Goal: Task Accomplishment & Management: Use online tool/utility

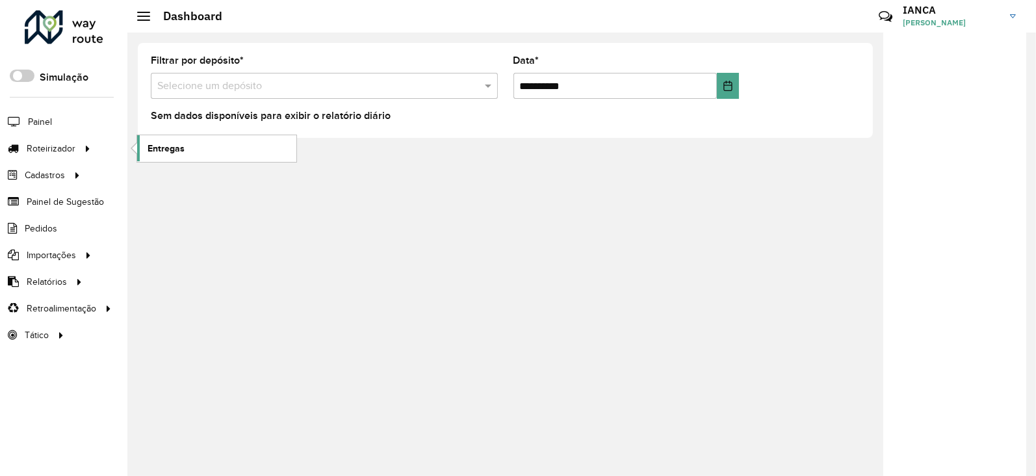
click at [172, 147] on span "Entregas" at bounding box center [166, 149] width 37 height 14
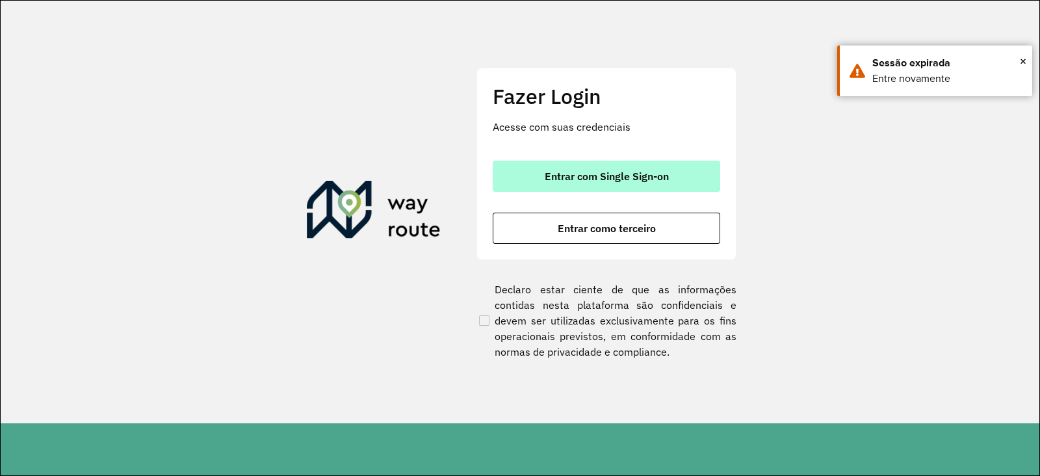
click at [588, 187] on button "Entrar com Single Sign-on" at bounding box center [607, 176] width 228 height 31
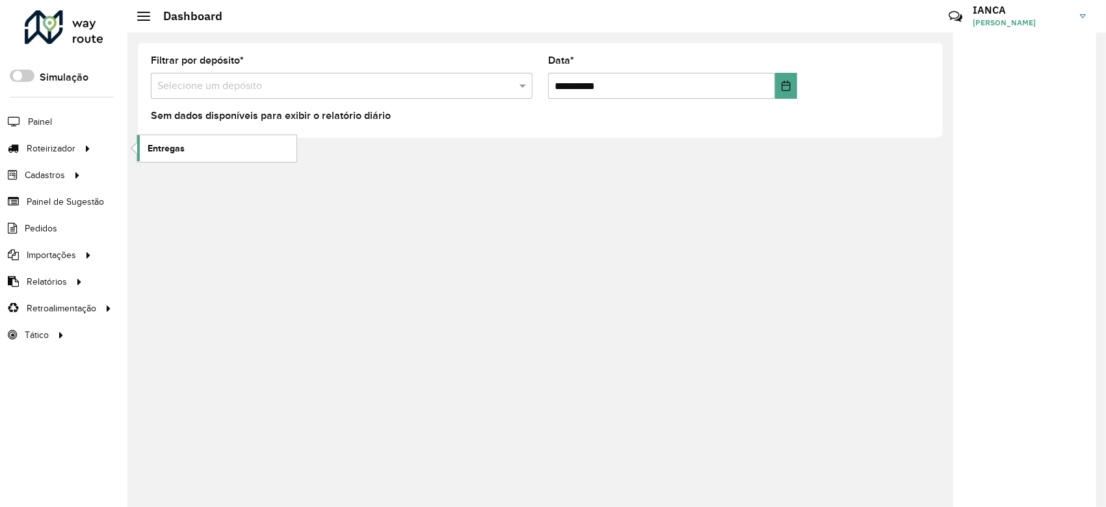
click at [168, 147] on span "Entregas" at bounding box center [166, 149] width 37 height 14
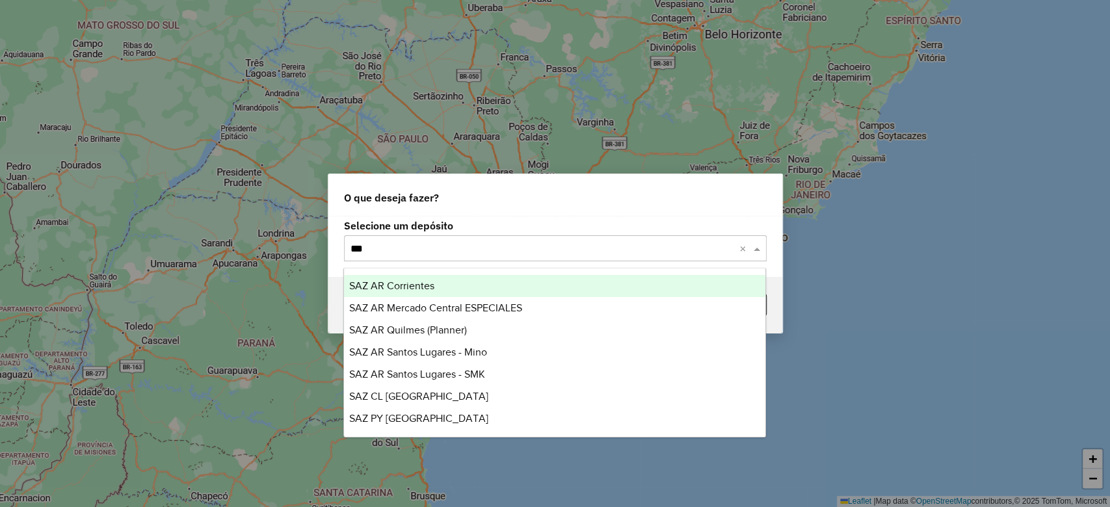
type input "****"
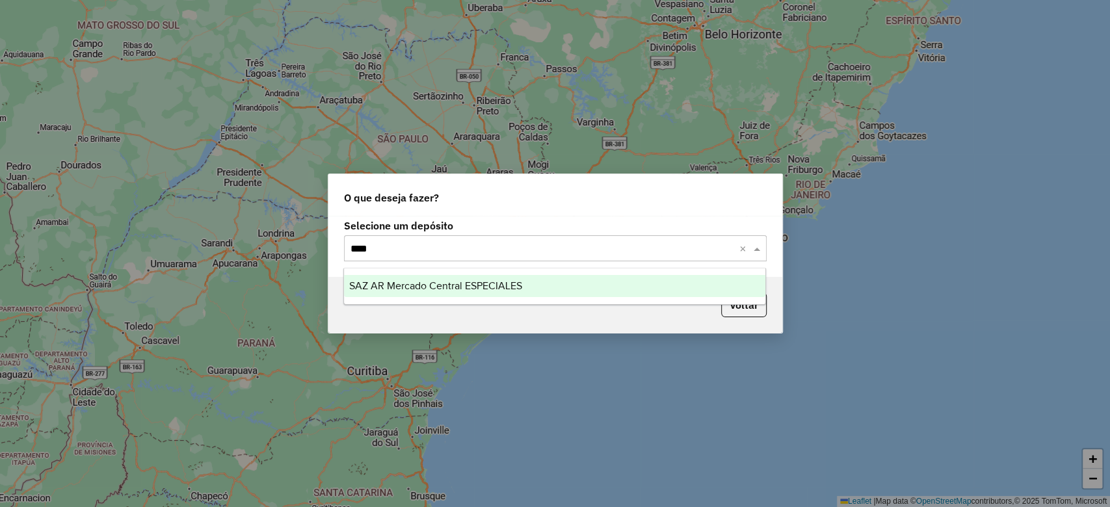
click at [481, 297] on ng-dropdown-panel "SAZ AR Mercado Central ESPECIALES" at bounding box center [554, 286] width 423 height 37
click at [510, 292] on div "SAZ AR Mercado Central ESPECIALES" at bounding box center [554, 286] width 421 height 22
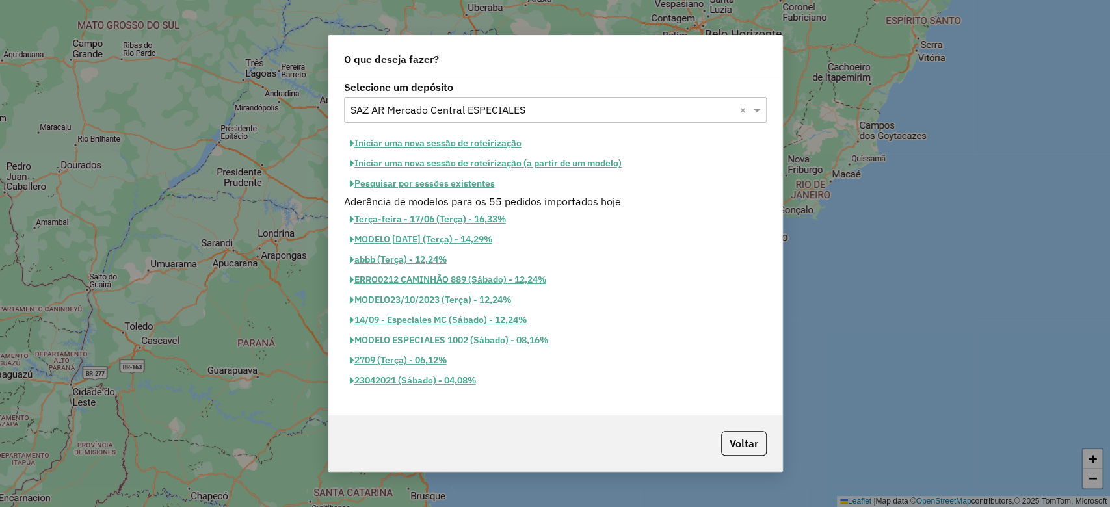
click at [479, 185] on button "Pesquisar por sessões existentes" at bounding box center [422, 184] width 157 height 20
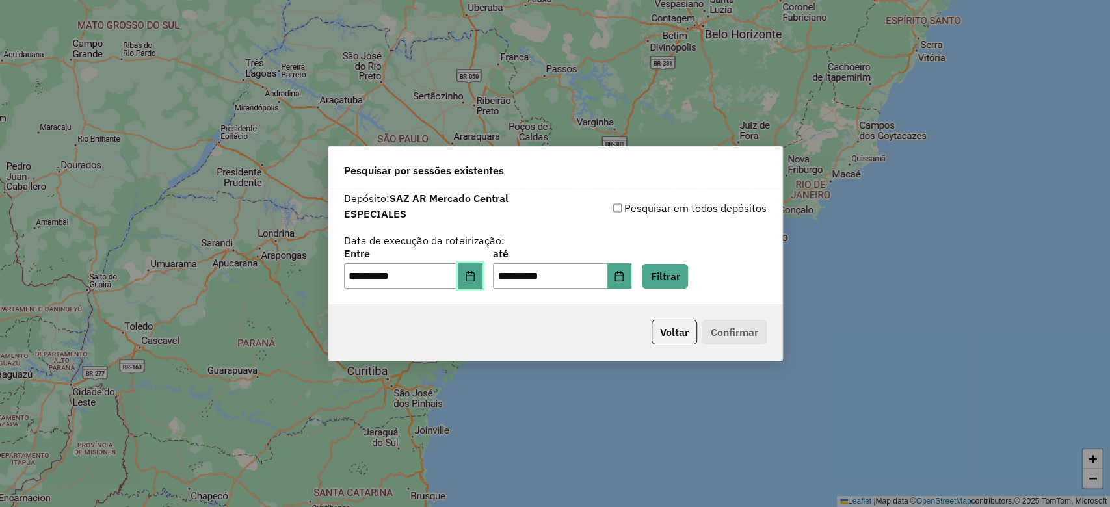
click at [473, 278] on icon "Choose Date" at bounding box center [470, 276] width 10 height 10
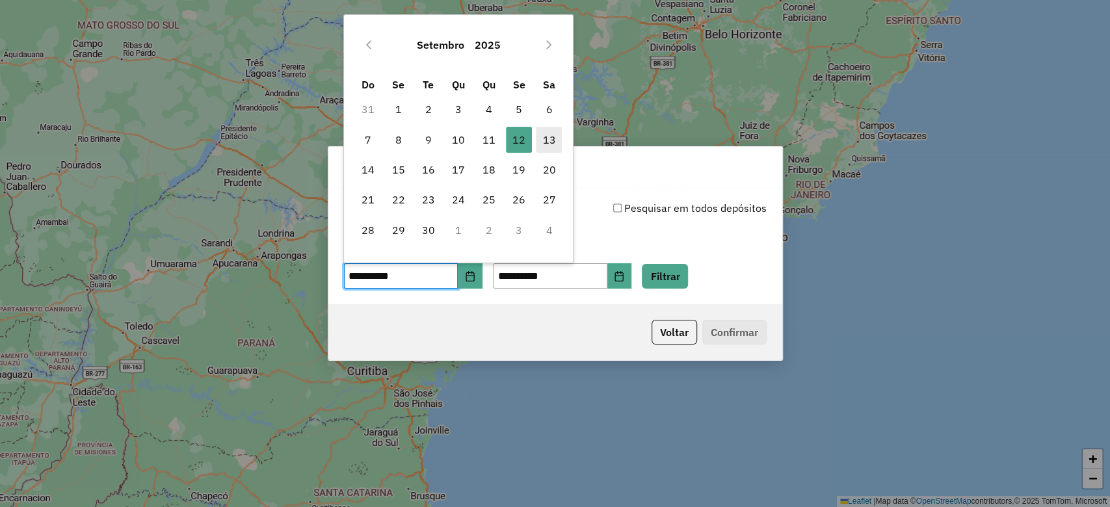
click at [546, 138] on span "13" at bounding box center [549, 140] width 26 height 26
type input "**********"
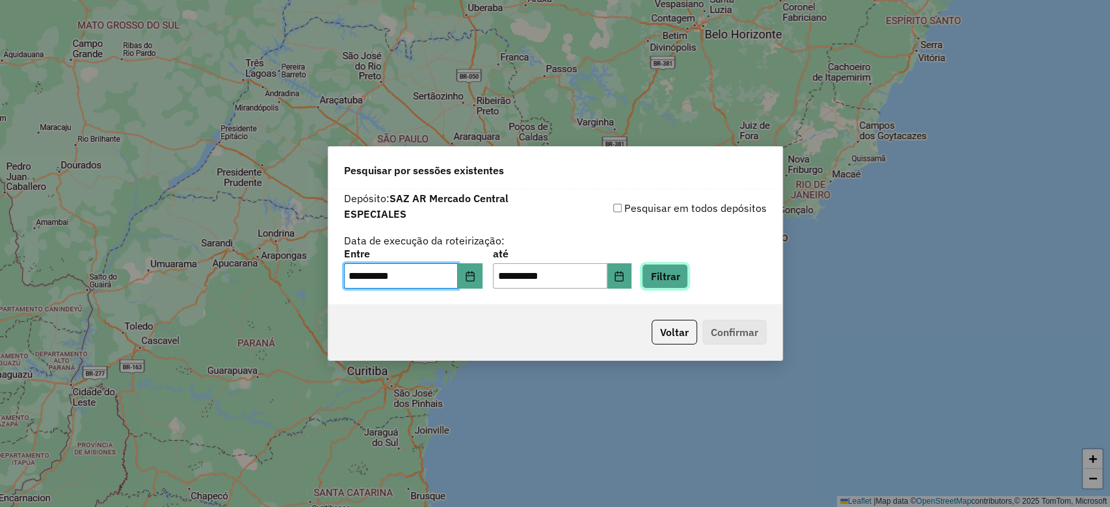
click at [674, 273] on button "Filtrar" at bounding box center [665, 276] width 46 height 25
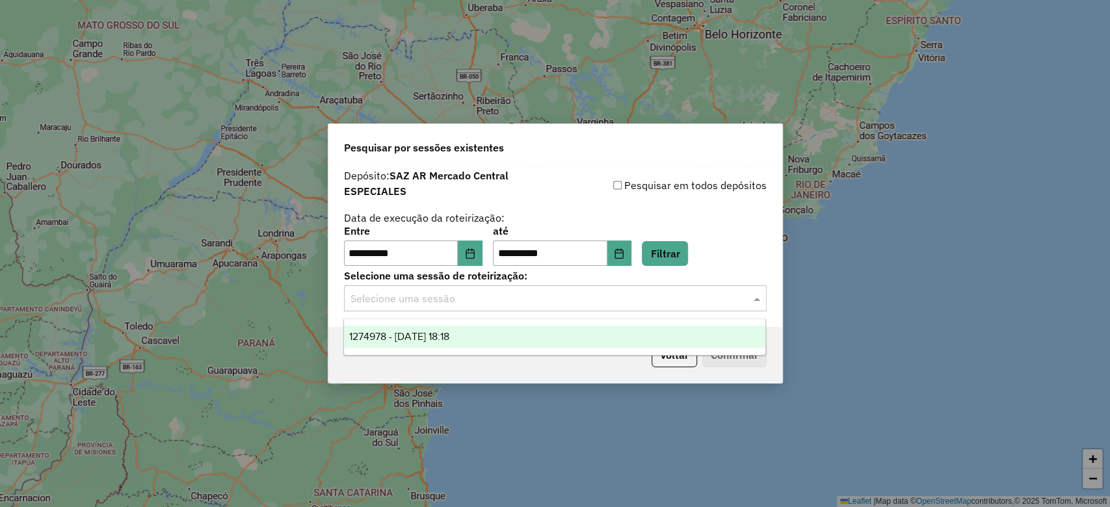
click at [512, 300] on input "text" at bounding box center [542, 299] width 384 height 16
click at [510, 337] on div "1274978 - 13/09/2025 18:18" at bounding box center [554, 337] width 421 height 22
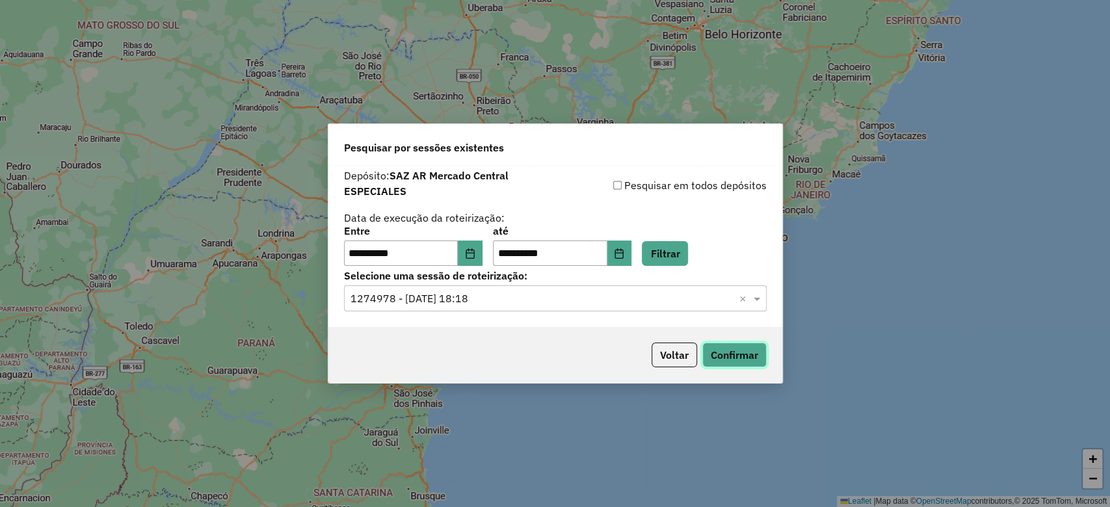
click at [740, 357] on button "Confirmar" at bounding box center [734, 355] width 64 height 25
click at [671, 355] on button "Voltar" at bounding box center [674, 355] width 46 height 25
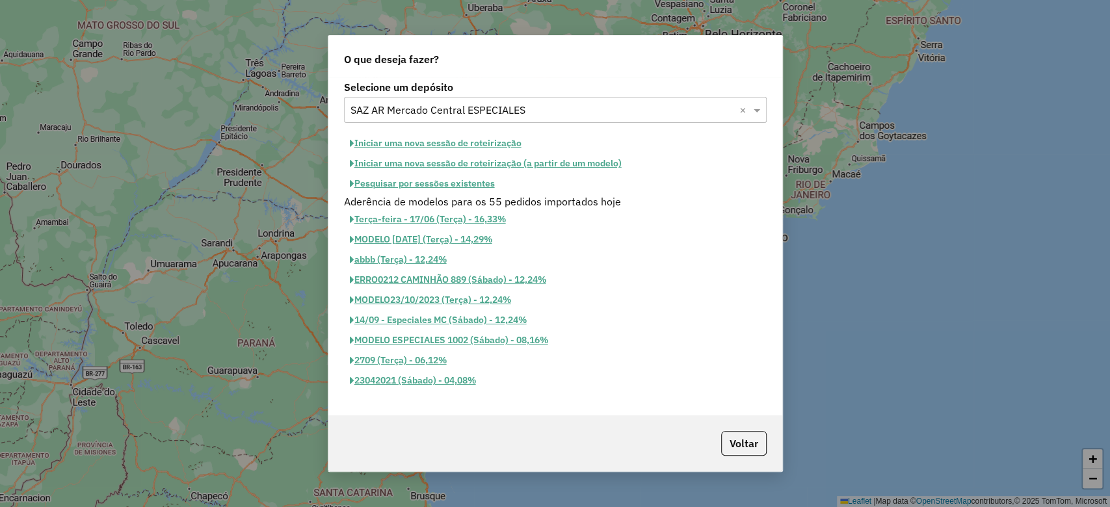
click at [475, 103] on input "text" at bounding box center [542, 111] width 384 height 16
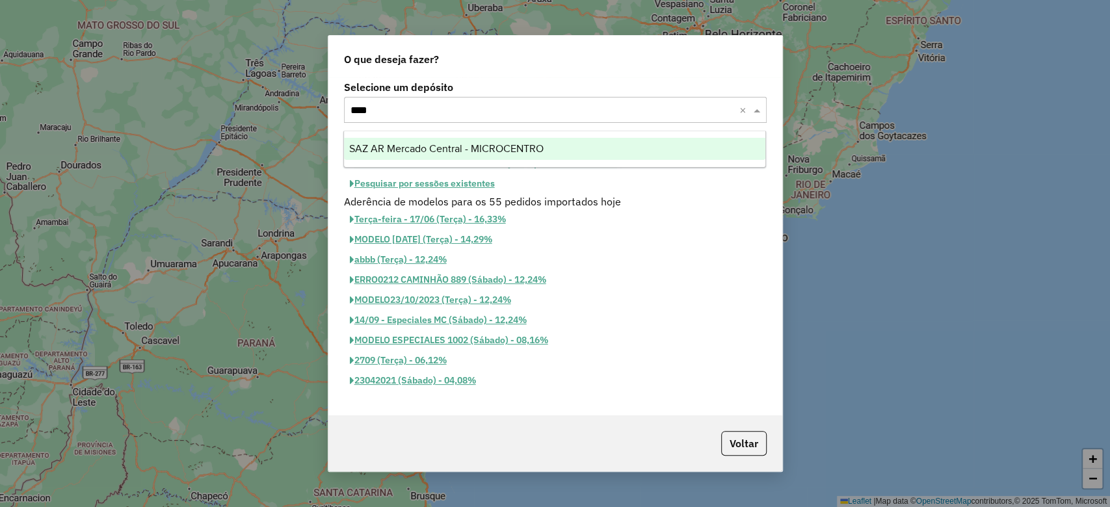
type input "*****"
click at [503, 143] on span "SAZ AR Mercado Central - MICROCENTRO" at bounding box center [446, 148] width 194 height 11
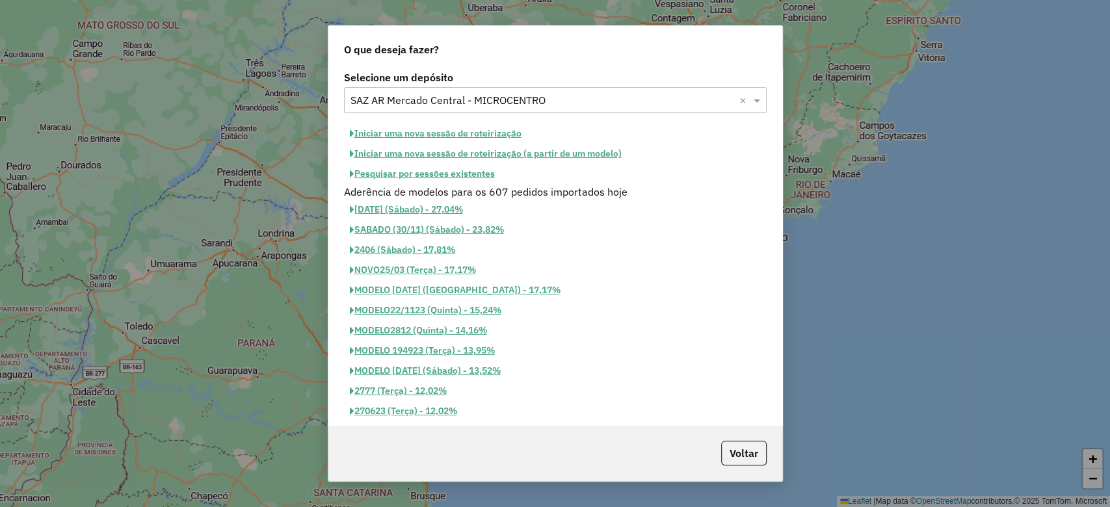
click at [484, 174] on button "Pesquisar por sessões existentes" at bounding box center [422, 174] width 157 height 20
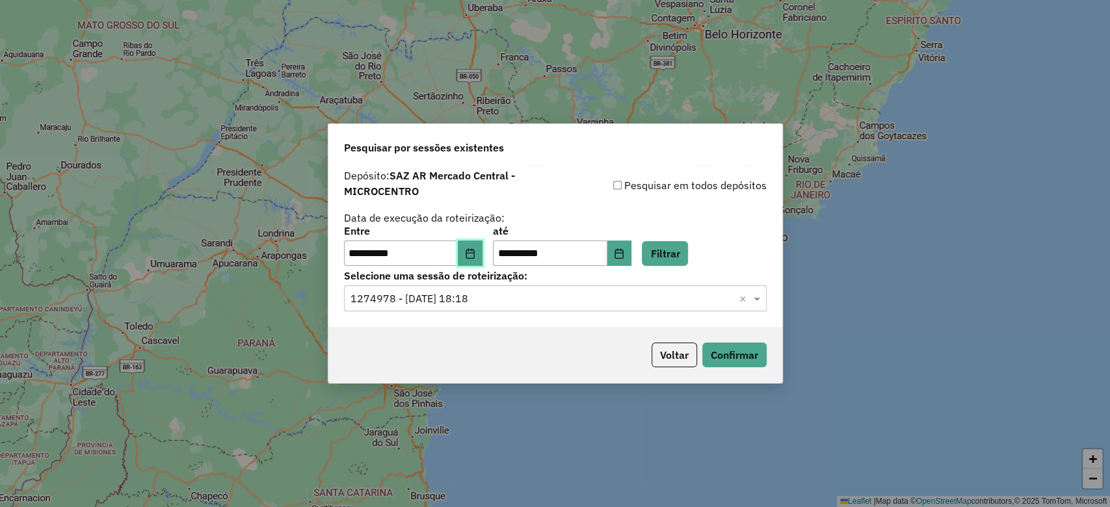
click at [475, 257] on icon "Choose Date" at bounding box center [470, 253] width 10 height 10
click at [666, 250] on button "Filtrar" at bounding box center [665, 253] width 46 height 25
click at [465, 293] on input "text" at bounding box center [542, 299] width 384 height 16
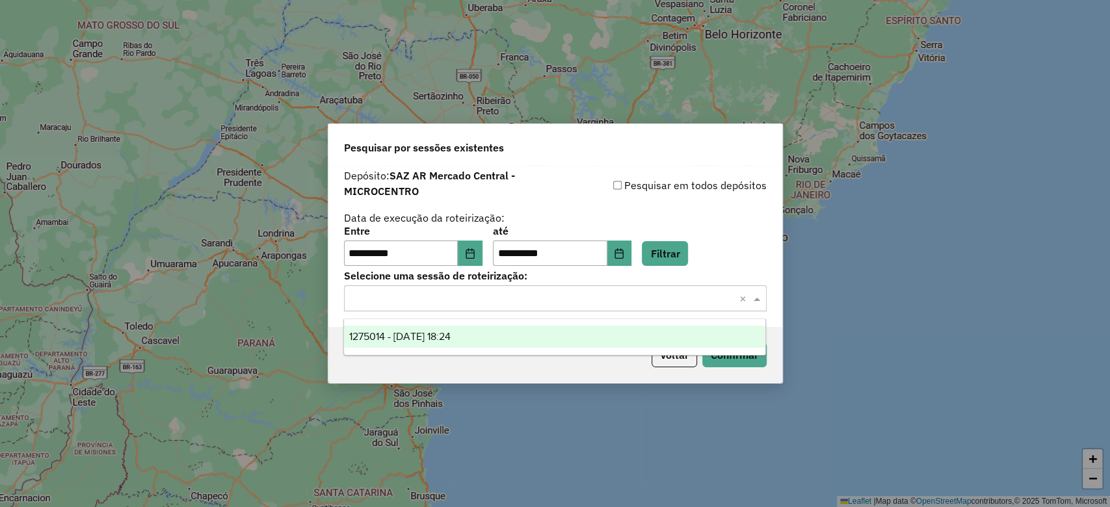
click at [439, 343] on div "1275014 - 13/09/2025 18:24" at bounding box center [554, 337] width 421 height 22
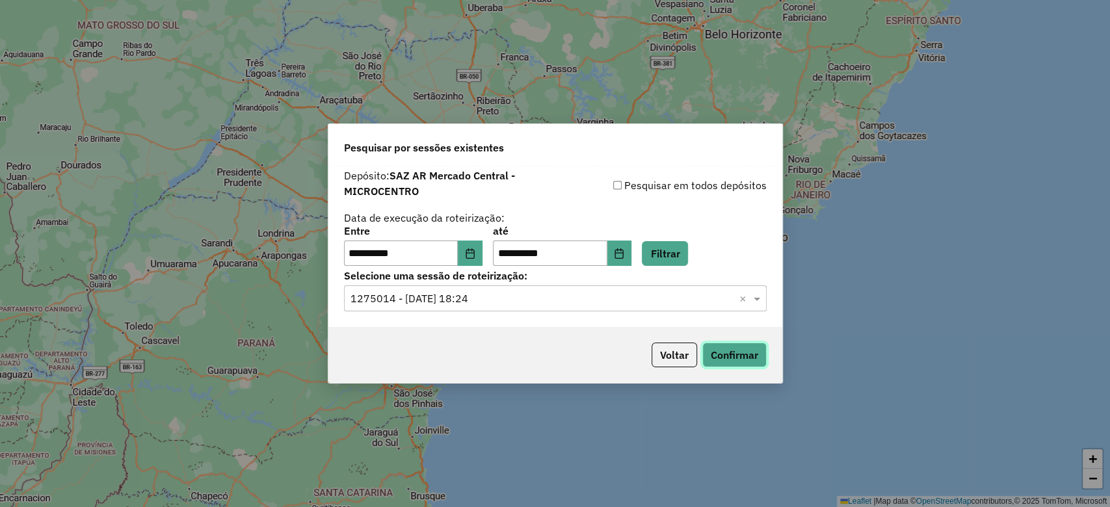
click at [733, 360] on button "Confirmar" at bounding box center [734, 355] width 64 height 25
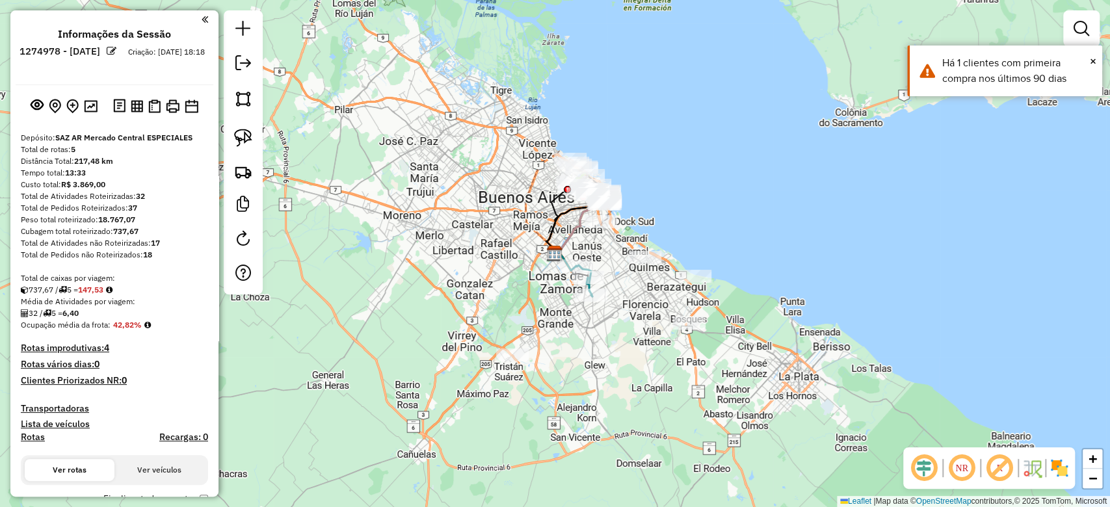
click at [1062, 467] on img at bounding box center [1059, 468] width 21 height 21
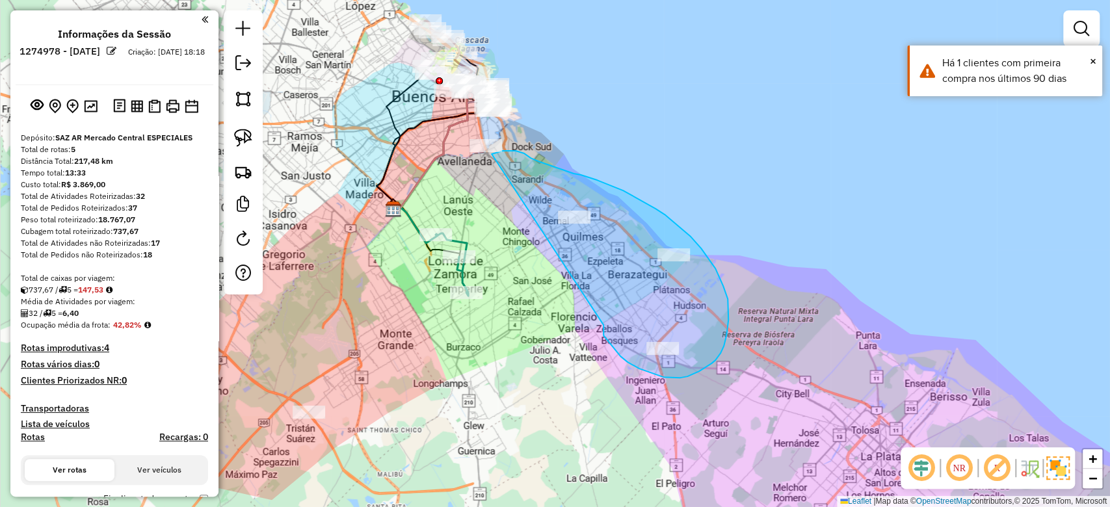
drag, startPoint x: 620, startPoint y: 356, endPoint x: 515, endPoint y: 224, distance: 168.8
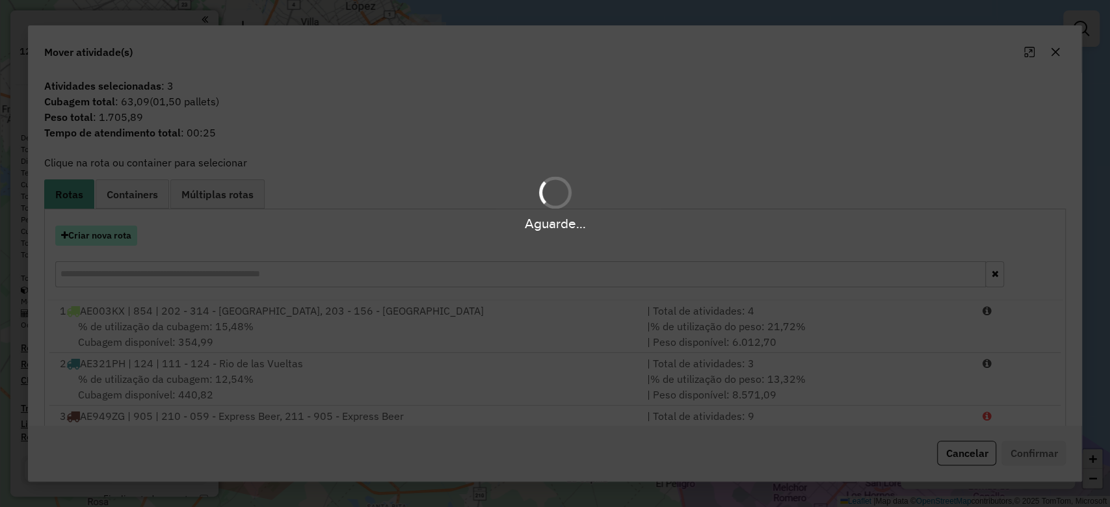
click at [105, 237] on div "Aguarde..." at bounding box center [555, 253] width 1110 height 507
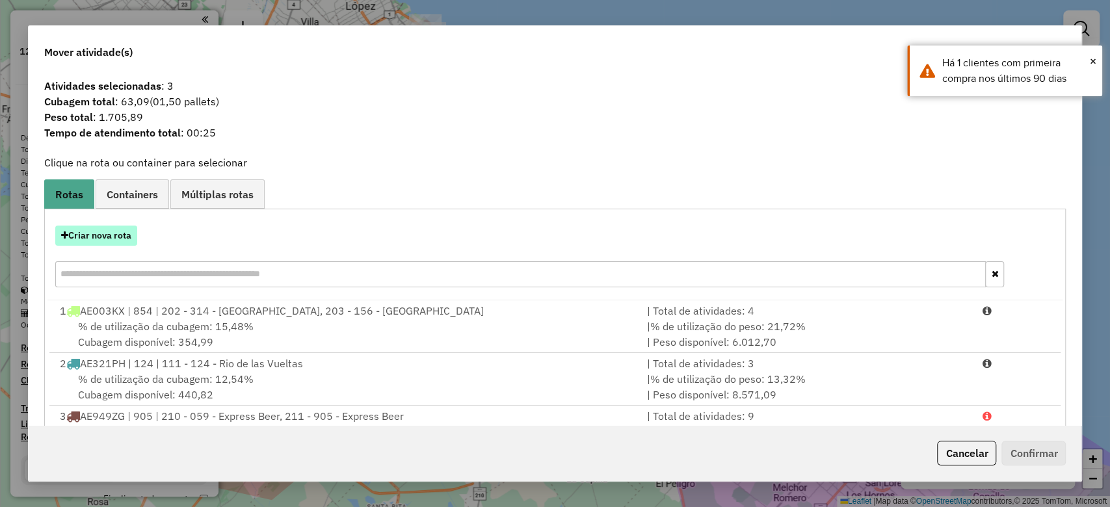
click at [99, 237] on button "Criar nova rota" at bounding box center [96, 236] width 82 height 20
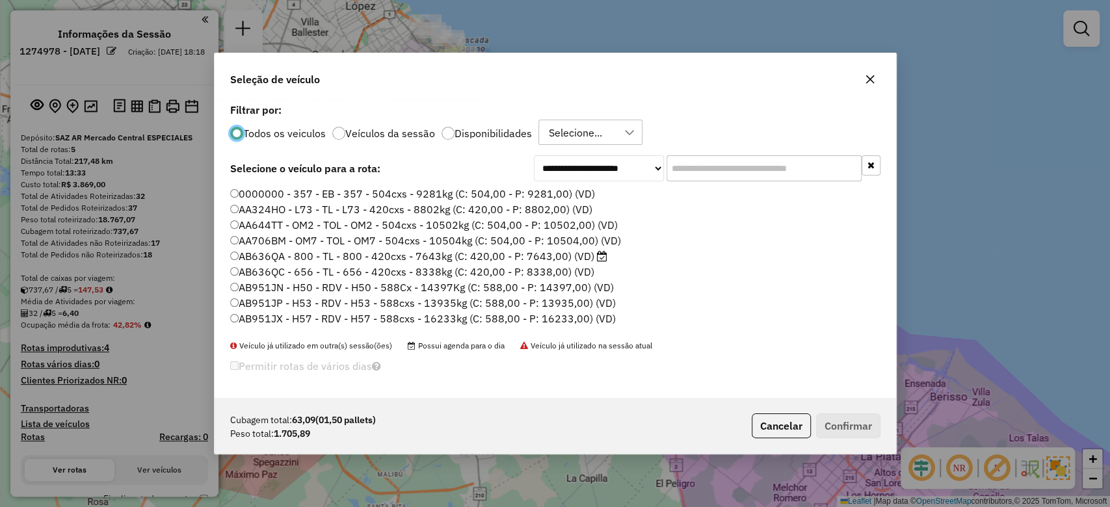
scroll to position [7, 4]
click at [504, 142] on div "Todos os veiculos Veículos da sessão Disponibilidades Selecione..." at bounding box center [555, 133] width 650 height 26
click at [389, 135] on label "Veículos da sessão" at bounding box center [390, 133] width 90 height 10
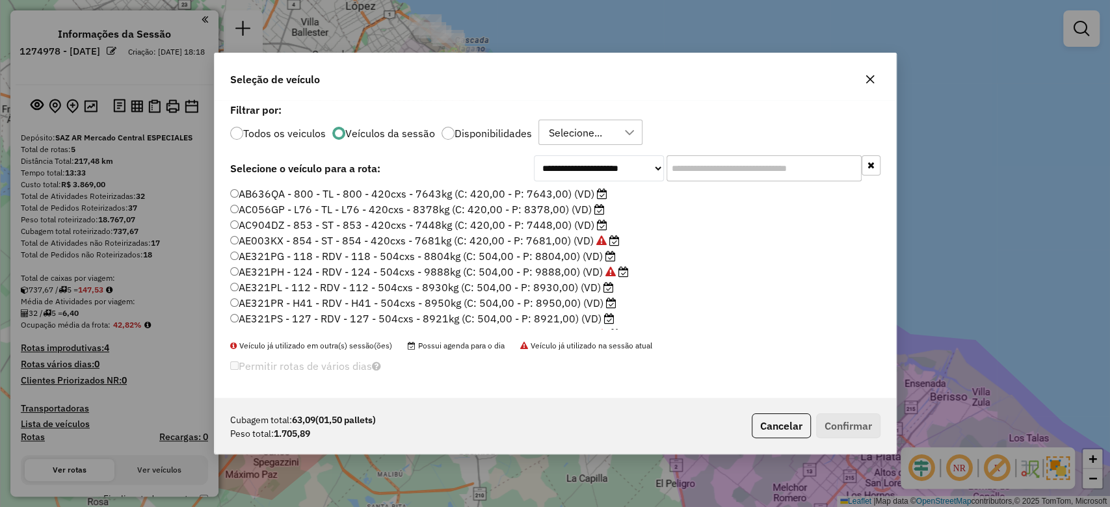
click at [692, 167] on input "text" at bounding box center [763, 168] width 195 height 26
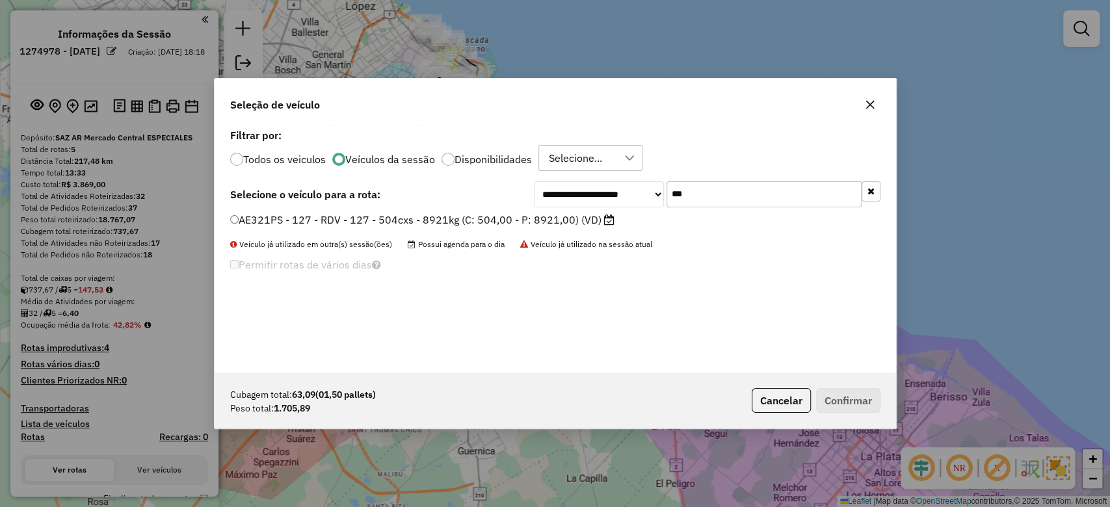
type input "***"
click at [555, 216] on label "AE321PS - 127 - RDV - 127 - 504cxs - 8921kg (C: 504,00 - P: 8921,00) (VD)" at bounding box center [422, 220] width 384 height 16
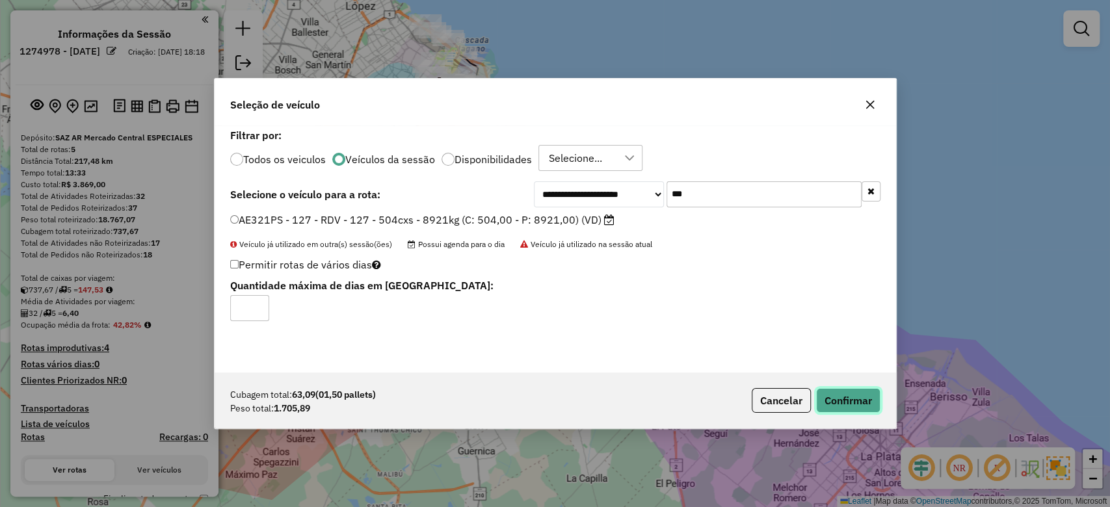
click at [836, 400] on button "Confirmar" at bounding box center [848, 400] width 64 height 25
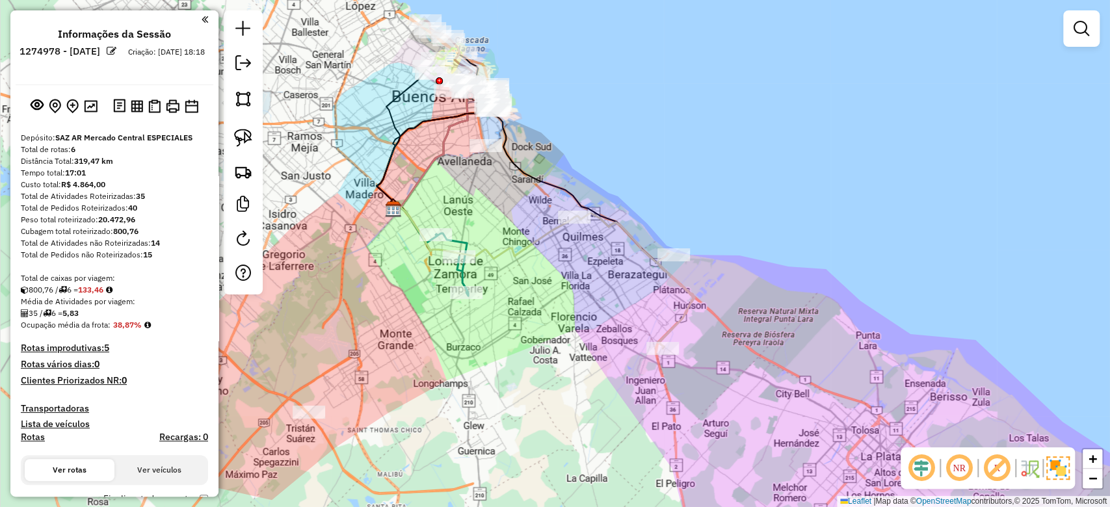
drag, startPoint x: 596, startPoint y: 337, endPoint x: 642, endPoint y: 312, distance: 52.7
click at [642, 324] on div "Janela de atendimento Grade de atendimento Capacidade Transportadoras Veículos …" at bounding box center [555, 253] width 1110 height 507
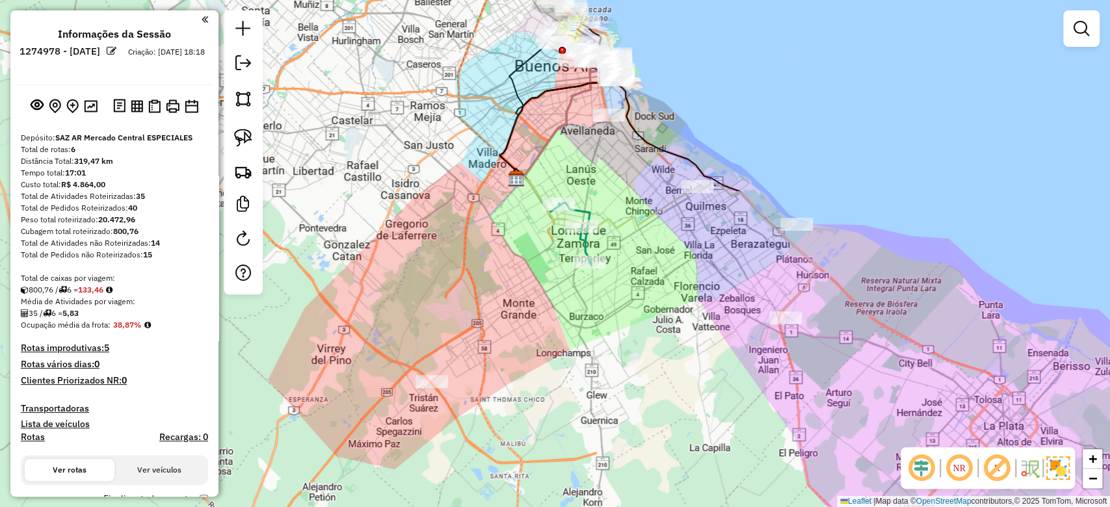
click at [586, 215] on icon at bounding box center [574, 234] width 33 height 62
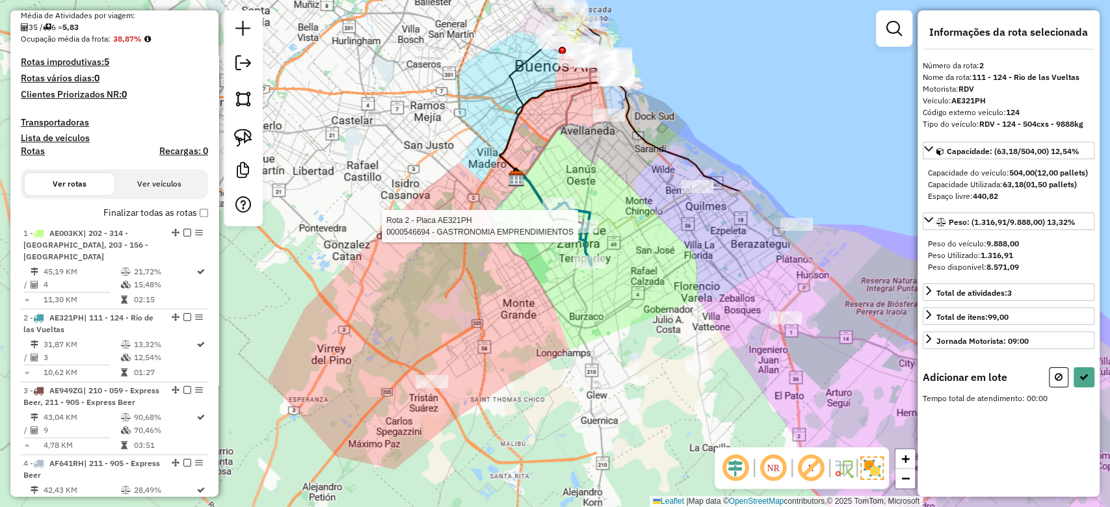
scroll to position [572, 0]
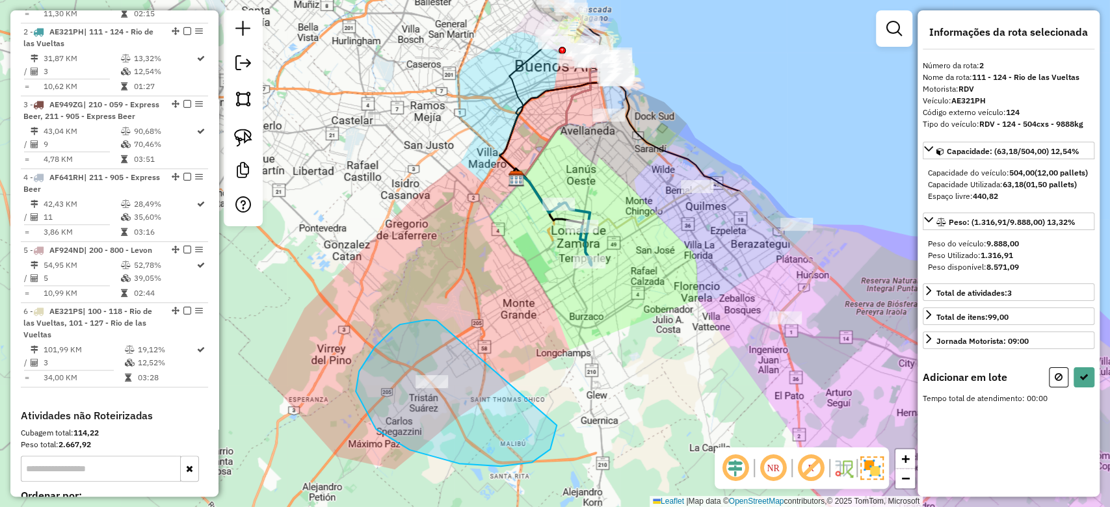
drag, startPoint x: 374, startPoint y: 347, endPoint x: 548, endPoint y: 345, distance: 173.6
select select "**********"
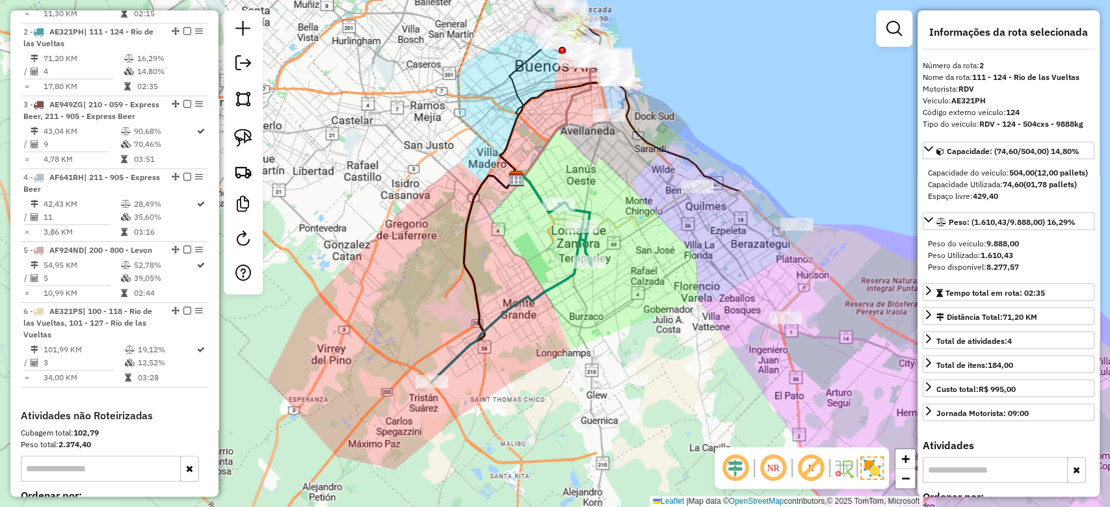
click at [729, 201] on icon at bounding box center [757, 250] width 120 height 135
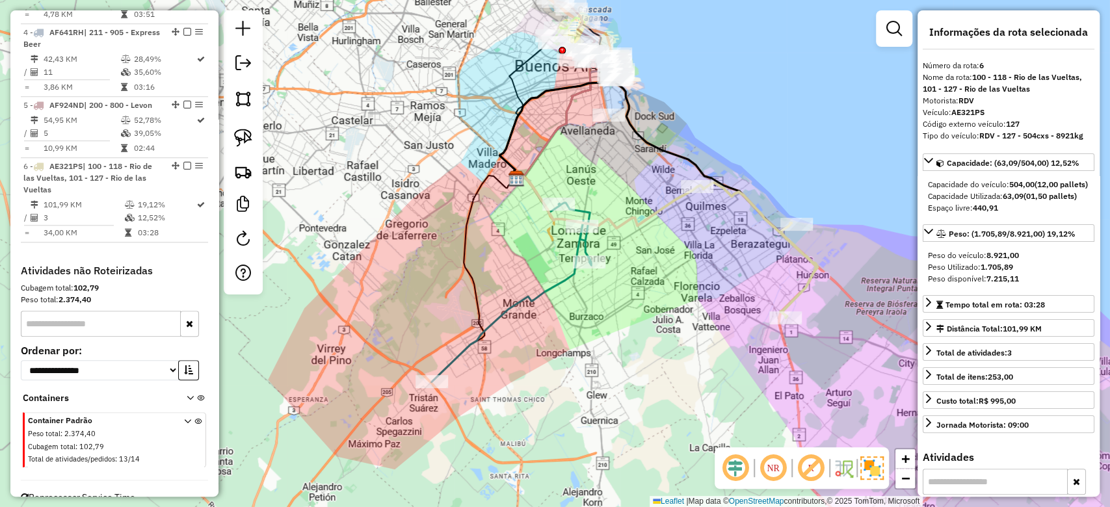
scroll to position [752, 0]
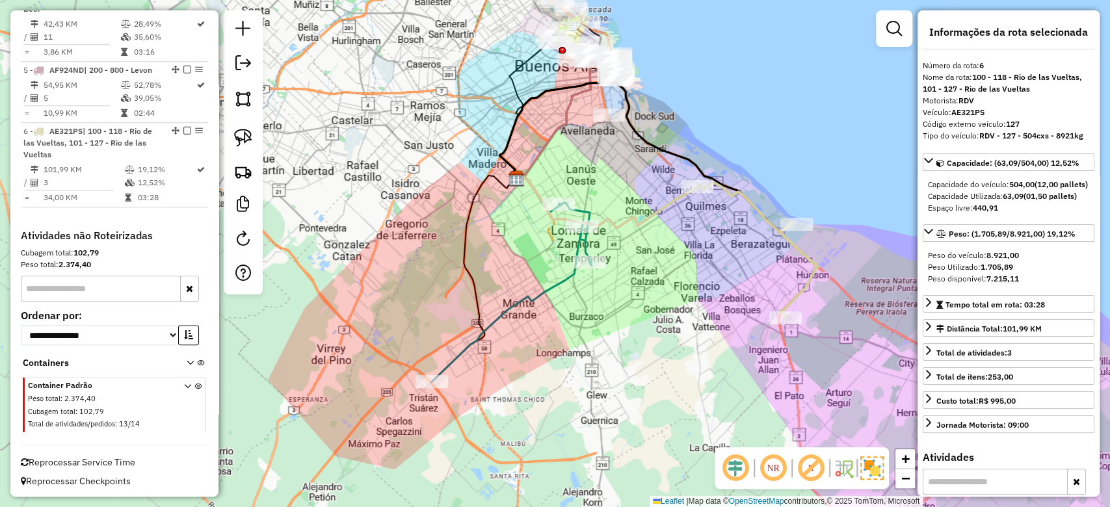
click at [739, 187] on icon at bounding box center [757, 250] width 120 height 135
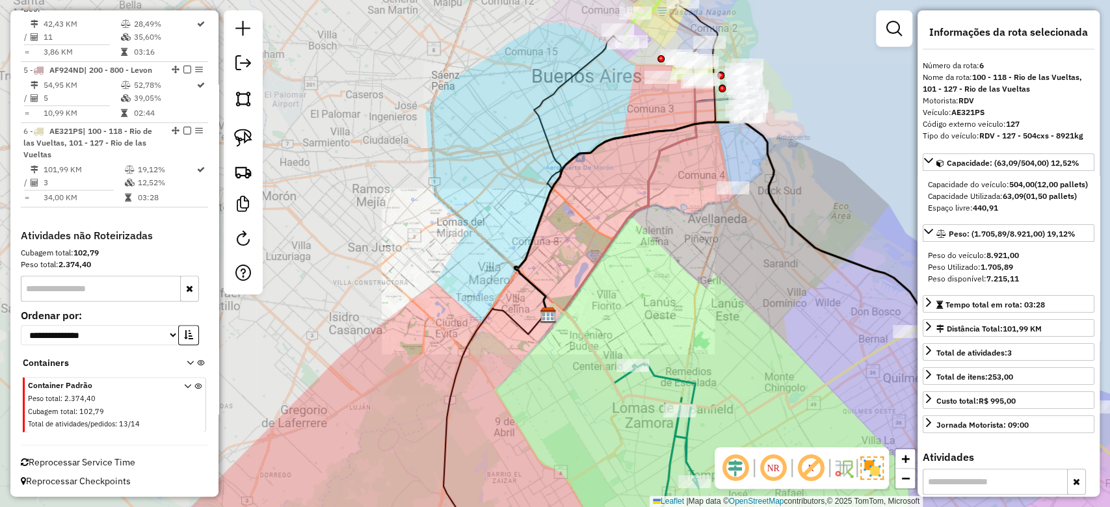
drag, startPoint x: 769, startPoint y: 245, endPoint x: 475, endPoint y: 146, distance: 310.0
click at [474, 146] on div "Janela de atendimento Grade de atendimento Capacidade Transportadoras Veículos …" at bounding box center [555, 253] width 1110 height 507
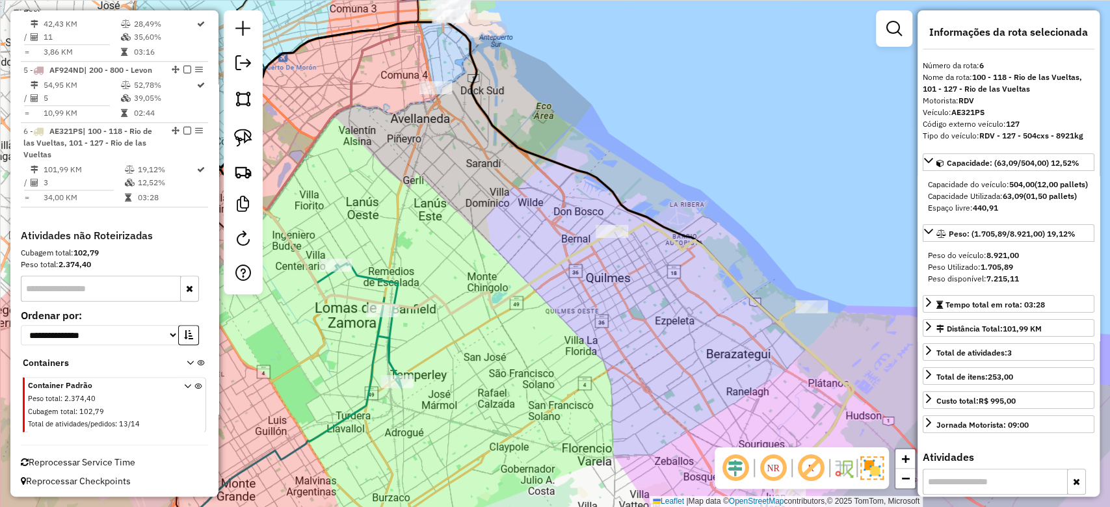
drag, startPoint x: 666, startPoint y: 183, endPoint x: 668, endPoint y: 205, distance: 22.3
click at [667, 183] on div "Janela de atendimento Grade de atendimento Capacidade Transportadoras Veículos …" at bounding box center [555, 253] width 1110 height 507
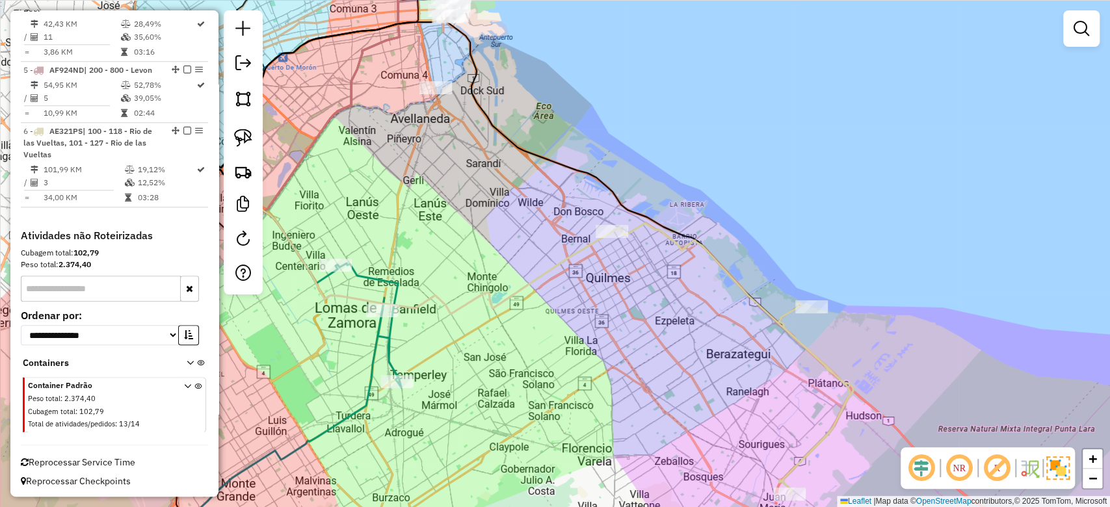
click at [663, 231] on icon at bounding box center [732, 358] width 241 height 271
select select "**********"
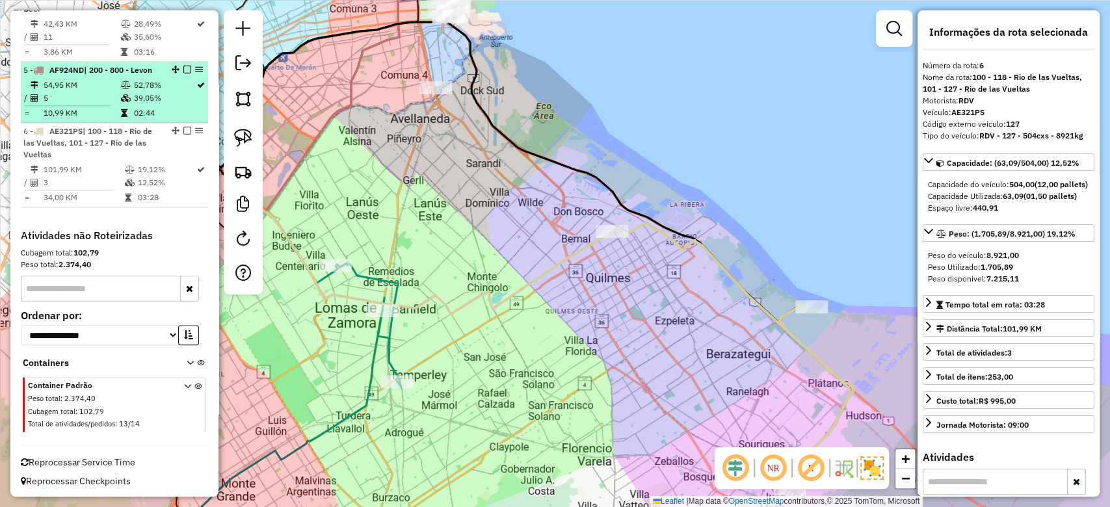
click at [184, 129] on em at bounding box center [187, 131] width 8 height 8
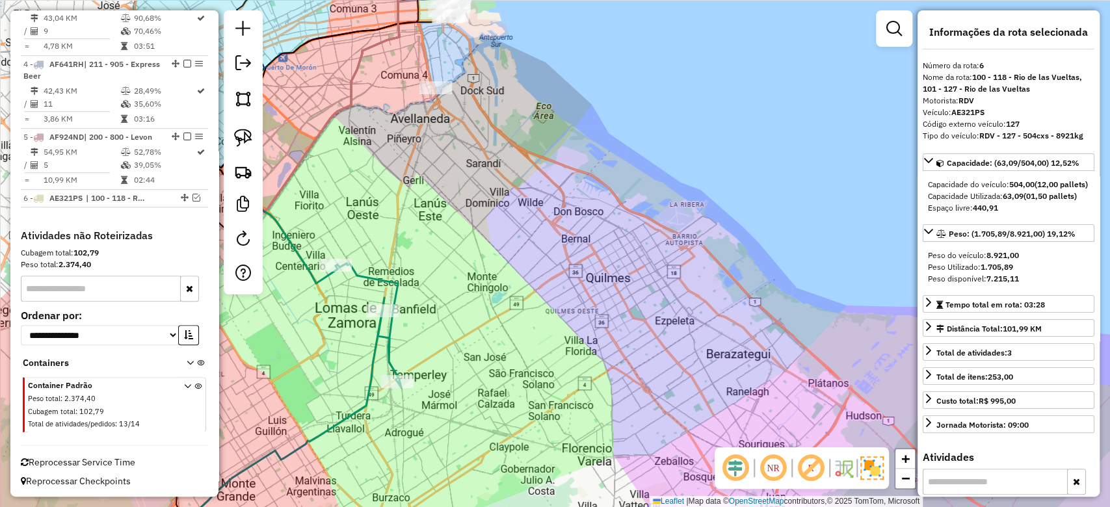
click at [392, 332] on icon at bounding box center [275, 410] width 254 height 295
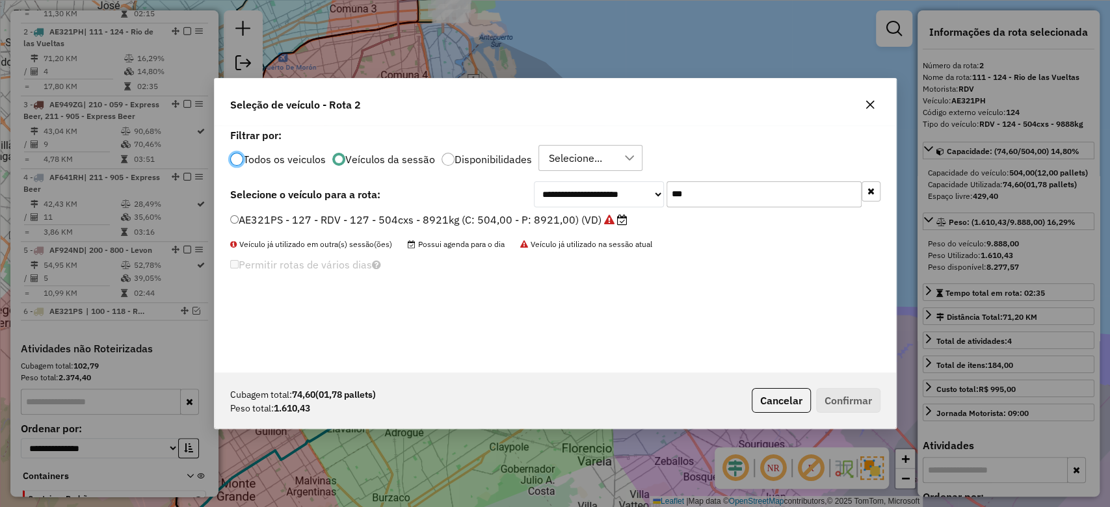
scroll to position [7, 4]
drag, startPoint x: 714, startPoint y: 195, endPoint x: 612, endPoint y: 174, distance: 103.5
click at [612, 174] on div "**********" at bounding box center [555, 248] width 681 height 247
type input "***"
click at [533, 219] on label "AE321PH - 124 - RDV - 124 - 504cxs - 9888kg (C: 504,00 - P: 9888,00) (VD)" at bounding box center [429, 220] width 399 height 16
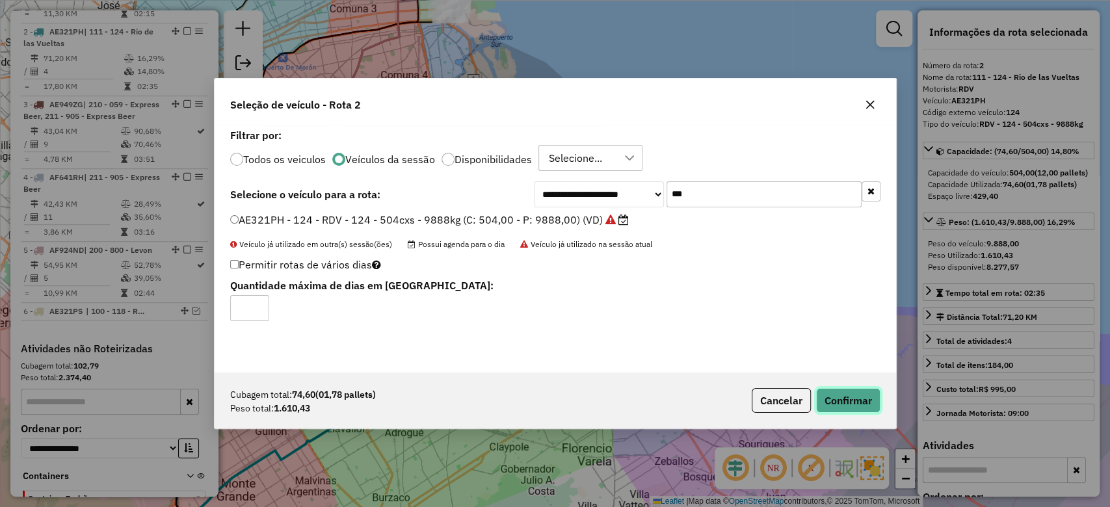
click at [829, 396] on button "Confirmar" at bounding box center [848, 400] width 64 height 25
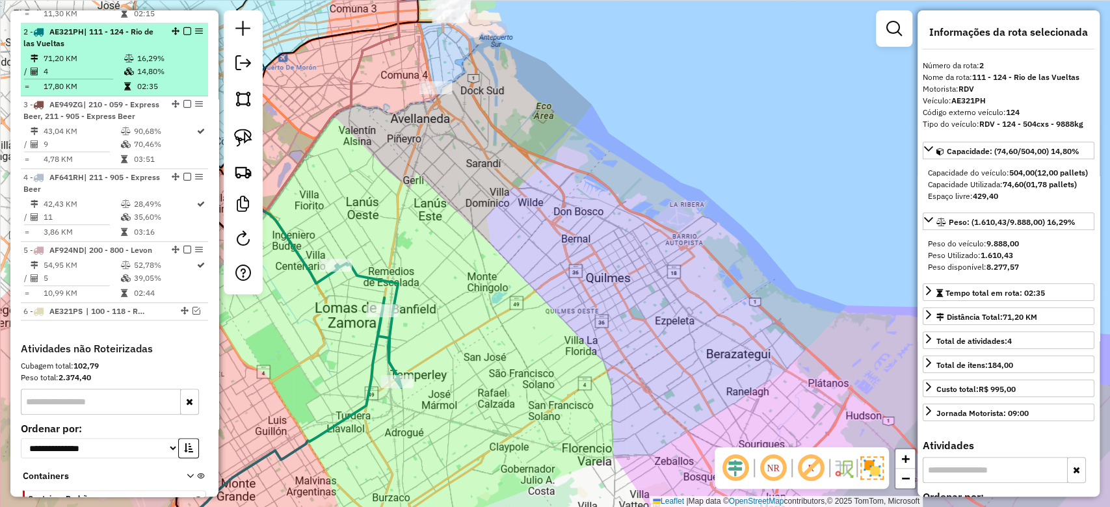
click at [185, 27] on em at bounding box center [187, 31] width 8 height 8
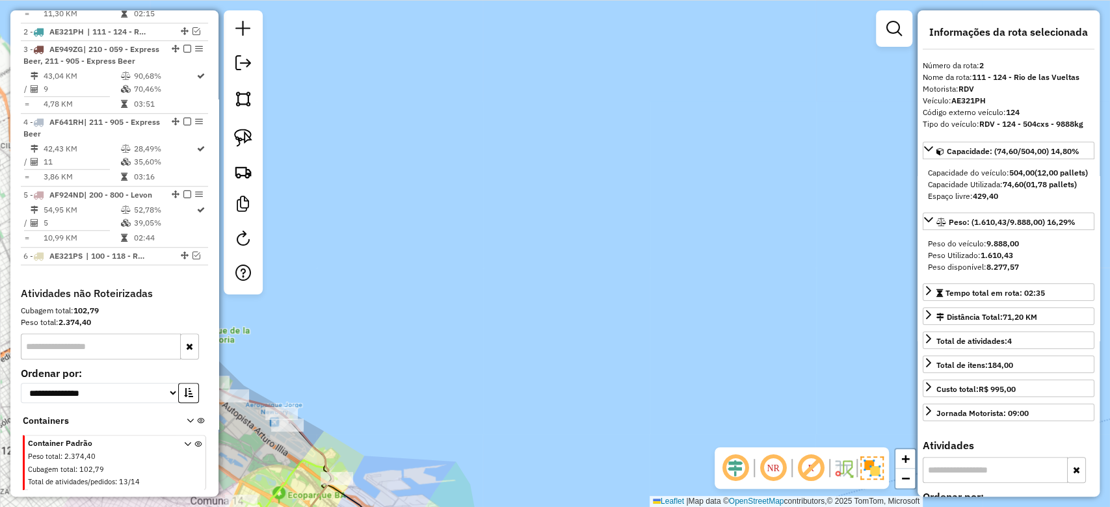
drag, startPoint x: 428, startPoint y: 347, endPoint x: 598, endPoint y: 249, distance: 196.0
click at [596, 249] on div "Janela de atendimento Grade de atendimento Capacidade Transportadoras Veículos …" at bounding box center [555, 253] width 1110 height 507
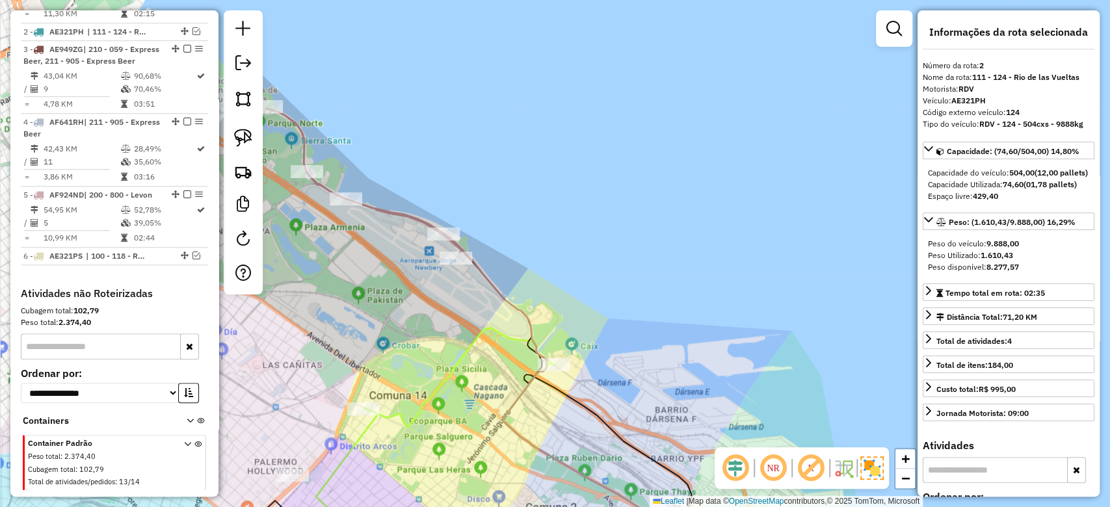
click at [493, 289] on icon at bounding box center [544, 396] width 203 height 324
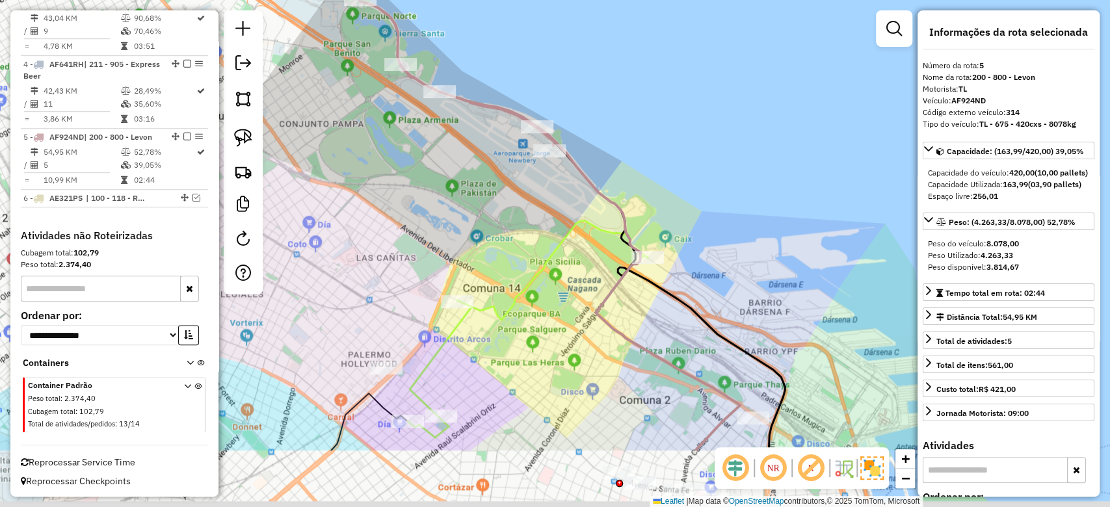
drag, startPoint x: 480, startPoint y: 295, endPoint x: 549, endPoint y: 218, distance: 103.6
click at [549, 218] on div "Janela de atendimento Grade de atendimento Capacidade Transportadoras Veículos …" at bounding box center [555, 253] width 1110 height 507
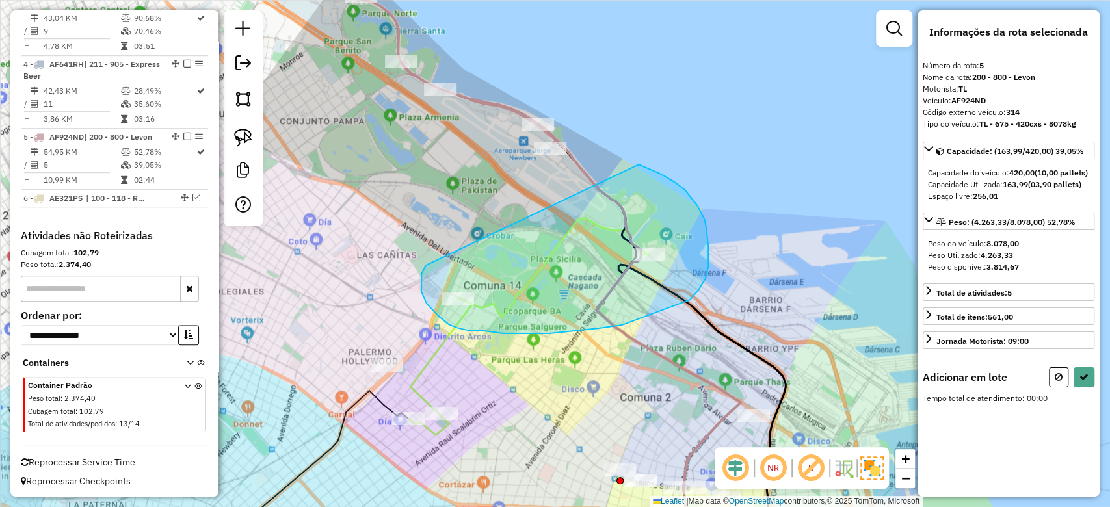
drag, startPoint x: 426, startPoint y: 265, endPoint x: 536, endPoint y: 160, distance: 152.7
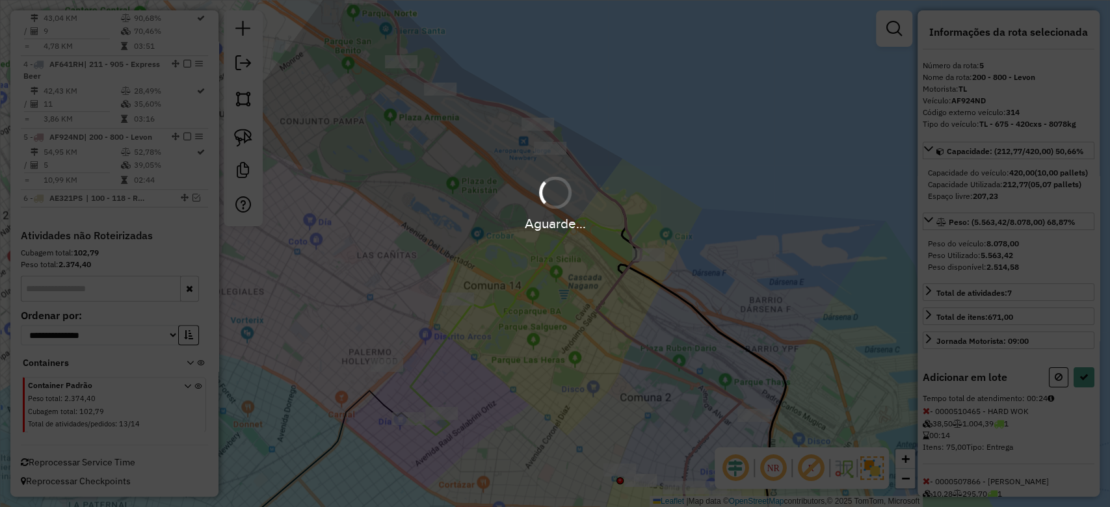
select select "**********"
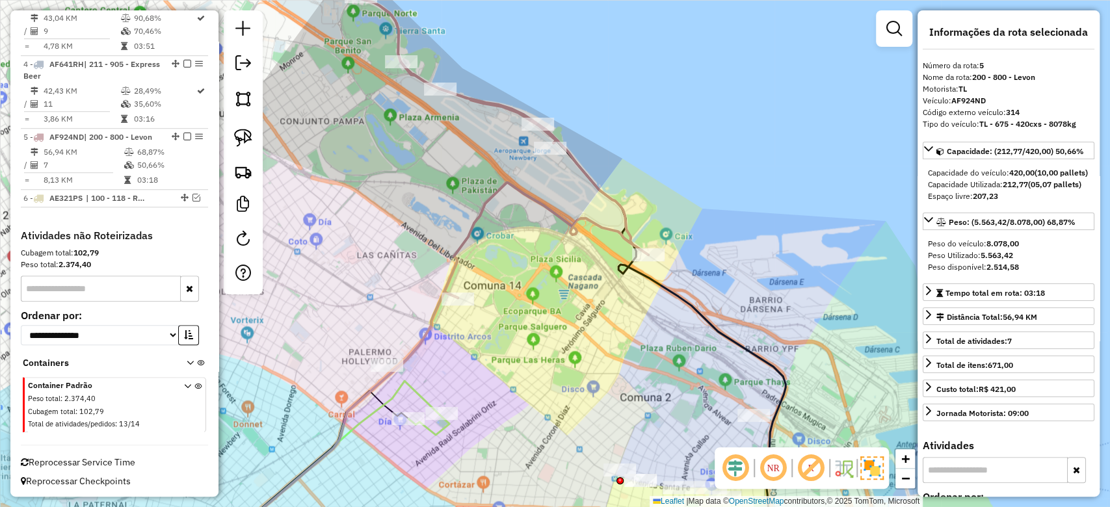
click at [571, 187] on div "Janela de atendimento Grade de atendimento Capacidade Transportadoras Veículos …" at bounding box center [555, 253] width 1110 height 507
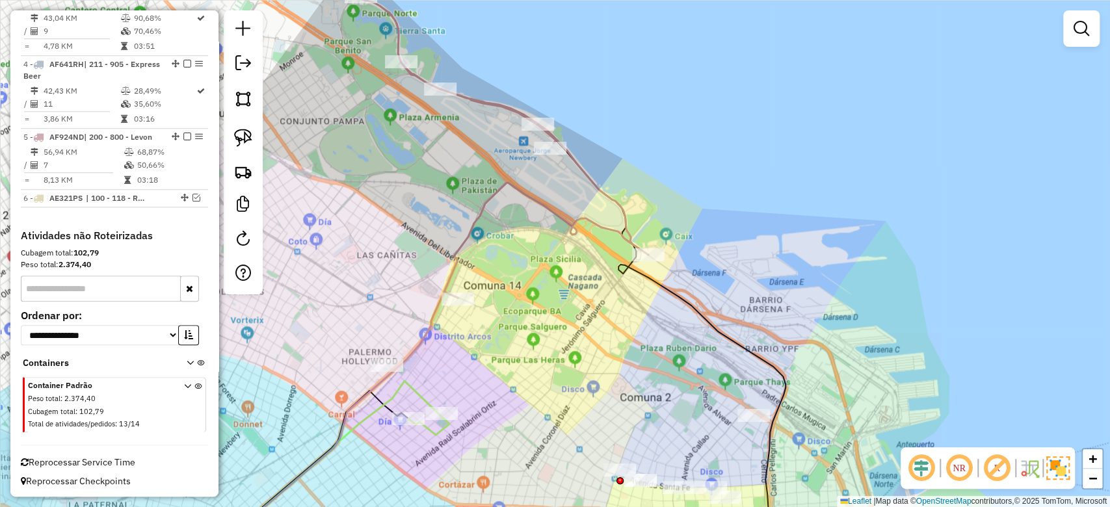
click at [583, 170] on icon at bounding box center [504, 148] width 288 height 299
select select "**********"
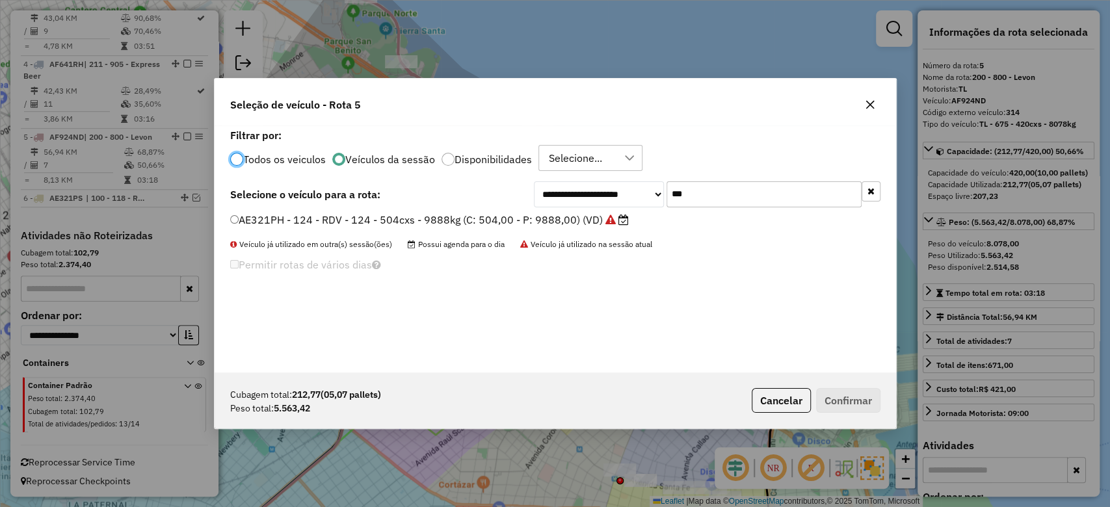
scroll to position [7, 4]
drag, startPoint x: 744, startPoint y: 185, endPoint x: 571, endPoint y: 183, distance: 173.6
click at [579, 184] on div "**********" at bounding box center [707, 194] width 347 height 26
type input "***"
click at [553, 222] on label "AB636QA - 800 - TL - 800 - 420cxs - 7643kg (C: 420,00 - P: 7643,00) (VD)" at bounding box center [418, 220] width 377 height 16
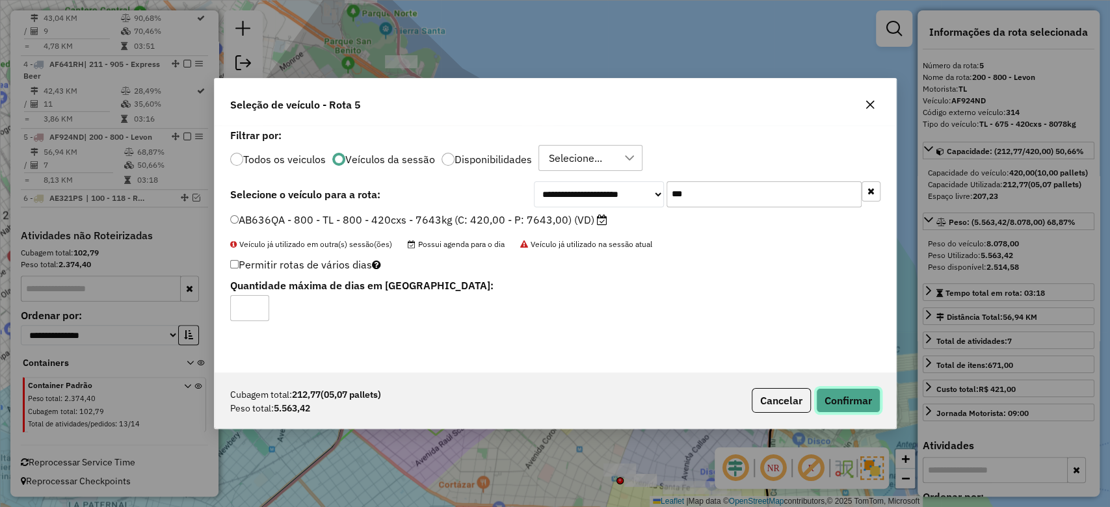
click at [847, 392] on button "Confirmar" at bounding box center [848, 400] width 64 height 25
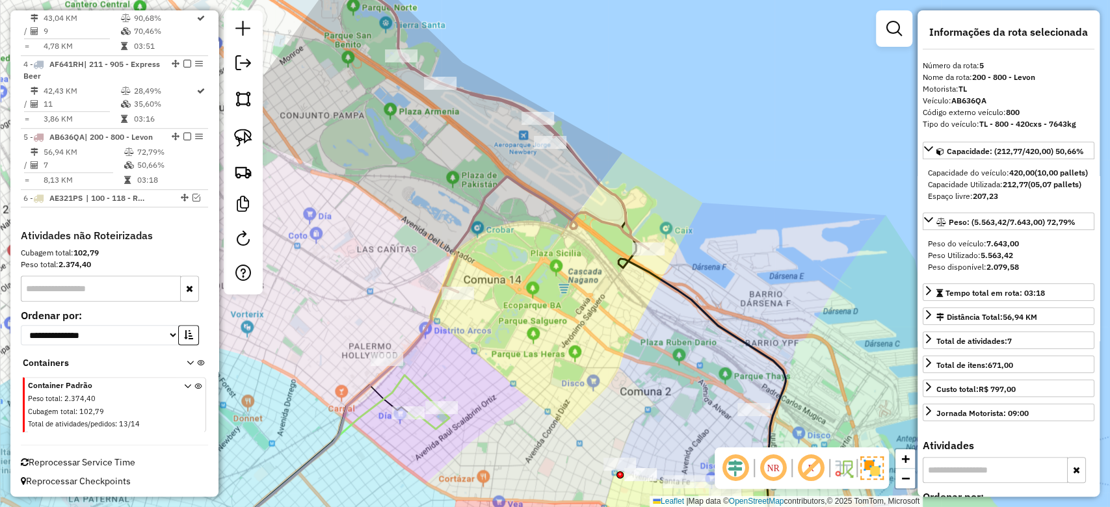
drag, startPoint x: 566, startPoint y: 369, endPoint x: 659, endPoint y: 222, distance: 174.4
click at [657, 226] on div "Janela de atendimento Grade de atendimento Capacidade Transportadoras Veículos …" at bounding box center [555, 253] width 1110 height 507
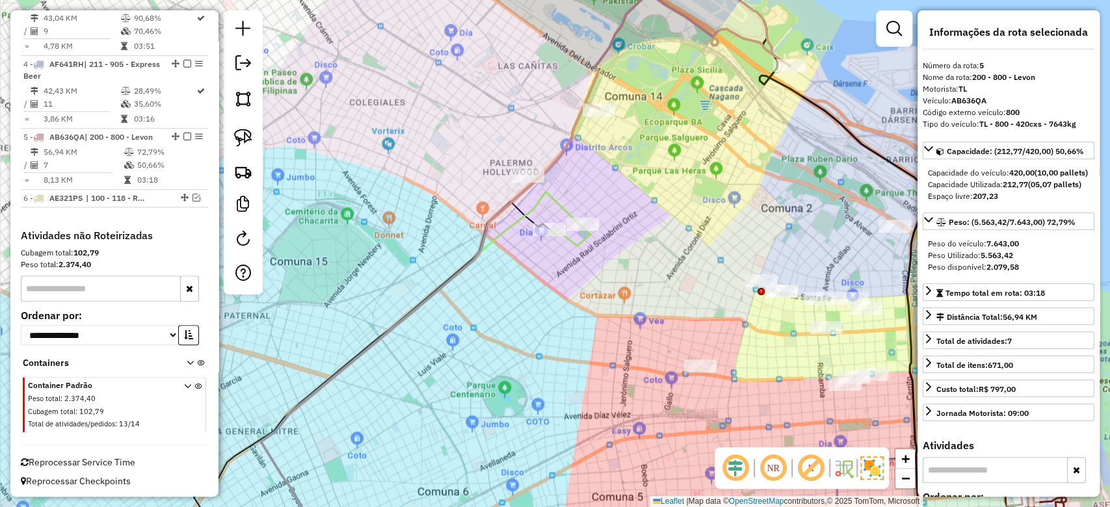
click at [558, 205] on icon at bounding box center [421, 375] width 320 height 366
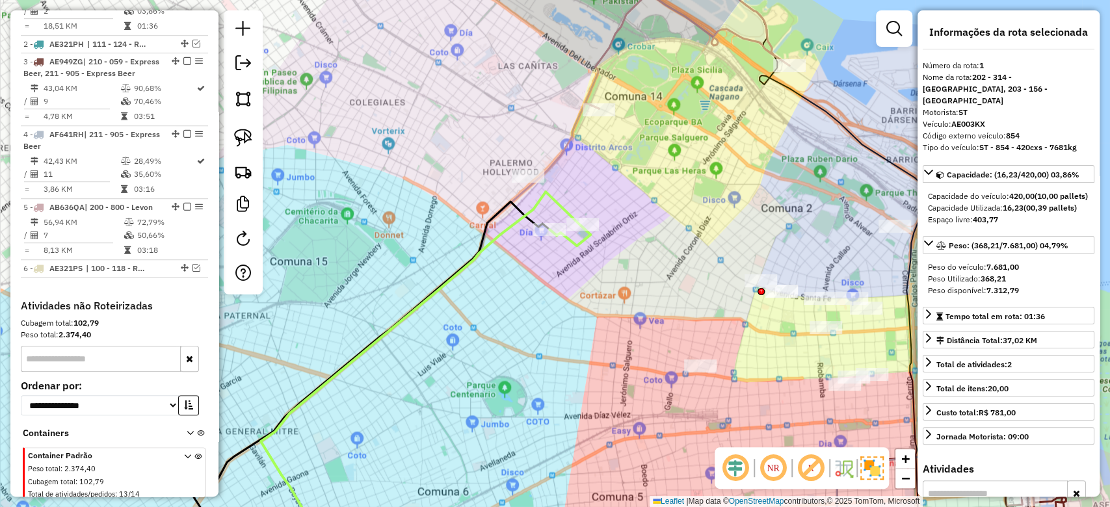
scroll to position [499, 0]
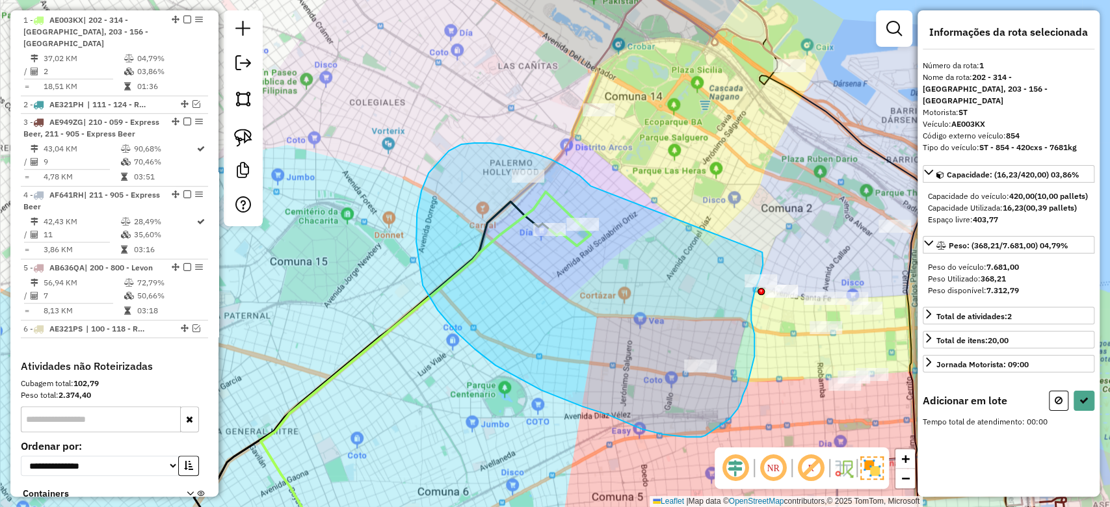
drag, startPoint x: 563, startPoint y: 166, endPoint x: 755, endPoint y: 253, distance: 211.2
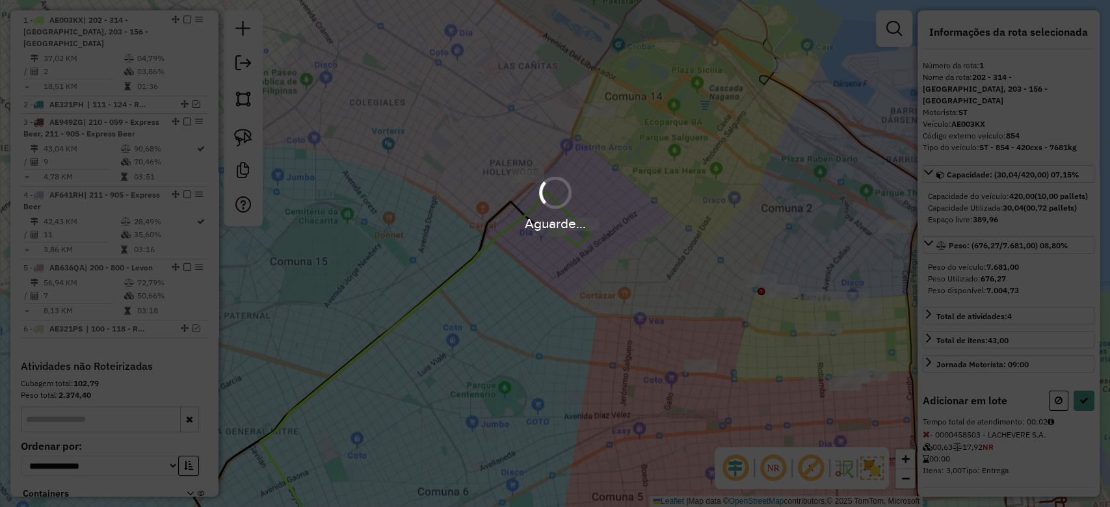
select select "**********"
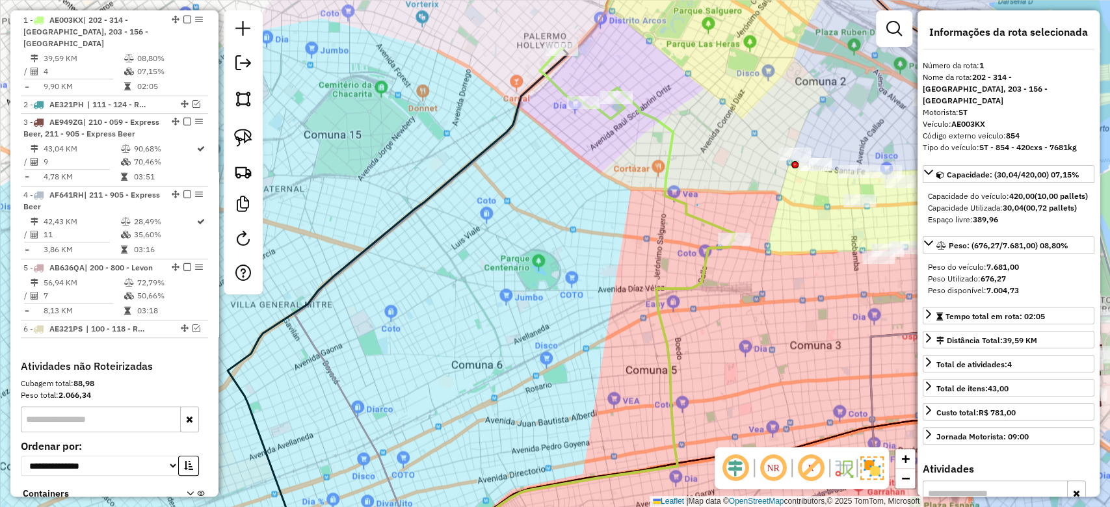
click at [696, 172] on div "Janela de atendimento Grade de atendimento Capacidade Transportadoras Veículos …" at bounding box center [555, 253] width 1110 height 507
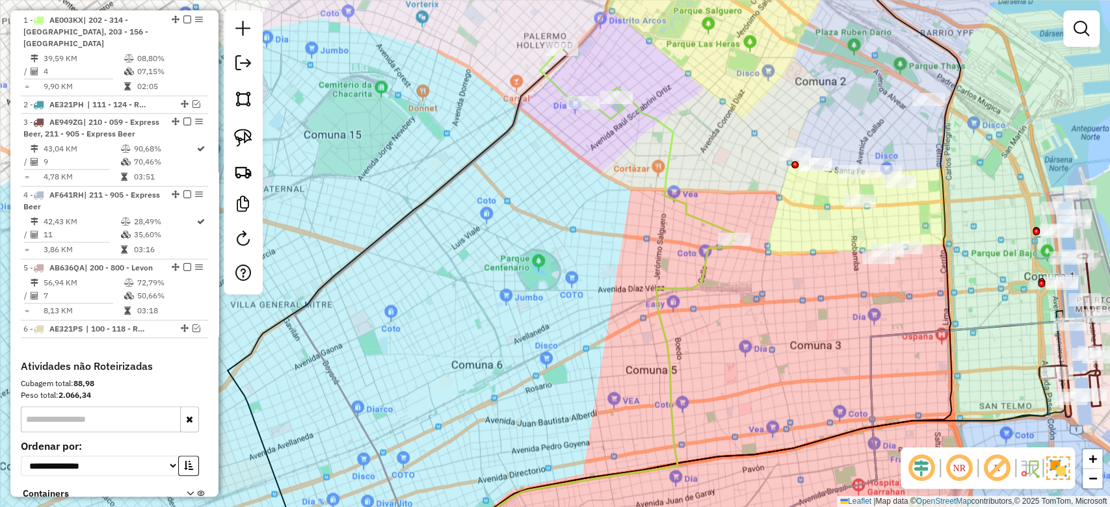
click at [697, 205] on div "Janela de atendimento Grade de atendimento Capacidade Transportadoras Veículos …" at bounding box center [555, 253] width 1110 height 507
click at [691, 217] on icon at bounding box center [637, 144] width 194 height 192
select select "**********"
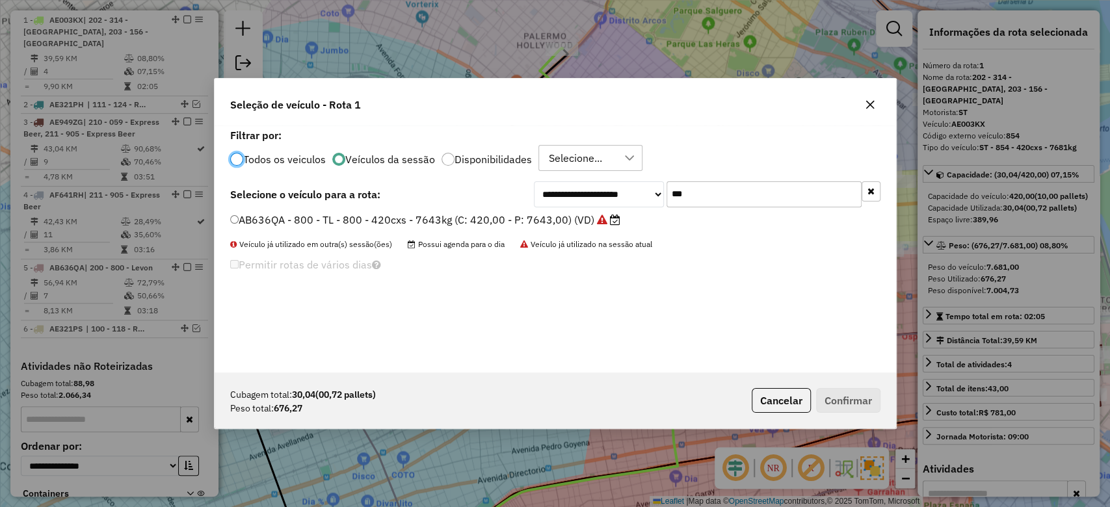
scroll to position [7, 4]
drag, startPoint x: 656, startPoint y: 183, endPoint x: 603, endPoint y: 178, distance: 53.5
click at [603, 177] on div "**********" at bounding box center [555, 248] width 681 height 247
type input "***"
click at [562, 223] on label "AC904DZ - 853 - ST - 853 - 420cxs - 7448kg (C: 420,00 - P: 7448,00) (VD)" at bounding box center [418, 220] width 377 height 16
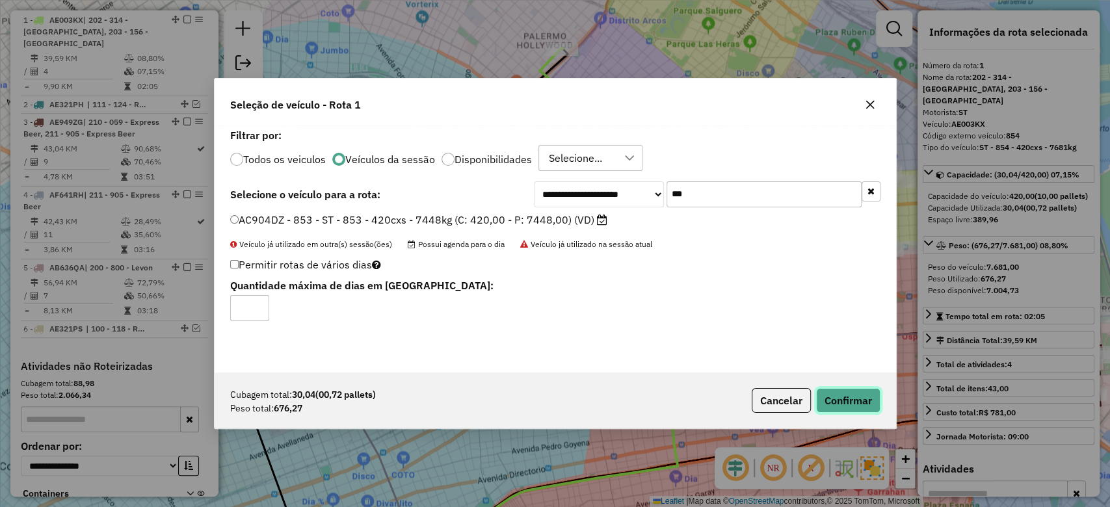
click at [828, 401] on button "Confirmar" at bounding box center [848, 400] width 64 height 25
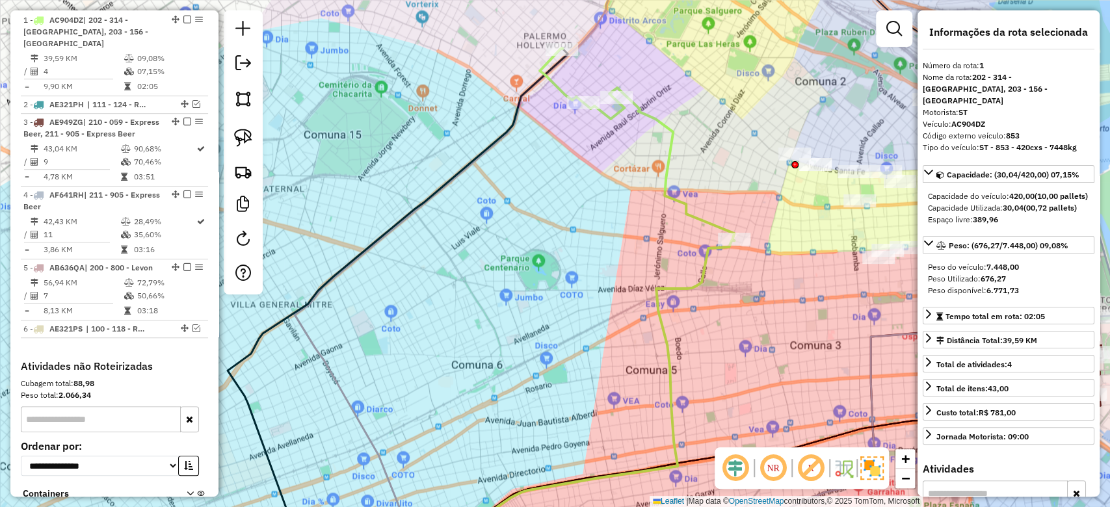
drag, startPoint x: 648, startPoint y: 235, endPoint x: 447, endPoint y: 235, distance: 201.5
click at [452, 235] on div "Janela de atendimento Grade de atendimento Capacidade Transportadoras Veículos …" at bounding box center [555, 253] width 1110 height 507
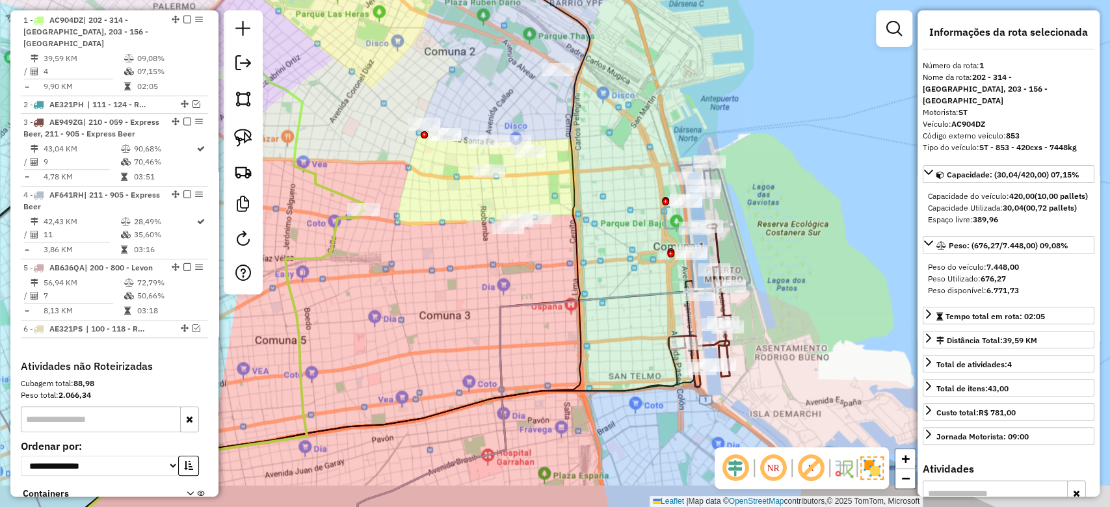
drag, startPoint x: 603, startPoint y: 143, endPoint x: 568, endPoint y: 94, distance: 60.6
click at [570, 90] on div "Janela de atendimento Grade de atendimento Capacidade Transportadoras Veículos …" at bounding box center [555, 253] width 1110 height 507
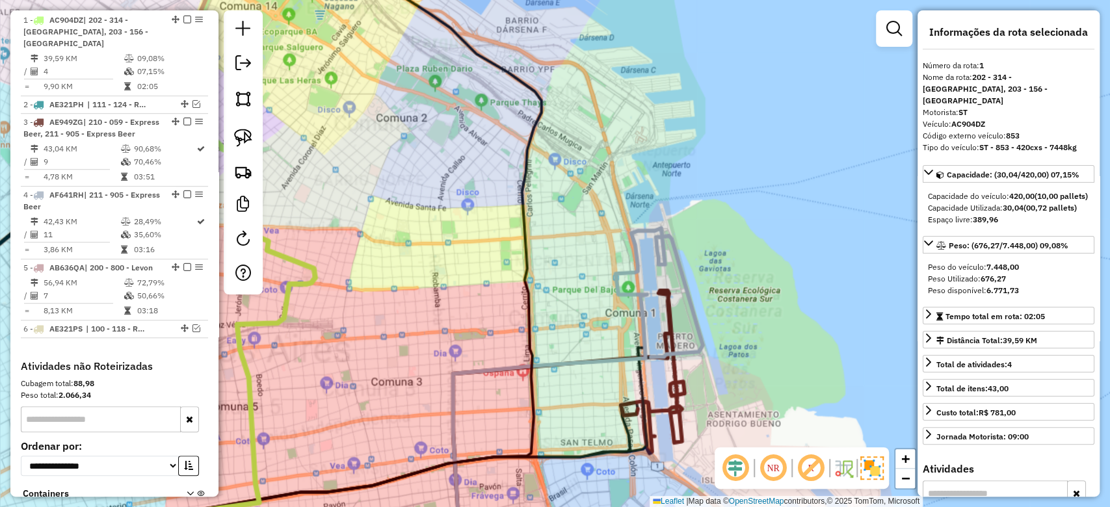
click at [525, 218] on icon at bounding box center [176, 380] width 729 height 1036
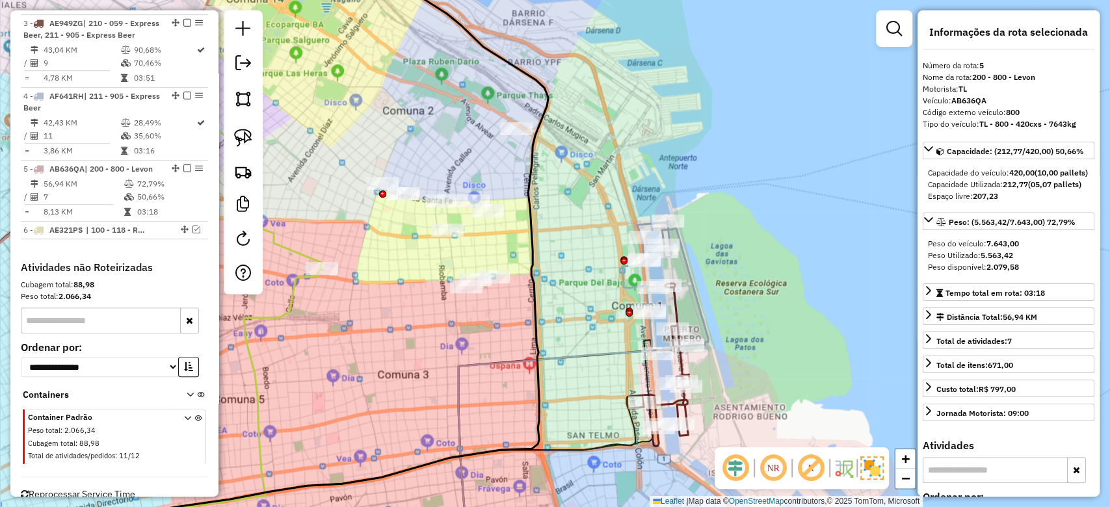
scroll to position [630, 0]
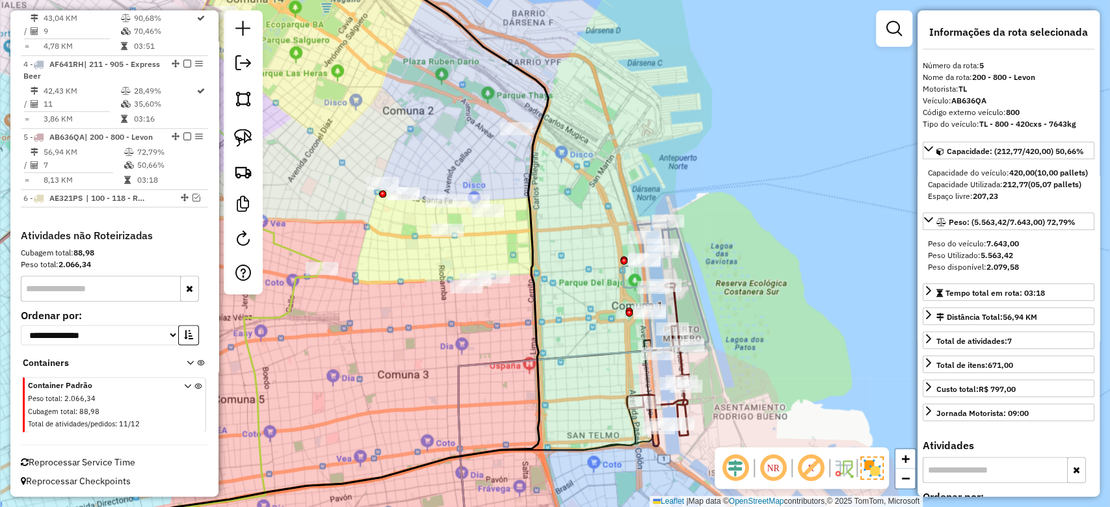
drag, startPoint x: 537, startPoint y: 217, endPoint x: 594, endPoint y: 172, distance: 72.7
click at [548, 187] on icon at bounding box center [306, 246] width 484 height 609
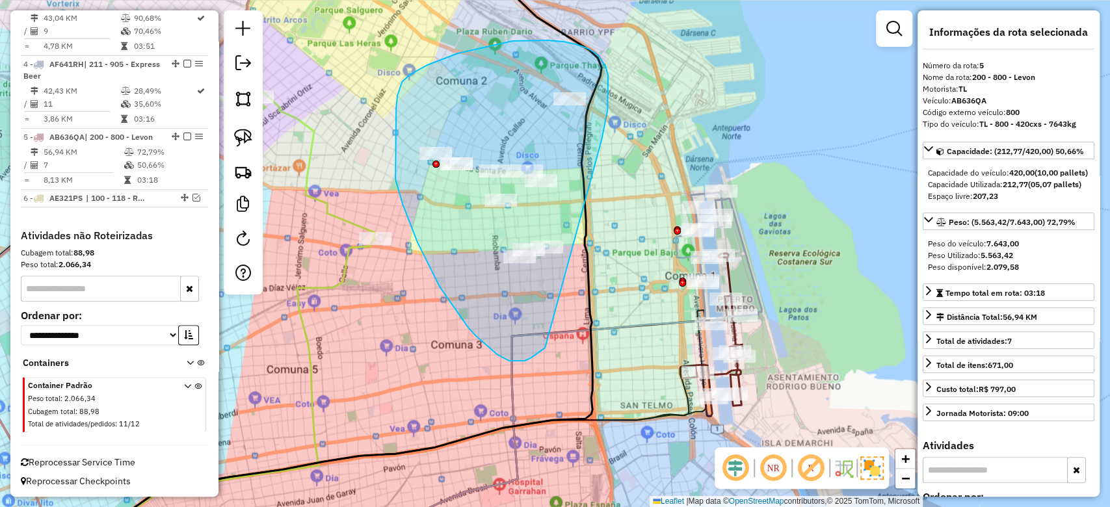
drag, startPoint x: 608, startPoint y: 86, endPoint x: 586, endPoint y: 235, distance: 150.4
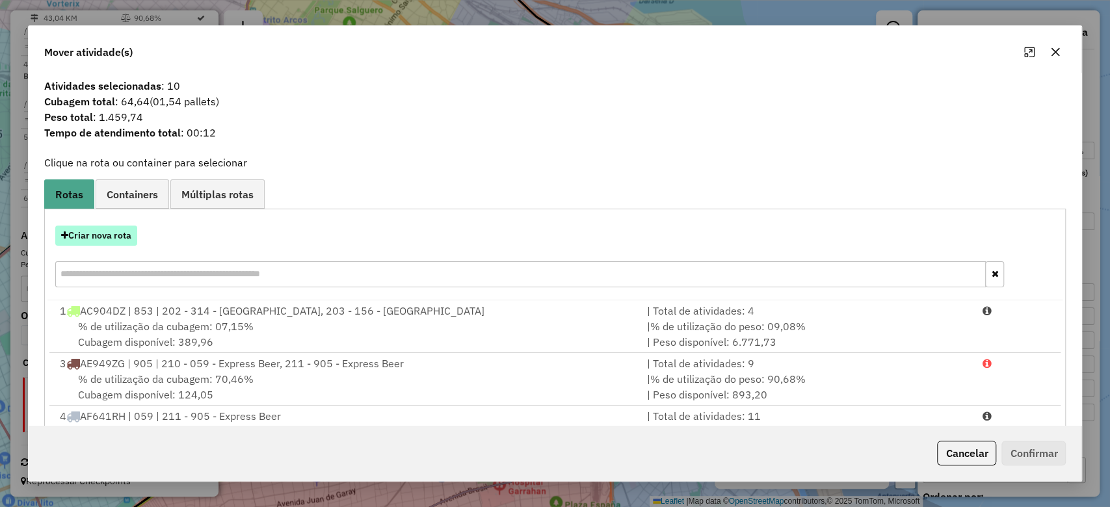
click at [101, 235] on button "Criar nova rota" at bounding box center [96, 236] width 82 height 20
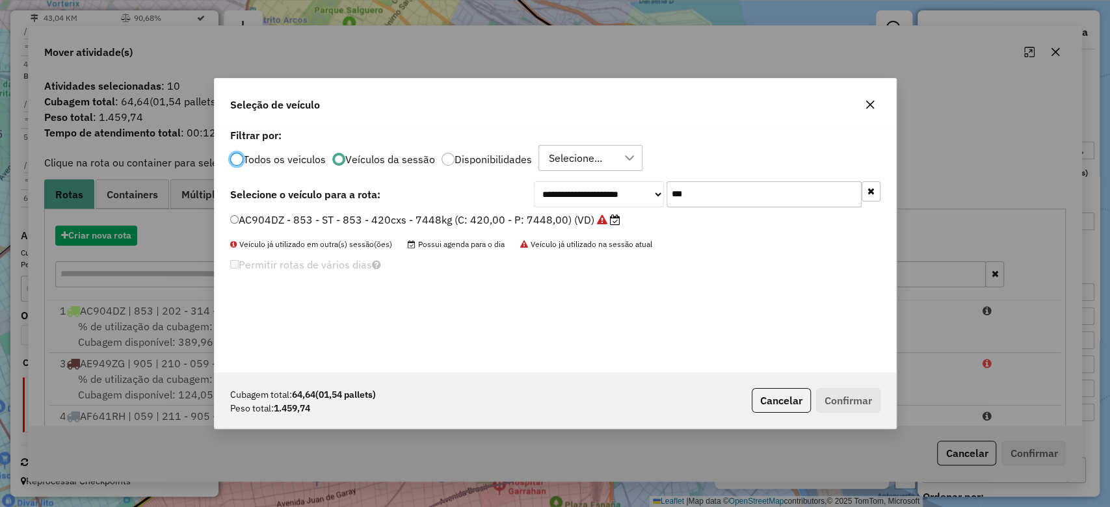
scroll to position [7, 4]
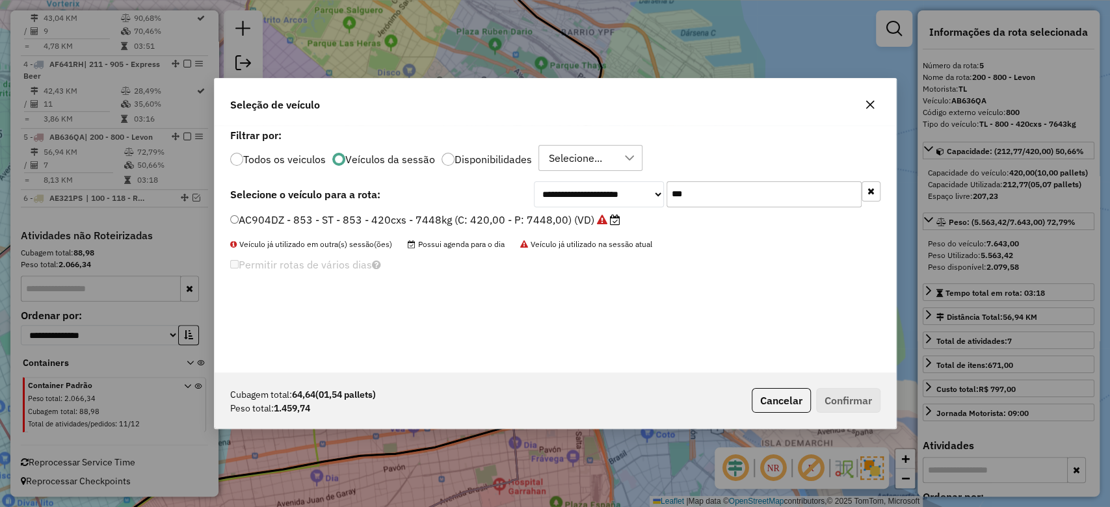
drag, startPoint x: 688, startPoint y: 186, endPoint x: 588, endPoint y: 183, distance: 100.8
click at [588, 183] on div "**********" at bounding box center [707, 194] width 347 height 26
type input "***"
click at [577, 221] on label "AF938UT - 055 - EB - 055 - 420cxs - 9670kg (C: 420,00 - P: 9670,00) (VD)" at bounding box center [418, 220] width 377 height 16
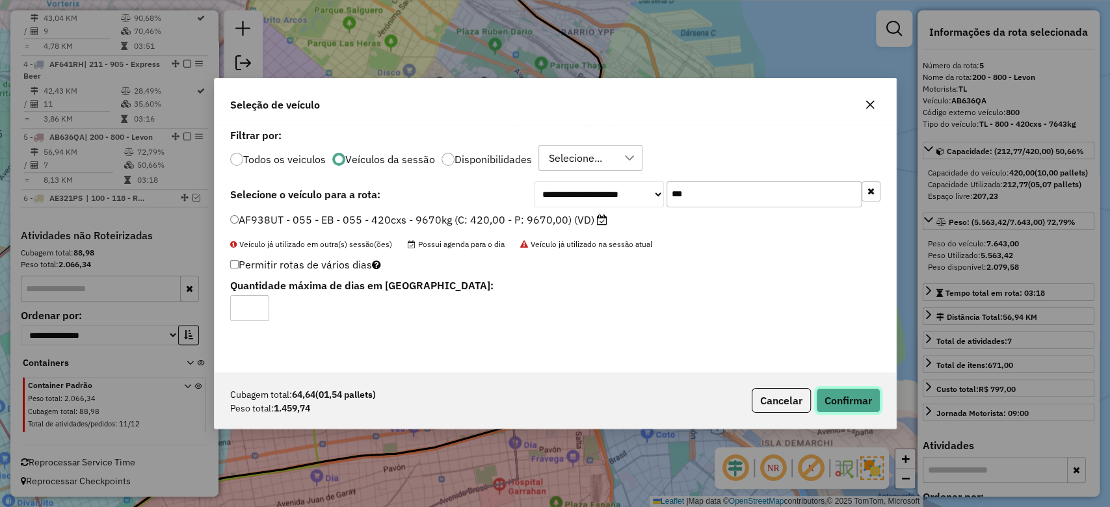
click at [866, 400] on button "Confirmar" at bounding box center [848, 400] width 64 height 25
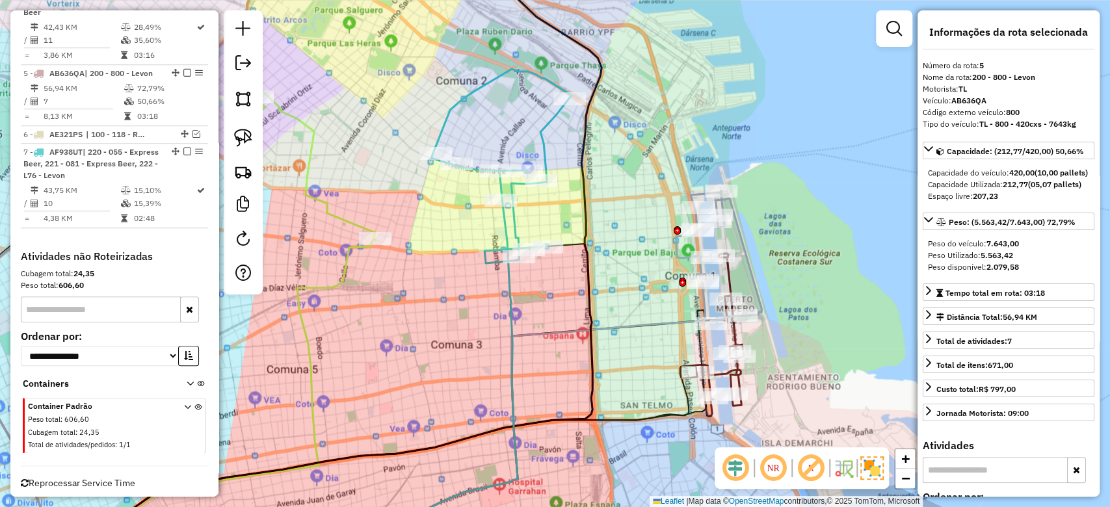
scroll to position [714, 0]
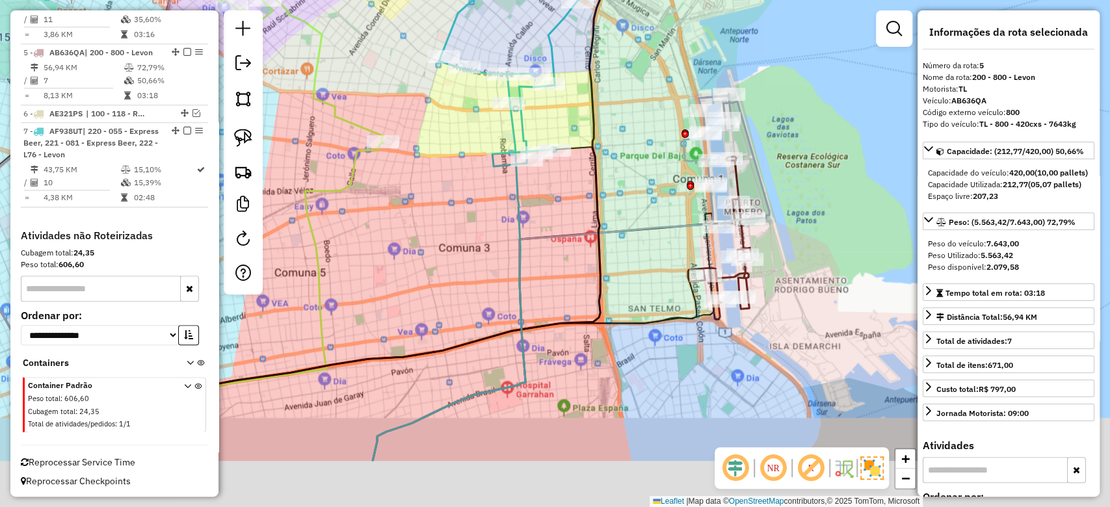
drag, startPoint x: 523, startPoint y: 327, endPoint x: 531, endPoint y: 229, distance: 97.8
click at [531, 229] on icon at bounding box center [543, 323] width 340 height 275
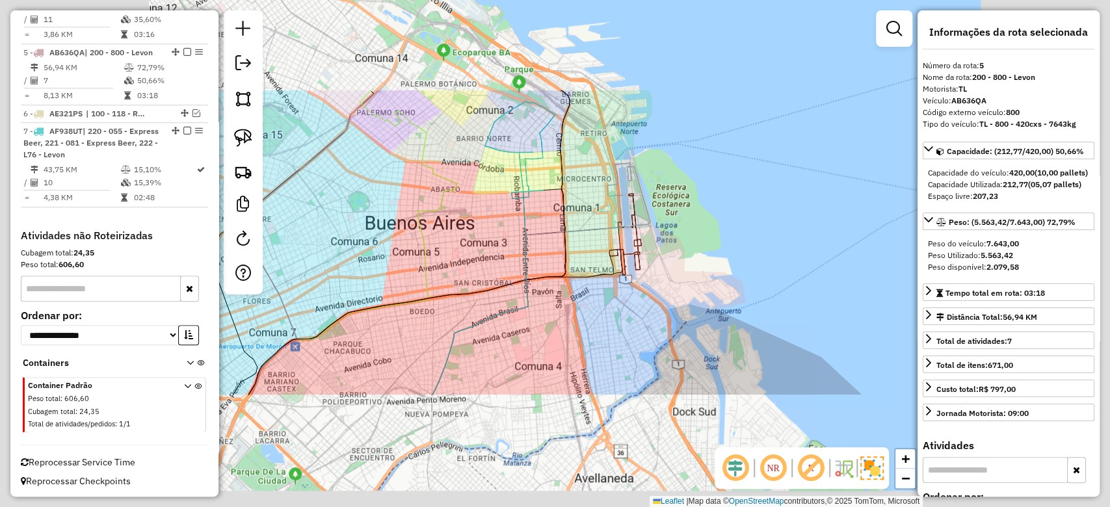
click at [531, 231] on icon at bounding box center [526, 302] width 189 height 187
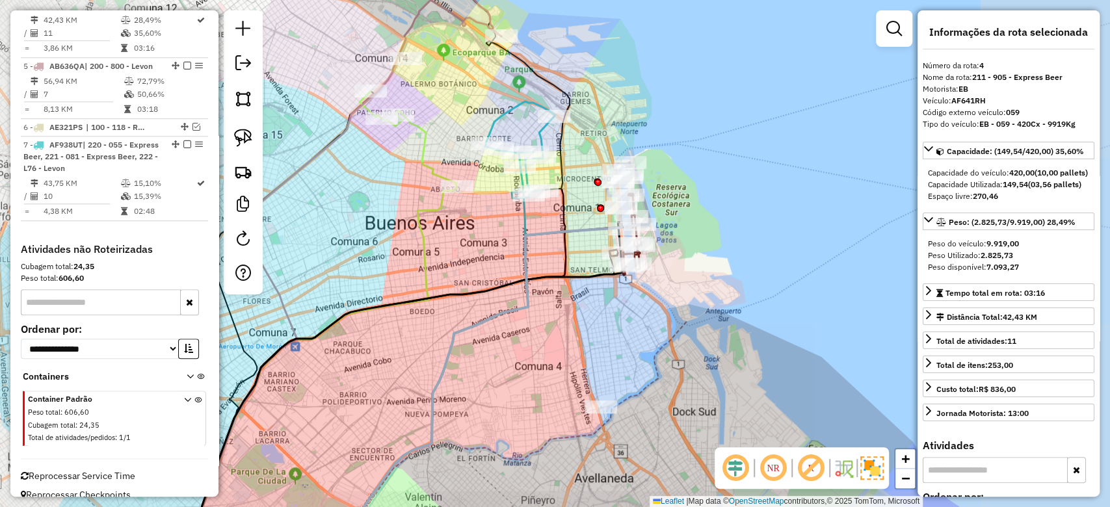
scroll to position [675, 0]
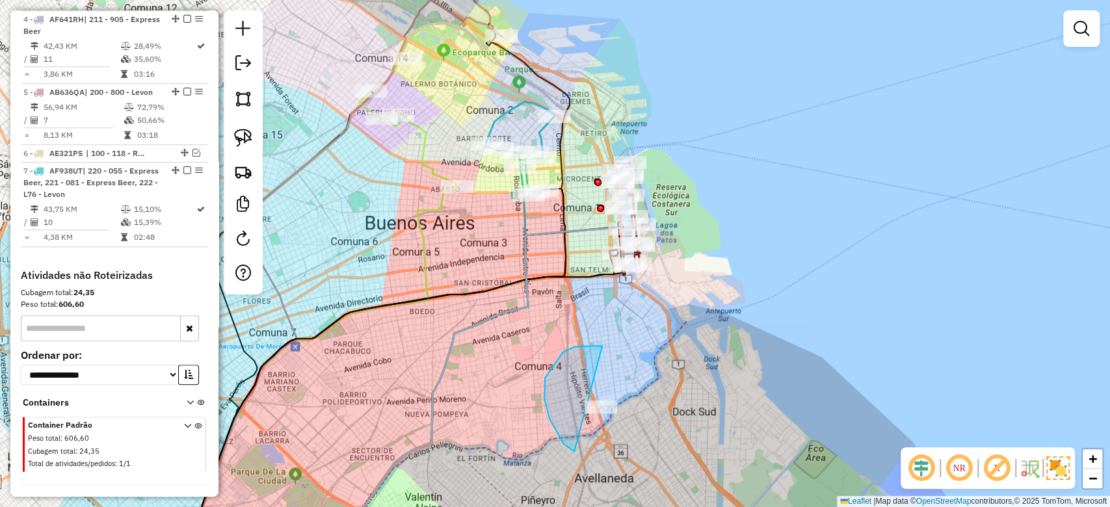
drag, startPoint x: 549, startPoint y: 419, endPoint x: 670, endPoint y: 380, distance: 126.2
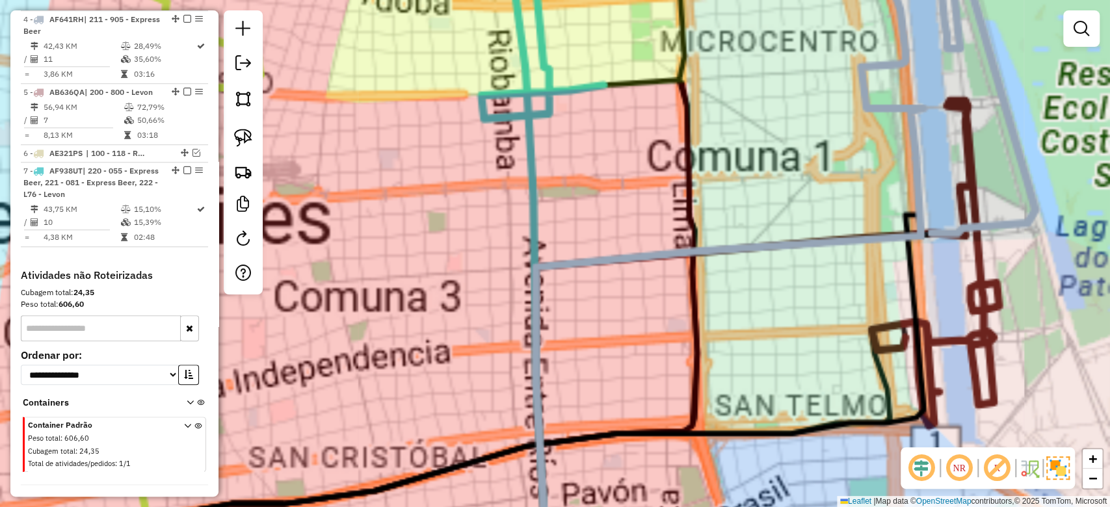
click at [558, 202] on div "Janela de atendimento Grade de atendimento Capacidade Transportadoras Veículos …" at bounding box center [555, 253] width 1110 height 507
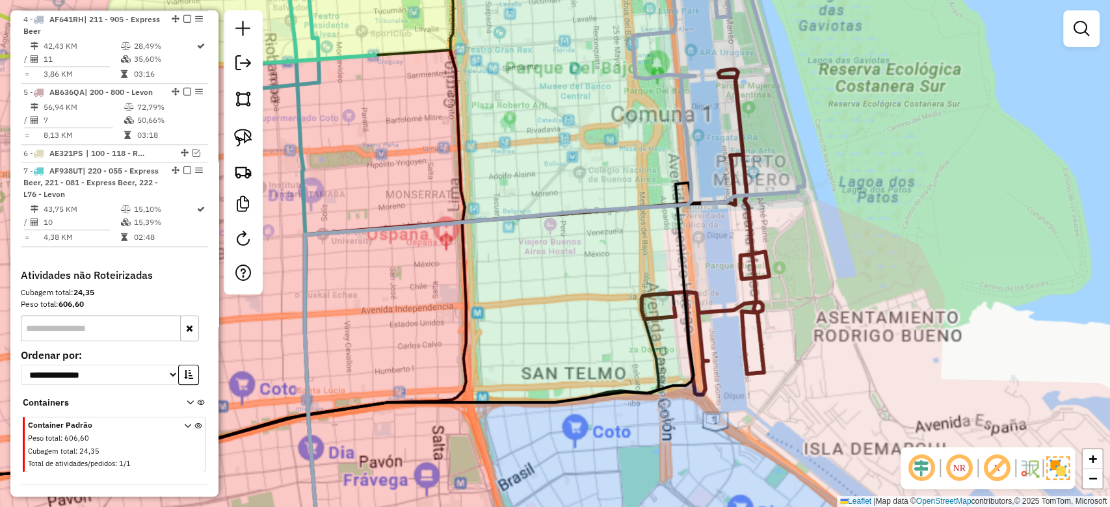
click at [811, 231] on div "Janela de atendimento Grade de atendimento Capacidade Transportadoras Veículos …" at bounding box center [555, 253] width 1110 height 507
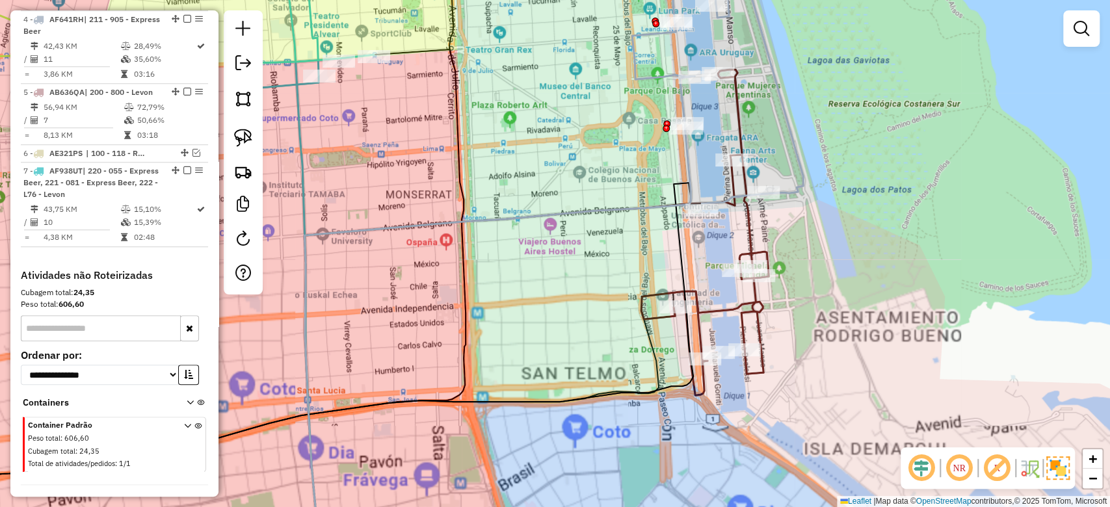
click at [744, 229] on icon at bounding box center [704, 233] width 127 height 326
select select "**********"
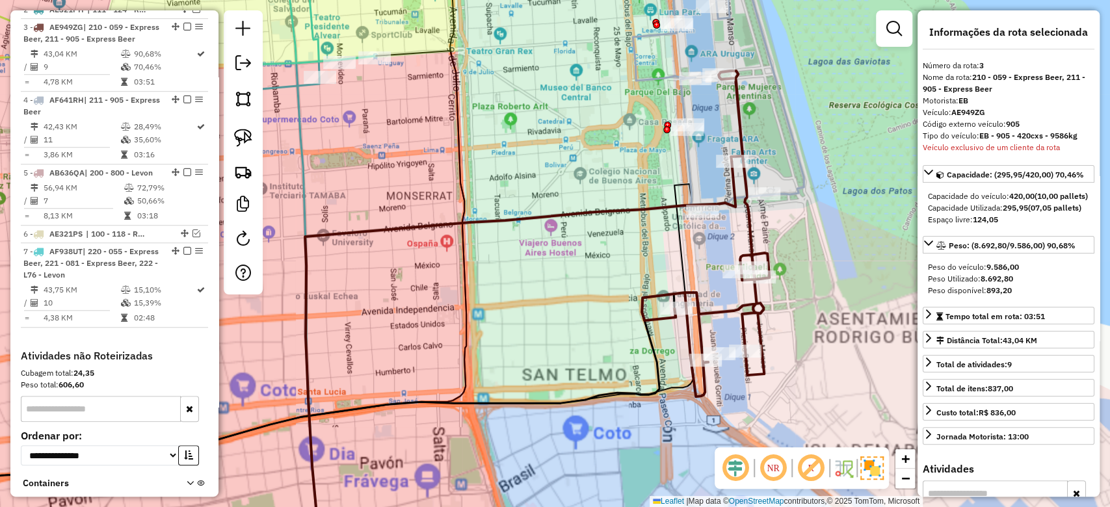
scroll to position [590, 0]
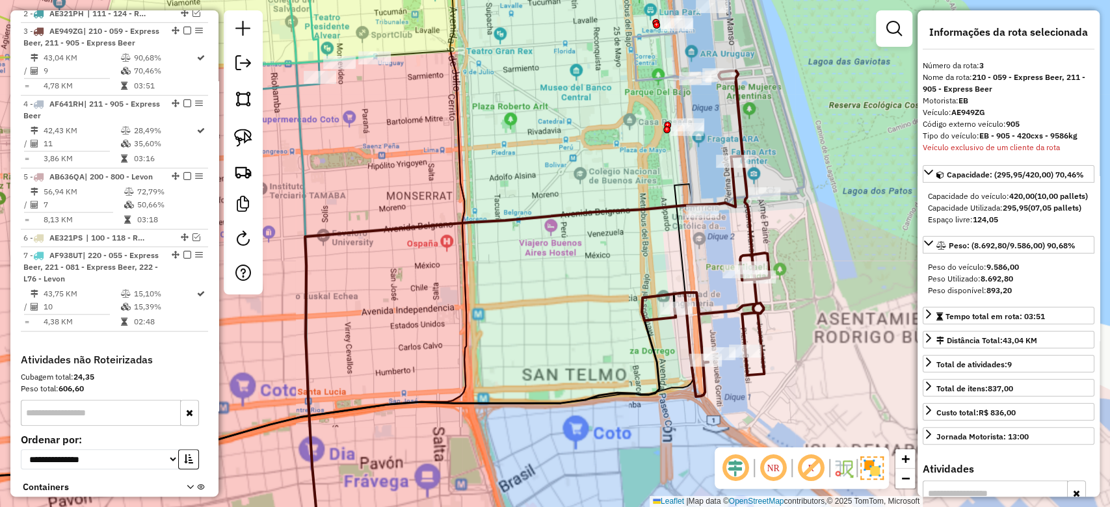
drag, startPoint x: 799, startPoint y: 221, endPoint x: 779, endPoint y: 313, distance: 94.5
click at [798, 294] on div "Janela de atendimento Grade de atendimento Capacidade Transportadoras Veículos …" at bounding box center [555, 253] width 1110 height 507
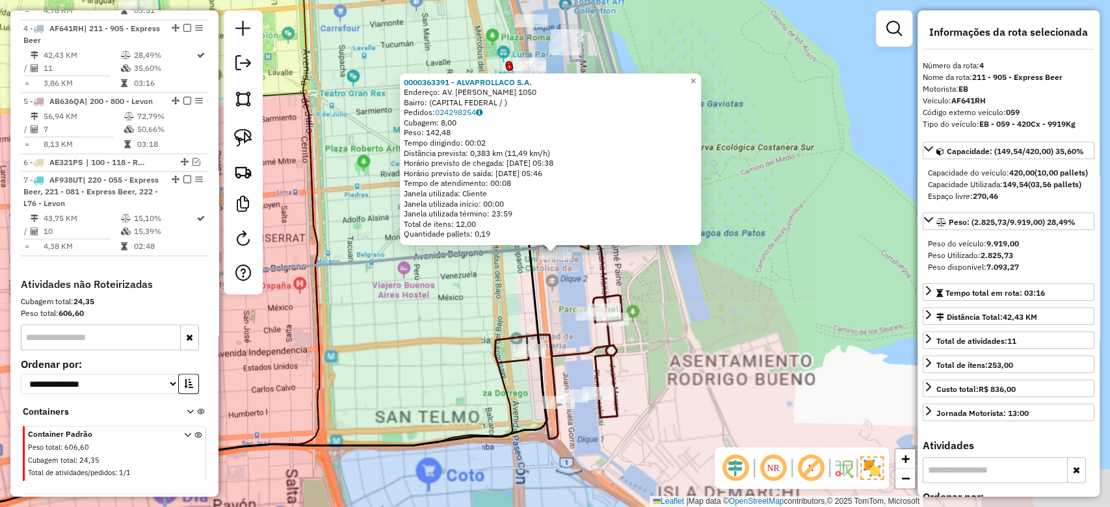
scroll to position [675, 0]
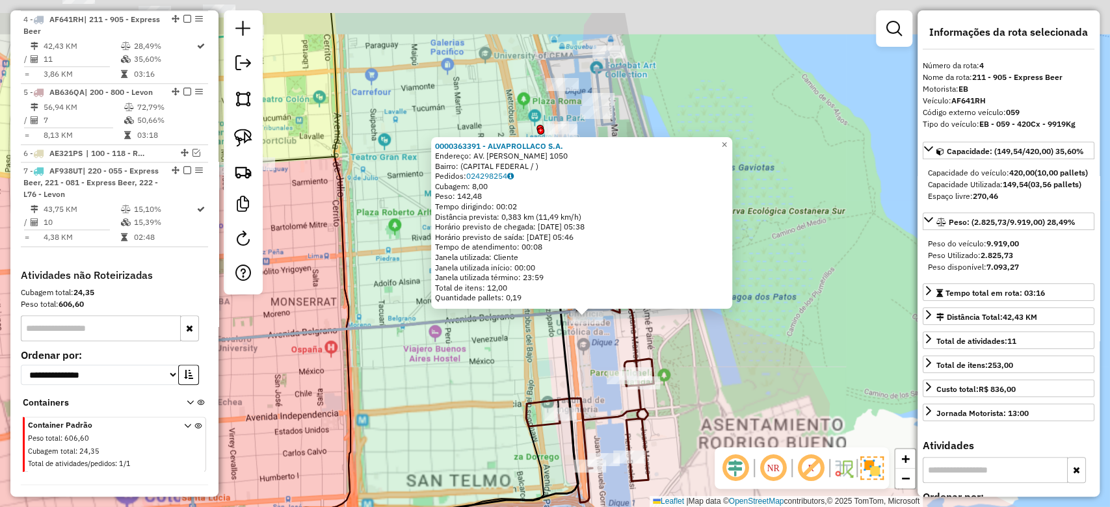
drag, startPoint x: 709, startPoint y: 355, endPoint x: 722, endPoint y: 382, distance: 29.9
click at [723, 384] on div "0000363391 - ALVAPROLLACO S.A. Endereço: AV. ALICIA MOREAU DE JUSTO 1050 Bairro…" at bounding box center [555, 253] width 1110 height 507
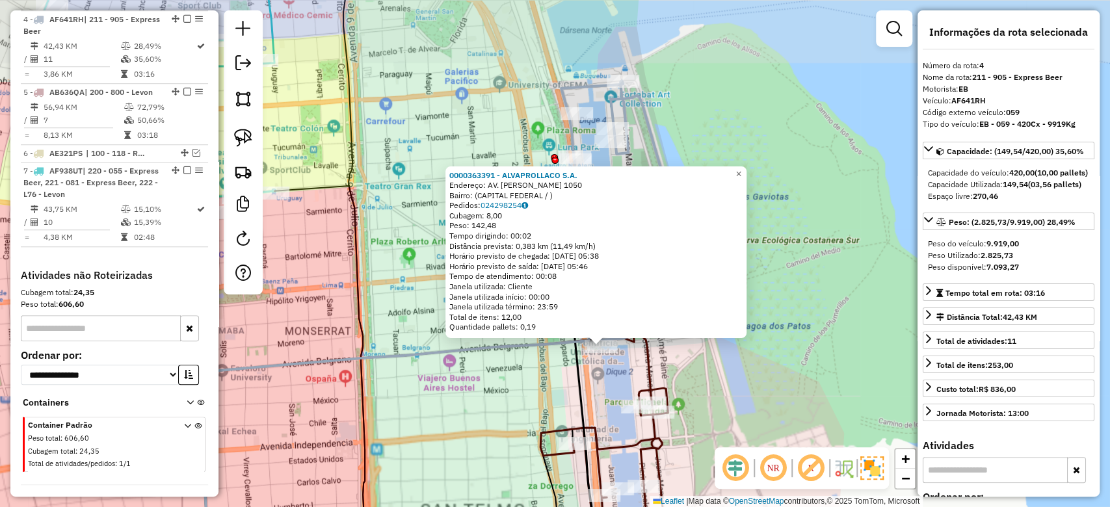
click at [722, 380] on div "0000363391 - ALVAPROLLACO S.A. Endereço: AV. ALICIA MOREAU DE JUSTO 1050 Bairro…" at bounding box center [555, 253] width 1110 height 507
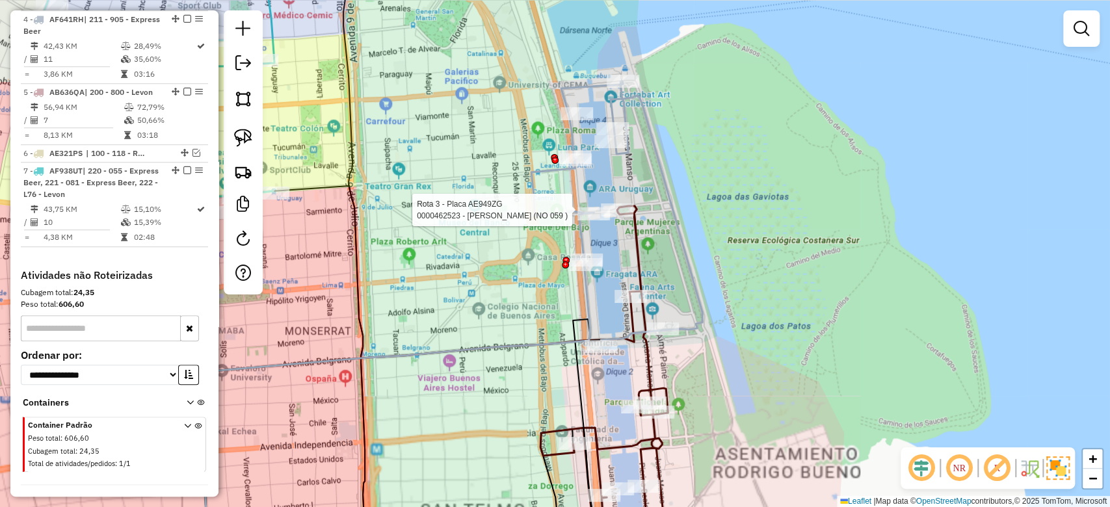
select select "**********"
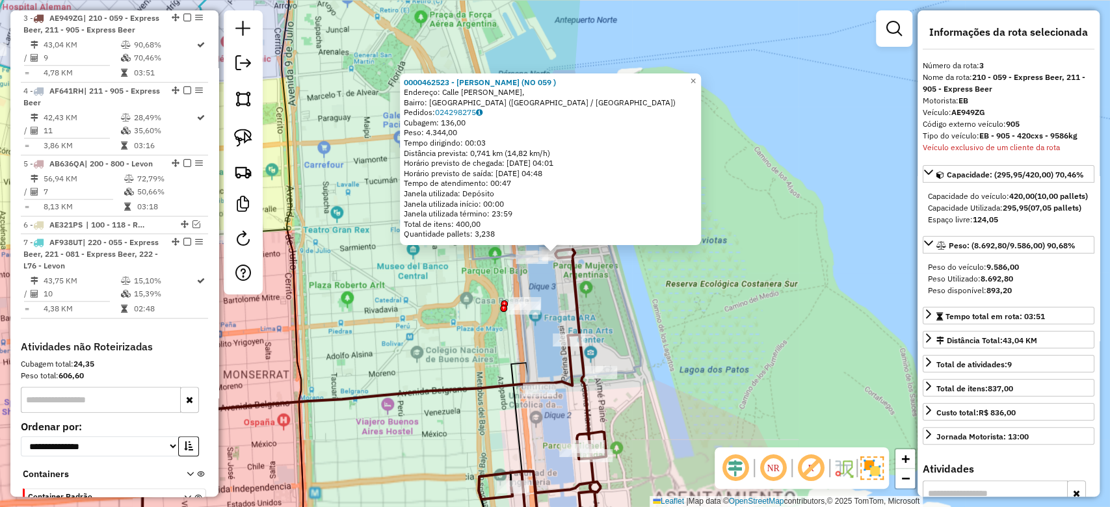
scroll to position [590, 0]
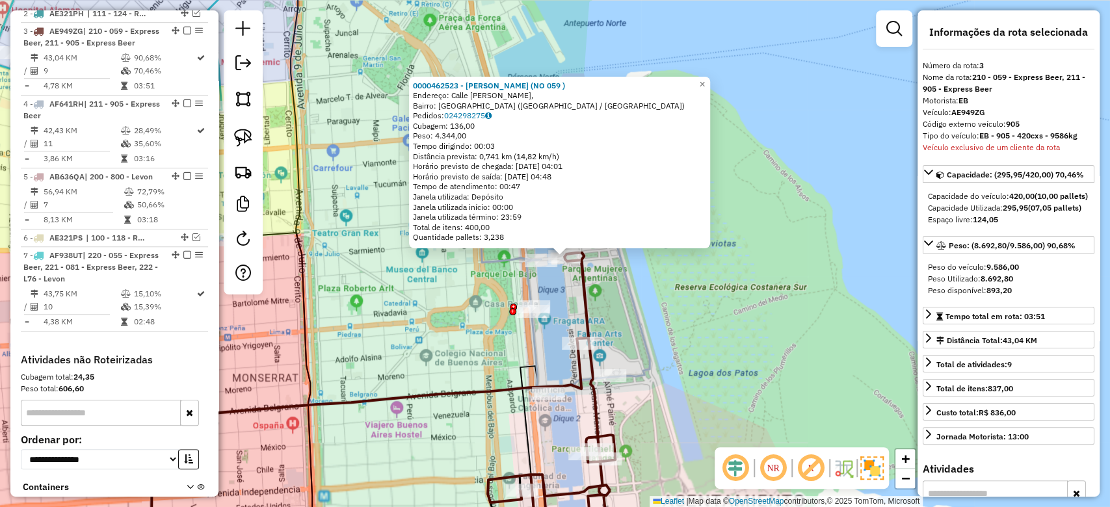
drag, startPoint x: 652, startPoint y: 336, endPoint x: 713, endPoint y: 345, distance: 61.1
click at [713, 345] on div "0000462523 - MARTINEZ VIVIANA VANESA (NO 059 ) Endereço: Calle Pierina Dealesi,…" at bounding box center [555, 253] width 1110 height 507
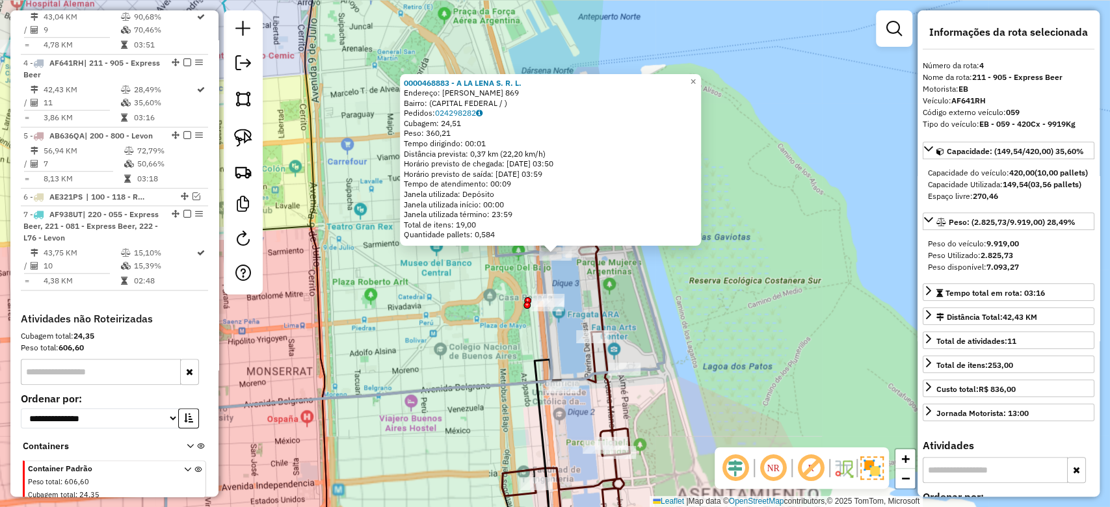
scroll to position [675, 0]
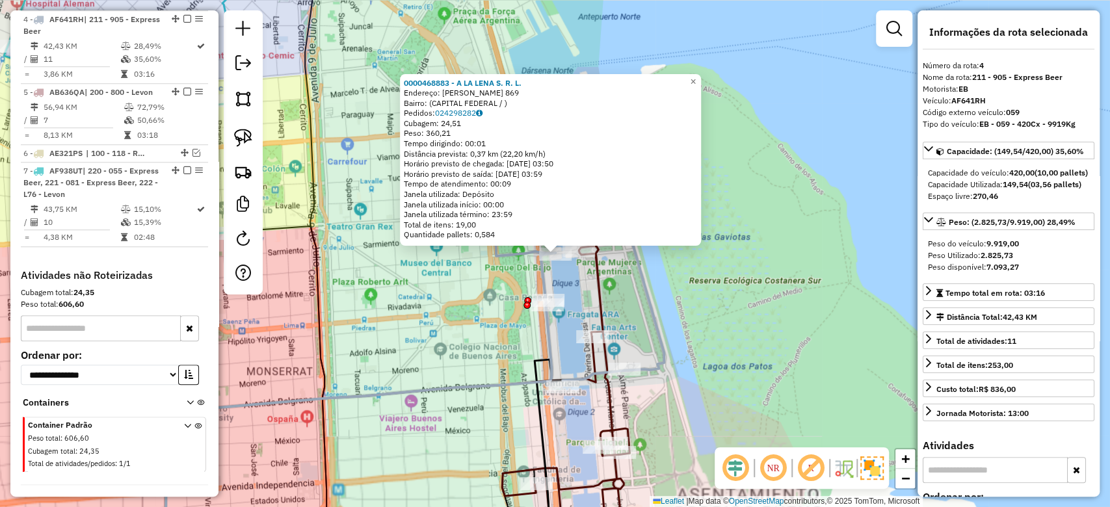
click at [632, 306] on div "0000468883 - A LA LENA S. R. L. Endereço: JUANA MANUELA FORRITI 869 Bairro: (CA…" at bounding box center [555, 253] width 1110 height 507
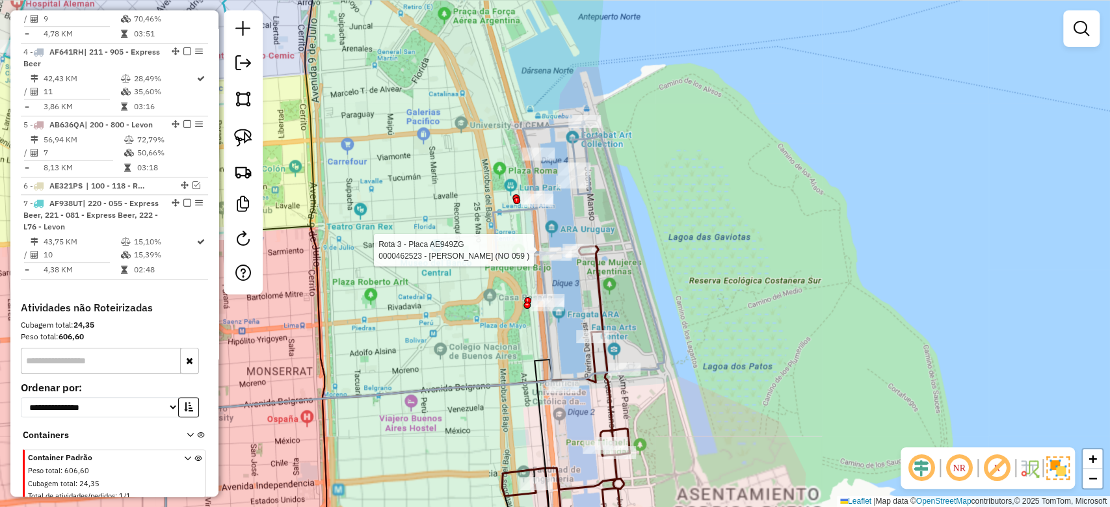
select select "**********"
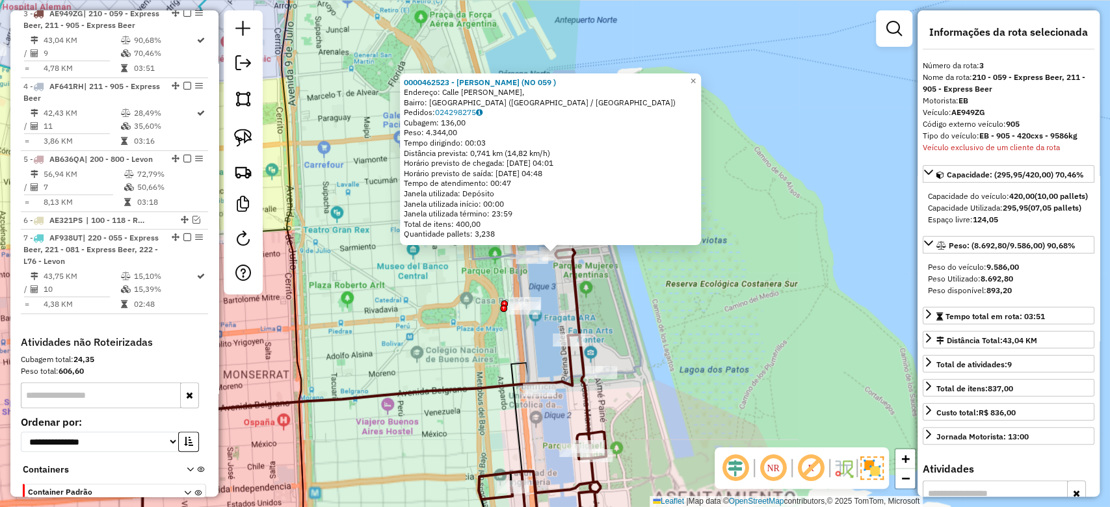
scroll to position [590, 0]
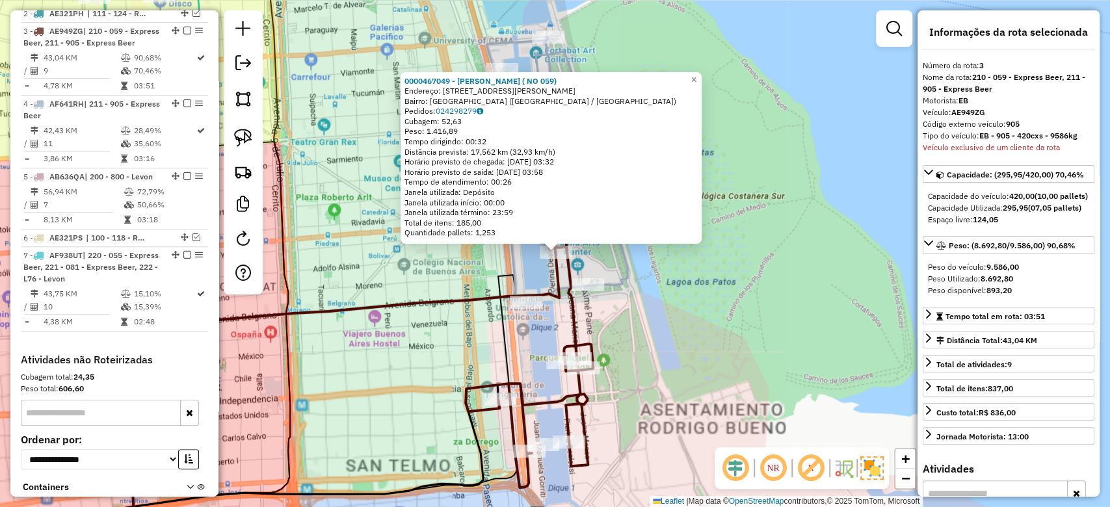
drag, startPoint x: 650, startPoint y: 351, endPoint x: 664, endPoint y: 283, distance: 69.1
click at [664, 283] on div "0000467049 - MARTINEZ VIVIANA VANESA ( NO 059) Endereço: Calle Lynch Marta, 100…" at bounding box center [555, 253] width 1110 height 507
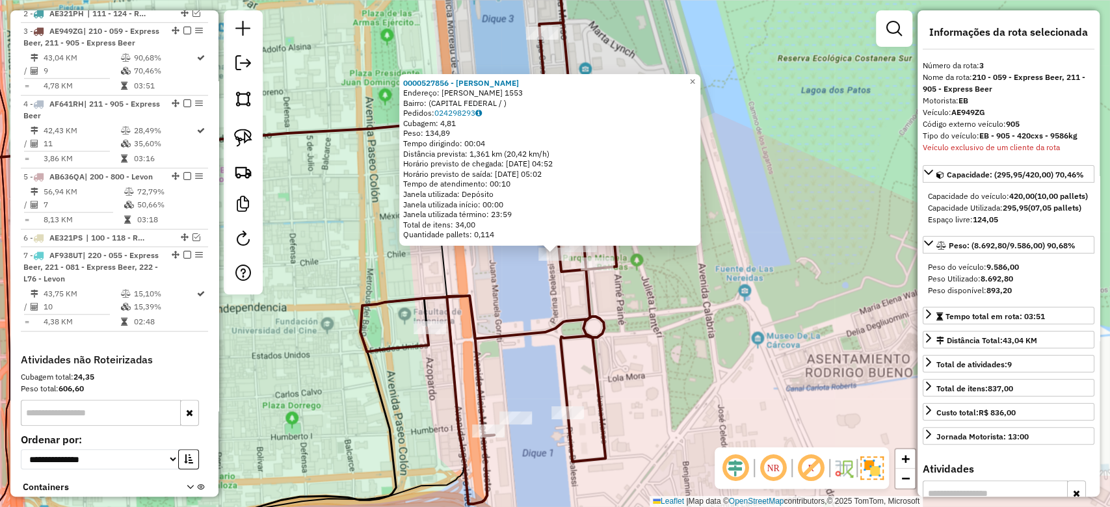
drag, startPoint x: 681, startPoint y: 304, endPoint x: 732, endPoint y: 406, distance: 114.0
click at [732, 406] on div "0000527856 - ACHBAN GILDA LAURA Endereço: OLGA COSSETTINI 1553 Bairro: (CAPITAL…" at bounding box center [555, 253] width 1110 height 507
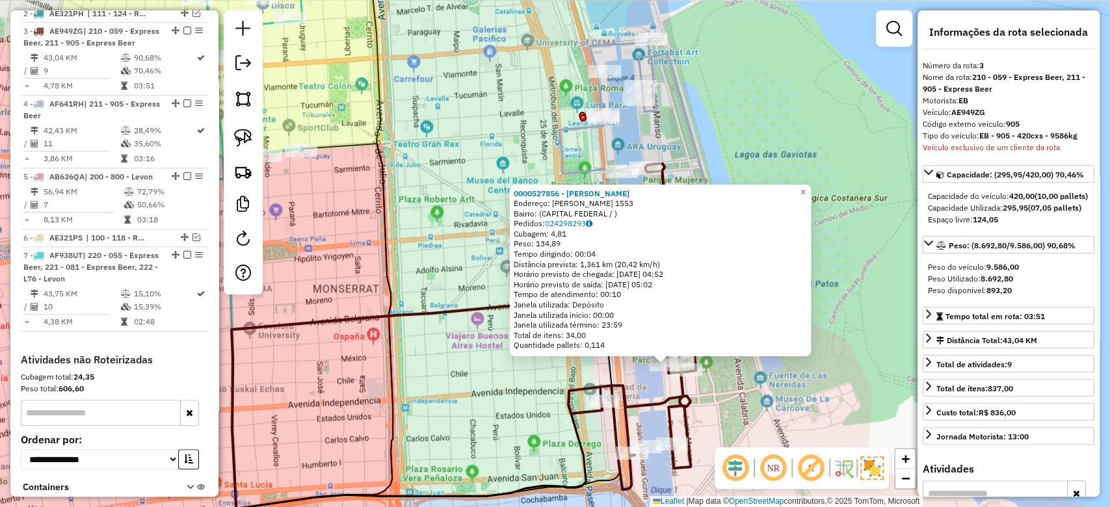
click at [735, 375] on div "0000527856 - ACHBAN GILDA LAURA Endereço: OLGA COSSETTINI 1553 Bairro: (CAPITAL…" at bounding box center [555, 253] width 1110 height 507
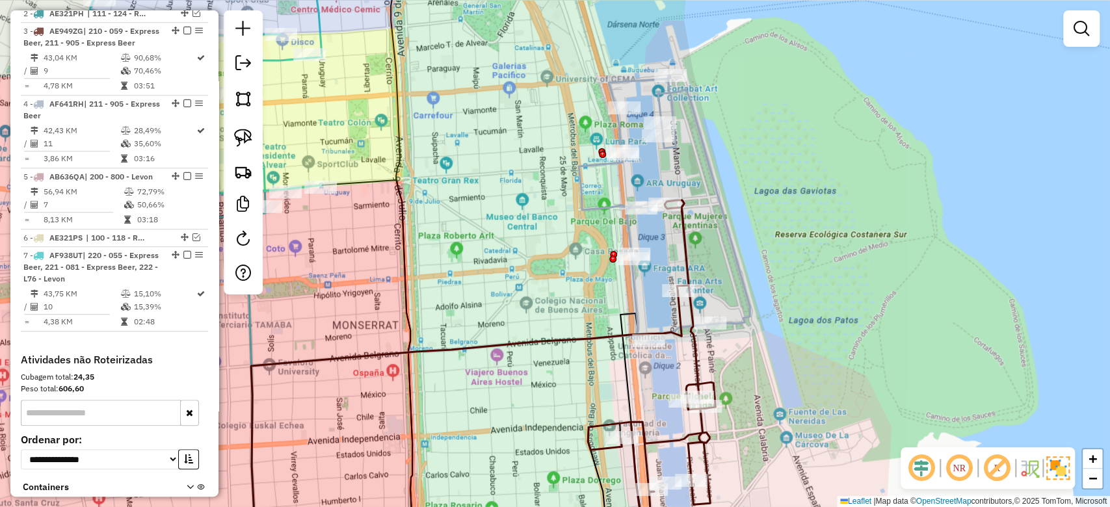
drag, startPoint x: 749, startPoint y: 347, endPoint x: 737, endPoint y: 352, distance: 13.4
click at [750, 350] on div "Janela de atendimento Grade de atendimento Capacidade Transportadoras Veículos …" at bounding box center [555, 253] width 1110 height 507
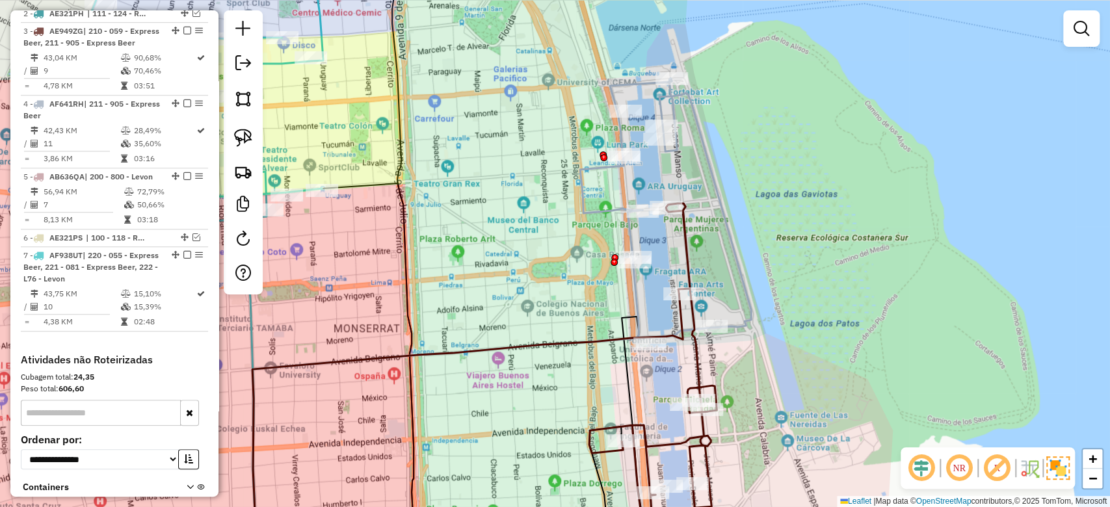
click at [731, 350] on div "Janela de atendimento Grade de atendimento Capacidade Transportadoras Veículos …" at bounding box center [555, 253] width 1110 height 507
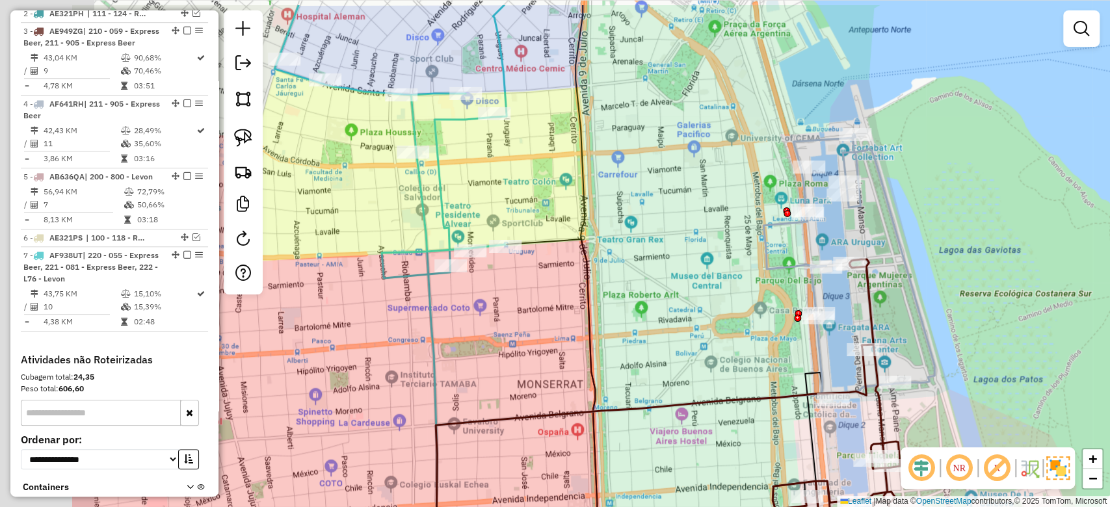
drag, startPoint x: 367, startPoint y: 227, endPoint x: 550, endPoint y: 283, distance: 191.7
click at [550, 283] on div "Janela de atendimento Grade de atendimento Capacidade Transportadoras Veículos …" at bounding box center [555, 253] width 1110 height 507
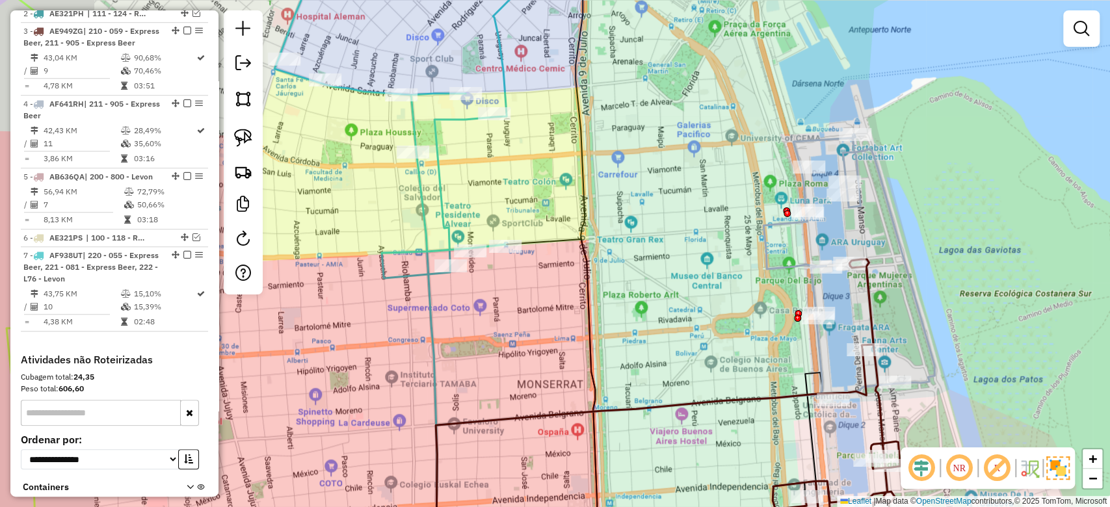
click at [513, 176] on div "Janela de atendimento Grade de atendimento Capacidade Transportadoras Veículos …" at bounding box center [555, 253] width 1110 height 507
click at [433, 116] on icon at bounding box center [412, 113] width 276 height 329
select select "**********"
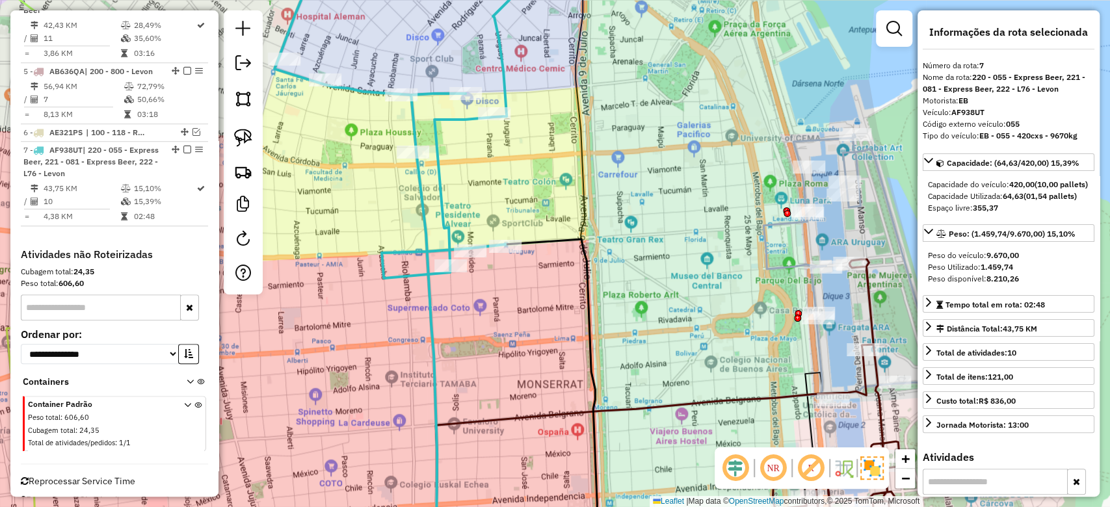
scroll to position [714, 0]
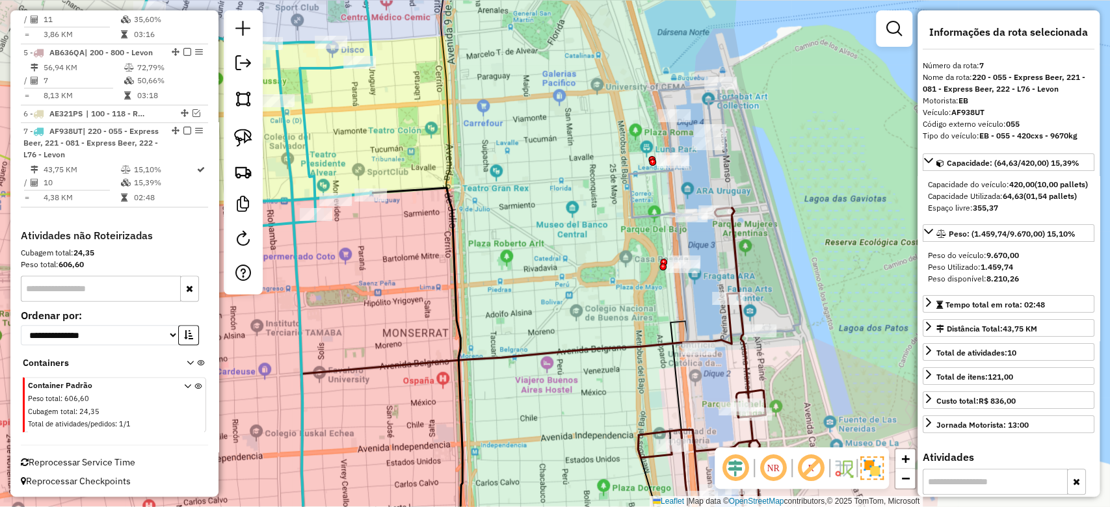
drag, startPoint x: 398, startPoint y: 179, endPoint x: 335, endPoint y: 107, distance: 95.3
click at [334, 102] on div "Janela de atendimento Grade de atendimento Capacidade Transportadoras Veículos …" at bounding box center [555, 253] width 1110 height 507
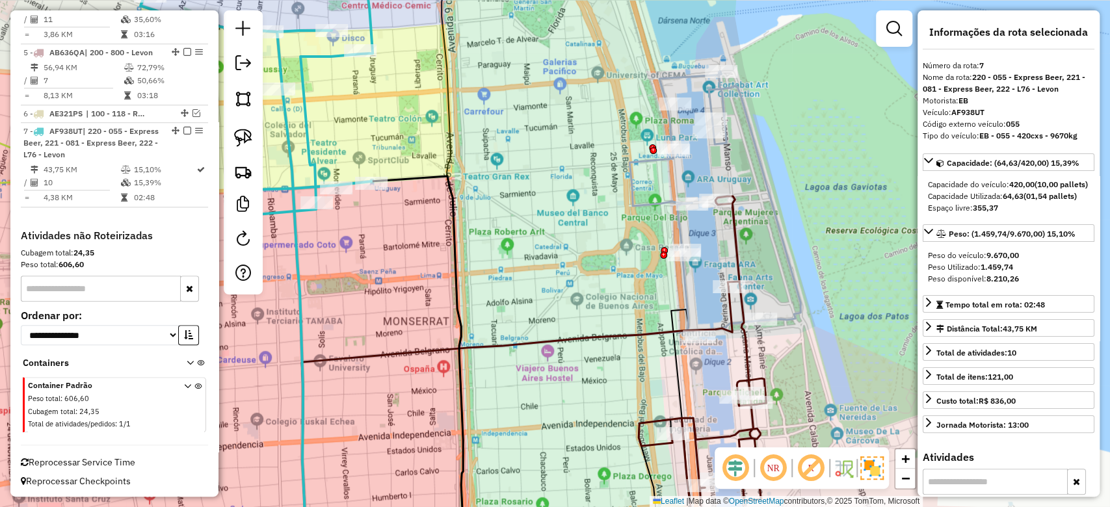
drag, startPoint x: 807, startPoint y: 332, endPoint x: 786, endPoint y: 309, distance: 30.8
click at [786, 309] on div "Janela de atendimento Grade de atendimento Capacidade Transportadoras Veículos …" at bounding box center [555, 253] width 1110 height 507
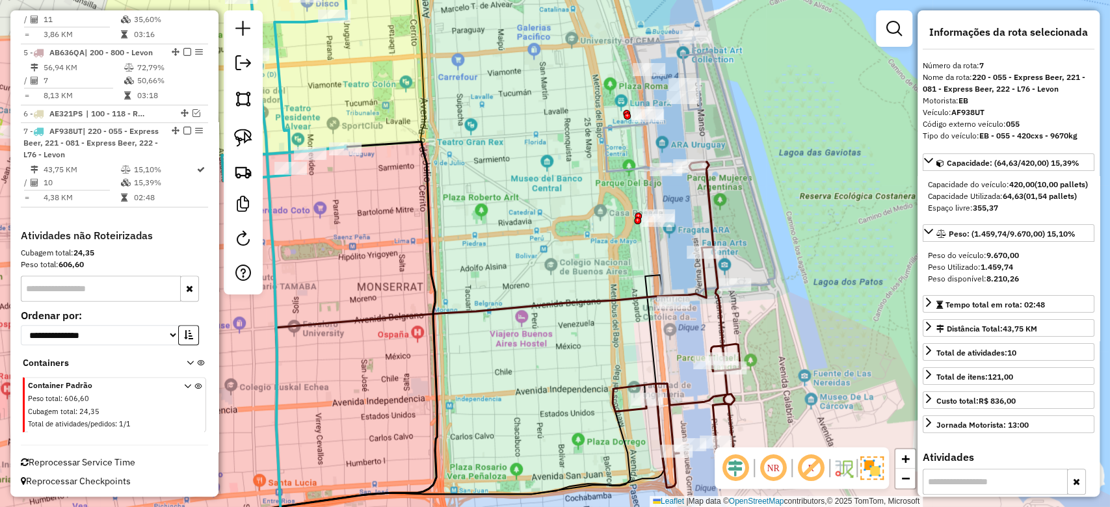
drag, startPoint x: 748, startPoint y: 241, endPoint x: 733, endPoint y: 301, distance: 62.4
click at [733, 296] on icon at bounding box center [688, 165] width 171 height 259
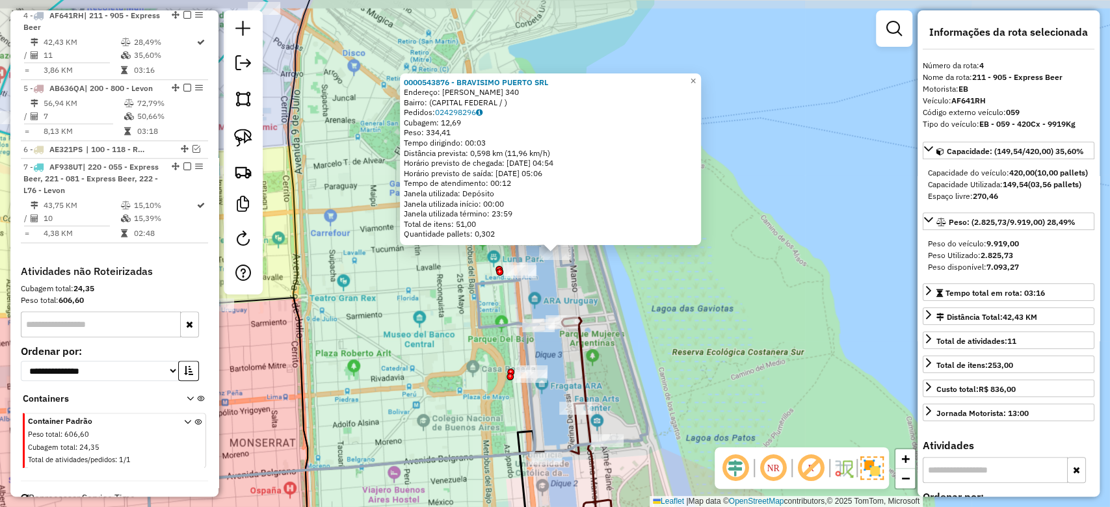
scroll to position [675, 0]
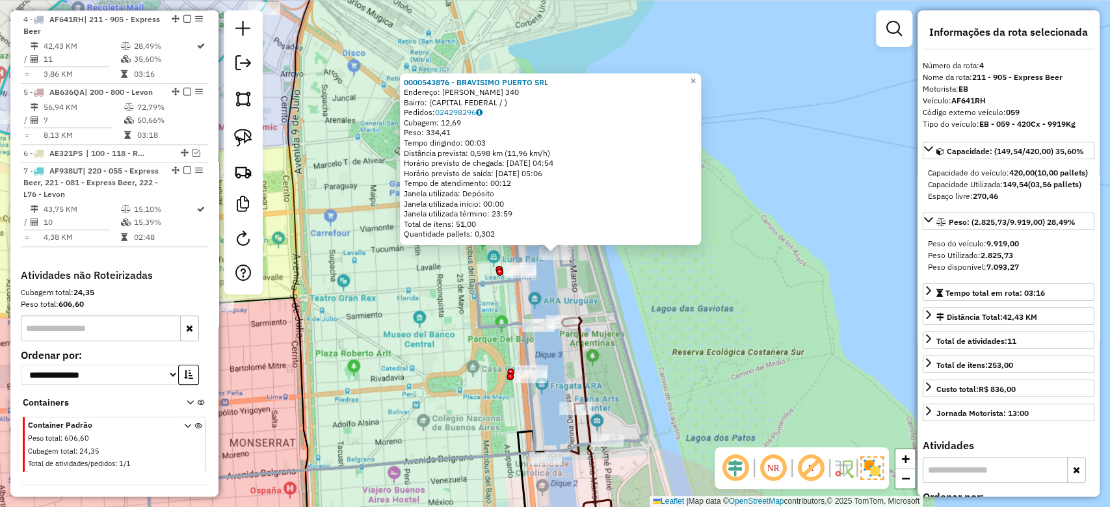
drag, startPoint x: 742, startPoint y: 289, endPoint x: 750, endPoint y: 315, distance: 27.2
click at [759, 293] on div "0000543876 - BRAVISIMO PUERTO SRL Endereço: PIERINA DEALESSI 340 Bairro: (CAPIT…" at bounding box center [555, 253] width 1110 height 507
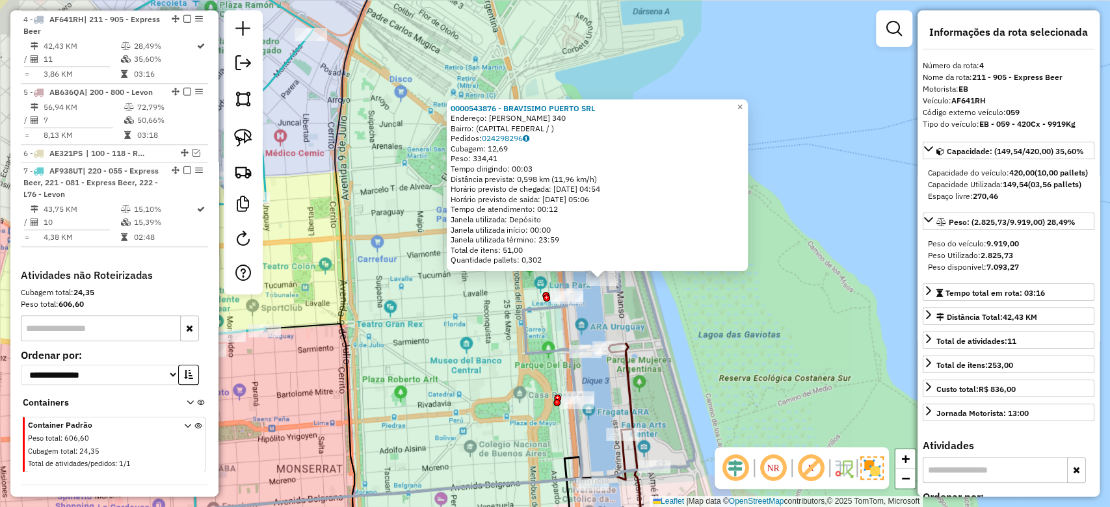
drag, startPoint x: 717, startPoint y: 292, endPoint x: 709, endPoint y: 248, distance: 44.3
click at [709, 248] on div "0000543876 - BRAVISIMO PUERTO SRL Endereço: PIERINA DEALESSI 340 Bairro: (CAPIT…" at bounding box center [555, 253] width 1110 height 507
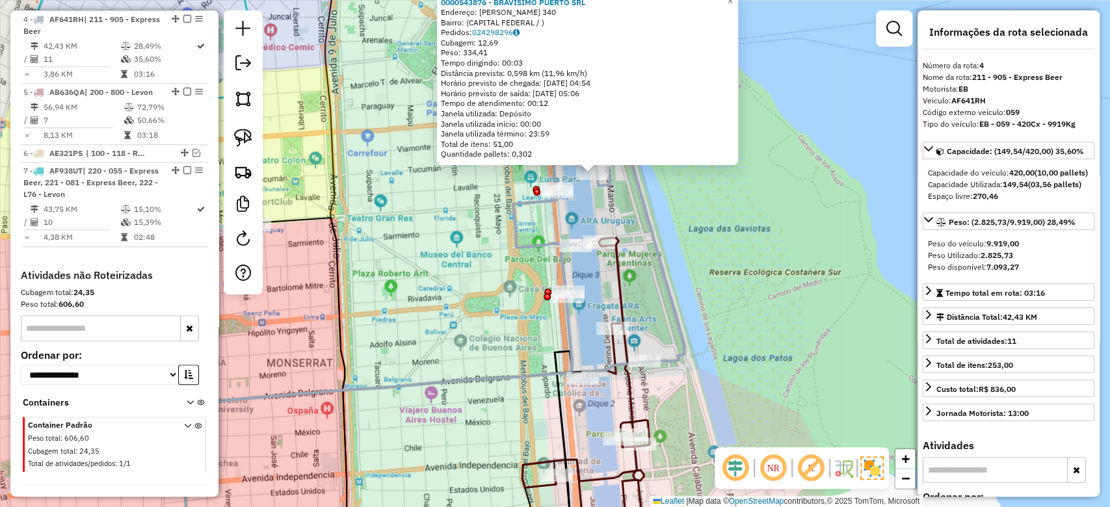
click at [619, 285] on icon at bounding box center [585, 398] width 127 height 320
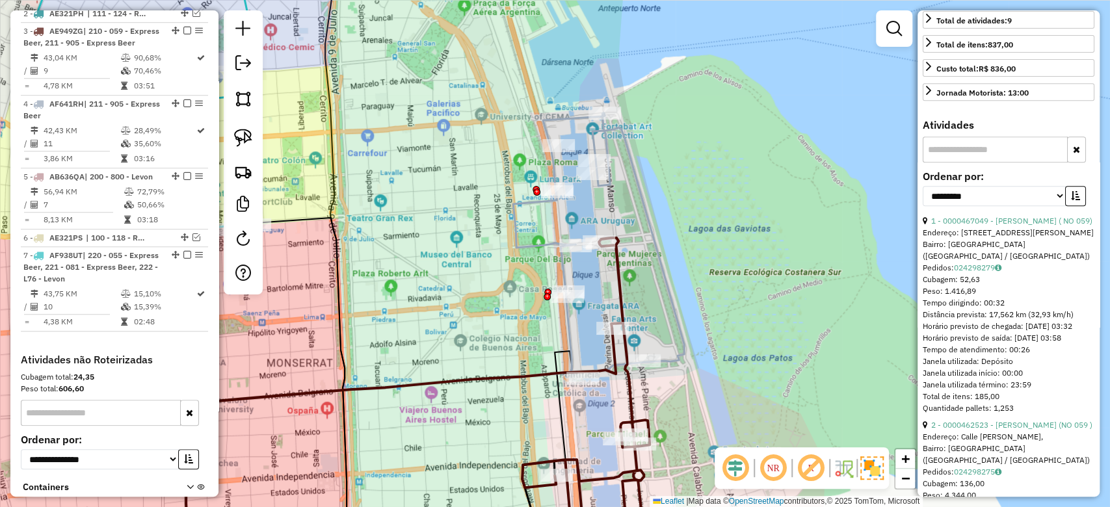
scroll to position [260, 0]
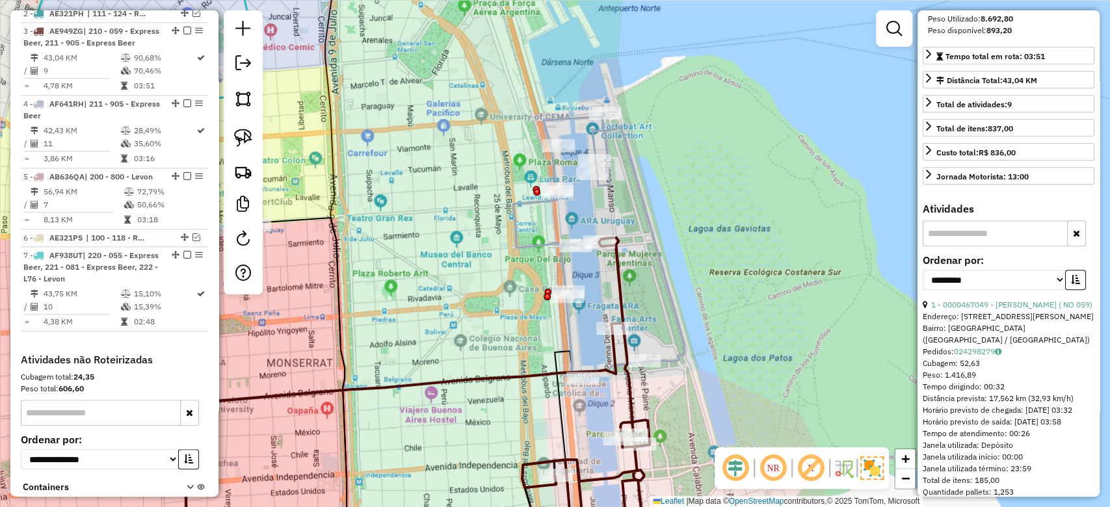
click at [607, 187] on icon at bounding box center [598, 241] width 171 height 259
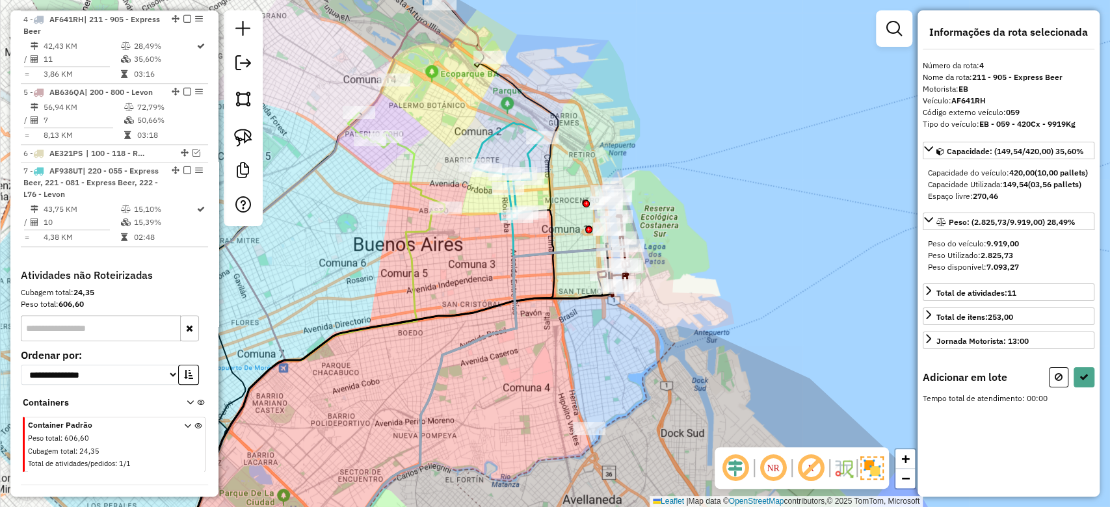
scroll to position [0, 0]
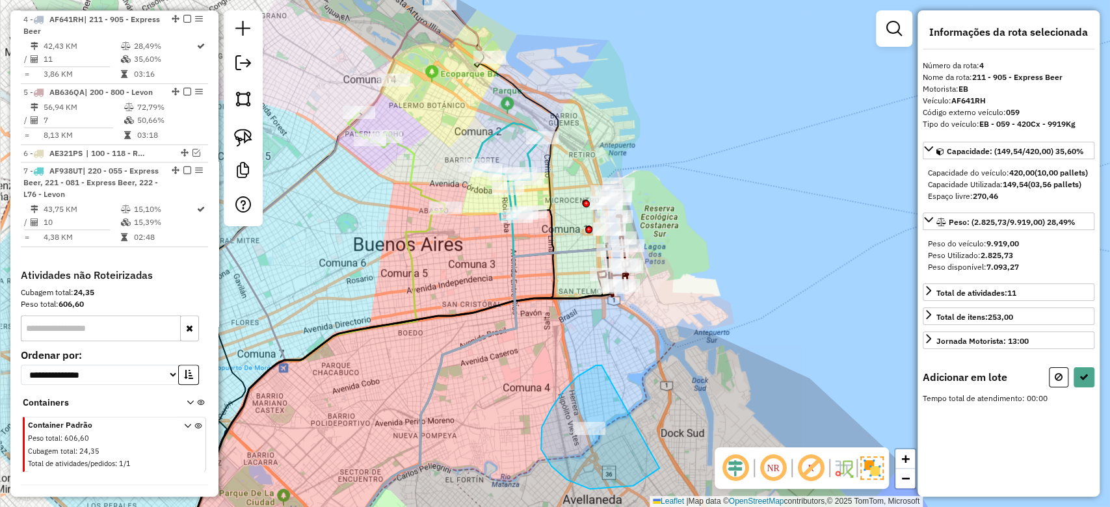
drag, startPoint x: 562, startPoint y: 392, endPoint x: 674, endPoint y: 350, distance: 118.9
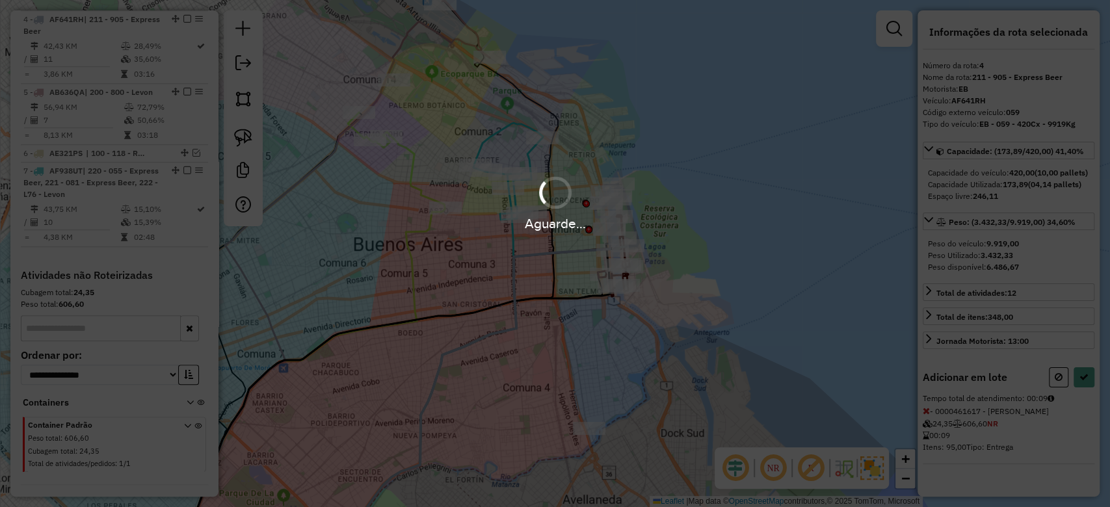
select select "**********"
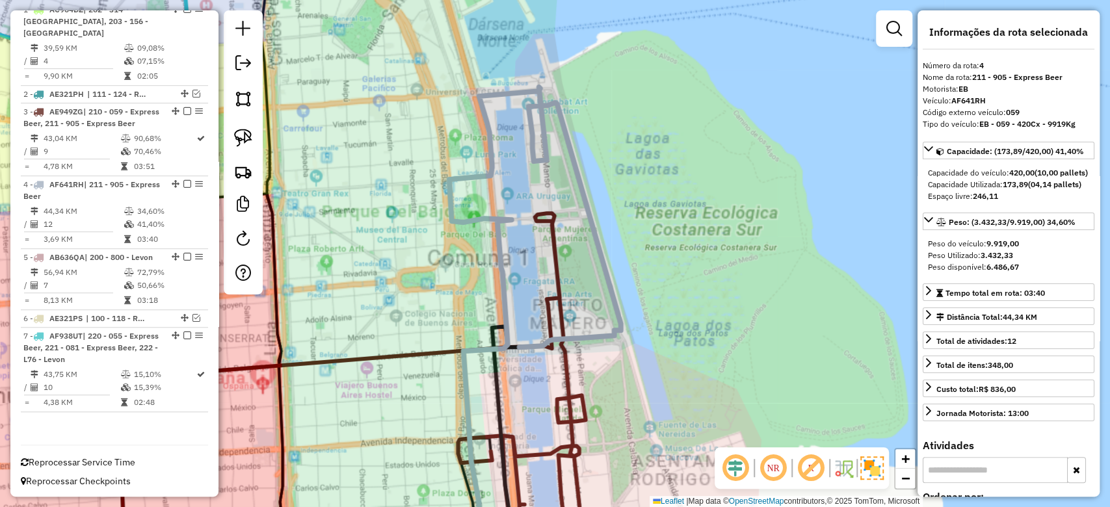
click at [644, 235] on div "Janela de atendimento Grade de atendimento Capacidade Transportadoras Veículos …" at bounding box center [555, 253] width 1110 height 507
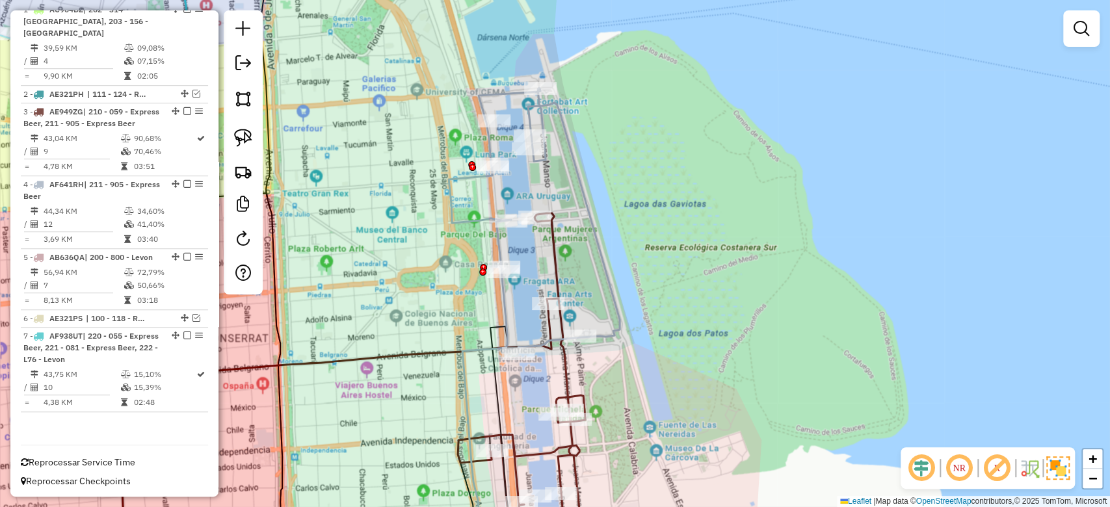
drag, startPoint x: 597, startPoint y: 378, endPoint x: 609, endPoint y: 347, distance: 32.5
click at [609, 348] on div "Janela de atendimento Grade de atendimento Capacidade Transportadoras Veículos …" at bounding box center [555, 253] width 1110 height 507
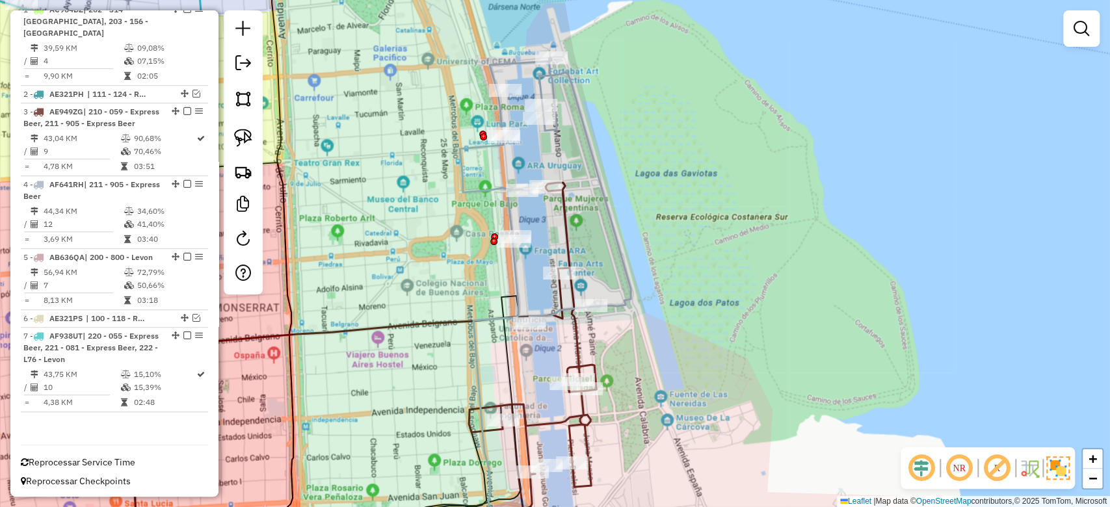
click at [570, 249] on icon at bounding box center [532, 346] width 127 height 326
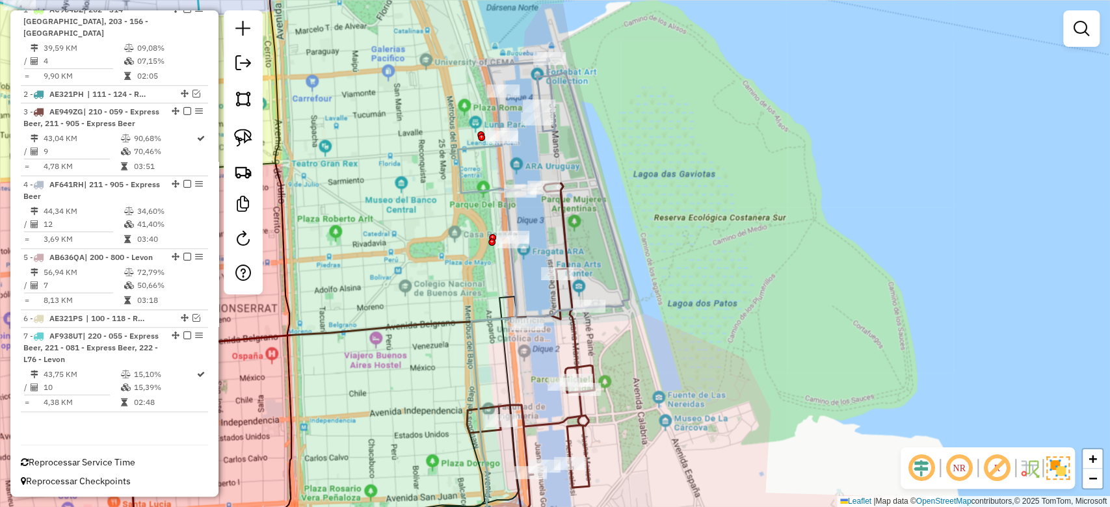
click at [580, 229] on div "Janela de atendimento Grade de atendimento Capacidade Transportadoras Veículos …" at bounding box center [555, 253] width 1110 height 507
drag, startPoint x: 565, startPoint y: 231, endPoint x: 570, endPoint y: 237, distance: 7.4
click at [565, 231] on icon at bounding box center [530, 346] width 127 height 326
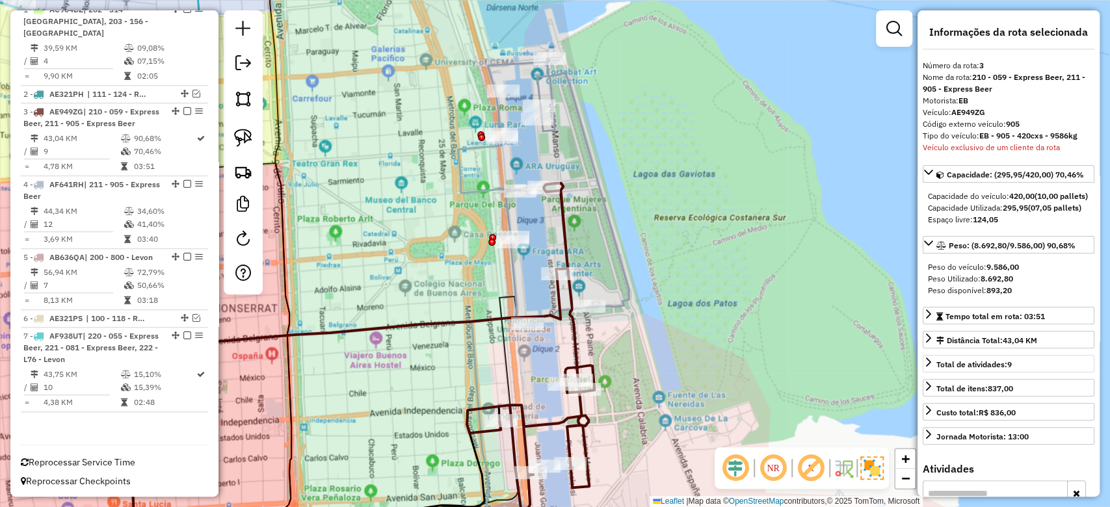
scroll to position [347, 0]
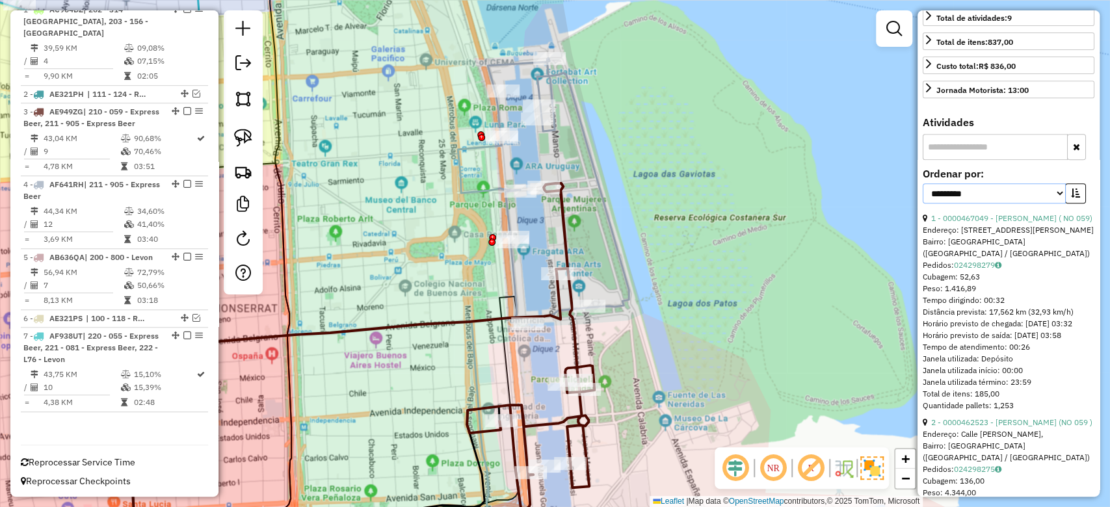
click at [995, 203] on select "**********" at bounding box center [994, 193] width 143 height 20
select select "**********"
click at [923, 203] on select "**********" at bounding box center [994, 193] width 143 height 20
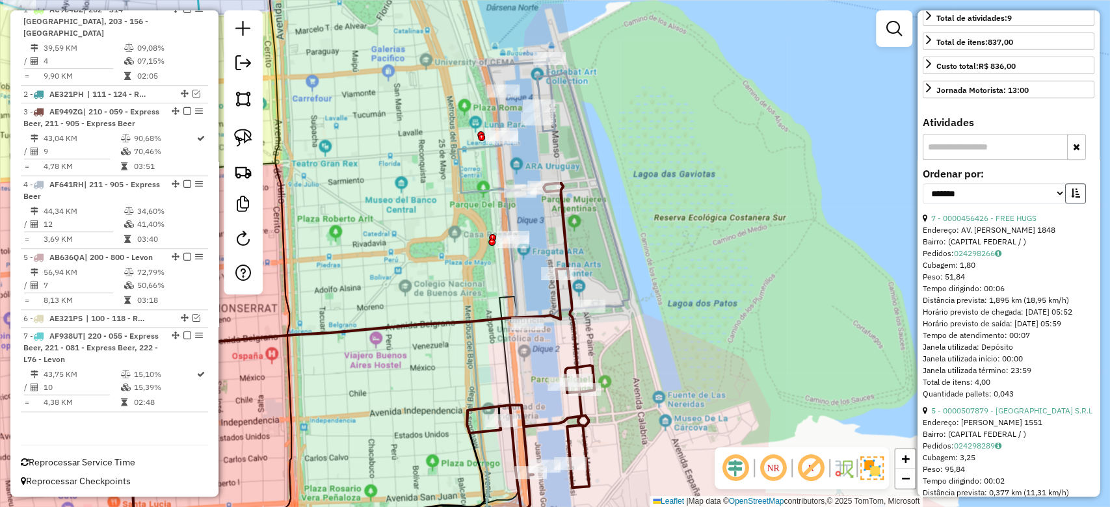
click at [1081, 203] on button "button" at bounding box center [1075, 193] width 21 height 20
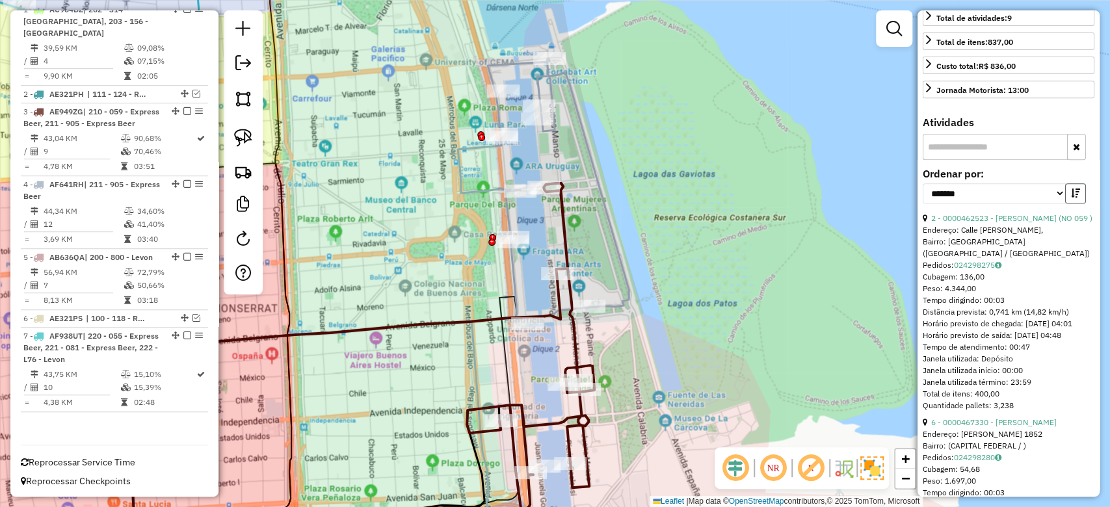
click at [1078, 203] on button "button" at bounding box center [1075, 193] width 21 height 20
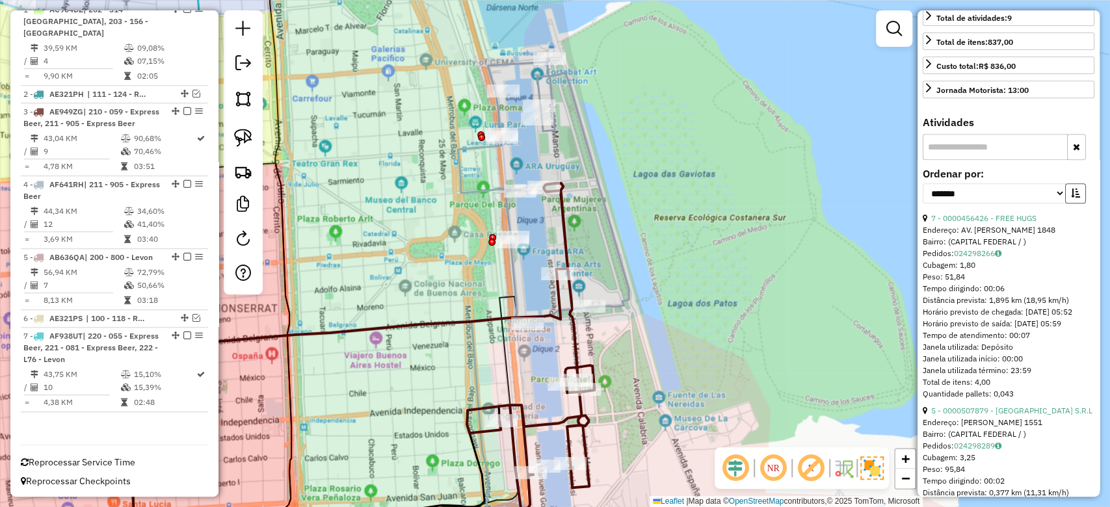
click at [1073, 198] on icon "button" at bounding box center [1075, 193] width 9 height 9
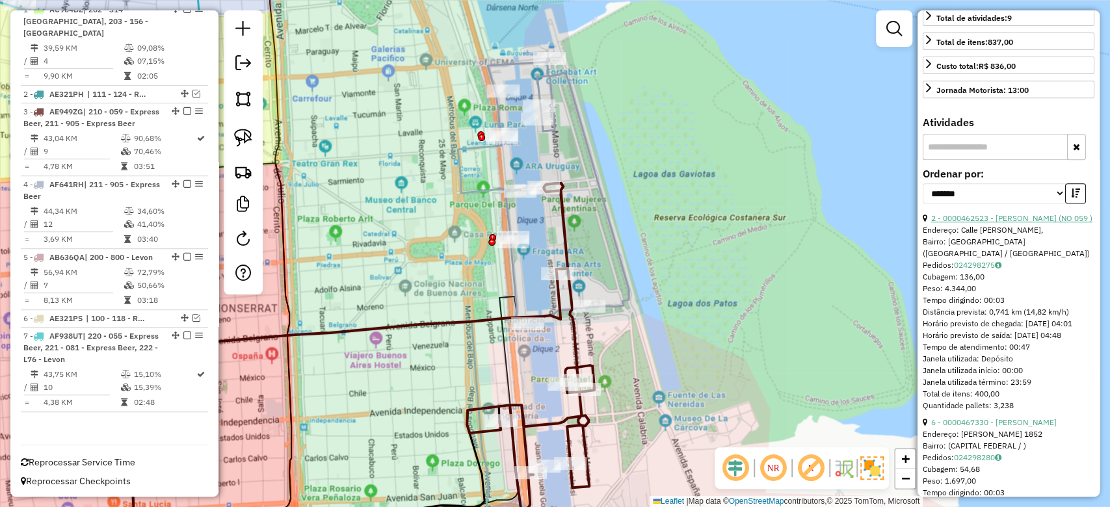
click at [989, 223] on link "2 - 0000462523 - MARTINEZ VIVIANA VANESA (NO 059 )" at bounding box center [1011, 218] width 161 height 10
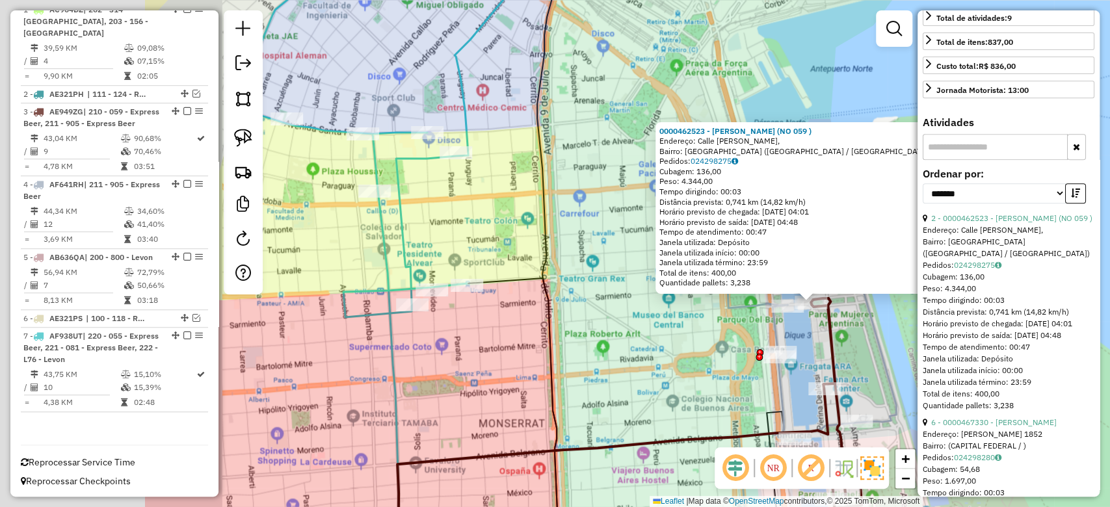
click at [927, 343] on hb-router-mapa "Informações da Sessão 1274978 - 13/09/2025 Criação: 12/09/2025 18:18 Depósito: …" at bounding box center [555, 253] width 1110 height 507
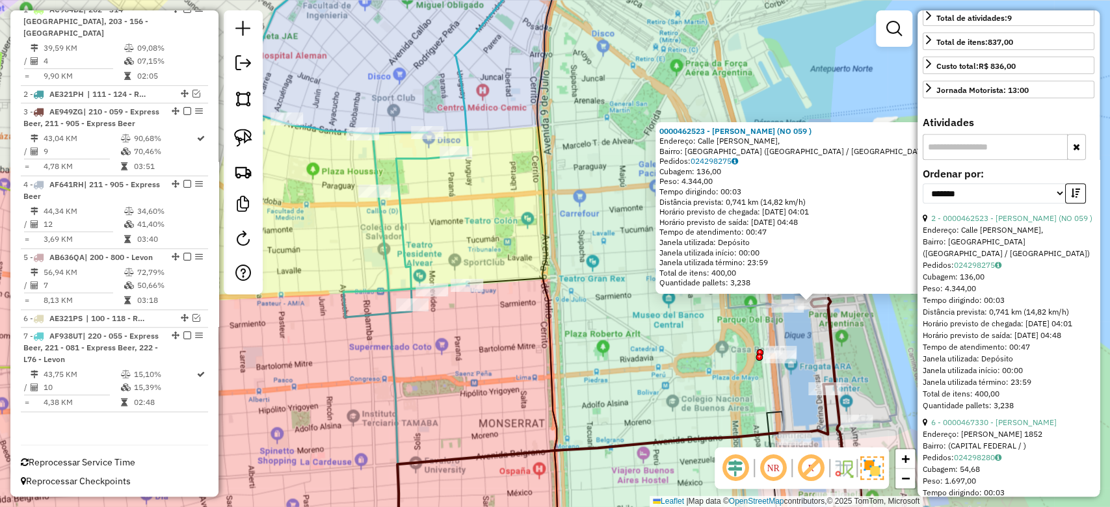
click at [404, 247] on icon at bounding box center [376, 133] width 280 height 368
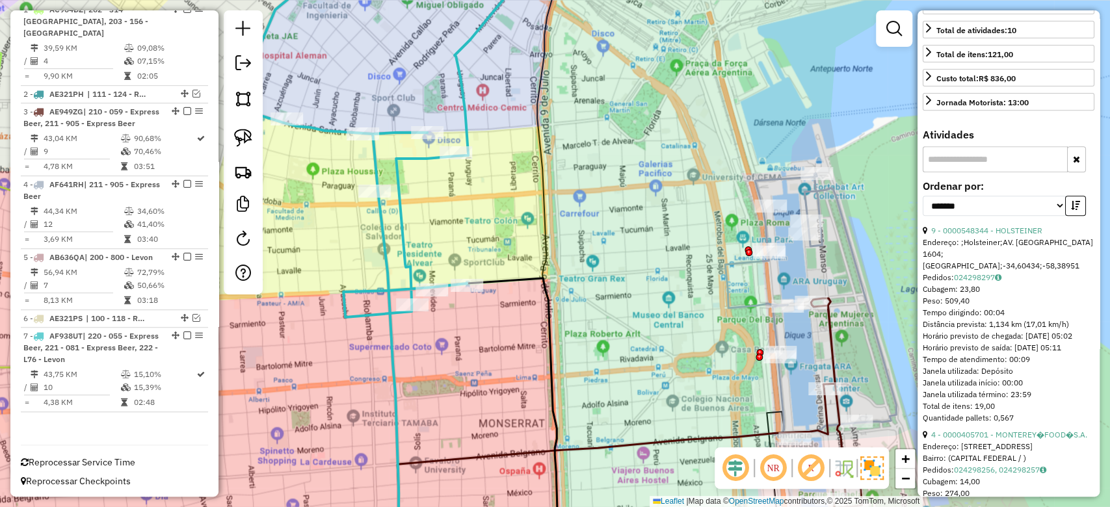
scroll to position [0, 0]
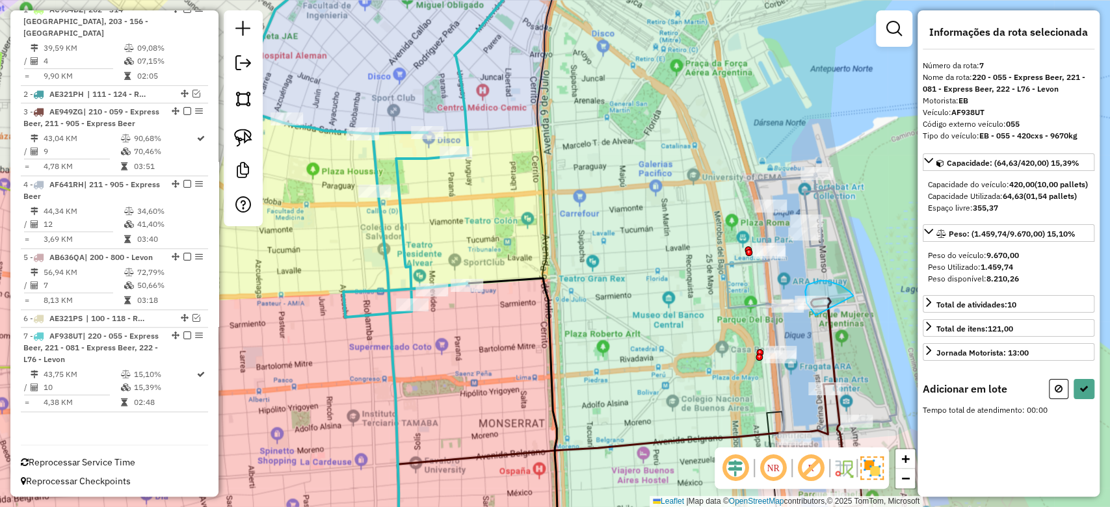
drag, startPoint x: 850, startPoint y: 292, endPoint x: 844, endPoint y: 317, distance: 26.0
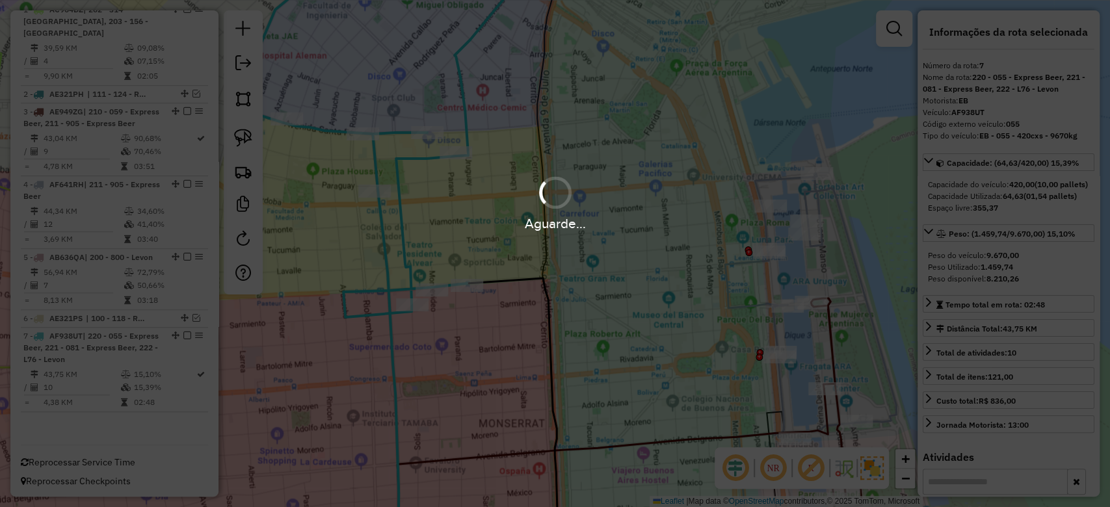
click at [845, 273] on div "Aguarde..." at bounding box center [555, 253] width 1110 height 507
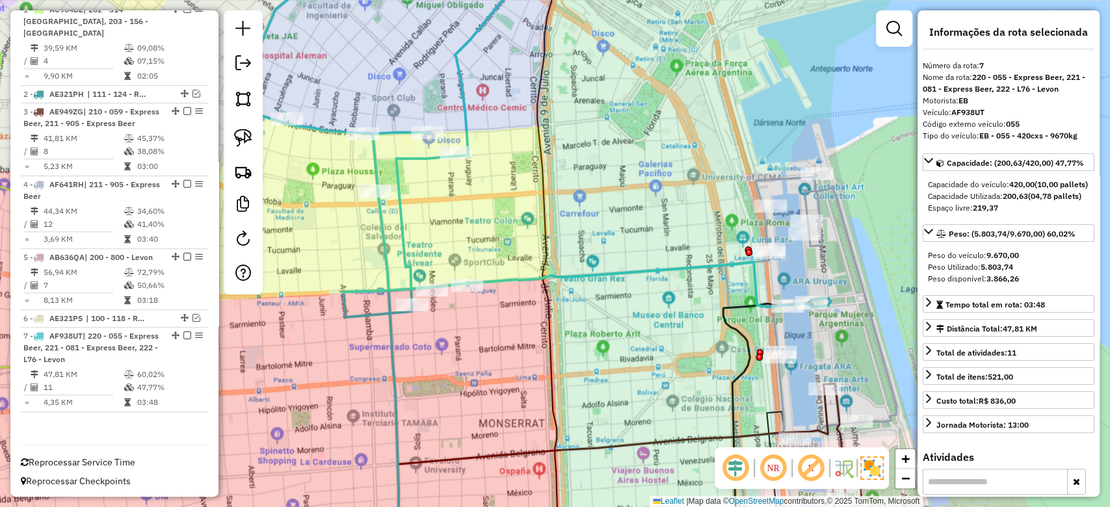
drag, startPoint x: 831, startPoint y: 255, endPoint x: 826, endPoint y: 251, distance: 6.9
click at [830, 255] on div "Janela de atendimento Grade de atendimento Capacidade Transportadoras Veículos …" at bounding box center [555, 253] width 1110 height 507
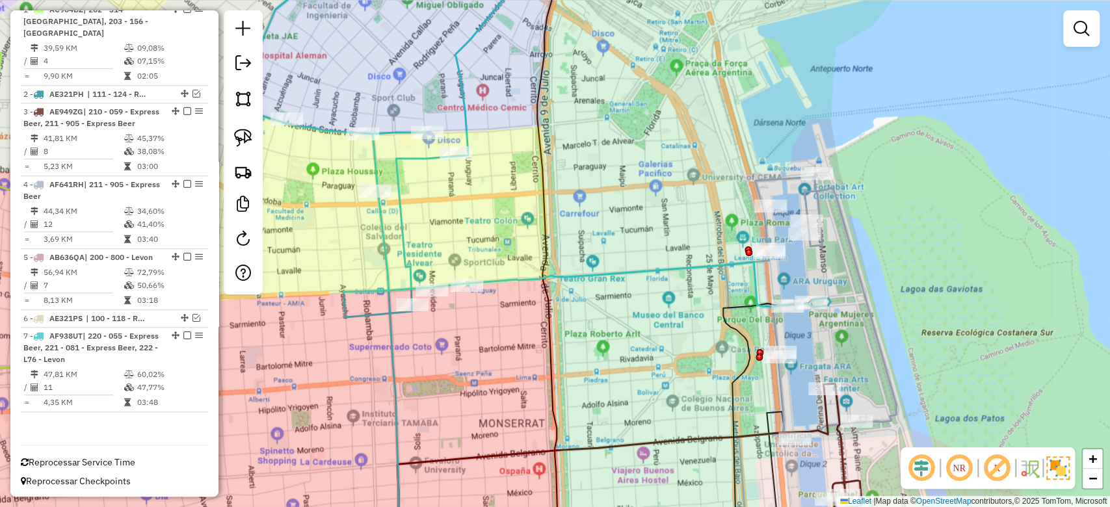
click at [822, 247] on icon at bounding box center [810, 365] width 171 height 385
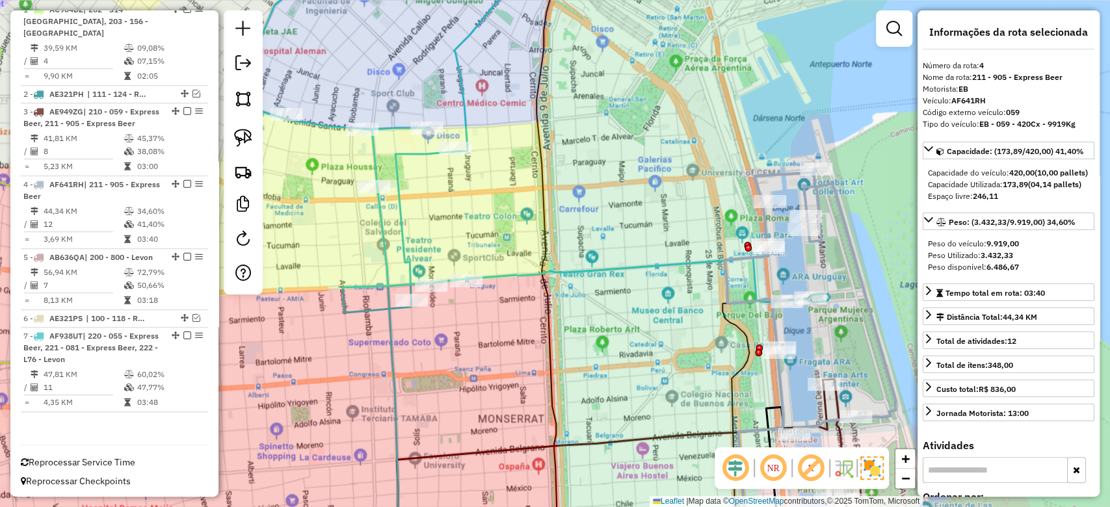
drag, startPoint x: 841, startPoint y: 281, endPoint x: 777, endPoint y: 131, distance: 163.1
click at [778, 131] on div "Janela de atendimento Grade de atendimento Capacidade Transportadoras Veículos …" at bounding box center [555, 253] width 1110 height 507
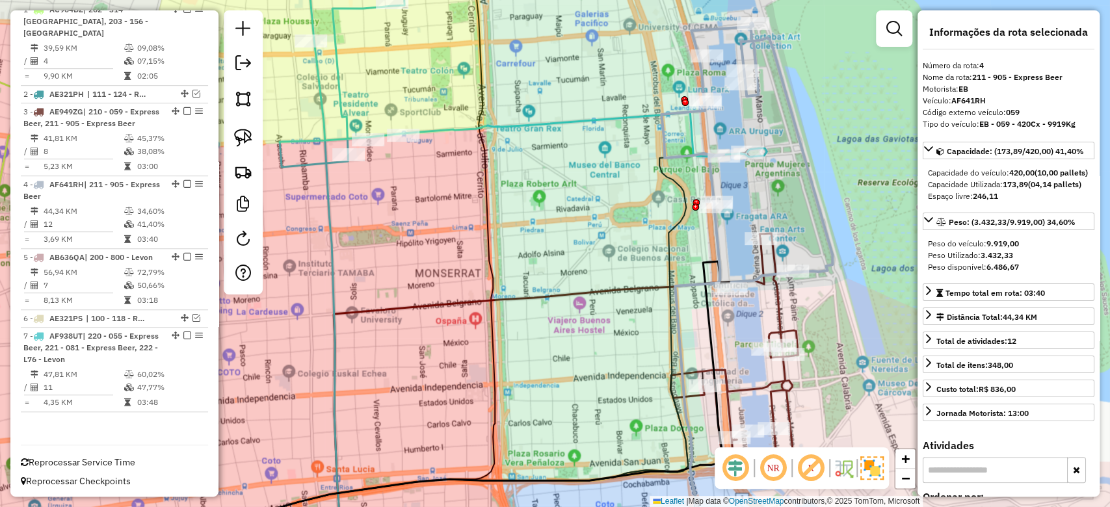
click at [770, 259] on icon at bounding box center [733, 353] width 127 height 241
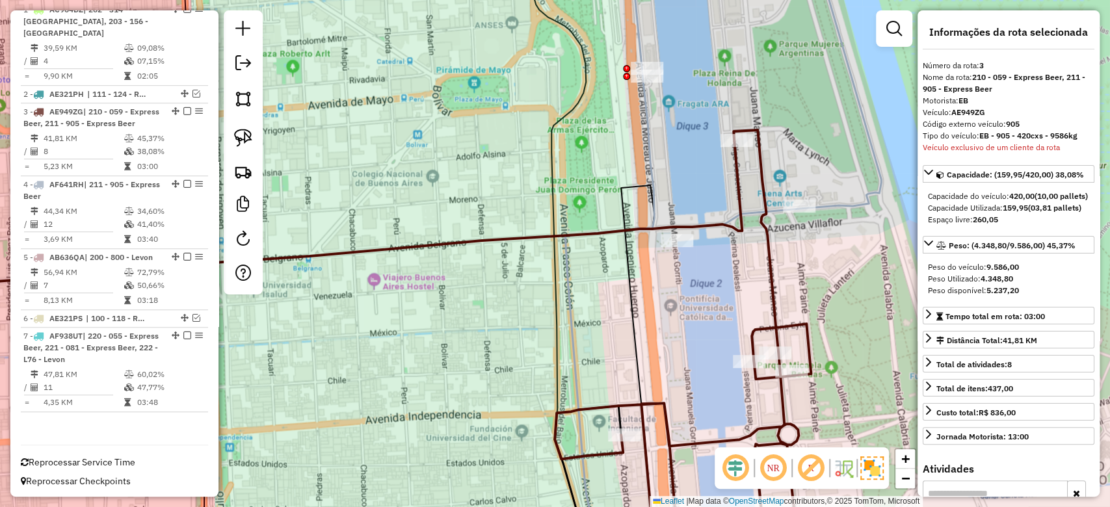
click at [833, 209] on icon at bounding box center [711, 253] width 339 height 609
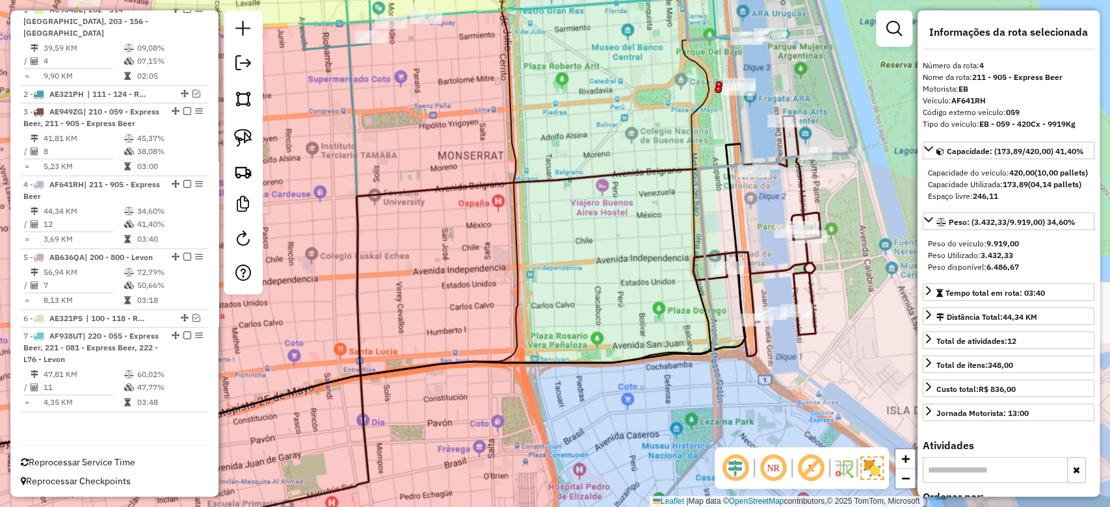
click at [802, 194] on icon at bounding box center [756, 236] width 127 height 241
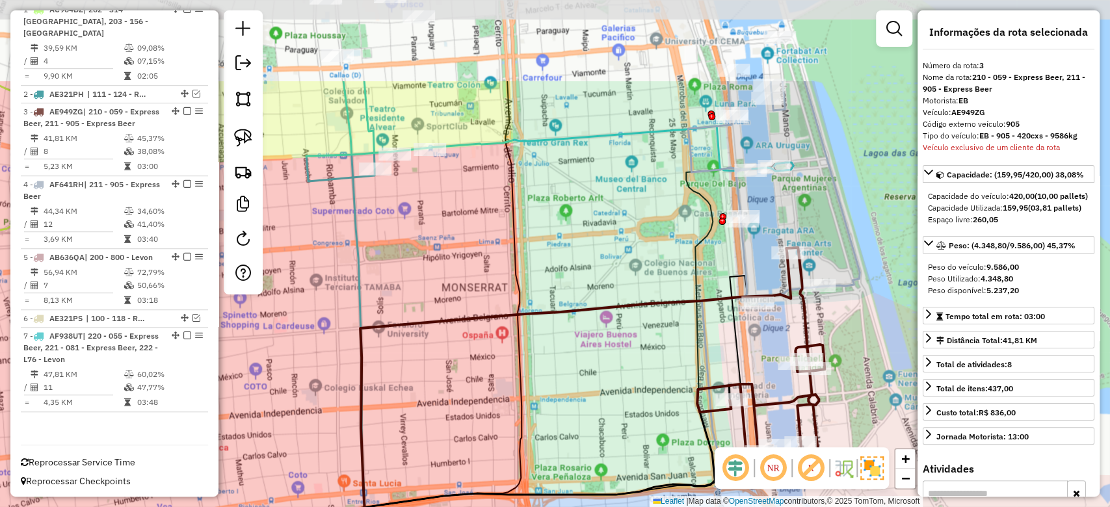
drag, startPoint x: 817, startPoint y: 200, endPoint x: 820, endPoint y: 332, distance: 131.4
click at [820, 332] on div "Janela de atendimento Grade de atendimento Capacidade Transportadoras Veículos …" at bounding box center [555, 253] width 1110 height 507
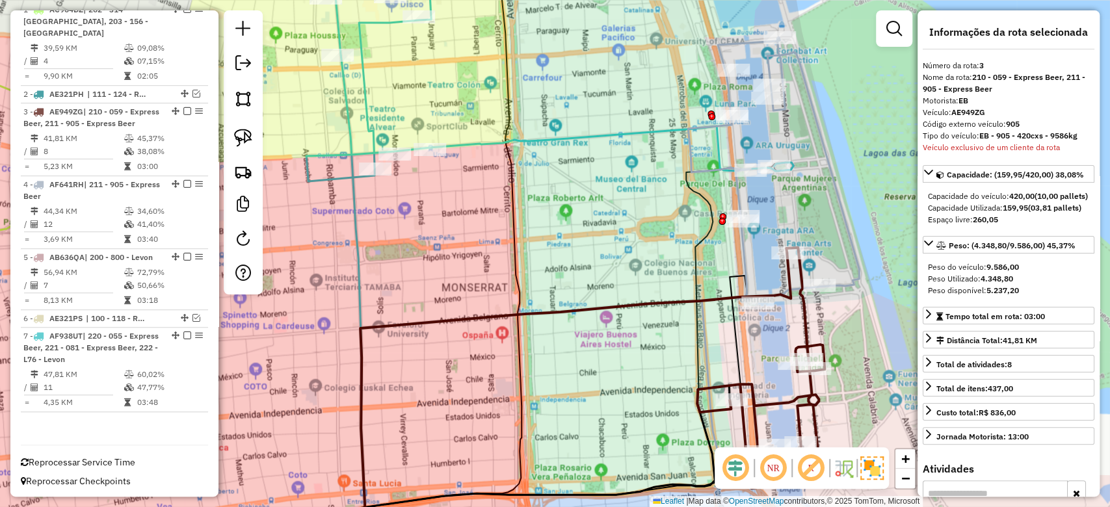
click at [778, 112] on icon at bounding box center [773, 297] width 171 height 521
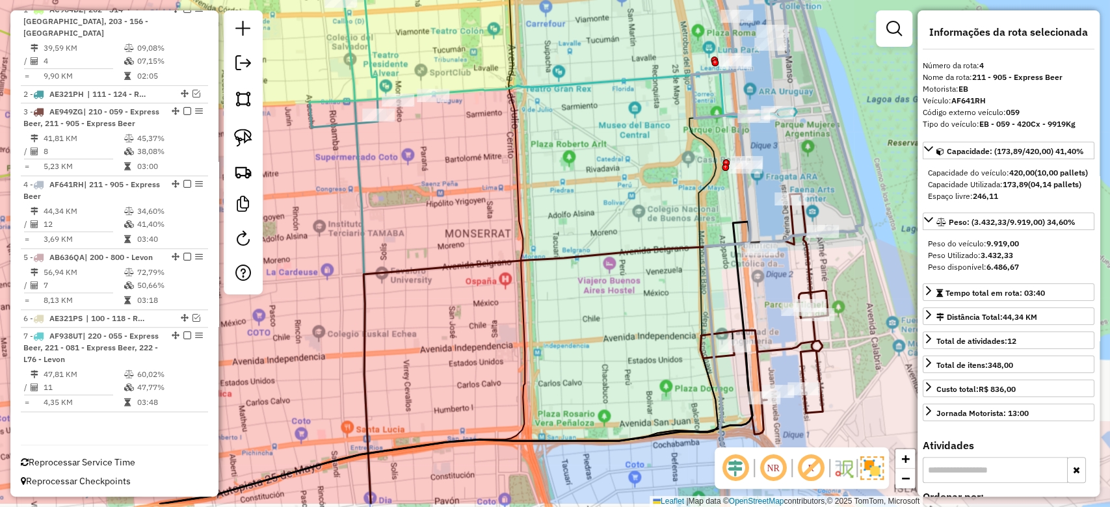
drag, startPoint x: 815, startPoint y: 120, endPoint x: 806, endPoint y: 158, distance: 38.8
click at [815, 117] on div "Janela de atendimento Grade de atendimento Capacidade Transportadoras Veículos …" at bounding box center [555, 253] width 1110 height 507
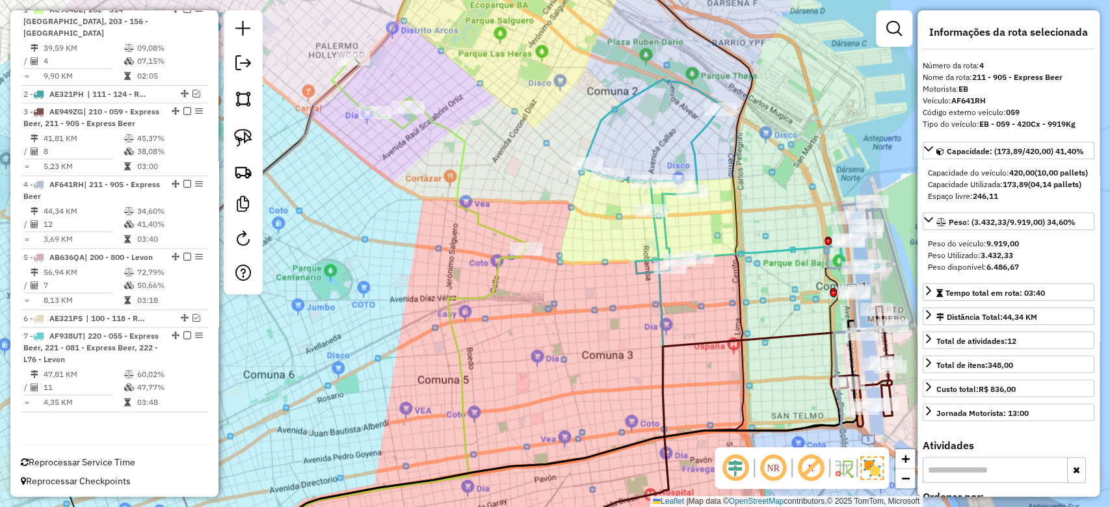
click at [695, 135] on icon at bounding box center [730, 176] width 297 height 194
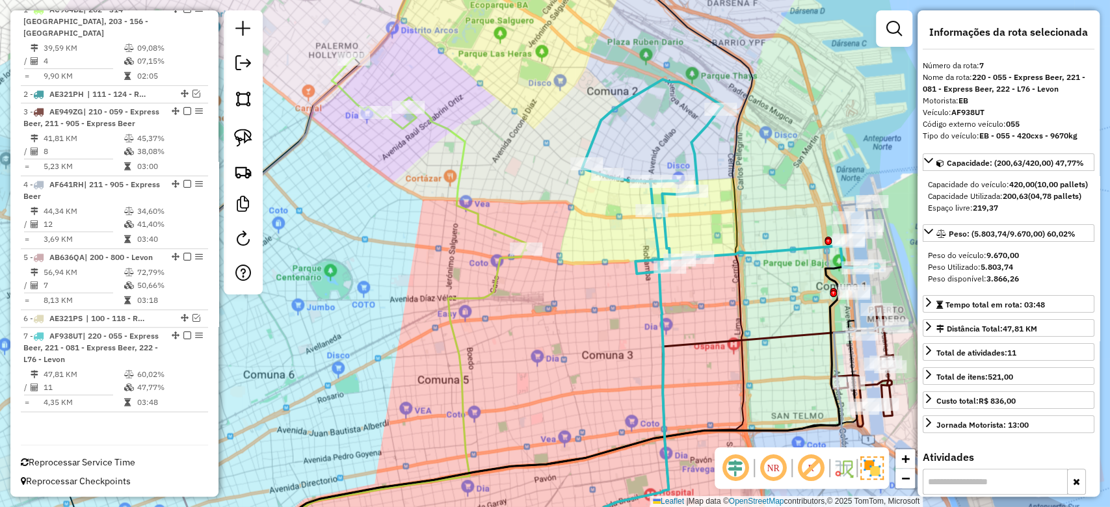
drag, startPoint x: 720, startPoint y: 164, endPoint x: 696, endPoint y: 81, distance: 86.6
click at [703, 88] on div "Janela de atendimento Grade de atendimento Capacidade Transportadoras Veículos …" at bounding box center [555, 253] width 1110 height 507
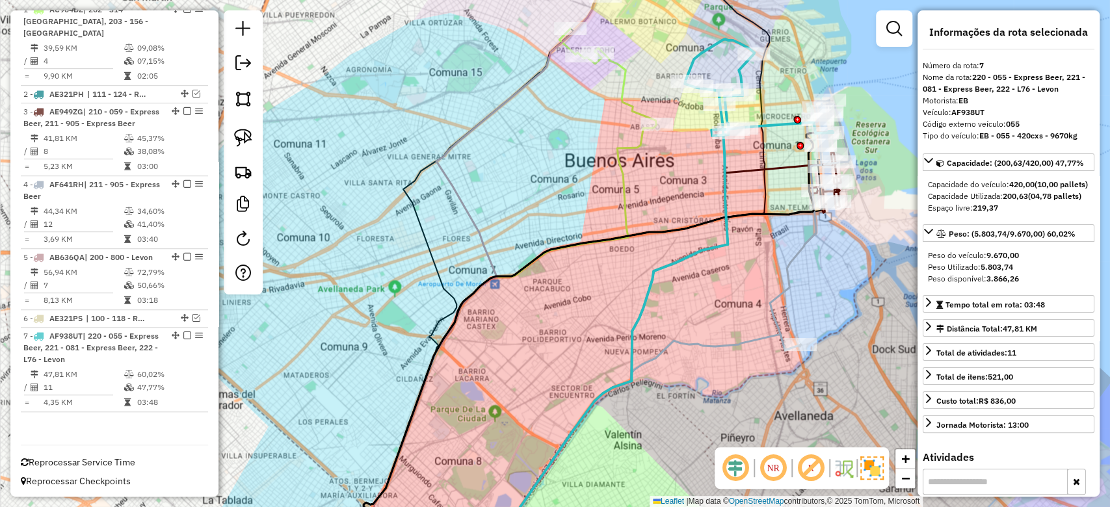
click at [639, 109] on icon at bounding box center [607, 77] width 97 height 96
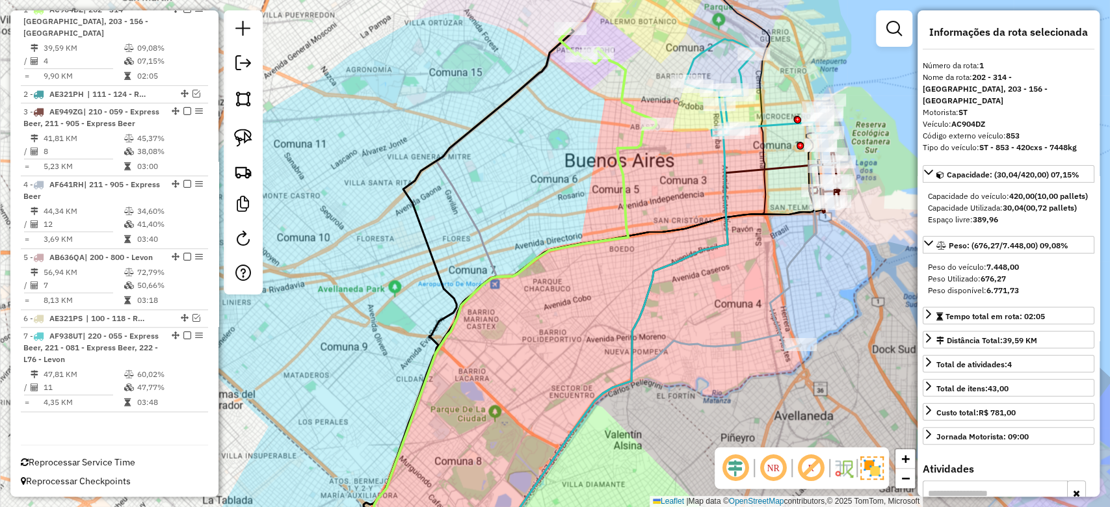
scroll to position [499, 0]
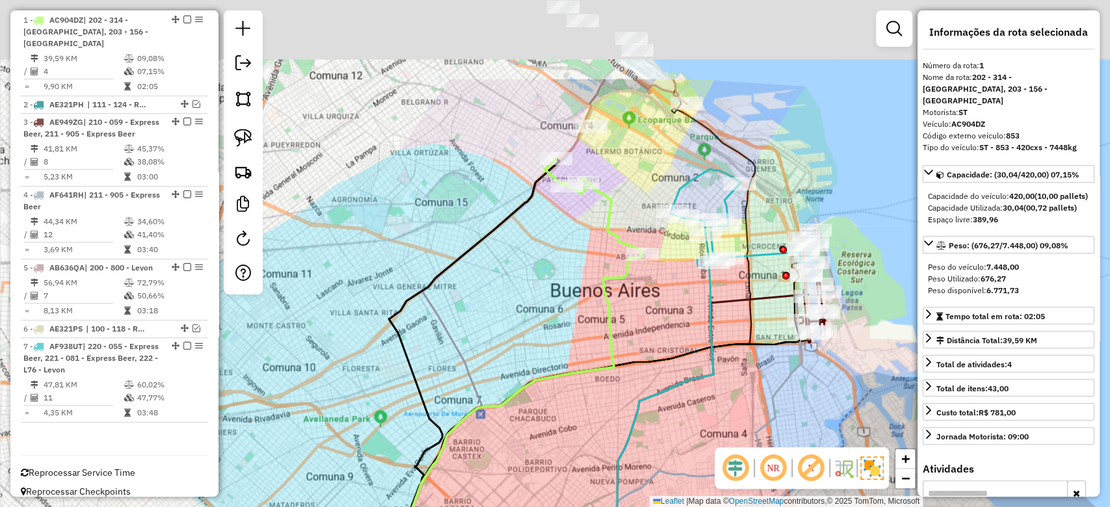
drag, startPoint x: 638, startPoint y: 91, endPoint x: 618, endPoint y: 227, distance: 137.4
click at [620, 250] on div "Janela de atendimento Grade de atendimento Capacidade Transportadoras Veículos …" at bounding box center [555, 253] width 1110 height 507
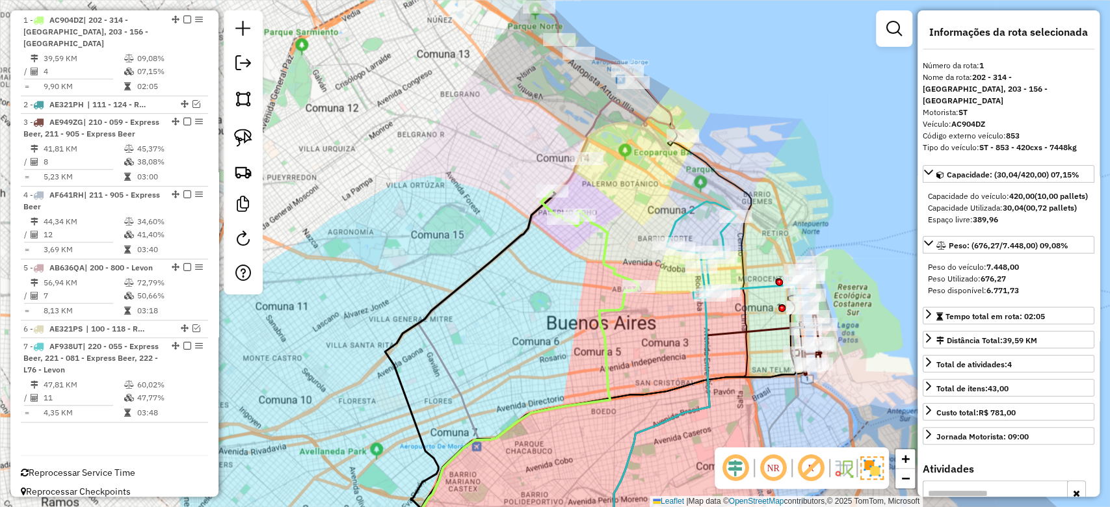
click at [596, 121] on icon at bounding box center [611, 83] width 144 height 150
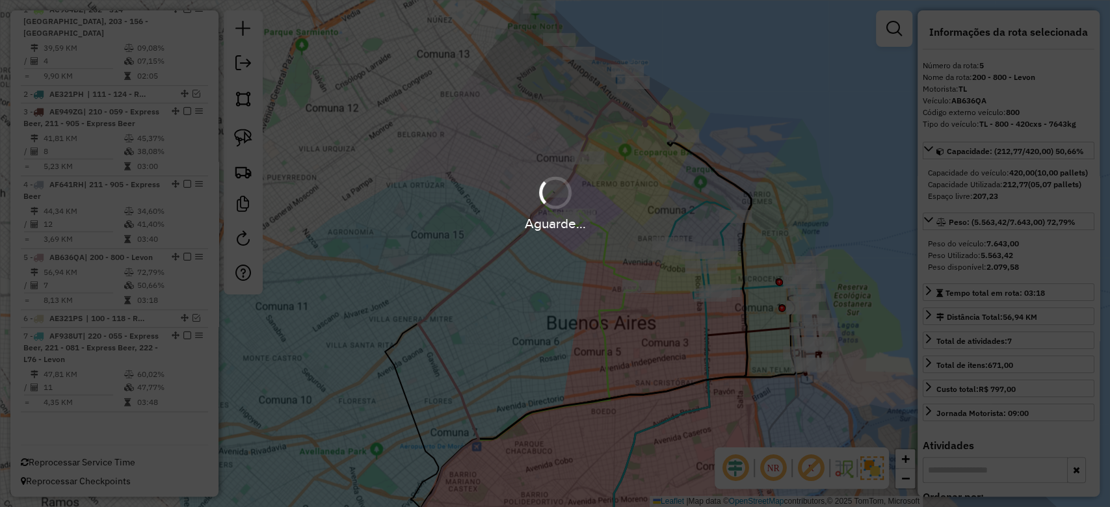
scroll to position [437, 0]
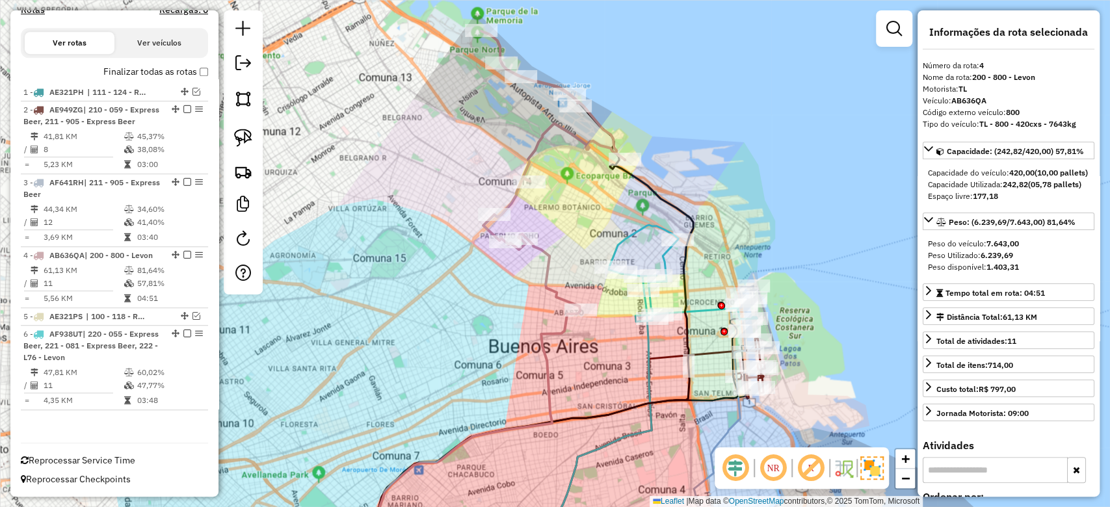
drag, startPoint x: 569, startPoint y: 176, endPoint x: 551, endPoint y: 164, distance: 21.6
click at [568, 176] on div "Janela de atendimento Grade de atendimento Capacidade Transportadoras Veículos …" at bounding box center [555, 253] width 1110 height 507
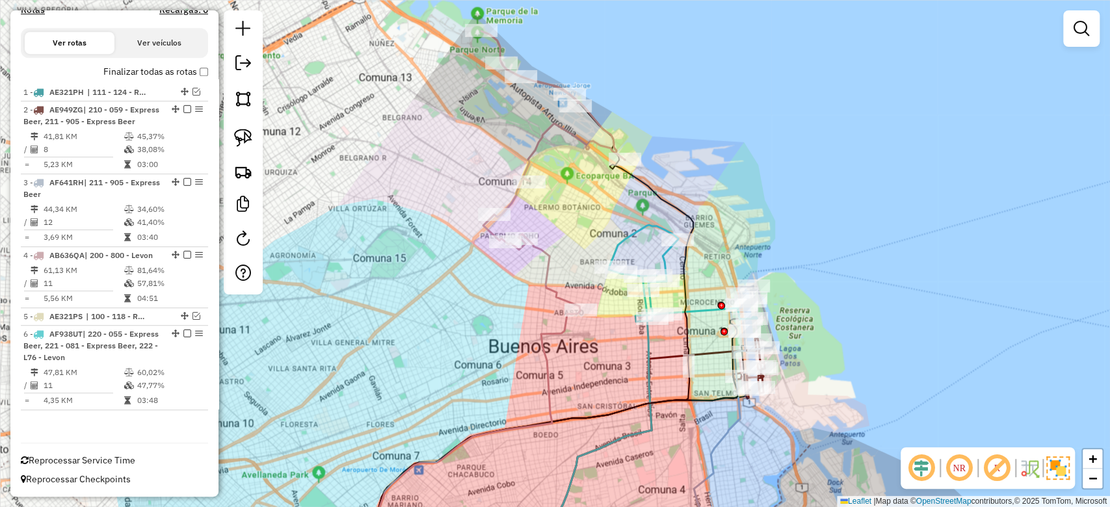
click at [545, 158] on div "Janela de atendimento Grade de atendimento Capacidade Transportadoras Veículos …" at bounding box center [555, 253] width 1110 height 507
click at [540, 145] on icon at bounding box center [553, 171] width 144 height 280
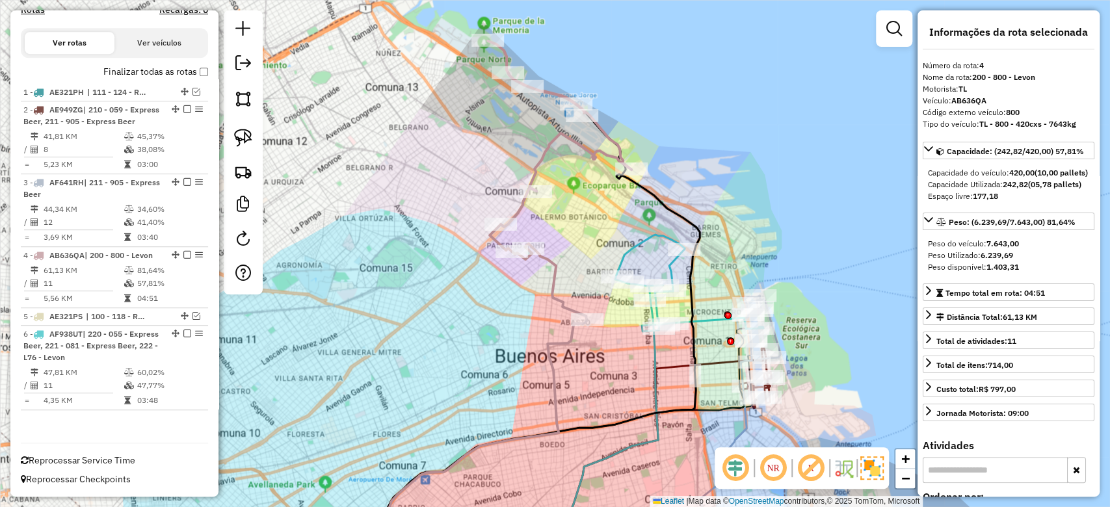
drag, startPoint x: 567, startPoint y: 229, endPoint x: 577, endPoint y: 225, distance: 10.8
click at [573, 236] on div "Janela de atendimento Grade de atendimento Capacidade Transportadoras Veículos …" at bounding box center [555, 253] width 1110 height 507
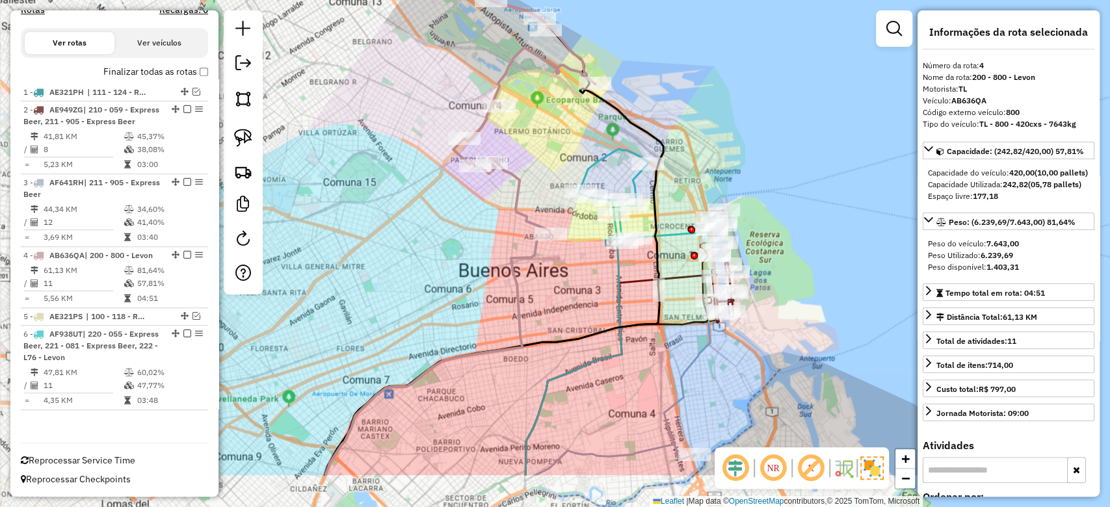
drag, startPoint x: 585, startPoint y: 218, endPoint x: 546, endPoint y: 157, distance: 72.5
click at [546, 157] on div "Janela de atendimento Grade de atendimento Capacidade Transportadoras Veículos …" at bounding box center [555, 253] width 1110 height 507
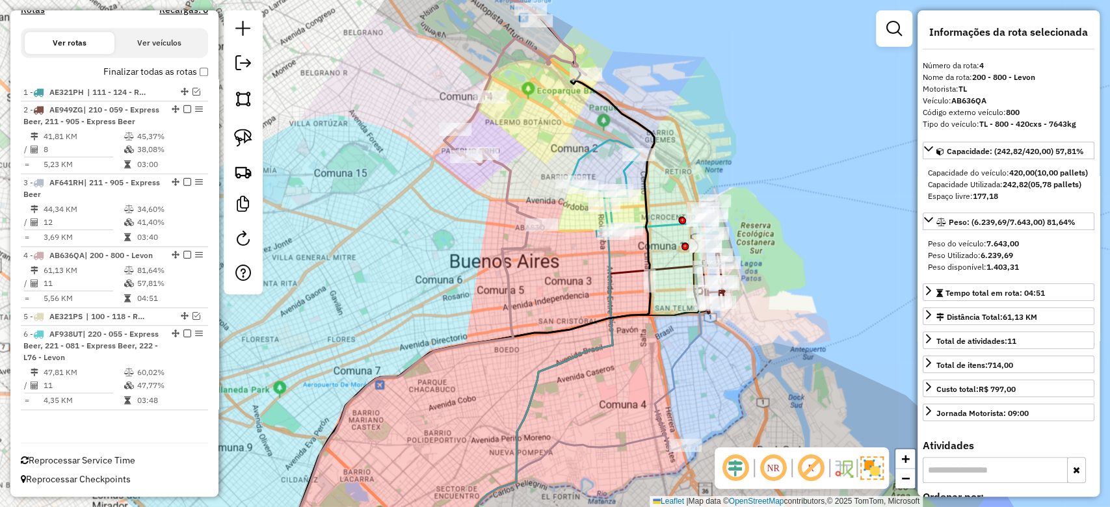
click at [587, 155] on icon at bounding box center [644, 188] width 148 height 97
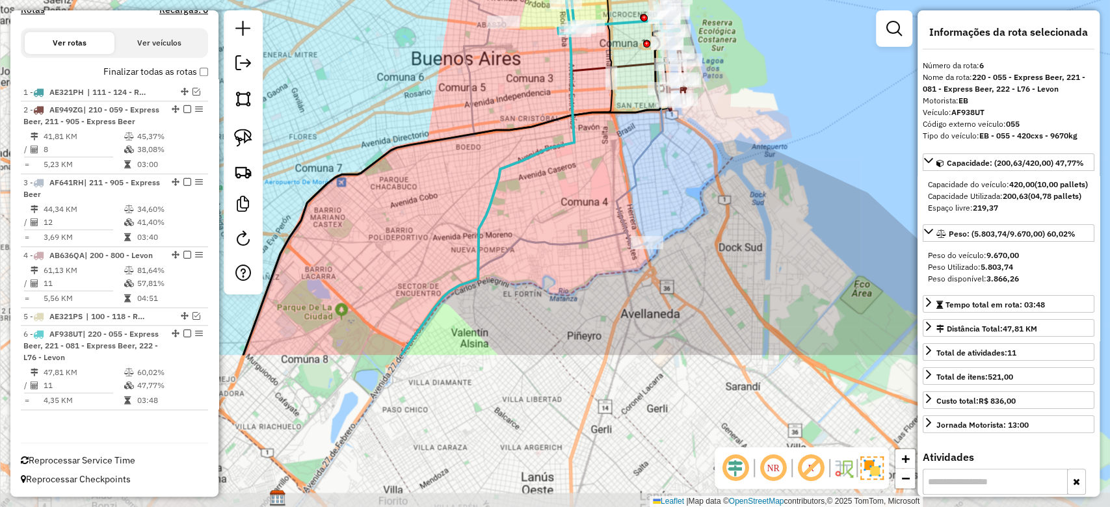
drag, startPoint x: 620, startPoint y: 297, endPoint x: 593, endPoint y: 214, distance: 87.4
click at [583, 129] on div "Janela de atendimento Grade de atendimento Capacidade Transportadoras Veículos …" at bounding box center [555, 253] width 1110 height 507
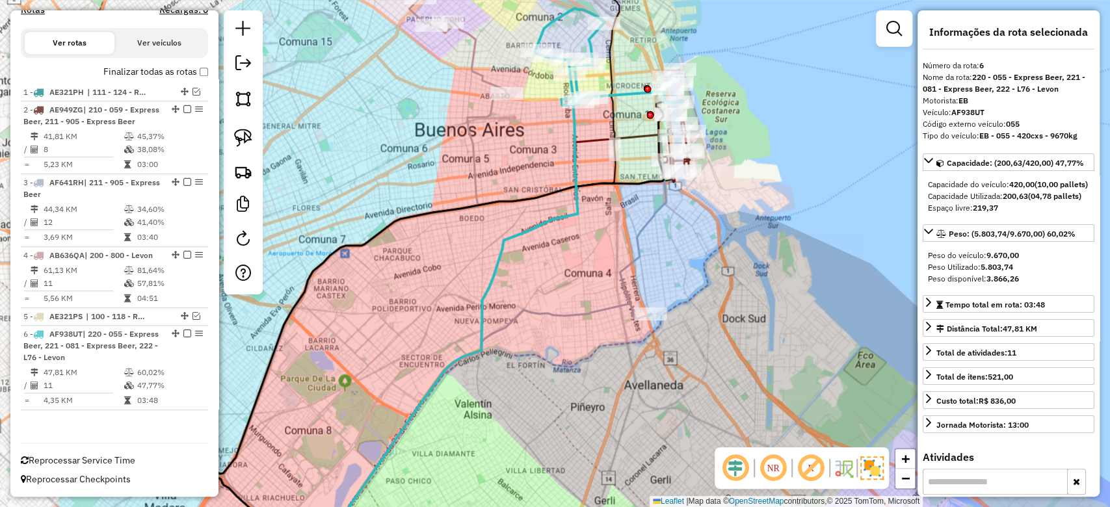
drag, startPoint x: 593, startPoint y: 214, endPoint x: 595, endPoint y: 227, distance: 13.1
click at [595, 226] on div "Janela de atendimento Grade de atendimento Capacidade Transportadoras Veículos …" at bounding box center [555, 253] width 1110 height 507
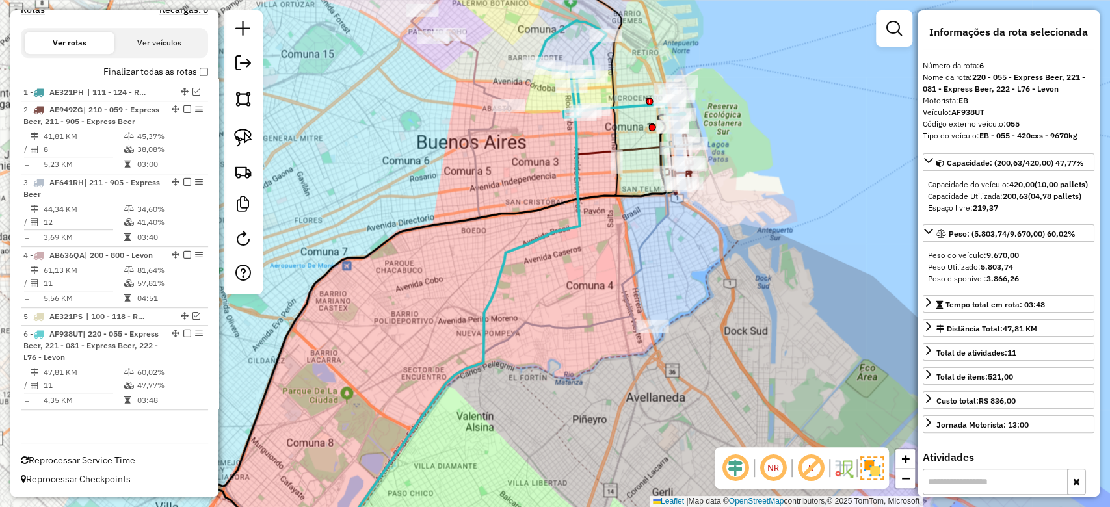
drag, startPoint x: 603, startPoint y: 194, endPoint x: 611, endPoint y: 250, distance: 56.5
click at [612, 263] on icon at bounding box center [449, 335] width 469 height 445
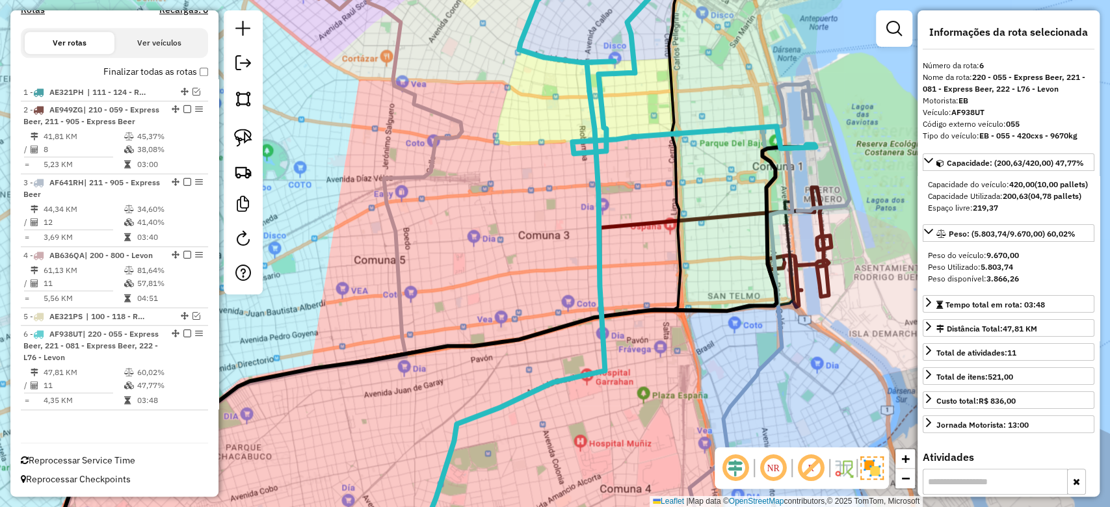
click at [572, 216] on div "Janela de atendimento Grade de atendimento Capacidade Transportadoras Veículos …" at bounding box center [555, 253] width 1110 height 507
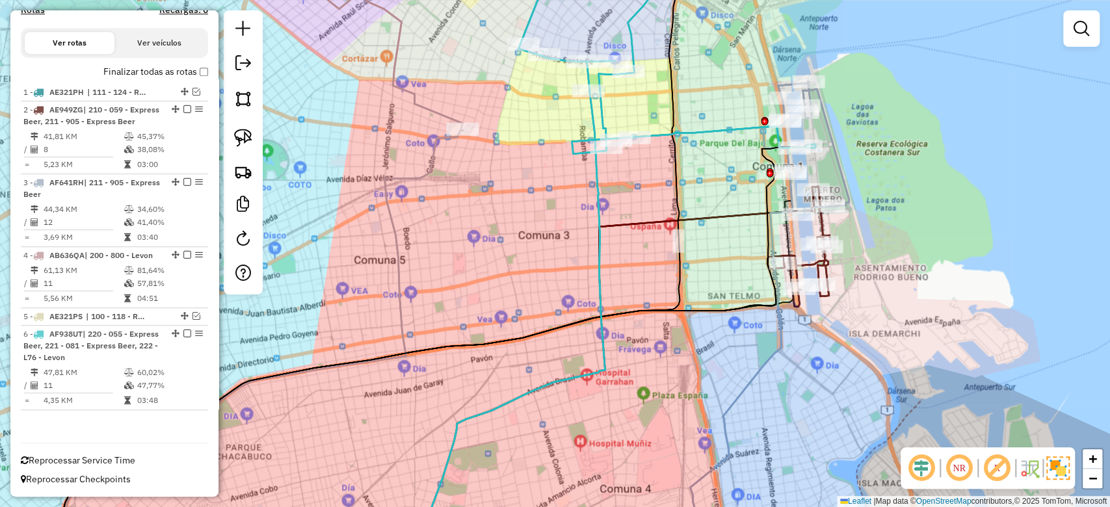
click at [649, 174] on div "Janela de atendimento Grade de atendimento Capacidade Transportadoras Veículos …" at bounding box center [555, 253] width 1110 height 507
click at [662, 138] on icon at bounding box center [666, 57] width 297 height 194
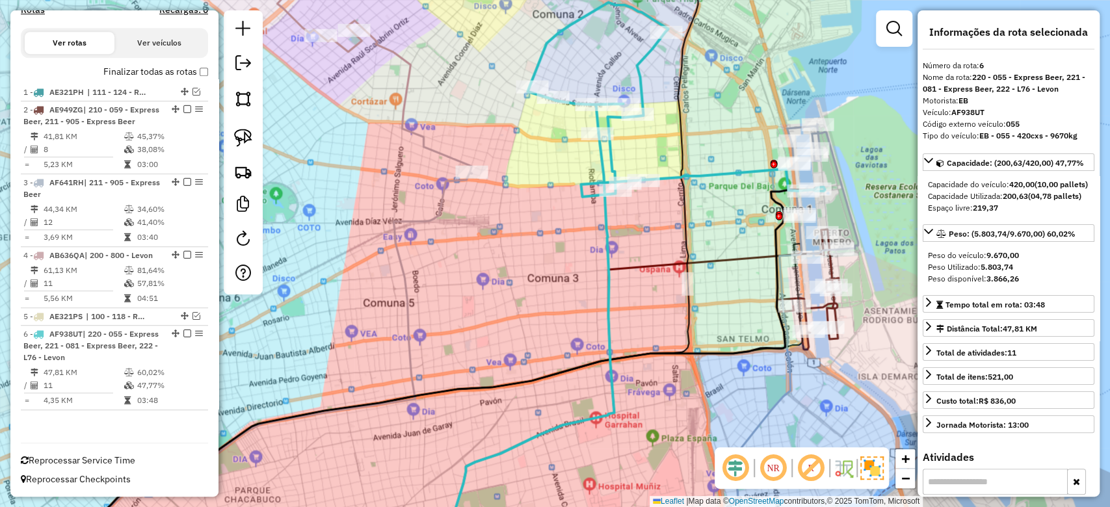
drag, startPoint x: 621, startPoint y: 182, endPoint x: 652, endPoint y: 298, distance: 120.5
click at [652, 298] on div "Janela de atendimento Grade de atendimento Capacidade Transportadoras Veículos …" at bounding box center [555, 253] width 1110 height 507
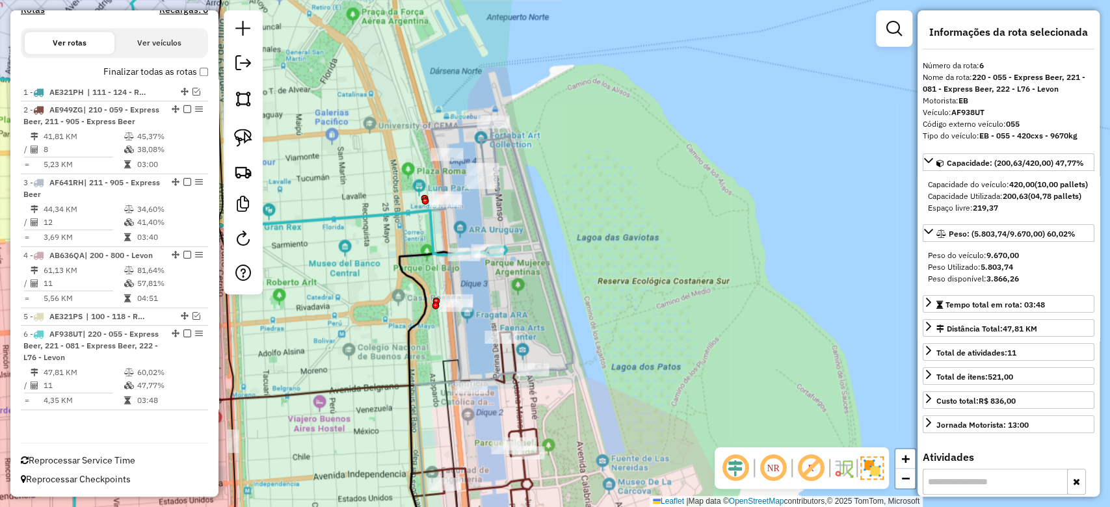
click at [521, 195] on icon at bounding box center [486, 340] width 171 height 436
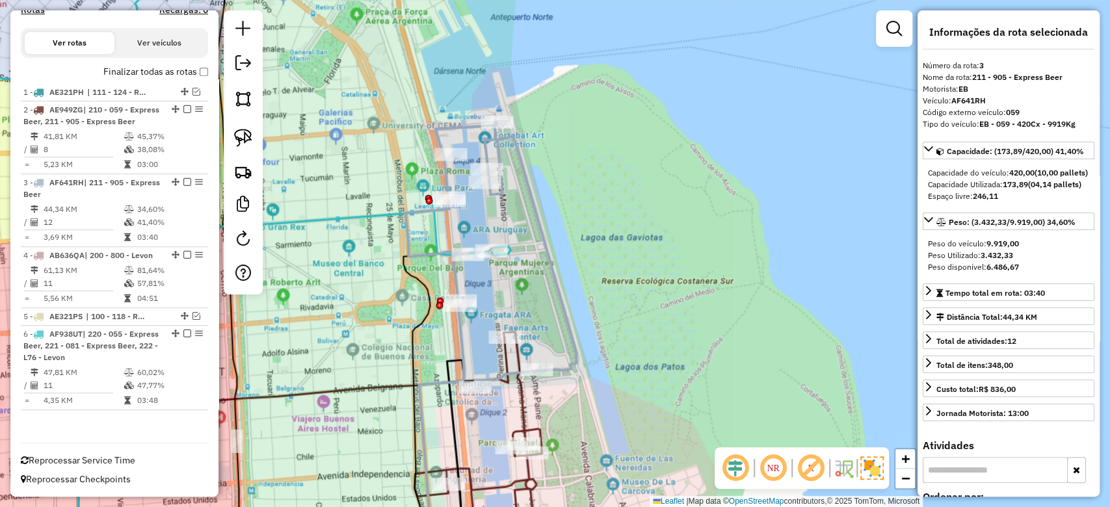
drag, startPoint x: 545, startPoint y: 220, endPoint x: 574, endPoint y: 207, distance: 32.0
click at [571, 209] on icon at bounding box center [490, 340] width 171 height 436
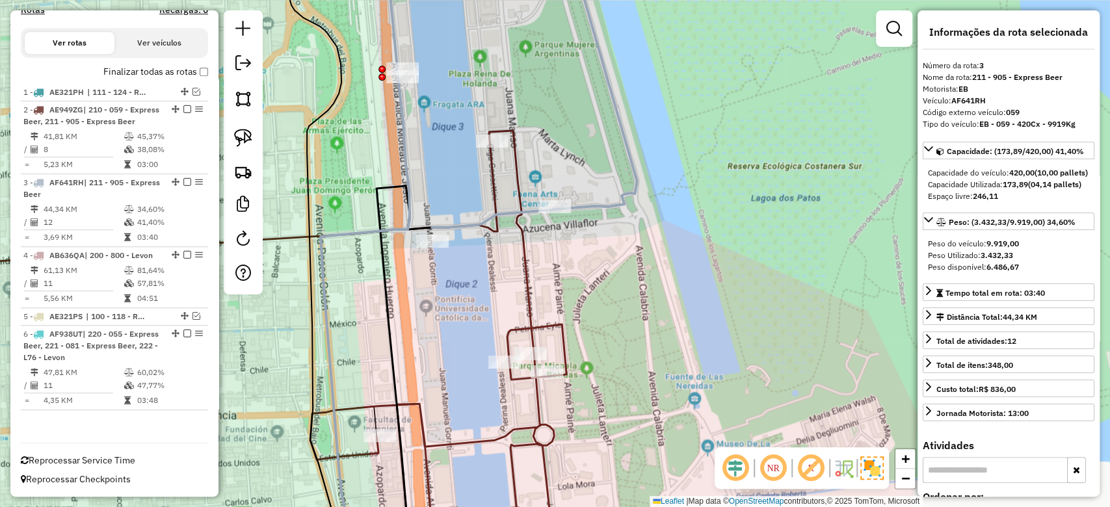
click at [531, 273] on icon at bounding box center [438, 344] width 256 height 427
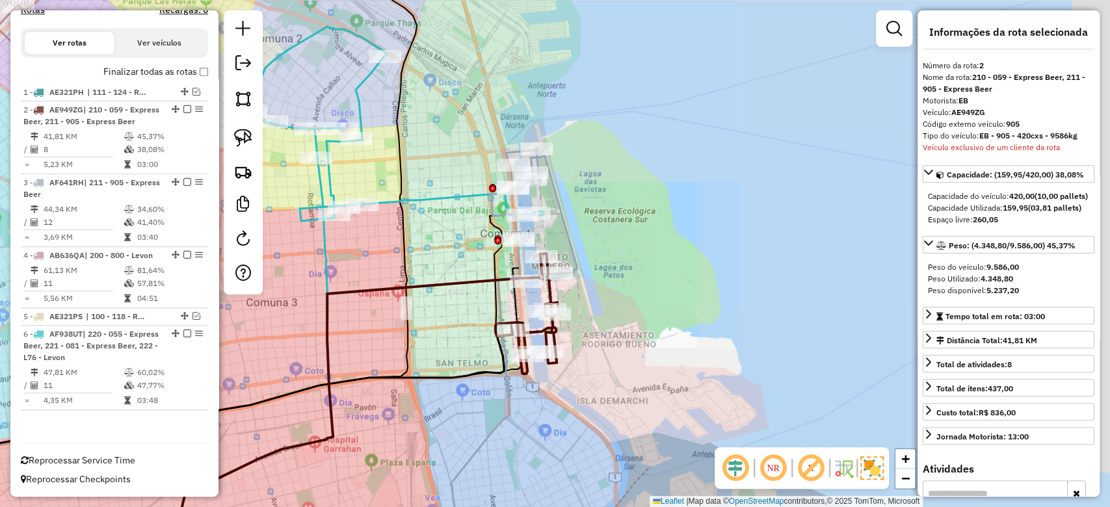
drag, startPoint x: 605, startPoint y: 307, endPoint x: 622, endPoint y: 317, distance: 19.5
click at [622, 317] on div "Janela de atendimento Grade de atendimento Capacidade Transportadoras Veículos …" at bounding box center [555, 253] width 1110 height 507
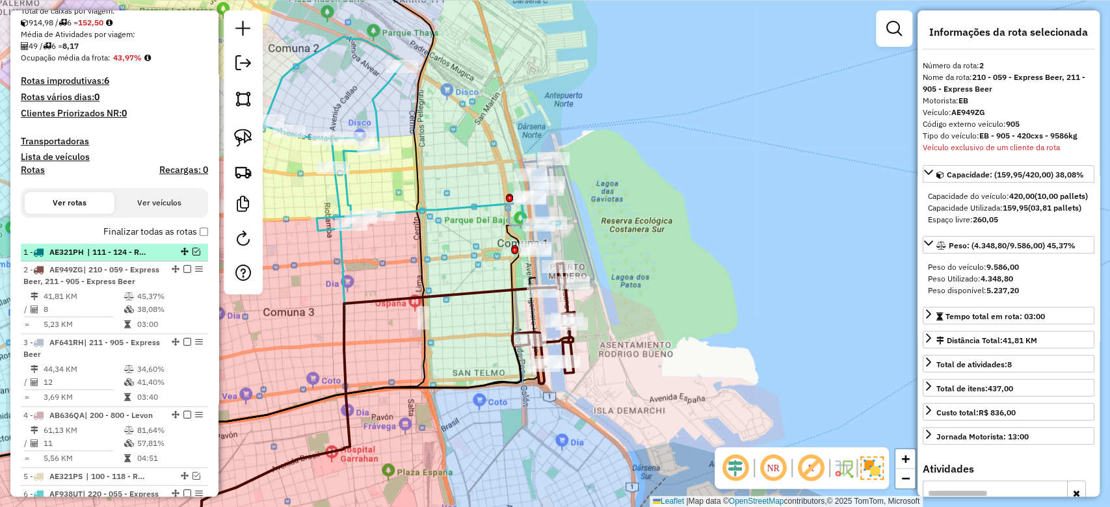
scroll to position [177, 0]
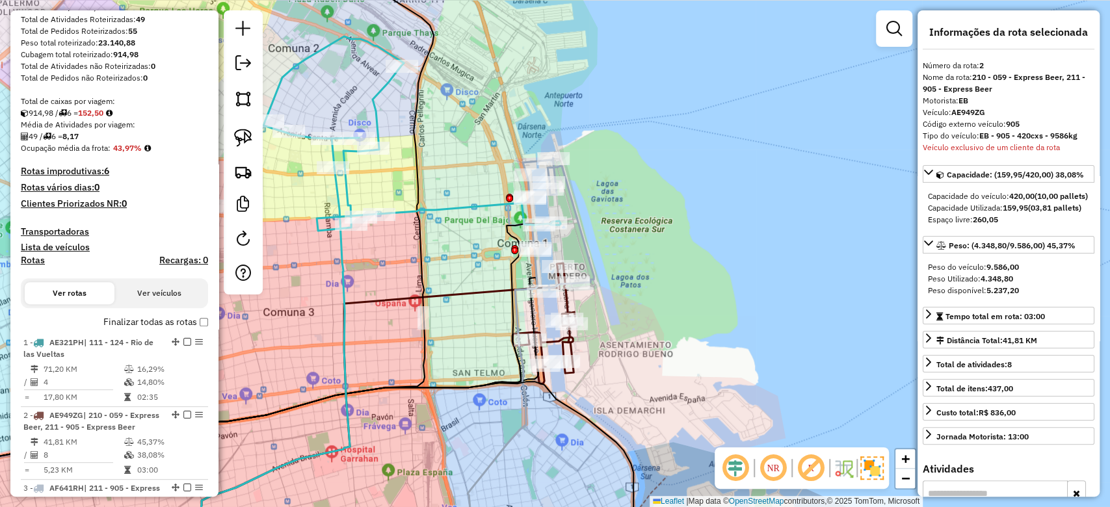
click at [26, 262] on h4 "Rotas" at bounding box center [33, 260] width 24 height 11
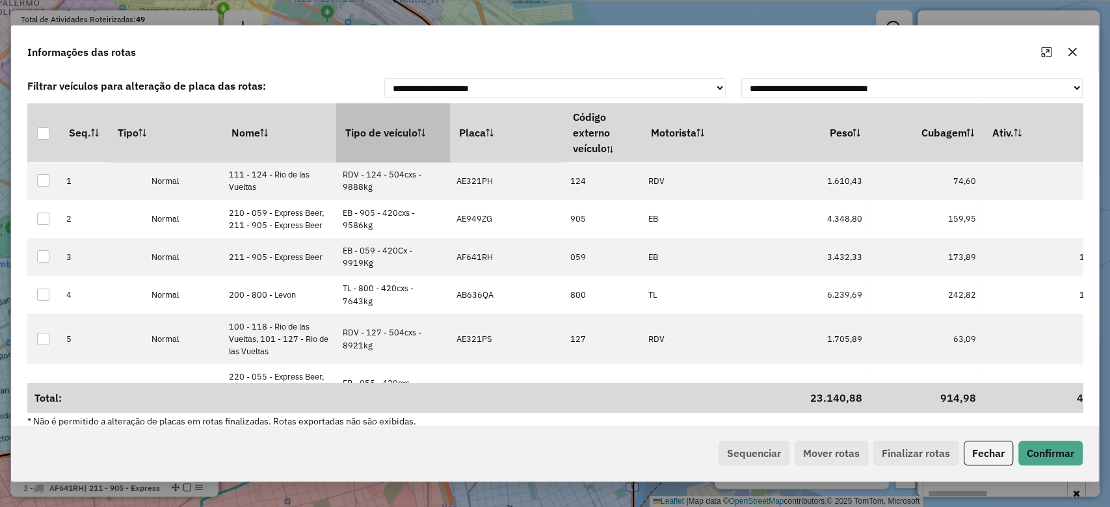
click at [368, 132] on th "Tipo de veículo" at bounding box center [393, 132] width 114 height 59
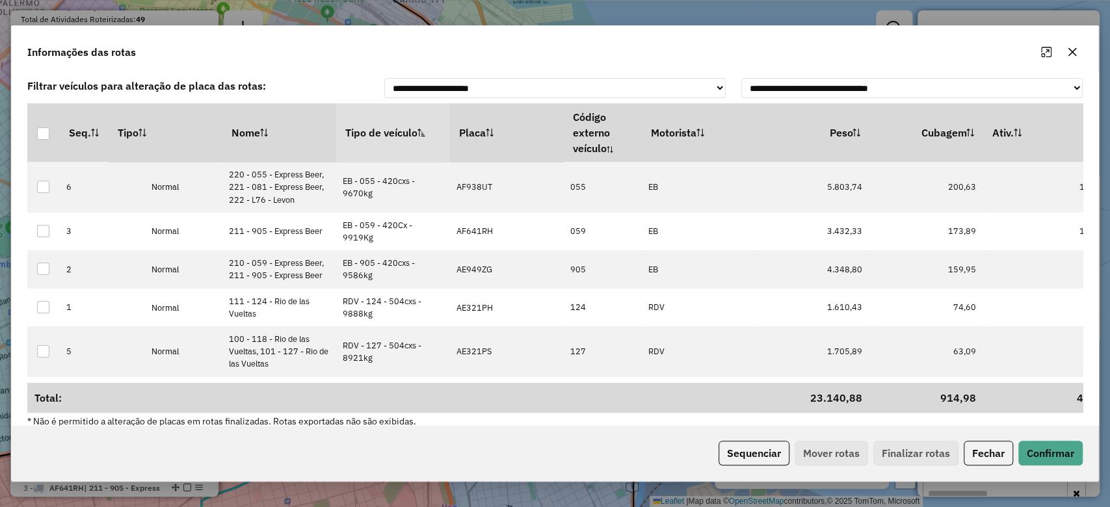
click at [369, 131] on th "Tipo de veículo" at bounding box center [393, 132] width 114 height 59
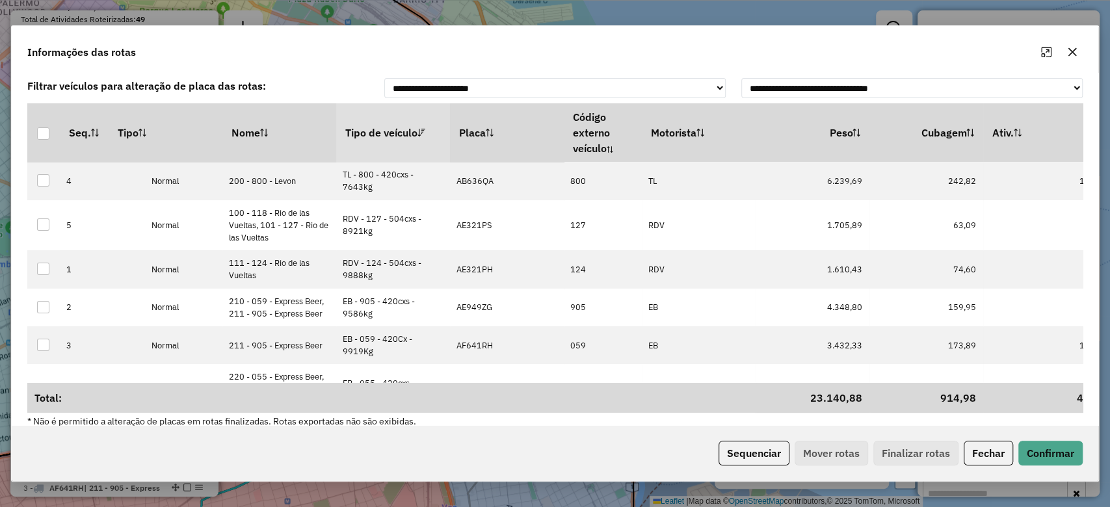
click at [369, 131] on th "Tipo de veículo" at bounding box center [393, 132] width 114 height 59
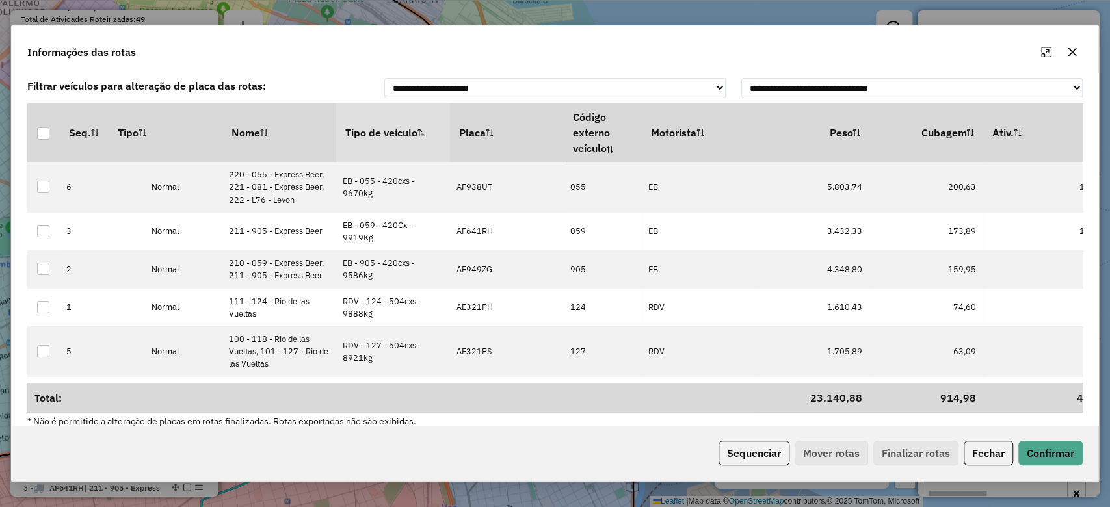
click at [380, 146] on th "Tipo de veículo" at bounding box center [393, 132] width 114 height 59
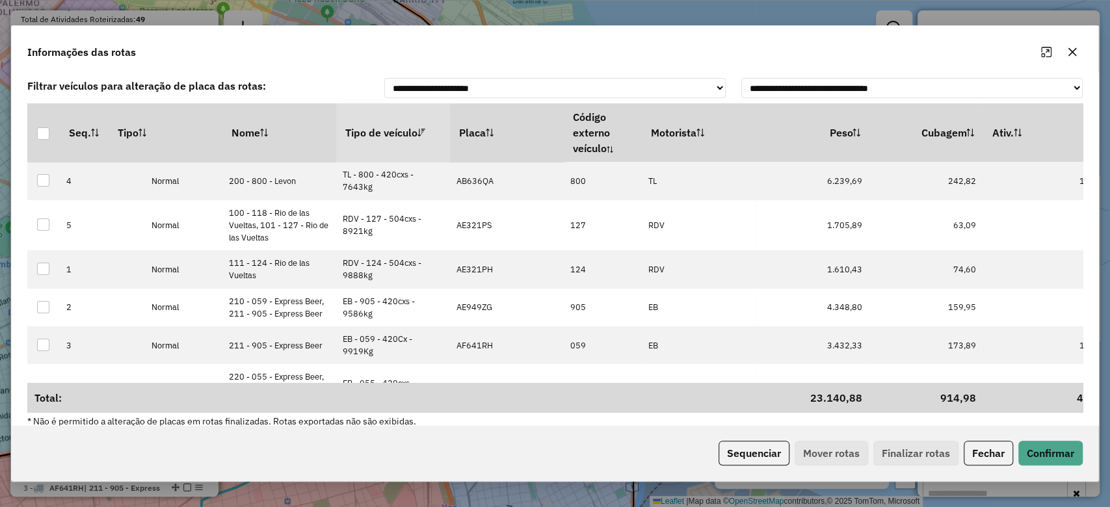
click at [378, 144] on th "Tipo de veículo" at bounding box center [393, 132] width 114 height 59
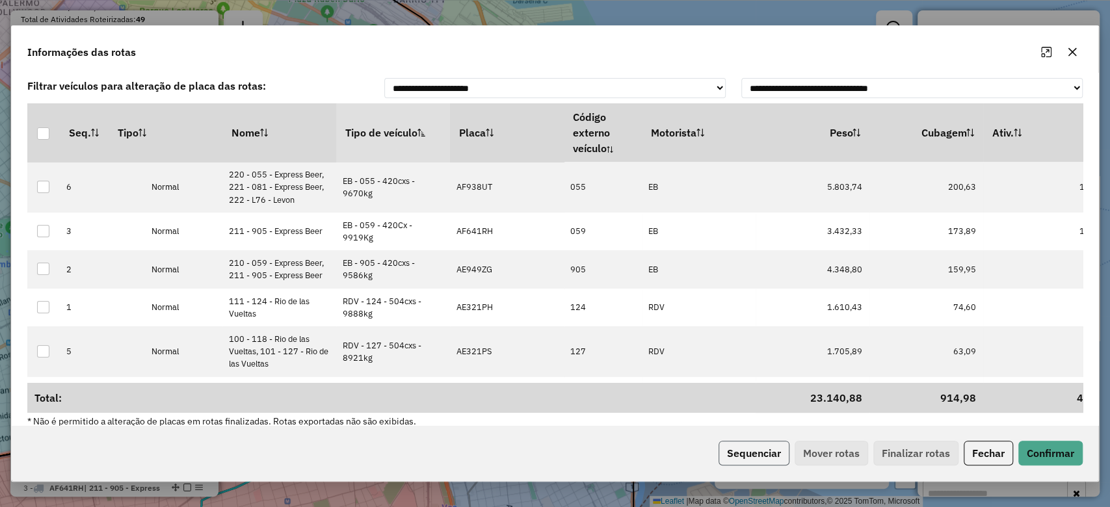
click at [744, 449] on button "Sequenciar" at bounding box center [753, 453] width 71 height 25
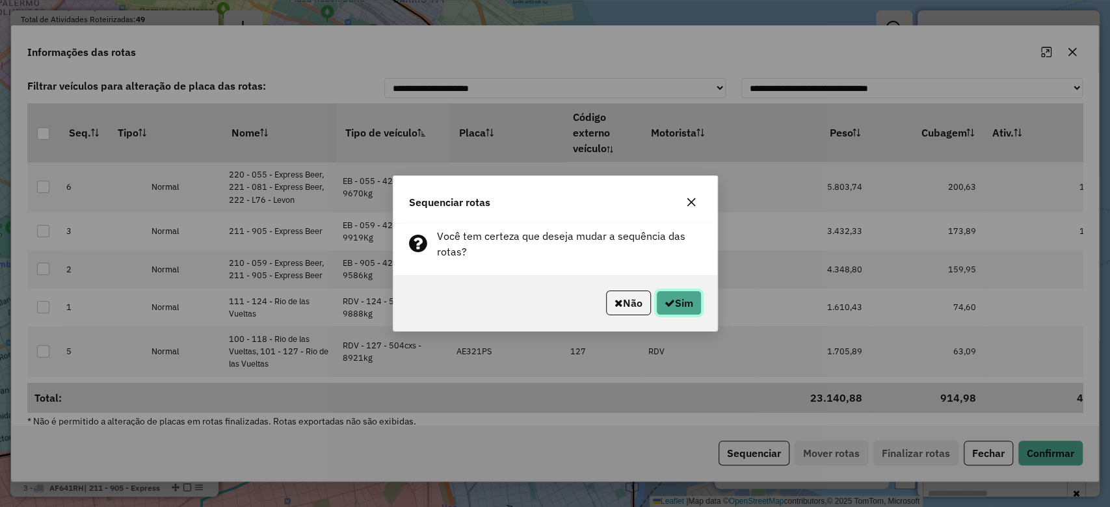
click at [677, 307] on button "Sim" at bounding box center [679, 303] width 46 height 25
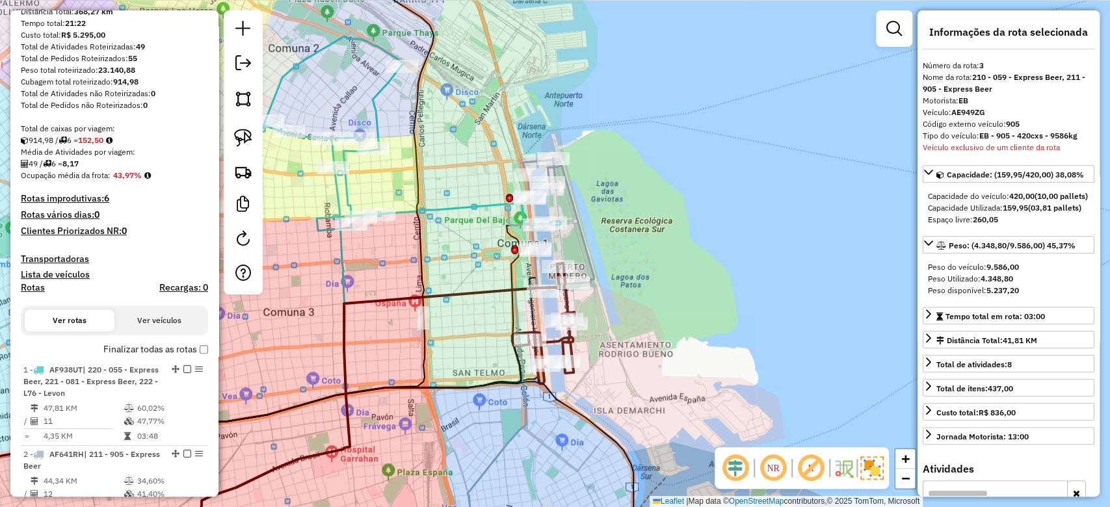
scroll to position [0, 0]
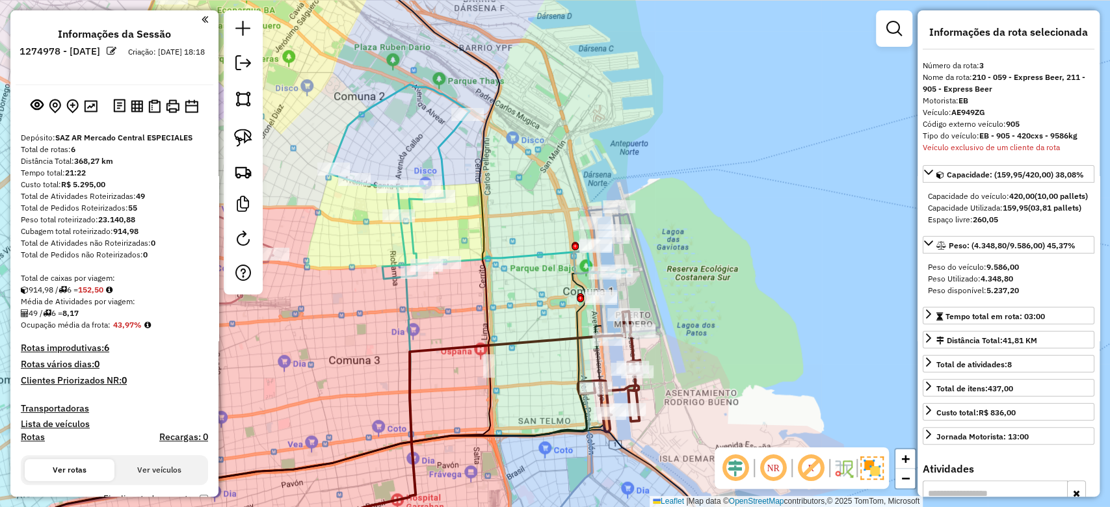
click at [515, 294] on div "Janela de atendimento Grade de atendimento Capacidade Transportadoras Veículos …" at bounding box center [555, 253] width 1110 height 507
click at [511, 287] on div "Janela de atendimento Grade de atendimento Capacidade Transportadoras Veículos …" at bounding box center [555, 253] width 1110 height 507
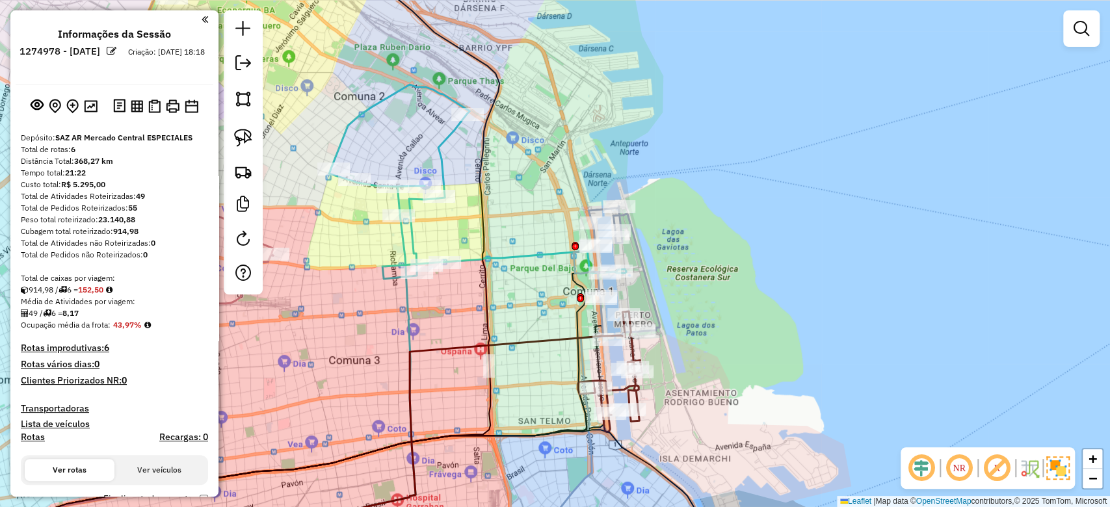
click at [510, 257] on icon at bounding box center [477, 182] width 297 height 194
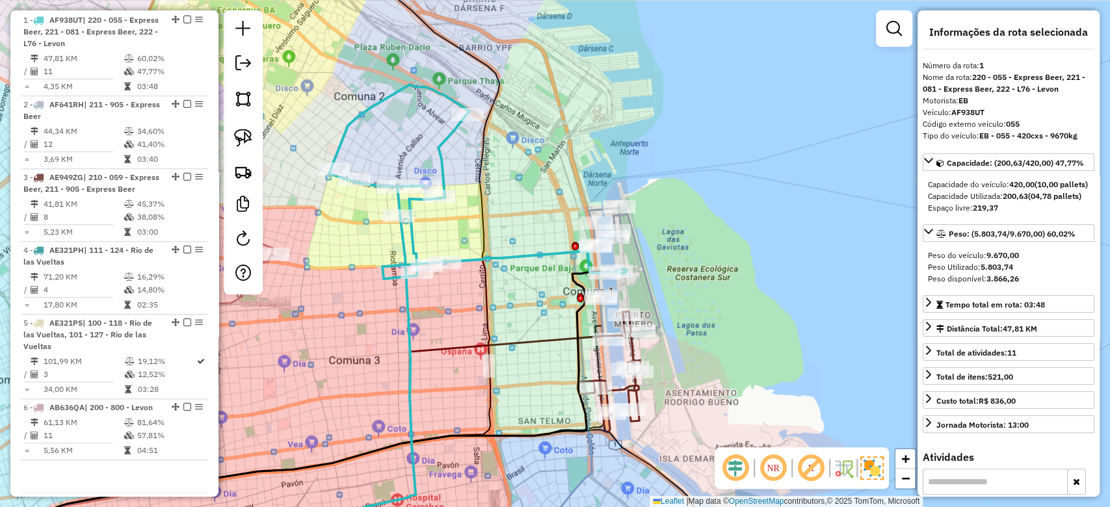
drag, startPoint x: 499, startPoint y: 274, endPoint x: 584, endPoint y: 239, distance: 93.0
click at [584, 239] on div "Janela de atendimento Grade de atendimento Capacidade Transportadoras Veículos …" at bounding box center [555, 253] width 1110 height 507
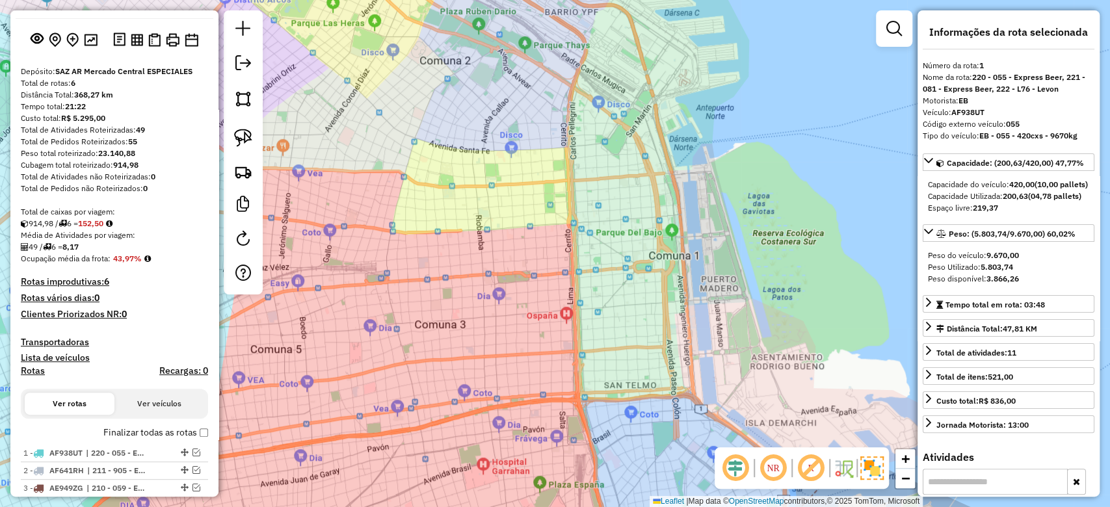
scroll to position [205, 0]
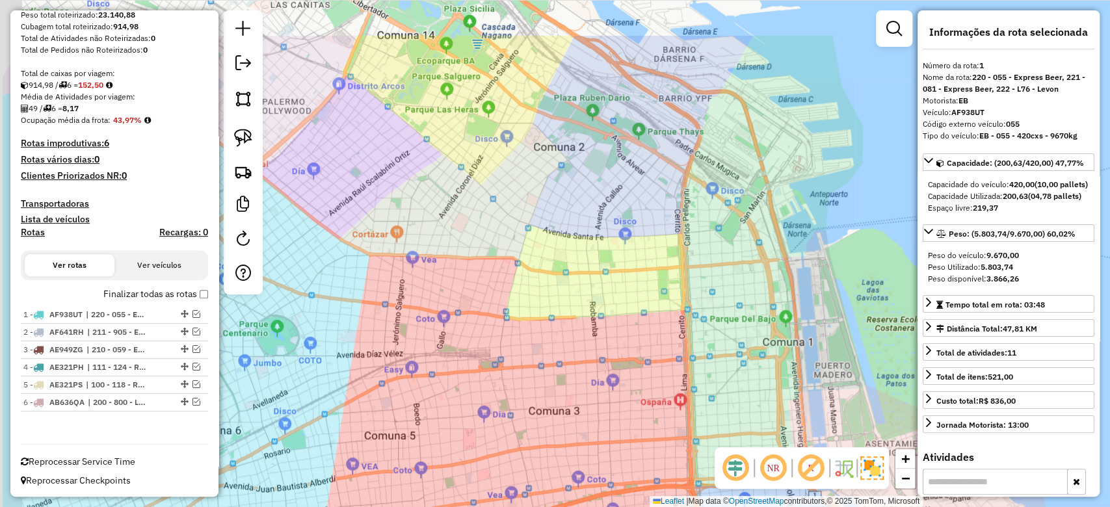
drag, startPoint x: 616, startPoint y: 276, endPoint x: 634, endPoint y: 278, distance: 17.7
click at [629, 279] on div "Janela de atendimento Grade de atendimento Capacidade Transportadoras Veículos …" at bounding box center [555, 253] width 1110 height 507
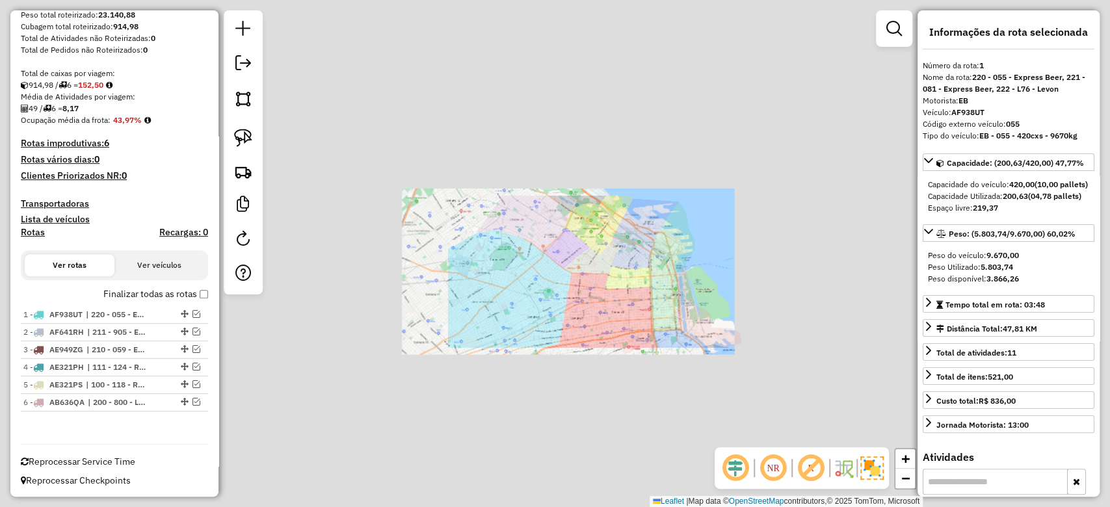
drag, startPoint x: 626, startPoint y: 274, endPoint x: 620, endPoint y: 258, distance: 17.5
click at [622, 263] on div "Janela de atendimento Grade de atendimento Capacidade Transportadoras Veículos …" at bounding box center [555, 253] width 1110 height 507
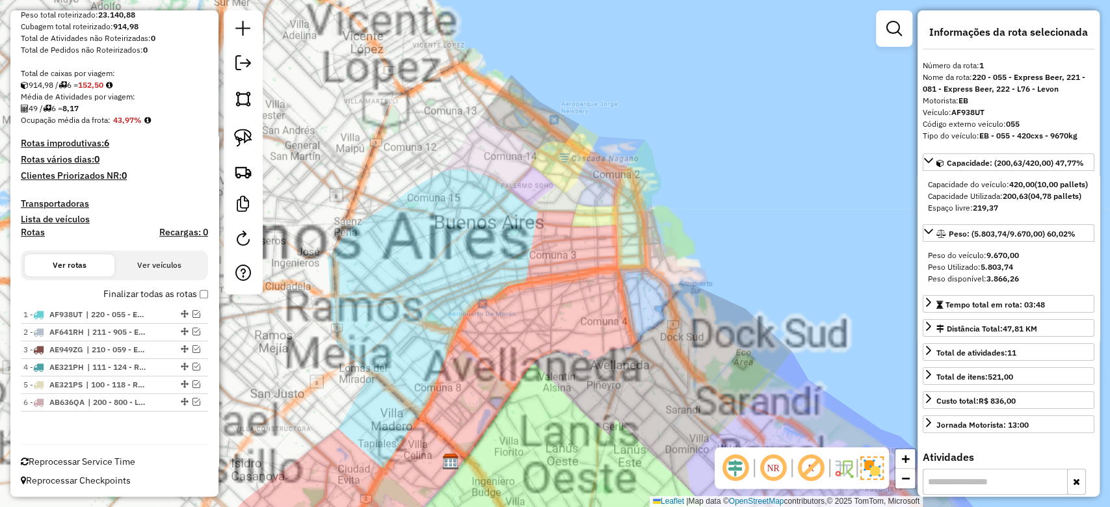
click at [574, 269] on div "Janela de atendimento Grade de atendimento Capacidade Transportadoras Veículos …" at bounding box center [555, 253] width 1110 height 507
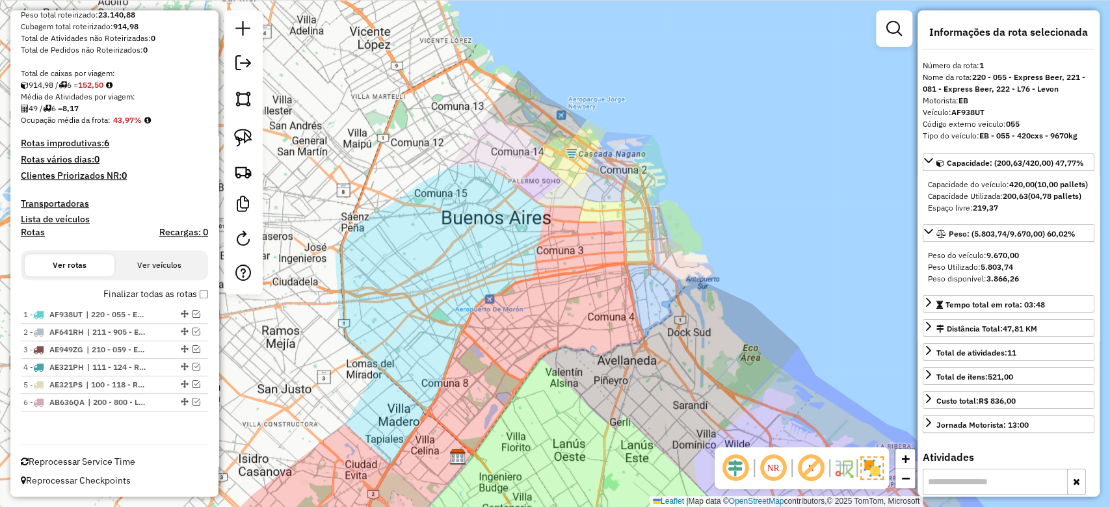
drag, startPoint x: 490, startPoint y: 253, endPoint x: 501, endPoint y: 283, distance: 32.7
click at [501, 283] on div "Janela de atendimento Grade de atendimento Capacidade Transportadoras Veículos …" at bounding box center [555, 253] width 1110 height 507
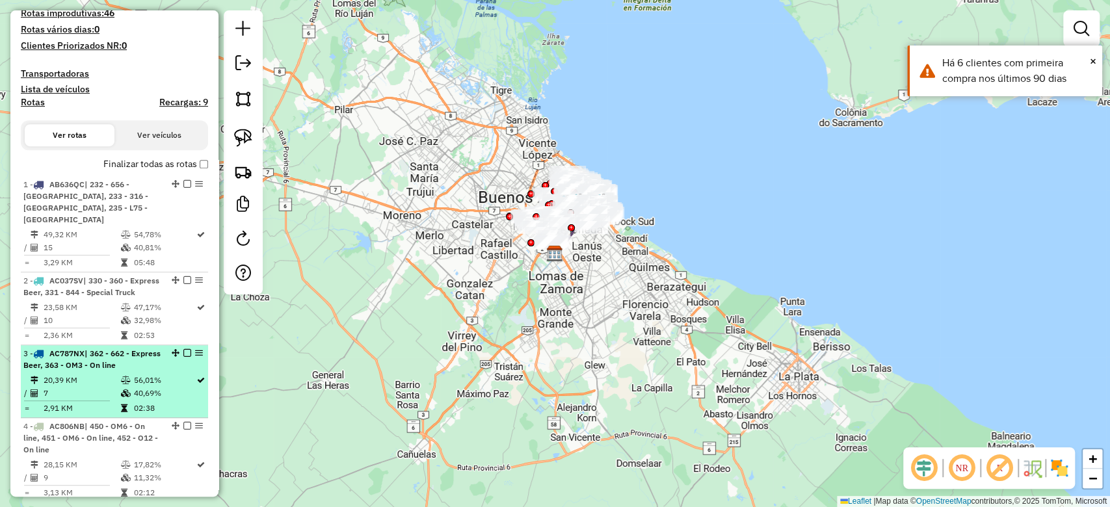
scroll to position [433, 0]
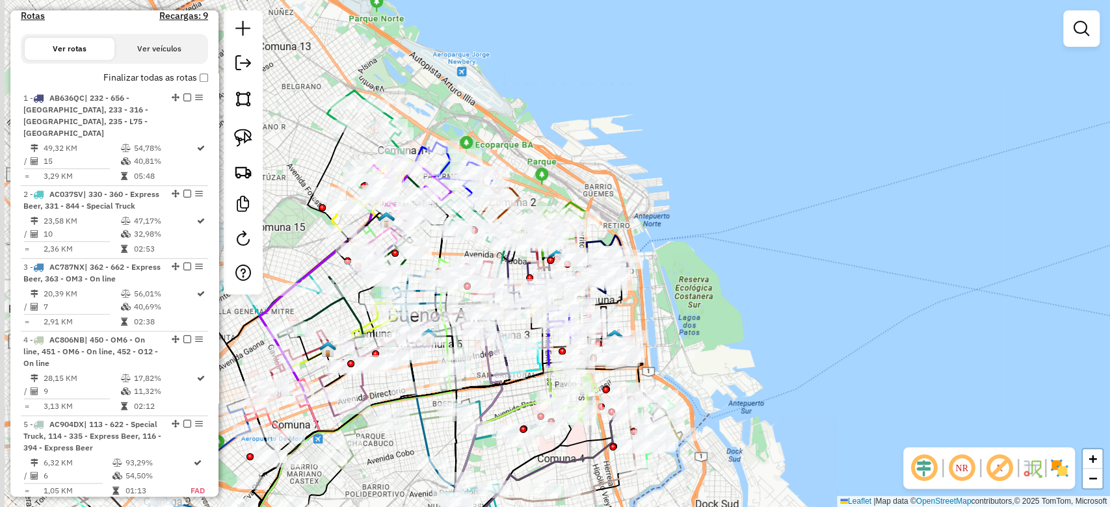
drag, startPoint x: 677, startPoint y: 255, endPoint x: 784, endPoint y: 196, distance: 122.5
click at [774, 185] on div "Janela de atendimento Grade de atendimento Capacidade Transportadoras Veículos …" at bounding box center [555, 253] width 1110 height 507
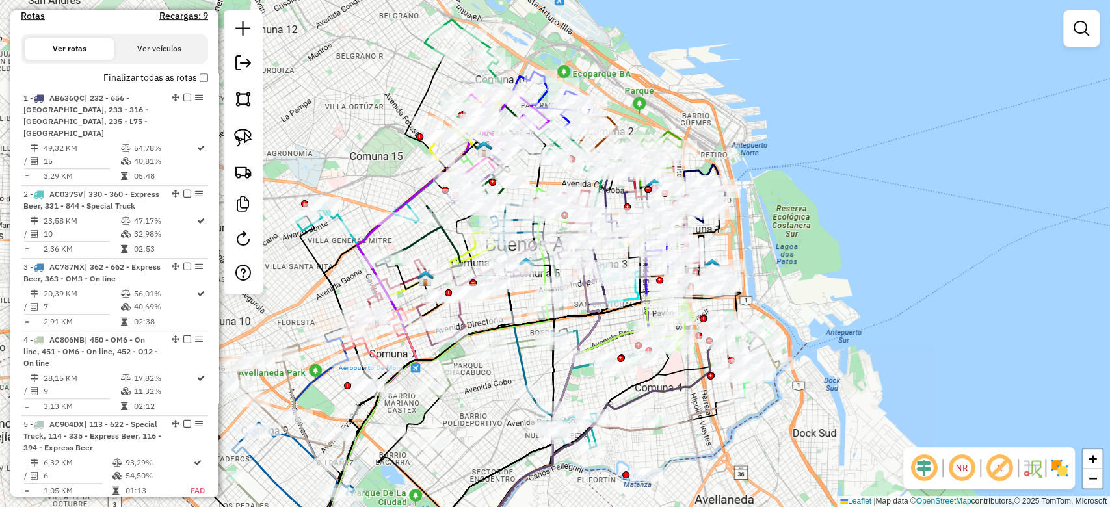
click at [1061, 469] on img at bounding box center [1059, 468] width 21 height 21
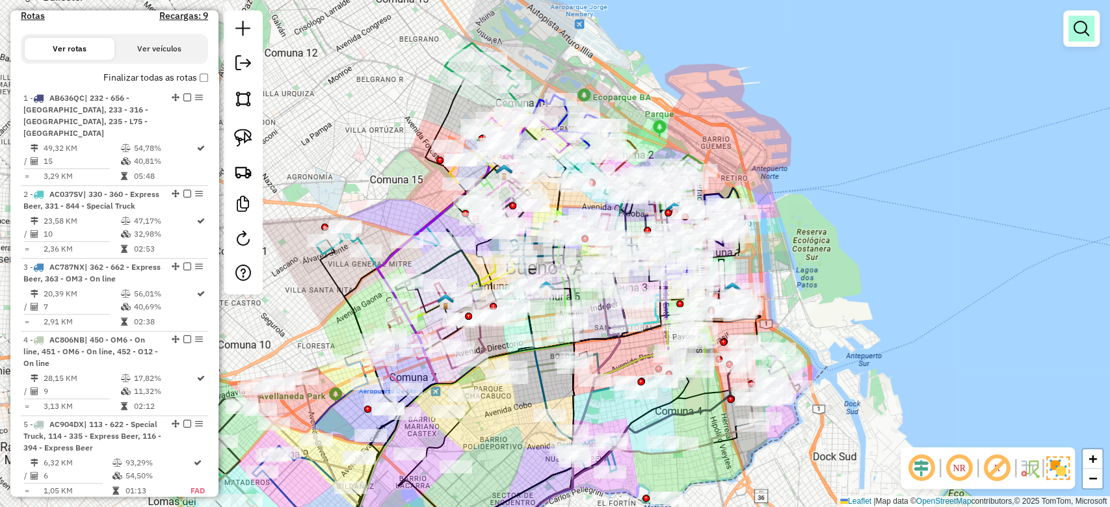
click at [1091, 30] on link at bounding box center [1081, 29] width 26 height 26
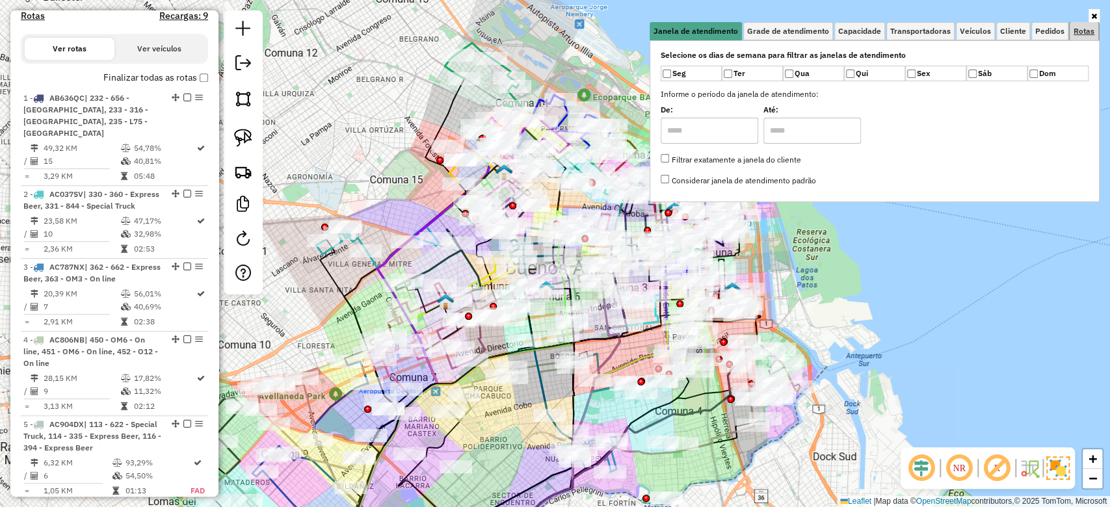
click at [1084, 35] on link "Rotas" at bounding box center [1083, 31] width 29 height 18
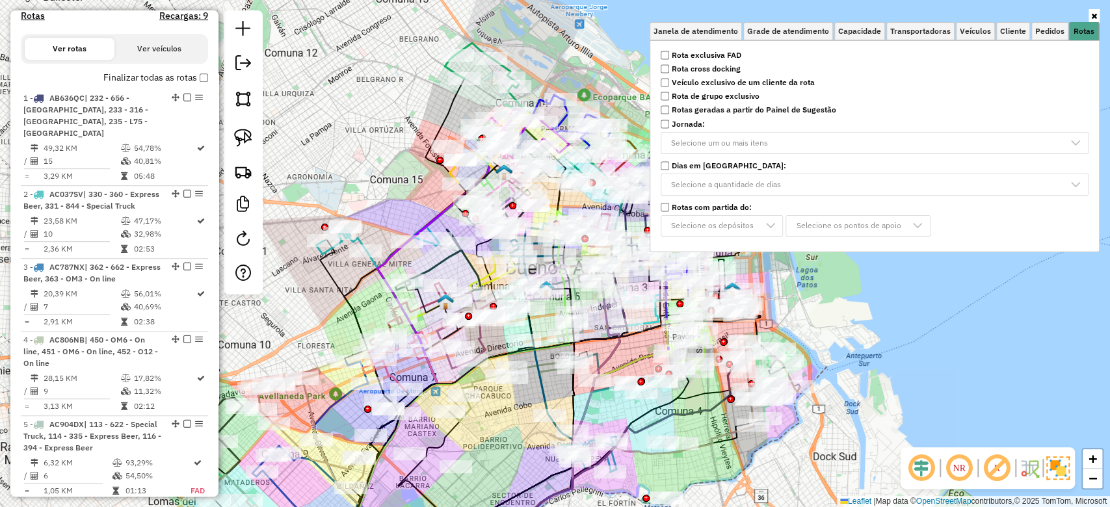
scroll to position [859, 0]
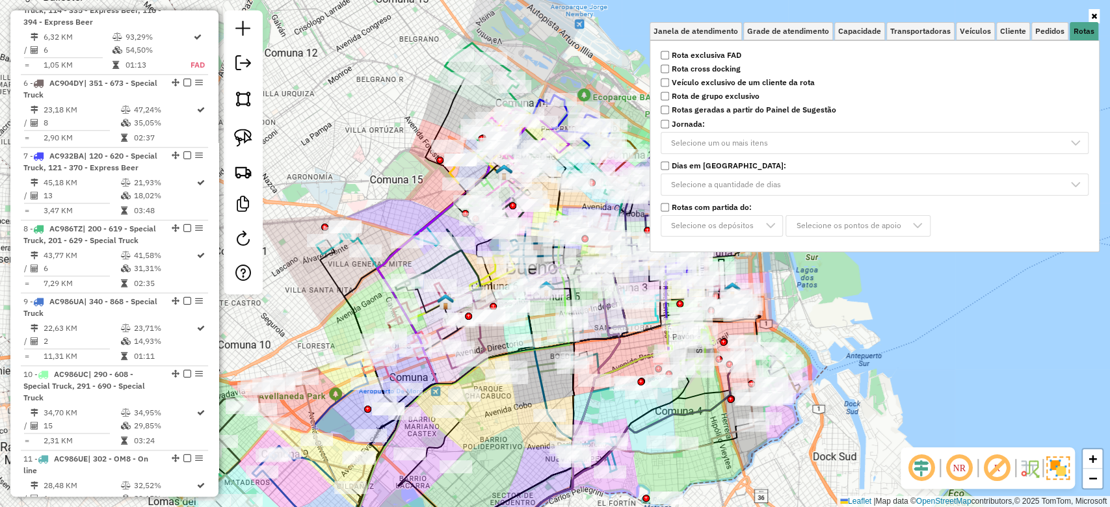
click at [700, 57] on strong "Rota exclusiva FAD" at bounding box center [707, 55] width 70 height 12
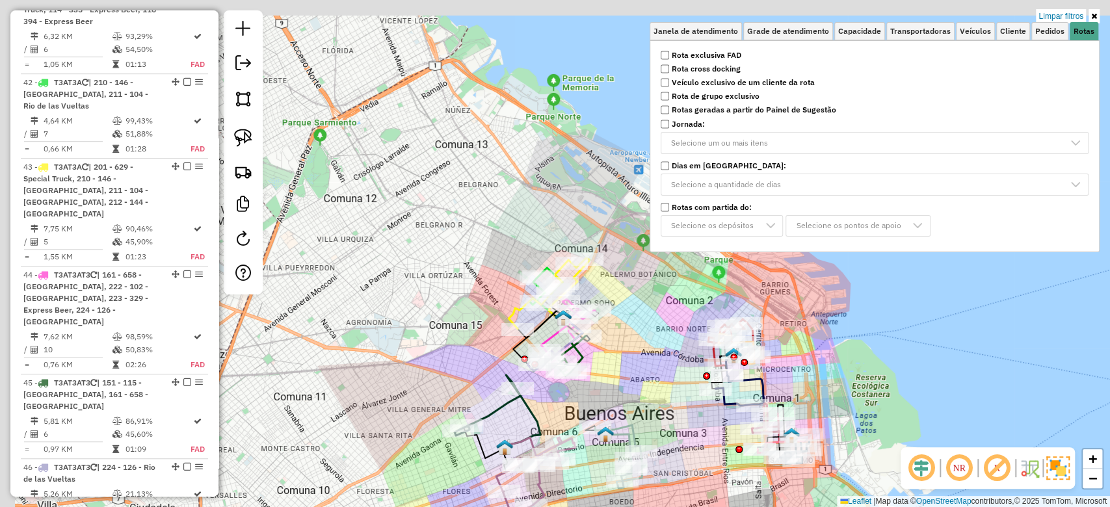
drag, startPoint x: 582, startPoint y: 246, endPoint x: 640, endPoint y: 372, distance: 138.2
click at [640, 372] on div "Limpar filtros Janela de atendimento Grade de atendimento Capacidade Transporta…" at bounding box center [555, 253] width 1110 height 507
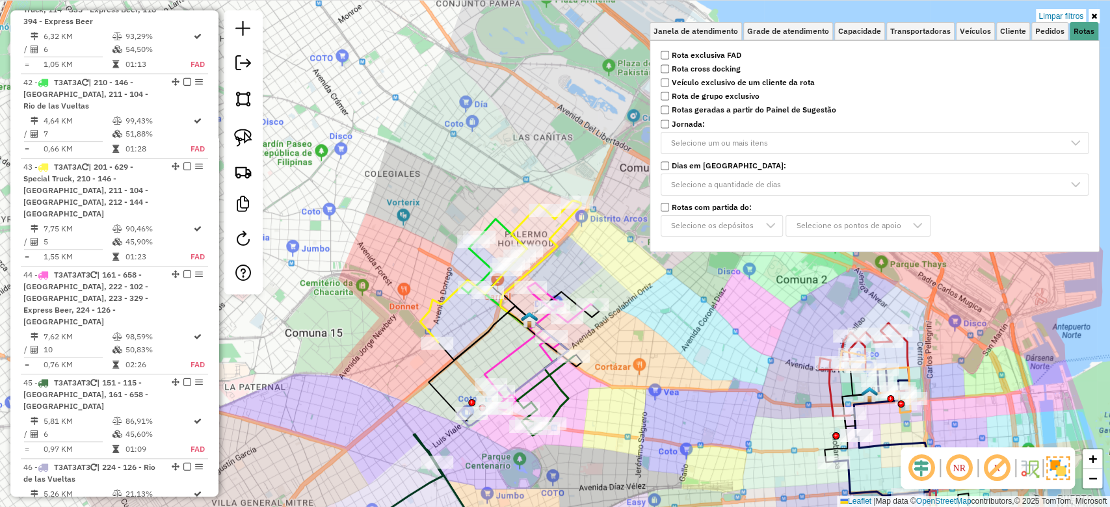
click at [1060, 463] on img at bounding box center [1057, 467] width 23 height 23
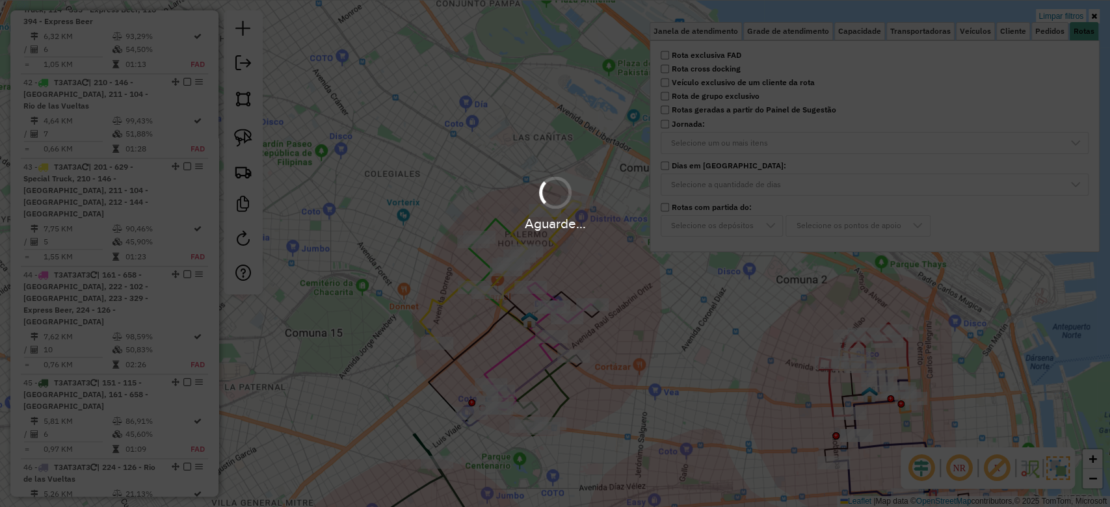
click at [588, 269] on div "Limpar filtros Janela de atendimento Grade de atendimento Capacidade Transporta…" at bounding box center [555, 253] width 1110 height 507
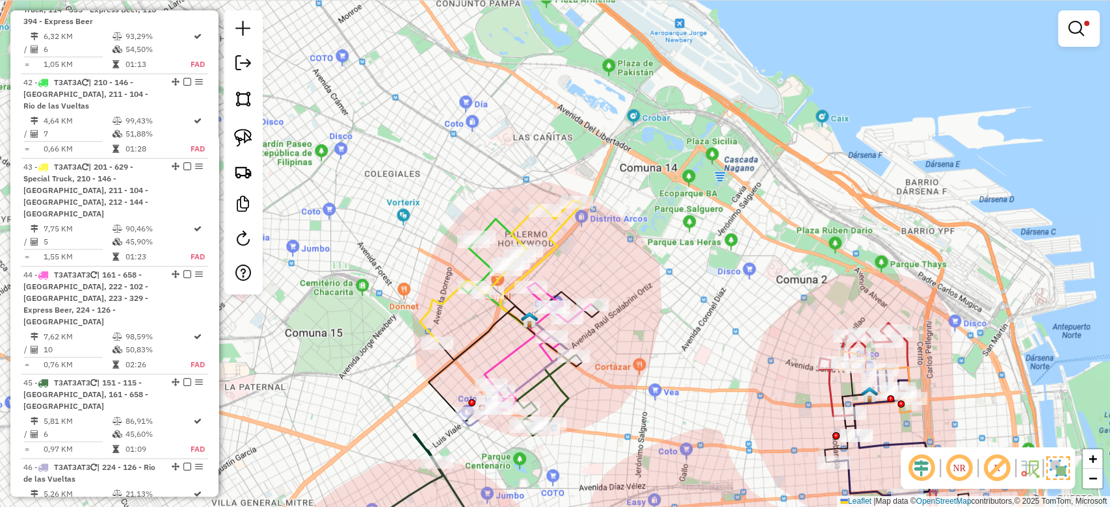
click at [569, 252] on div "Limpar filtros Janela de atendimento Grade de atendimento Capacidade Transporta…" at bounding box center [555, 253] width 1110 height 507
click at [557, 234] on icon at bounding box center [540, 268] width 81 height 133
select select "**********"
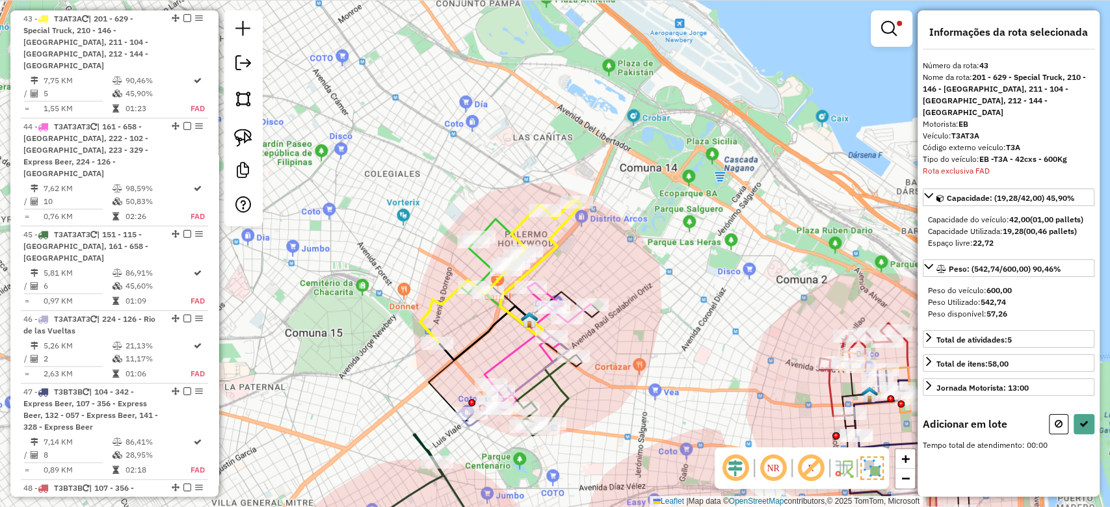
scroll to position [681, 0]
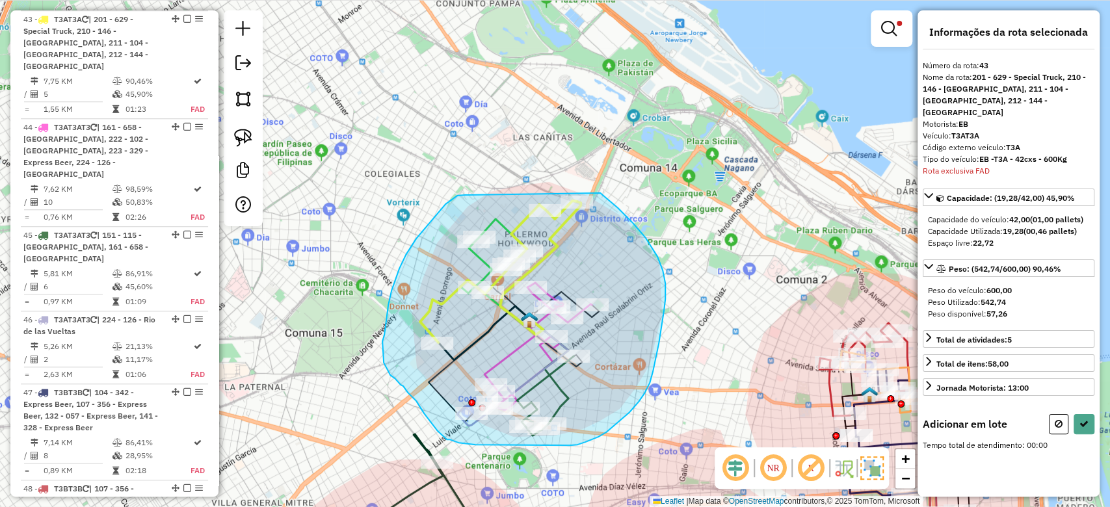
drag, startPoint x: 457, startPoint y: 196, endPoint x: 591, endPoint y: 185, distance: 134.3
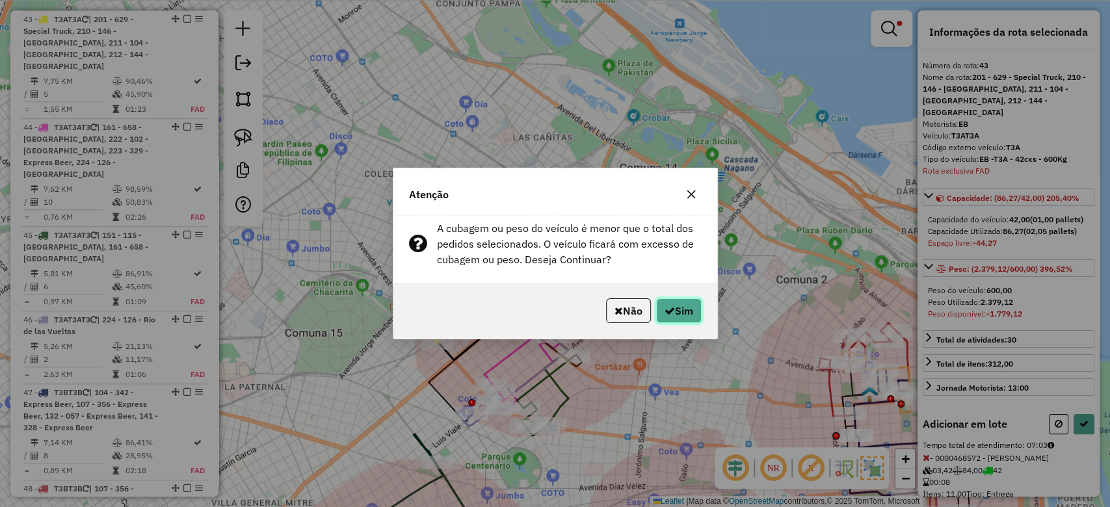
click at [696, 321] on button "Sim" at bounding box center [679, 310] width 46 height 25
select select "**********"
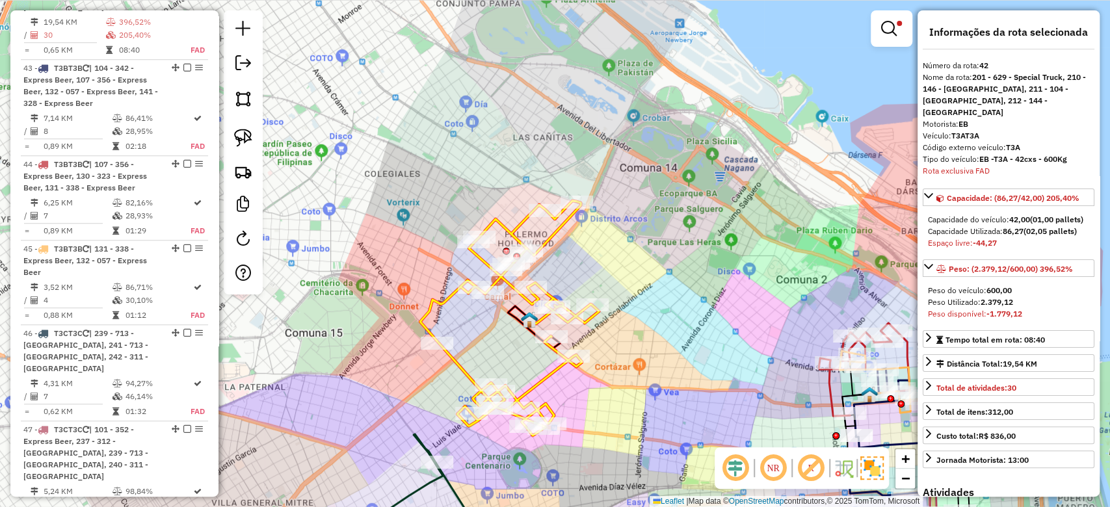
scroll to position [597, 0]
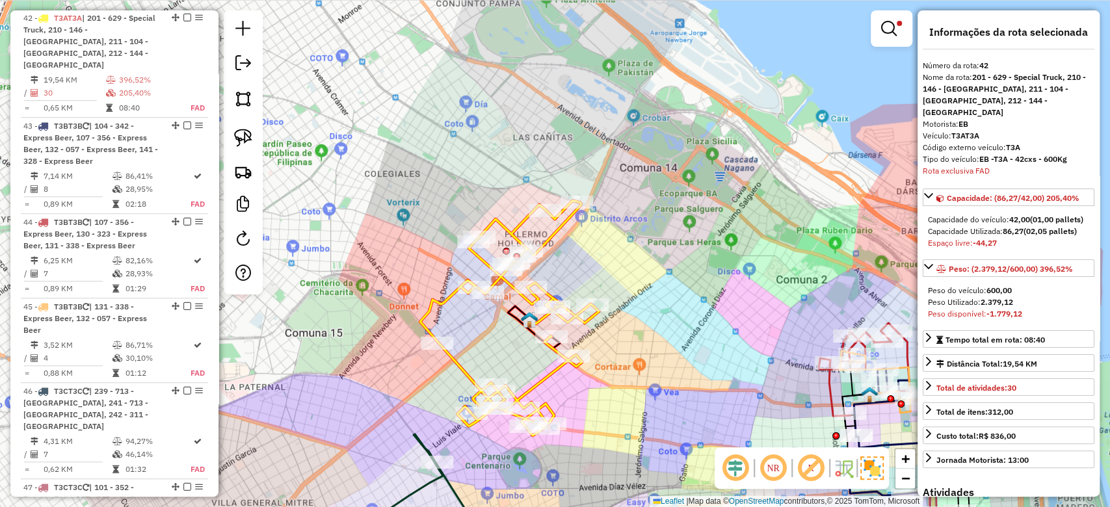
click at [569, 242] on div "Limpar filtros Janela de atendimento Grade de atendimento Capacidade Transporta…" at bounding box center [555, 253] width 1110 height 507
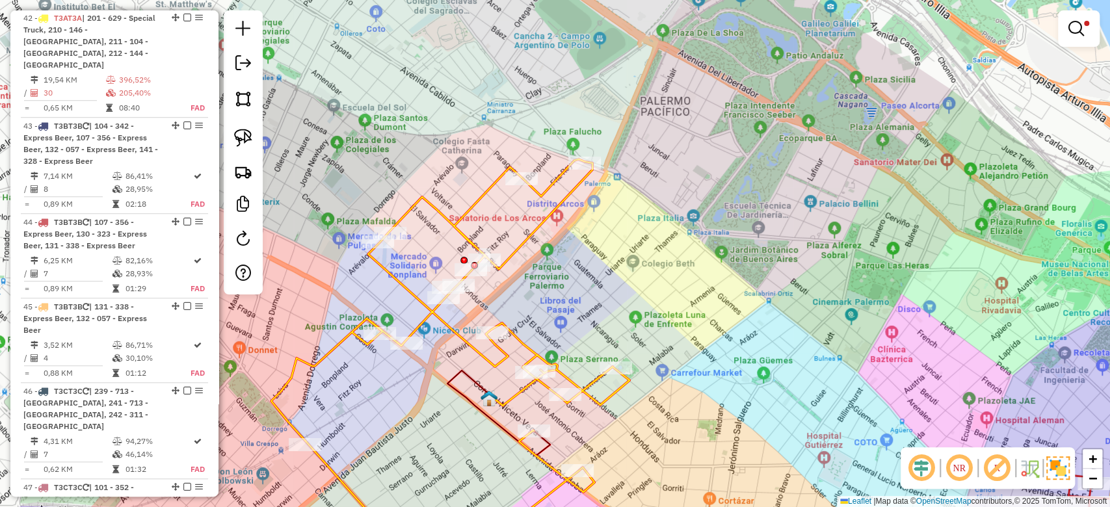
click at [1050, 465] on img at bounding box center [1057, 467] width 23 height 23
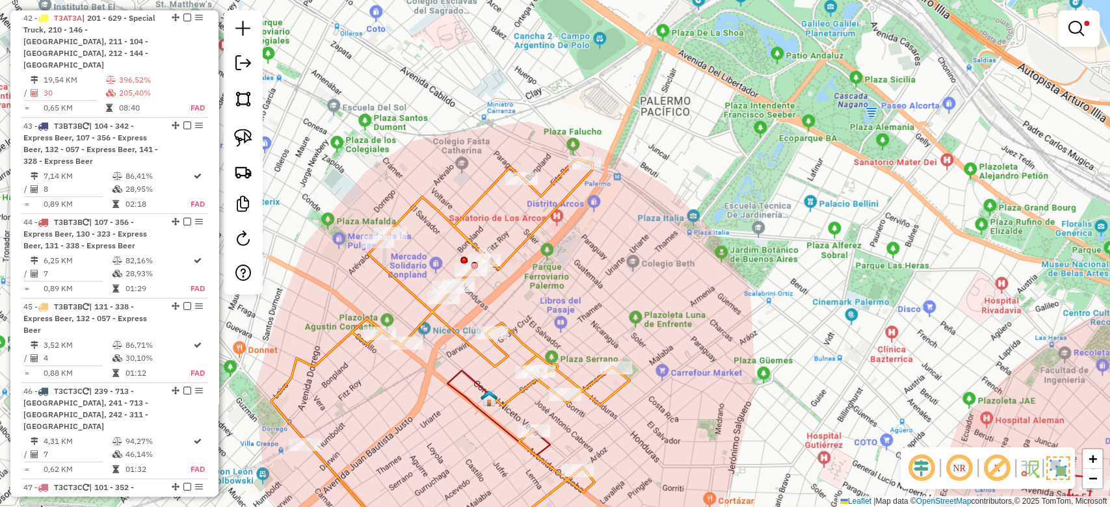
click at [581, 278] on div "Limpar filtros Janela de atendimento Grade de atendimento Capacidade Transporta…" at bounding box center [555, 253] width 1110 height 507
select select "**********"
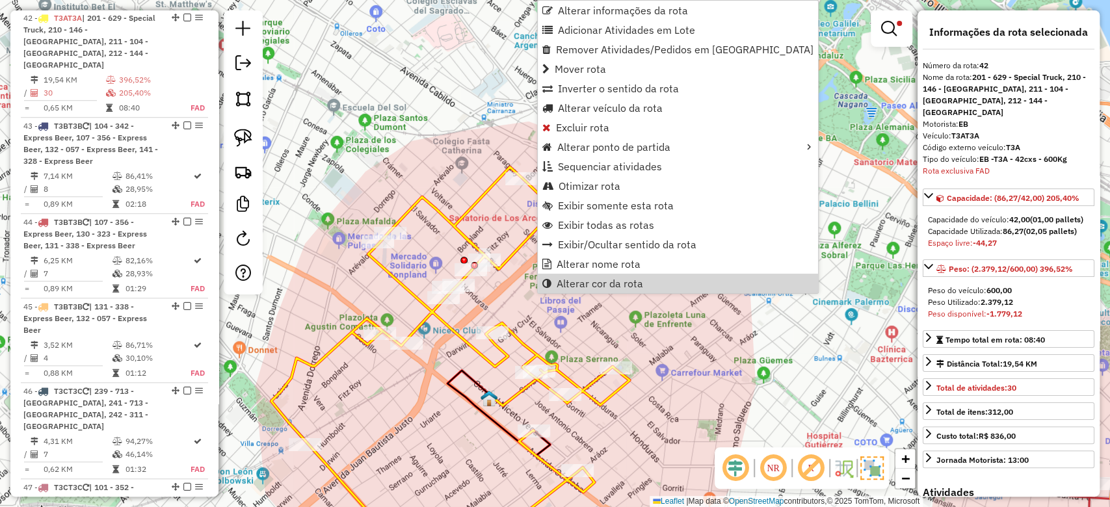
scroll to position [596, 0]
click at [629, 265] on span "Alterar nome rota" at bounding box center [599, 264] width 84 height 10
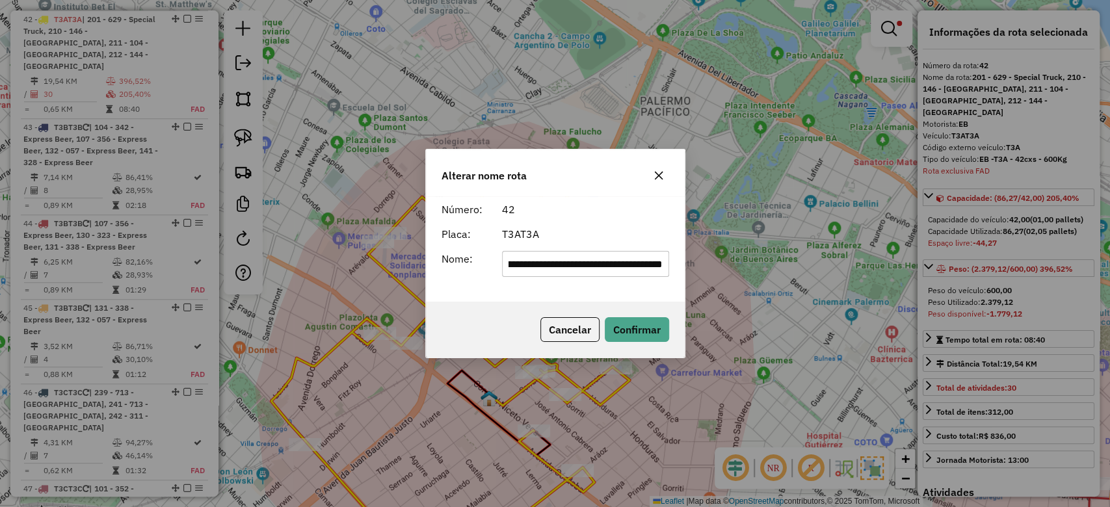
scroll to position [0, 0]
type input "***"
click at [640, 333] on button "Confirmar" at bounding box center [637, 329] width 64 height 25
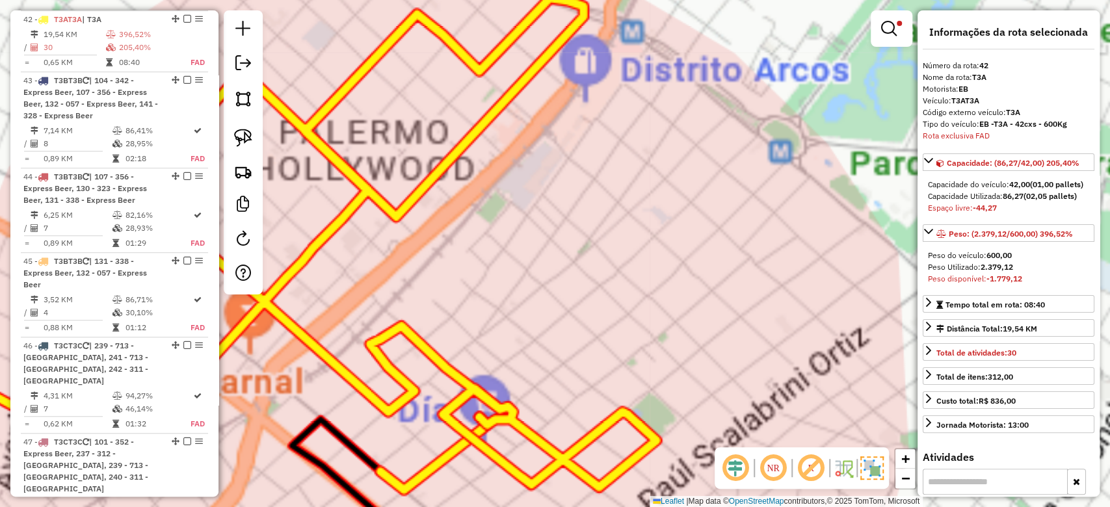
click at [594, 307] on div "Limpar filtros Janela de atendimento Grade de atendimento Capacidade Transporta…" at bounding box center [555, 253] width 1110 height 507
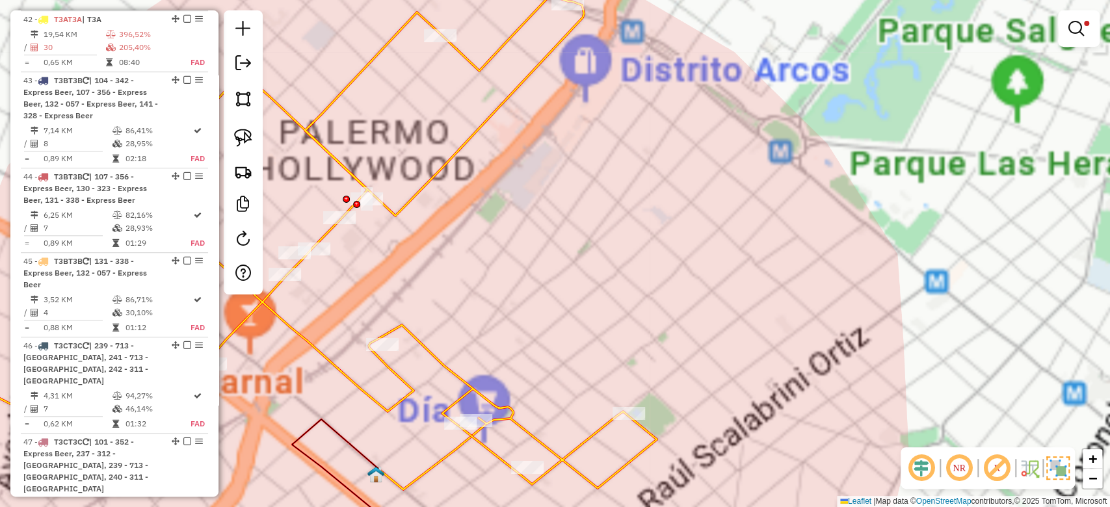
drag, startPoint x: 542, startPoint y: 239, endPoint x: 480, endPoint y: 164, distance: 97.4
click at [541, 236] on div "Limpar filtros Janela de atendimento Grade de atendimento Capacidade Transporta…" at bounding box center [555, 253] width 1110 height 507
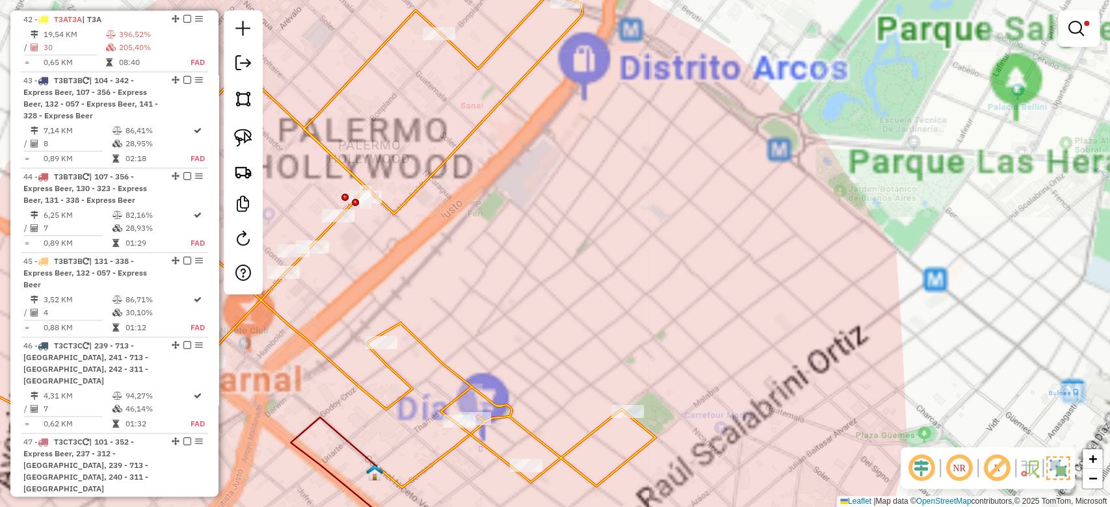
drag, startPoint x: 480, startPoint y: 163, endPoint x: 467, endPoint y: 146, distance: 20.9
click at [479, 162] on div "Limpar filtros Janela de atendimento Grade de atendimento Capacidade Transporta…" at bounding box center [555, 253] width 1110 height 507
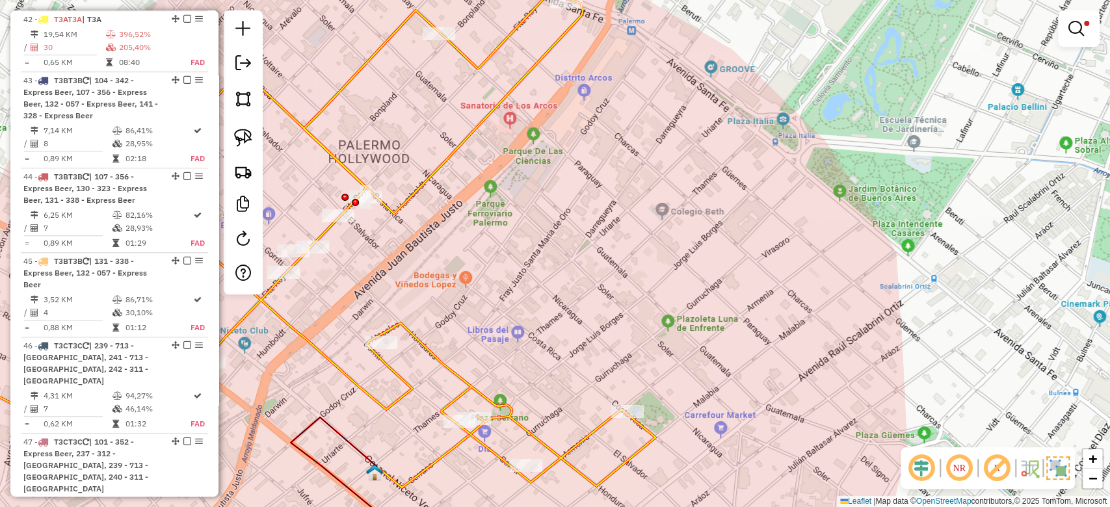
click at [463, 140] on icon at bounding box center [296, 276] width 717 height 562
select select "**********"
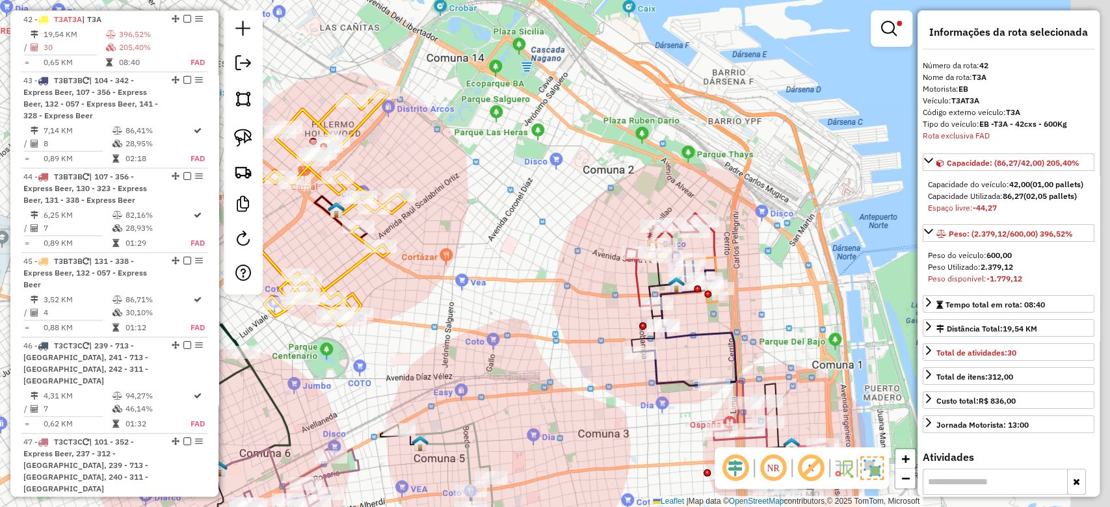
drag, startPoint x: 457, startPoint y: 166, endPoint x: 348, endPoint y: 156, distance: 109.1
click at [348, 156] on div "Limpar filtros Janela de atendimento Grade de atendimento Capacidade Transporta…" at bounding box center [555, 253] width 1110 height 507
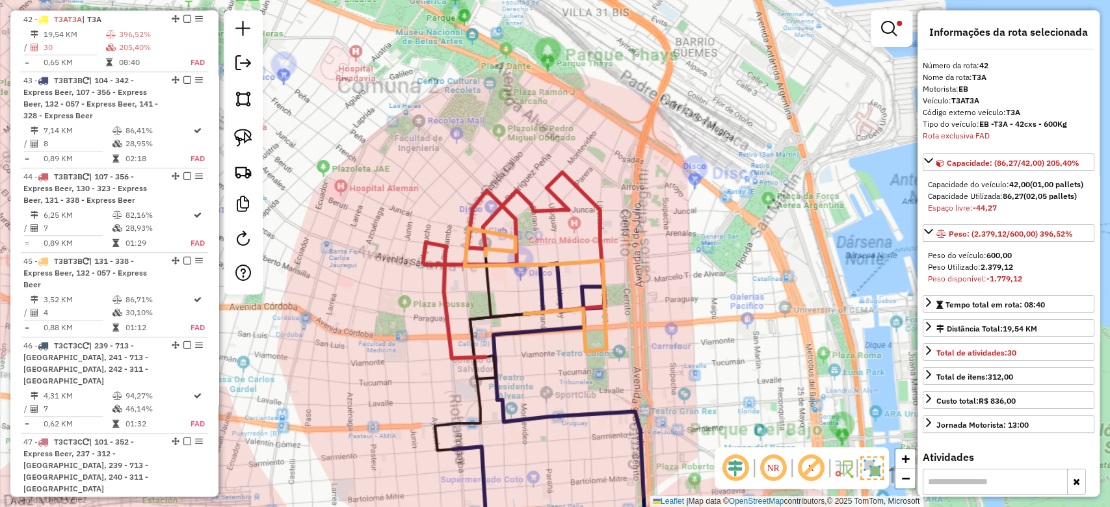
click at [621, 237] on div "Limpar filtros Janela de atendimento Grade de atendimento Capacidade Transporta…" at bounding box center [555, 253] width 1110 height 507
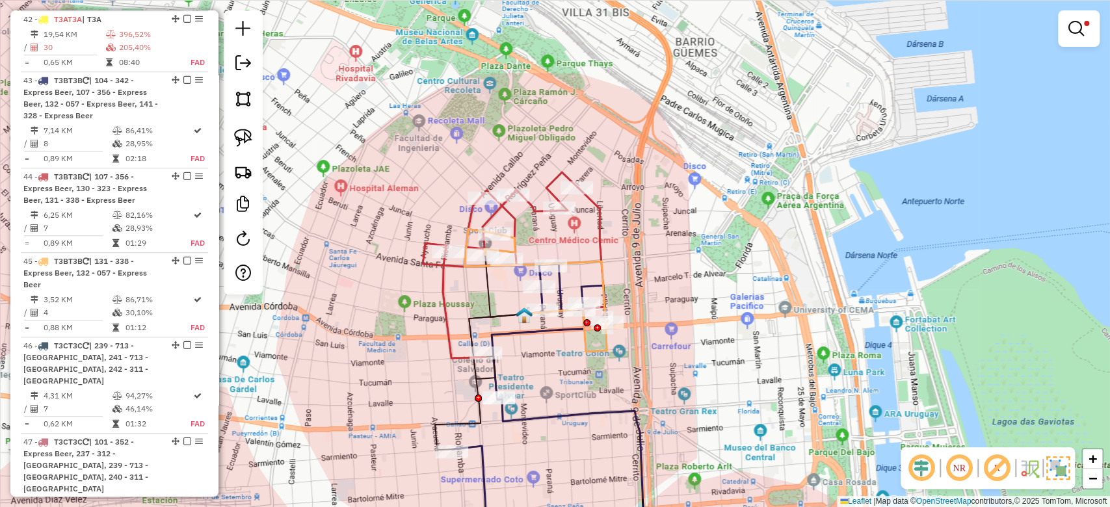
click at [600, 221] on icon at bounding box center [564, 250] width 81 height 127
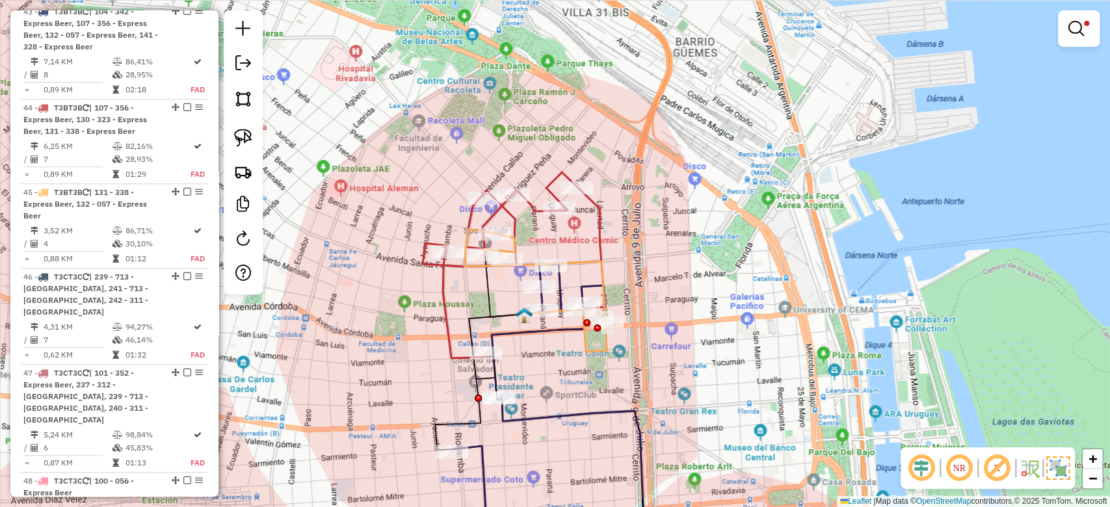
select select "**********"
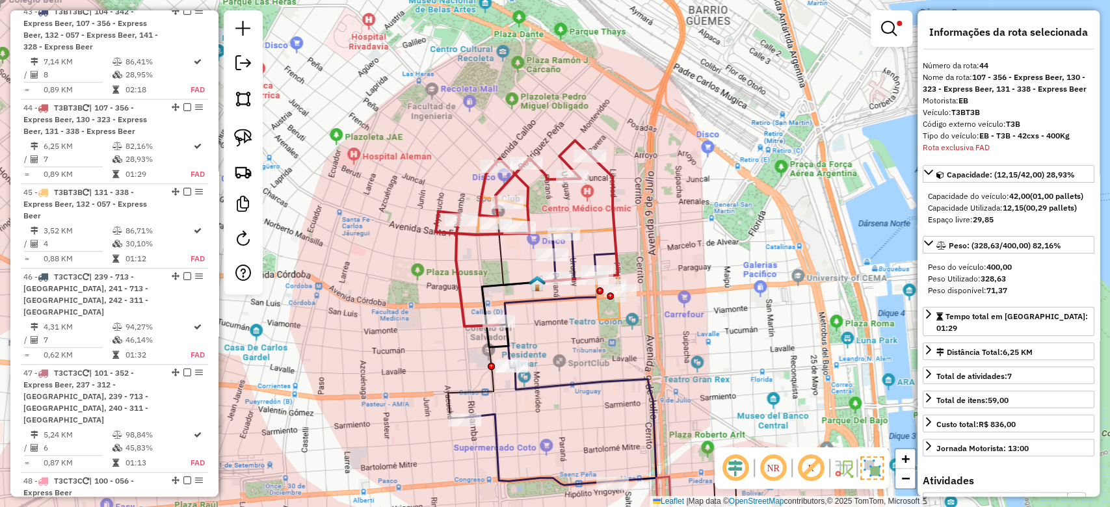
scroll to position [753, 0]
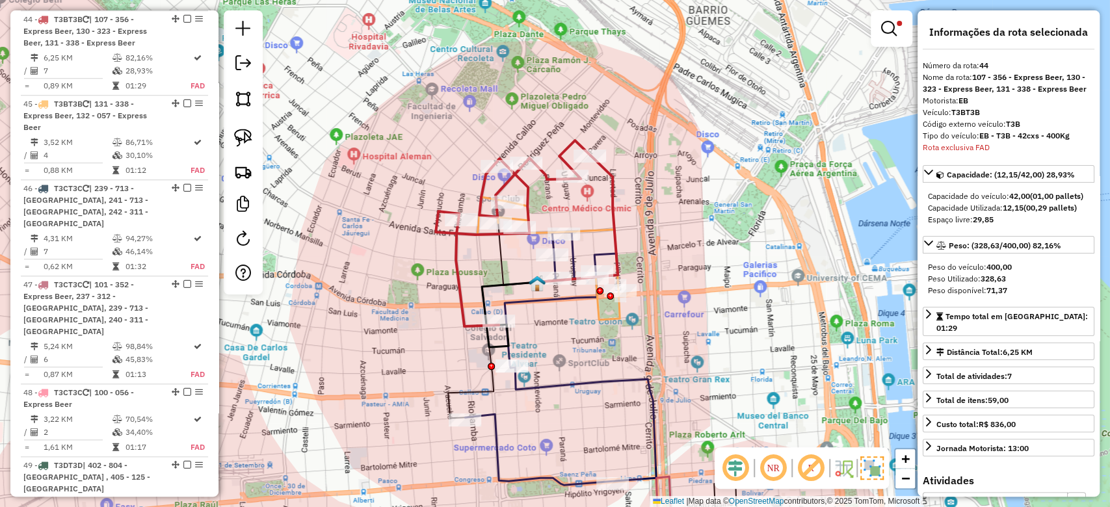
drag, startPoint x: 620, startPoint y: 240, endPoint x: 590, endPoint y: 140, distance: 103.7
click at [653, 142] on div "Limpar filtros Janela de atendimento Grade de atendimento Capacidade Transporta…" at bounding box center [555, 253] width 1110 height 507
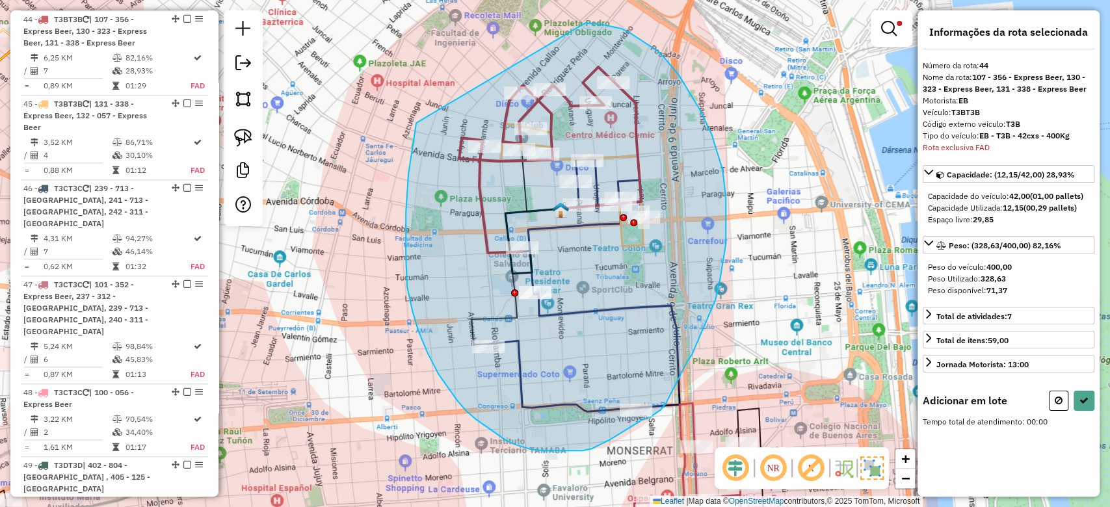
drag, startPoint x: 427, startPoint y: 352, endPoint x: 563, endPoint y: 161, distance: 234.5
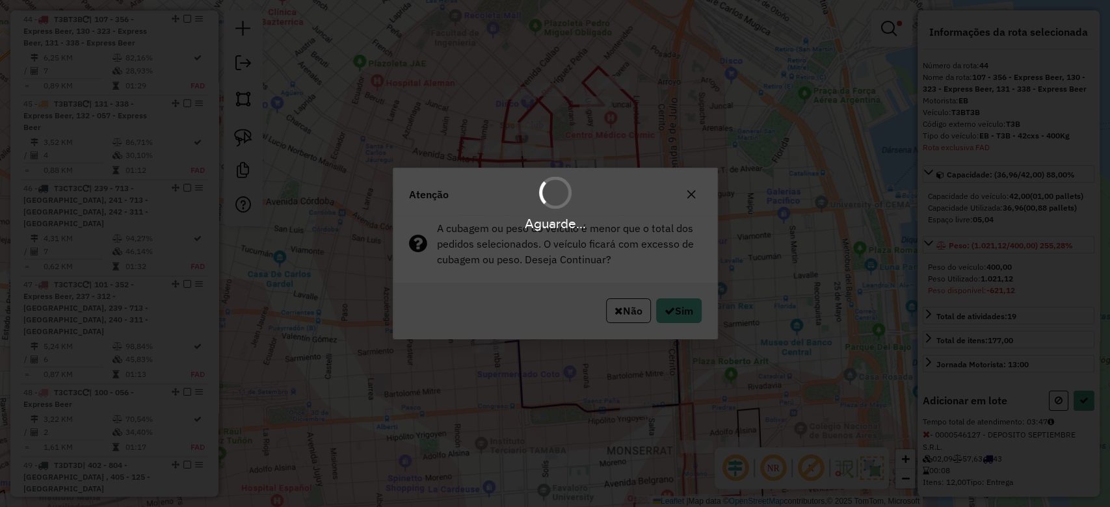
click at [681, 310] on div "Aguarde..." at bounding box center [555, 253] width 1110 height 507
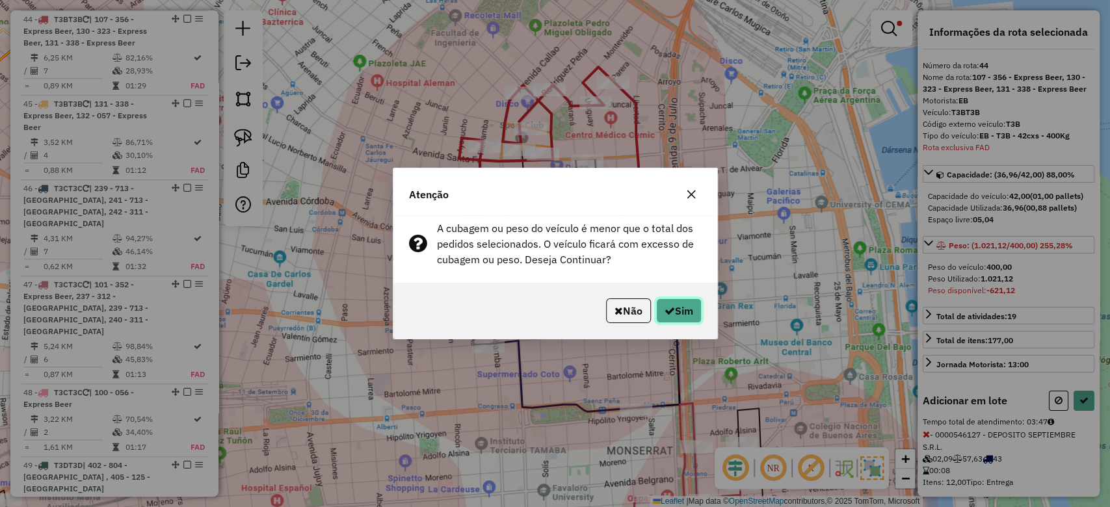
click at [681, 310] on button "Sim" at bounding box center [679, 310] width 46 height 25
select select "**********"
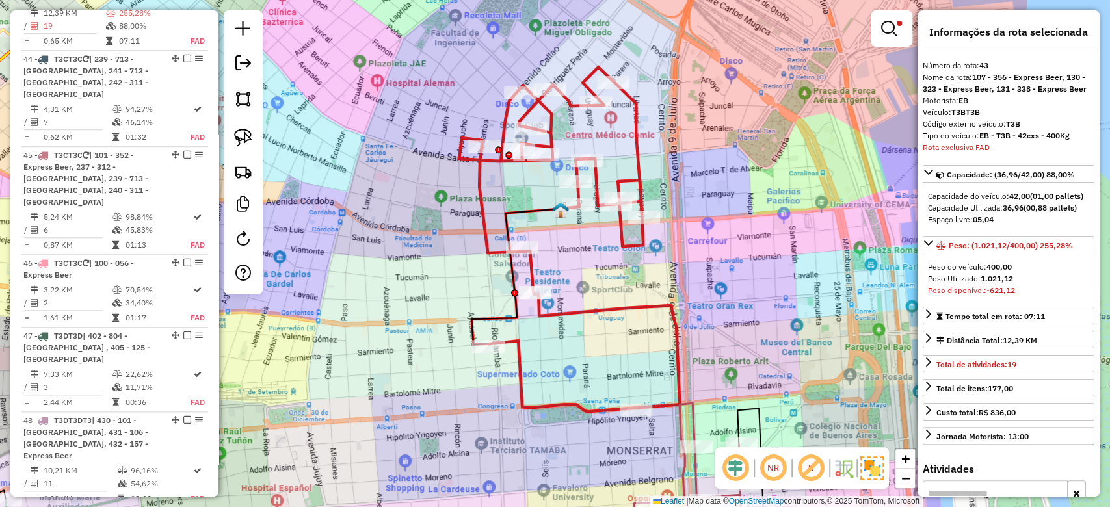
scroll to position [657, 0]
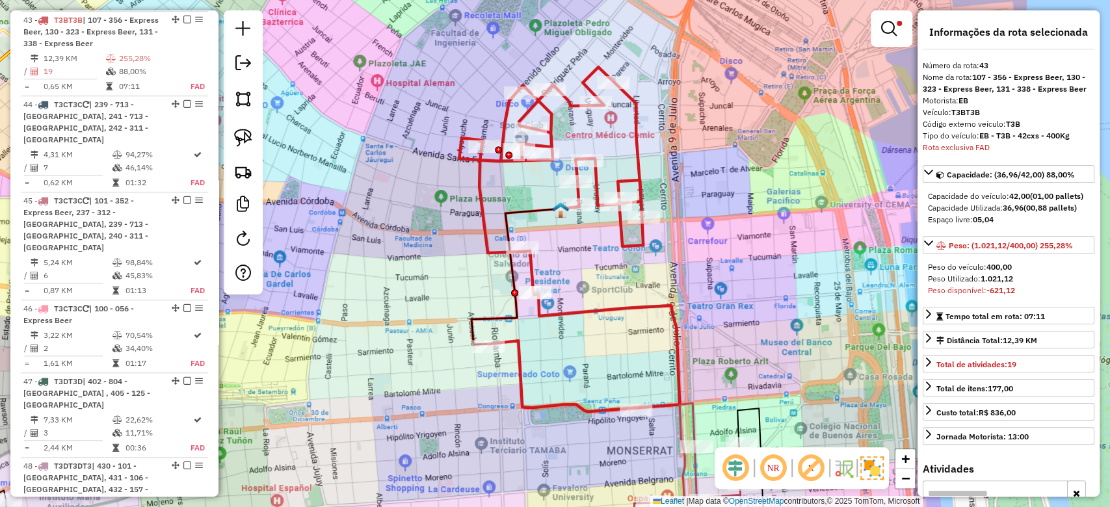
click at [878, 465] on img at bounding box center [871, 467] width 23 height 23
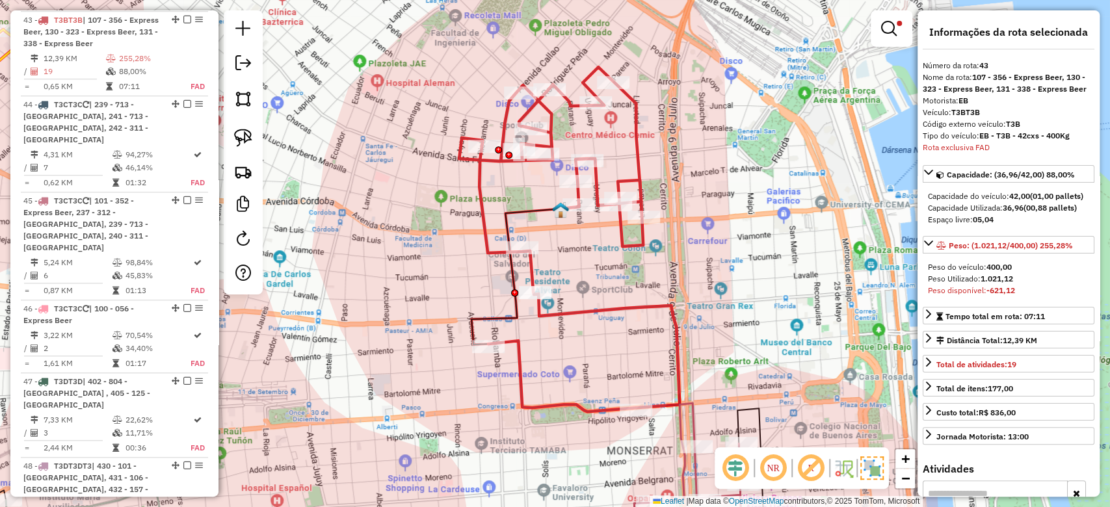
click at [669, 177] on div "Limpar filtros Janela de atendimento Grade de atendimento Capacidade Transporta…" at bounding box center [555, 253] width 1110 height 507
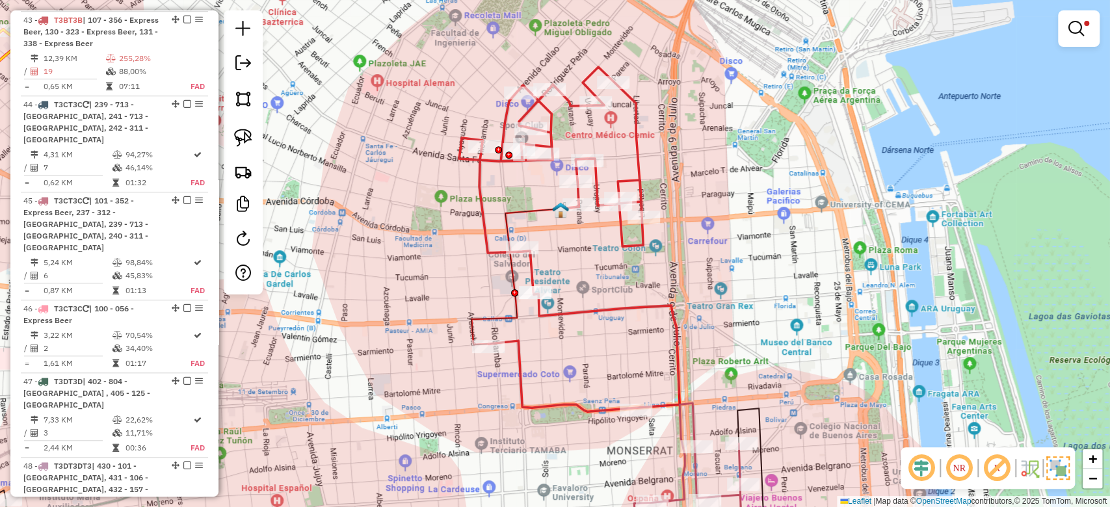
click at [638, 148] on icon at bounding box center [569, 239] width 220 height 345
select select "**********"
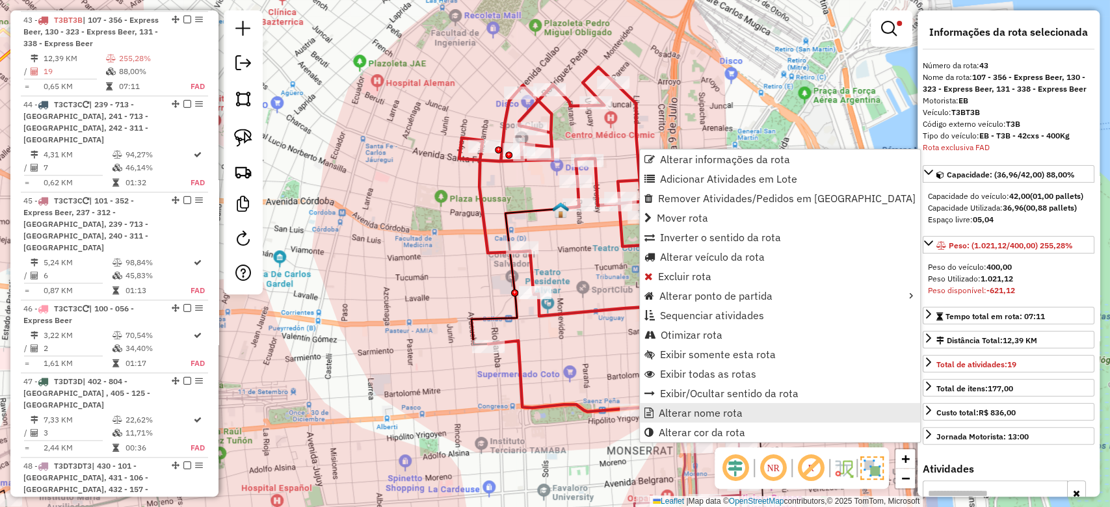
click at [715, 416] on span "Alterar nome rota" at bounding box center [701, 413] width 84 height 10
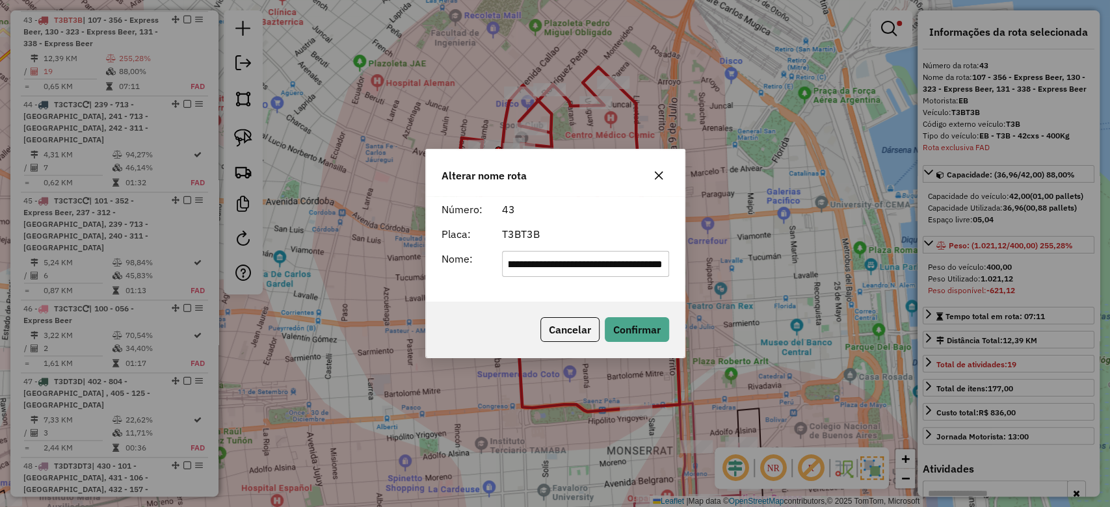
scroll to position [0, 0]
type input "***"
click at [661, 337] on button "Confirmar" at bounding box center [637, 329] width 64 height 25
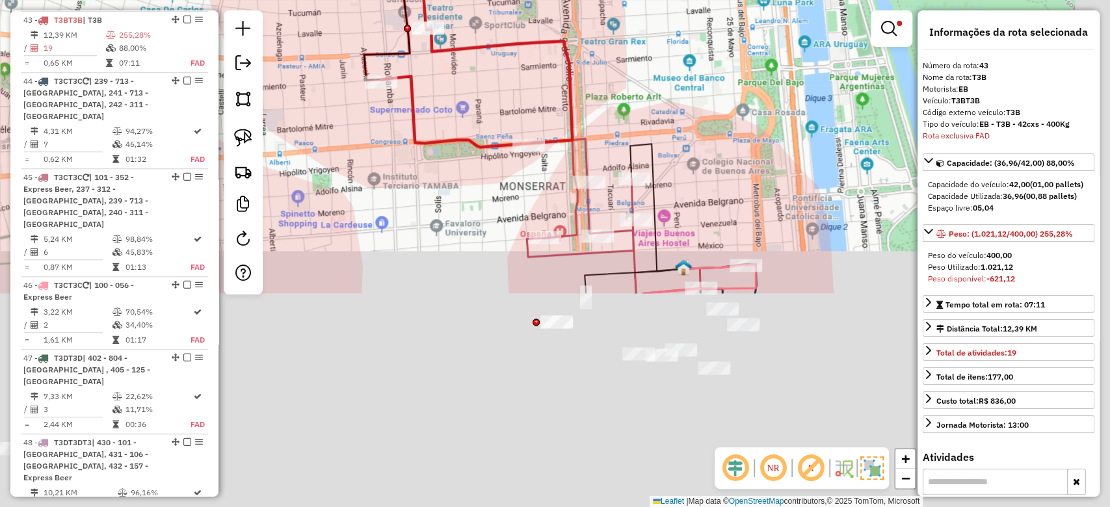
drag, startPoint x: 738, startPoint y: 348, endPoint x: 599, endPoint y: 12, distance: 363.2
click at [599, 12] on div "Limpar filtros Janela de atendimento Grade de atendimento Capacidade Transporta…" at bounding box center [555, 253] width 1110 height 507
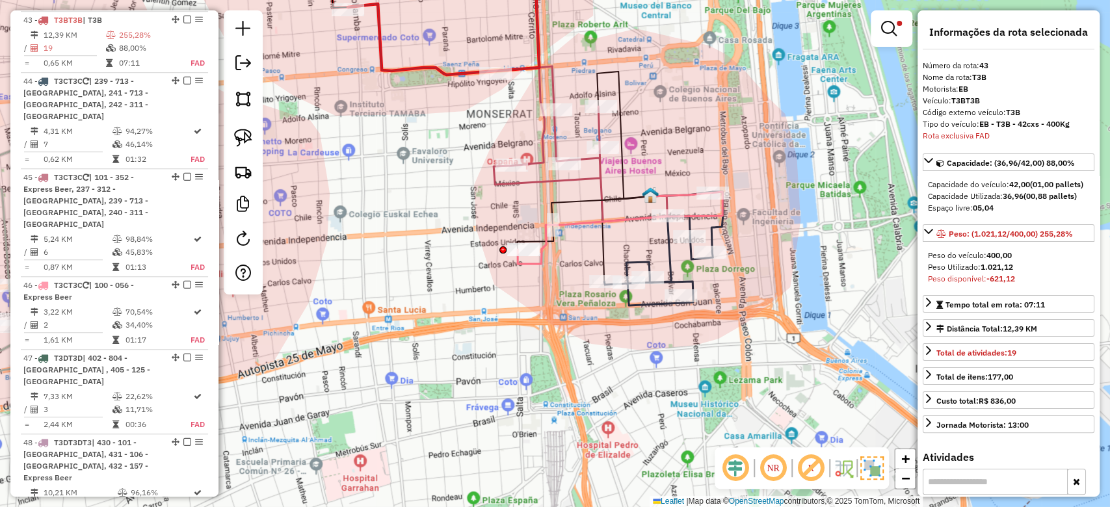
click at [598, 124] on icon at bounding box center [580, 143] width 174 height 155
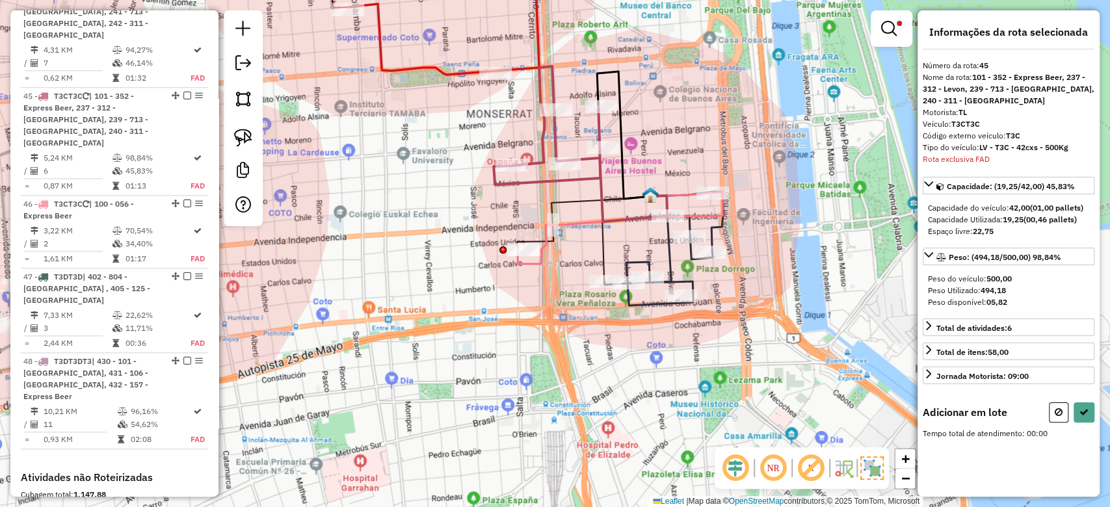
scroll to position [802, 0]
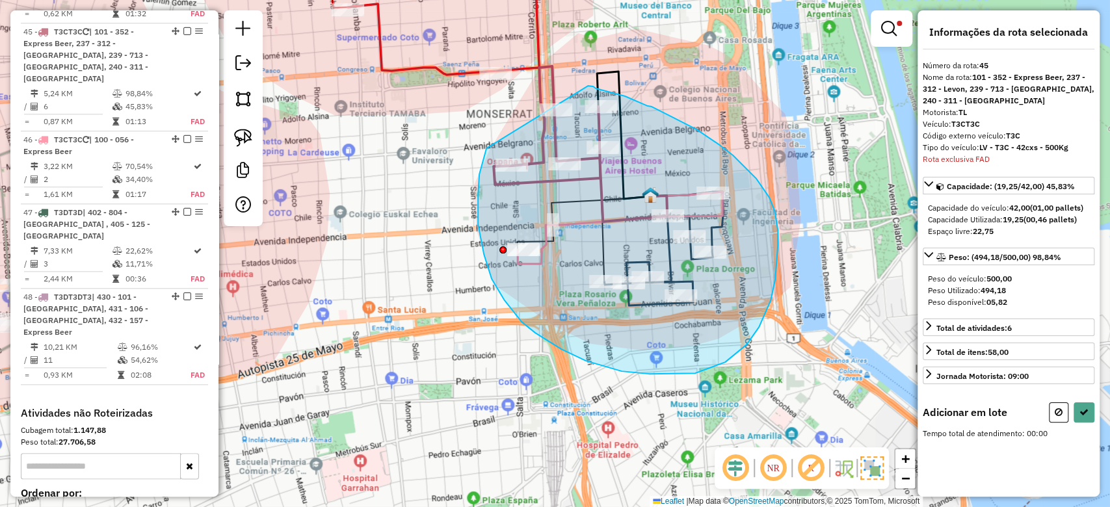
drag, startPoint x: 479, startPoint y: 174, endPoint x: 571, endPoint y: 84, distance: 129.2
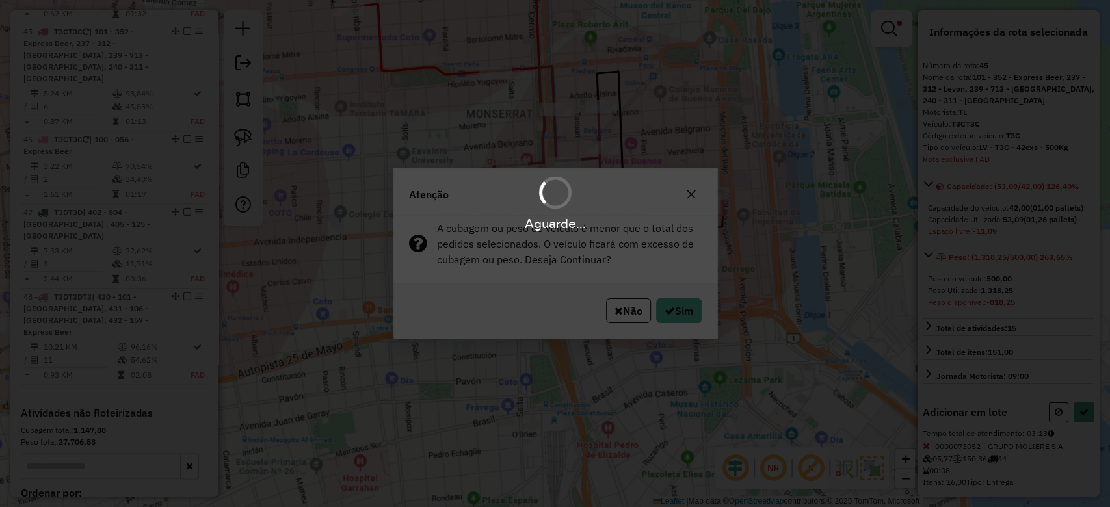
click at [681, 315] on div "Aguarde..." at bounding box center [555, 253] width 1110 height 507
click at [679, 311] on div "Aguarde..." at bounding box center [555, 253] width 1110 height 507
click at [679, 311] on button "Sim" at bounding box center [679, 310] width 46 height 25
select select "**********"
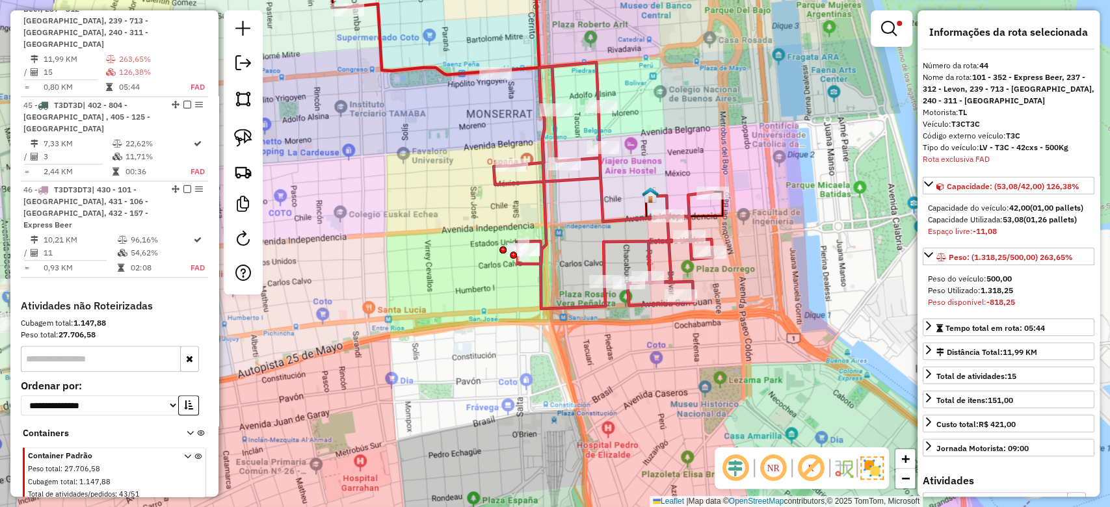
scroll to position [718, 0]
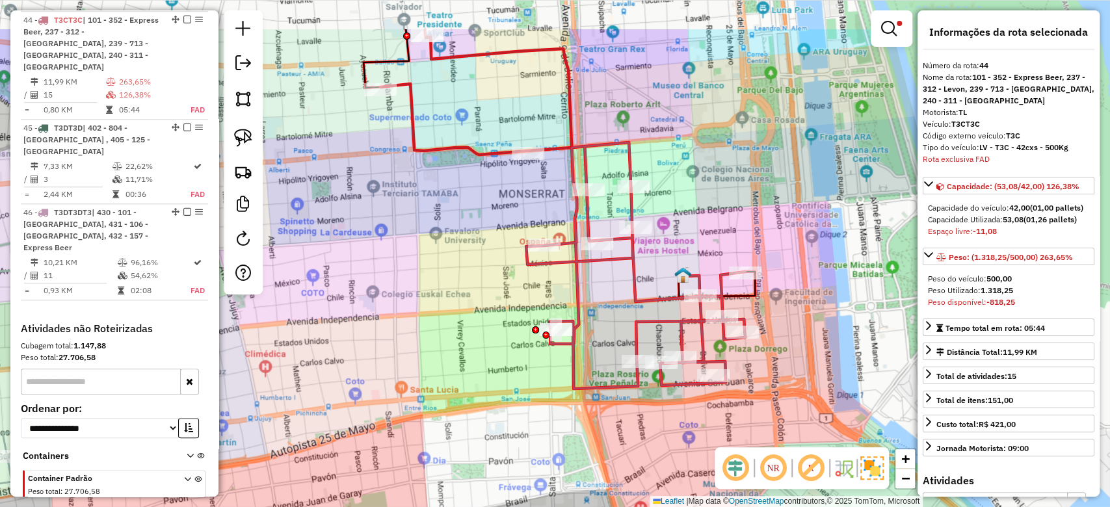
drag, startPoint x: 622, startPoint y: 162, endPoint x: 685, endPoint y: 203, distance: 76.1
click at [654, 242] on div "Limpar filtros Janela de atendimento Grade de atendimento Capacidade Transporta…" at bounding box center [555, 253] width 1110 height 507
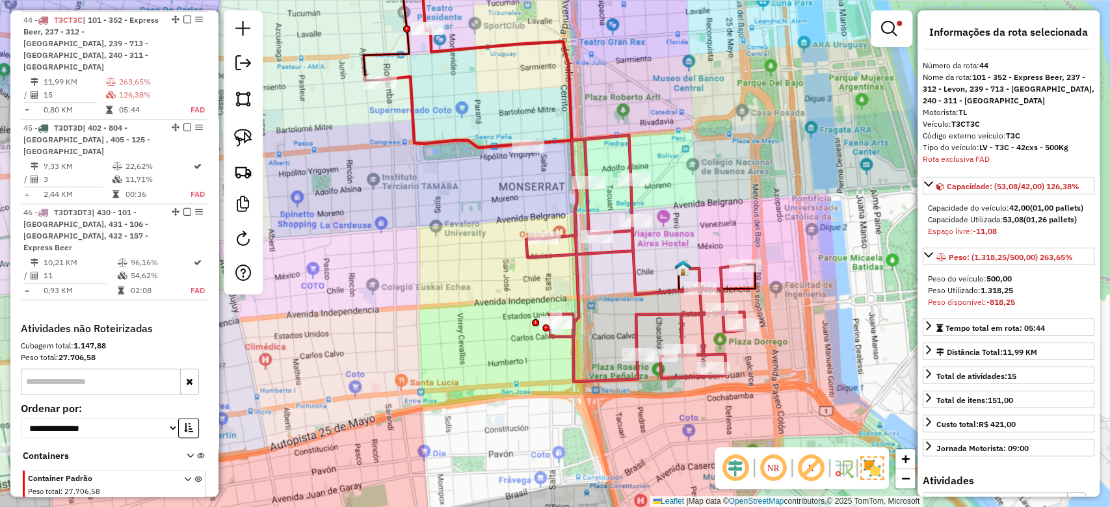
drag, startPoint x: 694, startPoint y: 174, endPoint x: 672, endPoint y: 127, distance: 51.5
click at [672, 127] on div "Limpar filtros Janela de atendimento Grade de atendimento Capacidade Transporta…" at bounding box center [555, 253] width 1110 height 507
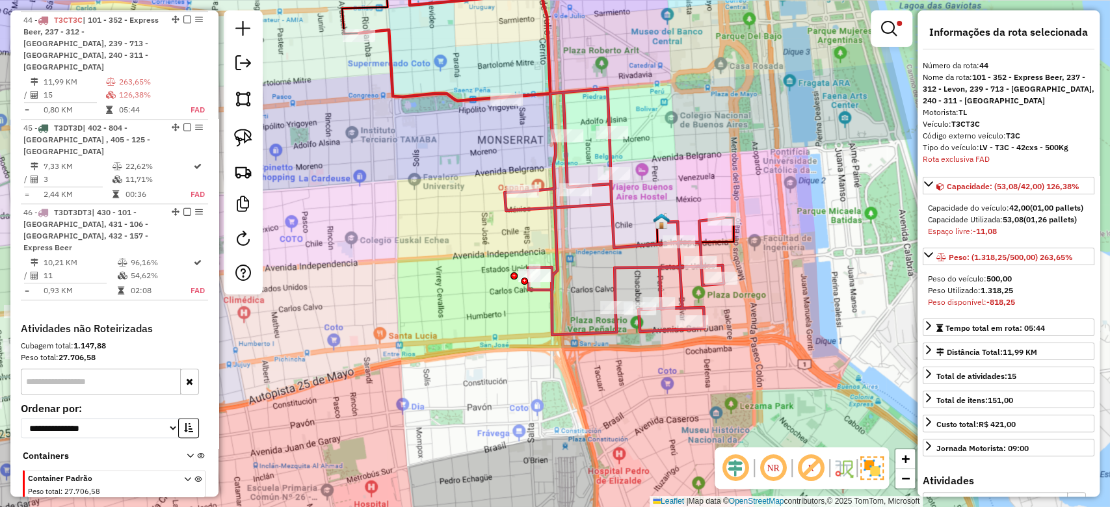
click at [675, 152] on div "Limpar filtros Janela de atendimento Grade de atendimento Capacidade Transporta…" at bounding box center [555, 253] width 1110 height 507
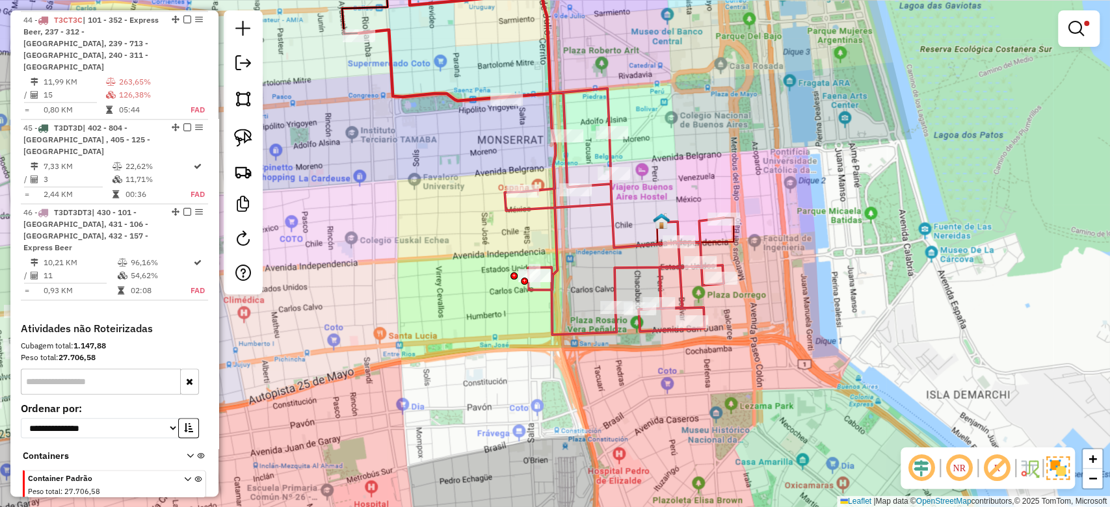
click at [655, 164] on div "Limpar filtros Janela de atendimento Grade de atendimento Capacidade Transporta…" at bounding box center [555, 253] width 1110 height 507
click at [612, 151] on icon at bounding box center [613, 211] width 219 height 246
select select "**********"
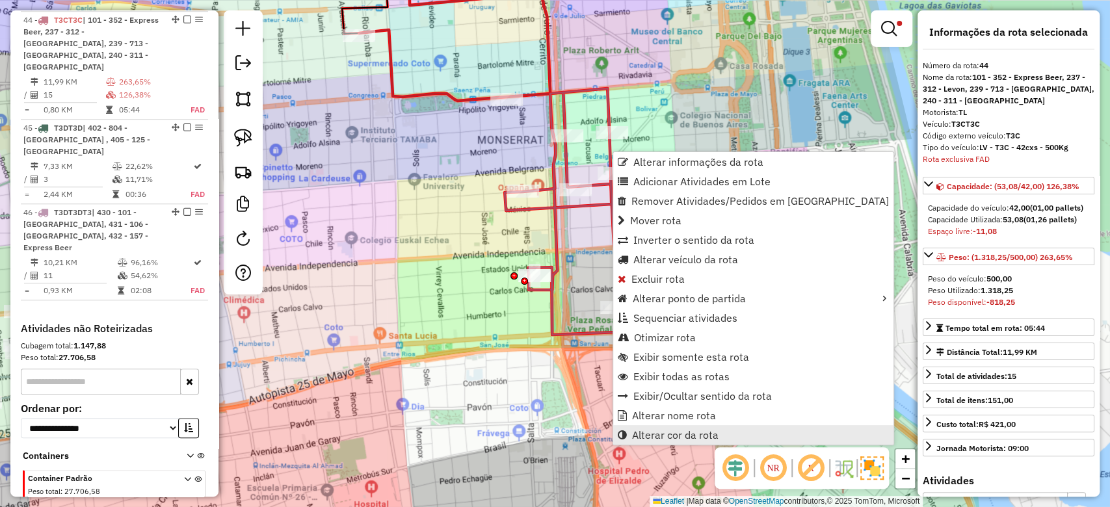
click at [688, 434] on span "Alterar cor da rota" at bounding box center [675, 435] width 86 height 10
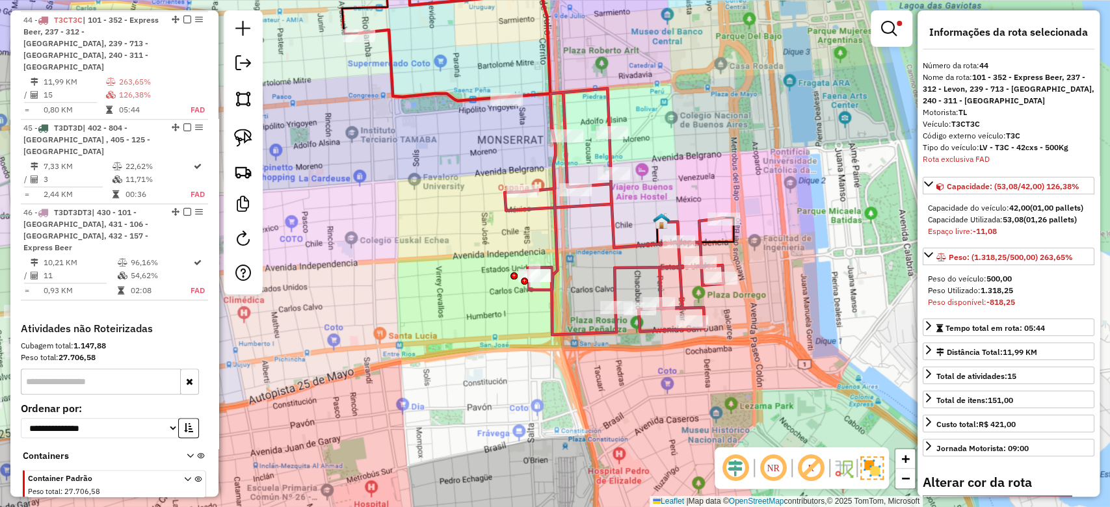
scroll to position [252, 0]
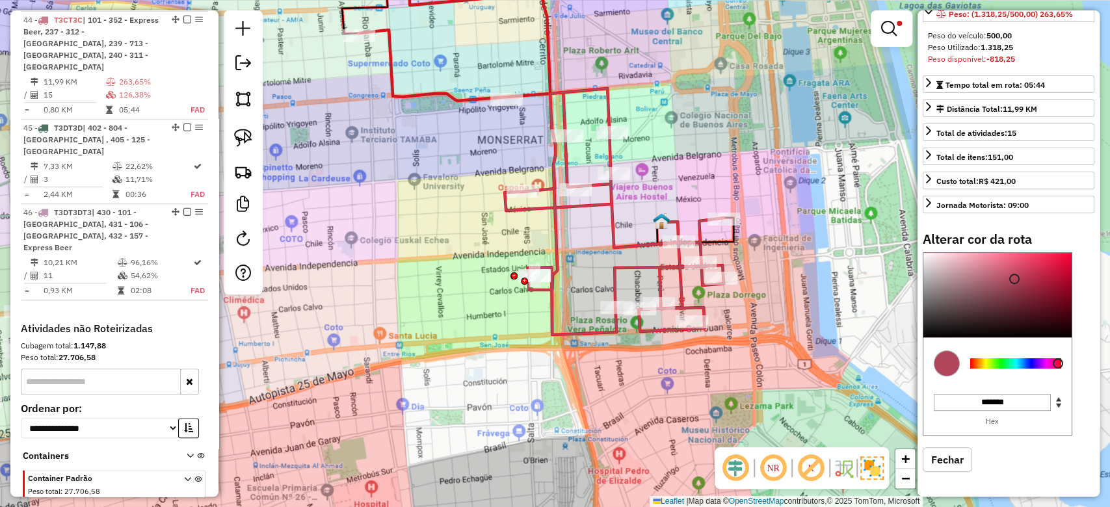
click at [1024, 360] on div at bounding box center [1015, 363] width 91 height 10
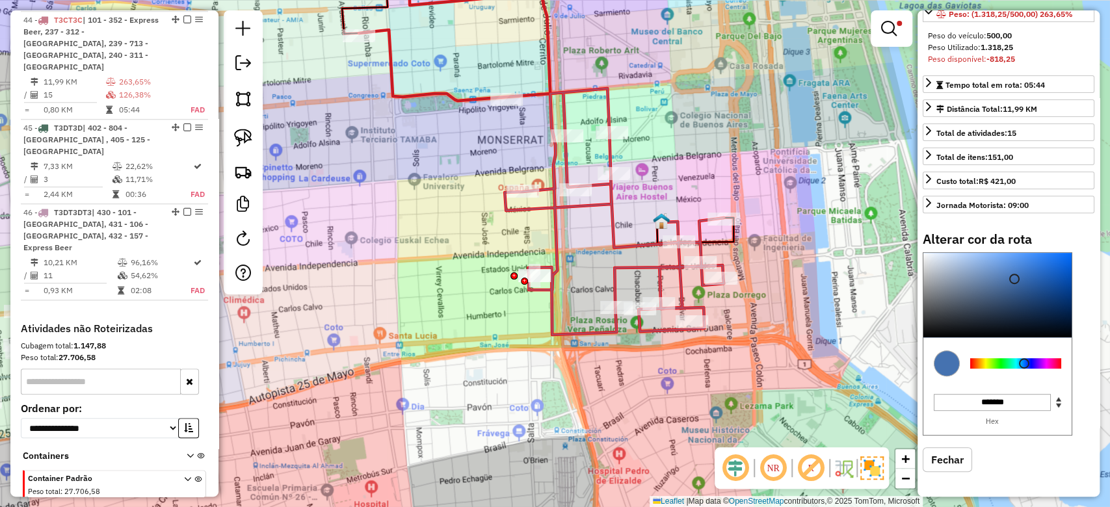
type input "*******"
click at [1064, 260] on div at bounding box center [997, 295] width 148 height 85
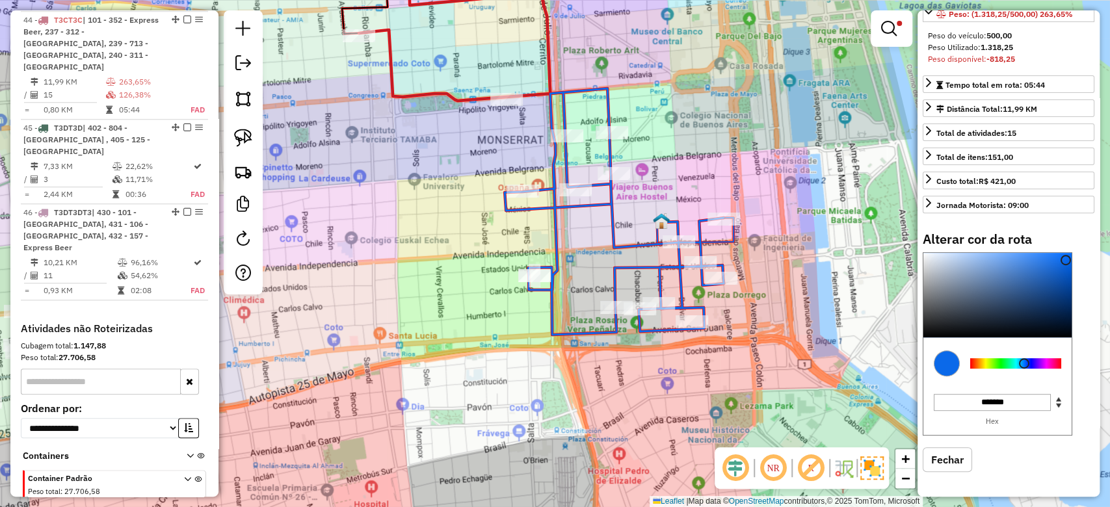
click at [673, 122] on div "Limpar filtros Janela de atendimento Grade de atendimento Capacidade Transporta…" at bounding box center [555, 253] width 1110 height 507
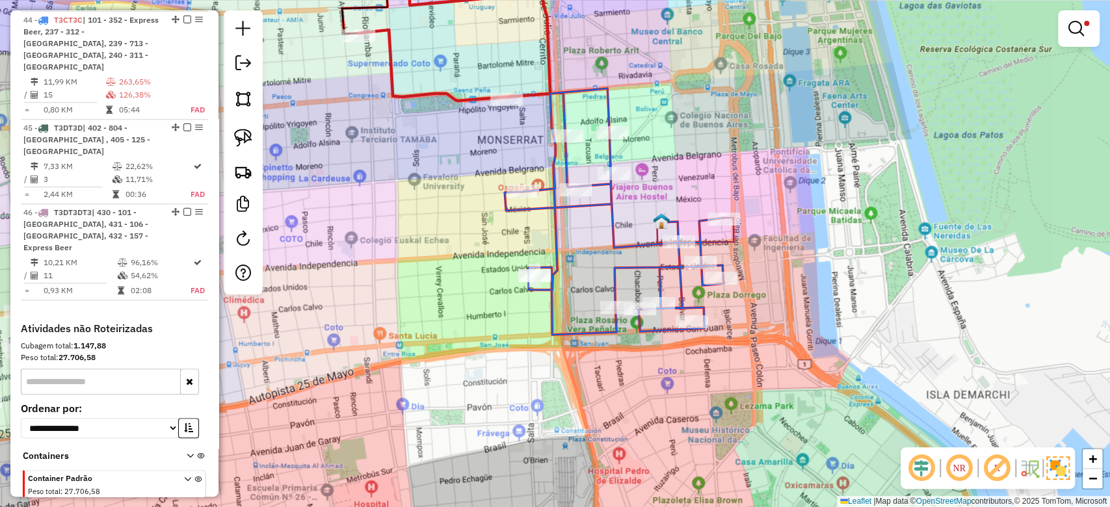
select select "**********"
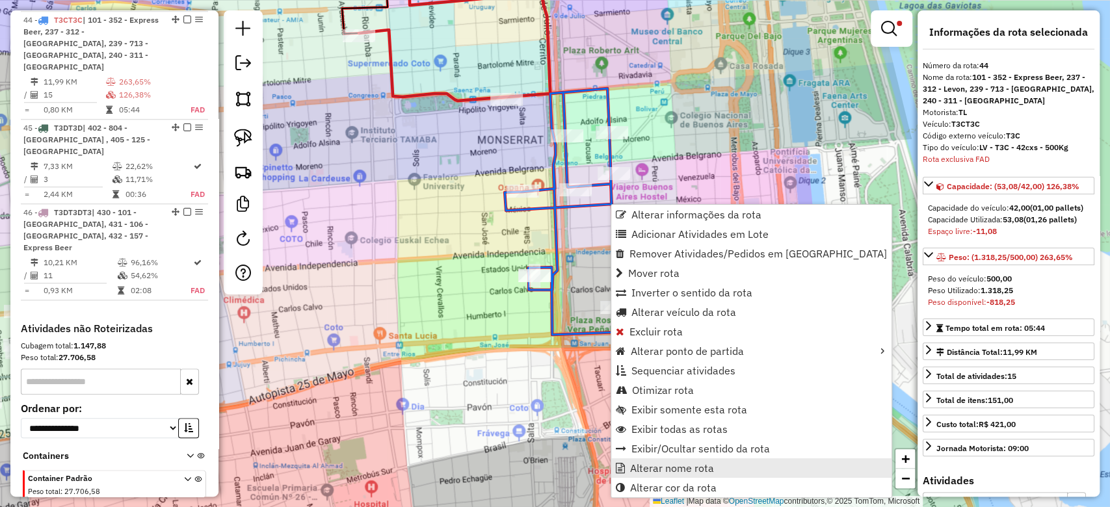
click at [694, 471] on span "Alterar nome rota" at bounding box center [672, 468] width 84 height 10
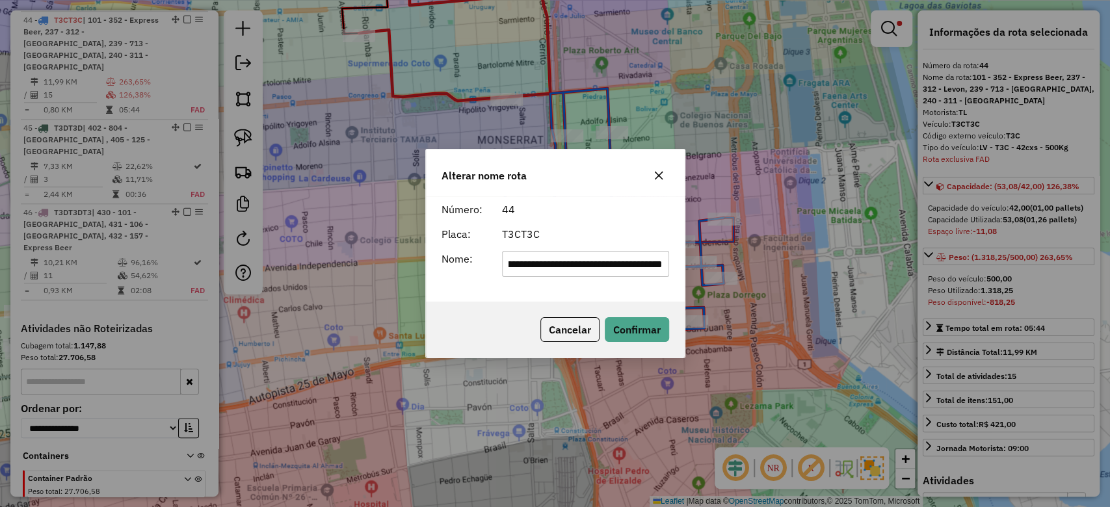
scroll to position [0, 0]
type input "***"
click at [631, 326] on button "Confirmar" at bounding box center [637, 329] width 64 height 25
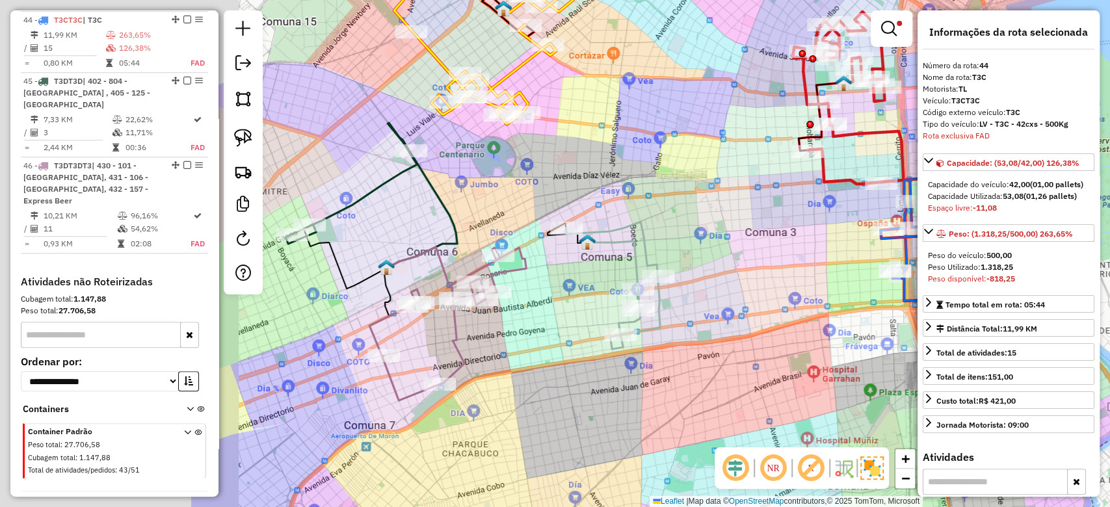
drag, startPoint x: 493, startPoint y: 313, endPoint x: 796, endPoint y: 284, distance: 303.7
click at [796, 284] on div "Limpar filtros Janela de atendimento Grade de atendimento Capacidade Transporta…" at bounding box center [555, 253] width 1110 height 507
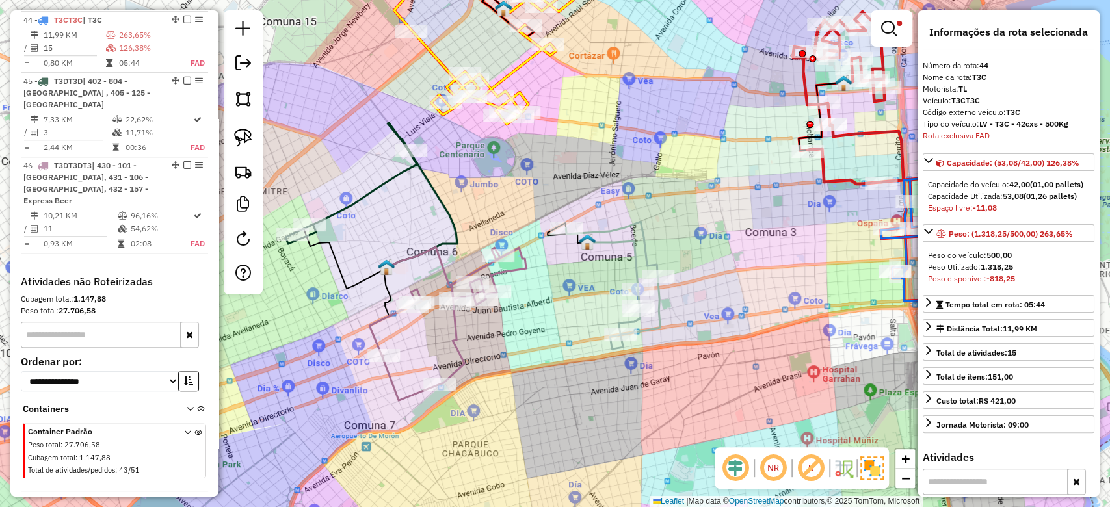
click at [639, 249] on icon at bounding box center [613, 285] width 94 height 127
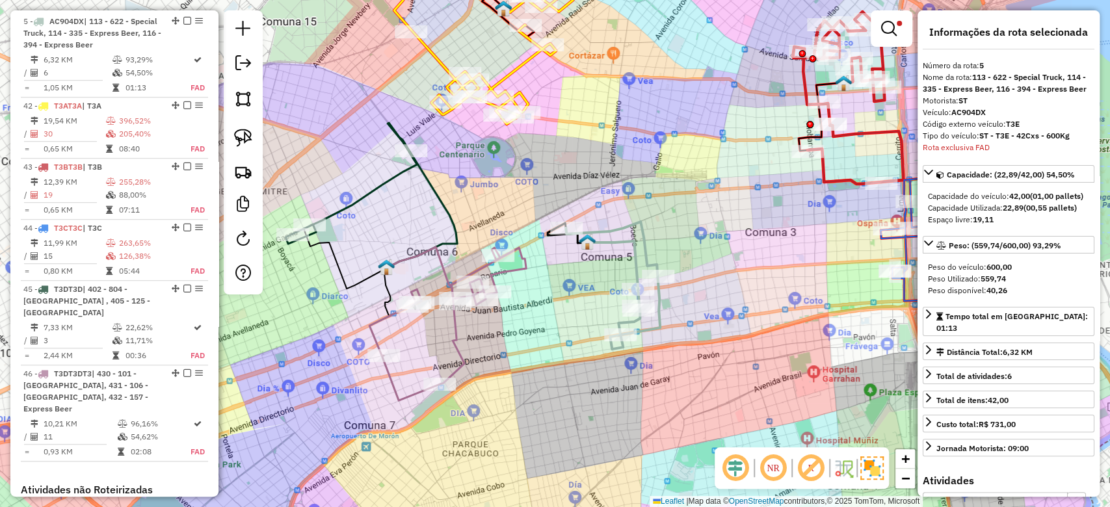
scroll to position [511, 0]
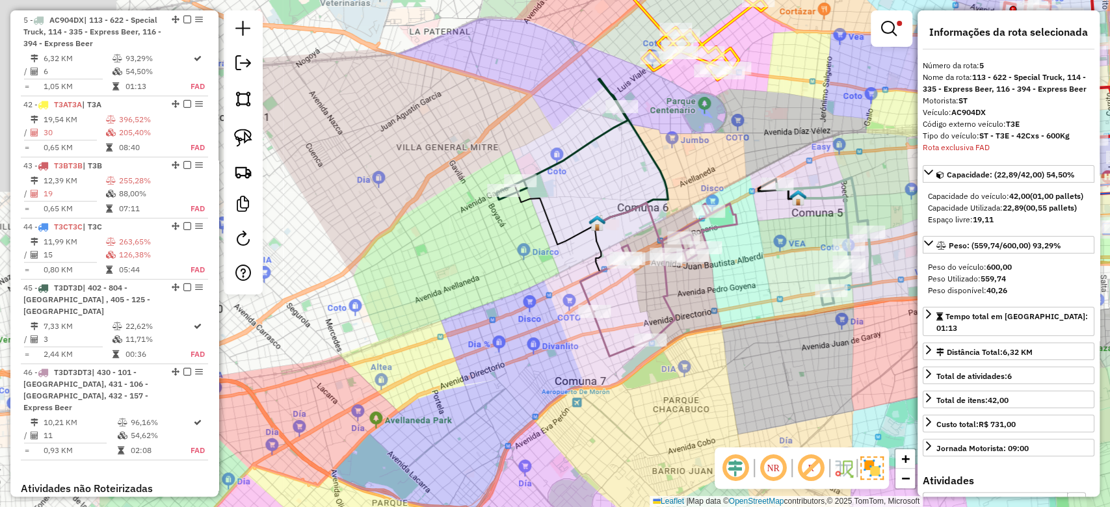
drag, startPoint x: 551, startPoint y: 267, endPoint x: 753, endPoint y: 225, distance: 206.6
click at [758, 222] on div "Limpar filtros Janela de atendimento Grade de atendimento Capacidade Transporta…" at bounding box center [555, 253] width 1110 height 507
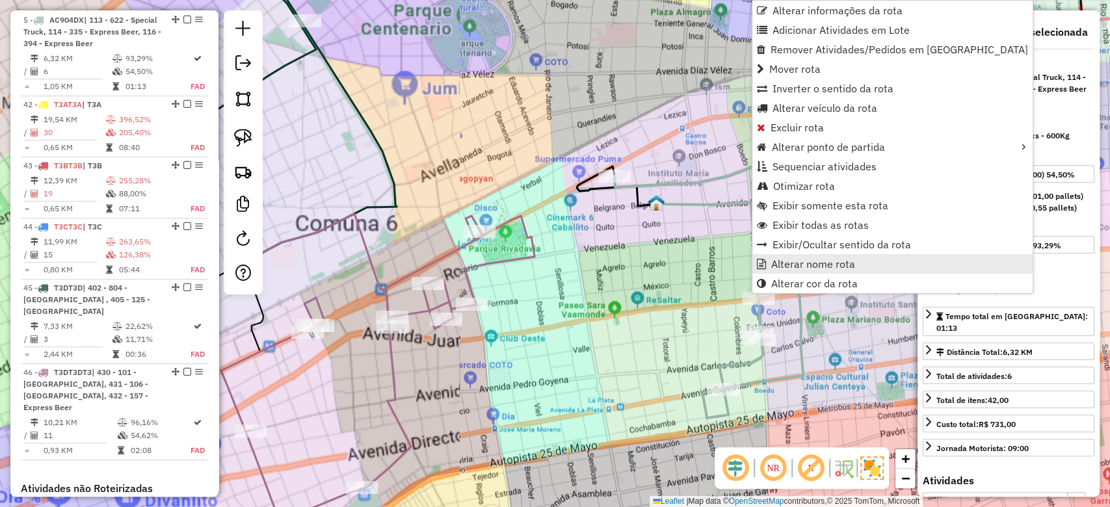
click at [808, 263] on span "Alterar nome rota" at bounding box center [813, 264] width 84 height 10
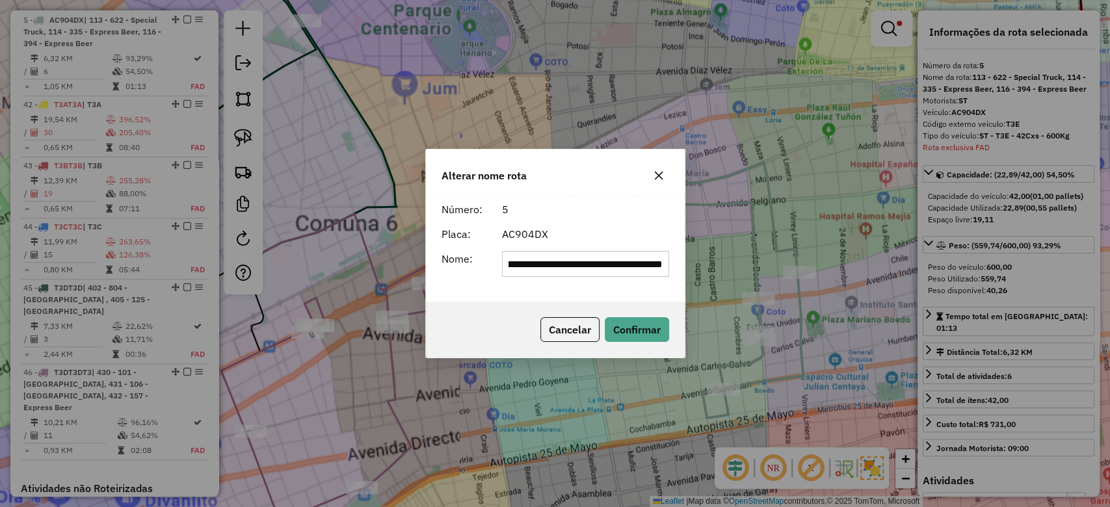
scroll to position [0, 0]
type input "***"
click at [654, 335] on button "Confirmar" at bounding box center [637, 329] width 64 height 25
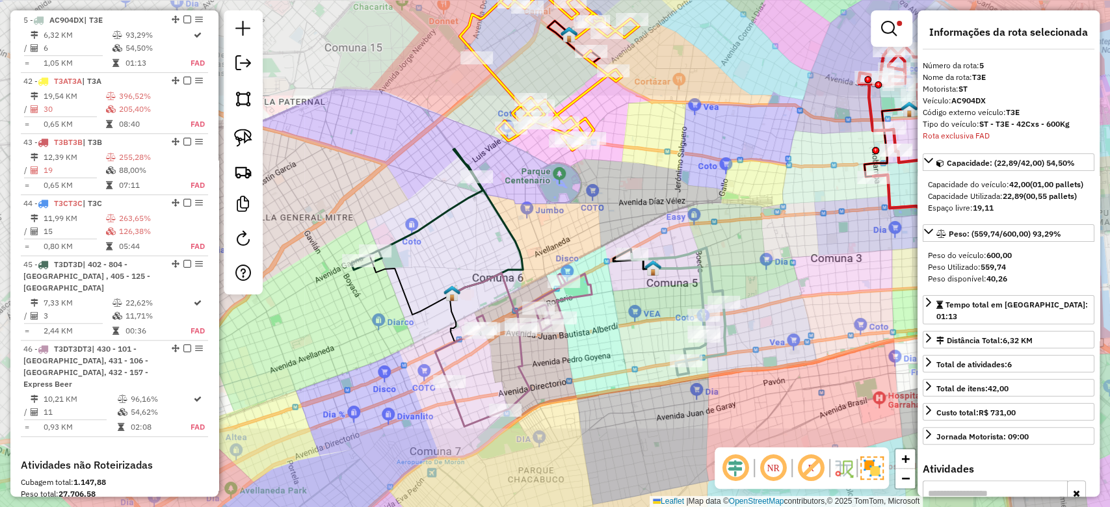
drag, startPoint x: 611, startPoint y: 337, endPoint x: 700, endPoint y: 325, distance: 89.3
click at [699, 325] on div "Limpar filtros Janela de atendimento Grade de atendimento Capacidade Transporta…" at bounding box center [555, 253] width 1110 height 507
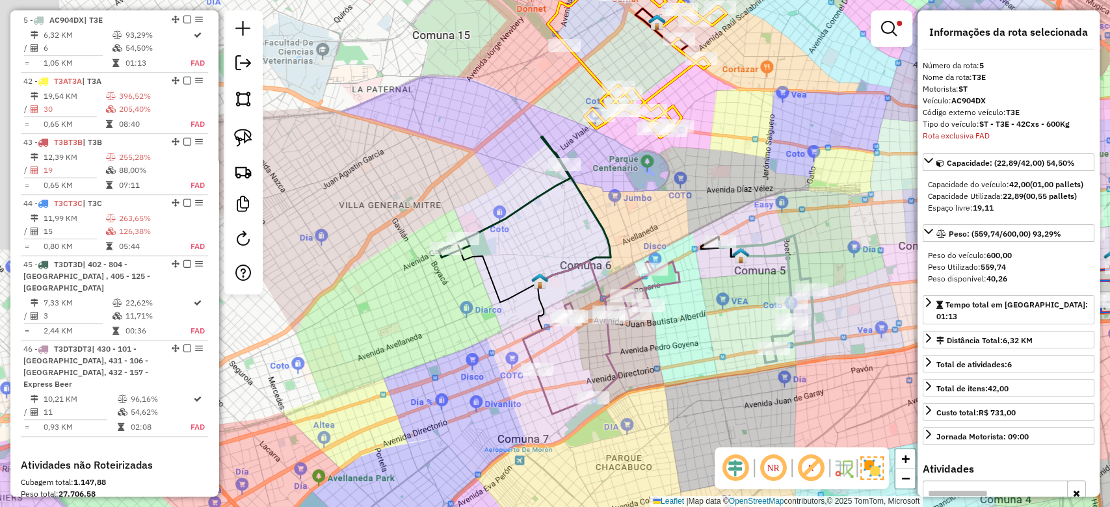
click at [871, 467] on img at bounding box center [871, 467] width 23 height 23
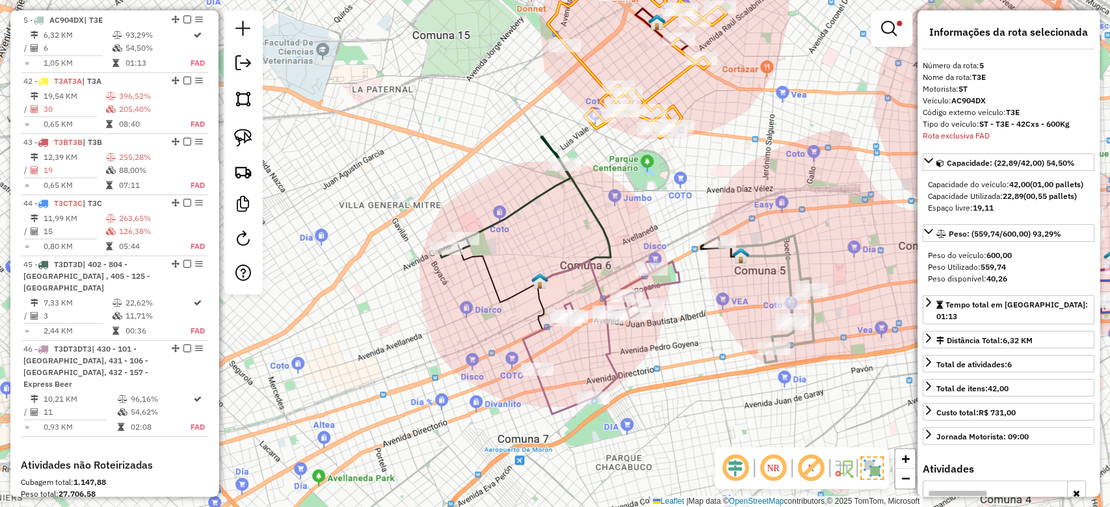
click at [685, 298] on div "Limpar filtros Janela de atendimento Grade de atendimento Capacidade Transporta…" at bounding box center [555, 253] width 1110 height 507
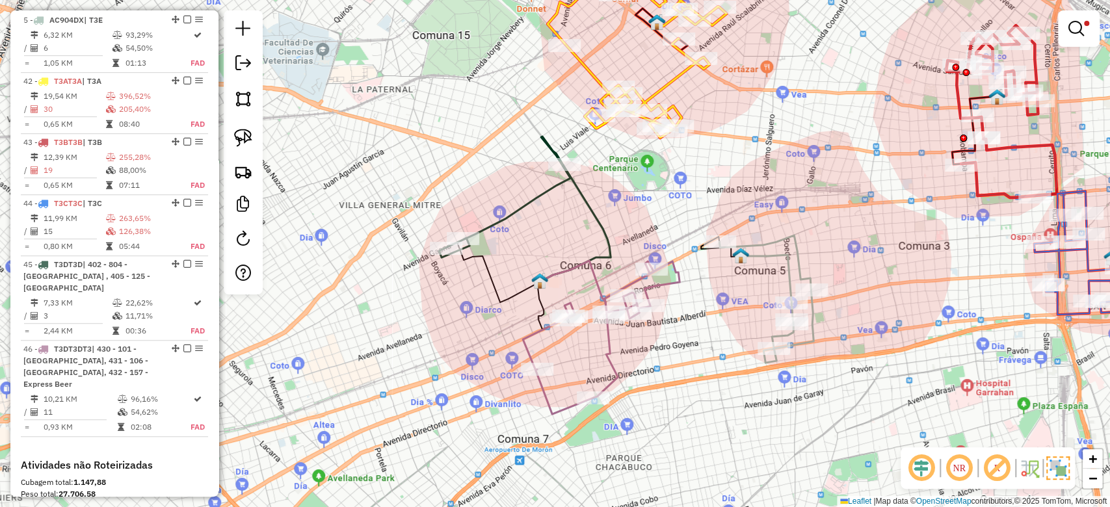
click at [669, 280] on icon at bounding box center [601, 337] width 157 height 153
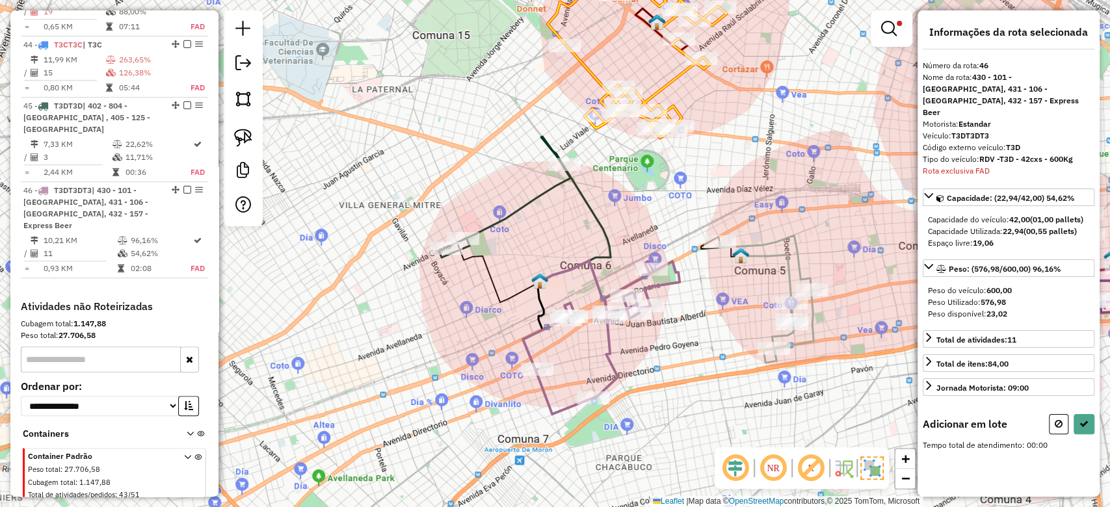
scroll to position [717, 0]
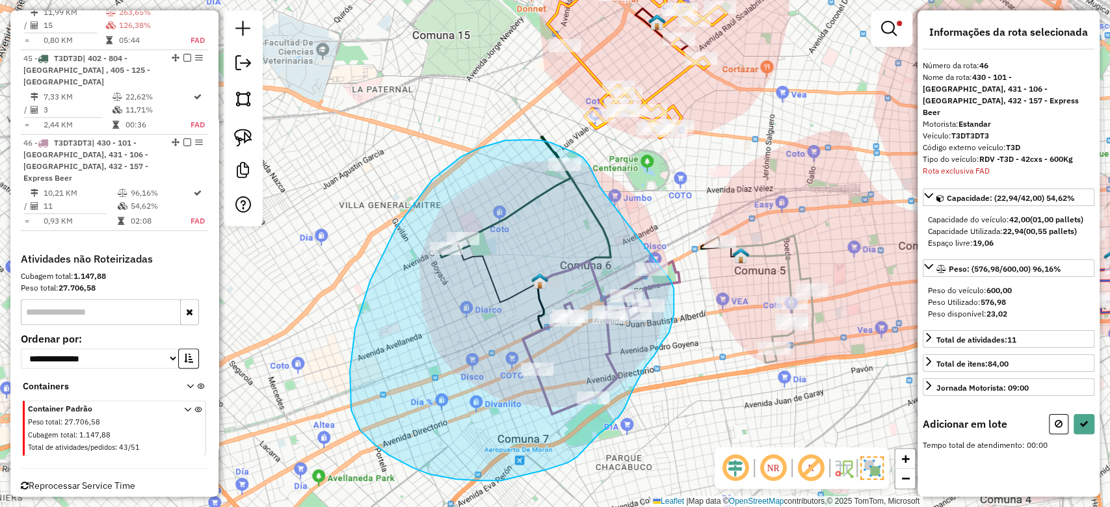
drag, startPoint x: 588, startPoint y: 164, endPoint x: 672, endPoint y: 285, distance: 146.6
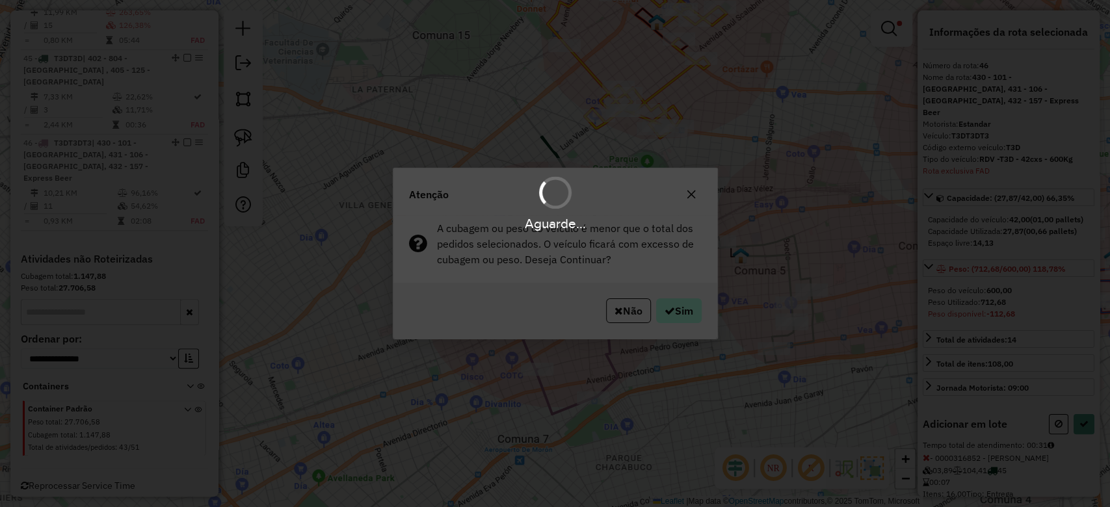
click at [681, 313] on hb-app "Aguarde... Pop-up bloqueado! Seu navegador bloqueou automáticamente a abertura …" at bounding box center [555, 253] width 1110 height 507
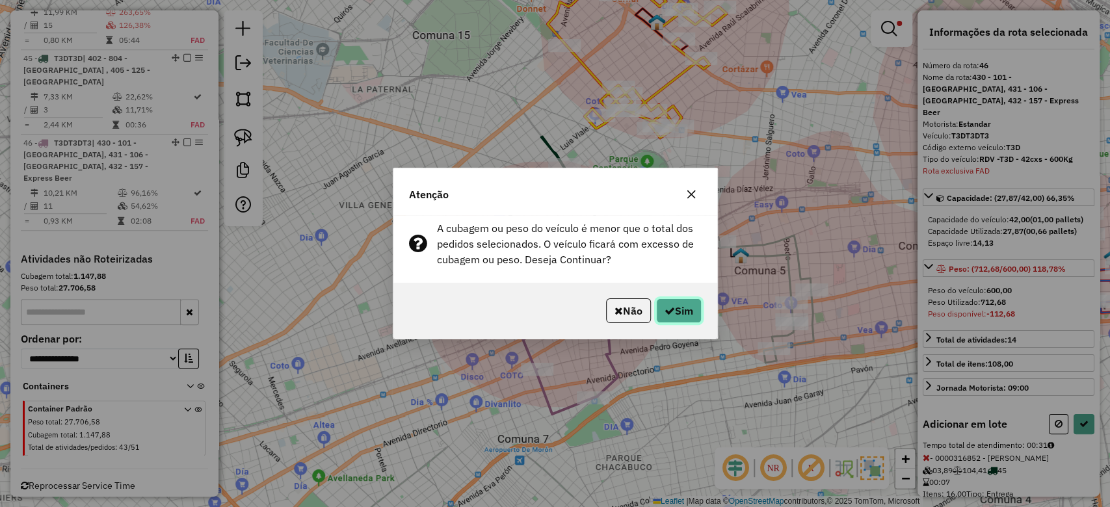
click at [681, 313] on button "Sim" at bounding box center [679, 310] width 46 height 25
select select "**********"
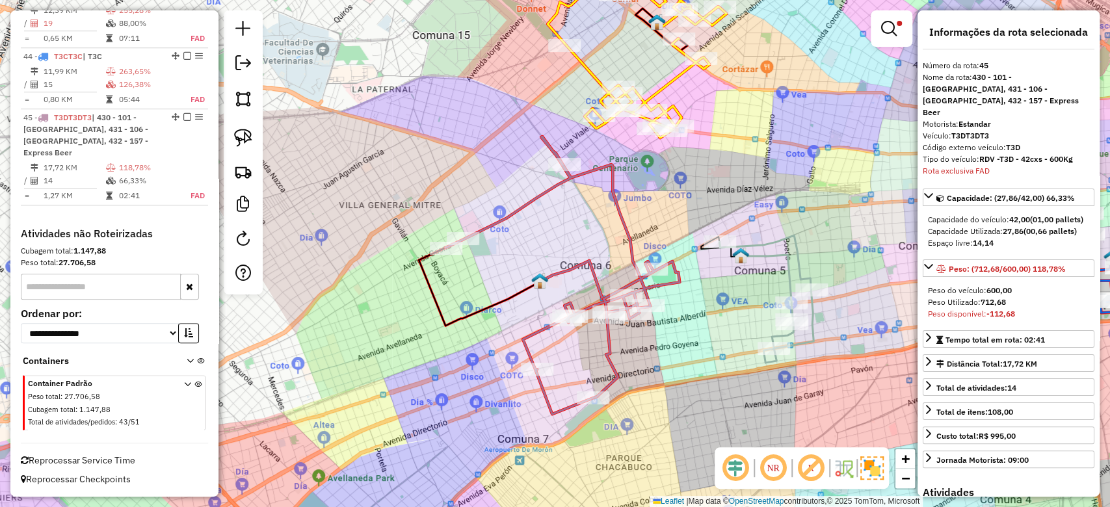
scroll to position [644, 0]
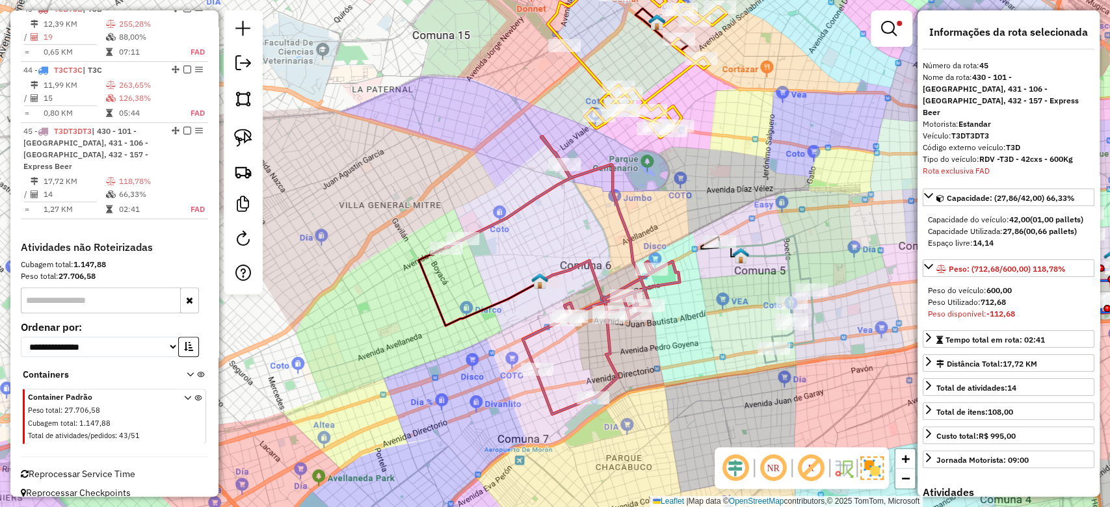
click at [585, 237] on div "Rota 45 - Placa T3DT3DT3 0000468497 - CANDY KING S.R.L. Limpar filtros Janela d…" at bounding box center [555, 253] width 1110 height 507
click at [567, 218] on div "Rota 45 - Placa T3DT3DT3 0000468497 - CANDY KING S.R.L. Limpar filtros Janela d…" at bounding box center [555, 253] width 1110 height 507
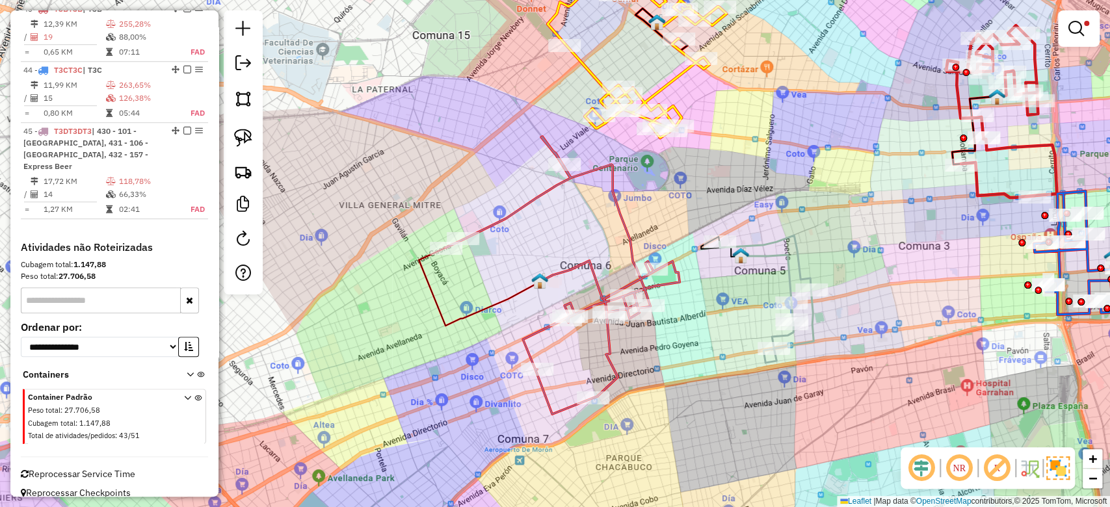
click at [542, 195] on icon at bounding box center [562, 276] width 234 height 278
select select "**********"
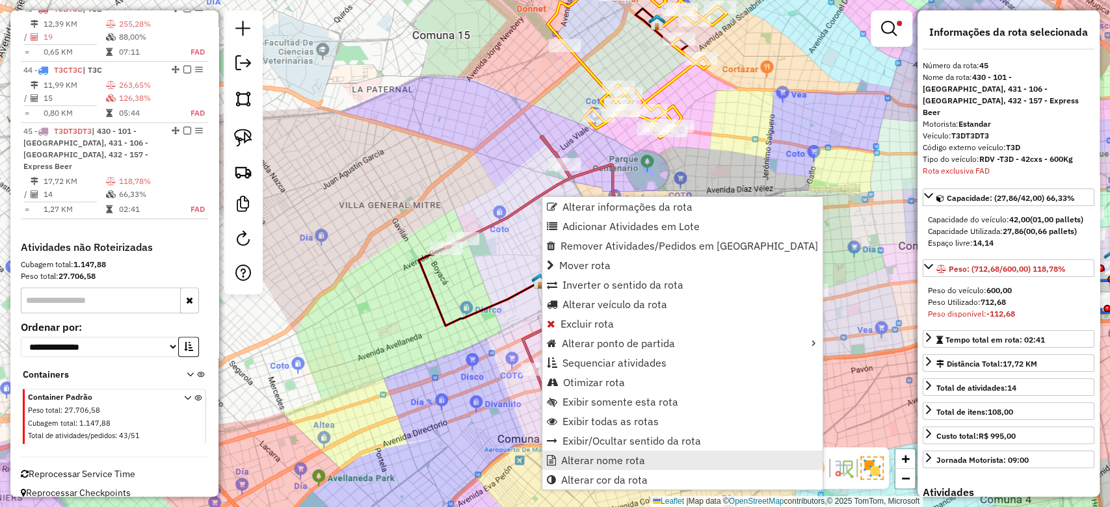
click at [635, 461] on span "Alterar nome rota" at bounding box center [603, 460] width 84 height 10
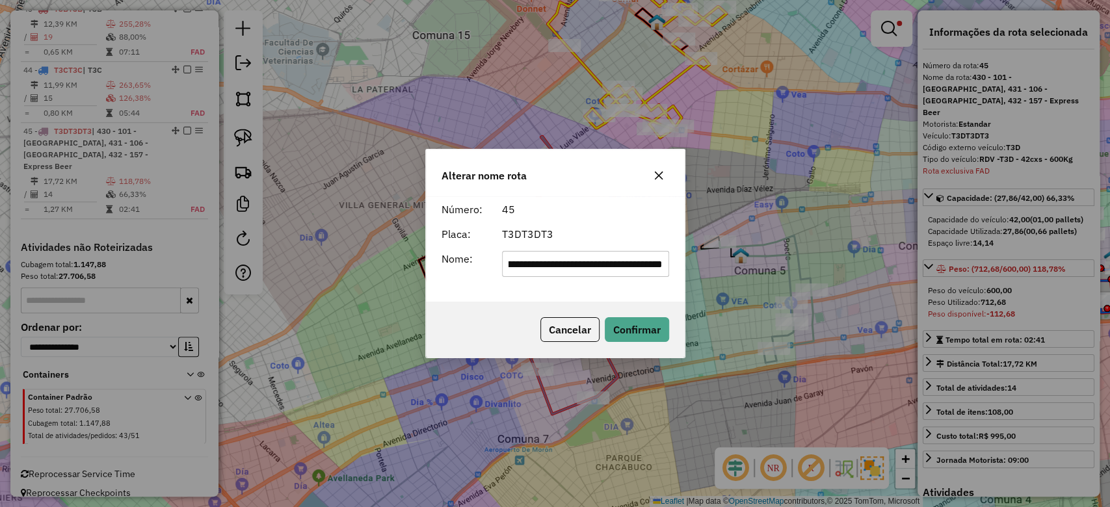
scroll to position [0, 0]
type input "***"
click at [645, 330] on button "Confirmar" at bounding box center [637, 329] width 64 height 25
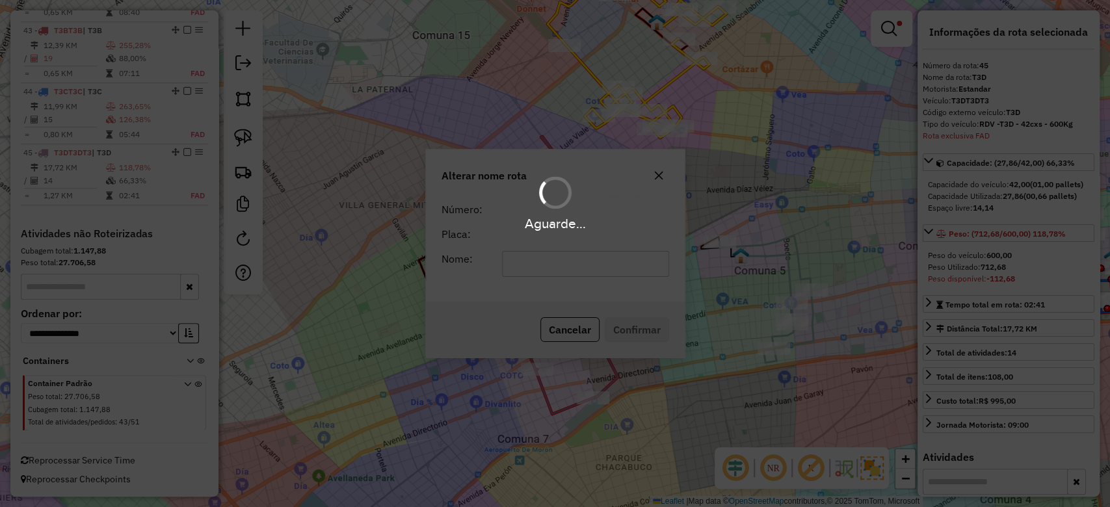
scroll to position [621, 0]
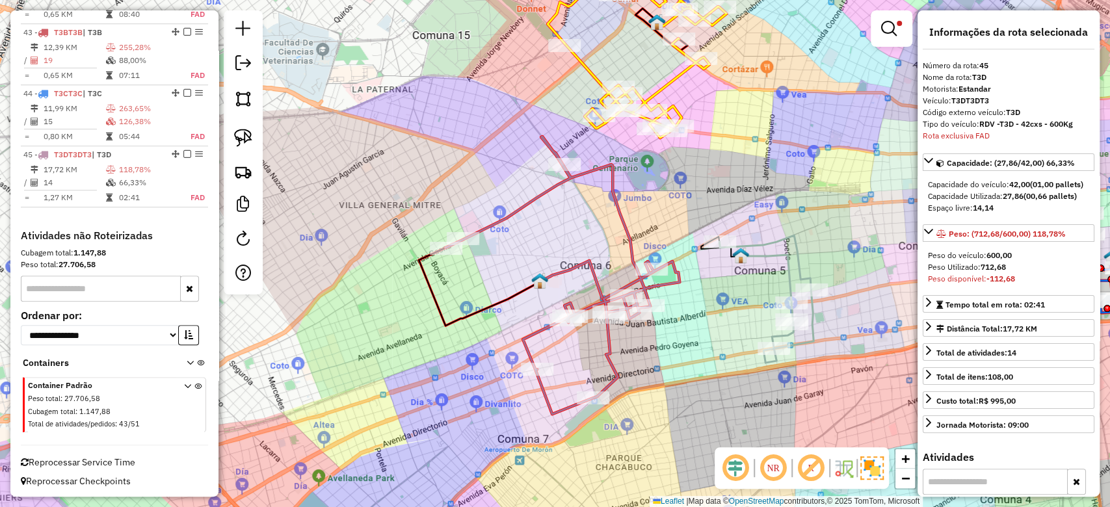
drag, startPoint x: 690, startPoint y: 333, endPoint x: 619, endPoint y: 393, distance: 92.7
click at [619, 393] on div "Limpar filtros Janela de atendimento Grade de atendimento Capacidade Transporta…" at bounding box center [555, 253] width 1110 height 507
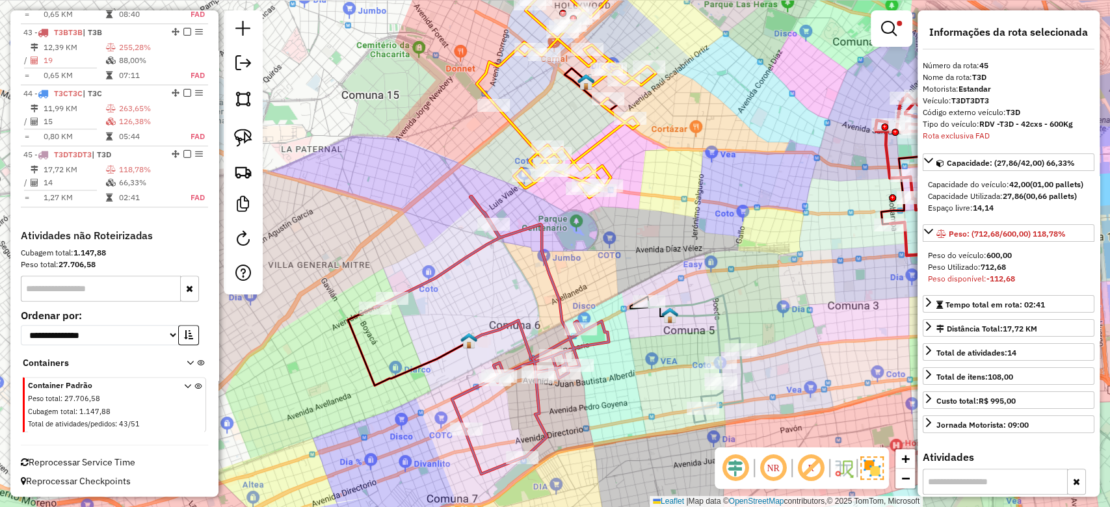
click at [686, 316] on icon at bounding box center [695, 339] width 51 height 48
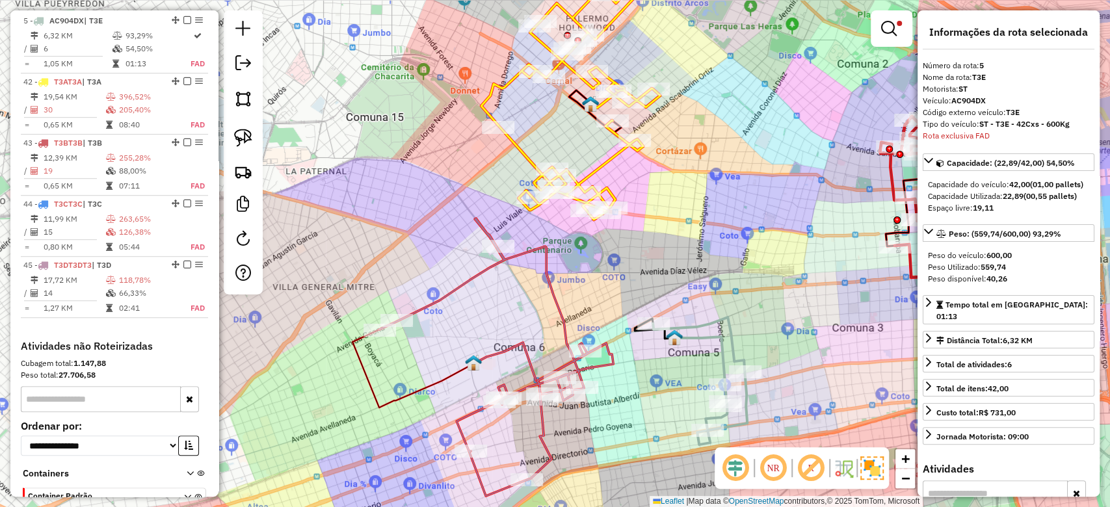
click at [644, 381] on div "Limpar filtros Janela de atendimento Grade de atendimento Capacidade Transporta…" at bounding box center [555, 253] width 1110 height 507
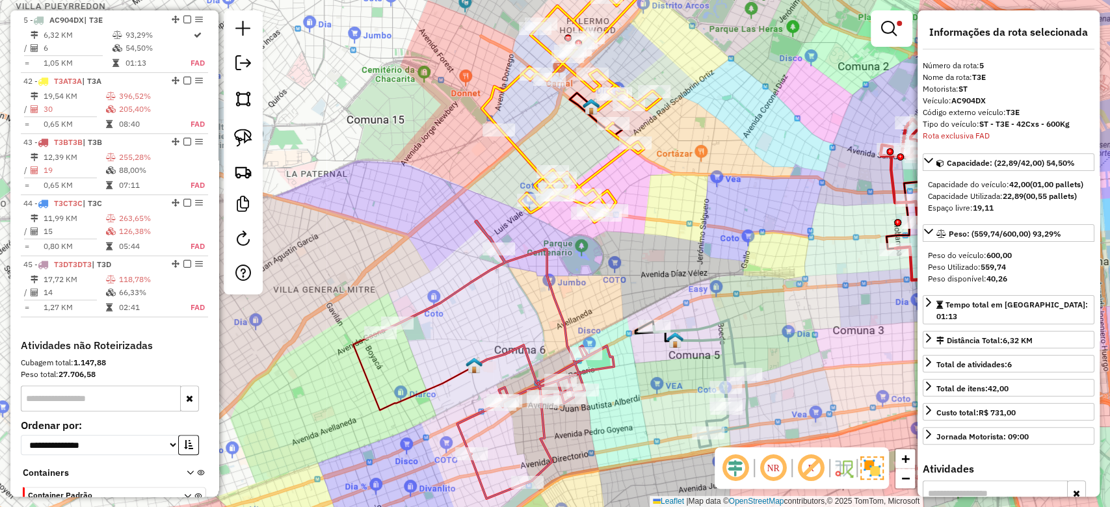
click at [553, 306] on icon at bounding box center [497, 360] width 234 height 278
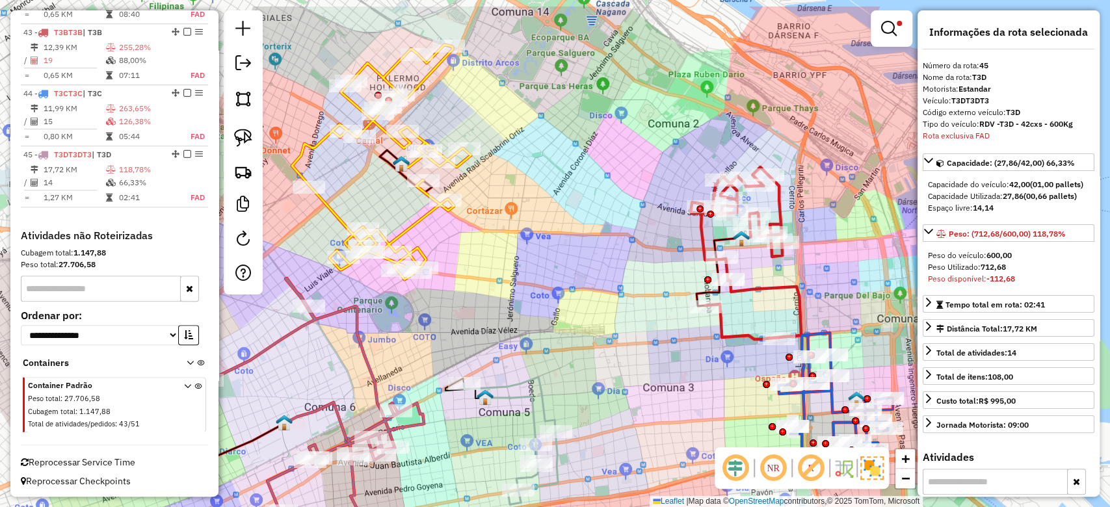
drag, startPoint x: 583, startPoint y: 304, endPoint x: 409, endPoint y: 356, distance: 181.2
click at [393, 362] on div "Limpar filtros Janela de atendimento Grade de atendimento Capacidade Transporta…" at bounding box center [555, 253] width 1110 height 507
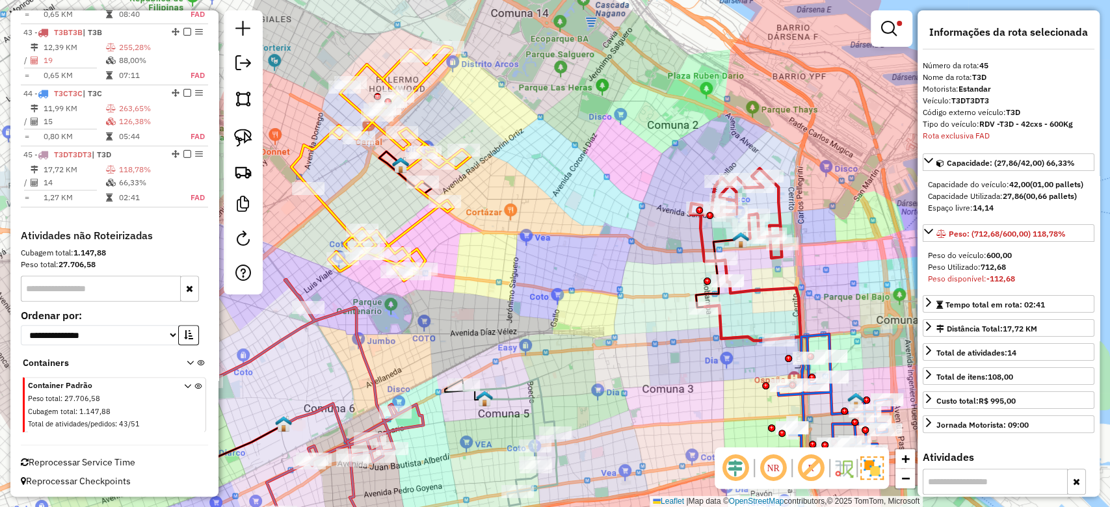
drag, startPoint x: 776, startPoint y: 283, endPoint x: 778, endPoint y: 292, distance: 8.7
click at [778, 283] on icon at bounding box center [745, 254] width 111 height 172
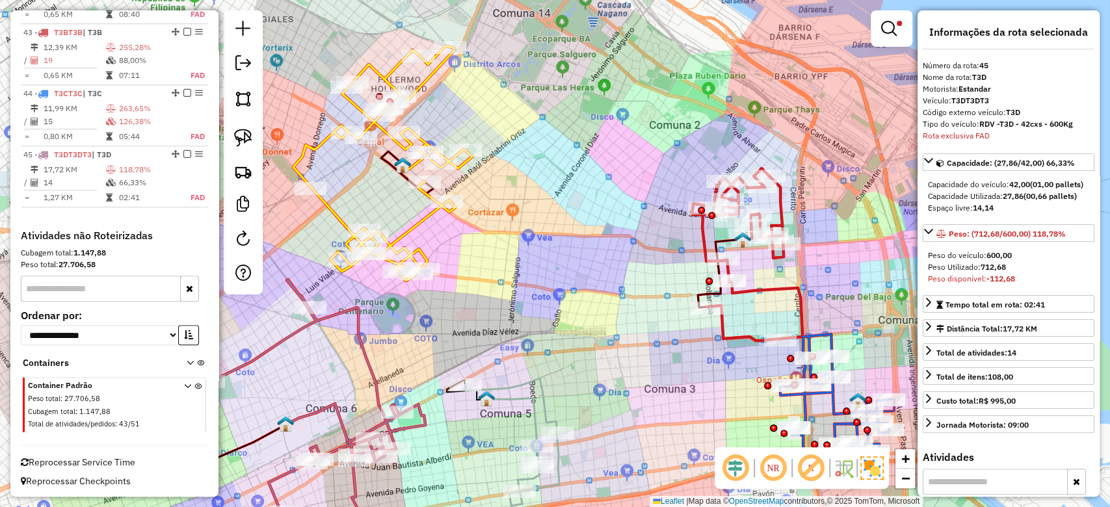
click at [774, 291] on icon at bounding box center [747, 254] width 111 height 172
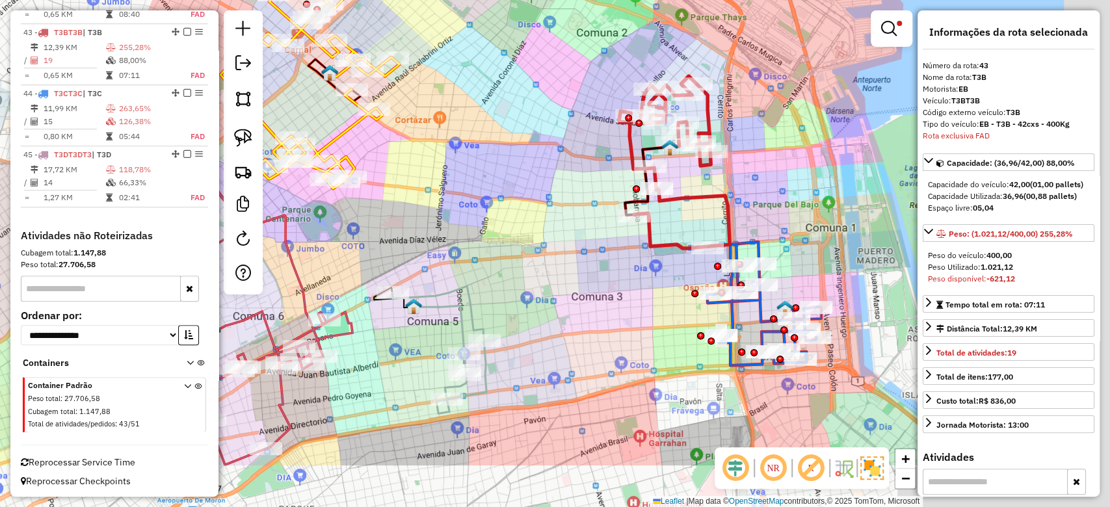
drag, startPoint x: 712, startPoint y: 235, endPoint x: 697, endPoint y: 218, distance: 22.1
click at [697, 218] on div "Limpar filtros Janela de atendimento Grade de atendimento Capacidade Transporta…" at bounding box center [555, 253] width 1110 height 507
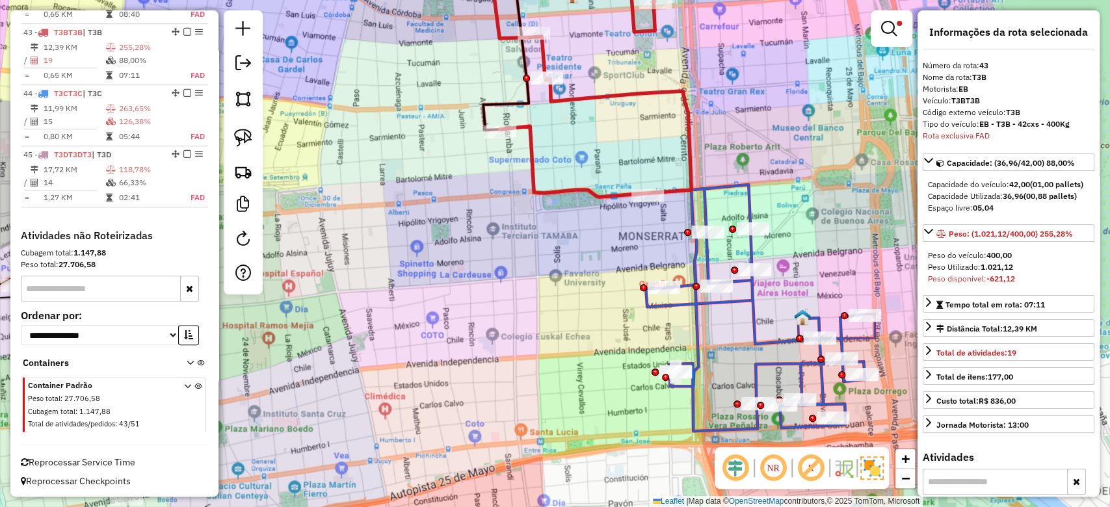
click at [763, 304] on div "Limpar filtros Janela de atendimento Grade de atendimento Capacidade Transporta…" at bounding box center [555, 253] width 1110 height 507
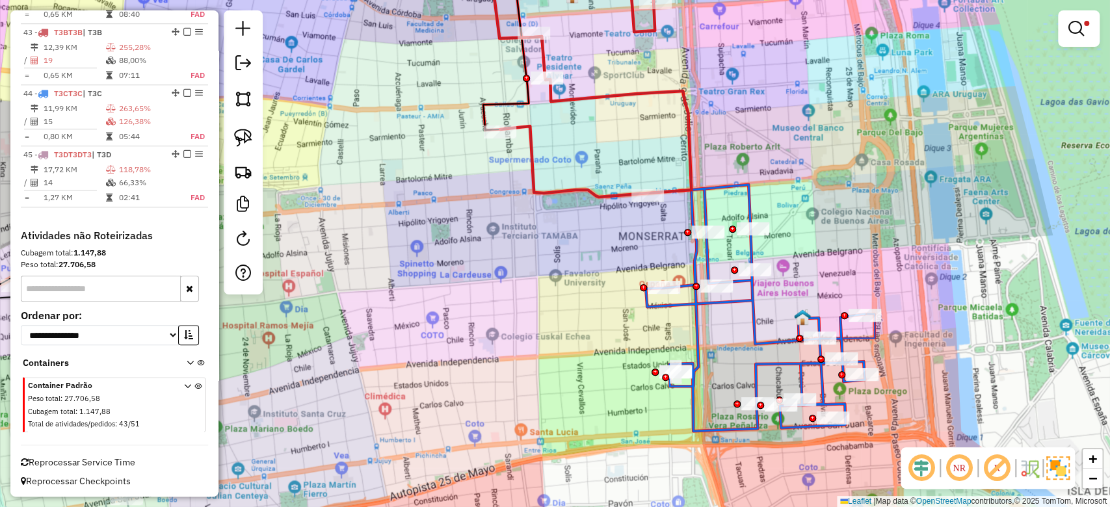
click at [756, 306] on icon at bounding box center [755, 308] width 219 height 246
select select "**********"
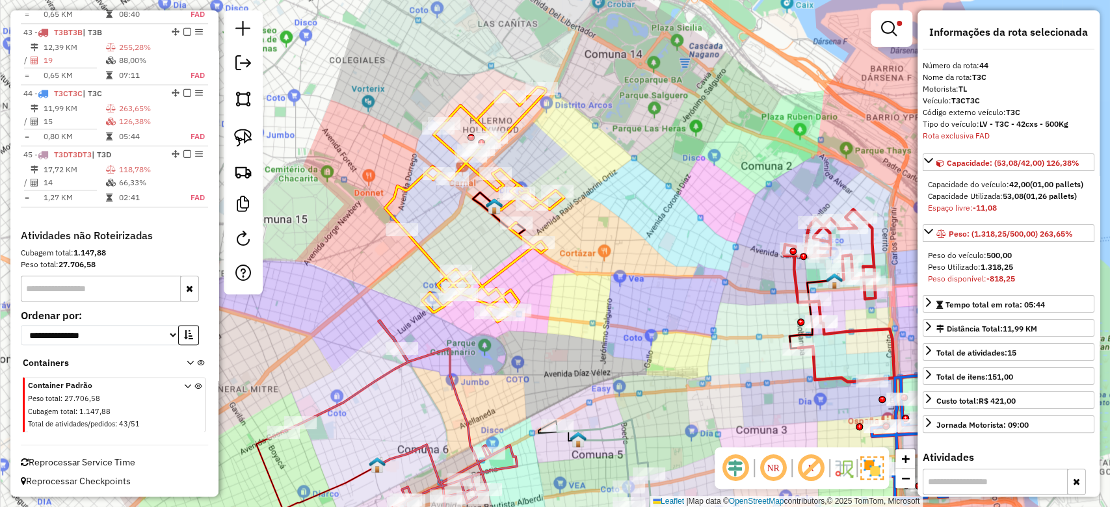
click at [510, 124] on icon at bounding box center [474, 204] width 179 height 235
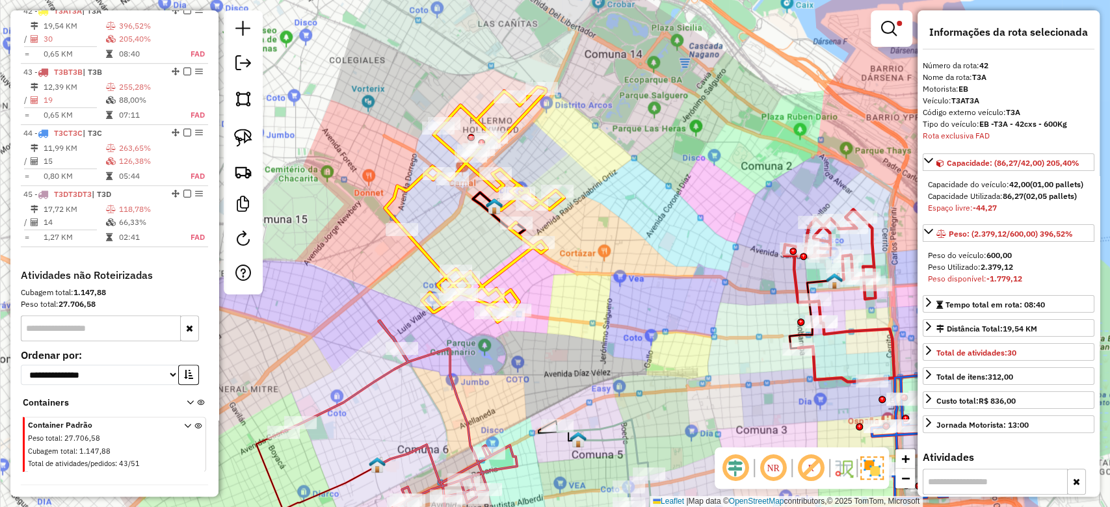
scroll to position [572, 0]
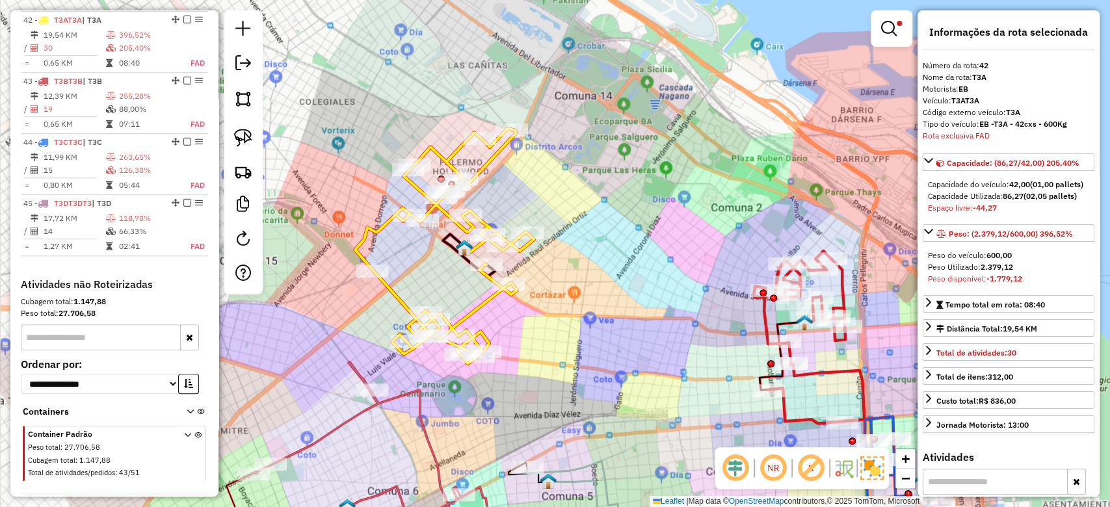
drag, startPoint x: 584, startPoint y: 170, endPoint x: 551, endPoint y: 244, distance: 81.2
click at [552, 216] on div "Limpar filtros Janela de atendimento Grade de atendimento Capacidade Transporta…" at bounding box center [555, 253] width 1110 height 507
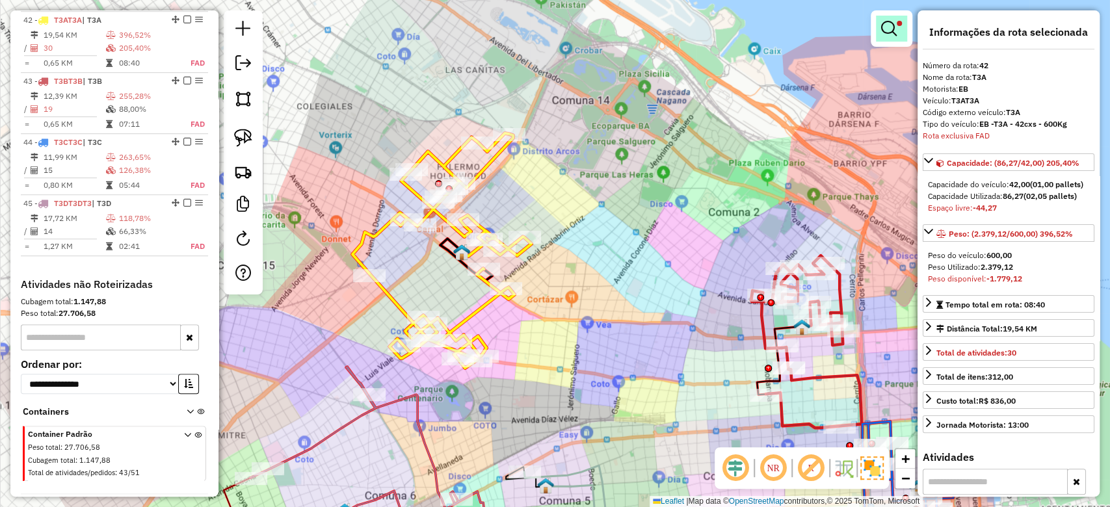
click at [885, 29] on em at bounding box center [889, 29] width 16 height 16
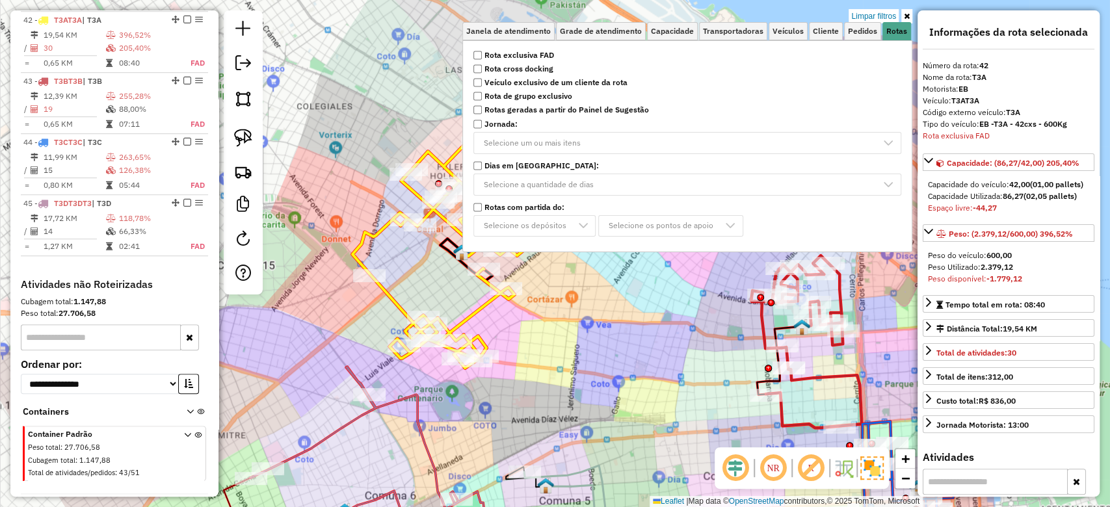
click at [889, 14] on link "Limpar filtros" at bounding box center [873, 16] width 50 height 14
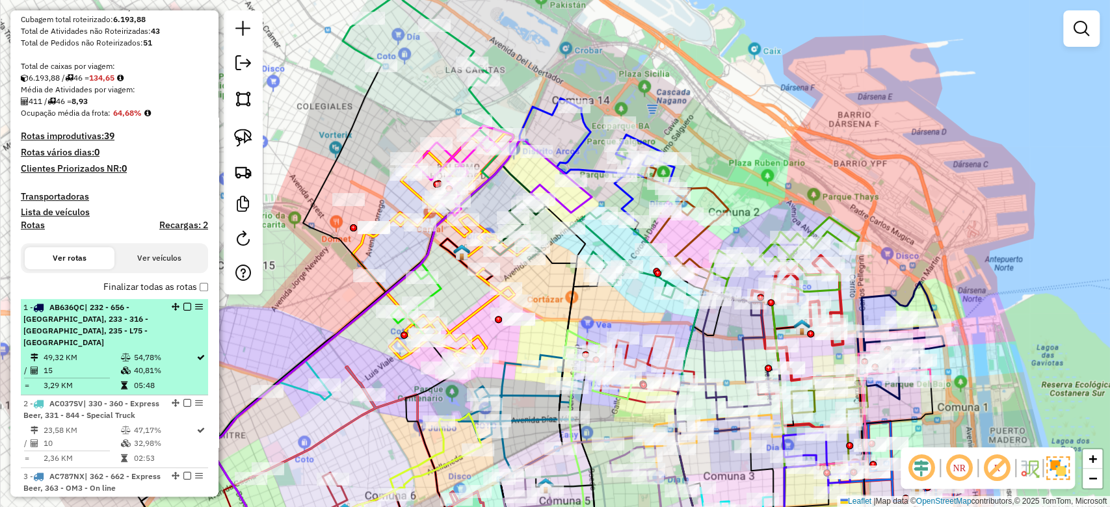
scroll to position [347, 0]
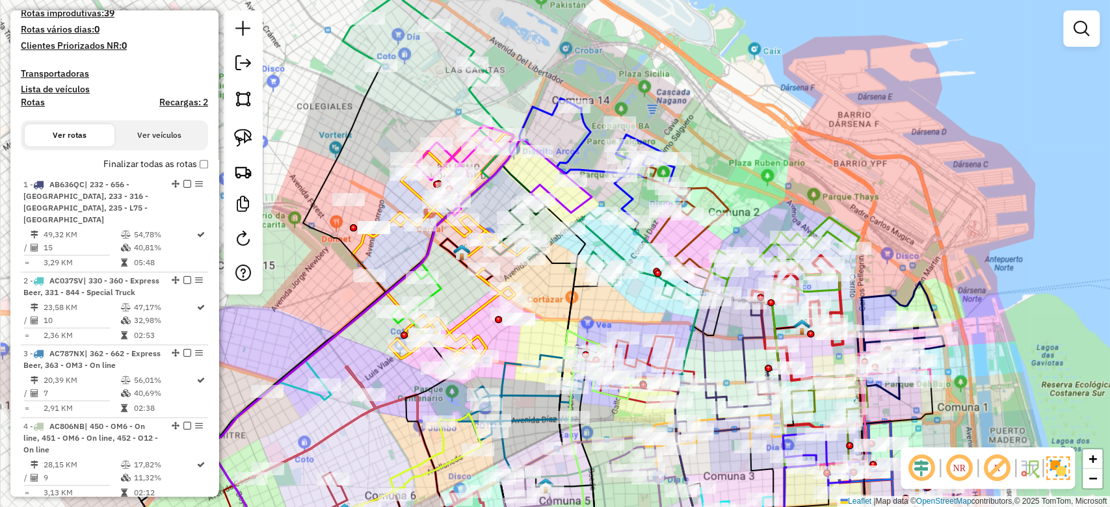
click at [32, 102] on h4 "Rotas" at bounding box center [33, 102] width 24 height 11
select select "*"
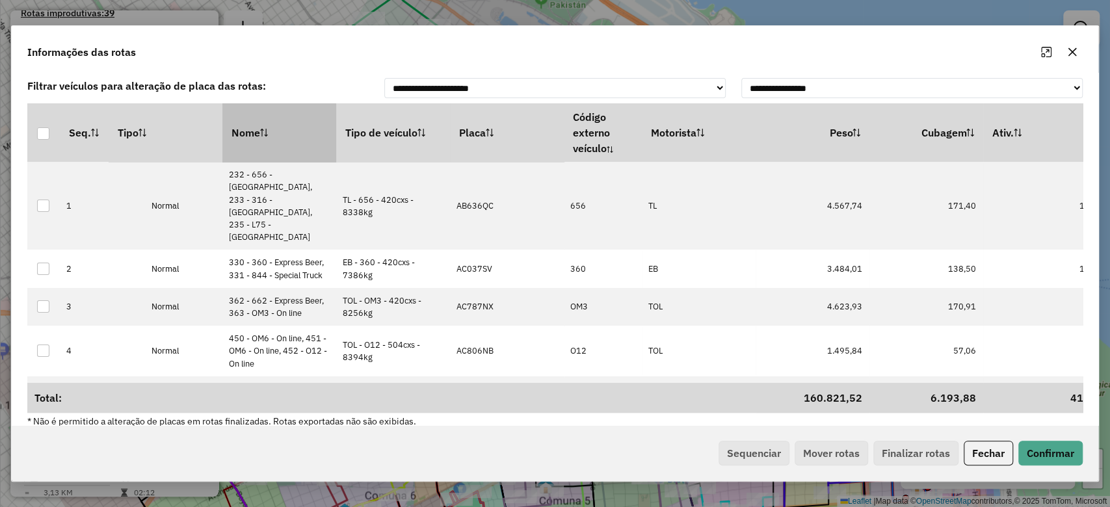
click at [291, 144] on th "Nome" at bounding box center [279, 132] width 114 height 59
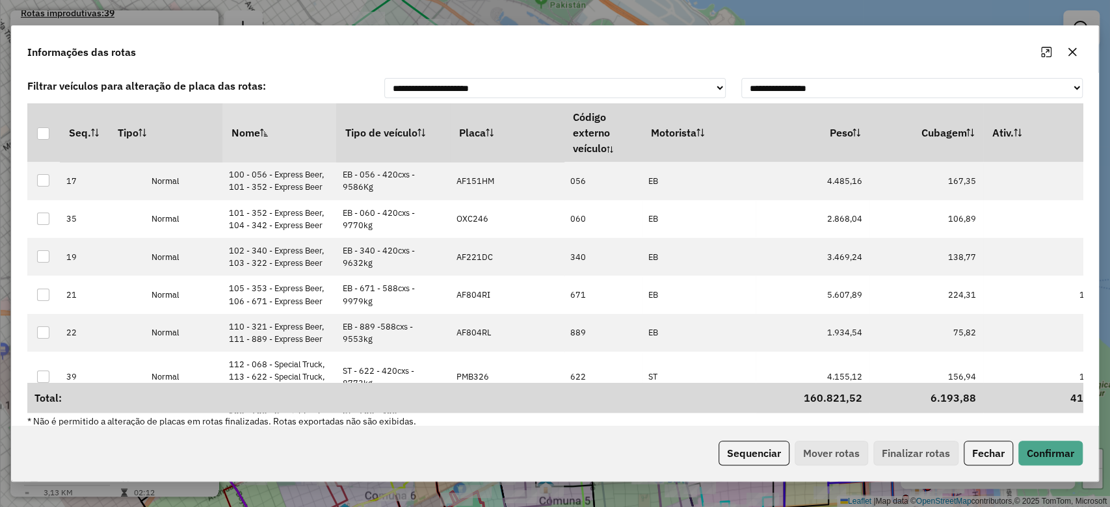
click at [263, 126] on sortamountupalticon at bounding box center [264, 132] width 8 height 13
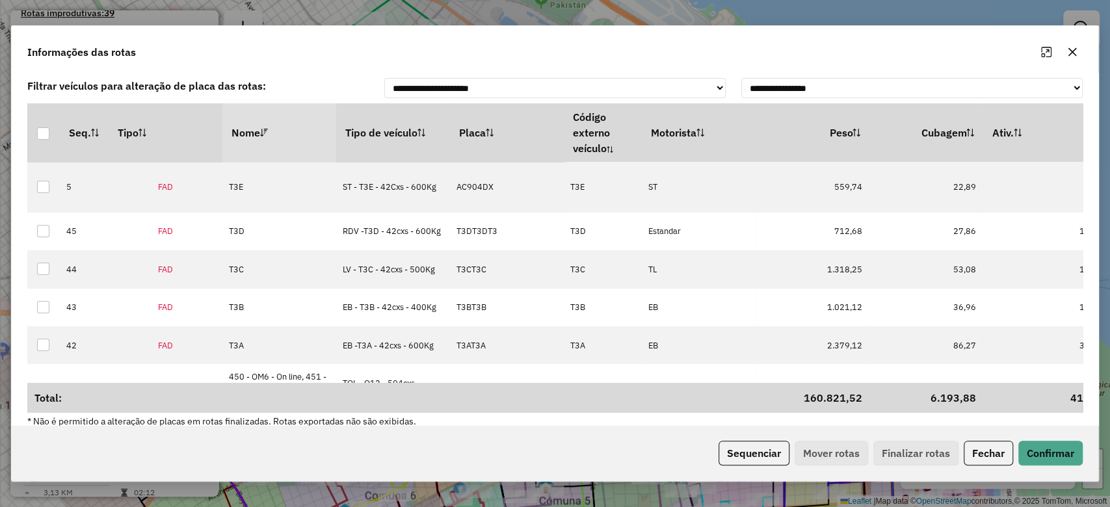
click at [263, 124] on th "Nome" at bounding box center [279, 132] width 114 height 59
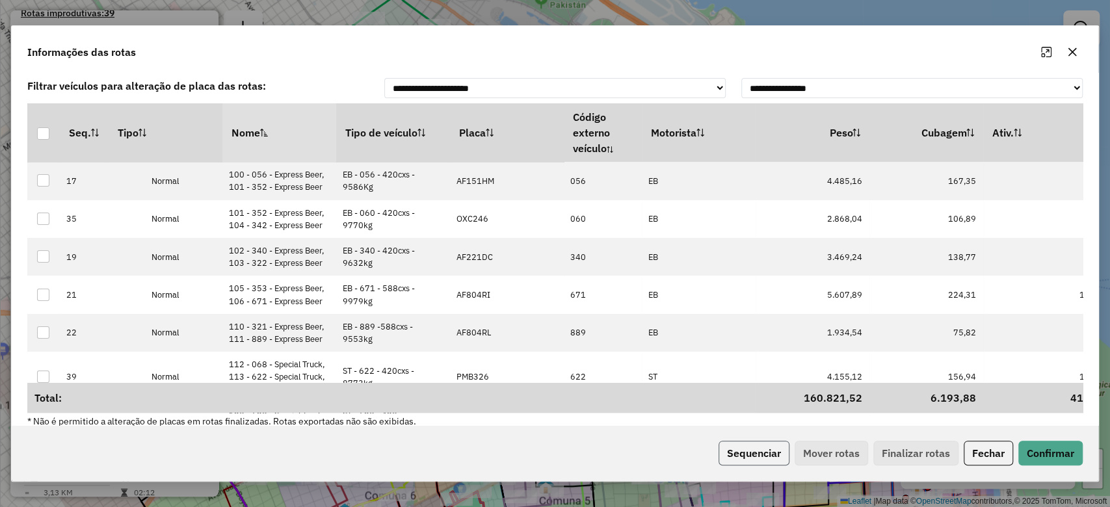
click at [744, 450] on button "Sequenciar" at bounding box center [753, 453] width 71 height 25
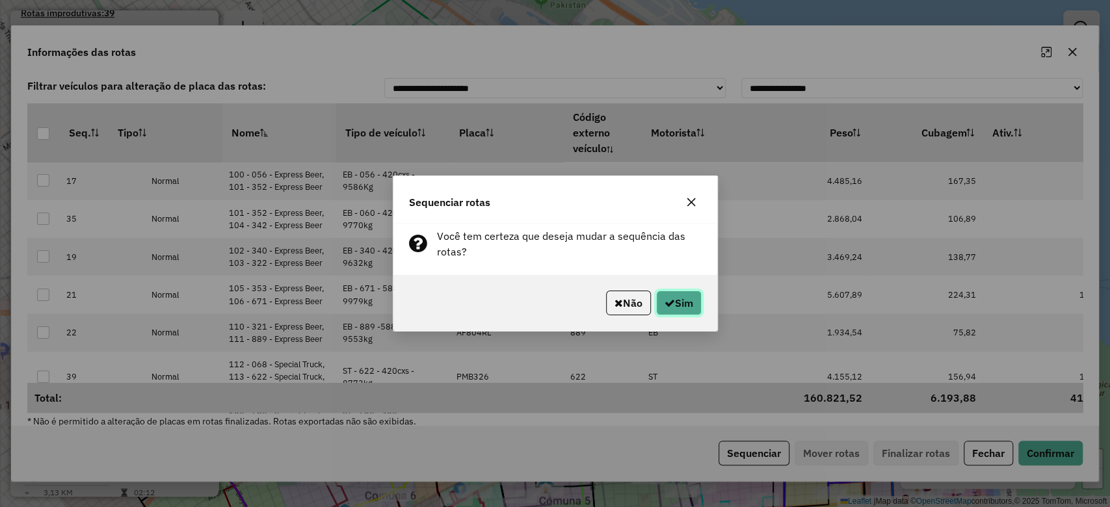
click at [667, 295] on button "Sim" at bounding box center [679, 303] width 46 height 25
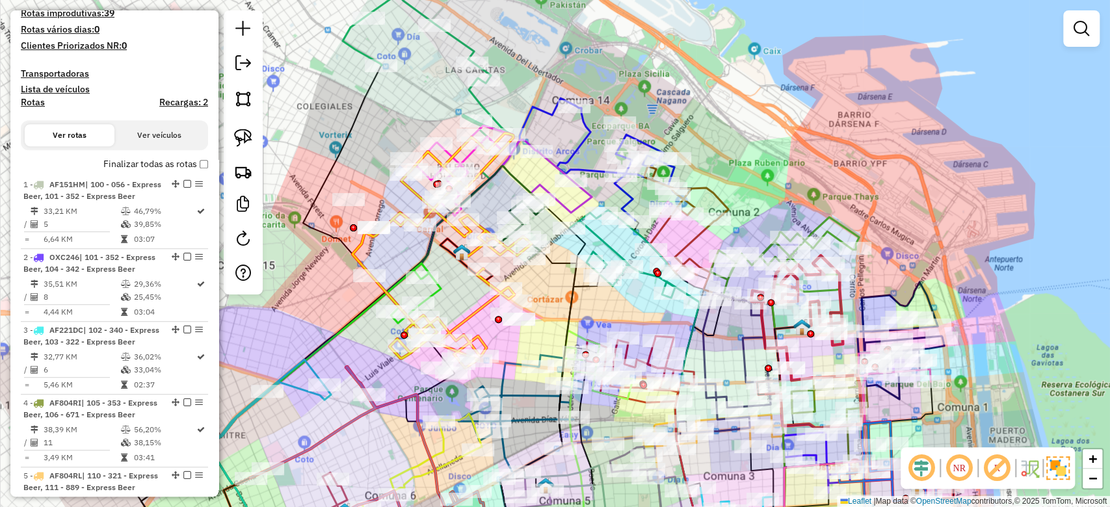
click at [1071, 34] on link at bounding box center [1081, 29] width 26 height 26
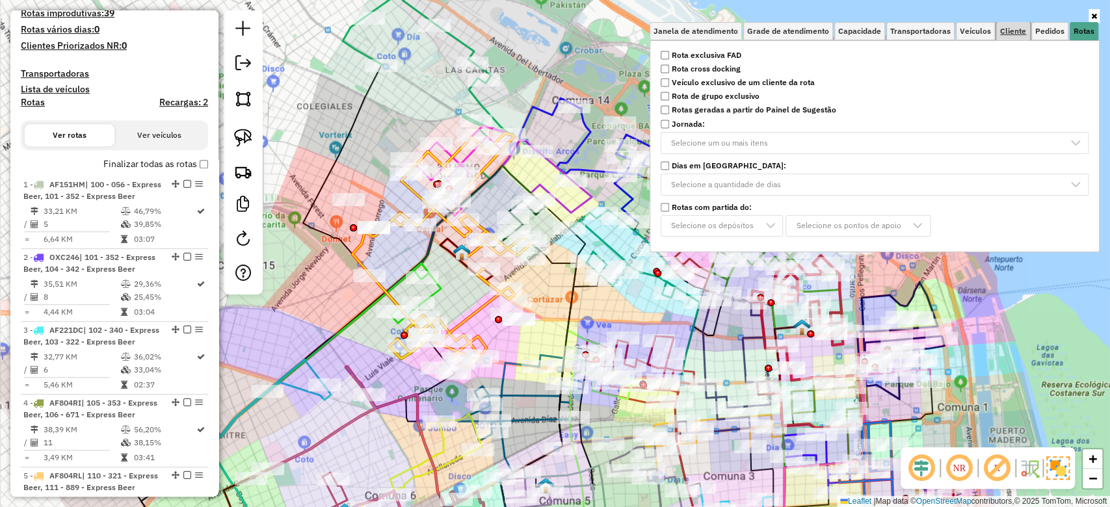
click at [1017, 32] on span "Cliente" at bounding box center [1013, 31] width 26 height 8
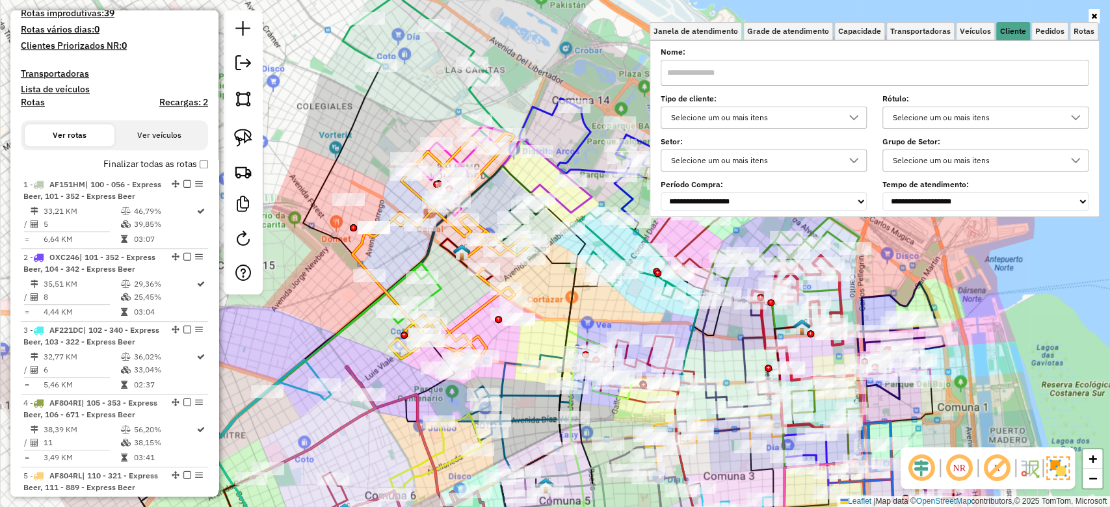
click at [734, 117] on div "Selecione um ou mais itens" at bounding box center [753, 117] width 175 height 21
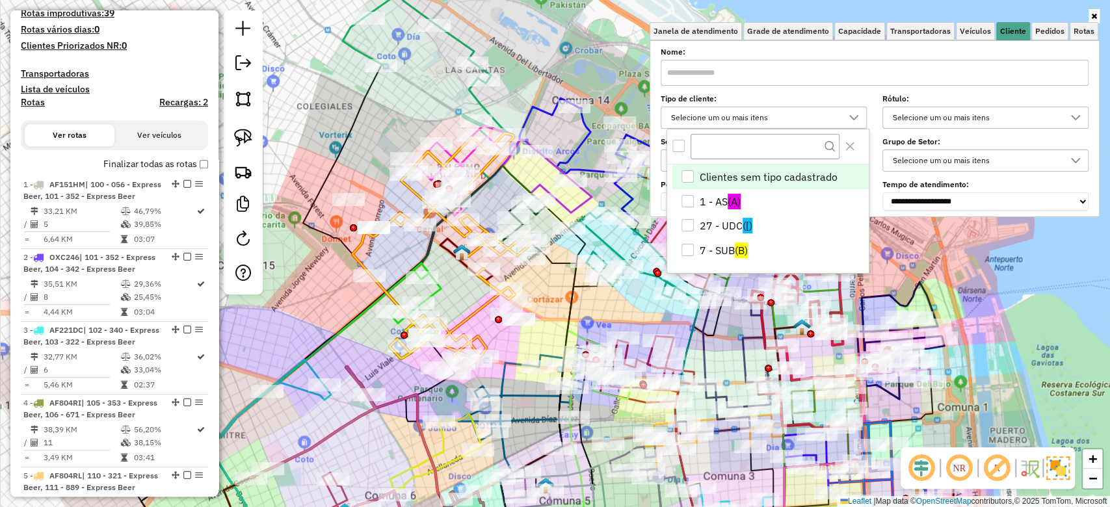
click at [679, 147] on div "All items unselected" at bounding box center [678, 146] width 12 height 12
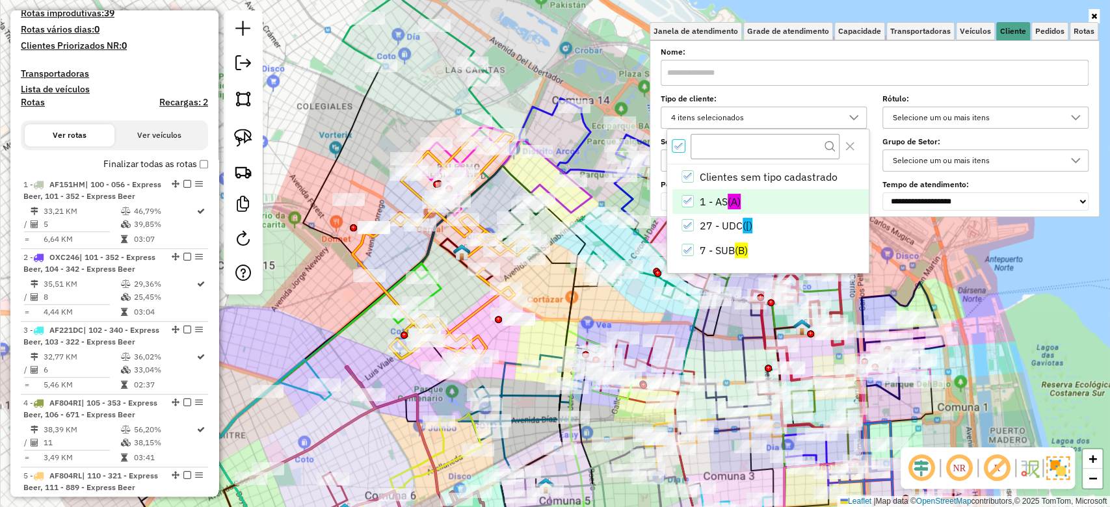
click at [689, 200] on icon "1 - AS" at bounding box center [687, 201] width 8 height 6
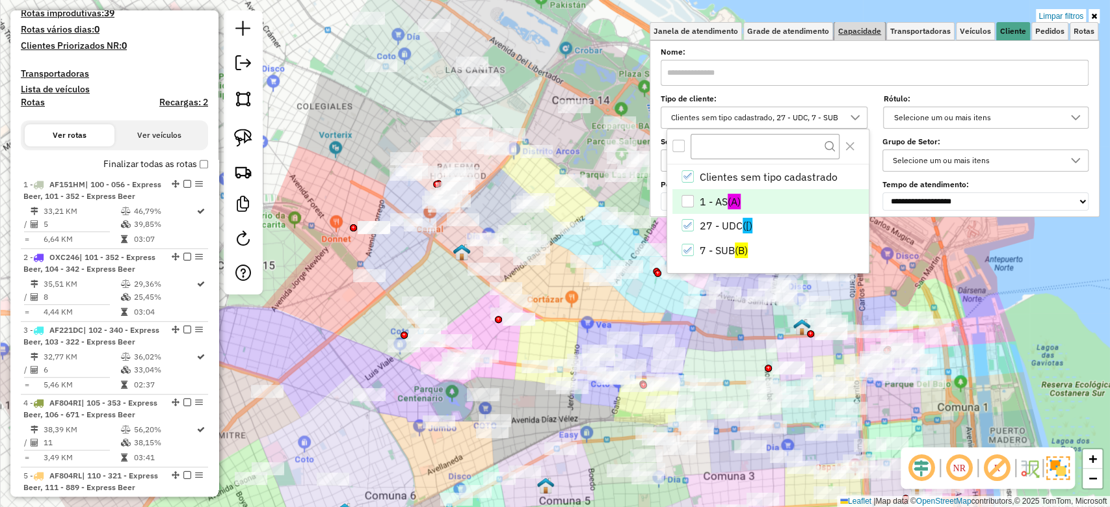
click at [856, 31] on span "Capacidade" at bounding box center [859, 31] width 43 height 8
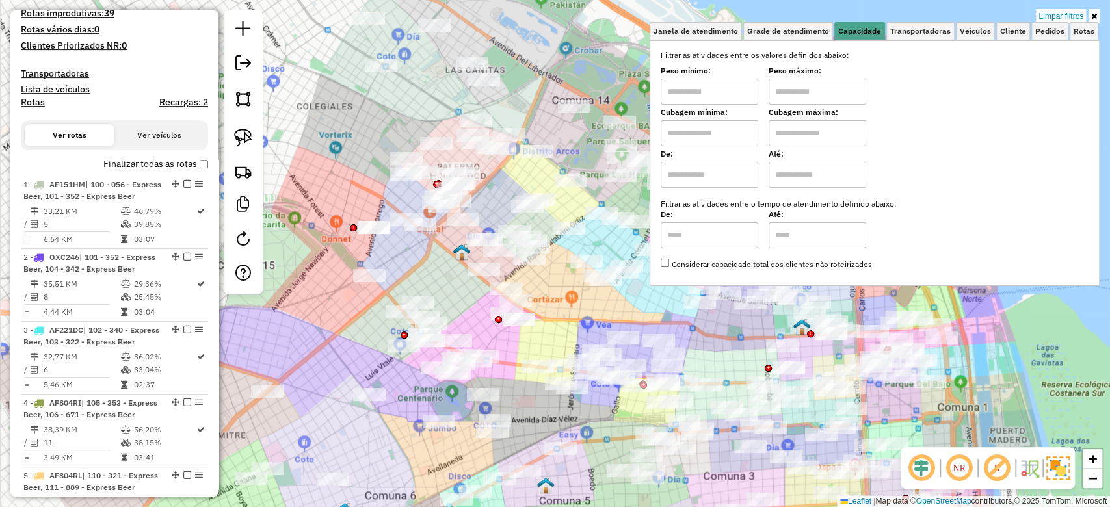
click at [749, 176] on input "text" at bounding box center [710, 175] width 98 height 26
type input "****"
click at [793, 180] on input "text" at bounding box center [817, 175] width 98 height 26
type input "*****"
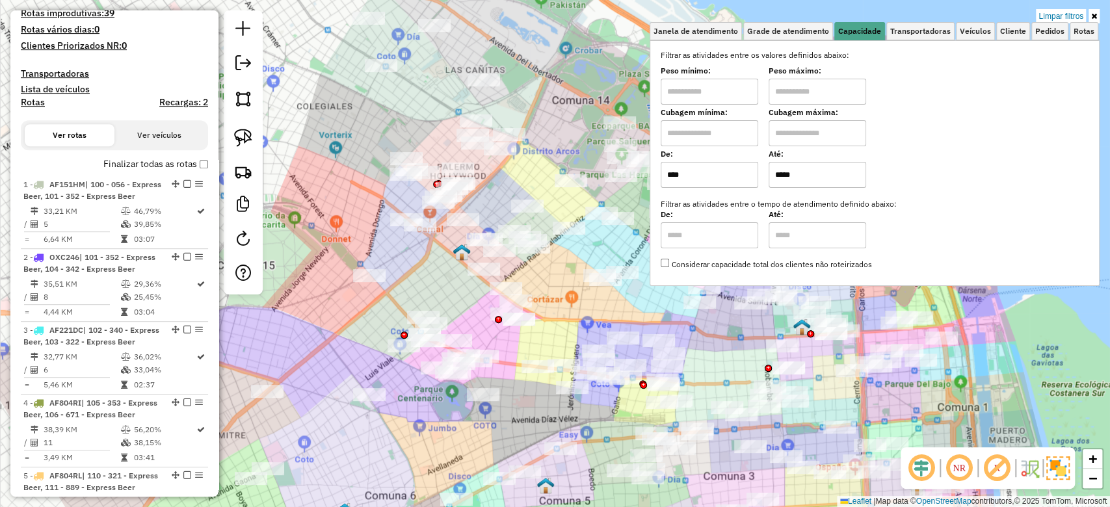
click at [1051, 465] on img at bounding box center [1057, 467] width 23 height 23
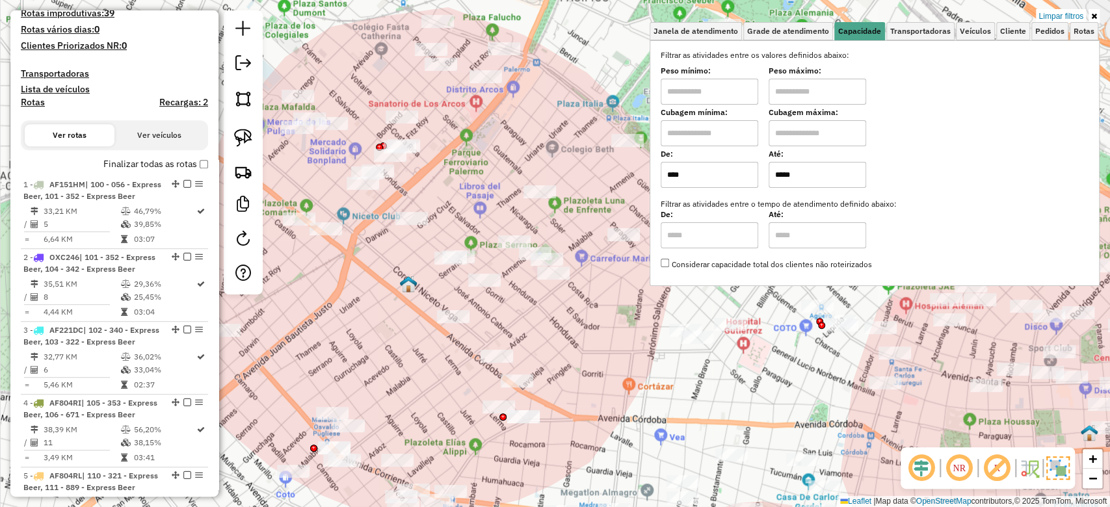
drag, startPoint x: 478, startPoint y: 324, endPoint x: 498, endPoint y: 298, distance: 32.0
click at [504, 317] on div "Limpar filtros Janela de atendimento Grade de atendimento Capacidade Transporta…" at bounding box center [555, 253] width 1110 height 507
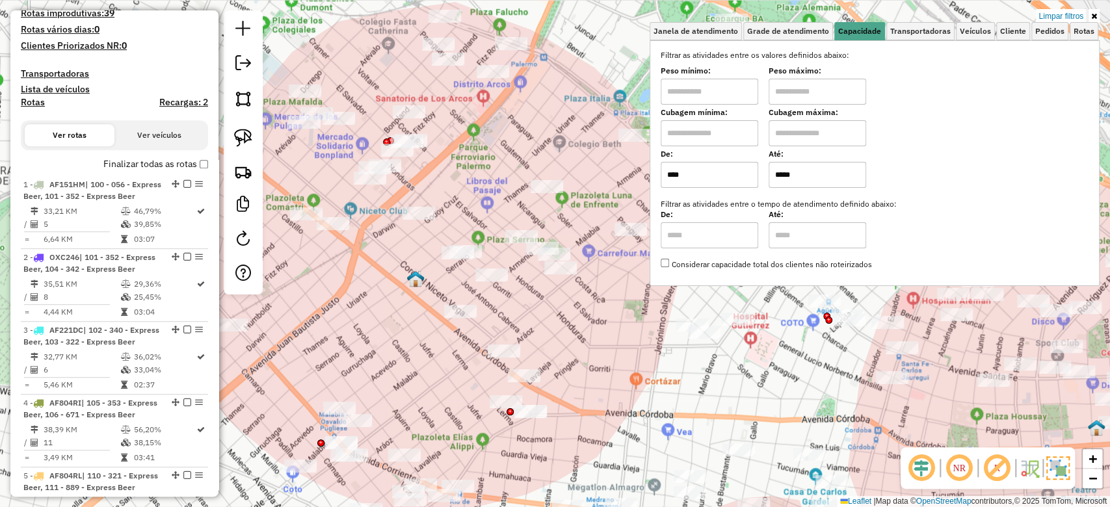
select select "**********"
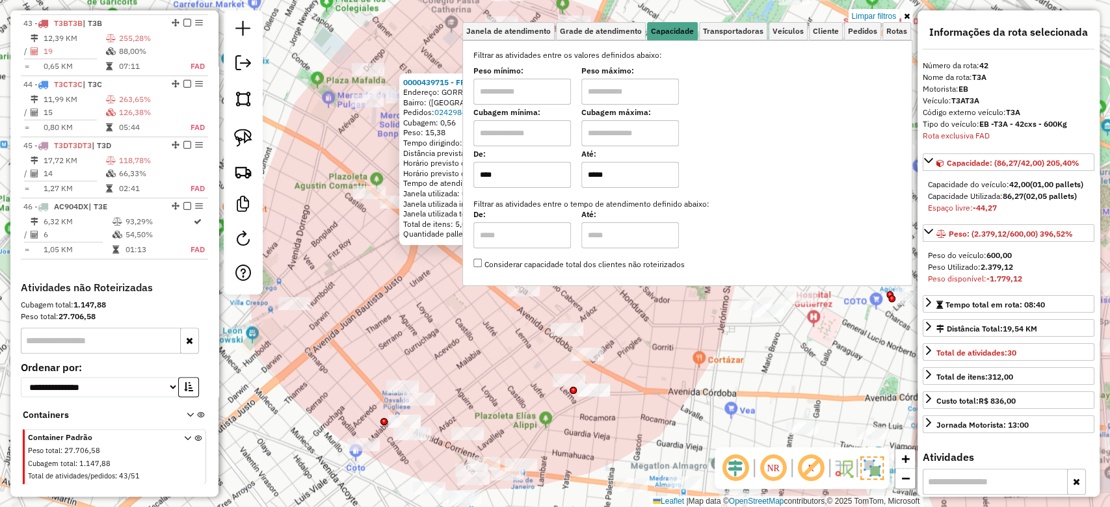
scroll to position [3728, 0]
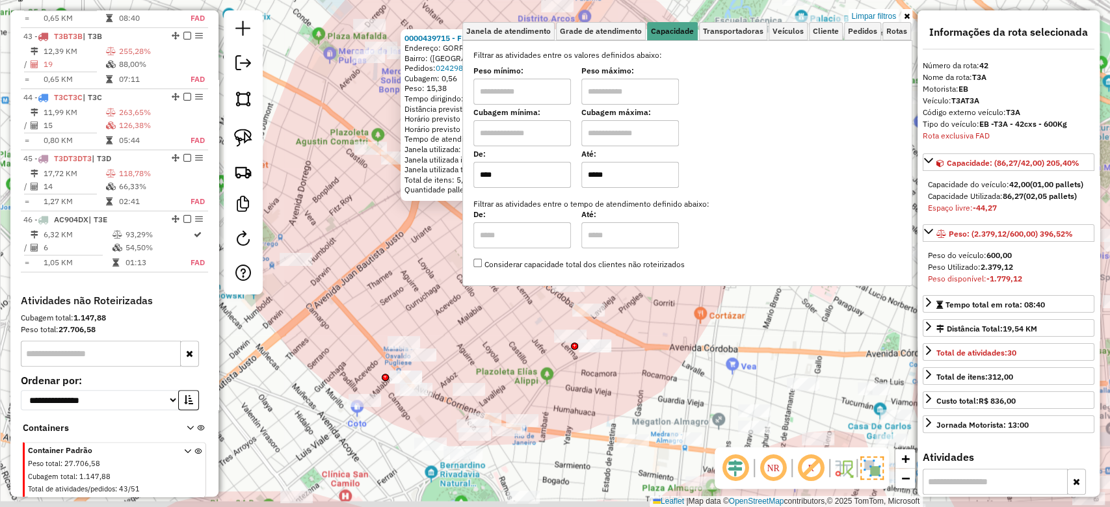
drag, startPoint x: 616, startPoint y: 346, endPoint x: 616, endPoint y: 280, distance: 66.3
click at [616, 278] on div "0000439715 - FRESH CONCEPTS Endereço: GORRITI. 4802 Bairro: (BUENOS AIRES / ) P…" at bounding box center [555, 253] width 1110 height 507
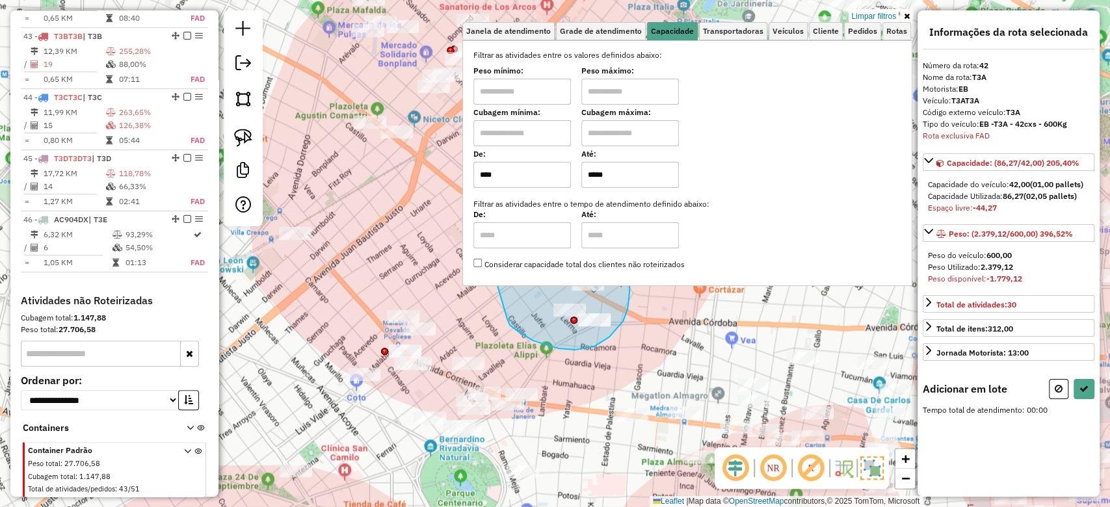
drag, startPoint x: 558, startPoint y: 348, endPoint x: 418, endPoint y: 301, distance: 148.2
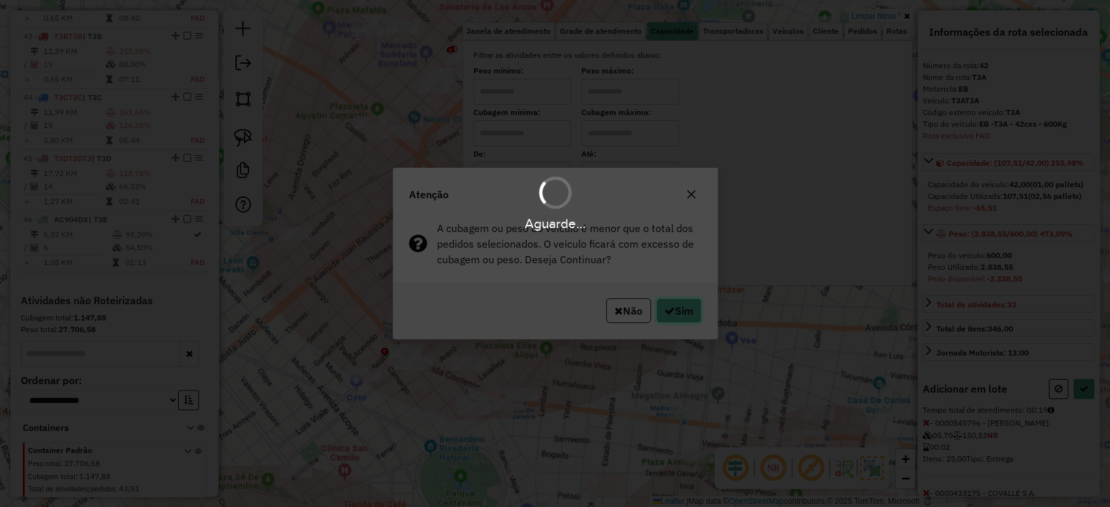
click at [681, 308] on button "Sim" at bounding box center [679, 310] width 46 height 25
select select "**********"
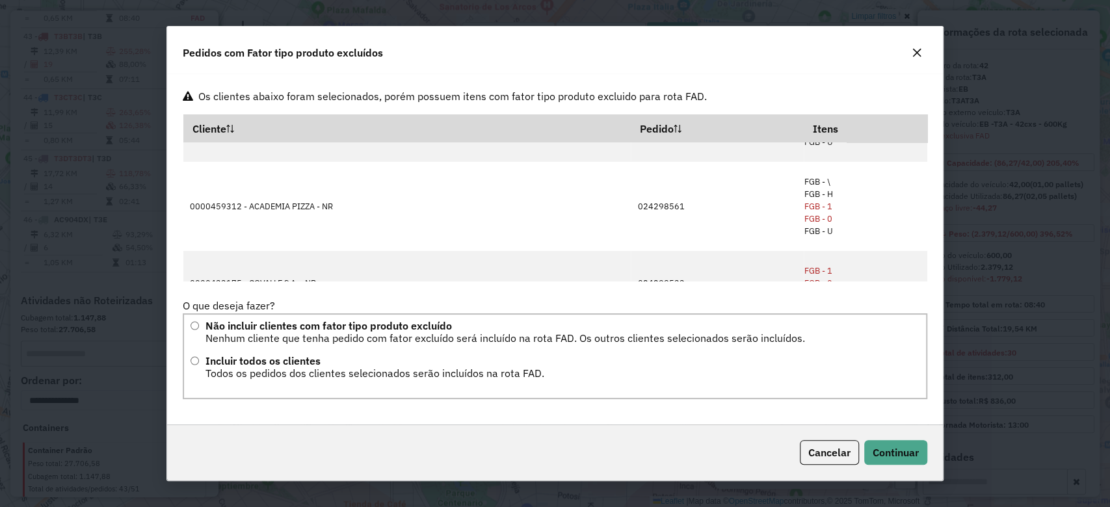
scroll to position [110, 0]
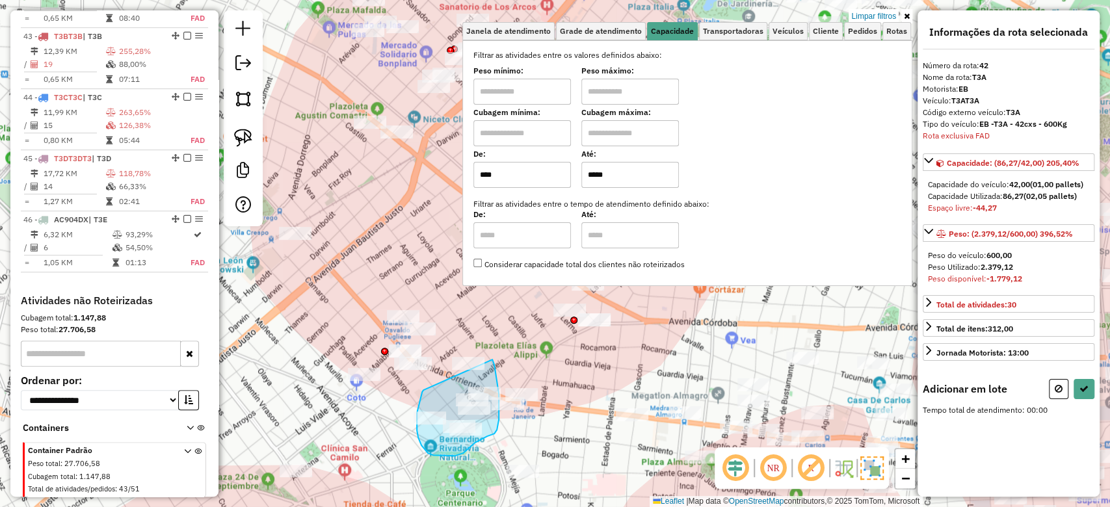
drag, startPoint x: 417, startPoint y: 426, endPoint x: 492, endPoint y: 360, distance: 100.9
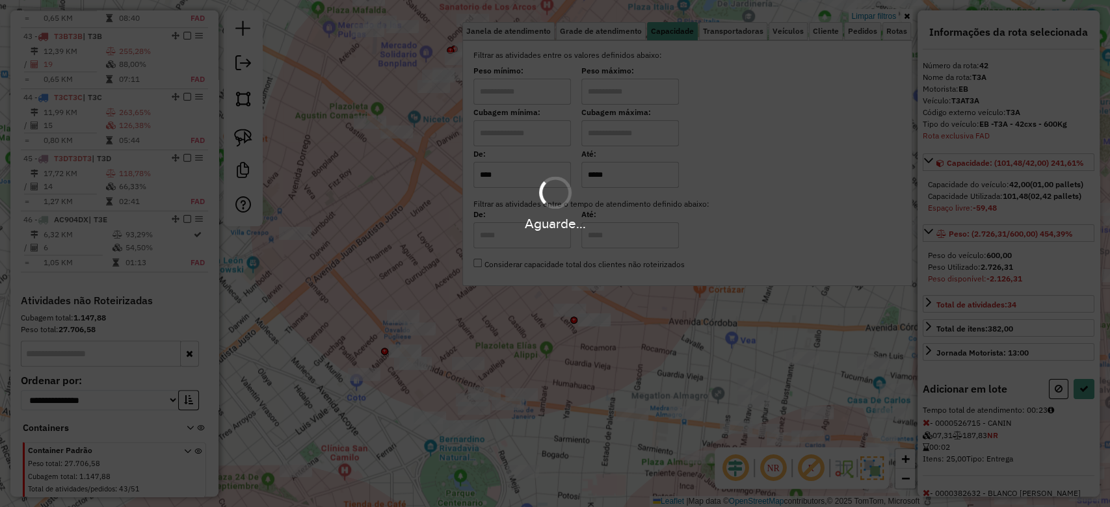
select select "**********"
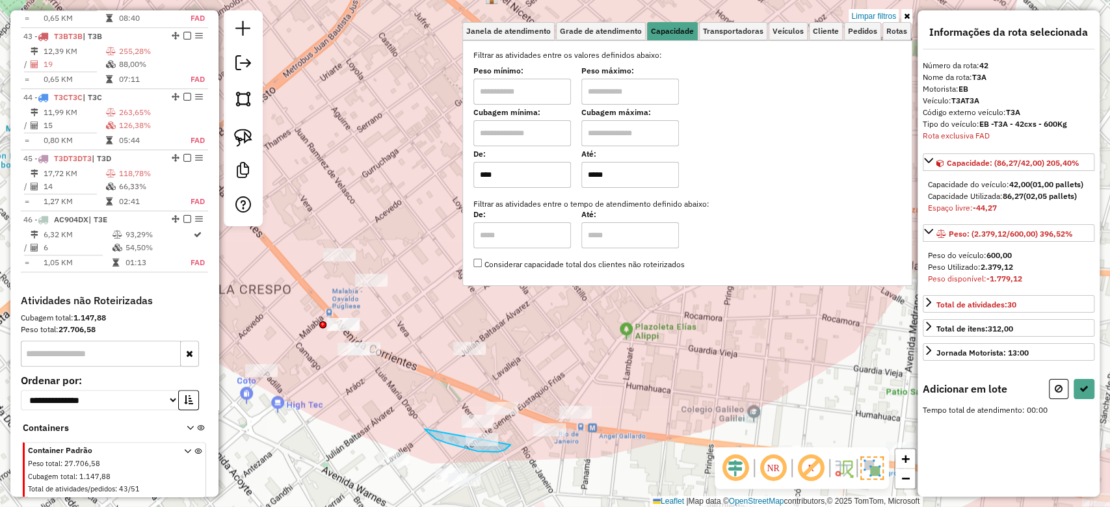
drag, startPoint x: 446, startPoint y: 443, endPoint x: 488, endPoint y: 337, distance: 113.2
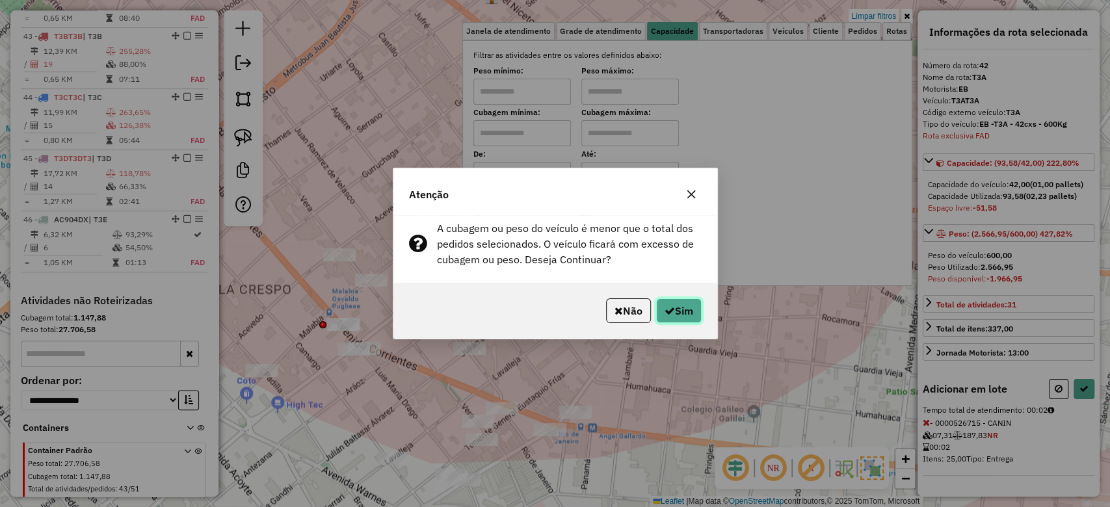
click at [684, 308] on button "Sim" at bounding box center [679, 310] width 46 height 25
select select "**********"
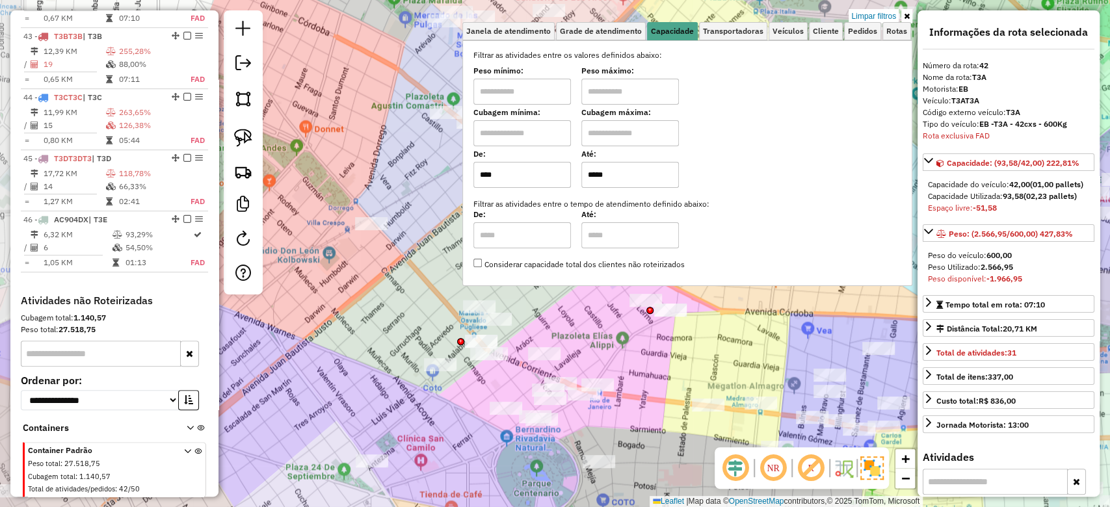
click at [882, 476] on img at bounding box center [871, 467] width 23 height 23
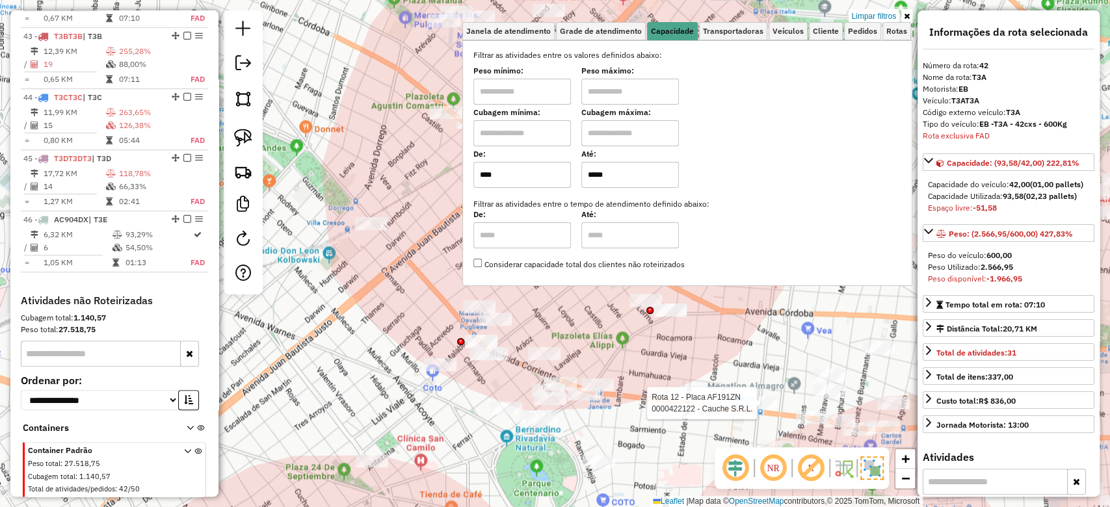
drag, startPoint x: 664, startPoint y: 367, endPoint x: 640, endPoint y: 351, distance: 28.1
click at [664, 367] on div "Rota 12 - Placa AF191ZN 0000422122 - Cauche S.R.L. Limpar filtros Janela de ate…" at bounding box center [555, 253] width 1110 height 507
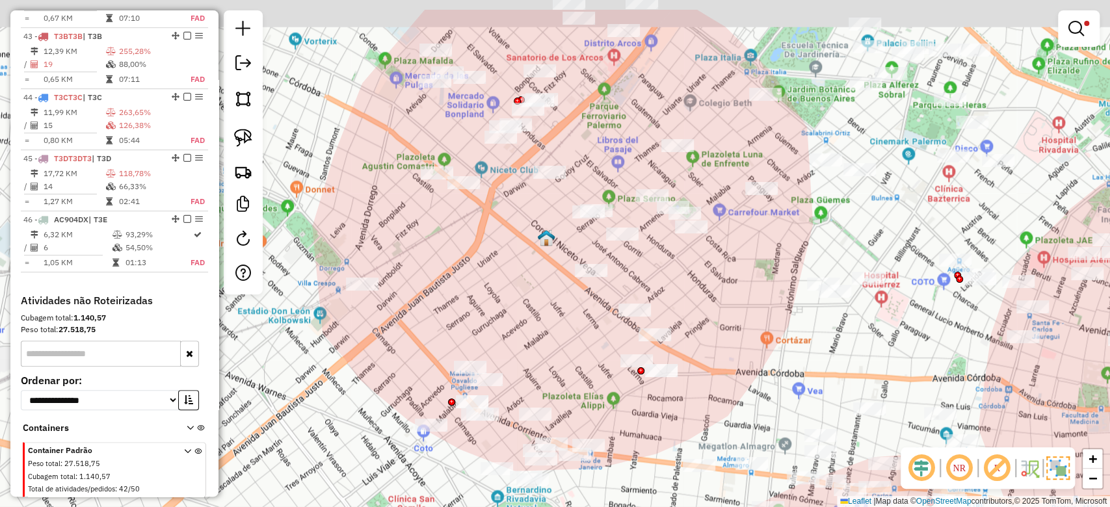
drag, startPoint x: 619, startPoint y: 401, endPoint x: 609, endPoint y: 399, distance: 10.7
click at [618, 425] on div "Limpar filtros Janela de atendimento Grade de atendimento Capacidade Transporta…" at bounding box center [555, 253] width 1110 height 507
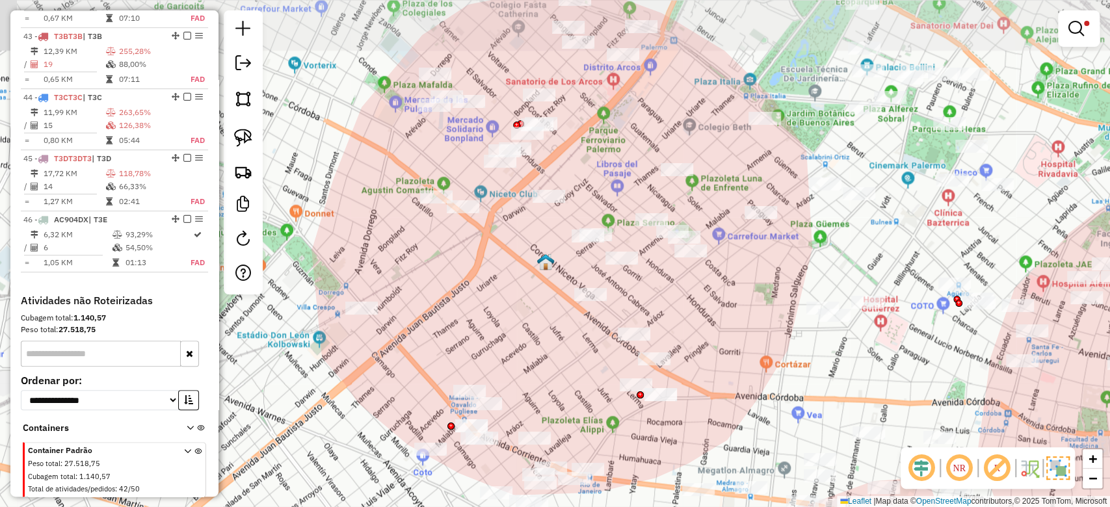
drag, startPoint x: 572, startPoint y: 373, endPoint x: 578, endPoint y: 417, distance: 45.2
click at [567, 434] on div "Limpar filtros Janela de atendimento Grade de atendimento Capacidade Transporta…" at bounding box center [555, 253] width 1110 height 507
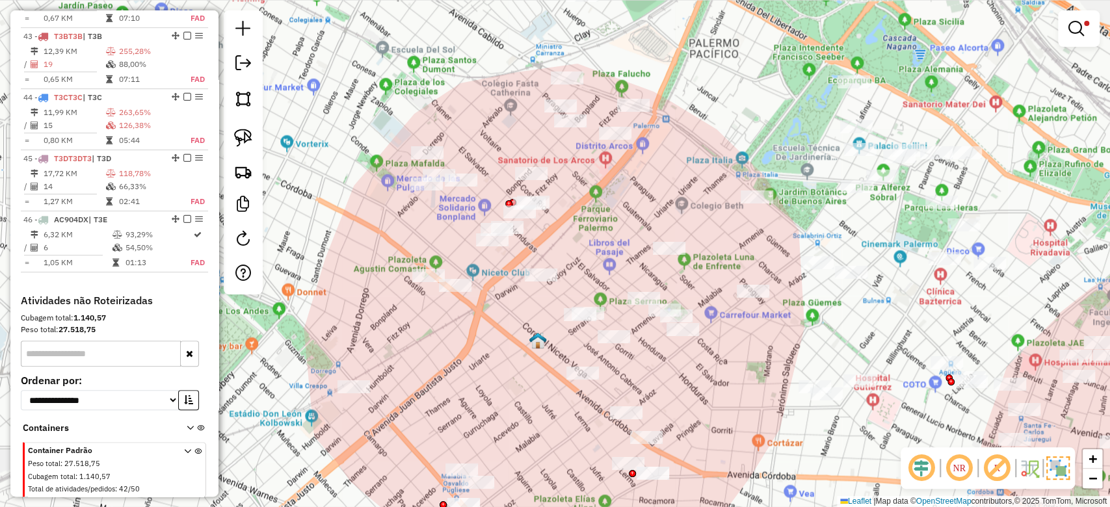
click at [584, 380] on div at bounding box center [582, 373] width 33 height 13
select select "**********"
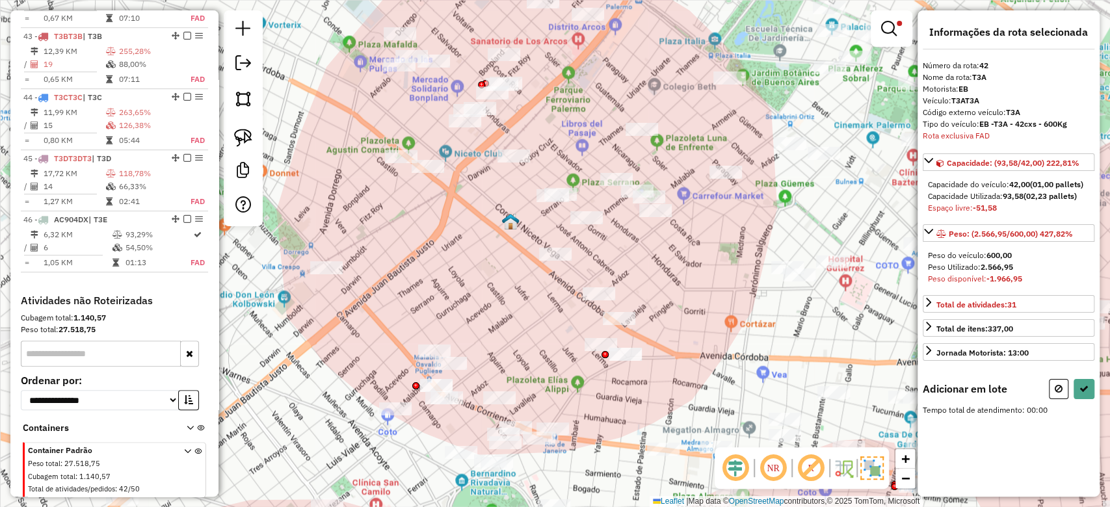
drag, startPoint x: 631, startPoint y: 281, endPoint x: 649, endPoint y: 330, distance: 52.4
click at [649, 330] on div "Limpar filtros Janela de atendimento Grade de atendimento Capacidade Transporta…" at bounding box center [555, 253] width 1110 height 507
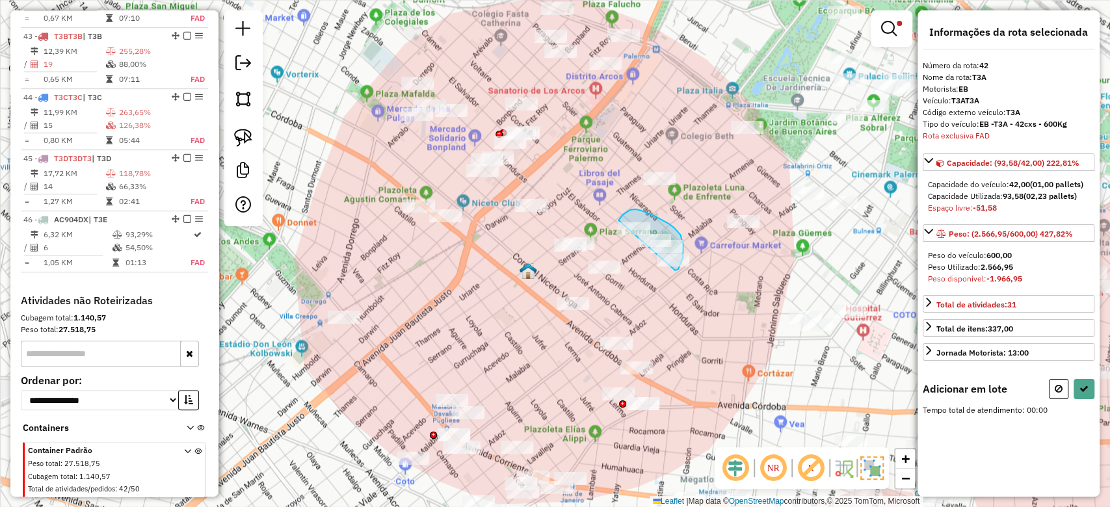
drag, startPoint x: 678, startPoint y: 269, endPoint x: 615, endPoint y: 273, distance: 63.2
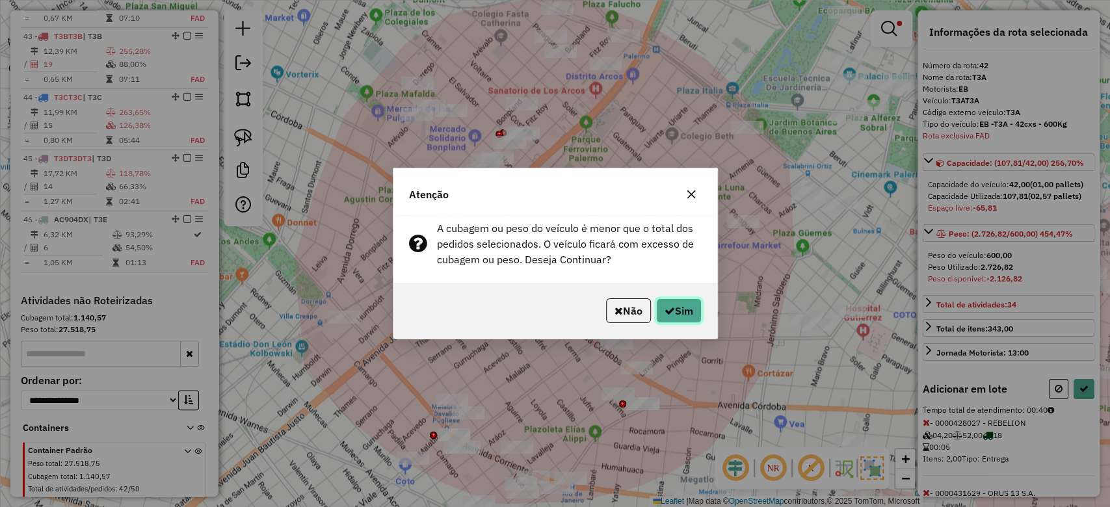
click at [690, 315] on button "Sim" at bounding box center [679, 310] width 46 height 25
select select "**********"
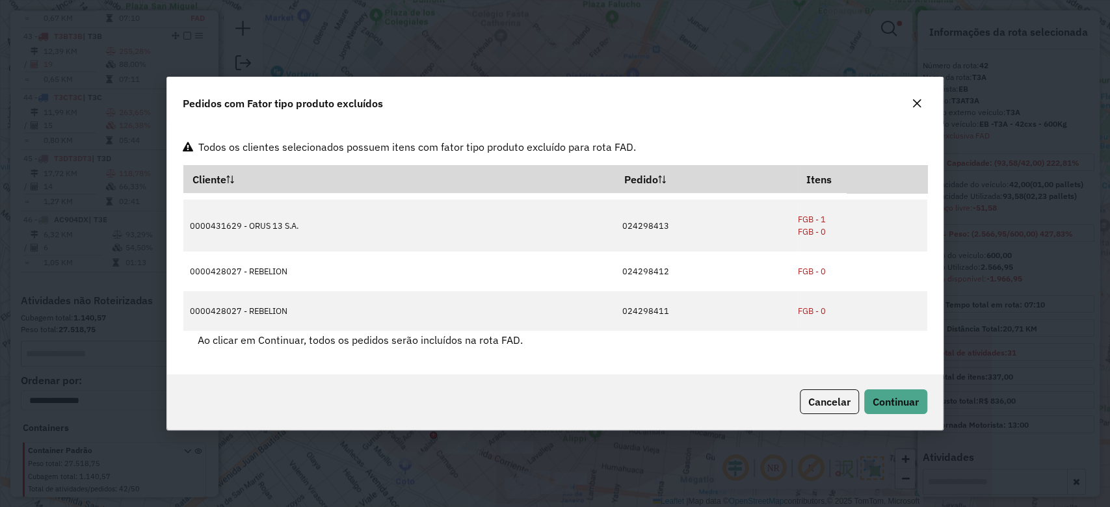
scroll to position [235, 0]
click at [915, 103] on icon "button" at bounding box center [917, 103] width 8 height 8
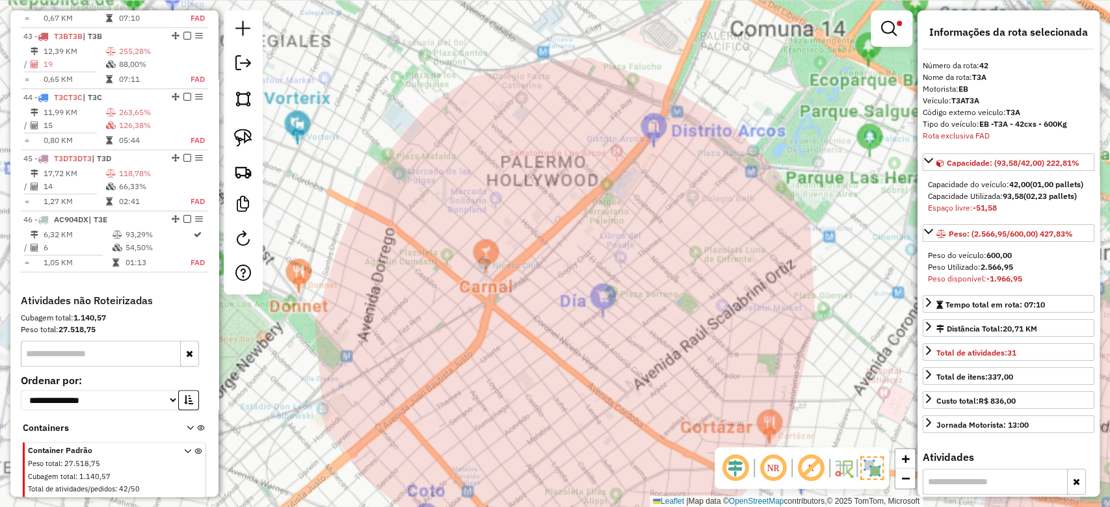
click at [607, 200] on div "Limpar filtros Janela de atendimento Grade de atendimento Capacidade Transporta…" at bounding box center [555, 253] width 1110 height 507
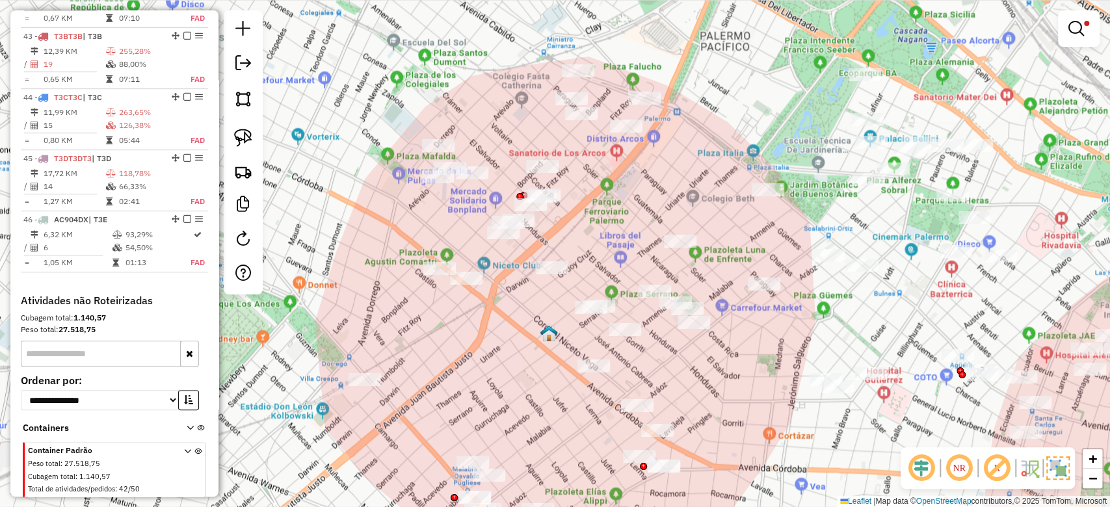
click at [605, 196] on div "Limpar filtros Janela de atendimento Grade de atendimento Capacidade Transporta…" at bounding box center [555, 253] width 1110 height 507
drag, startPoint x: 655, startPoint y: 267, endPoint x: 661, endPoint y: 272, distance: 7.4
click at [661, 272] on div "Rota 18 - Placa NKJ158 0000381398 - ESTOESAMOR S.R.L Rota 18 - Placa NKJ158 000…" at bounding box center [555, 253] width 1110 height 507
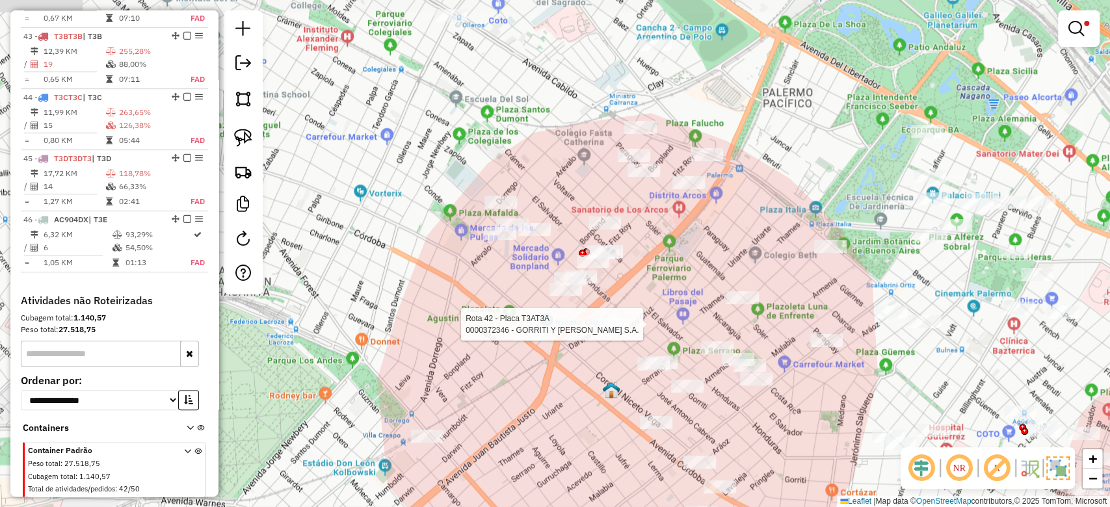
select select "**********"
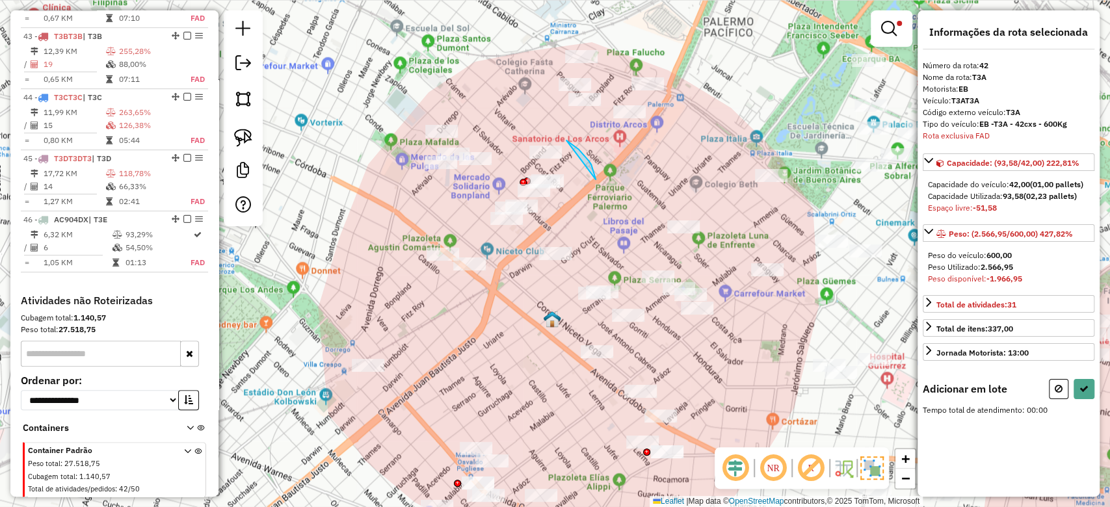
drag, startPoint x: 594, startPoint y: 172, endPoint x: 635, endPoint y: 228, distance: 69.7
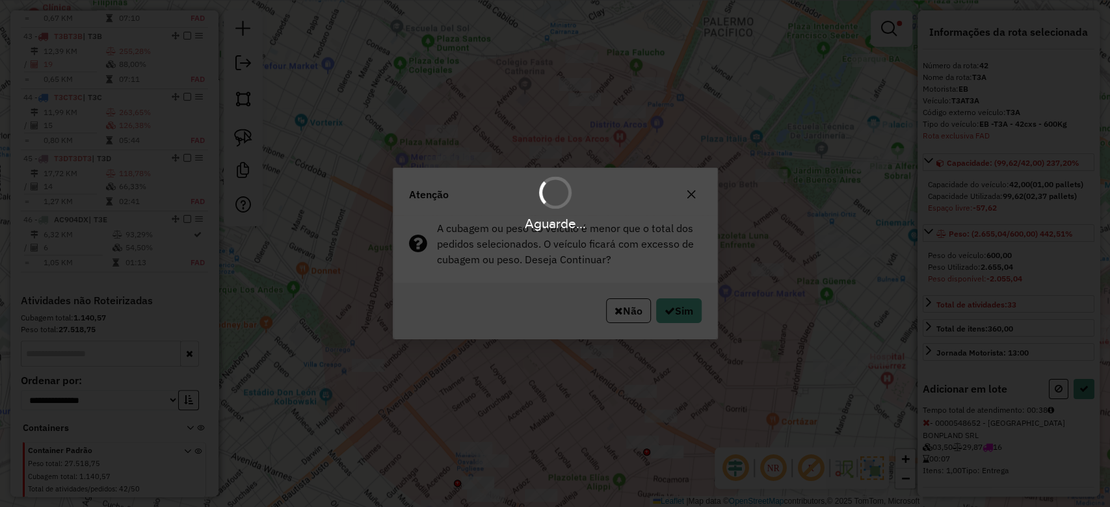
click at [672, 317] on div "Aguarde..." at bounding box center [555, 253] width 1110 height 507
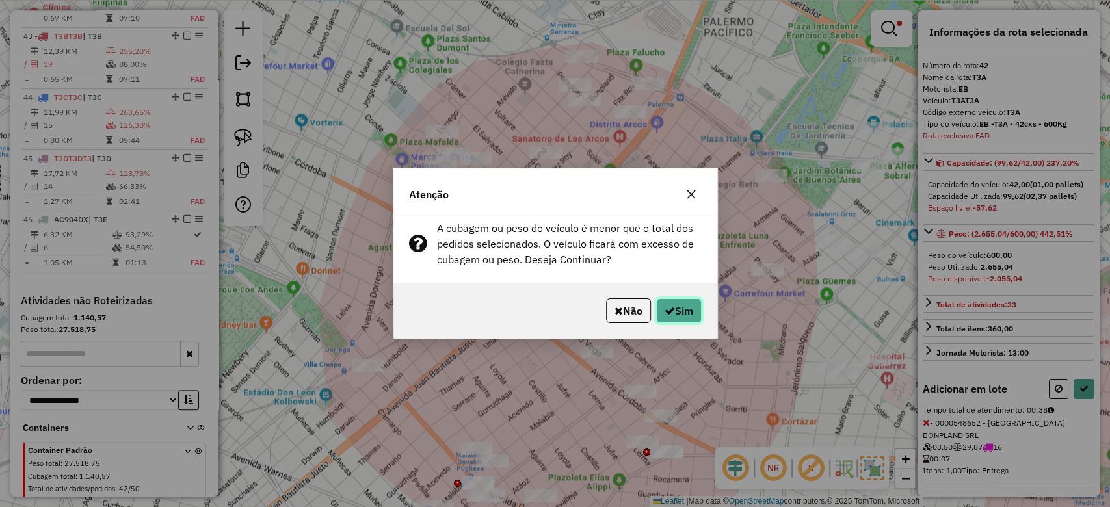
click at [675, 316] on button "Sim" at bounding box center [679, 310] width 46 height 25
select select "**********"
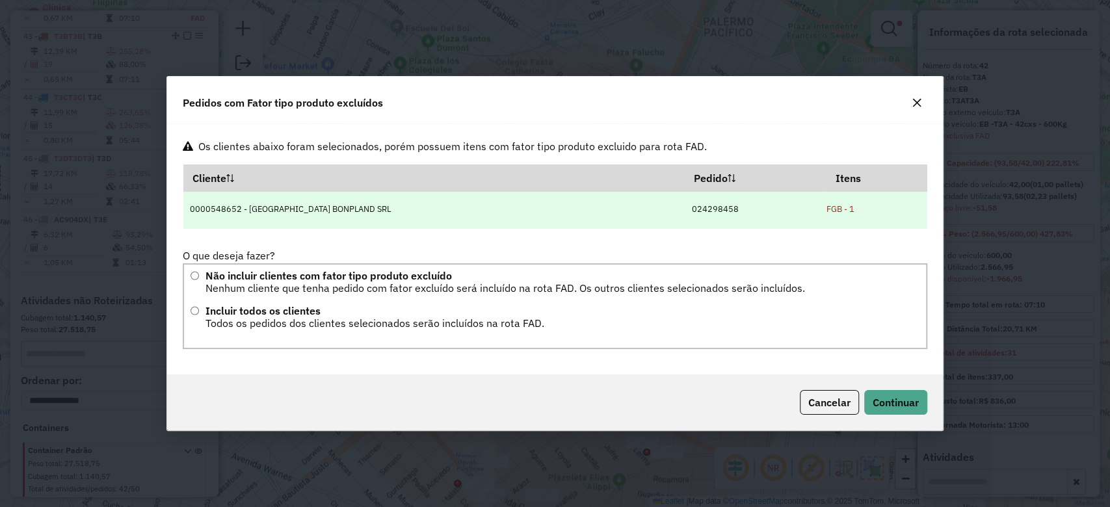
scroll to position [5, 0]
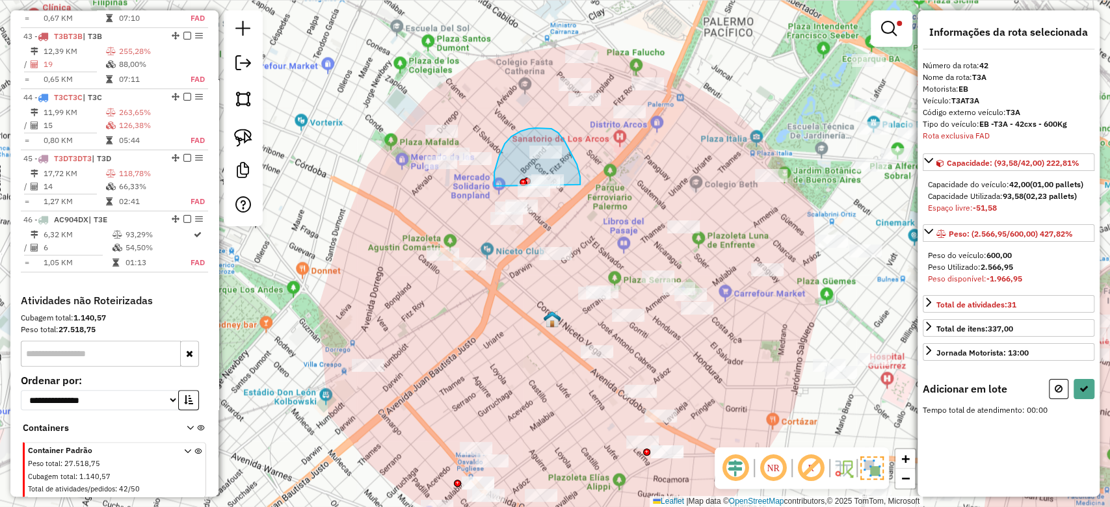
drag, startPoint x: 577, startPoint y: 164, endPoint x: 573, endPoint y: 201, distance: 36.6
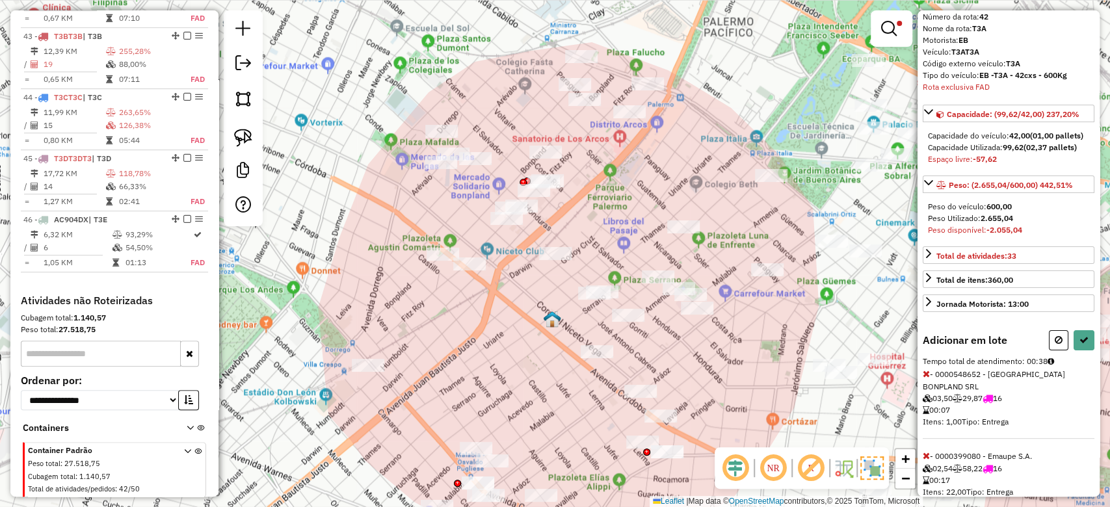
scroll to position [74, 0]
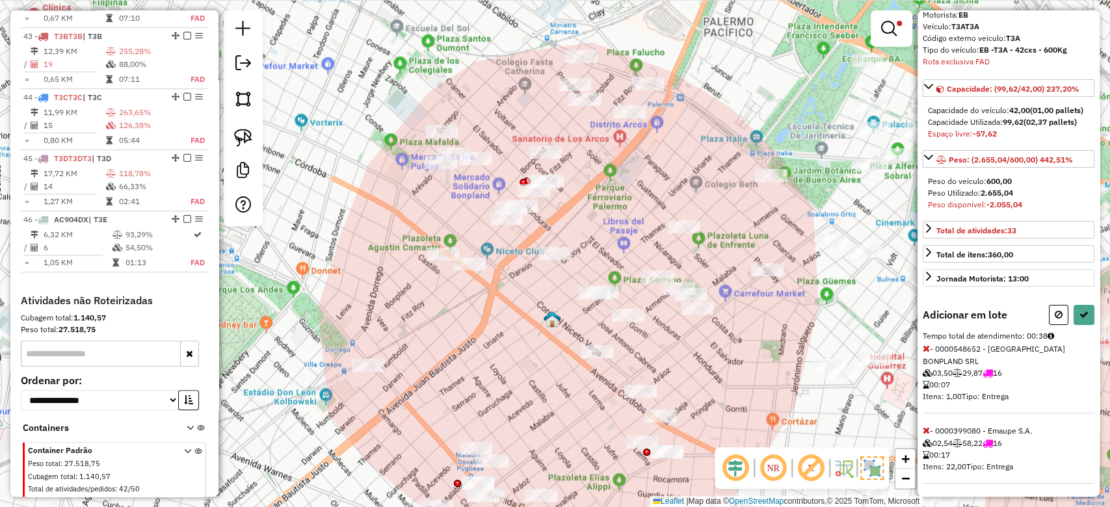
click at [924, 353] on icon at bounding box center [926, 348] width 7 height 9
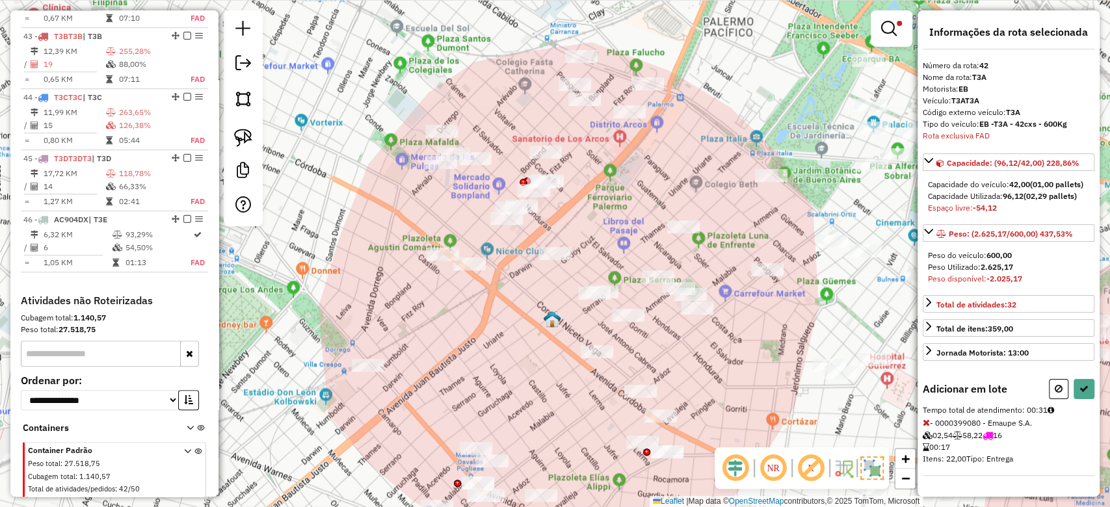
scroll to position [4, 0]
click at [1086, 399] on button at bounding box center [1083, 389] width 21 height 20
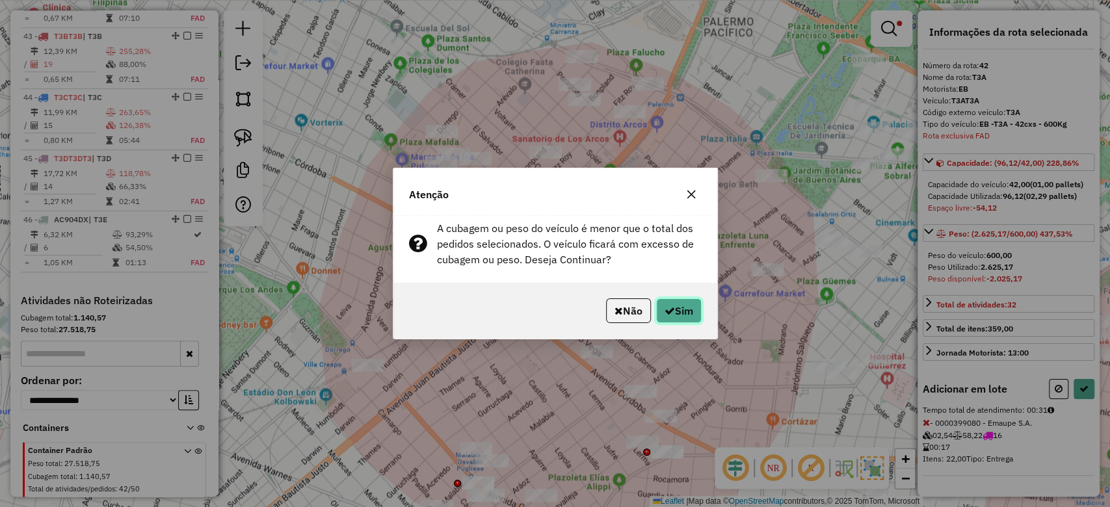
click at [700, 308] on button "Sim" at bounding box center [679, 310] width 46 height 25
select select "**********"
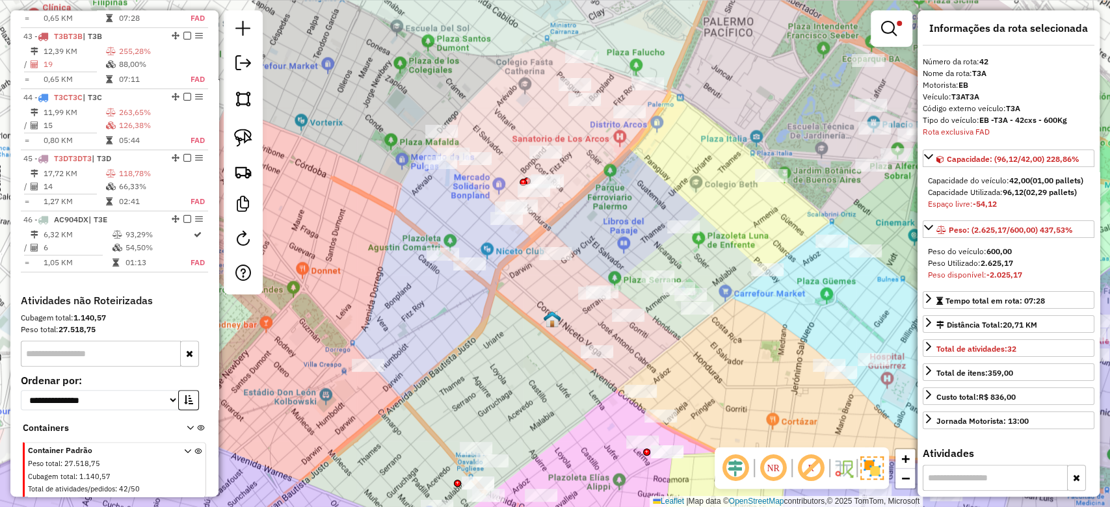
click at [872, 469] on img at bounding box center [871, 467] width 23 height 23
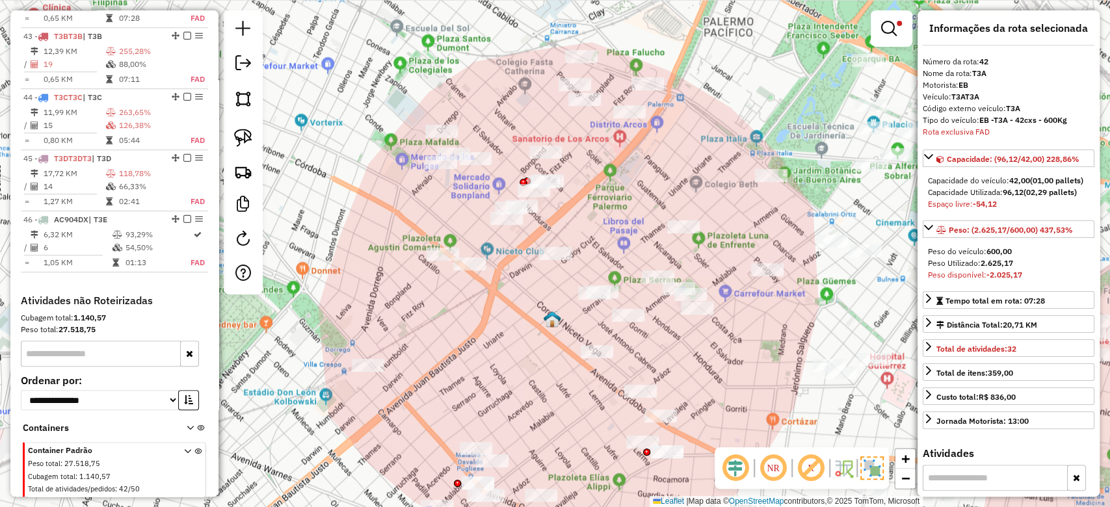
scroll to position [0, 0]
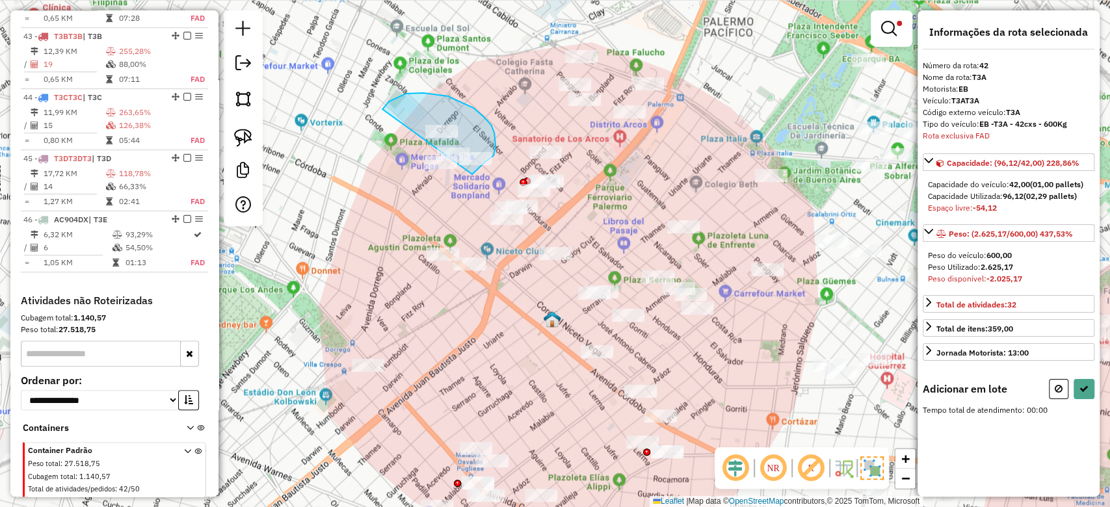
drag, startPoint x: 482, startPoint y: 165, endPoint x: 461, endPoint y: 216, distance: 54.8
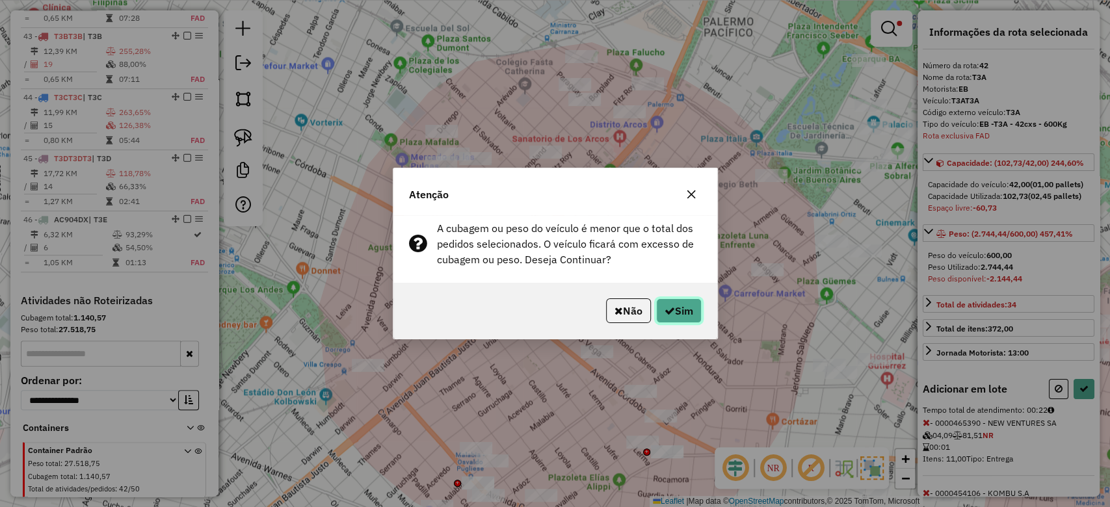
click at [679, 310] on button "Sim" at bounding box center [679, 310] width 46 height 25
select select "**********"
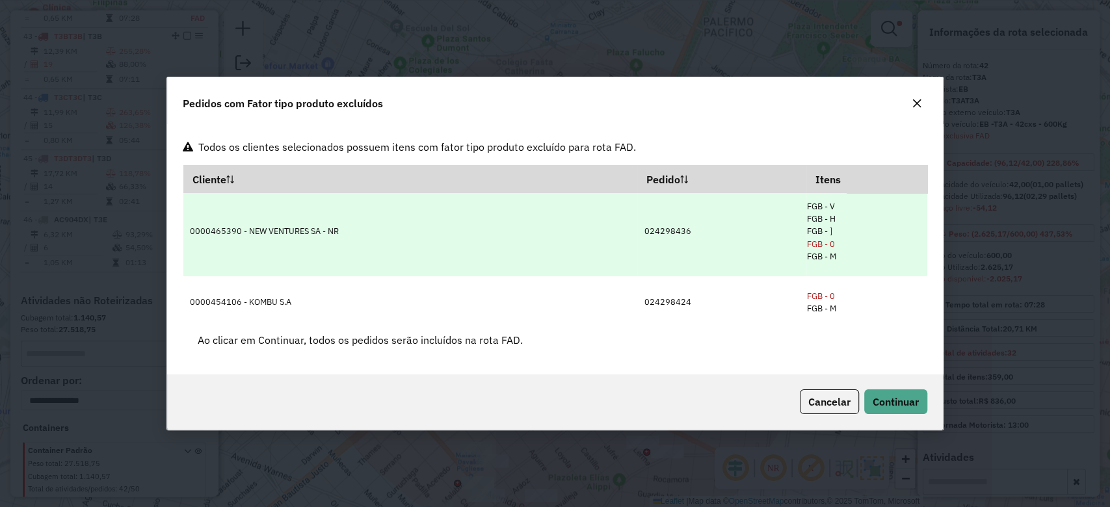
scroll to position [7, 0]
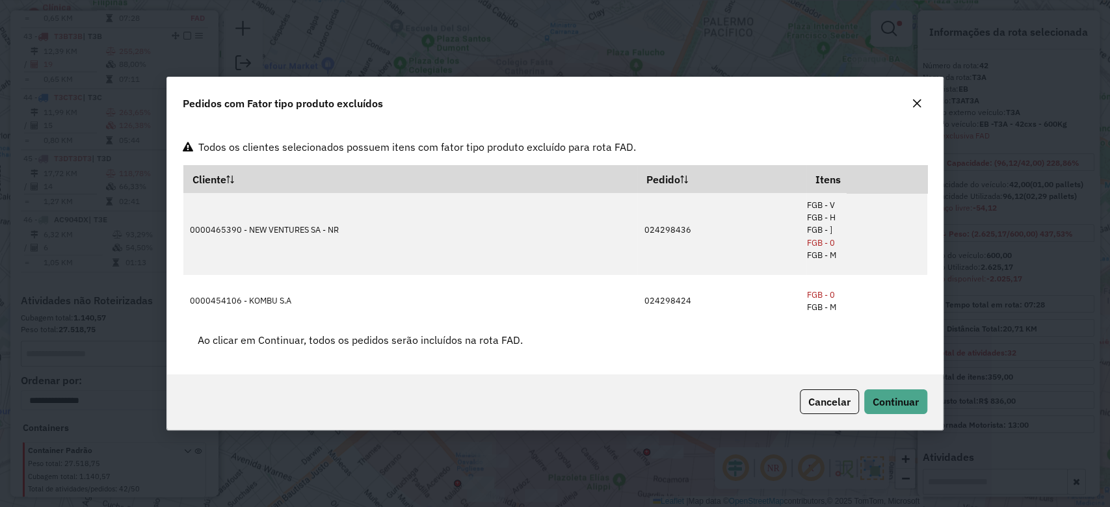
click at [920, 101] on icon "button" at bounding box center [916, 103] width 10 height 10
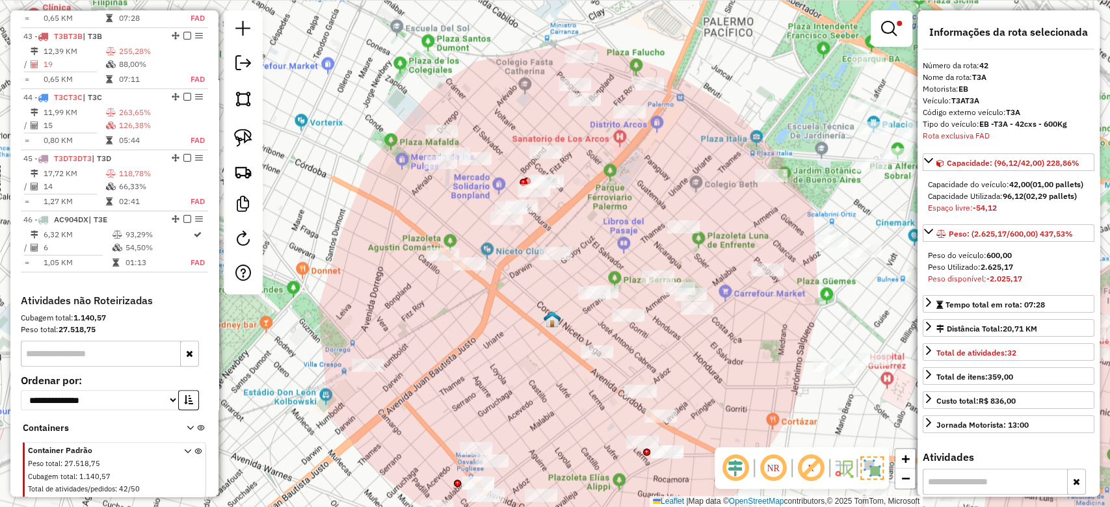
drag, startPoint x: 674, startPoint y: 176, endPoint x: 664, endPoint y: 174, distance: 10.7
click at [674, 176] on div "Limpar filtros Janela de atendimento Grade de atendimento Capacidade Transporta…" at bounding box center [555, 253] width 1110 height 507
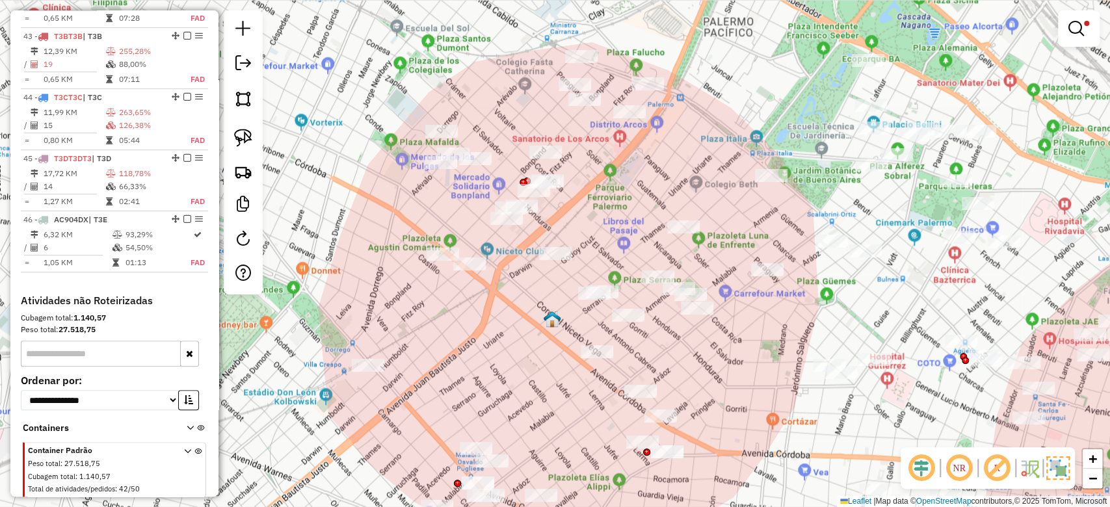
click at [655, 169] on div "Limpar filtros Janela de atendimento Grade de atendimento Capacidade Transporta…" at bounding box center [555, 253] width 1110 height 507
select select "**********"
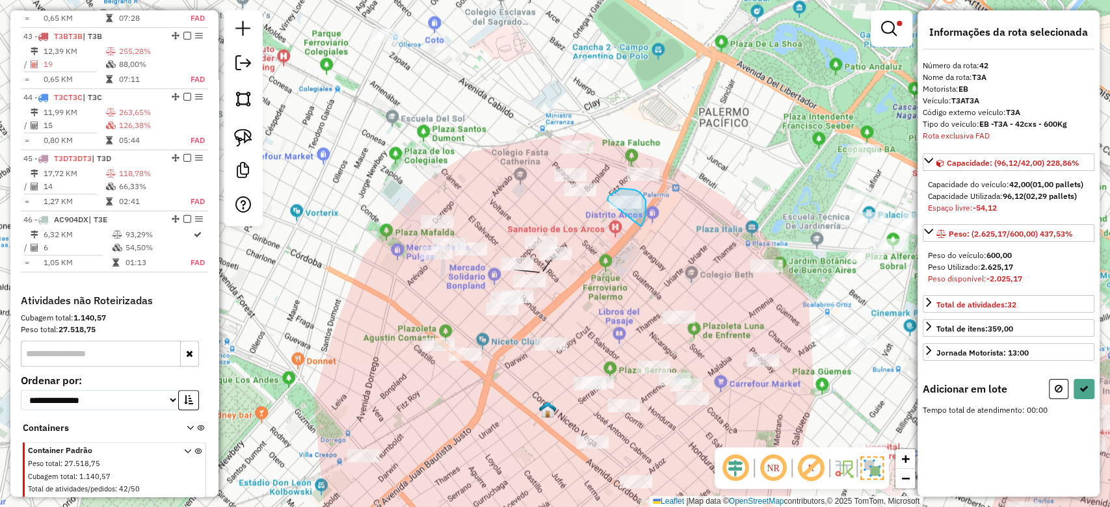
drag, startPoint x: 646, startPoint y: 211, endPoint x: 621, endPoint y: 220, distance: 26.3
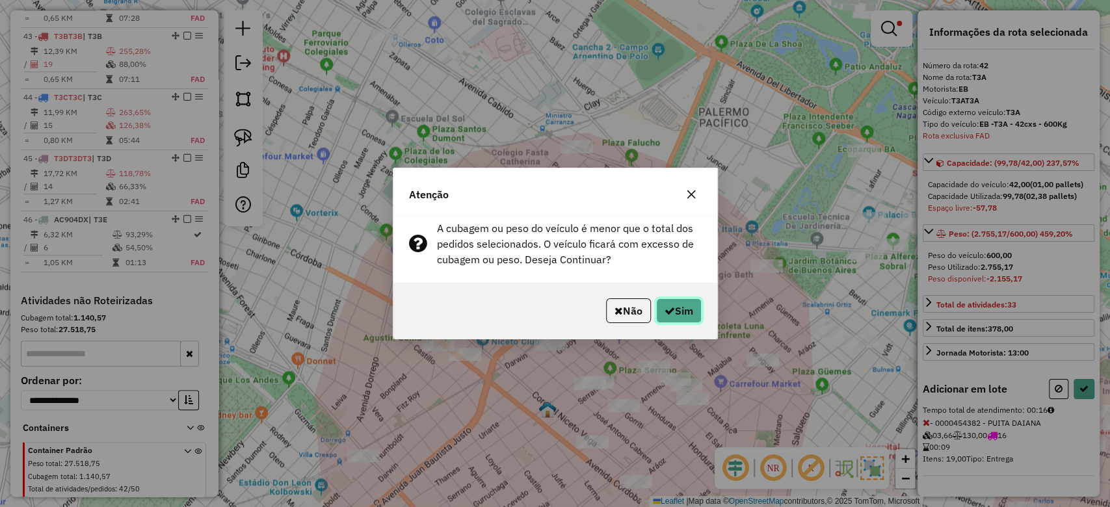
click at [687, 311] on button "Sim" at bounding box center [679, 310] width 46 height 25
select select "**********"
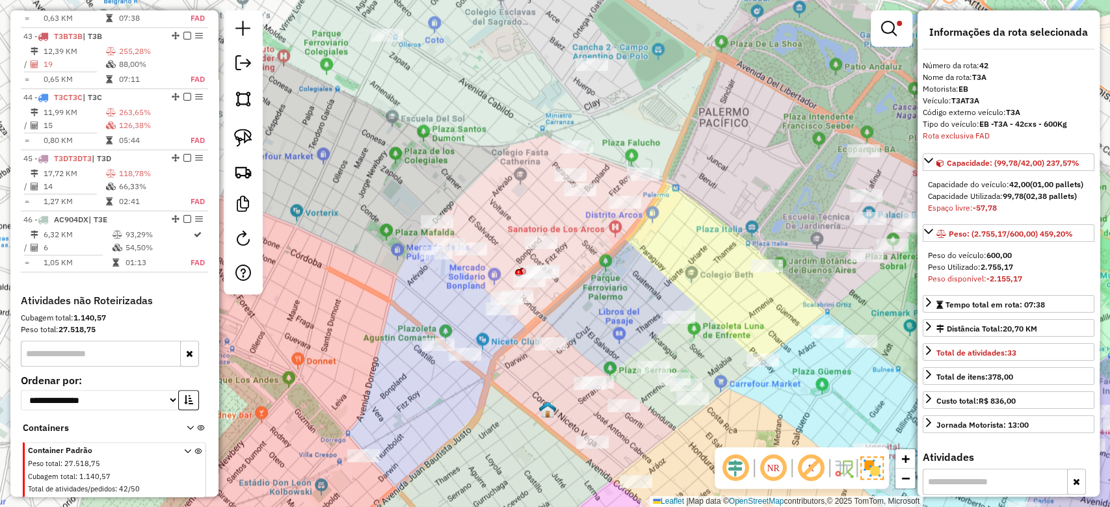
click at [876, 472] on img at bounding box center [871, 467] width 23 height 23
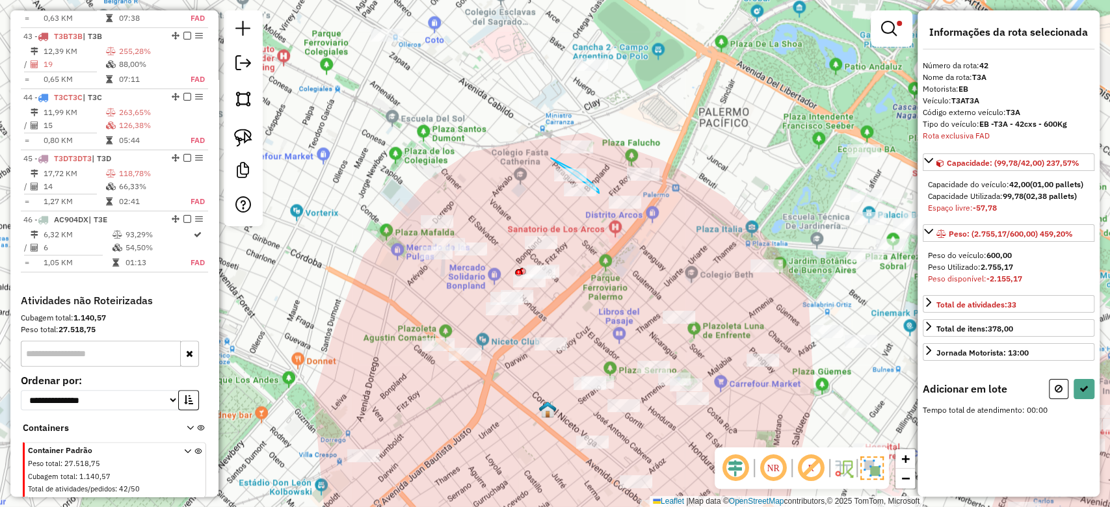
drag, startPoint x: 599, startPoint y: 194, endPoint x: 567, endPoint y: 232, distance: 49.9
click at [562, 233] on div "Rota 42 - Placa T3AT3A 0000462393 - 'CERTELL GE' SOLUCIONES INTEGRALES S. A. Ro…" at bounding box center [555, 253] width 1110 height 507
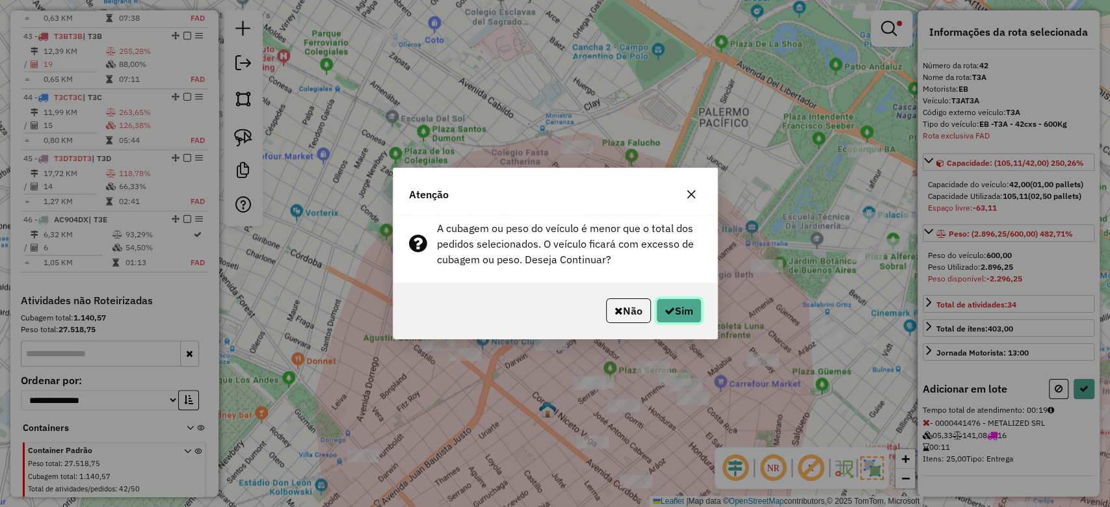
click at [682, 315] on button "Sim" at bounding box center [679, 310] width 46 height 25
select select "**********"
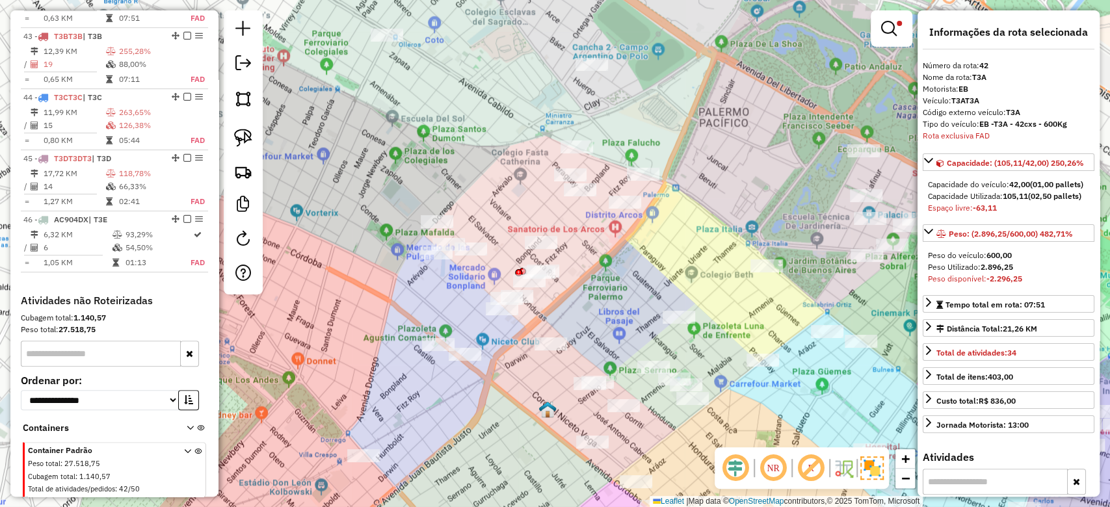
click at [875, 471] on img at bounding box center [871, 467] width 23 height 23
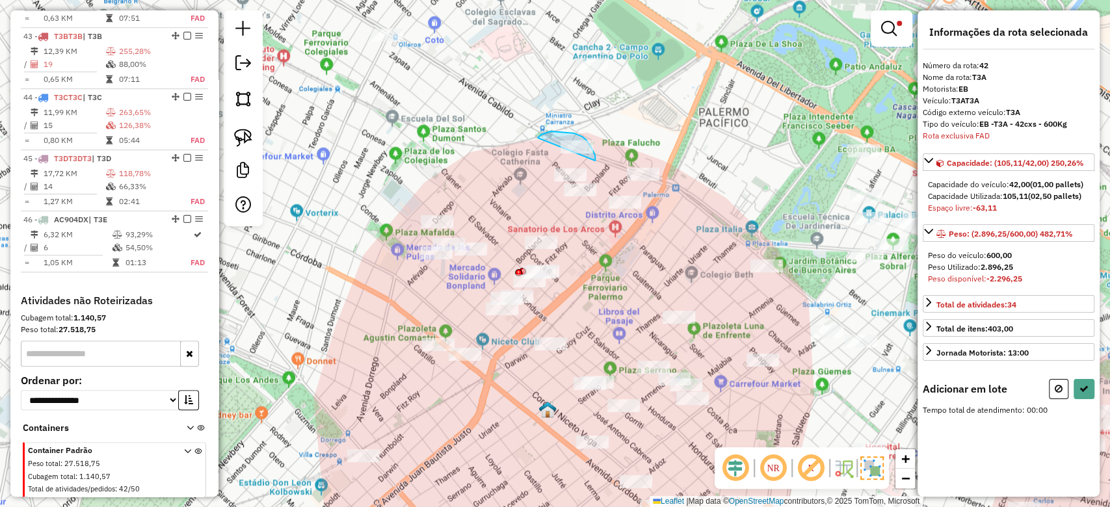
drag, startPoint x: 595, startPoint y: 155, endPoint x: 546, endPoint y: 168, distance: 50.5
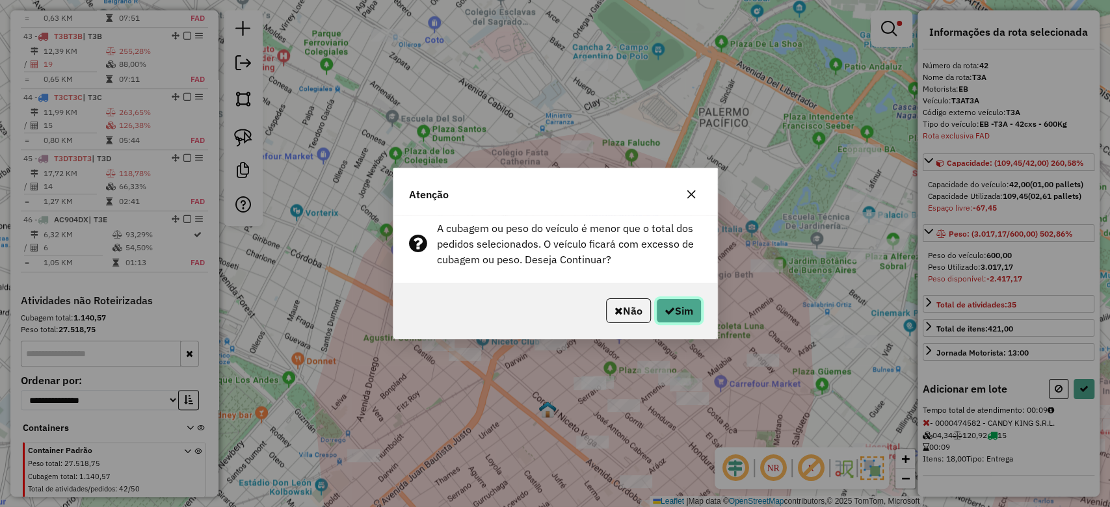
click at [681, 308] on button "Sim" at bounding box center [679, 310] width 46 height 25
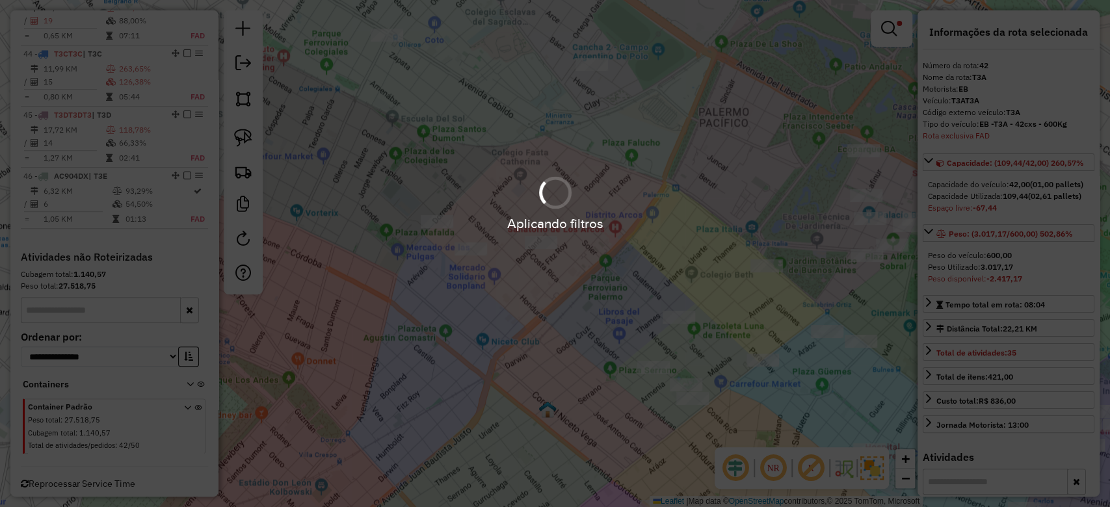
scroll to position [3685, 0]
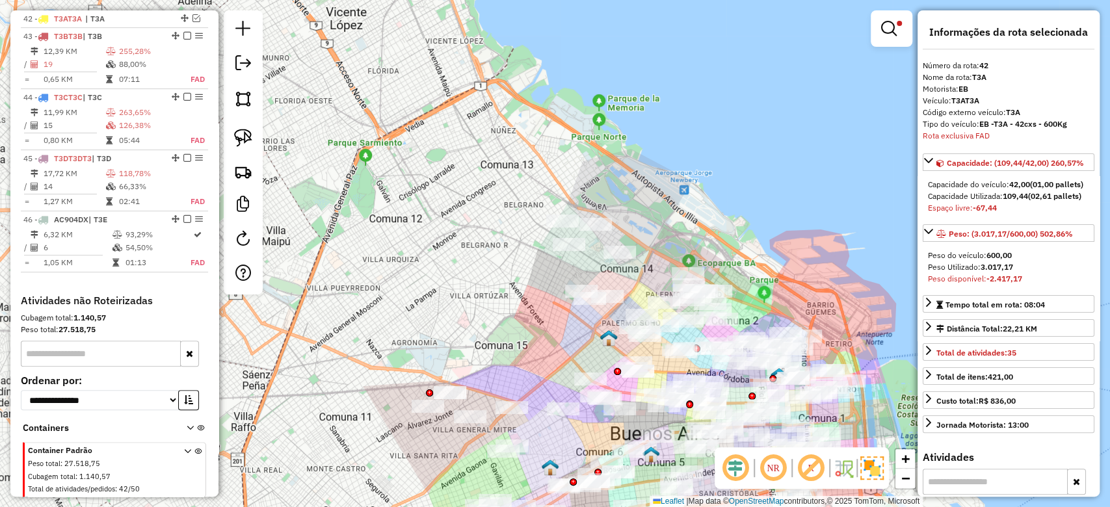
drag, startPoint x: 410, startPoint y: 316, endPoint x: 343, endPoint y: 299, distance: 68.4
click at [338, 299] on div "Limpar filtros Janela de atendimento Grade de atendimento Capacidade Transporta…" at bounding box center [555, 253] width 1110 height 507
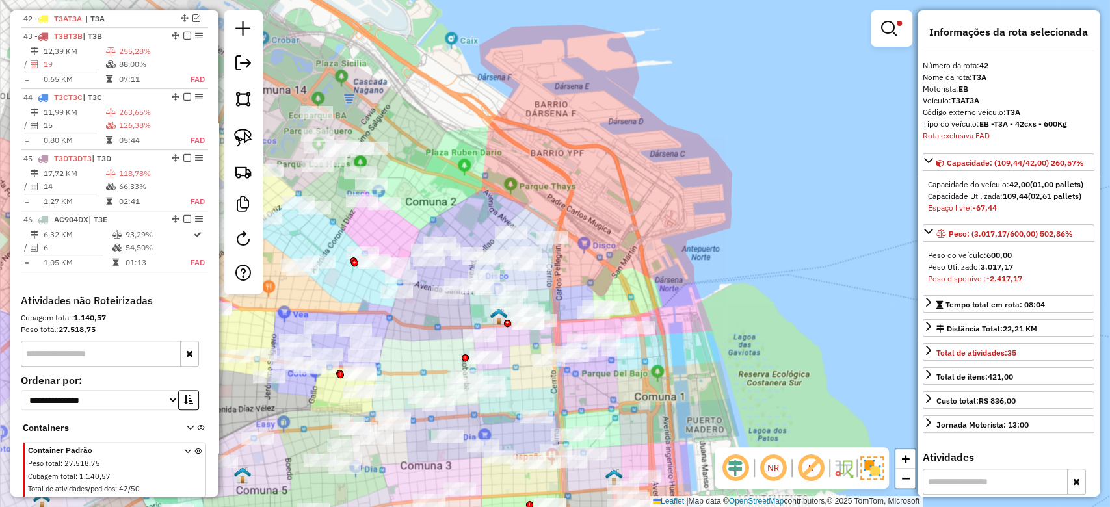
click at [876, 462] on img at bounding box center [871, 467] width 23 height 23
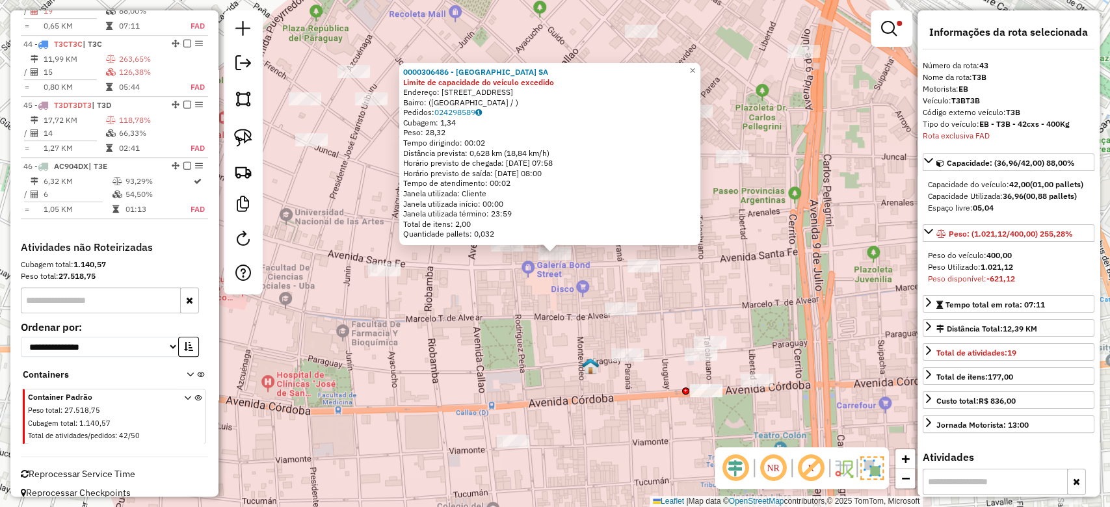
scroll to position [3745, 0]
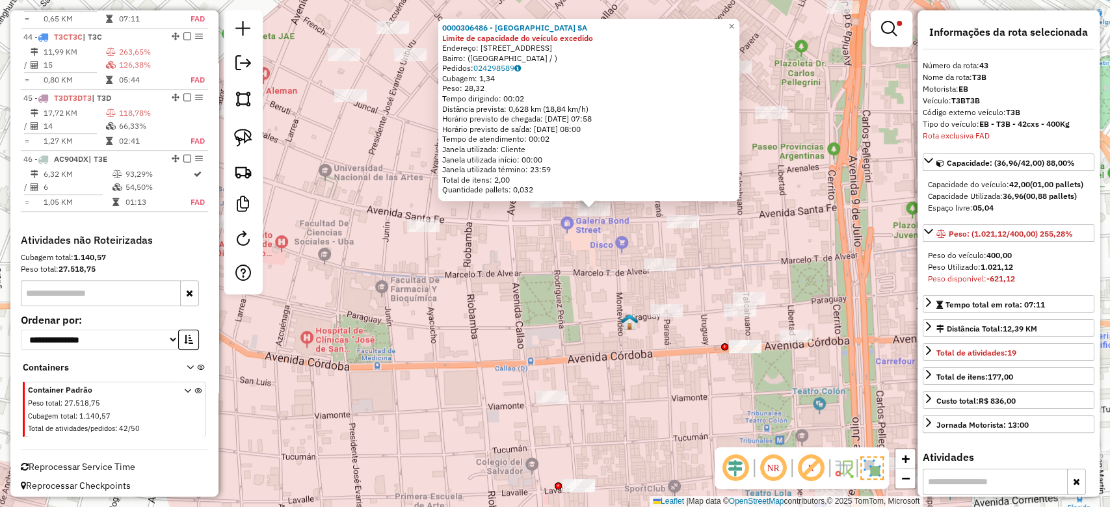
drag, startPoint x: 477, startPoint y: 331, endPoint x: 534, endPoint y: 273, distance: 81.4
click at [522, 285] on div "0000306486 - WILTON PALACE HOTEL SA Limite de capacidade do veículo excedido En…" at bounding box center [555, 253] width 1110 height 507
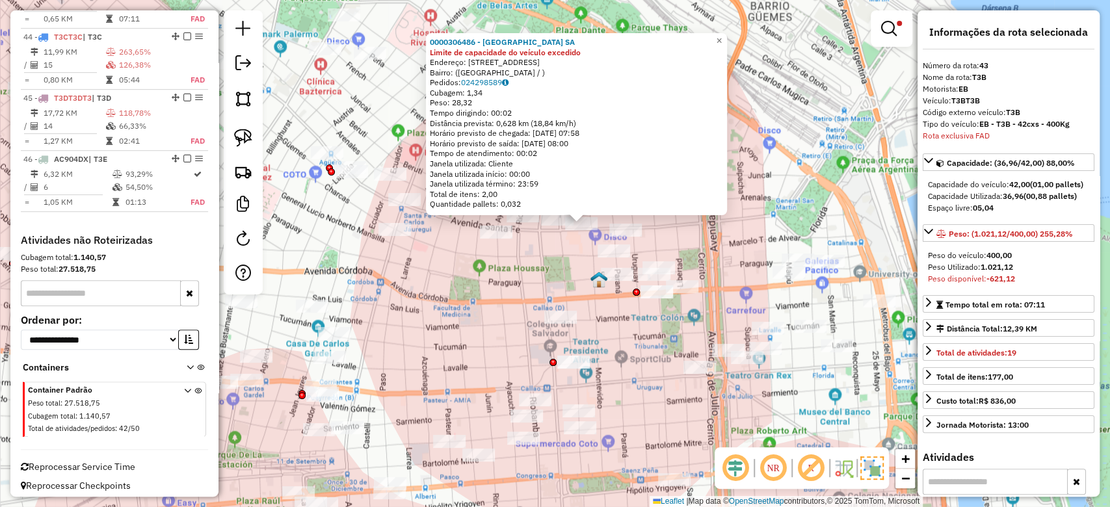
drag, startPoint x: 608, startPoint y: 307, endPoint x: 581, endPoint y: 319, distance: 29.4
click at [588, 319] on div "0000306486 - WILTON PALACE HOTEL SA Limite de capacidade do veículo excedido En…" at bounding box center [555, 253] width 1110 height 507
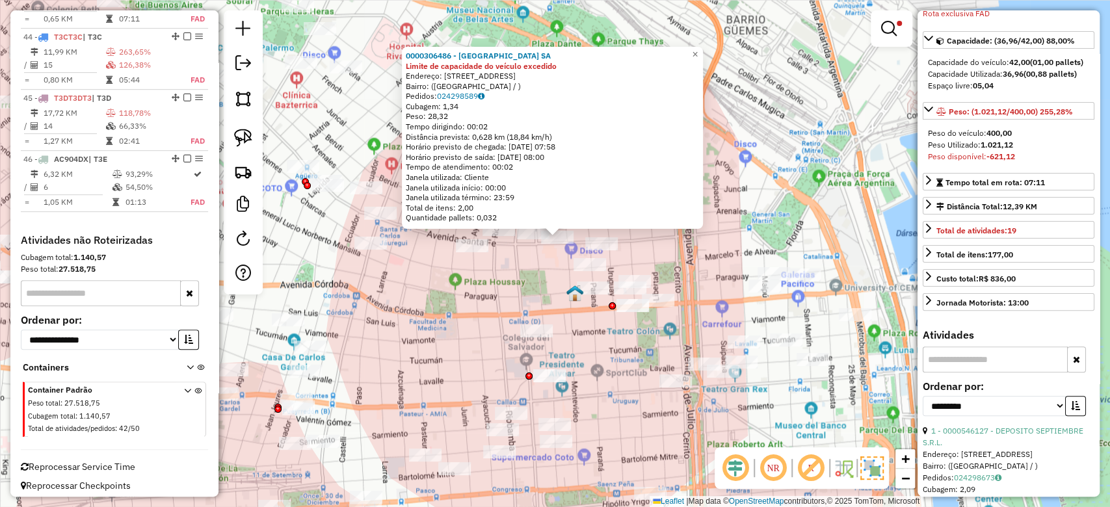
scroll to position [173, 0]
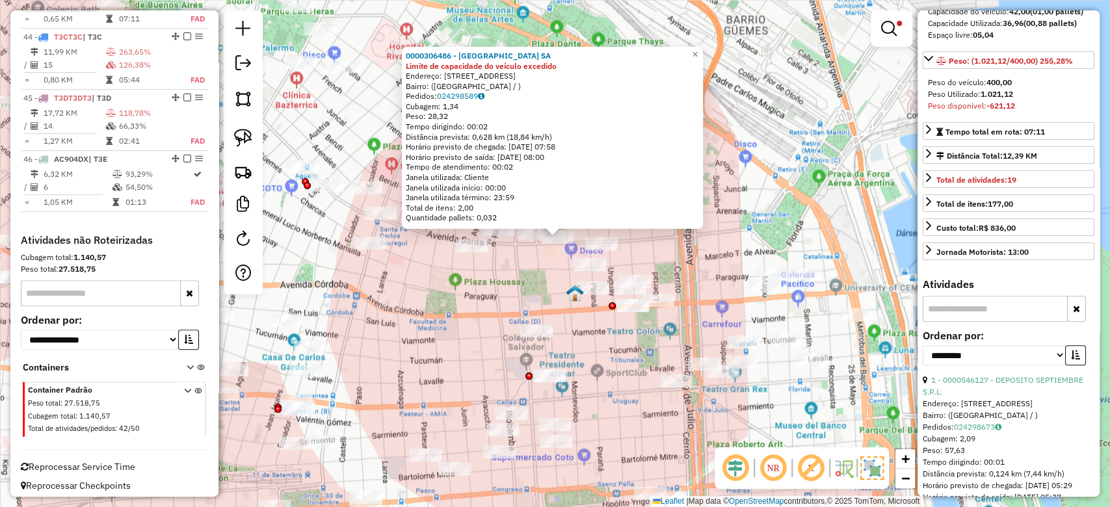
click at [1040, 343] on label "Ordenar por:" at bounding box center [1009, 336] width 172 height 16
drag, startPoint x: 1048, startPoint y: 360, endPoint x: 1042, endPoint y: 367, distance: 9.7
click at [1048, 359] on select "**********" at bounding box center [994, 355] width 143 height 20
select select "**********"
click at [923, 354] on select "**********" at bounding box center [994, 355] width 143 height 20
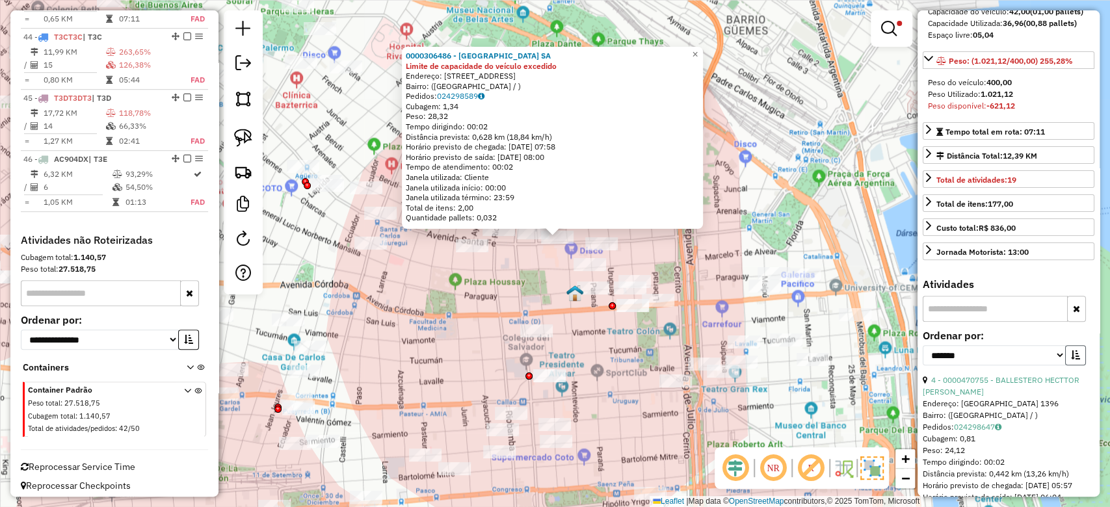
click at [1071, 360] on icon "button" at bounding box center [1075, 354] width 9 height 9
click at [1068, 365] on button "button" at bounding box center [1075, 355] width 21 height 20
click at [1042, 385] on link "3 - 0000457999 - GCMBEER S.A." at bounding box center [989, 380] width 116 height 10
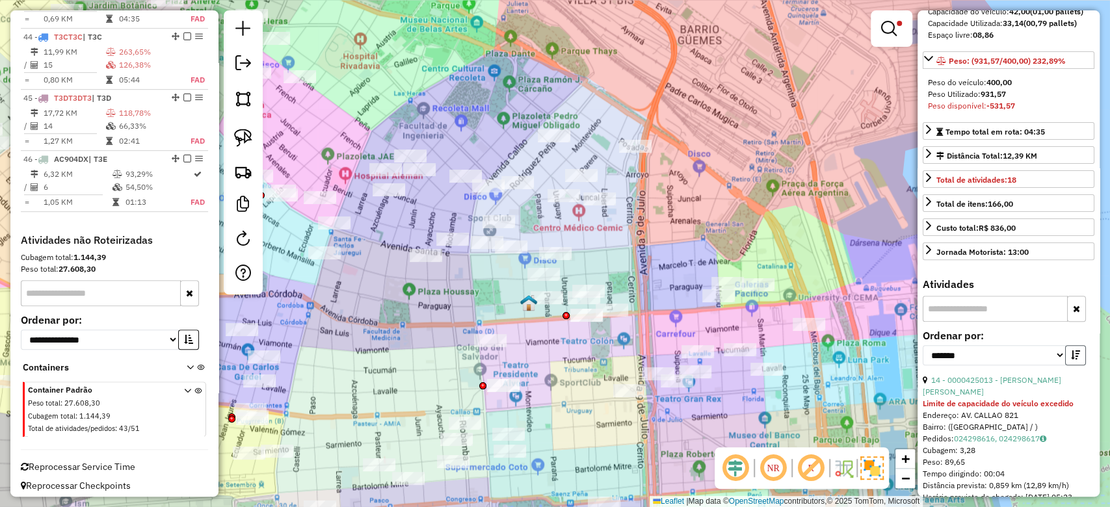
click at [1066, 354] on button "button" at bounding box center [1075, 355] width 21 height 20
click at [1069, 354] on button "button" at bounding box center [1075, 355] width 21 height 20
click at [1014, 386] on link "14 - 0000425013 - MARTINEZ GOUGET IGNACIO" at bounding box center [992, 385] width 138 height 21
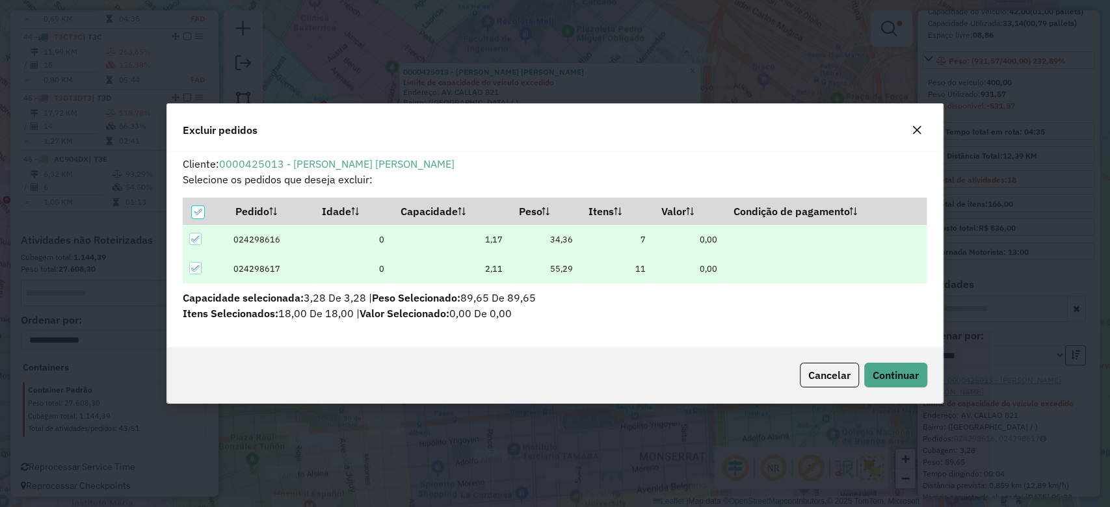
scroll to position [0, 0]
click at [894, 377] on span "Continuar" at bounding box center [895, 375] width 46 height 13
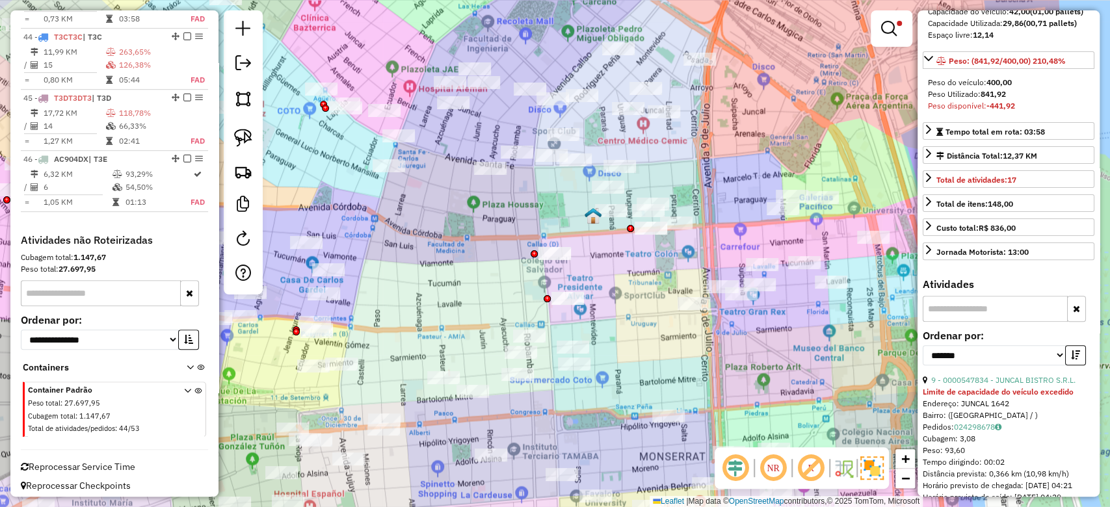
click at [661, 276] on div "Rota 4 - Placa AF804RI 0000050152 - Paz Silvia Beatriz Limpar filtros Janela de…" at bounding box center [555, 253] width 1110 height 507
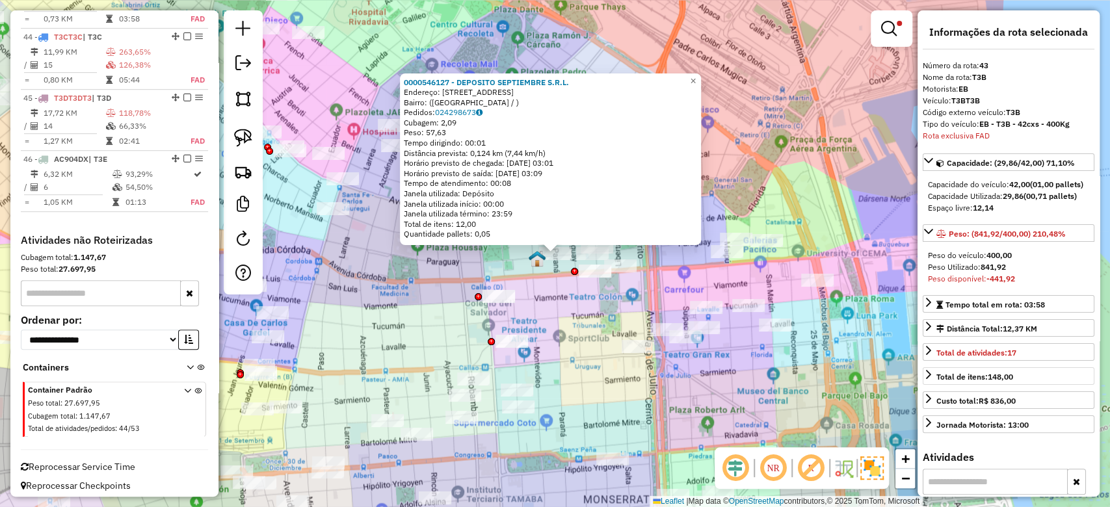
scroll to position [260, 0]
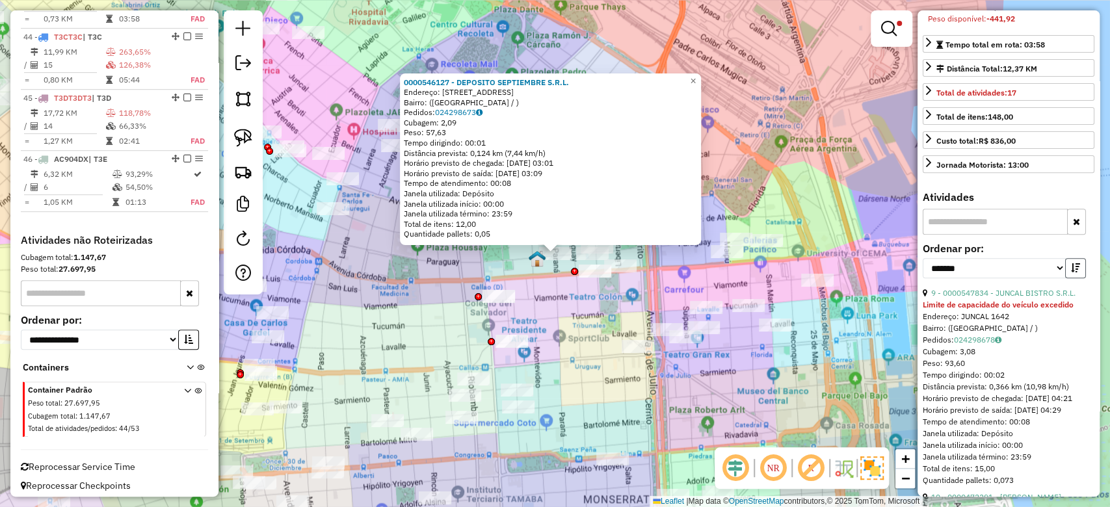
click at [1072, 272] on icon "button" at bounding box center [1075, 267] width 9 height 9
click at [1012, 298] on link "9 - 0000547834 - JUNCAL BISTRO S.R.L." at bounding box center [1003, 293] width 144 height 10
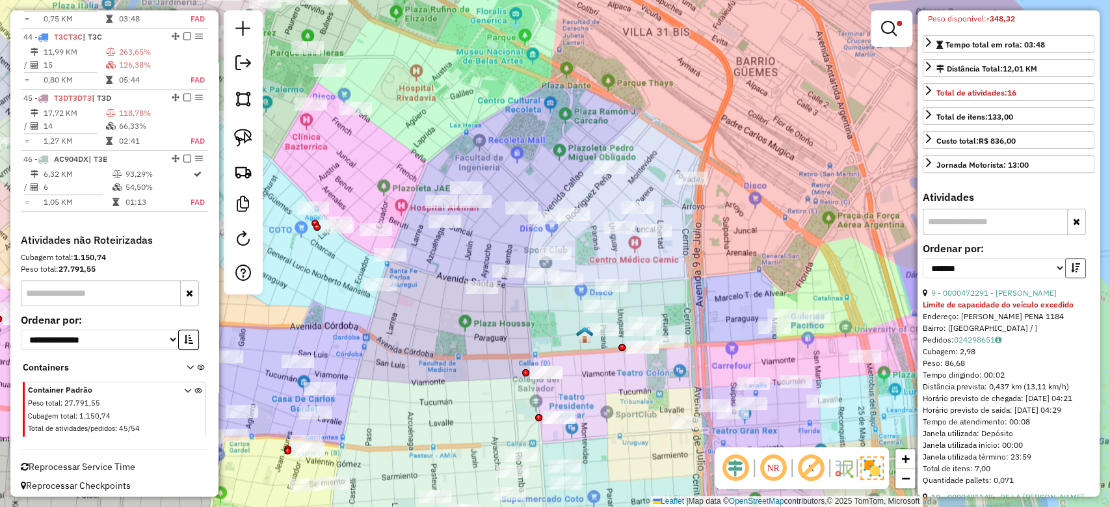
click at [1066, 278] on button "button" at bounding box center [1075, 268] width 21 height 20
click at [1071, 272] on icon "button" at bounding box center [1075, 267] width 9 height 9
click at [1022, 298] on link "9 - 0000472291 - [PERSON_NAME]" at bounding box center [993, 293] width 125 height 10
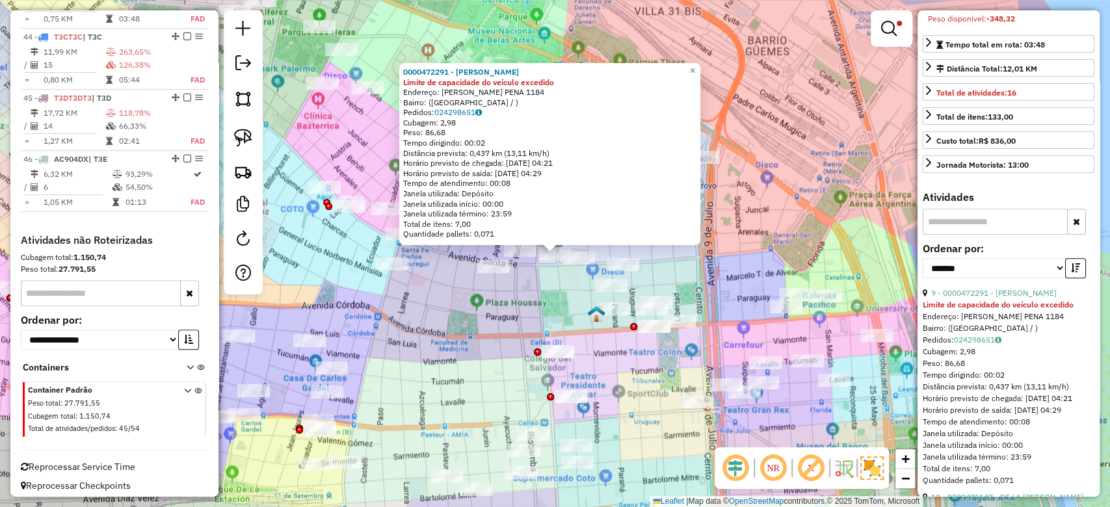
click at [540, 297] on div "0000472291 - VERA BENITES FRANK Limite de capacidade do veículo excedido Endere…" at bounding box center [555, 253] width 1110 height 507
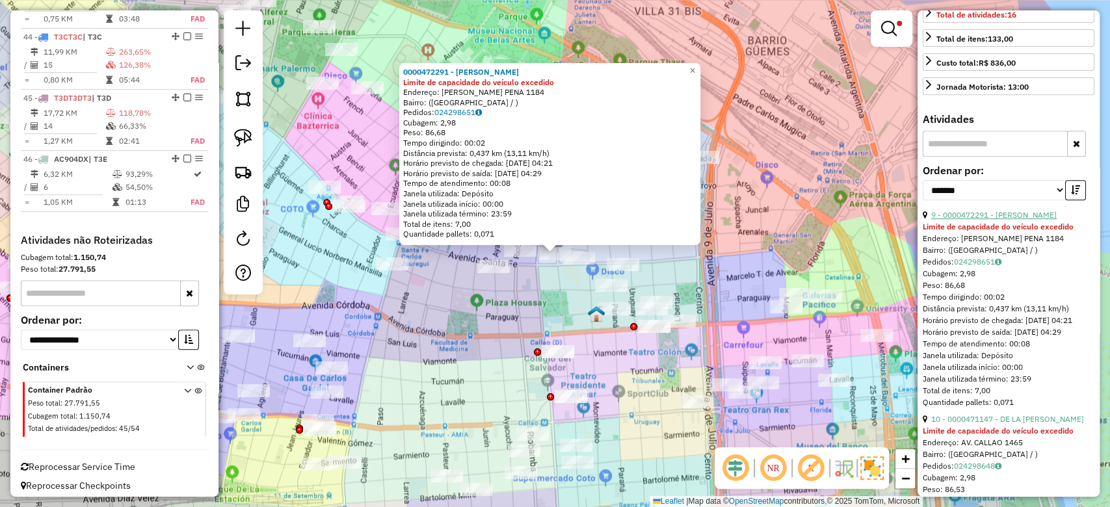
scroll to position [347, 0]
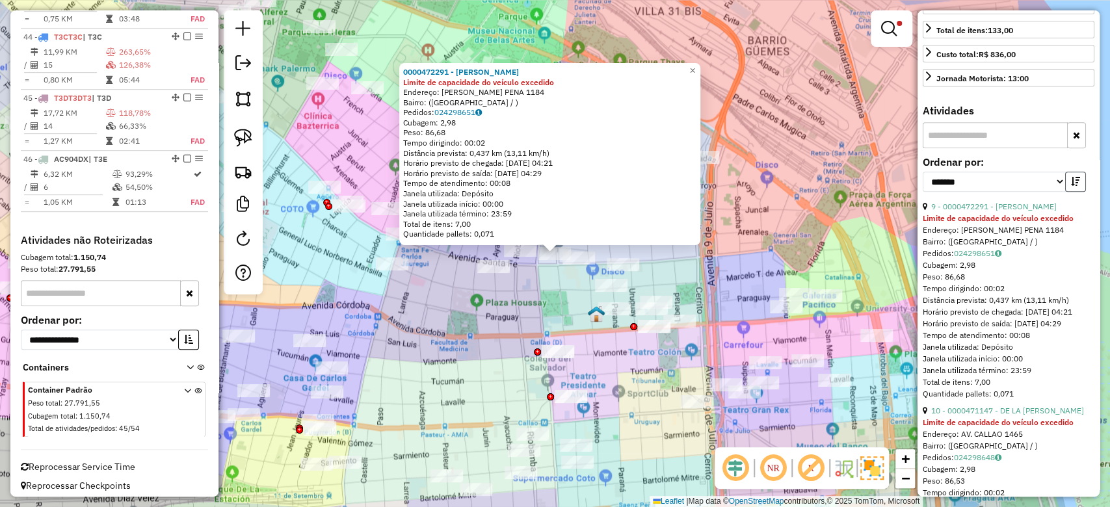
click at [1074, 186] on icon "button" at bounding box center [1075, 181] width 9 height 9
click at [1027, 211] on link "9 - 0000472291 - [PERSON_NAME]" at bounding box center [993, 207] width 125 height 10
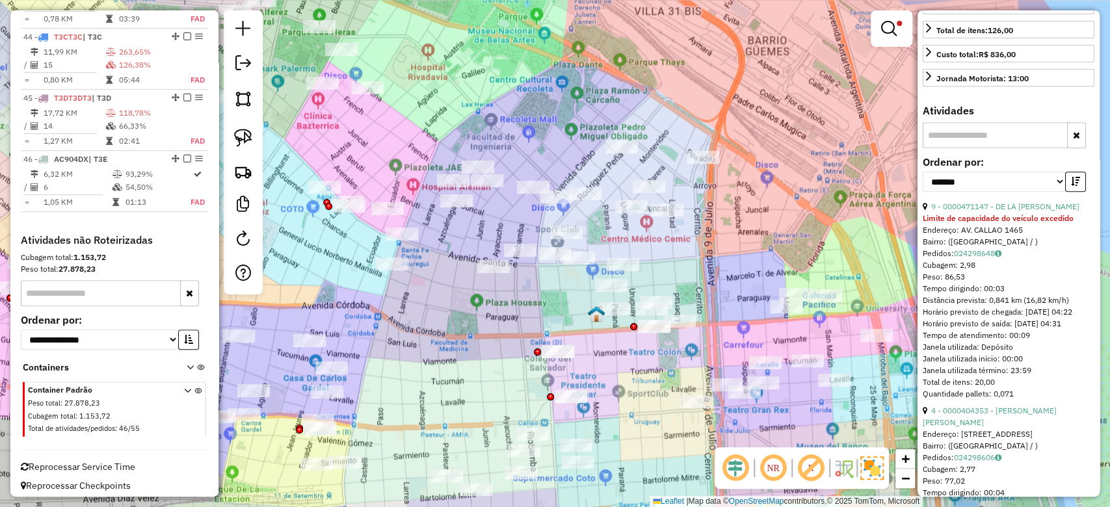
scroll to position [0, 0]
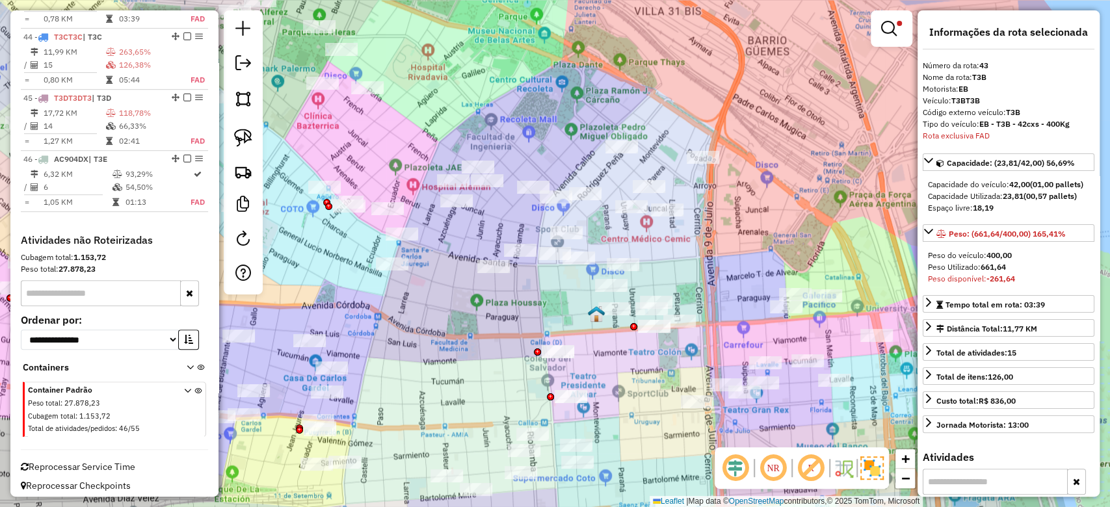
drag, startPoint x: 624, startPoint y: 237, endPoint x: 610, endPoint y: 224, distance: 18.4
click at [624, 237] on div "Rota 43 - Placa T3BT3B 0000548527 - GONZALEZ GUSTAVO DANIEL Limpar filtros Jane…" at bounding box center [555, 253] width 1110 height 507
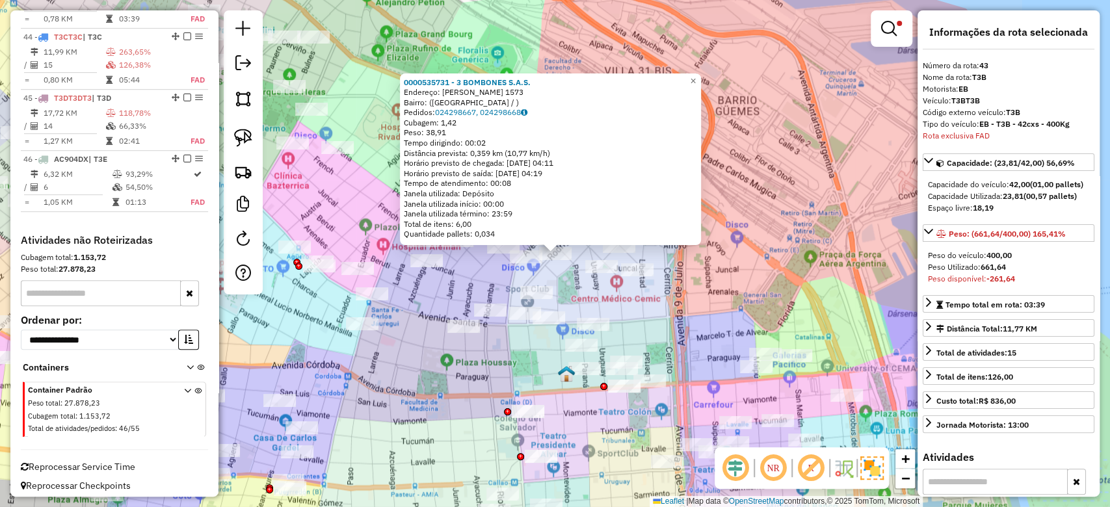
drag, startPoint x: 583, startPoint y: 284, endPoint x: 625, endPoint y: 281, distance: 42.4
click at [625, 281] on div "Rota 43 - Placa T3BT3B 0000548527 - GONZALEZ GUSTAVO DANIEL 0000535731 - 3 BOMB…" at bounding box center [555, 253] width 1110 height 507
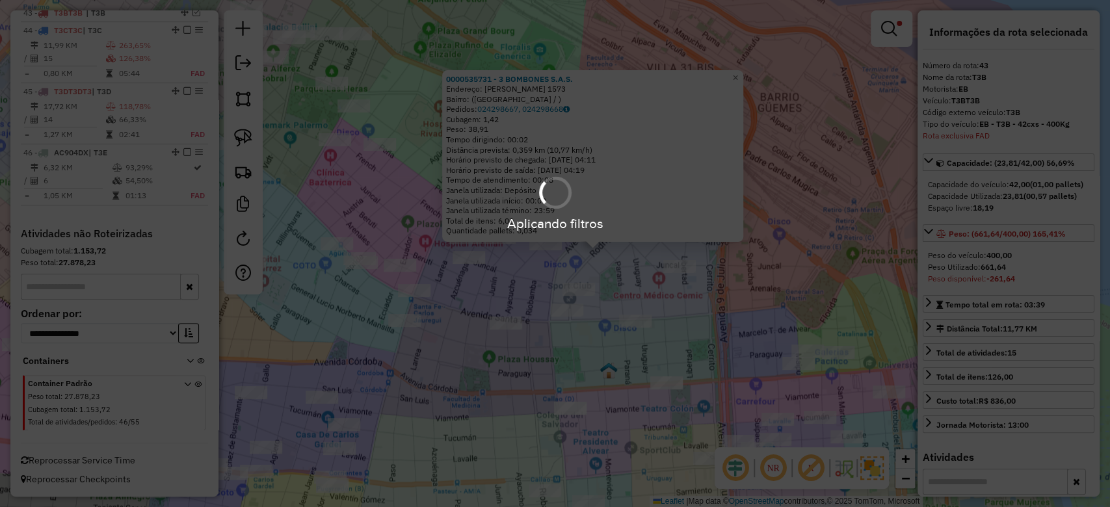
scroll to position [3702, 0]
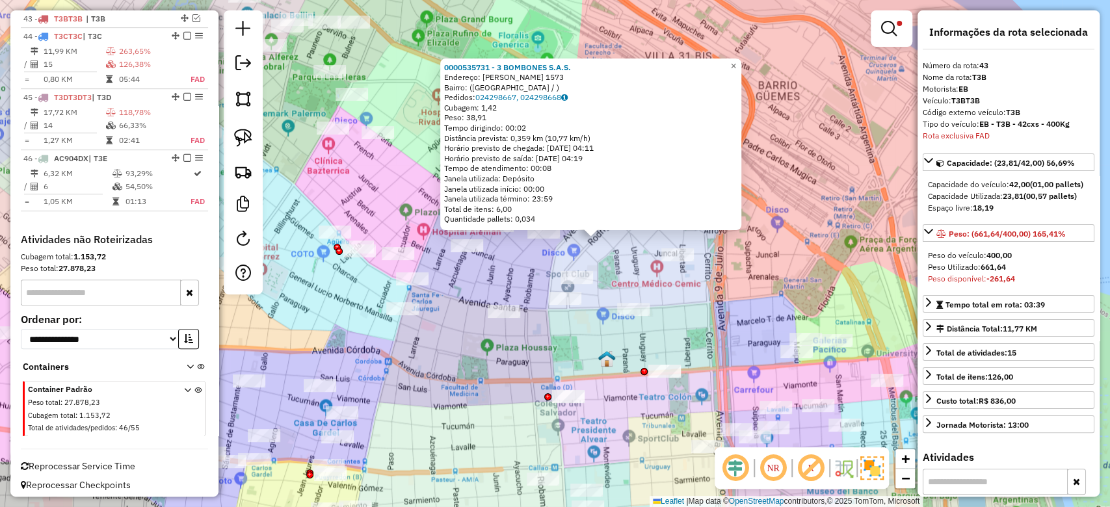
drag, startPoint x: 599, startPoint y: 369, endPoint x: 495, endPoint y: 148, distance: 244.3
click at [495, 148] on div "0000535731 - 3 BOMBONES S.A.S. Endereço: RODRIGUEZ PENA 1573 Bairro: (BUENOS AI…" at bounding box center [555, 253] width 1110 height 507
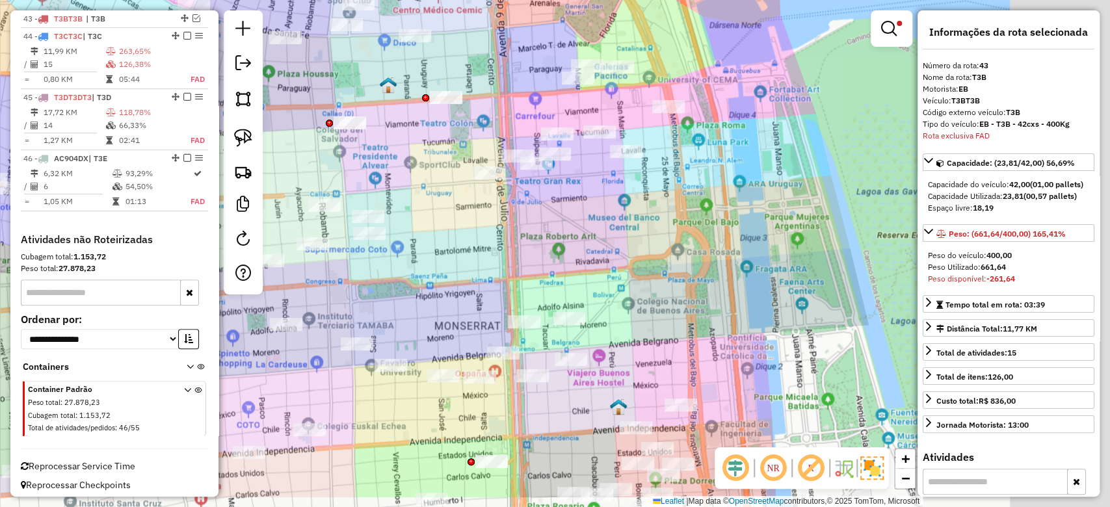
drag, startPoint x: 787, startPoint y: 319, endPoint x: 694, endPoint y: 232, distance: 127.0
click at [694, 215] on div "0000535731 - 3 BOMBONES S.A.S. Endereço: RODRIGUEZ PENA 1573 Bairro: (BUENOS AI…" at bounding box center [555, 253] width 1110 height 507
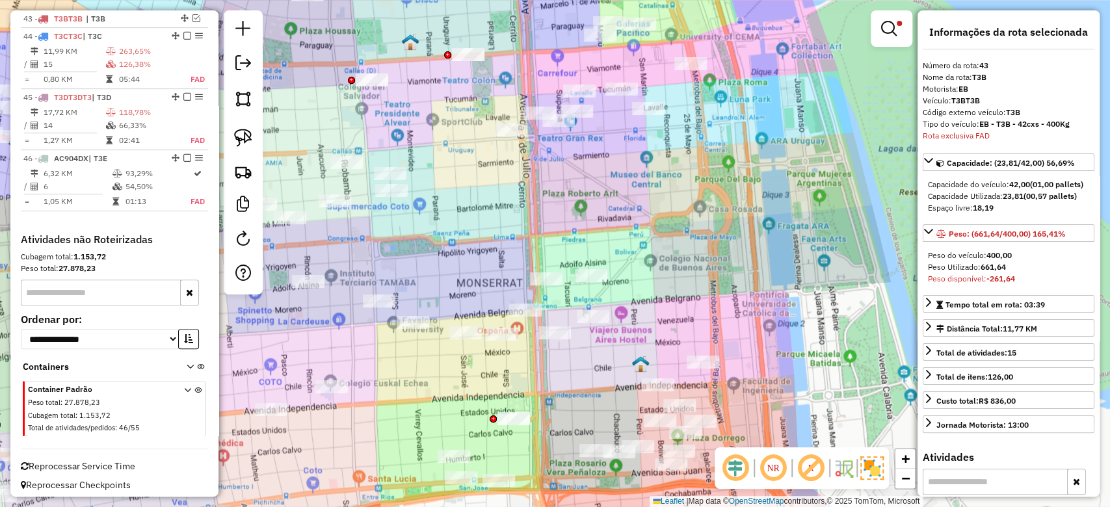
click at [882, 474] on img at bounding box center [871, 467] width 23 height 23
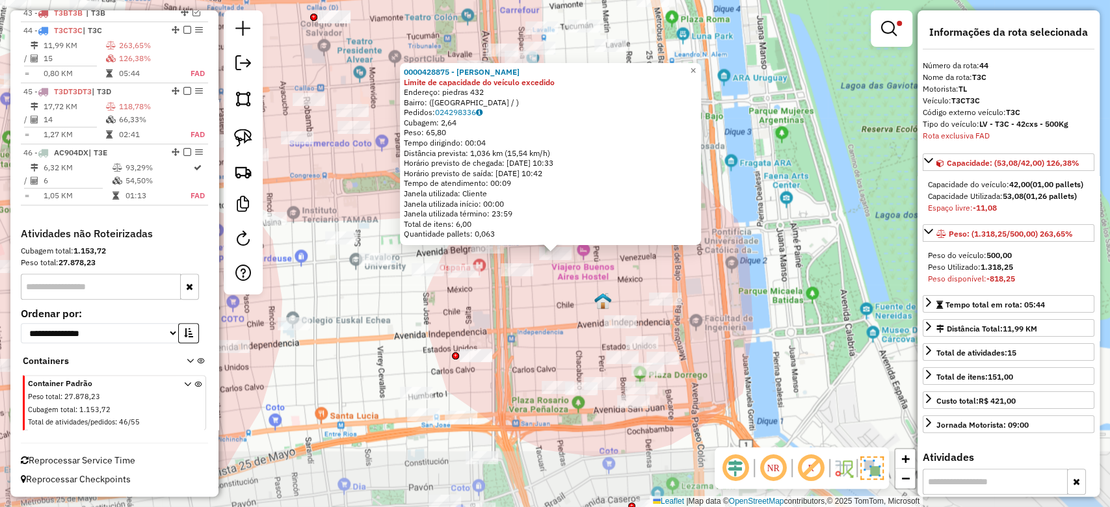
scroll to position [3750, 0]
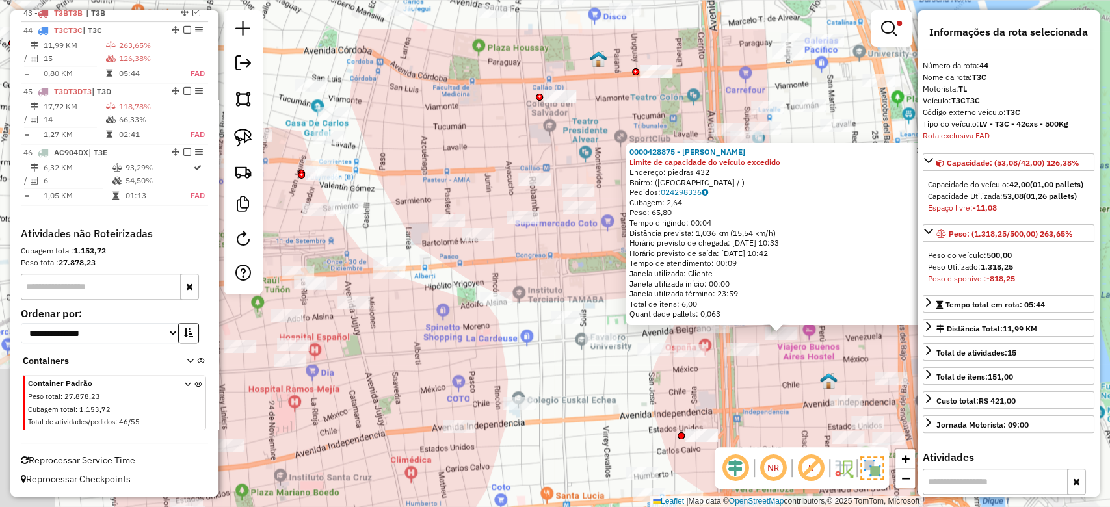
drag, startPoint x: 813, startPoint y: 421, endPoint x: 802, endPoint y: 415, distance: 12.2
click at [811, 420] on div "0000428875 - Galarza Diego Alberto Limite de capacidade do veículo excedido End…" at bounding box center [555, 253] width 1110 height 507
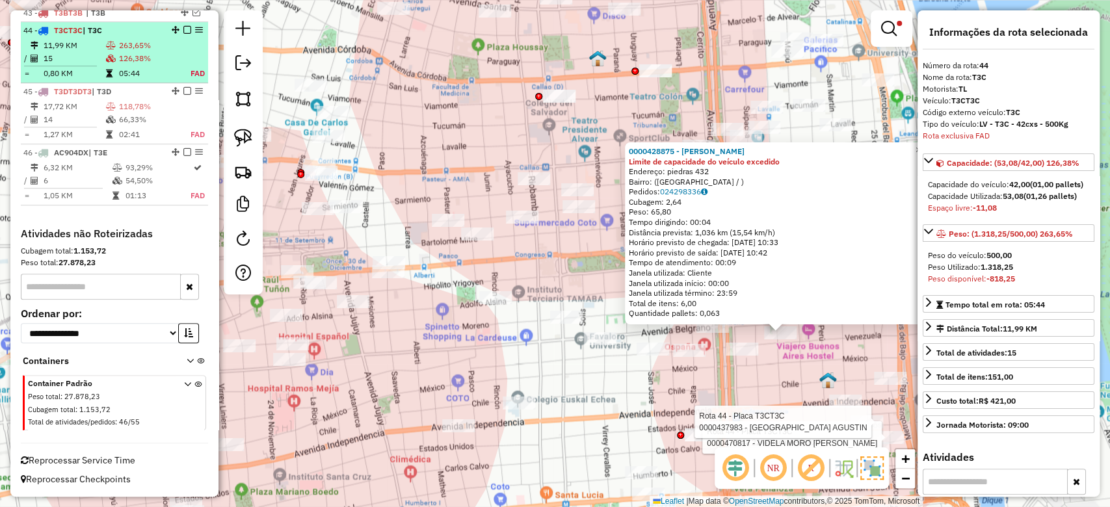
click at [183, 30] on em at bounding box center [187, 30] width 8 height 8
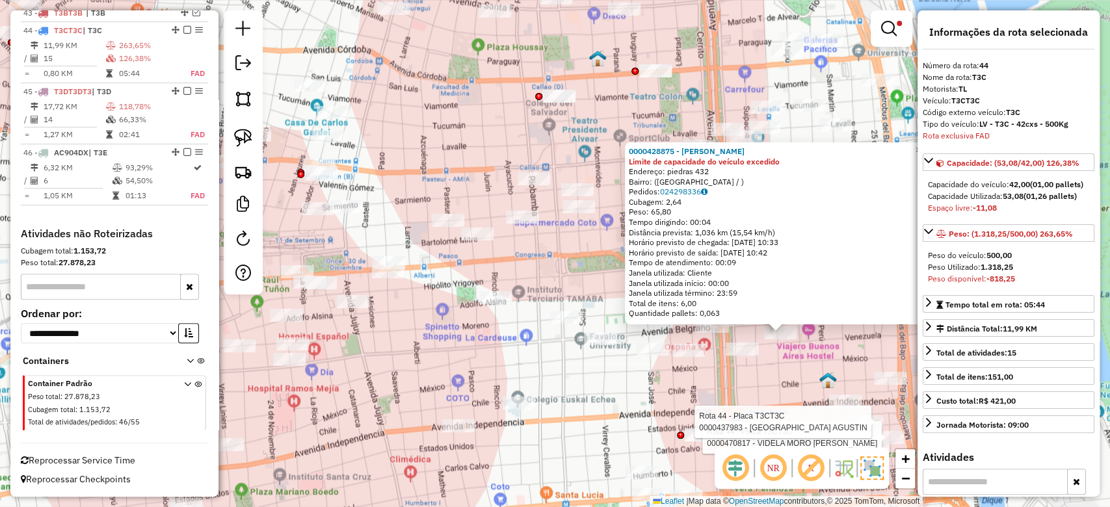
scroll to position [3707, 0]
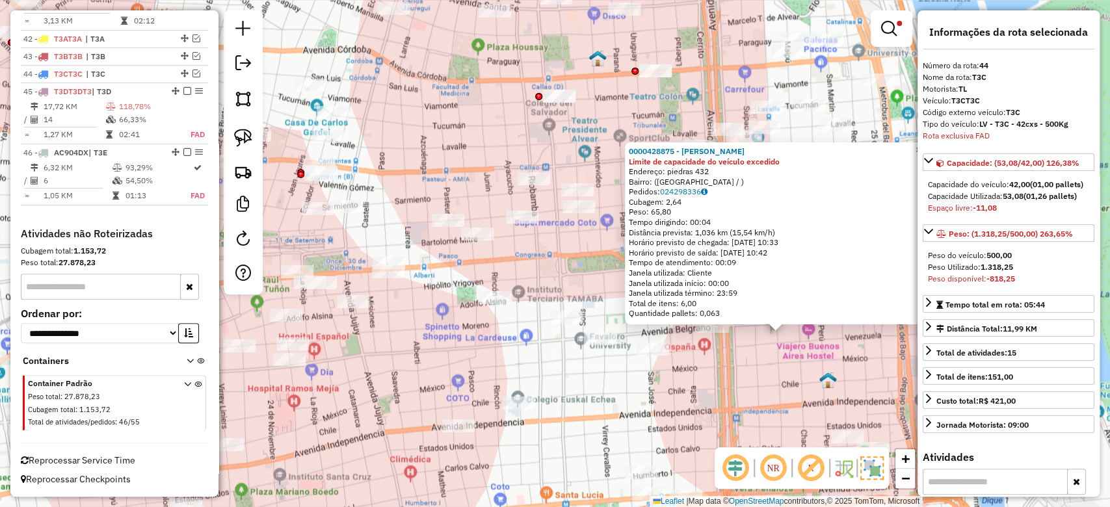
drag, startPoint x: 589, startPoint y: 399, endPoint x: 599, endPoint y: 399, distance: 9.8
click at [594, 399] on div "0000428875 - Galarza Diego Alberto Limite de capacidade do veículo excedido End…" at bounding box center [555, 253] width 1110 height 507
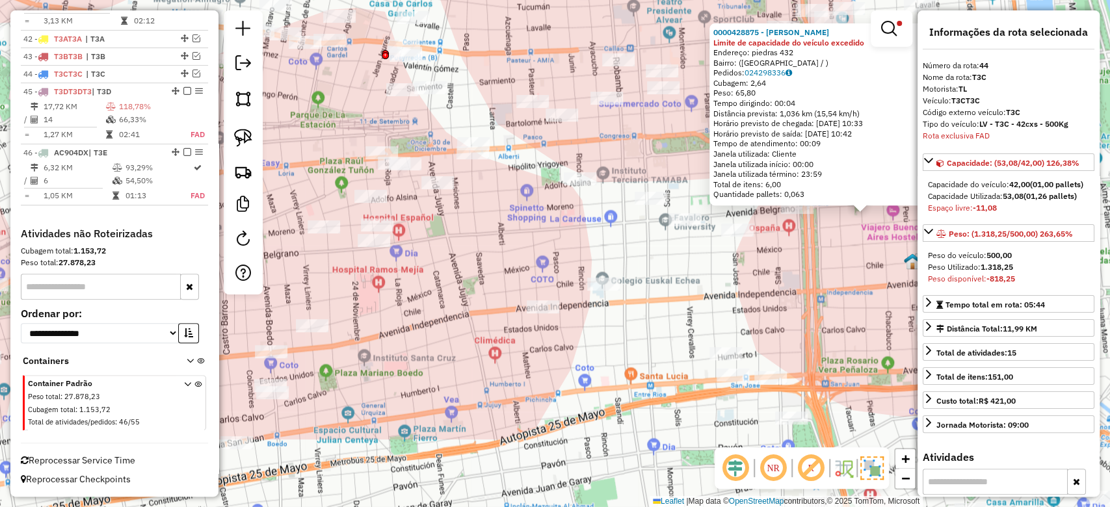
drag, startPoint x: 623, startPoint y: 408, endPoint x: 858, endPoint y: 251, distance: 282.7
click at [858, 251] on div "0000428875 - Galarza Diego Alberto Limite de capacidade do veículo excedido End…" at bounding box center [555, 253] width 1110 height 507
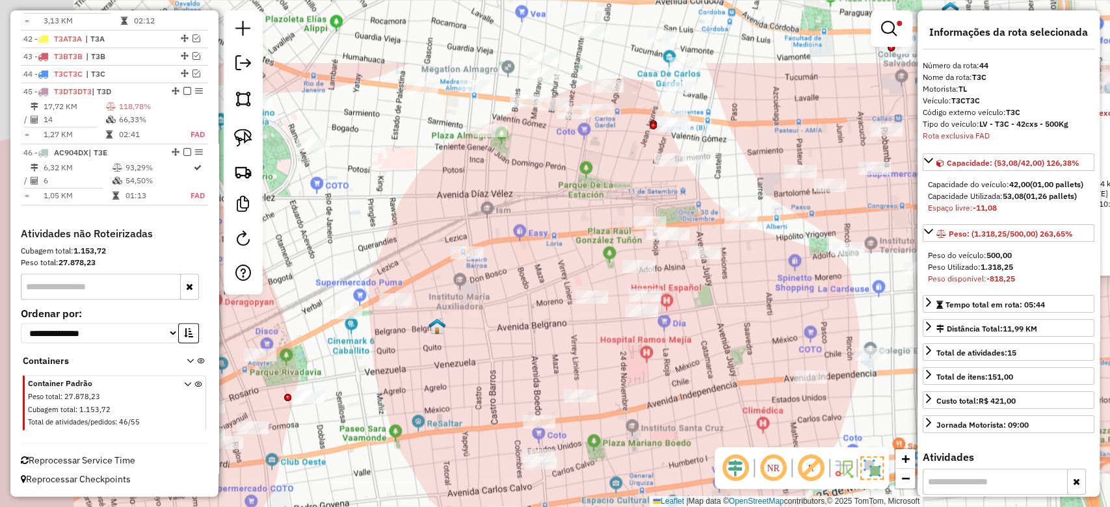
drag, startPoint x: 616, startPoint y: 227, endPoint x: 733, endPoint y: 347, distance: 167.8
click at [733, 347] on div "0000428875 - Galarza Diego Alberto Limite de capacidade do veículo excedido End…" at bounding box center [555, 253] width 1110 height 507
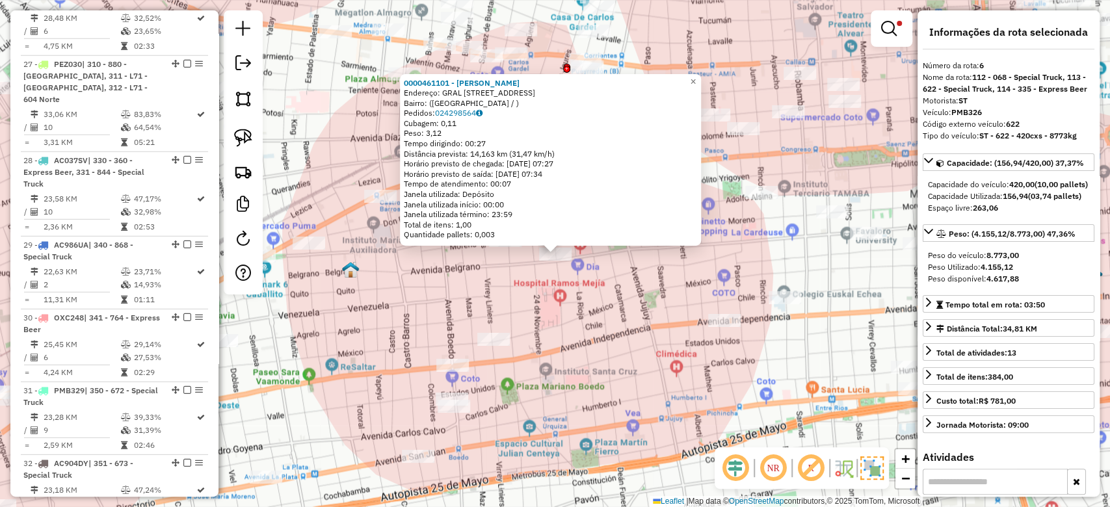
scroll to position [922, 0]
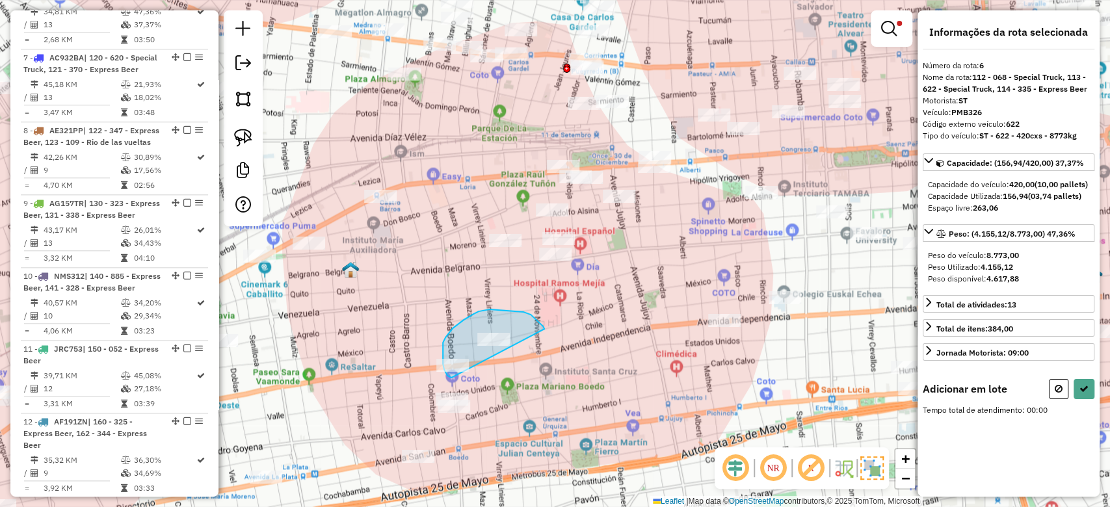
drag, startPoint x: 525, startPoint y: 313, endPoint x: 506, endPoint y: 376, distance: 65.4
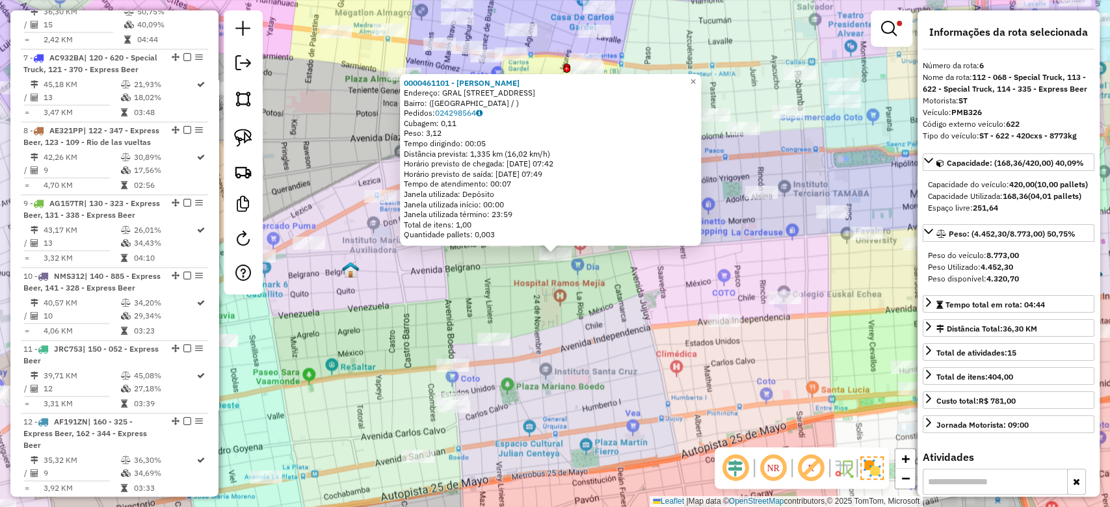
click at [542, 296] on div "Rota 6 - Placa PMB326 0000461101 - ENRIQUEZ BEJARANO YENY ROXANA 0000461101 - E…" at bounding box center [555, 253] width 1110 height 507
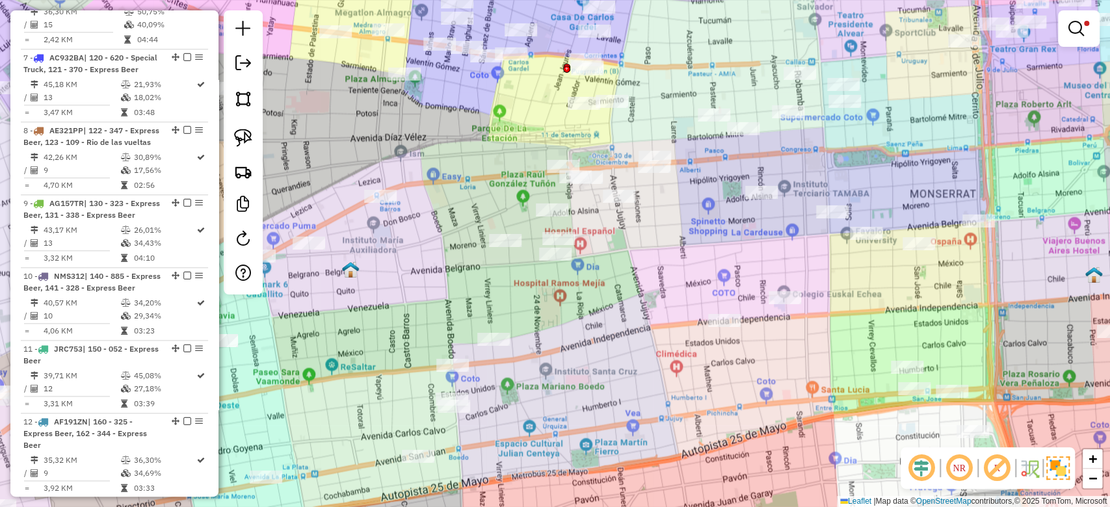
drag, startPoint x: 531, startPoint y: 267, endPoint x: 561, endPoint y: 320, distance: 60.6
click at [561, 320] on div "Limpar filtros Janela de atendimento Grade de atendimento Capacidade Transporta…" at bounding box center [555, 253] width 1110 height 507
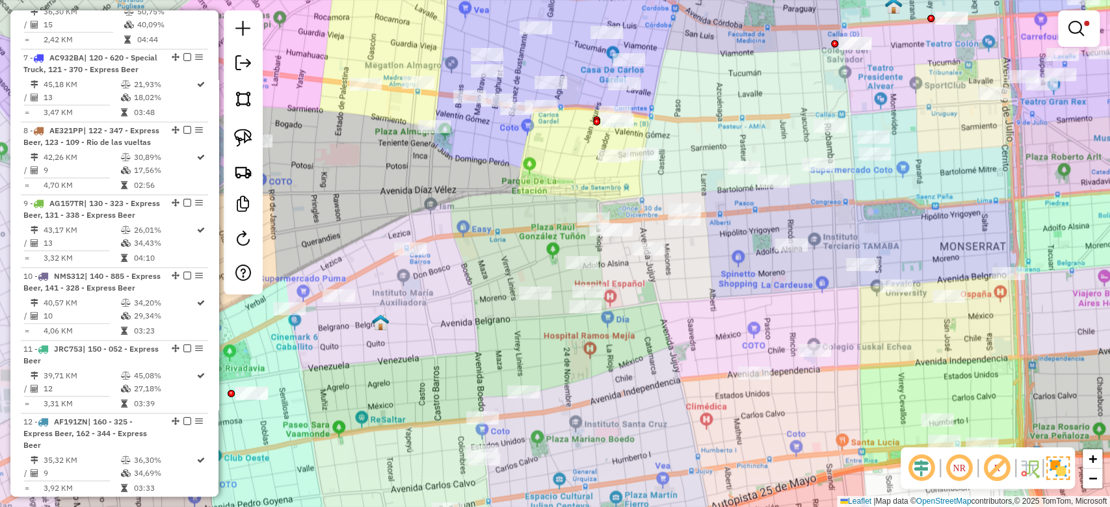
drag, startPoint x: 521, startPoint y: 330, endPoint x: 545, endPoint y: 263, distance: 70.8
click at [545, 265] on div "Limpar filtros Janela de atendimento Grade de atendimento Capacidade Transporta…" at bounding box center [555, 253] width 1110 height 507
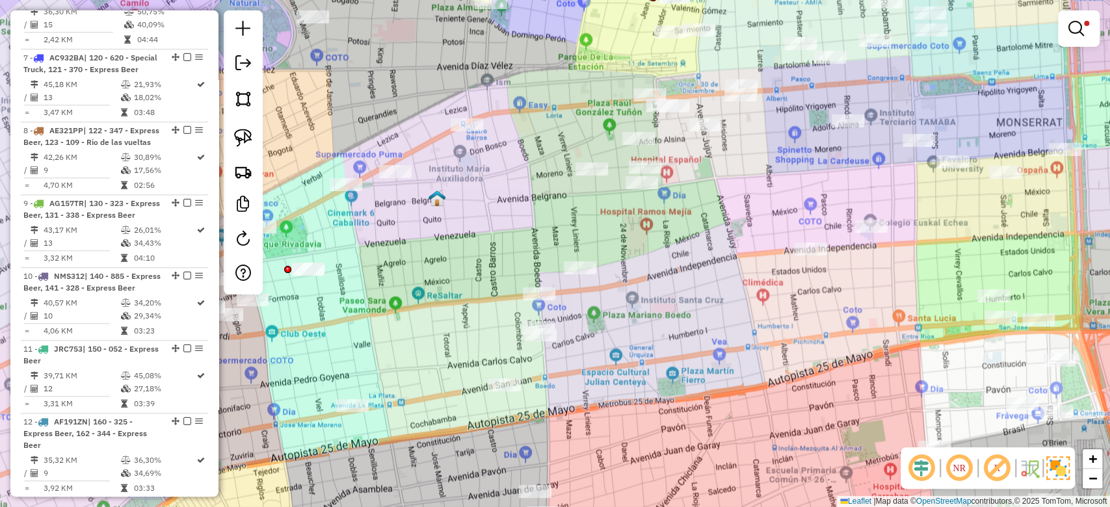
click at [1062, 467] on img at bounding box center [1057, 467] width 23 height 23
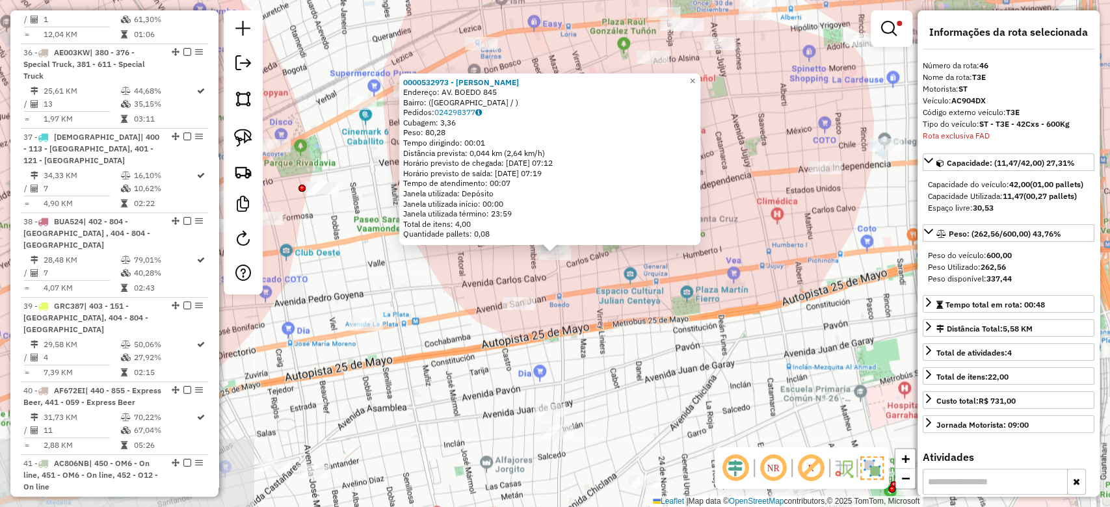
scroll to position [3707, 0]
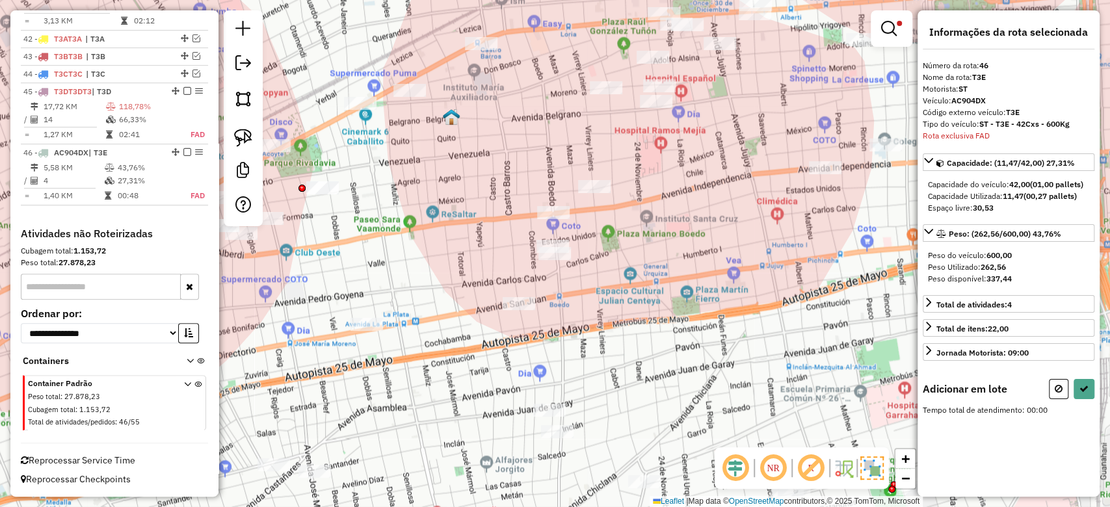
drag, startPoint x: 665, startPoint y: 270, endPoint x: 659, endPoint y: 373, distance: 103.5
click at [659, 372] on div "Limpar filtros Janela de atendimento Grade de atendimento Capacidade Transporta…" at bounding box center [555, 253] width 1110 height 507
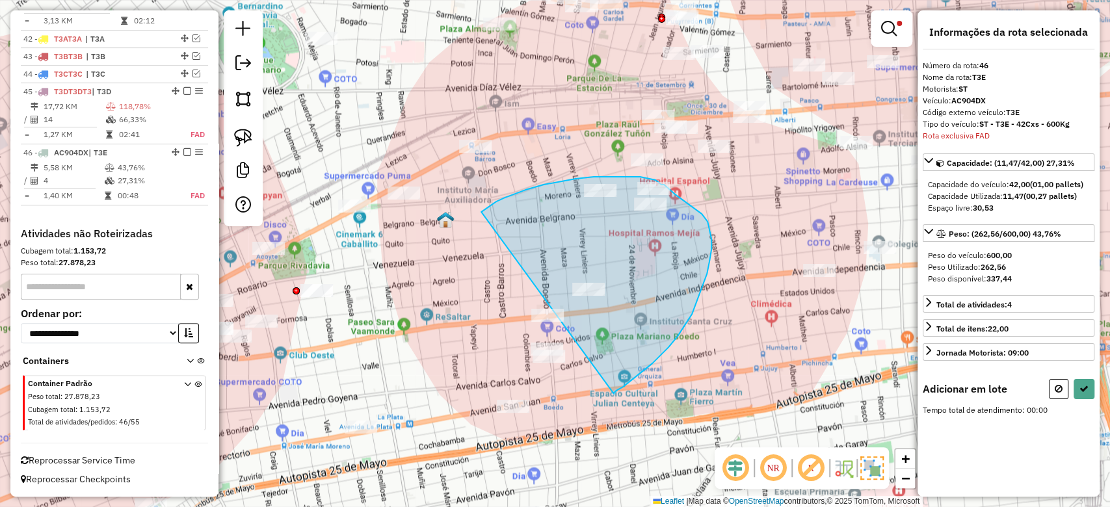
drag, startPoint x: 614, startPoint y: 394, endPoint x: 514, endPoint y: 345, distance: 111.1
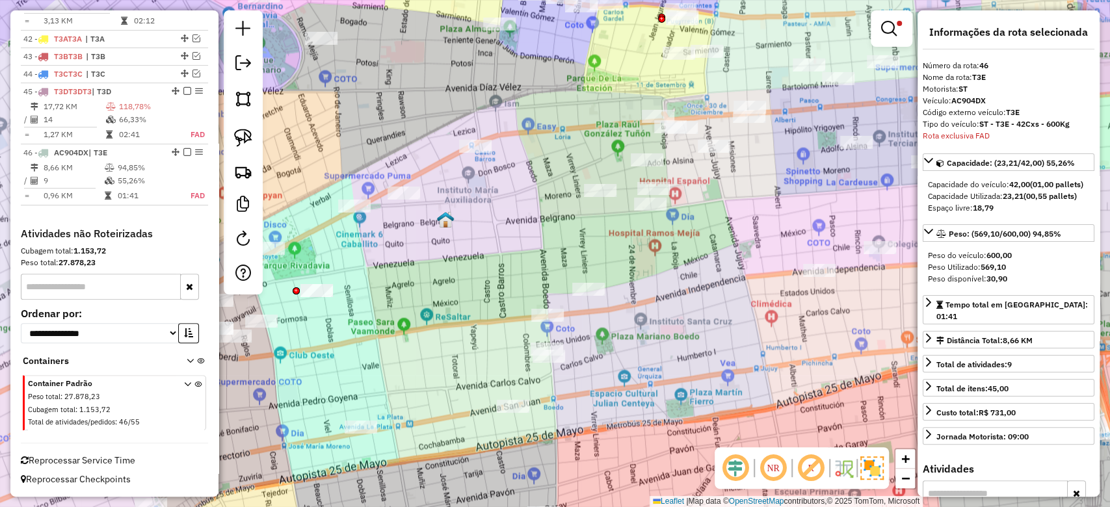
click at [874, 477] on img at bounding box center [871, 467] width 23 height 23
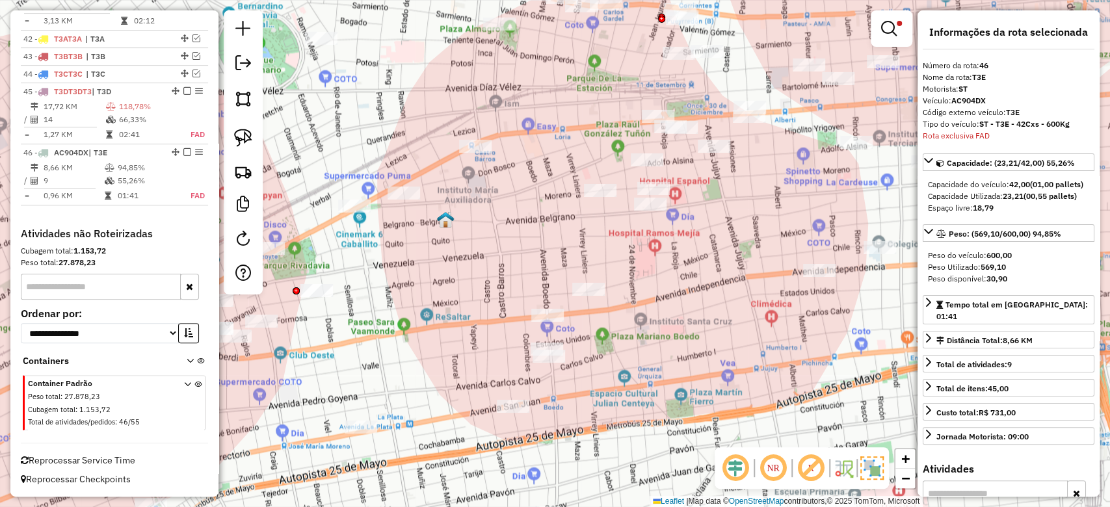
click at [690, 270] on div "Limpar filtros Janela de atendimento Grade de atendimento Capacidade Transporta…" at bounding box center [555, 253] width 1110 height 507
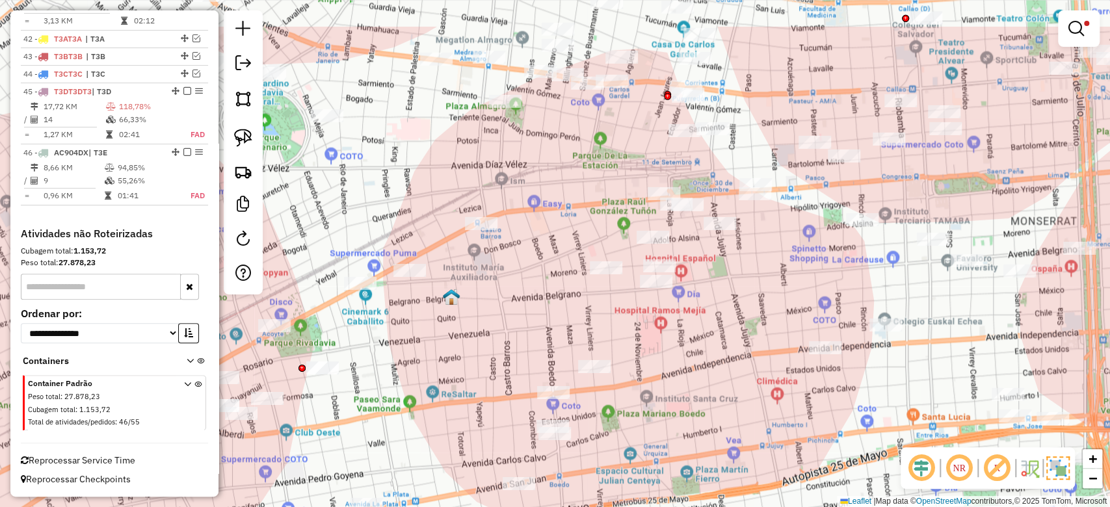
drag, startPoint x: 694, startPoint y: 345, endPoint x: 690, endPoint y: 378, distance: 33.3
click at [698, 384] on div "Limpar filtros Janela de atendimento Grade de atendimento Capacidade Transporta…" at bounding box center [555, 253] width 1110 height 507
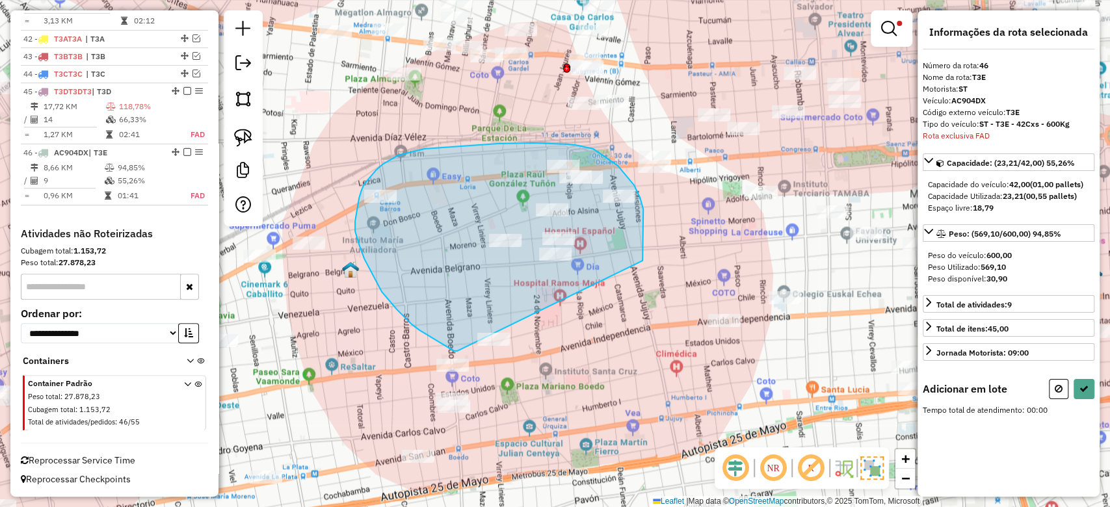
drag, startPoint x: 642, startPoint y: 235, endPoint x: 497, endPoint y: 365, distance: 194.7
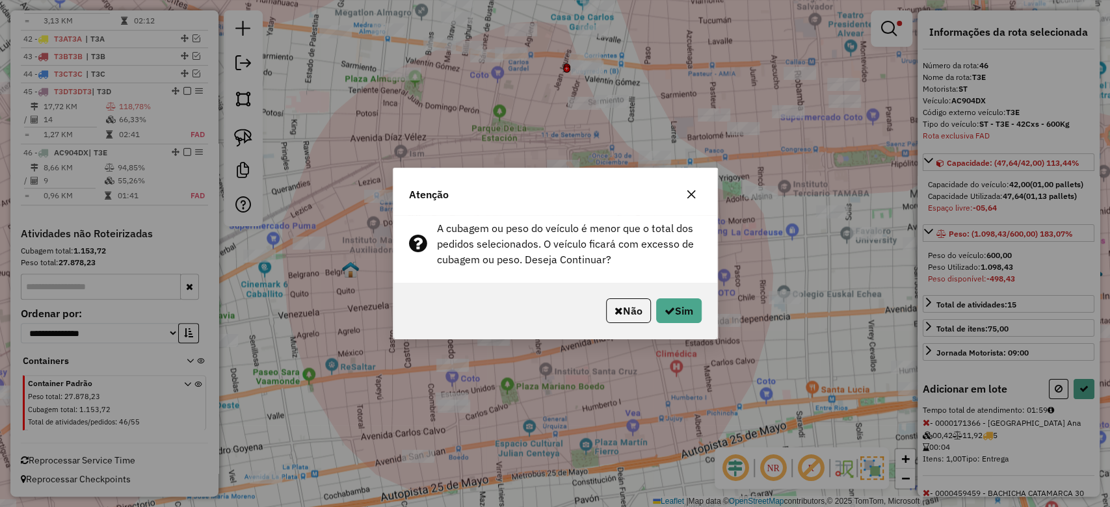
click at [662, 297] on div "Não Sim" at bounding box center [555, 311] width 324 height 56
click at [668, 299] on button "Sim" at bounding box center [679, 310] width 46 height 25
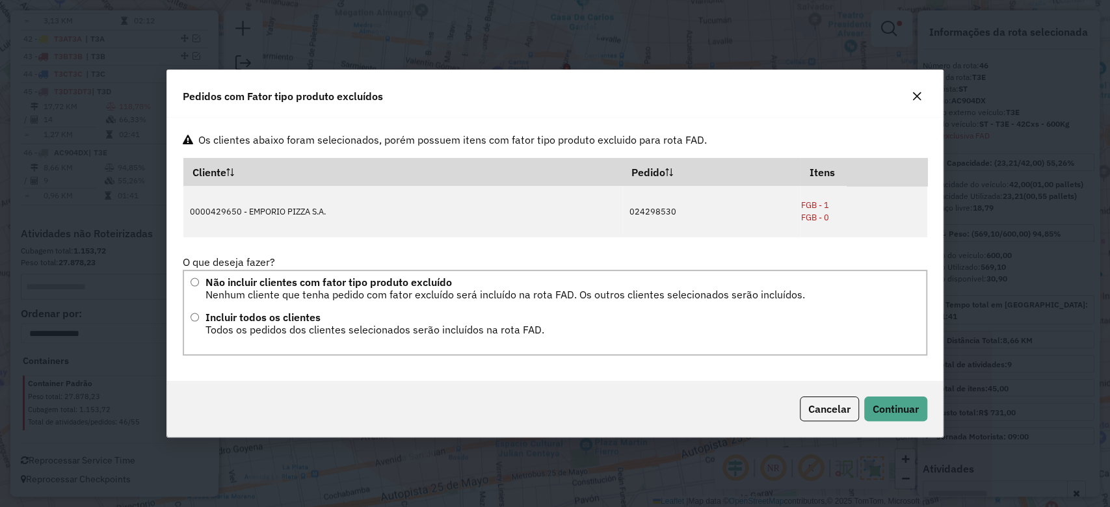
scroll to position [0, 0]
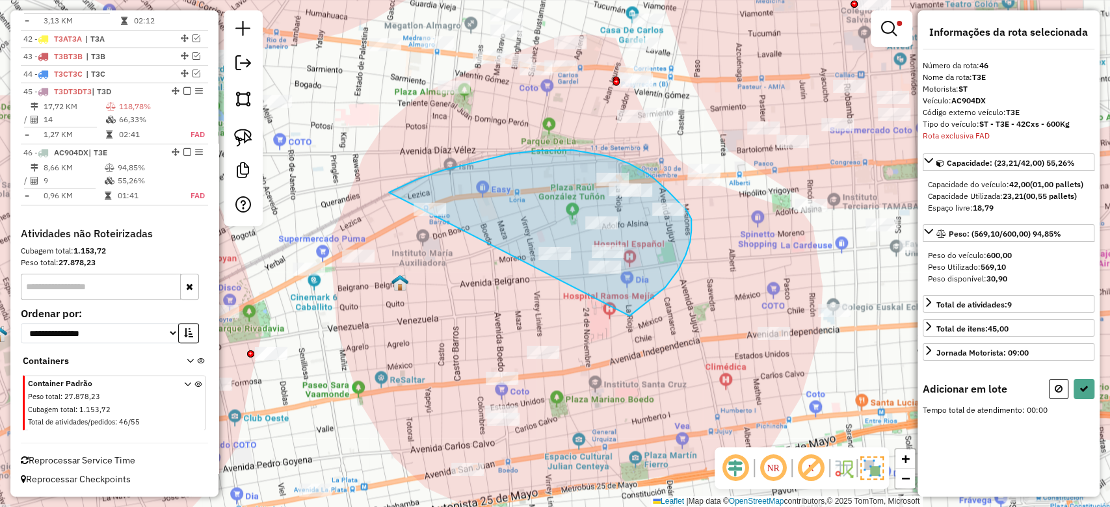
drag, startPoint x: 662, startPoint y: 289, endPoint x: 429, endPoint y: 321, distance: 235.6
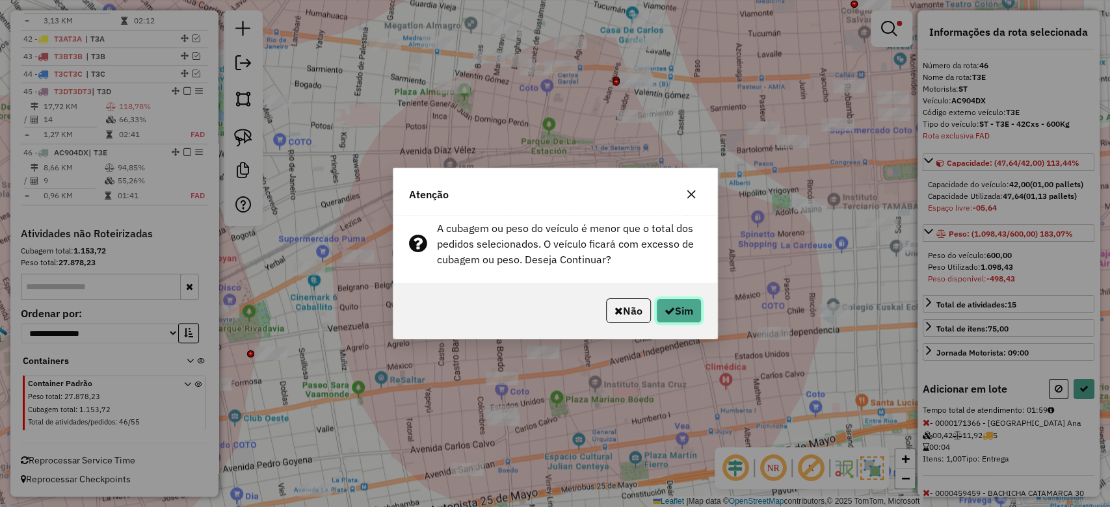
click at [676, 308] on button "Sim" at bounding box center [679, 310] width 46 height 25
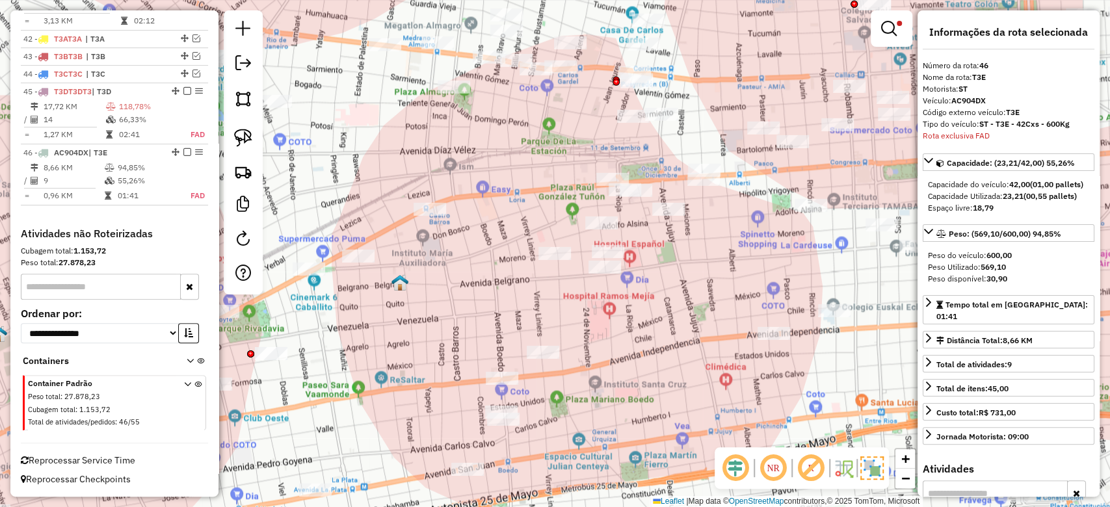
click at [592, 320] on div "Limpar filtros Janela de atendimento Grade de atendimento Capacidade Transporta…" at bounding box center [555, 253] width 1110 height 507
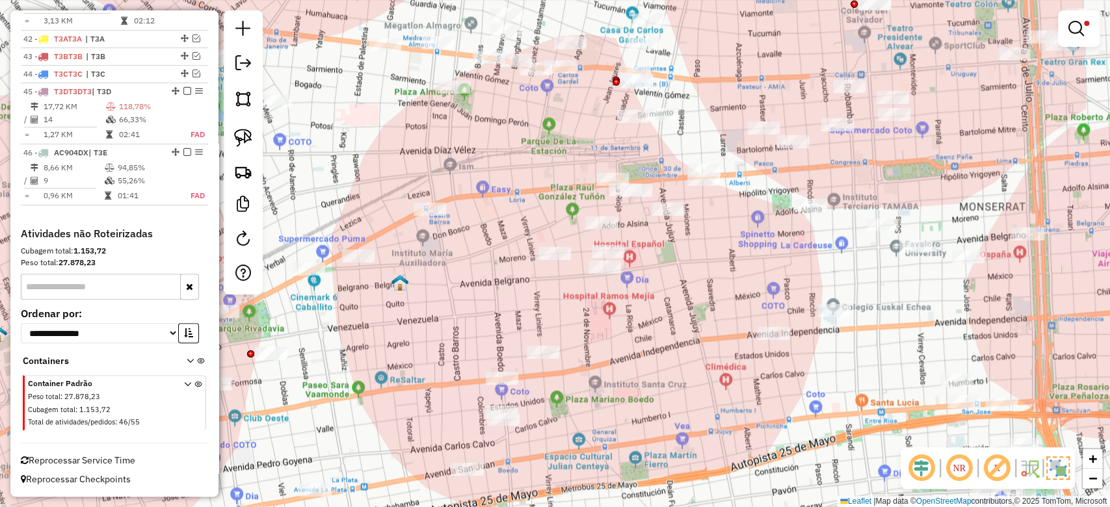
click at [576, 295] on div "Limpar filtros Janela de atendimento Grade de atendimento Capacidade Transporta…" at bounding box center [555, 253] width 1110 height 507
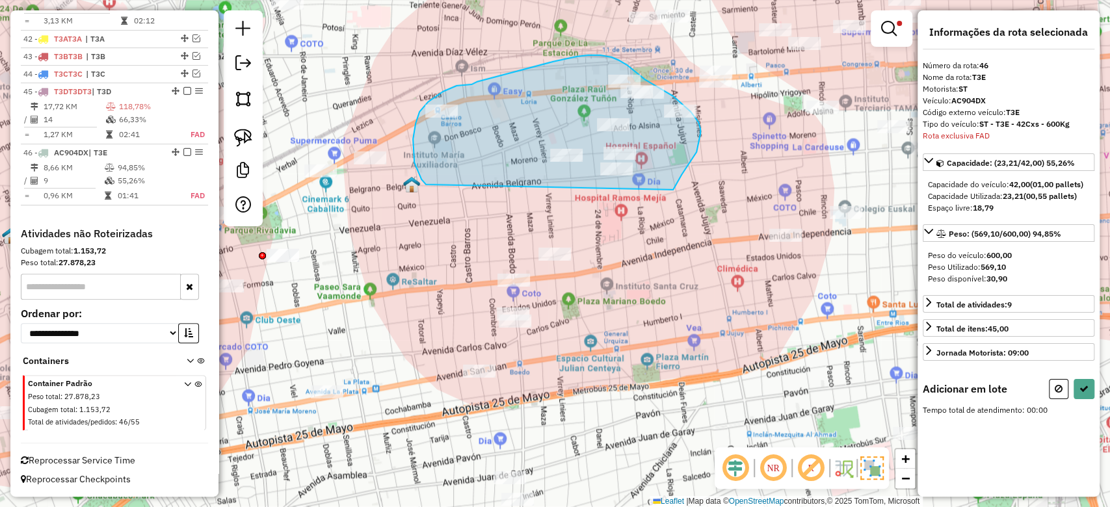
drag, startPoint x: 681, startPoint y: 177, endPoint x: 434, endPoint y: 192, distance: 246.9
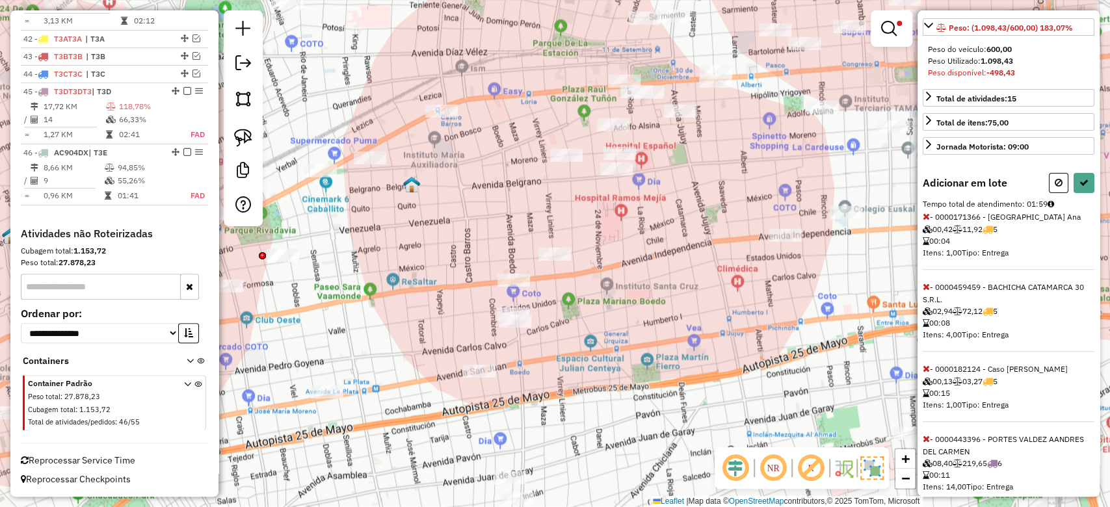
scroll to position [378, 0]
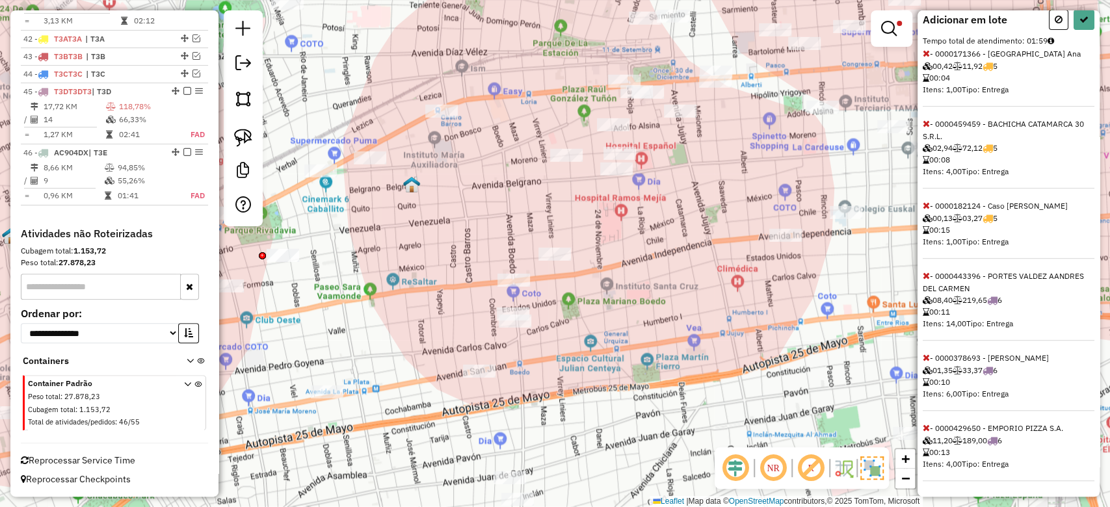
click at [924, 424] on icon at bounding box center [926, 427] width 7 height 9
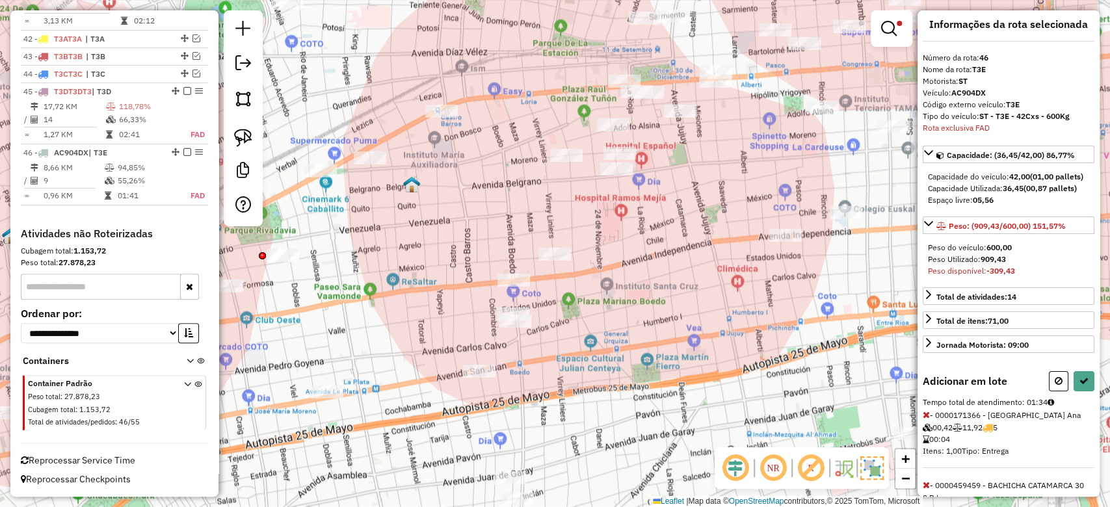
scroll to position [0, 0]
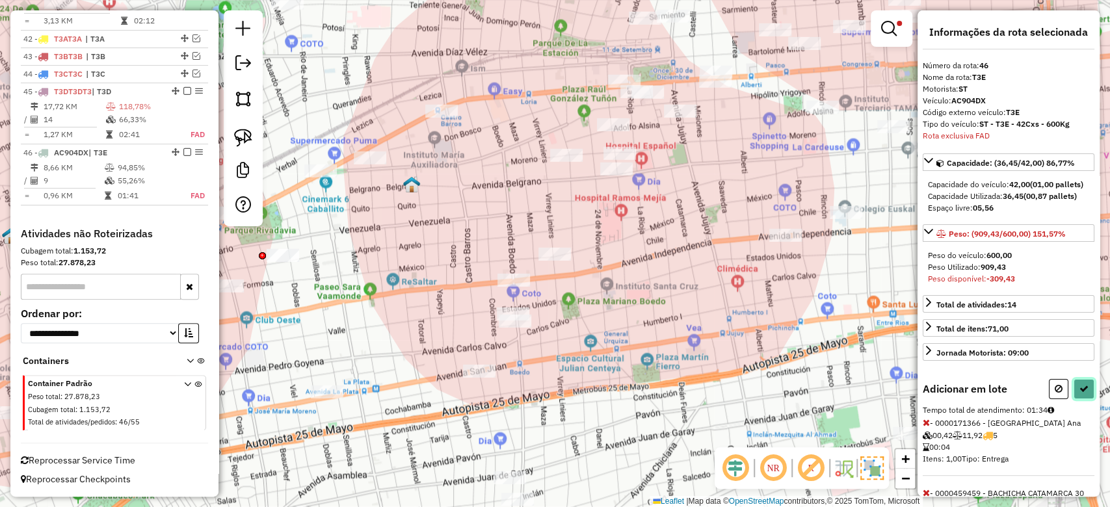
click at [1084, 399] on button at bounding box center [1083, 389] width 21 height 20
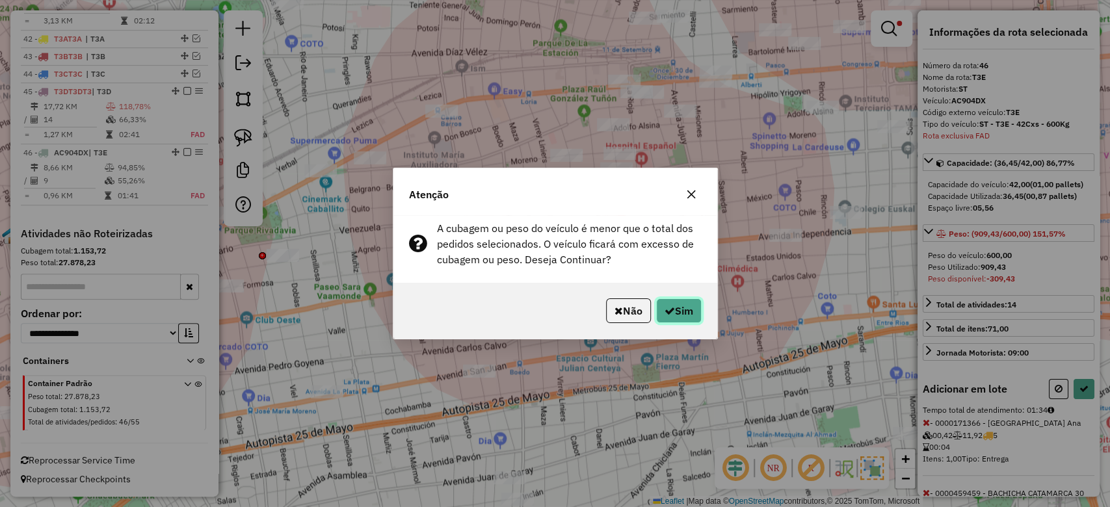
click at [683, 321] on button "Sim" at bounding box center [679, 310] width 46 height 25
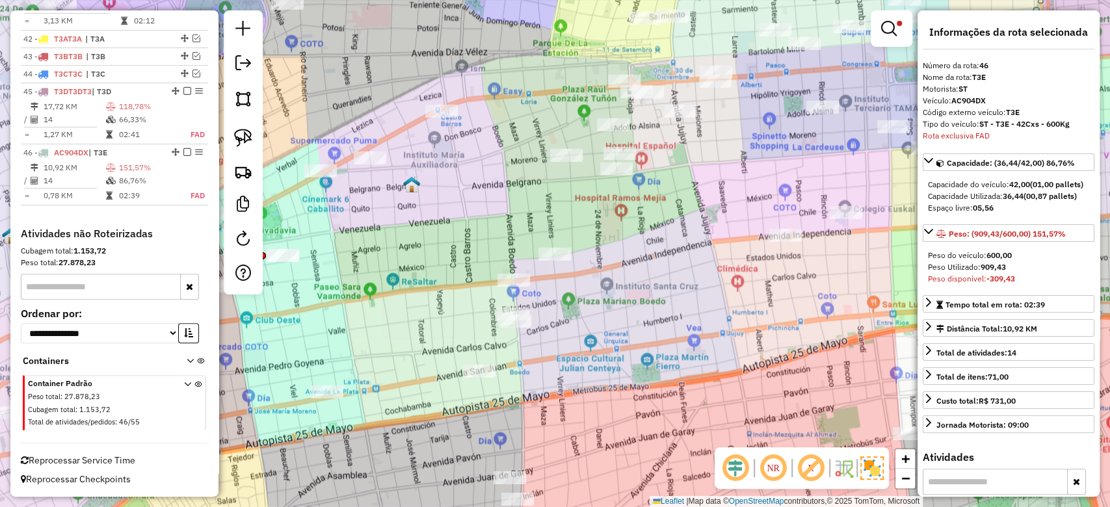
click at [869, 462] on img at bounding box center [871, 467] width 23 height 23
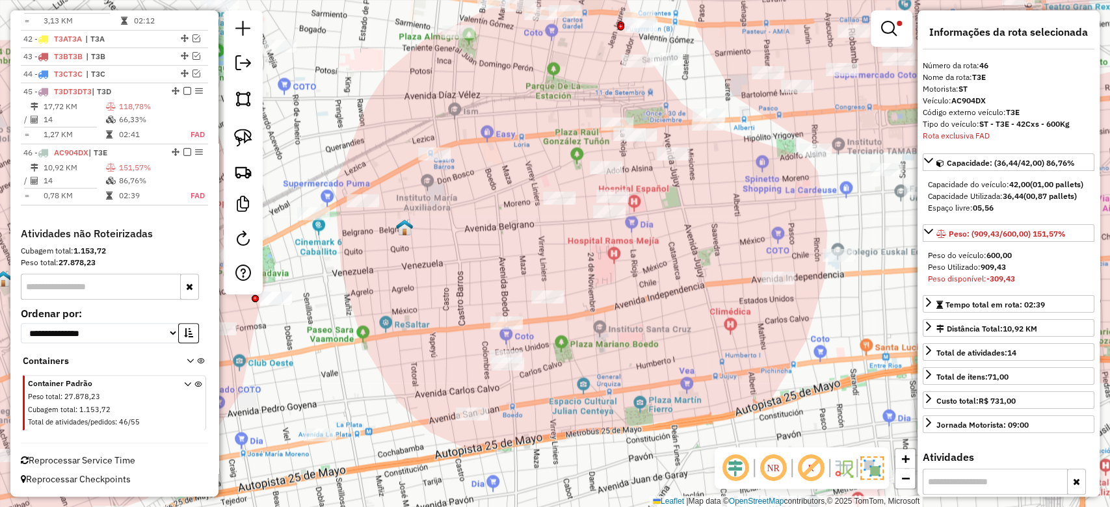
drag, startPoint x: 681, startPoint y: 216, endPoint x: 692, endPoint y: 304, distance: 89.0
click at [693, 320] on div "Limpar filtros Janela de atendimento Grade de atendimento Capacidade Transporta…" at bounding box center [555, 253] width 1110 height 507
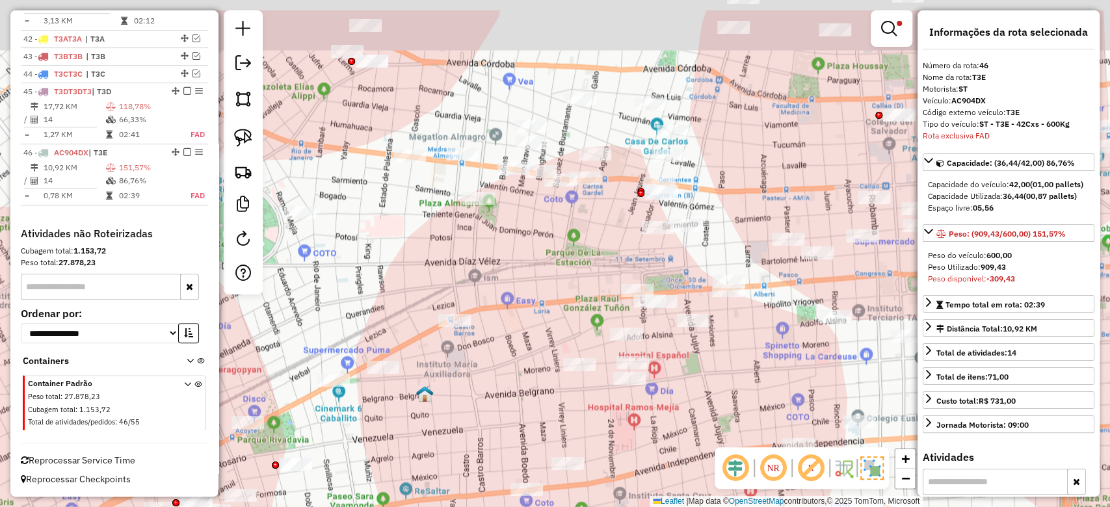
drag, startPoint x: 696, startPoint y: 339, endPoint x: 694, endPoint y: 347, distance: 8.2
click at [696, 347] on div "Limpar filtros Janela de atendimento Grade de atendimento Capacidade Transporta…" at bounding box center [555, 253] width 1110 height 507
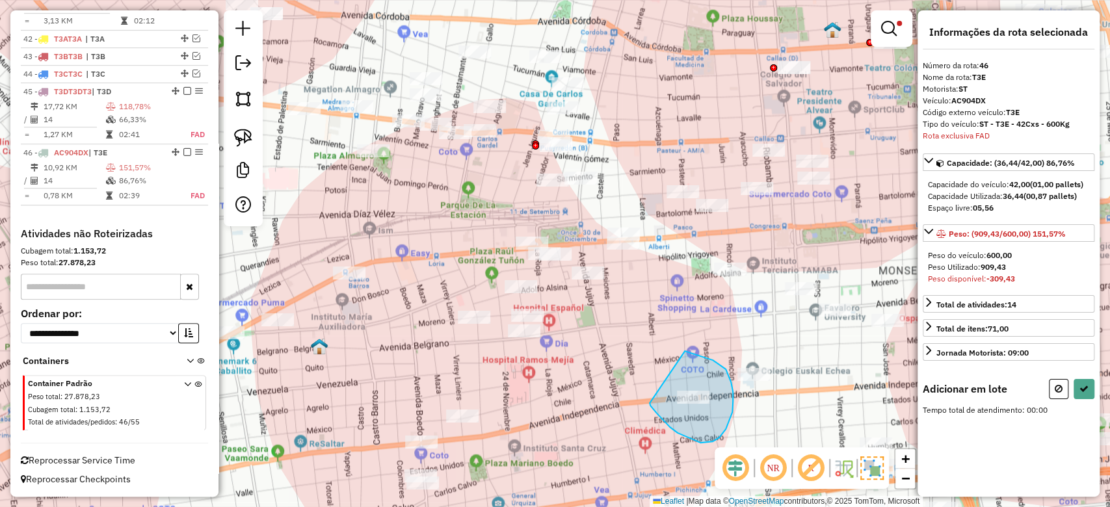
drag, startPoint x: 654, startPoint y: 410, endPoint x: 581, endPoint y: 383, distance: 78.2
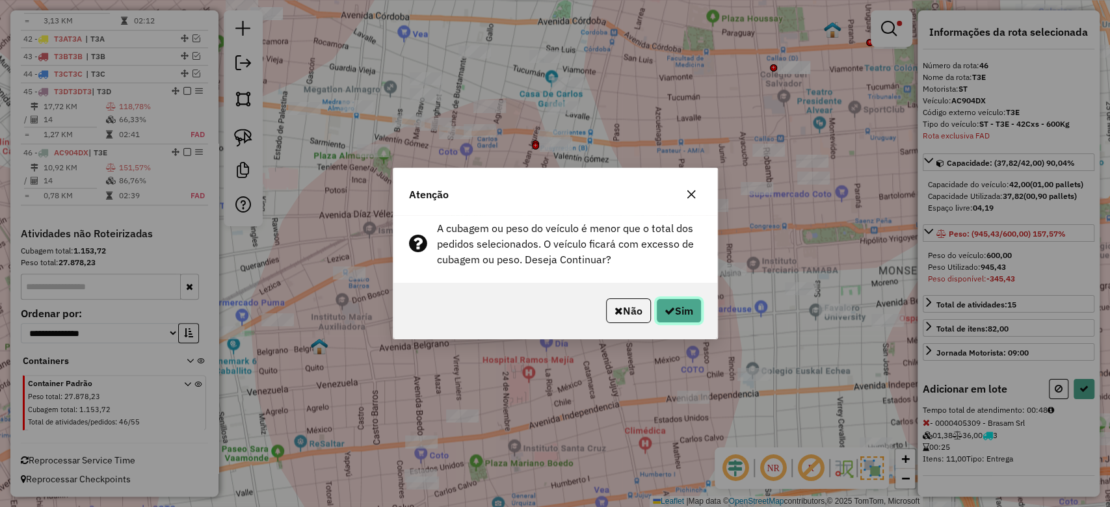
click at [687, 309] on button "Sim" at bounding box center [679, 310] width 46 height 25
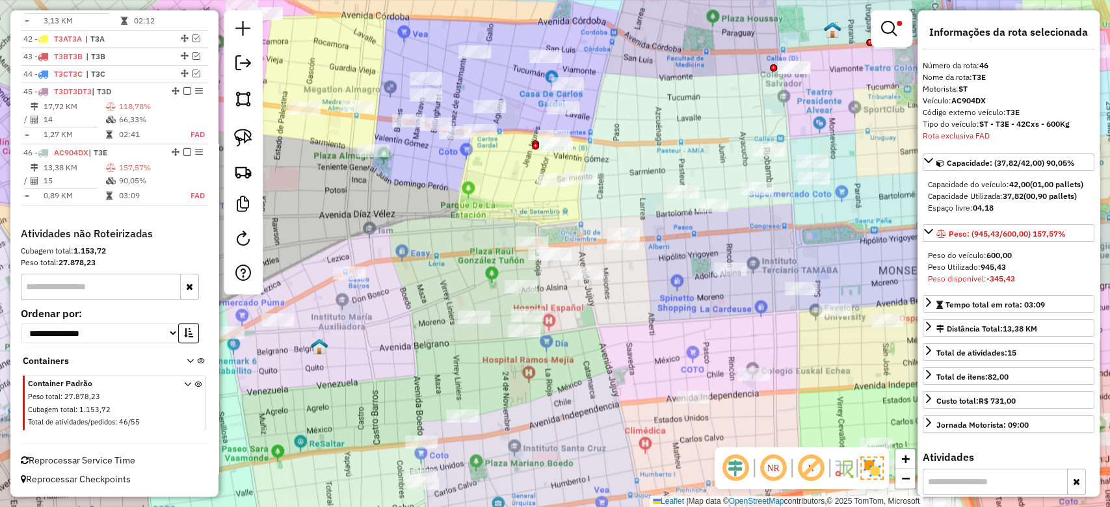
click at [879, 466] on img at bounding box center [871, 467] width 23 height 23
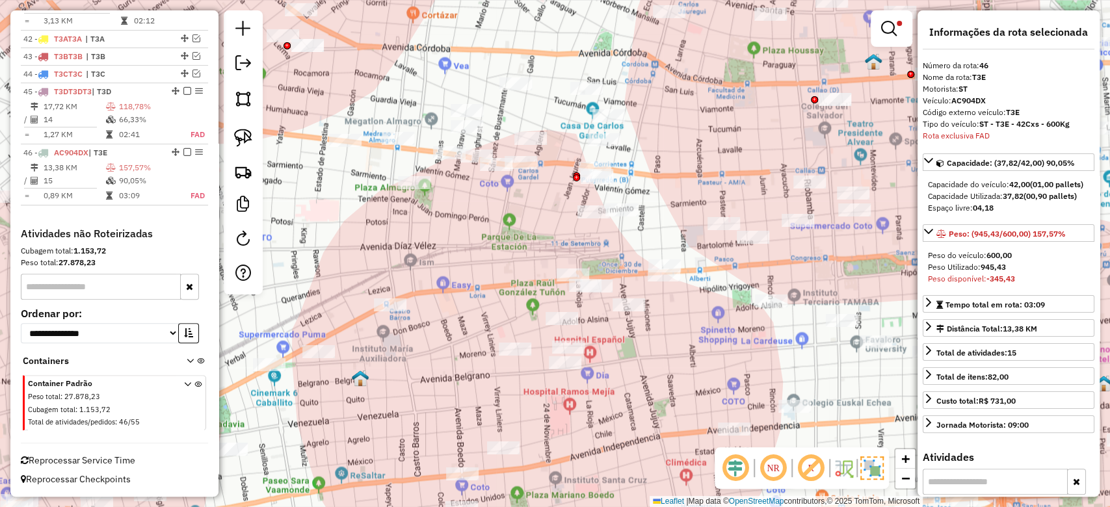
drag, startPoint x: 643, startPoint y: 360, endPoint x: 664, endPoint y: 360, distance: 21.5
click at [666, 374] on div "Limpar filtros Janela de atendimento Grade de atendimento Capacidade Transporta…" at bounding box center [555, 253] width 1110 height 507
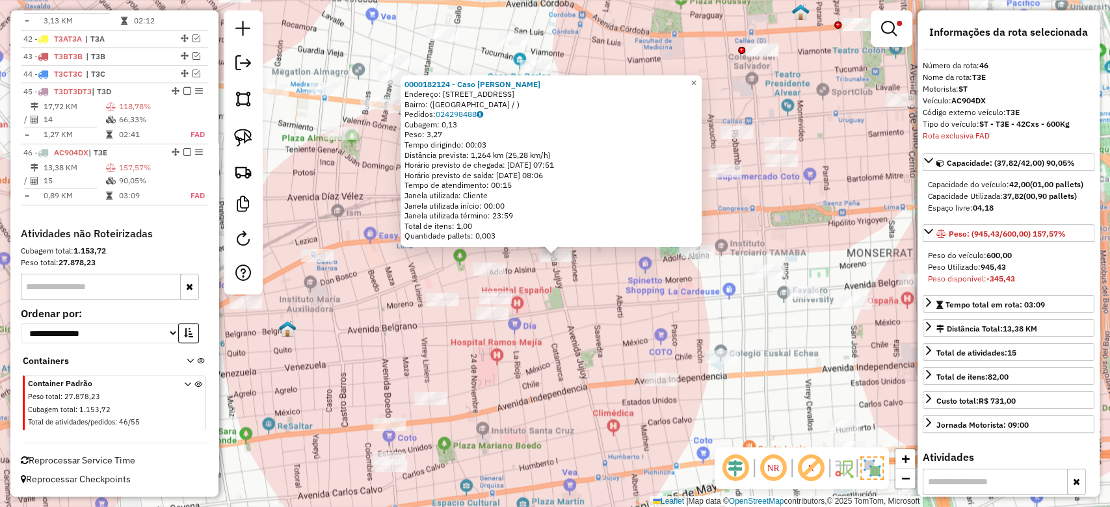
drag, startPoint x: 630, startPoint y: 367, endPoint x: 660, endPoint y: 378, distance: 31.9
click at [660, 378] on div "0000182124 - Caso Anibal Sebastian Endereço: avda jujuy 101 Bairro: (BUENOS AIR…" at bounding box center [555, 253] width 1110 height 507
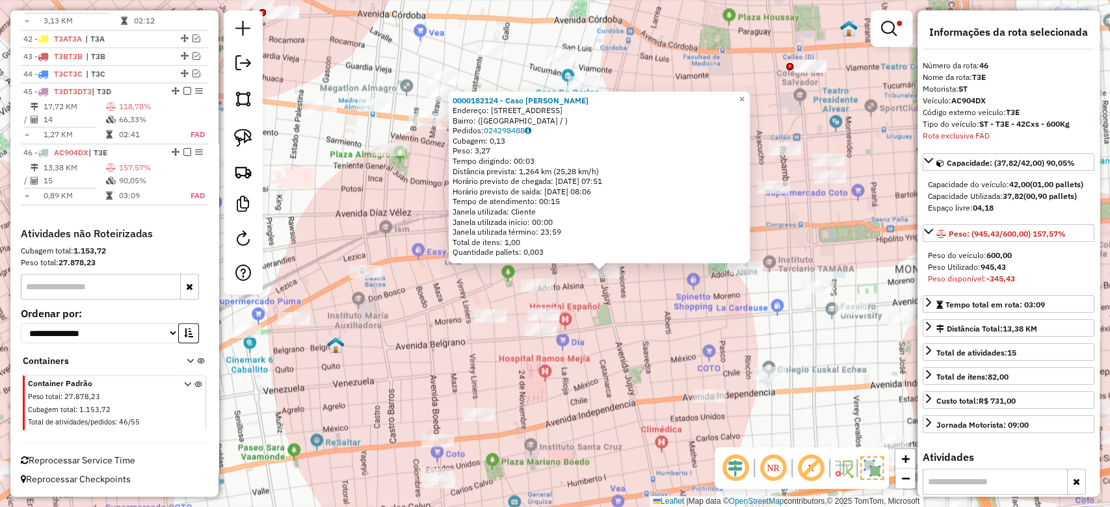
drag, startPoint x: 629, startPoint y: 361, endPoint x: 599, endPoint y: 339, distance: 37.2
click at [644, 368] on div "0000182124 - Caso Anibal Sebastian Endereço: avda jujuy 101 Bairro: (BUENOS AIR…" at bounding box center [555, 253] width 1110 height 507
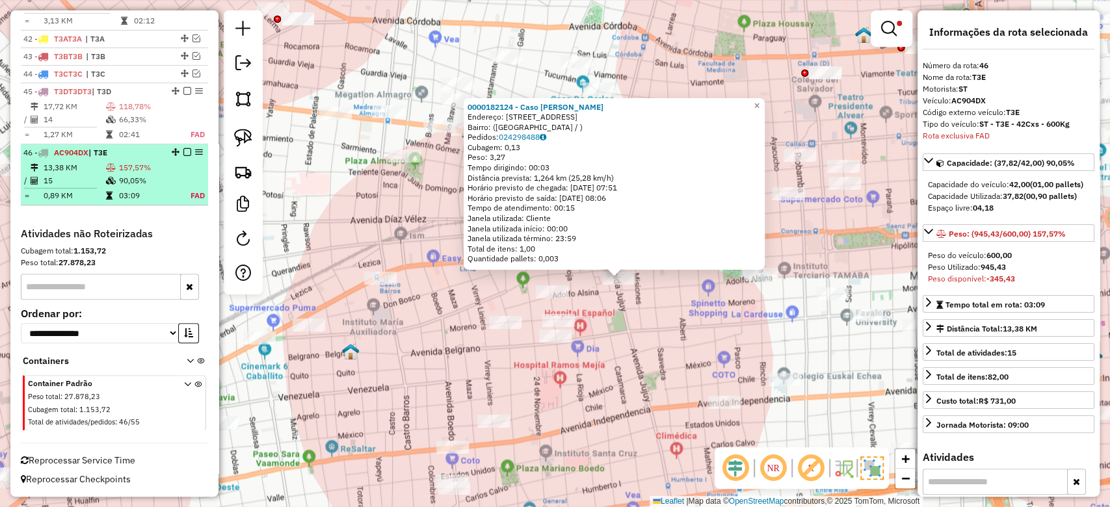
click at [184, 153] on em at bounding box center [187, 152] width 8 height 8
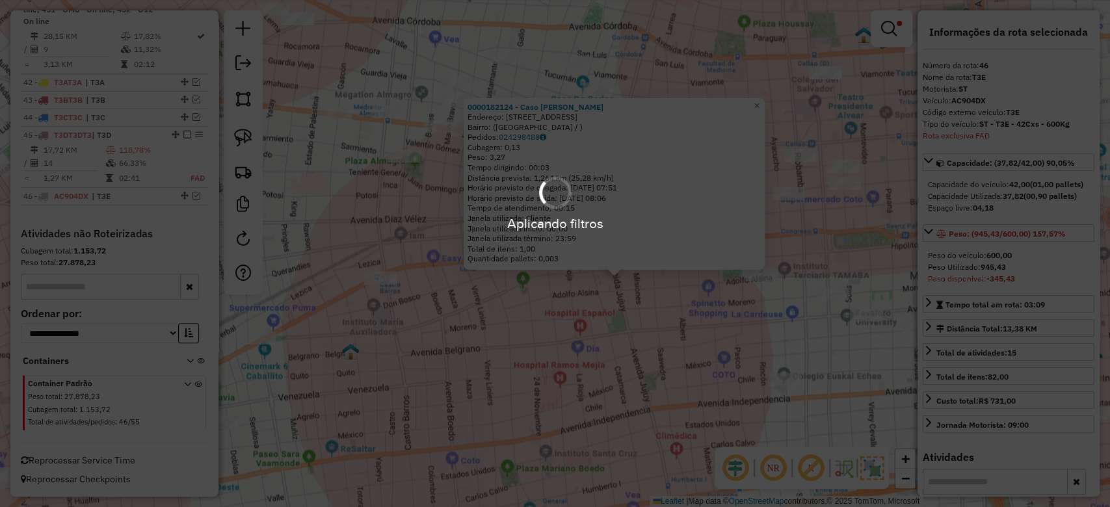
scroll to position [3663, 0]
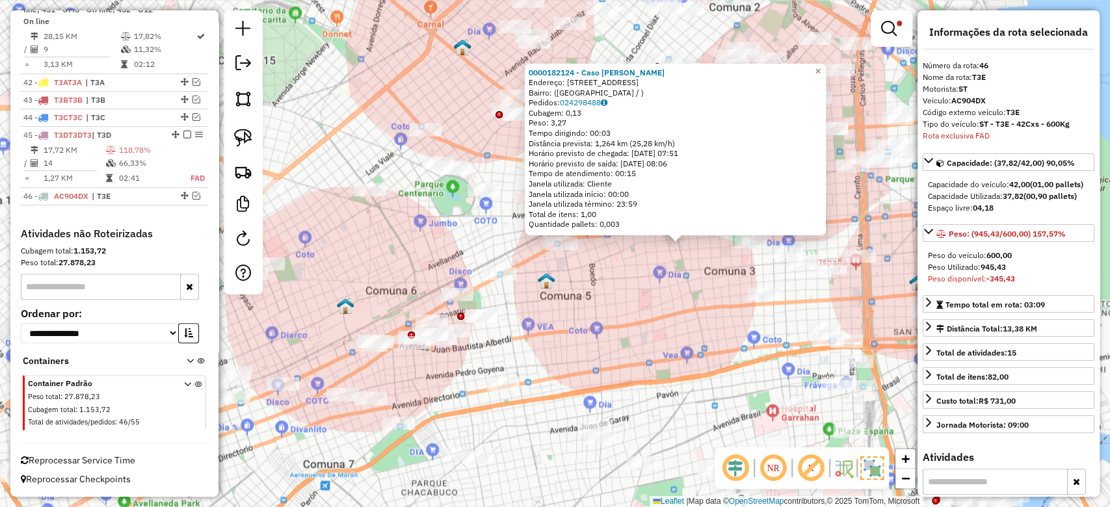
drag, startPoint x: 366, startPoint y: 287, endPoint x: 473, endPoint y: 300, distance: 108.0
click at [479, 280] on div "Rota 45 - Placa T3DT3DT3 0000468497 - CANDY KING S.R.L. 0000182124 - Caso Aniba…" at bounding box center [555, 253] width 1110 height 507
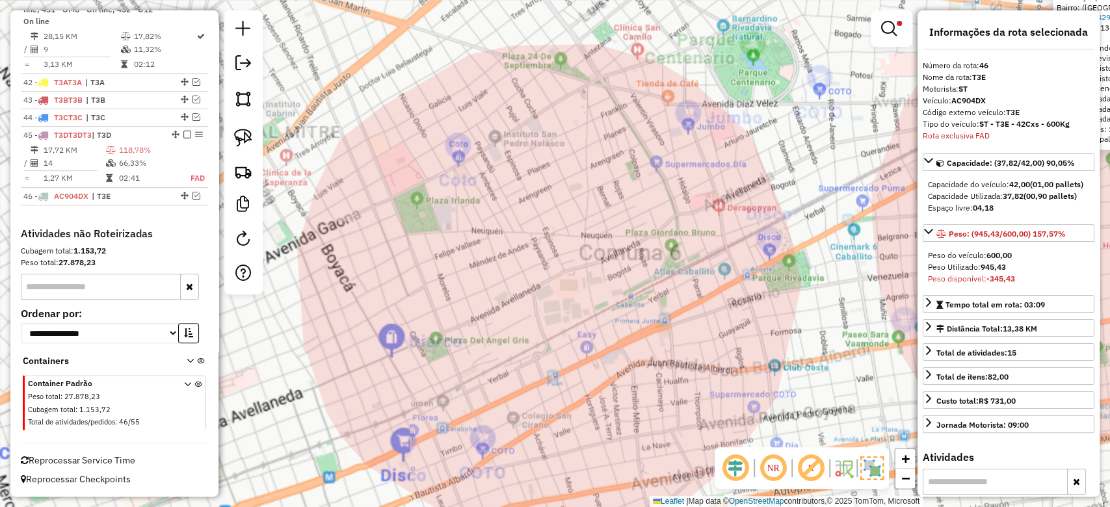
click at [489, 280] on div "0000182124 - Caso Anibal Sebastian Endereço: avda jujuy 101 Bairro: (BUENOS AIR…" at bounding box center [555, 253] width 1110 height 507
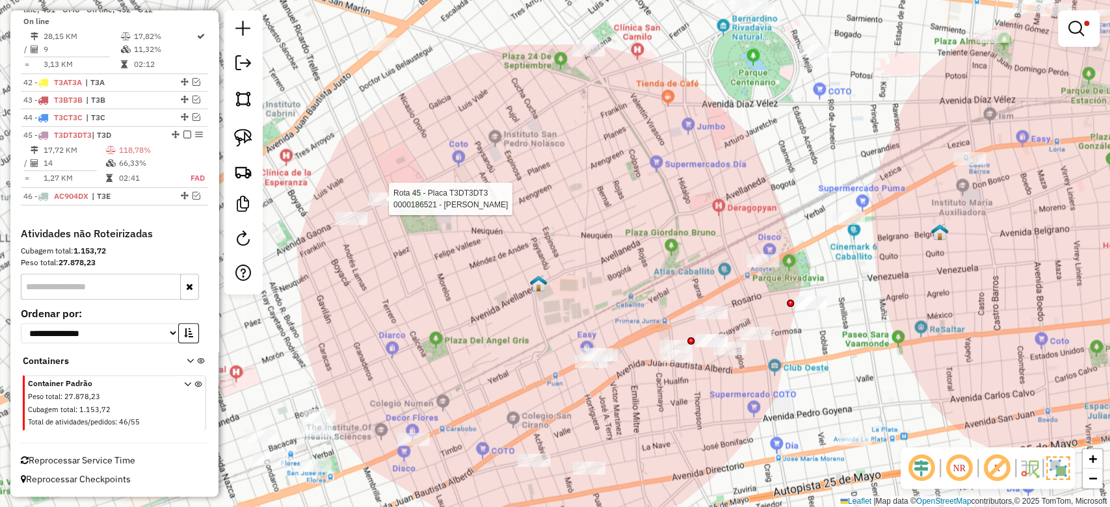
click at [388, 205] on div at bounding box center [385, 198] width 33 height 13
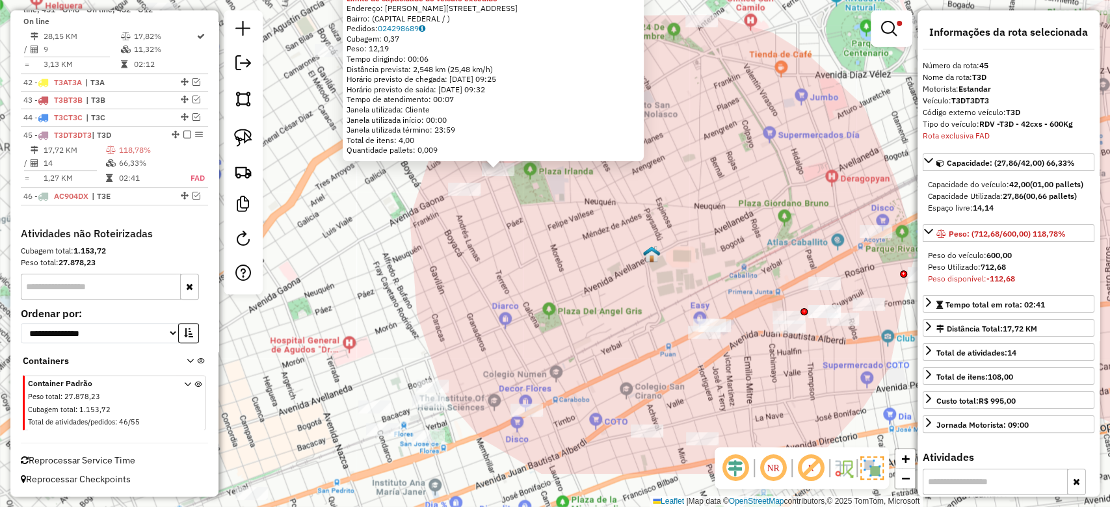
drag, startPoint x: 679, startPoint y: 266, endPoint x: 651, endPoint y: 231, distance: 44.5
click at [652, 231] on div "0000186521 - Chamorro Walter Ramon Limite de capacidade do veículo excedido End…" at bounding box center [555, 253] width 1110 height 507
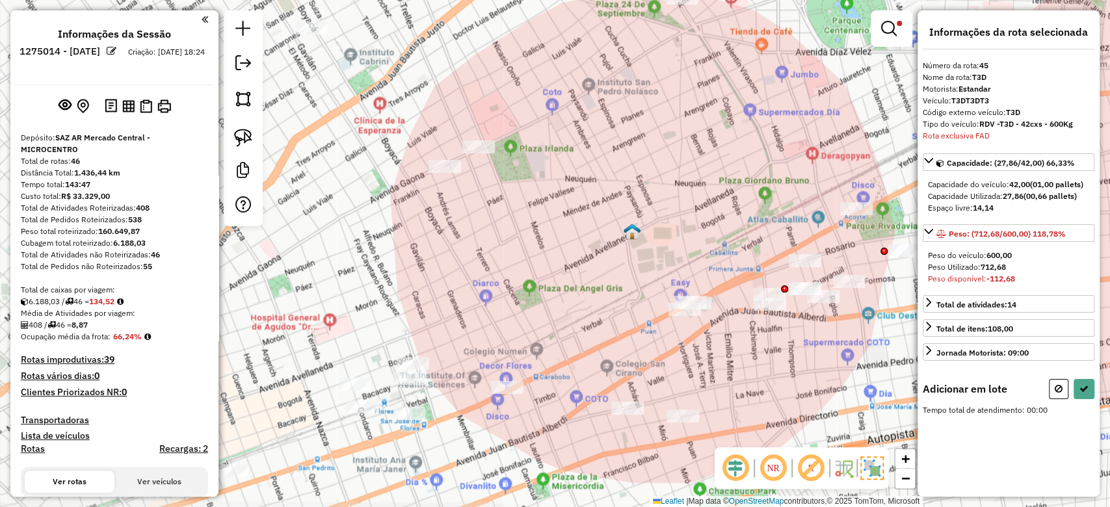
scroll to position [3663, 0]
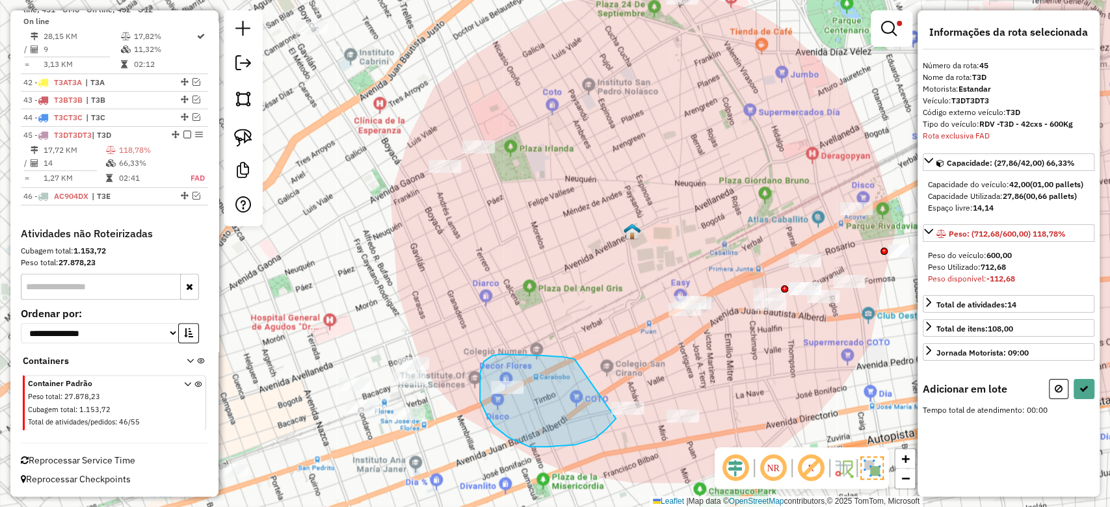
click at [618, 413] on div "Limpar filtros Janela de atendimento Grade de atendimento Capacidade Transporta…" at bounding box center [555, 253] width 1110 height 507
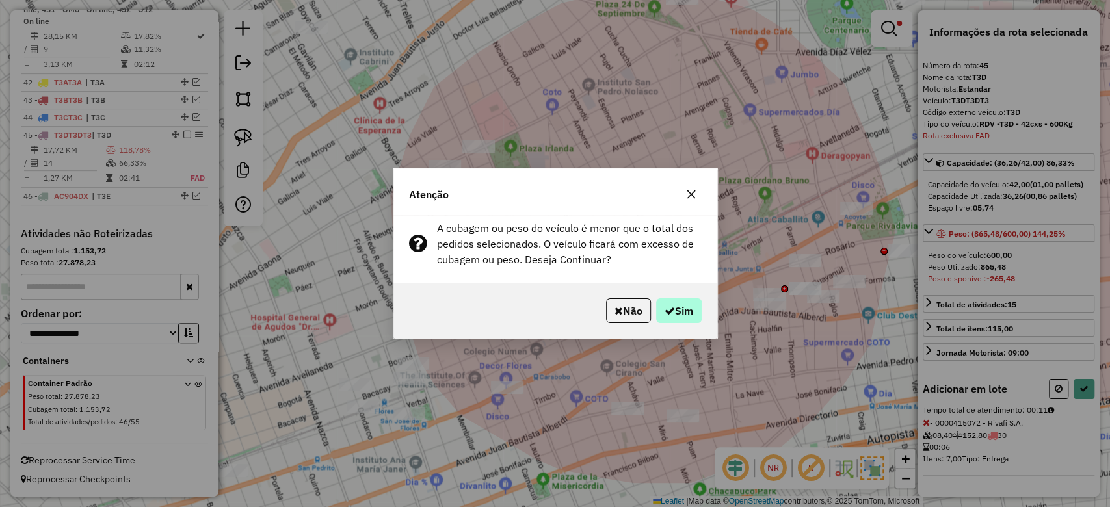
click at [687, 309] on hb-app "Aguarde... Pop-up bloqueado! Seu navegador bloqueou automáticamente a abertura …" at bounding box center [555, 253] width 1110 height 507
click at [687, 313] on button "Sim" at bounding box center [679, 310] width 46 height 25
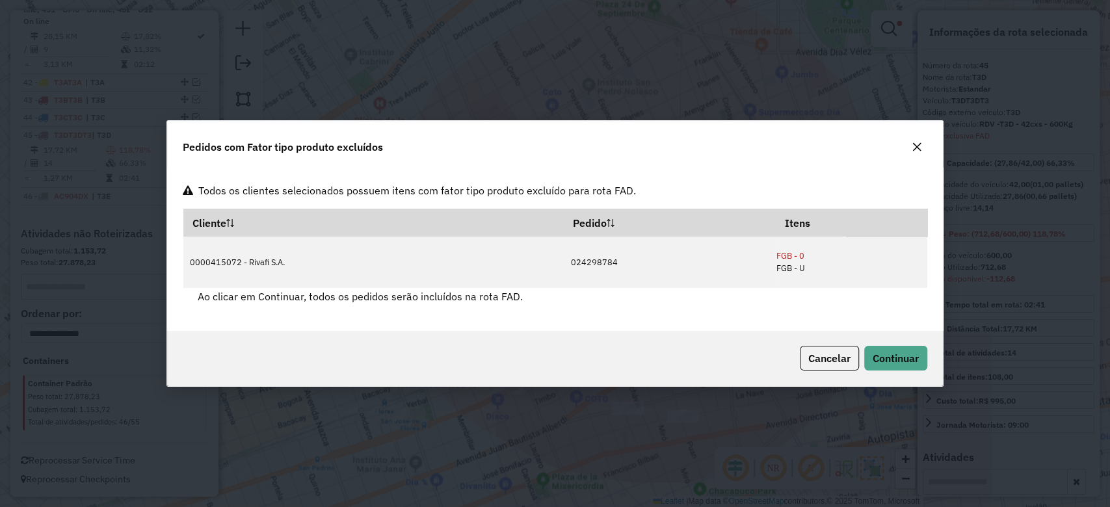
scroll to position [0, 0]
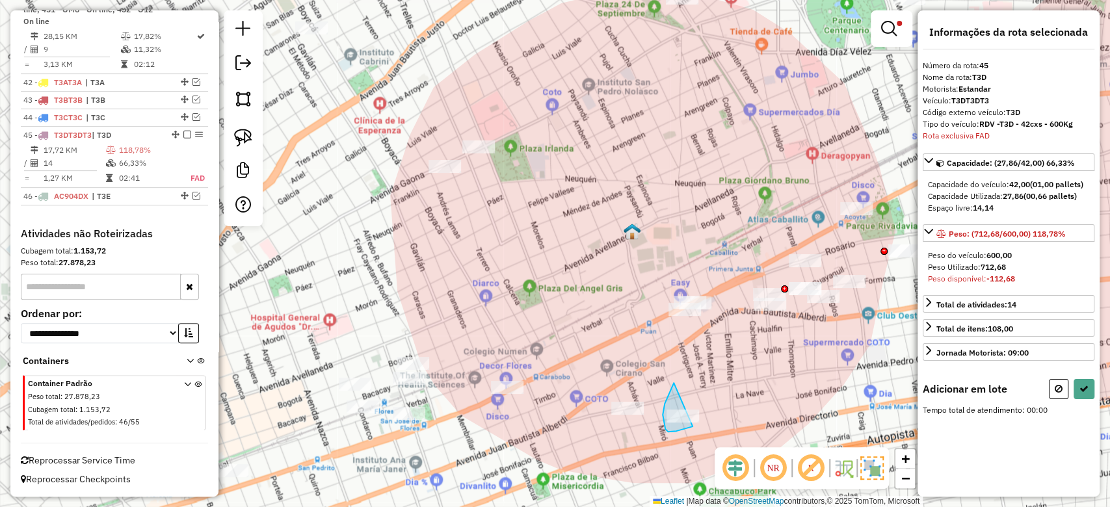
drag, startPoint x: 664, startPoint y: 404, endPoint x: 739, endPoint y: 388, distance: 75.7
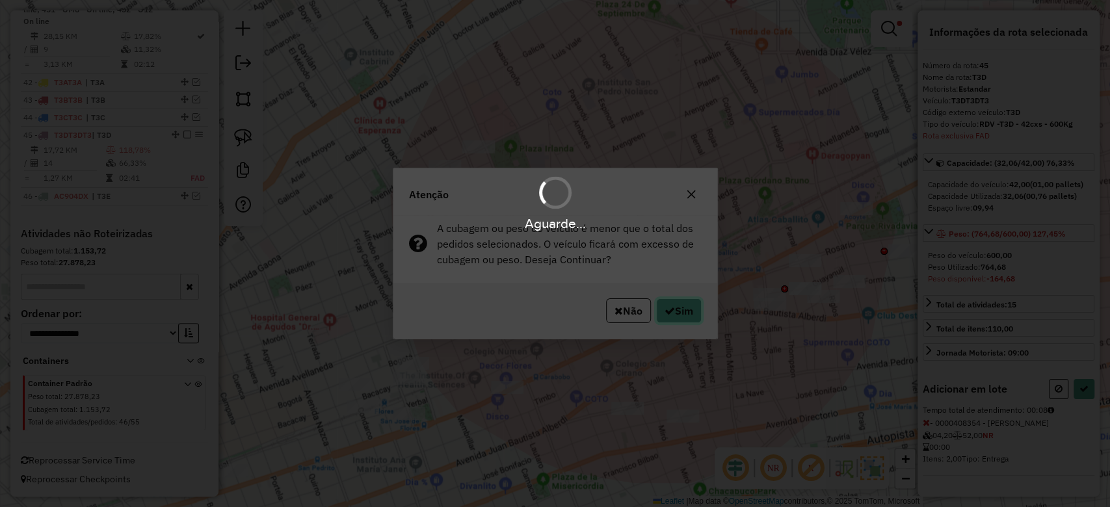
click at [679, 306] on button "Sim" at bounding box center [679, 310] width 46 height 25
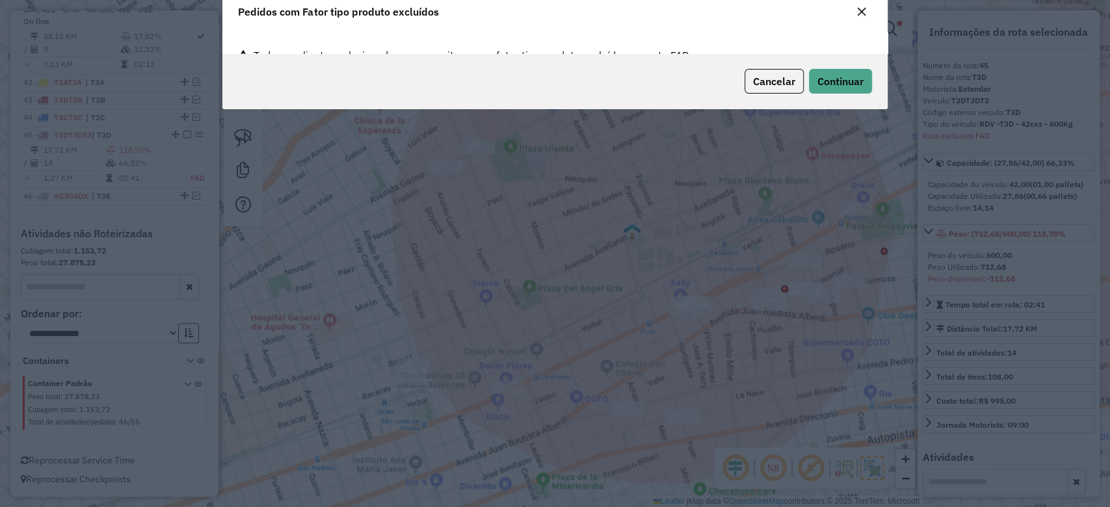
scroll to position [46, 0]
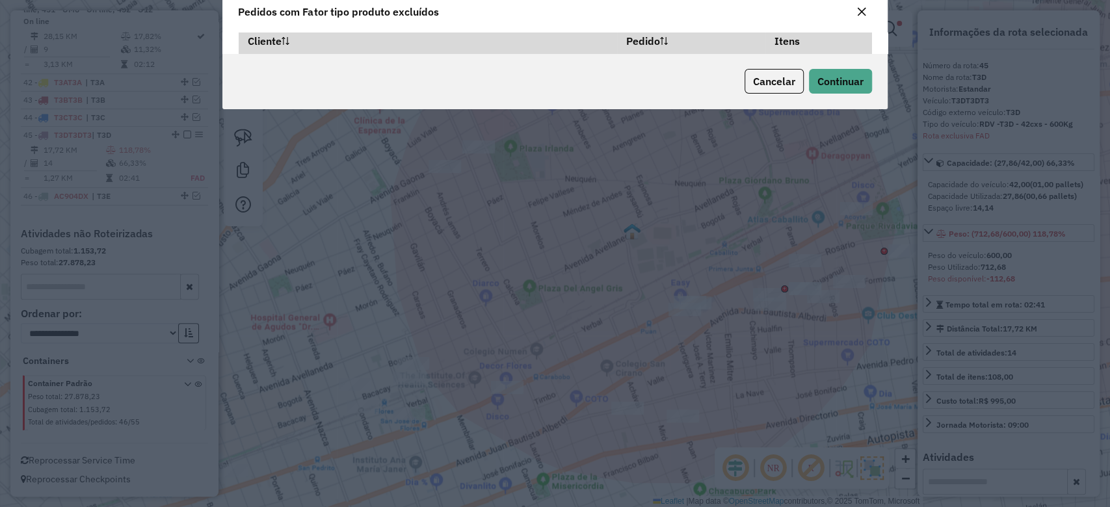
click at [679, 307] on modal-container "Pedidos com Fator tipo produto excluídos Todos os clientes selecionados possuem…" at bounding box center [555, 253] width 1110 height 507
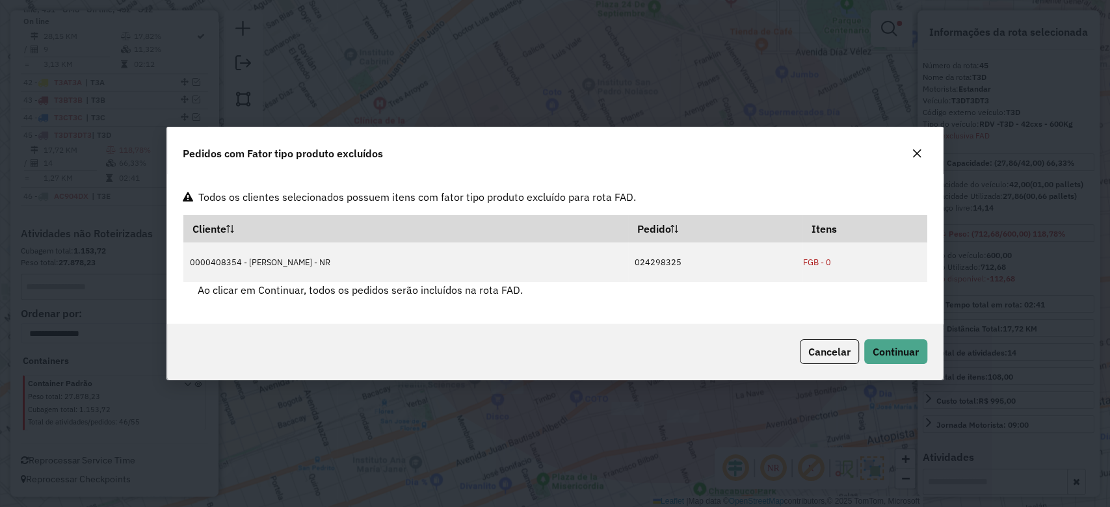
scroll to position [0, 0]
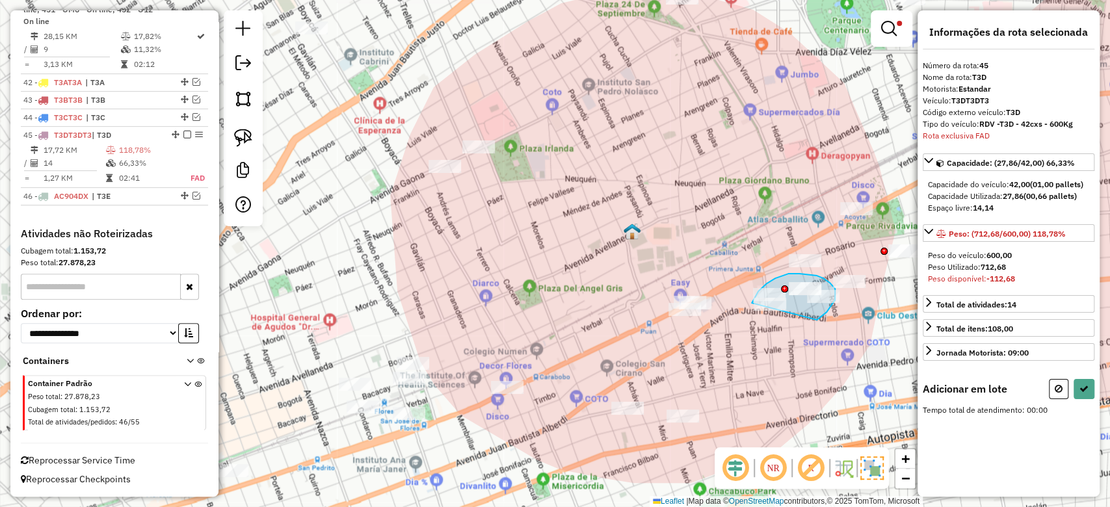
drag, startPoint x: 826, startPoint y: 312, endPoint x: 752, endPoint y: 306, distance: 75.0
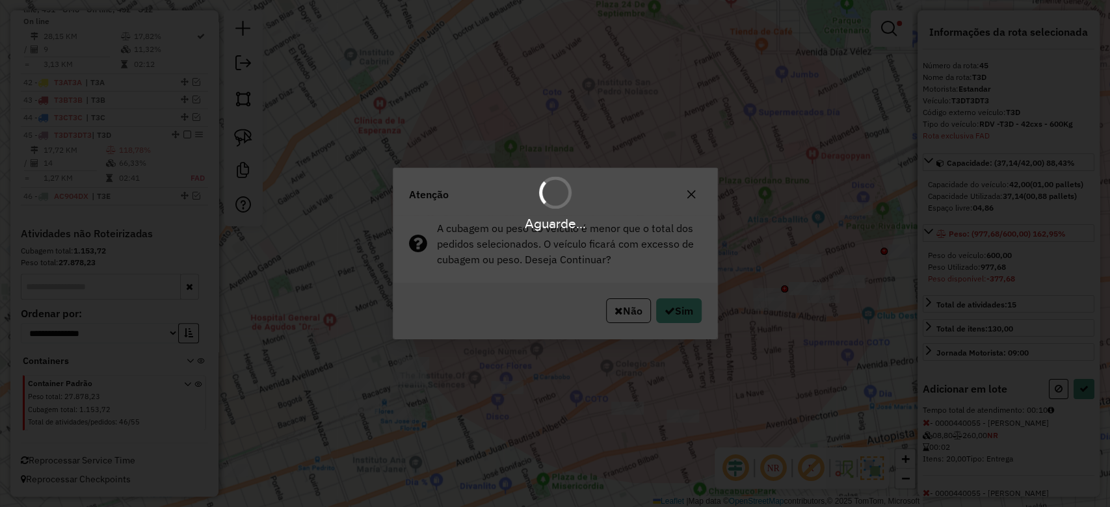
click at [684, 309] on div "Aguarde..." at bounding box center [555, 253] width 1110 height 507
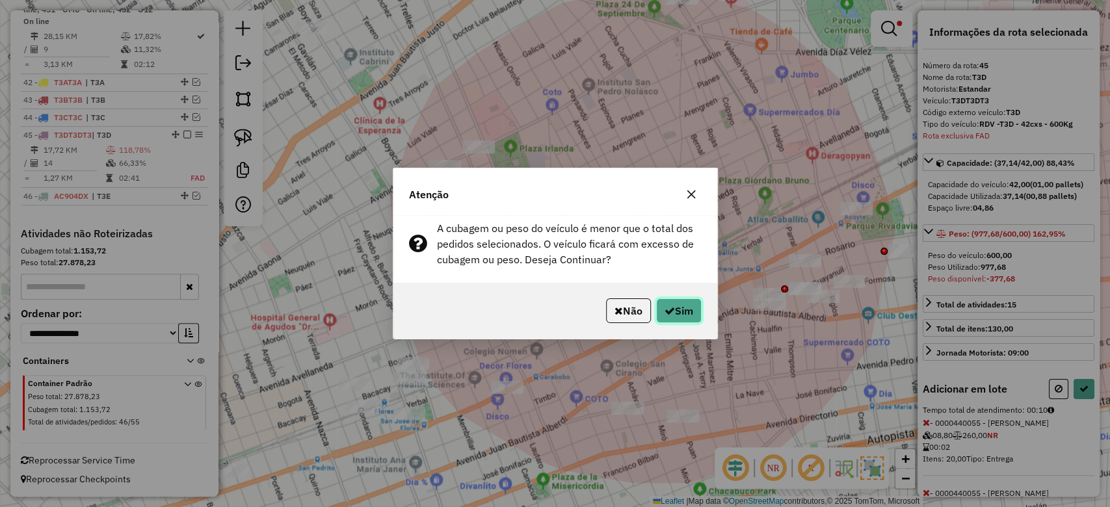
click at [684, 309] on button "Sim" at bounding box center [679, 310] width 46 height 25
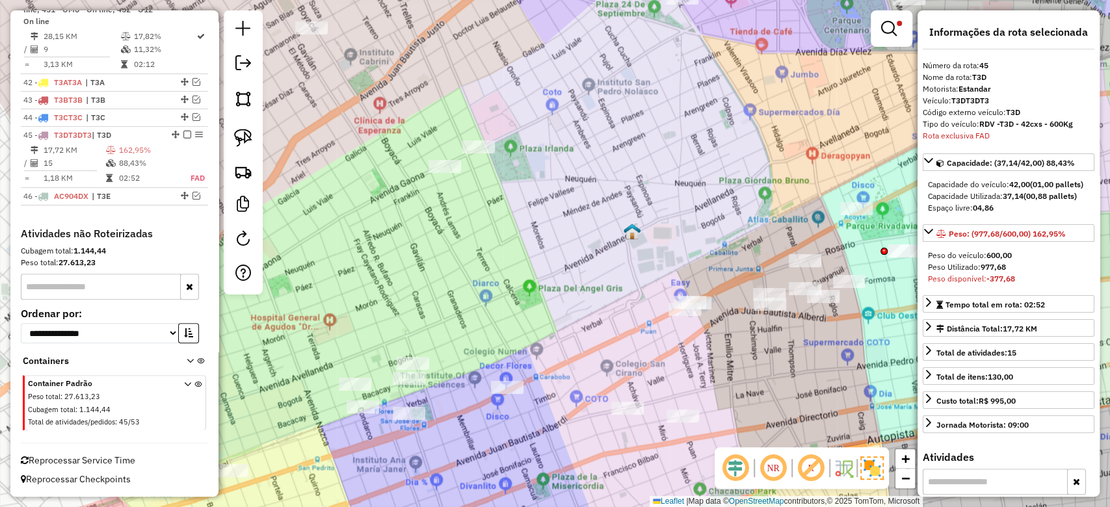
click at [865, 470] on img at bounding box center [871, 467] width 23 height 23
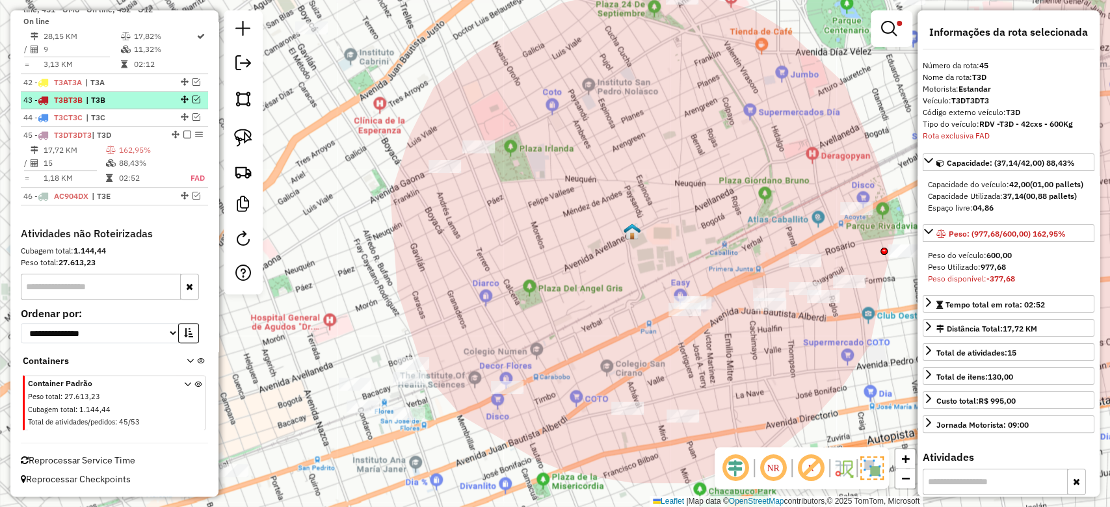
click at [185, 137] on em at bounding box center [187, 135] width 8 height 8
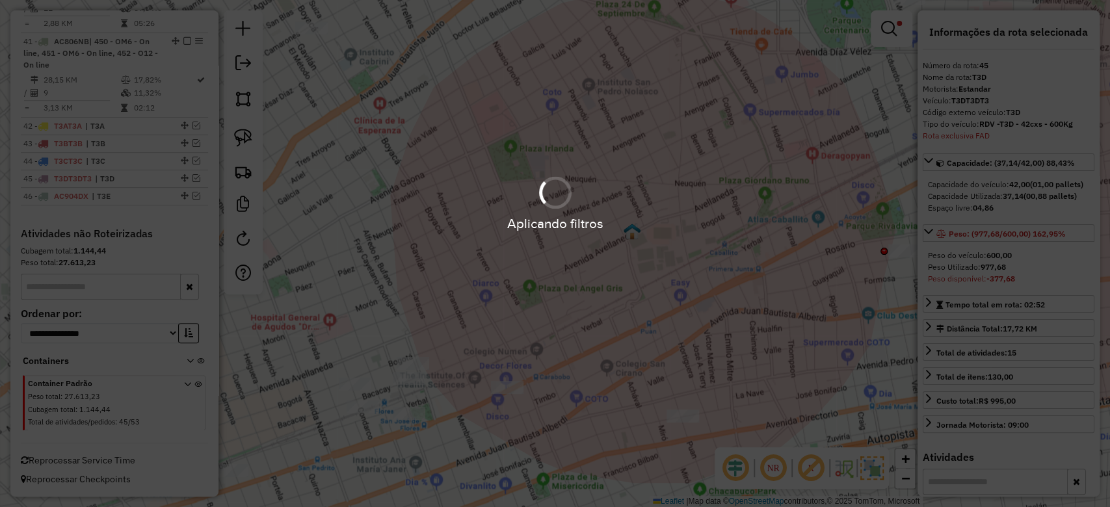
scroll to position [3620, 0]
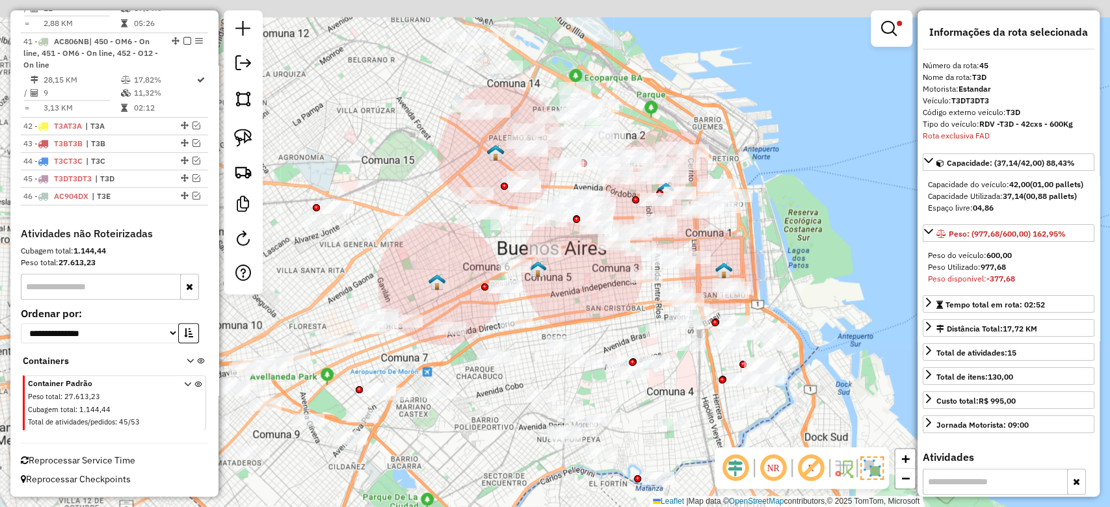
drag, startPoint x: 475, startPoint y: 252, endPoint x: 400, endPoint y: 265, distance: 76.5
click at [411, 265] on div "Limpar filtros Janela de atendimento Grade de atendimento Capacidade Transporta…" at bounding box center [555, 253] width 1110 height 507
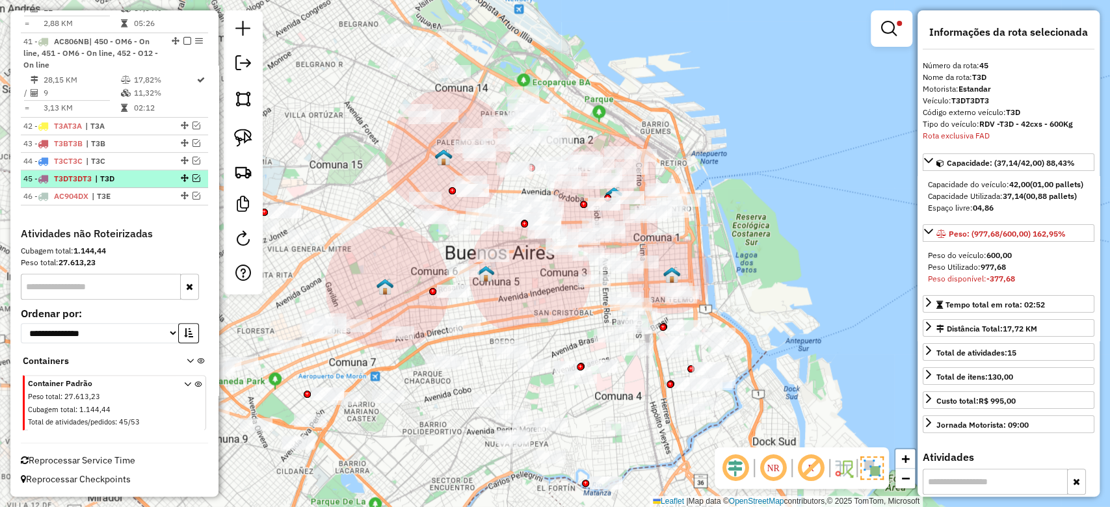
click at [192, 178] on em at bounding box center [196, 178] width 8 height 8
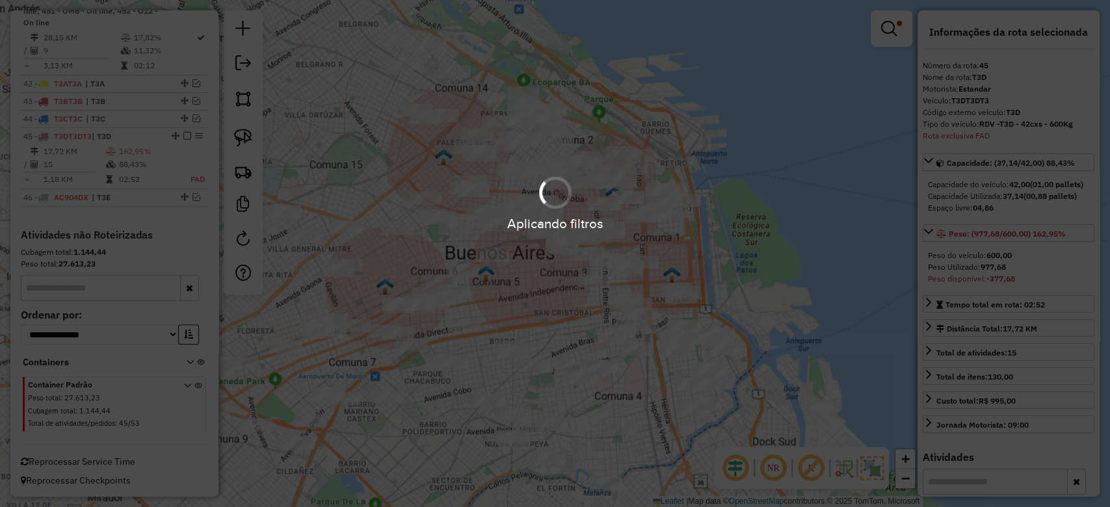
scroll to position [3663, 0]
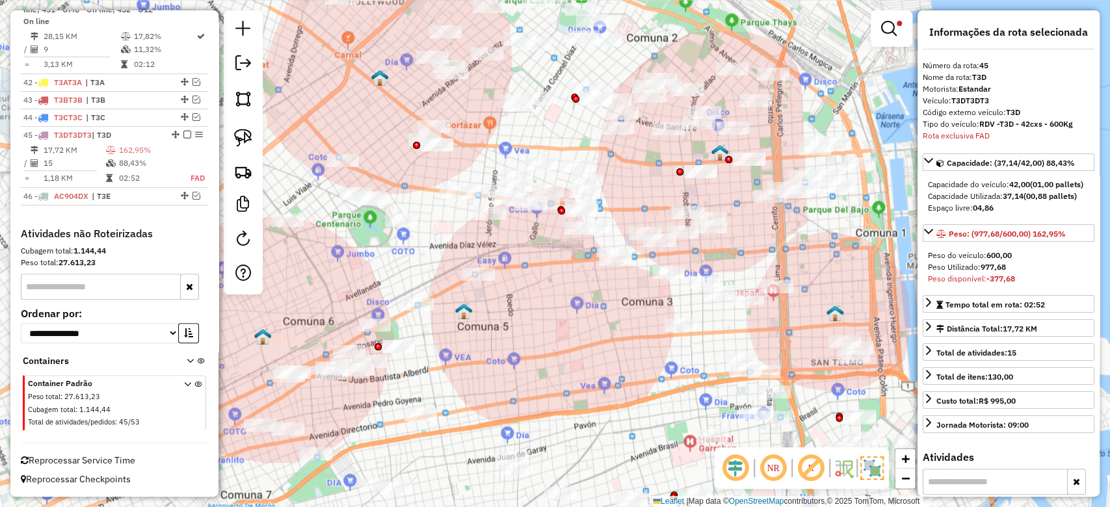
click at [542, 306] on div "Limpar filtros Janela de atendimento Grade de atendimento Capacidade Transporta…" at bounding box center [555, 253] width 1110 height 507
click at [185, 133] on em at bounding box center [187, 135] width 8 height 8
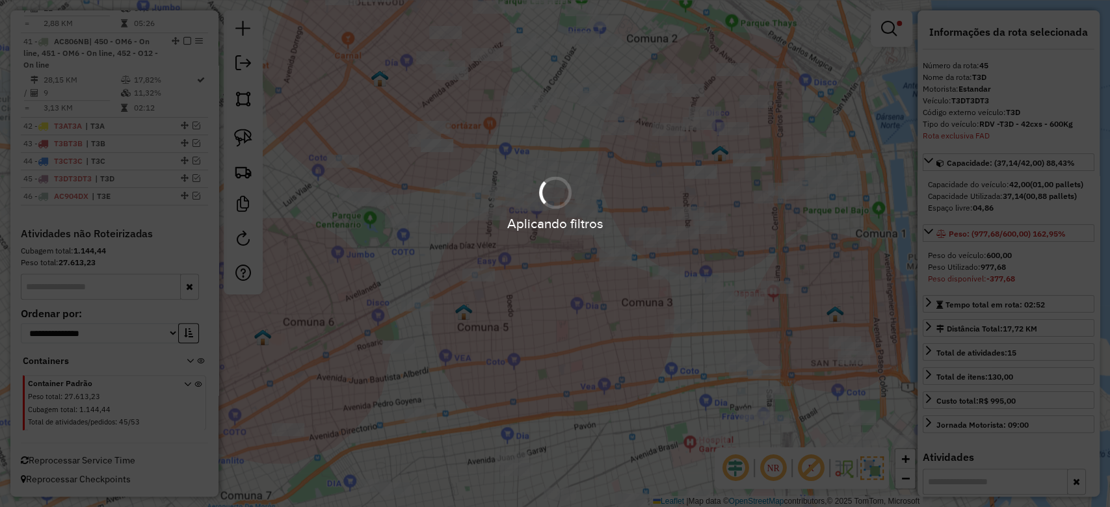
scroll to position [3620, 0]
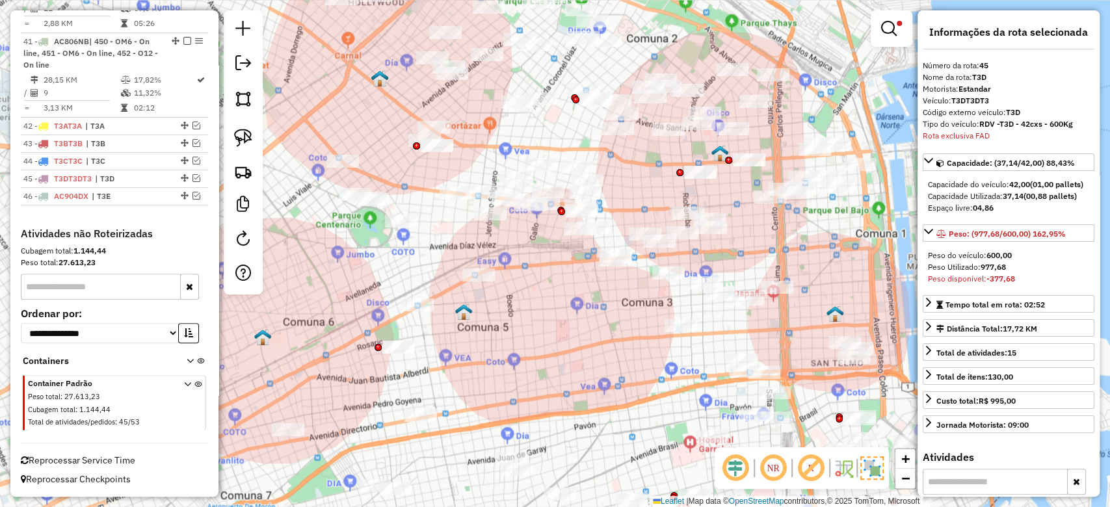
drag, startPoint x: 192, startPoint y: 194, endPoint x: 224, endPoint y: 215, distance: 37.1
click at [192, 194] on em at bounding box center [196, 196] width 8 height 8
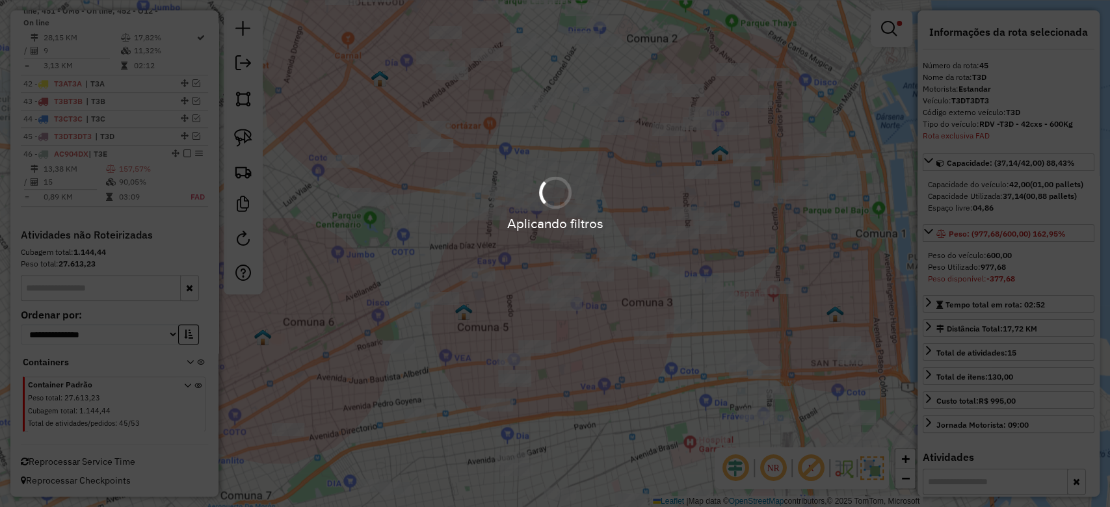
scroll to position [3663, 0]
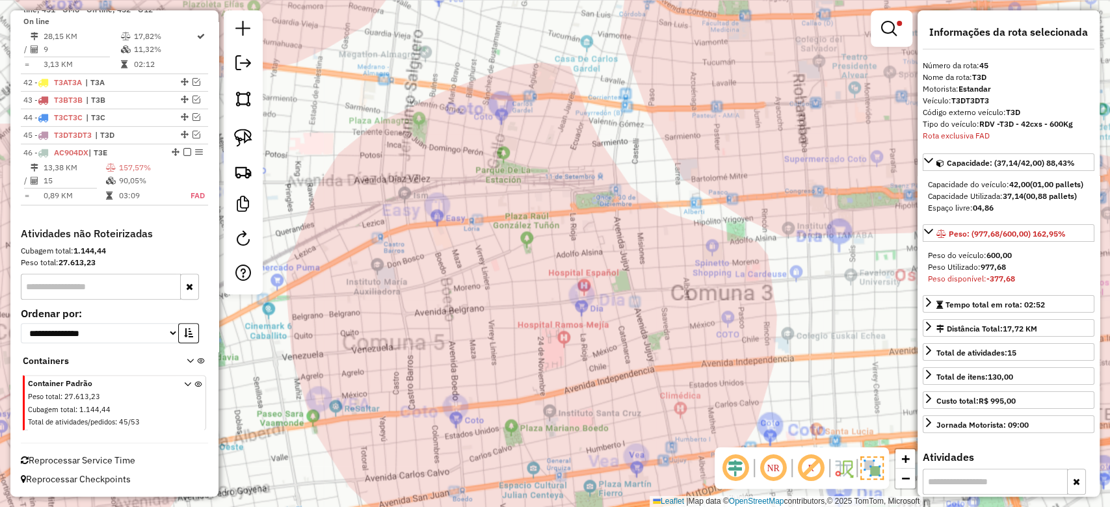
click at [587, 328] on div "Rota 46 - Placa AC904DX 0000461101 - [PERSON_NAME] YENY [PERSON_NAME] filtros J…" at bounding box center [555, 253] width 1110 height 507
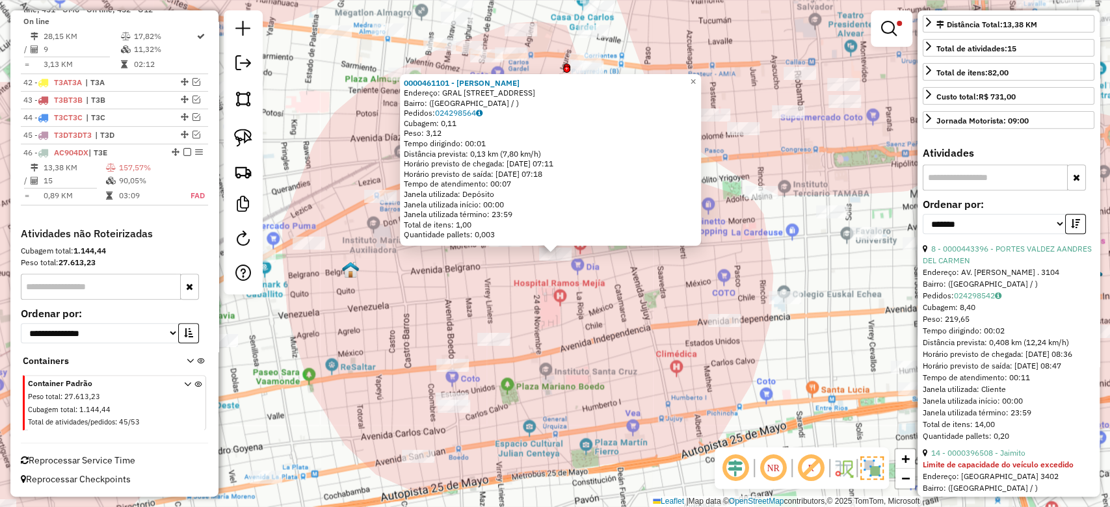
scroll to position [347, 0]
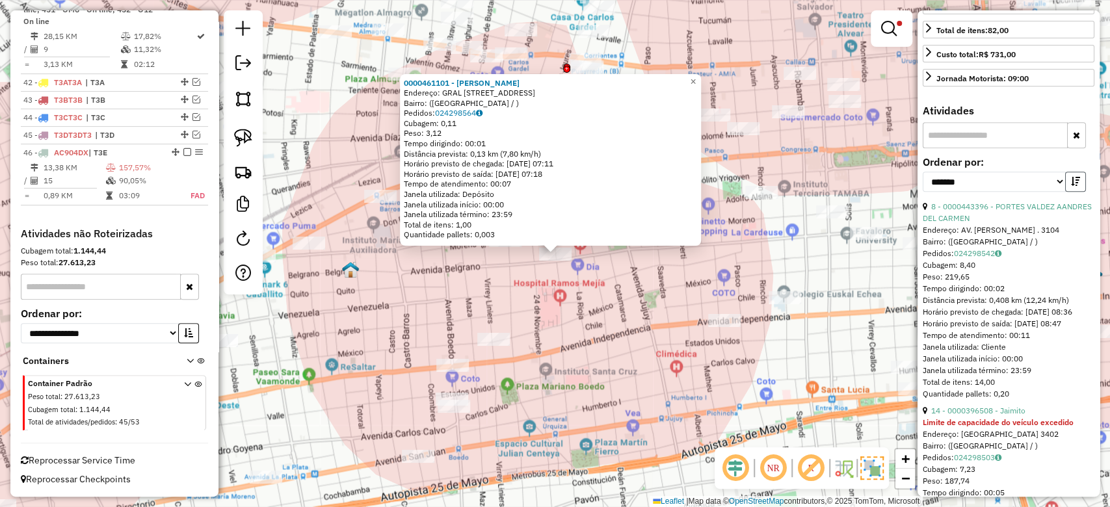
click at [1074, 186] on icon "button" at bounding box center [1075, 181] width 9 height 9
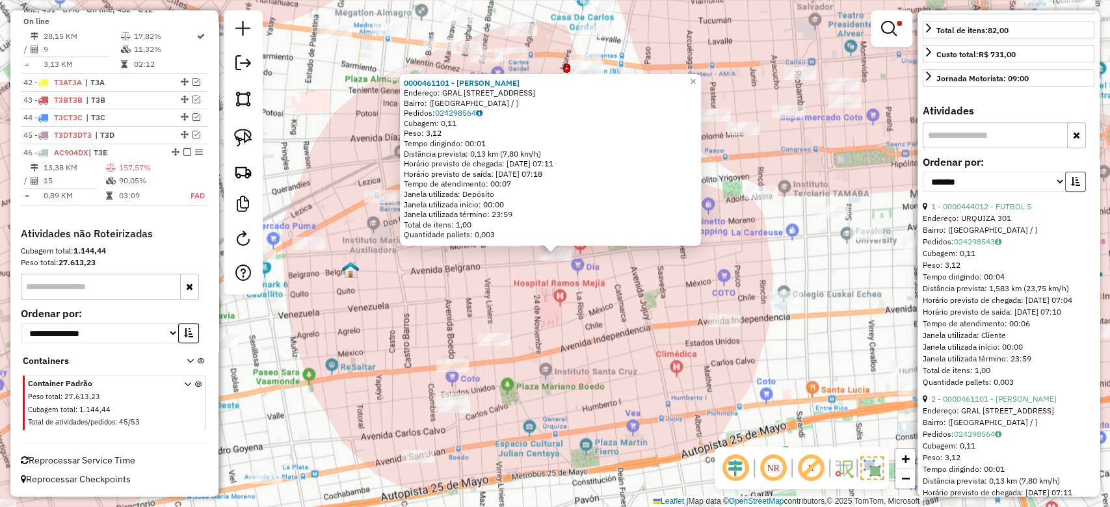
click at [1074, 186] on icon "button" at bounding box center [1075, 181] width 9 height 9
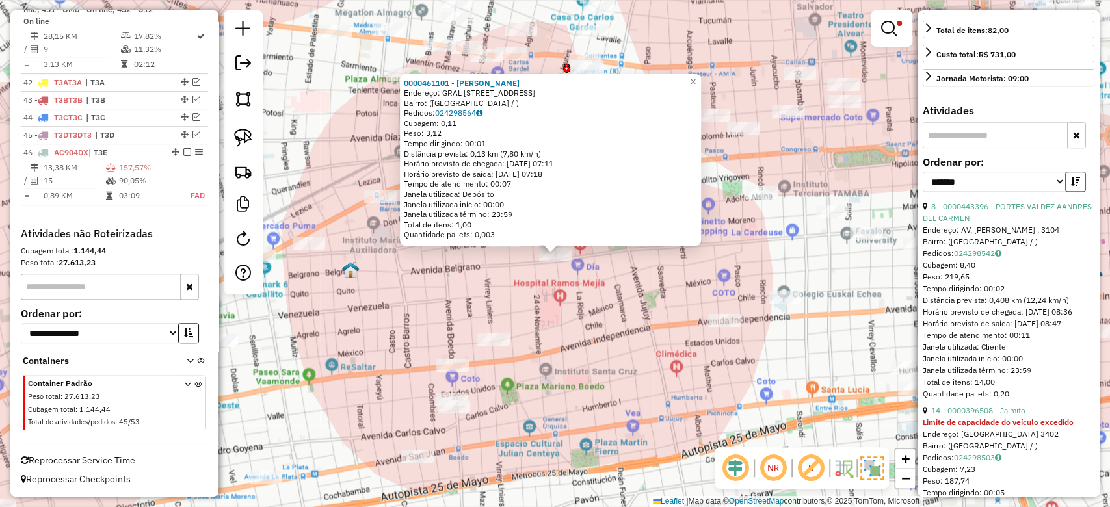
click at [1074, 186] on icon "button" at bounding box center [1075, 181] width 9 height 9
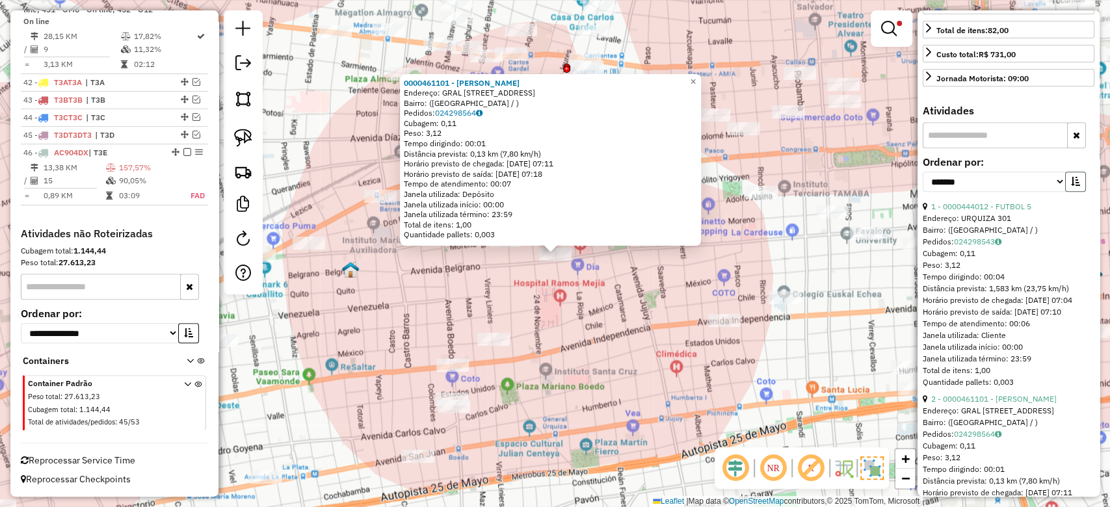
click at [1074, 186] on icon "button" at bounding box center [1075, 181] width 9 height 9
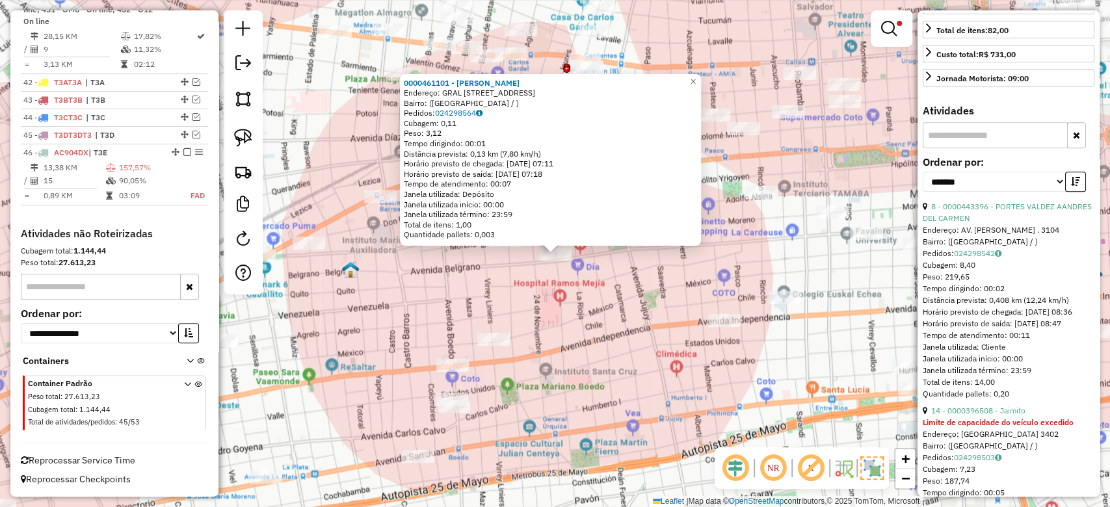
click at [984, 221] on div "8 - 0000443396 - PORTES VALDEZ AANDRES DEL CARMEN" at bounding box center [1009, 212] width 172 height 23
click at [988, 215] on link "8 - 0000443396 - PORTES VALDEZ AANDRES DEL CARMEN" at bounding box center [1007, 212] width 169 height 21
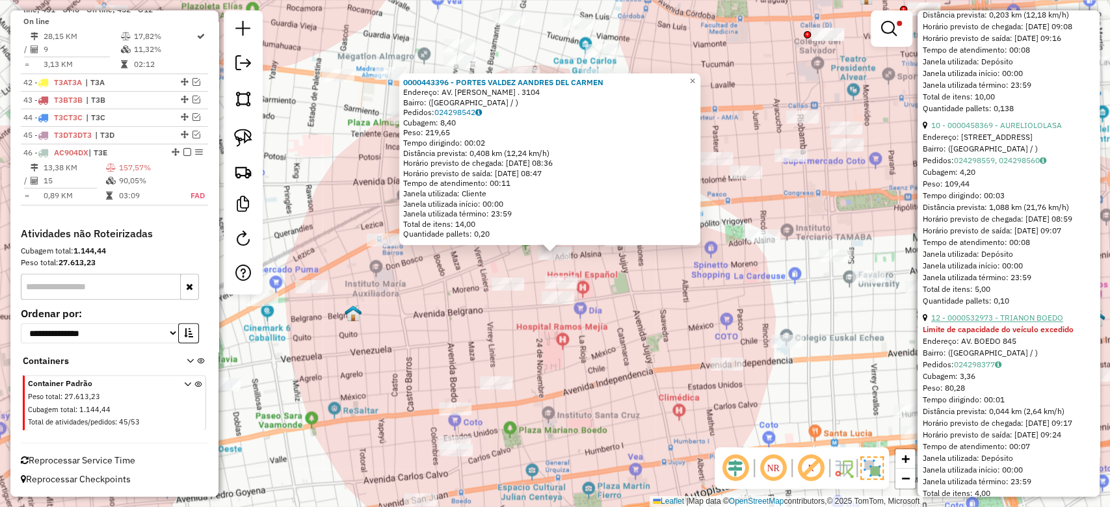
scroll to position [1127, 0]
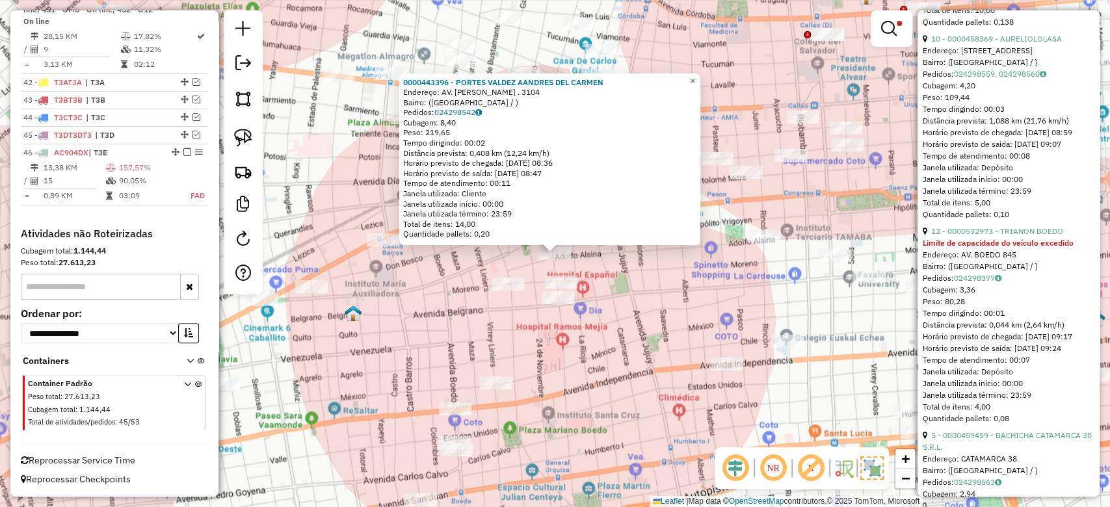
click at [706, 407] on div "0000443396 - PORTES VALDEZ AANDRES DEL CARMEN Endereço: AV. HIPOLITO YRIGOYEN .…" at bounding box center [555, 253] width 1110 height 507
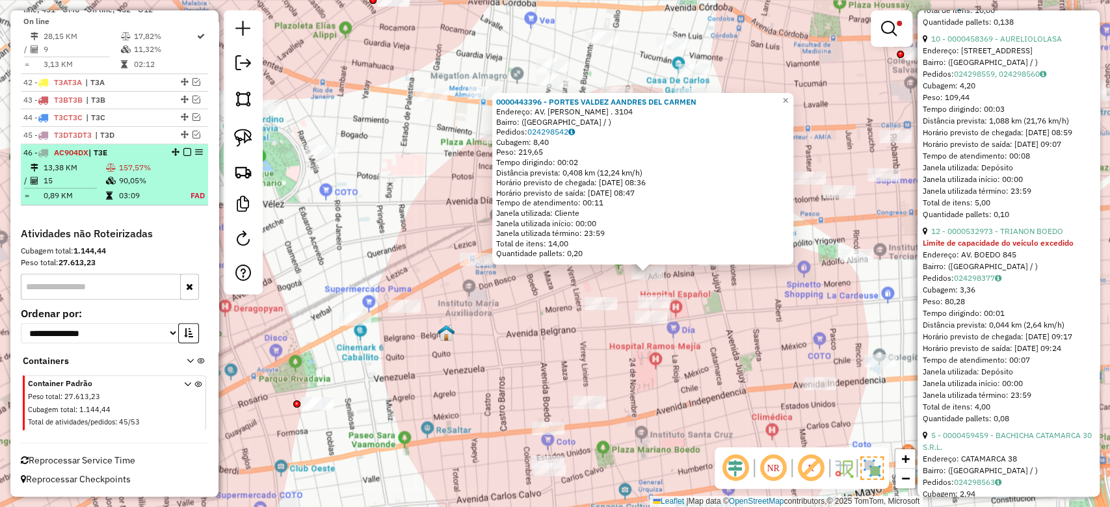
click at [185, 153] on em at bounding box center [187, 152] width 8 height 8
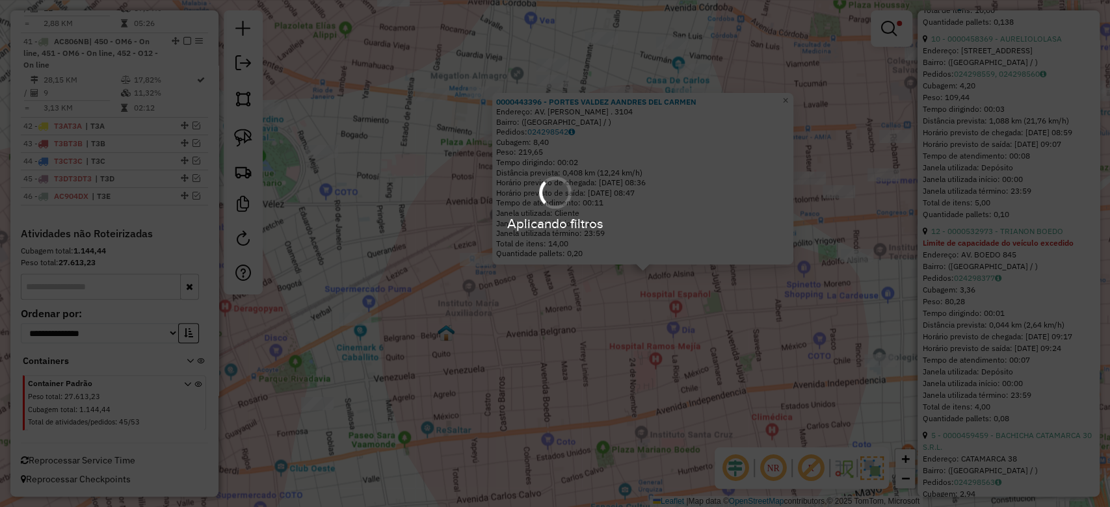
scroll to position [3620, 0]
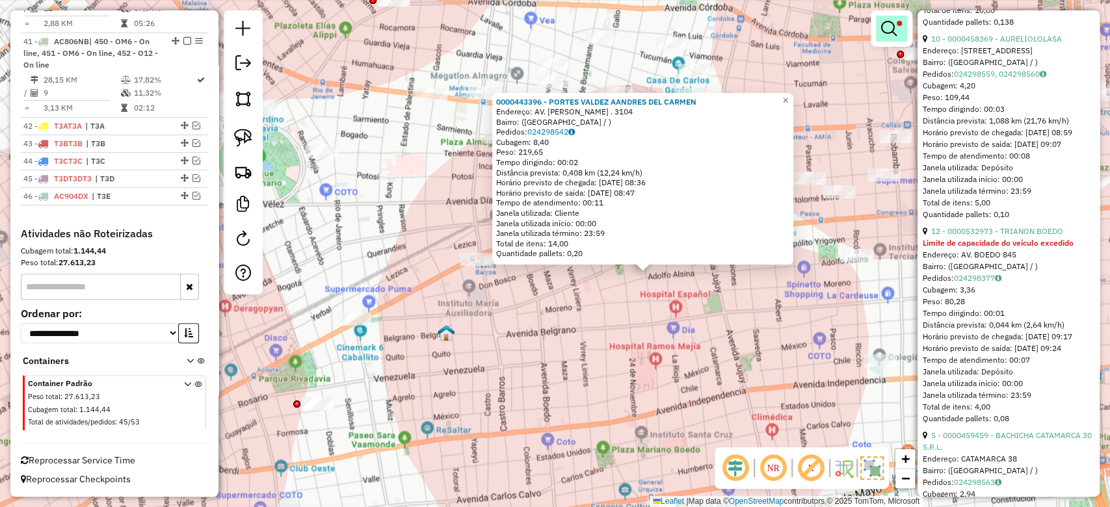
click at [878, 30] on link at bounding box center [891, 29] width 31 height 26
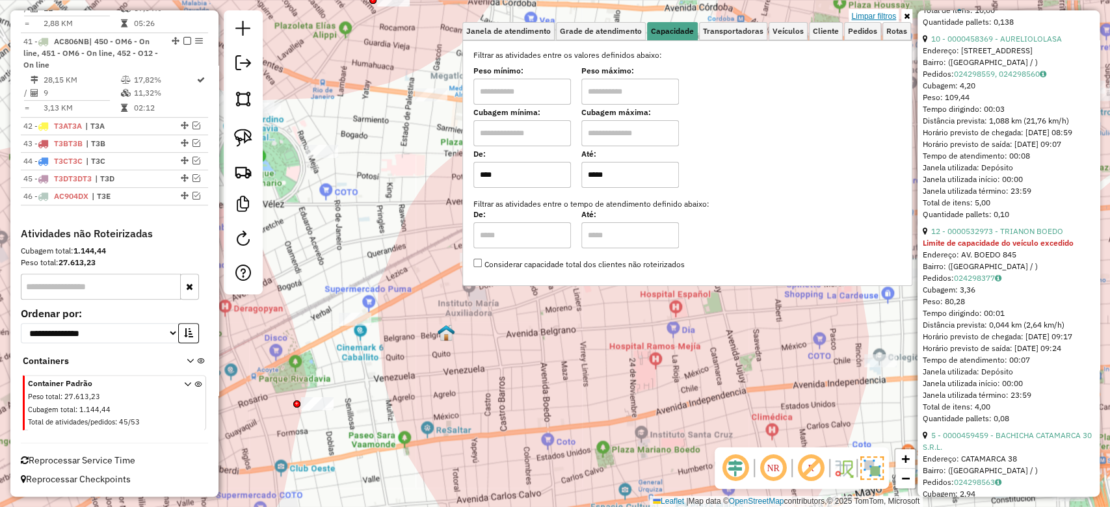
click at [884, 18] on link "Limpar filtros" at bounding box center [873, 16] width 50 height 14
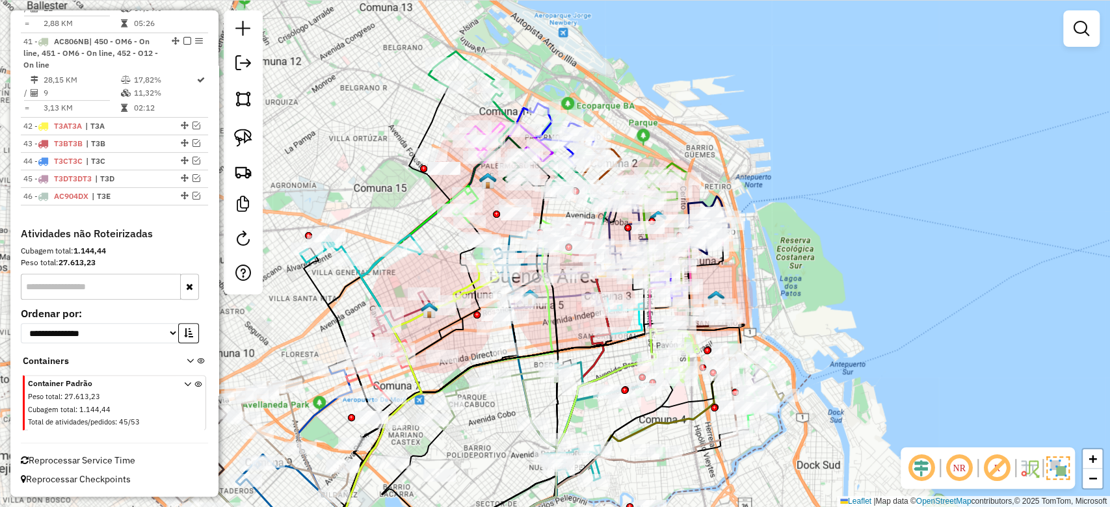
drag, startPoint x: 821, startPoint y: 193, endPoint x: 839, endPoint y: 206, distance: 22.4
click at [840, 205] on div "Janela de atendimento Grade de atendimento Capacidade Transportadoras Veículos …" at bounding box center [555, 253] width 1110 height 507
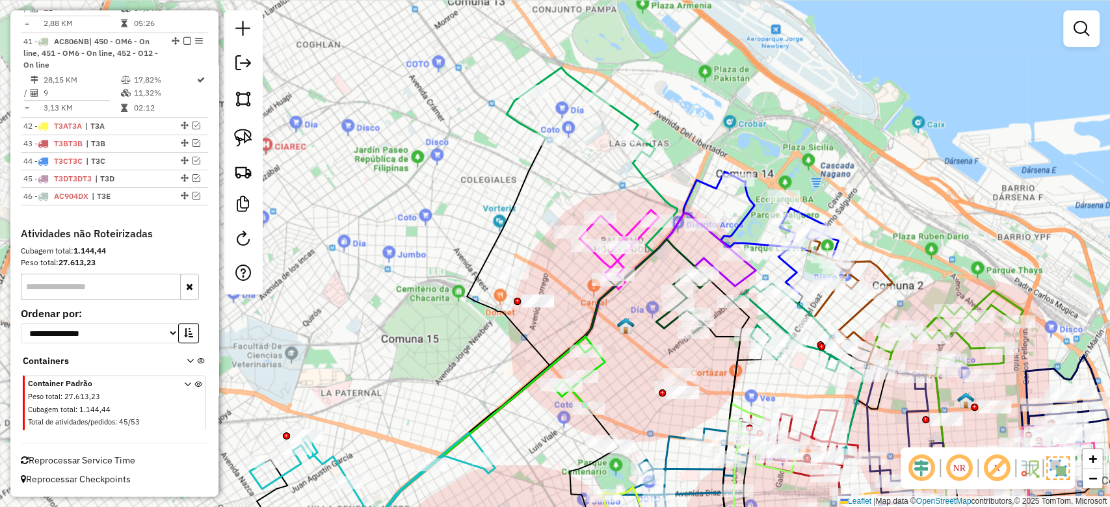
click at [1058, 471] on img at bounding box center [1057, 467] width 23 height 23
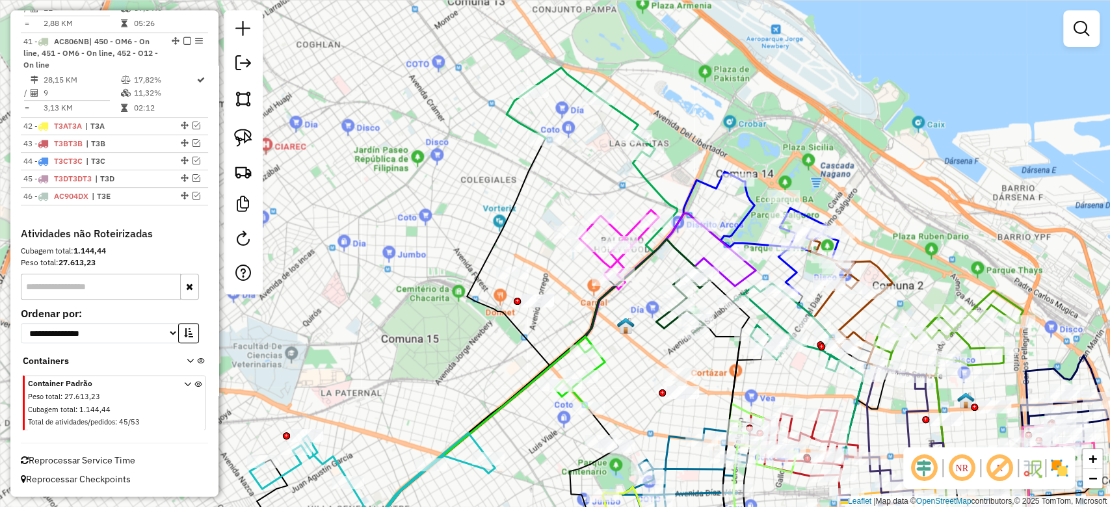
click at [1058, 471] on img at bounding box center [1059, 468] width 21 height 21
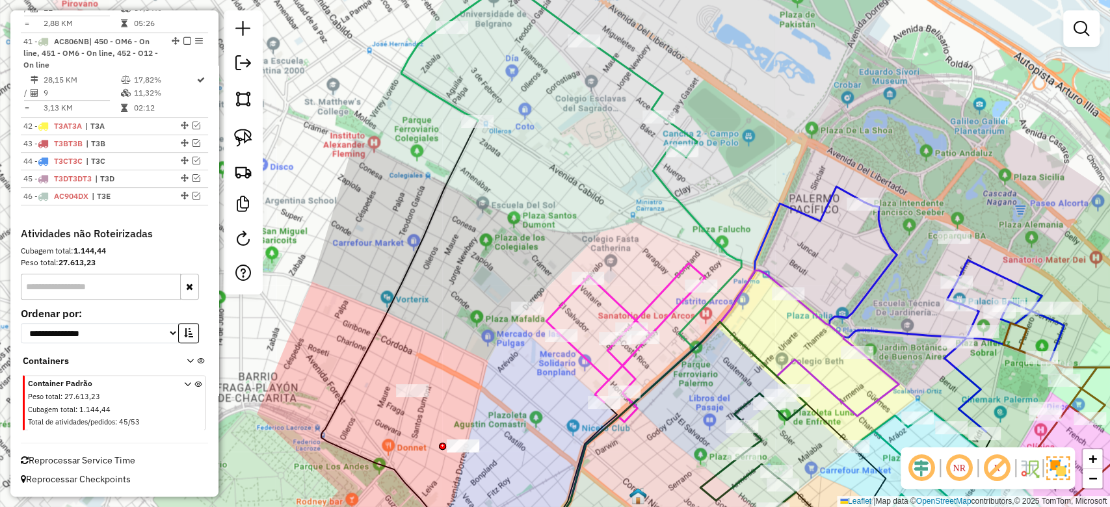
click at [620, 143] on div "Janela de atendimento Grade de atendimento Capacidade Transportadoras Veículos …" at bounding box center [555, 253] width 1110 height 507
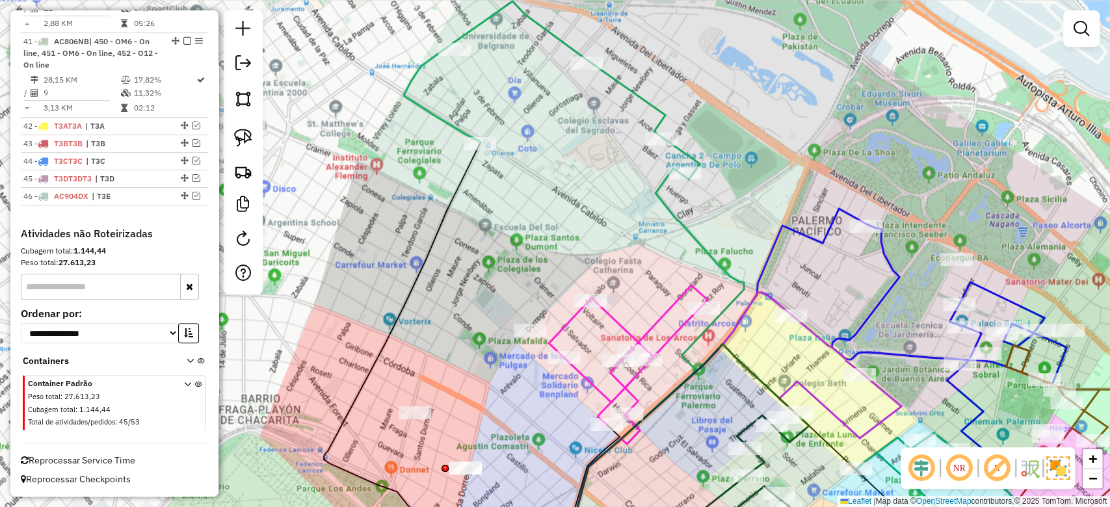
drag, startPoint x: 597, startPoint y: 103, endPoint x: 603, endPoint y: 135, distance: 32.4
click at [603, 135] on div "Janela de atendimento Grade de atendimento Capacidade Transportadoras Veículos …" at bounding box center [555, 253] width 1110 height 507
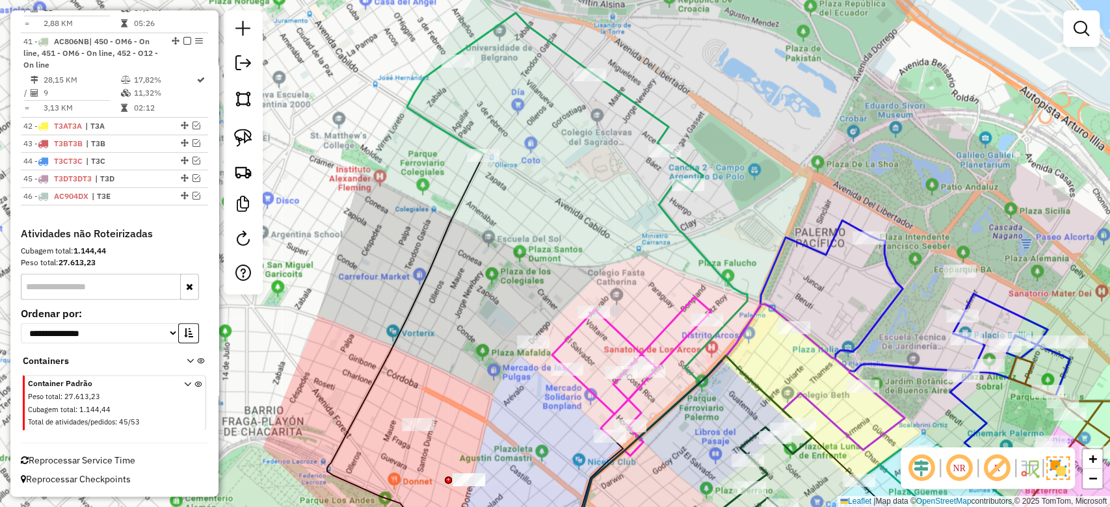
click at [620, 94] on icon at bounding box center [555, 102] width 296 height 178
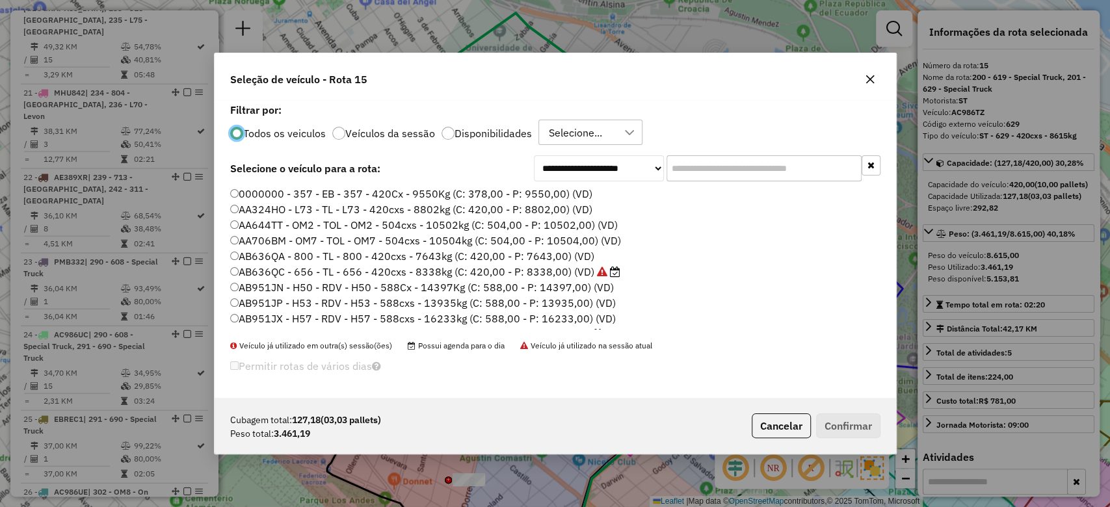
scroll to position [1659, 0]
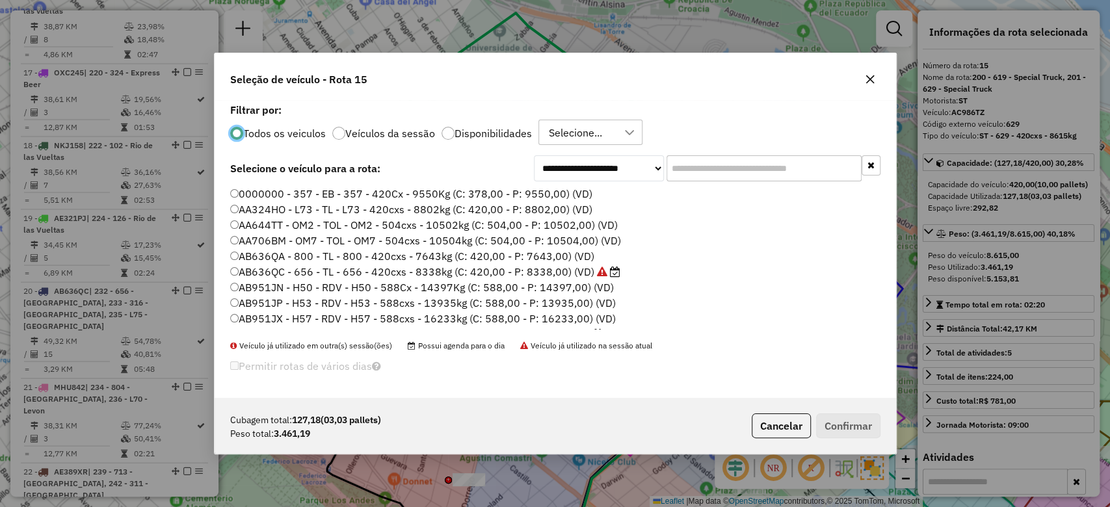
click at [384, 131] on label "Veículos da sessão" at bounding box center [390, 133] width 90 height 10
click at [759, 180] on input "text" at bounding box center [763, 168] width 195 height 26
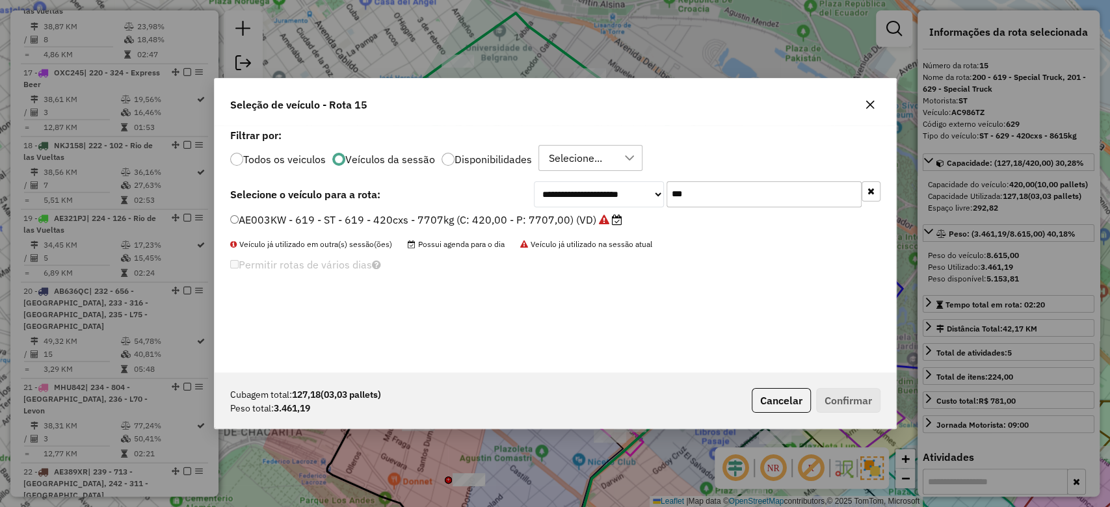
type input "***"
click at [521, 207] on div "**********" at bounding box center [555, 194] width 650 height 26
click at [525, 221] on label "AE003KW - 619 - ST - 619 - 420cxs - 7707kg (C: 420,00 - P: 7707,00) (VD)" at bounding box center [426, 220] width 392 height 16
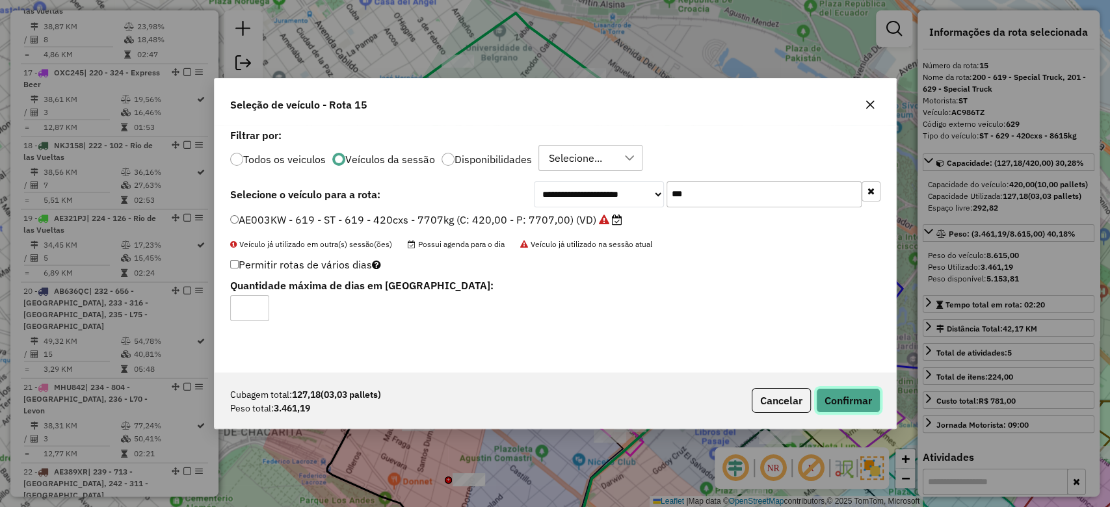
drag, startPoint x: 863, startPoint y: 399, endPoint x: 867, endPoint y: 406, distance: 8.1
click at [867, 406] on button "Confirmar" at bounding box center [848, 400] width 64 height 25
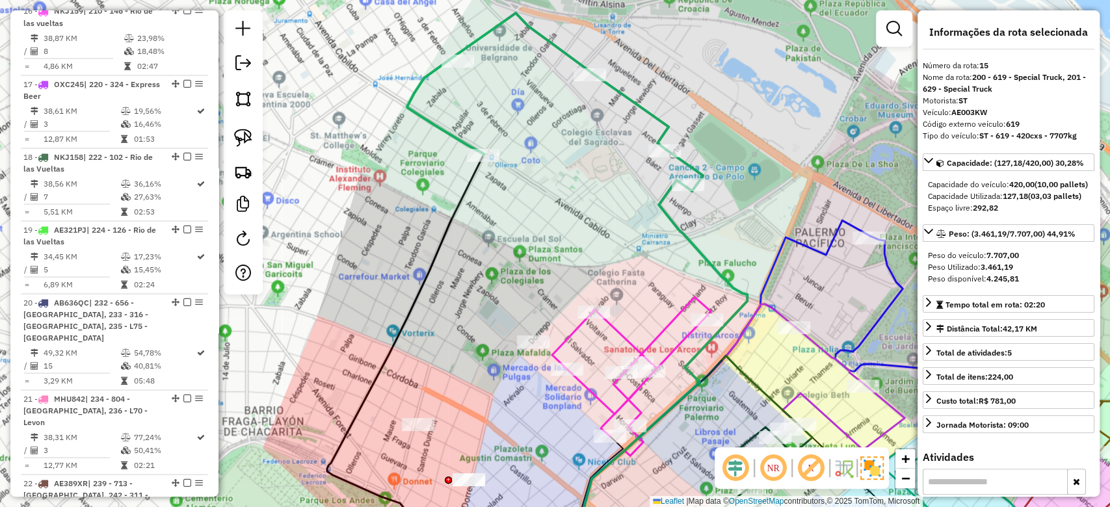
drag, startPoint x: 631, startPoint y: 287, endPoint x: 684, endPoint y: 66, distance: 226.6
click at [684, 64] on div "Janela de atendimento Grade de atendimento Capacidade Transportadoras Veículos …" at bounding box center [555, 253] width 1110 height 507
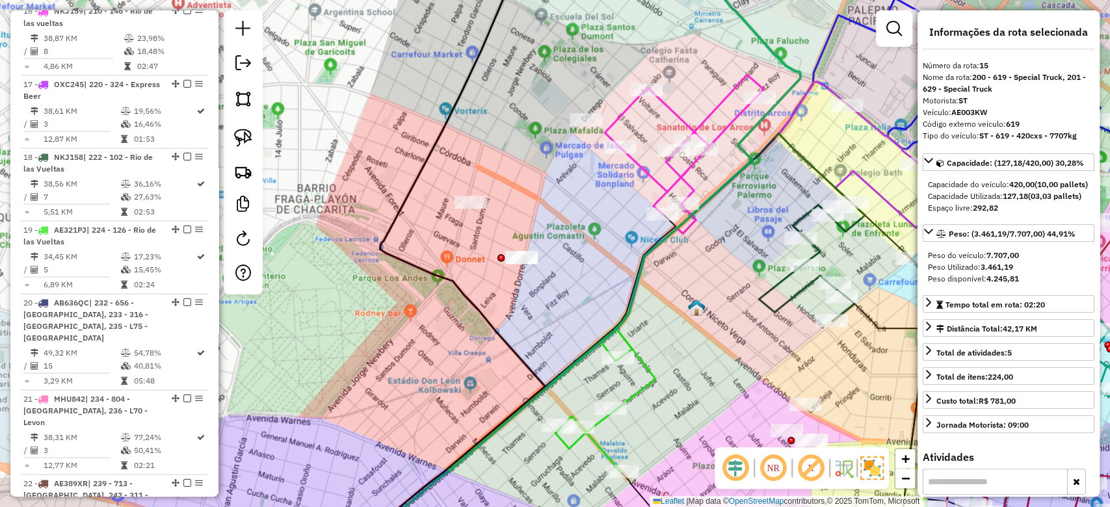
click at [672, 111] on icon at bounding box center [684, 144] width 159 height 139
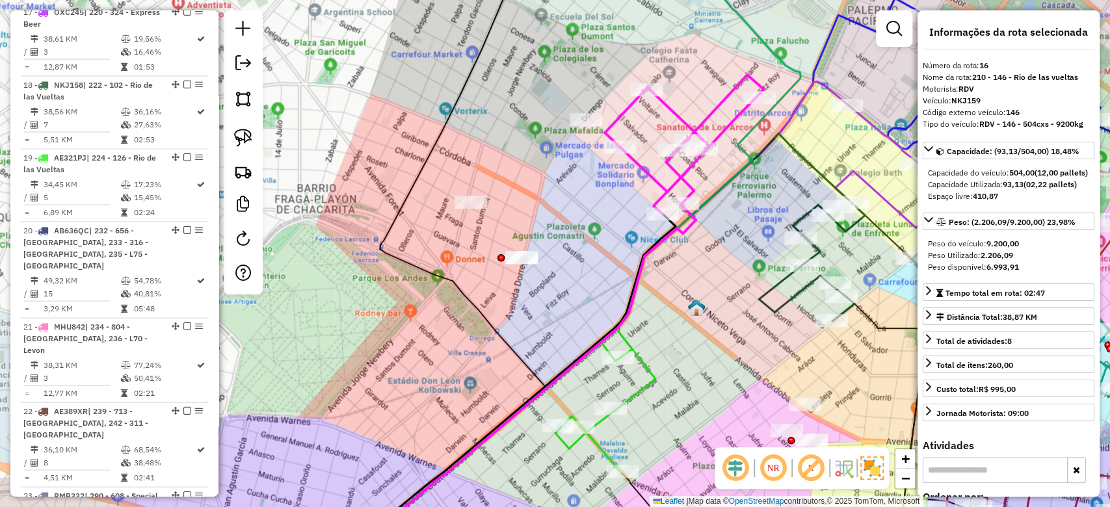
scroll to position [1743, 0]
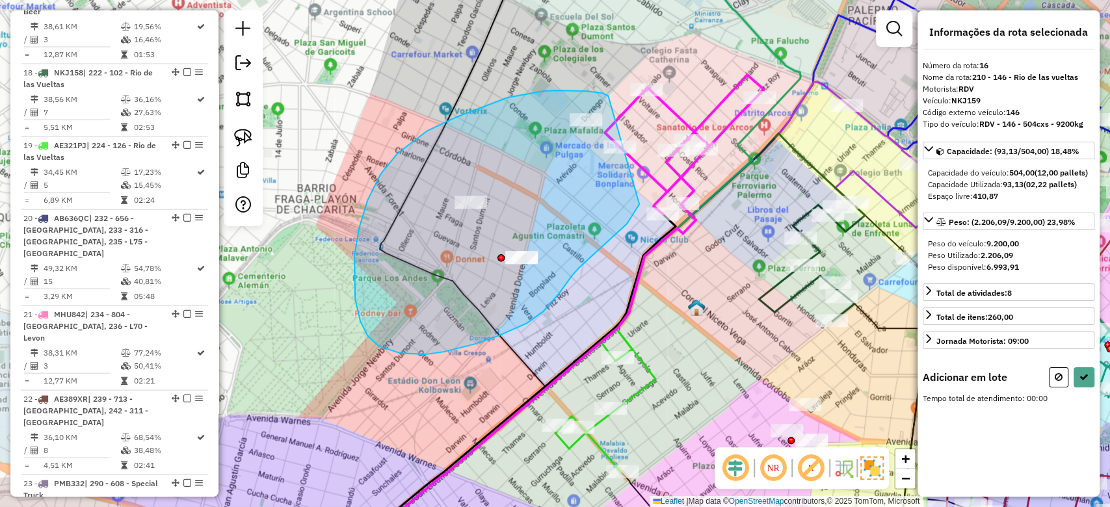
drag, startPoint x: 556, startPoint y: 90, endPoint x: 655, endPoint y: 177, distance: 132.2
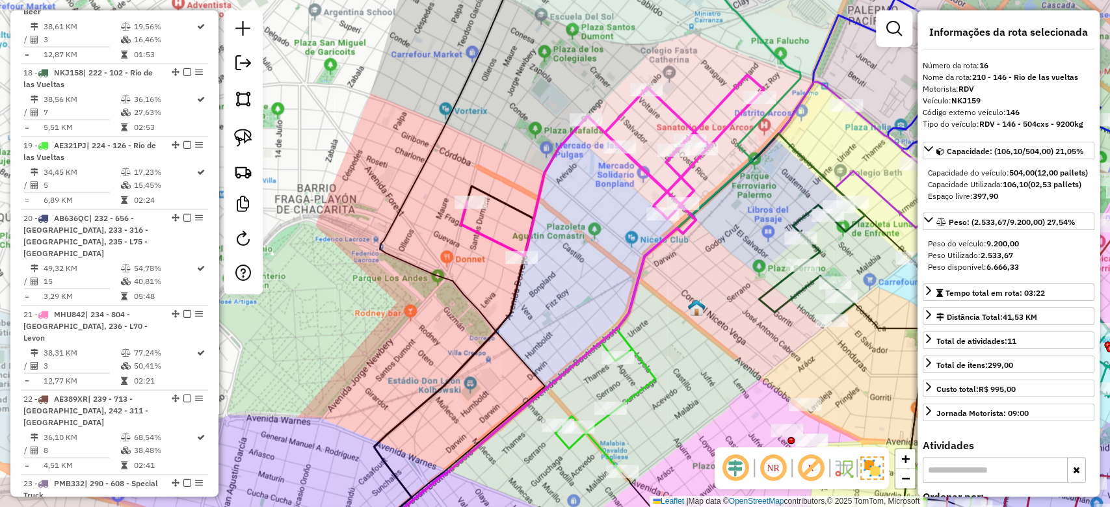
click at [576, 214] on div "Janela de atendimento Grade de atendimento Capacidade Transportadoras Veículos …" at bounding box center [555, 253] width 1110 height 507
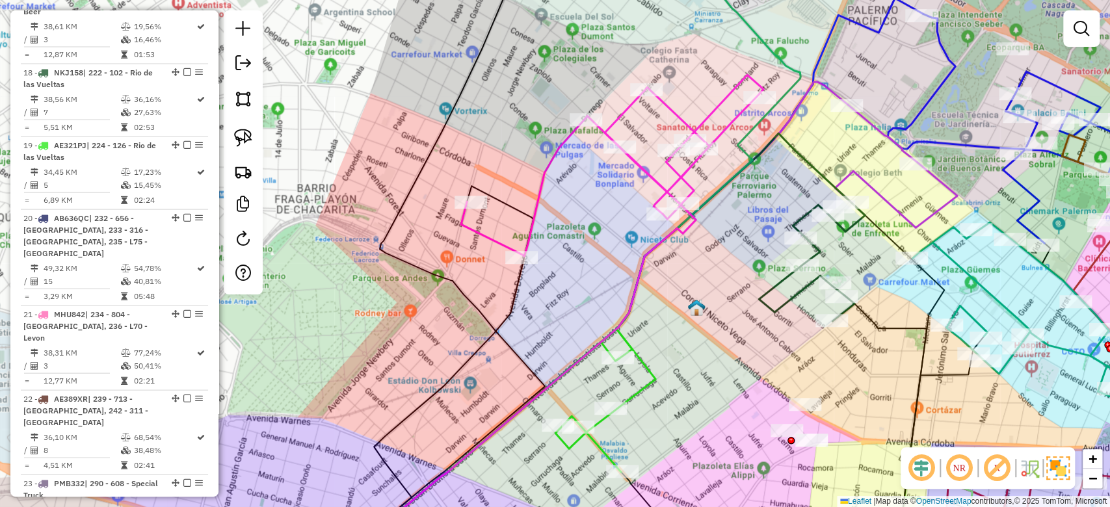
click at [557, 177] on div "Janela de atendimento Grade de atendimento Capacidade Transportadoras Veículos …" at bounding box center [555, 253] width 1110 height 507
click at [549, 157] on icon at bounding box center [612, 165] width 302 height 181
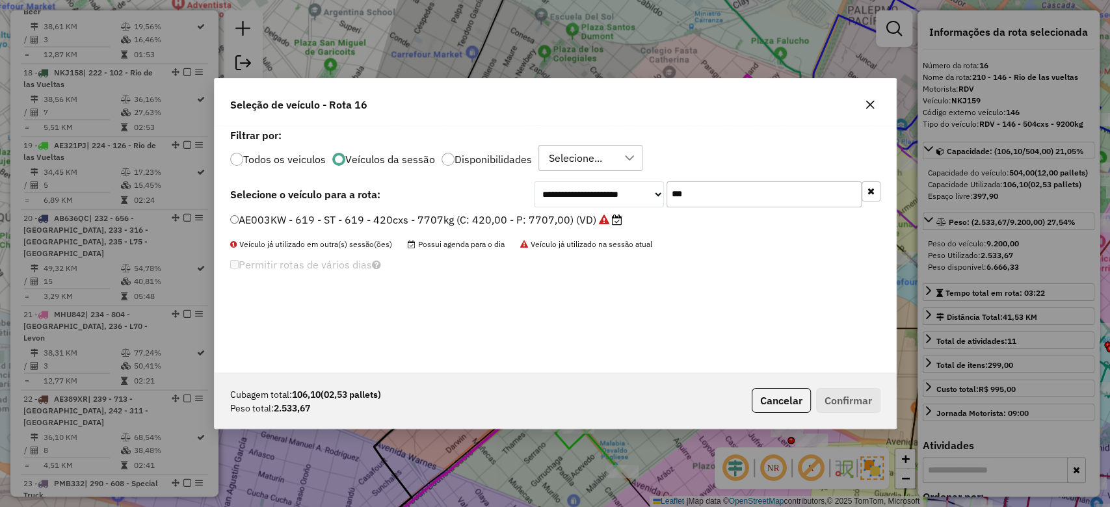
scroll to position [7, 4]
drag, startPoint x: 738, startPoint y: 196, endPoint x: 624, endPoint y: 193, distance: 113.8
click at [625, 193] on div "**********" at bounding box center [707, 194] width 347 height 26
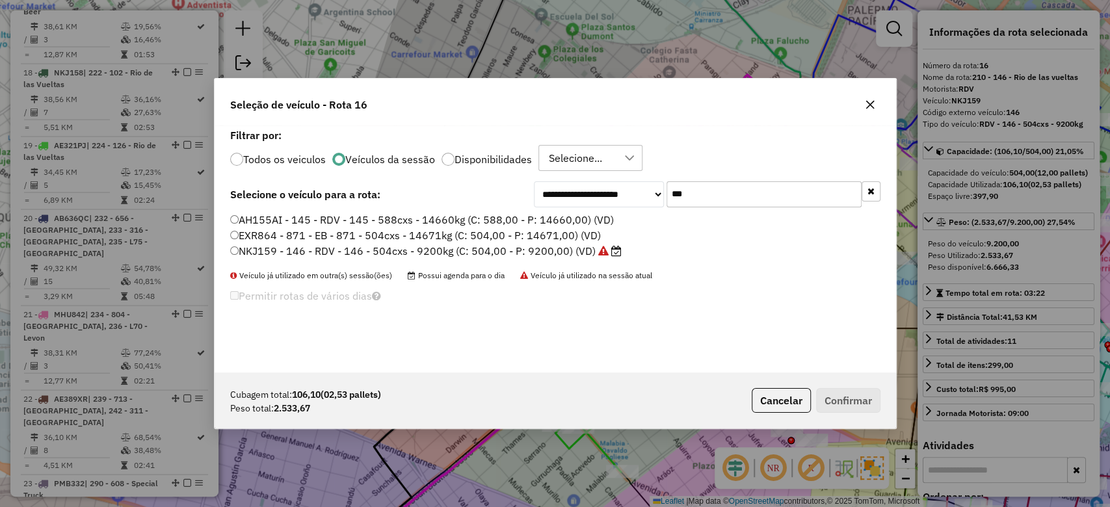
type input "***"
click at [577, 246] on label "NKJ159 - 146 - RDV - 146 - 504cxs - 9200kg (C: 504,00 - P: 9200,00) (VD)" at bounding box center [425, 251] width 391 height 16
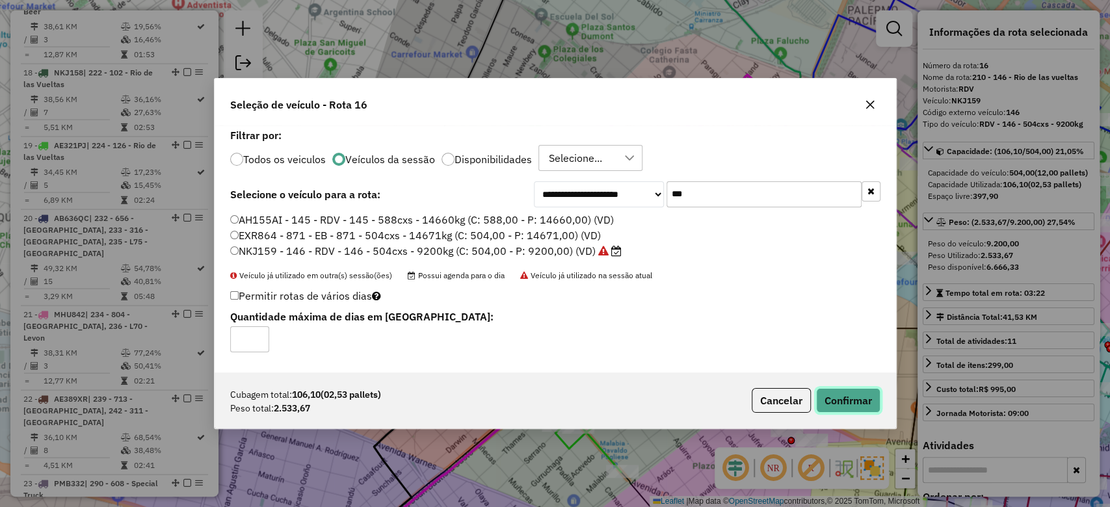
click at [853, 406] on button "Confirmar" at bounding box center [848, 400] width 64 height 25
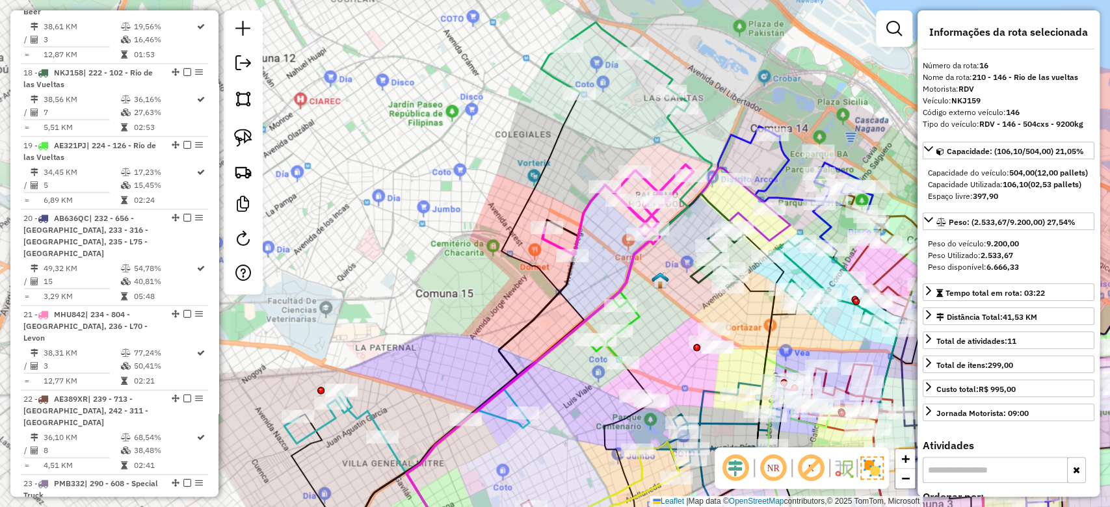
drag, startPoint x: 563, startPoint y: 174, endPoint x: 575, endPoint y: 222, distance: 49.0
click at [554, 233] on div "Janela de atendimento Grade de atendimento Capacidade Transportadoras Veículos …" at bounding box center [555, 253] width 1110 height 507
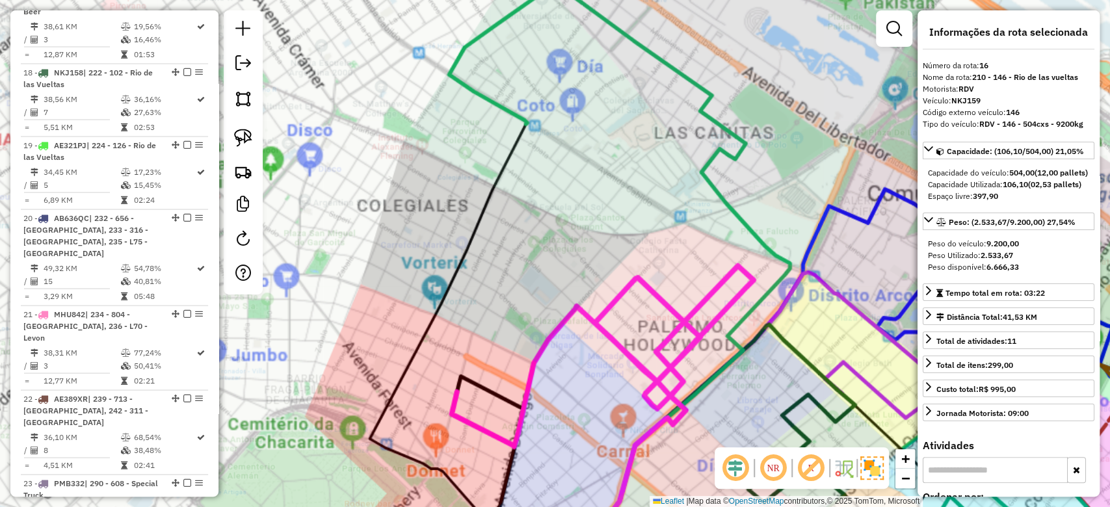
click at [615, 191] on div "Janela de atendimento Grade de atendimento Capacidade Transportadoras Veículos …" at bounding box center [555, 253] width 1110 height 507
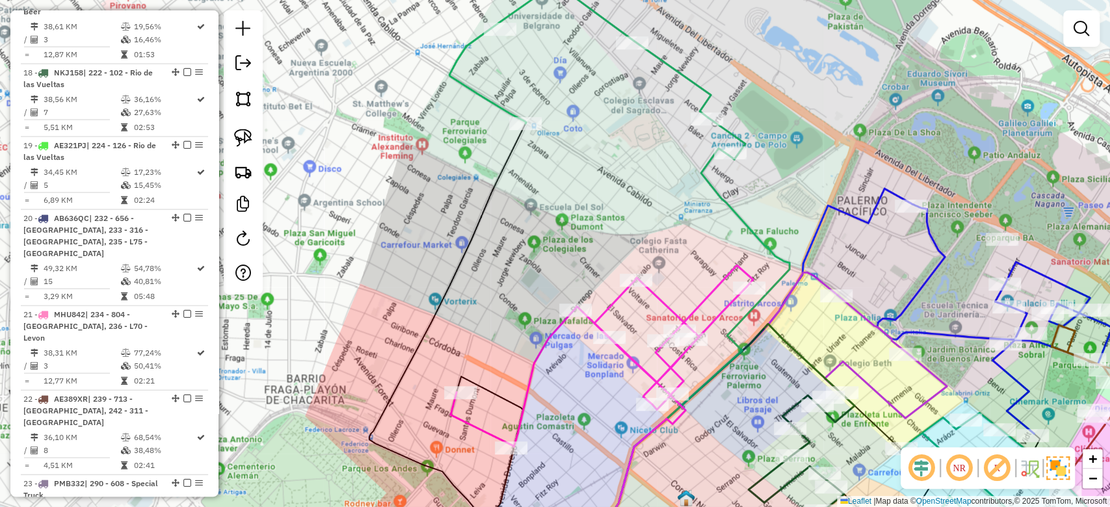
click at [615, 135] on div "Janela de atendimento Grade de atendimento Capacidade Transportadoras Veículos …" at bounding box center [555, 253] width 1110 height 507
click at [709, 179] on icon at bounding box center [674, 353] width 229 height 410
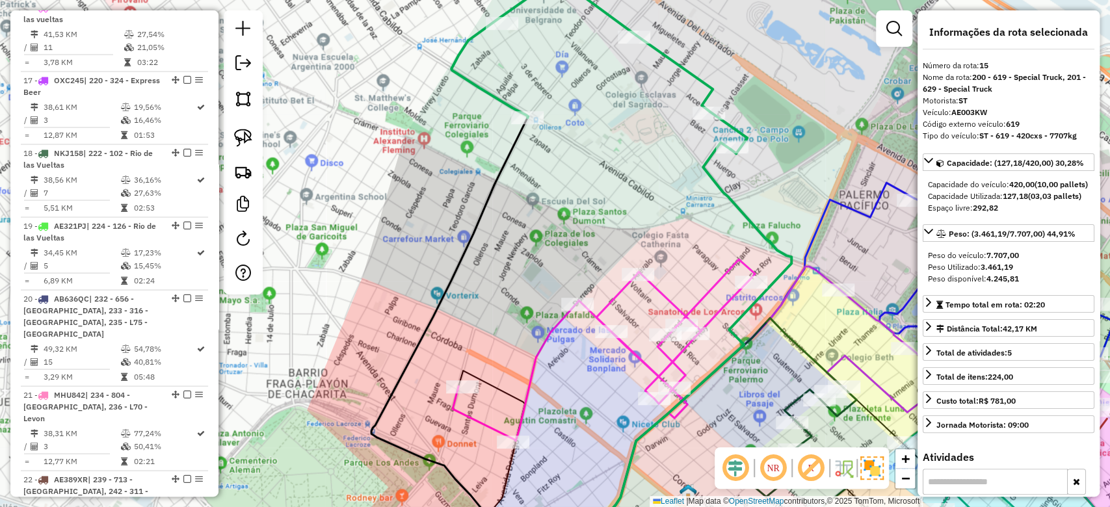
scroll to position [1659, 0]
drag, startPoint x: 692, startPoint y: 216, endPoint x: 713, endPoint y: 166, distance: 53.6
click at [713, 166] on div "Janela de atendimento Grade de atendimento Capacidade Transportadoras Veículos …" at bounding box center [555, 253] width 1110 height 507
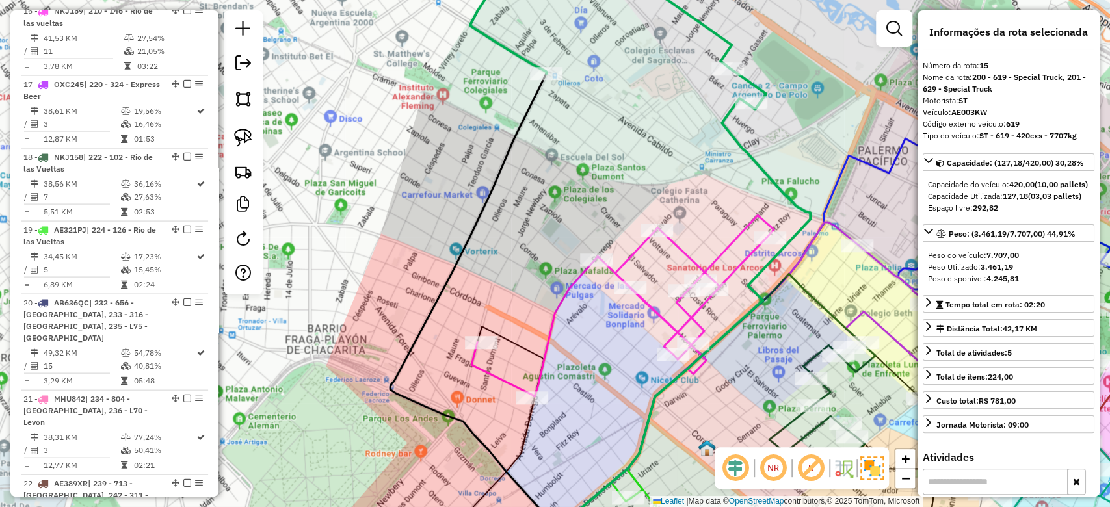
click at [685, 252] on icon at bounding box center [622, 305] width 302 height 181
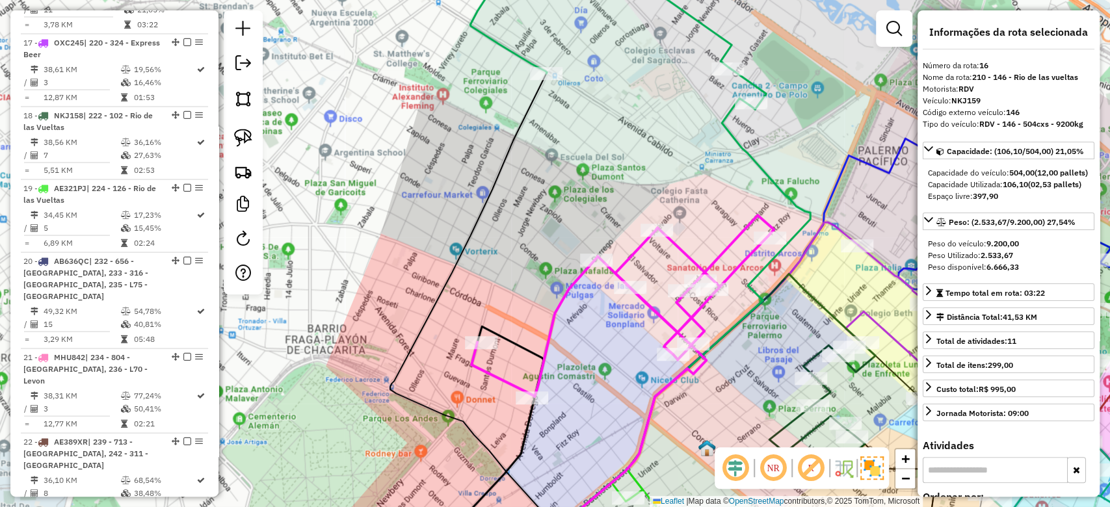
scroll to position [1743, 0]
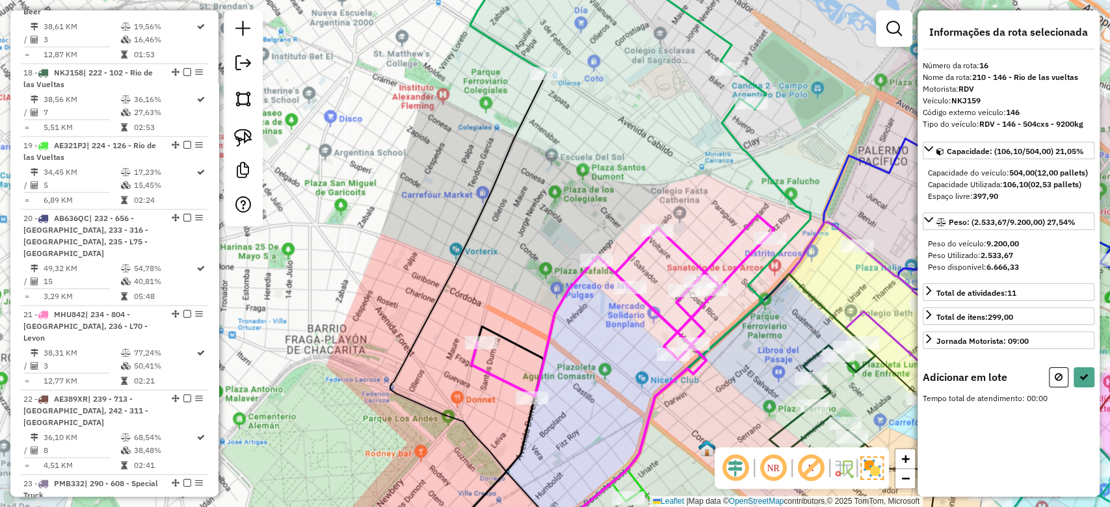
click at [742, 155] on icon at bounding box center [666, 328] width 288 height 460
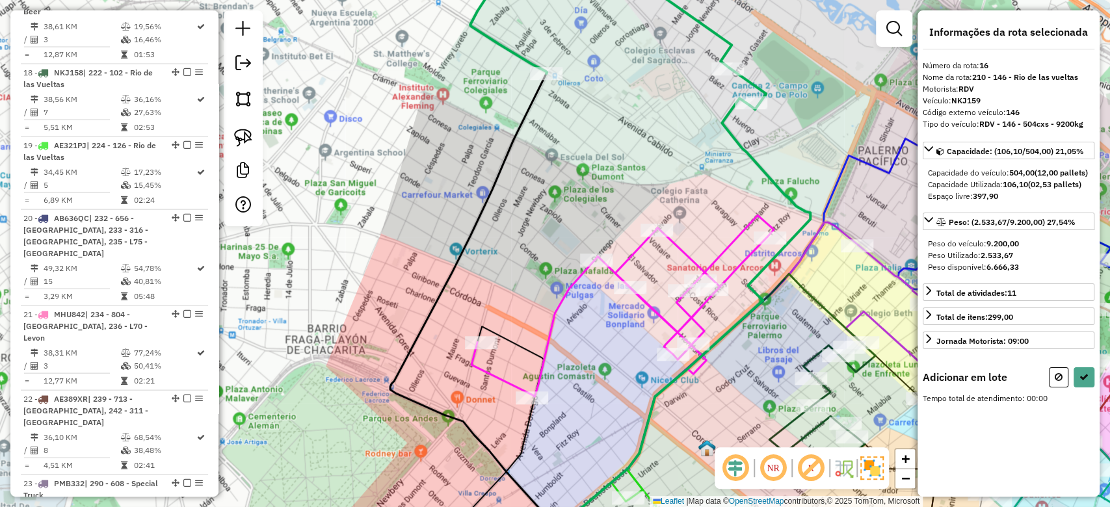
click at [742, 155] on icon at bounding box center [666, 328] width 288 height 460
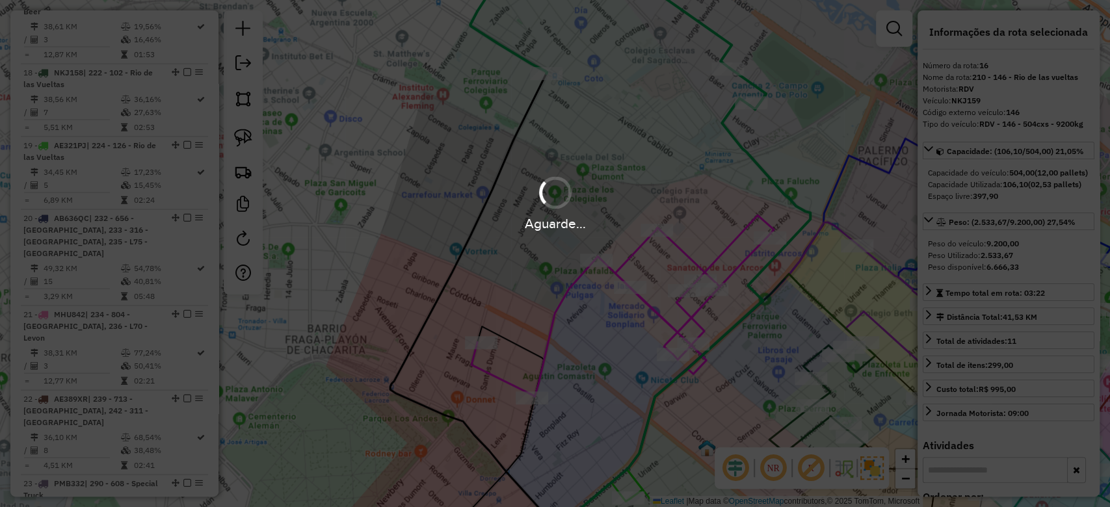
scroll to position [1659, 0]
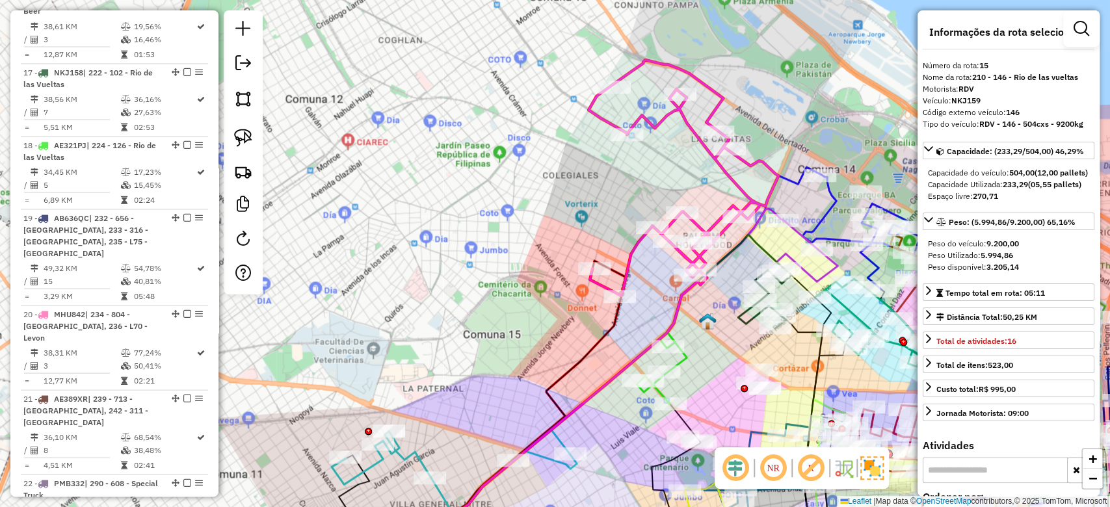
click at [656, 174] on div "Janela de atendimento Grade de atendimento Capacidade Transportadoras Veículos …" at bounding box center [555, 253] width 1110 height 507
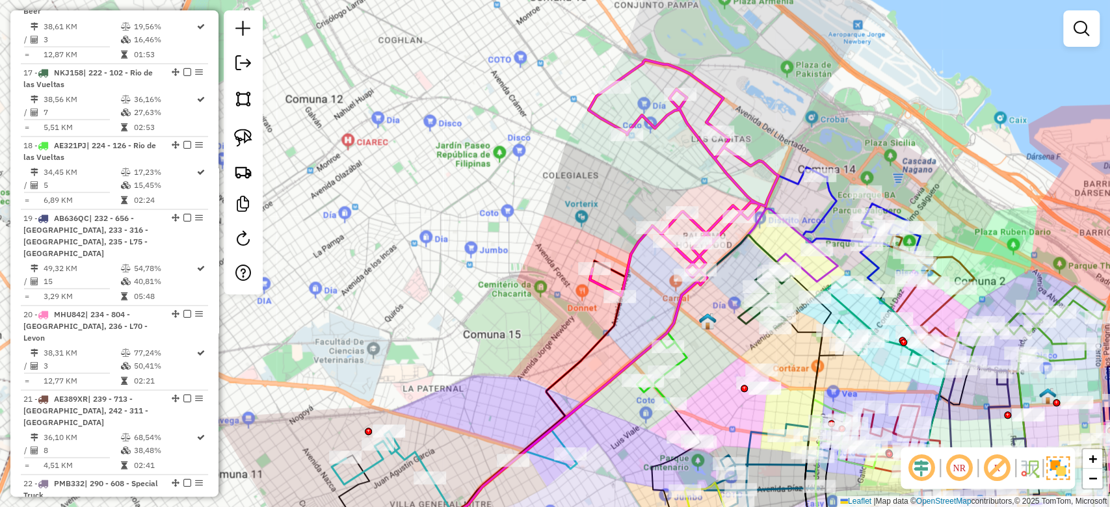
click at [654, 148] on div "Janela de atendimento Grade de atendimento Capacidade Transportadoras Veículos …" at bounding box center [555, 253] width 1110 height 507
click at [660, 124] on icon at bounding box center [683, 178] width 190 height 236
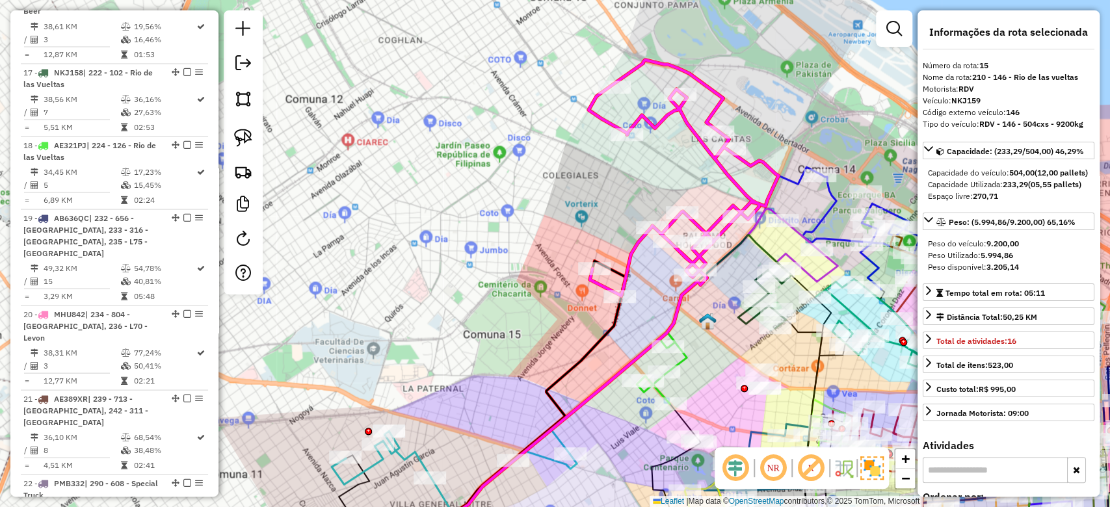
click at [661, 124] on icon at bounding box center [683, 178] width 190 height 236
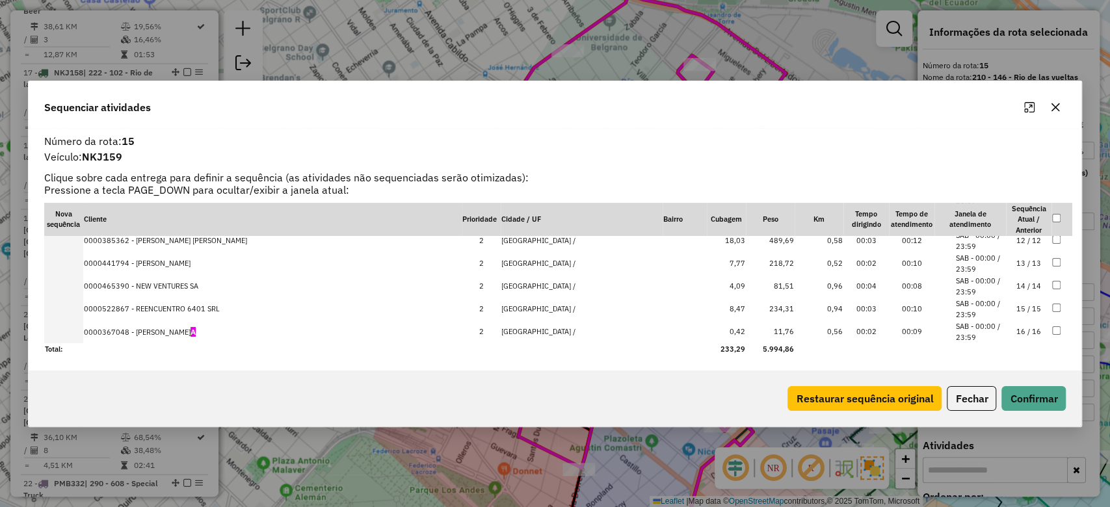
scroll to position [0, 0]
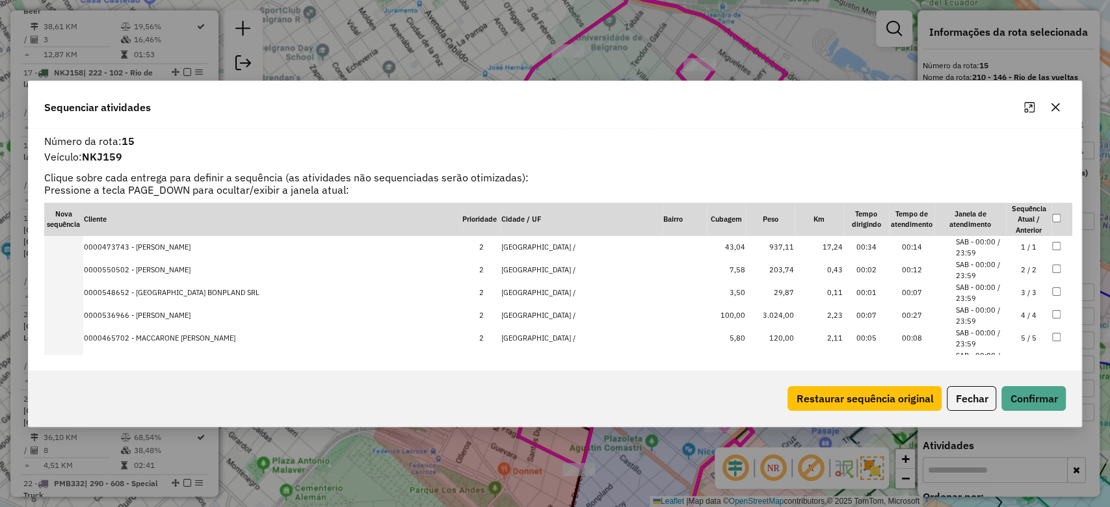
click at [1061, 103] on button "button" at bounding box center [1055, 107] width 21 height 21
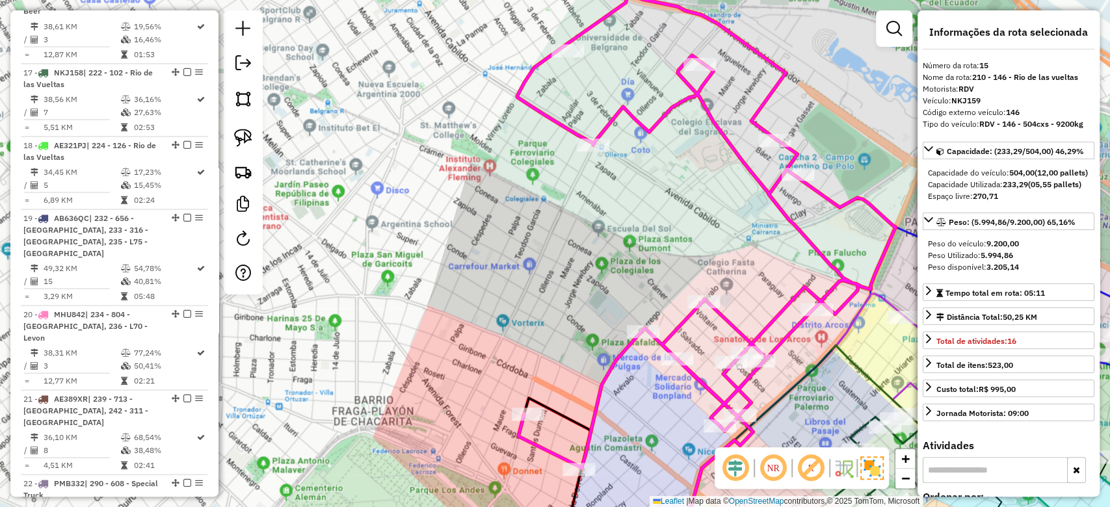
click at [621, 202] on div "Janela de atendimento Grade de atendimento Capacidade Transportadoras Veículos …" at bounding box center [555, 253] width 1110 height 507
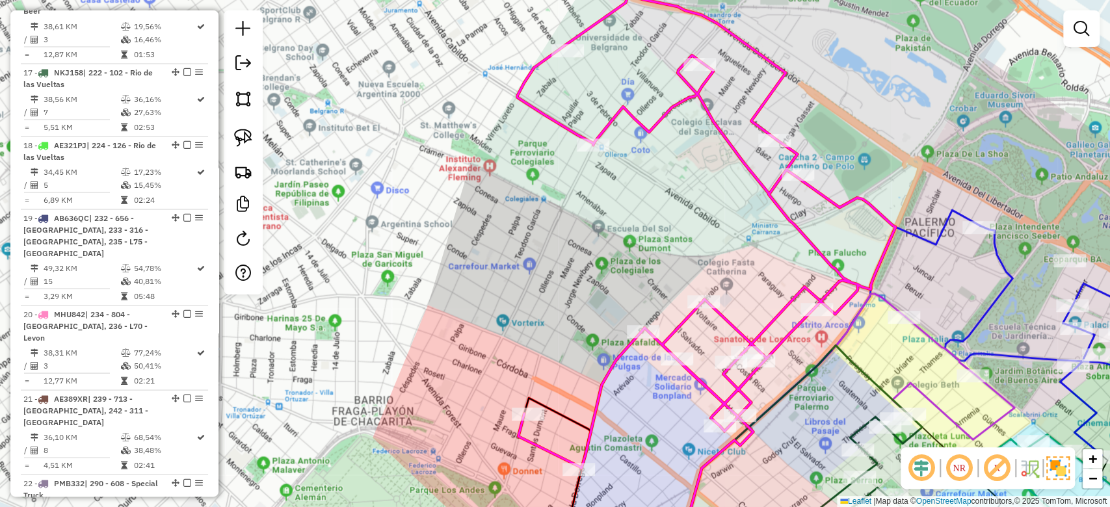
click at [672, 163] on div "Janela de atendimento Grade de atendimento Capacidade Transportadoras Veículos …" at bounding box center [555, 253] width 1110 height 507
click at [672, 117] on icon at bounding box center [706, 231] width 378 height 473
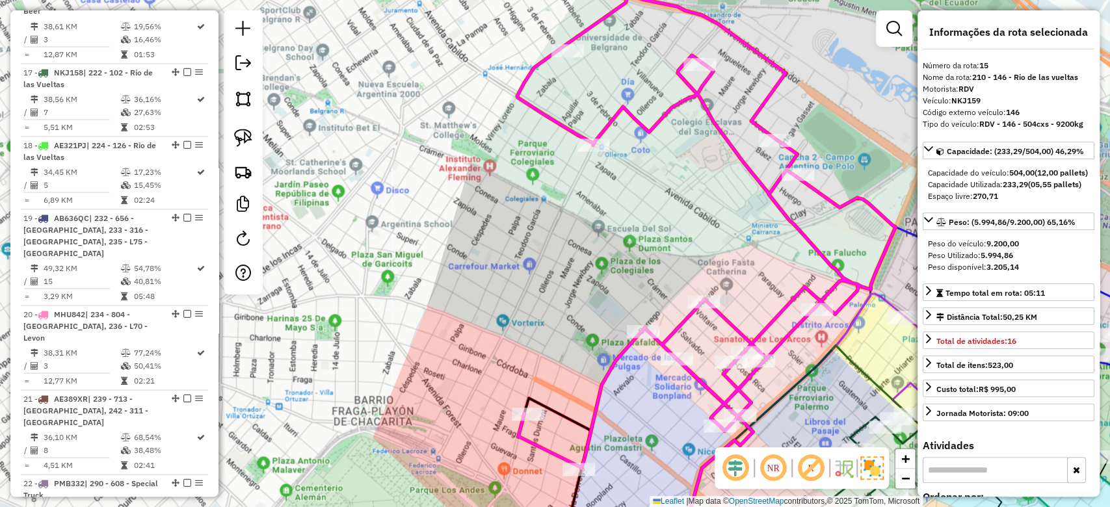
scroll to position [260, 0]
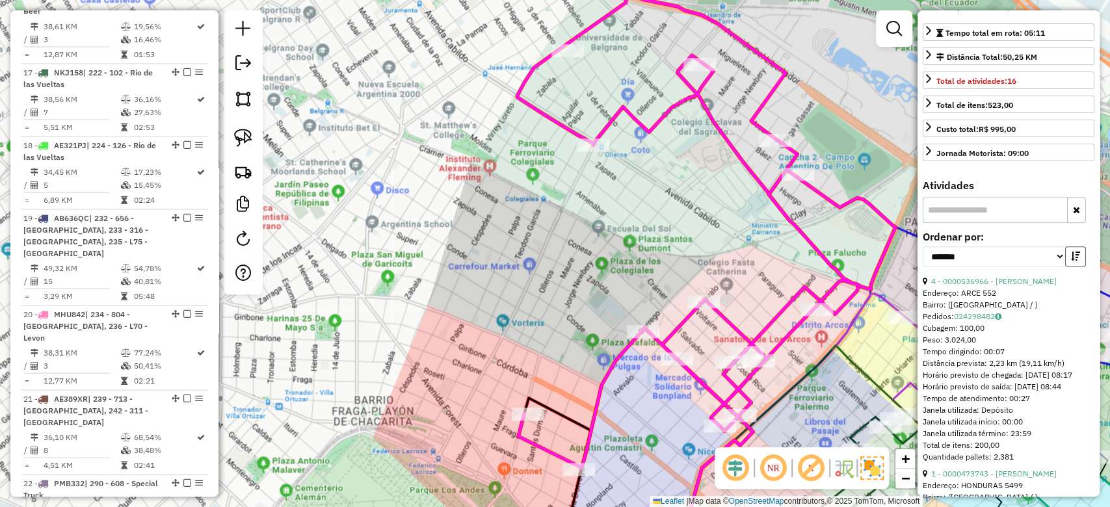
click at [1071, 261] on icon "button" at bounding box center [1075, 256] width 9 height 9
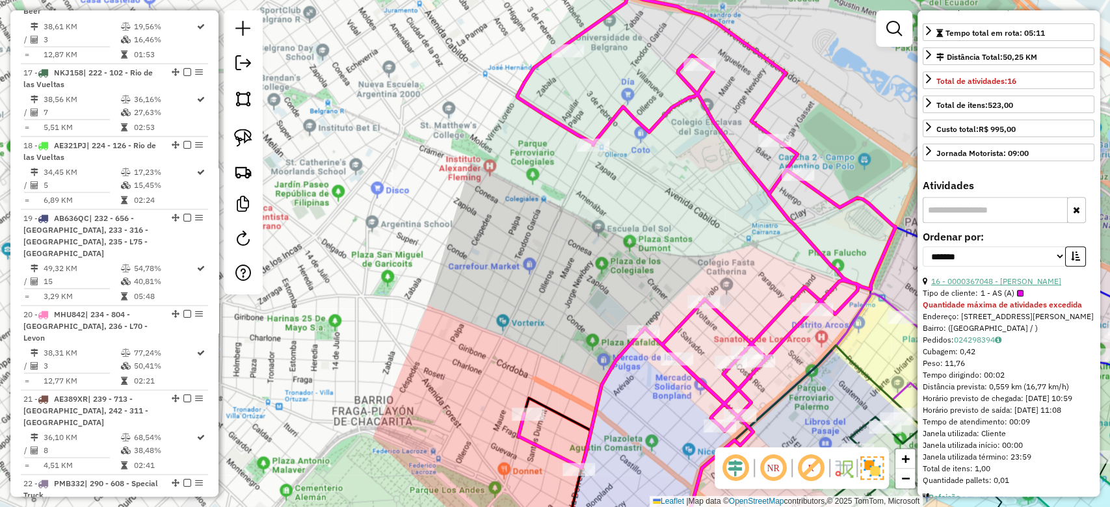
click at [1001, 286] on link "16 - 0000367048 - Xie Cailing" at bounding box center [996, 281] width 130 height 10
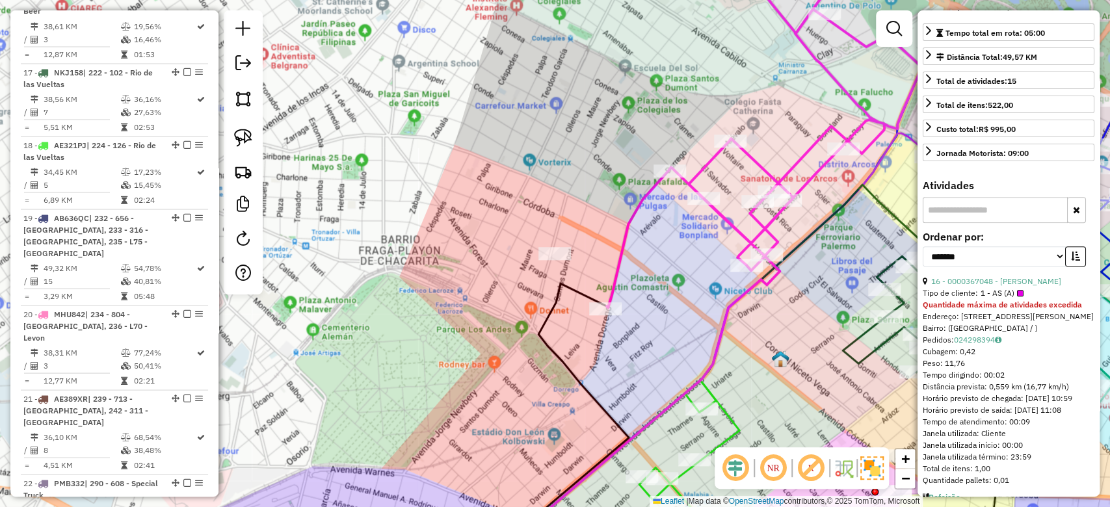
click at [785, 129] on div "Rota 15 - Placa NKJ159 0000550502 - BOHL SERGIO RUBEN Rota 15 - Placa NKJ159 00…" at bounding box center [555, 253] width 1110 height 507
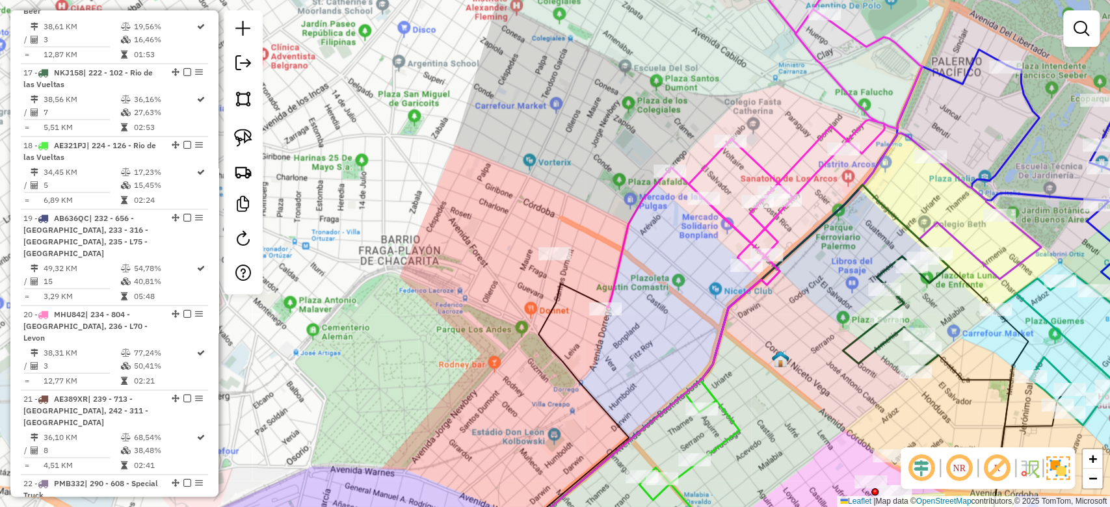
click at [765, 160] on icon at bounding box center [743, 128] width 358 height 358
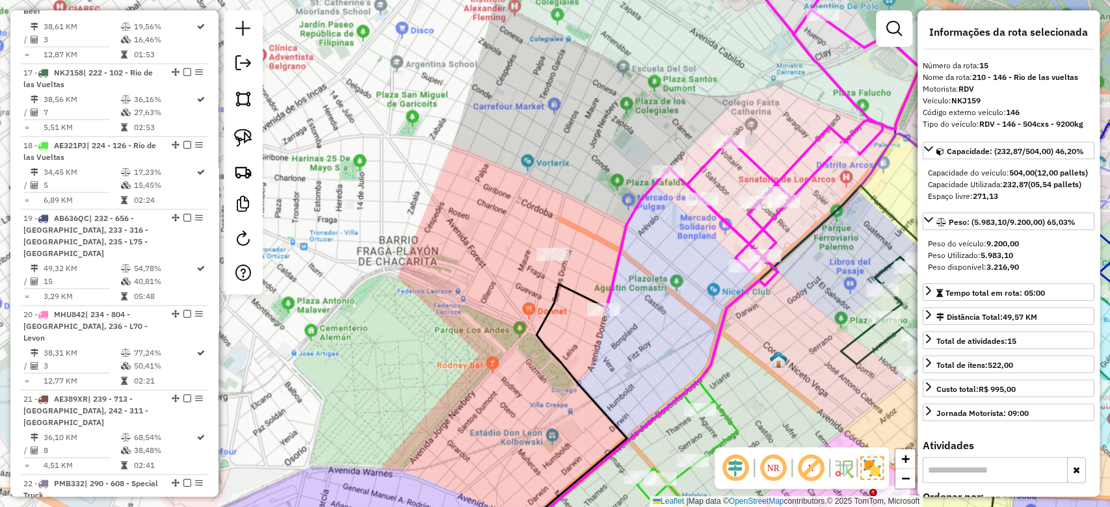
drag, startPoint x: 776, startPoint y: 137, endPoint x: 720, endPoint y: 185, distance: 74.3
click at [723, 186] on div "Janela de atendimento Grade de atendimento Capacidade Transportadoras Veículos …" at bounding box center [555, 253] width 1110 height 507
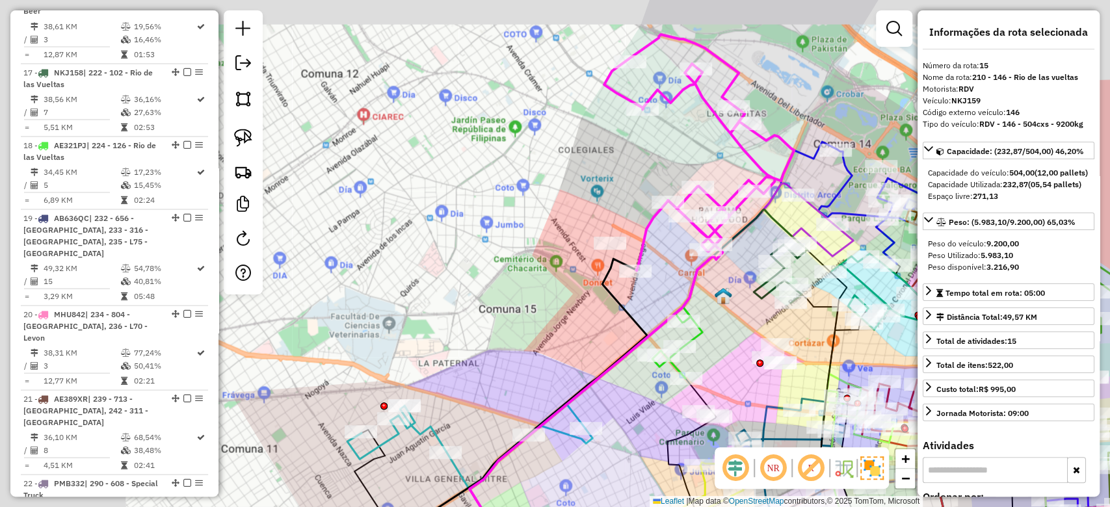
click at [726, 157] on div "Janela de atendimento Grade de atendimento Capacidade Transportadoras Veículos …" at bounding box center [555, 253] width 1110 height 507
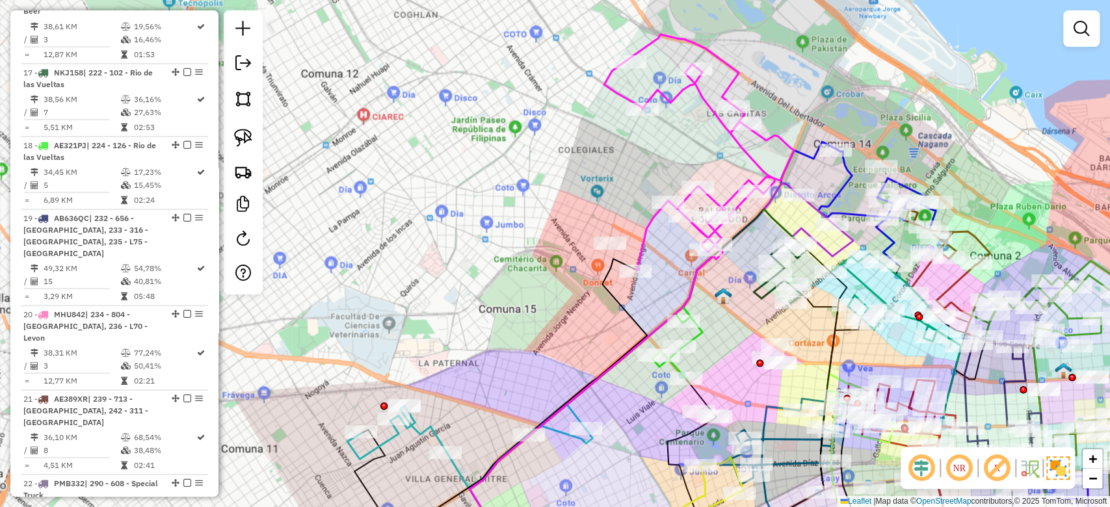
click at [746, 138] on div "Janela de atendimento Grade de atendimento Capacidade Transportadoras Veículos …" at bounding box center [555, 253] width 1110 height 507
click at [742, 144] on icon at bounding box center [699, 152] width 190 height 236
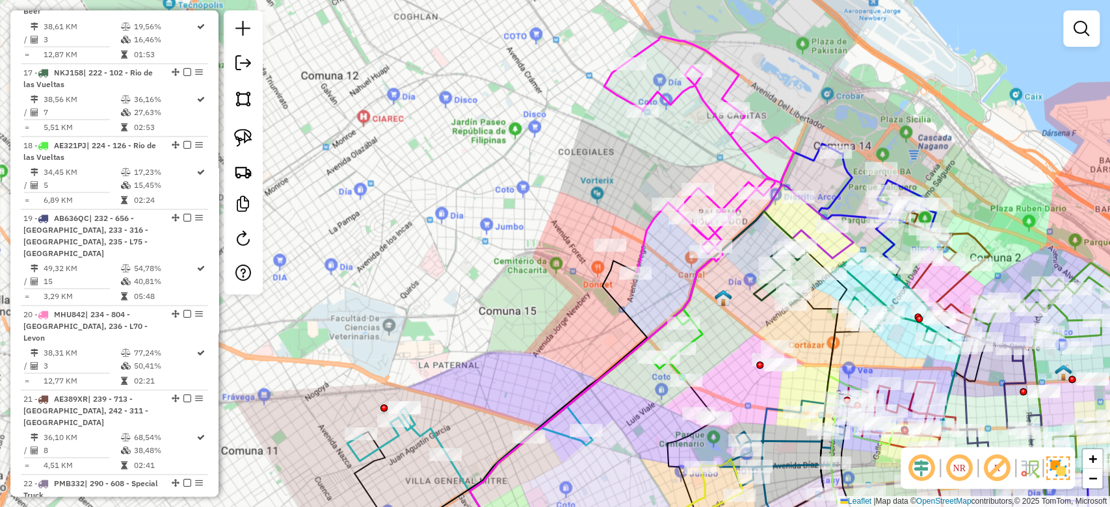
click at [740, 155] on icon at bounding box center [699, 154] width 190 height 236
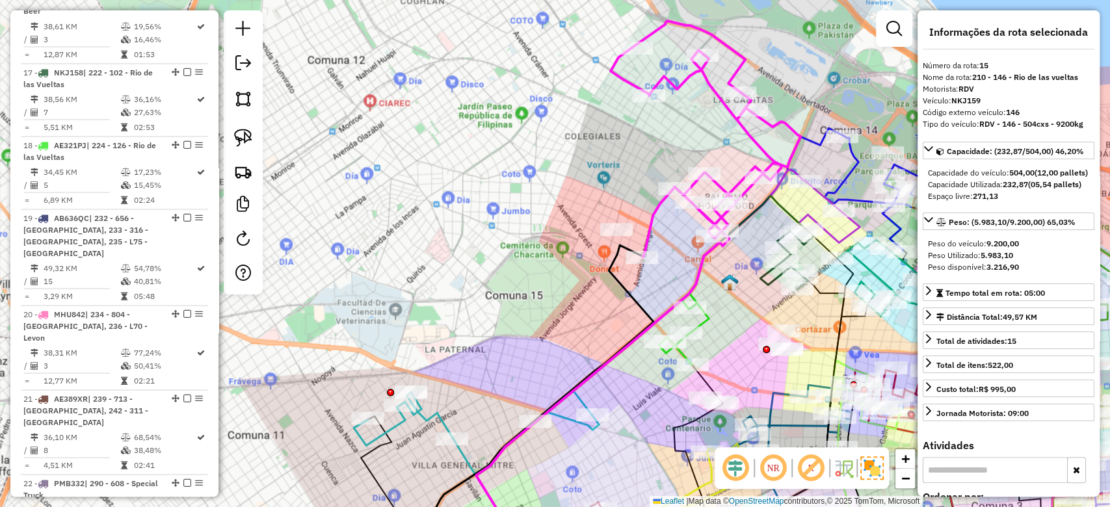
drag, startPoint x: 735, startPoint y: 170, endPoint x: 742, endPoint y: 153, distance: 17.5
click at [742, 153] on div "Janela de atendimento Grade de atendimento Capacidade Transportadoras Veículos …" at bounding box center [555, 253] width 1110 height 507
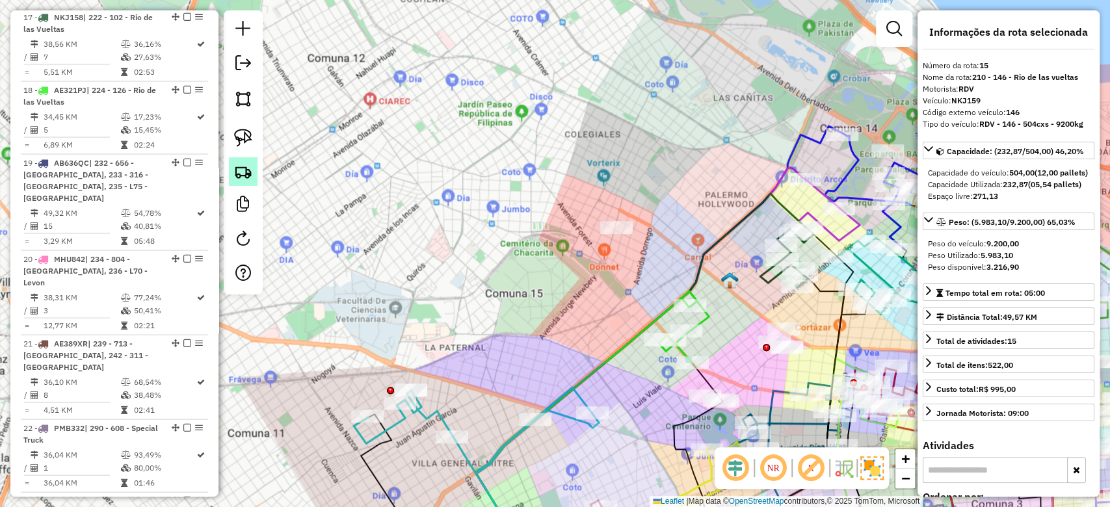
scroll to position [1603, 0]
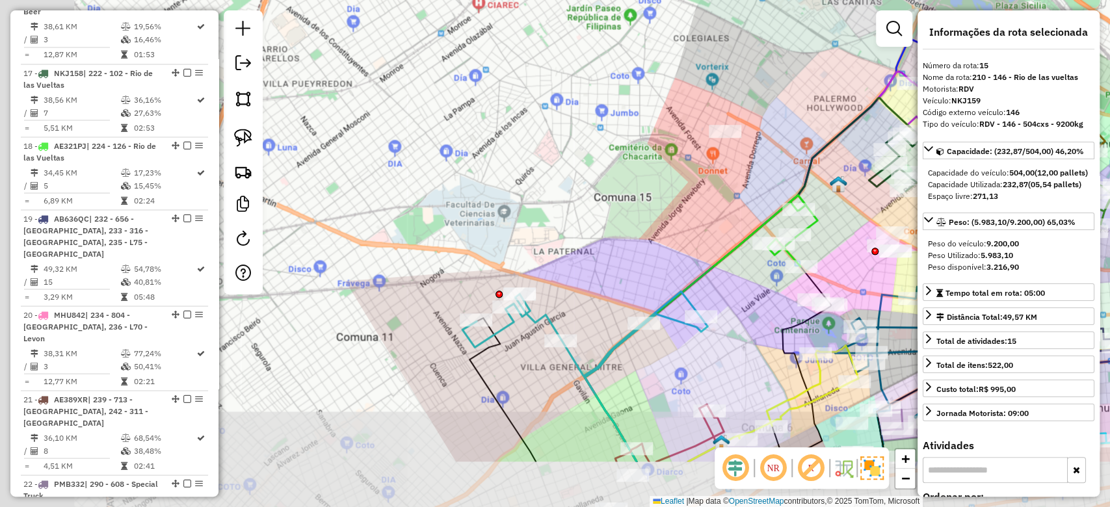
drag, startPoint x: 498, startPoint y: 268, endPoint x: 660, endPoint y: 166, distance: 191.0
click at [655, 147] on div "Janela de atendimento Grade de atendimento Capacidade Transportadoras Veículos …" at bounding box center [555, 253] width 1110 height 507
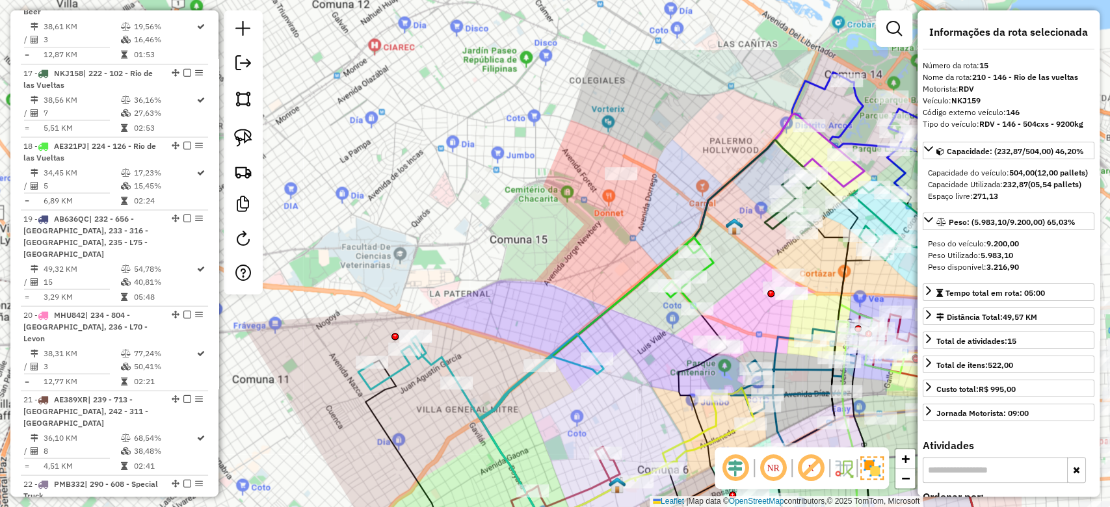
drag, startPoint x: 689, startPoint y: 218, endPoint x: 479, endPoint y: 330, distance: 238.2
click at [484, 332] on div "Janela de atendimento Grade de atendimento Capacidade Transportadoras Veículos …" at bounding box center [555, 253] width 1110 height 507
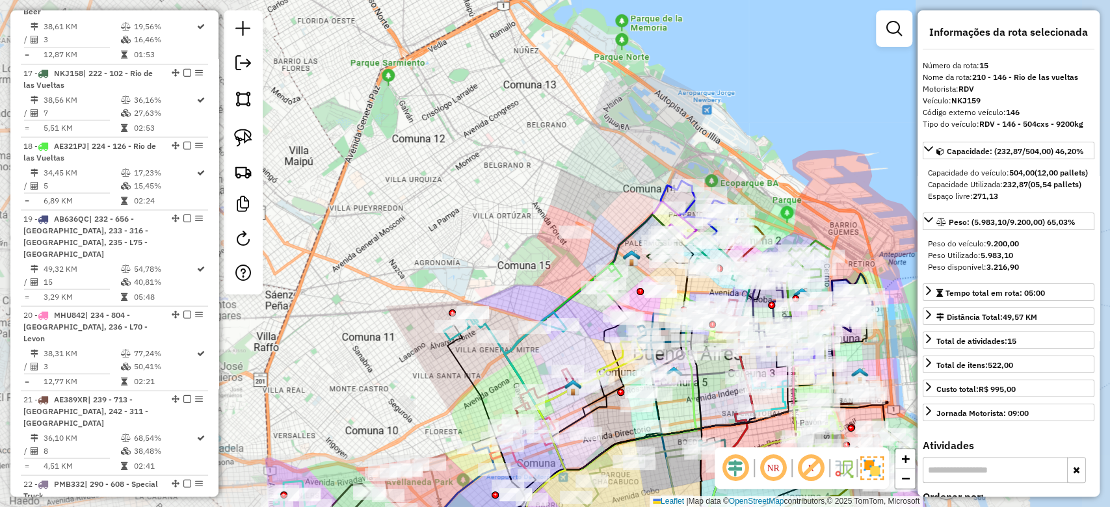
drag, startPoint x: 514, startPoint y: 300, endPoint x: 534, endPoint y: 283, distance: 25.8
click at [534, 282] on div "Janela de atendimento Grade de atendimento Capacidade Transportadoras Veículos …" at bounding box center [555, 253] width 1110 height 507
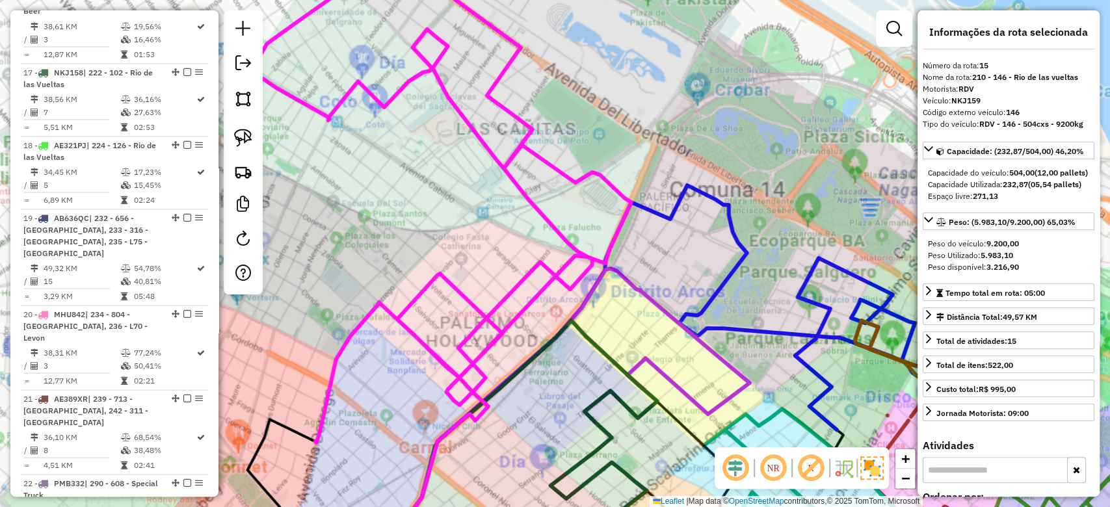
click at [566, 152] on div "Janela de atendimento Grade de atendimento Capacidade Transportadoras Veículos …" at bounding box center [555, 253] width 1110 height 507
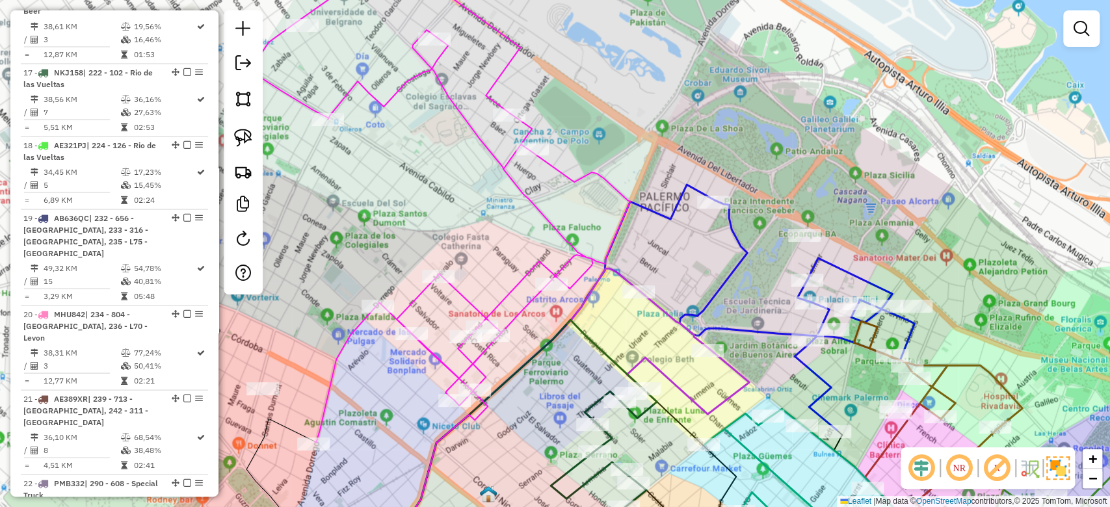
click at [558, 168] on icon at bounding box center [441, 206] width 378 height 473
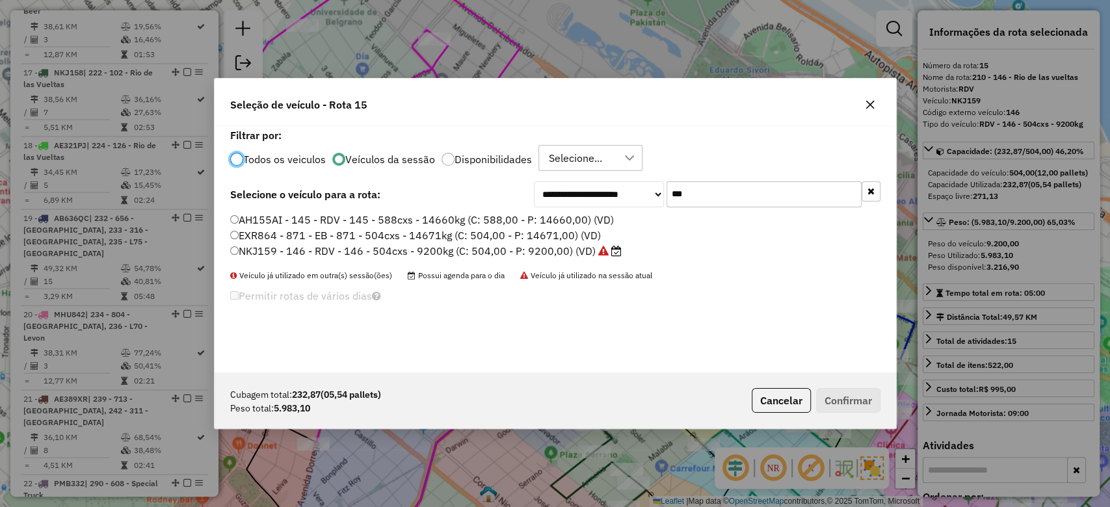
scroll to position [7, 4]
drag, startPoint x: 718, startPoint y: 188, endPoint x: 581, endPoint y: 167, distance: 138.7
click at [581, 166] on div "**********" at bounding box center [555, 248] width 681 height 247
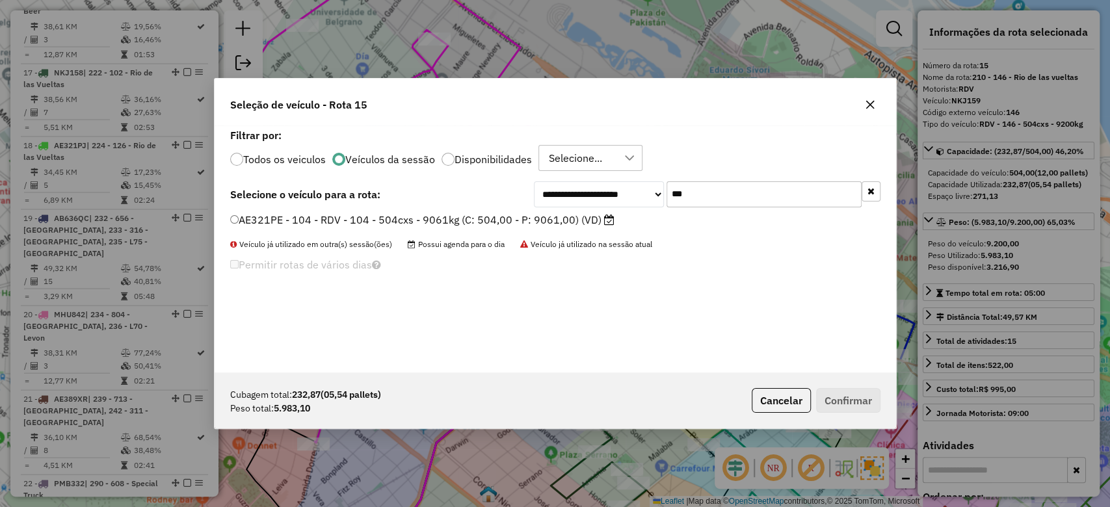
type input "***"
click at [536, 226] on label "AE321PE - 104 - RDV - 104 - 504cxs - 9061kg (C: 504,00 - P: 9061,00) (VD)" at bounding box center [422, 220] width 384 height 16
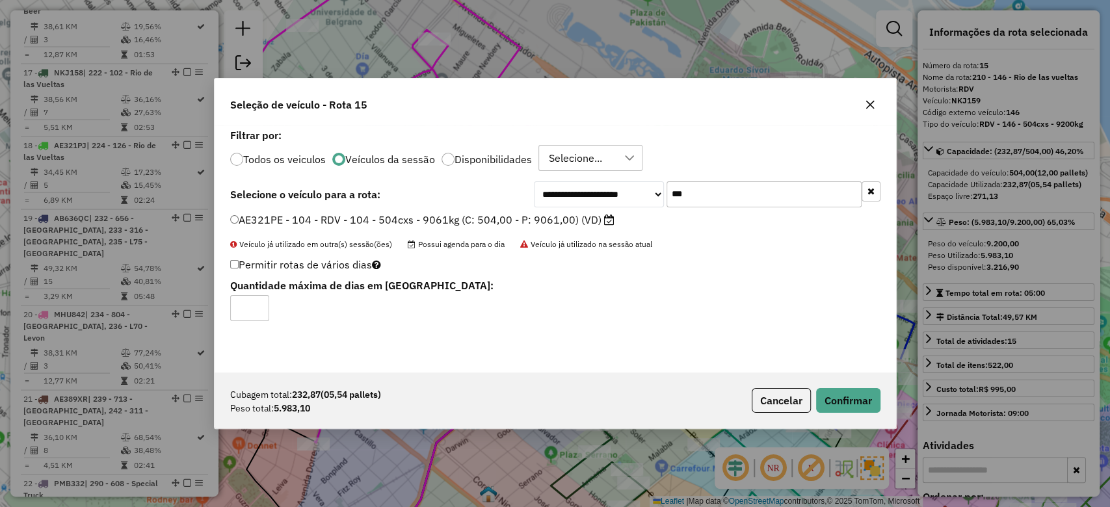
drag, startPoint x: 540, startPoint y: 221, endPoint x: 575, endPoint y: 239, distance: 39.8
click at [540, 221] on label "AE321PE - 104 - RDV - 104 - 504cxs - 9061kg (C: 504,00 - P: 9061,00) (VD)" at bounding box center [422, 220] width 384 height 16
click at [878, 419] on div "Cubagem total: 232,87 (05,54 pallets) Peso total: 5.983,10 Cancelar Confirmar" at bounding box center [555, 401] width 681 height 56
click at [869, 399] on button "Confirmar" at bounding box center [848, 400] width 64 height 25
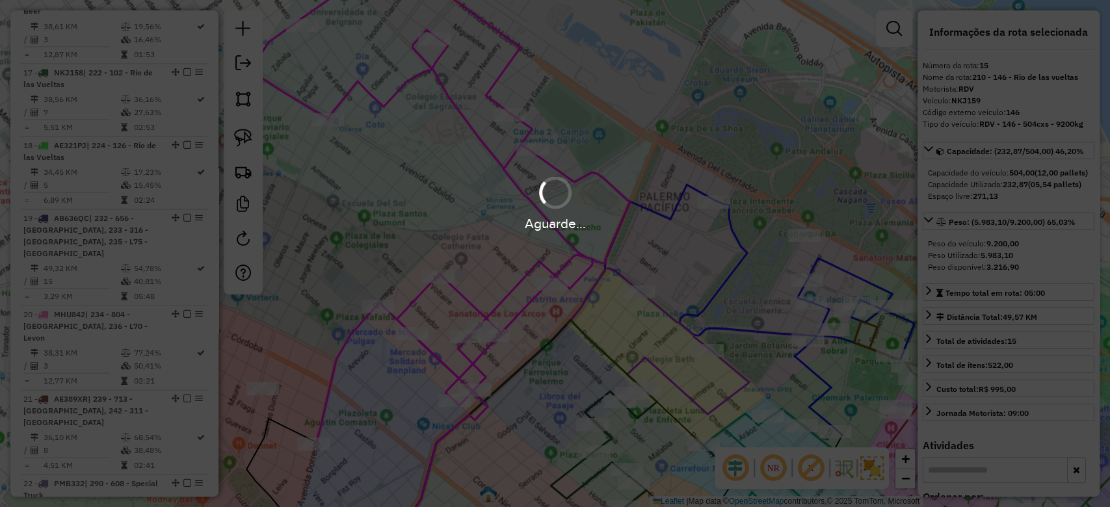
drag, startPoint x: 434, startPoint y: 182, endPoint x: 416, endPoint y: 157, distance: 30.3
click at [434, 181] on hb-app "Aguarde... Pop-up bloqueado! Seu navegador bloqueou automáticamente a abertura …" at bounding box center [555, 253] width 1110 height 507
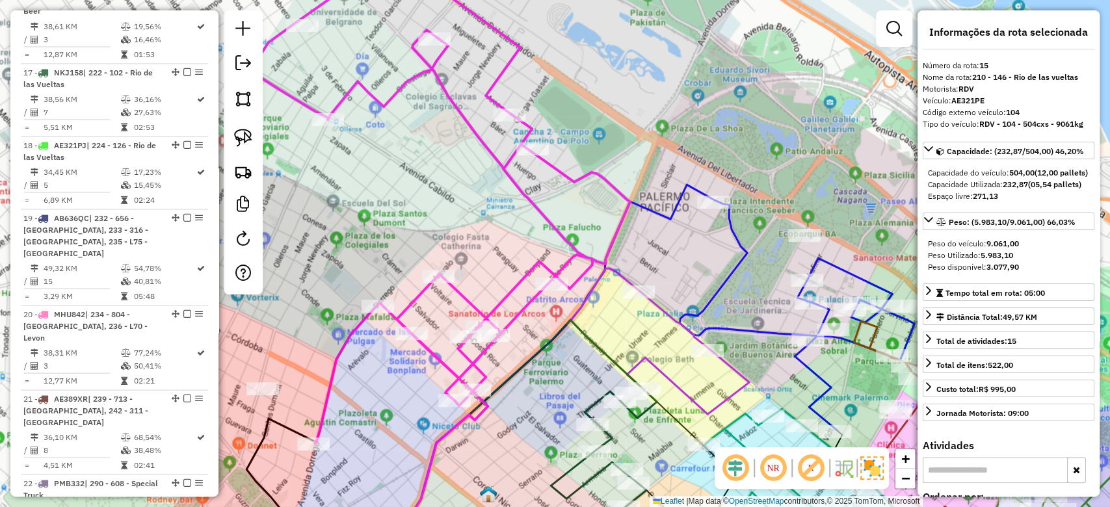
click at [410, 148] on div "Janela de atendimento Grade de atendimento Capacidade Transportadoras Veículos …" at bounding box center [555, 253] width 1110 height 507
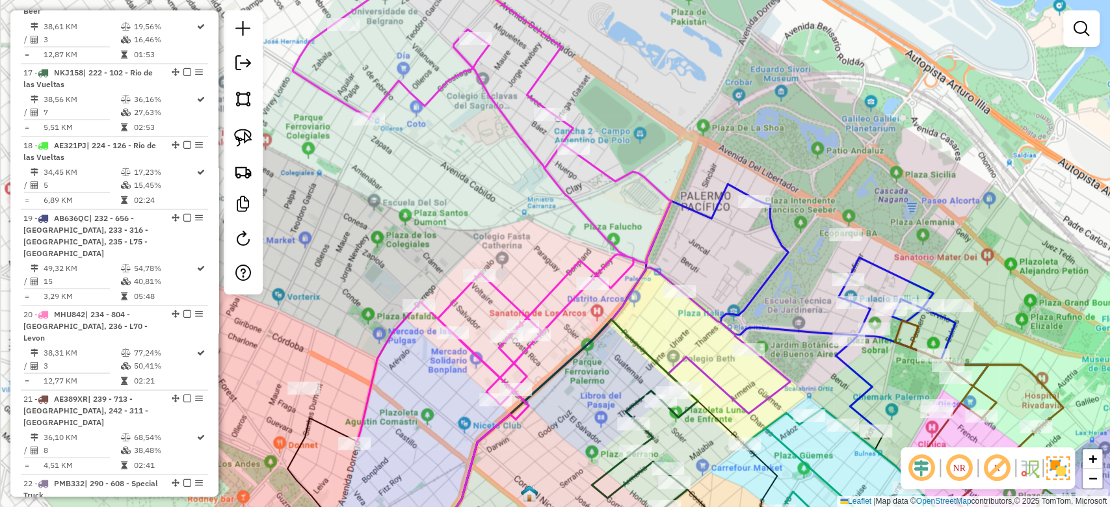
drag, startPoint x: 416, startPoint y: 137, endPoint x: 445, endPoint y: 137, distance: 29.3
click at [445, 137] on div "Janela de atendimento Grade de atendimento Capacidade Transportadoras Veículos …" at bounding box center [555, 253] width 1110 height 507
click at [443, 83] on icon at bounding box center [482, 205] width 378 height 473
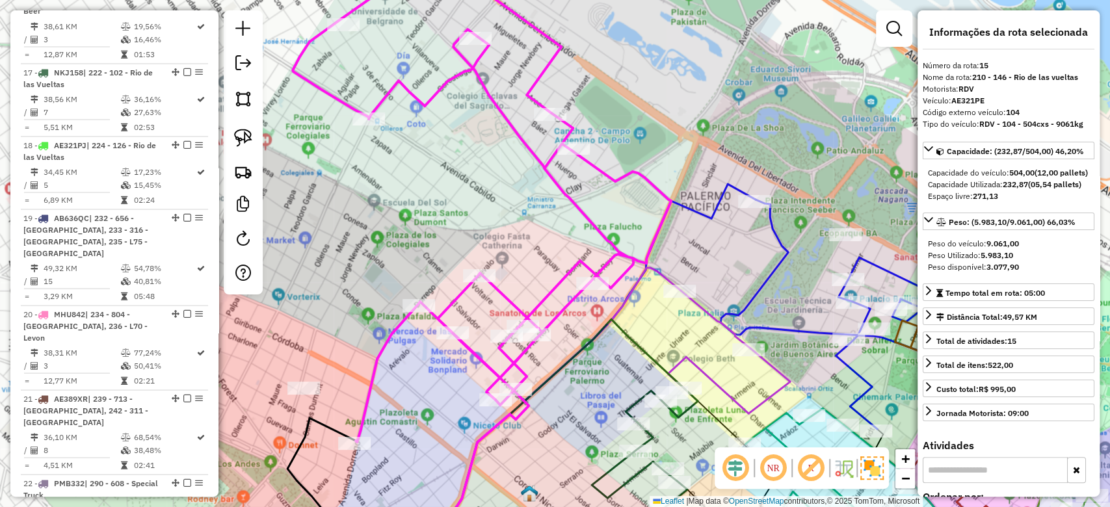
drag, startPoint x: 183, startPoint y: 19, endPoint x: 218, endPoint y: 49, distance: 46.6
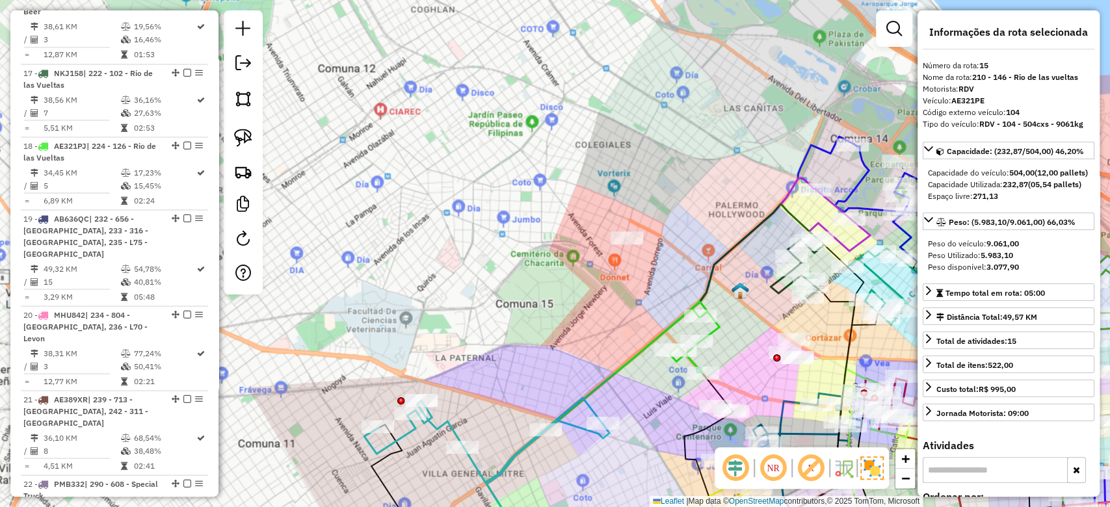
drag, startPoint x: 493, startPoint y: 361, endPoint x: 577, endPoint y: 244, distance: 143.4
click at [577, 235] on div "Janela de atendimento Grade de atendimento Capacidade Transportadoras Veículos …" at bounding box center [555, 253] width 1110 height 507
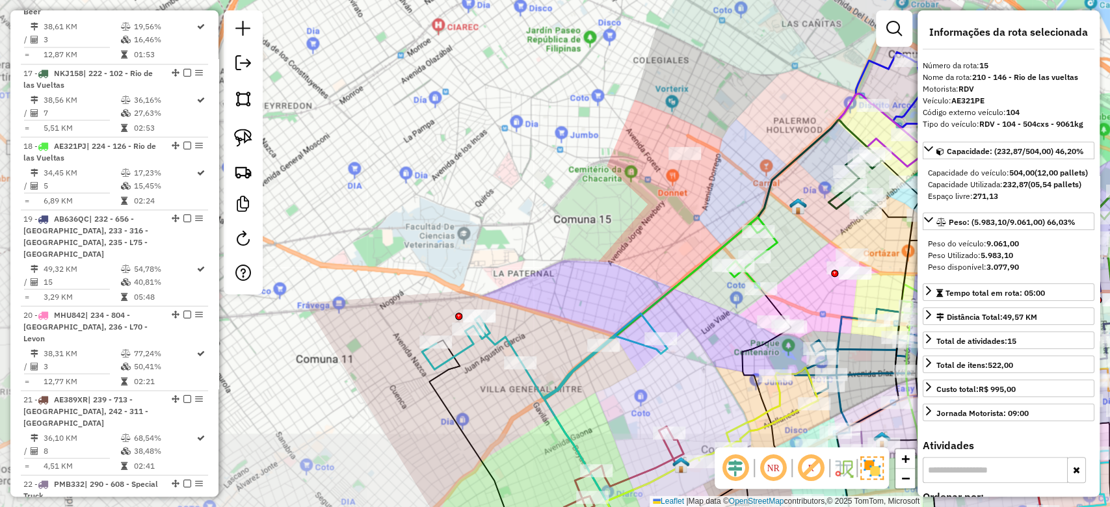
click at [573, 291] on div "Janela de atendimento Grade de atendimento Capacidade Transportadoras Veículos …" at bounding box center [555, 253] width 1110 height 507
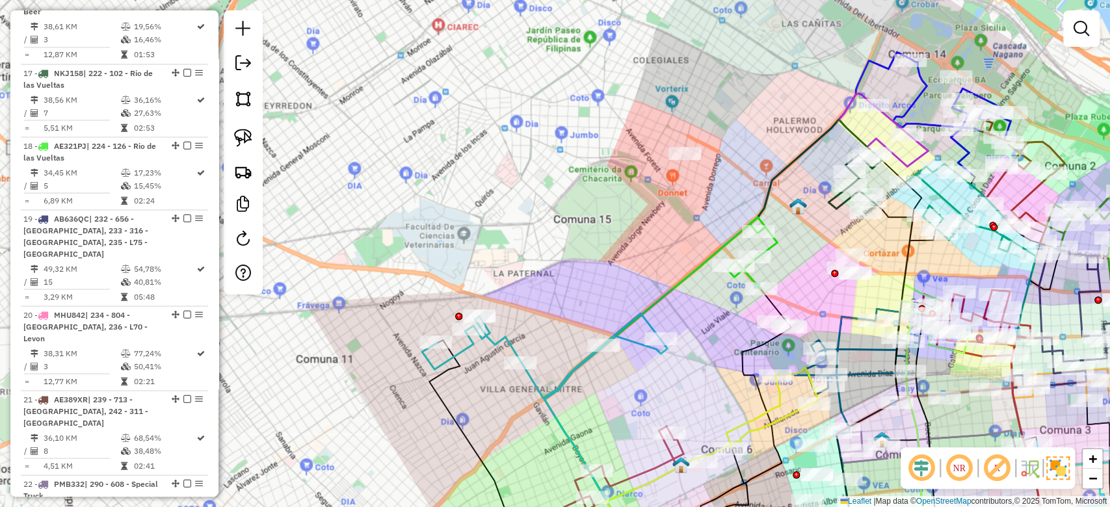
click at [534, 381] on icon at bounding box center [541, 355] width 238 height 85
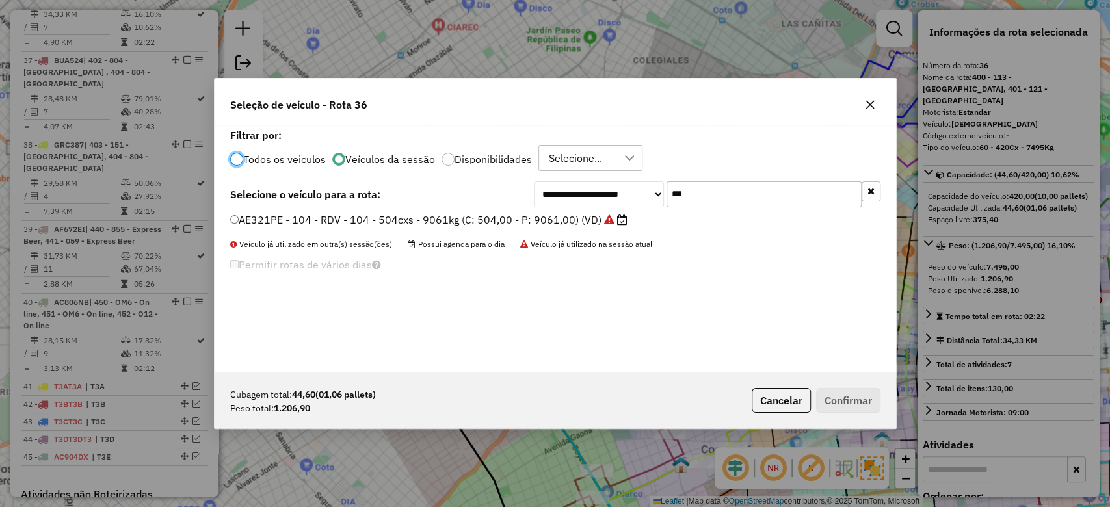
scroll to position [7, 4]
drag, startPoint x: 697, startPoint y: 180, endPoint x: 587, endPoint y: 168, distance: 110.5
click at [589, 166] on div "**********" at bounding box center [555, 248] width 681 height 247
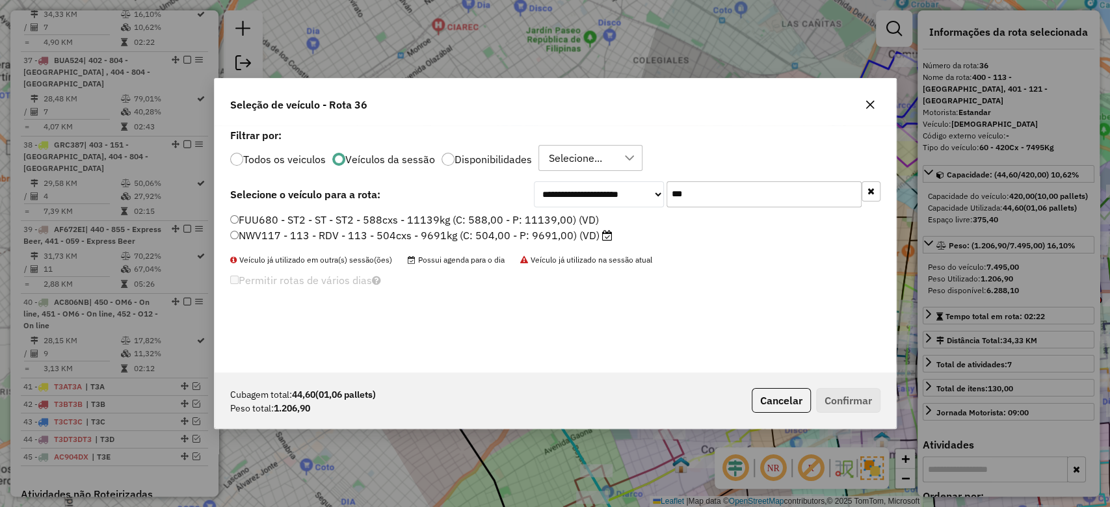
type input "***"
click at [566, 232] on label "NWV117 - 113 - RDV - 113 - 504cxs - 9691kg (C: 504,00 - P: 9691,00) (VD)" at bounding box center [421, 236] width 382 height 16
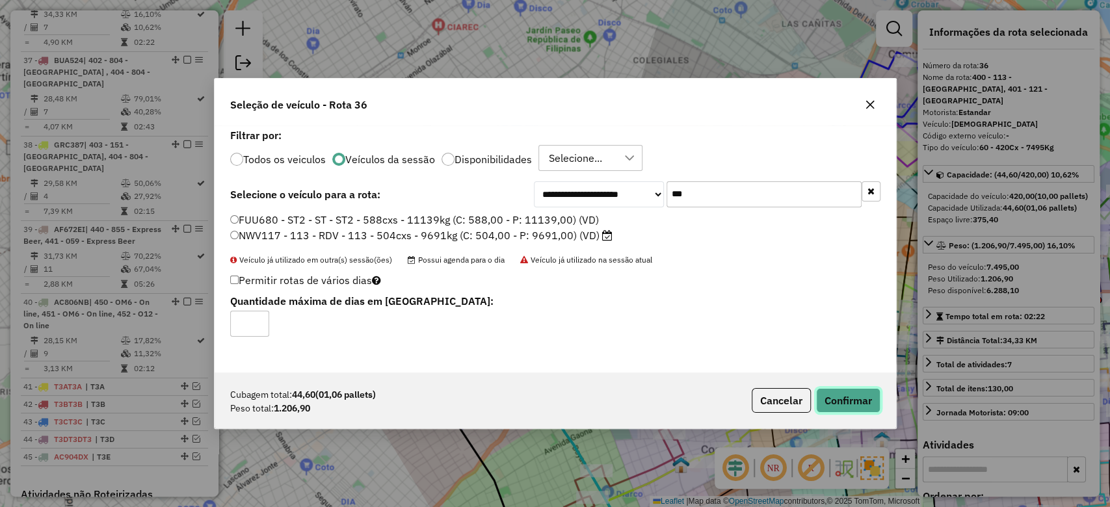
click at [858, 402] on button "Confirmar" at bounding box center [848, 400] width 64 height 25
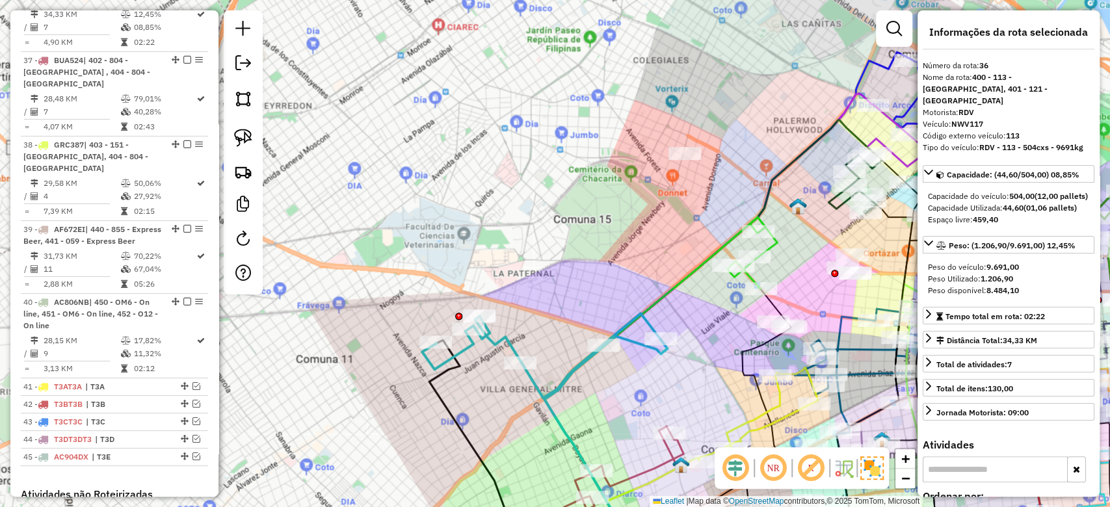
click at [555, 316] on div "Janela de atendimento Grade de atendimento Capacidade Transportadoras Veículos …" at bounding box center [555, 253] width 1110 height 507
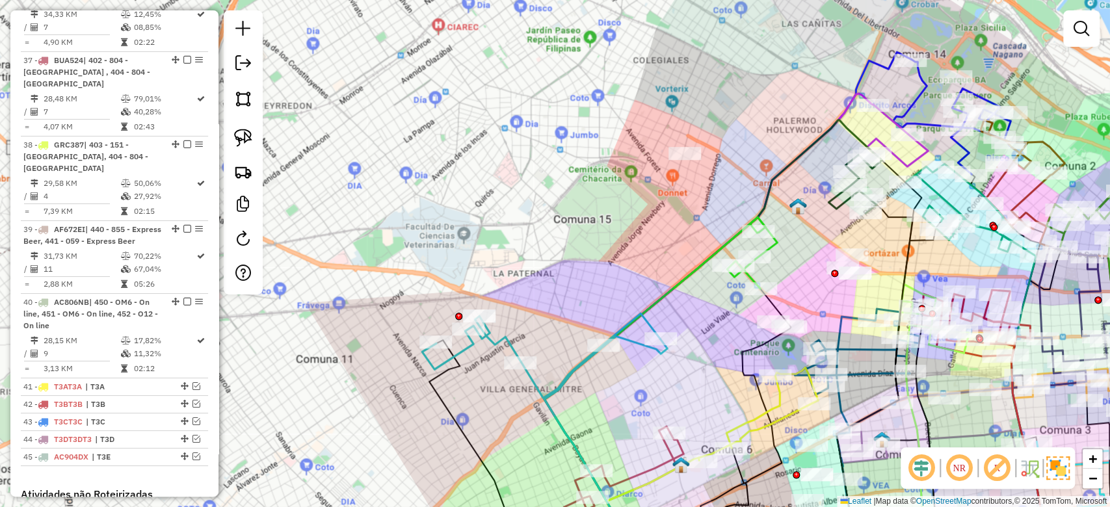
click at [548, 318] on div "Janela de atendimento Grade de atendimento Capacidade Transportadoras Veículos …" at bounding box center [555, 253] width 1110 height 507
click at [514, 340] on icon at bounding box center [541, 355] width 238 height 85
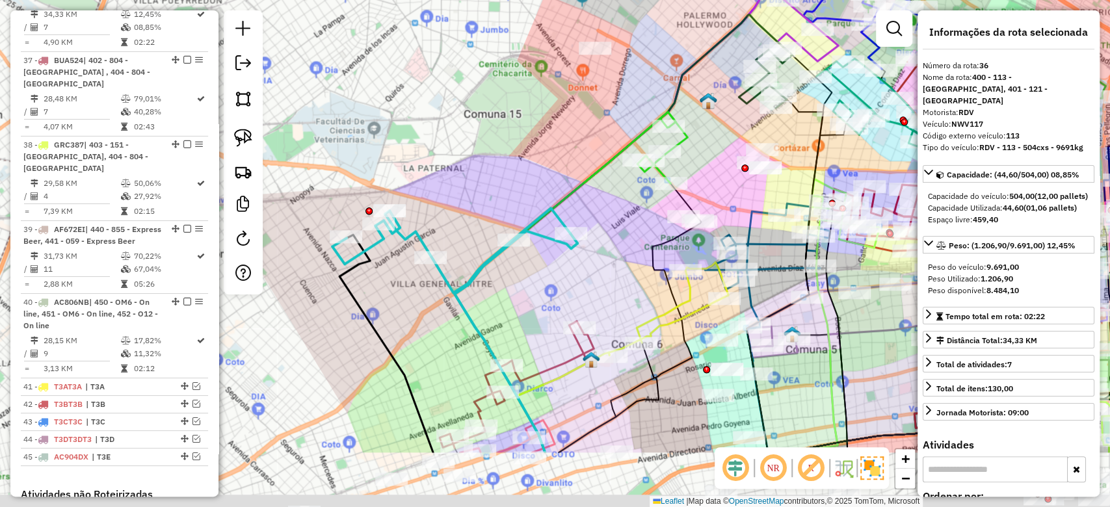
drag, startPoint x: 534, startPoint y: 336, endPoint x: 412, endPoint y: 197, distance: 185.2
click at [412, 197] on div "Janela de atendimento Grade de atendimento Capacidade Transportadoras Veículos …" at bounding box center [555, 253] width 1110 height 507
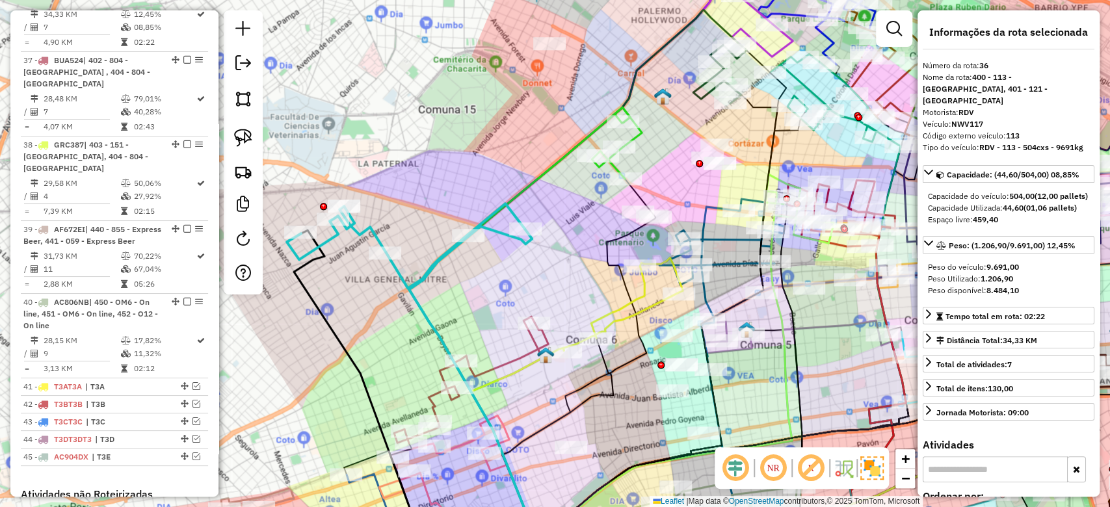
drag, startPoint x: 513, startPoint y: 263, endPoint x: 499, endPoint y: 294, distance: 34.1
click at [499, 294] on div "Janela de atendimento Grade de atendimento Capacidade Transportadoras Veículos …" at bounding box center [555, 253] width 1110 height 507
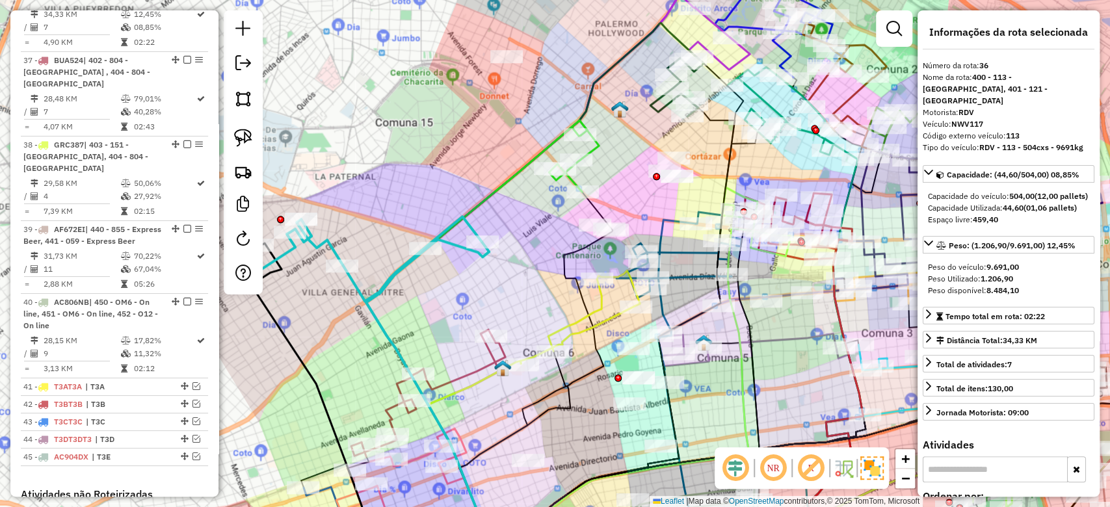
drag, startPoint x: 473, startPoint y: 297, endPoint x: 371, endPoint y: 337, distance: 108.9
click at [330, 367] on div "Janela de atendimento Grade de atendimento Capacidade Transportadoras Veículos …" at bounding box center [555, 253] width 1110 height 507
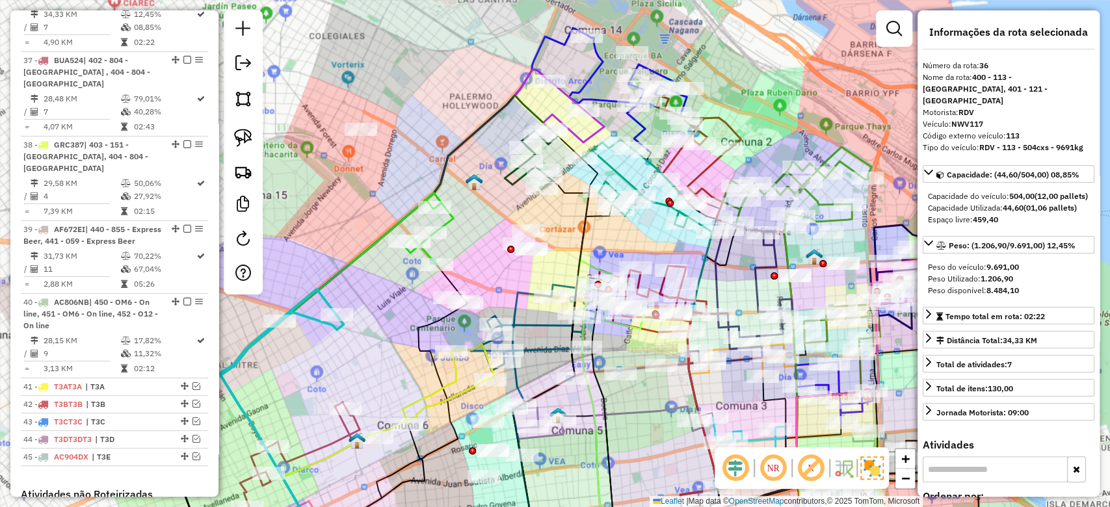
drag, startPoint x: 495, startPoint y: 216, endPoint x: 408, endPoint y: 321, distance: 136.7
click at [400, 330] on div "Janela de atendimento Grade de atendimento Capacidade Transportadoras Veículos …" at bounding box center [555, 253] width 1110 height 507
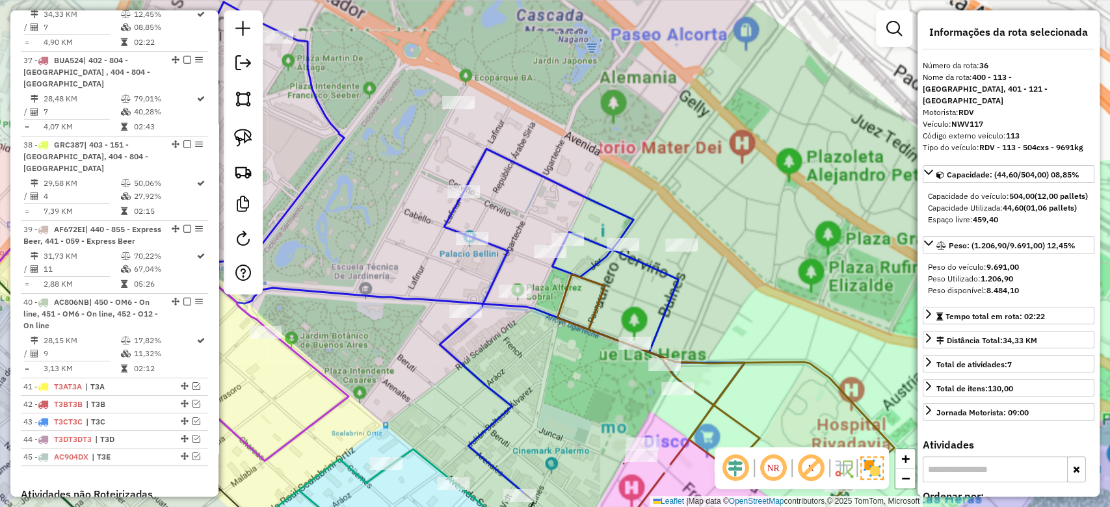
click at [527, 196] on div "Janela de atendimento Grade de atendimento Capacidade Transportadoras Veículos …" at bounding box center [555, 253] width 1110 height 507
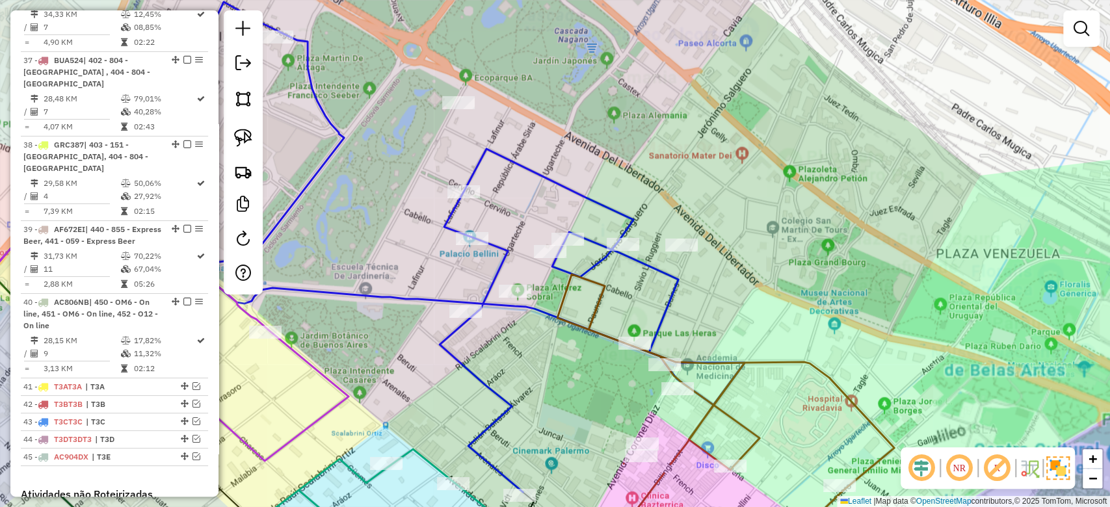
click at [532, 170] on icon at bounding box center [476, 262] width 536 height 460
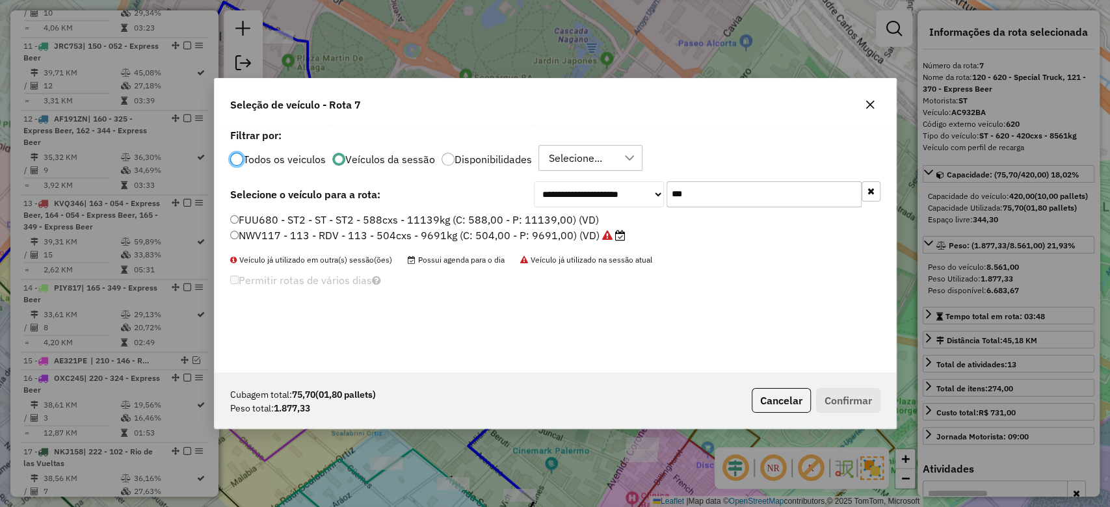
scroll to position [1007, 0]
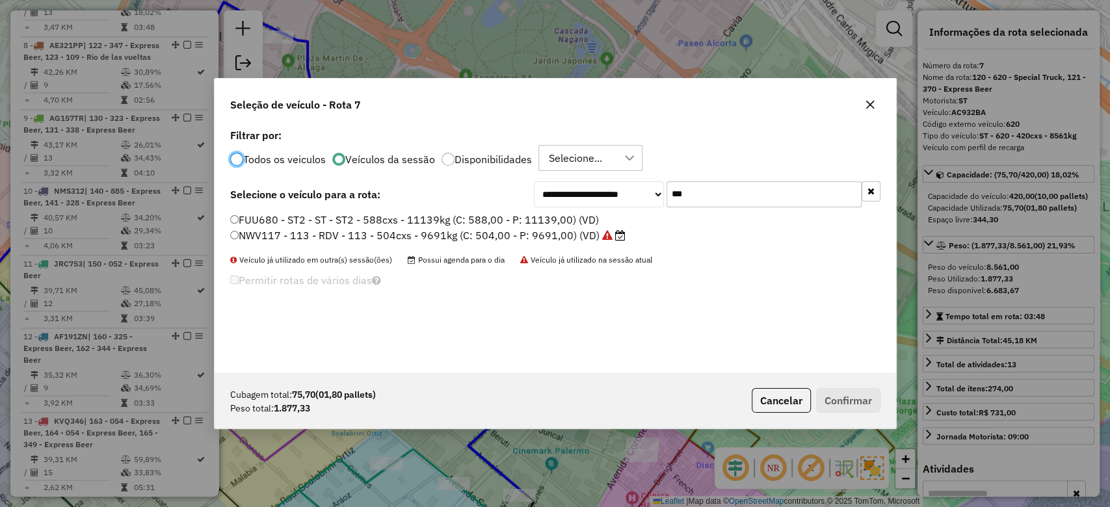
drag, startPoint x: 613, startPoint y: 181, endPoint x: 583, endPoint y: 179, distance: 30.7
click at [583, 179] on div "**********" at bounding box center [555, 248] width 681 height 247
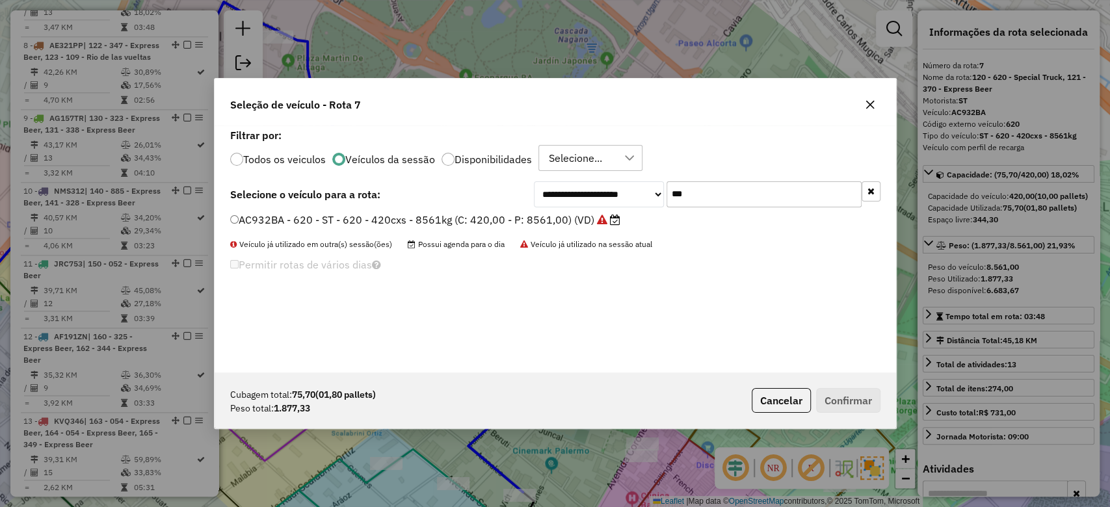
type input "***"
click at [565, 214] on label "AC932BA - 620 - ST - 620 - 420cxs - 8561kg (C: 420,00 - P: 8561,00) (VD)" at bounding box center [425, 220] width 390 height 16
click at [557, 222] on label "AC932BA - 620 - ST - 620 - 420cxs - 8561kg (C: 420,00 - P: 8561,00) (VD)" at bounding box center [425, 220] width 390 height 16
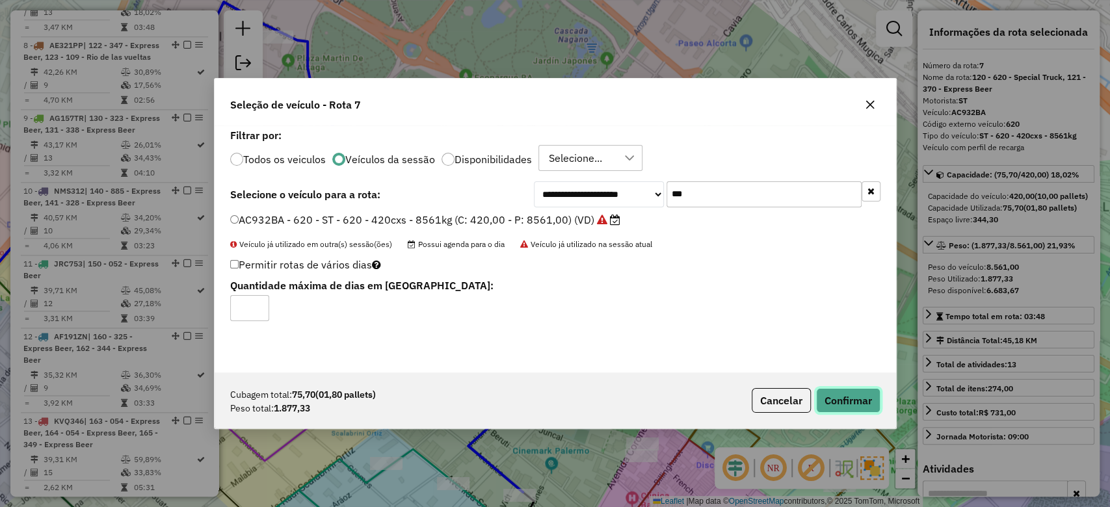
click at [861, 403] on button "Confirmar" at bounding box center [848, 400] width 64 height 25
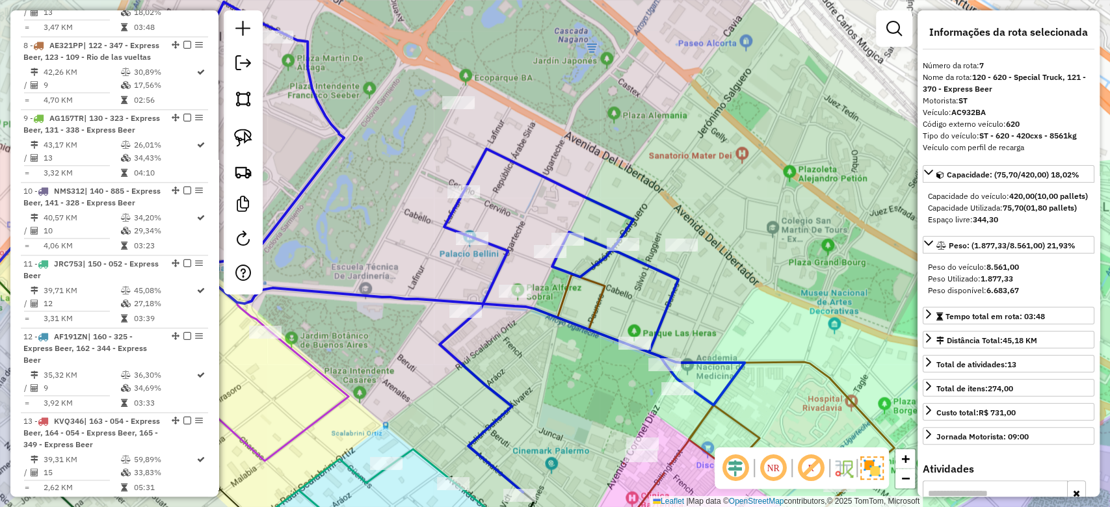
drag, startPoint x: 522, startPoint y: 203, endPoint x: 645, endPoint y: 122, distance: 147.3
click at [645, 116] on div "Rota 7 - Placa AC932BA 0000474179 - MARTINEZ GOUGET TOMAS Rota 7 - Placa AC932B…" at bounding box center [555, 253] width 1110 height 507
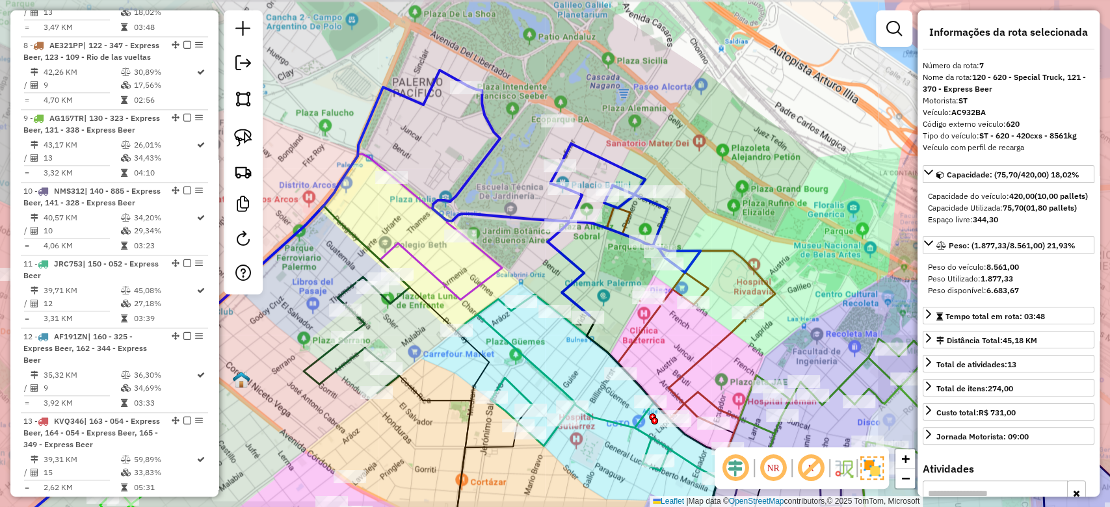
click at [540, 211] on div "Janela de atendimento Grade de atendimento Capacidade Transportadoras Veículos …" at bounding box center [555, 253] width 1110 height 507
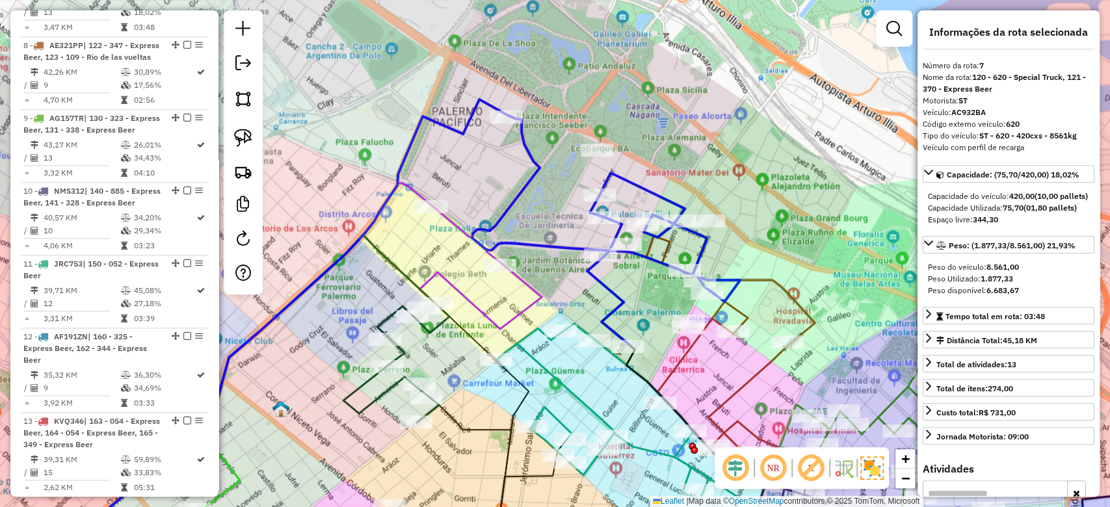
click at [536, 194] on div "Janela de atendimento Grade de atendimento Capacidade Transportadoras Veículos …" at bounding box center [555, 253] width 1110 height 507
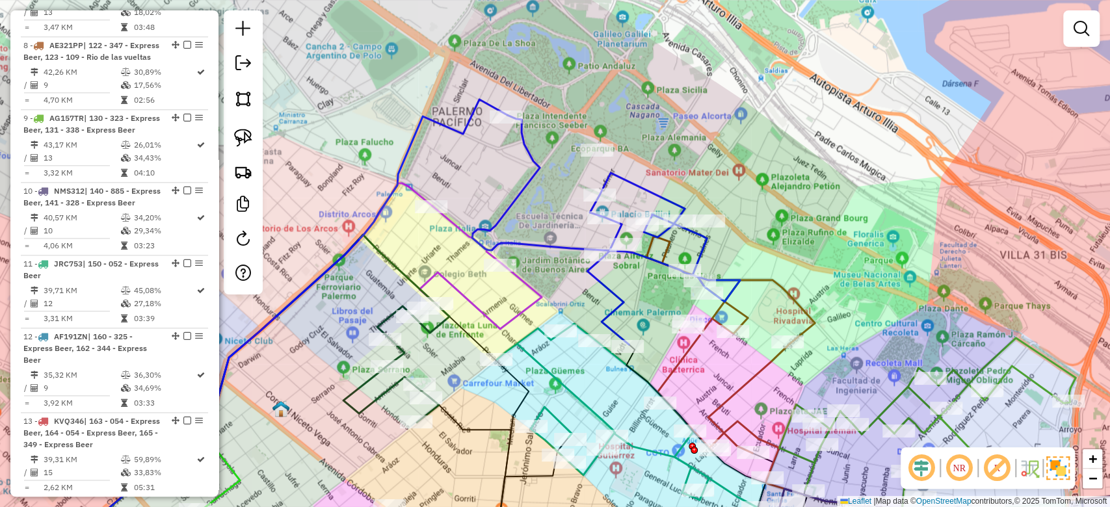
click at [531, 181] on icon at bounding box center [606, 229] width 268 height 229
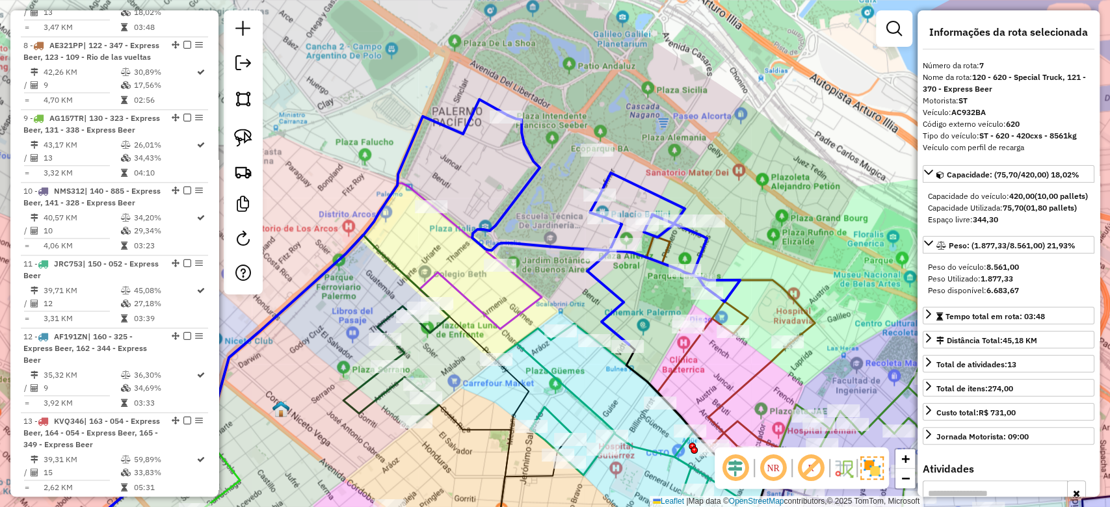
drag, startPoint x: 594, startPoint y: 169, endPoint x: 635, endPoint y: 143, distance: 49.1
click at [635, 143] on div "Janela de atendimento Grade de atendimento Capacidade Transportadoras Veículos …" at bounding box center [555, 253] width 1110 height 507
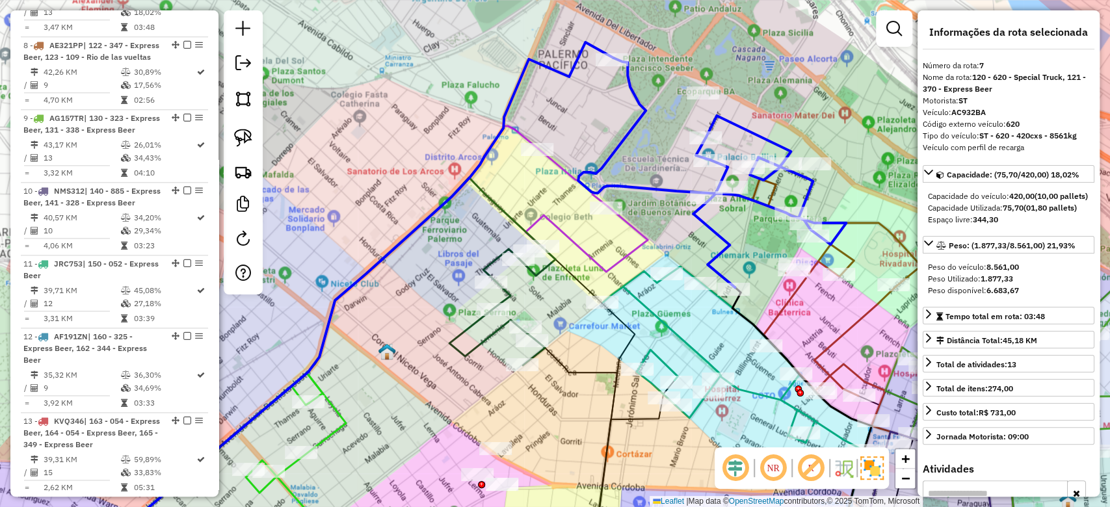
click at [561, 232] on icon at bounding box center [586, 210] width 122 height 123
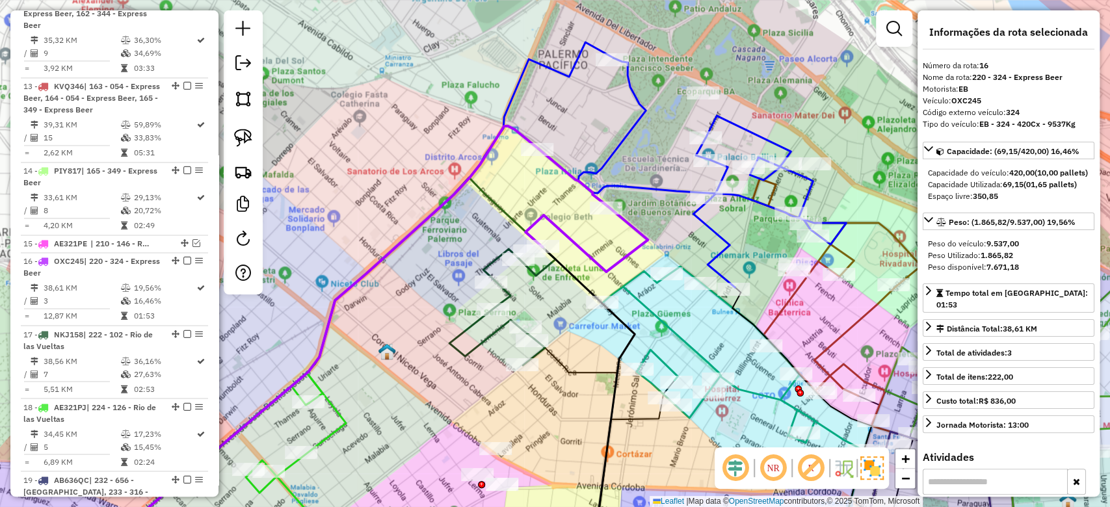
scroll to position [1676, 0]
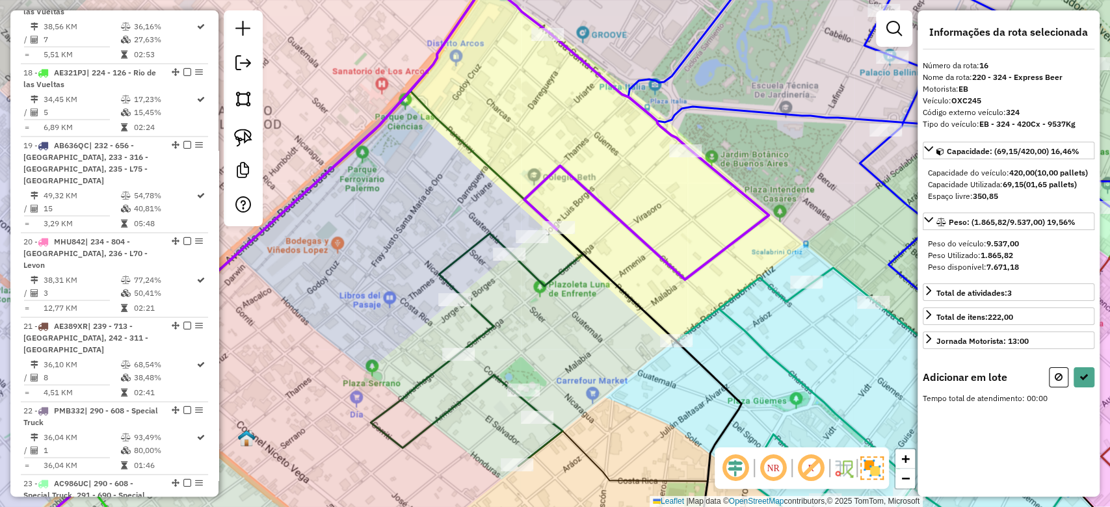
click at [462, 260] on icon at bounding box center [477, 343] width 212 height 246
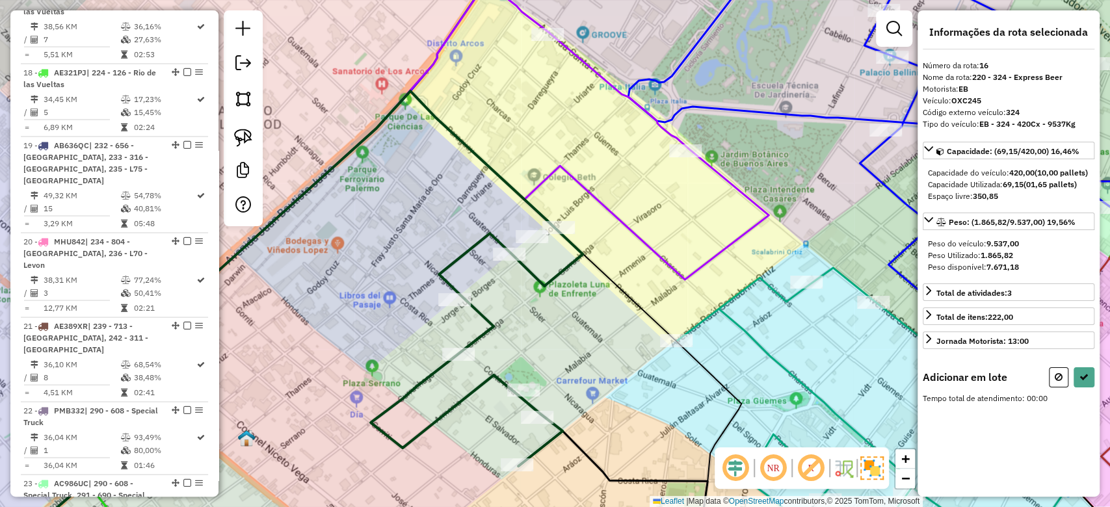
click at [462, 260] on icon at bounding box center [477, 343] width 212 height 246
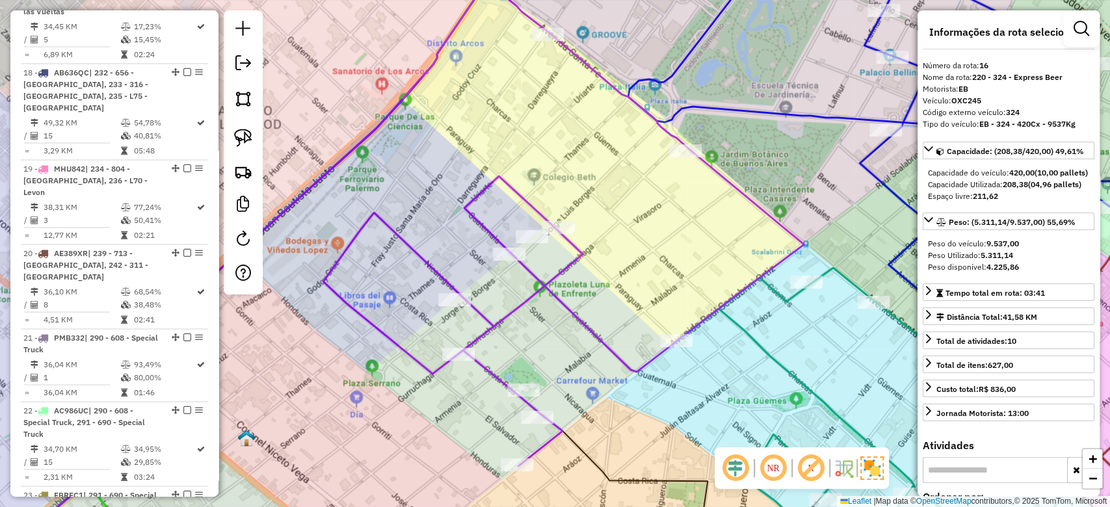
scroll to position [1603, 0]
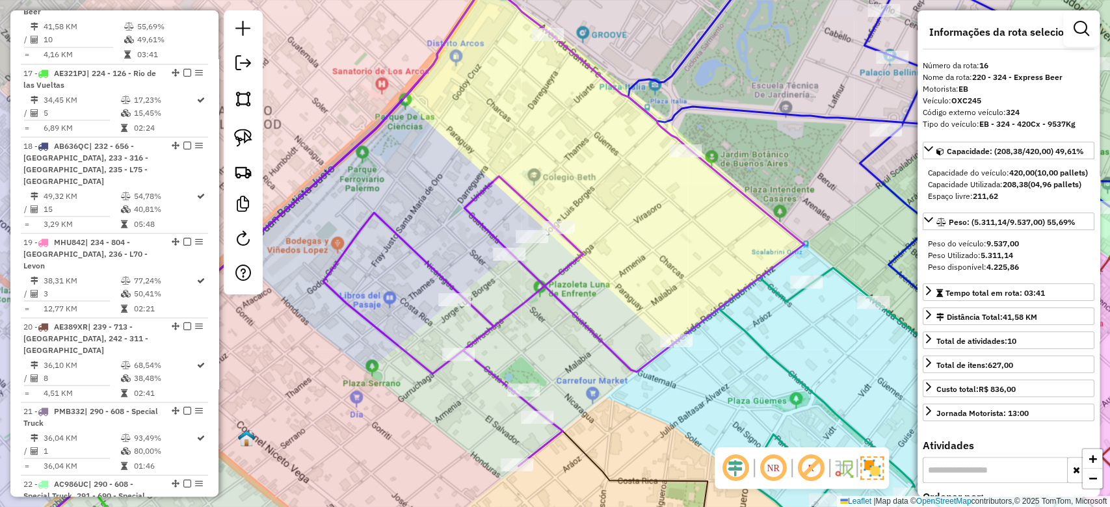
click at [504, 231] on div "Rota 16 - Placa OXC245 0000171240 - Sildial Sa Janela de atendimento Grade de a…" at bounding box center [555, 253] width 1110 height 507
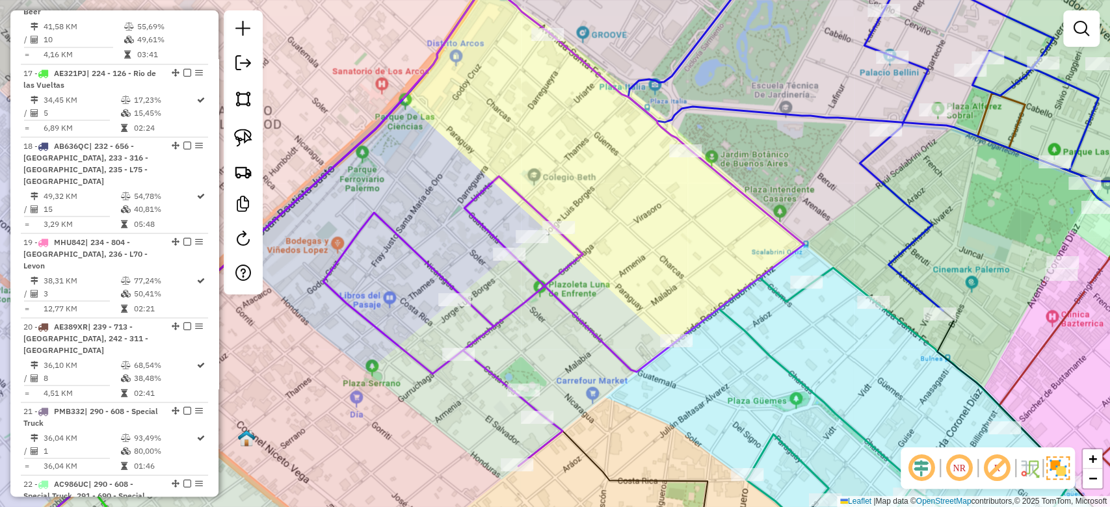
click at [504, 209] on div "Janela de atendimento Grade de atendimento Capacidade Transportadoras Veículos …" at bounding box center [555, 253] width 1110 height 507
click at [493, 231] on icon at bounding box center [563, 250] width 480 height 434
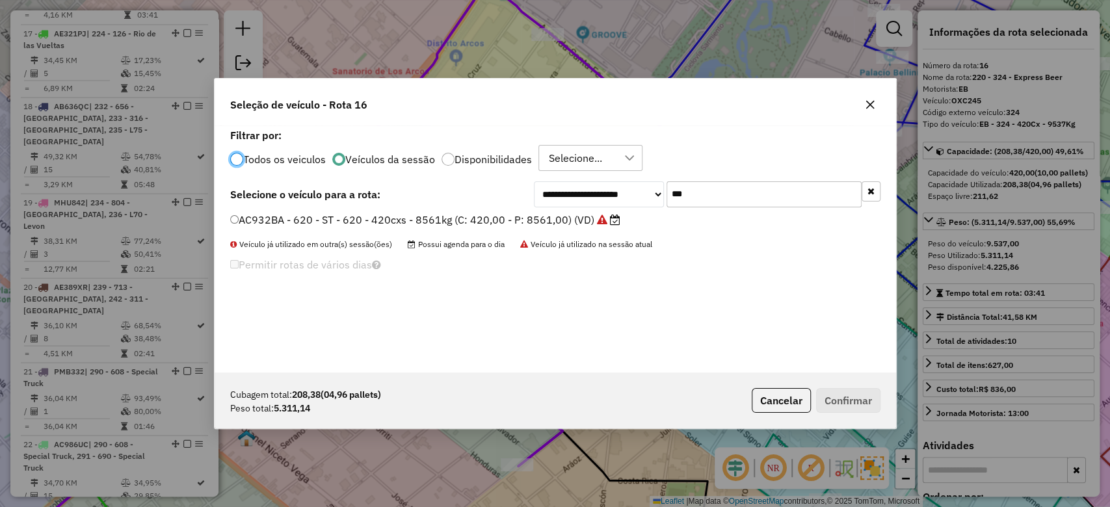
scroll to position [1676, 0]
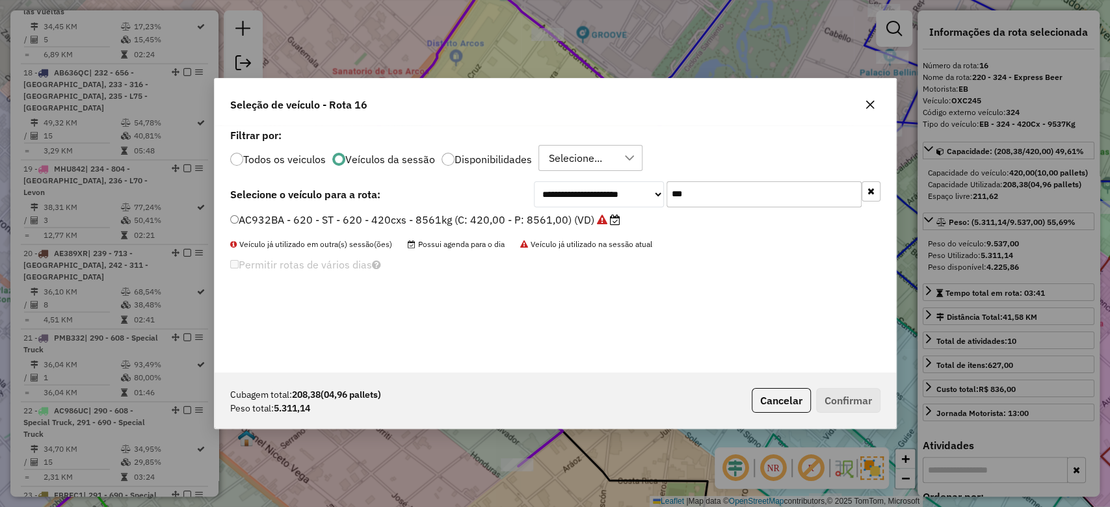
drag, startPoint x: 720, startPoint y: 198, endPoint x: 630, endPoint y: 181, distance: 91.9
click at [633, 181] on div "**********" at bounding box center [707, 194] width 347 height 26
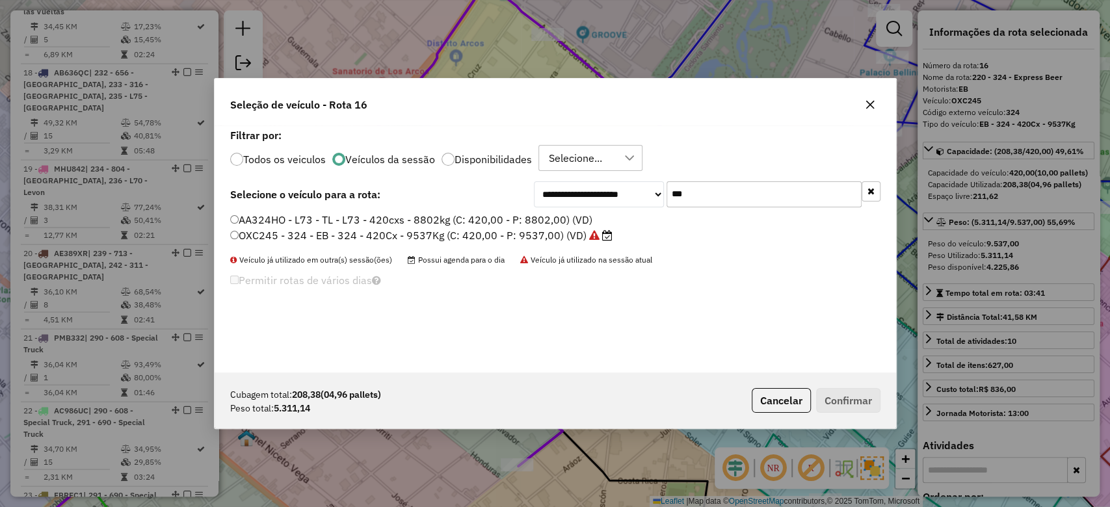
type input "***"
click at [523, 233] on label "OXC245 - 324 - EB - 324 - 420Cx - 9537Kg (C: 420,00 - P: 9537,00) (VD)" at bounding box center [421, 236] width 382 height 16
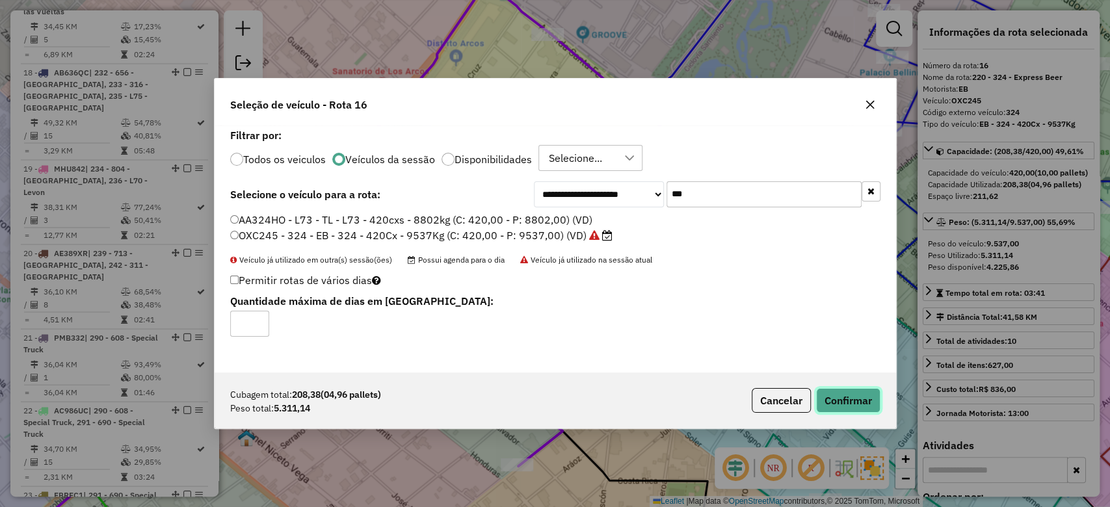
click at [844, 399] on button "Confirmar" at bounding box center [848, 400] width 64 height 25
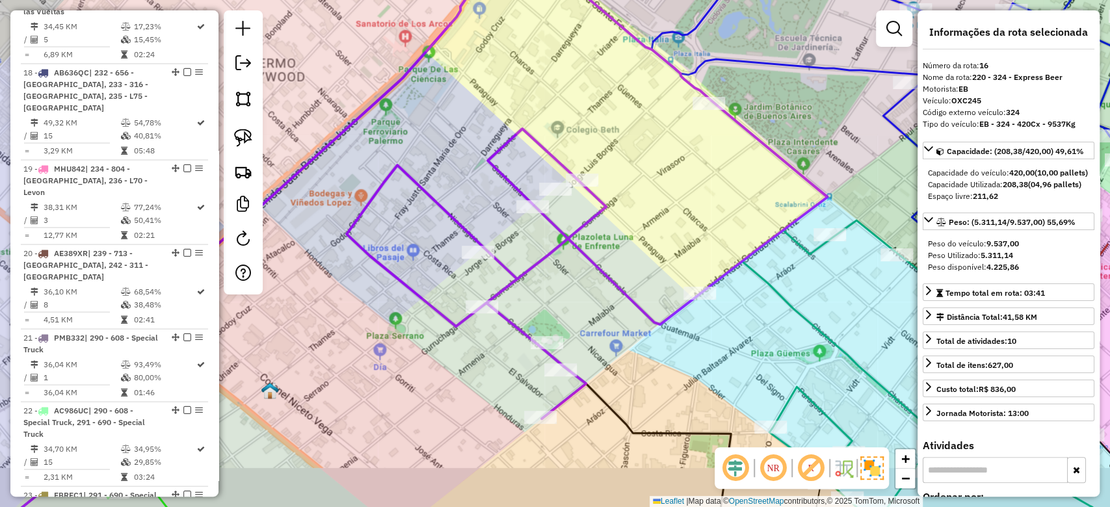
drag, startPoint x: 650, startPoint y: 256, endPoint x: 657, endPoint y: 237, distance: 20.6
click at [656, 237] on div "Janela de atendimento Grade de atendimento Capacidade Transportadoras Veículos …" at bounding box center [555, 253] width 1110 height 507
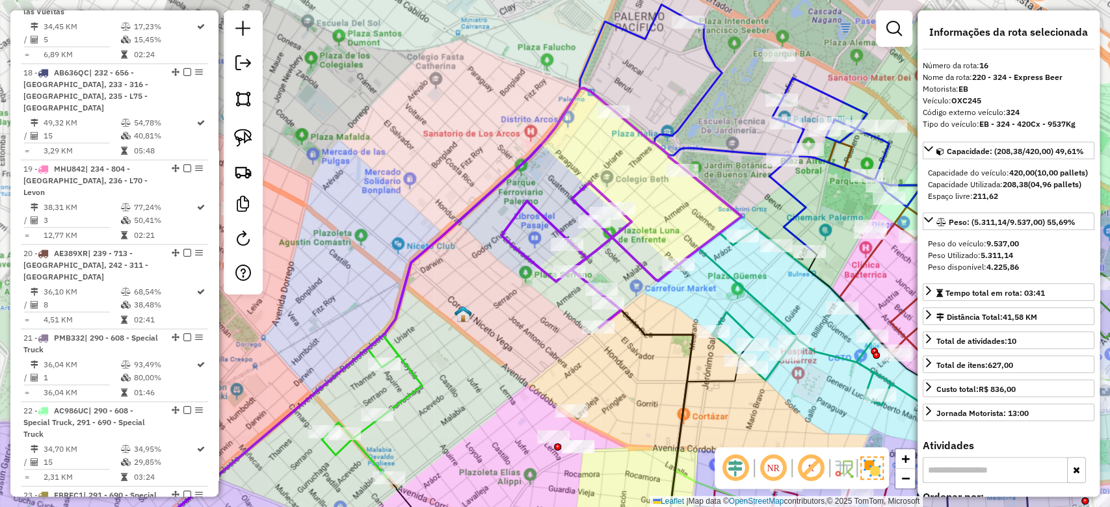
click at [646, 252] on div "Janela de atendimento Grade de atendimento Capacidade Transportadoras Veículos …" at bounding box center [555, 253] width 1110 height 507
click at [640, 254] on icon at bounding box center [621, 219] width 240 height 216
click at [639, 263] on icon at bounding box center [621, 219] width 240 height 216
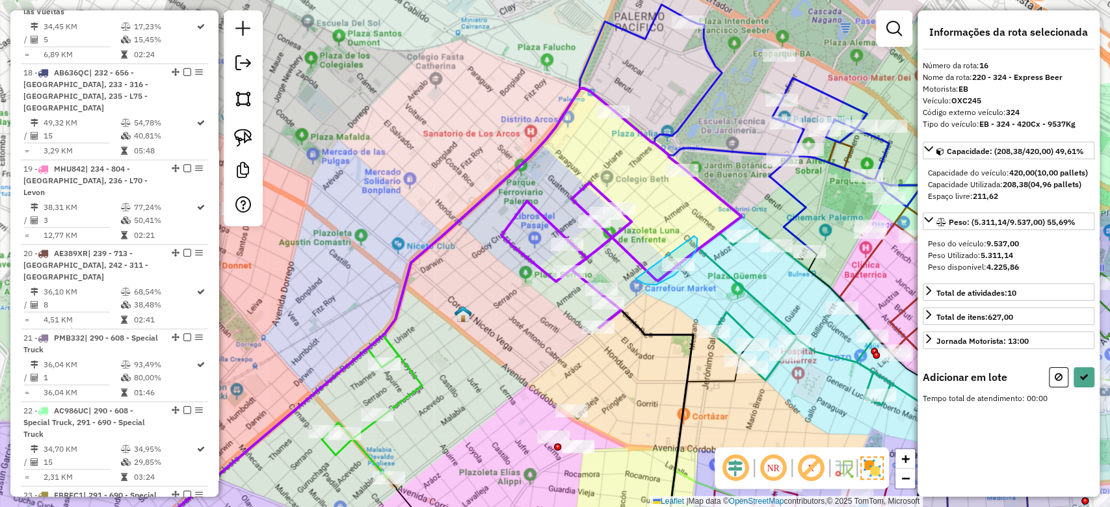
click at [581, 240] on div "Rota 11 - Placa JRC753 0000467372 - VARELA VARELITA SRL Janela de atendimento G…" at bounding box center [555, 253] width 1110 height 507
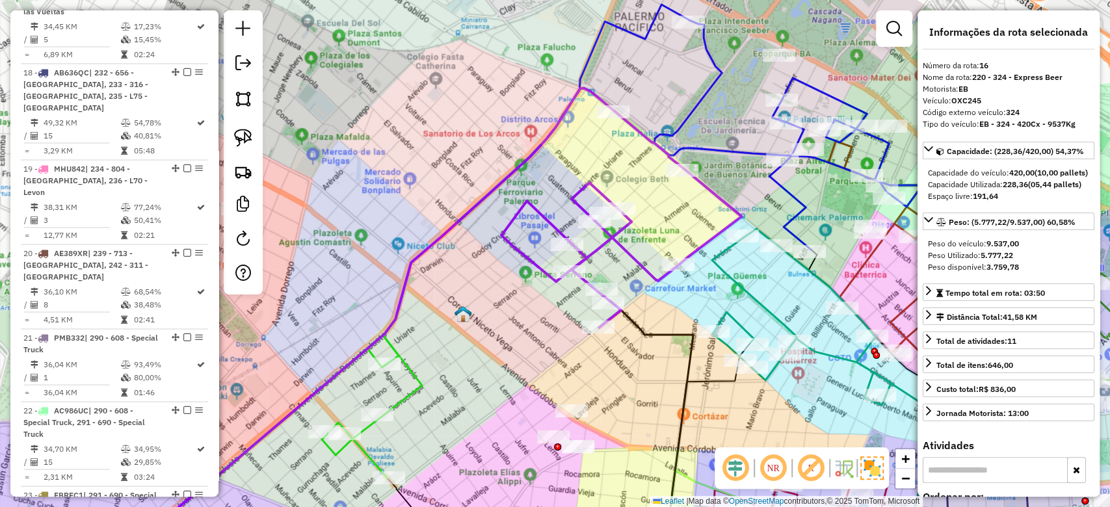
click at [646, 203] on div "Janela de atendimento Grade de atendimento Capacidade Transportadoras Veículos …" at bounding box center [555, 253] width 1110 height 507
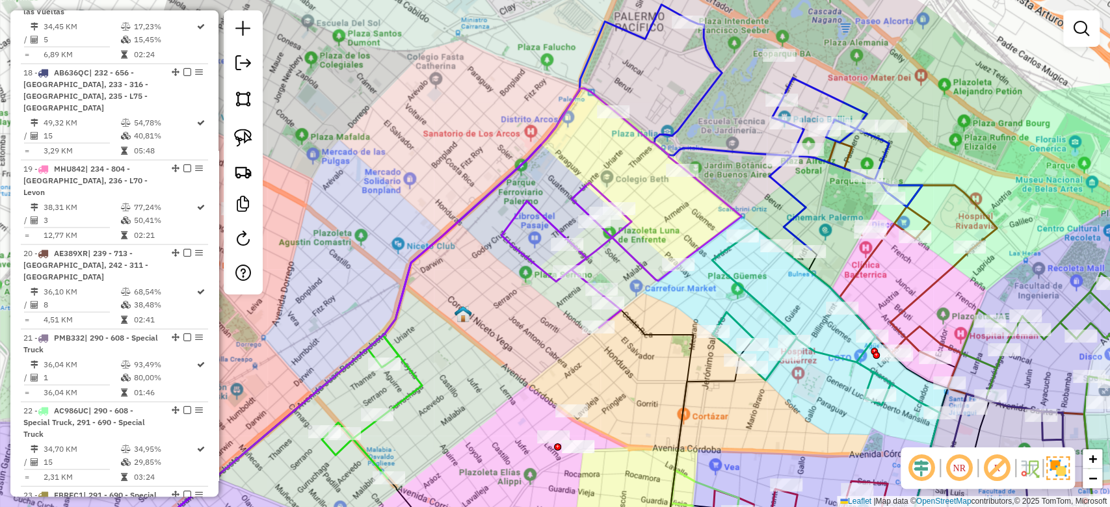
click at [646, 208] on div "Janela de atendimento Grade de atendimento Capacidade Transportadoras Veículos …" at bounding box center [555, 253] width 1110 height 507
click at [624, 227] on icon at bounding box center [621, 219] width 240 height 216
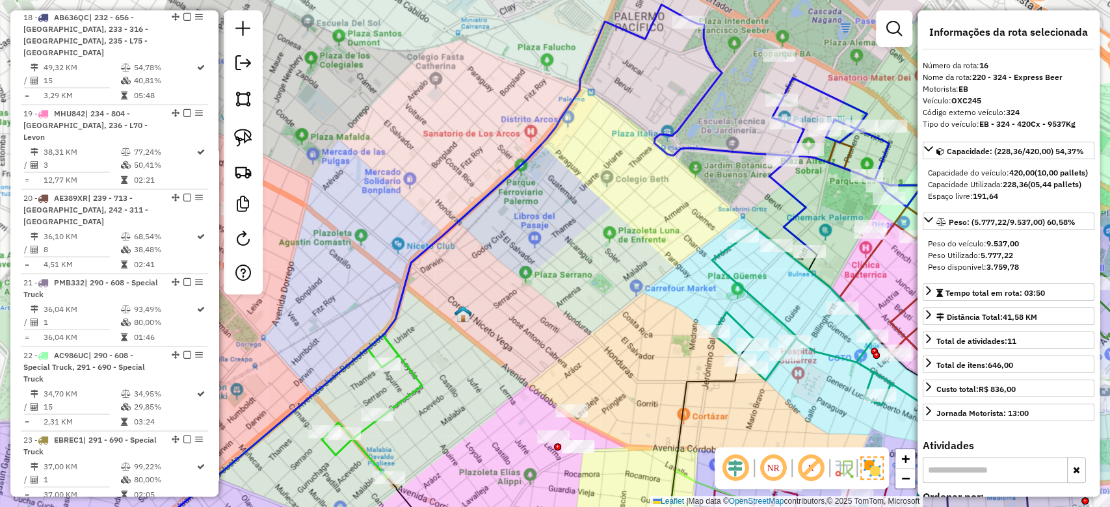
scroll to position [1621, 0]
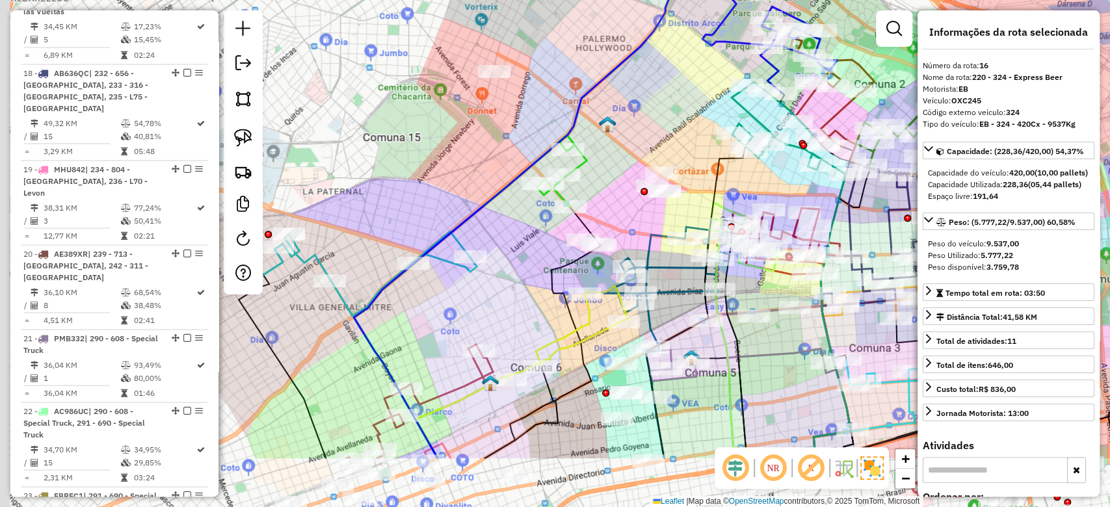
drag, startPoint x: 571, startPoint y: 224, endPoint x: 623, endPoint y: 172, distance: 73.6
click at [661, 122] on div "Janela de atendimento Grade de atendimento Capacidade Transportadoras Veículos …" at bounding box center [555, 253] width 1110 height 507
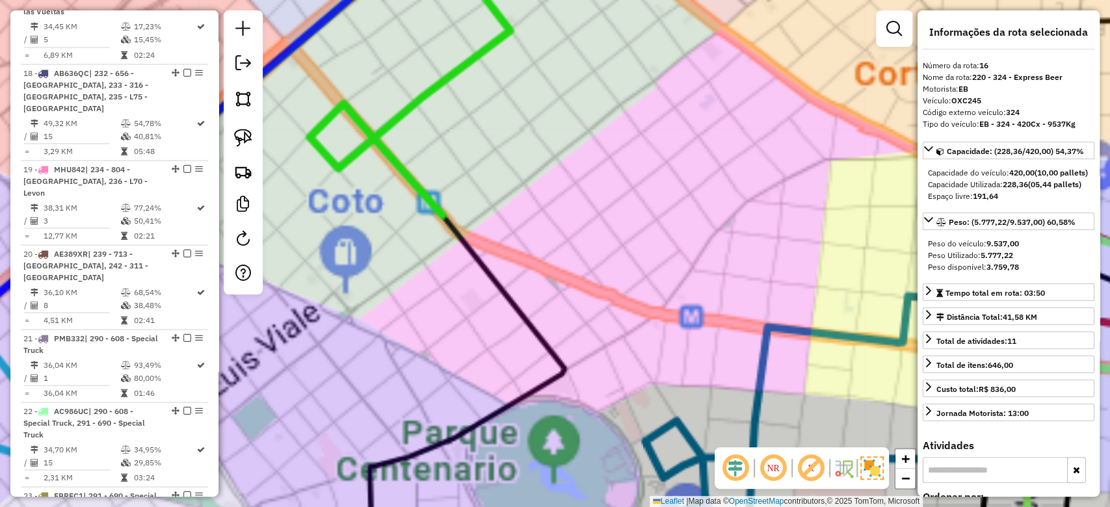
click at [573, 163] on div "Janela de atendimento Grade de atendimento Capacidade Transportadoras Veículos …" at bounding box center [555, 253] width 1110 height 507
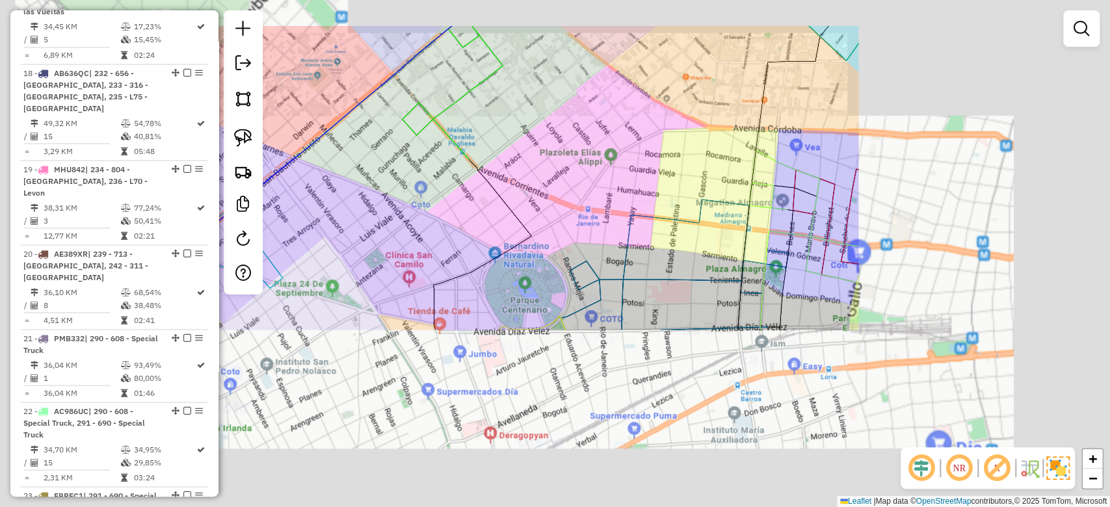
click at [501, 103] on div "Janela de atendimento Grade de atendimento Capacidade Transportadoras Veículos …" at bounding box center [555, 253] width 1110 height 507
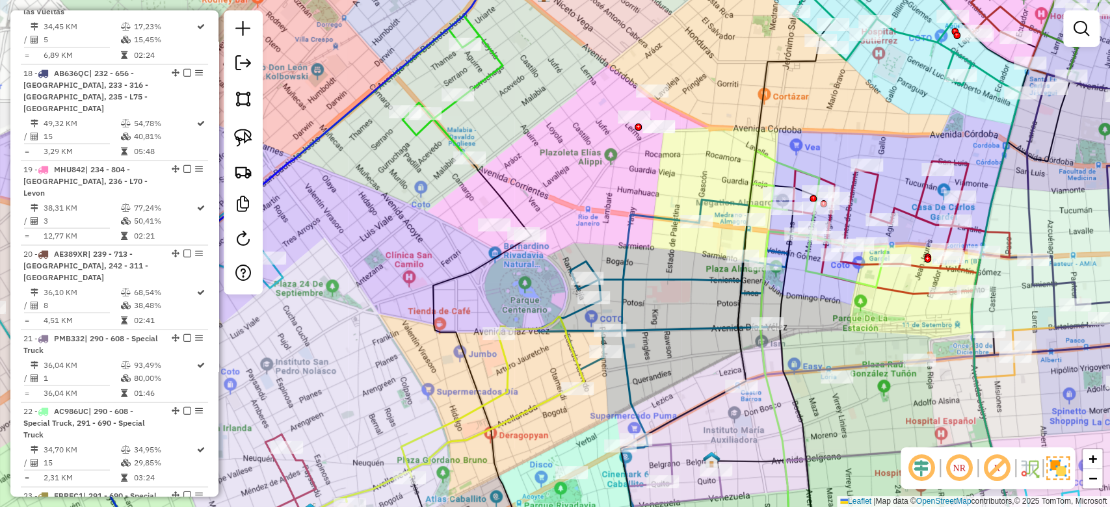
click at [484, 79] on icon at bounding box center [452, 87] width 100 height 143
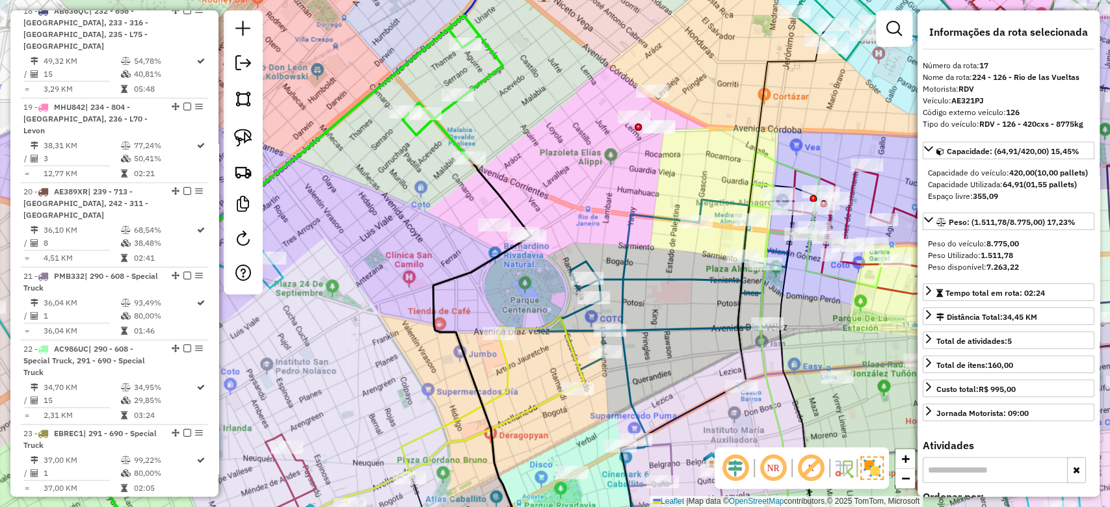
scroll to position [1694, 0]
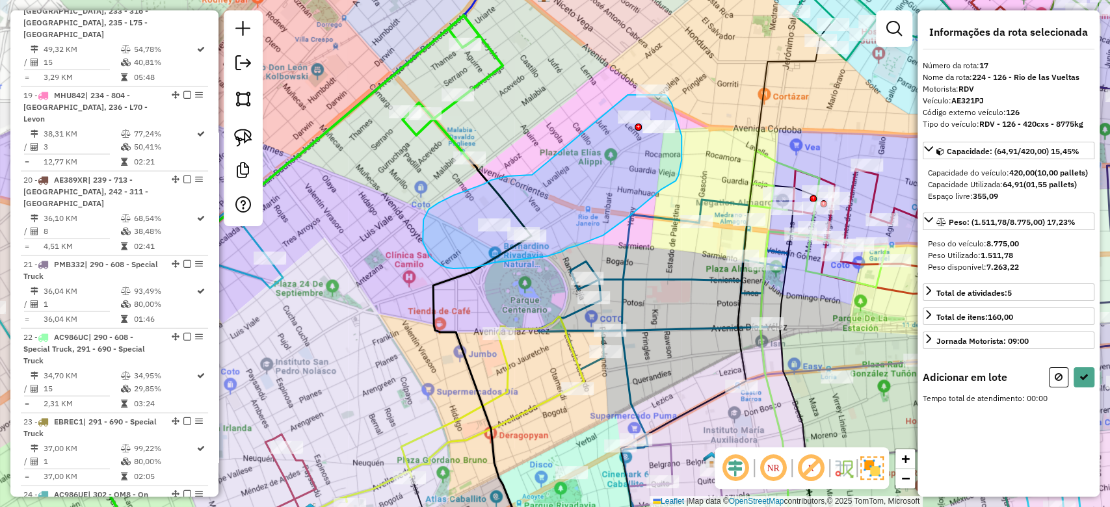
drag, startPoint x: 522, startPoint y: 176, endPoint x: 598, endPoint y: 96, distance: 109.9
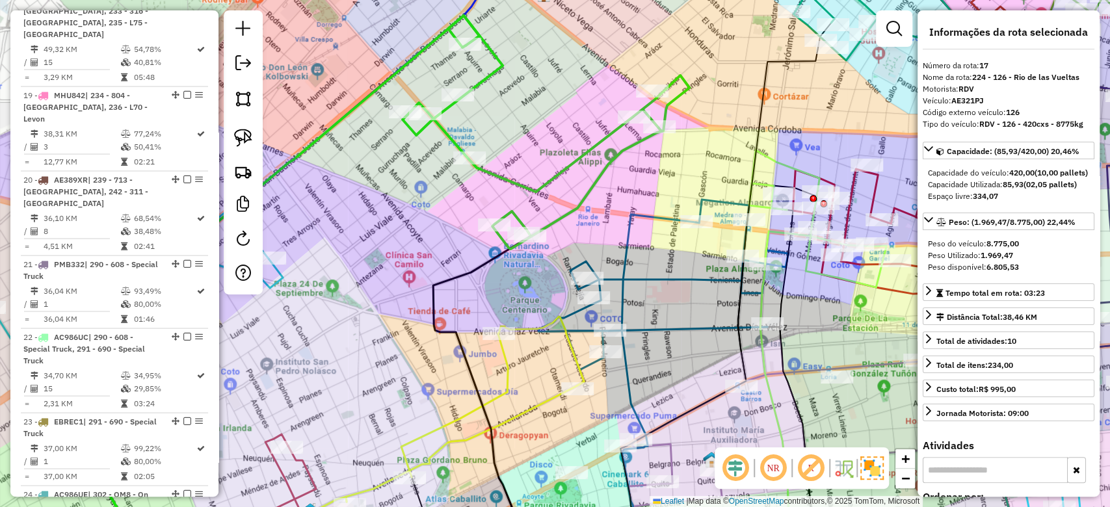
click at [556, 109] on div "Janela de atendimento Grade de atendimento Capacidade Transportadoras Veículos …" at bounding box center [555, 253] width 1110 height 507
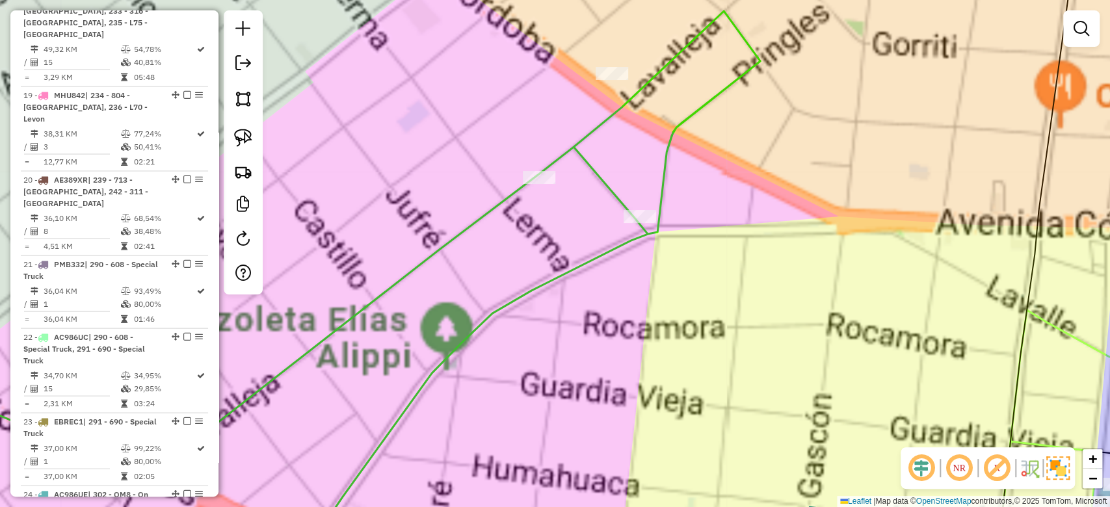
click at [647, 117] on div "Janela de atendimento Grade de atendimento Capacidade Transportadoras Veículos …" at bounding box center [555, 253] width 1110 height 507
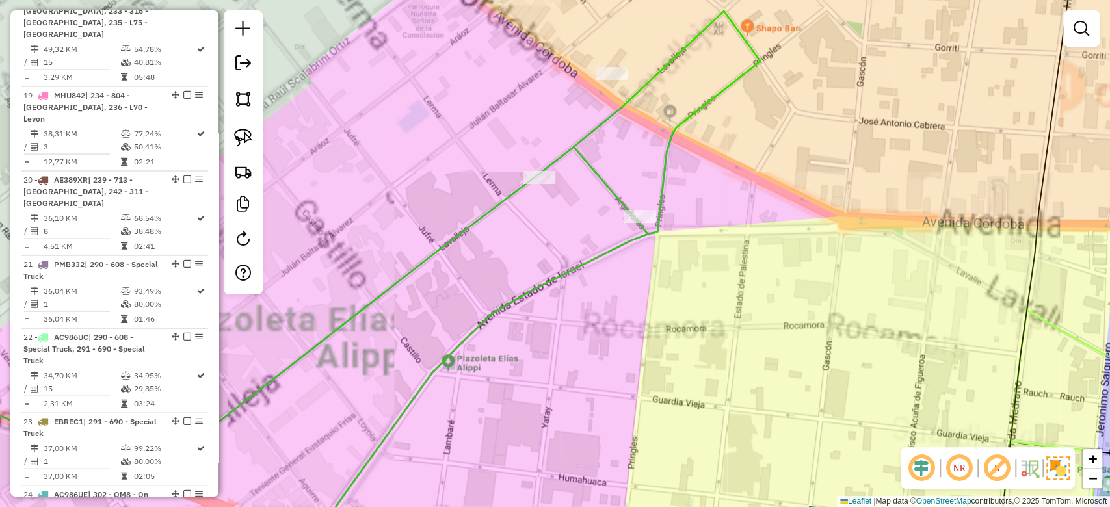
click at [622, 111] on icon at bounding box center [324, 253] width 871 height 609
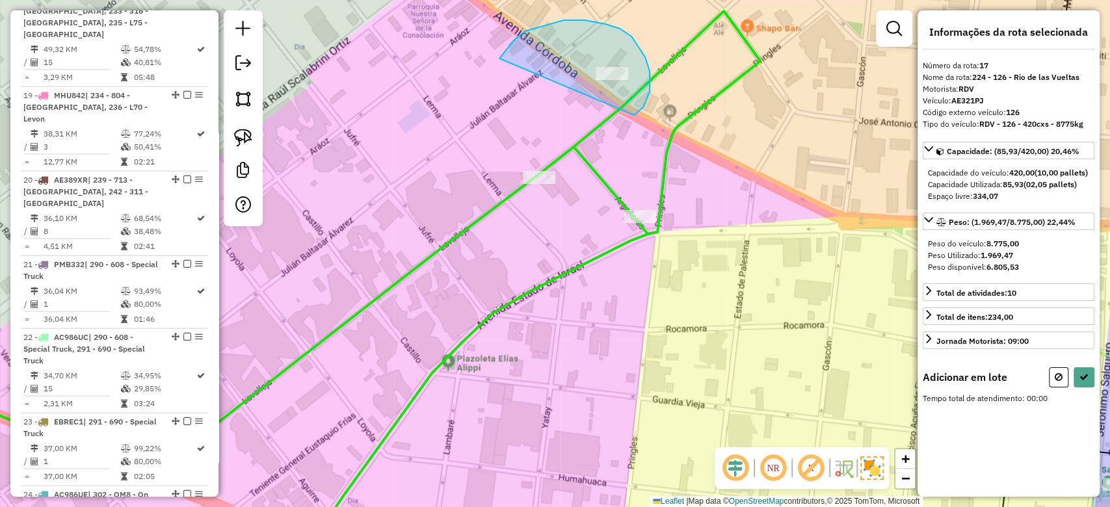
drag, startPoint x: 605, startPoint y: 24, endPoint x: 517, endPoint y: 131, distance: 138.5
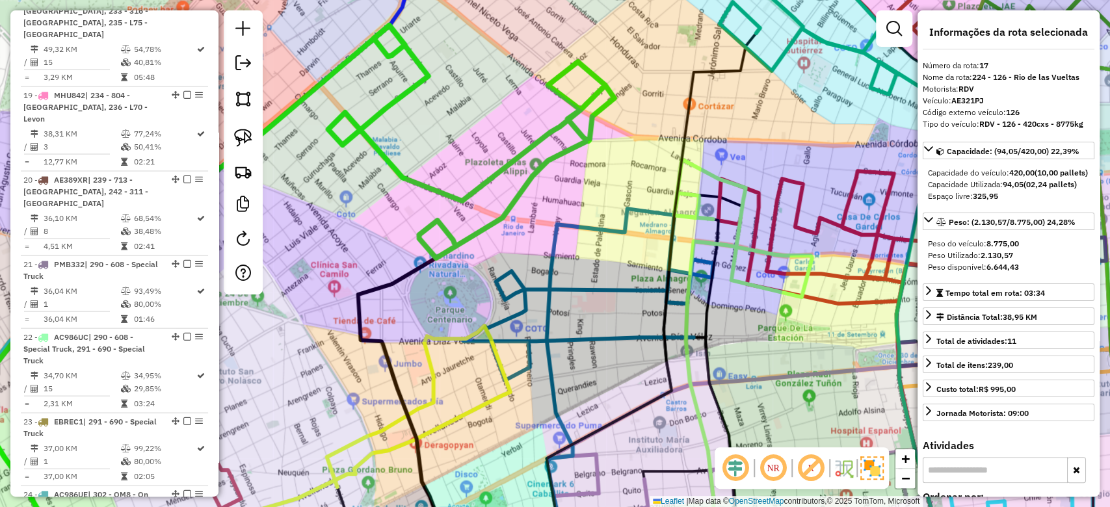
click at [541, 187] on div "Janela de atendimento Grade de atendimento Capacidade Transportadoras Veículos …" at bounding box center [555, 253] width 1110 height 507
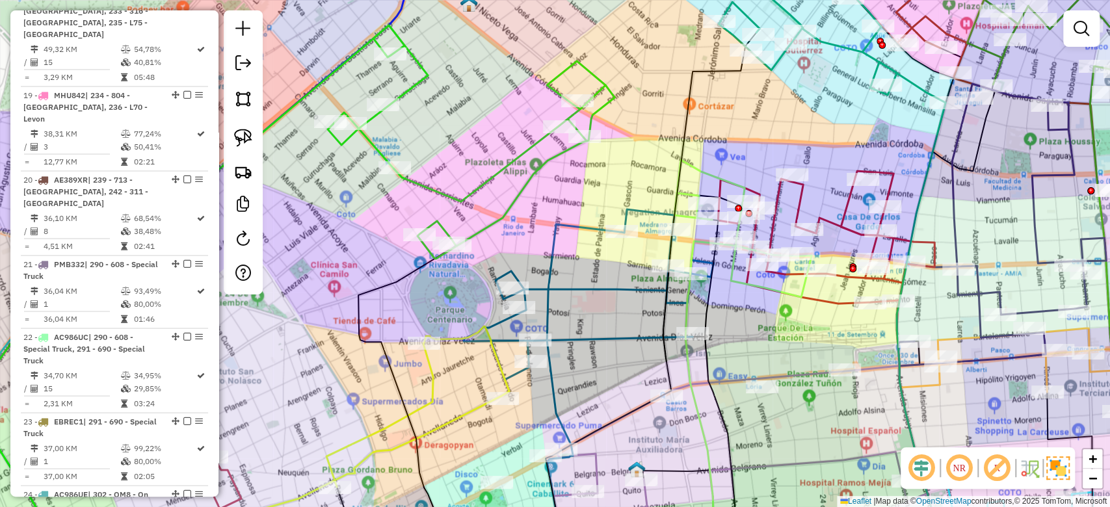
click at [551, 169] on div "Janela de atendimento Grade de atendimento Capacidade Transportadoras Veículos …" at bounding box center [555, 253] width 1110 height 507
click at [549, 163] on icon at bounding box center [471, 141] width 287 height 233
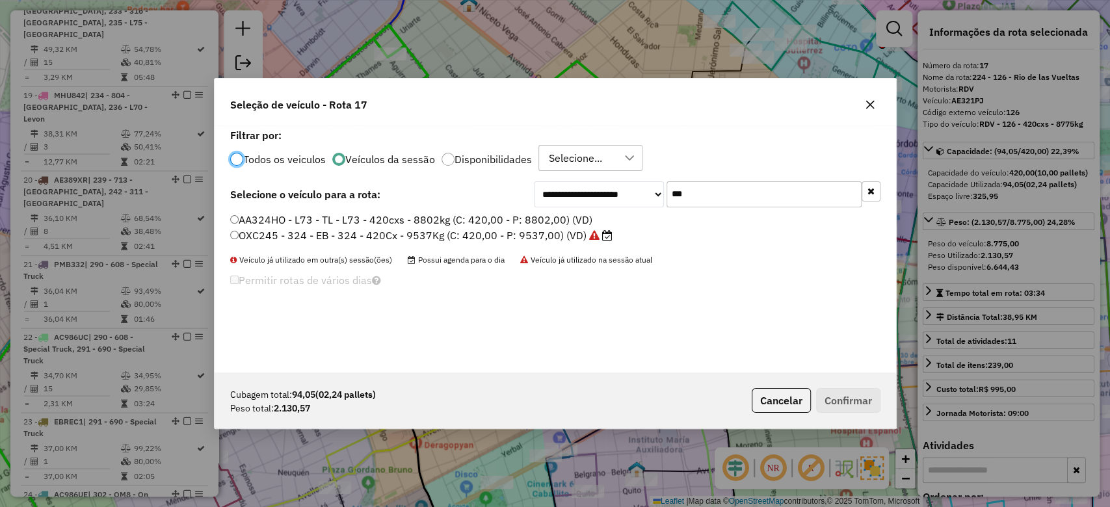
scroll to position [7, 4]
drag, startPoint x: 593, startPoint y: 184, endPoint x: 576, endPoint y: 184, distance: 16.9
click at [577, 184] on div "**********" at bounding box center [555, 248] width 681 height 247
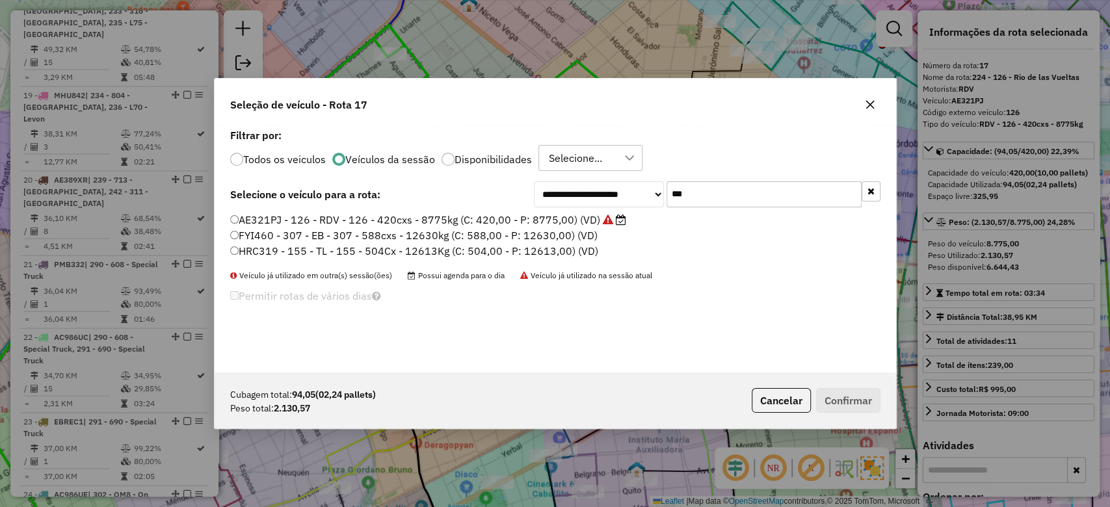
type input "***"
click at [535, 246] on label "HRC319 - 155 - TL - 155 - 504Cx - 12613Kg (C: 504,00 - P: 12613,00) (VD)" at bounding box center [414, 251] width 368 height 16
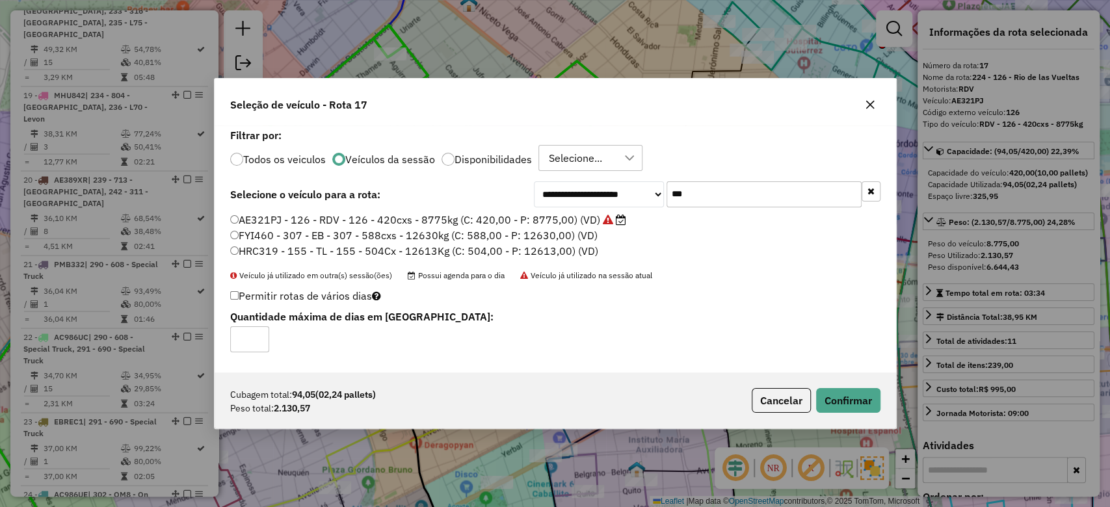
click at [571, 220] on label "AE321PJ - 126 - RDV - 126 - 420cxs - 8775kg (C: 420,00 - P: 8775,00) (VD)" at bounding box center [428, 220] width 396 height 16
click at [847, 405] on button "Confirmar" at bounding box center [848, 400] width 64 height 25
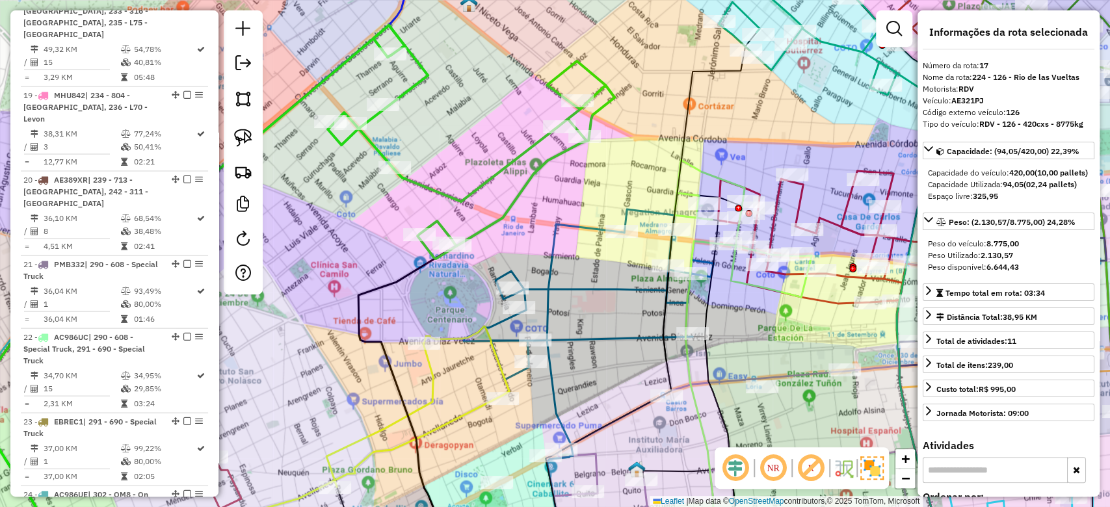
click at [536, 211] on div "Janela de atendimento Grade de atendimento Capacidade Transportadoras Veículos …" at bounding box center [555, 253] width 1110 height 507
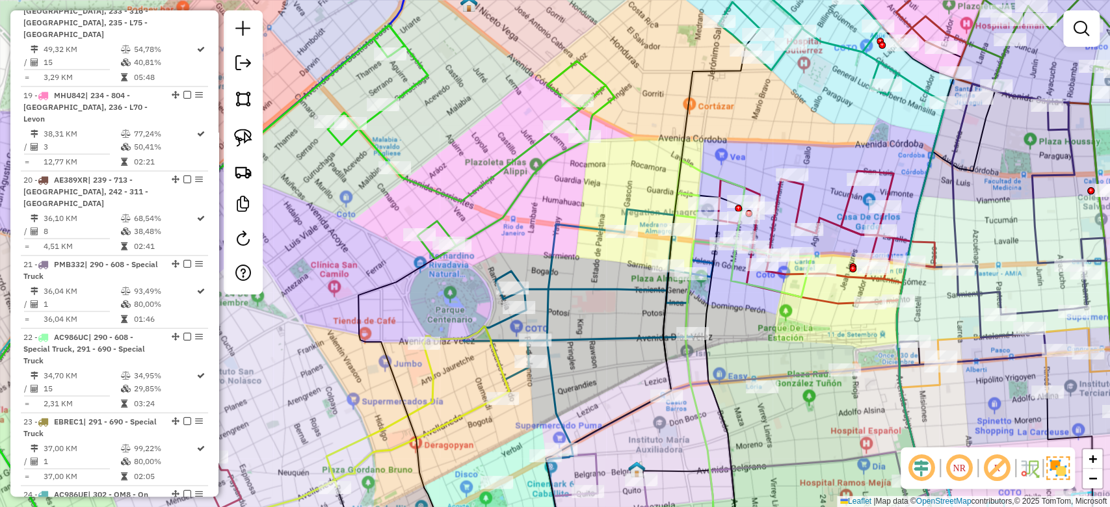
click at [531, 181] on icon at bounding box center [471, 141] width 287 height 233
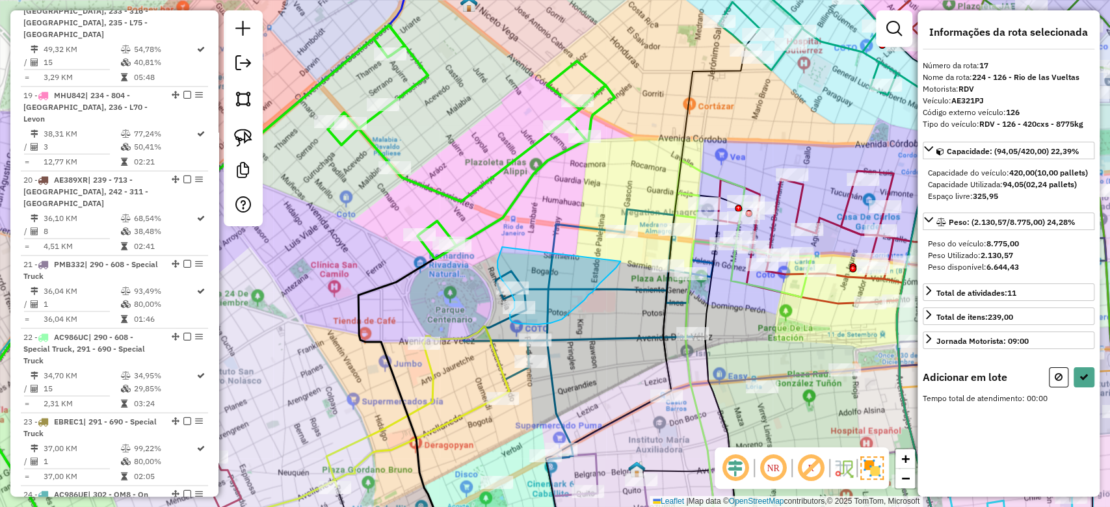
drag, startPoint x: 499, startPoint y: 272, endPoint x: 466, endPoint y: 129, distance: 147.5
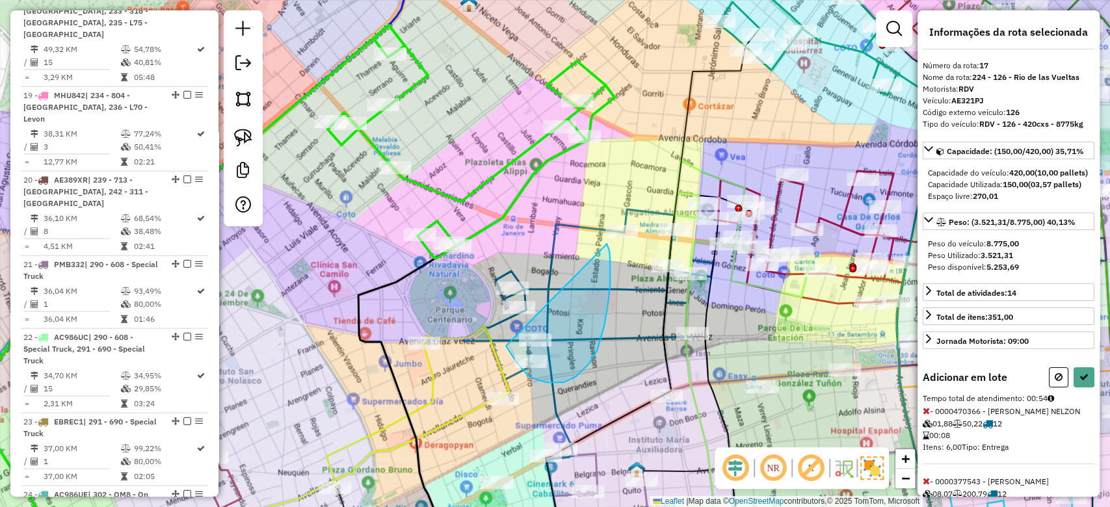
drag, startPoint x: 506, startPoint y: 346, endPoint x: 595, endPoint y: 235, distance: 141.9
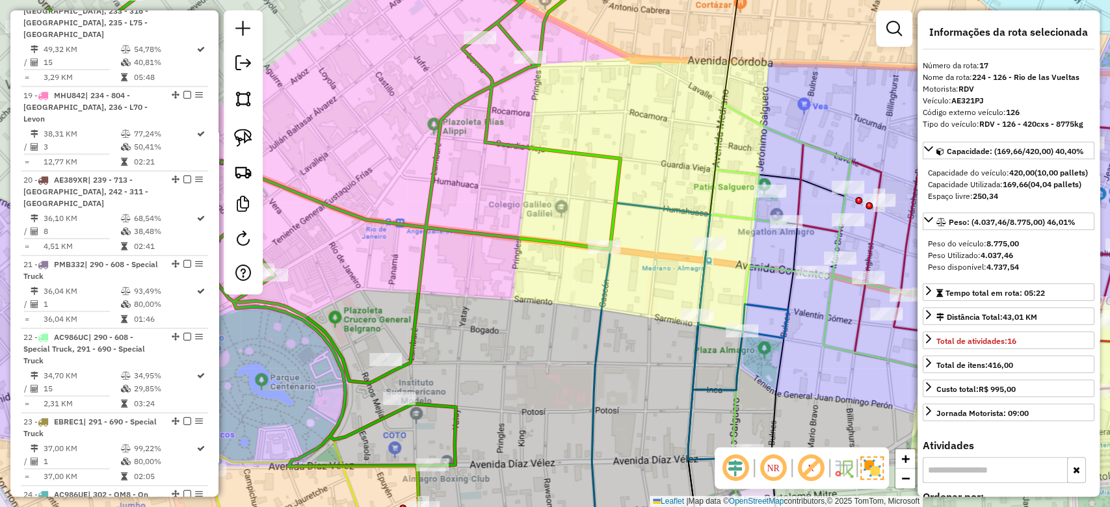
drag, startPoint x: 653, startPoint y: 185, endPoint x: 653, endPoint y: 196, distance: 11.1
click at [653, 185] on div "Janela de atendimento Grade de atendimento Capacidade Transportadoras Veículos …" at bounding box center [555, 253] width 1110 height 507
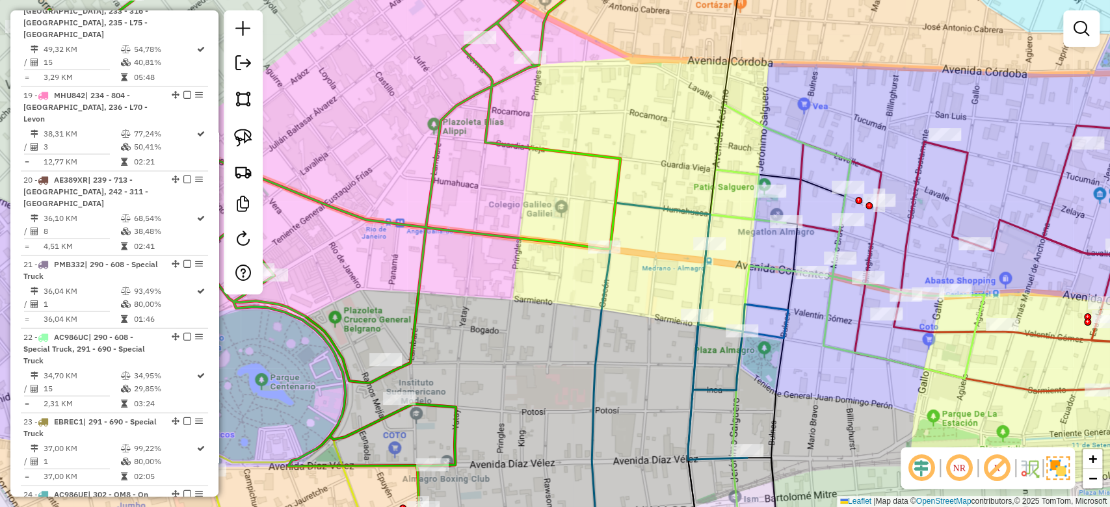
click at [655, 208] on icon at bounding box center [651, 380] width 118 height 355
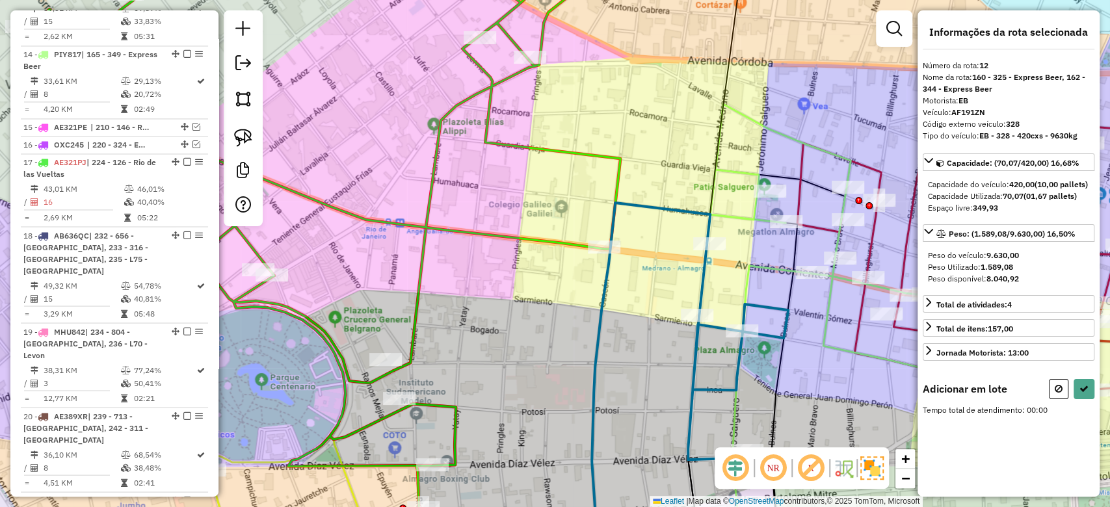
scroll to position [1417, 0]
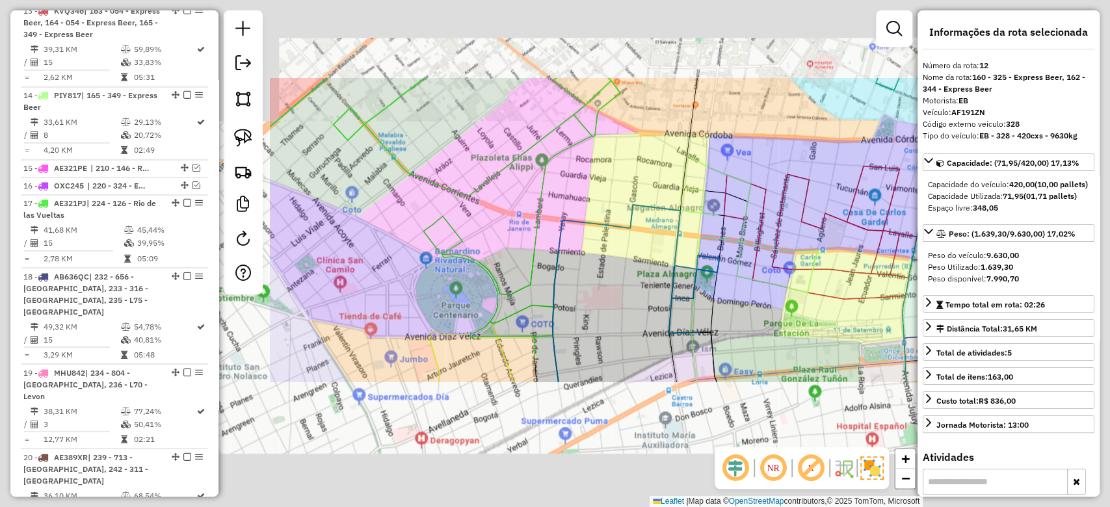
click at [593, 172] on div "Janela de atendimento Grade de atendimento Capacidade Transportadoras Veículos …" at bounding box center [555, 253] width 1110 height 507
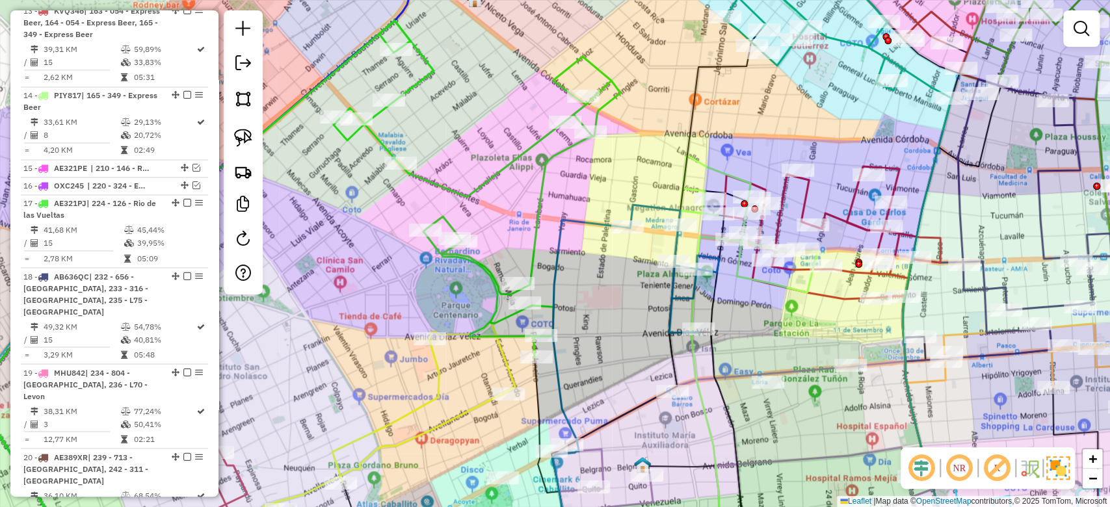
click at [566, 155] on icon at bounding box center [477, 189] width 287 height 337
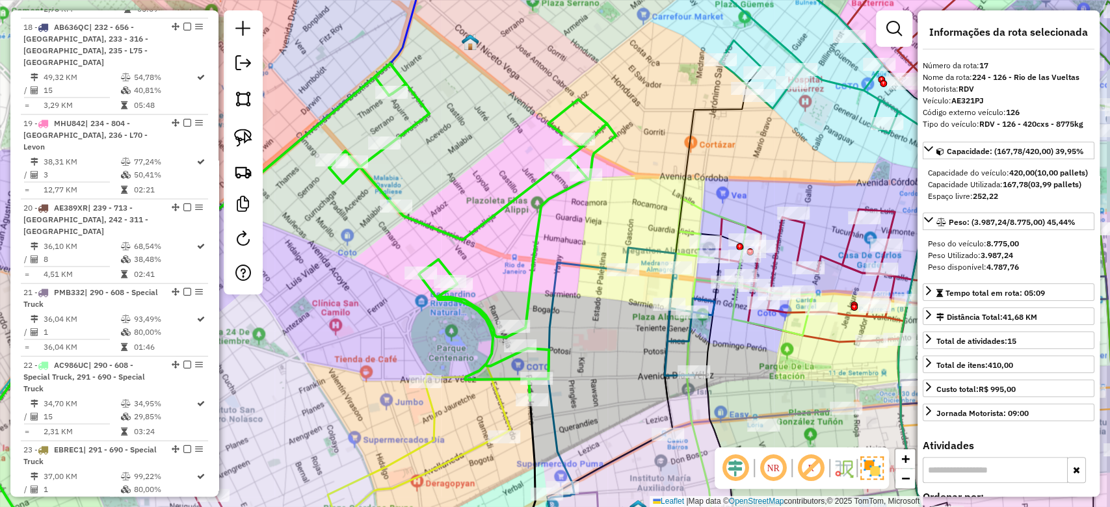
scroll to position [1694, 0]
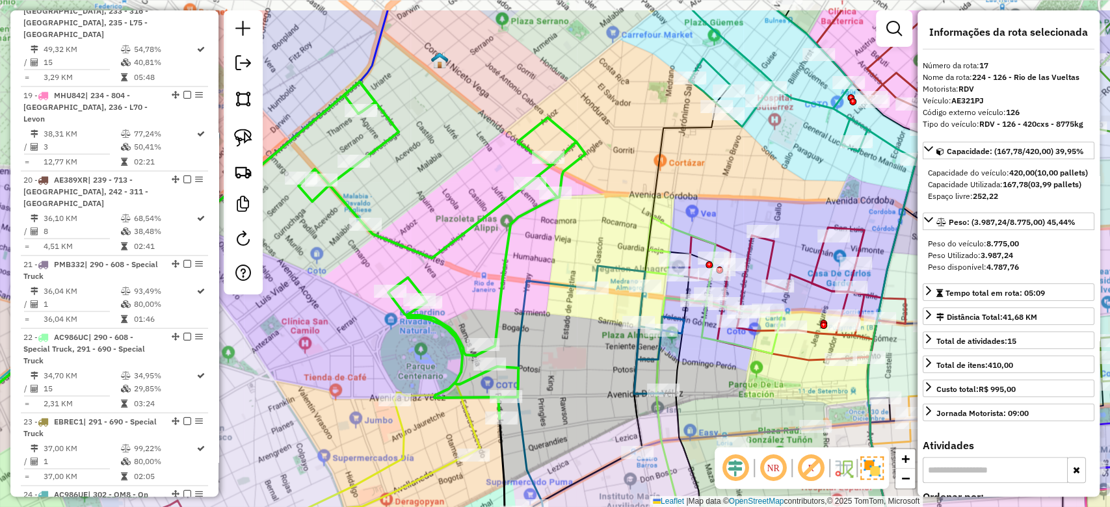
drag, startPoint x: 571, startPoint y: 219, endPoint x: 529, endPoint y: 228, distance: 43.2
click at [537, 237] on div "Janela de atendimento Grade de atendimento Capacidade Transportadoras Veículos …" at bounding box center [555, 253] width 1110 height 507
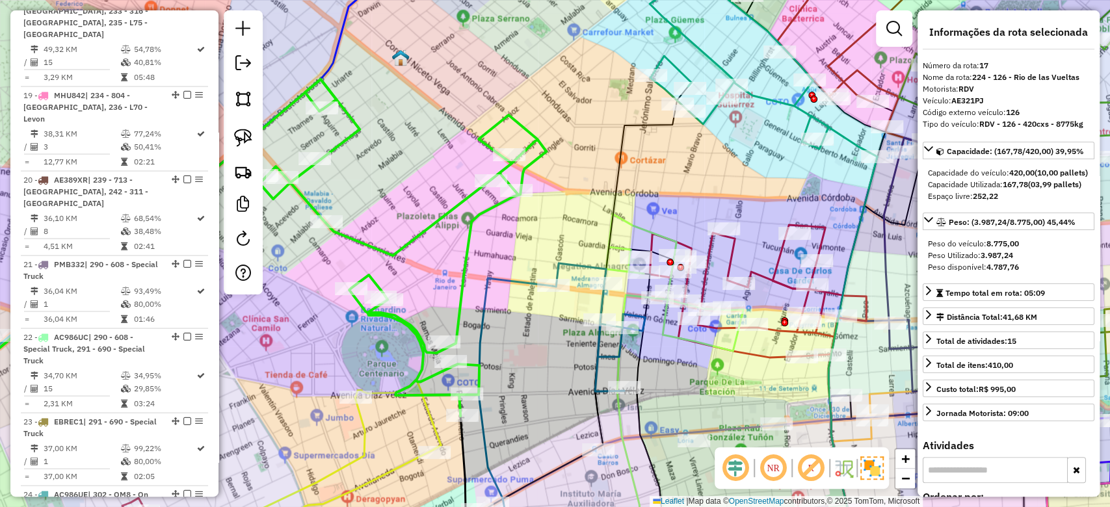
drag, startPoint x: 557, startPoint y: 263, endPoint x: 503, endPoint y: 235, distance: 60.8
click at [503, 235] on div "Janela de atendimento Grade de atendimento Capacidade Transportadoras Veículos …" at bounding box center [555, 253] width 1110 height 507
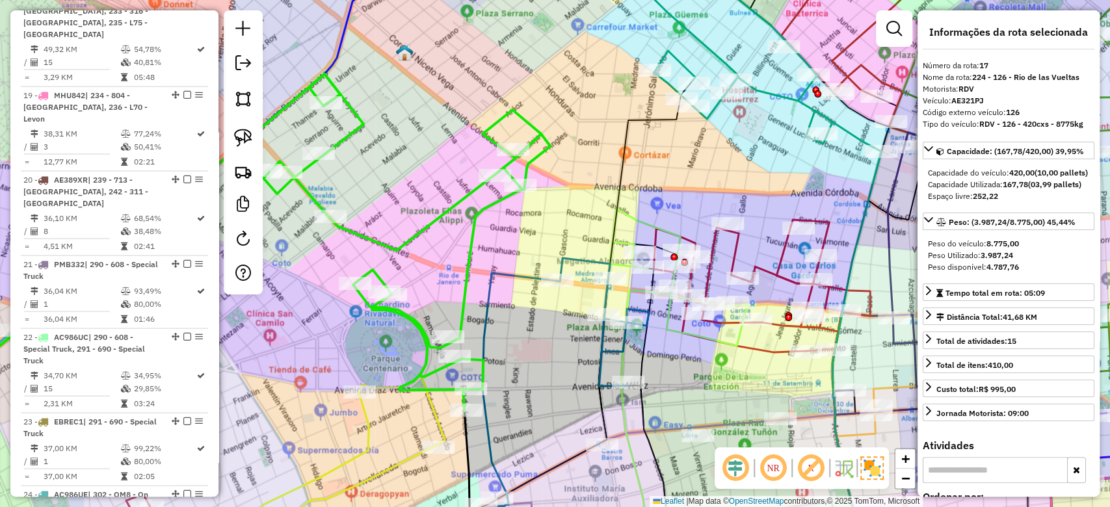
drag, startPoint x: 501, startPoint y: 242, endPoint x: 508, endPoint y: 229, distance: 14.3
click at [508, 229] on div "Janela de atendimento Grade de atendimento Capacidade Transportadoras Veículos …" at bounding box center [555, 253] width 1110 height 507
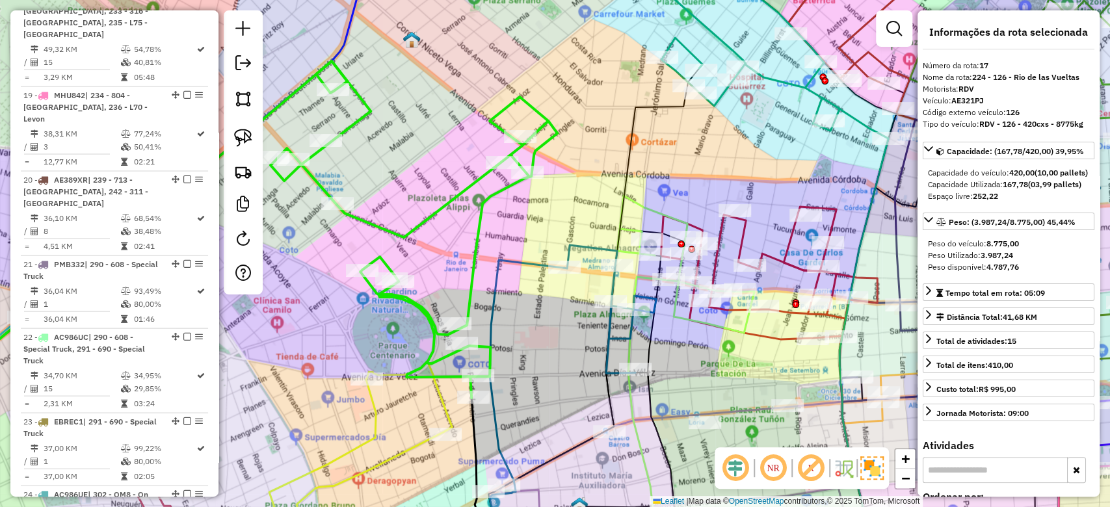
click at [473, 226] on icon at bounding box center [413, 229] width 287 height 337
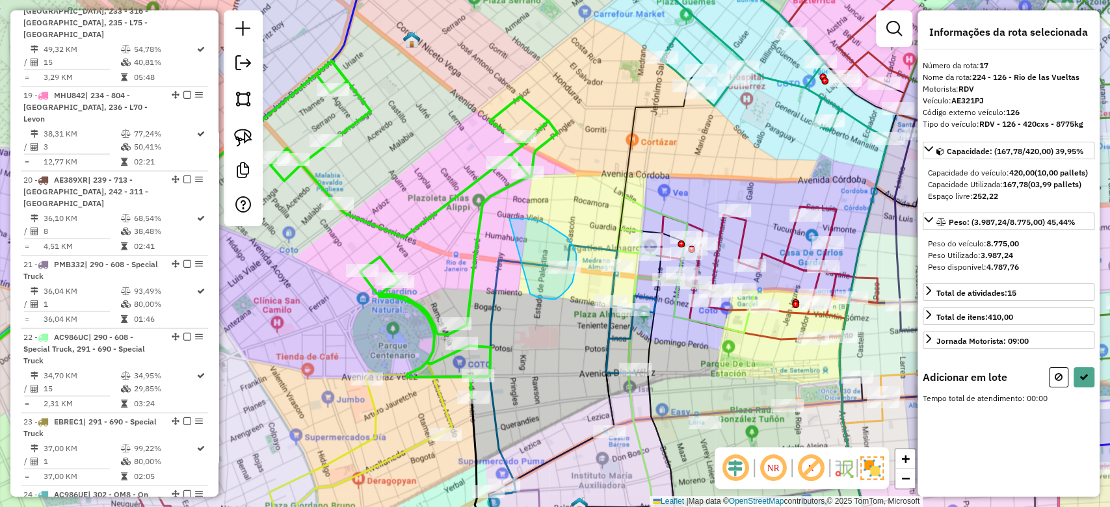
drag, startPoint x: 531, startPoint y: 295, endPoint x: 478, endPoint y: 242, distance: 74.5
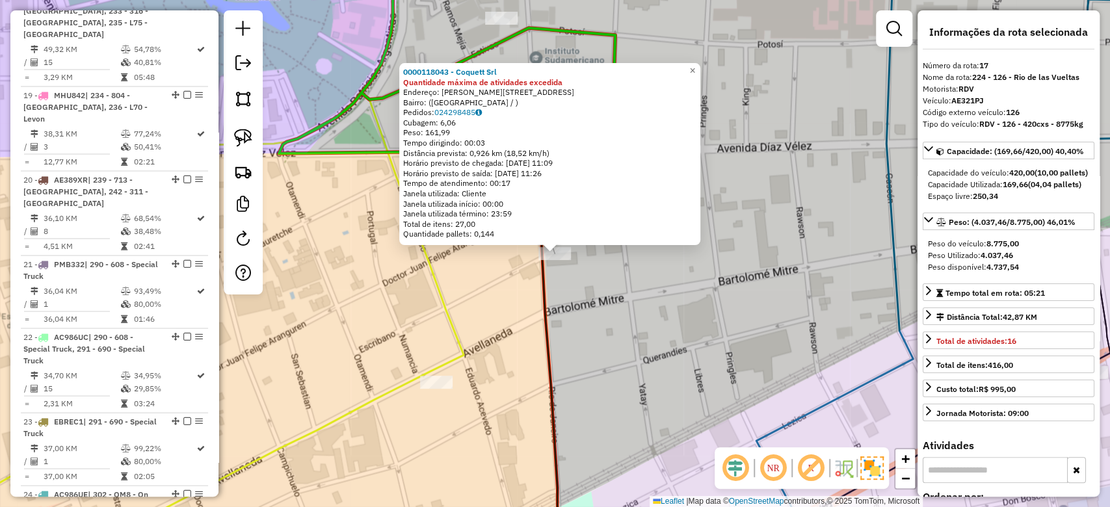
click at [473, 318] on div "0000118043 - Coquett Srl Quantidade máxima de atividades excedida Endereço: ber…" at bounding box center [555, 253] width 1110 height 507
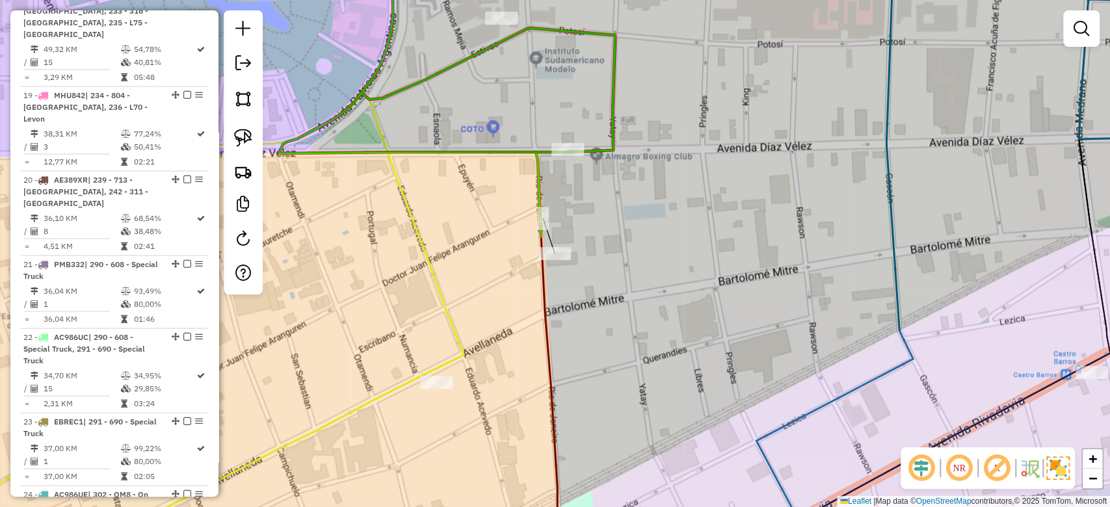
click at [454, 330] on icon at bounding box center [176, 325] width 575 height 465
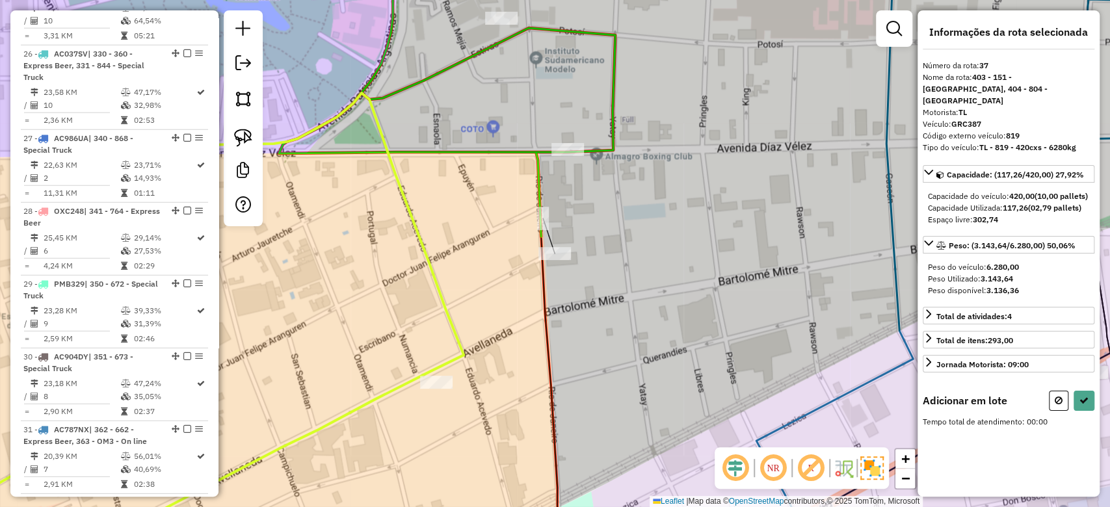
scroll to position [3219, 0]
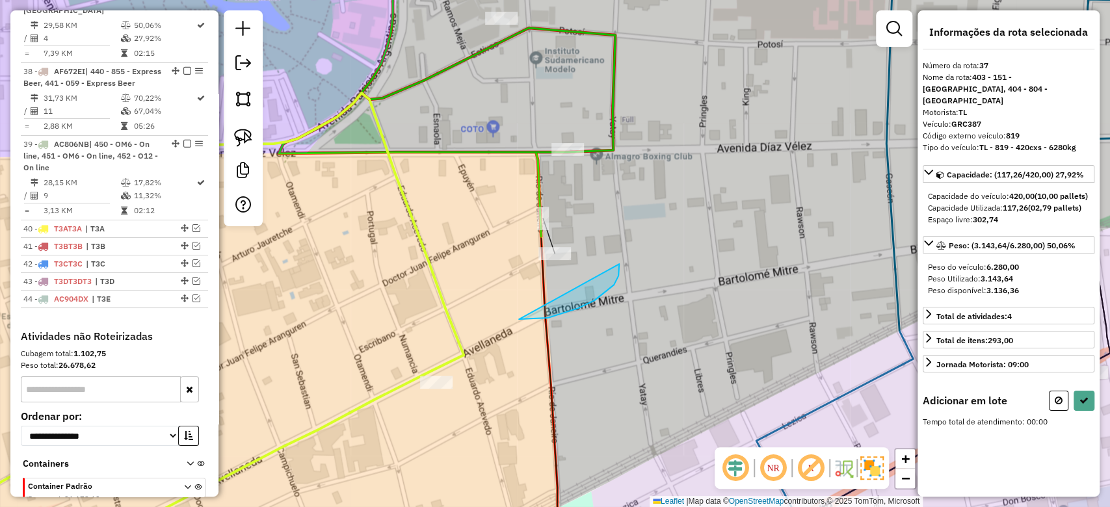
drag, startPoint x: 578, startPoint y: 308, endPoint x: 419, endPoint y: 330, distance: 160.8
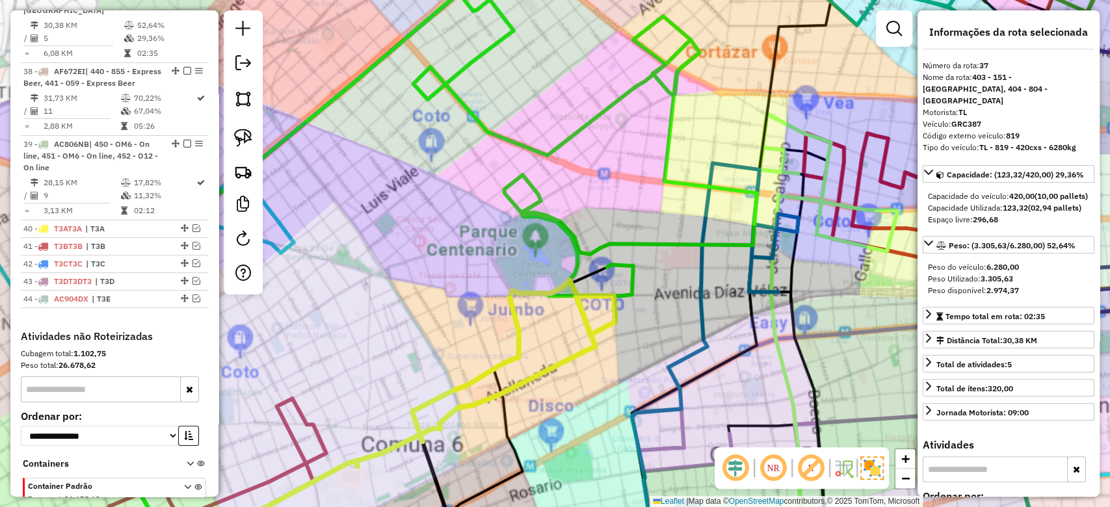
click at [616, 145] on div "Janela de atendimento Grade de atendimento Capacidade Transportadoras Veículos …" at bounding box center [555, 253] width 1110 height 507
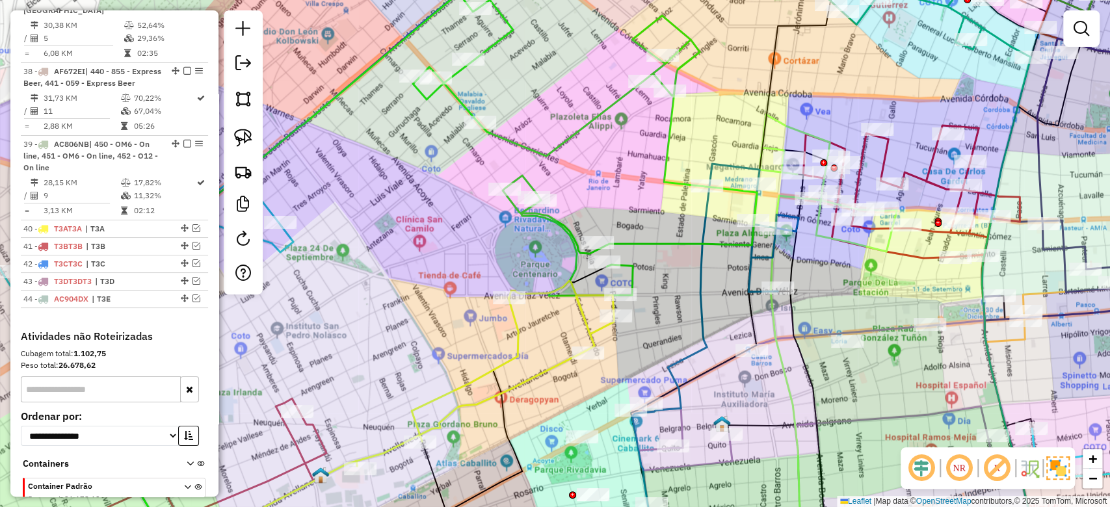
click at [610, 113] on icon at bounding box center [585, 138] width 344 height 316
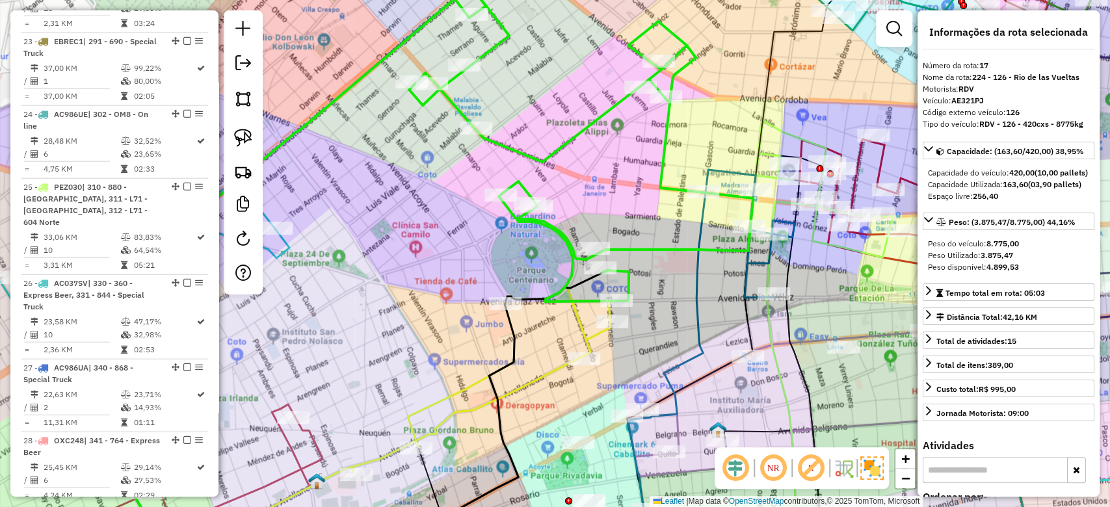
scroll to position [1694, 0]
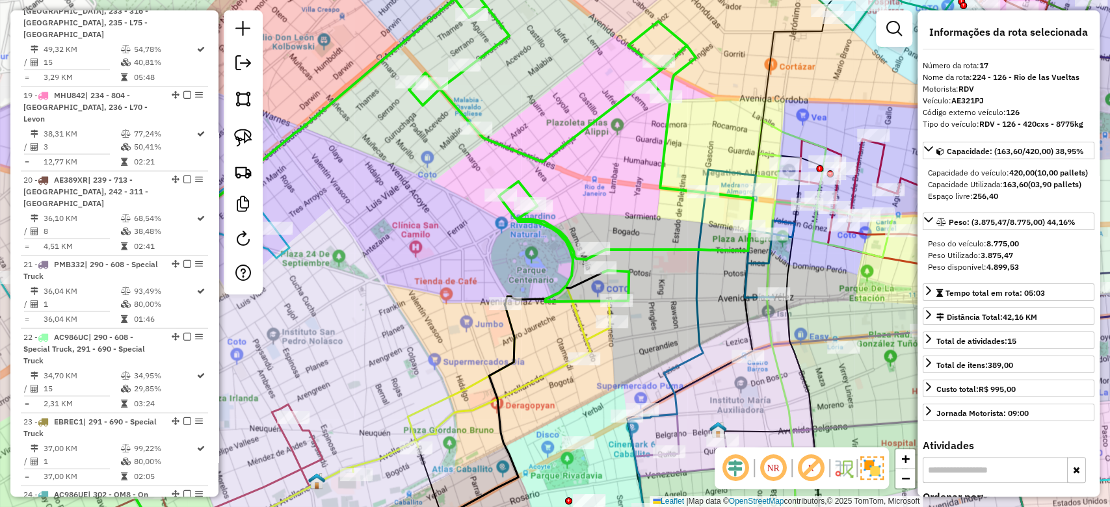
drag, startPoint x: 609, startPoint y: 127, endPoint x: 519, endPoint y: 181, distance: 105.3
click at [525, 180] on div "Janela de atendimento Grade de atendimento Capacidade Transportadoras Veículos …" at bounding box center [555, 253] width 1110 height 507
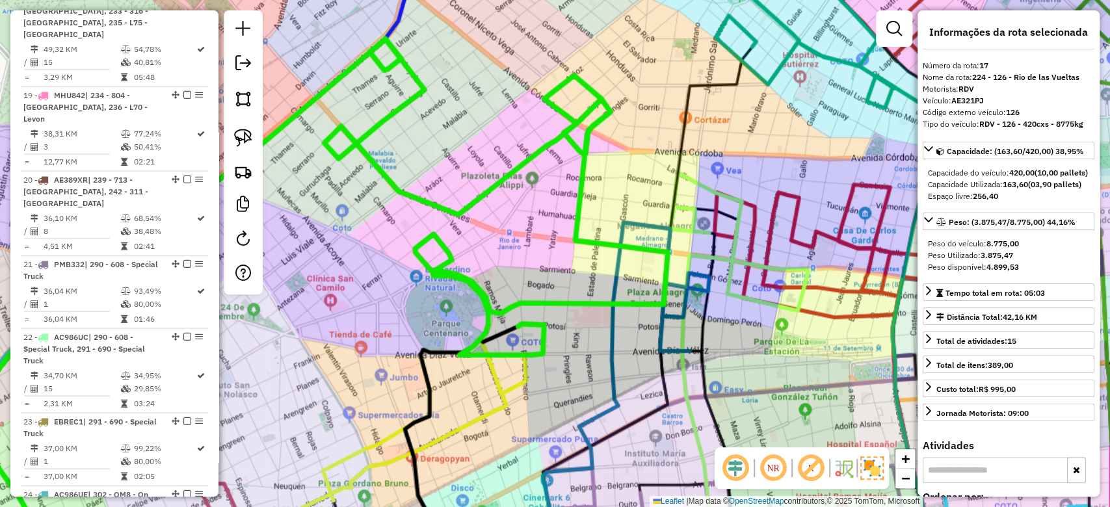
click at [518, 196] on div "Janela de atendimento Grade de atendimento Capacidade Transportadoras Veículos …" at bounding box center [555, 253] width 1110 height 507
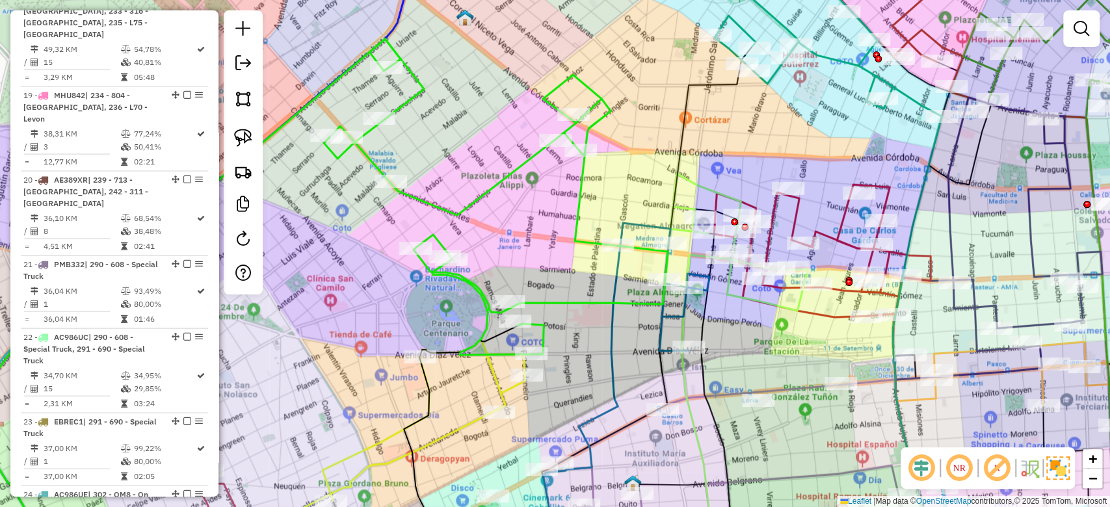
click at [512, 170] on icon at bounding box center [496, 197] width 344 height 316
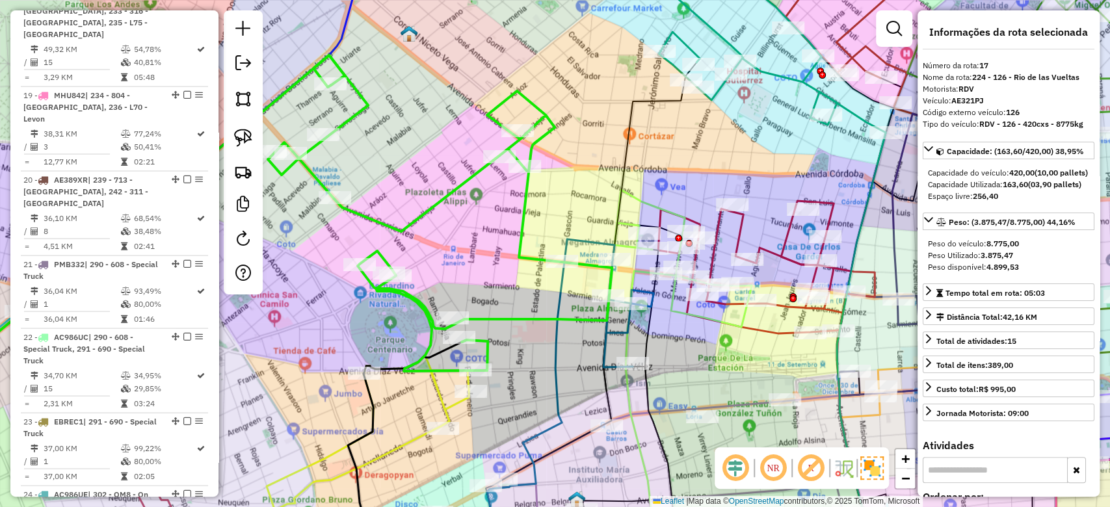
drag, startPoint x: 512, startPoint y: 207, endPoint x: 458, endPoint y: 211, distance: 53.5
click at [459, 211] on div "Janela de atendimento Grade de atendimento Capacidade Transportadoras Veículos …" at bounding box center [555, 253] width 1110 height 507
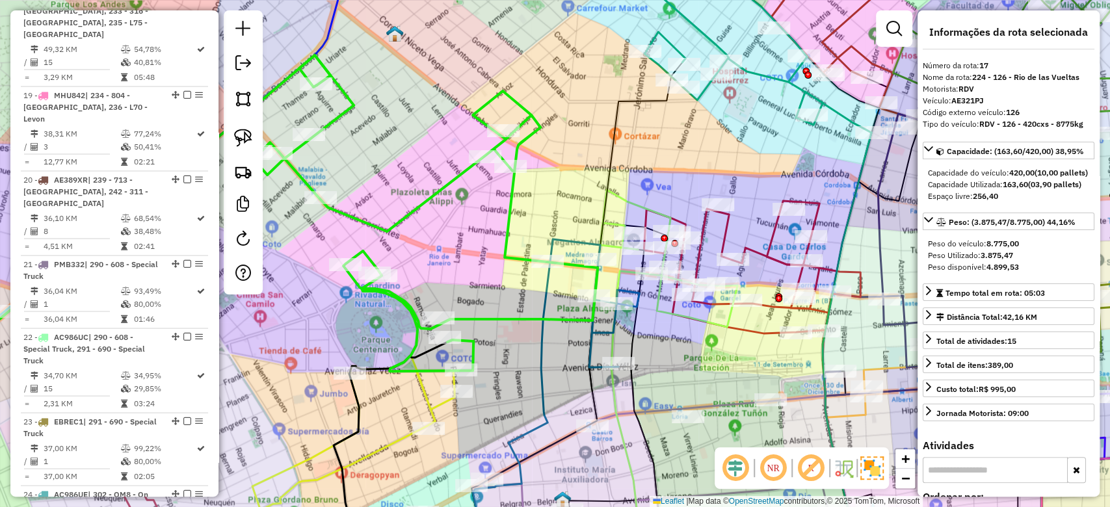
click at [461, 235] on div "Janela de atendimento Grade de atendimento Capacidade Transportadoras Veículos …" at bounding box center [555, 253] width 1110 height 507
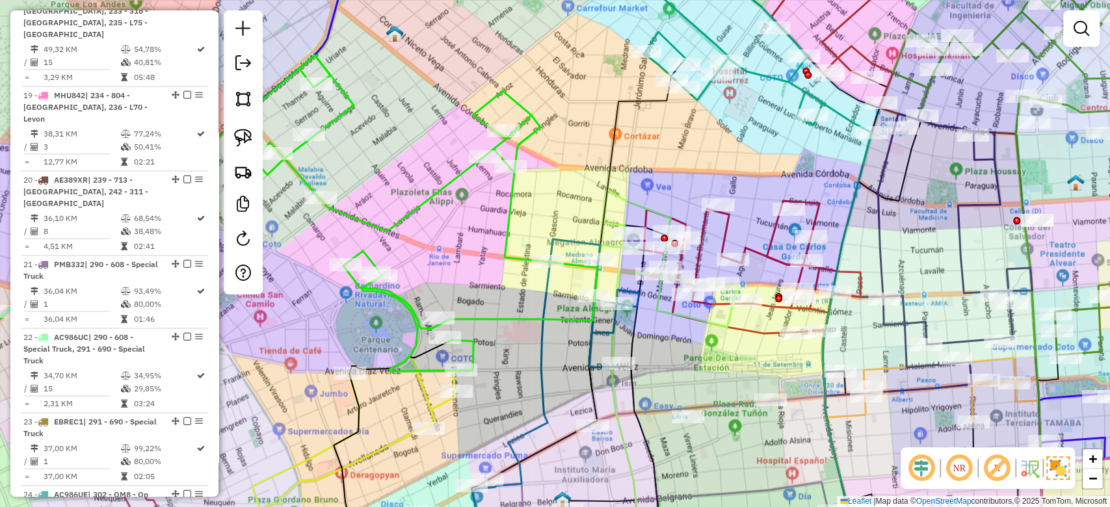
click at [449, 198] on div "Janela de atendimento Grade de atendimento Capacidade Transportadoras Veículos …" at bounding box center [555, 253] width 1110 height 507
click at [451, 187] on icon at bounding box center [426, 213] width 344 height 316
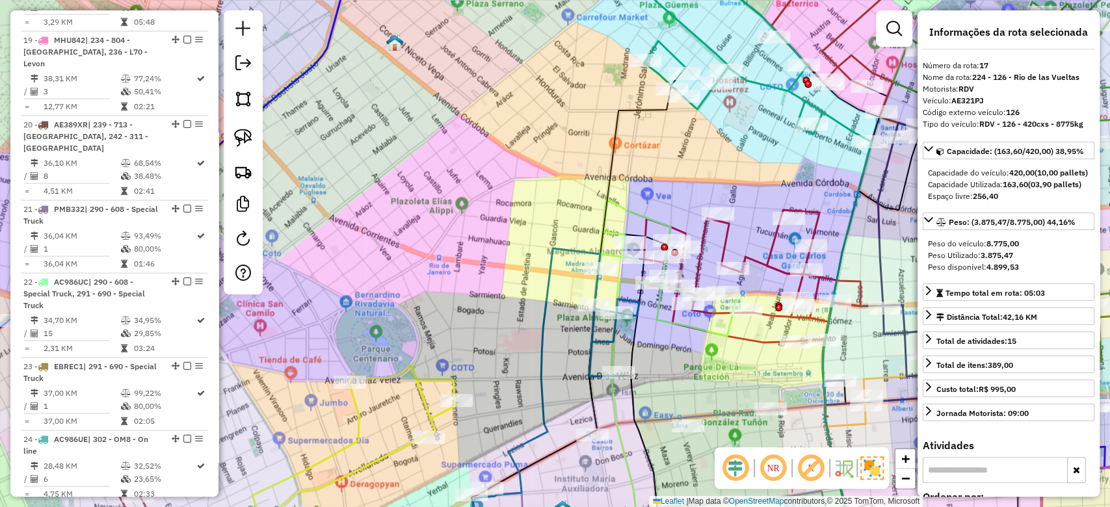
drag, startPoint x: 529, startPoint y: 150, endPoint x: 460, endPoint y: 196, distance: 82.6
click at [501, 181] on div "Janela de atendimento Grade de atendimento Capacidade Transportadoras Veículos …" at bounding box center [555, 253] width 1110 height 507
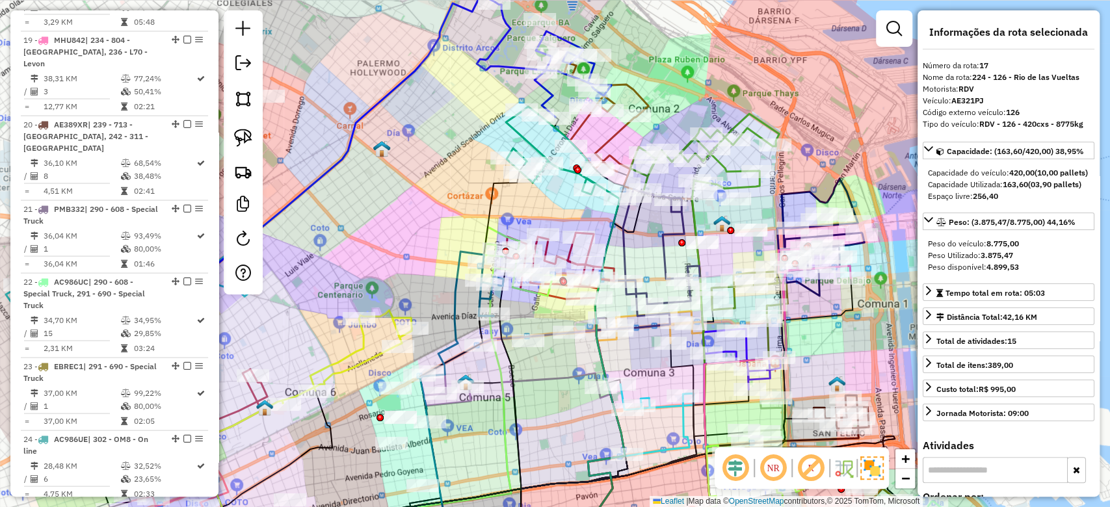
drag, startPoint x: 454, startPoint y: 181, endPoint x: 423, endPoint y: 190, distance: 33.0
click at [424, 192] on div "Janela de atendimento Grade de atendimento Capacidade Transportadoras Veículos …" at bounding box center [555, 253] width 1110 height 507
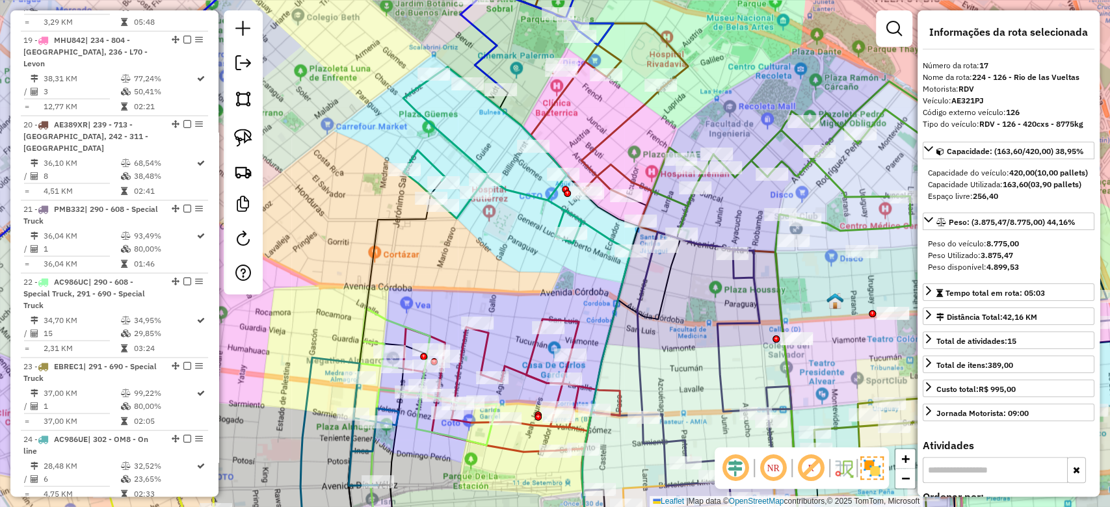
drag, startPoint x: 621, startPoint y: 122, endPoint x: 625, endPoint y: 179, distance: 57.4
click at [629, 183] on icon at bounding box center [603, 100] width 168 height 242
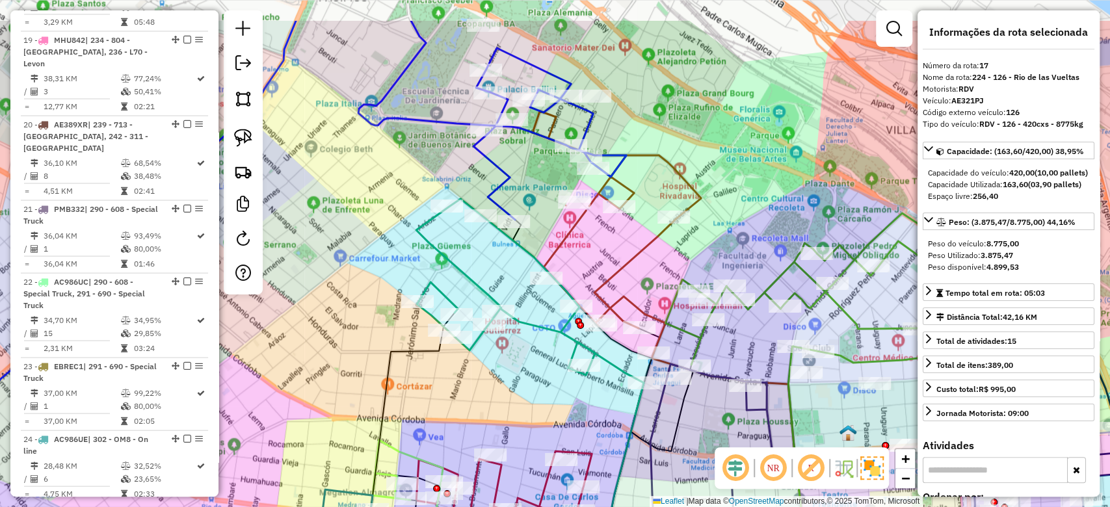
drag, startPoint x: 614, startPoint y: 185, endPoint x: 620, endPoint y: 241, distance: 55.6
click at [620, 241] on div "Janela de atendimento Grade de atendimento Capacidade Transportadoras Veículos …" at bounding box center [555, 253] width 1110 height 507
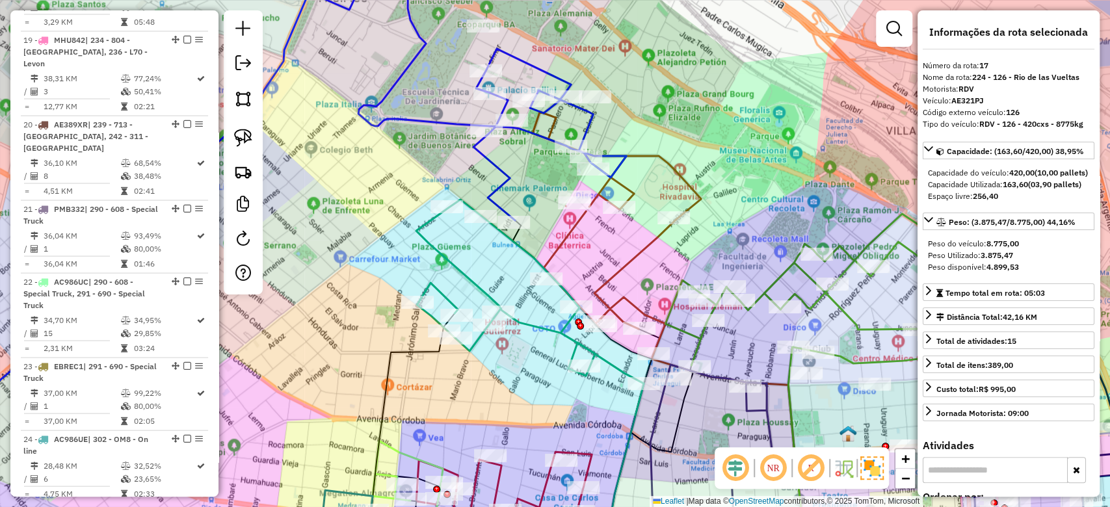
click at [499, 172] on icon at bounding box center [492, 105] width 268 height 229
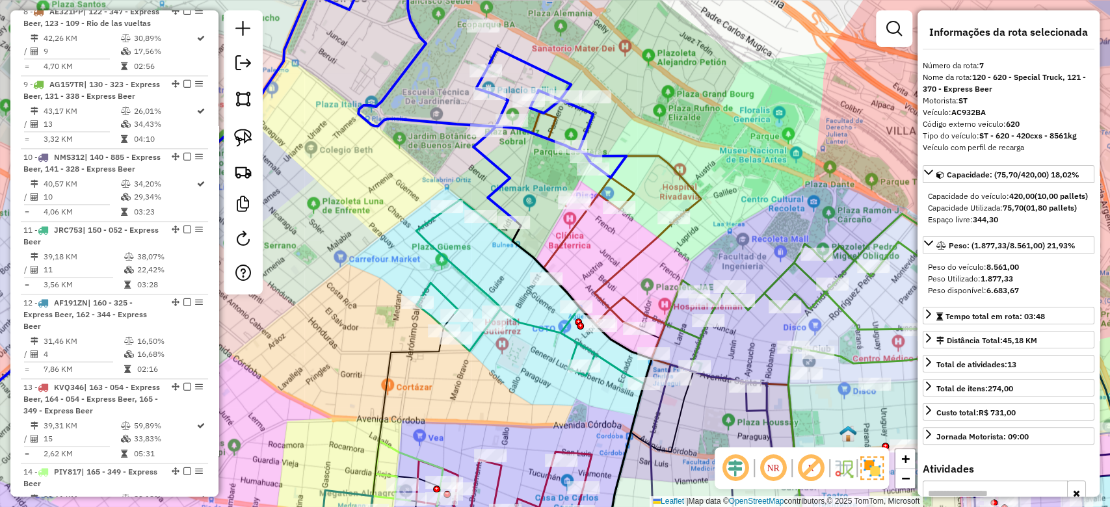
scroll to position [1007, 0]
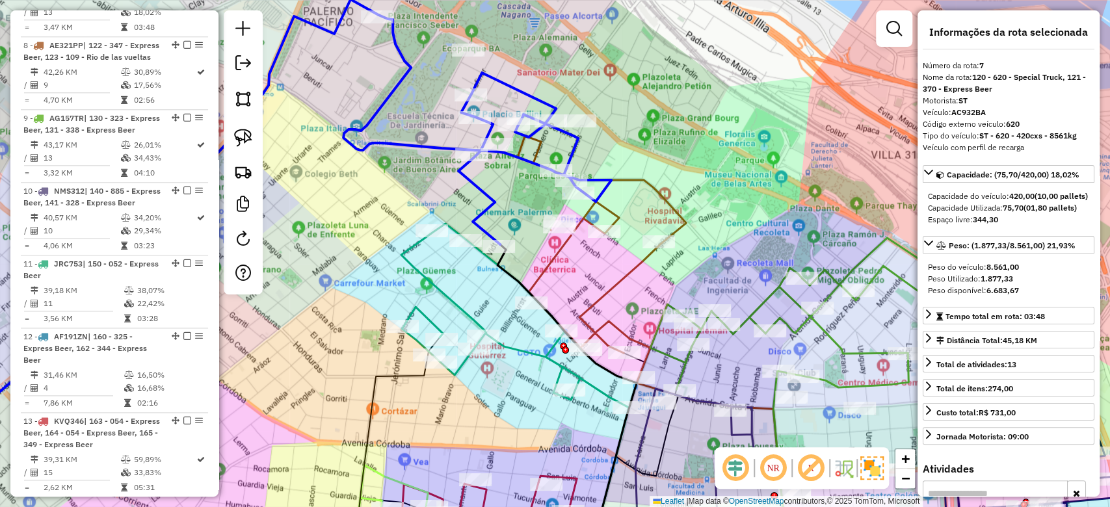
drag, startPoint x: 508, startPoint y: 174, endPoint x: 493, endPoint y: 198, distance: 28.0
click at [493, 198] on icon at bounding box center [477, 129] width 268 height 229
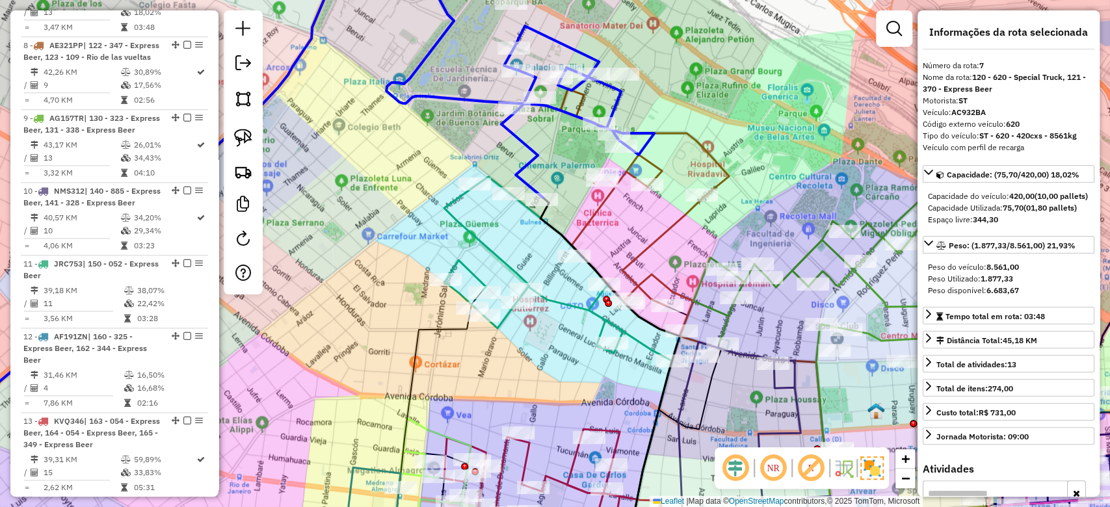
drag, startPoint x: 588, startPoint y: 265, endPoint x: 666, endPoint y: 177, distance: 117.9
click at [666, 177] on div "Janela de atendimento Grade de atendimento Capacidade Transportadoras Veículos …" at bounding box center [555, 253] width 1110 height 507
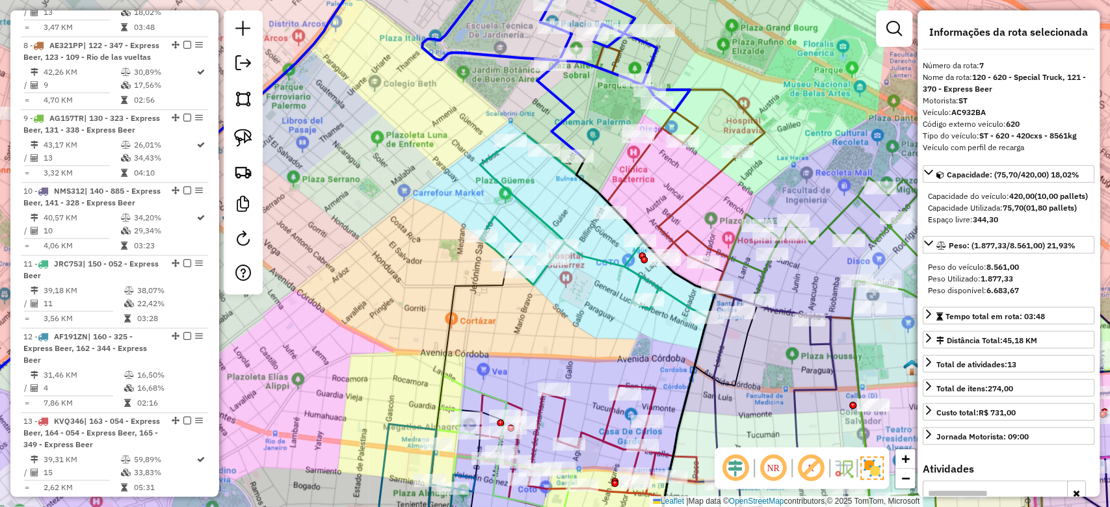
click at [526, 206] on icon at bounding box center [594, 225] width 228 height 184
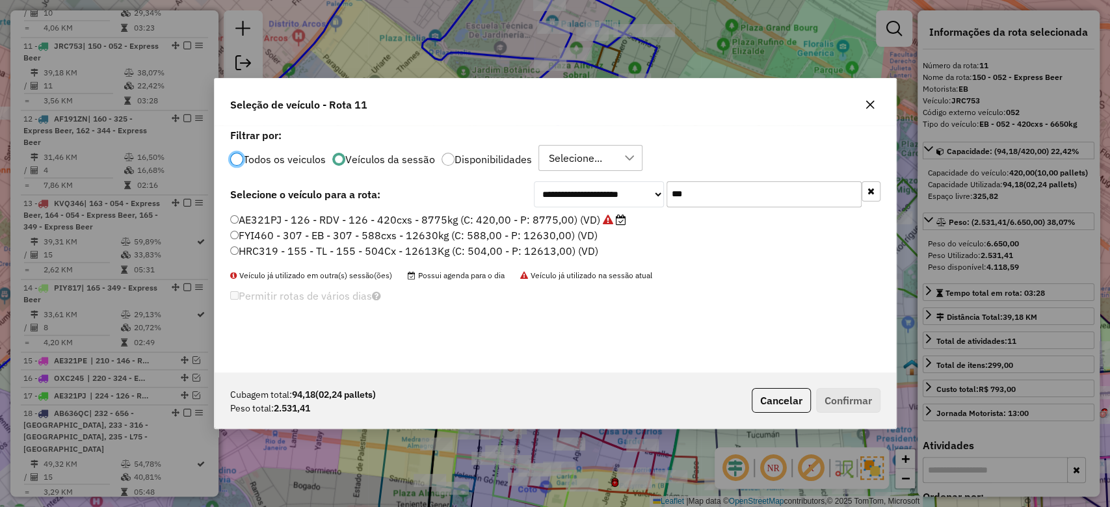
scroll to position [1344, 0]
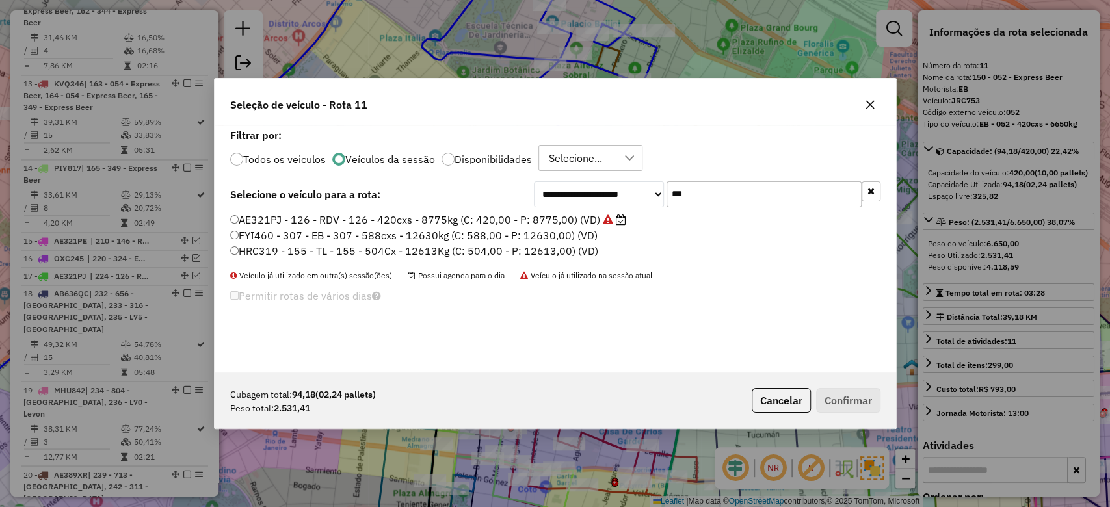
drag, startPoint x: 687, startPoint y: 197, endPoint x: 618, endPoint y: 183, distance: 71.0
click at [619, 183] on div "**********" at bounding box center [707, 194] width 347 height 26
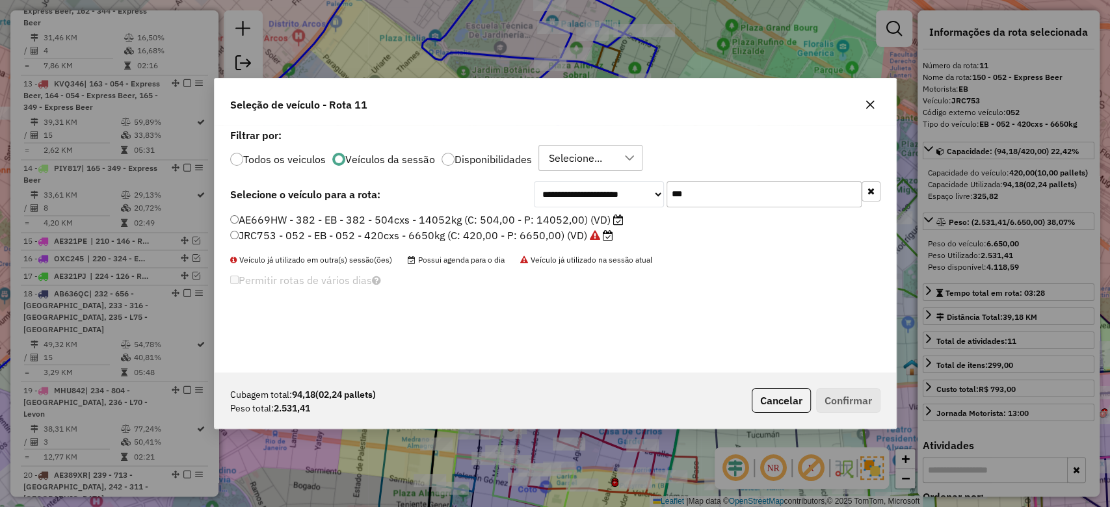
type input "***"
click at [550, 233] on label "JRC753 - 052 - EB - 052 - 420cxs - 6650kg (C: 420,00 - P: 6650,00) (VD)" at bounding box center [421, 236] width 383 height 16
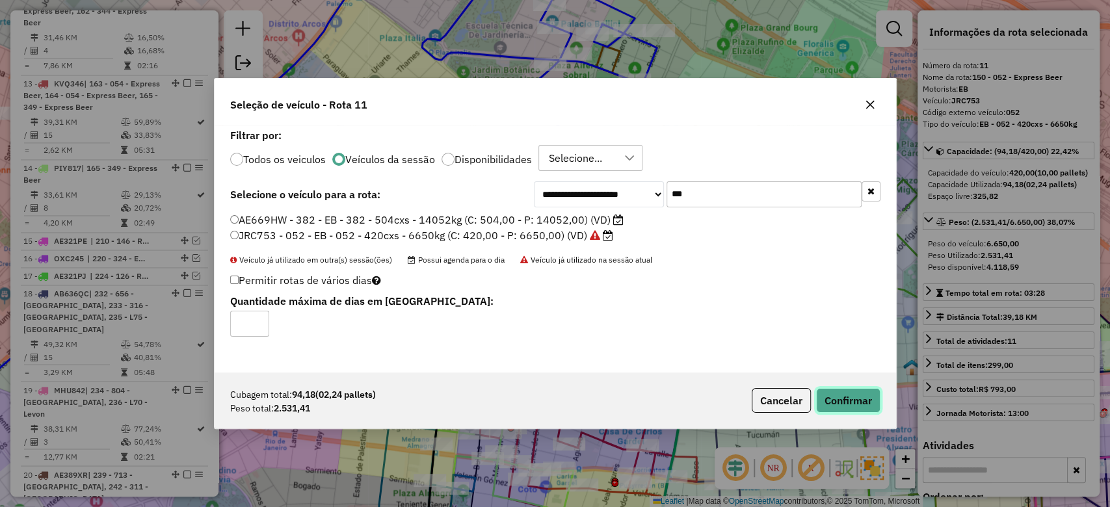
click at [850, 408] on button "Confirmar" at bounding box center [848, 400] width 64 height 25
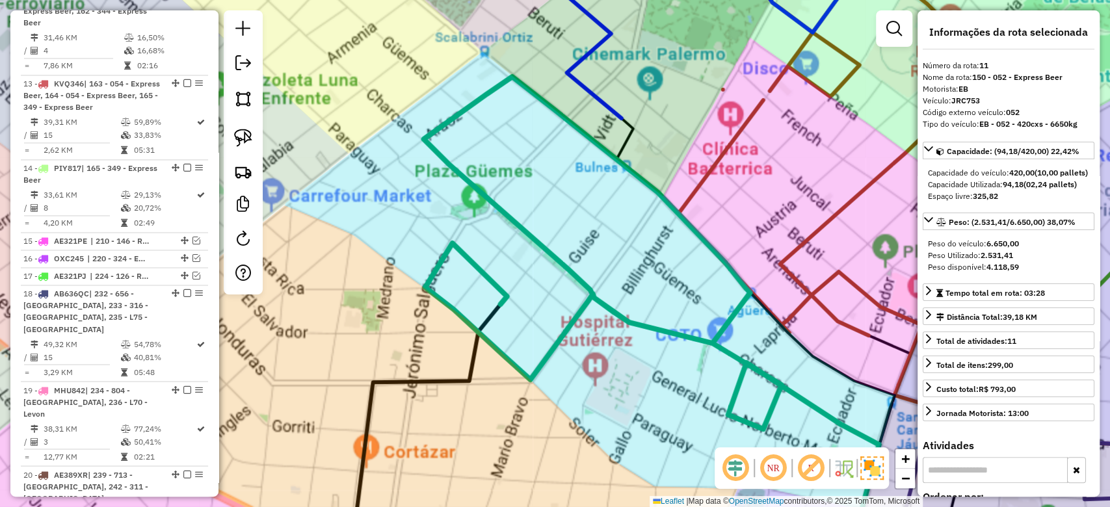
click at [540, 190] on div "Janela de atendimento Grade de atendimento Capacidade Transportadoras Veículos …" at bounding box center [555, 253] width 1110 height 507
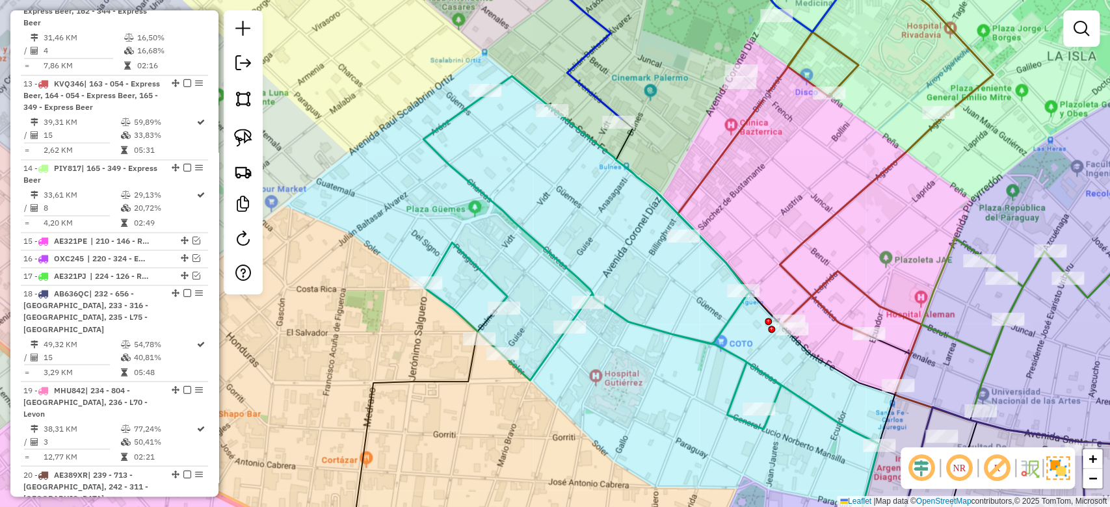
click at [541, 244] on icon at bounding box center [651, 260] width 456 height 369
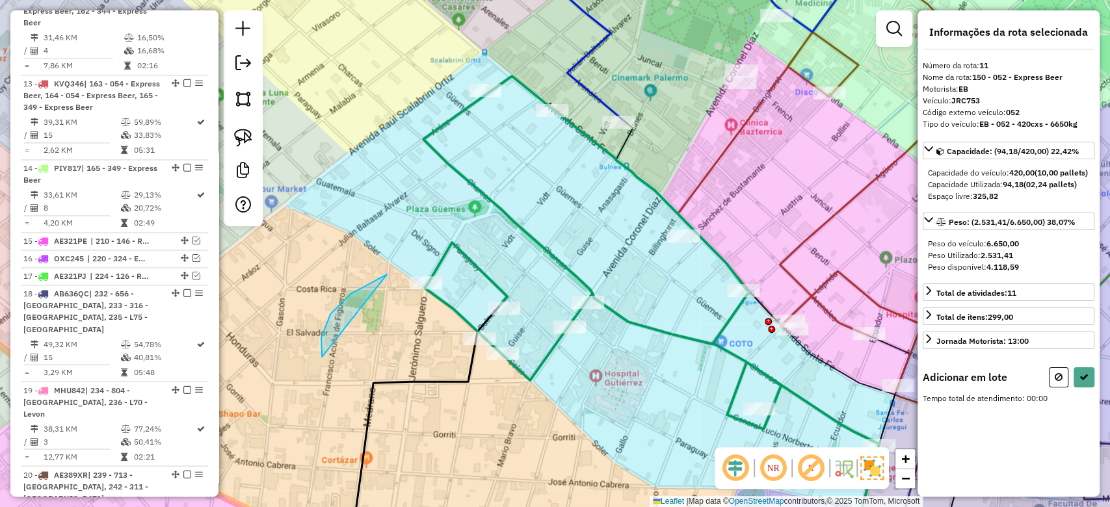
drag, startPoint x: 322, startPoint y: 357, endPoint x: 579, endPoint y: 272, distance: 270.4
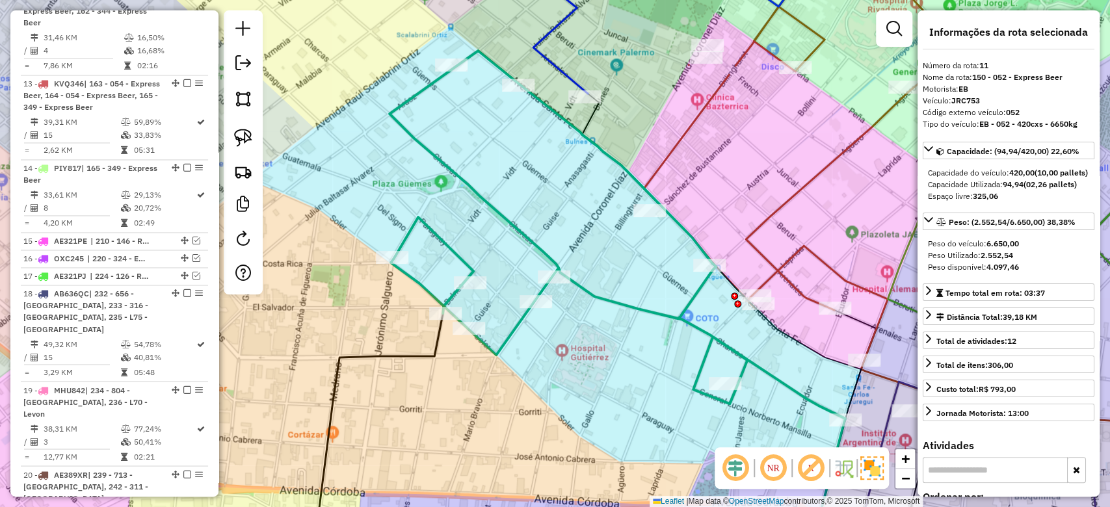
click at [623, 283] on div "Janela de atendimento Grade de atendimento Capacidade Transportadoras Veículos …" at bounding box center [555, 253] width 1110 height 507
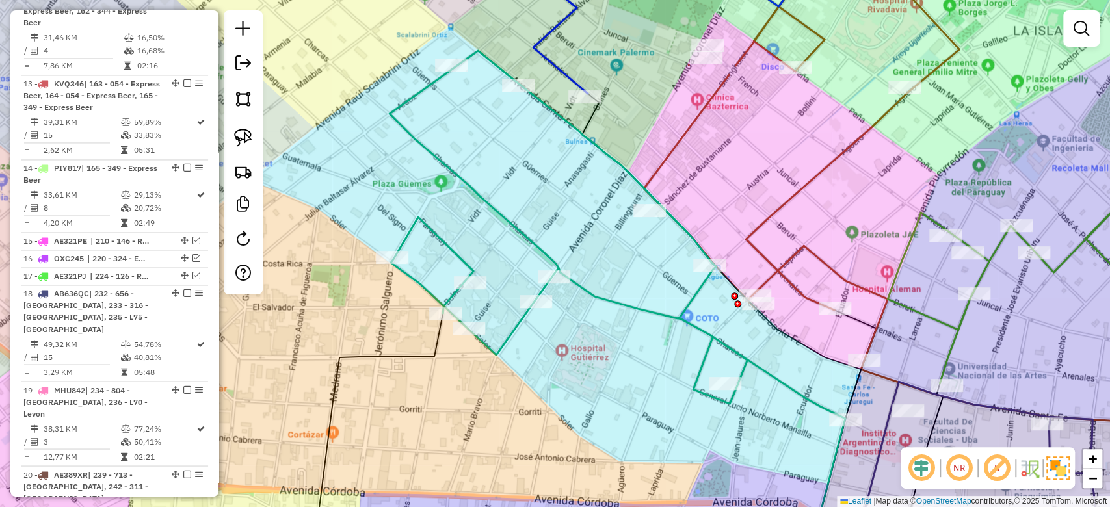
click at [629, 309] on icon at bounding box center [617, 235] width 456 height 369
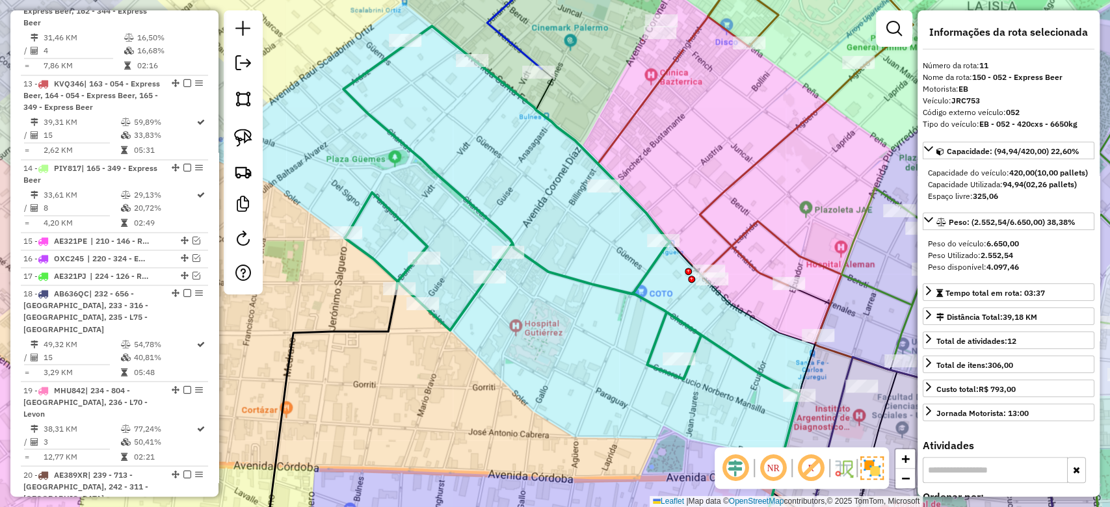
drag, startPoint x: 590, startPoint y: 311, endPoint x: 520, endPoint y: 288, distance: 73.8
click at [520, 288] on div "Janela de atendimento Grade de atendimento Capacidade Transportadoras Veículos …" at bounding box center [555, 253] width 1110 height 507
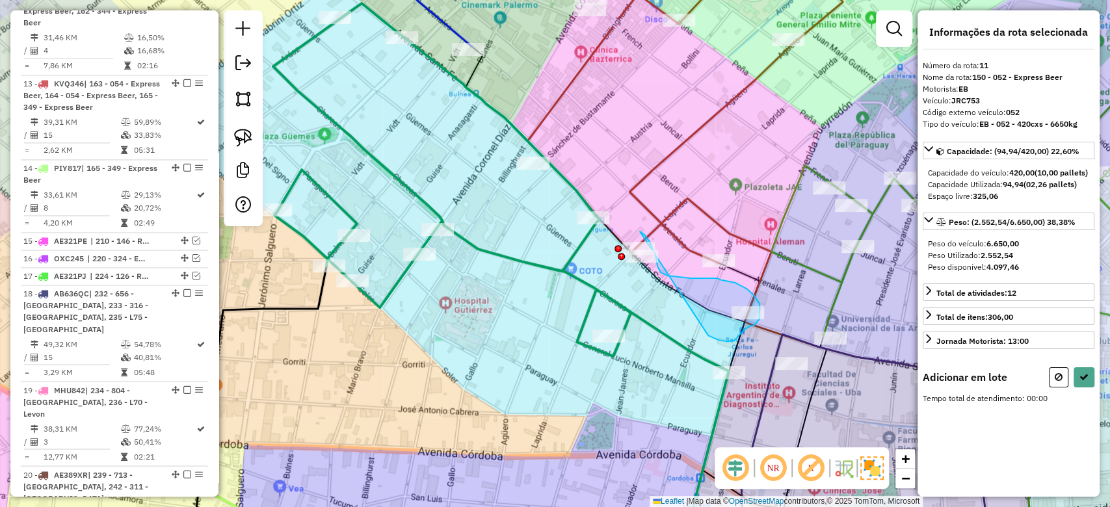
drag, startPoint x: 733, startPoint y: 341, endPoint x: 571, endPoint y: 292, distance: 169.3
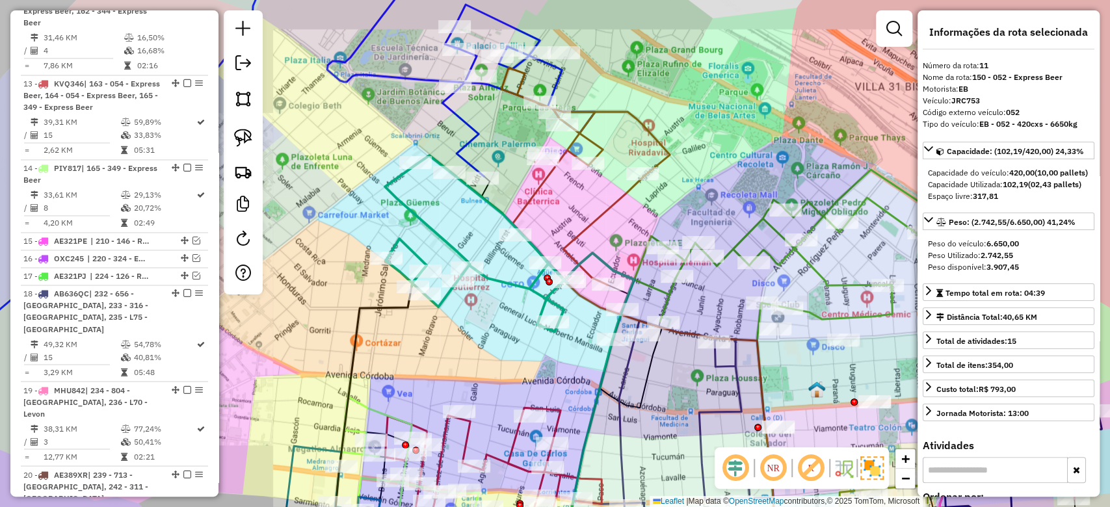
drag, startPoint x: 491, startPoint y: 334, endPoint x: 486, endPoint y: 354, distance: 21.3
click at [488, 336] on div "Janela de atendimento Grade de atendimento Capacidade Transportadoras Veículos …" at bounding box center [555, 253] width 1110 height 507
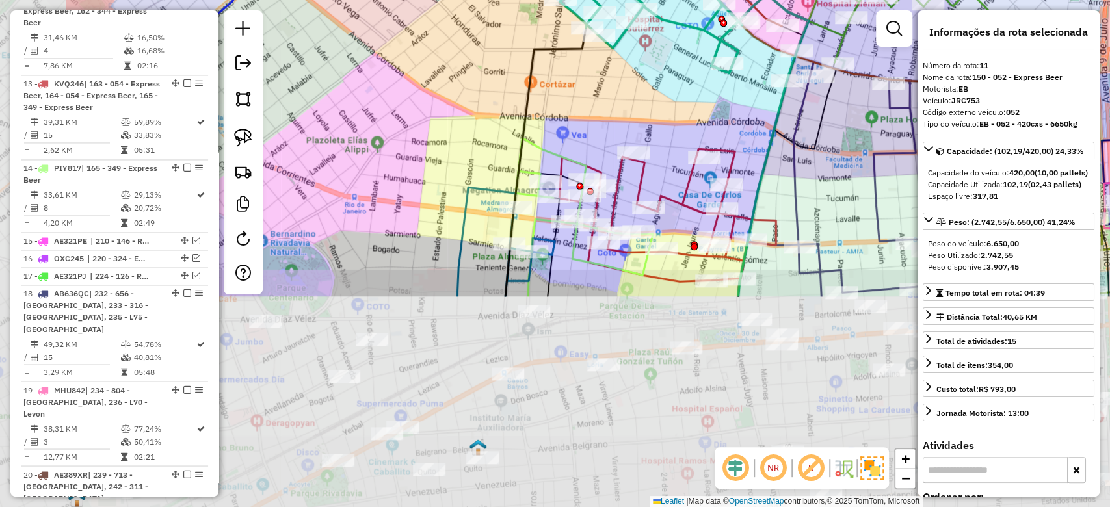
drag, startPoint x: 486, startPoint y: 354, endPoint x: 663, endPoint y: 95, distance: 313.9
click at [664, 91] on div "Janela de atendimento Grade de atendimento Capacidade Transportadoras Veículos …" at bounding box center [555, 253] width 1110 height 507
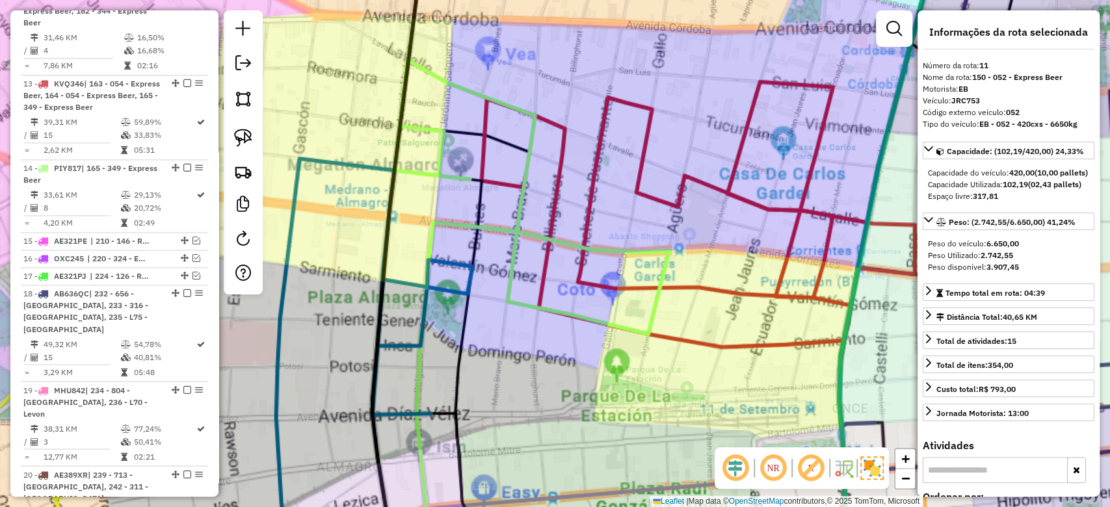
click at [678, 151] on div "Rota 13 - Placa KVQ346 0000304863 - Uni Club Sa Janela de atendimento Grade de …" at bounding box center [555, 253] width 1110 height 507
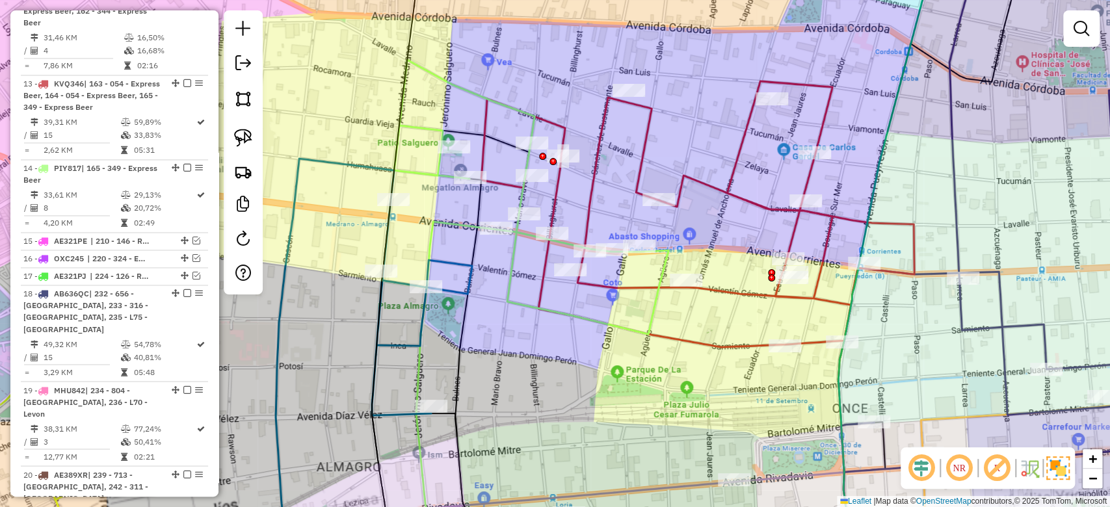
click at [645, 153] on icon at bounding box center [665, 214] width 369 height 266
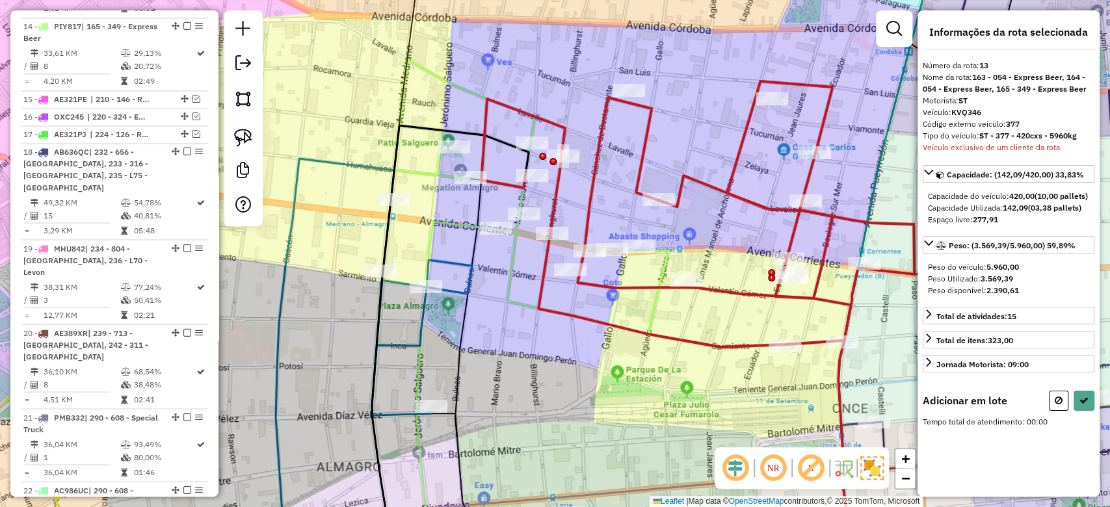
scroll to position [1502, 0]
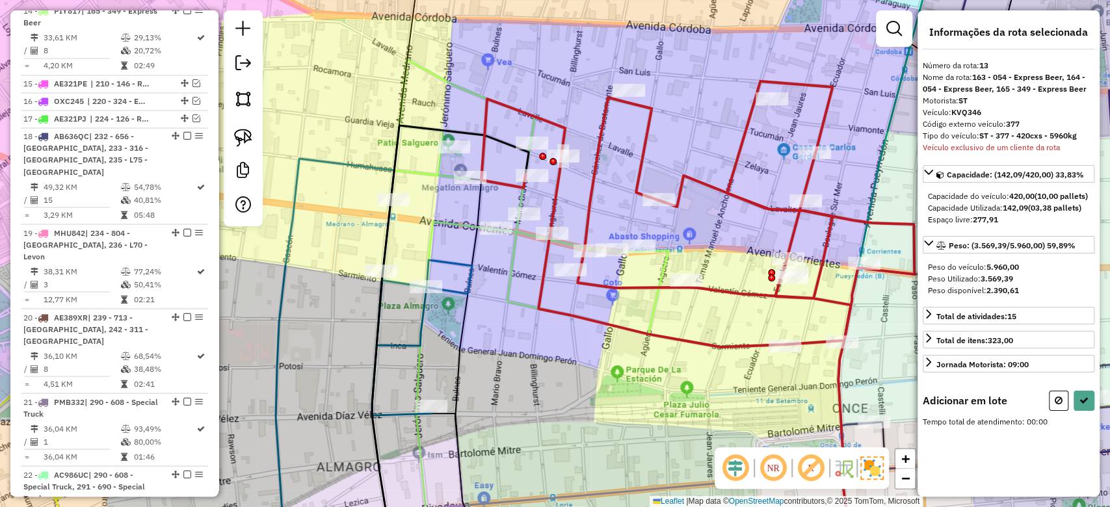
click at [442, 174] on icon at bounding box center [531, 197] width 274 height 274
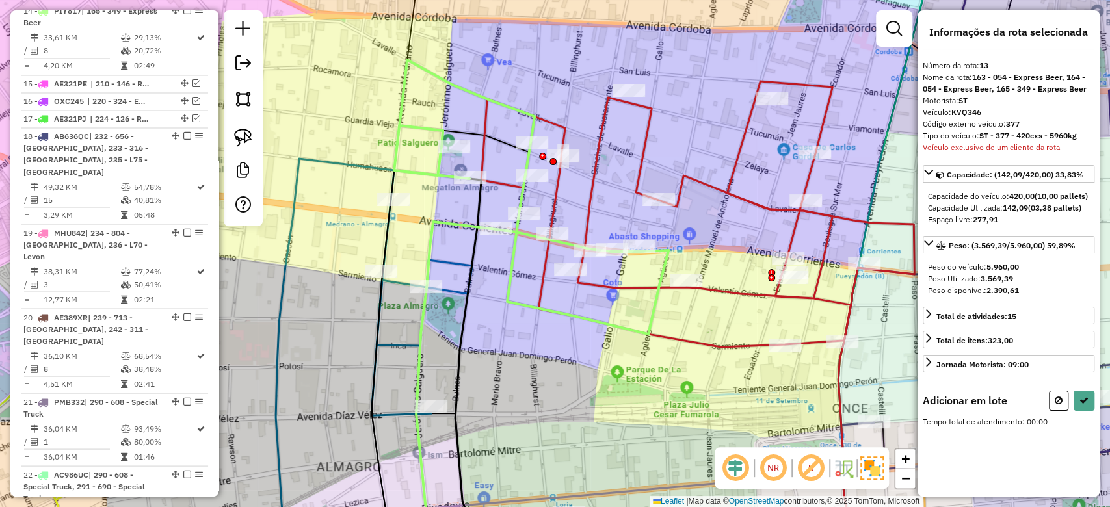
click at [442, 174] on icon at bounding box center [531, 197] width 274 height 274
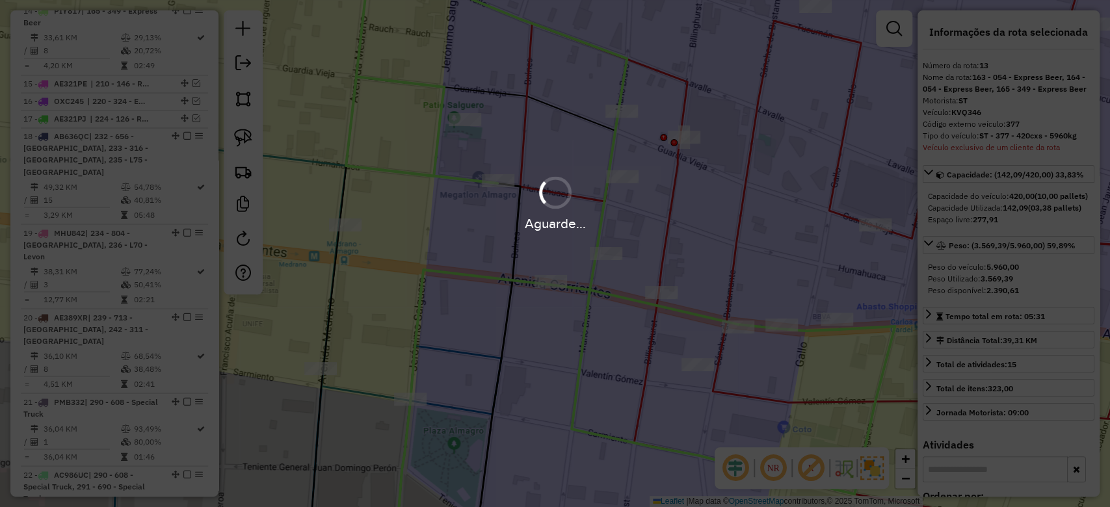
scroll to position [1429, 0]
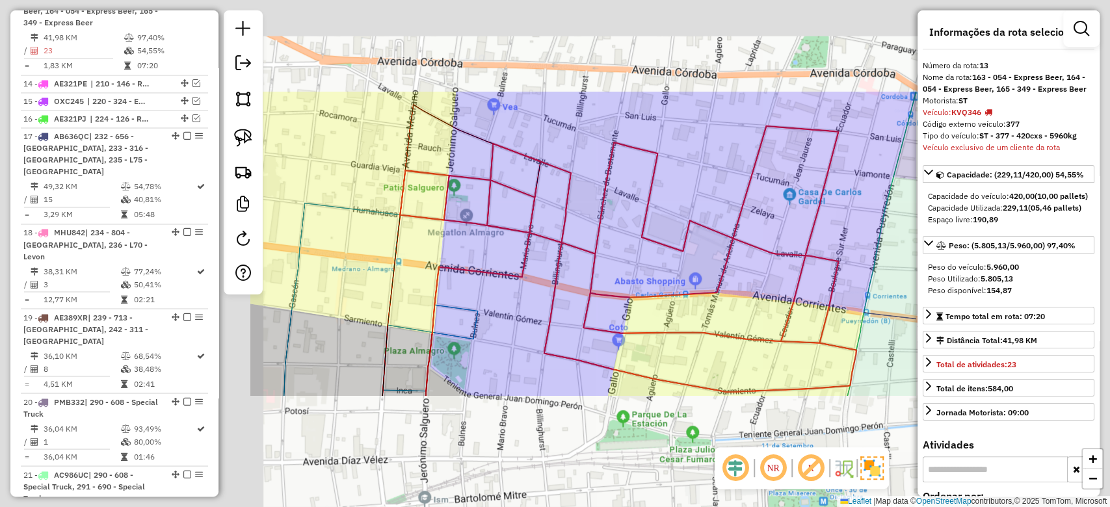
drag, startPoint x: 610, startPoint y: 265, endPoint x: 606, endPoint y: 257, distance: 8.7
click at [610, 265] on div "Janela de atendimento Grade de atendimento Capacidade Transportadoras Veículos …" at bounding box center [555, 253] width 1110 height 507
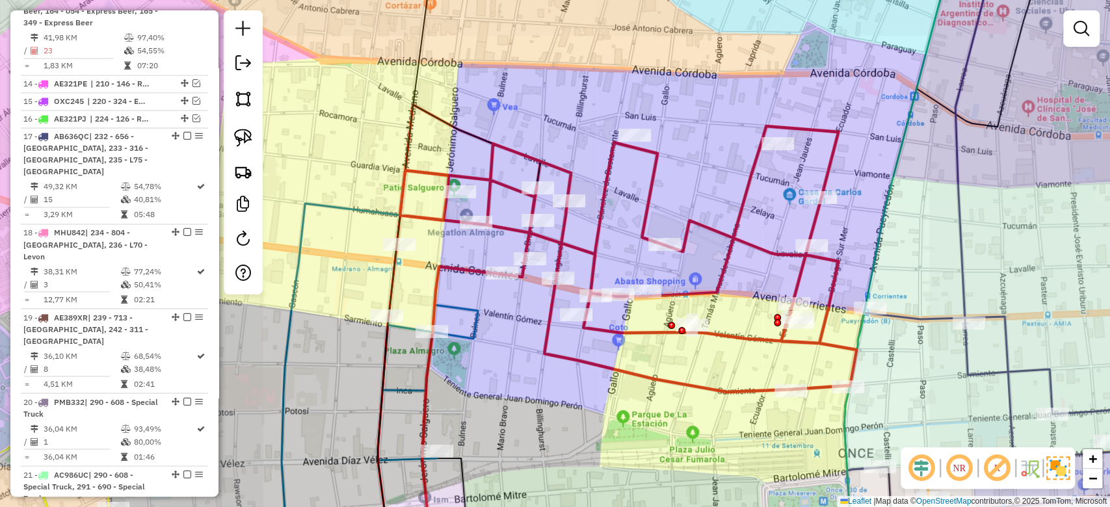
click at [598, 244] on icon at bounding box center [628, 259] width 456 height 266
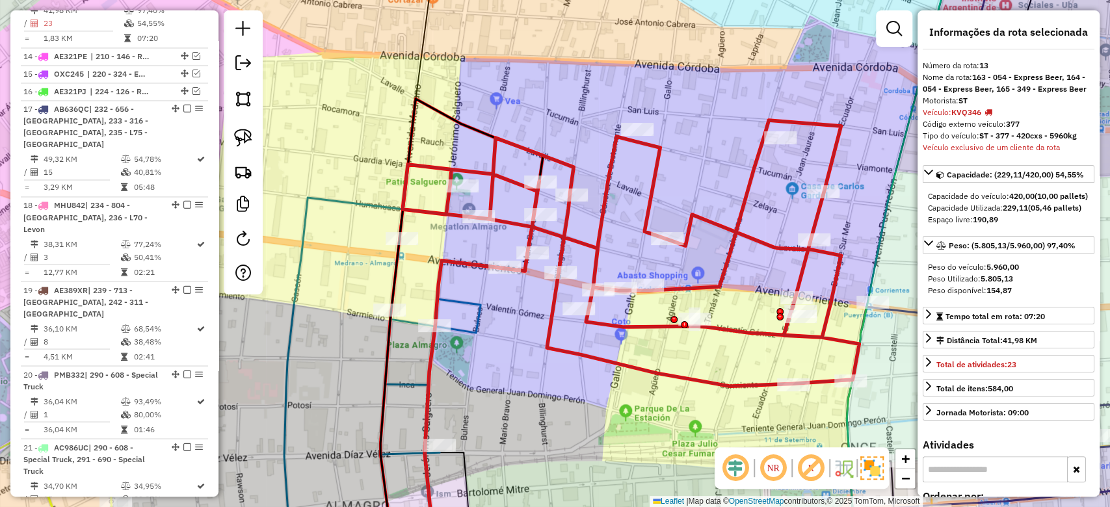
scroll to position [1502, 0]
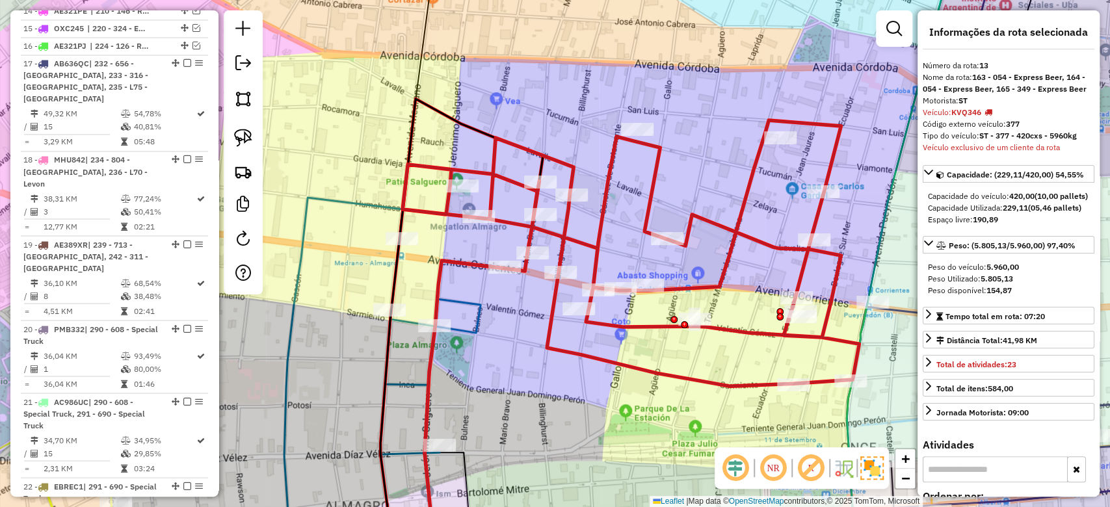
drag, startPoint x: 608, startPoint y: 260, endPoint x: 610, endPoint y: 205, distance: 54.6
click at [636, 194] on div "Janela de atendimento Grade de atendimento Capacidade Transportadoras Veículos …" at bounding box center [555, 253] width 1110 height 507
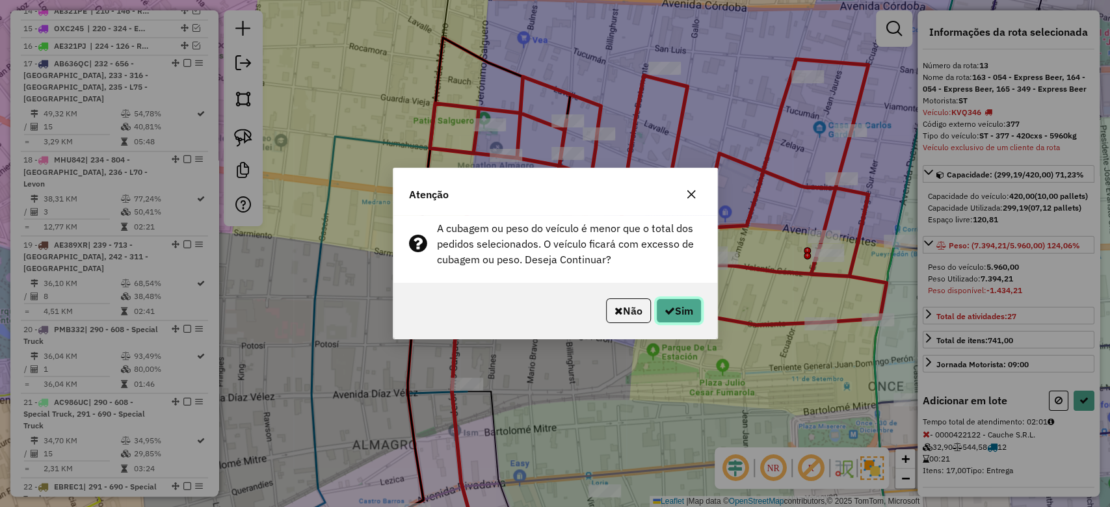
click at [683, 320] on button "Sim" at bounding box center [679, 310] width 46 height 25
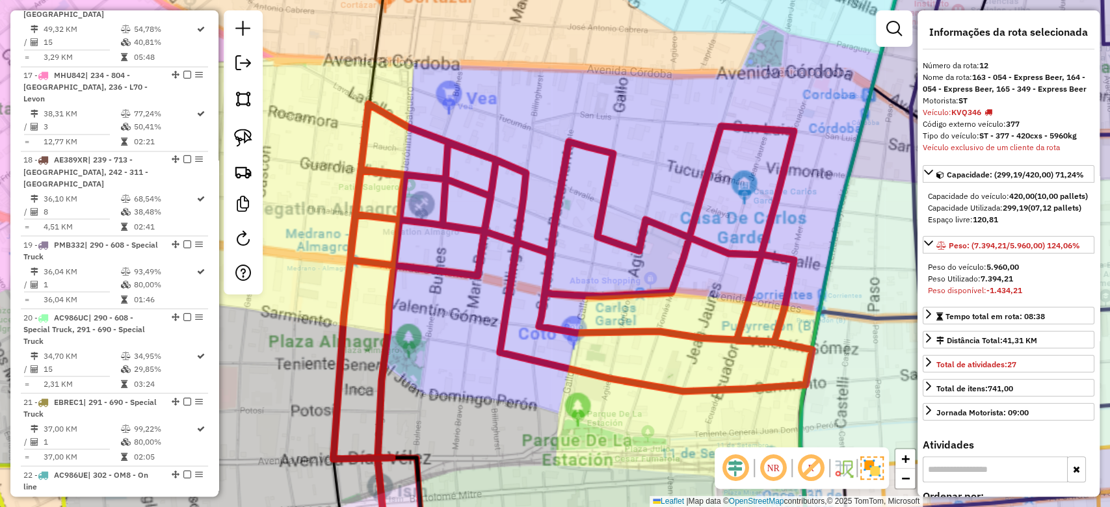
click at [655, 186] on div "Janela de atendimento Grade de atendimento Capacidade Transportadoras Veículos …" at bounding box center [555, 253] width 1110 height 507
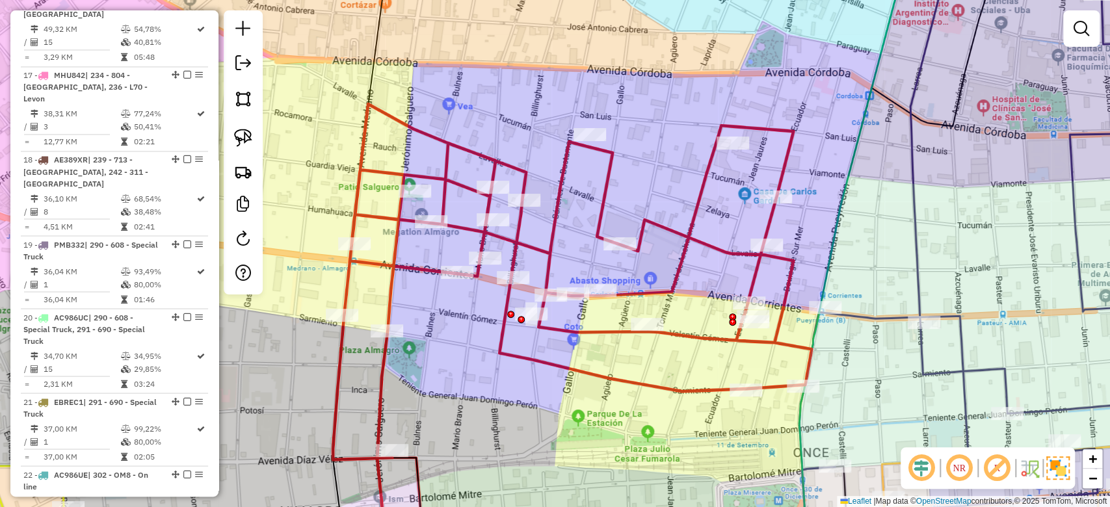
click at [649, 174] on div "Janela de atendimento Grade de atendimento Capacidade Transportadoras Veículos …" at bounding box center [555, 253] width 1110 height 507
click at [636, 177] on div "Janela de atendimento Grade de atendimento Capacidade Transportadoras Veículos …" at bounding box center [555, 253] width 1110 height 507
click at [614, 176] on icon at bounding box center [572, 282] width 478 height 356
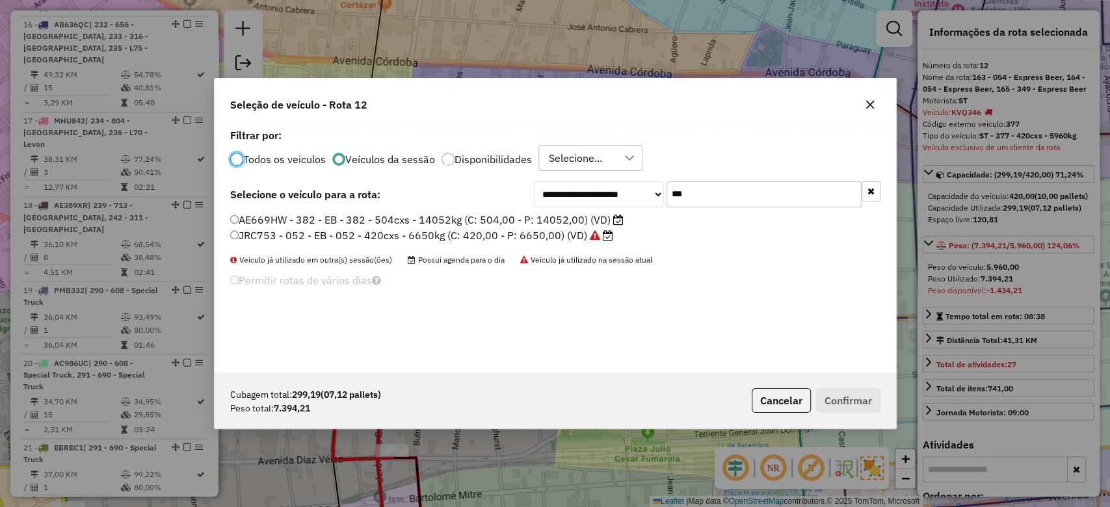
scroll to position [1417, 0]
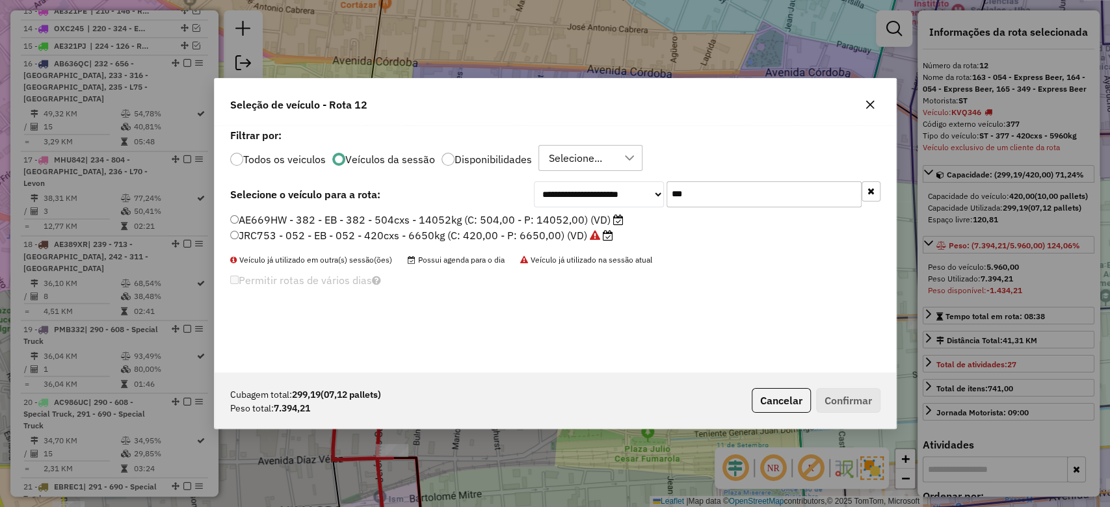
drag, startPoint x: 729, startPoint y: 195, endPoint x: 642, endPoint y: 187, distance: 86.8
click at [644, 187] on div "**********" at bounding box center [707, 194] width 347 height 26
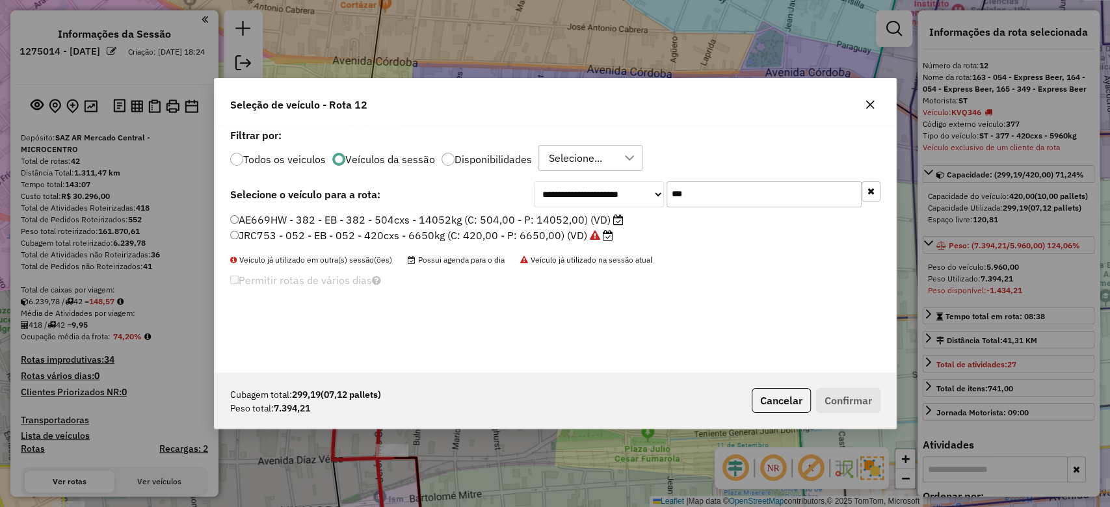
scroll to position [7, 4]
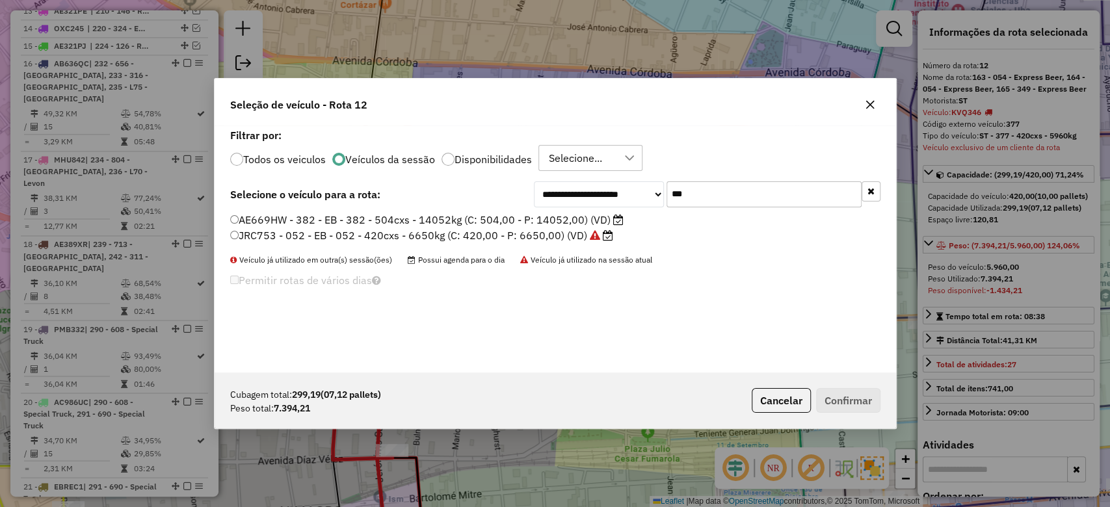
click at [766, 128] on label "Filtrar por:" at bounding box center [555, 135] width 650 height 16
drag, startPoint x: 724, startPoint y: 191, endPoint x: 621, endPoint y: 181, distance: 103.9
click at [621, 179] on div "**********" at bounding box center [555, 248] width 681 height 247
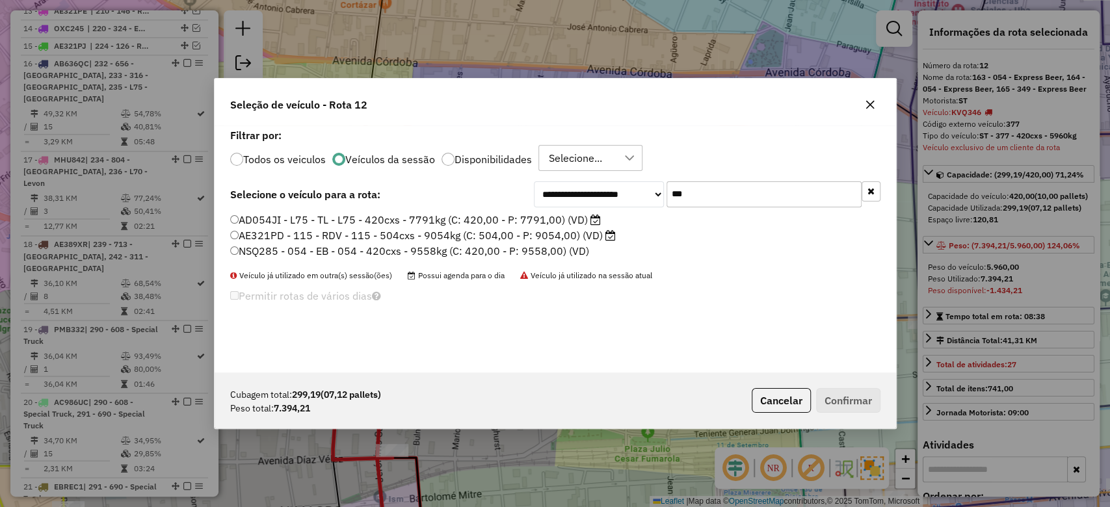
drag, startPoint x: 710, startPoint y: 197, endPoint x: 640, endPoint y: 187, distance: 70.2
click at [640, 187] on div "**********" at bounding box center [707, 194] width 347 height 26
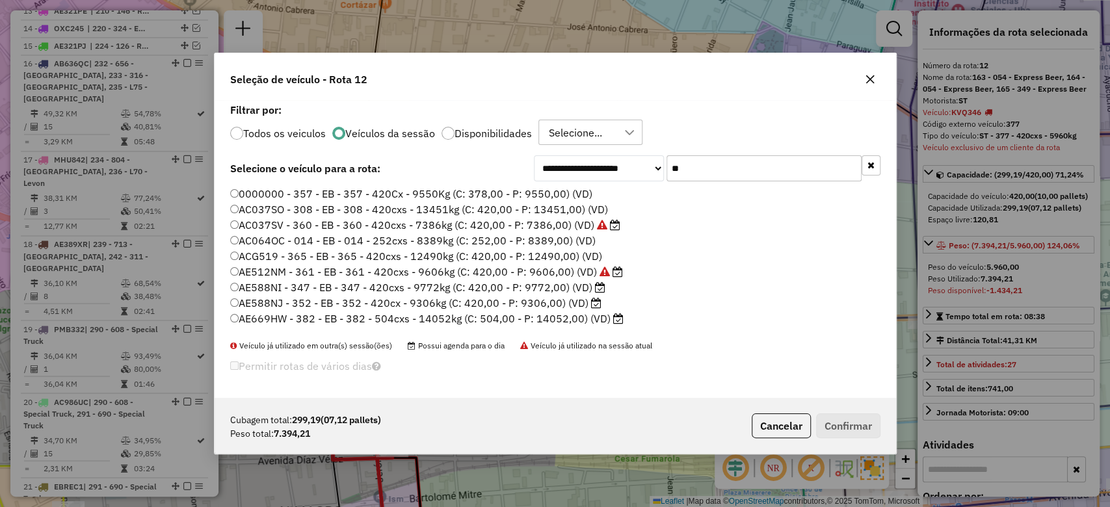
drag, startPoint x: 696, startPoint y: 172, endPoint x: 638, endPoint y: 163, distance: 58.6
click at [639, 164] on div "**********" at bounding box center [707, 168] width 347 height 26
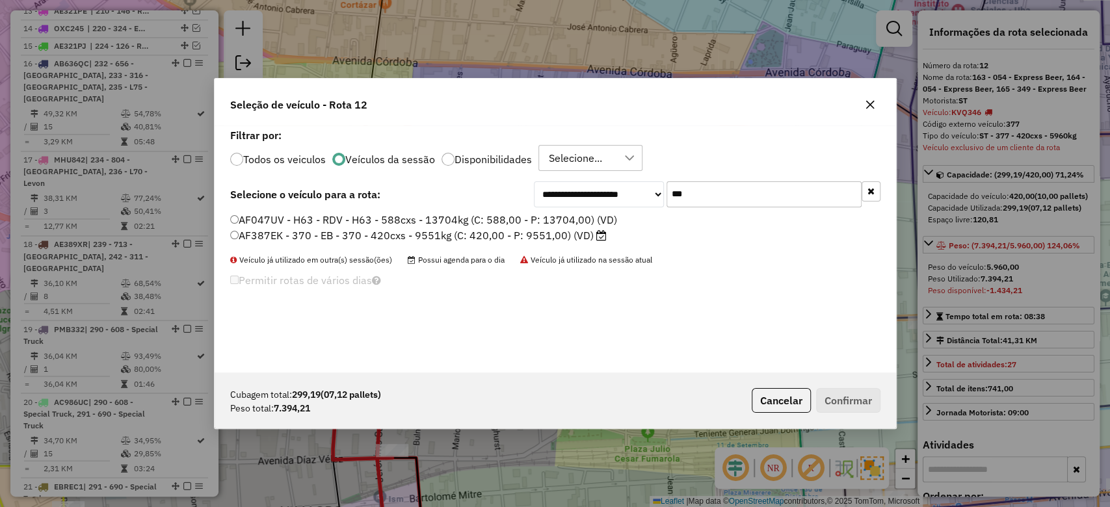
type input "***"
click at [511, 237] on label "AF387EK - 370 - EB - 370 - 420cxs - 9551kg (C: 420,00 - P: 9551,00) (VD)" at bounding box center [418, 236] width 376 height 16
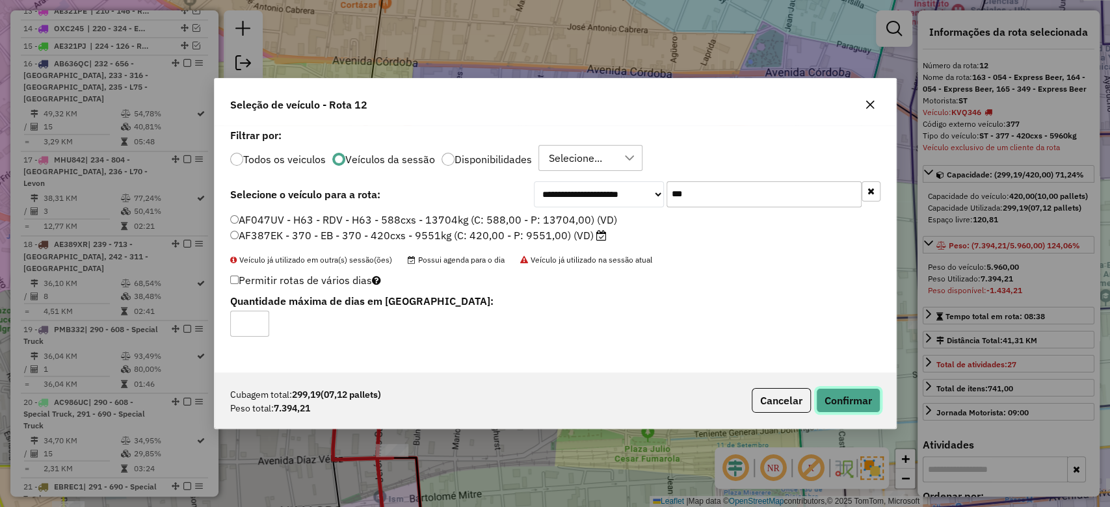
click at [853, 403] on button "Confirmar" at bounding box center [848, 400] width 64 height 25
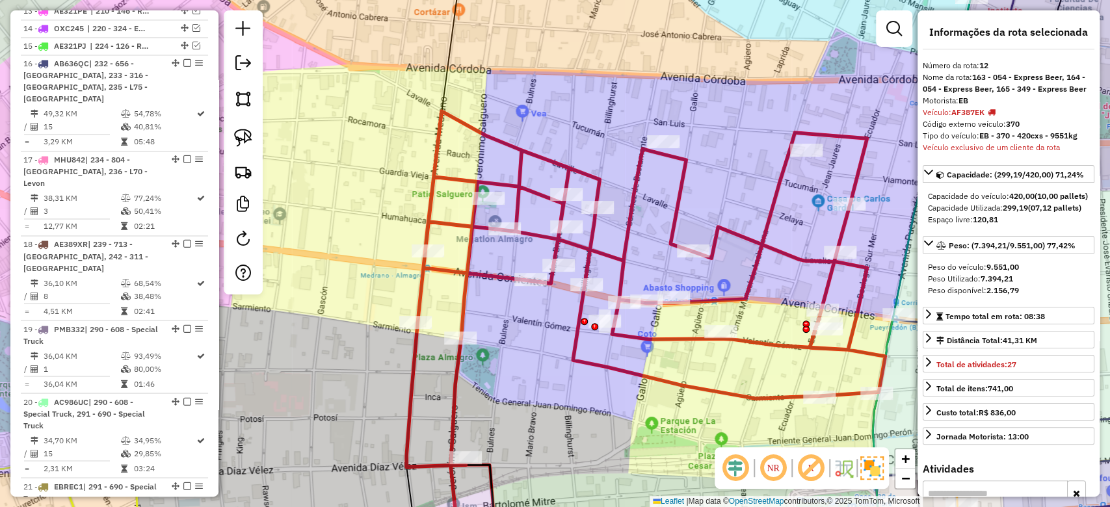
drag, startPoint x: 645, startPoint y: 192, endPoint x: 712, endPoint y: 200, distance: 67.4
click at [712, 200] on div "Janela de atendimento Grade de atendimento Capacidade Transportadoras Veículos …" at bounding box center [555, 253] width 1110 height 507
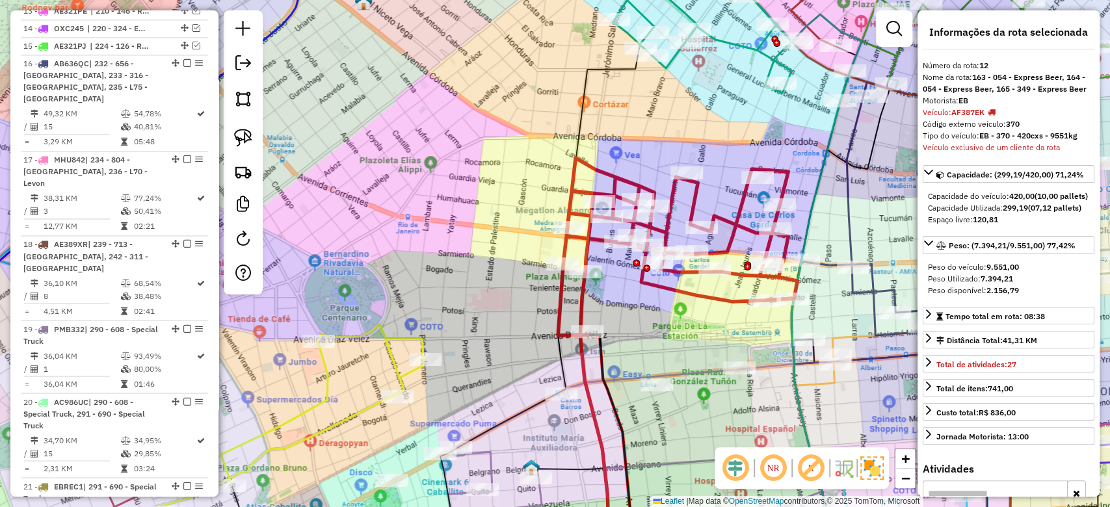
drag, startPoint x: 692, startPoint y: 95, endPoint x: 694, endPoint y: 181, distance: 86.5
click at [694, 181] on div "Rota 12 - Placa AF387EK 0000446115 - MAMANI [PERSON_NAME] de atendimento Grade …" at bounding box center [555, 253] width 1110 height 507
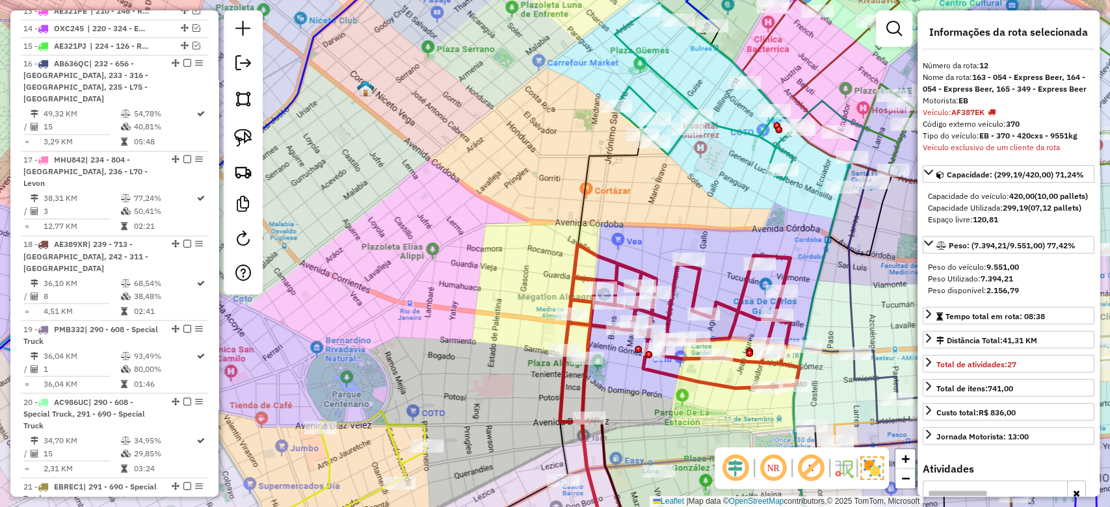
click at [735, 127] on icon at bounding box center [738, 95] width 249 height 184
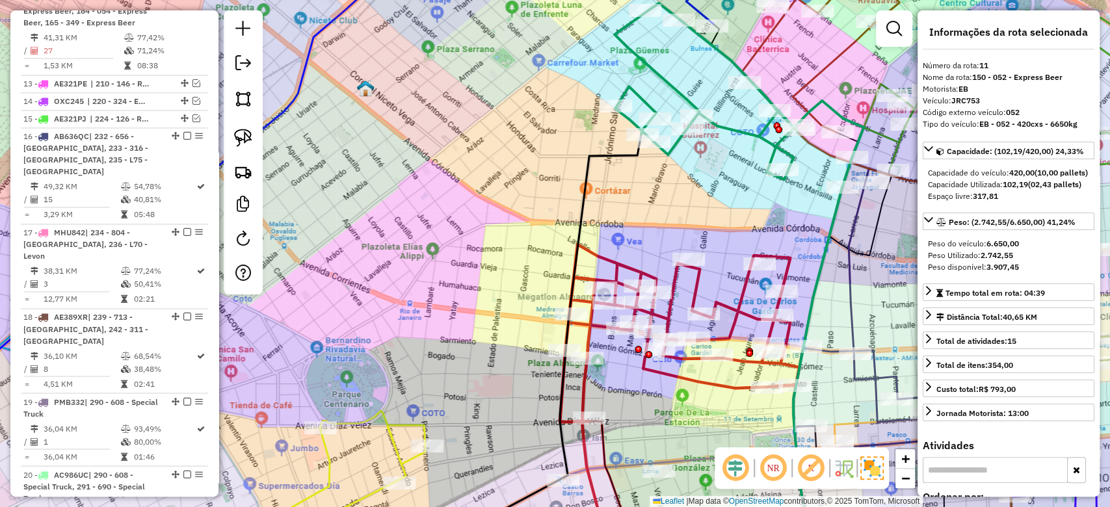
scroll to position [1344, 0]
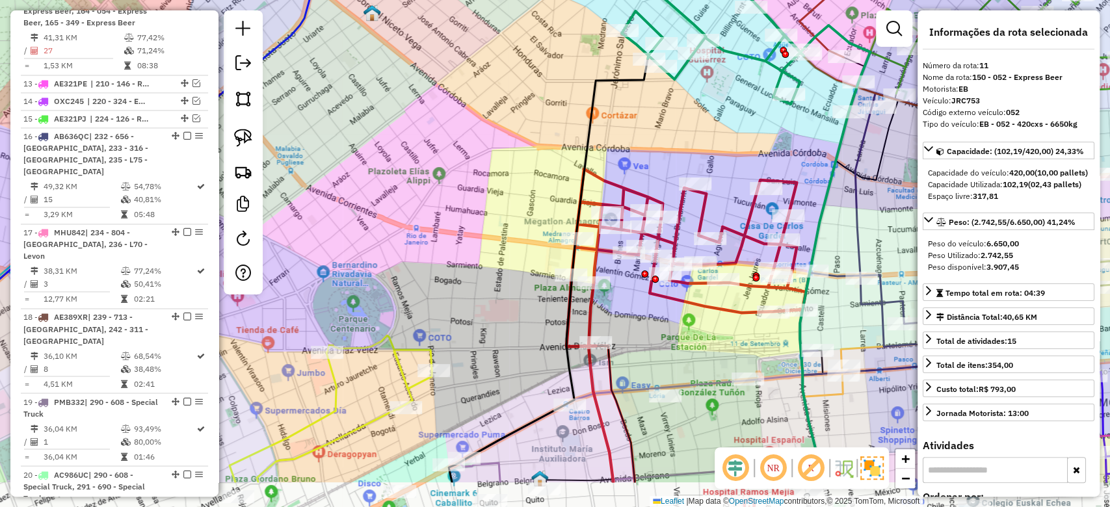
drag, startPoint x: 729, startPoint y: 209, endPoint x: 756, endPoint y: 173, distance: 44.6
click at [756, 173] on div "Janela de atendimento Grade de atendimento Capacidade Transportadoras Veículos …" at bounding box center [555, 253] width 1110 height 507
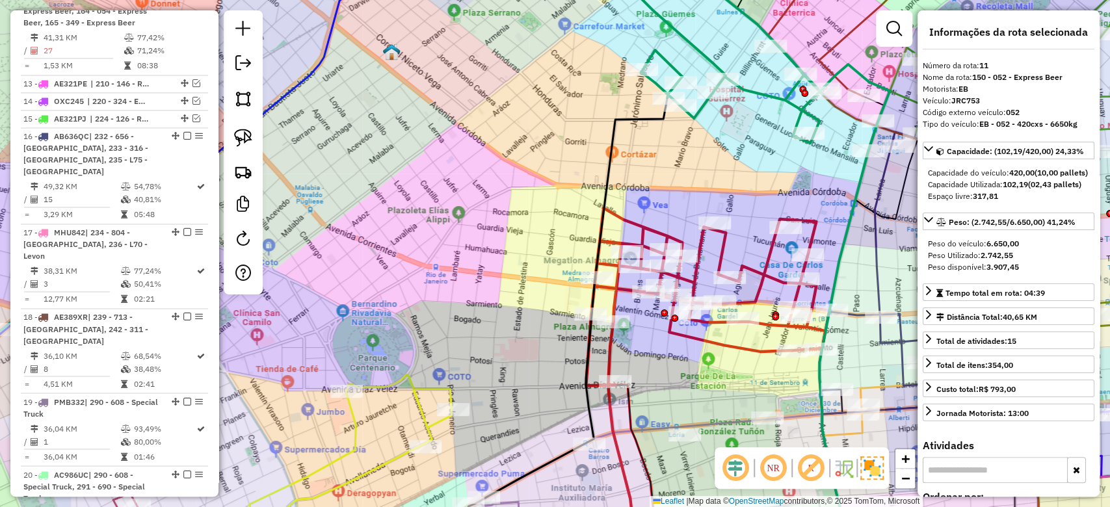
click at [666, 238] on icon at bounding box center [705, 296] width 239 height 177
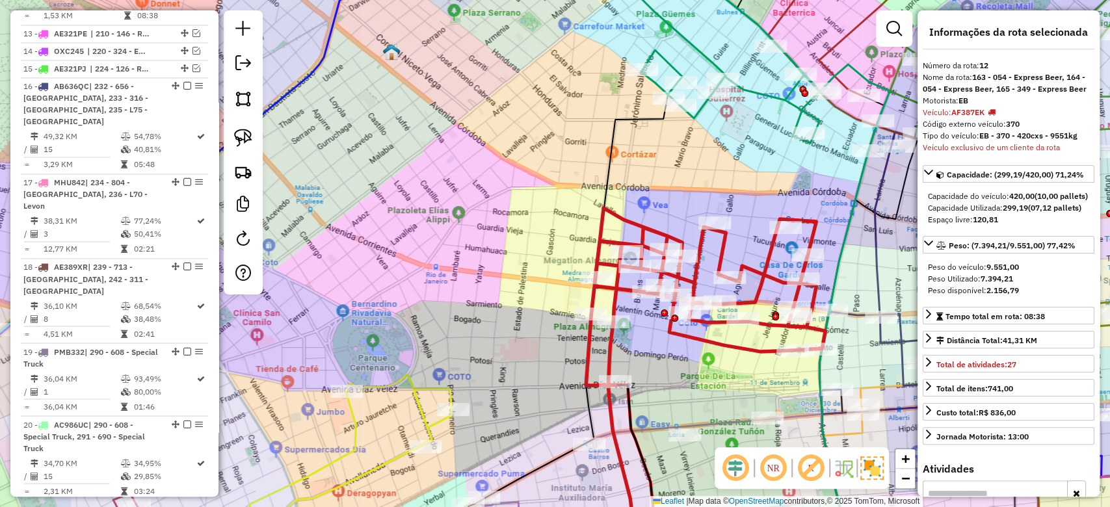
scroll to position [1417, 0]
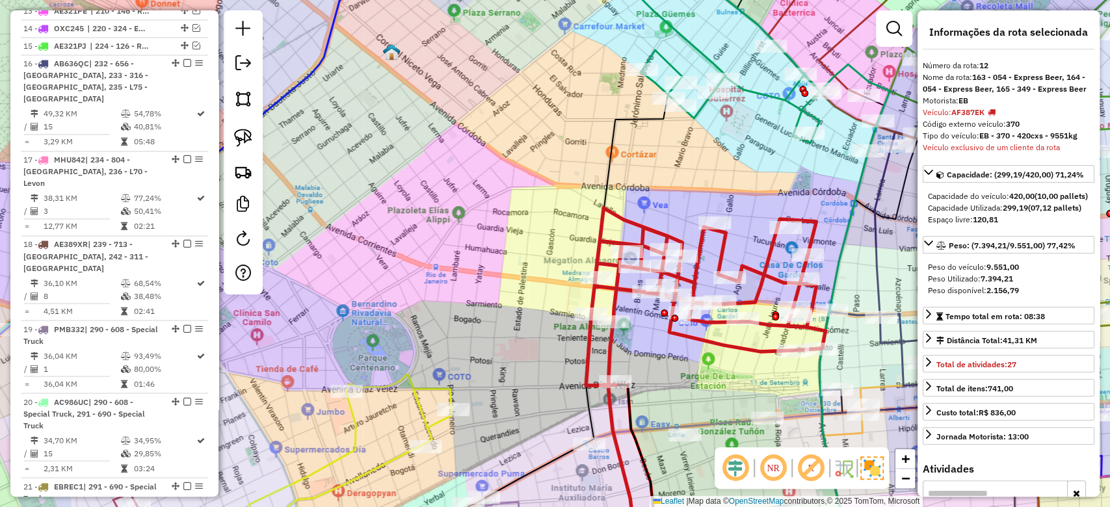
click at [761, 95] on icon at bounding box center [764, 59] width 249 height 184
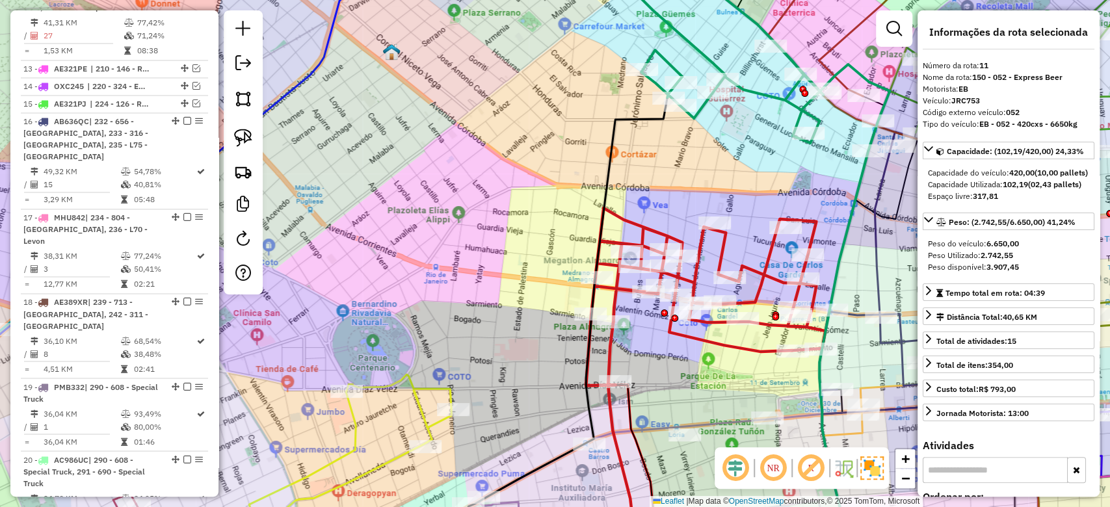
scroll to position [1344, 0]
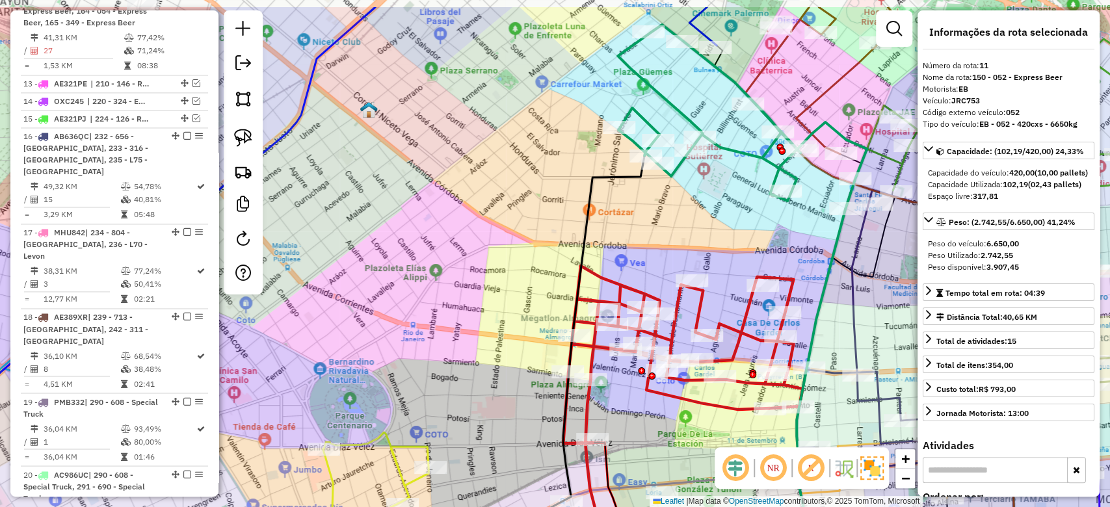
drag, startPoint x: 743, startPoint y: 135, endPoint x: 718, endPoint y: 208, distance: 77.1
click at [718, 208] on div "Janela de atendimento Grade de atendimento Capacidade Transportadoras Veículos …" at bounding box center [555, 253] width 1110 height 507
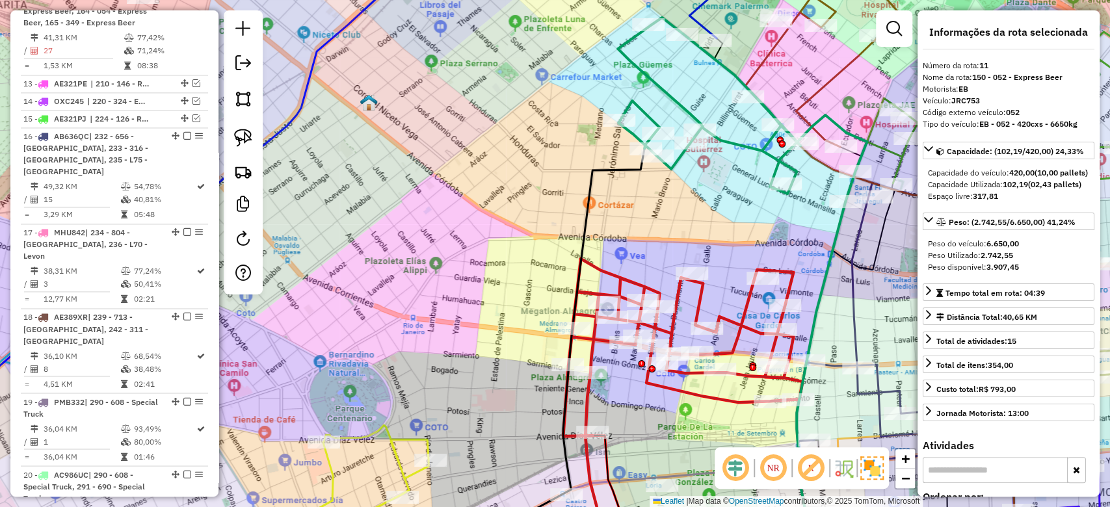
click at [679, 302] on icon at bounding box center [682, 347] width 239 height 177
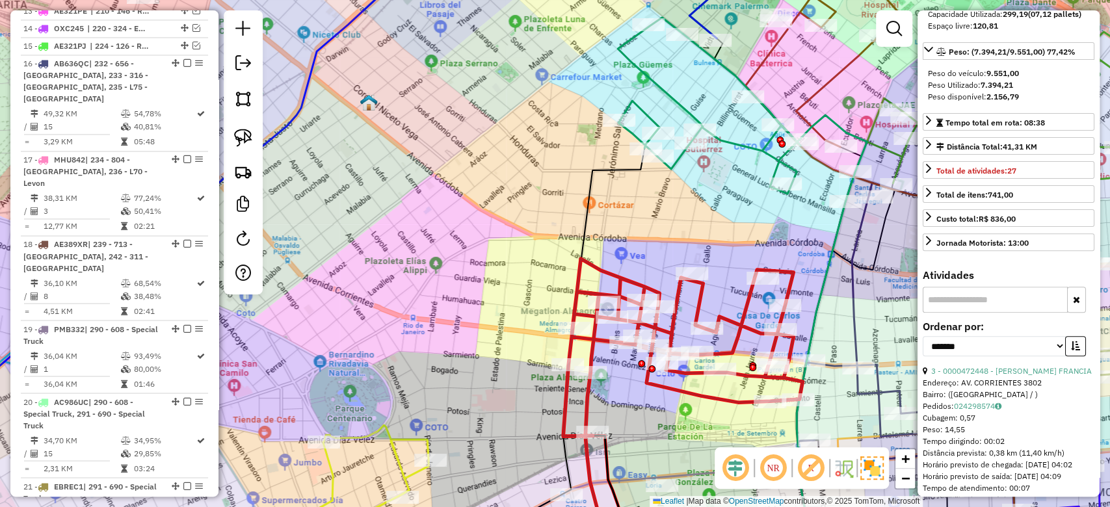
scroll to position [347, 0]
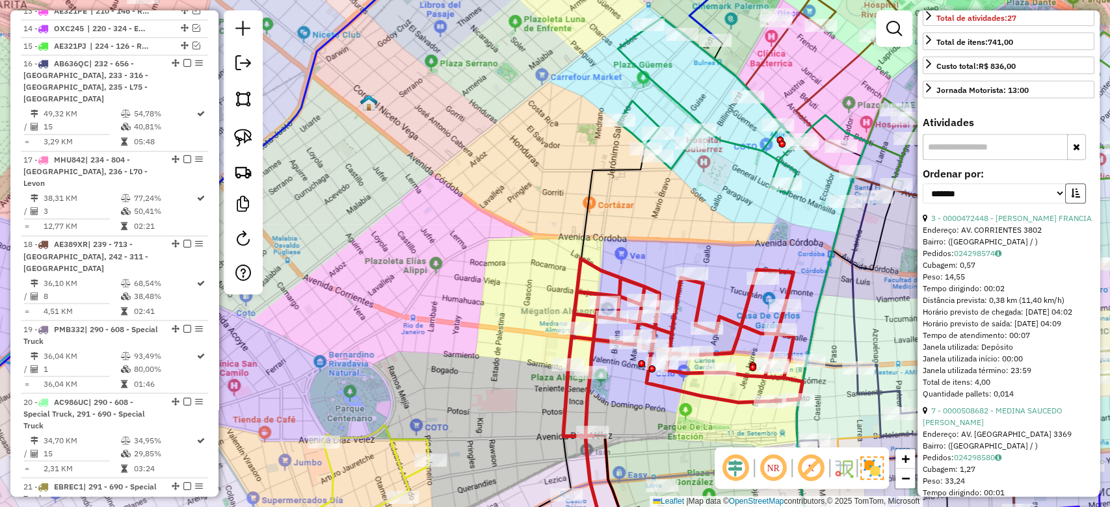
click at [1071, 198] on icon "button" at bounding box center [1075, 193] width 9 height 9
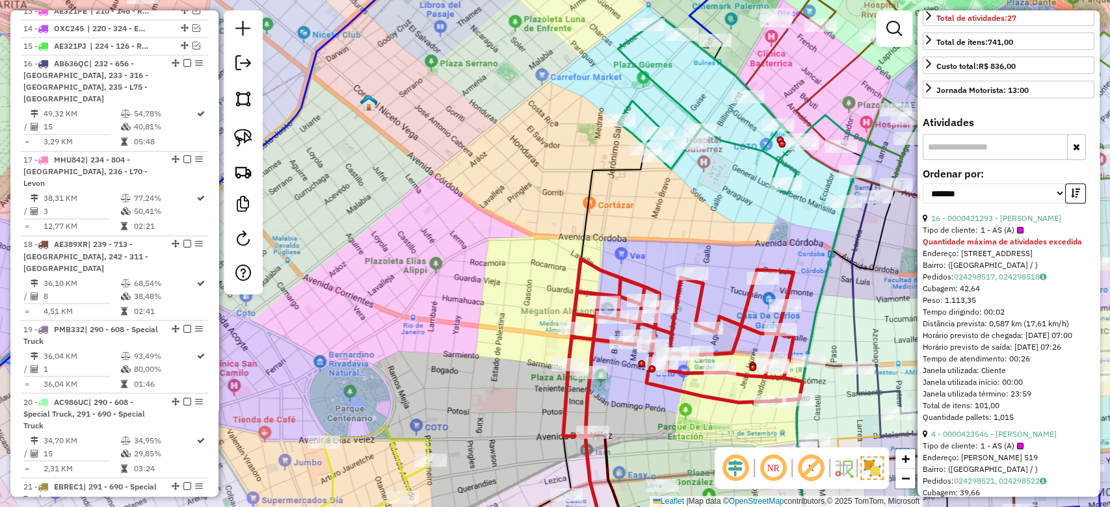
click at [1006, 236] on span "1 - AS (A)" at bounding box center [1001, 230] width 43 height 12
click at [1004, 223] on link "16 - 0000421293 - [PERSON_NAME]" at bounding box center [996, 218] width 130 height 10
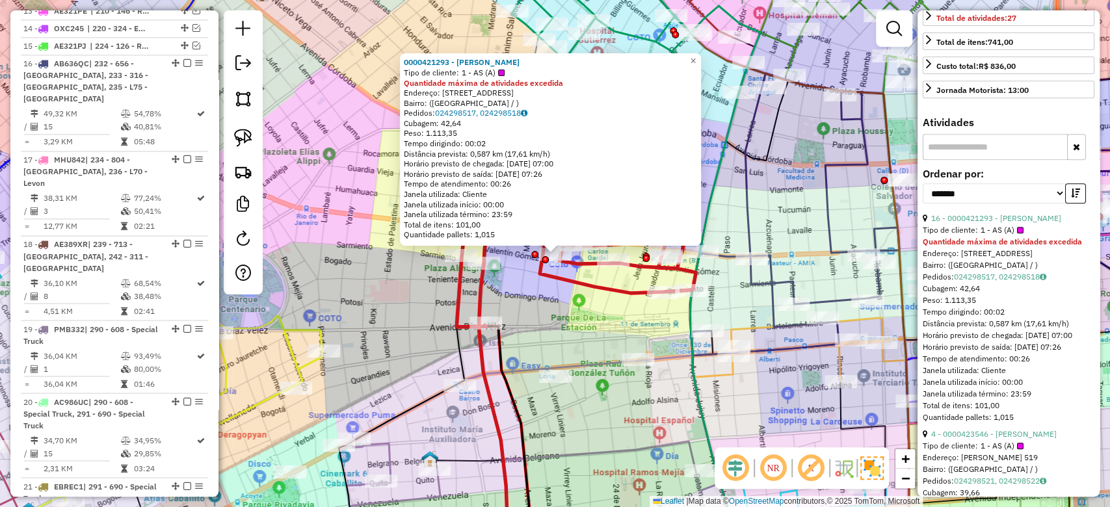
click at [621, 29] on icon at bounding box center [636, 20] width 248 height 143
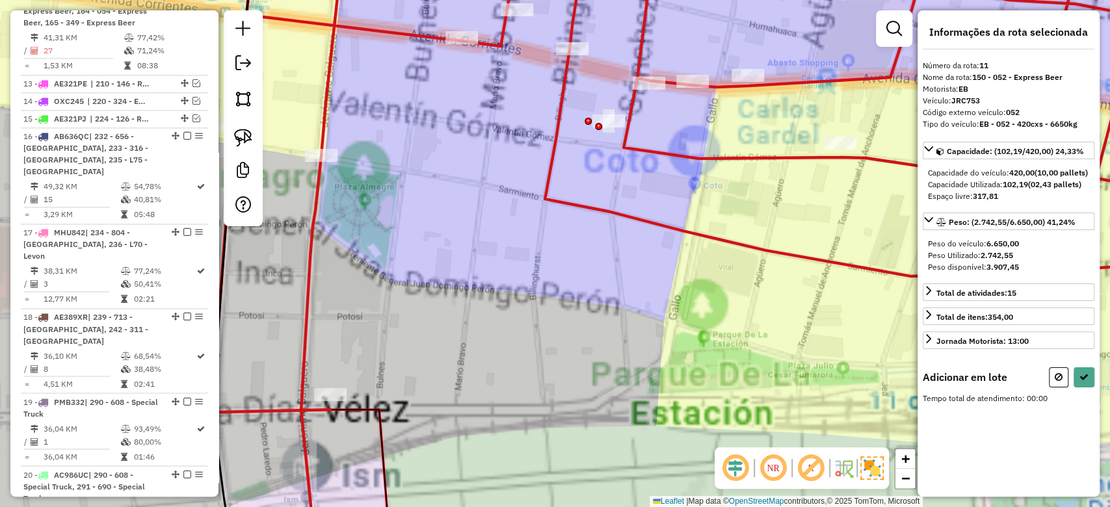
scroll to position [0, 0]
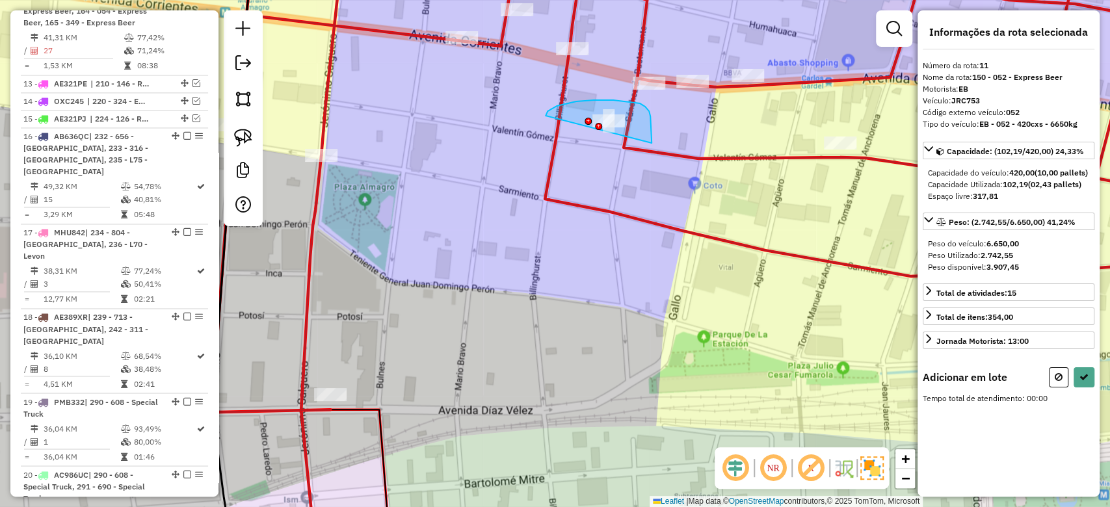
drag, startPoint x: 651, startPoint y: 143, endPoint x: 649, endPoint y: 161, distance: 17.7
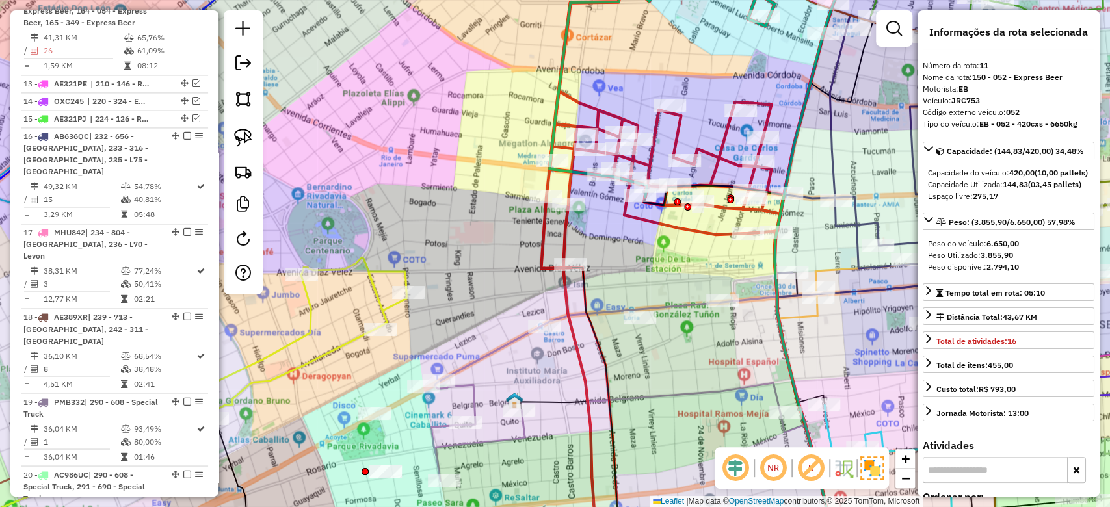
drag, startPoint x: 700, startPoint y: 89, endPoint x: 702, endPoint y: 69, distance: 20.3
click at [700, 88] on div "Janela de atendimento Grade de atendimento Capacidade Transportadoras Veículos …" at bounding box center [555, 253] width 1110 height 507
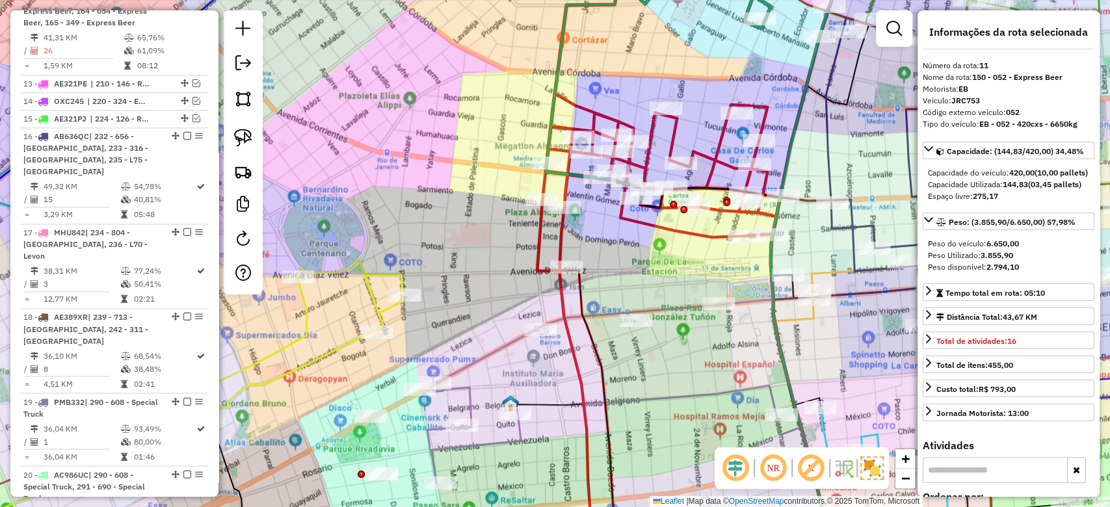
drag, startPoint x: 698, startPoint y: 70, endPoint x: 506, endPoint y: 294, distance: 295.5
click at [505, 294] on div "Janela de atendimento Grade de atendimento Capacidade Transportadoras Veículos …" at bounding box center [555, 253] width 1110 height 507
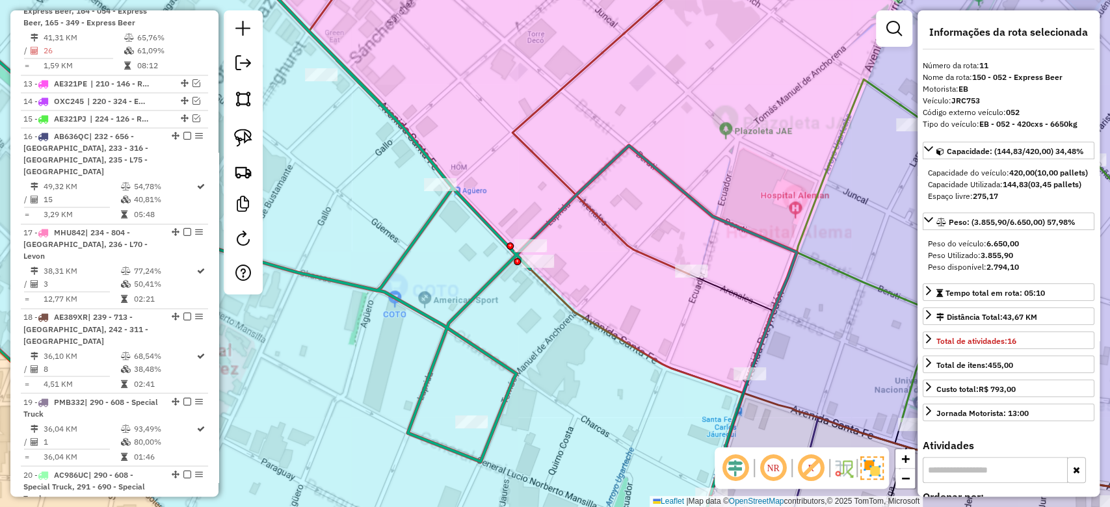
drag, startPoint x: 553, startPoint y: 147, endPoint x: 550, endPoint y: 163, distance: 16.5
click at [553, 146] on div "Rota 12 - Placa AF387EK 0000446115 - MAMANI [PERSON_NAME] de atendimento Grade …" at bounding box center [555, 253] width 1110 height 507
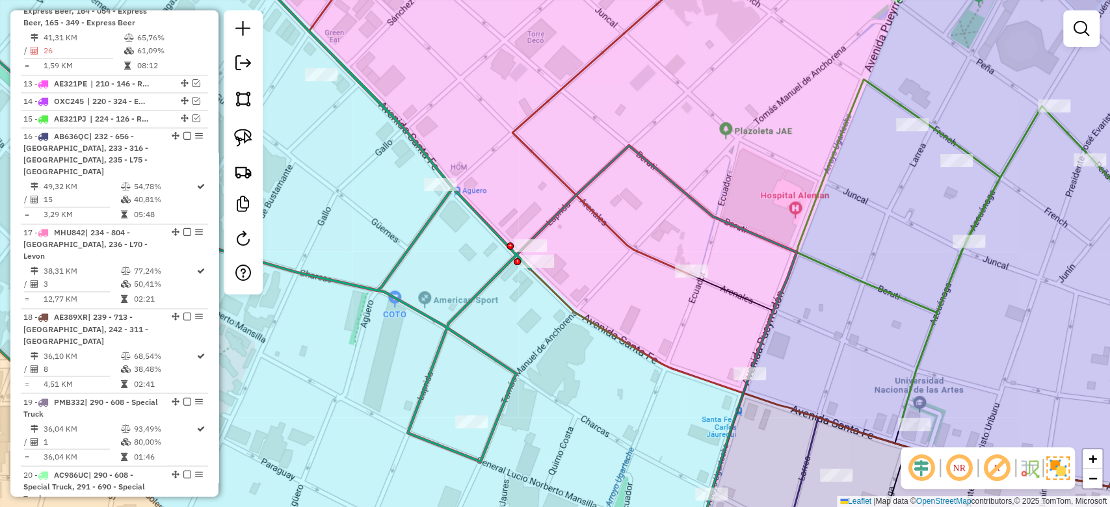
click at [547, 168] on icon at bounding box center [615, 111] width 206 height 325
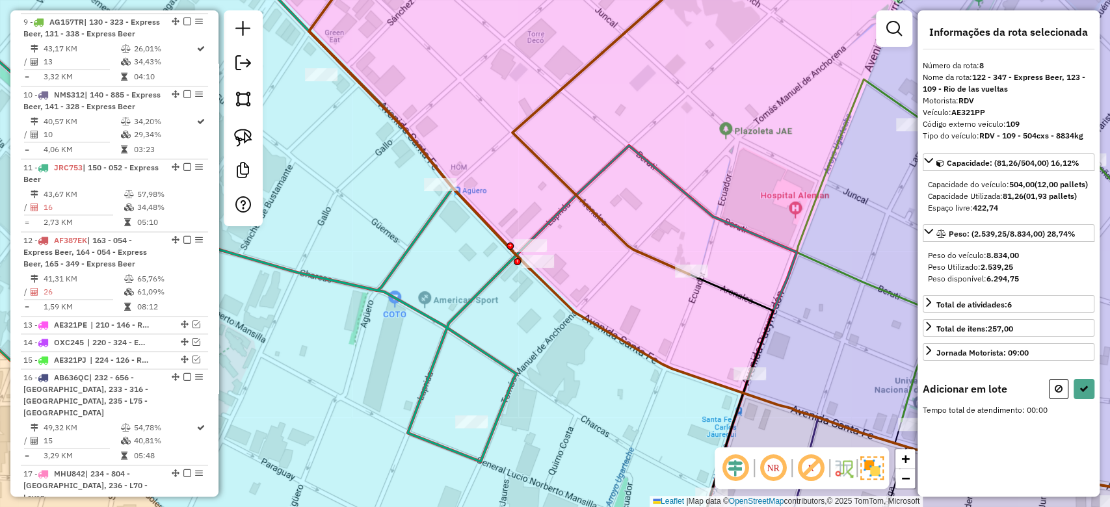
scroll to position [1092, 0]
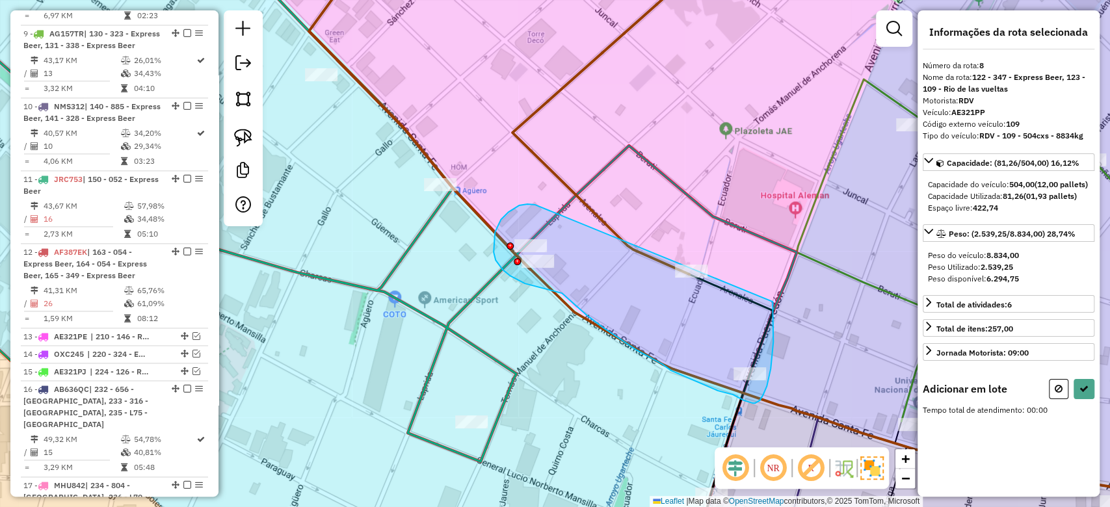
drag, startPoint x: 501, startPoint y: 220, endPoint x: 772, endPoint y: 296, distance: 281.6
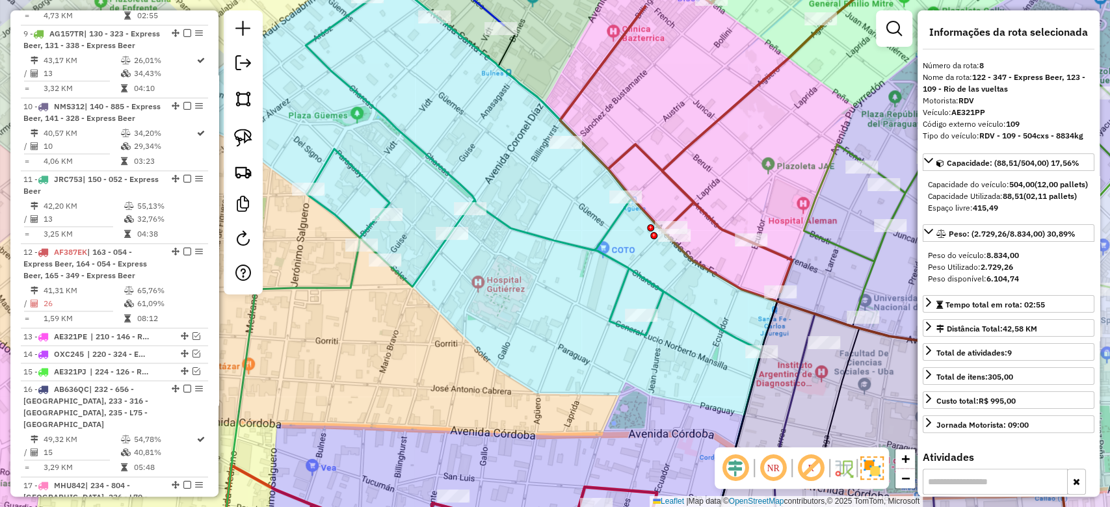
drag, startPoint x: 535, startPoint y: 257, endPoint x: 535, endPoint y: 250, distance: 7.2
click at [535, 257] on div "Janela de atendimento Grade de atendimento Capacidade Transportadoras Veículos …" at bounding box center [555, 253] width 1110 height 507
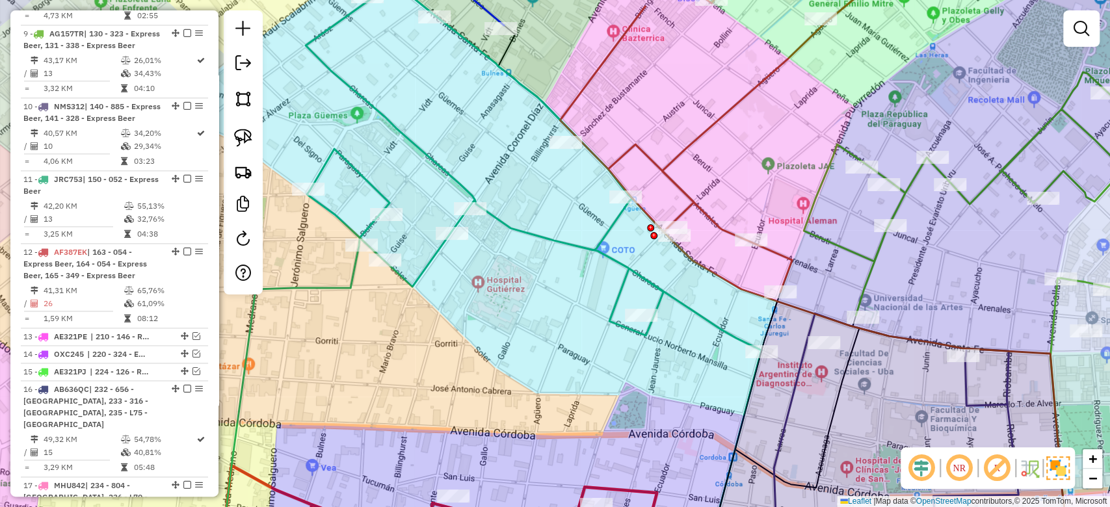
click at [536, 235] on icon at bounding box center [490, 269] width 541 height 575
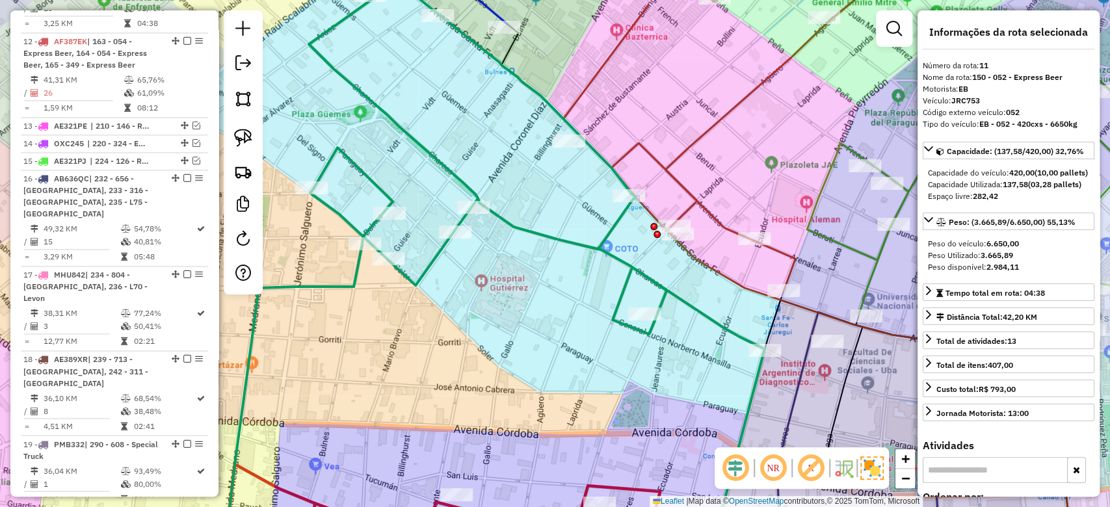
drag, startPoint x: 509, startPoint y: 294, endPoint x: 577, endPoint y: 244, distance: 83.7
click at [570, 246] on div "Janela de atendimento Grade de atendimento Capacidade Transportadoras Veículos …" at bounding box center [555, 253] width 1110 height 507
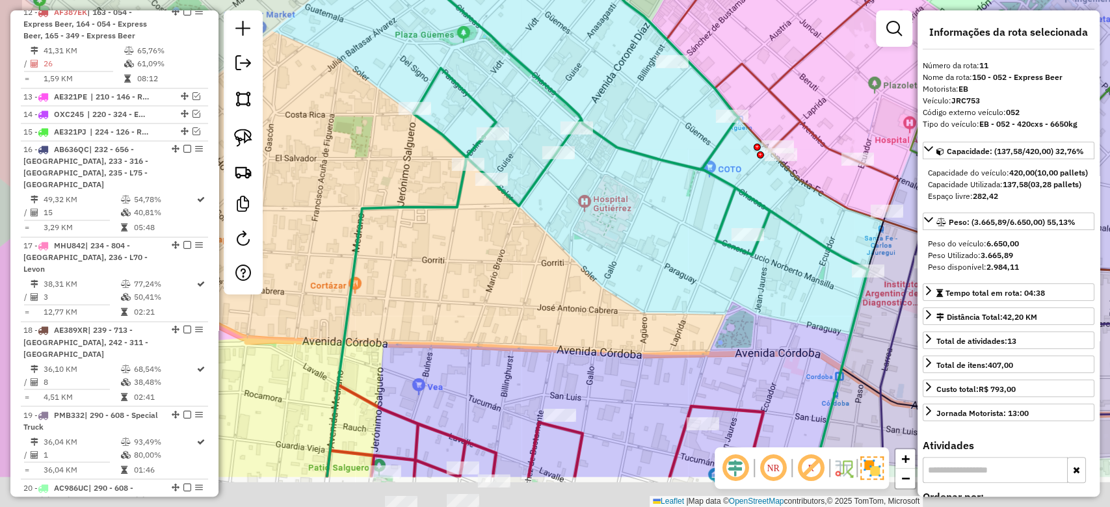
scroll to position [1344, 0]
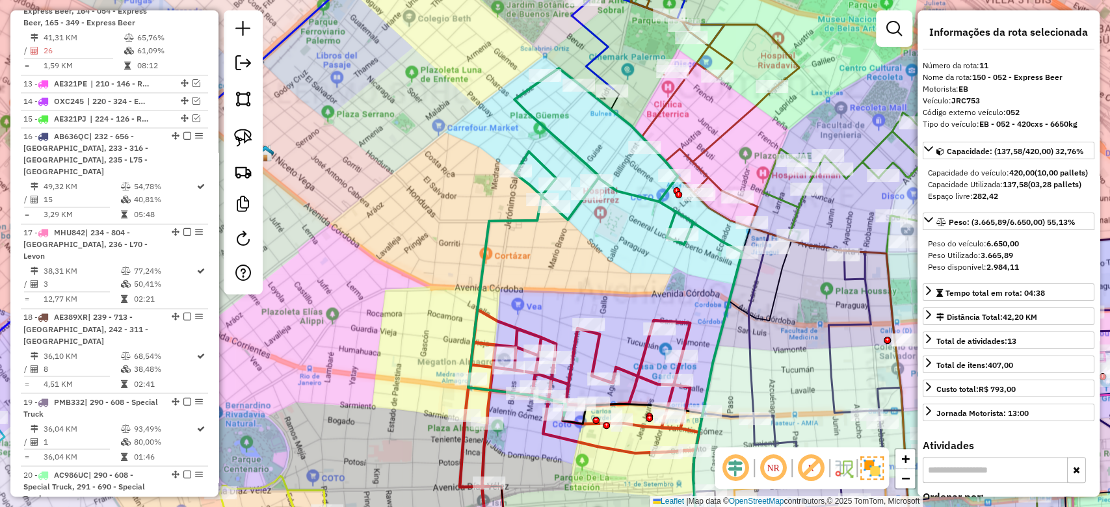
drag, startPoint x: 582, startPoint y: 268, endPoint x: 595, endPoint y: 160, distance: 108.7
click at [595, 158] on div "Janela de atendimento Grade de atendimento Capacidade Transportadoras Veículos …" at bounding box center [555, 253] width 1110 height 507
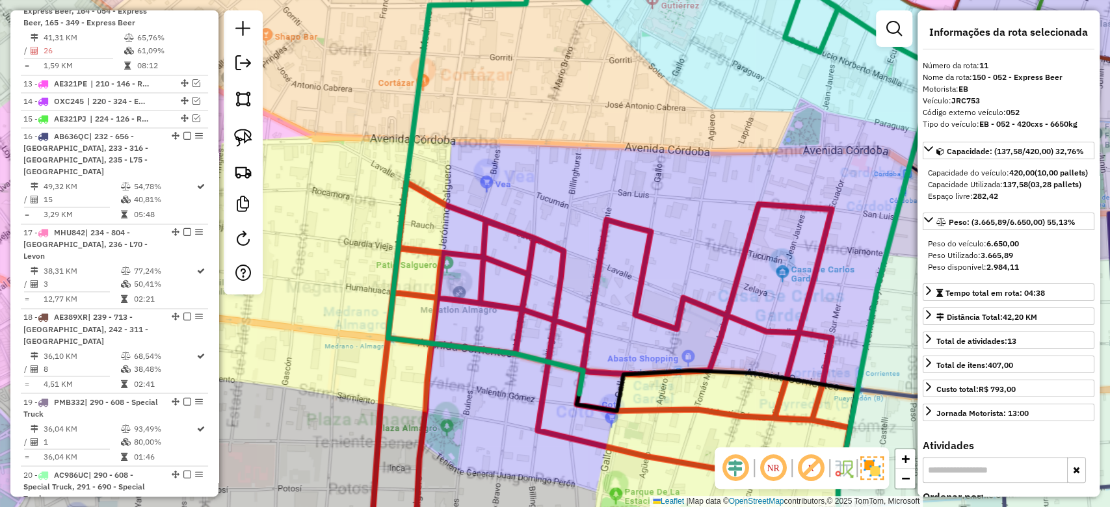
click at [561, 180] on div "Rota 11 - Placa JRC753 0000433810 - FIGALLO JUAN PABLO Janela de atendimento Gr…" at bounding box center [555, 253] width 1110 height 507
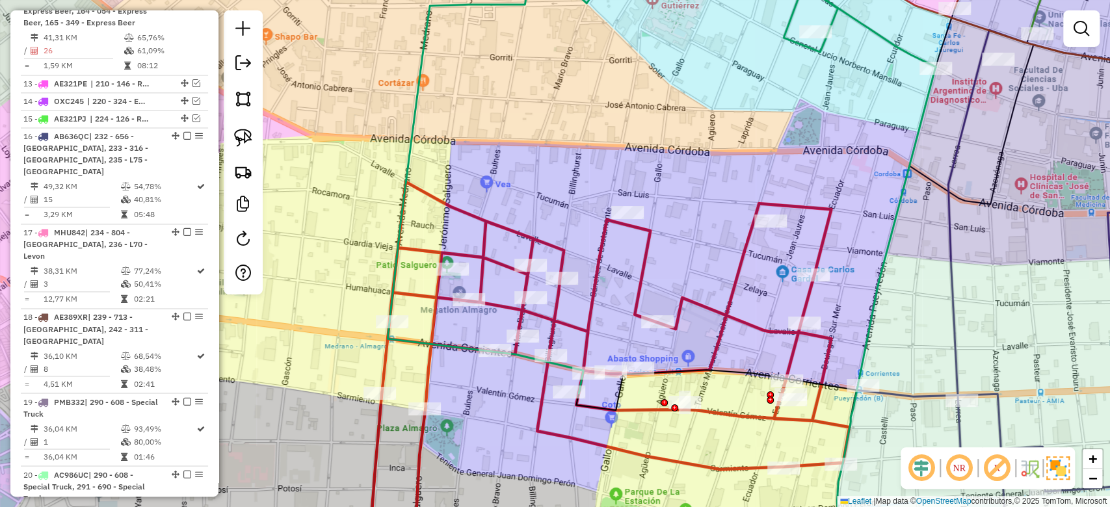
click at [538, 236] on icon at bounding box center [610, 360] width 478 height 356
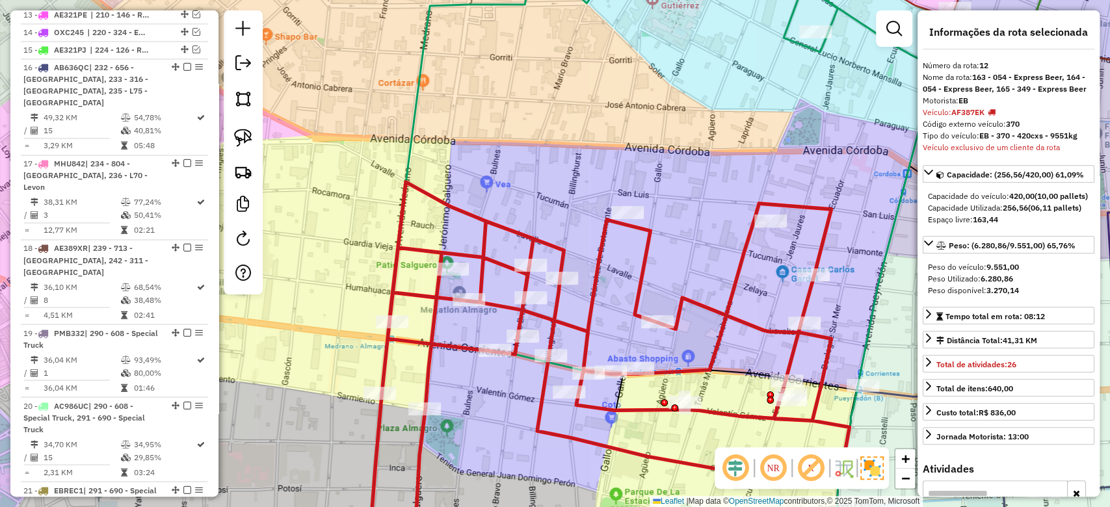
scroll to position [1417, 0]
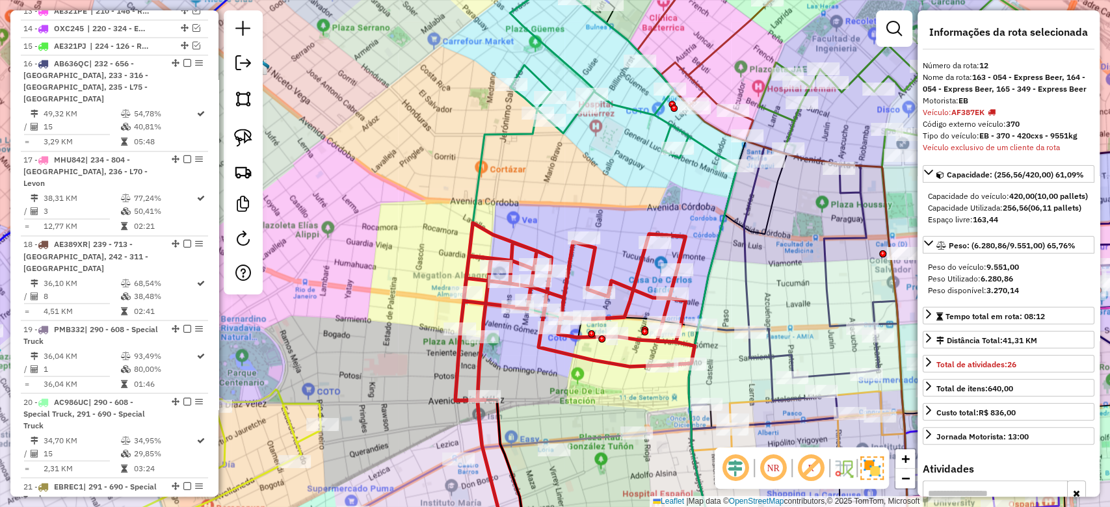
drag, startPoint x: 558, startPoint y: 181, endPoint x: 616, endPoint y: 138, distance: 72.4
click at [616, 138] on div "Janela de atendimento Grade de atendimento Capacidade Transportadoras Veículos …" at bounding box center [555, 253] width 1110 height 507
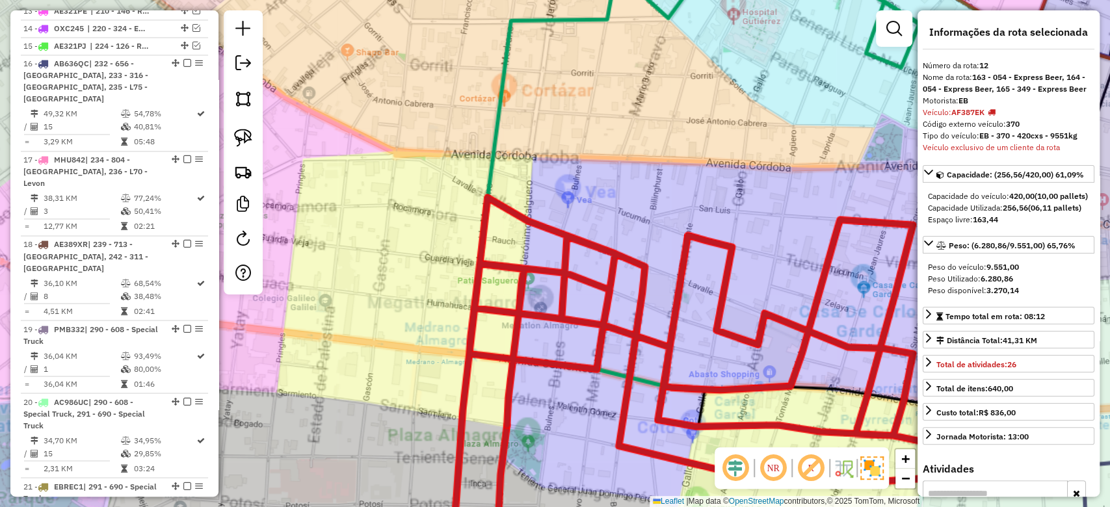
click at [553, 148] on div "Janela de atendimento Grade de atendimento Capacidade Transportadoras Veículos …" at bounding box center [555, 253] width 1110 height 507
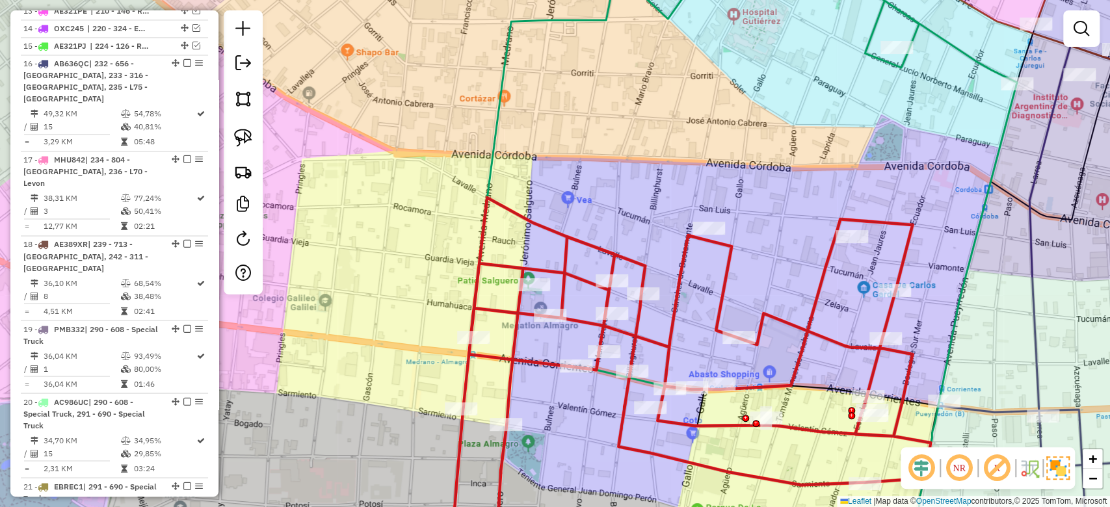
click at [573, 241] on icon at bounding box center [691, 376] width 478 height 356
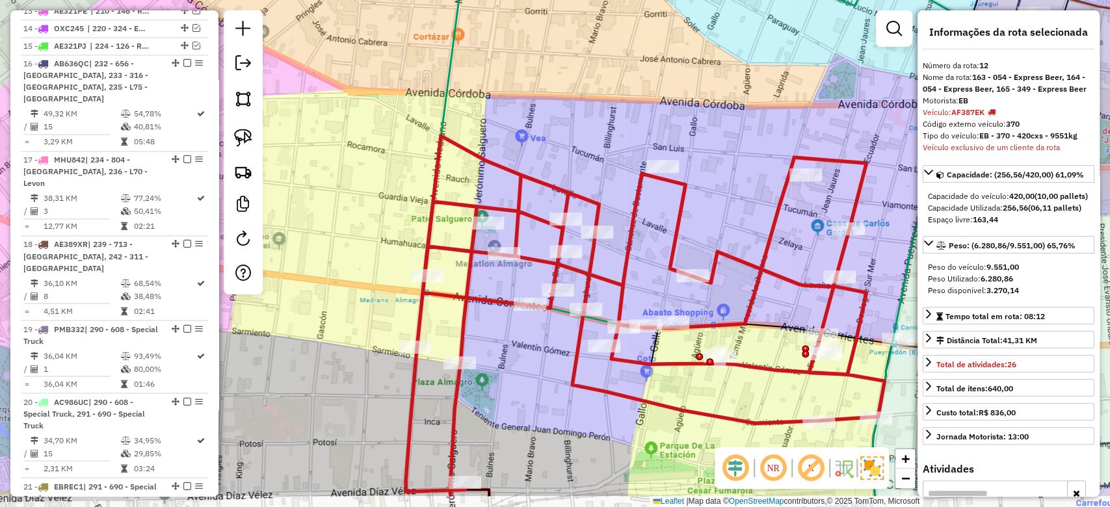
drag, startPoint x: 615, startPoint y: 239, endPoint x: 533, endPoint y: 155, distance: 117.2
click at [540, 162] on icon at bounding box center [645, 314] width 478 height 356
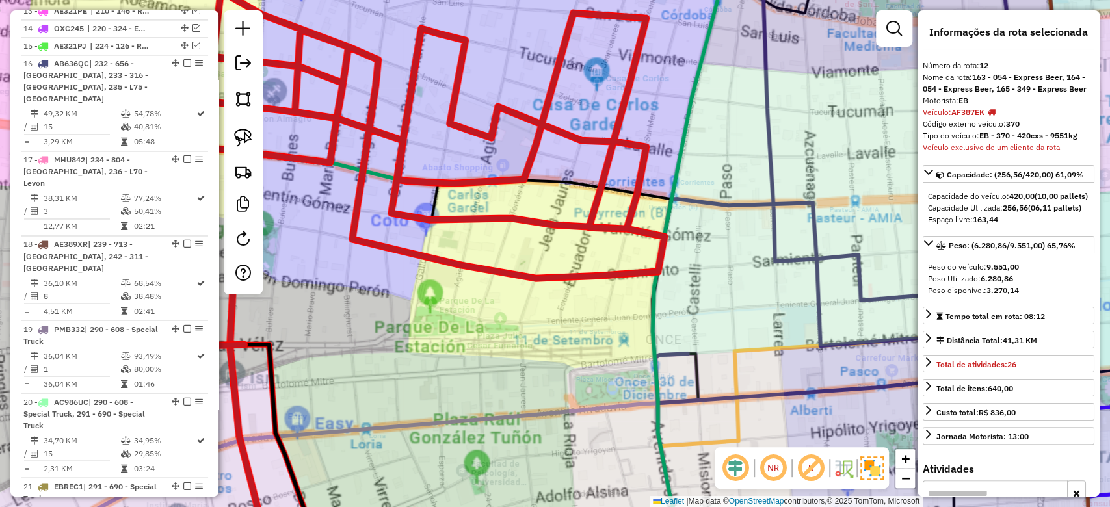
click at [706, 273] on div "Janela de atendimento Grade de atendimento Capacidade Transportadoras Veículos …" at bounding box center [555, 253] width 1110 height 507
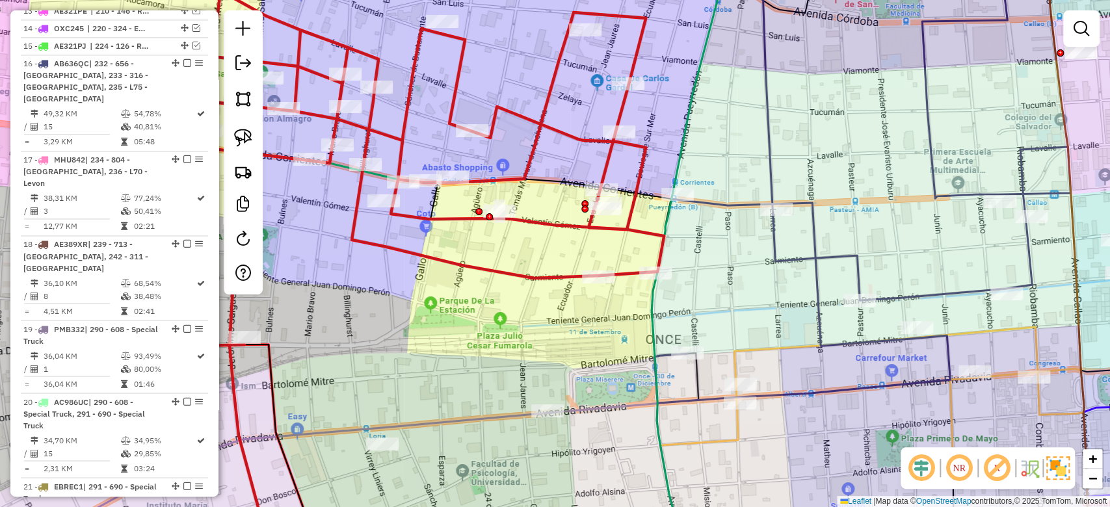
click at [770, 252] on icon at bounding box center [862, 176] width 416 height 454
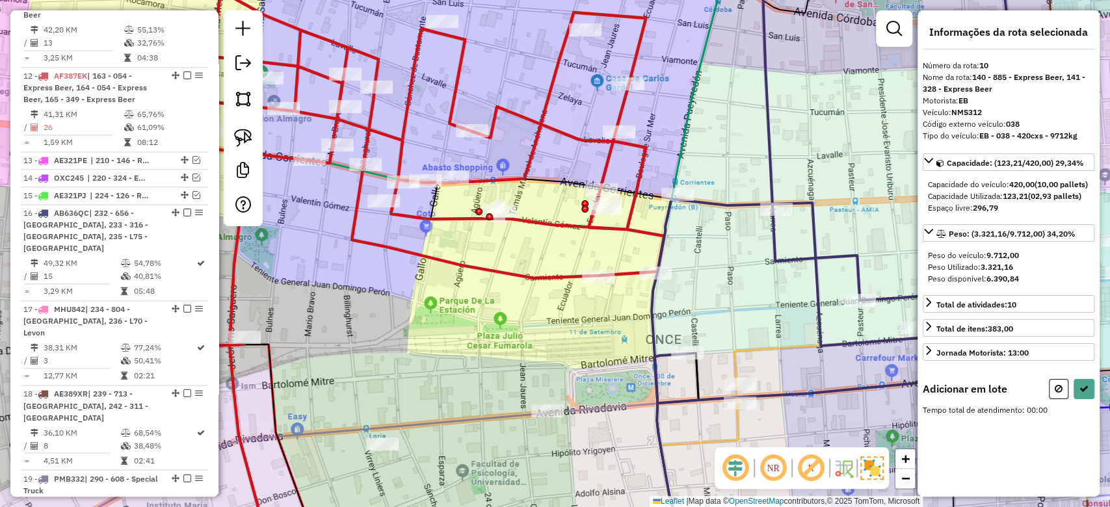
scroll to position [1259, 0]
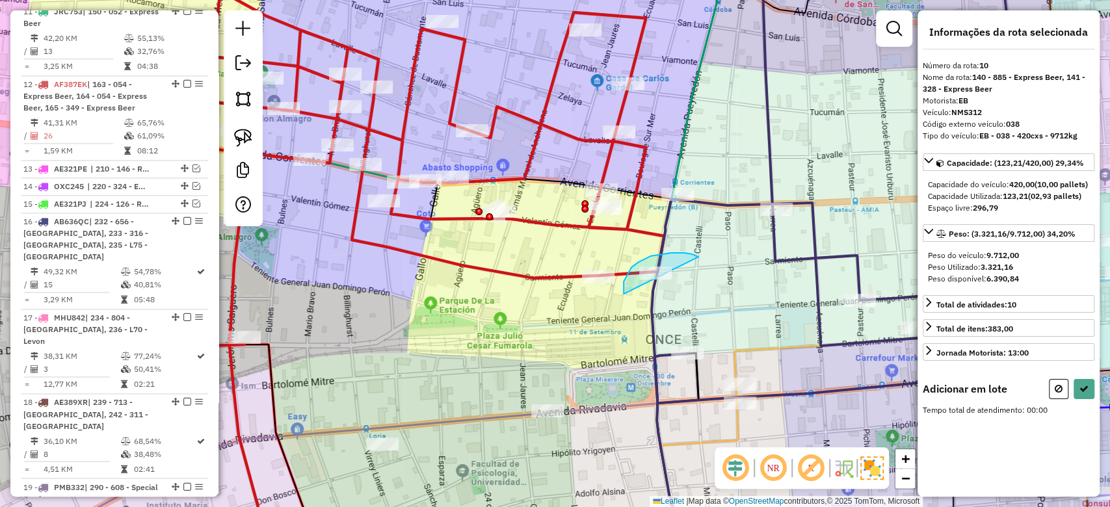
drag, startPoint x: 623, startPoint y: 294, endPoint x: 739, endPoint y: 293, distance: 115.1
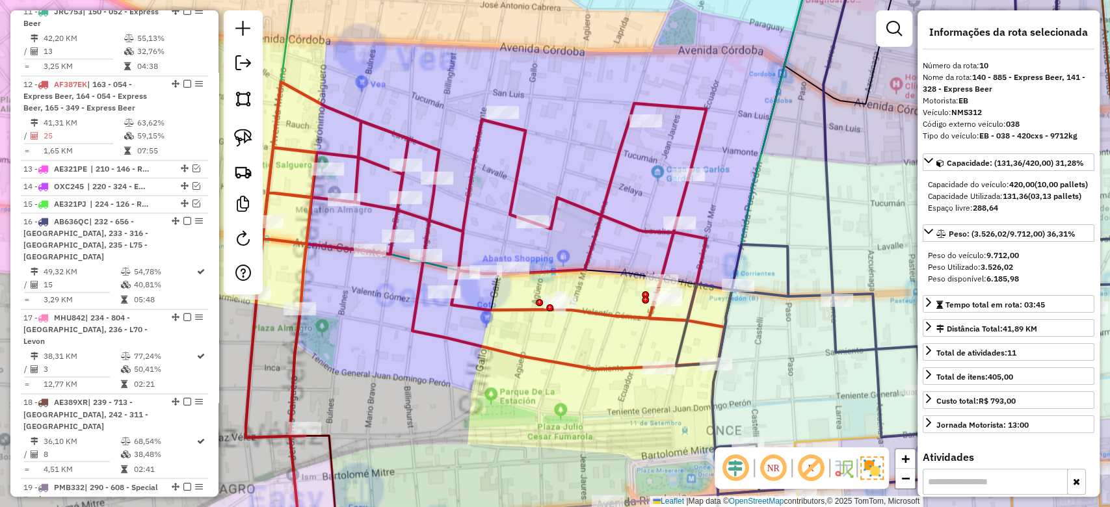
click at [583, 149] on div "Janela de atendimento Grade de atendimento Capacidade Transportadoras Veículos …" at bounding box center [555, 253] width 1110 height 507
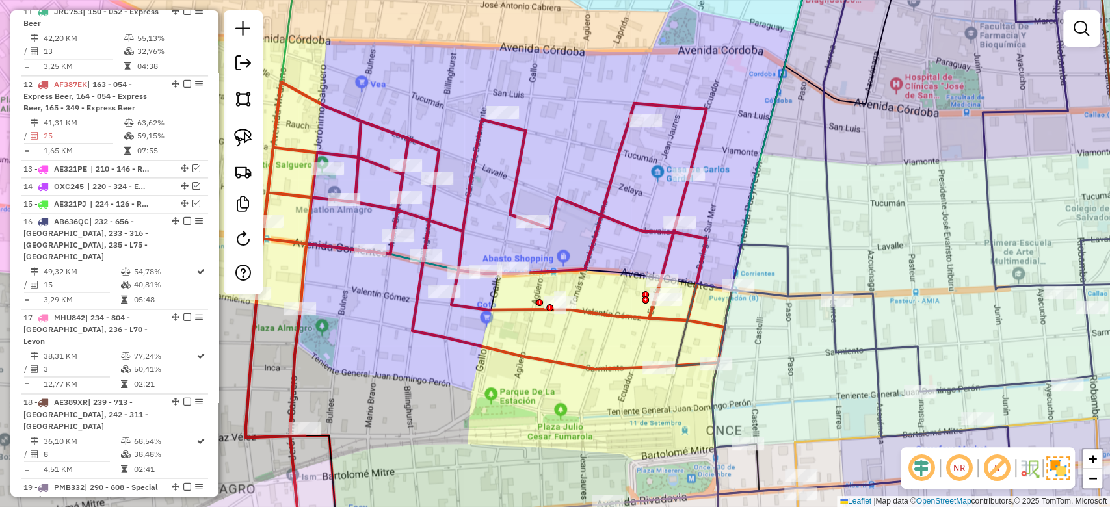
click at [618, 161] on icon at bounding box center [485, 260] width 478 height 356
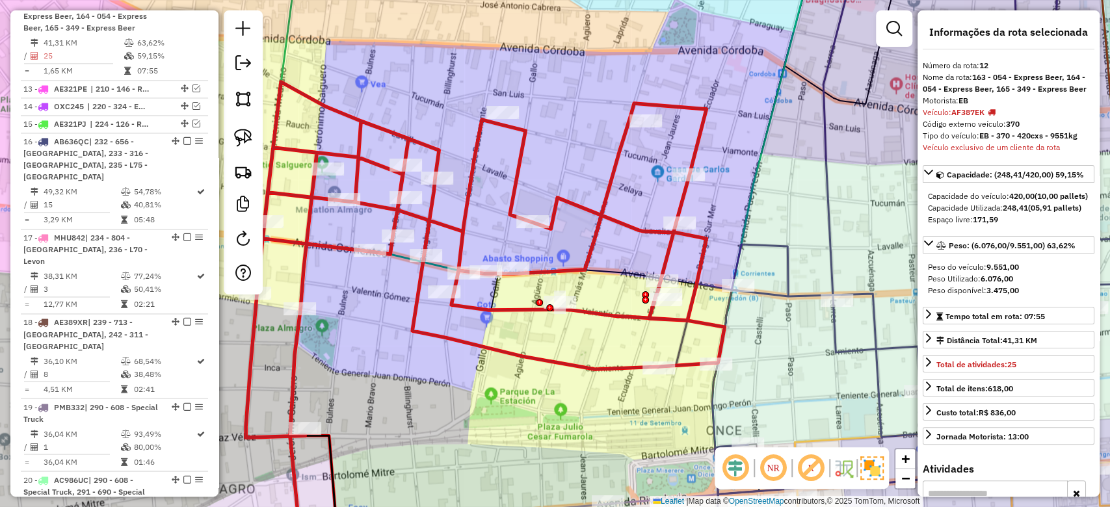
scroll to position [1417, 0]
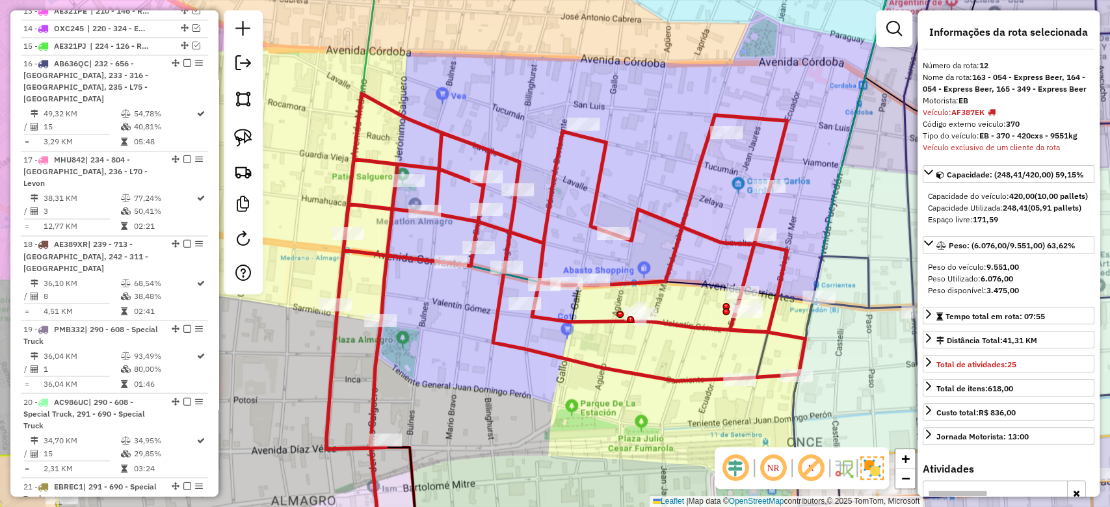
drag, startPoint x: 579, startPoint y: 162, endPoint x: 699, endPoint y: 176, distance: 120.5
click at [699, 176] on div "Janela de atendimento Grade de atendimento Capacidade Transportadoras Veículos …" at bounding box center [555, 253] width 1110 height 507
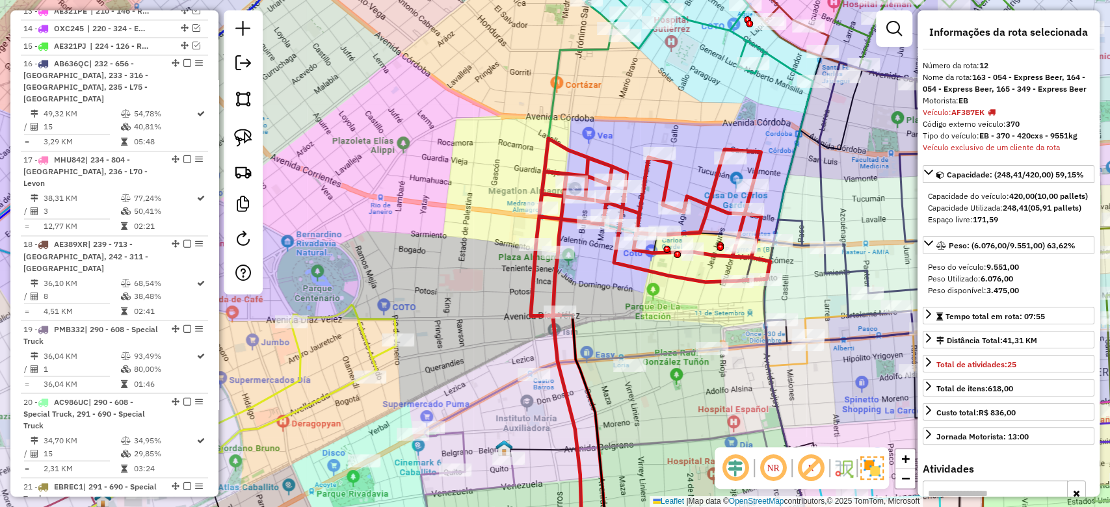
drag, startPoint x: 692, startPoint y: 138, endPoint x: 690, endPoint y: 212, distance: 74.1
click at [690, 211] on div "Janela de atendimento Grade de atendimento Capacidade Transportadoras Veículos …" at bounding box center [555, 253] width 1110 height 507
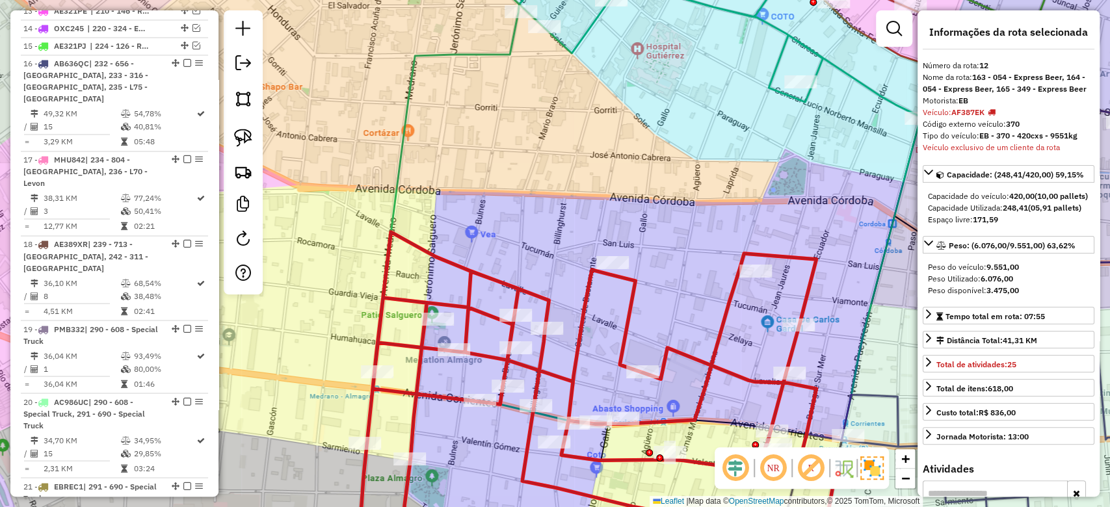
drag, startPoint x: 688, startPoint y: 126, endPoint x: 688, endPoint y: 190, distance: 63.7
click at [688, 191] on div "Janela de atendimento Grade de atendimento Capacidade Transportadoras Veículos …" at bounding box center [555, 253] width 1110 height 507
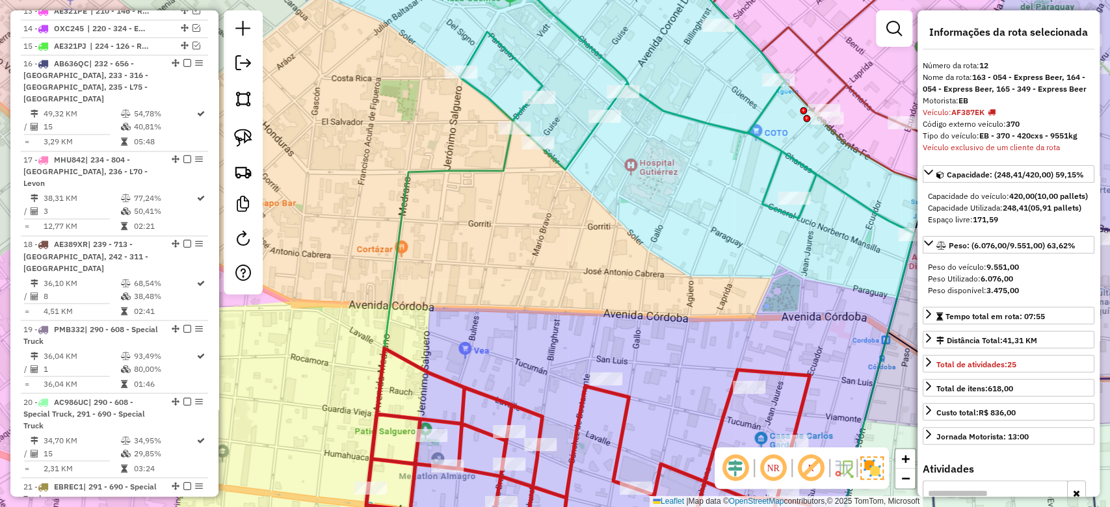
drag, startPoint x: 702, startPoint y: 116, endPoint x: 697, endPoint y: 146, distance: 31.0
click at [702, 115] on icon at bounding box center [640, 253] width 548 height 609
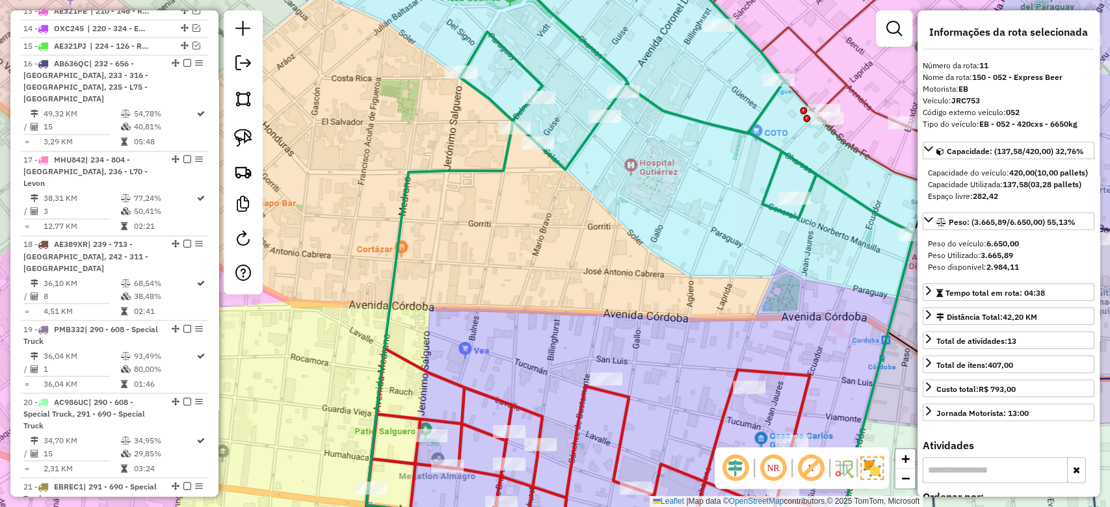
scroll to position [1344, 0]
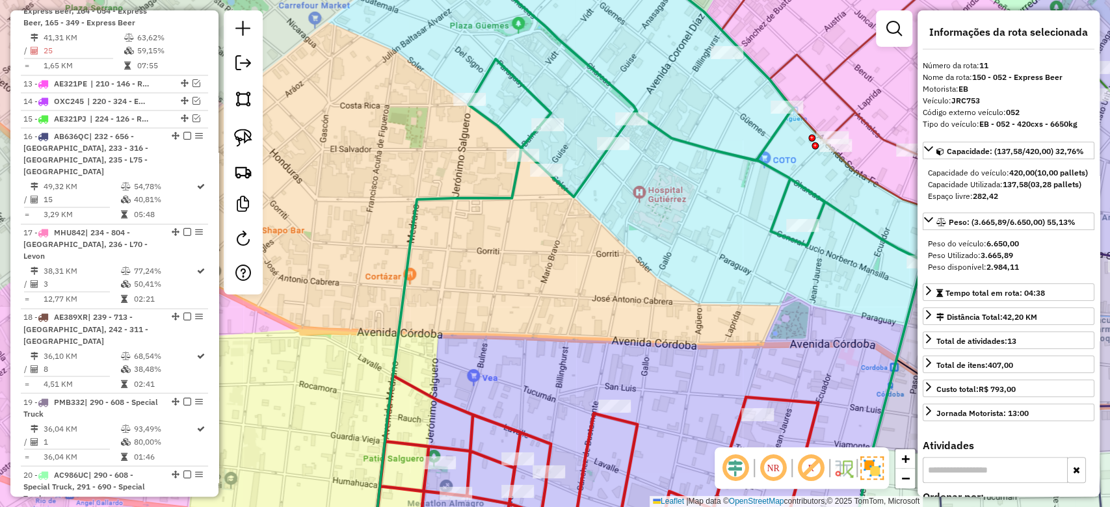
drag, startPoint x: 696, startPoint y: 157, endPoint x: 736, endPoint y: 93, distance: 75.4
click at [742, 85] on div "Janela de atendimento Grade de atendimento Capacidade Transportadoras Veículos …" at bounding box center [555, 253] width 1110 height 507
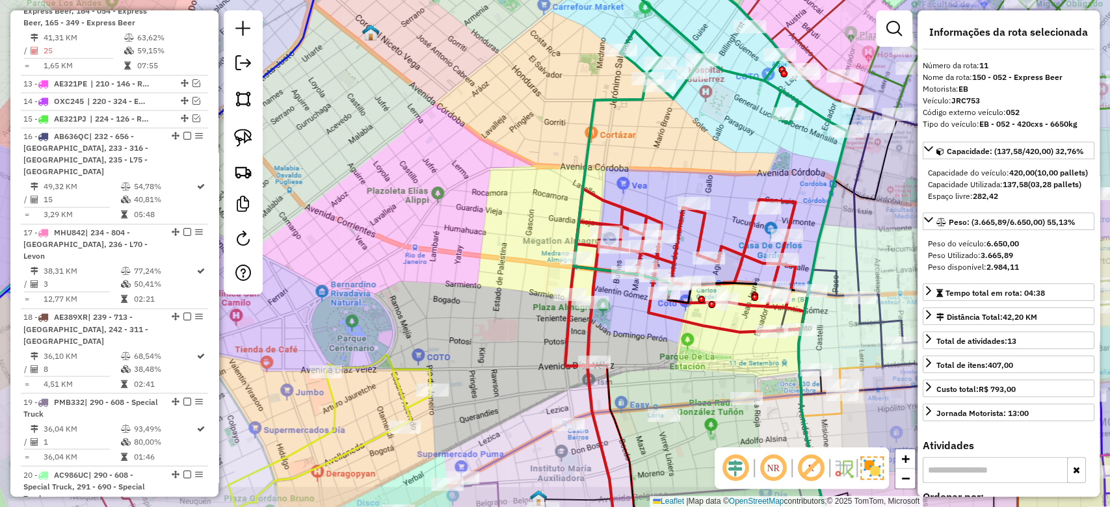
drag, startPoint x: 724, startPoint y: 127, endPoint x: 700, endPoint y: 208, distance: 83.9
click at [700, 208] on div "Janela de atendimento Grade de atendimento Capacidade Transportadoras Veículos …" at bounding box center [555, 253] width 1110 height 507
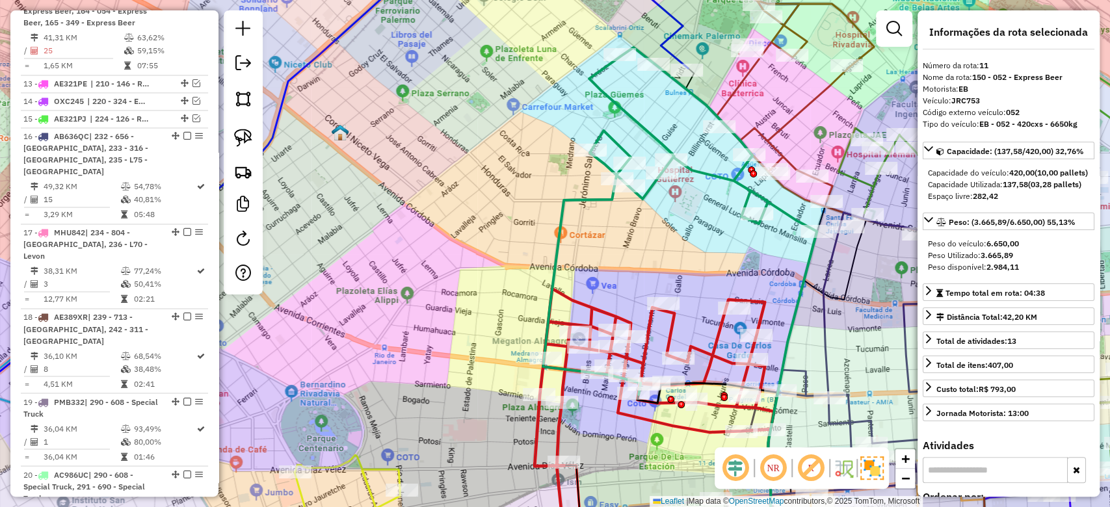
drag, startPoint x: 664, startPoint y: 255, endPoint x: 618, endPoint y: 317, distance: 77.1
click at [610, 320] on div "Janela de atendimento Grade de atendimento Capacidade Transportadoras Veículos …" at bounding box center [555, 253] width 1110 height 507
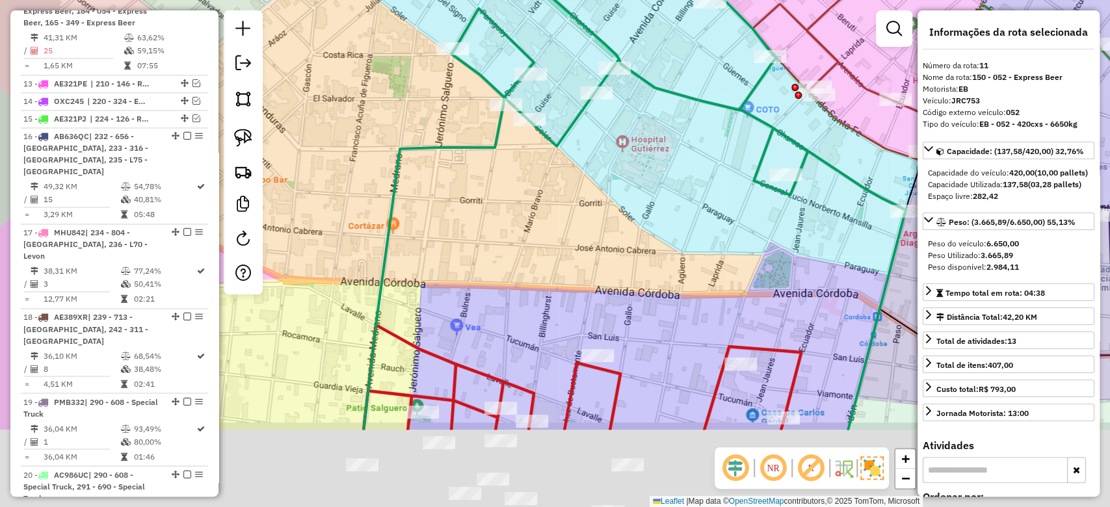
drag, startPoint x: 742, startPoint y: 164, endPoint x: 828, endPoint y: -13, distance: 197.1
click at [828, 0] on html "Aguarde... Pop-up bloqueado! Seu navegador bloqueou automáticamente a abertura …" at bounding box center [555, 253] width 1110 height 507
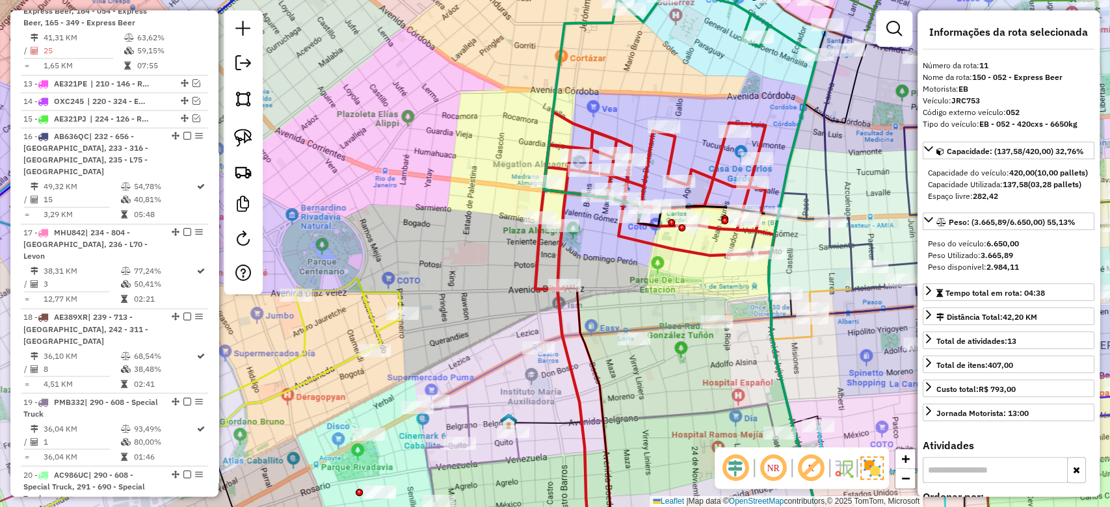
click at [619, 287] on div "Janela de atendimento Grade de atendimento Capacidade Transportadoras Veículos …" at bounding box center [555, 253] width 1110 height 507
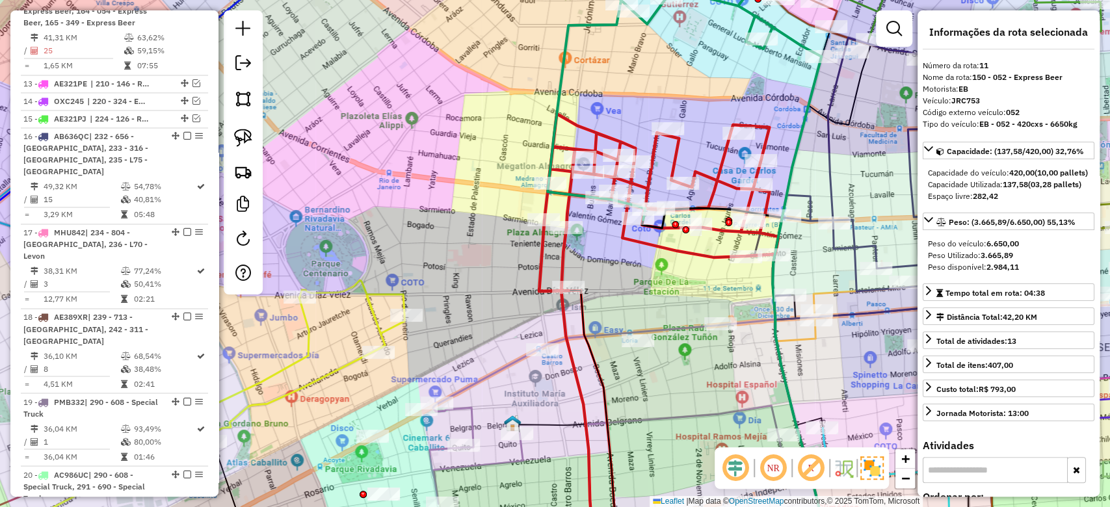
click at [596, 261] on div "Janela de atendimento Grade de atendimento Capacidade Transportadoras Veículos …" at bounding box center [555, 253] width 1110 height 507
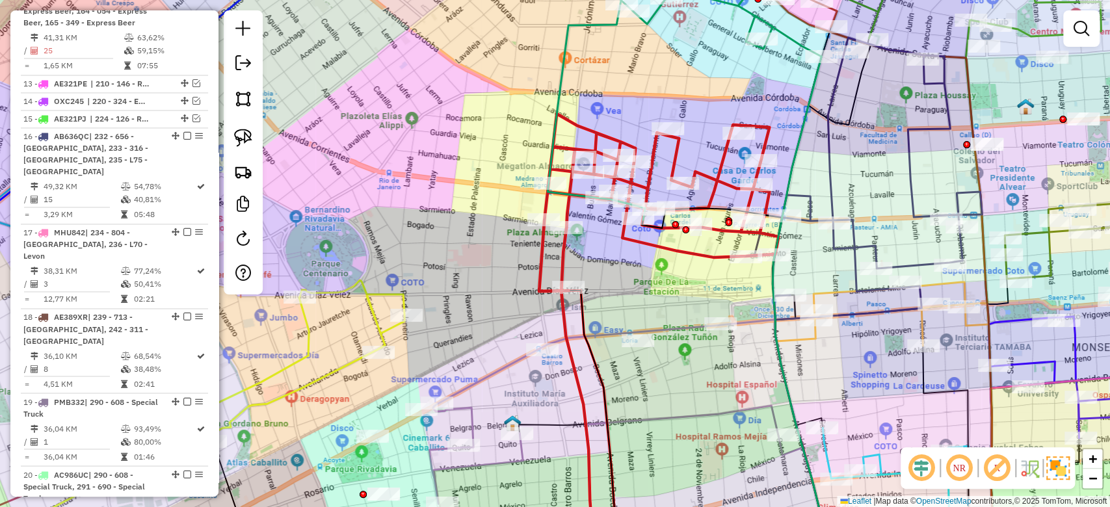
click at [563, 252] on icon at bounding box center [577, 393] width 33 height 330
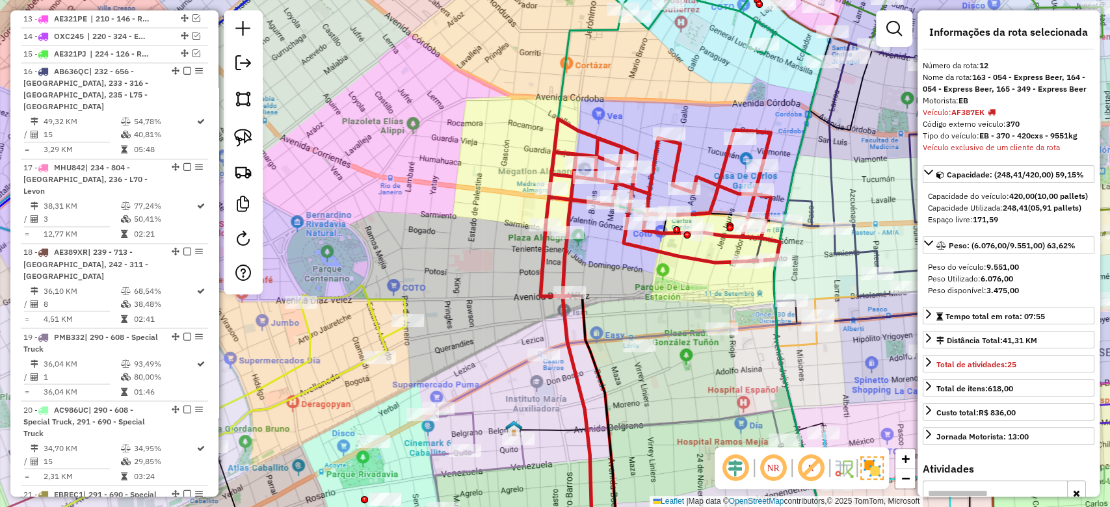
scroll to position [1417, 0]
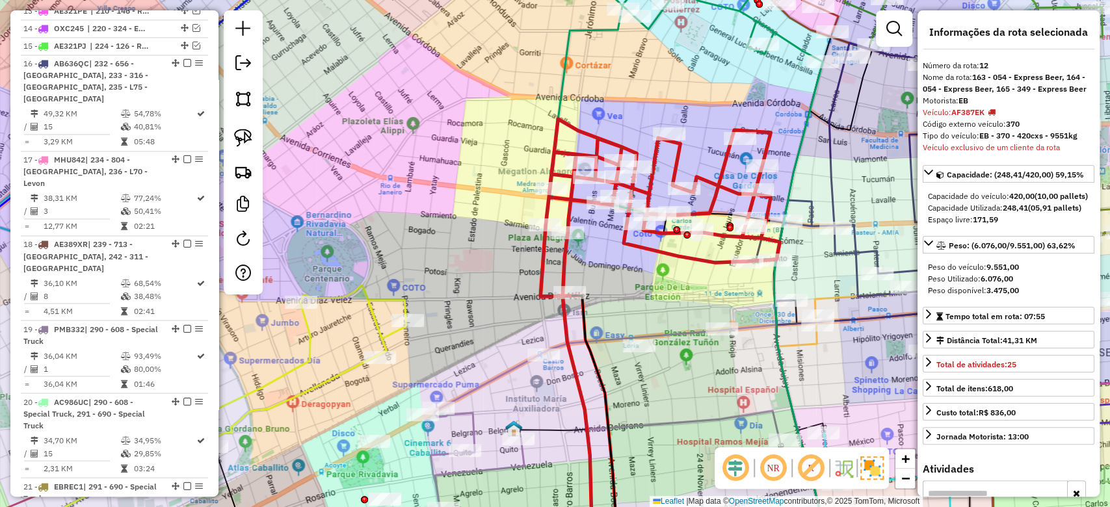
drag, startPoint x: 581, startPoint y: 265, endPoint x: 583, endPoint y: 278, distance: 13.3
click at [583, 278] on div "Janela de atendimento Grade de atendimento Capacidade Transportadoras Veículos …" at bounding box center [555, 253] width 1110 height 507
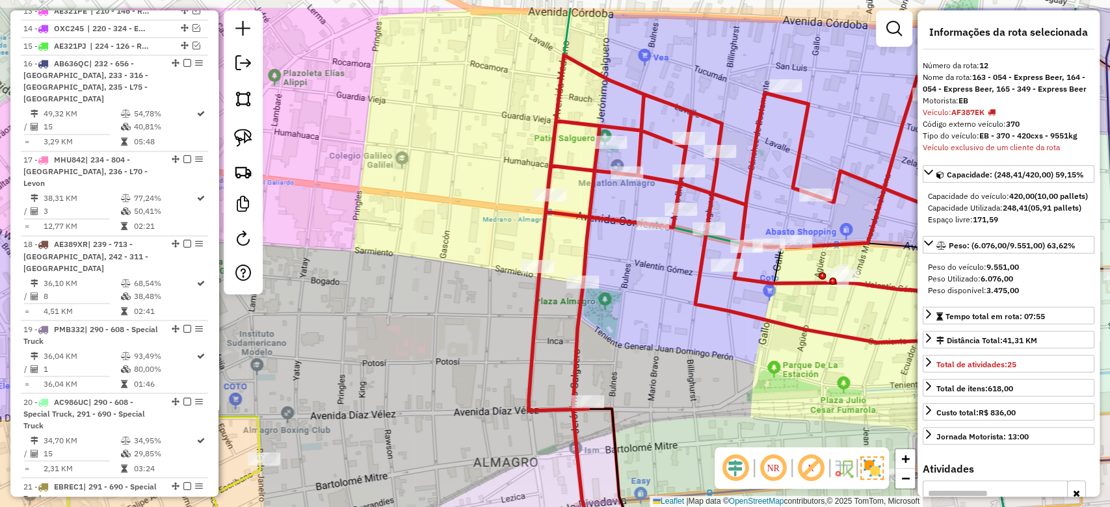
drag, startPoint x: 635, startPoint y: 254, endPoint x: 661, endPoint y: 314, distance: 65.6
click at [661, 313] on div "Janela de atendimento Grade de atendimento Capacidade Transportadoras Veículos …" at bounding box center [555, 253] width 1110 height 507
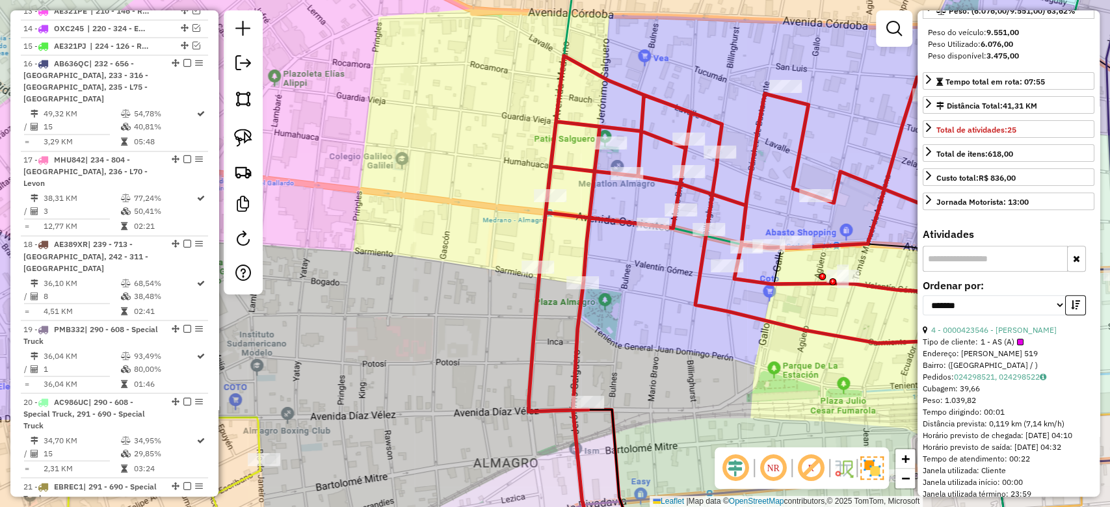
scroll to position [260, 0]
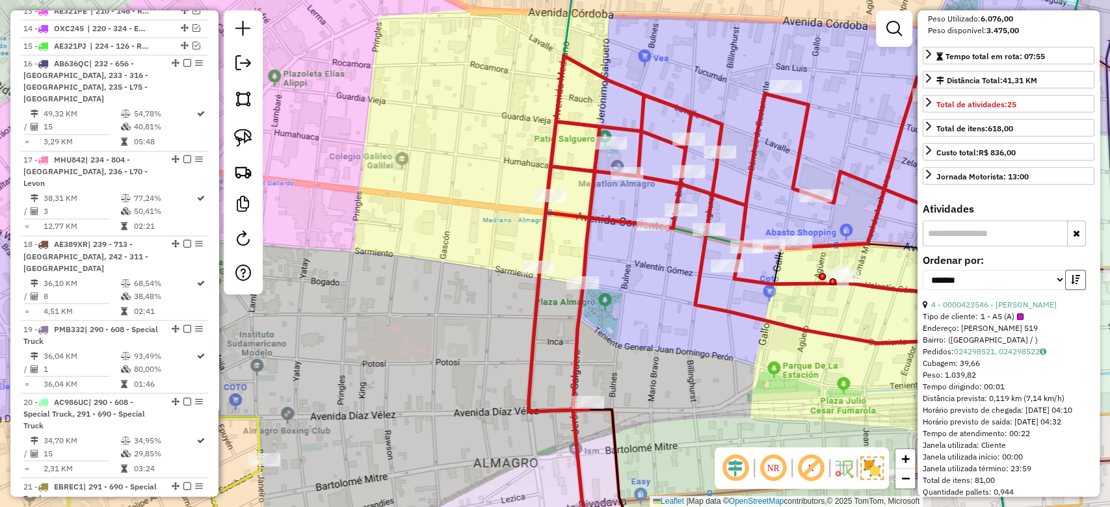
click at [1071, 284] on icon "button" at bounding box center [1075, 279] width 9 height 9
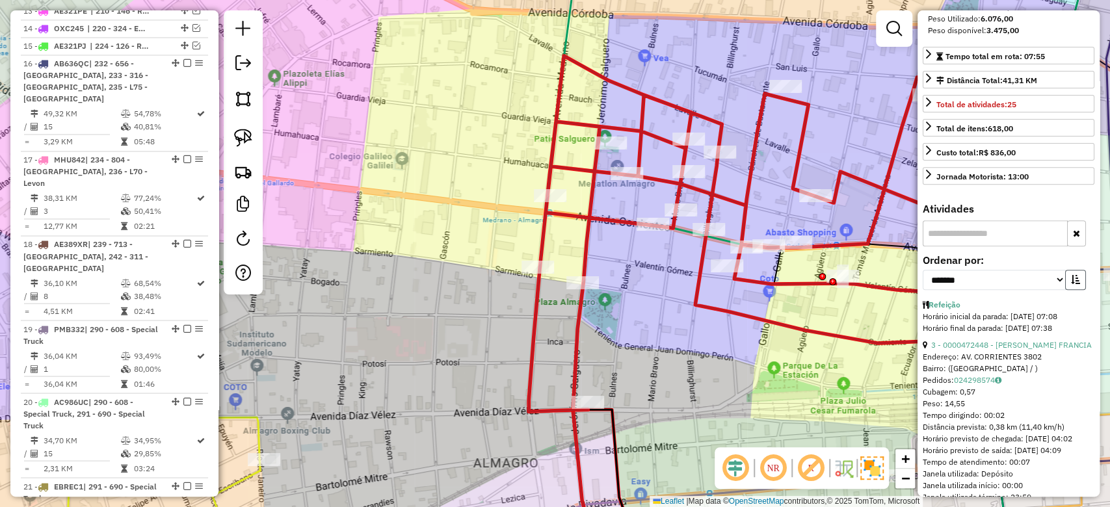
click at [1071, 284] on icon "button" at bounding box center [1075, 279] width 9 height 9
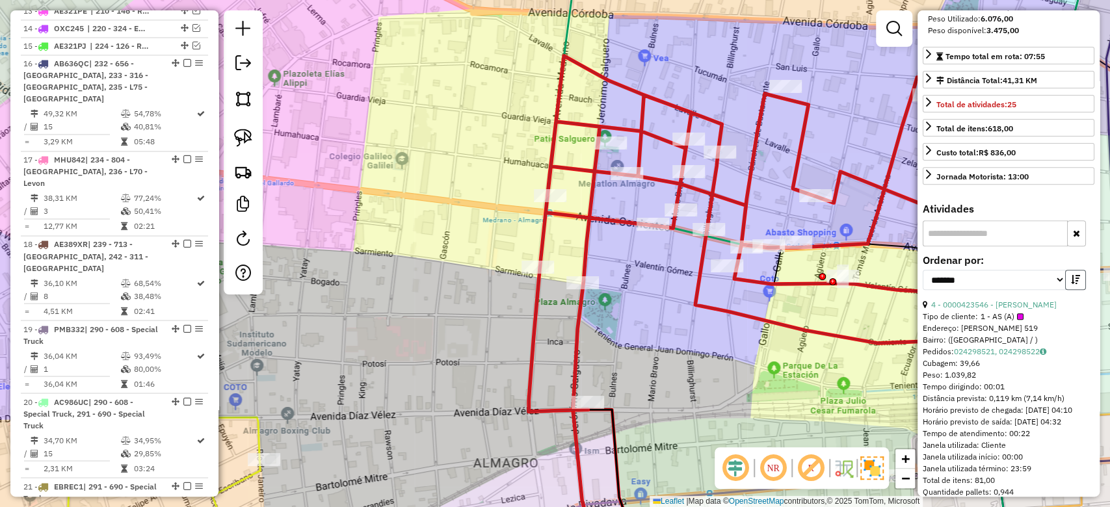
drag, startPoint x: 1071, startPoint y: 304, endPoint x: 1055, endPoint y: 317, distance: 20.3
click at [1071, 284] on icon "button" at bounding box center [1075, 279] width 9 height 9
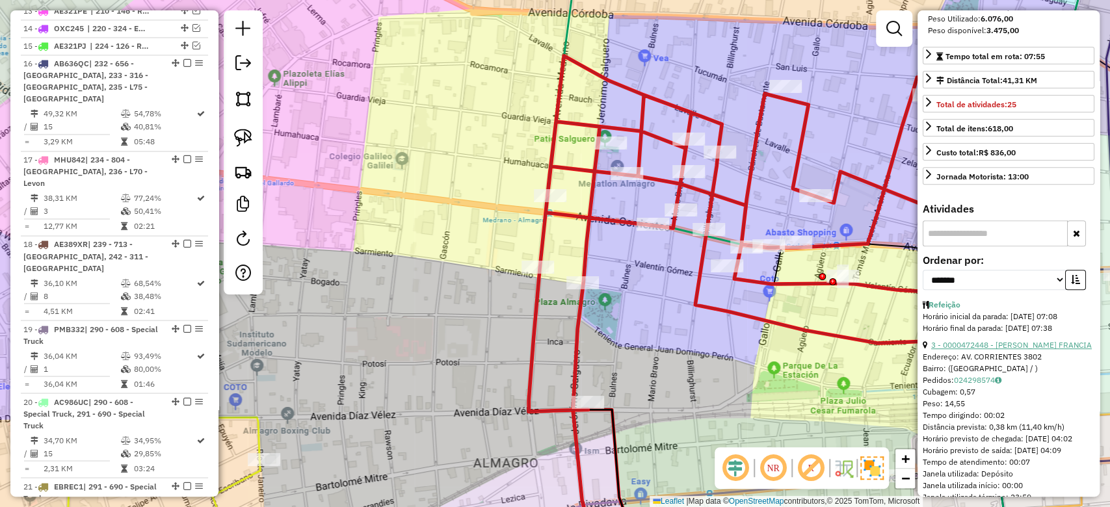
click at [960, 350] on link "3 - 0000472448 - MORENO MORALES MARIA FRANCIA" at bounding box center [1011, 345] width 161 height 10
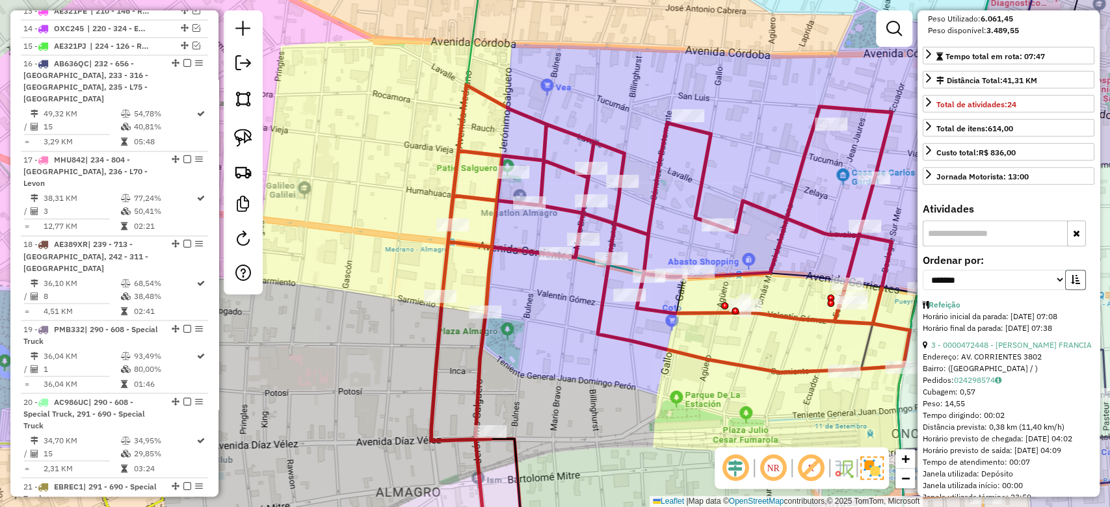
click at [1076, 290] on button "button" at bounding box center [1075, 280] width 21 height 20
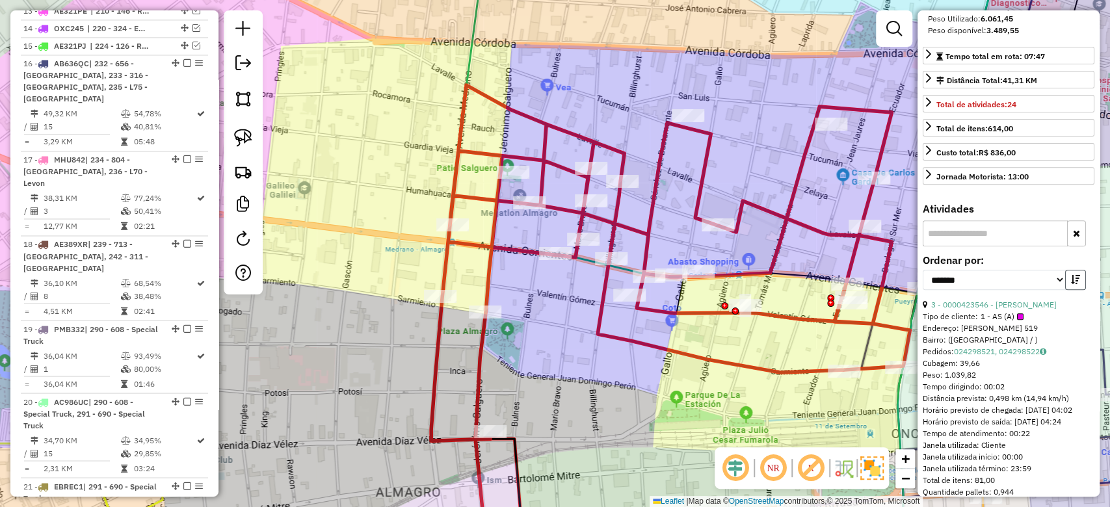
click at [1077, 290] on button "button" at bounding box center [1075, 280] width 21 height 20
click at [1075, 284] on icon "button" at bounding box center [1075, 279] width 9 height 9
click at [1013, 321] on link "6 - 0000508682 - MEDINA SAUCEDO MARIANO TOMAS" at bounding box center [993, 310] width 140 height 21
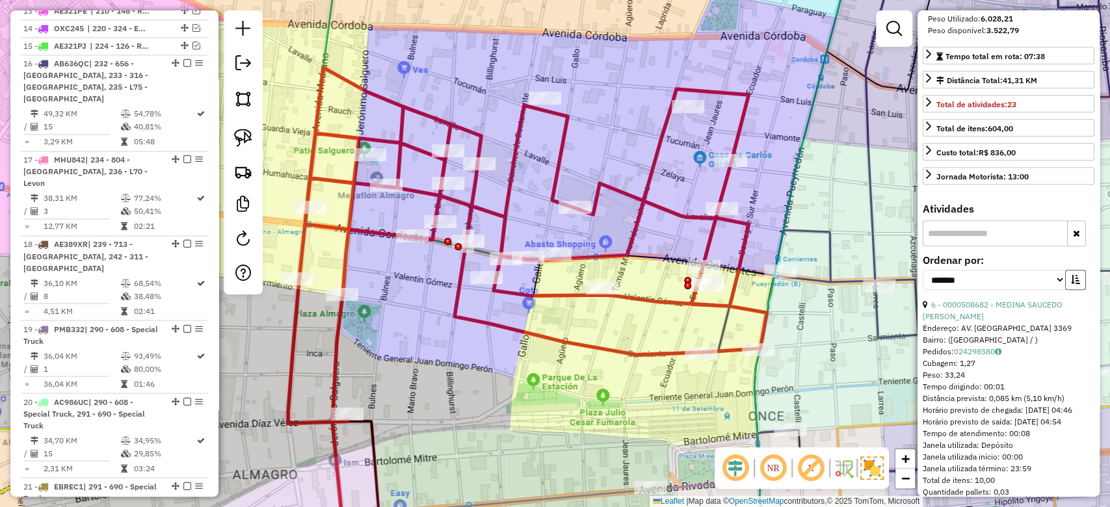
click at [1071, 284] on icon "button" at bounding box center [1075, 279] width 9 height 9
click at [1028, 311] on div "4 - 0000472450 - MORENO MORALES MARIA FRANCIA" at bounding box center [1009, 305] width 172 height 12
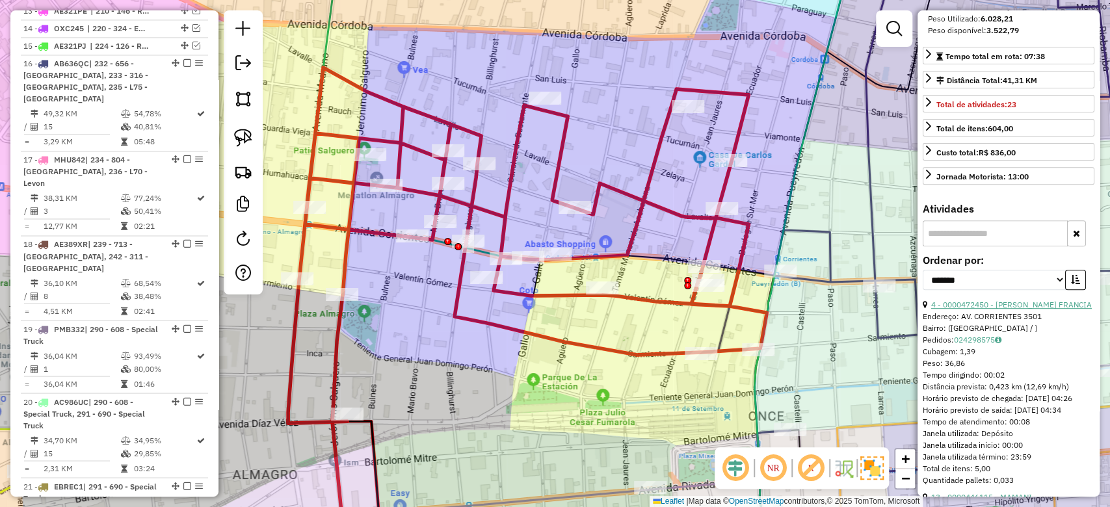
click at [1032, 309] on link "4 - 0000472450 - MORENO MORALES MARIA FRANCIA" at bounding box center [1011, 305] width 161 height 10
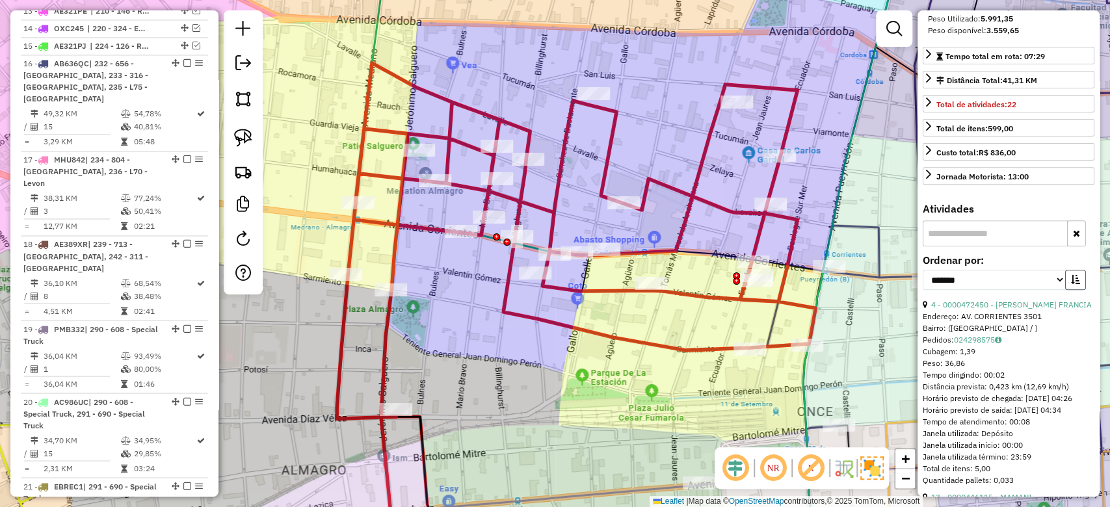
click at [1075, 284] on icon "button" at bounding box center [1075, 279] width 9 height 9
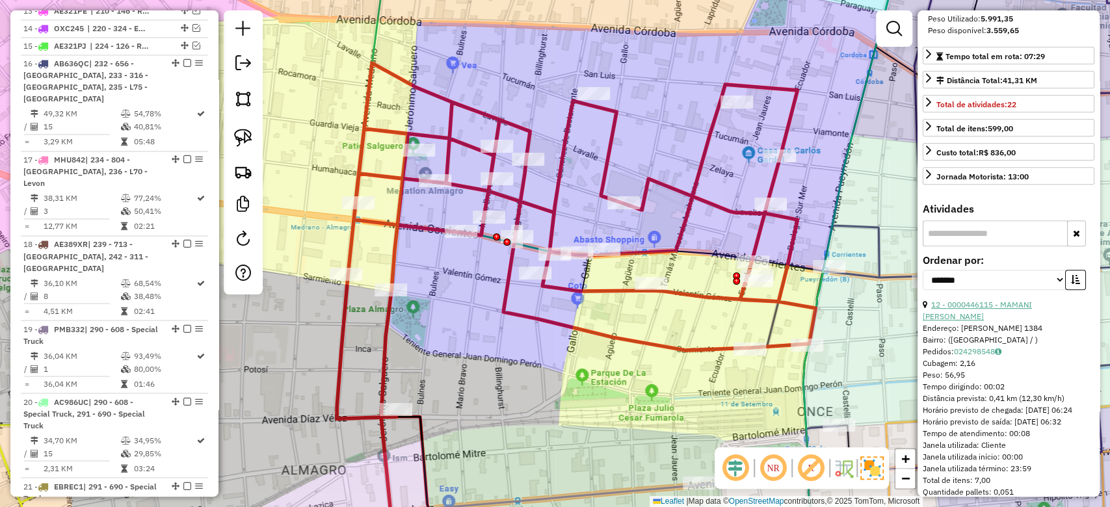
click at [1010, 321] on link "12 - 0000446115 - MAMANI HUGO ALFREDO" at bounding box center [977, 310] width 109 height 21
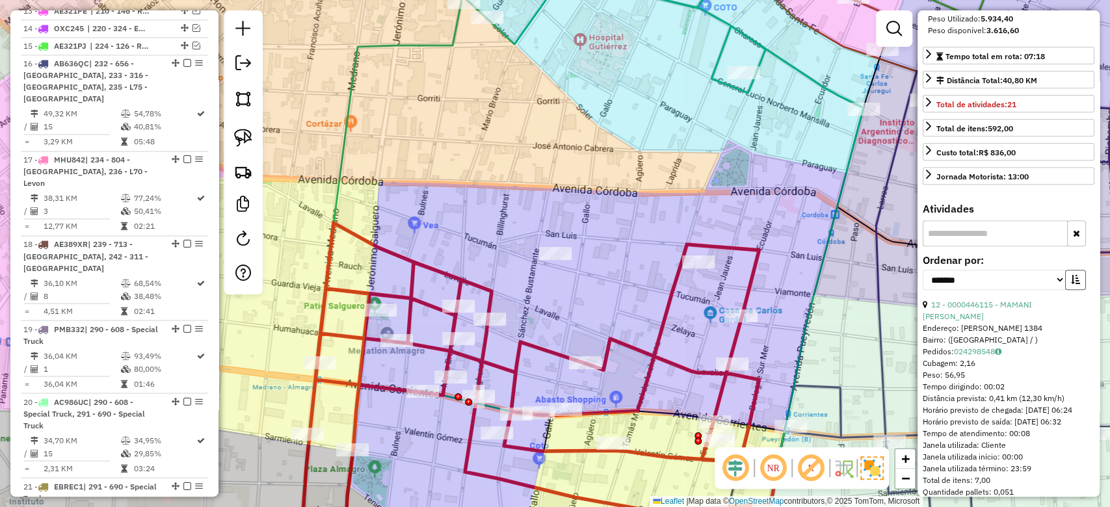
click at [1075, 284] on icon "button" at bounding box center [1075, 279] width 9 height 9
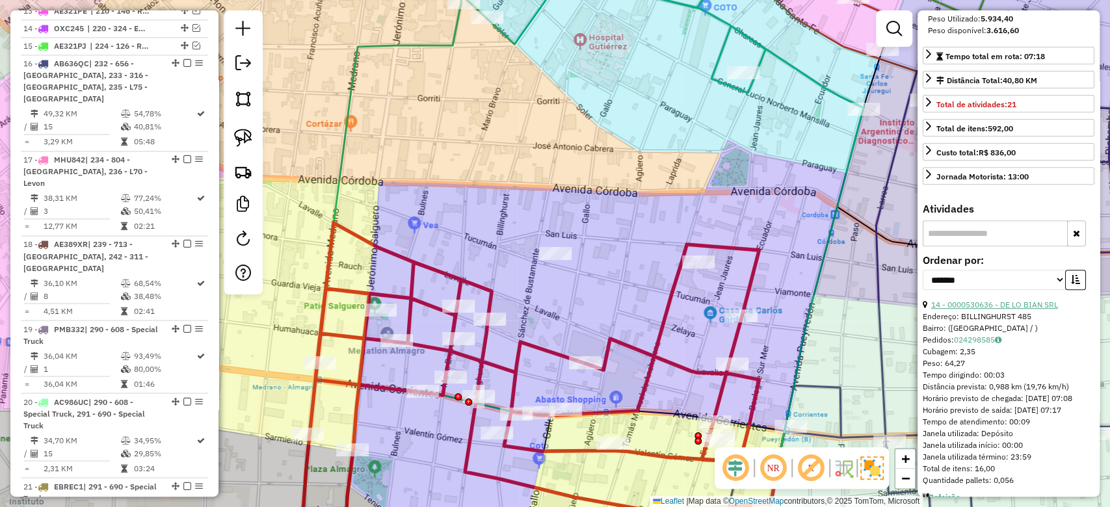
click at [1011, 309] on link "14 - 0000530636 - DE LO BIAN SRL" at bounding box center [994, 305] width 127 height 10
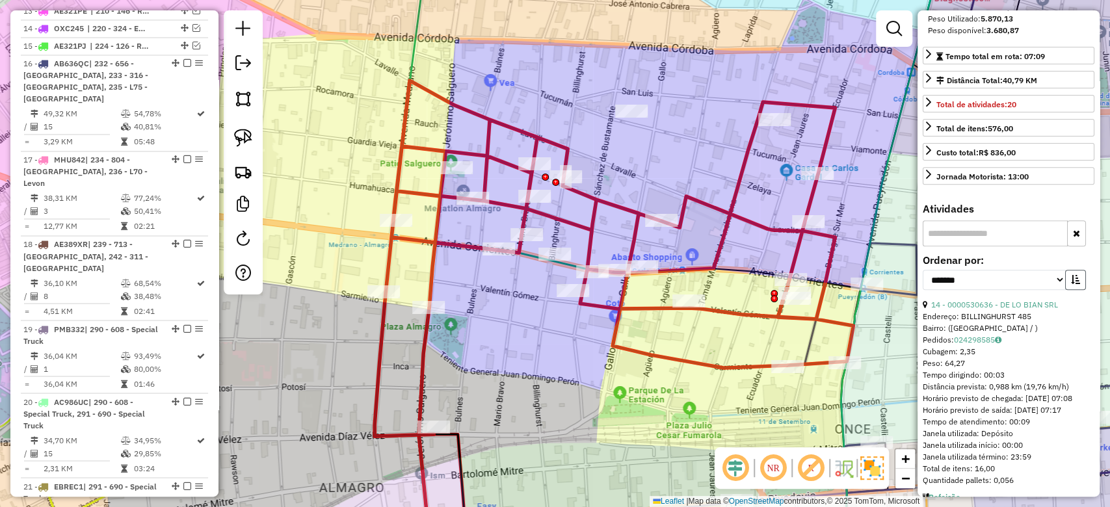
click at [1074, 290] on button "button" at bounding box center [1075, 280] width 21 height 20
click at [1075, 290] on button "button" at bounding box center [1075, 280] width 21 height 20
click at [999, 309] on link "10 - 0000431013 - Rosales Mejia Deisy Karina" at bounding box center [996, 305] width 130 height 10
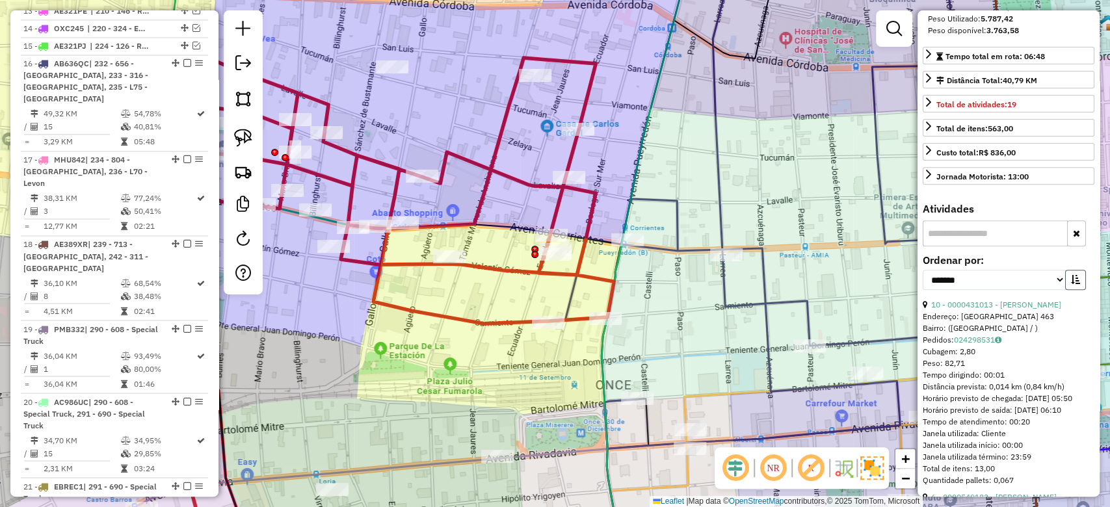
click at [1066, 290] on button "button" at bounding box center [1075, 280] width 21 height 20
click at [1008, 299] on div "**********" at bounding box center [1009, 277] width 172 height 44
click at [1007, 309] on link "6 - 0000549182 - GARCIA RUIZ YAINY BIANELLYS" at bounding box center [993, 305] width 125 height 10
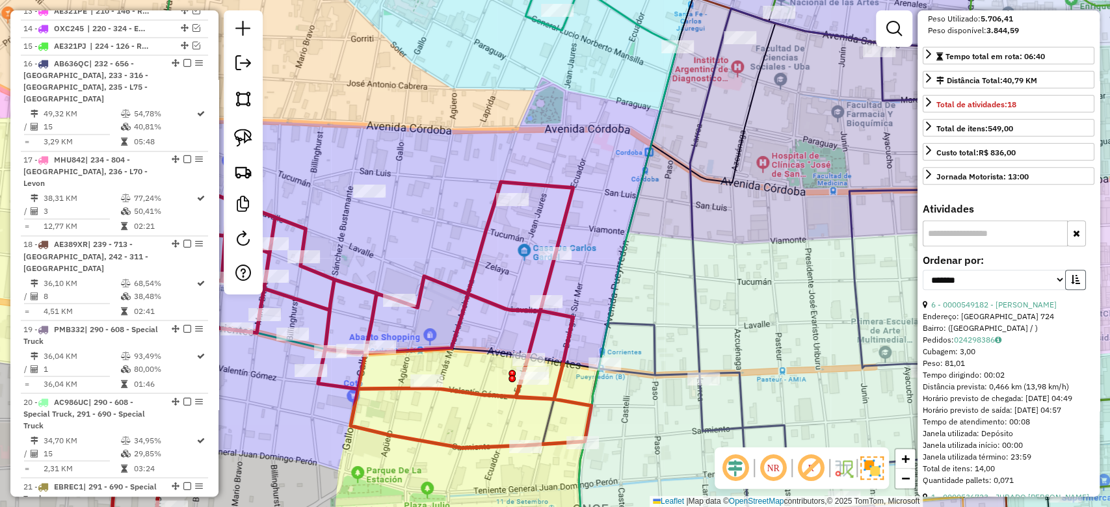
click at [1076, 284] on icon "button" at bounding box center [1075, 279] width 9 height 9
click at [1018, 309] on link "1 - 0000536723 - JURADO MAGDALENA SOLANGE" at bounding box center [1010, 305] width 158 height 10
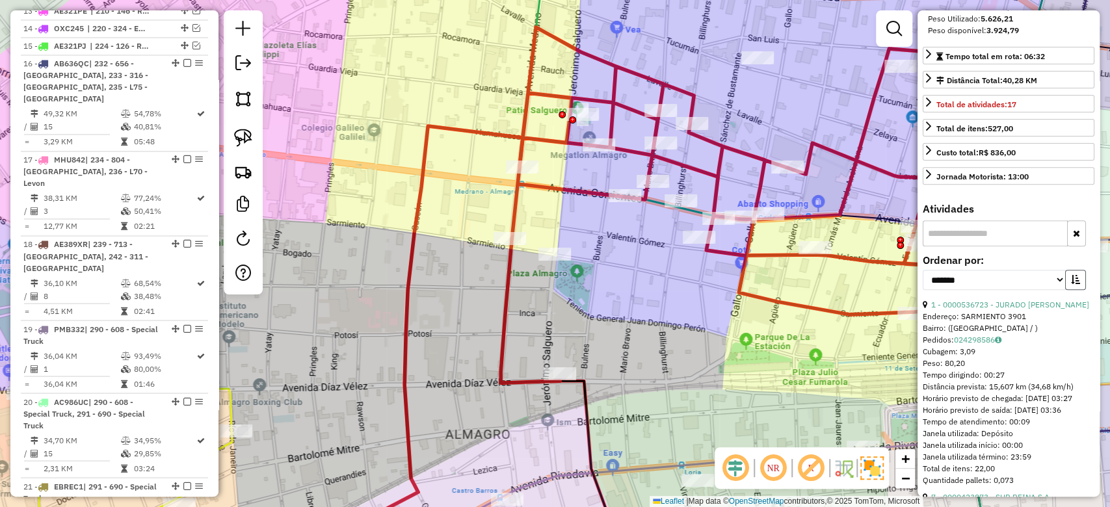
click at [1071, 284] on icon "button" at bounding box center [1075, 279] width 9 height 9
click at [1012, 309] on link "6 - 0000423873 - SUR REINA S.A." at bounding box center [991, 305] width 120 height 10
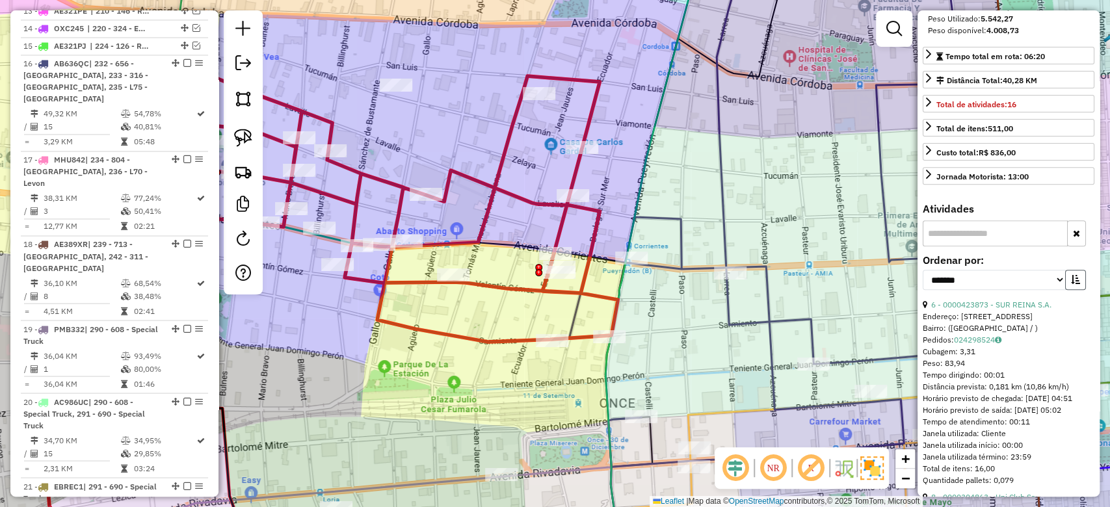
click at [1071, 284] on icon "button" at bounding box center [1075, 279] width 9 height 9
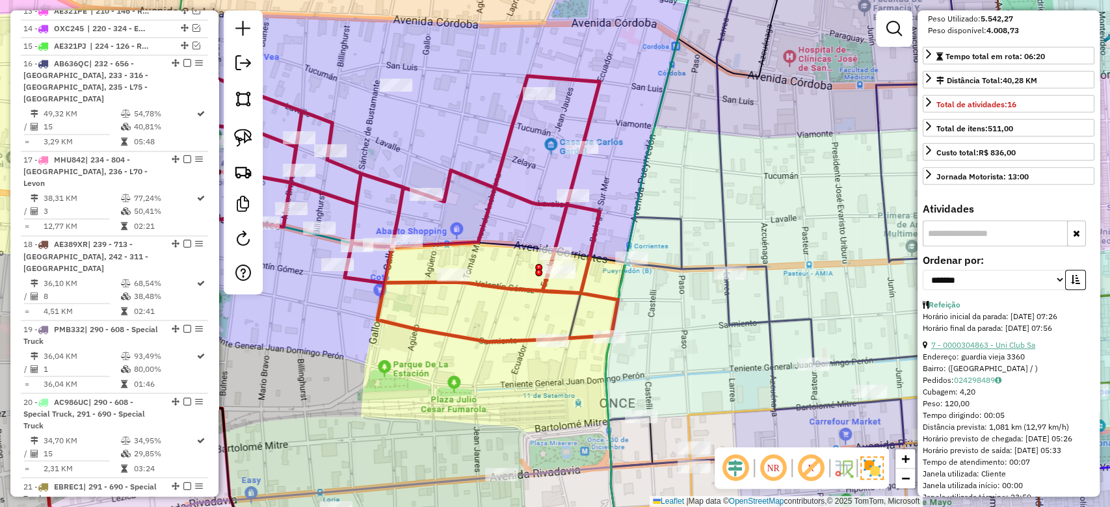
click at [995, 350] on link "7 - 0000304863 - Uni Club Sa" at bounding box center [983, 345] width 104 height 10
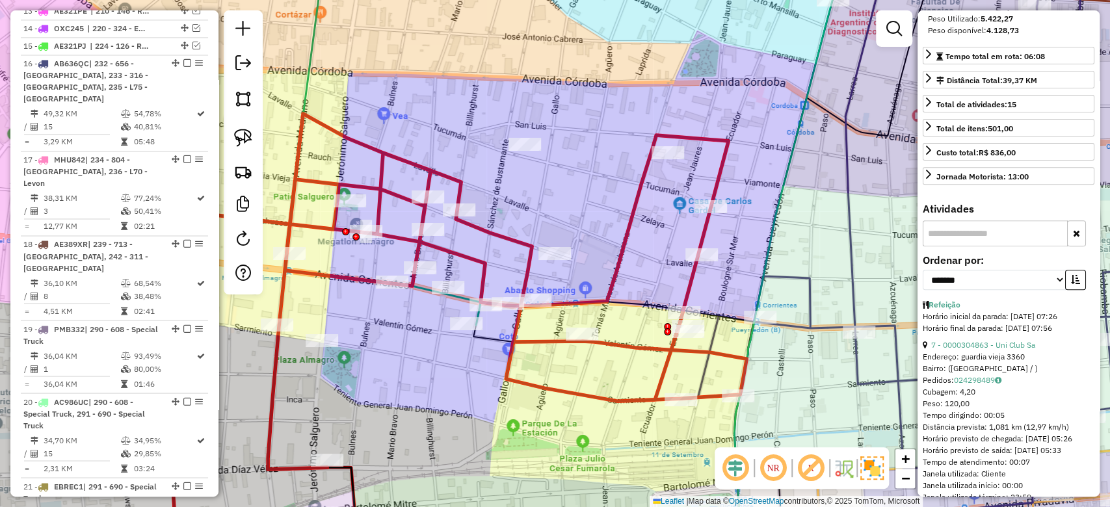
scroll to position [0, 0]
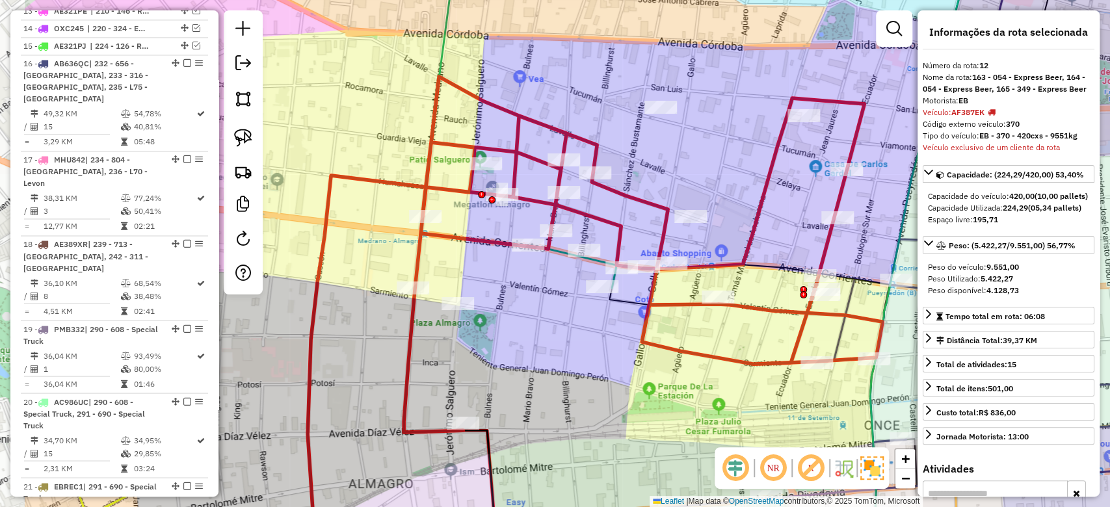
drag, startPoint x: 681, startPoint y: 213, endPoint x: 746, endPoint y: 193, distance: 68.1
click at [746, 193] on div "Janela de atendimento Grade de atendimento Capacidade Transportadoras Veículos …" at bounding box center [555, 253] width 1110 height 507
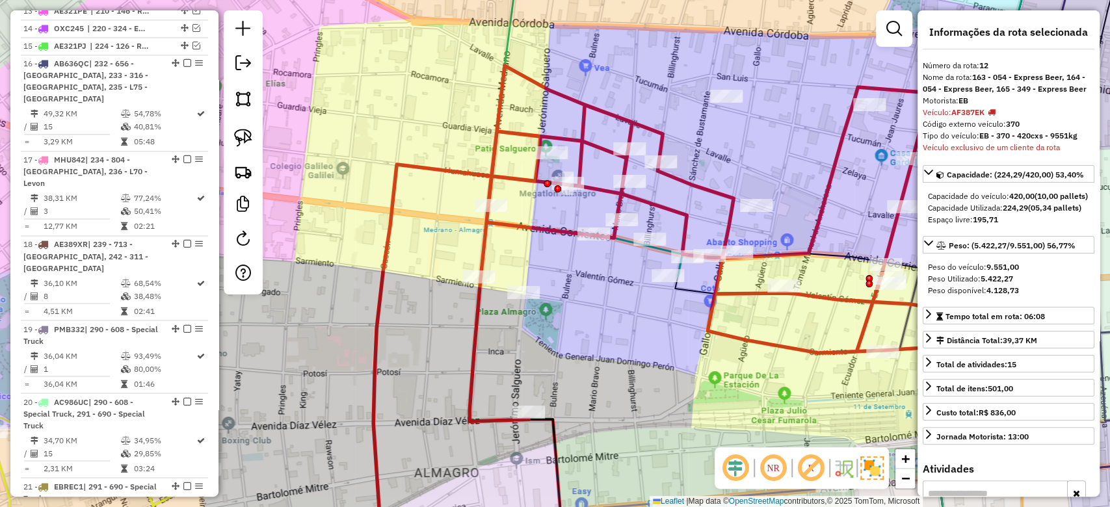
click at [774, 171] on div "Janela de atendimento Grade de atendimento Capacidade Transportadoras Veículos …" at bounding box center [555, 253] width 1110 height 507
drag, startPoint x: 593, startPoint y: 342, endPoint x: 590, endPoint y: 334, distance: 8.5
click at [590, 334] on div "Janela de atendimento Grade de atendimento Capacidade Transportadoras Veículos …" at bounding box center [555, 253] width 1110 height 507
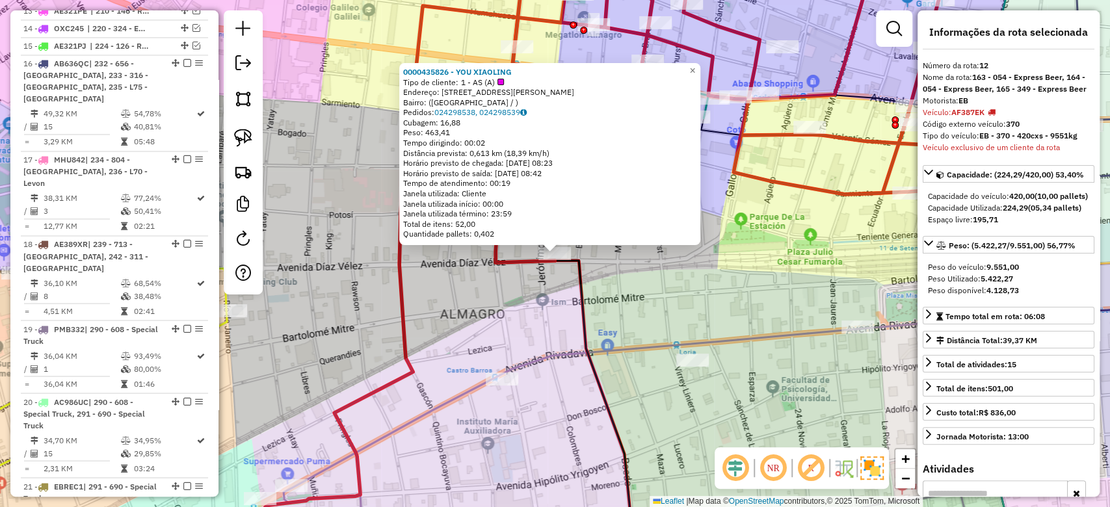
click at [765, 223] on div "0000435826 - YOU XIAOLING Tipo de cliente: 1 - AS (A) Endereço: AV DIAZ VELEZ 3…" at bounding box center [555, 253] width 1110 height 507
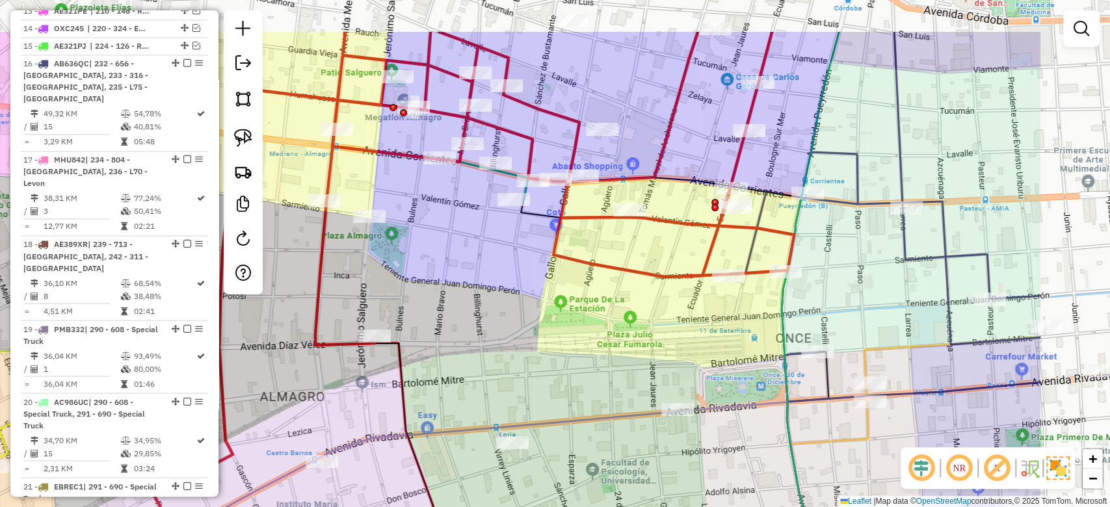
drag, startPoint x: 772, startPoint y: 229, endPoint x: 570, endPoint y: 316, distance: 220.2
click at [570, 316] on div "Janela de atendimento Grade de atendimento Capacidade Transportadoras Veículos …" at bounding box center [555, 253] width 1110 height 507
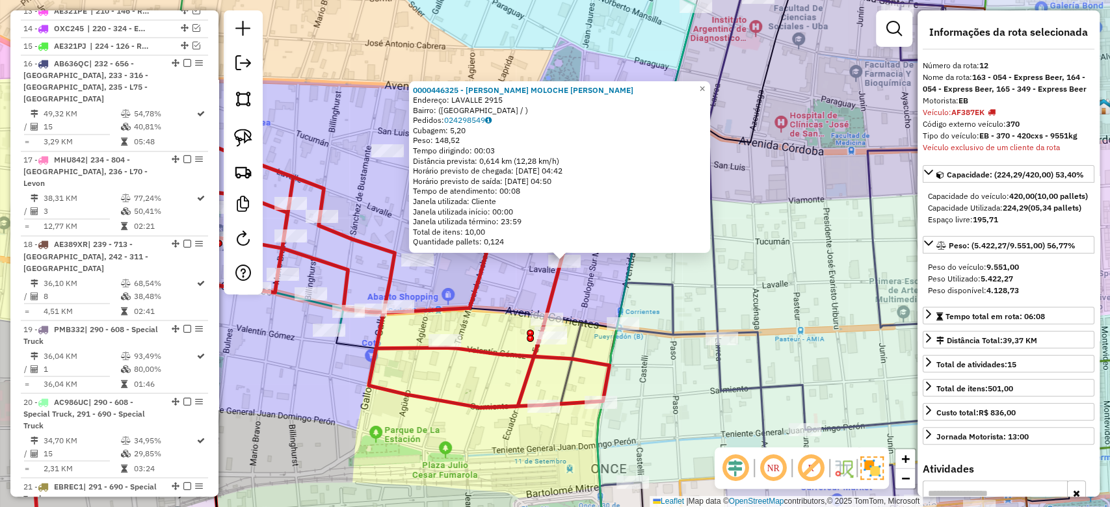
click at [491, 289] on div "0000446325 - VARGAS MACHUCA MOLOCHE JUDITH VIOLET Endereço: LAVALLE 2915 Bairro…" at bounding box center [555, 253] width 1110 height 507
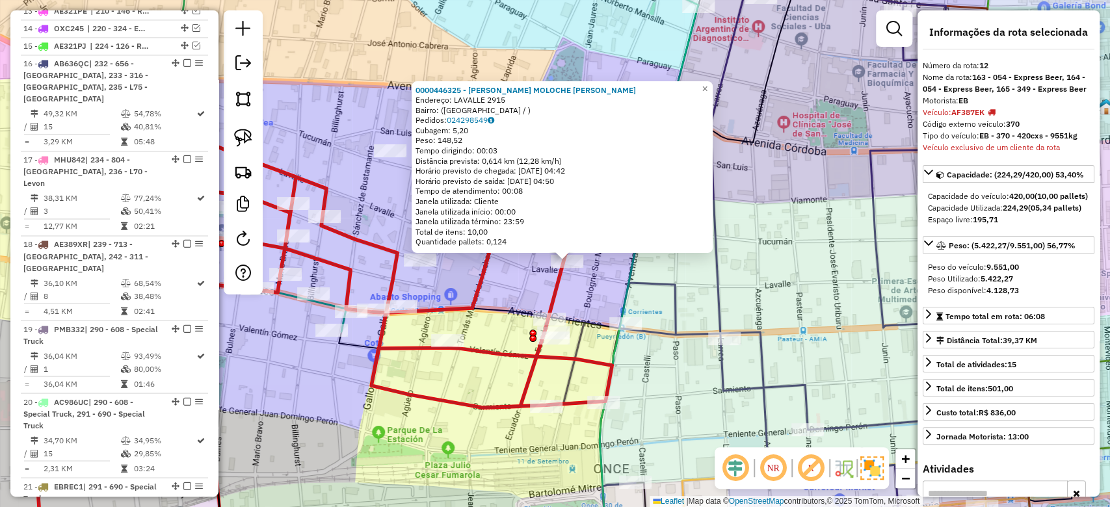
click at [493, 287] on div "0000446325 - VARGAS MACHUCA MOLOCHE JUDITH VIOLET Endereço: LAVALLE 2915 Bairro…" at bounding box center [555, 253] width 1110 height 507
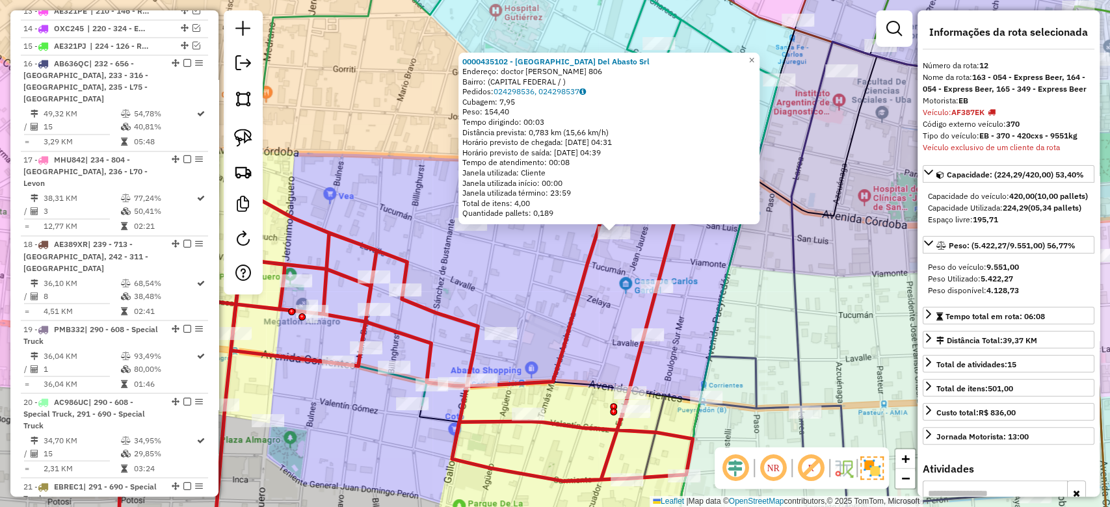
drag, startPoint x: 535, startPoint y: 305, endPoint x: 733, endPoint y: 218, distance: 216.0
click at [692, 218] on icon at bounding box center [453, 365] width 478 height 343
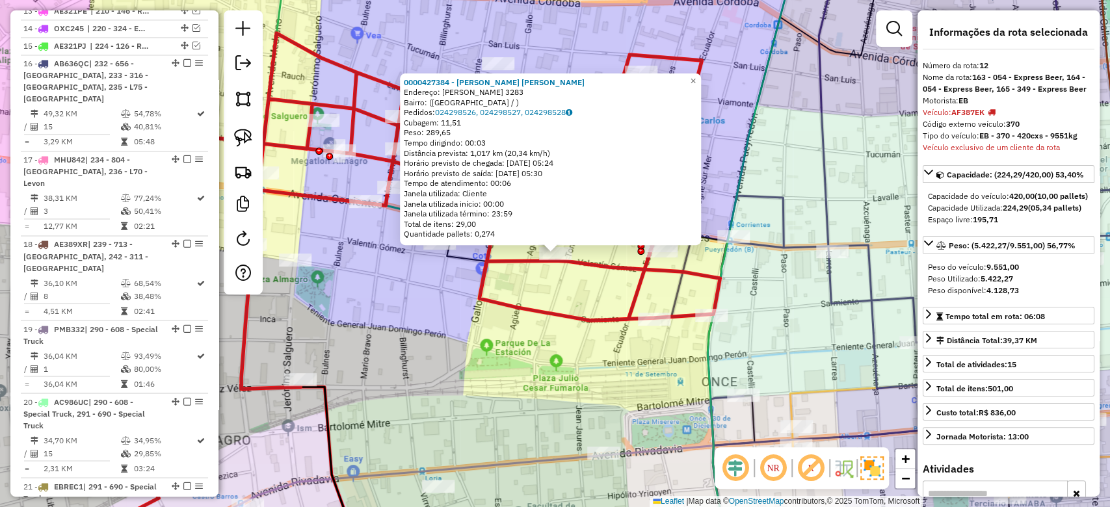
click at [471, 308] on div "0000427384 - Flores Rios Teresa Angela Endereço: valentín gómez 3283 Bairro: (B…" at bounding box center [555, 253] width 1110 height 507
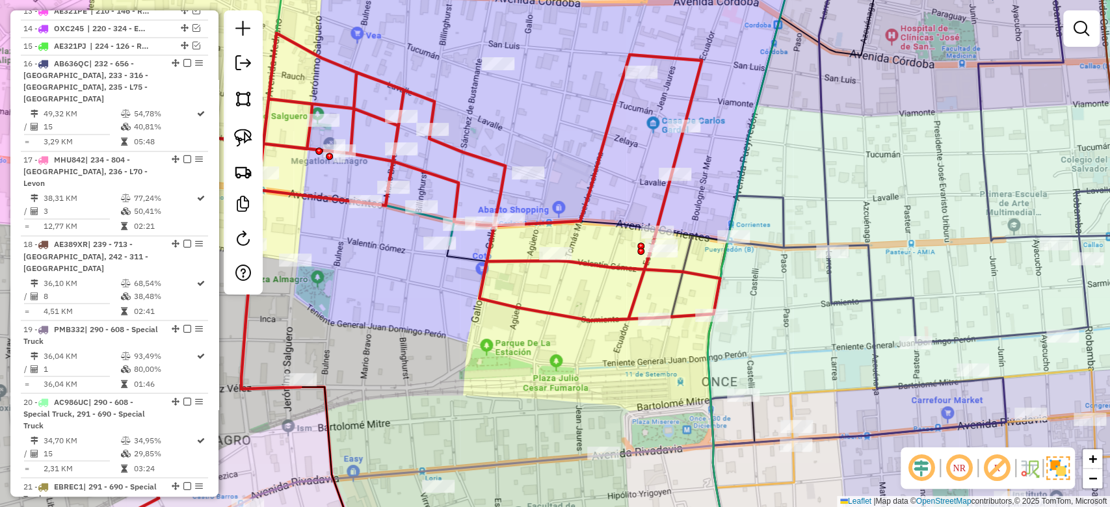
drag, startPoint x: 400, startPoint y: 259, endPoint x: 544, endPoint y: 320, distance: 155.3
click at [536, 330] on div "Janela de atendimento Grade de atendimento Capacidade Transportadoras Veículos …" at bounding box center [555, 253] width 1110 height 507
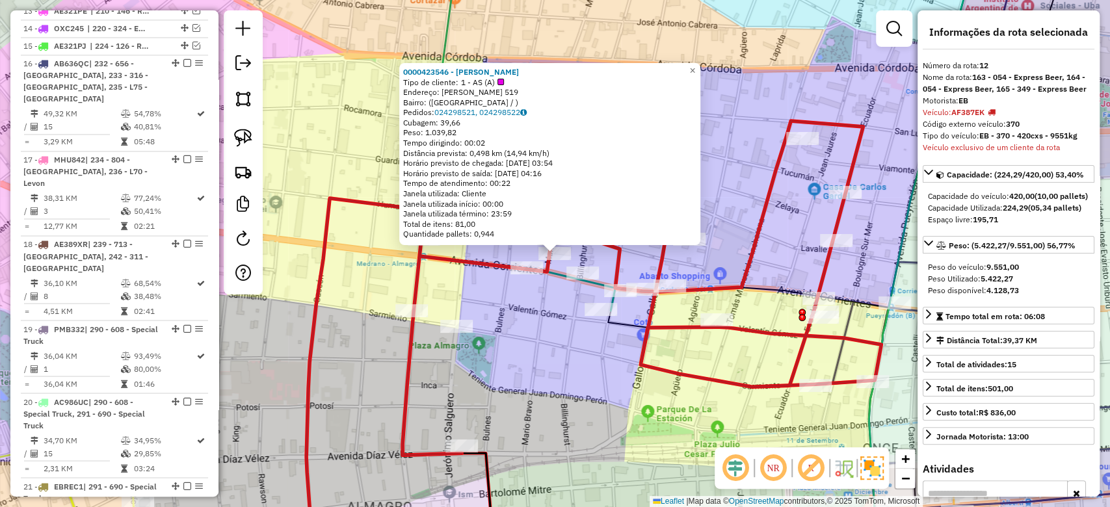
click at [568, 330] on div "0000423546 - Lin Xiang Tipo de cliente: 1 - AS (A) Endereço: mario bravo 519 Ba…" at bounding box center [555, 253] width 1110 height 507
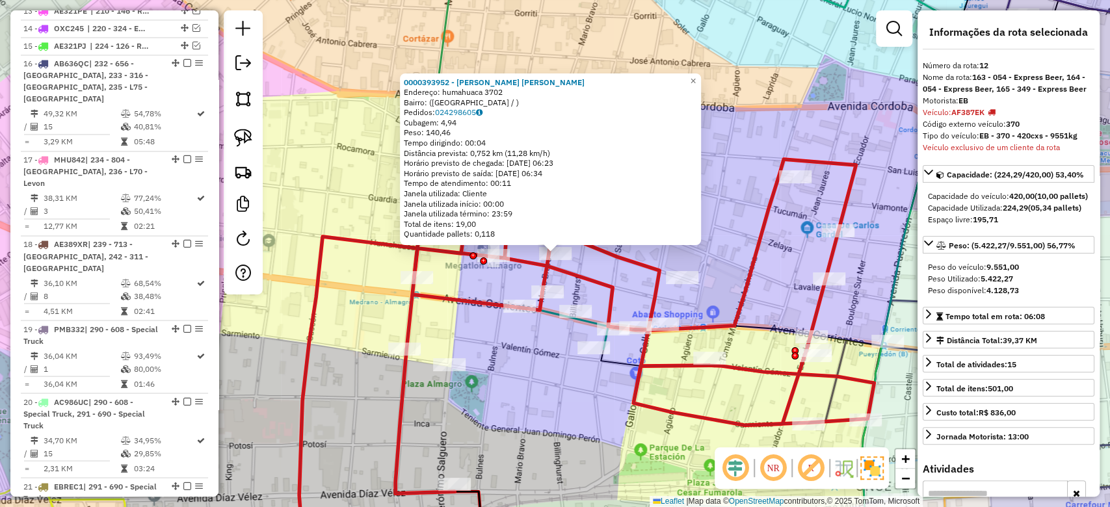
click at [610, 265] on div "0000393952 - Gonzalez Rodriguez Guido Jesus Endereço: humahuaca 3702 Bairro: (B…" at bounding box center [555, 253] width 1110 height 507
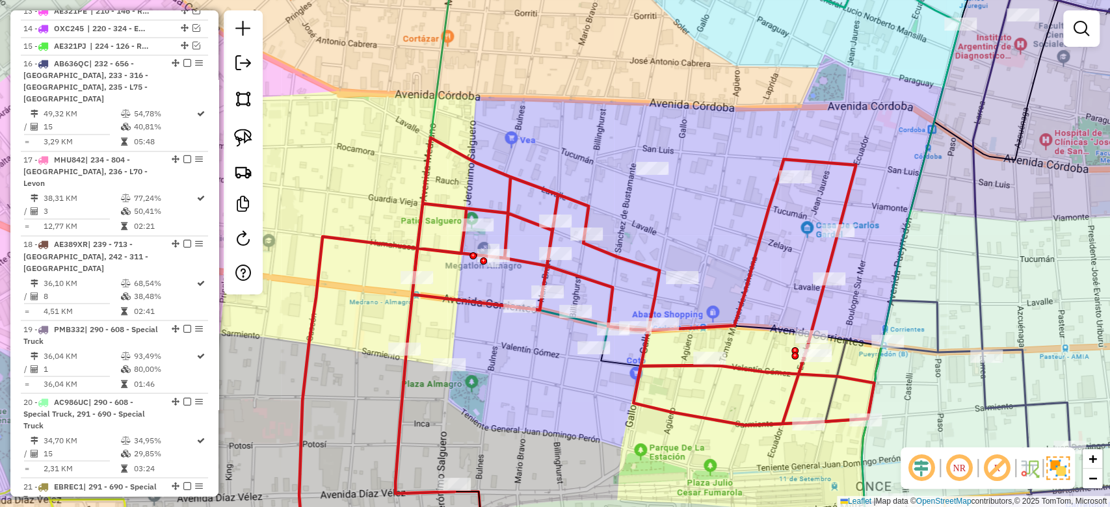
click at [590, 223] on icon at bounding box center [634, 316] width 478 height 356
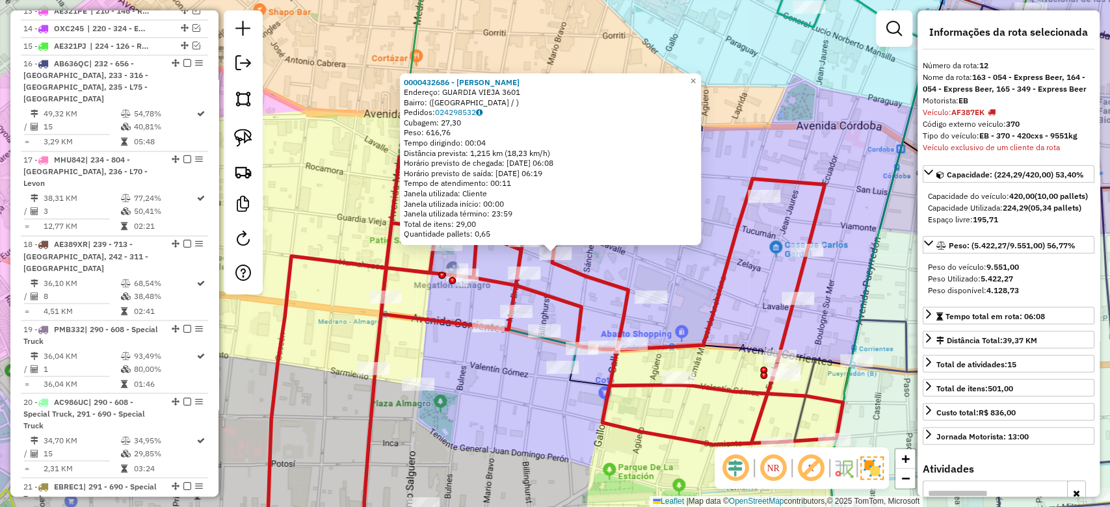
click at [583, 242] on div "0000432686 - SARNI LUIS Endereço: GUARDIA VIEJA 3601 Bairro: (BUENOS AIRES / ) …" at bounding box center [550, 159] width 301 height 172
click at [486, 265] on div "0000432686 - SARNI LUIS Endereço: GUARDIA VIEJA 3601 Bairro: (BUENOS AIRES / ) …" at bounding box center [555, 253] width 1110 height 507
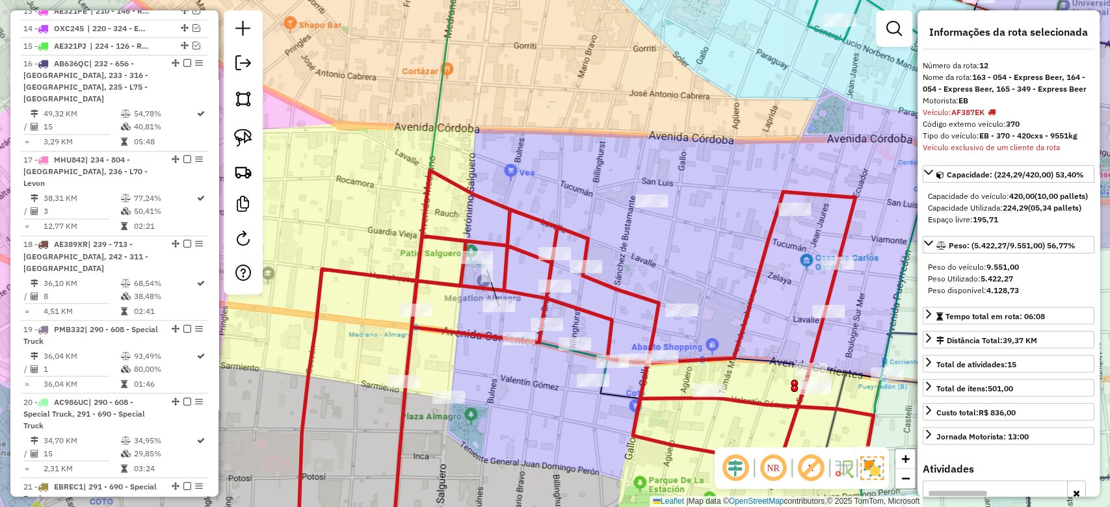
click at [491, 293] on icon at bounding box center [634, 348] width 478 height 356
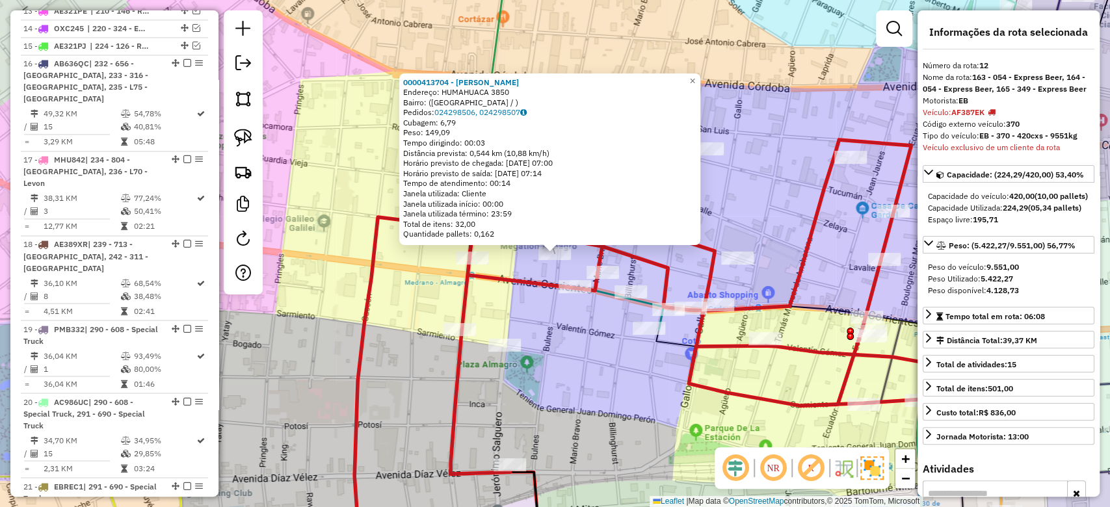
click at [537, 278] on icon at bounding box center [690, 296] width 478 height 356
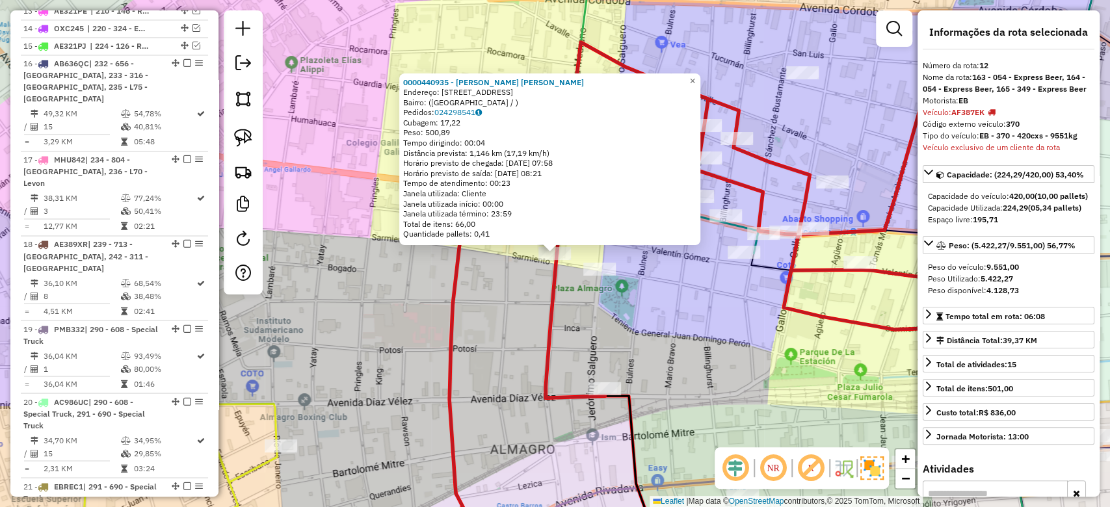
click at [629, 317] on div "0000440935 - CAMARGO TACUNANN ROGER Endereço: AVENIDA MEDRANO 502 Bairro: (BUEN…" at bounding box center [555, 253] width 1110 height 507
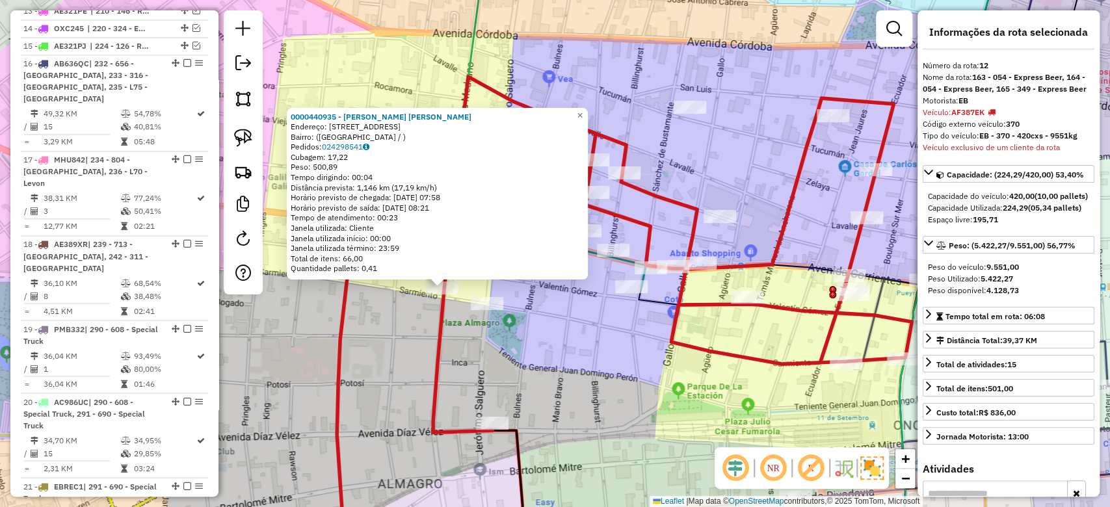
click at [706, 185] on div "Rota 12 - Placa AF387EK 0000421209 - SANCHEZ URBAEZ AUROLINA DEL CARMEN 0000440…" at bounding box center [555, 253] width 1110 height 507
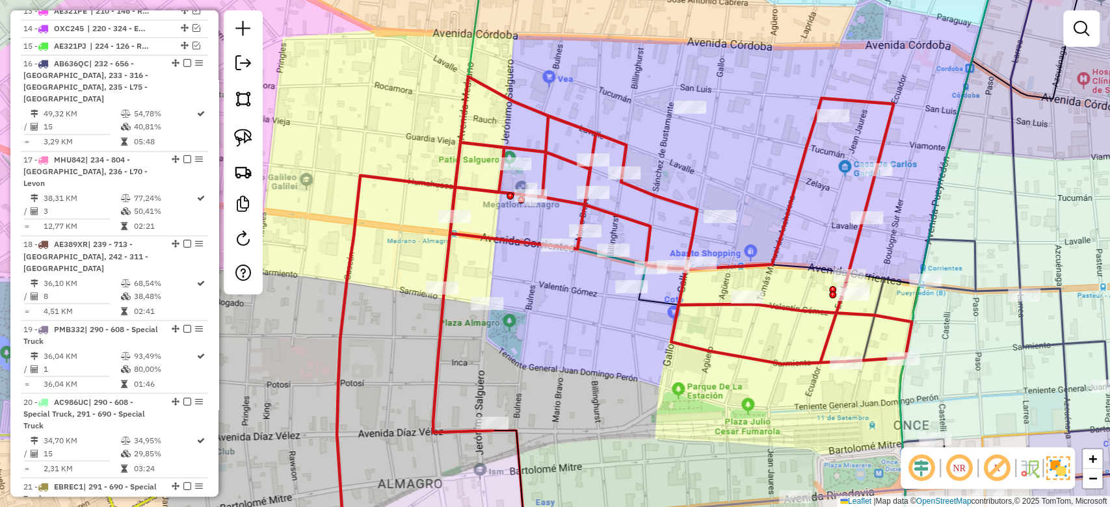
drag, startPoint x: 684, startPoint y: 203, endPoint x: 645, endPoint y: 185, distance: 43.0
click at [684, 203] on icon at bounding box center [672, 255] width 478 height 356
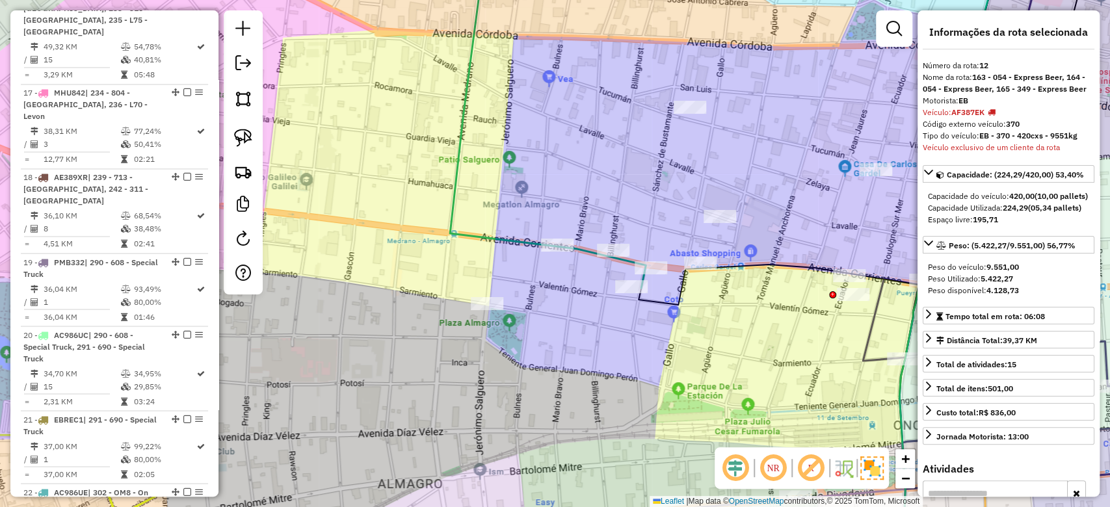
scroll to position [1350, 0]
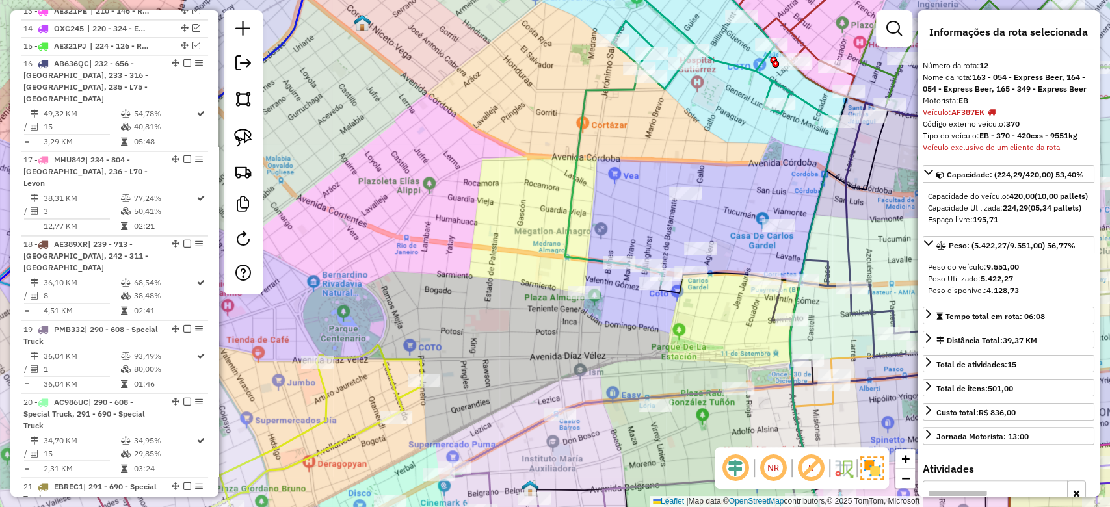
drag, startPoint x: 687, startPoint y: 152, endPoint x: 669, endPoint y: 138, distance: 23.2
click at [689, 172] on div "Janela de atendimento Grade de atendimento Capacidade Transportadoras Veículos …" at bounding box center [555, 253] width 1110 height 507
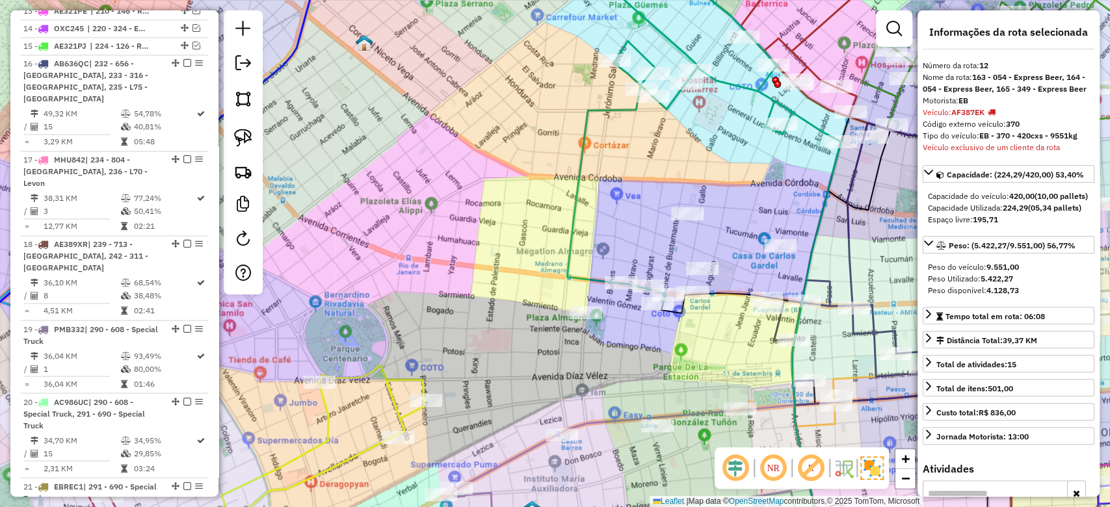
click at [663, 129] on div "Janela de atendimento Grade de atendimento Capacidade Transportadoras Veículos …" at bounding box center [555, 253] width 1110 height 507
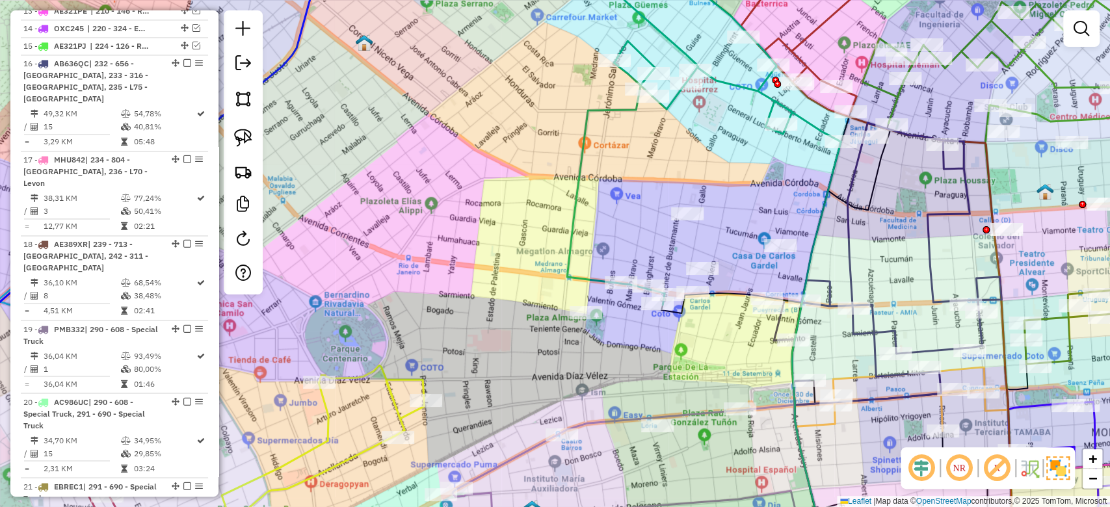
click at [626, 112] on icon at bounding box center [704, 131] width 274 height 347
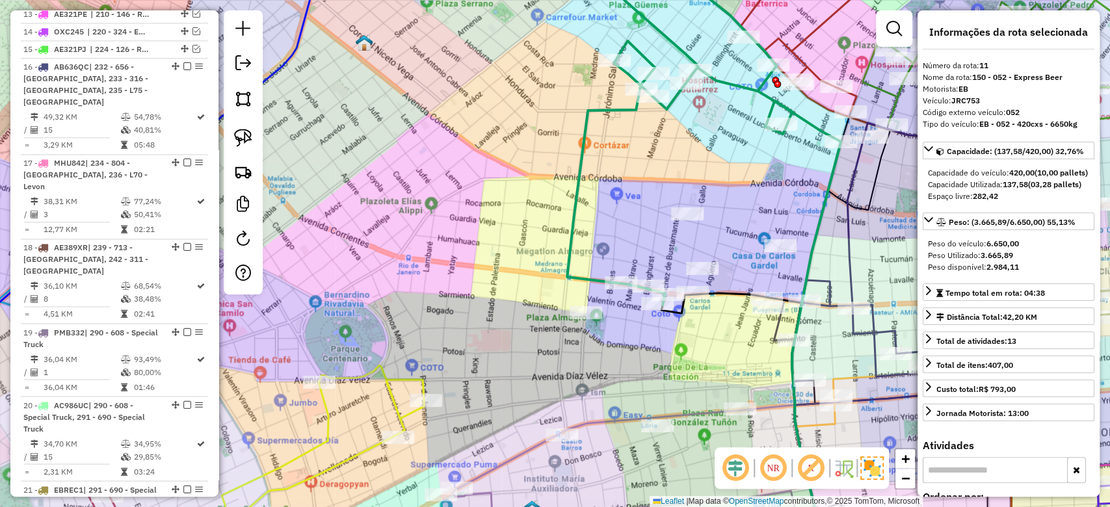
scroll to position [1344, 0]
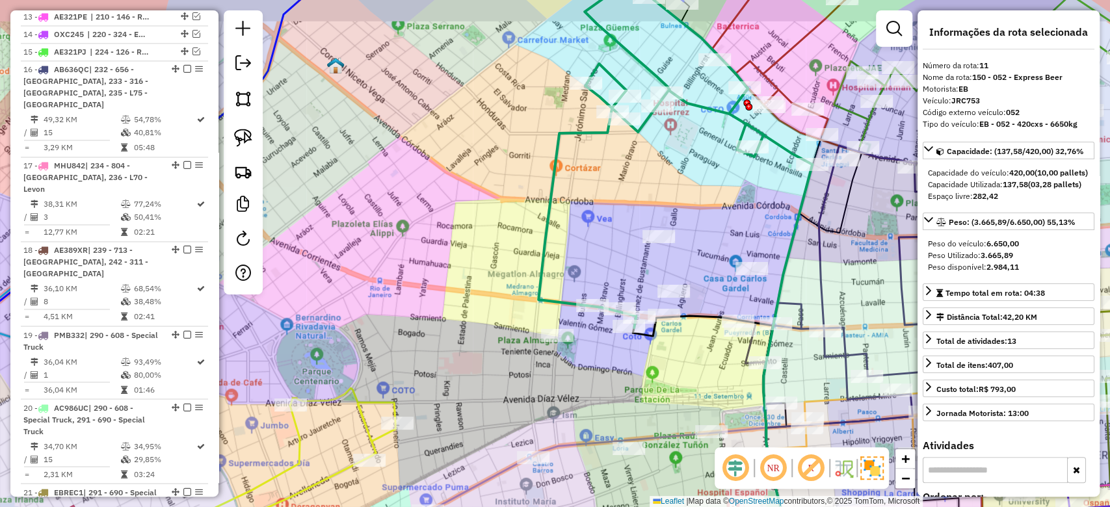
drag, startPoint x: 677, startPoint y: 181, endPoint x: 625, endPoint y: 218, distance: 64.4
click at [625, 218] on div "Janela de atendimento Grade de atendimento Capacidade Transportadoras Veículos …" at bounding box center [555, 253] width 1110 height 507
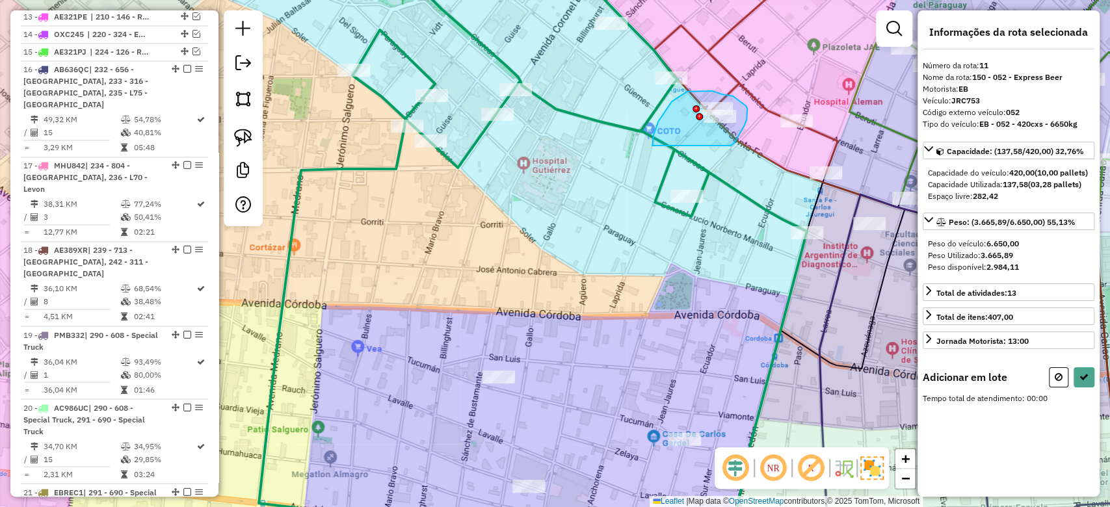
drag, startPoint x: 744, startPoint y: 126, endPoint x: 655, endPoint y: 166, distance: 97.5
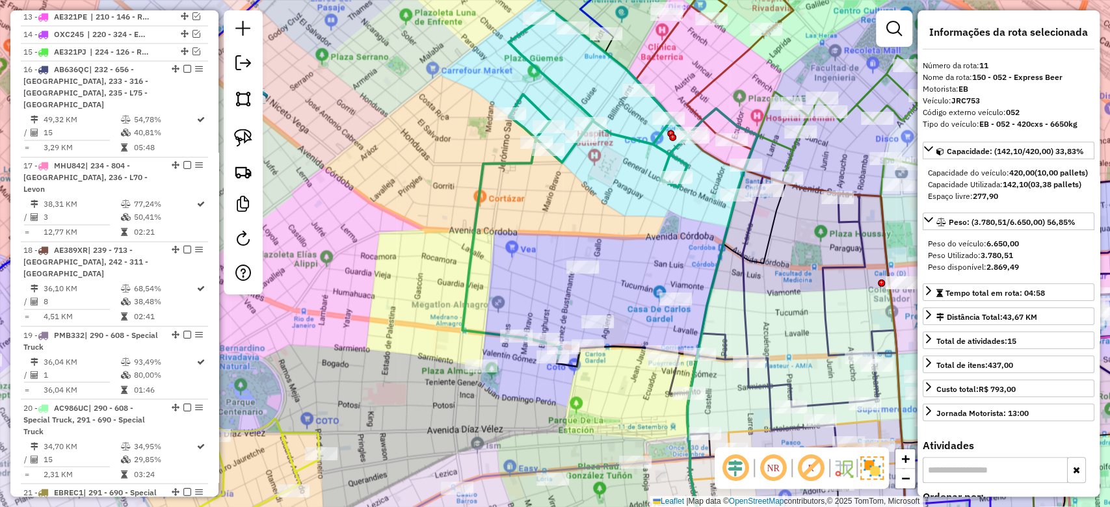
click at [614, 233] on div "Rota 11 - Placa JRC753 0000368597 - Yu Wenzhen Janela de atendimento Grade de a…" at bounding box center [555, 253] width 1110 height 507
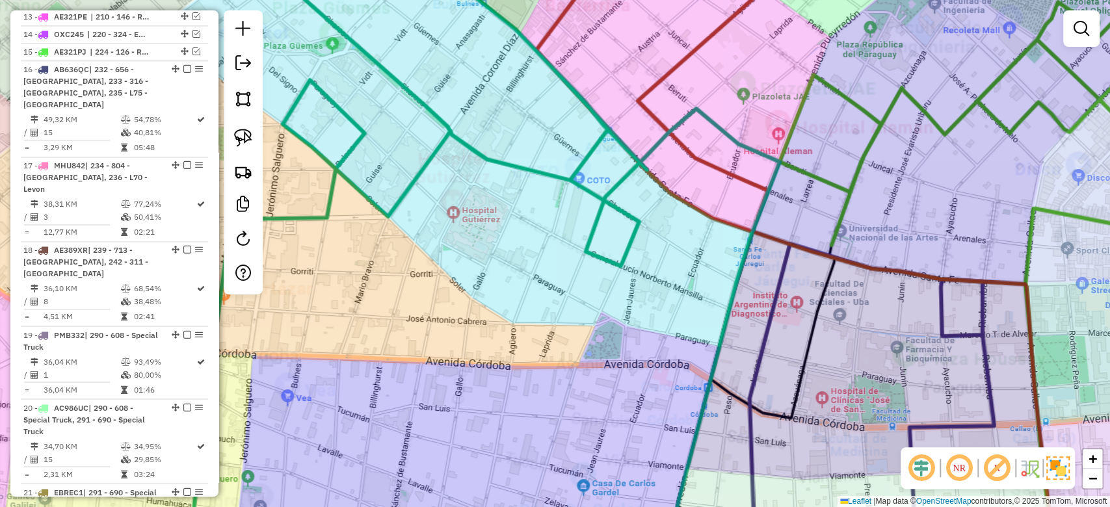
click at [718, 96] on div "Janela de atendimento Grade de atendimento Capacidade Transportadoras Veículos …" at bounding box center [555, 253] width 1110 height 507
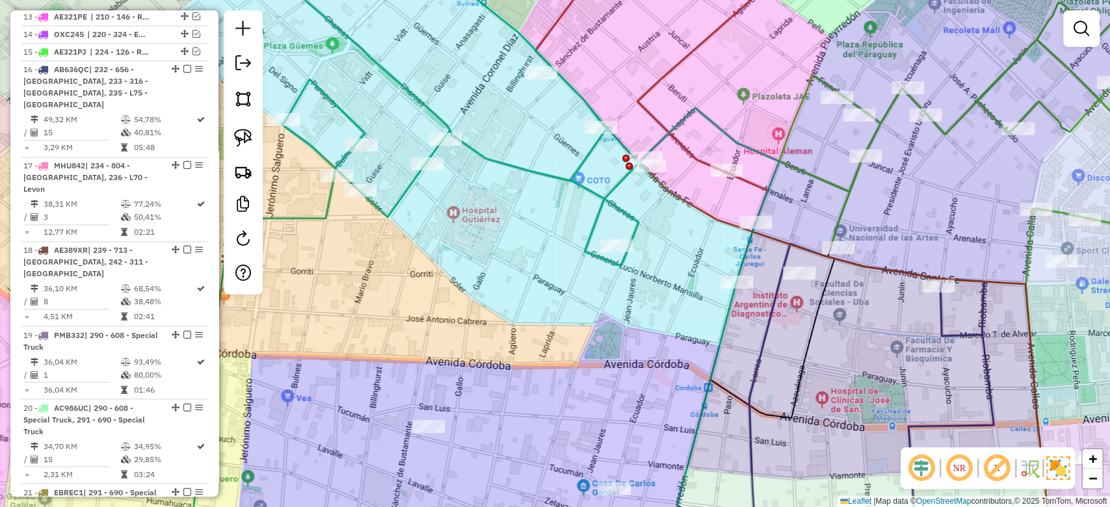
click at [654, 93] on icon at bounding box center [721, 85] width 168 height 273
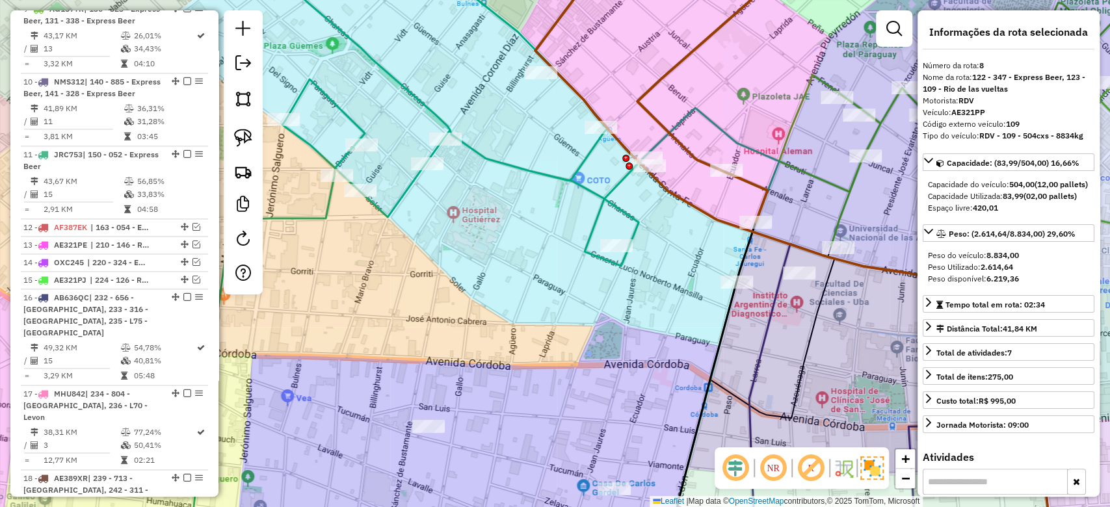
scroll to position [1092, 0]
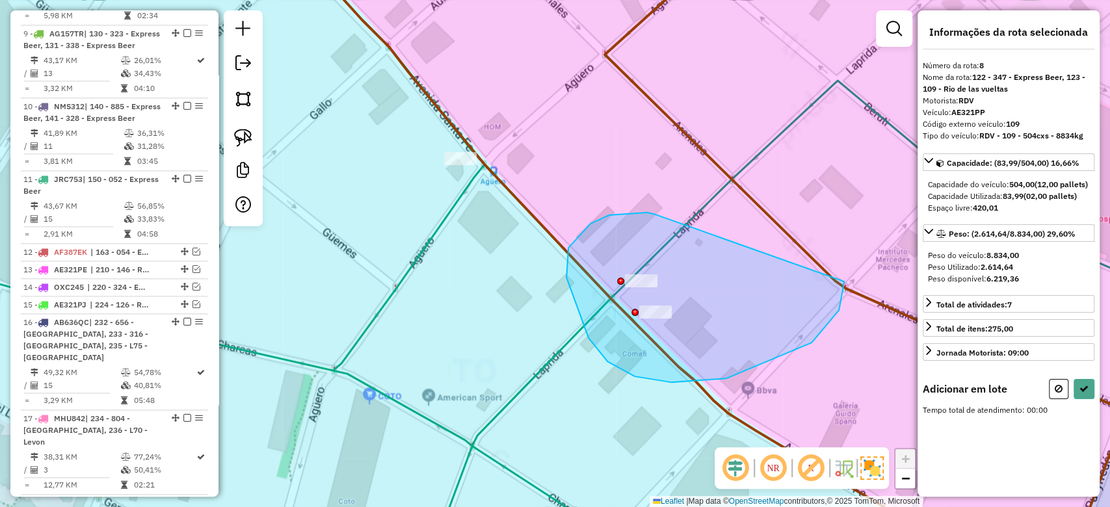
drag, startPoint x: 568, startPoint y: 248, endPoint x: 822, endPoint y: 195, distance: 259.0
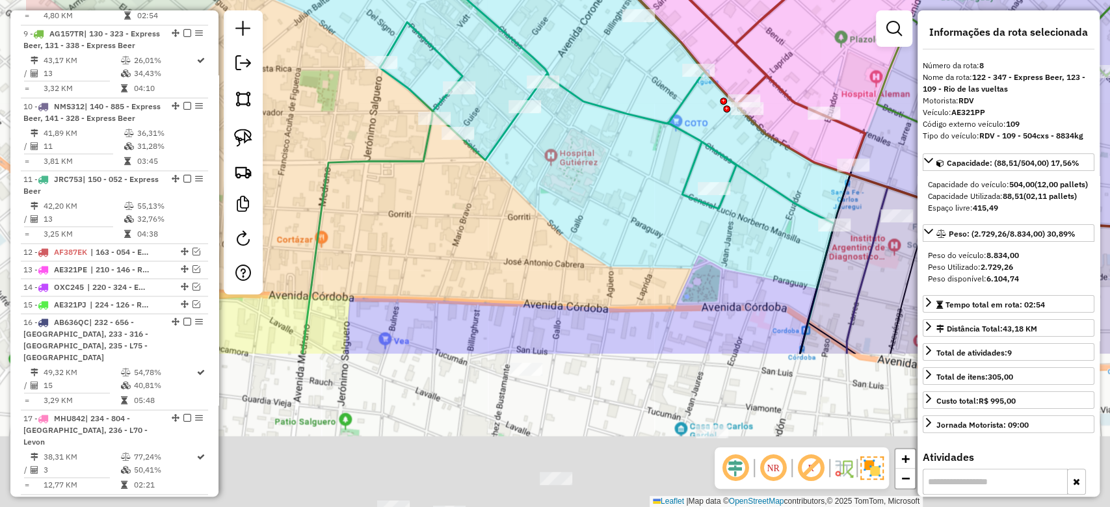
drag, startPoint x: 498, startPoint y: 335, endPoint x: 638, endPoint y: 127, distance: 251.0
click at [638, 129] on div "Janela de atendimento Grade de atendimento Capacidade Transportadoras Veículos …" at bounding box center [555, 253] width 1110 height 507
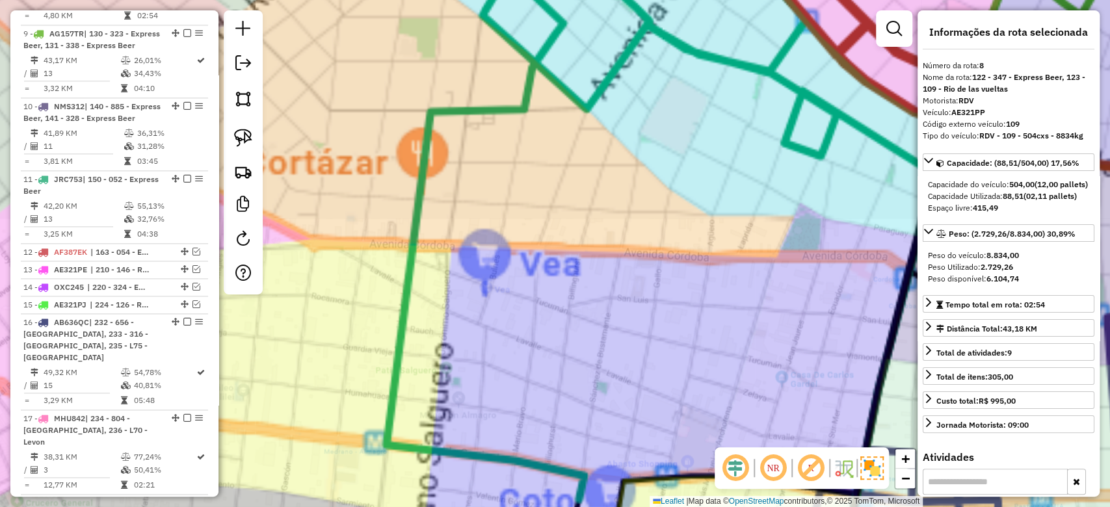
click at [579, 157] on div "Janela de atendimento Grade de atendimento Capacidade Transportadoras Veículos …" at bounding box center [555, 253] width 1110 height 507
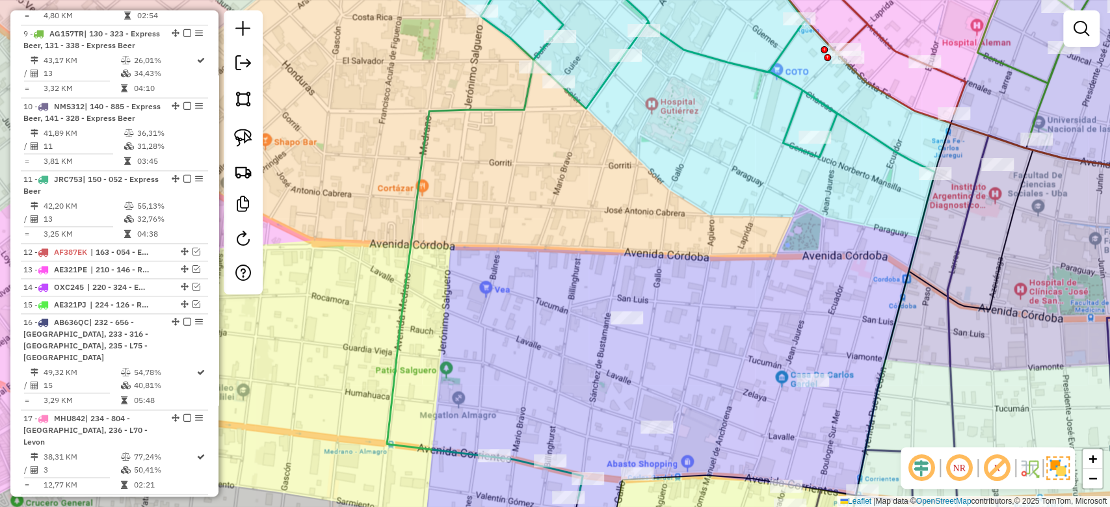
click at [493, 112] on icon at bounding box center [661, 223] width 548 height 549
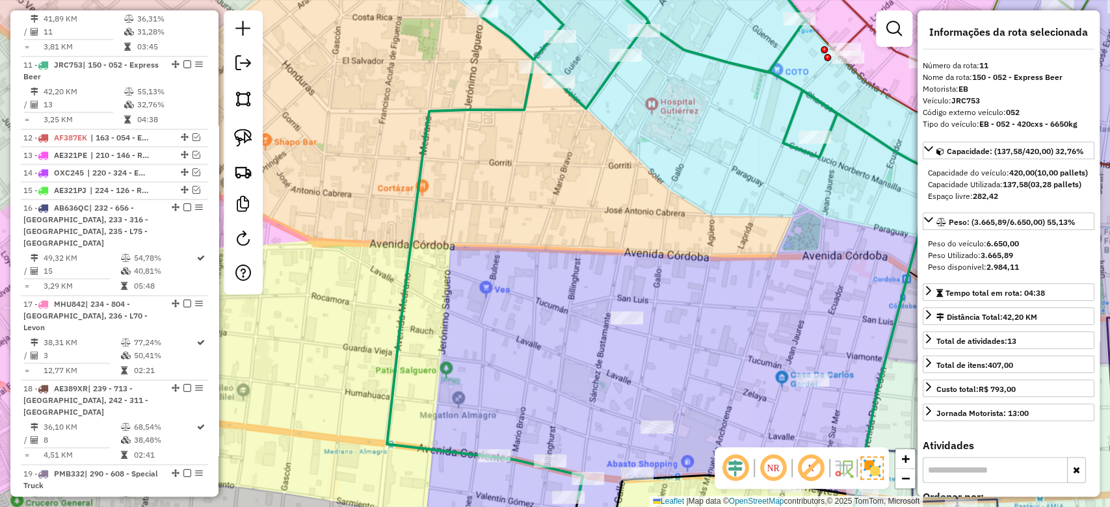
scroll to position [1344, 0]
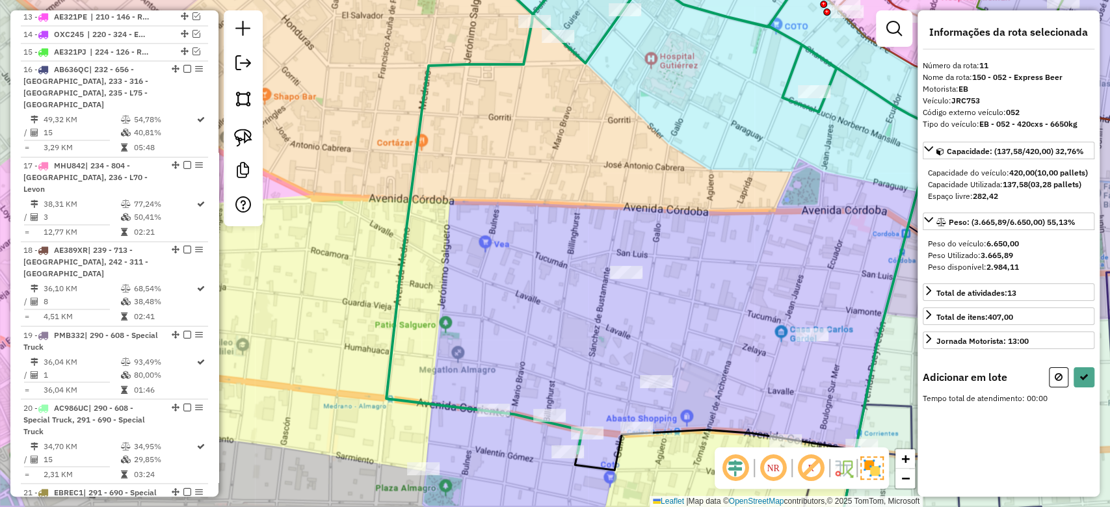
drag, startPoint x: 610, startPoint y: 391, endPoint x: 612, endPoint y: 336, distance: 54.6
click at [612, 336] on div "Janela de atendimento Grade de atendimento Capacidade Transportadoras Veículos …" at bounding box center [555, 253] width 1110 height 507
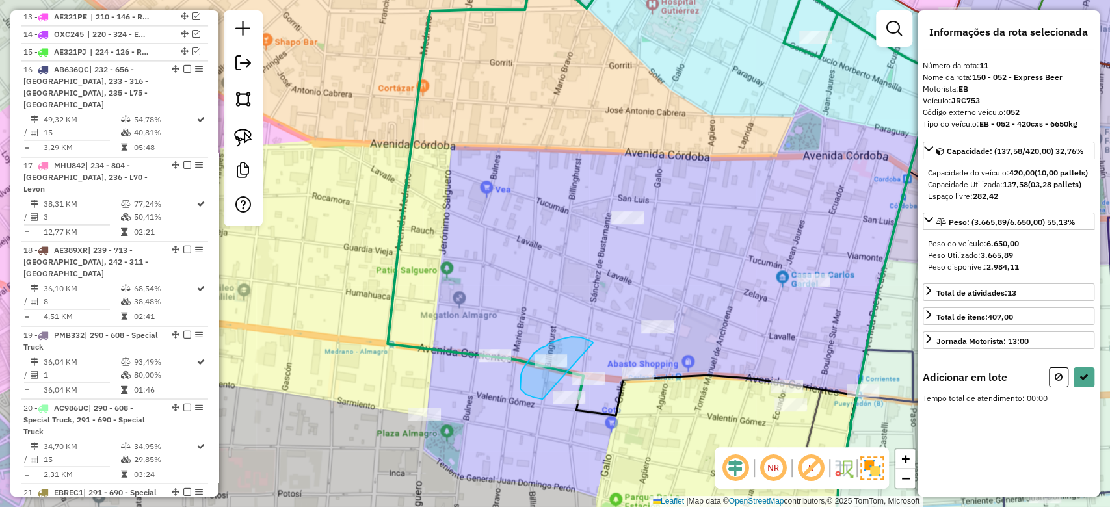
drag, startPoint x: 571, startPoint y: 337, endPoint x: 618, endPoint y: 354, distance: 50.4
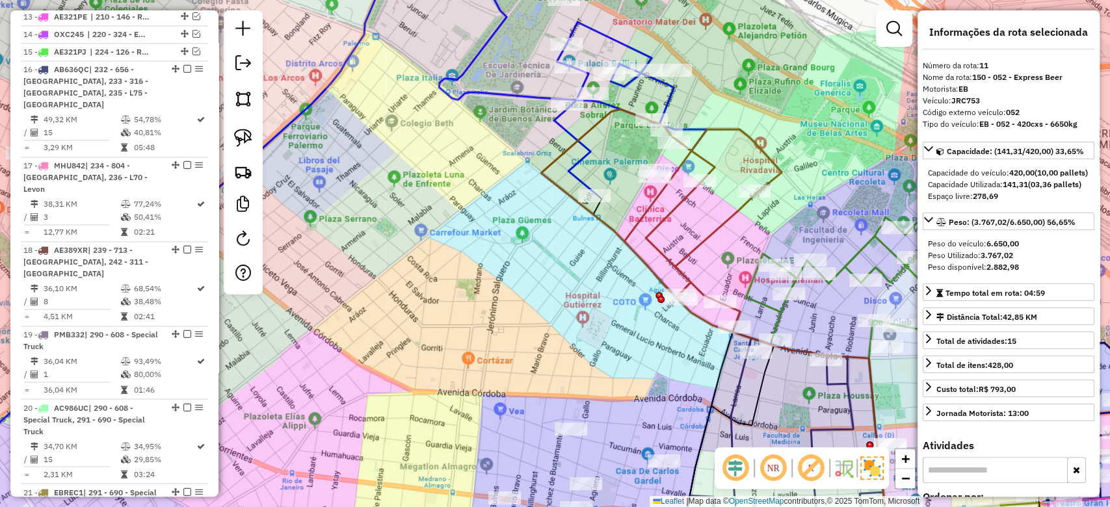
click at [572, 127] on icon at bounding box center [573, 78] width 268 height 229
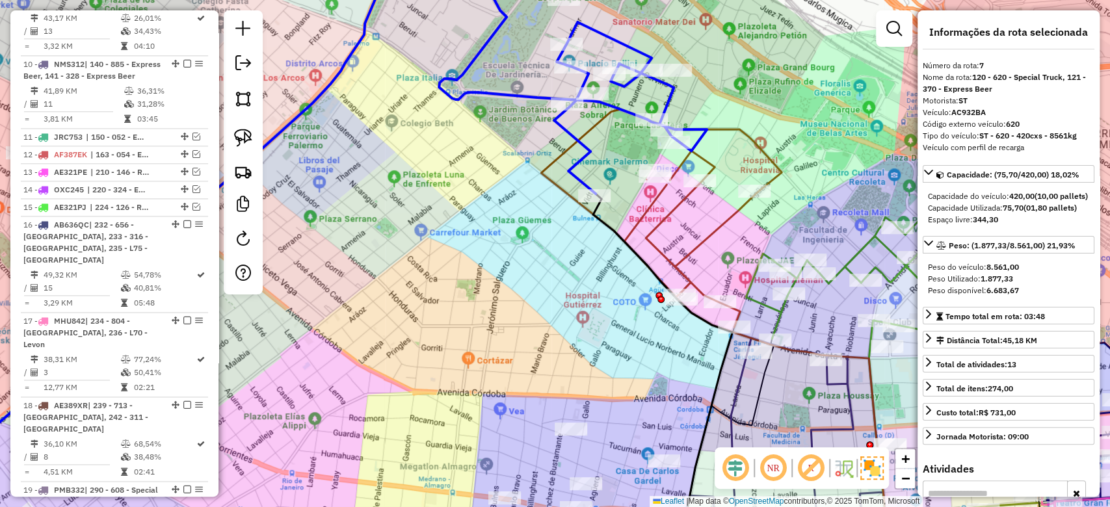
scroll to position [1007, 0]
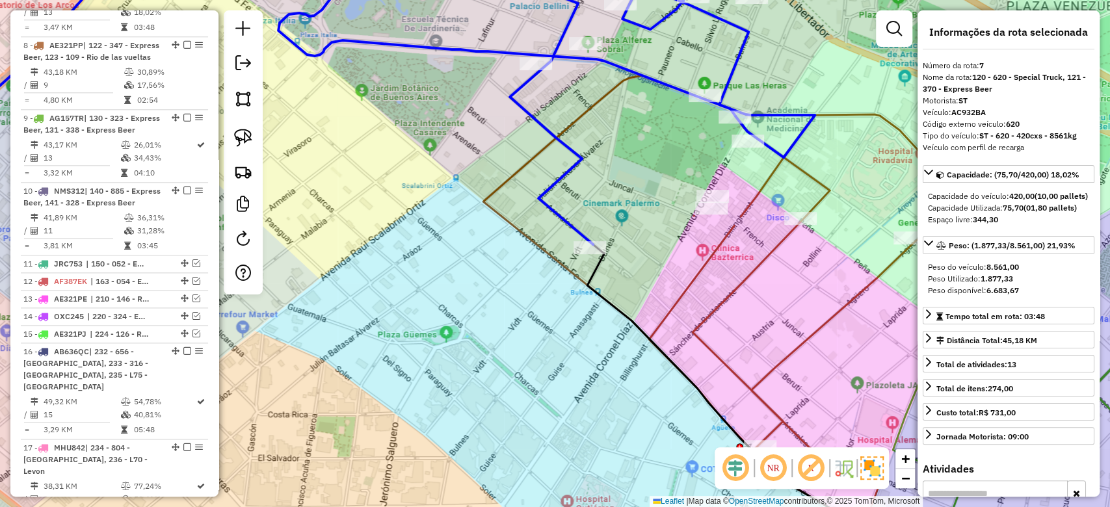
click at [753, 213] on div "Janela de atendimento Grade de atendimento Capacidade Transportadoras Veículos …" at bounding box center [555, 253] width 1110 height 507
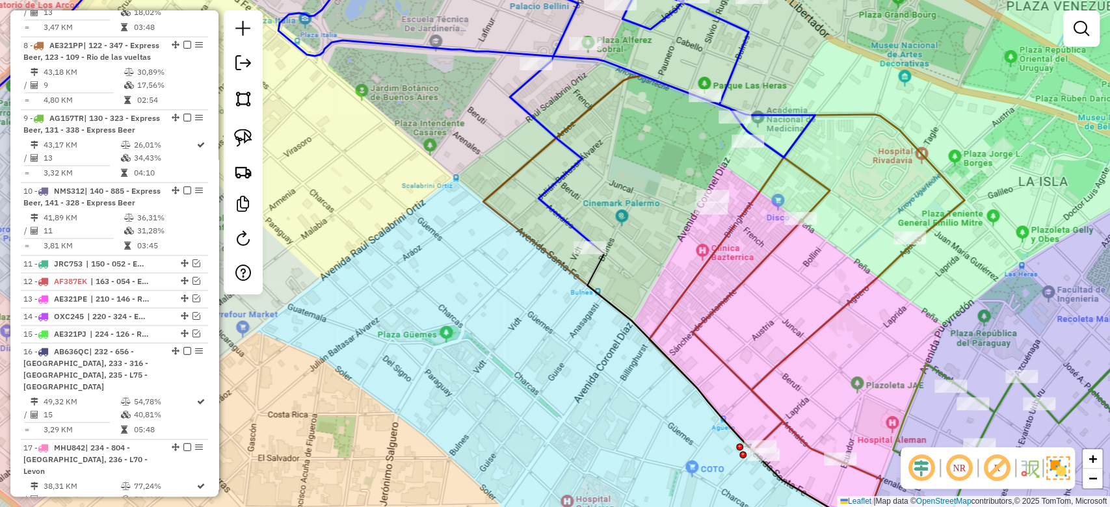
click at [750, 209] on icon at bounding box center [723, 293] width 481 height 436
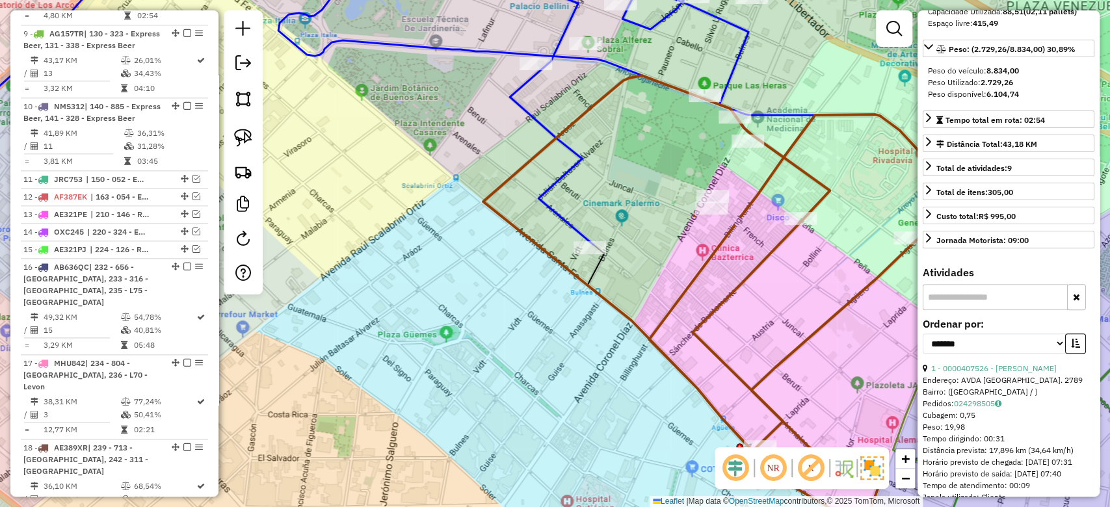
scroll to position [260, 0]
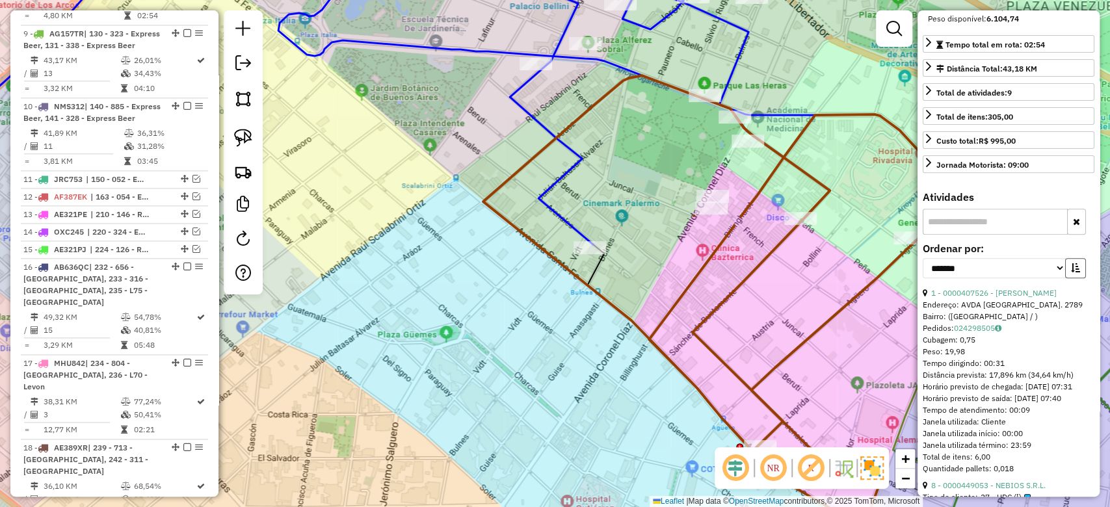
click at [1072, 272] on icon "button" at bounding box center [1075, 267] width 9 height 9
click at [999, 308] on div "Endereço: FRENCH 3127" at bounding box center [1009, 305] width 172 height 12
click at [999, 298] on link "3 - 0000473744 - FML KANN S.R.L" at bounding box center [992, 293] width 122 height 10
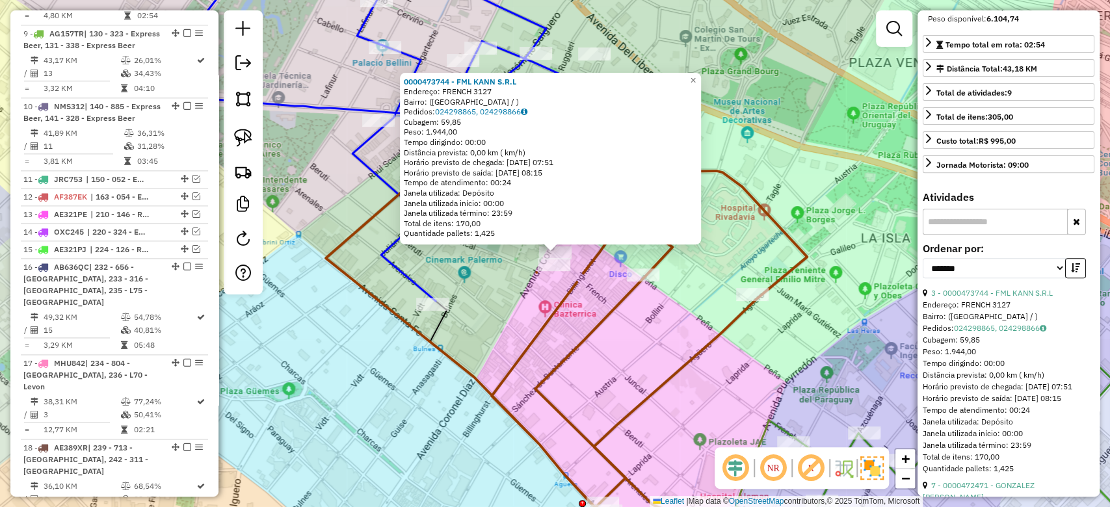
click at [410, 273] on icon at bounding box center [389, 125] width 536 height 352
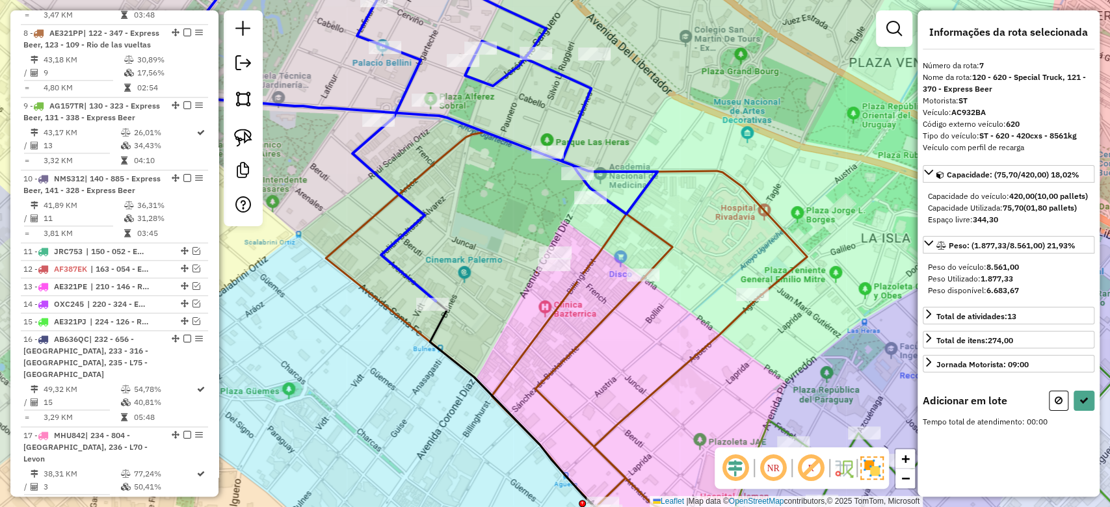
scroll to position [1007, 0]
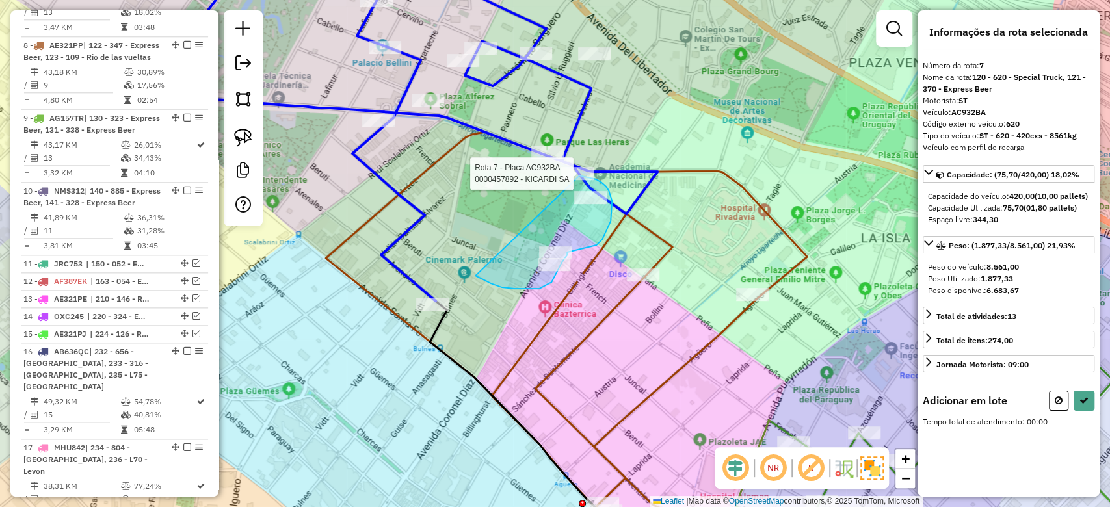
drag, startPoint x: 514, startPoint y: 289, endPoint x: 511, endPoint y: 175, distance: 113.8
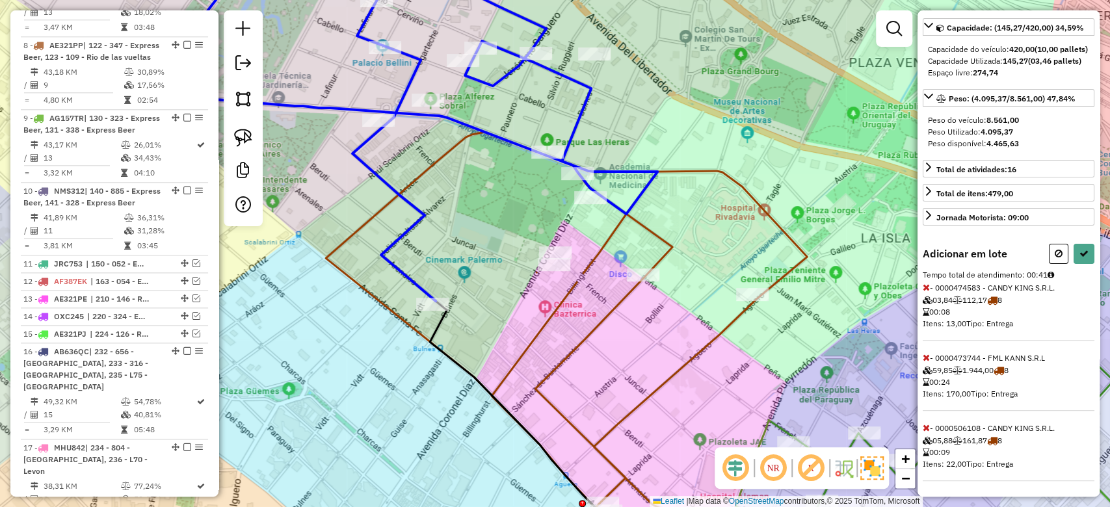
scroll to position [168, 0]
click at [924, 283] on icon at bounding box center [926, 287] width 7 height 9
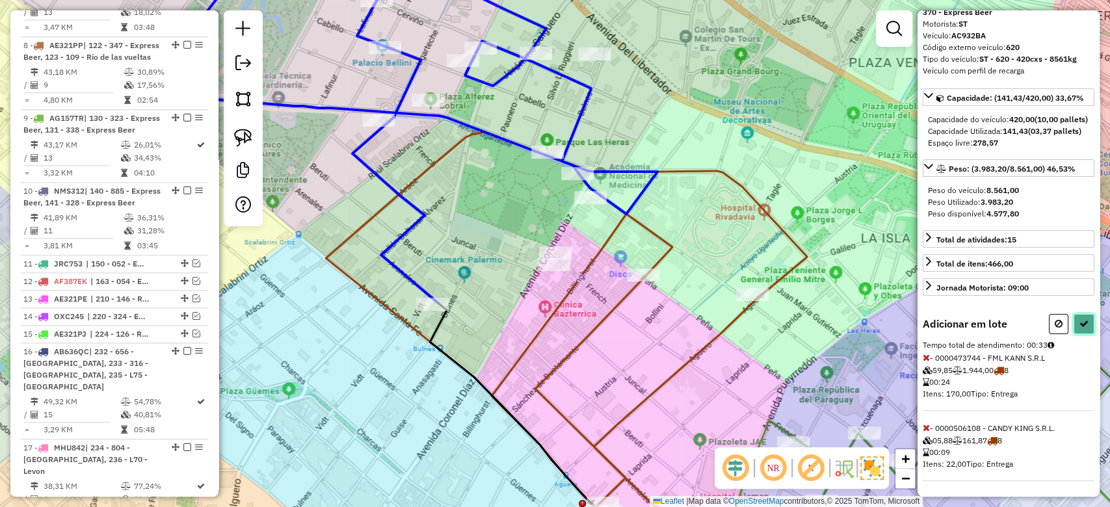
click at [1081, 317] on button at bounding box center [1083, 324] width 21 height 20
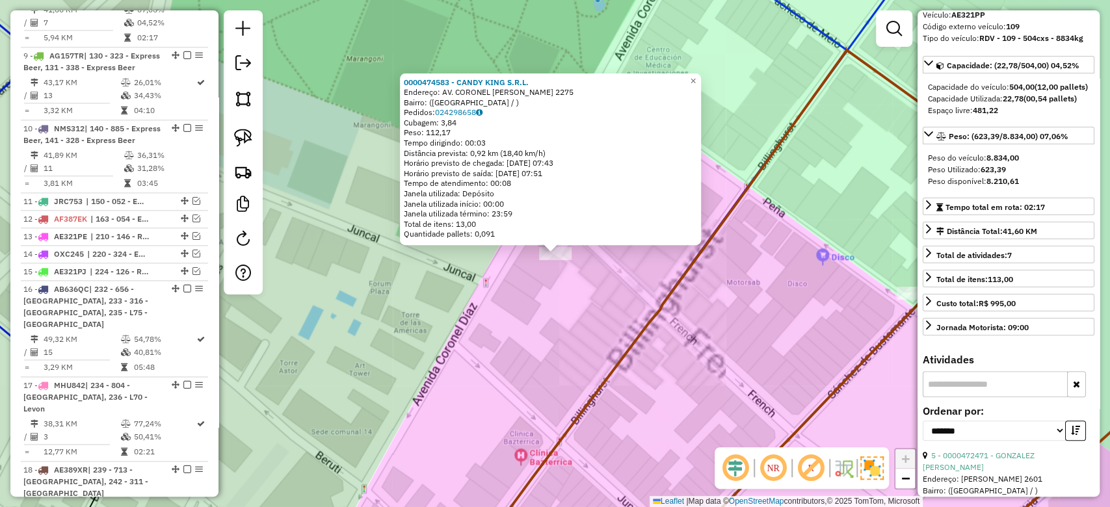
scroll to position [1092, 0]
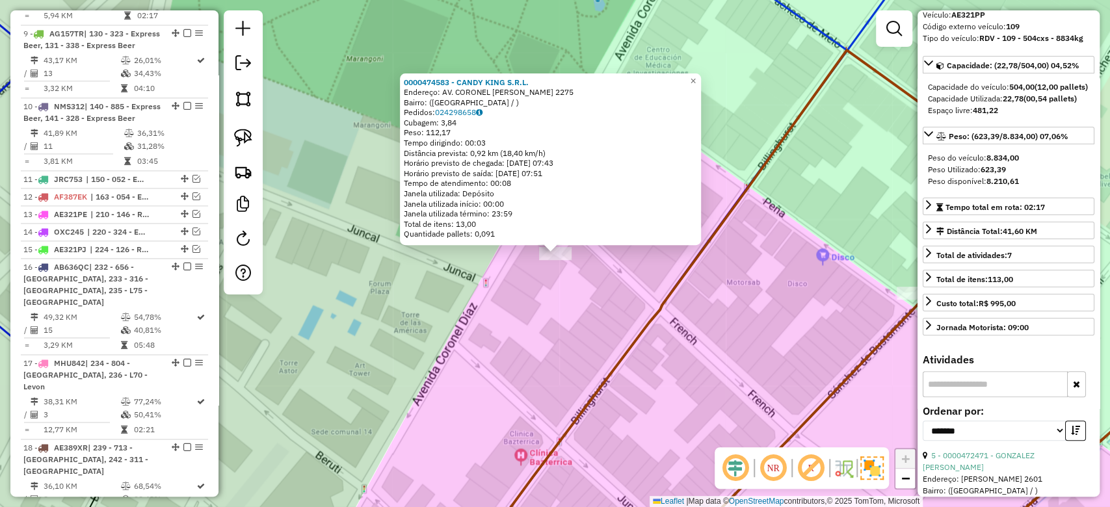
click at [571, 325] on div "0000474583 - CANDY KING S.R.L. Endereço: AV. CORONEL DIAZ 2275 Bairro: (BUENOS …" at bounding box center [555, 253] width 1110 height 507
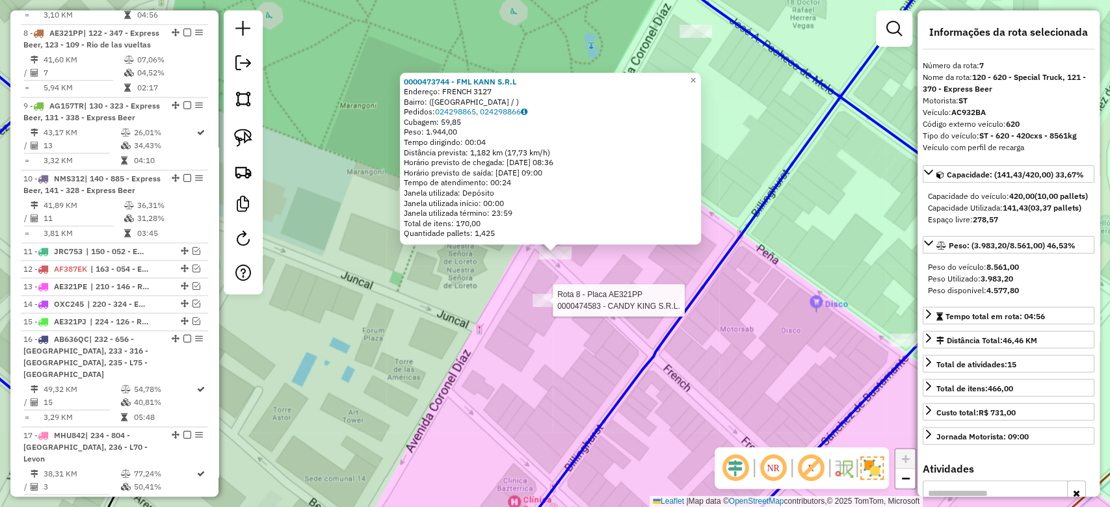
scroll to position [1007, 0]
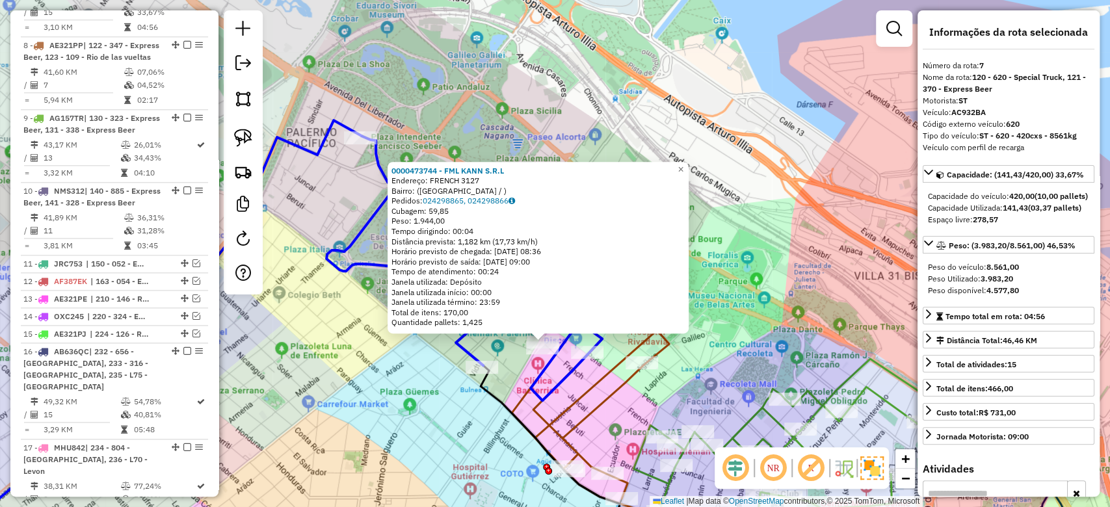
click at [494, 351] on div "0000473744 - FML KANN S.R.L Endereço: FRENCH 3127 Bairro: (BUENOS AIRES / ) Ped…" at bounding box center [555, 253] width 1110 height 507
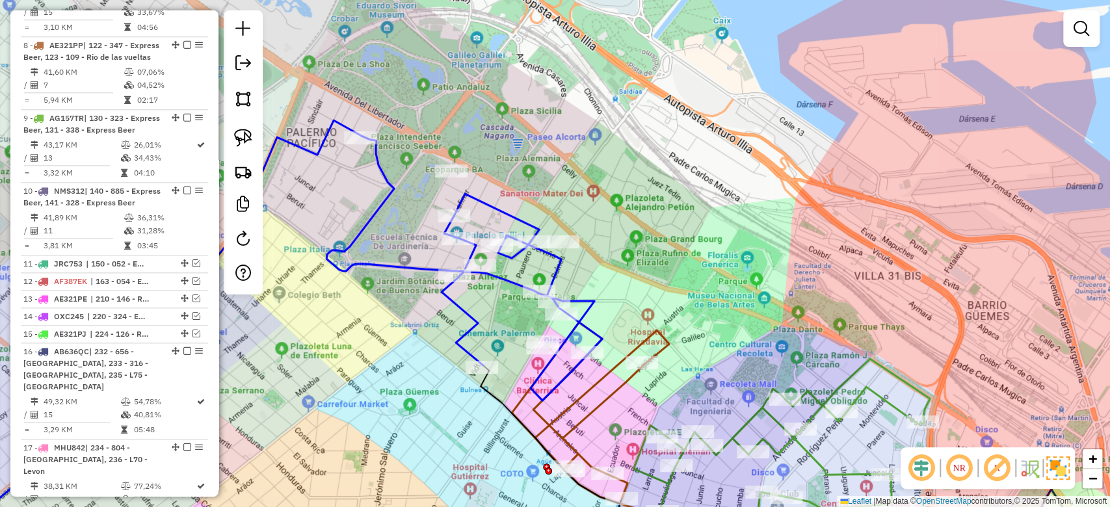
click at [473, 355] on icon at bounding box center [464, 268] width 276 height 265
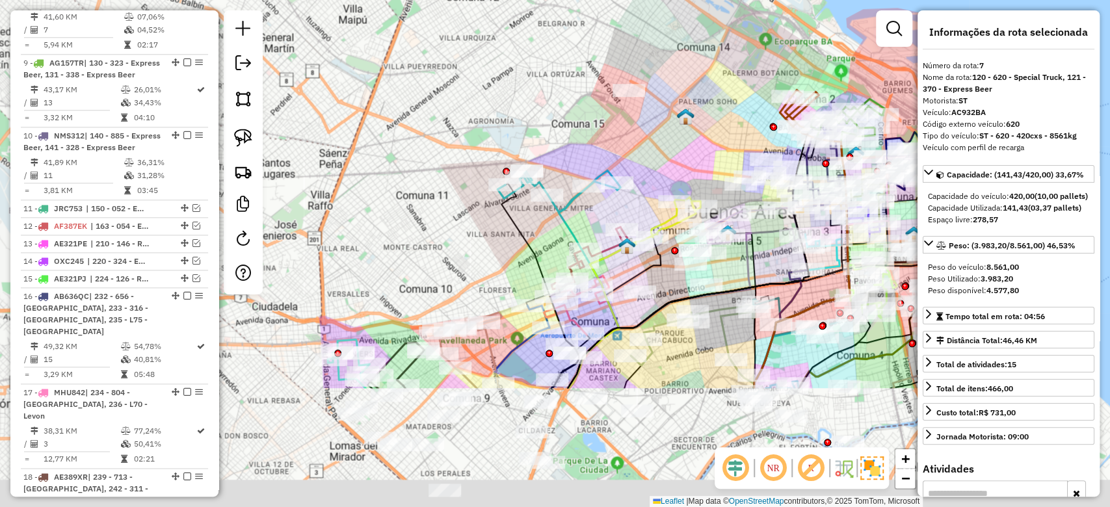
drag, startPoint x: 482, startPoint y: 273, endPoint x: 698, endPoint y: 89, distance: 283.6
click at [700, 87] on div "Janela de atendimento Grade de atendimento Capacidade Transportadoras Veículos …" at bounding box center [555, 253] width 1110 height 507
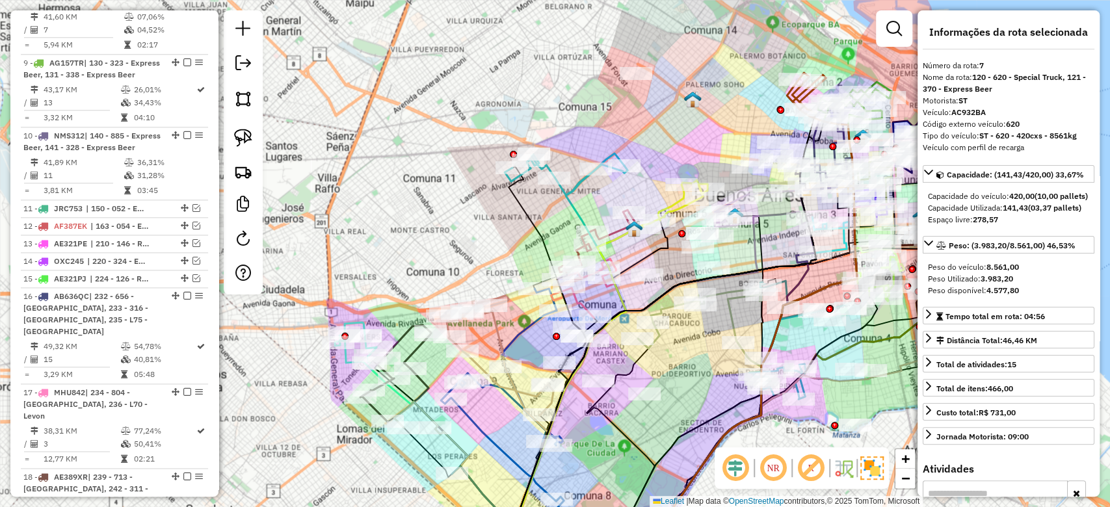
drag, startPoint x: 694, startPoint y: 142, endPoint x: 662, endPoint y: 162, distance: 38.2
click at [662, 161] on div "Janela de atendimento Grade de atendimento Capacidade Transportadoras Veículos …" at bounding box center [555, 253] width 1110 height 507
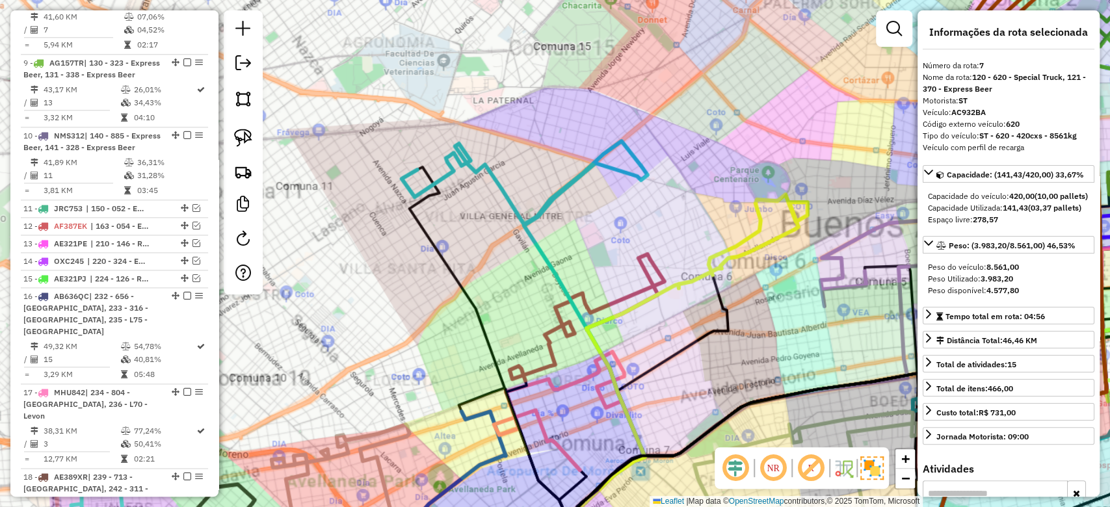
click at [538, 209] on icon at bounding box center [521, 182] width 239 height 83
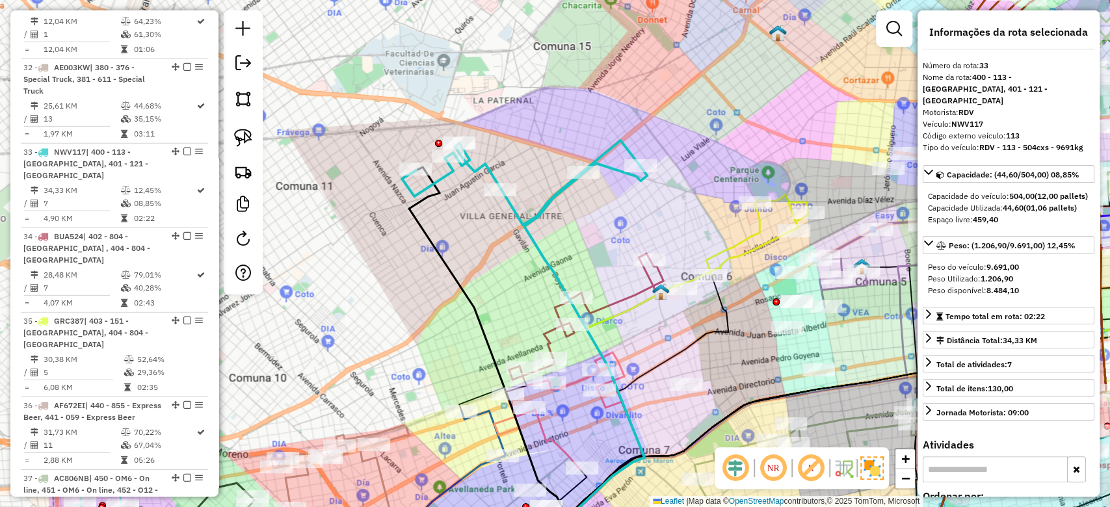
scroll to position [2660, 0]
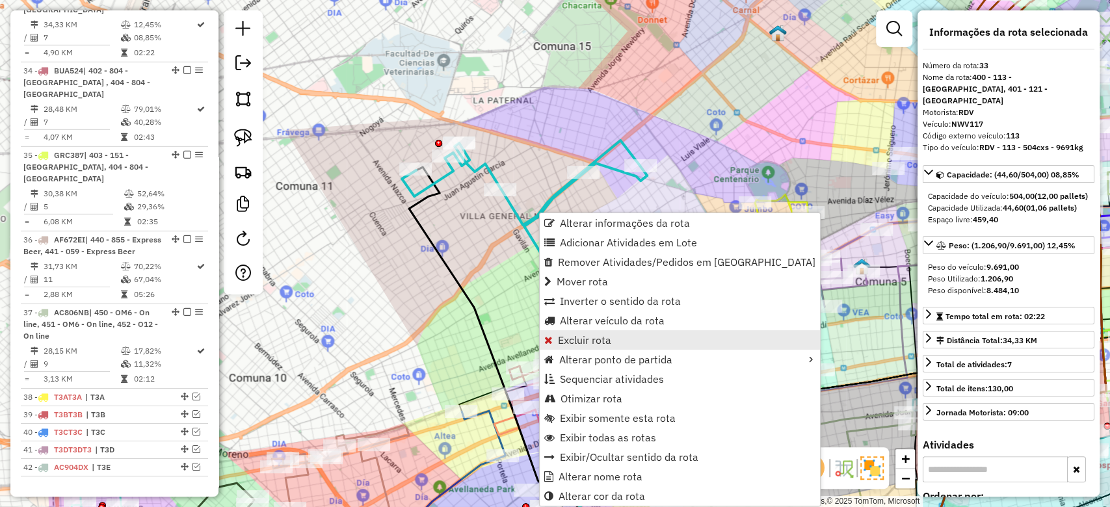
click at [635, 346] on link "Excluir rota" at bounding box center [680, 340] width 280 height 20
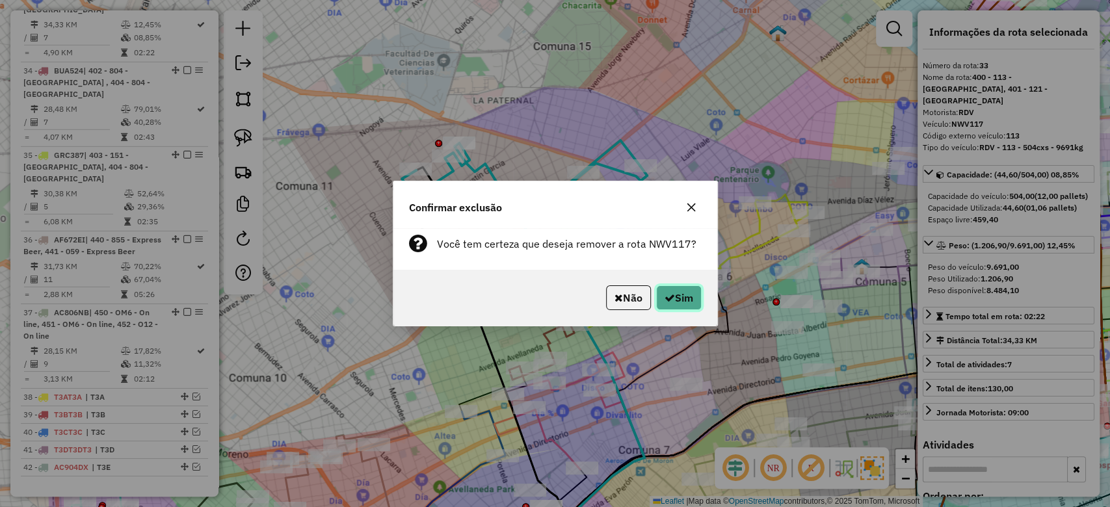
click at [681, 298] on button "Sim" at bounding box center [679, 297] width 46 height 25
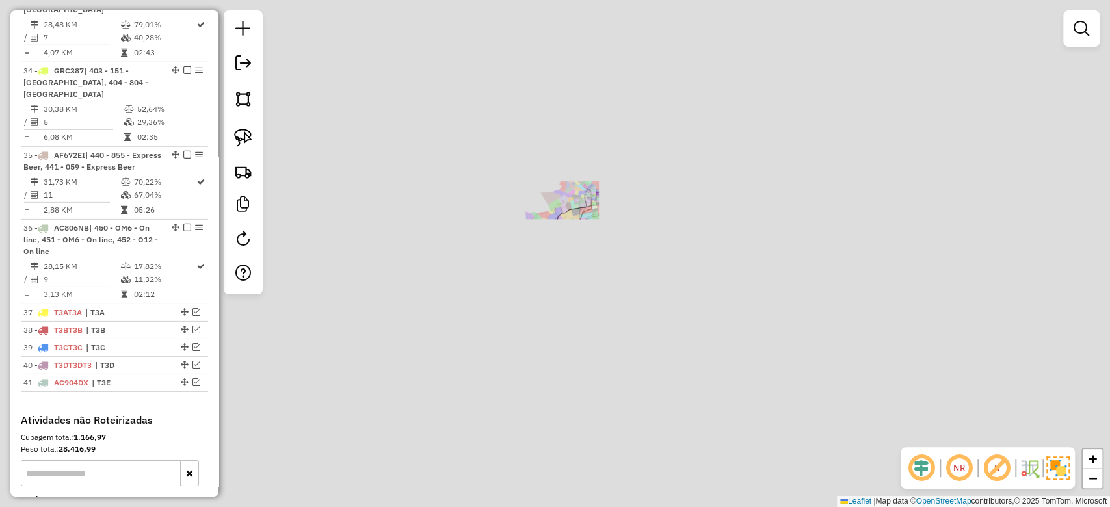
scroll to position [2576, 0]
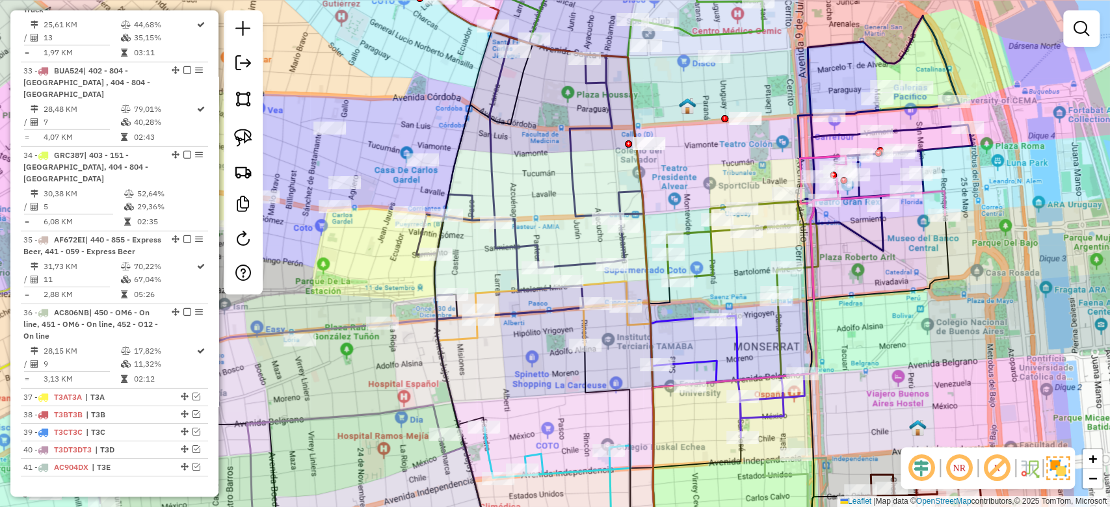
drag, startPoint x: 408, startPoint y: 60, endPoint x: 544, endPoint y: 247, distance: 231.3
click at [542, 247] on div "Janela de atendimento Grade de atendimento Capacidade Transportadoras Veículos …" at bounding box center [555, 253] width 1110 height 507
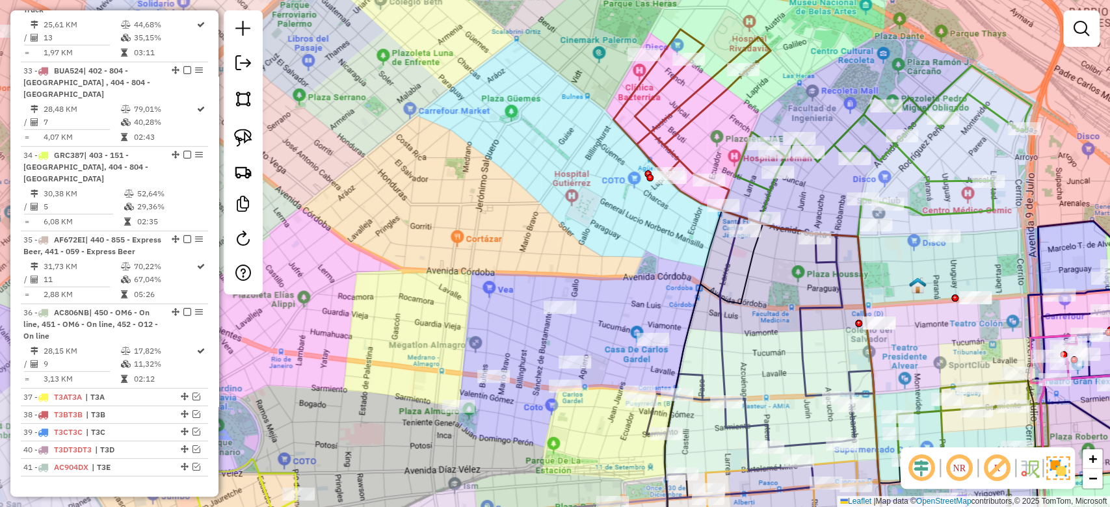
drag, startPoint x: 592, startPoint y: 150, endPoint x: 794, endPoint y: 32, distance: 234.3
click at [794, 32] on div "Janela de atendimento Grade de atendimento Capacidade Transportadoras Veículos …" at bounding box center [555, 253] width 1110 height 507
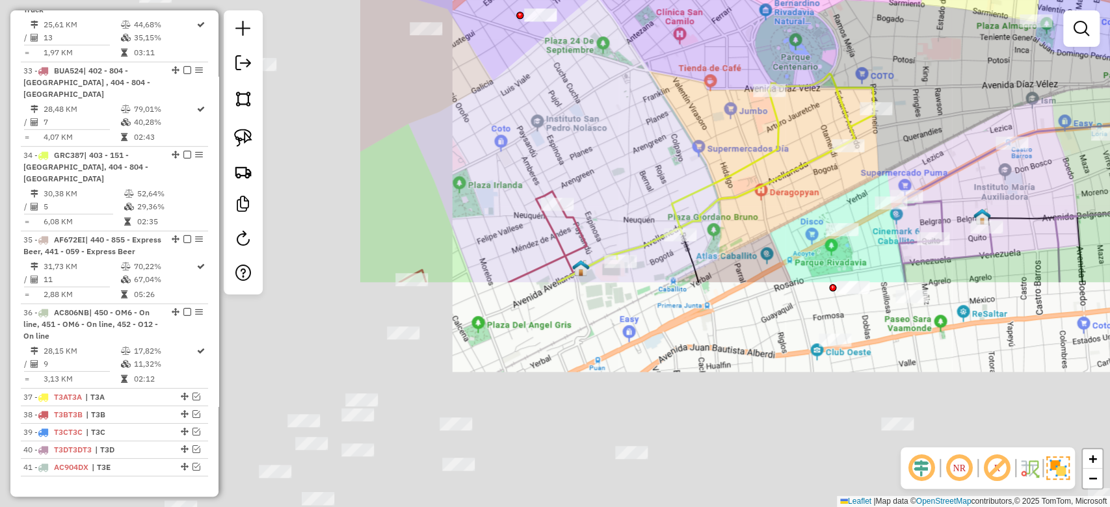
drag, startPoint x: 545, startPoint y: 278, endPoint x: 975, endPoint y: 38, distance: 492.2
click at [975, 38] on div "Janela de atendimento Grade de atendimento Capacidade Transportadoras Veículos …" at bounding box center [555, 253] width 1110 height 507
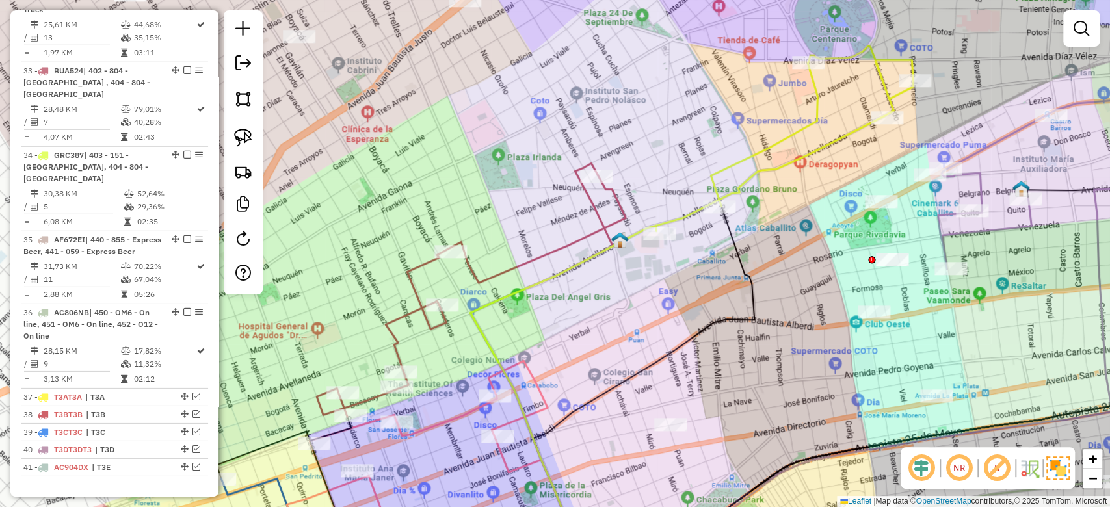
click at [768, 147] on icon at bounding box center [783, 138] width 257 height 185
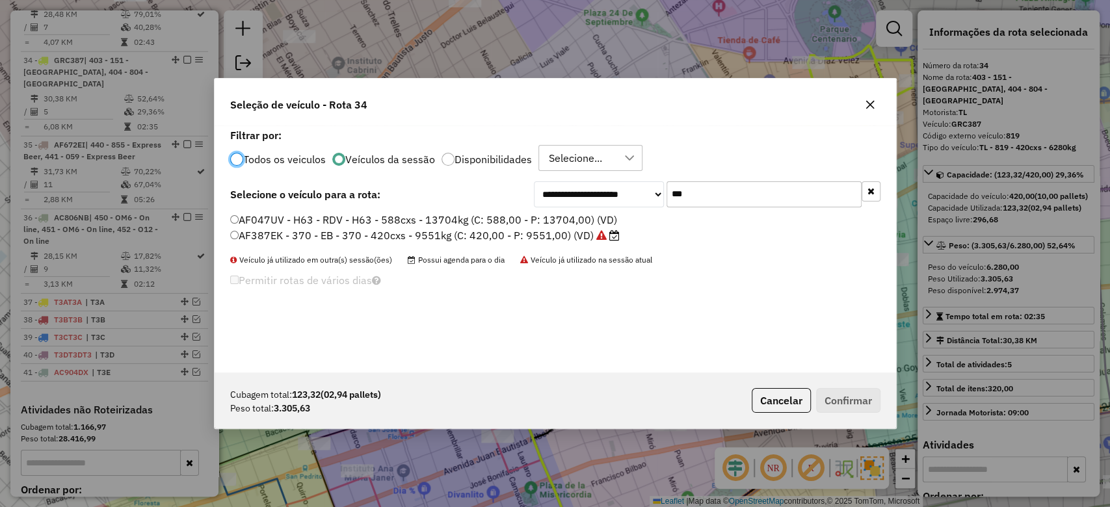
scroll to position [2733, 0]
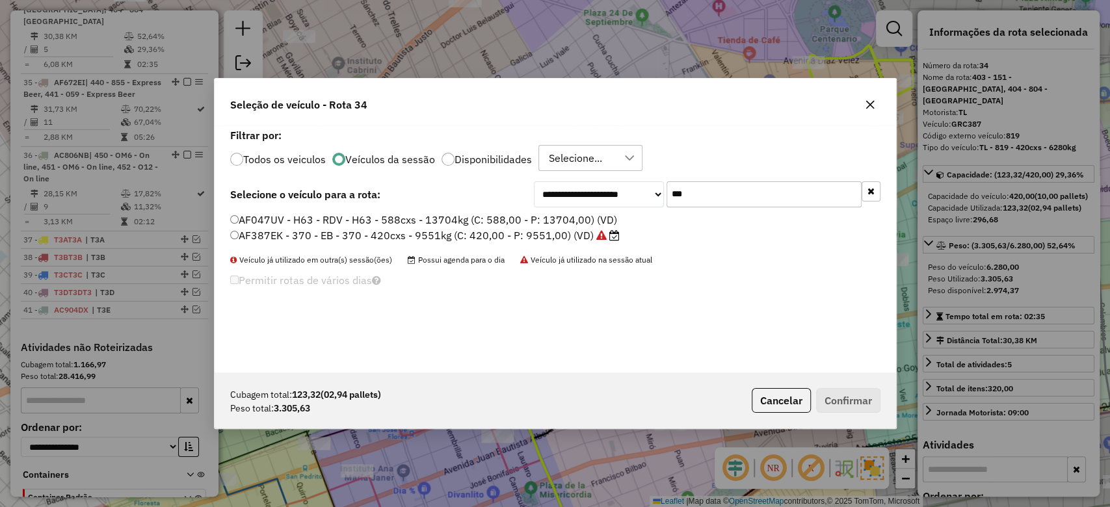
drag, startPoint x: 763, startPoint y: 195, endPoint x: 623, endPoint y: 177, distance: 140.9
click at [649, 183] on div "**********" at bounding box center [707, 194] width 347 height 26
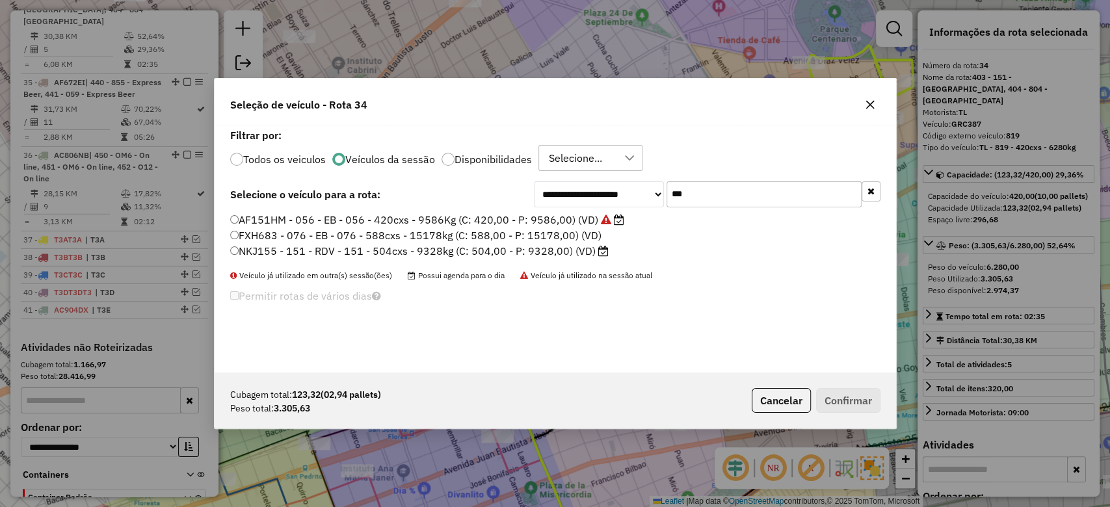
type input "***"
click at [452, 250] on label "NKJ155 - 151 - RDV - 151 - 504cxs - 9328kg (C: 504,00 - P: 9328,00) (VD)" at bounding box center [419, 251] width 378 height 16
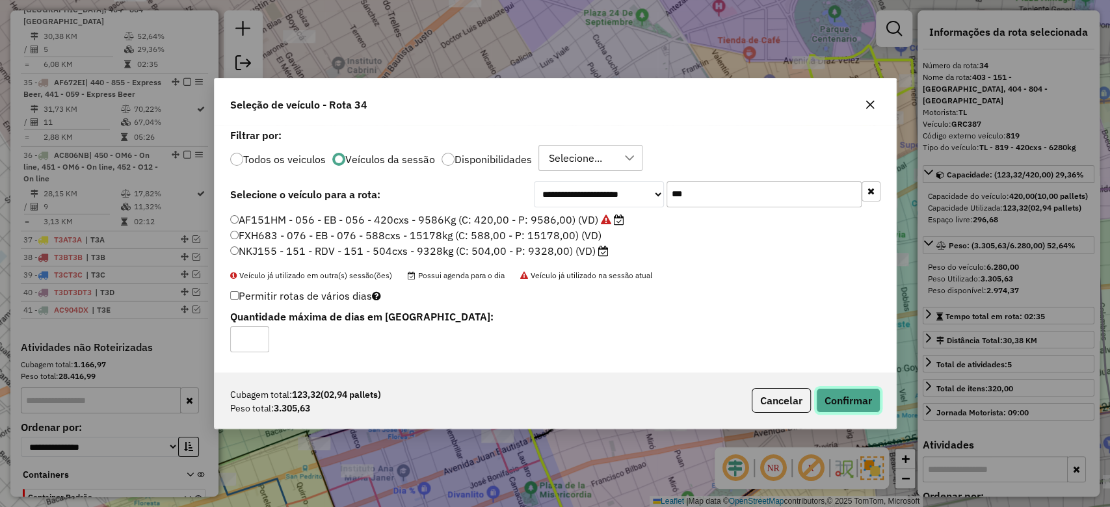
click at [844, 400] on button "Confirmar" at bounding box center [848, 400] width 64 height 25
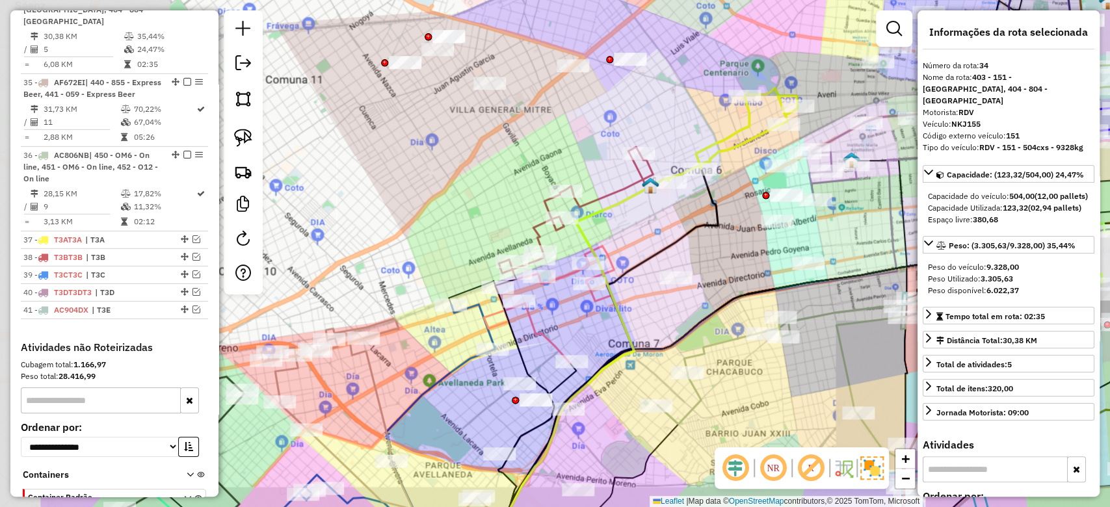
click at [680, 127] on div "Janela de atendimento Grade de atendimento Capacidade Transportadoras Veículos …" at bounding box center [555, 253] width 1110 height 507
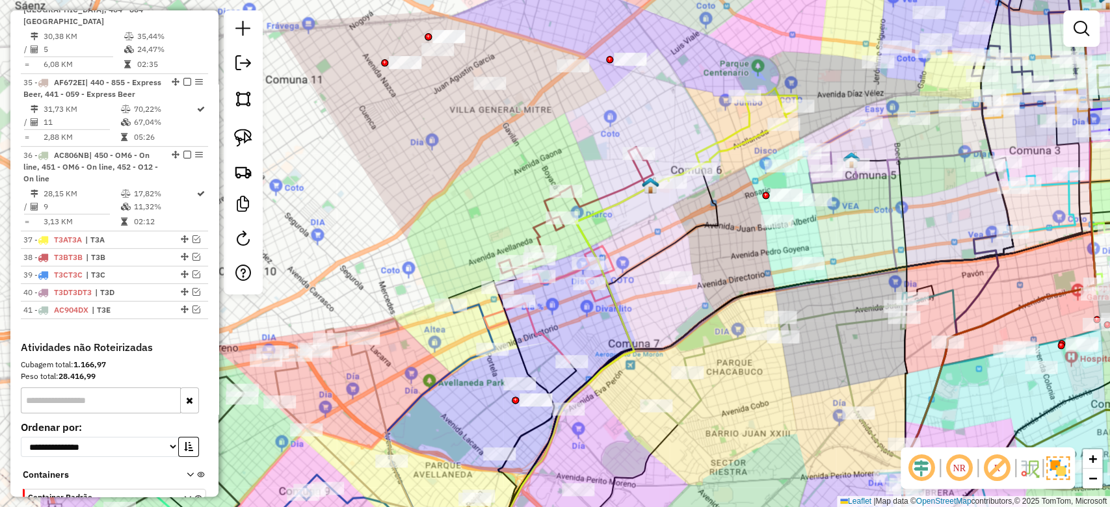
click at [736, 126] on icon at bounding box center [732, 134] width 129 height 93
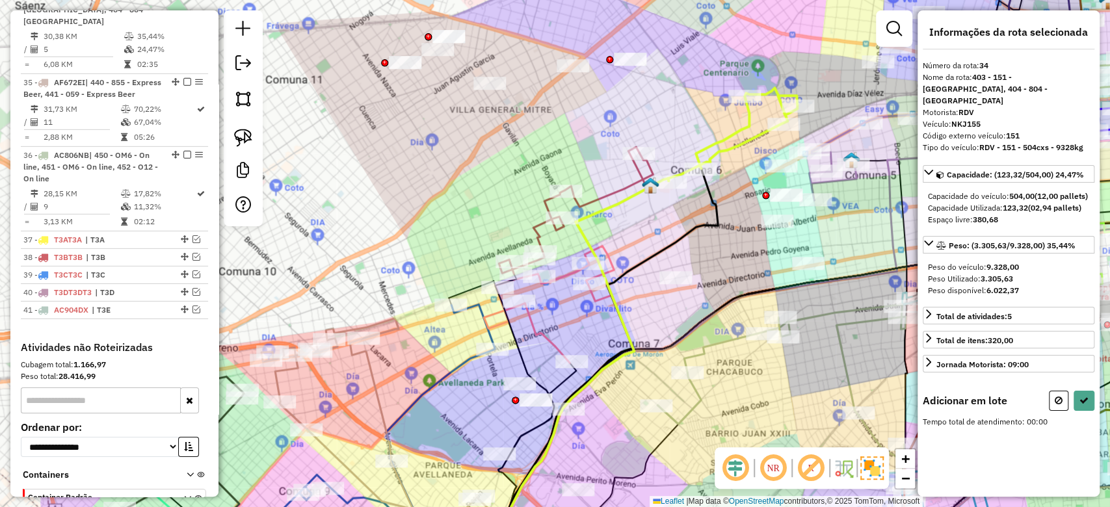
click at [638, 168] on icon at bounding box center [569, 352] width 154 height 411
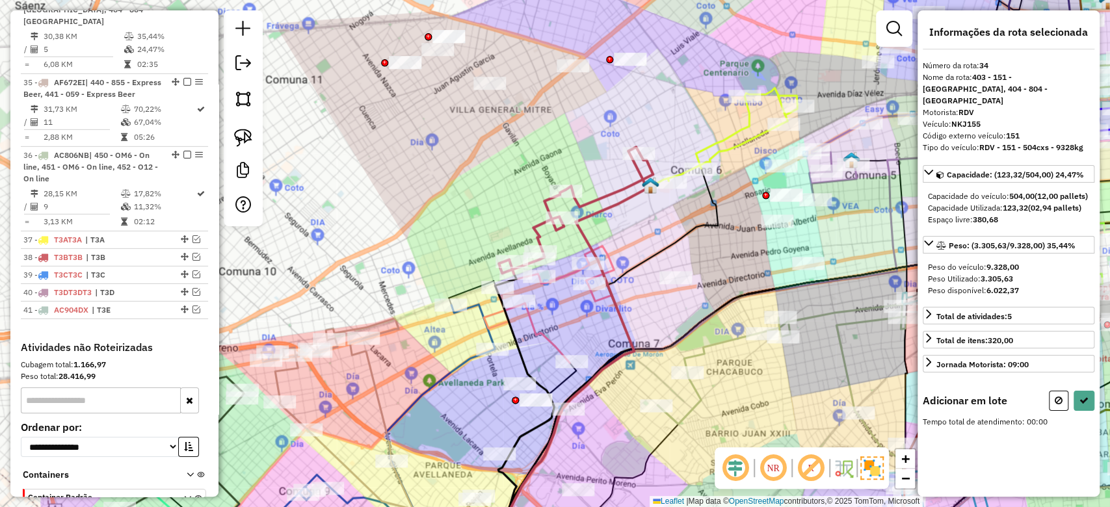
click at [638, 168] on icon at bounding box center [569, 352] width 154 height 411
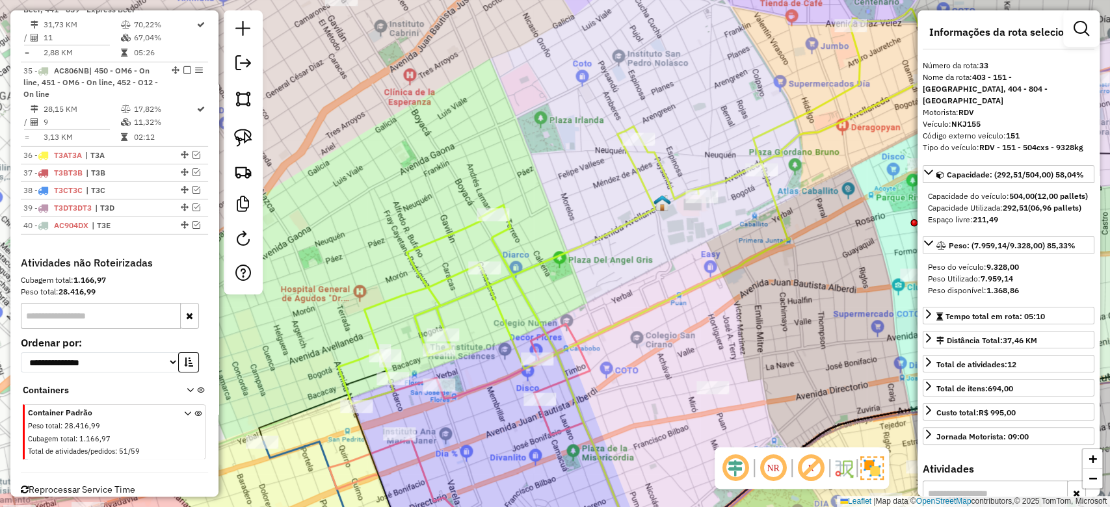
scroll to position [2660, 0]
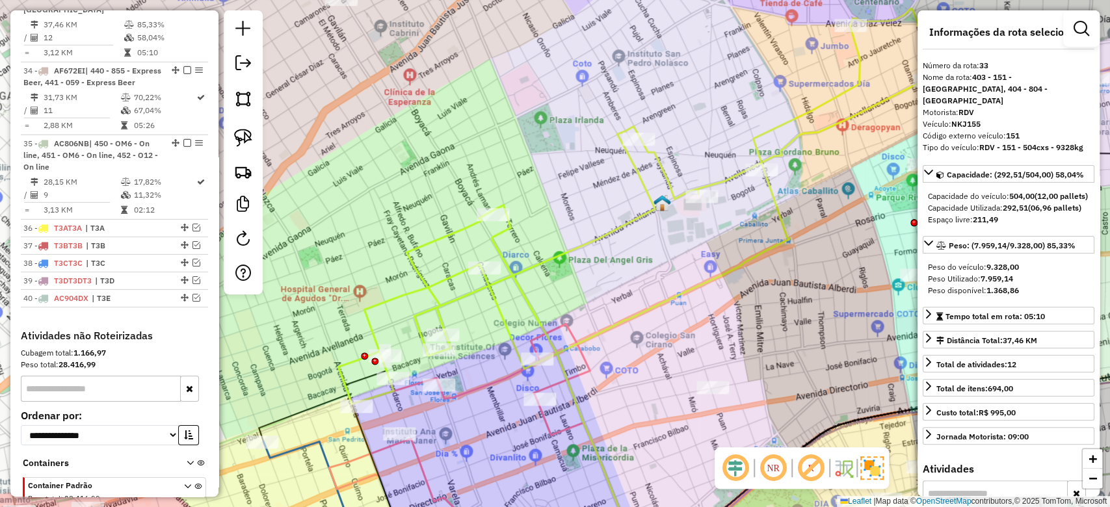
click at [681, 157] on div "Janela de atendimento Grade de atendimento Capacidade Transportadoras Veículos …" at bounding box center [555, 253] width 1110 height 507
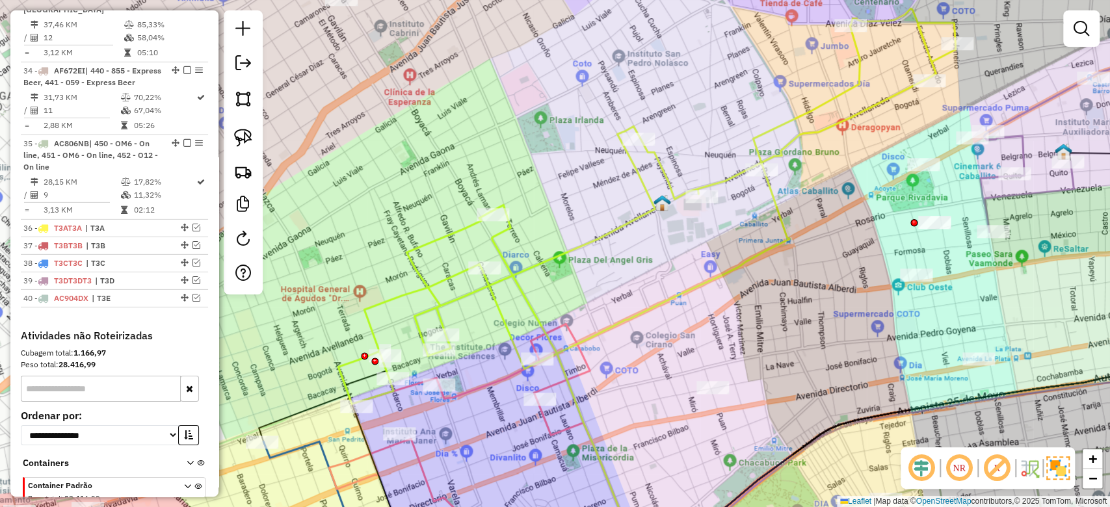
click at [678, 136] on div "Janela de atendimento Grade de atendimento Capacidade Transportadoras Veículos …" at bounding box center [555, 253] width 1110 height 507
click at [666, 166] on icon at bounding box center [646, 205] width 617 height 395
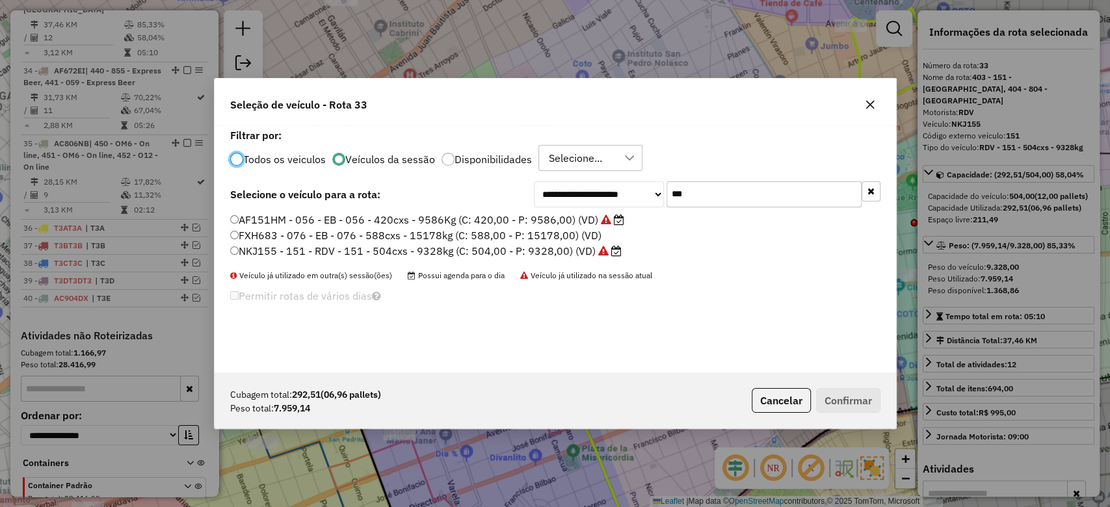
scroll to position [7, 4]
drag, startPoint x: 714, startPoint y: 185, endPoint x: 623, endPoint y: 187, distance: 91.7
click at [623, 187] on div "**********" at bounding box center [707, 194] width 347 height 26
type input "***"
click at [531, 250] on label "NWV101 - 125 - RDV - 125 - 504cxs - 9199kg (C: 504,00 - P: 9199,00) (VD)" at bounding box center [421, 251] width 382 height 16
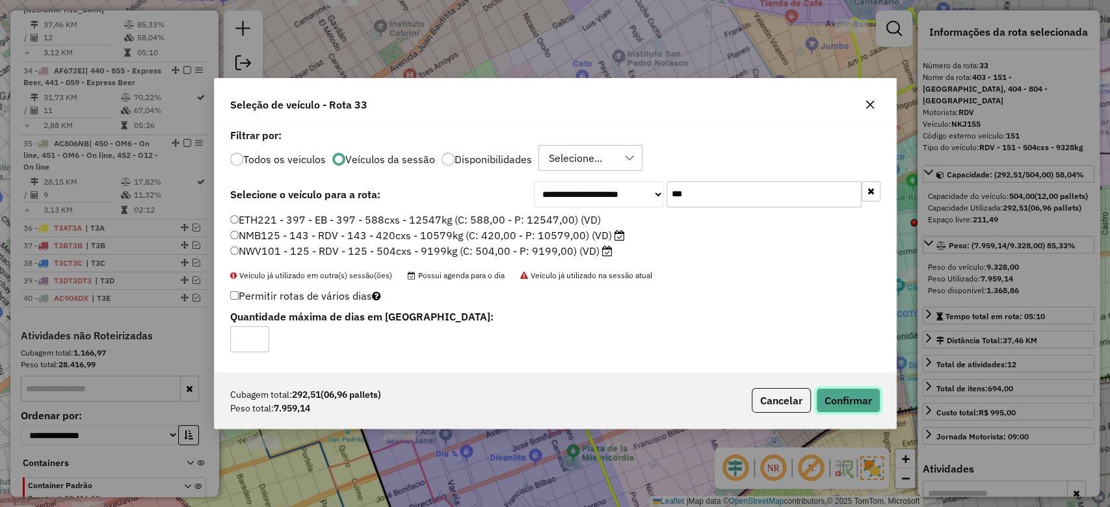
click at [844, 408] on button "Confirmar" at bounding box center [848, 400] width 64 height 25
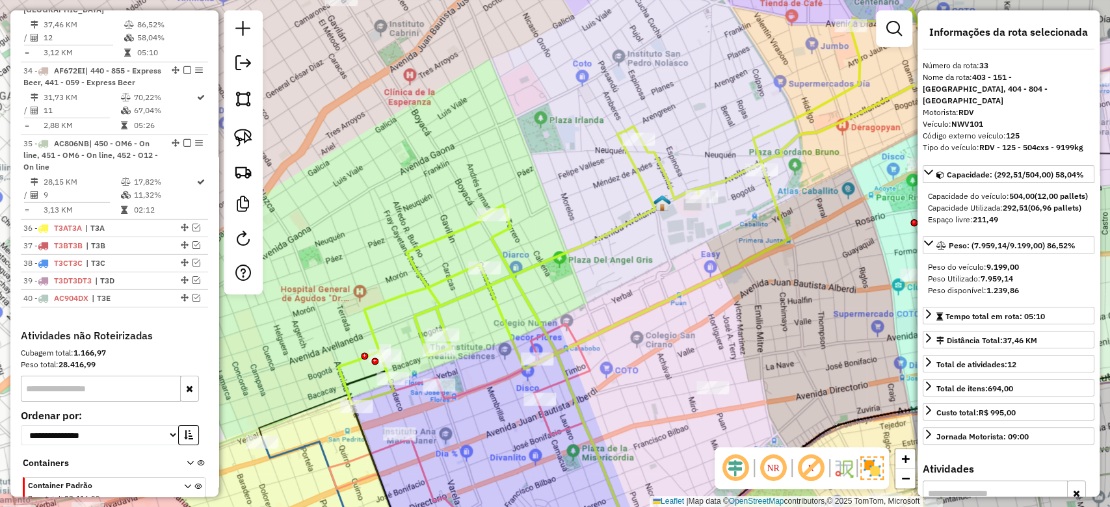
click at [700, 140] on div "Rota 33 - Placa NWV101 0000467294 - YU WEN LIANG Janela de atendimento Grade de…" at bounding box center [555, 253] width 1110 height 507
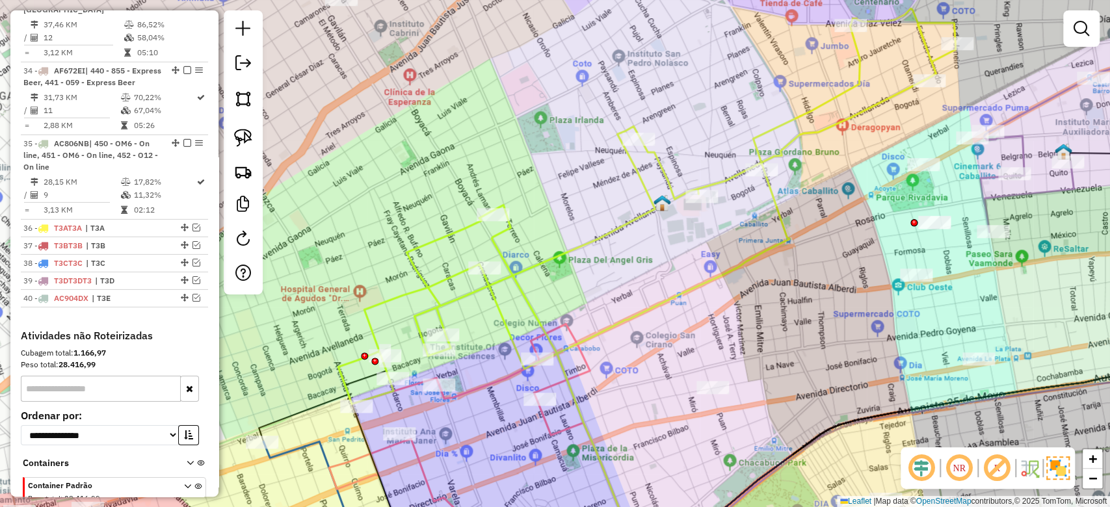
click at [684, 161] on div "Janela de atendimento Grade de atendimento Capacidade Transportadoras Veículos …" at bounding box center [555, 253] width 1110 height 507
click at [667, 182] on icon at bounding box center [646, 205] width 617 height 395
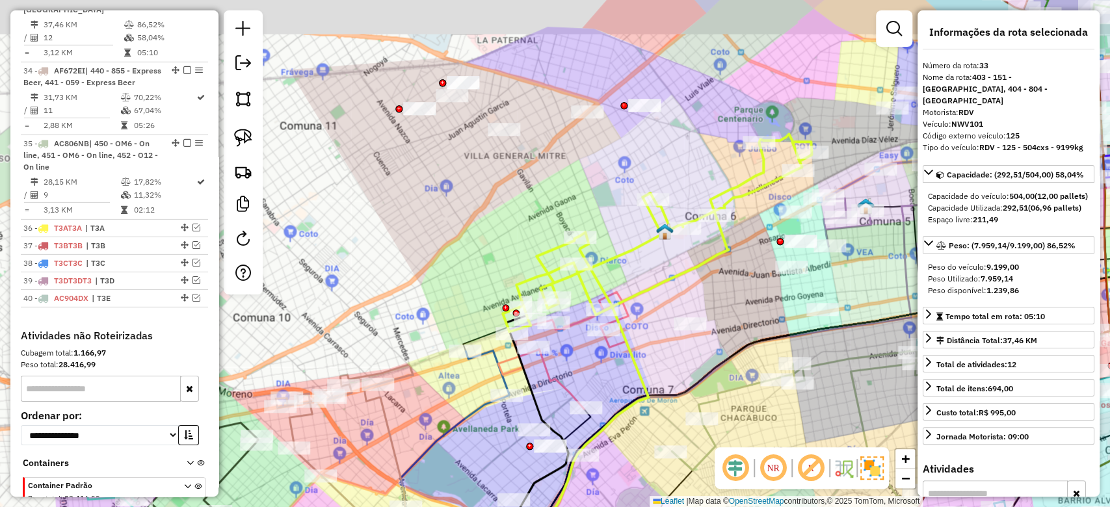
drag, startPoint x: 689, startPoint y: 119, endPoint x: 689, endPoint y: 161, distance: 42.3
click at [689, 161] on div "Janela de atendimento Grade de atendimento Capacidade Transportadoras Veículos …" at bounding box center [555, 253] width 1110 height 507
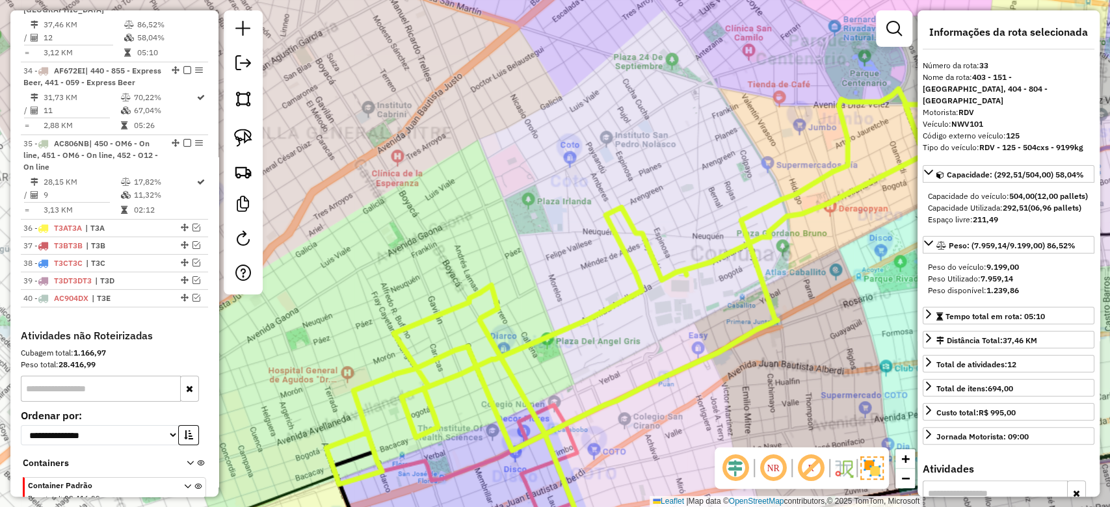
drag, startPoint x: 684, startPoint y: 200, endPoint x: 672, endPoint y: 241, distance: 42.8
click at [684, 200] on div "Janela de atendimento Grade de atendimento Capacidade Transportadoras Veículos …" at bounding box center [555, 253] width 1110 height 507
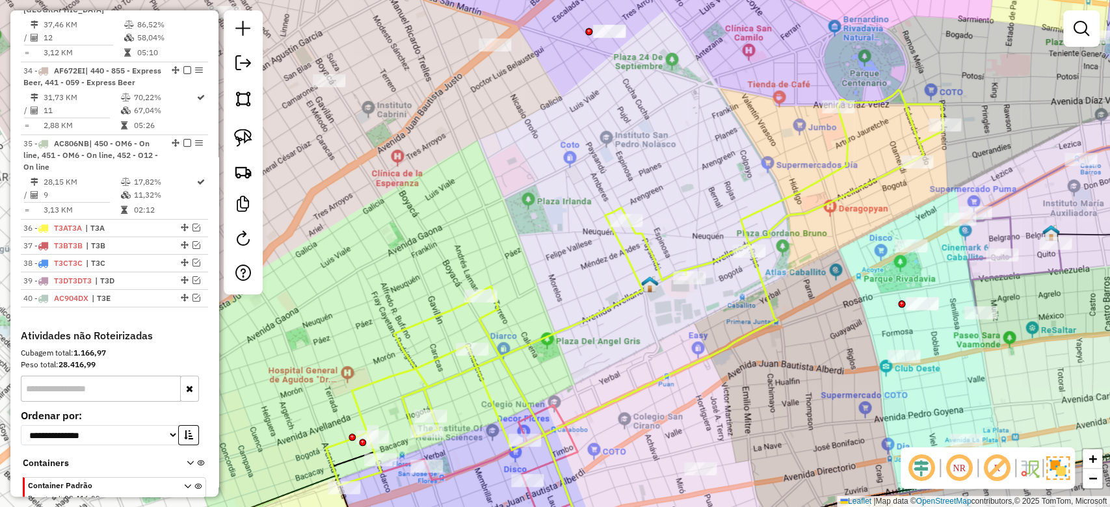
click at [653, 252] on icon at bounding box center [634, 287] width 617 height 395
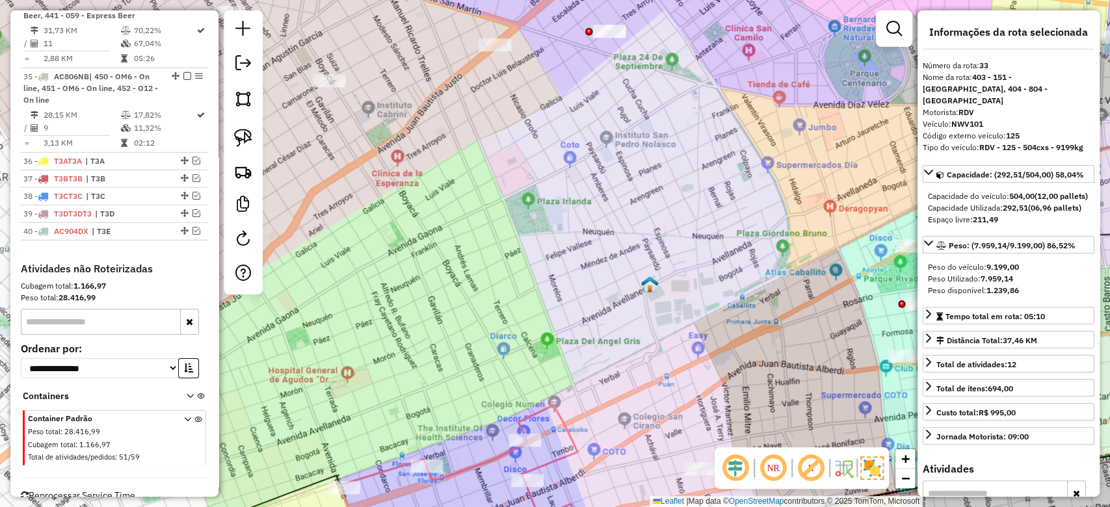
scroll to position [2605, 0]
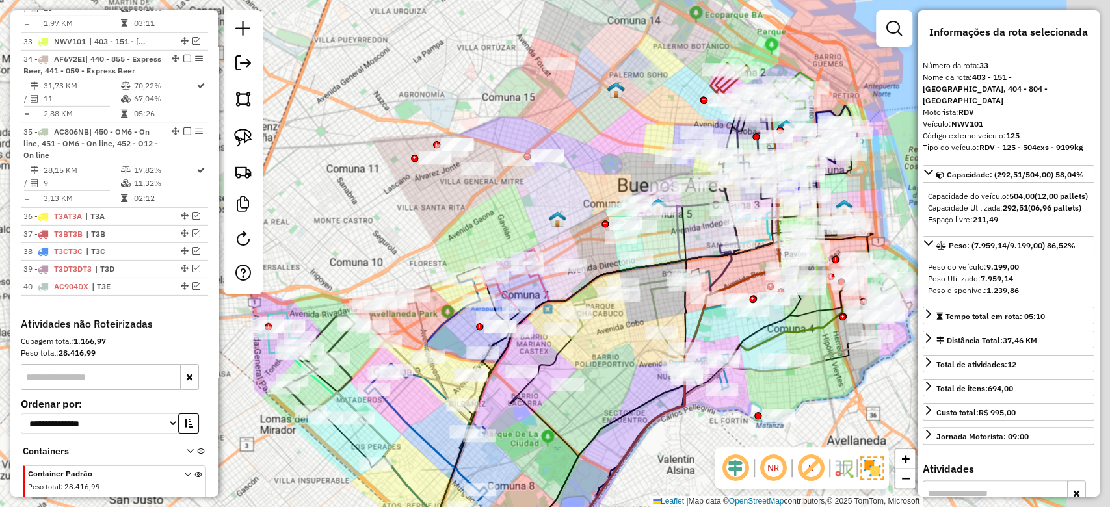
drag, startPoint x: 668, startPoint y: 117, endPoint x: 512, endPoint y: 181, distance: 169.1
click at [512, 181] on div "Janela de atendimento Grade de atendimento Capacidade Transportadoras Veículos …" at bounding box center [555, 253] width 1110 height 507
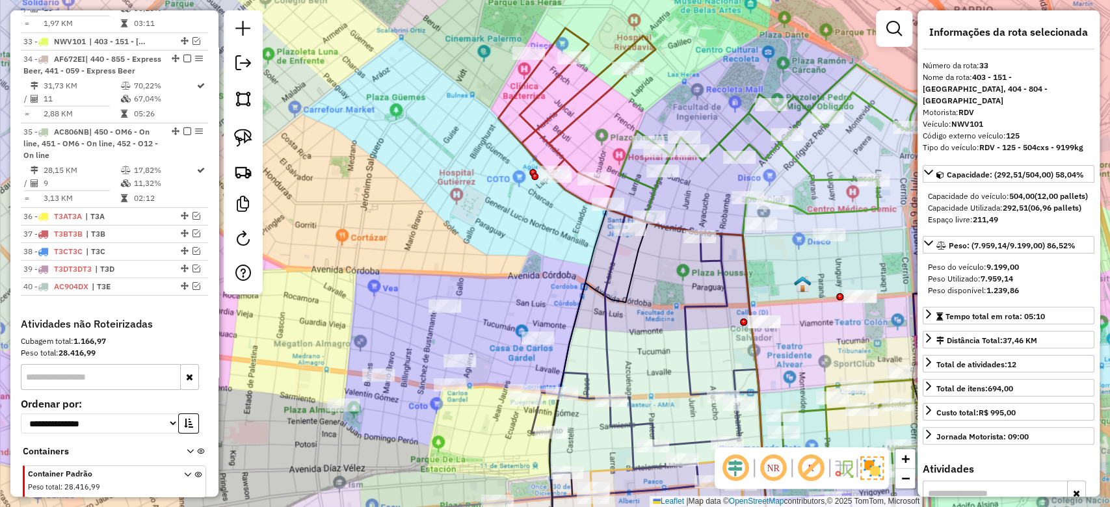
click at [657, 101] on div "Janela de atendimento Grade de atendimento Capacidade Transportadoras Veículos …" at bounding box center [555, 253] width 1110 height 507
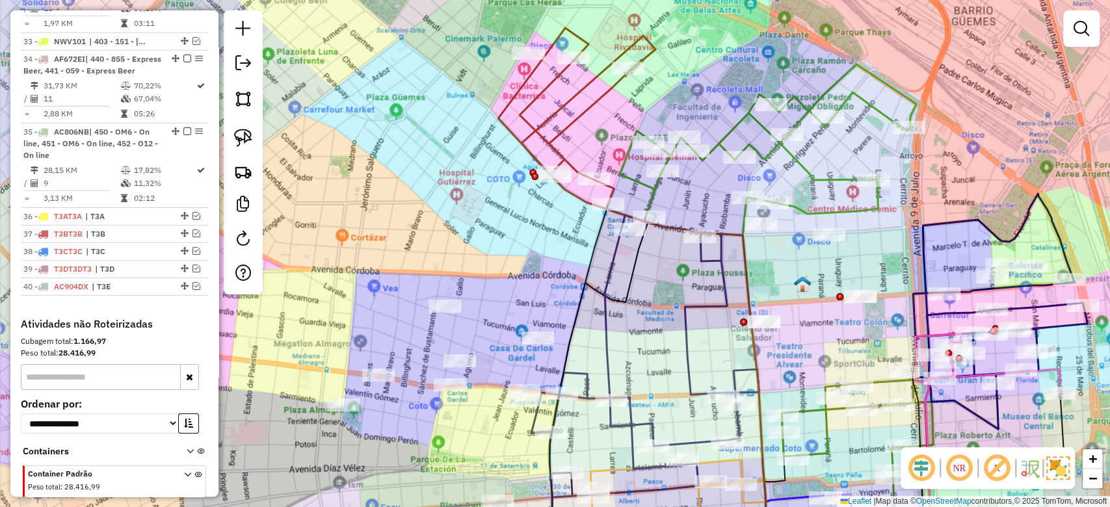
click at [607, 86] on icon at bounding box center [576, 116] width 157 height 176
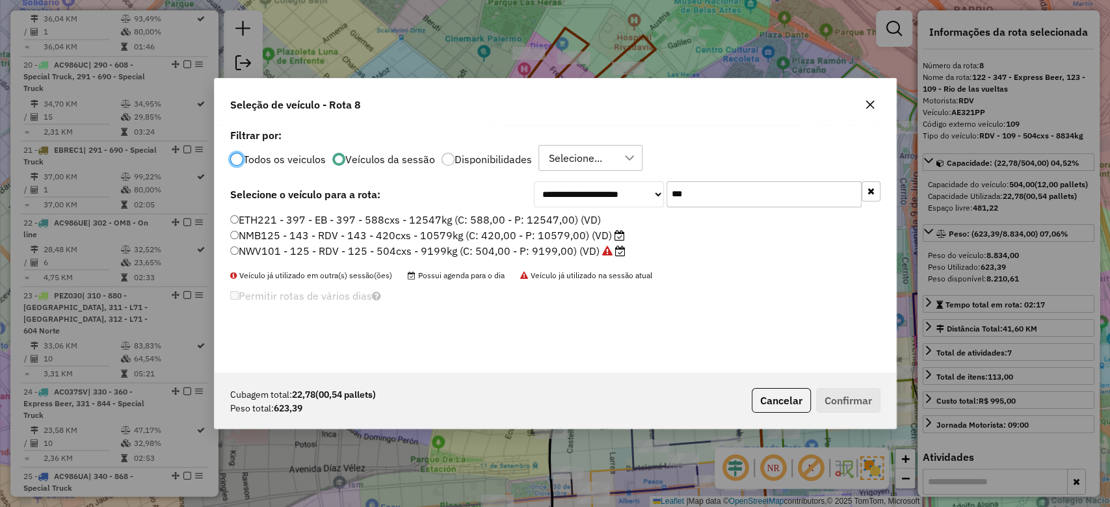
scroll to position [7, 4]
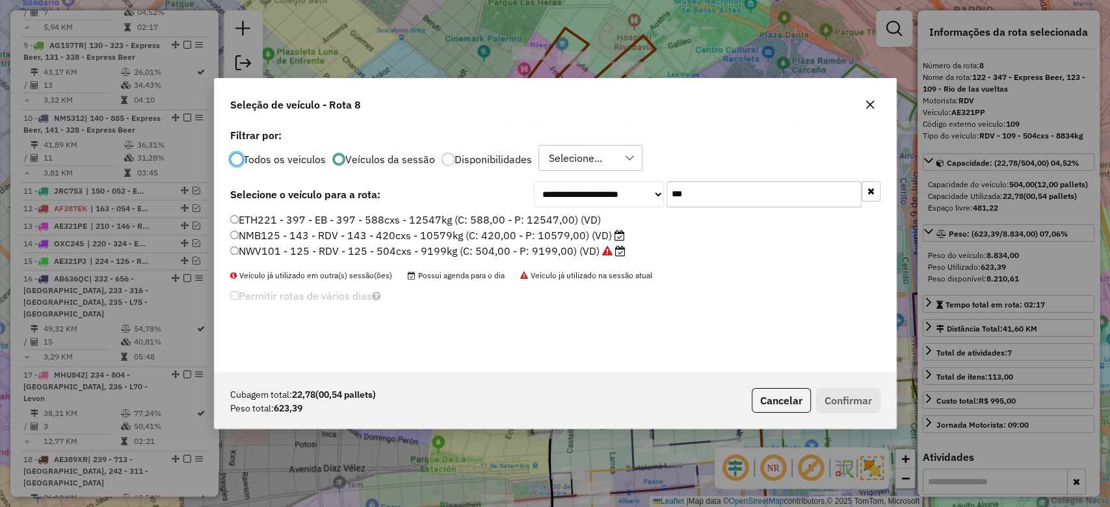
drag, startPoint x: 735, startPoint y: 192, endPoint x: 569, endPoint y: 184, distance: 166.6
click at [569, 184] on div "**********" at bounding box center [707, 194] width 347 height 26
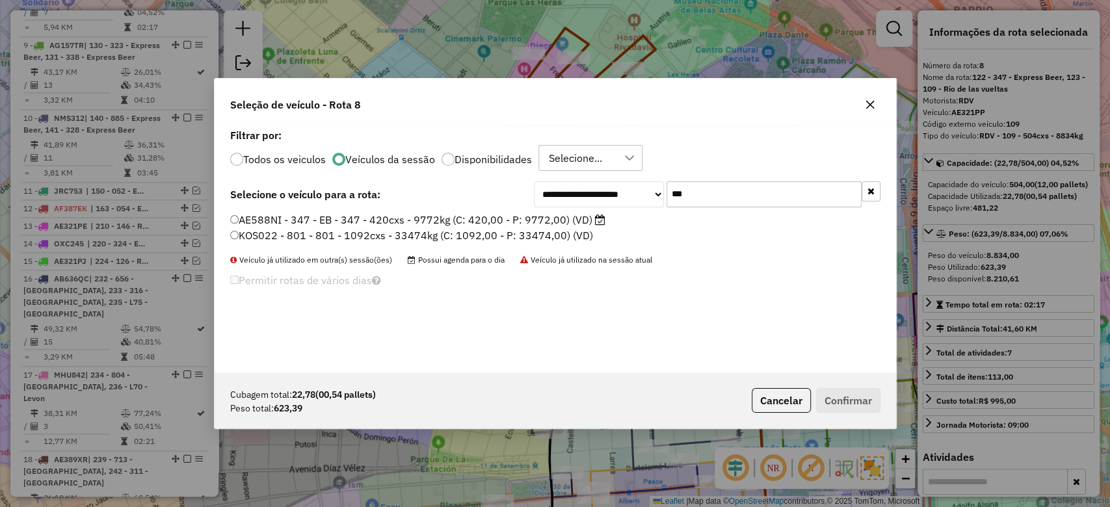
type input "***"
click at [540, 235] on label "KOS022 - 801 - 801 - 1092cxs - 33474kg (C: 1092,00 - P: 33474,00) (VD)" at bounding box center [411, 236] width 363 height 16
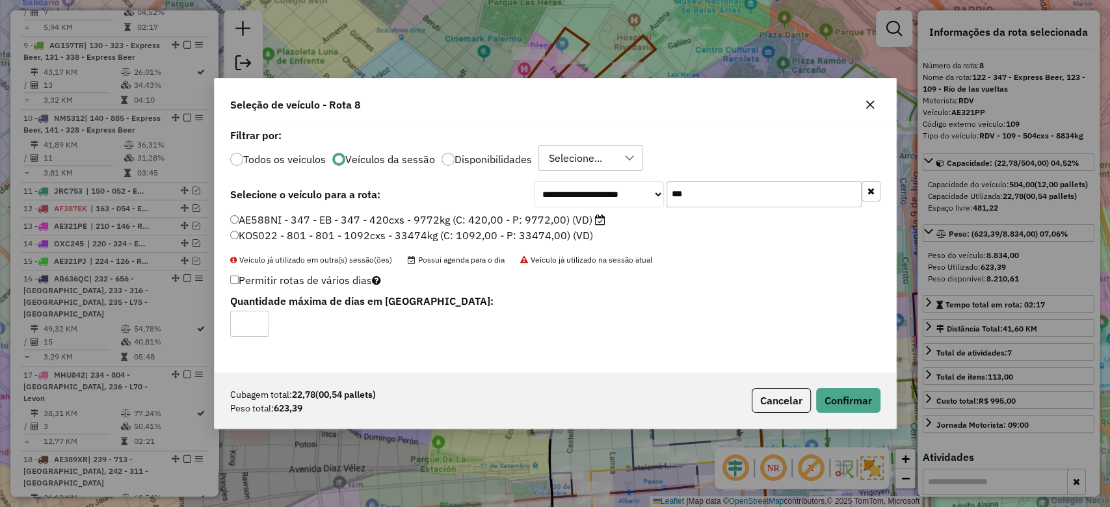
click at [547, 216] on label "AE588NI - 347 - EB - 347 - 420cxs - 9772kg (C: 420,00 - P: 9772,00) (VD)" at bounding box center [417, 220] width 375 height 16
click at [827, 395] on button "Confirmar" at bounding box center [848, 400] width 64 height 25
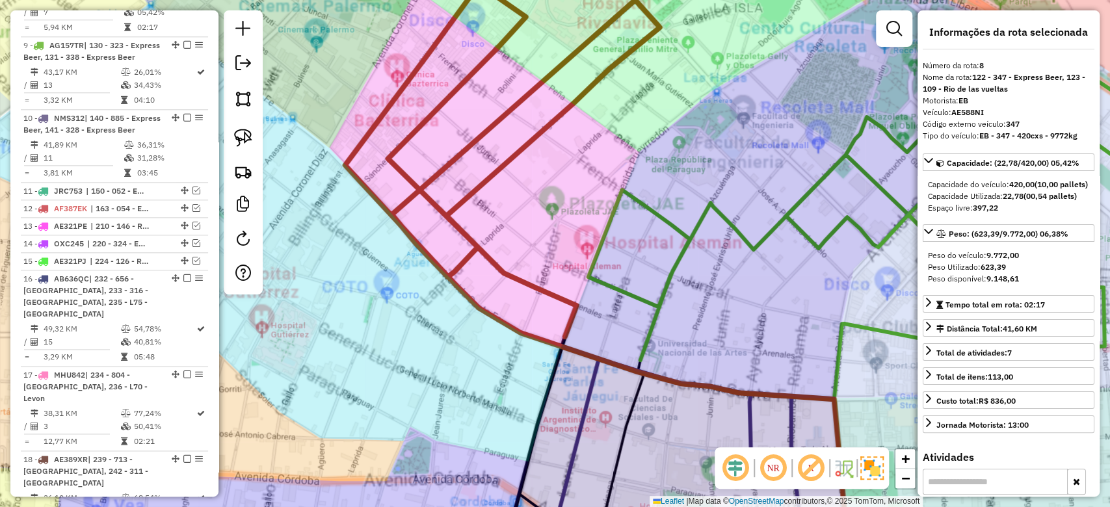
click at [580, 138] on div "Janela de atendimento Grade de atendimento Capacidade Transportadoras Veículos …" at bounding box center [555, 253] width 1110 height 507
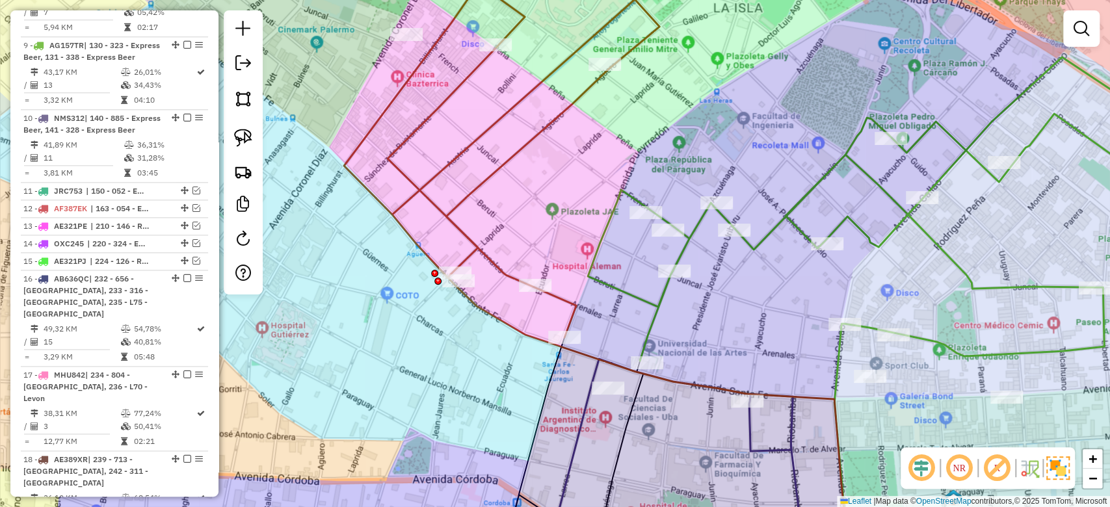
click at [560, 110] on icon at bounding box center [501, 161] width 315 height 354
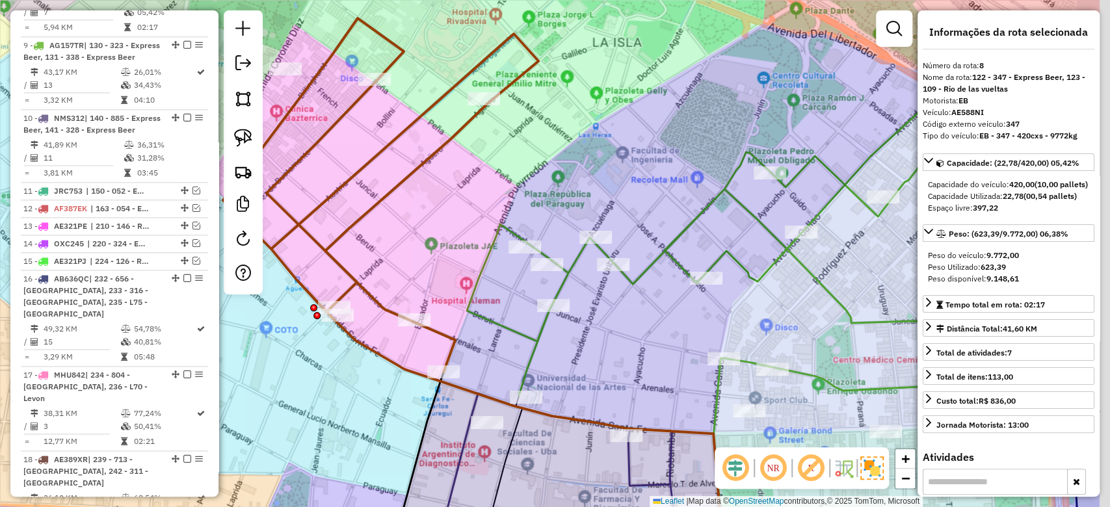
drag, startPoint x: 596, startPoint y: 132, endPoint x: 473, endPoint y: 166, distance: 127.0
click at [473, 166] on div "Janela de atendimento Grade de atendimento Capacidade Transportadoras Veículos …" at bounding box center [555, 253] width 1110 height 507
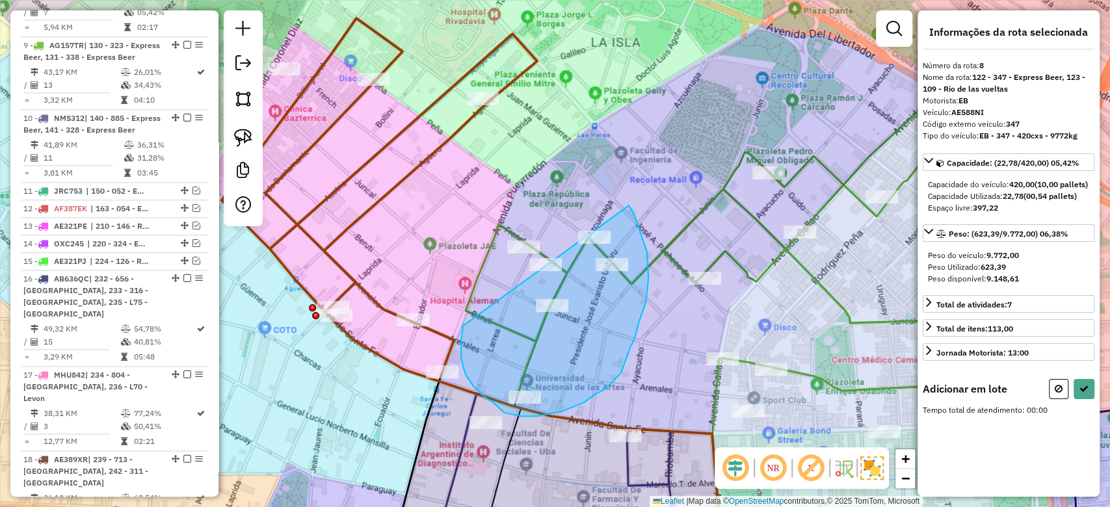
drag, startPoint x: 461, startPoint y: 357, endPoint x: 398, endPoint y: 216, distance: 154.5
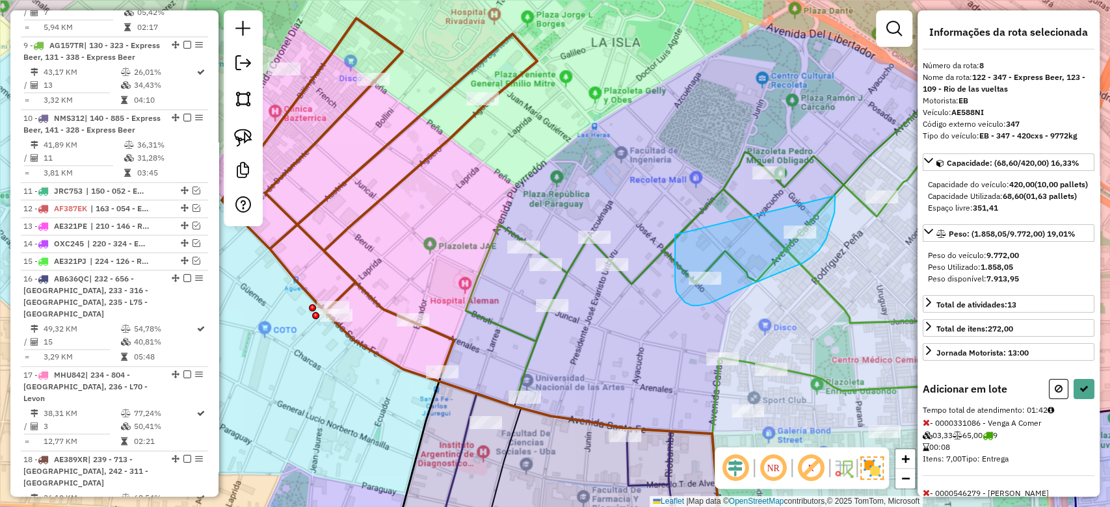
drag, startPoint x: 675, startPoint y: 255, endPoint x: 631, endPoint y: 107, distance: 154.1
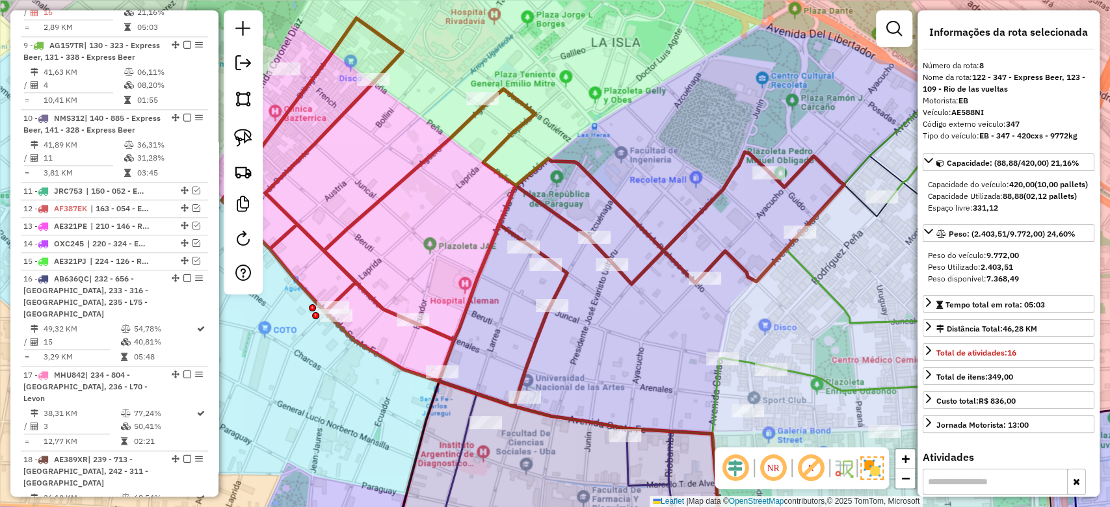
click at [746, 200] on div "Janela de atendimento Grade de atendimento Capacidade Transportadoras Veículos …" at bounding box center [555, 253] width 1110 height 507
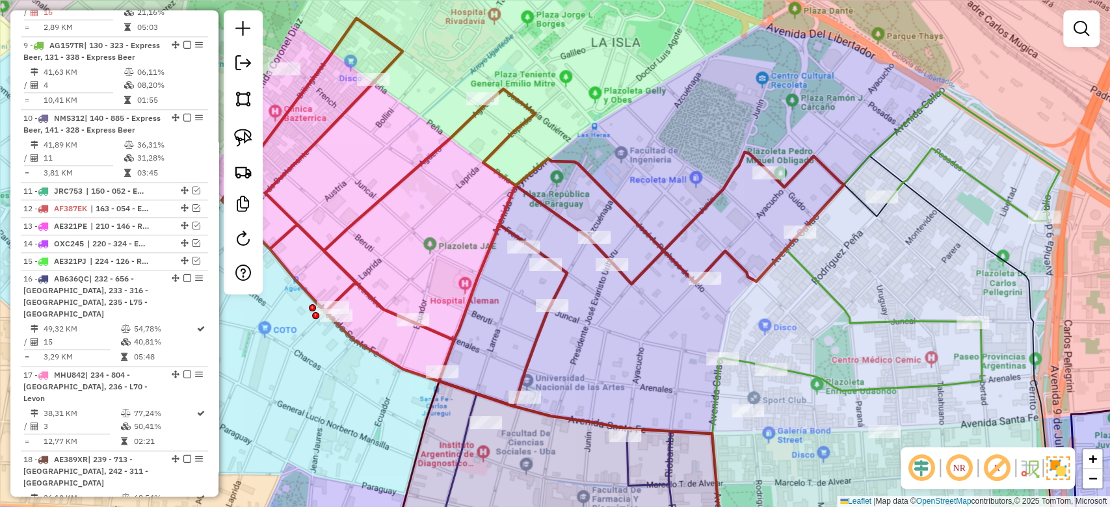
click at [728, 192] on icon at bounding box center [533, 212] width 622 height 388
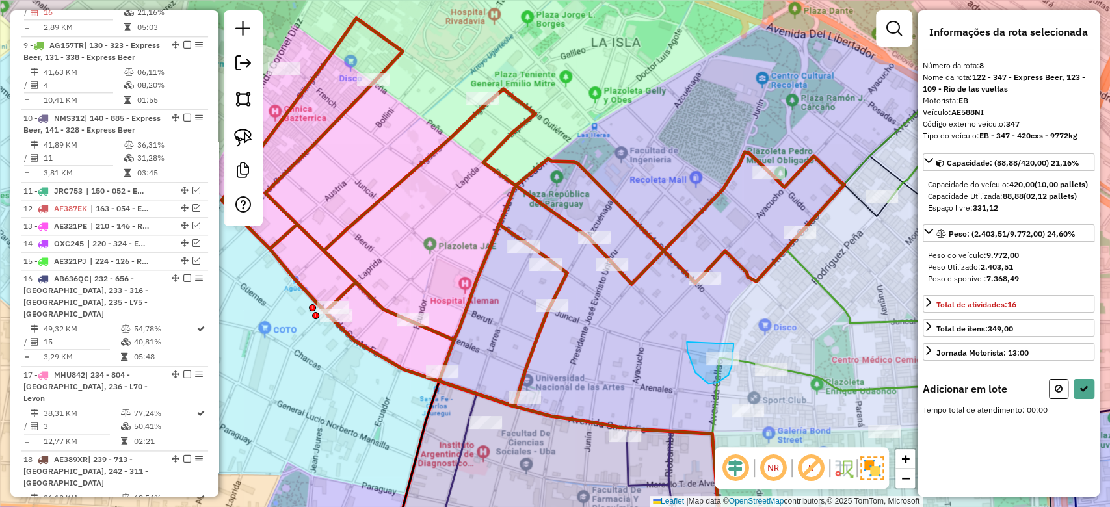
drag, startPoint x: 698, startPoint y: 375, endPoint x: 675, endPoint y: 247, distance: 130.1
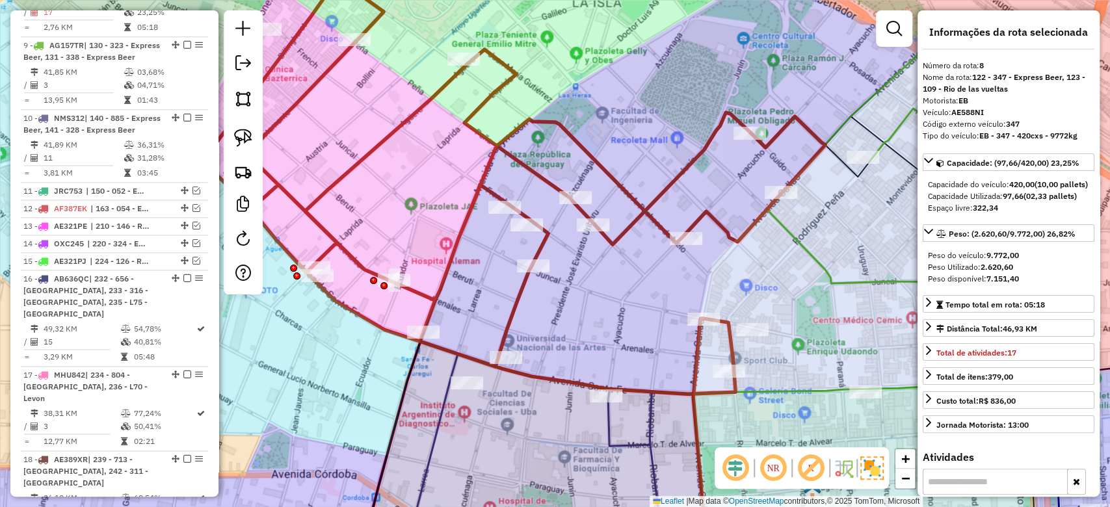
click at [832, 252] on div "Janela de atendimento Grade de atendimento Capacidade Transportadoras Veículos …" at bounding box center [555, 253] width 1110 height 507
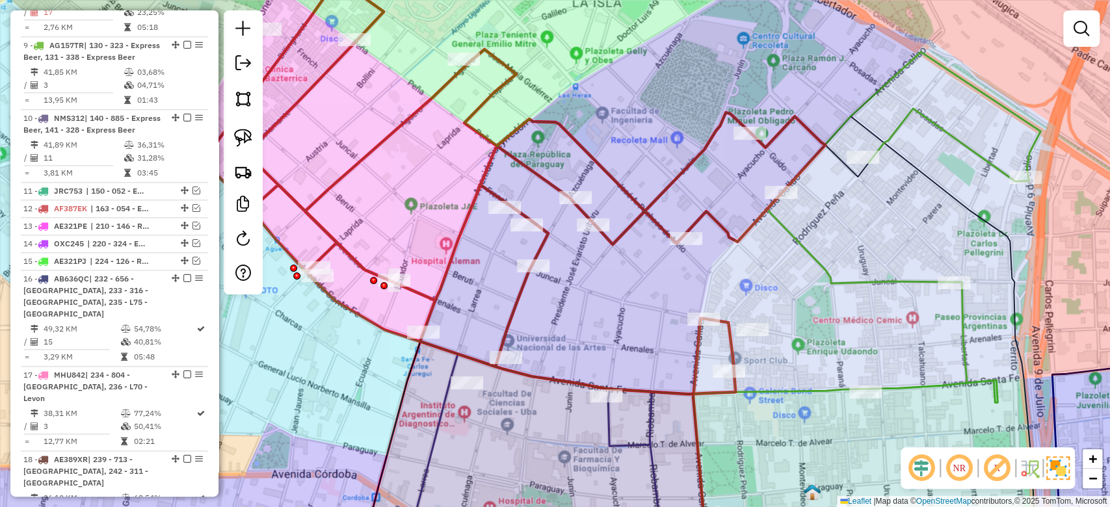
click at [823, 271] on icon at bounding box center [903, 167] width 274 height 231
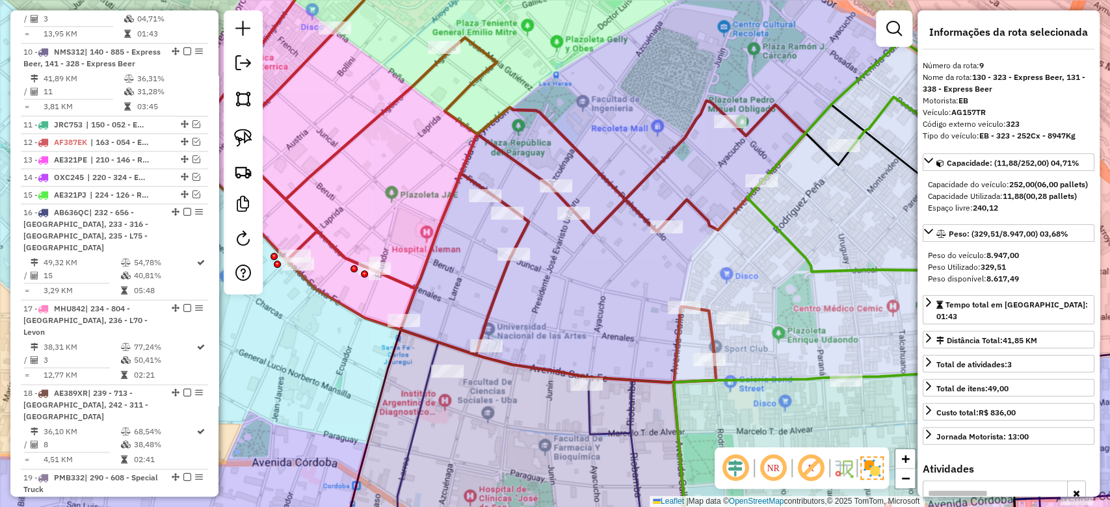
scroll to position [1108, 0]
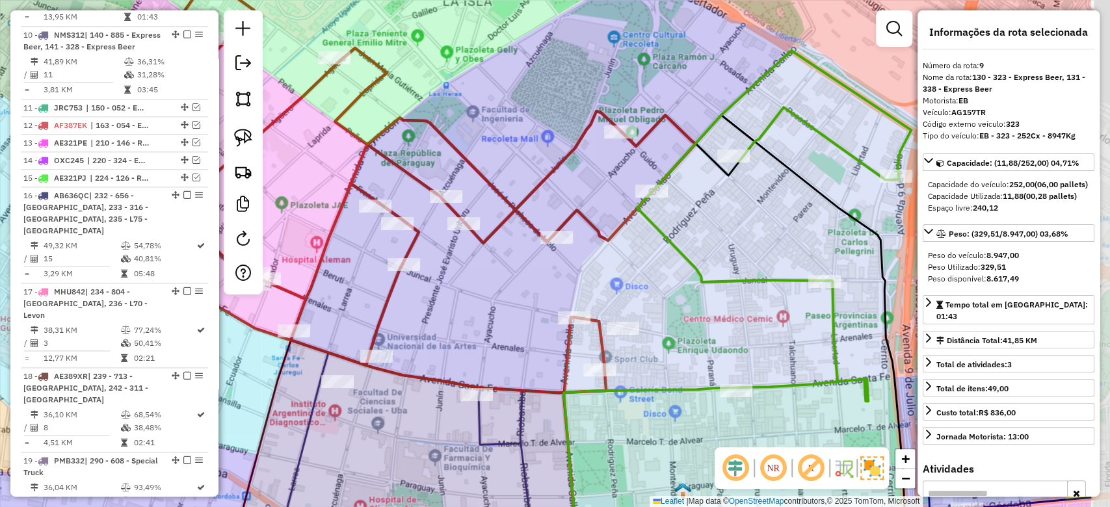
drag, startPoint x: 837, startPoint y: 279, endPoint x: 716, endPoint y: 276, distance: 121.6
click at [723, 282] on icon at bounding box center [774, 166] width 274 height 231
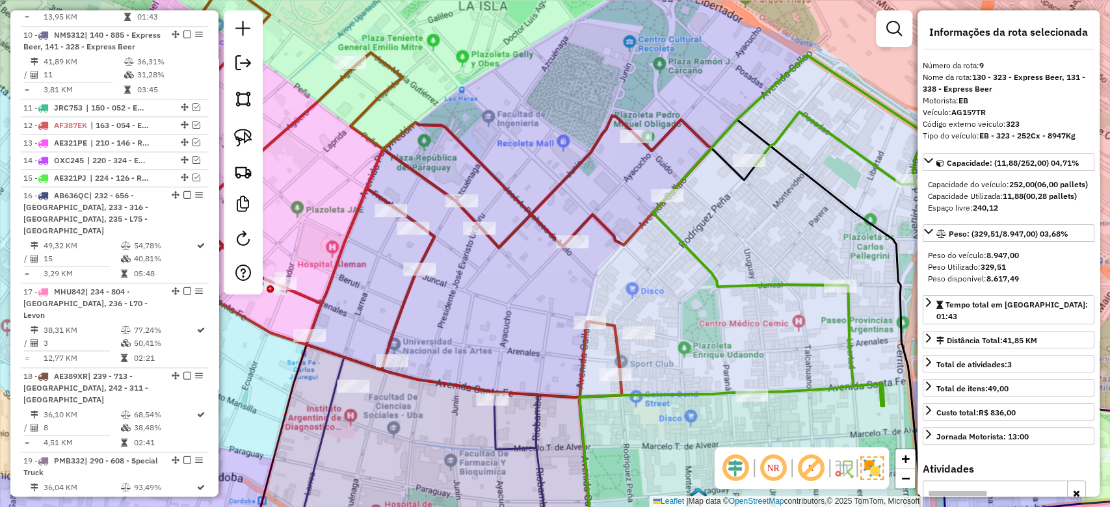
click at [577, 169] on icon at bounding box center [400, 189] width 622 height 415
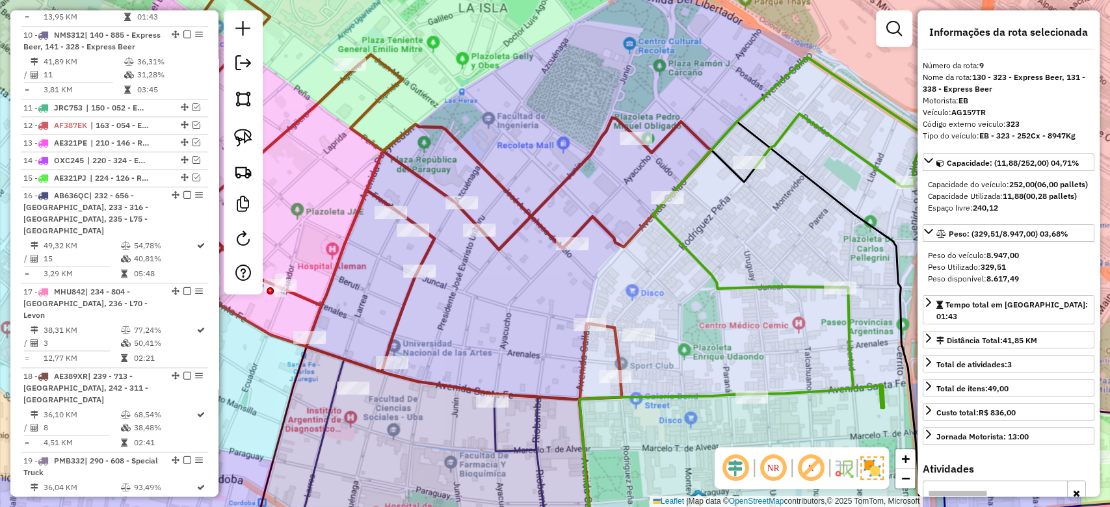
click at [591, 171] on div "Janela de atendimento Grade de atendimento Capacidade Transportadoras Veículos …" at bounding box center [555, 253] width 1110 height 507
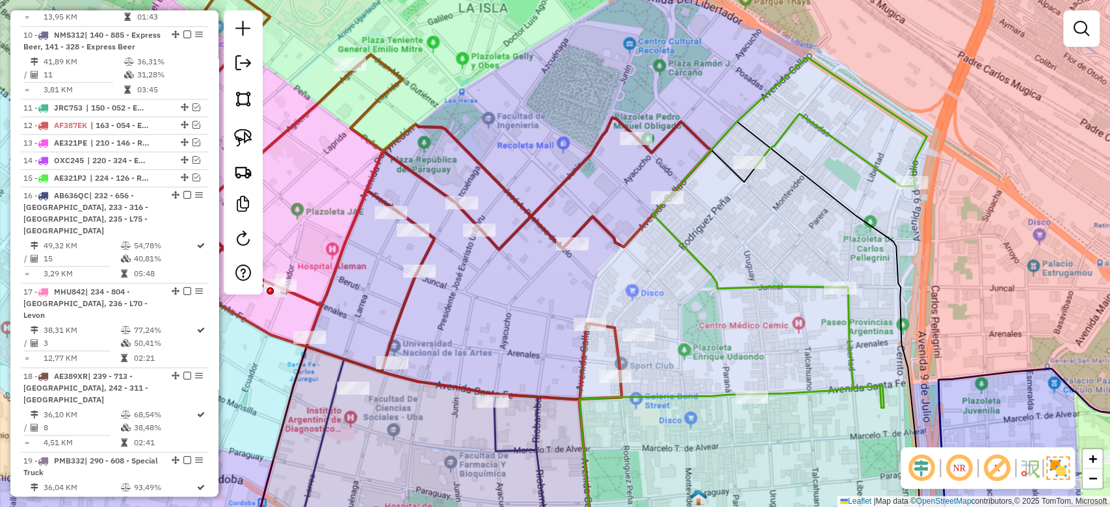
click at [580, 164] on icon at bounding box center [400, 191] width 622 height 415
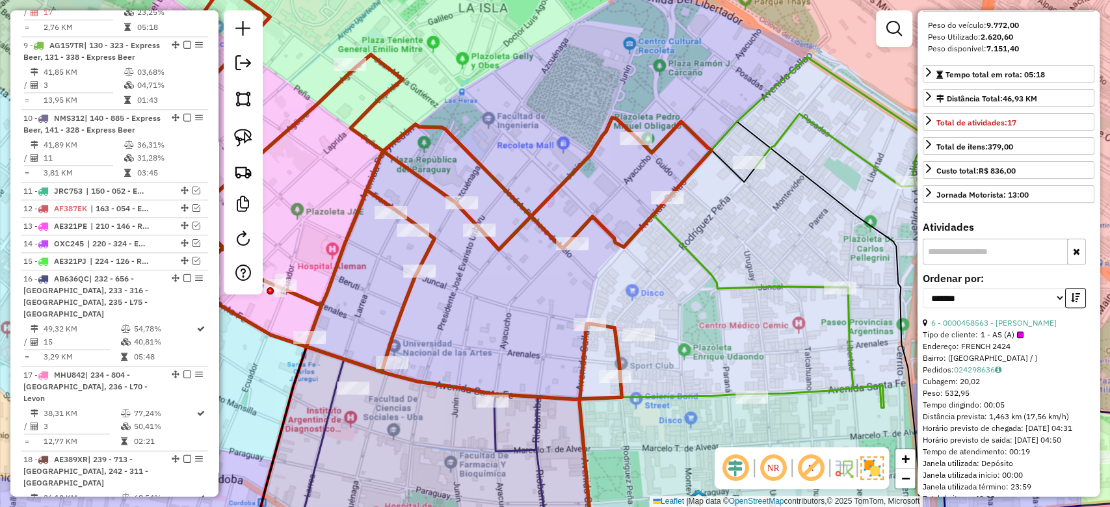
scroll to position [260, 0]
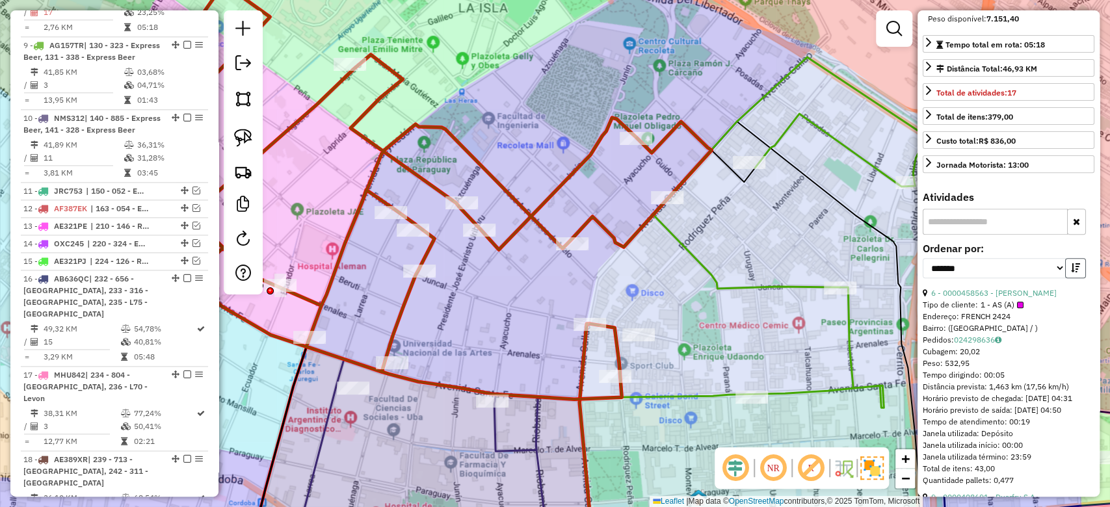
click at [1071, 272] on icon "button" at bounding box center [1075, 267] width 9 height 9
click at [1023, 298] on link "7 - 0000378168 - Adp Design S.A" at bounding box center [990, 293] width 118 height 10
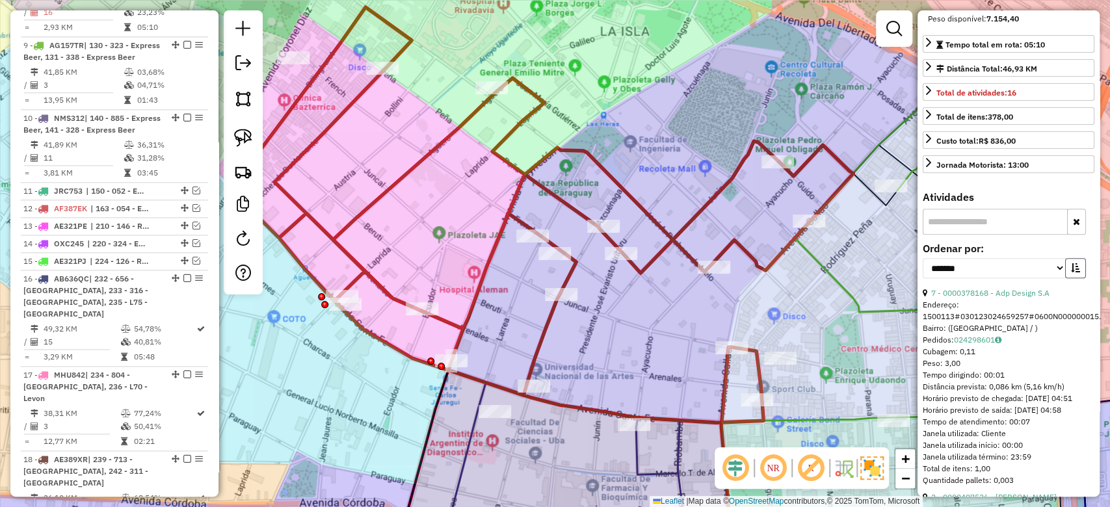
click at [1071, 278] on button "button" at bounding box center [1075, 268] width 21 height 20
click at [1069, 278] on button "button" at bounding box center [1075, 268] width 21 height 20
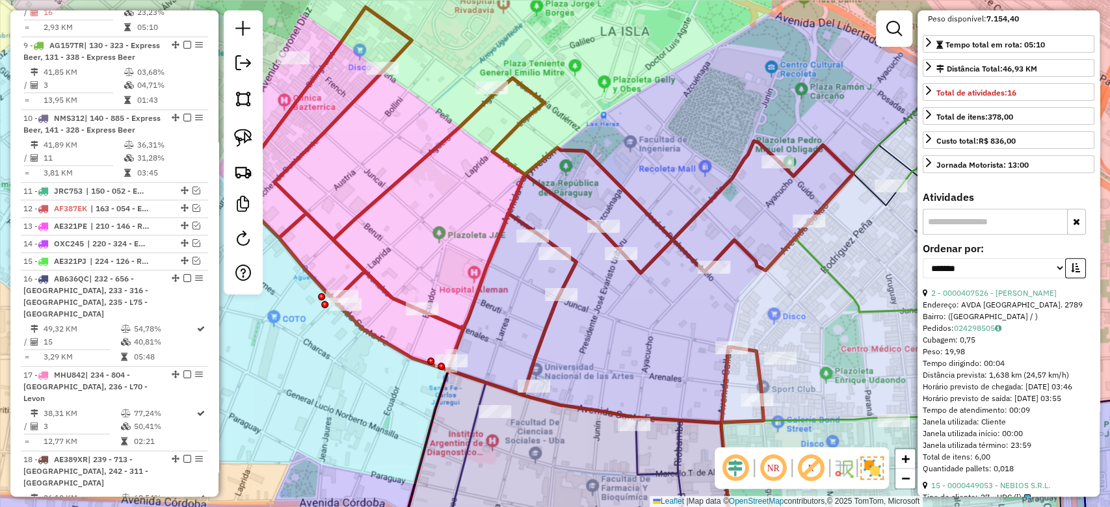
click at [1008, 299] on div "2 - 0000407526 - CASTRILLON GARZON CARLOS JULIO" at bounding box center [1009, 293] width 172 height 12
click at [1009, 298] on link "2 - 0000407526 - CASTRILLON GARZON CARLOS JULIO" at bounding box center [993, 293] width 125 height 10
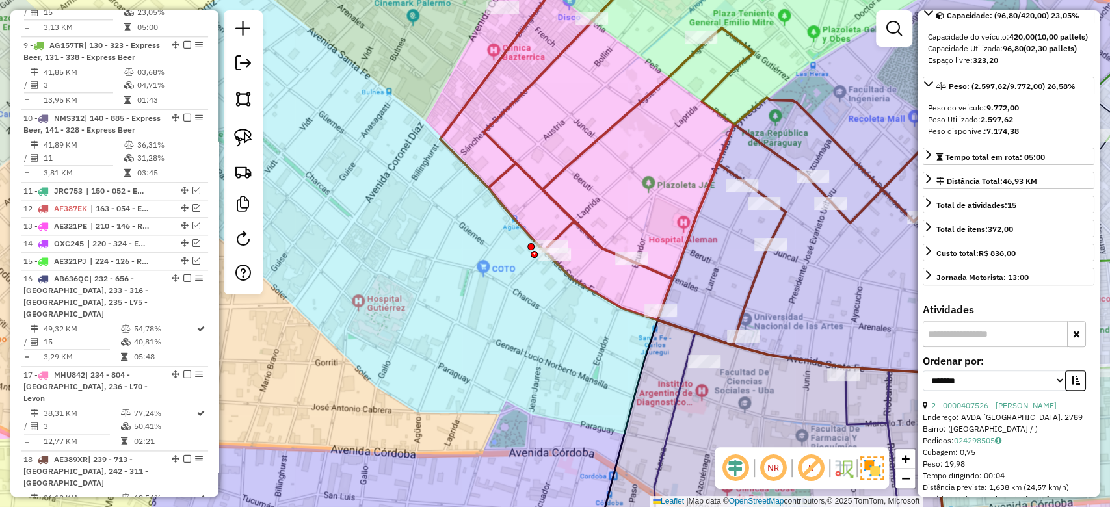
scroll to position [173, 0]
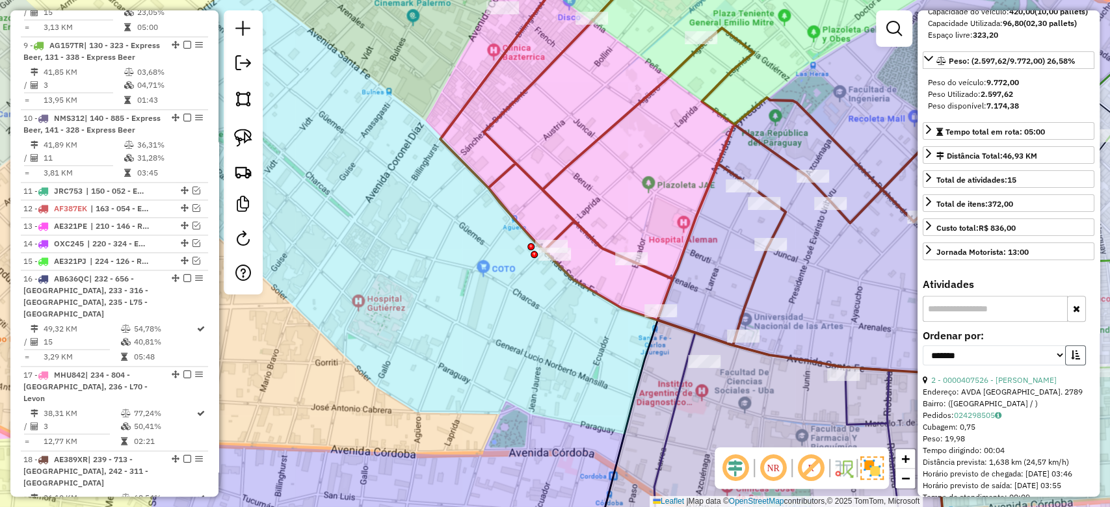
click at [1071, 360] on icon "button" at bounding box center [1075, 354] width 9 height 9
click at [1013, 385] on link "14 - 0000449053 - NEBIOS S.R.L." at bounding box center [990, 380] width 119 height 10
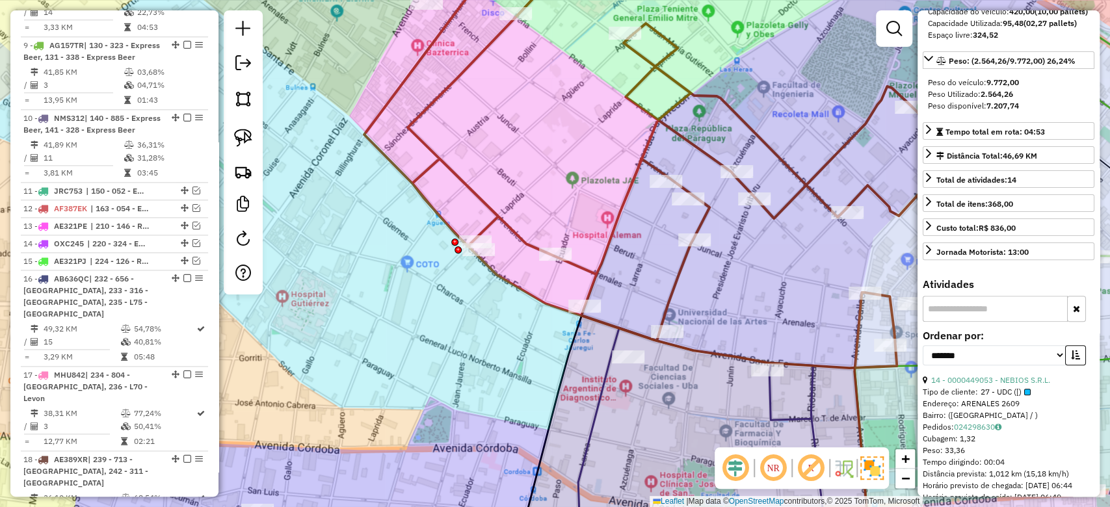
click at [574, 207] on div "Janela de atendimento Grade de atendimento Capacidade Transportadoras Veículos …" at bounding box center [555, 253] width 1110 height 507
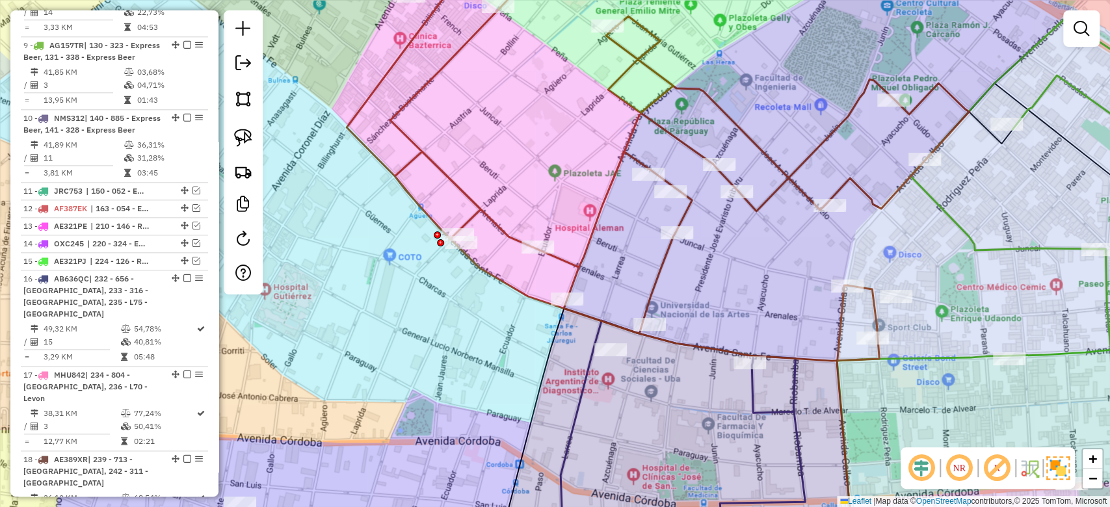
drag, startPoint x: 647, startPoint y: 279, endPoint x: 584, endPoint y: 271, distance: 63.5
click at [584, 271] on div "Janela de atendimento Grade de atendimento Capacidade Transportadoras Veículos …" at bounding box center [555, 253] width 1110 height 507
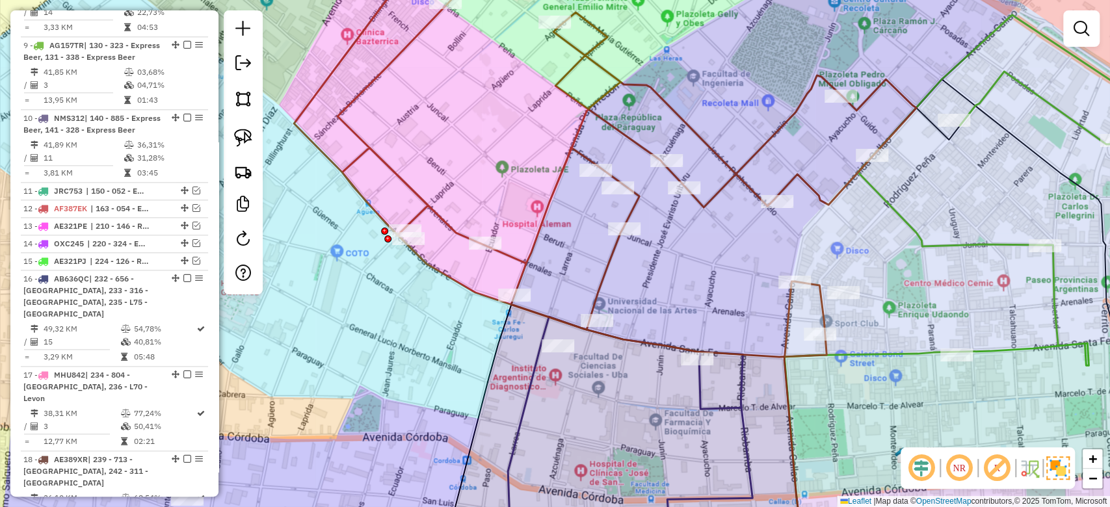
click at [640, 303] on div "Janela de atendimento Grade de atendimento Capacidade Transportadoras Veículos …" at bounding box center [555, 253] width 1110 height 507
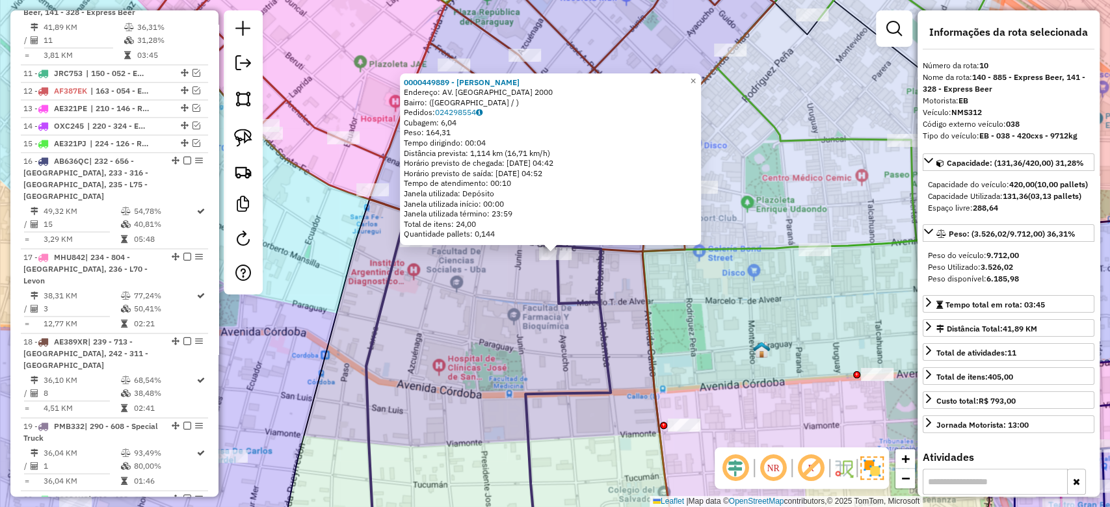
scroll to position [1192, 0]
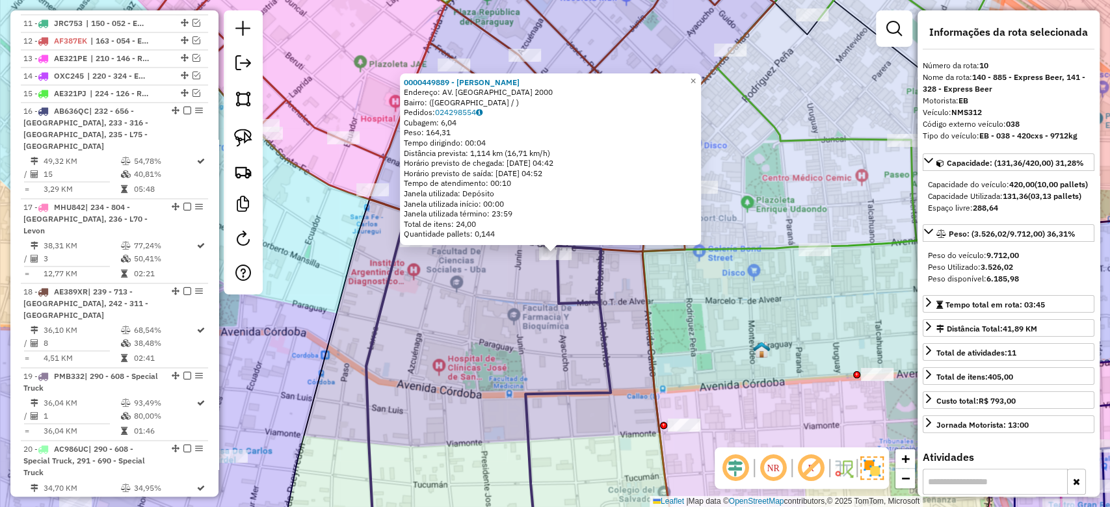
click at [490, 315] on div "0000449889 - CALDERON GONZALEZ LUISA FERNANDA Endereço: AV. SANTA FE 2000 Bairr…" at bounding box center [555, 253] width 1110 height 507
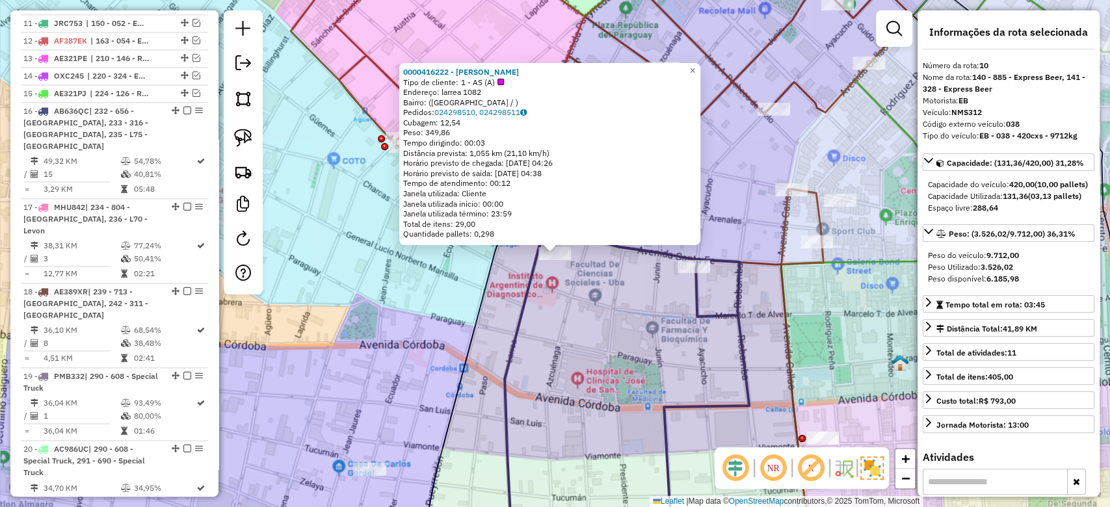
click at [644, 302] on div "0000416222 - Zhang Mingqing Tipo de cliente: 1 - AS (A) Endereço: larrea 1082 B…" at bounding box center [555, 253] width 1110 height 507
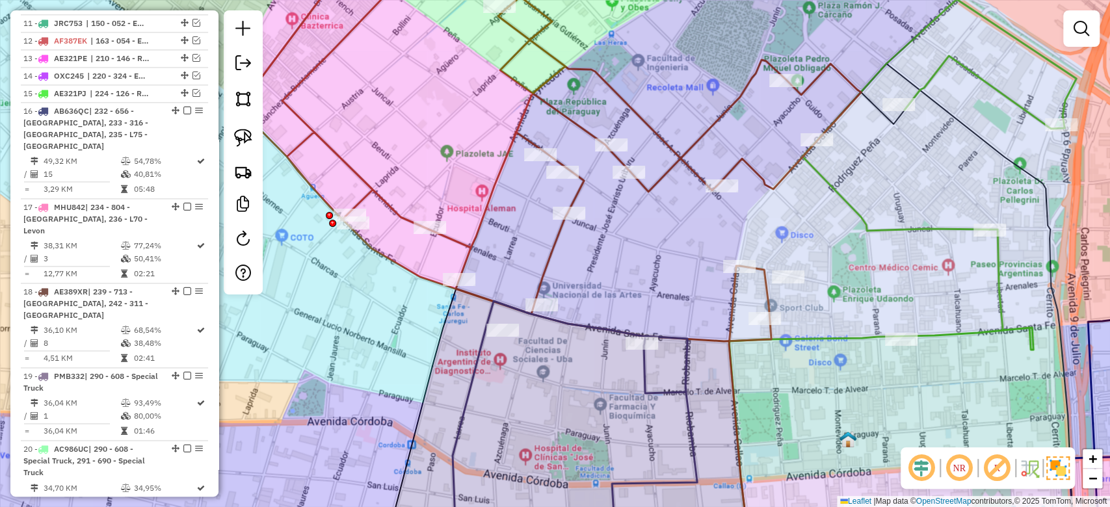
click at [571, 258] on div "Janela de atendimento Grade de atendimento Capacidade Transportadoras Veículos …" at bounding box center [555, 253] width 1110 height 507
click at [553, 241] on icon at bounding box center [550, 145] width 622 height 392
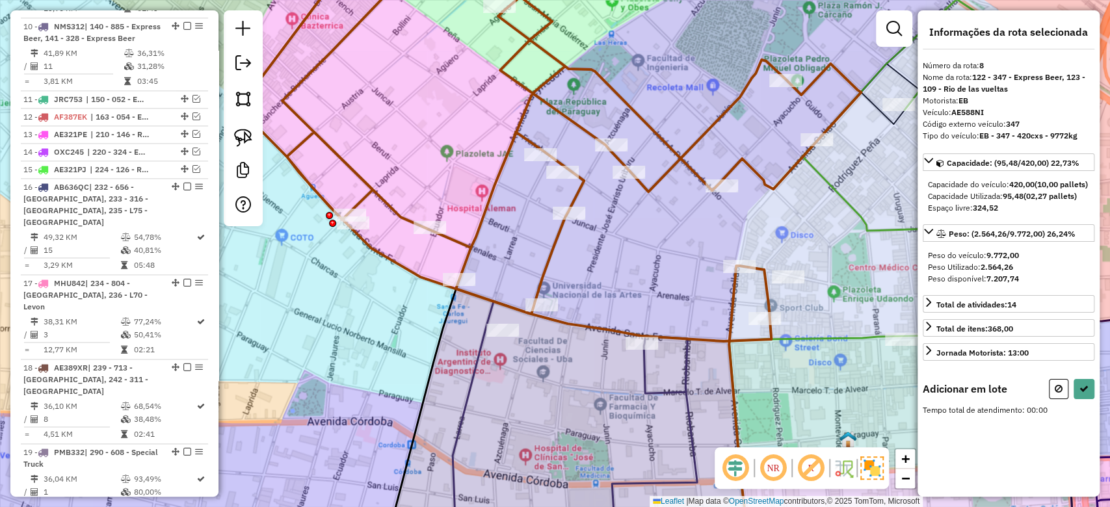
scroll to position [1025, 0]
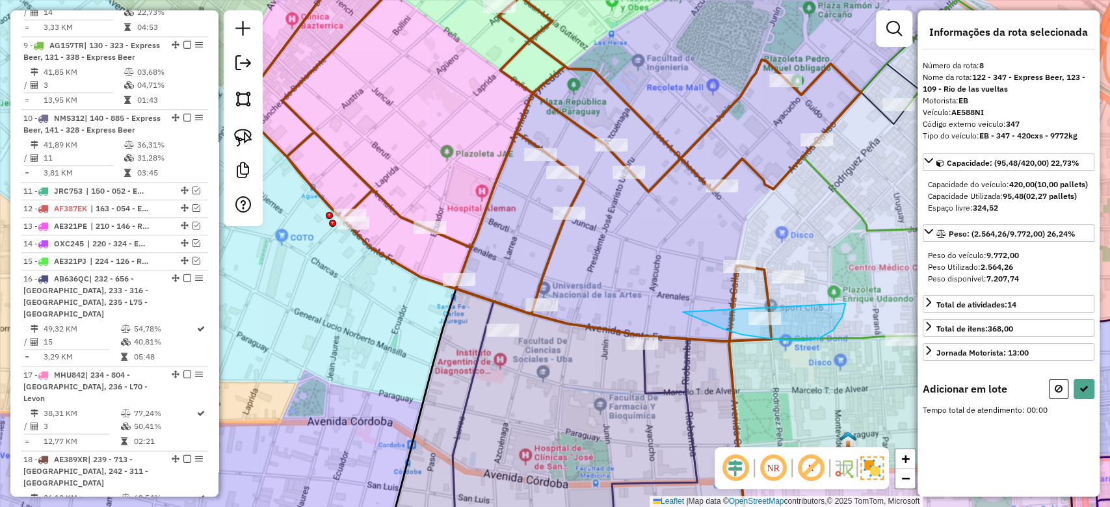
drag, startPoint x: 792, startPoint y: 341, endPoint x: 629, endPoint y: 311, distance: 165.8
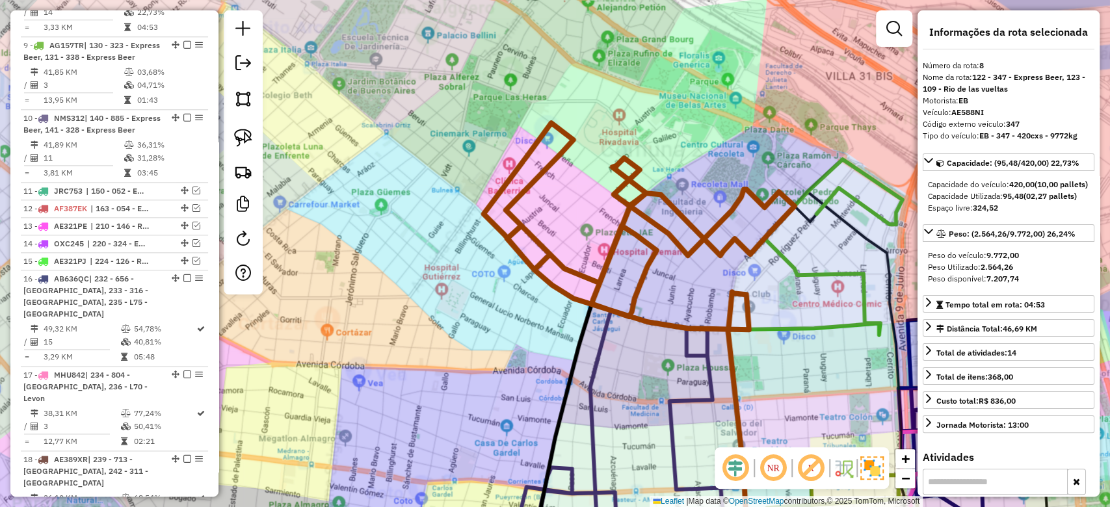
click at [822, 248] on div "Janela de atendimento Grade de atendimento Capacidade Transportadoras Veículos …" at bounding box center [555, 253] width 1110 height 507
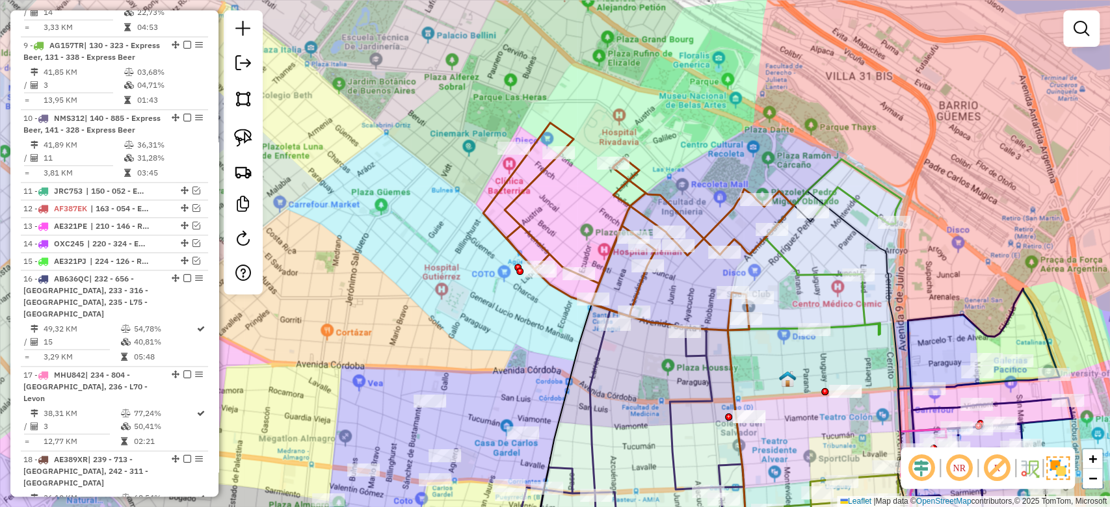
click at [809, 254] on div "Janela de atendimento Grade de atendimento Capacidade Transportadoras Veículos …" at bounding box center [555, 253] width 1110 height 507
click at [807, 275] on icon at bounding box center [833, 217] width 137 height 116
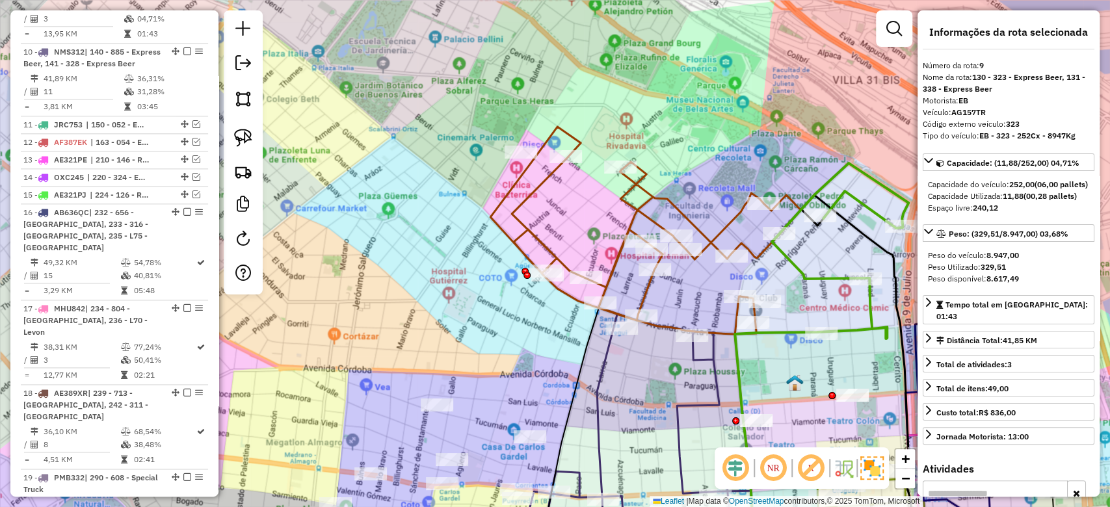
scroll to position [1108, 0]
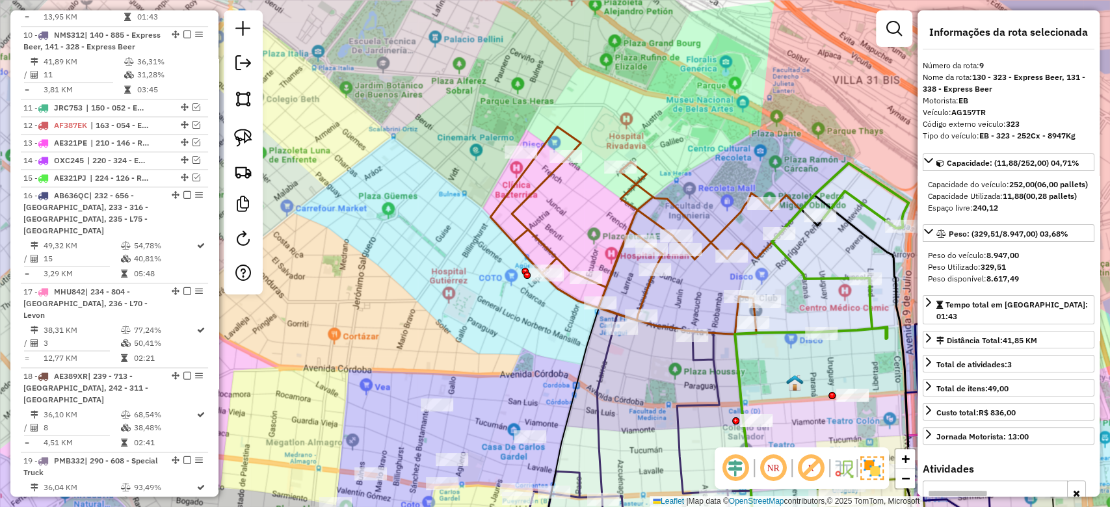
drag, startPoint x: 804, startPoint y: 263, endPoint x: 834, endPoint y: 274, distance: 31.9
click at [834, 274] on div "Janela de atendimento Grade de atendimento Capacidade Transportadoras Veículos …" at bounding box center [555, 253] width 1110 height 507
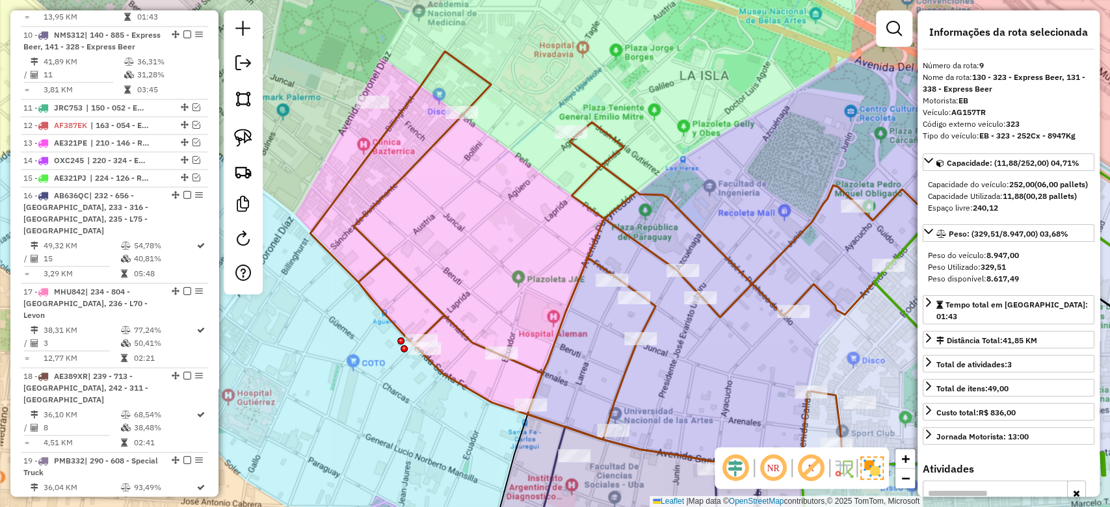
drag, startPoint x: 686, startPoint y: 146, endPoint x: 655, endPoint y: 190, distance: 53.2
click at [685, 146] on div "Janela de atendimento Grade de atendimento Capacidade Transportadoras Veículos …" at bounding box center [555, 253] width 1110 height 507
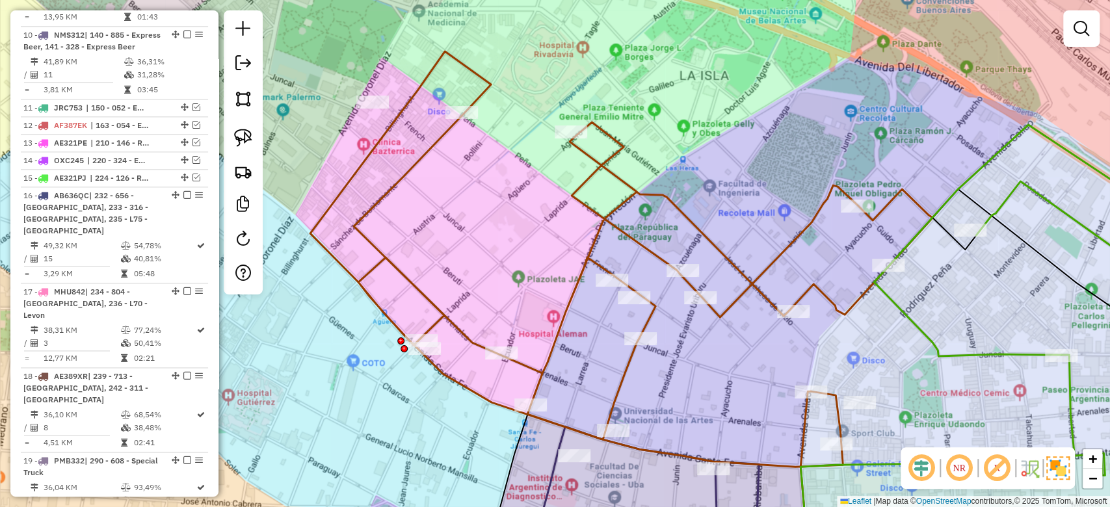
click at [649, 203] on div "Janela de atendimento Grade de atendimento Capacidade Transportadoras Veículos …" at bounding box center [555, 253] width 1110 height 507
drag, startPoint x: 653, startPoint y: 199, endPoint x: 662, endPoint y: 208, distance: 12.9
click at [653, 198] on icon at bounding box center [621, 258] width 622 height 415
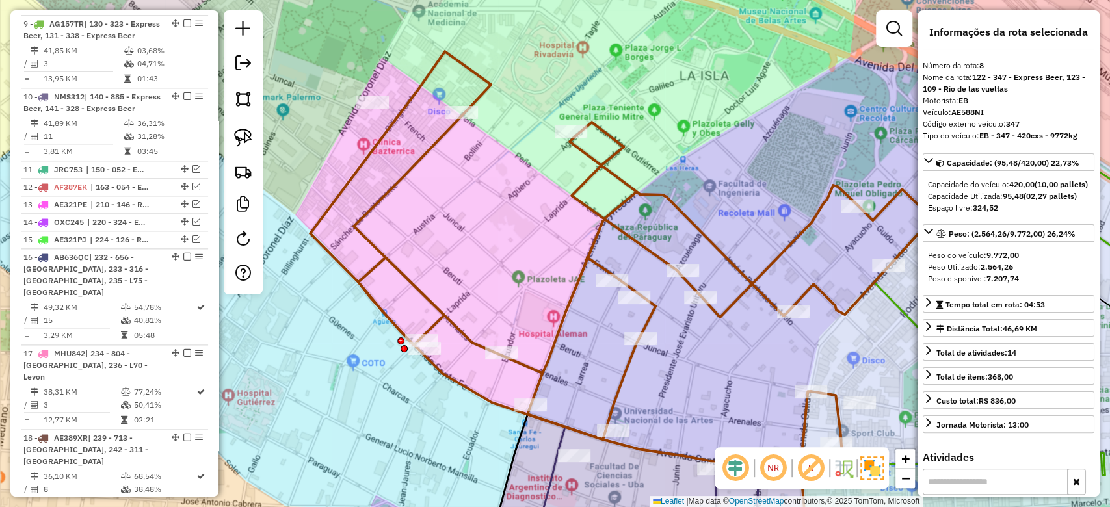
drag, startPoint x: 676, startPoint y: 216, endPoint x: 629, endPoint y: 136, distance: 92.7
click at [642, 152] on div "Janela de atendimento Grade de atendimento Capacidade Transportadoras Veículos …" at bounding box center [555, 253] width 1110 height 507
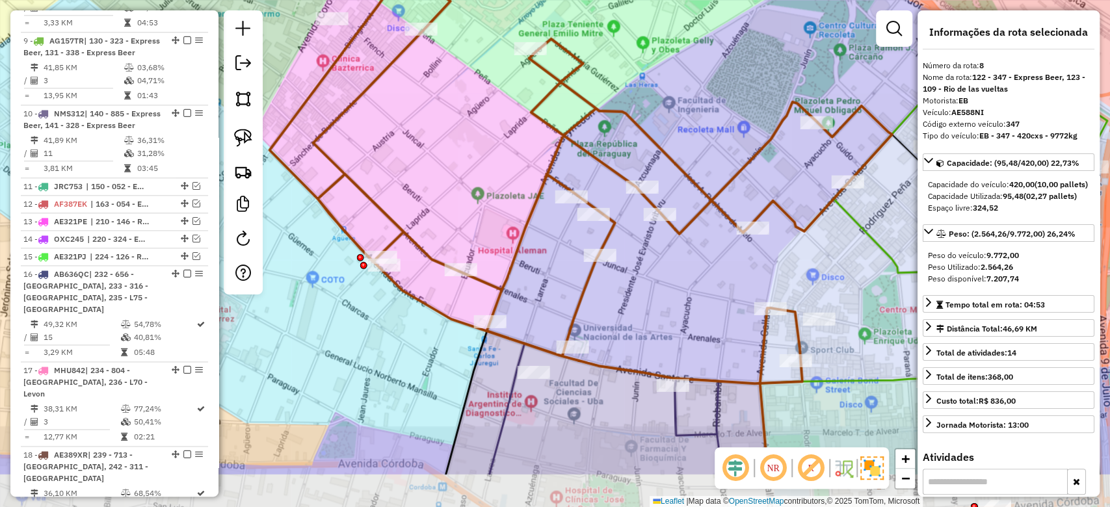
scroll to position [1025, 0]
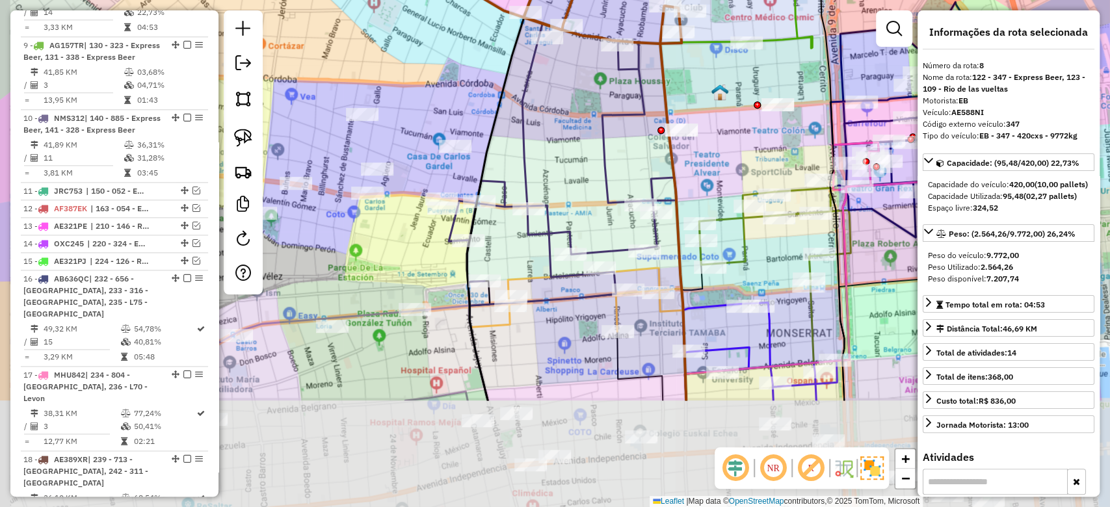
drag, startPoint x: 739, startPoint y: 244, endPoint x: 799, endPoint y: 91, distance: 164.9
click at [811, 81] on div "Janela de atendimento Grade de atendimento Capacidade Transportadoras Veículos …" at bounding box center [555, 253] width 1110 height 507
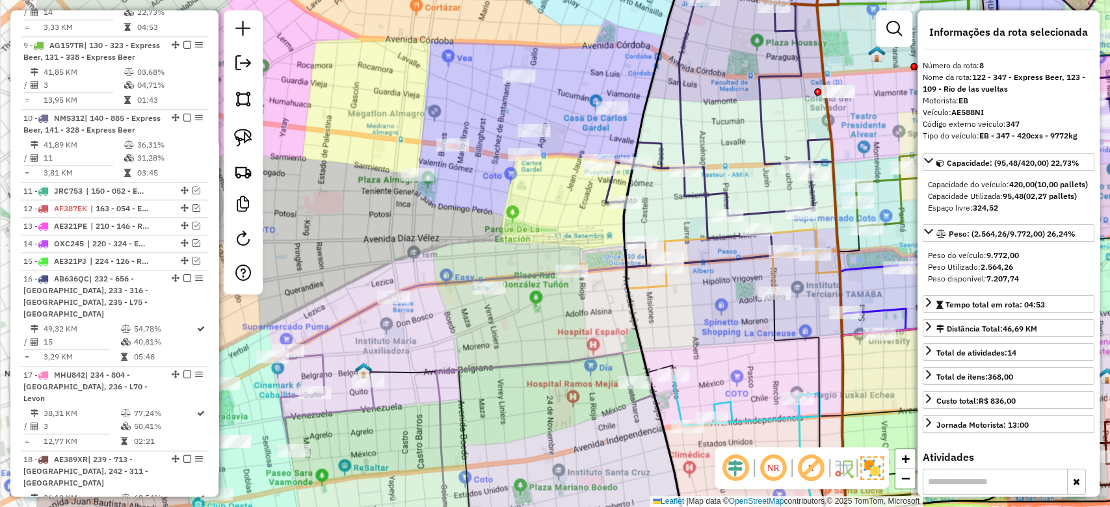
drag, startPoint x: 614, startPoint y: 153, endPoint x: 828, endPoint y: 133, distance: 214.8
click at [828, 133] on icon at bounding box center [719, 126] width 228 height 282
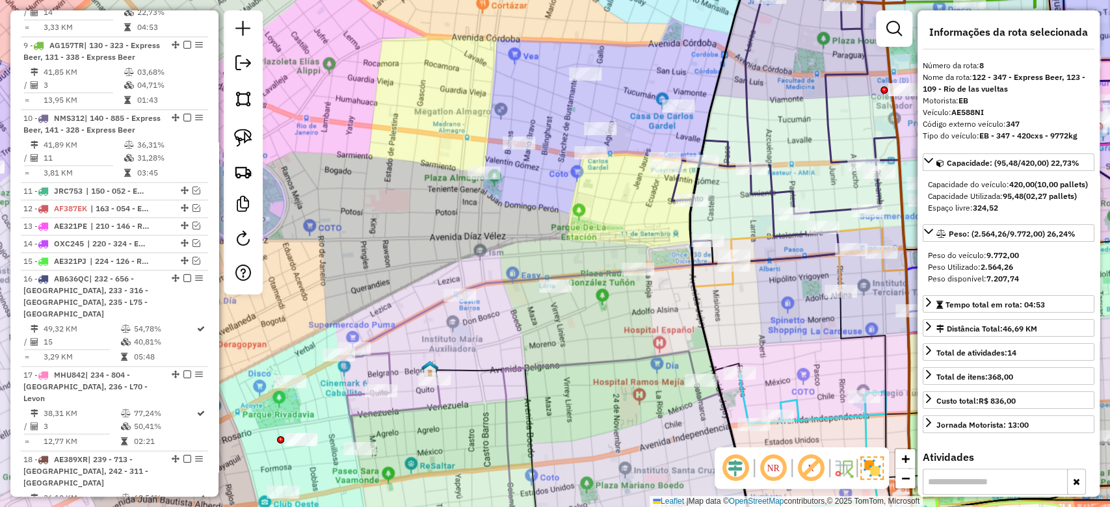
drag, startPoint x: 628, startPoint y: 332, endPoint x: 614, endPoint y: 283, distance: 50.8
click at [616, 287] on div "Janela de atendimento Grade de atendimento Capacidade Transportadoras Veículos …" at bounding box center [555, 253] width 1110 height 507
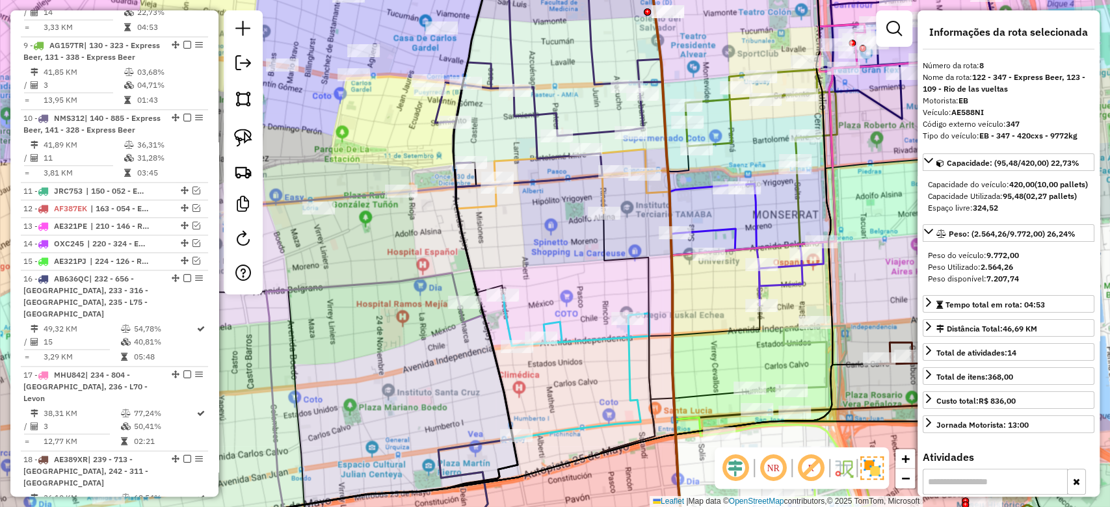
click at [771, 220] on div "Janela de atendimento Grade de atendimento Capacidade Transportadoras Veículos …" at bounding box center [555, 253] width 1110 height 507
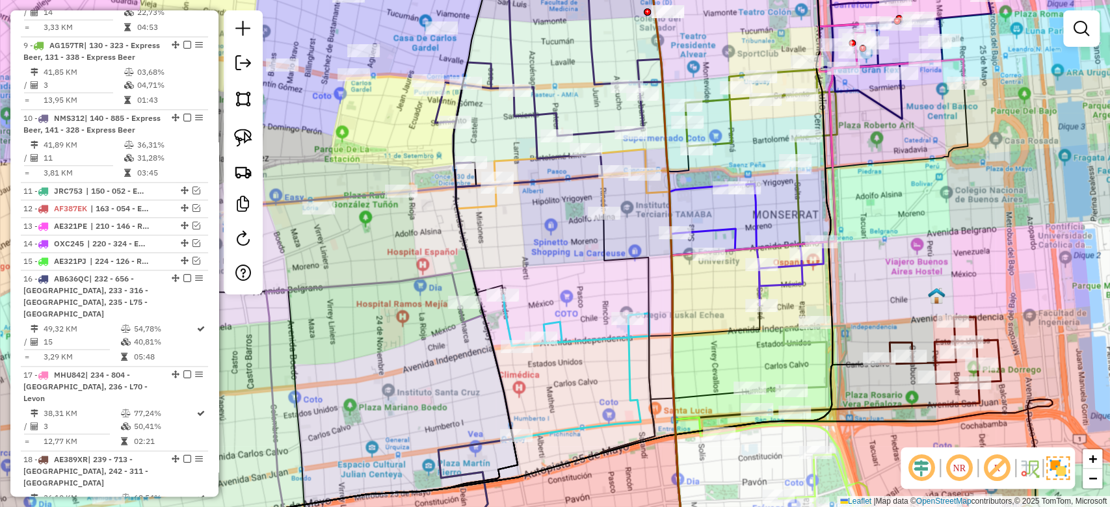
click at [759, 222] on icon at bounding box center [746, 245] width 154 height 122
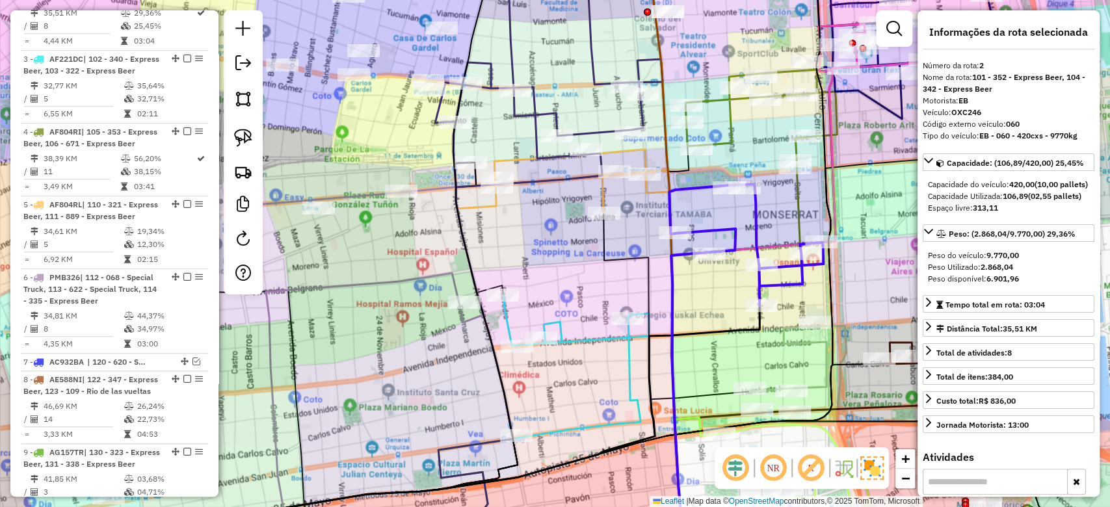
scroll to position [596, 0]
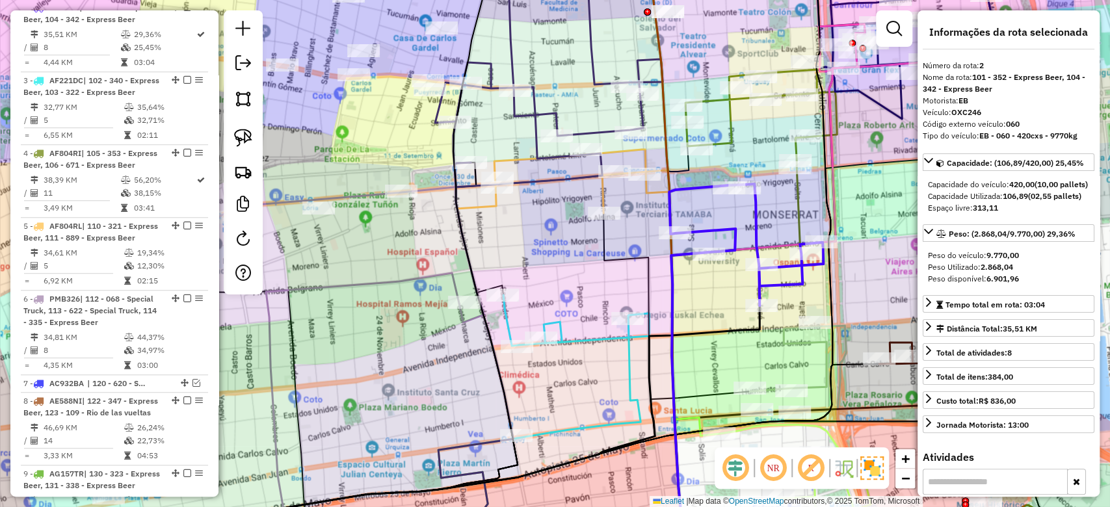
click at [759, 159] on div "Janela de atendimento Grade de atendimento Capacidade Transportadoras Veículos …" at bounding box center [555, 253] width 1110 height 507
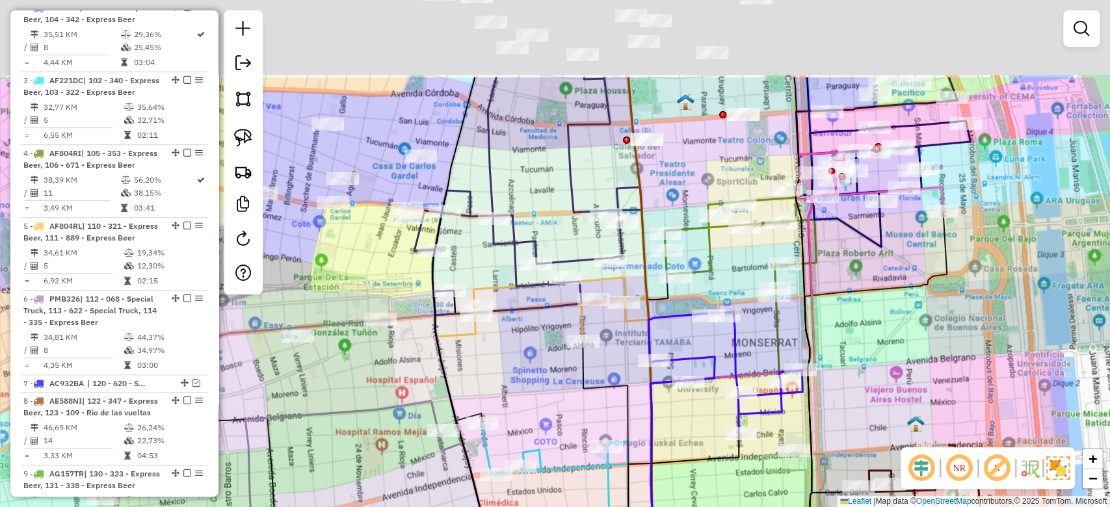
drag, startPoint x: 746, startPoint y: 211, endPoint x: 730, endPoint y: 356, distance: 146.5
click at [730, 356] on div "Janela de atendimento Grade de atendimento Capacidade Transportadoras Veículos …" at bounding box center [555, 253] width 1110 height 507
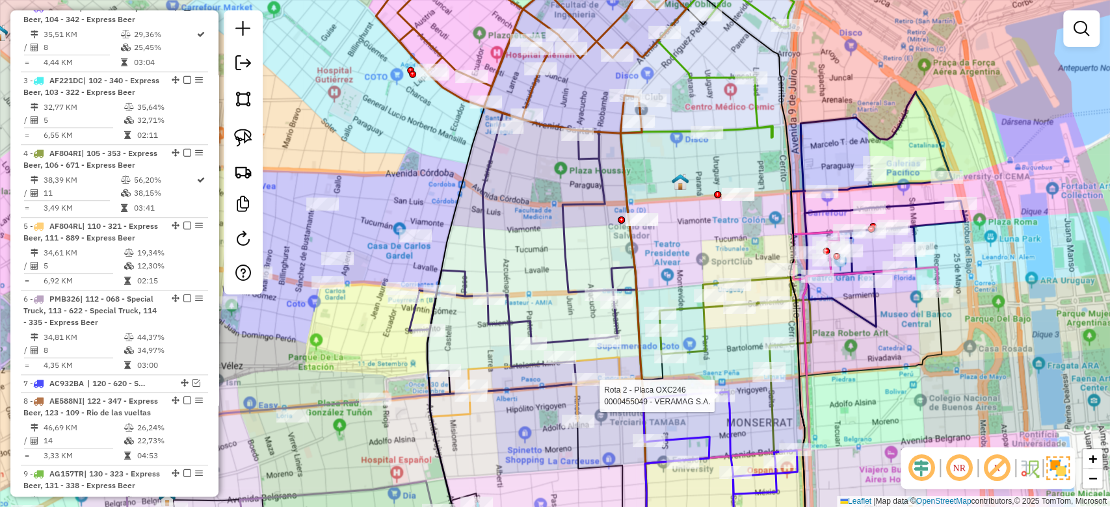
drag, startPoint x: 732, startPoint y: 341, endPoint x: 733, endPoint y: 332, distance: 9.1
click at [733, 345] on div "Rota 2 - Placa OXC246 0000455049 - VERAMAG S.A. Janela de atendimento Grade de …" at bounding box center [555, 253] width 1110 height 507
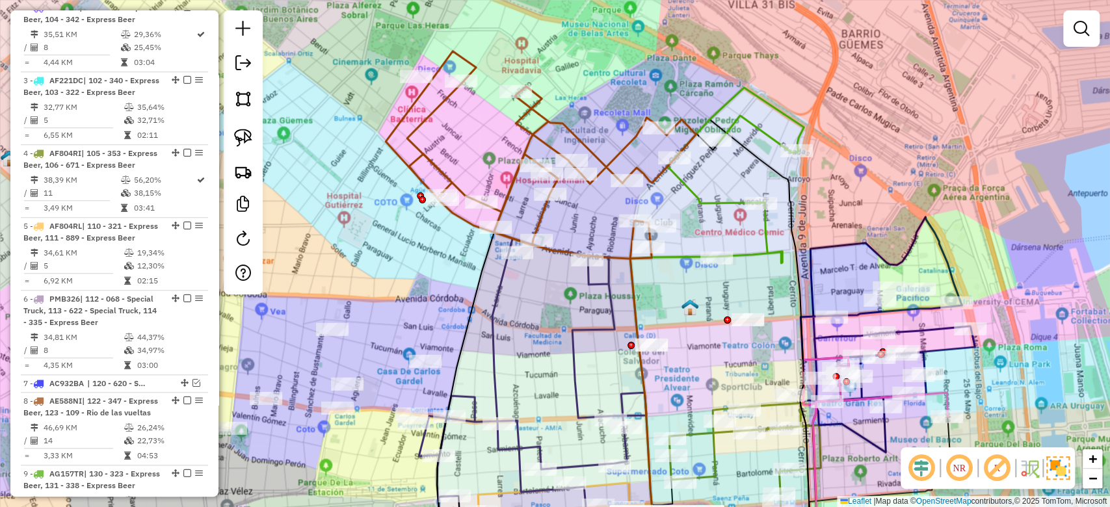
click at [722, 203] on icon at bounding box center [735, 146] width 137 height 116
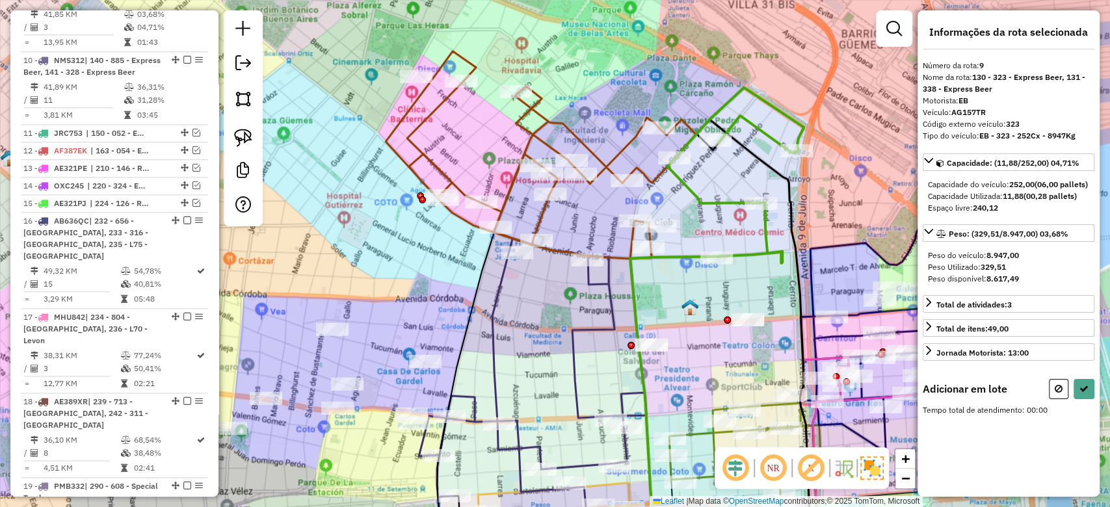
scroll to position [1108, 0]
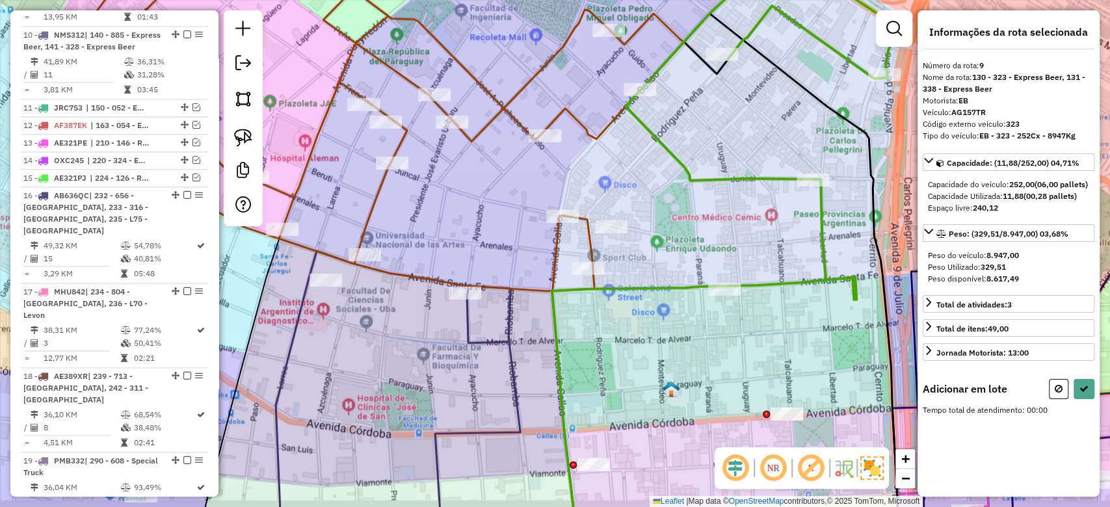
drag, startPoint x: 712, startPoint y: 232, endPoint x: 690, endPoint y: 153, distance: 81.5
click at [690, 154] on div "Janela de atendimento Grade de atendimento Capacidade Transportadoras Veículos …" at bounding box center [555, 253] width 1110 height 507
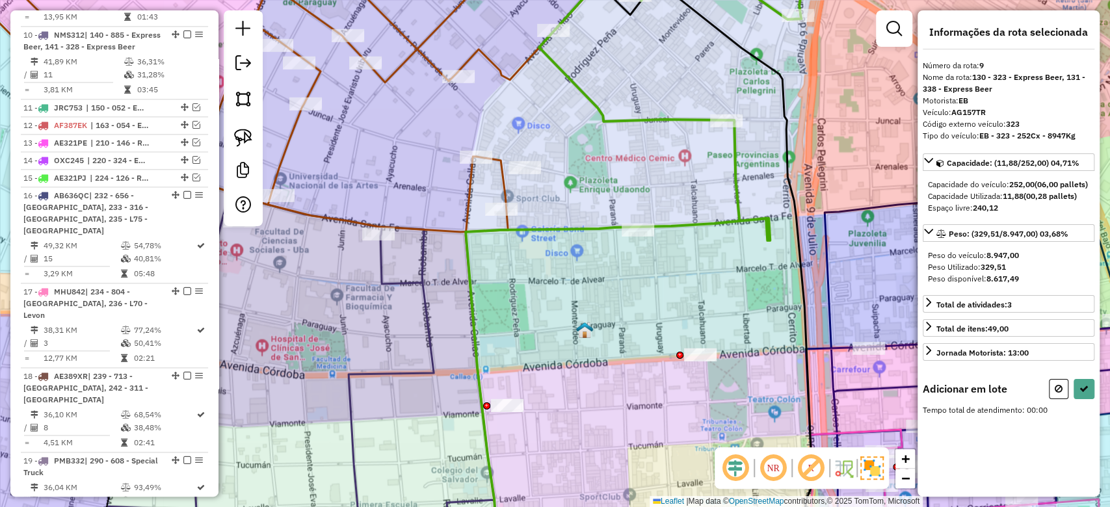
drag, startPoint x: 646, startPoint y: 119, endPoint x: 571, endPoint y: 146, distance: 80.0
click at [573, 144] on div "Janela de atendimento Grade de atendimento Capacidade Transportadoras Veículos …" at bounding box center [555, 253] width 1110 height 507
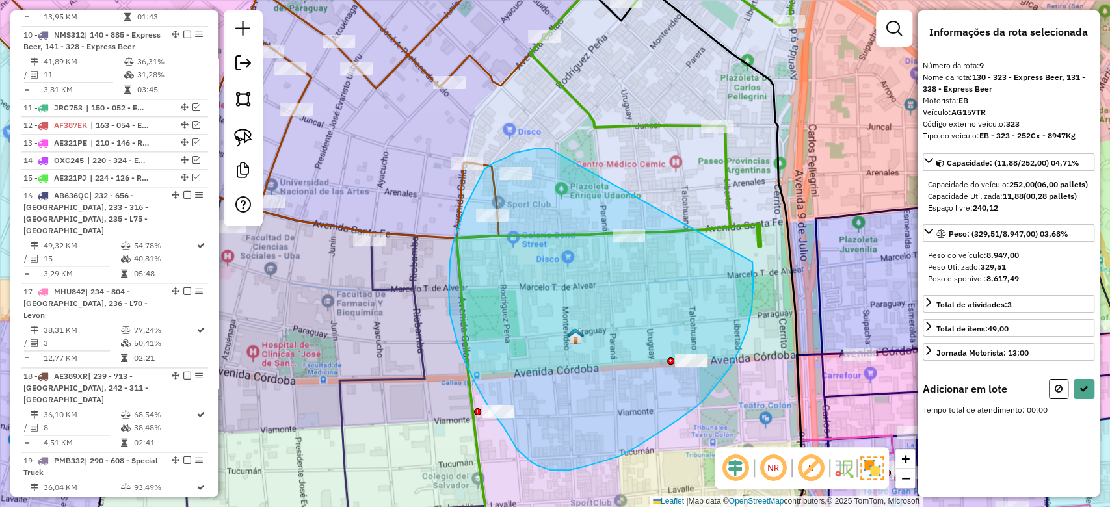
drag, startPoint x: 521, startPoint y: 152, endPoint x: 707, endPoint y: 211, distance: 195.1
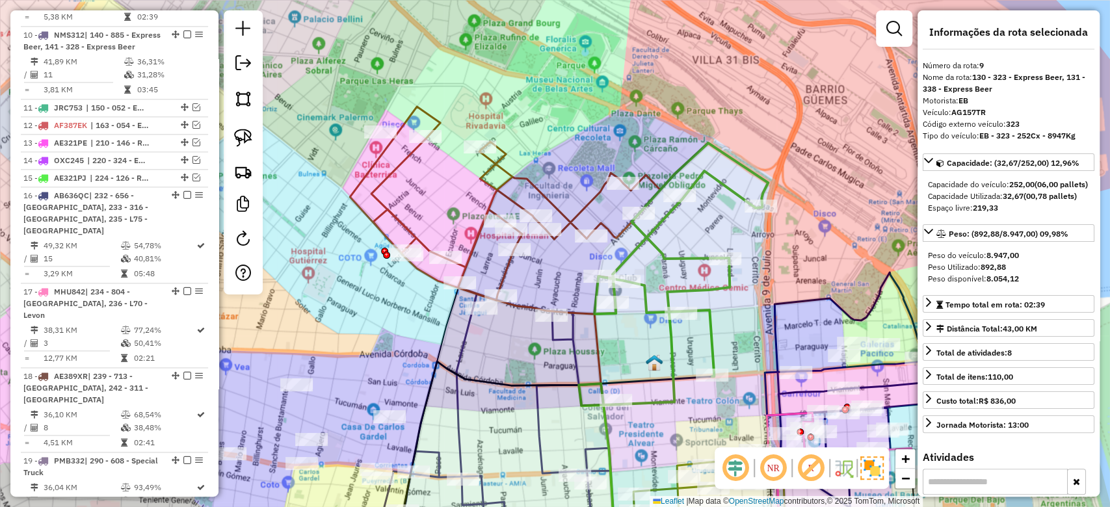
drag, startPoint x: 726, startPoint y: 310, endPoint x: 727, endPoint y: 272, distance: 37.7
click at [726, 309] on div "Janela de atendimento Grade de atendimento Capacidade Transportadoras Veículos …" at bounding box center [555, 253] width 1110 height 507
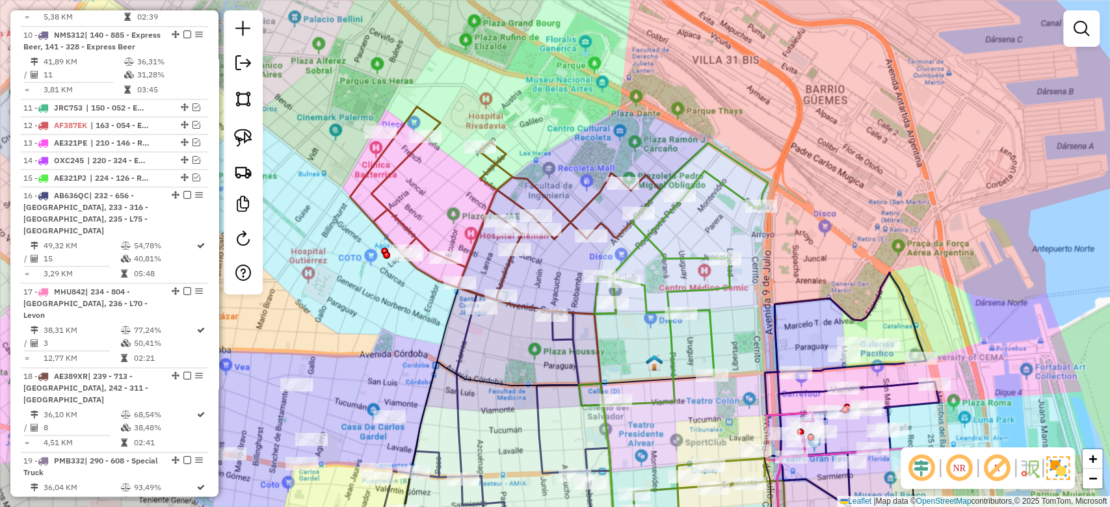
click at [706, 228] on div "Rota 9 - Placa AG157TR 0000465859 - OKMARKET SRL Janela de atendimento Grade de…" at bounding box center [555, 253] width 1110 height 507
click at [694, 254] on icon at bounding box center [681, 273] width 174 height 261
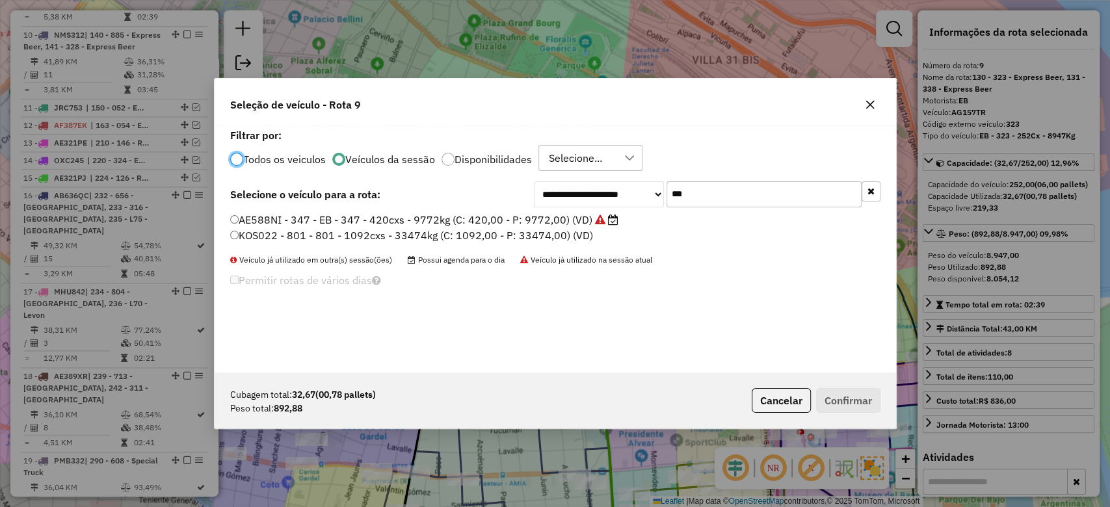
scroll to position [7, 4]
drag, startPoint x: 699, startPoint y: 190, endPoint x: 630, endPoint y: 183, distance: 69.2
click at [640, 184] on div "**********" at bounding box center [707, 194] width 347 height 26
type input "***"
drag, startPoint x: 583, startPoint y: 216, endPoint x: 596, endPoint y: 231, distance: 20.3
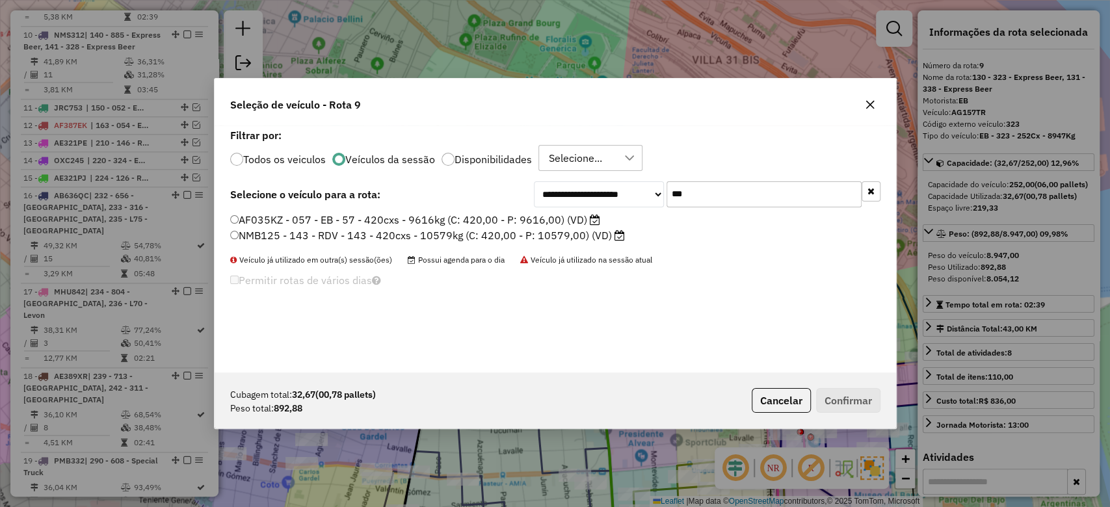
click at [582, 216] on label "AF035KZ - 057 - EB - 57 - 420cxs - 9616kg (C: 420,00 - P: 9616,00) (VD)" at bounding box center [415, 220] width 370 height 16
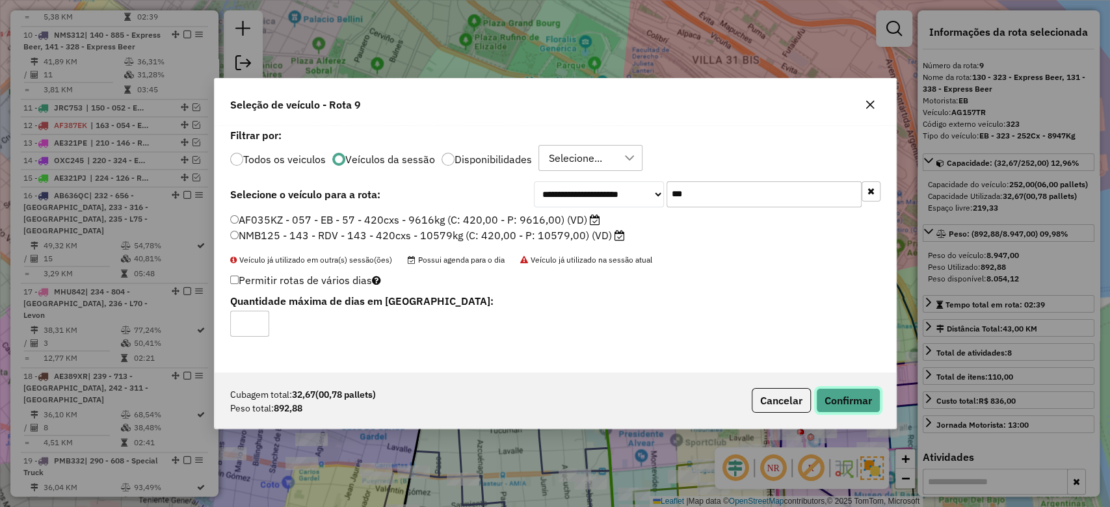
drag, startPoint x: 876, startPoint y: 400, endPoint x: 869, endPoint y: 395, distance: 8.8
click at [874, 400] on button "Confirmar" at bounding box center [848, 400] width 64 height 25
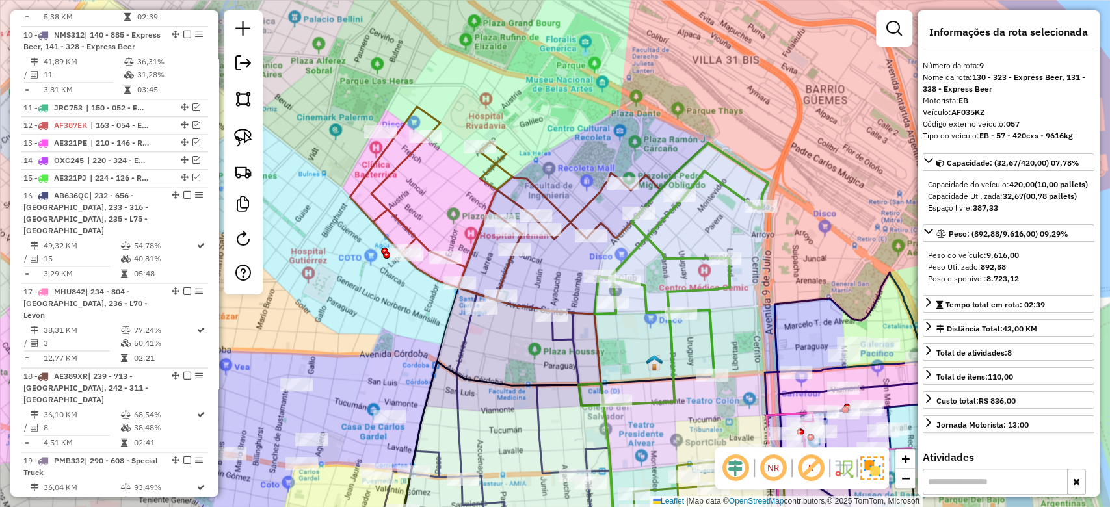
click at [701, 233] on div "Rota 9 - Placa AF035KZ 0000465859 - OKMARKET SRL Janela de atendimento Grade de…" at bounding box center [555, 253] width 1110 height 507
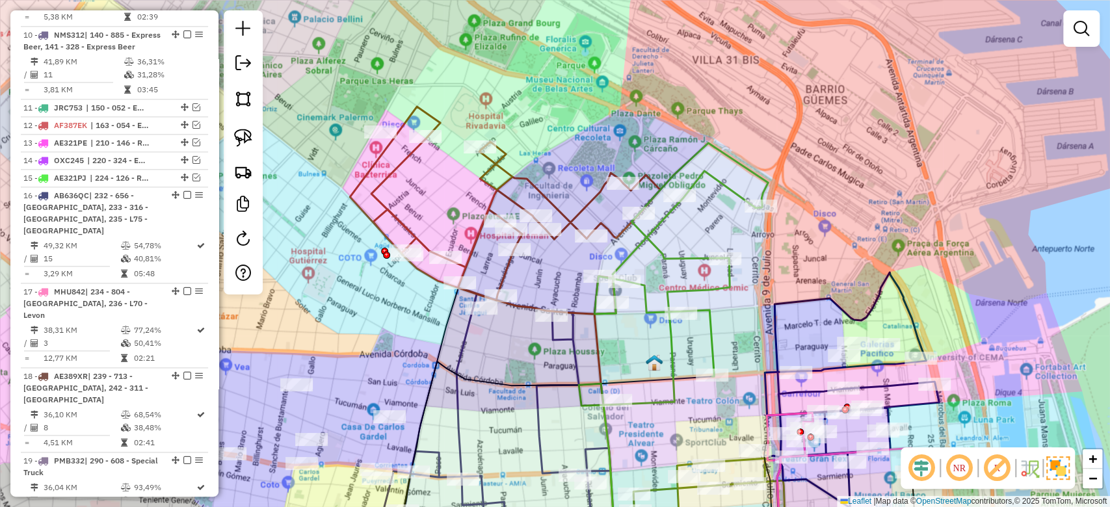
click at [692, 259] on icon at bounding box center [681, 273] width 174 height 261
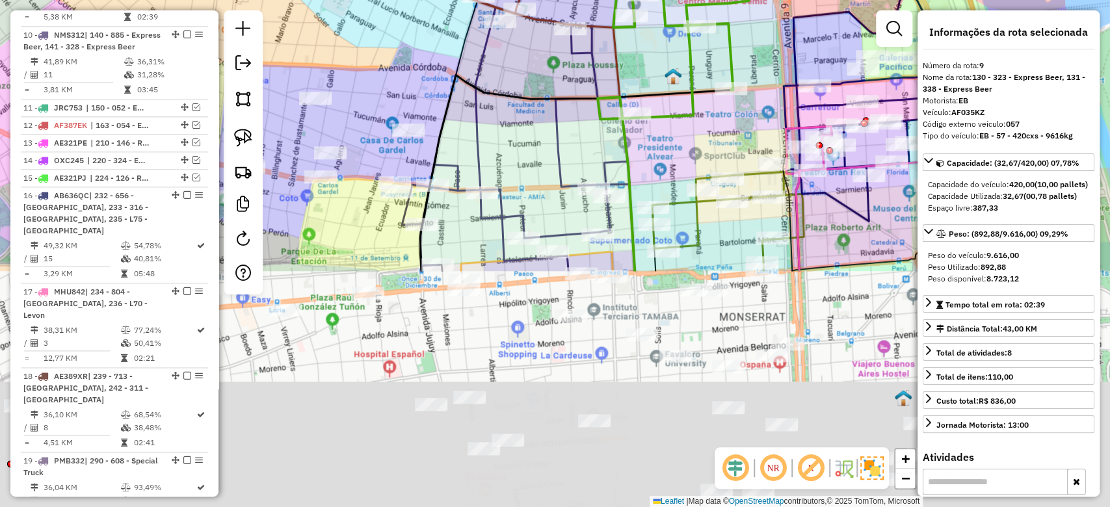
drag, startPoint x: 739, startPoint y: 314, endPoint x: 757, endPoint y: 28, distance: 286.6
click at [757, 28] on div "Janela de atendimento Grade de atendimento Capacidade Transportadoras Veículos …" at bounding box center [555, 253] width 1110 height 507
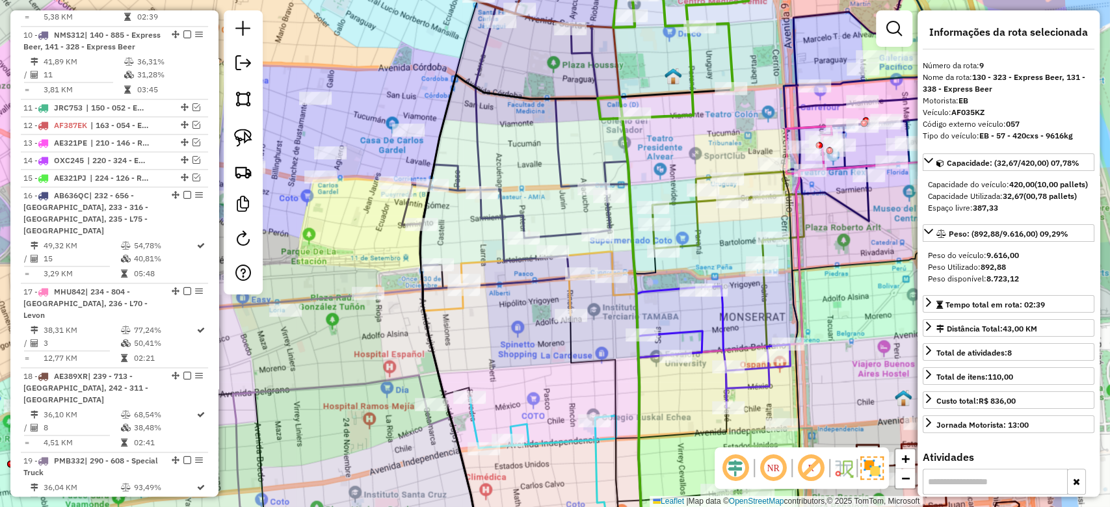
click at [704, 175] on icon at bounding box center [727, 221] width 151 height 98
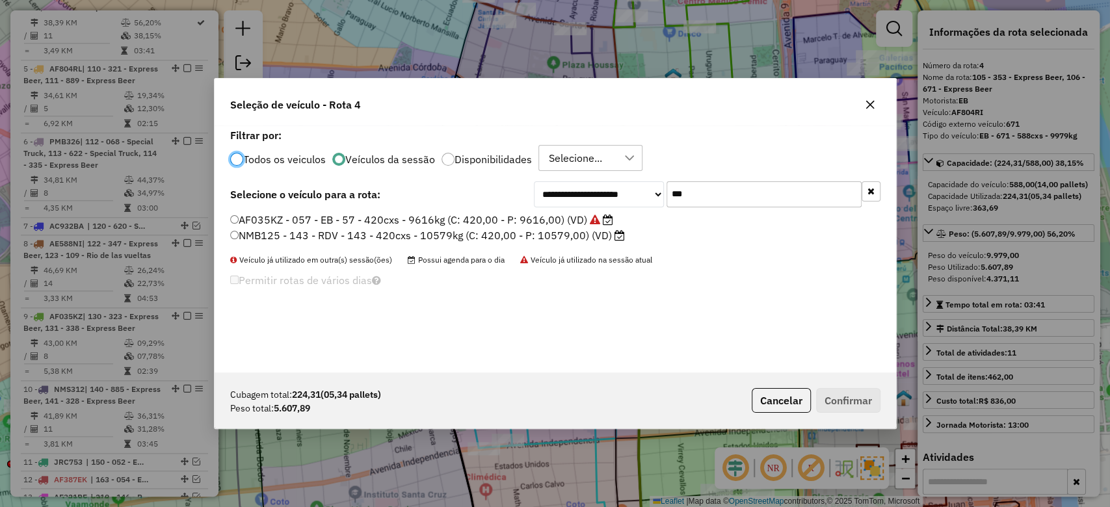
drag, startPoint x: 731, startPoint y: 194, endPoint x: 600, endPoint y: 183, distance: 131.8
click at [600, 183] on div "**********" at bounding box center [707, 194] width 347 height 26
type input "***"
click at [550, 230] on label "EXR864 - 871 - EB - 871 - 504cxs - 14671kg (C: 504,00 - P: 14671,00) (VD)" at bounding box center [415, 236] width 371 height 16
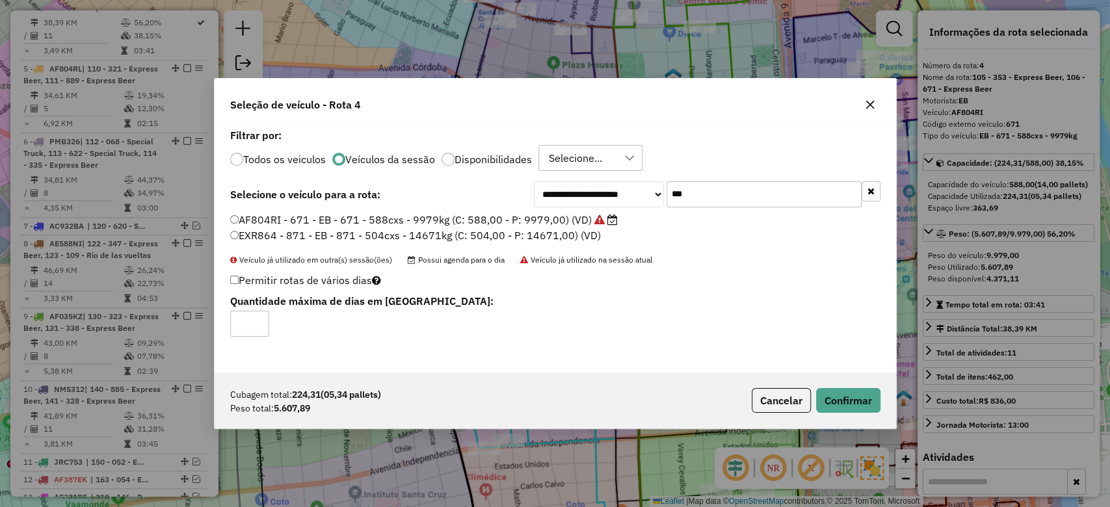
click at [551, 222] on label "AF804RI - 671 - EB - 671 - 588cxs - 9979kg (C: 588,00 - P: 9979,00) (VD)" at bounding box center [423, 220] width 387 height 16
click at [835, 401] on button "Confirmar" at bounding box center [848, 400] width 64 height 25
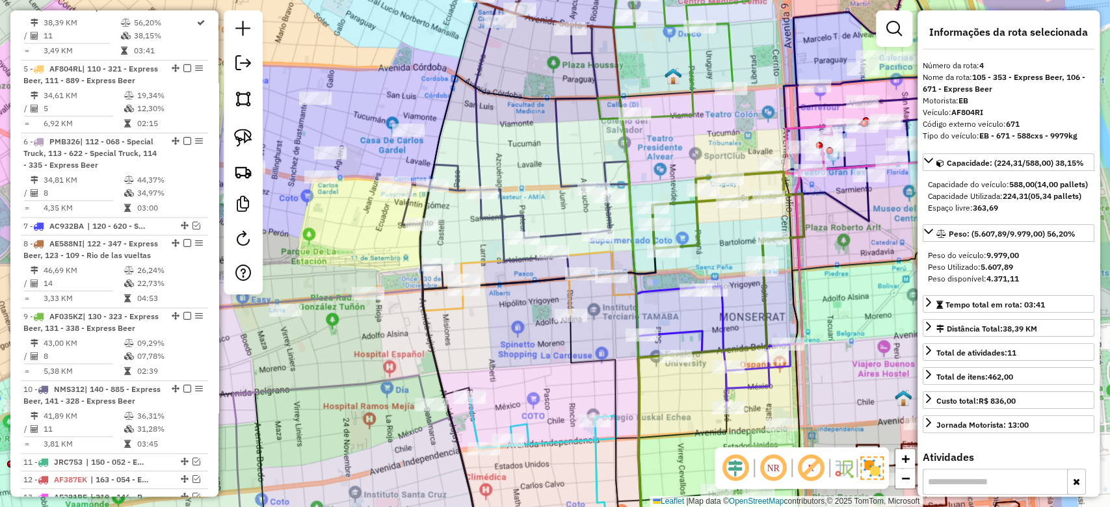
drag, startPoint x: 741, startPoint y: 318, endPoint x: 735, endPoint y: 267, distance: 51.1
click at [735, 267] on div "Janela de atendimento Grade de atendimento Capacidade Transportadoras Veículos …" at bounding box center [555, 253] width 1110 height 507
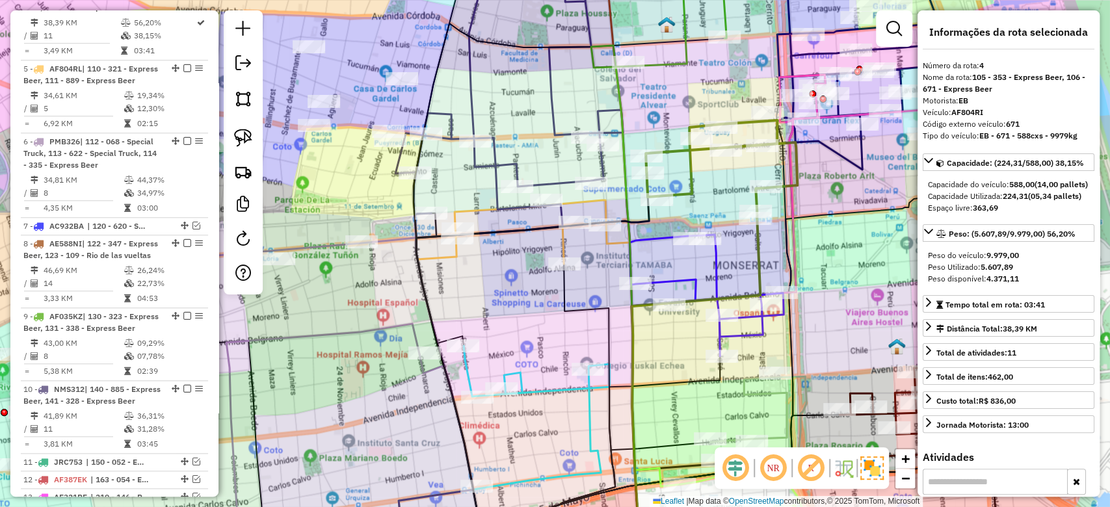
click at [714, 273] on icon at bounding box center [706, 296] width 154 height 122
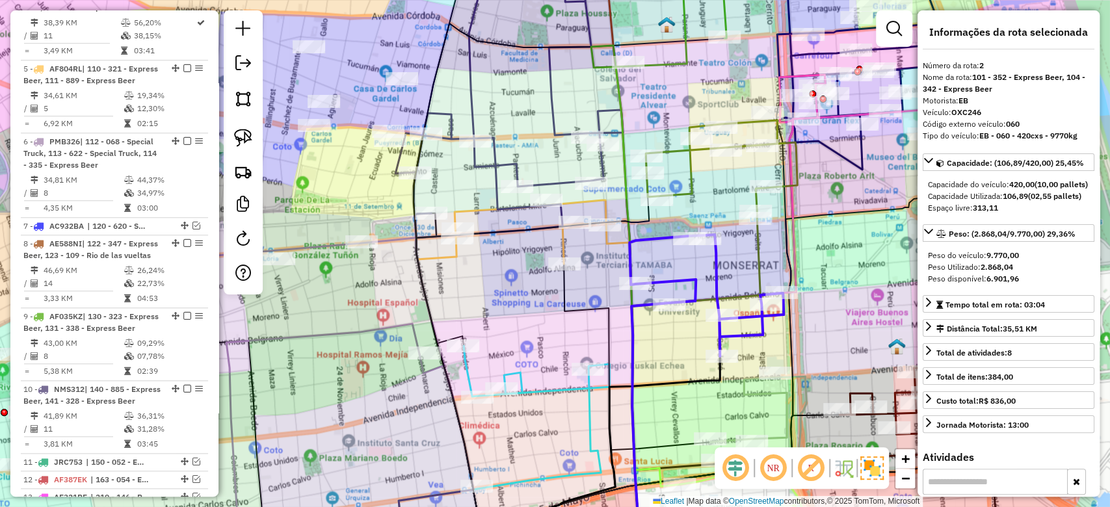
scroll to position [596, 0]
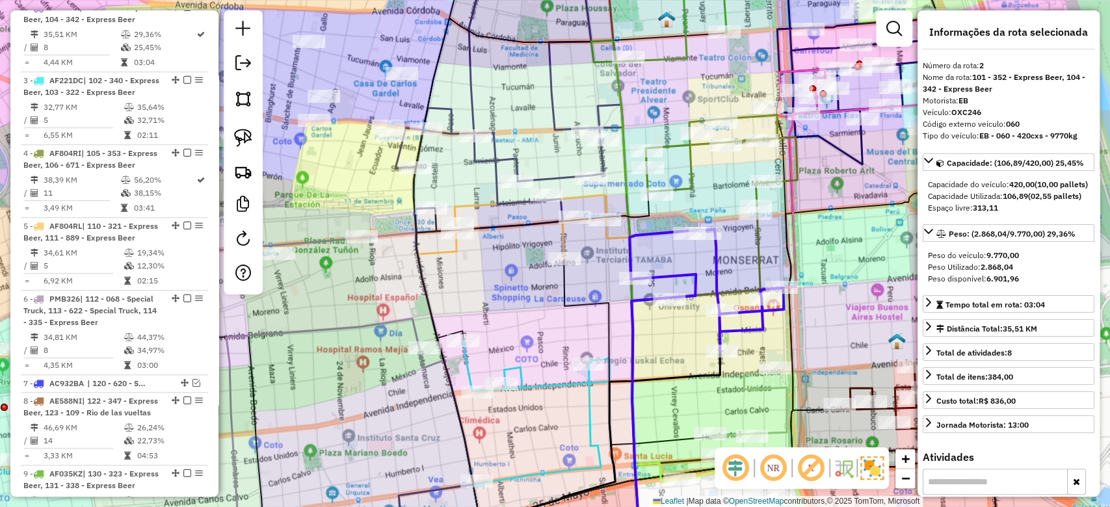
drag, startPoint x: 672, startPoint y: 372, endPoint x: 668, endPoint y: 261, distance: 110.6
click at [668, 351] on icon at bounding box center [484, 452] width 469 height 202
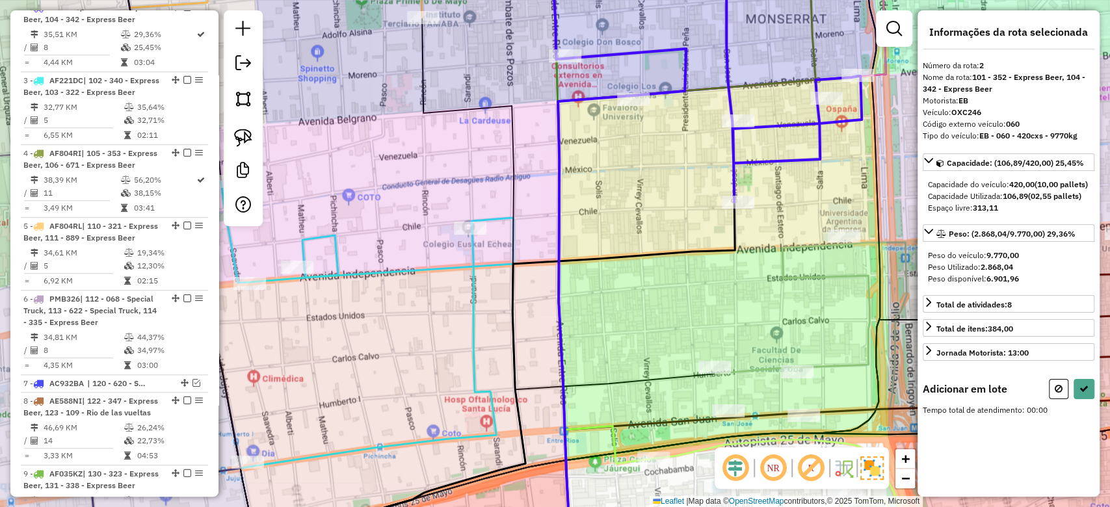
click at [796, 276] on icon at bounding box center [810, 329] width 191 height 175
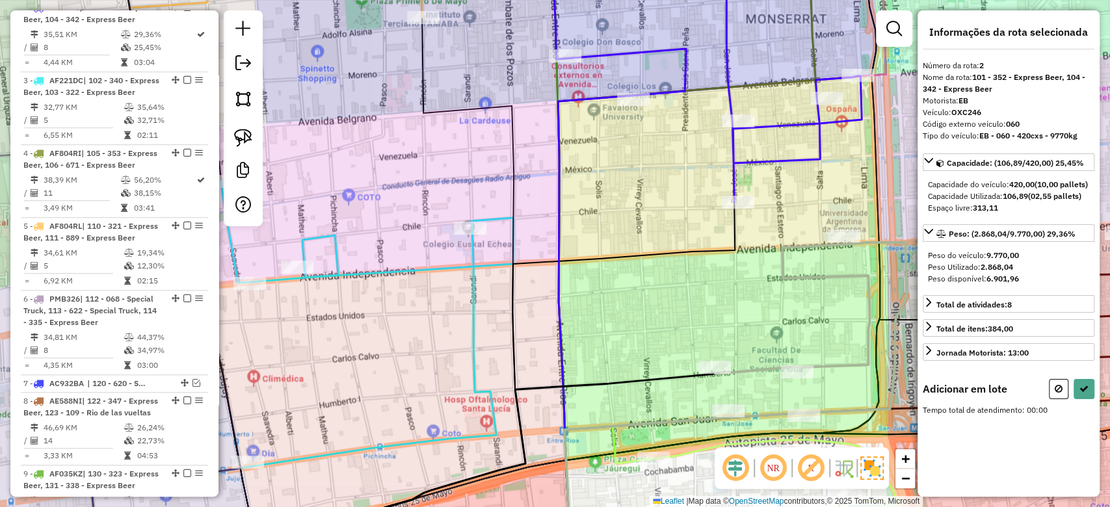
click at [796, 276] on icon at bounding box center [810, 329] width 191 height 175
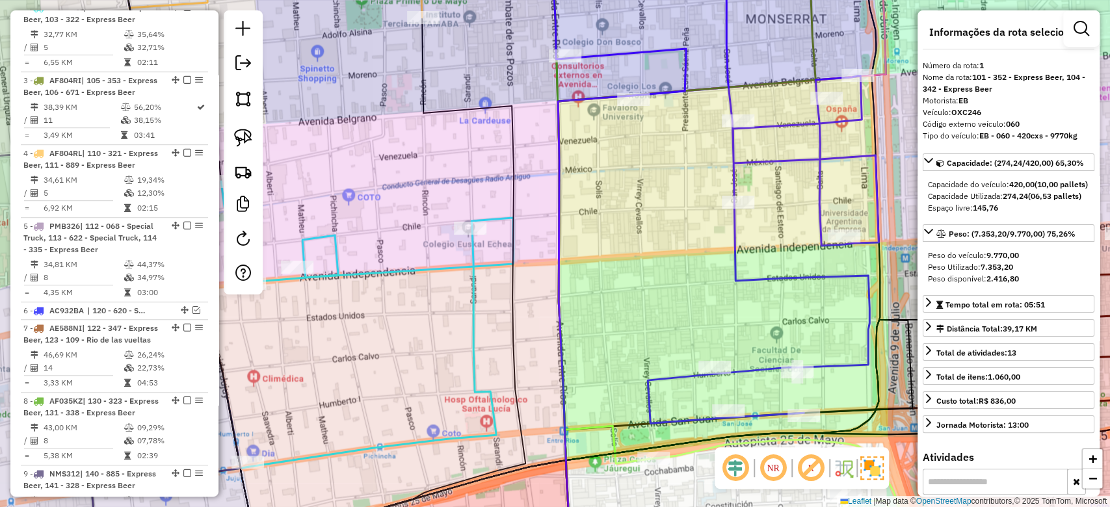
scroll to position [512, 0]
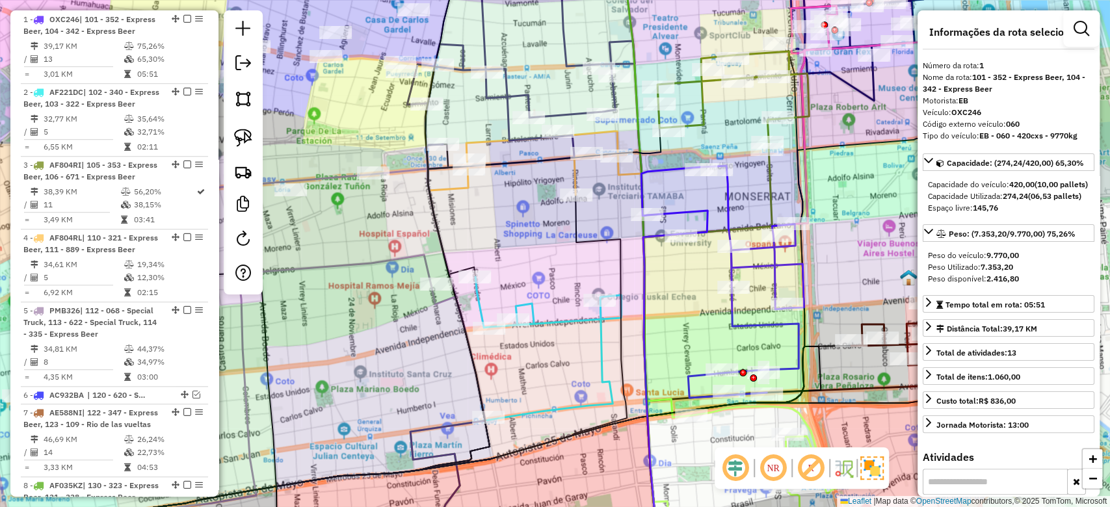
drag, startPoint x: 713, startPoint y: 251, endPoint x: 723, endPoint y: 297, distance: 47.3
click at [714, 327] on div "Janela de atendimento Grade de atendimento Capacidade Transportadoras Veículos …" at bounding box center [555, 253] width 1110 height 507
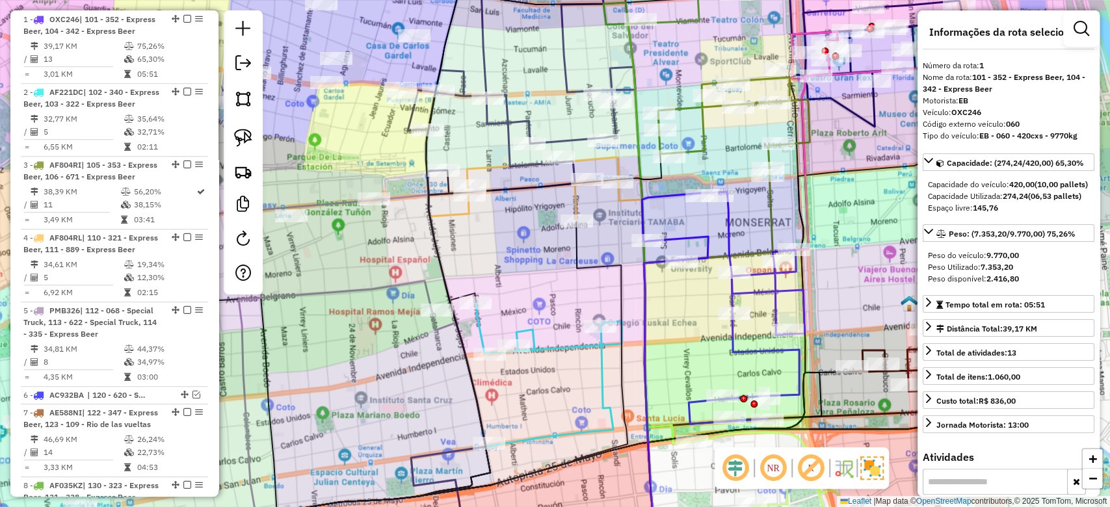
drag, startPoint x: 746, startPoint y: 229, endPoint x: 739, endPoint y: 229, distance: 7.2
click at [746, 229] on div "Janela de atendimento Grade de atendimento Capacidade Transportadoras Veículos …" at bounding box center [555, 253] width 1110 height 507
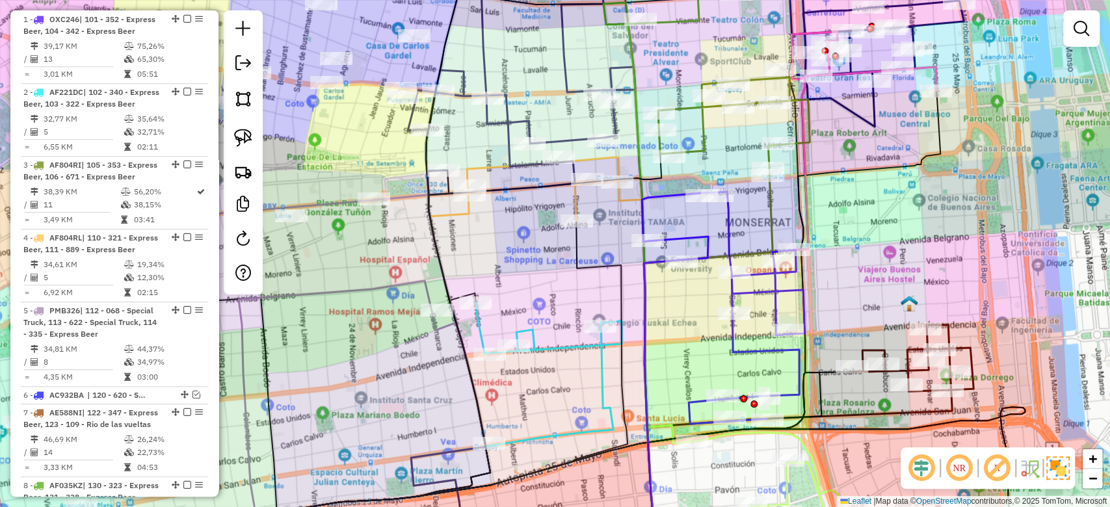
click at [734, 225] on icon at bounding box center [723, 308] width 163 height 232
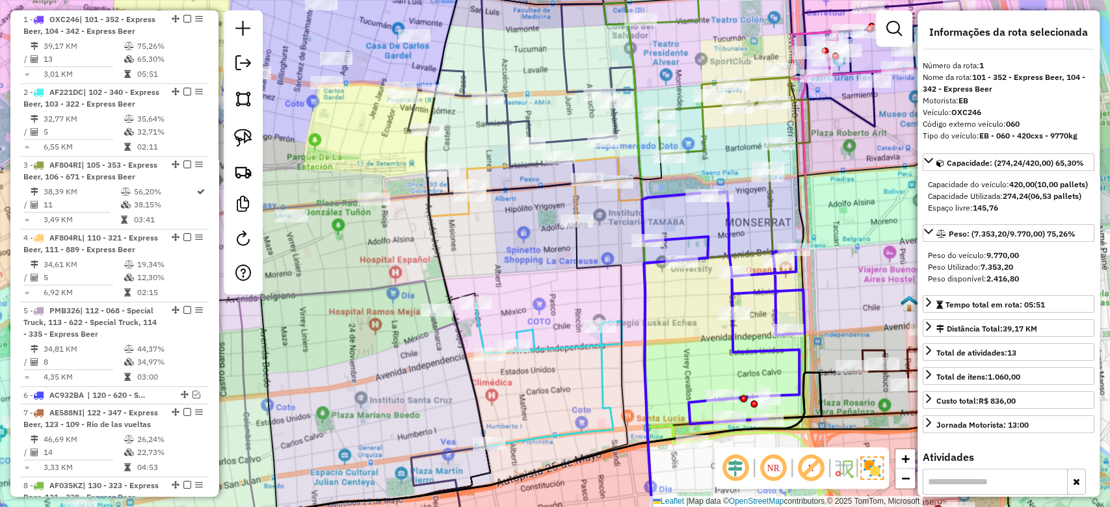
scroll to position [511, 0]
click at [732, 224] on icon at bounding box center [723, 308] width 163 height 232
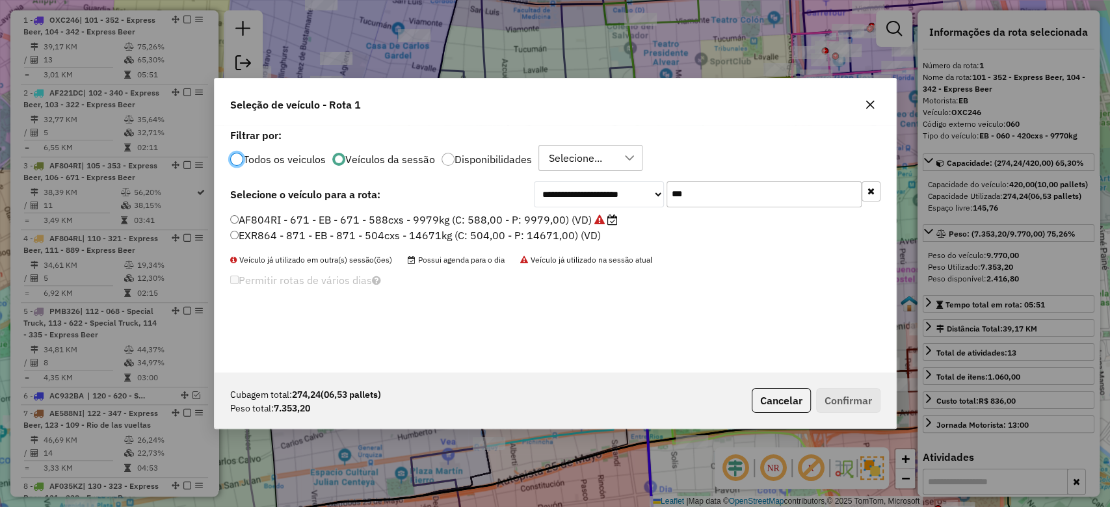
scroll to position [7, 4]
drag, startPoint x: 726, startPoint y: 193, endPoint x: 619, endPoint y: 188, distance: 106.7
click at [620, 185] on div "**********" at bounding box center [707, 194] width 347 height 26
type input "***"
click at [562, 226] on label "AC056GP - L76 - TL - L76 - 420cxs - 8378kg (C: 420,00 - P: 8378,00) (VD)" at bounding box center [410, 220] width 361 height 16
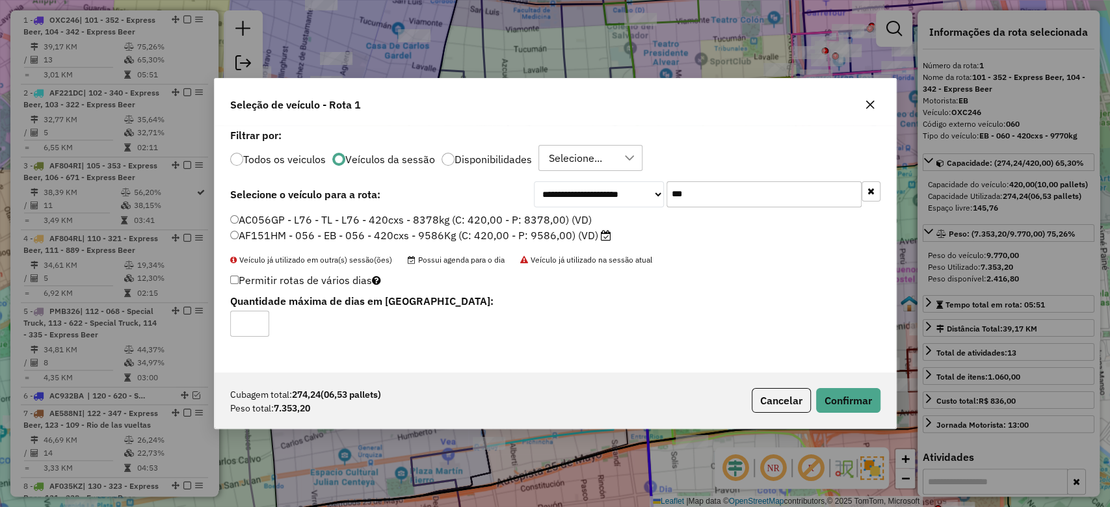
click at [559, 235] on label "AF151HM - 056 - EB - 056 - 420cxs - 9586Kg (C: 420,00 - P: 9586,00) (VD)" at bounding box center [420, 236] width 381 height 16
click at [843, 398] on button "Confirmar" at bounding box center [848, 400] width 64 height 25
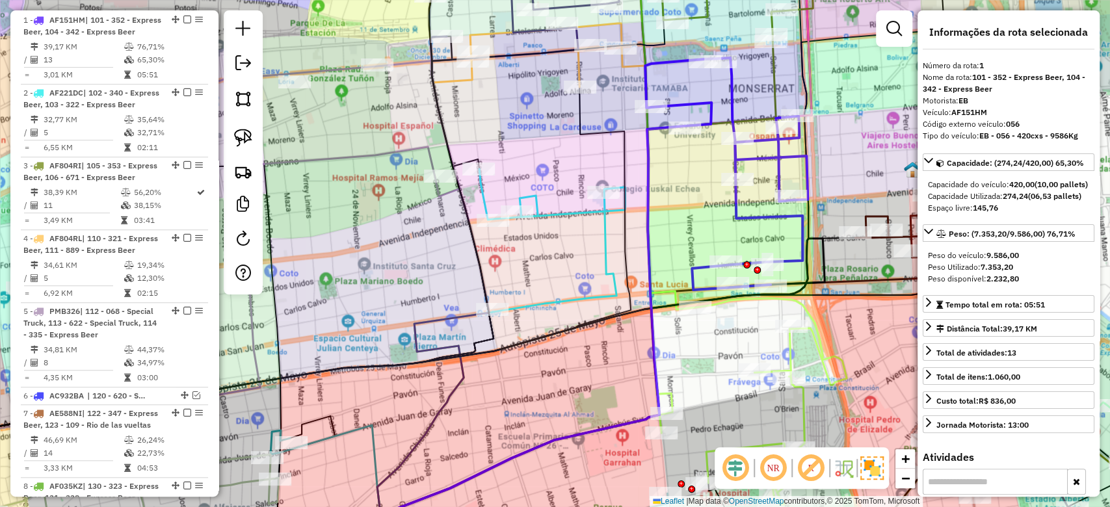
drag, startPoint x: 692, startPoint y: 192, endPoint x: 714, endPoint y: 387, distance: 196.9
click at [714, 387] on div "Rota 1 - Placa AF151HM 0000156384 - Canal Luna Hermenegilda Janela de atendimen…" at bounding box center [555, 253] width 1110 height 507
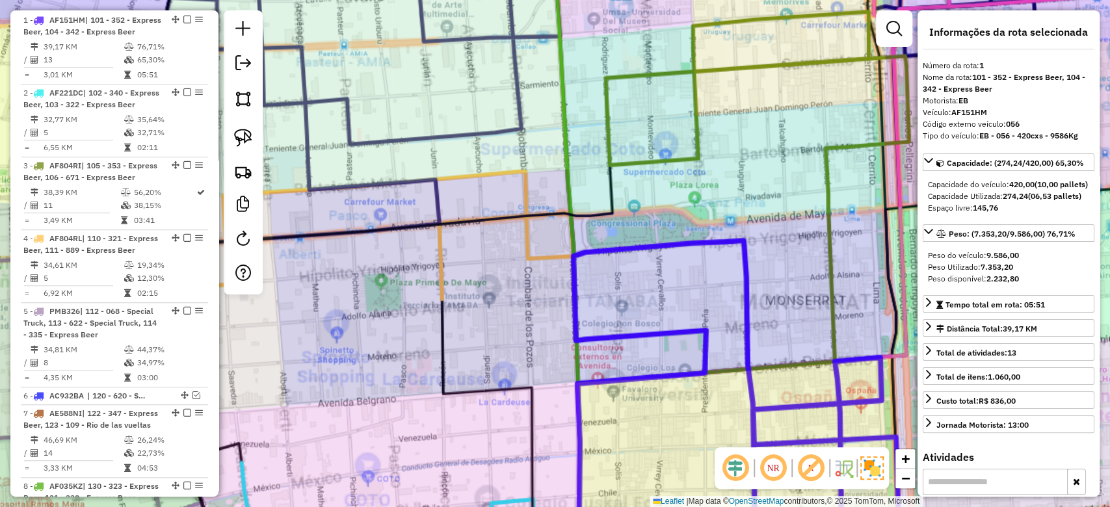
click at [772, 293] on div "Janela de atendimento Grade de atendimento Capacidade Transportadoras Veículos …" at bounding box center [555, 253] width 1110 height 507
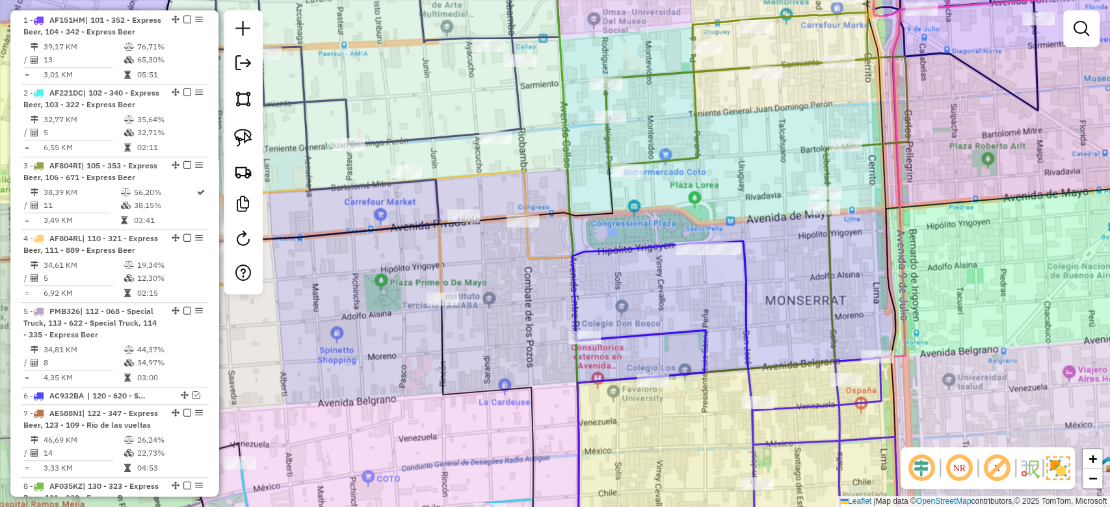
click at [744, 295] on icon at bounding box center [735, 399] width 326 height 317
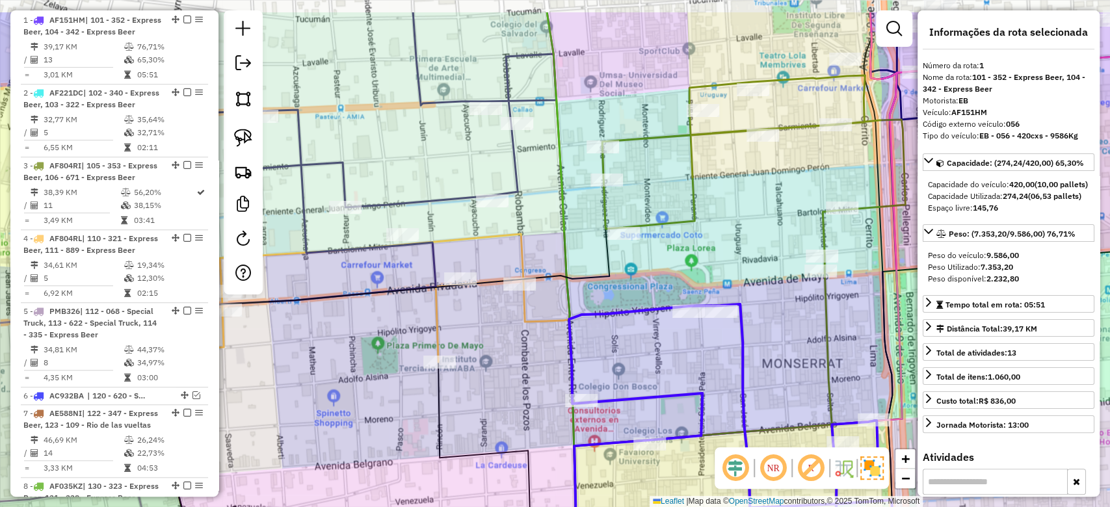
drag, startPoint x: 770, startPoint y: 268, endPoint x: 768, endPoint y: 333, distance: 65.0
click at [753, 334] on div "Janela de atendimento Grade de atendimento Capacidade Transportadoras Veículos …" at bounding box center [555, 253] width 1110 height 507
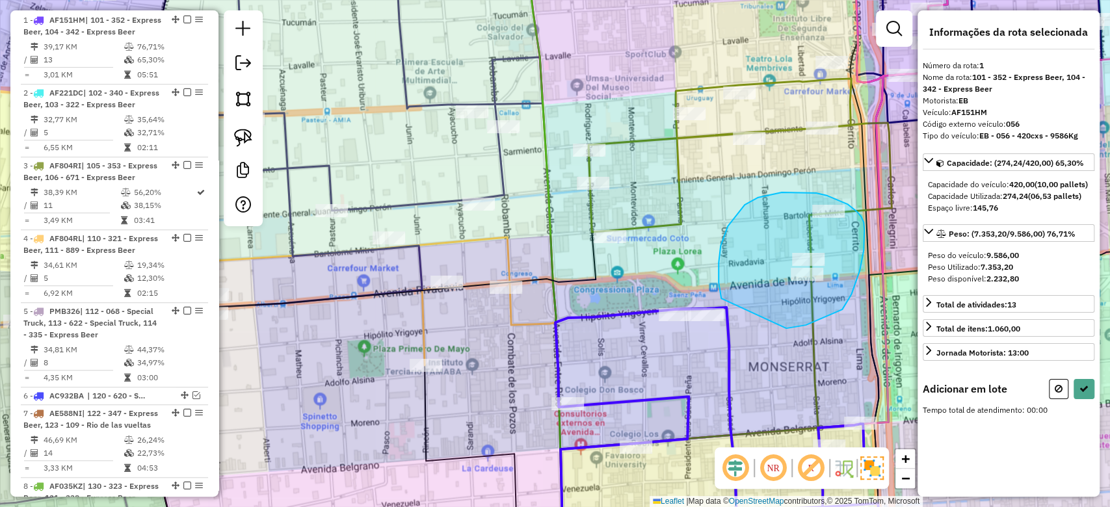
drag, startPoint x: 800, startPoint y: 326, endPoint x: 745, endPoint y: 347, distance: 58.4
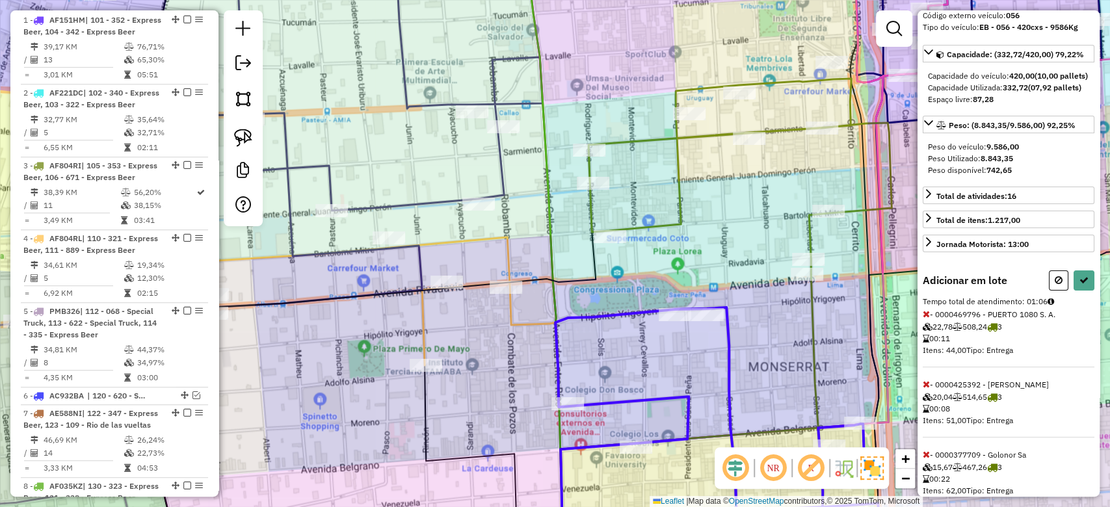
scroll to position [156, 0]
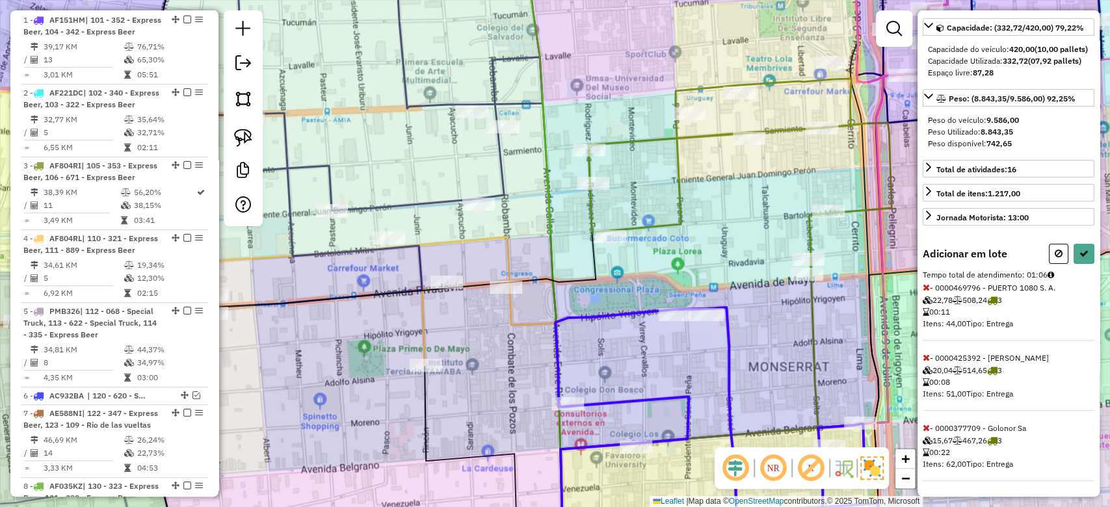
click at [923, 430] on icon at bounding box center [926, 427] width 7 height 9
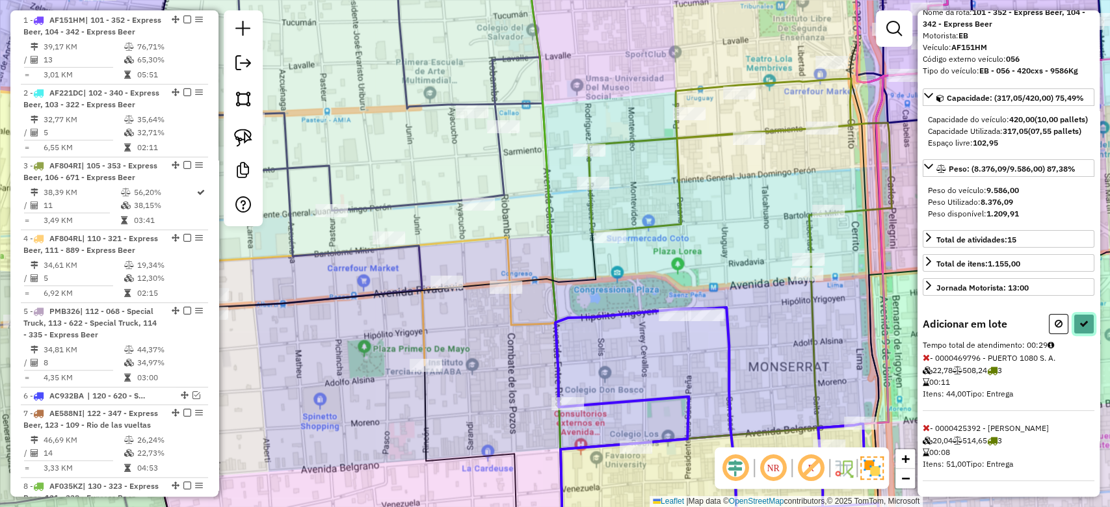
click at [1078, 332] on button at bounding box center [1083, 324] width 21 height 20
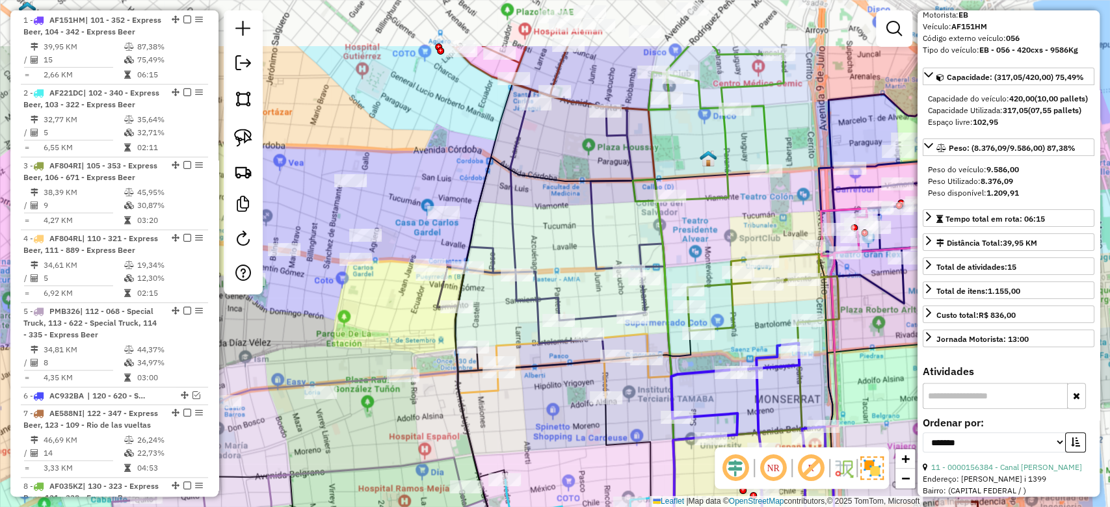
drag, startPoint x: 728, startPoint y: 118, endPoint x: 748, endPoint y: 241, distance: 123.9
click at [748, 238] on div "Janela de atendimento Grade de atendimento Capacidade Transportadoras Veículos …" at bounding box center [555, 253] width 1110 height 507
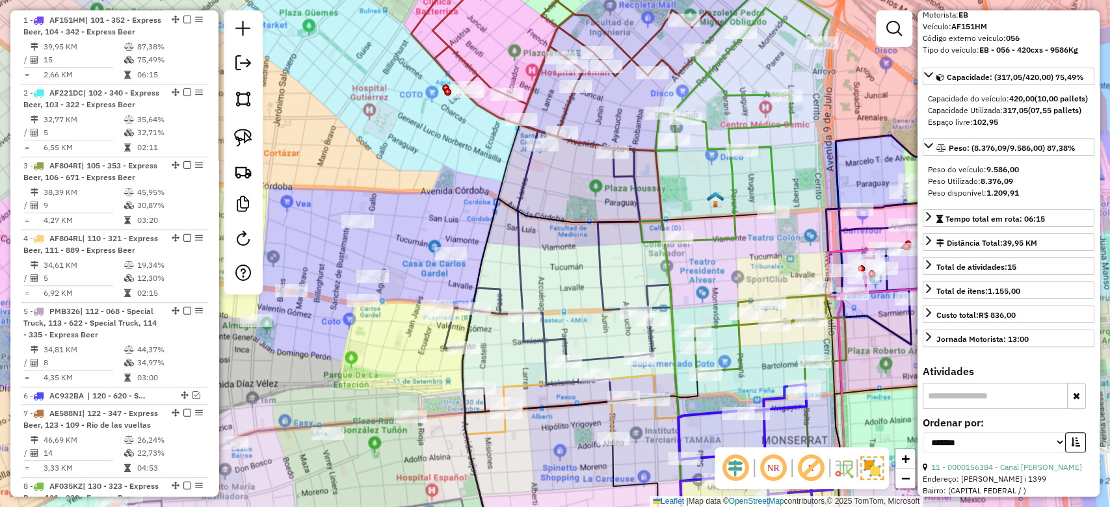
click at [791, 297] on icon at bounding box center [769, 333] width 151 height 77
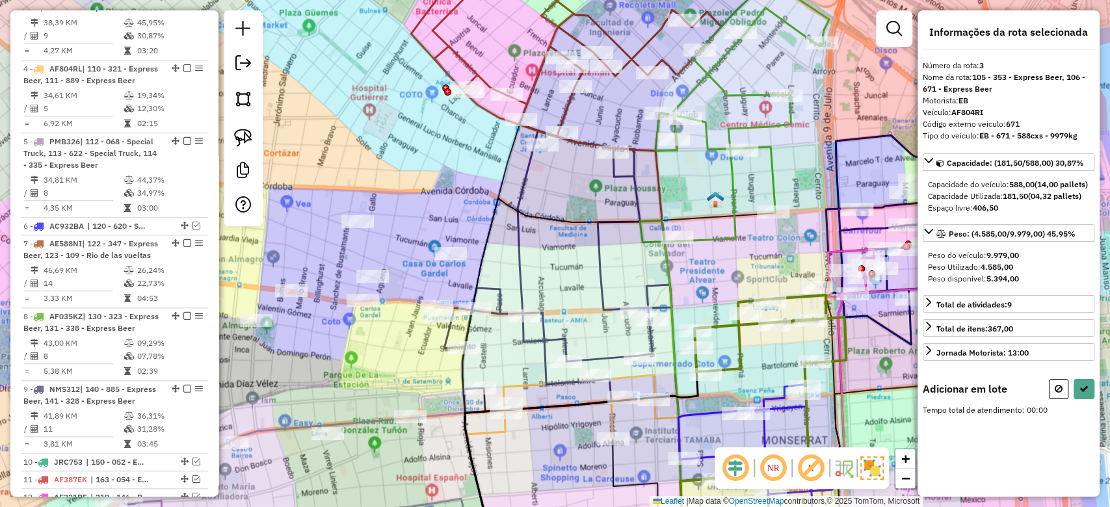
scroll to position [0, 0]
click at [730, 190] on icon at bounding box center [742, 110] width 174 height 261
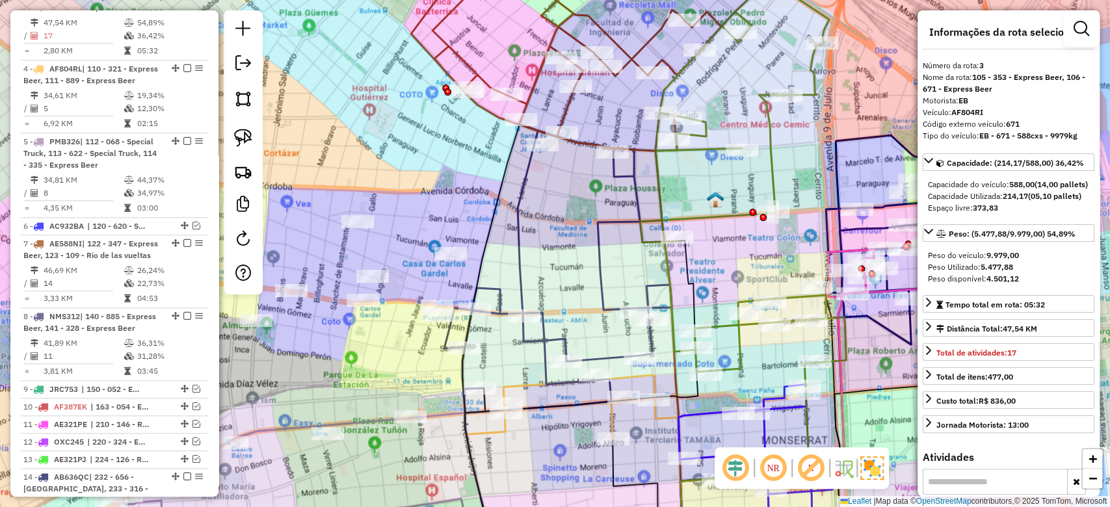
click at [785, 179] on div "Rota 3 - Placa AF804RI 0000329426 - San Baudino Sa Janela de atendimento Grade …" at bounding box center [555, 253] width 1110 height 507
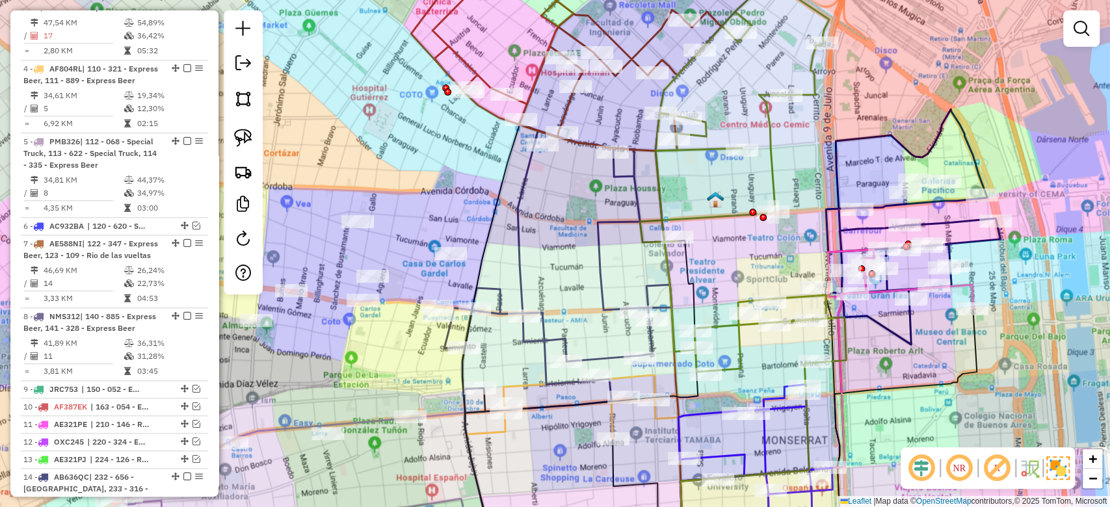
click at [782, 151] on div "Janela de atendimento Grade de atendimento Capacidade Transportadoras Veículos …" at bounding box center [555, 253] width 1110 height 507
click at [776, 155] on icon at bounding box center [743, 176] width 206 height 392
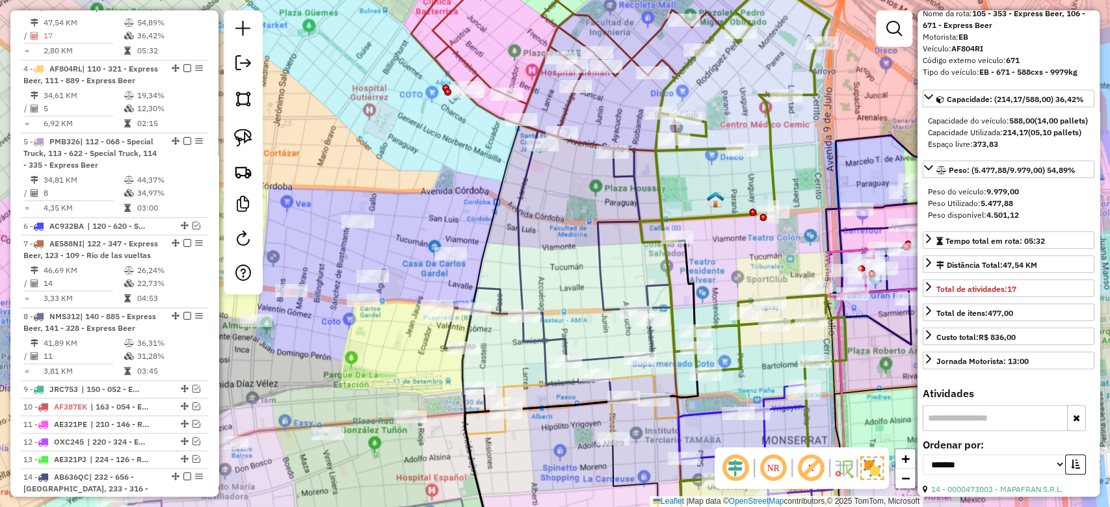
scroll to position [260, 0]
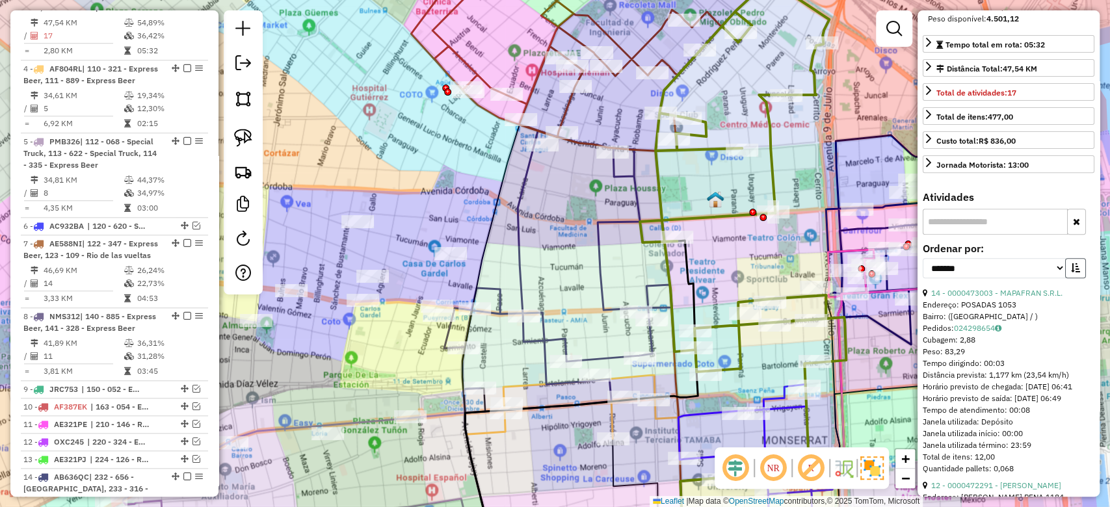
drag, startPoint x: 1069, startPoint y: 285, endPoint x: 1058, endPoint y: 302, distance: 20.7
click at [1071, 272] on icon "button" at bounding box center [1075, 267] width 9 height 9
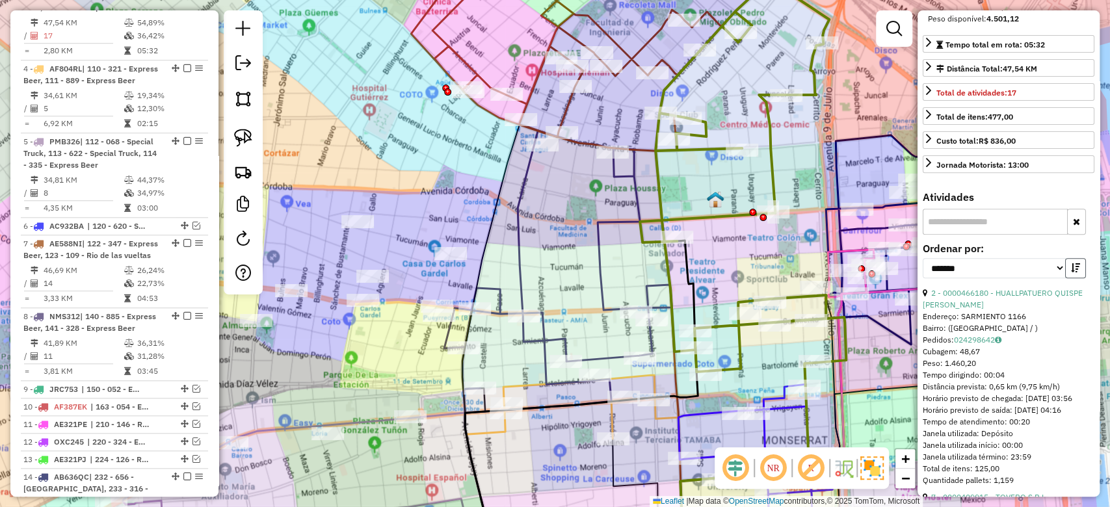
click at [1072, 272] on icon "button" at bounding box center [1075, 267] width 9 height 9
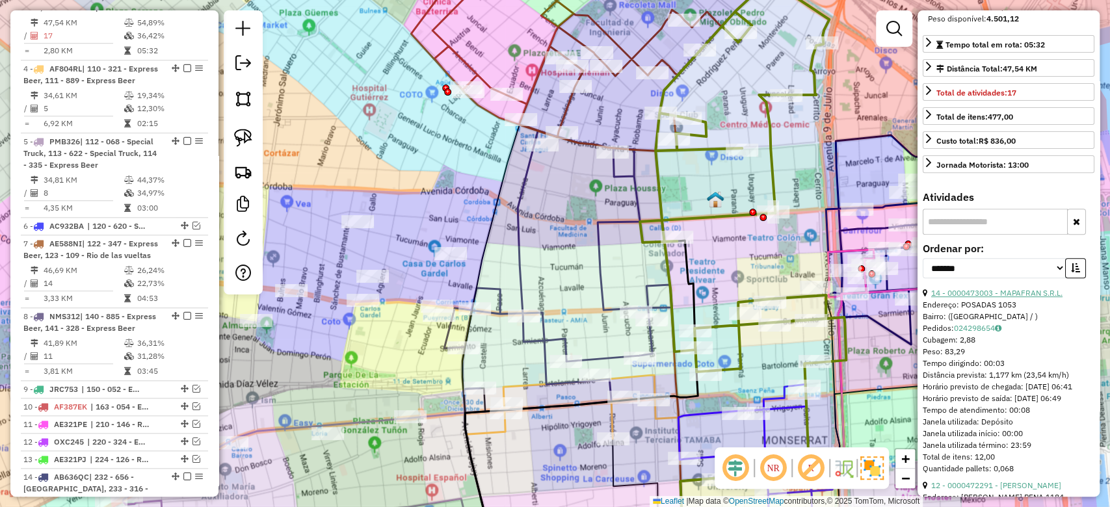
click at [1024, 298] on link "14 - 0000473003 - MAPAFRAN S.R.L." at bounding box center [996, 293] width 131 height 10
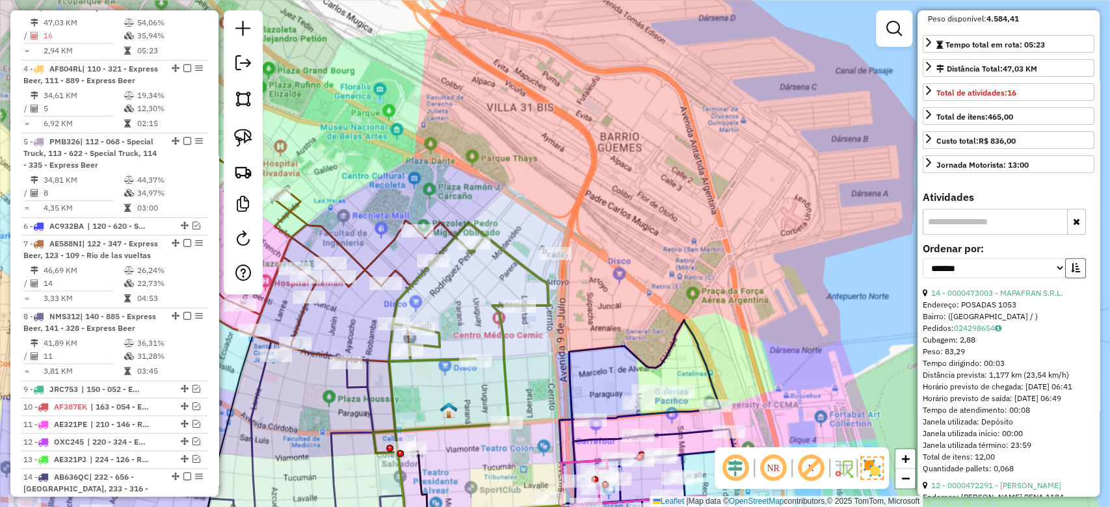
click at [1074, 272] on icon "button" at bounding box center [1075, 267] width 9 height 9
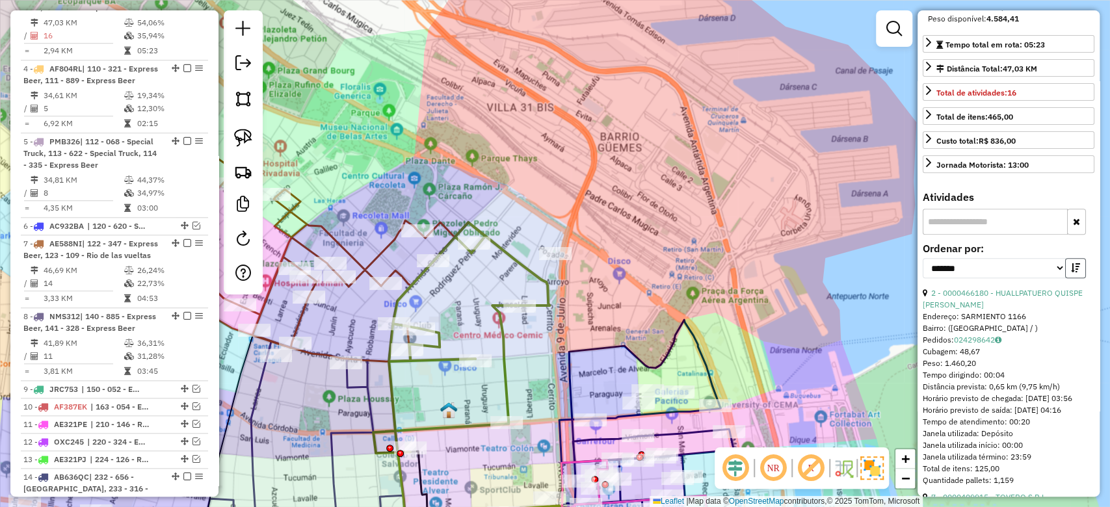
click at [1074, 272] on icon "button" at bounding box center [1075, 267] width 9 height 9
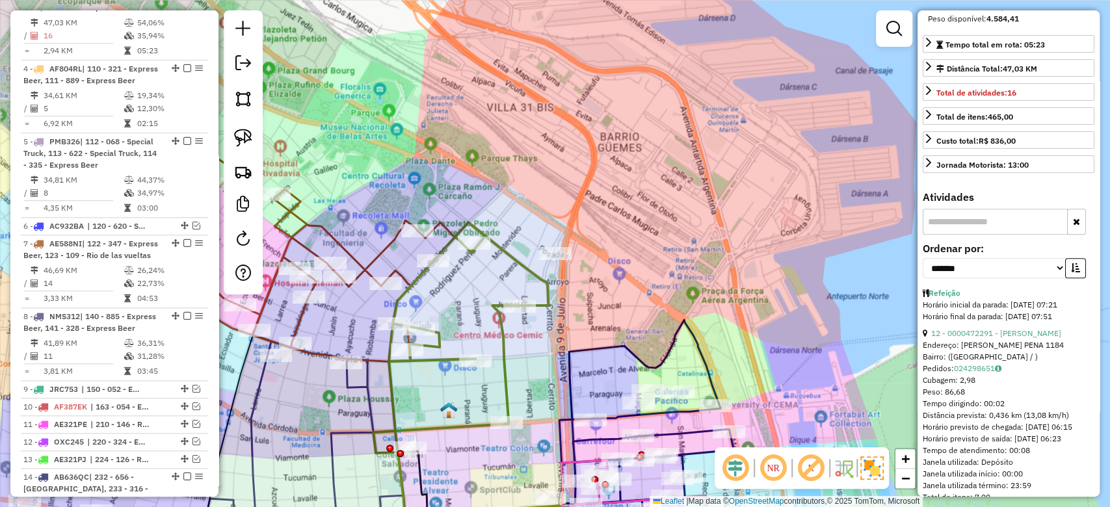
click at [993, 351] on div "Endereço: [PERSON_NAME] PENA 1184" at bounding box center [1009, 345] width 172 height 12
click at [997, 338] on link "12 - 0000472291 - [PERSON_NAME]" at bounding box center [996, 333] width 130 height 10
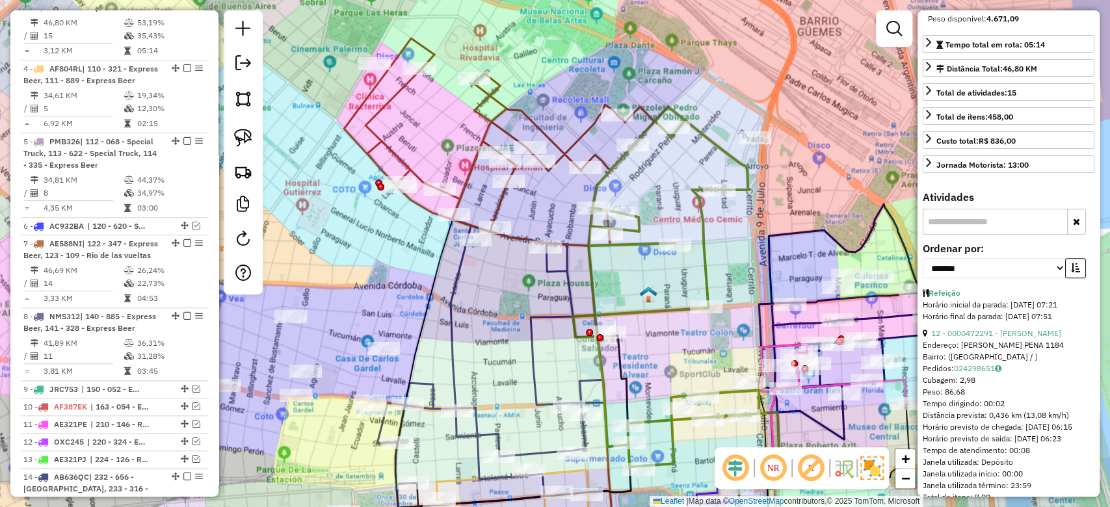
click at [716, 274] on div "Janela de atendimento Grade de atendimento Capacidade Transportadoras Veículos …" at bounding box center [555, 253] width 1110 height 507
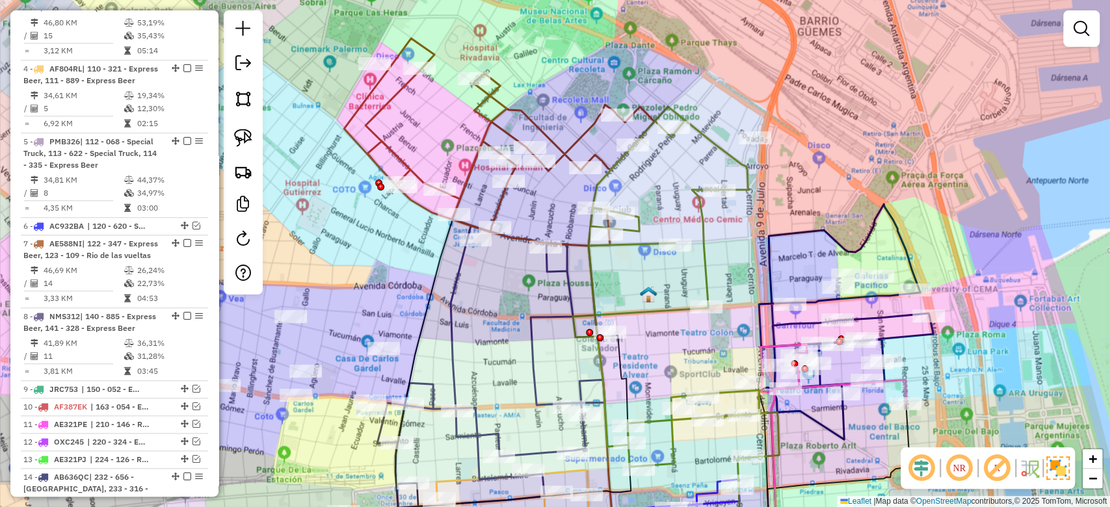
drag, startPoint x: 703, startPoint y: 256, endPoint x: 707, endPoint y: 266, distance: 10.5
click at [703, 256] on icon at bounding box center [676, 287] width 206 height 360
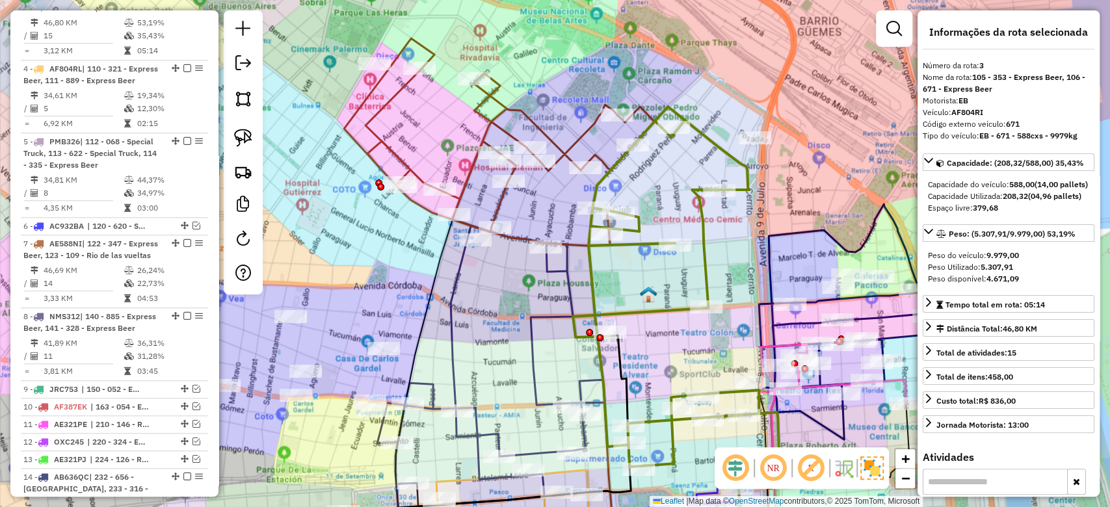
click at [710, 268] on icon at bounding box center [676, 287] width 206 height 360
drag, startPoint x: 711, startPoint y: 247, endPoint x: 707, endPoint y: 219, distance: 28.1
click at [709, 220] on icon at bounding box center [676, 287] width 206 height 360
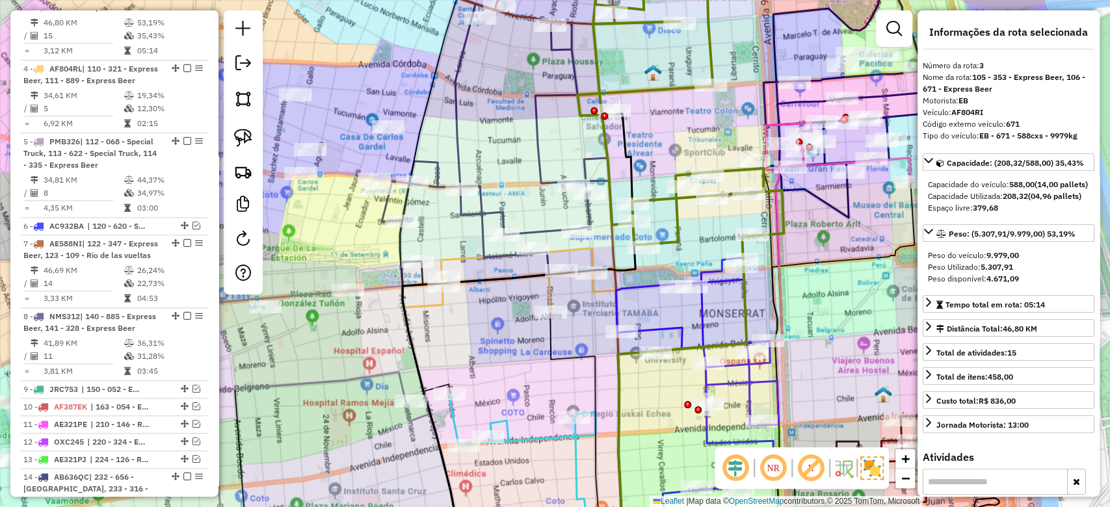
drag, startPoint x: 692, startPoint y: 132, endPoint x: 664, endPoint y: 296, distance: 166.2
click at [664, 296] on div "Janela de atendimento Grade de atendimento Capacidade Transportadoras Veículos …" at bounding box center [555, 253] width 1110 height 507
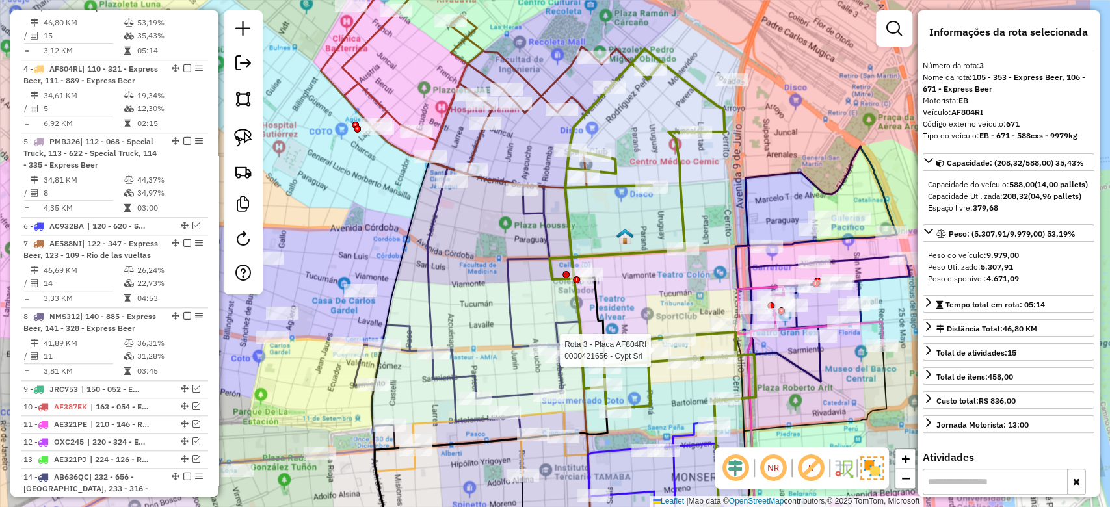
click at [677, 194] on icon at bounding box center [652, 229] width 206 height 360
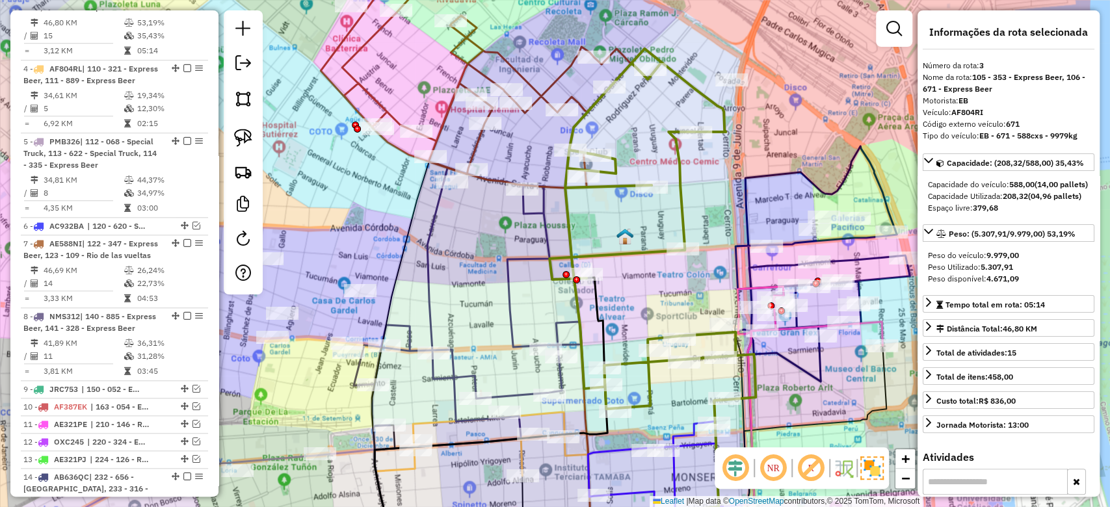
scroll to position [614, 0]
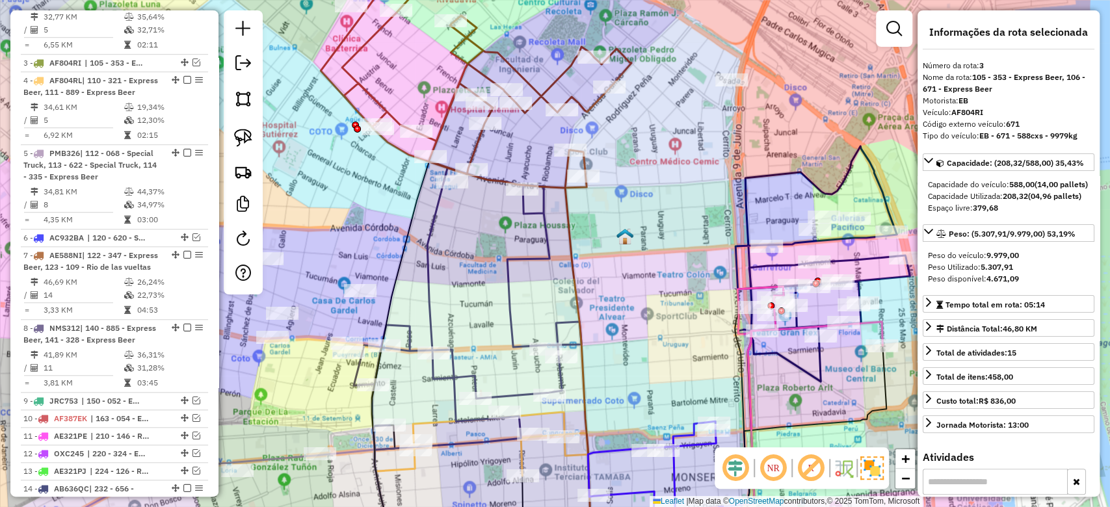
drag, startPoint x: 687, startPoint y: 270, endPoint x: 726, endPoint y: 20, distance: 253.4
click at [726, 20] on div "Janela de atendimento Grade de atendimento Capacidade Transportadoras Veículos …" at bounding box center [555, 253] width 1110 height 507
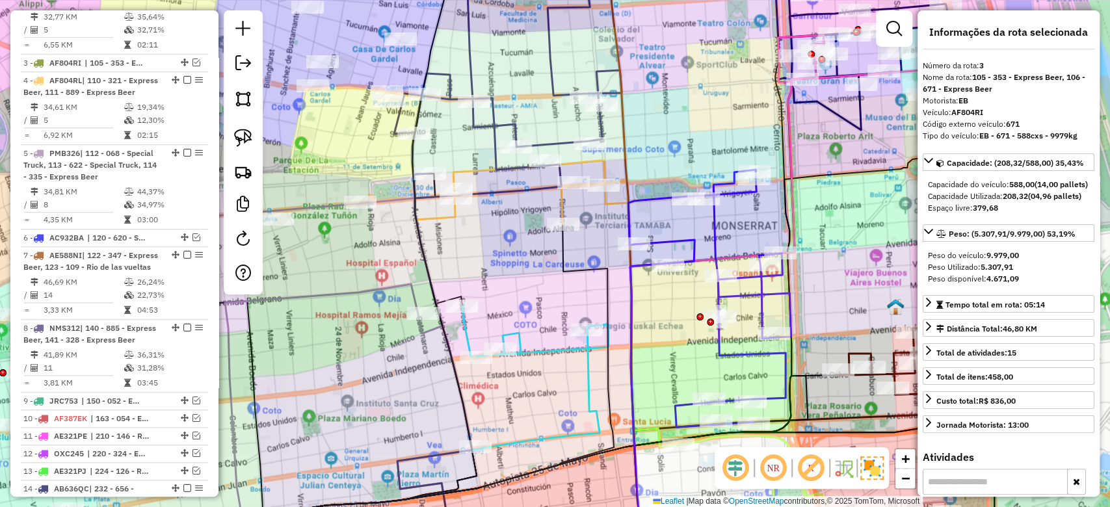
click at [729, 193] on icon at bounding box center [709, 298] width 163 height 257
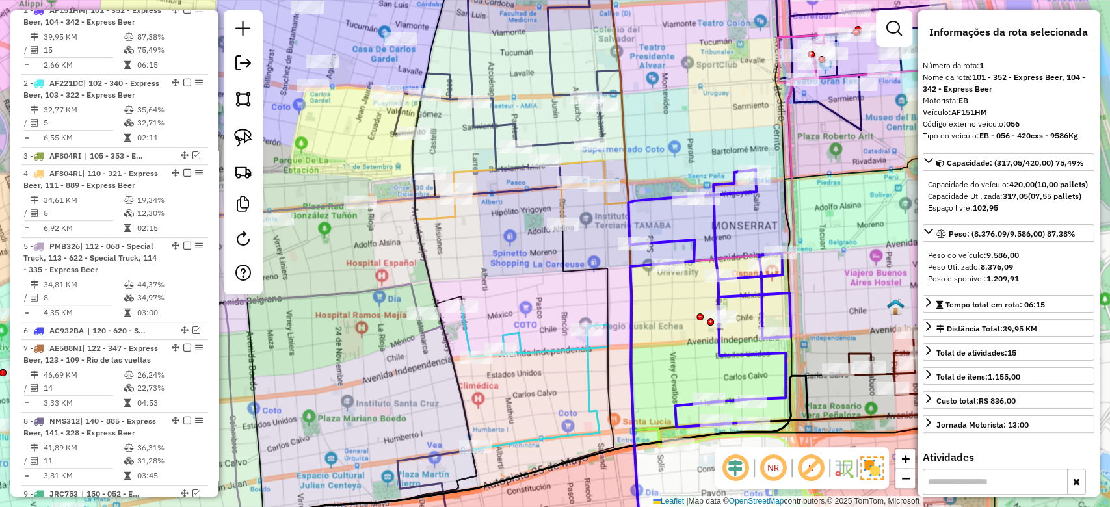
scroll to position [511, 0]
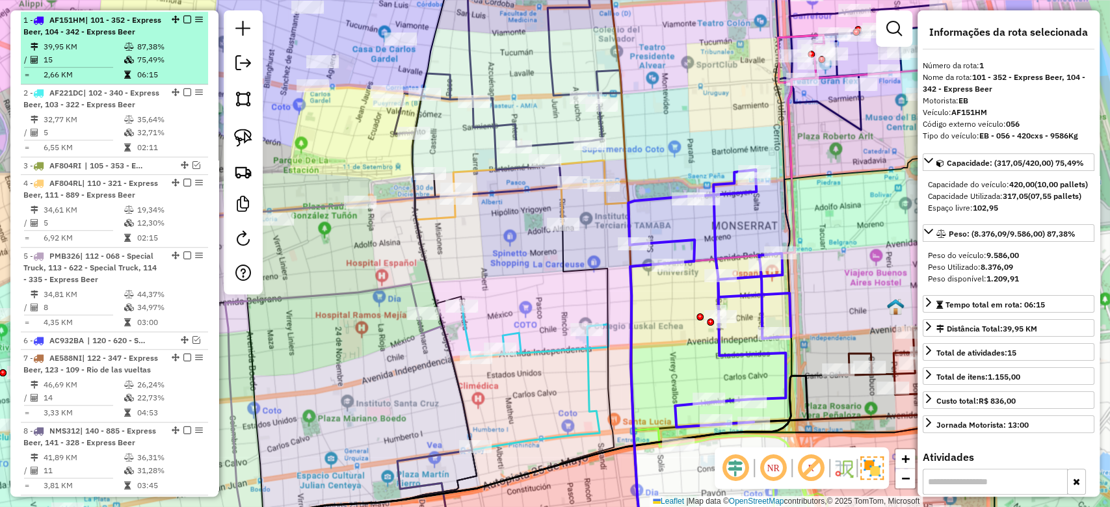
click at [183, 18] on em at bounding box center [187, 20] width 8 height 8
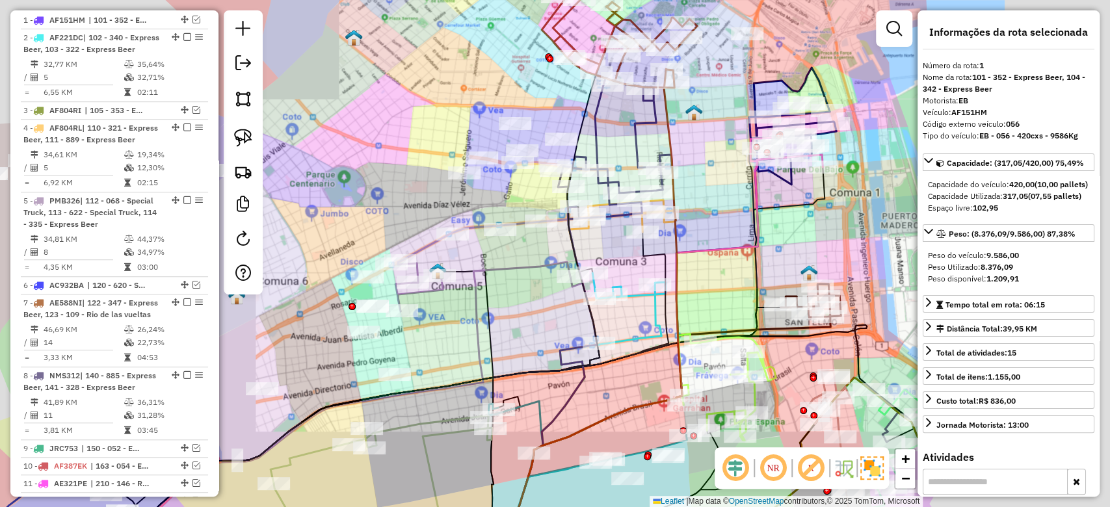
click at [727, 258] on div "Janela de atendimento Grade de atendimento Capacidade Transportadoras Veículos …" at bounding box center [555, 253] width 1110 height 507
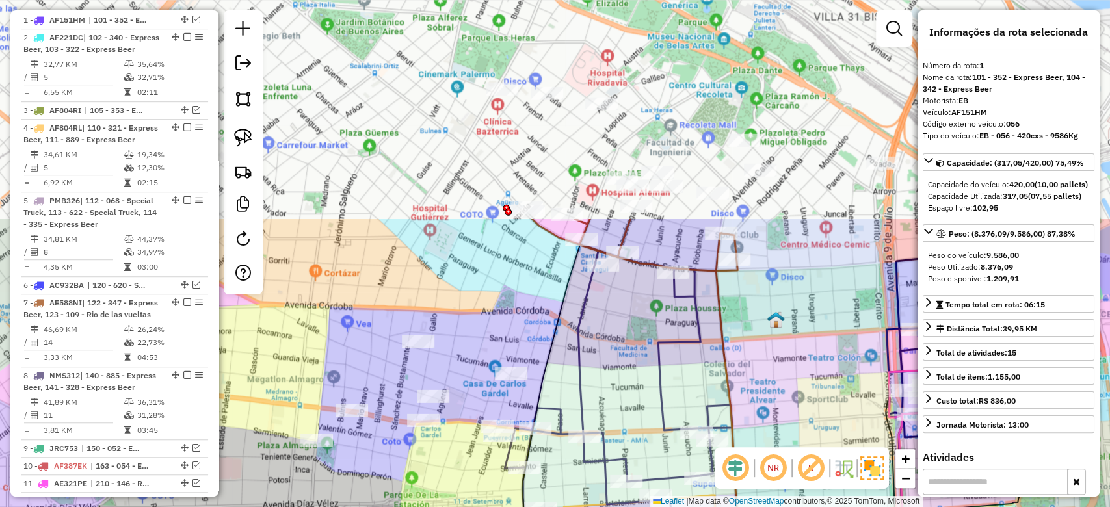
drag, startPoint x: 661, startPoint y: 125, endPoint x: 692, endPoint y: 295, distance: 172.5
click at [707, 400] on div "Janela de atendimento Grade de atendimento Capacidade Transportadoras Veículos …" at bounding box center [555, 253] width 1110 height 507
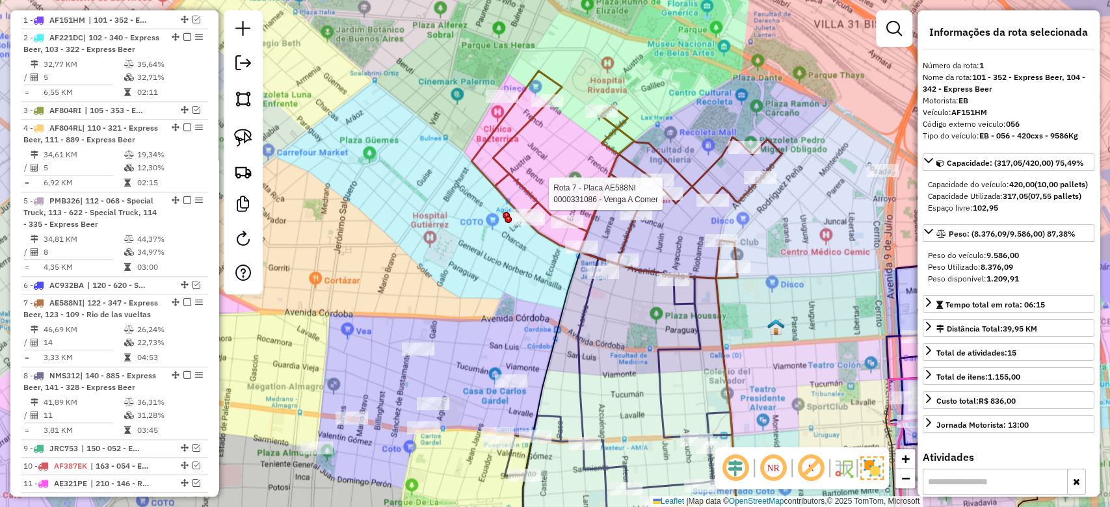
click at [690, 182] on icon at bounding box center [626, 174] width 311 height 207
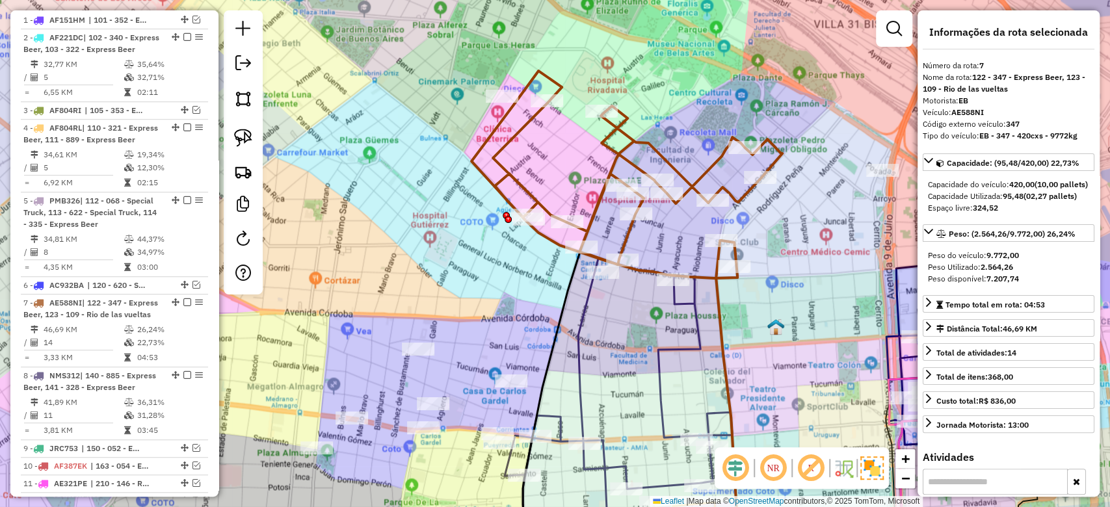
scroll to position [817, 0]
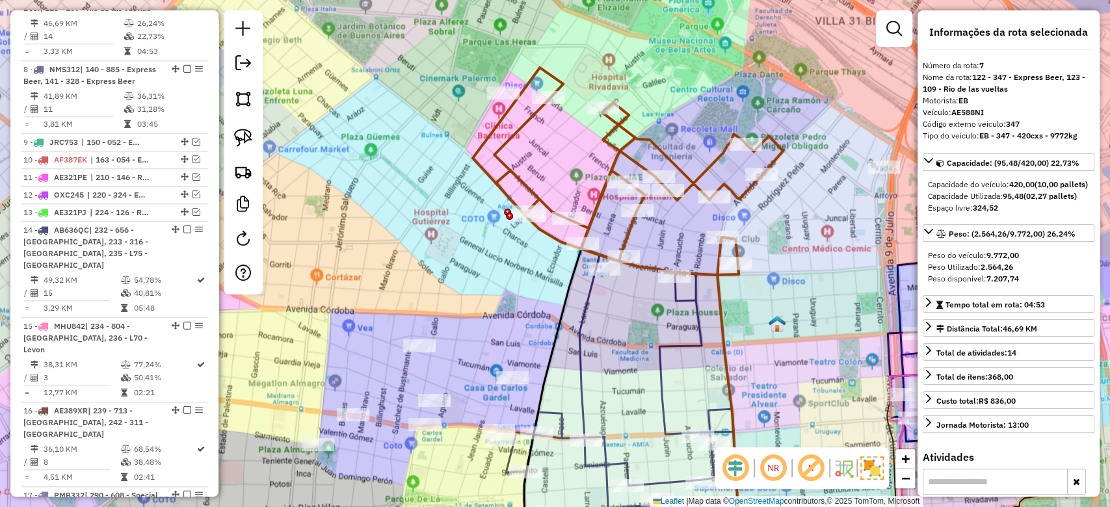
drag, startPoint x: 776, startPoint y: 374, endPoint x: 785, endPoint y: 296, distance: 78.5
click at [798, 299] on div "Janela de atendimento Grade de atendimento Capacidade Transportadoras Veículos …" at bounding box center [555, 253] width 1110 height 507
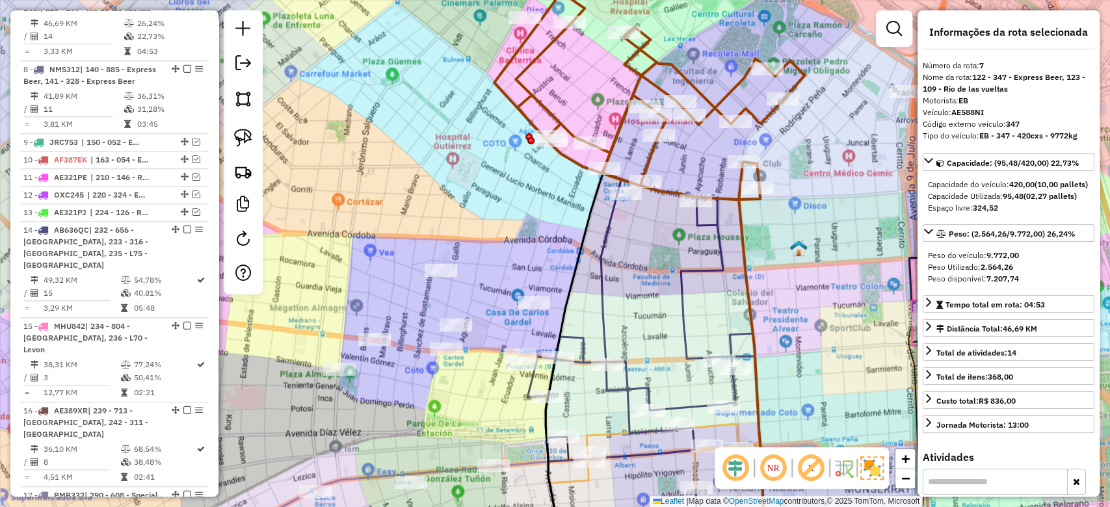
click at [707, 269] on icon at bounding box center [641, 320] width 228 height 282
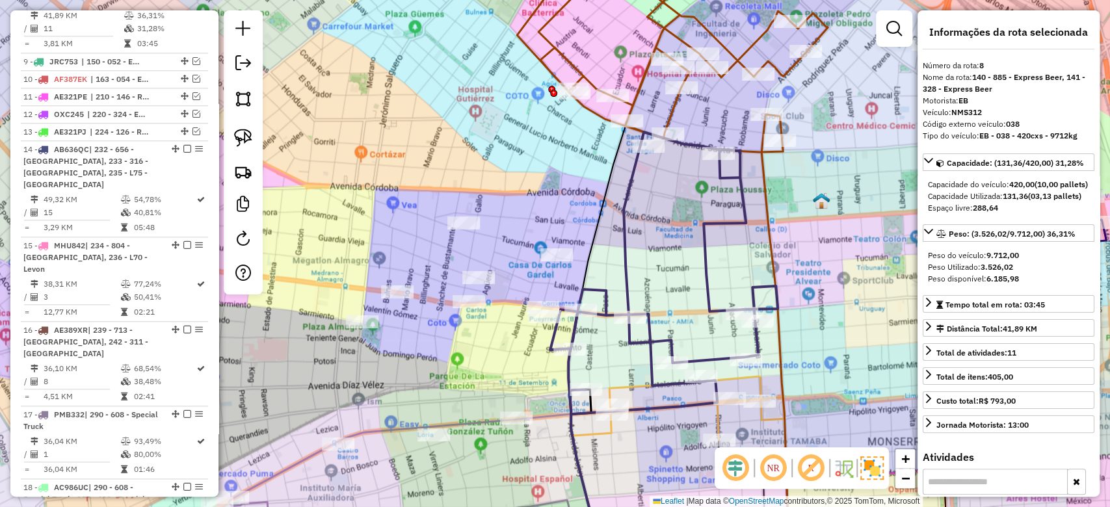
scroll to position [902, 0]
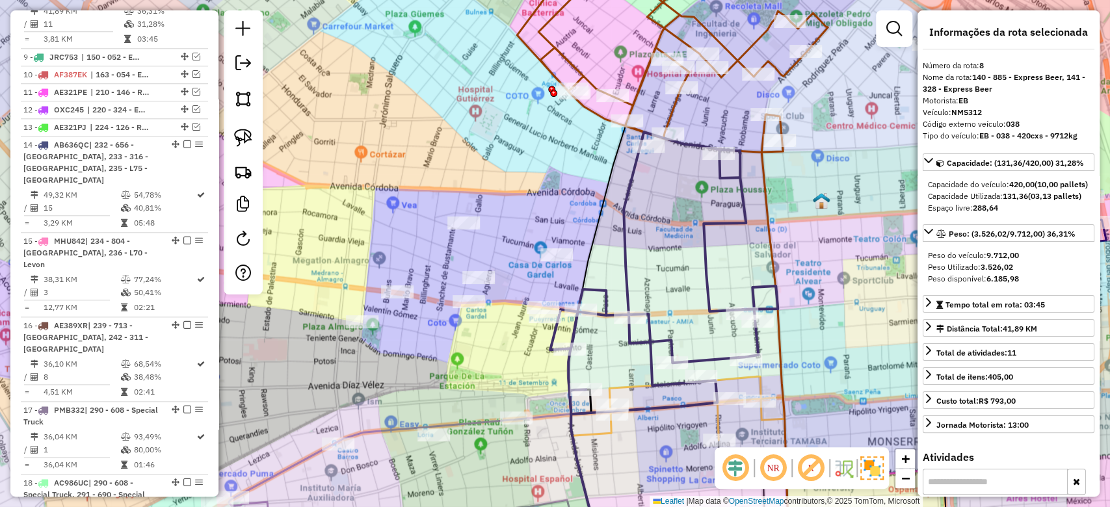
drag, startPoint x: 707, startPoint y: 306, endPoint x: 806, endPoint y: 214, distance: 135.3
click at [806, 214] on div "Janela de atendimento Grade de atendimento Capacidade Transportadoras Veículos …" at bounding box center [555, 253] width 1110 height 507
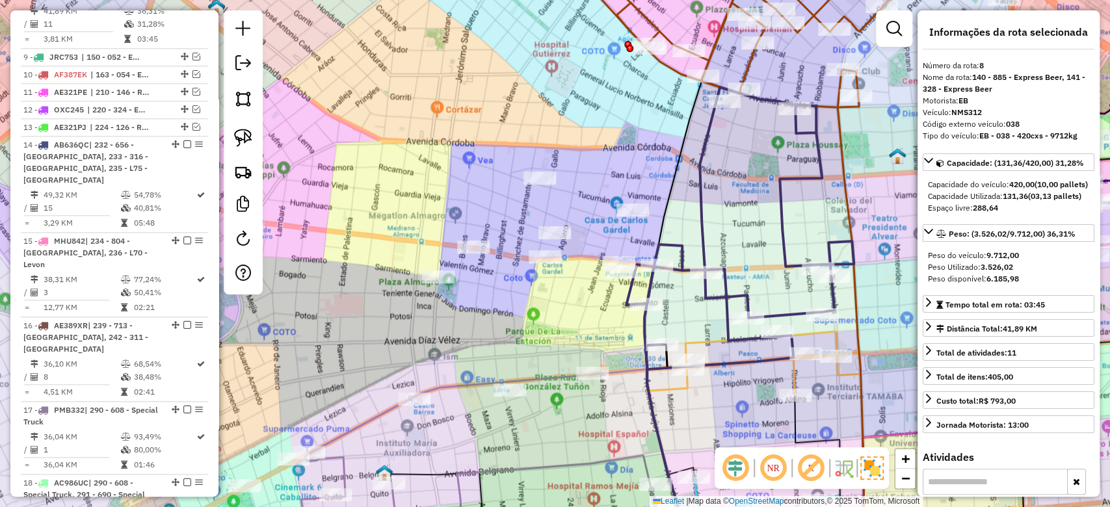
drag, startPoint x: 733, startPoint y: 391, endPoint x: 658, endPoint y: 320, distance: 103.5
click at [662, 322] on div "Janela de atendimento Grade de atendimento Capacidade Transportadoras Veículos …" at bounding box center [555, 253] width 1110 height 507
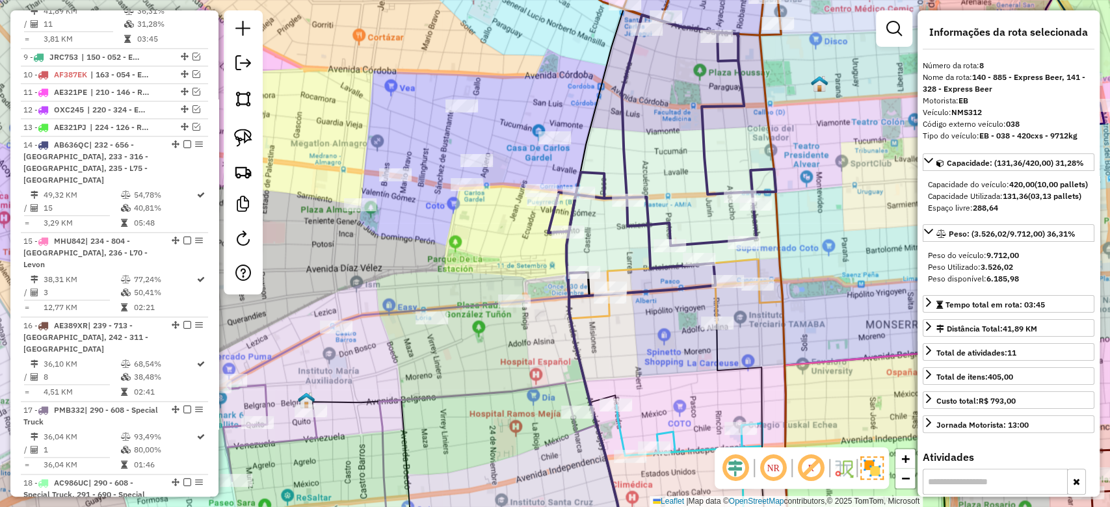
drag, startPoint x: 685, startPoint y: 164, endPoint x: 680, endPoint y: 91, distance: 73.6
click at [681, 94] on div "Rota 8 - Placa NMS312 0000464198 - FREE HUGS Janela de atendimento Grade de ate…" at bounding box center [555, 253] width 1110 height 507
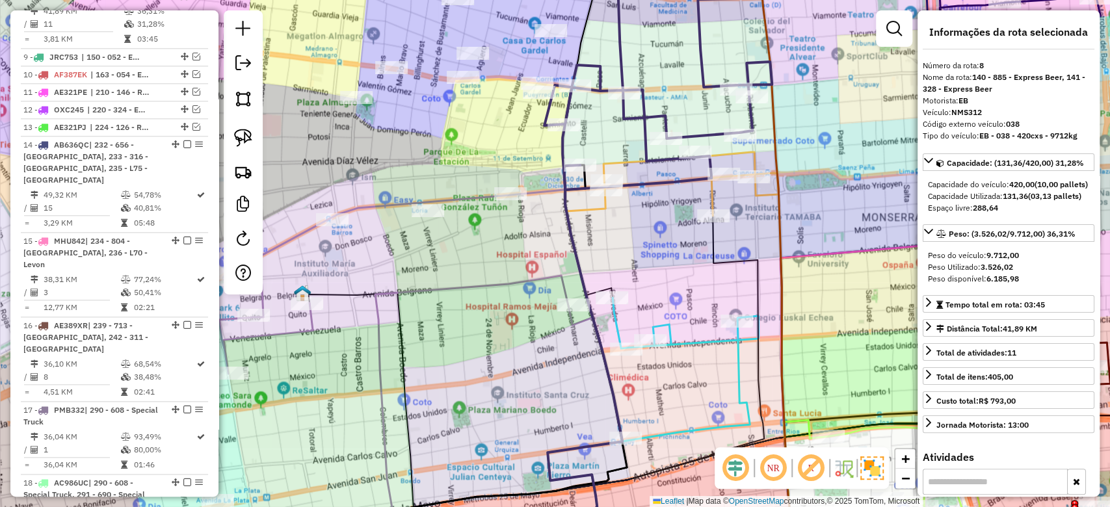
click at [671, 316] on div "Janela de atendimento Grade de atendimento Capacidade Transportadoras Veículos …" at bounding box center [555, 253] width 1110 height 507
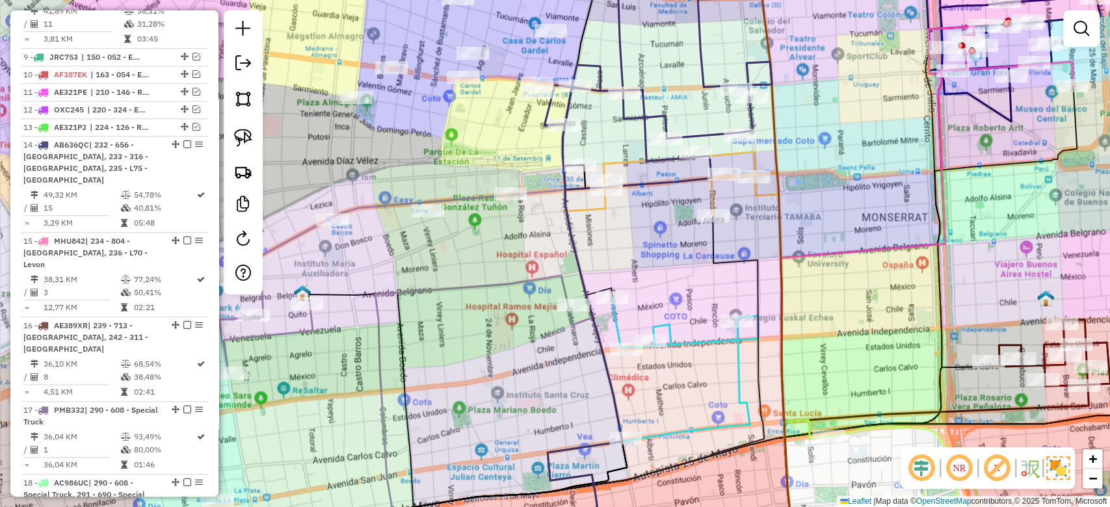
click at [671, 332] on icon at bounding box center [685, 369] width 146 height 143
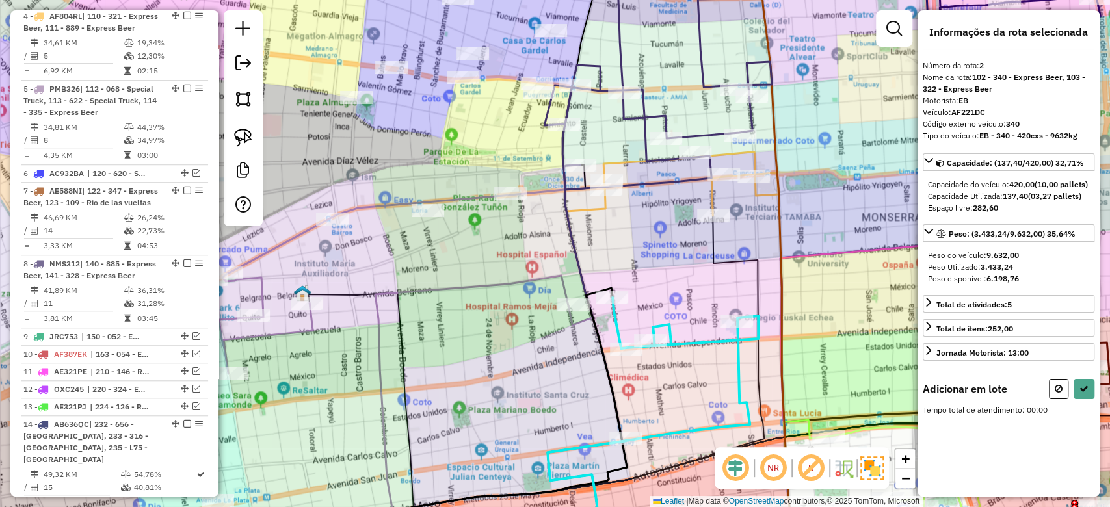
scroll to position [529, 0]
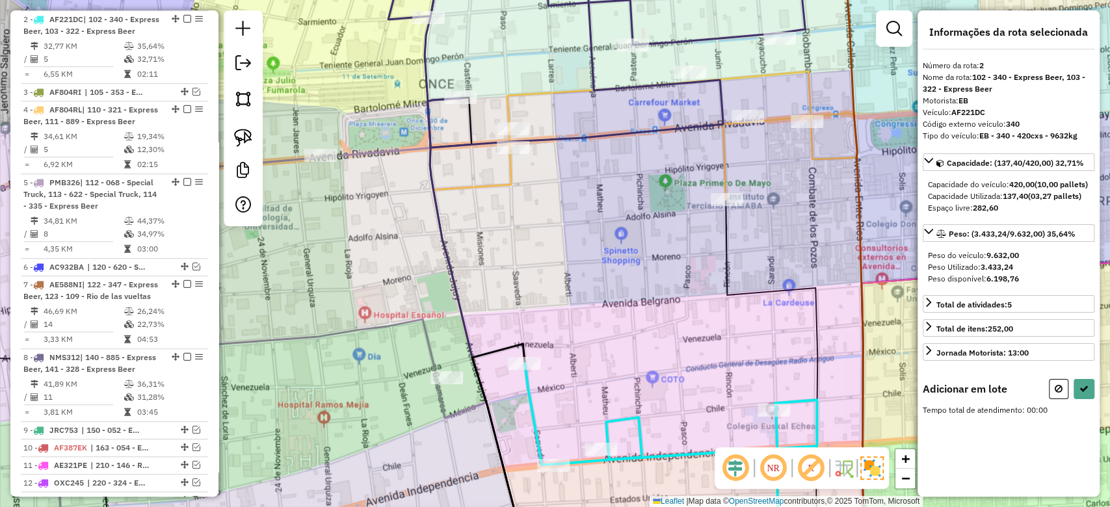
click at [724, 160] on icon at bounding box center [682, 136] width 350 height 128
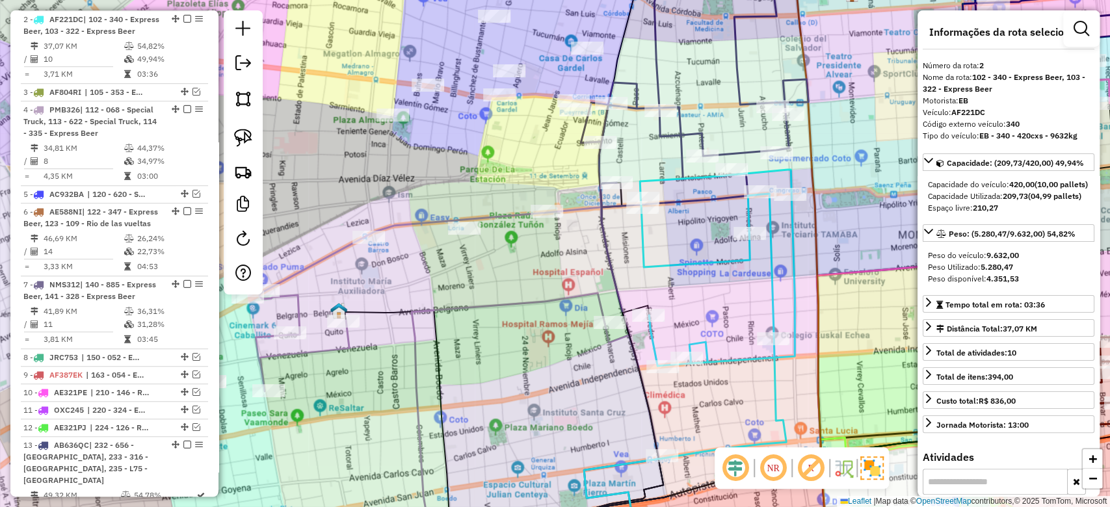
click at [724, 120] on div "Rota 7 - Placa NMS312 0000464198 - FREE HUGS Janela de atendimento Grade de ate…" at bounding box center [555, 253] width 1110 height 507
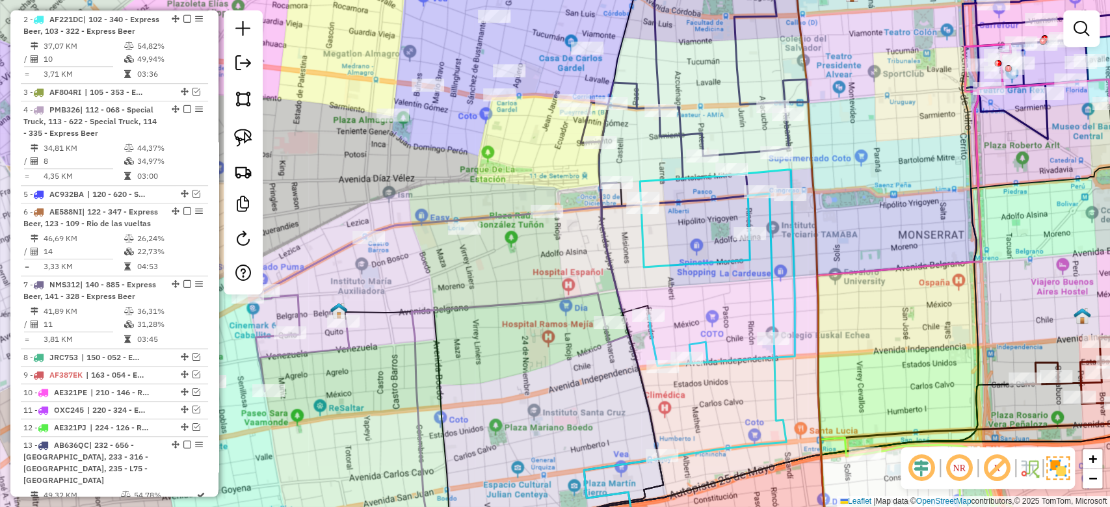
click at [739, 156] on icon at bounding box center [695, 78] width 228 height 258
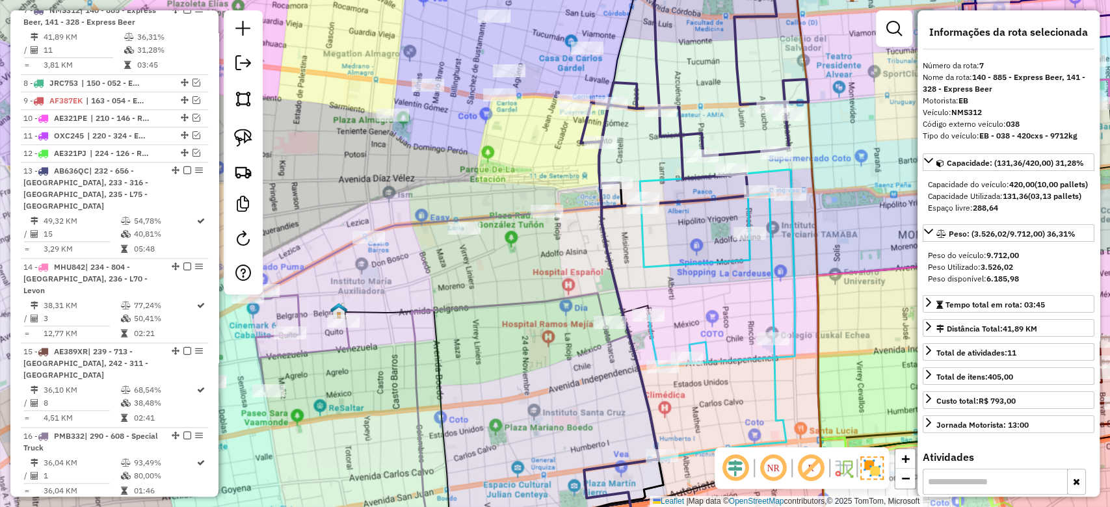
scroll to position [817, 0]
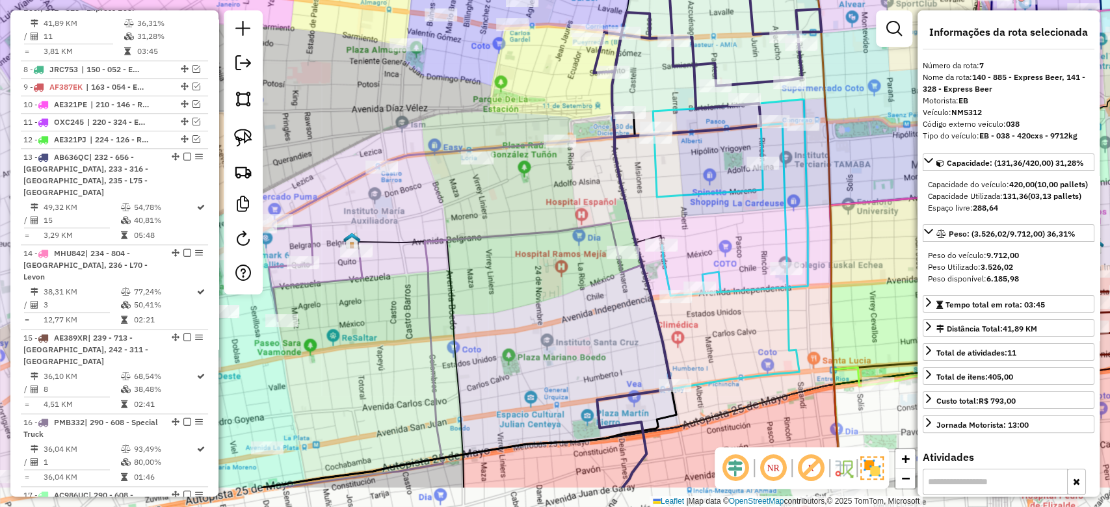
drag, startPoint x: 762, startPoint y: 185, endPoint x: 749, endPoint y: 52, distance: 133.9
click at [749, 54] on div "Janela de atendimento Grade de atendimento Capacidade Transportadoras Veículos …" at bounding box center [555, 253] width 1110 height 507
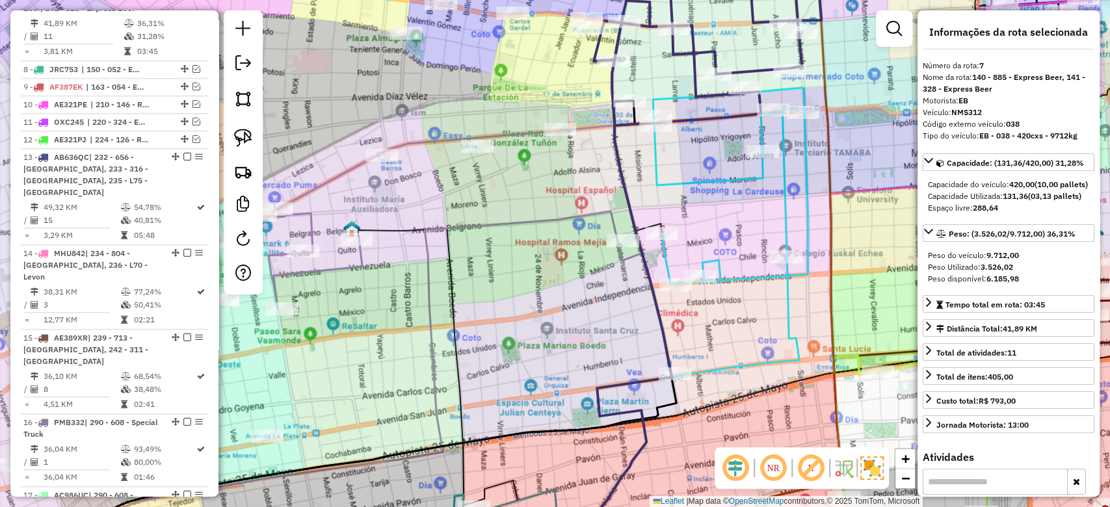
click at [655, 174] on icon at bounding box center [730, 232] width 155 height 289
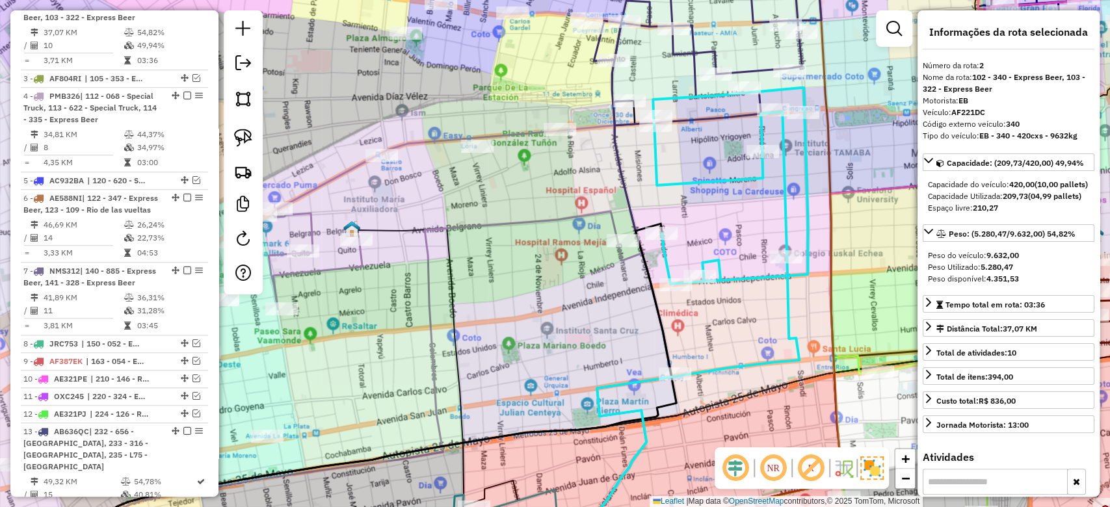
scroll to position [529, 0]
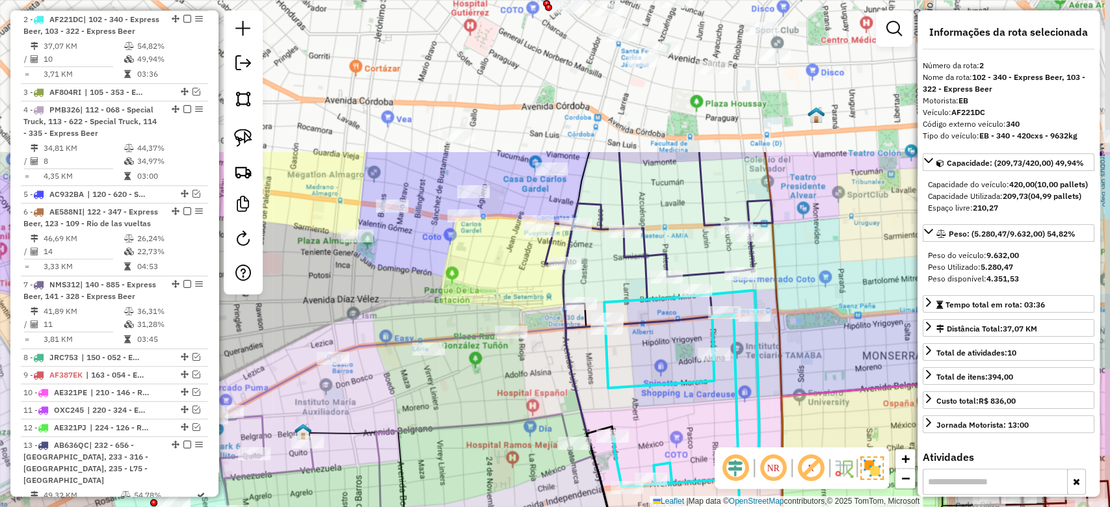
drag, startPoint x: 651, startPoint y: 286, endPoint x: 603, endPoint y: 497, distance: 216.1
click at [603, 497] on div "Janela de atendimento Grade de atendimento Capacidade Transportadoras Veículos …" at bounding box center [555, 253] width 1110 height 507
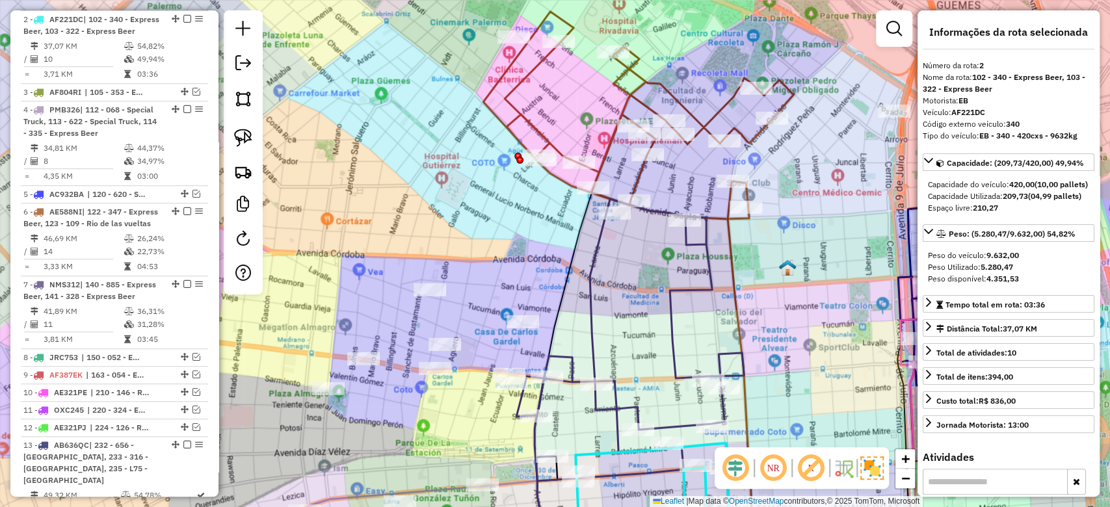
drag, startPoint x: 644, startPoint y: 283, endPoint x: 671, endPoint y: 341, distance: 64.0
click at [653, 369] on div "Rota 2 - Placa AF221DC 0000433788 - [PERSON_NAME] de atendimento Grade de atend…" at bounding box center [555, 253] width 1110 height 507
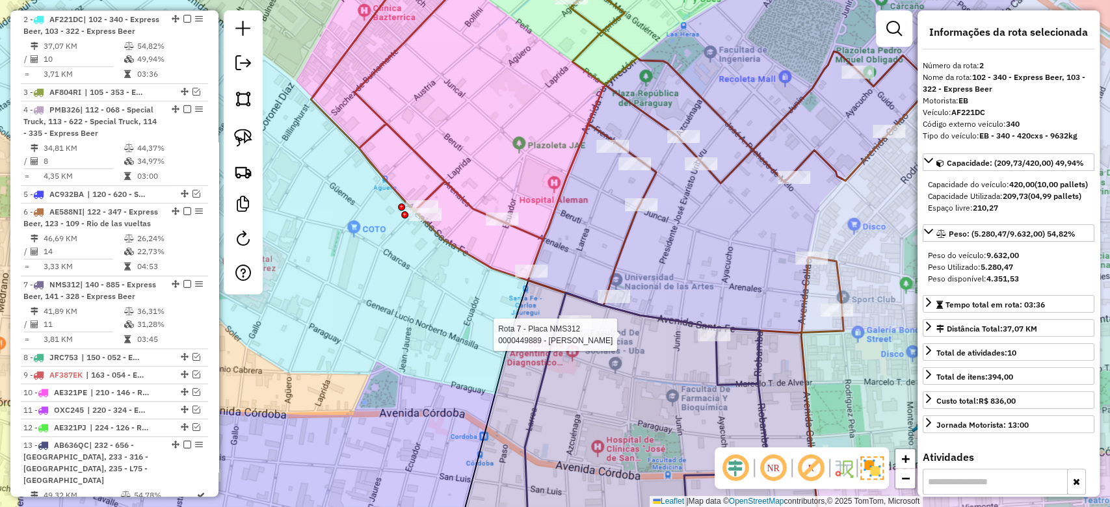
click at [707, 288] on div "Rota 2 - Placa AF221DC 0000433788 - [PERSON_NAME] Rota 7 - Placa NMS312 0000449…" at bounding box center [555, 253] width 1110 height 507
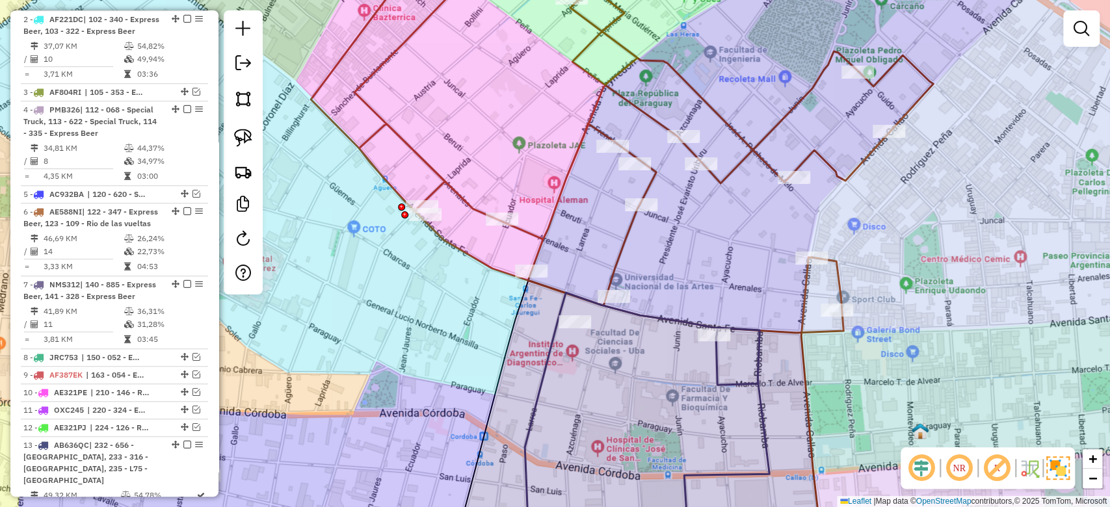
click at [713, 377] on icon at bounding box center [647, 425] width 244 height 265
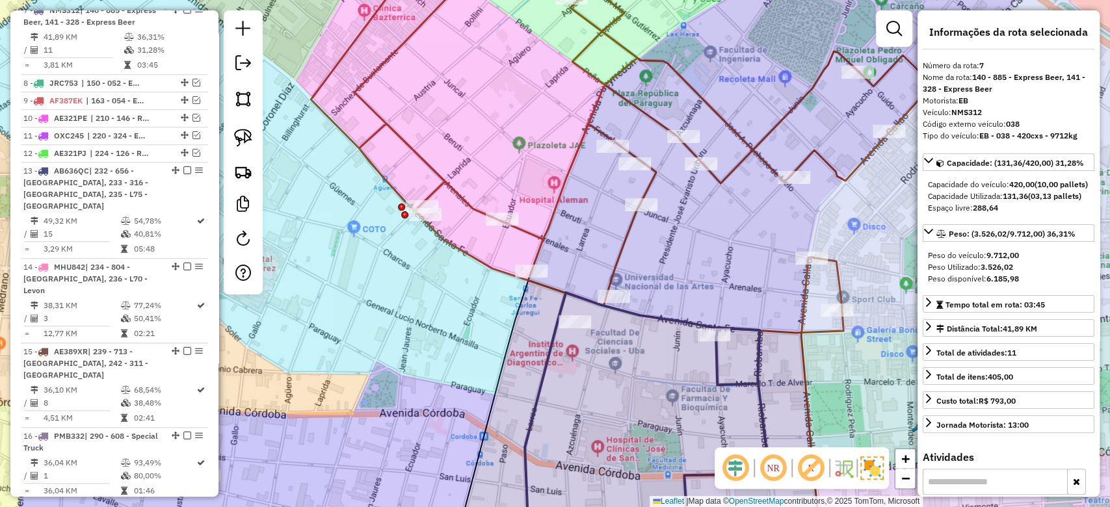
scroll to position [817, 0]
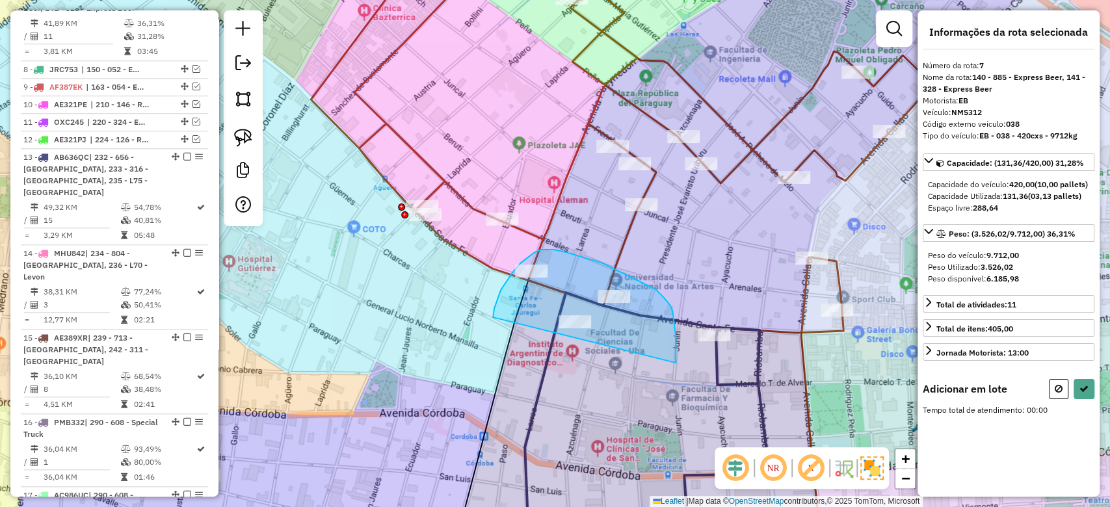
drag, startPoint x: 672, startPoint y: 311, endPoint x: 566, endPoint y: 415, distance: 148.5
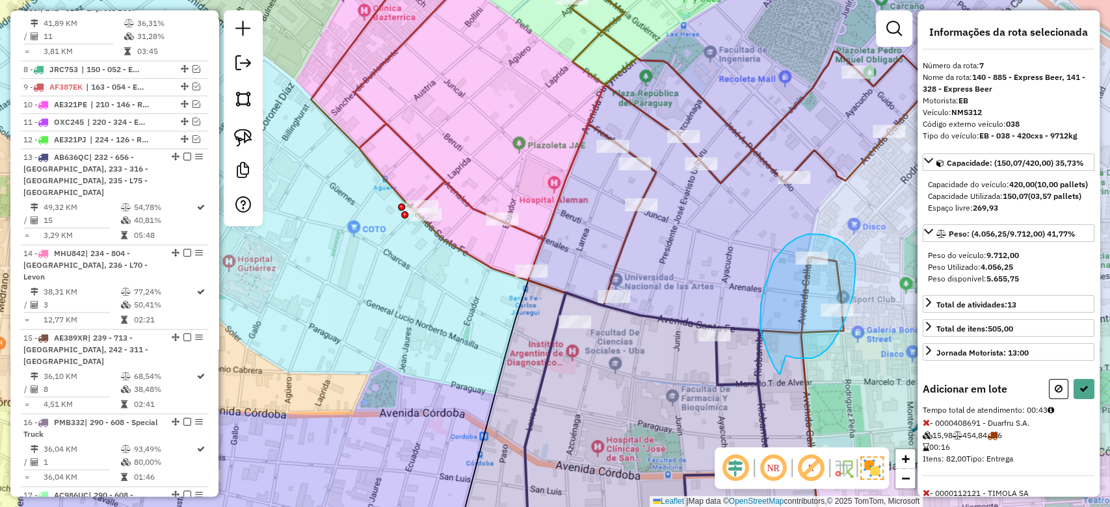
drag, startPoint x: 817, startPoint y: 356, endPoint x: 780, endPoint y: 374, distance: 41.3
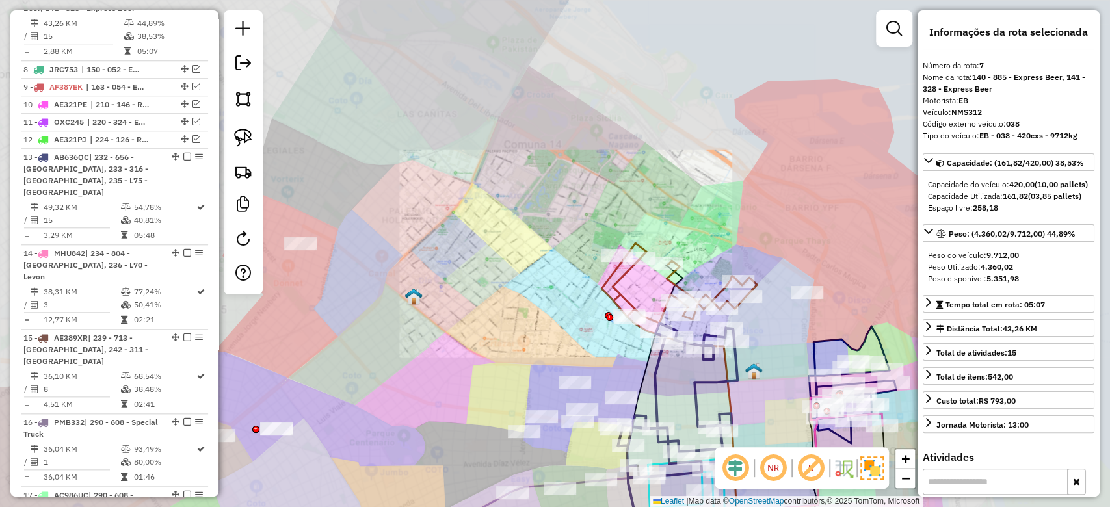
click at [680, 395] on div "Janela de atendimento Grade de atendimento Capacidade Transportadoras Veículos …" at bounding box center [555, 253] width 1110 height 507
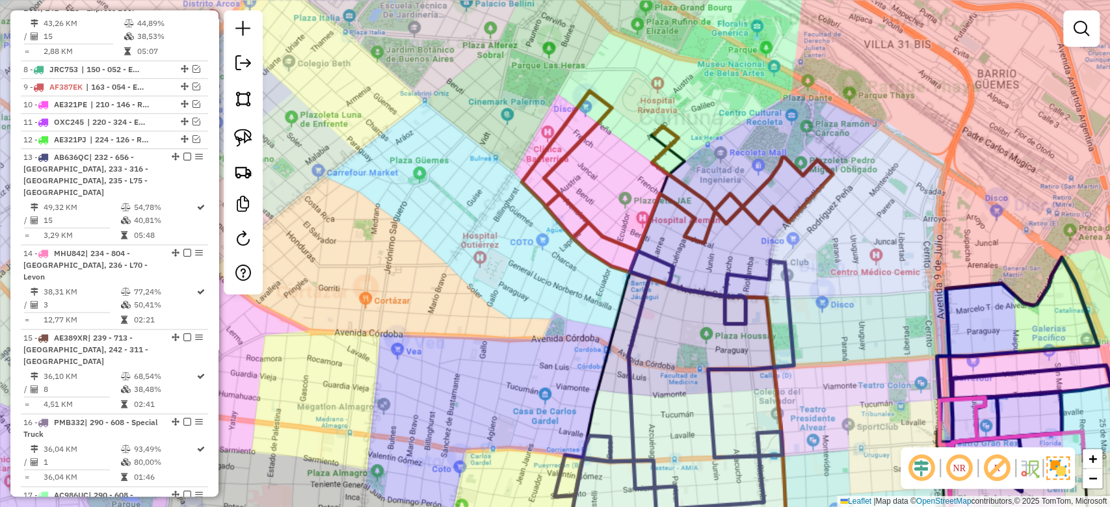
click at [689, 352] on div "Janela de atendimento Grade de atendimento Capacidade Transportadoras Veículos …" at bounding box center [555, 253] width 1110 height 507
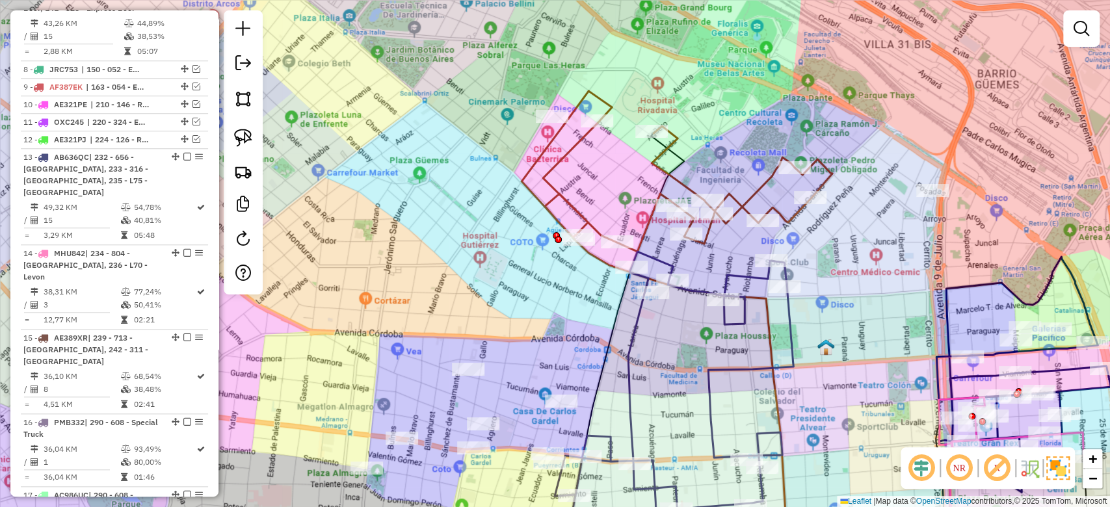
click at [642, 323] on icon at bounding box center [674, 405] width 239 height 306
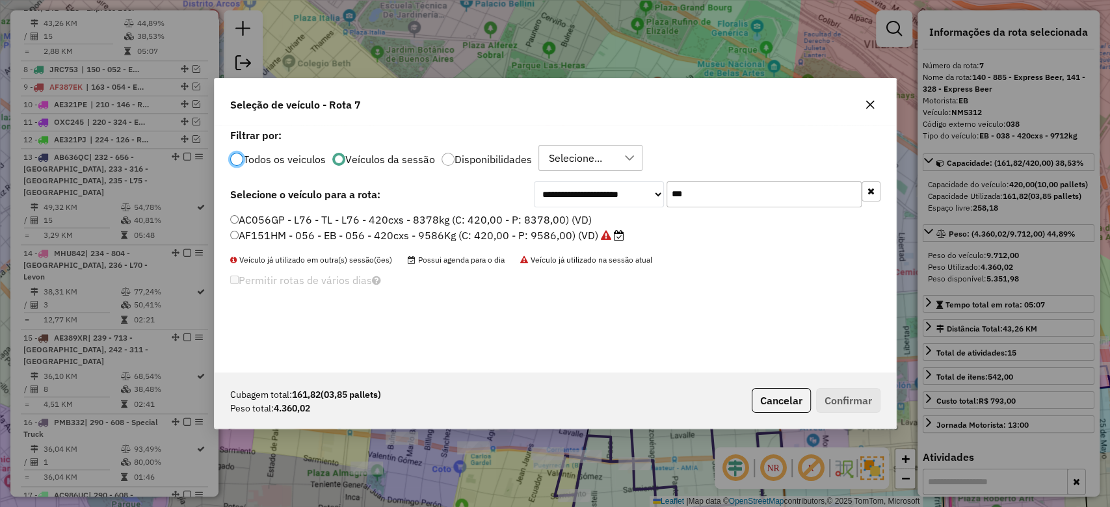
scroll to position [7, 4]
drag, startPoint x: 583, startPoint y: 173, endPoint x: 573, endPoint y: 172, distance: 9.8
click at [575, 172] on div "**********" at bounding box center [555, 248] width 681 height 247
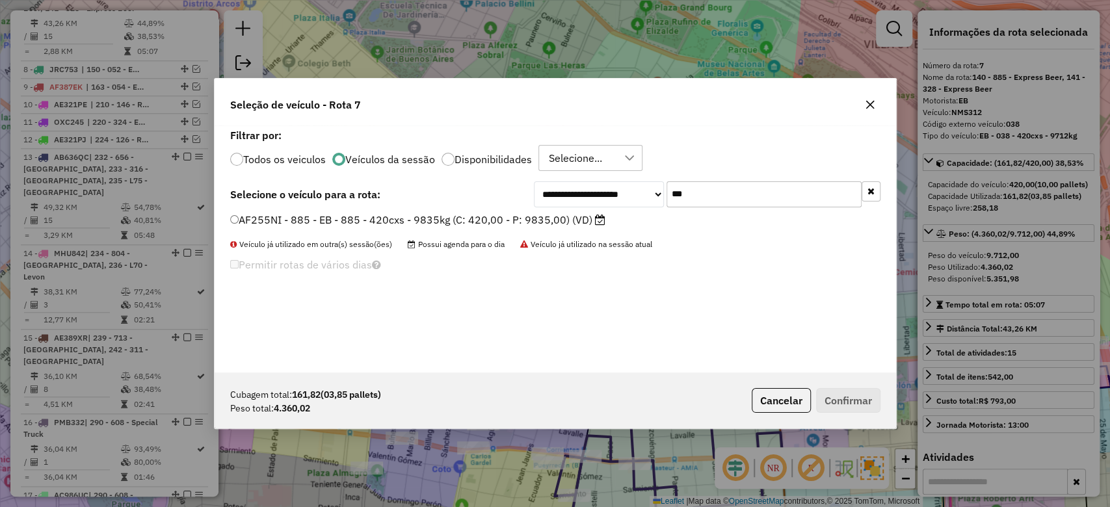
type input "***"
click at [568, 215] on label "AF255NI - 885 - EB - 885 - 420cxs - 9835kg (C: 420,00 - P: 9835,00) (VD)" at bounding box center [417, 220] width 375 height 16
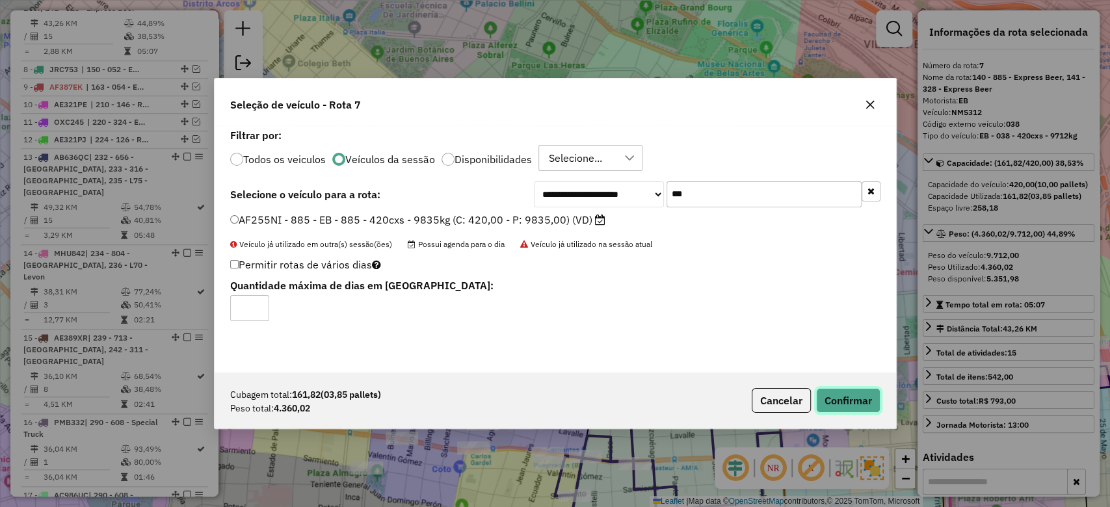
click at [867, 401] on button "Confirmar" at bounding box center [848, 400] width 64 height 25
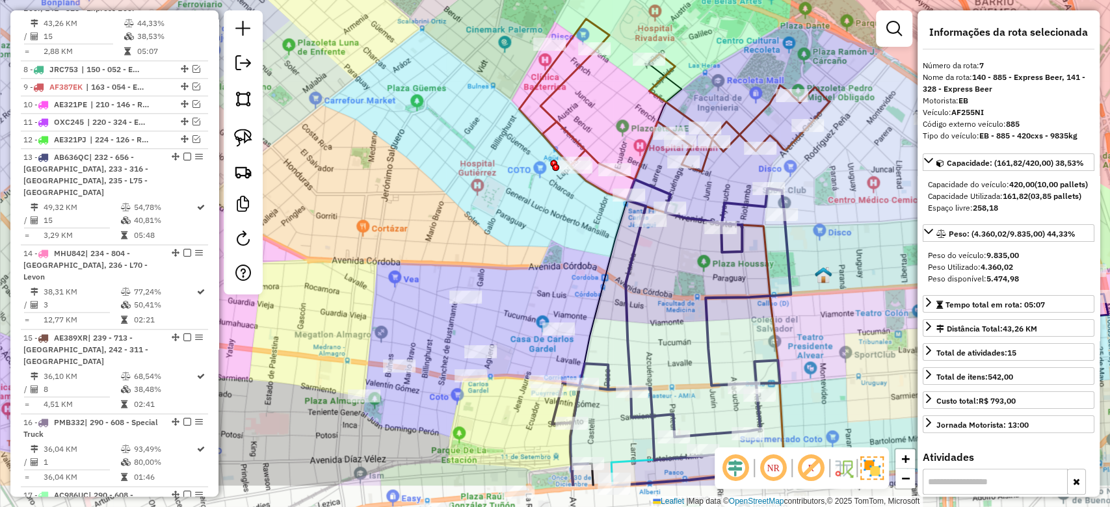
drag, startPoint x: 698, startPoint y: 369, endPoint x: 693, endPoint y: 263, distance: 106.1
click at [693, 267] on div "Janela de atendimento Grade de atendimento Capacidade Transportadoras Veículos …" at bounding box center [555, 253] width 1110 height 507
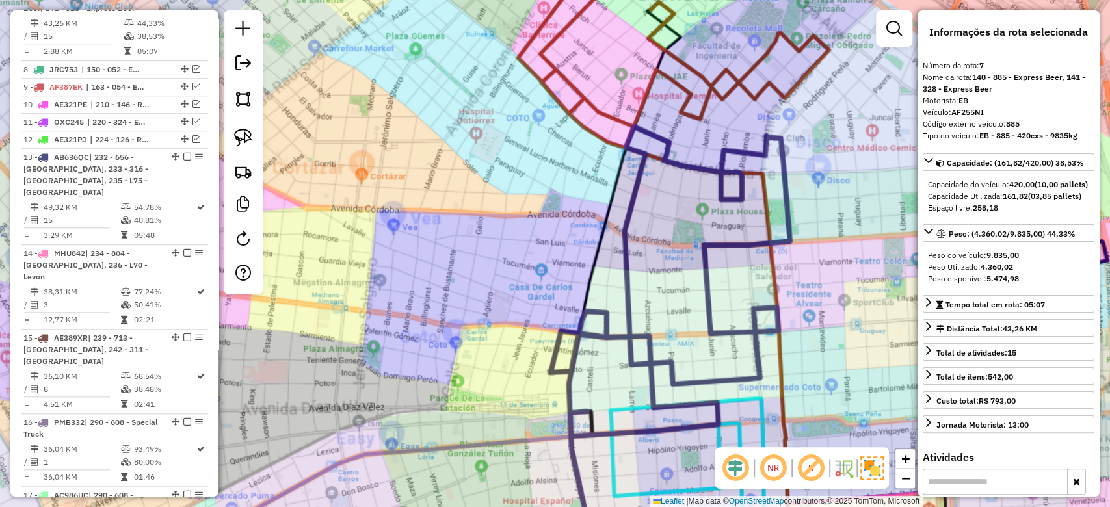
click at [681, 270] on div "Janela de atendimento Grade de atendimento Capacidade Transportadoras Veículos …" at bounding box center [555, 253] width 1110 height 507
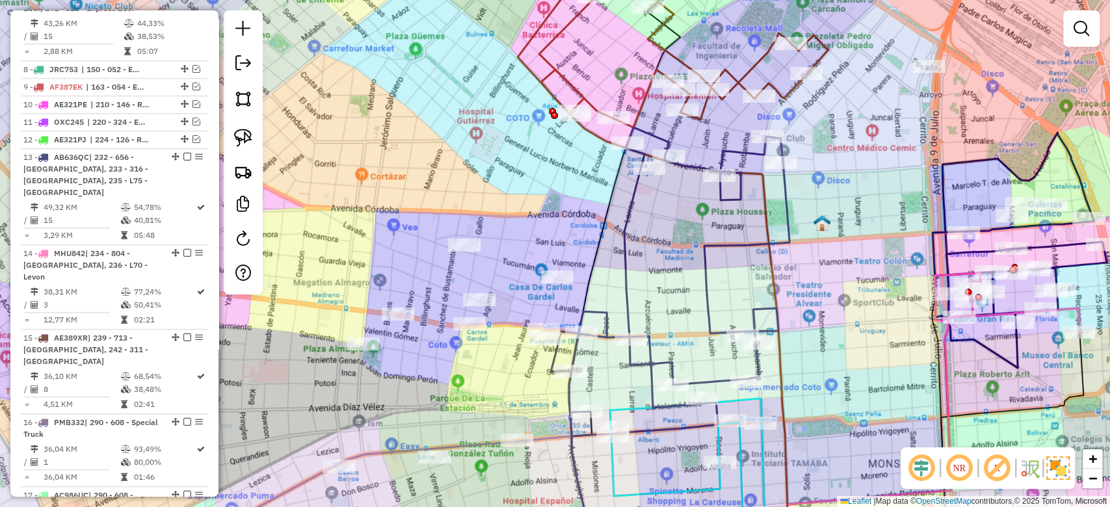
click at [623, 250] on icon at bounding box center [670, 281] width 239 height 309
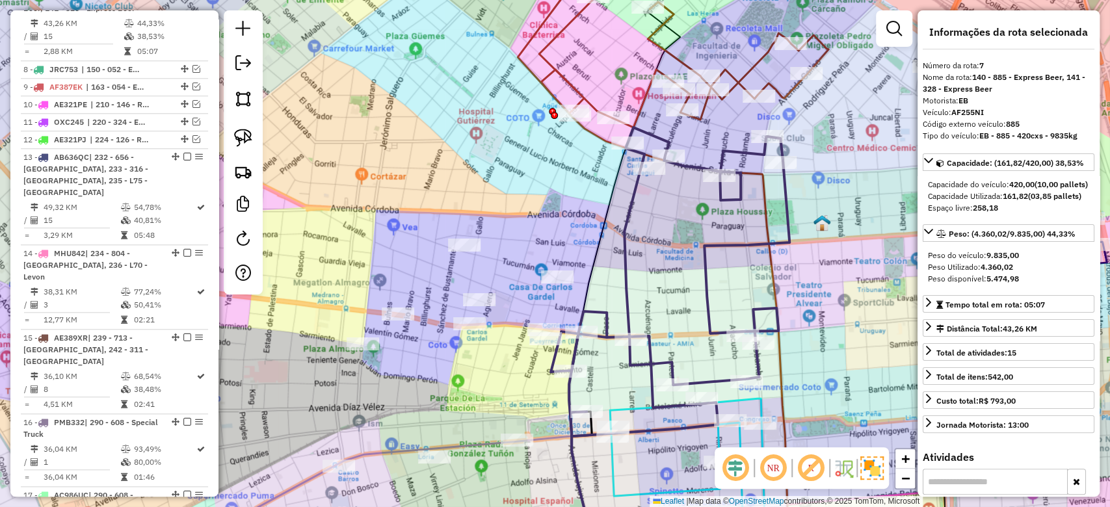
scroll to position [750, 0]
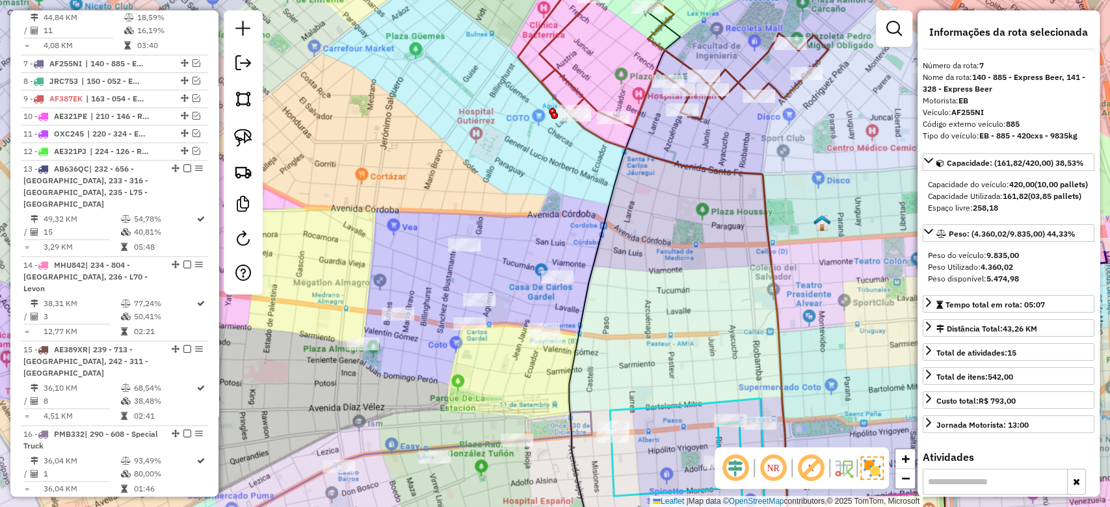
drag, startPoint x: 672, startPoint y: 286, endPoint x: 702, endPoint y: -27, distance: 314.8
click at [702, 0] on html "Aguarde... Pop-up bloqueado! Seu navegador bloqueou automáticamente a abertura …" at bounding box center [555, 253] width 1110 height 507
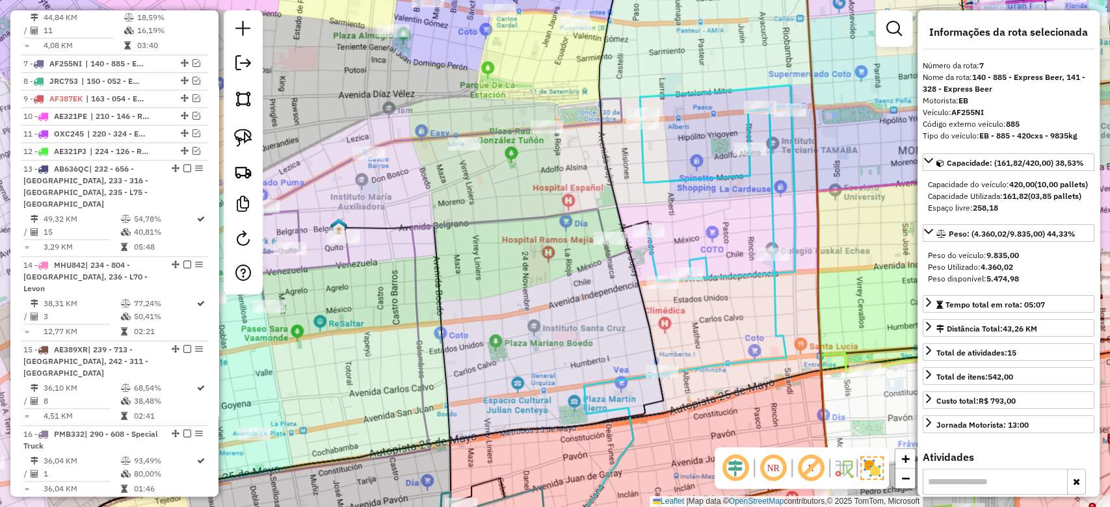
click at [710, 86] on icon at bounding box center [717, 229] width 155 height 289
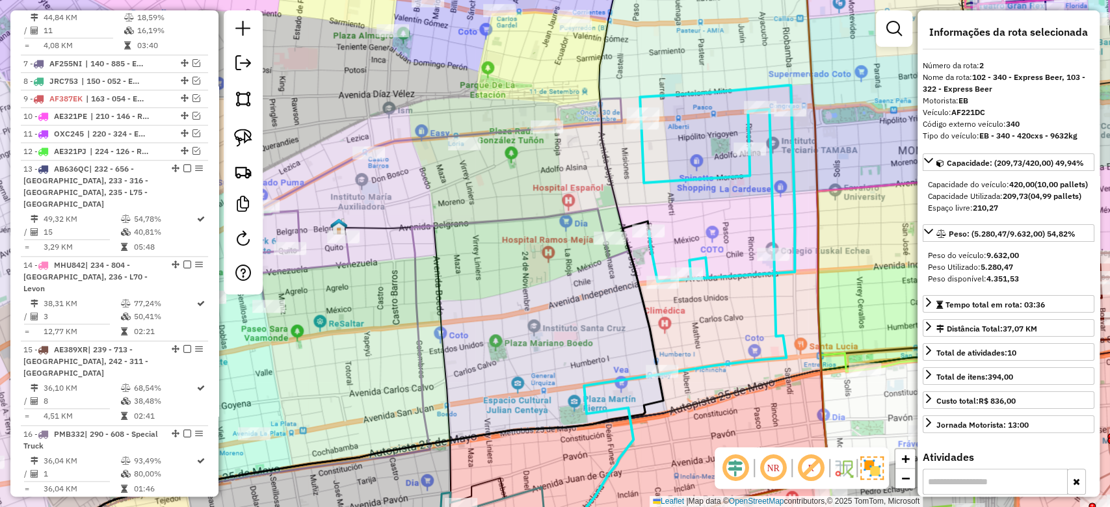
scroll to position [529, 0]
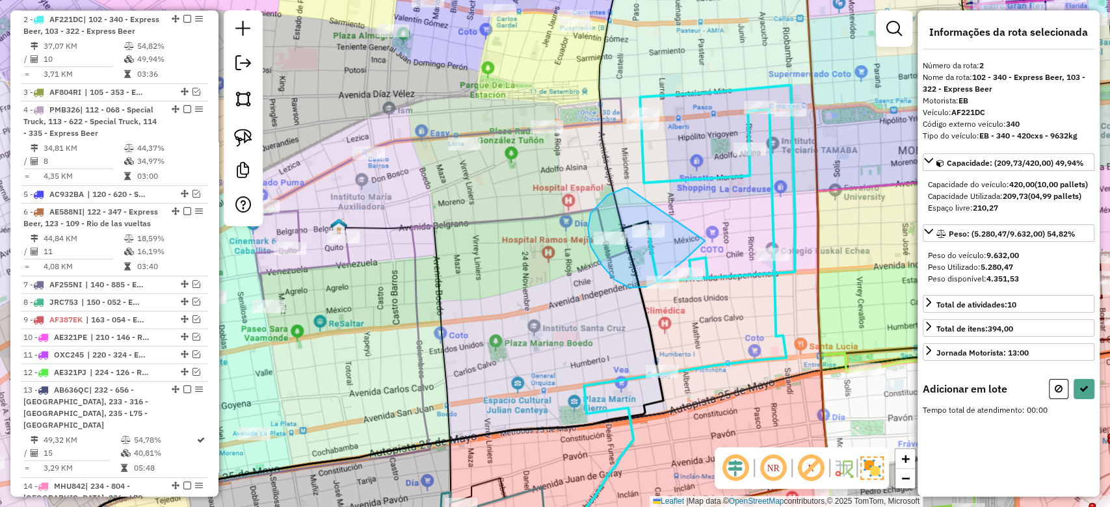
drag, startPoint x: 624, startPoint y: 188, endPoint x: 726, endPoint y: 213, distance: 105.2
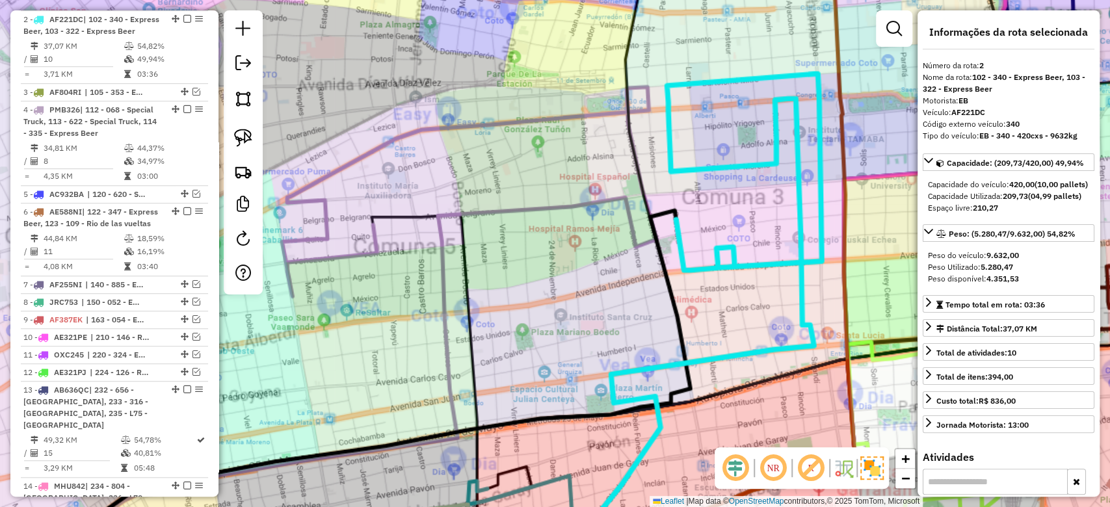
click at [602, 269] on div "Rota 2 - Placa AF221DC 0000433788 - [PERSON_NAME] de atendimento Grade de atend…" at bounding box center [555, 253] width 1110 height 507
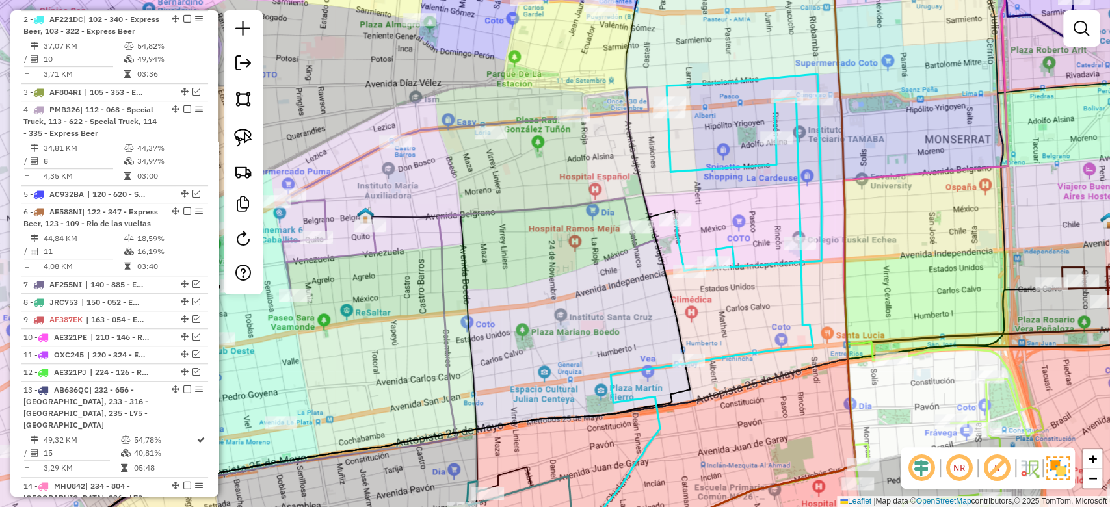
click at [542, 239] on div "Janela de atendimento Grade de atendimento Capacidade Transportadoras Veículos …" at bounding box center [555, 253] width 1110 height 507
click at [531, 206] on icon at bounding box center [339, 378] width 584 height 360
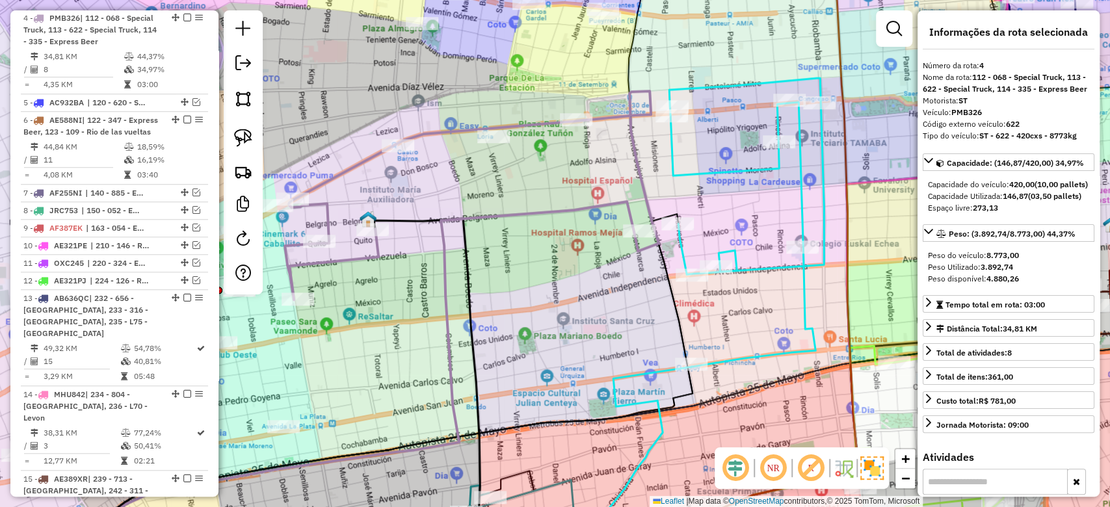
scroll to position [631, 0]
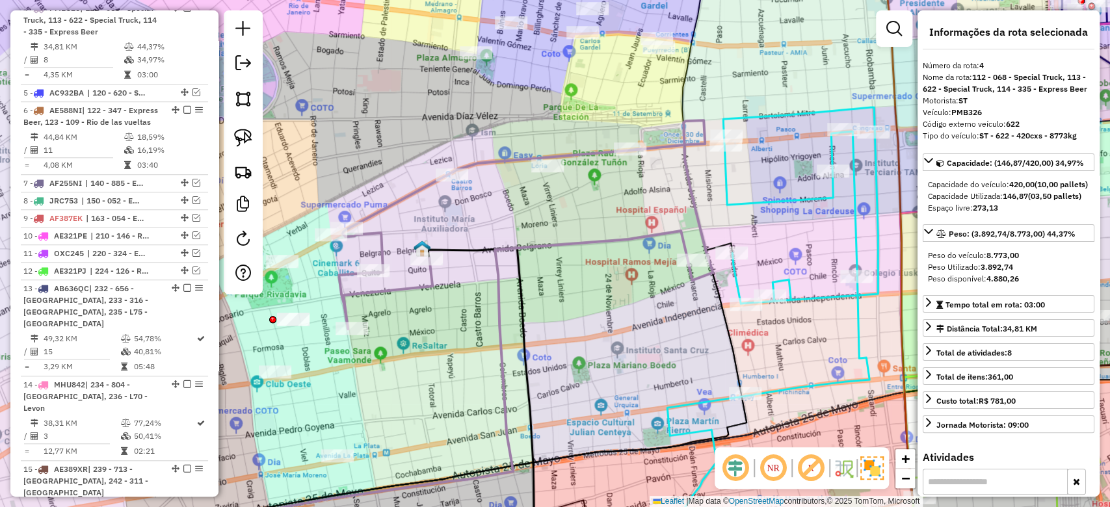
drag, startPoint x: 517, startPoint y: 245, endPoint x: 591, endPoint y: 261, distance: 75.9
click at [523, 279] on div "Janela de atendimento Grade de atendimento Capacidade Transportadoras Veículos …" at bounding box center [555, 253] width 1110 height 507
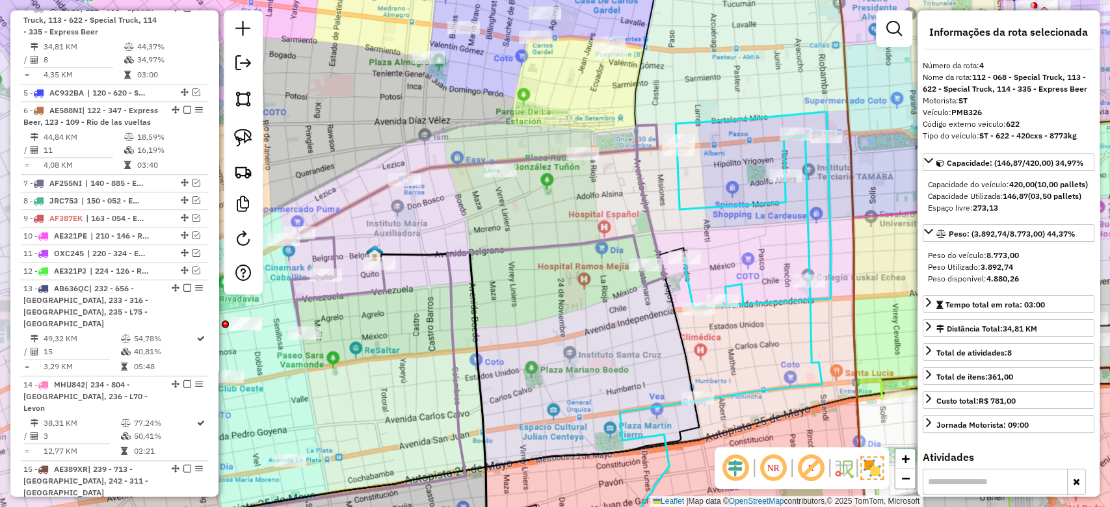
click at [744, 219] on div "Janela de atendimento Grade de atendimento Capacidade Transportadoras Veículos …" at bounding box center [555, 253] width 1110 height 507
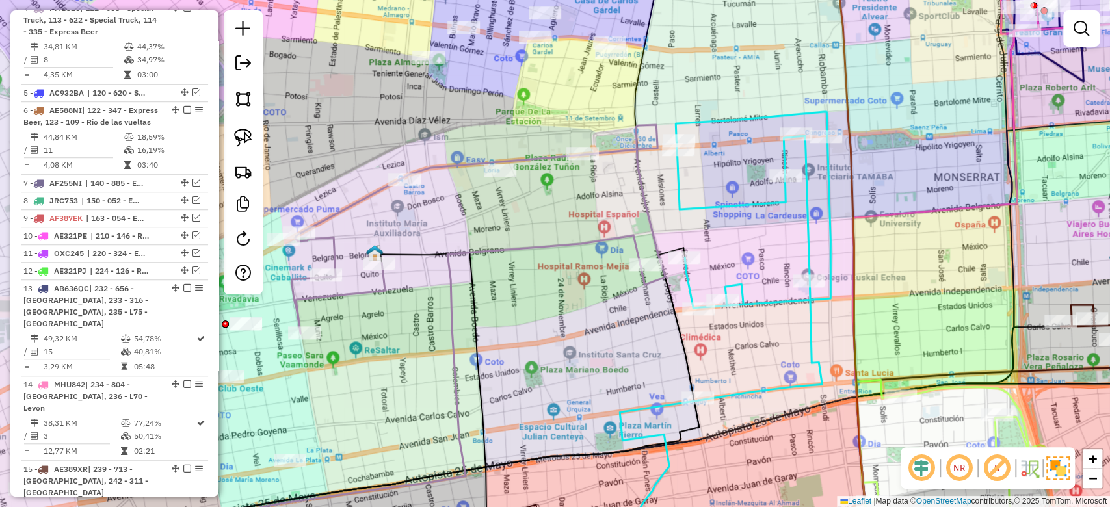
click at [745, 205] on icon at bounding box center [752, 256] width 155 height 289
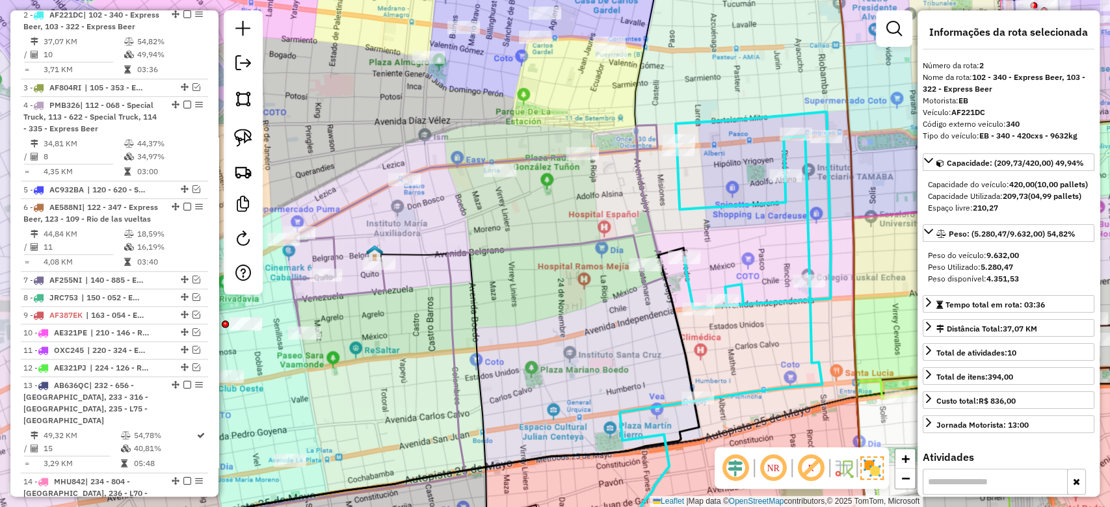
scroll to position [529, 0]
click at [784, 229] on div "Janela de atendimento Grade de atendimento Capacidade Transportadoras Veículos …" at bounding box center [555, 253] width 1110 height 507
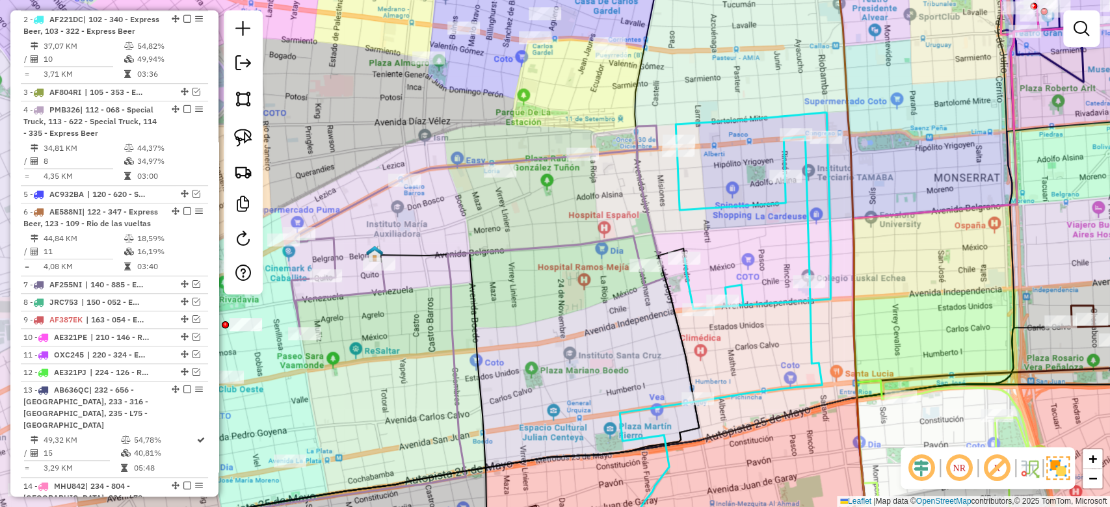
click at [761, 214] on div "Janela de atendimento Grade de atendimento Capacidade Transportadoras Veículos …" at bounding box center [555, 253] width 1110 height 507
click at [759, 209] on icon at bounding box center [752, 256] width 155 height 289
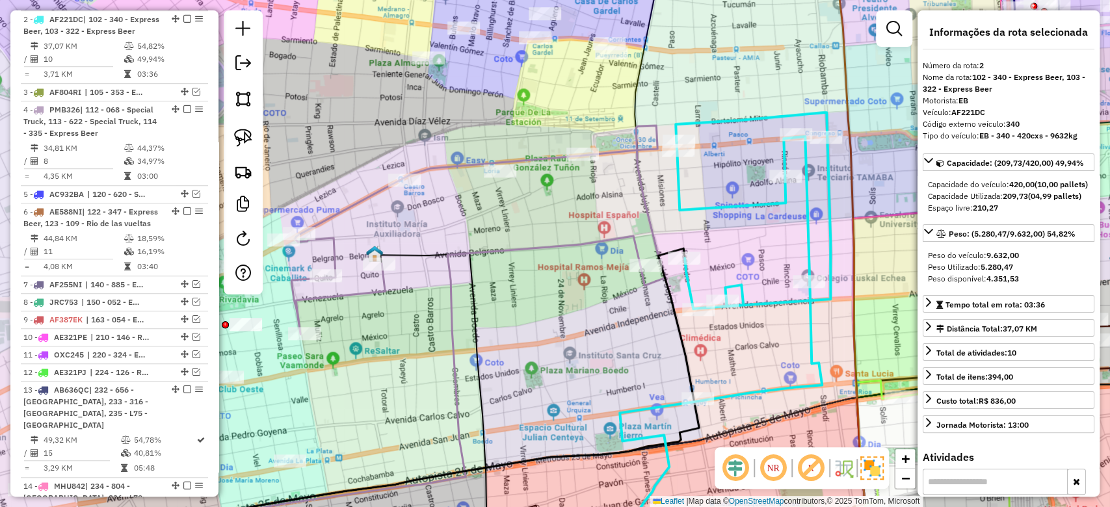
click at [759, 200] on icon at bounding box center [752, 256] width 155 height 289
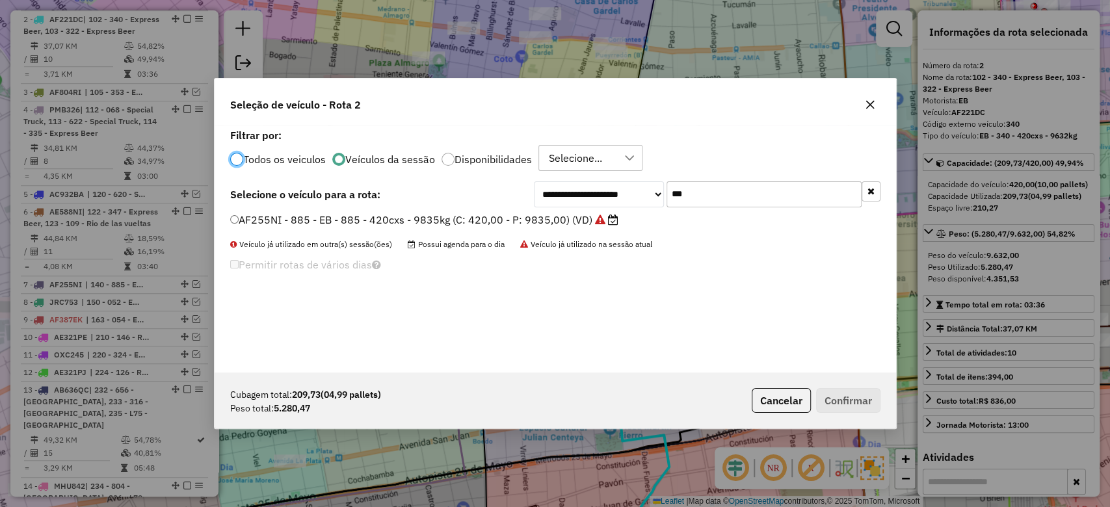
scroll to position [7, 4]
drag, startPoint x: 655, startPoint y: 189, endPoint x: 609, endPoint y: 185, distance: 47.0
click at [610, 185] on div "**********" at bounding box center [707, 194] width 347 height 26
type input "***"
click at [475, 219] on label "AE856RR - 322 - EB - 322 - 420cxs - 9672kg (C: 420,00 - P: 9672,00) (VD)" at bounding box center [418, 220] width 377 height 16
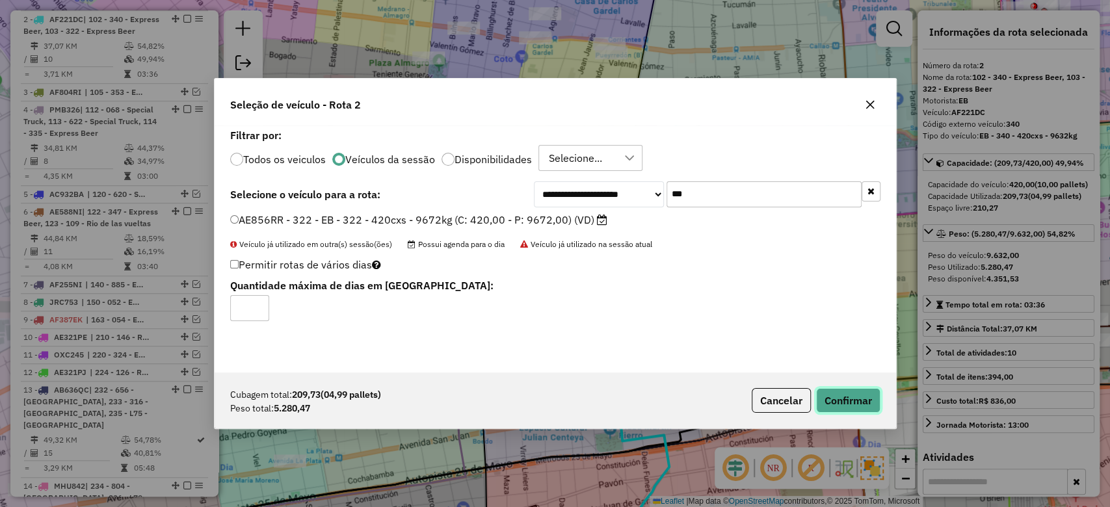
click at [868, 407] on button "Confirmar" at bounding box center [848, 400] width 64 height 25
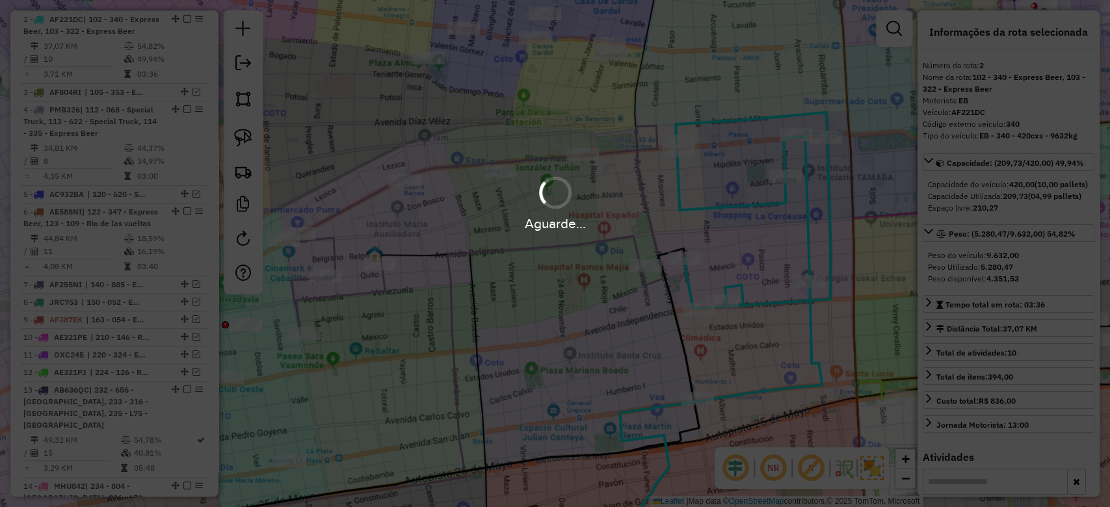
click at [738, 228] on hb-app "Aguarde... Pop-up bloqueado! Seu navegador bloqueou automáticamente a abertura …" at bounding box center [555, 253] width 1110 height 507
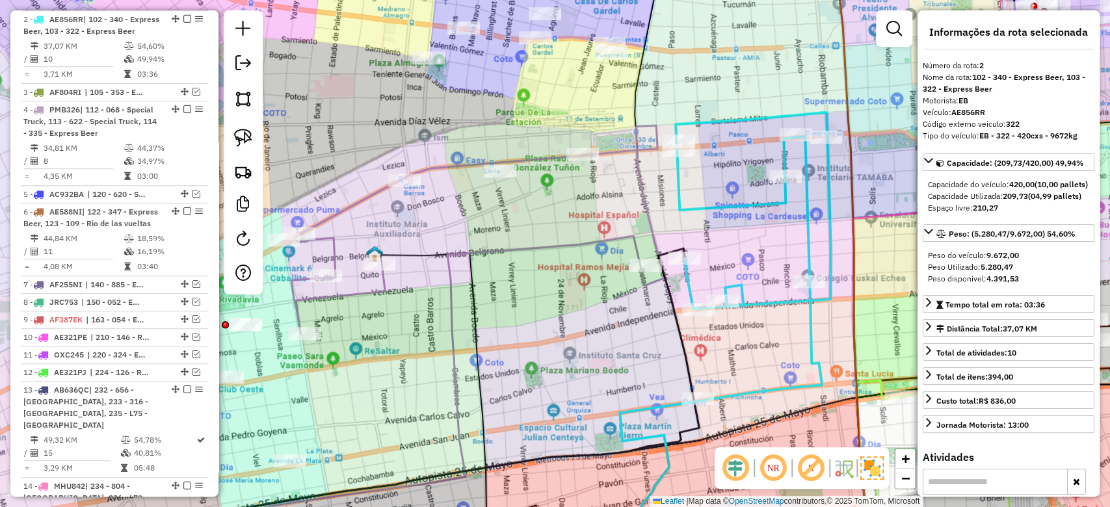
click at [730, 221] on div "Janela de atendimento Grade de atendimento Capacidade Transportadoras Veículos …" at bounding box center [555, 253] width 1110 height 507
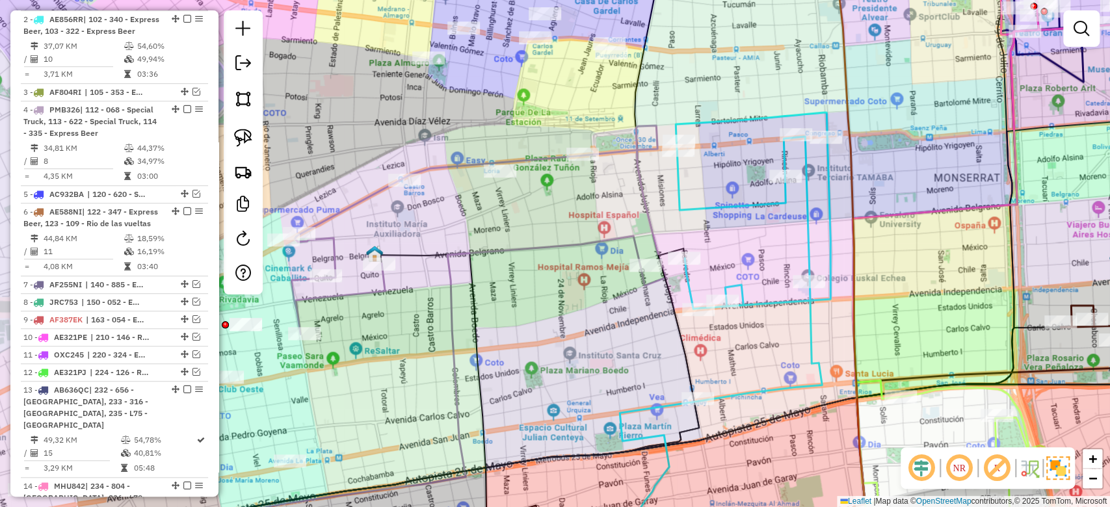
click at [739, 202] on icon at bounding box center [752, 256] width 155 height 289
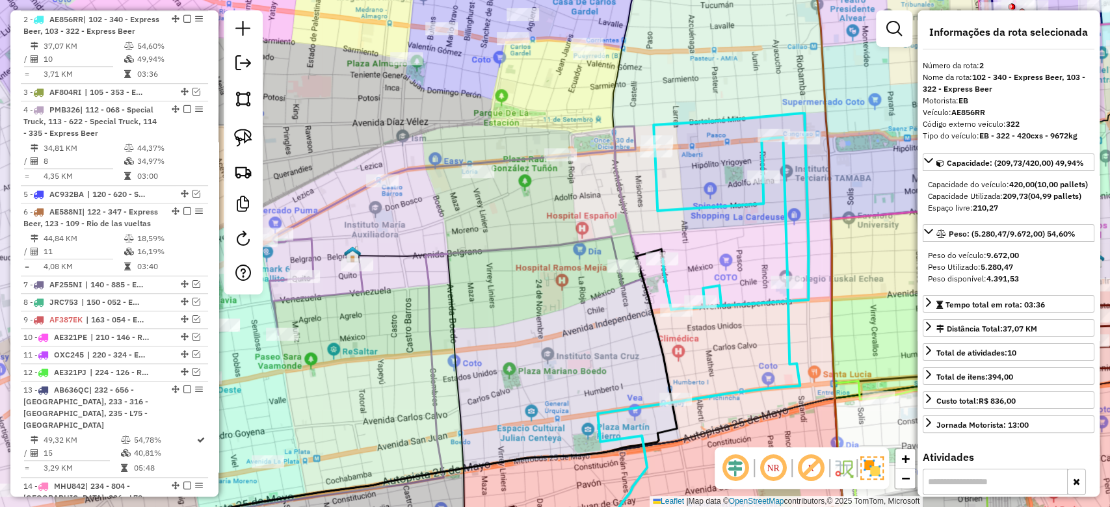
drag, startPoint x: 813, startPoint y: 252, endPoint x: 828, endPoint y: 250, distance: 15.1
click at [826, 250] on div "Janela de atendimento Grade de atendimento Capacidade Transportadoras Veículos …" at bounding box center [555, 253] width 1110 height 507
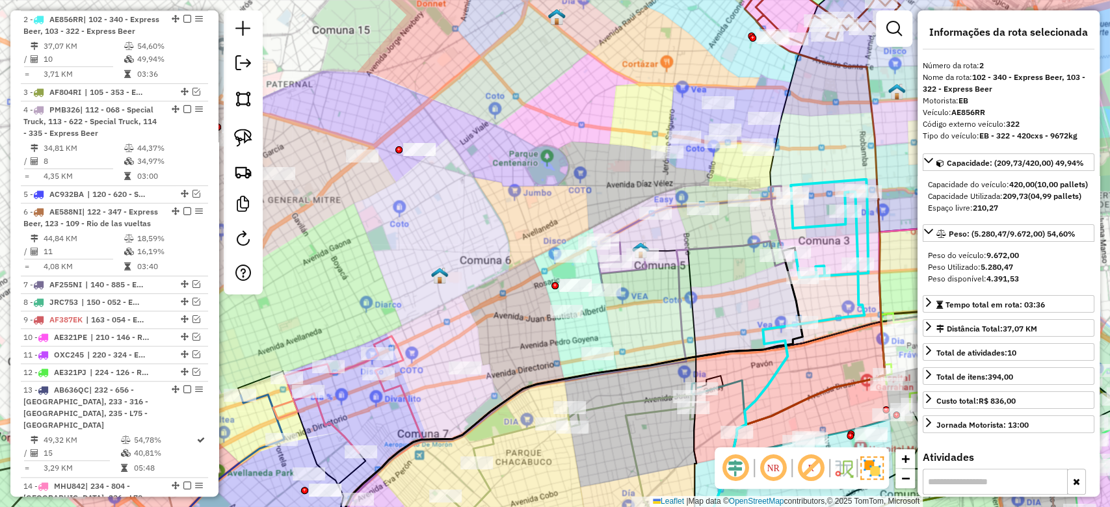
drag, startPoint x: 823, startPoint y: 250, endPoint x: 740, endPoint y: 244, distance: 83.4
click at [744, 247] on div "Janela de atendimento Grade de atendimento Capacidade Transportadoras Veículos …" at bounding box center [555, 253] width 1110 height 507
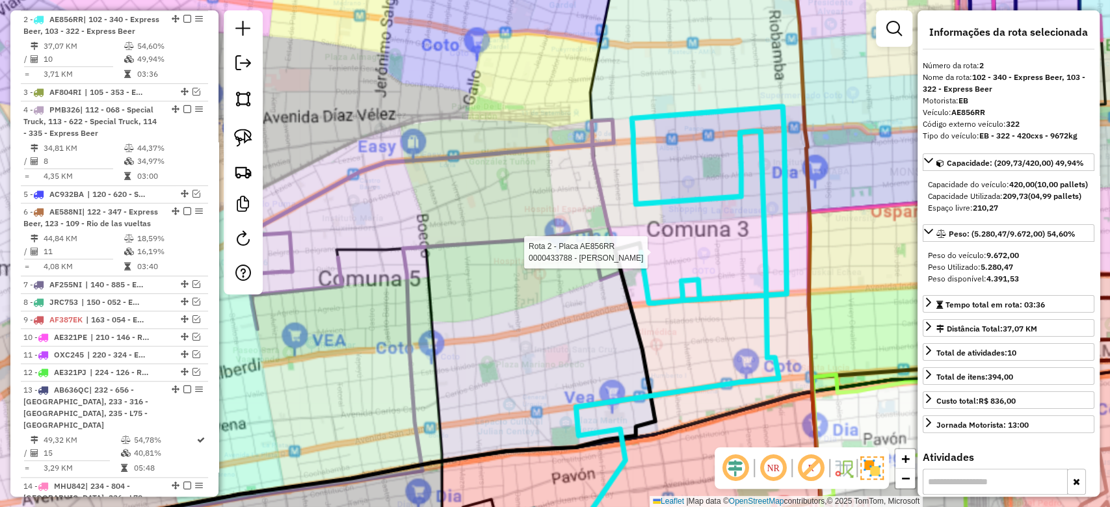
click at [740, 240] on div "Rota 2 - Placa AE856RR 0000433788 - [PERSON_NAME] de atendimento Grade de atend…" at bounding box center [555, 253] width 1110 height 507
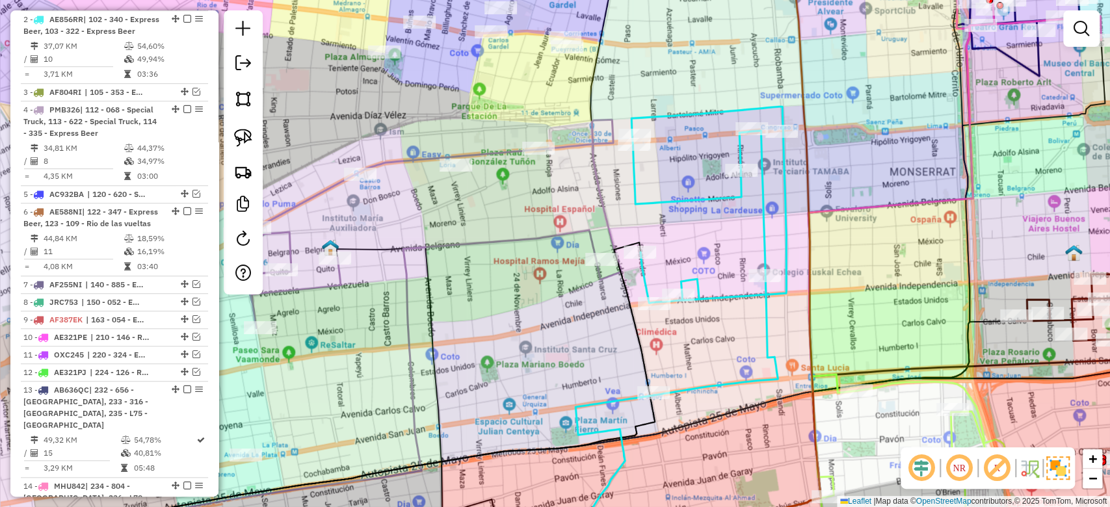
drag, startPoint x: 707, startPoint y: 204, endPoint x: 640, endPoint y: 202, distance: 66.3
click at [707, 203] on icon at bounding box center [708, 251] width 155 height 289
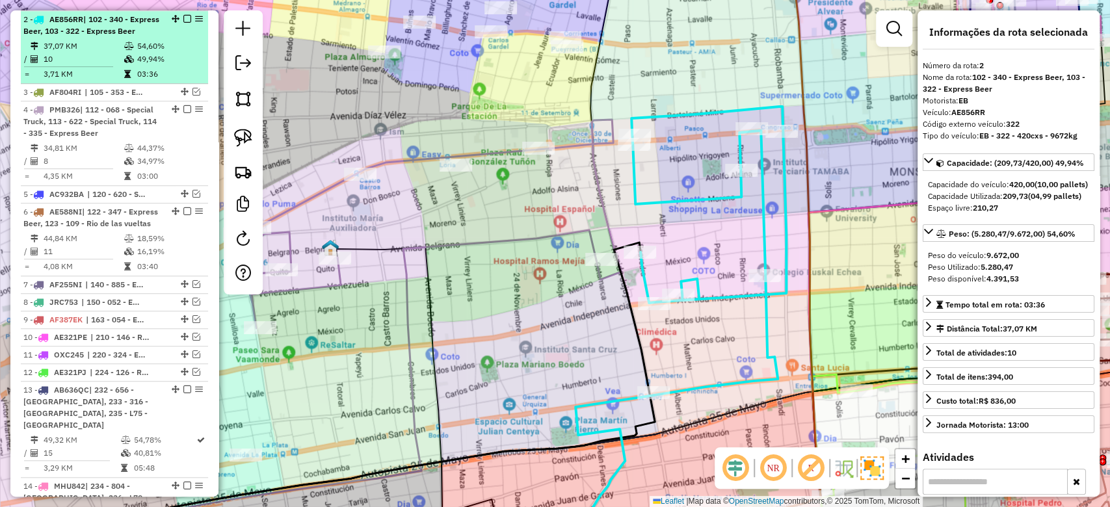
click at [183, 15] on em at bounding box center [187, 19] width 8 height 8
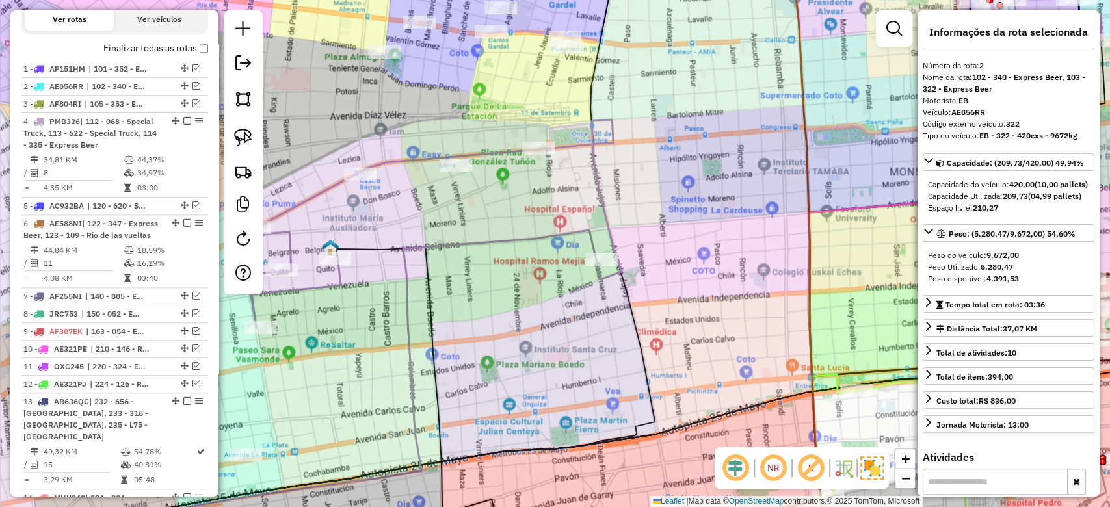
drag, startPoint x: 634, startPoint y: 343, endPoint x: 783, endPoint y: 310, distance: 153.2
click at [765, 315] on div "Janela de atendimento Grade de atendimento Capacidade Transportadoras Veículos …" at bounding box center [555, 253] width 1110 height 507
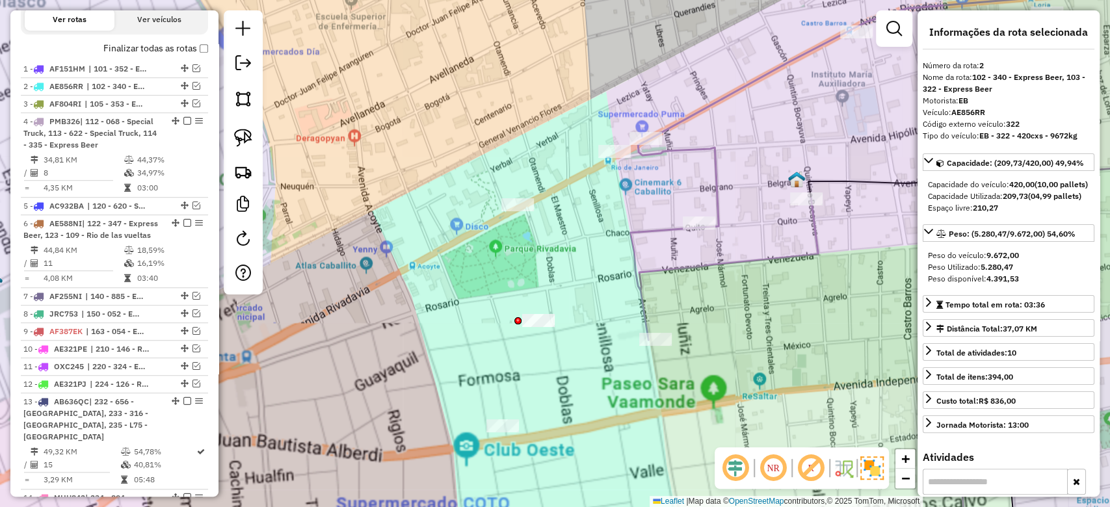
click at [655, 268] on icon at bounding box center [925, 160] width 590 height 359
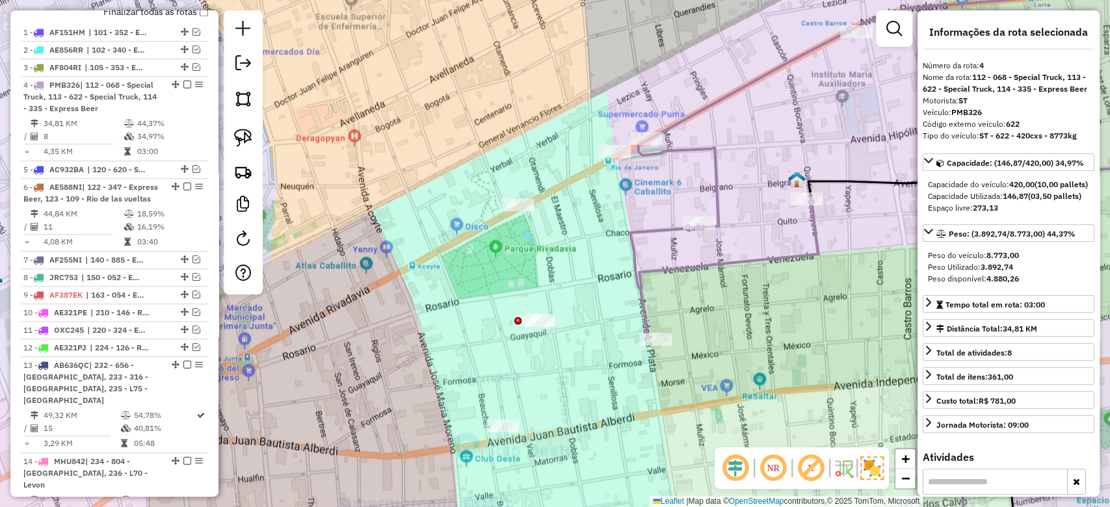
scroll to position [564, 0]
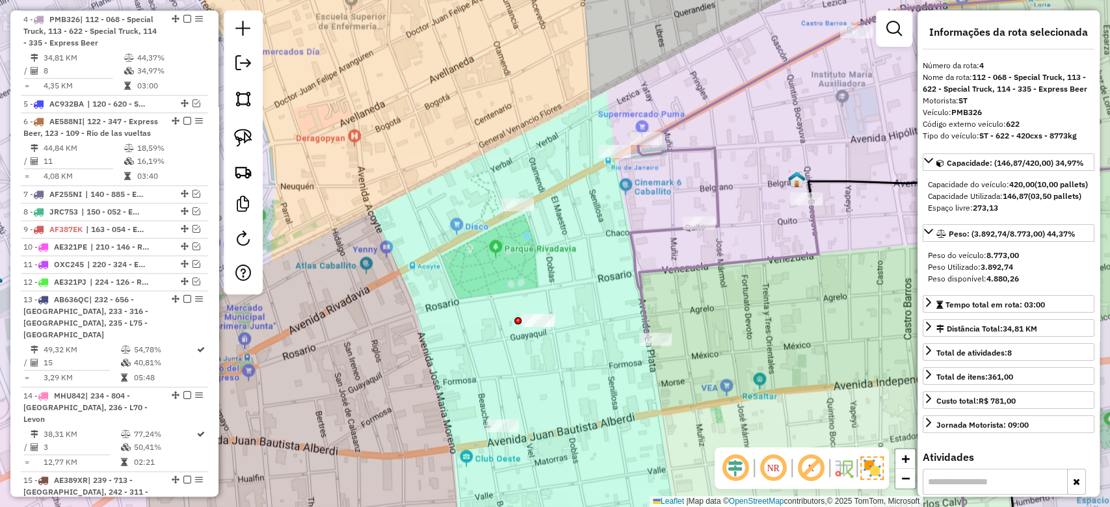
click at [654, 231] on icon at bounding box center [925, 160] width 590 height 359
click at [652, 200] on div "Janela de atendimento Grade de atendimento Capacidade Transportadoras Veículos …" at bounding box center [555, 253] width 1110 height 507
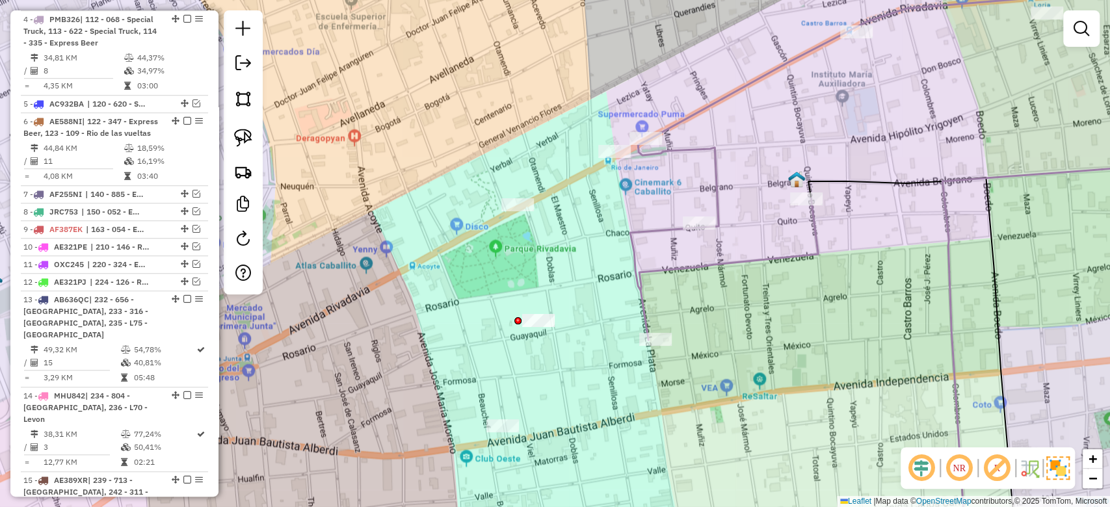
click at [748, 175] on div "Janela de atendimento Grade de atendimento Capacidade Transportadoras Veículos …" at bounding box center [555, 253] width 1110 height 507
click at [716, 171] on icon at bounding box center [925, 160] width 590 height 359
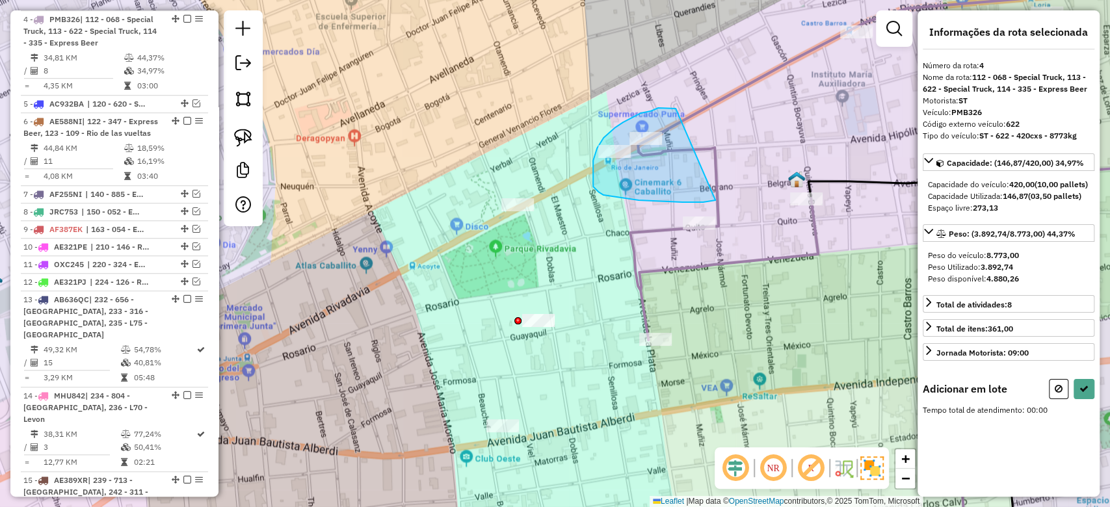
drag, startPoint x: 664, startPoint y: 108, endPoint x: 746, endPoint y: 179, distance: 107.8
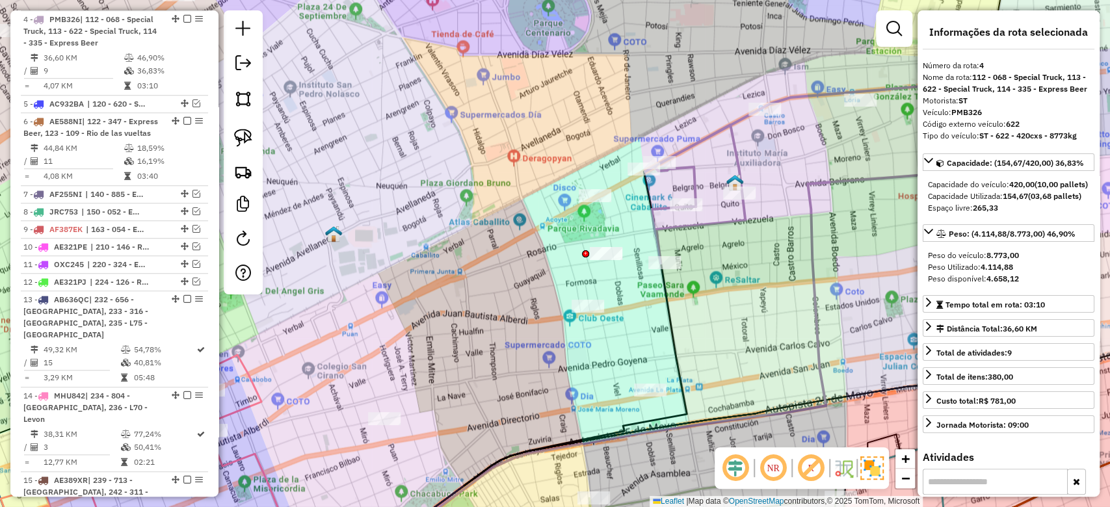
drag, startPoint x: 809, startPoint y: 148, endPoint x: 712, endPoint y: 177, distance: 101.4
click at [713, 177] on div "Janela de atendimento Grade de atendimento Capacidade Transportadoras Veículos …" at bounding box center [555, 253] width 1110 height 507
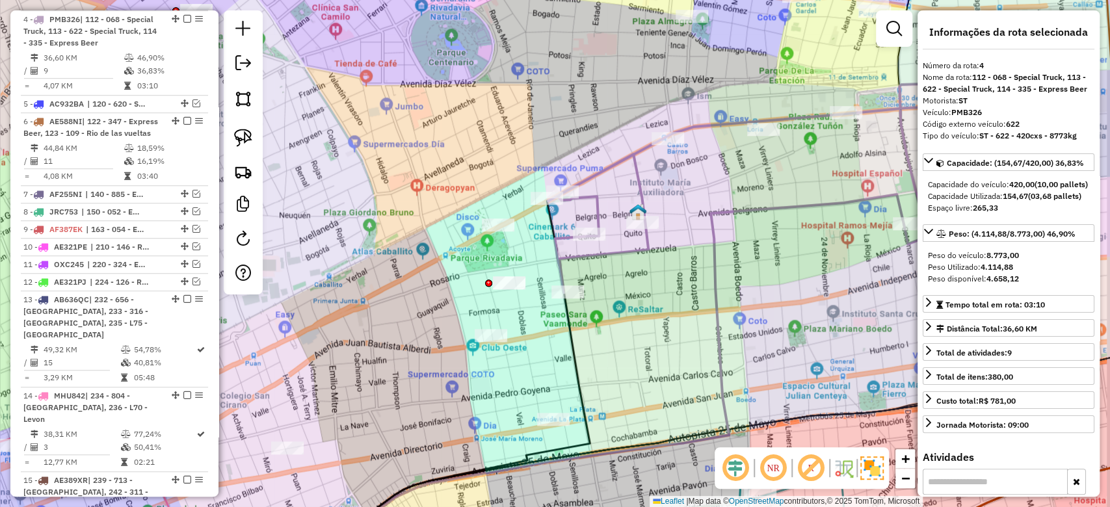
click at [713, 174] on div "Janela de atendimento Grade de atendimento Capacidade Transportadoras Veículos …" at bounding box center [555, 253] width 1110 height 507
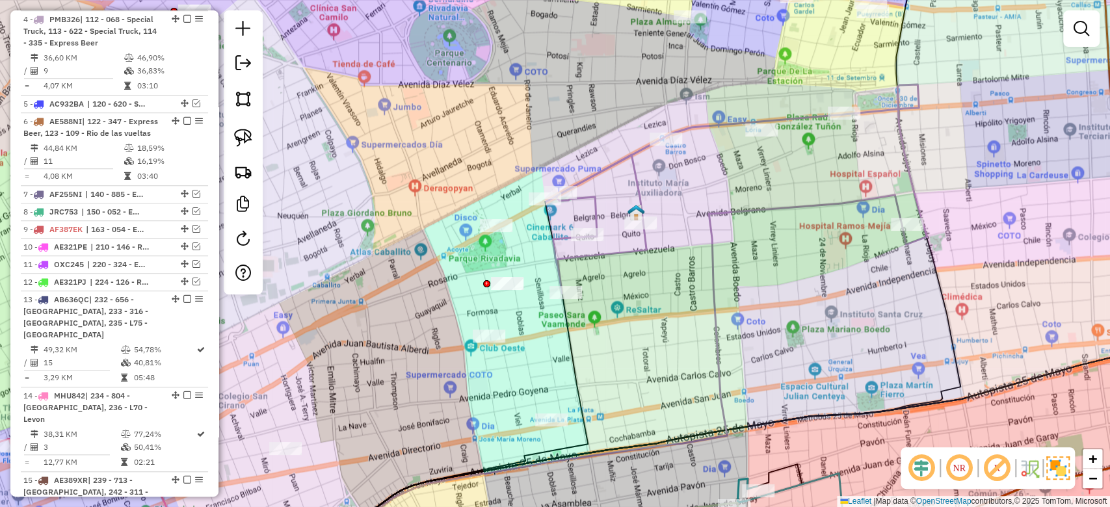
click at [731, 205] on icon at bounding box center [608, 376] width 586 height 363
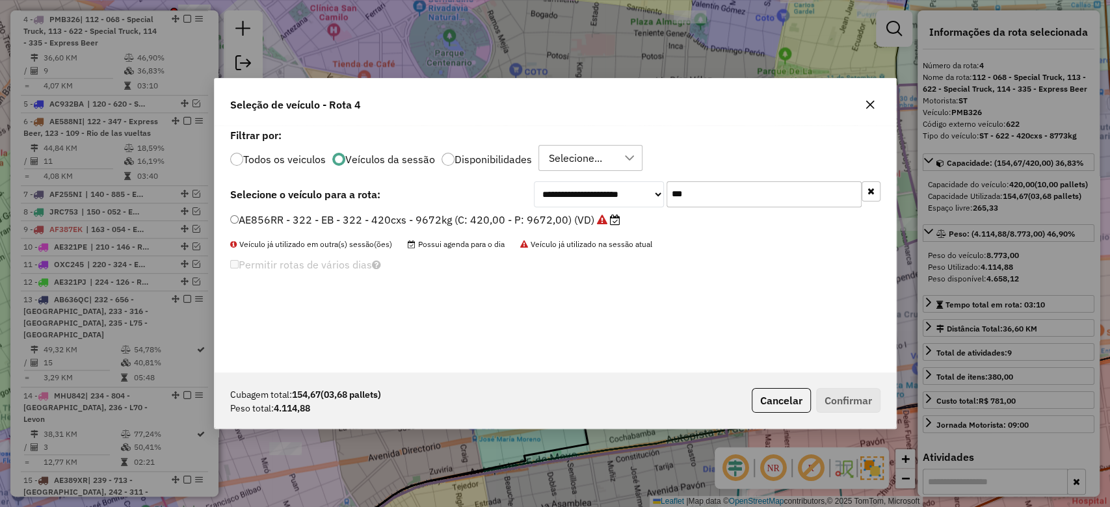
scroll to position [7, 4]
drag, startPoint x: 731, startPoint y: 189, endPoint x: 645, endPoint y: 185, distance: 86.6
click at [645, 185] on div "**********" at bounding box center [707, 194] width 347 height 26
click at [865, 107] on icon "button" at bounding box center [870, 104] width 10 height 10
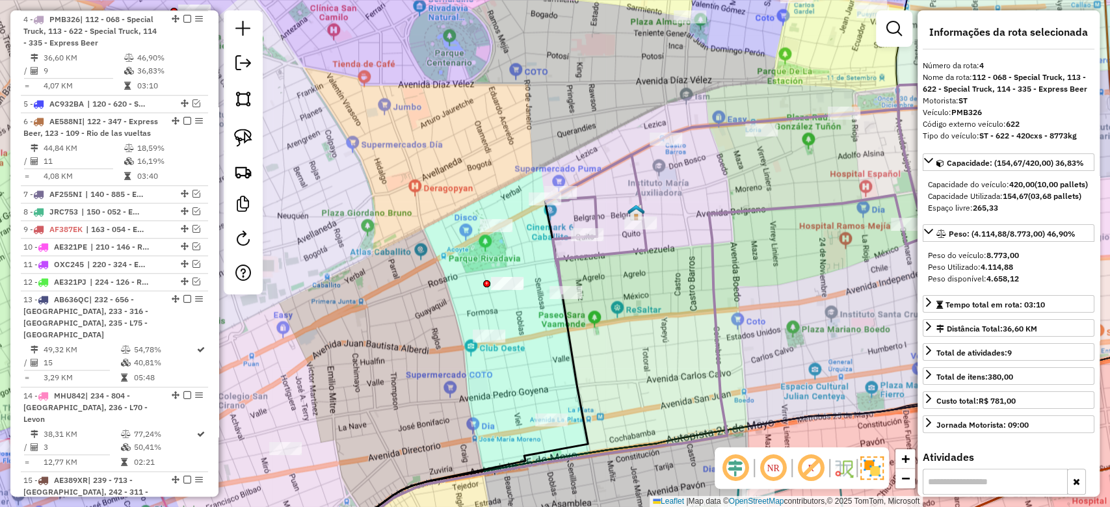
drag, startPoint x: 687, startPoint y: 226, endPoint x: 688, endPoint y: 214, distance: 12.4
click at [687, 226] on div "Janela de atendimento Grade de atendimento Capacidade Transportadoras Veículos …" at bounding box center [555, 253] width 1110 height 507
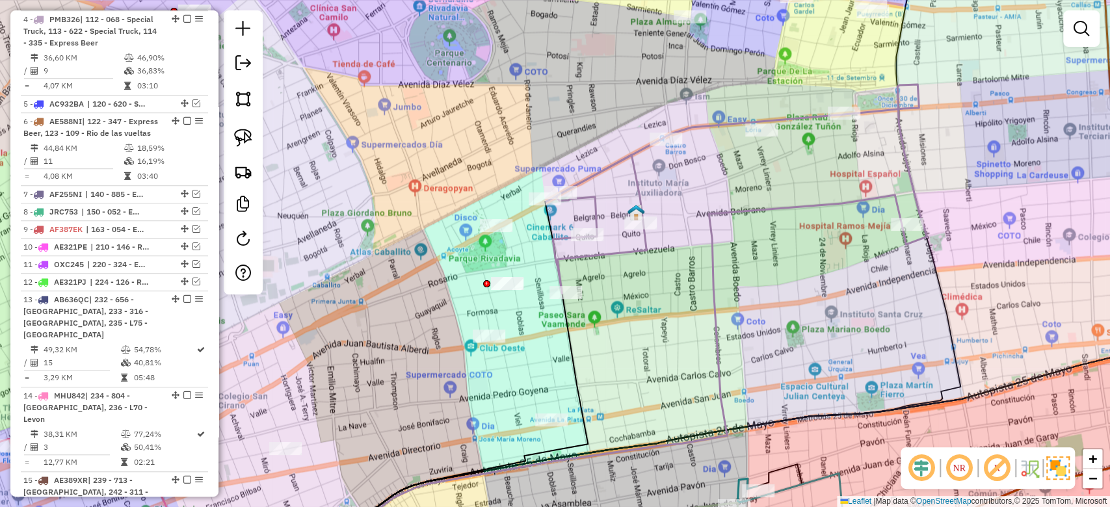
click at [682, 194] on div "Janela de atendimento Grade de atendimento Capacidade Transportadoras Veículos …" at bounding box center [555, 253] width 1110 height 507
click at [640, 182] on icon at bounding box center [736, 189] width 380 height 209
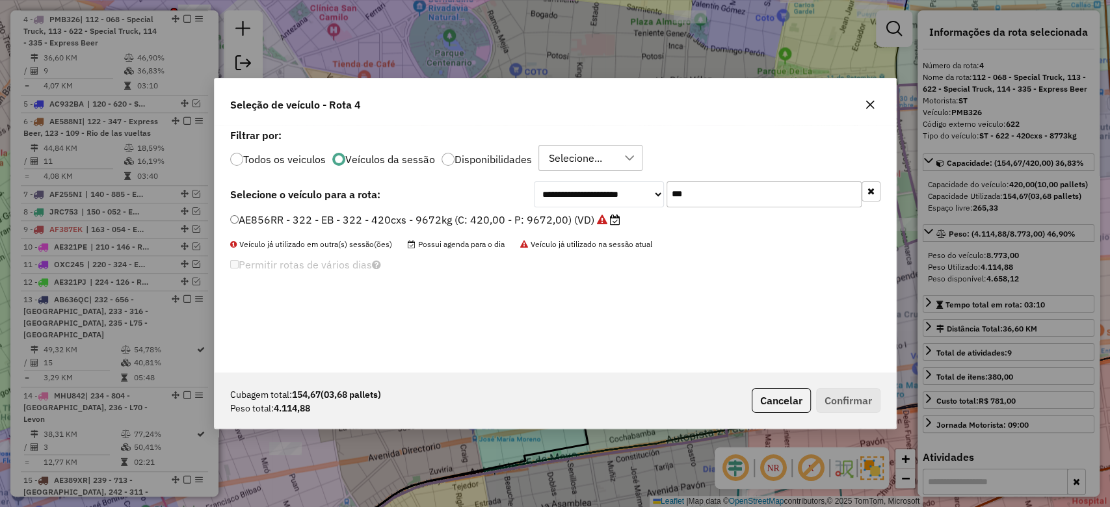
drag, startPoint x: 734, startPoint y: 196, endPoint x: 610, endPoint y: 178, distance: 125.4
click at [611, 178] on div "**********" at bounding box center [555, 248] width 681 height 247
type input "***"
click at [567, 215] on label "EHF751 - 335 - EB - 335 - 420cxs - 6121kg (C: 420,00 - P: 6121,00) (VD)" at bounding box center [415, 220] width 371 height 16
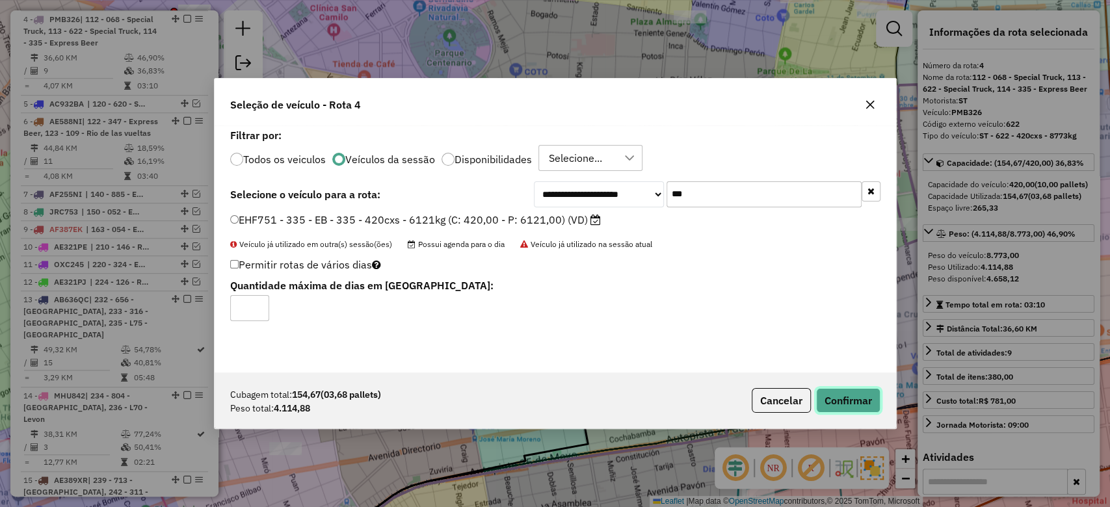
click at [868, 409] on button "Confirmar" at bounding box center [848, 400] width 64 height 25
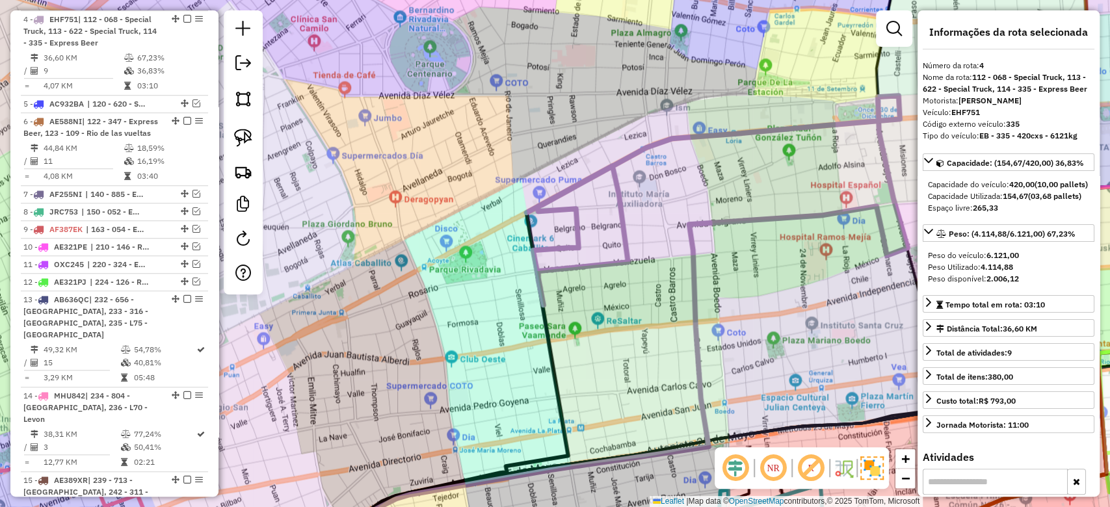
click at [654, 219] on div "Janela de atendimento Grade de atendimento Capacidade Transportadoras Veículos …" at bounding box center [555, 253] width 1110 height 507
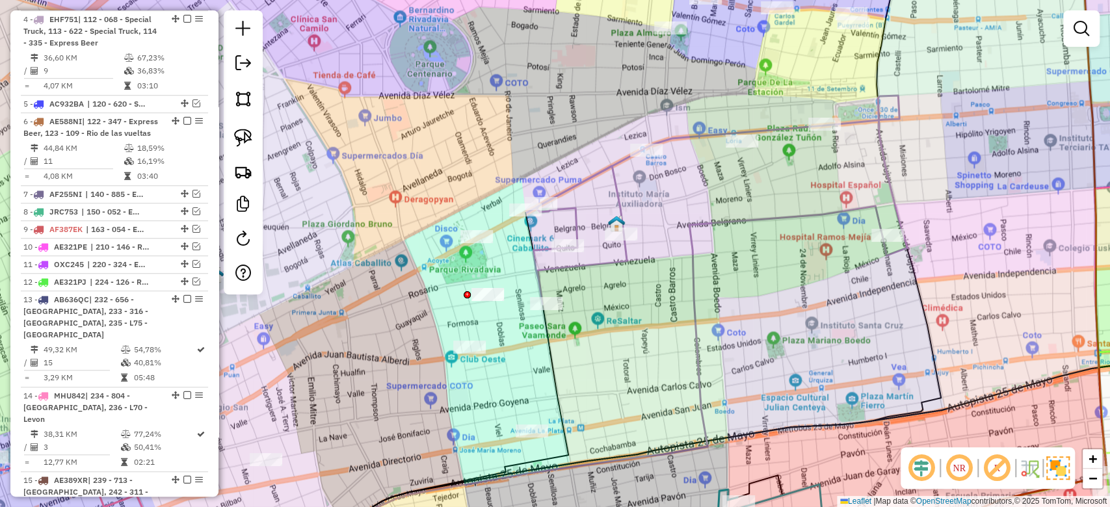
click at [624, 200] on icon at bounding box center [717, 200] width 380 height 209
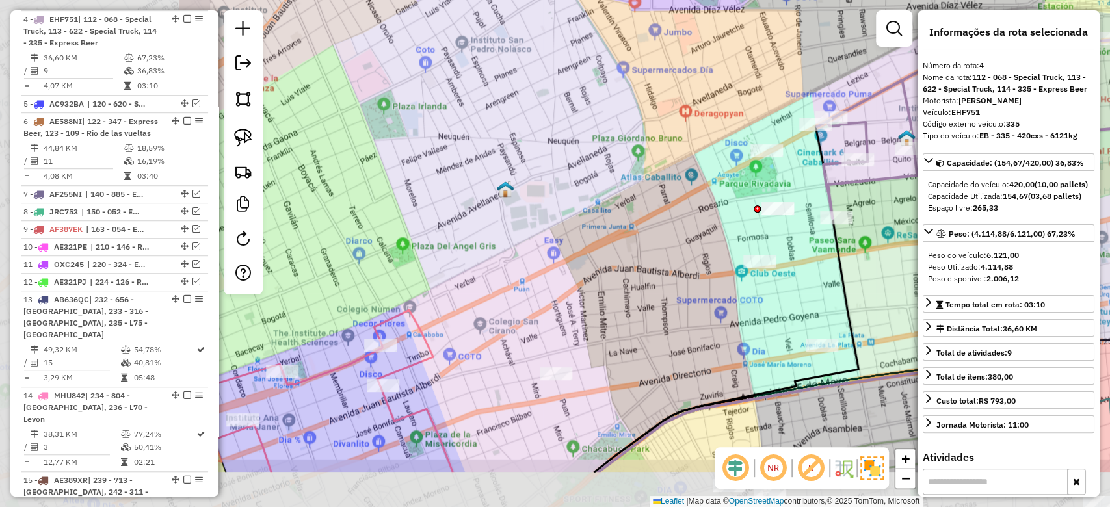
drag, startPoint x: 644, startPoint y: 346, endPoint x: 944, endPoint y: 257, distance: 313.3
click at [934, 261] on hb-router-mapa "Informações da Sessão 1275014 - [DATE] Criação: [DATE] 18:24 Depósito: SAZ AR M…" at bounding box center [555, 253] width 1110 height 507
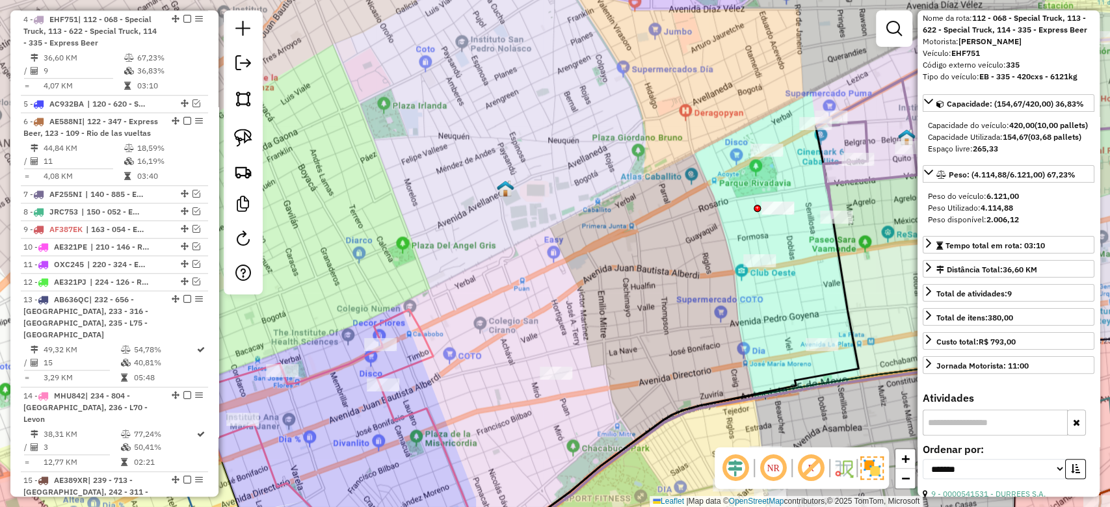
scroll to position [86, 0]
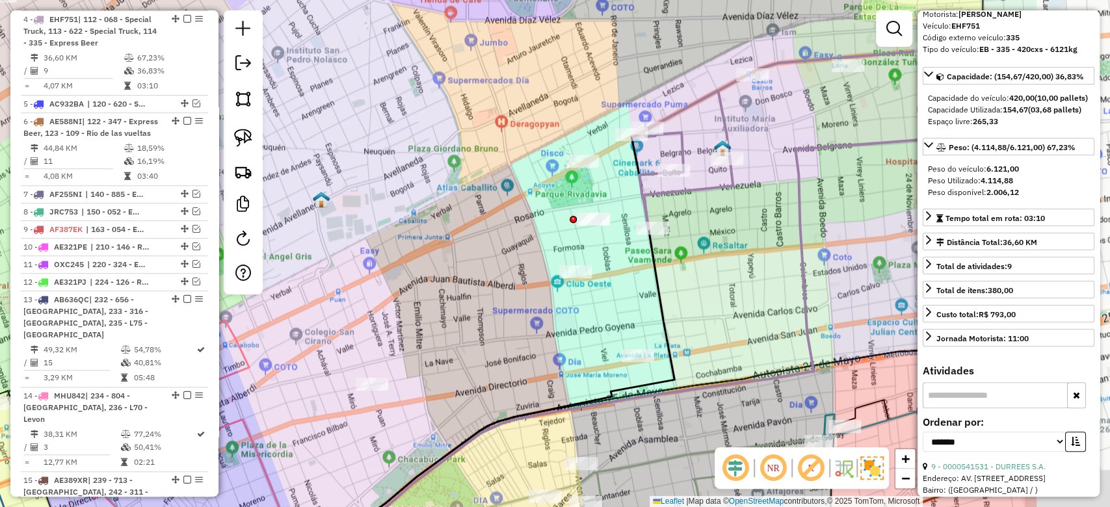
drag, startPoint x: 775, startPoint y: 263, endPoint x: 681, endPoint y: 270, distance: 94.5
click at [681, 270] on div "Janela de atendimento Grade de atendimento Capacidade Transportadoras Veículos …" at bounding box center [555, 253] width 1110 height 507
drag, startPoint x: 662, startPoint y: 259, endPoint x: 634, endPoint y: 268, distance: 29.4
click at [634, 268] on div "Janela de atendimento Grade de atendimento Capacidade Transportadoras Veículos …" at bounding box center [555, 253] width 1110 height 507
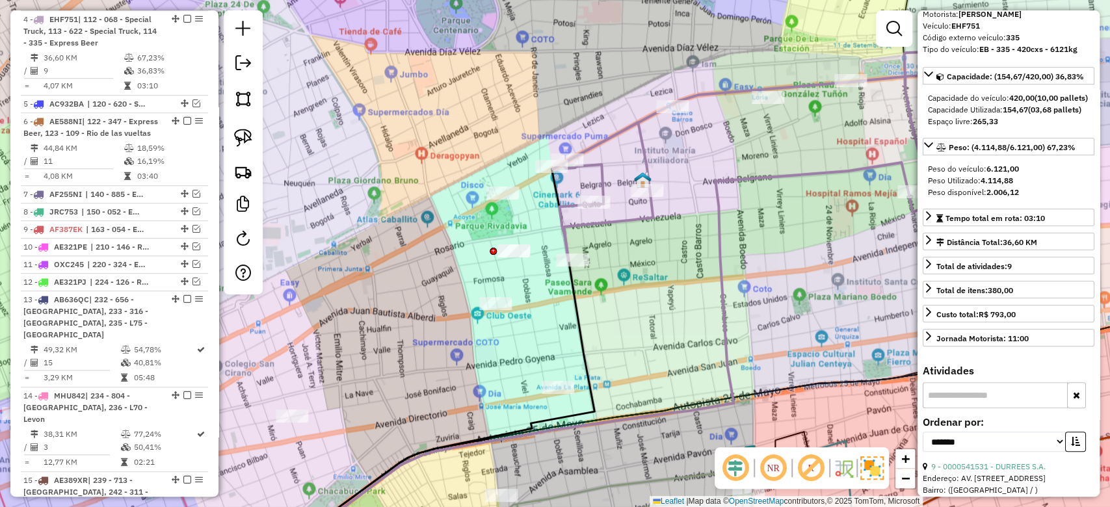
click at [662, 224] on div "Janela de atendimento Grade de atendimento Capacidade Transportadoras Veículos …" at bounding box center [555, 253] width 1110 height 507
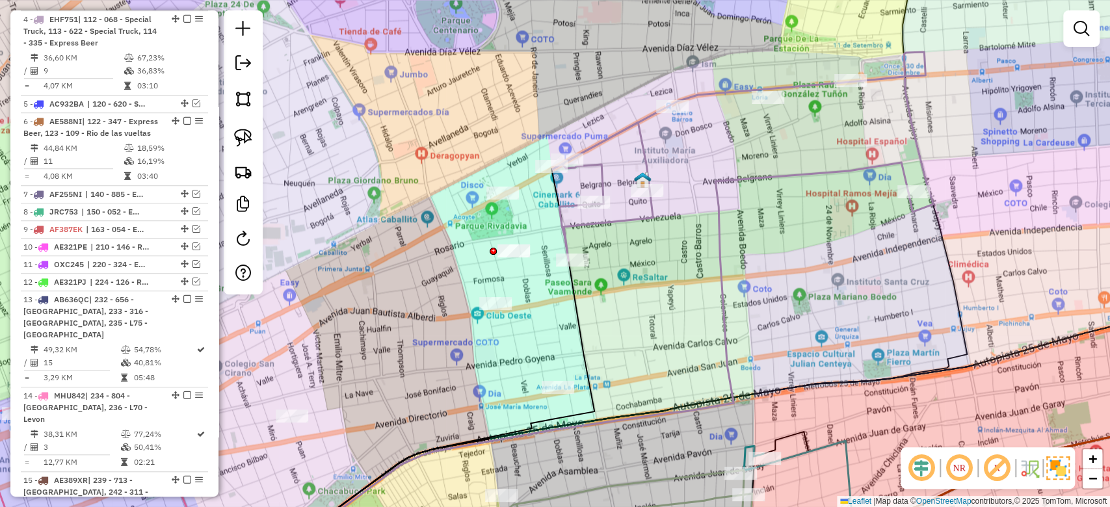
drag, startPoint x: 675, startPoint y: 161, endPoint x: 666, endPoint y: 161, distance: 8.5
click at [674, 161] on div "Janela de atendimento Grade de atendimento Capacidade Transportadoras Veículos …" at bounding box center [555, 253] width 1110 height 507
click at [644, 147] on icon at bounding box center [743, 156] width 380 height 209
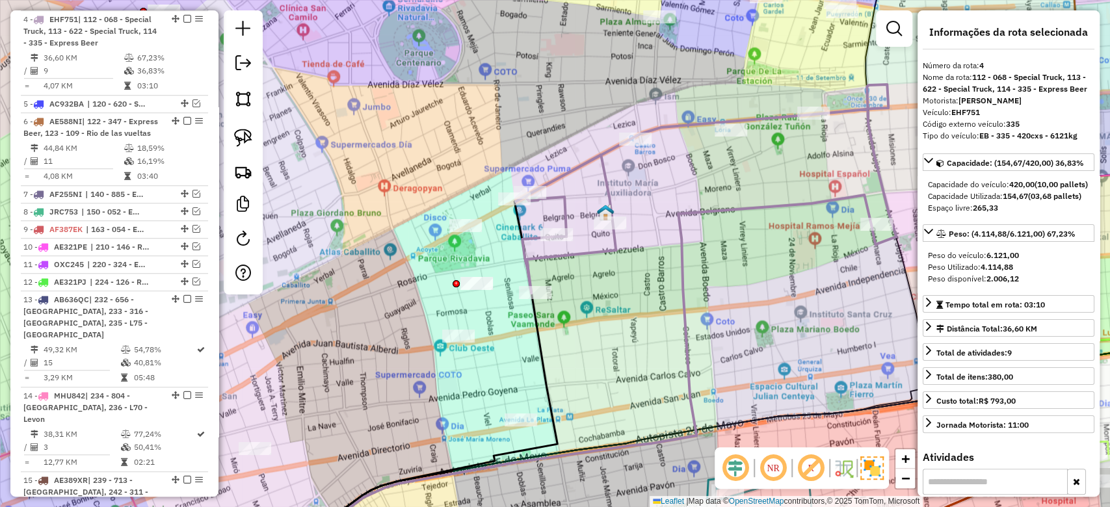
drag, startPoint x: 642, startPoint y: 186, endPoint x: 623, endPoint y: 197, distance: 22.4
click at [623, 196] on div "Janela de atendimento Grade de atendimento Capacidade Transportadoras Veículos …" at bounding box center [555, 253] width 1110 height 507
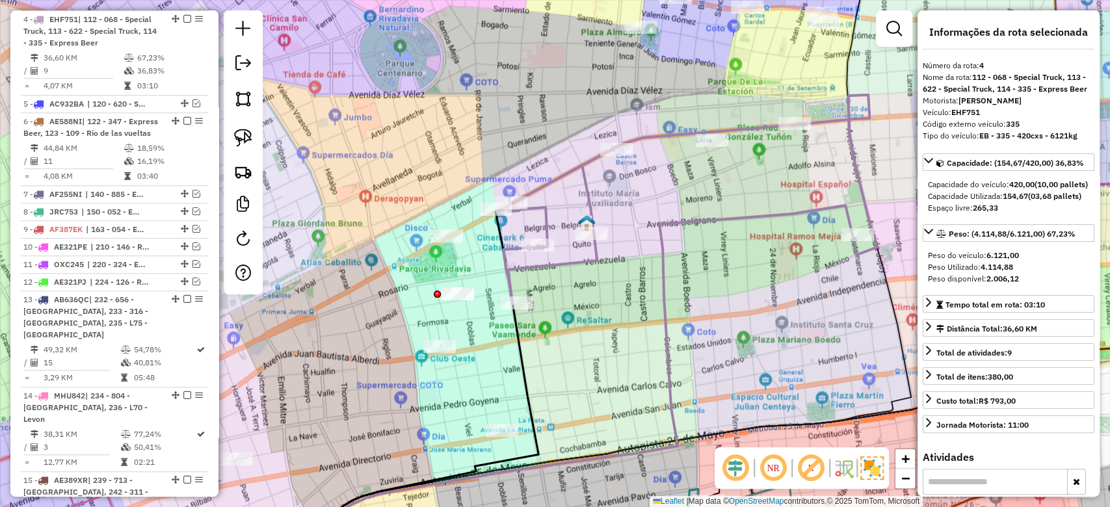
click at [631, 207] on div "Janela de atendimento Grade de atendimento Capacidade Transportadoras Veículos …" at bounding box center [555, 253] width 1110 height 507
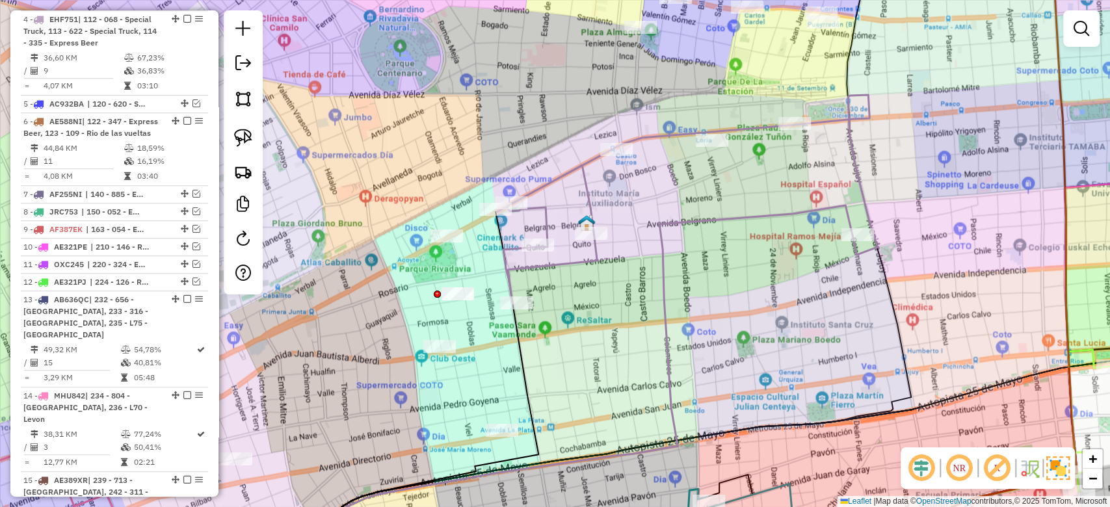
click at [616, 207] on div "Janela de atendimento Grade de atendimento Capacidade Transportadoras Veículos …" at bounding box center [555, 253] width 1110 height 507
click at [590, 194] on icon at bounding box center [687, 199] width 380 height 209
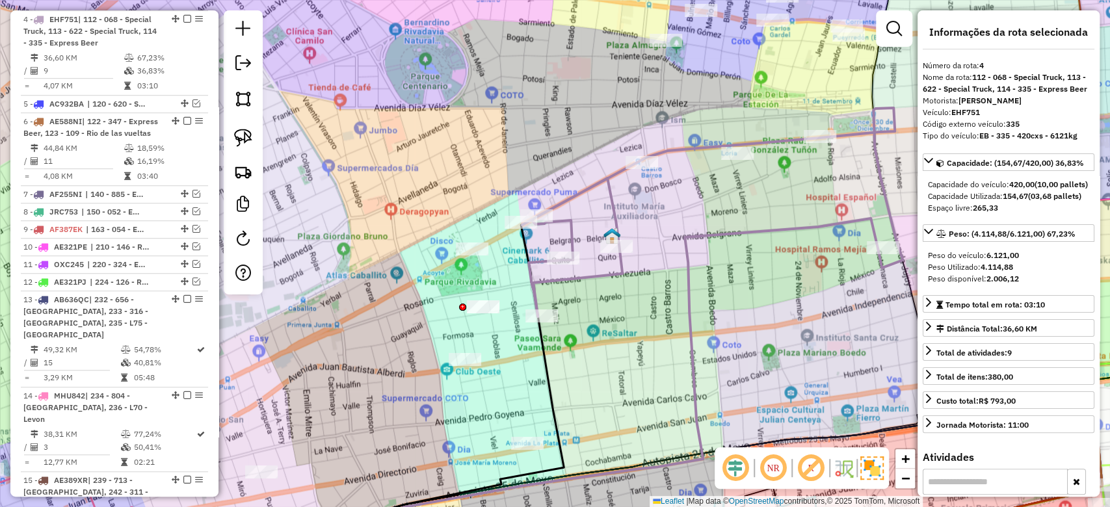
drag, startPoint x: 645, startPoint y: 196, endPoint x: 632, endPoint y: 204, distance: 15.5
click at [646, 196] on div "Janela de atendimento Grade de atendimento Capacidade Transportadoras Veículos …" at bounding box center [555, 253] width 1110 height 507
drag, startPoint x: 598, startPoint y: 387, endPoint x: 681, endPoint y: 311, distance: 112.3
click at [660, 330] on div "Janela de atendimento Grade de atendimento Capacidade Transportadoras Veículos …" at bounding box center [555, 253] width 1110 height 507
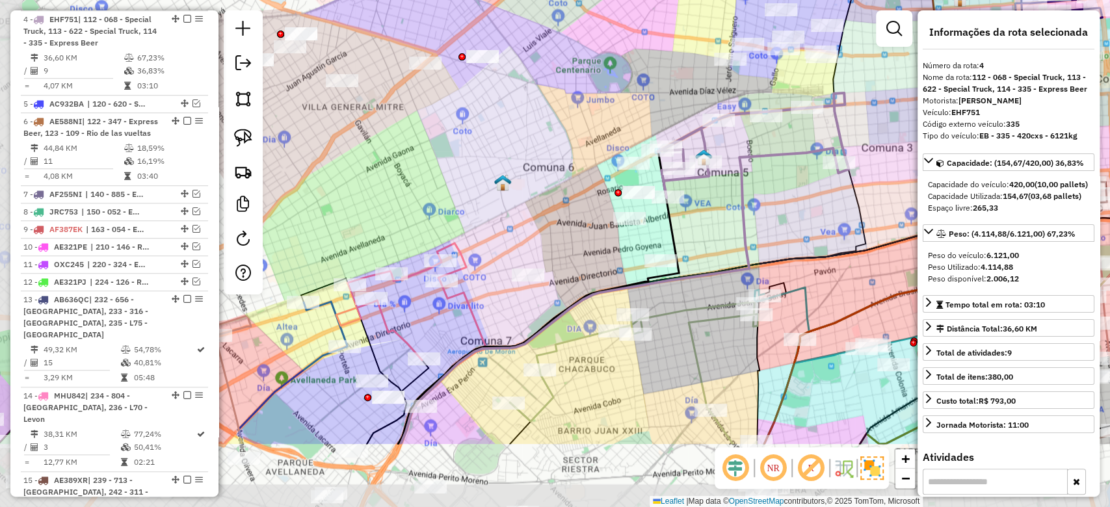
drag, startPoint x: 568, startPoint y: 346, endPoint x: 588, endPoint y: 267, distance: 81.0
click at [618, 242] on div "Janela de atendimento Grade de atendimento Capacidade Transportadoras Veículos …" at bounding box center [555, 253] width 1110 height 507
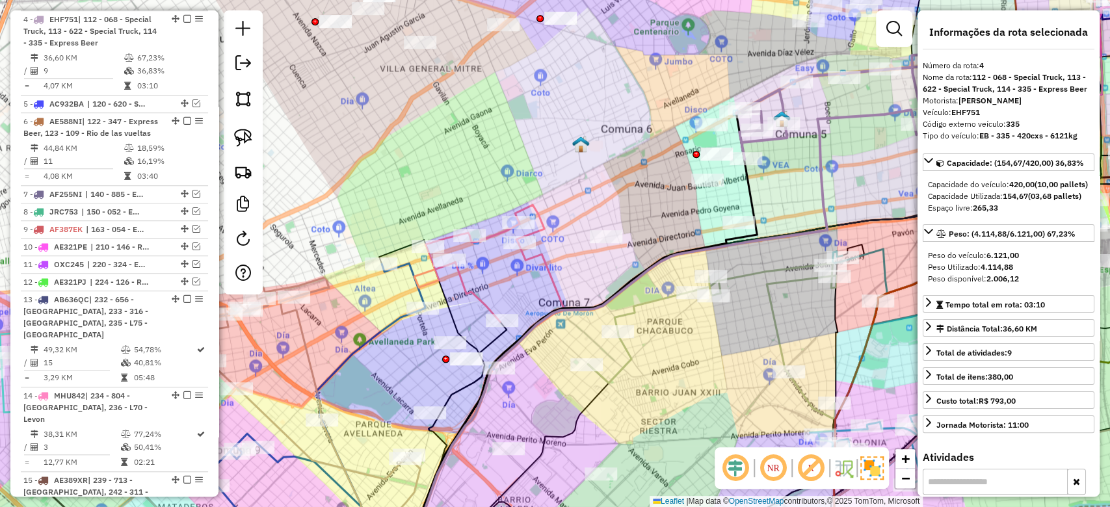
drag, startPoint x: 570, startPoint y: 264, endPoint x: 692, endPoint y: 179, distance: 149.1
click at [692, 177] on div "Janela de atendimento Grade de atendimento Capacidade Transportadoras Veículos …" at bounding box center [555, 253] width 1110 height 507
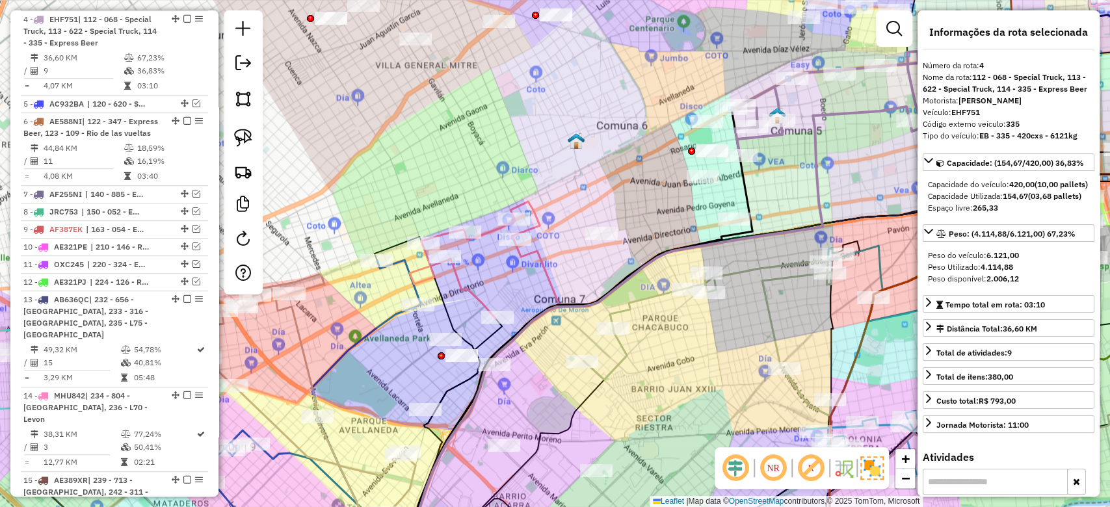
drag, startPoint x: 700, startPoint y: 177, endPoint x: 732, endPoint y: 176, distance: 32.5
click at [744, 172] on div "Janela de atendimento Grade de atendimento Capacidade Transportadoras Veículos …" at bounding box center [555, 253] width 1110 height 507
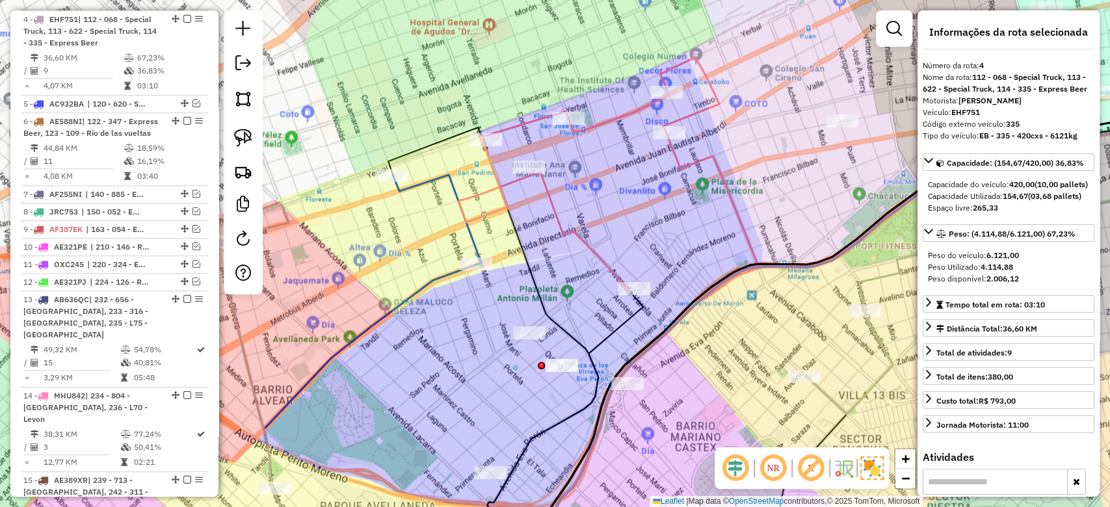
click at [474, 241] on icon at bounding box center [437, 220] width 88 height 90
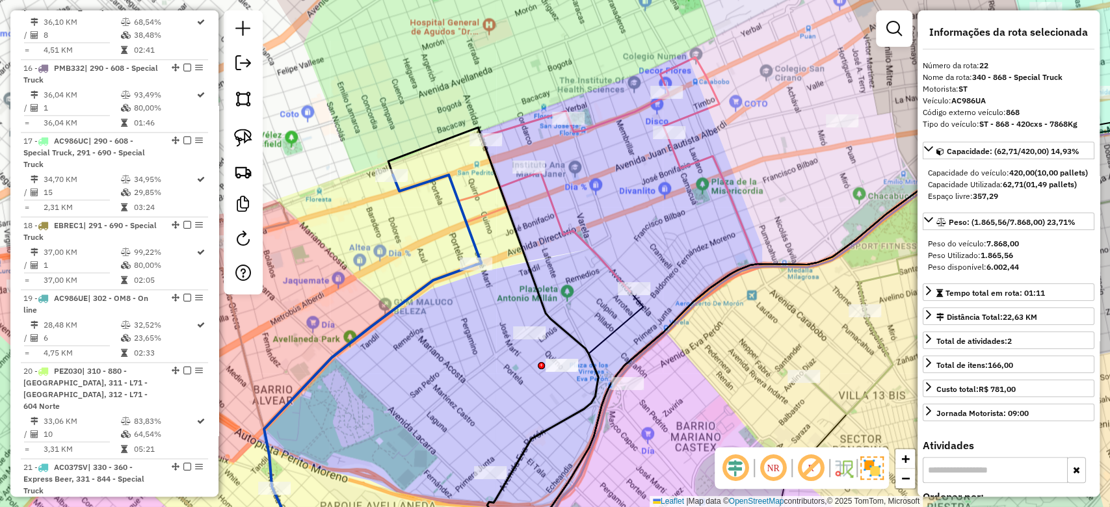
scroll to position [1556, 0]
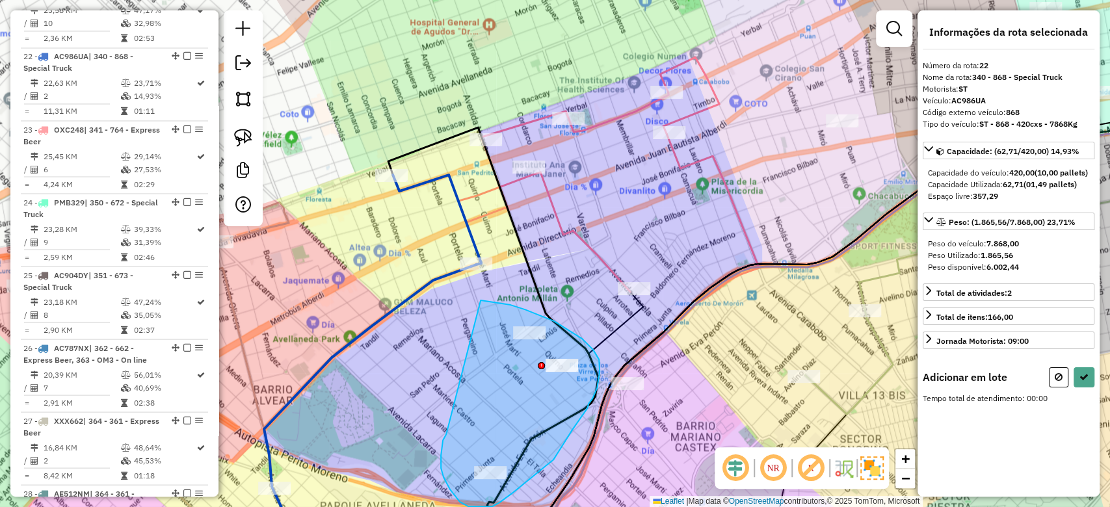
drag, startPoint x: 441, startPoint y: 468, endPoint x: 452, endPoint y: 328, distance: 140.2
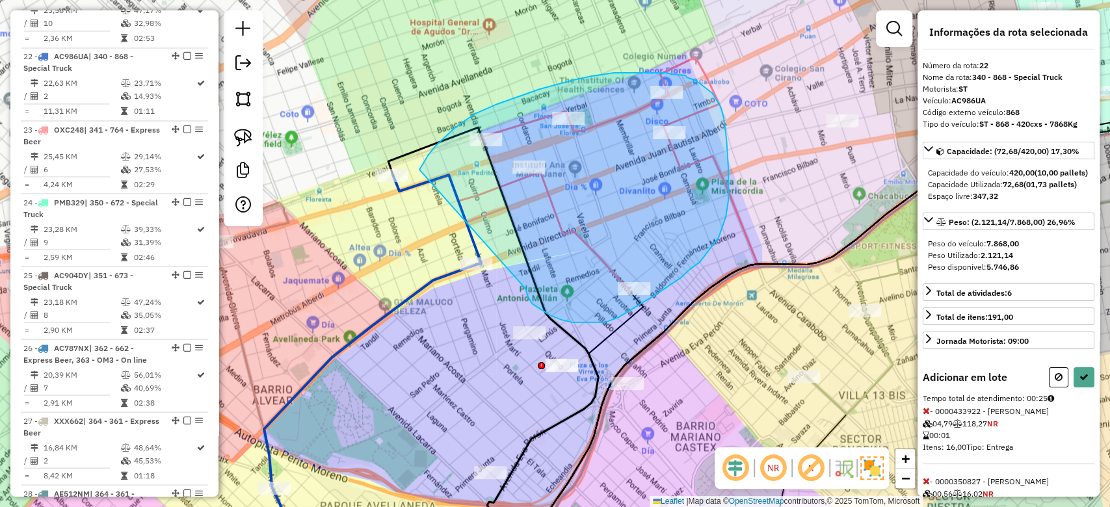
drag, startPoint x: 605, startPoint y: 322, endPoint x: 405, endPoint y: 201, distance: 233.7
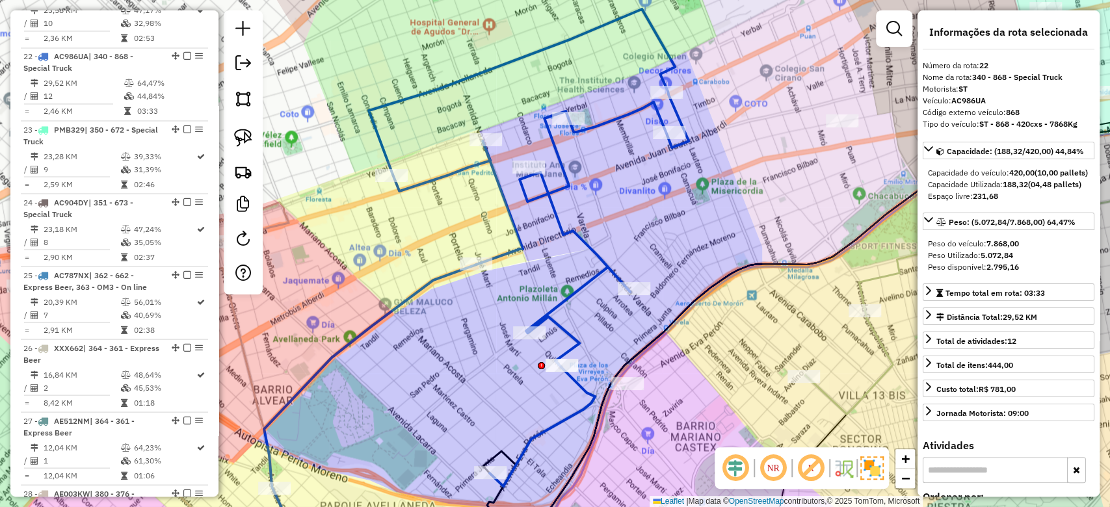
click at [583, 209] on div "Janela de atendimento Grade de atendimento Capacidade Transportadoras Veículos …" at bounding box center [555, 253] width 1110 height 507
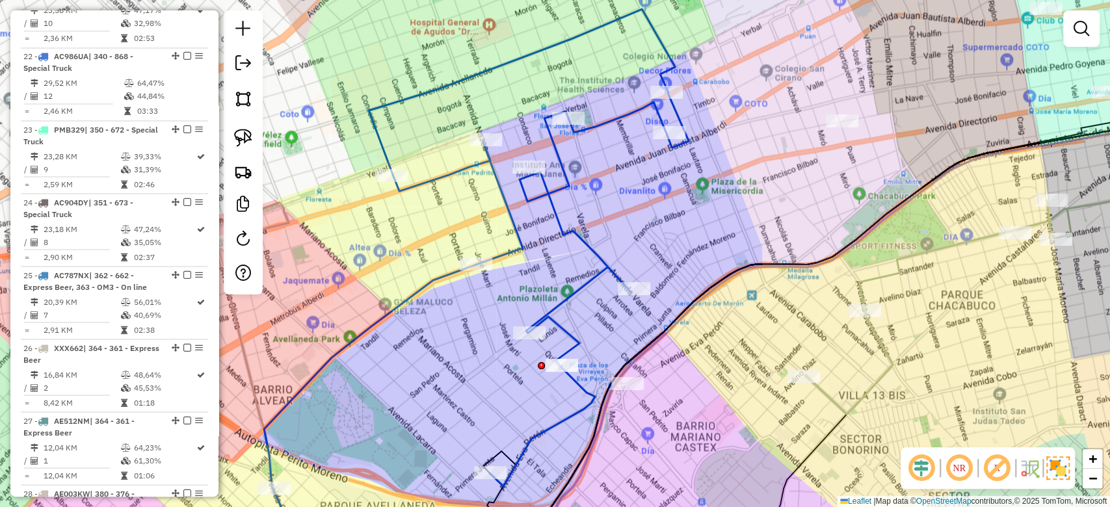
click at [578, 198] on div "Janela de atendimento Grade de atendimento Capacidade Transportadoras Veículos …" at bounding box center [555, 253] width 1110 height 507
click at [554, 203] on icon at bounding box center [529, 247] width 320 height 477
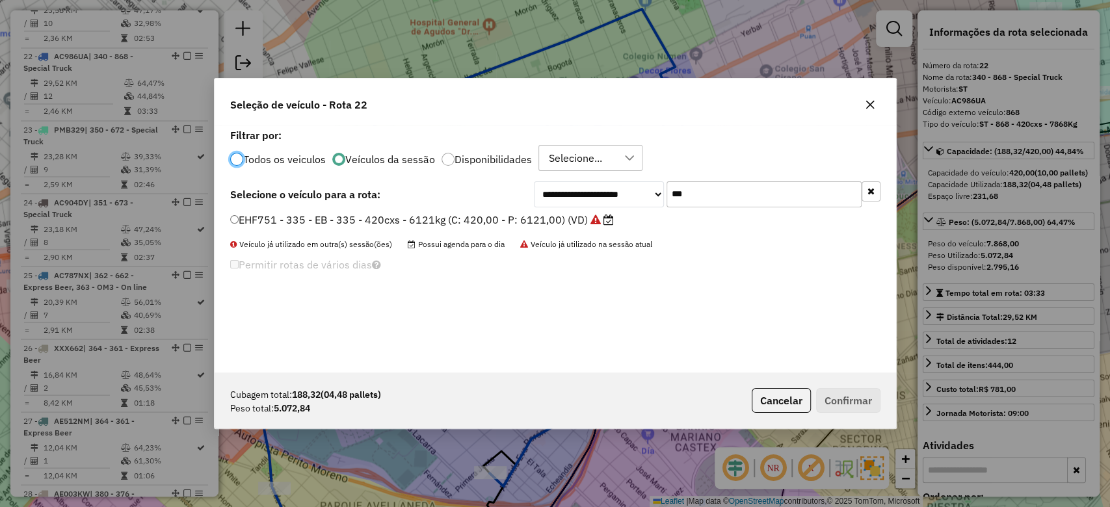
scroll to position [7, 4]
drag, startPoint x: 724, startPoint y: 201, endPoint x: 604, endPoint y: 179, distance: 121.5
click at [605, 180] on div "**********" at bounding box center [555, 248] width 681 height 247
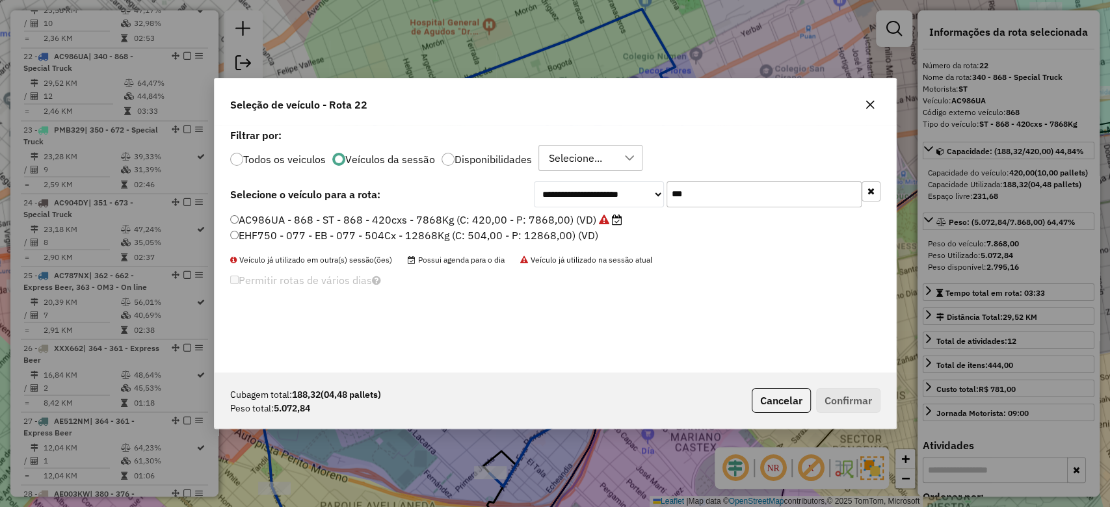
type input "***"
click at [576, 218] on label "AC986UA - 868 - ST - 868 - 420cxs - 7868Kg (C: 420,00 - P: 7868,00) (VD)" at bounding box center [426, 220] width 392 height 16
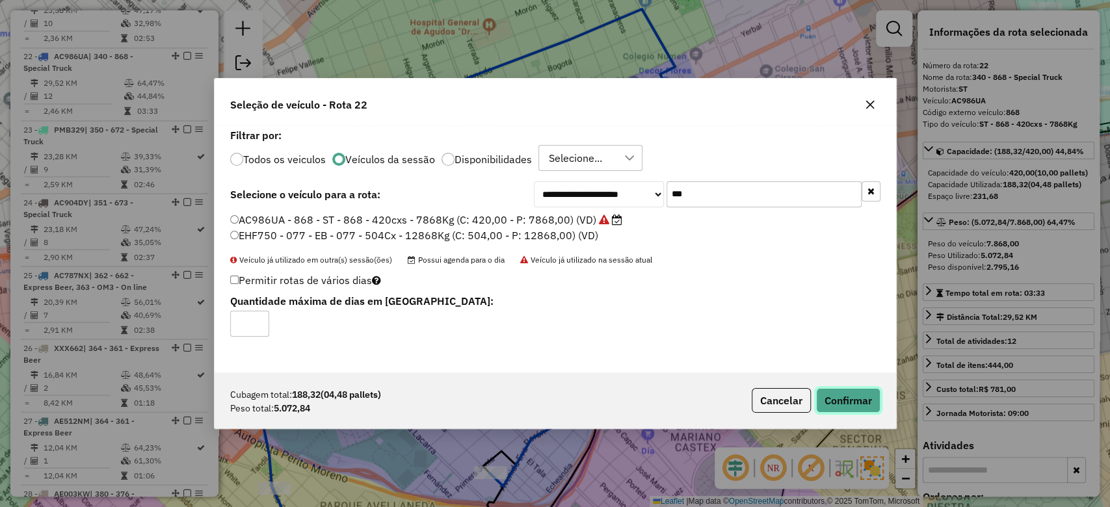
click at [863, 399] on button "Confirmar" at bounding box center [848, 400] width 64 height 25
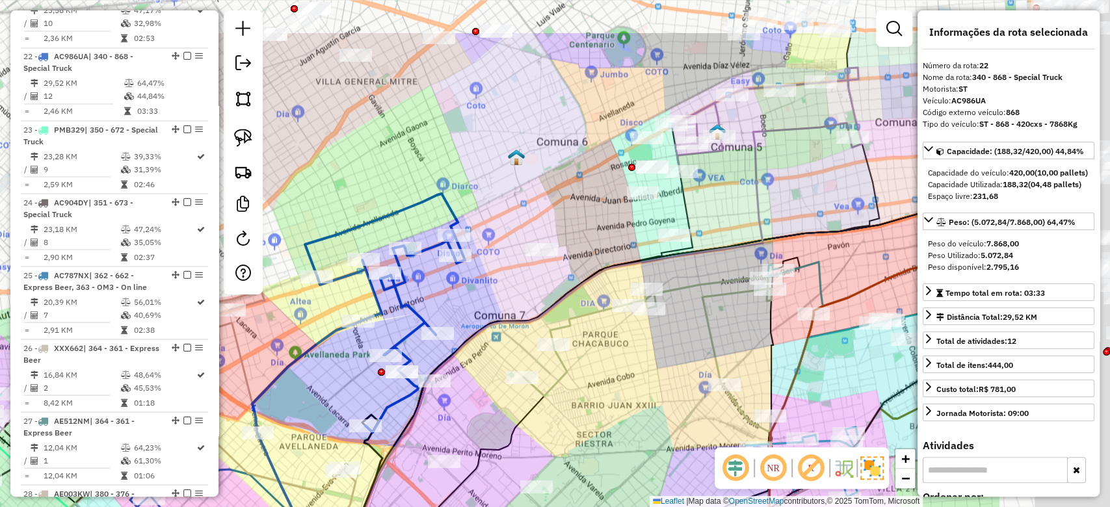
drag, startPoint x: 696, startPoint y: 204, endPoint x: 475, endPoint y: 289, distance: 236.6
click at [475, 289] on div "Janela de atendimento Grade de atendimento Capacidade Transportadoras Veículos …" at bounding box center [555, 253] width 1110 height 507
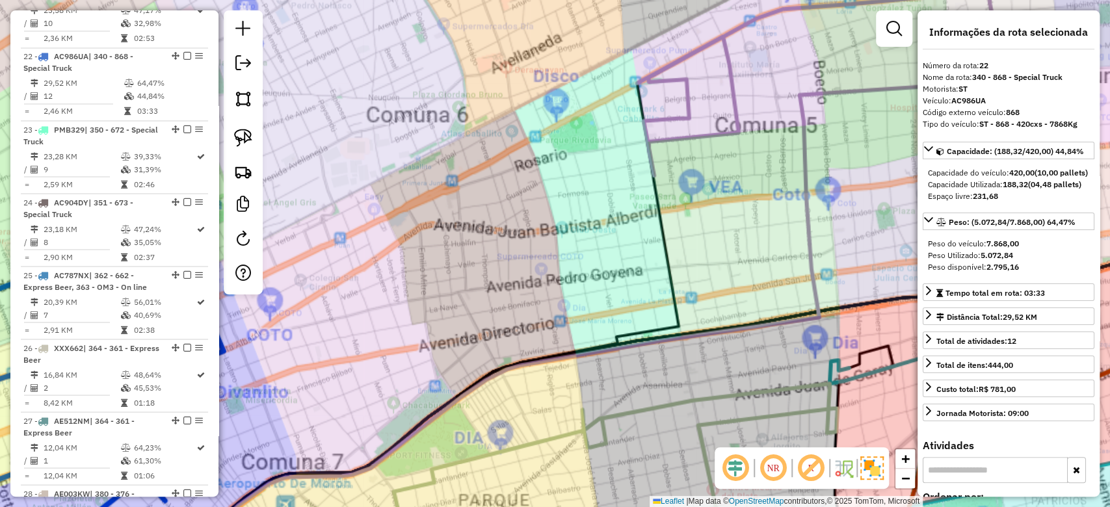
drag, startPoint x: 710, startPoint y: 168, endPoint x: 711, endPoint y: 157, distance: 10.5
click at [711, 168] on div "Janela de atendimento Grade de atendimento Capacidade Transportadoras Veículos …" at bounding box center [555, 253] width 1110 height 507
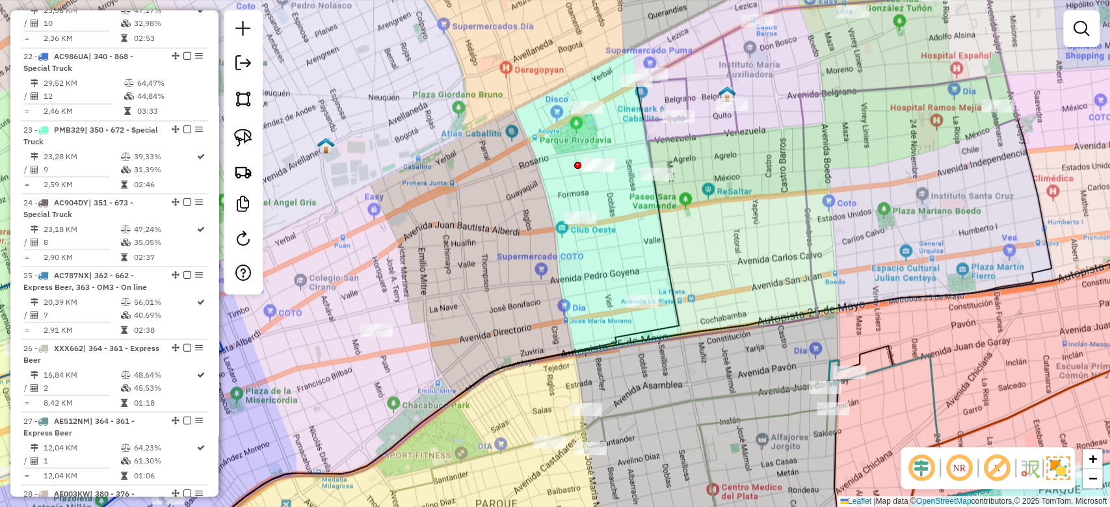
click at [717, 140] on icon at bounding box center [827, 70] width 380 height 209
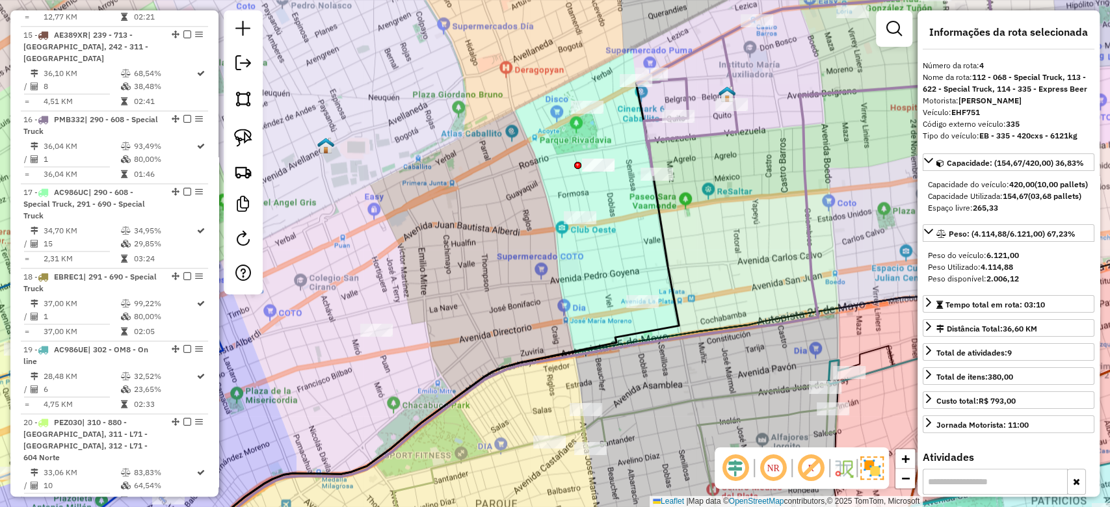
scroll to position [564, 0]
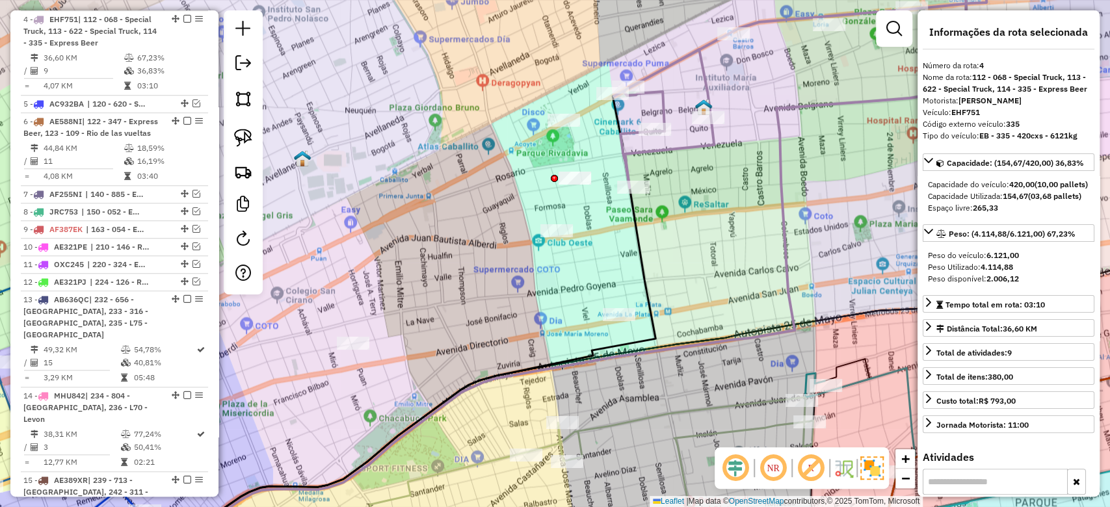
click at [687, 162] on div "Janela de atendimento Grade de atendimento Capacidade Transportadoras Veículos …" at bounding box center [555, 253] width 1110 height 507
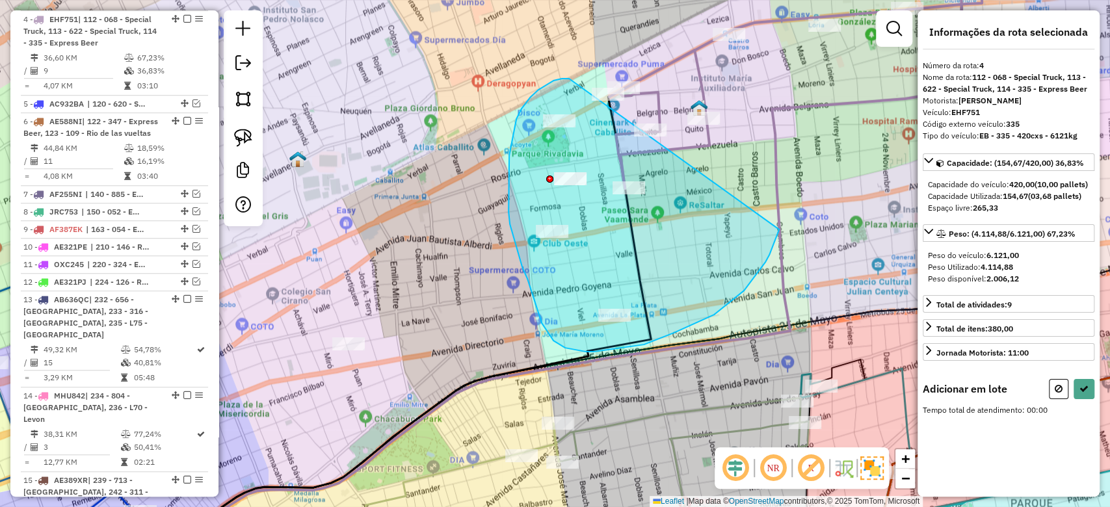
drag, startPoint x: 566, startPoint y: 79, endPoint x: 788, endPoint y: 222, distance: 263.8
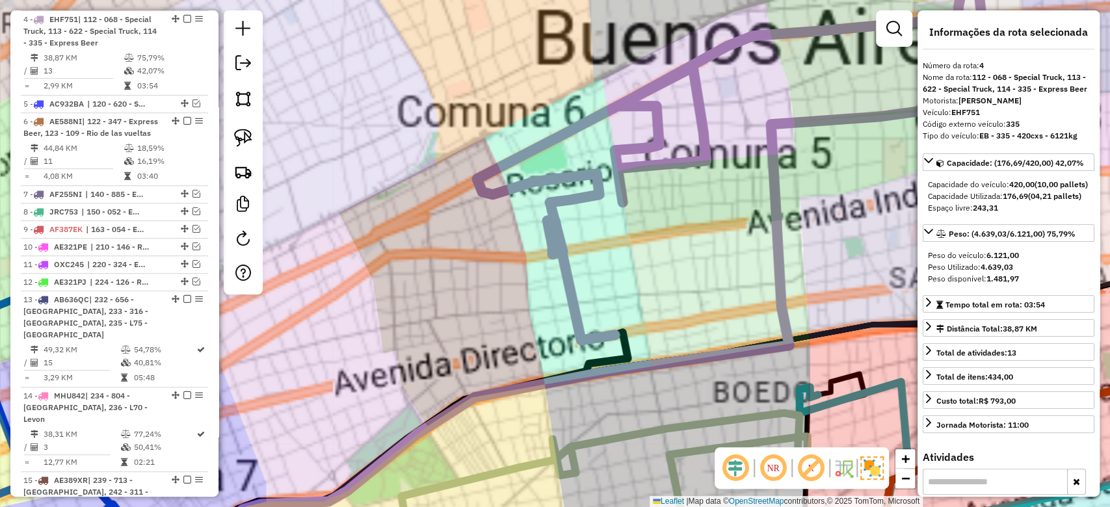
click at [688, 237] on div "Janela de atendimento Grade de atendimento Capacidade Transportadoras Veículos …" at bounding box center [555, 253] width 1110 height 507
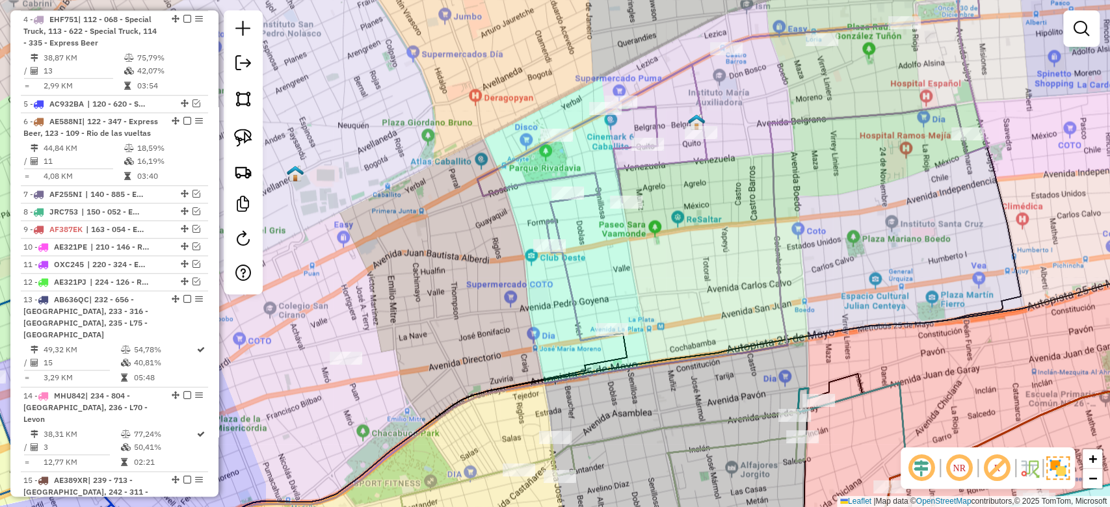
click at [656, 195] on div "Janela de atendimento Grade de atendimento Capacidade Transportadoras Veículos …" at bounding box center [555, 253] width 1110 height 507
click at [650, 175] on div "Janela de atendimento Grade de atendimento Capacidade Transportadoras Veículos …" at bounding box center [555, 253] width 1110 height 507
click at [642, 166] on icon at bounding box center [732, 167] width 510 height 347
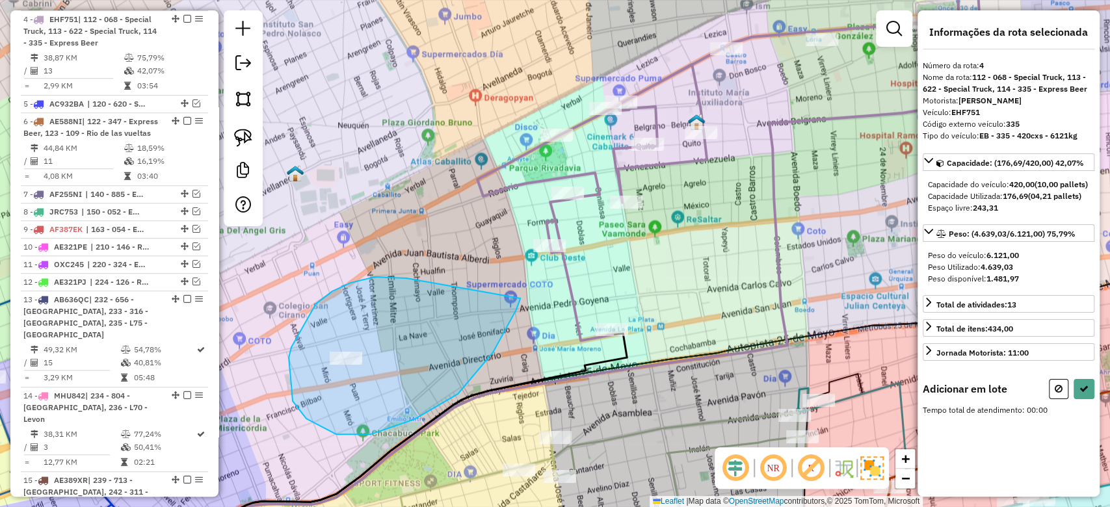
drag, startPoint x: 374, startPoint y: 277, endPoint x: 542, endPoint y: 289, distance: 168.1
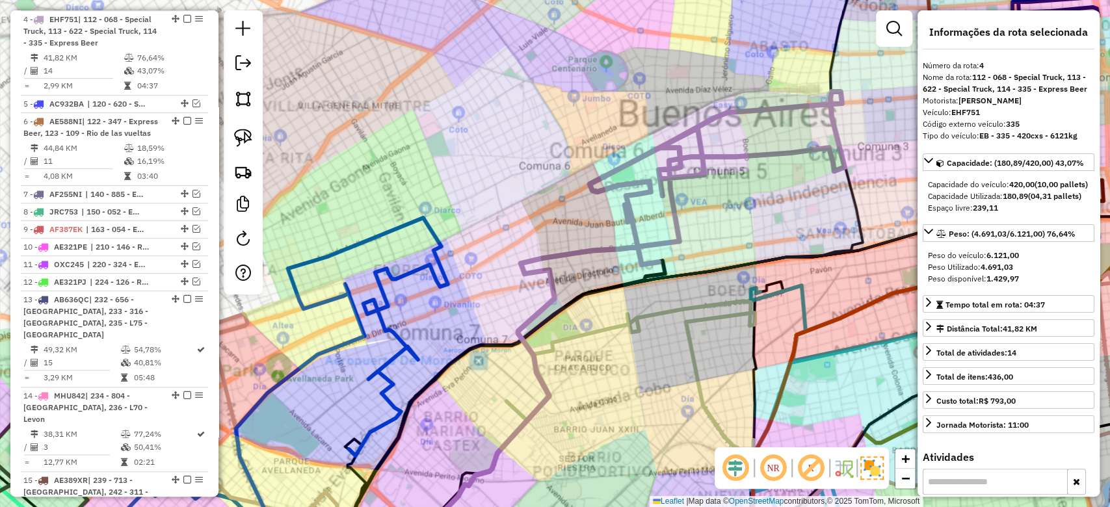
click at [737, 184] on div "Janela de atendimento Grade de atendimento Capacidade Transportadoras Veículos …" at bounding box center [555, 253] width 1110 height 507
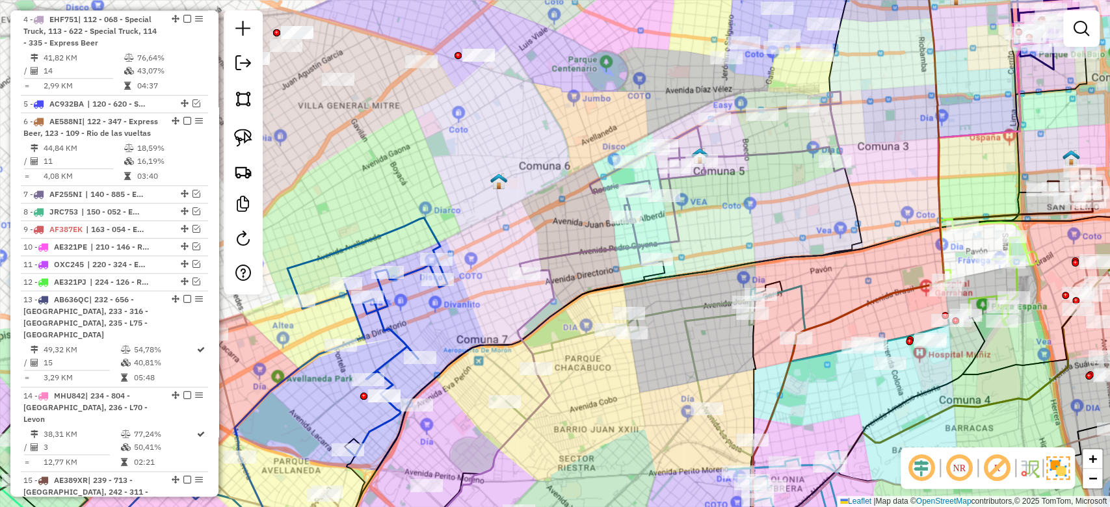
click at [744, 155] on icon at bounding box center [681, 183] width 325 height 183
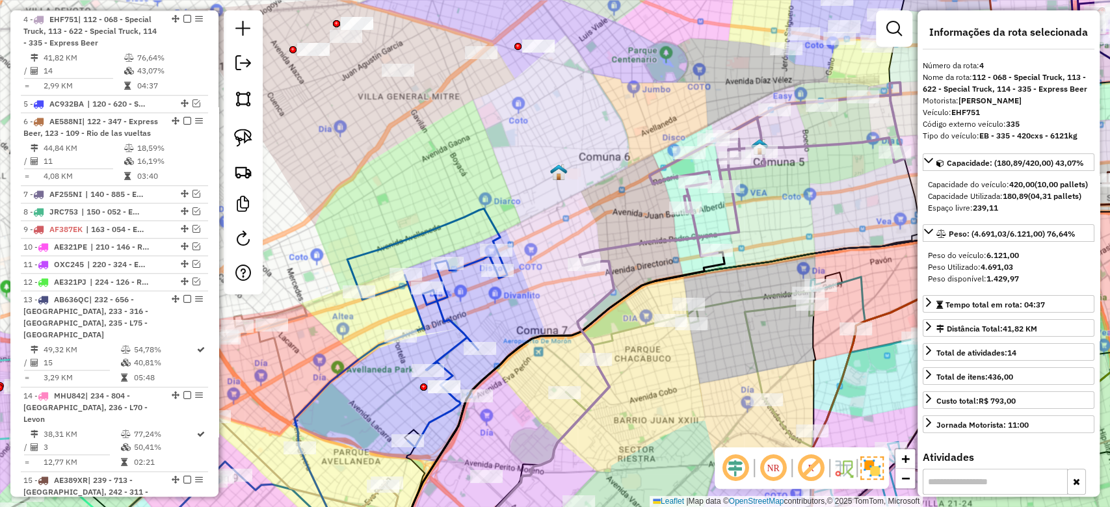
drag, startPoint x: 740, startPoint y: 173, endPoint x: 800, endPoint y: 164, distance: 60.5
click at [800, 164] on div "Janela de atendimento Grade de atendimento Capacidade Transportadoras Veículos …" at bounding box center [555, 253] width 1110 height 507
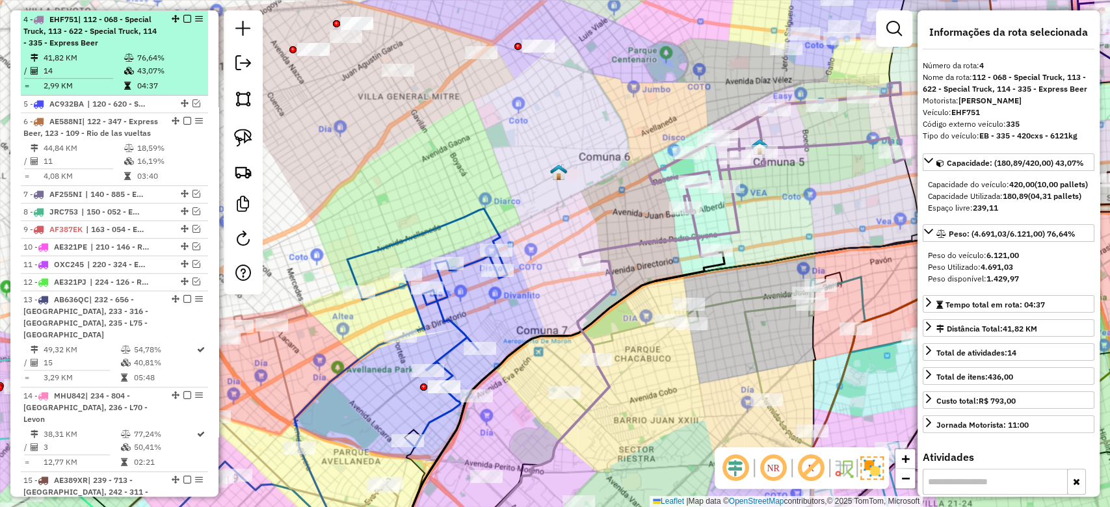
click at [184, 16] on em at bounding box center [187, 19] width 8 height 8
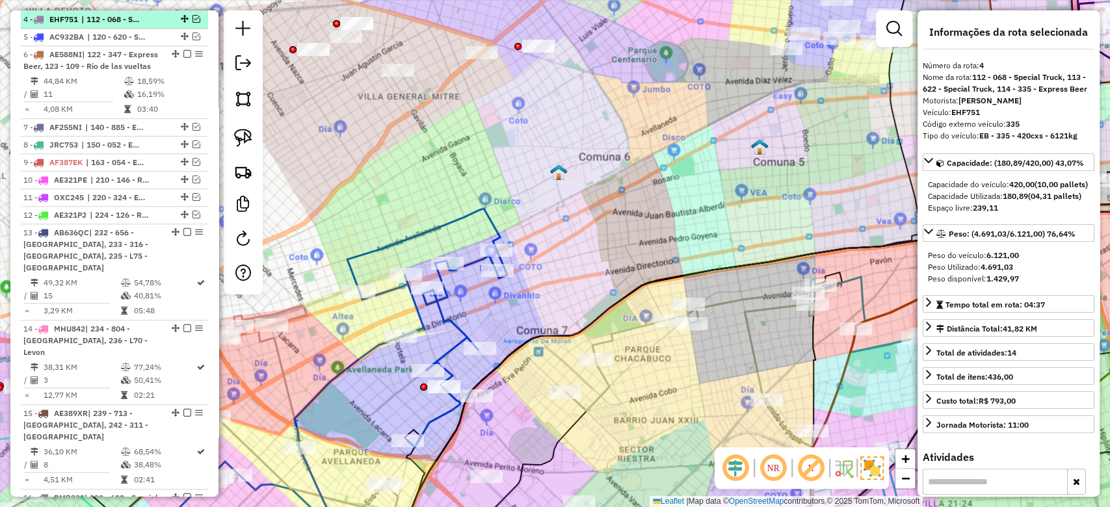
scroll to position [497, 0]
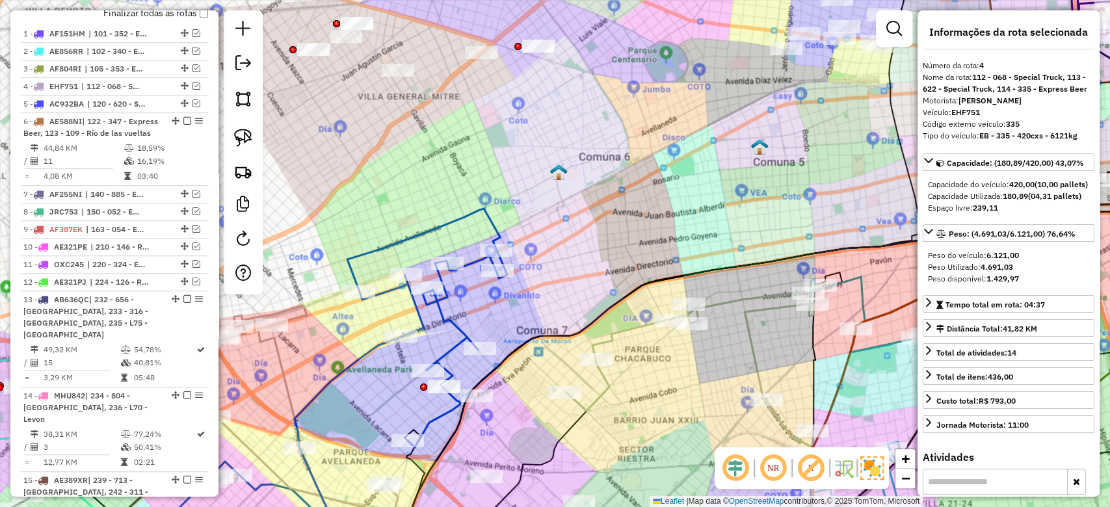
drag, startPoint x: 856, startPoint y: 170, endPoint x: 893, endPoint y: 160, distance: 38.3
click at [896, 159] on div "Janela de atendimento Grade de atendimento Capacidade Transportadoras Veículos …" at bounding box center [555, 253] width 1110 height 507
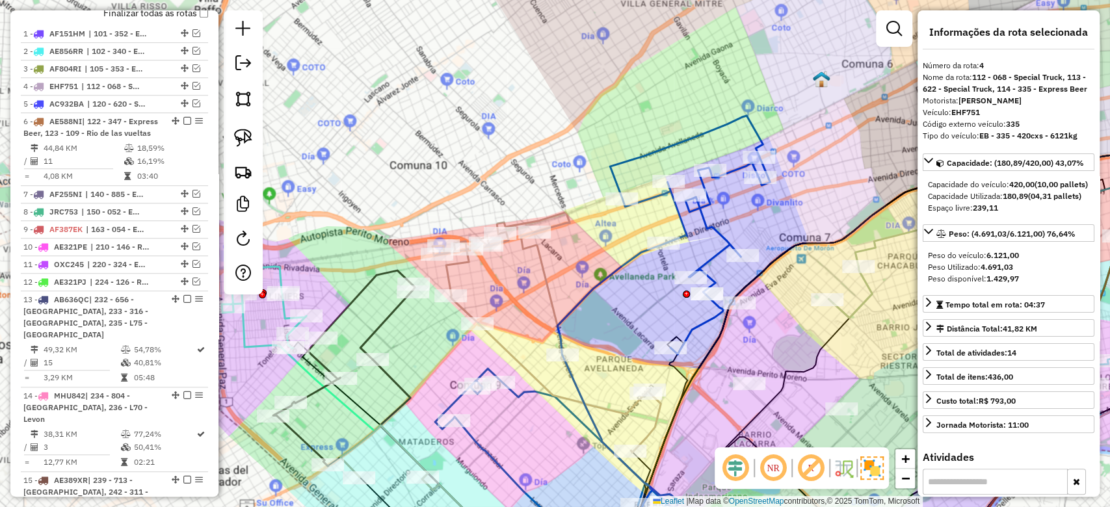
click at [735, 172] on icon at bounding box center [690, 235] width 160 height 239
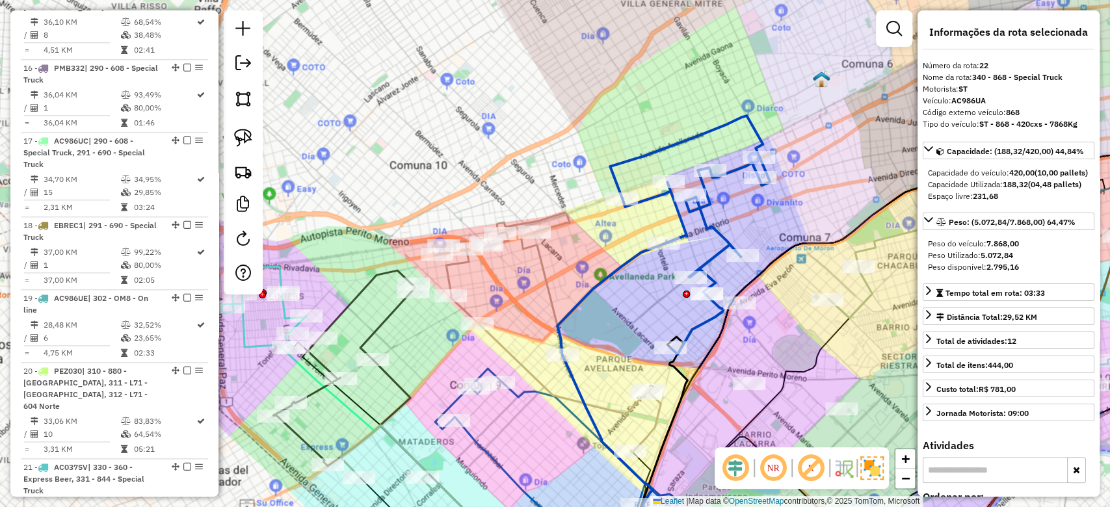
scroll to position [1490, 0]
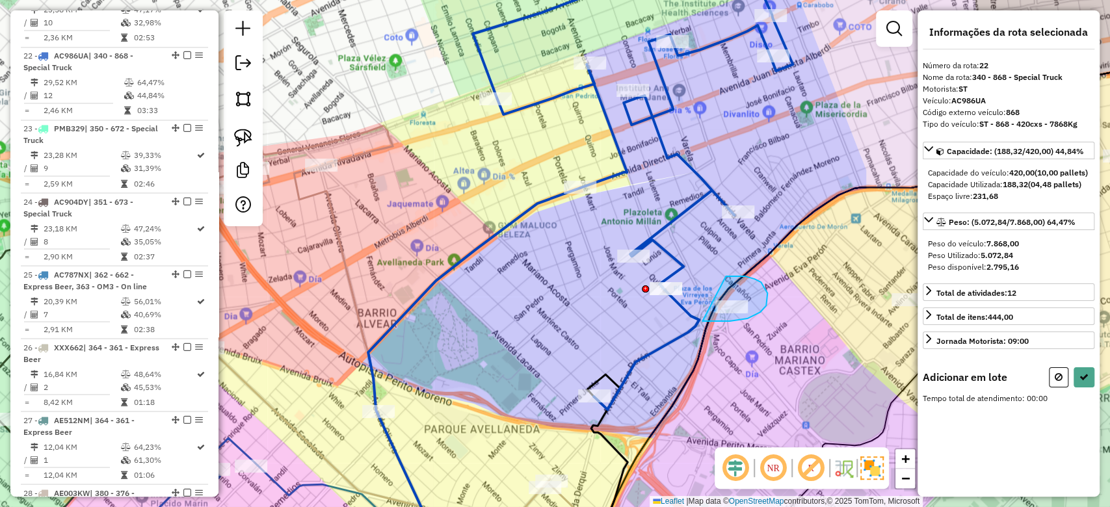
drag, startPoint x: 702, startPoint y: 322, endPoint x: 661, endPoint y: 328, distance: 42.0
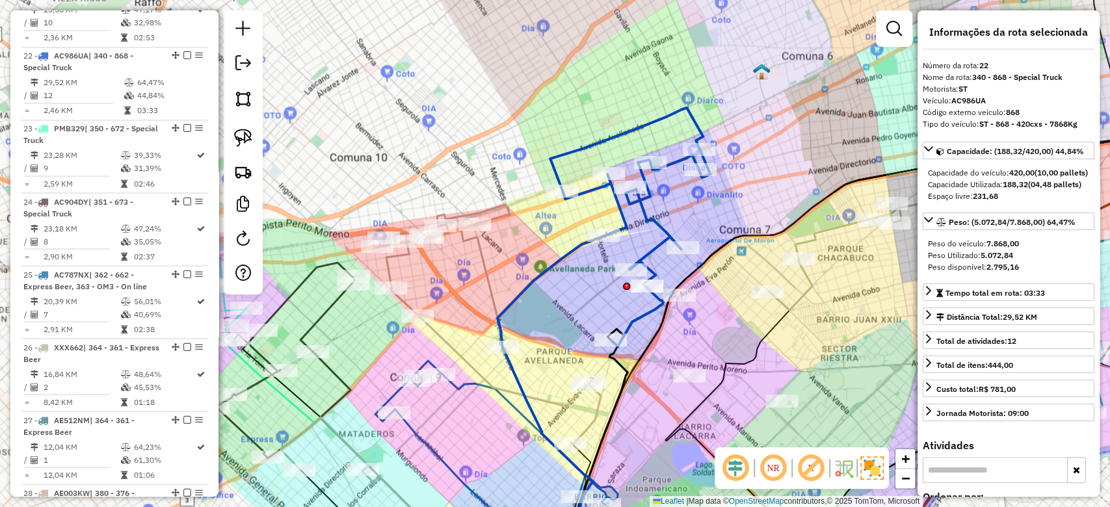
click at [629, 252] on div "Janela de atendimento Grade de atendimento Capacidade Transportadoras Veículos …" at bounding box center [555, 253] width 1110 height 507
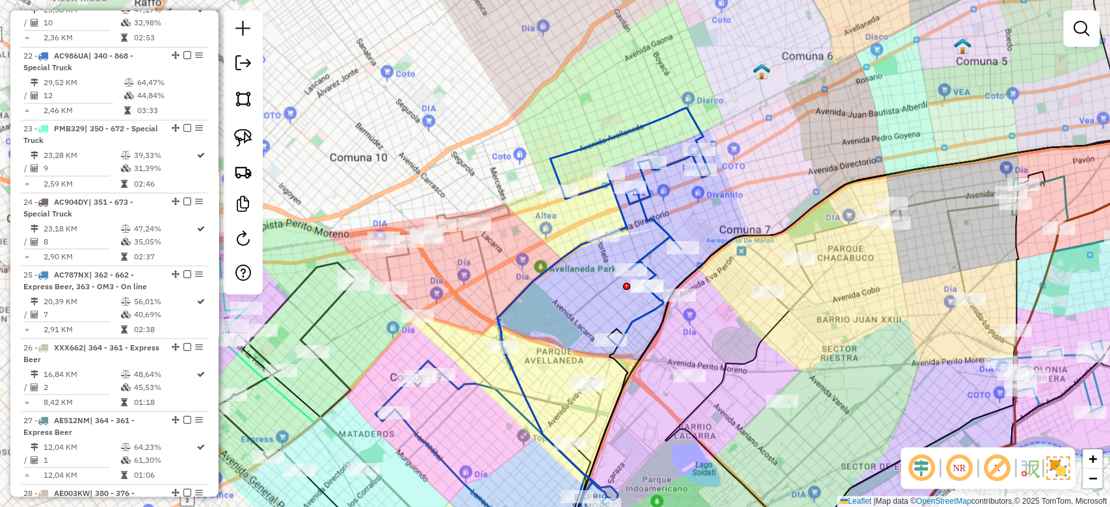
drag, startPoint x: 626, startPoint y: 231, endPoint x: 622, endPoint y: 220, distance: 12.3
click at [626, 231] on icon at bounding box center [630, 227] width 160 height 239
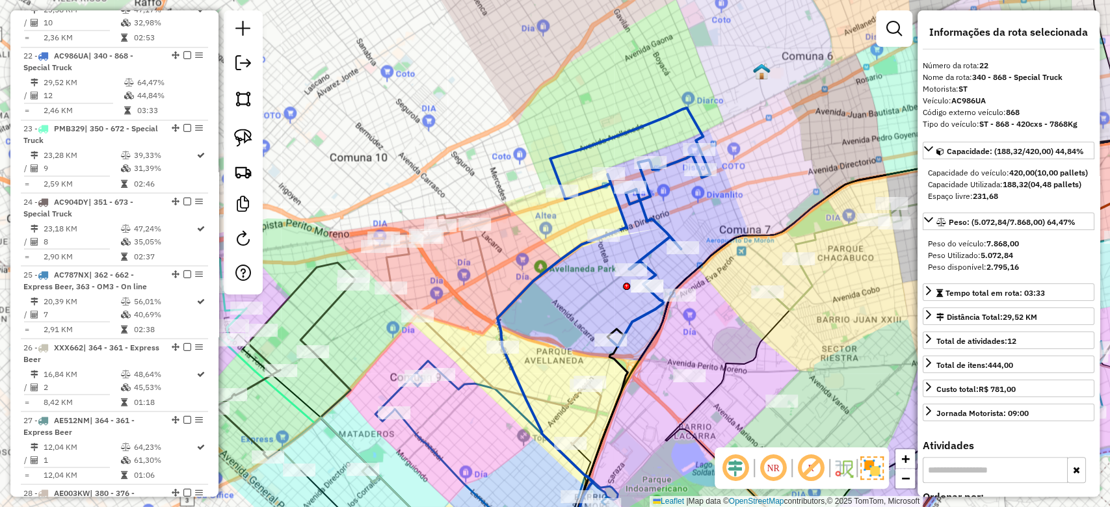
click at [620, 213] on icon at bounding box center [630, 227] width 160 height 239
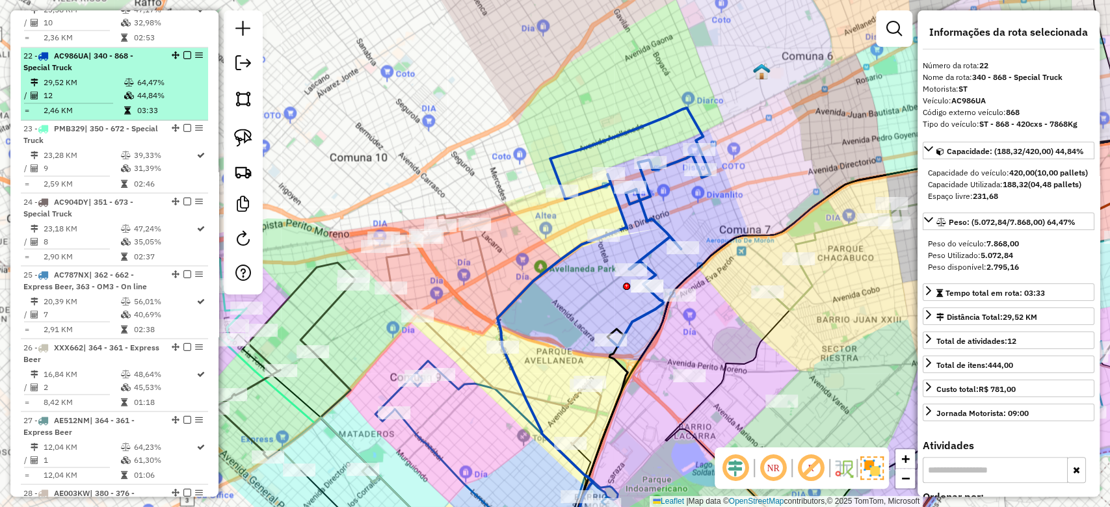
drag, startPoint x: 182, startPoint y: 18, endPoint x: 185, endPoint y: 23, distance: 6.7
click at [183, 51] on em at bounding box center [187, 55] width 8 height 8
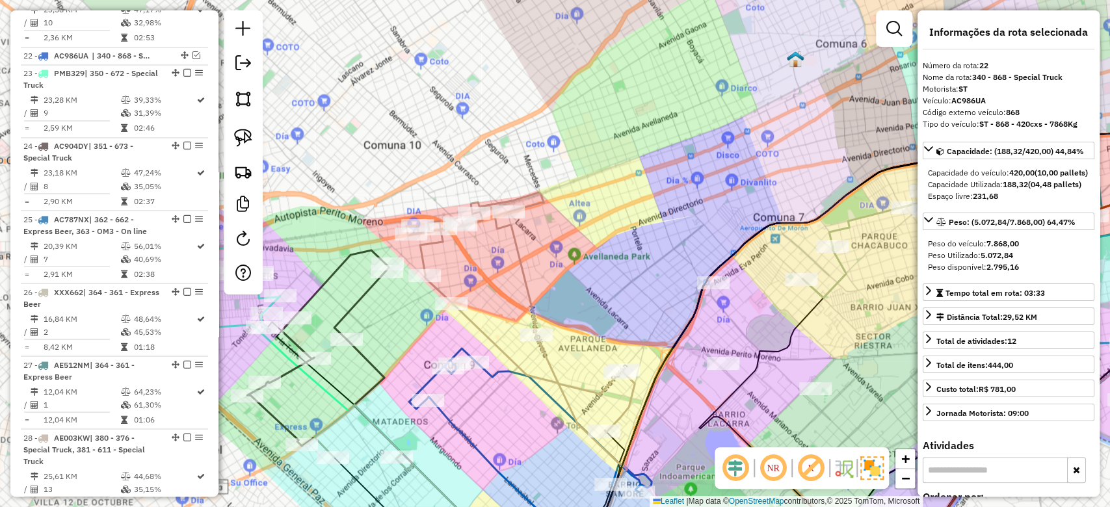
click at [525, 244] on div "Janela de atendimento Grade de atendimento Capacidade Transportadoras Veículos …" at bounding box center [555, 253] width 1110 height 507
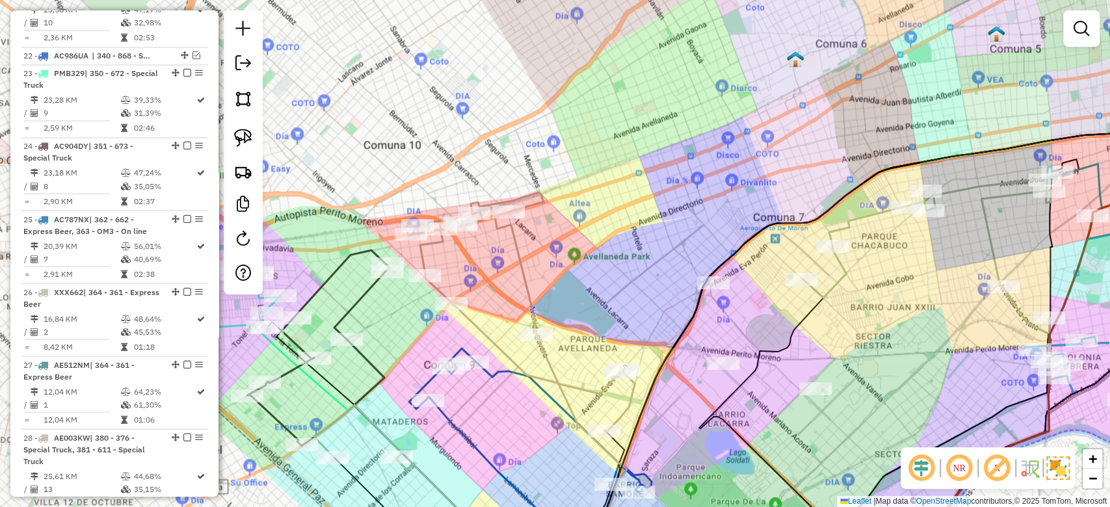
click at [521, 257] on icon at bounding box center [520, 312] width 228 height 240
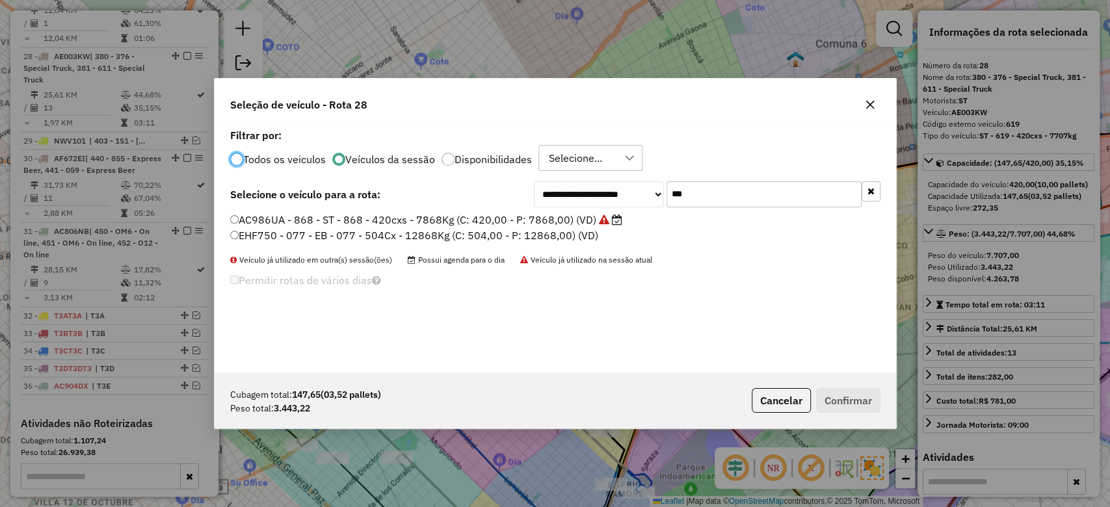
scroll to position [7, 4]
drag, startPoint x: 714, startPoint y: 198, endPoint x: 624, endPoint y: 179, distance: 92.4
click at [633, 182] on div "**********" at bounding box center [707, 194] width 347 height 26
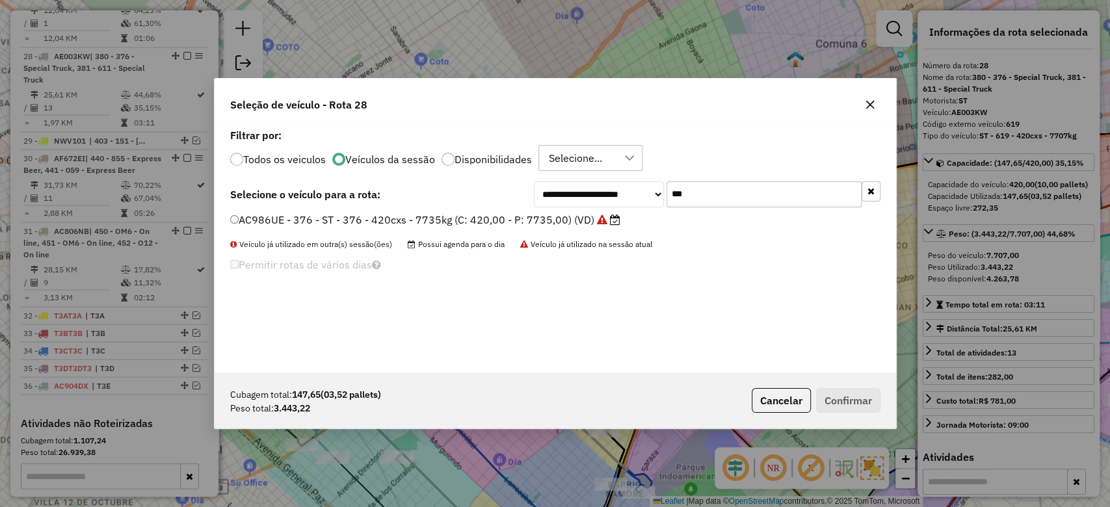
type input "***"
click at [572, 219] on label "AC986UE - 376 - ST - 376 - 420cxs - 7735kg (C: 420,00 - P: 7735,00) (VD)" at bounding box center [425, 220] width 390 height 16
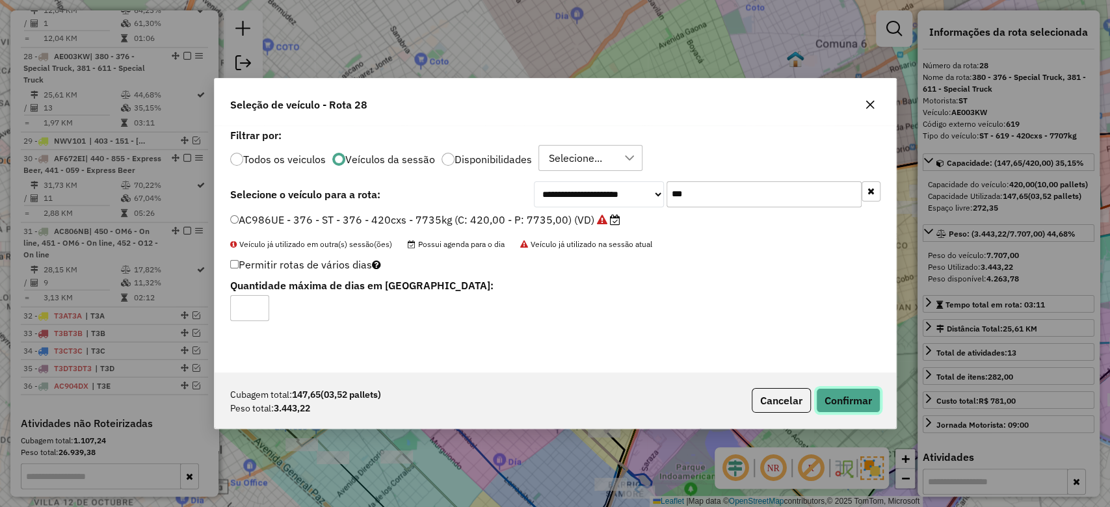
click at [835, 408] on button "Confirmar" at bounding box center [848, 400] width 64 height 25
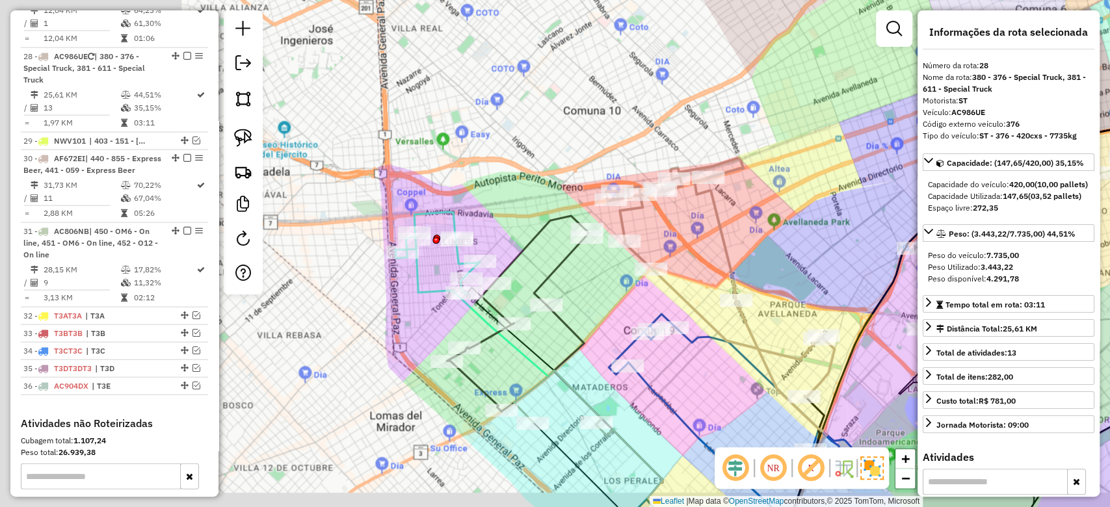
drag, startPoint x: 472, startPoint y: 265, endPoint x: 678, endPoint y: 226, distance: 209.7
click at [686, 222] on div "Janela de atendimento Grade de atendimento Capacidade Transportadoras Veículos …" at bounding box center [555, 253] width 1110 height 507
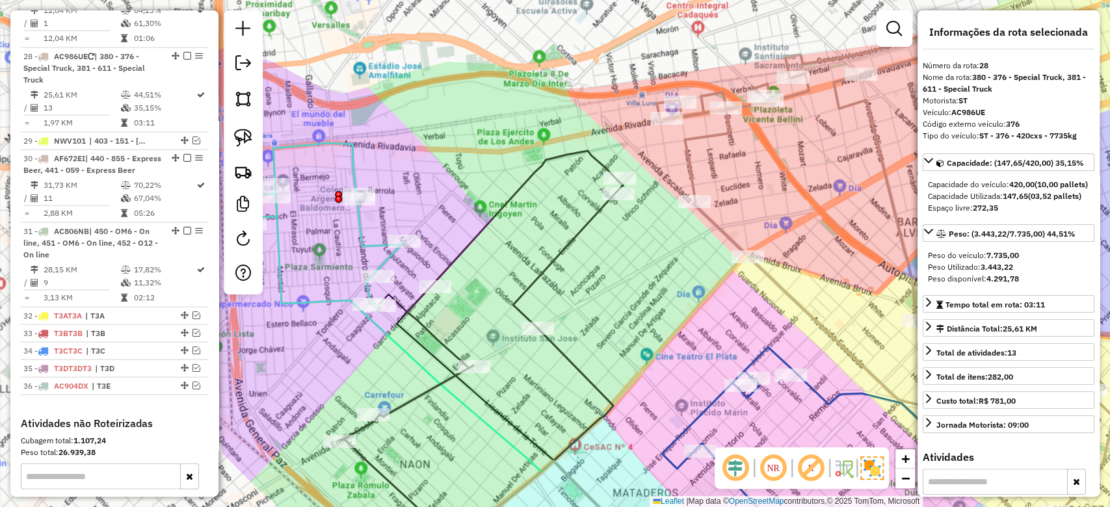
click at [368, 232] on icon at bounding box center [320, 225] width 168 height 164
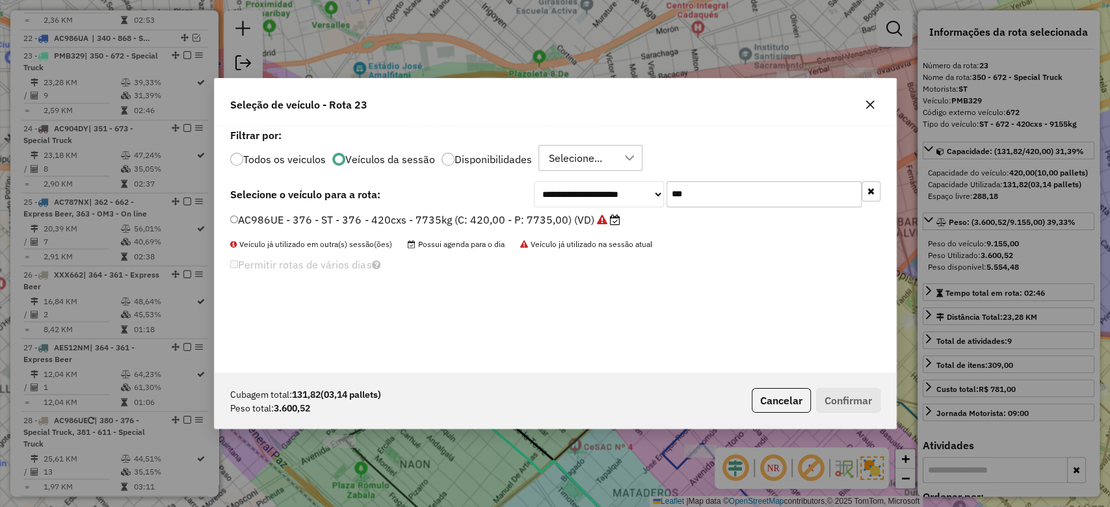
drag, startPoint x: 725, startPoint y: 195, endPoint x: 602, endPoint y: 177, distance: 124.2
click at [603, 177] on div "**********" at bounding box center [555, 248] width 681 height 247
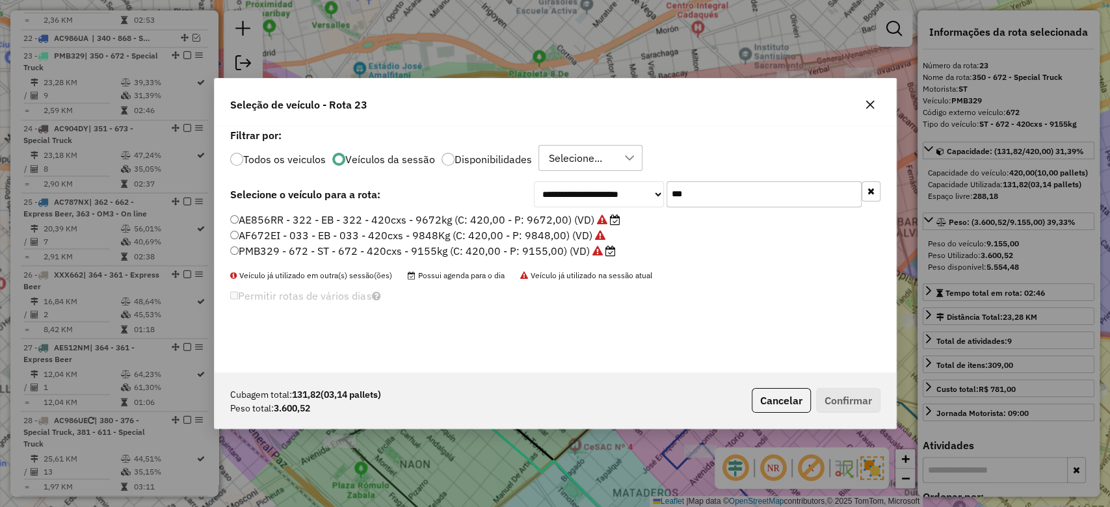
type input "***"
click at [570, 248] on label "PMB329 - 672 - ST - 672 - 420cxs - 9155kg (C: 420,00 - P: 9155,00) (VD)" at bounding box center [423, 251] width 386 height 16
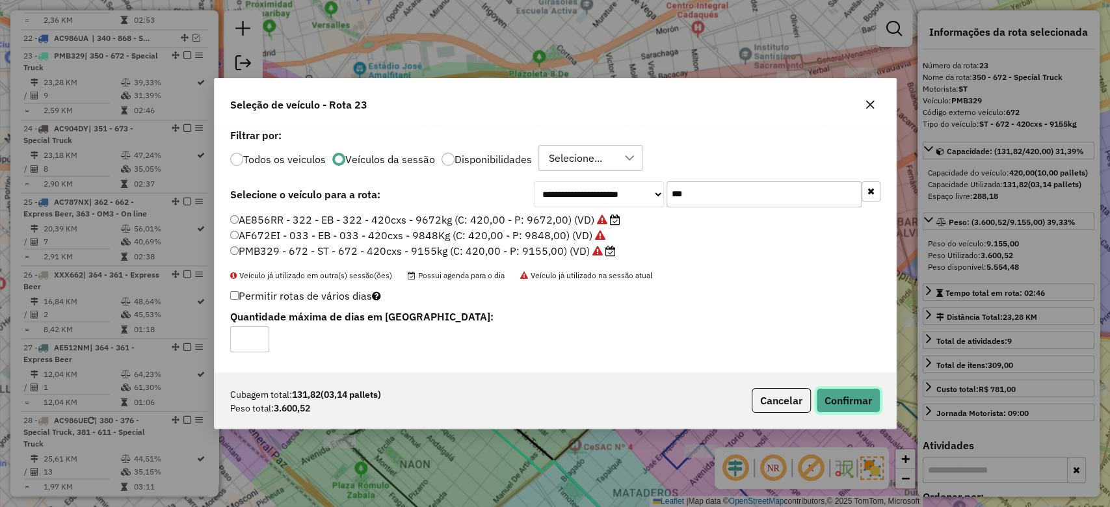
click at [827, 392] on button "Confirmar" at bounding box center [848, 400] width 64 height 25
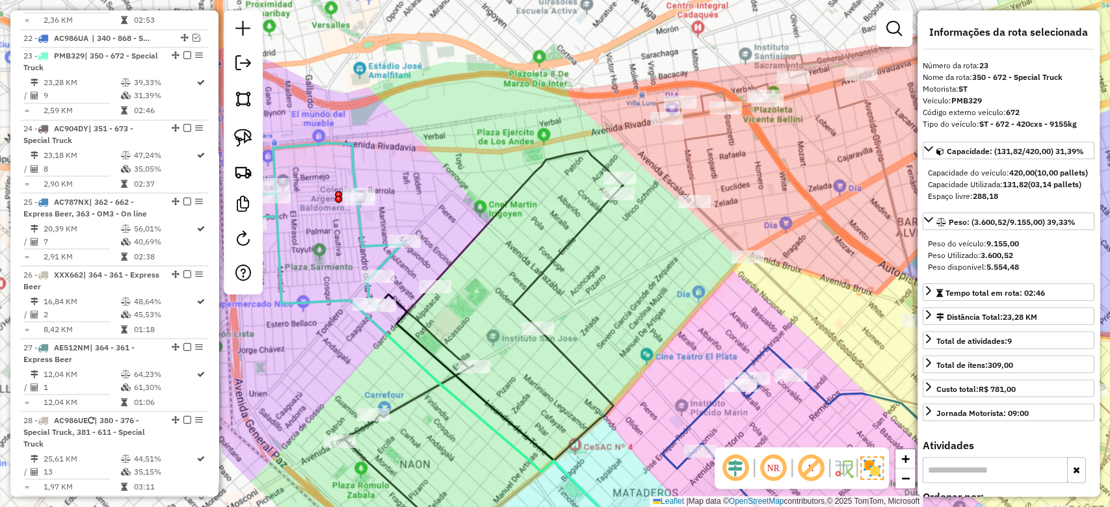
click at [421, 204] on div "Rota 23 - Placa PMB329 0000350761 - Franchi Roxana Janela de atendimento Grade …" at bounding box center [555, 253] width 1110 height 507
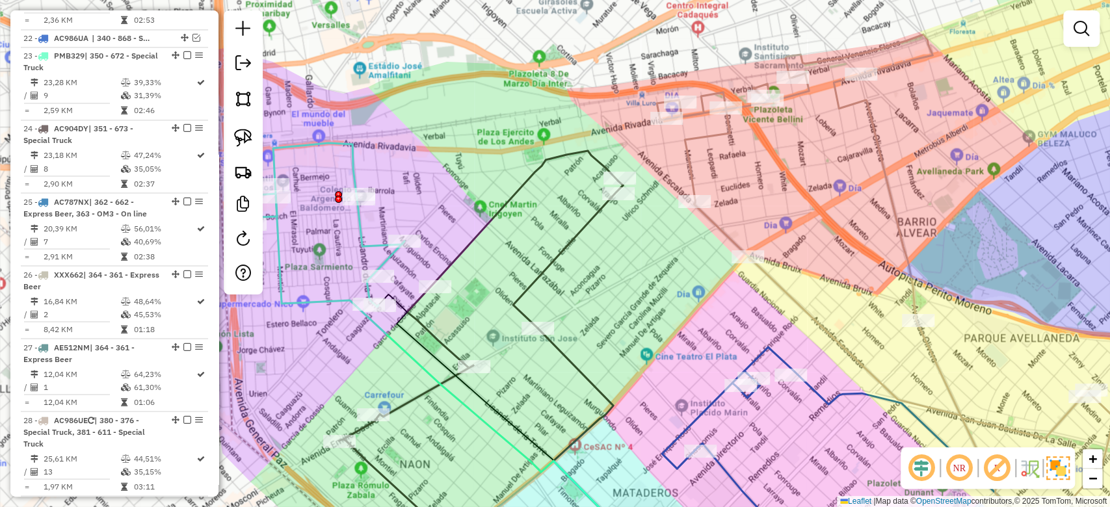
drag, startPoint x: 381, startPoint y: 247, endPoint x: 369, endPoint y: 265, distance: 21.5
click at [381, 247] on icon at bounding box center [320, 225] width 168 height 164
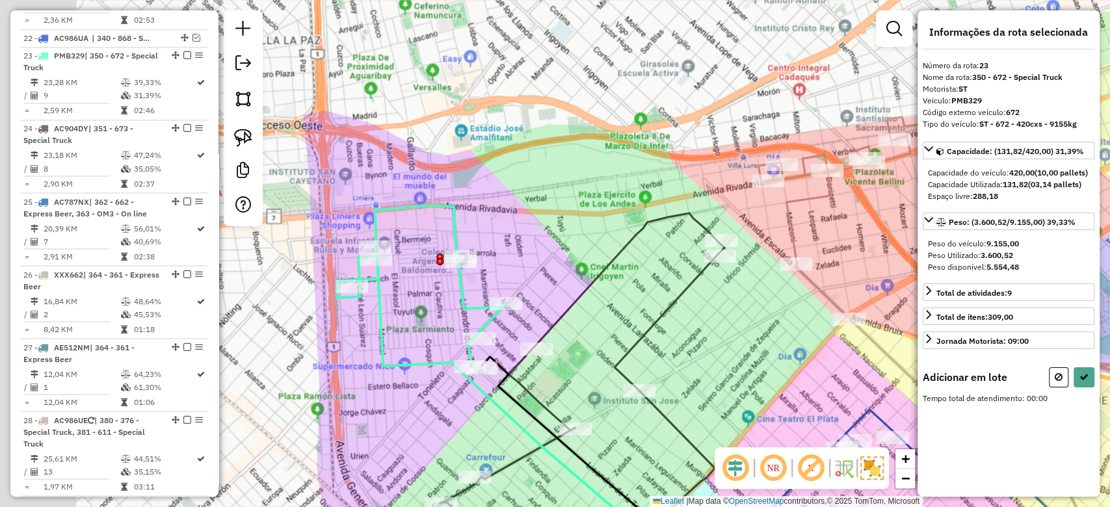
drag, startPoint x: 335, startPoint y: 505, endPoint x: 426, endPoint y: 391, distance: 146.6
click at [426, 465] on div "Janela de atendimento Grade de atendimento Capacidade Transportadoras Veículos …" at bounding box center [555, 253] width 1110 height 507
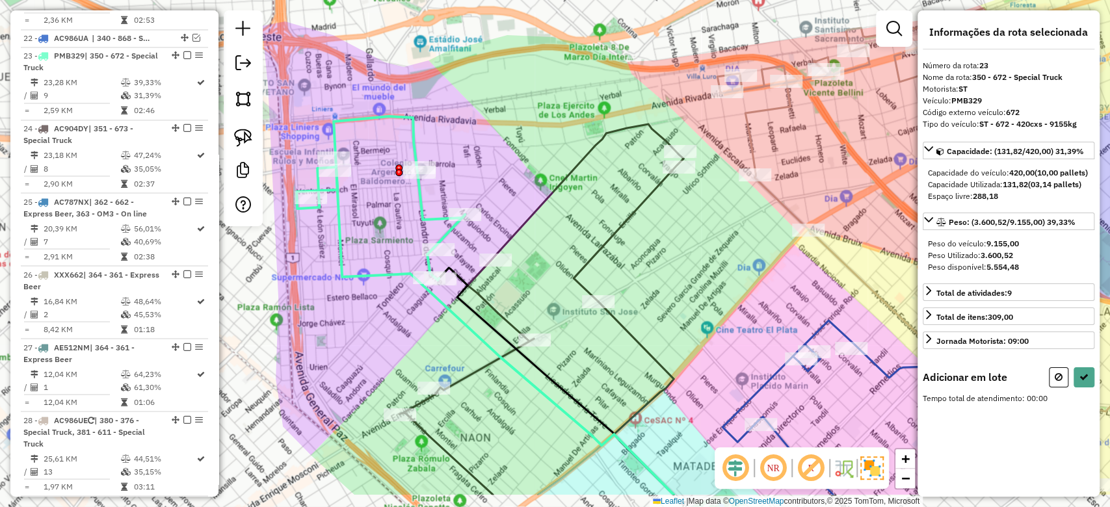
drag, startPoint x: 439, startPoint y: 391, endPoint x: 404, endPoint y: 304, distance: 94.5
click at [363, 328] on div "Janela de atendimento Grade de atendimento Capacidade Transportadoras Veículos …" at bounding box center [555, 253] width 1110 height 507
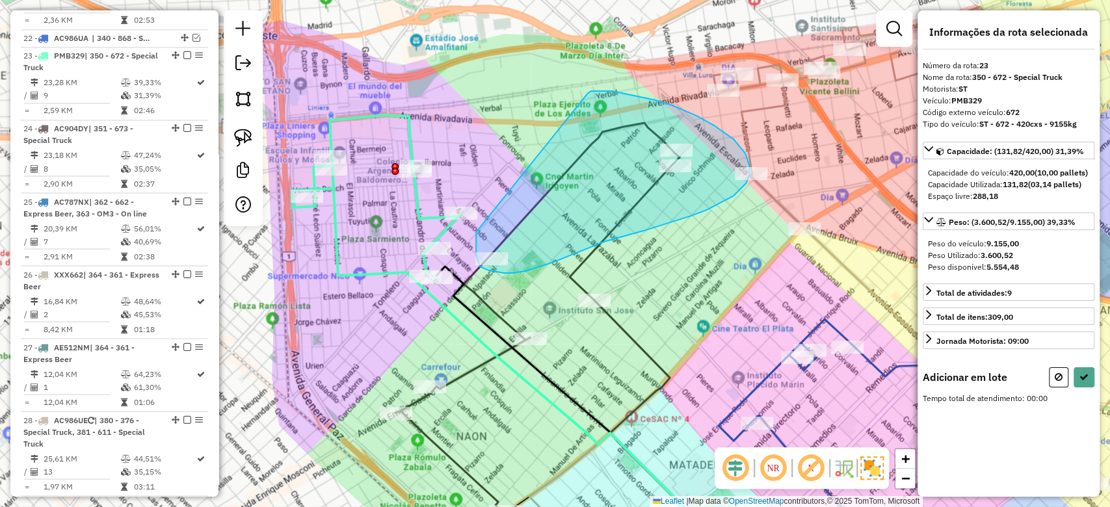
drag, startPoint x: 476, startPoint y: 247, endPoint x: 588, endPoint y: 93, distance: 190.4
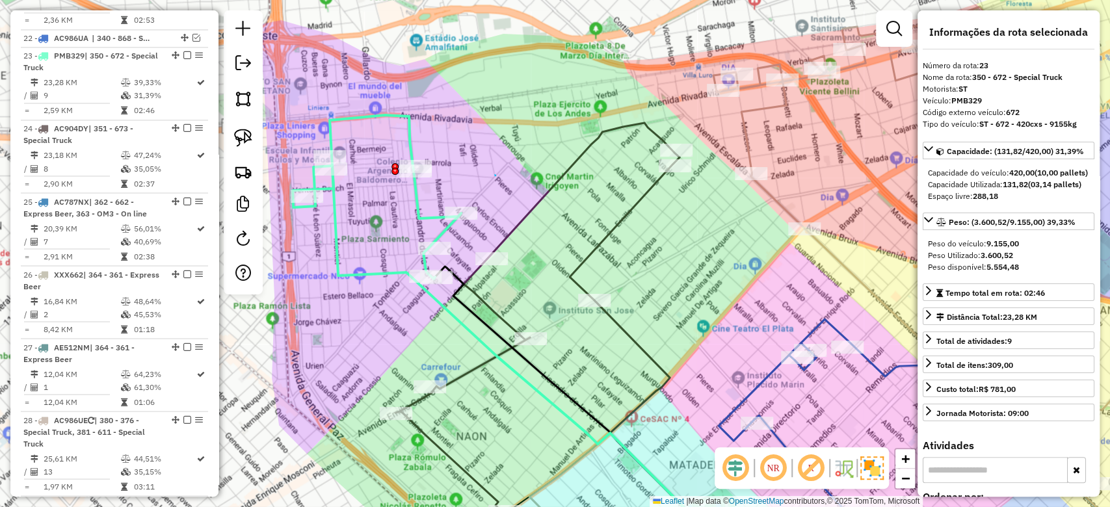
click at [455, 166] on div "Janela de atendimento Grade de atendimento Capacidade Transportadoras Veículos …" at bounding box center [555, 253] width 1110 height 507
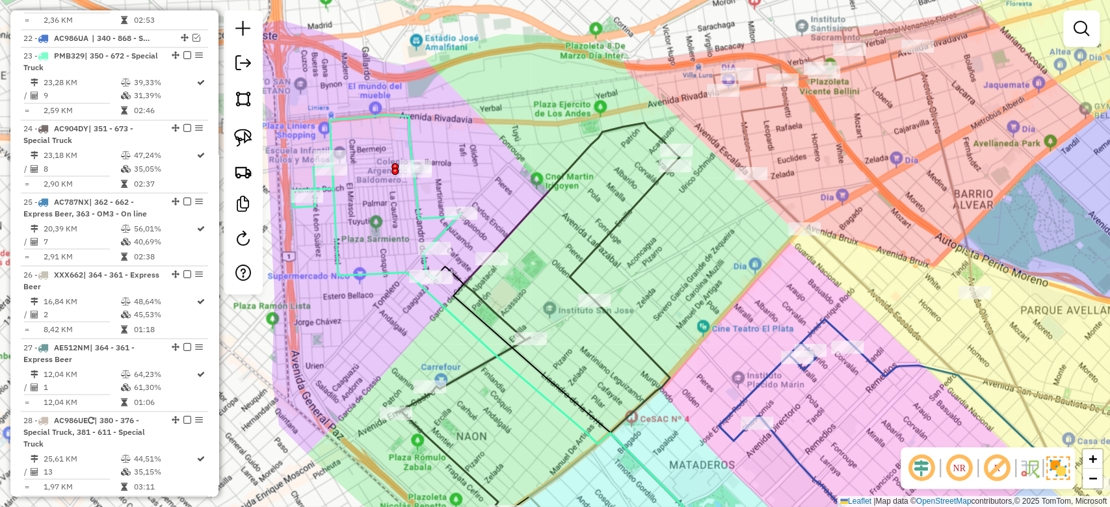
click at [443, 189] on div "Janela de atendimento Grade de atendimento Capacidade Transportadoras Veículos …" at bounding box center [555, 253] width 1110 height 507
click at [416, 192] on icon at bounding box center [377, 197] width 168 height 164
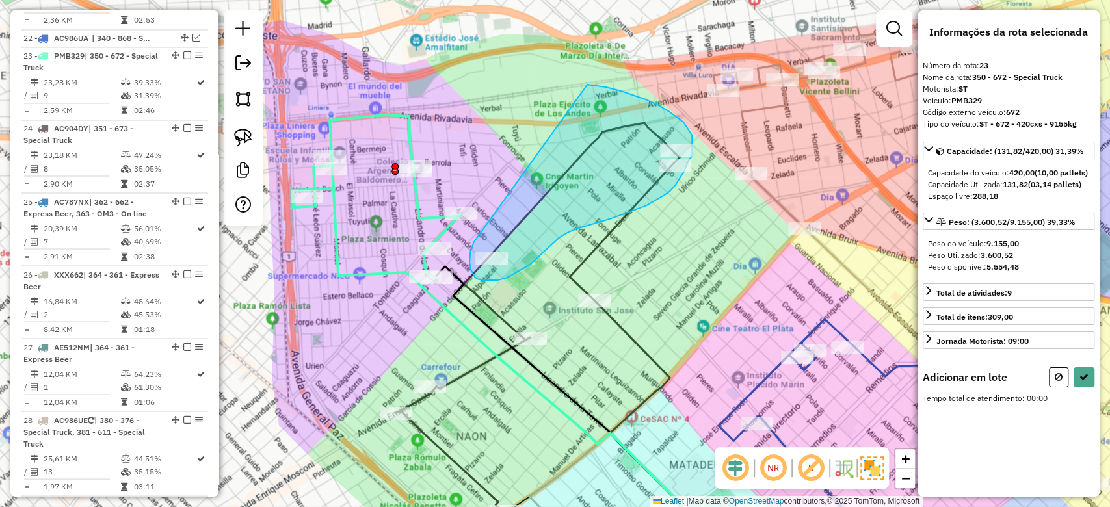
drag, startPoint x: 470, startPoint y: 252, endPoint x: 553, endPoint y: 83, distance: 188.1
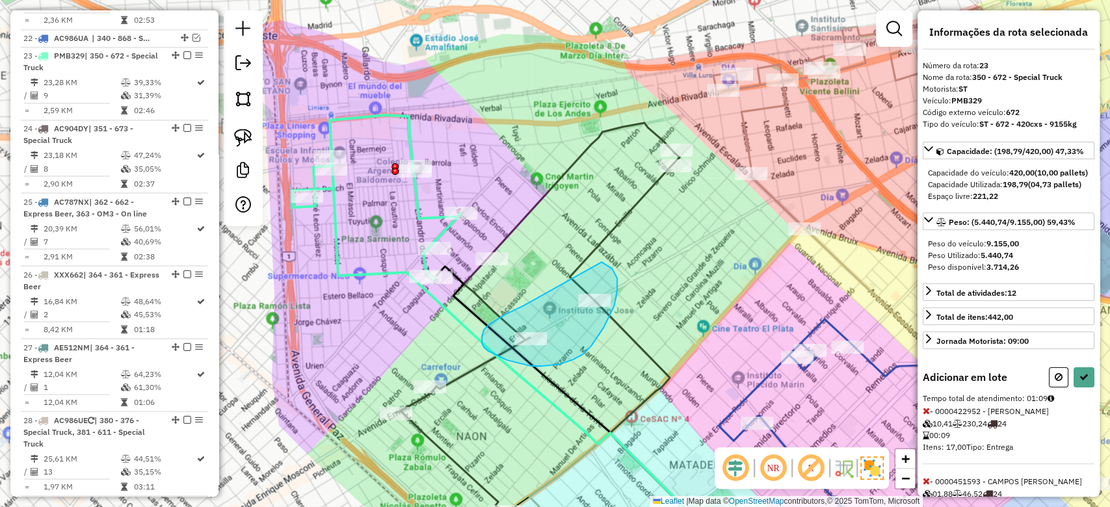
drag, startPoint x: 519, startPoint y: 307, endPoint x: 577, endPoint y: 261, distance: 73.5
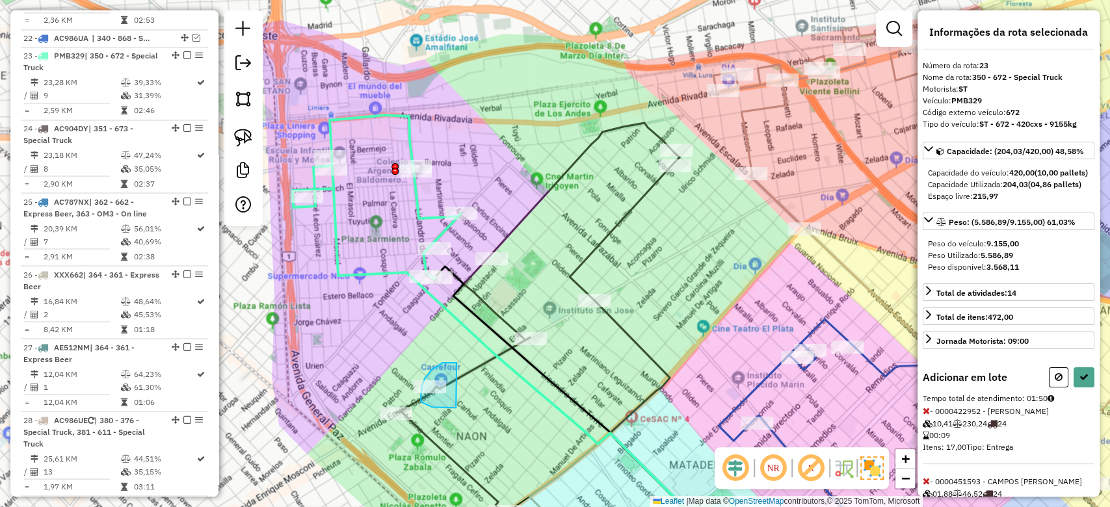
drag, startPoint x: 454, startPoint y: 363, endPoint x: 489, endPoint y: 397, distance: 48.7
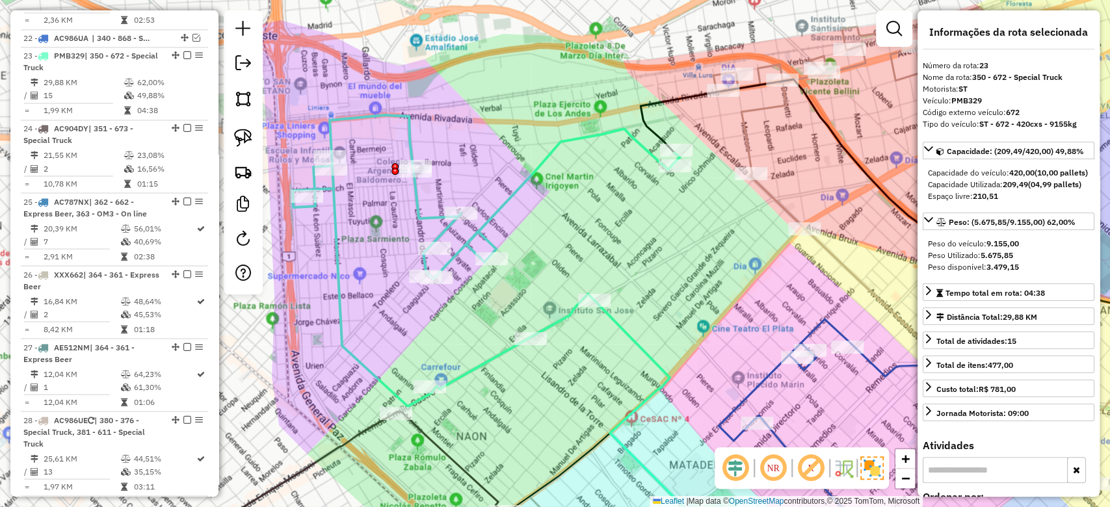
click at [525, 225] on div "Janela de atendimento Grade de atendimento Capacidade Transportadoras Veículos …" at bounding box center [555, 253] width 1110 height 507
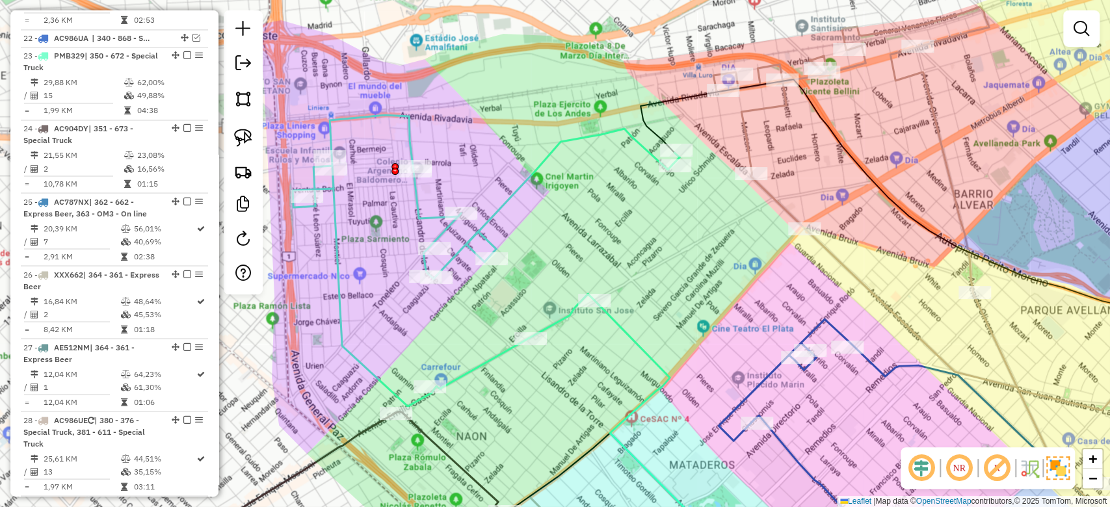
click at [524, 215] on div "Janela de atendimento Grade de atendimento Capacidade Transportadoras Veículos …" at bounding box center [555, 253] width 1110 height 507
click at [511, 194] on icon at bounding box center [486, 260] width 387 height 291
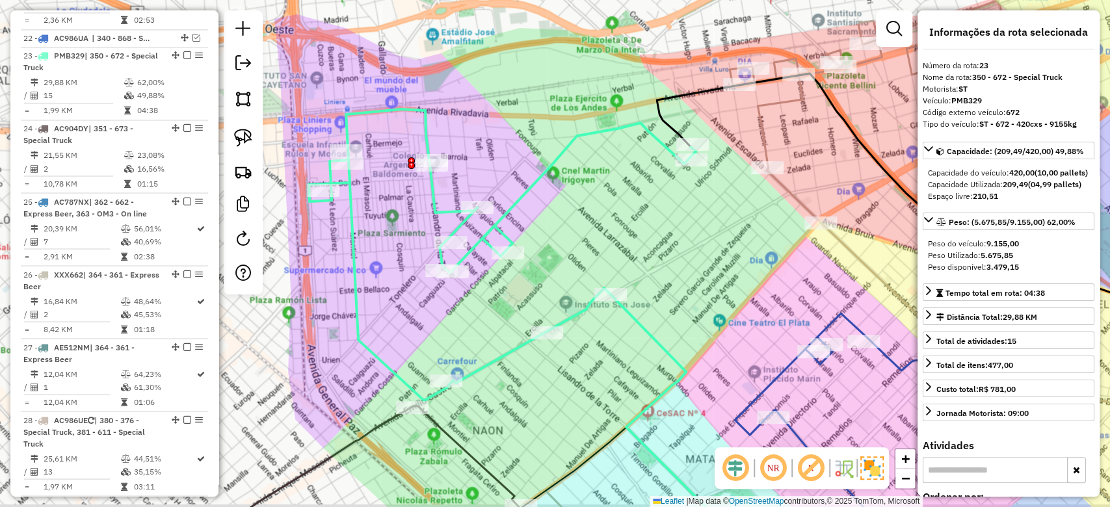
drag, startPoint x: 529, startPoint y: 218, endPoint x: 541, endPoint y: 205, distance: 17.9
click at [541, 205] on div "Janela de atendimento Grade de atendimento Capacidade Transportadoras Veículos …" at bounding box center [555, 253] width 1110 height 507
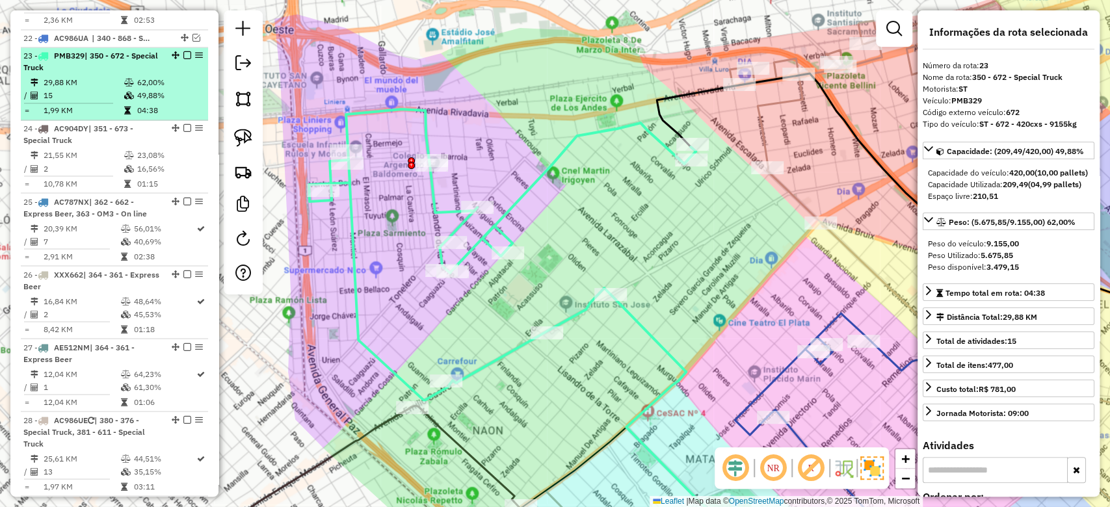
click at [183, 51] on em at bounding box center [187, 55] width 8 height 8
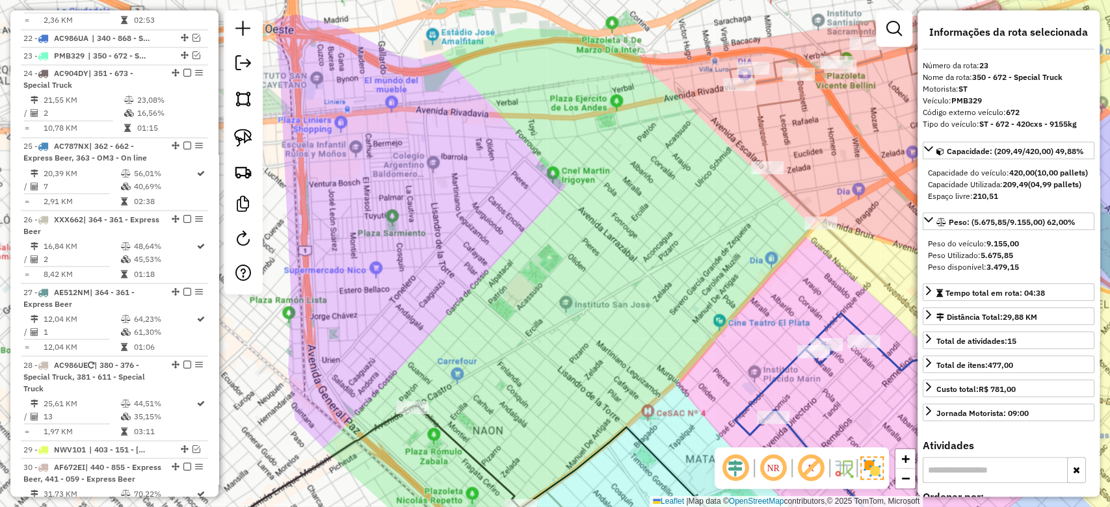
scroll to position [1452, 0]
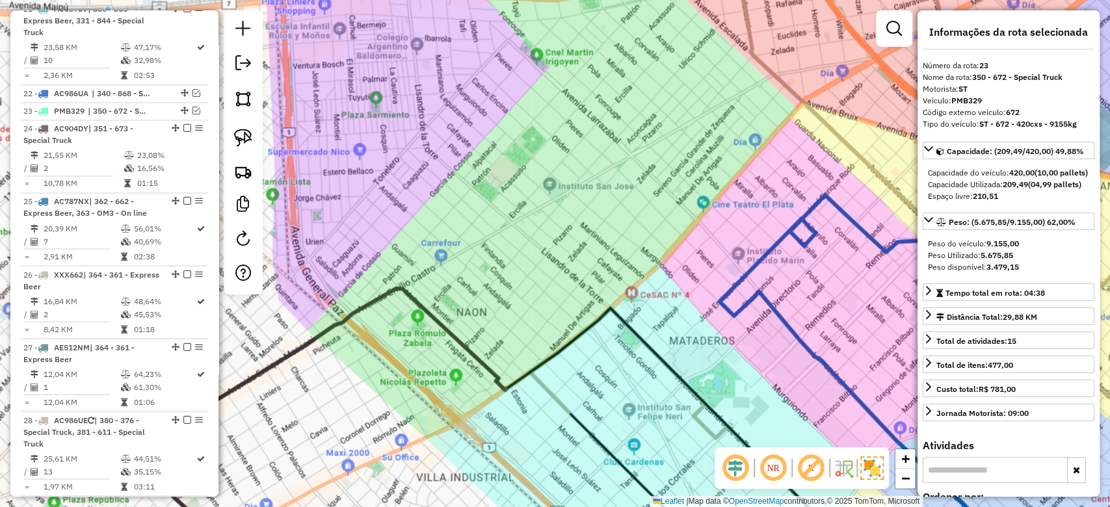
click at [531, 306] on div "Janela de atendimento Grade de atendimento Capacidade Transportadoras Veículos …" at bounding box center [555, 253] width 1110 height 507
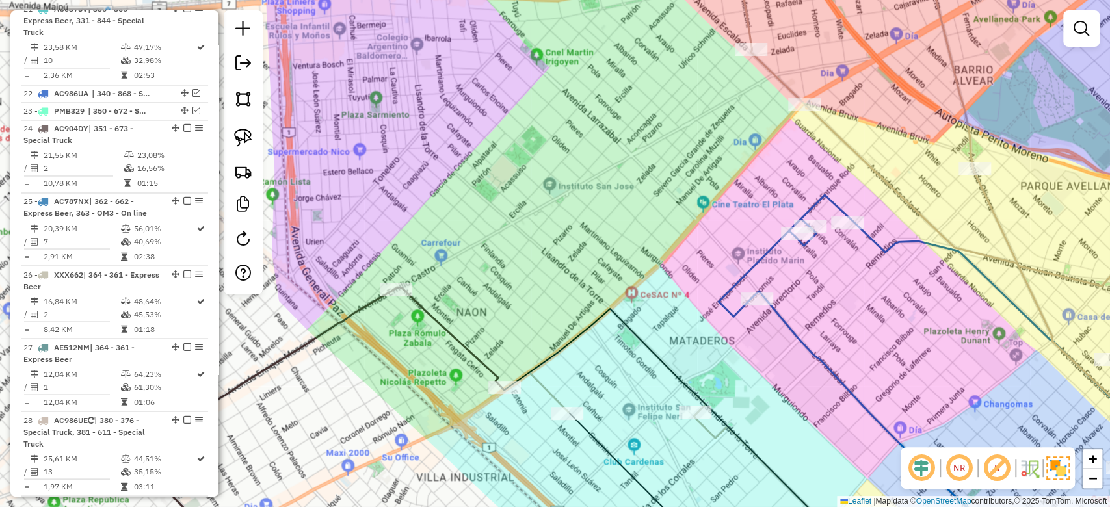
click at [477, 191] on div "Janela de atendimento Grade de atendimento Capacidade Transportadoras Veículos …" at bounding box center [555, 253] width 1110 height 507
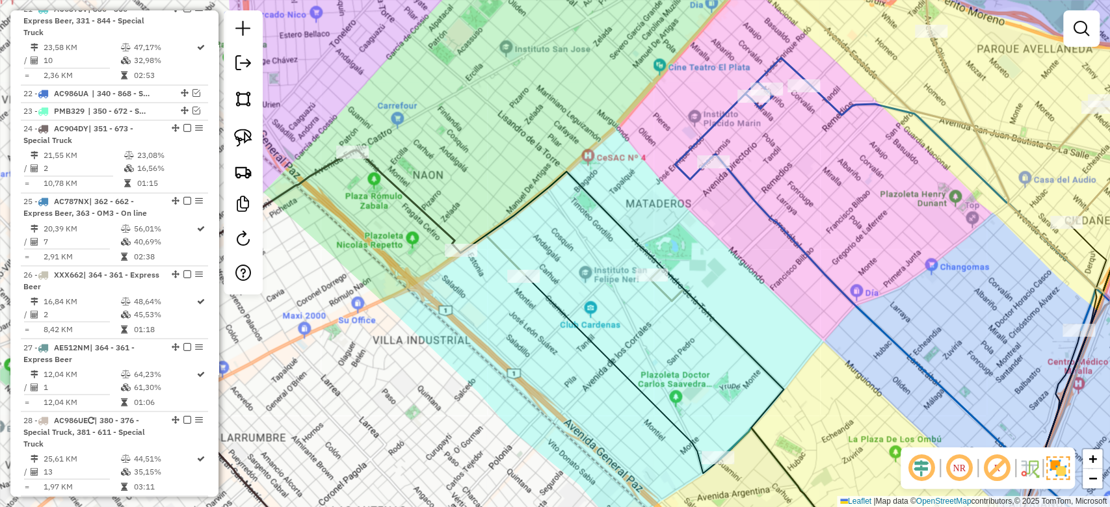
click at [505, 254] on icon at bounding box center [574, 224] width 176 height 105
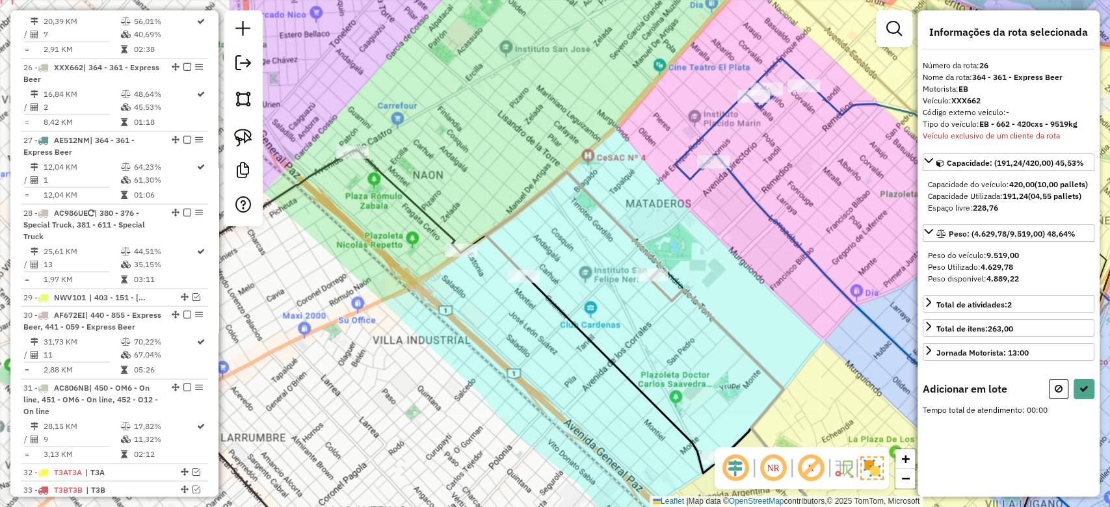
scroll to position [1670, 0]
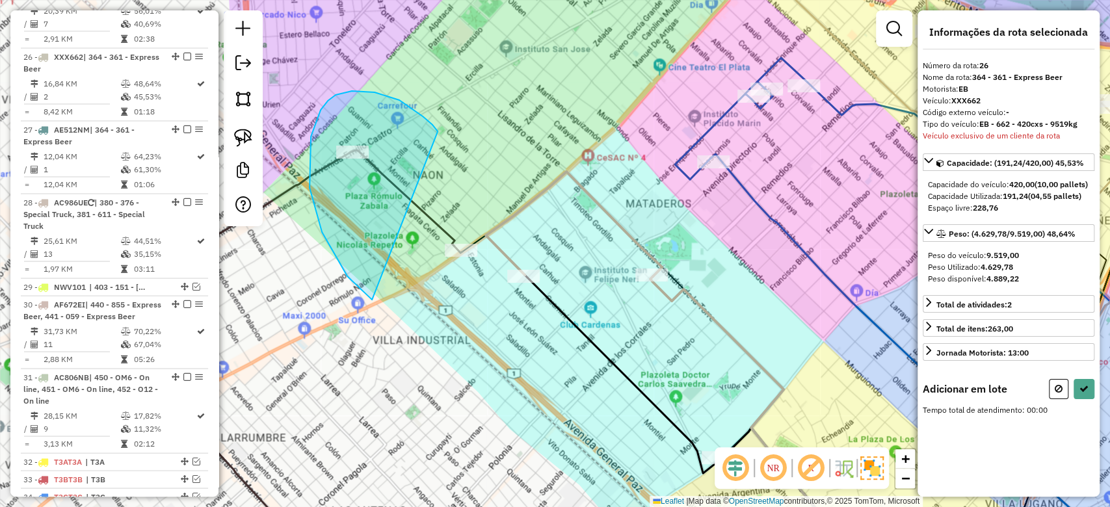
drag, startPoint x: 423, startPoint y: 116, endPoint x: 597, endPoint y: 211, distance: 199.0
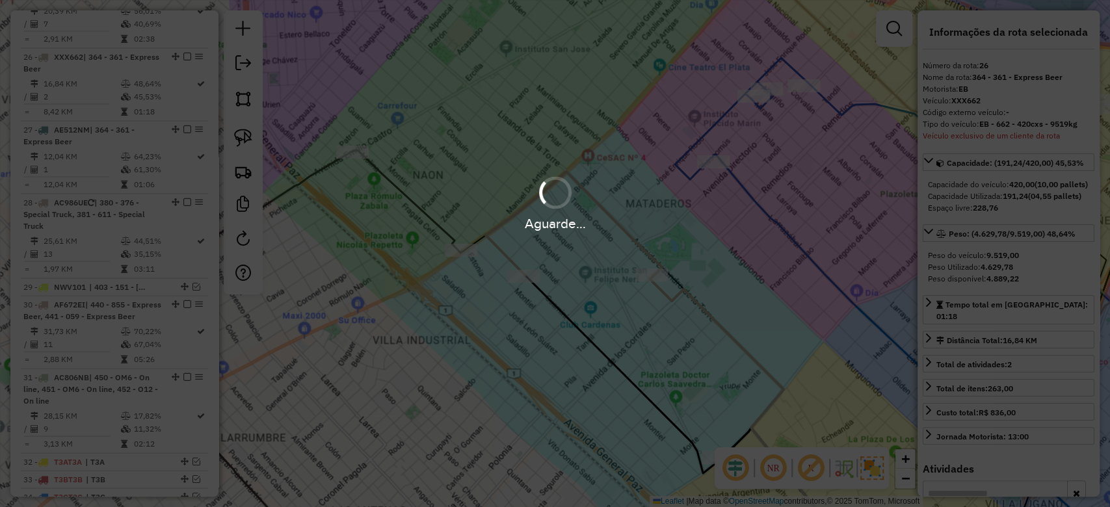
click at [539, 247] on div "Aguarde..." at bounding box center [555, 253] width 1110 height 507
click at [536, 241] on hb-app "Aguarde... Pop-up bloqueado! Seu navegador bloqueou automáticamente a abertura …" at bounding box center [555, 253] width 1110 height 507
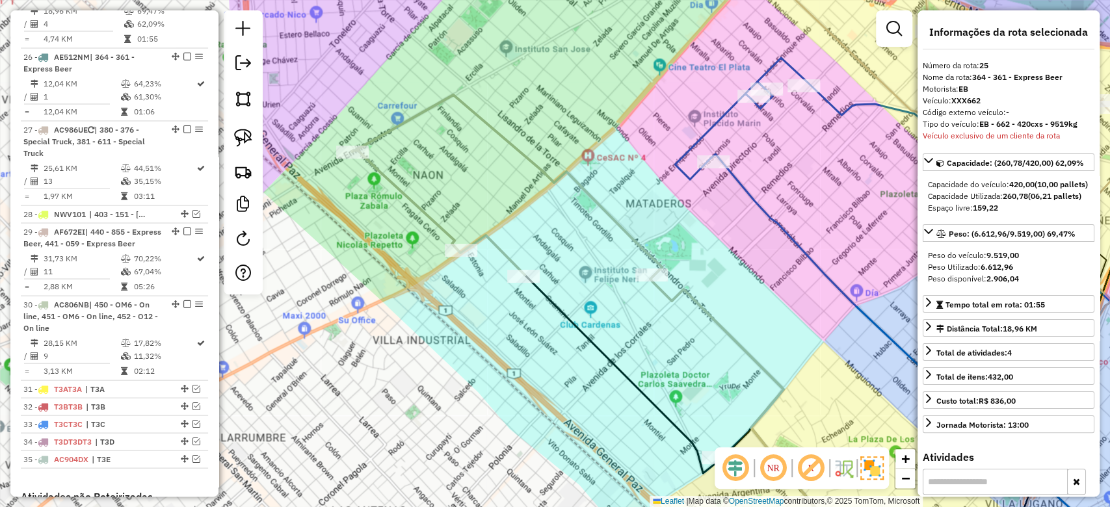
click at [527, 234] on div "Janela de atendimento Grade de atendimento Capacidade Transportadoras Veículos …" at bounding box center [555, 253] width 1110 height 507
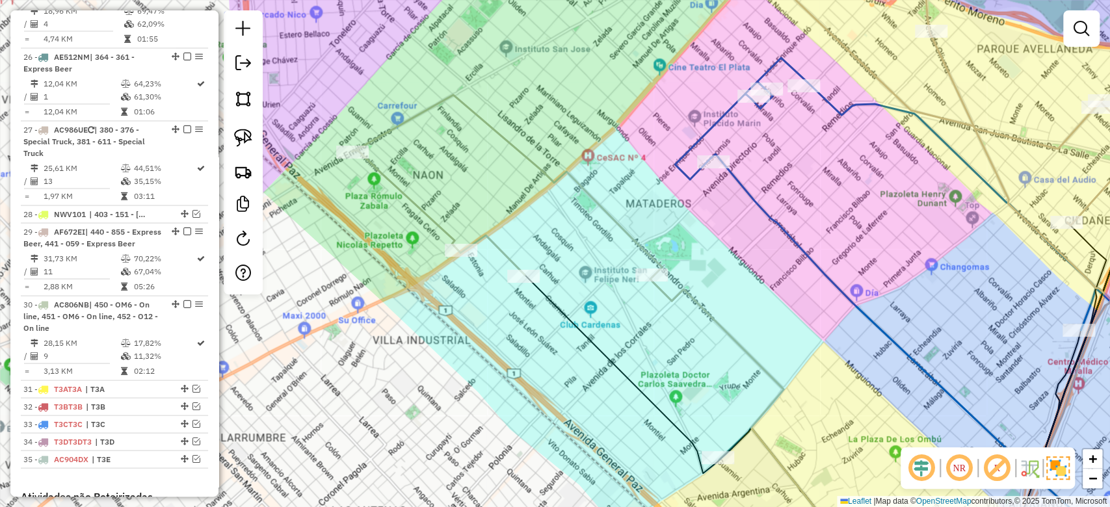
click at [507, 256] on icon at bounding box center [507, 185] width 310 height 181
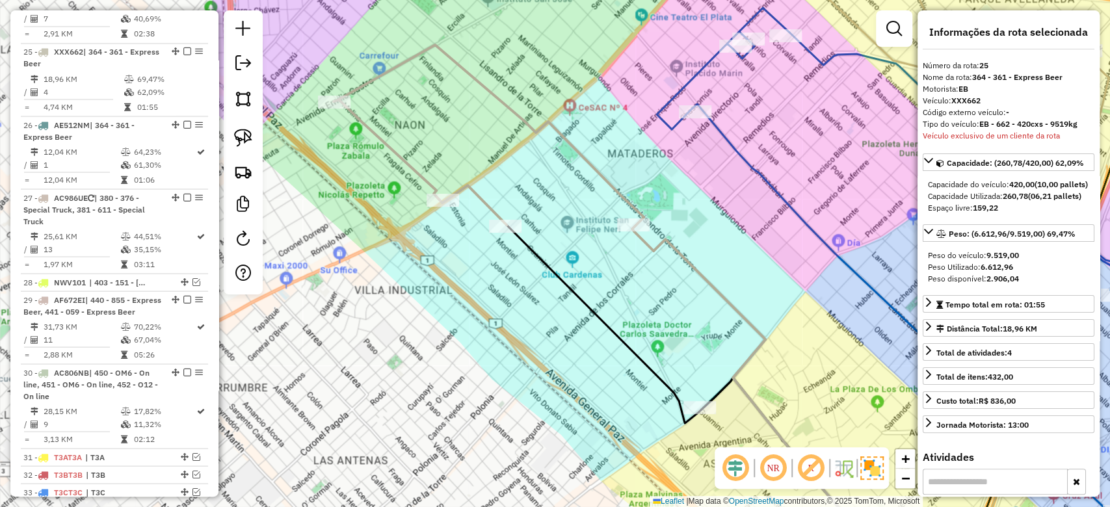
scroll to position [1597, 0]
drag, startPoint x: 532, startPoint y: 216, endPoint x: 525, endPoint y: 221, distance: 8.8
click at [519, 193] on div "Janela de atendimento Grade de atendimento Capacidade Transportadoras Veículos …" at bounding box center [555, 253] width 1110 height 507
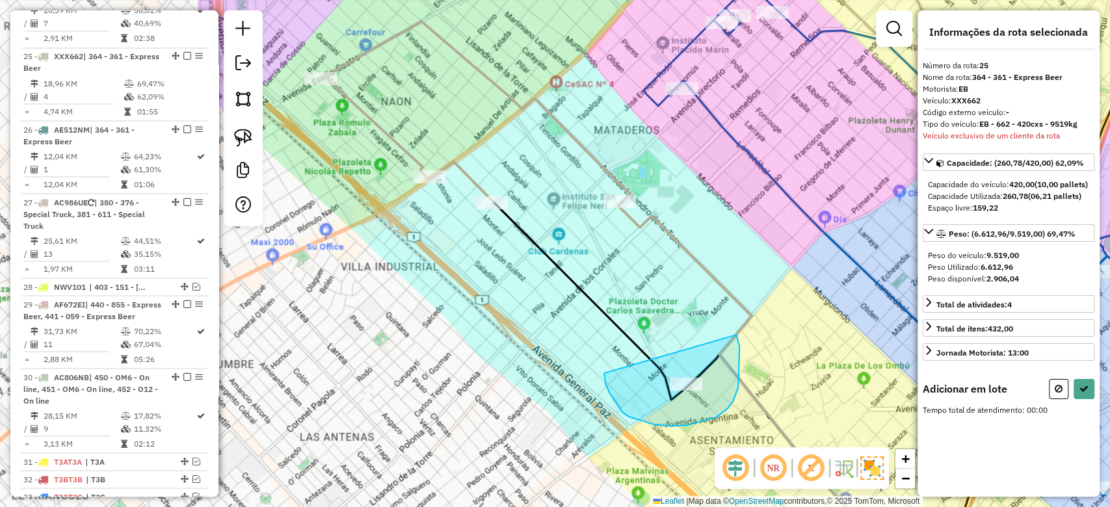
drag, startPoint x: 609, startPoint y: 393, endPoint x: 512, endPoint y: 269, distance: 157.5
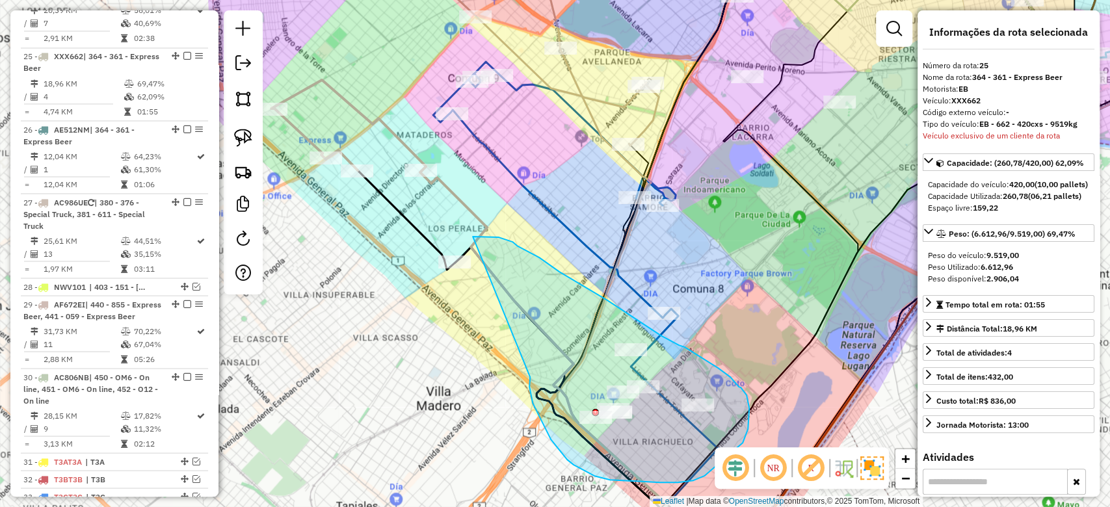
drag, startPoint x: 529, startPoint y: 381, endPoint x: 419, endPoint y: 293, distance: 141.5
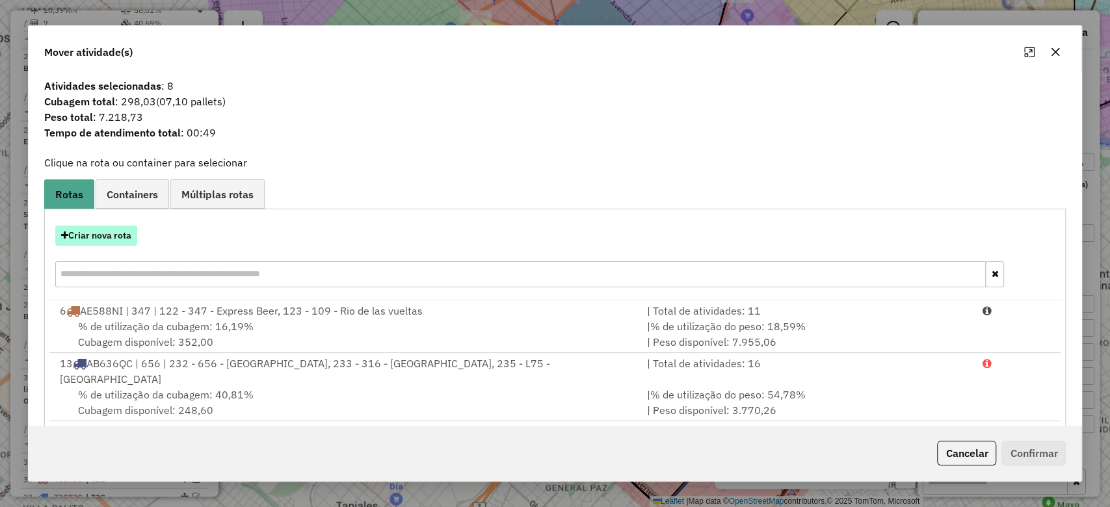
click at [107, 233] on button "Criar nova rota" at bounding box center [96, 236] width 82 height 20
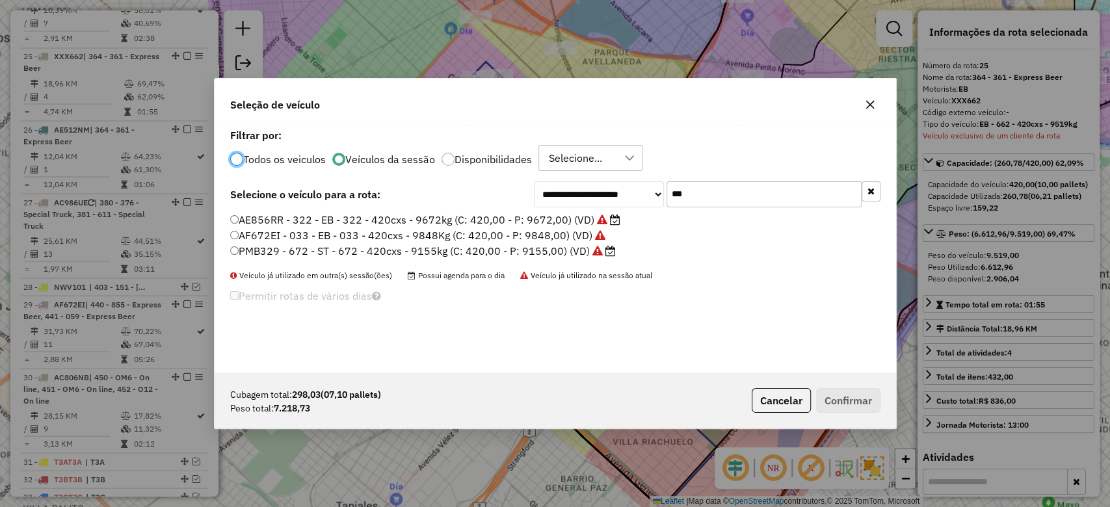
scroll to position [7, 4]
drag, startPoint x: 716, startPoint y: 197, endPoint x: 629, endPoint y: 185, distance: 87.9
click at [630, 184] on div "**********" at bounding box center [707, 194] width 347 height 26
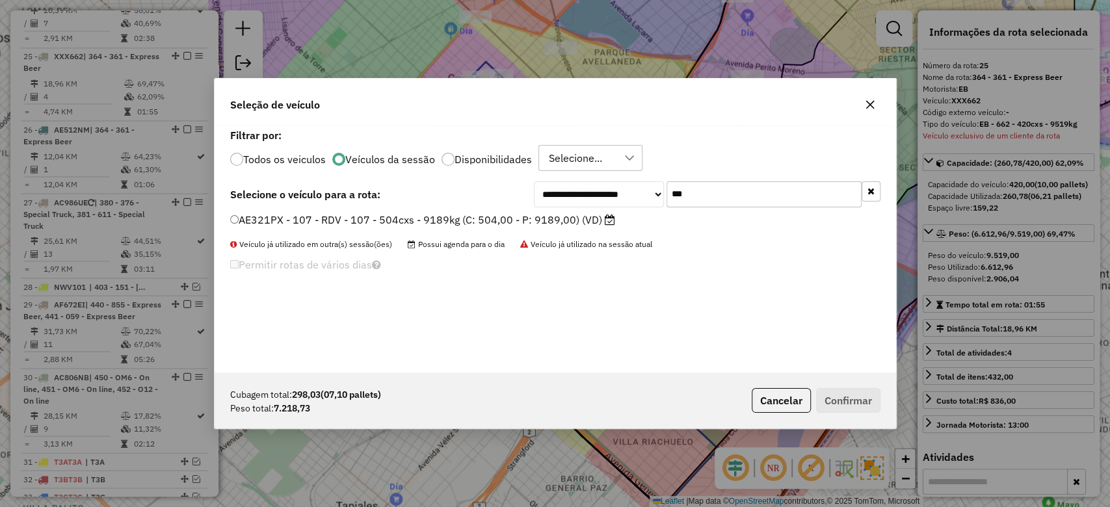
type input "***"
click at [557, 216] on label "AE321PX - 107 - RDV - 107 - 504cxs - 9189kg (C: 504,00 - P: 9189,00) (VD)" at bounding box center [422, 220] width 385 height 16
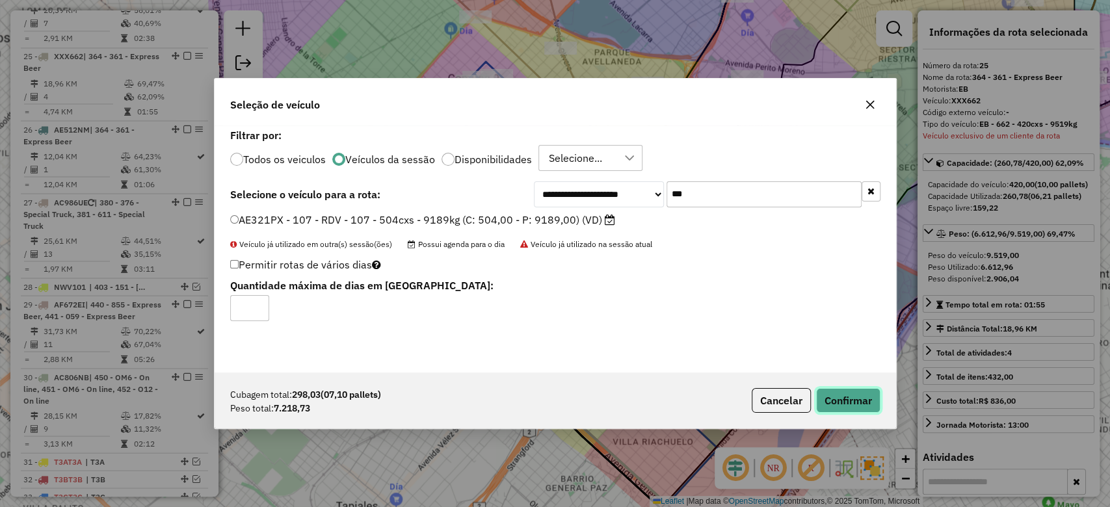
click at [858, 402] on button "Confirmar" at bounding box center [848, 400] width 64 height 25
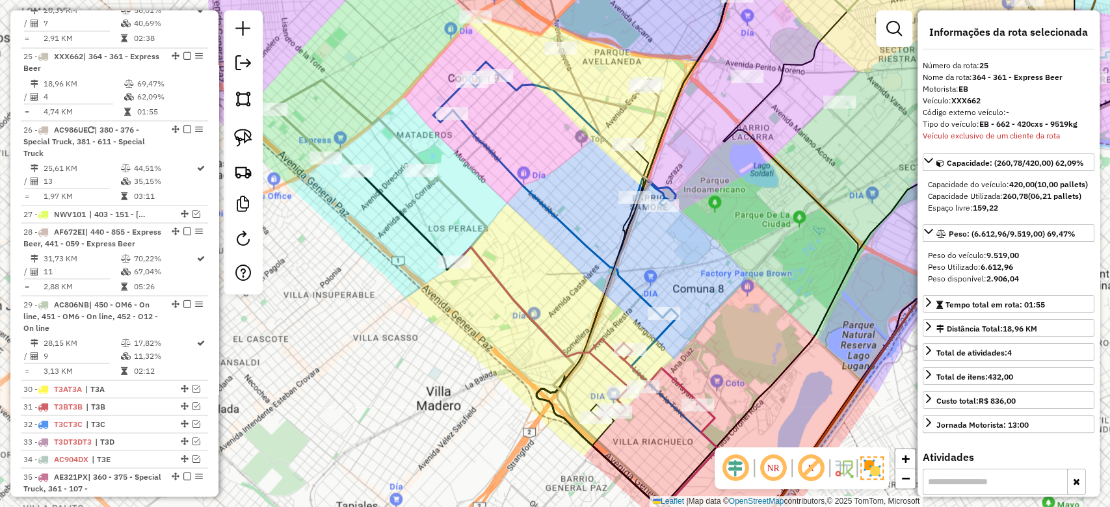
click at [515, 294] on icon at bounding box center [576, 333] width 243 height 172
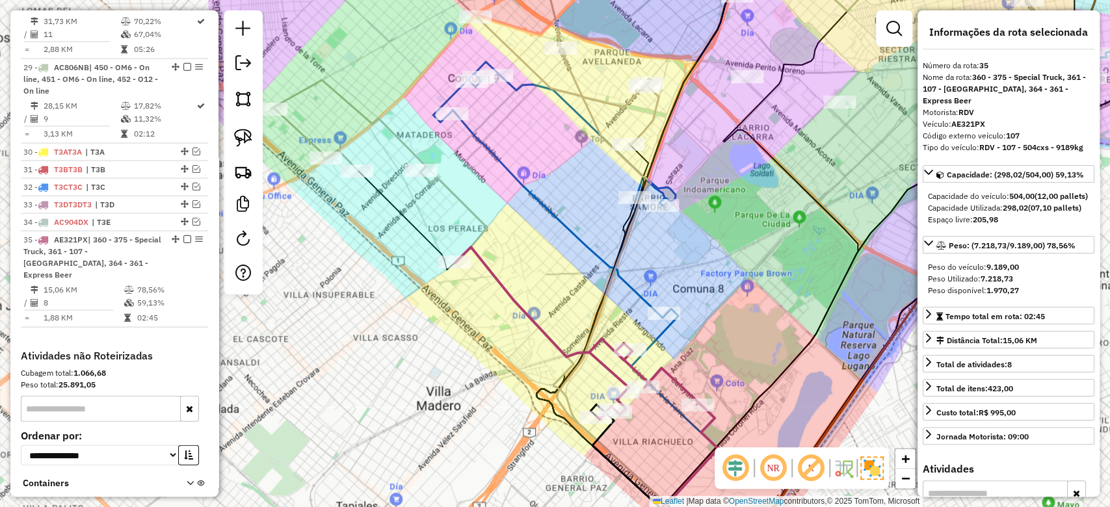
scroll to position [1917, 0]
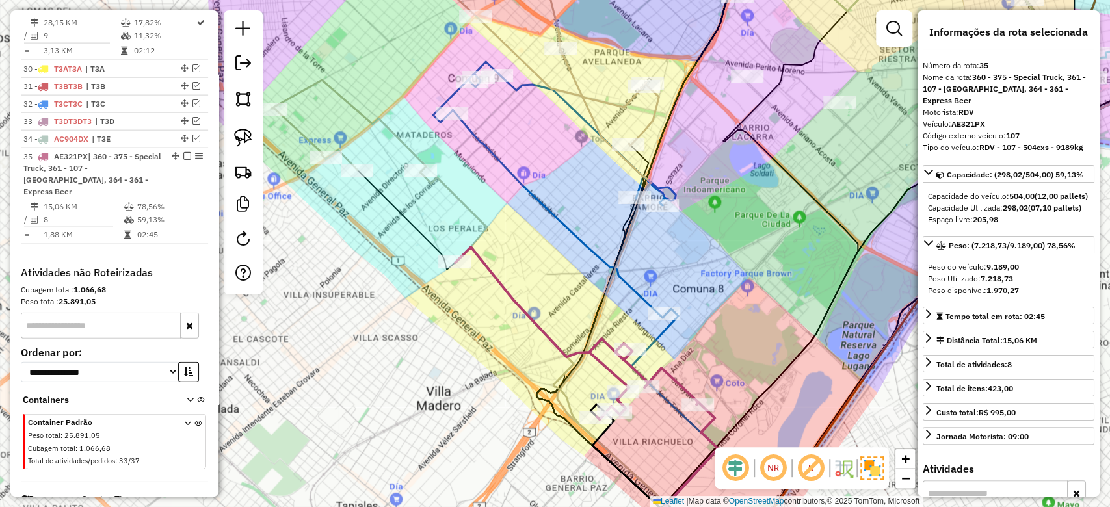
click at [515, 265] on div "Janela de atendimento Grade de atendimento Capacidade Transportadoras Veículos …" at bounding box center [555, 253] width 1110 height 507
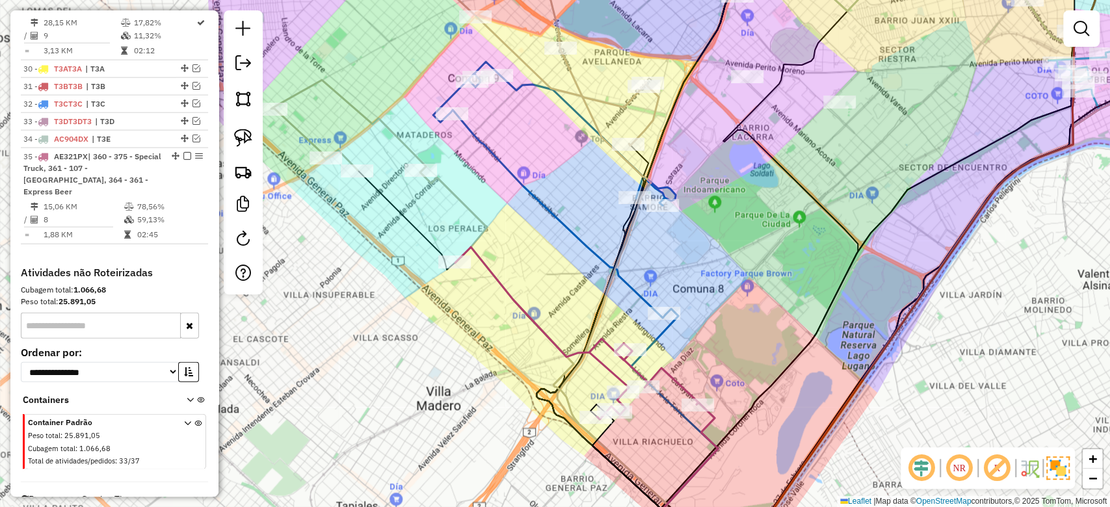
click at [515, 306] on icon at bounding box center [576, 333] width 243 height 172
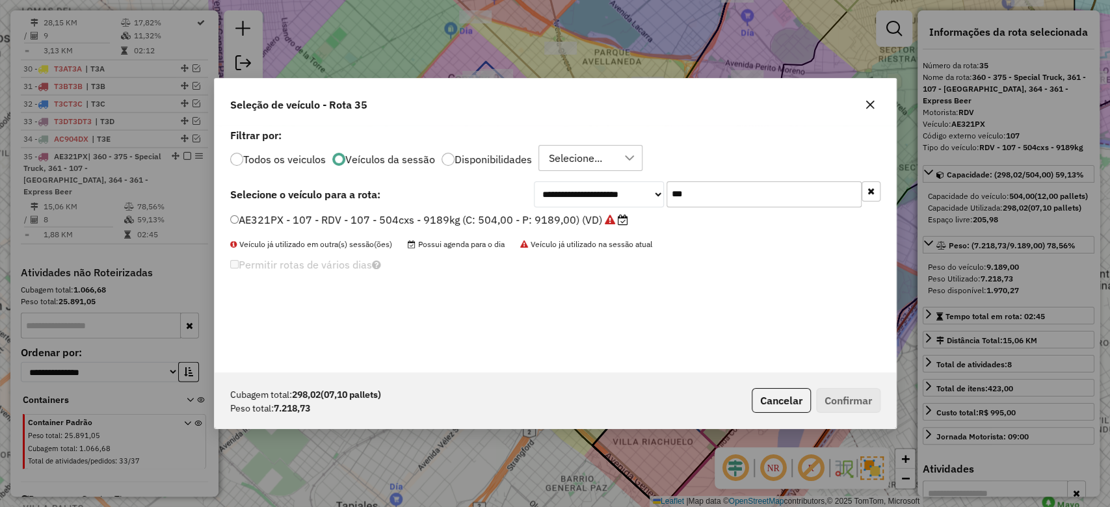
scroll to position [7, 4]
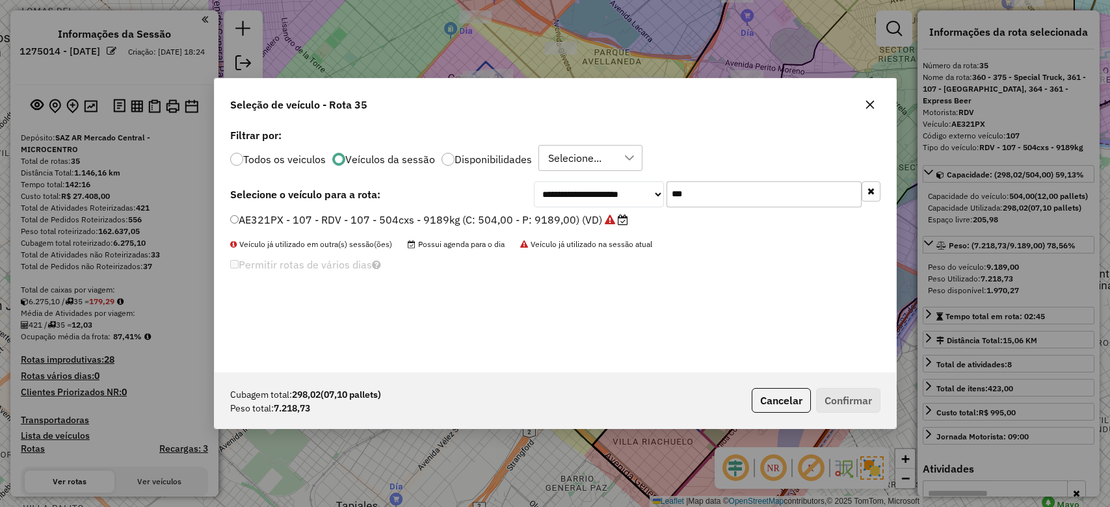
click at [863, 100] on button "button" at bounding box center [869, 104] width 21 height 21
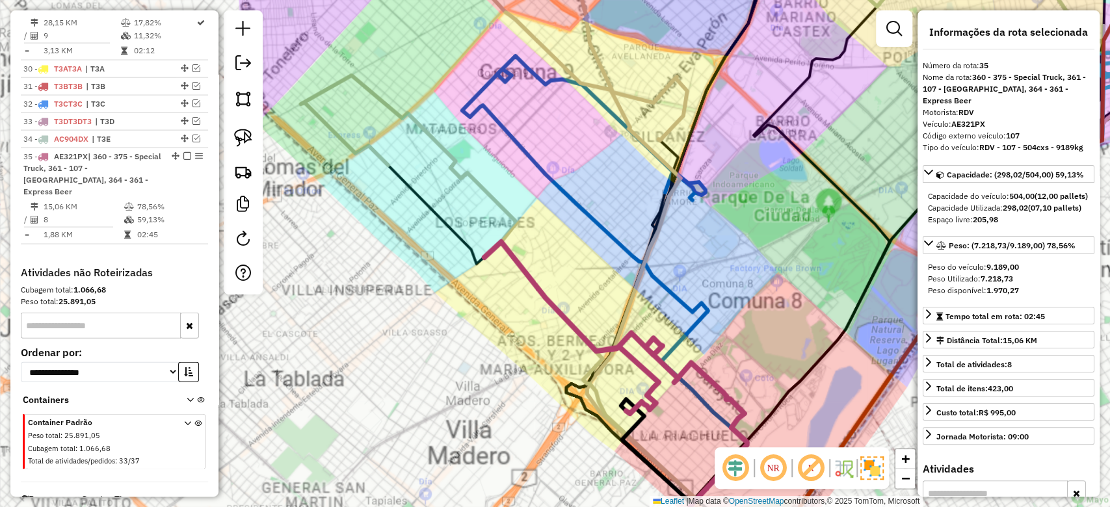
click at [587, 273] on div "Janela de atendimento Grade de atendimento Capacidade Transportadoras Veículos …" at bounding box center [555, 253] width 1110 height 507
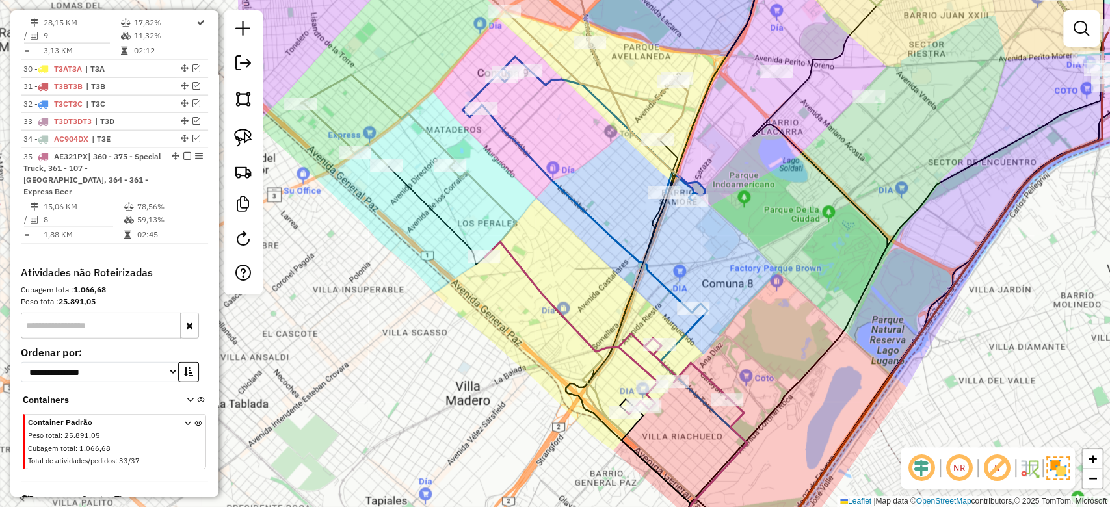
click at [562, 305] on icon at bounding box center [605, 328] width 243 height 172
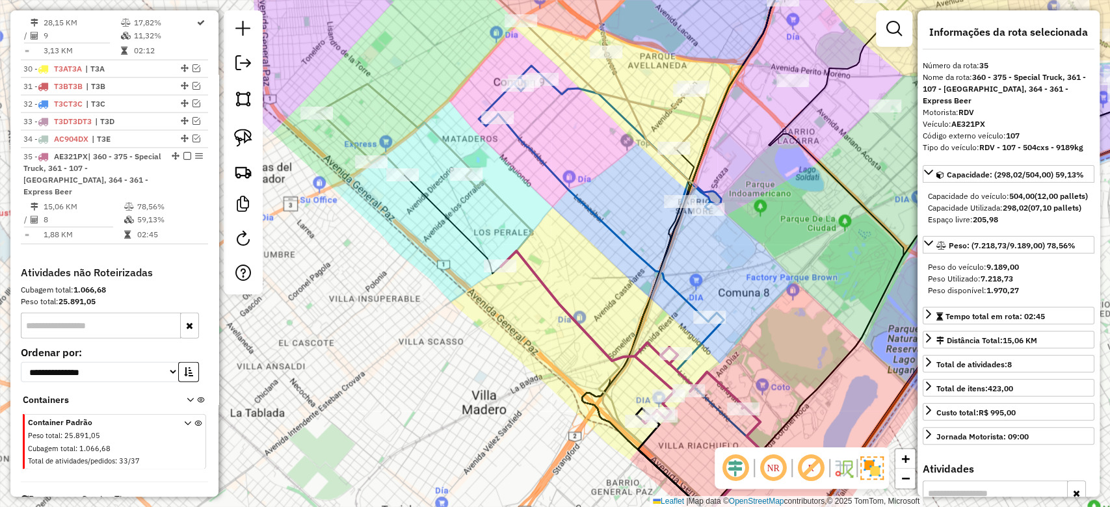
drag, startPoint x: 558, startPoint y: 295, endPoint x: 501, endPoint y: 233, distance: 85.1
click at [506, 237] on div "Janela de atendimento Grade de atendimento Capacidade Transportadoras Veículos …" at bounding box center [555, 253] width 1110 height 507
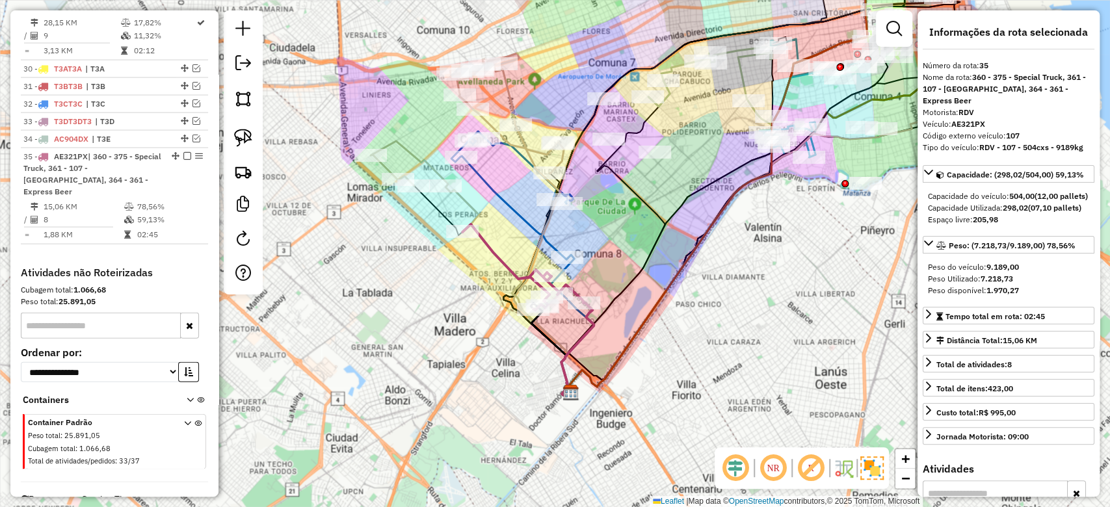
drag, startPoint x: 486, startPoint y: 219, endPoint x: 530, endPoint y: 280, distance: 75.0
click at [527, 279] on icon at bounding box center [523, 267] width 122 height 86
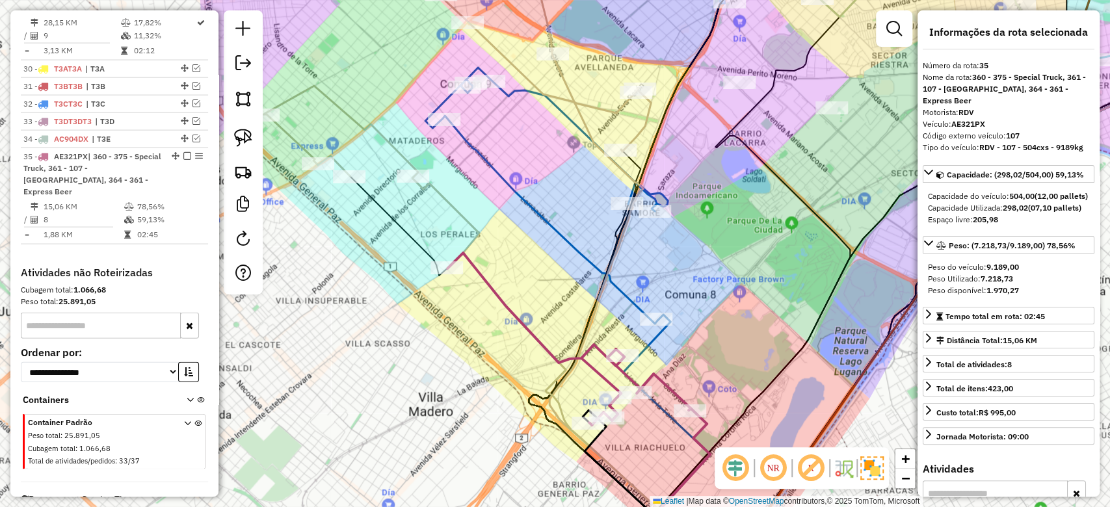
drag, startPoint x: 531, startPoint y: 239, endPoint x: 554, endPoint y: 318, distance: 82.7
click at [554, 318] on div "Janela de atendimento Grade de atendimento Capacidade Transportadoras Veículos …" at bounding box center [555, 253] width 1110 height 507
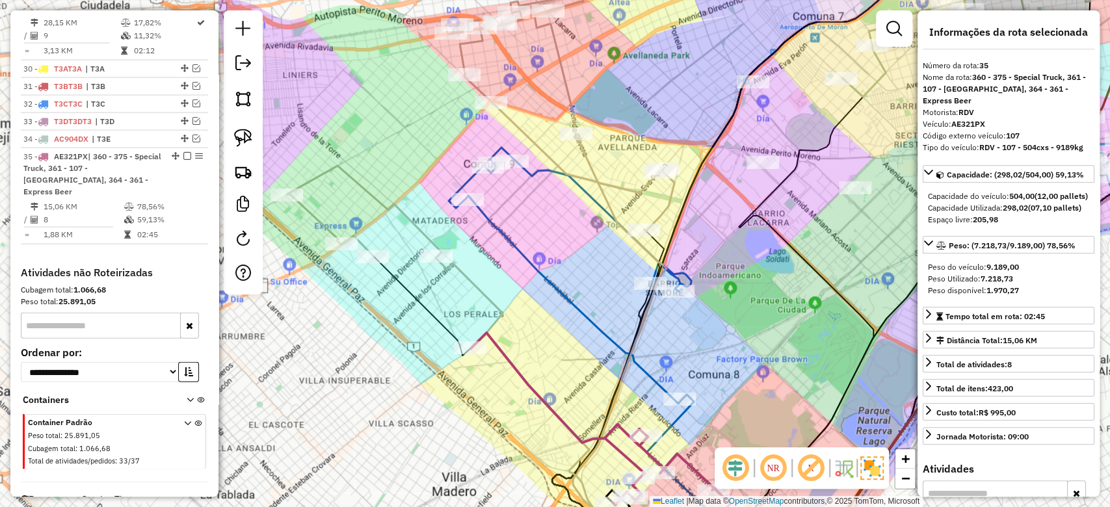
click at [563, 245] on div "Janela de atendimento Grade de atendimento Capacidade Transportadoras Veículos …" at bounding box center [555, 253] width 1110 height 507
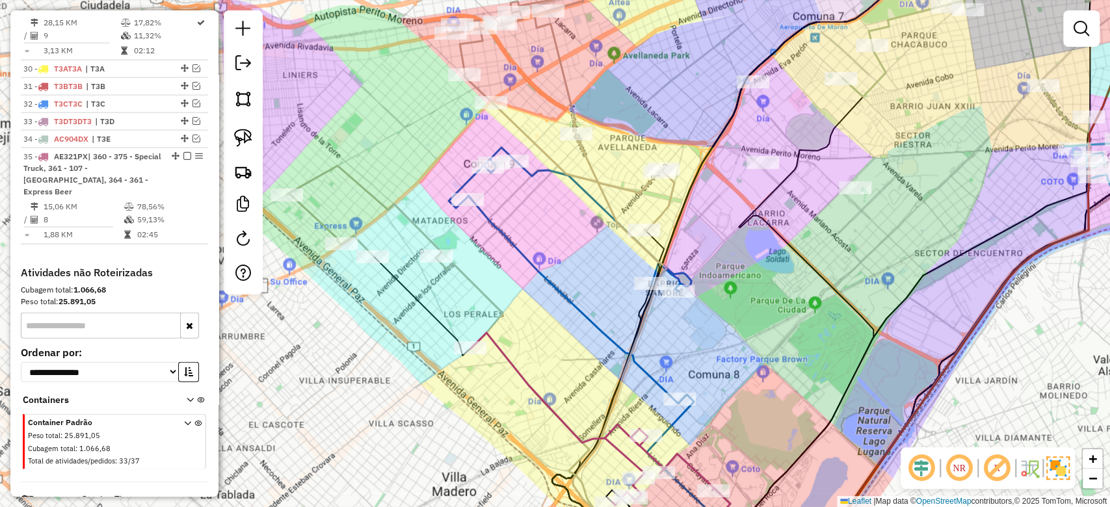
click at [541, 272] on icon at bounding box center [570, 276] width 242 height 256
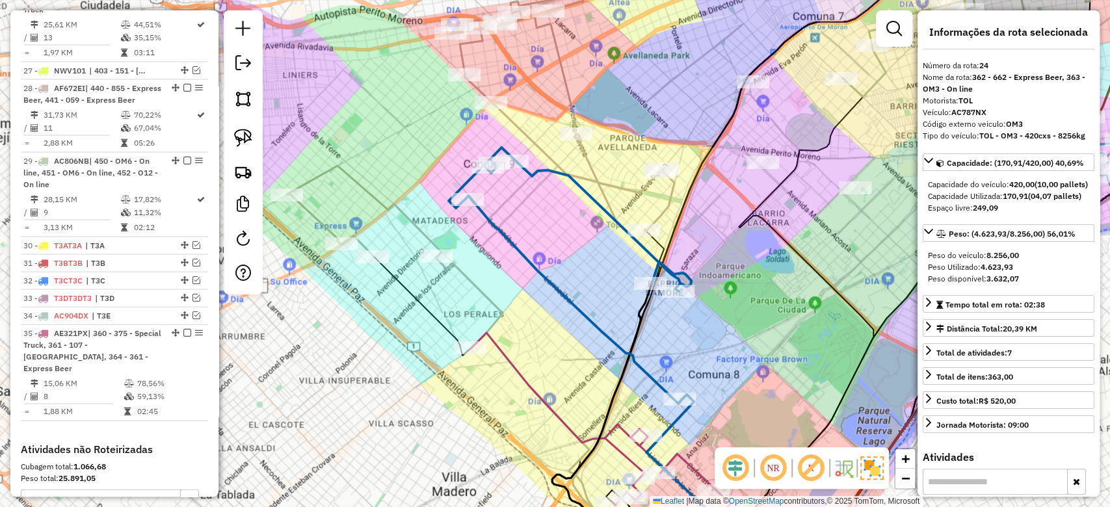
scroll to position [1525, 0]
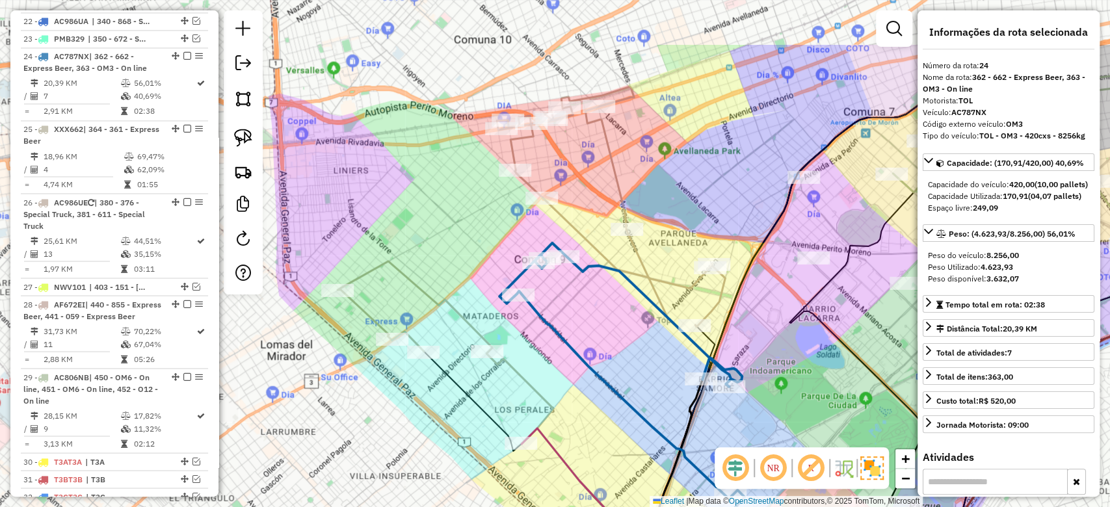
drag, startPoint x: 538, startPoint y: 250, endPoint x: 590, endPoint y: 347, distance: 109.9
click at [590, 347] on div "Janela de atendimento Grade de atendimento Capacidade Transportadoras Veículos …" at bounding box center [555, 253] width 1110 height 507
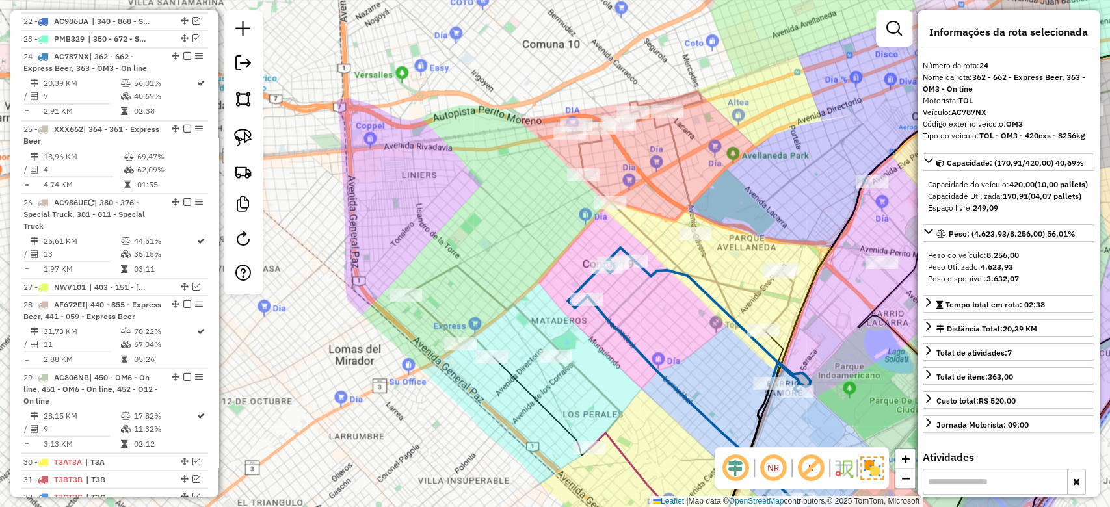
drag, startPoint x: 594, startPoint y: 318, endPoint x: 729, endPoint y: 315, distance: 135.3
click at [729, 315] on div "Janela de atendimento Grade de atendimento Capacidade Transportadoras Veículos …" at bounding box center [555, 253] width 1110 height 507
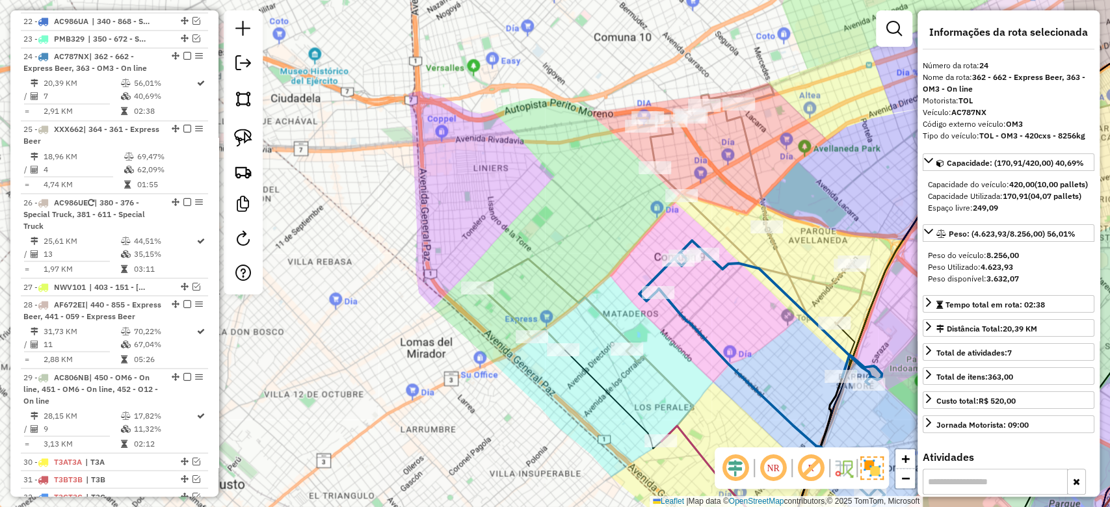
click at [592, 302] on icon at bounding box center [554, 304] width 155 height 91
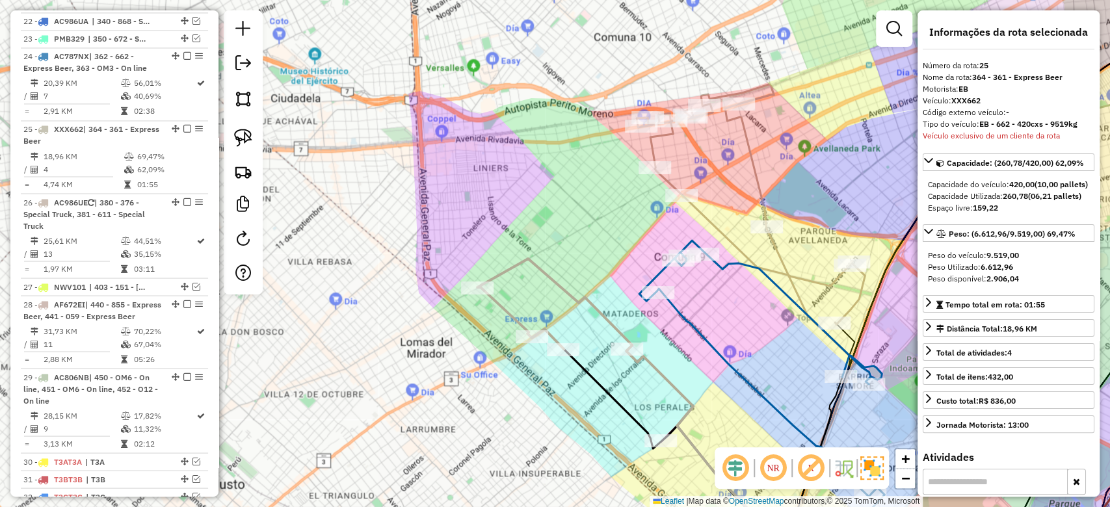
scroll to position [1597, 0]
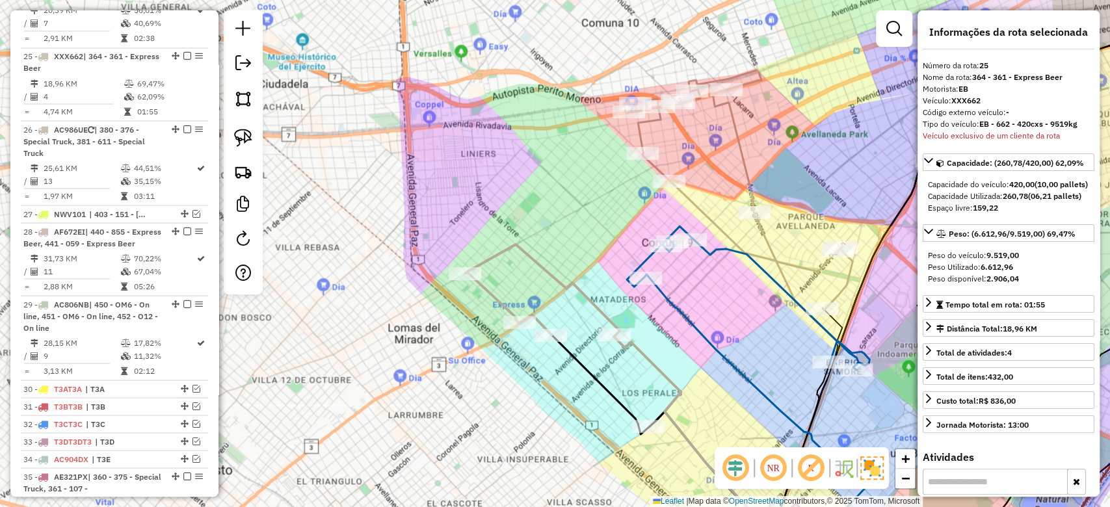
drag, startPoint x: 597, startPoint y: 318, endPoint x: 547, endPoint y: 248, distance: 86.6
click at [547, 248] on icon at bounding box center [542, 289] width 155 height 91
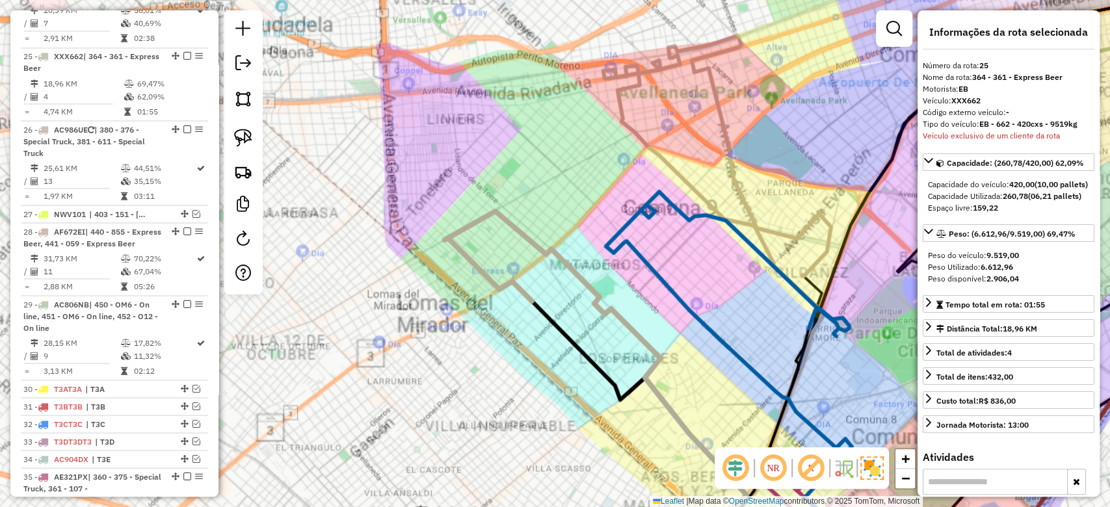
click at [572, 237] on div "Janela de atendimento Grade de atendimento Capacidade Transportadoras Veículos …" at bounding box center [555, 253] width 1110 height 507
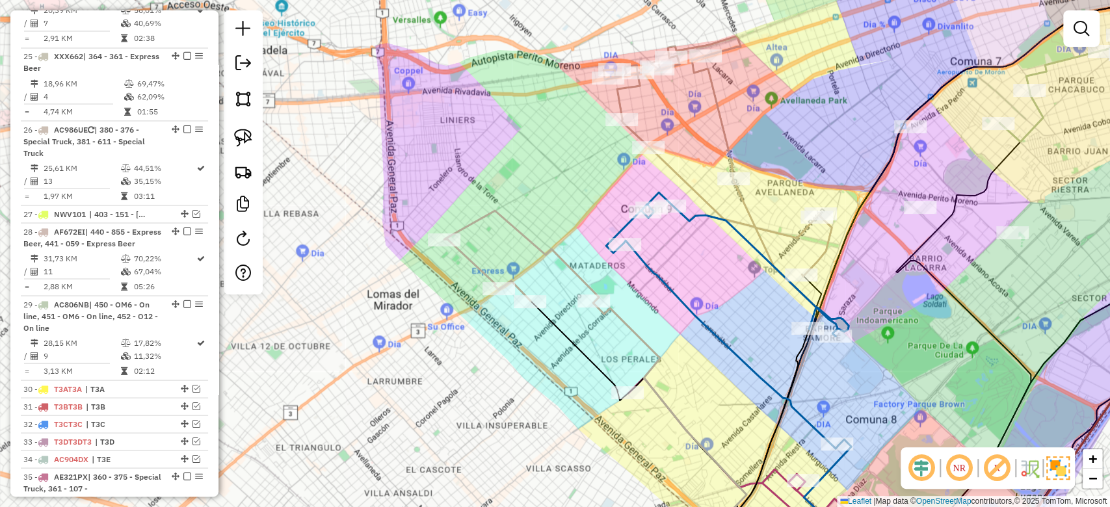
click at [572, 272] on icon at bounding box center [521, 256] width 155 height 91
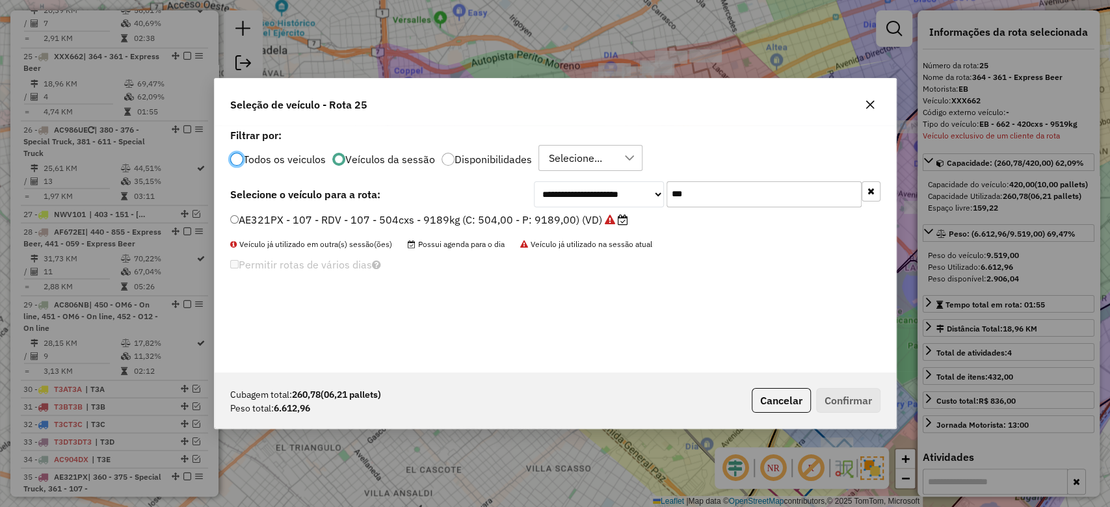
scroll to position [7, 4]
drag, startPoint x: 720, startPoint y: 200, endPoint x: 616, endPoint y: 186, distance: 105.0
click at [617, 186] on div "**********" at bounding box center [707, 194] width 347 height 26
type input "***"
click at [553, 221] on label "AE512NM - 361 - EB - 361 - 420cxs - 9606kg (C: 420,00 - P: 9606,00) (VD)" at bounding box center [420, 220] width 380 height 16
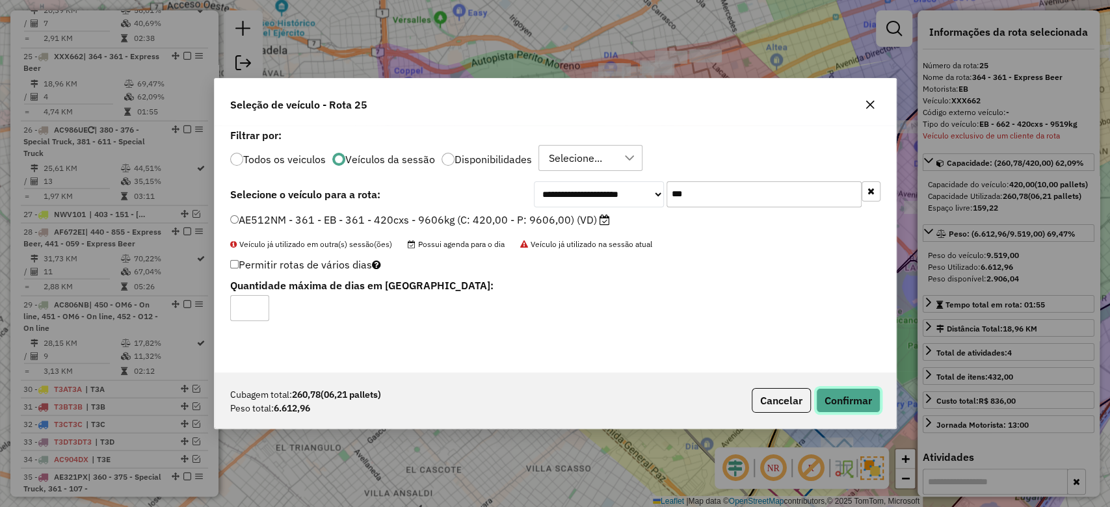
click at [839, 408] on button "Confirmar" at bounding box center [848, 400] width 64 height 25
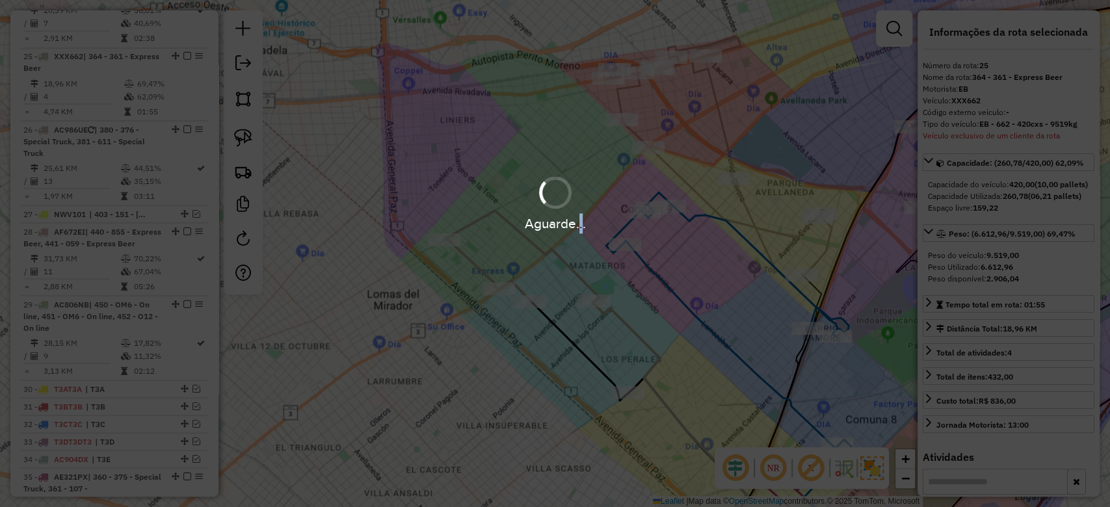
click at [577, 228] on div "Aguarde..." at bounding box center [555, 223] width 1110 height 20
click at [576, 228] on div "Aguarde..." at bounding box center [555, 223] width 1110 height 20
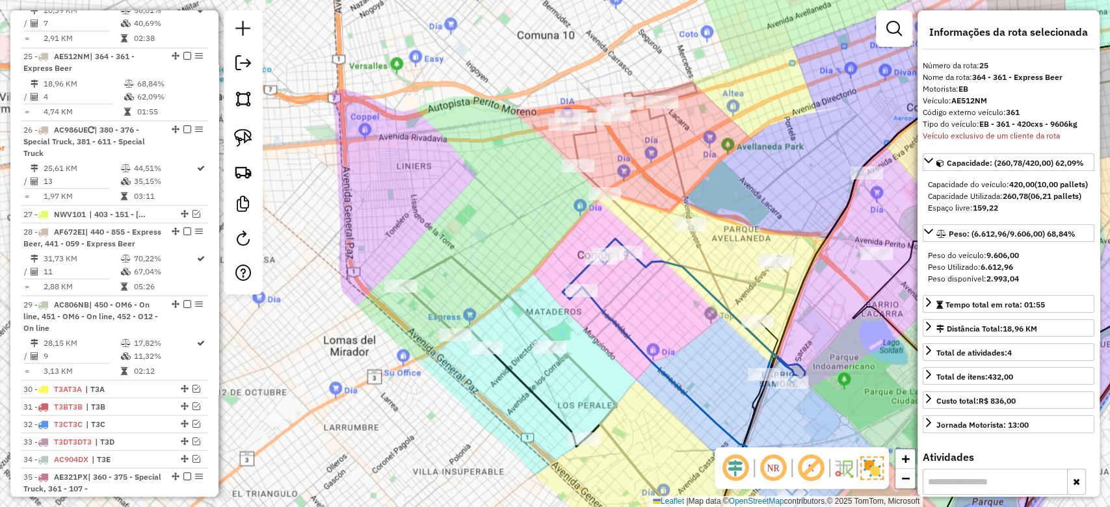
drag, startPoint x: 603, startPoint y: 345, endPoint x: 647, endPoint y: 304, distance: 60.3
click at [577, 366] on div "Janela de atendimento Grade de atendimento Capacidade Transportadoras Veículos …" at bounding box center [555, 253] width 1110 height 507
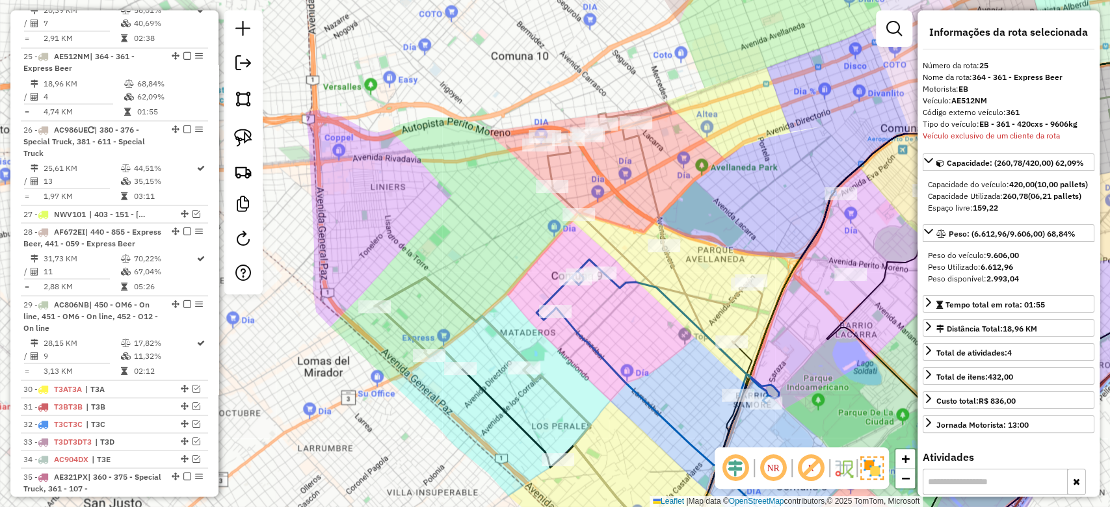
click at [678, 272] on icon at bounding box center [648, 223] width 228 height 240
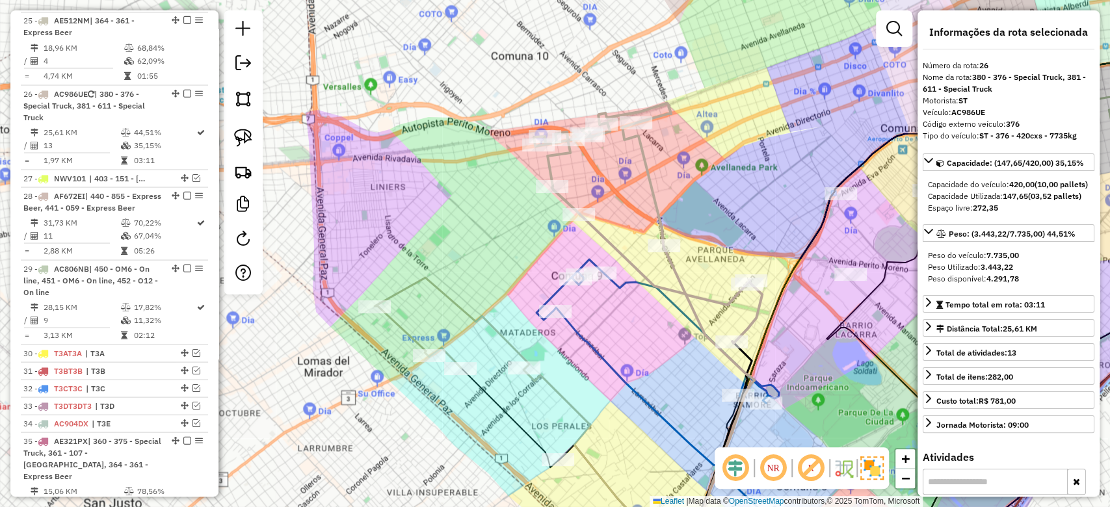
scroll to position [1670, 0]
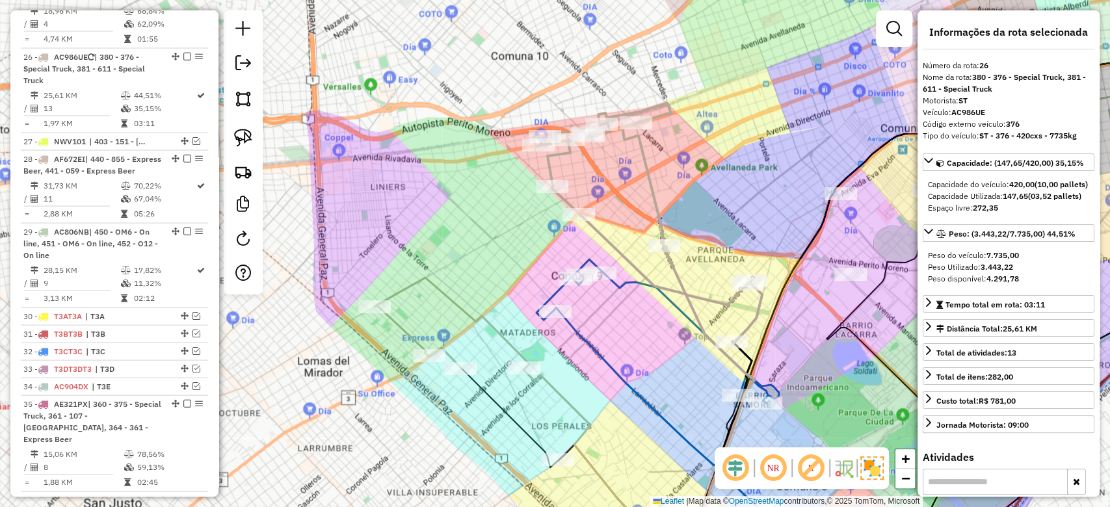
click at [677, 252] on div "Janela de atendimento Grade de atendimento Capacidade Transportadoras Veículos …" at bounding box center [555, 253] width 1110 height 507
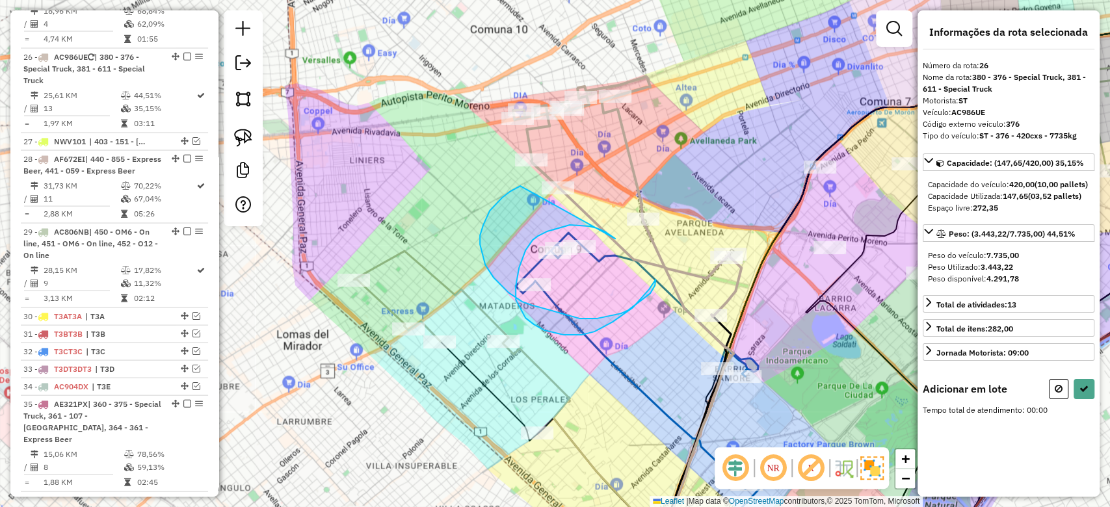
drag, startPoint x: 589, startPoint y: 226, endPoint x: 552, endPoint y: 217, distance: 38.2
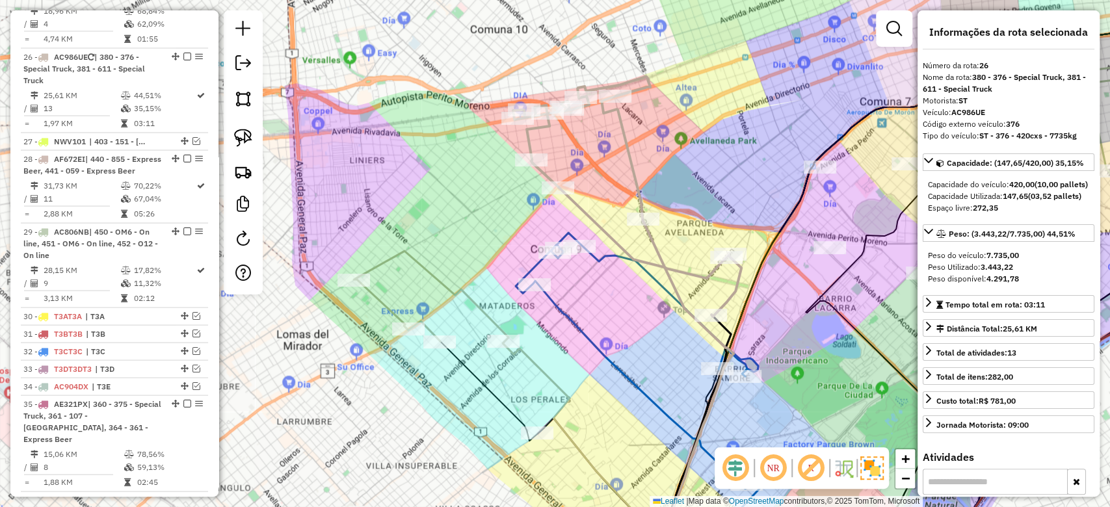
click at [666, 259] on icon at bounding box center [627, 197] width 228 height 240
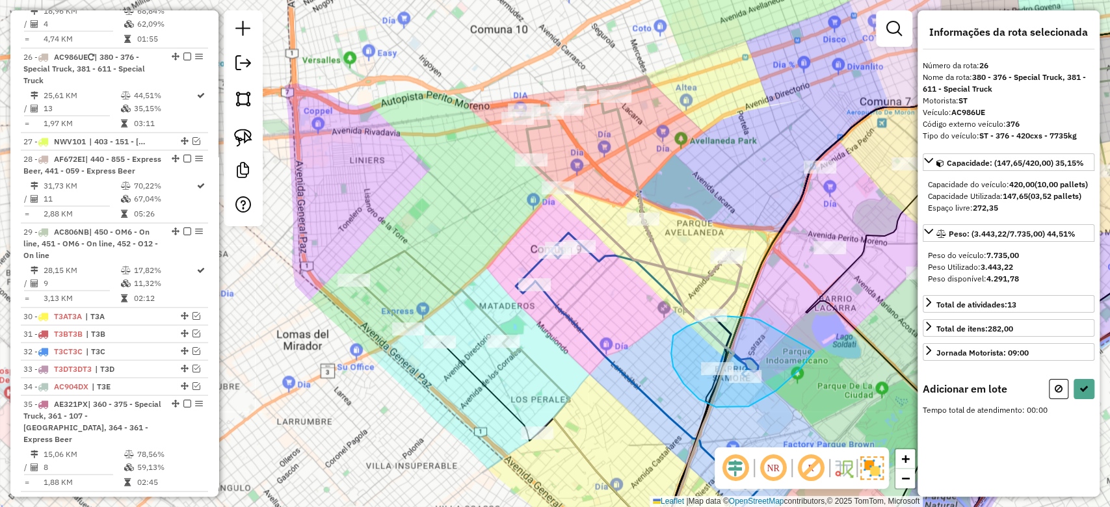
drag, startPoint x: 750, startPoint y: 318, endPoint x: 828, endPoint y: 295, distance: 81.3
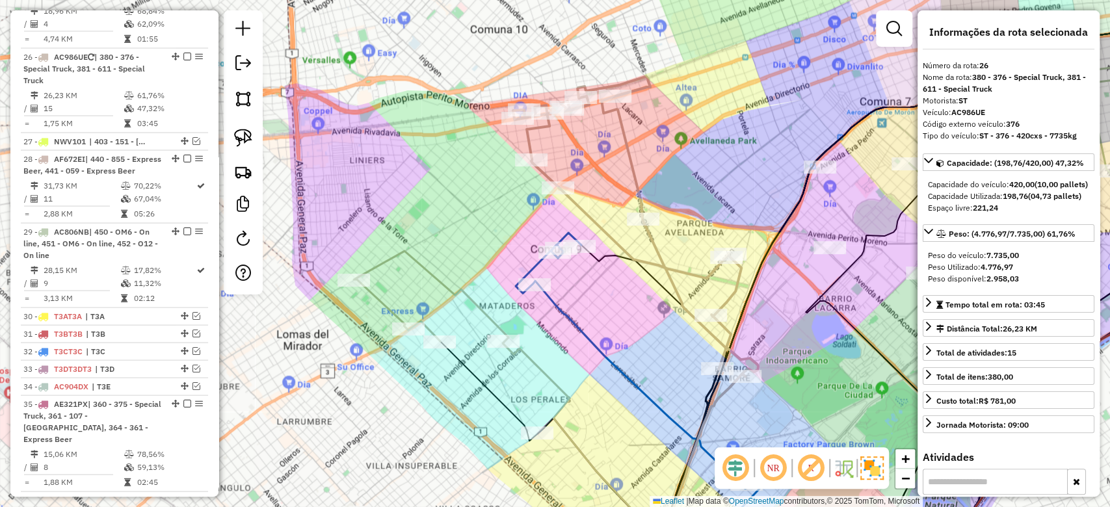
click at [711, 419] on icon at bounding box center [694, 466] width 101 height 184
drag, startPoint x: 636, startPoint y: 307, endPoint x: 610, endPoint y: 265, distance: 48.7
click at [611, 268] on div "Janela de atendimento Grade de atendimento Capacidade Transportadoras Veículos …" at bounding box center [555, 253] width 1110 height 507
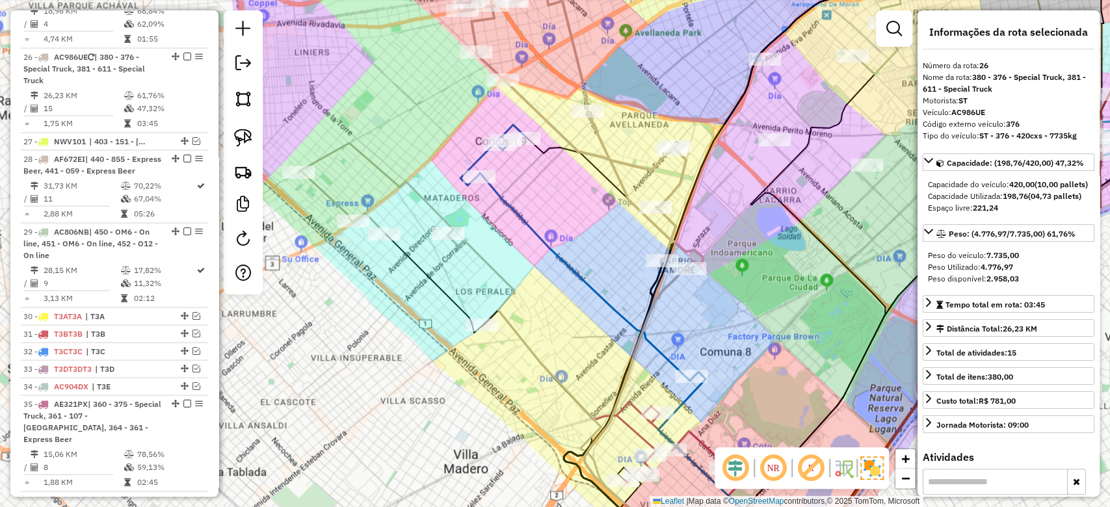
click at [730, 336] on div "Janela de atendimento Grade de atendimento Capacidade Transportadoras Veículos …" at bounding box center [555, 253] width 1110 height 507
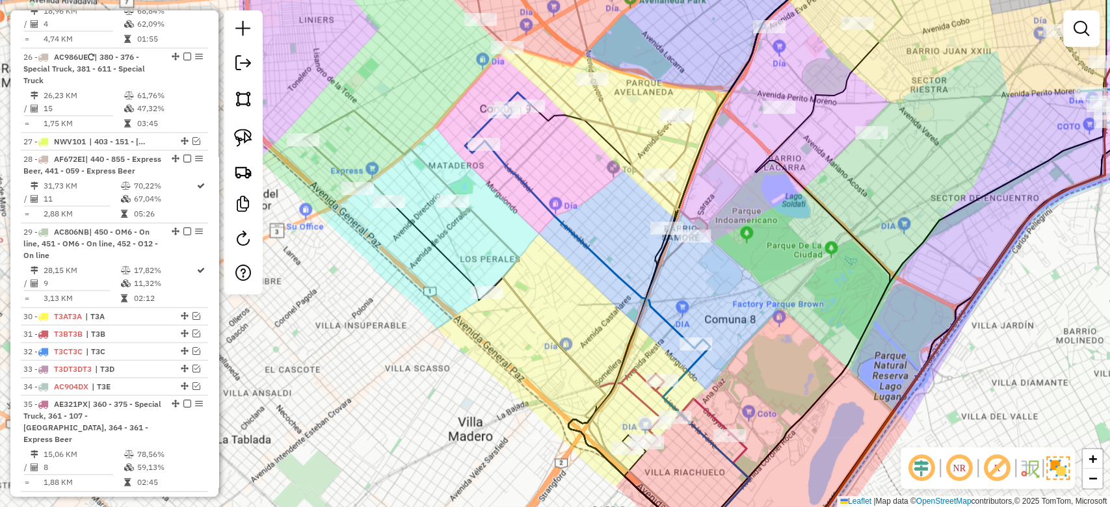
drag, startPoint x: 749, startPoint y: 354, endPoint x: 748, endPoint y: 329, distance: 24.7
click at [749, 330] on div "Janela de atendimento Grade de atendimento Capacidade Transportadoras Veículos …" at bounding box center [555, 253] width 1110 height 507
click at [707, 411] on icon at bounding box center [608, 362] width 243 height 172
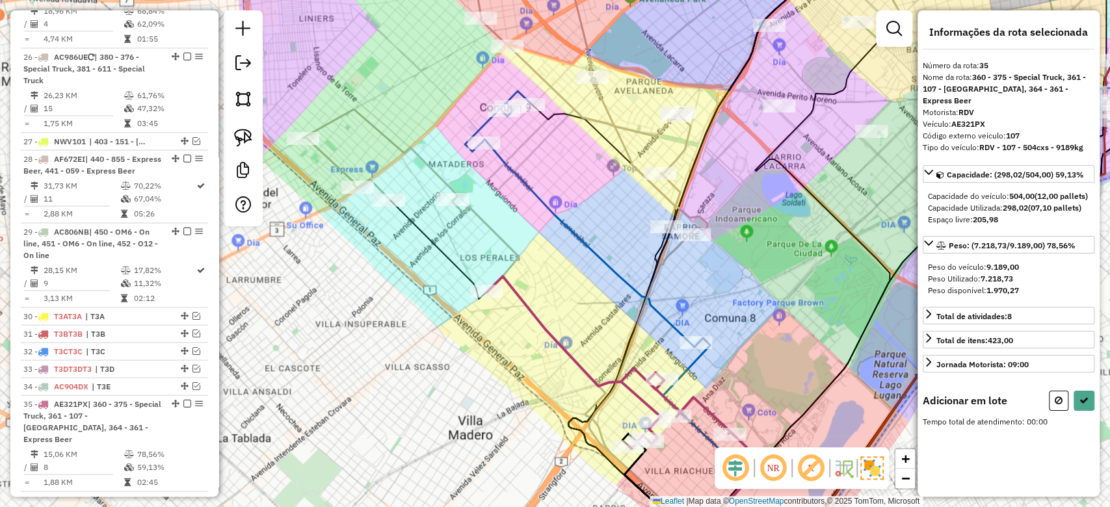
scroll to position [1917, 0]
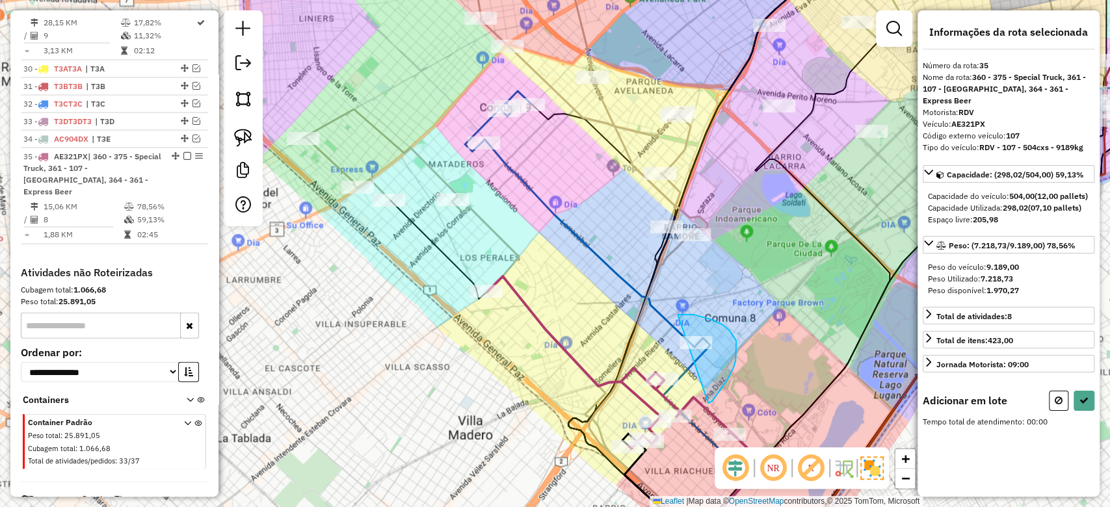
drag, startPoint x: 708, startPoint y: 403, endPoint x: 735, endPoint y: 413, distance: 28.6
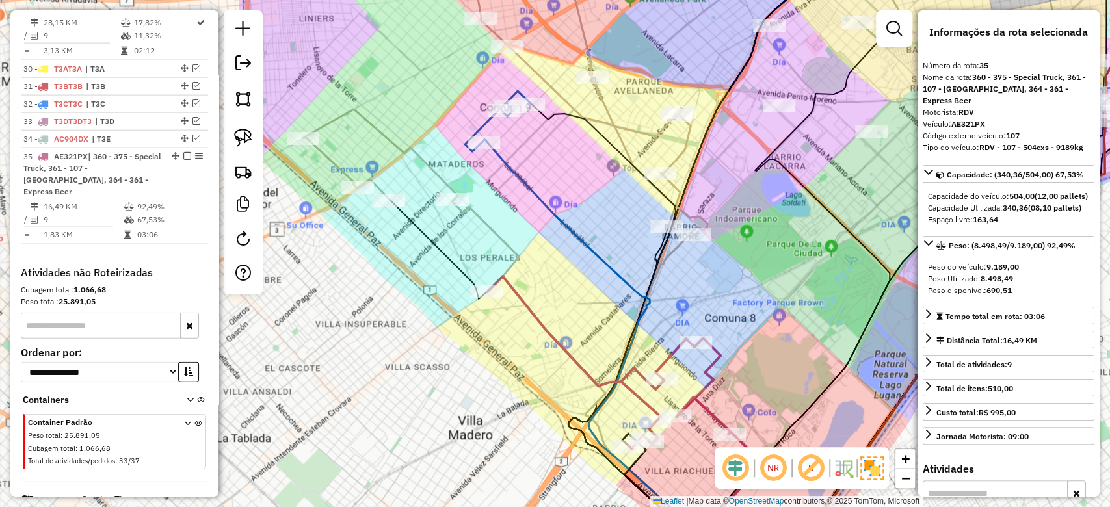
click at [490, 209] on div "Janela de atendimento Grade de atendimento Capacidade Transportadoras Veículos …" at bounding box center [555, 253] width 1110 height 507
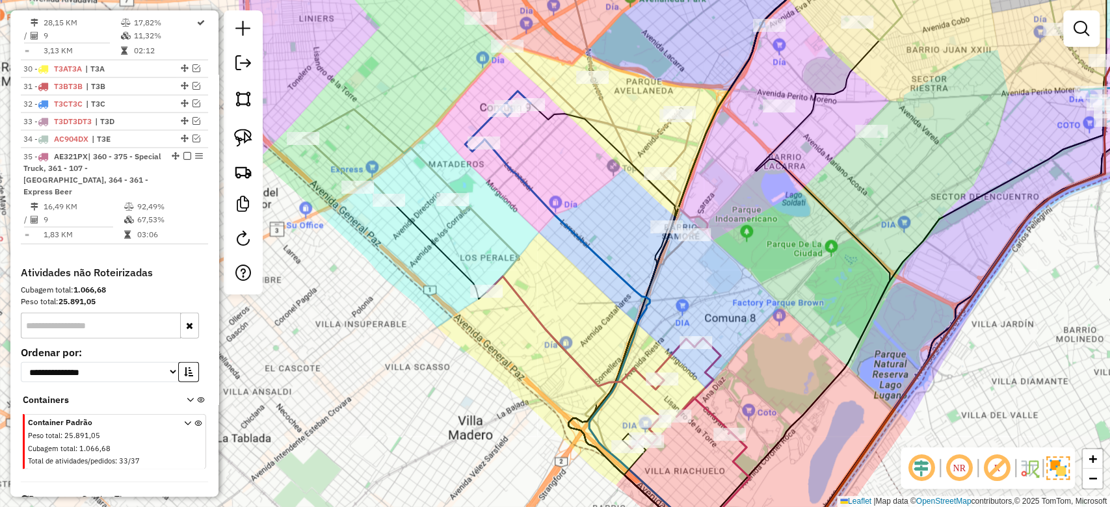
click at [489, 224] on icon at bounding box center [575, 379] width 247 height 358
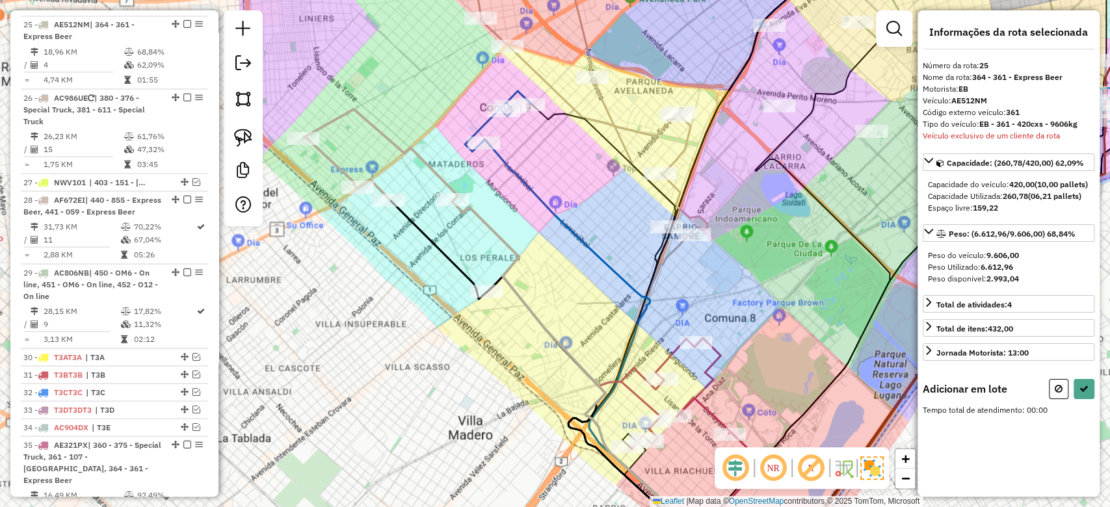
scroll to position [1597, 0]
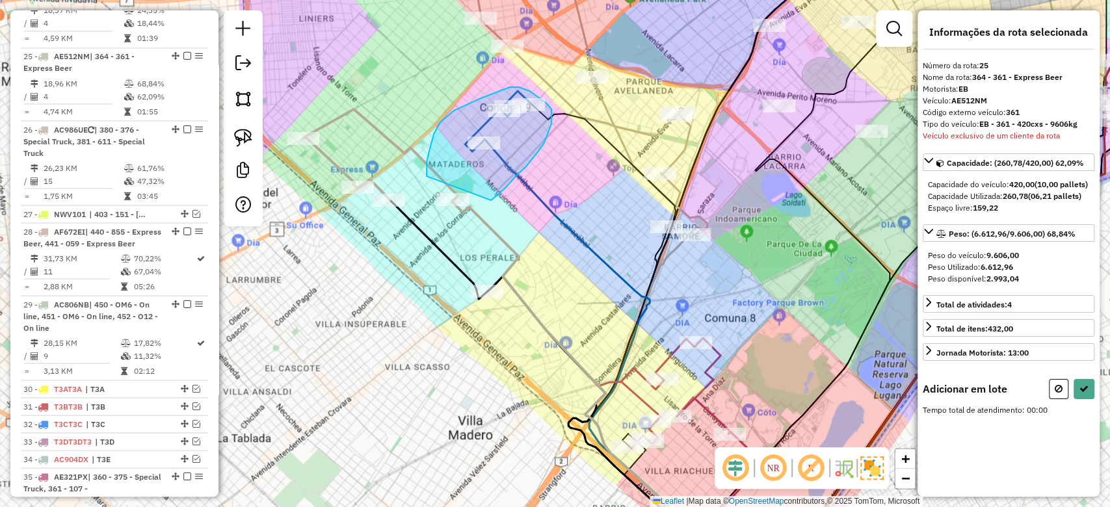
drag, startPoint x: 525, startPoint y: 167, endPoint x: 426, endPoint y: 183, distance: 100.8
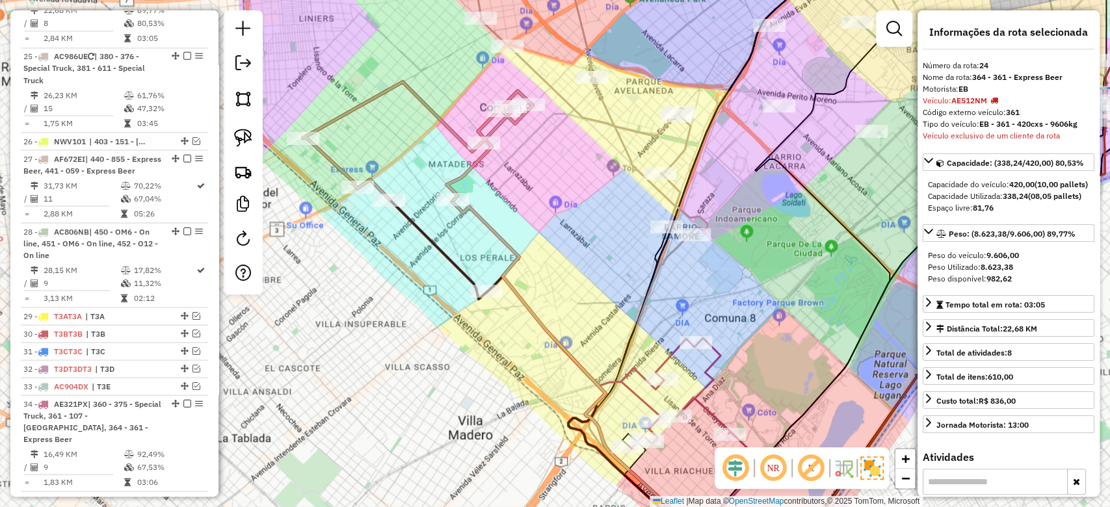
click at [485, 159] on icon at bounding box center [417, 141] width 229 height 118
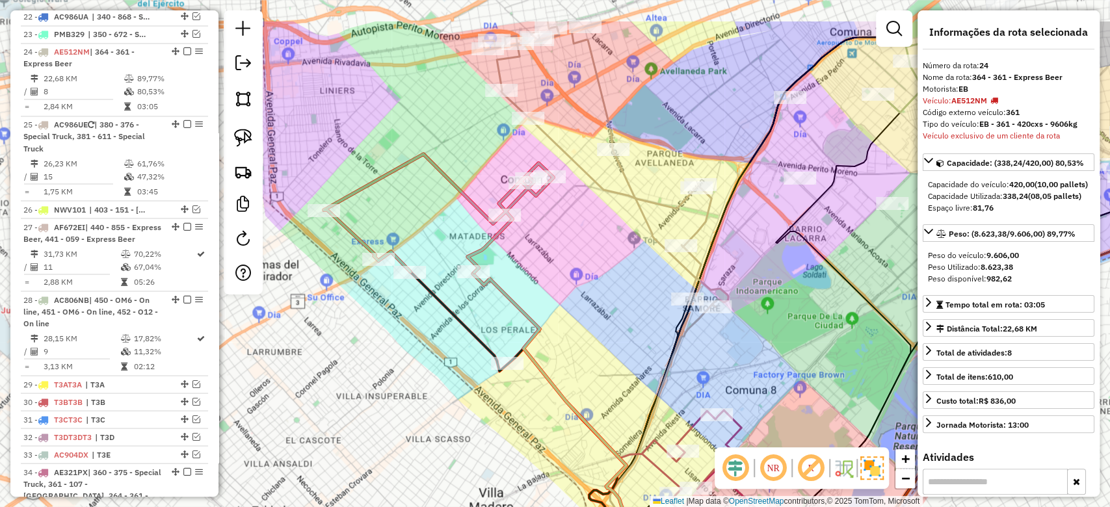
scroll to position [1525, 0]
drag, startPoint x: 499, startPoint y: 219, endPoint x: 504, endPoint y: 231, distance: 13.4
click at [504, 231] on icon at bounding box center [438, 213] width 229 height 118
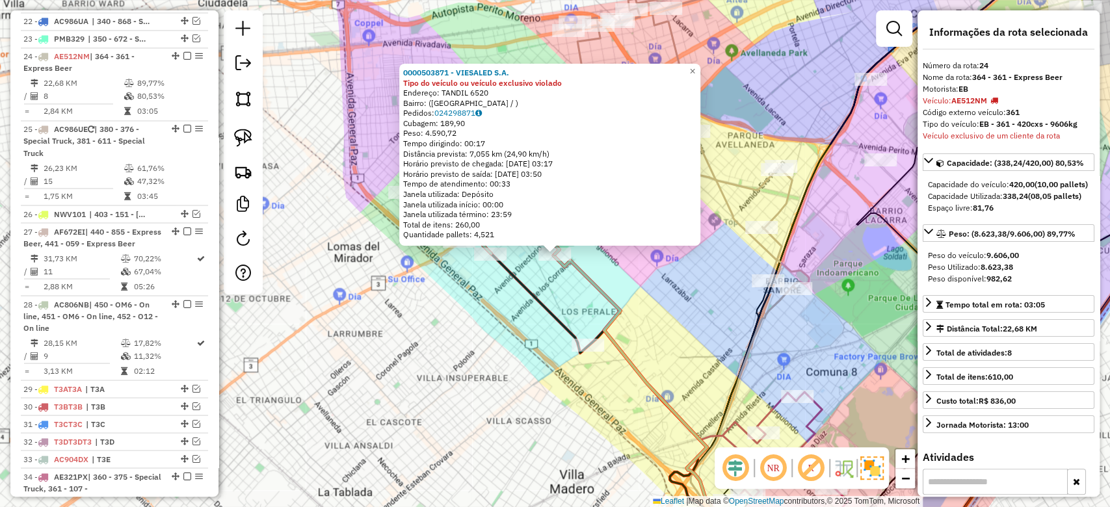
click at [607, 281] on div "0000503871 - VIESALED S.A. Tipo do veículo ou veículo exclusivo violado Endereç…" at bounding box center [555, 253] width 1110 height 507
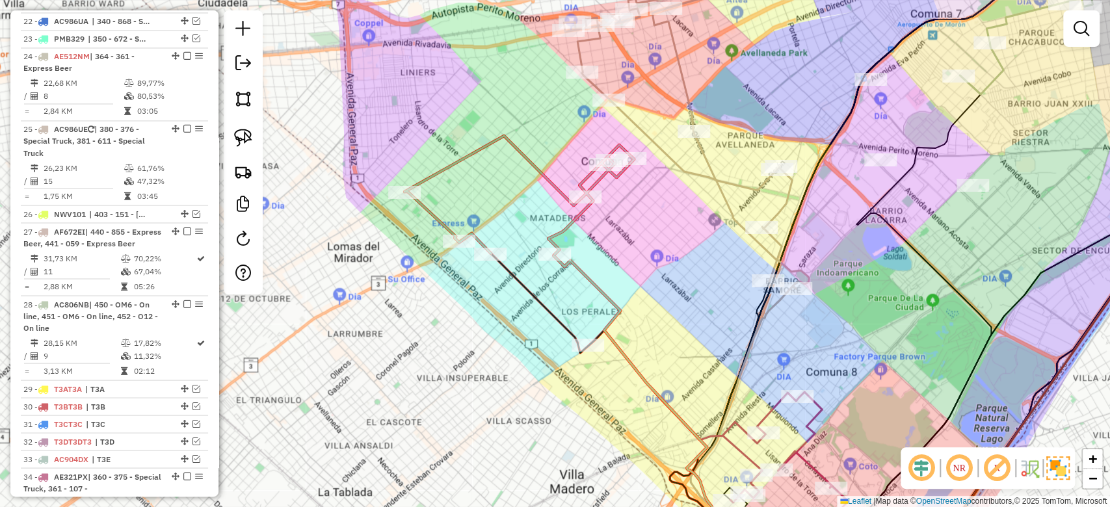
drag, startPoint x: 619, startPoint y: 301, endPoint x: 523, endPoint y: 264, distance: 102.5
click at [553, 264] on icon at bounding box center [660, 406] width 214 height 304
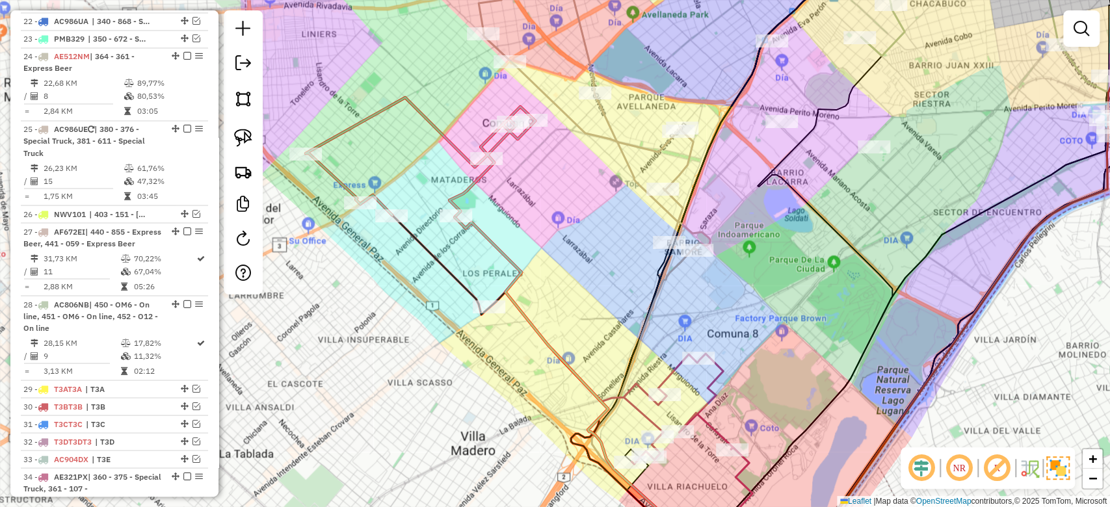
click at [676, 373] on icon at bounding box center [611, 378] width 243 height 172
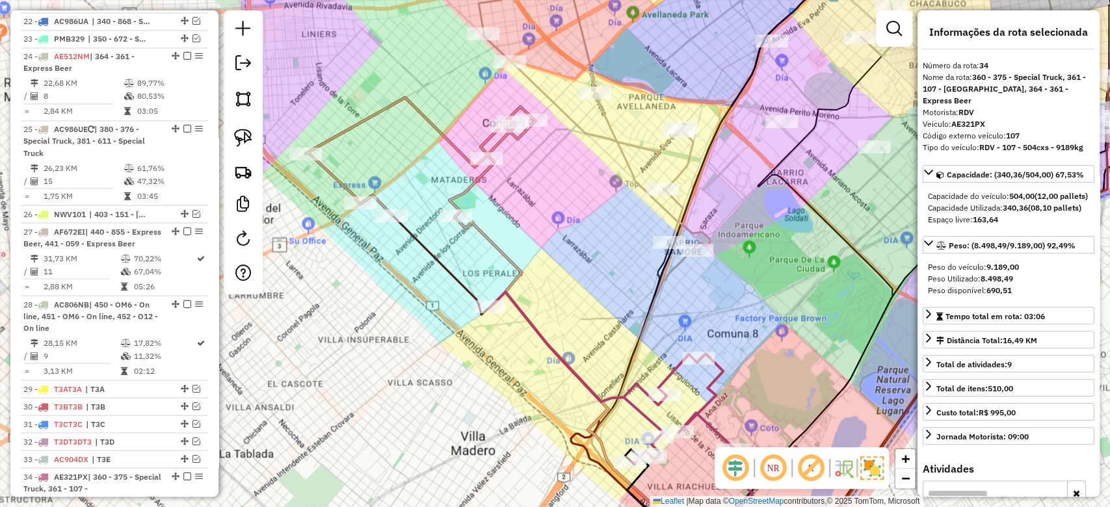
scroll to position [1844, 0]
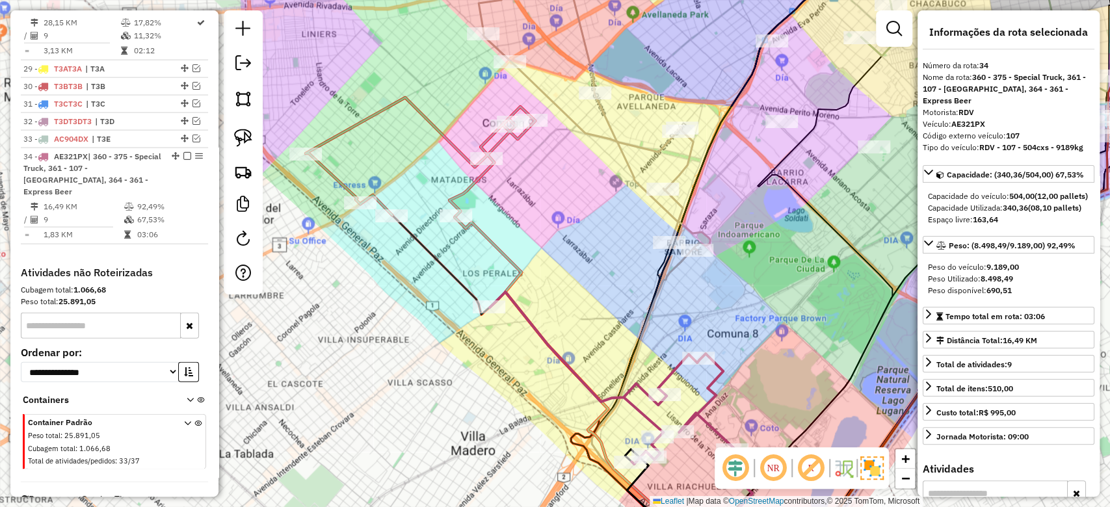
click at [637, 337] on div "Janela de atendimento Grade de atendimento Capacidade Transportadoras Veículos …" at bounding box center [555, 253] width 1110 height 507
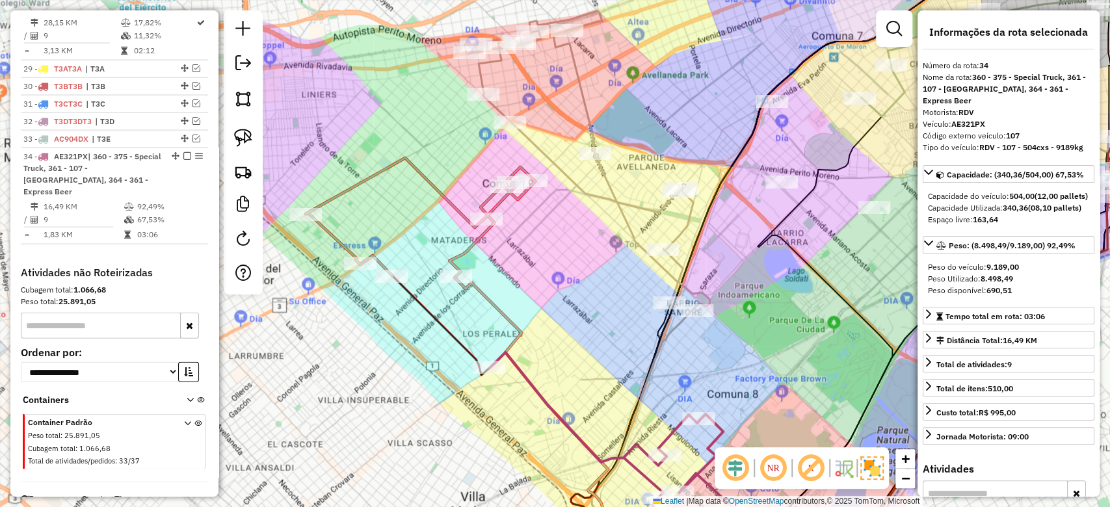
click at [628, 226] on icon at bounding box center [587, 161] width 245 height 300
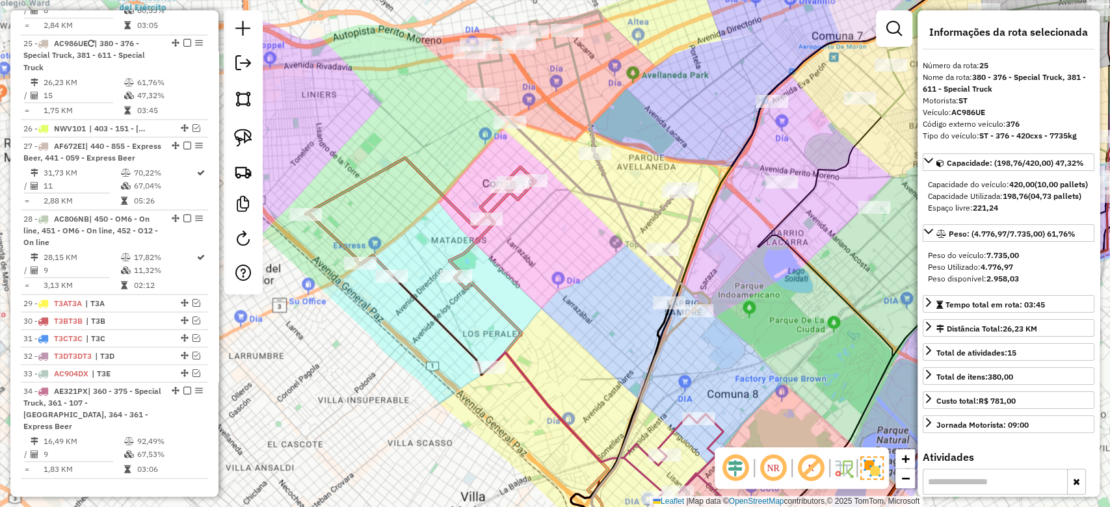
click at [617, 180] on div "Janela de atendimento Grade de atendimento Capacidade Transportadoras Veículos …" at bounding box center [555, 253] width 1110 height 507
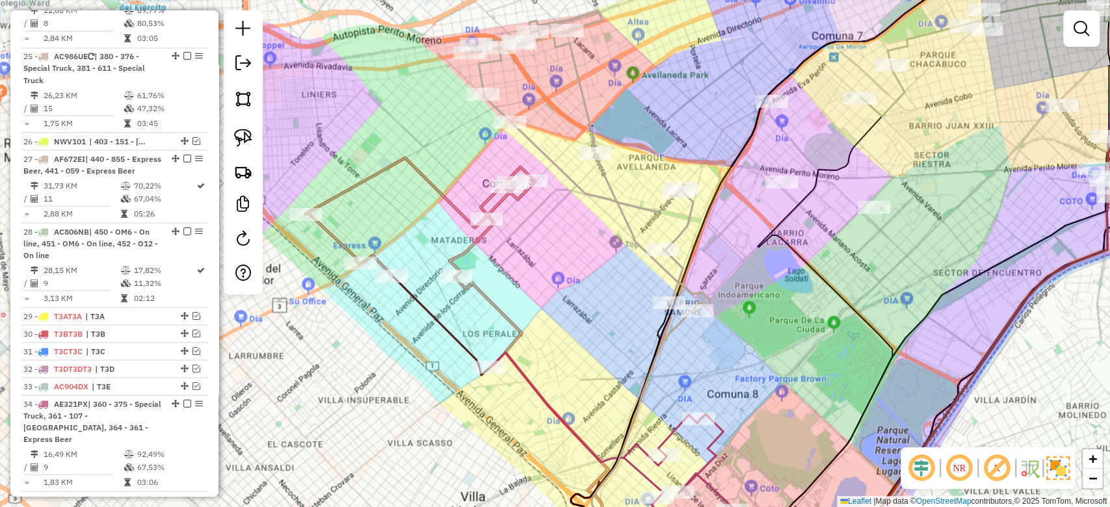
click at [614, 193] on icon at bounding box center [587, 161] width 245 height 300
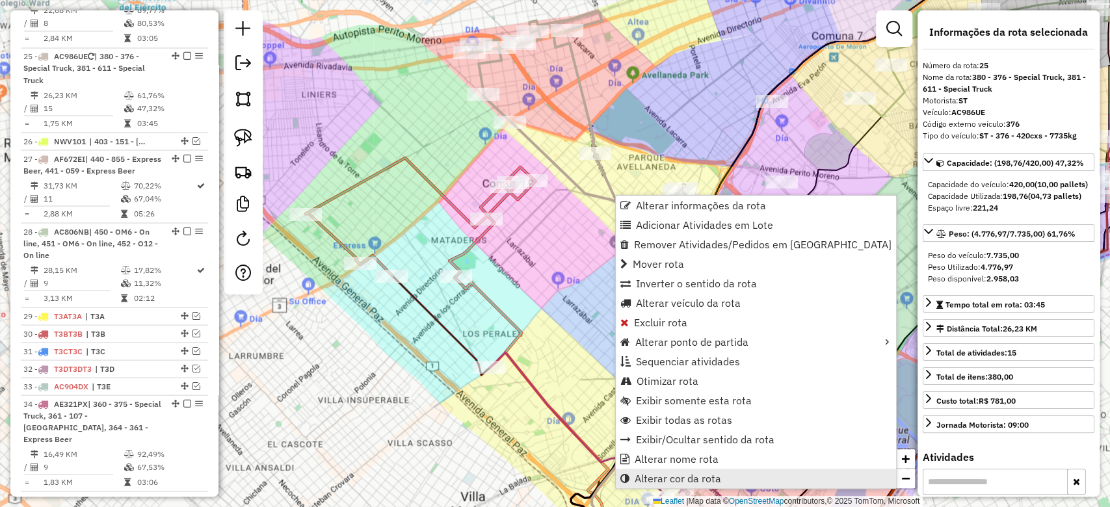
click at [707, 480] on span "Alterar cor da rota" at bounding box center [678, 478] width 86 height 10
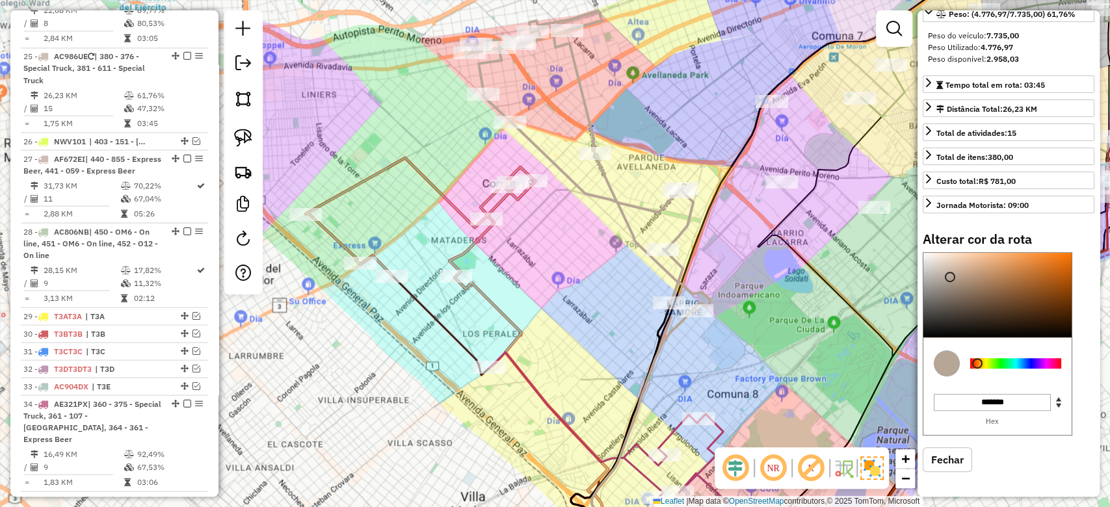
scroll to position [239, 0]
click at [1017, 364] on div at bounding box center [1015, 363] width 91 height 10
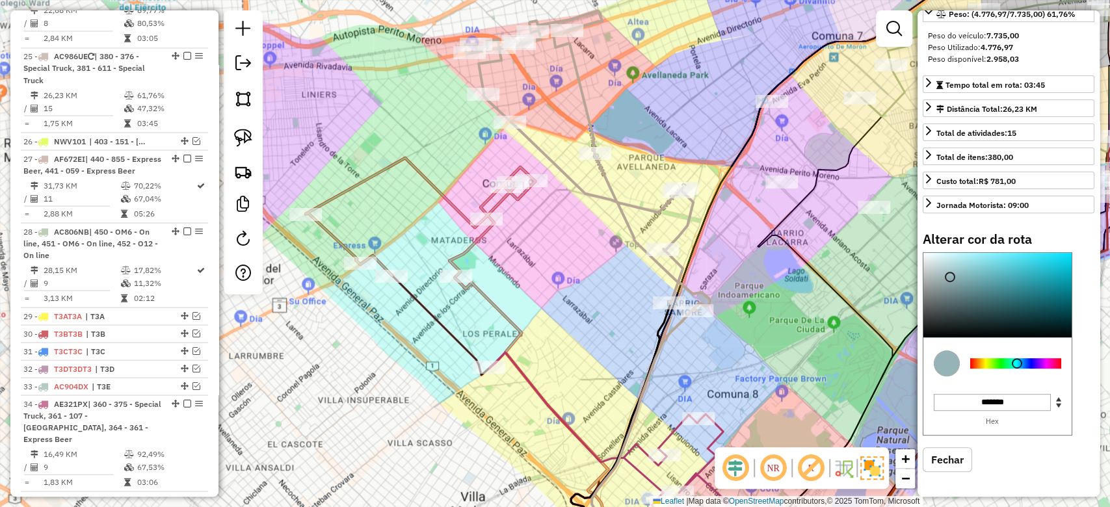
type input "*******"
click at [1066, 261] on div at bounding box center [997, 295] width 148 height 85
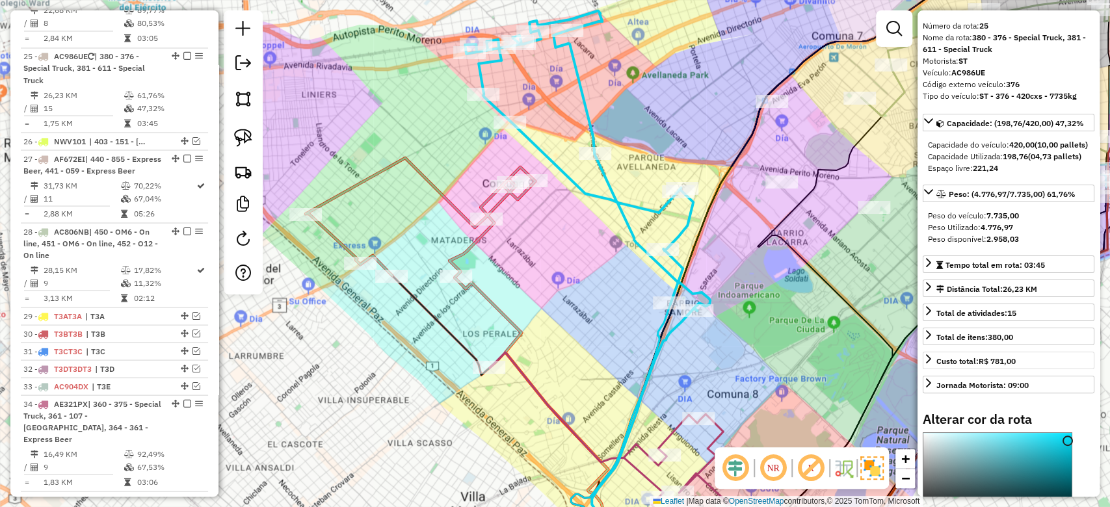
scroll to position [0, 0]
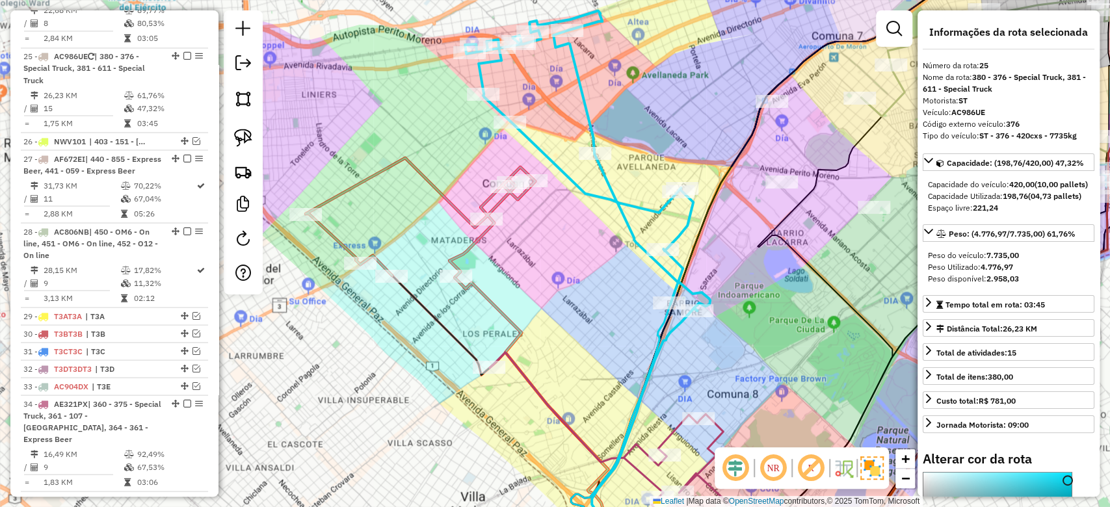
click at [607, 99] on div "Janela de atendimento Grade de atendimento Capacidade Transportadoras Veículos …" at bounding box center [555, 253] width 1110 height 507
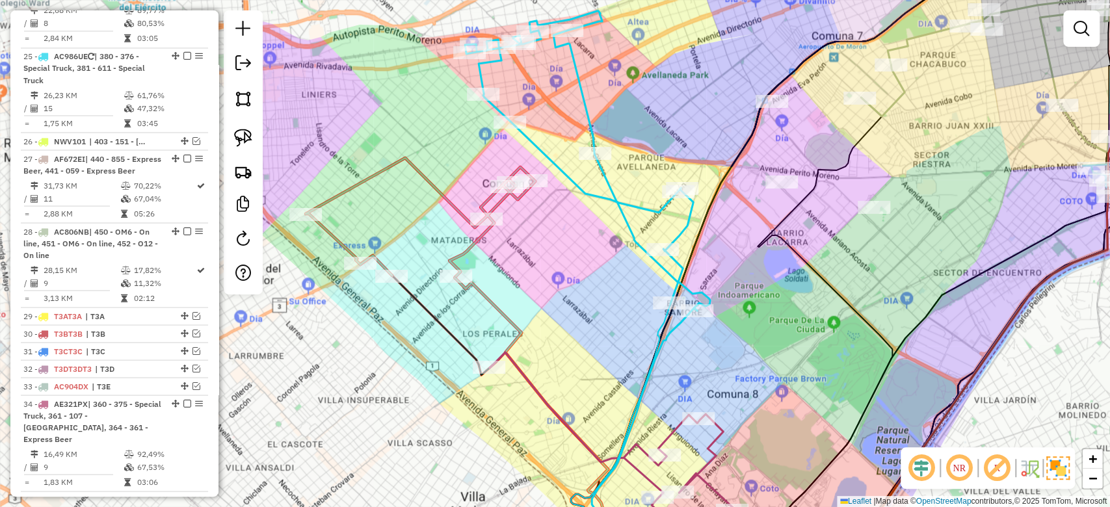
click at [584, 82] on icon at bounding box center [587, 161] width 245 height 300
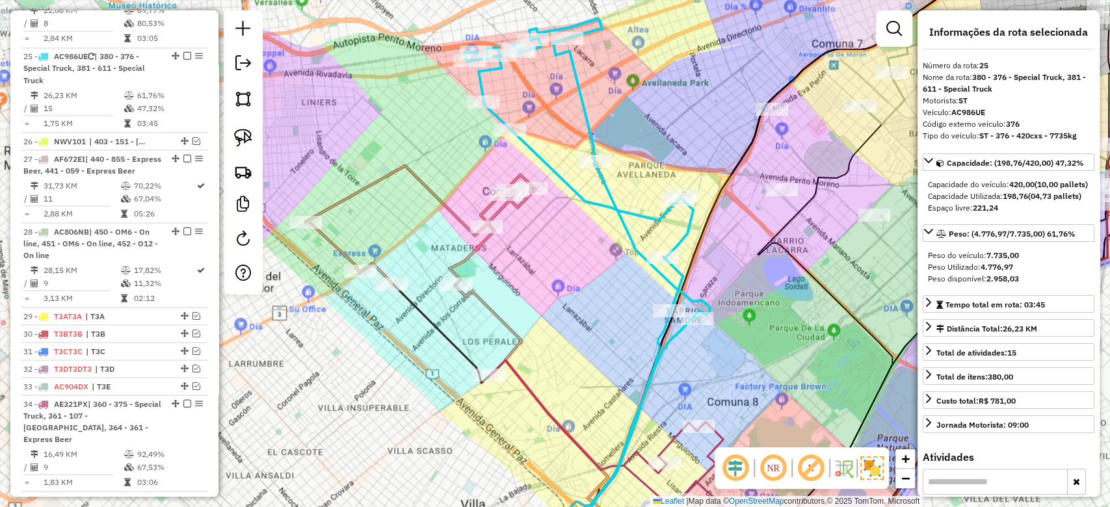
drag, startPoint x: 594, startPoint y: 99, endPoint x: 587, endPoint y: 138, distance: 40.3
click at [587, 138] on div "Janela de atendimento Grade de atendimento Capacidade Transportadoras Veículos …" at bounding box center [555, 253] width 1110 height 507
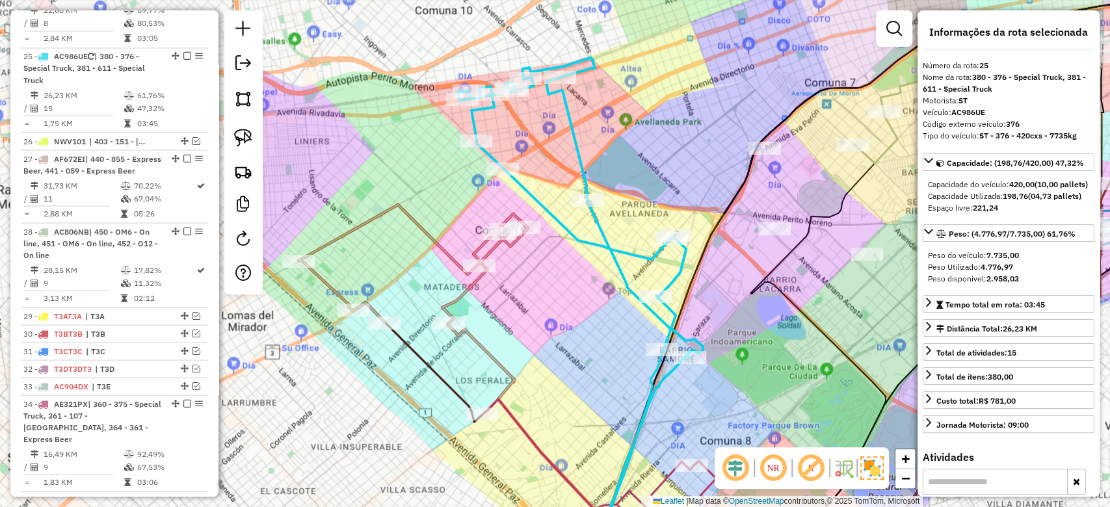
click at [529, 283] on div "Janela de atendimento Grade de atendimento Capacidade Transportadoras Veículos …" at bounding box center [555, 253] width 1110 height 507
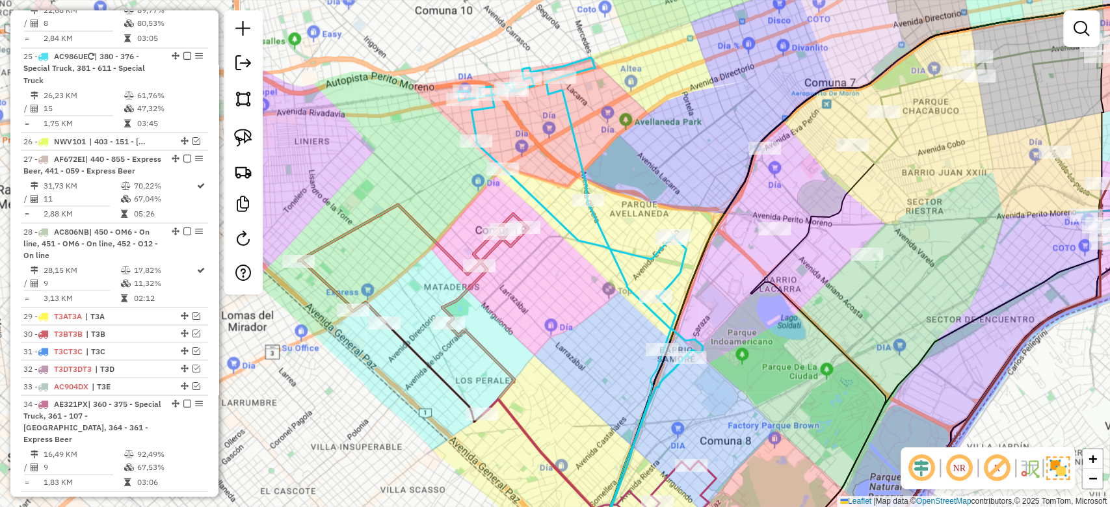
click at [486, 252] on icon at bounding box center [412, 264] width 229 height 118
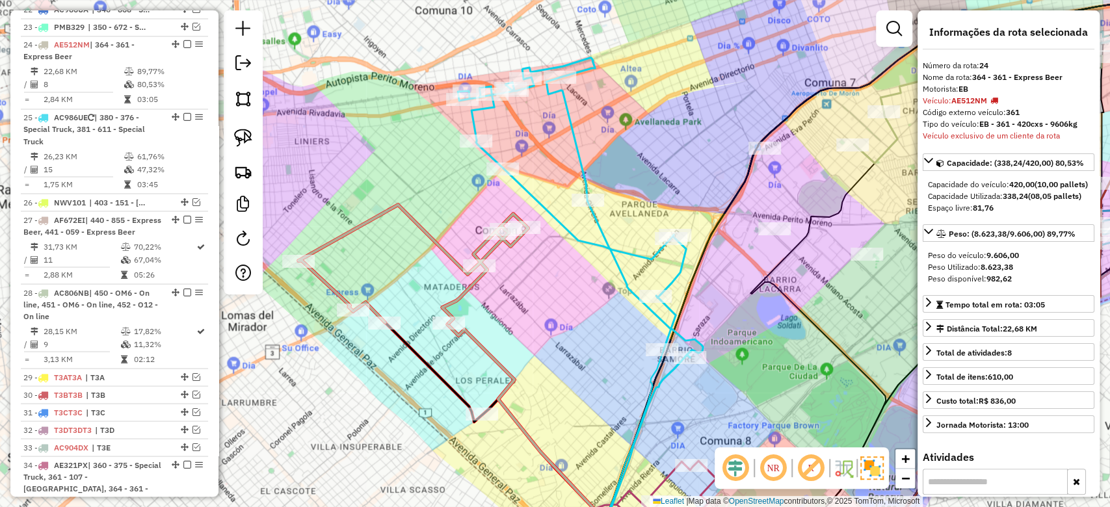
scroll to position [1525, 0]
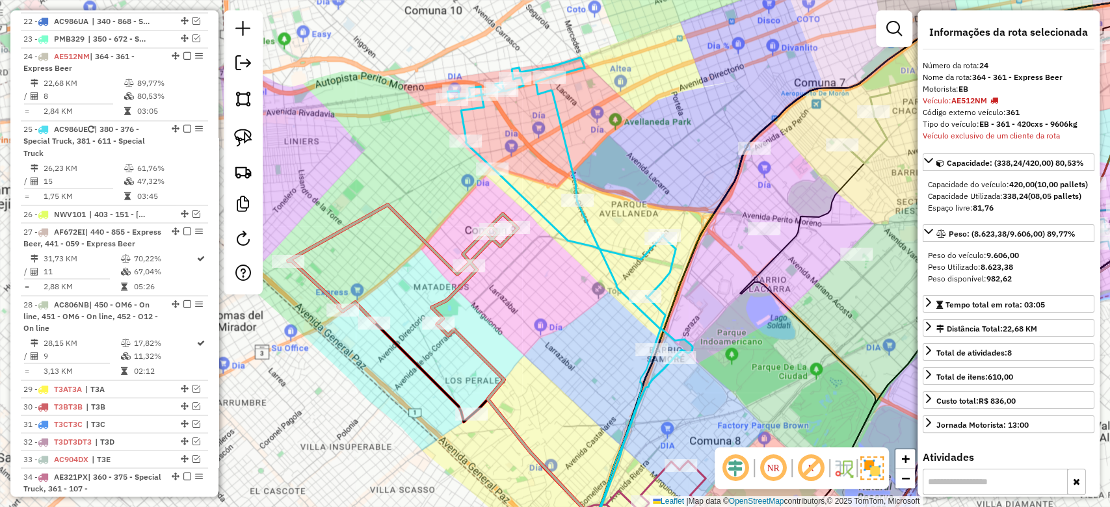
drag, startPoint x: 515, startPoint y: 268, endPoint x: 495, endPoint y: 265, distance: 20.3
click at [500, 267] on div "Janela de atendimento Grade de atendimento Capacidade Transportadoras Veículos …" at bounding box center [555, 253] width 1110 height 507
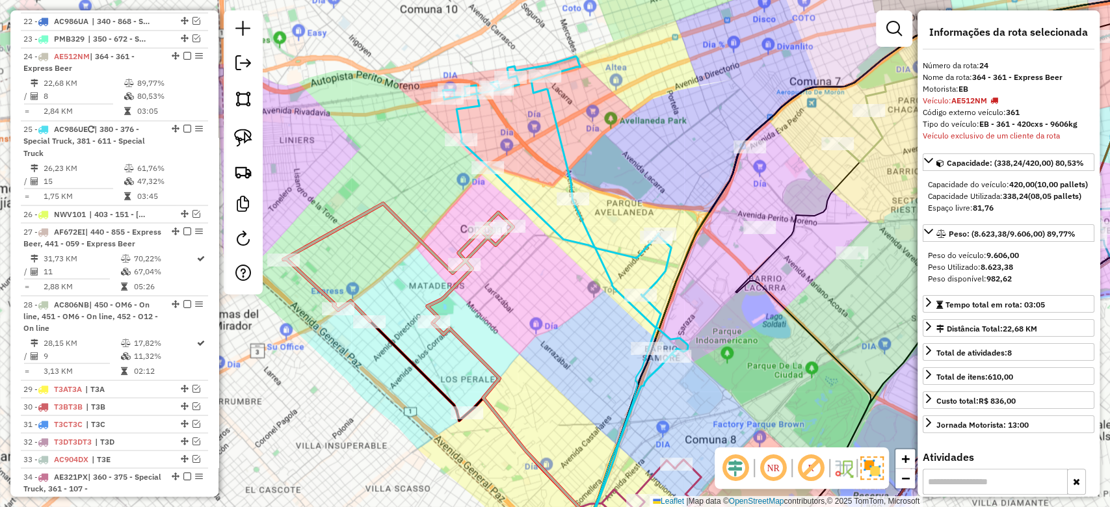
click at [500, 269] on div "Janela de atendimento Grade de atendimento Capacidade Transportadoras Veículos …" at bounding box center [555, 253] width 1110 height 507
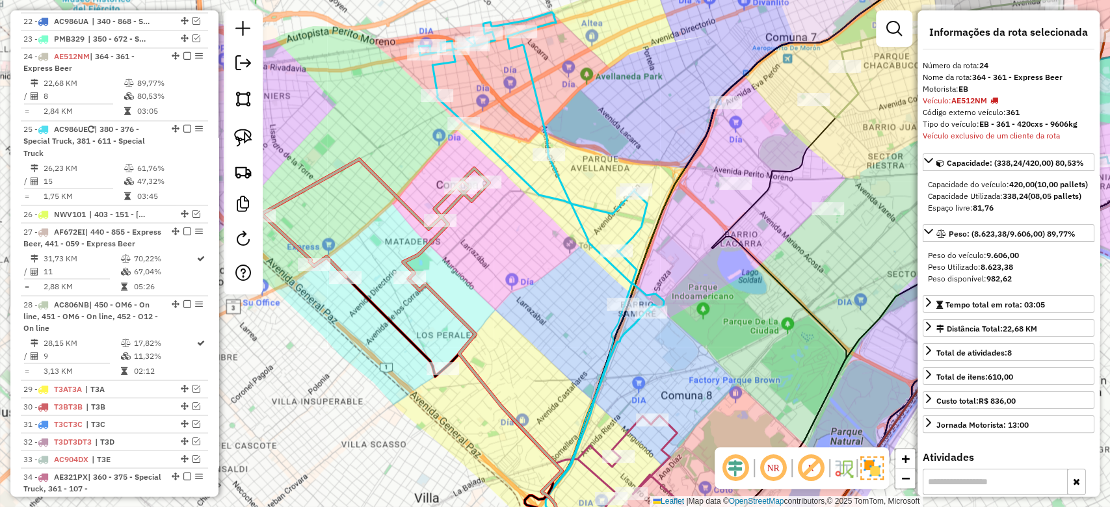
click at [681, 434] on icon at bounding box center [564, 440] width 243 height 172
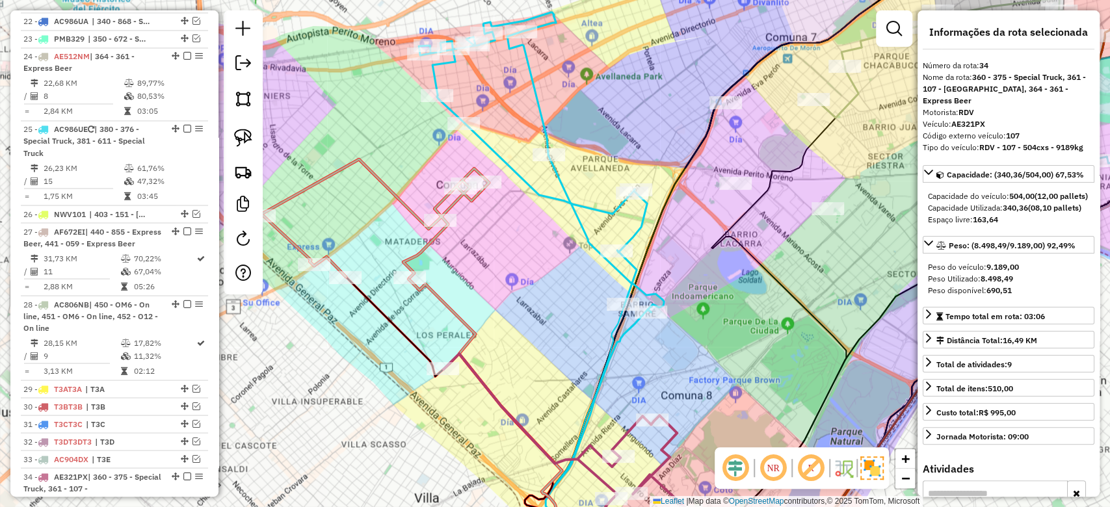
scroll to position [1844, 0]
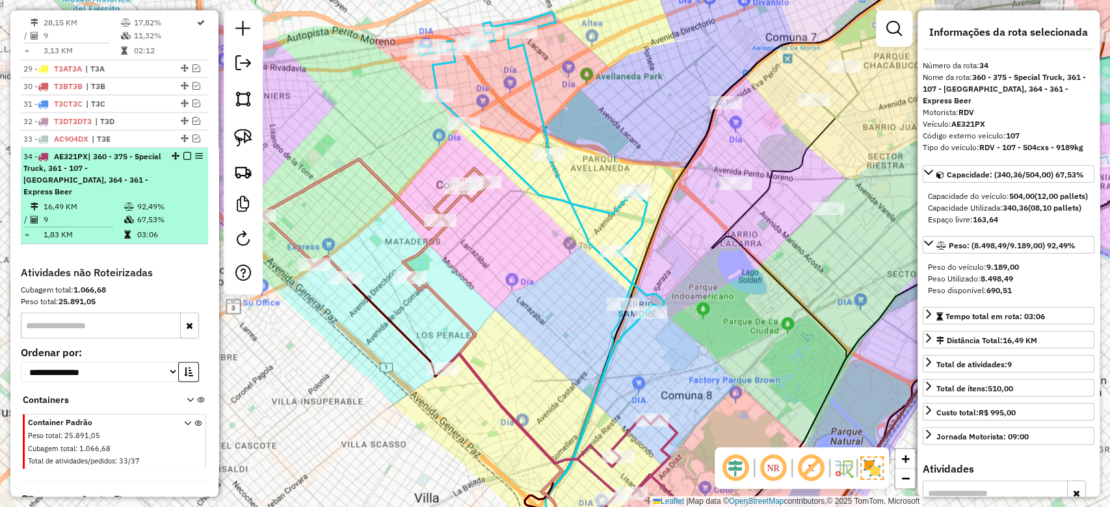
click at [185, 152] on em at bounding box center [187, 156] width 8 height 8
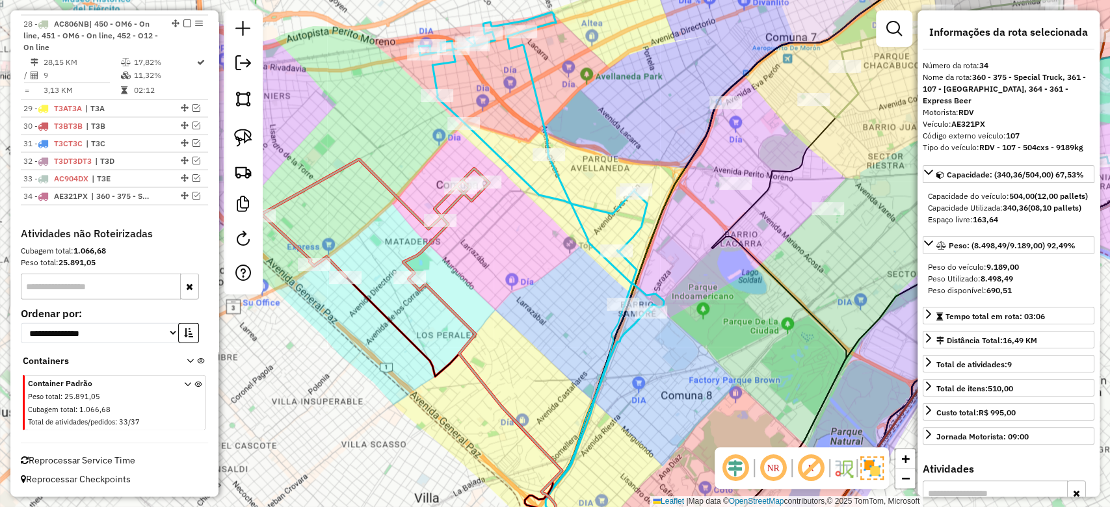
scroll to position [1777, 0]
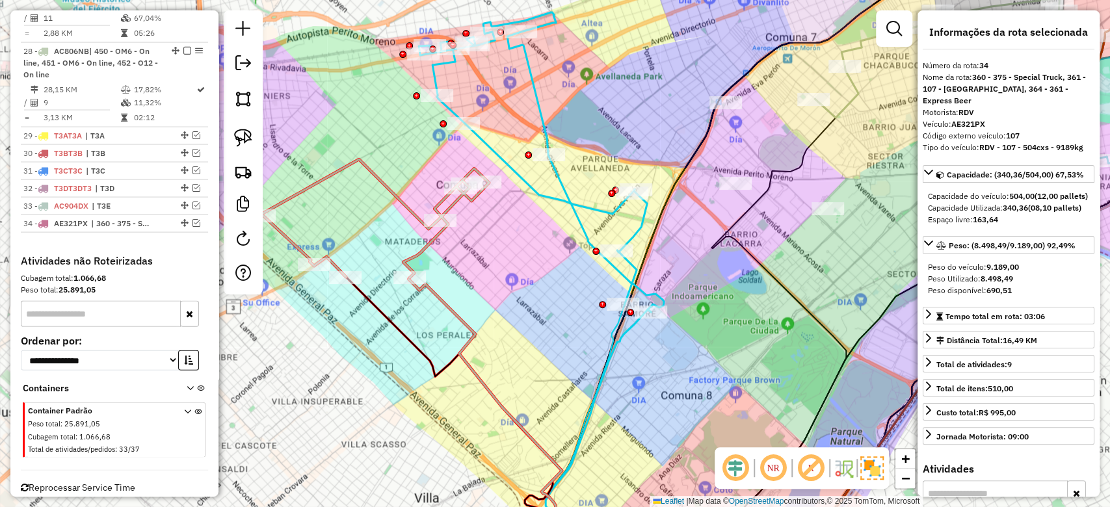
click at [558, 190] on icon at bounding box center [541, 162] width 245 height 300
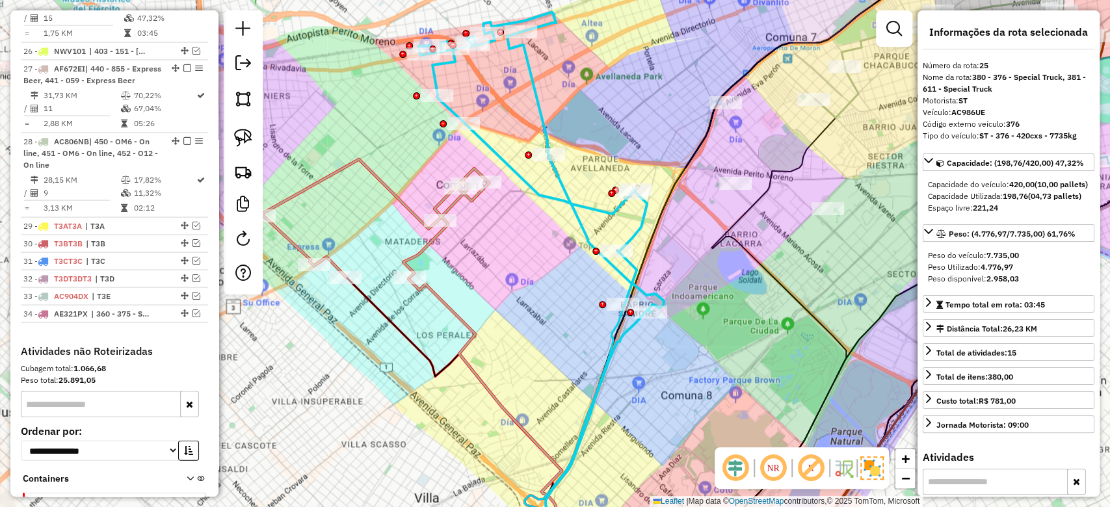
scroll to position [1597, 0]
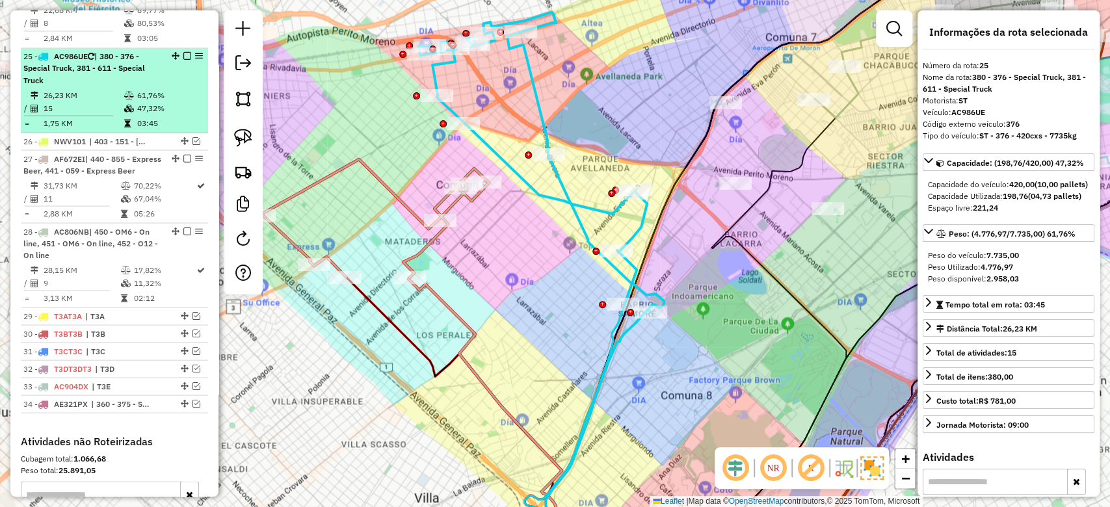
click at [185, 52] on em at bounding box center [187, 56] width 8 height 8
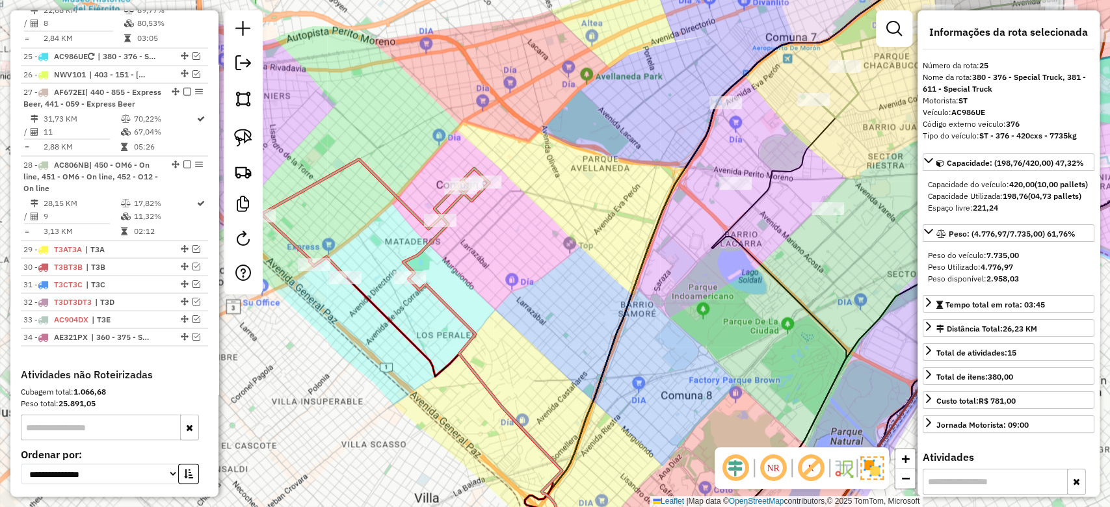
click at [391, 196] on icon at bounding box center [373, 218] width 229 height 118
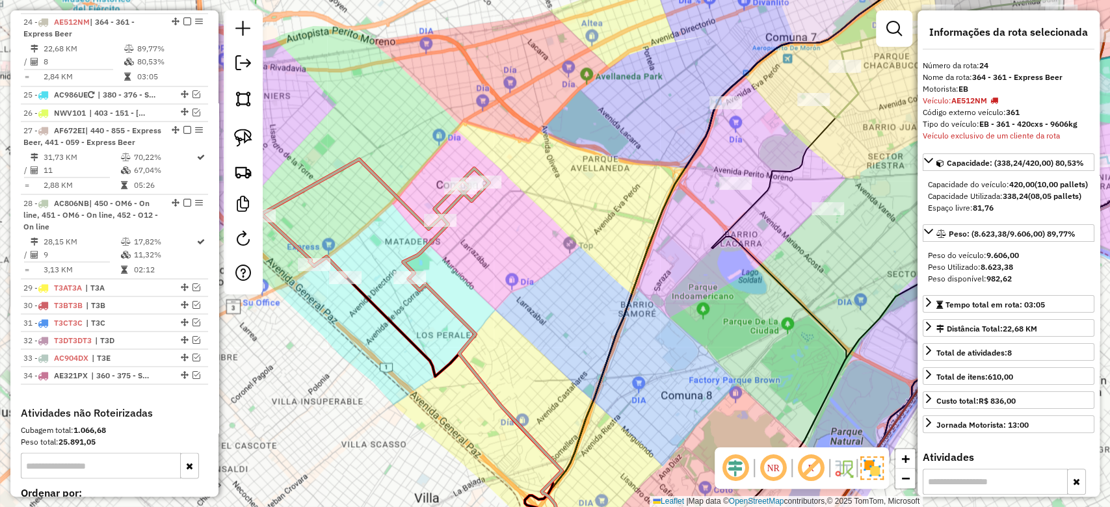
scroll to position [1525, 0]
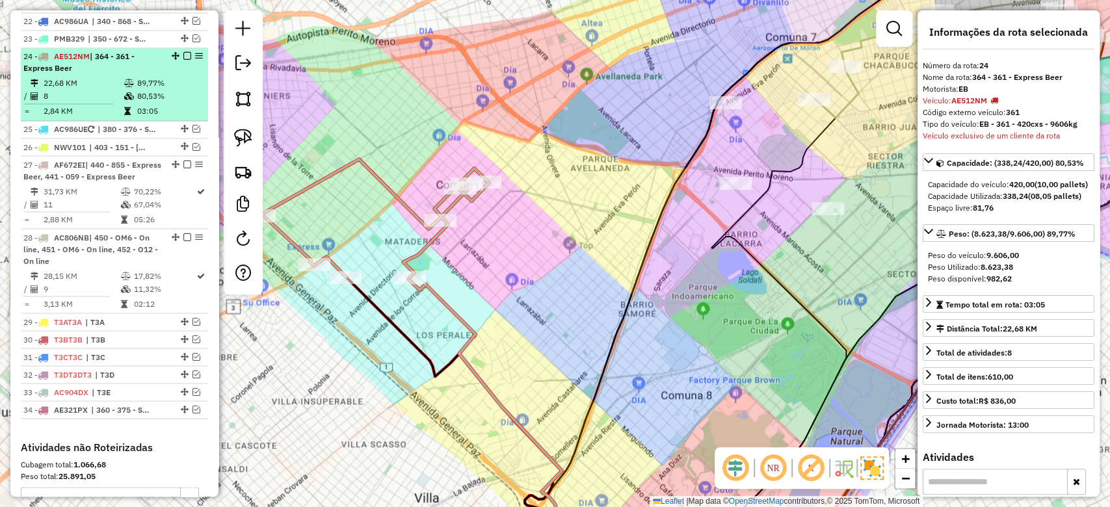
click at [185, 52] on em at bounding box center [187, 56] width 8 height 8
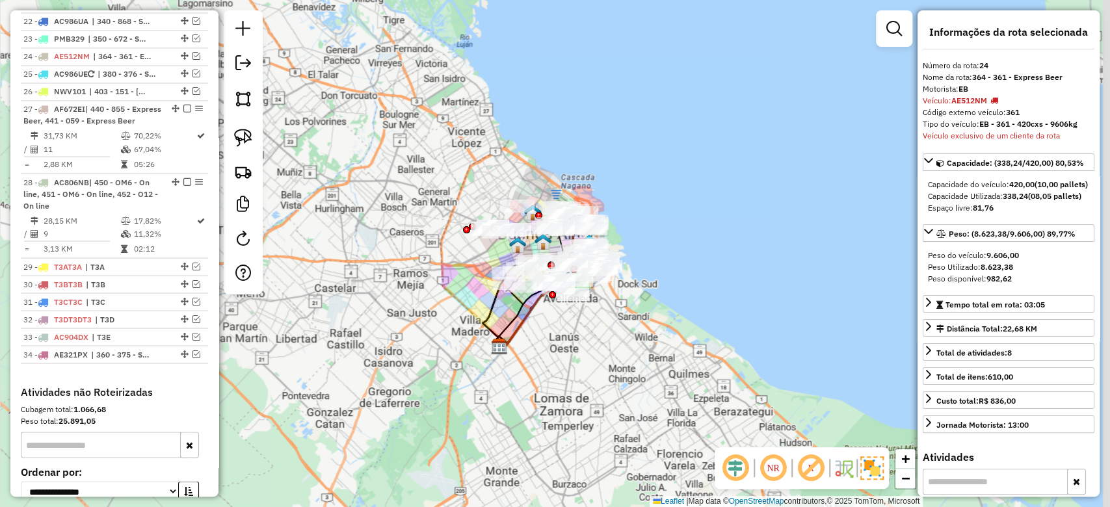
drag, startPoint x: 507, startPoint y: 243, endPoint x: 430, endPoint y: 299, distance: 95.5
click at [430, 299] on div "Janela de atendimento Grade de atendimento Capacidade Transportadoras Veículos …" at bounding box center [555, 253] width 1110 height 507
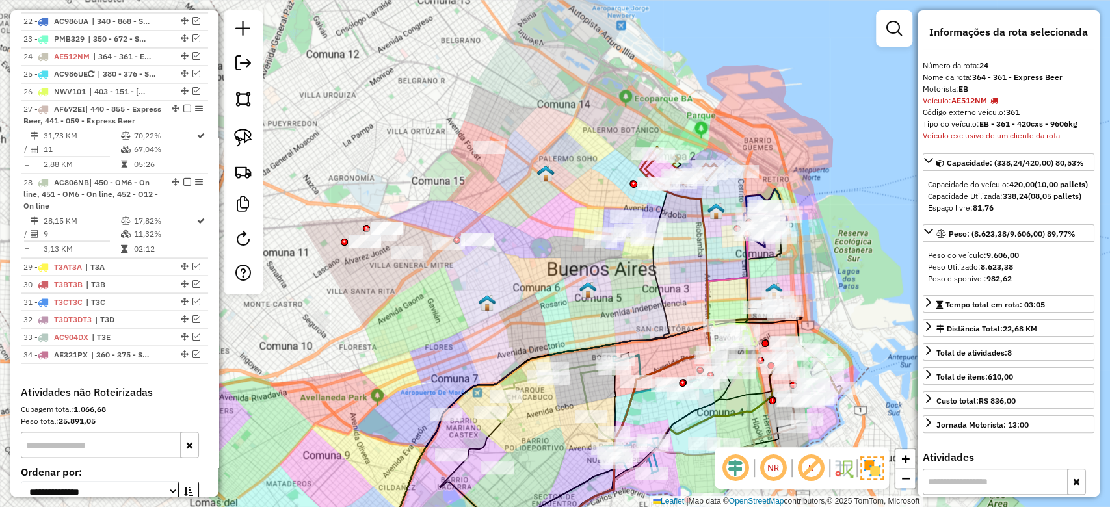
drag, startPoint x: 485, startPoint y: 269, endPoint x: 460, endPoint y: 270, distance: 24.7
click at [521, 289] on div "Janela de atendimento Grade de atendimento Capacidade Transportadoras Veículos …" at bounding box center [555, 253] width 1110 height 507
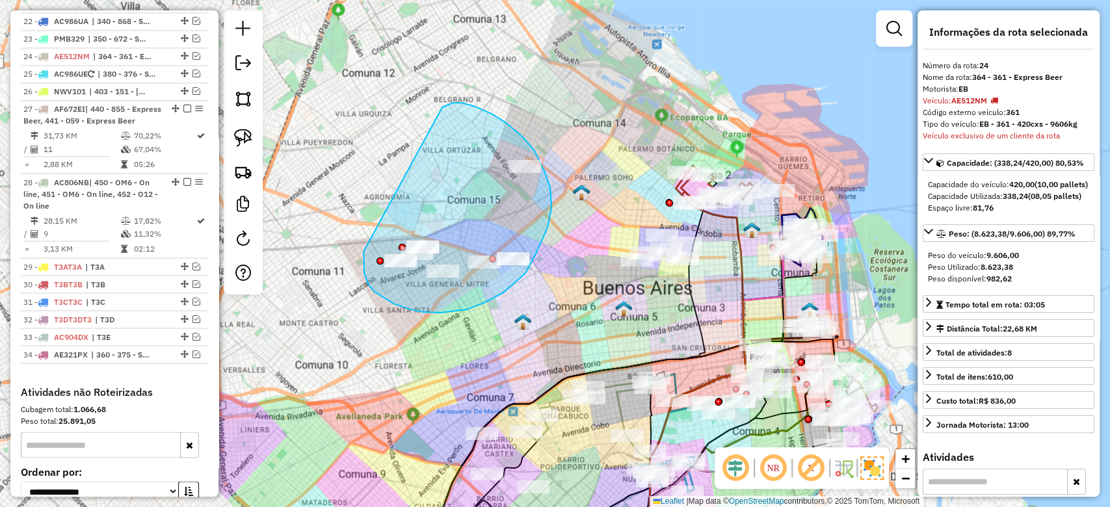
drag, startPoint x: 441, startPoint y: 313, endPoint x: 437, endPoint y: 111, distance: 201.6
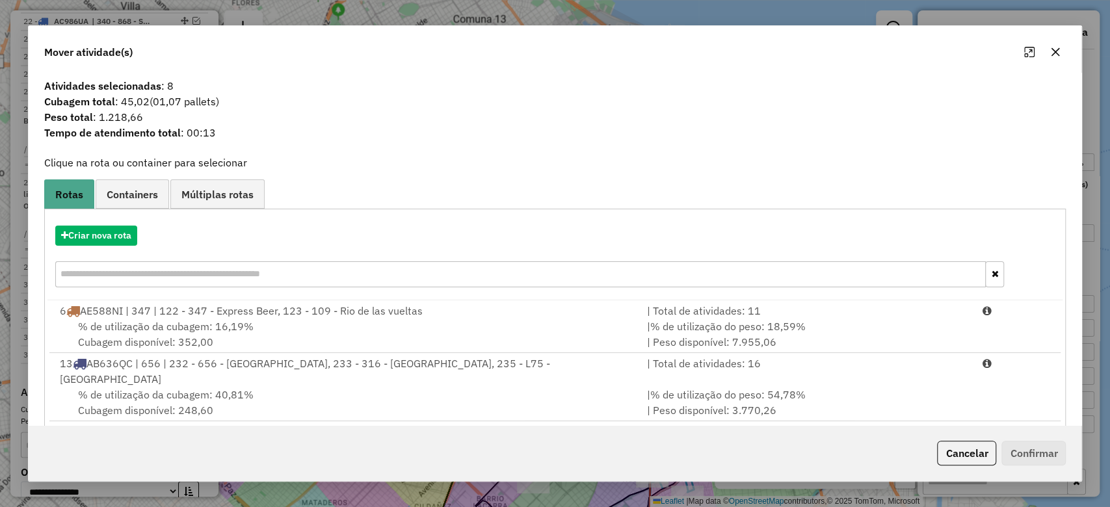
click at [1055, 51] on icon "button" at bounding box center [1055, 52] width 8 height 8
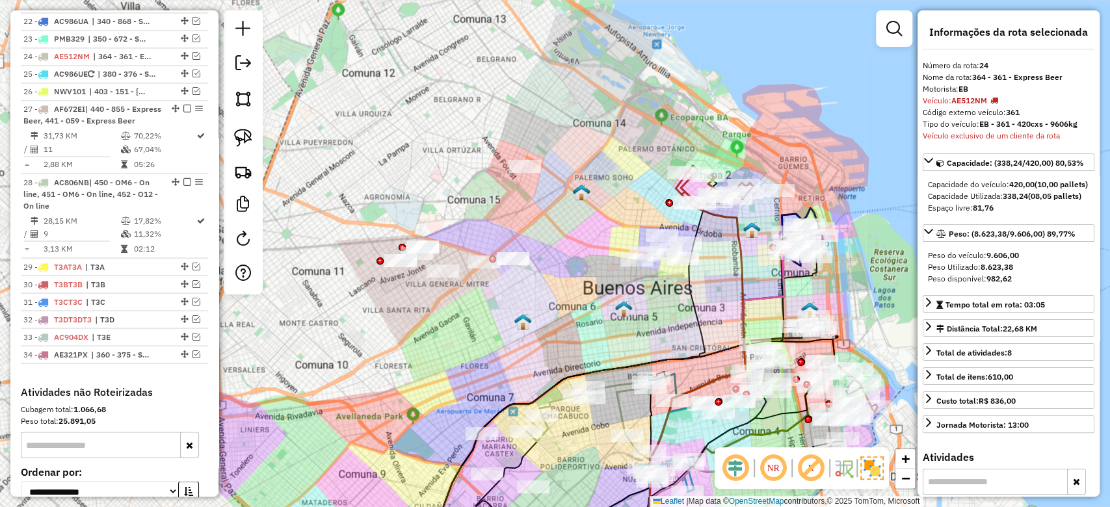
drag, startPoint x: 549, startPoint y: 239, endPoint x: 464, endPoint y: 240, distance: 85.2
click at [464, 240] on div "Janela de atendimento Grade de atendimento Capacidade Transportadoras Veículos …" at bounding box center [555, 253] width 1110 height 507
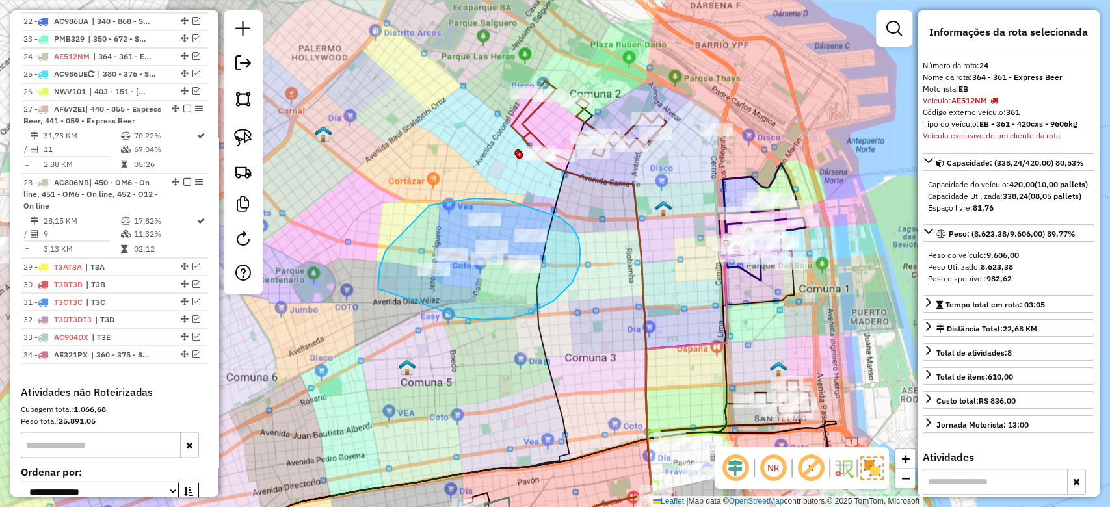
drag, startPoint x: 446, startPoint y: 312, endPoint x: 378, endPoint y: 324, distance: 68.7
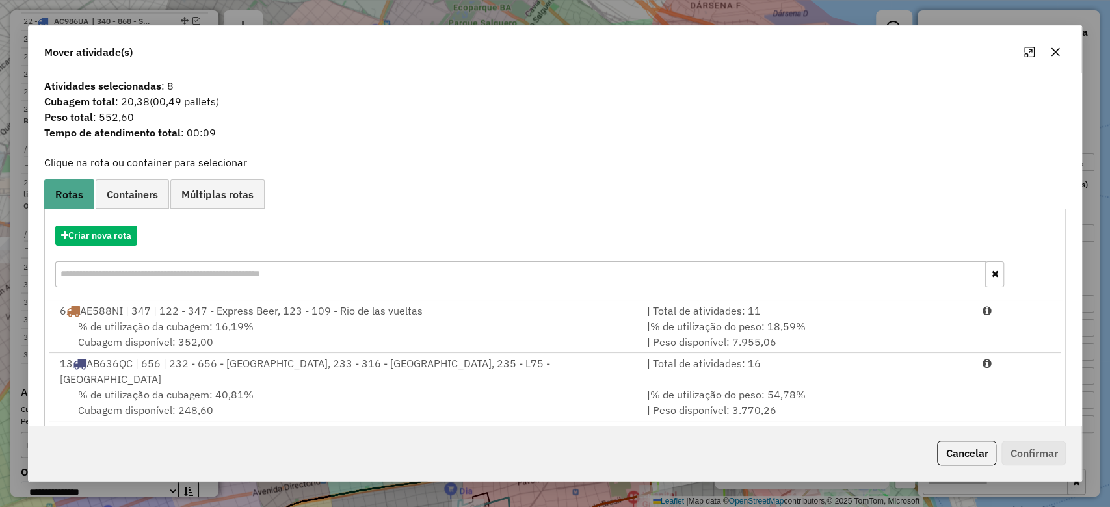
click at [1053, 53] on icon "button" at bounding box center [1055, 52] width 8 height 8
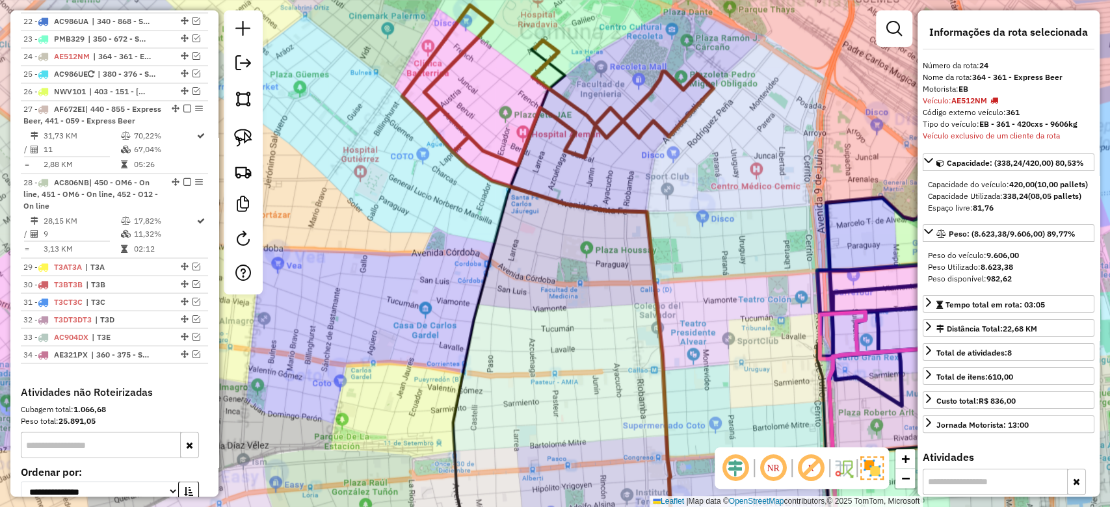
click at [599, 86] on div "Janela de atendimento Grade de atendimento Capacidade Transportadoras Veículos …" at bounding box center [555, 253] width 1110 height 507
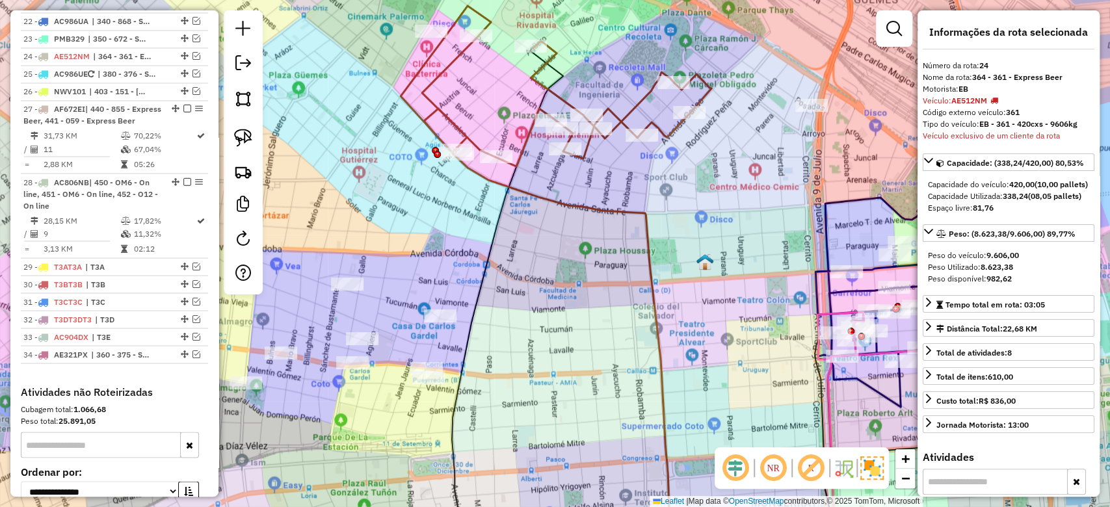
click at [566, 101] on icon at bounding box center [566, 86] width 289 height 161
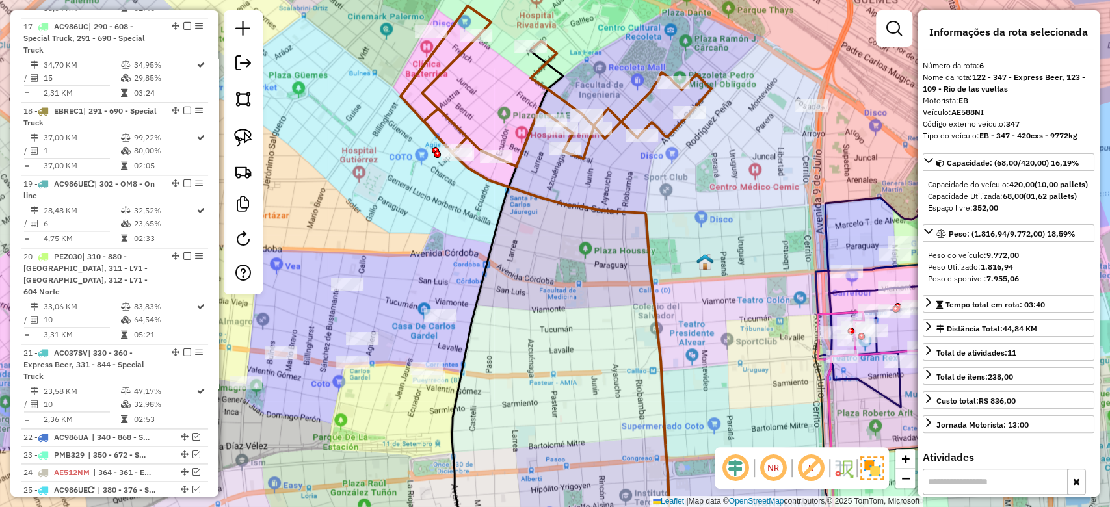
scroll to position [599, 0]
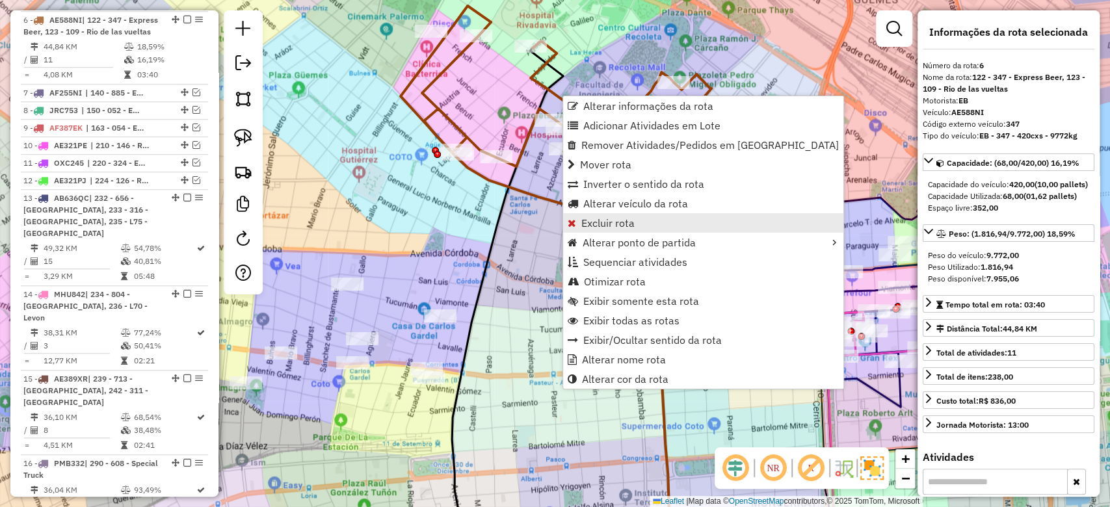
click at [635, 226] on link "Excluir rota" at bounding box center [703, 223] width 280 height 20
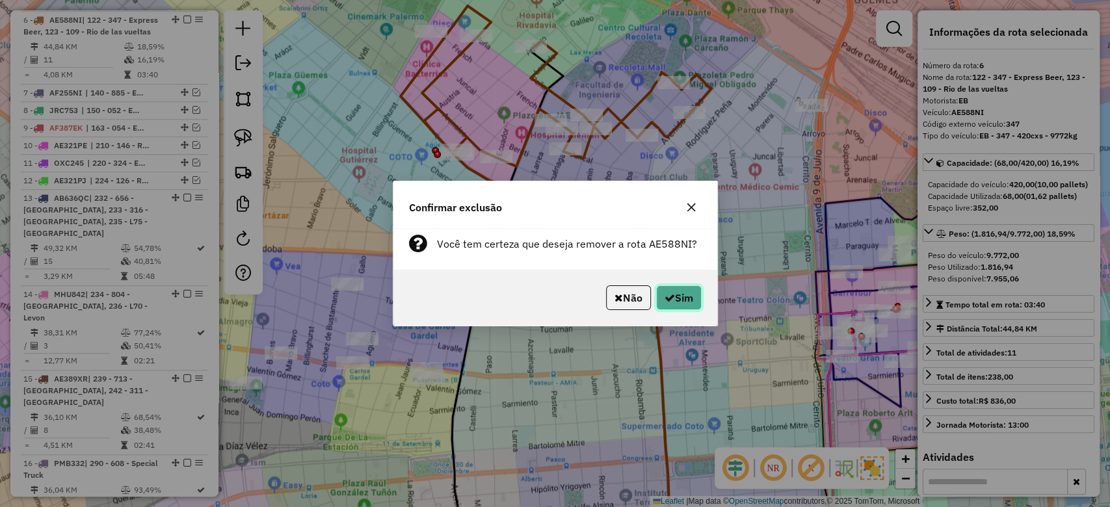
click at [692, 295] on button "Sim" at bounding box center [679, 297] width 46 height 25
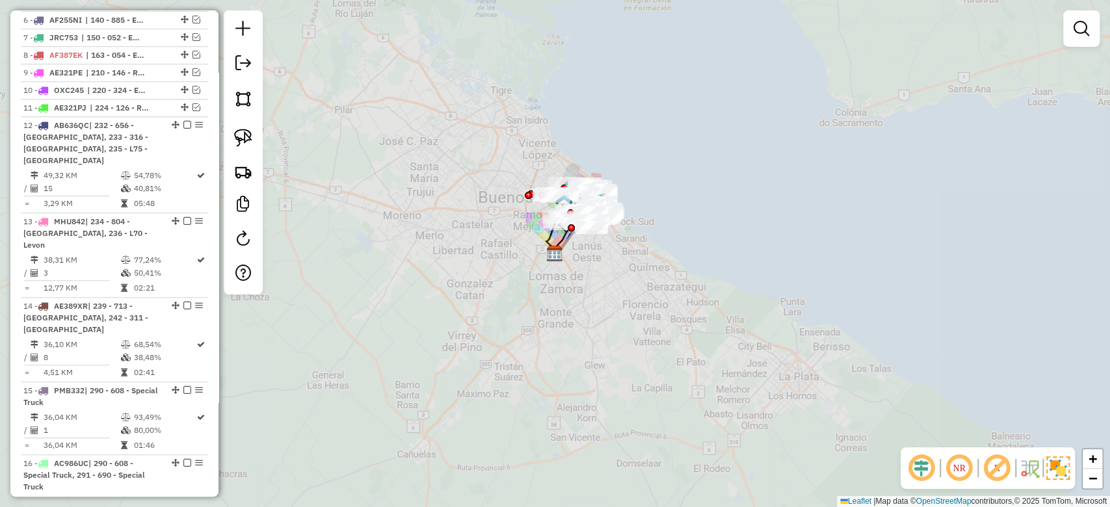
scroll to position [515, 0]
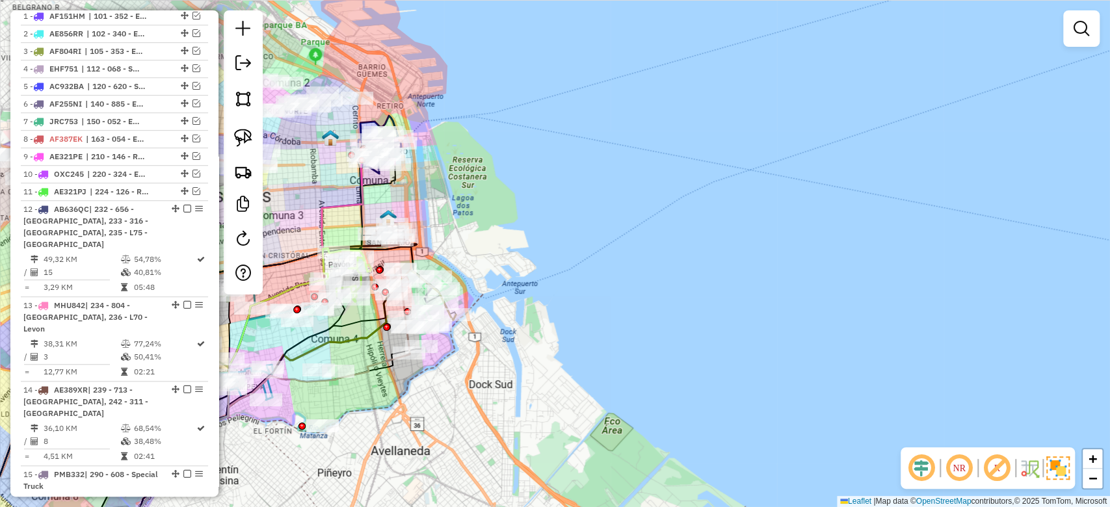
drag, startPoint x: 491, startPoint y: 209, endPoint x: 650, endPoint y: 285, distance: 176.2
click at [649, 285] on div "Janela de atendimento Grade de atendimento Capacidade Transportadoras Veículos …" at bounding box center [555, 253] width 1110 height 507
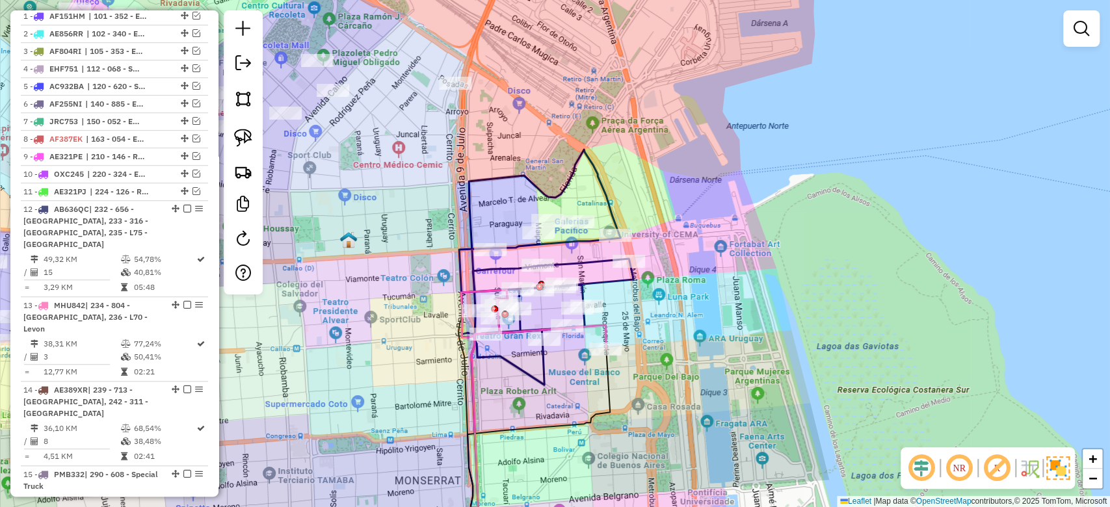
drag, startPoint x: 717, startPoint y: 273, endPoint x: 729, endPoint y: 161, distance: 112.5
click at [728, 177] on div "Janela de atendimento Grade de atendimento Capacidade Transportadoras Veículos …" at bounding box center [555, 253] width 1110 height 507
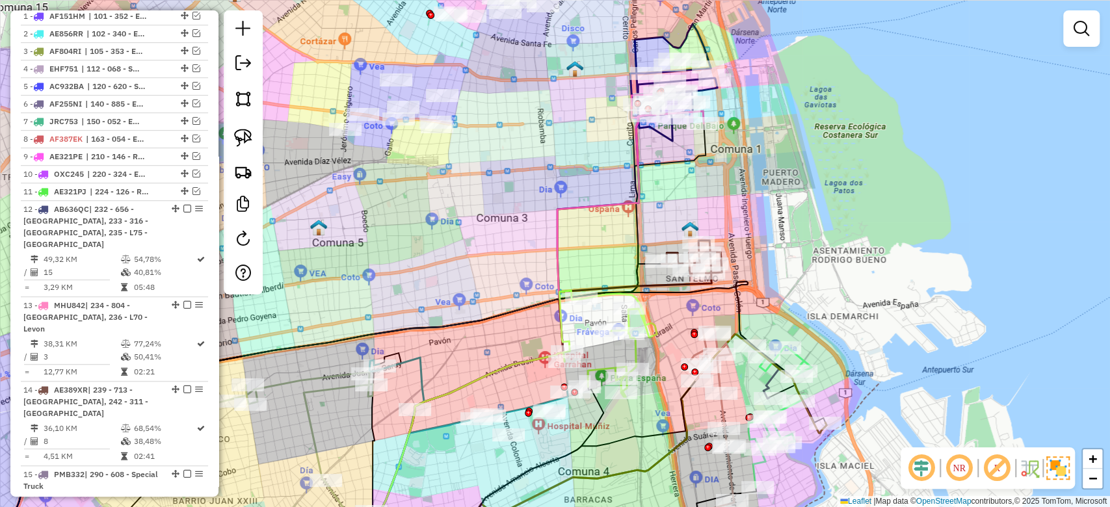
drag, startPoint x: 889, startPoint y: 295, endPoint x: 895, endPoint y: 139, distance: 155.5
click at [895, 142] on div "Janela de atendimento Grade de atendimento Capacidade Transportadoras Veículos …" at bounding box center [555, 253] width 1110 height 507
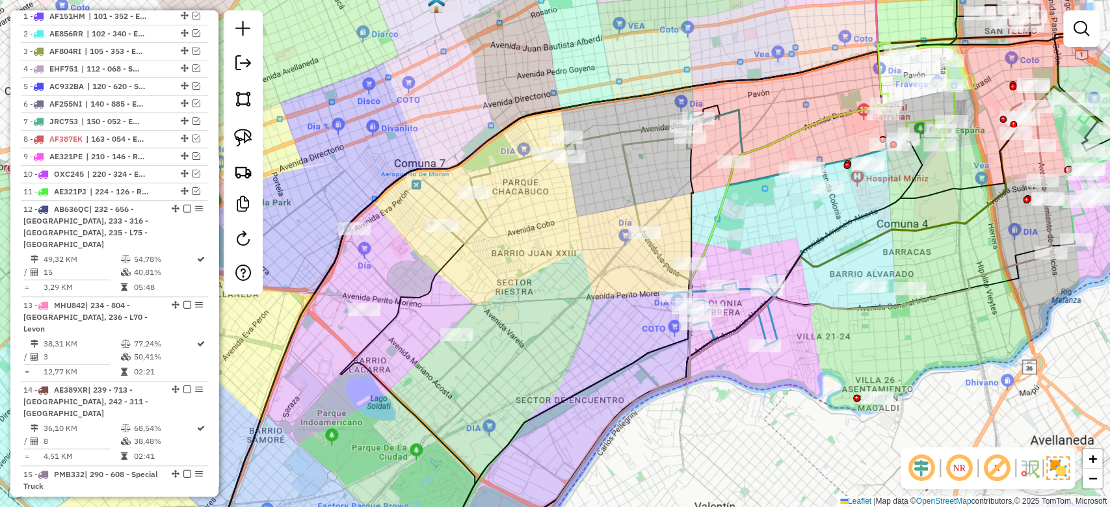
drag, startPoint x: 442, startPoint y: 273, endPoint x: 500, endPoint y: 258, distance: 59.8
click at [499, 263] on div "Janela de atendimento Grade de atendimento Capacidade Transportadoras Veículos …" at bounding box center [555, 253] width 1110 height 507
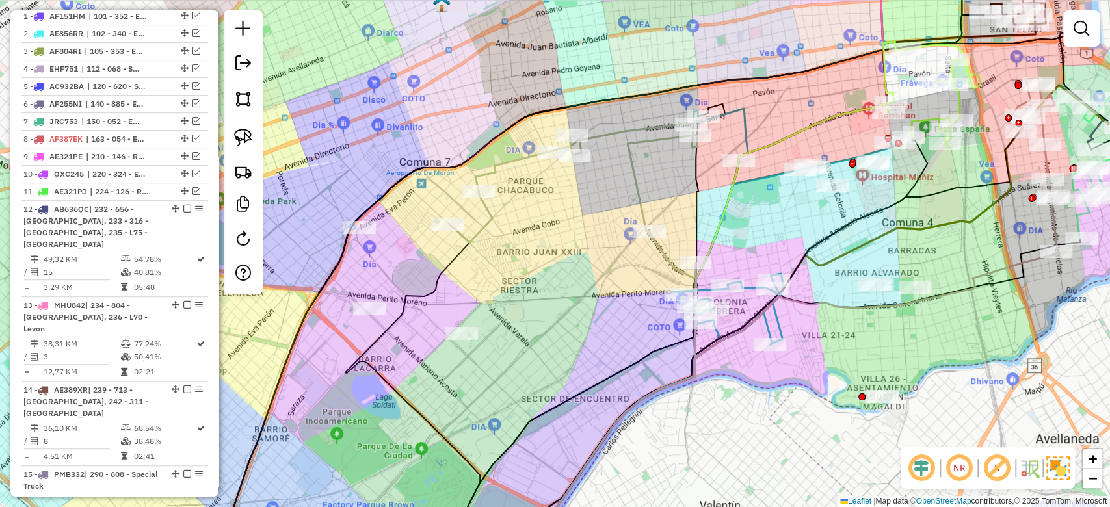
click at [490, 211] on icon at bounding box center [573, 200] width 248 height 155
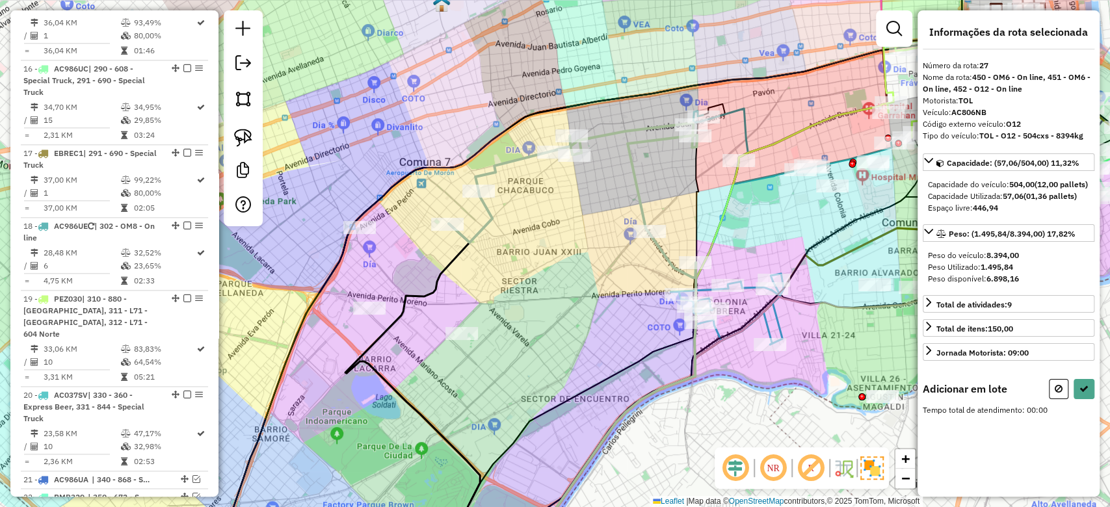
scroll to position [1571, 0]
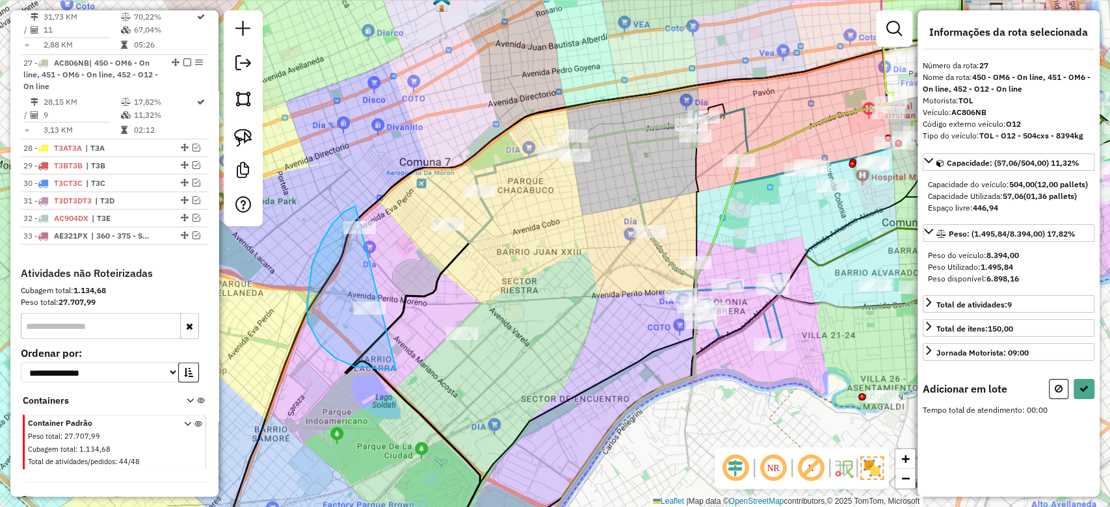
drag, startPoint x: 322, startPoint y: 240, endPoint x: 495, endPoint y: 256, distance: 173.0
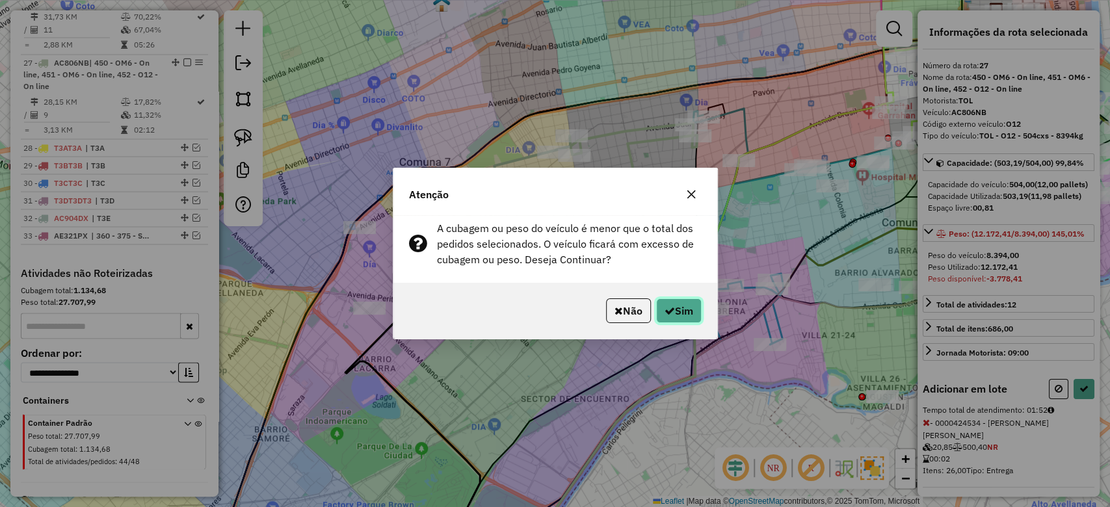
click at [685, 309] on button "Sim" at bounding box center [679, 310] width 46 height 25
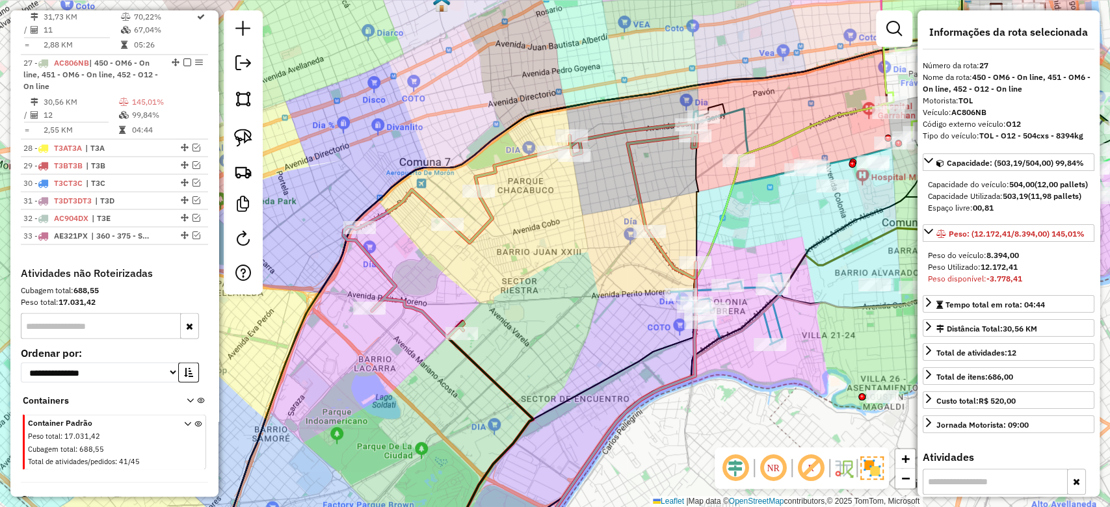
drag, startPoint x: 504, startPoint y: 197, endPoint x: 508, endPoint y: 174, distance: 23.1
click at [504, 196] on div "Janela de atendimento Grade de atendimento Capacidade Transportadoras Veículos …" at bounding box center [555, 253] width 1110 height 507
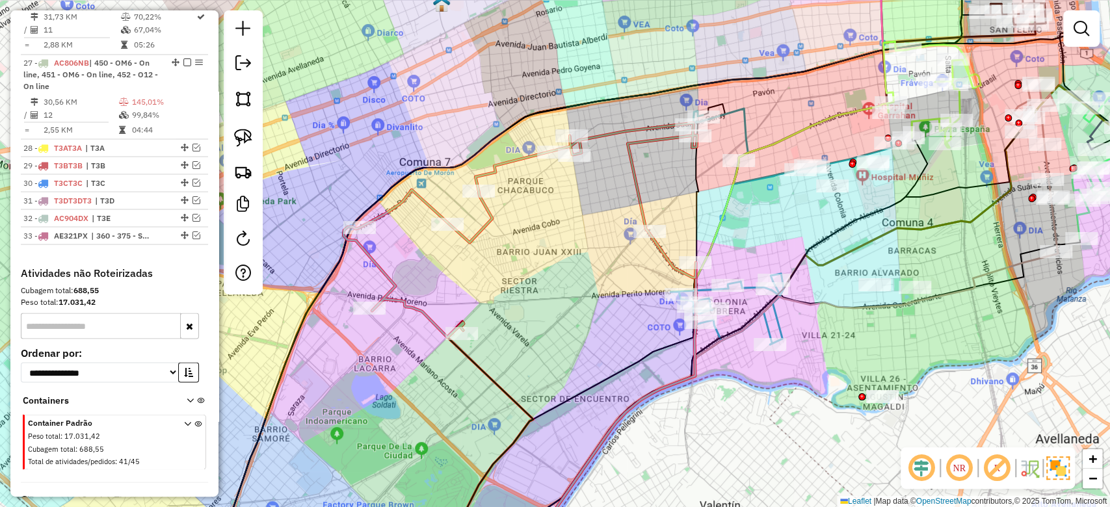
click at [506, 163] on icon at bounding box center [520, 230] width 354 height 215
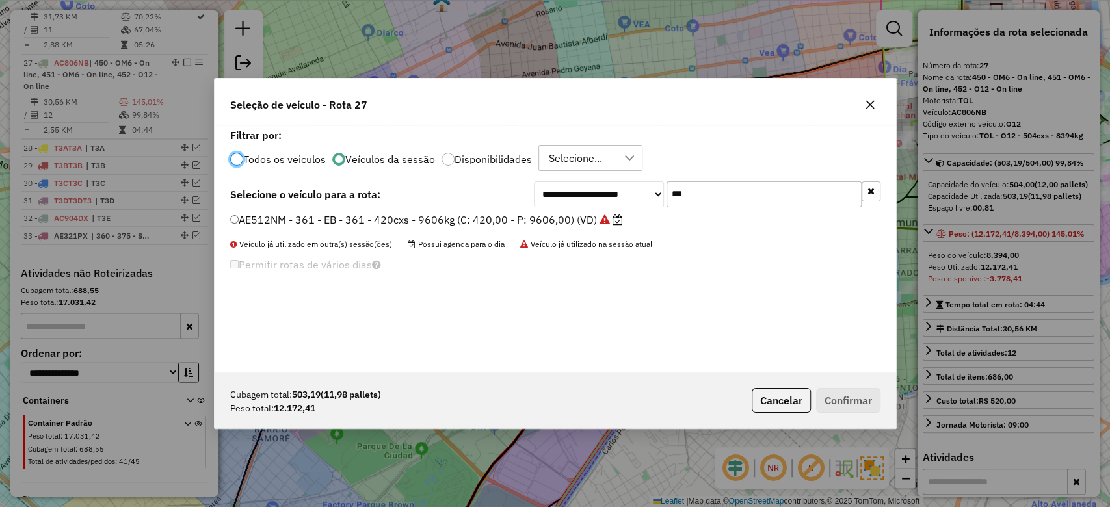
scroll to position [7, 4]
drag, startPoint x: 653, startPoint y: 190, endPoint x: 638, endPoint y: 189, distance: 15.1
click at [638, 189] on div "**********" at bounding box center [555, 248] width 681 height 247
click at [727, 150] on div "Todos os veiculos Veículos da sessão Disponibilidades Selecione..." at bounding box center [555, 158] width 650 height 26
drag, startPoint x: 720, startPoint y: 200, endPoint x: 624, endPoint y: 180, distance: 98.3
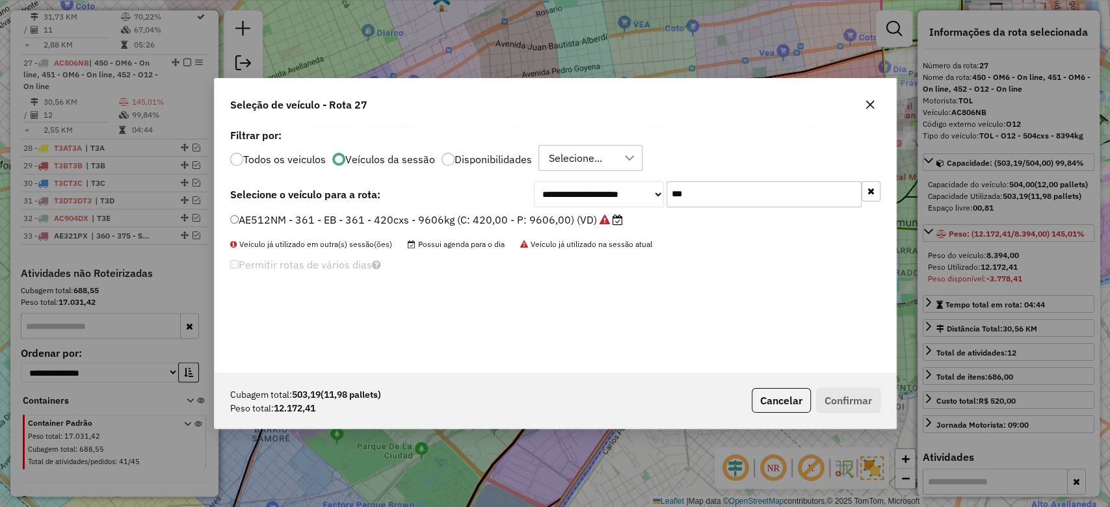
click at [624, 180] on div "**********" at bounding box center [555, 248] width 681 height 247
type input "***"
click at [581, 218] on label "AC806NE - OM6 - TOL- OM6 - 504cxs - 8390kg (C: 504,00 - P: 8390,00) (VD)" at bounding box center [423, 220] width 386 height 16
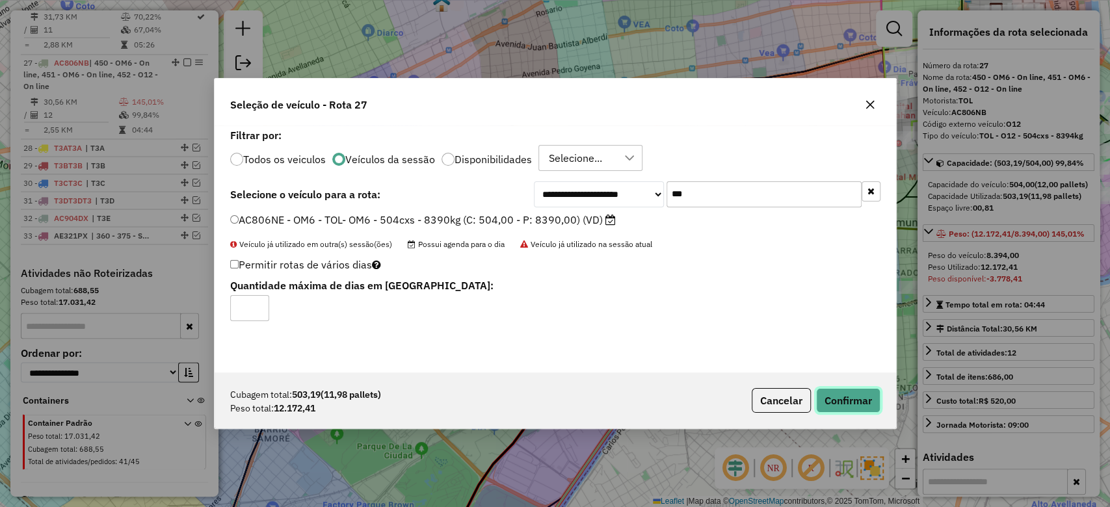
click at [863, 402] on button "Confirmar" at bounding box center [848, 400] width 64 height 25
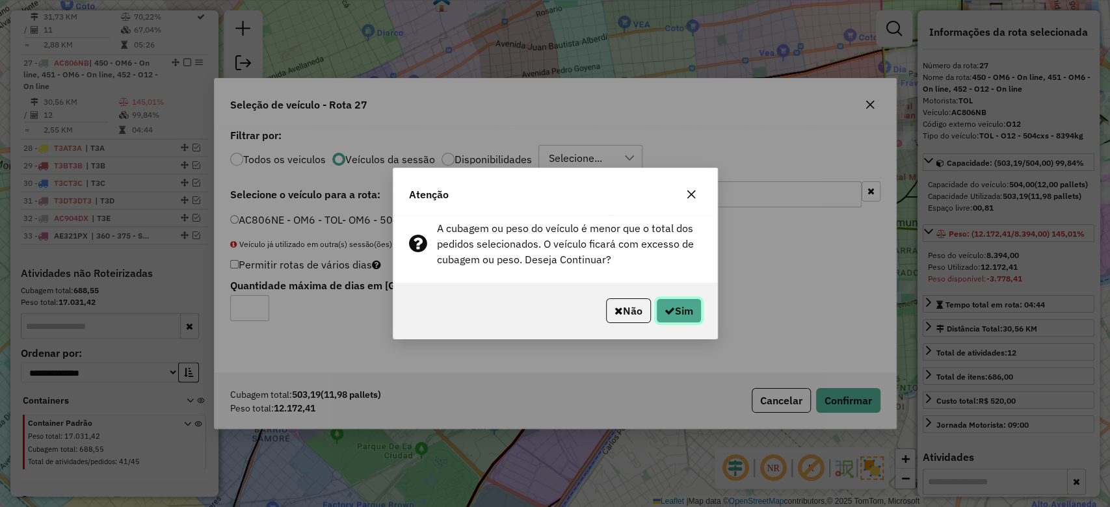
click at [681, 318] on button "Sim" at bounding box center [679, 310] width 46 height 25
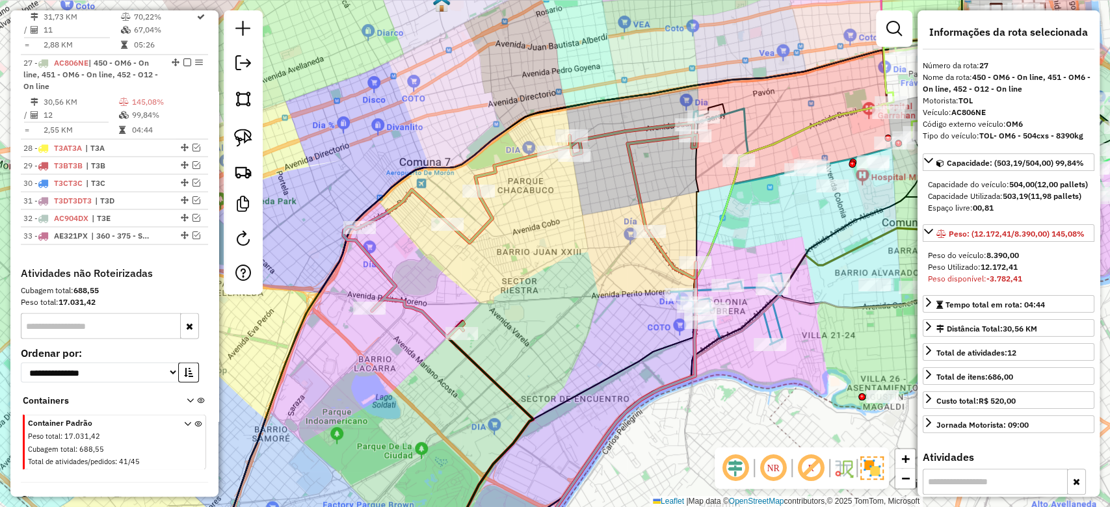
click at [490, 259] on div "Janela de atendimento Grade de atendimento Capacidade Transportadoras Veículos …" at bounding box center [555, 253] width 1110 height 507
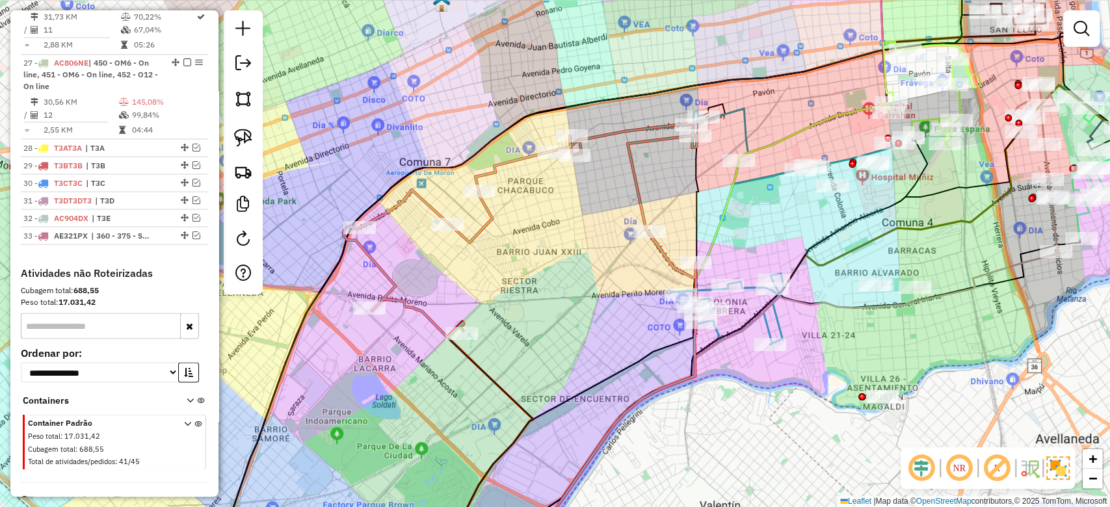
click at [484, 225] on icon at bounding box center [520, 230] width 354 height 215
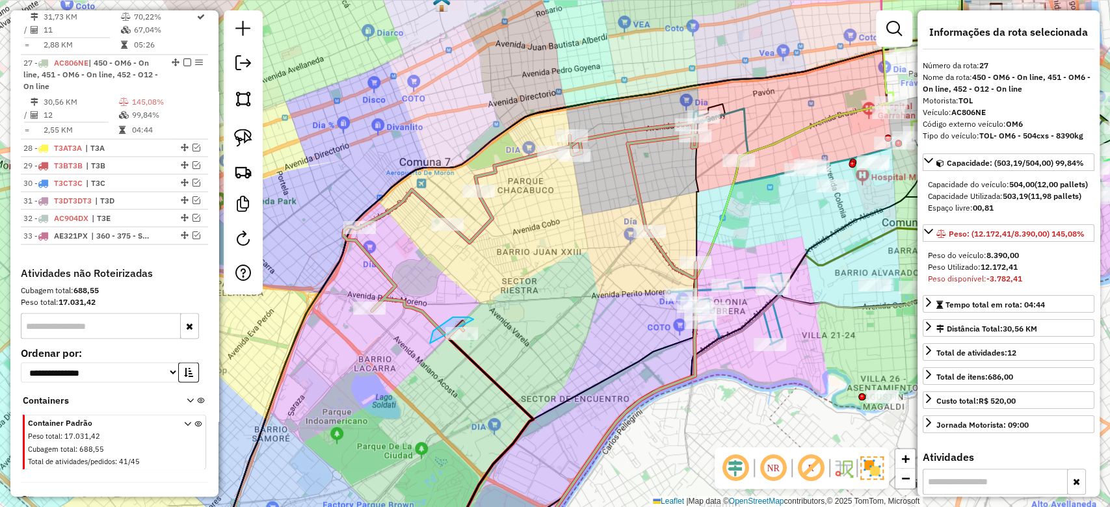
drag, startPoint x: 430, startPoint y: 343, endPoint x: 515, endPoint y: 325, distance: 87.1
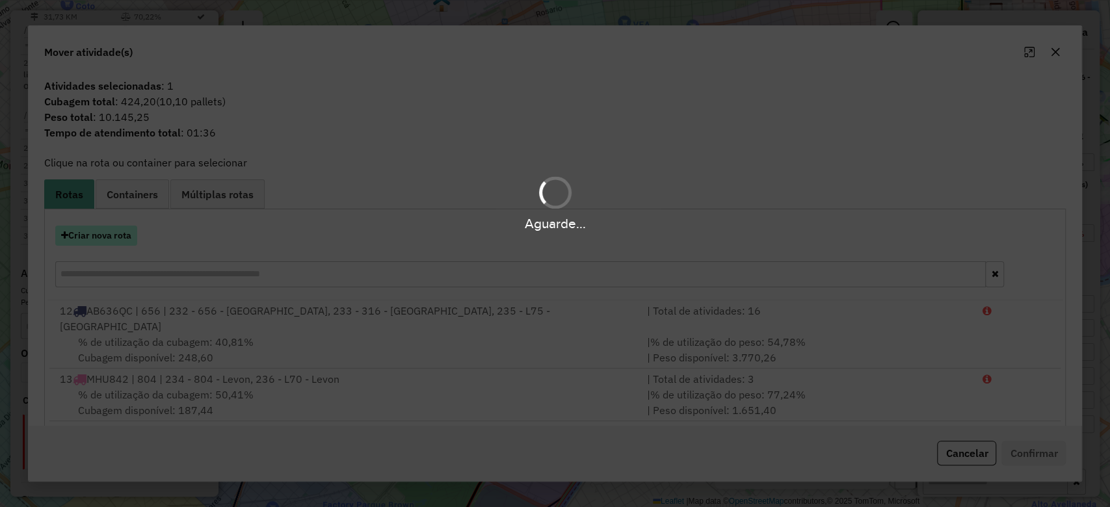
click at [102, 235] on hb-app "Aguarde... Pop-up bloqueado! Seu navegador bloqueou automáticamente a abertura …" at bounding box center [555, 253] width 1110 height 507
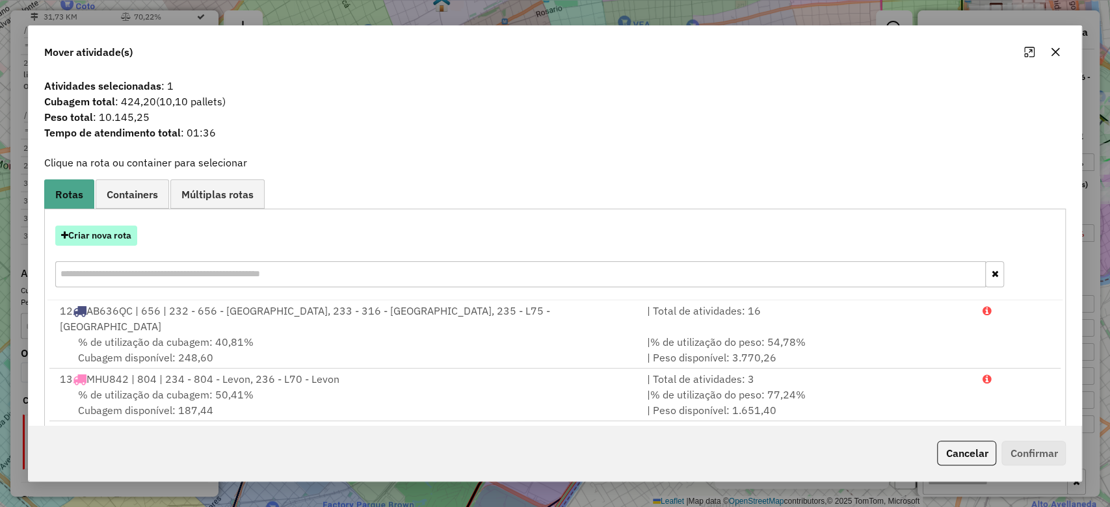
click at [99, 235] on button "Criar nova rota" at bounding box center [96, 236] width 82 height 20
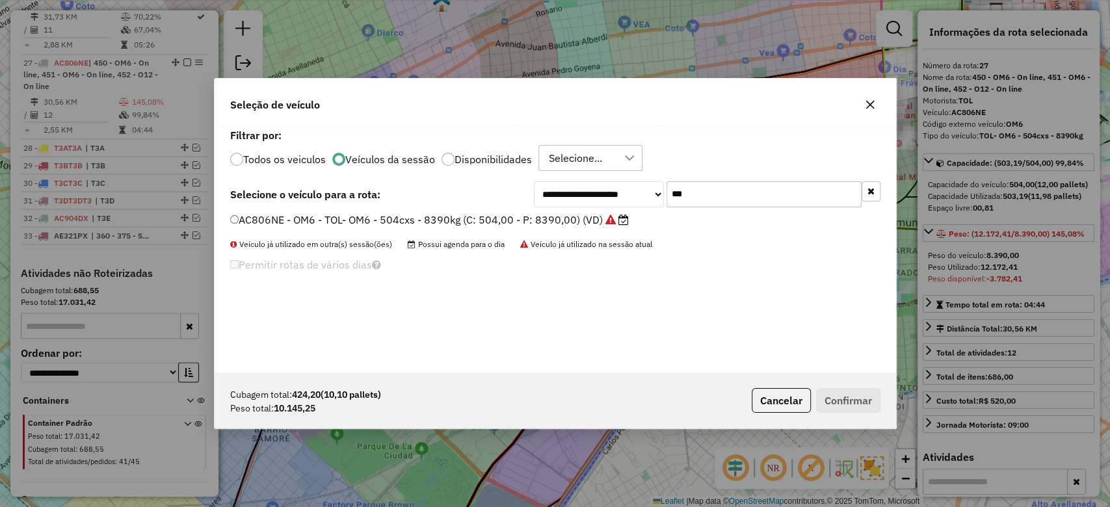
drag, startPoint x: 770, startPoint y: 202, endPoint x: 614, endPoint y: 177, distance: 158.6
click at [614, 177] on div "**********" at bounding box center [555, 248] width 681 height 247
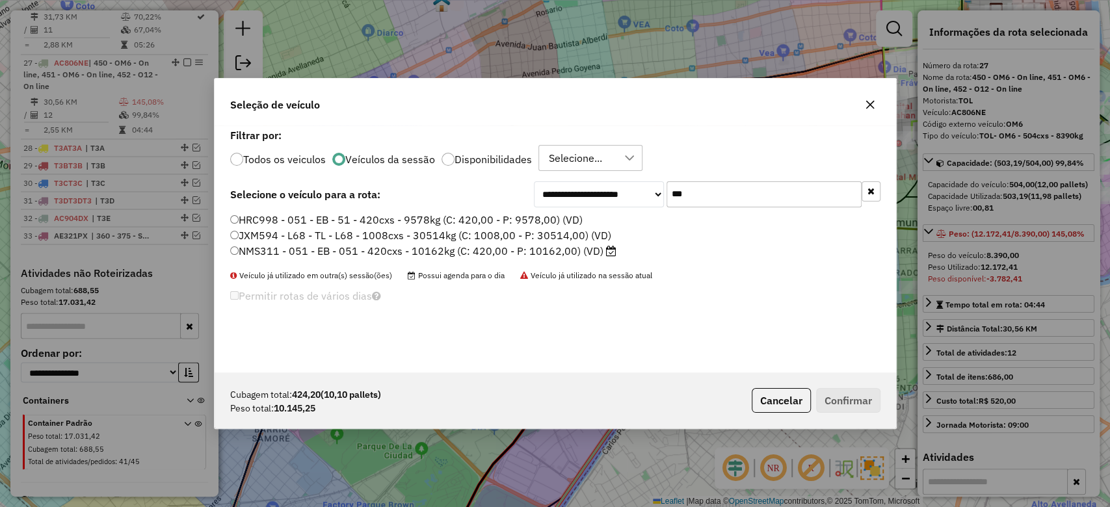
click at [569, 250] on label "NMS311 - 051 - EB - 051 - 420cxs - 10162kg (C: 420,00 - P: 10162,00) (VD)" at bounding box center [423, 251] width 386 height 16
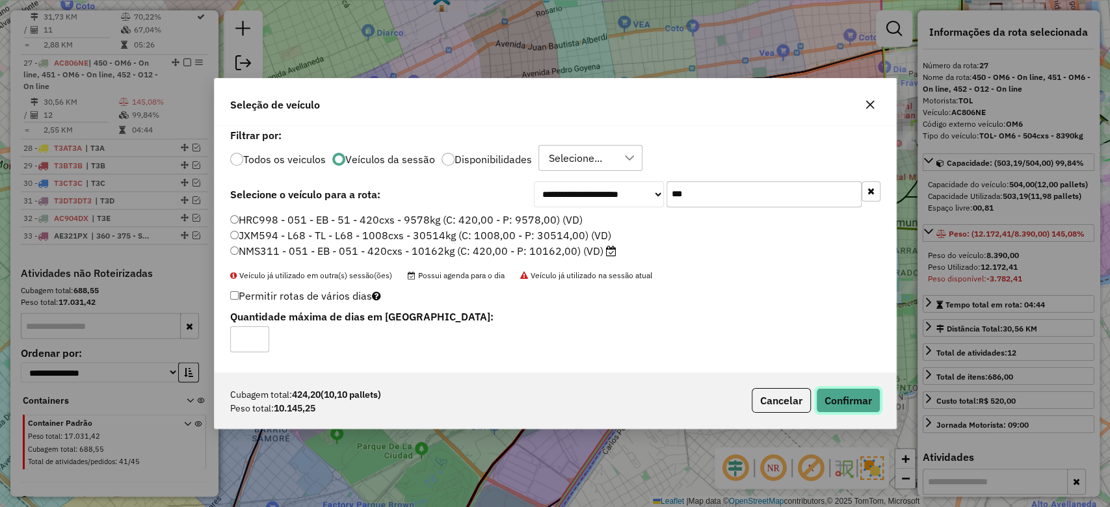
click at [876, 406] on button "Confirmar" at bounding box center [848, 400] width 64 height 25
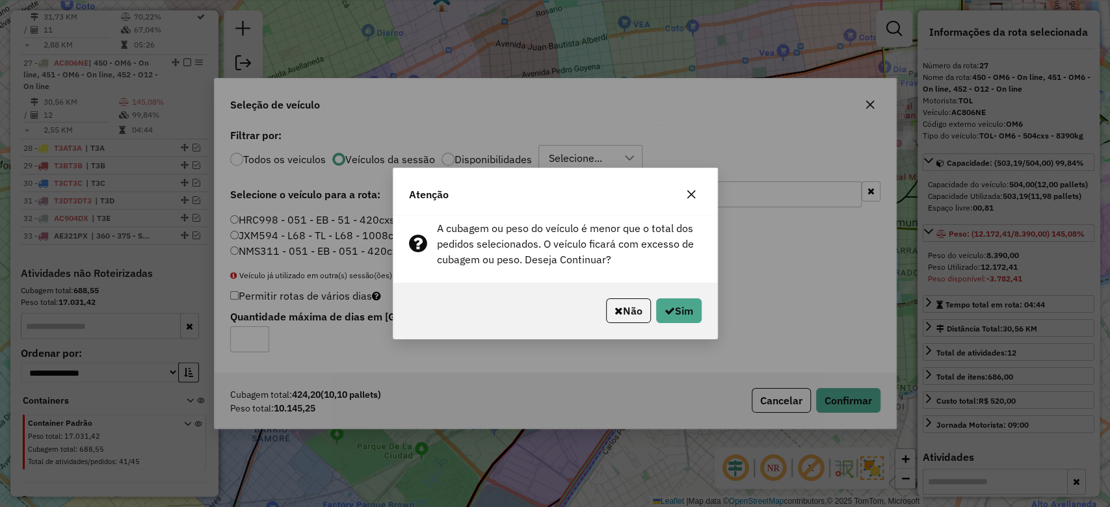
click at [681, 195] on button "button" at bounding box center [691, 194] width 21 height 21
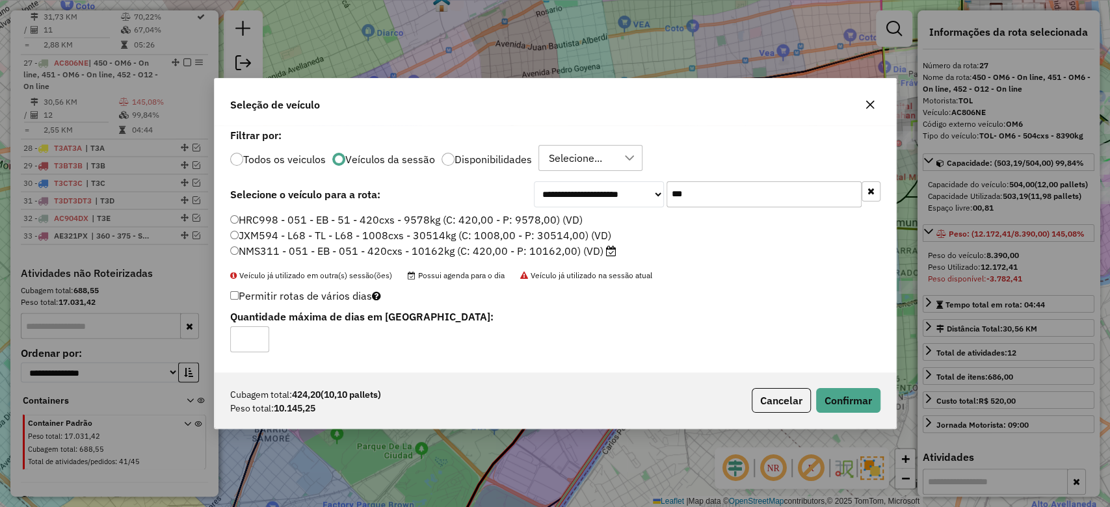
drag, startPoint x: 710, startPoint y: 195, endPoint x: 609, endPoint y: 183, distance: 101.5
click at [612, 183] on div "**********" at bounding box center [707, 194] width 347 height 26
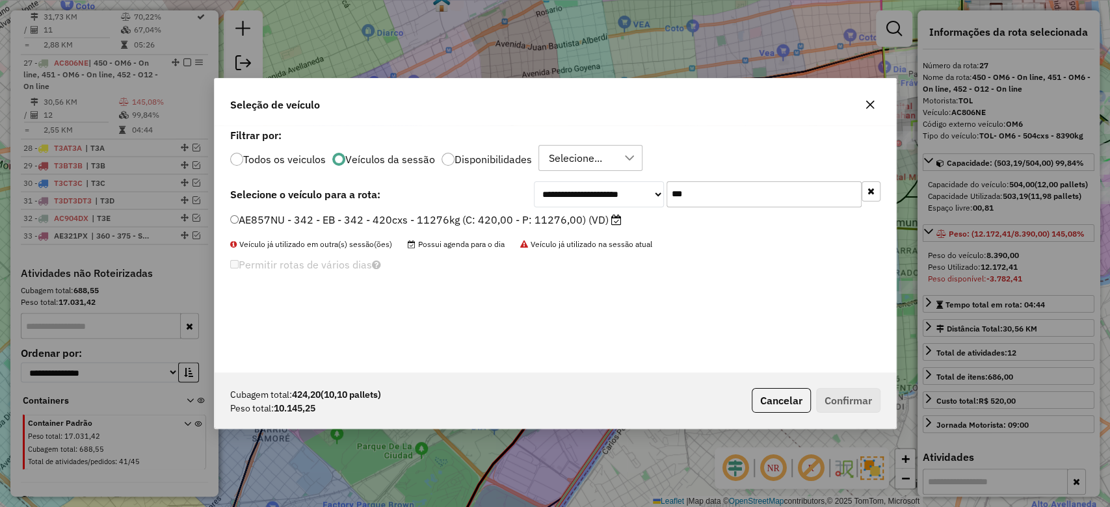
type input "***"
click at [529, 218] on label "AE857NU - 342 - EB - 342 - 420cxs - 11276kg (C: 420,00 - P: 11276,00) (VD)" at bounding box center [425, 220] width 391 height 16
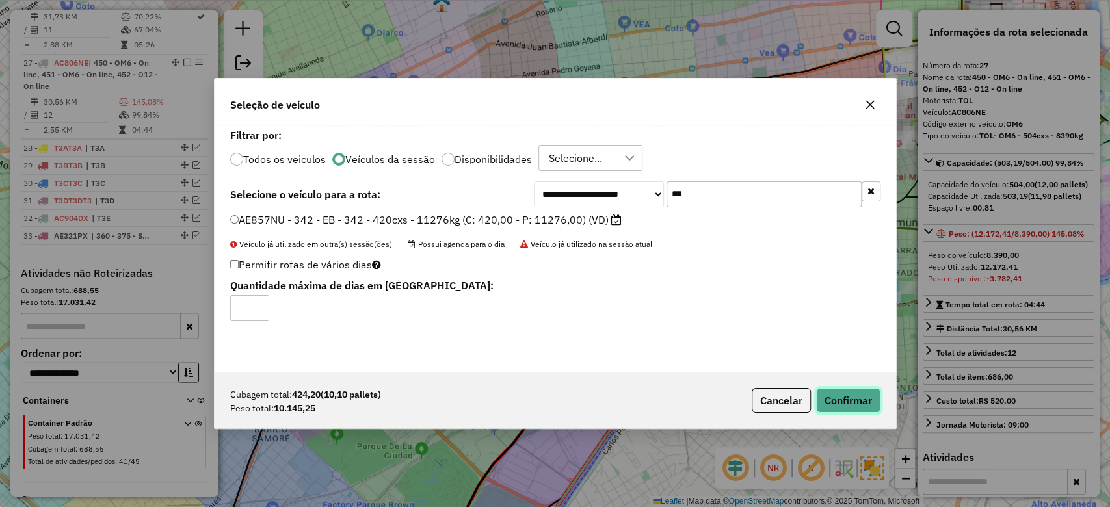
click at [873, 400] on button "Confirmar" at bounding box center [848, 400] width 64 height 25
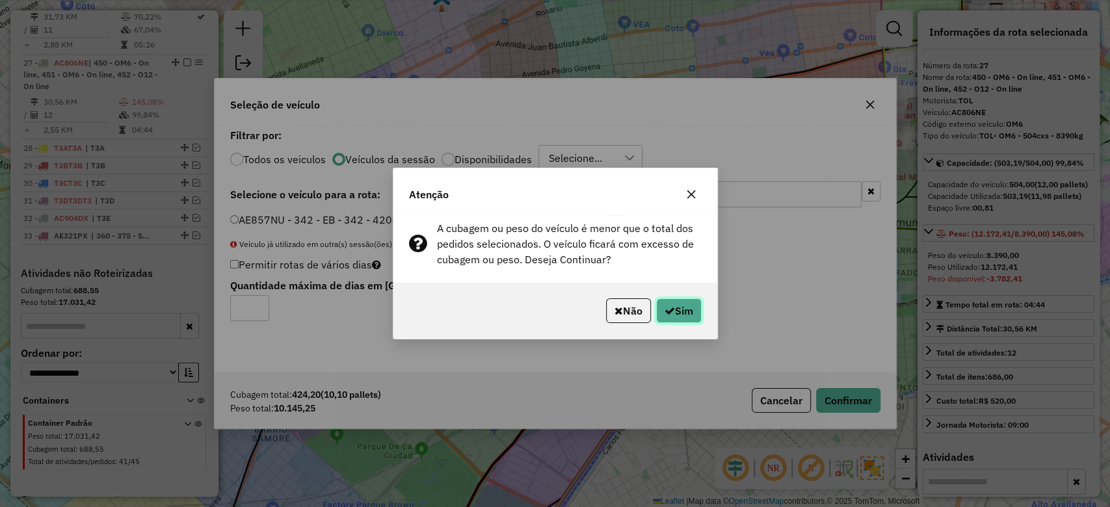
click at [687, 315] on button "Sim" at bounding box center [679, 310] width 46 height 25
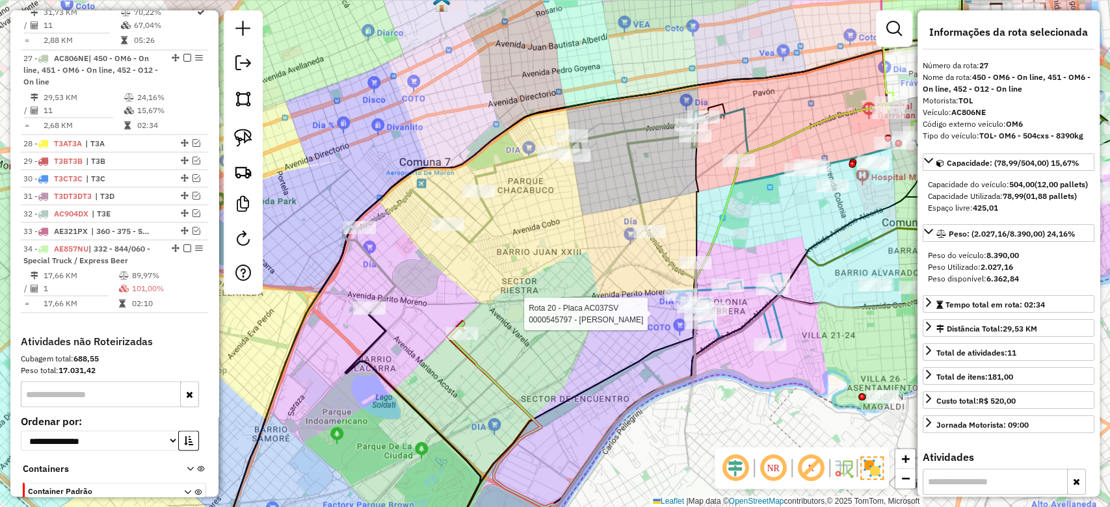
scroll to position [1577, 0]
click at [509, 357] on div "Janela de atendimento Grade de atendimento Capacidade Transportadoras Veículos …" at bounding box center [555, 253] width 1110 height 507
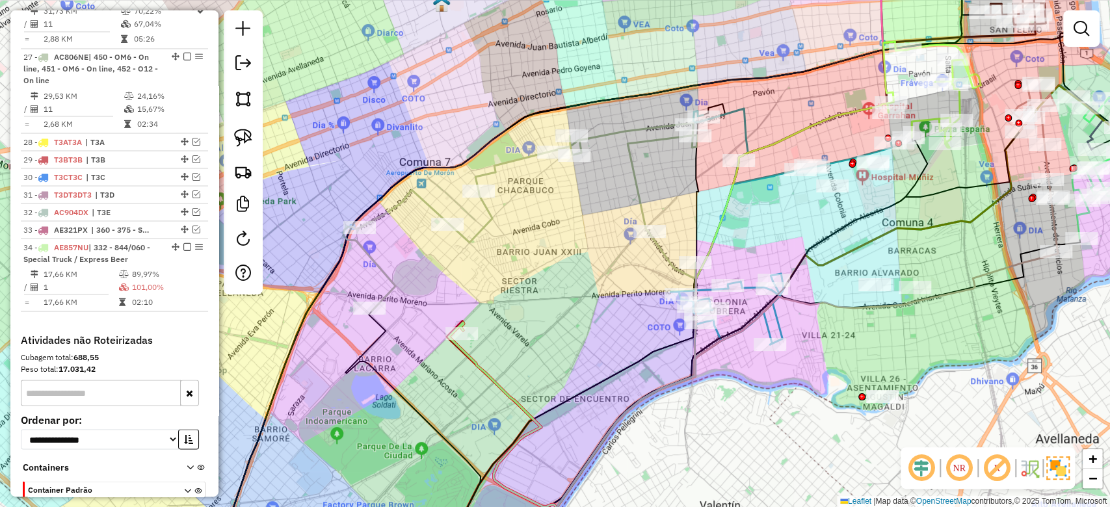
click at [489, 374] on icon at bounding box center [502, 439] width 107 height 235
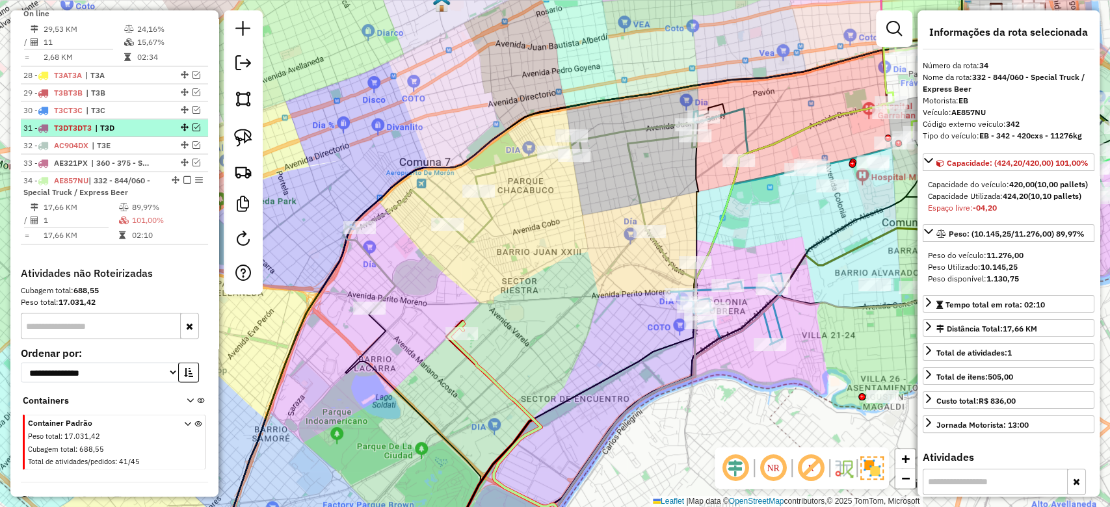
click at [183, 176] on em at bounding box center [187, 180] width 8 height 8
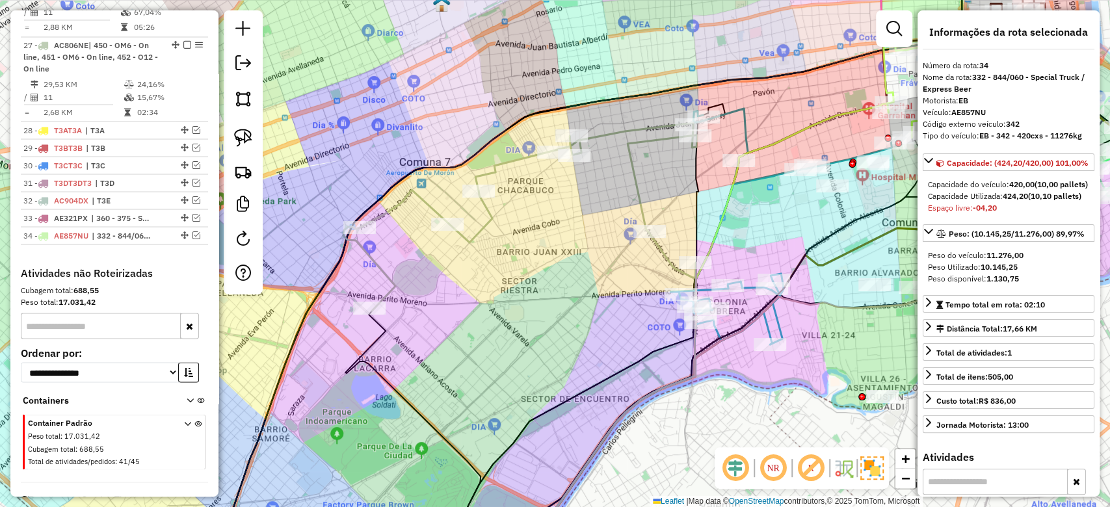
click at [490, 220] on icon at bounding box center [520, 217] width 354 height 188
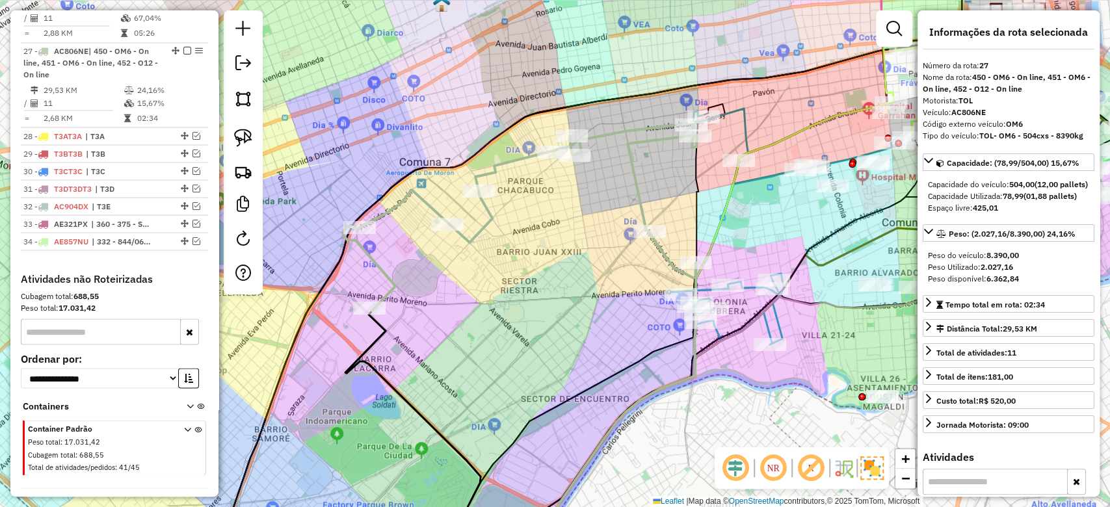
scroll to position [1577, 0]
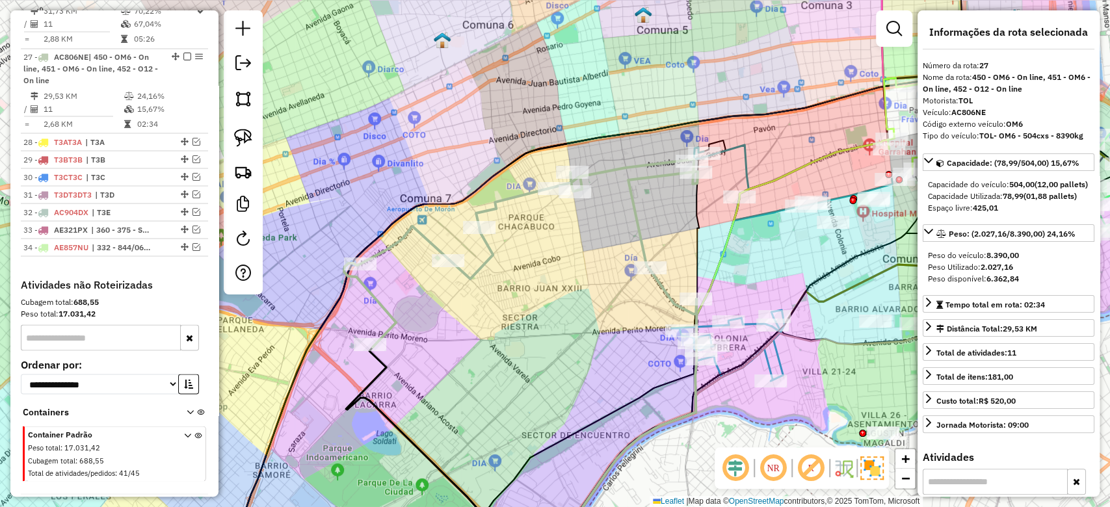
drag, startPoint x: 530, startPoint y: 230, endPoint x: 531, endPoint y: 267, distance: 36.4
click at [531, 267] on div "Janela de atendimento Grade de atendimento Capacidade Transportadoras Veículos …" at bounding box center [555, 253] width 1110 height 507
click at [192, 242] on em at bounding box center [196, 246] width 8 height 8
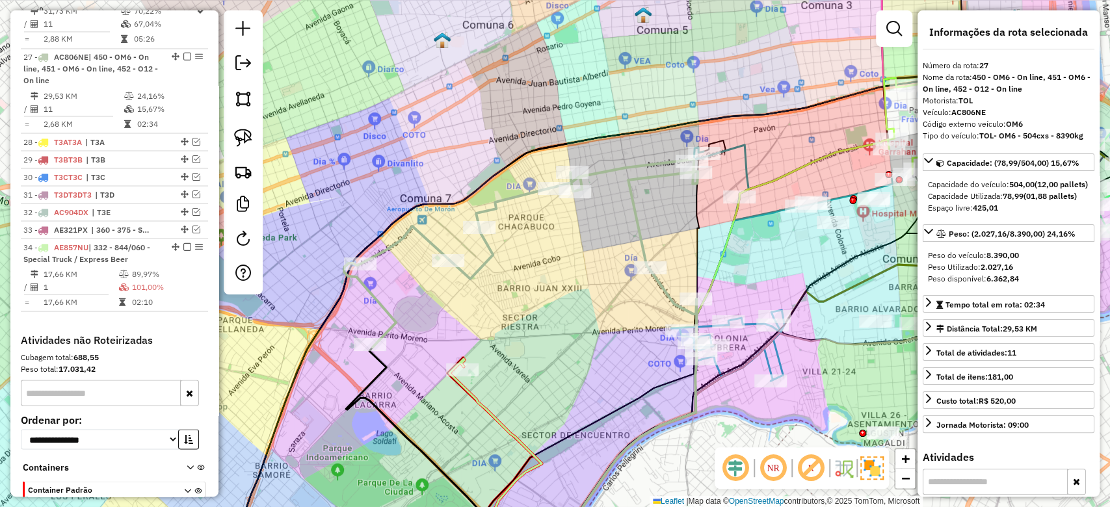
drag, startPoint x: 497, startPoint y: 385, endPoint x: 494, endPoint y: 398, distance: 13.3
click at [497, 385] on div "Rota 34 - Placa AE857NU 0000424685 - LAZCANO VISCARRA CRISTIAN RODRIGO Janela d…" at bounding box center [555, 253] width 1110 height 507
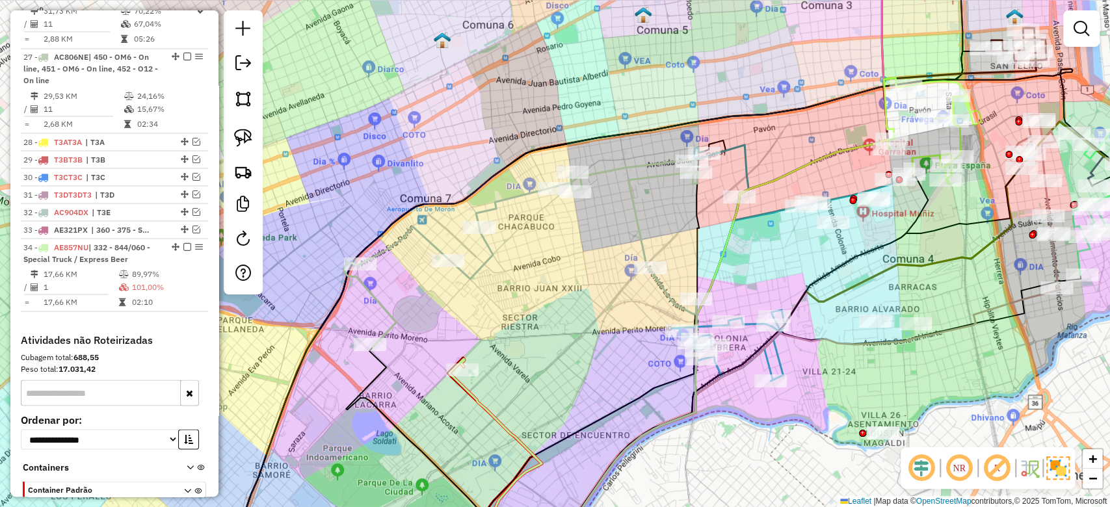
click at [485, 412] on icon at bounding box center [502, 458] width 107 height 199
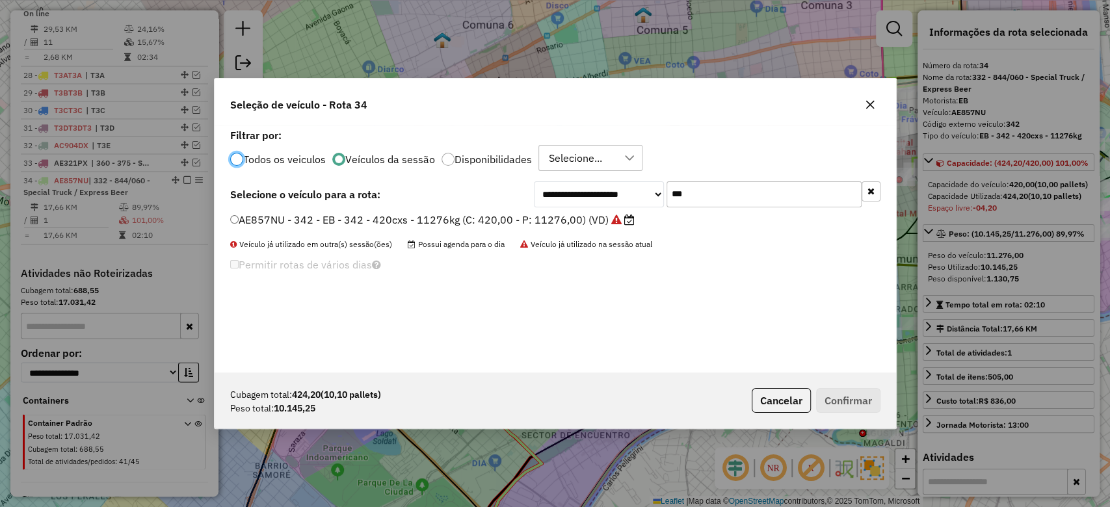
scroll to position [7, 4]
drag, startPoint x: 722, startPoint y: 192, endPoint x: 599, endPoint y: 183, distance: 123.8
click at [599, 183] on div "**********" at bounding box center [707, 194] width 347 height 26
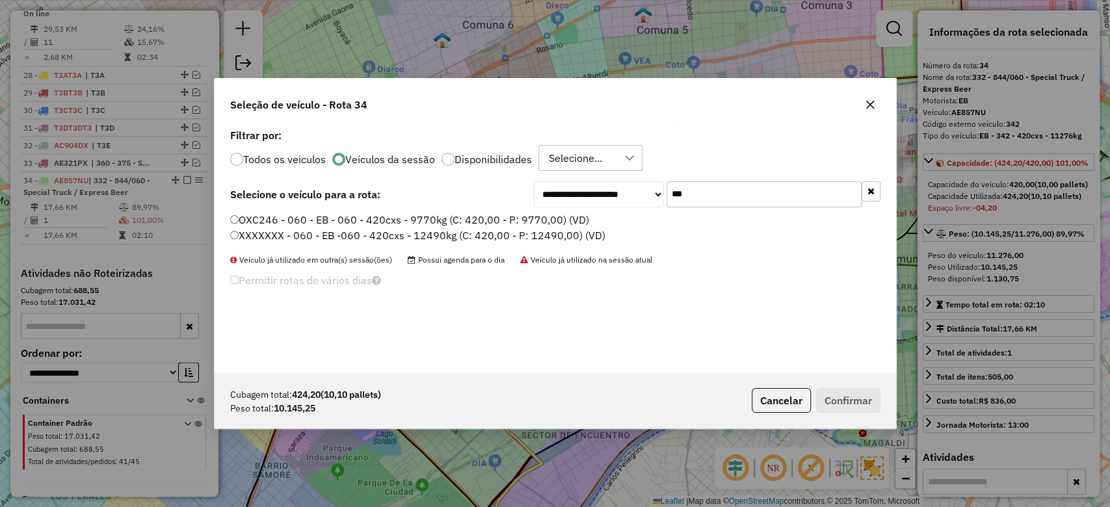
type input "***"
click at [579, 218] on label "OXC246 - 060 - EB - 060 - 420cxs - 9770kg (C: 420,00 - P: 9770,00) (VD)" at bounding box center [409, 220] width 359 height 16
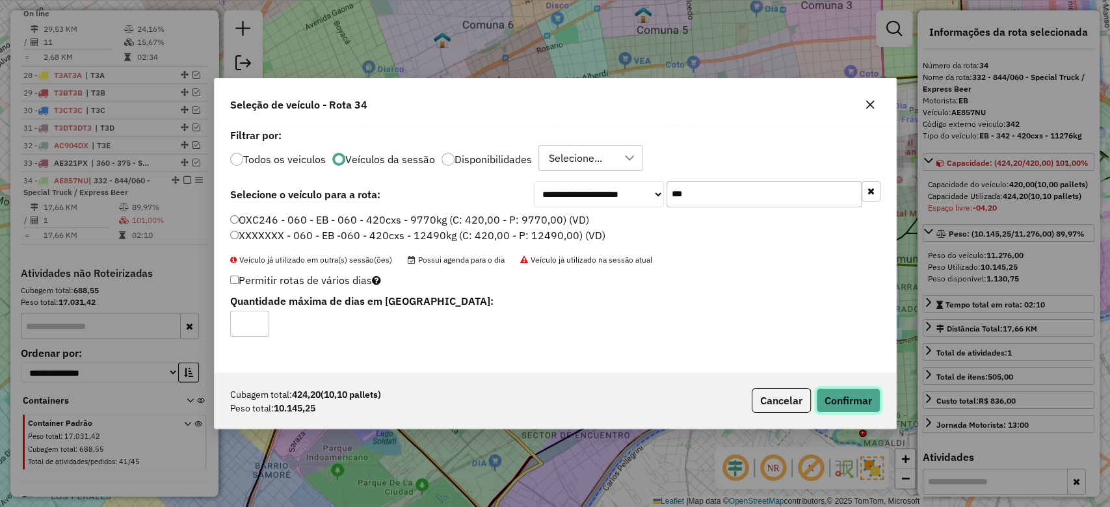
click at [862, 400] on button "Confirmar" at bounding box center [848, 400] width 64 height 25
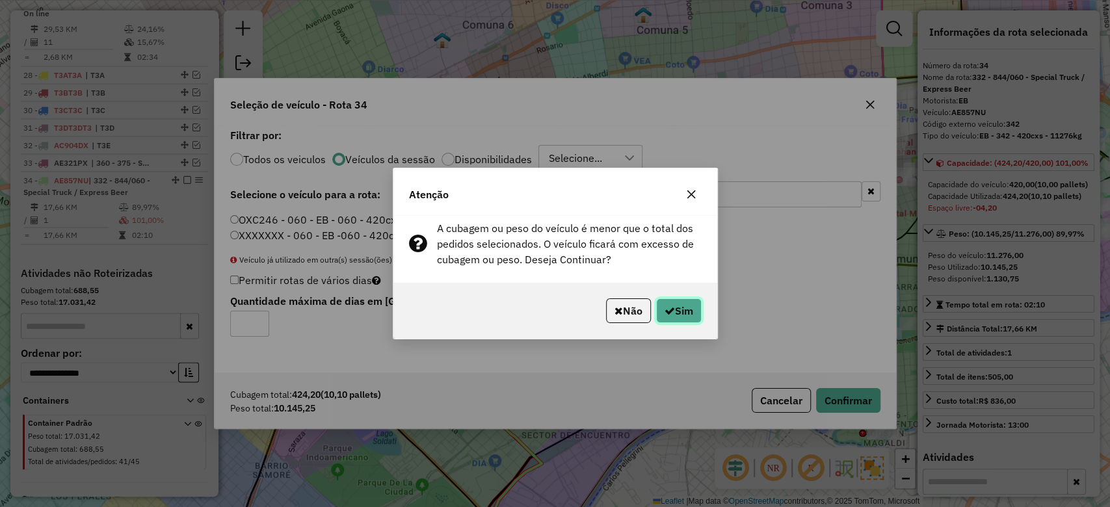
click at [682, 309] on button "Sim" at bounding box center [679, 310] width 46 height 25
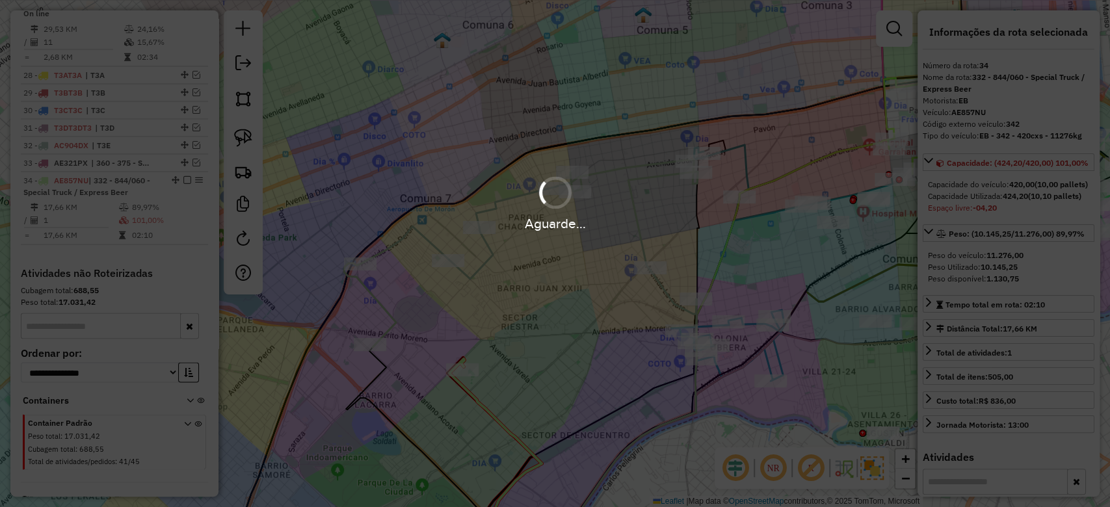
click at [499, 382] on div "Aguarde..." at bounding box center [555, 253] width 1110 height 507
click at [490, 379] on div "Janela de atendimento Grade de atendimento Capacidade Transportadoras Veículos …" at bounding box center [555, 253] width 1110 height 507
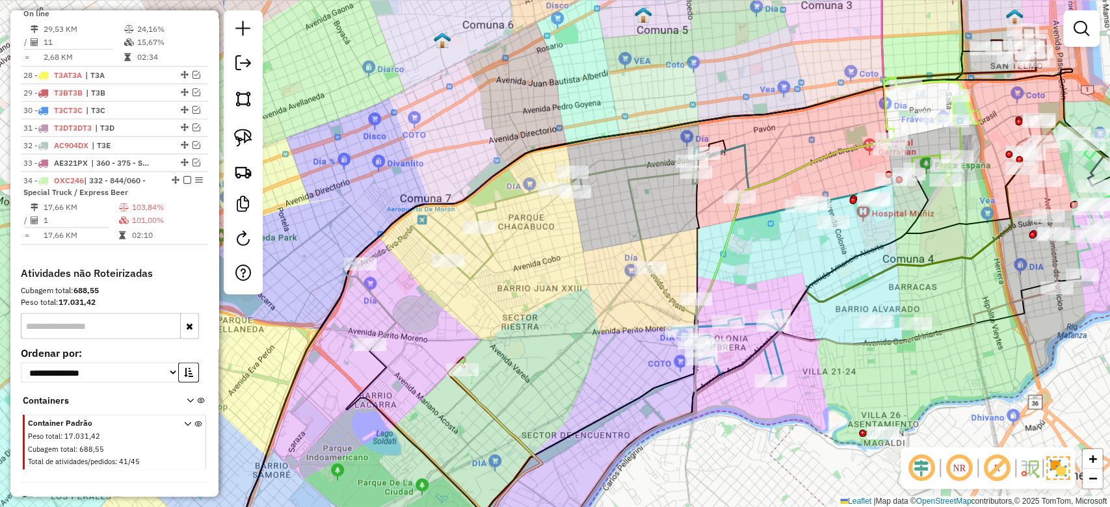
click at [481, 403] on icon at bounding box center [502, 458] width 107 height 199
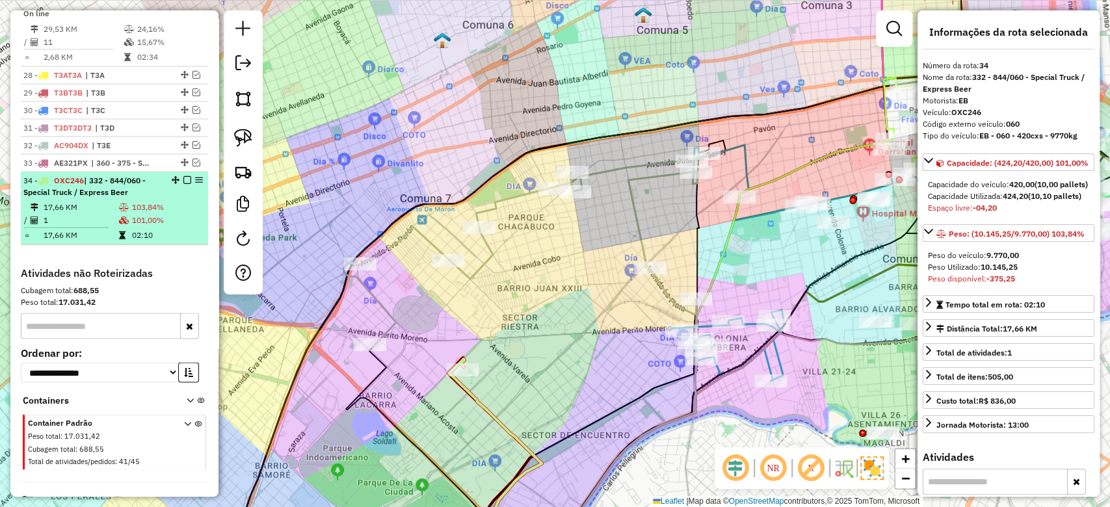
click at [185, 176] on em at bounding box center [187, 180] width 8 height 8
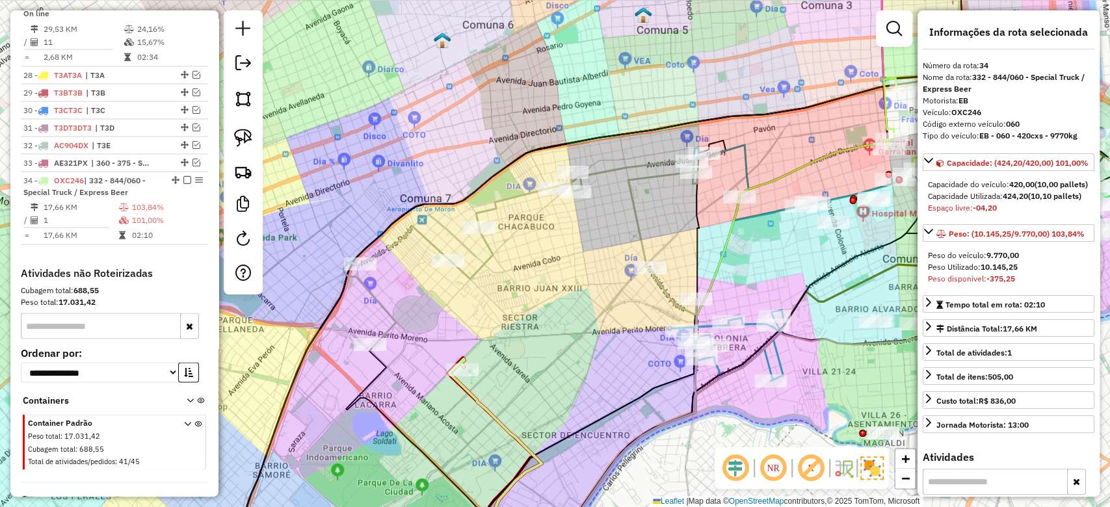
scroll to position [1588, 0]
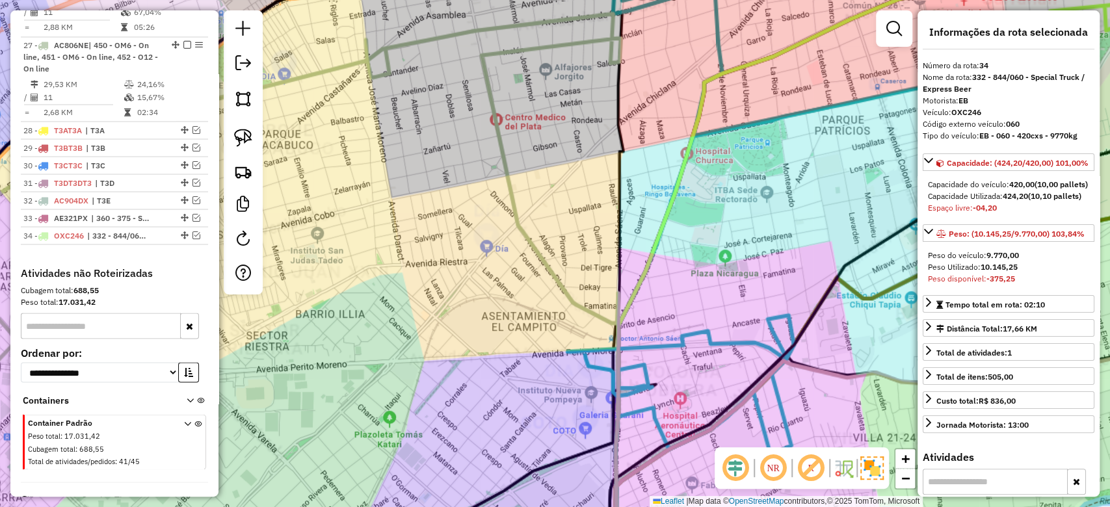
click at [746, 280] on div "Janela de atendimento Grade de atendimento Capacidade Transportadoras Veículos …" at bounding box center [555, 253] width 1110 height 507
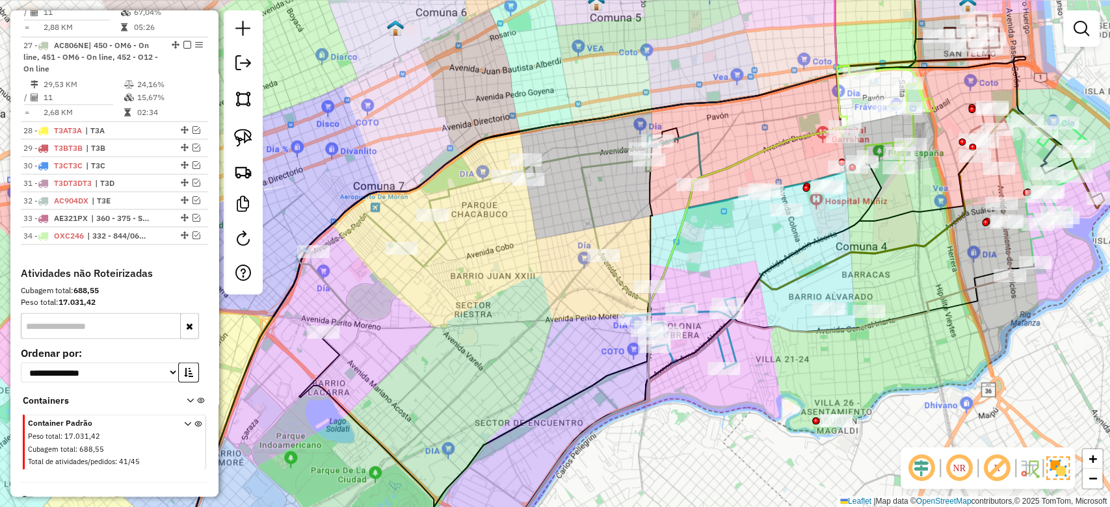
click at [590, 224] on icon at bounding box center [474, 241] width 354 height 188
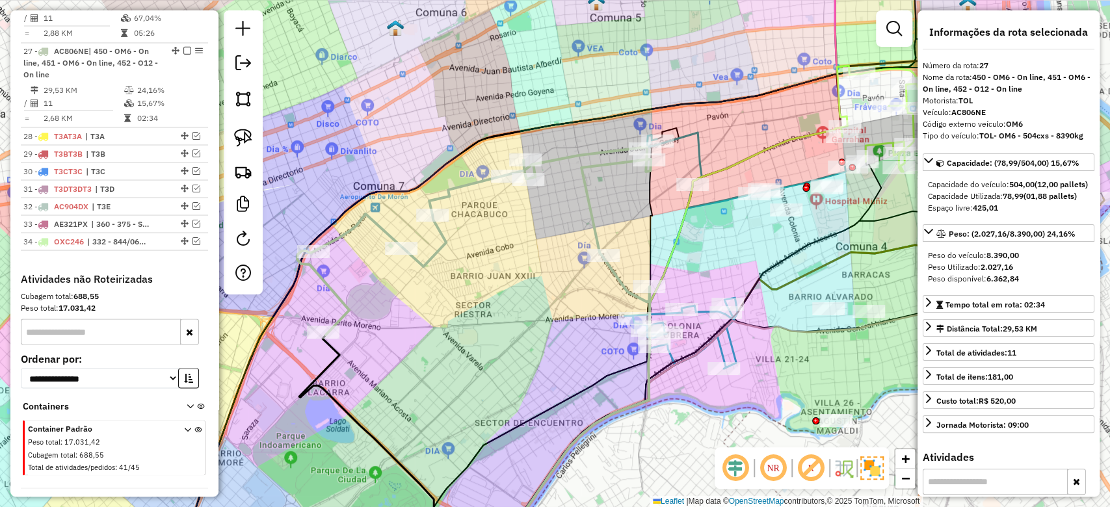
scroll to position [1577, 0]
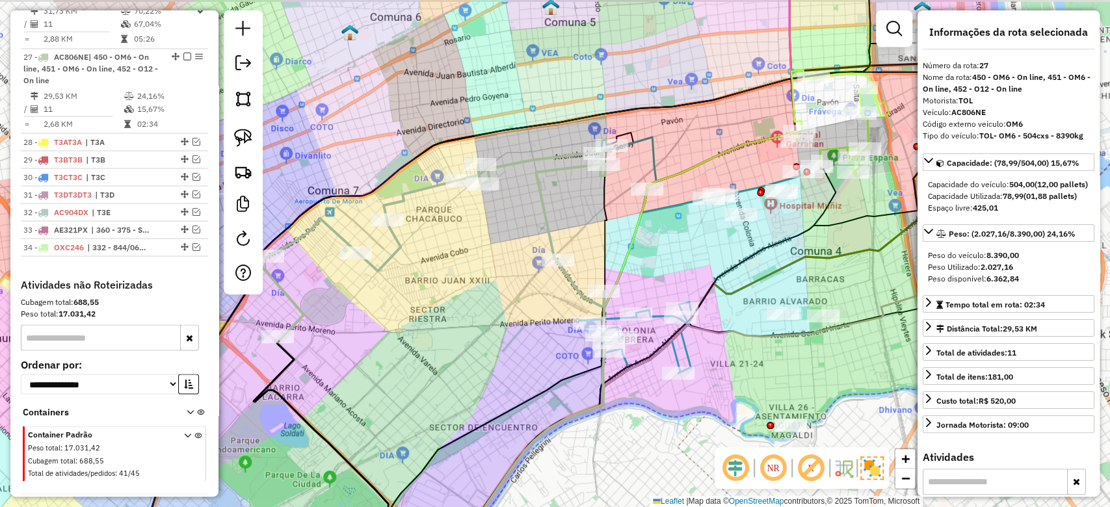
drag, startPoint x: 641, startPoint y: 262, endPoint x: 542, endPoint y: 258, distance: 98.9
click at [544, 259] on div "Janela de atendimento Grade de atendimento Capacidade Transportadoras Veículos …" at bounding box center [555, 253] width 1110 height 507
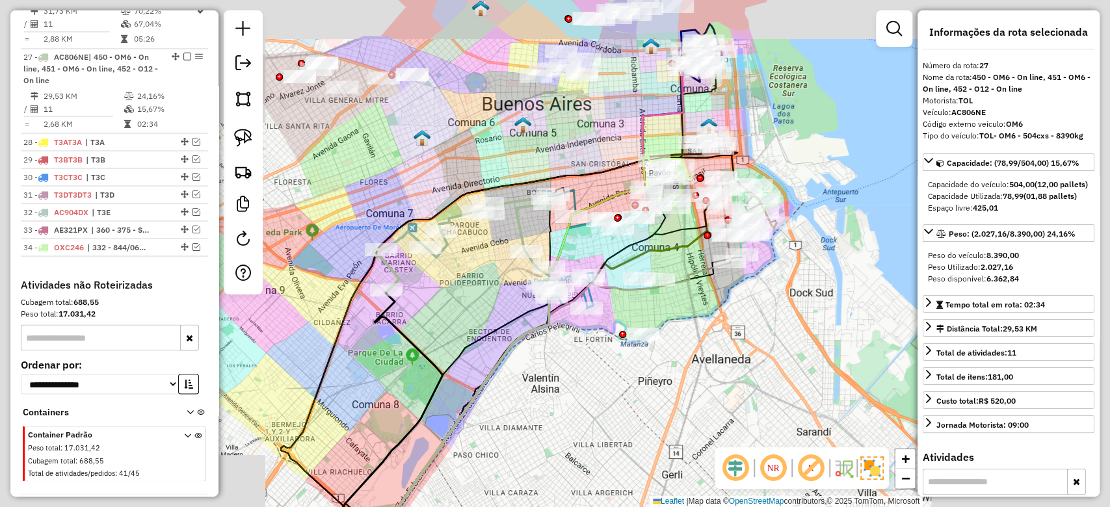
click at [538, 258] on div "Janela de atendimento Grade de atendimento Capacidade Transportadoras Veículos …" at bounding box center [555, 253] width 1110 height 507
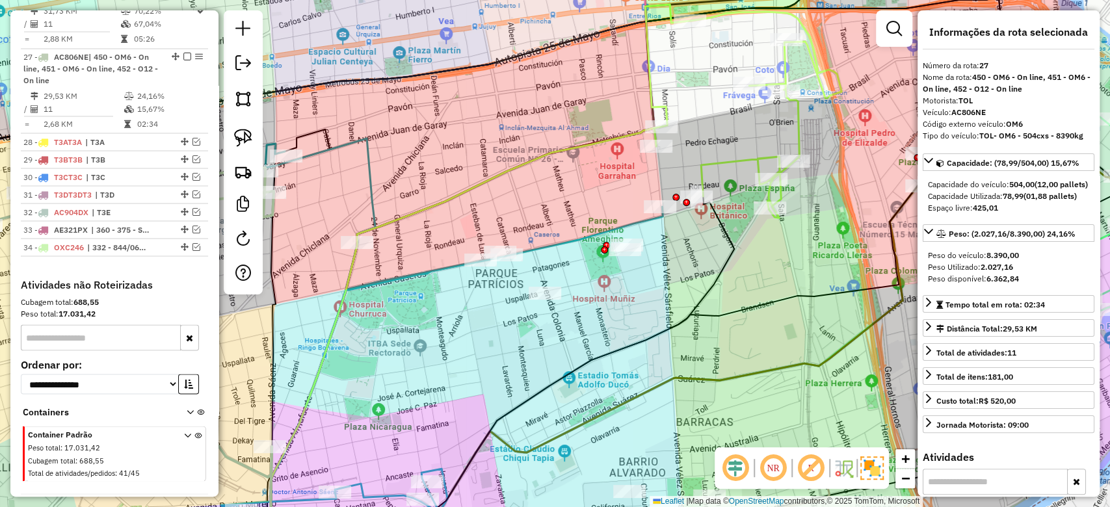
drag, startPoint x: 520, startPoint y: 294, endPoint x: 584, endPoint y: 302, distance: 64.2
click at [583, 305] on div "Janela de atendimento Grade de atendimento Capacidade Transportadoras Veículos …" at bounding box center [555, 253] width 1110 height 507
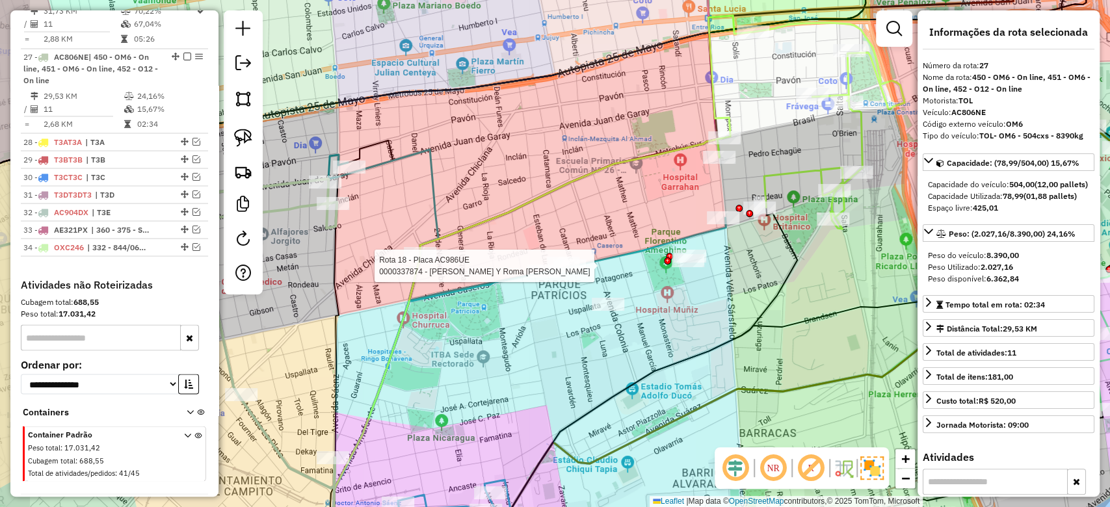
click at [465, 153] on div "Rota 18 - Placa AC986UE 0000337874 - Moyano Valeria Y Roma Gerardo S.H. Janela …" at bounding box center [555, 253] width 1110 height 507
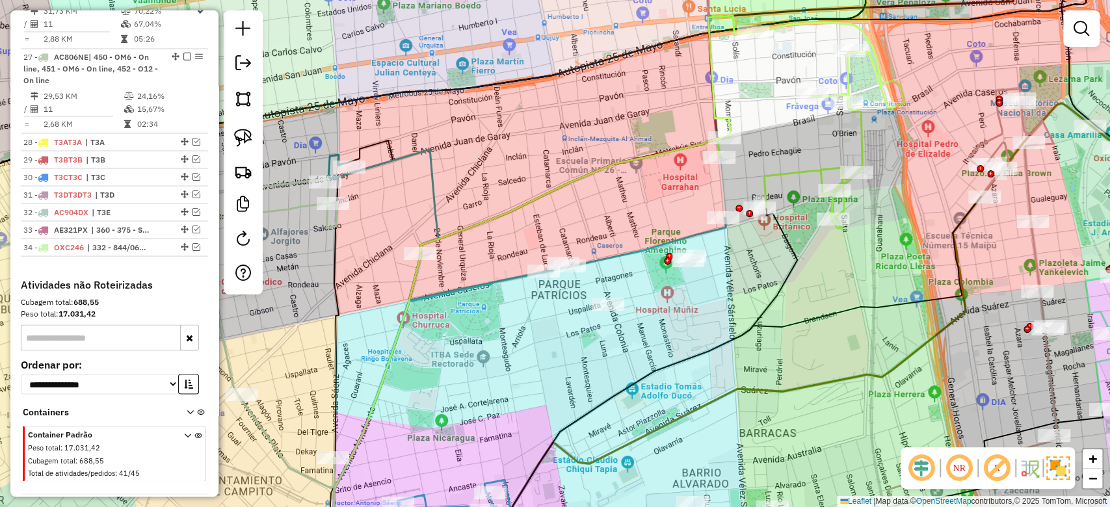
click at [435, 184] on icon at bounding box center [526, 225] width 397 height 151
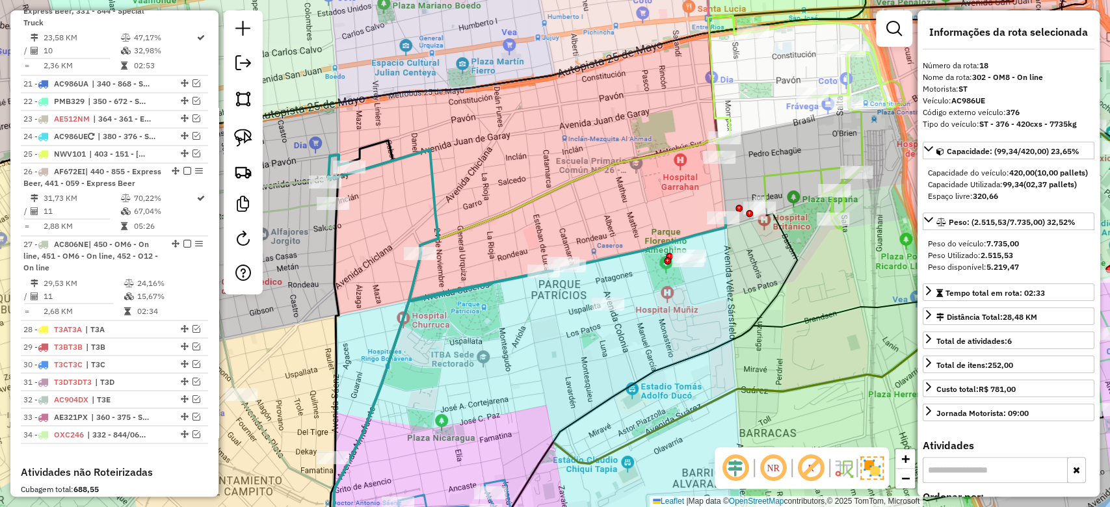
scroll to position [1164, 0]
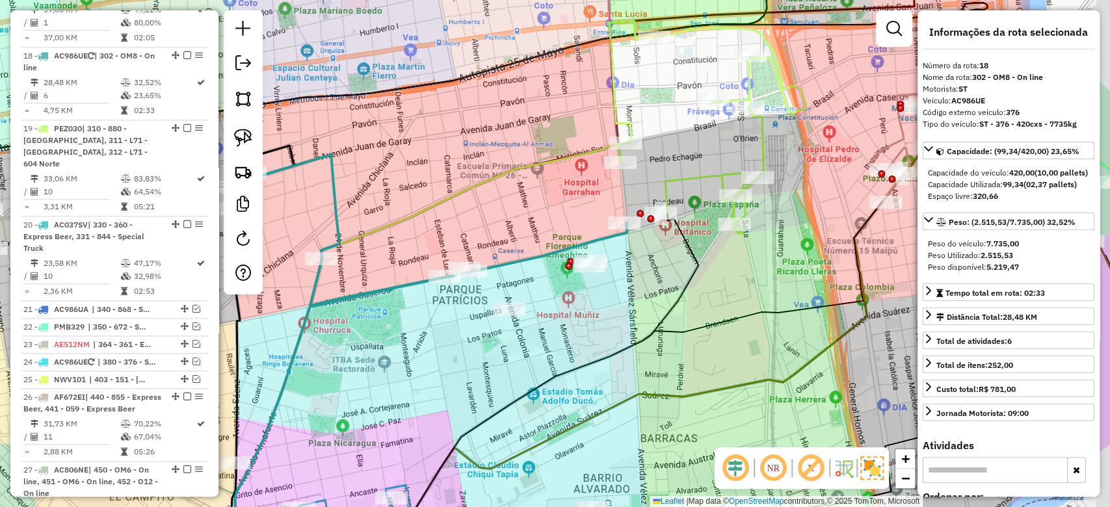
drag, startPoint x: 443, startPoint y: 163, endPoint x: 400, endPoint y: 168, distance: 42.6
click at [400, 168] on div "Janela de atendimento Grade de atendimento Capacidade Transportadoras Veículos …" at bounding box center [555, 253] width 1110 height 507
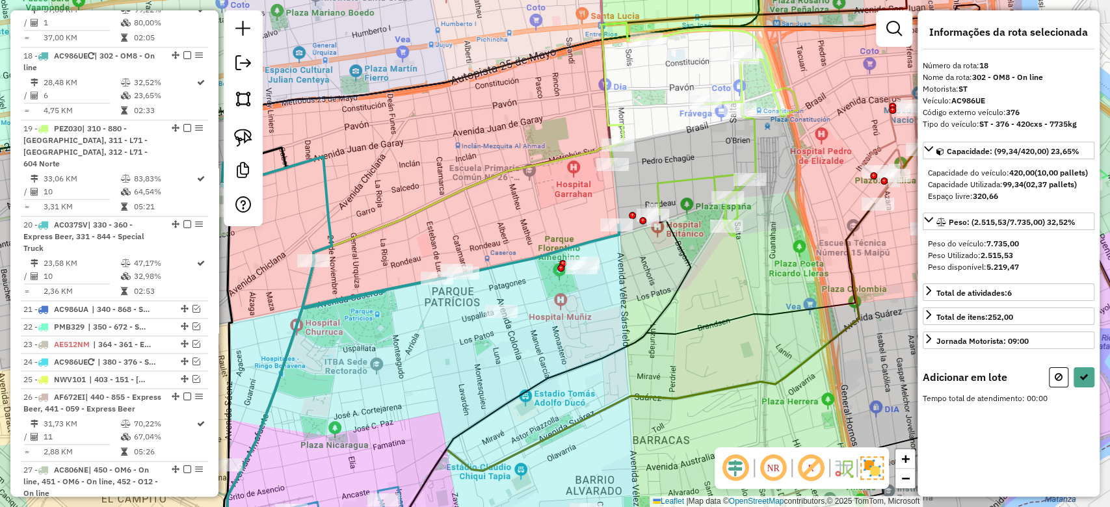
click at [605, 101] on icon at bounding box center [699, 129] width 196 height 213
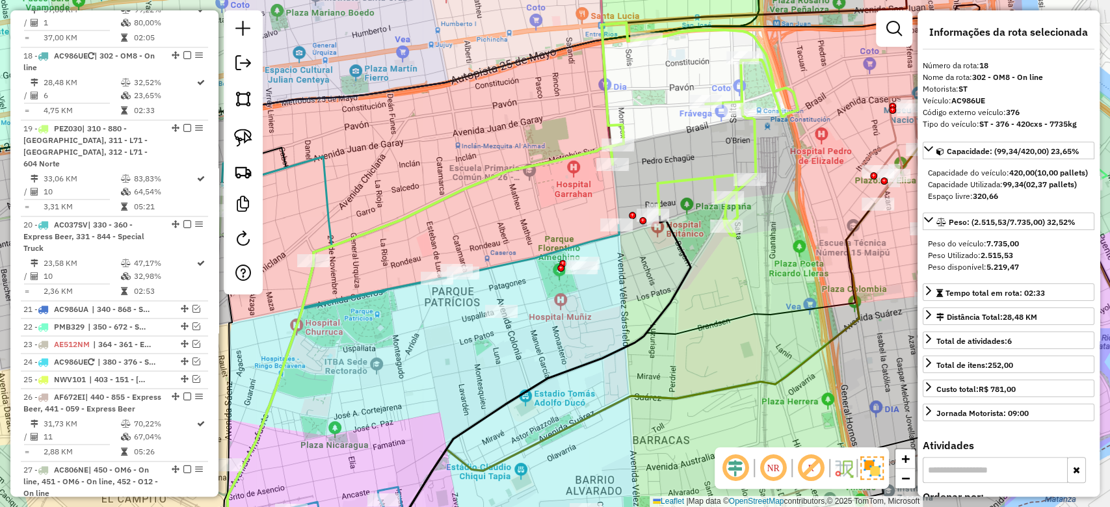
click at [654, 200] on div "Janela de atendimento Grade de atendimento Capacidade Transportadoras Veículos …" at bounding box center [555, 253] width 1110 height 507
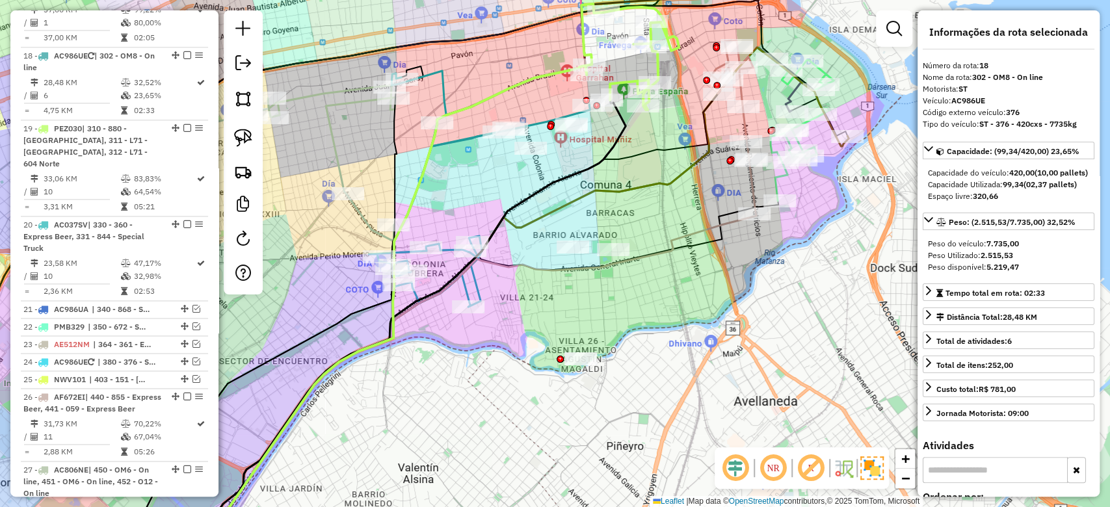
drag, startPoint x: 622, startPoint y: 194, endPoint x: 627, endPoint y: 211, distance: 17.3
click at [627, 211] on icon at bounding box center [510, 317] width 675 height 541
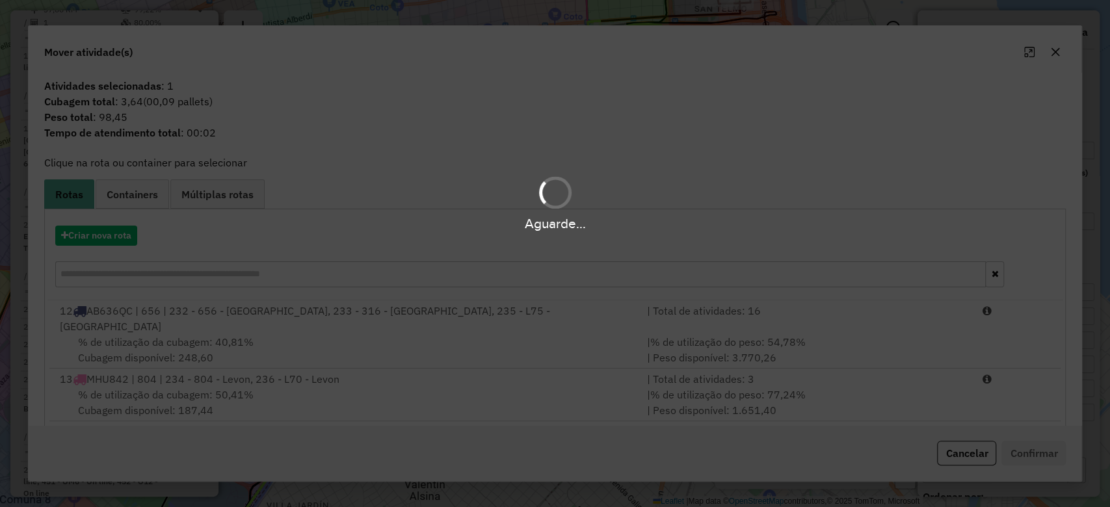
click at [1054, 55] on div "Aguarde..." at bounding box center [555, 253] width 1110 height 507
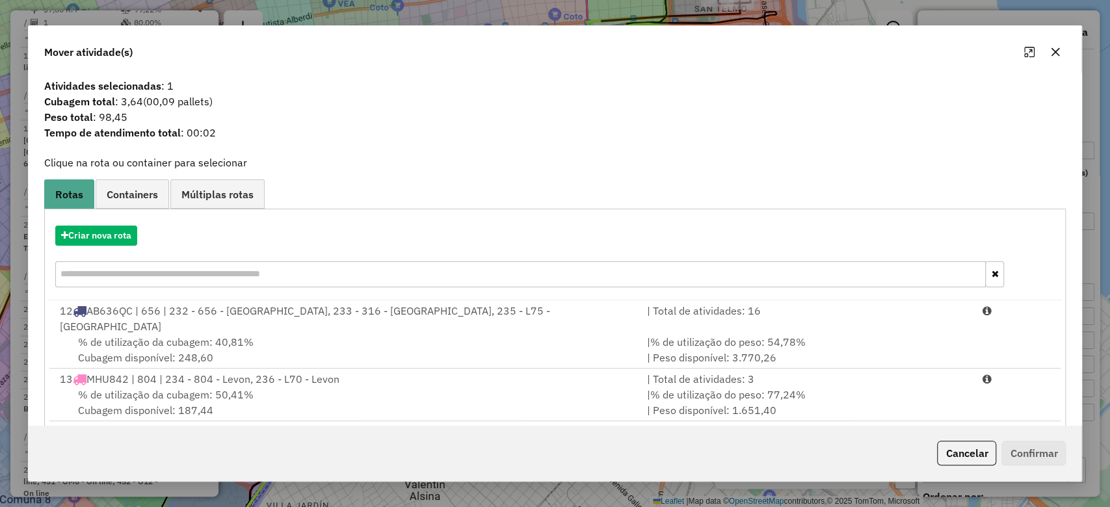
click at [1054, 51] on icon "button" at bounding box center [1055, 52] width 10 height 10
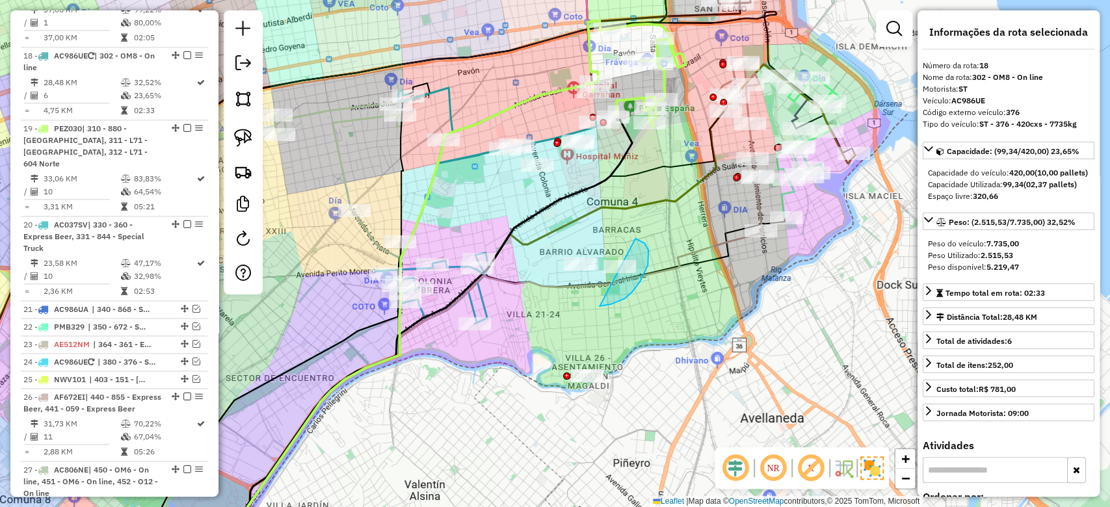
drag, startPoint x: 600, startPoint y: 306, endPoint x: 579, endPoint y: 335, distance: 36.3
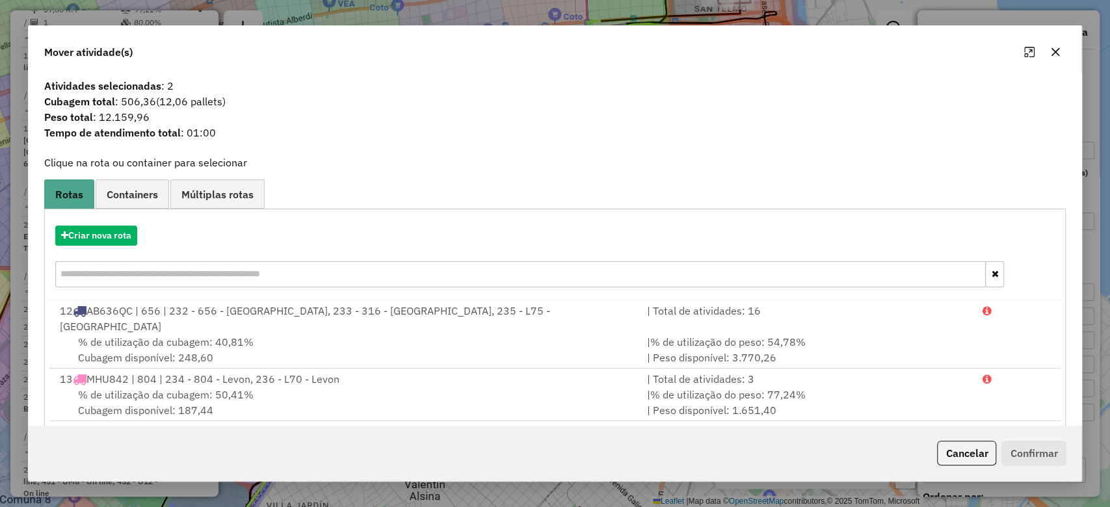
click at [1057, 51] on icon "button" at bounding box center [1055, 52] width 10 height 10
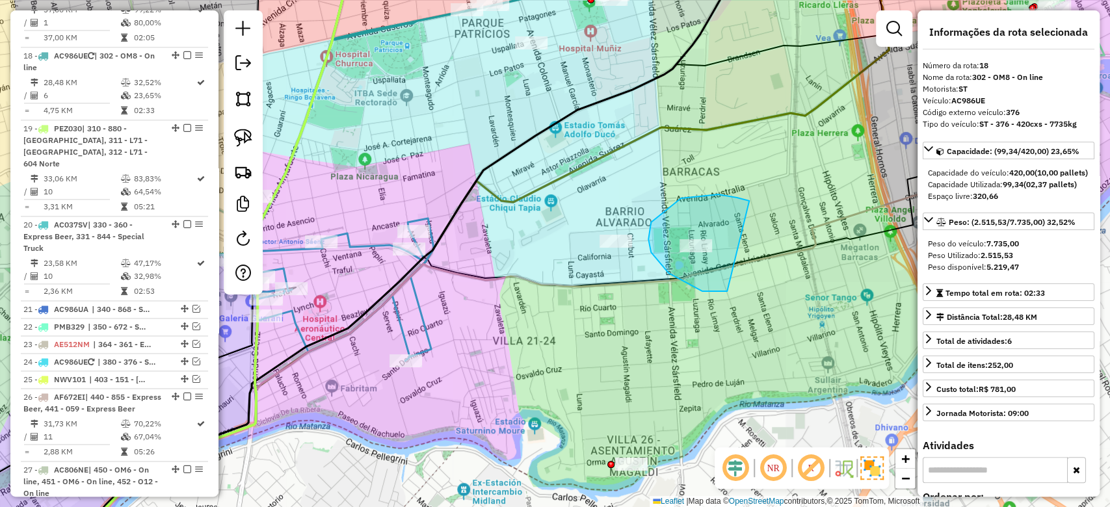
drag, startPoint x: 668, startPoint y: 273, endPoint x: 805, endPoint y: 239, distance: 140.8
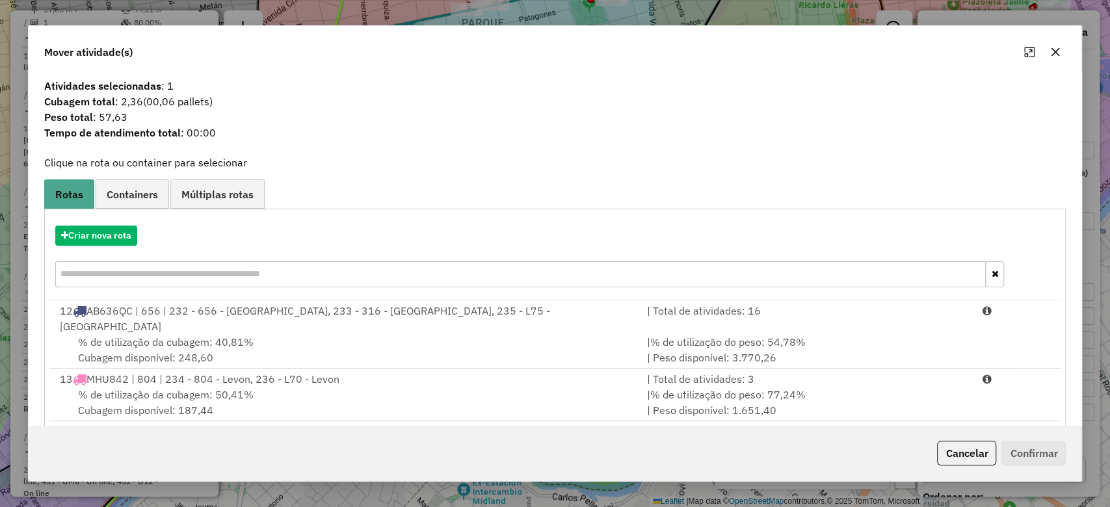
click at [1055, 51] on icon "button" at bounding box center [1055, 52] width 8 height 8
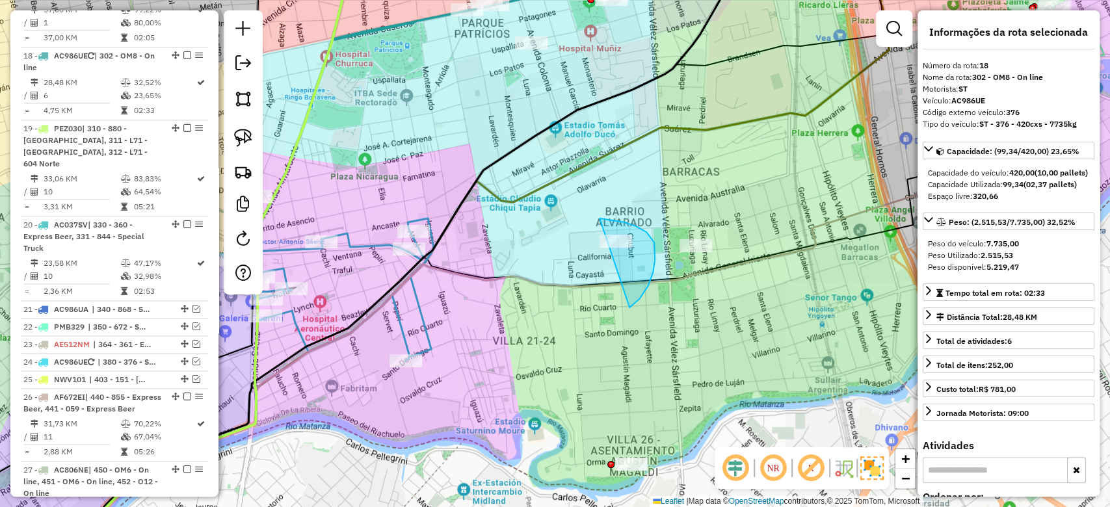
drag, startPoint x: 633, startPoint y: 305, endPoint x: 552, endPoint y: 261, distance: 92.5
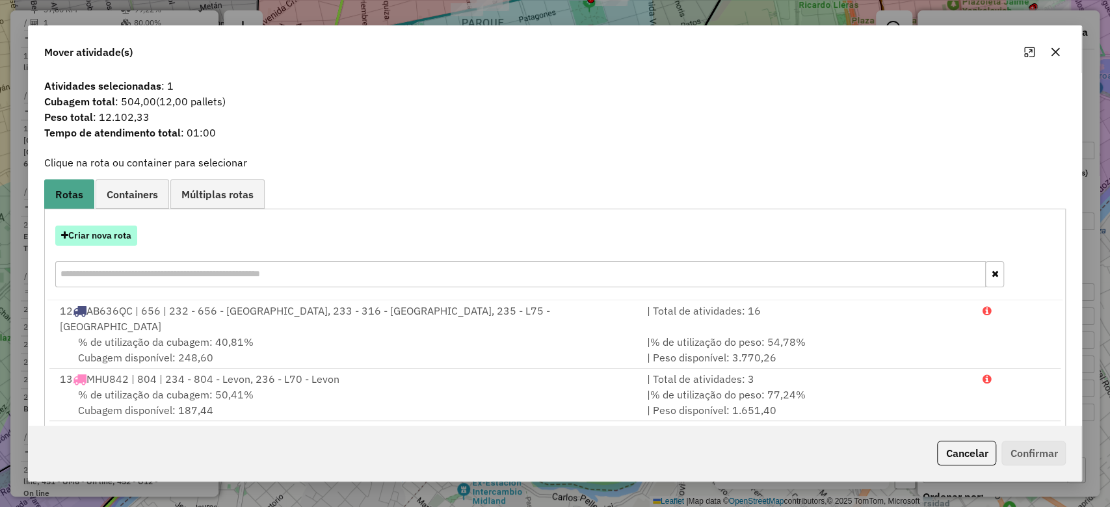
click at [91, 242] on button "Criar nova rota" at bounding box center [96, 236] width 82 height 20
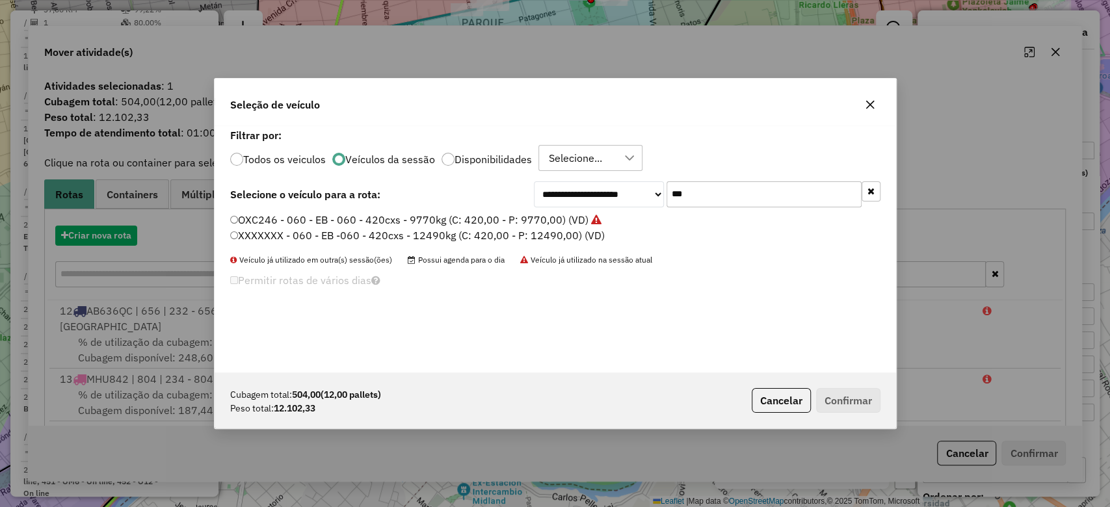
scroll to position [7, 4]
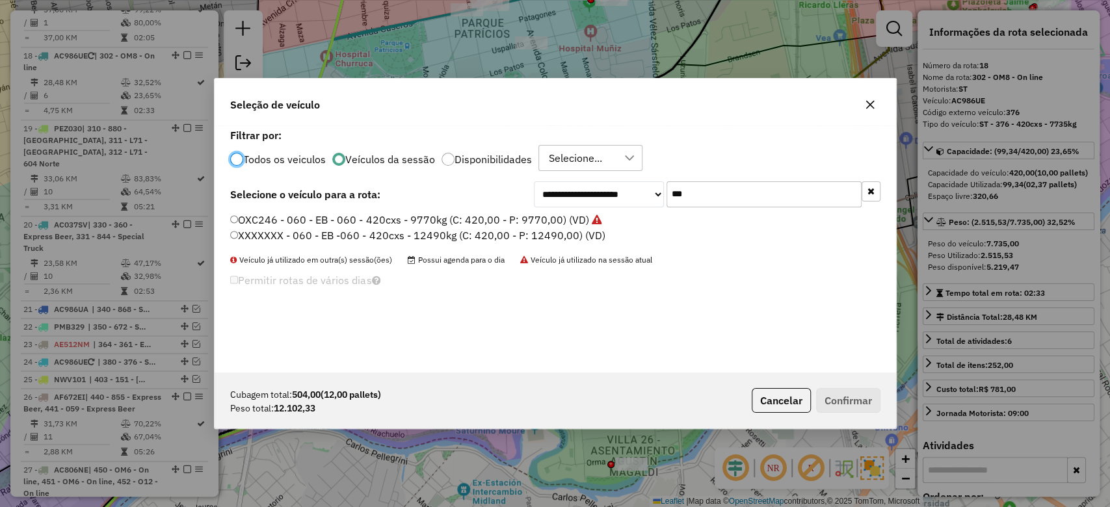
click at [875, 104] on button "button" at bounding box center [869, 104] width 21 height 21
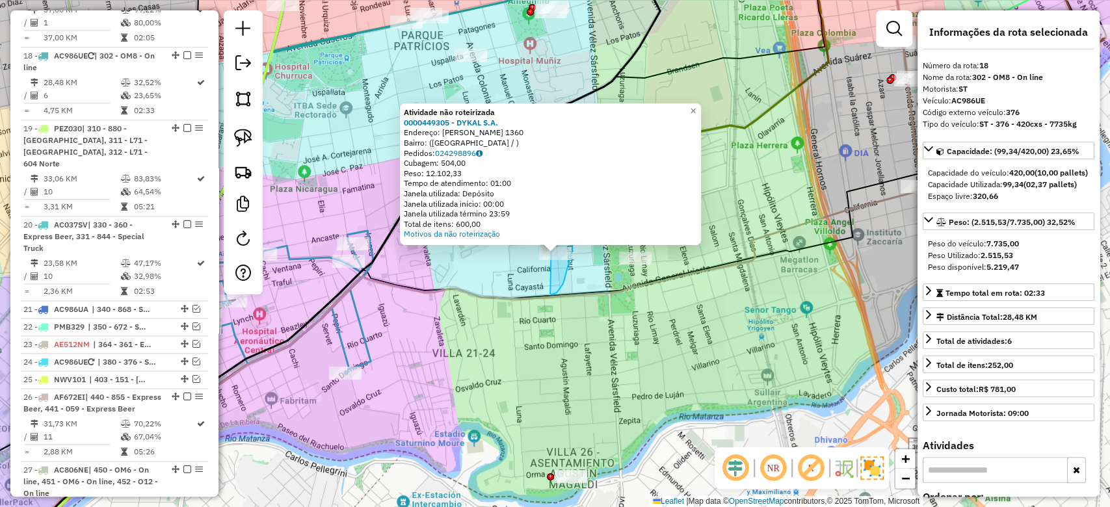
drag, startPoint x: 550, startPoint y: 294, endPoint x: 497, endPoint y: 284, distance: 53.6
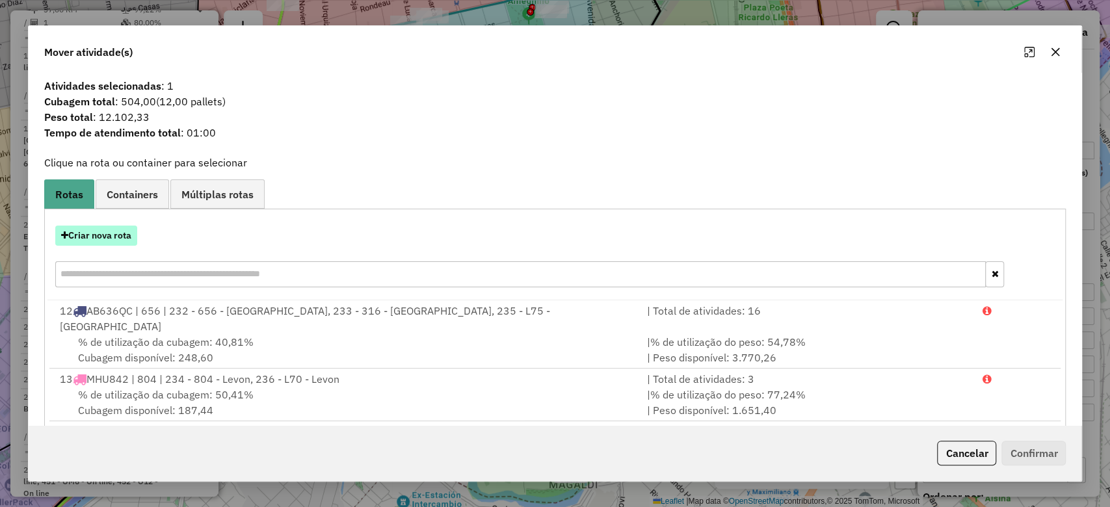
click at [109, 235] on button "Criar nova rota" at bounding box center [96, 236] width 82 height 20
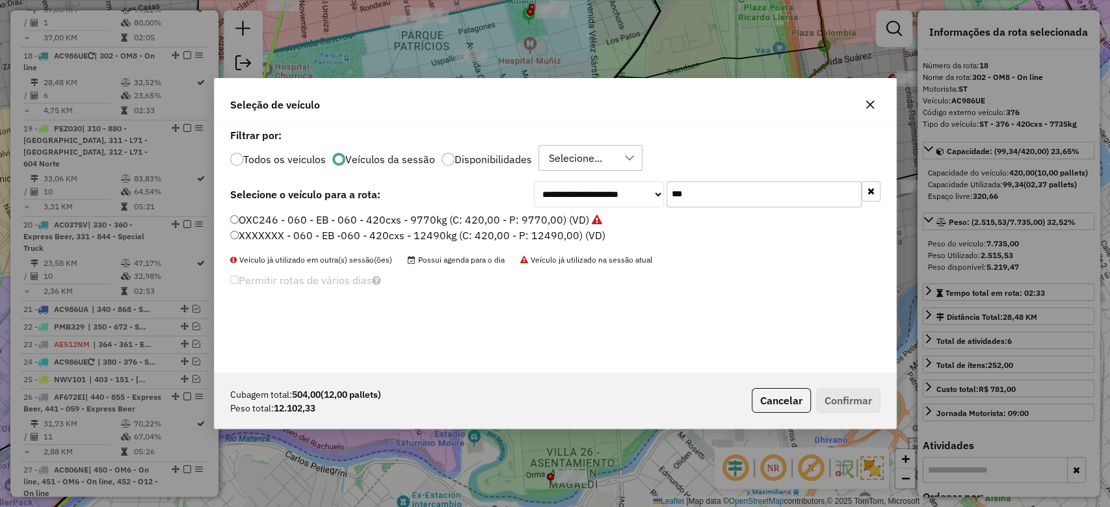
drag, startPoint x: 706, startPoint y: 187, endPoint x: 624, endPoint y: 187, distance: 81.9
click at [625, 187] on div "**********" at bounding box center [707, 194] width 347 height 26
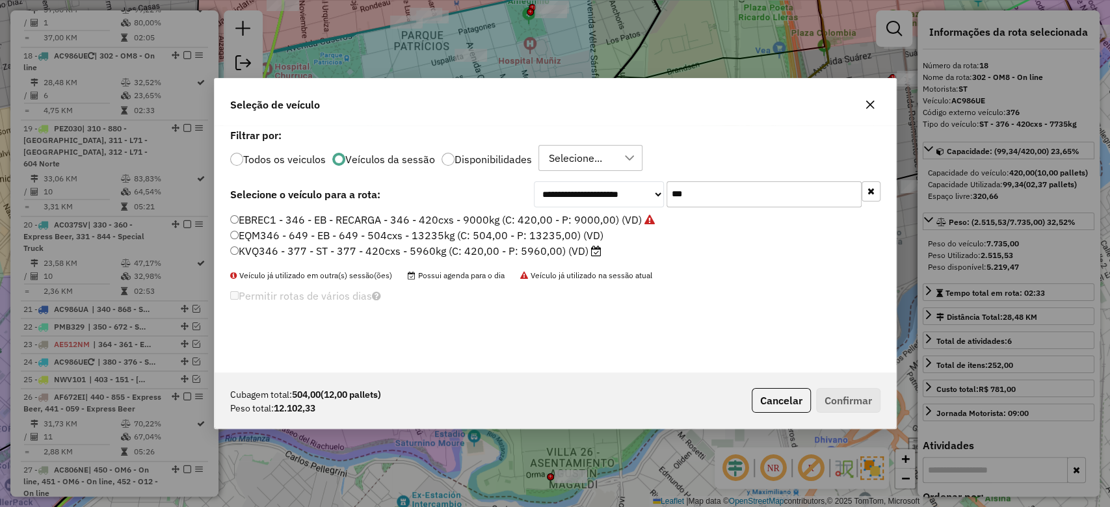
type input "***"
click at [271, 156] on label "Todos os veiculos" at bounding box center [284, 159] width 83 height 10
drag, startPoint x: 338, startPoint y: 217, endPoint x: 397, endPoint y: 229, distance: 59.7
click at [339, 218] on label "EBREC1 - 346 - EB - RECARGA - 346 - 420cxs - 9000kg (C: 420,00 - P: 9000,00) (V…" at bounding box center [442, 220] width 425 height 16
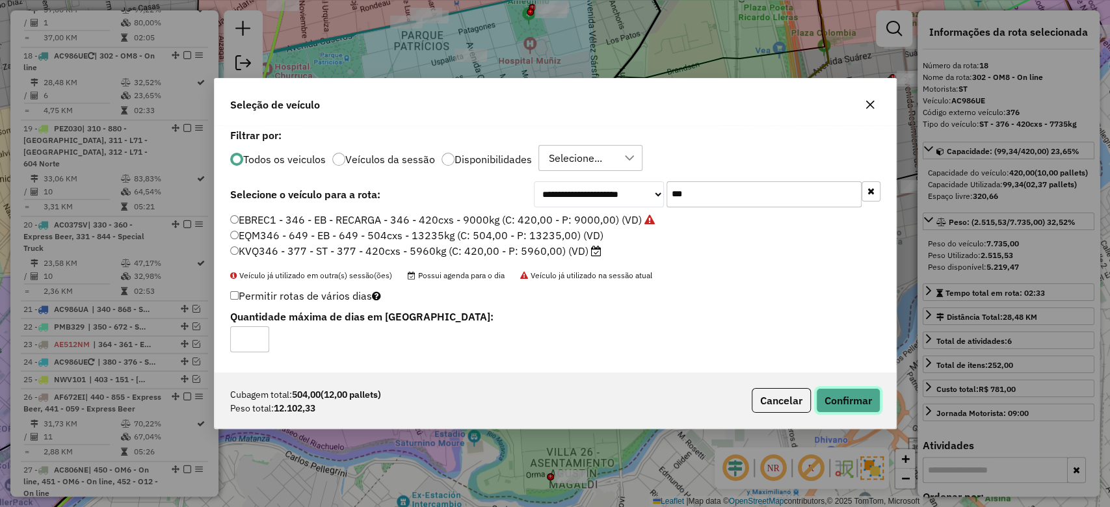
click at [852, 399] on button "Confirmar" at bounding box center [848, 400] width 64 height 25
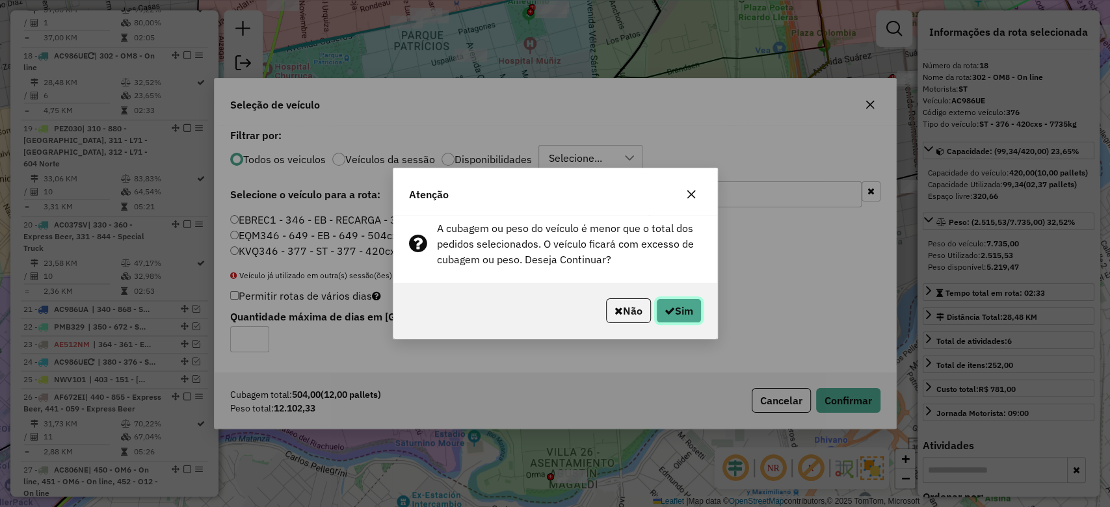
click at [681, 316] on button "Sim" at bounding box center [679, 310] width 46 height 25
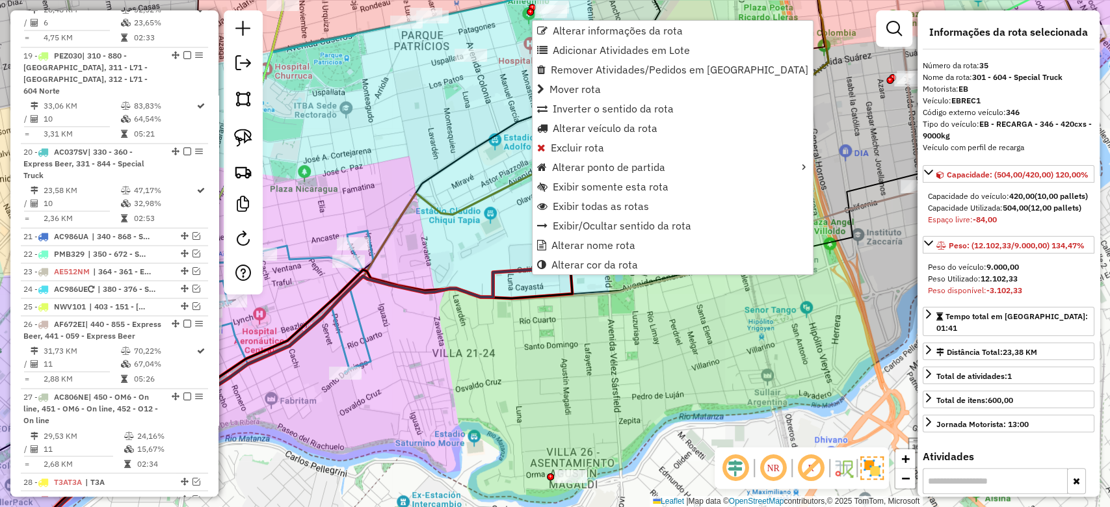
scroll to position [1661, 0]
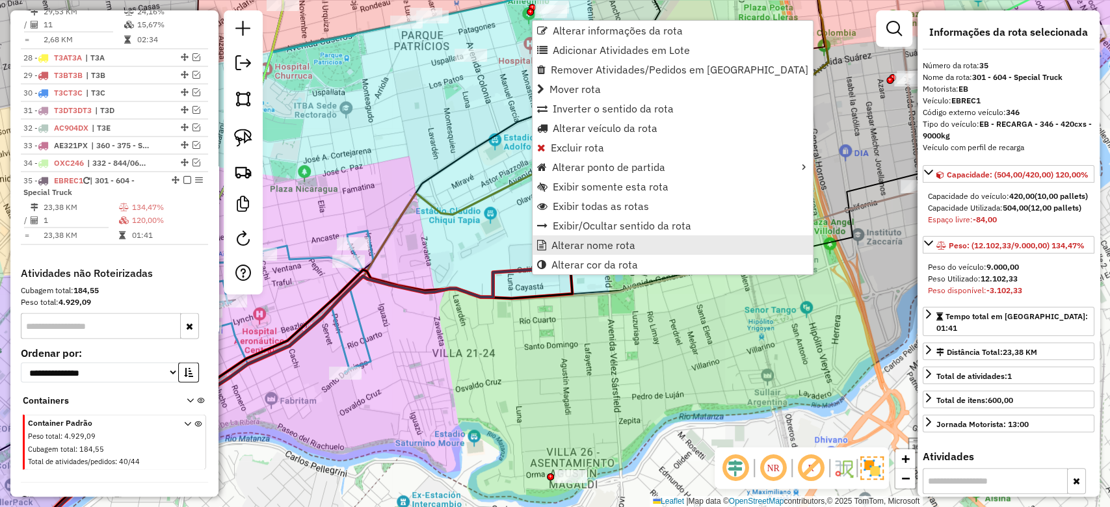
click at [610, 250] on span "Alterar nome rota" at bounding box center [593, 245] width 84 height 10
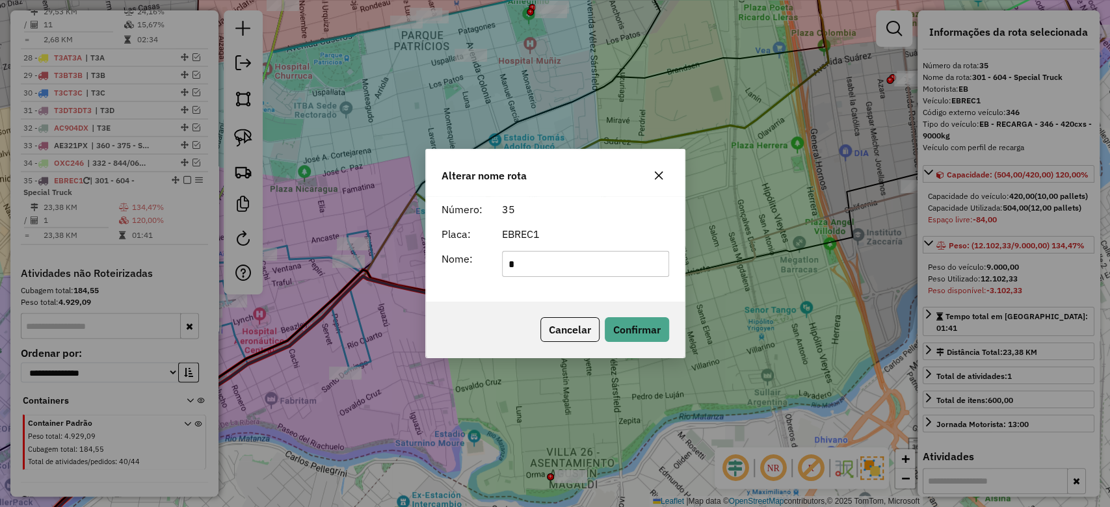
type input "*"
click at [603, 239] on div "EBREC1" at bounding box center [585, 234] width 183 height 16
click at [631, 318] on button "Confirmar" at bounding box center [637, 329] width 64 height 25
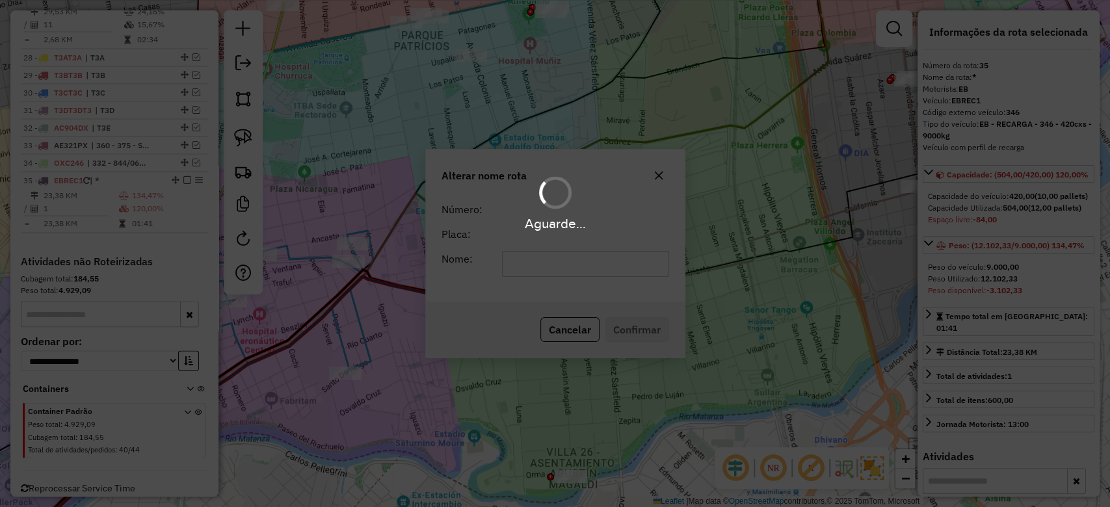
scroll to position [1649, 0]
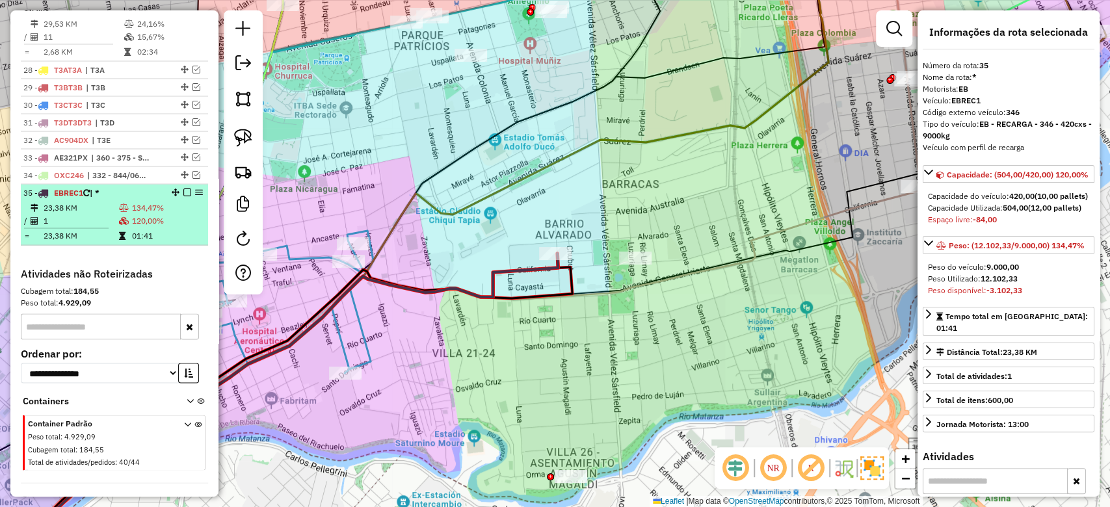
click at [183, 188] on em at bounding box center [187, 192] width 8 height 8
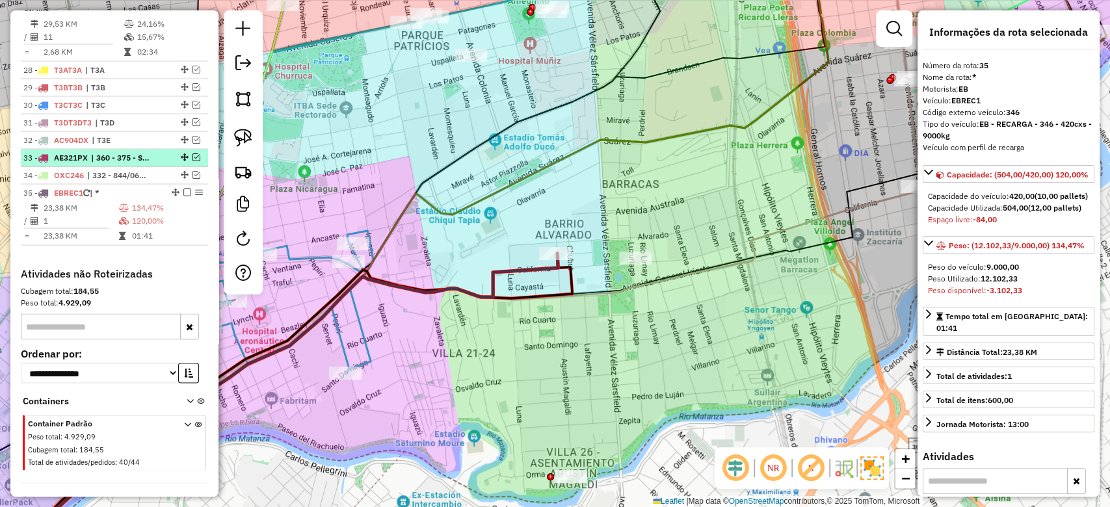
scroll to position [1606, 0]
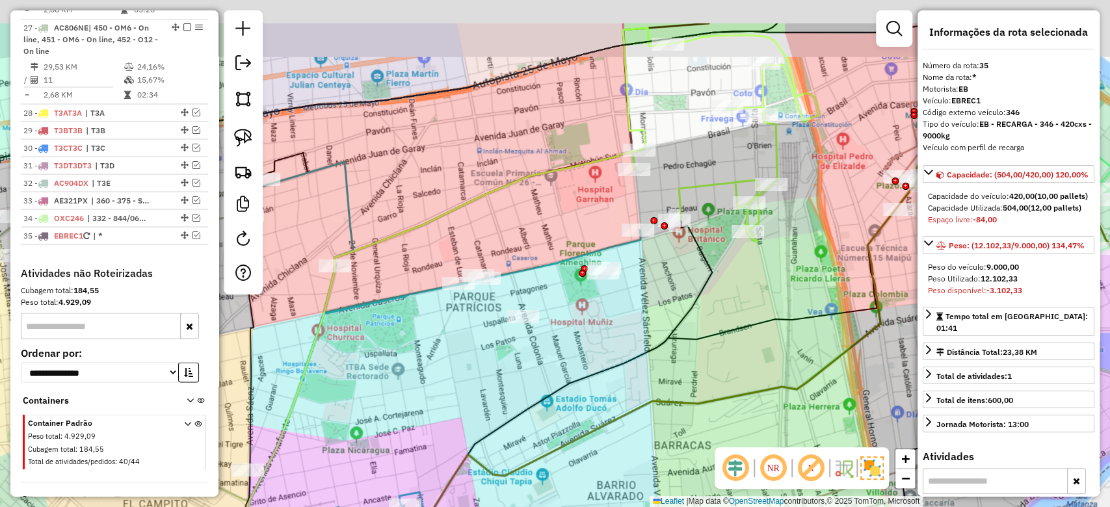
drag, startPoint x: 701, startPoint y: 214, endPoint x: 709, endPoint y: 294, distance: 80.3
click at [714, 289] on div "Janela de atendimento Grade de atendimento Capacidade Transportadoras Veículos …" at bounding box center [555, 253] width 1110 height 507
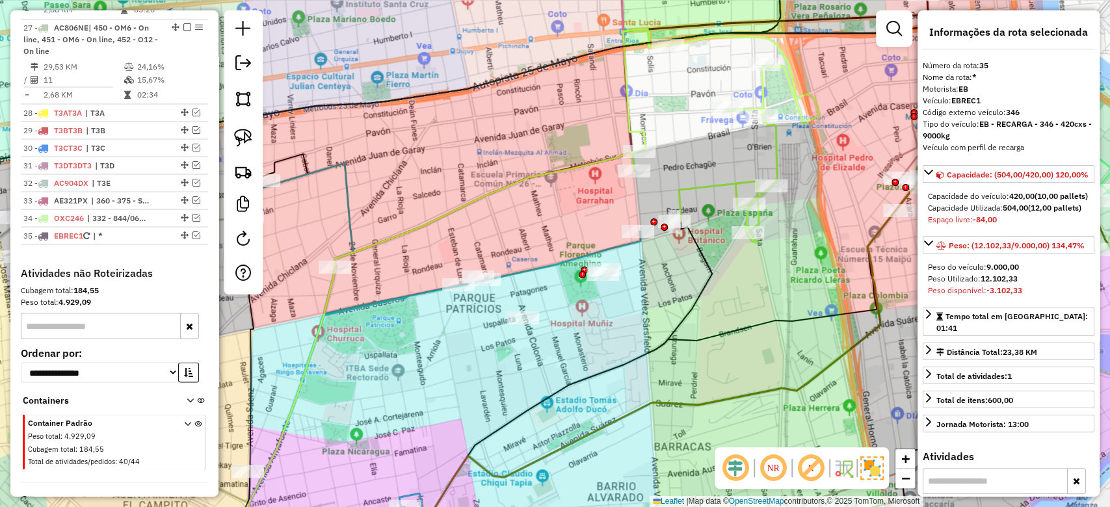
click at [537, 272] on icon at bounding box center [441, 238] width 397 height 151
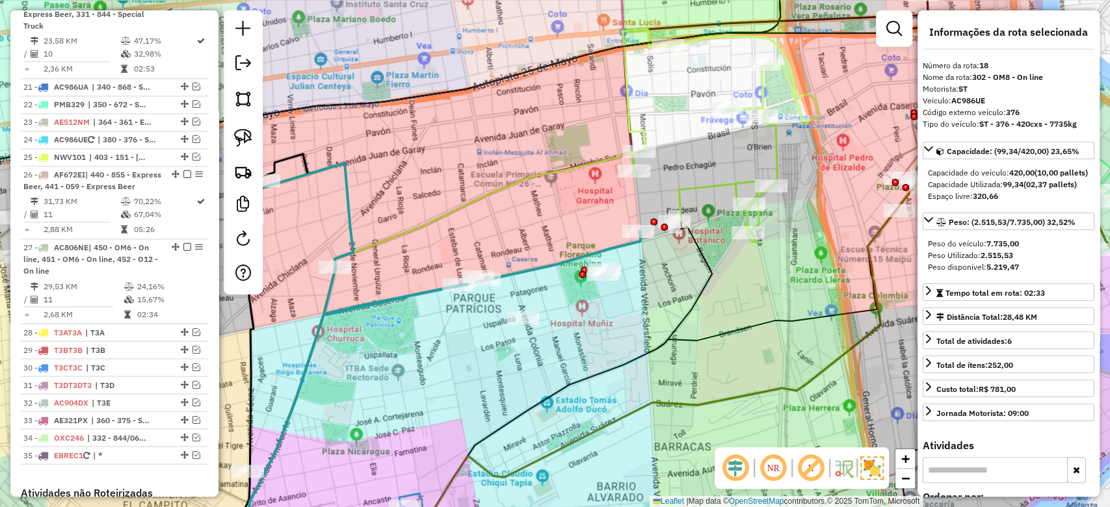
scroll to position [1164, 0]
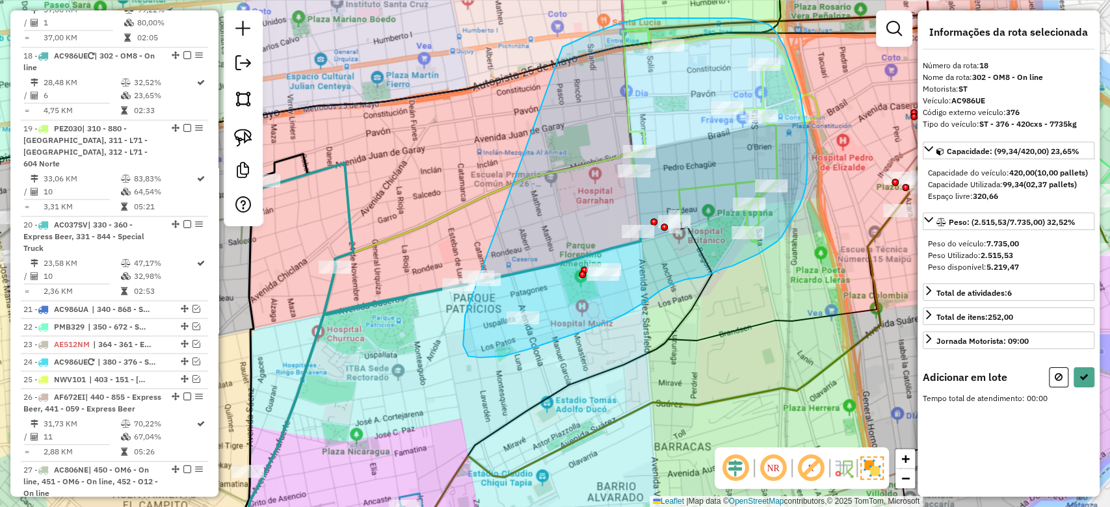
drag, startPoint x: 503, startPoint y: 356, endPoint x: 385, endPoint y: 177, distance: 214.0
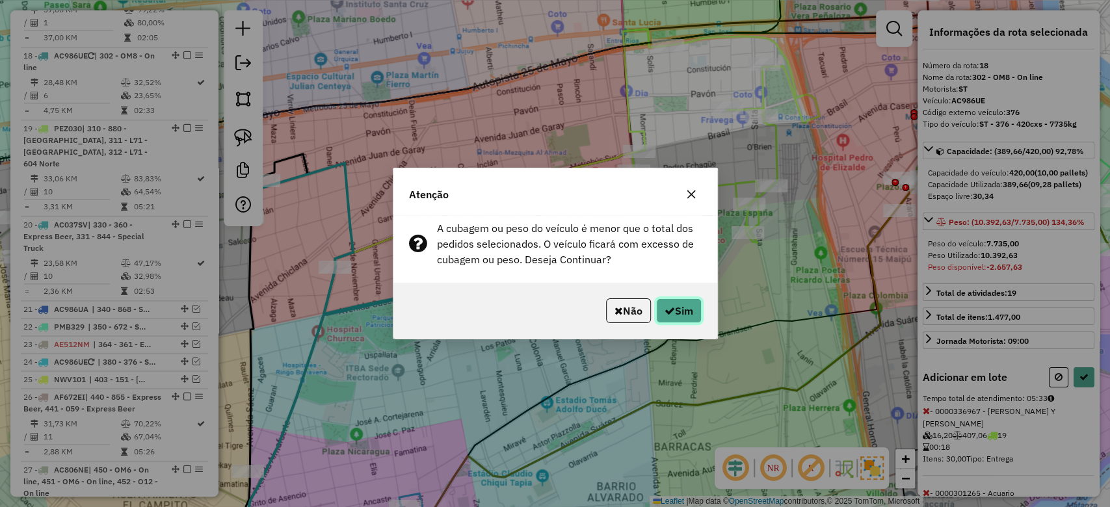
click at [687, 311] on button "Sim" at bounding box center [679, 310] width 46 height 25
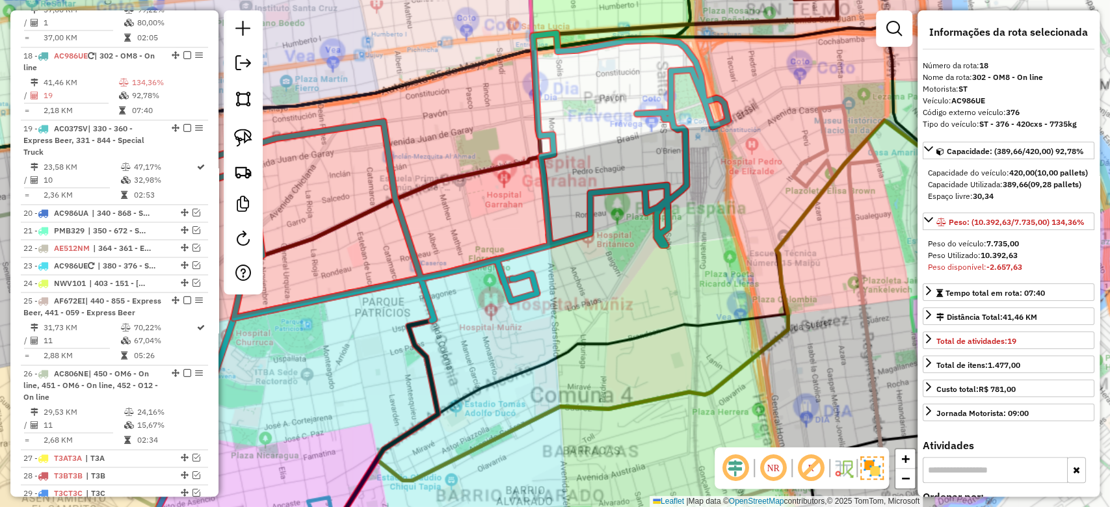
click at [642, 335] on icon at bounding box center [400, 506] width 811 height 586
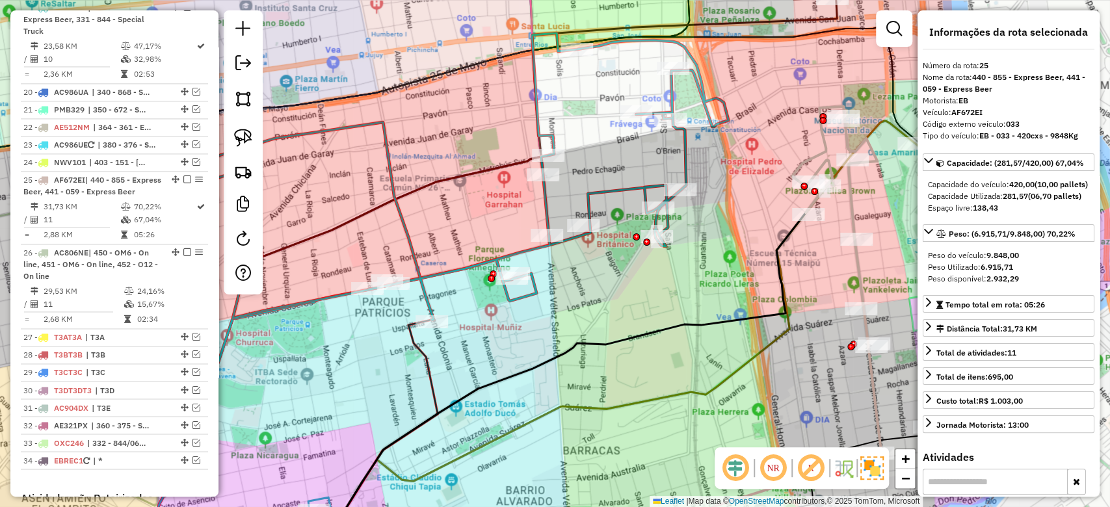
scroll to position [1409, 0]
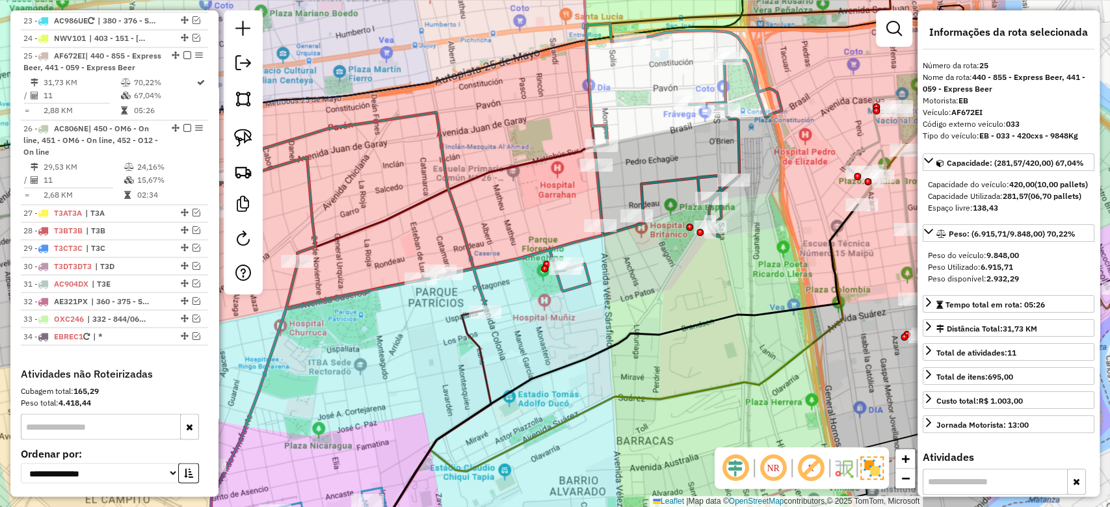
drag, startPoint x: 518, startPoint y: 196, endPoint x: 780, endPoint y: 153, distance: 266.1
click at [780, 153] on div "Janela de atendimento Grade de atendimento Capacidade Transportadoras Veículos …" at bounding box center [555, 253] width 1110 height 507
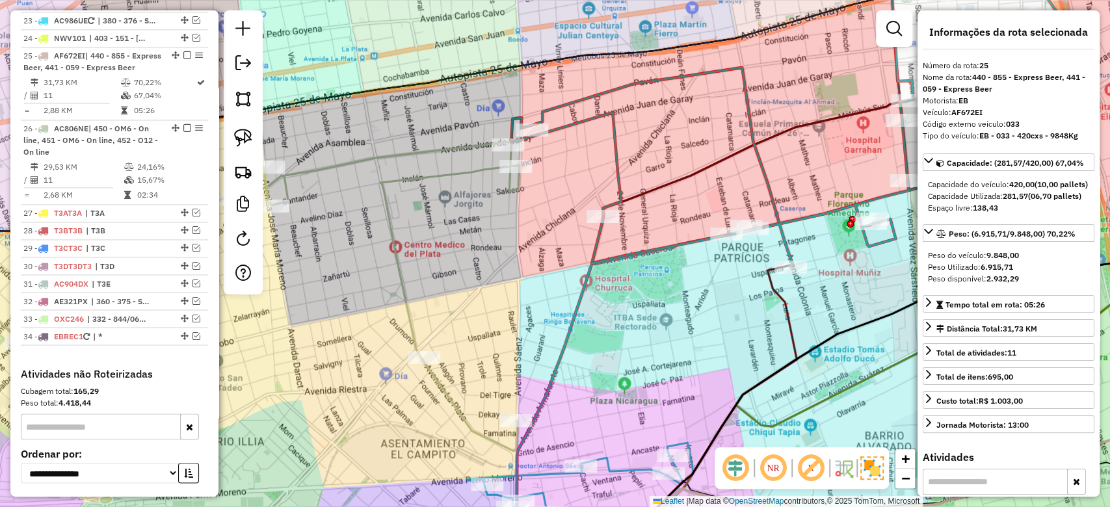
click at [503, 211] on div "Janela de atendimento Grade de atendimento Capacidade Transportadoras Veículos …" at bounding box center [555, 253] width 1110 height 507
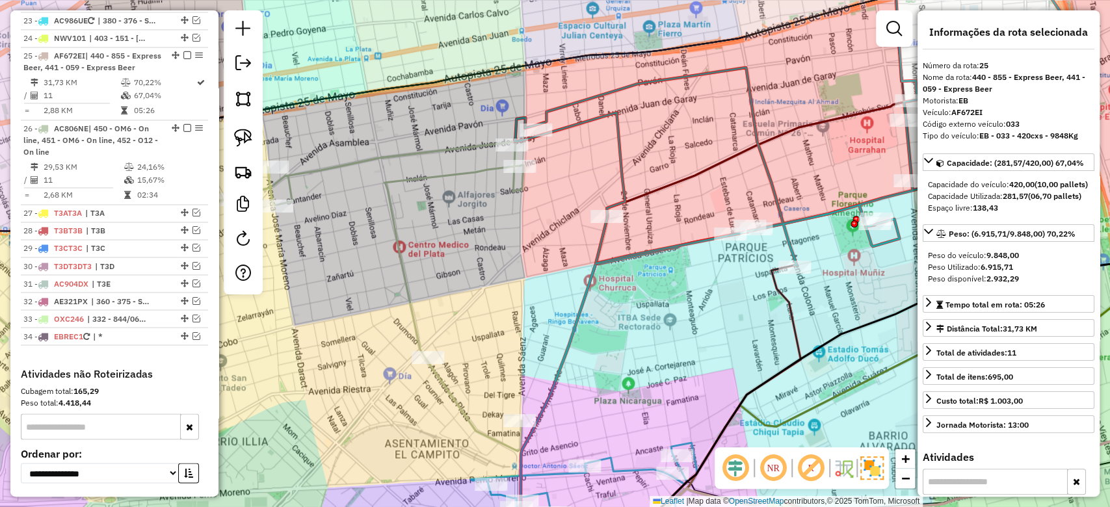
click at [482, 174] on icon at bounding box center [206, 322] width 635 height 360
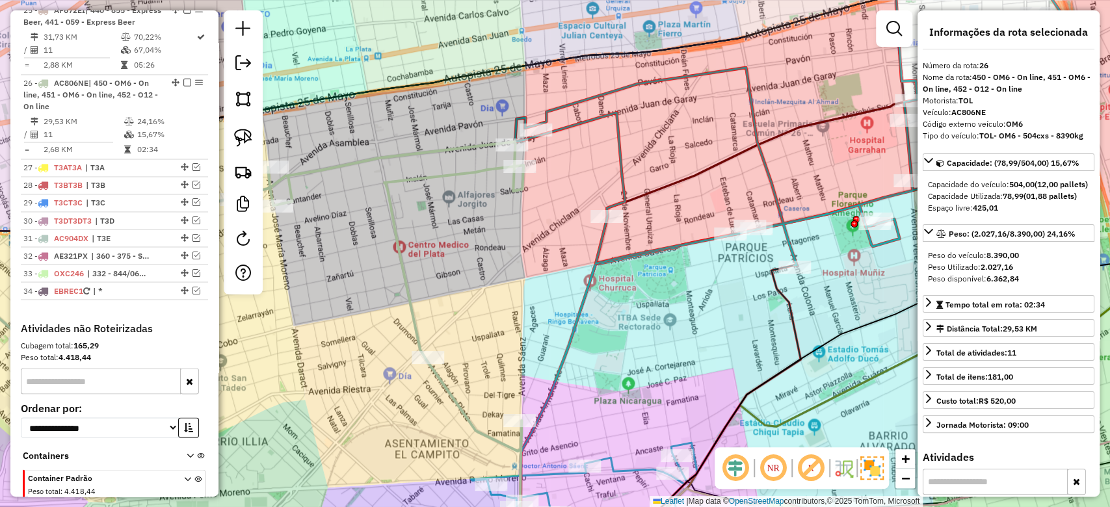
scroll to position [1493, 0]
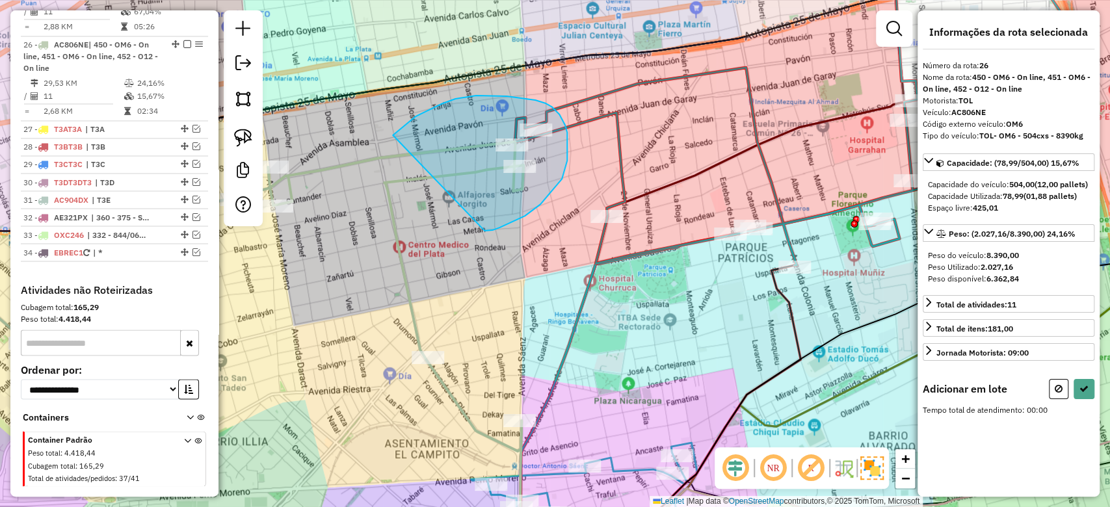
drag, startPoint x: 513, startPoint y: 222, endPoint x: 366, endPoint y: 167, distance: 156.7
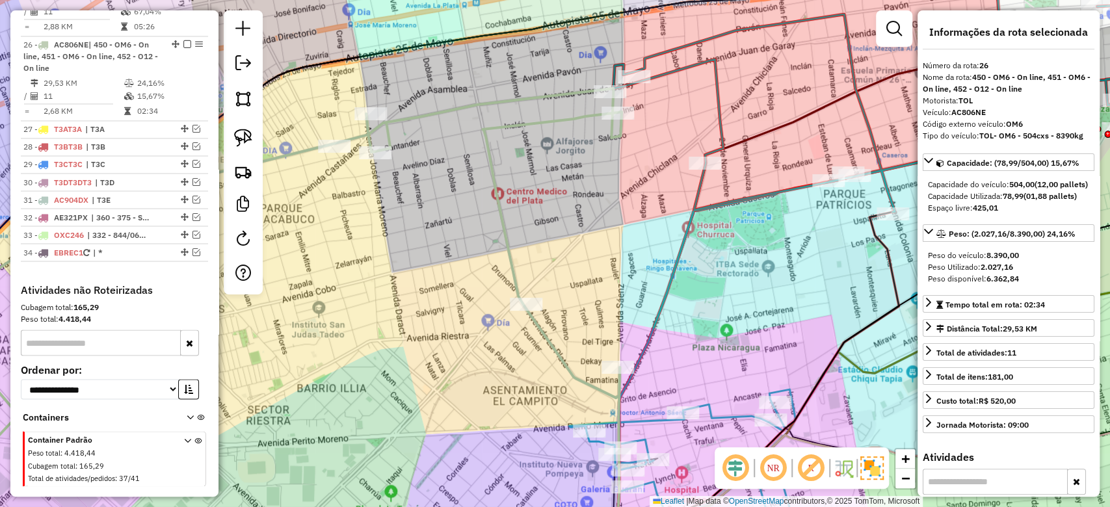
drag, startPoint x: 547, startPoint y: 185, endPoint x: 625, endPoint y: 166, distance: 80.1
click at [627, 166] on div "Janela de atendimento Grade de atendimento Capacidade Transportadoras Veículos …" at bounding box center [555, 253] width 1110 height 507
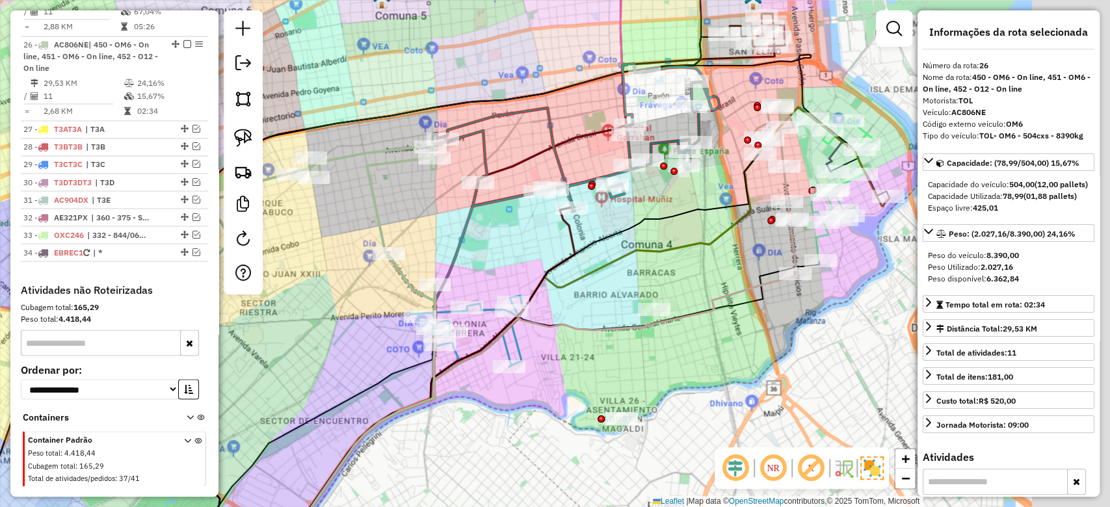
drag, startPoint x: 558, startPoint y: 201, endPoint x: 360, endPoint y: 244, distance: 202.9
click at [172, 272] on hb-router-mapa "Informações da Sessão 1275014 - 13/09/2025 Criação: 12/09/2025 18:24 Depósito: …" at bounding box center [555, 253] width 1110 height 507
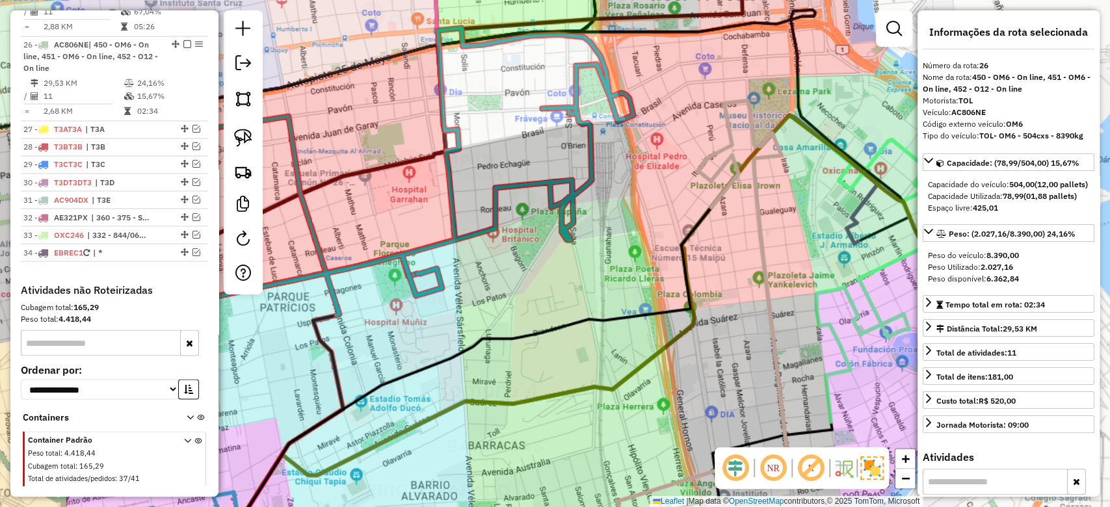
drag, startPoint x: 521, startPoint y: 154, endPoint x: 492, endPoint y: 177, distance: 37.0
click at [520, 154] on div "Janela de atendimento Grade de atendimento Capacidade Transportadoras Veículos …" at bounding box center [555, 253] width 1110 height 507
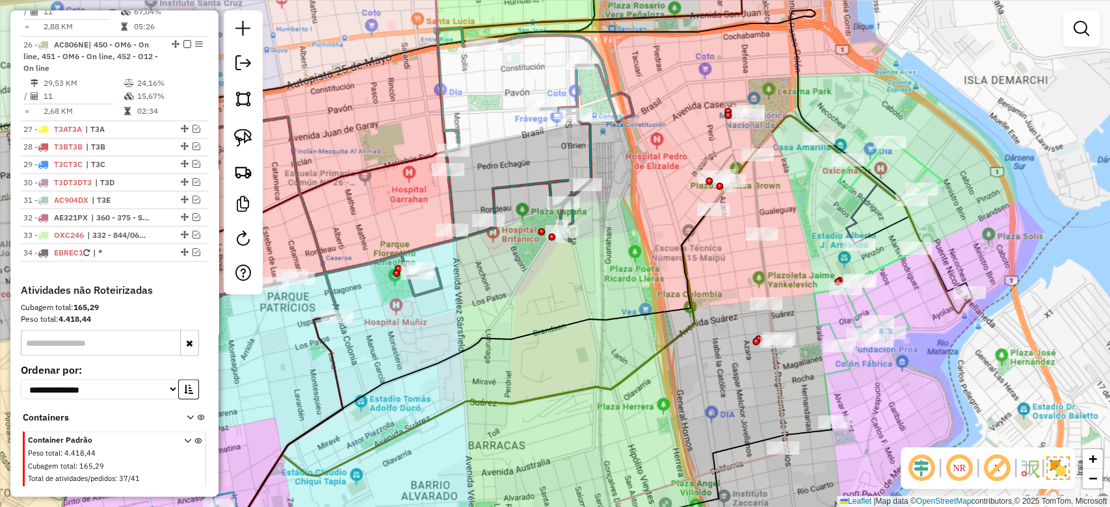
click at [459, 194] on div "Janela de atendimento Grade de atendimento Capacidade Transportadoras Veículos …" at bounding box center [555, 253] width 1110 height 507
click at [449, 202] on icon at bounding box center [345, 171] width 576 height 287
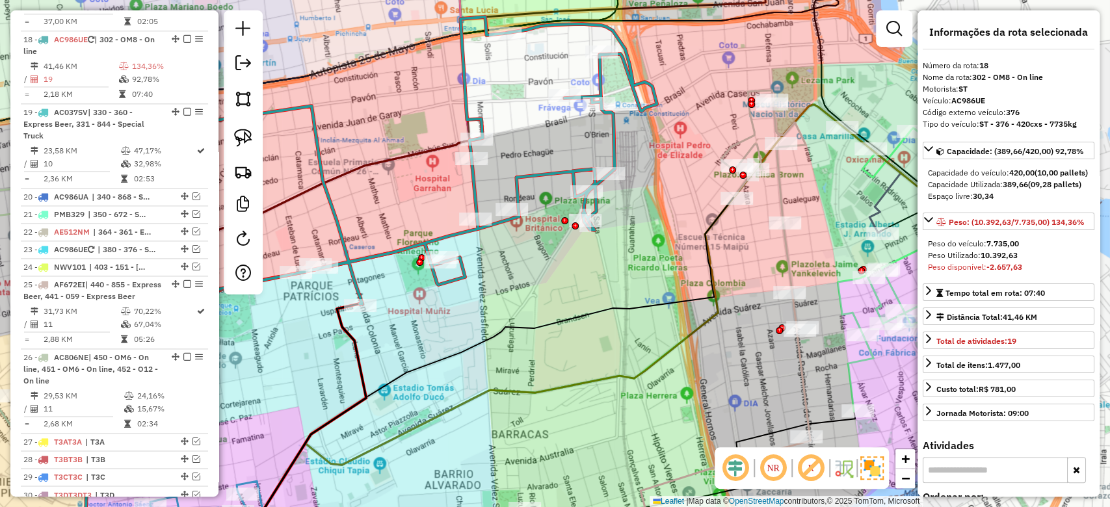
scroll to position [1164, 0]
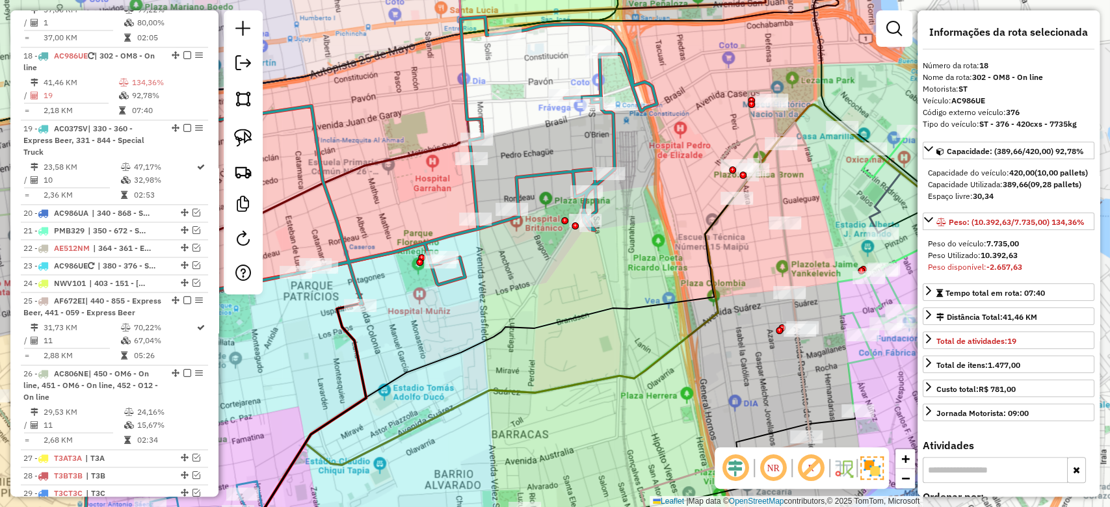
drag, startPoint x: 479, startPoint y: 205, endPoint x: 597, endPoint y: 166, distance: 124.6
click at [584, 169] on div "Janela de atendimento Grade de atendimento Capacidade Transportadoras Veículos …" at bounding box center [555, 253] width 1110 height 507
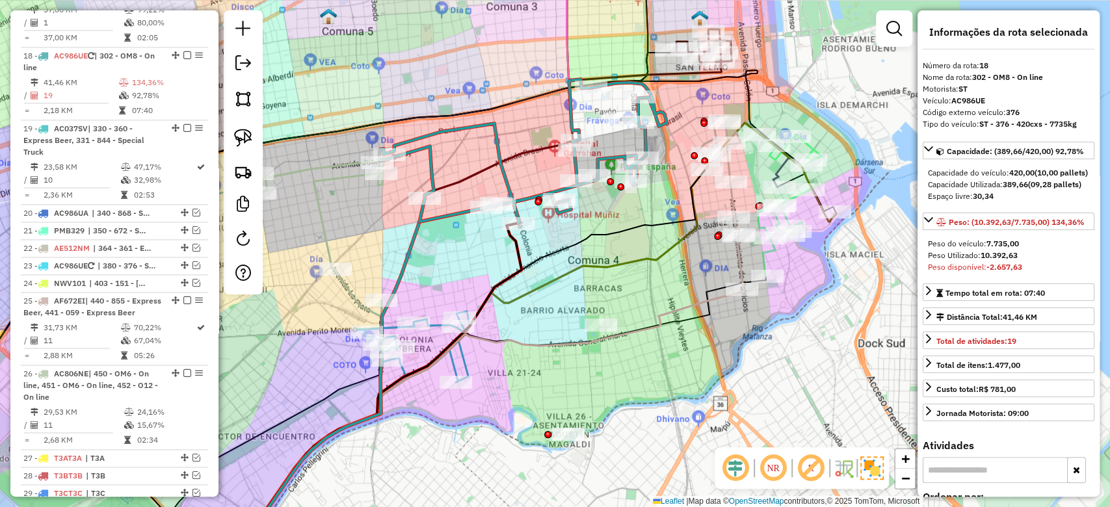
drag, startPoint x: 588, startPoint y: 169, endPoint x: 577, endPoint y: 170, distance: 10.4
click at [577, 170] on icon at bounding box center [522, 151] width 287 height 144
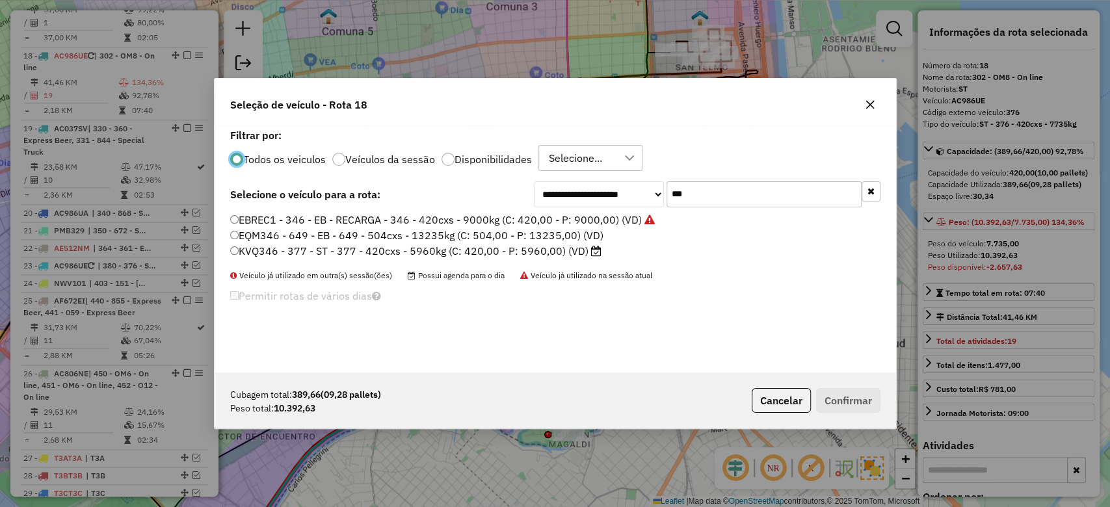
scroll to position [7, 4]
drag, startPoint x: 663, startPoint y: 196, endPoint x: 588, endPoint y: 187, distance: 76.0
click at [591, 194] on div "**********" at bounding box center [707, 194] width 347 height 26
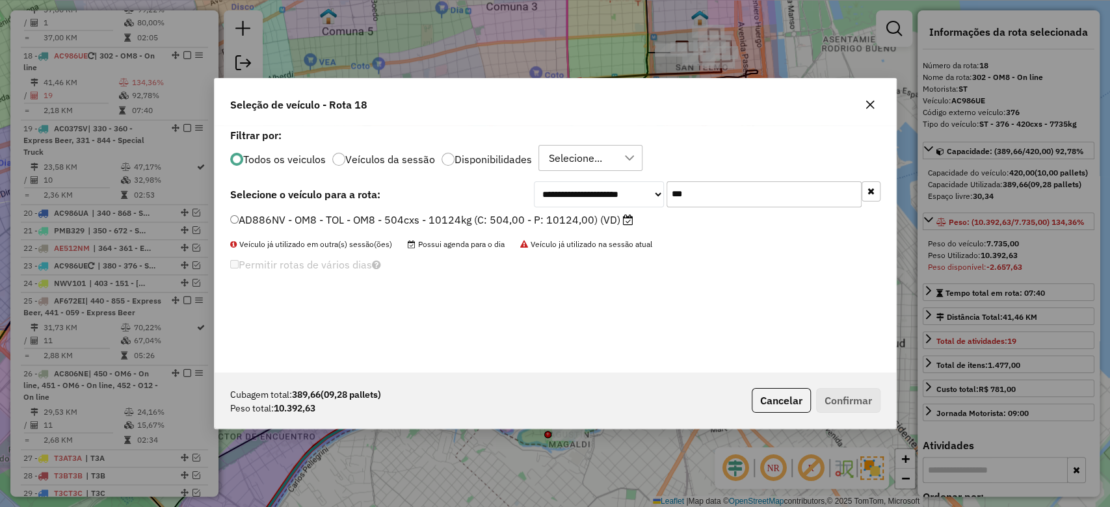
type input "***"
click at [555, 224] on label "AD886NV - OM8 - TOL - OM8 - 504cxs - 10124kg (C: 504,00 - P: 10124,00) (VD)" at bounding box center [431, 220] width 403 height 16
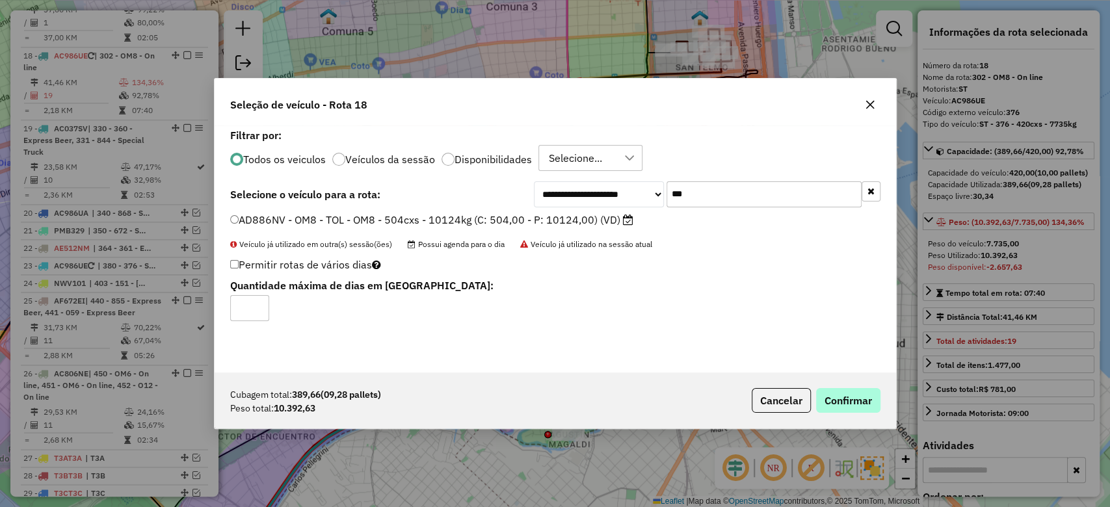
click at [879, 408] on div "Cubagem total: 389,66 (09,28 pallets) Peso total: 10.392,63 Cancelar Confirmar" at bounding box center [555, 401] width 681 height 56
click at [860, 412] on button "Confirmar" at bounding box center [848, 400] width 64 height 25
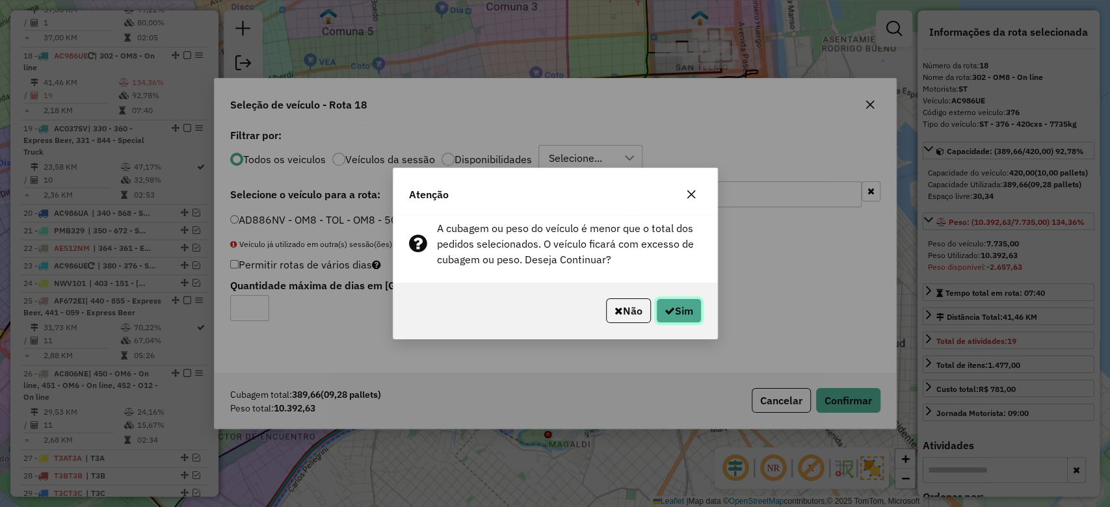
click at [686, 309] on button "Sim" at bounding box center [679, 310] width 46 height 25
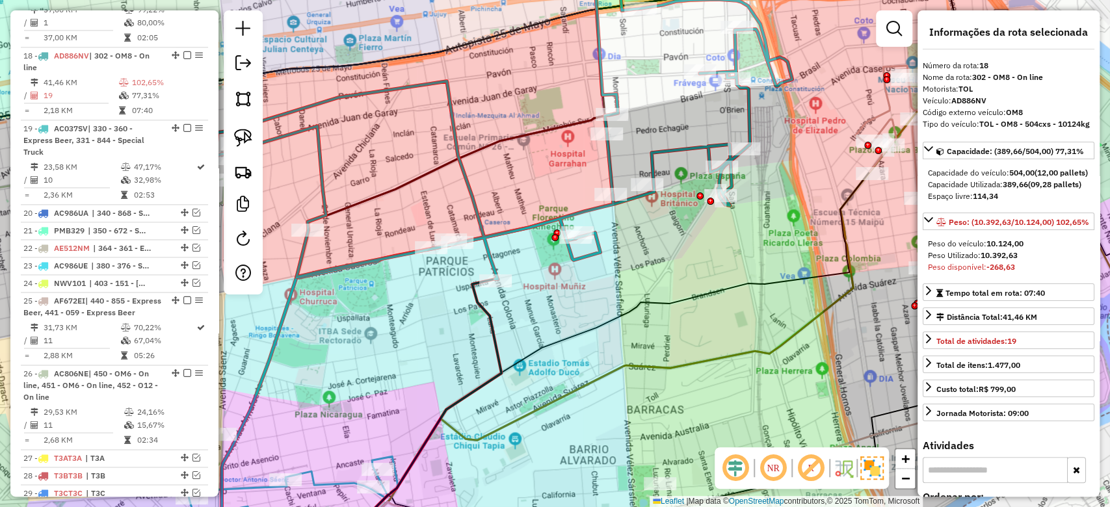
drag, startPoint x: 512, startPoint y: 176, endPoint x: 547, endPoint y: 174, distance: 34.6
click at [521, 173] on div "Janela de atendimento Grade de atendimento Capacidade Transportadoras Veículos …" at bounding box center [555, 253] width 1110 height 507
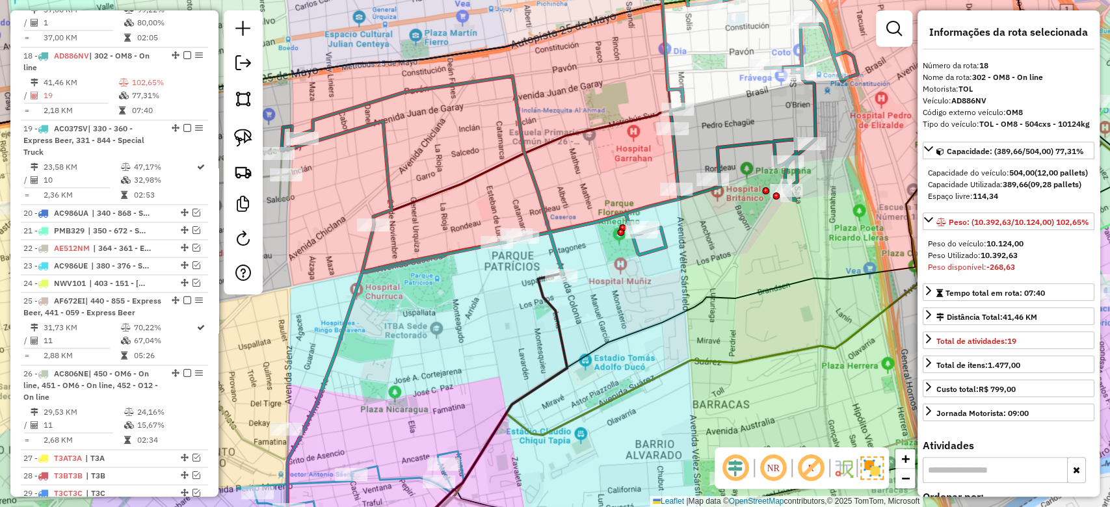
drag, startPoint x: 546, startPoint y: 177, endPoint x: 693, endPoint y: 174, distance: 147.0
click at [693, 174] on div "Janela de atendimento Grade de atendimento Capacidade Transportadoras Veículos …" at bounding box center [555, 253] width 1110 height 507
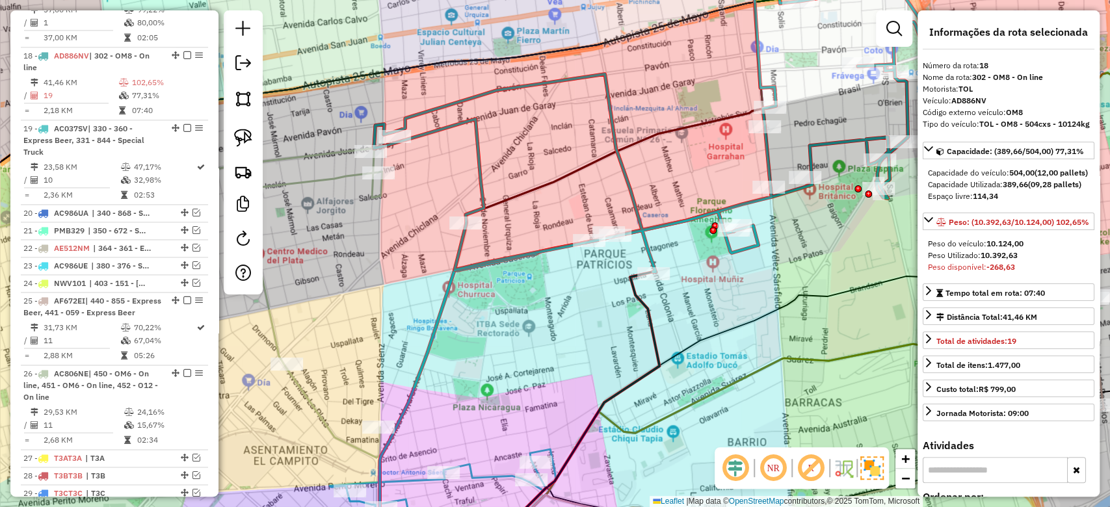
click at [474, 183] on div "Janela de atendimento Grade de atendimento Capacidade Transportadoras Veículos …" at bounding box center [555, 253] width 1110 height 507
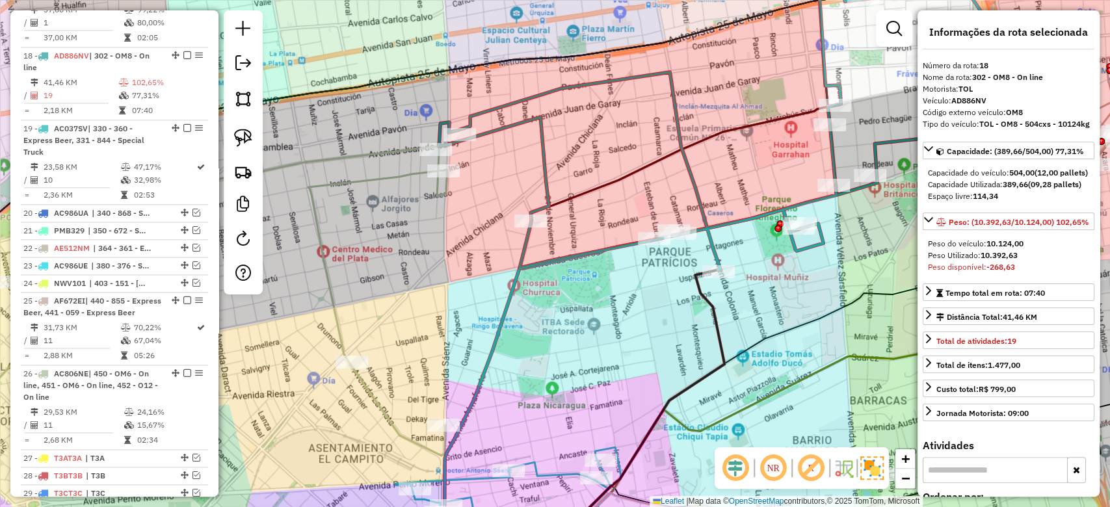
click at [413, 185] on div "Janela de atendimento Grade de atendimento Capacidade Transportadoras Veículos …" at bounding box center [555, 253] width 1110 height 507
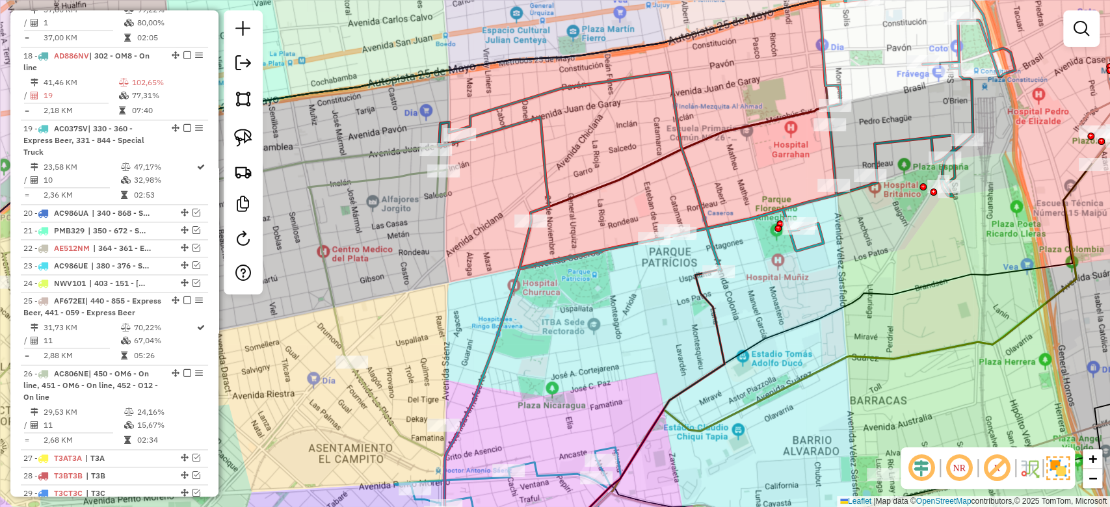
click at [412, 177] on icon at bounding box center [168, 300] width 558 height 309
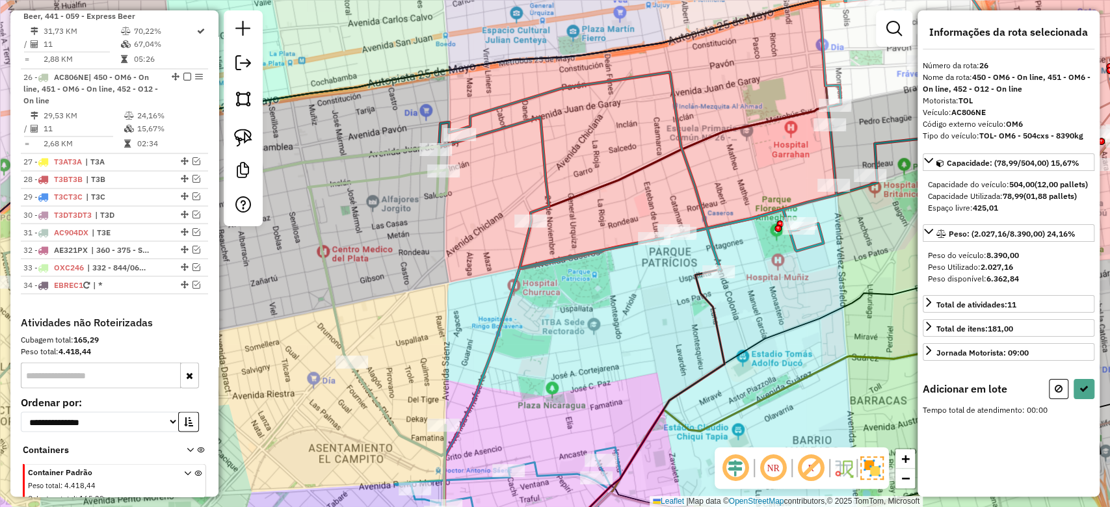
scroll to position [1493, 0]
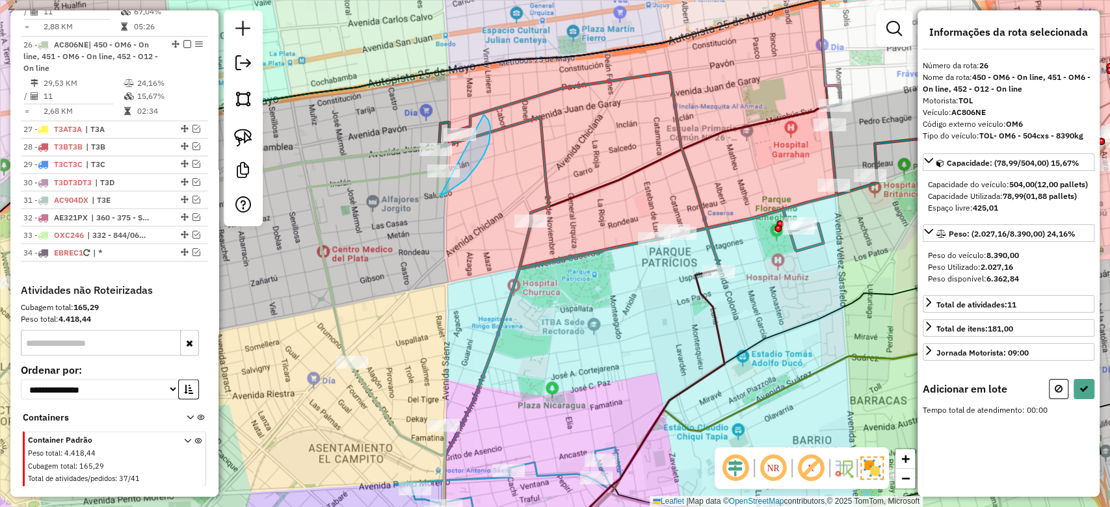
drag, startPoint x: 441, startPoint y: 196, endPoint x: 363, endPoint y: 194, distance: 77.4
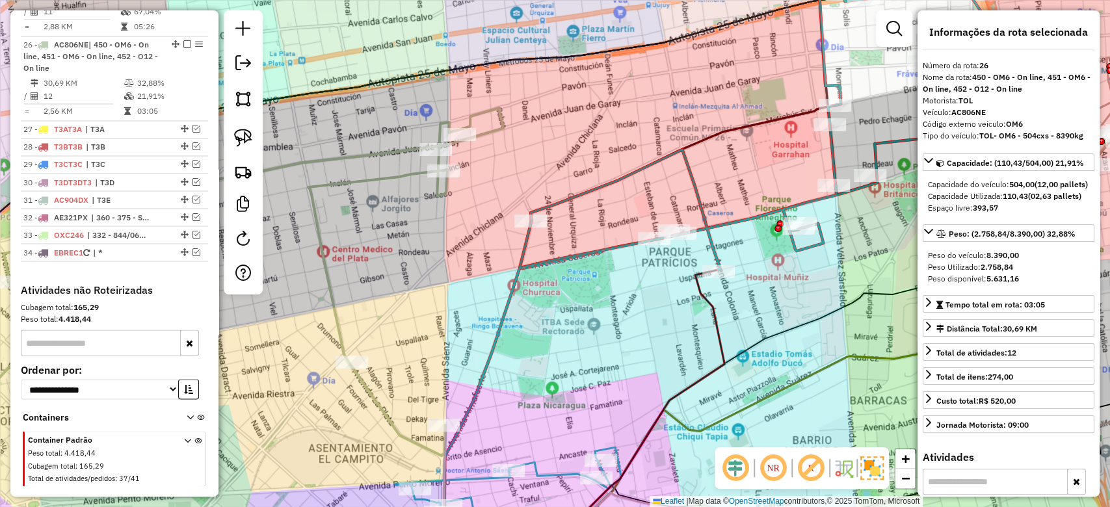
drag, startPoint x: 720, startPoint y: 261, endPoint x: 625, endPoint y: 285, distance: 98.5
click at [589, 270] on icon at bounding box center [766, 126] width 495 height 287
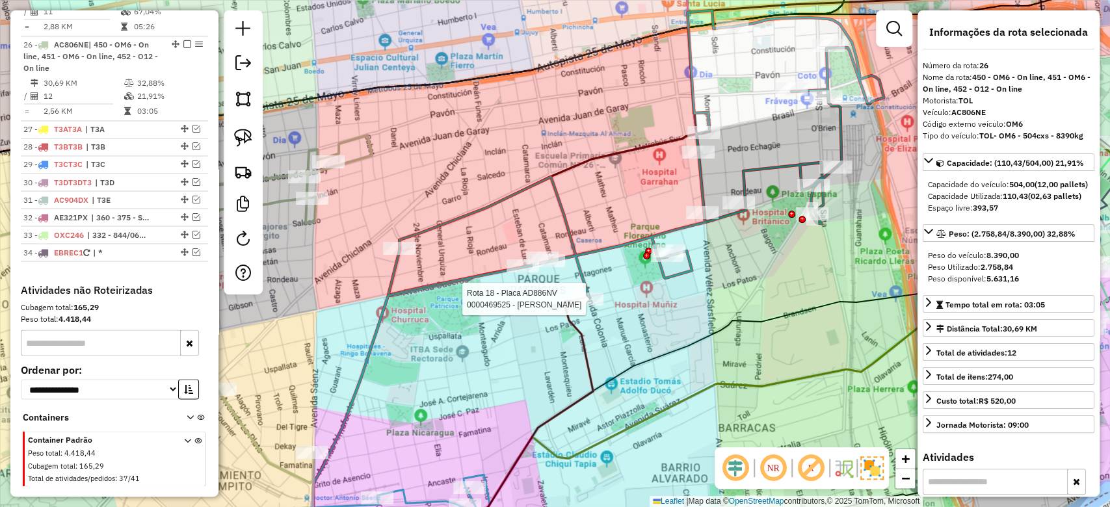
click at [744, 283] on div "Rota 18 - Placa AD886NV 0000469525 - ZHANG YUFANG Janela de atendimento Grade d…" at bounding box center [555, 253] width 1110 height 507
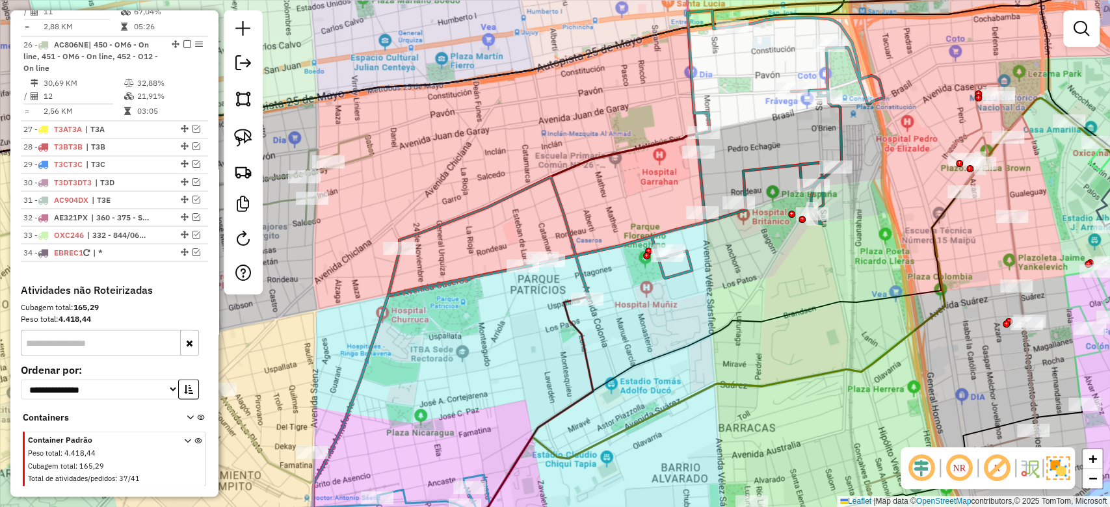
click at [741, 257] on div "Rota 18 - Placa AD886NV 0000469525 - ZHANG YUFANG Janela de atendimento Grade d…" at bounding box center [555, 253] width 1110 height 507
click at [702, 181] on icon at bounding box center [635, 153] width 495 height 287
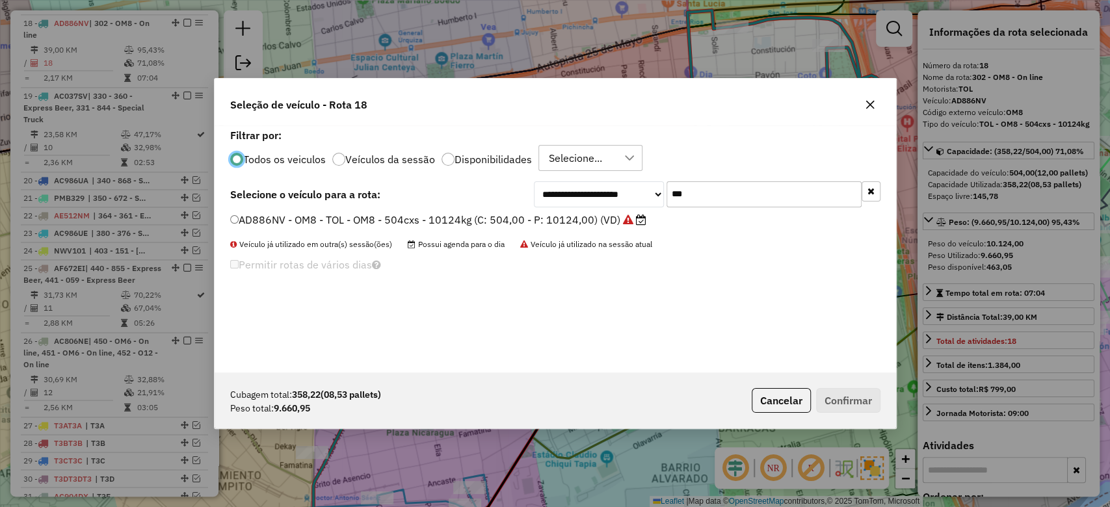
scroll to position [1164, 0]
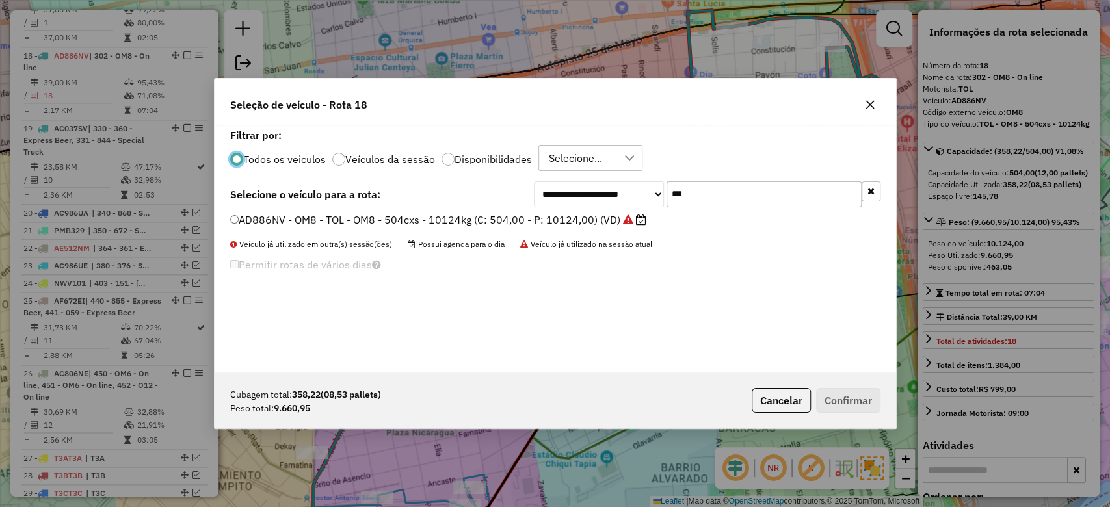
click at [863, 102] on button "button" at bounding box center [869, 104] width 21 height 21
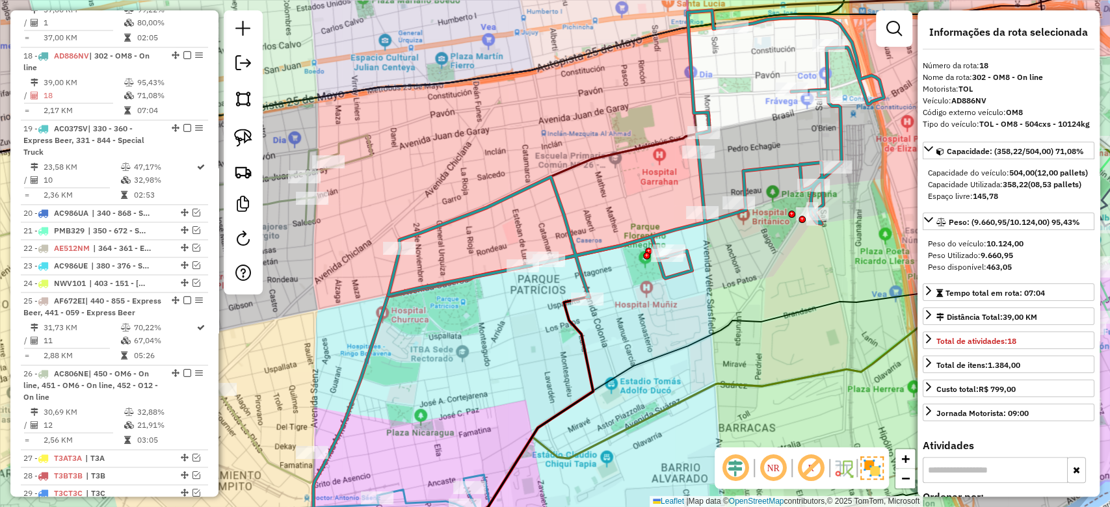
click at [624, 214] on div "Janela de atendimento Grade de atendimento Capacidade Transportadoras Veículos …" at bounding box center [555, 253] width 1110 height 507
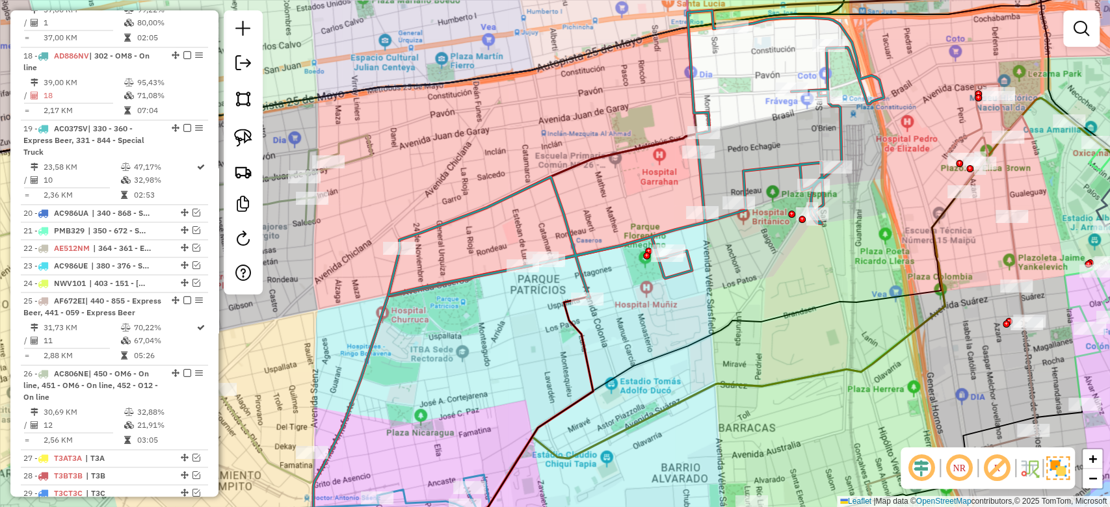
click at [557, 199] on icon at bounding box center [635, 153] width 495 height 287
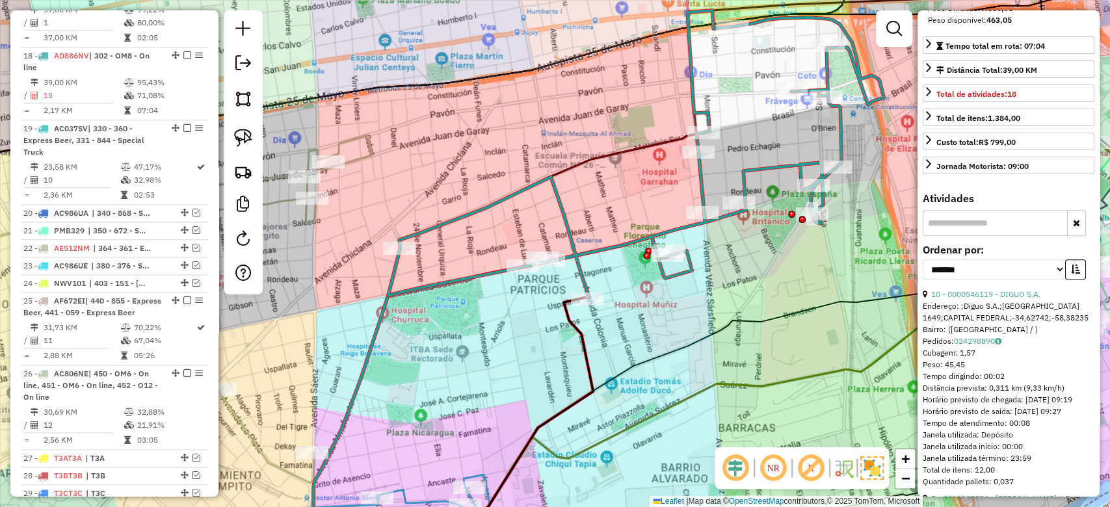
scroll to position [347, 0]
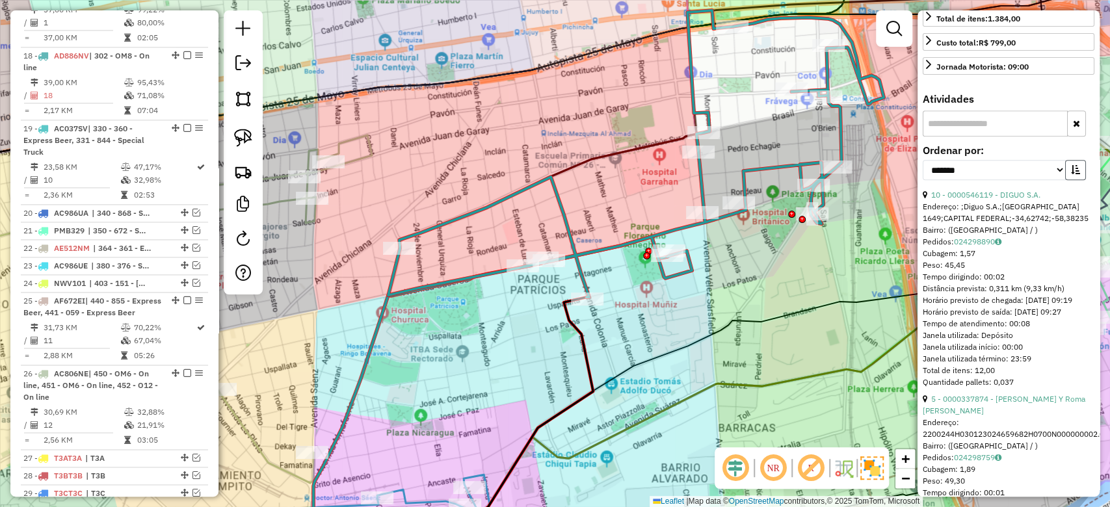
click at [1074, 174] on icon "button" at bounding box center [1075, 169] width 9 height 9
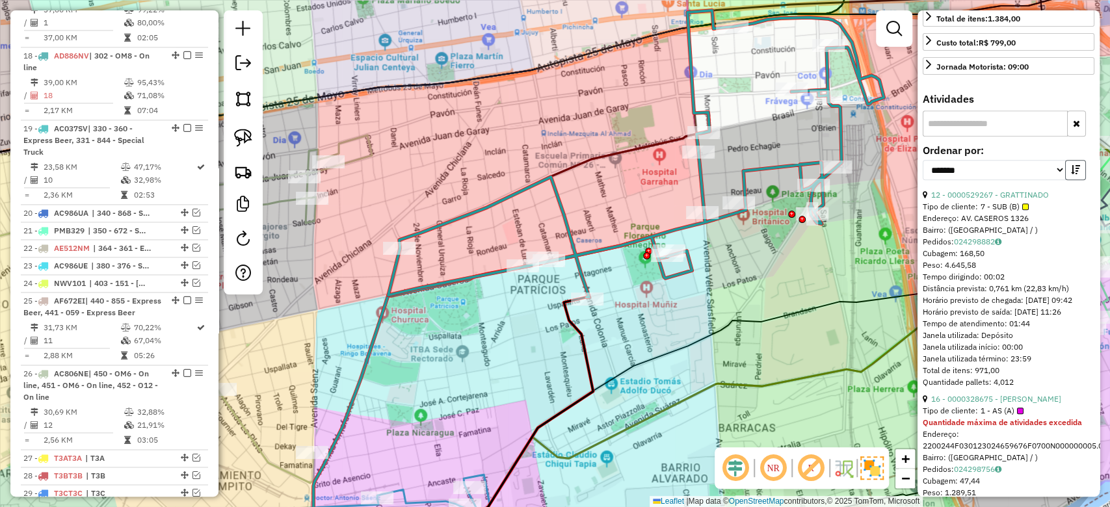
click at [1074, 174] on icon "button" at bounding box center [1075, 169] width 9 height 9
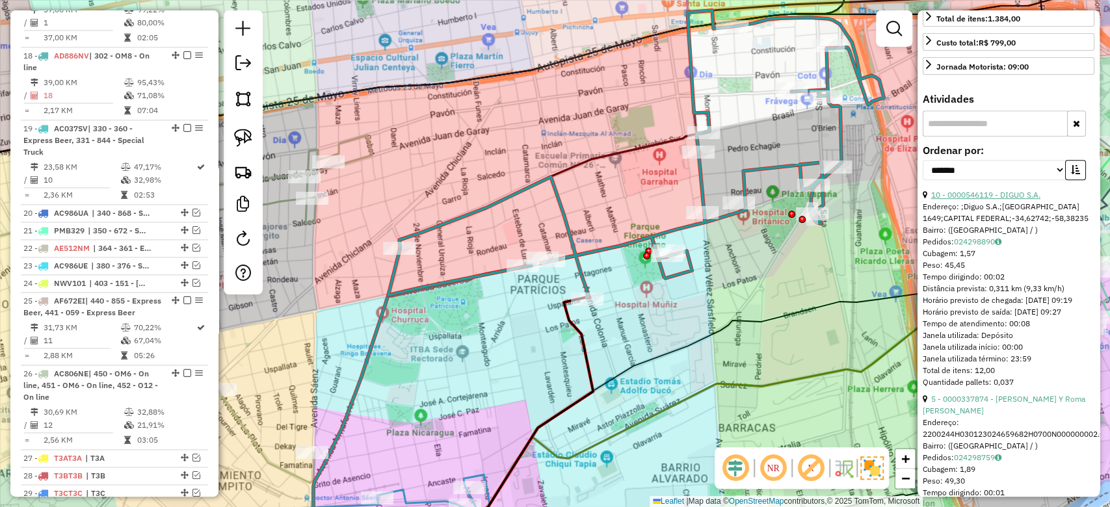
click at [1021, 200] on link "10 - 0000546119 - DIGUO S.A." at bounding box center [985, 195] width 109 height 10
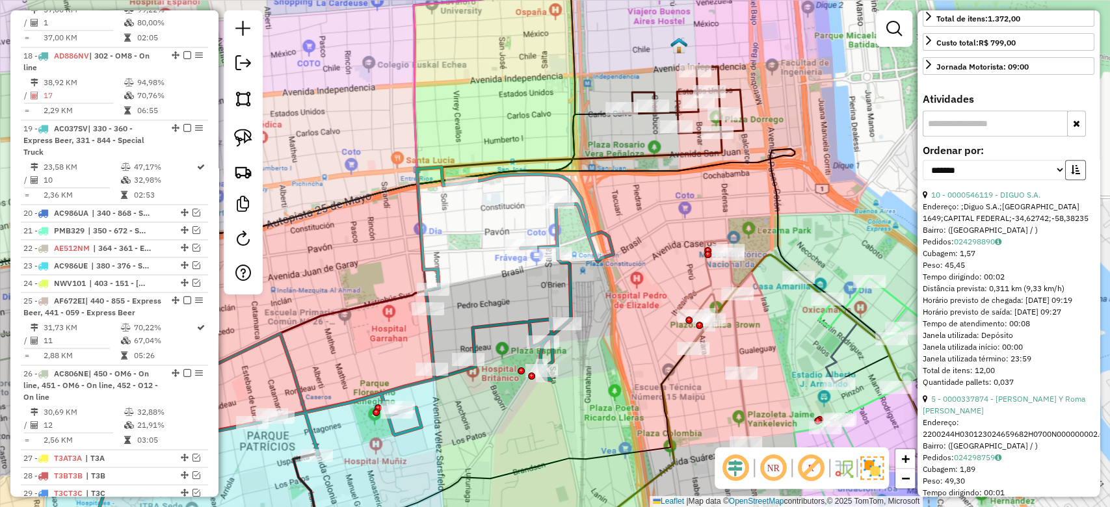
click at [1071, 179] on button "button" at bounding box center [1075, 170] width 21 height 20
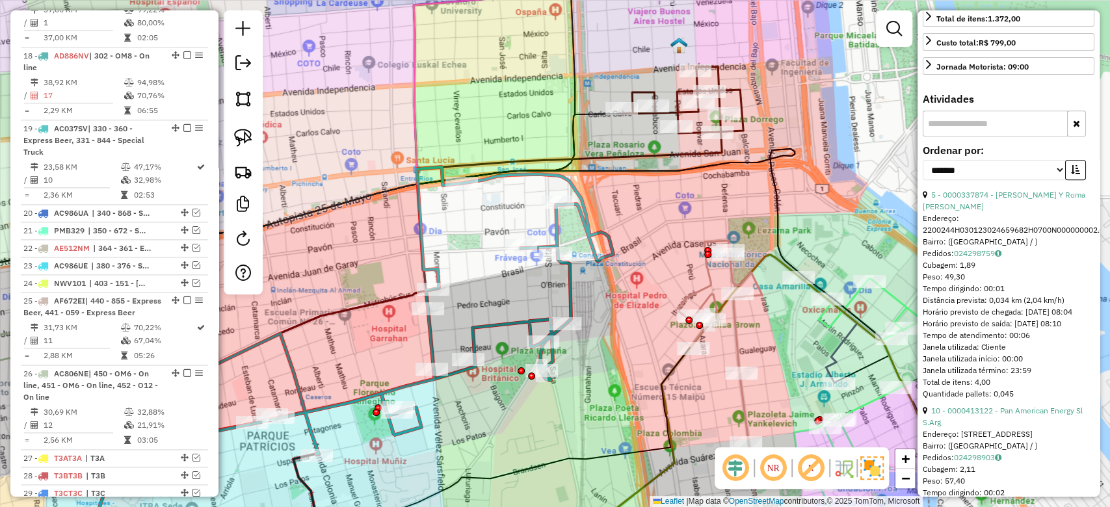
click at [1012, 213] on div "5 - 0000337874 - Moyano Valeria Y Roma Gerardo S.H." at bounding box center [1009, 200] width 172 height 23
click at [1013, 211] on link "5 - 0000337874 - Moyano Valeria Y Roma Gerardo S.H." at bounding box center [1004, 200] width 163 height 21
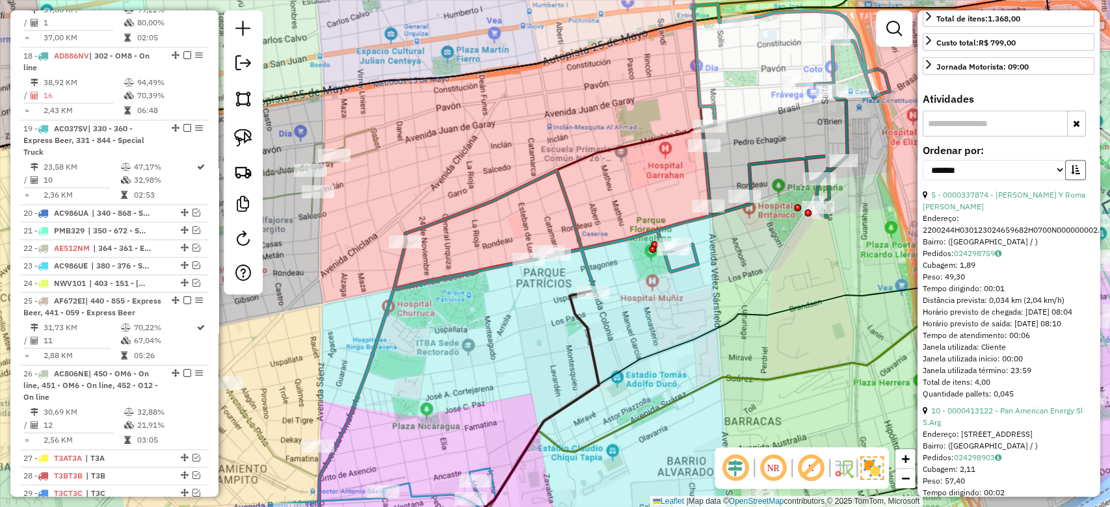
click at [1078, 180] on button "button" at bounding box center [1075, 170] width 21 height 20
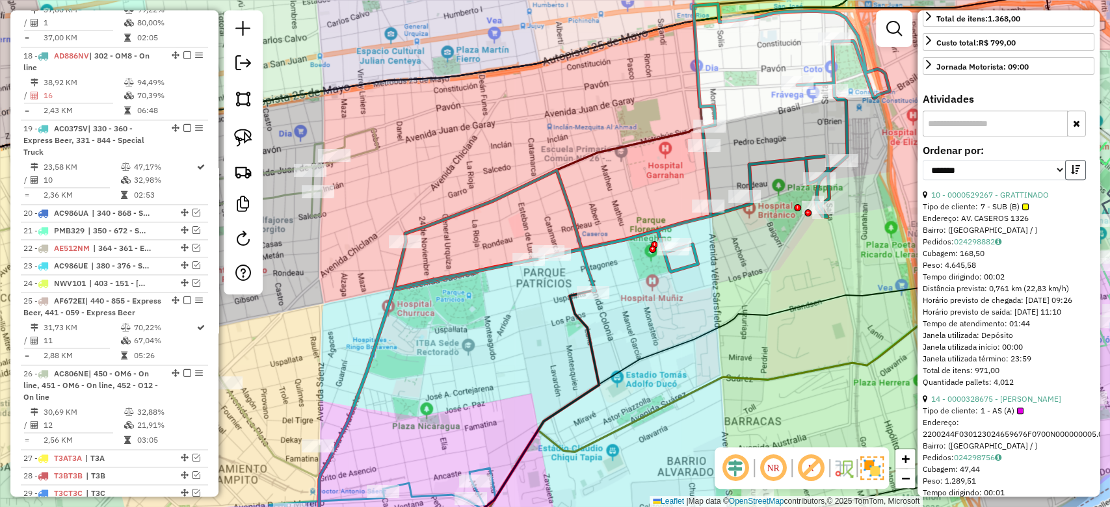
click at [1078, 180] on button "button" at bounding box center [1075, 170] width 21 height 20
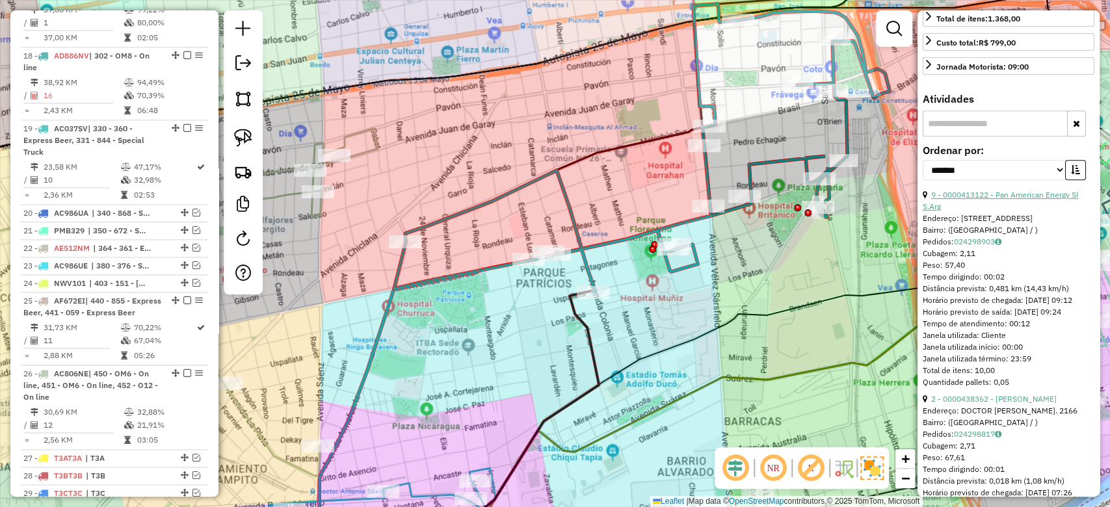
click at [1022, 211] on link "9 - 0000413122 - Pan American Energy Sl S.Arg" at bounding box center [1000, 200] width 155 height 21
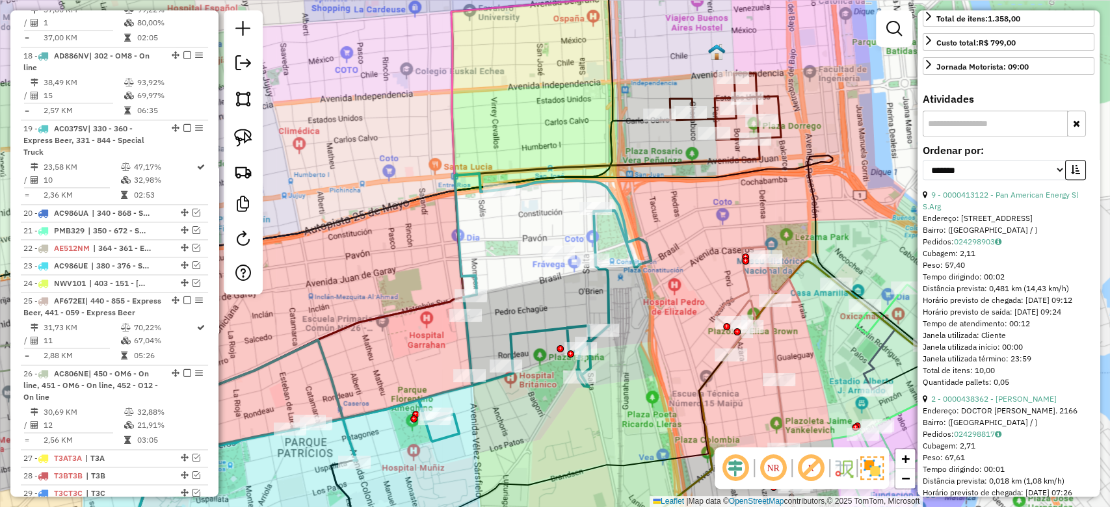
drag, startPoint x: 531, startPoint y: 301, endPoint x: 624, endPoint y: 281, distance: 95.8
click at [624, 281] on div "Janela de atendimento Grade de atendimento Capacidade Transportadoras Veículos …" at bounding box center [555, 253] width 1110 height 507
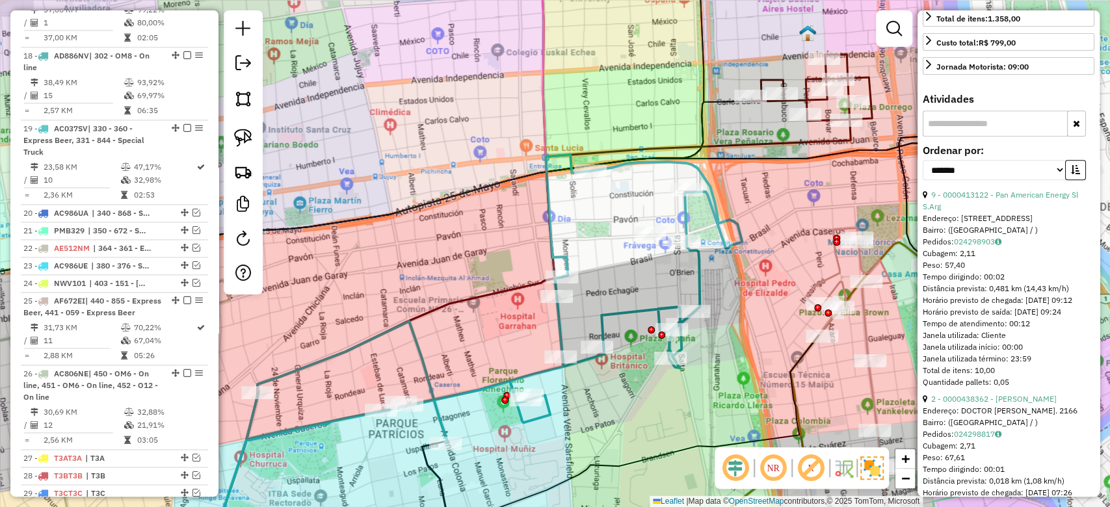
click at [602, 235] on div "Janela de atendimento Grade de atendimento Capacidade Transportadoras Veículos …" at bounding box center [555, 253] width 1110 height 507
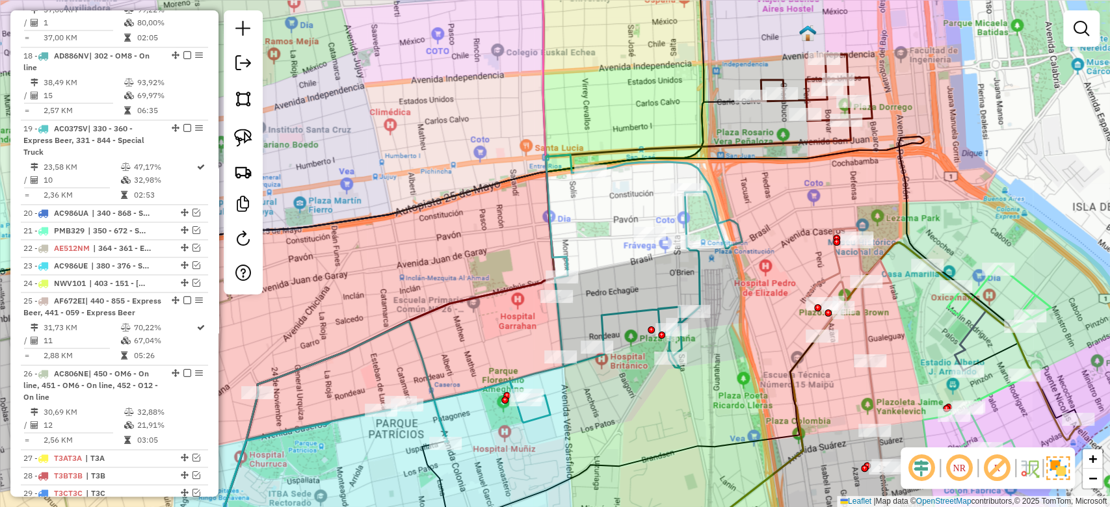
click at [563, 254] on icon at bounding box center [493, 298] width 495 height 287
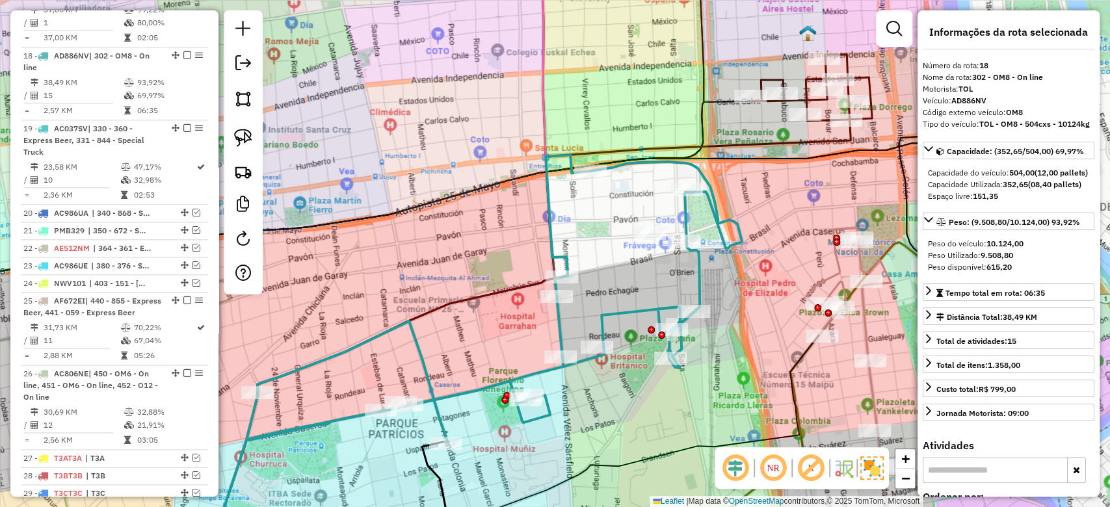
drag, startPoint x: 594, startPoint y: 238, endPoint x: 638, endPoint y: 223, distance: 46.7
click at [616, 230] on div "Janela de atendimento Grade de atendimento Capacidade Transportadoras Veículos …" at bounding box center [555, 253] width 1110 height 507
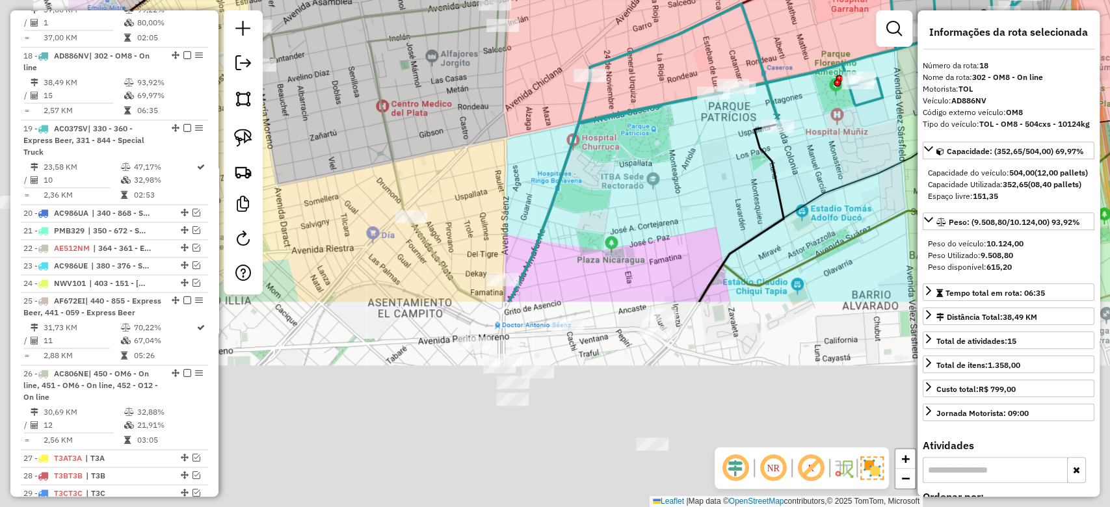
drag, startPoint x: 531, startPoint y: 377, endPoint x: 694, endPoint y: 138, distance: 290.0
click at [702, 107] on div "Janela de atendimento Grade de atendimento Capacidade Transportadoras Veículos …" at bounding box center [555, 253] width 1110 height 507
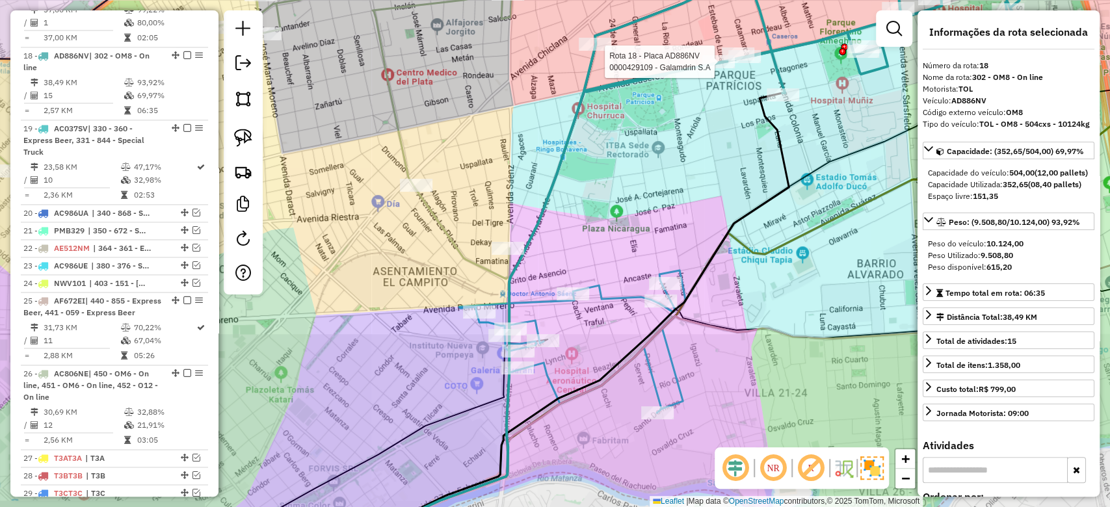
drag, startPoint x: 671, startPoint y: 210, endPoint x: 705, endPoint y: 77, distance: 137.0
click at [705, 77] on div "Rota 18 - Placa AD886NV 0000429109 - Galamdrin S.A Janela de atendimento Grade …" at bounding box center [555, 253] width 1110 height 507
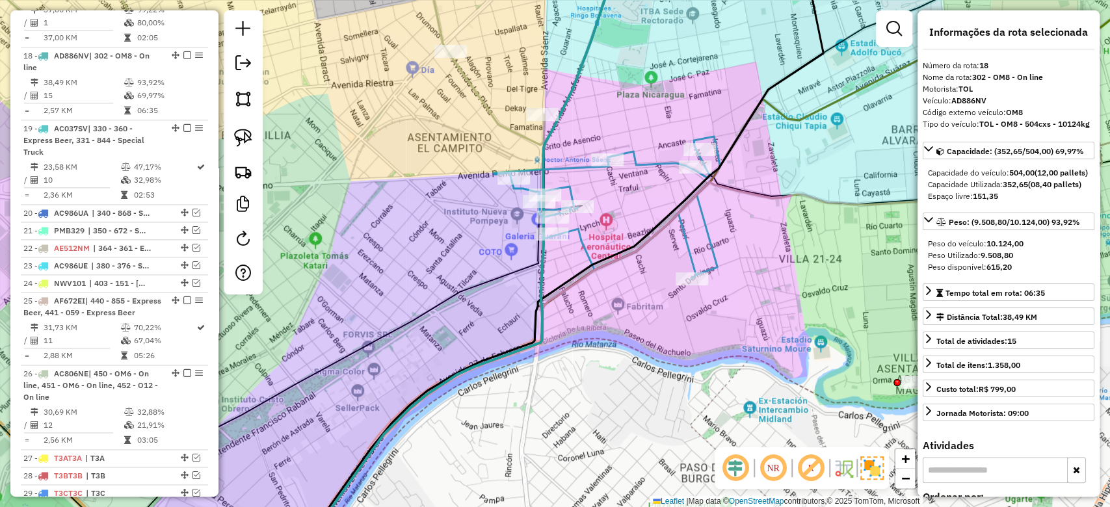
click at [635, 173] on div "Rota 18 - Placa AD886NV 0000429109 - Galamdrin S.A Janela de atendimento Grade …" at bounding box center [555, 253] width 1110 height 507
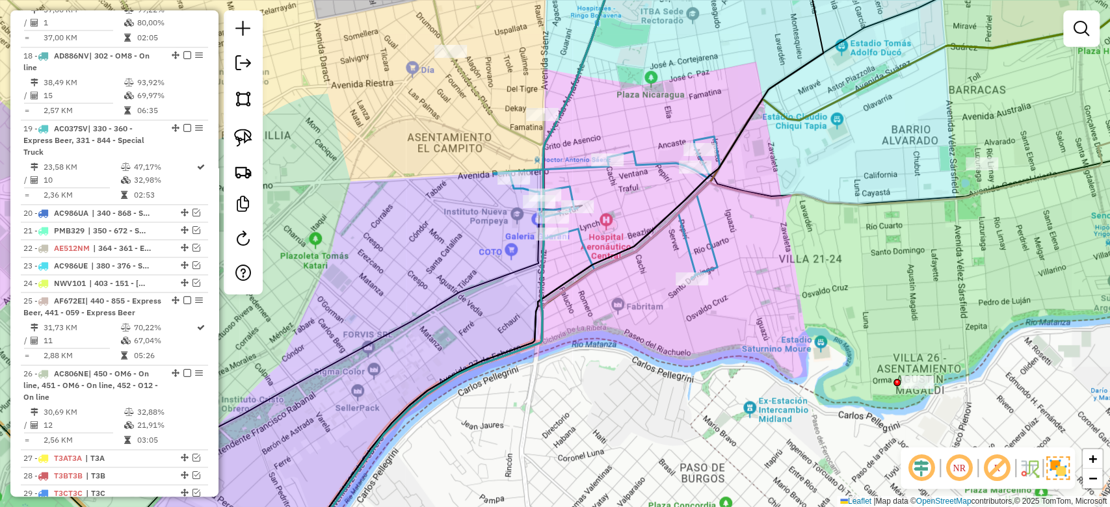
click at [640, 161] on icon at bounding box center [606, 208] width 226 height 142
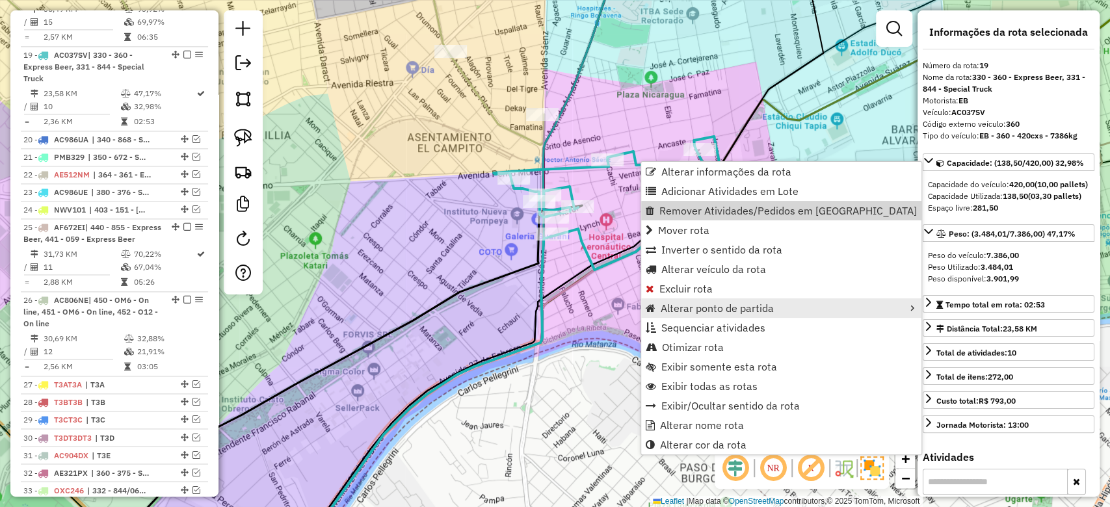
scroll to position [1237, 0]
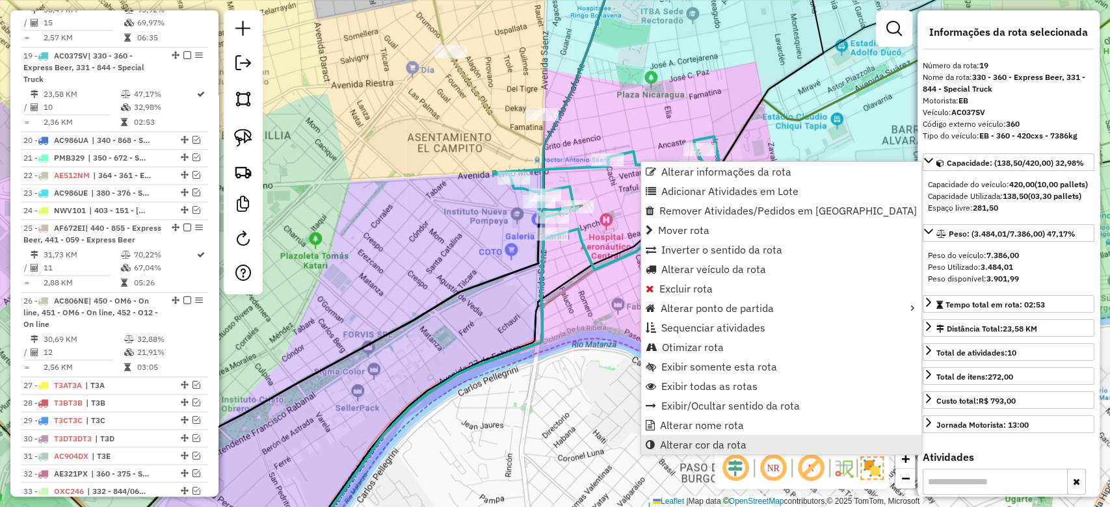
click at [739, 439] on span "Alterar cor da rota" at bounding box center [703, 444] width 86 height 10
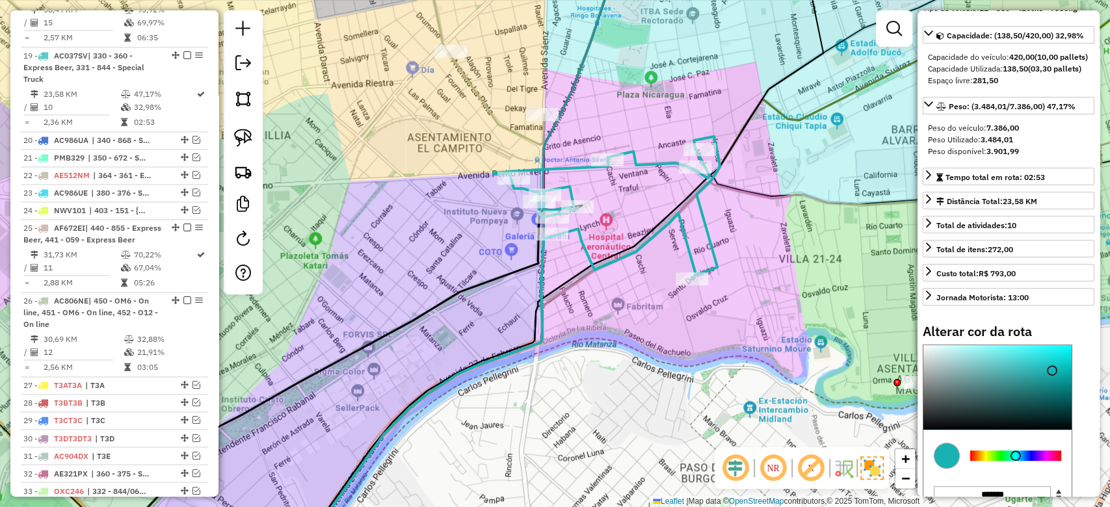
scroll to position [239, 0]
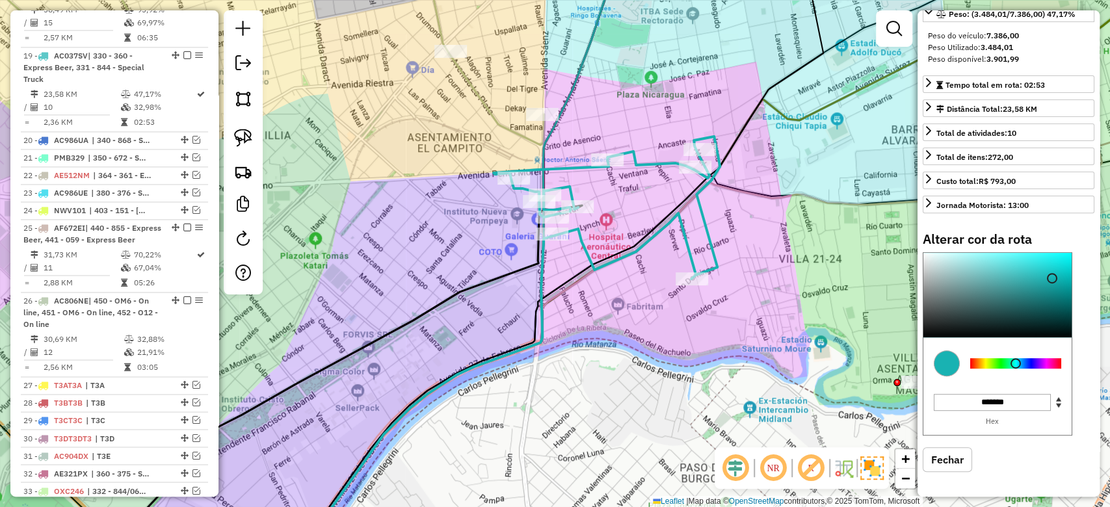
click at [1045, 359] on div at bounding box center [1015, 363] width 91 height 10
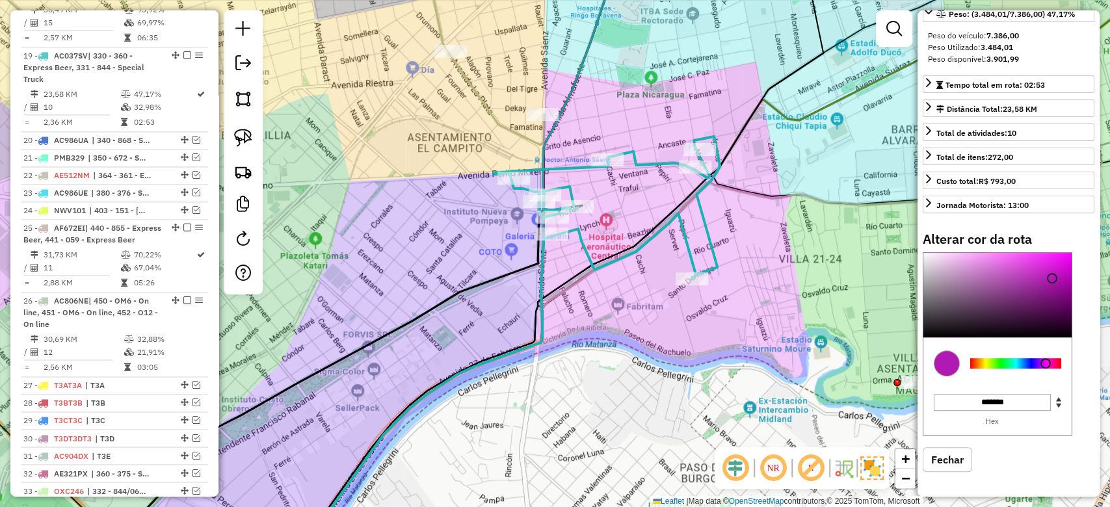
click at [1062, 261] on div at bounding box center [997, 295] width 148 height 85
type input "*******"
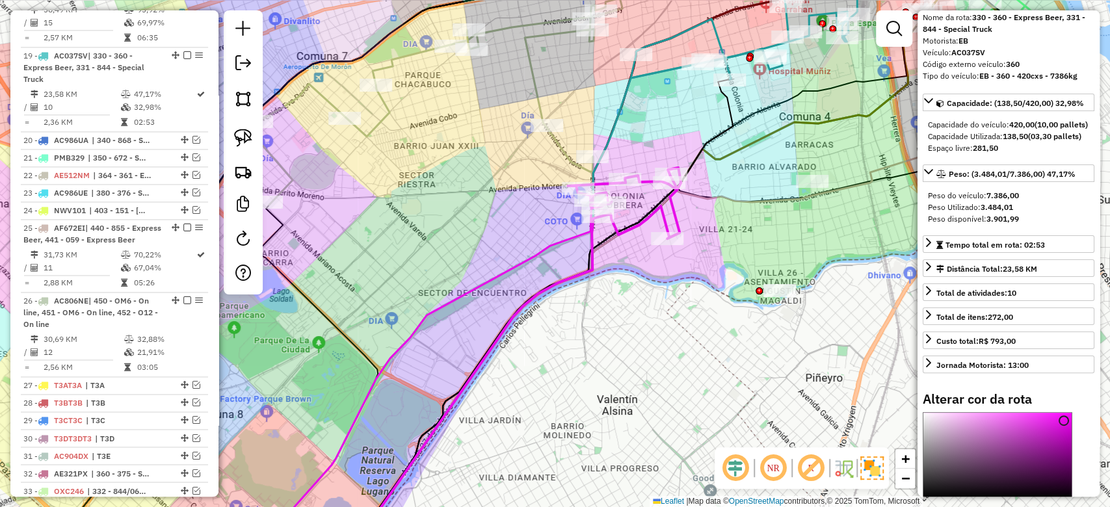
scroll to position [0, 0]
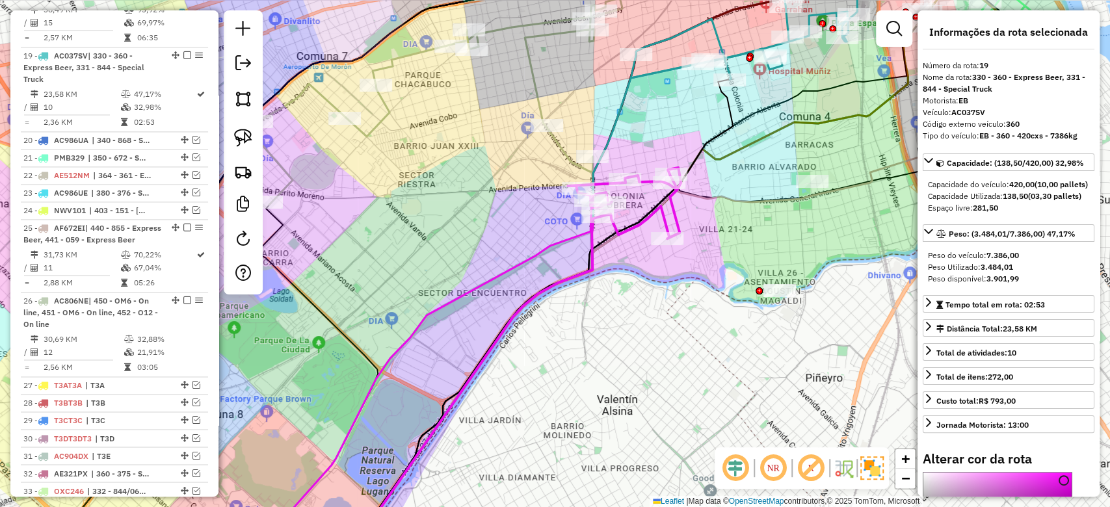
click at [659, 148] on div "Rota 19 - Placa AC037SV 0000389001 - Gazzaniga Christian Janela de atendimento …" at bounding box center [555, 253] width 1110 height 507
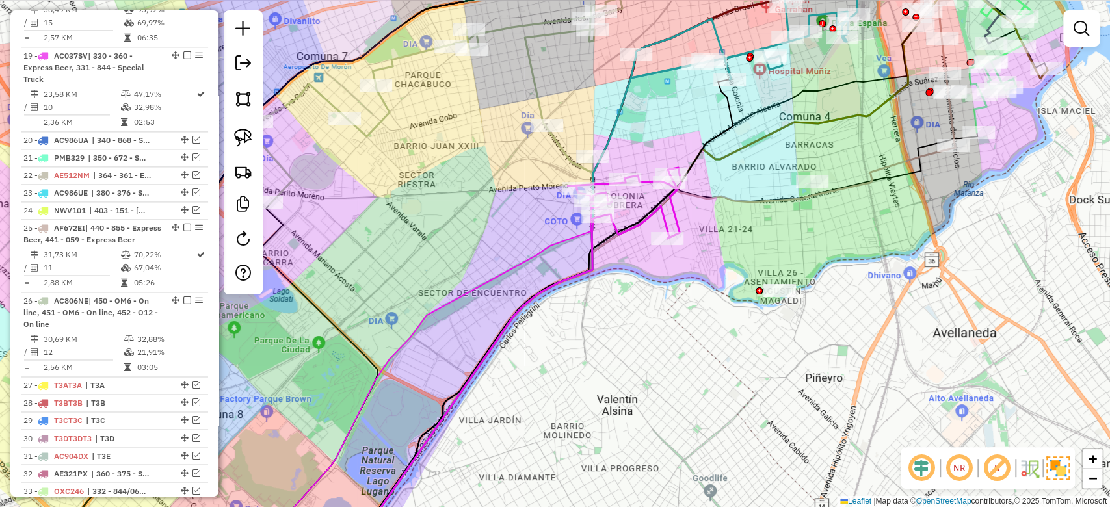
click at [645, 178] on icon at bounding box center [624, 203] width 113 height 71
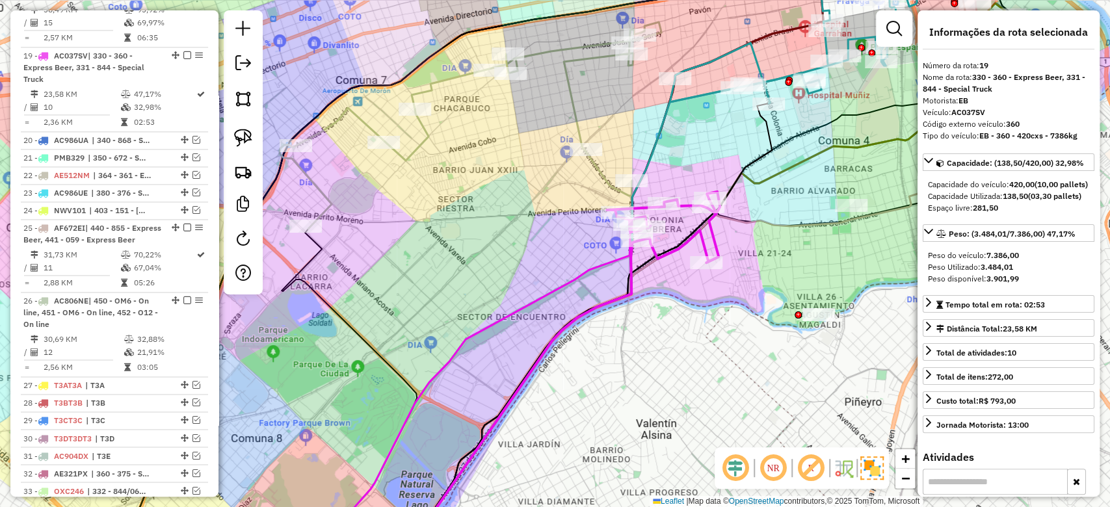
drag, startPoint x: 645, startPoint y: 142, endPoint x: 745, endPoint y: 188, distance: 110.2
click at [745, 187] on div "Janela de atendimento Grade de atendimento Capacidade Transportadoras Veículos …" at bounding box center [555, 253] width 1110 height 507
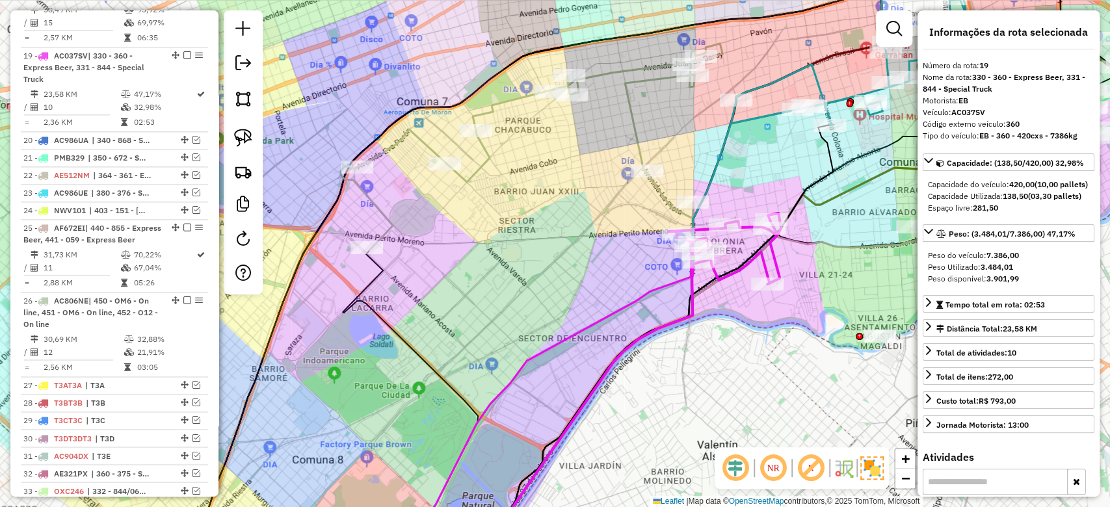
click at [746, 227] on icon at bounding box center [724, 248] width 113 height 71
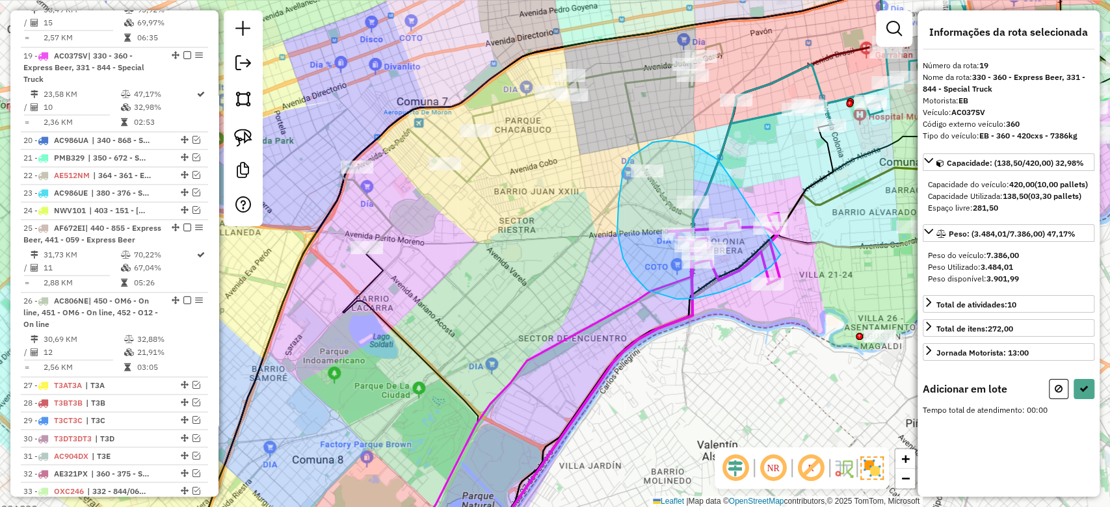
drag, startPoint x: 666, startPoint y: 140, endPoint x: 804, endPoint y: 216, distance: 157.1
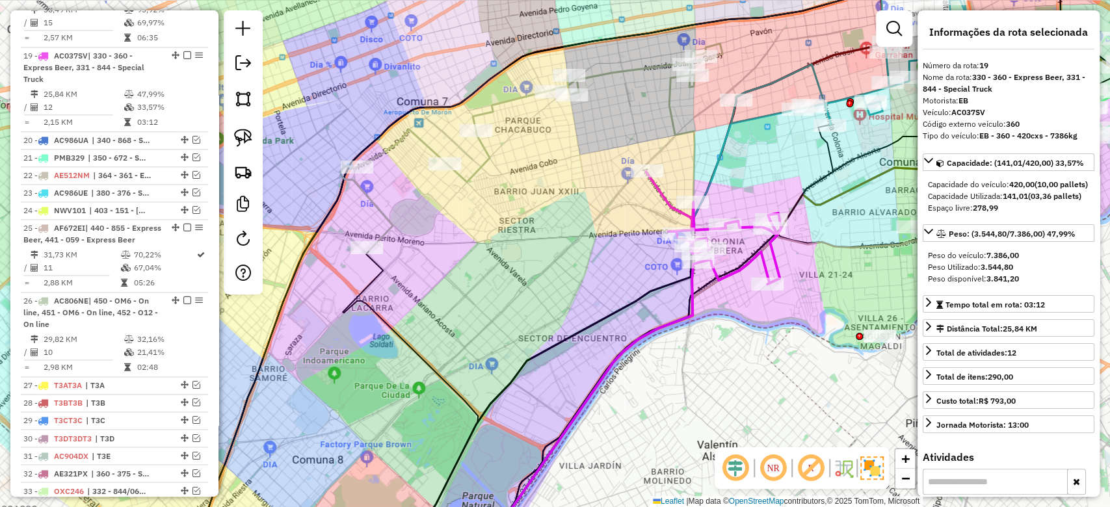
click at [625, 89] on div "Janela de atendimento Grade de atendimento Capacidade Transportadoras Veículos …" at bounding box center [555, 253] width 1110 height 507
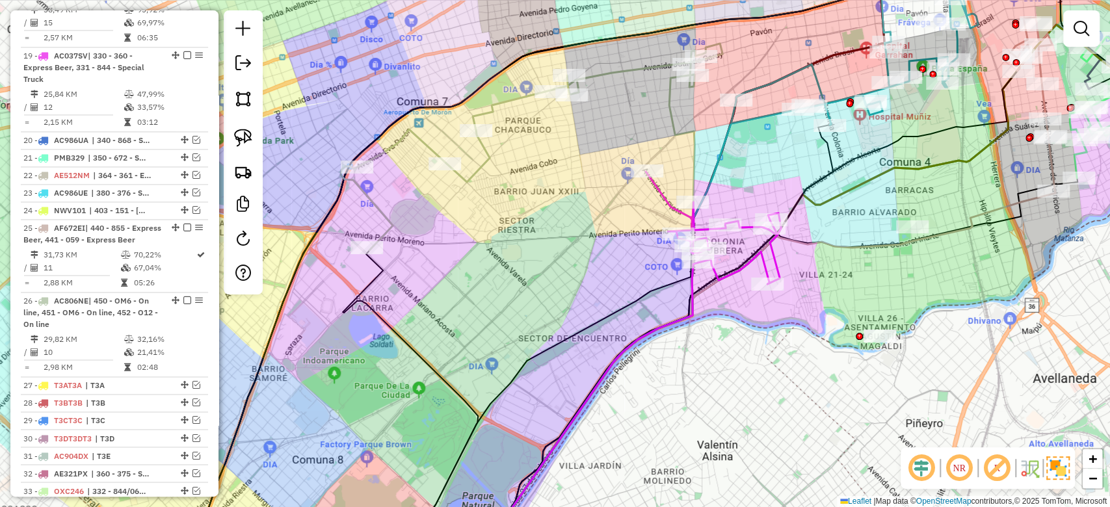
click at [629, 72] on icon at bounding box center [532, 147] width 382 height 207
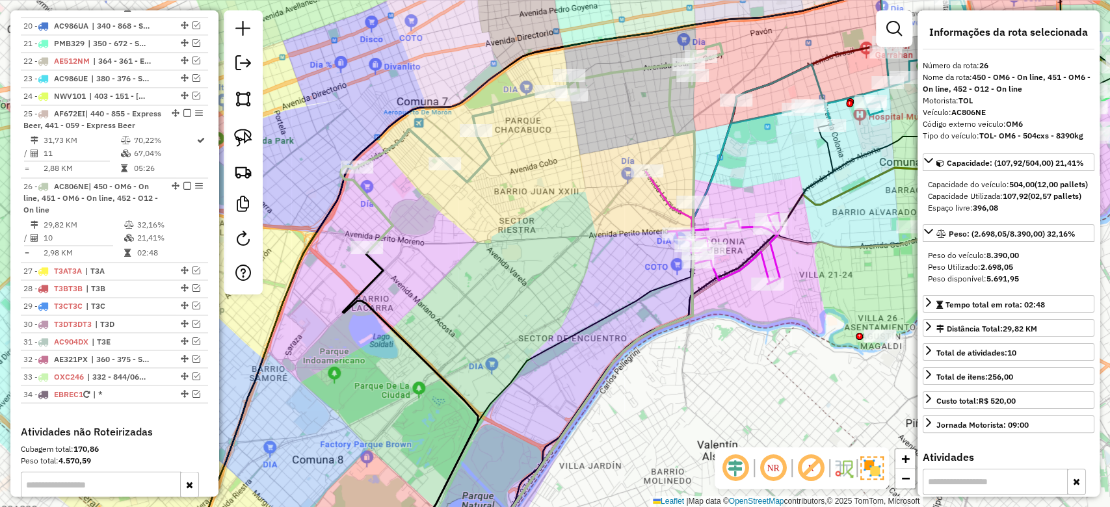
scroll to position [1493, 0]
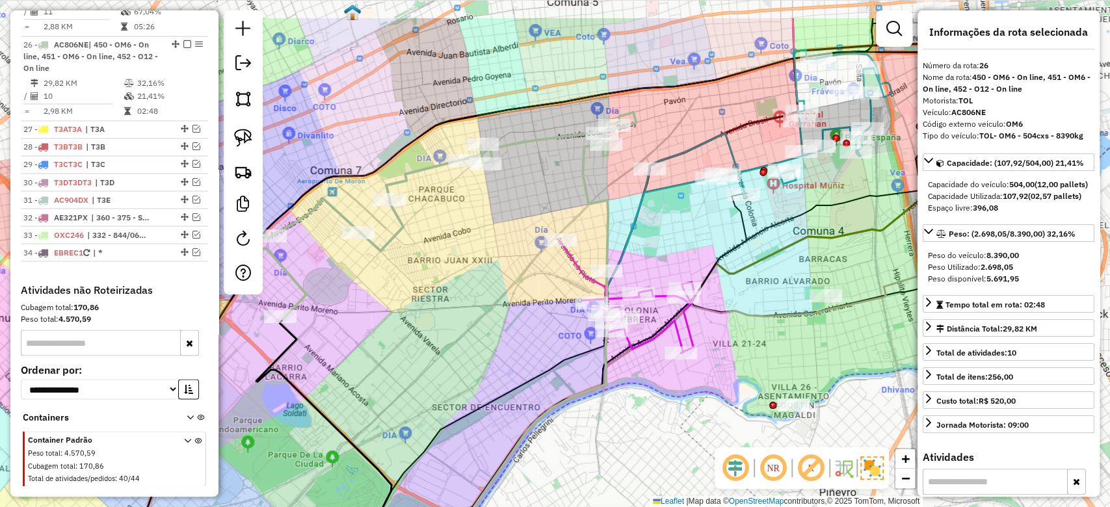
drag, startPoint x: 644, startPoint y: 101, endPoint x: 549, endPoint y: 174, distance: 119.1
click at [549, 174] on div "Janela de atendimento Grade de atendimento Capacidade Transportadoras Veículos …" at bounding box center [555, 253] width 1110 height 507
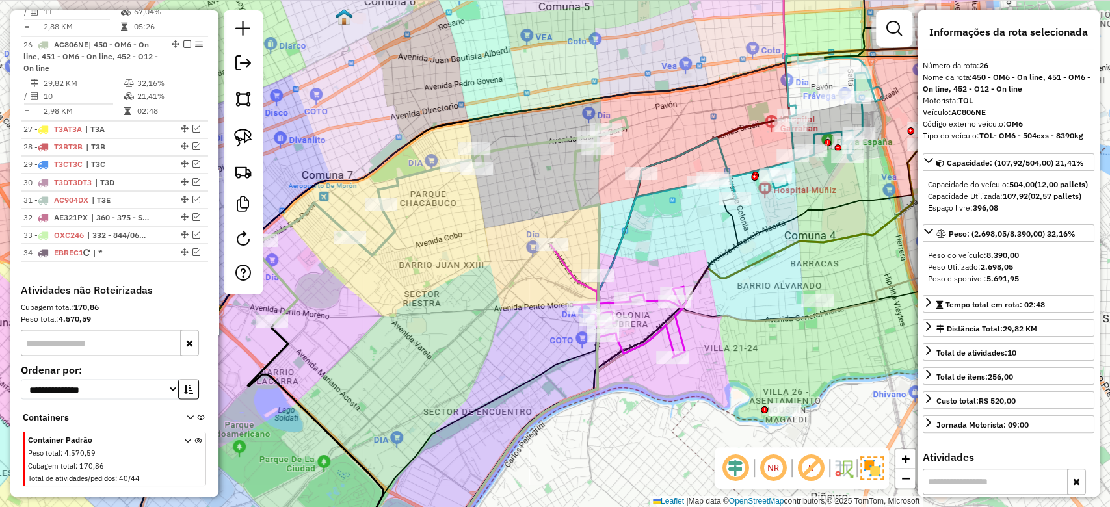
click at [566, 269] on icon at bounding box center [618, 301] width 135 height 112
click at [636, 198] on icon at bounding box center [758, 128] width 247 height 144
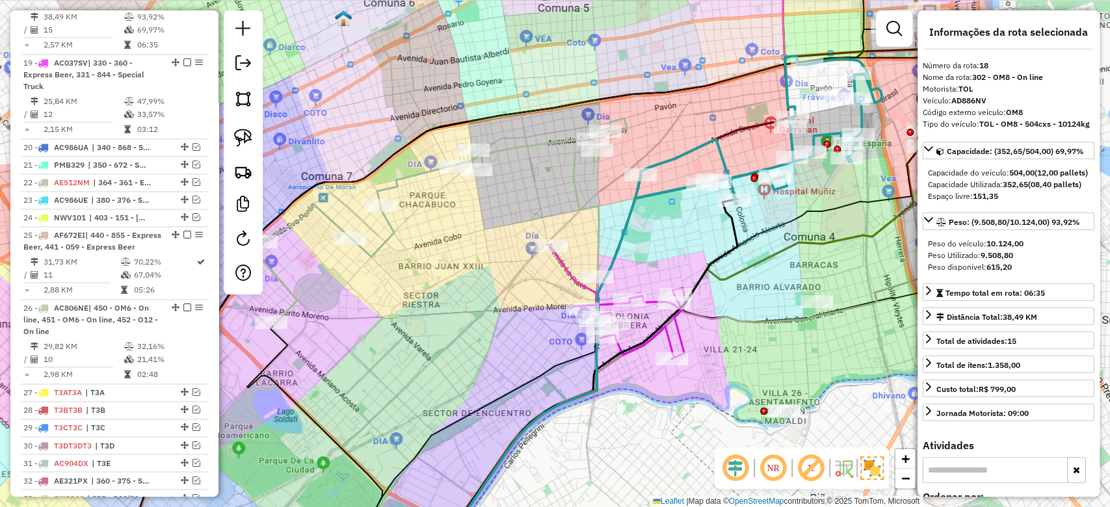
scroll to position [1164, 0]
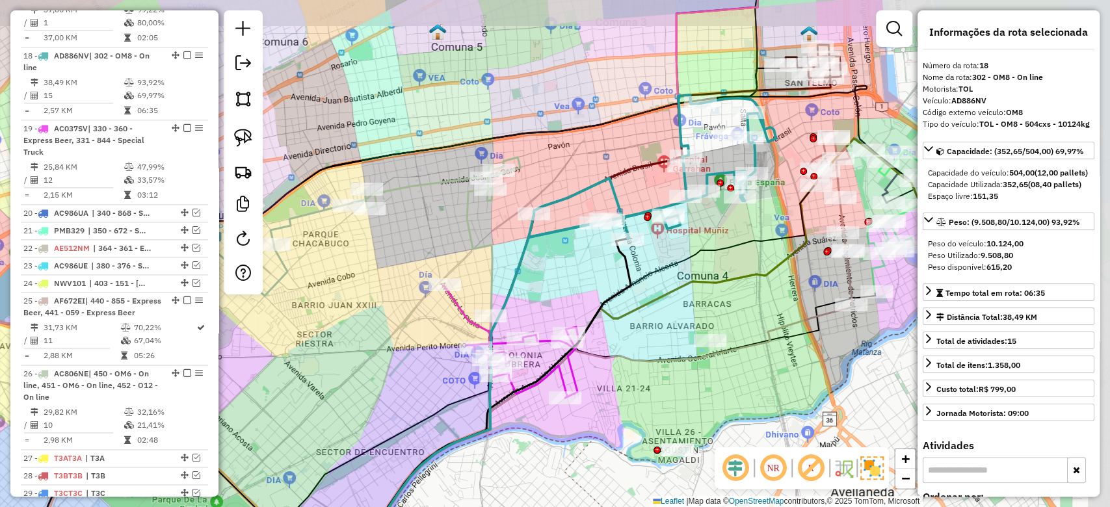
drag, startPoint x: 648, startPoint y: 203, endPoint x: 538, endPoint y: 246, distance: 117.3
click at [538, 239] on icon at bounding box center [652, 167] width 247 height 144
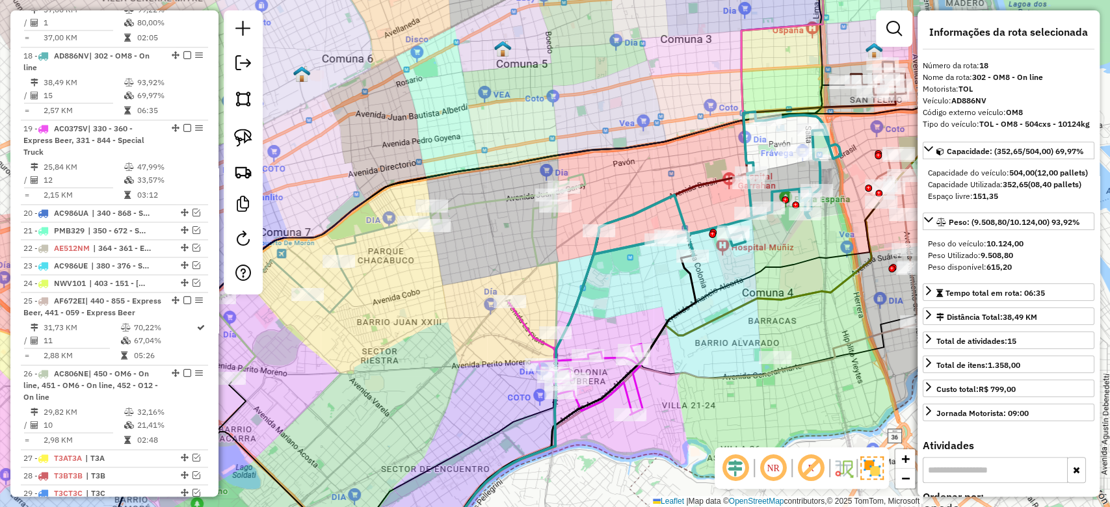
drag, startPoint x: 475, startPoint y: 235, endPoint x: 566, endPoint y: 242, distance: 90.6
click at [557, 244] on icon at bounding box center [489, 387] width 136 height 365
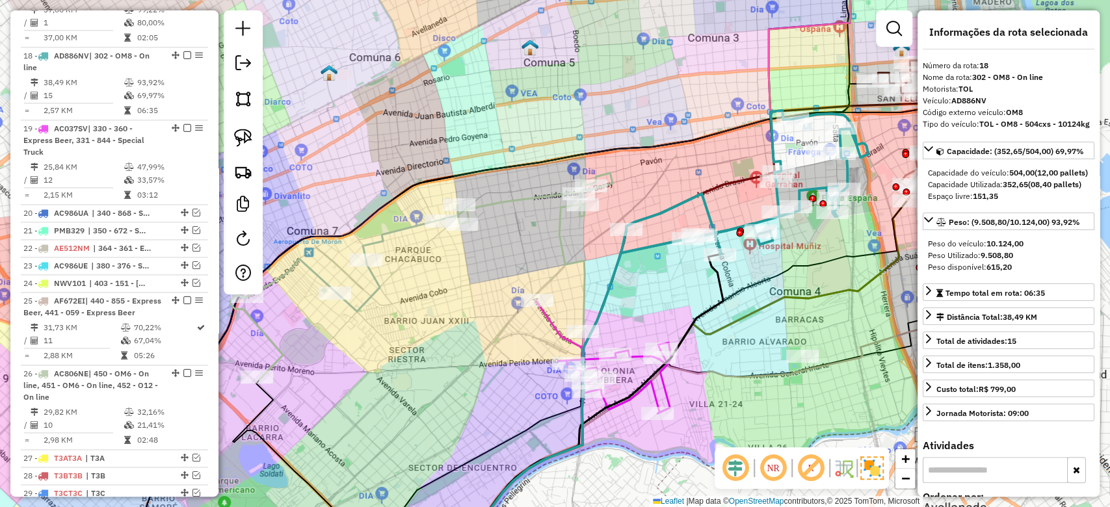
click at [505, 196] on icon at bounding box center [422, 276] width 382 height 207
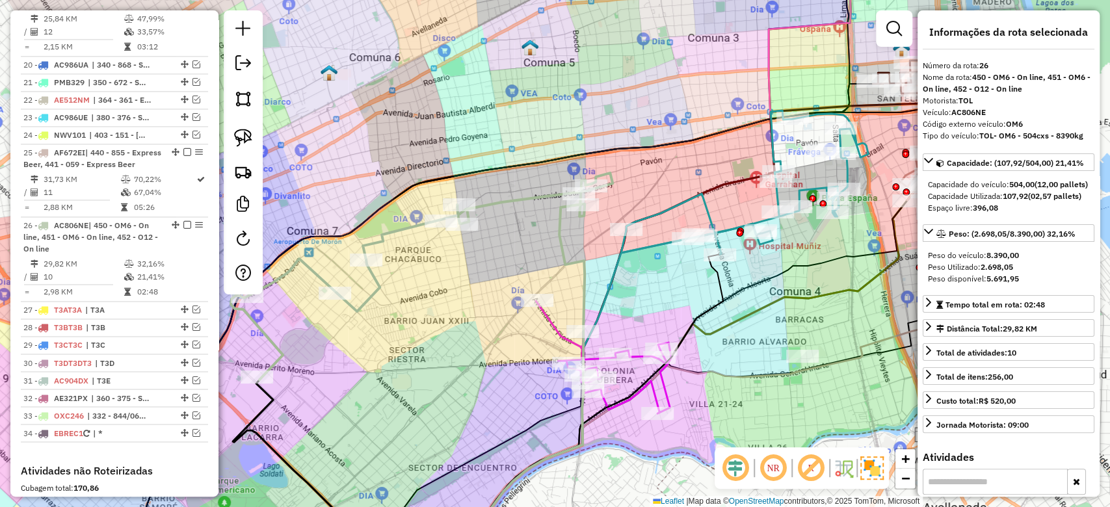
scroll to position [1493, 0]
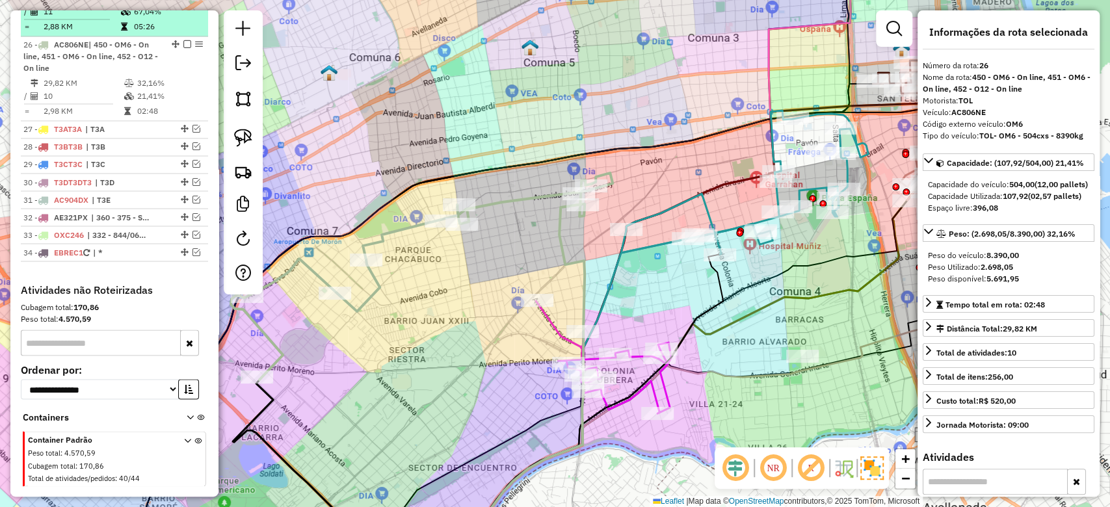
click at [183, 40] on em at bounding box center [187, 44] width 8 height 8
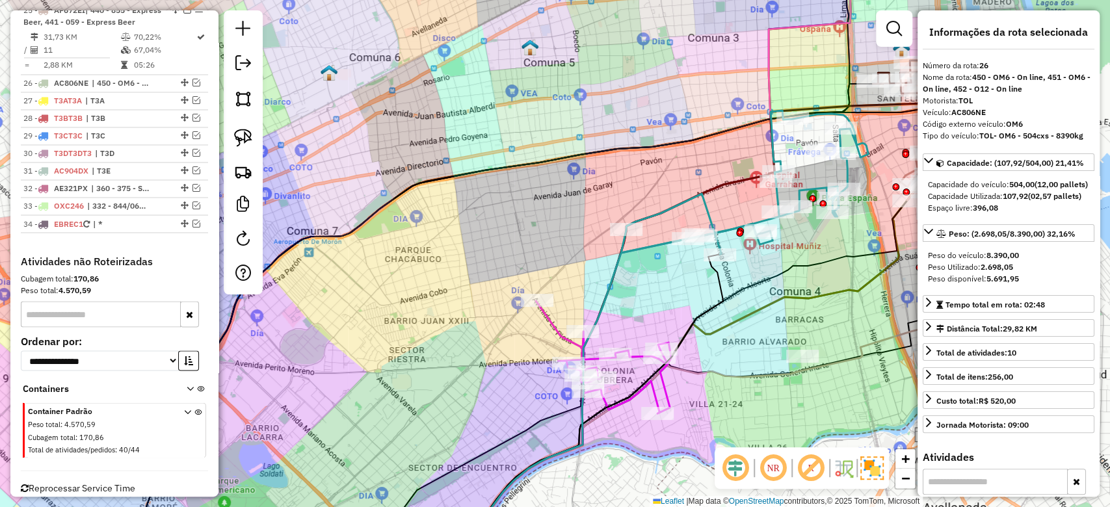
click at [546, 317] on icon at bounding box center [603, 357] width 135 height 112
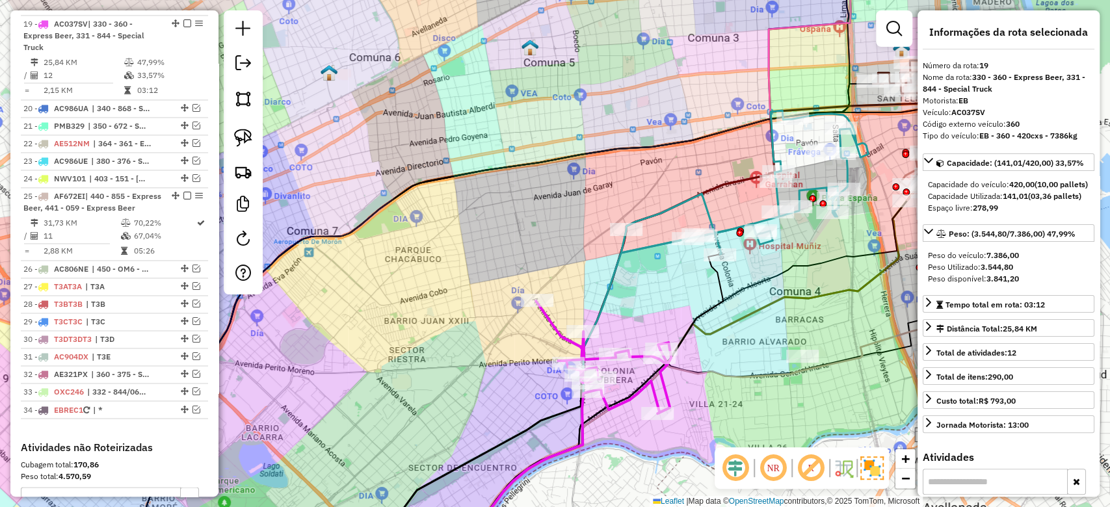
scroll to position [1237, 0]
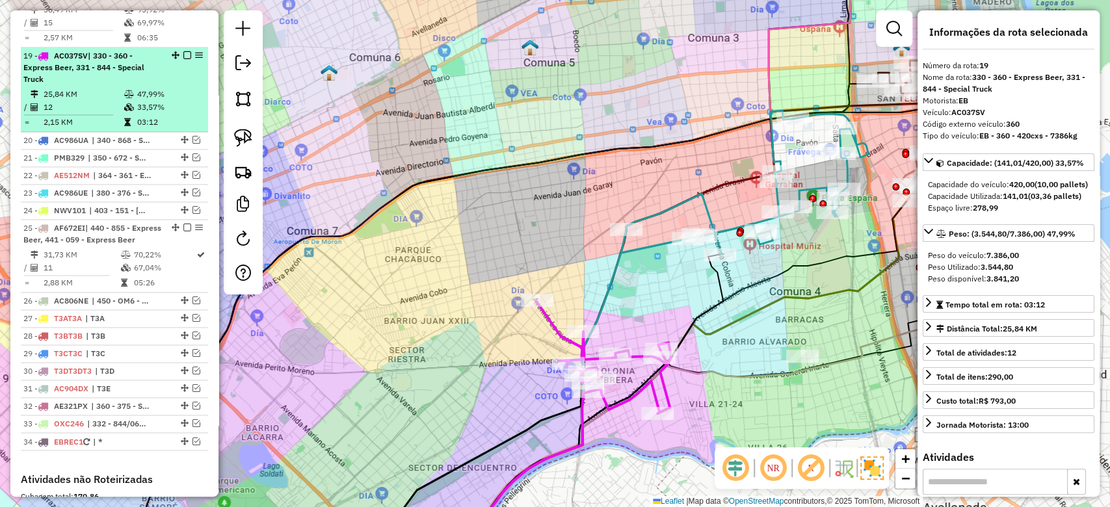
click at [183, 51] on em at bounding box center [187, 55] width 8 height 8
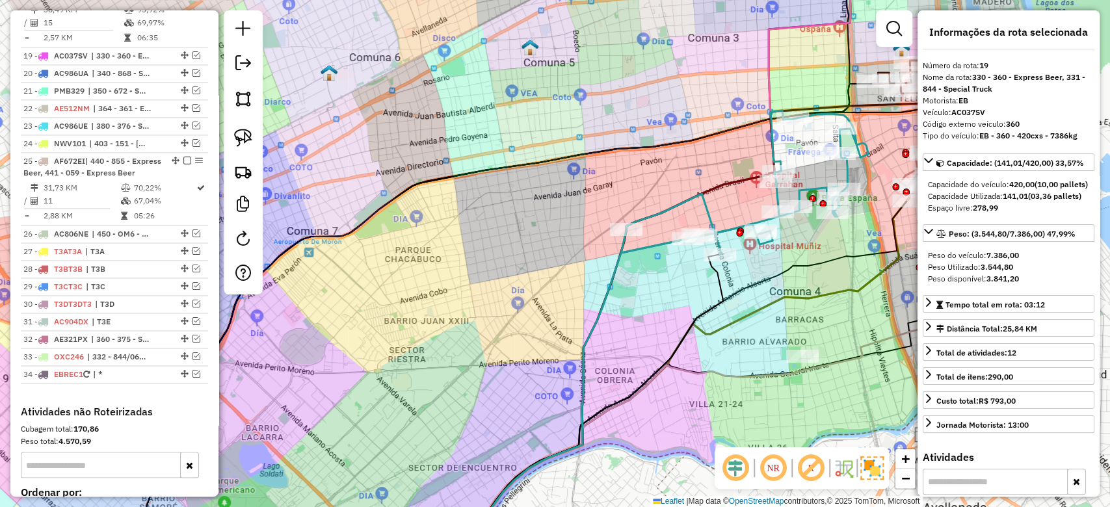
drag, startPoint x: 642, startPoint y: 289, endPoint x: 533, endPoint y: 321, distance: 113.1
click at [532, 321] on div "Janela de atendimento Grade de atendimento Capacidade Transportadoras Veículos …" at bounding box center [555, 253] width 1110 height 507
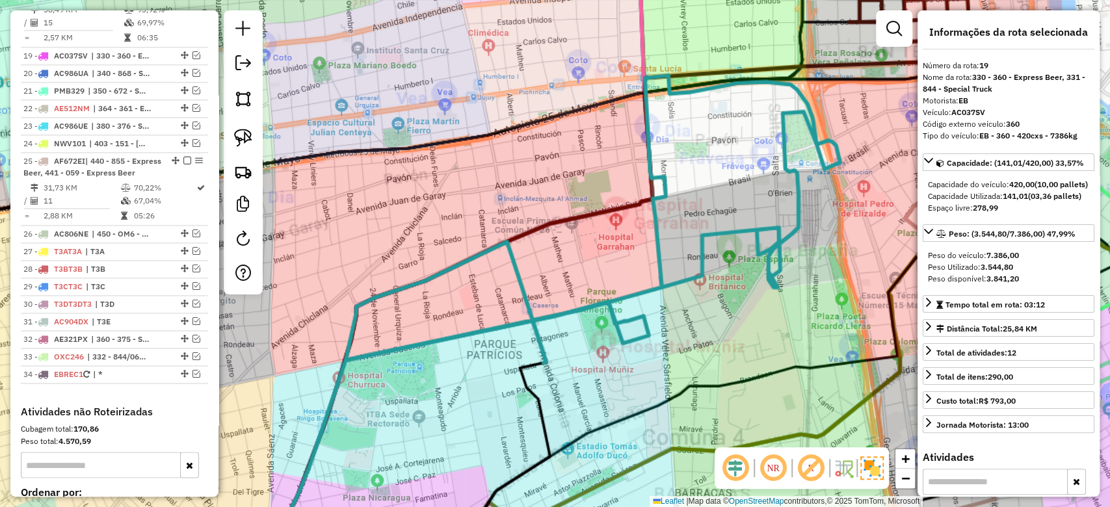
click at [569, 276] on div "Rota 18 - Placa AD886NV 0000336967 - Ojeda Martire Y Villar Gonzalez Marcelo Sh…" at bounding box center [555, 253] width 1110 height 507
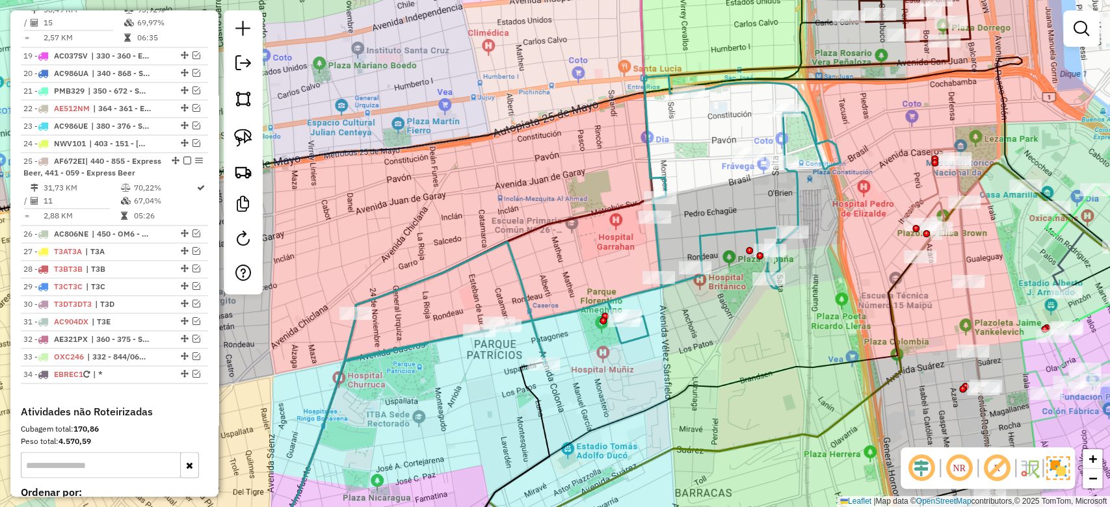
click at [525, 283] on icon at bounding box center [592, 218] width 495 height 287
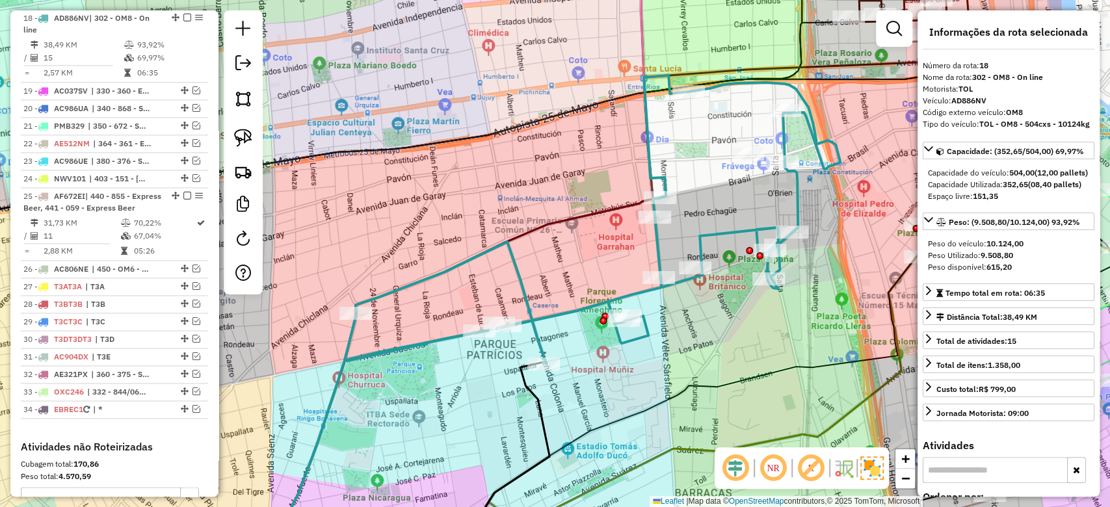
scroll to position [1164, 0]
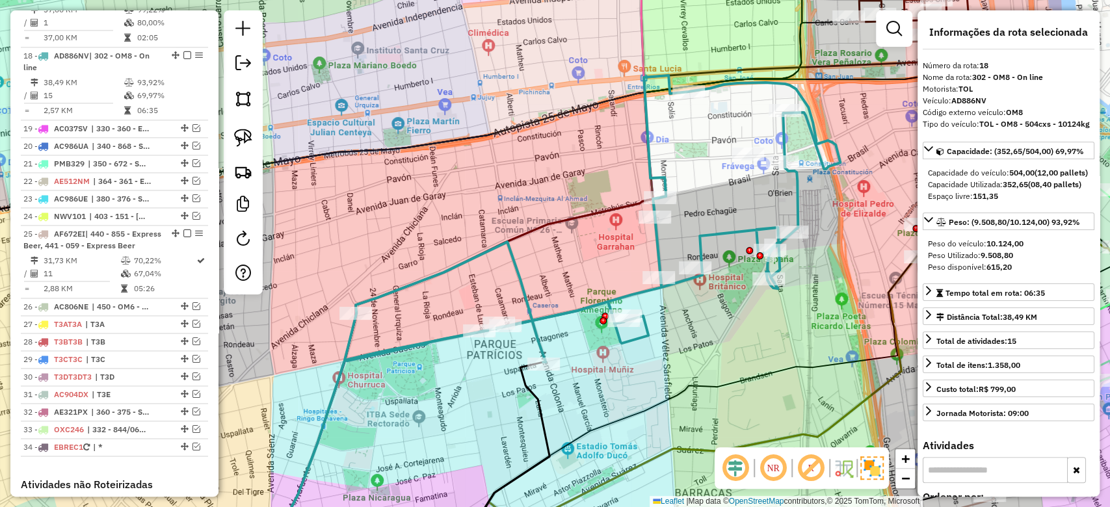
click at [738, 198] on div "Rota 18 - Placa AD886NV 0000306557 - Lopez Cruz Felix Rota 18 - Placa AD886NV 0…" at bounding box center [555, 253] width 1110 height 507
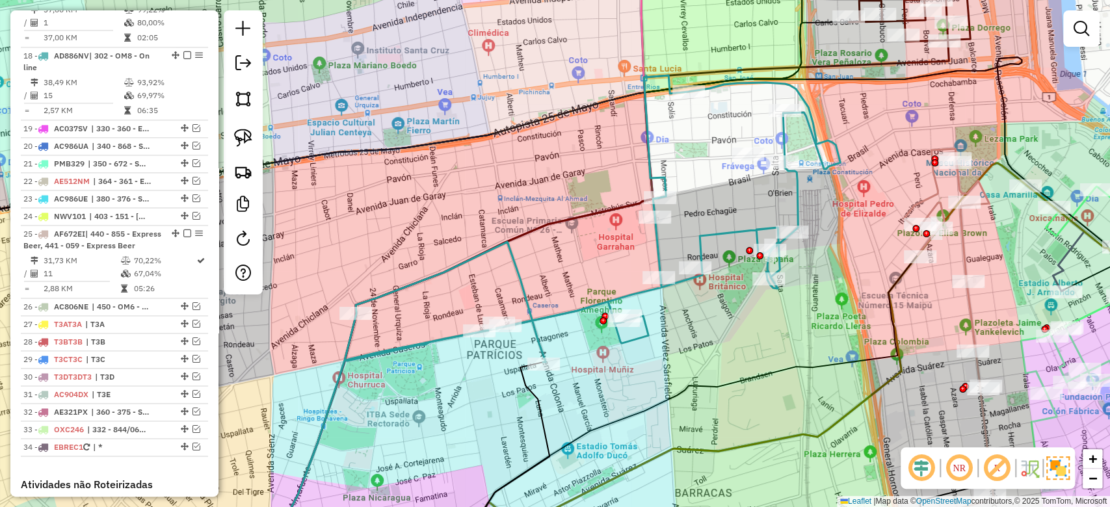
click at [661, 241] on icon at bounding box center [592, 218] width 495 height 287
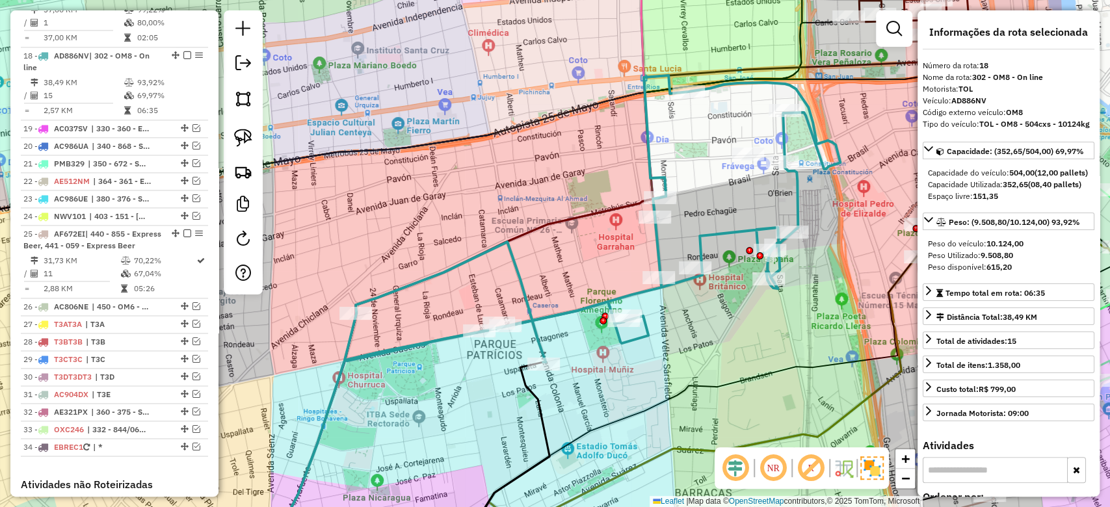
click at [657, 246] on icon at bounding box center [592, 218] width 495 height 287
drag, startPoint x: 675, startPoint y: 230, endPoint x: 670, endPoint y: 235, distance: 7.4
click at [675, 229] on div "Janela de atendimento Grade de atendimento Capacidade Transportadoras Veículos …" at bounding box center [555, 253] width 1110 height 507
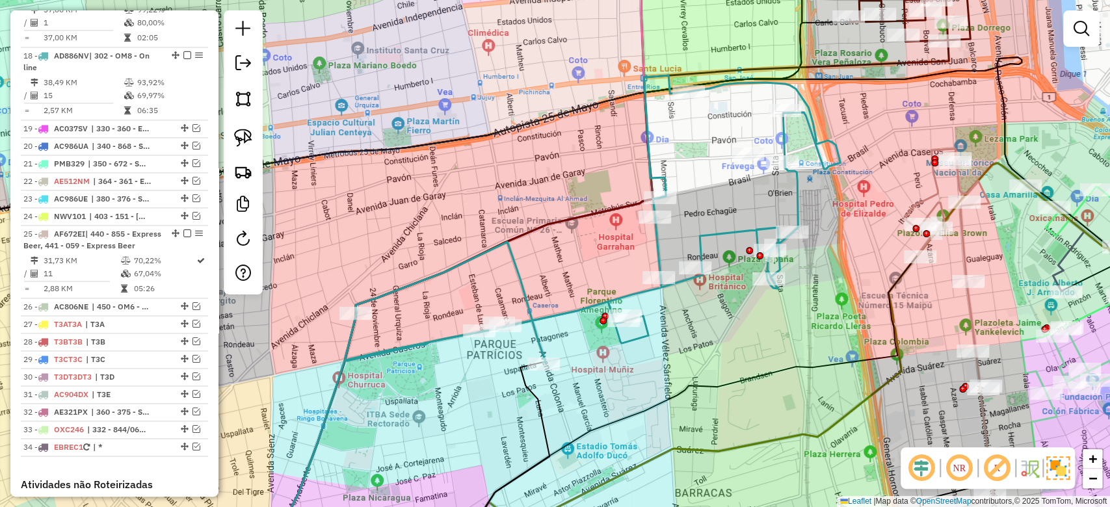
click at [658, 242] on icon at bounding box center [592, 218] width 495 height 287
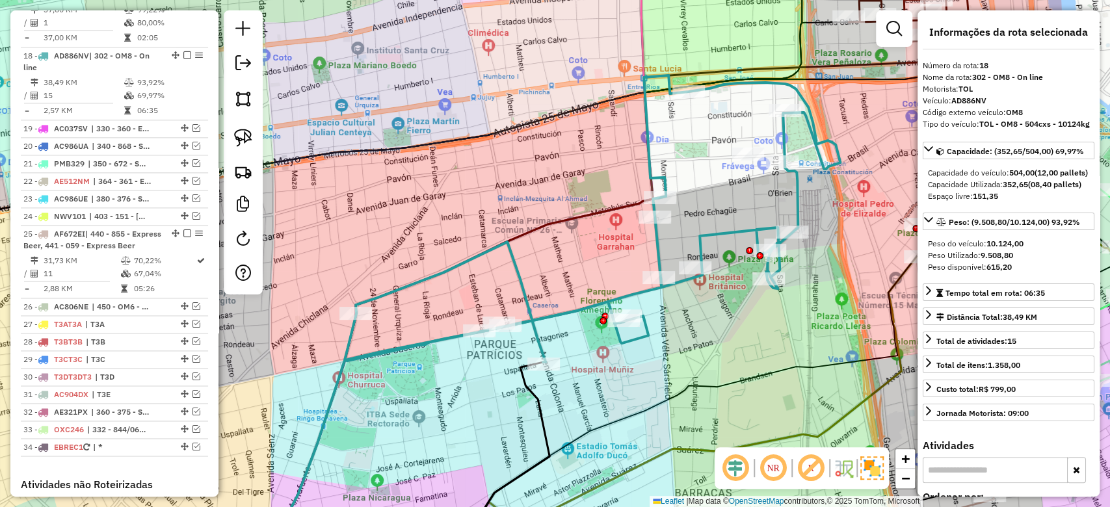
click at [679, 241] on div "Janela de atendimento Grade de atendimento Capacidade Transportadoras Veículos …" at bounding box center [555, 253] width 1110 height 507
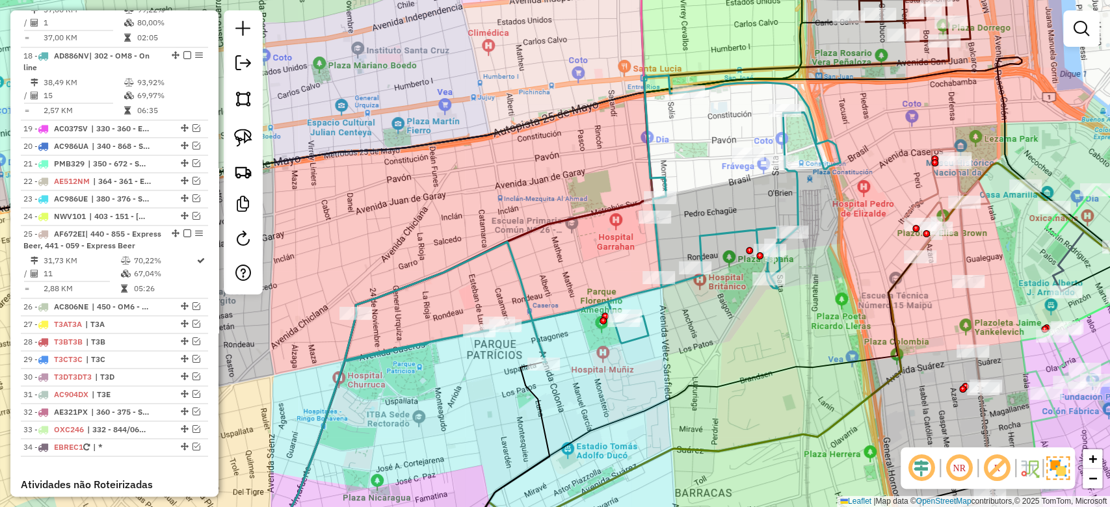
click at [661, 254] on icon at bounding box center [592, 218] width 495 height 287
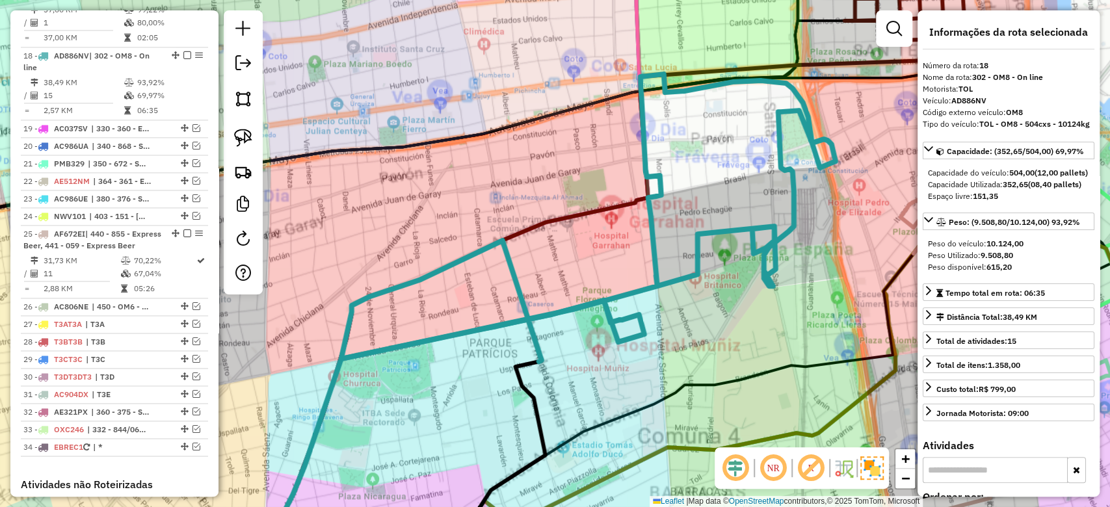
click at [599, 244] on div "Rota 18 - Placa AD886NV 0000336967 - Ojeda Martire Y Villar Gonzalez Marcelo Sh…" at bounding box center [555, 253] width 1110 height 507
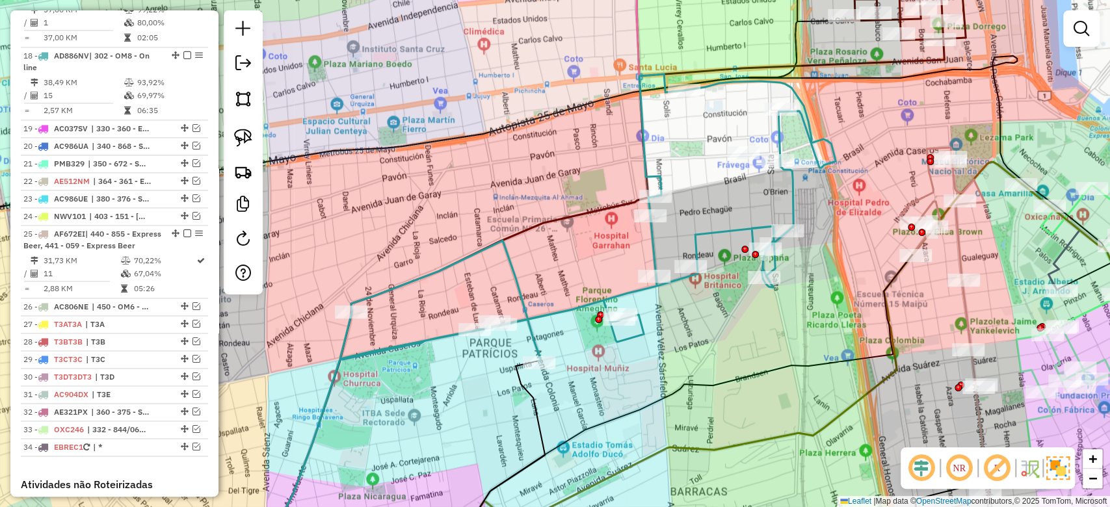
click at [655, 242] on icon at bounding box center [587, 217] width 495 height 287
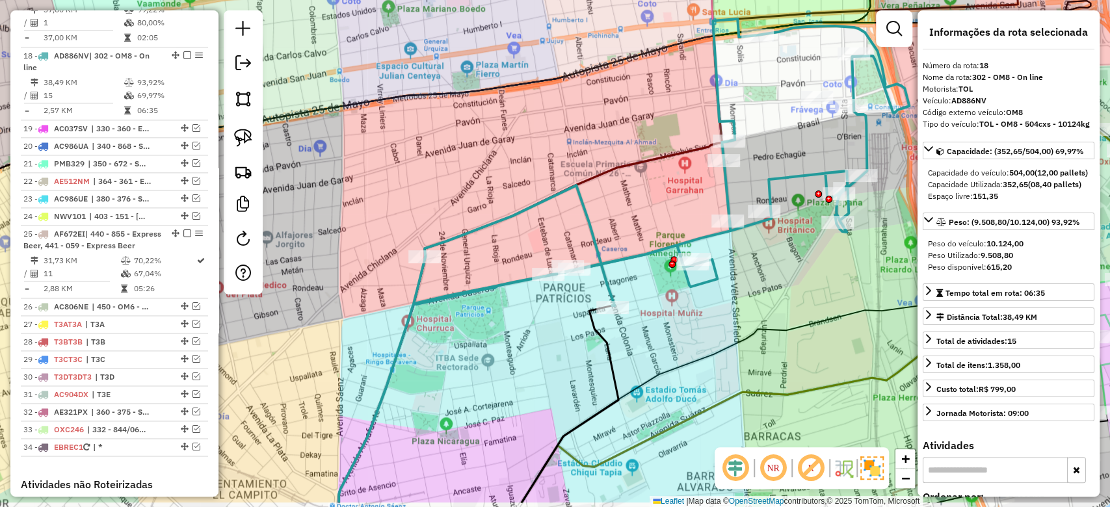
drag, startPoint x: 634, startPoint y: 252, endPoint x: 707, endPoint y: 196, distance: 92.7
click at [707, 196] on div "Janela de atendimento Grade de atendimento Capacidade Transportadoras Veículos …" at bounding box center [555, 253] width 1110 height 507
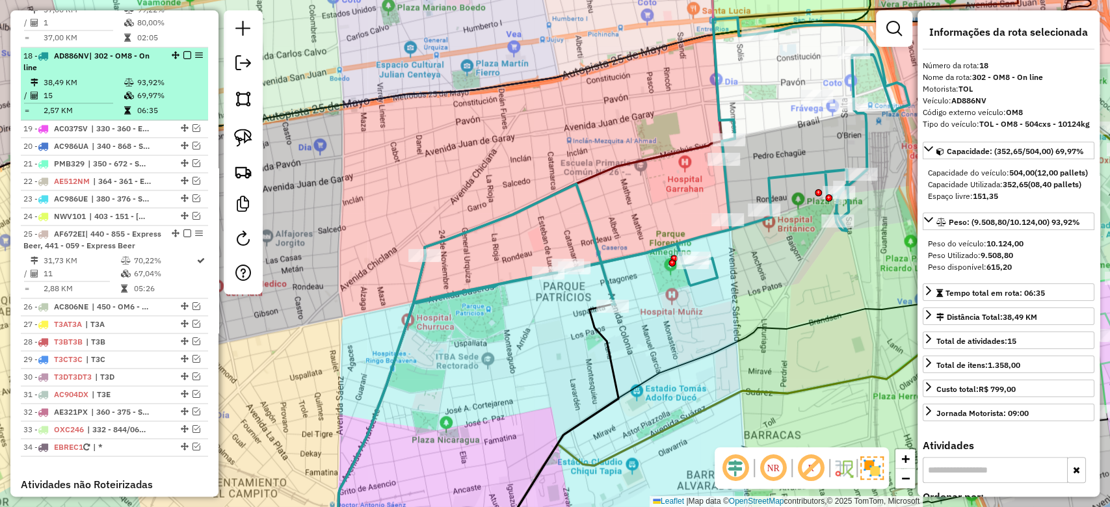
click at [184, 51] on em at bounding box center [187, 55] width 8 height 8
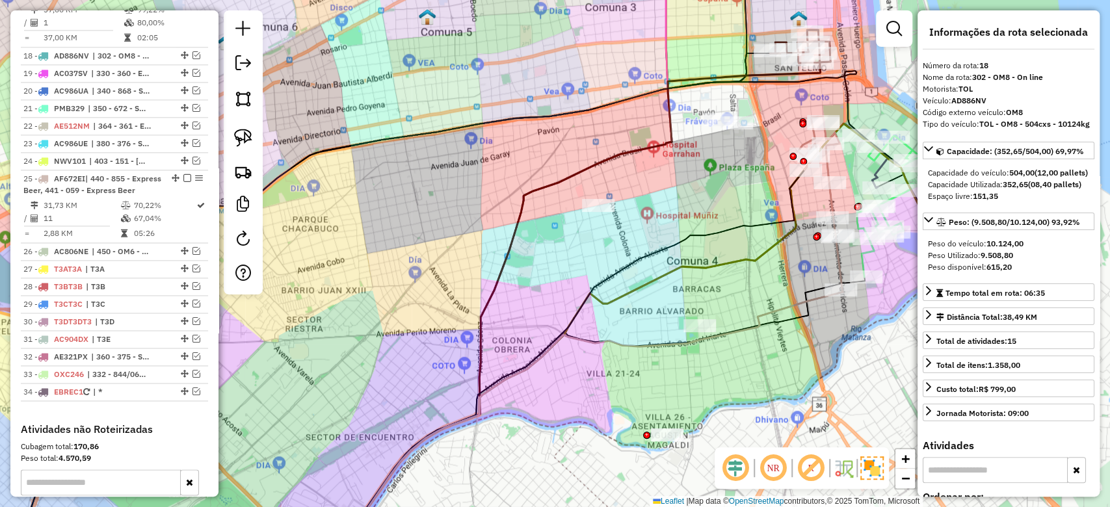
drag, startPoint x: 692, startPoint y: 246, endPoint x: 681, endPoint y: 251, distance: 11.4
click at [687, 243] on icon at bounding box center [568, 358] width 471 height 376
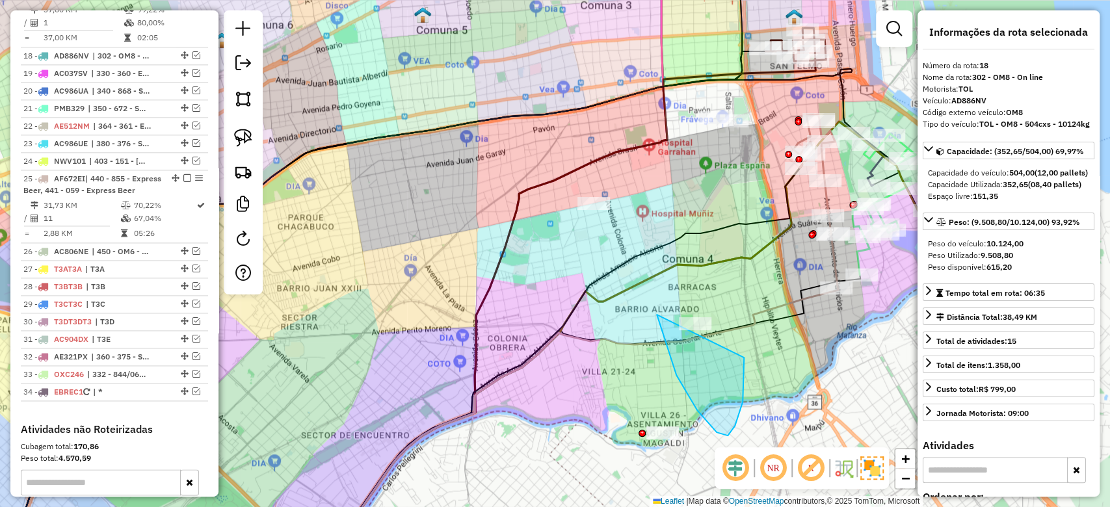
drag, startPoint x: 735, startPoint y: 426, endPoint x: 596, endPoint y: 337, distance: 164.6
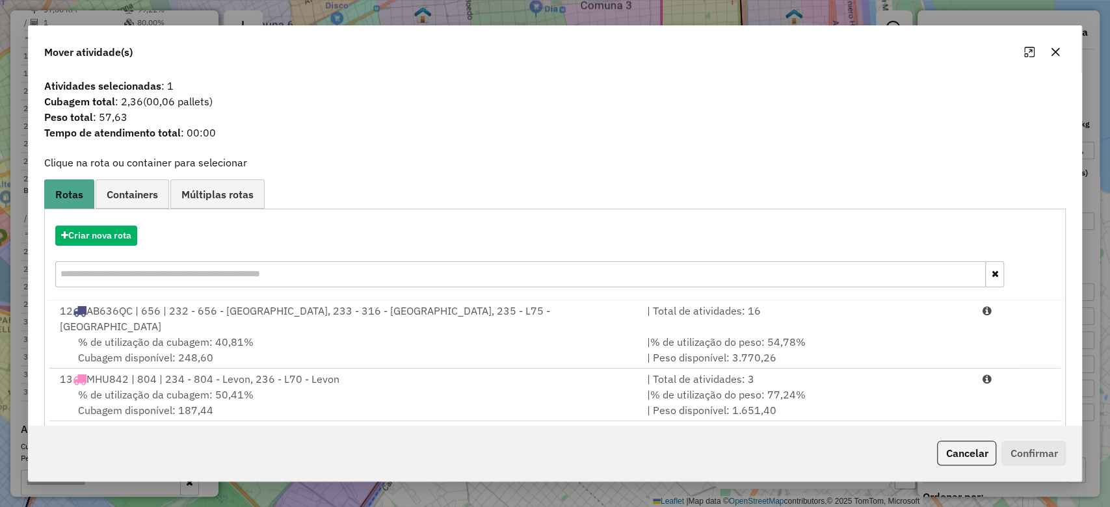
drag, startPoint x: 1053, startPoint y: 55, endPoint x: 953, endPoint y: 220, distance: 193.3
click at [1055, 53] on icon "button" at bounding box center [1055, 52] width 8 height 8
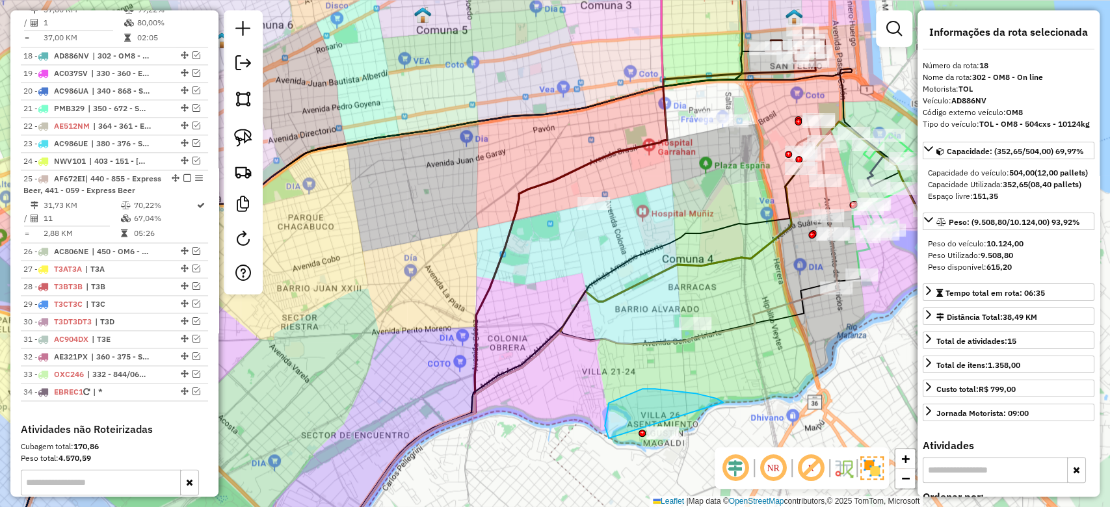
drag, startPoint x: 609, startPoint y: 403, endPoint x: 759, endPoint y: 374, distance: 152.9
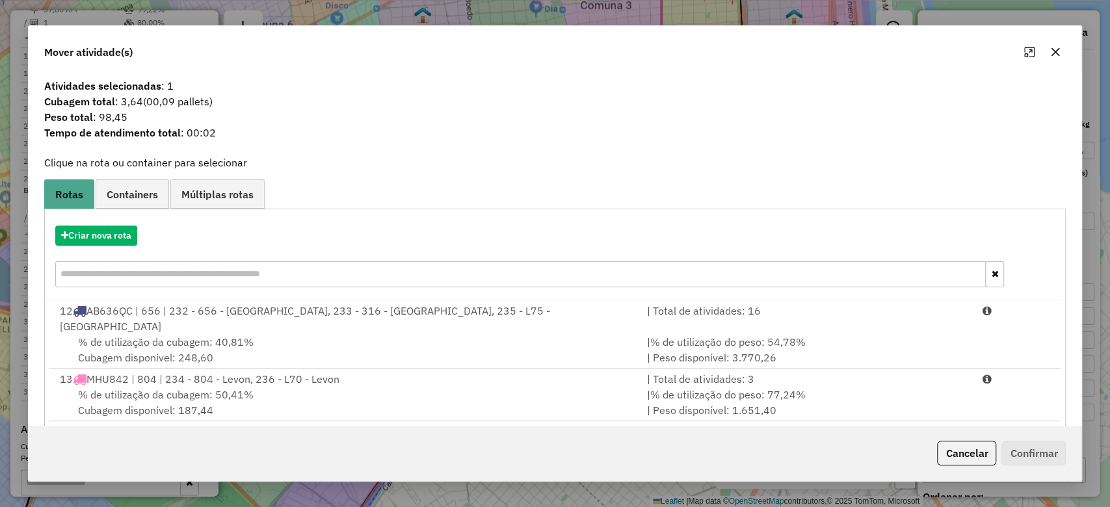
click at [1056, 46] on button "button" at bounding box center [1055, 52] width 21 height 21
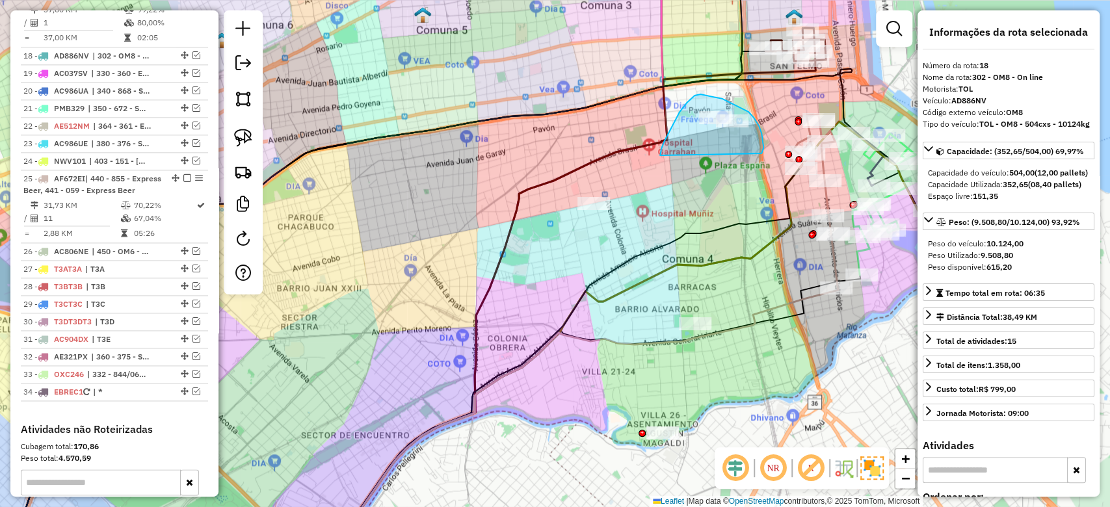
drag, startPoint x: 761, startPoint y: 133, endPoint x: 660, endPoint y: 157, distance: 104.2
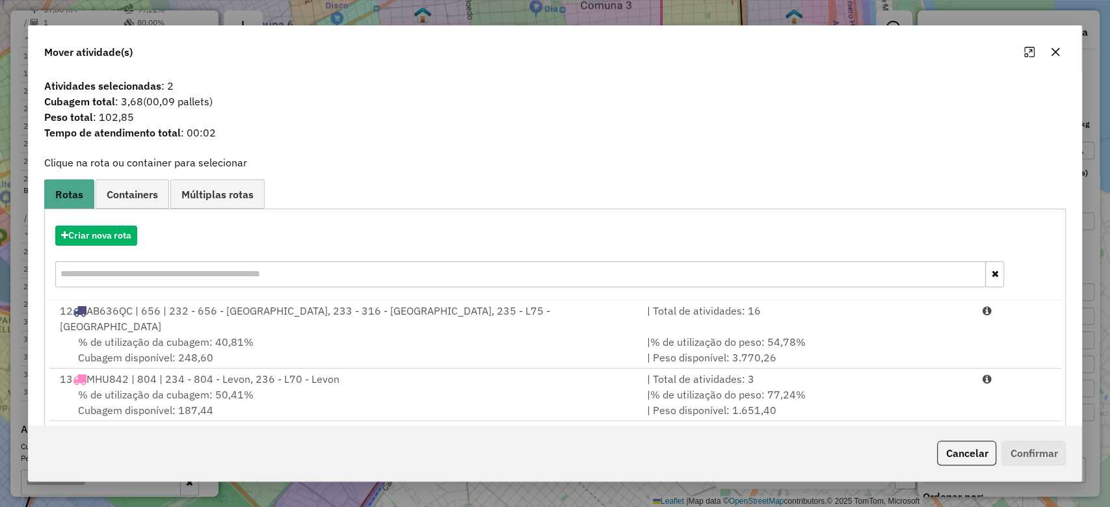
click at [1053, 53] on icon "button" at bounding box center [1055, 52] width 10 height 10
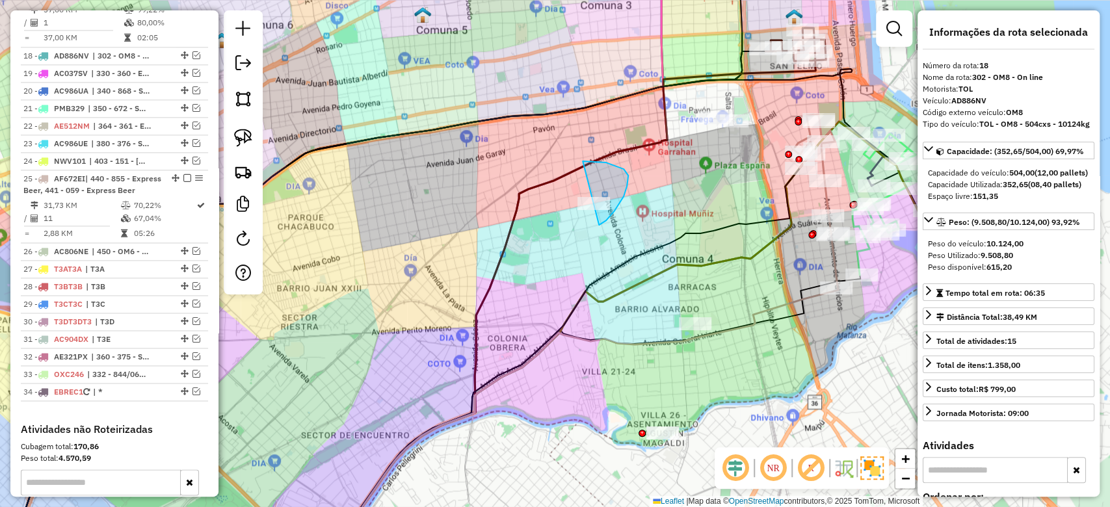
drag, startPoint x: 614, startPoint y: 211, endPoint x: 497, endPoint y: 262, distance: 127.8
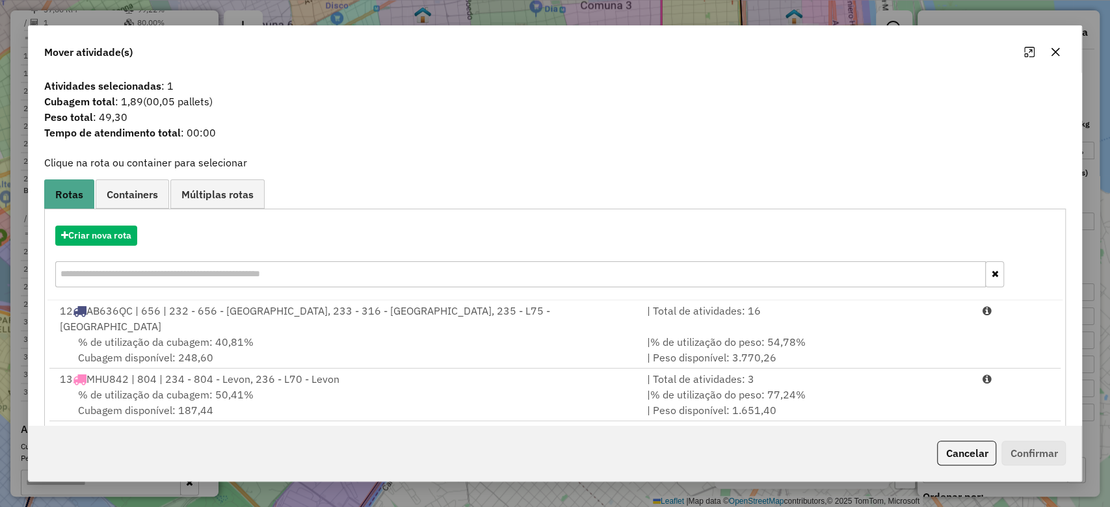
click at [1055, 51] on icon "button" at bounding box center [1055, 52] width 8 height 8
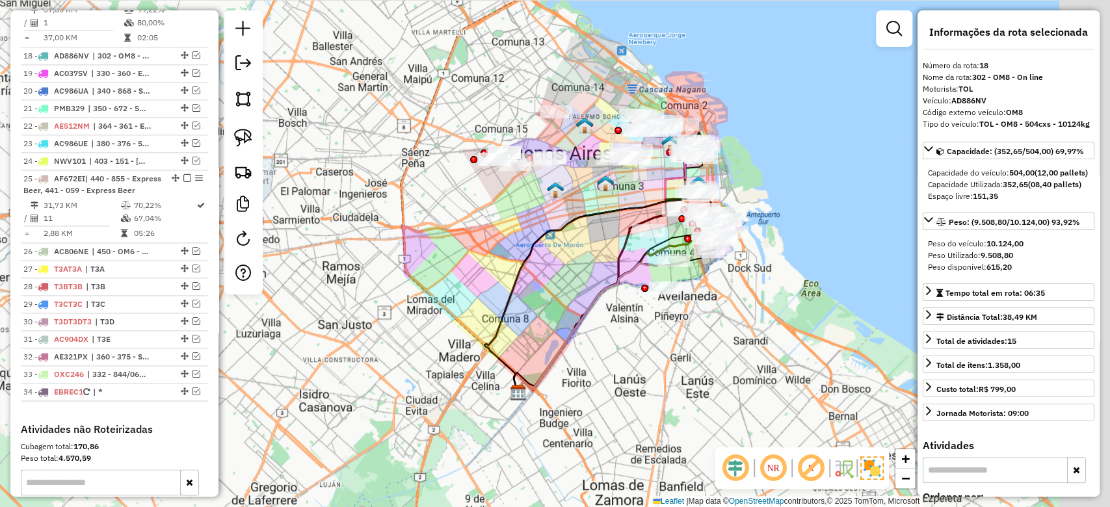
drag, startPoint x: 671, startPoint y: 235, endPoint x: 657, endPoint y: 237, distance: 14.4
click at [657, 237] on icon at bounding box center [607, 308] width 186 height 172
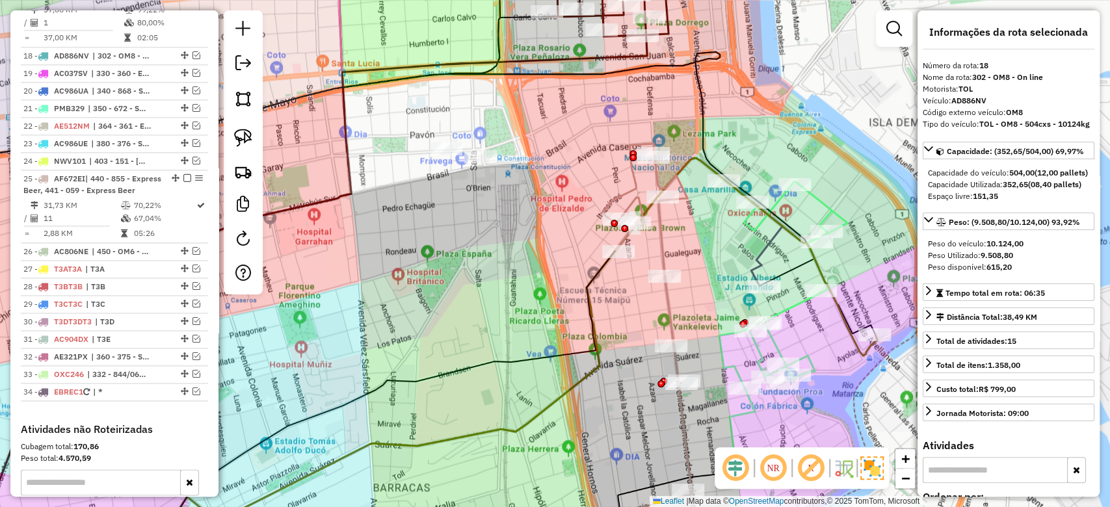
drag, startPoint x: 750, startPoint y: 100, endPoint x: 733, endPoint y: 309, distance: 210.0
click at [739, 330] on div "Janela de atendimento Grade de atendimento Capacidade Transportadoras Veículos …" at bounding box center [555, 253] width 1110 height 507
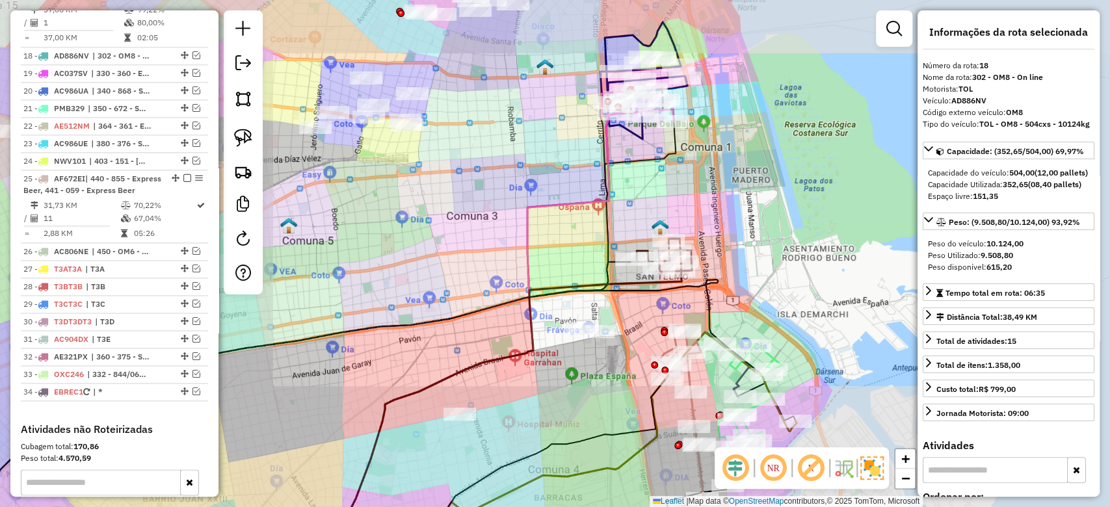
drag, startPoint x: 726, startPoint y: 183, endPoint x: 710, endPoint y: 228, distance: 47.7
click at [735, 272] on div "Janela de atendimento Grade de atendimento Capacidade Transportadoras Veículos …" at bounding box center [555, 253] width 1110 height 507
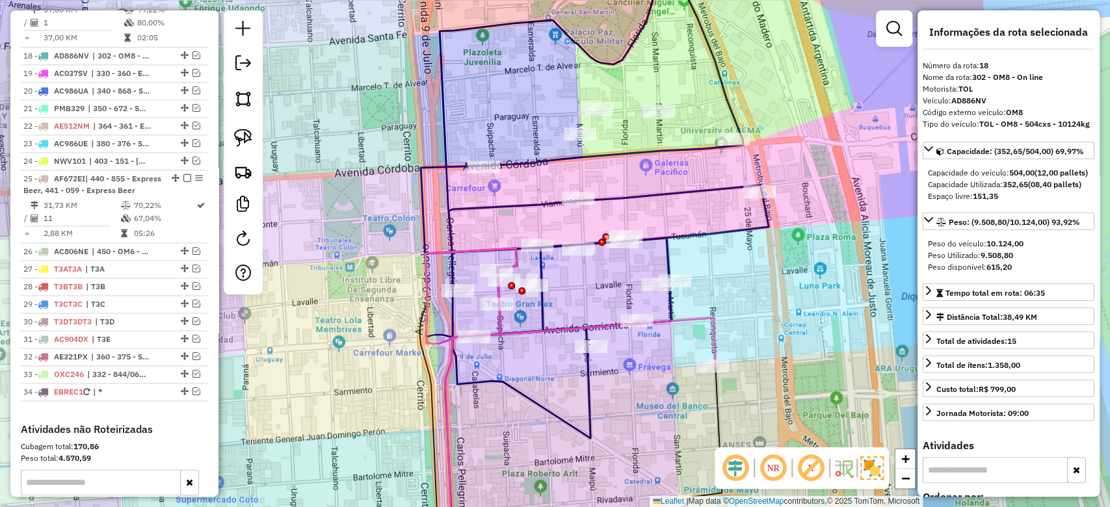
click at [678, 63] on div "Janela de atendimento Grade de atendimento Capacidade Transportadoras Veículos …" at bounding box center [555, 253] width 1110 height 507
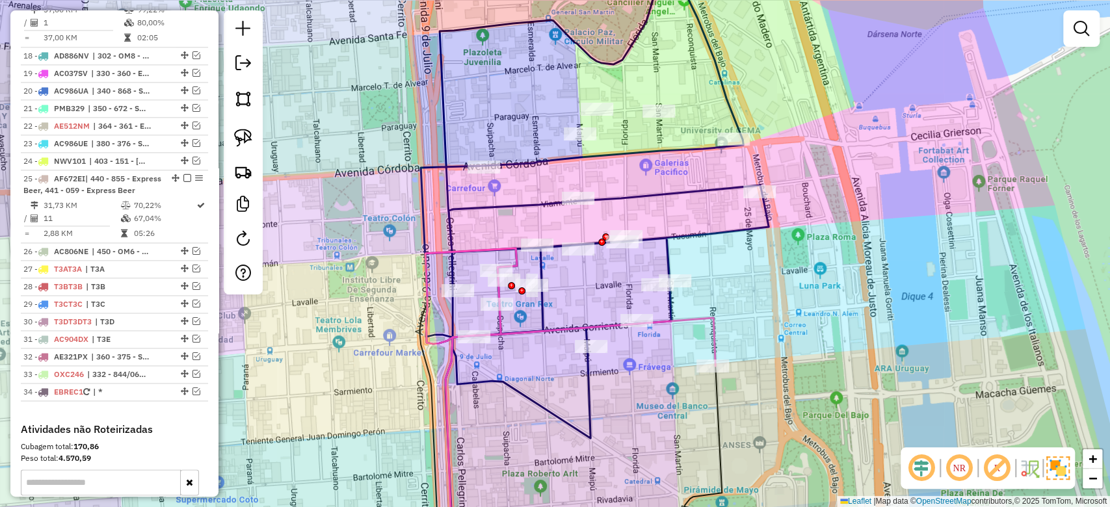
click at [651, 163] on div "Janela de atendimento Grade de atendimento Capacidade Transportadoras Veículos …" at bounding box center [555, 253] width 1110 height 507
click at [648, 151] on icon at bounding box center [595, 203] width 348 height 470
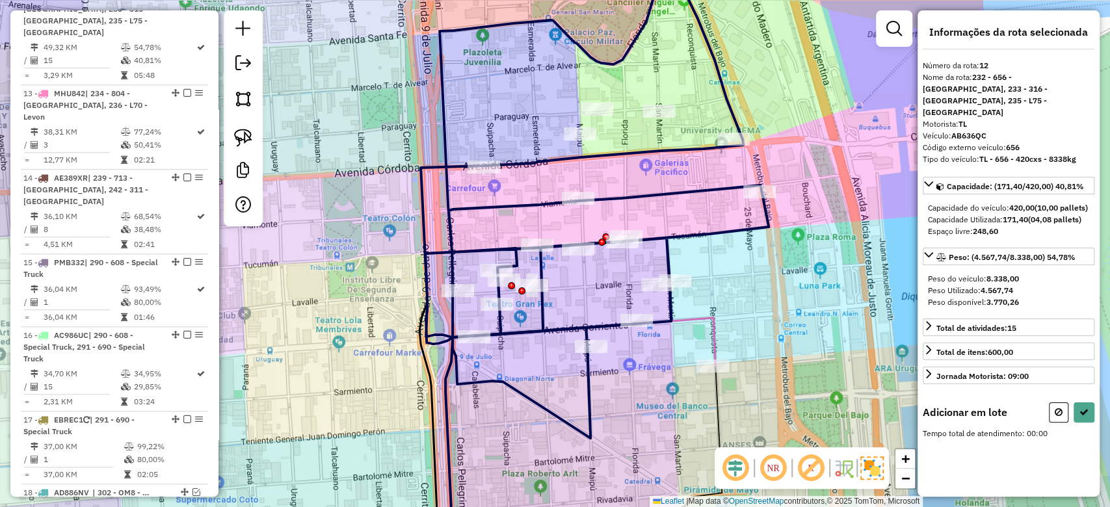
scroll to position [703, 0]
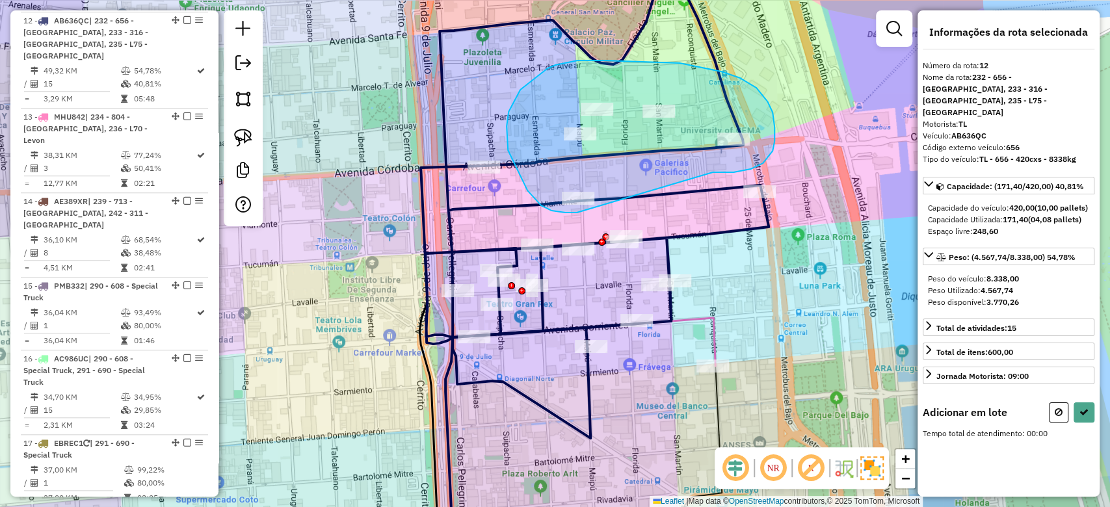
drag, startPoint x: 756, startPoint y: 88, endPoint x: 607, endPoint y: 213, distance: 194.3
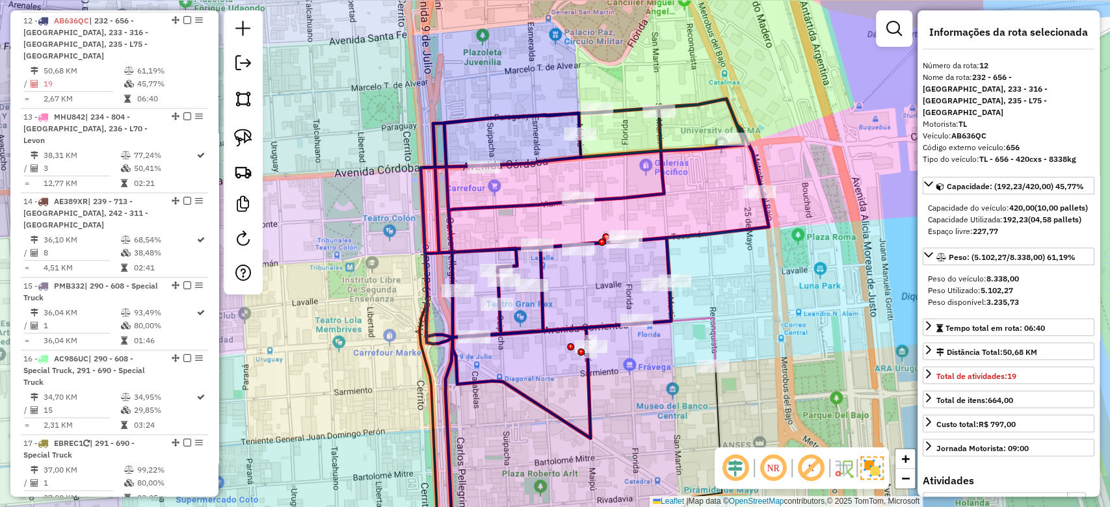
click at [629, 126] on div "Janela de atendimento Grade de atendimento Capacidade Transportadoras Veículos …" at bounding box center [555, 253] width 1110 height 507
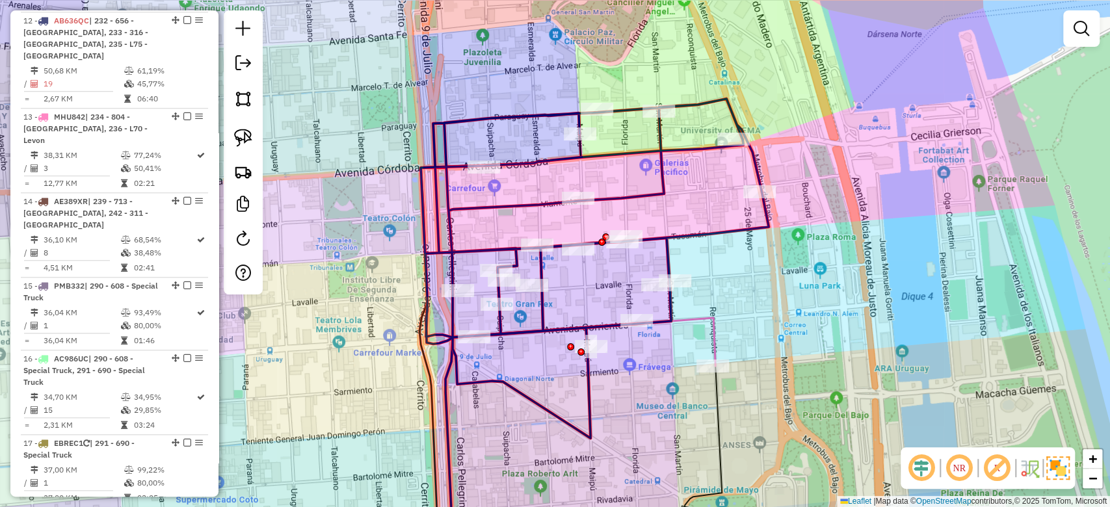
click at [629, 151] on icon at bounding box center [595, 268] width 348 height 339
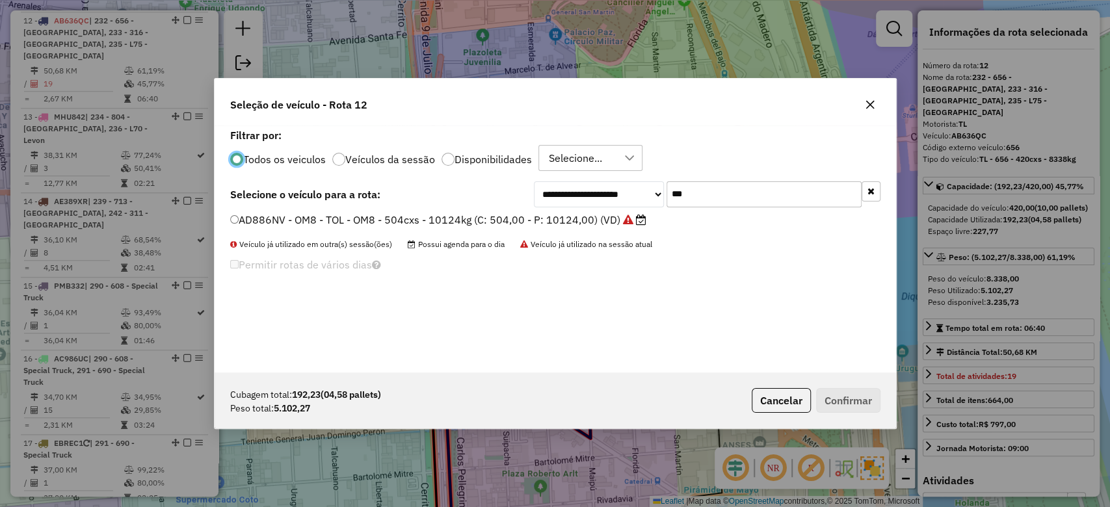
scroll to position [7, 4]
drag, startPoint x: 713, startPoint y: 189, endPoint x: 631, endPoint y: 183, distance: 81.4
click at [635, 183] on div "**********" at bounding box center [707, 194] width 347 height 26
type input "***"
click at [544, 222] on label "PIY816 - L69 - TL - L69 - 420Cx - 8414Kg (C: 420,00 - P: 8414,00) (VD)" at bounding box center [410, 220] width 361 height 16
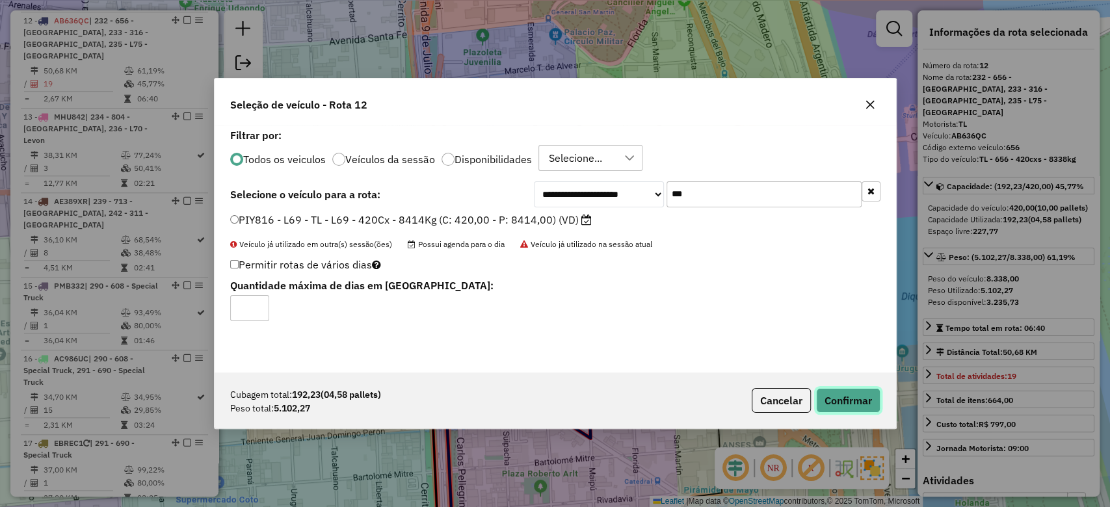
click at [842, 400] on button "Confirmar" at bounding box center [848, 400] width 64 height 25
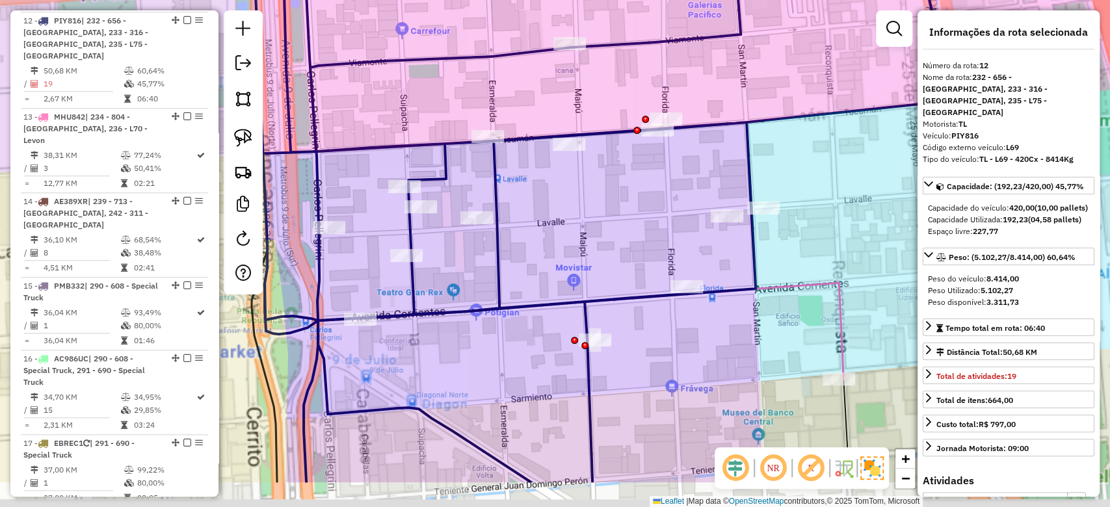
drag, startPoint x: 603, startPoint y: 228, endPoint x: 599, endPoint y: 207, distance: 21.8
click at [601, 207] on div "Janela de atendimento Grade de atendimento Capacidade Transportadoras Veículos …" at bounding box center [555, 253] width 1110 height 507
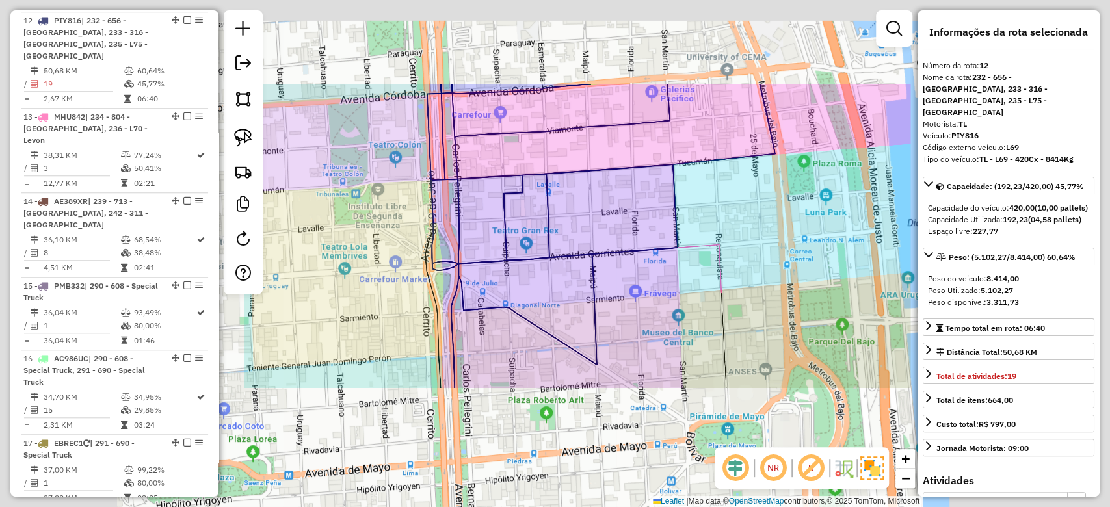
click at [733, 324] on div "Janela de atendimento Grade de atendimento Capacidade Transportadoras Veículos …" at bounding box center [555, 253] width 1110 height 507
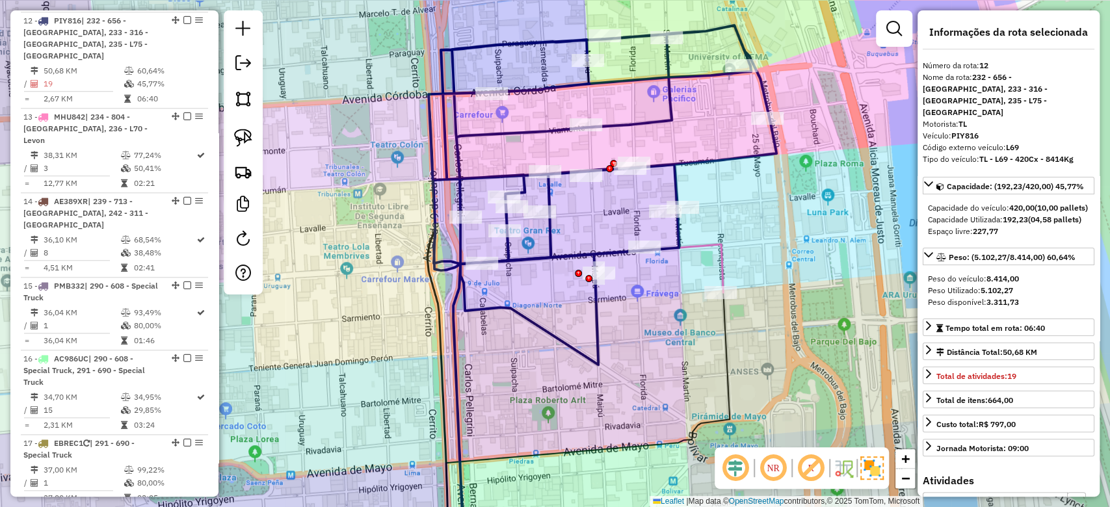
click at [718, 263] on icon at bounding box center [578, 234] width 290 height 118
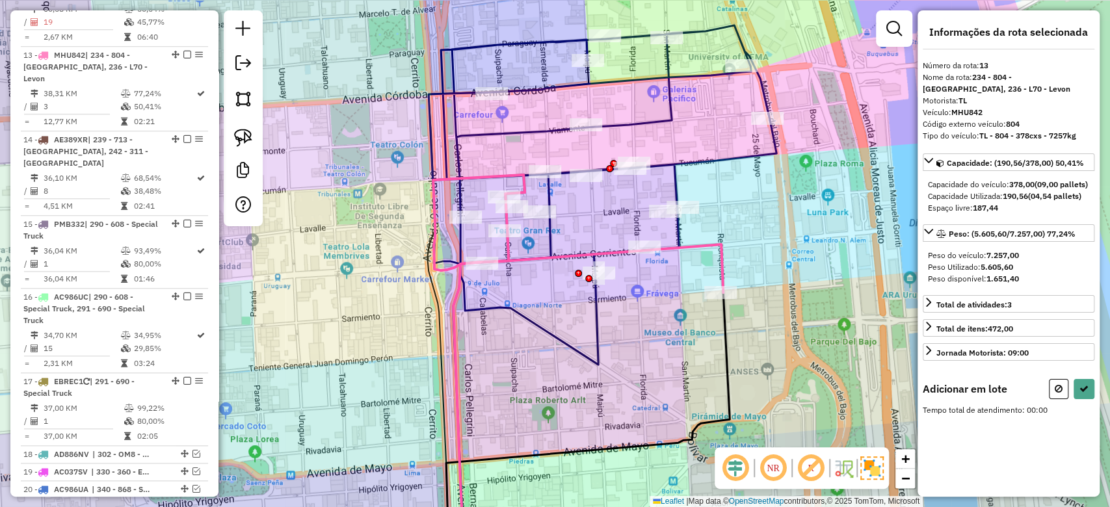
scroll to position [776, 0]
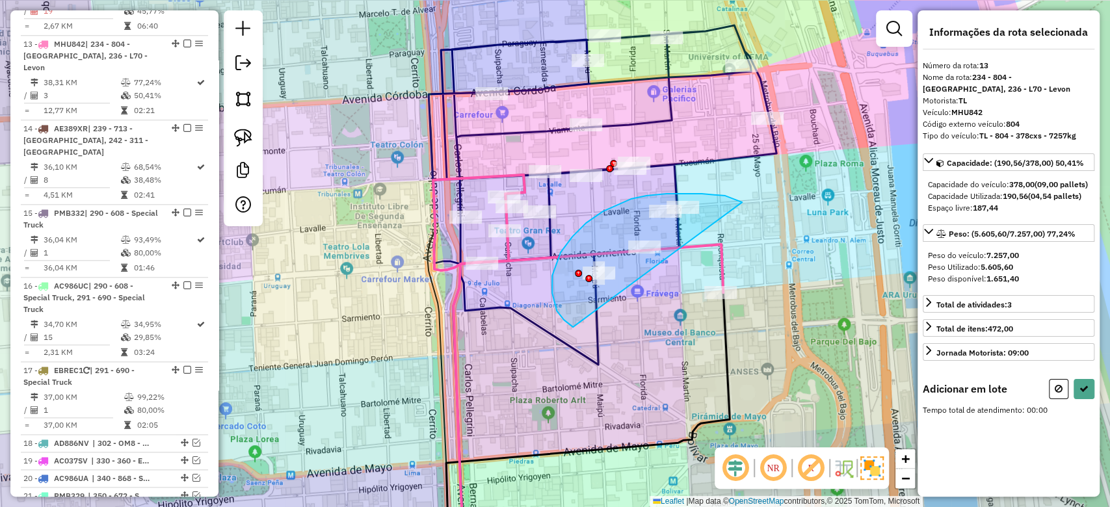
click at [727, 289] on div "Janela de atendimento Grade de atendimento Capacidade Transportadoras Veículos …" at bounding box center [555, 253] width 1110 height 507
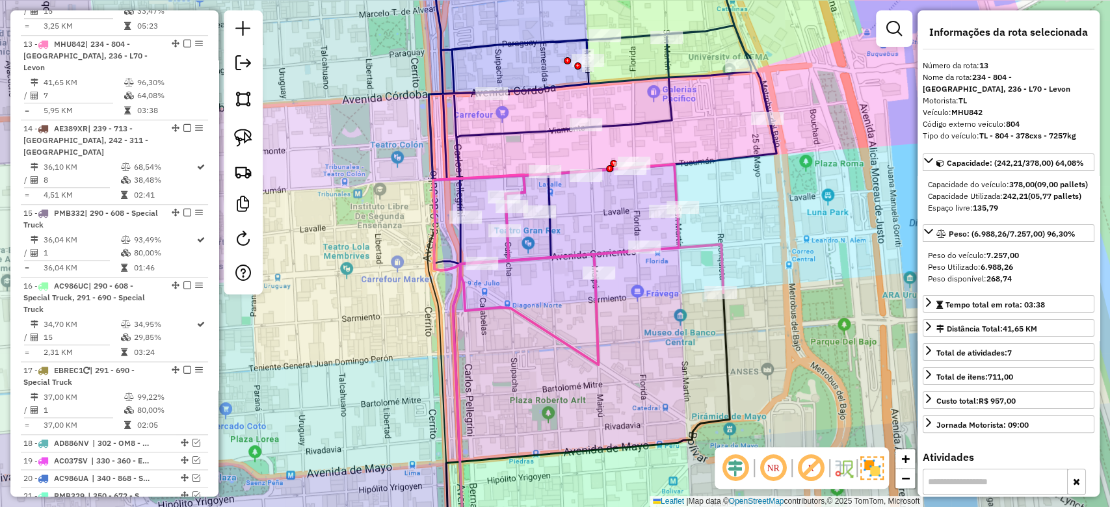
click at [666, 142] on div "Janela de atendimento Grade de atendimento Capacidade Transportadoras Veículos …" at bounding box center [555, 253] width 1110 height 507
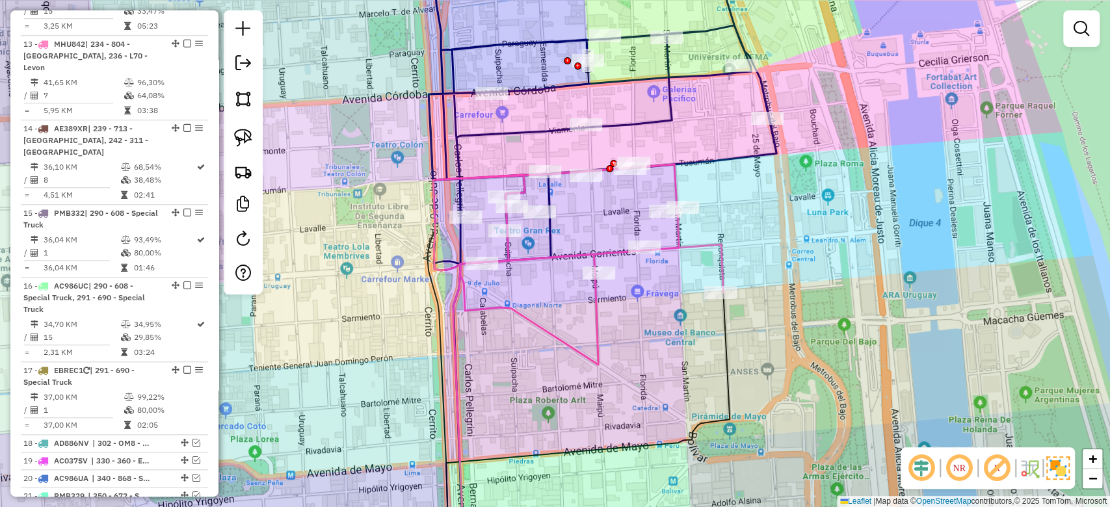
click at [655, 120] on icon at bounding box center [602, 109] width 348 height 321
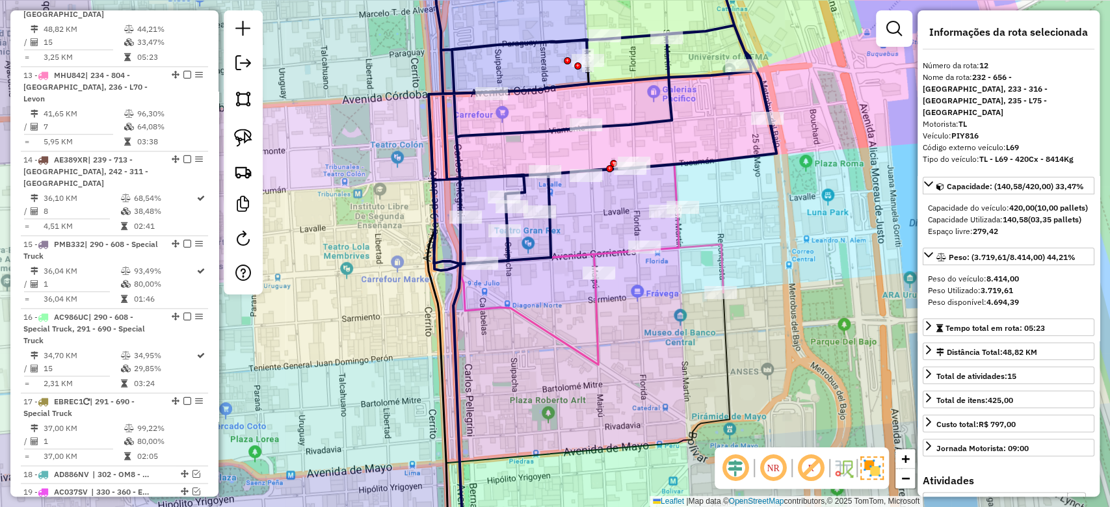
scroll to position [703, 0]
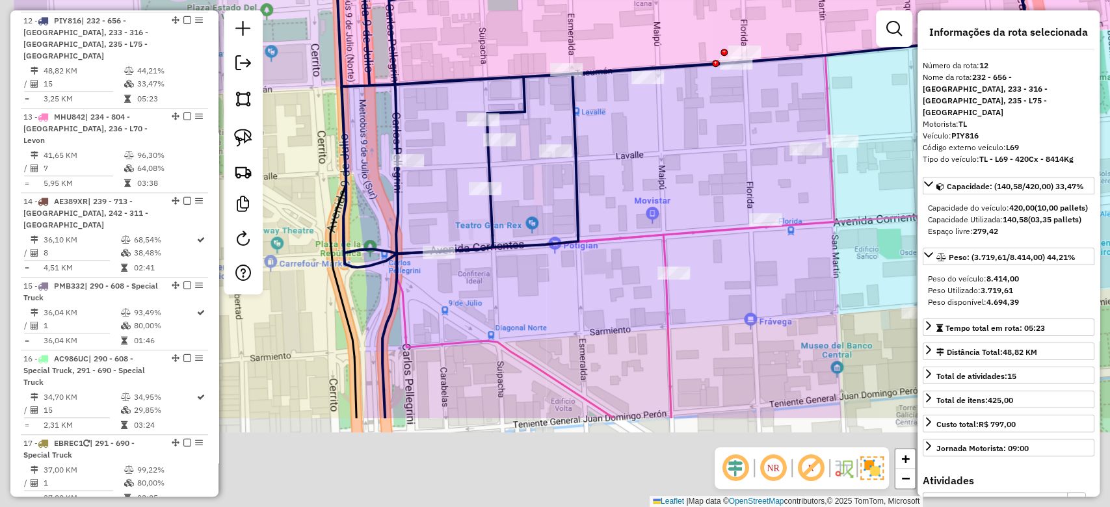
drag, startPoint x: 599, startPoint y: 247, endPoint x: 687, endPoint y: 159, distance: 124.1
click at [683, 166] on div "Janela de atendimento Grade de atendimento Capacidade Transportadoras Veículos …" at bounding box center [555, 253] width 1110 height 507
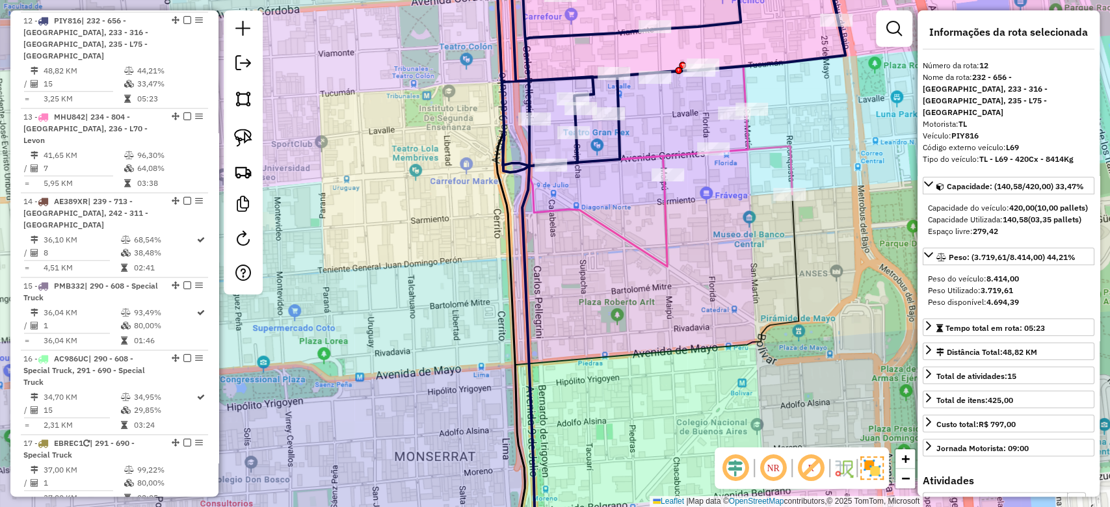
drag, startPoint x: 733, startPoint y: 298, endPoint x: 677, endPoint y: 185, distance: 126.5
click at [687, 195] on div "Janela de atendimento Grade de atendimento Capacidade Transportadoras Veículos …" at bounding box center [555, 253] width 1110 height 507
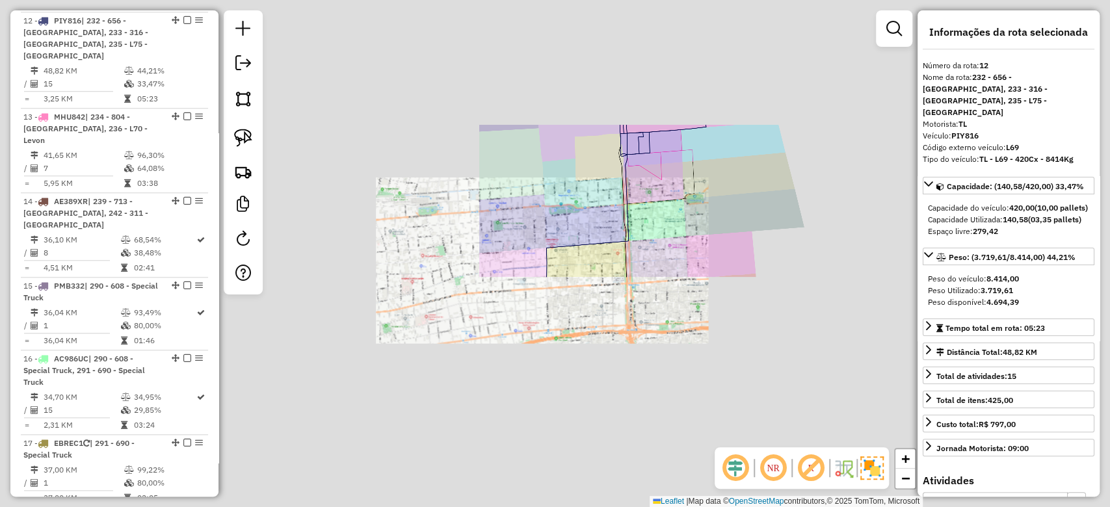
click at [676, 192] on icon at bounding box center [658, 220] width 71 height 116
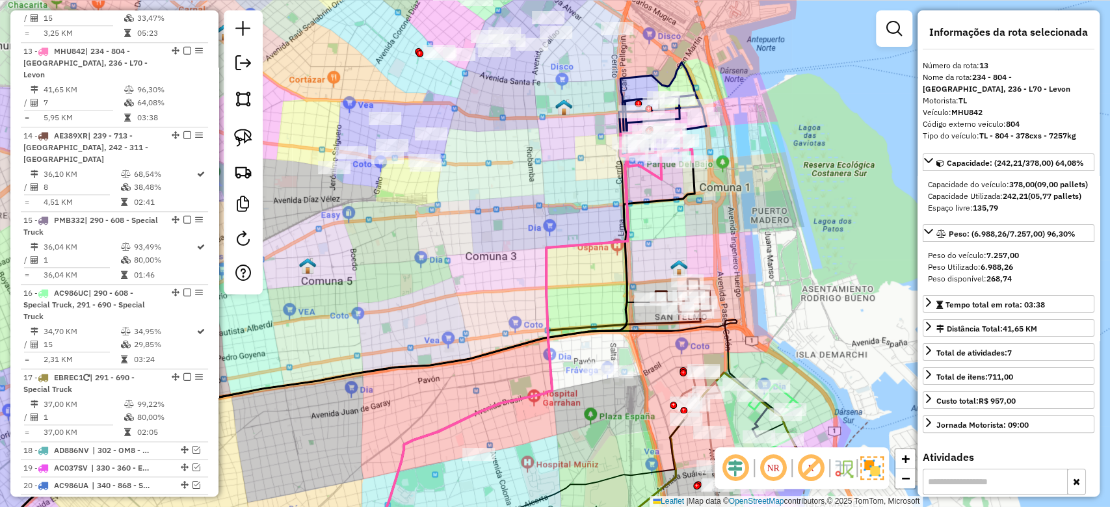
scroll to position [776, 0]
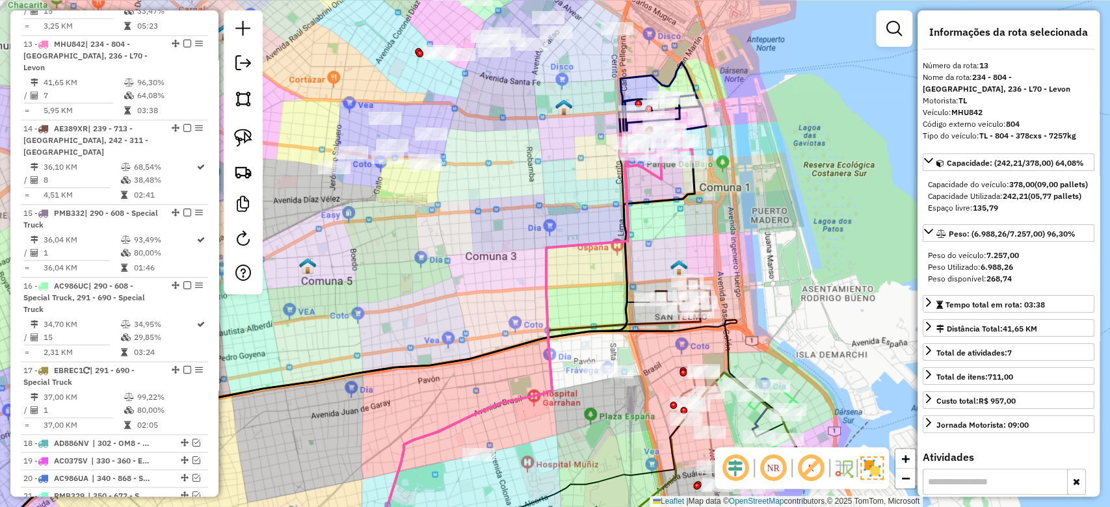
click at [662, 177] on icon at bounding box center [656, 154] width 72 height 50
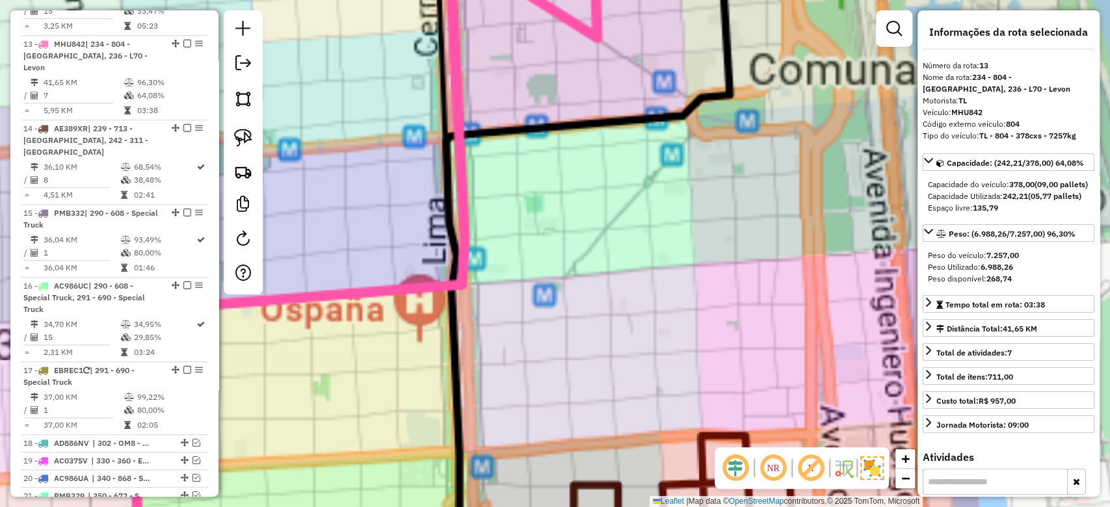
click at [692, 239] on div "Janela de atendimento Grade de atendimento Capacidade Transportadoras Veículos …" at bounding box center [555, 253] width 1110 height 507
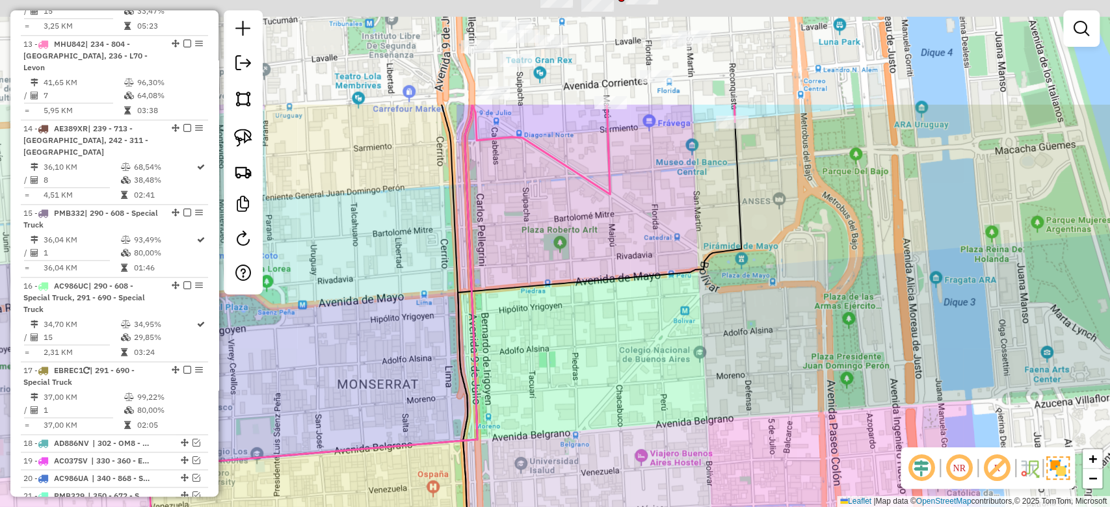
click at [678, 345] on div "Janela de atendimento Grade de atendimento Capacidade Transportadoras Veículos …" at bounding box center [555, 253] width 1110 height 507
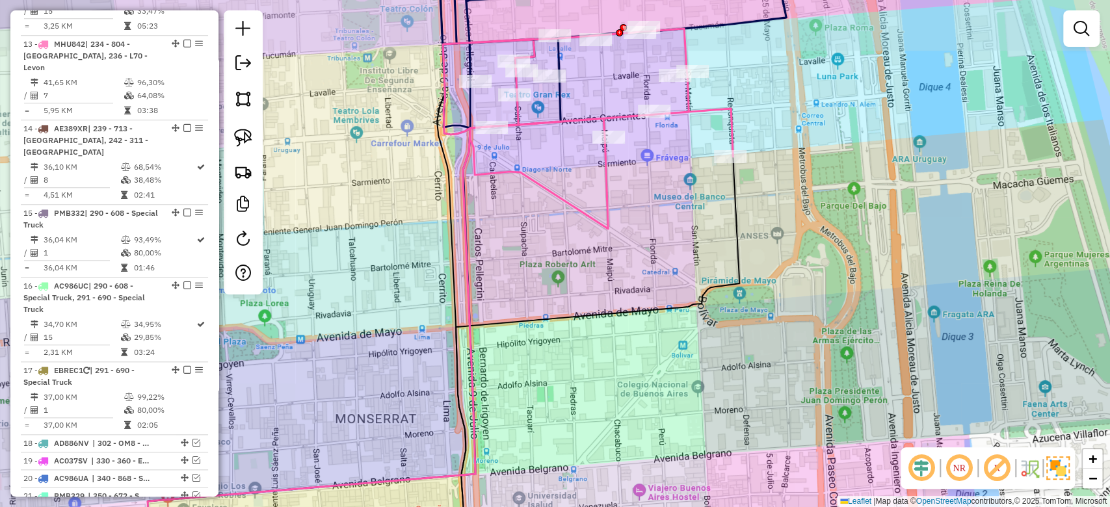
drag, startPoint x: 673, startPoint y: 204, endPoint x: 685, endPoint y: 415, distance: 211.0
click at [685, 415] on div "Janela de atendimento Grade de atendimento Capacidade Transportadoras Veículos …" at bounding box center [555, 253] width 1110 height 507
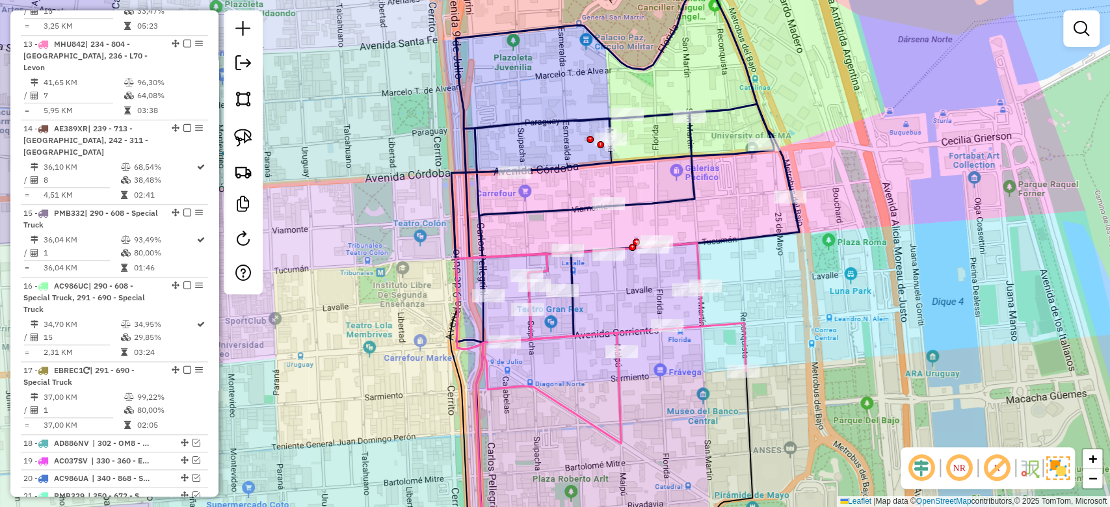
click at [697, 182] on icon at bounding box center [625, 161] width 348 height 376
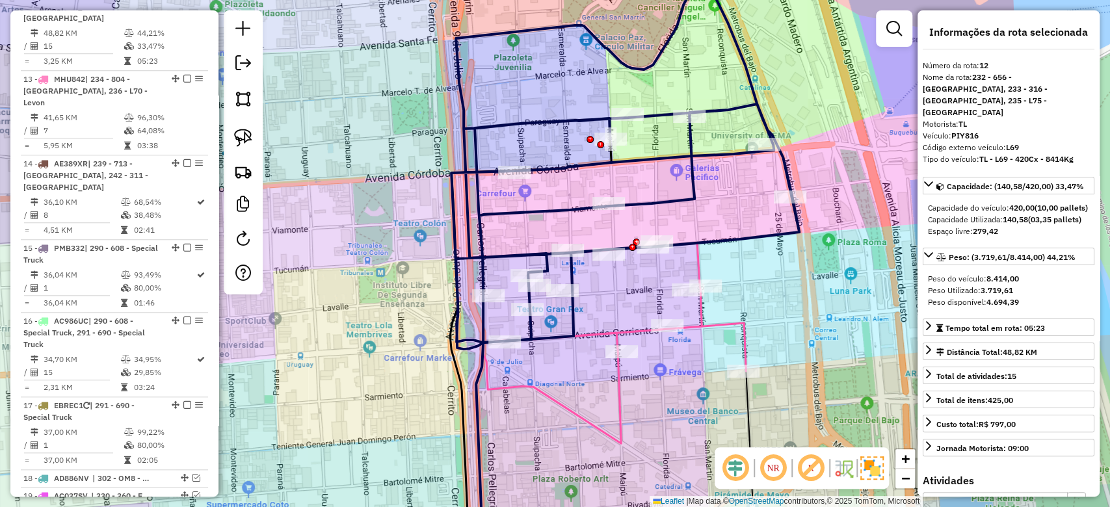
scroll to position [703, 0]
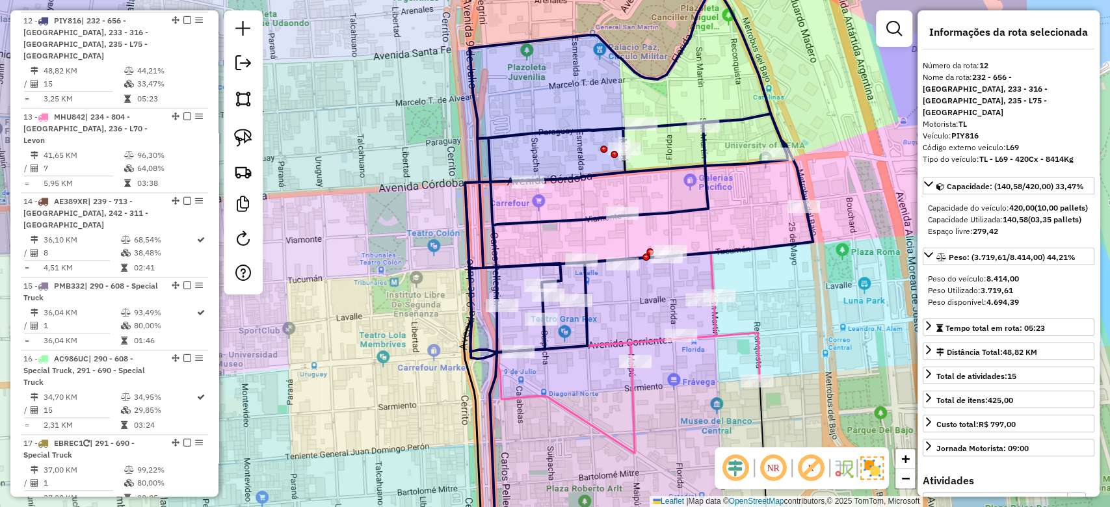
drag, startPoint x: 733, startPoint y: 199, endPoint x: 740, endPoint y: 202, distance: 8.5
click at [741, 202] on div "Janela de atendimento Grade de atendimento Capacidade Transportadoras Veículos …" at bounding box center [555, 253] width 1110 height 507
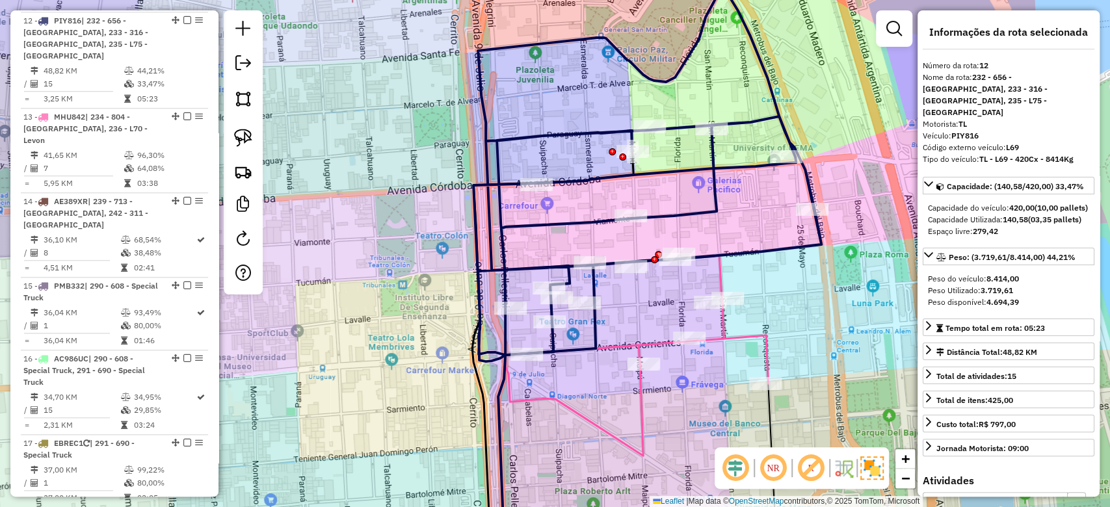
click at [661, 345] on icon at bounding box center [623, 355] width 290 height 200
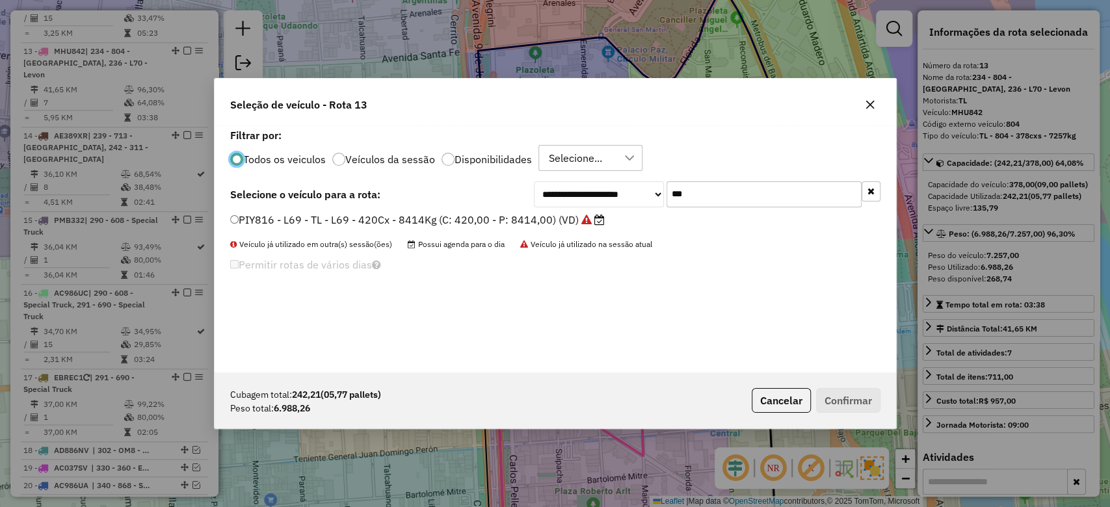
scroll to position [776, 0]
drag, startPoint x: 726, startPoint y: 192, endPoint x: 609, endPoint y: 185, distance: 117.2
click at [609, 186] on div "**********" at bounding box center [707, 194] width 347 height 26
type input "***"
click at [554, 222] on label "AB982KT - L72 - TL - L72 - 420cxs - 8698kg (C: 420,00 - P: 8698,00) (VD)" at bounding box center [416, 220] width 373 height 16
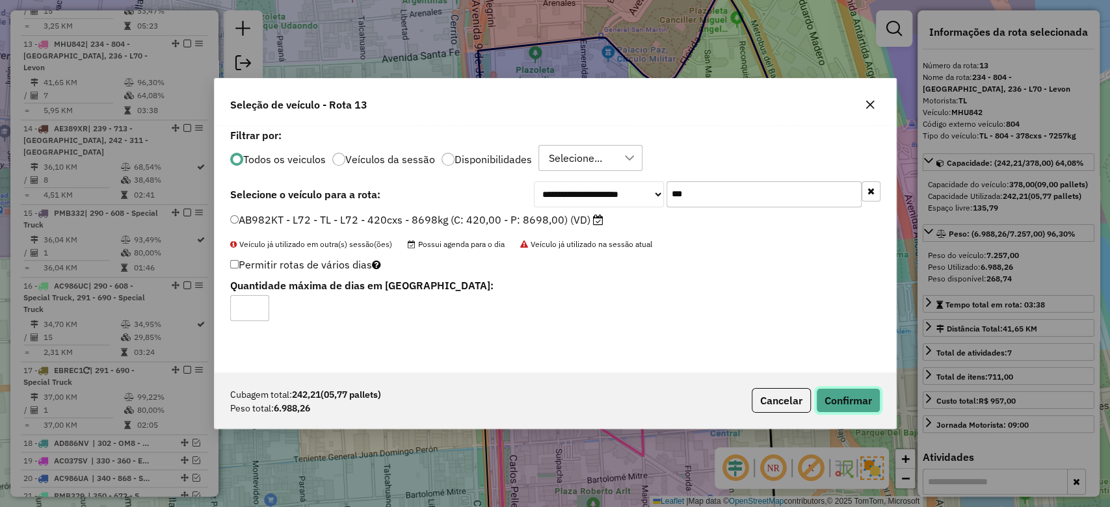
click at [844, 405] on button "Confirmar" at bounding box center [848, 400] width 64 height 25
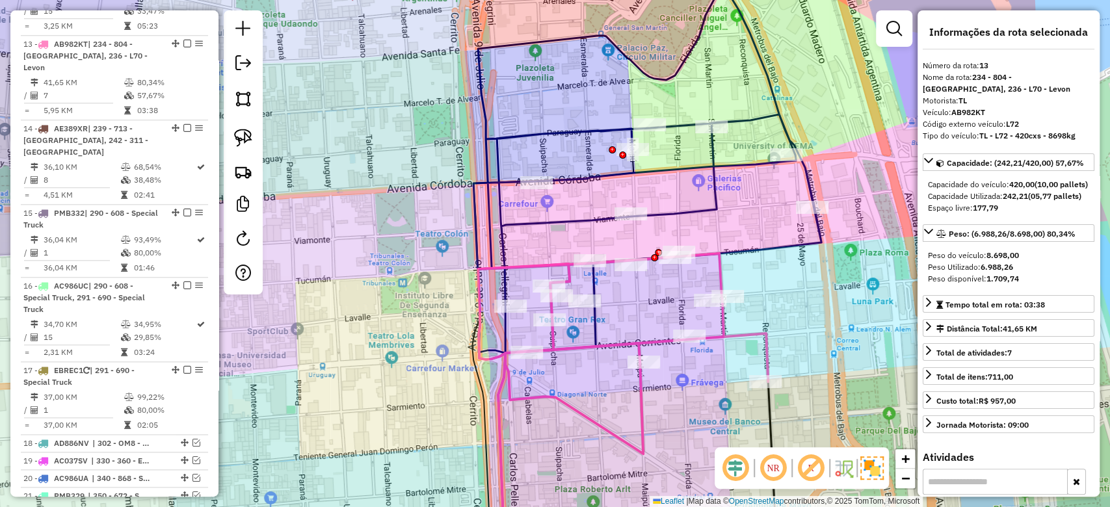
drag, startPoint x: 793, startPoint y: 302, endPoint x: 727, endPoint y: 133, distance: 181.9
click at [728, 135] on div "Janela de atendimento Grade de atendimento Capacidade Transportadoras Veículos …" at bounding box center [555, 253] width 1110 height 507
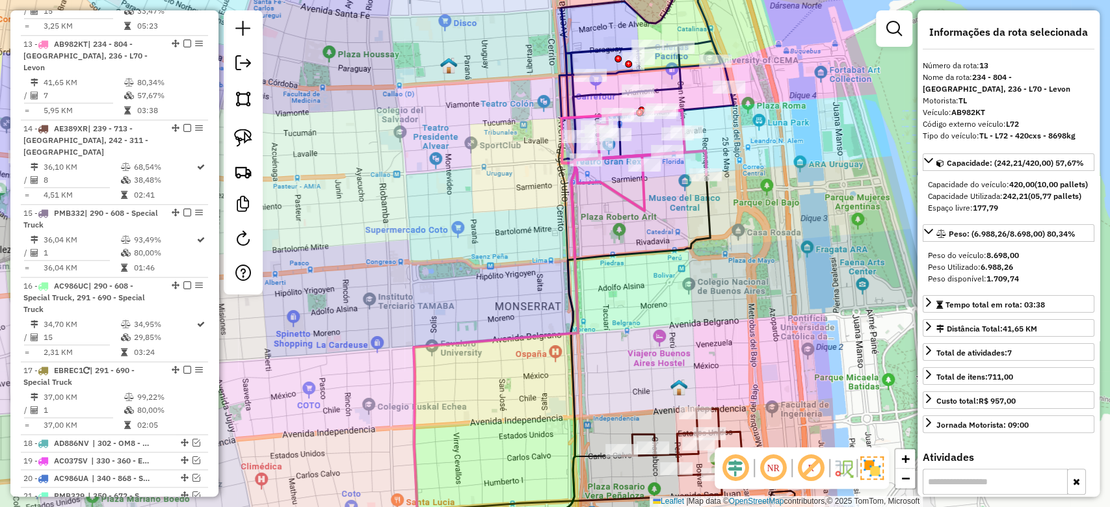
drag, startPoint x: 655, startPoint y: 197, endPoint x: 644, endPoint y: 196, distance: 10.4
click at [654, 196] on div "Janela de atendimento Grade de atendimento Capacidade Transportadoras Veículos …" at bounding box center [555, 253] width 1110 height 507
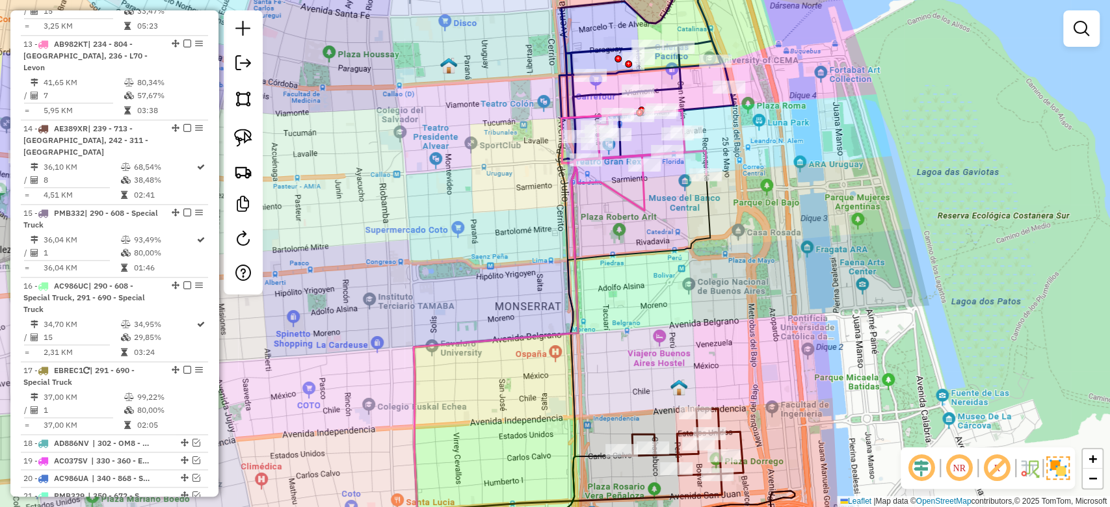
click at [641, 192] on icon at bounding box center [633, 161] width 145 height 100
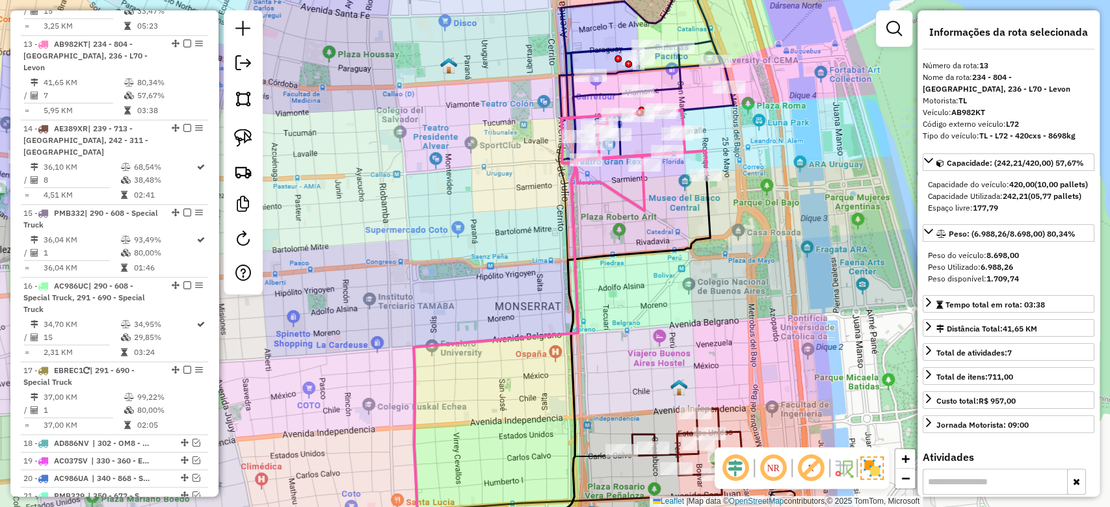
drag, startPoint x: 674, startPoint y: 242, endPoint x: 649, endPoint y: 155, distance: 89.8
click at [650, 155] on div "Janela de atendimento Grade de atendimento Capacidade Transportadoras Veículos …" at bounding box center [555, 253] width 1110 height 507
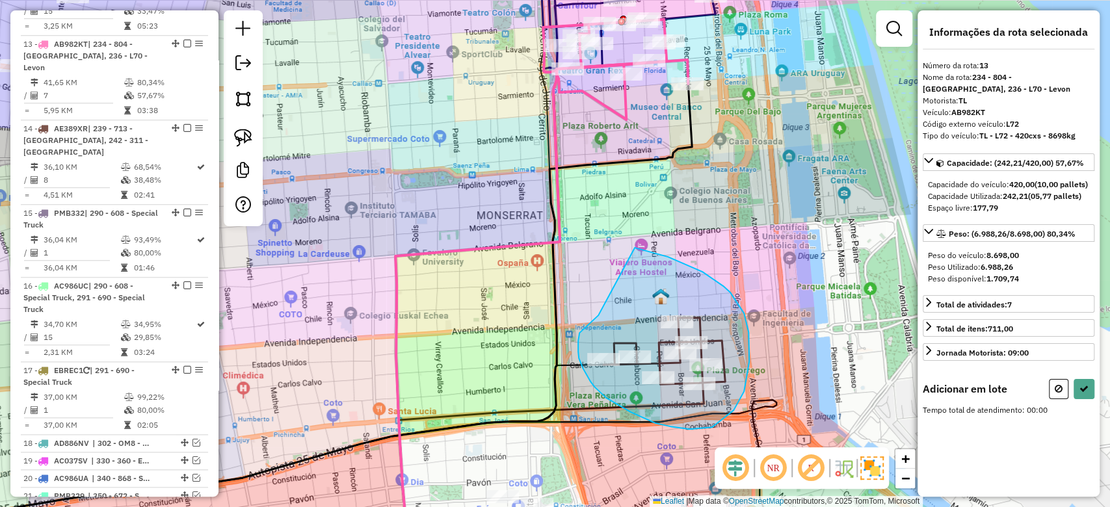
drag, startPoint x: 588, startPoint y: 324, endPoint x: 578, endPoint y: 241, distance: 83.8
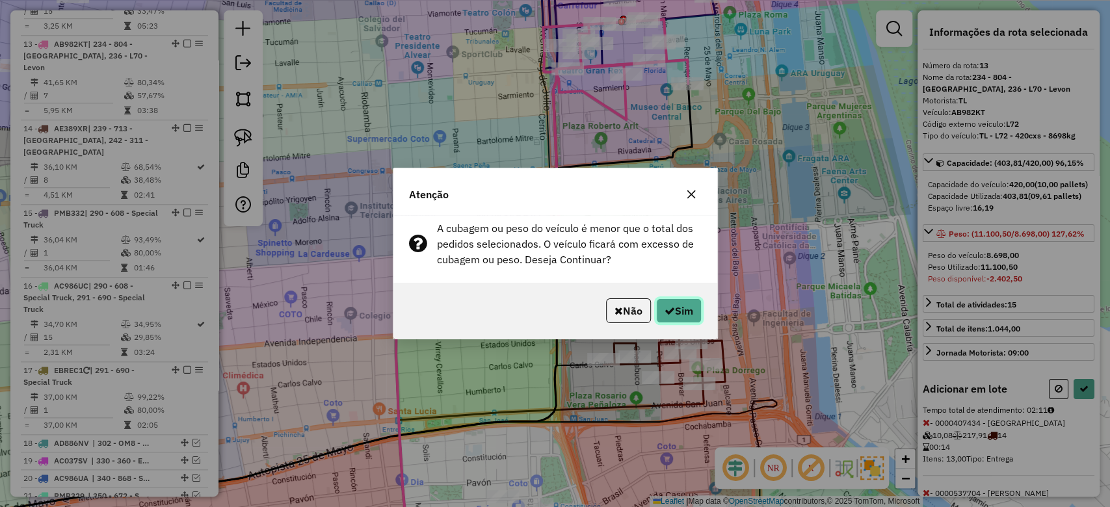
click at [684, 307] on button "Sim" at bounding box center [679, 310] width 46 height 25
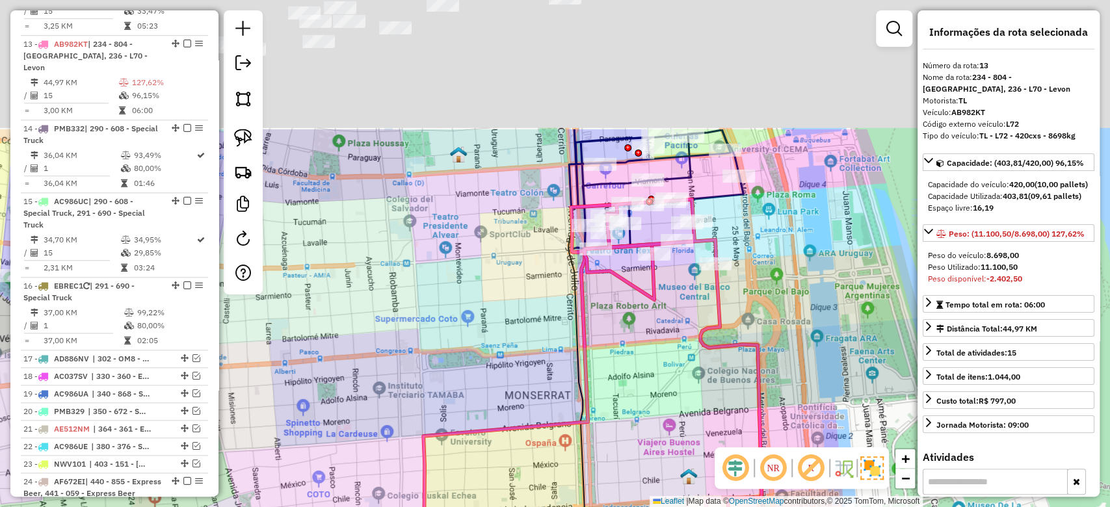
drag, startPoint x: 642, startPoint y: 166, endPoint x: 670, endPoint y: 345, distance: 181.6
click at [670, 345] on div "Janela de atendimento Grade de atendimento Capacidade Transportadoras Veículos …" at bounding box center [555, 253] width 1110 height 507
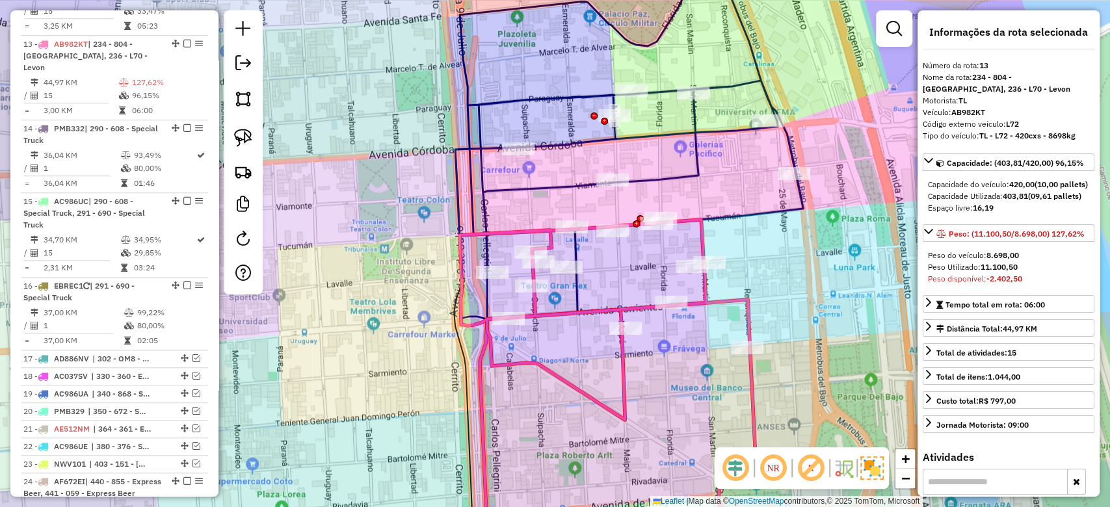
click at [711, 179] on div "Janela de atendimento Grade de atendimento Capacidade Transportadoras Veículos …" at bounding box center [555, 253] width 1110 height 507
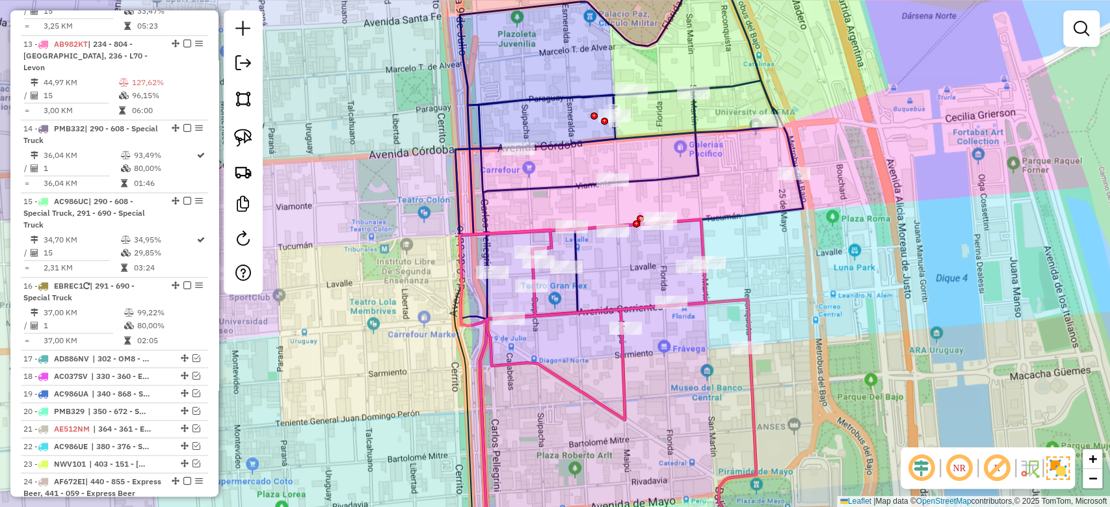
click at [701, 169] on icon at bounding box center [629, 138] width 348 height 376
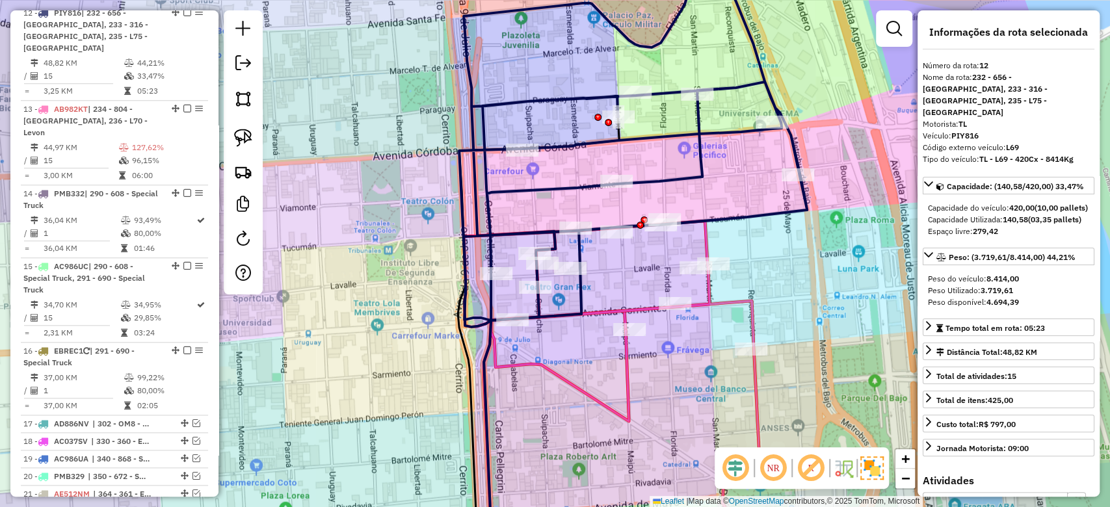
scroll to position [703, 0]
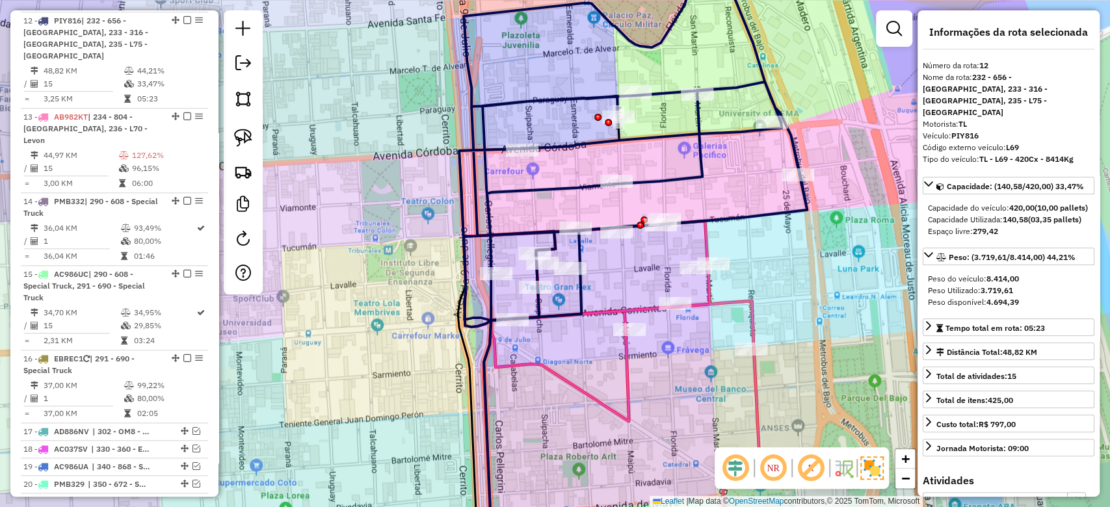
drag, startPoint x: 723, startPoint y: 199, endPoint x: 756, endPoint y: 174, distance: 41.3
click at [756, 174] on div "Janela de atendimento Grade de atendimento Capacidade Transportadoras Veículos …" at bounding box center [555, 253] width 1110 height 507
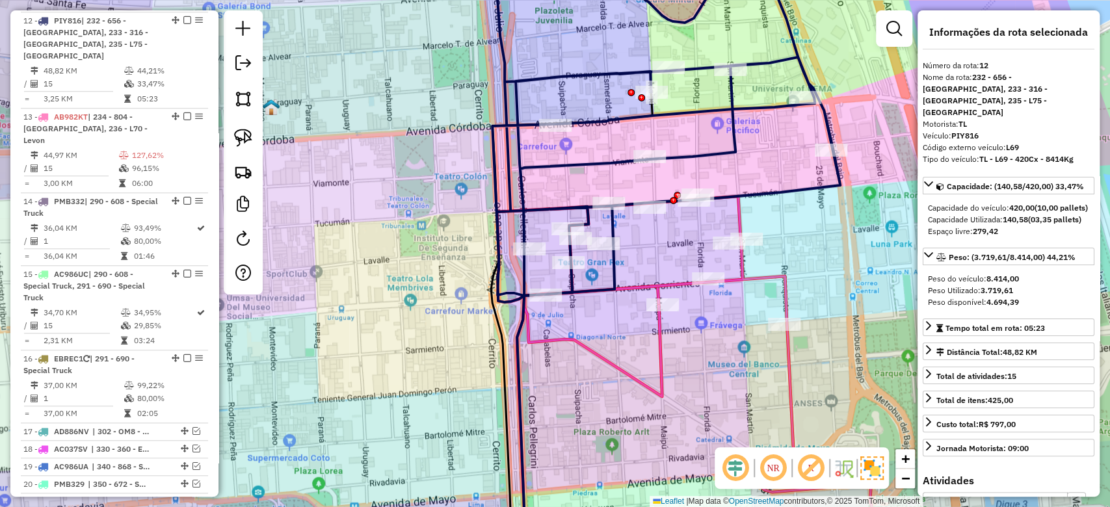
click at [671, 288] on icon at bounding box center [684, 376] width 374 height 361
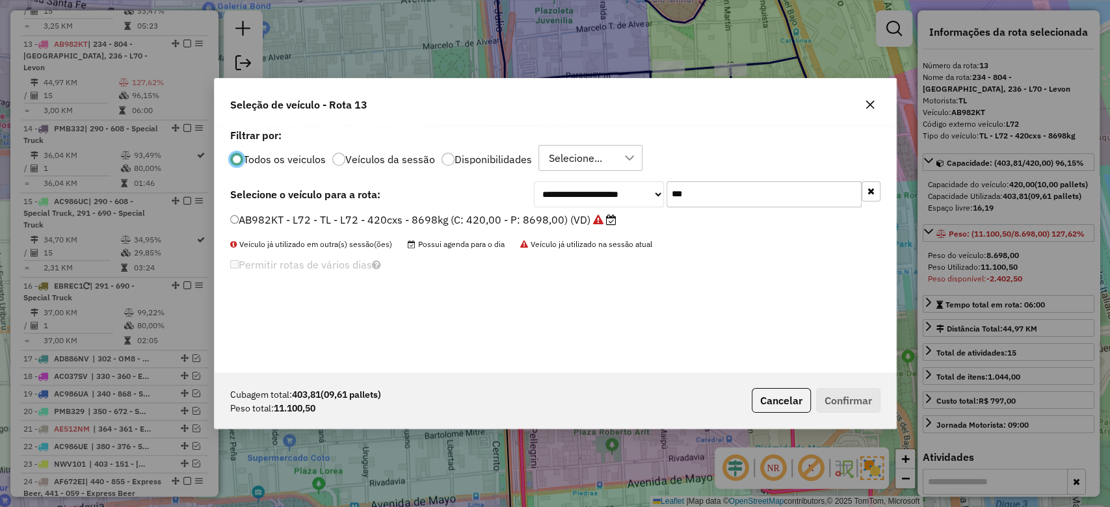
scroll to position [7, 4]
drag, startPoint x: 744, startPoint y: 198, endPoint x: 646, endPoint y: 179, distance: 99.8
click at [606, 176] on div "**********" at bounding box center [555, 248] width 681 height 247
click at [874, 105] on icon "button" at bounding box center [870, 104] width 10 height 10
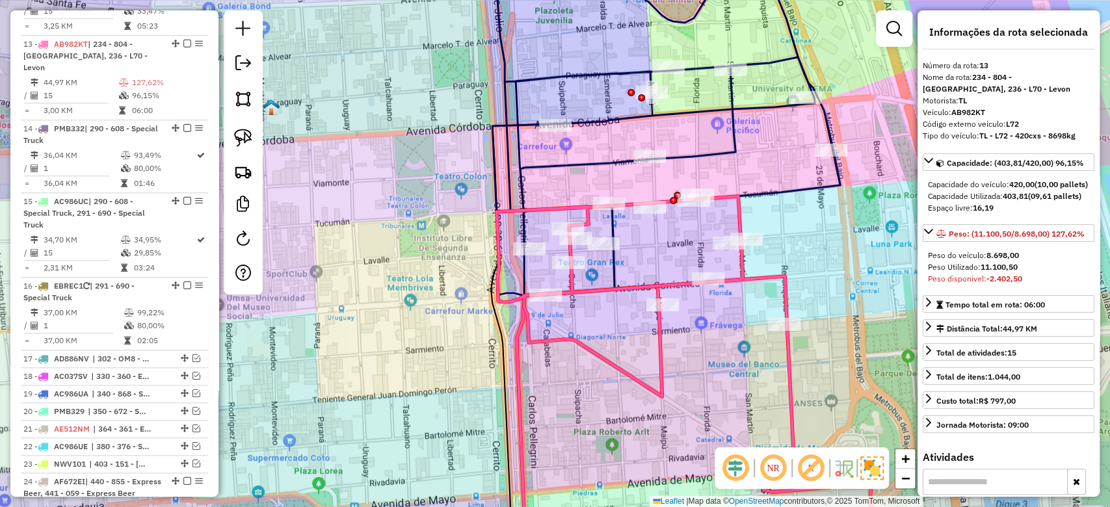
click at [671, 295] on div "Rota 13 - Placa AB982KT 0000425063 - Montbrison Janela de atendimento Grade de …" at bounding box center [555, 253] width 1110 height 507
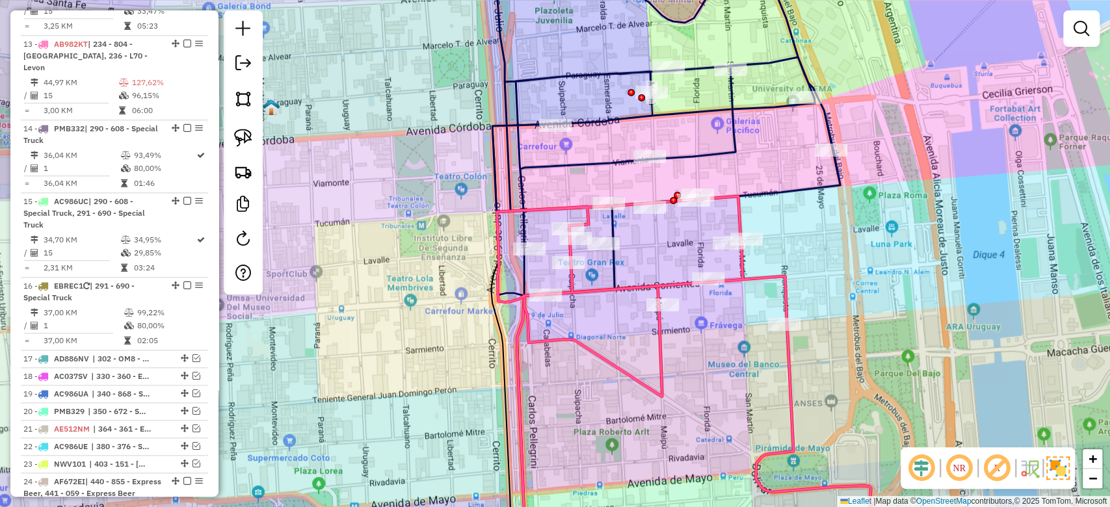
click at [673, 286] on hb-router-mapa "Informações da Sessão 1275014 - 13/09/2025 Criação: 12/09/2025 18:24 Depósito: …" at bounding box center [555, 253] width 1110 height 507
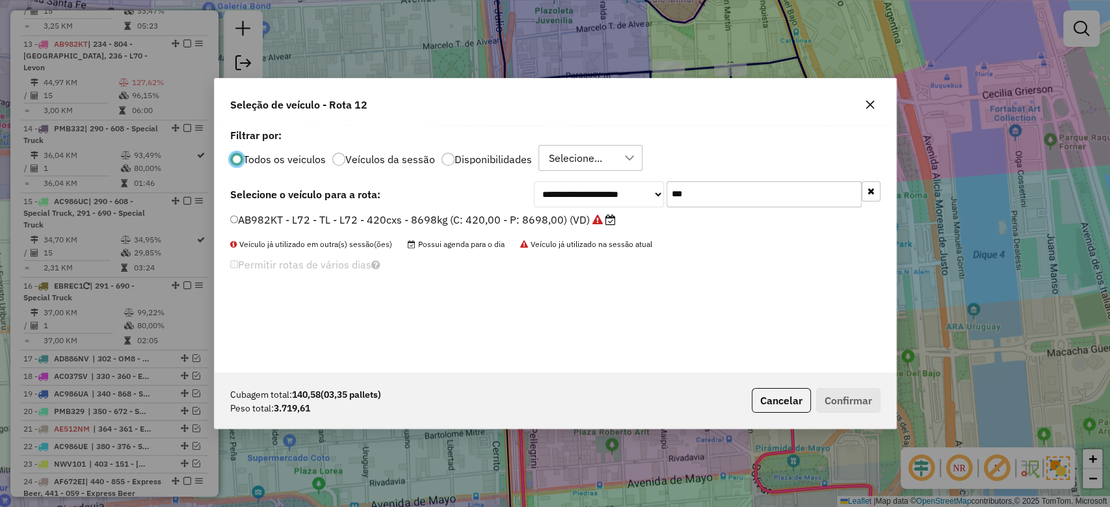
click at [359, 164] on p-radiobutton "Veículos da sessão" at bounding box center [383, 159] width 103 height 13
click at [359, 158] on label "Veículos da sessão" at bounding box center [390, 159] width 90 height 10
click at [870, 104] on icon "button" at bounding box center [870, 104] width 10 height 10
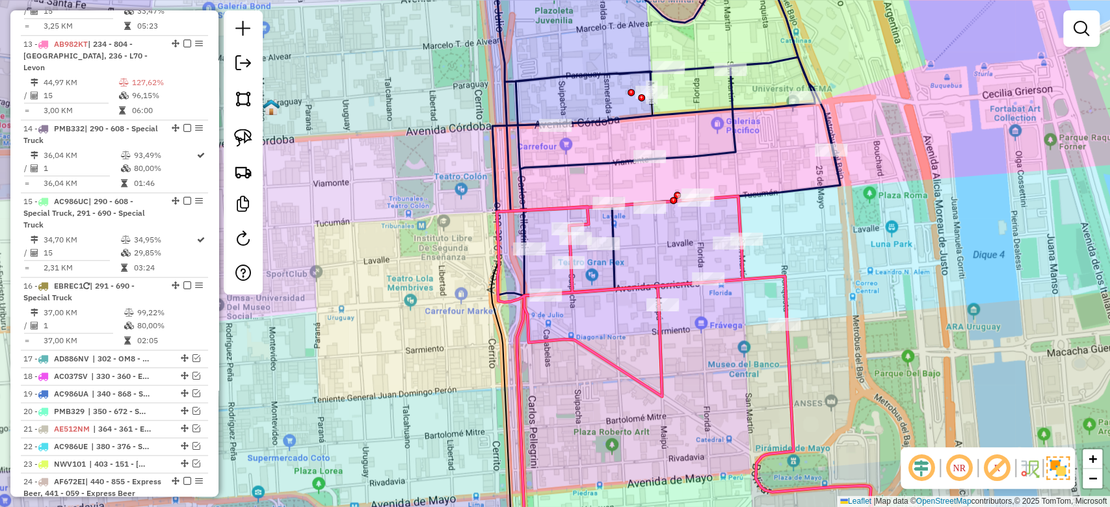
click at [752, 166] on div "Janela de atendimento Grade de atendimento Capacidade Transportadoras Veículos …" at bounding box center [555, 253] width 1110 height 507
click at [733, 153] on icon at bounding box center [666, 125] width 348 height 353
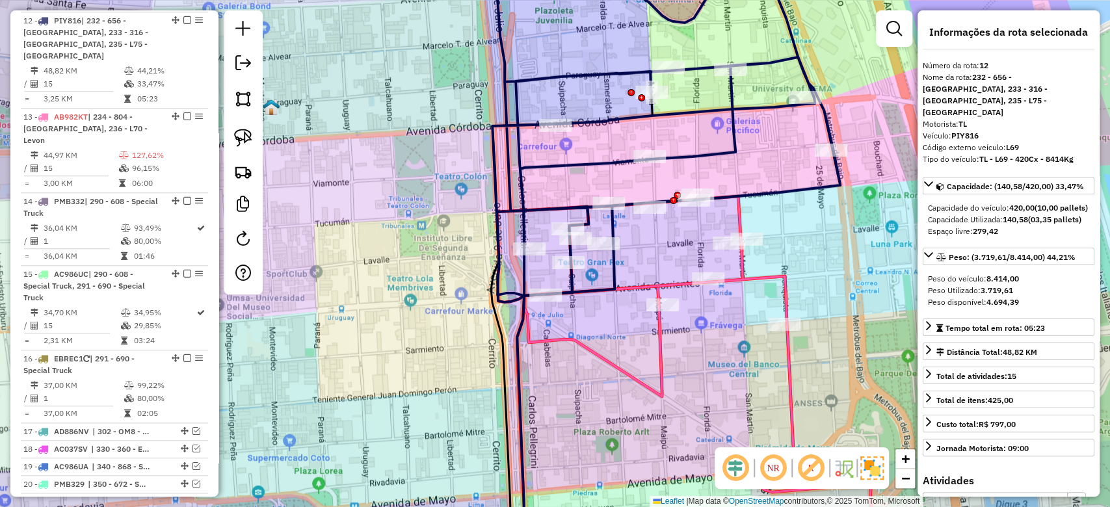
click at [731, 269] on div "Rota 13 - Placa AB982KT 0000460853 - TIMOLA S.A. Janela de atendimento Grade de…" at bounding box center [555, 253] width 1110 height 507
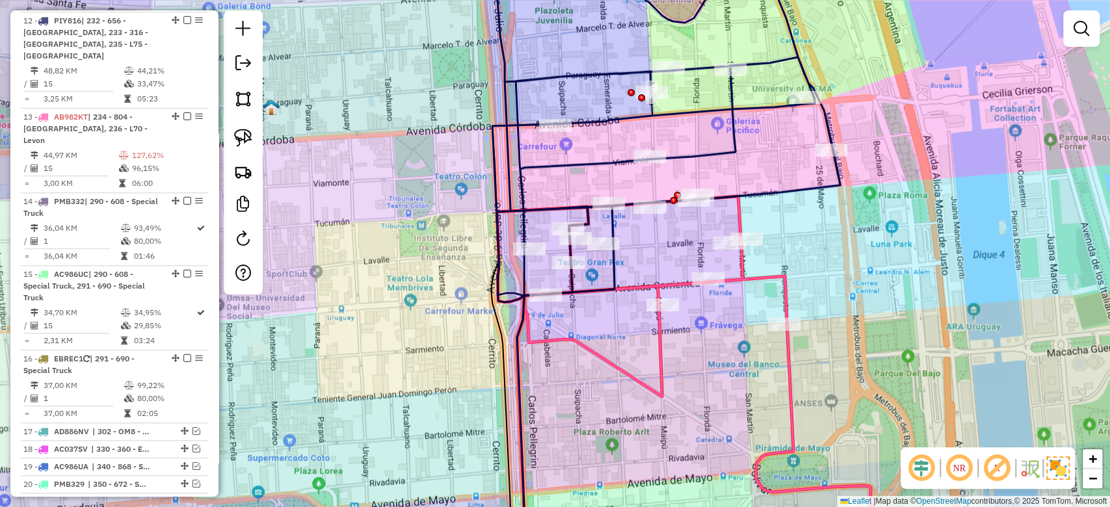
click at [734, 277] on icon at bounding box center [684, 376] width 374 height 361
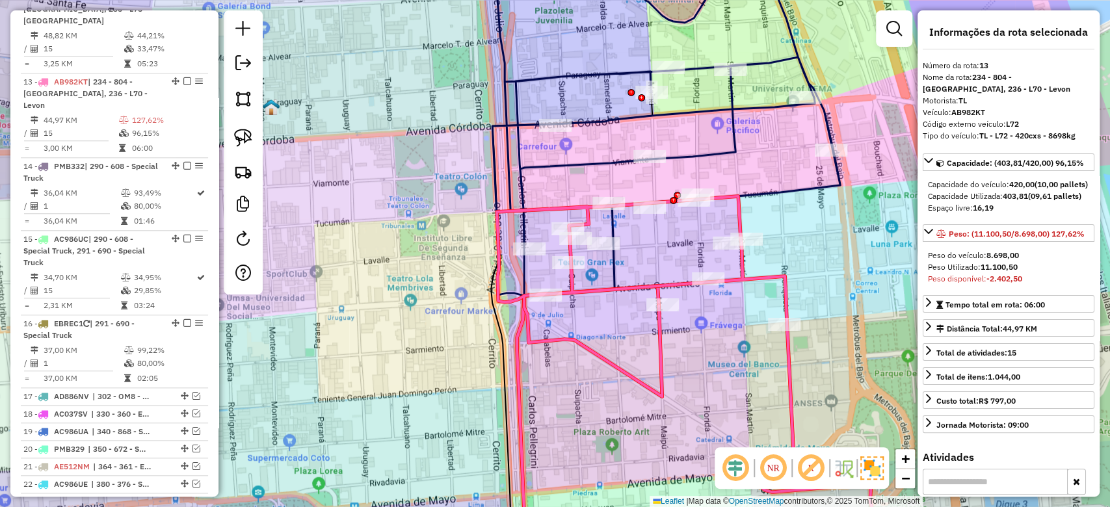
scroll to position [776, 0]
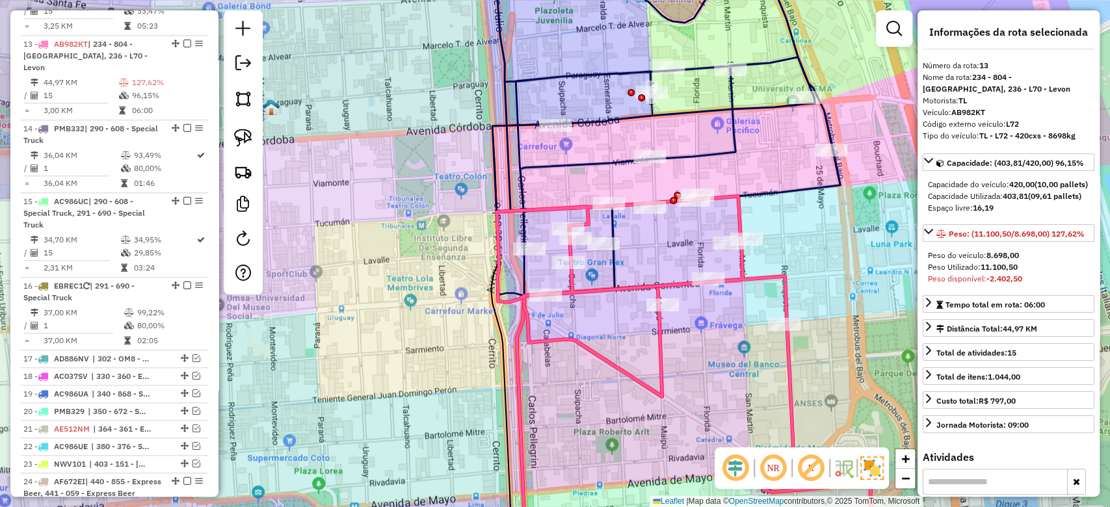
click at [797, 191] on icon at bounding box center [666, 125] width 348 height 353
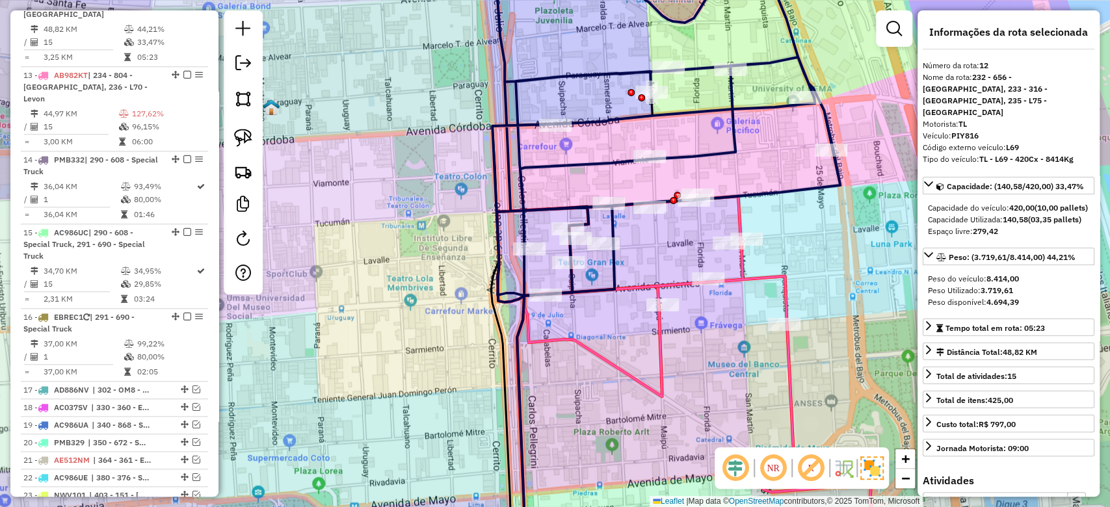
scroll to position [703, 0]
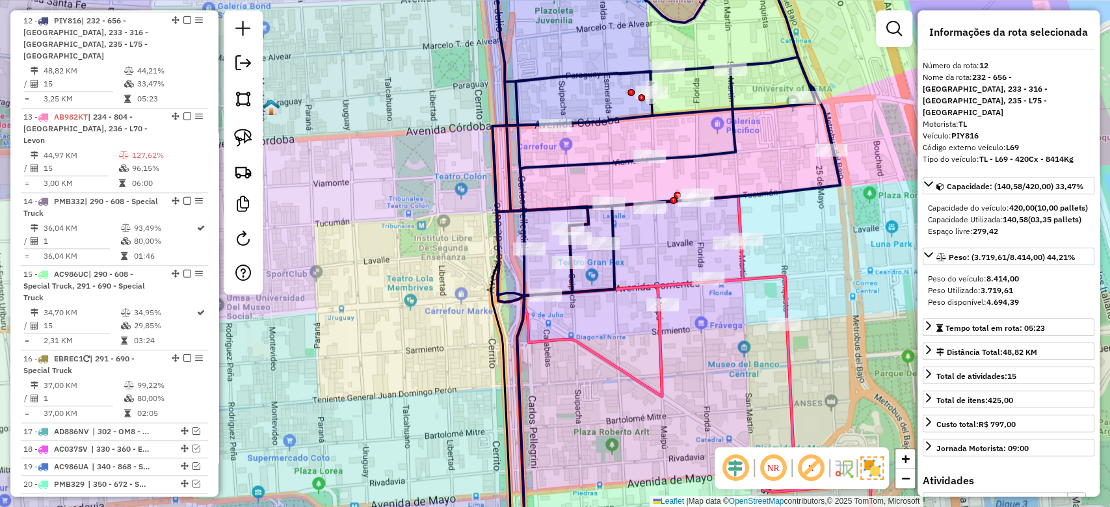
click at [662, 287] on icon at bounding box center [684, 376] width 374 height 361
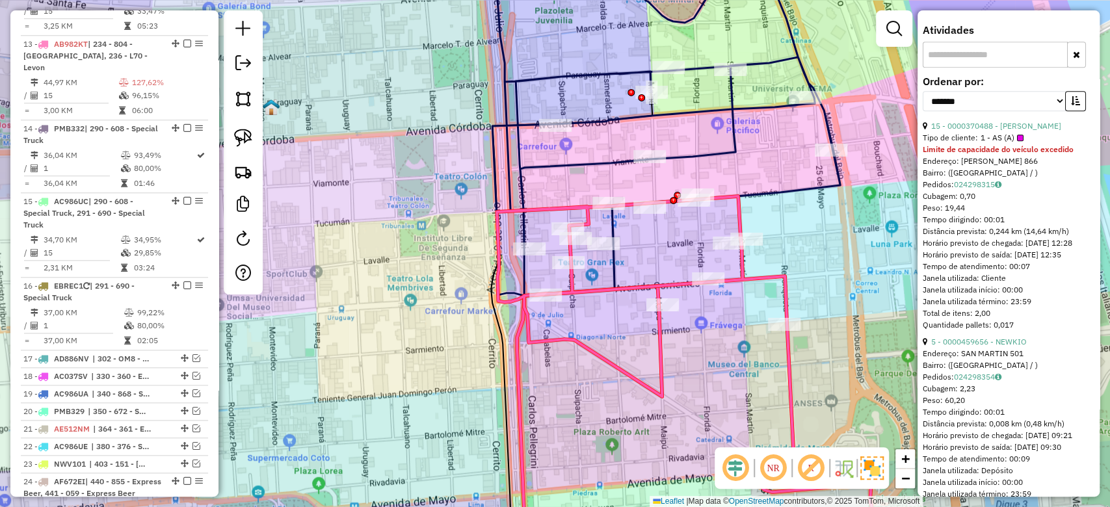
scroll to position [433, 0]
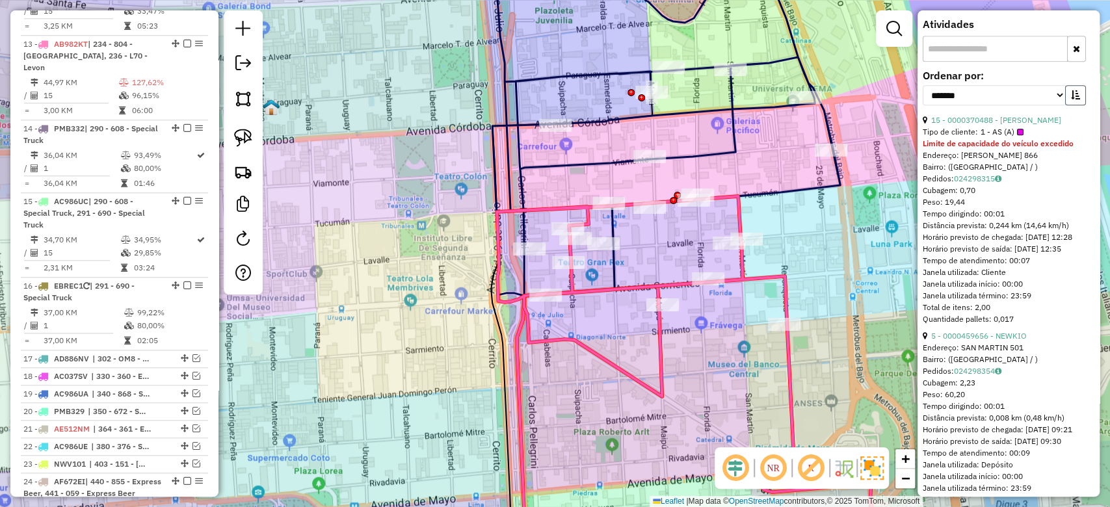
click at [1072, 99] on icon "button" at bounding box center [1075, 94] width 9 height 9
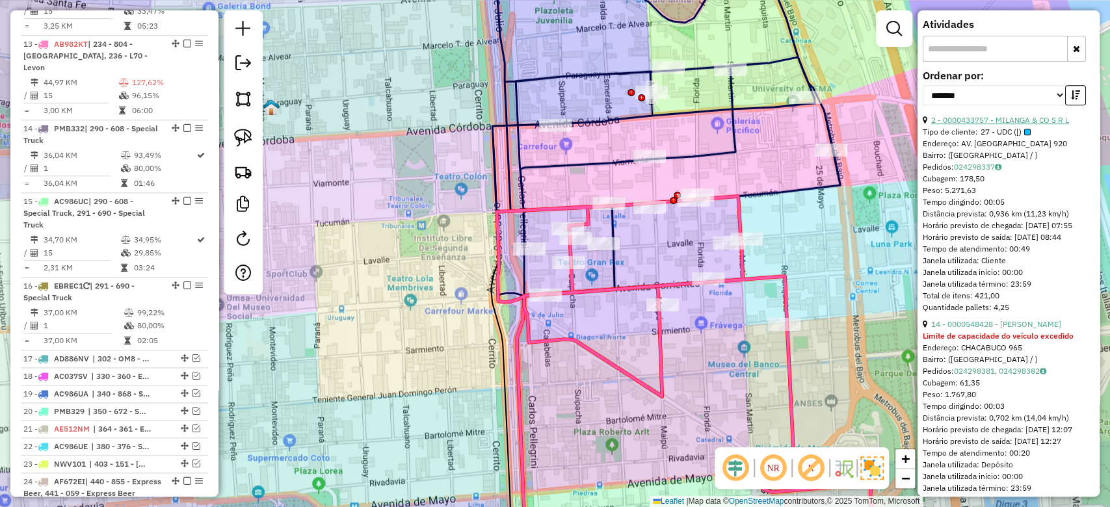
click at [1009, 125] on link "2 - 0000433757 - MILANGA & CO S R L" at bounding box center [1000, 120] width 138 height 10
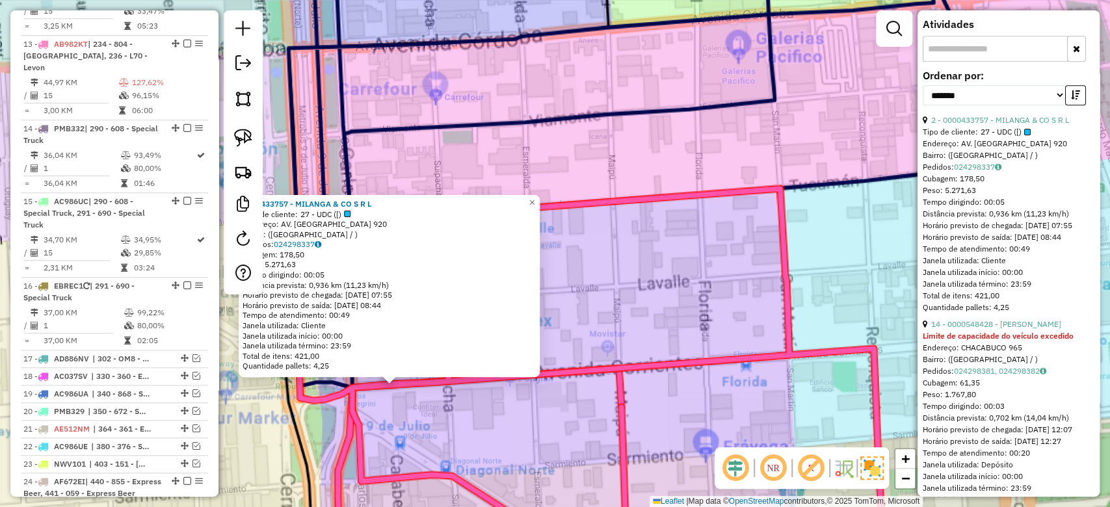
click at [762, 122] on div "0000433757 - MILANGA & CO S R L Tipo de cliente: 27 - UDC ([) Endereço: AV. COR…" at bounding box center [555, 253] width 1110 height 507
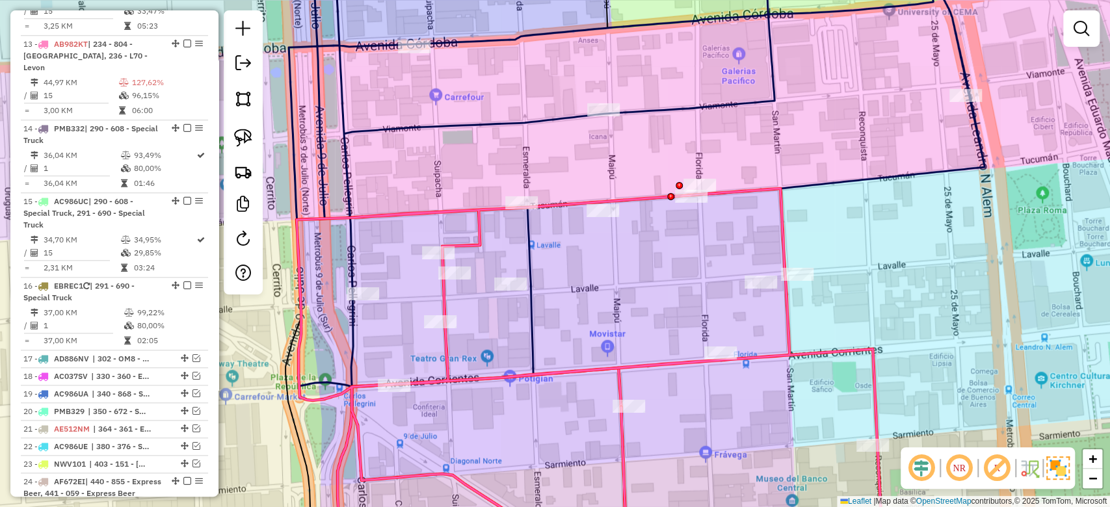
click at [744, 103] on icon at bounding box center [637, 174] width 696 height 451
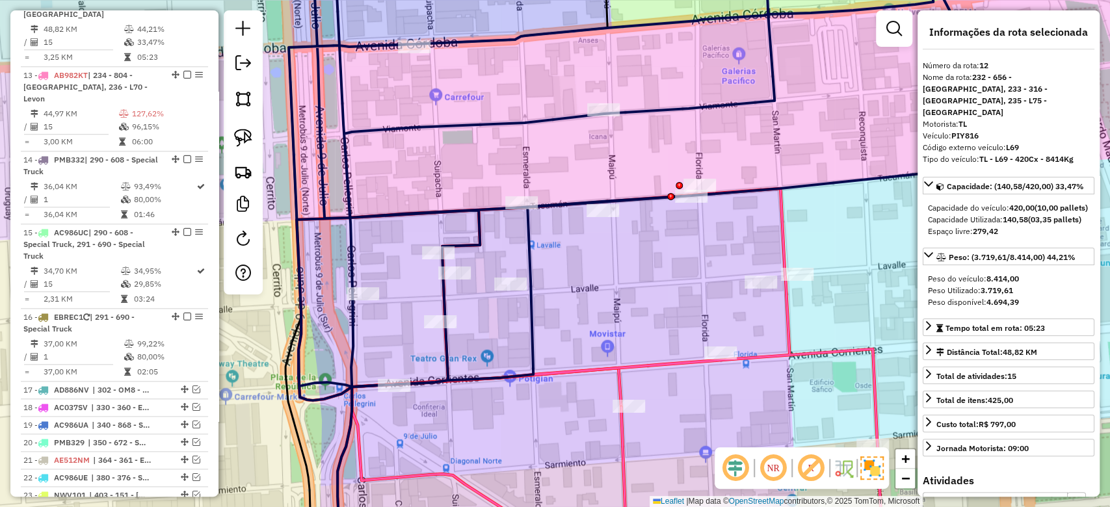
scroll to position [703, 0]
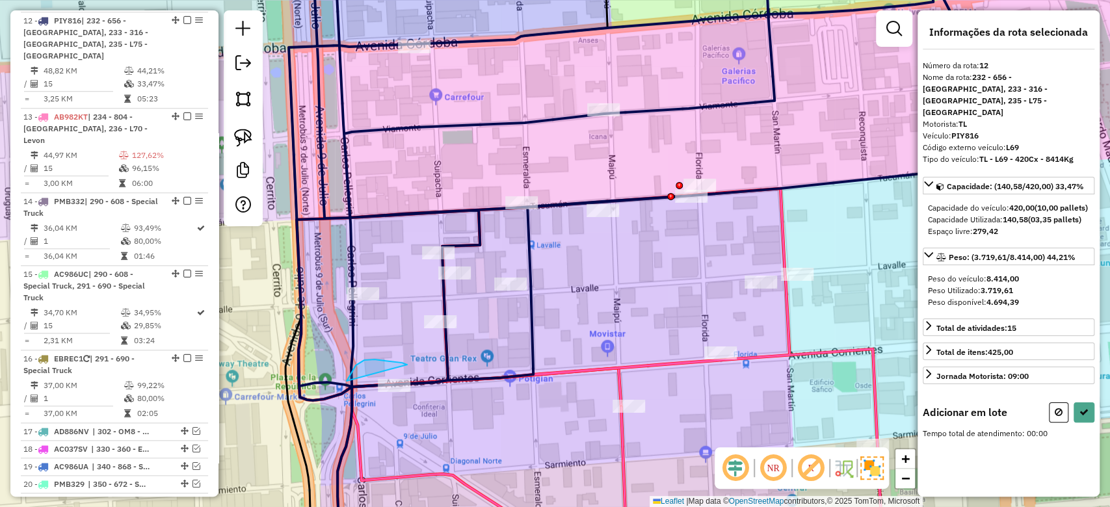
drag, startPoint x: 347, startPoint y: 381, endPoint x: 473, endPoint y: 375, distance: 126.9
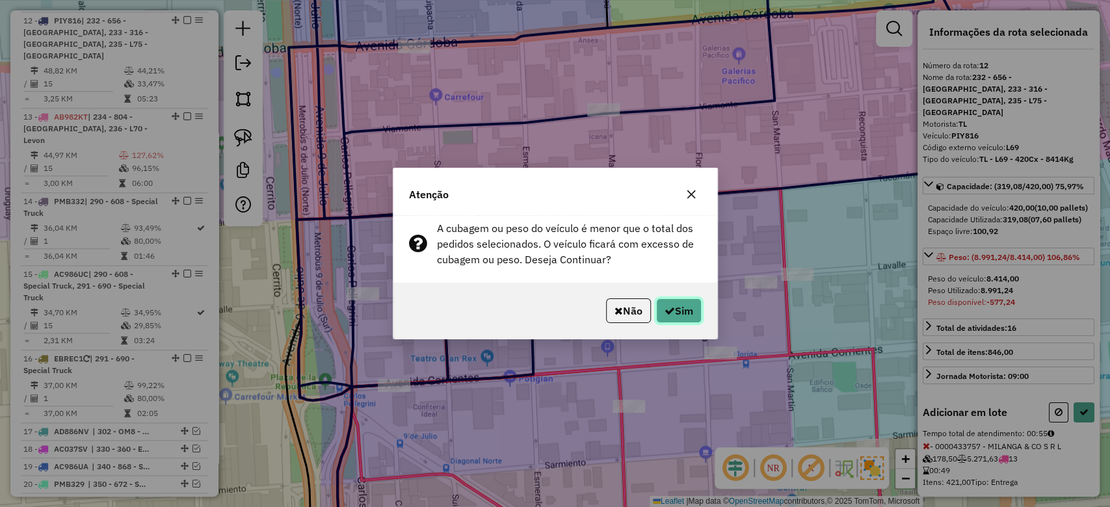
click at [683, 303] on button "Sim" at bounding box center [679, 310] width 46 height 25
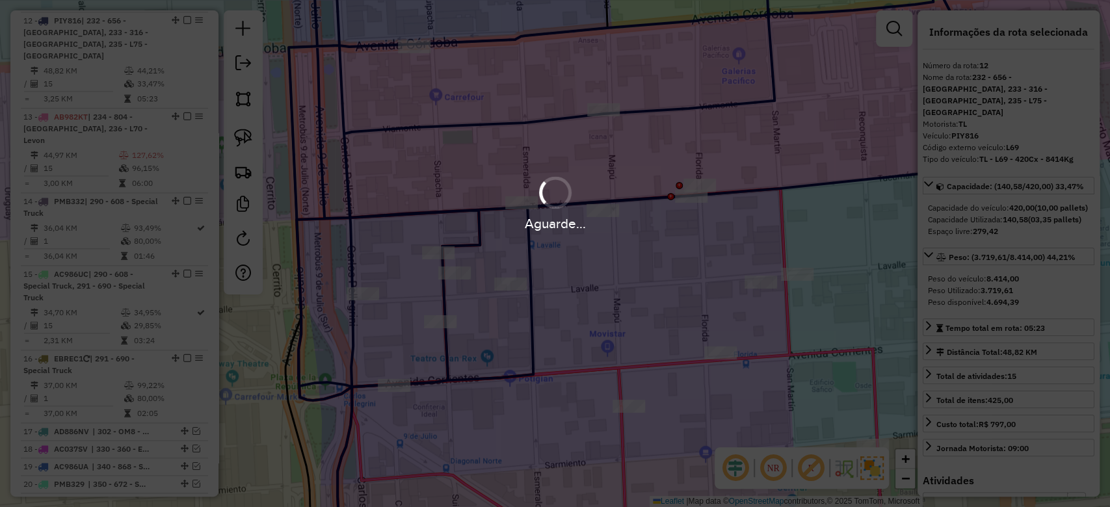
click at [766, 159] on div "Aguarde..." at bounding box center [555, 253] width 1110 height 507
click at [765, 145] on div "Aguarde..." at bounding box center [555, 253] width 1110 height 507
click at [766, 142] on div "Aguarde..." at bounding box center [555, 253] width 1110 height 507
click at [774, 126] on div "Aguarde..." at bounding box center [555, 253] width 1110 height 507
click at [772, 117] on div "Aguarde..." at bounding box center [555, 253] width 1110 height 507
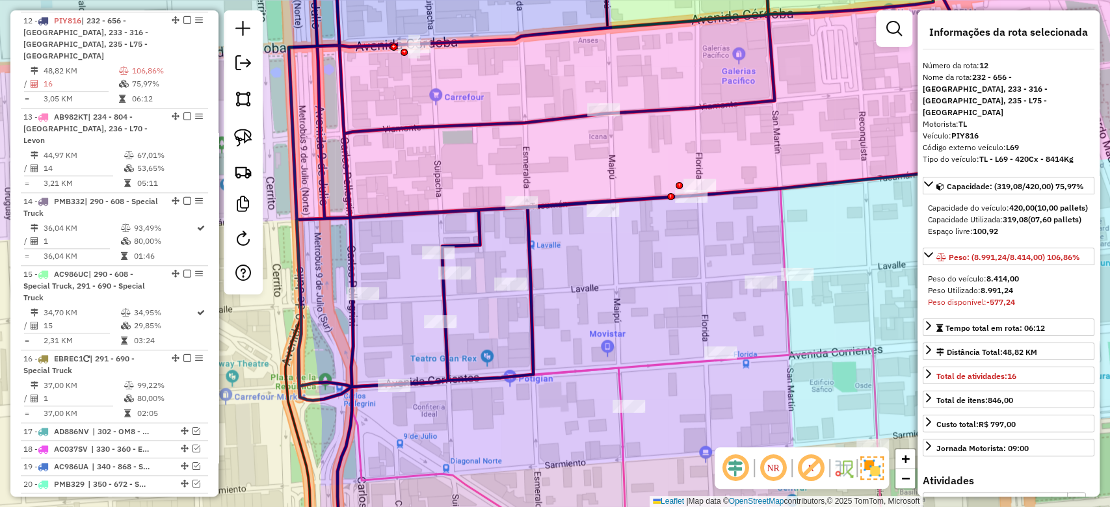
drag, startPoint x: 765, startPoint y: 127, endPoint x: 763, endPoint y: 114, distance: 13.1
click at [765, 126] on div "Janela de atendimento Grade de atendimento Capacidade Transportadoras Veículos …" at bounding box center [555, 253] width 1110 height 507
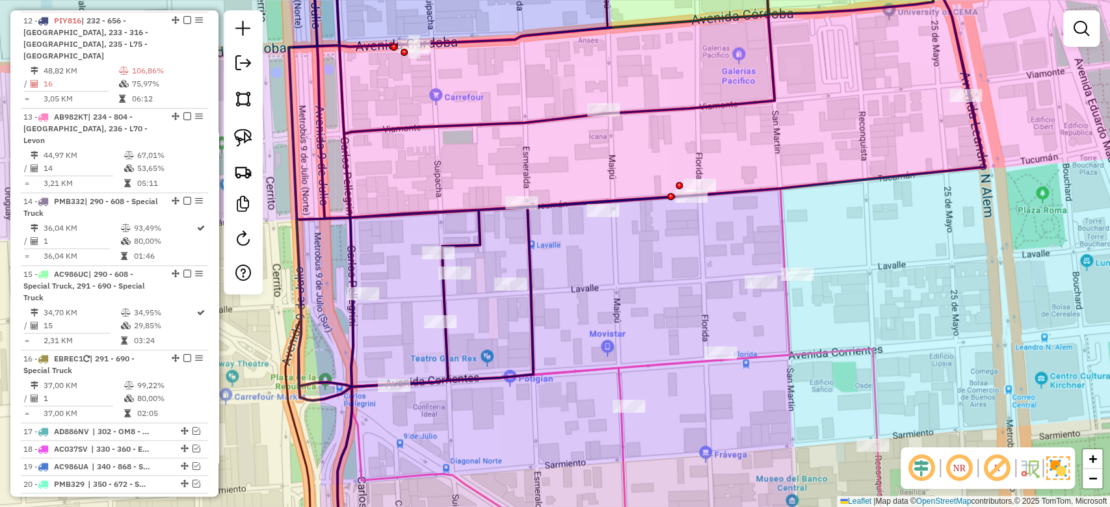
click at [759, 97] on icon at bounding box center [637, 174] width 696 height 451
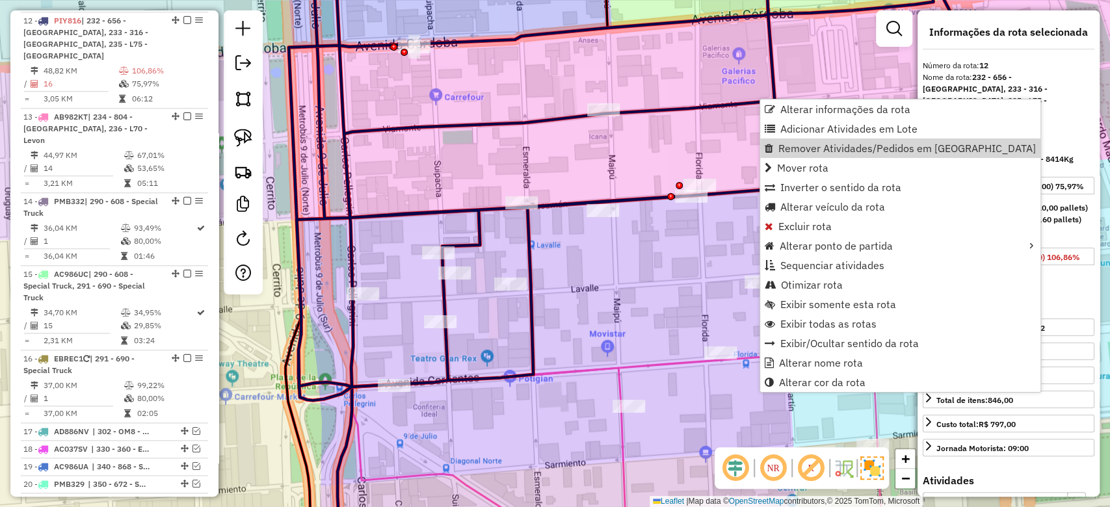
click at [709, 293] on div "Janela de atendimento Grade de atendimento Capacidade Transportadoras Veículos …" at bounding box center [555, 253] width 1110 height 507
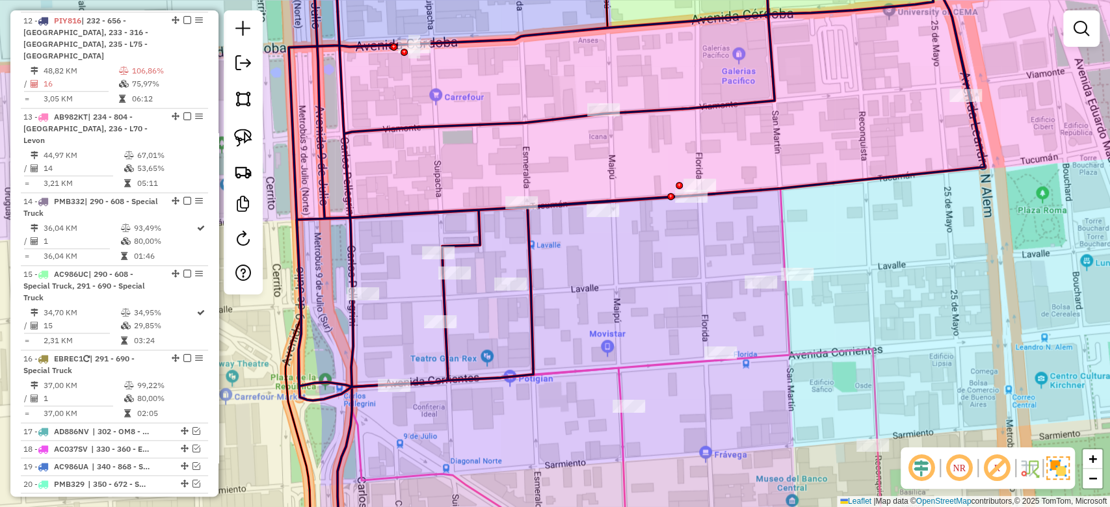
click at [684, 362] on icon at bounding box center [589, 373] width 586 height 369
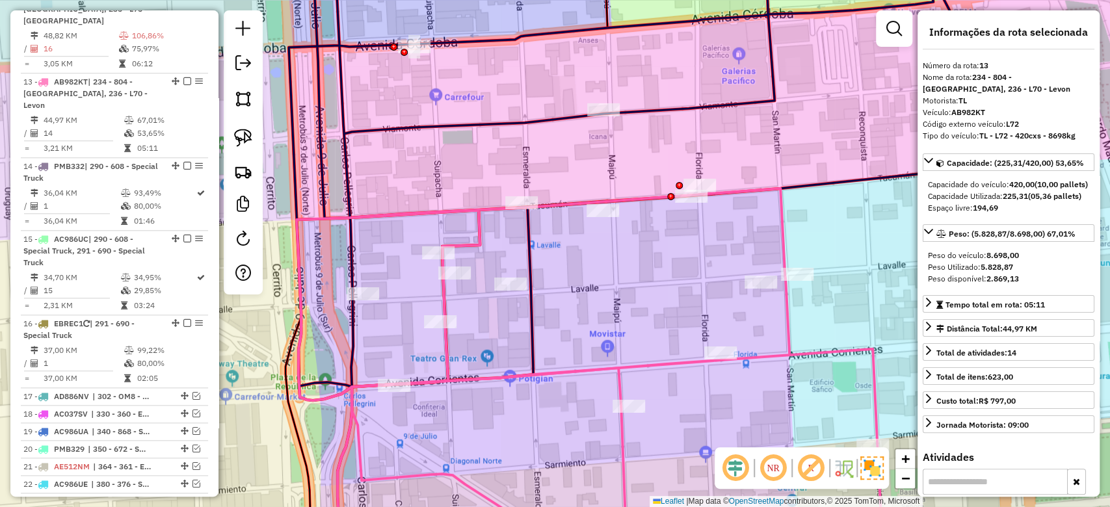
scroll to position [776, 0]
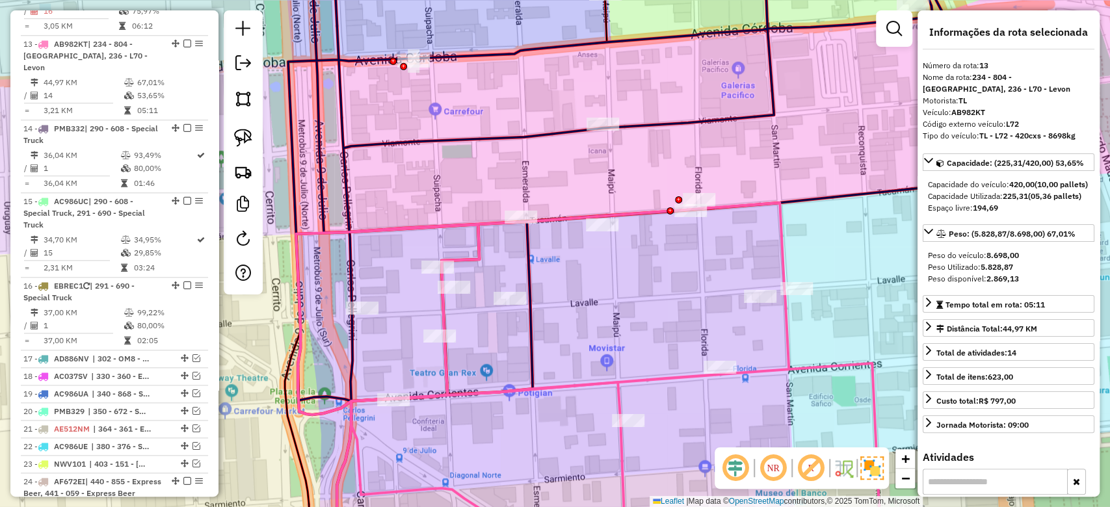
drag, startPoint x: 659, startPoint y: 329, endPoint x: 688, endPoint y: 235, distance: 98.5
click at [659, 330] on div "Janela de atendimento Grade de atendimento Capacidade Transportadoras Veículos …" at bounding box center [555, 253] width 1110 height 507
click at [697, 114] on div "Janela de atendimento Grade de atendimento Capacidade Transportadoras Veículos …" at bounding box center [555, 253] width 1110 height 507
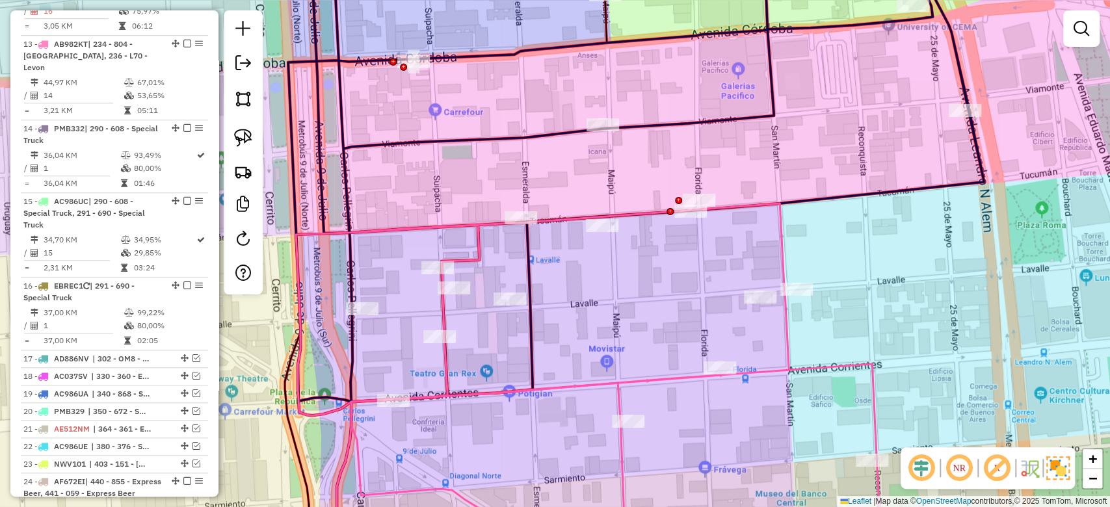
drag, startPoint x: 697, startPoint y: 117, endPoint x: 893, endPoint y: 253, distance: 238.2
click at [697, 117] on icon at bounding box center [636, 182] width 696 height 466
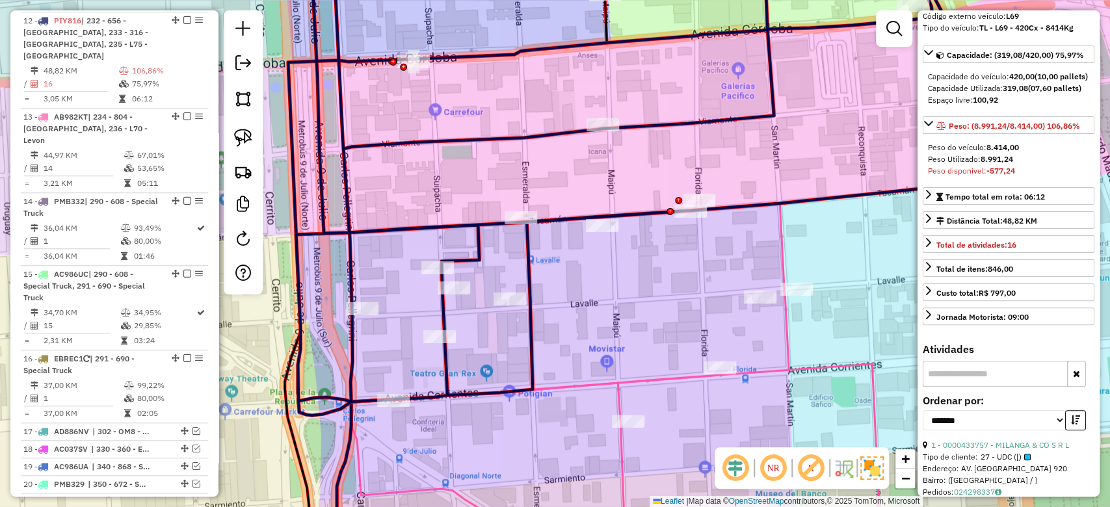
scroll to position [260, 0]
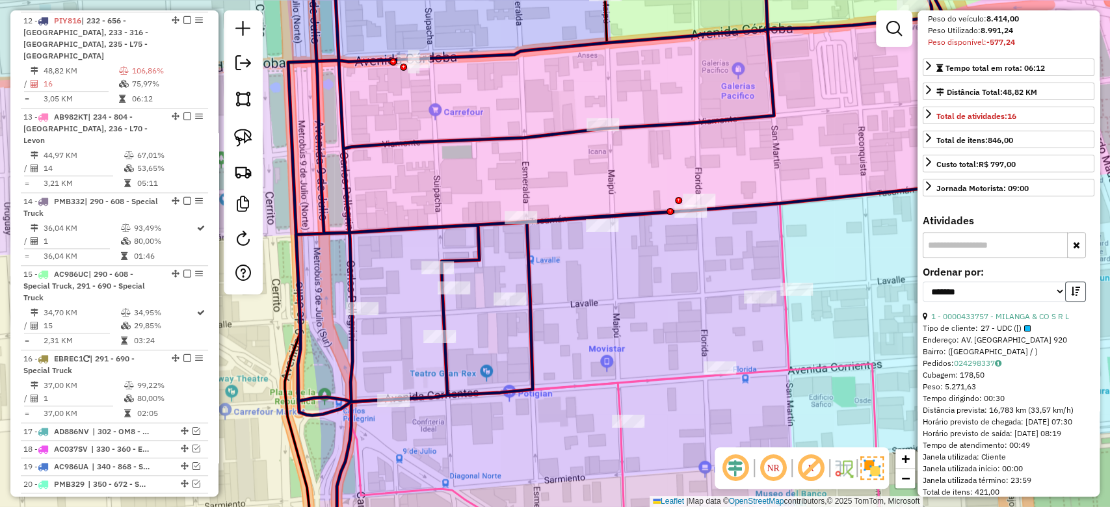
click at [1071, 287] on icon "button" at bounding box center [1075, 291] width 9 height 9
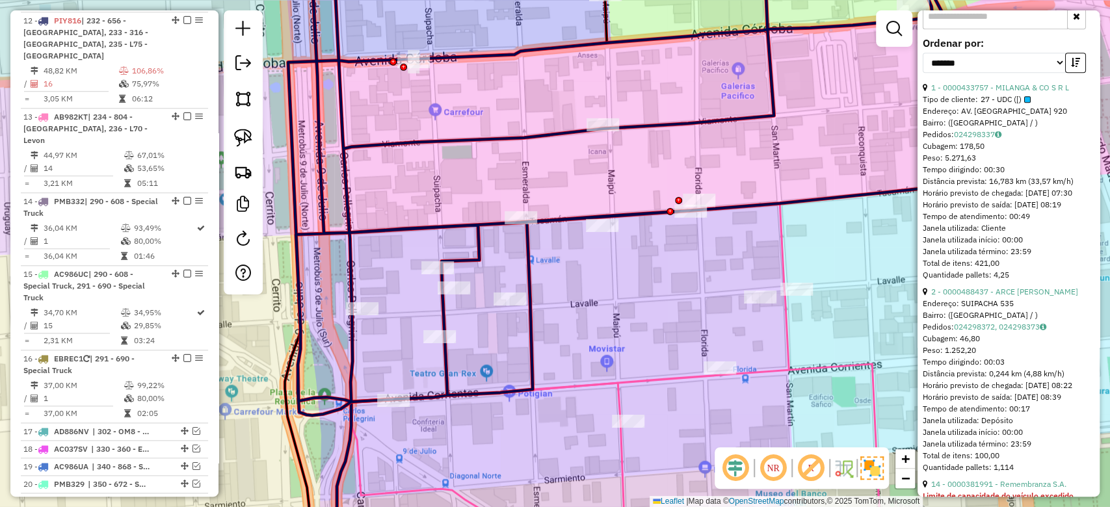
scroll to position [520, 0]
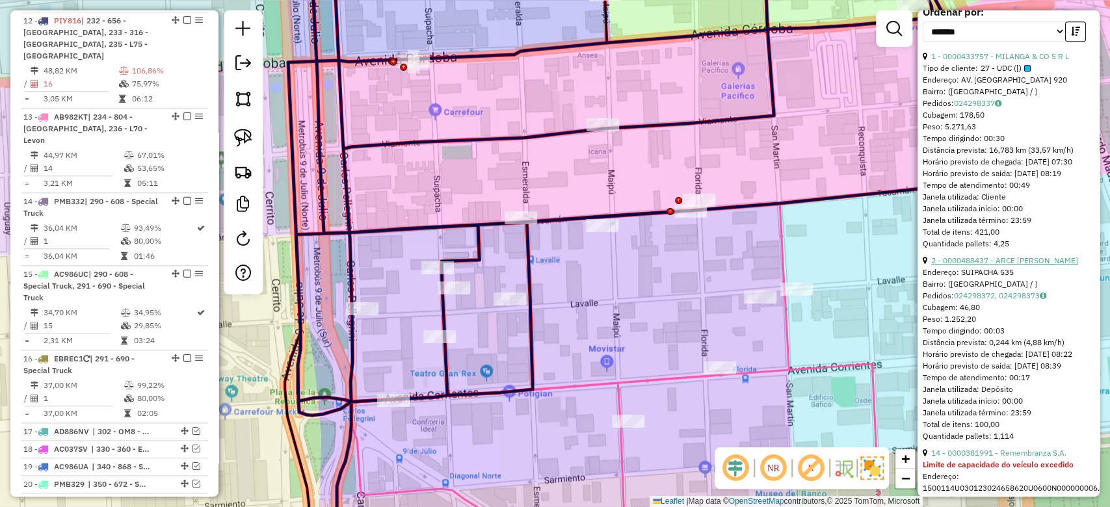
click at [967, 265] on link "2 - 0000488437 - ARCE JORGE DANIEL" at bounding box center [1004, 260] width 147 height 10
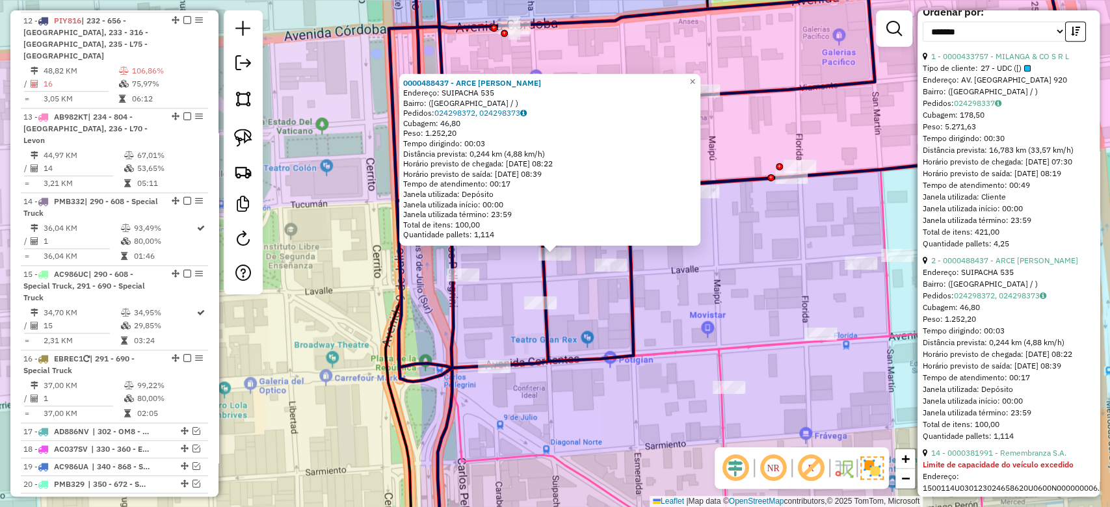
click at [713, 346] on icon at bounding box center [691, 364] width 588 height 388
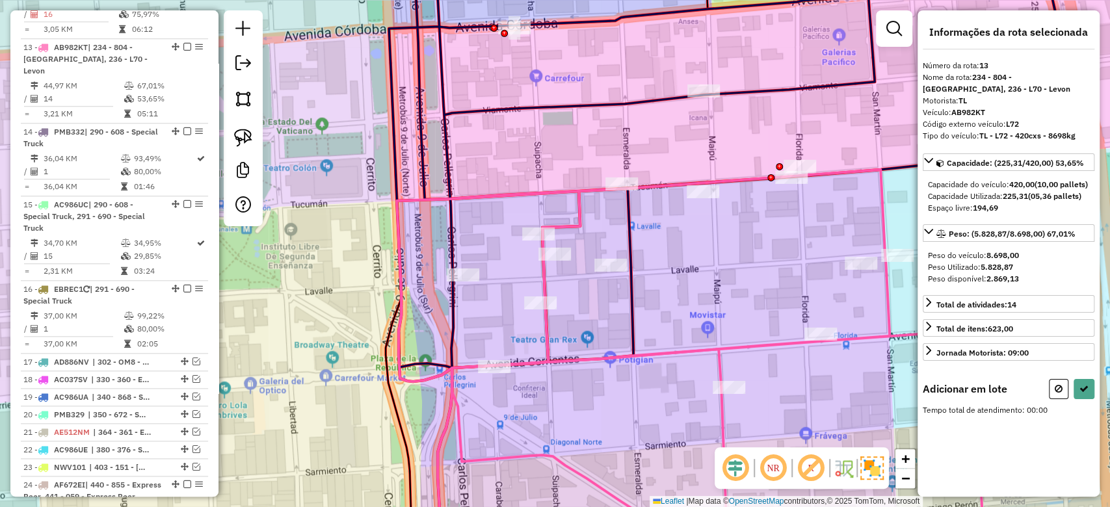
scroll to position [776, 0]
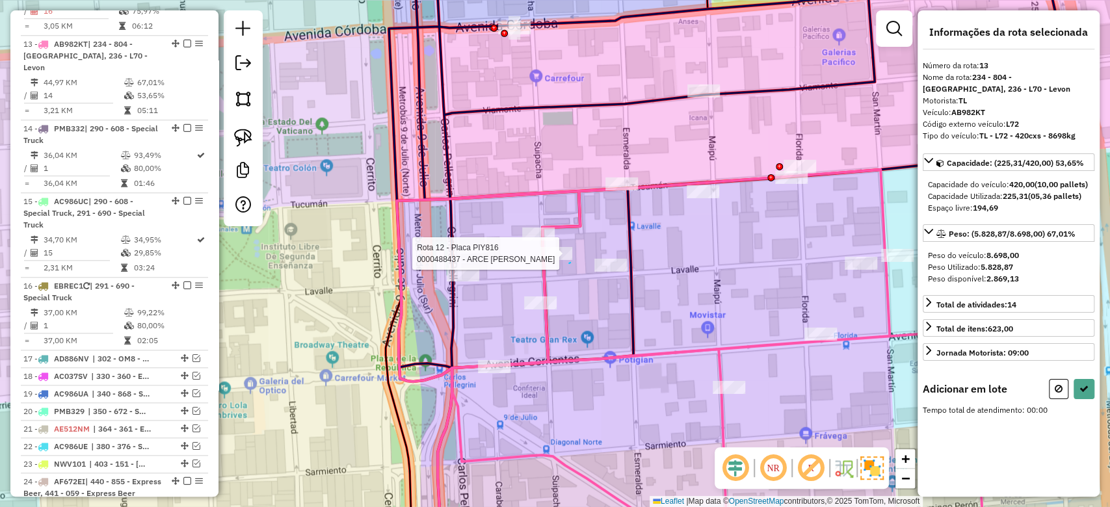
drag, startPoint x: 570, startPoint y: 263, endPoint x: 558, endPoint y: 286, distance: 26.5
click at [555, 260] on div at bounding box center [556, 253] width 33 height 13
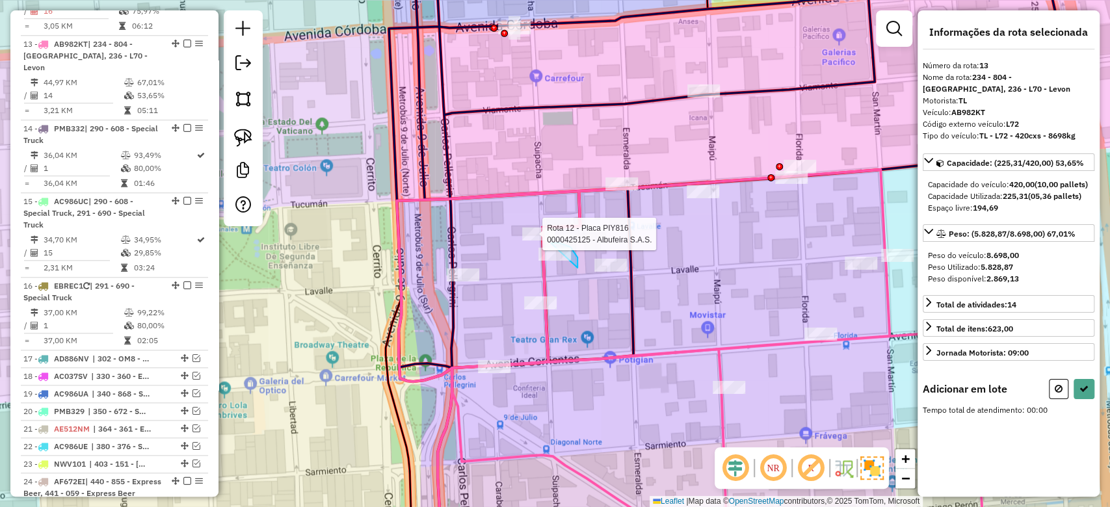
drag, startPoint x: 568, startPoint y: 246, endPoint x: 567, endPoint y: 273, distance: 26.7
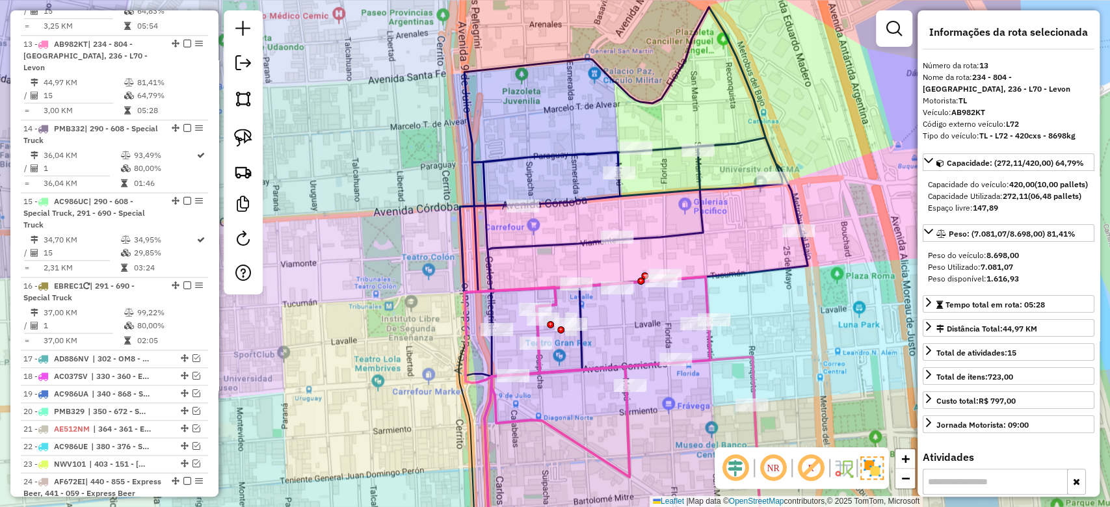
click at [726, 226] on div "Janela de atendimento Grade de atendimento Capacidade Transportadoras Veículos …" at bounding box center [555, 253] width 1110 height 507
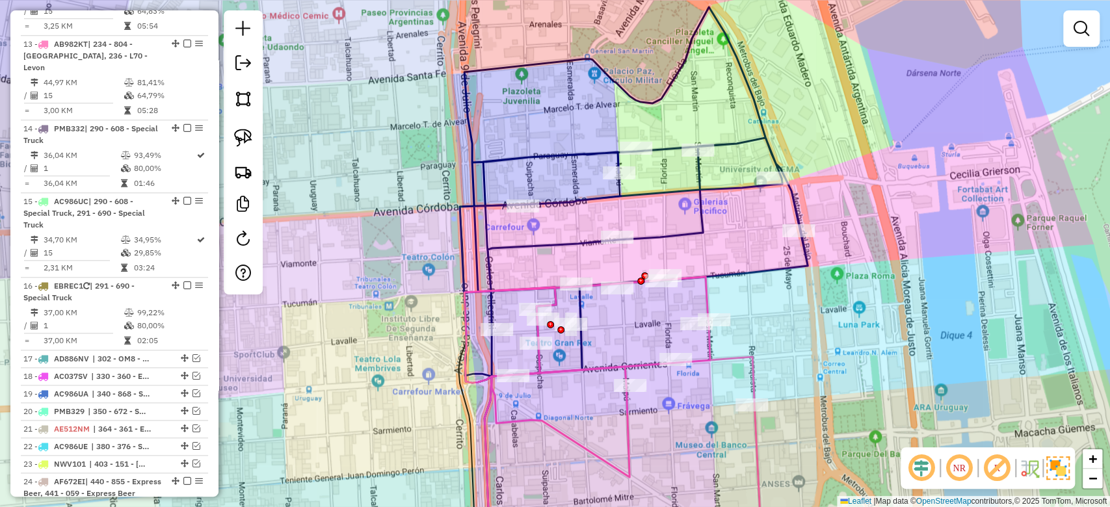
click at [697, 203] on icon at bounding box center [634, 195] width 348 height 376
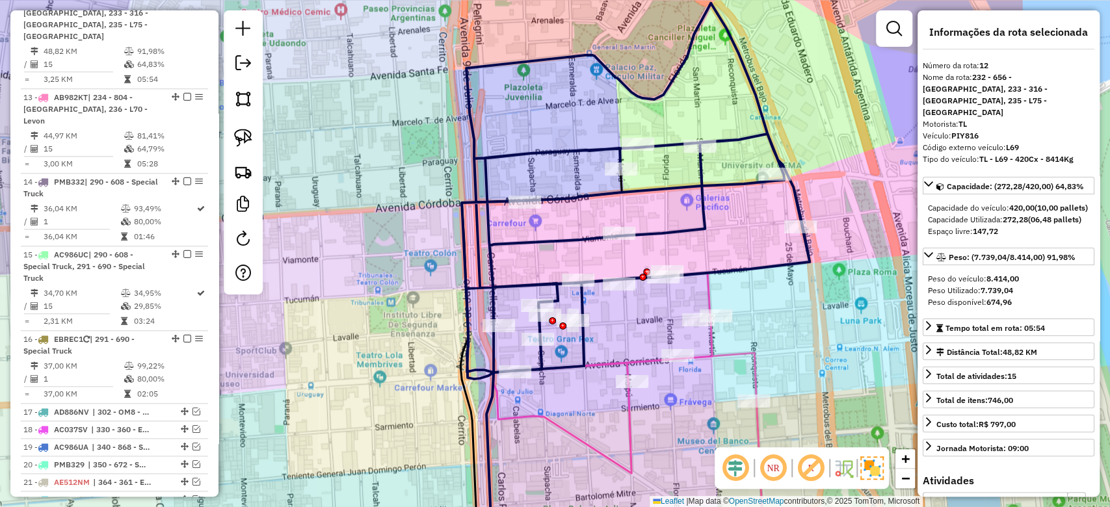
scroll to position [703, 0]
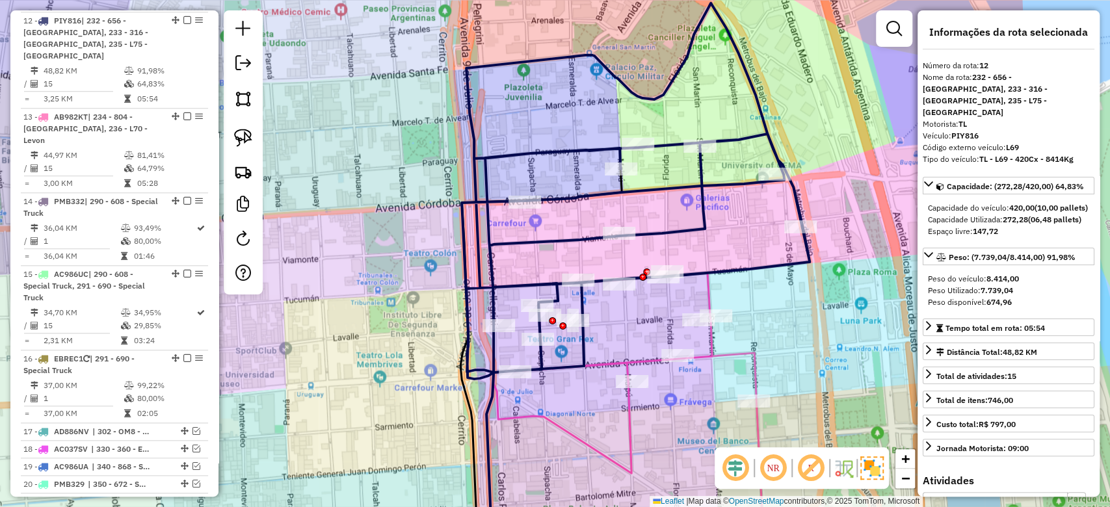
drag, startPoint x: 728, startPoint y: 231, endPoint x: 733, endPoint y: 211, distance: 20.2
click at [733, 211] on div "Janela de atendimento Grade de atendimento Capacidade Transportadoras Veículos …" at bounding box center [555, 253] width 1110 height 507
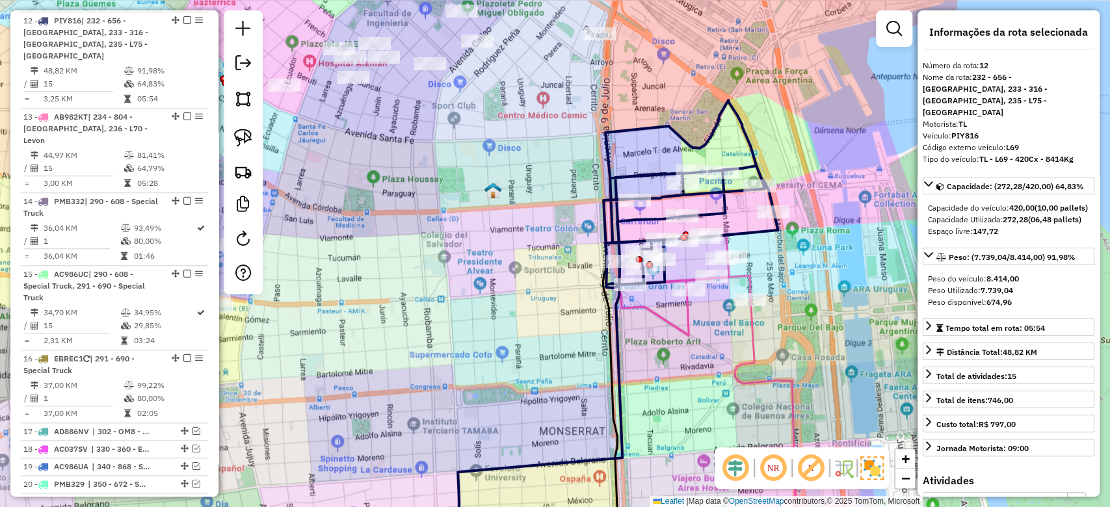
drag, startPoint x: 754, startPoint y: 349, endPoint x: 774, endPoint y: 356, distance: 20.6
click at [754, 348] on icon at bounding box center [700, 396] width 190 height 322
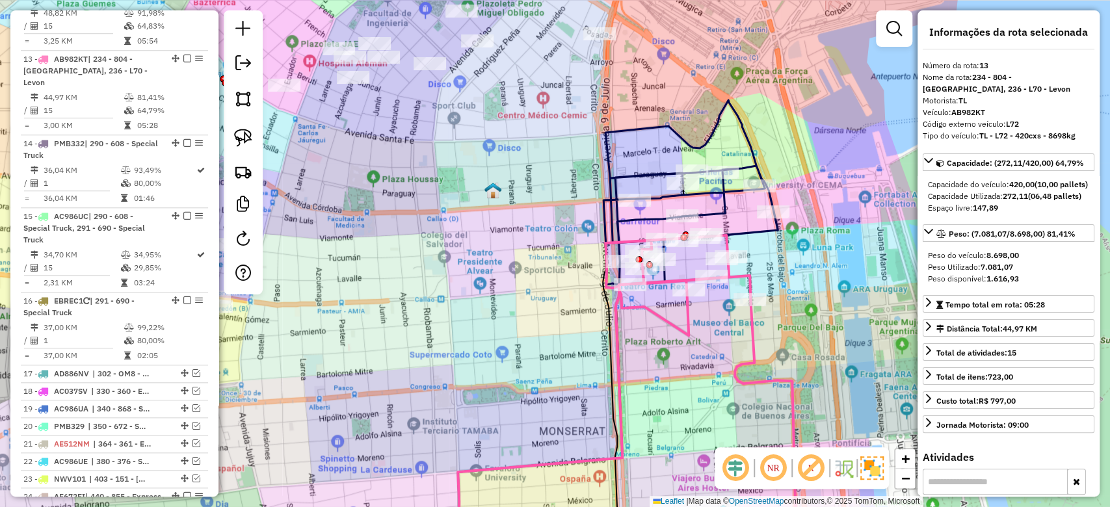
drag, startPoint x: 771, startPoint y: 311, endPoint x: 763, endPoint y: 283, distance: 29.0
click at [766, 293] on div "Janela de atendimento Grade de atendimento Capacidade Transportadoras Veículos …" at bounding box center [555, 253] width 1110 height 507
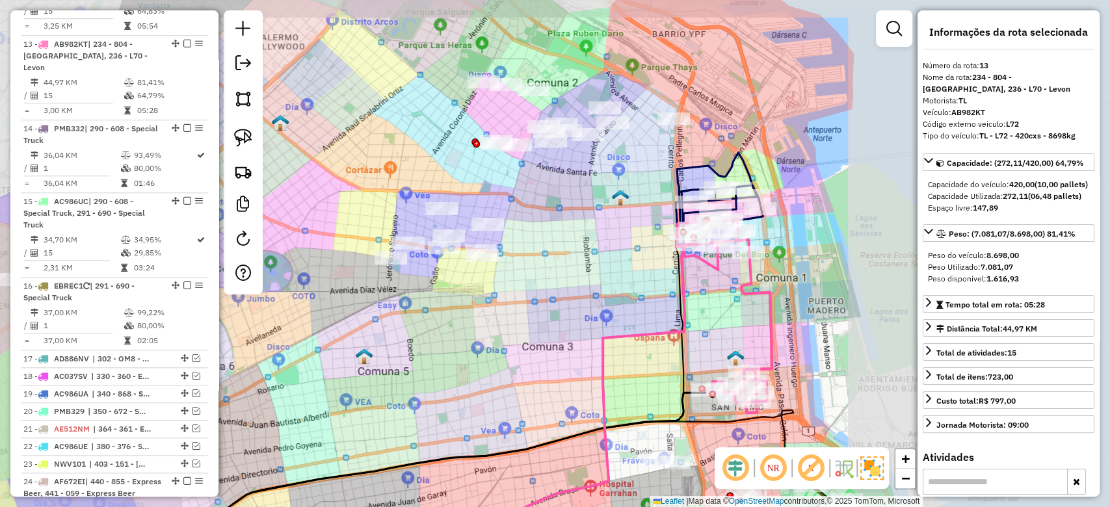
drag, startPoint x: 774, startPoint y: 265, endPoint x: 775, endPoint y: 306, distance: 41.0
click at [775, 306] on div "Janela de atendimento Grade de atendimento Capacidade Transportadoras Veículos …" at bounding box center [555, 253] width 1110 height 507
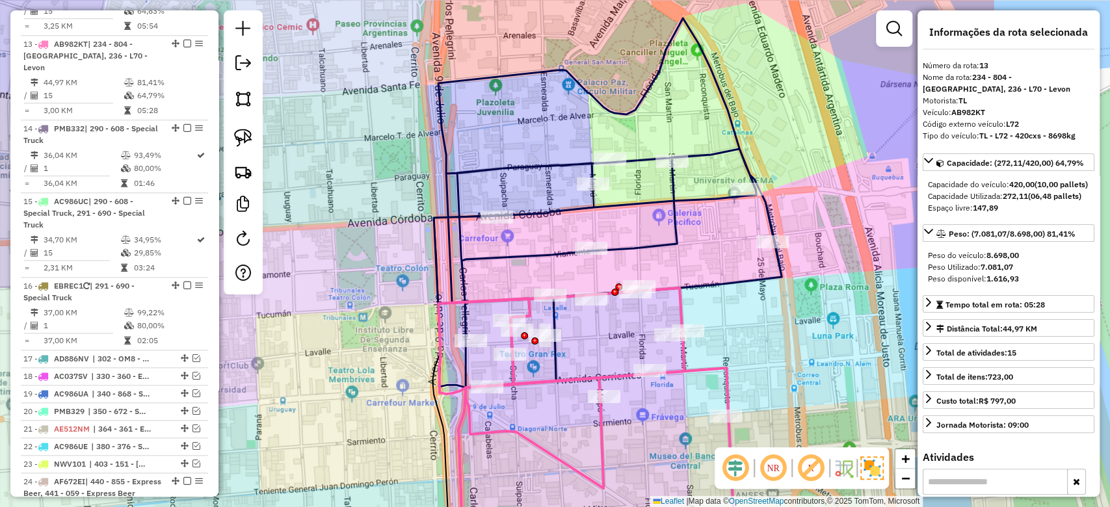
click at [717, 192] on icon at bounding box center [608, 206] width 348 height 376
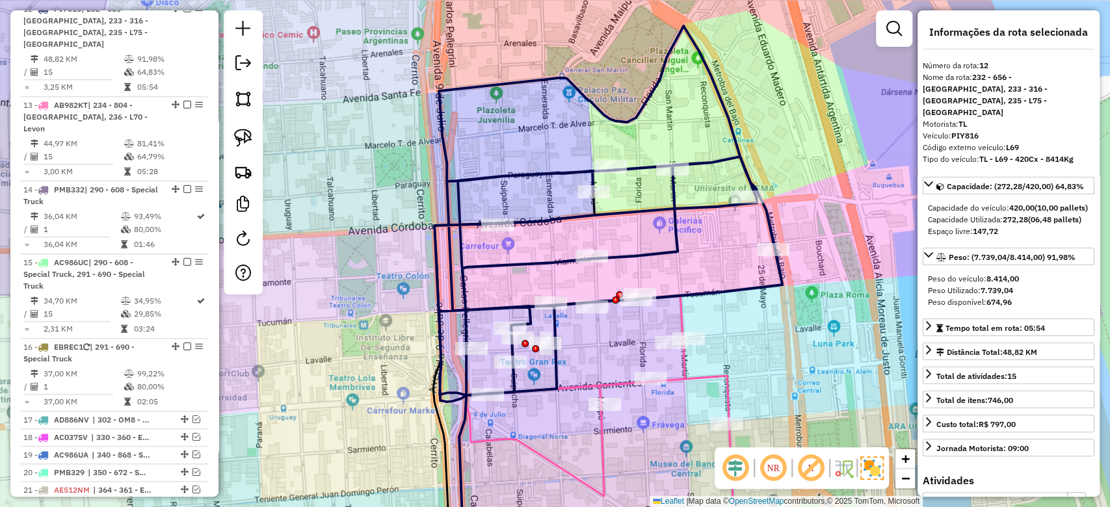
scroll to position [703, 0]
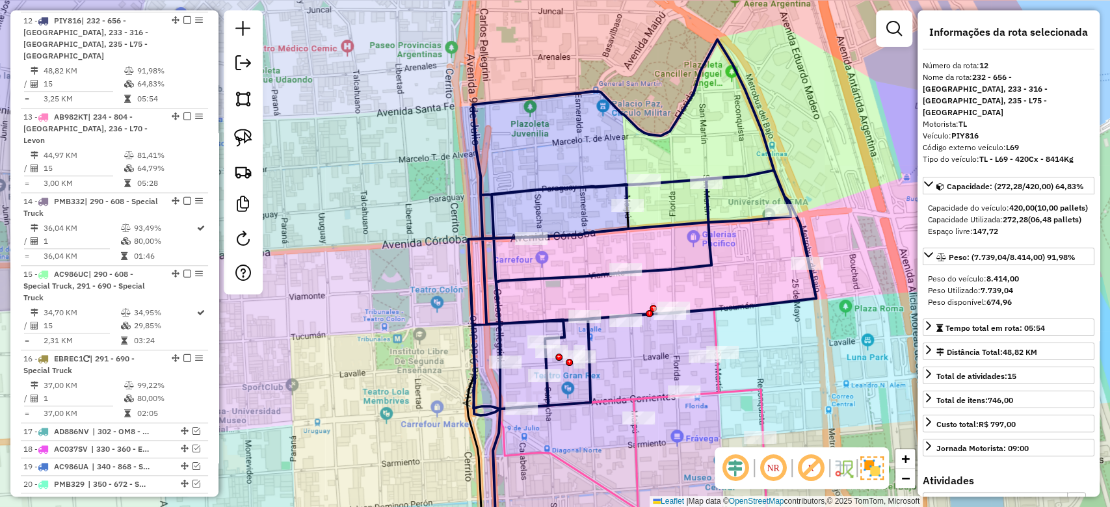
drag, startPoint x: 706, startPoint y: 222, endPoint x: 776, endPoint y: 247, distance: 74.4
click at [776, 247] on div "Janela de atendimento Grade de atendimento Capacidade Transportadoras Veículos …" at bounding box center [555, 253] width 1110 height 507
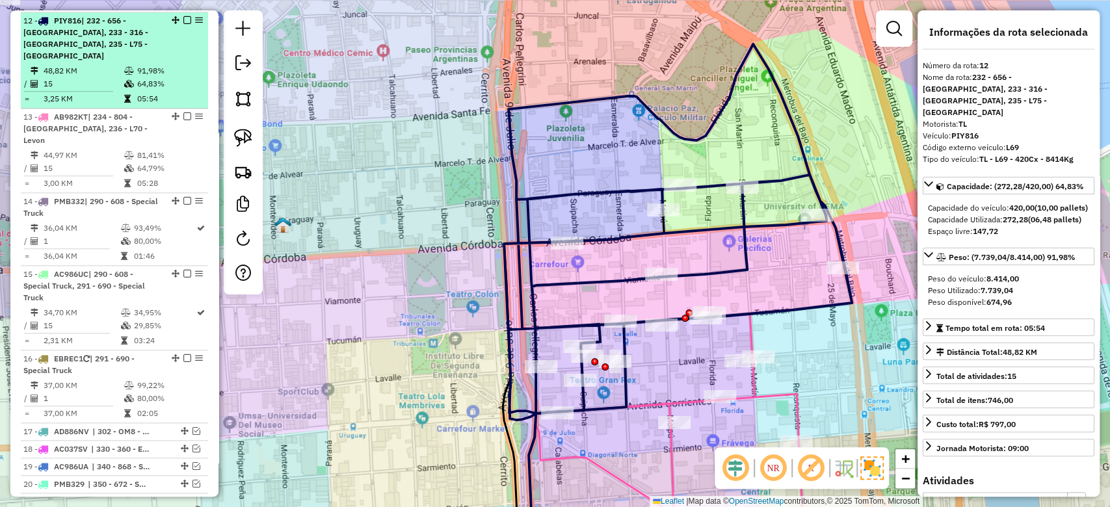
click at [185, 16] on em at bounding box center [187, 20] width 8 height 8
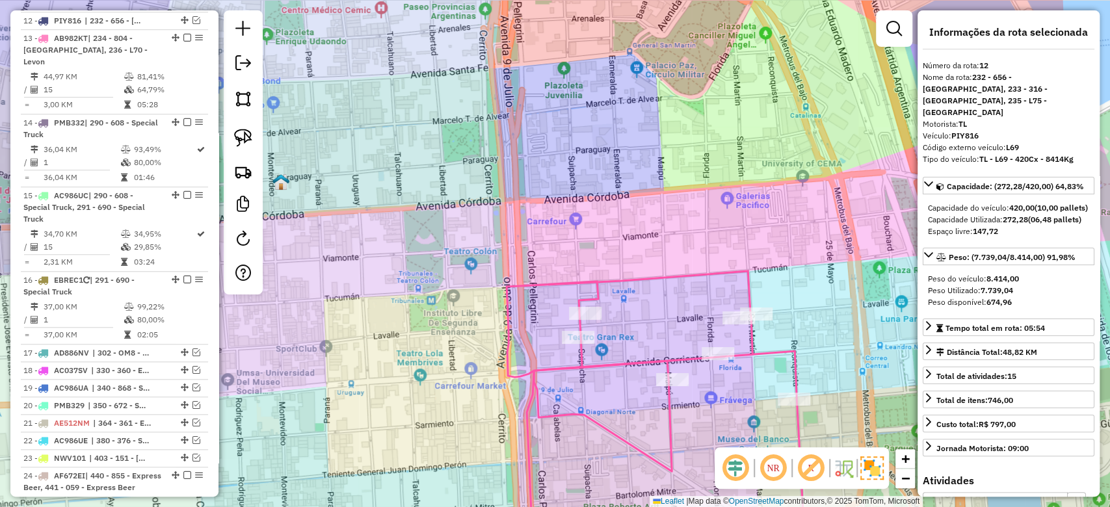
drag, startPoint x: 729, startPoint y: 267, endPoint x: 722, endPoint y: 164, distance: 103.0
click at [711, 125] on div "Janela de atendimento Grade de atendimento Capacidade Transportadoras Veículos …" at bounding box center [555, 253] width 1110 height 507
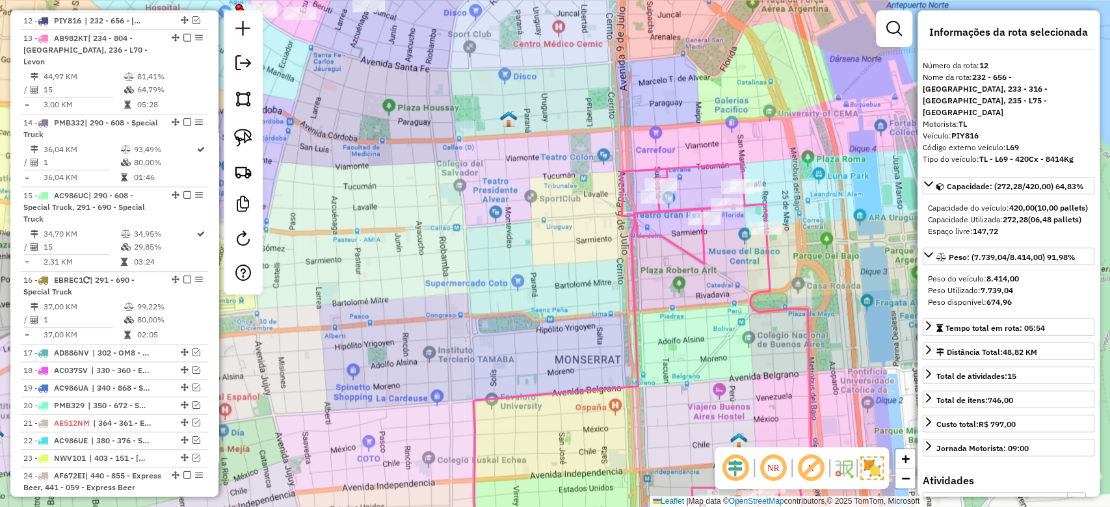
click at [761, 178] on div "Janela de atendimento Grade de atendimento Capacidade Transportadoras Veículos …" at bounding box center [555, 253] width 1110 height 507
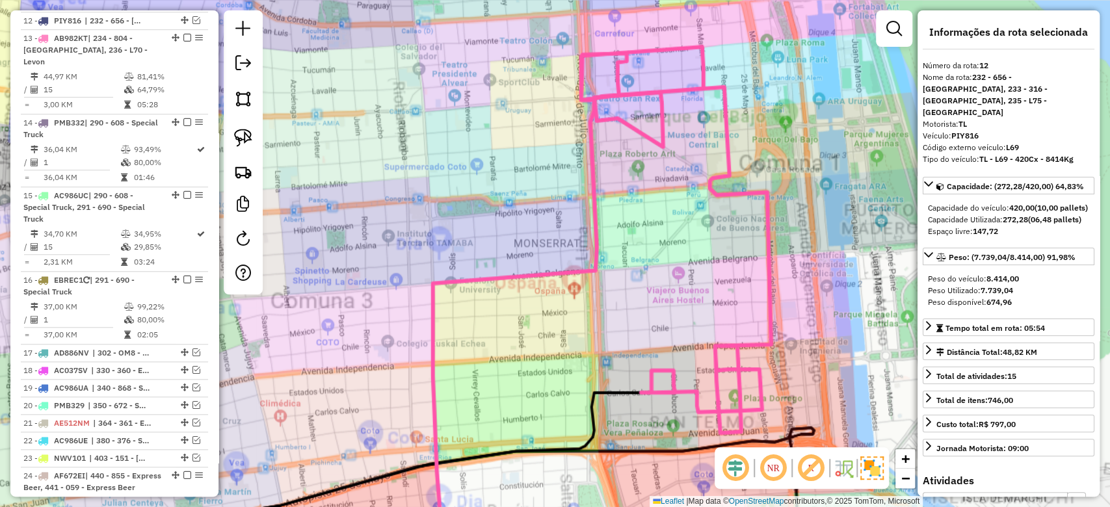
click at [755, 159] on div "Janela de atendimento Grade de atendimento Capacidade Transportadoras Veículos …" at bounding box center [555, 253] width 1110 height 507
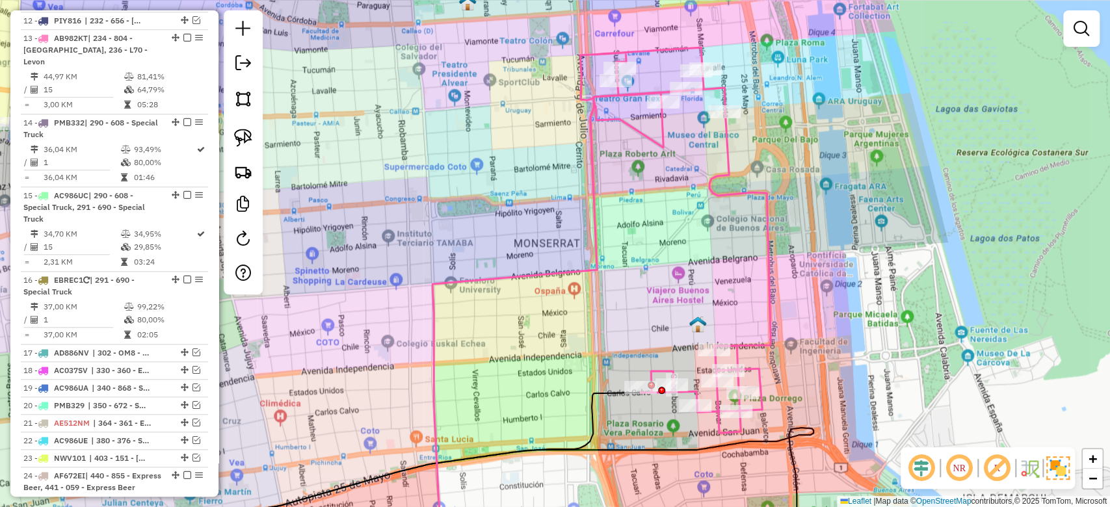
click at [728, 147] on icon at bounding box center [675, 240] width 190 height 386
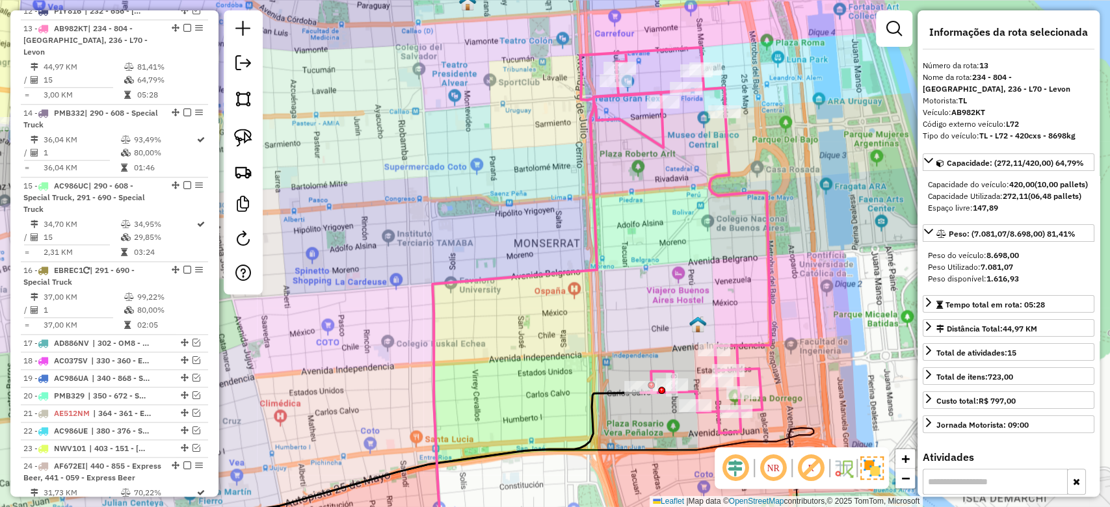
scroll to position [722, 0]
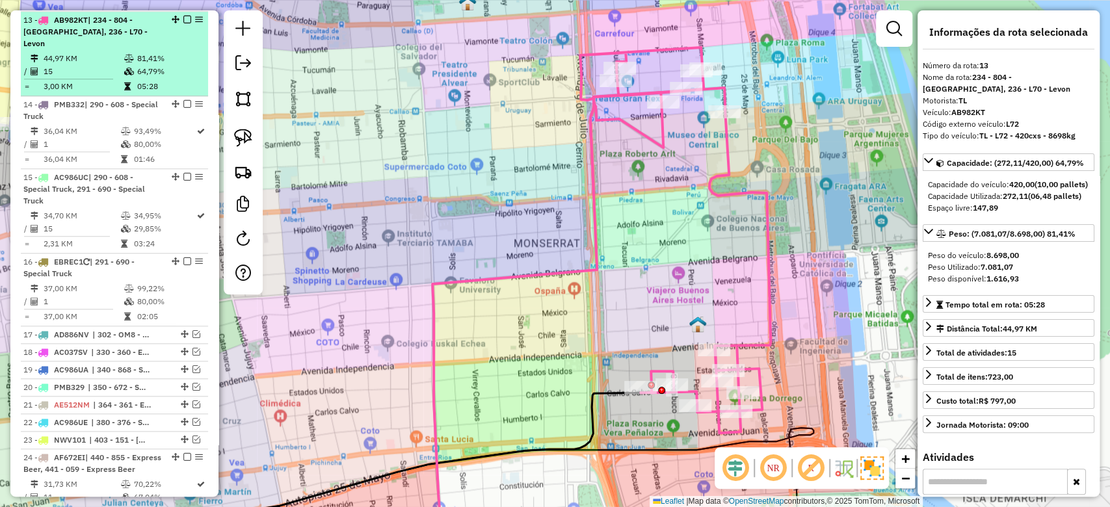
click at [183, 16] on em at bounding box center [187, 20] width 8 height 8
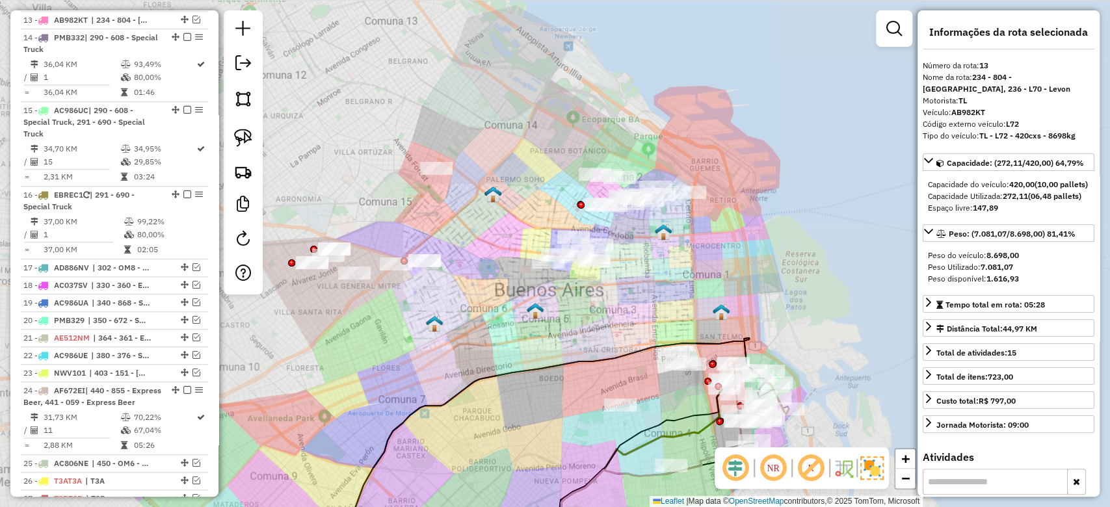
click at [729, 209] on div "Janela de atendimento Grade de atendimento Capacidade Transportadoras Veículos …" at bounding box center [555, 253] width 1110 height 507
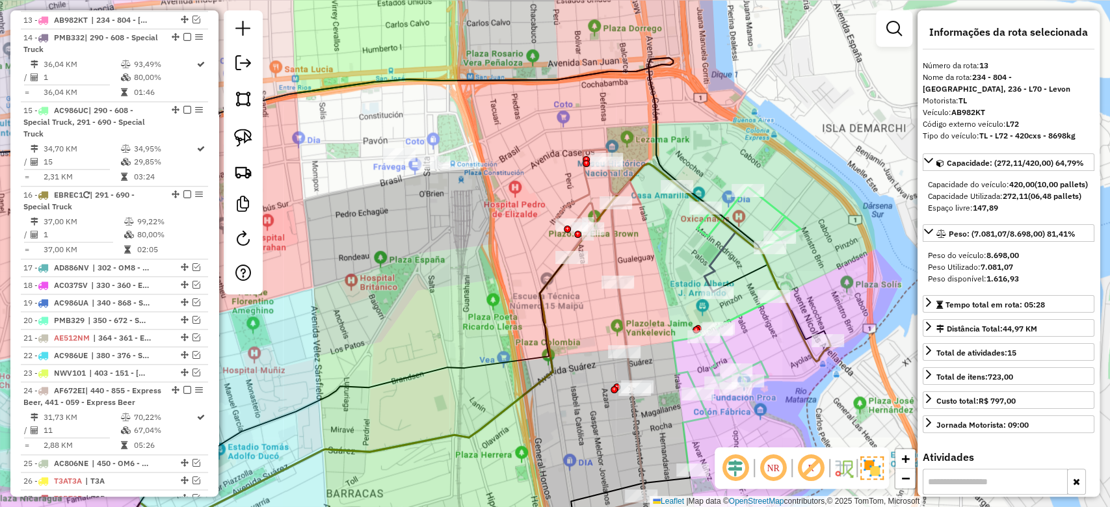
click at [598, 189] on div "Janela de atendimento Grade de atendimento Capacidade Transportadoras Veículos …" at bounding box center [555, 253] width 1110 height 507
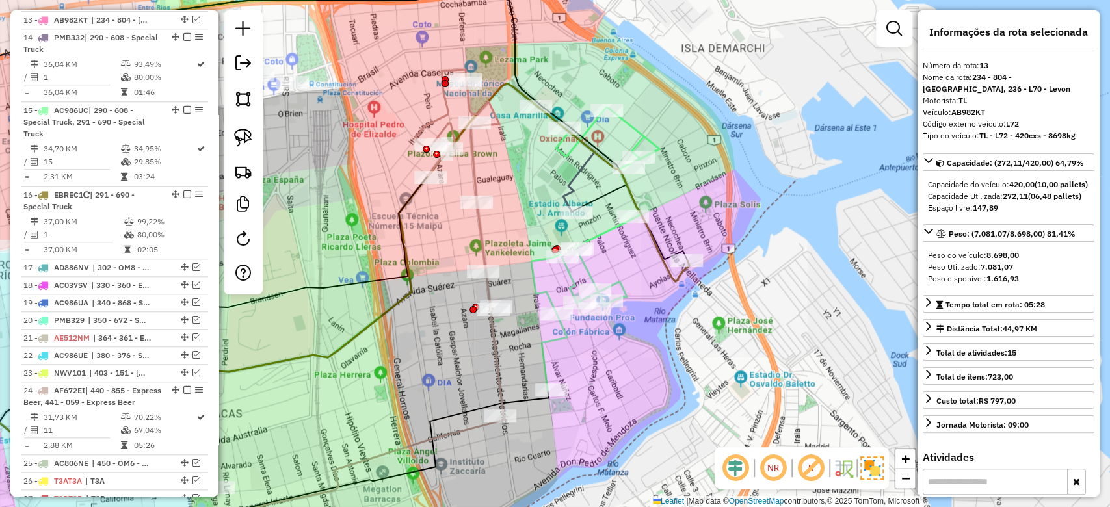
drag, startPoint x: 705, startPoint y: 201, endPoint x: 695, endPoint y: 174, distance: 29.0
click at [705, 202] on div "Janela de atendimento Grade de atendimento Capacidade Transportadoras Veículos …" at bounding box center [555, 253] width 1110 height 507
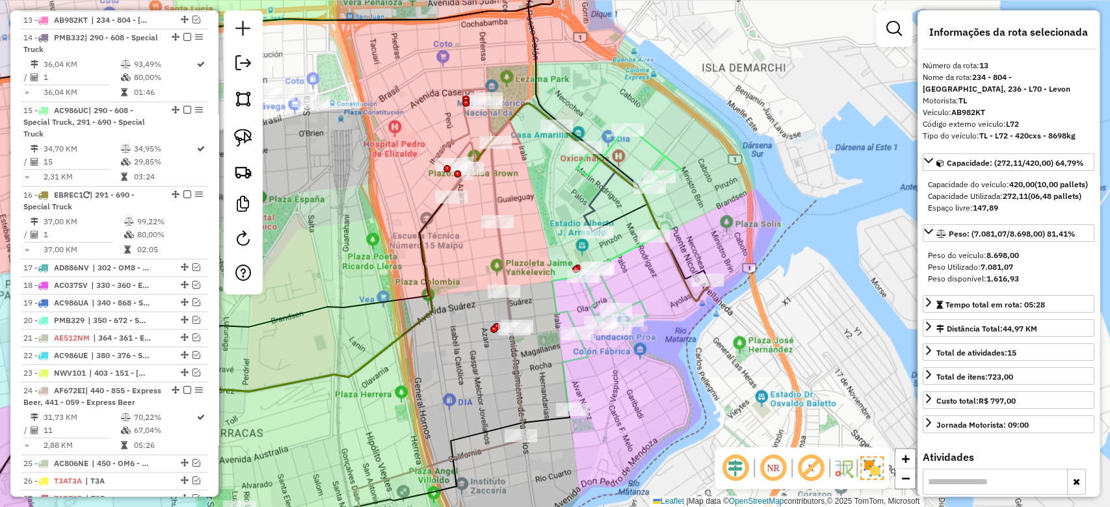
click at [674, 136] on div "Janela de atendimento Grade de atendimento Capacidade Transportadoras Veículos …" at bounding box center [555, 253] width 1110 height 507
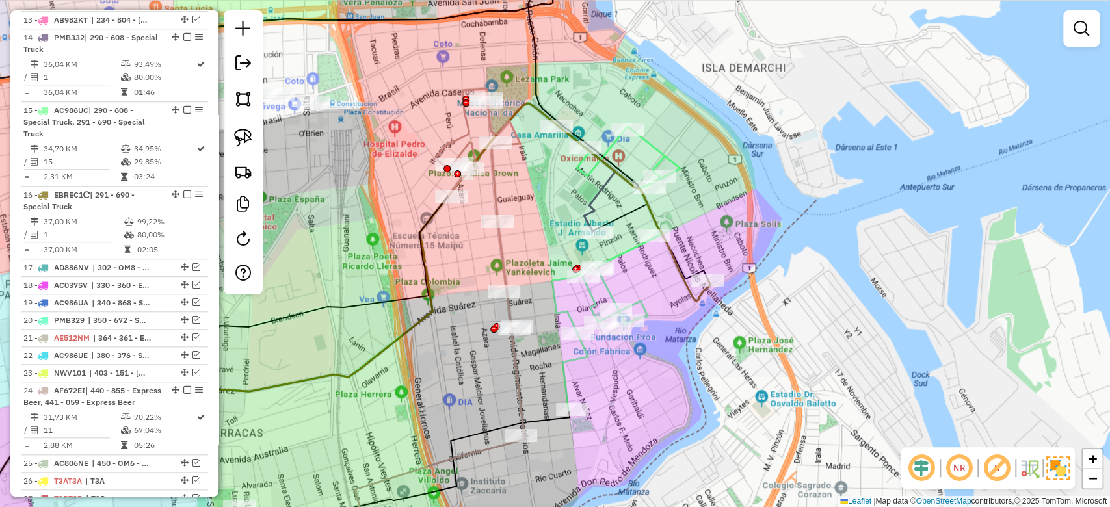
click at [655, 151] on icon at bounding box center [616, 267] width 128 height 285
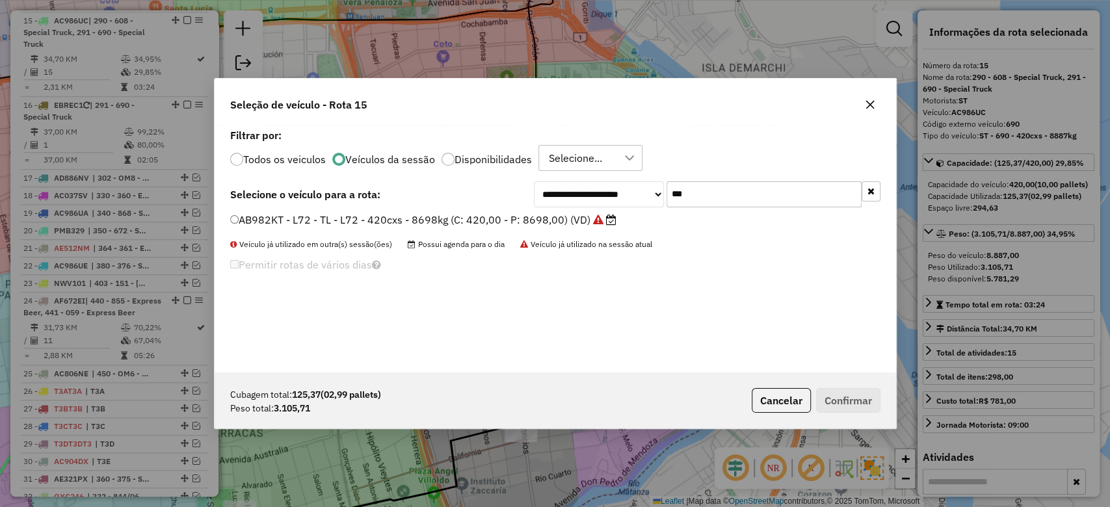
scroll to position [7, 4]
click at [865, 103] on icon "button" at bounding box center [870, 104] width 10 height 10
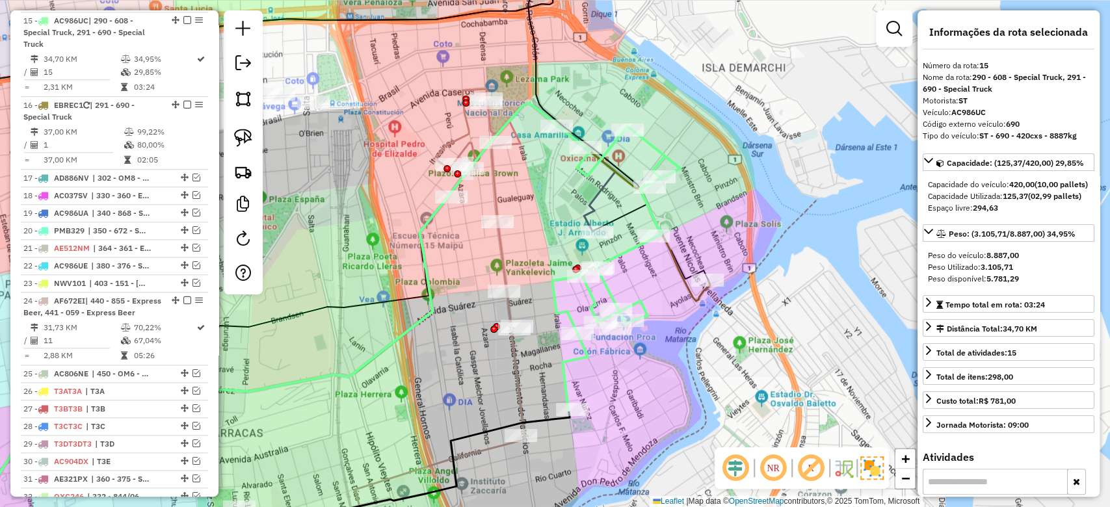
click at [687, 142] on div "Janela de atendimento Grade de atendimento Capacidade Transportadoras Veículos …" at bounding box center [555, 253] width 1110 height 507
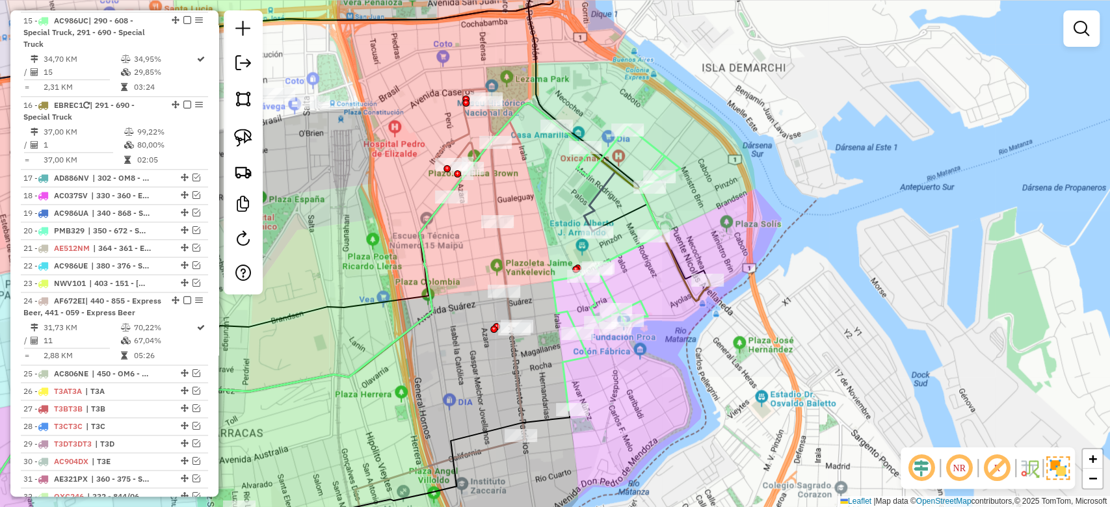
click at [658, 153] on icon at bounding box center [616, 267] width 128 height 285
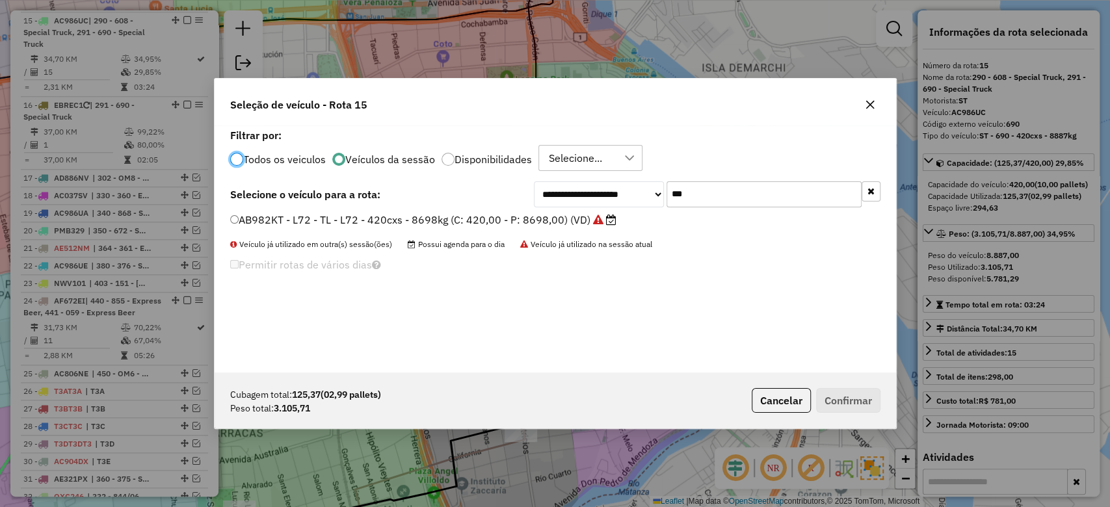
drag, startPoint x: 658, startPoint y: 191, endPoint x: 623, endPoint y: 196, distance: 34.8
click at [629, 196] on div "**********" at bounding box center [707, 194] width 347 height 26
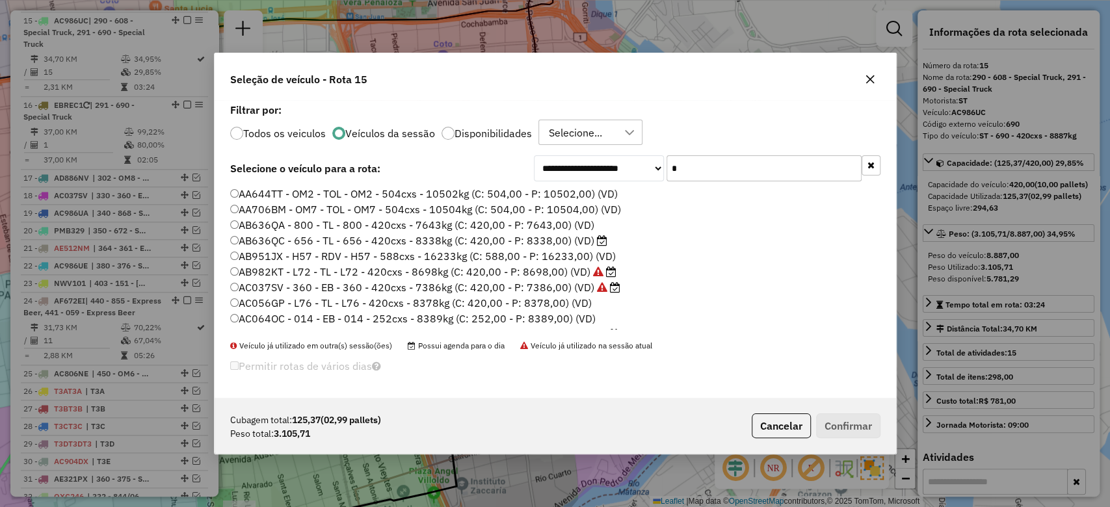
type input "**"
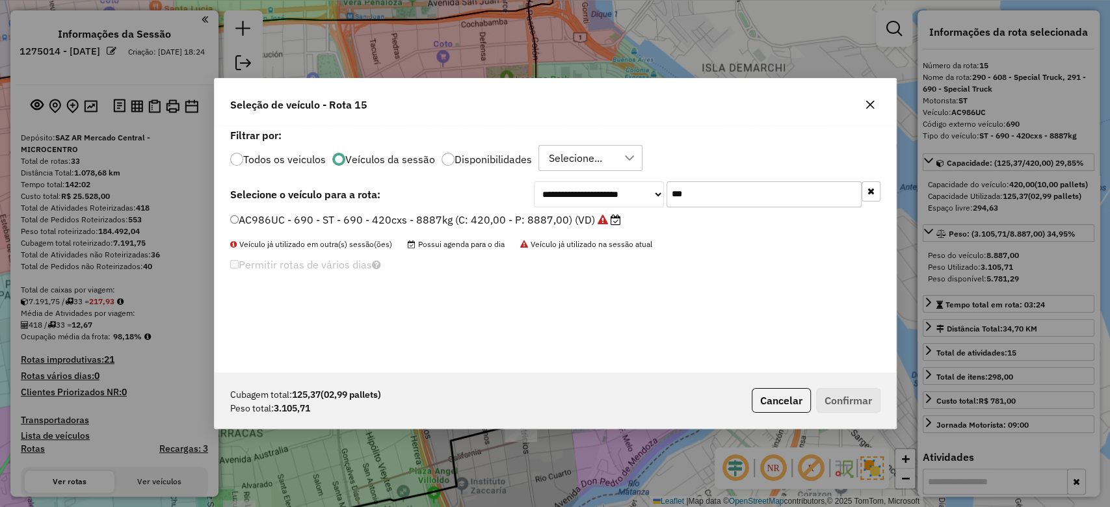
scroll to position [7, 4]
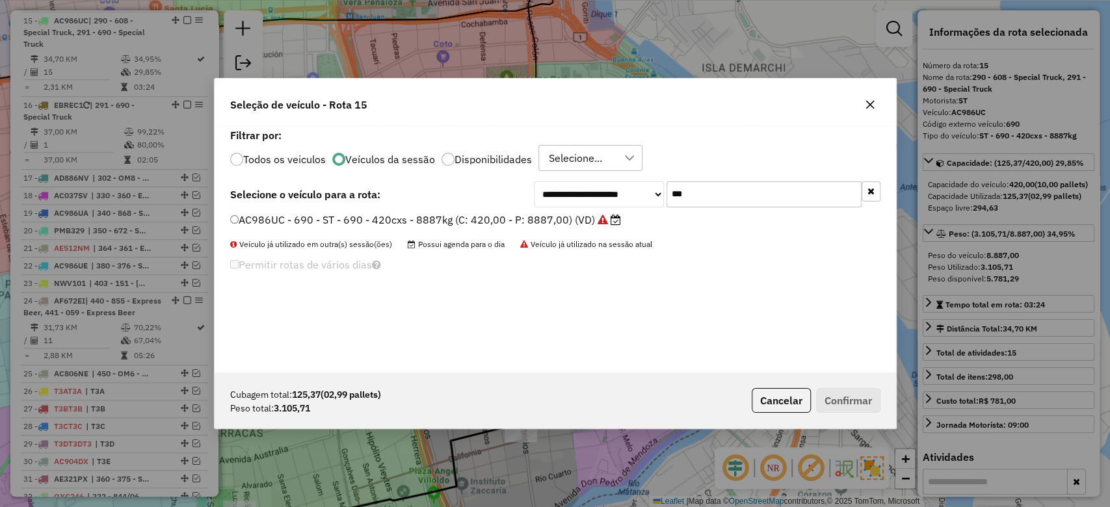
type input "***"
click at [571, 218] on label "AC986UC - 690 - ST - 690 - 420cxs - 8887kg (C: 420,00 - P: 8887,00) (VD)" at bounding box center [425, 220] width 391 height 16
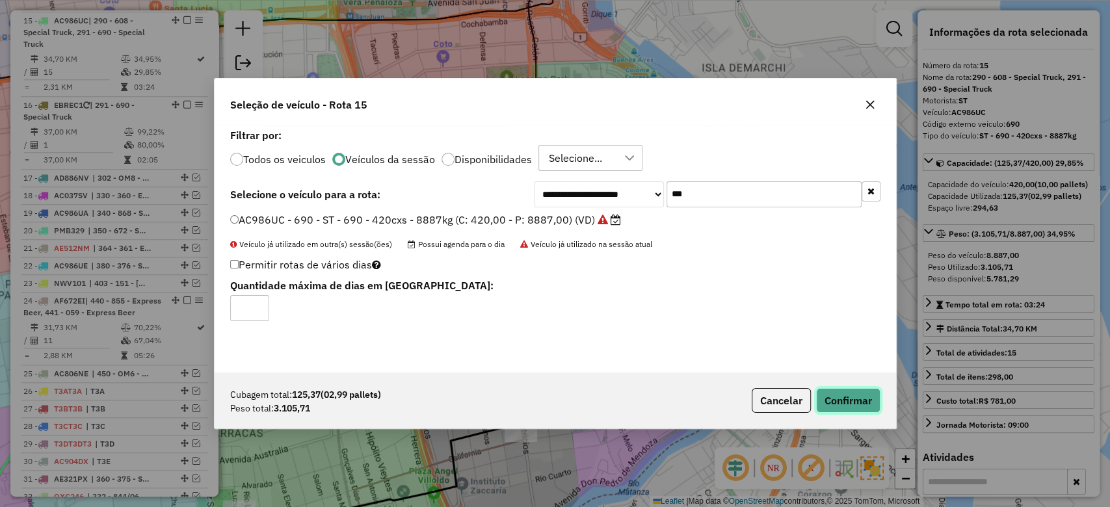
click at [863, 395] on button "Confirmar" at bounding box center [848, 400] width 64 height 25
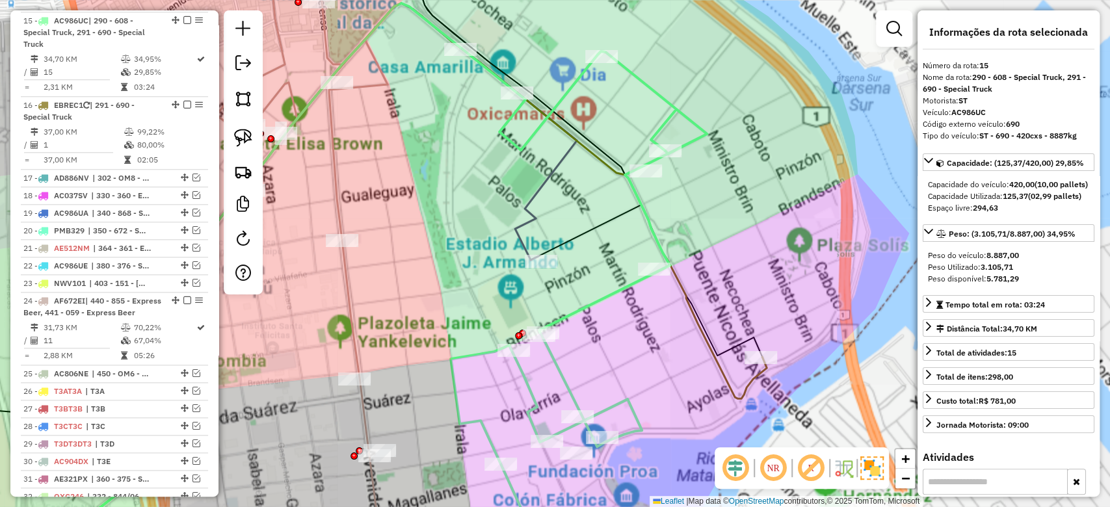
click at [688, 217] on div "Janela de atendimento Grade de atendimento Capacidade Transportadoras Veículos …" at bounding box center [555, 253] width 1110 height 507
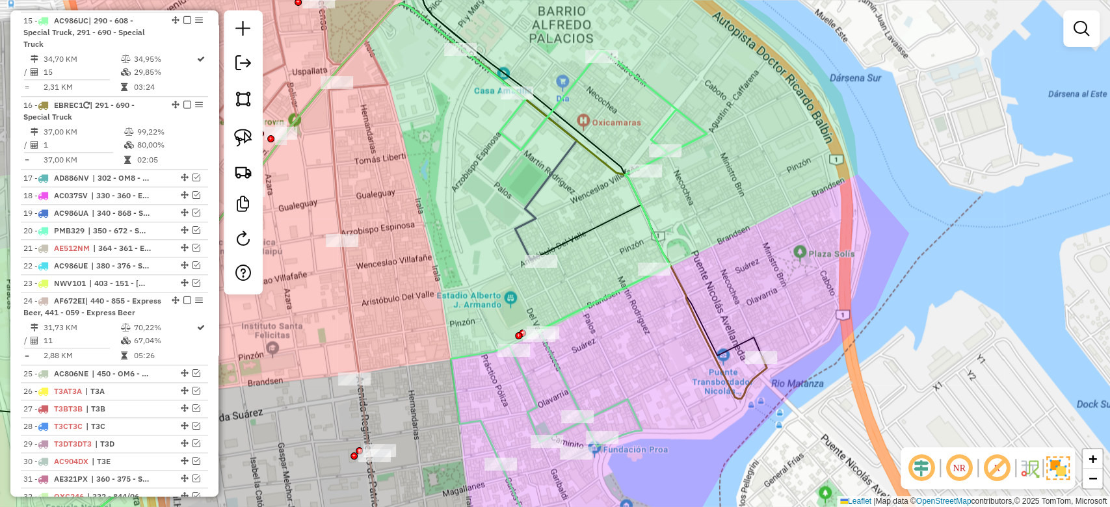
drag, startPoint x: 716, startPoint y: 190, endPoint x: 722, endPoint y: 185, distance: 6.9
click at [721, 185] on div "Janela de atendimento Grade de atendimento Capacidade Transportadoras Veículos …" at bounding box center [555, 253] width 1110 height 507
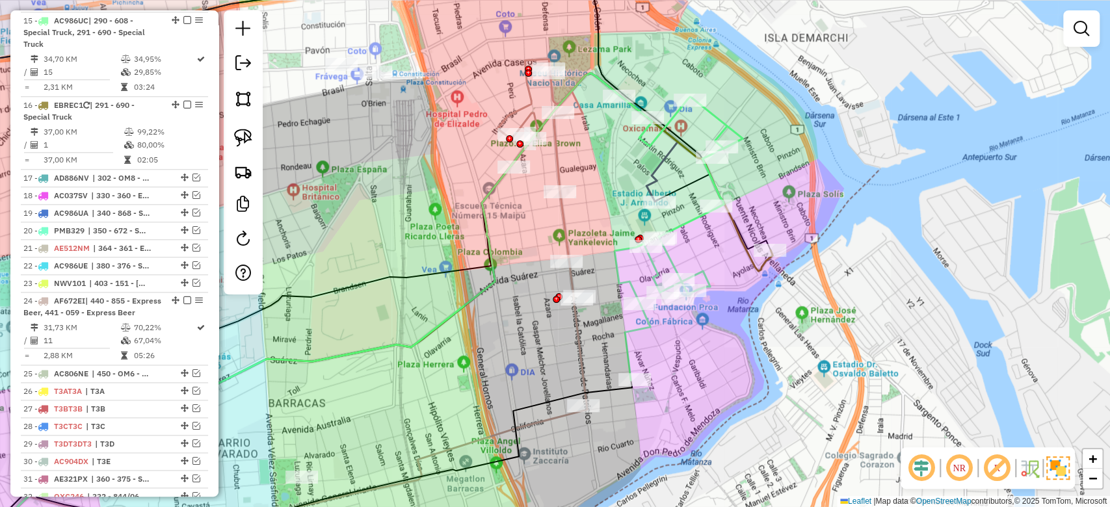
drag, startPoint x: 704, startPoint y: 250, endPoint x: 696, endPoint y: 244, distance: 9.8
click at [696, 244] on div "Janela de atendimento Grade de atendimento Capacidade Transportadoras Veículos …" at bounding box center [555, 253] width 1110 height 507
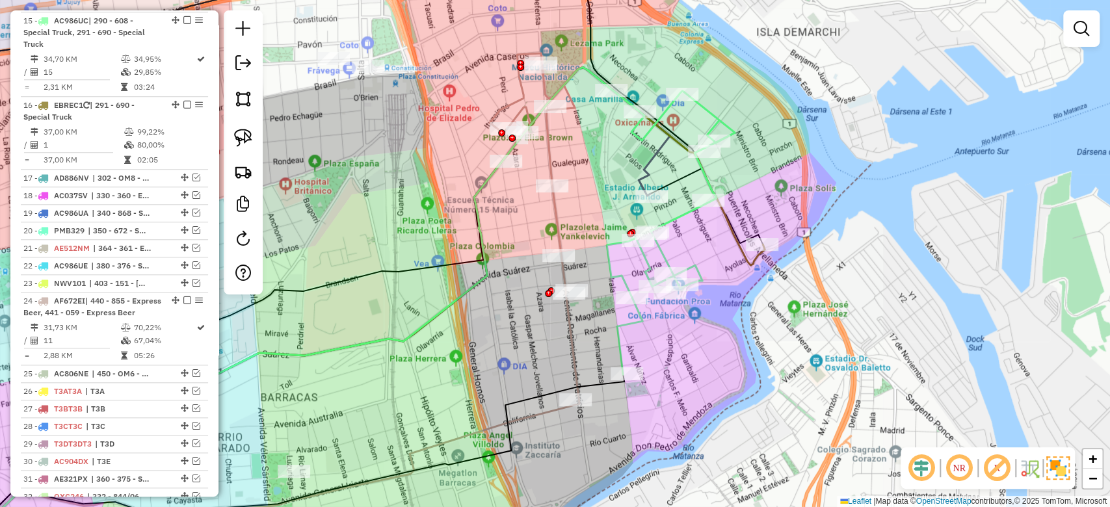
click at [735, 239] on icon at bounding box center [356, 313] width 815 height 490
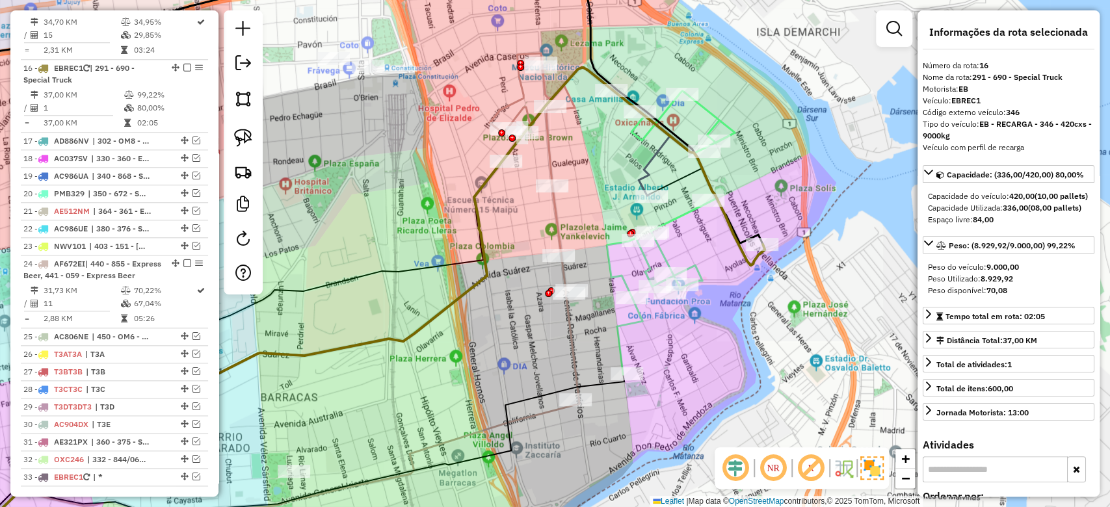
scroll to position [896, 0]
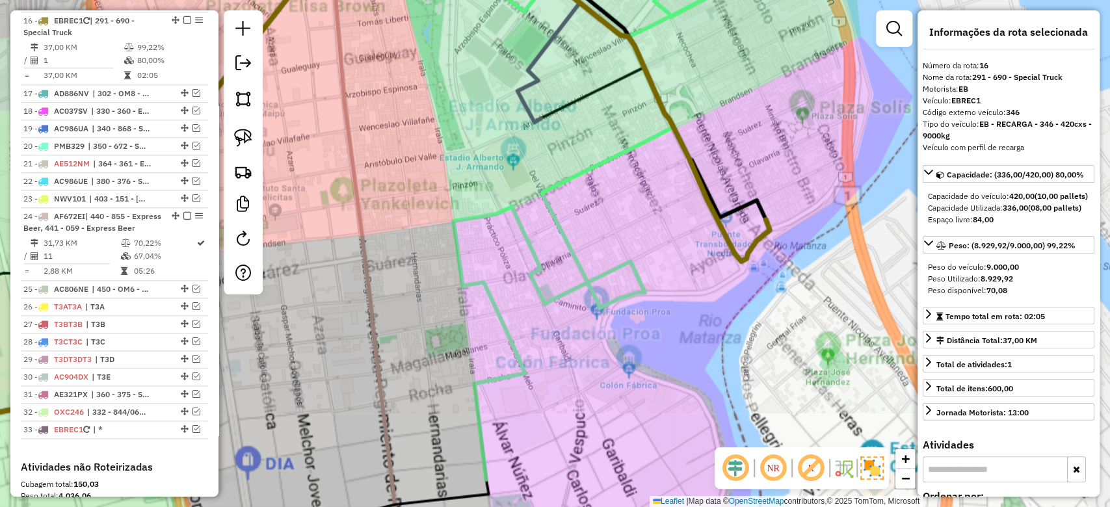
click at [760, 268] on div "Janela de atendimento Grade de atendimento Capacidade Transportadoras Veículos …" at bounding box center [555, 253] width 1110 height 507
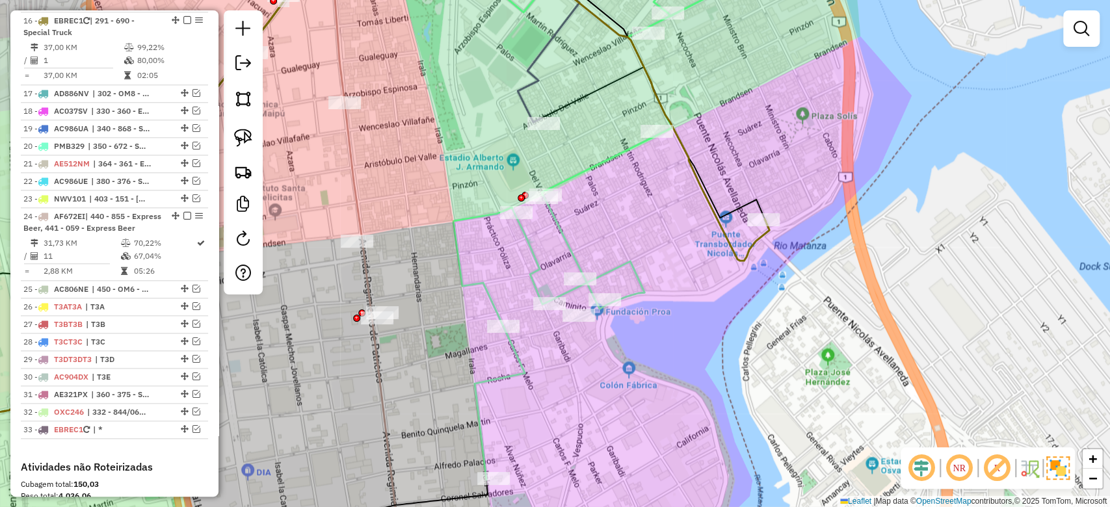
drag, startPoint x: 727, startPoint y: 125, endPoint x: 768, endPoint y: 226, distance: 109.4
click at [781, 245] on div "Janela de atendimento Grade de atendimento Capacidade Transportadoras Veículos …" at bounding box center [555, 253] width 1110 height 507
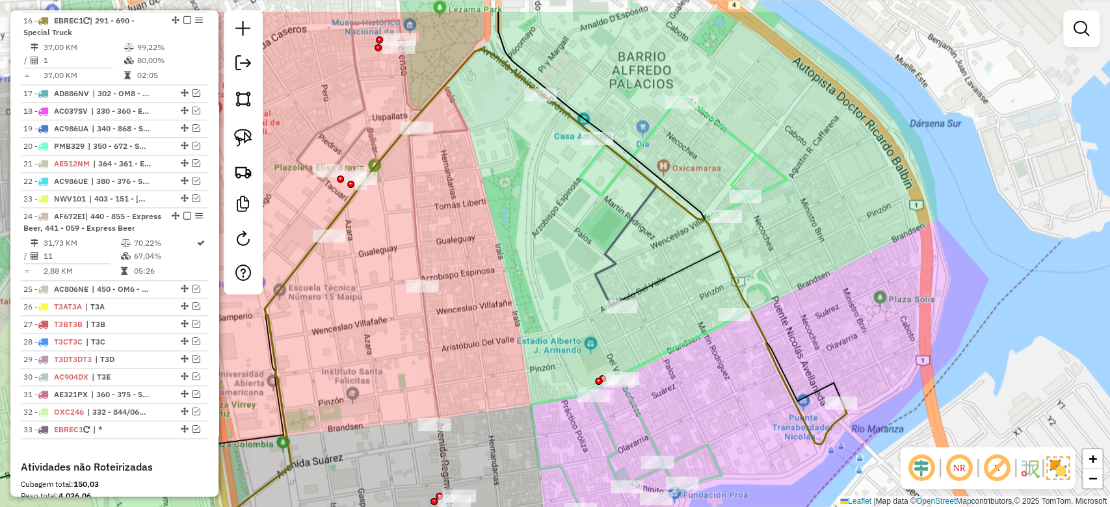
drag, startPoint x: 753, startPoint y: 231, endPoint x: 759, endPoint y: 245, distance: 14.6
click at [761, 249] on div "Janela de atendimento Grade de atendimento Capacidade Transportadoras Veículos …" at bounding box center [555, 253] width 1110 height 507
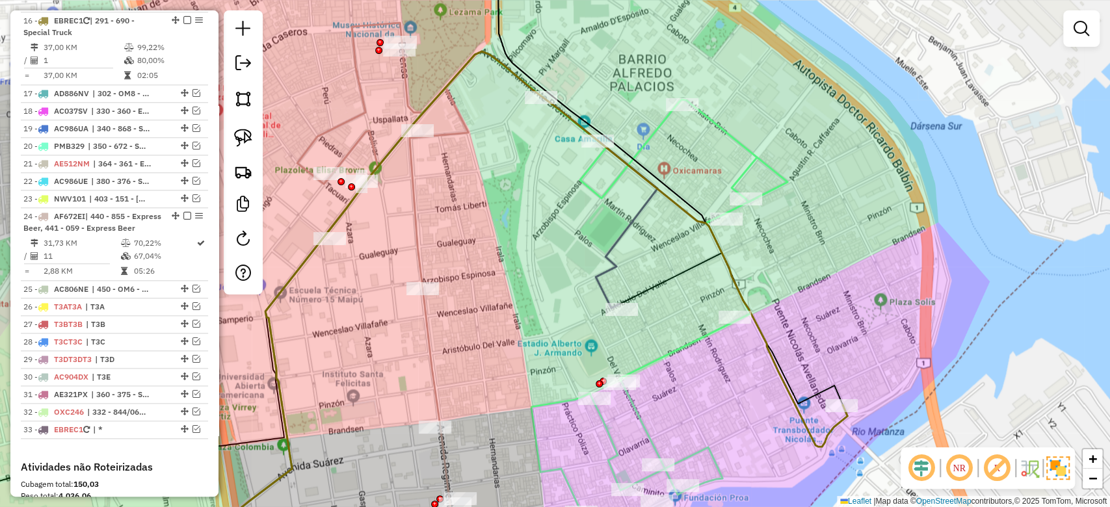
click at [724, 133] on icon at bounding box center [659, 327] width 256 height 462
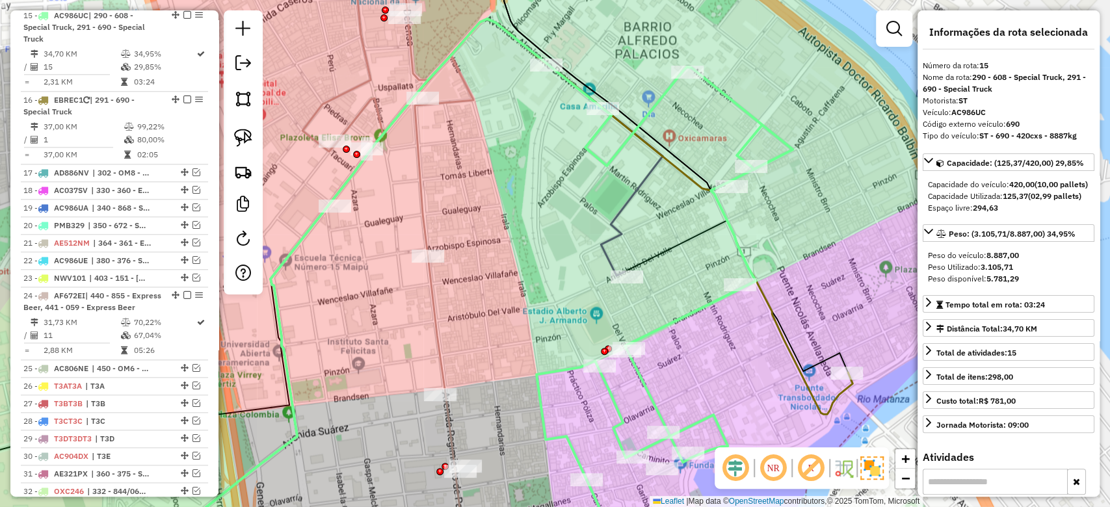
scroll to position [811, 0]
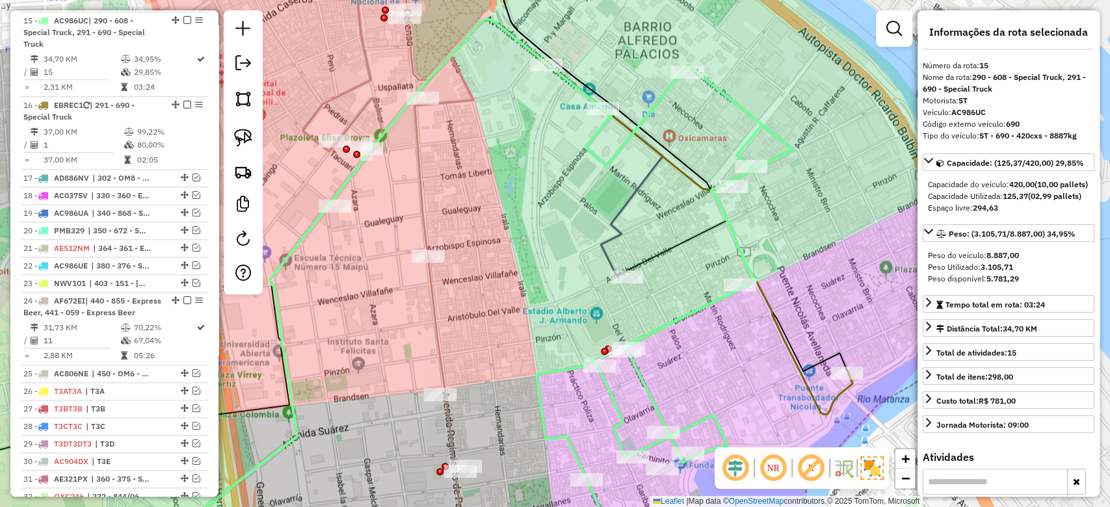
drag, startPoint x: 713, startPoint y: 143, endPoint x: 717, endPoint y: 120, distance: 23.2
click at [720, 112] on div "Janela de atendimento Grade de atendimento Capacidade Transportadoras Veículos …" at bounding box center [555, 253] width 1110 height 507
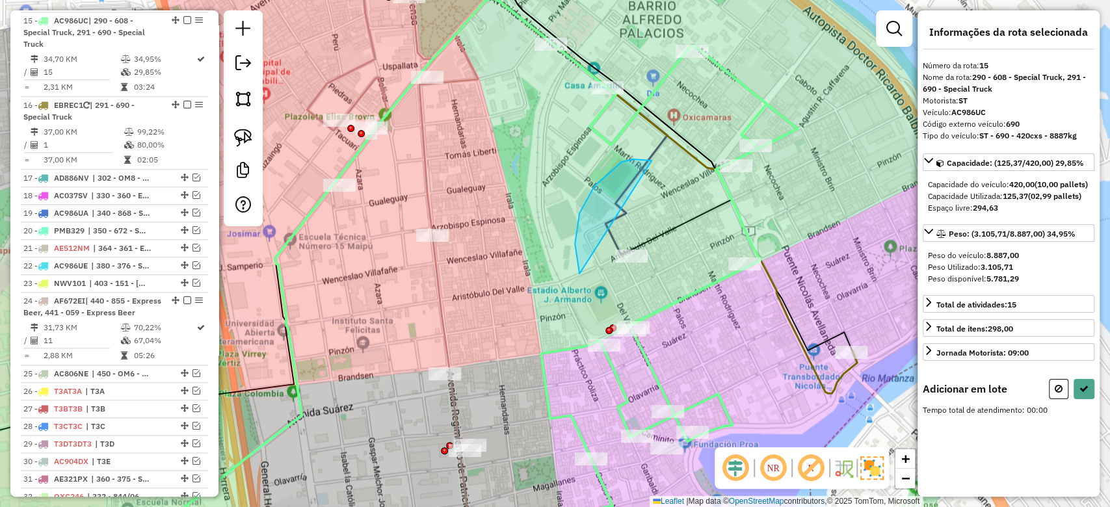
drag, startPoint x: 579, startPoint y: 274, endPoint x: 753, endPoint y: 189, distance: 193.9
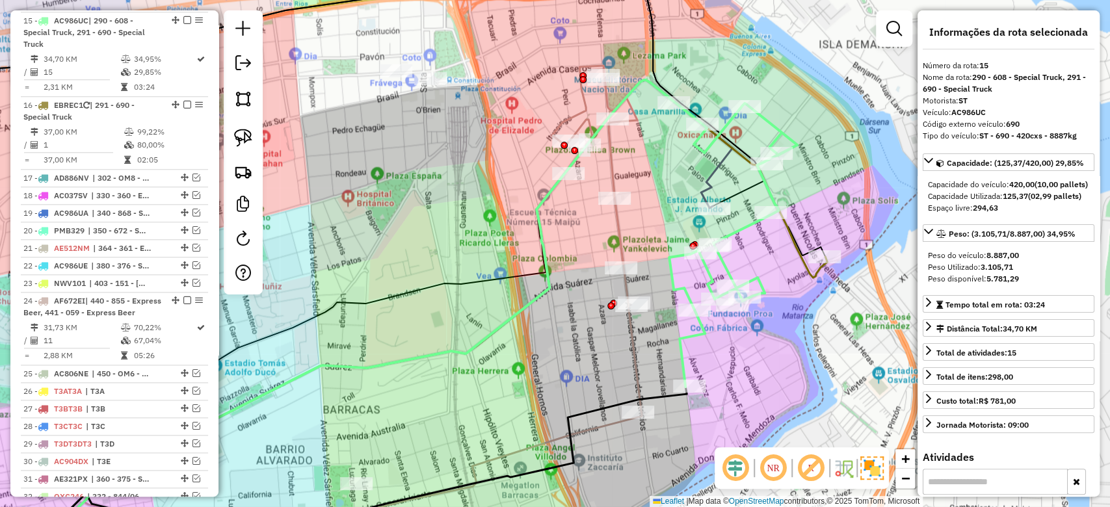
drag, startPoint x: 638, startPoint y: 194, endPoint x: 630, endPoint y: 160, distance: 34.7
click at [638, 192] on div "Janela de atendimento Grade de atendimento Capacidade Transportadoras Veículos …" at bounding box center [555, 253] width 1110 height 507
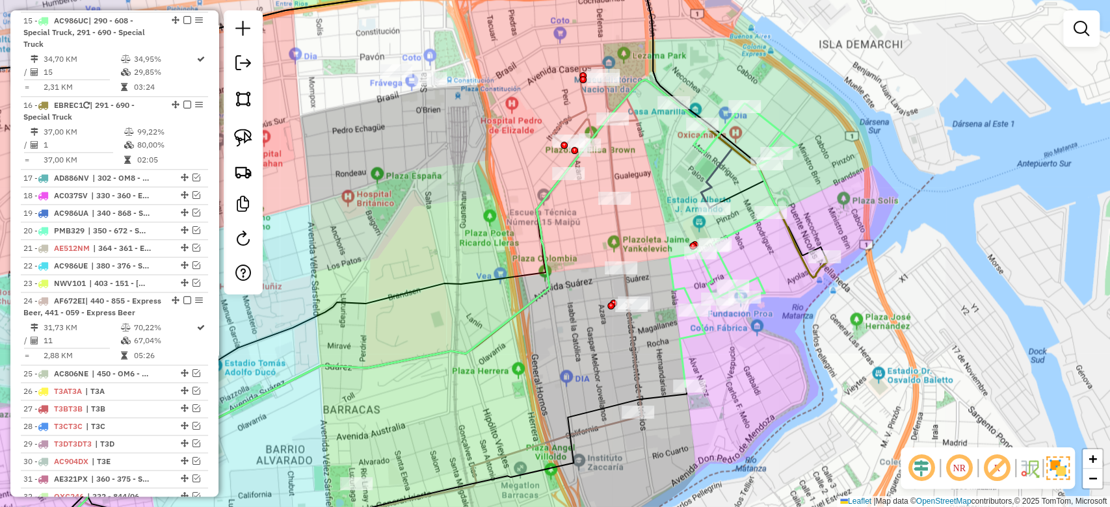
click at [628, 156] on div "Janela de atendimento Grade de atendimento Capacidade Transportadoras Veículos …" at bounding box center [555, 253] width 1110 height 507
click at [610, 159] on icon at bounding box center [596, 239] width 89 height 346
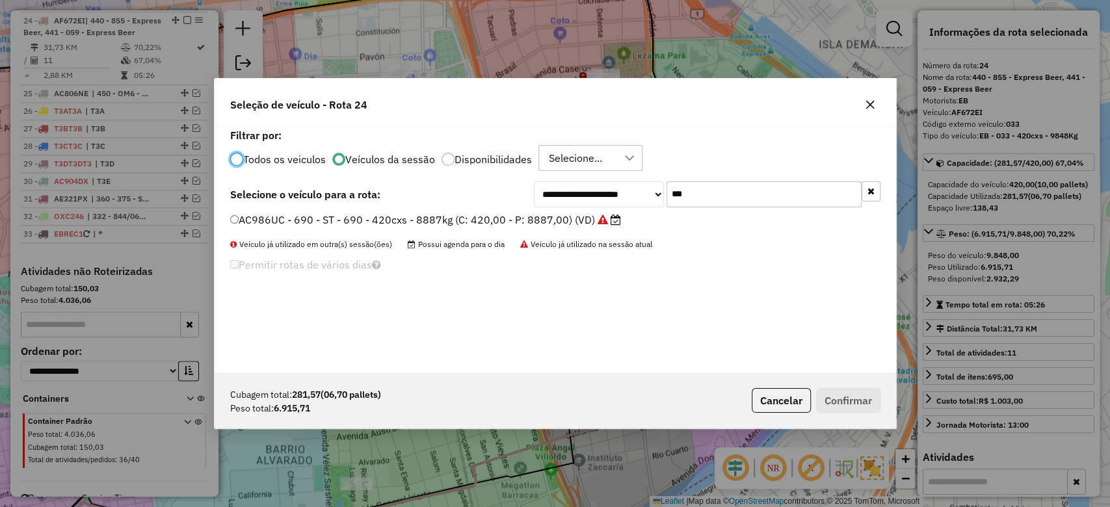
scroll to position [7, 4]
click at [618, 177] on div "**********" at bounding box center [555, 248] width 681 height 247
type input "***"
click at [572, 225] on label "AF672EI - 033 - EB - 033 - 420cxs - 9848Kg (C: 420,00 - P: 9848,00) (VD)" at bounding box center [417, 220] width 375 height 16
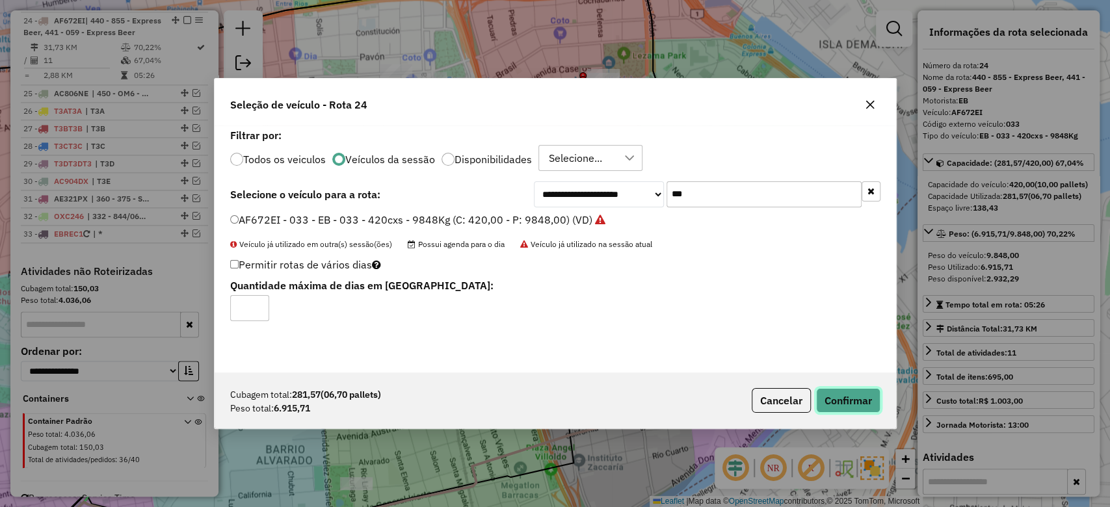
click at [848, 403] on button "Confirmar" at bounding box center [848, 400] width 64 height 25
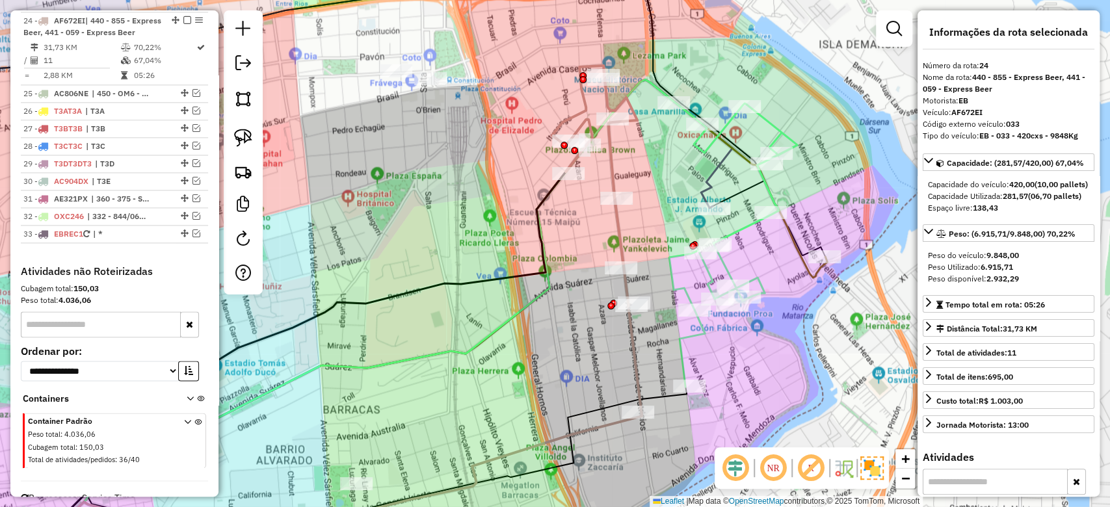
click at [617, 175] on icon at bounding box center [596, 239] width 89 height 346
click at [629, 155] on div "Janela de atendimento Grade de atendimento Capacidade Transportadoras Veículos …" at bounding box center [555, 253] width 1110 height 507
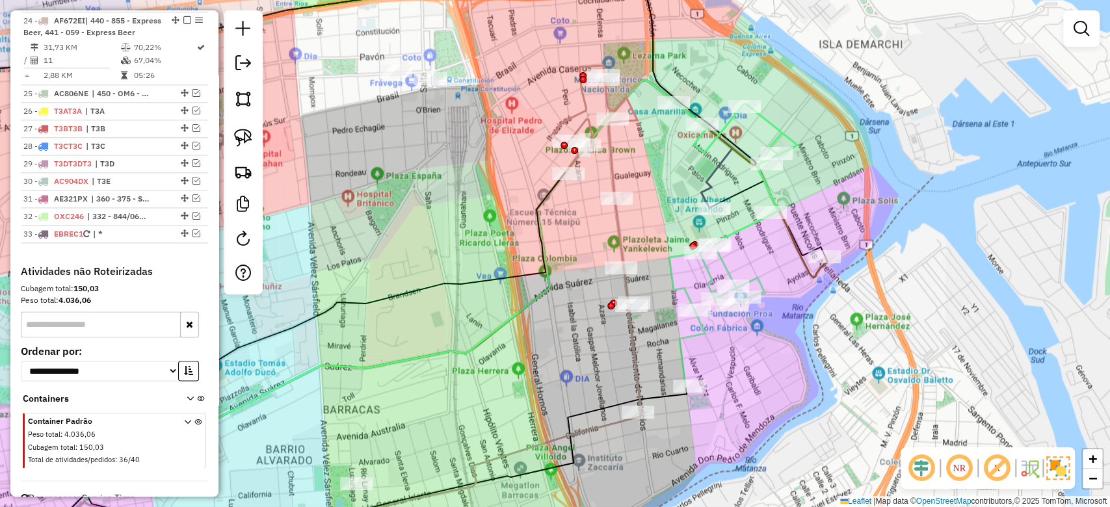
click at [629, 168] on div "Janela de atendimento Grade de atendimento Capacidade Transportadoras Veículos …" at bounding box center [555, 253] width 1110 height 507
click at [609, 168] on icon at bounding box center [596, 239] width 89 height 346
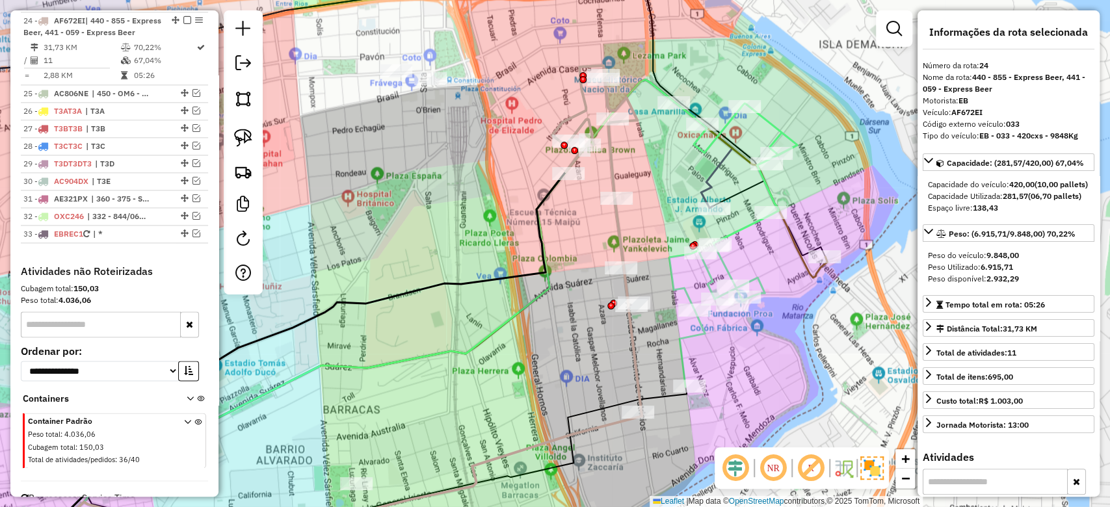
click at [632, 172] on div "Janela de atendimento Grade de atendimento Capacidade Transportadoras Veículos …" at bounding box center [555, 253] width 1110 height 507
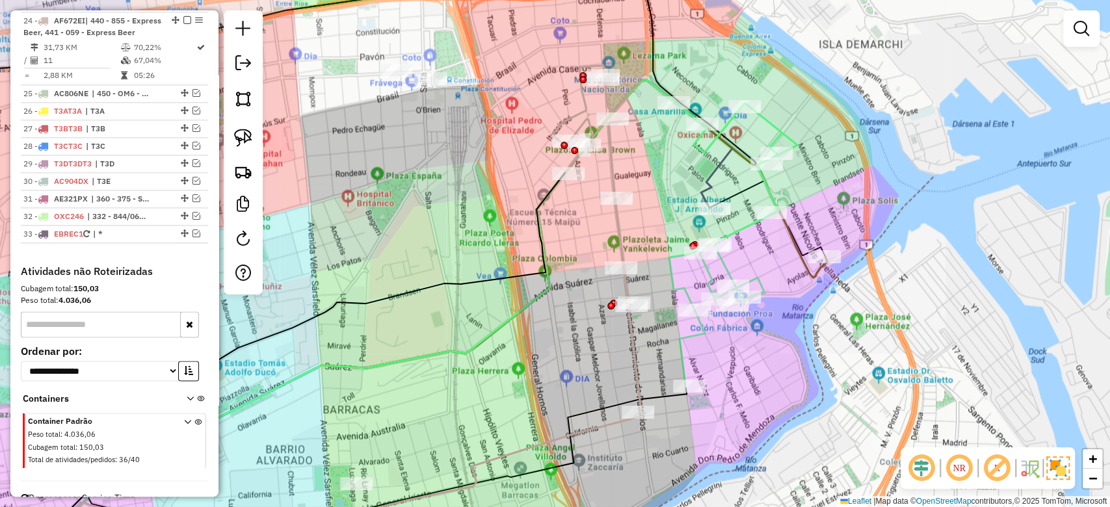
click at [636, 155] on div "Janela de atendimento Grade de atendimento Capacidade Transportadoras Veículos …" at bounding box center [555, 253] width 1110 height 507
click at [608, 163] on icon at bounding box center [596, 239] width 89 height 346
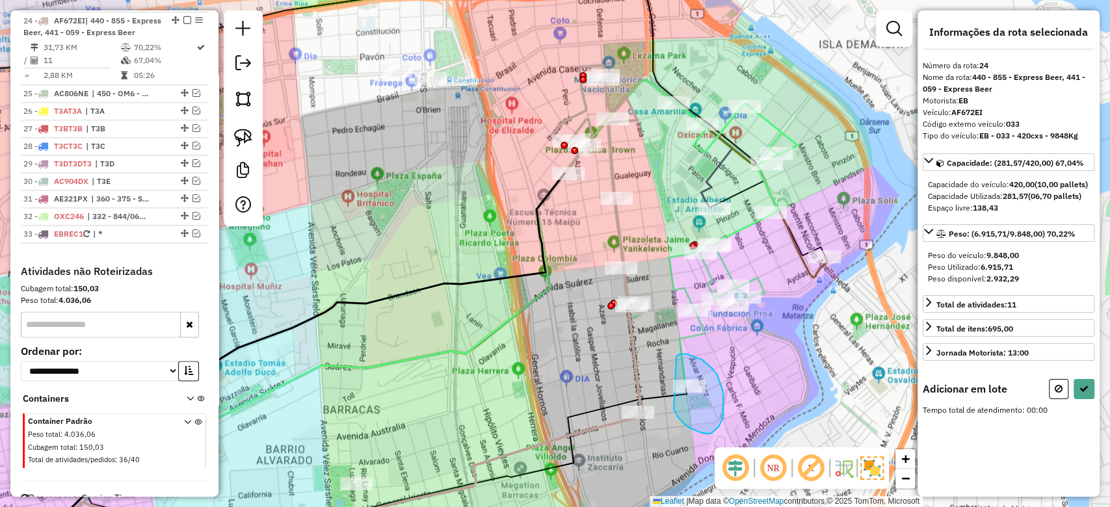
drag, startPoint x: 689, startPoint y: 428, endPoint x: 686, endPoint y: 417, distance: 10.9
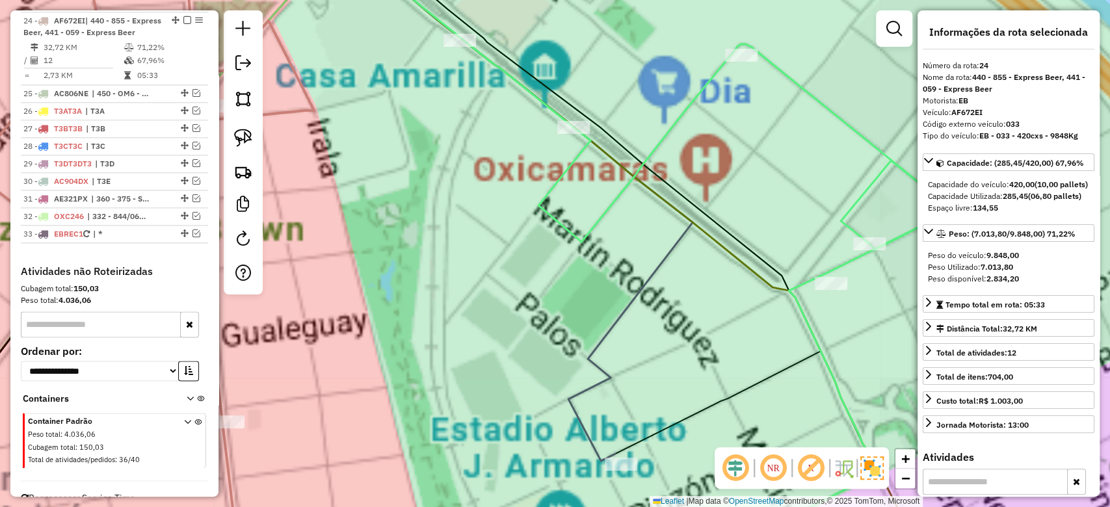
click at [760, 118] on div "Janela de atendimento Grade de atendimento Capacidade Transportadoras Veículos …" at bounding box center [555, 253] width 1110 height 507
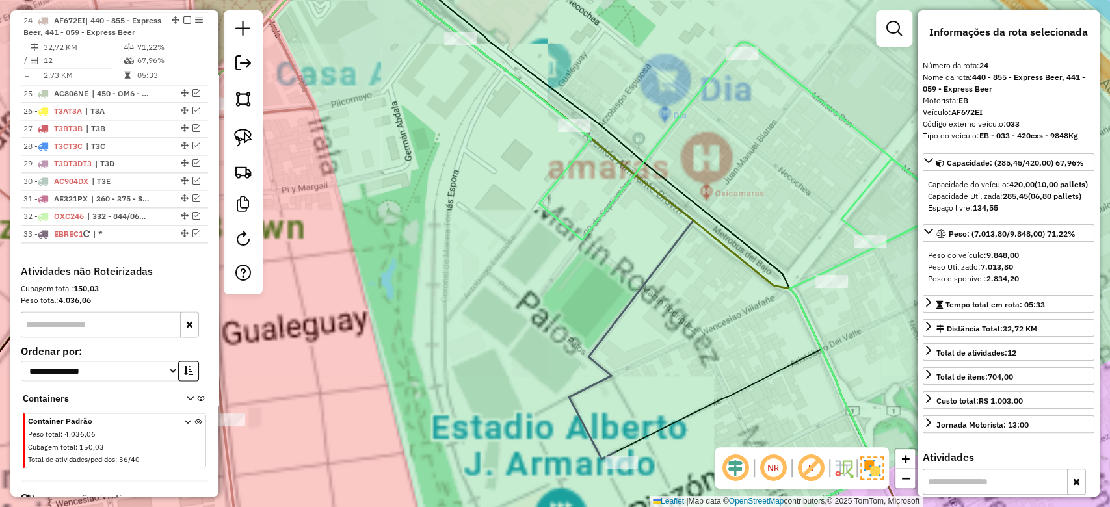
click at [800, 88] on icon at bounding box center [707, 296] width 491 height 521
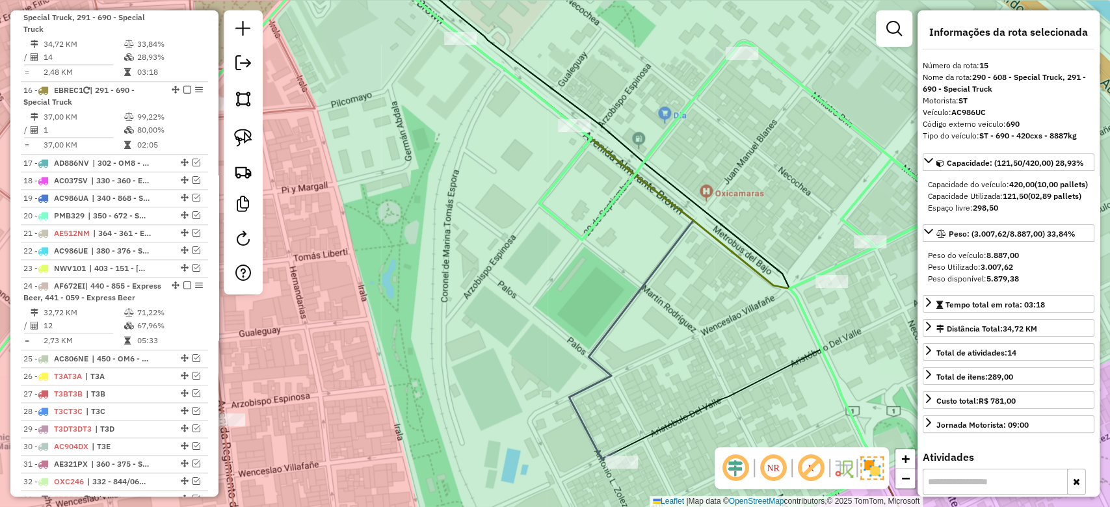
scroll to position [811, 0]
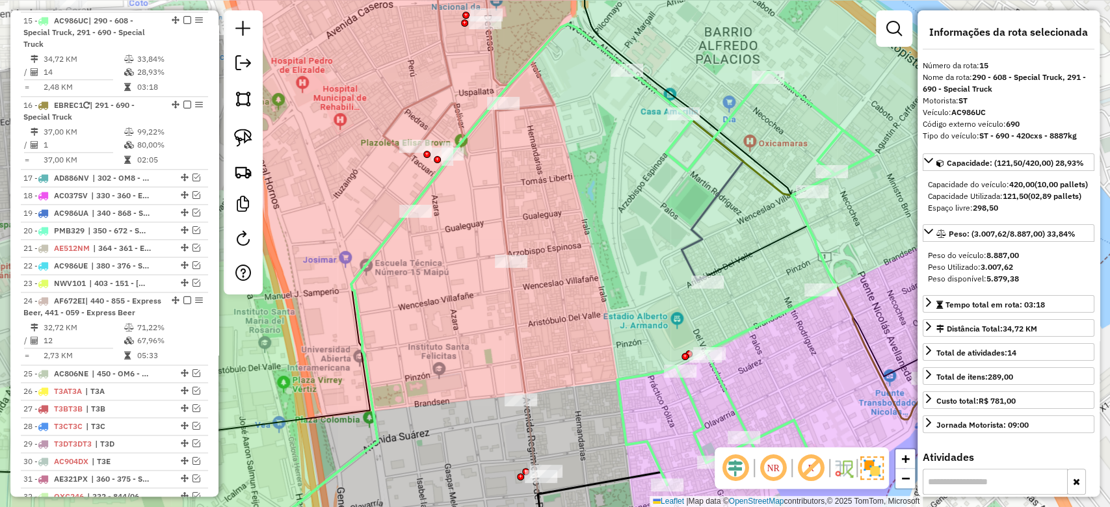
click at [631, 250] on div "Janela de atendimento Grade de atendimento Capacidade Transportadoras Veículos …" at bounding box center [555, 253] width 1110 height 507
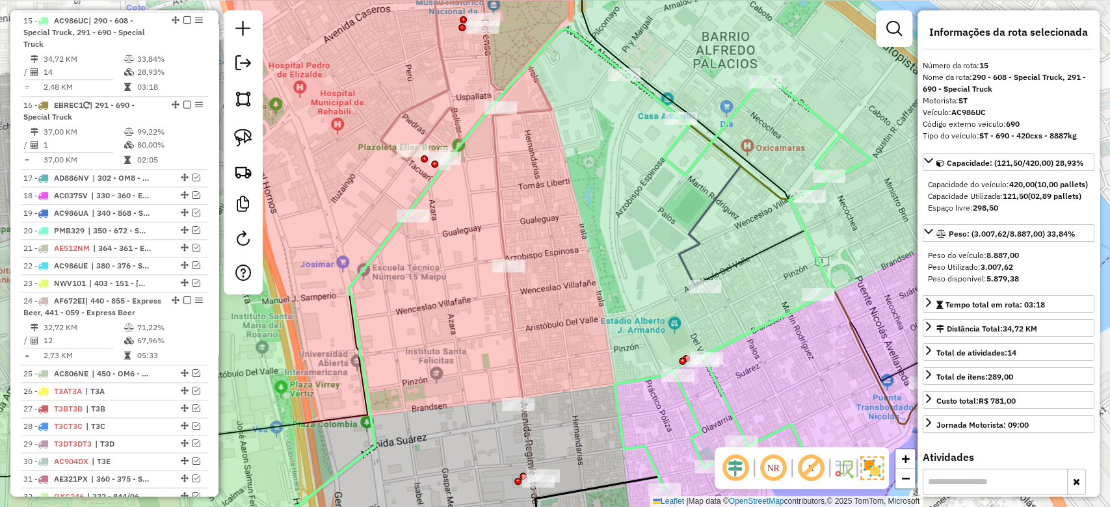
drag, startPoint x: 512, startPoint y: 189, endPoint x: 508, endPoint y: 181, distance: 8.1
click at [512, 188] on div "Janela de atendimento Grade de atendimento Capacidade Transportadoras Veículos …" at bounding box center [555, 253] width 1110 height 507
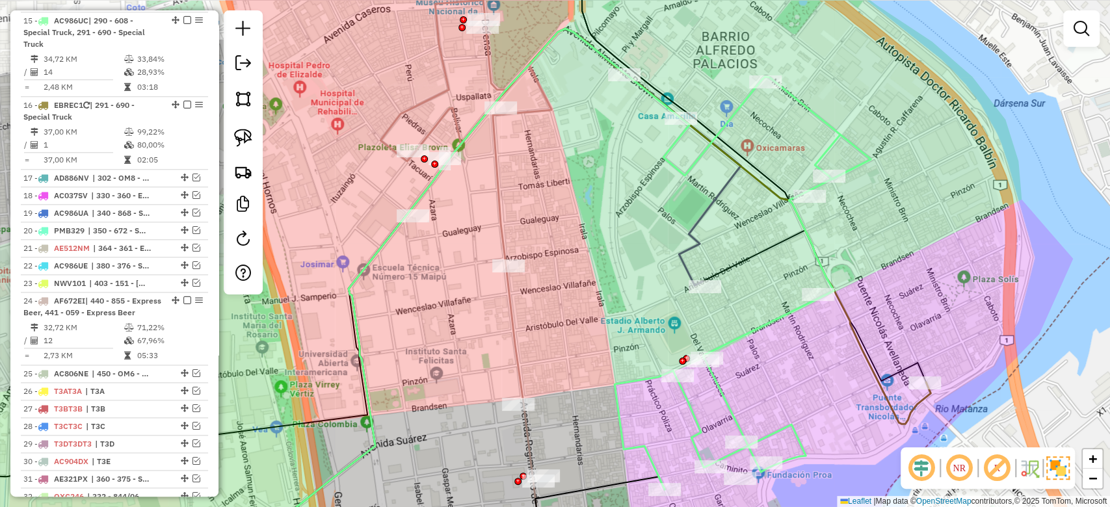
click at [501, 178] on icon at bounding box center [465, 279] width 171 height 558
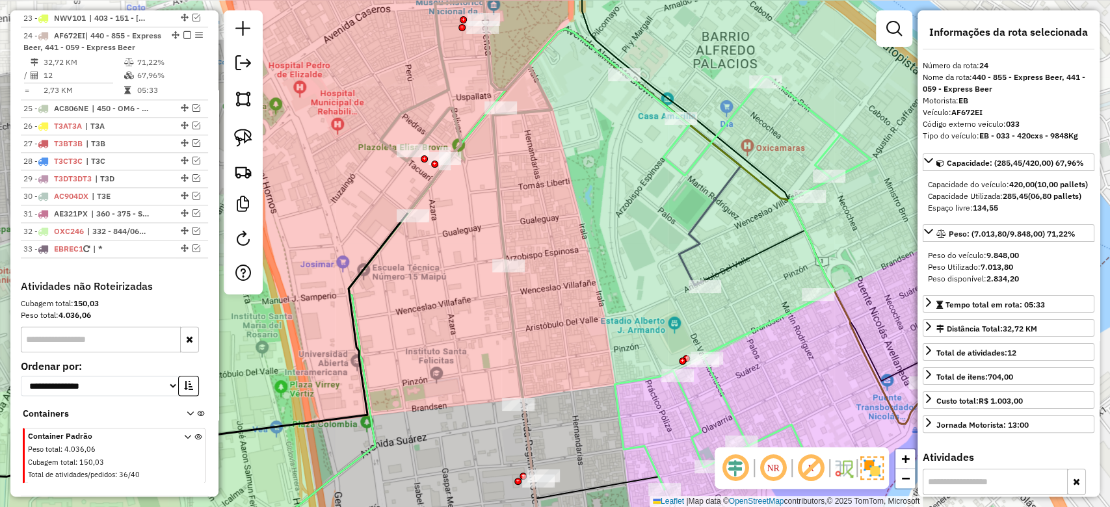
scroll to position [1092, 0]
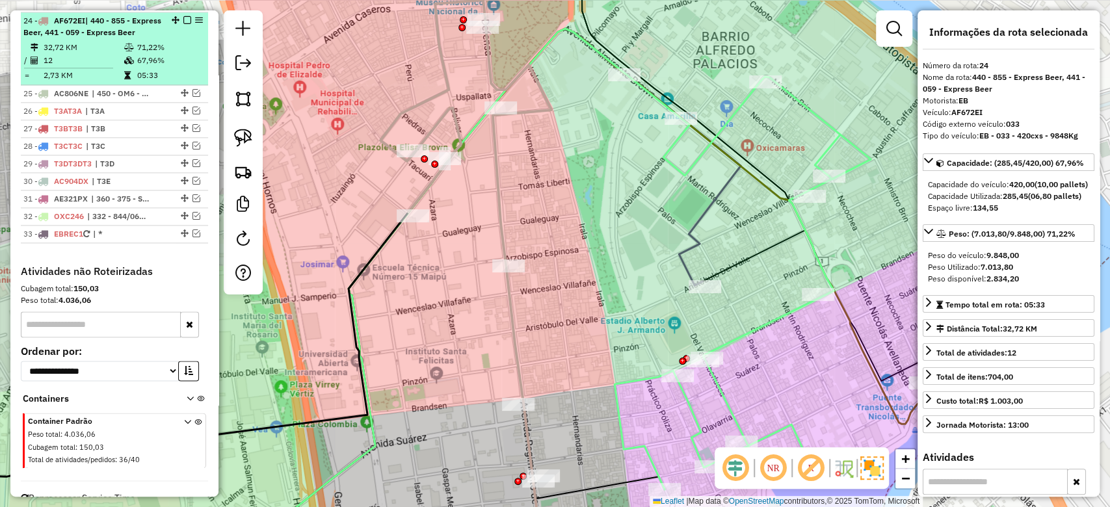
click at [184, 16] on em at bounding box center [187, 20] width 8 height 8
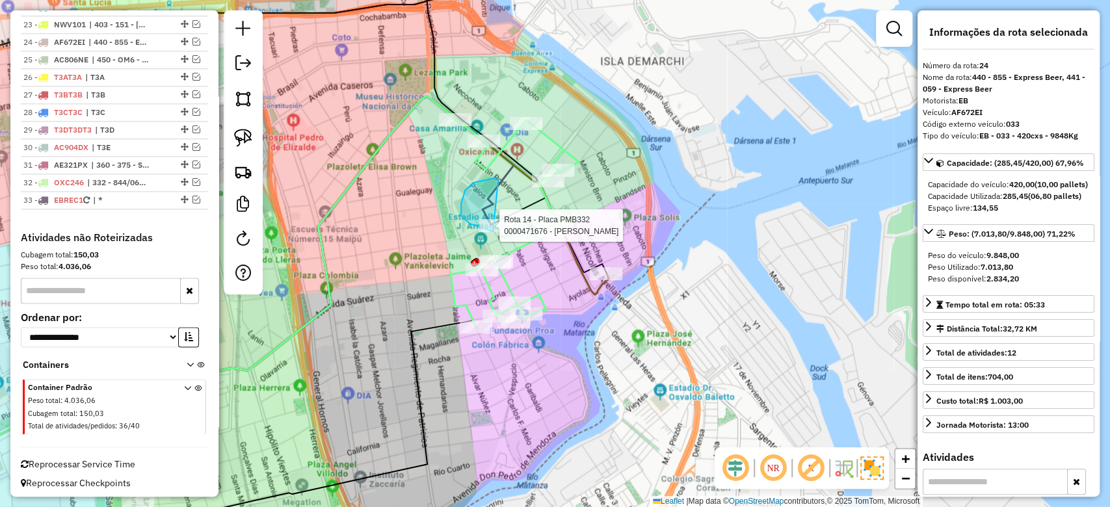
drag, startPoint x: 469, startPoint y: 224, endPoint x: 545, endPoint y: 217, distance: 76.3
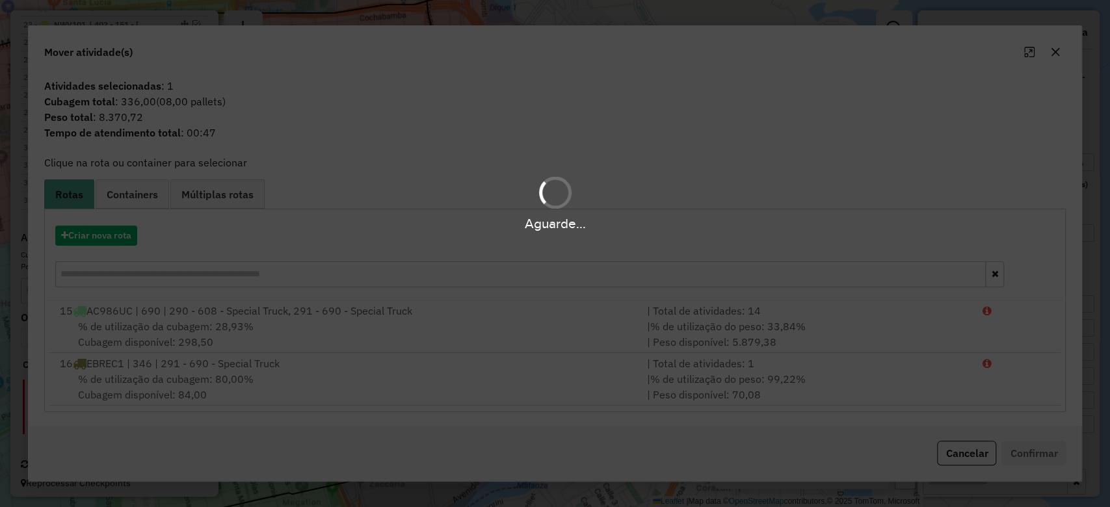
click at [1056, 49] on div "Aguarde..." at bounding box center [555, 253] width 1110 height 507
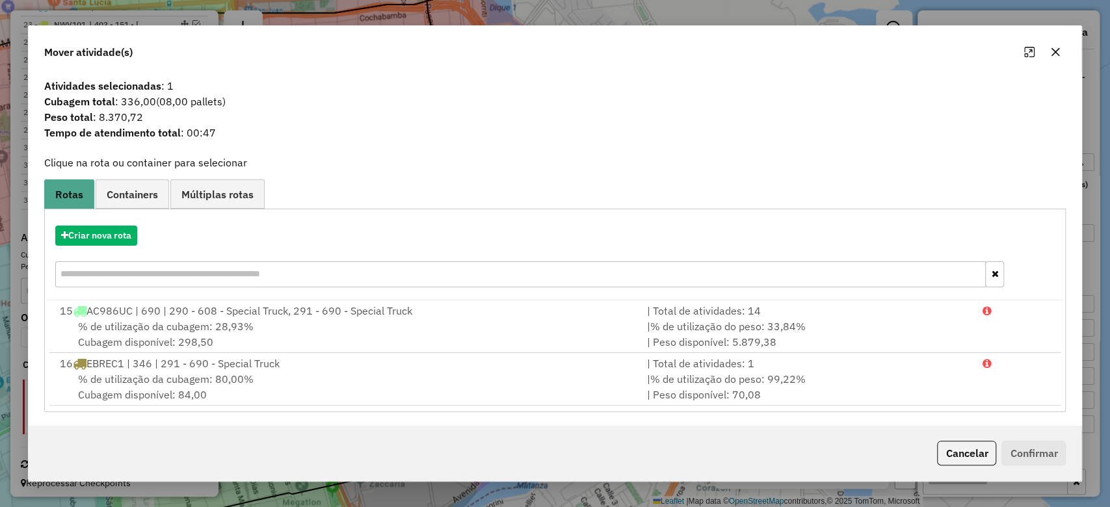
click at [1056, 51] on icon "button" at bounding box center [1055, 52] width 8 height 8
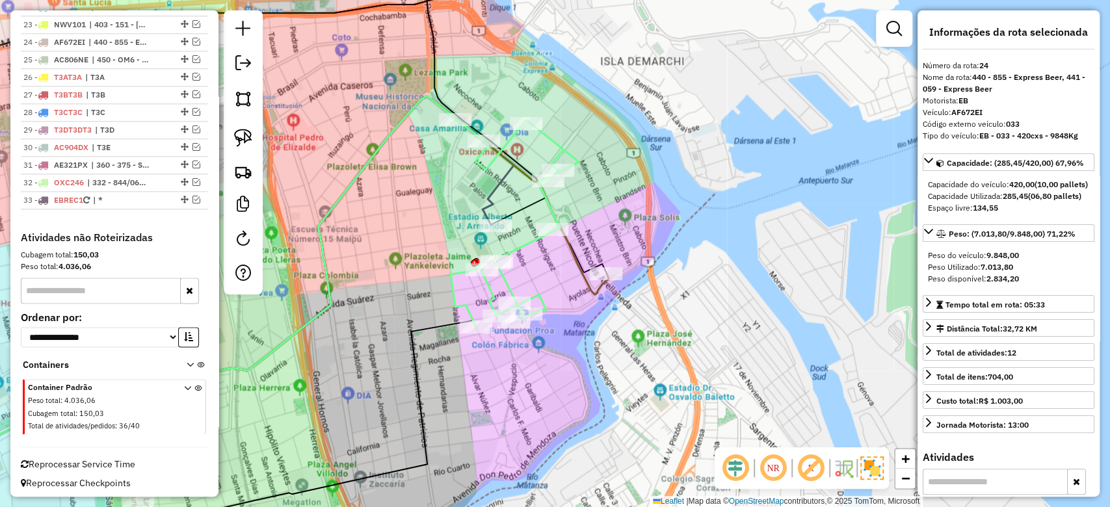
drag, startPoint x: 604, startPoint y: 189, endPoint x: 593, endPoint y: 196, distance: 13.2
click at [603, 190] on div "Rota 15 - Placa AC986UC 0000476399 - NUEVA JUSTA S.R.L. Rota 15 - Placa AC986UC…" at bounding box center [555, 253] width 1110 height 507
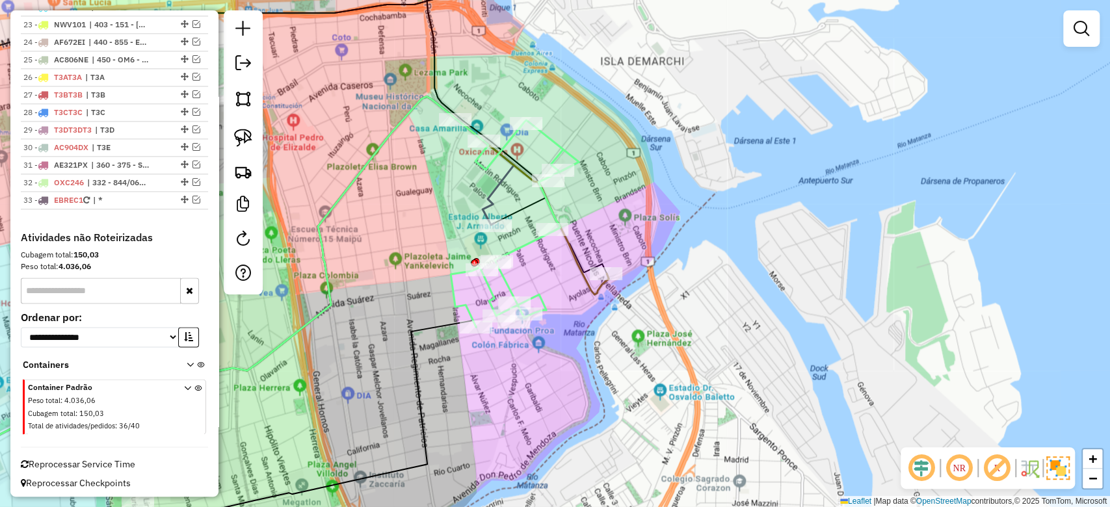
click at [555, 209] on icon at bounding box center [515, 223] width 128 height 208
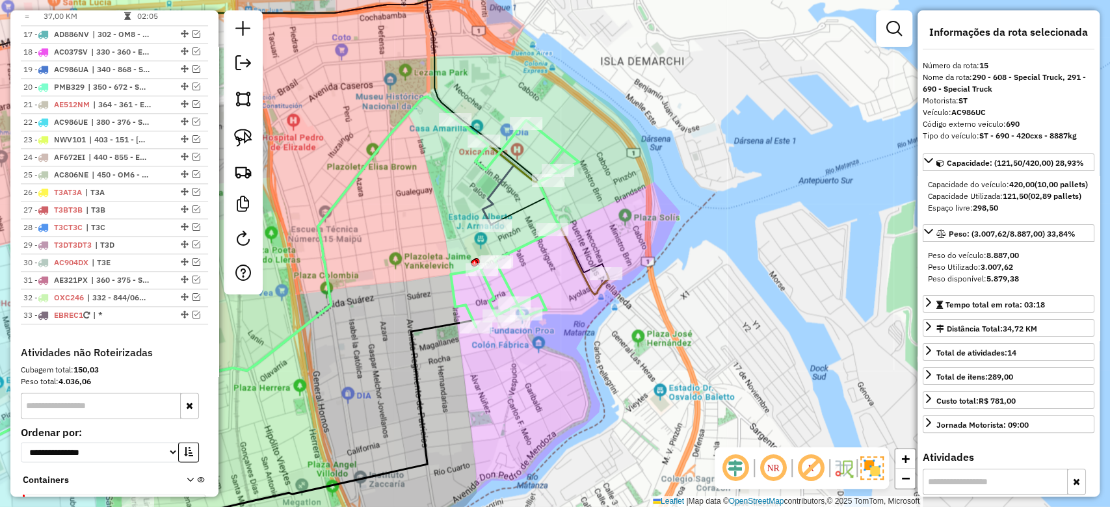
scroll to position [811, 0]
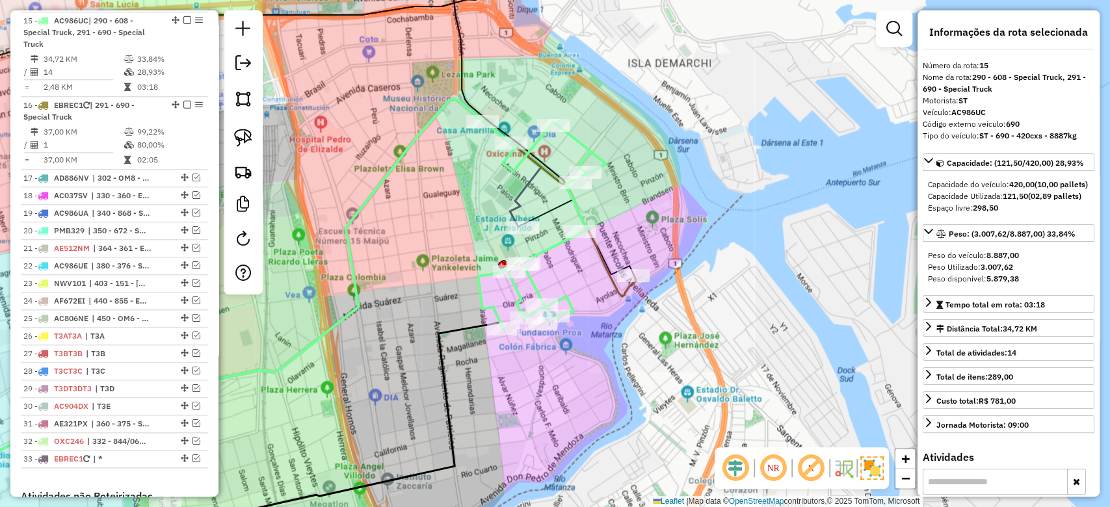
drag, startPoint x: 562, startPoint y: 215, endPoint x: 588, endPoint y: 216, distance: 26.7
click at [588, 216] on icon at bounding box center [542, 225] width 128 height 208
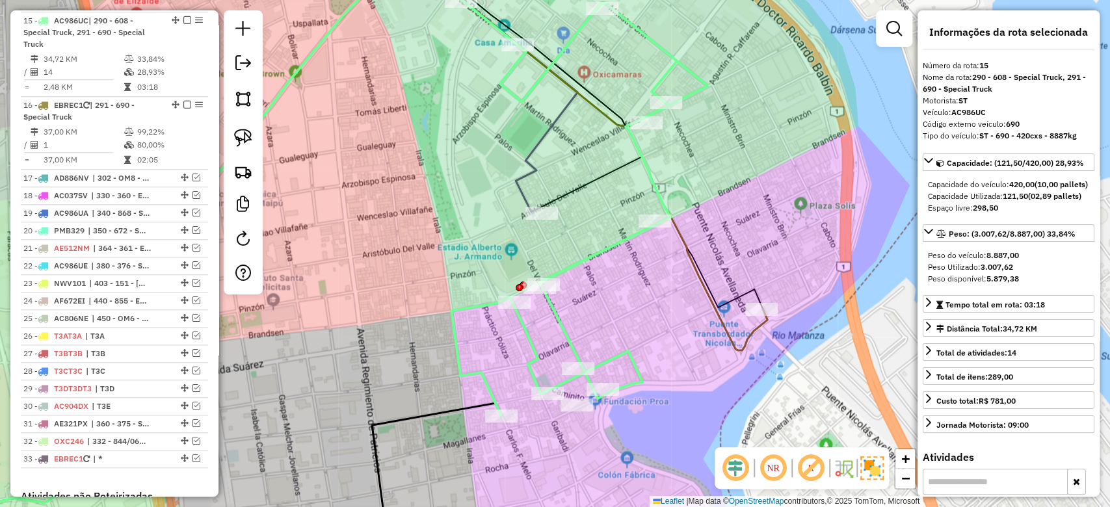
click at [545, 224] on div "Janela de atendimento Grade de atendimento Capacidade Transportadoras Veículos …" at bounding box center [555, 253] width 1110 height 507
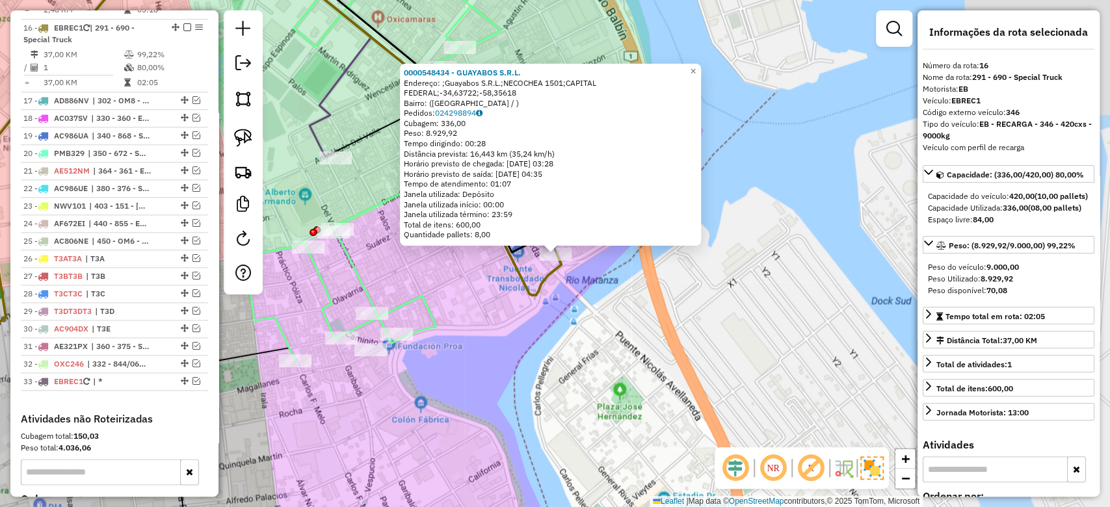
scroll to position [896, 0]
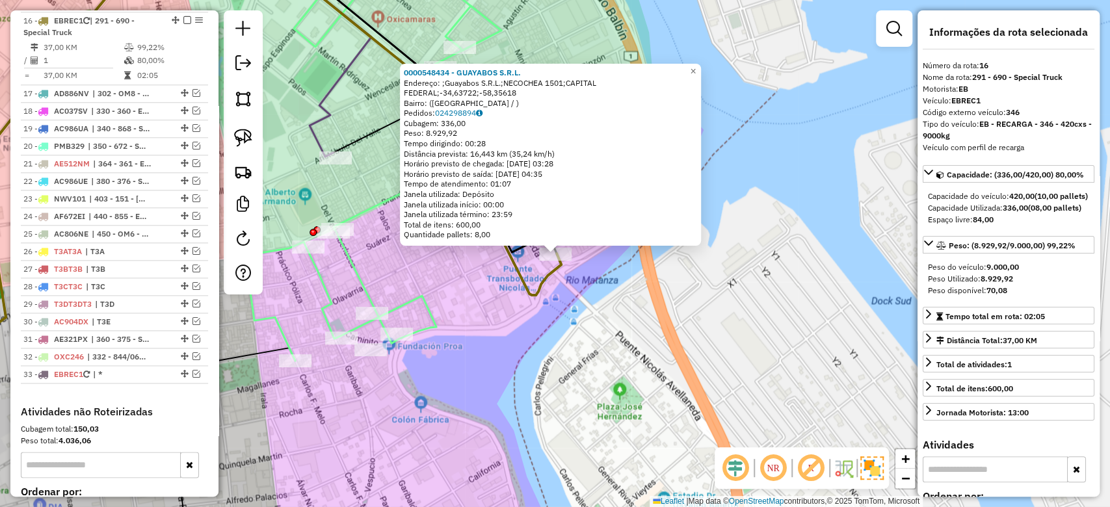
drag, startPoint x: 463, startPoint y: 286, endPoint x: 447, endPoint y: 263, distance: 28.0
click at [462, 286] on div "0000548434 - GUAYABOS S.R.L. Endereço: ;Guayabos S.R.L.;NECOCHEA 1501;CAPITAL F…" at bounding box center [555, 253] width 1110 height 507
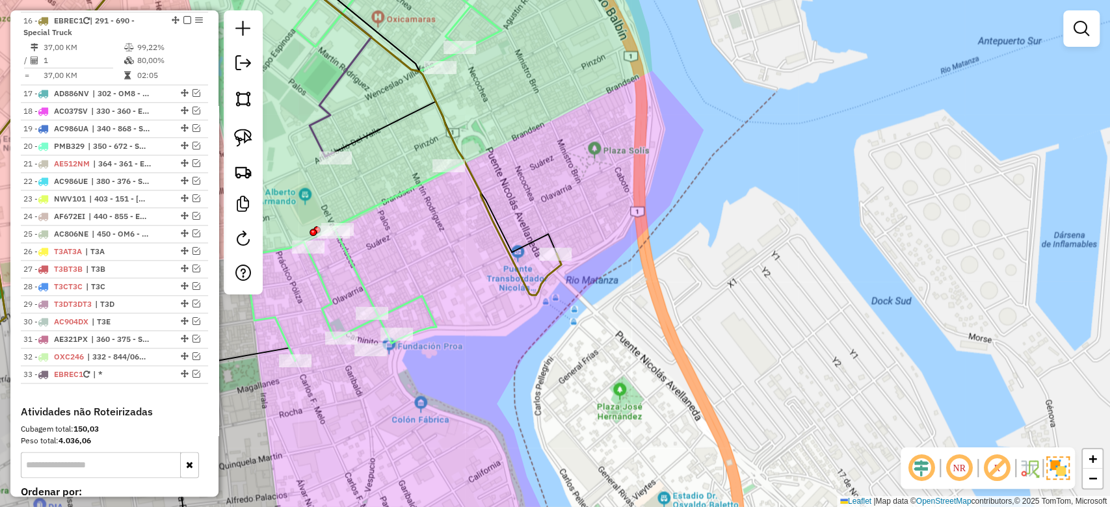
click at [491, 330] on div "0000548434 - GUAYABOS S.R.L. Endereço: ;Guayabos S.R.L.;NECOCHEA 1501;CAPITAL F…" at bounding box center [555, 253] width 1110 height 507
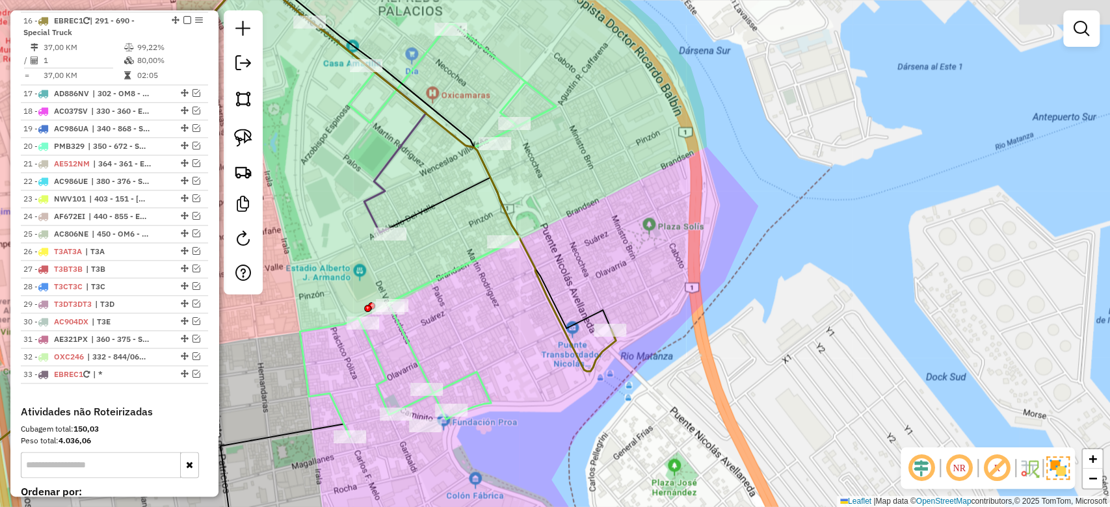
click at [567, 178] on div "Janela de atendimento Grade de atendimento Capacidade Transportadoras Veículos …" at bounding box center [555, 253] width 1110 height 507
click at [550, 94] on icon at bounding box center [428, 229] width 256 height 416
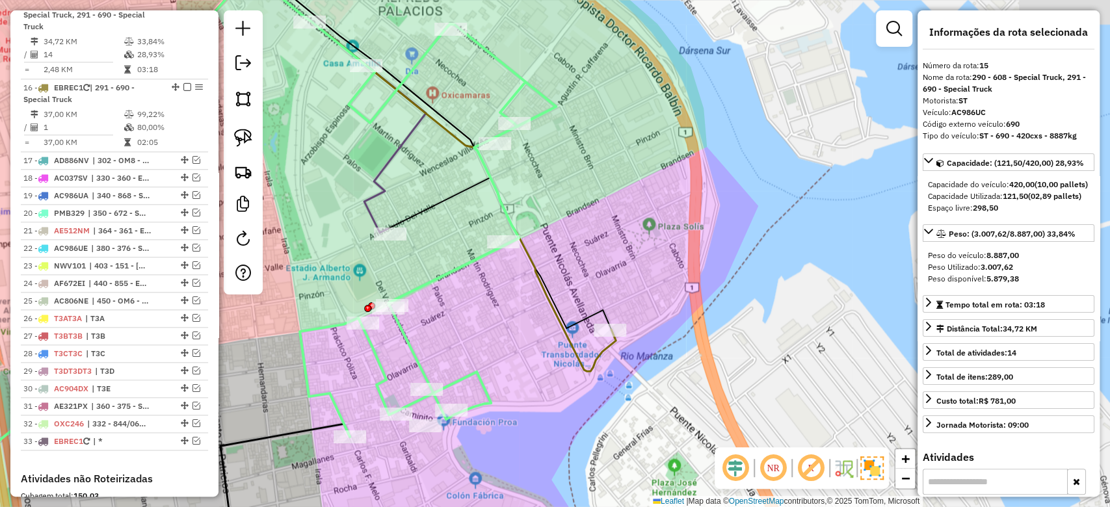
scroll to position [811, 0]
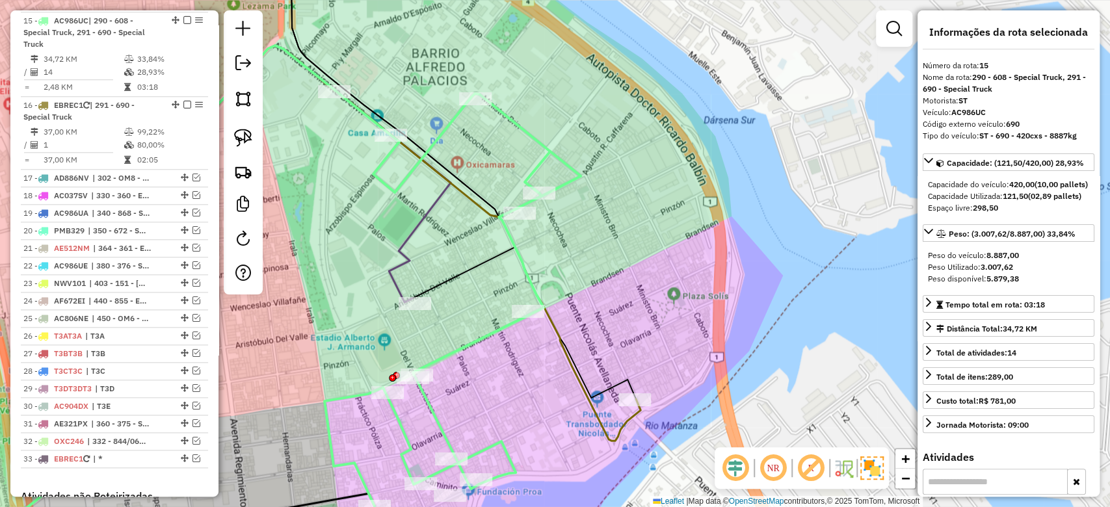
drag, startPoint x: 503, startPoint y: 137, endPoint x: 532, endPoint y: 144, distance: 29.5
click at [532, 143] on div "Janela de atendimento Grade de atendimento Capacidade Transportadoras Veículos …" at bounding box center [555, 253] width 1110 height 507
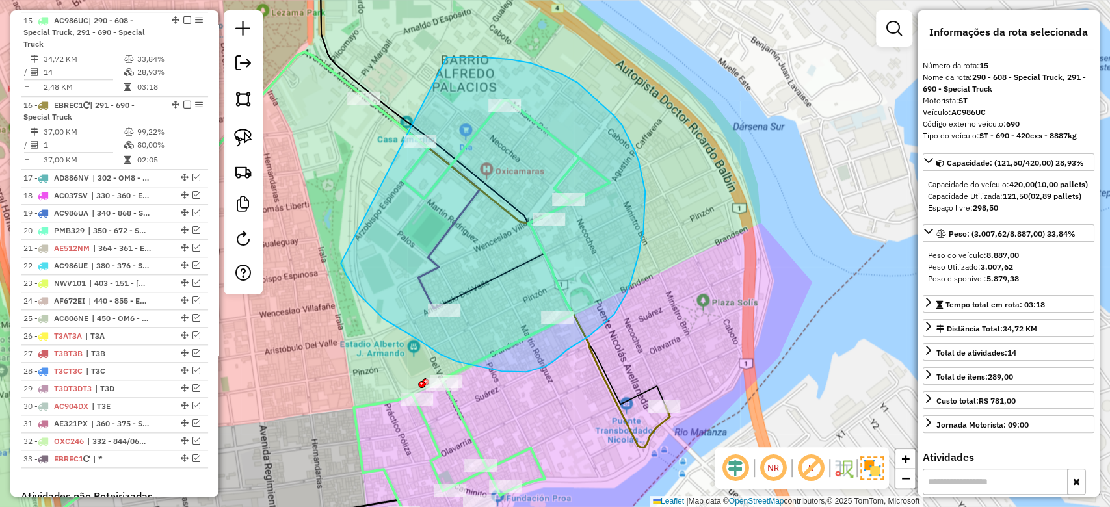
drag, startPoint x: 425, startPoint y: 344, endPoint x: 274, endPoint y: 120, distance: 269.8
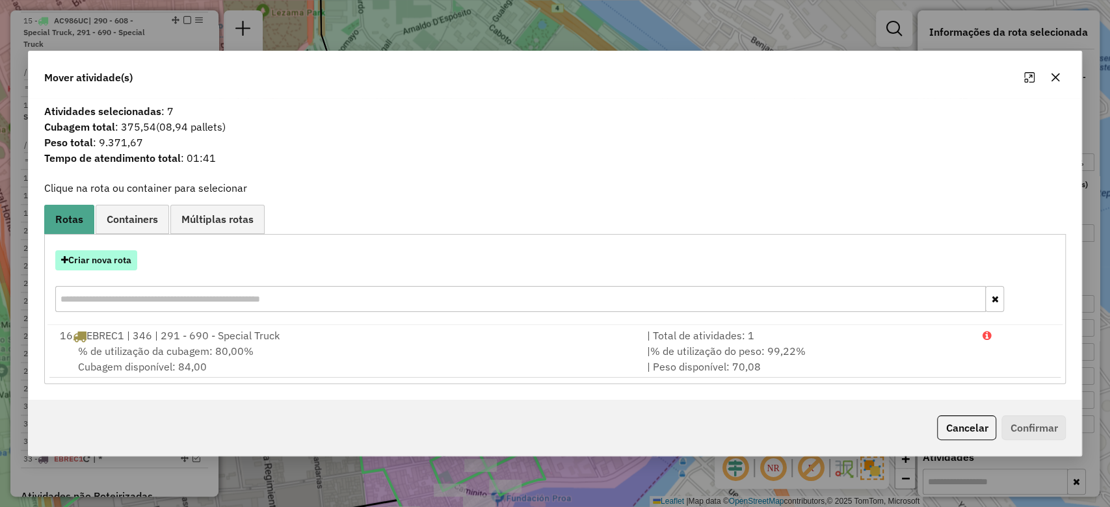
click at [104, 257] on button "Criar nova rota" at bounding box center [96, 260] width 82 height 20
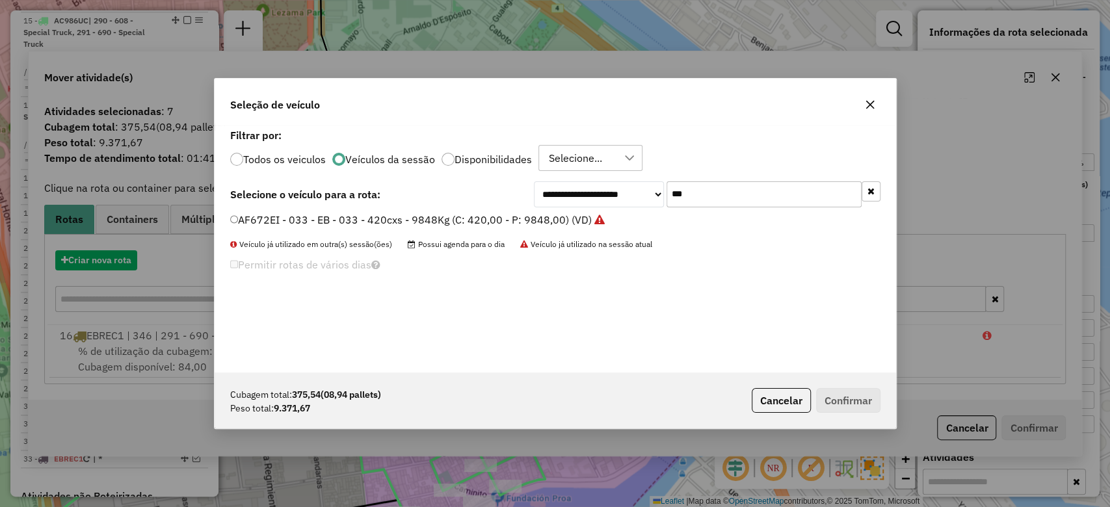
scroll to position [7, 4]
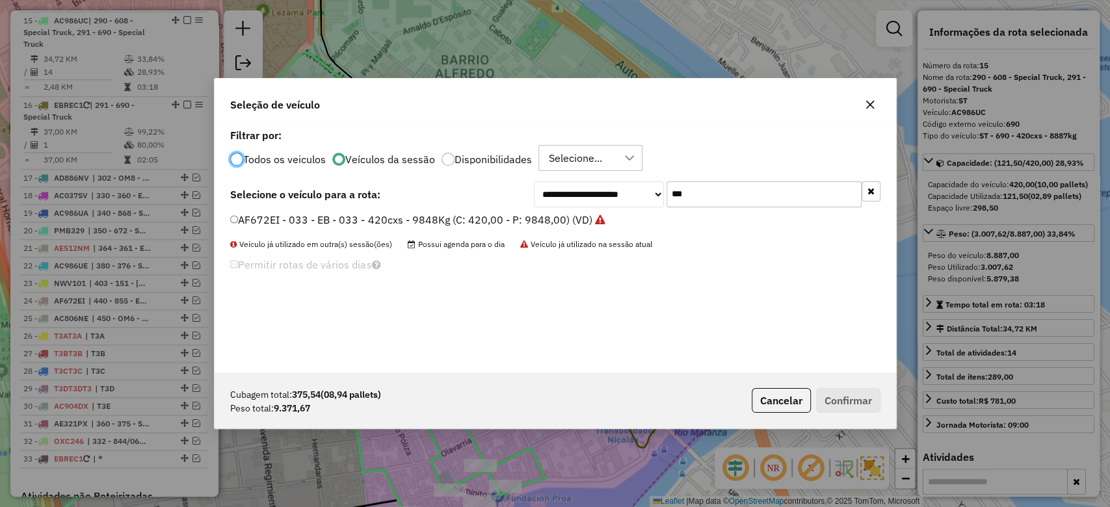
drag, startPoint x: 690, startPoint y: 191, endPoint x: 621, endPoint y: 185, distance: 69.8
click at [623, 185] on div "**********" at bounding box center [707, 194] width 347 height 26
click at [564, 226] on label "AC986UC - 690 - ST - 690 - 420cxs - 8887kg (C: 420,00 - P: 8887,00) (VD)" at bounding box center [425, 220] width 391 height 16
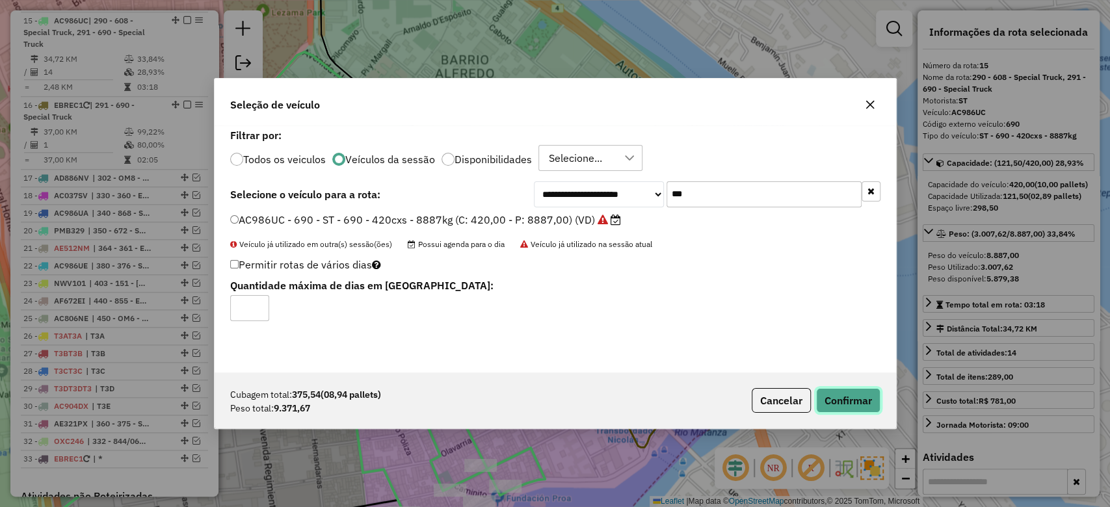
click at [835, 395] on button "Confirmar" at bounding box center [848, 400] width 64 height 25
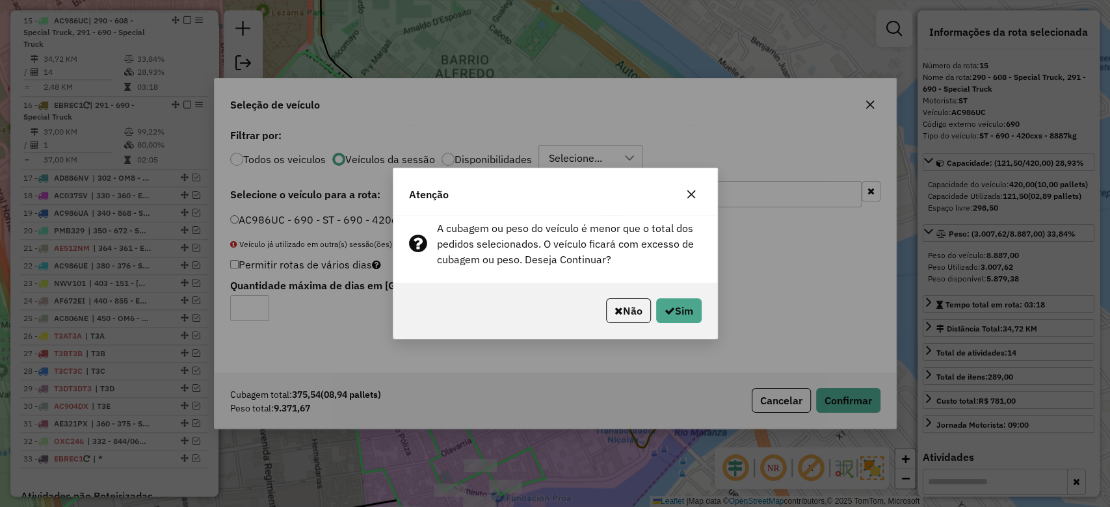
click at [687, 192] on icon "button" at bounding box center [691, 194] width 10 height 10
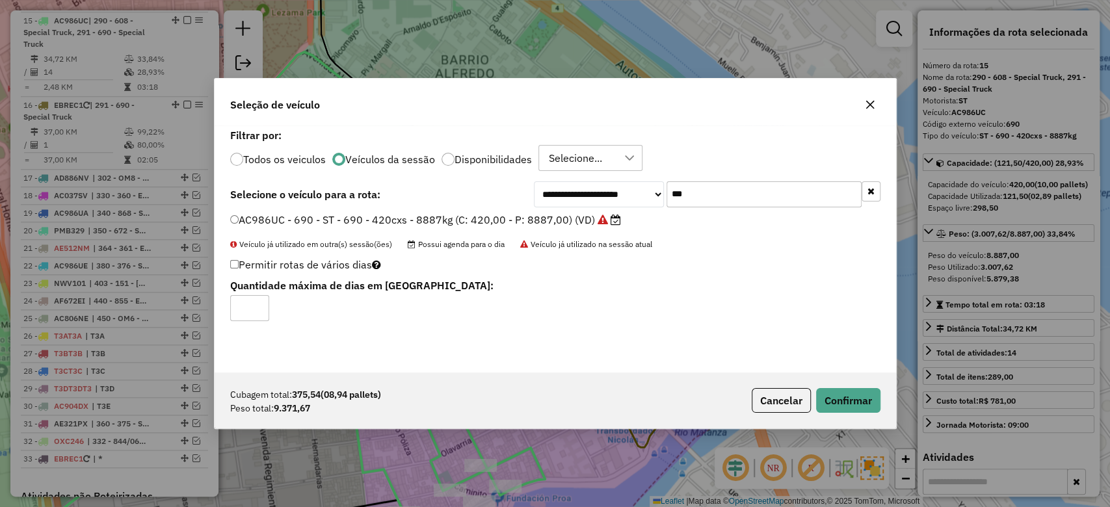
drag, startPoint x: 714, startPoint y: 197, endPoint x: 623, endPoint y: 187, distance: 91.5
click at [624, 187] on div "**********" at bounding box center [707, 194] width 347 height 26
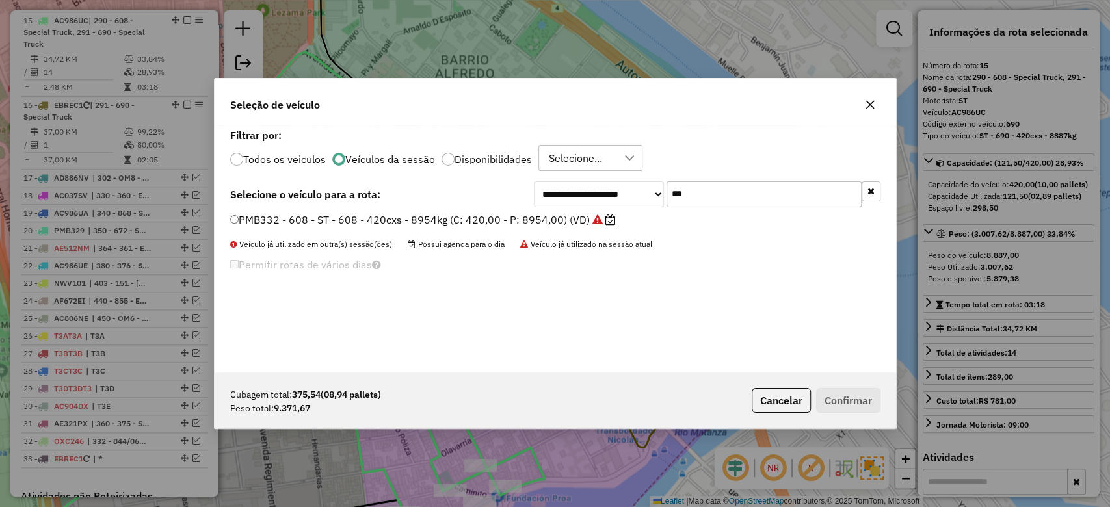
click at [568, 220] on label "PMB332 - 608 - ST - 608 - 420cxs - 8954kg (C: 420,00 - P: 8954,00) (VD)" at bounding box center [423, 220] width 386 height 16
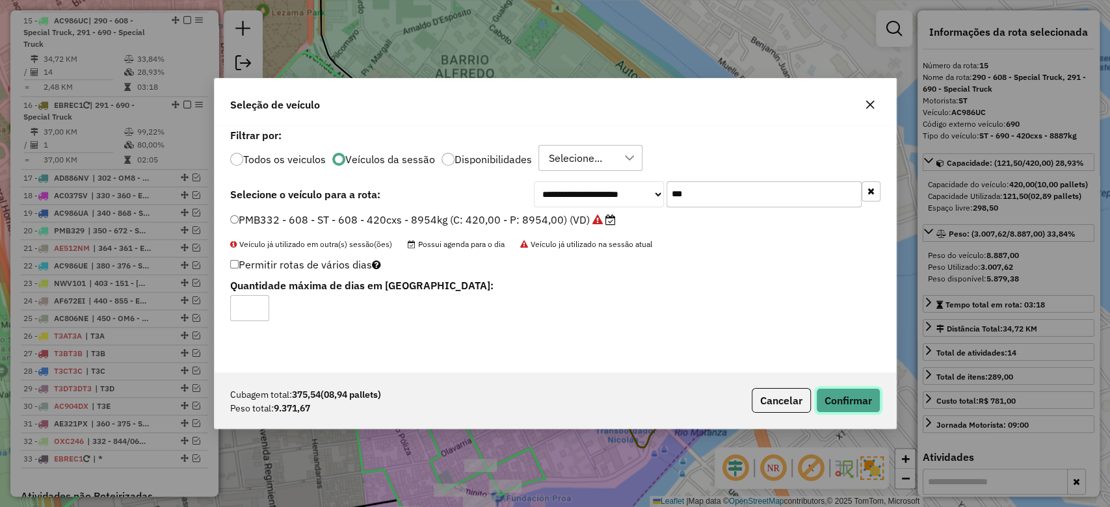
click at [861, 410] on button "Confirmar" at bounding box center [848, 400] width 64 height 25
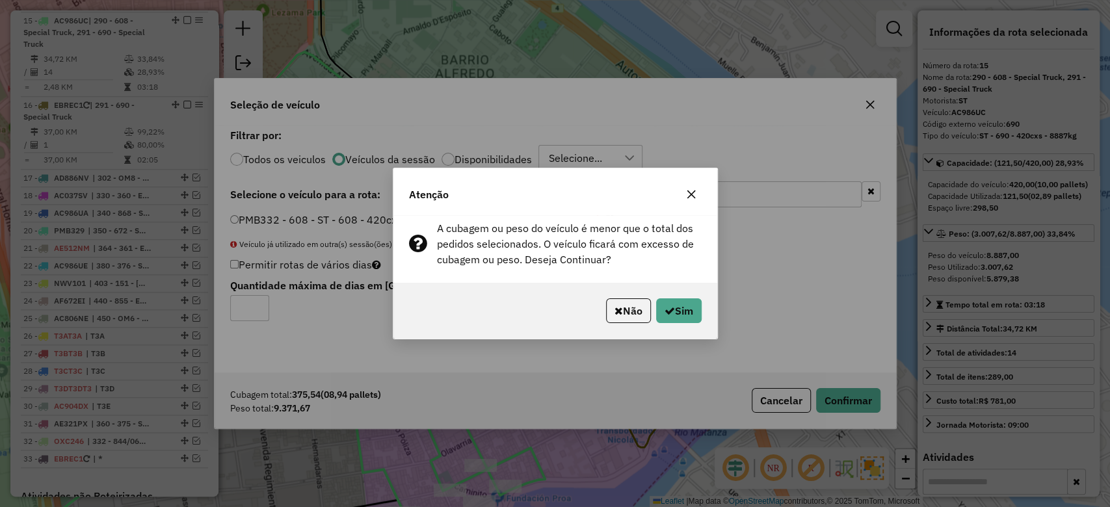
click at [687, 202] on button "button" at bounding box center [691, 194] width 21 height 21
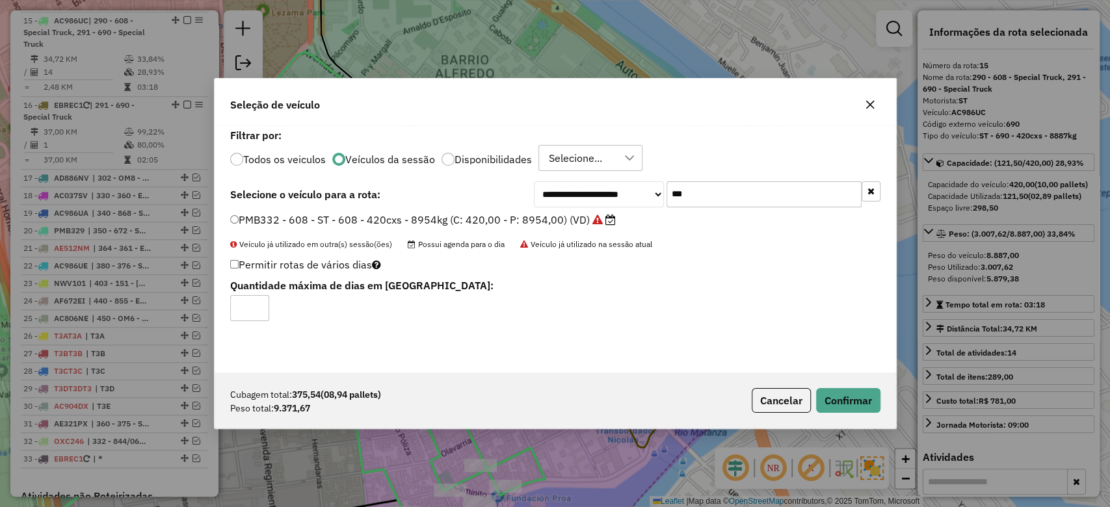
click at [583, 187] on div "**********" at bounding box center [707, 194] width 347 height 26
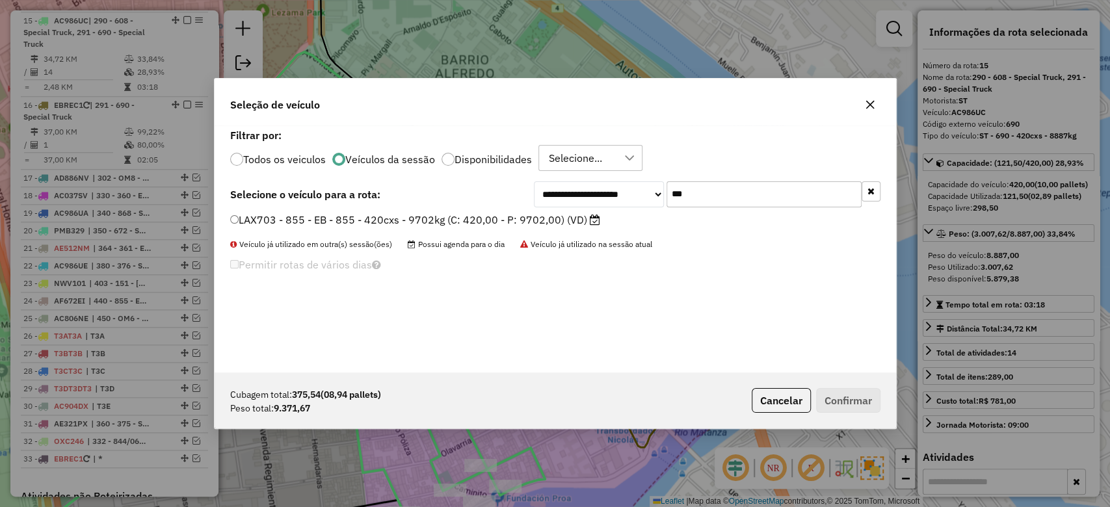
type input "***"
drag, startPoint x: 553, startPoint y: 226, endPoint x: 577, endPoint y: 243, distance: 30.3
click at [553, 226] on label "LAX703 - 855 - EB - 855 - 420cxs - 9702kg (C: 420,00 - P: 9702,00) (VD)" at bounding box center [415, 220] width 370 height 16
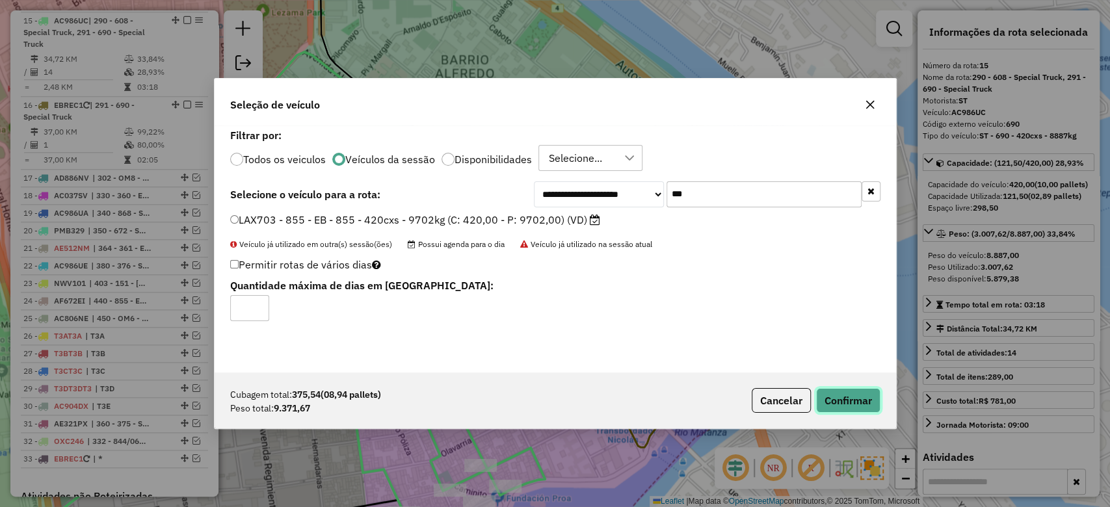
click at [861, 404] on button "Confirmar" at bounding box center [848, 400] width 64 height 25
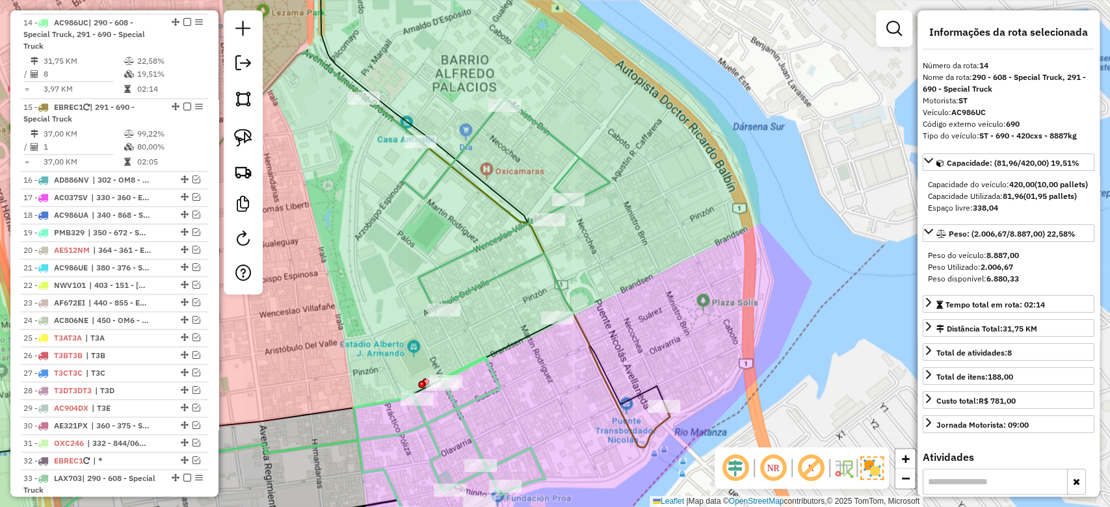
scroll to position [811, 0]
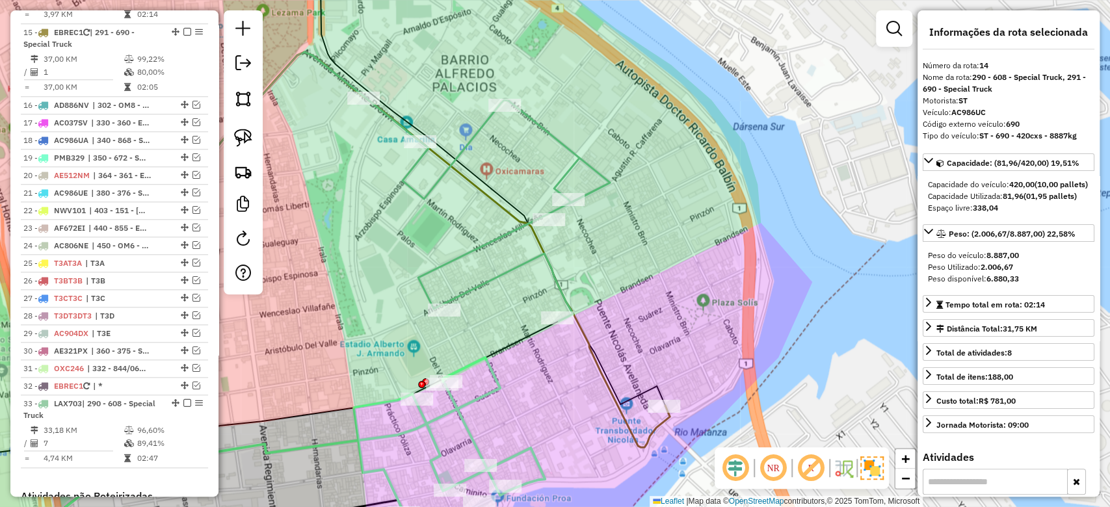
click at [572, 135] on div "Rota 33 - Placa LAX703 0000461595 - SORIA JONATHAN NICOLAS Janela de atendiment…" at bounding box center [555, 253] width 1110 height 507
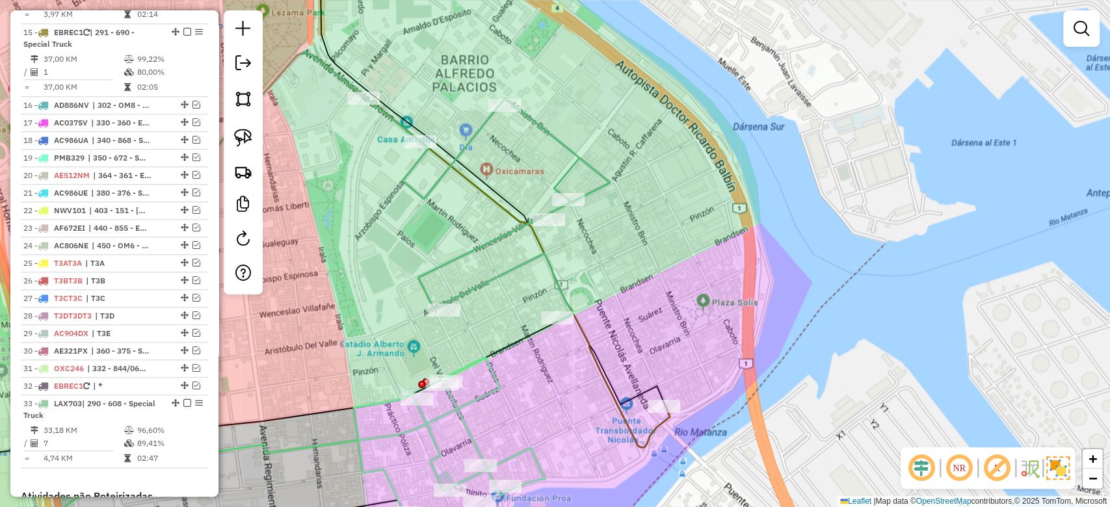
click at [572, 148] on icon at bounding box center [487, 209] width 246 height 224
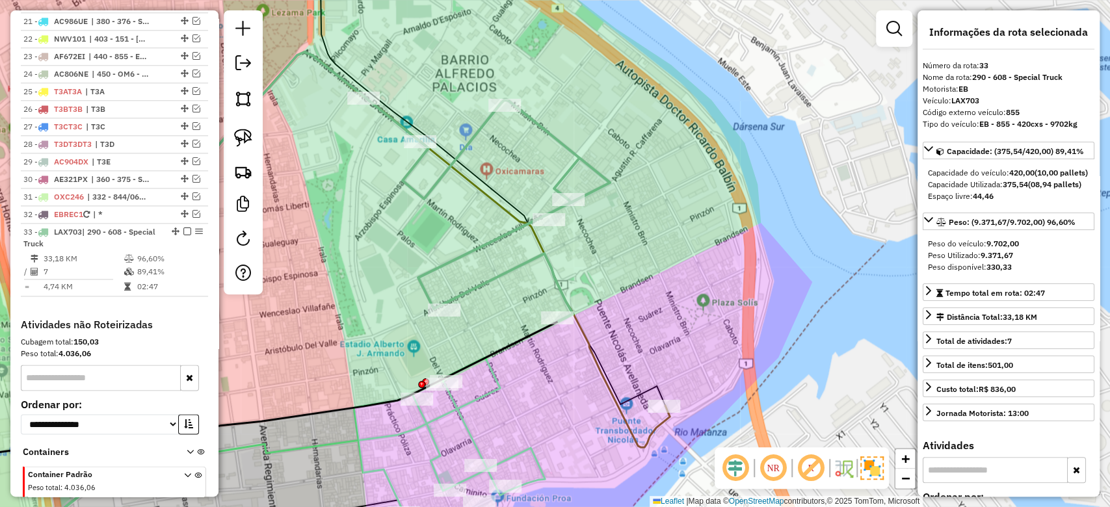
scroll to position [1070, 0]
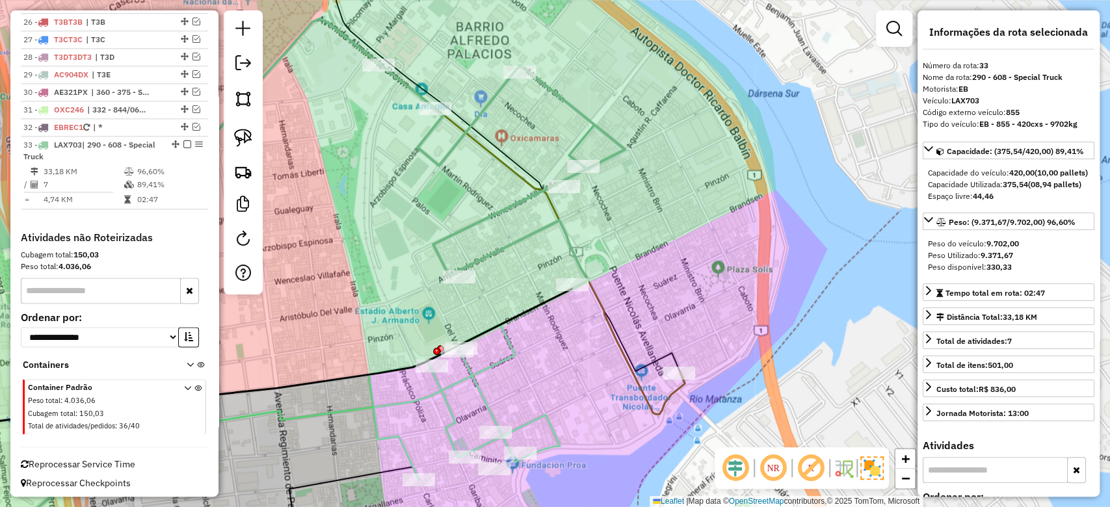
drag, startPoint x: 586, startPoint y: 148, endPoint x: 619, endPoint y: 99, distance: 59.5
click at [632, 44] on div "Janela de atendimento Grade de atendimento Capacidade Transportadoras Veículos …" at bounding box center [555, 253] width 1110 height 507
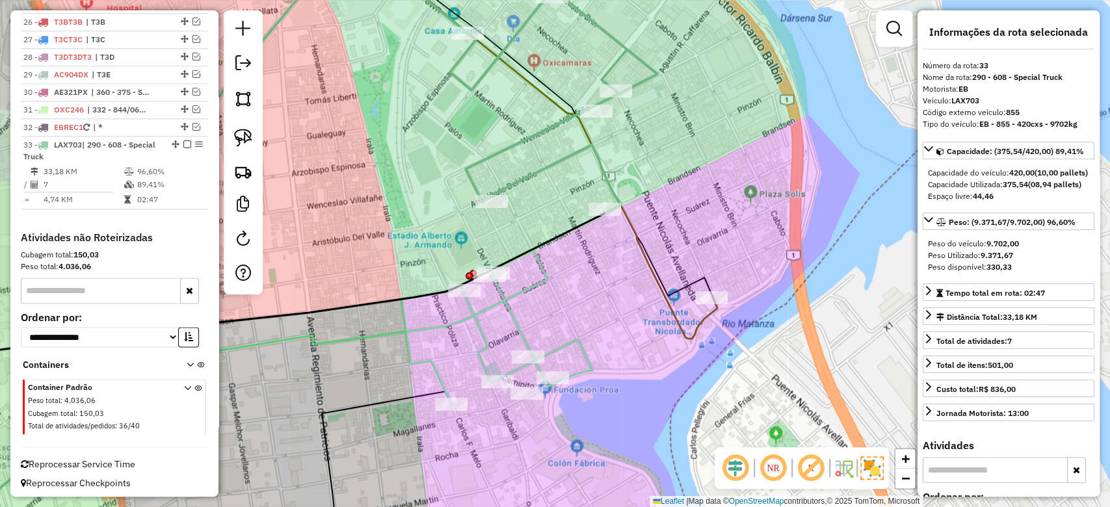
click at [512, 315] on icon at bounding box center [496, 339] width 191 height 131
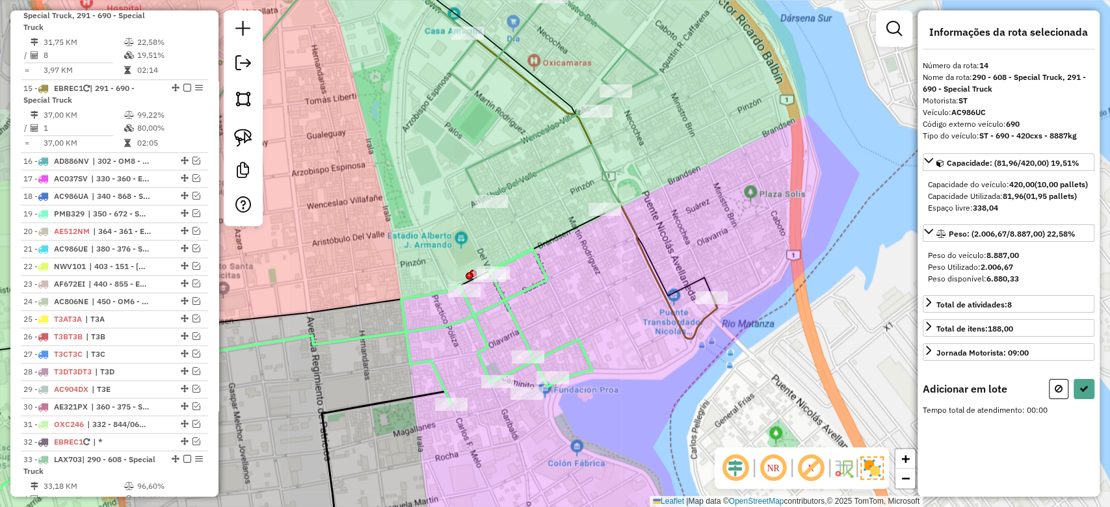
scroll to position [739, 0]
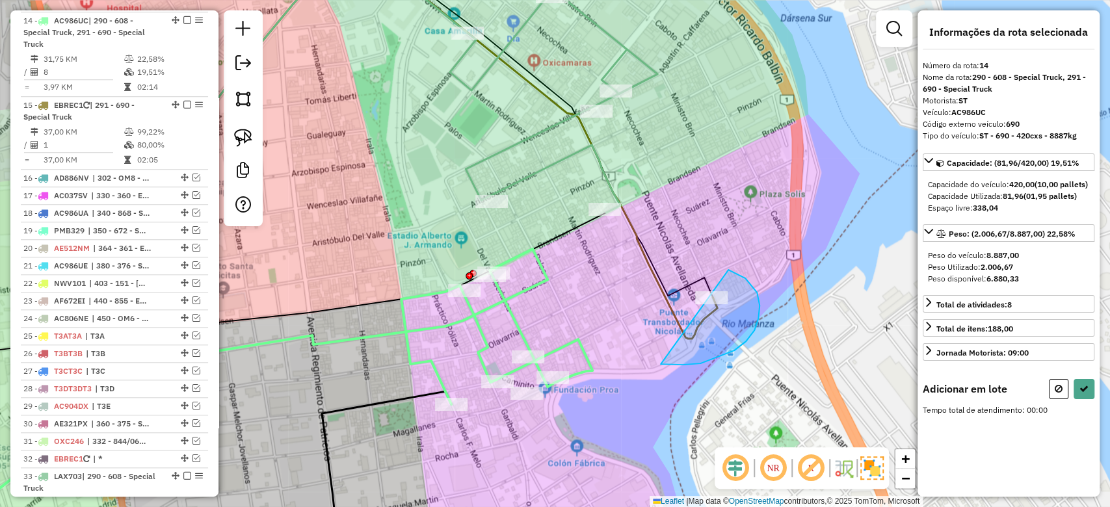
drag, startPoint x: 759, startPoint y: 306, endPoint x: 635, endPoint y: 376, distance: 142.7
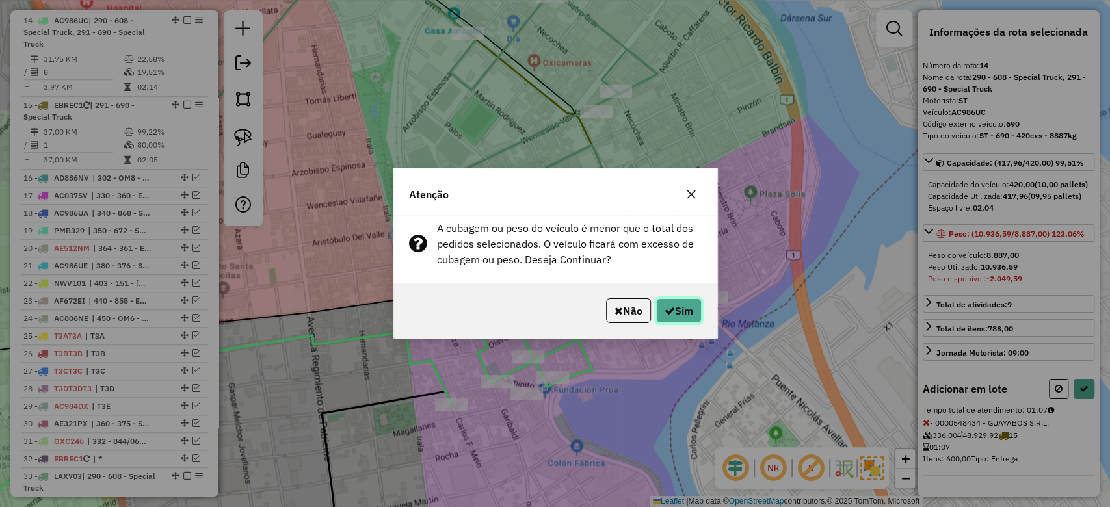
click at [683, 308] on button "Sim" at bounding box center [679, 310] width 46 height 25
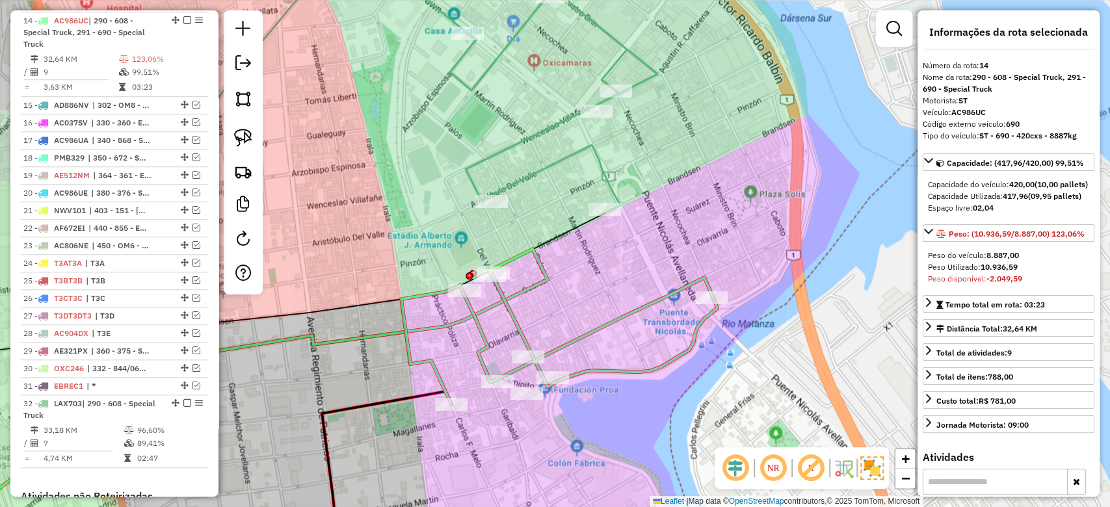
click at [562, 195] on div "Janela de atendimento Grade de atendimento Capacidade Transportadoras Veículos …" at bounding box center [555, 253] width 1110 height 507
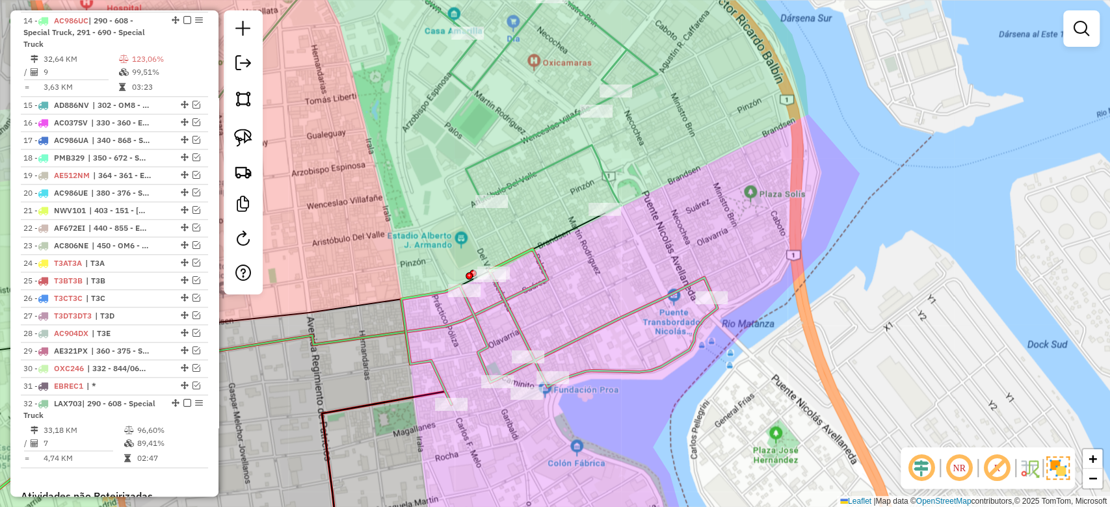
click at [549, 165] on icon at bounding box center [535, 100] width 246 height 224
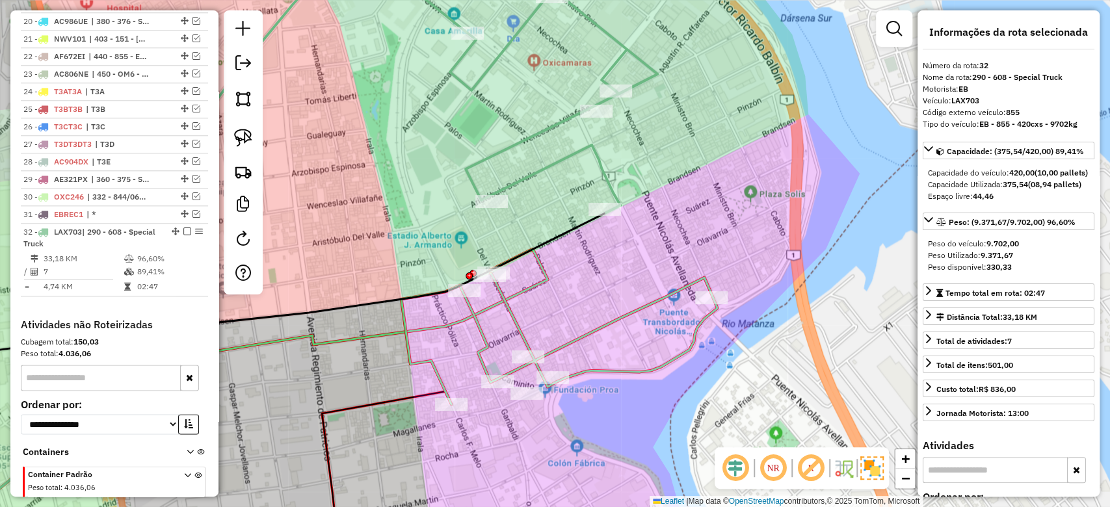
scroll to position [997, 0]
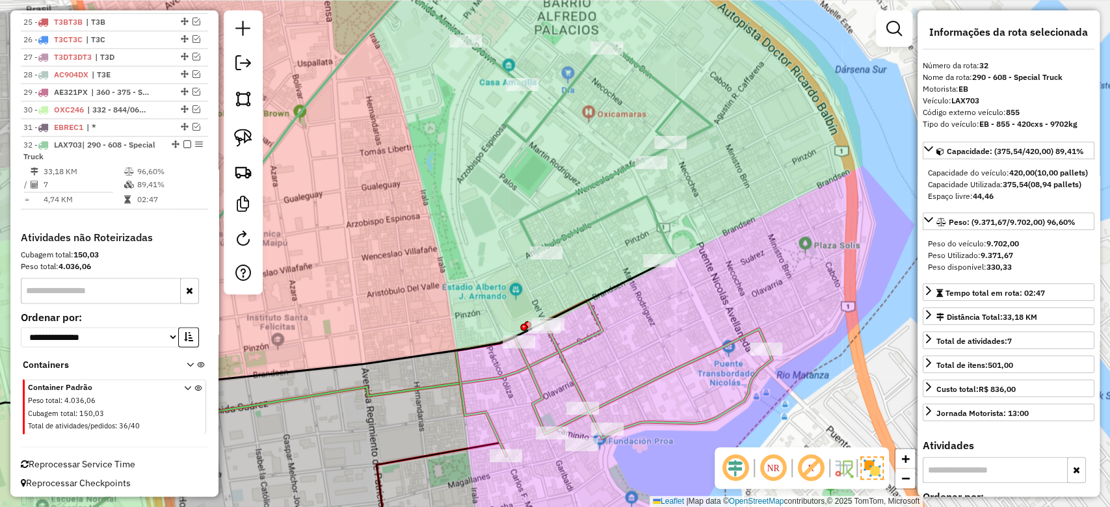
drag, startPoint x: 552, startPoint y: 222, endPoint x: 596, endPoint y: 237, distance: 46.5
click at [596, 237] on div "Janela de atendimento Grade de atendimento Capacidade Transportadoras Veículos …" at bounding box center [555, 253] width 1110 height 507
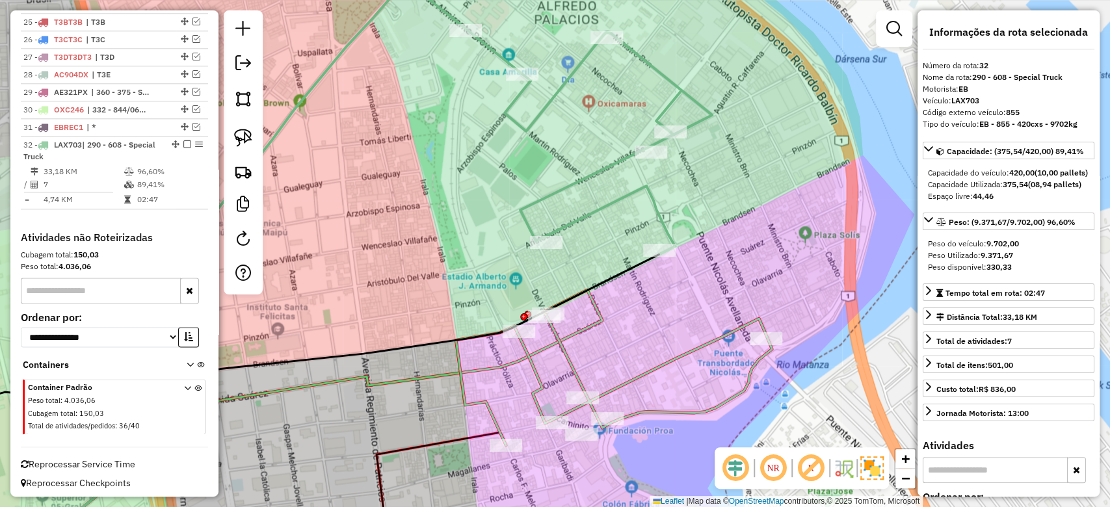
click at [602, 311] on icon at bounding box center [245, 421] width 713 height 263
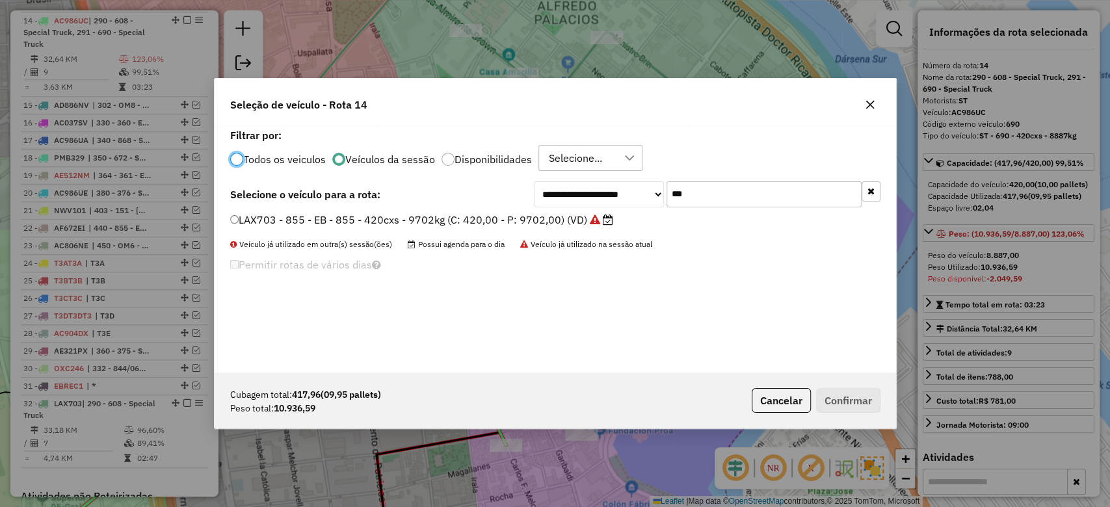
scroll to position [7, 4]
drag, startPoint x: 731, startPoint y: 194, endPoint x: 624, endPoint y: 183, distance: 107.3
click at [624, 183] on div "**********" at bounding box center [707, 194] width 347 height 26
type input "***"
click at [566, 221] on label "AE857NU - 342 - EB - 342 - 420cxs - 11276kg (C: 420,00 - P: 11276,00) (VD)" at bounding box center [425, 220] width 391 height 16
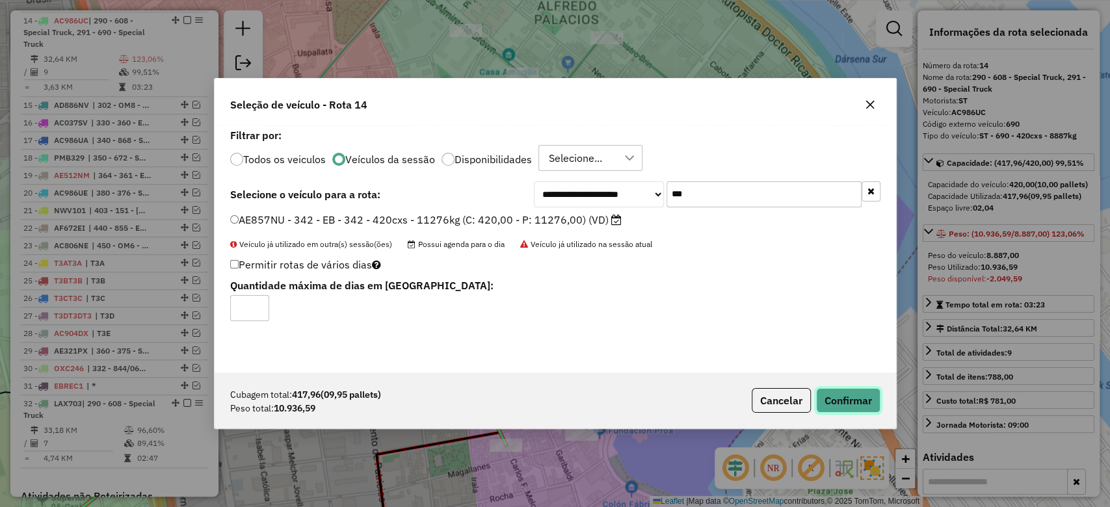
click at [830, 392] on button "Confirmar" at bounding box center [848, 400] width 64 height 25
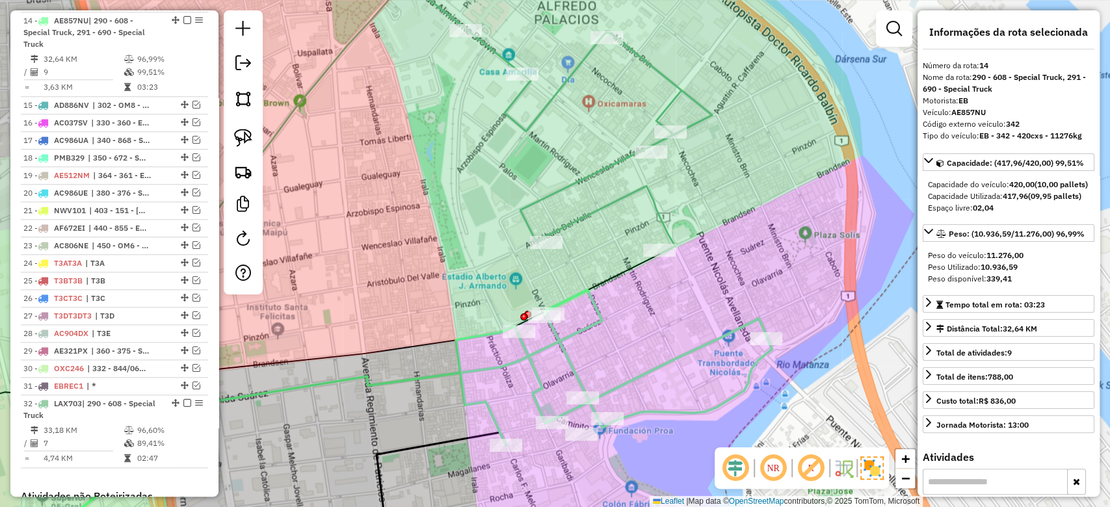
drag, startPoint x: 648, startPoint y: 306, endPoint x: 655, endPoint y: 262, distance: 44.3
click at [648, 305] on div "Janela de atendimento Grade de atendimento Capacidade Transportadoras Veículos …" at bounding box center [555, 253] width 1110 height 507
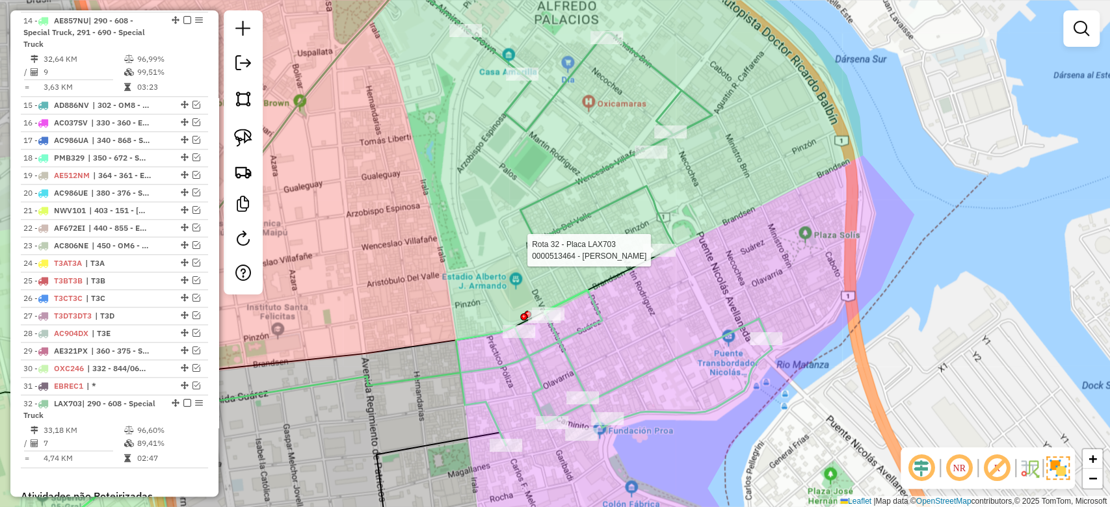
click at [666, 221] on icon at bounding box center [589, 141] width 246 height 224
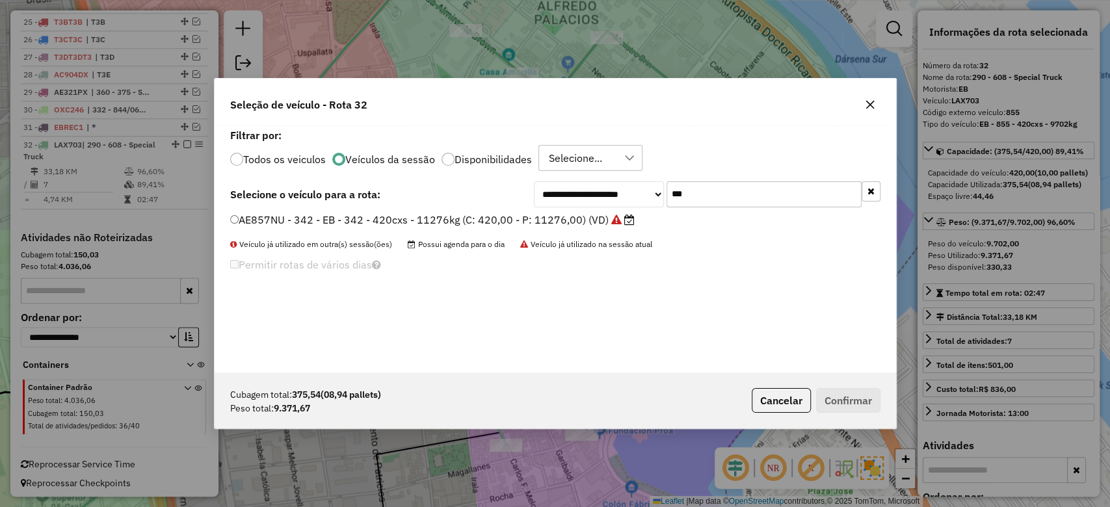
drag, startPoint x: 636, startPoint y: 182, endPoint x: 629, endPoint y: 183, distance: 7.2
click at [633, 182] on div "**********" at bounding box center [707, 194] width 347 height 26
type input "***"
drag, startPoint x: 872, startPoint y: 110, endPoint x: 822, endPoint y: 171, distance: 79.0
click at [872, 110] on button "button" at bounding box center [869, 104] width 21 height 21
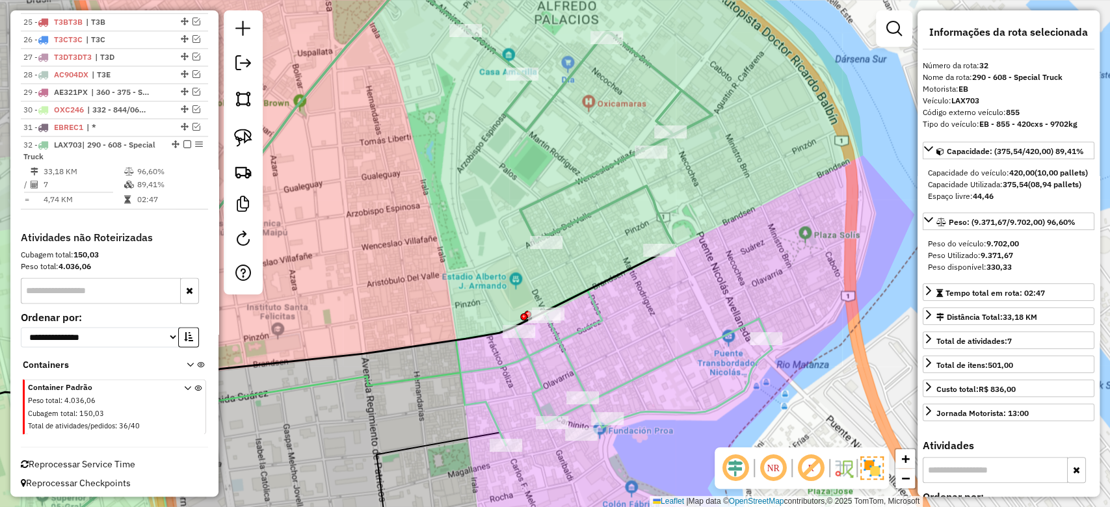
click at [572, 361] on icon at bounding box center [614, 380] width 316 height 131
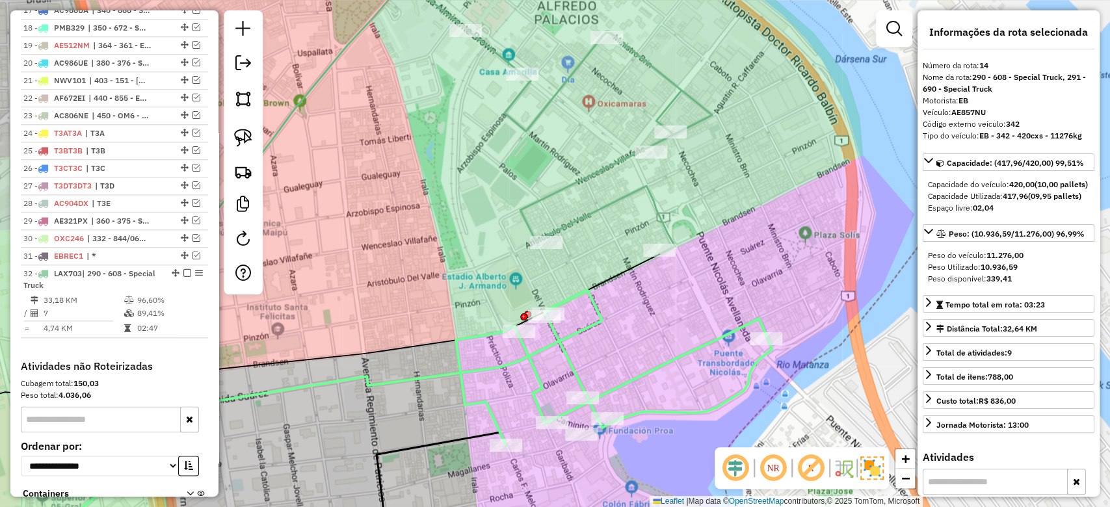
scroll to position [739, 0]
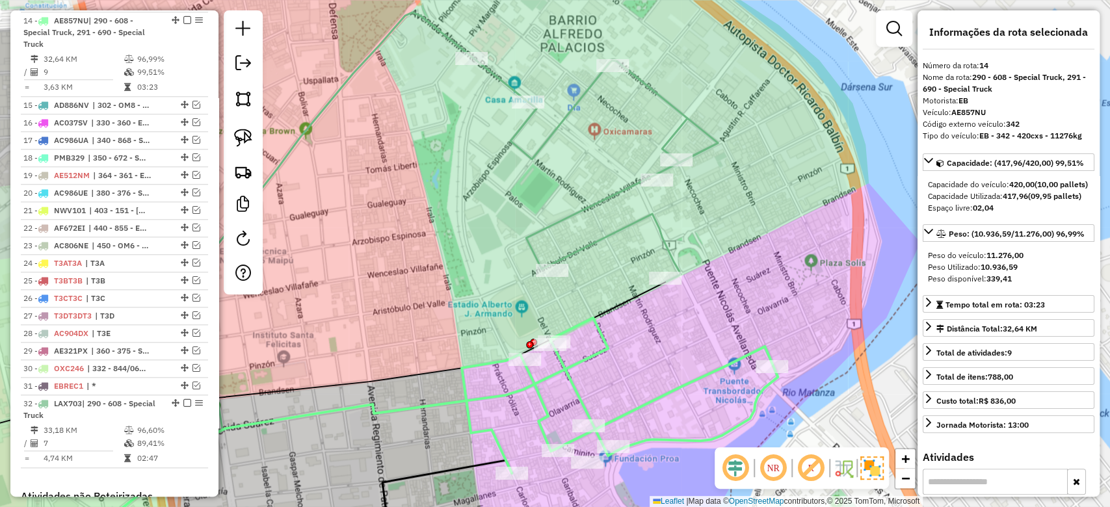
drag, startPoint x: 598, startPoint y: 352, endPoint x: 609, endPoint y: 386, distance: 36.0
click at [608, 416] on div "Janela de atendimento Grade de atendimento Capacidade Transportadoras Veículos …" at bounding box center [555, 253] width 1110 height 507
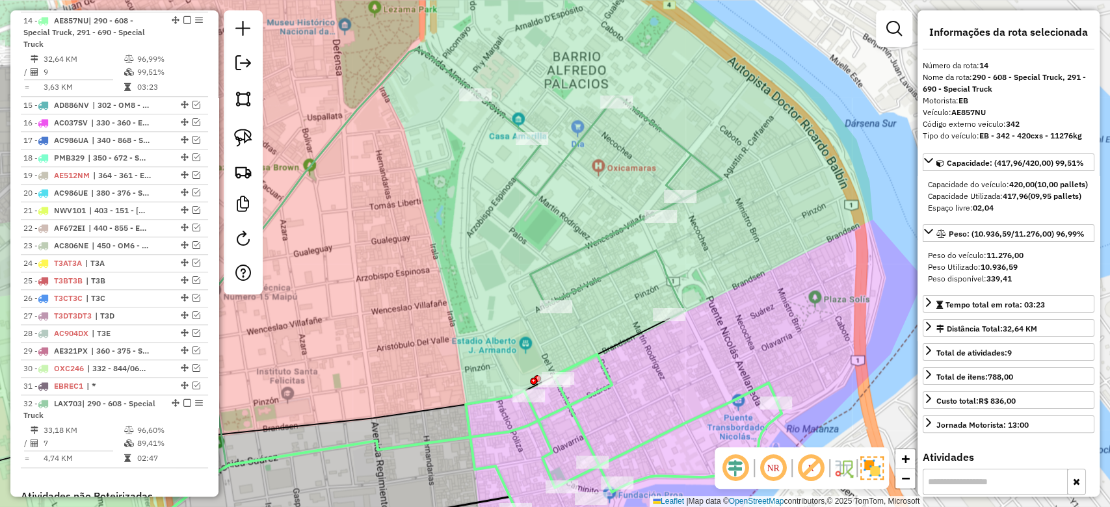
click at [603, 385] on icon at bounding box center [360, 455] width 503 height 203
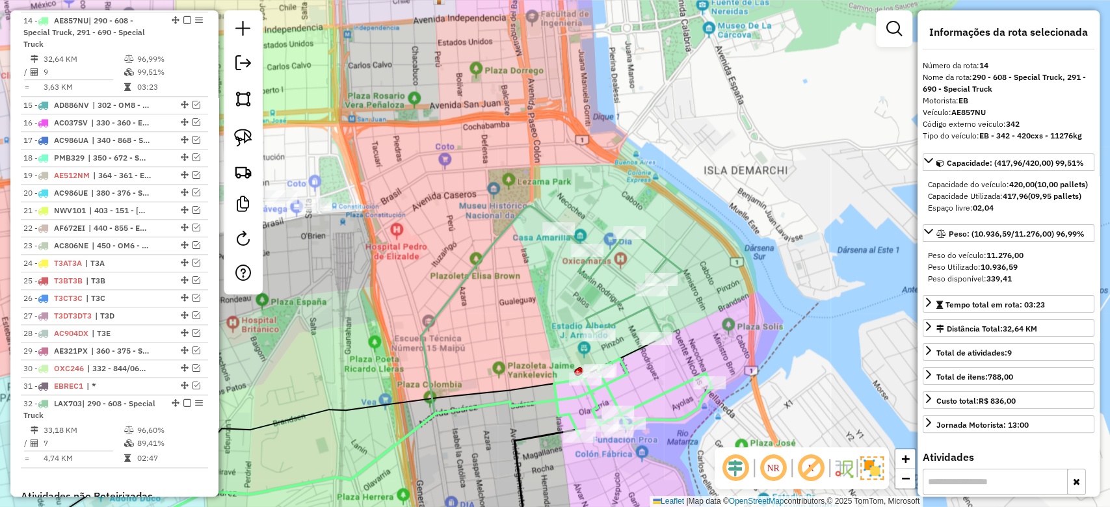
click at [610, 267] on div "Janela de atendimento Grade de atendimento Capacidade Transportadoras Veículos …" at bounding box center [555, 253] width 1110 height 507
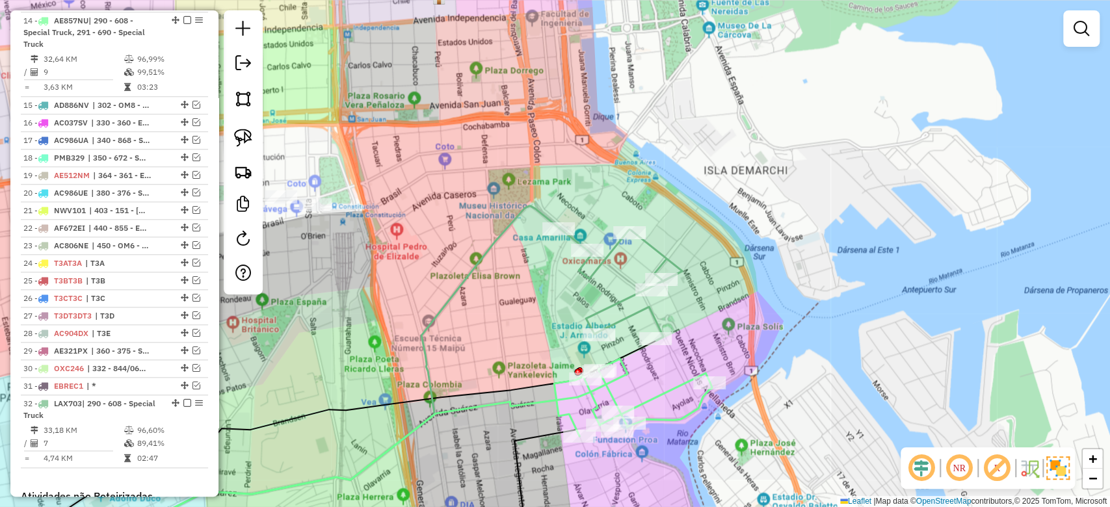
click at [614, 300] on icon at bounding box center [620, 284] width 123 height 112
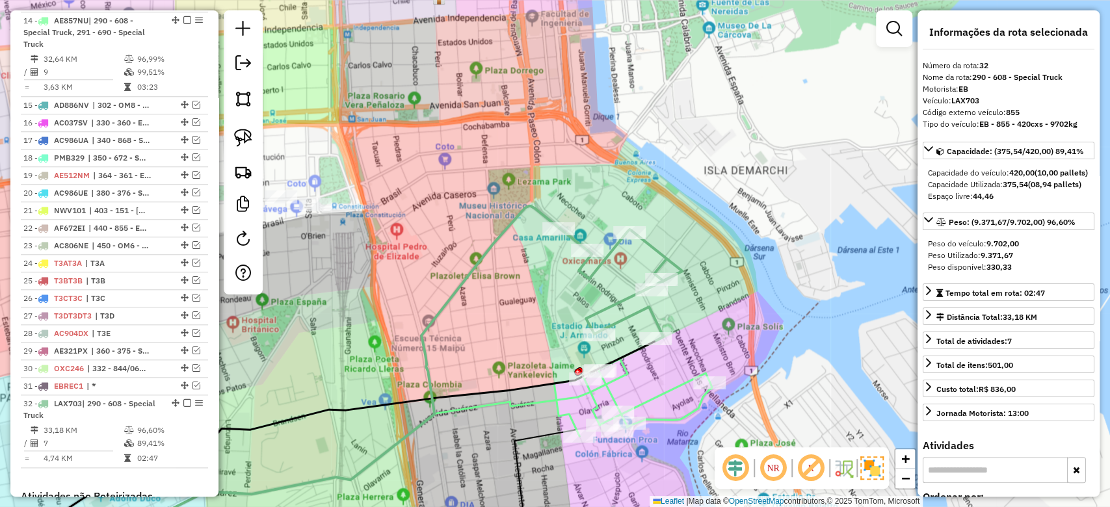
scroll to position [997, 0]
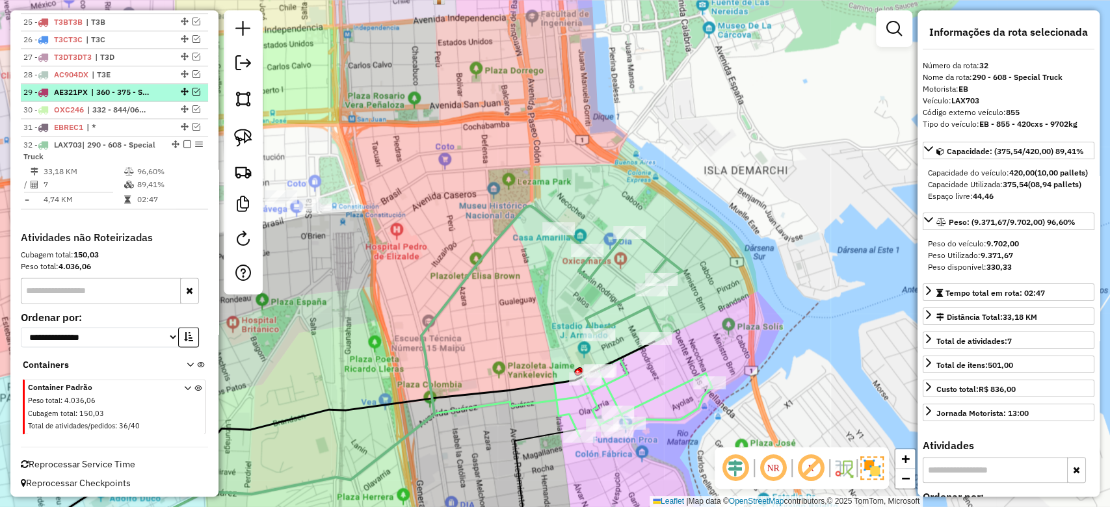
click at [183, 140] on em at bounding box center [187, 144] width 8 height 8
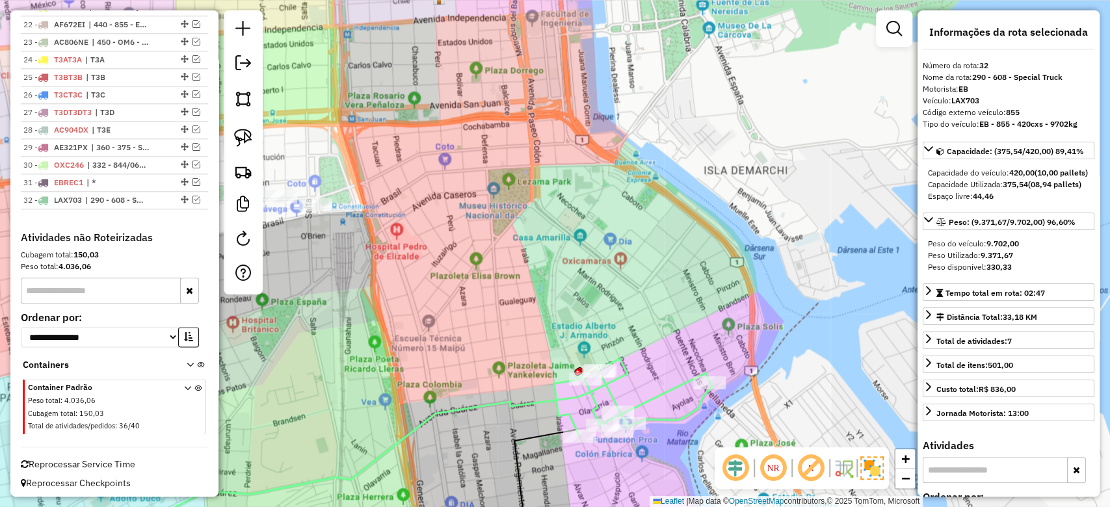
click at [619, 377] on icon at bounding box center [321, 458] width 614 height 199
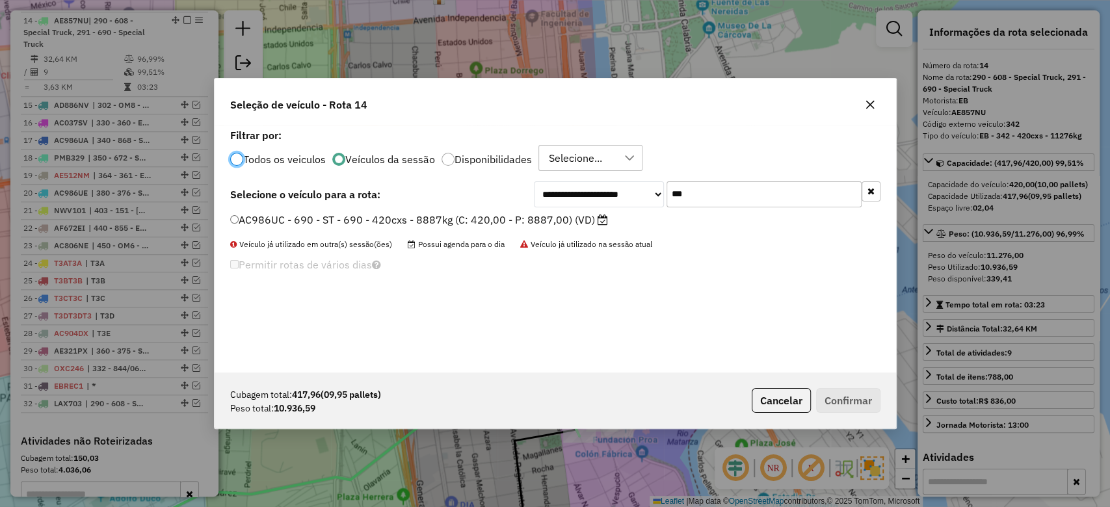
scroll to position [7, 4]
drag, startPoint x: 671, startPoint y: 187, endPoint x: 634, endPoint y: 185, distance: 37.1
click at [635, 185] on div "**********" at bounding box center [707, 194] width 347 height 26
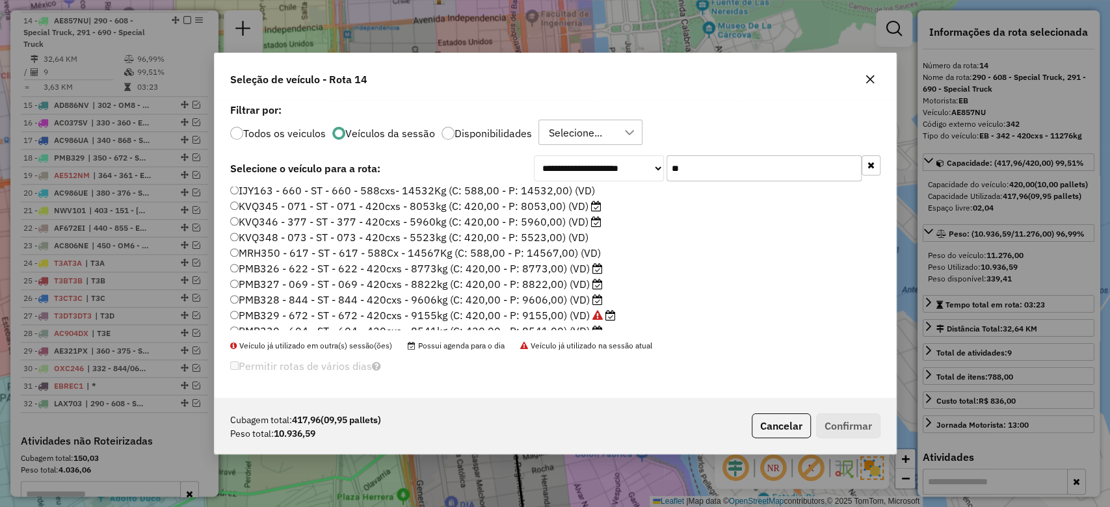
scroll to position [418, 0]
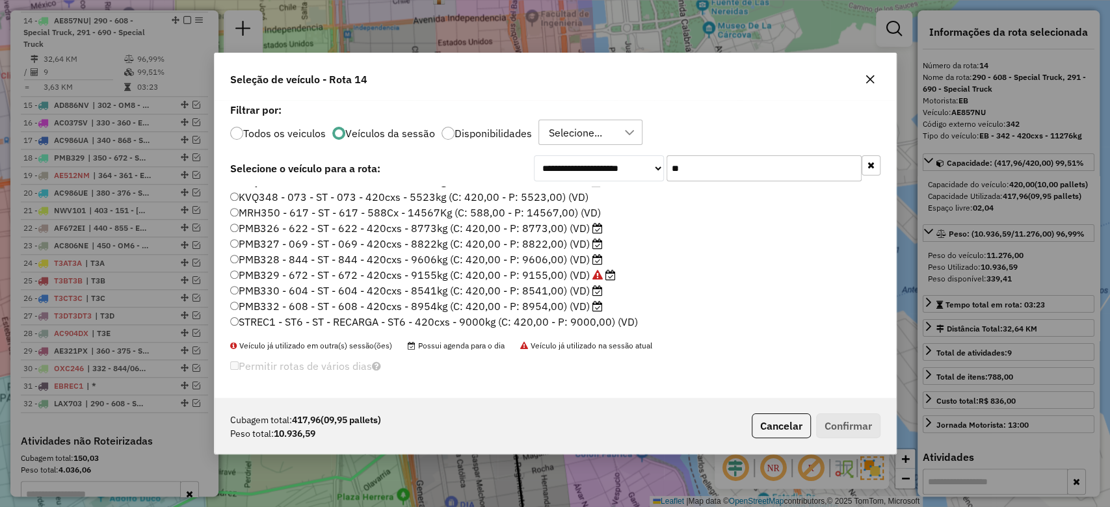
type input "**"
drag, startPoint x: 872, startPoint y: 75, endPoint x: 722, endPoint y: 145, distance: 165.5
click at [872, 75] on icon "button" at bounding box center [870, 79] width 10 height 10
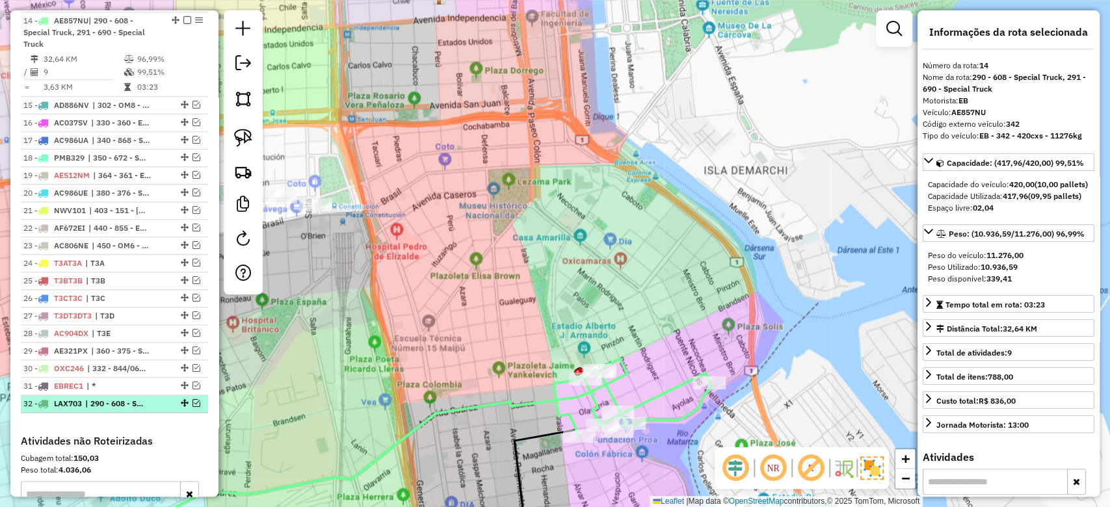
click at [192, 399] on em at bounding box center [196, 403] width 8 height 8
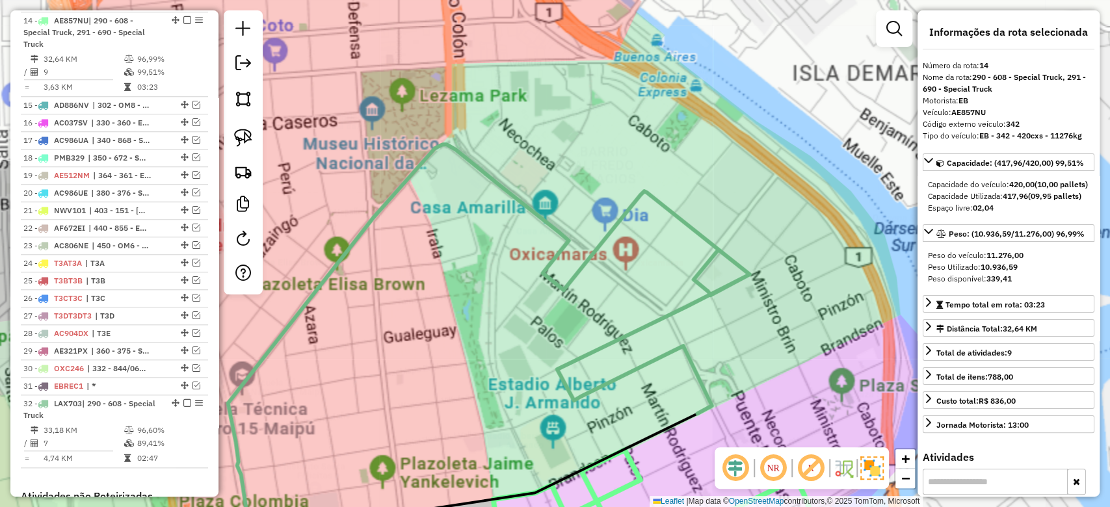
click at [616, 269] on div "Janela de atendimento Grade de atendimento Capacidade Transportadoras Veículos …" at bounding box center [555, 253] width 1110 height 507
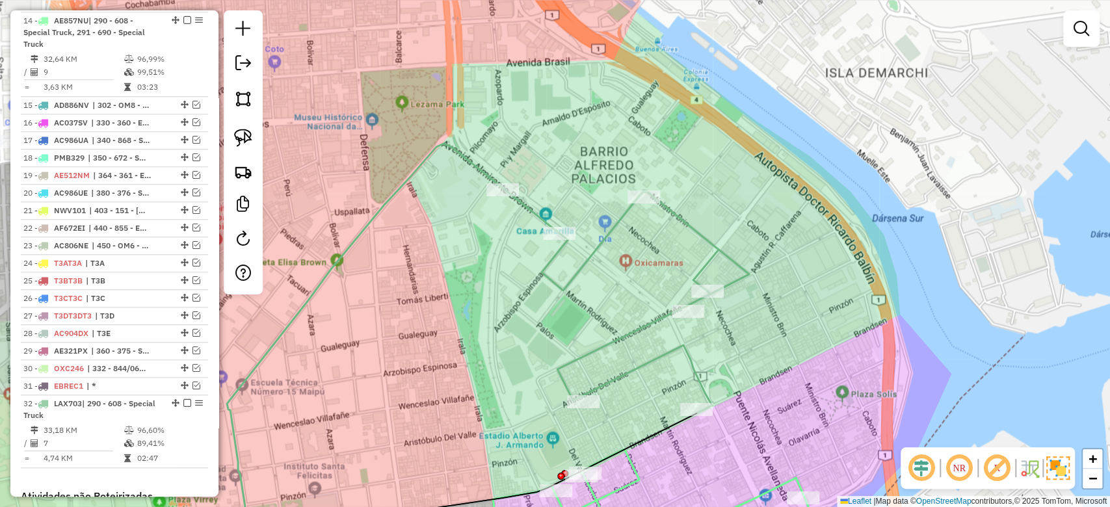
click at [609, 236] on icon at bounding box center [626, 301] width 246 height 224
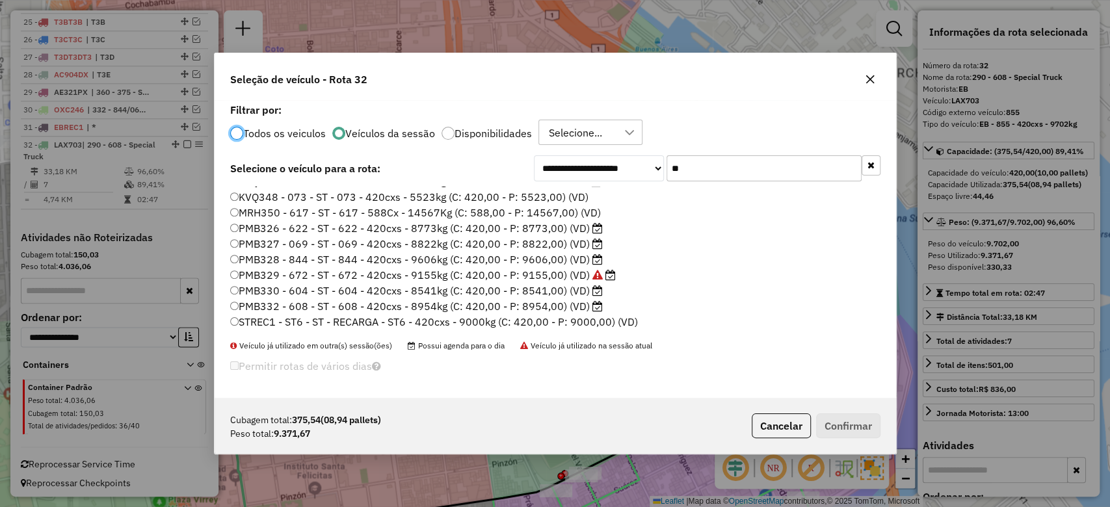
click at [513, 258] on label "PMB328 - 844 - ST - 844 - 420cxs - 9606kg (C: 420,00 - P: 9606,00) (VD)" at bounding box center [416, 260] width 373 height 16
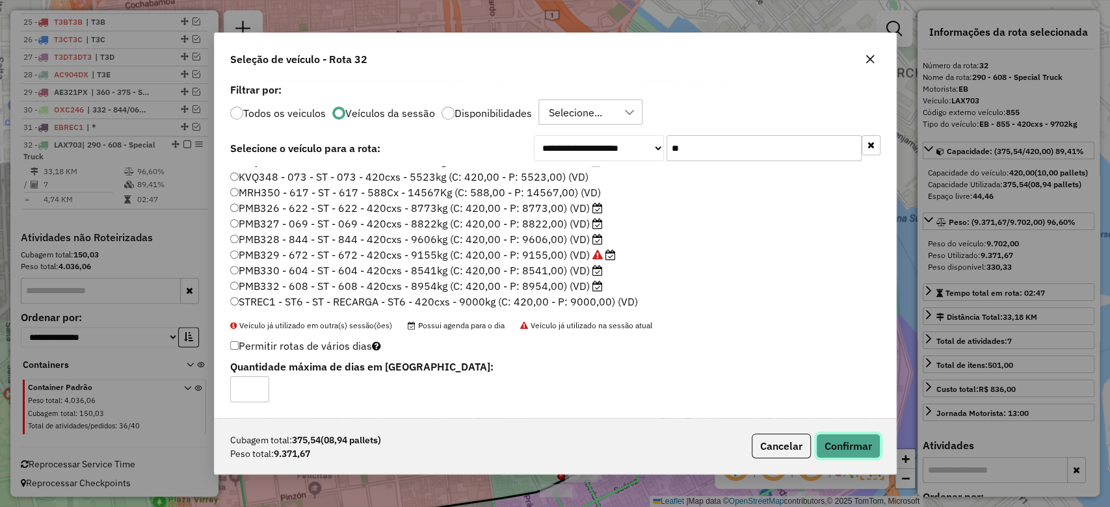
click at [849, 445] on button "Confirmar" at bounding box center [848, 446] width 64 height 25
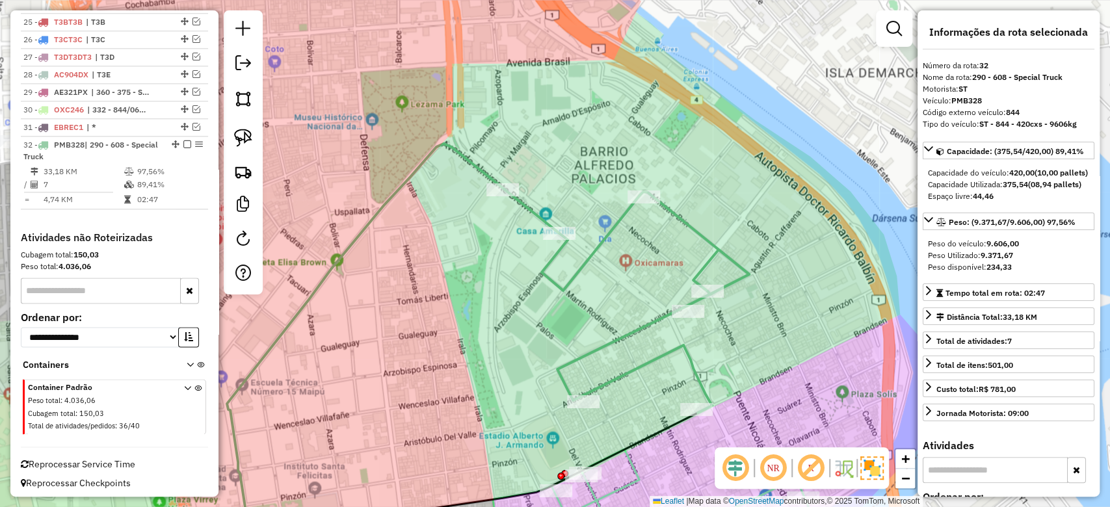
click at [633, 250] on div "Janela de atendimento Grade de atendimento Capacidade Transportadoras Veículos …" at bounding box center [555, 253] width 1110 height 507
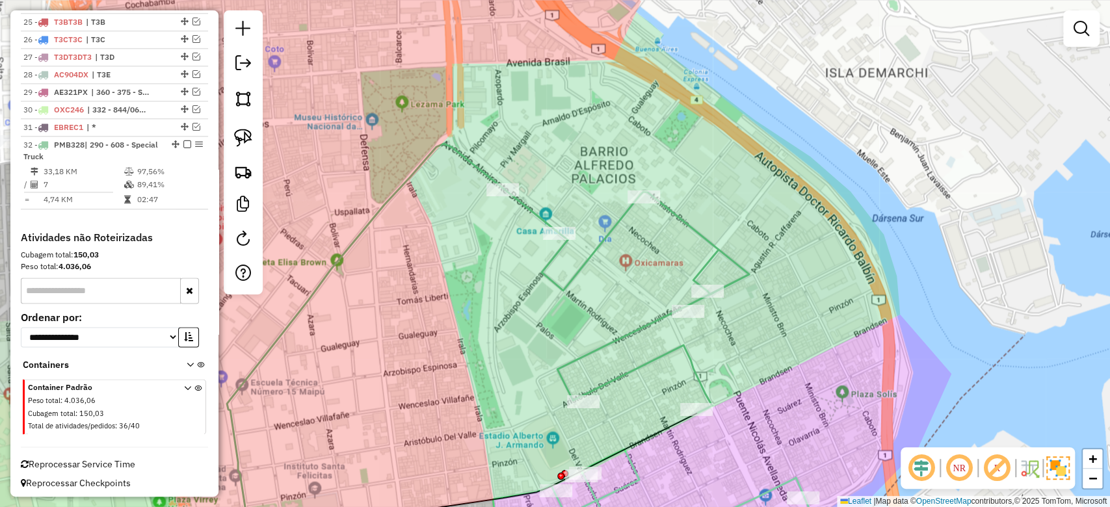
click at [624, 235] on div "Janela de atendimento Grade de atendimento Capacidade Transportadoras Veículos …" at bounding box center [555, 253] width 1110 height 507
click at [619, 225] on icon at bounding box center [626, 299] width 246 height 224
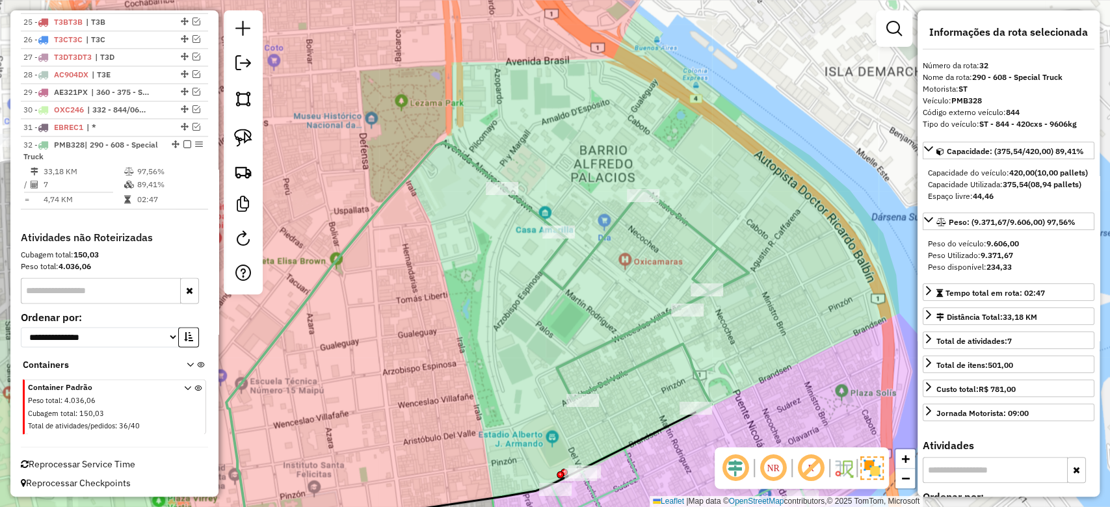
click at [650, 252] on div "Janela de atendimento Grade de atendimento Capacidade Transportadoras Veículos …" at bounding box center [555, 253] width 1110 height 507
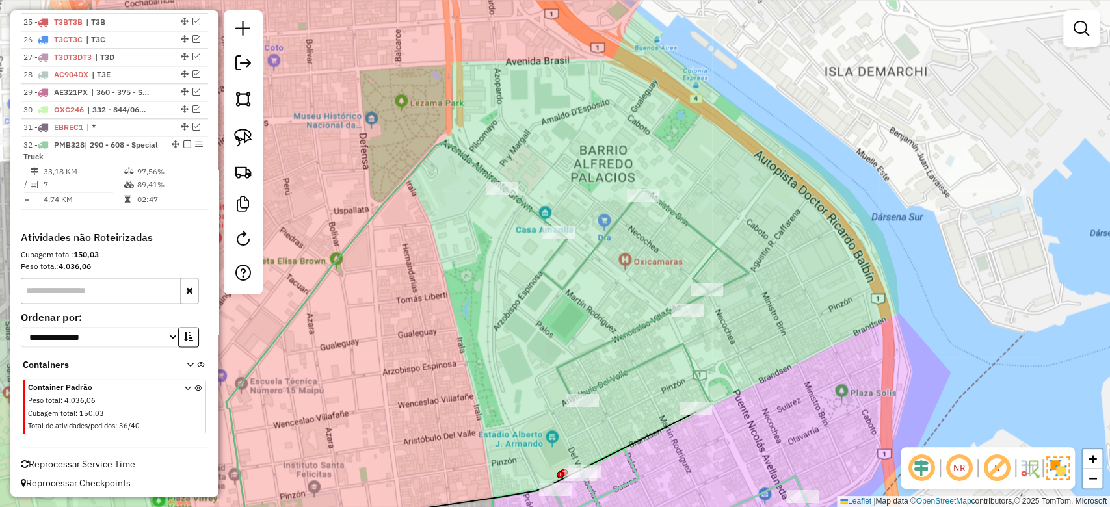
click at [620, 223] on icon at bounding box center [626, 299] width 246 height 224
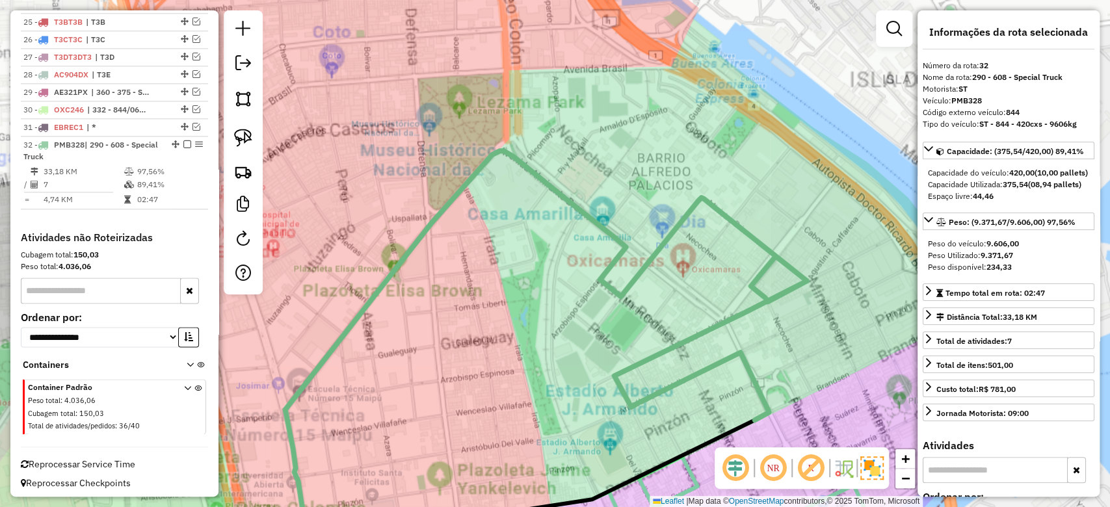
click at [685, 296] on div "Janela de atendimento Grade de atendimento Capacidade Transportadoras Veículos …" at bounding box center [555, 253] width 1110 height 507
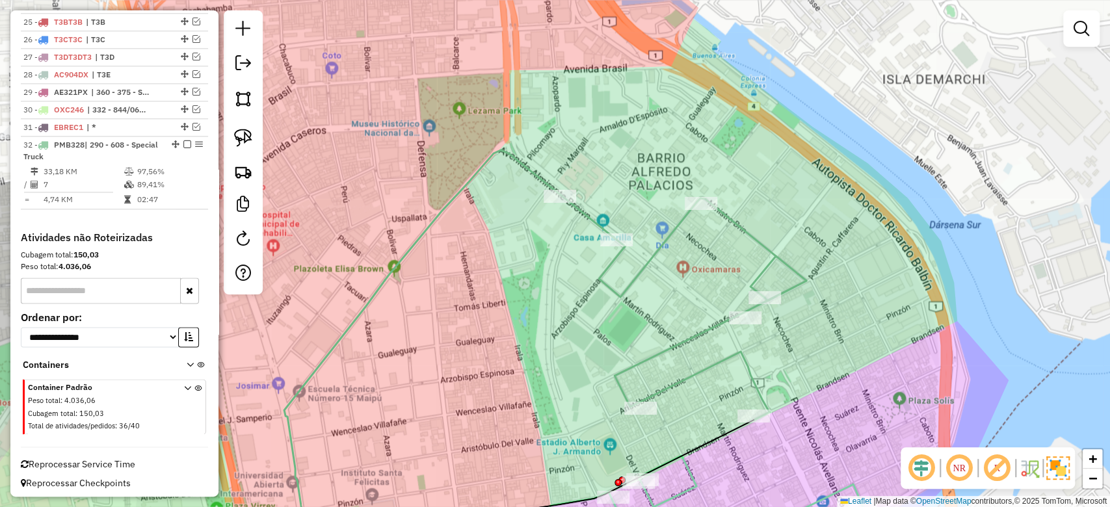
click at [666, 257] on div "Janela de atendimento Grade de atendimento Capacidade Transportadoras Veículos …" at bounding box center [555, 253] width 1110 height 507
click at [661, 242] on icon at bounding box center [683, 307] width 246 height 224
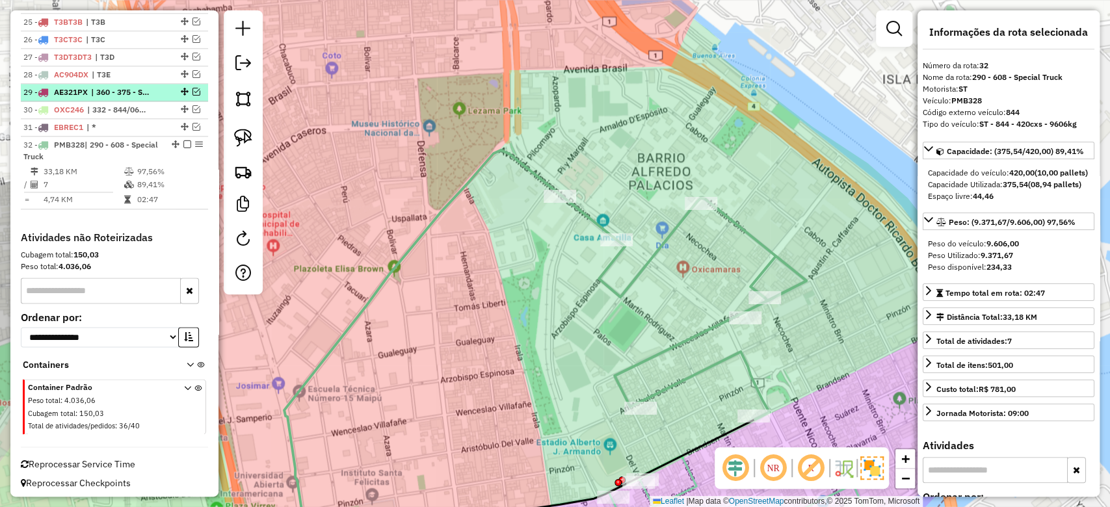
click at [183, 140] on em at bounding box center [187, 144] width 8 height 8
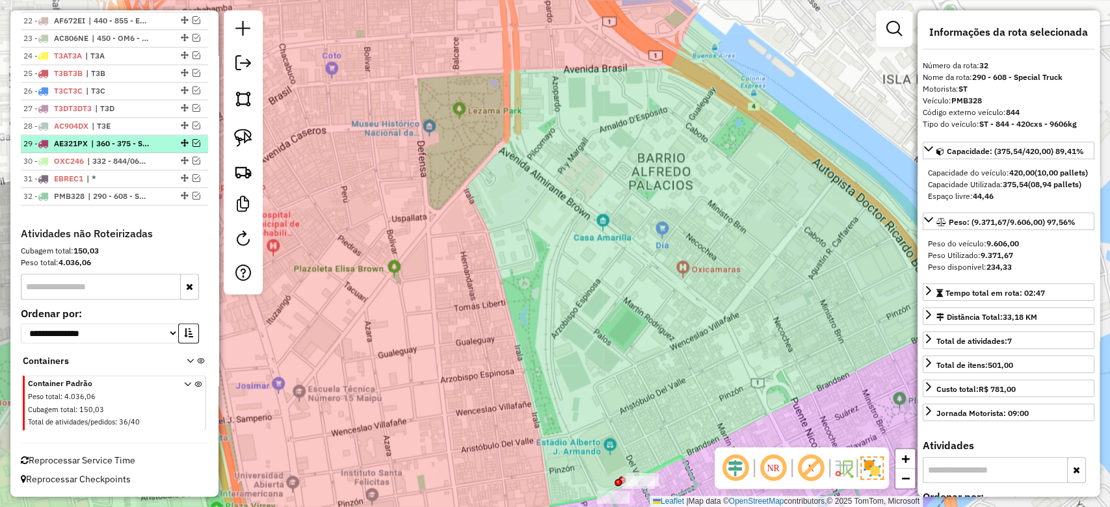
scroll to position [942, 0]
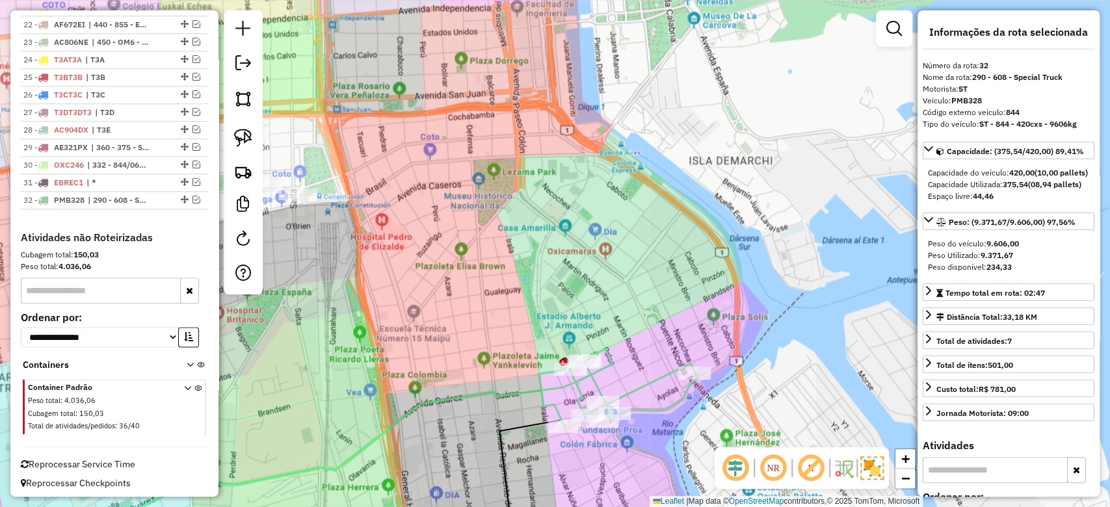
click at [657, 380] on icon at bounding box center [618, 393] width 158 height 65
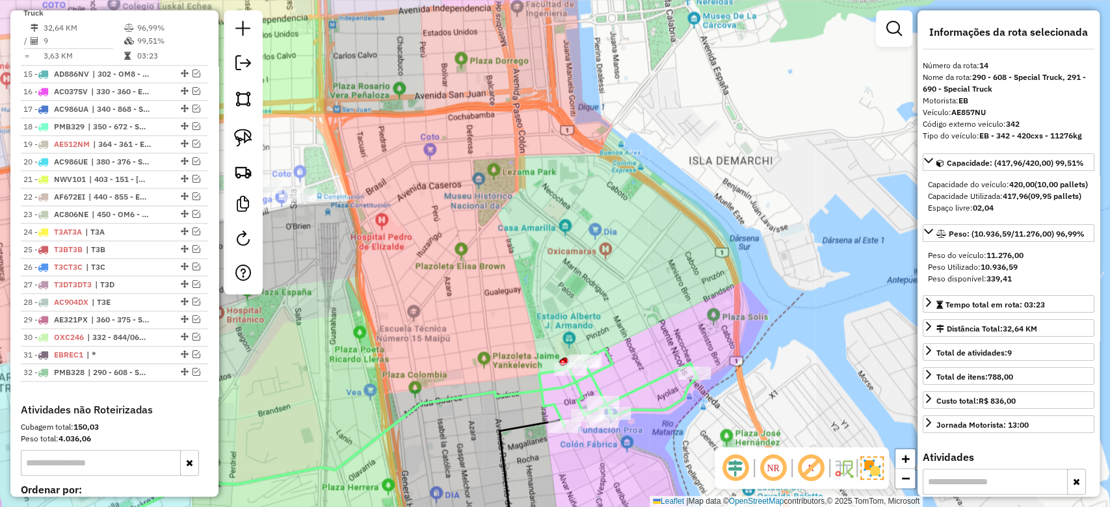
scroll to position [739, 0]
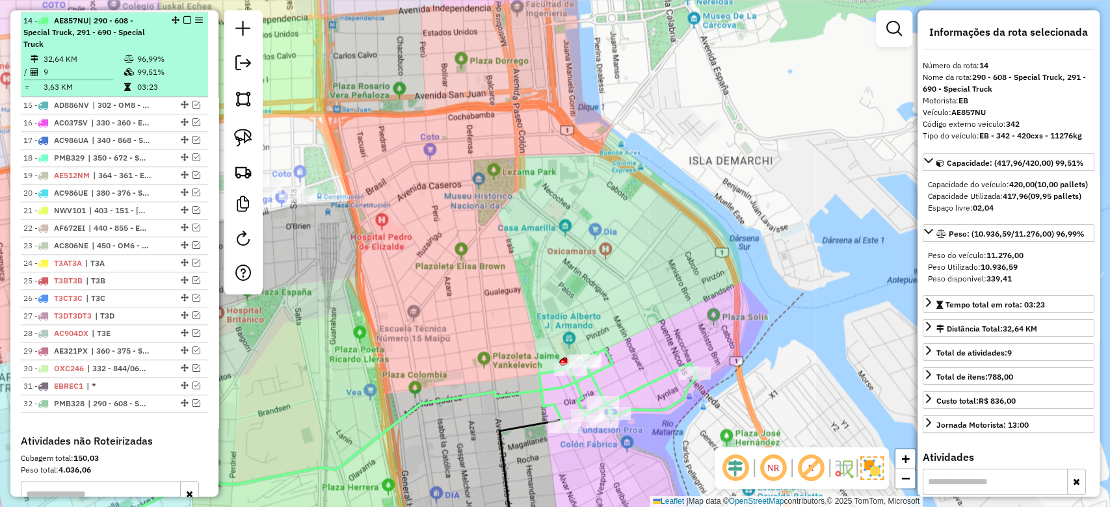
click at [187, 20] on em at bounding box center [187, 20] width 8 height 8
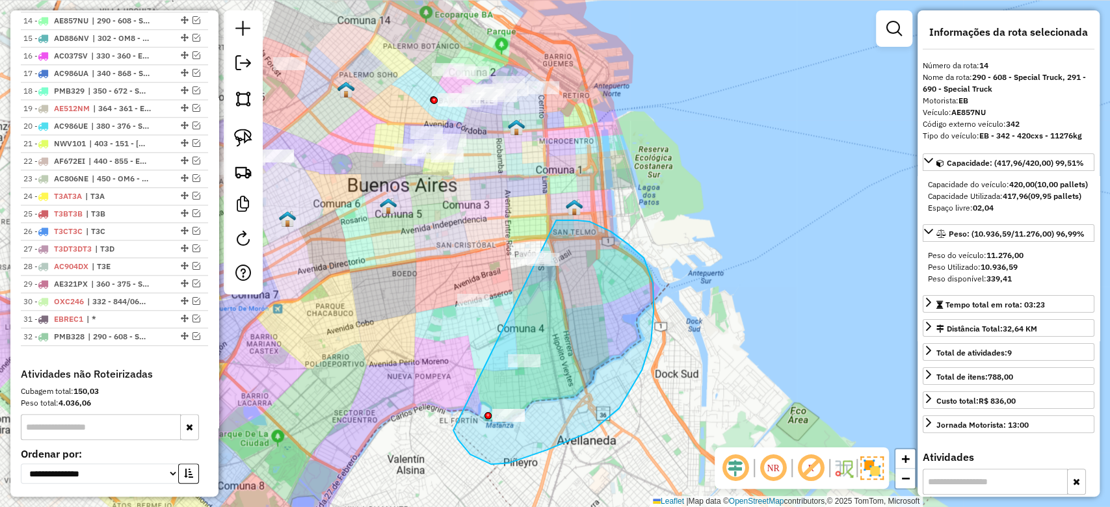
drag, startPoint x: 470, startPoint y: 454, endPoint x: 413, endPoint y: 364, distance: 106.6
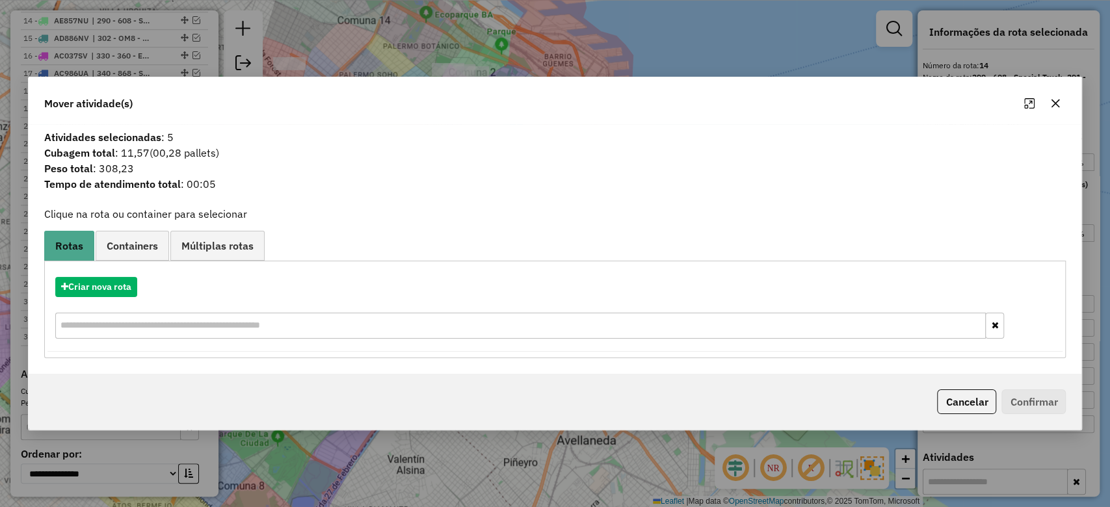
drag, startPoint x: 1054, startPoint y: 103, endPoint x: 1045, endPoint y: 109, distance: 10.3
click at [1055, 102] on icon "button" at bounding box center [1055, 103] width 8 height 8
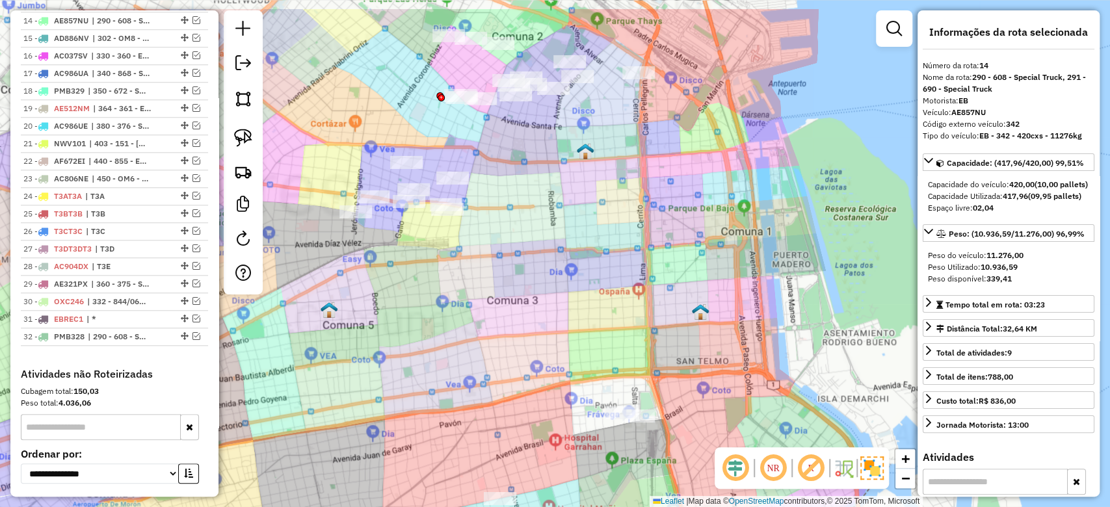
drag, startPoint x: 544, startPoint y: 222, endPoint x: 598, endPoint y: 254, distance: 62.9
click at [598, 254] on div "Janela de atendimento Grade de atendimento Capacidade Transportadoras Veículos …" at bounding box center [555, 253] width 1110 height 507
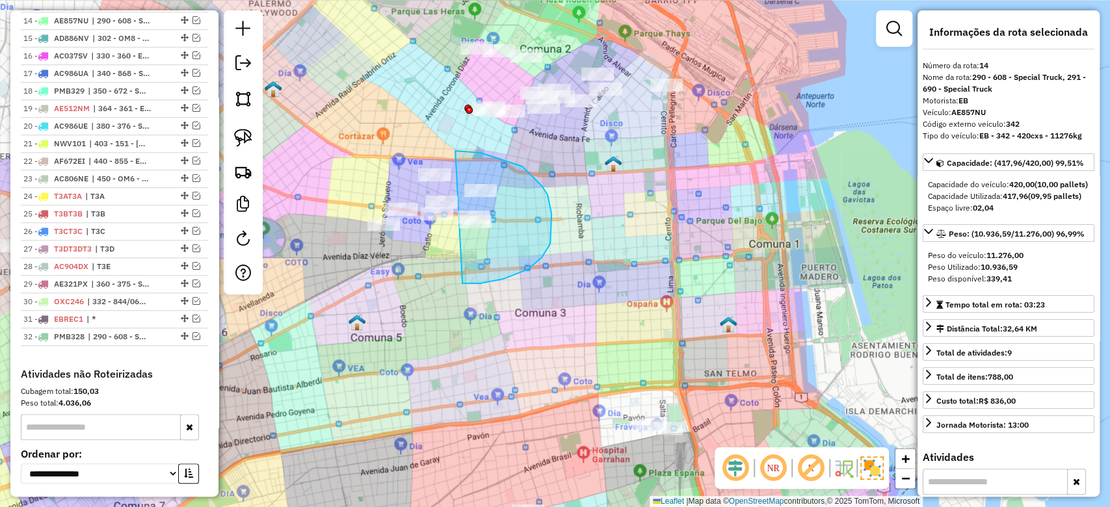
drag, startPoint x: 542, startPoint y: 186, endPoint x: 341, endPoint y: 295, distance: 228.7
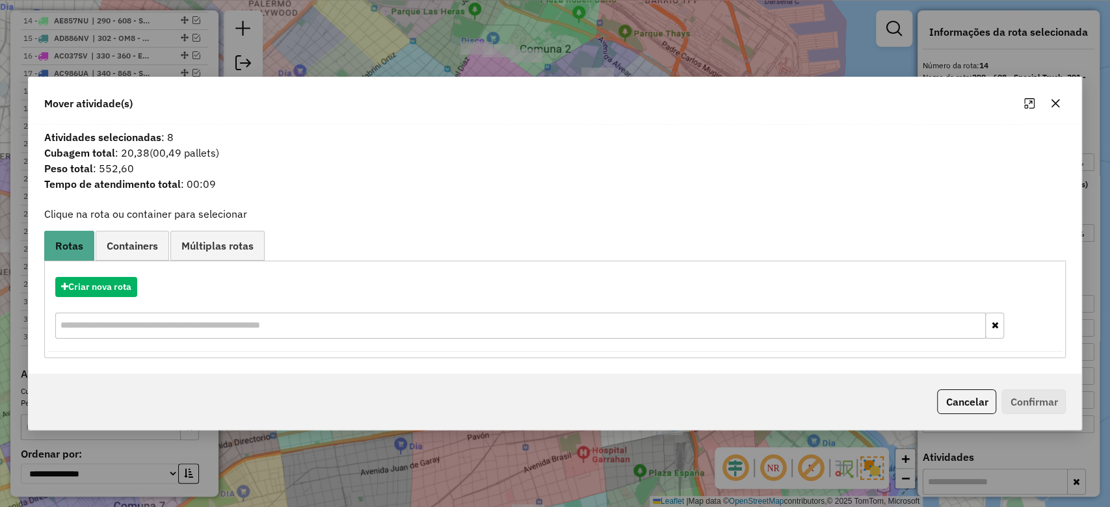
click at [1056, 103] on icon "button" at bounding box center [1055, 103] width 8 height 8
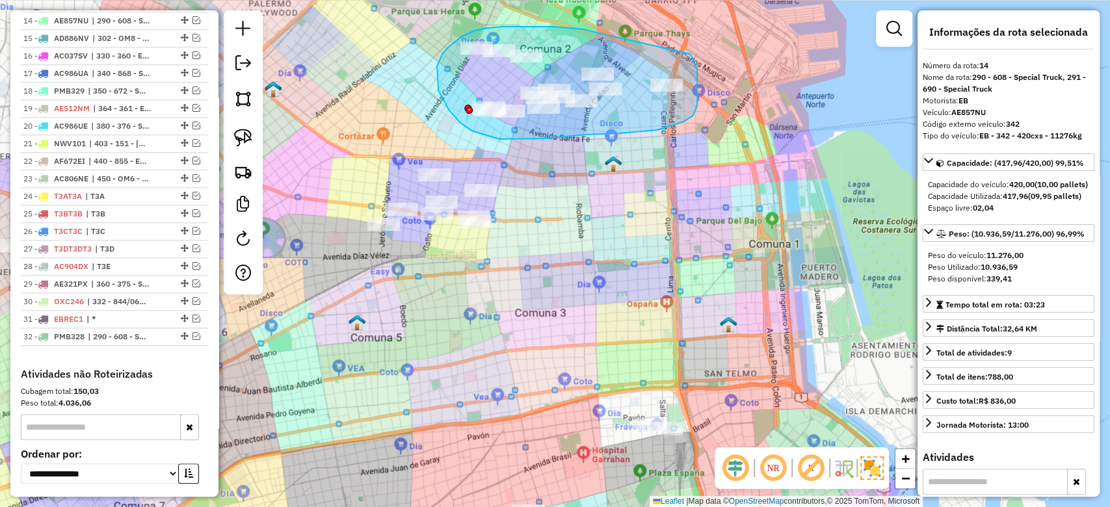
drag, startPoint x: 566, startPoint y: 27, endPoint x: 676, endPoint y: 42, distance: 110.8
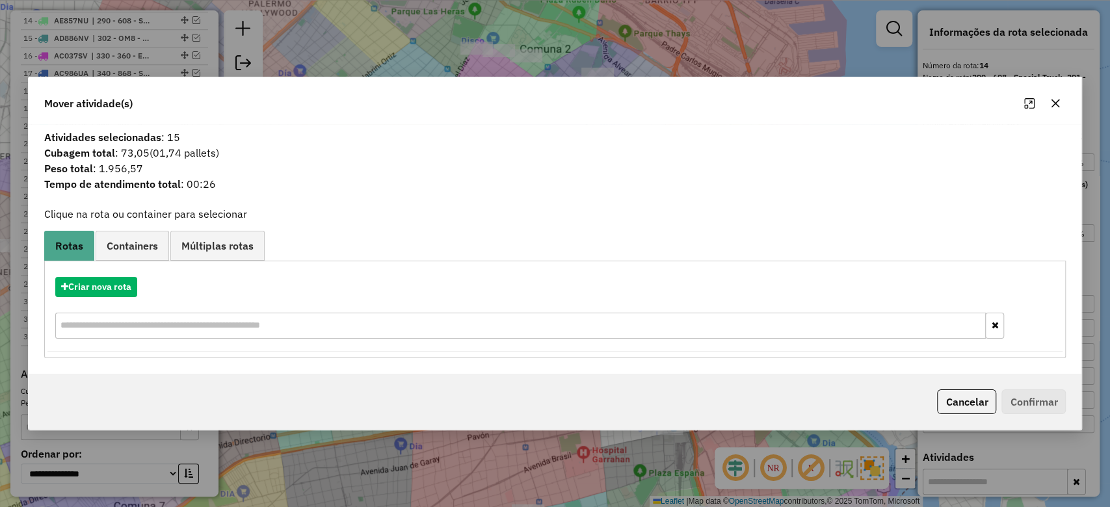
click at [1055, 105] on icon "button" at bounding box center [1055, 103] width 10 height 10
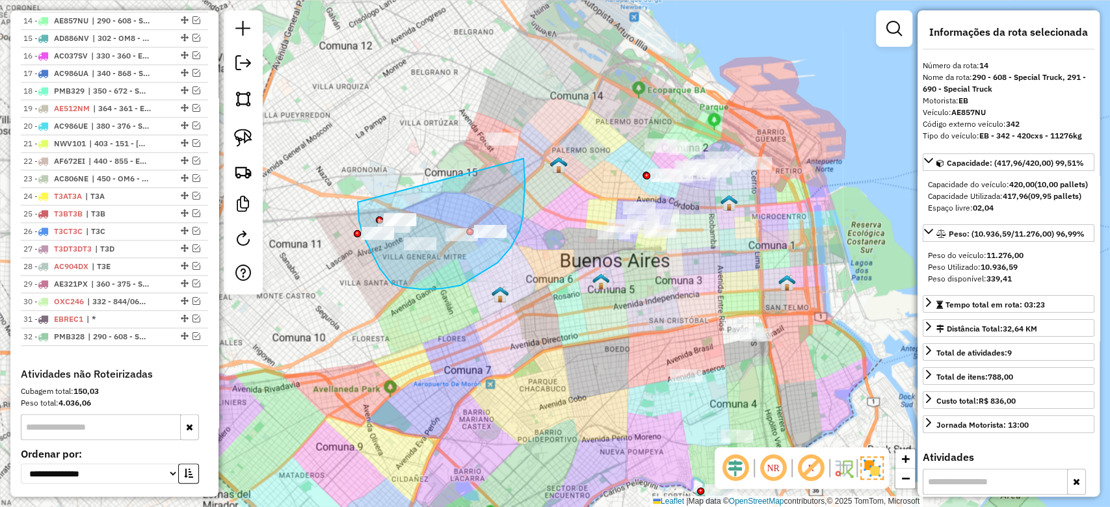
drag, startPoint x: 358, startPoint y: 211, endPoint x: 439, endPoint y: 86, distance: 149.3
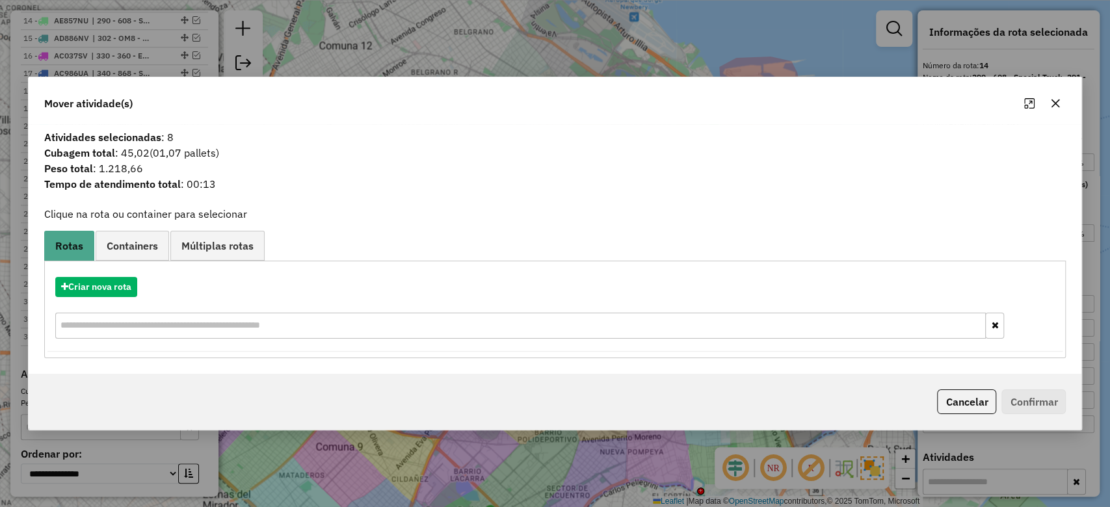
click at [1058, 99] on icon "button" at bounding box center [1055, 103] width 10 height 10
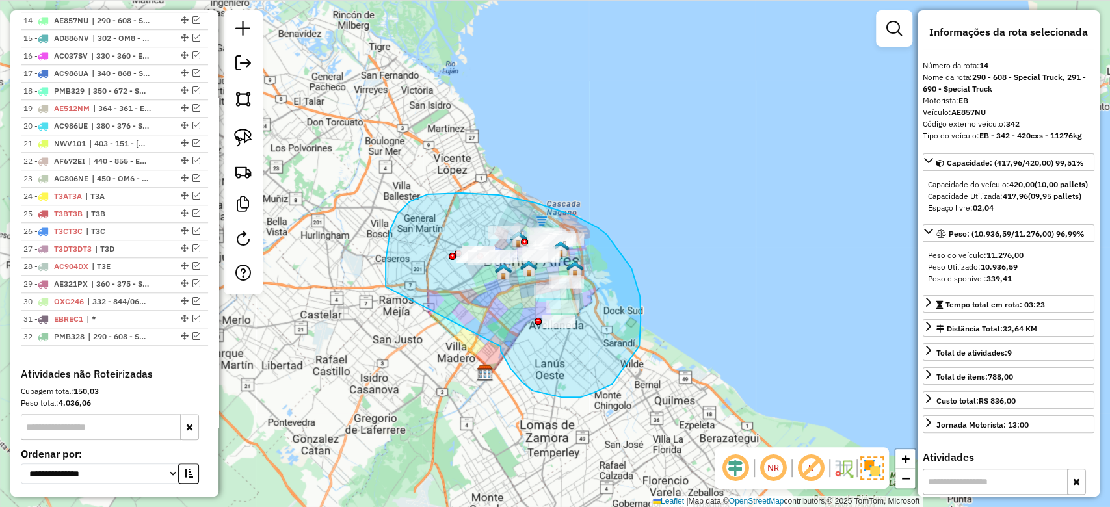
drag, startPoint x: 532, startPoint y: 391, endPoint x: 406, endPoint y: 353, distance: 132.3
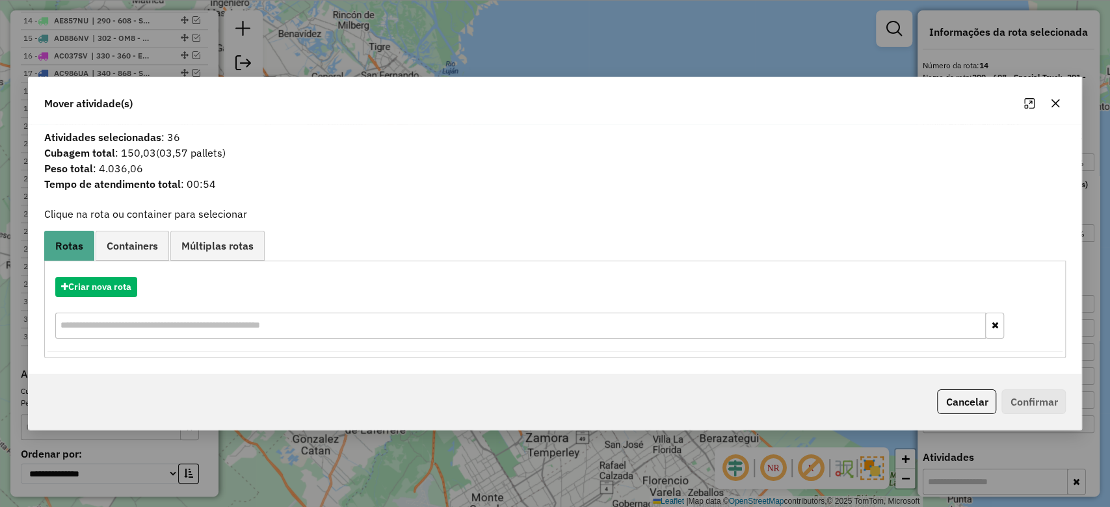
click at [1056, 104] on icon "button" at bounding box center [1055, 103] width 8 height 8
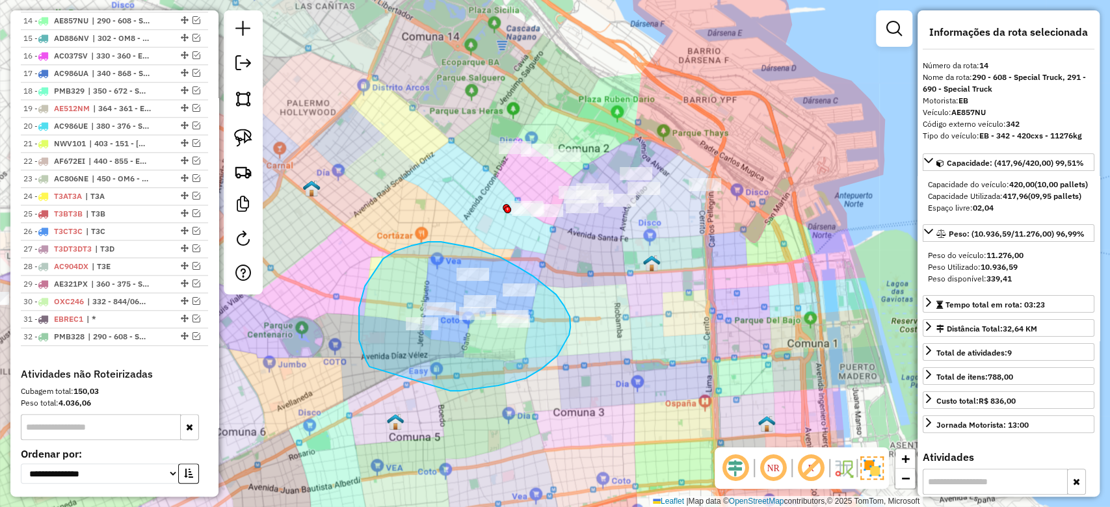
drag, startPoint x: 570, startPoint y: 317, endPoint x: 390, endPoint y: 391, distance: 194.1
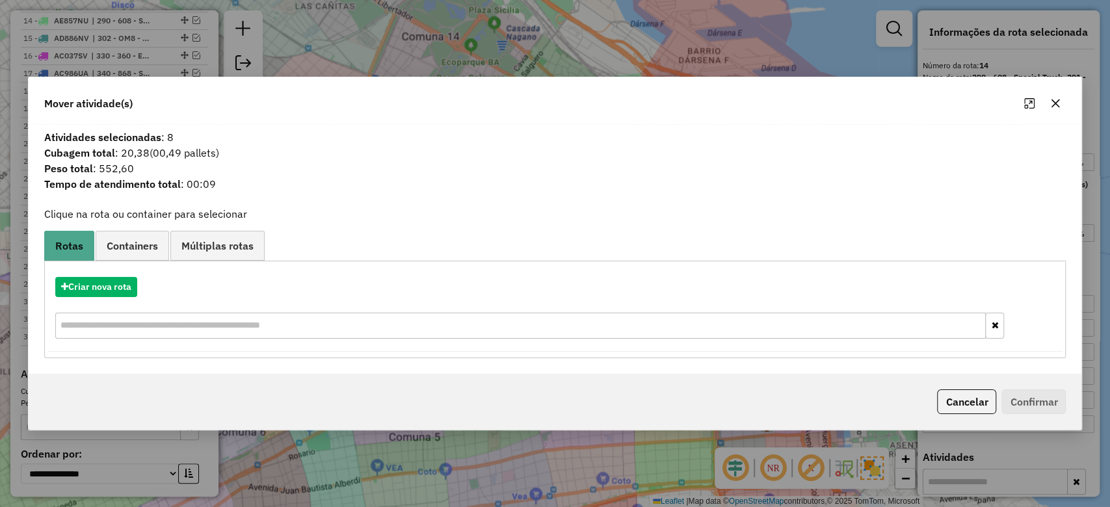
drag, startPoint x: 1054, startPoint y: 104, endPoint x: 929, endPoint y: 185, distance: 148.6
click at [1055, 103] on icon "button" at bounding box center [1055, 103] width 8 height 8
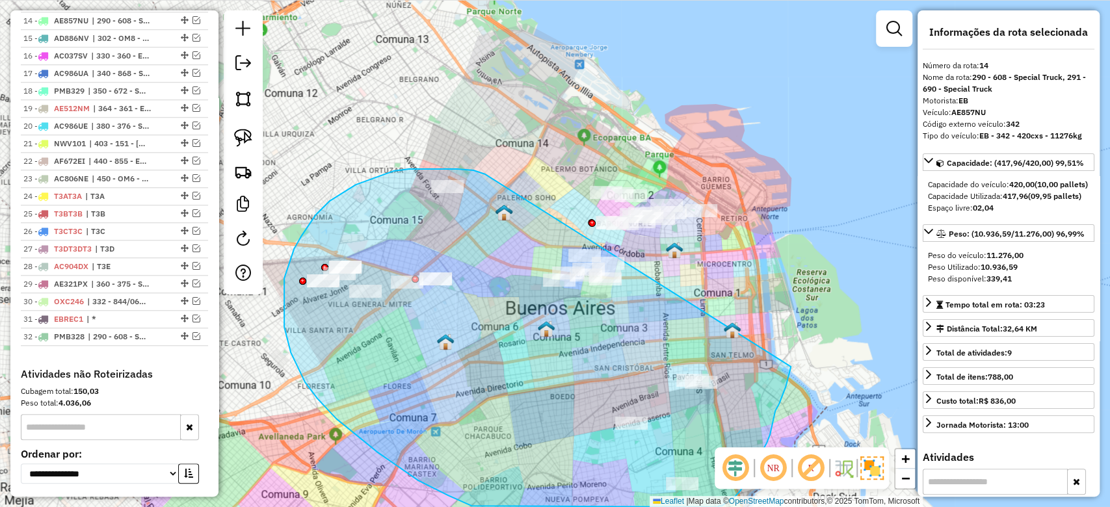
drag, startPoint x: 428, startPoint y: 169, endPoint x: 792, endPoint y: 361, distance: 411.2
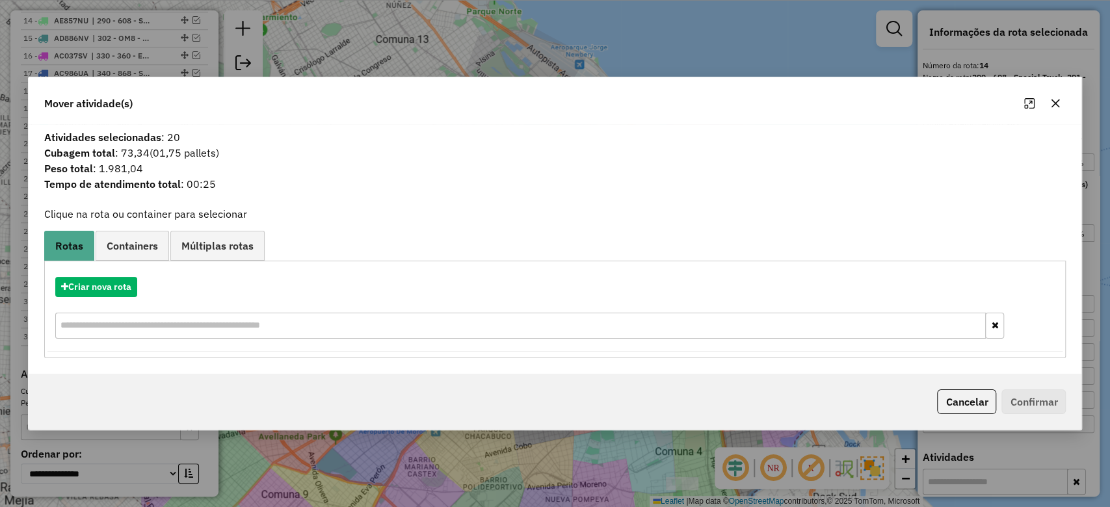
click at [1061, 102] on button "button" at bounding box center [1055, 103] width 21 height 21
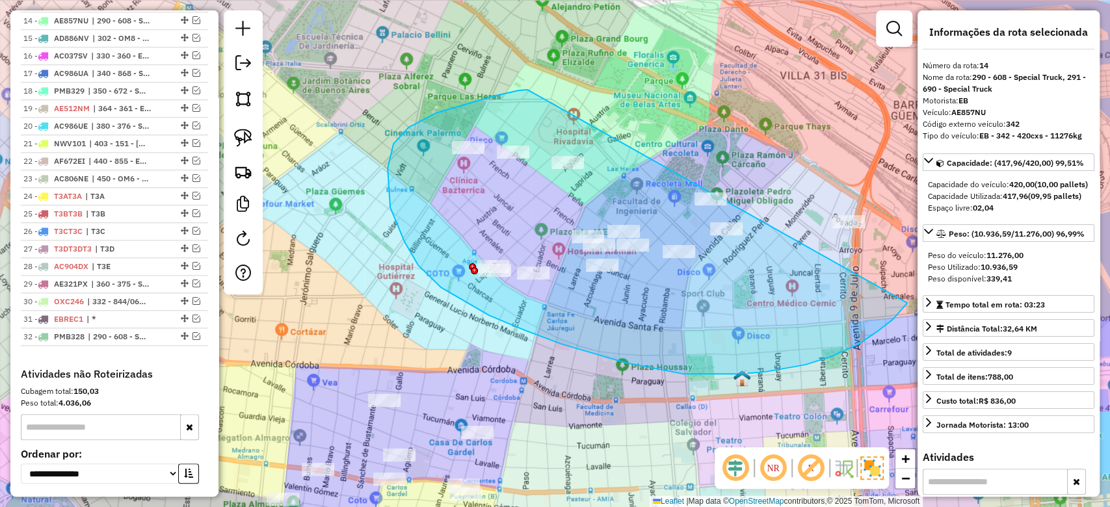
drag, startPoint x: 393, startPoint y: 144, endPoint x: 854, endPoint y: 142, distance: 460.9
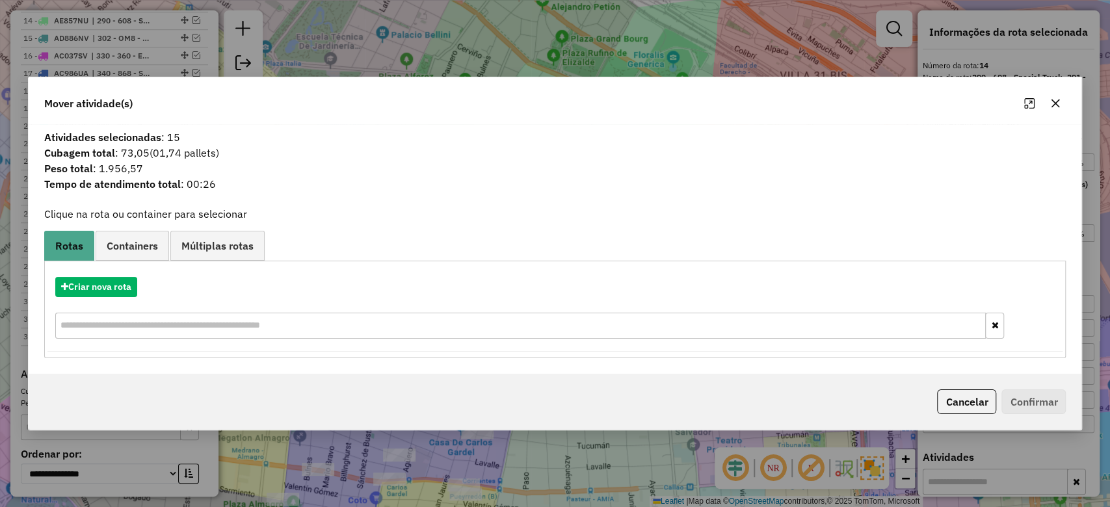
click at [1056, 101] on icon "button" at bounding box center [1055, 103] width 8 height 8
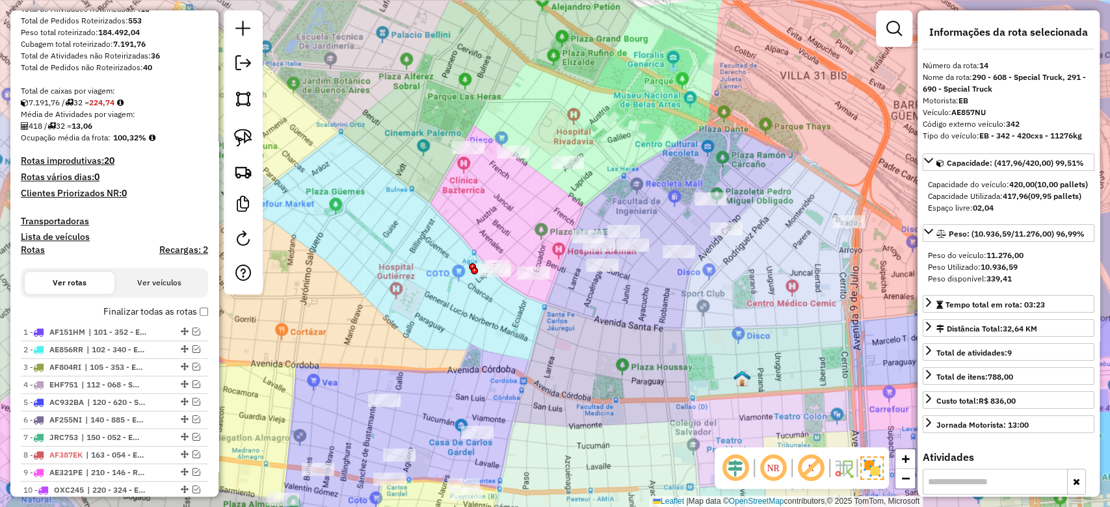
scroll to position [218, 0]
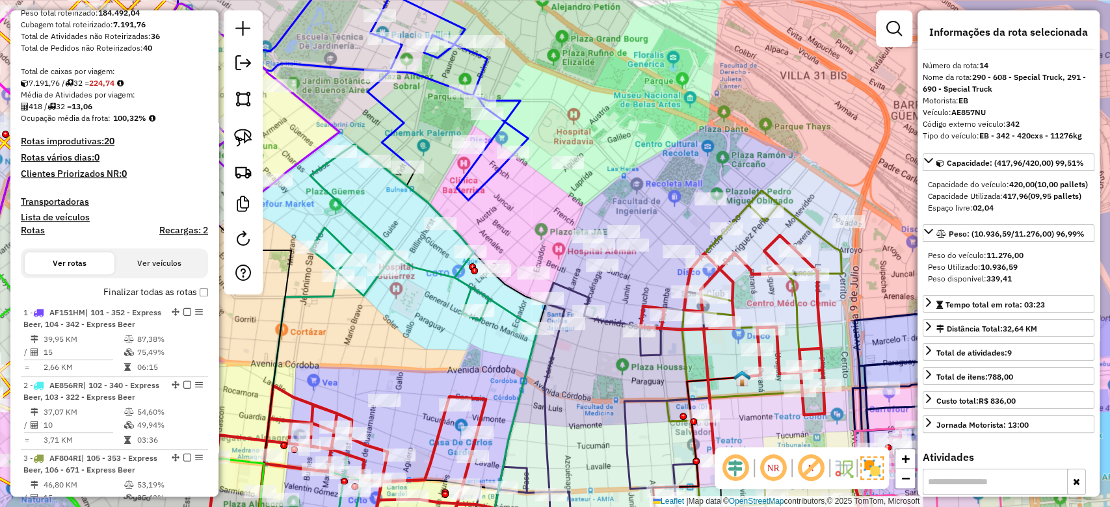
click at [29, 231] on h4 "Rotas" at bounding box center [33, 230] width 24 height 11
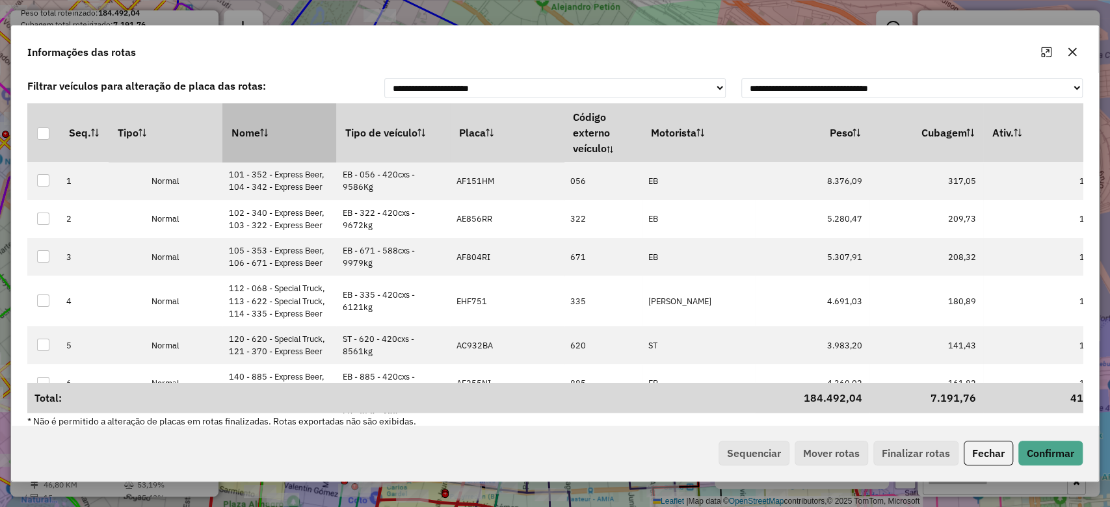
click at [287, 130] on th "Nome" at bounding box center [279, 132] width 114 height 59
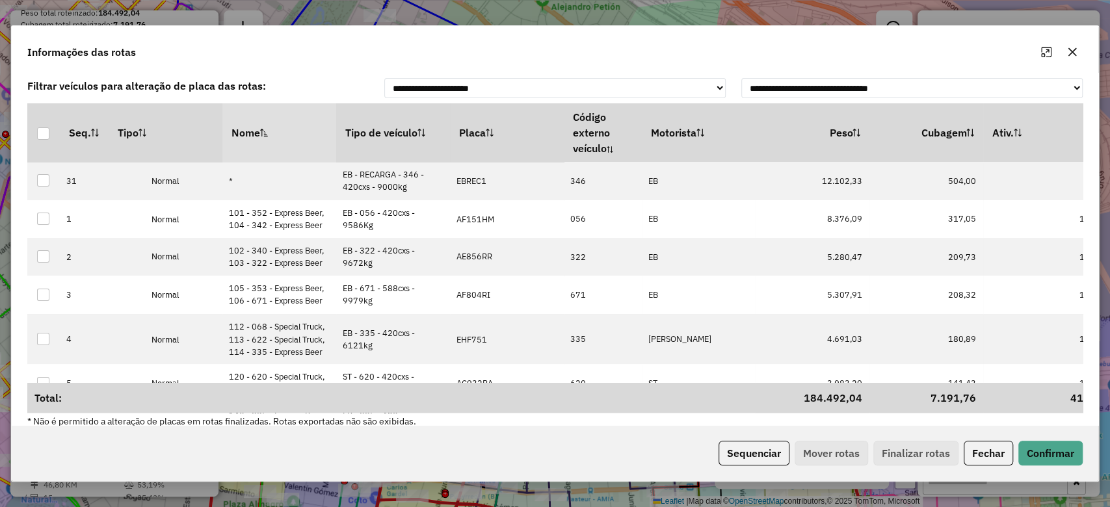
click at [287, 130] on th "Nome" at bounding box center [279, 132] width 114 height 59
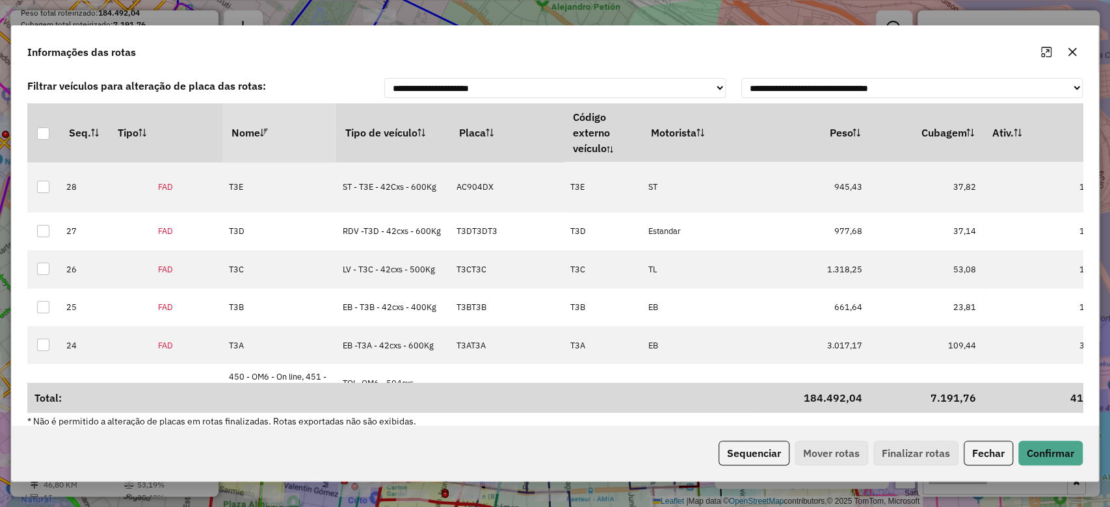
click at [282, 127] on th "Nome" at bounding box center [279, 132] width 114 height 59
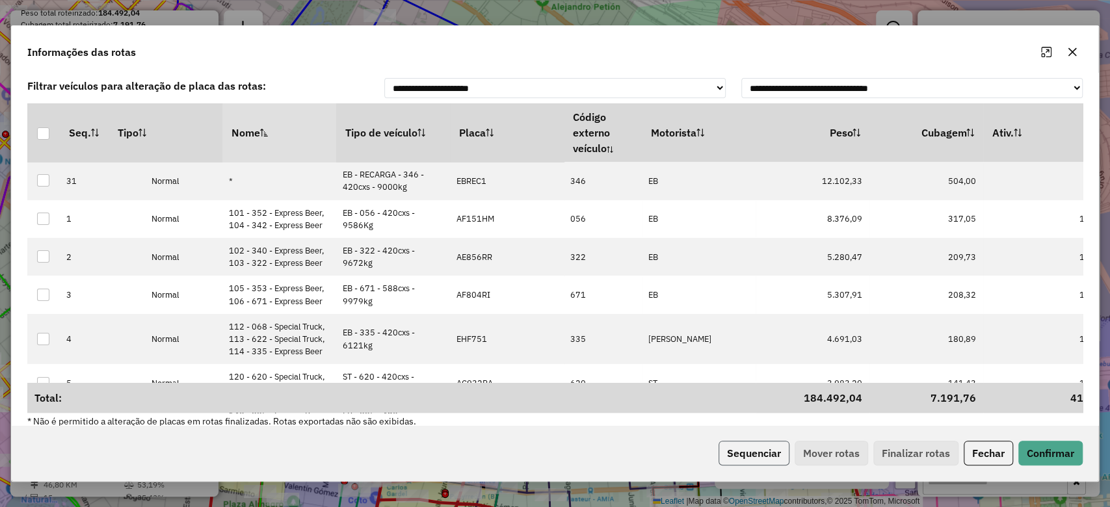
click at [752, 455] on button "Sequenciar" at bounding box center [753, 453] width 71 height 25
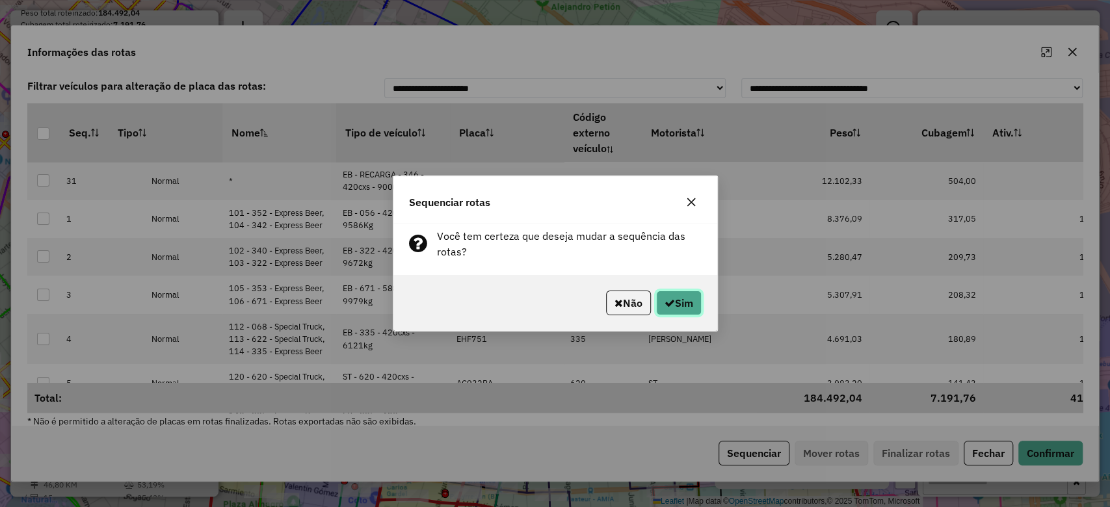
click at [666, 301] on icon "button" at bounding box center [669, 303] width 10 height 10
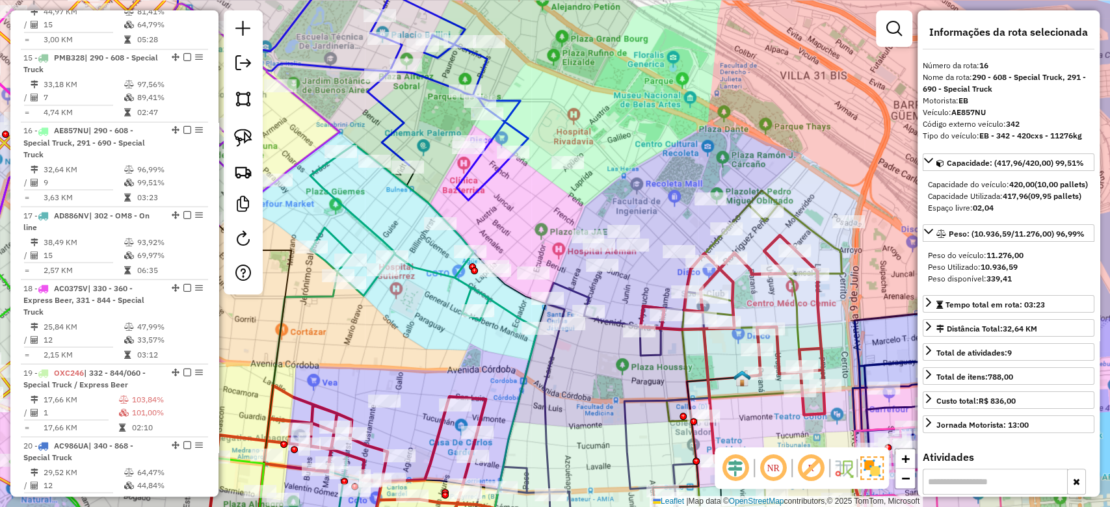
click at [436, 271] on icon at bounding box center [401, 328] width 274 height 369
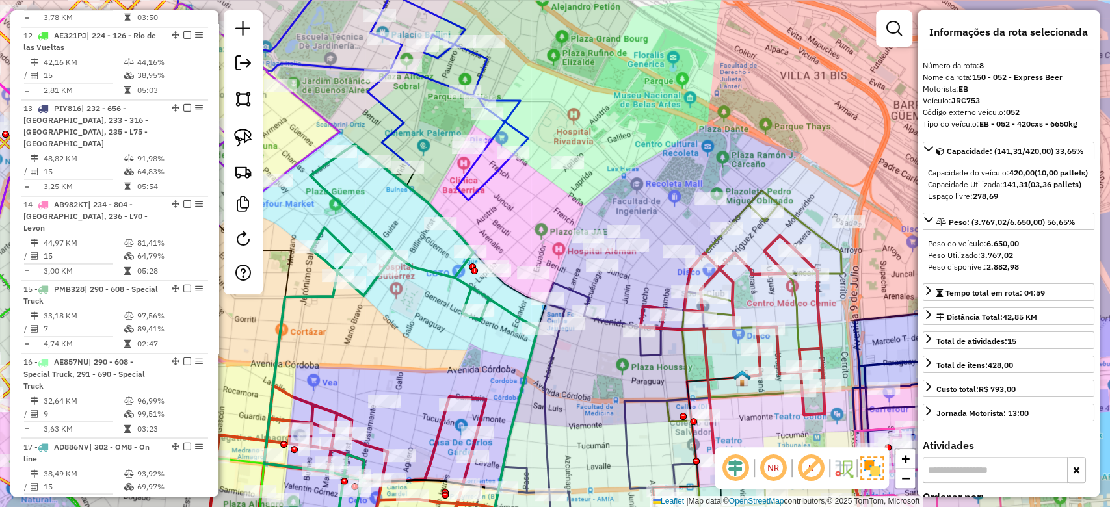
scroll to position [1080, 0]
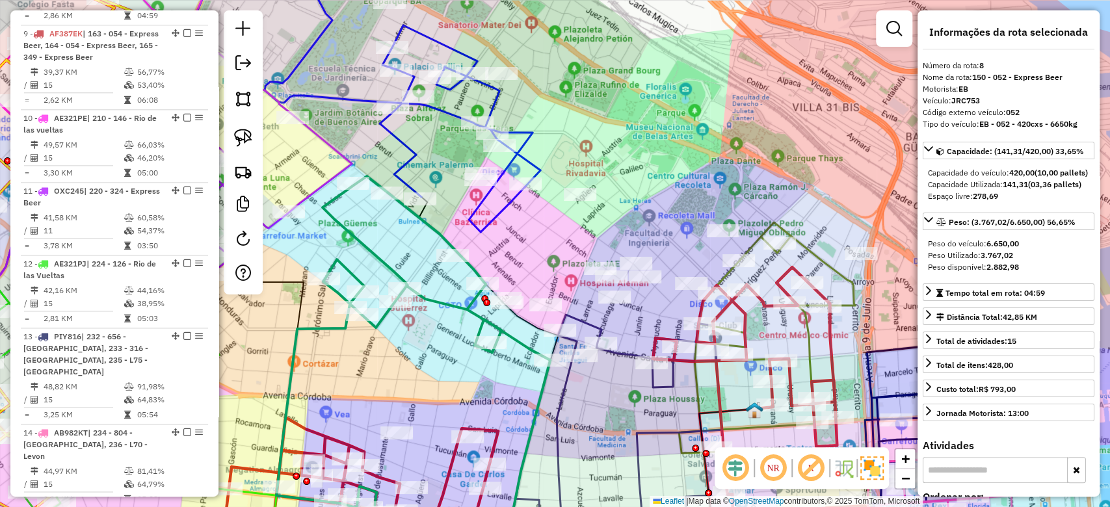
drag, startPoint x: 444, startPoint y: 315, endPoint x: 463, endPoint y: 348, distance: 38.7
click at [462, 348] on div "Janela de atendimento Grade de atendimento Capacidade Transportadoras Veículos …" at bounding box center [555, 253] width 1110 height 507
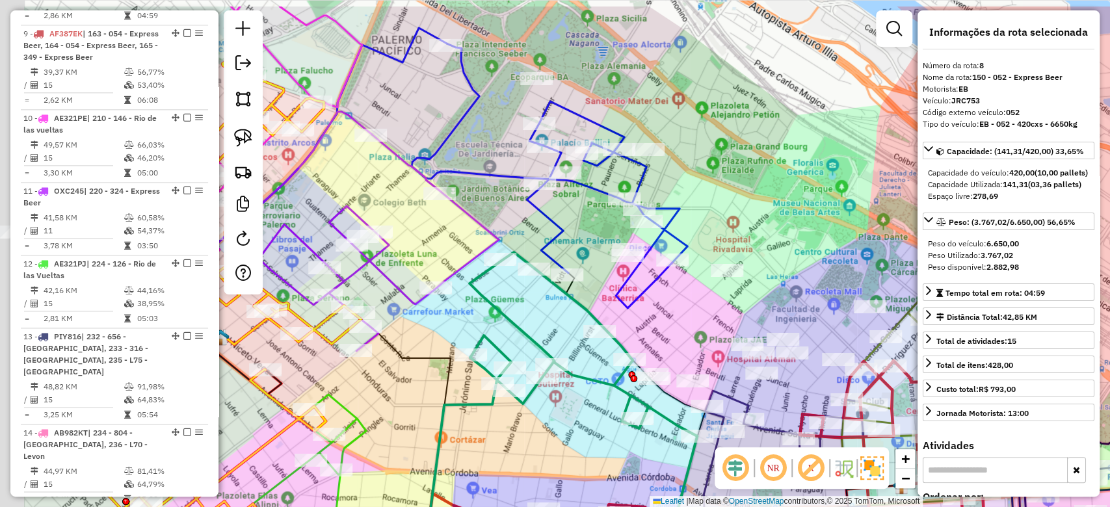
drag, startPoint x: 449, startPoint y: 367, endPoint x: 453, endPoint y: 283, distance: 83.3
click at [591, 418] on div "Janela de atendimento Grade de atendimento Capacidade Transportadoras Veículos …" at bounding box center [555, 253] width 1110 height 507
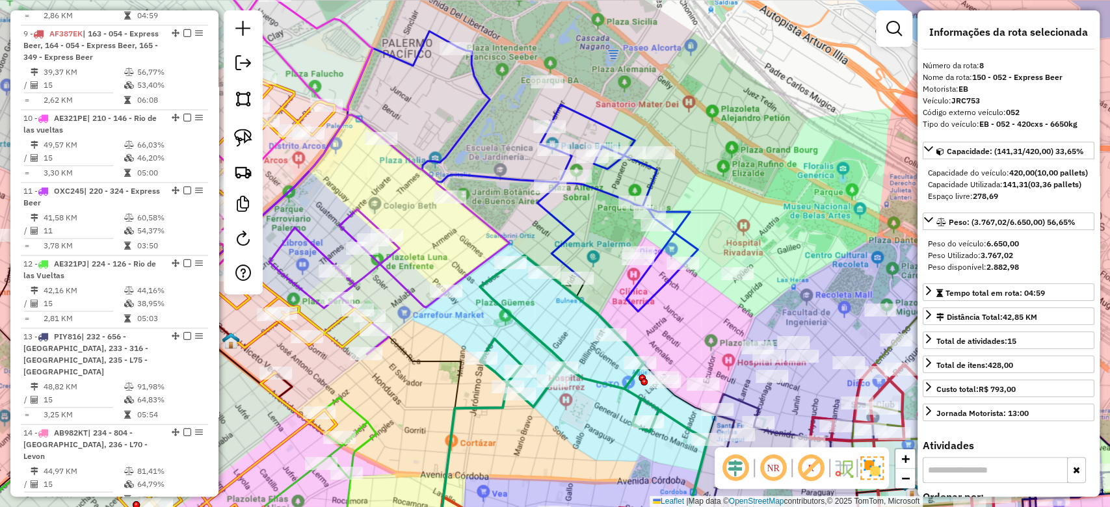
click at [406, 285] on icon at bounding box center [389, 246] width 240 height 216
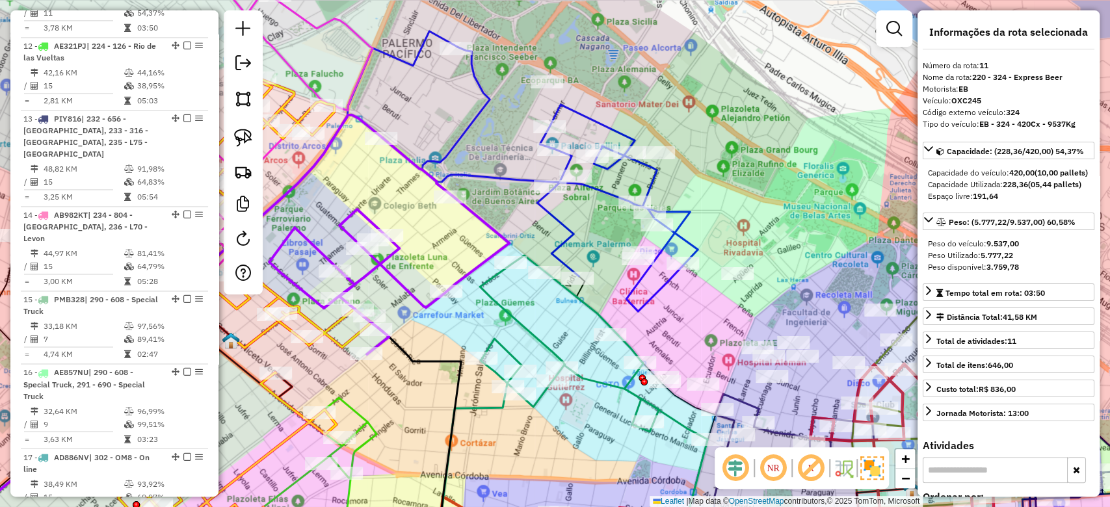
scroll to position [1309, 0]
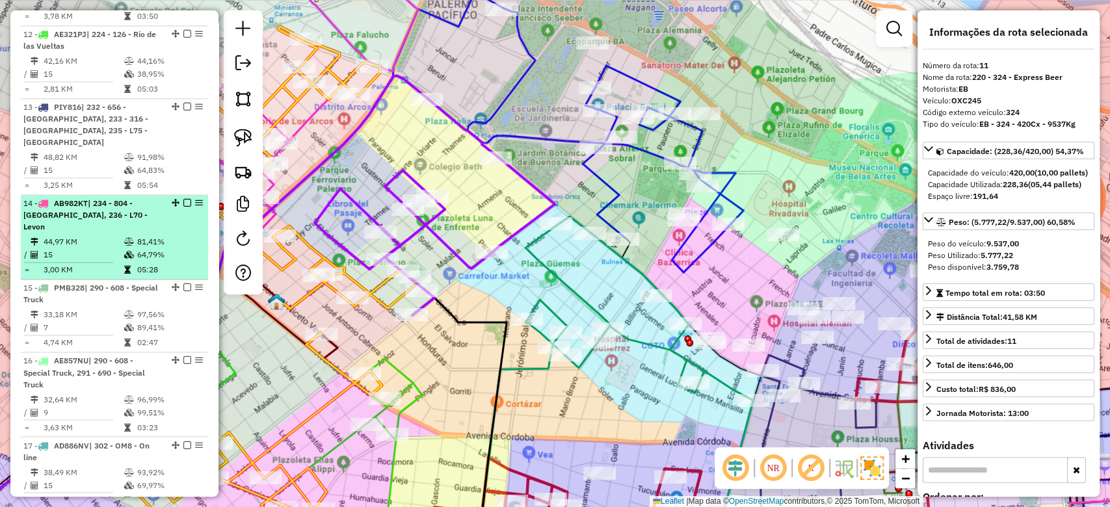
drag, startPoint x: 432, startPoint y: 280, endPoint x: 200, endPoint y: 285, distance: 232.2
click at [477, 216] on div "Janela de atendimento Grade de atendimento Capacidade Transportadoras Veículos …" at bounding box center [555, 253] width 1110 height 507
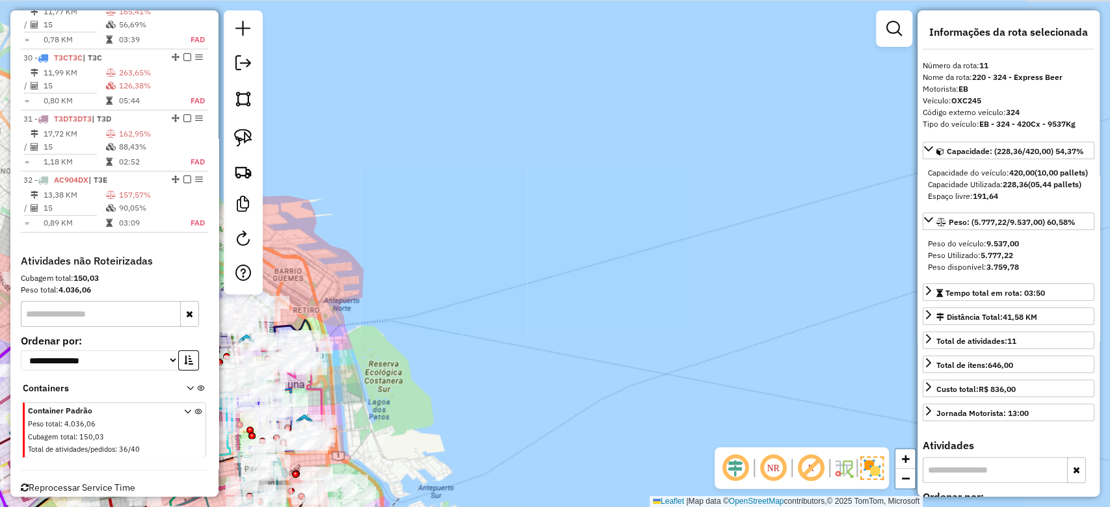
scroll to position [2725, 0]
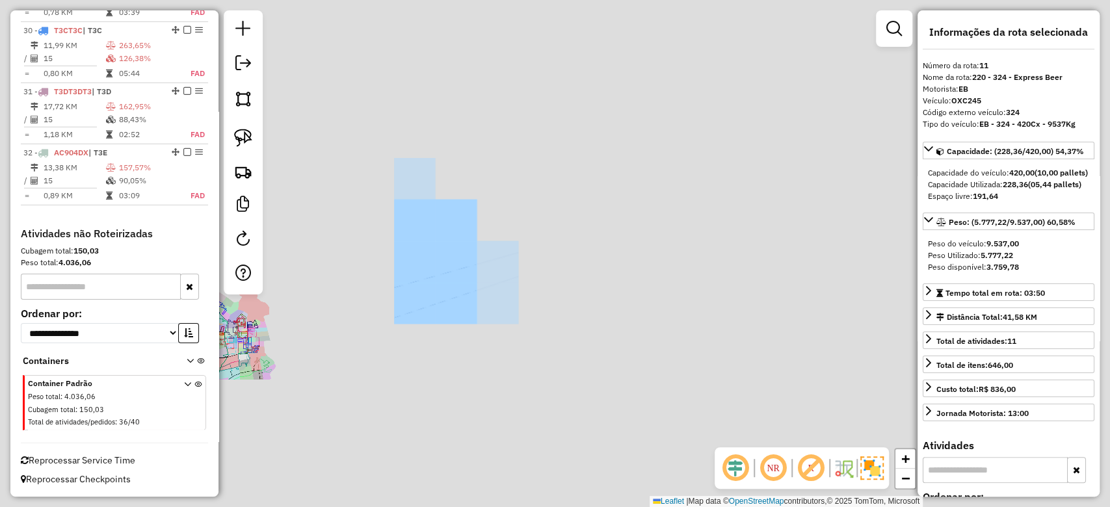
drag, startPoint x: 447, startPoint y: 314, endPoint x: 612, endPoint y: 274, distance: 170.0
click at [628, 275] on div "Janela de atendimento Grade de atendimento Capacidade Transportadoras Veículos …" at bounding box center [555, 253] width 1110 height 507
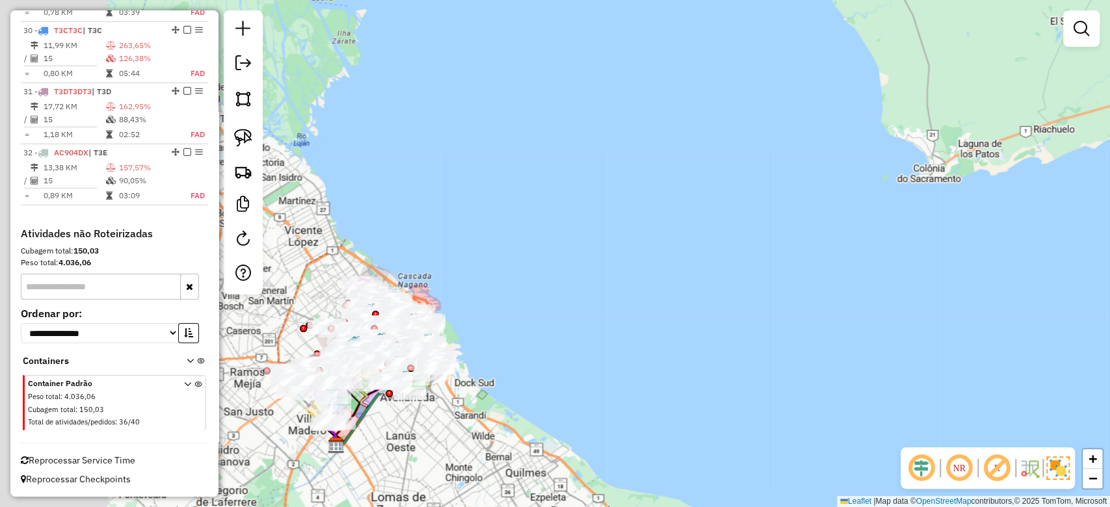
drag, startPoint x: 580, startPoint y: 319, endPoint x: 746, endPoint y: 308, distance: 166.2
click at [773, 311] on div "Janela de atendimento Grade de atendimento Capacidade Transportadoras Veículos …" at bounding box center [555, 253] width 1110 height 507
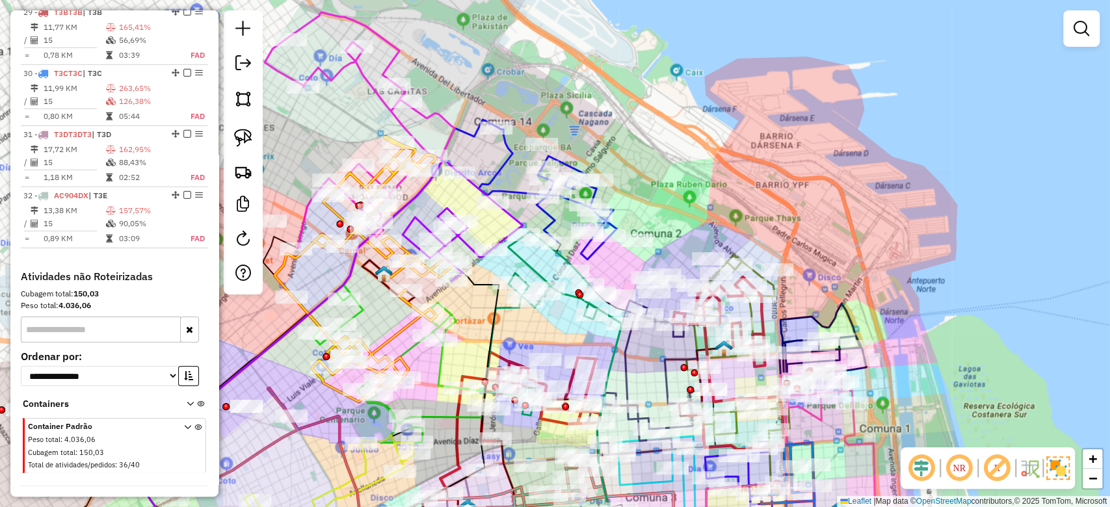
scroll to position [2639, 0]
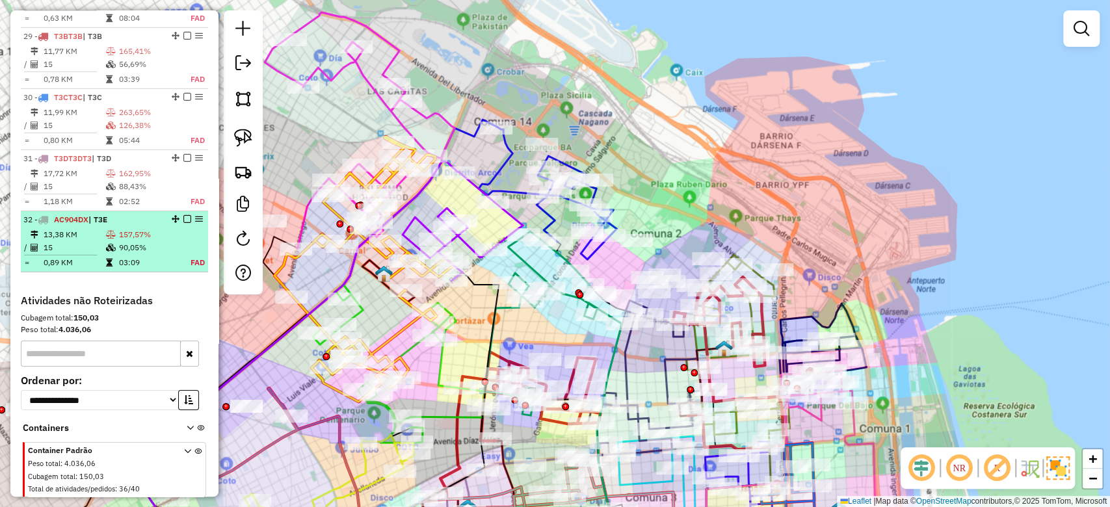
click at [186, 223] on em at bounding box center [187, 219] width 8 height 8
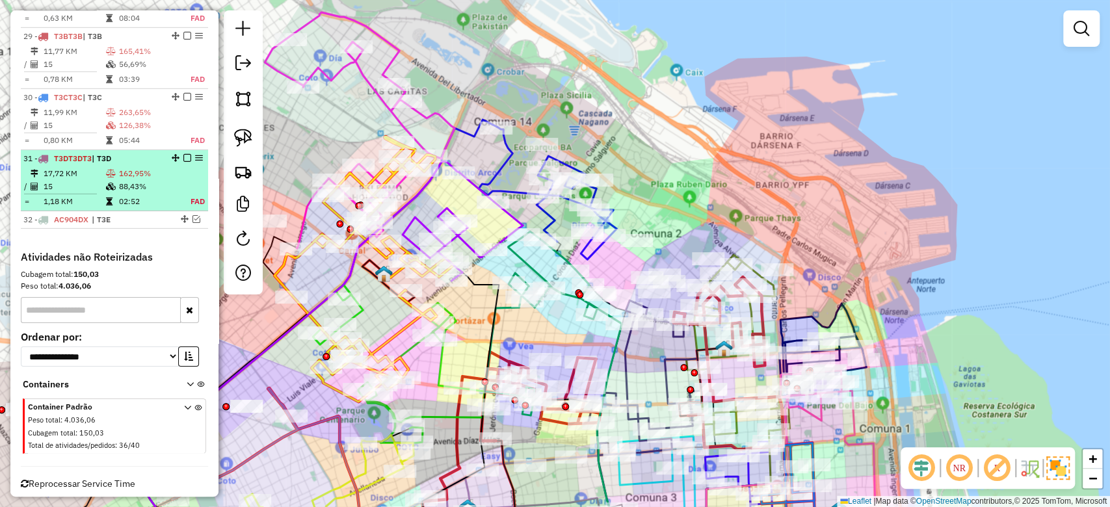
click at [183, 162] on em at bounding box center [187, 158] width 8 height 8
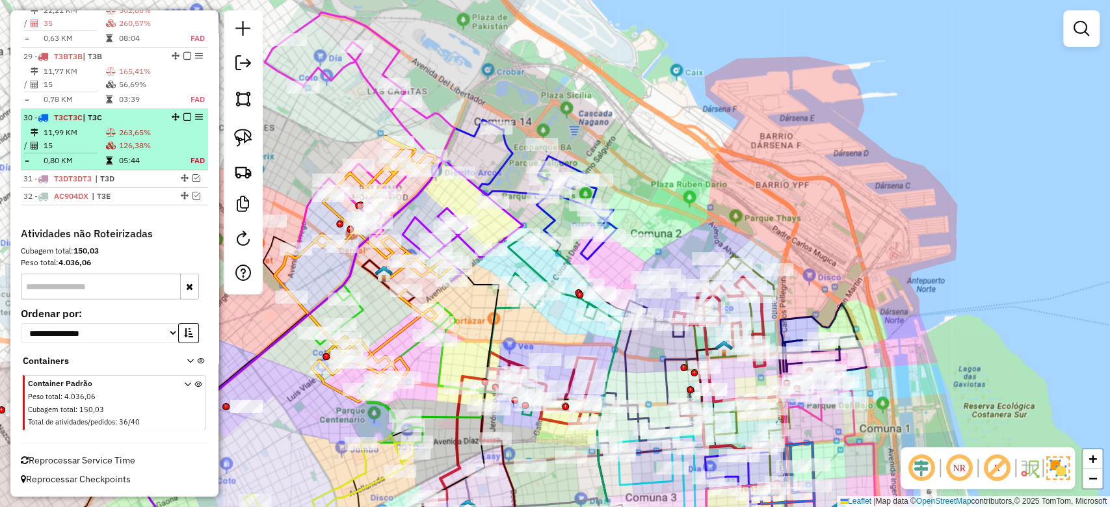
click at [183, 116] on em at bounding box center [187, 117] width 8 height 8
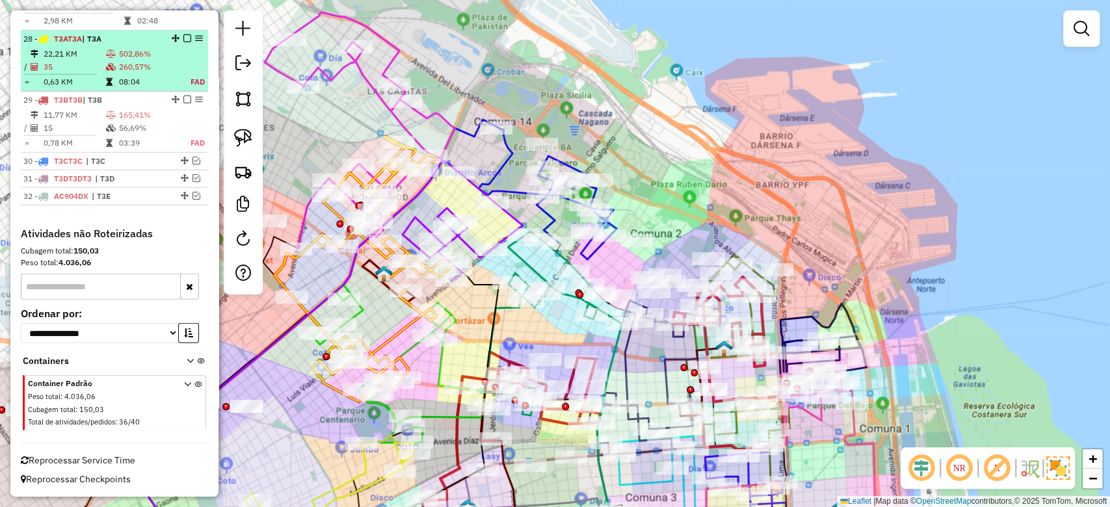
click at [184, 101] on em at bounding box center [187, 100] width 8 height 8
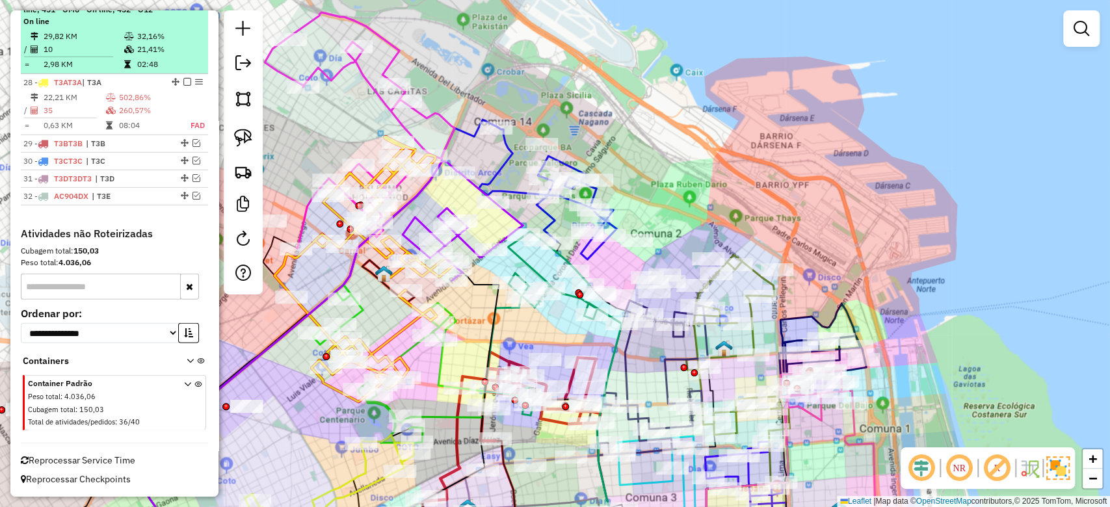
click at [183, 79] on em at bounding box center [187, 82] width 8 height 8
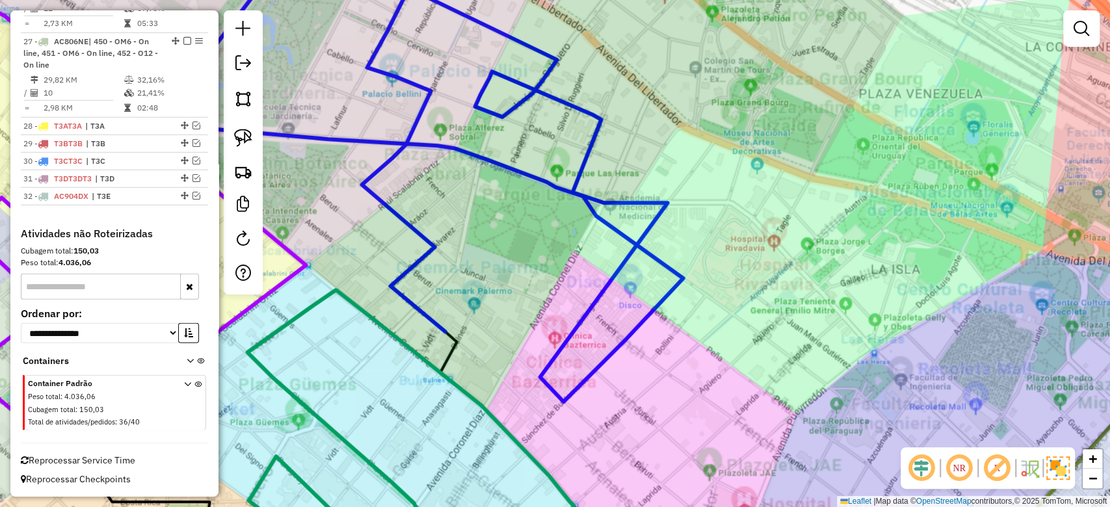
click at [642, 367] on div "Janela de atendimento Grade de atendimento Capacidade Transportadoras Veículos …" at bounding box center [555, 253] width 1110 height 507
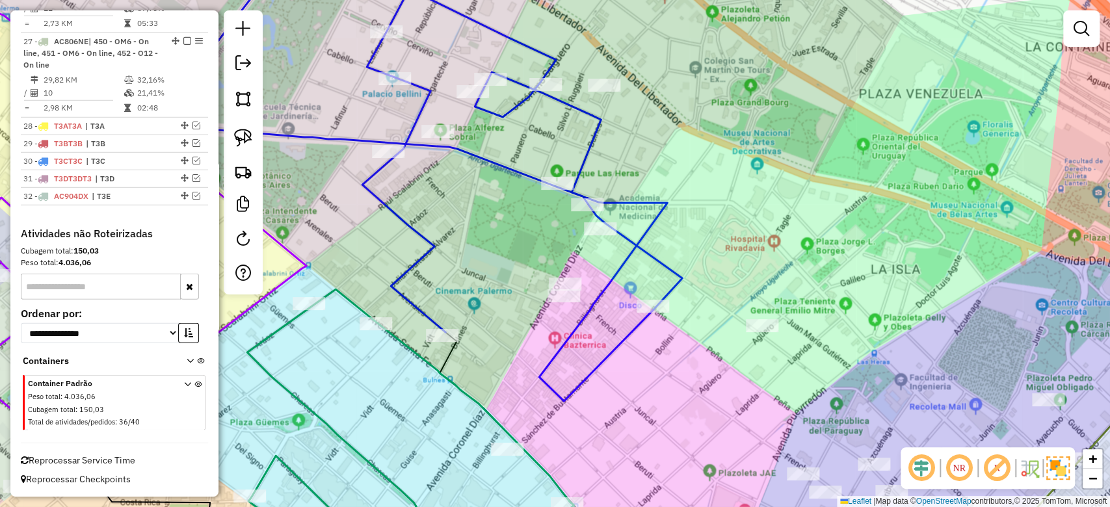
click at [624, 335] on icon at bounding box center [406, 175] width 551 height 452
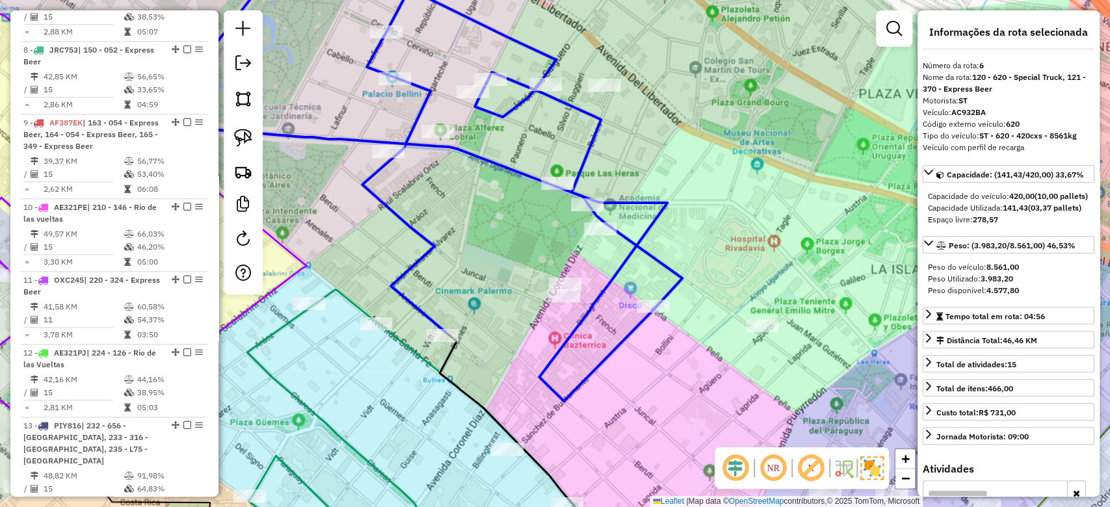
scroll to position [910, 0]
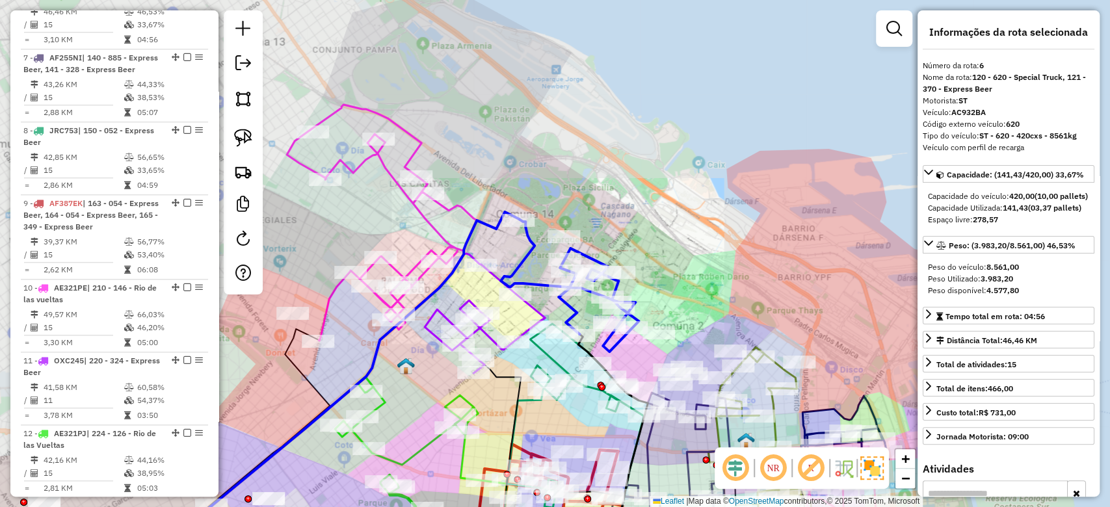
drag, startPoint x: 631, startPoint y: 348, endPoint x: 503, endPoint y: 305, distance: 134.7
click at [504, 306] on div "Janela de atendimento Grade de atendimento Capacidade Transportadoras Veículos …" at bounding box center [555, 253] width 1110 height 507
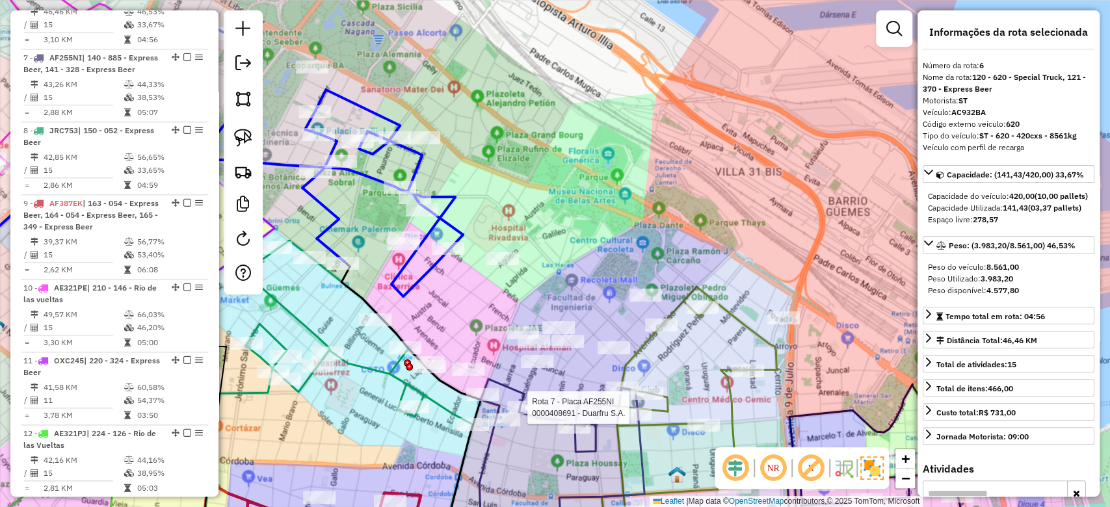
click at [514, 391] on icon at bounding box center [561, 468] width 165 height 179
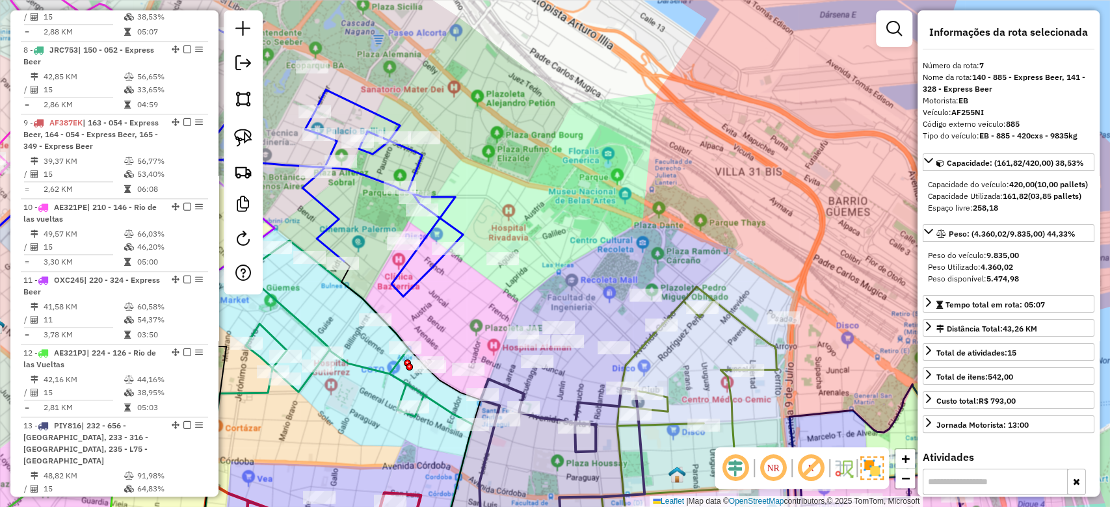
scroll to position [995, 0]
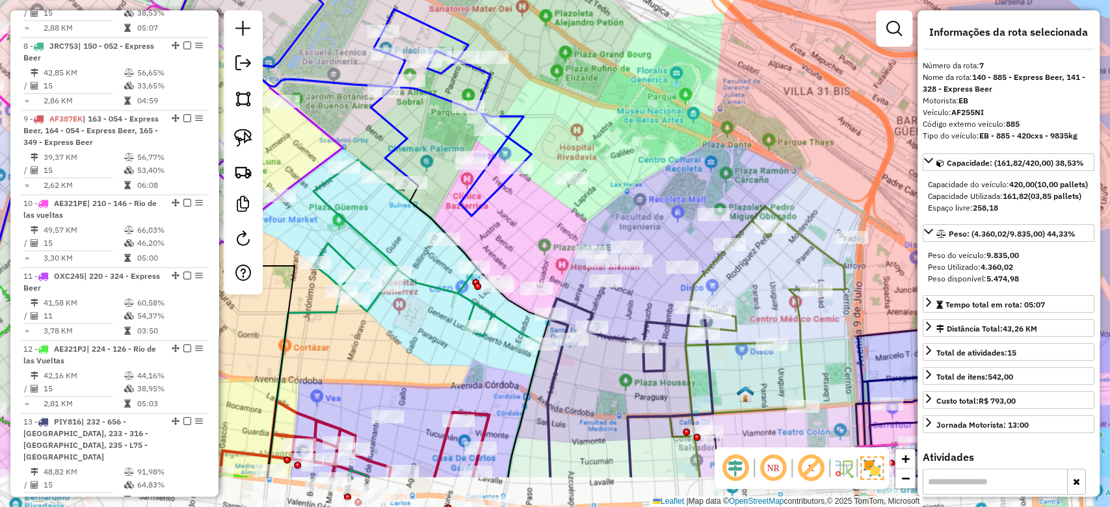
drag, startPoint x: 520, startPoint y: 378, endPoint x: 587, endPoint y: 309, distance: 96.6
click at [587, 309] on icon at bounding box center [629, 387] width 165 height 179
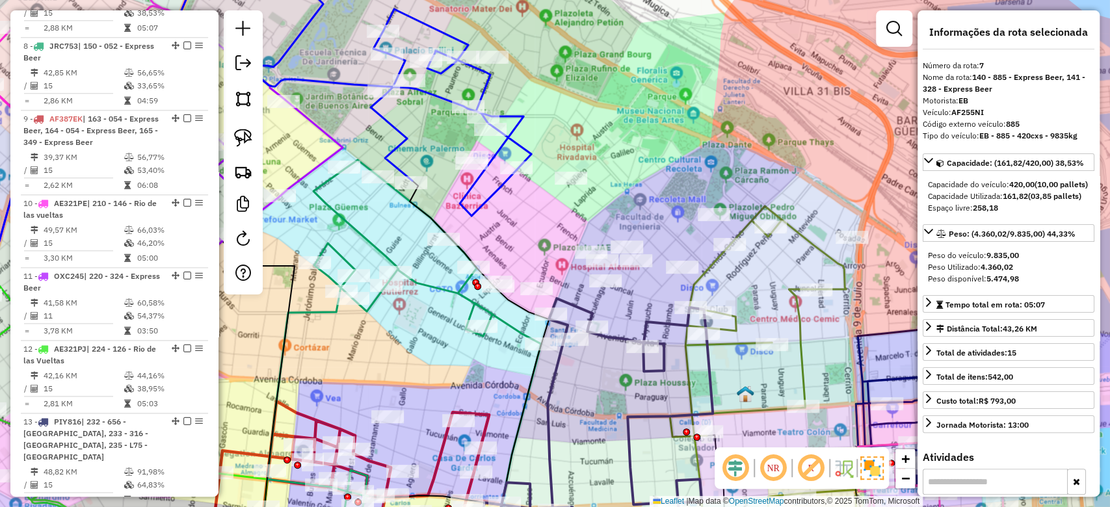
click at [554, 289] on div "Janela de atendimento Grade de atendimento Capacidade Transportadoras Veículos …" at bounding box center [555, 253] width 1110 height 507
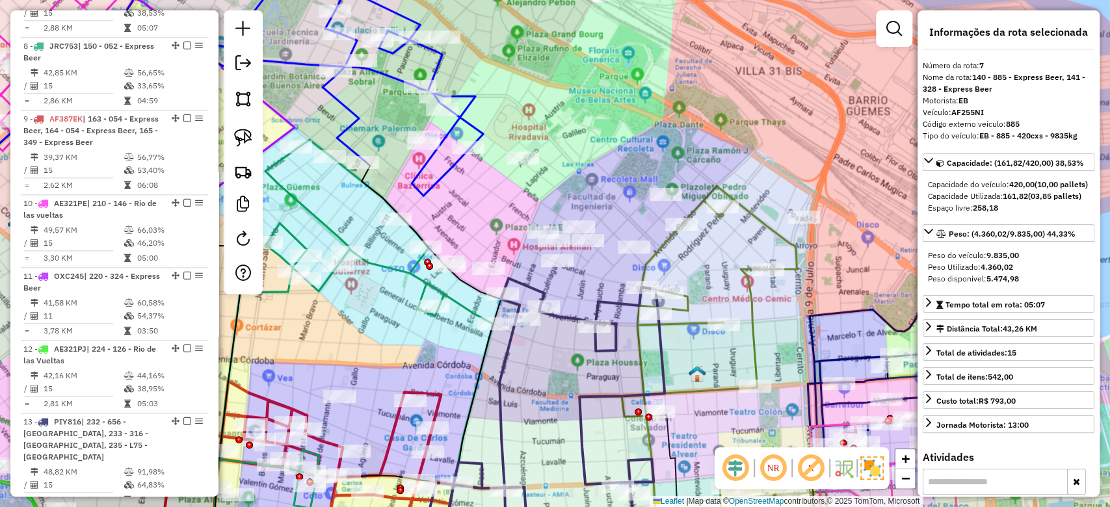
click at [687, 303] on icon at bounding box center [725, 366] width 206 height 360
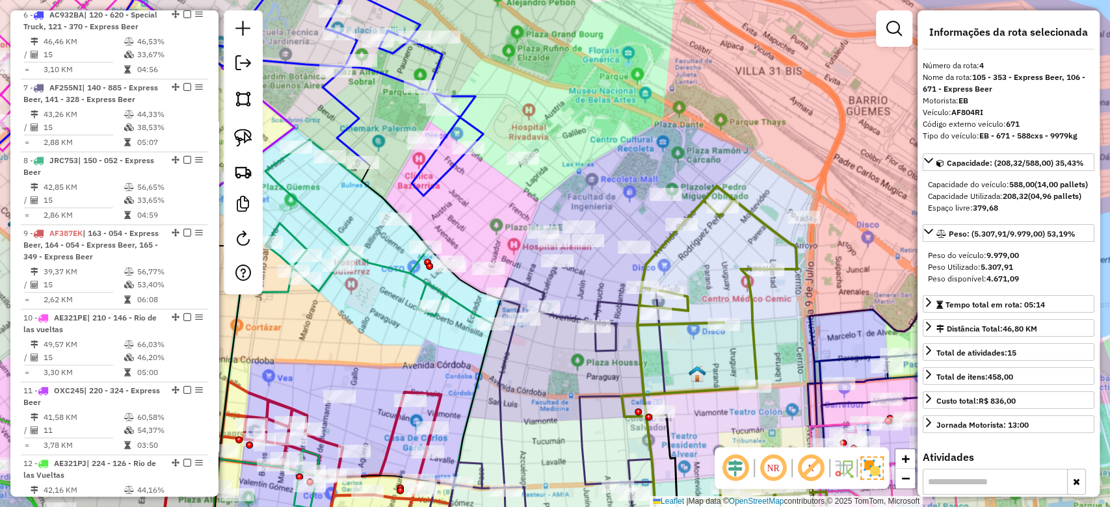
scroll to position [742, 0]
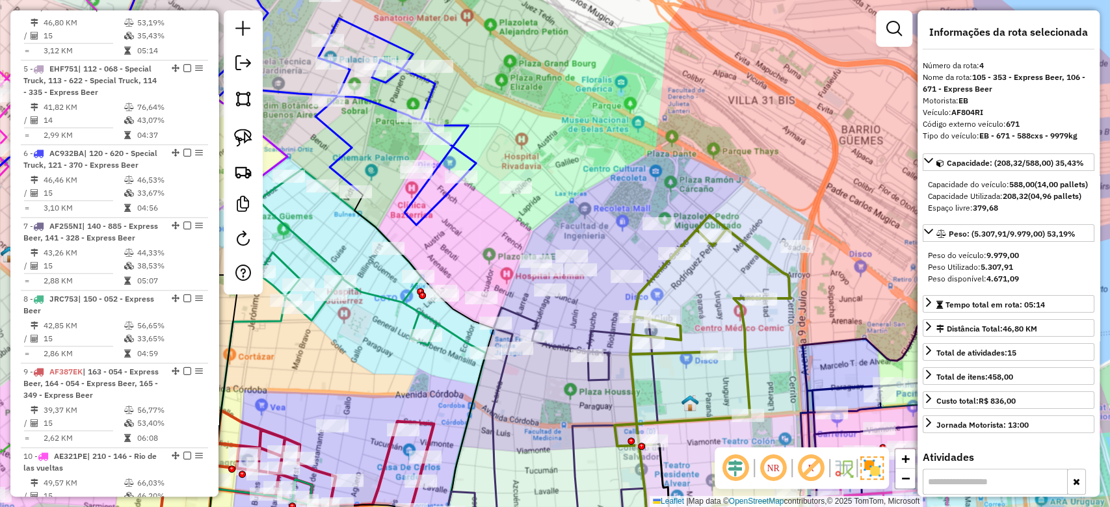
drag, startPoint x: 695, startPoint y: 298, endPoint x: 894, endPoint y: 321, distance: 200.2
click at [820, 321] on icon at bounding box center [717, 395] width 206 height 360
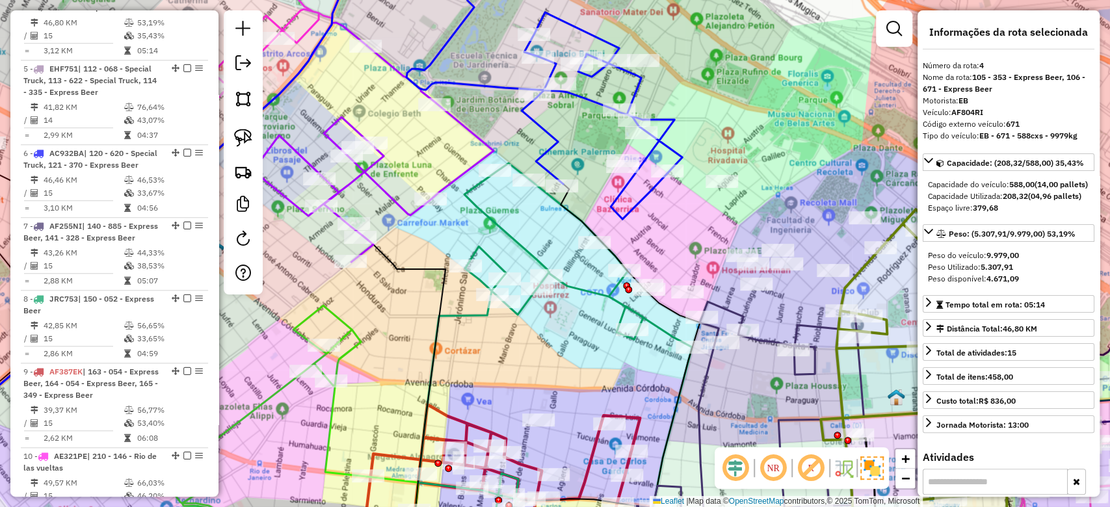
click at [612, 303] on icon at bounding box center [555, 347] width 274 height 369
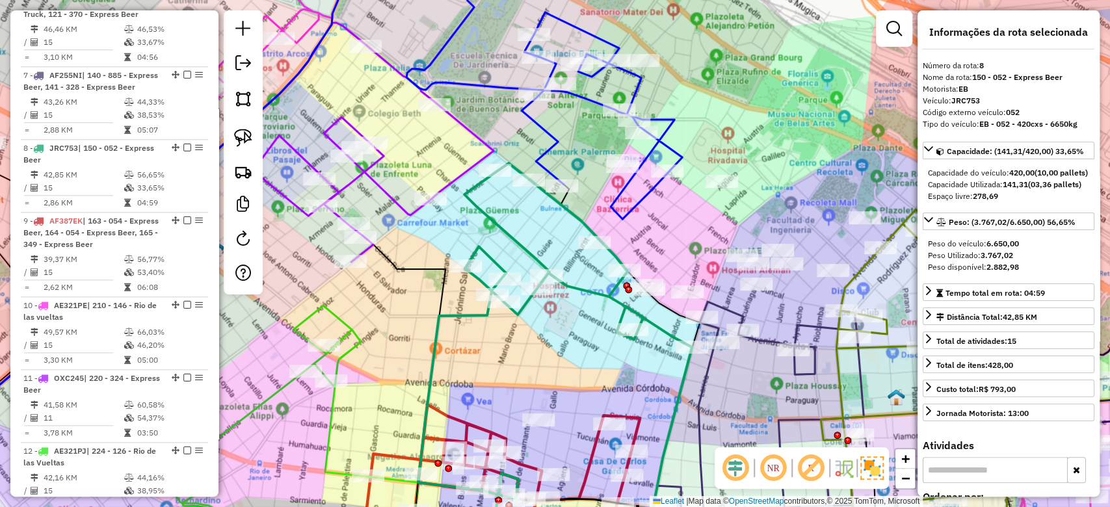
scroll to position [1080, 0]
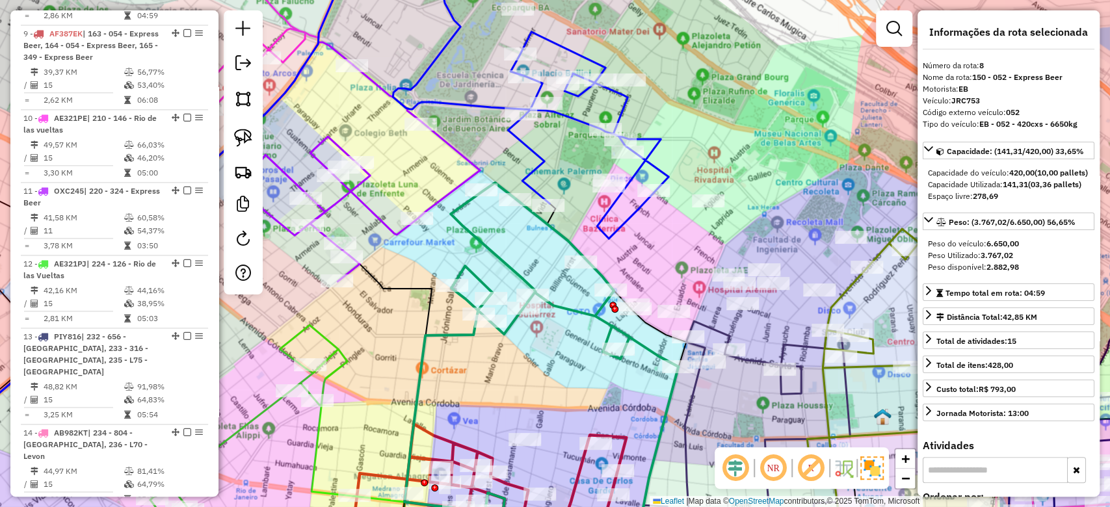
click at [555, 350] on div "Janela de atendimento Grade de atendimento Capacidade Transportadoras Veículos …" at bounding box center [555, 253] width 1110 height 507
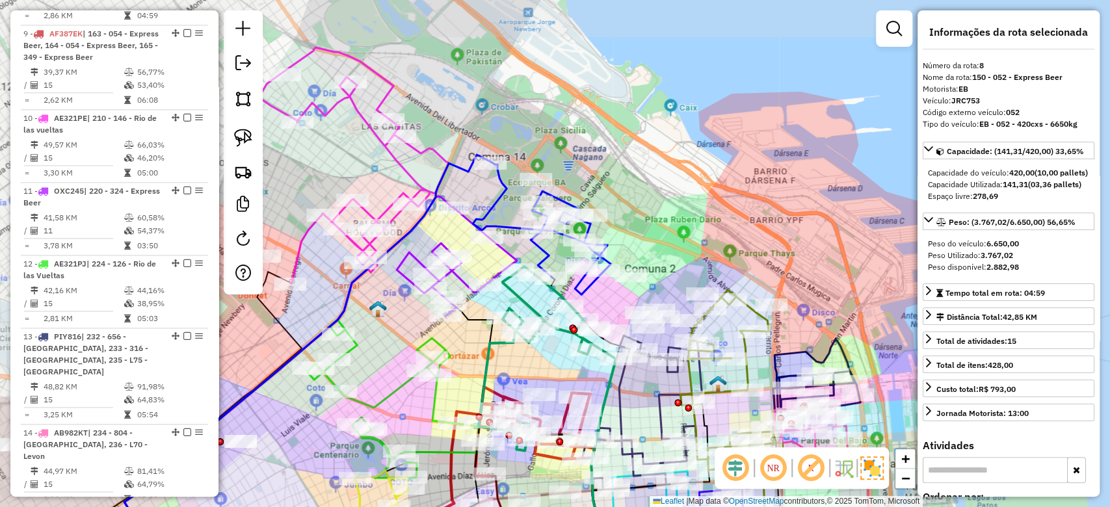
drag, startPoint x: 542, startPoint y: 361, endPoint x: 573, endPoint y: 272, distance: 94.2
click at [572, 273] on div "Janela de atendimento Grade de atendimento Capacidade Transportadoras Veículos …" at bounding box center [555, 253] width 1110 height 507
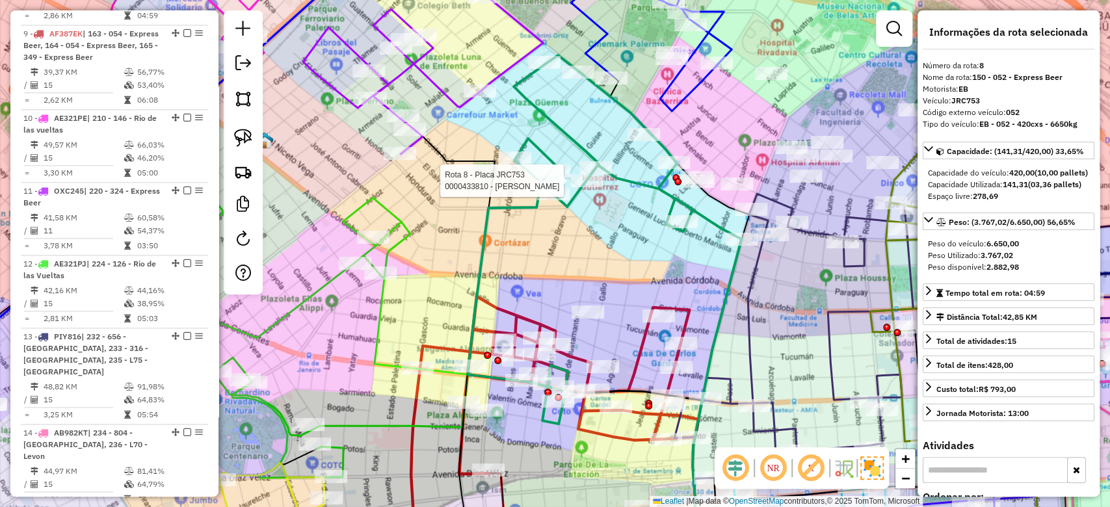
click at [524, 318] on icon at bounding box center [578, 384] width 239 height 177
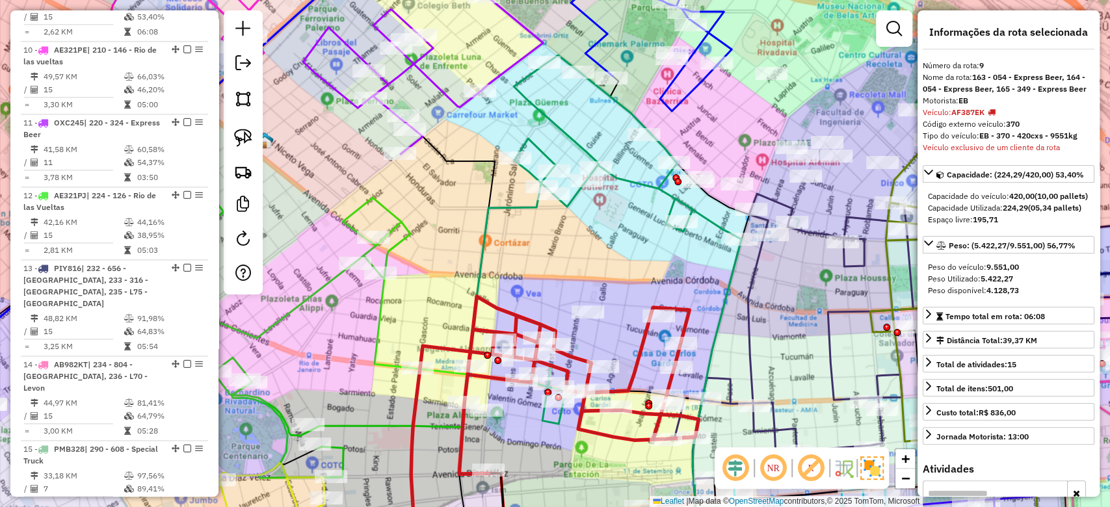
scroll to position [1152, 0]
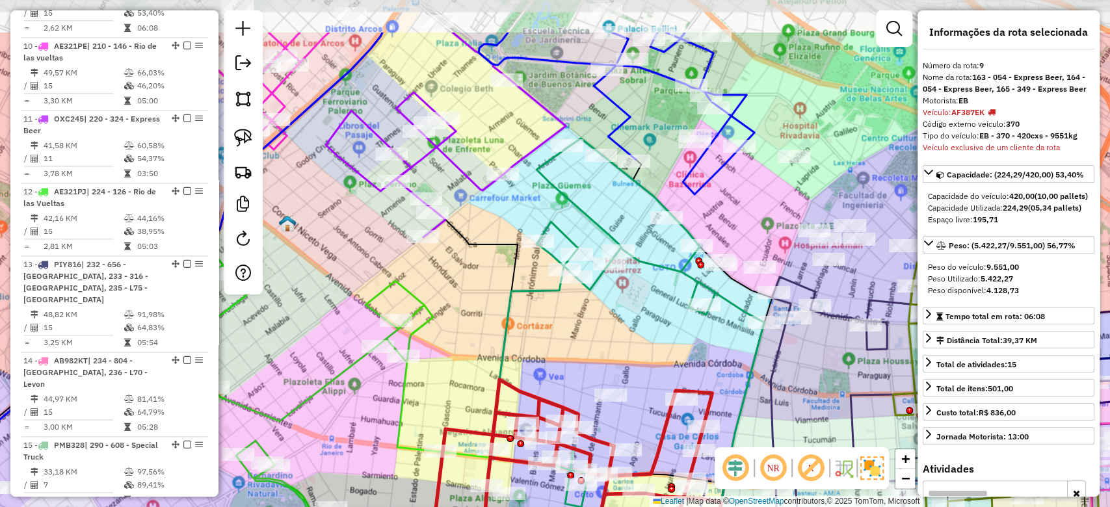
drag, startPoint x: 533, startPoint y: 303, endPoint x: 560, endPoint y: 387, distance: 88.6
click at [558, 387] on div "Janela de atendimento Grade de atendimento Capacidade Transportadoras Veículos …" at bounding box center [555, 253] width 1110 height 507
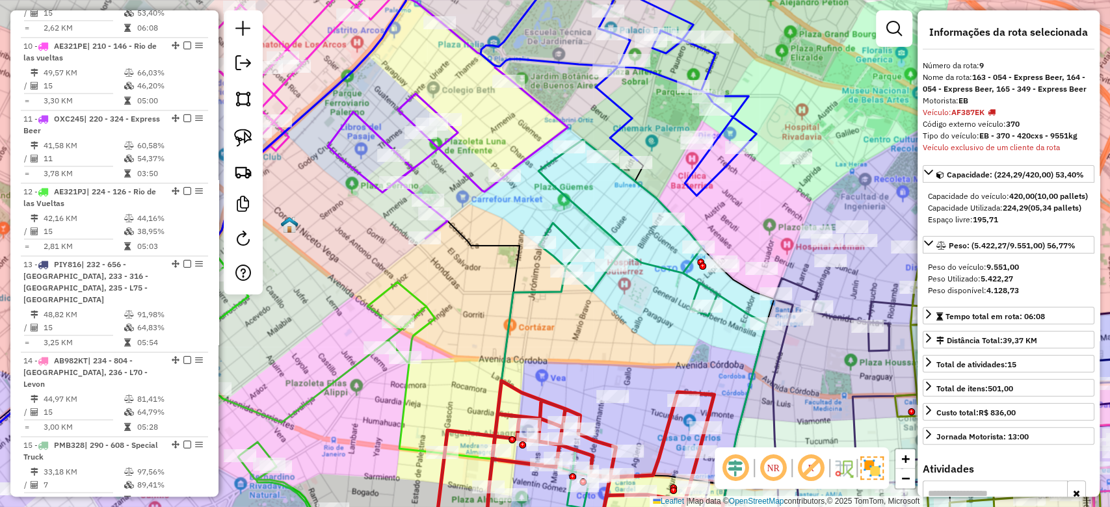
click at [551, 289] on icon at bounding box center [629, 324] width 274 height 369
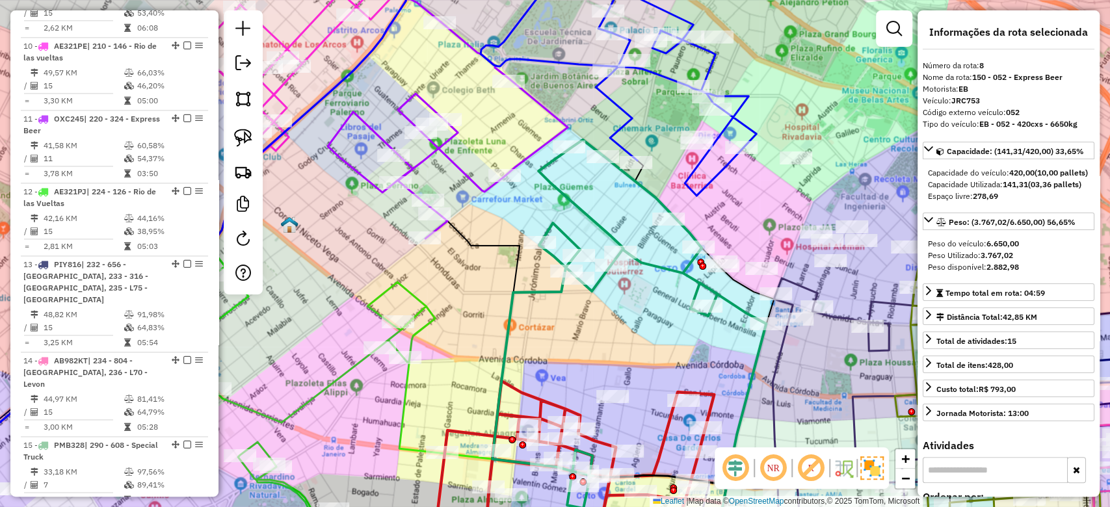
scroll to position [1080, 0]
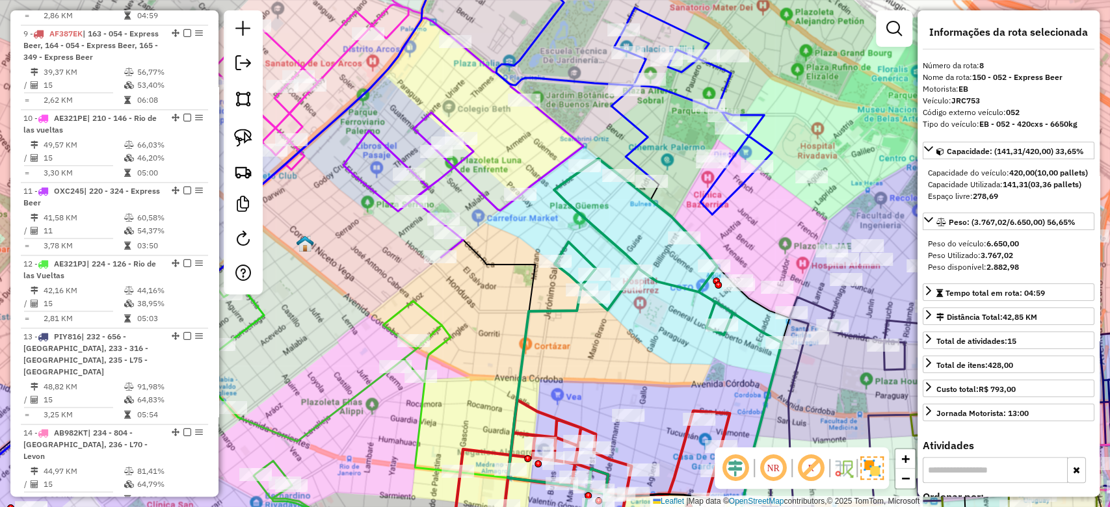
drag, startPoint x: 556, startPoint y: 337, endPoint x: 702, endPoint y: 344, distance: 146.4
click at [702, 343] on div "Janela de atendimento Grade de atendimento Capacidade Transportadoras Veículos …" at bounding box center [555, 253] width 1110 height 507
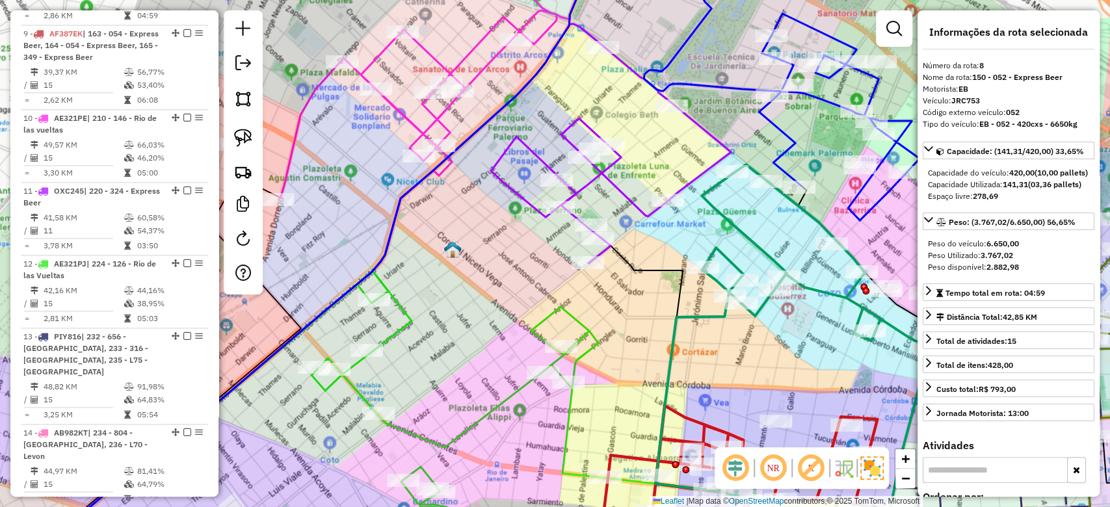
click at [600, 342] on icon at bounding box center [483, 414] width 344 height 287
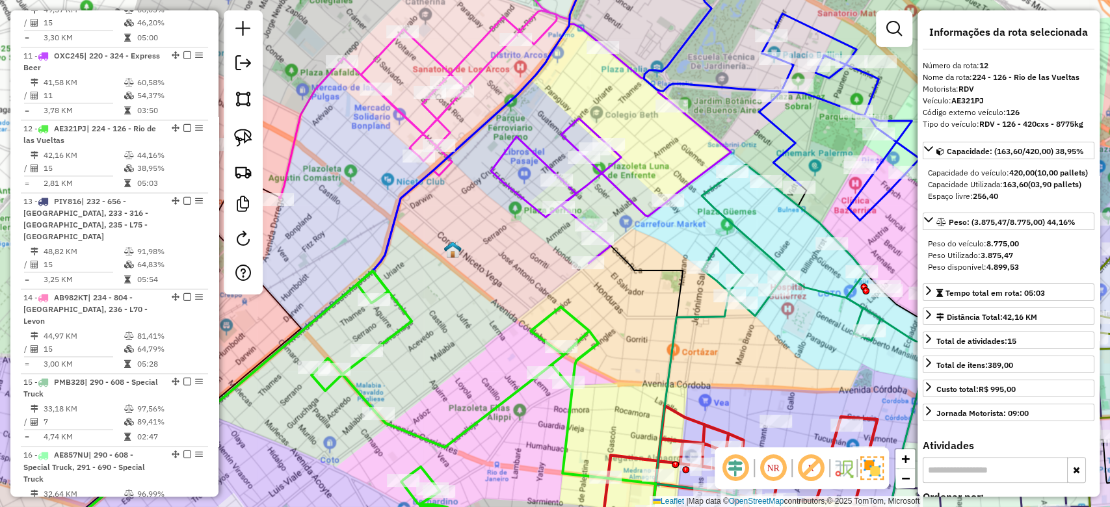
scroll to position [1382, 0]
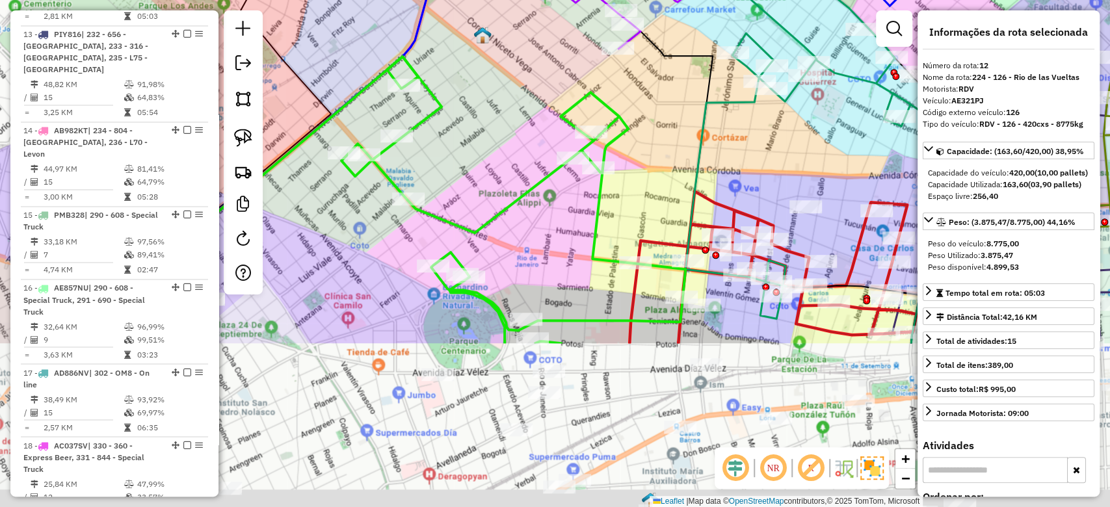
drag, startPoint x: 610, startPoint y: 283, endPoint x: 632, endPoint y: 158, distance: 127.3
click at [632, 159] on div "Janela de atendimento Grade de atendimento Capacidade Transportadoras Veículos …" at bounding box center [555, 253] width 1110 height 507
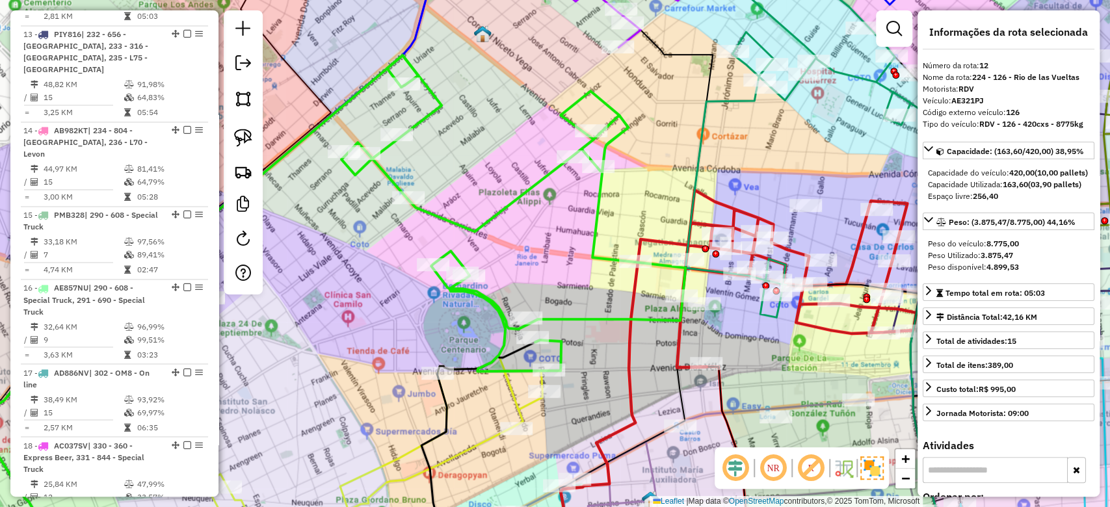
click at [665, 381] on div "Rota 12 - Placa AE321PJ 0000434019 - LA ORIGINAL GOURMET Janela de atendimento …" at bounding box center [555, 253] width 1110 height 507
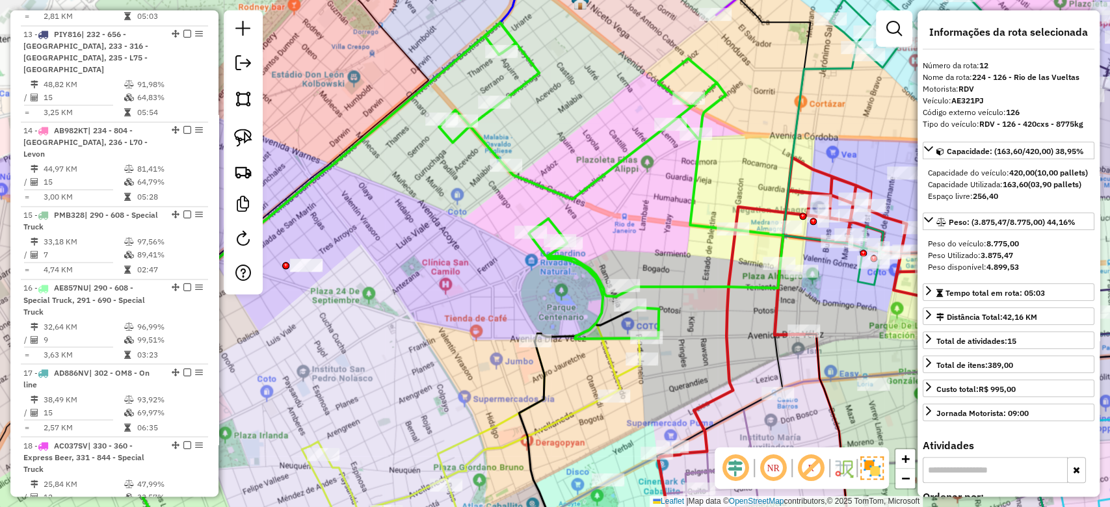
click at [626, 379] on icon at bounding box center [377, 441] width 525 height 234
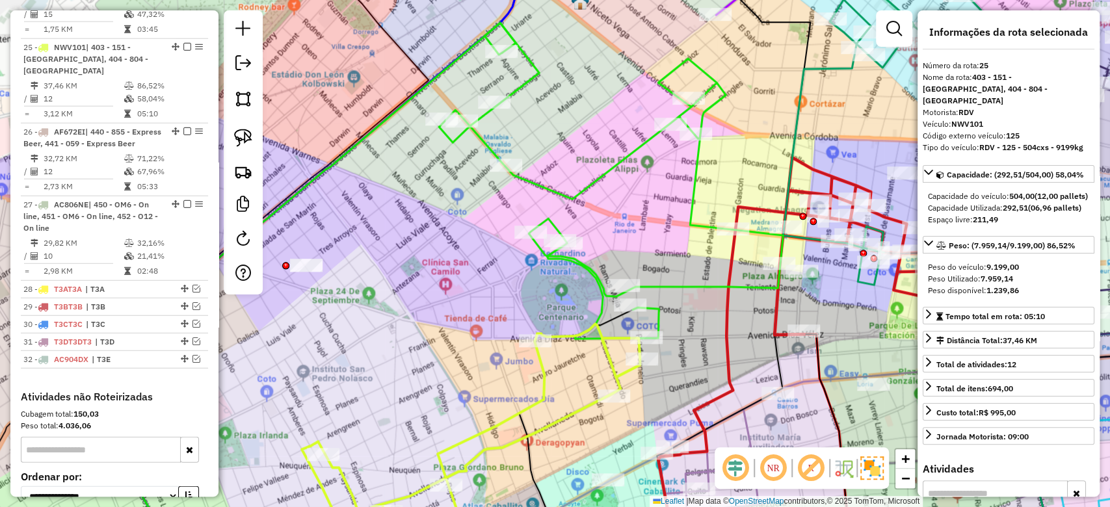
scroll to position [2375, 0]
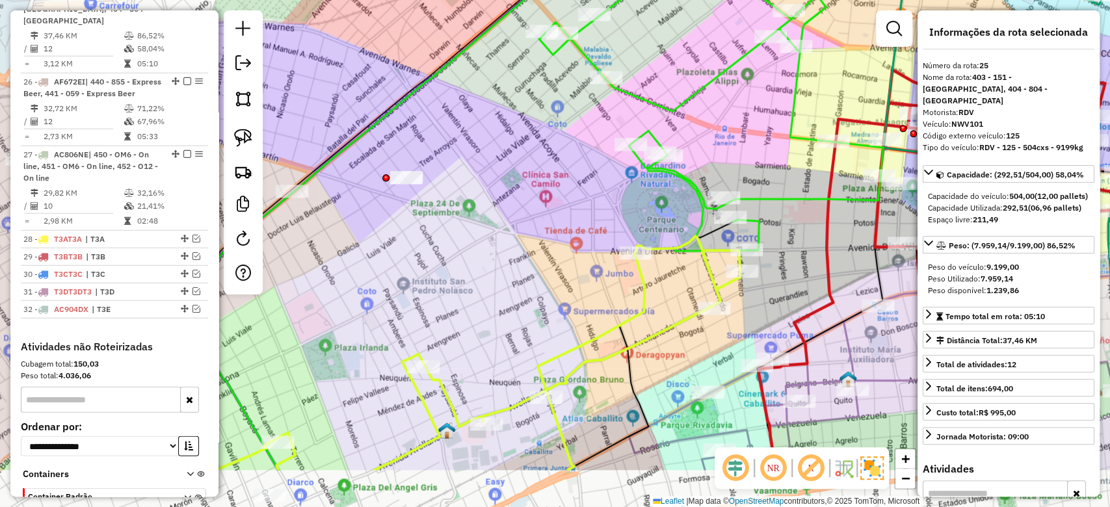
drag, startPoint x: 656, startPoint y: 376, endPoint x: 757, endPoint y: 282, distance: 138.0
click at [757, 282] on div "Janela de atendimento Grade de atendimento Capacidade Transportadoras Veículos …" at bounding box center [555, 253] width 1110 height 507
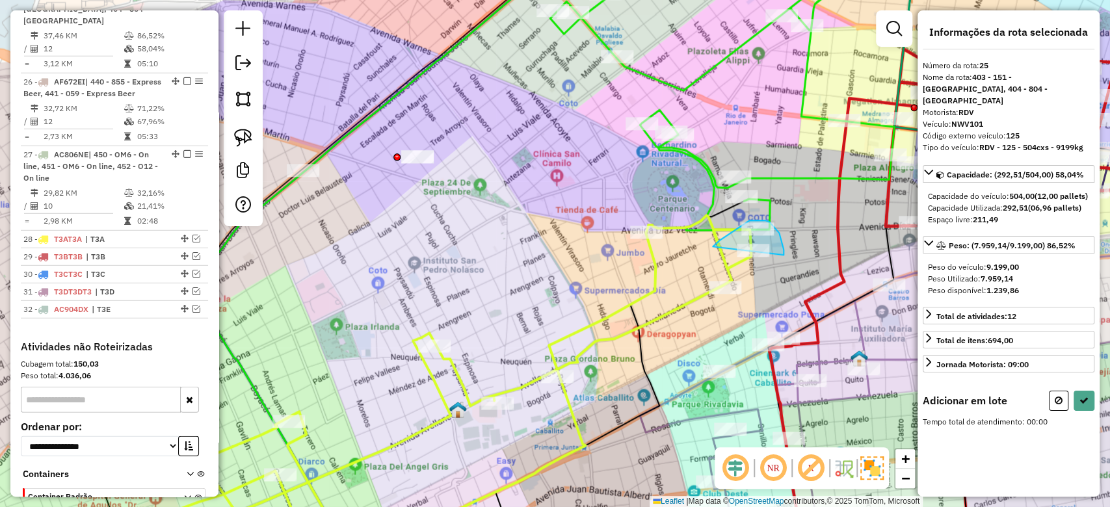
click at [713, 284] on div "Rota 12 - Placa AE321PJ 0000434019 - LA ORIGINAL GOURMET Janela de atendimento …" at bounding box center [555, 253] width 1110 height 507
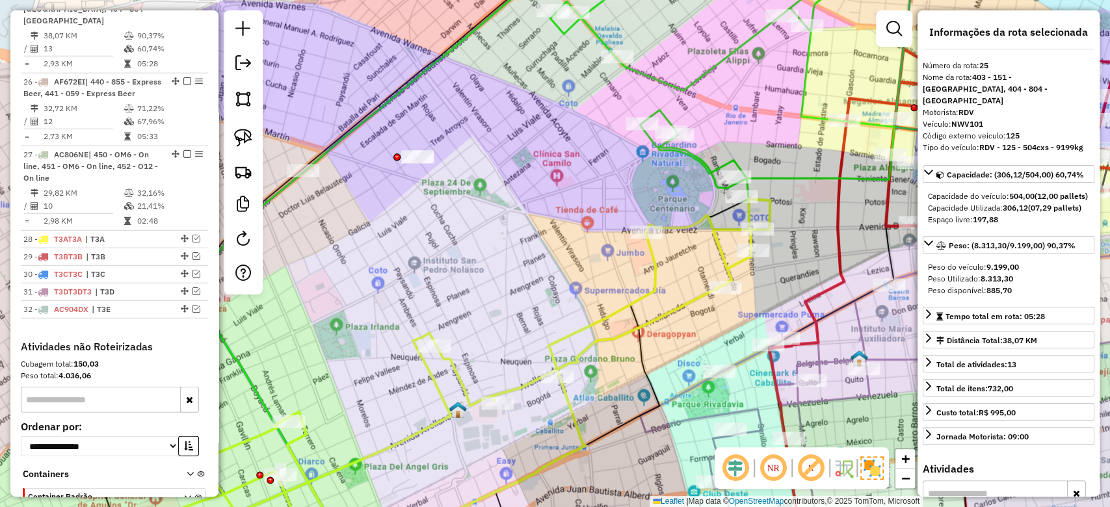
drag, startPoint x: 805, startPoint y: 220, endPoint x: 804, endPoint y: 196, distance: 23.4
click at [805, 218] on div "Janela de atendimento Grade de atendimento Capacidade Transportadoras Veículos …" at bounding box center [555, 253] width 1110 height 507
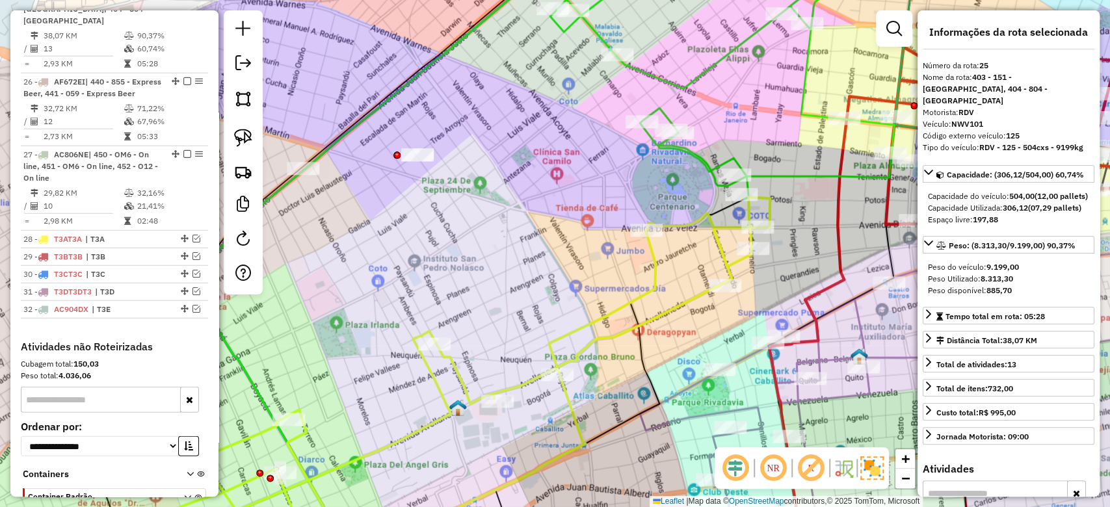
click at [661, 323] on div "Janela de atendimento Grade de atendimento Capacidade Transportadoras Veículos …" at bounding box center [555, 253] width 1110 height 507
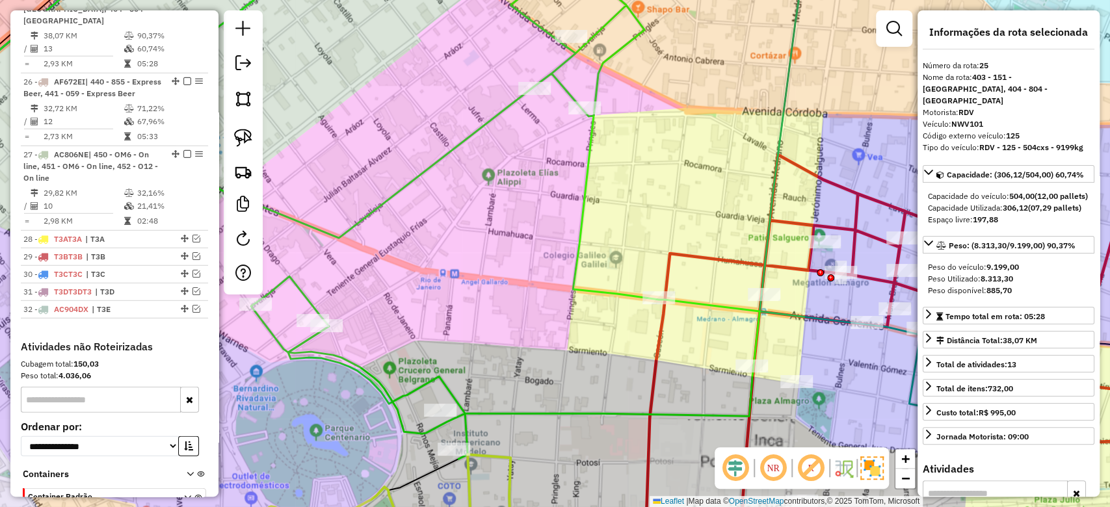
click at [599, 352] on div "Janela de atendimento Grade de atendimento Capacidade Transportadoras Veículos …" at bounding box center [555, 253] width 1110 height 507
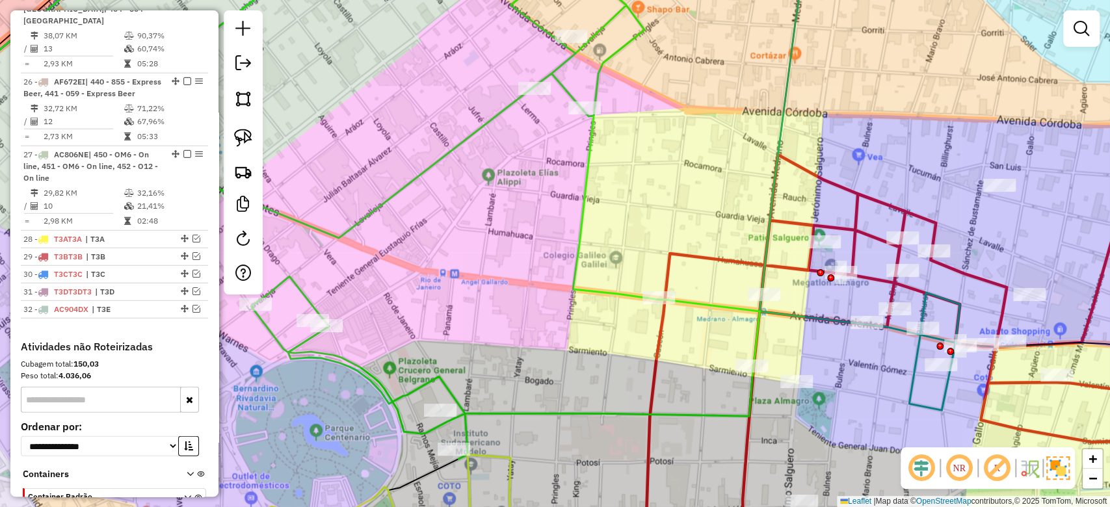
click at [601, 299] on icon at bounding box center [415, 204] width 688 height 510
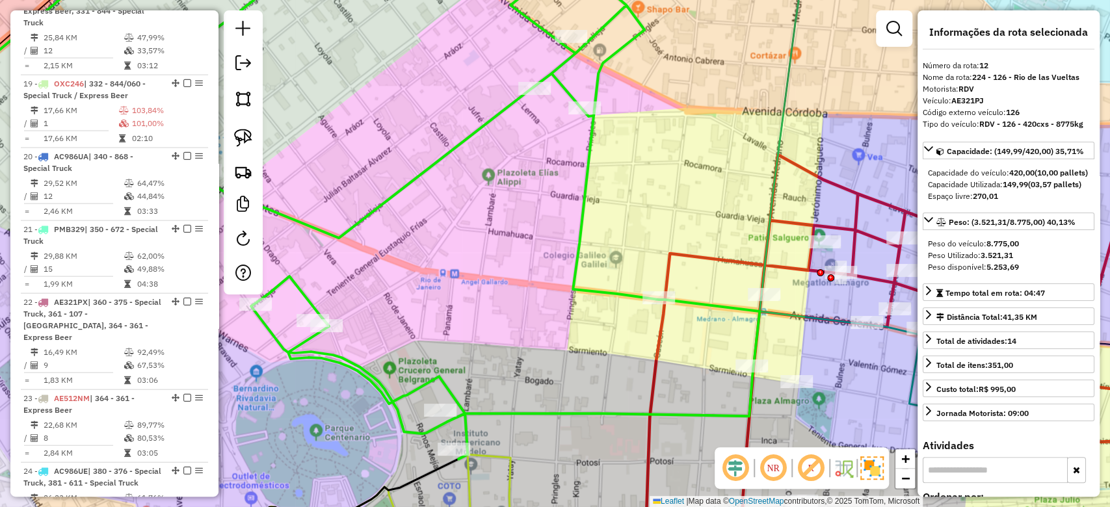
scroll to position [1382, 0]
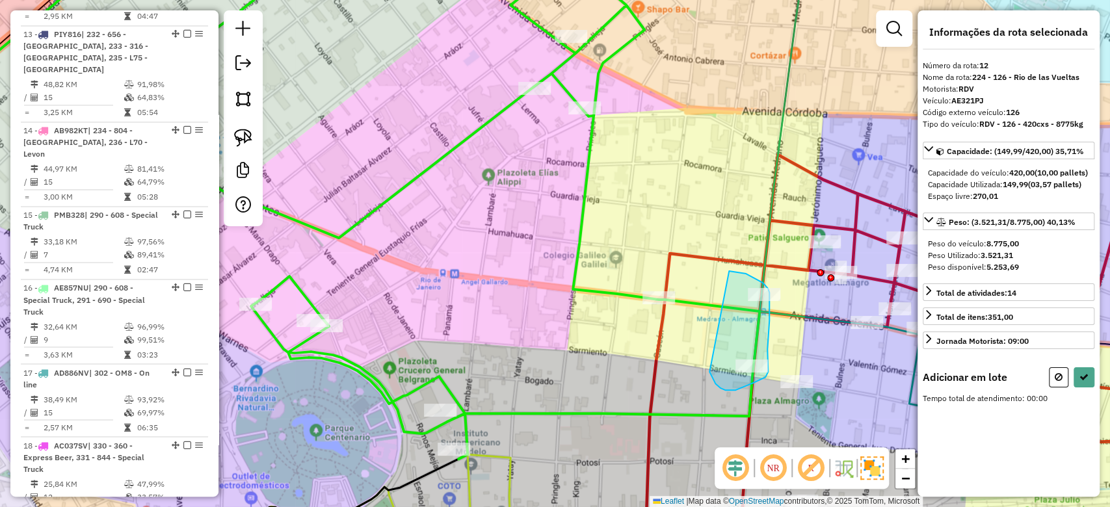
drag, startPoint x: 725, startPoint y: 390, endPoint x: 716, endPoint y: 271, distance: 119.3
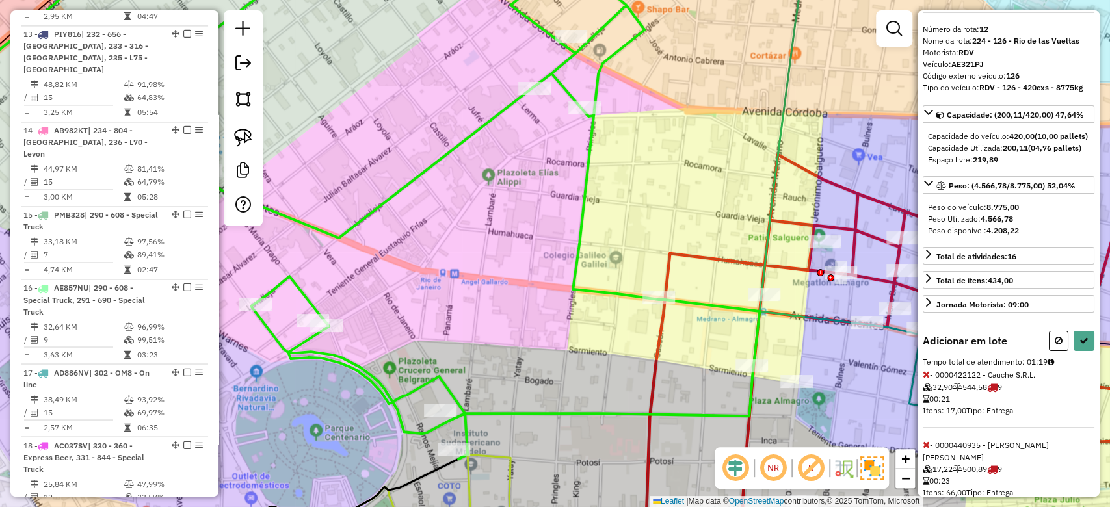
scroll to position [86, 0]
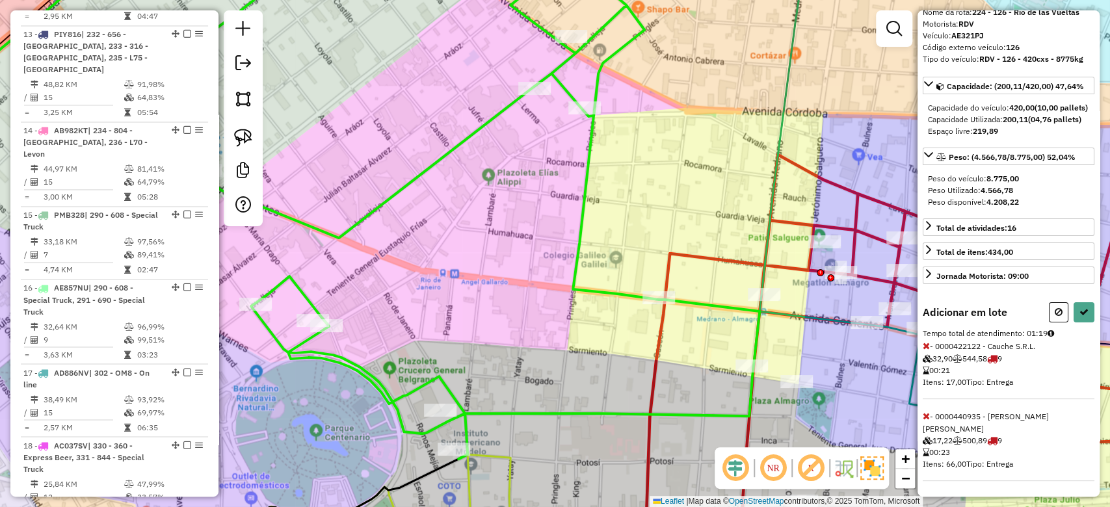
drag, startPoint x: 924, startPoint y: 416, endPoint x: 937, endPoint y: 415, distance: 13.7
click at [925, 416] on icon at bounding box center [926, 416] width 7 height 9
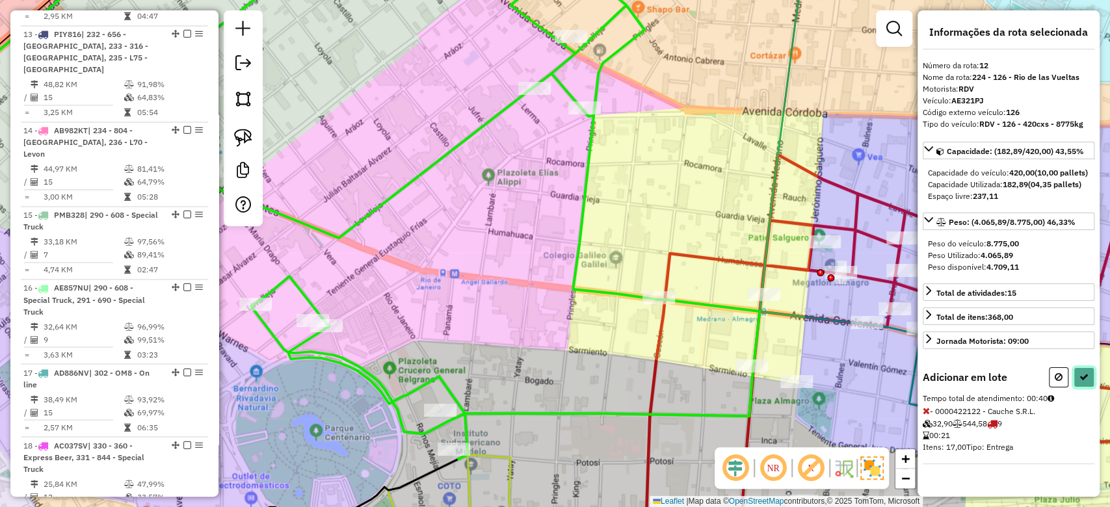
click at [1083, 387] on button at bounding box center [1083, 377] width 21 height 20
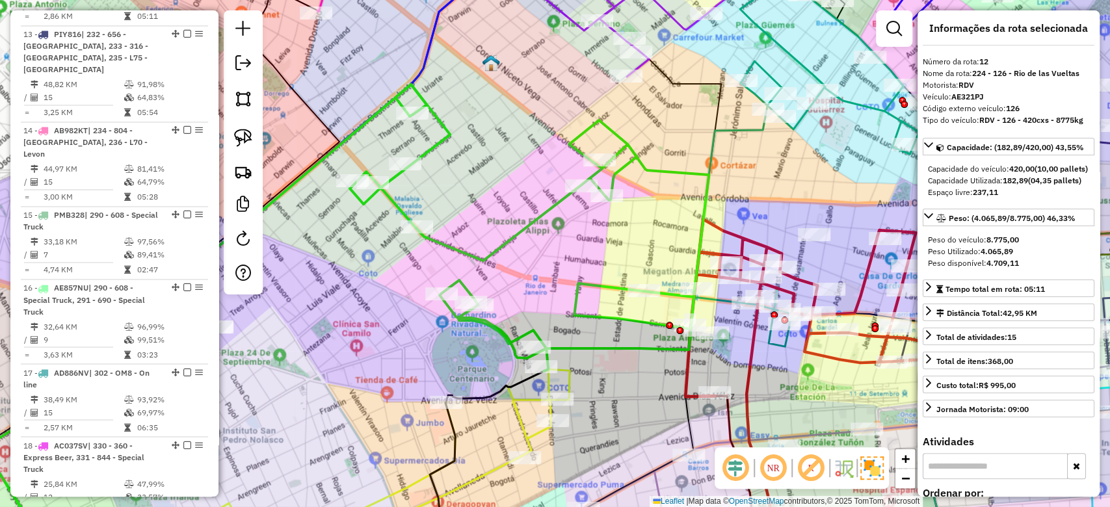
click at [592, 231] on div "Janela de atendimento Grade de atendimento Capacidade Transportadoras Veículos …" at bounding box center [555, 253] width 1110 height 507
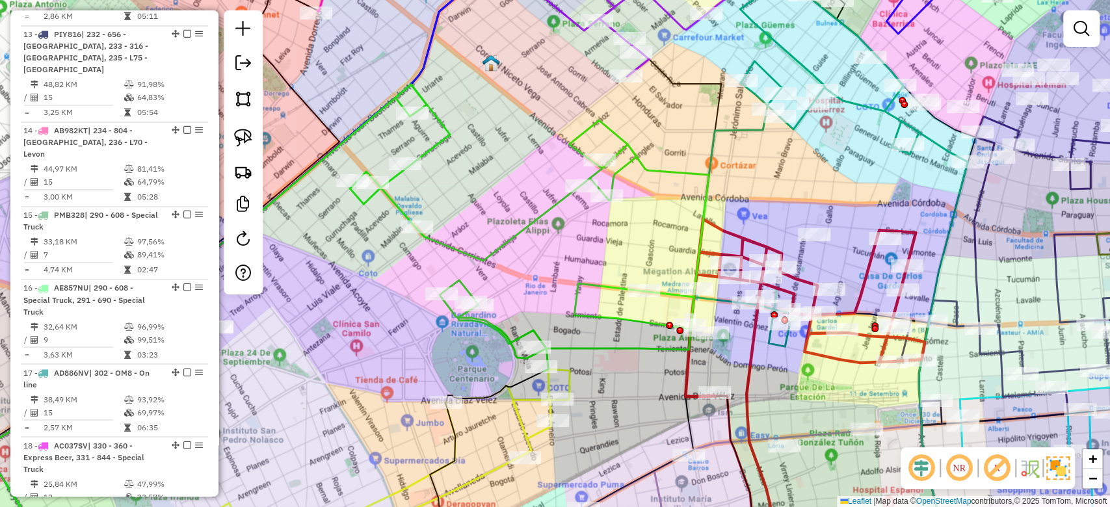
drag, startPoint x: 557, startPoint y: 209, endPoint x: 564, endPoint y: 221, distance: 13.7
click at [557, 209] on icon at bounding box center [529, 228] width 359 height 287
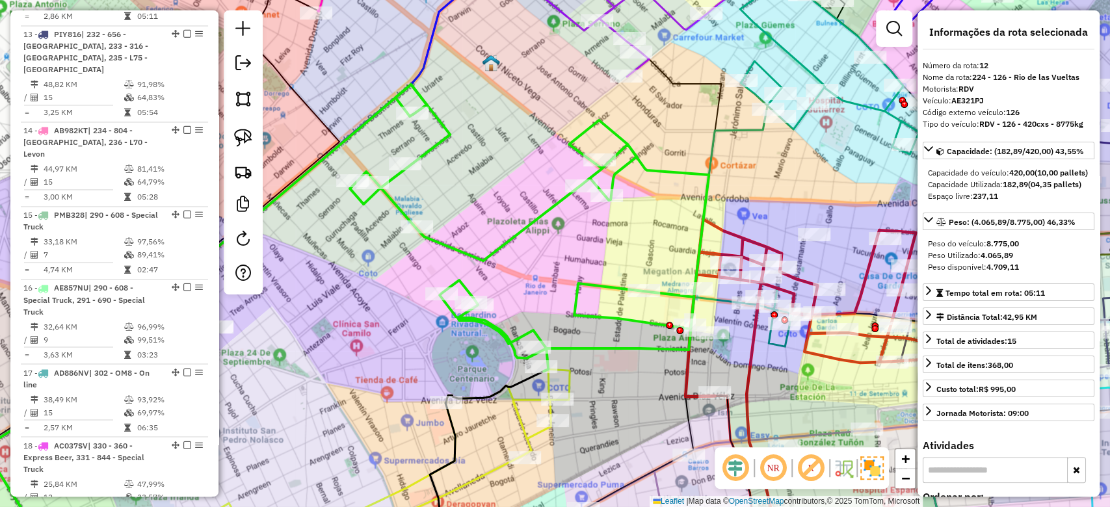
drag, startPoint x: 548, startPoint y: 345, endPoint x: 556, endPoint y: 397, distance: 51.9
click at [556, 397] on div "Janela de atendimento Grade de atendimento Capacidade Transportadoras Veículos …" at bounding box center [555, 253] width 1110 height 507
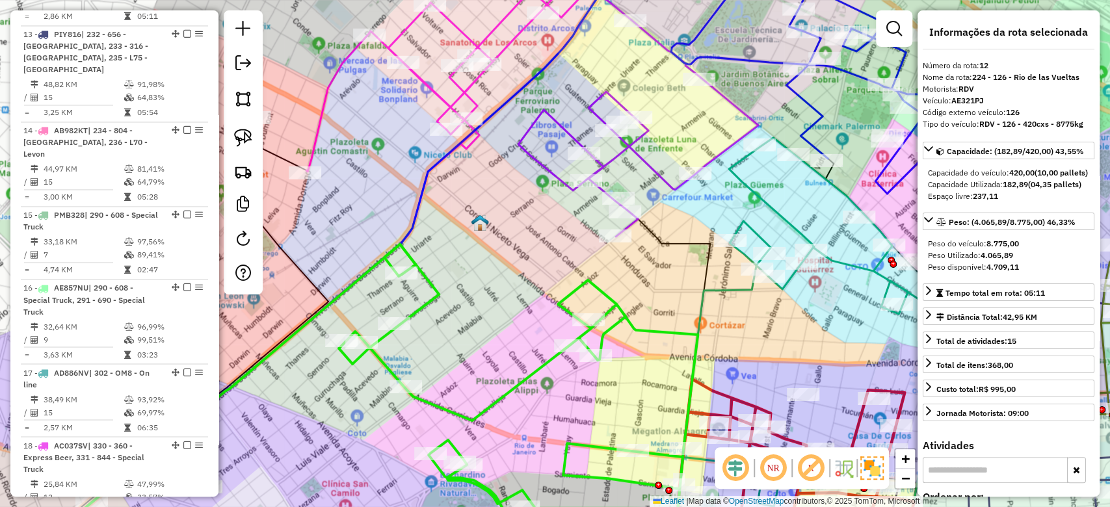
click at [556, 179] on icon at bounding box center [638, 128] width 240 height 216
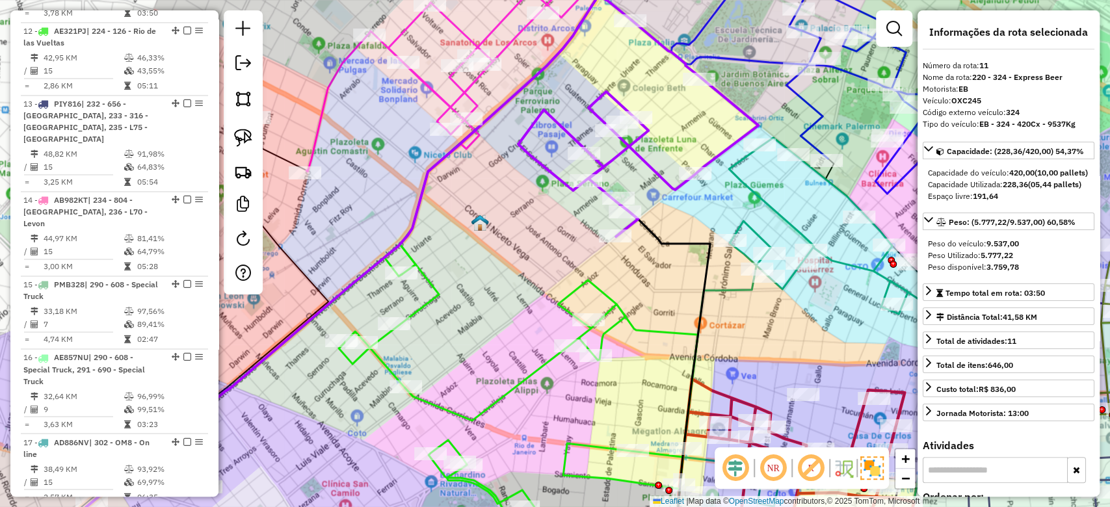
scroll to position [1309, 0]
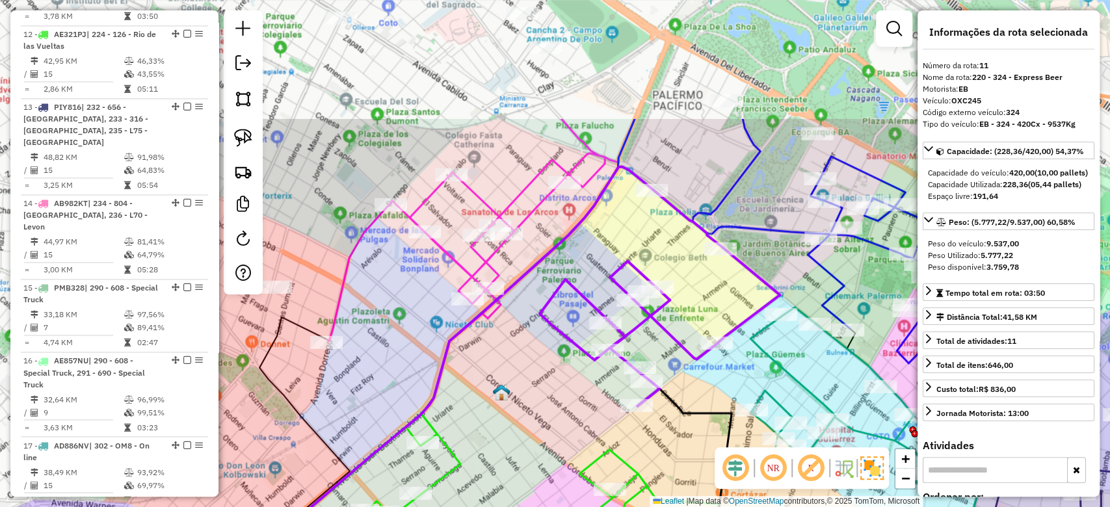
drag, startPoint x: 547, startPoint y: 202, endPoint x: 714, endPoint y: 374, distance: 240.0
click at [712, 392] on div "Janela de atendimento Grade de atendimento Capacidade Transportadoras Veículos …" at bounding box center [555, 253] width 1110 height 507
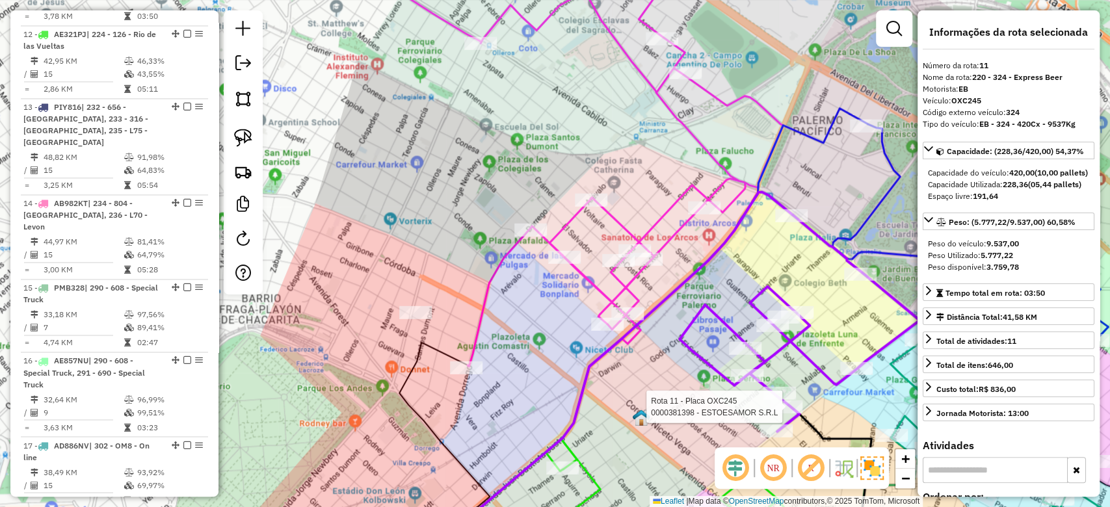
click at [584, 268] on icon at bounding box center [593, 157] width 378 height 417
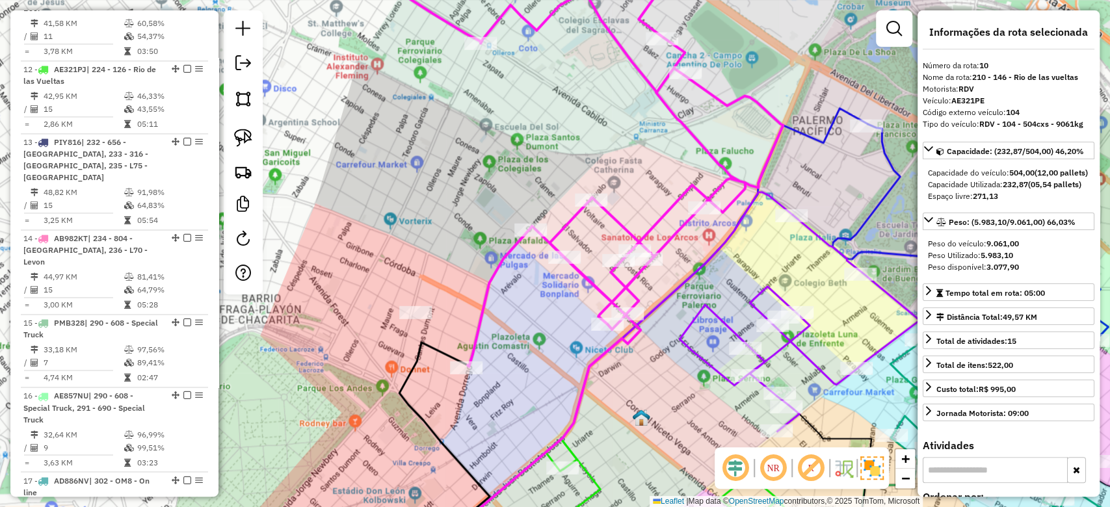
scroll to position [1237, 0]
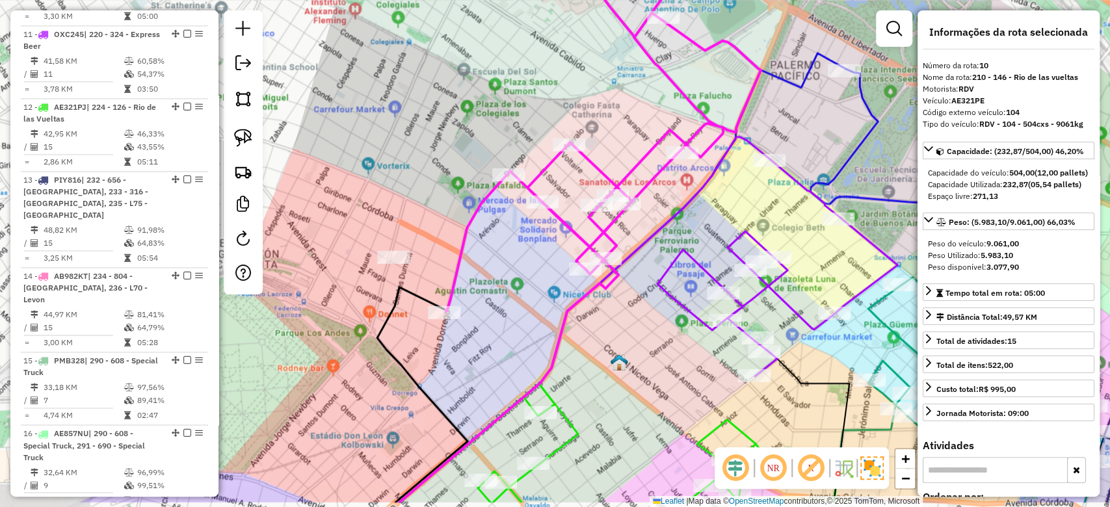
drag, startPoint x: 565, startPoint y: 319, endPoint x: 283, endPoint y: 232, distance: 294.7
click at [319, 228] on div "Janela de atendimento Grade de atendimento Capacidade Transportadoras Veículos …" at bounding box center [555, 253] width 1110 height 507
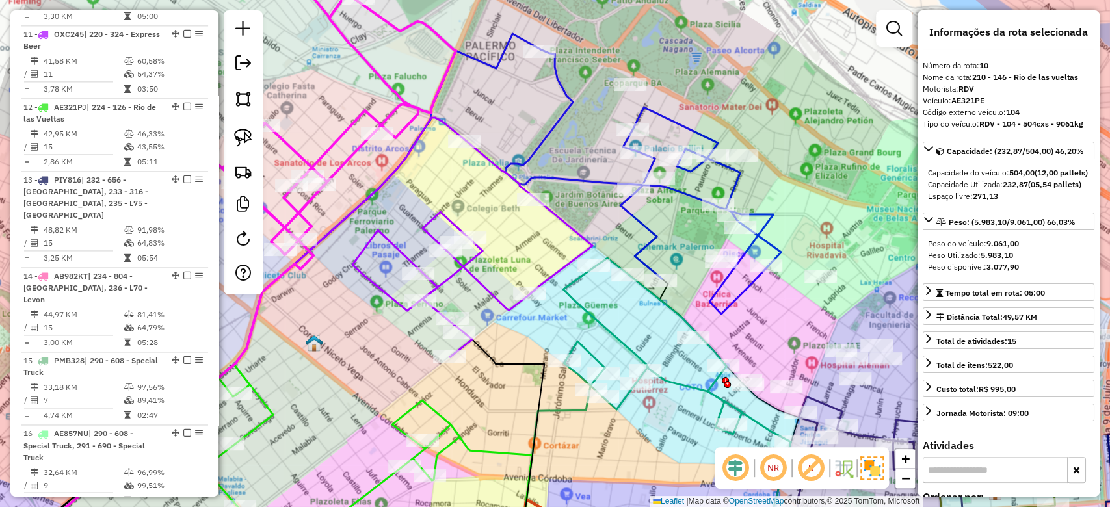
click at [601, 310] on div "Janela de atendimento Grade de atendimento Capacidade Transportadoras Veículos …" at bounding box center [555, 253] width 1110 height 507
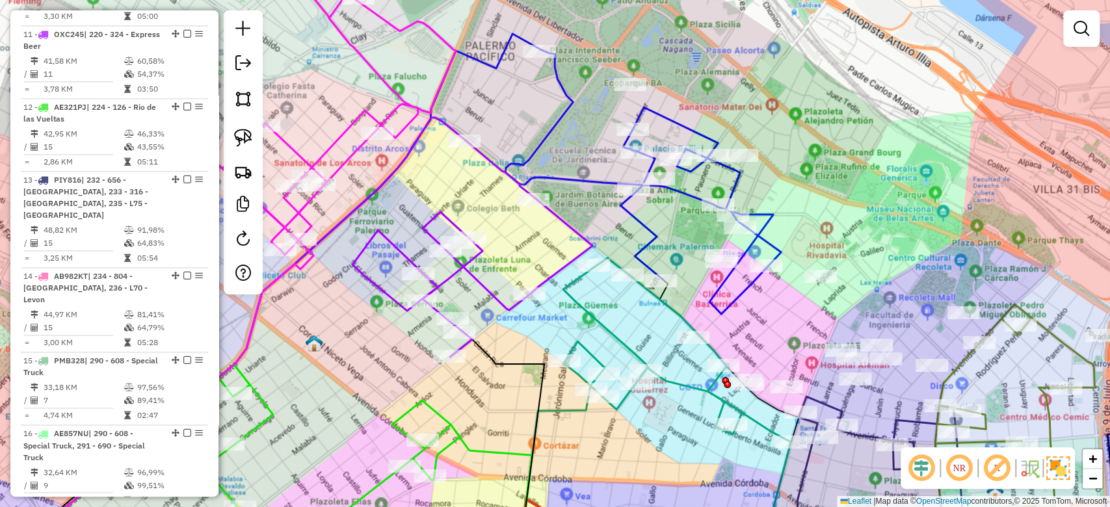
click at [599, 313] on icon at bounding box center [655, 408] width 272 height 300
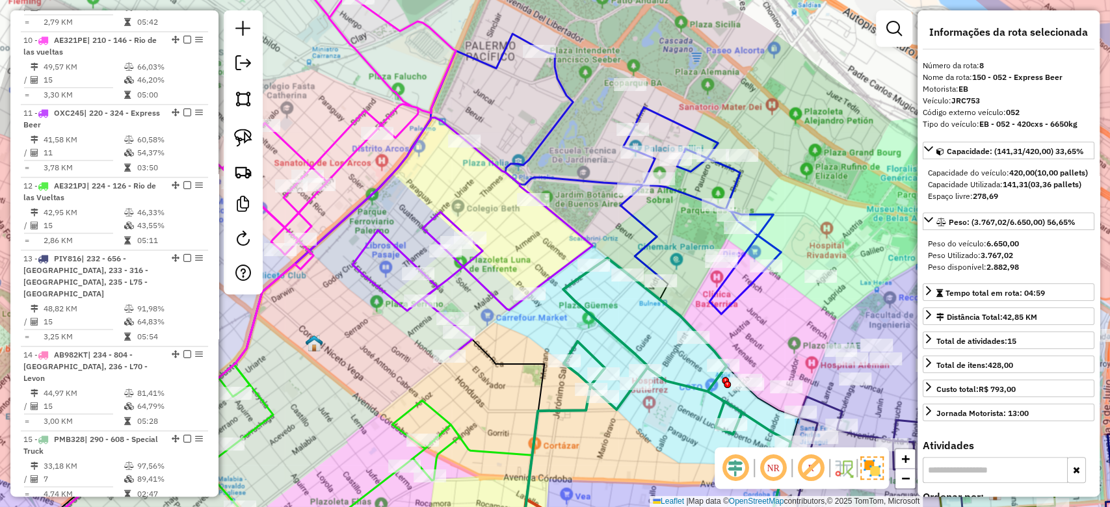
scroll to position [1080, 0]
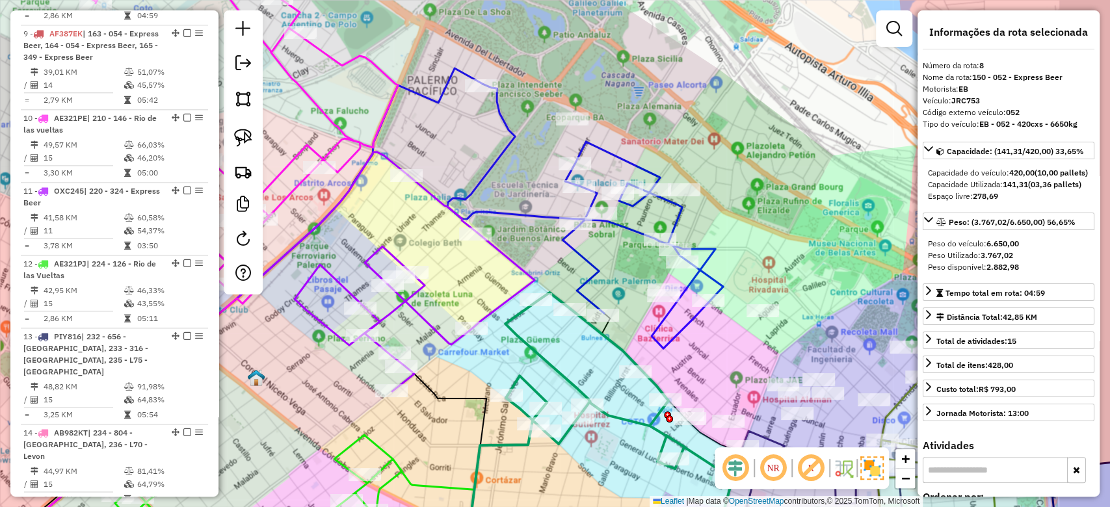
drag, startPoint x: 562, startPoint y: 344, endPoint x: 538, endPoint y: 348, distance: 24.5
click at [553, 347] on div "Janela de atendimento Grade de atendimento Capacidade Transportadoras Veículos …" at bounding box center [555, 253] width 1110 height 507
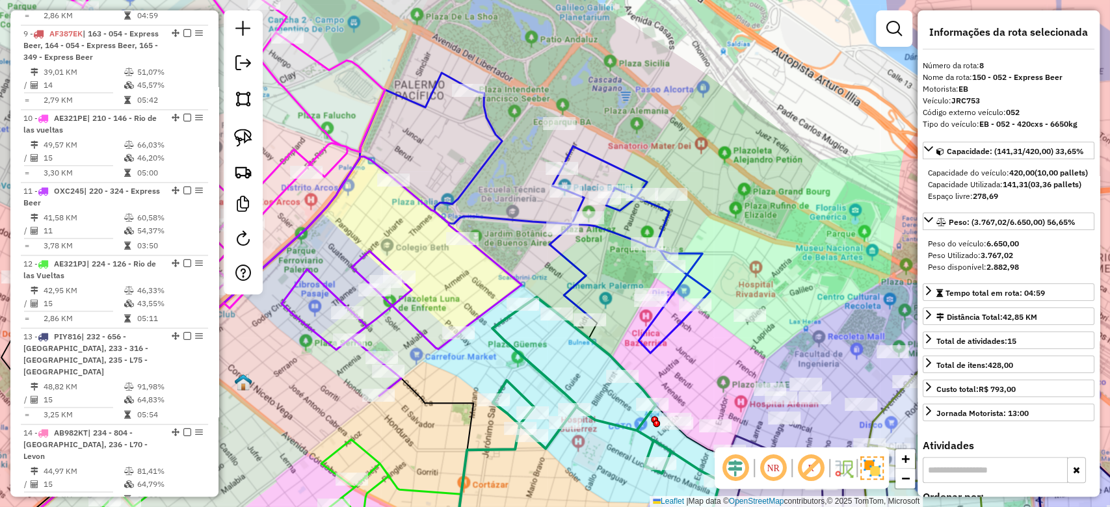
click at [517, 229] on div "Janela de atendimento Grade de atendimento Capacidade Transportadoras Veículos …" at bounding box center [555, 253] width 1110 height 507
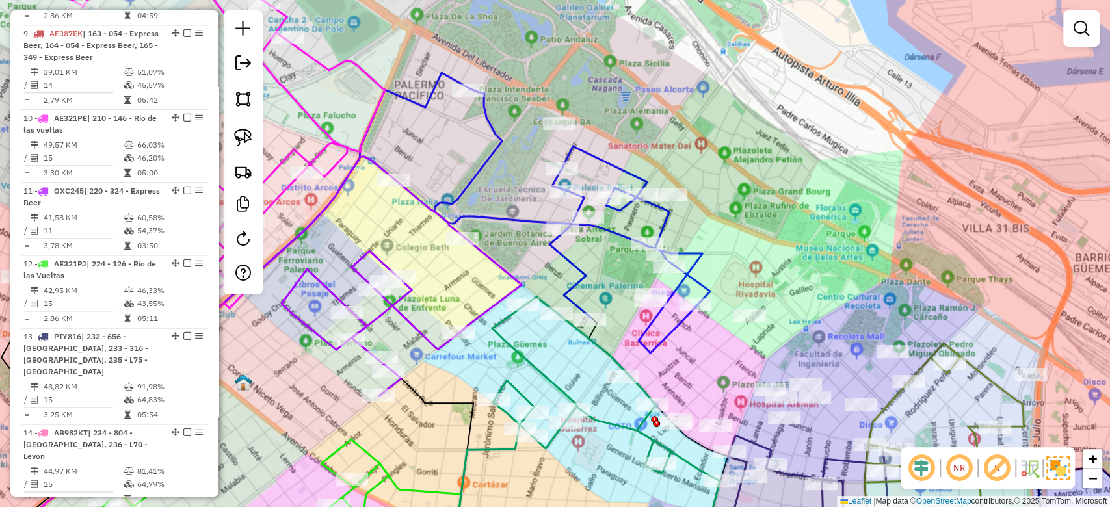
click at [519, 223] on icon at bounding box center [572, 220] width 276 height 265
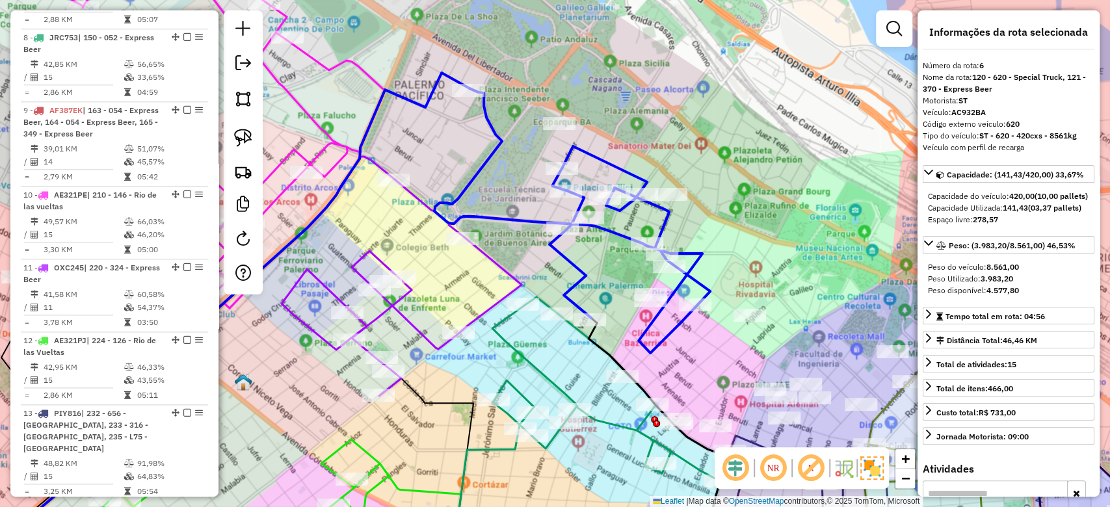
scroll to position [910, 0]
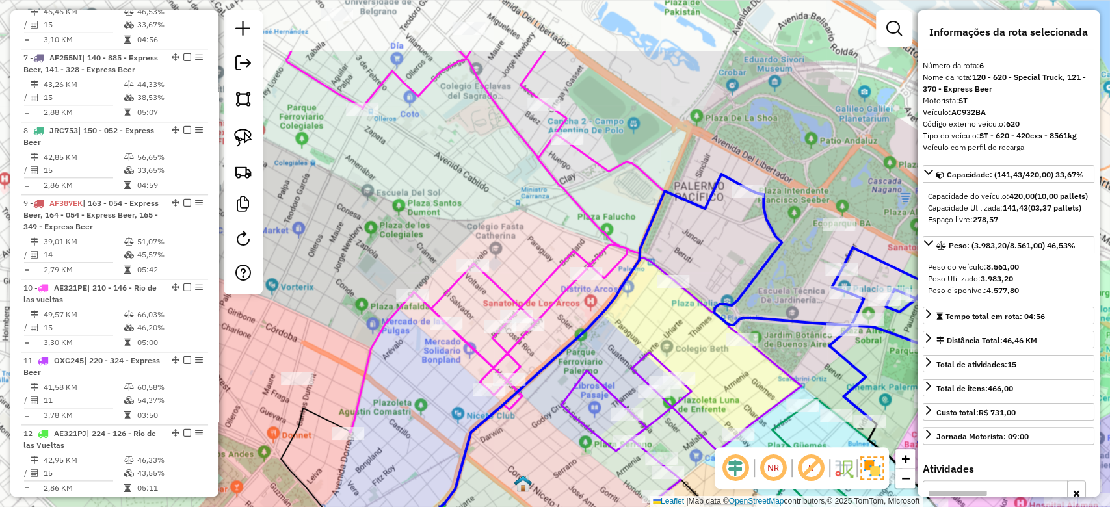
drag, startPoint x: 624, startPoint y: 131, endPoint x: 964, endPoint y: 233, distance: 354.8
click at [960, 233] on hb-router-mapa "Informações da Sessão 1275014 - 13/09/2025 Criação: 12/09/2025 18:24 Depósito: …" at bounding box center [555, 253] width 1110 height 507
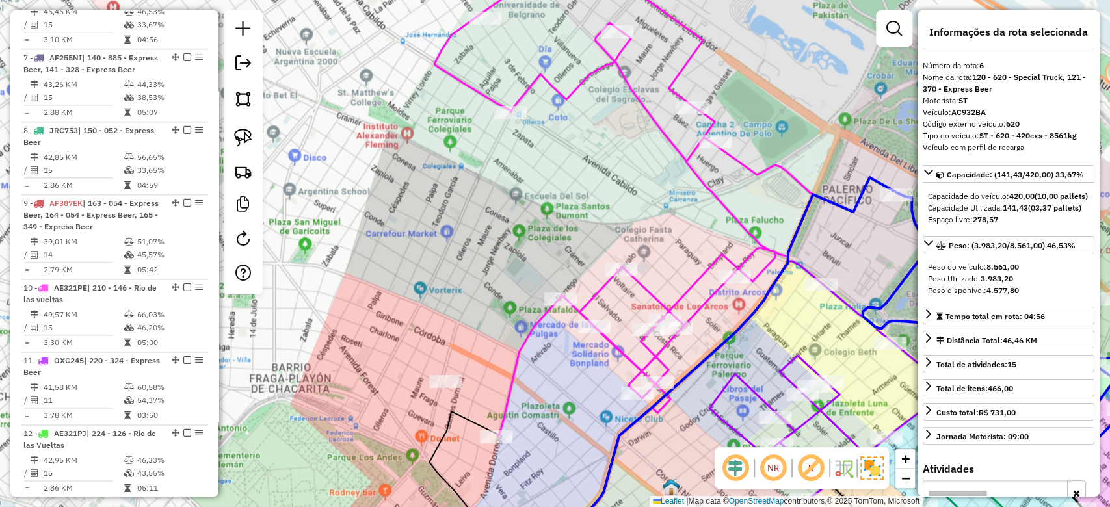
click at [636, 165] on div "Janela de atendimento Grade de atendimento Capacidade Transportadoras Veículos …" at bounding box center [555, 253] width 1110 height 507
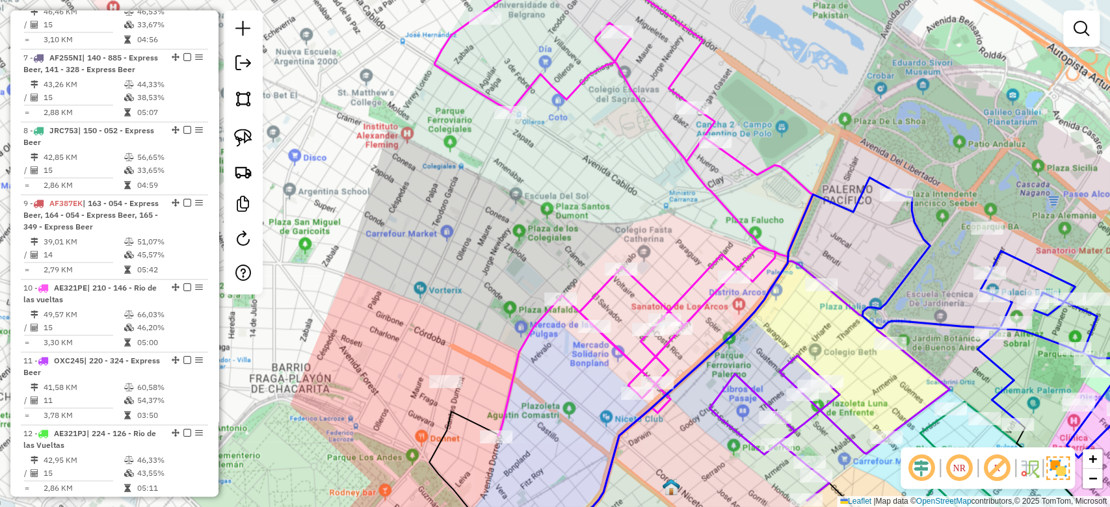
click at [636, 122] on div "Janela de atendimento Grade de atendimento Capacidade Transportadoras Veículos …" at bounding box center [555, 253] width 1110 height 507
click at [644, 104] on icon at bounding box center [623, 199] width 378 height 473
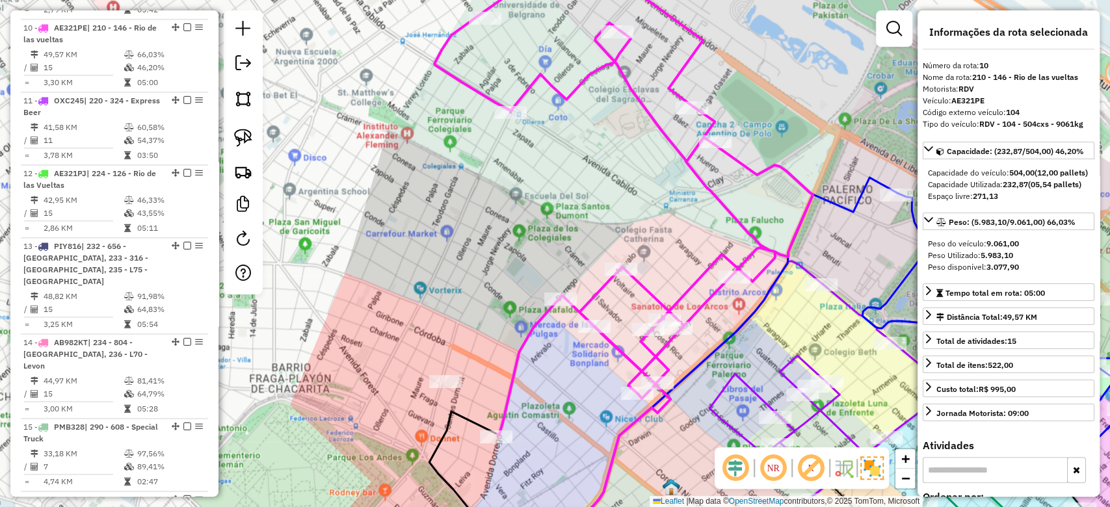
drag, startPoint x: 654, startPoint y: 175, endPoint x: 570, endPoint y: 181, distance: 84.1
click at [576, 182] on div "Janela de atendimento Grade de atendimento Capacidade Transportadoras Veículos …" at bounding box center [555, 253] width 1110 height 507
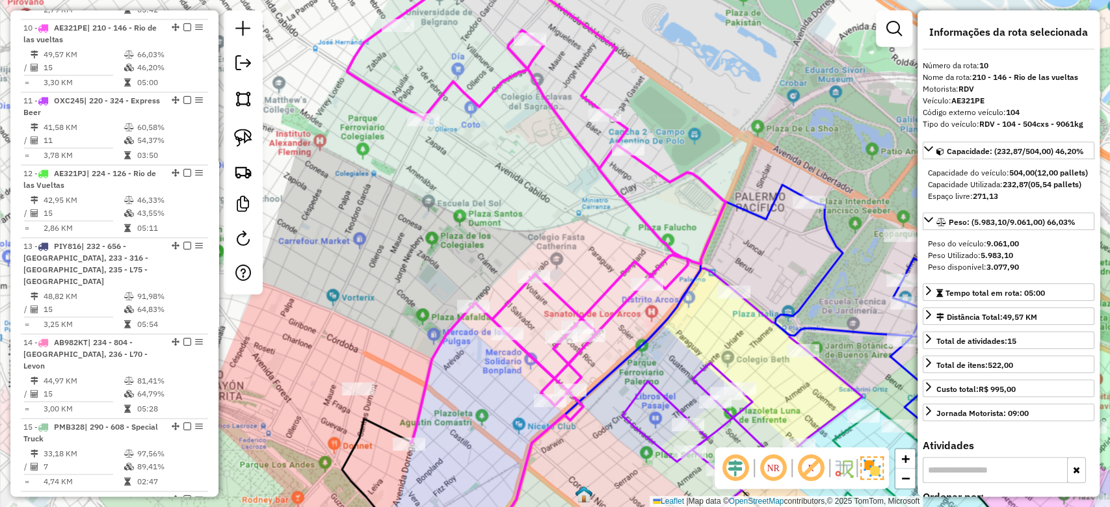
scroll to position [1237, 0]
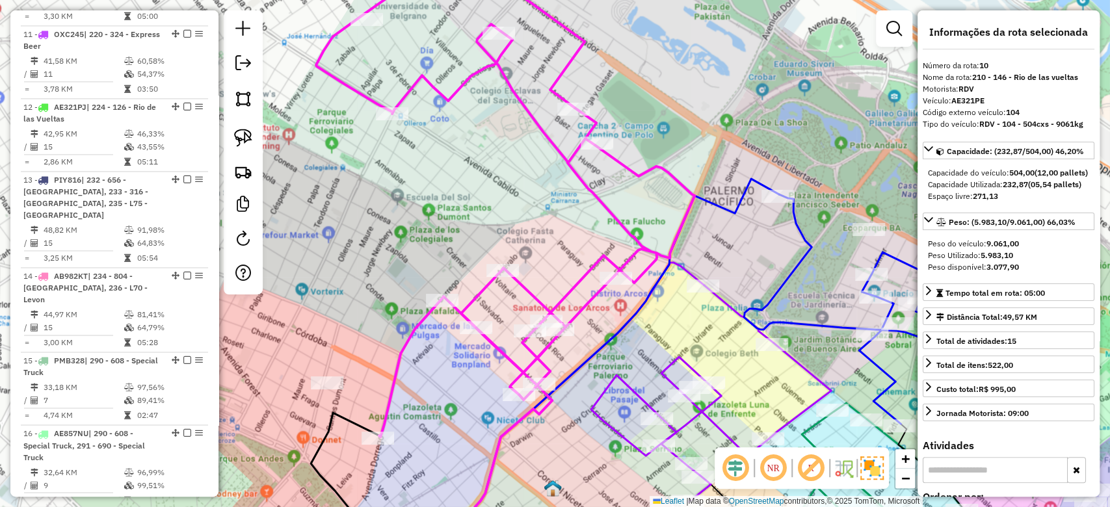
click at [659, 105] on div "Janela de atendimento Grade de atendimento Capacidade Transportadoras Veículos …" at bounding box center [555, 253] width 1110 height 507
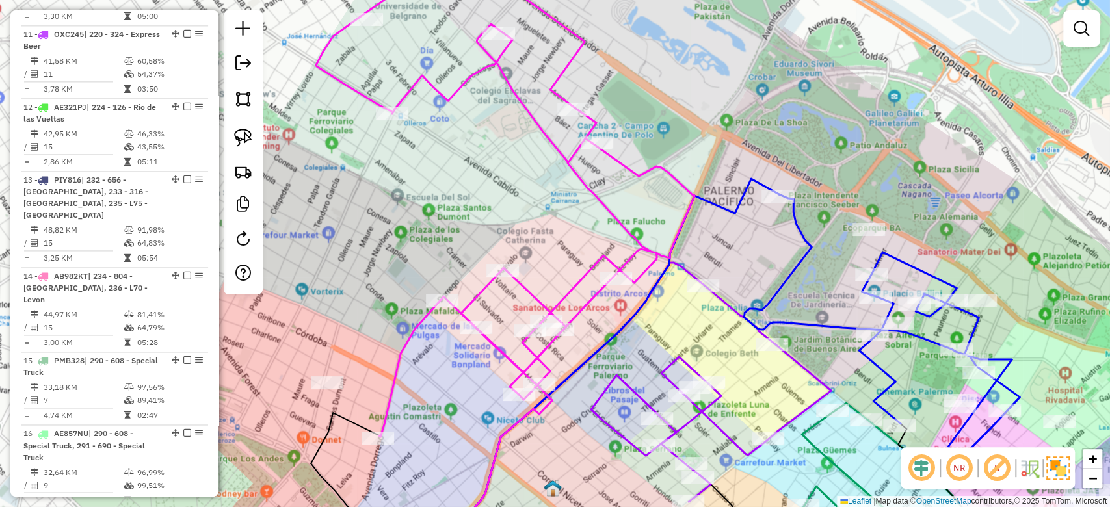
click at [612, 86] on div "Janela de atendimento Grade de atendimento Capacidade Transportadoras Veículos …" at bounding box center [555, 253] width 1110 height 507
click at [572, 66] on icon at bounding box center [505, 200] width 378 height 473
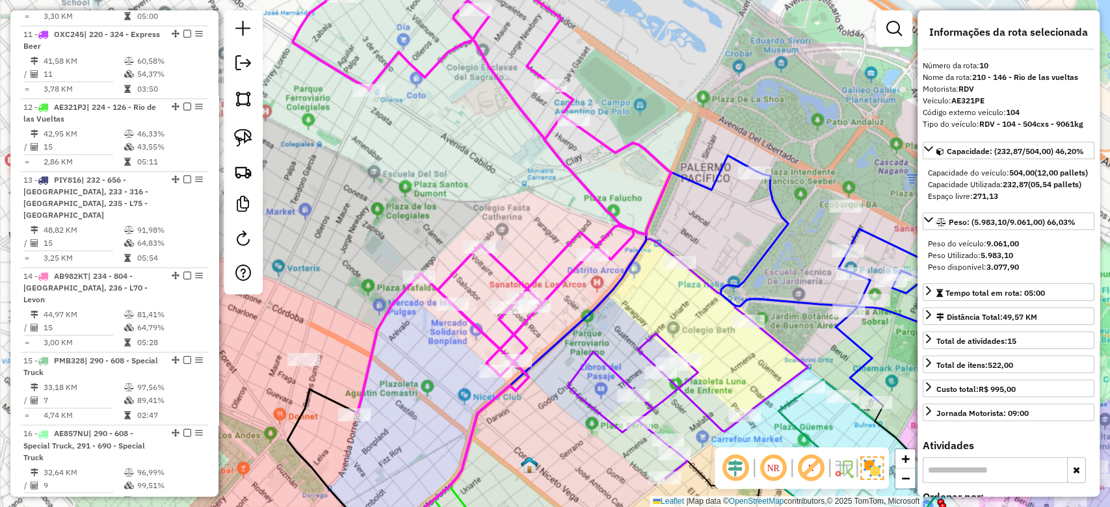
drag, startPoint x: 586, startPoint y: 83, endPoint x: 530, endPoint y: 45, distance: 68.0
click at [530, 45] on div "Janela de atendimento Grade de atendimento Capacidade Transportadoras Veículos …" at bounding box center [555, 253] width 1110 height 507
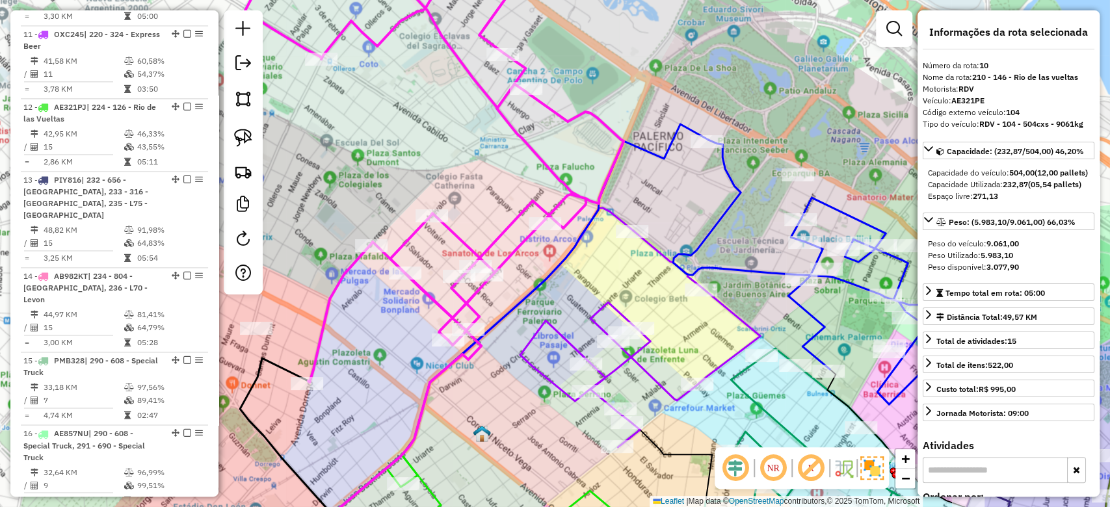
click at [718, 221] on icon at bounding box center [811, 272] width 276 height 265
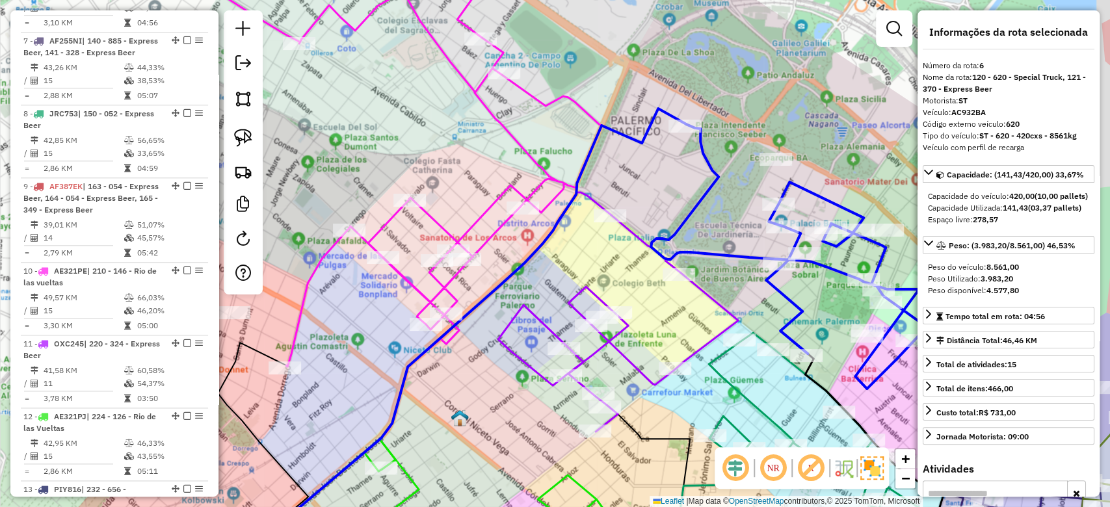
scroll to position [910, 0]
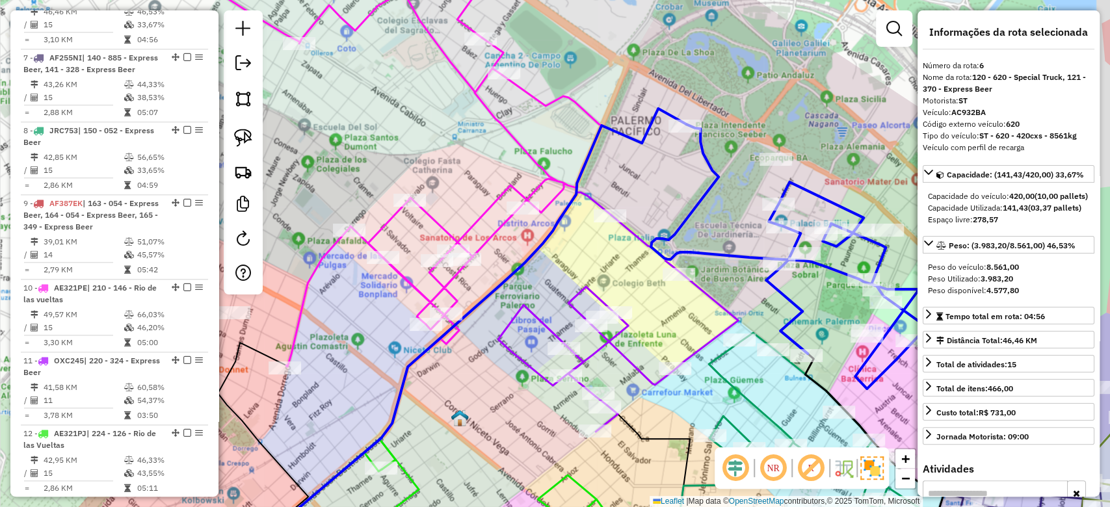
drag, startPoint x: 726, startPoint y: 221, endPoint x: 490, endPoint y: 138, distance: 250.2
click at [490, 137] on div "Janela de atendimento Grade de atendimento Capacidade Transportadoras Veículos …" at bounding box center [555, 253] width 1110 height 507
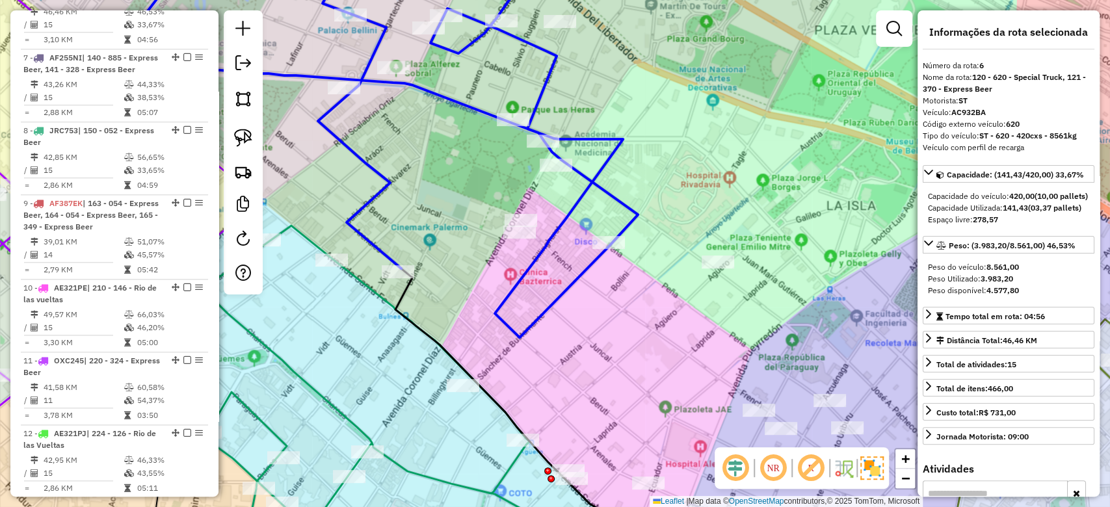
drag, startPoint x: 614, startPoint y: 65, endPoint x: 590, endPoint y: 48, distance: 29.4
click at [592, 49] on div "Janela de atendimento Grade de atendimento Capacidade Transportadoras Veículos …" at bounding box center [555, 253] width 1110 height 507
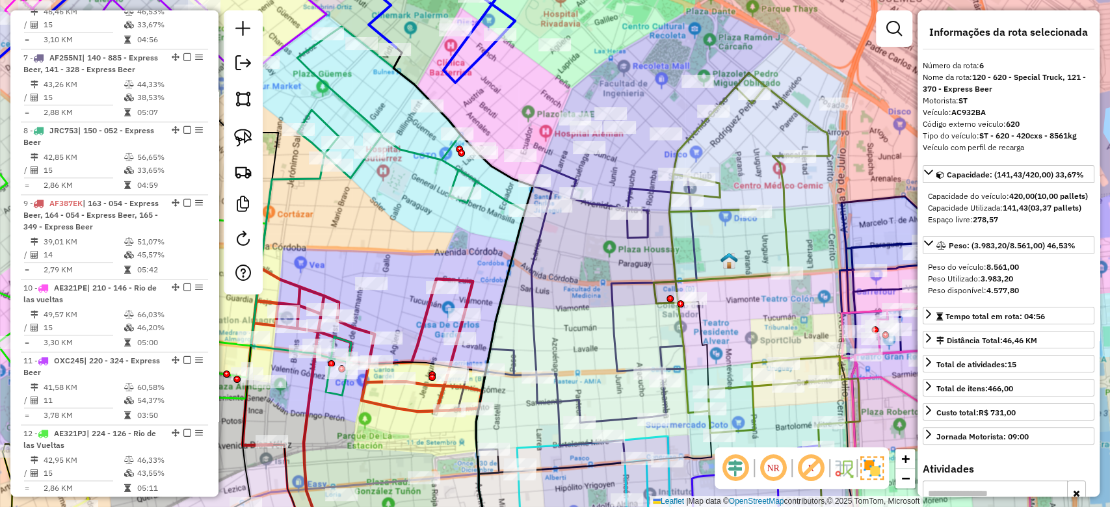
drag, startPoint x: 635, startPoint y: 194, endPoint x: 664, endPoint y: 190, distance: 30.1
click at [635, 193] on icon at bounding box center [577, 319] width 239 height 309
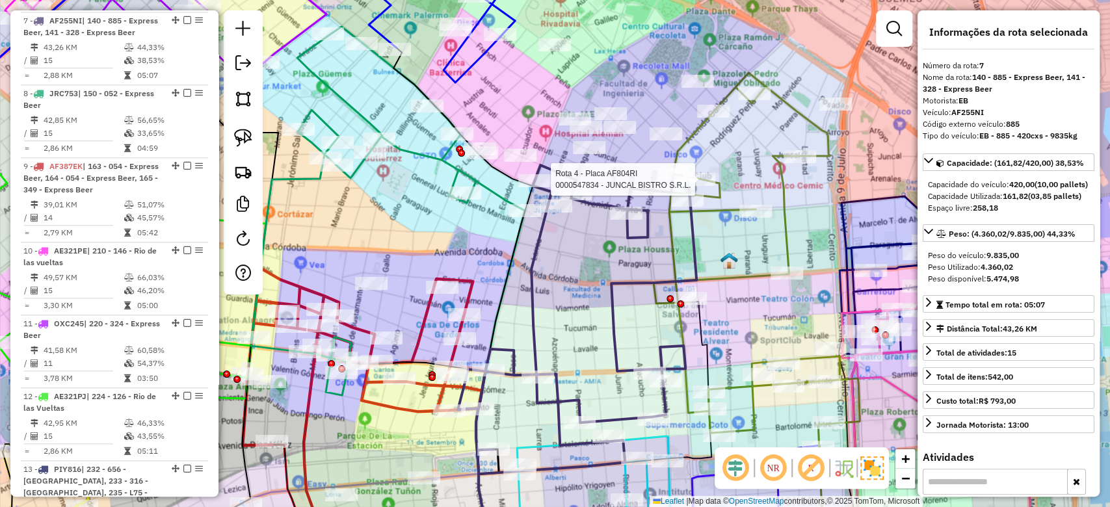
scroll to position [995, 0]
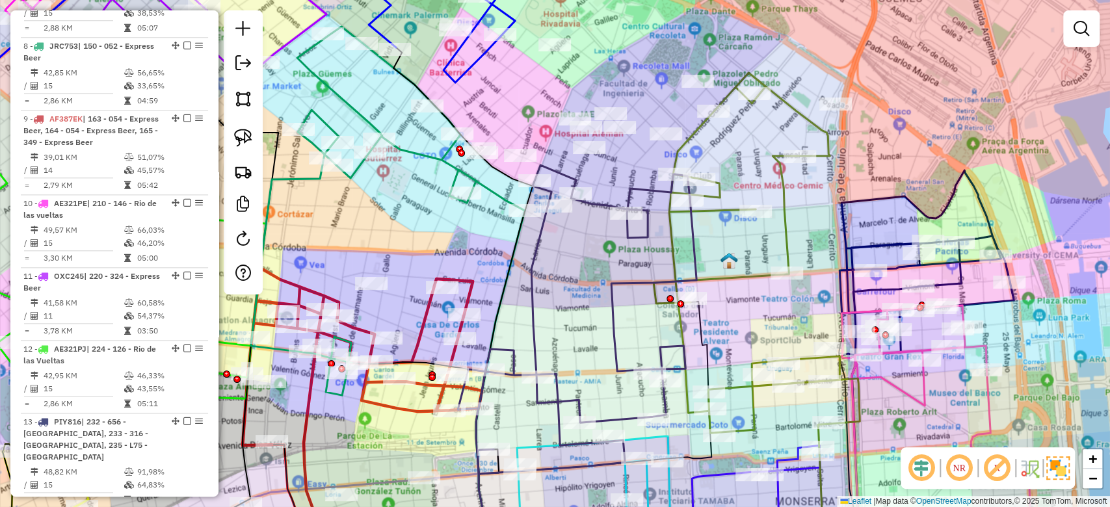
click at [710, 196] on icon at bounding box center [756, 253] width 206 height 360
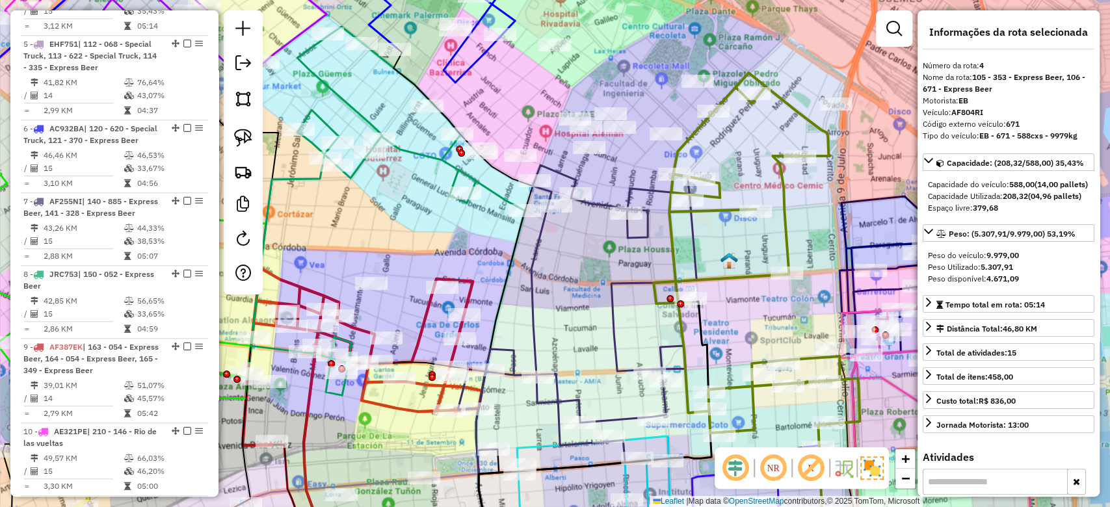
scroll to position [742, 0]
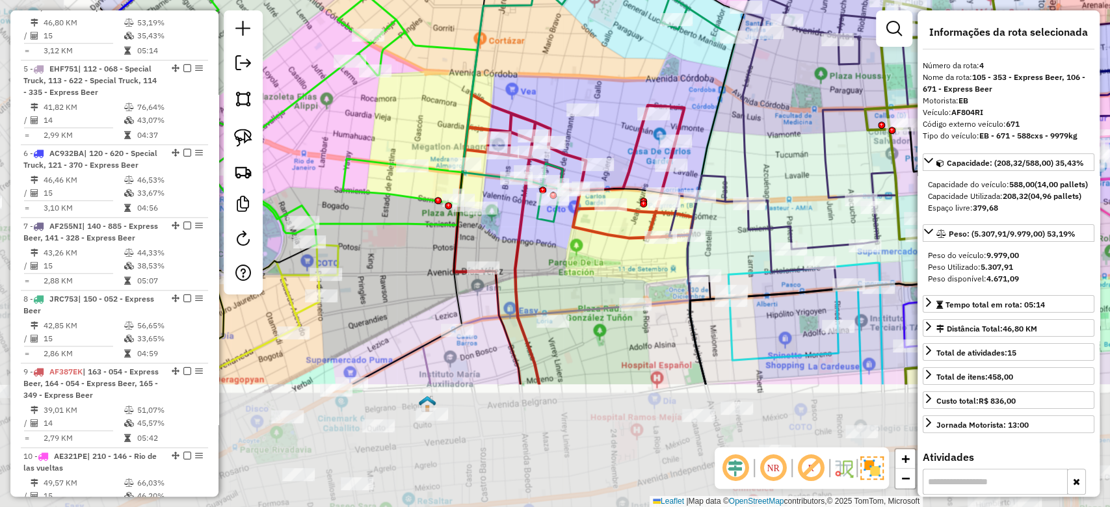
drag, startPoint x: 728, startPoint y: 194, endPoint x: 897, endPoint y: 96, distance: 195.5
click at [936, 28] on hb-router-mapa "Informações da Sessão 1275014 - 13/09/2025 Criação: 12/09/2025 18:24 Depósito: …" at bounding box center [555, 253] width 1110 height 507
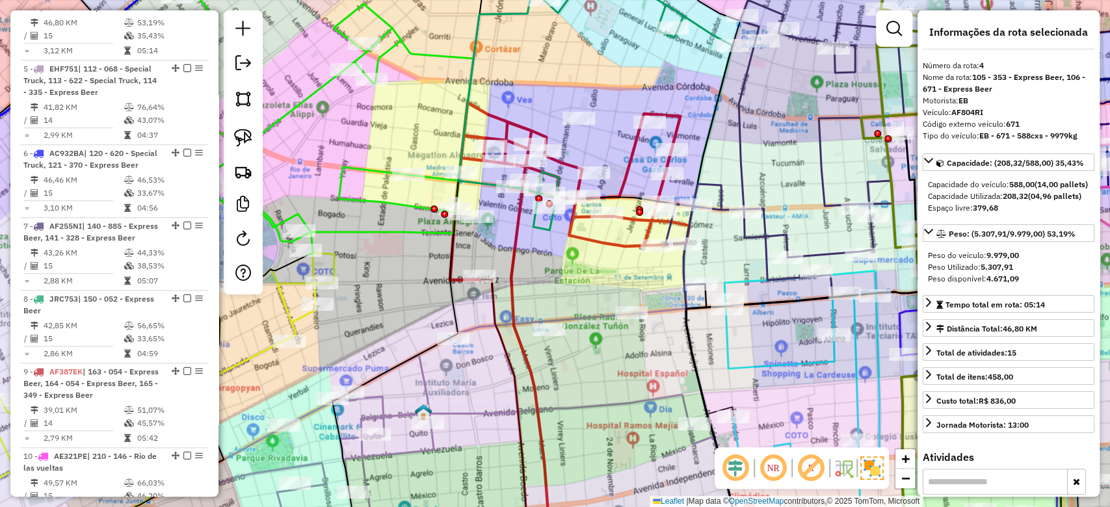
click at [750, 289] on div "Janela de atendimento Grade de atendimento Capacidade Transportadoras Veículos …" at bounding box center [555, 253] width 1110 height 507
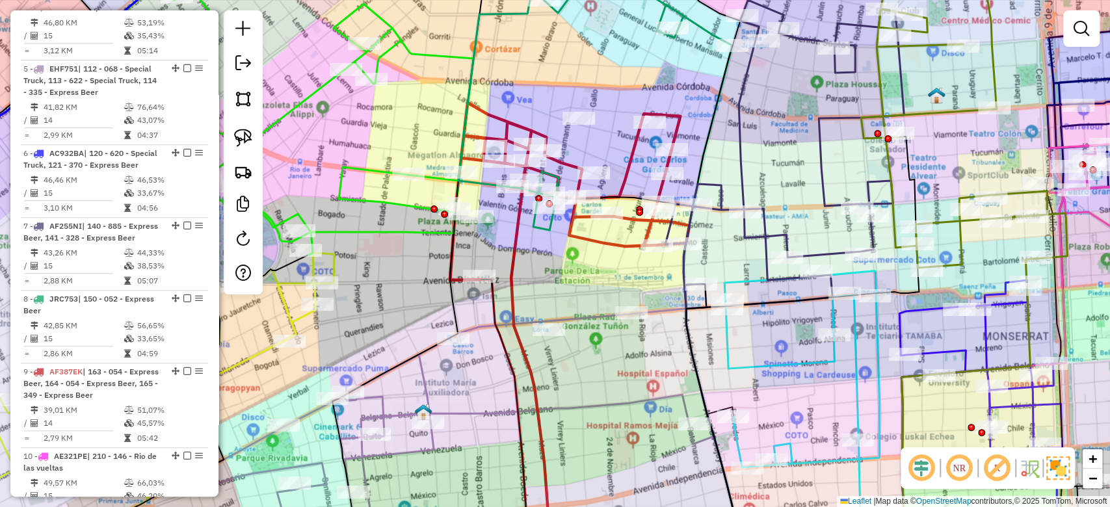
click at [752, 281] on icon at bounding box center [801, 414] width 155 height 287
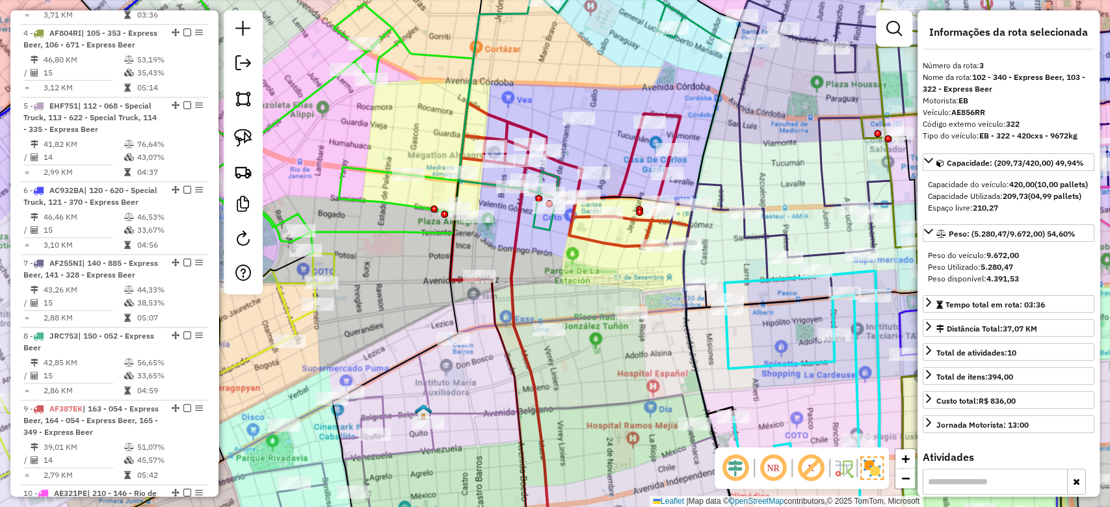
scroll to position [657, 0]
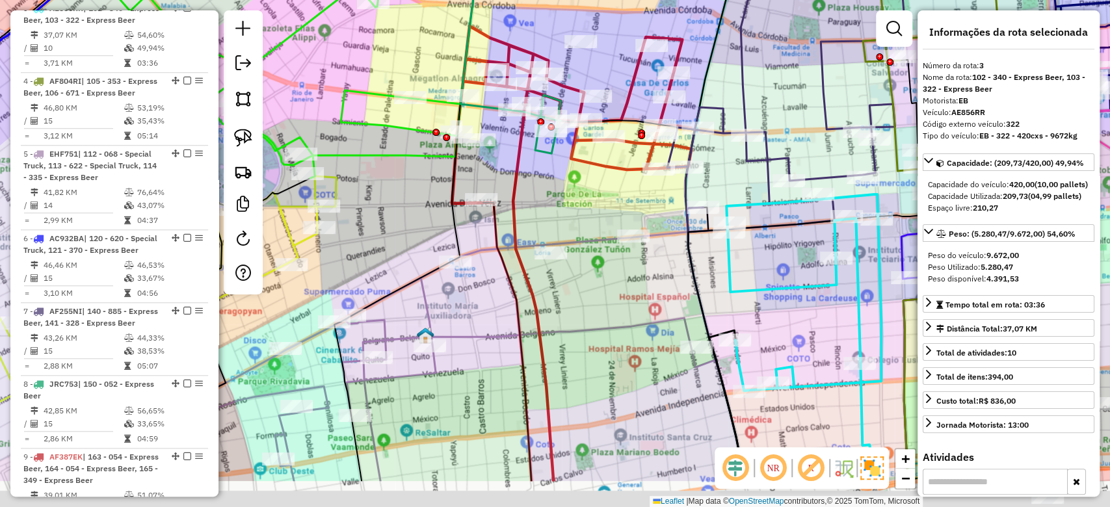
drag, startPoint x: 752, startPoint y: 331, endPoint x: 765, endPoint y: 244, distance: 88.1
click at [765, 244] on div "Janela de atendimento Grade de atendimento Capacidade Transportadoras Veículos …" at bounding box center [555, 253] width 1110 height 507
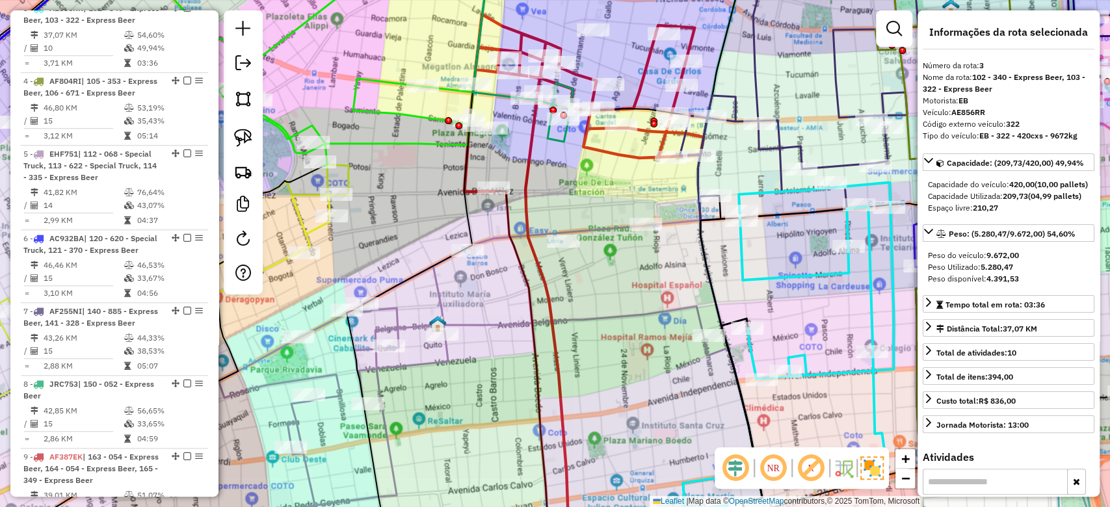
click at [687, 310] on icon at bounding box center [403, 377] width 650 height 362
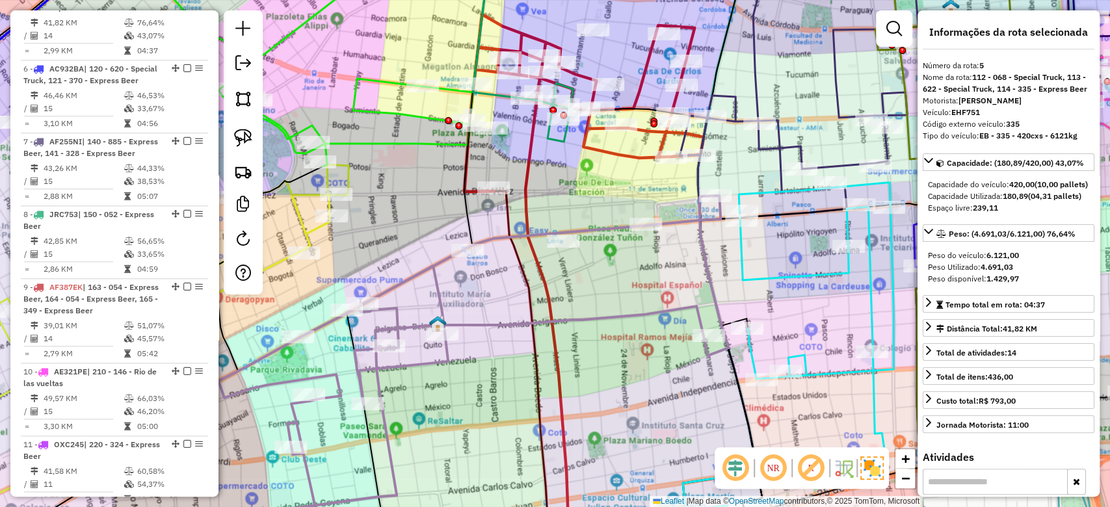
scroll to position [826, 0]
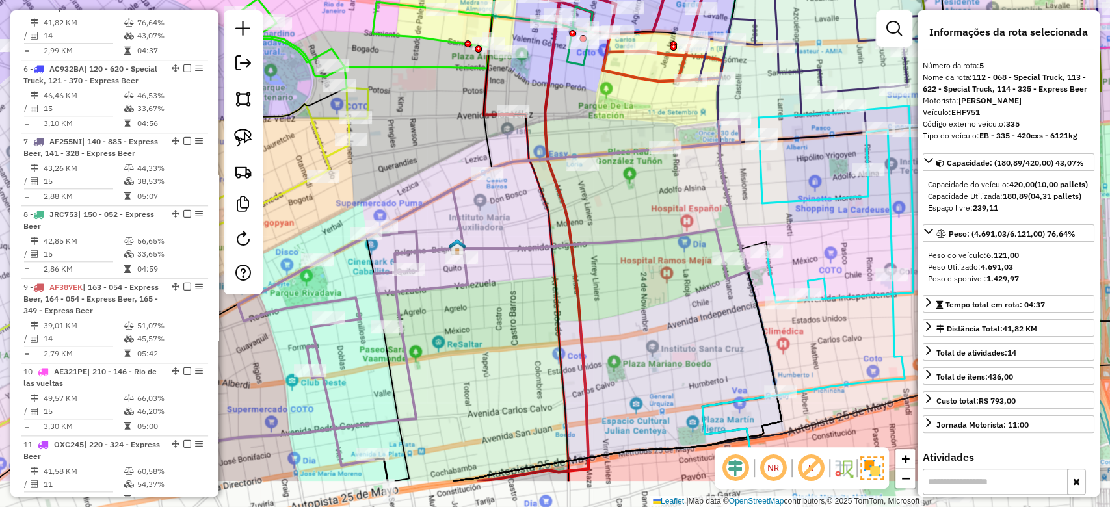
drag, startPoint x: 649, startPoint y: 354, endPoint x: 655, endPoint y: 294, distance: 60.7
click at [655, 293] on div "Janela de atendimento Grade de atendimento Capacidade Transportadoras Veículos …" at bounding box center [555, 253] width 1110 height 507
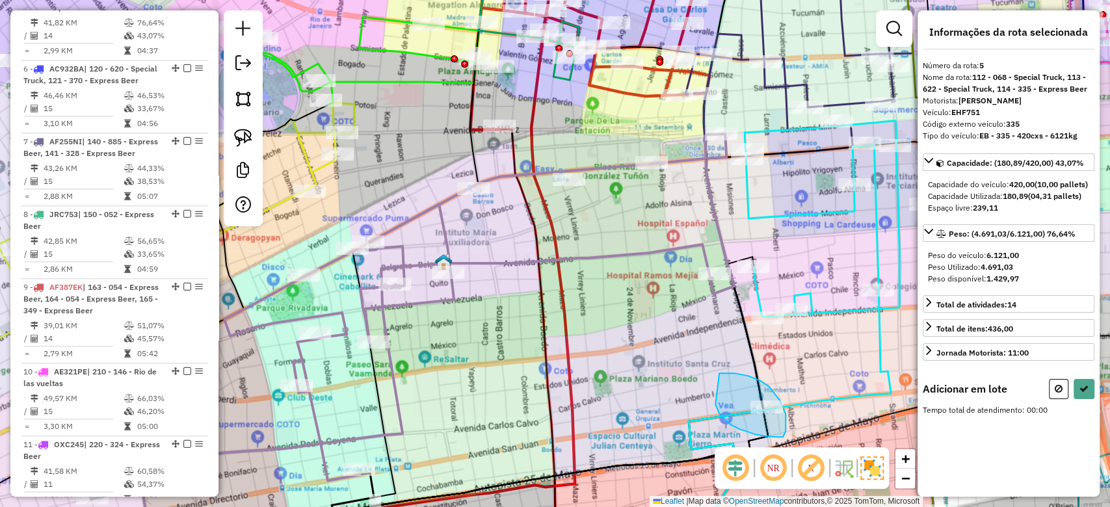
drag, startPoint x: 719, startPoint y: 413, endPoint x: 680, endPoint y: 424, distance: 40.4
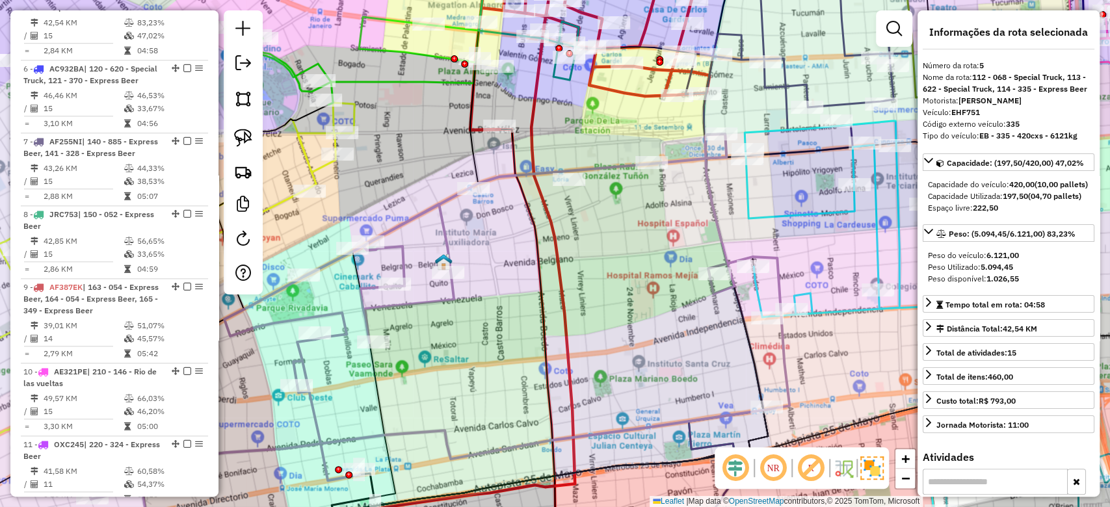
click at [789, 216] on icon at bounding box center [821, 219] width 155 height 196
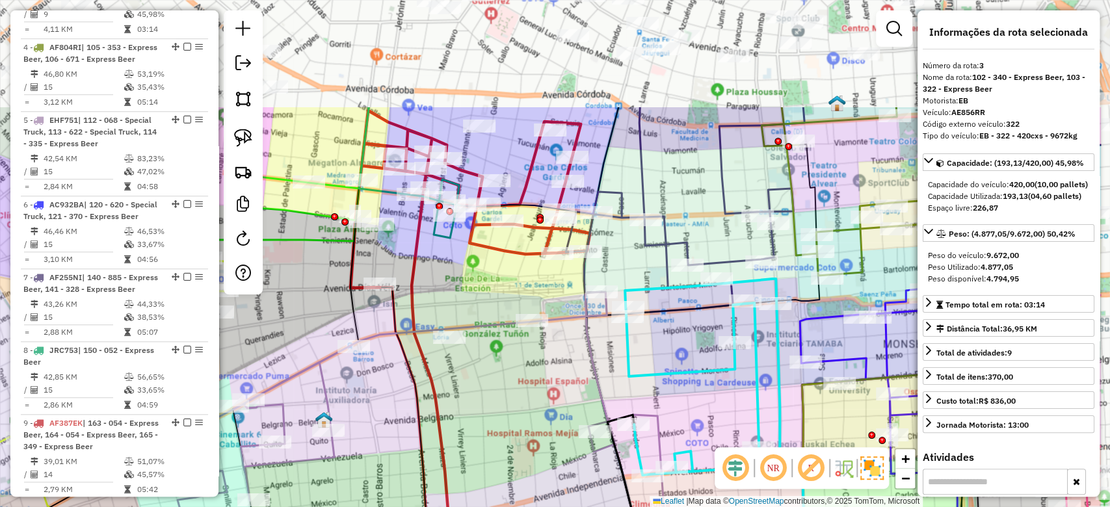
scroll to position [657, 0]
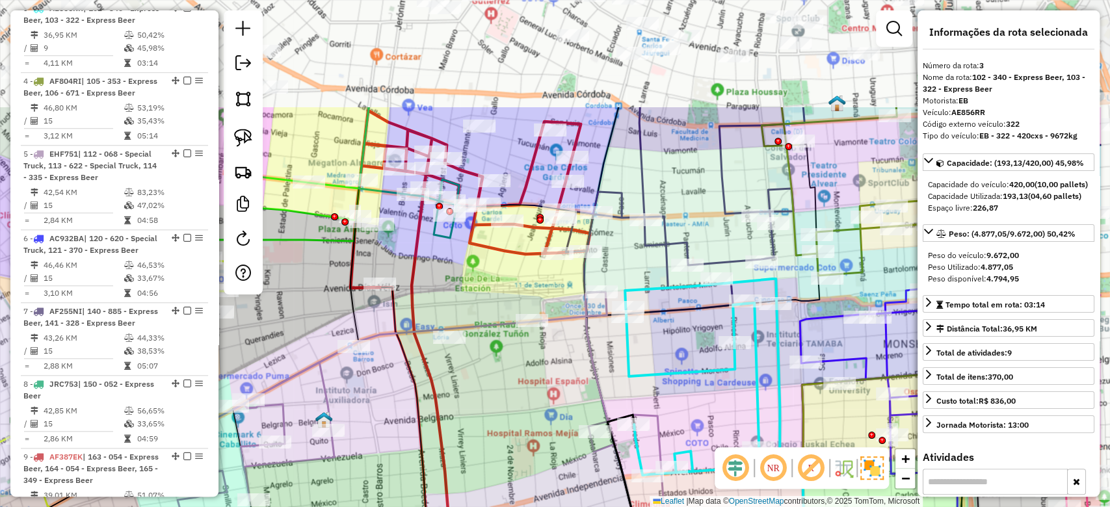
drag, startPoint x: 796, startPoint y: 177, endPoint x: 761, endPoint y: 342, distance: 168.2
click at [677, 335] on div "Janela de atendimento Grade de atendimento Capacidade Transportadoras Veículos …" at bounding box center [555, 253] width 1110 height 507
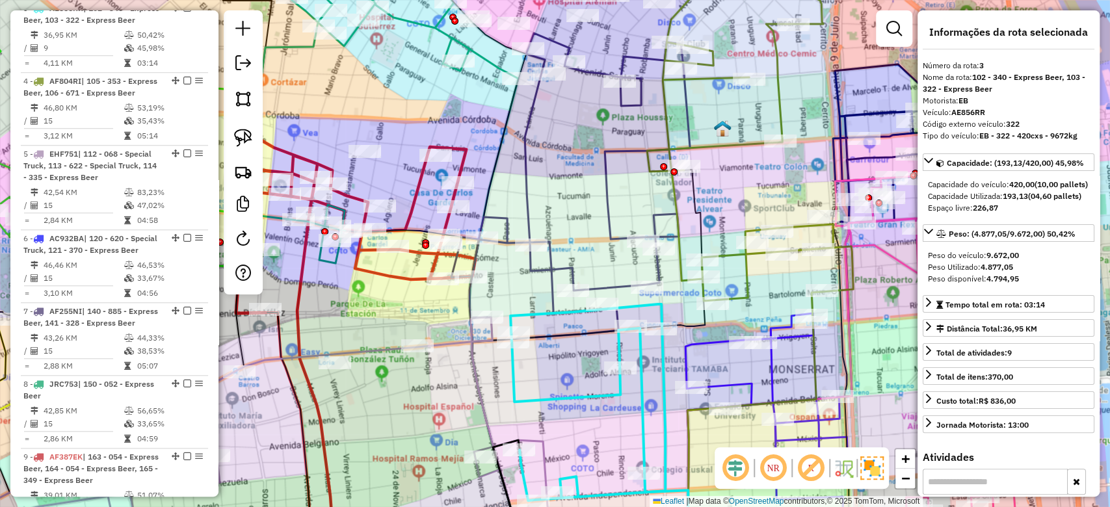
drag, startPoint x: 801, startPoint y: 308, endPoint x: 719, endPoint y: 327, distance: 84.1
click at [719, 327] on div "Janela de atendimento Grade de atendimento Capacidade Transportadoras Veículos …" at bounding box center [555, 253] width 1110 height 507
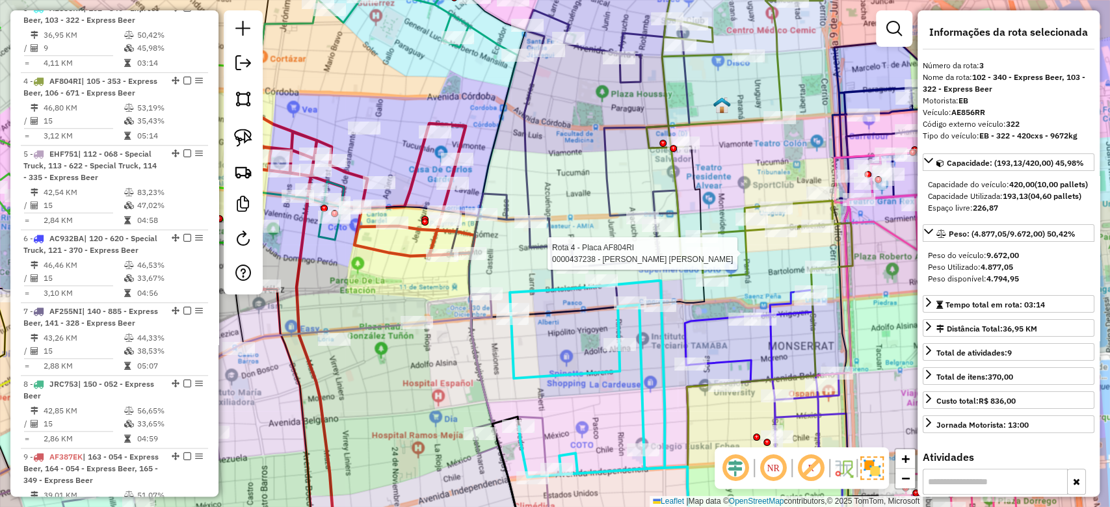
click at [661, 343] on icon at bounding box center [587, 379] width 155 height 196
click at [638, 359] on icon at bounding box center [587, 379] width 155 height 196
click at [720, 343] on div "Janela de atendimento Grade de atendimento Capacidade Transportadoras Veículos …" at bounding box center [555, 253] width 1110 height 507
click at [702, 339] on div "Janela de atendimento Grade de atendimento Capacidade Transportadoras Veículos …" at bounding box center [555, 253] width 1110 height 507
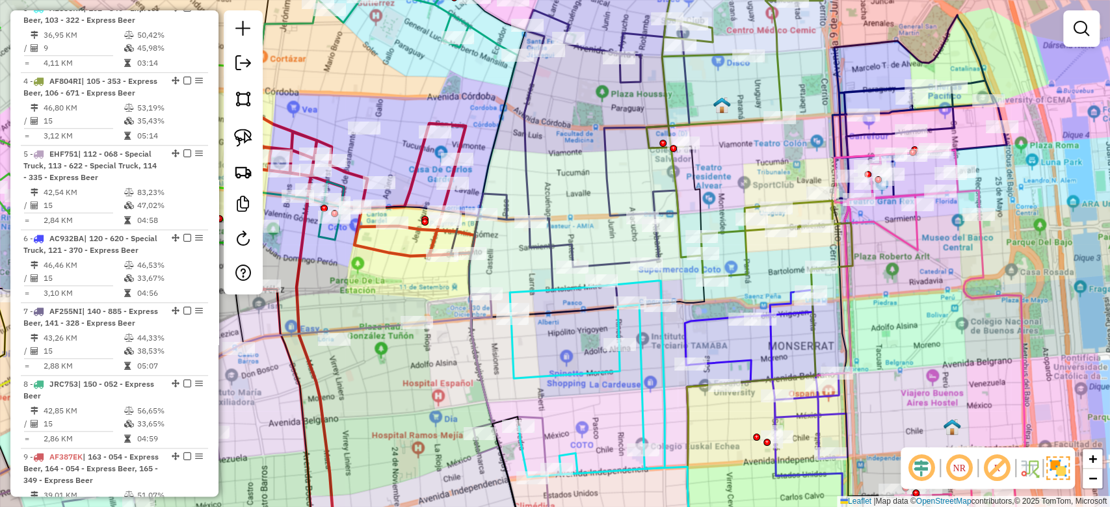
click at [661, 350] on icon at bounding box center [587, 379] width 155 height 196
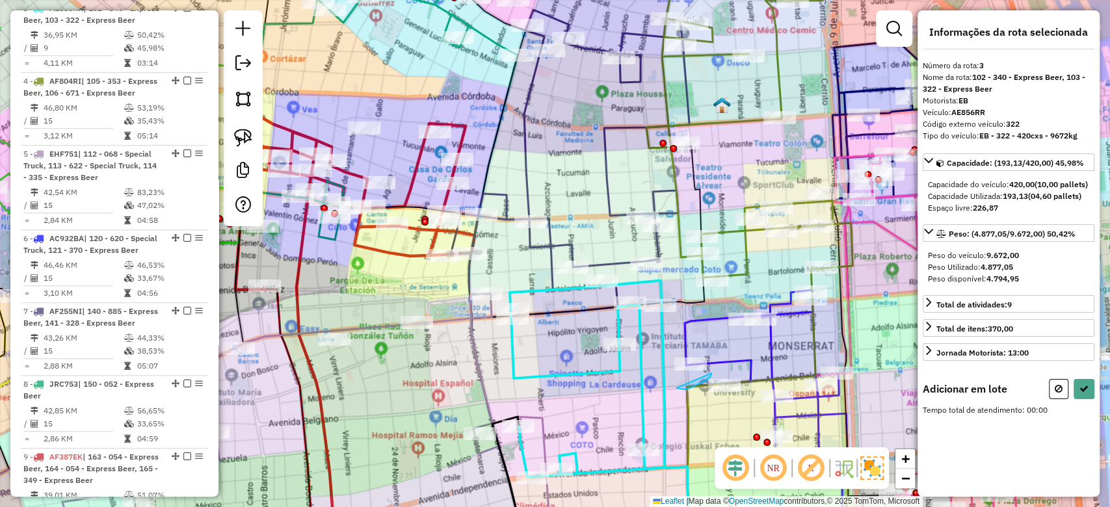
drag, startPoint x: 676, startPoint y: 388, endPoint x: 660, endPoint y: 389, distance: 16.3
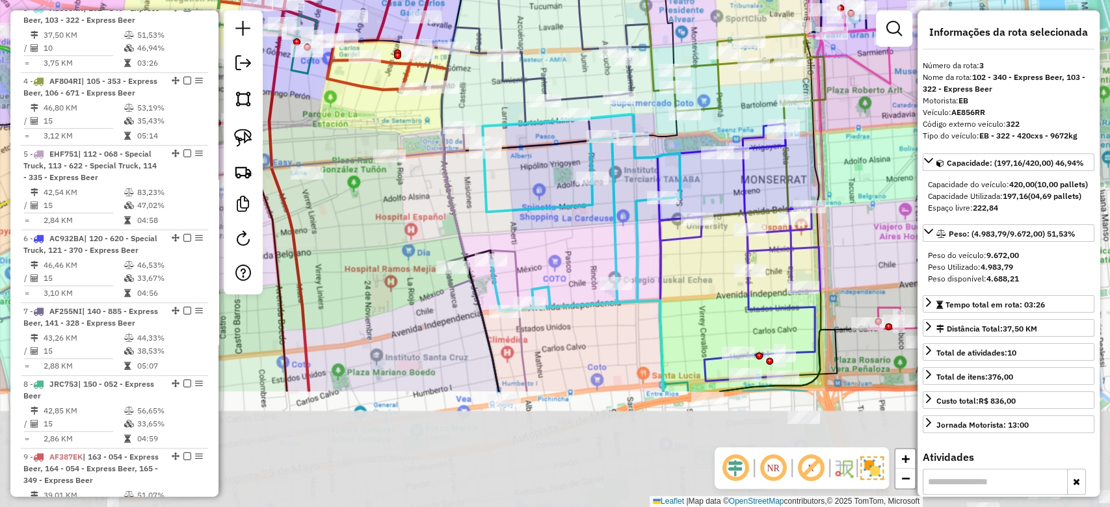
drag, startPoint x: 677, startPoint y: 413, endPoint x: 649, endPoint y: 237, distance: 178.4
click at [650, 234] on div "Janela de atendimento Grade de atendimento Capacidade Transportadoras Veículos …" at bounding box center [555, 253] width 1110 height 507
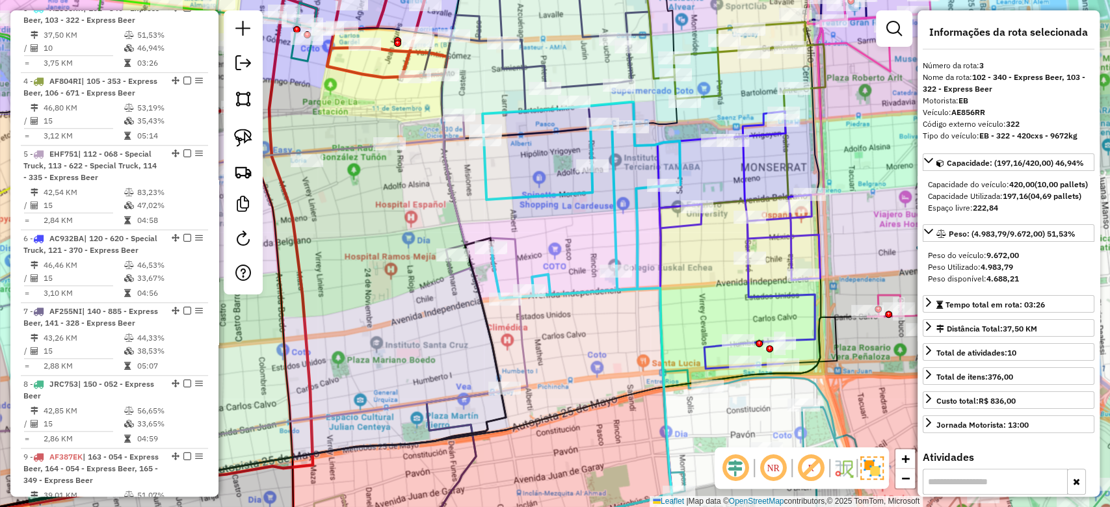
click at [650, 249] on div "Janela de atendimento Grade de atendimento Capacidade Transportadoras Veículos …" at bounding box center [555, 253] width 1110 height 507
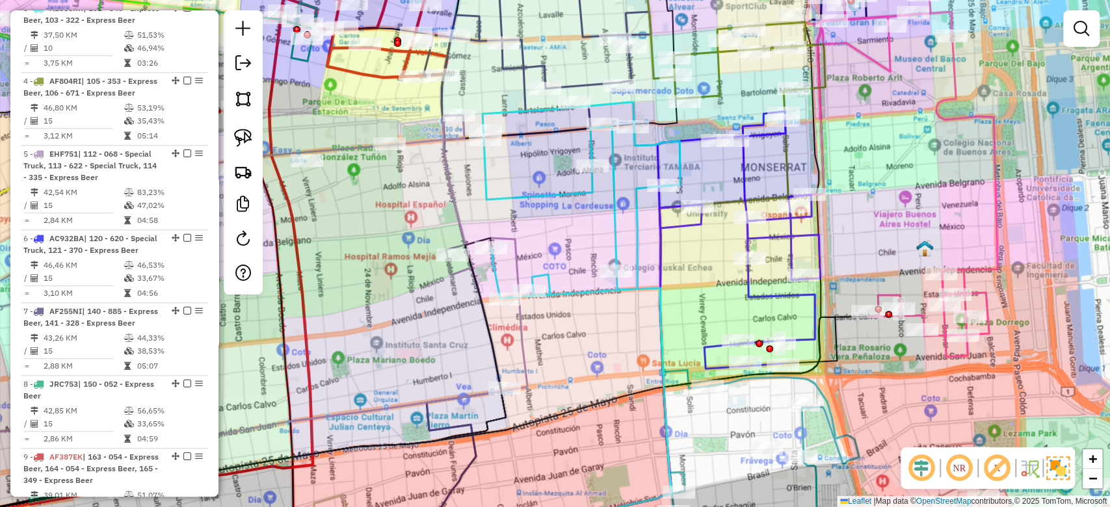
click at [635, 241] on icon at bounding box center [581, 200] width 198 height 196
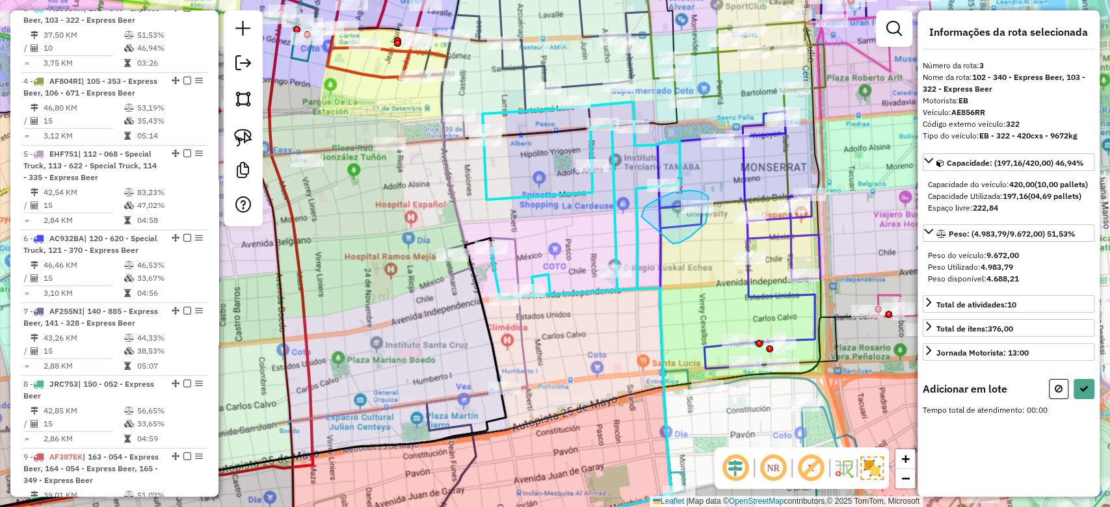
drag, startPoint x: 705, startPoint y: 223, endPoint x: 664, endPoint y: 281, distance: 70.9
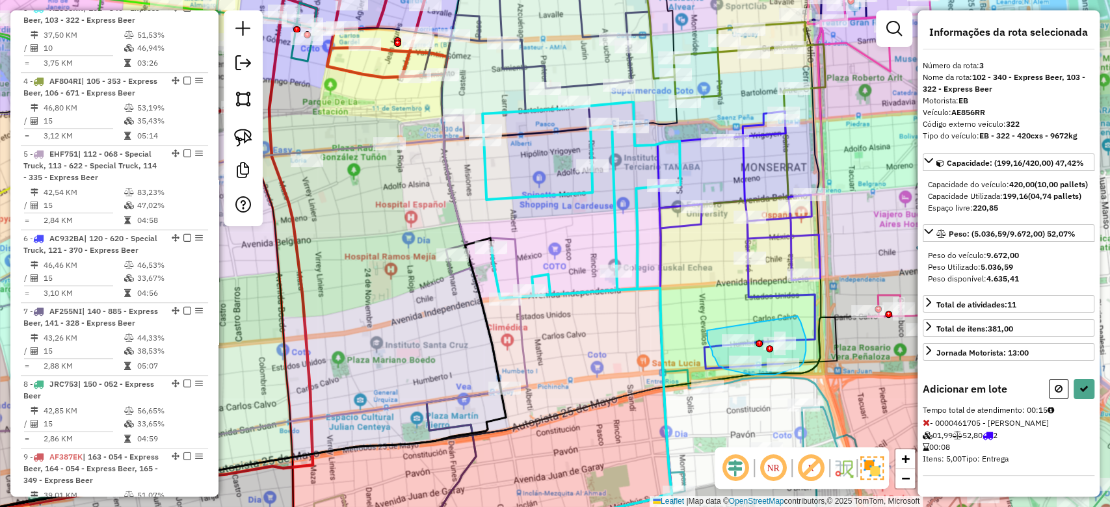
drag, startPoint x: 707, startPoint y: 330, endPoint x: 779, endPoint y: 301, distance: 77.9
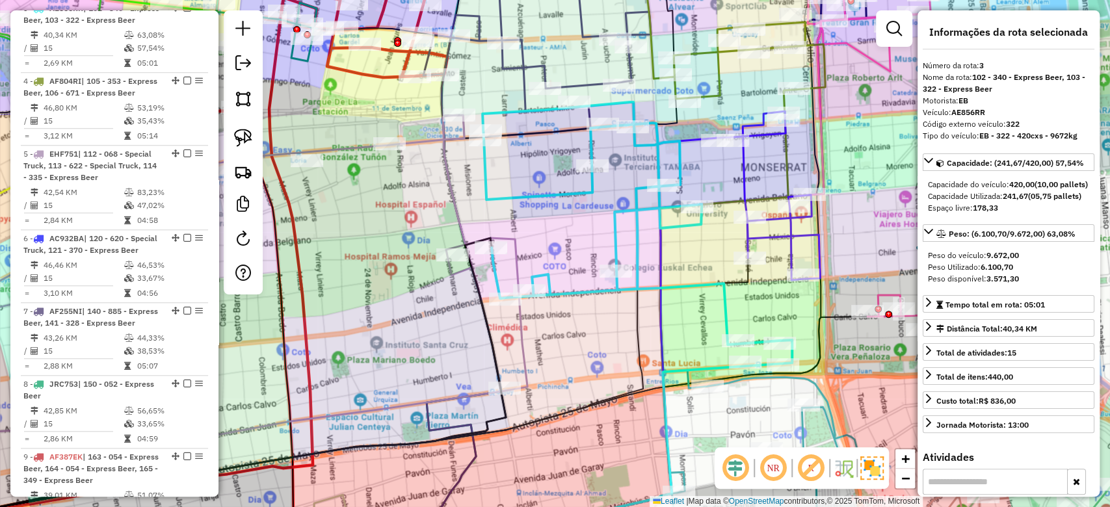
click at [759, 171] on div "Rota 2 - Placa AF151HM 0000500409 - Yafelop I S.A. Janela de atendimento Grade …" at bounding box center [555, 253] width 1110 height 507
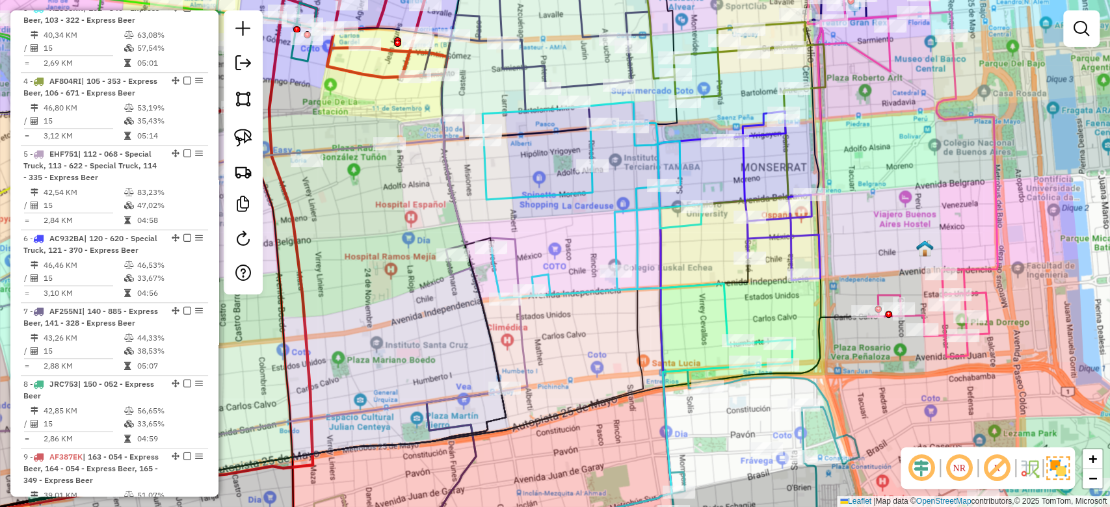
drag, startPoint x: 746, startPoint y: 173, endPoint x: 739, endPoint y: 177, distance: 8.5
click at [746, 172] on icon at bounding box center [767, 195] width 103 height 169
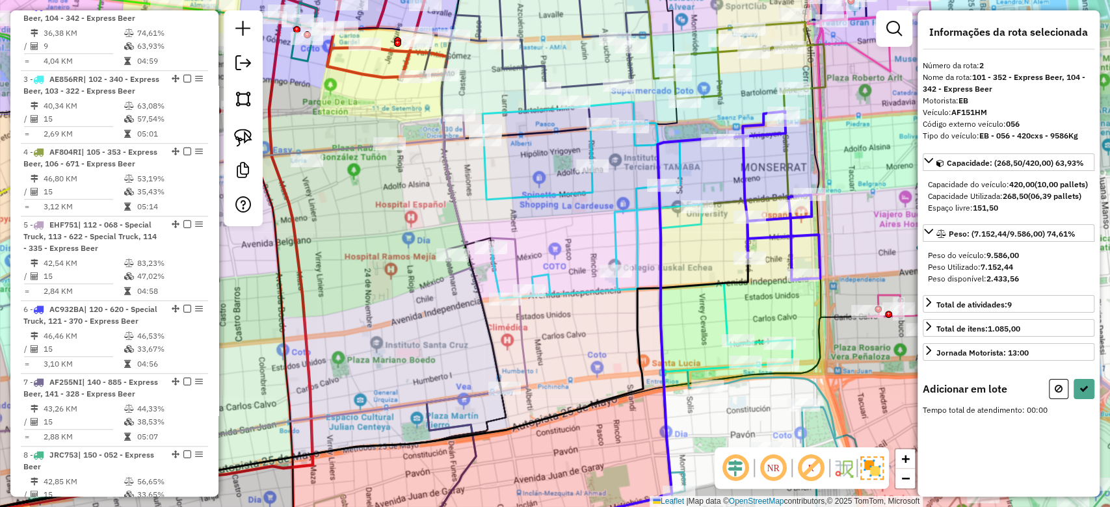
scroll to position [572, 0]
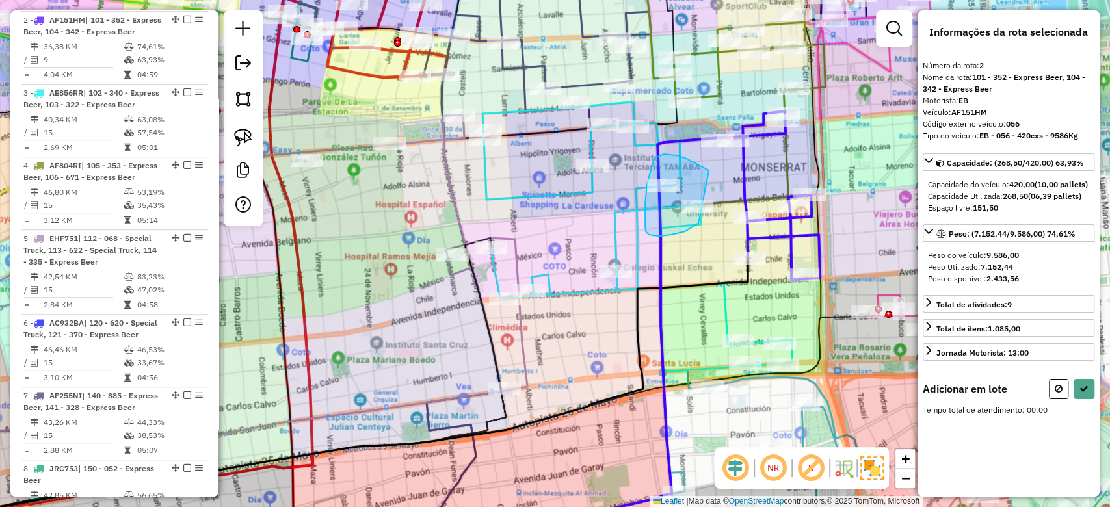
drag, startPoint x: 687, startPoint y: 159, endPoint x: 722, endPoint y: 188, distance: 46.2
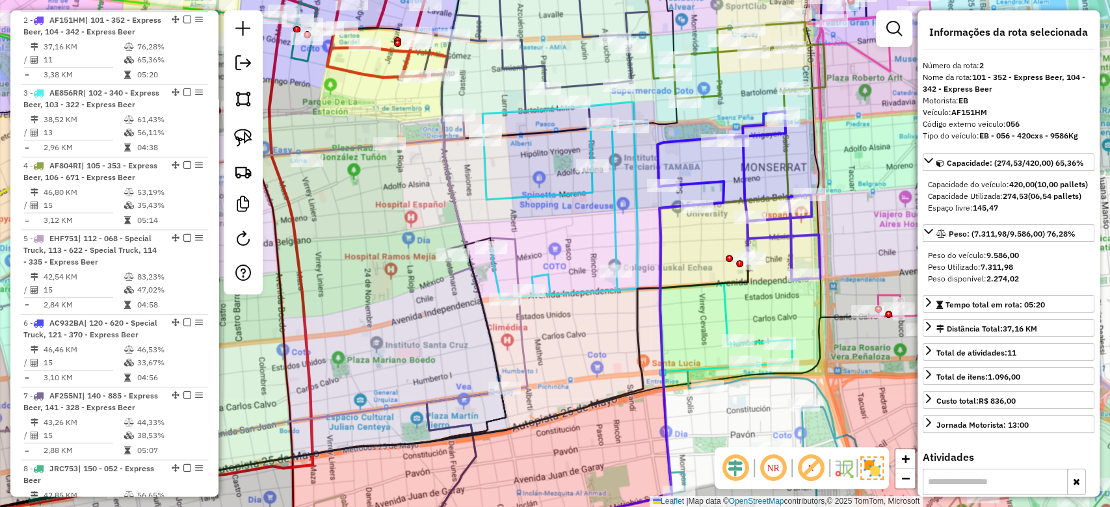
click at [623, 213] on div "Janela de atendimento Grade de atendimento Capacidade Transportadoras Veículos …" at bounding box center [555, 253] width 1110 height 507
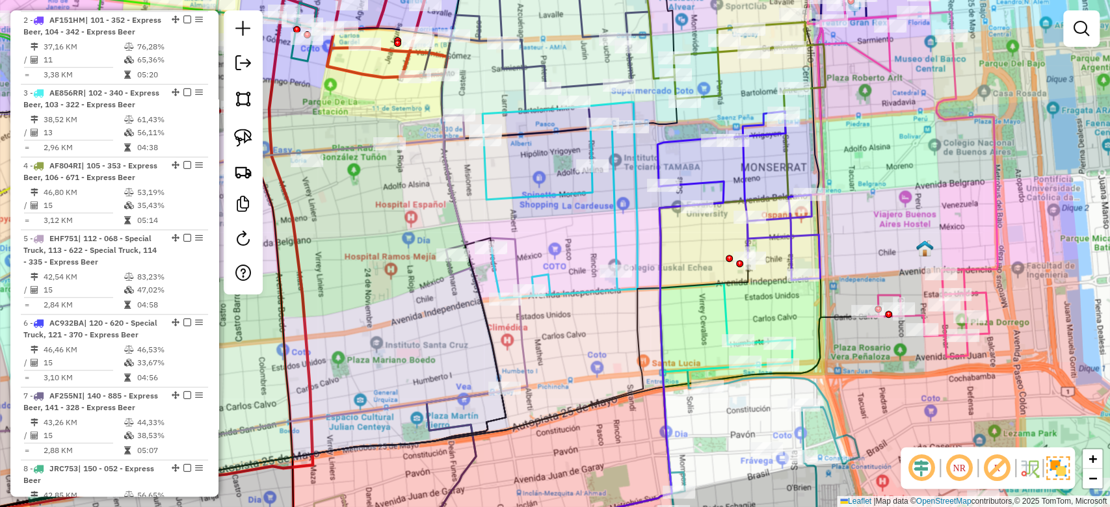
click at [612, 222] on icon at bounding box center [636, 234] width 309 height 264
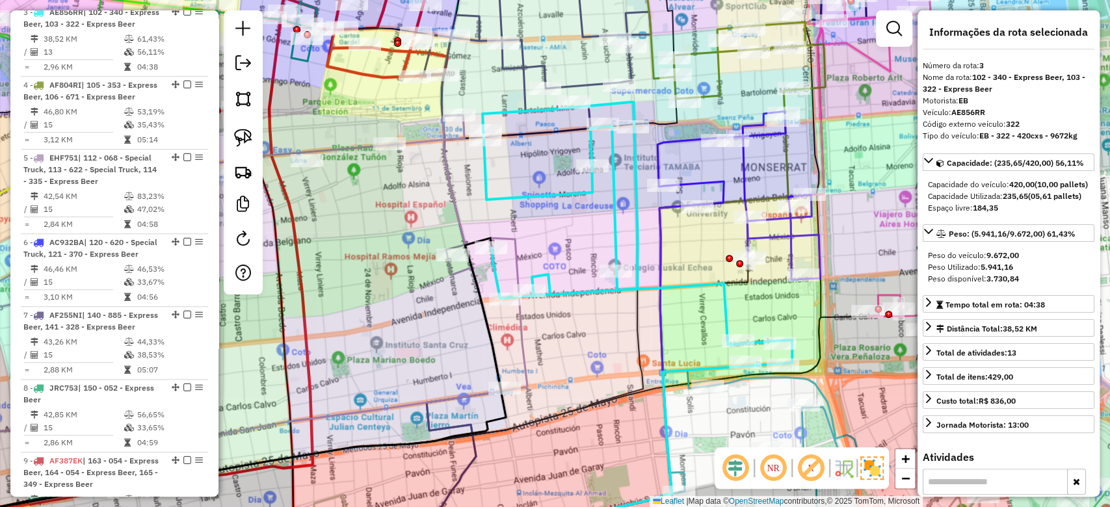
scroll to position [657, 0]
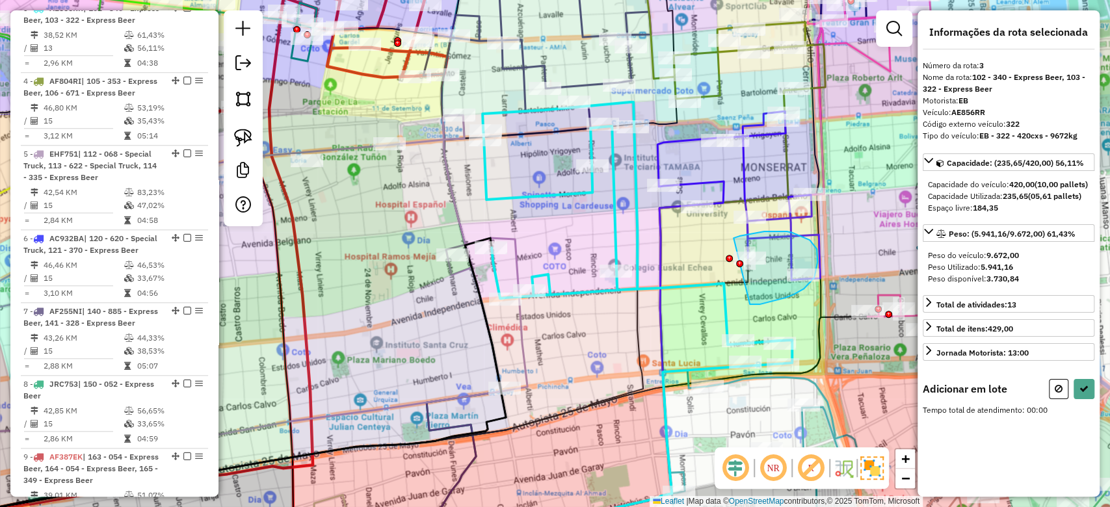
drag, startPoint x: 752, startPoint y: 304, endPoint x: 727, endPoint y: 321, distance: 29.4
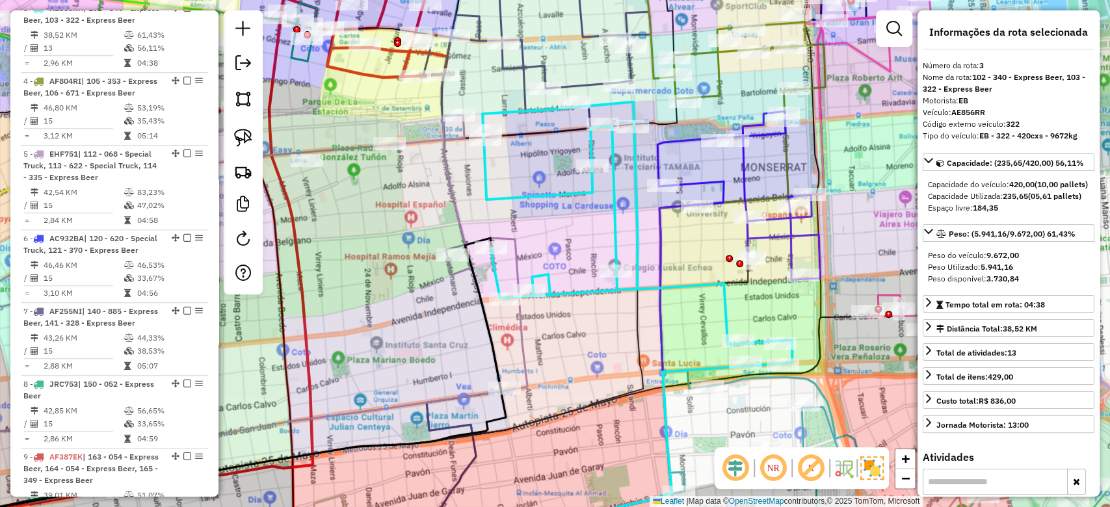
click at [687, 246] on div "Janela de atendimento Grade de atendimento Capacidade Transportadoras Veículos …" at bounding box center [555, 253] width 1110 height 507
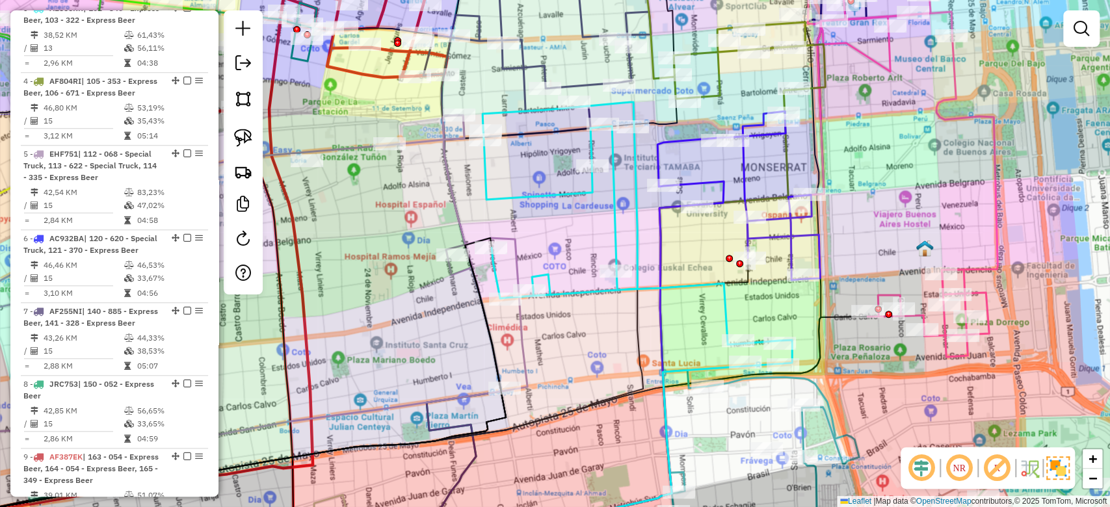
click at [631, 234] on icon at bounding box center [636, 234] width 309 height 264
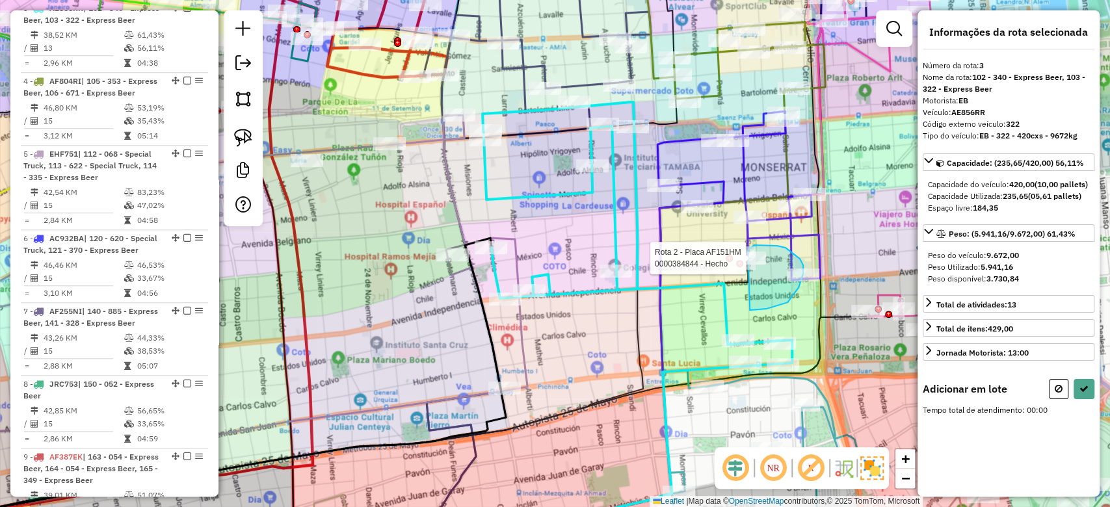
drag, startPoint x: 789, startPoint y: 300, endPoint x: 736, endPoint y: 285, distance: 55.5
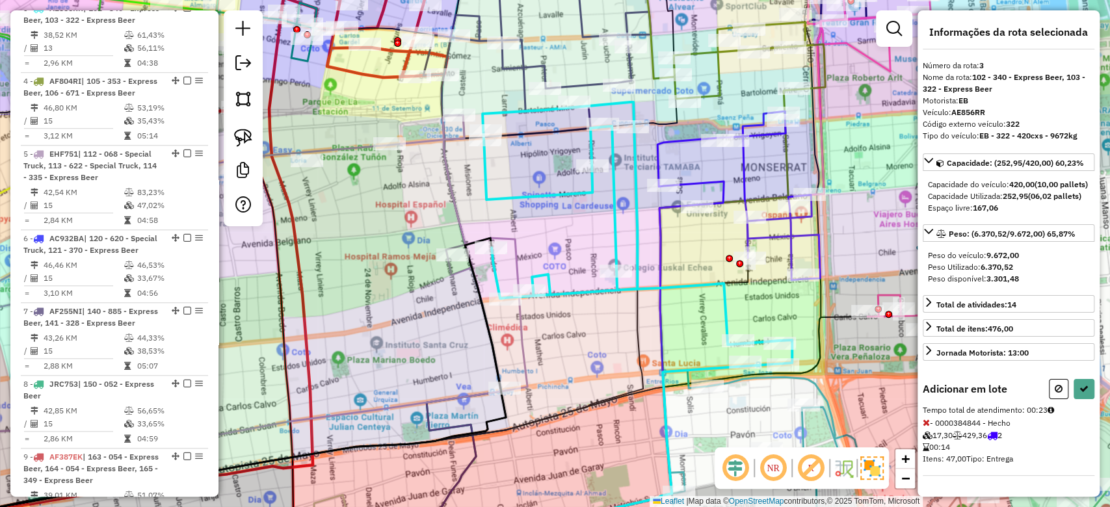
scroll to position [16, 0]
click at [1085, 391] on button at bounding box center [1083, 389] width 21 height 20
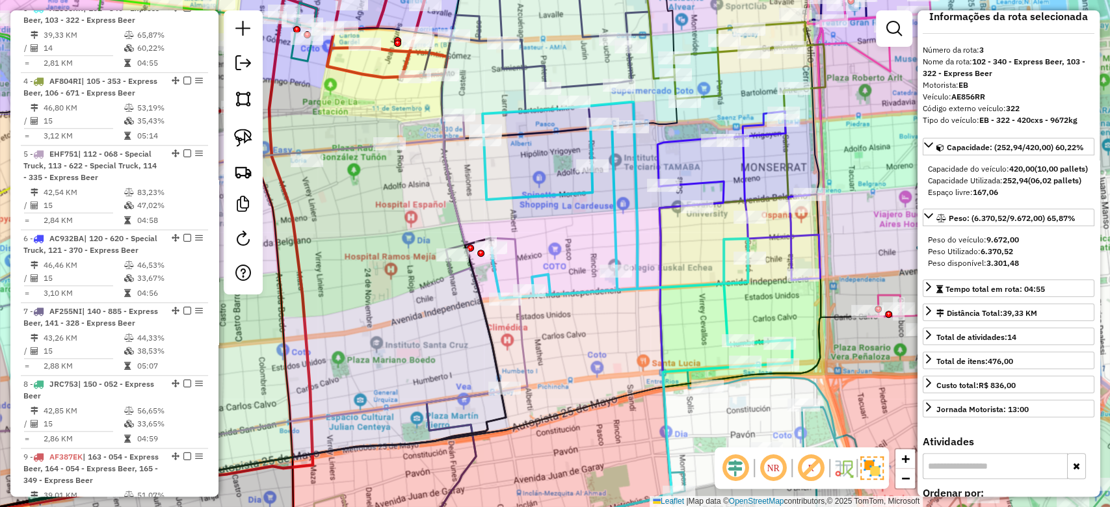
click at [729, 258] on icon at bounding box center [636, 234] width 309 height 264
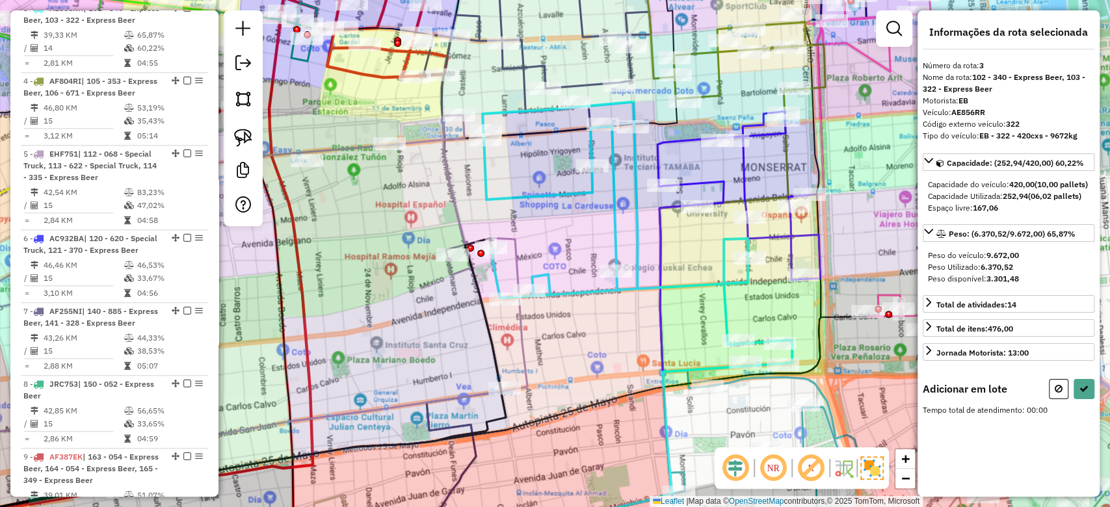
scroll to position [0, 0]
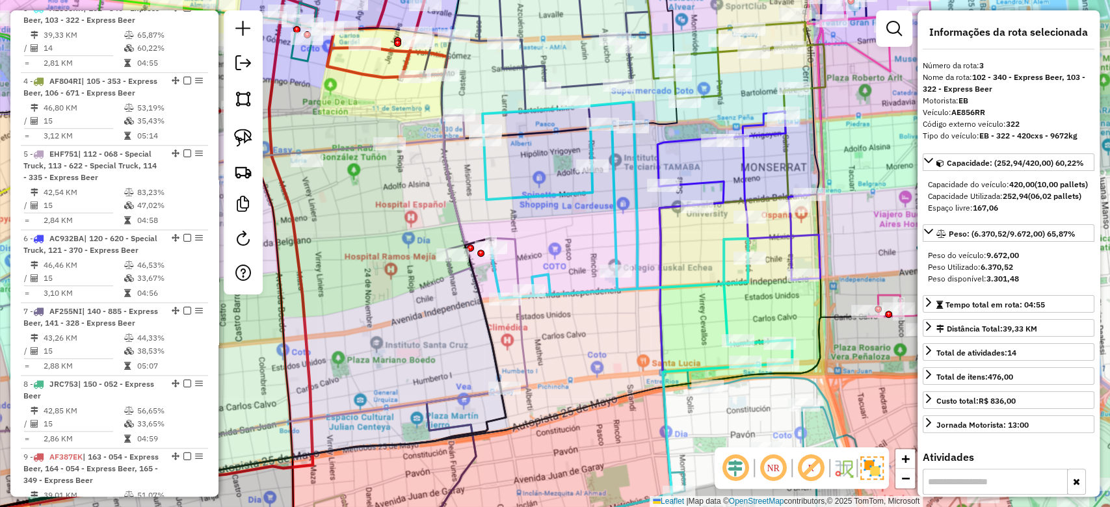
click at [700, 242] on div "Janela de atendimento Grade de atendimento Capacidade Transportadoras Veículos …" at bounding box center [555, 253] width 1110 height 507
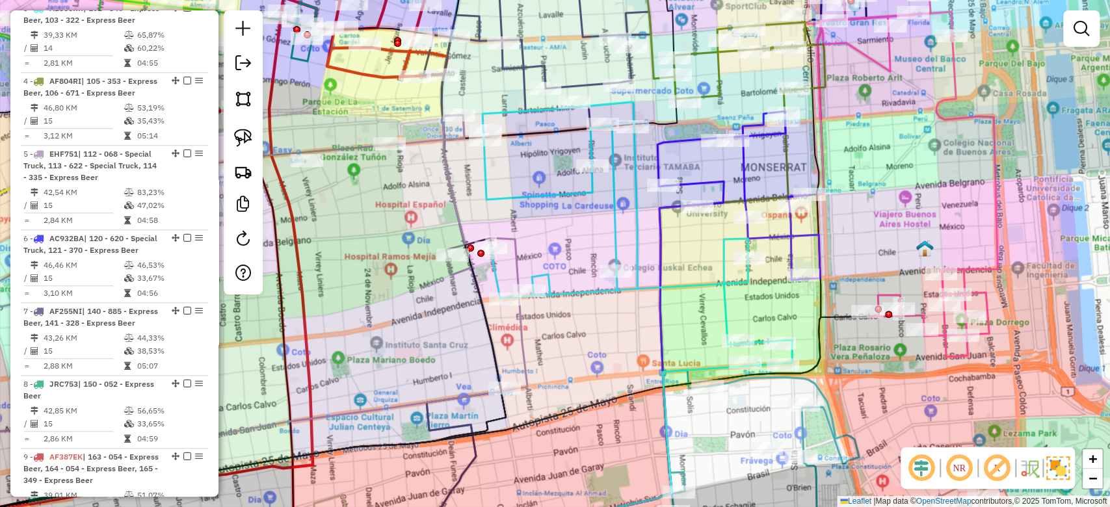
click at [724, 244] on icon at bounding box center [636, 234] width 309 height 264
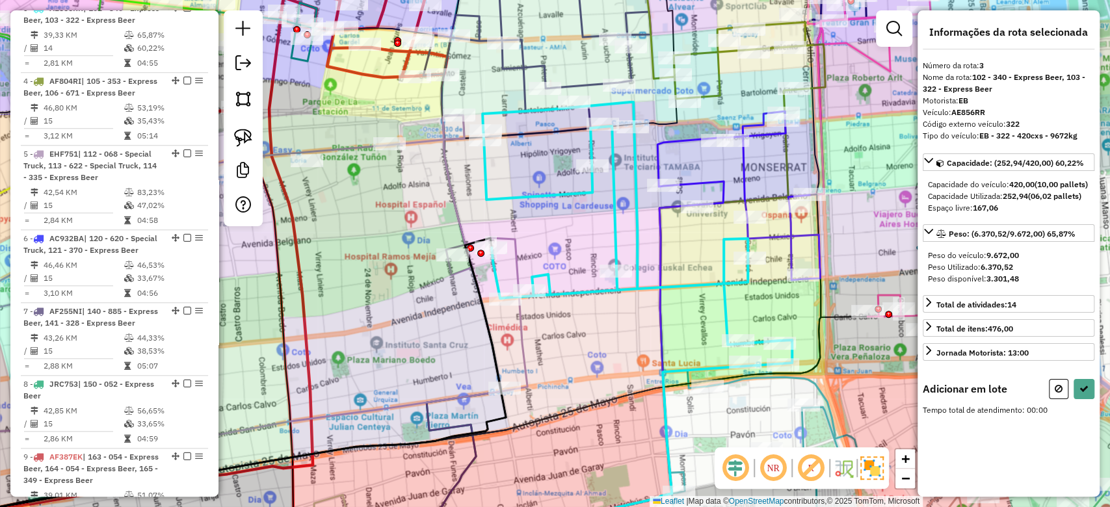
drag, startPoint x: 707, startPoint y: 212, endPoint x: 704, endPoint y: 226, distance: 14.5
click at [704, 224] on icon at bounding box center [637, 324] width 313 height 468
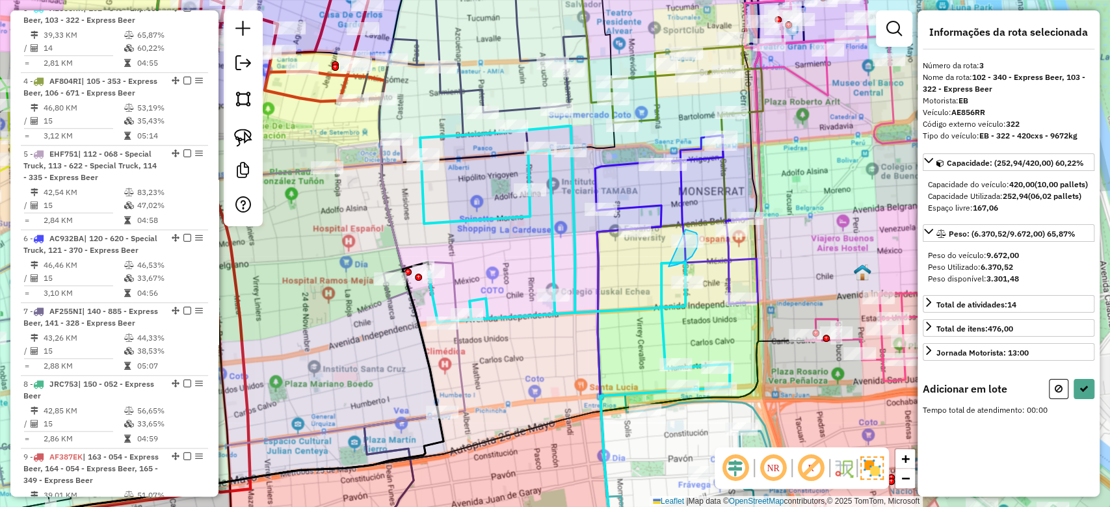
drag, startPoint x: 678, startPoint y: 264, endPoint x: 653, endPoint y: 272, distance: 26.1
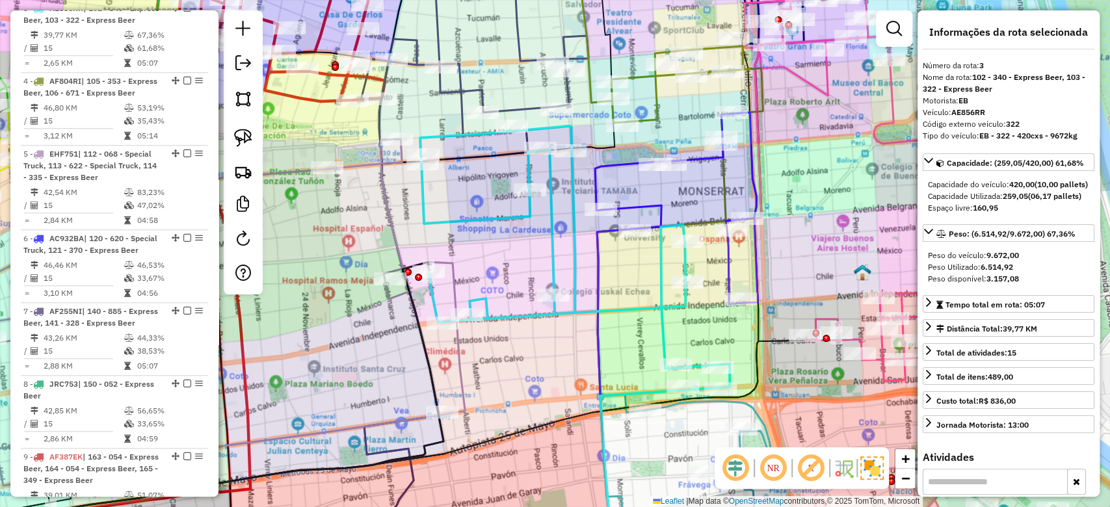
click at [625, 268] on div "Janela de atendimento Grade de atendimento Capacidade Transportadoras Veículos …" at bounding box center [555, 253] width 1110 height 507
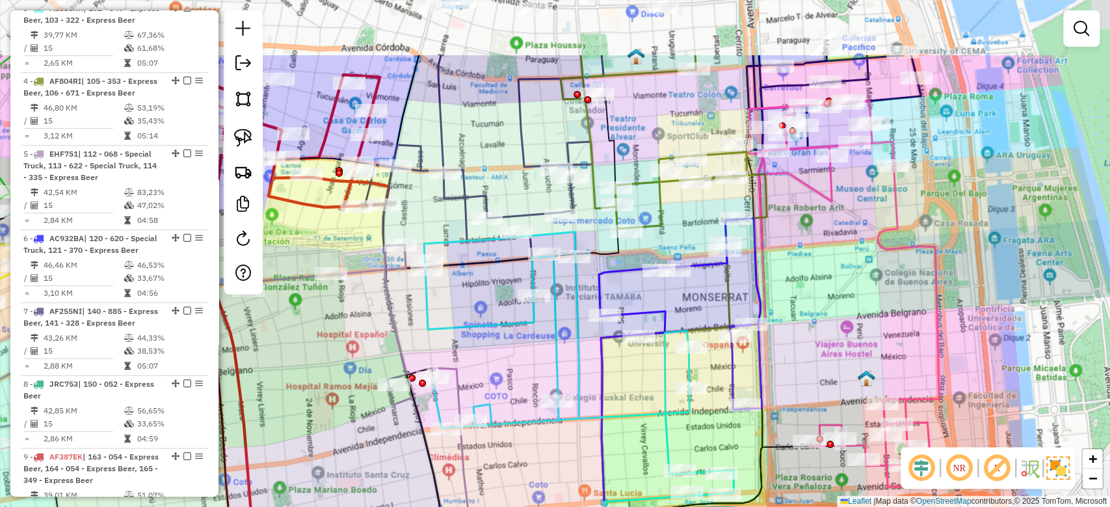
drag, startPoint x: 628, startPoint y: 334, endPoint x: 642, endPoint y: 364, distance: 33.5
click at [630, 376] on div "Janela de atendimento Grade de atendimento Capacidade Transportadoras Veículos …" at bounding box center [555, 253] width 1110 height 507
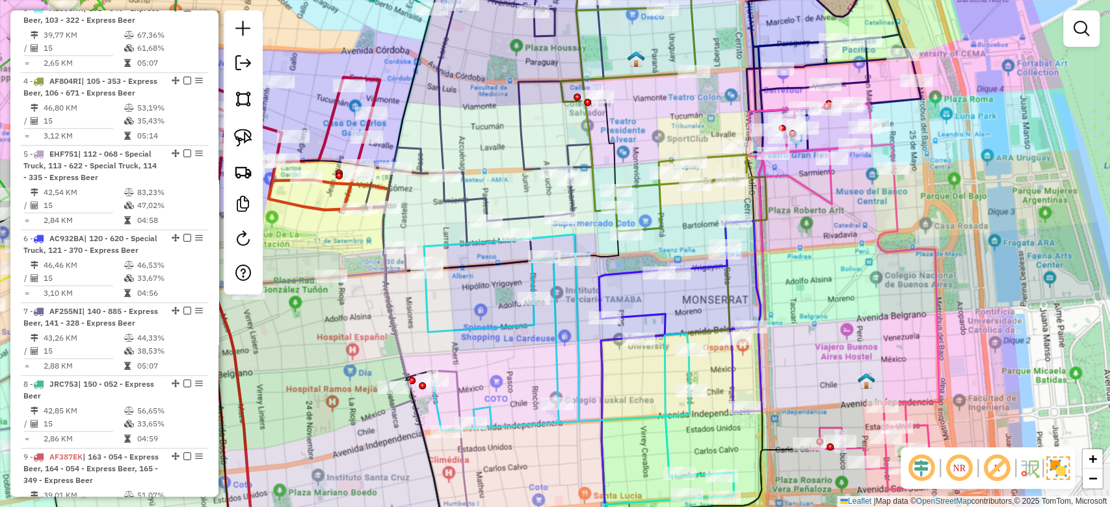
click at [700, 282] on div "Janela de atendimento Grade de atendimento Capacidade Transportadoras Veículos …" at bounding box center [555, 253] width 1110 height 507
click at [702, 267] on icon at bounding box center [680, 317] width 163 height 192
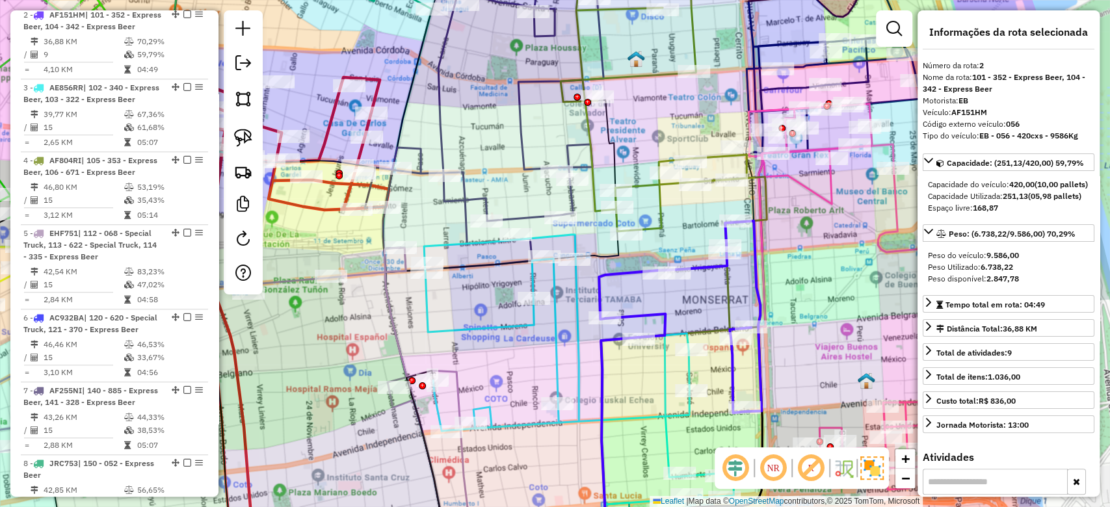
scroll to position [572, 0]
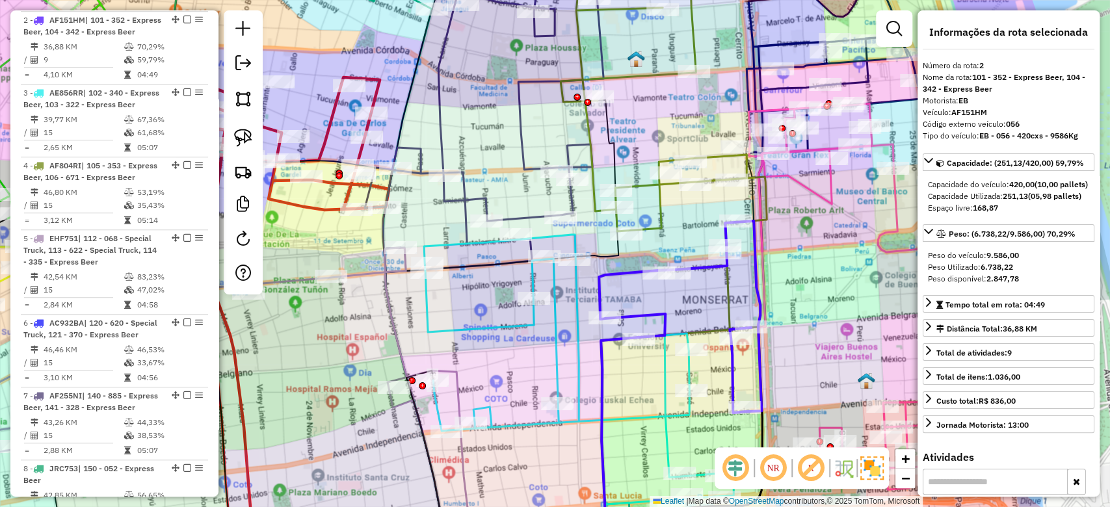
drag, startPoint x: 702, startPoint y: 250, endPoint x: 707, endPoint y: 284, distance: 34.8
click at [707, 284] on div "Janela de atendimento Grade de atendimento Capacidade Transportadoras Veículos …" at bounding box center [555, 253] width 1110 height 507
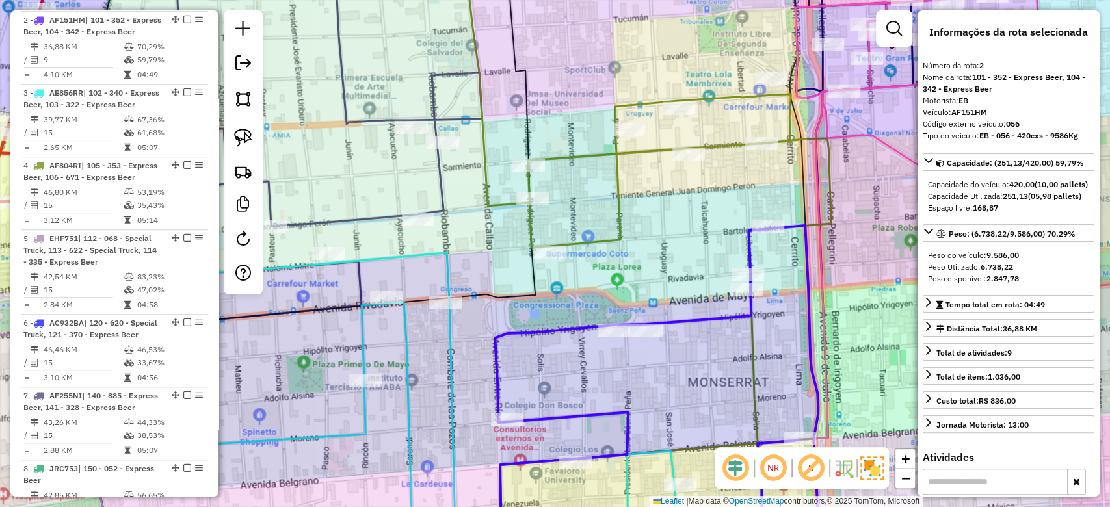
click at [705, 271] on div "Janela de atendimento Grade de atendimento Capacidade Transportadoras Veículos …" at bounding box center [555, 253] width 1110 height 507
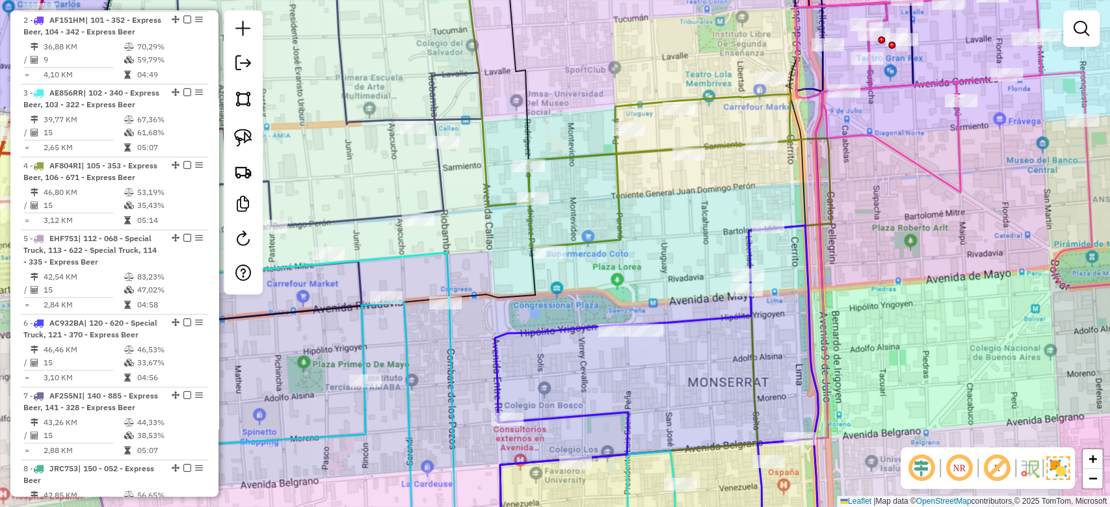
click at [708, 321] on icon at bounding box center [657, 392] width 324 height 332
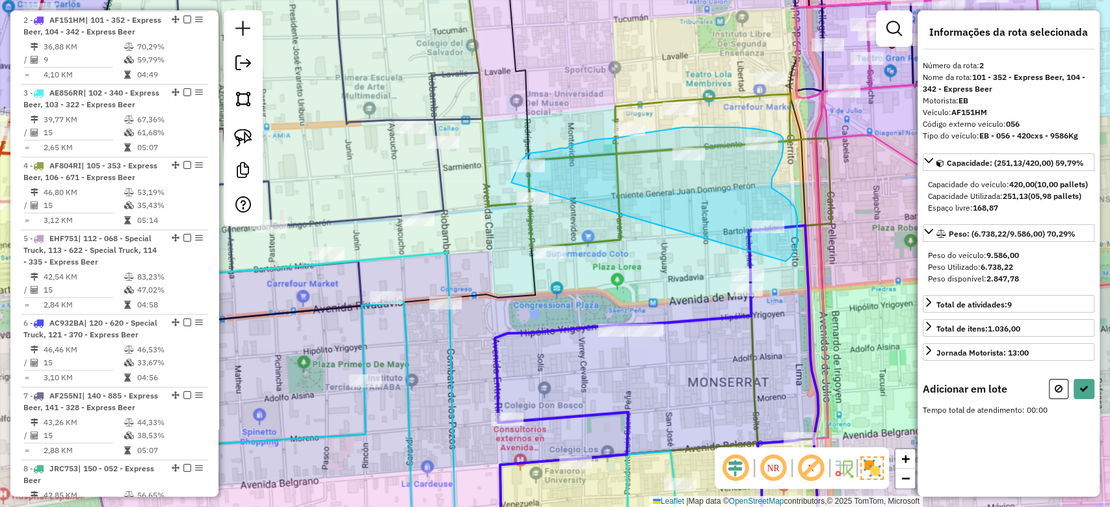
drag, startPoint x: 790, startPoint y: 257, endPoint x: 544, endPoint y: 278, distance: 246.6
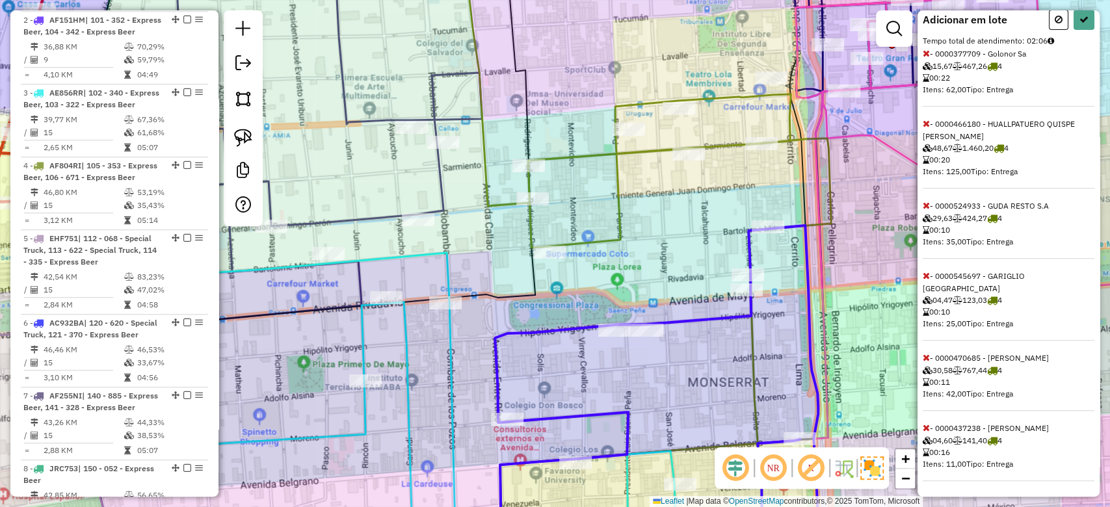
scroll to position [390, 0]
click at [927, 358] on icon at bounding box center [926, 357] width 7 height 9
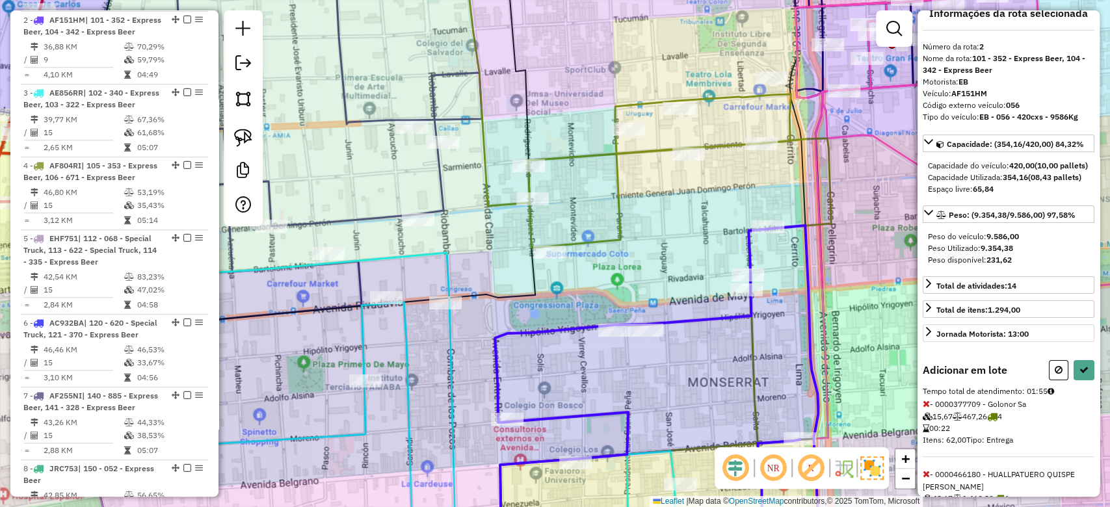
scroll to position [0, 0]
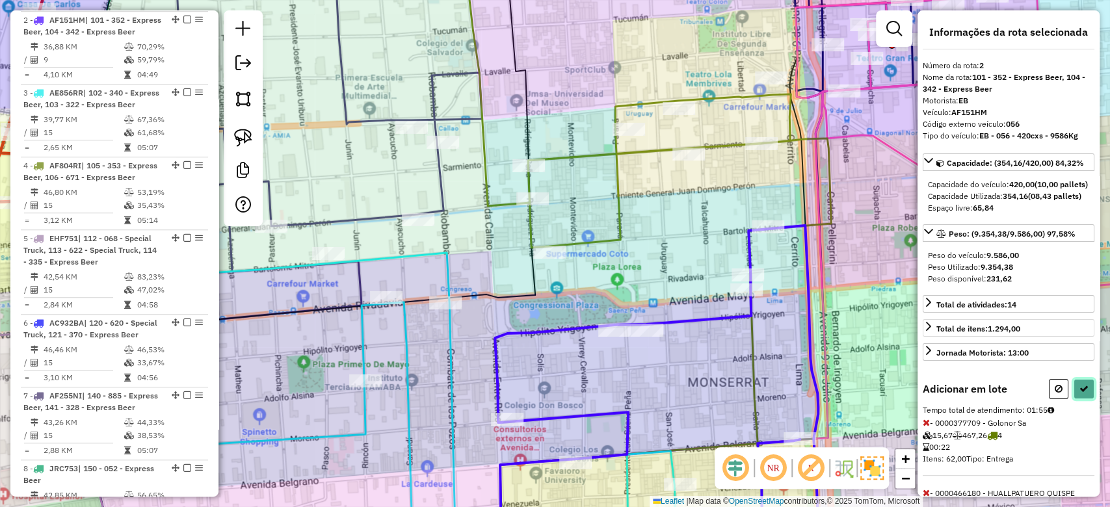
click at [1090, 399] on button at bounding box center [1083, 389] width 21 height 20
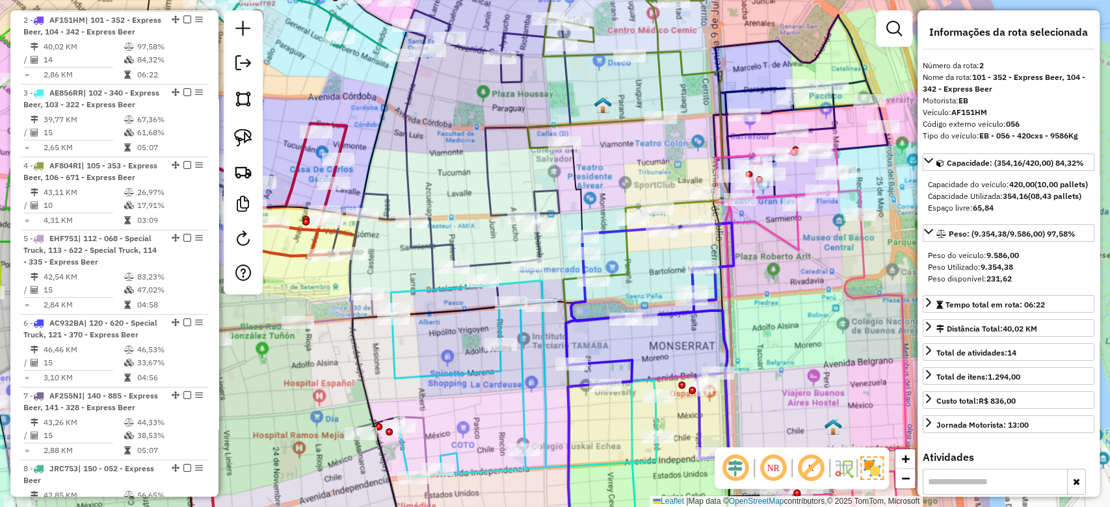
click at [622, 139] on div "Rota 4 - Placa AF804RI 0000409915 - TOVERO S.R.L. Janela de atendimento Grade d…" at bounding box center [555, 253] width 1110 height 507
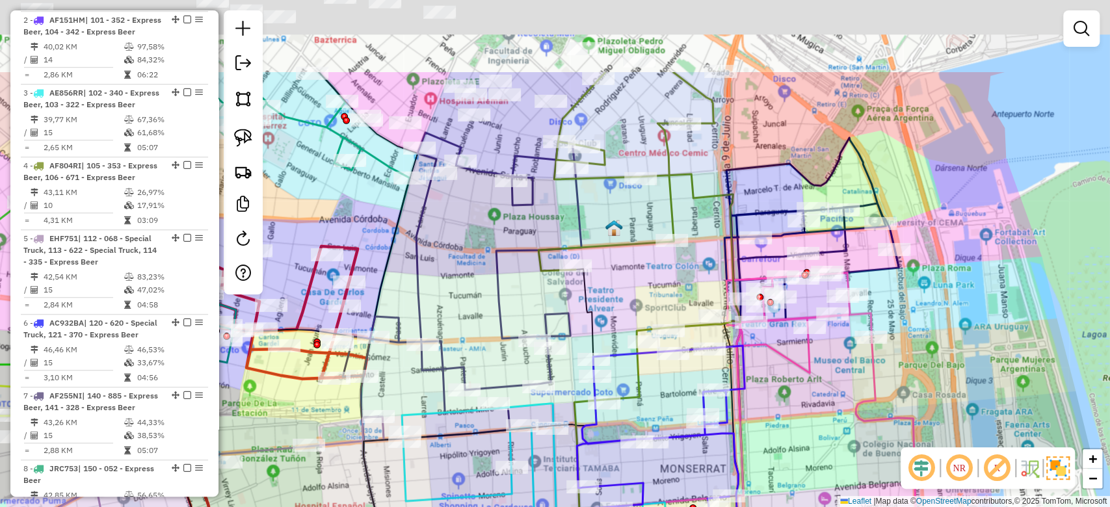
drag, startPoint x: 630, startPoint y: 249, endPoint x: 645, endPoint y: 309, distance: 62.3
click at [640, 310] on icon at bounding box center [639, 236] width 202 height 328
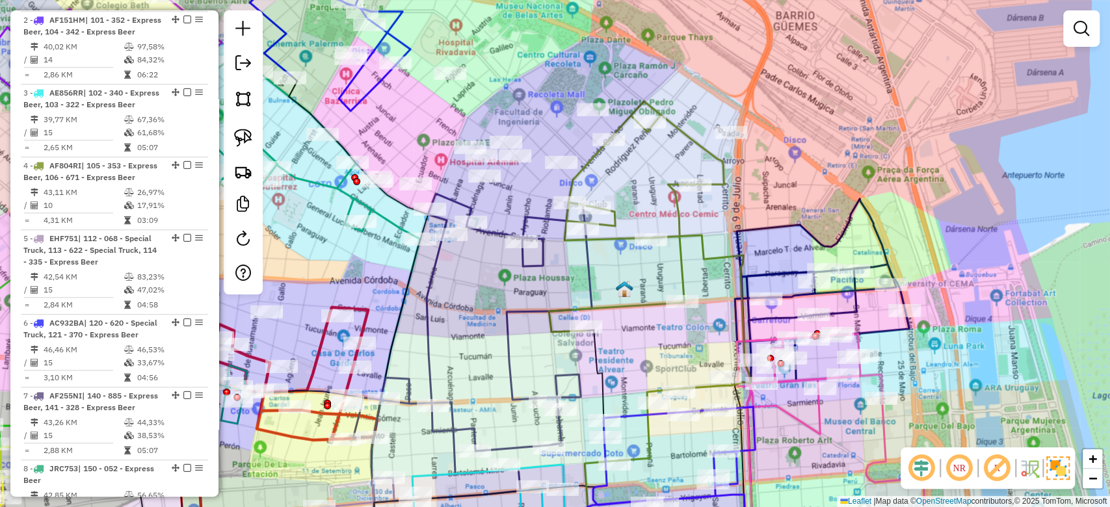
click at [694, 218] on div "Janela de atendimento Grade de atendimento Capacidade Transportadoras Veículos …" at bounding box center [555, 253] width 1110 height 507
click at [679, 209] on icon at bounding box center [650, 281] width 202 height 360
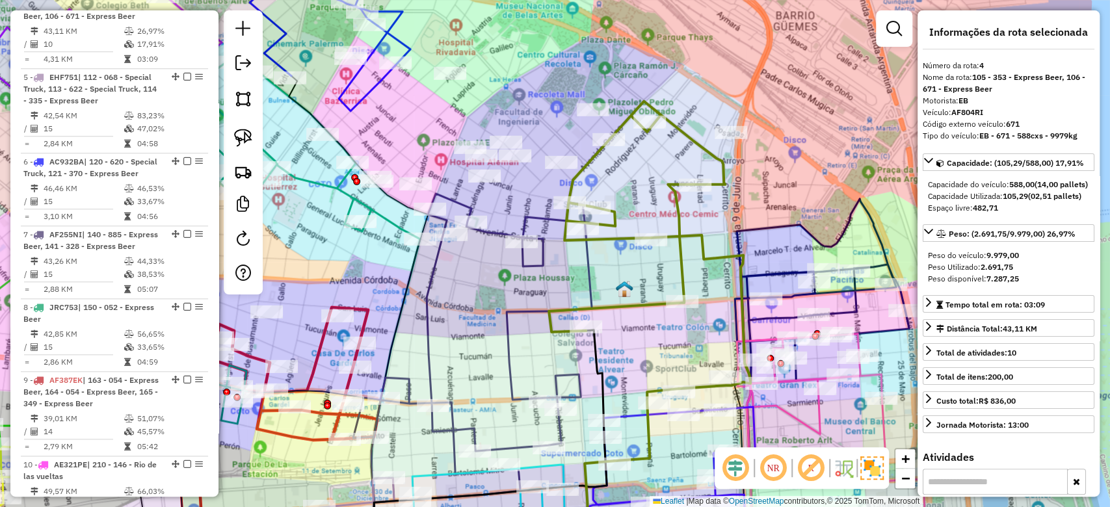
scroll to position [742, 0]
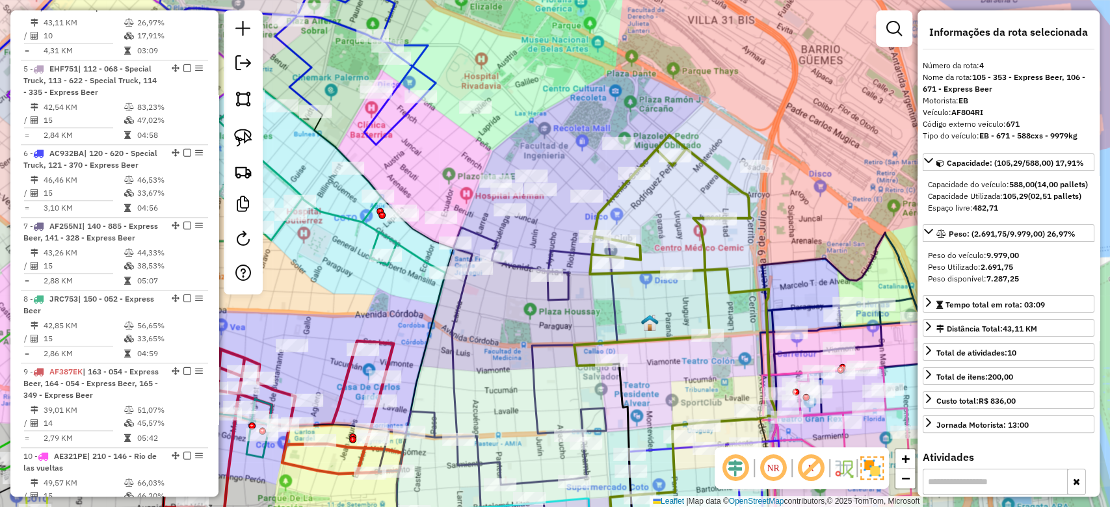
drag, startPoint x: 717, startPoint y: 254, endPoint x: 744, endPoint y: 263, distance: 28.6
click at [731, 273] on icon at bounding box center [675, 315] width 202 height 360
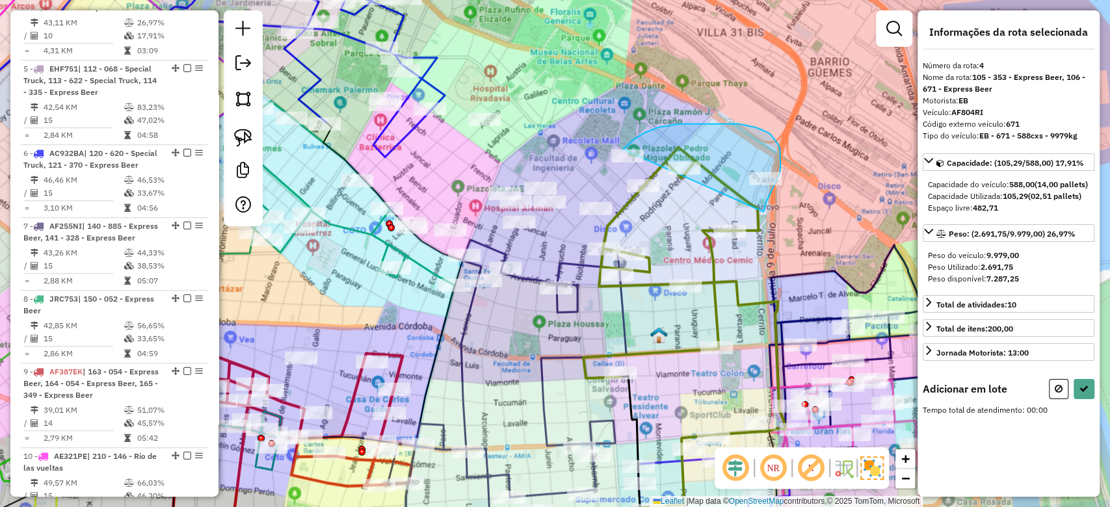
drag, startPoint x: 780, startPoint y: 165, endPoint x: 695, endPoint y: 247, distance: 118.2
click at [674, 247] on div "Janela de atendimento Grade de atendimento Capacidade Transportadoras Veículos …" at bounding box center [555, 253] width 1110 height 507
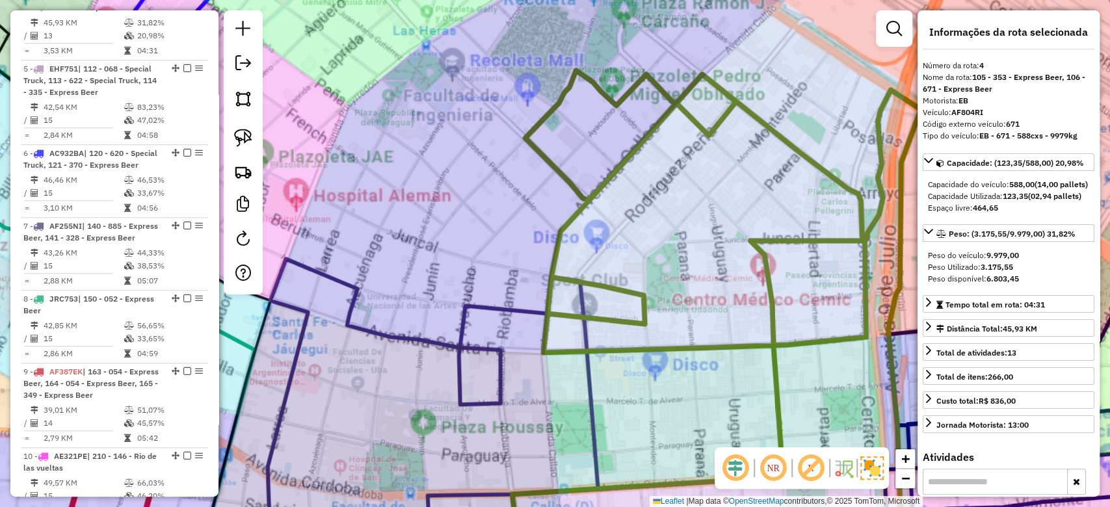
click at [643, 218] on div "Janela de atendimento Grade de atendimento Capacidade Transportadoras Veículos …" at bounding box center [555, 253] width 1110 height 507
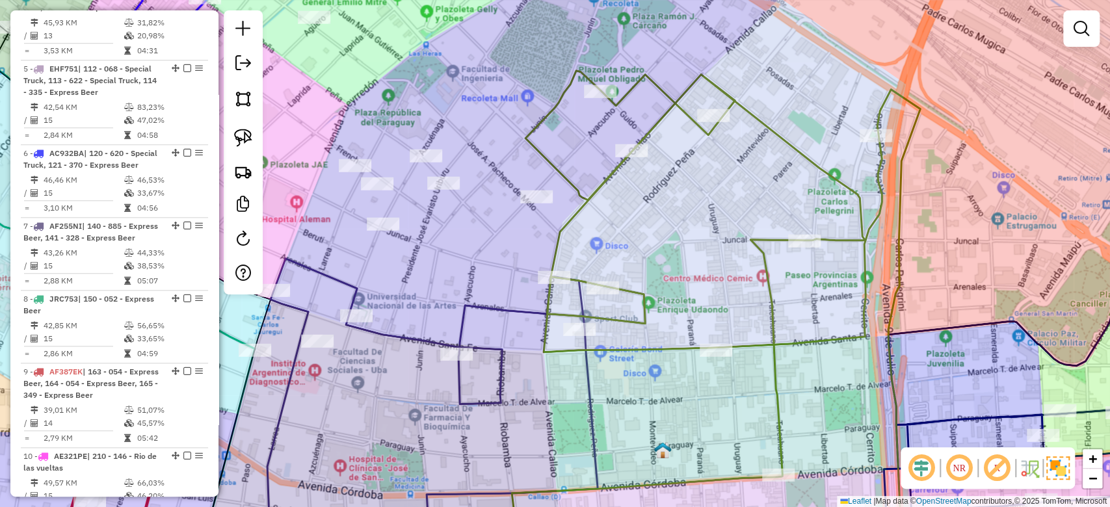
click at [633, 206] on div "Janela de atendimento Grade de atendimento Capacidade Transportadoras Veículos …" at bounding box center [555, 253] width 1110 height 507
click at [613, 179] on icon at bounding box center [716, 314] width 408 height 487
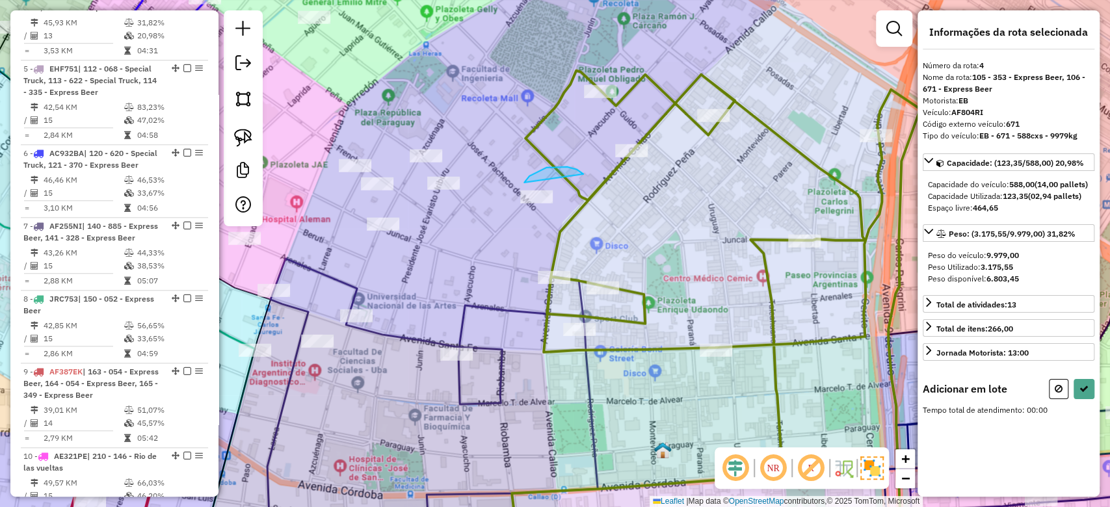
drag, startPoint x: 524, startPoint y: 183, endPoint x: 634, endPoint y: 185, distance: 109.9
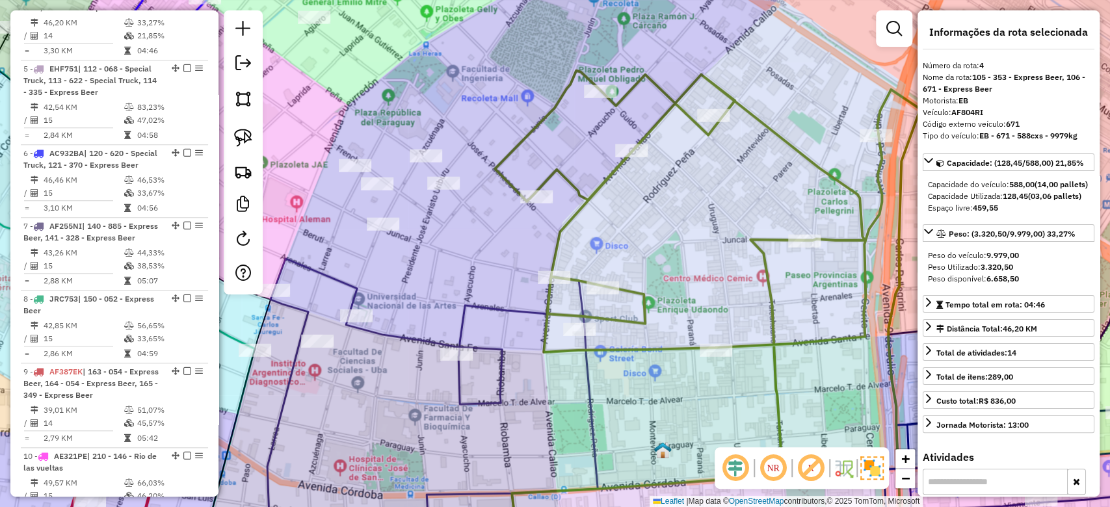
click at [571, 140] on div "Janela de atendimento Grade de atendimento Capacidade Transportadoras Veículos …" at bounding box center [555, 253] width 1110 height 507
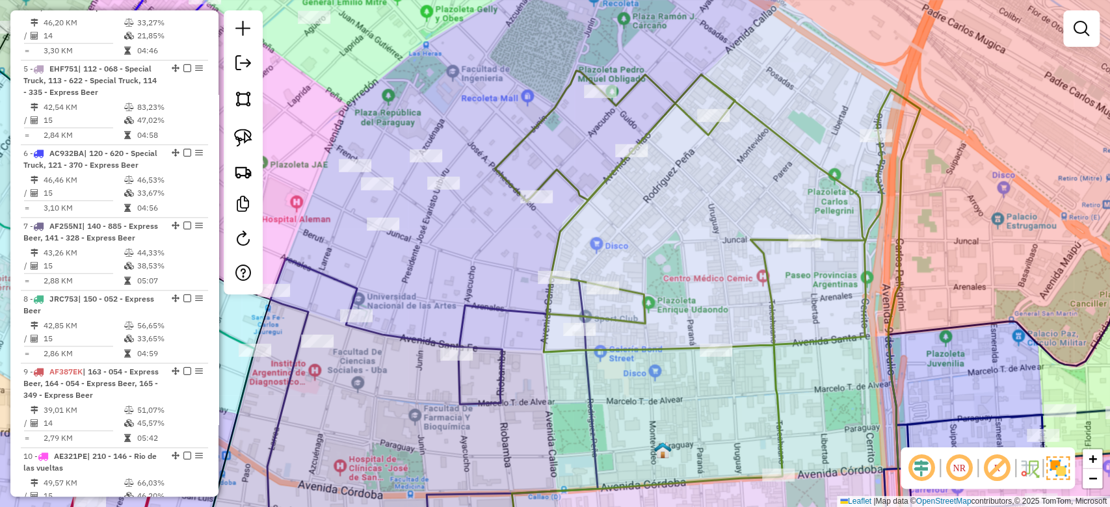
drag, startPoint x: 530, startPoint y: 132, endPoint x: 527, endPoint y: 140, distance: 8.2
click at [530, 131] on icon at bounding box center [707, 314] width 425 height 487
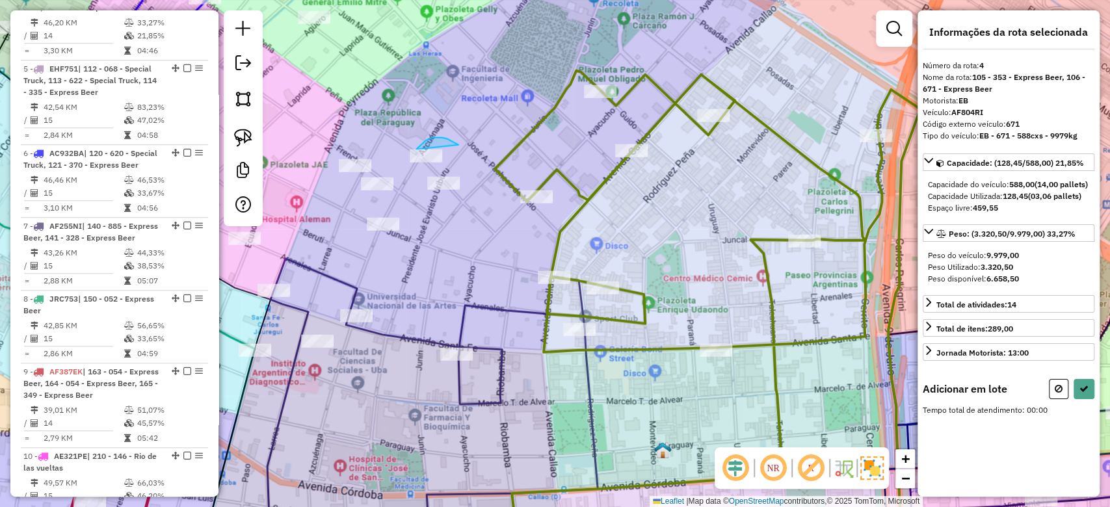
drag, startPoint x: 436, startPoint y: 138, endPoint x: 561, endPoint y: 177, distance: 131.6
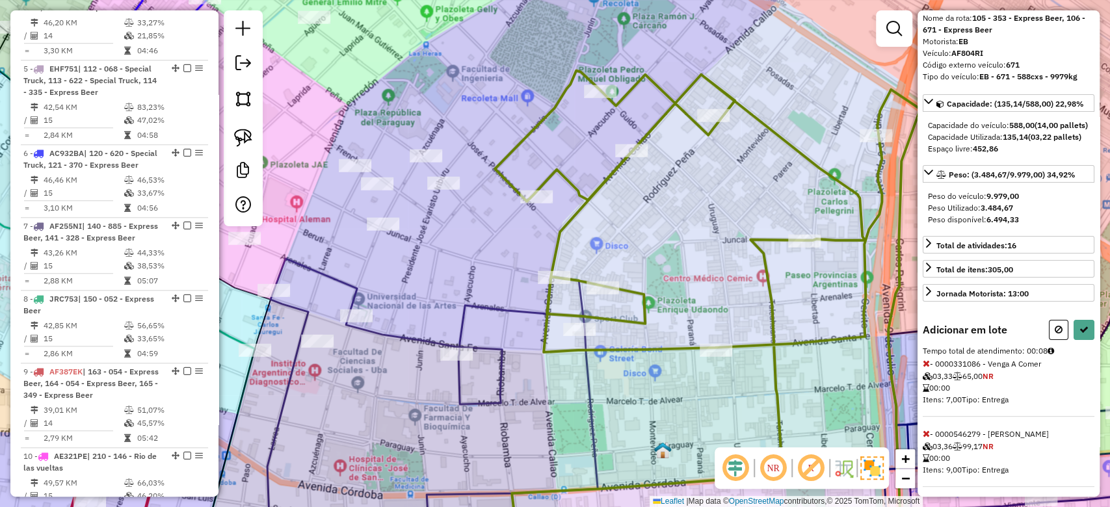
scroll to position [86, 0]
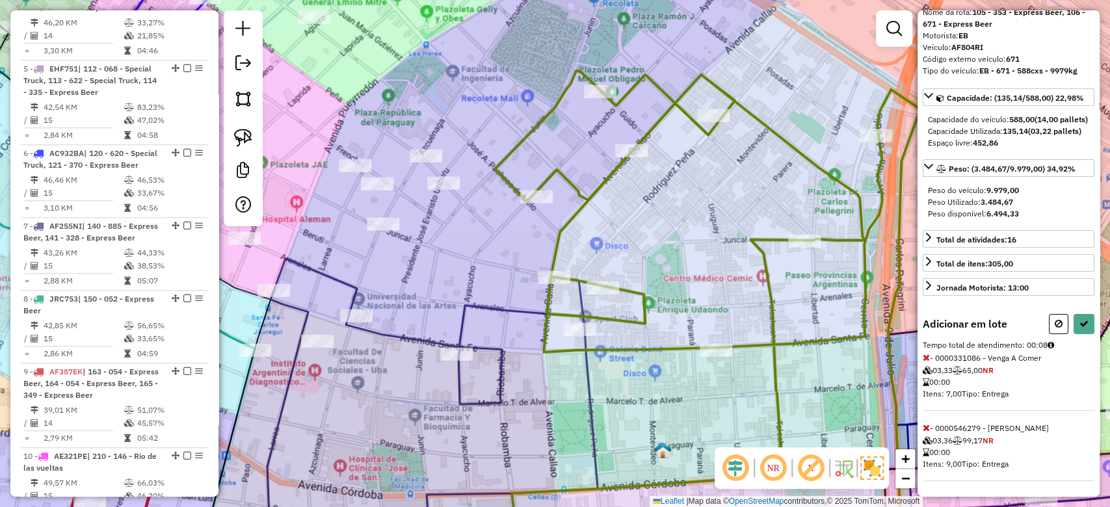
click at [925, 348] on span "Tempo total de atendimento: 00:08" at bounding box center [985, 345] width 125 height 10
click at [923, 358] on icon at bounding box center [926, 357] width 7 height 9
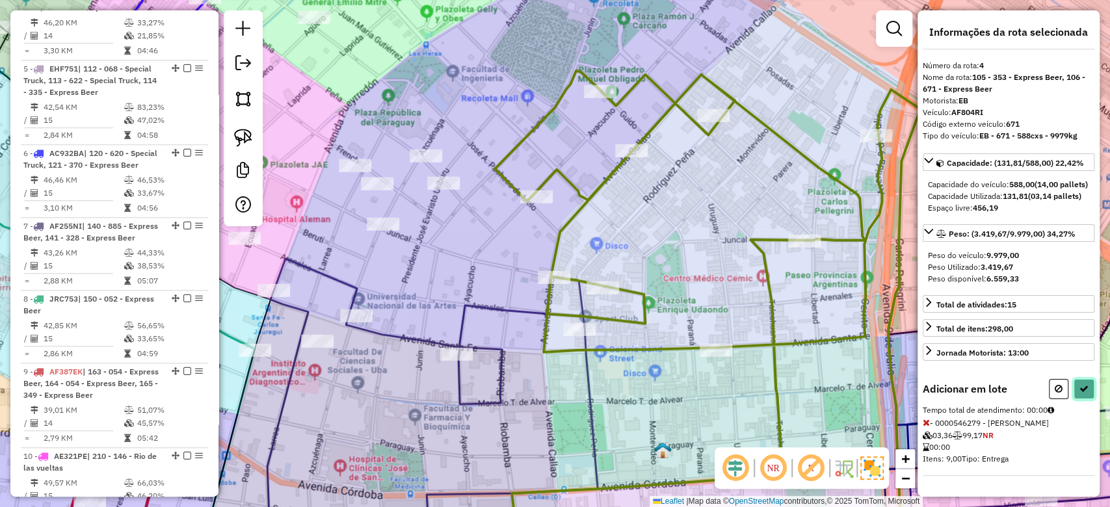
click at [1079, 393] on icon at bounding box center [1083, 388] width 9 height 9
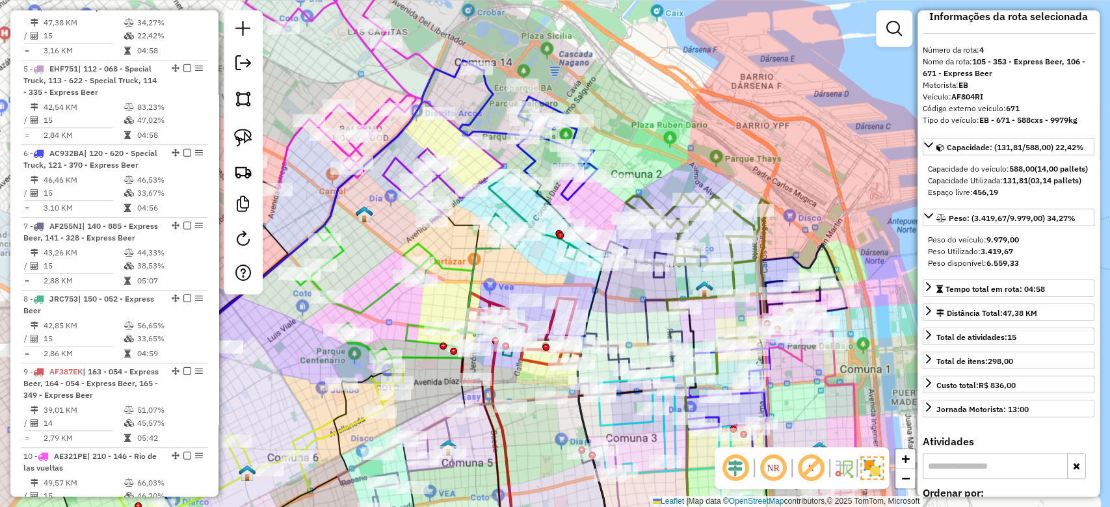
drag, startPoint x: 826, startPoint y: 118, endPoint x: 793, endPoint y: 86, distance: 45.5
click at [811, 96] on div "Janela de atendimento Grade de atendimento Capacidade Transportadoras Veículos …" at bounding box center [555, 253] width 1110 height 507
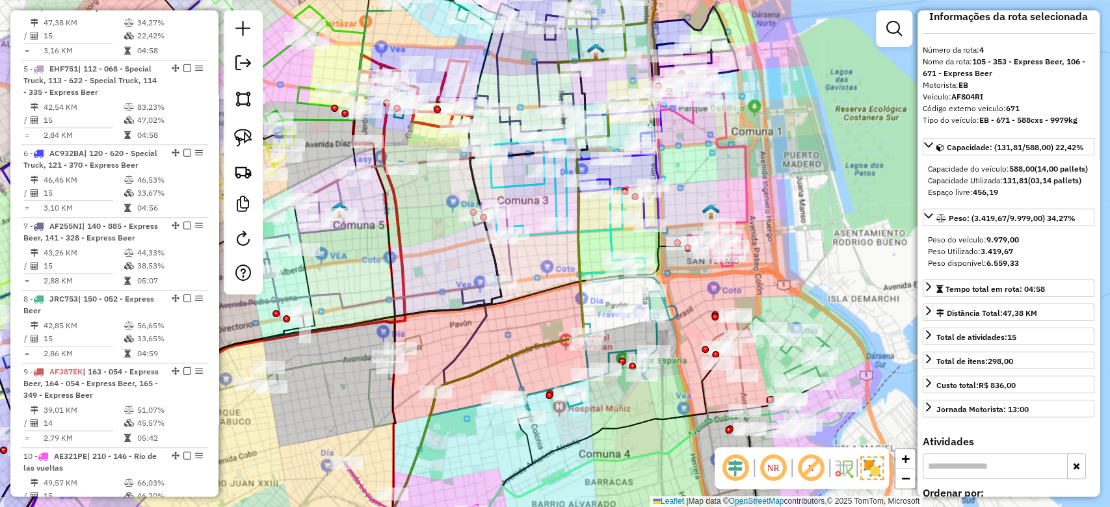
drag, startPoint x: 736, startPoint y: 172, endPoint x: 791, endPoint y: 220, distance: 73.3
click at [791, 220] on div "Janela de atendimento Grade de atendimento Capacidade Transportadoras Veículos …" at bounding box center [555, 253] width 1110 height 507
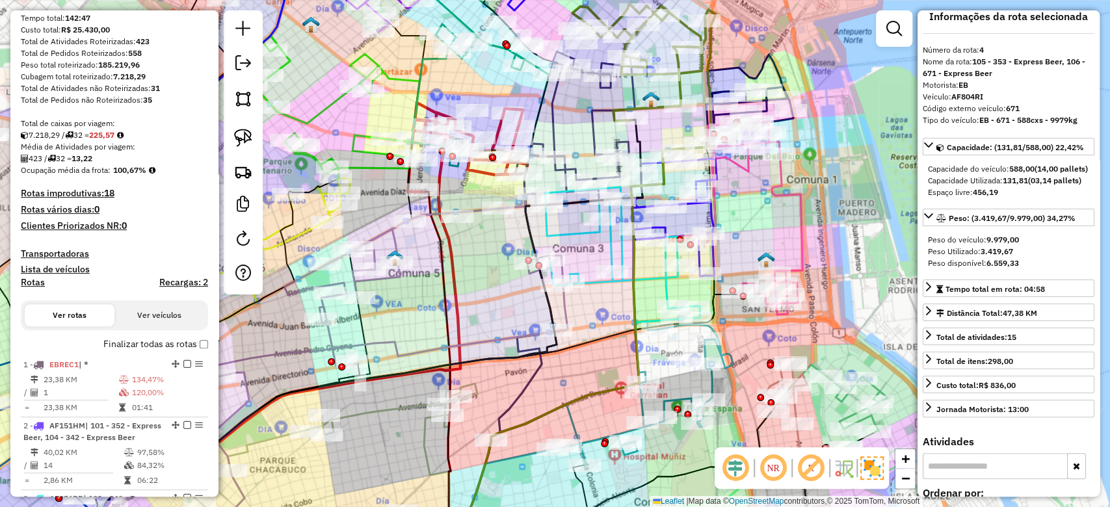
scroll to position [173, 0]
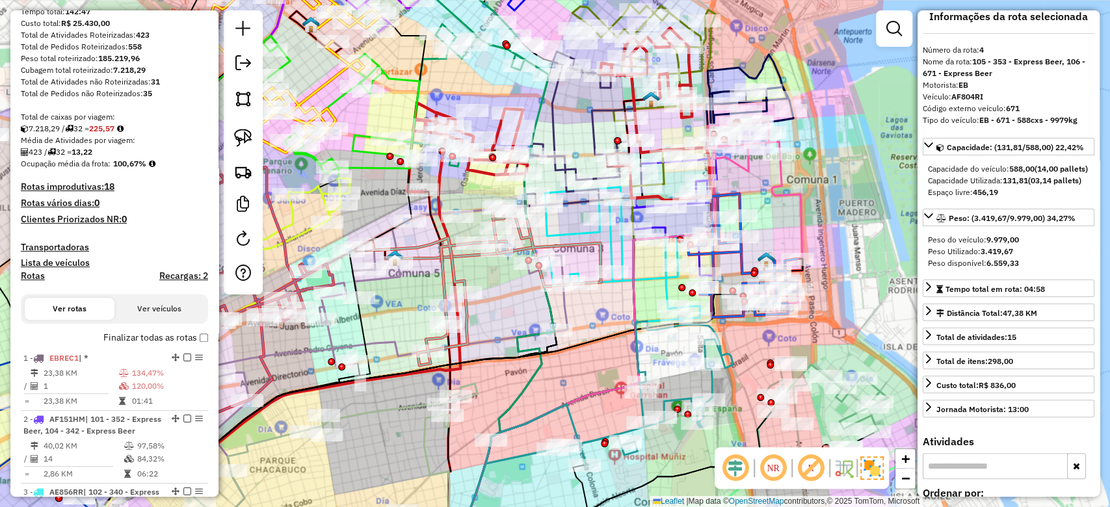
click at [34, 274] on h4 "Rotas" at bounding box center [33, 275] width 24 height 11
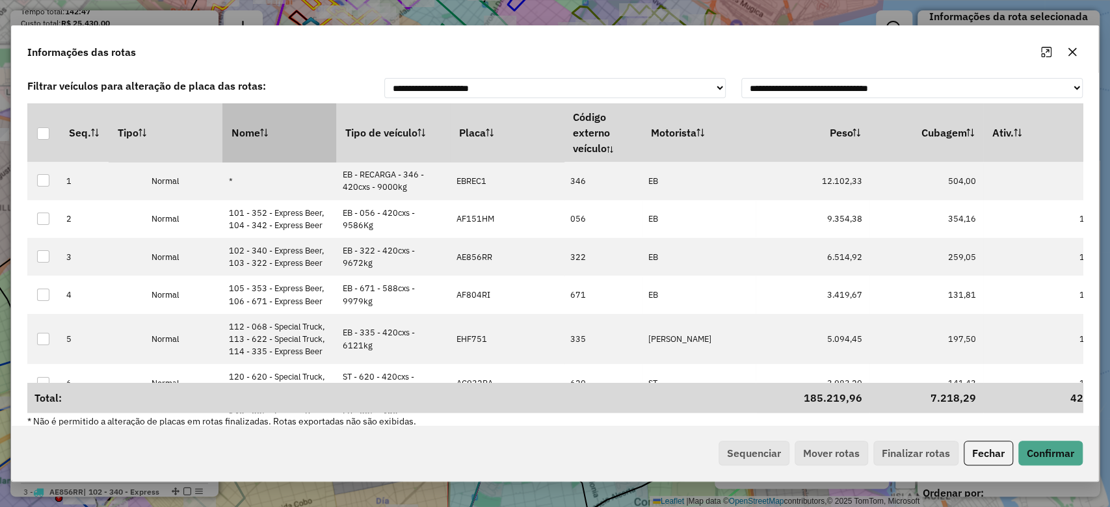
click at [277, 141] on th "Nome" at bounding box center [279, 132] width 114 height 59
click at [277, 135] on th "Nome" at bounding box center [279, 132] width 114 height 59
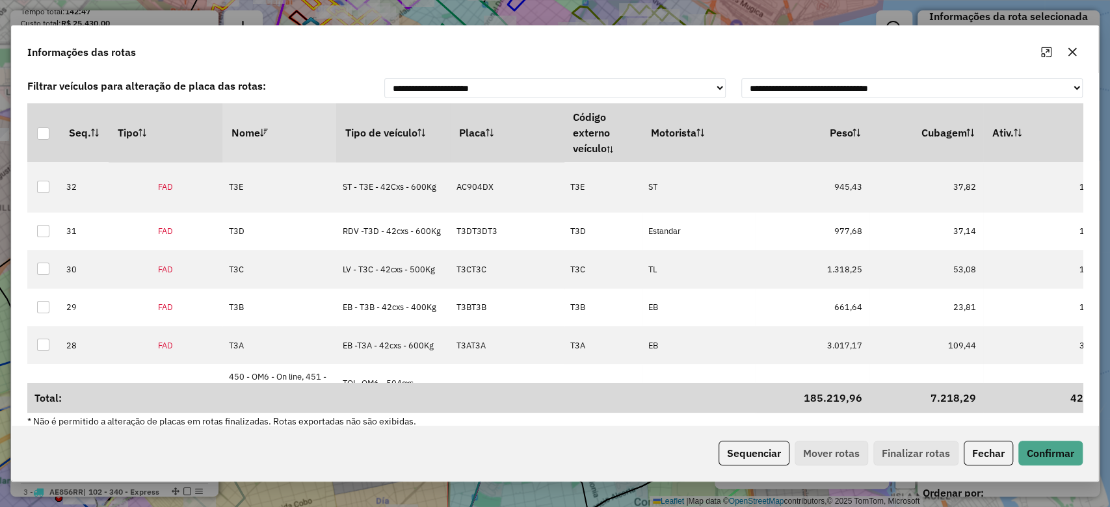
click at [277, 136] on th "Nome" at bounding box center [279, 132] width 114 height 59
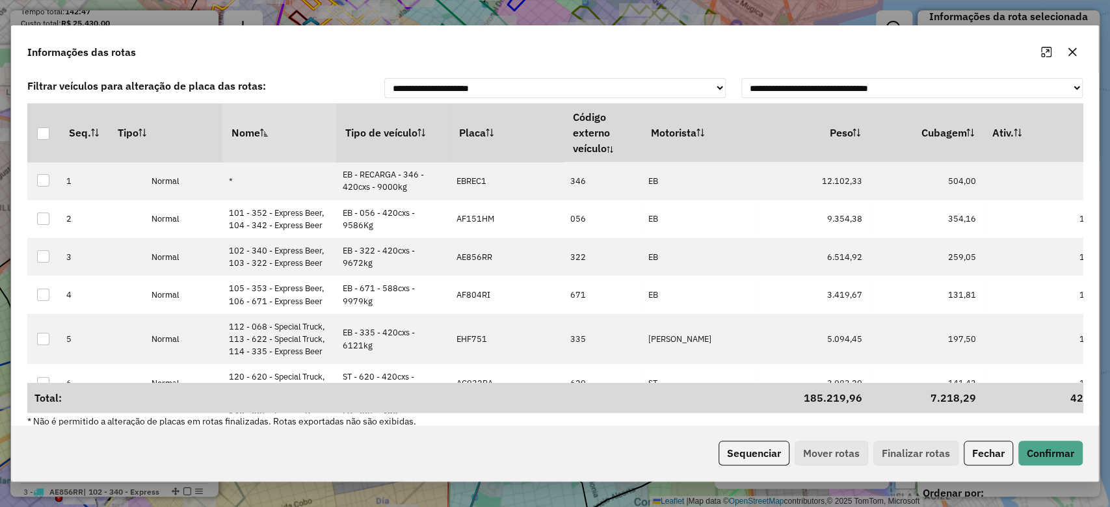
click at [748, 439] on div "Sequenciar Mover rotas Finalizar rotas Fechar Confirmar" at bounding box center [555, 453] width 1086 height 56
click at [744, 447] on button "Sequenciar" at bounding box center [753, 453] width 71 height 25
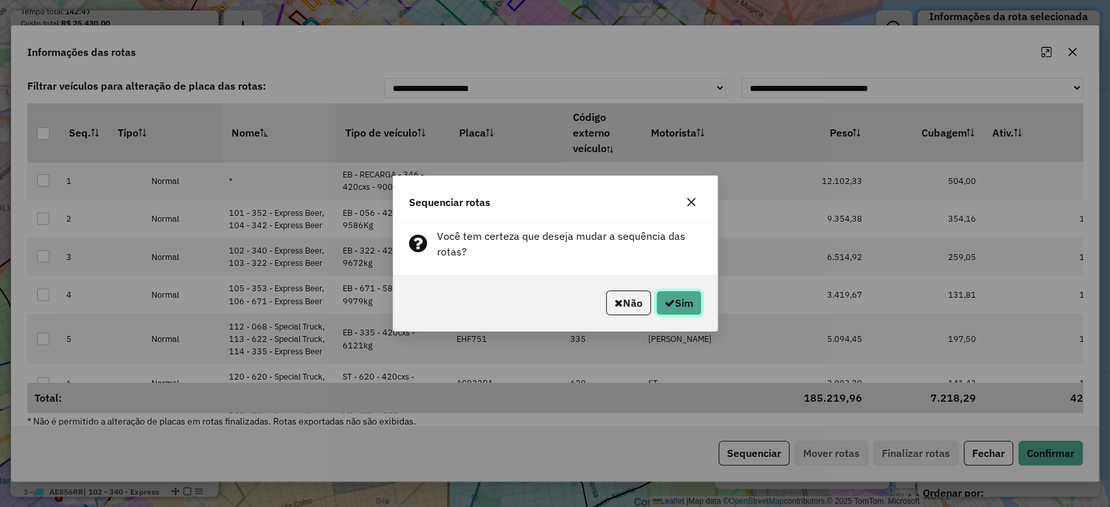
click at [673, 304] on button "Sim" at bounding box center [679, 303] width 46 height 25
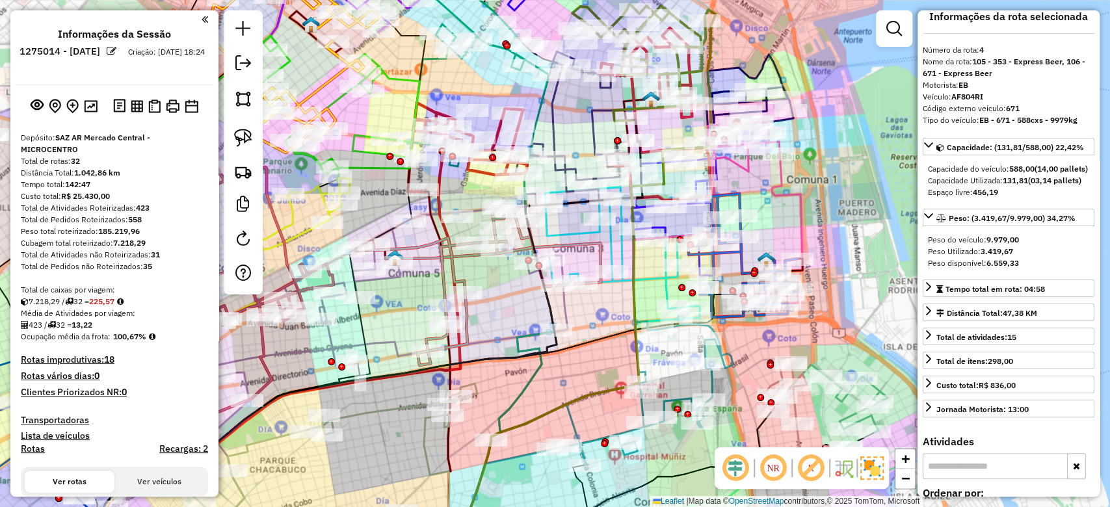
scroll to position [260, 0]
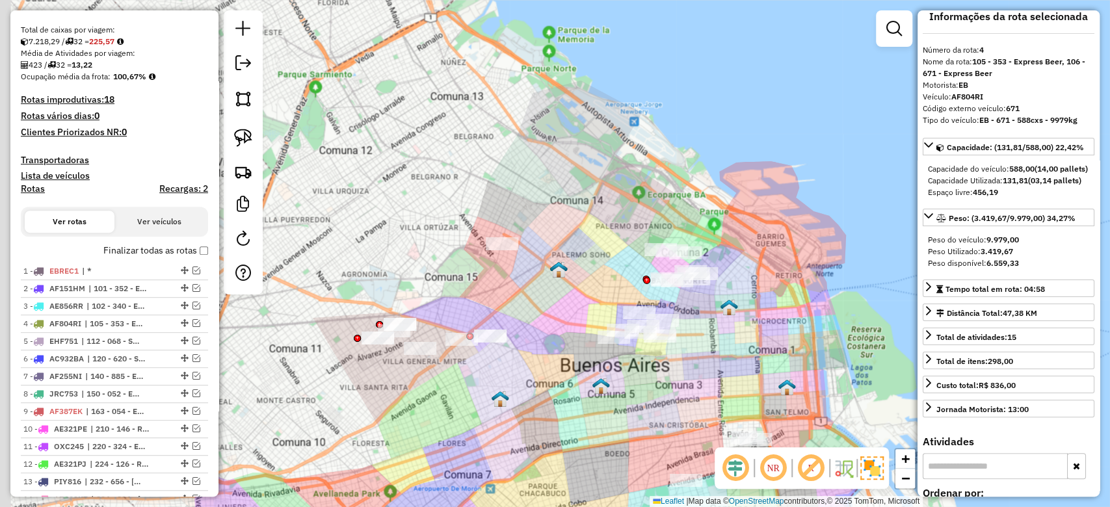
drag, startPoint x: 490, startPoint y: 327, endPoint x: 575, endPoint y: 382, distance: 101.0
click at [575, 382] on div "Janela de atendimento Grade de atendimento Capacidade Transportadoras Veículos …" at bounding box center [555, 253] width 1110 height 507
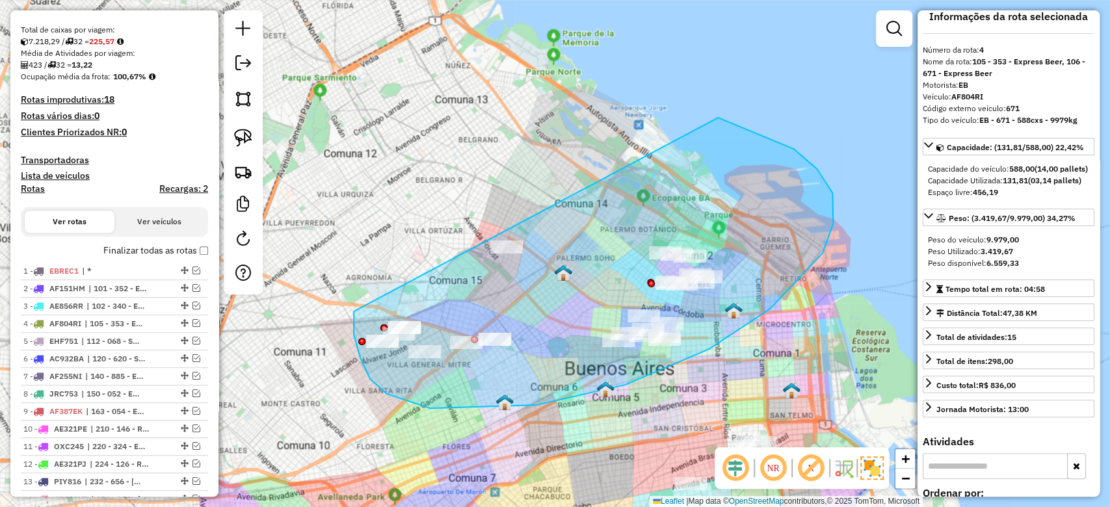
drag, startPoint x: 354, startPoint y: 335, endPoint x: 304, endPoint y: 258, distance: 91.6
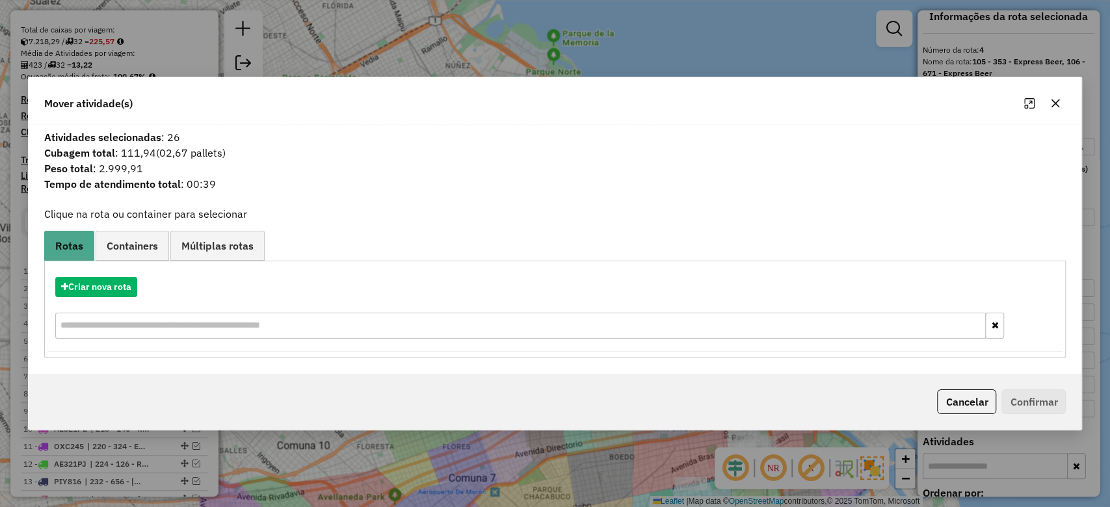
click at [1055, 105] on icon "button" at bounding box center [1055, 103] width 10 height 10
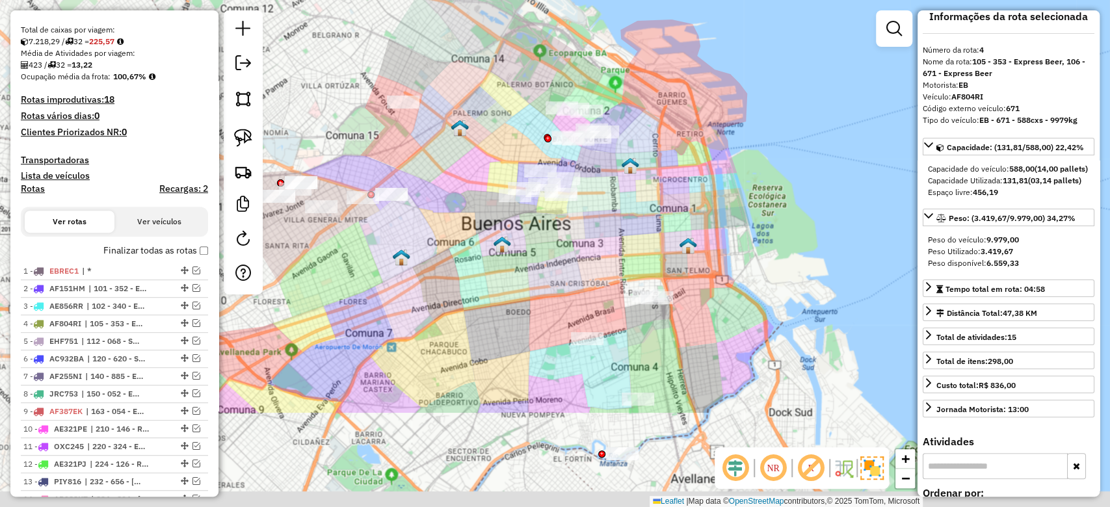
drag, startPoint x: 737, startPoint y: 360, endPoint x: 645, endPoint y: 267, distance: 130.6
click at [631, 209] on div "Janela de atendimento Grade de atendimento Capacidade Transportadoras Veículos …" at bounding box center [555, 253] width 1110 height 507
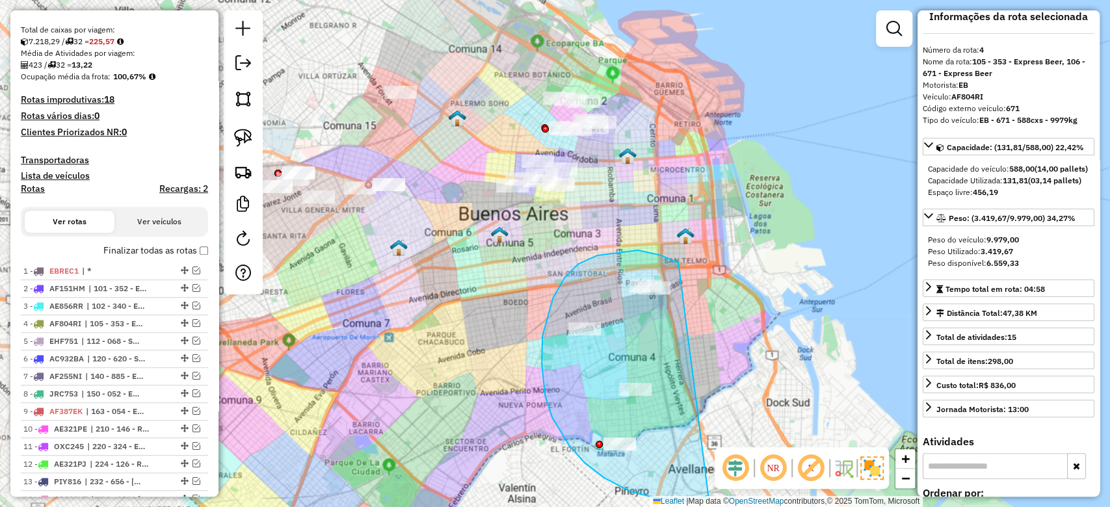
drag, startPoint x: 578, startPoint y: 264, endPoint x: 808, endPoint y: 296, distance: 232.4
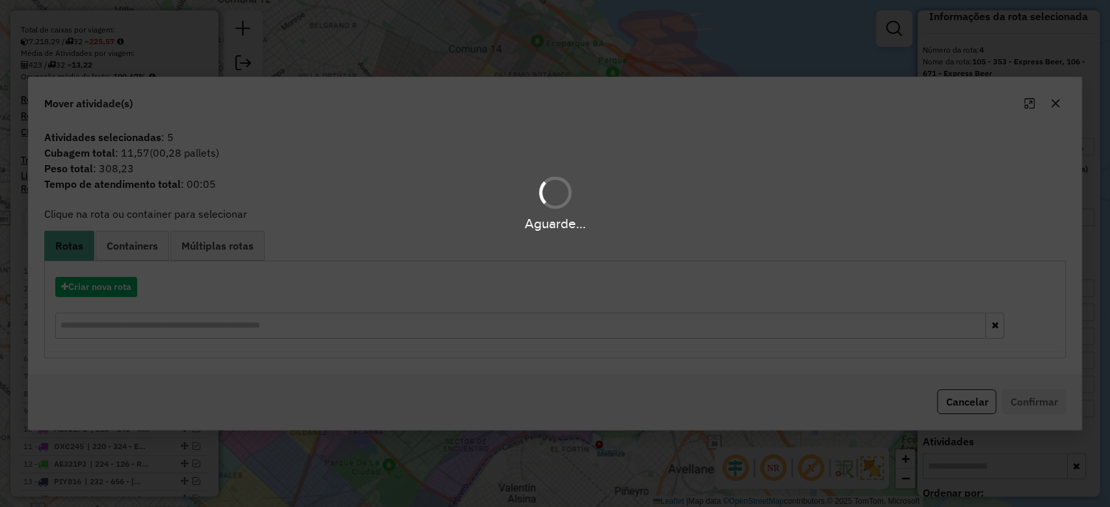
click at [1059, 101] on div "Aguarde..." at bounding box center [555, 253] width 1110 height 507
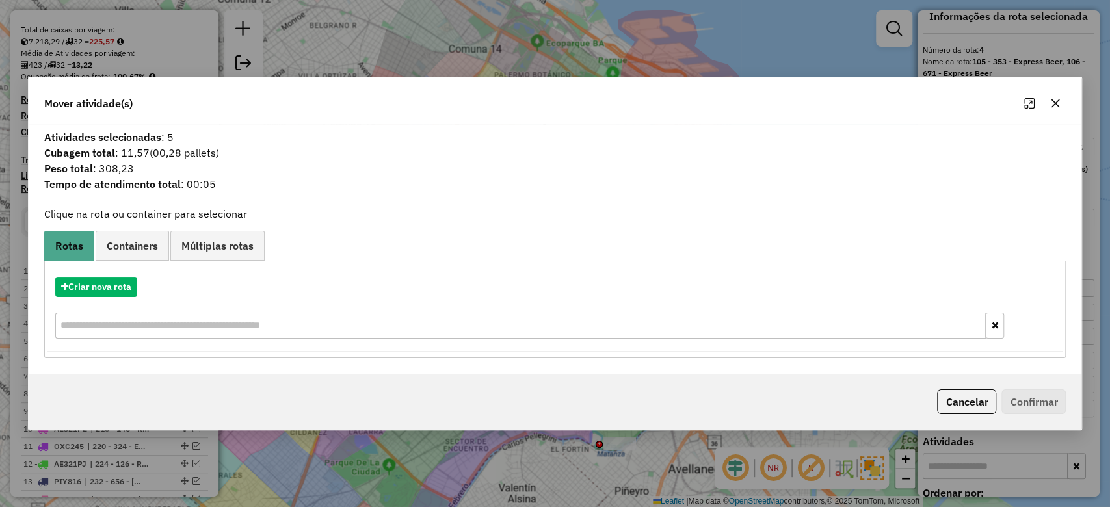
click at [1059, 101] on icon "button" at bounding box center [1055, 103] width 10 height 10
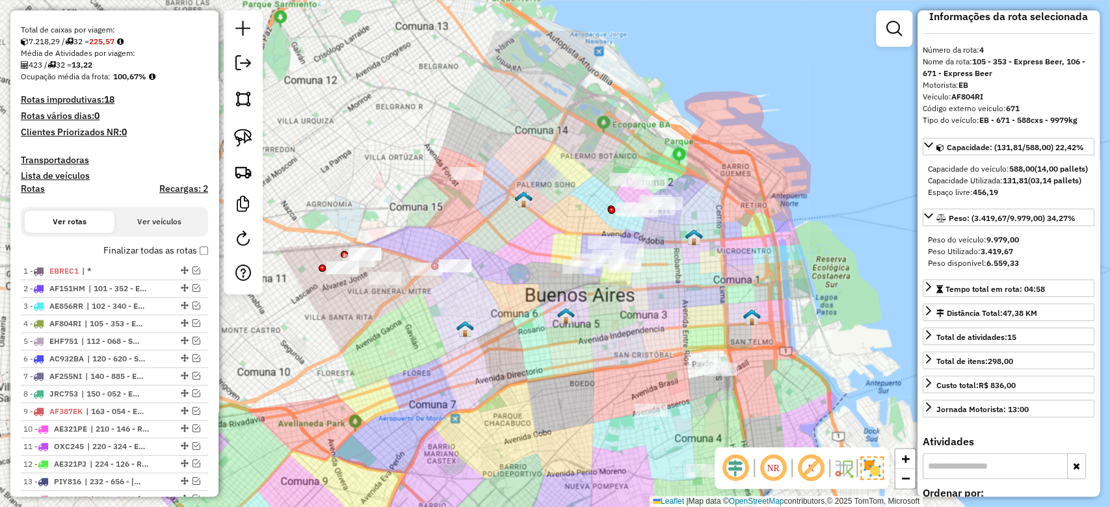
drag, startPoint x: 542, startPoint y: 227, endPoint x: 589, endPoint y: 285, distance: 74.4
click at [610, 310] on div "Janela de atendimento Grade de atendimento Capacidade Transportadoras Veículos …" at bounding box center [555, 253] width 1110 height 507
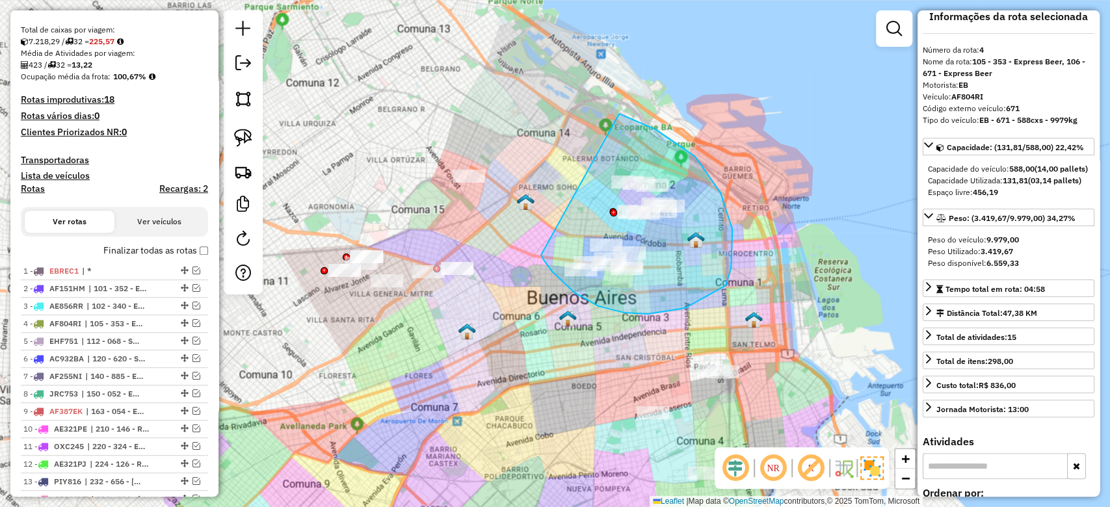
drag, startPoint x: 544, startPoint y: 260, endPoint x: 503, endPoint y: 189, distance: 81.8
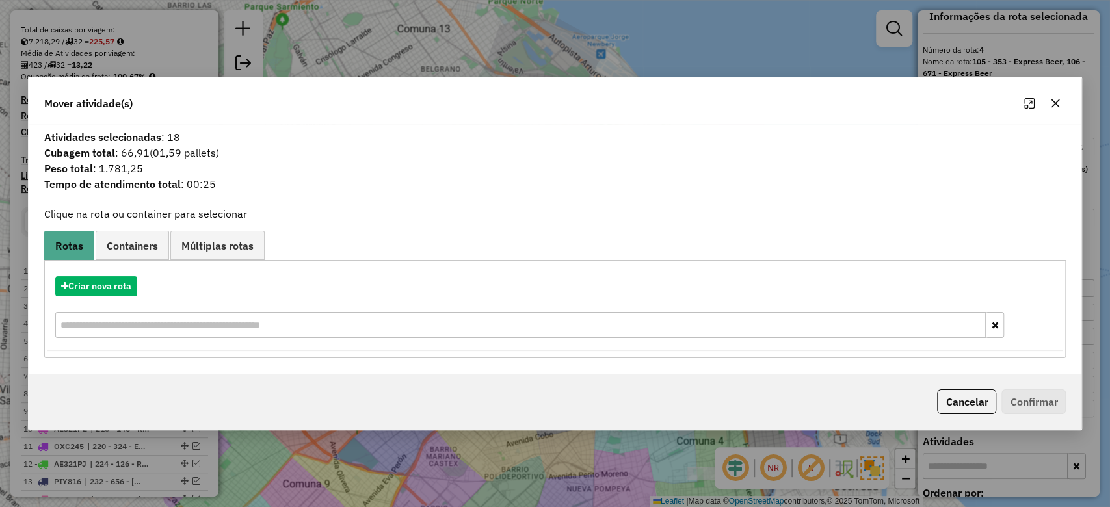
click at [1056, 104] on icon "button" at bounding box center [1055, 103] width 8 height 8
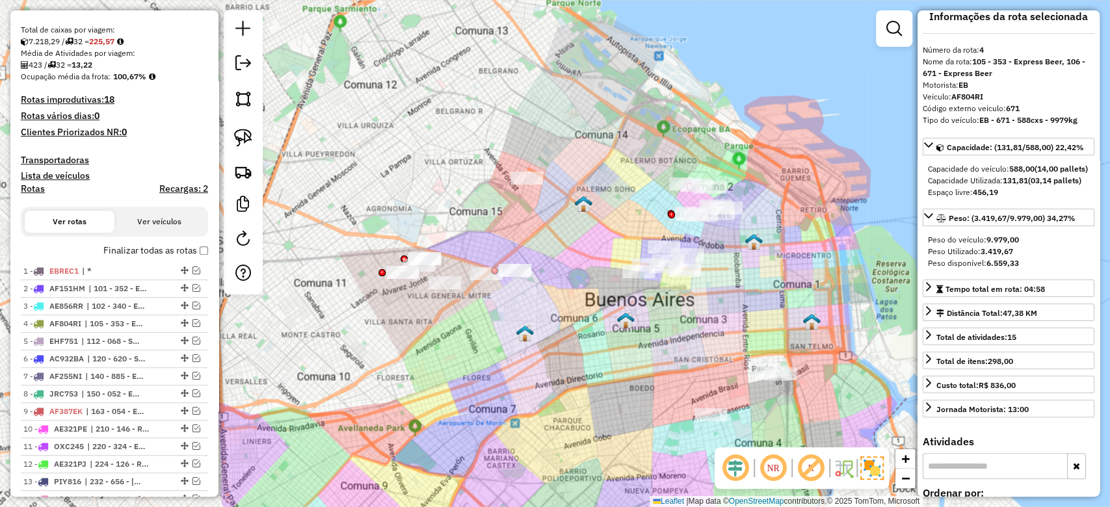
drag, startPoint x: 546, startPoint y: 246, endPoint x: 590, endPoint y: 251, distance: 44.4
click at [590, 251] on div "Janela de atendimento Grade de atendimento Capacidade Transportadoras Veículos …" at bounding box center [555, 253] width 1110 height 507
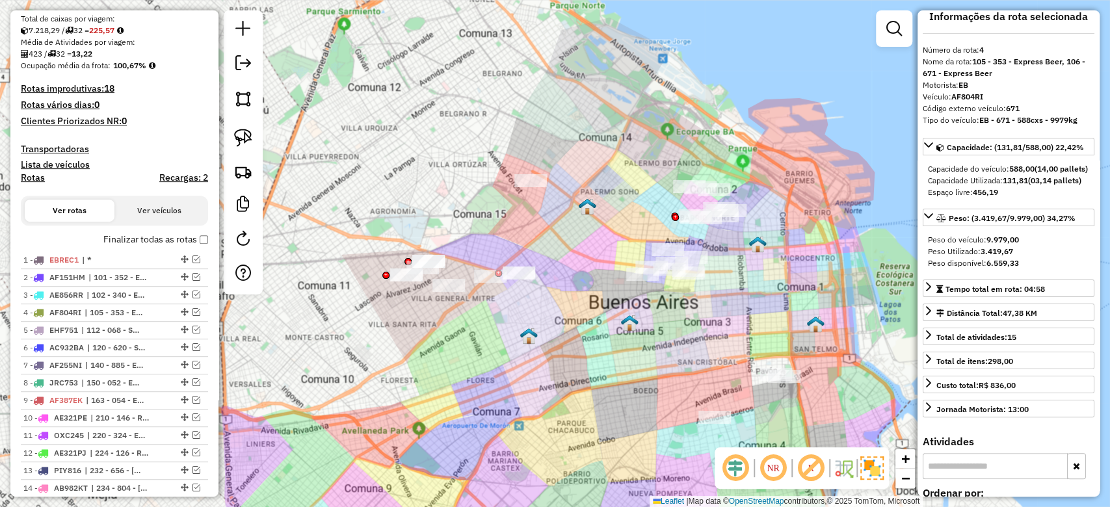
scroll to position [173, 0]
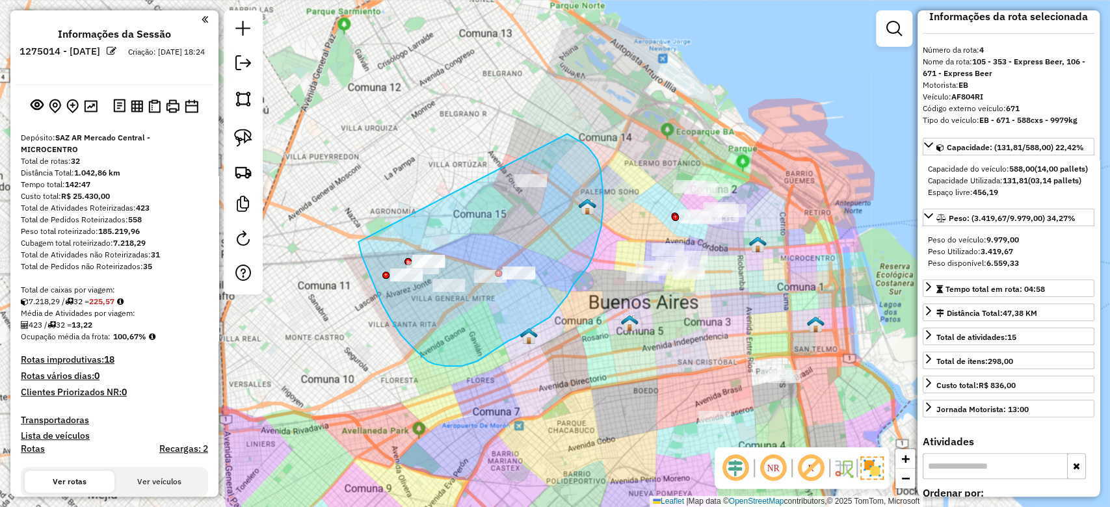
drag, startPoint x: 361, startPoint y: 255, endPoint x: 499, endPoint y: 133, distance: 184.6
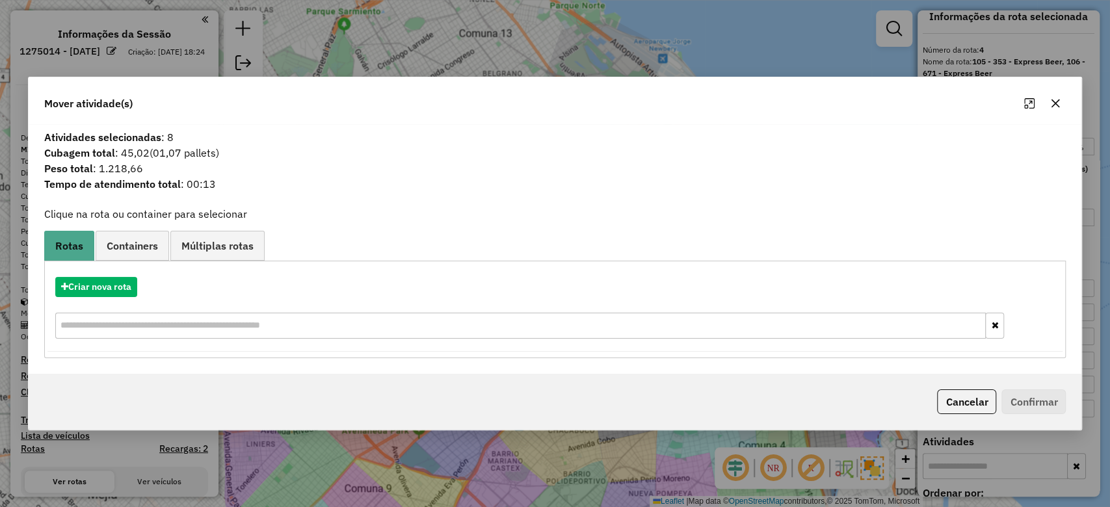
click at [1058, 103] on icon "button" at bounding box center [1055, 103] width 10 height 10
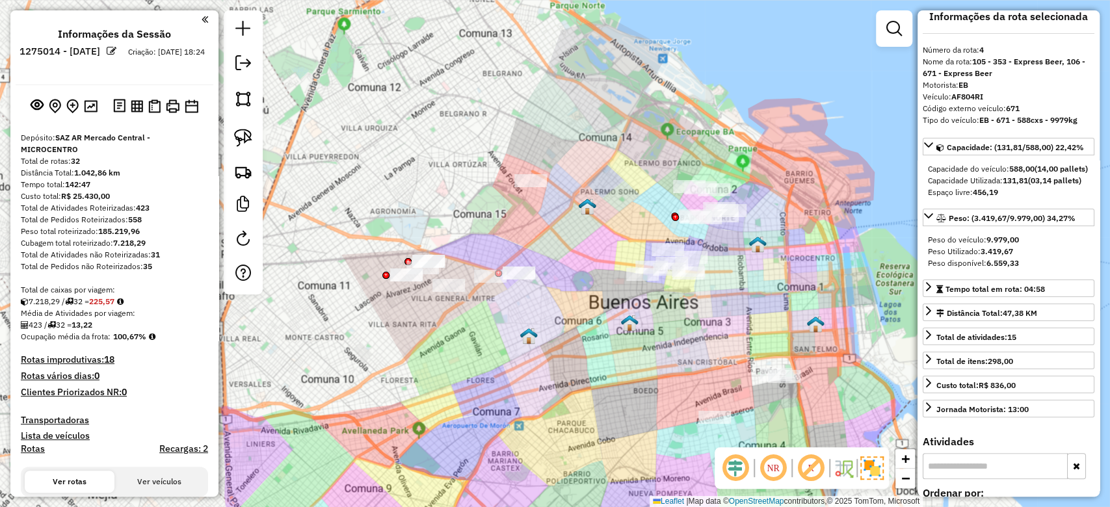
drag, startPoint x: 359, startPoint y: 220, endPoint x: 368, endPoint y: 258, distance: 38.8
click at [368, 257] on div "Janela de atendimento Grade de atendimento Capacidade Transportadoras Veículos …" at bounding box center [555, 253] width 1110 height 507
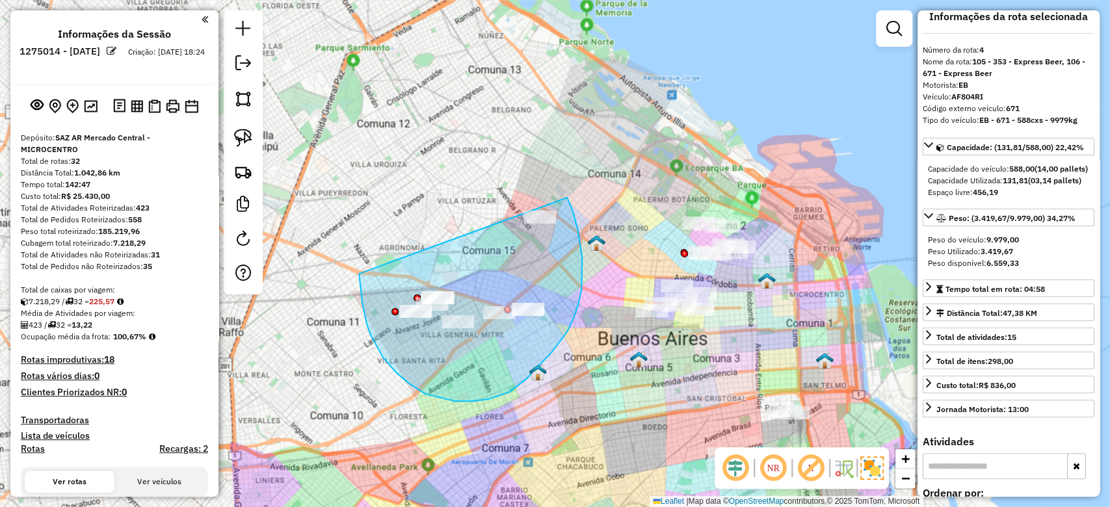
drag, startPoint x: 362, startPoint y: 303, endPoint x: 491, endPoint y: 163, distance: 190.9
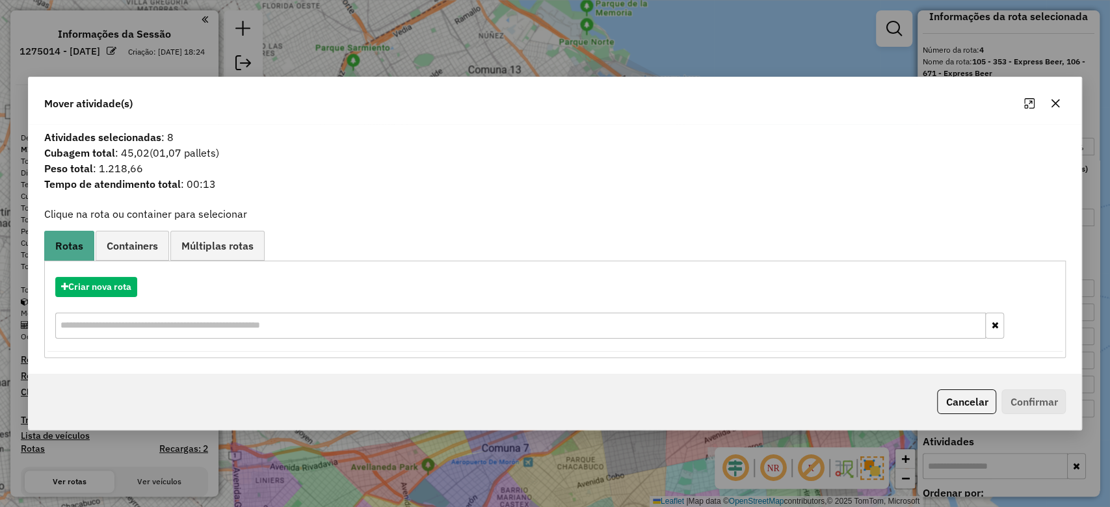
click at [1056, 102] on icon "button" at bounding box center [1055, 103] width 8 height 8
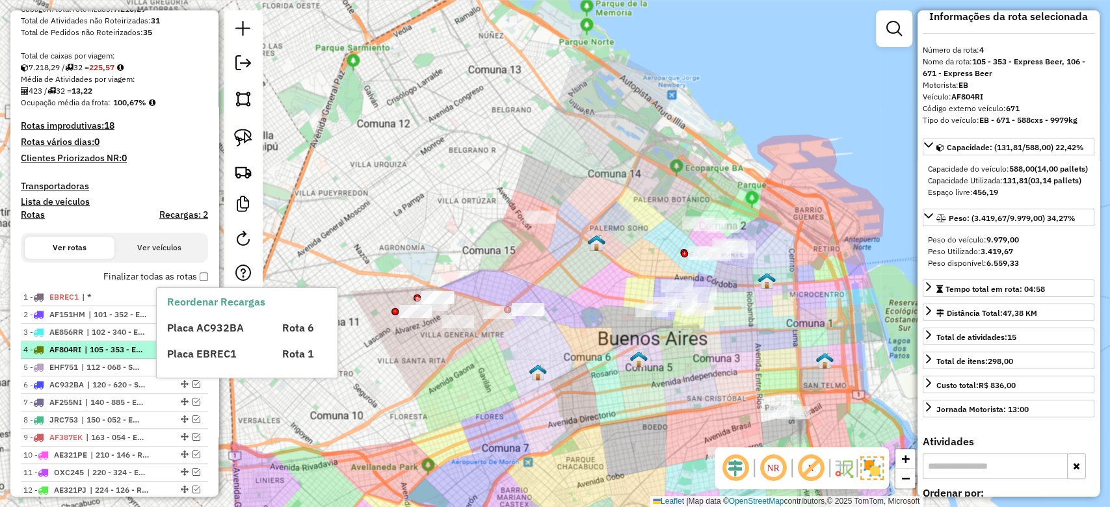
scroll to position [260, 0]
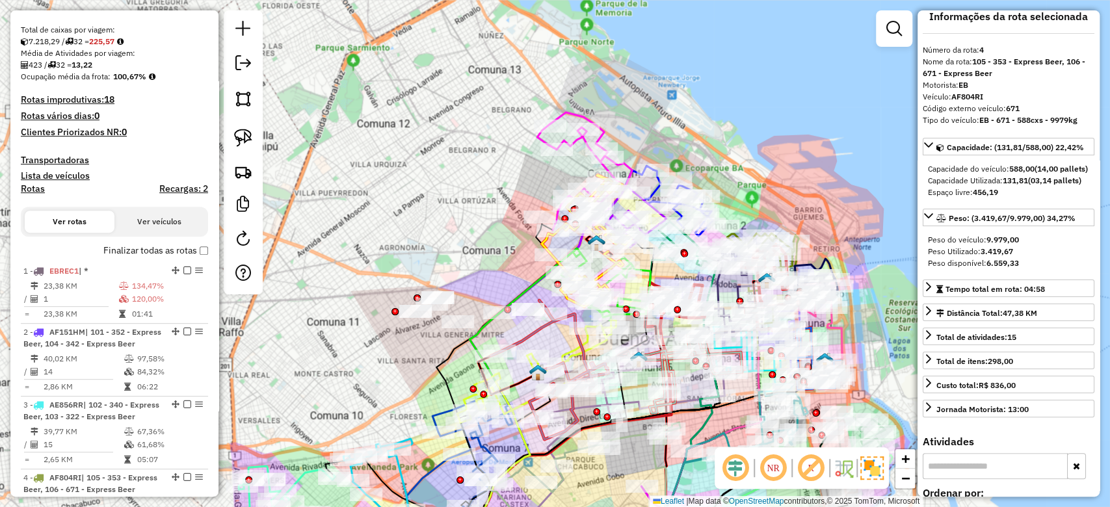
click at [36, 184] on h4 "Rotas" at bounding box center [33, 188] width 24 height 11
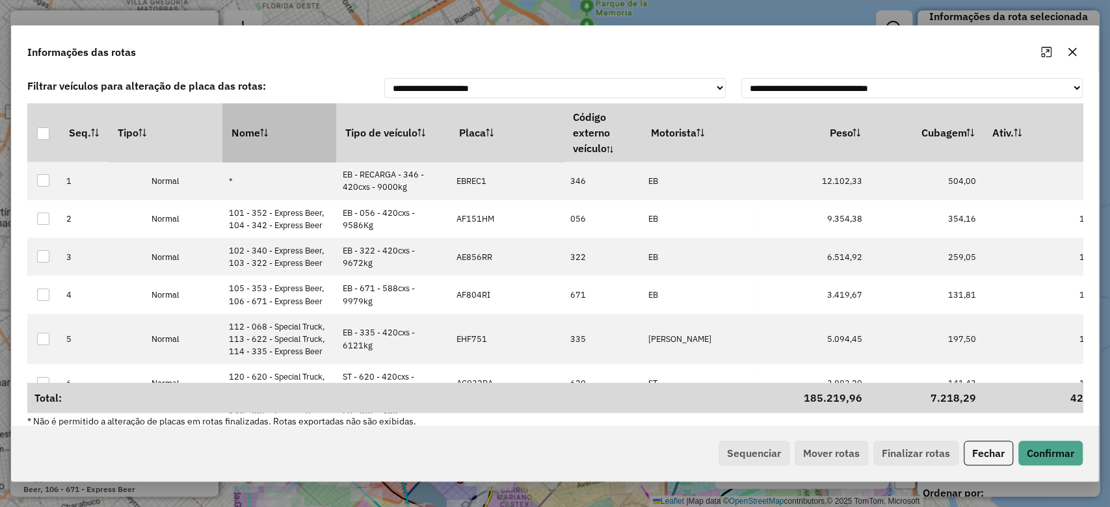
click at [286, 138] on th "Nome" at bounding box center [279, 132] width 114 height 59
click at [284, 137] on th "Nome" at bounding box center [279, 132] width 114 height 59
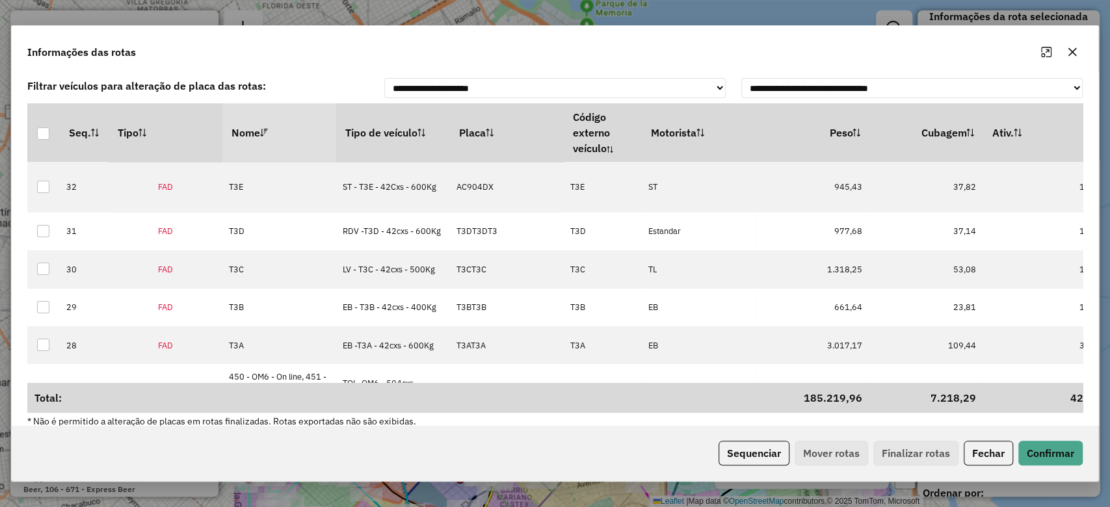
drag, startPoint x: 284, startPoint y: 135, endPoint x: 446, endPoint y: 241, distance: 193.8
click at [284, 133] on th "Nome" at bounding box center [279, 132] width 114 height 59
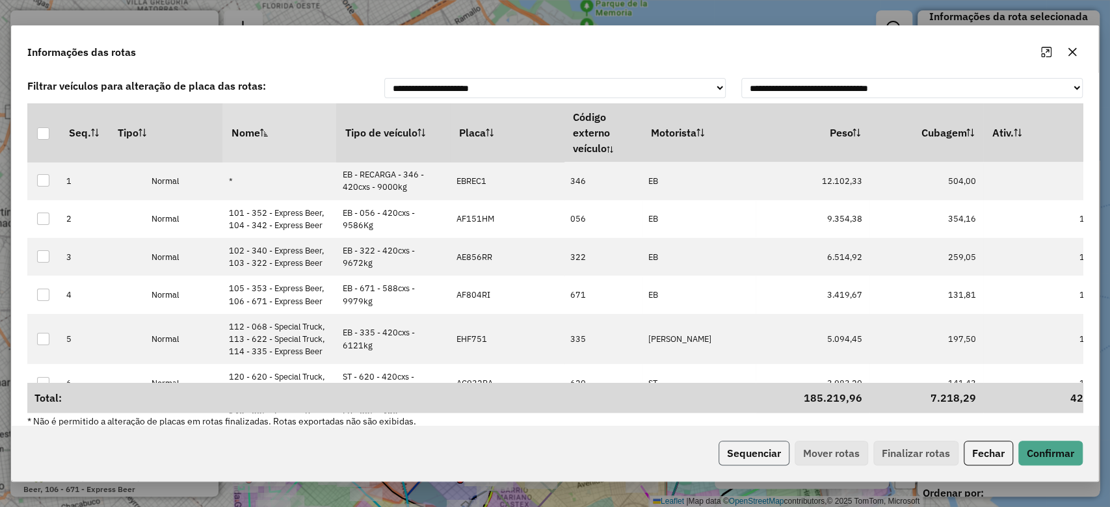
click at [766, 451] on button "Sequenciar" at bounding box center [753, 453] width 71 height 25
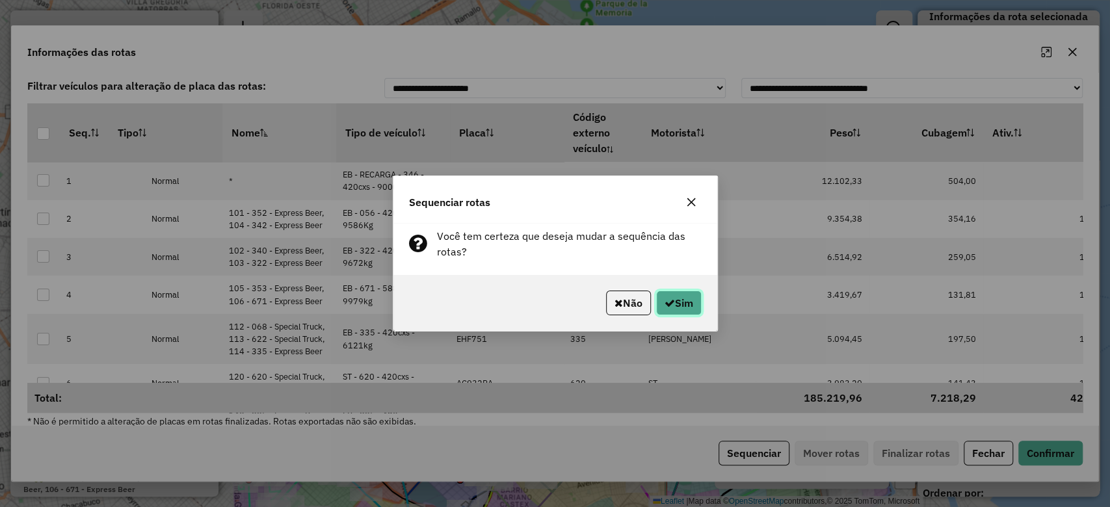
click at [678, 309] on button "Sim" at bounding box center [679, 303] width 46 height 25
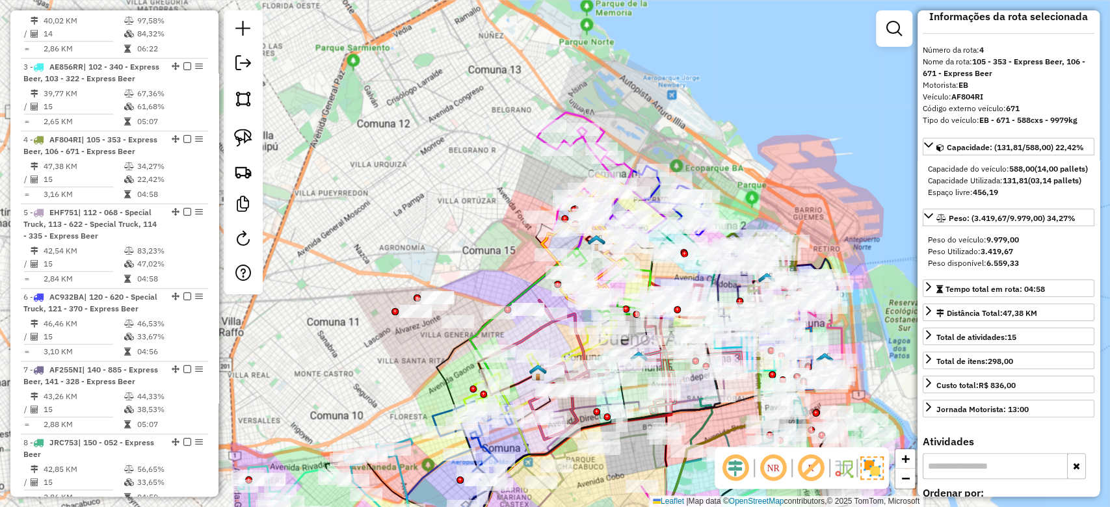
scroll to position [742, 0]
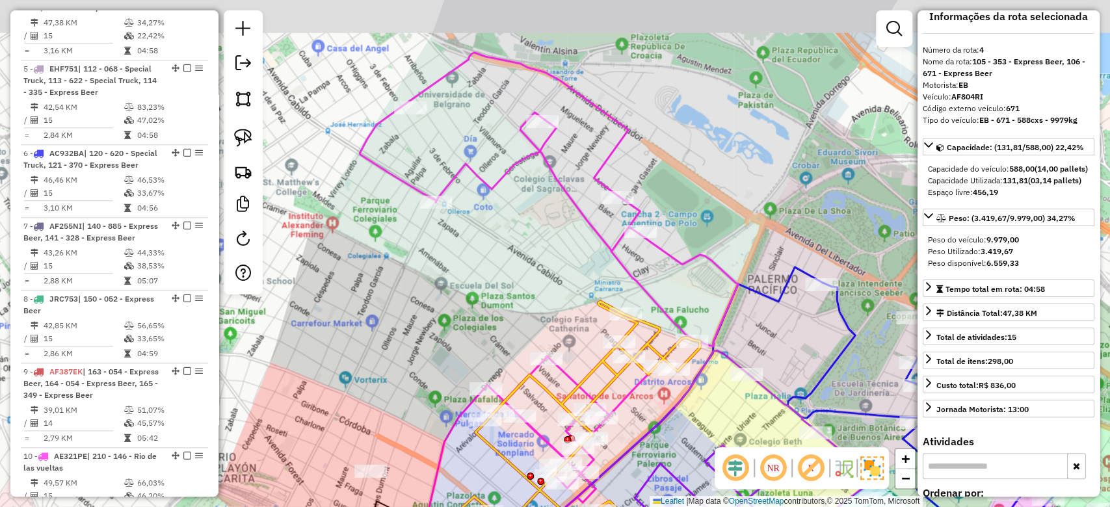
drag, startPoint x: 544, startPoint y: 204, endPoint x: 540, endPoint y: 190, distance: 14.4
click at [551, 216] on div "Janela de atendimento Grade de atendimento Capacidade Transportadoras Veículos …" at bounding box center [555, 253] width 1110 height 507
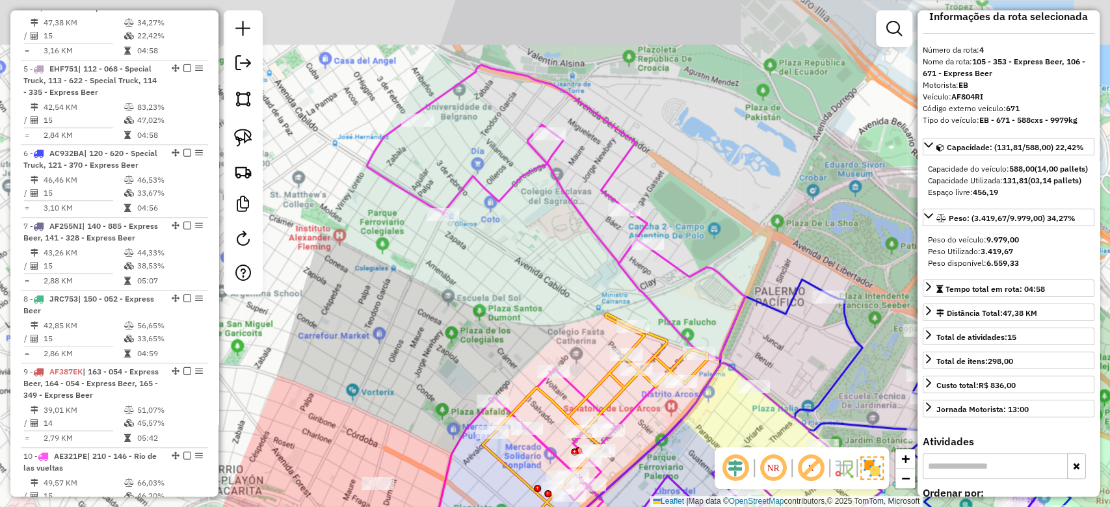
click at [538, 189] on div "Janela de atendimento Grade de atendimento Capacidade Transportadoras Veículos …" at bounding box center [555, 253] width 1110 height 507
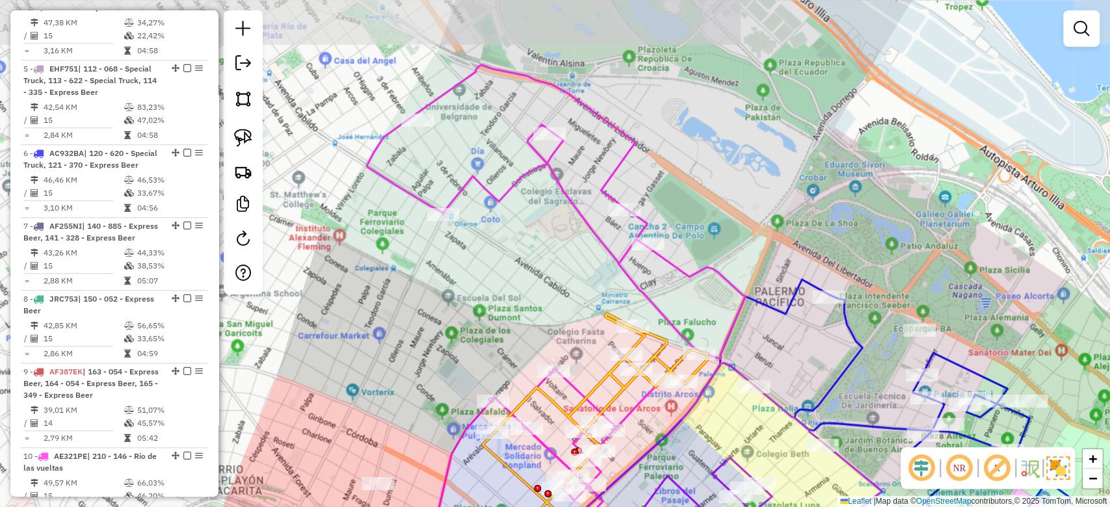
click at [532, 174] on icon at bounding box center [556, 301] width 378 height 473
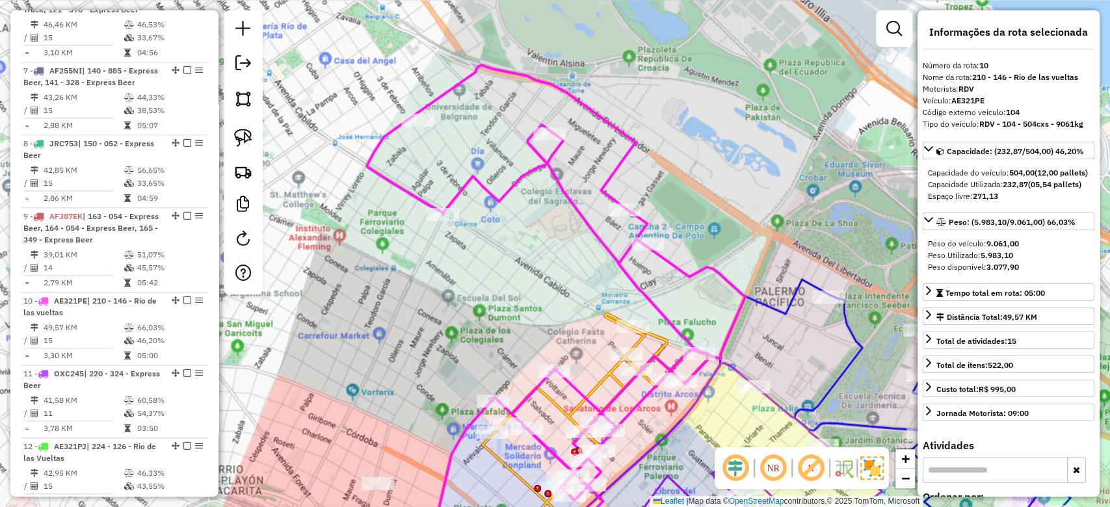
click at [532, 174] on icon at bounding box center [556, 301] width 378 height 473
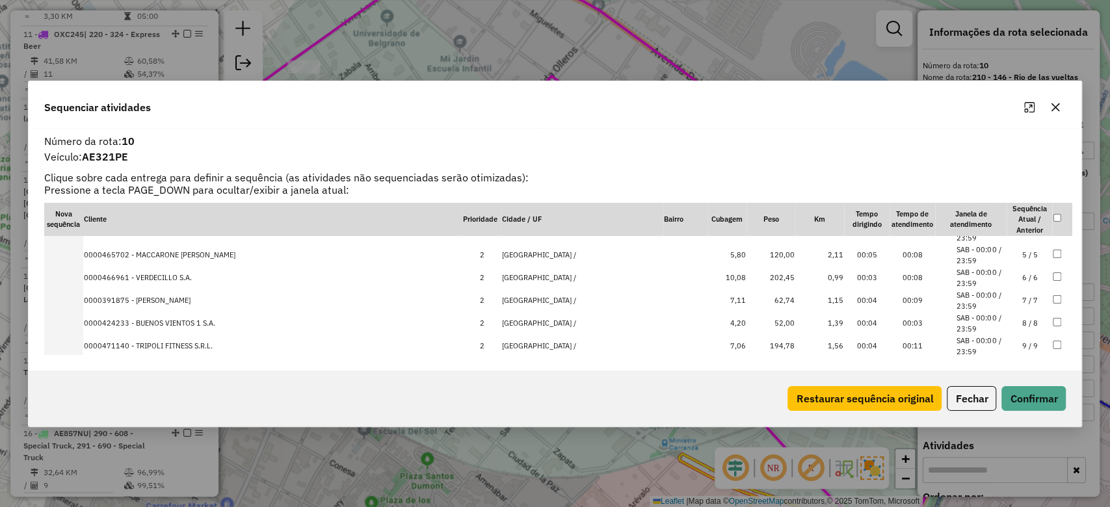
scroll to position [0, 0]
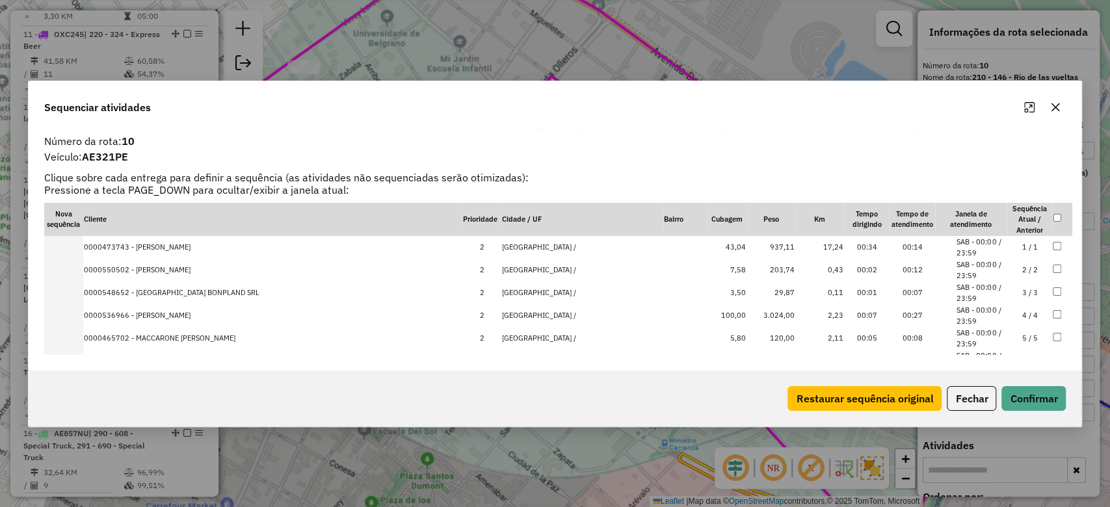
click at [1056, 107] on icon "button" at bounding box center [1055, 107] width 10 height 10
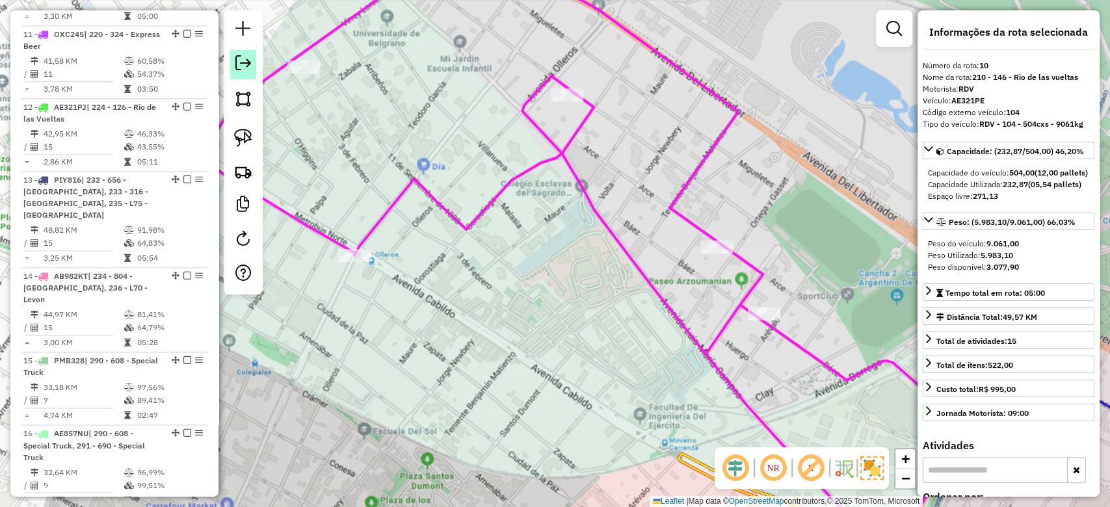
drag, startPoint x: 186, startPoint y: 18, endPoint x: 248, endPoint y: 68, distance: 79.5
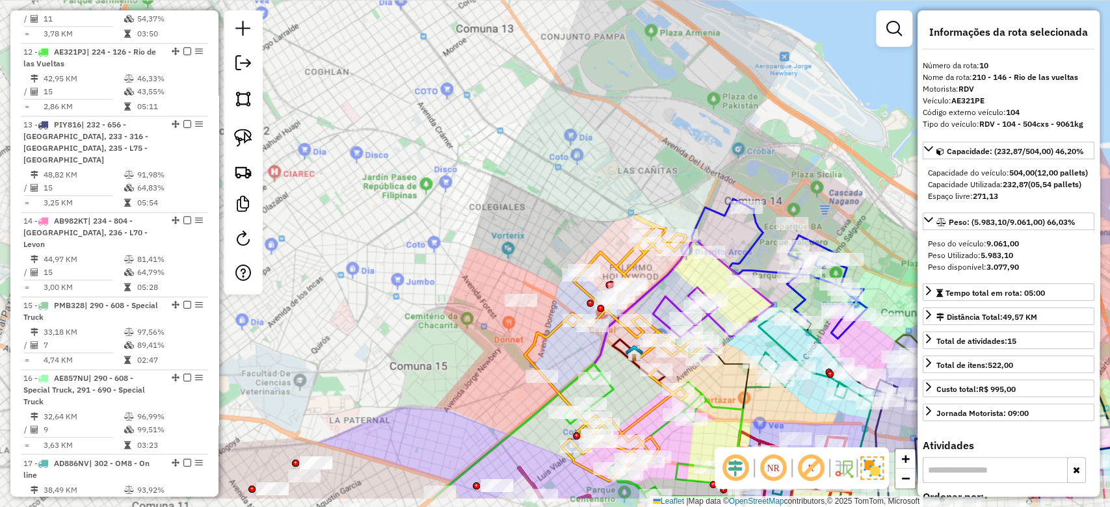
drag, startPoint x: 564, startPoint y: 226, endPoint x: 551, endPoint y: 158, distance: 68.9
click at [553, 167] on div "Janela de atendimento Grade de atendimento Capacidade Transportadoras Veículos …" at bounding box center [555, 253] width 1110 height 507
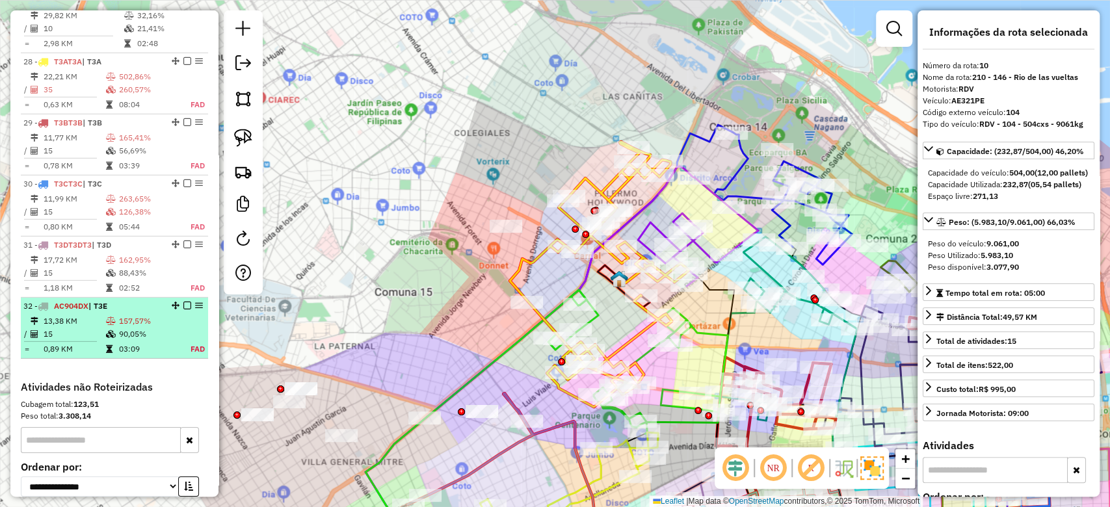
scroll to position [2496, 0]
click at [185, 310] on em at bounding box center [187, 306] width 8 height 8
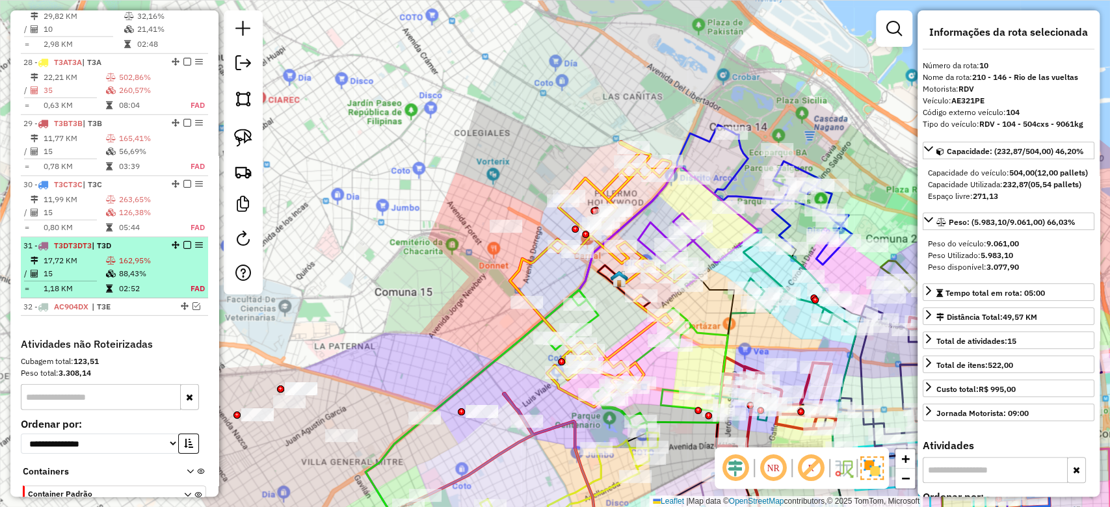
click at [183, 249] on em at bounding box center [187, 245] width 8 height 8
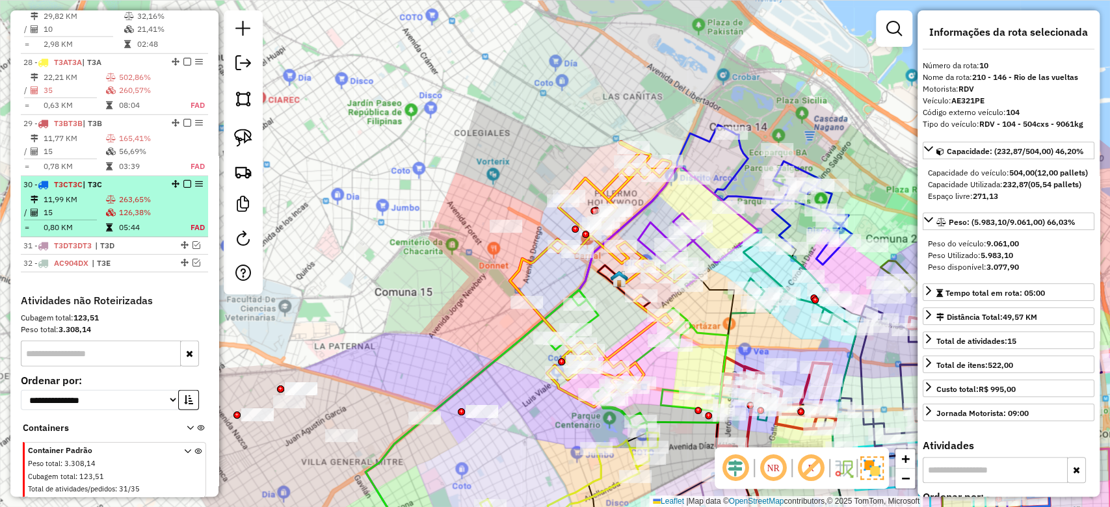
click at [186, 188] on em at bounding box center [187, 184] width 8 height 8
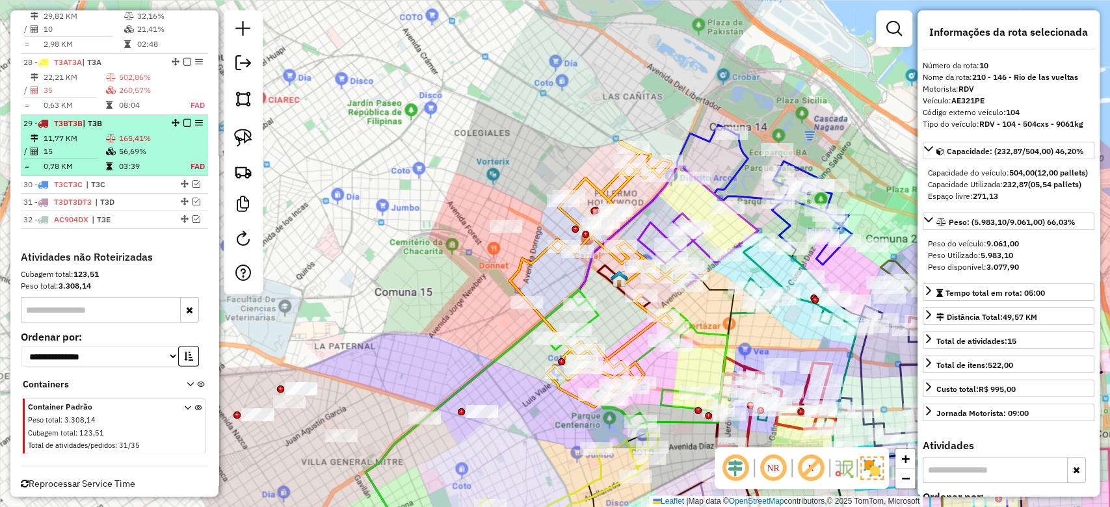
click at [184, 127] on em at bounding box center [187, 123] width 8 height 8
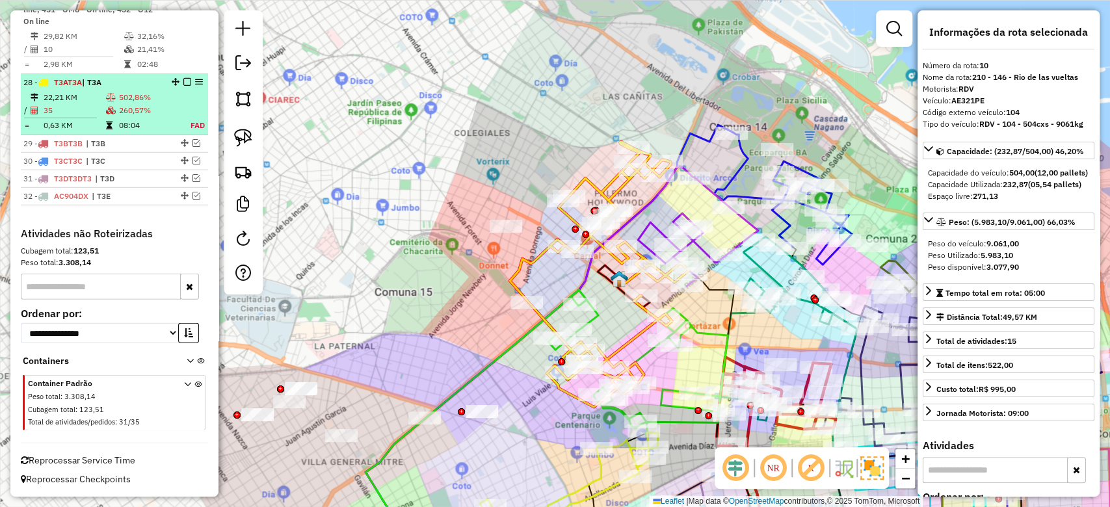
click at [183, 81] on em at bounding box center [187, 82] width 8 height 8
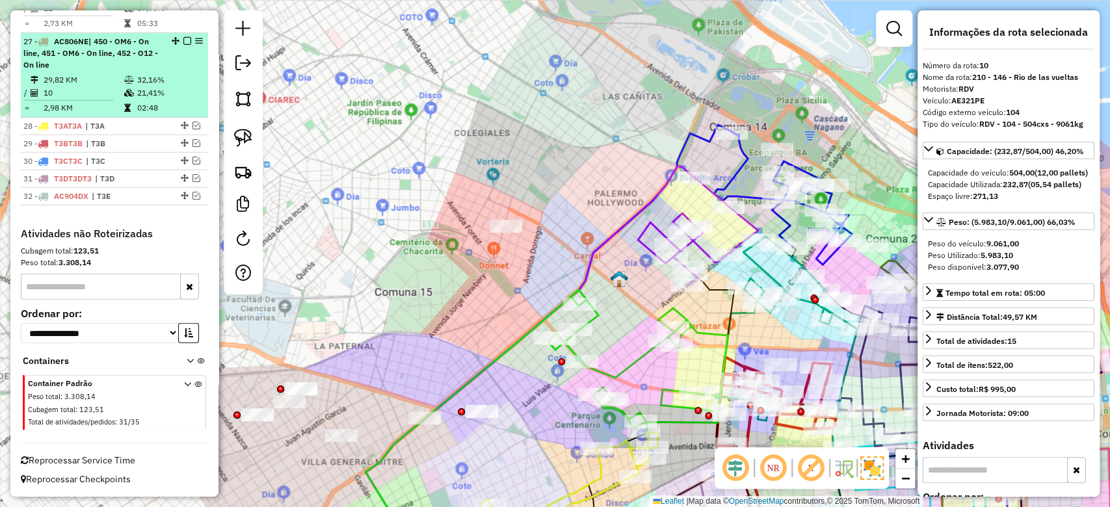
scroll to position [2452, 0]
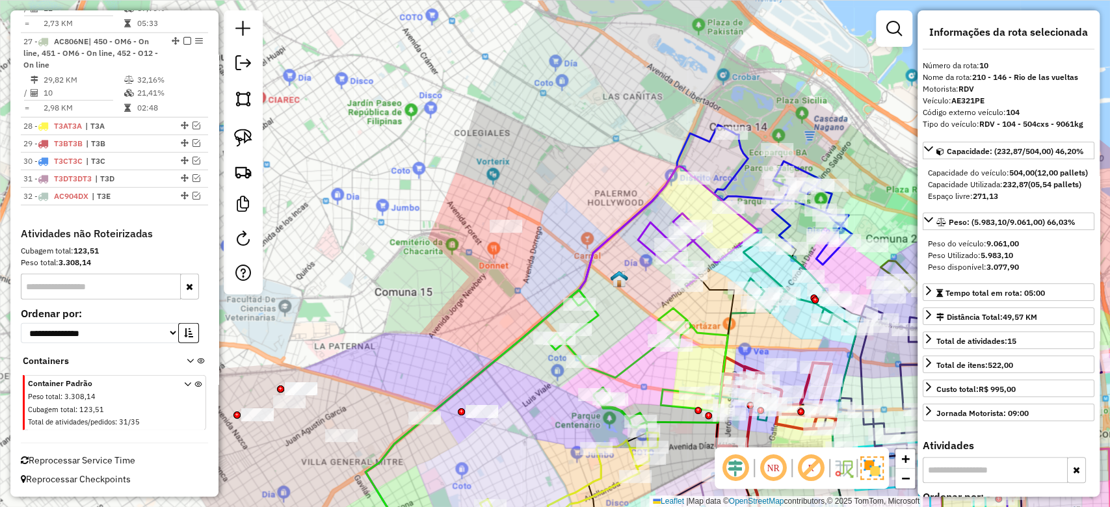
drag, startPoint x: 597, startPoint y: 197, endPoint x: 719, endPoint y: 148, distance: 131.6
click at [719, 148] on div "Janela de atendimento Grade de atendimento Capacidade Transportadoras Veículos …" at bounding box center [555, 253] width 1110 height 507
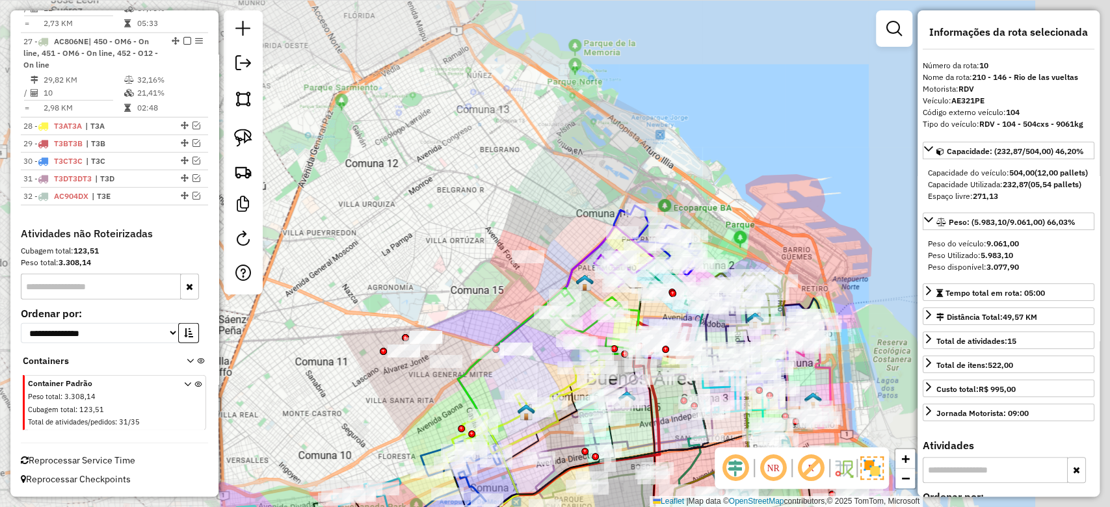
drag, startPoint x: 593, startPoint y: 258, endPoint x: 493, endPoint y: 289, distance: 104.1
click at [464, 306] on div "Janela de atendimento Grade de atendimento Capacidade Transportadoras Veículos …" at bounding box center [555, 253] width 1110 height 507
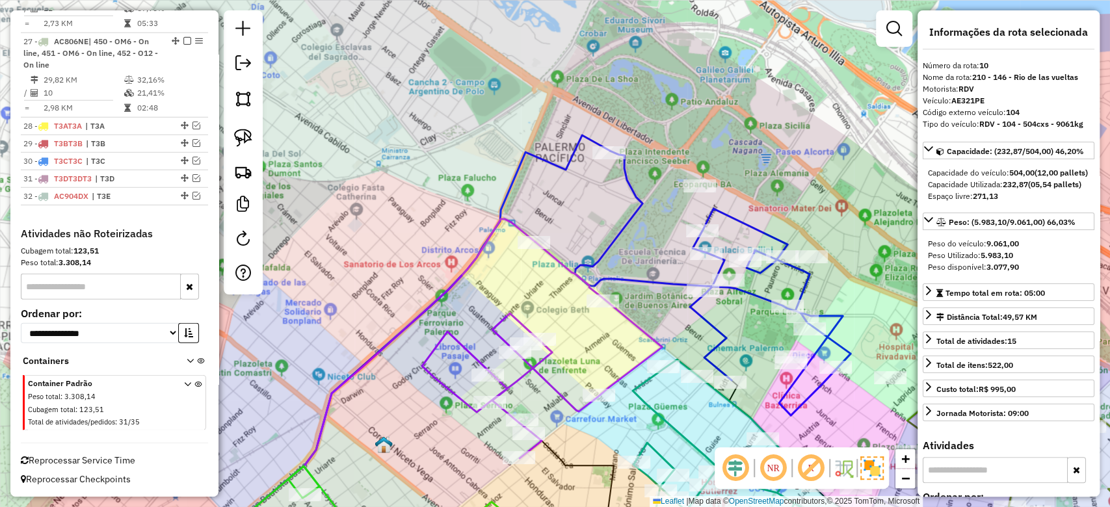
click at [624, 227] on icon at bounding box center [713, 283] width 276 height 265
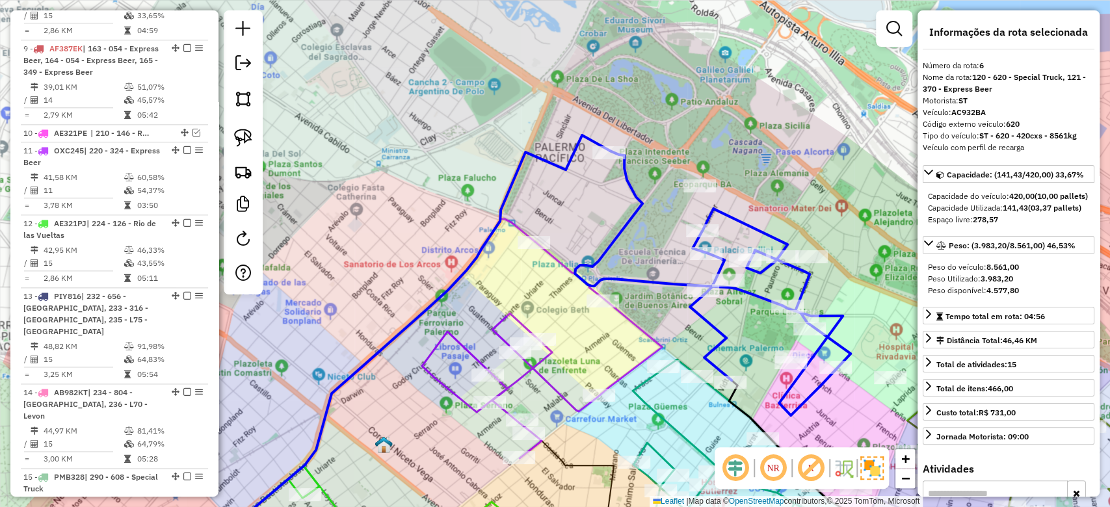
scroll to position [910, 0]
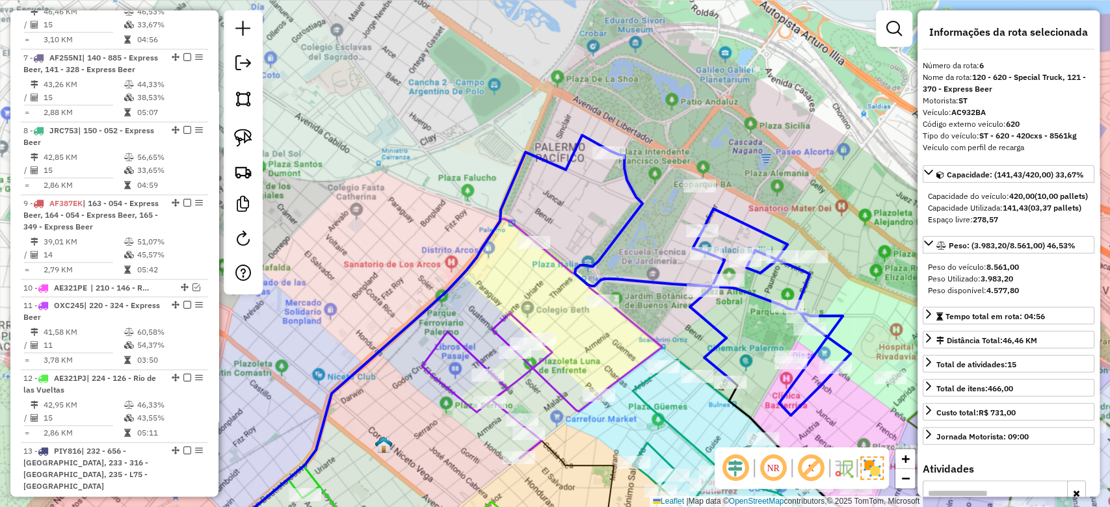
click at [624, 227] on icon at bounding box center [713, 283] width 276 height 265
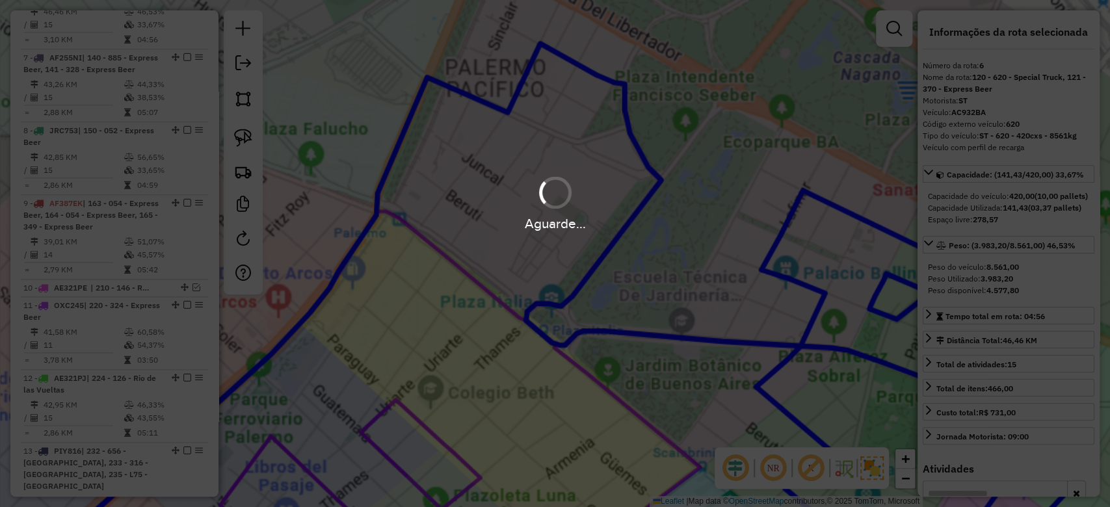
click at [624, 227] on div "Aguarde..." at bounding box center [555, 223] width 1110 height 20
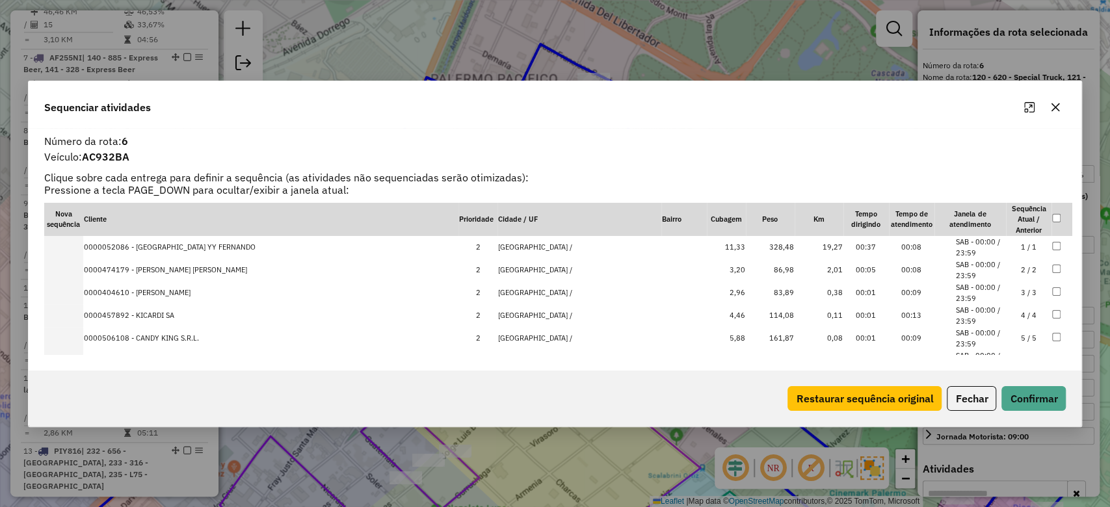
scroll to position [234, 0]
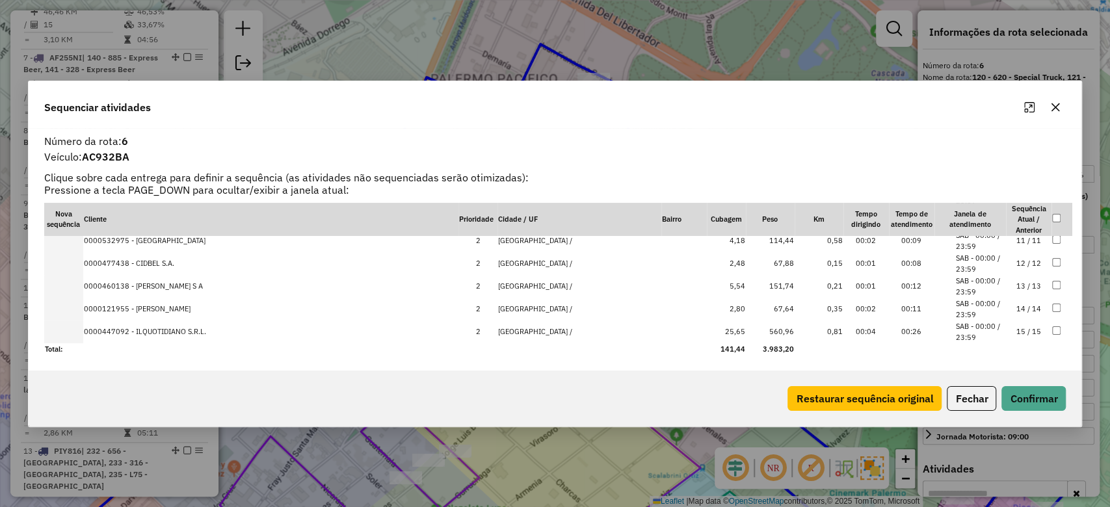
drag, startPoint x: 1055, startPoint y: 105, endPoint x: 809, endPoint y: 209, distance: 266.6
click at [1055, 105] on icon "button" at bounding box center [1055, 107] width 10 height 10
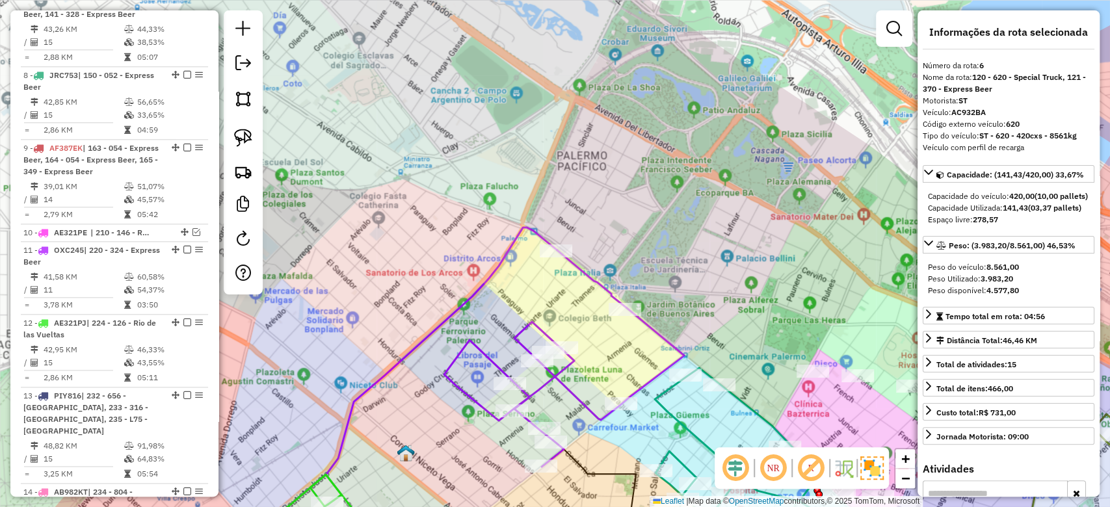
drag, startPoint x: 685, startPoint y: 180, endPoint x: 690, endPoint y: 133, distance: 47.7
click at [690, 131] on div "Janela de atendimento Grade de atendimento Capacidade Transportadoras Veículos …" at bounding box center [555, 253] width 1110 height 507
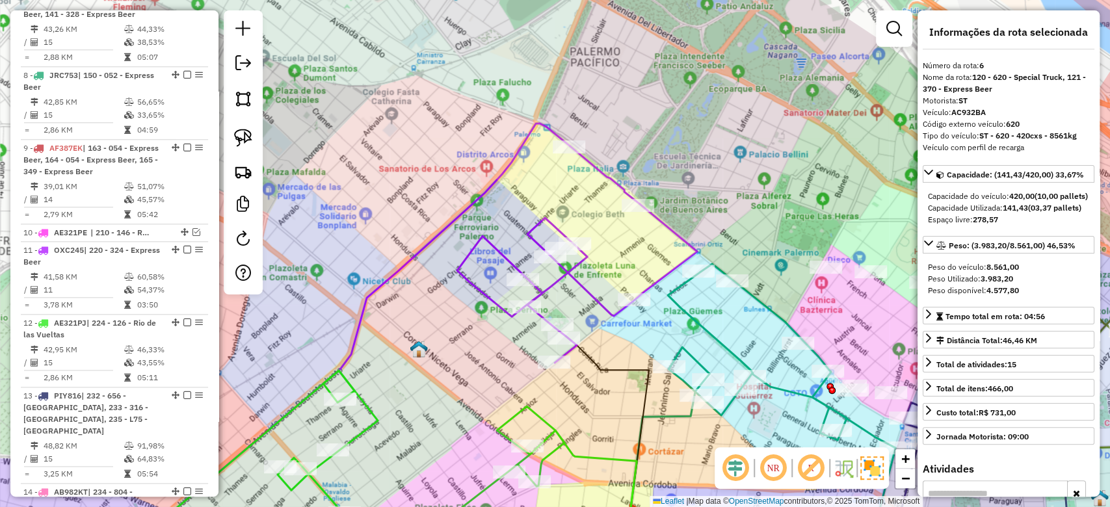
click at [551, 222] on icon at bounding box center [577, 254] width 240 height 216
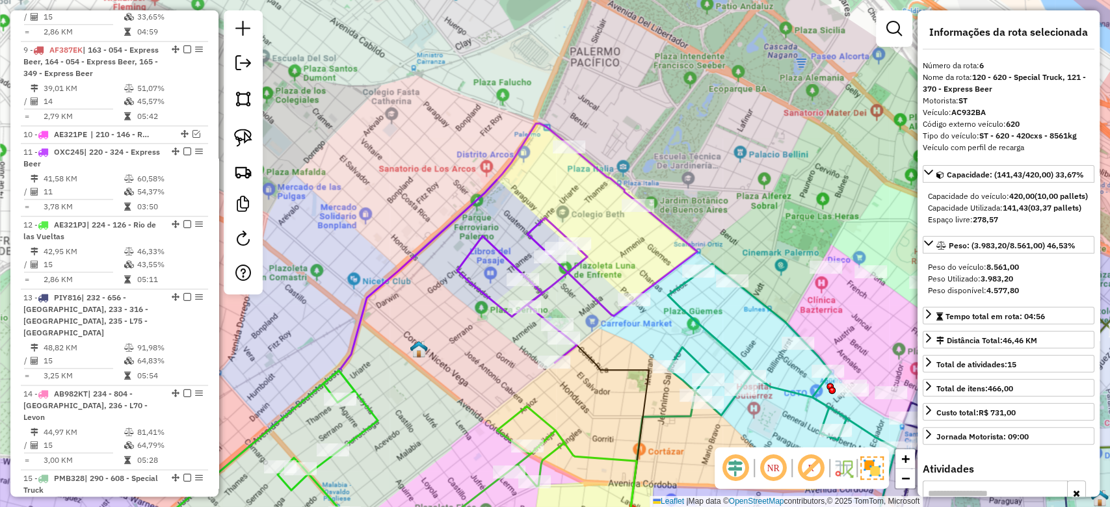
click at [551, 222] on icon at bounding box center [577, 254] width 240 height 216
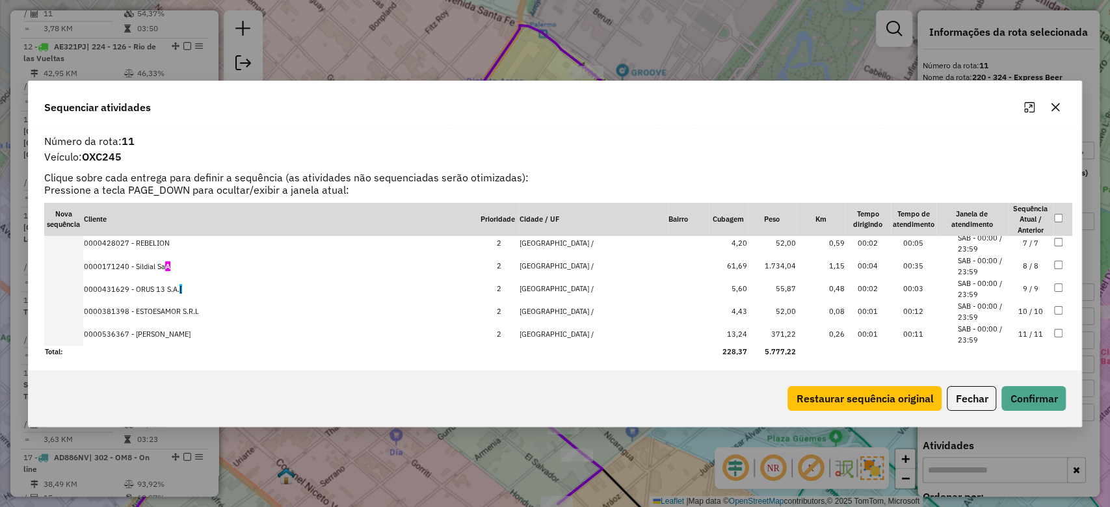
scroll to position [144, 0]
click at [1057, 106] on icon "button" at bounding box center [1055, 107] width 10 height 10
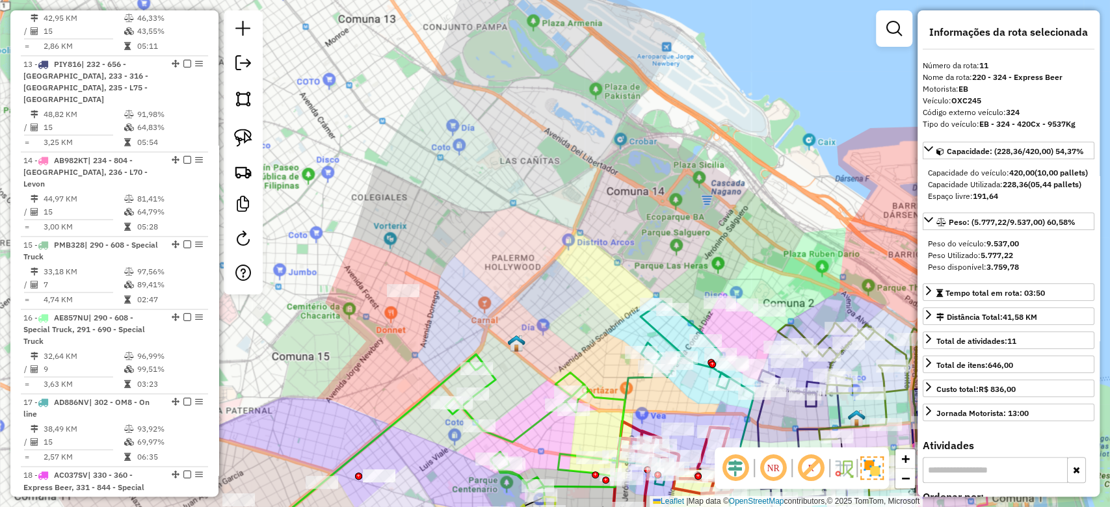
drag, startPoint x: 544, startPoint y: 293, endPoint x: 583, endPoint y: 142, distance: 156.4
click at [583, 143] on div "Janela de atendimento Grade de atendimento Capacidade Transportadoras Veículos …" at bounding box center [555, 253] width 1110 height 507
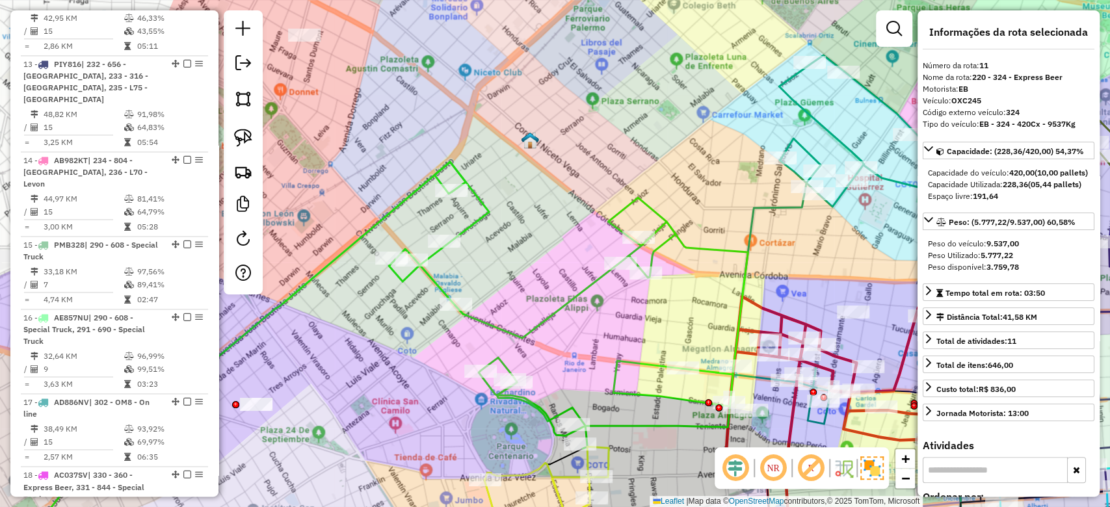
click at [573, 296] on icon at bounding box center [568, 305] width 359 height 287
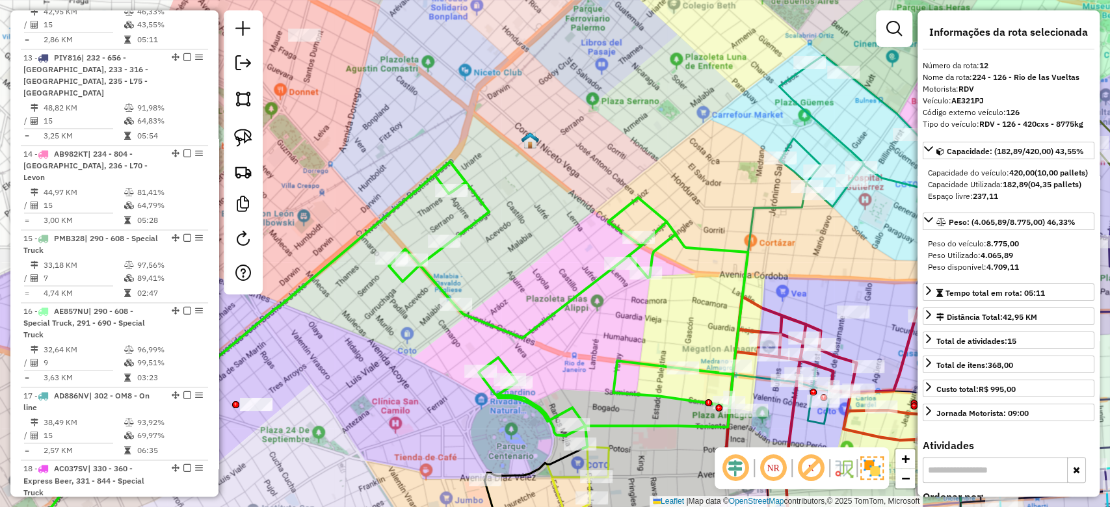
click at [573, 296] on icon at bounding box center [568, 305] width 359 height 287
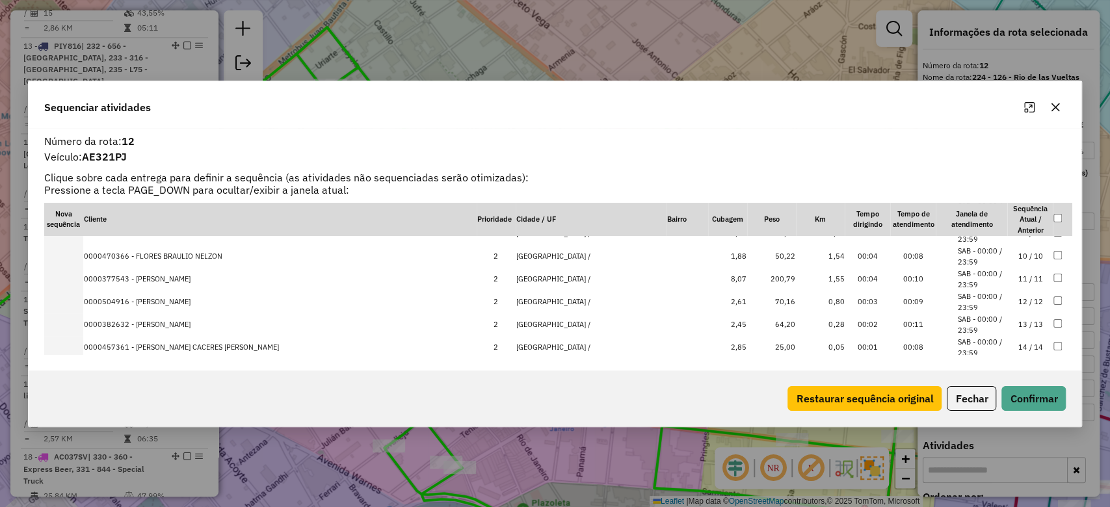
scroll to position [234, 0]
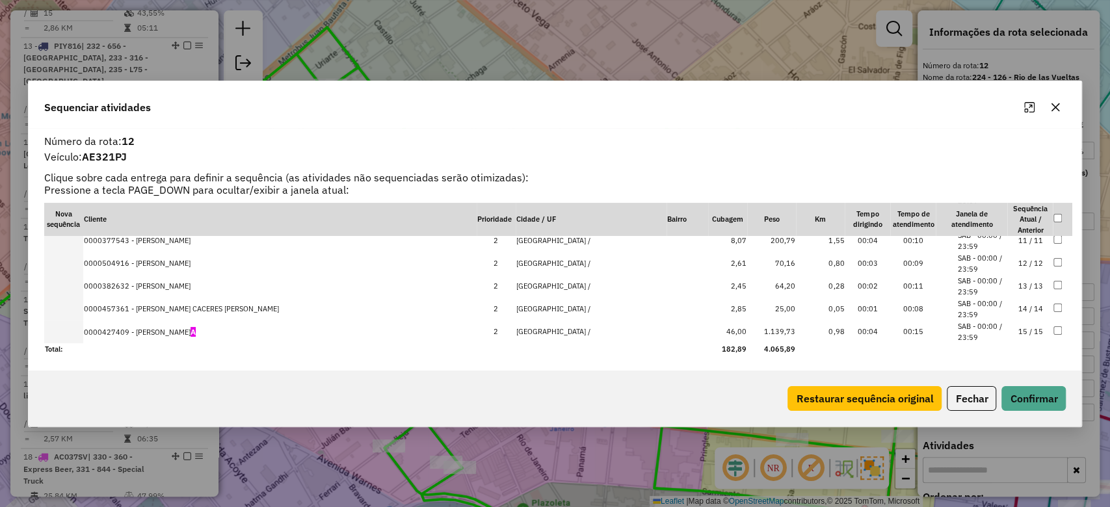
click at [1053, 109] on icon "button" at bounding box center [1055, 107] width 8 height 8
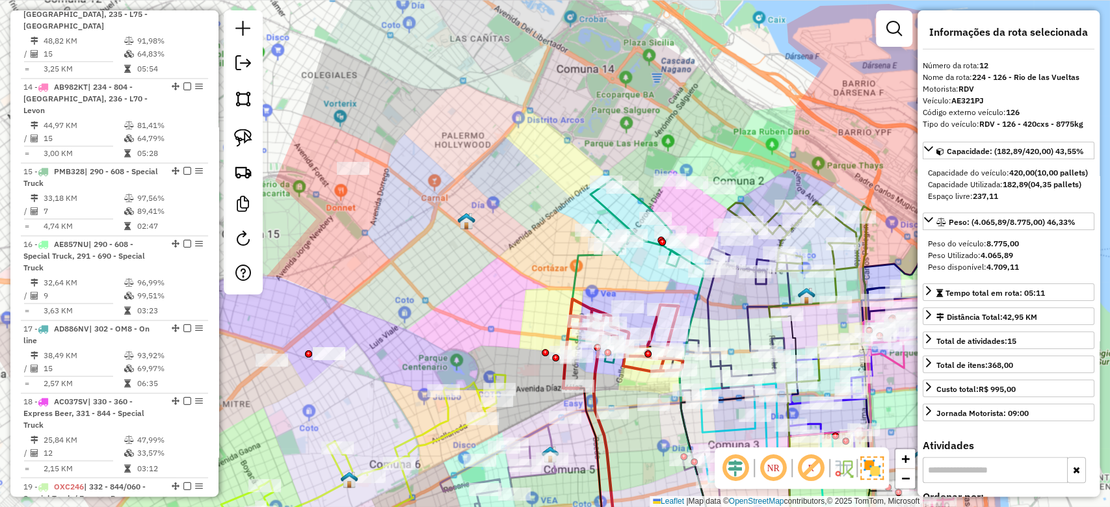
drag, startPoint x: 426, startPoint y: 295, endPoint x: 653, endPoint y: 85, distance: 309.2
click at [653, 85] on div "Janela de atendimento Grade de atendimento Capacidade Transportadoras Veículos …" at bounding box center [555, 253] width 1110 height 507
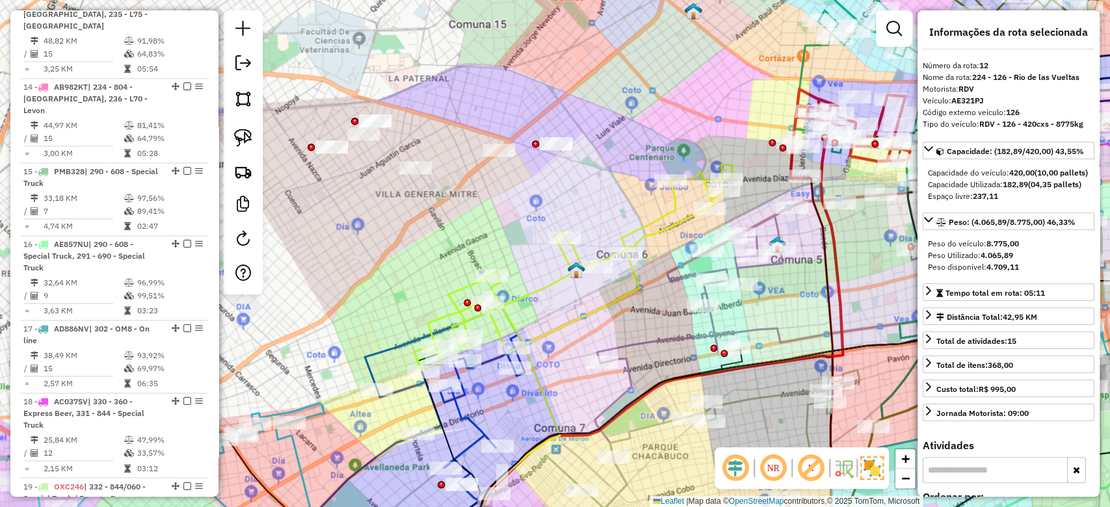
click at [566, 254] on icon at bounding box center [573, 266] width 318 height 205
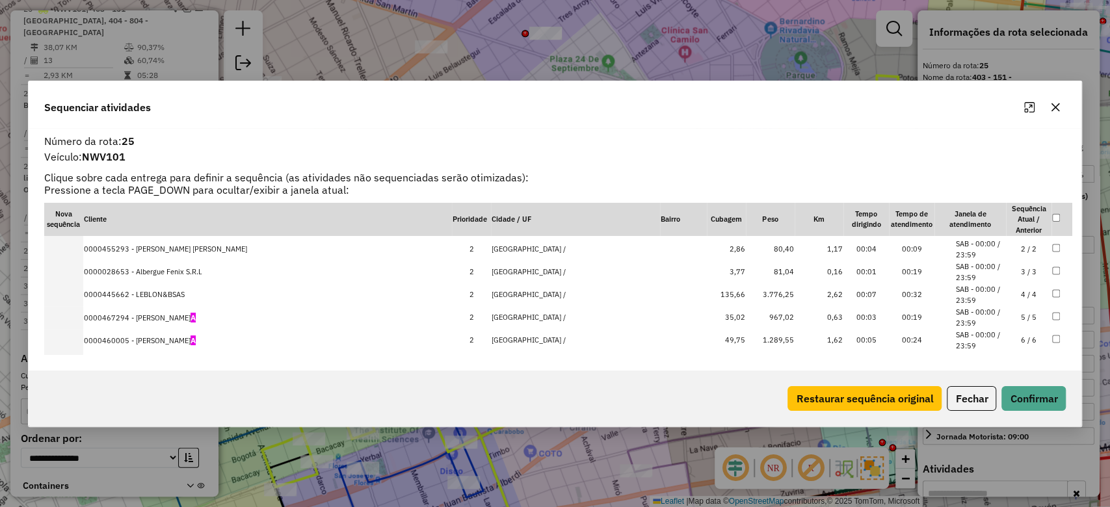
scroll to position [16, 0]
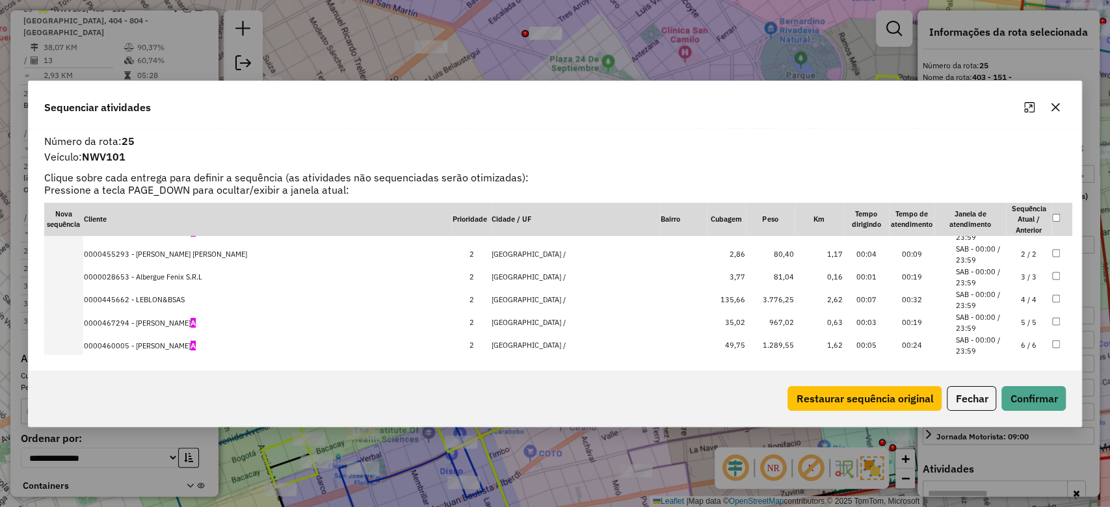
click at [1055, 103] on icon "button" at bounding box center [1055, 107] width 10 height 10
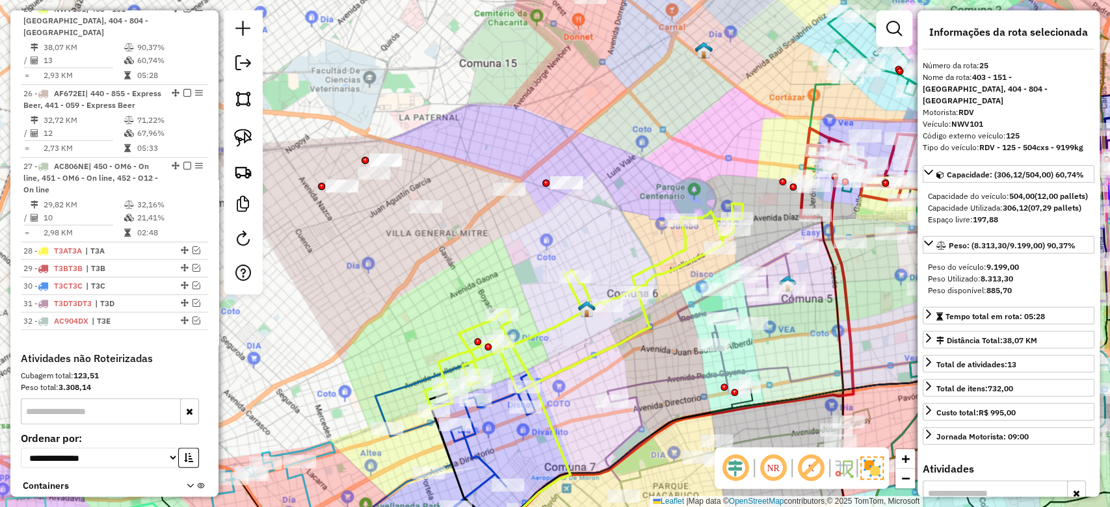
click at [640, 243] on div "Janela de atendimento Grade de atendimento Capacidade Transportadoras Veículos …" at bounding box center [555, 253] width 1110 height 507
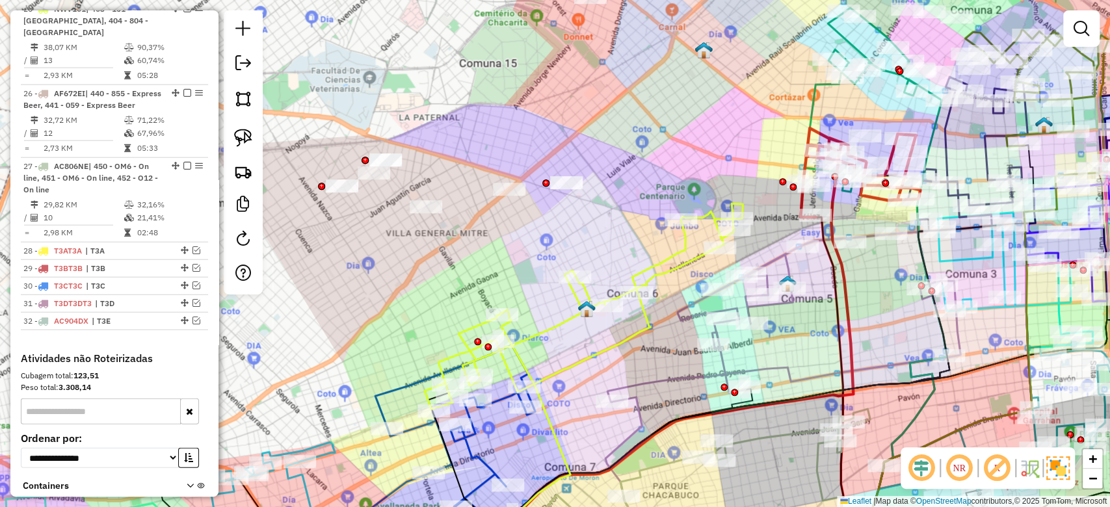
click at [674, 239] on div "Janela de atendimento Grade de atendimento Capacidade Transportadoras Veículos …" at bounding box center [555, 253] width 1110 height 507
click at [687, 241] on icon at bounding box center [584, 305] width 318 height 205
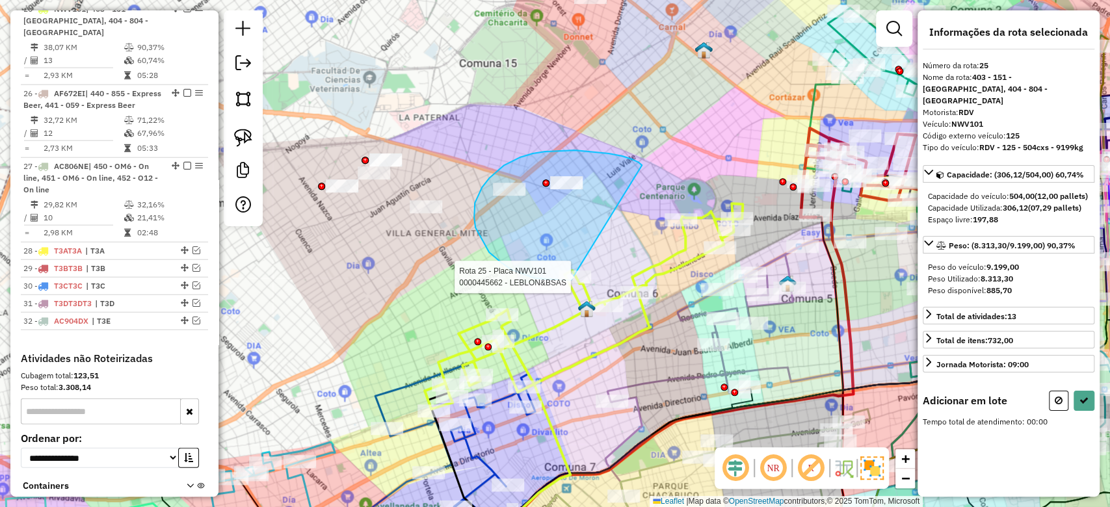
drag, startPoint x: 532, startPoint y: 153, endPoint x: 668, endPoint y: 259, distance: 171.9
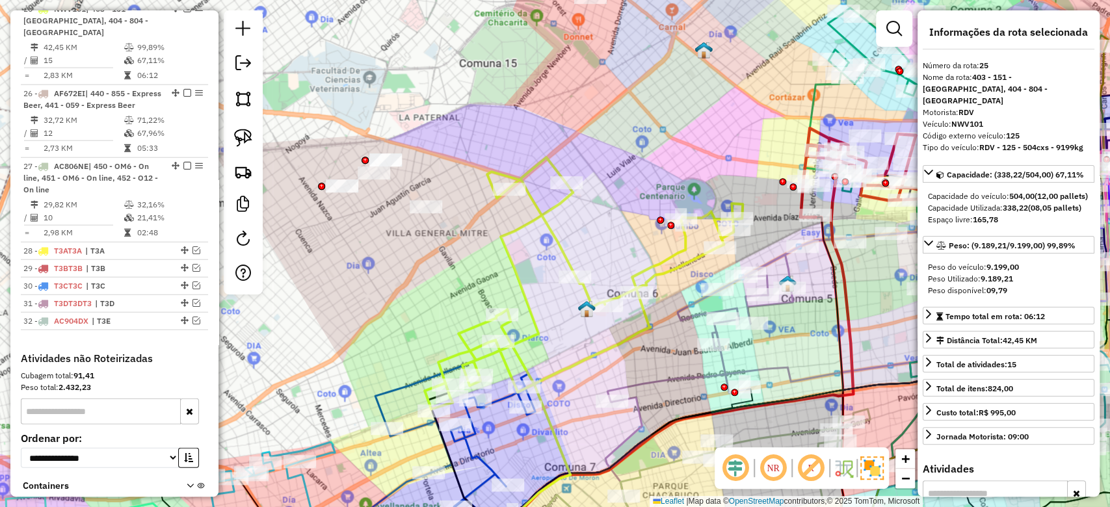
click at [601, 235] on div "Janela de atendimento Grade de atendimento Capacidade Transportadoras Veículos …" at bounding box center [555, 253] width 1110 height 507
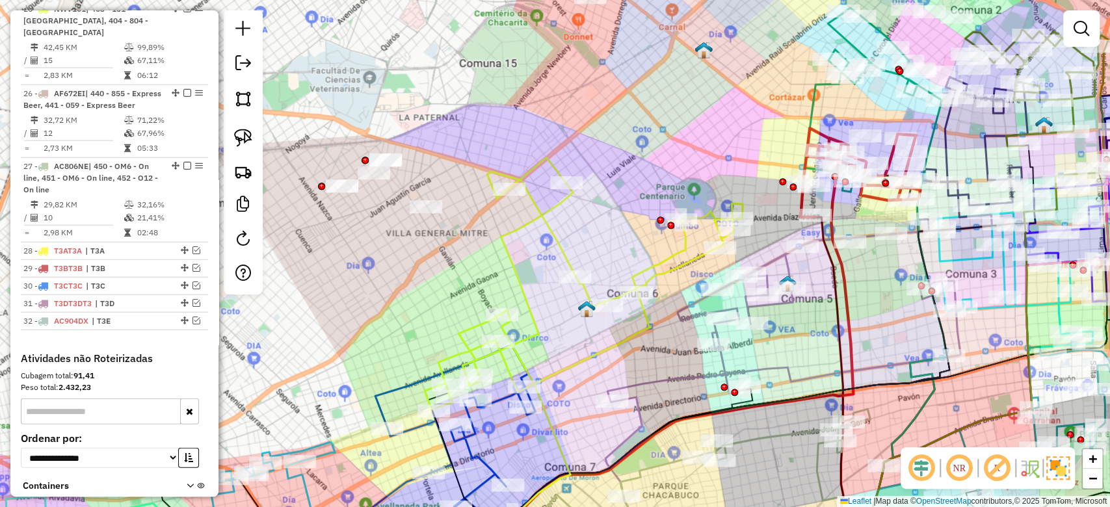
click at [561, 231] on div "Janela de atendimento Grade de atendimento Capacidade Transportadoras Veículos …" at bounding box center [555, 253] width 1110 height 507
click at [550, 234] on icon at bounding box center [584, 283] width 318 height 252
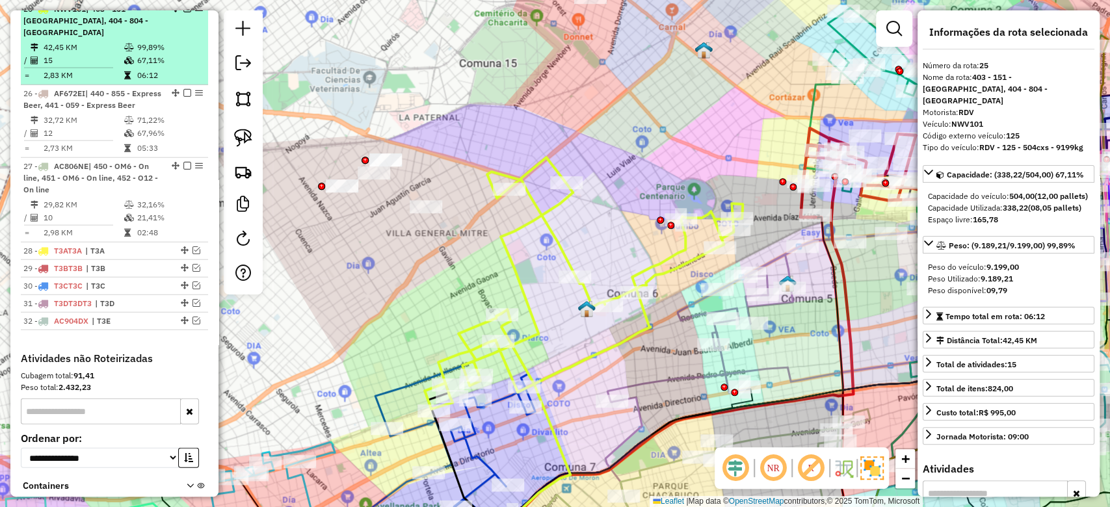
click at [183, 12] on em at bounding box center [187, 9] width 8 height 8
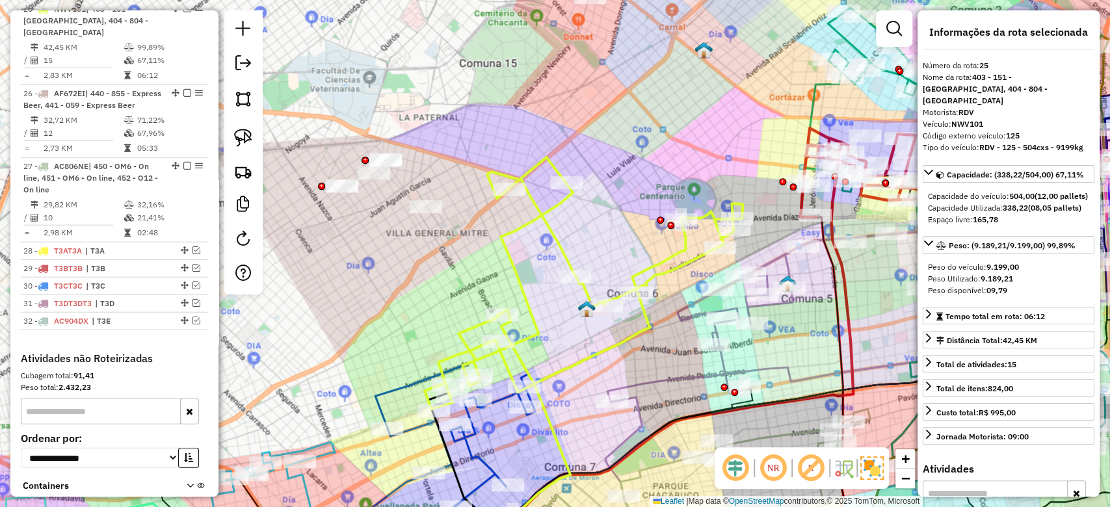
scroll to position [2087, 0]
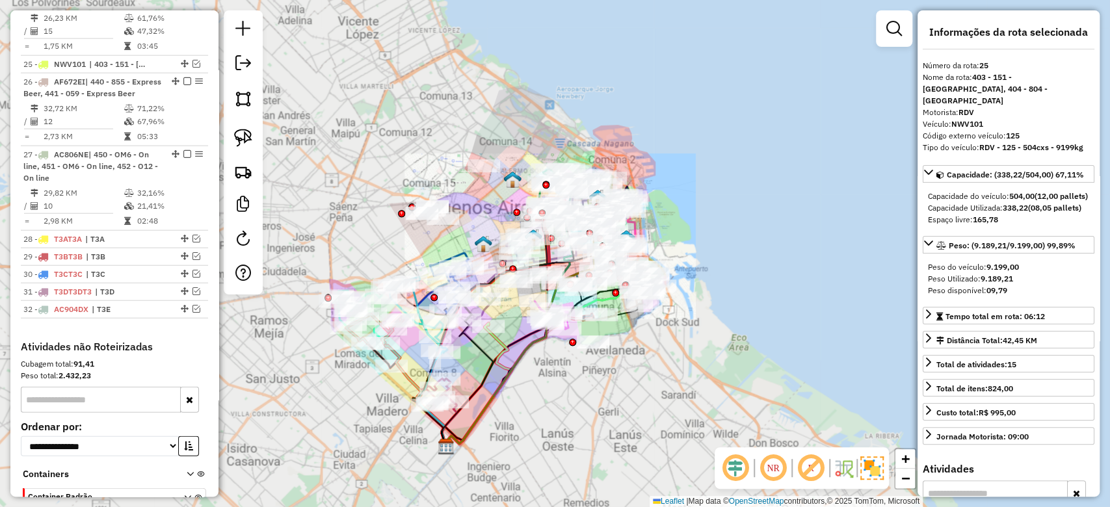
drag, startPoint x: 438, startPoint y: 220, endPoint x: 426, endPoint y: 227, distance: 12.8
click at [504, 188] on img at bounding box center [512, 179] width 17 height 17
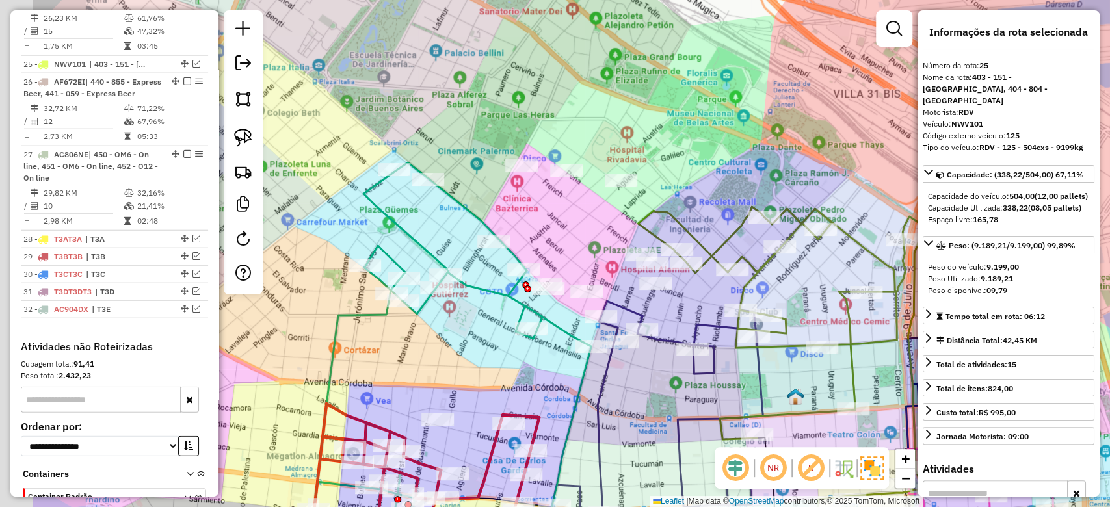
drag, startPoint x: 452, startPoint y: 245, endPoint x: 546, endPoint y: 228, distance: 95.9
click at [546, 228] on div "Janela de atendimento Grade de atendimento Capacidade Transportadoras Veículos …" at bounding box center [555, 253] width 1110 height 507
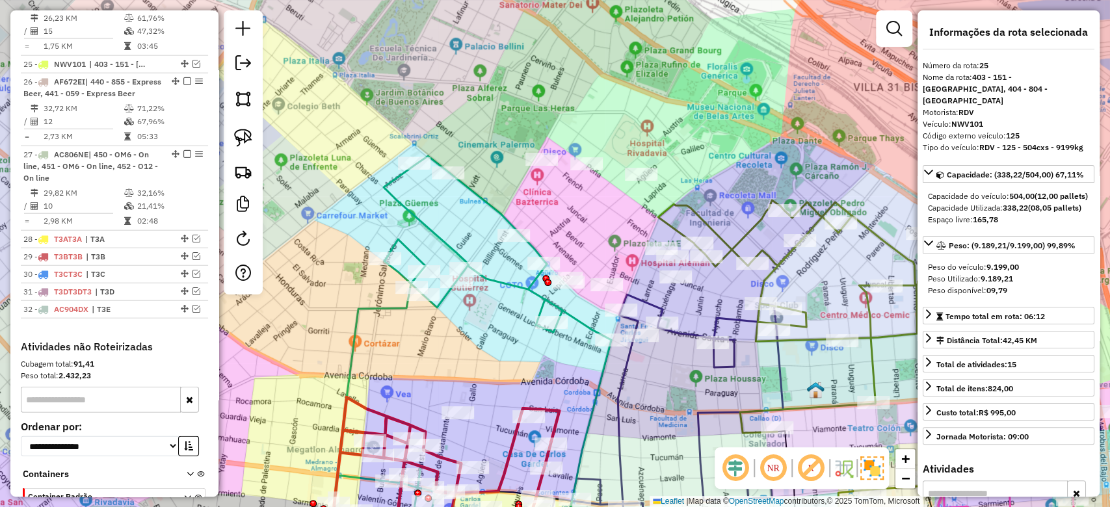
click at [510, 210] on div "Rota 8 - Placa JRC753 0000449376 - LEDESMA JAVIER ALEJANDRO Janela de atendimen…" at bounding box center [555, 253] width 1110 height 507
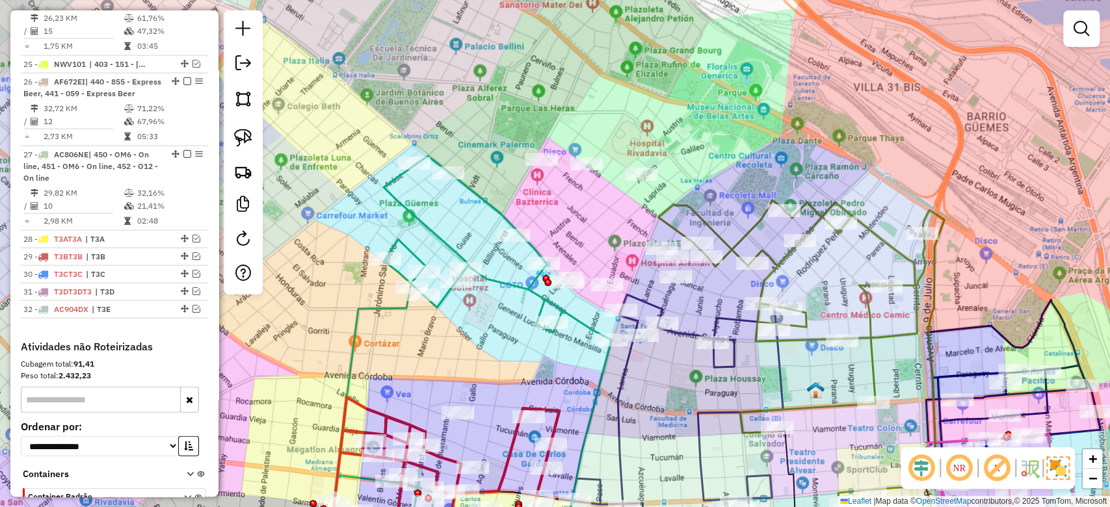
click at [504, 216] on icon at bounding box center [474, 340] width 274 height 369
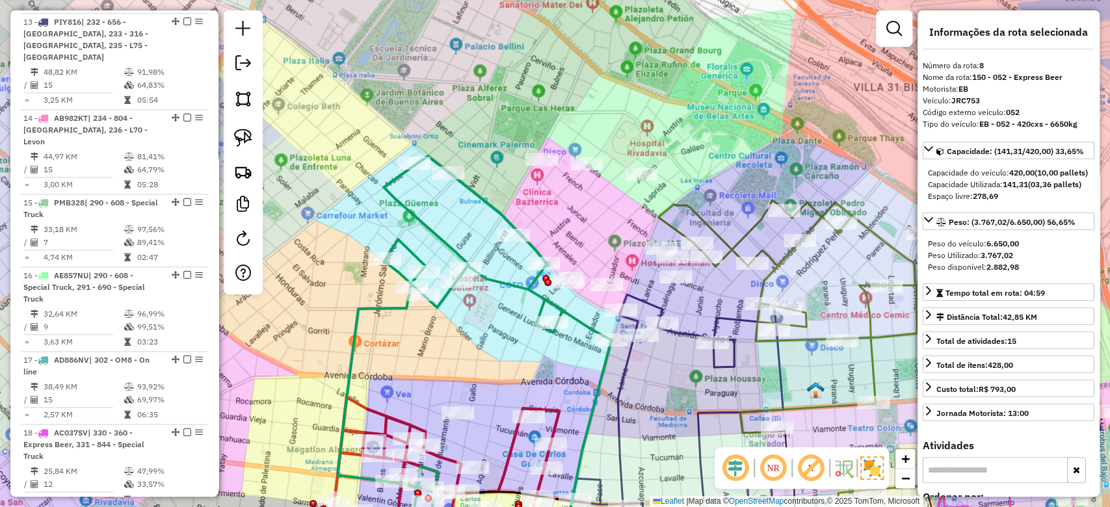
scroll to position [1013, 0]
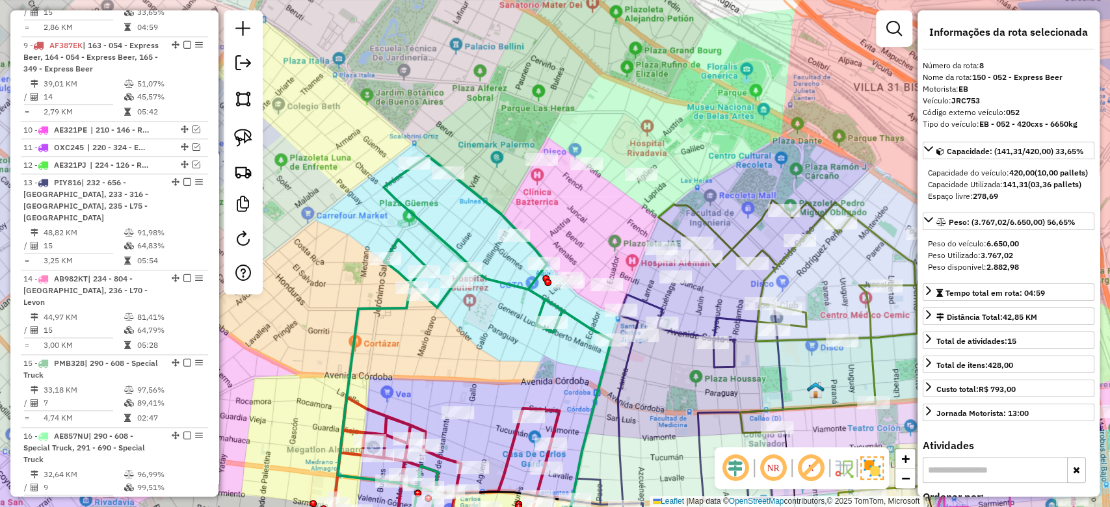
click at [482, 194] on icon at bounding box center [474, 340] width 274 height 369
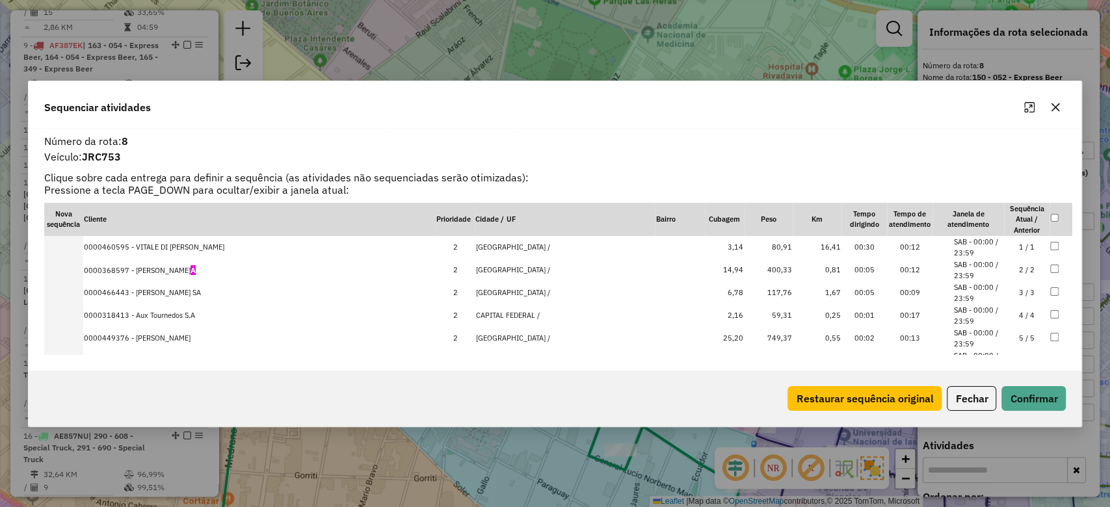
scroll to position [234, 0]
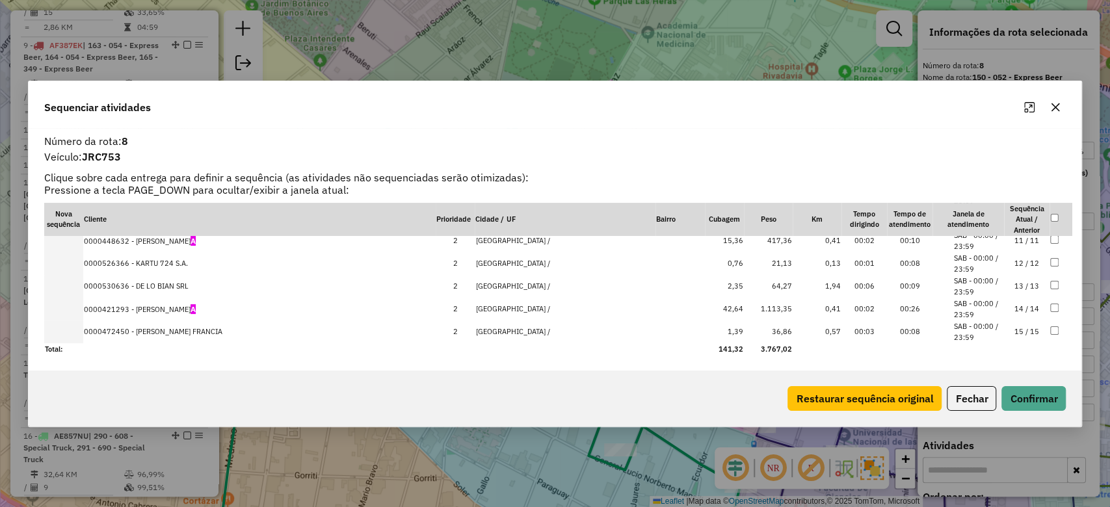
click at [1053, 107] on icon "button" at bounding box center [1055, 107] width 8 height 8
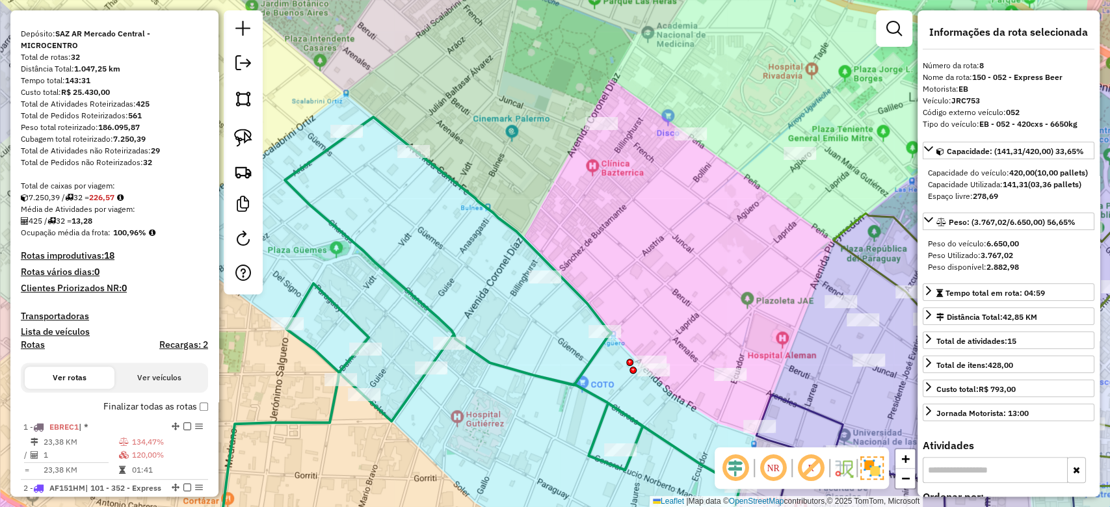
scroll to position [173, 0]
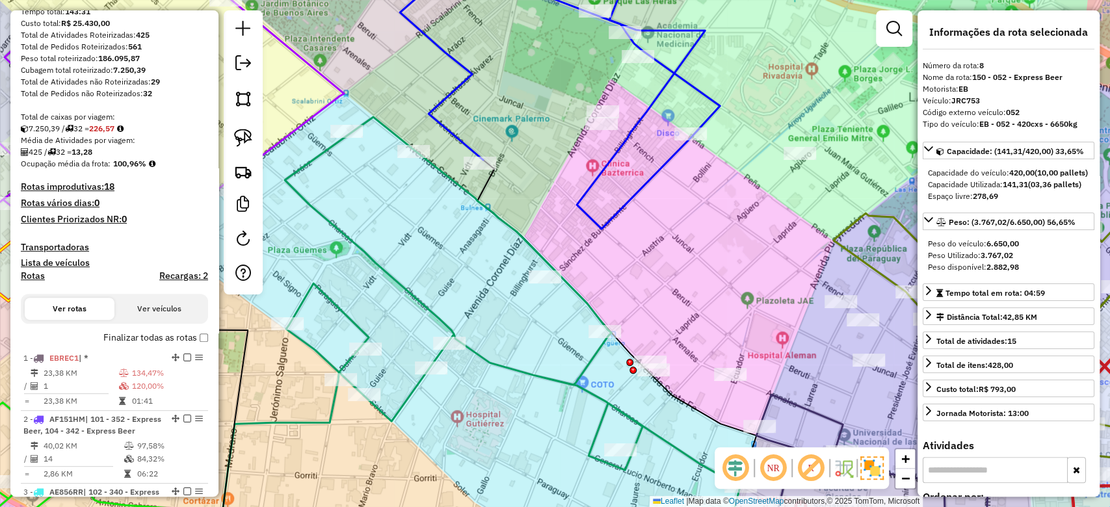
click at [38, 274] on h4 "Rotas" at bounding box center [33, 275] width 24 height 11
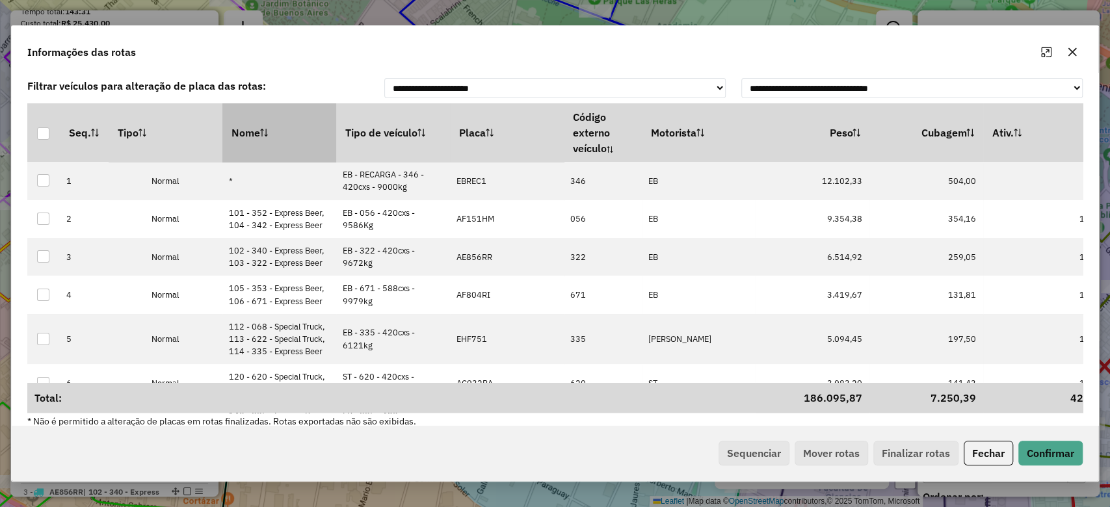
click at [251, 111] on th "Nome" at bounding box center [279, 132] width 114 height 59
click at [250, 117] on th "Nome" at bounding box center [279, 132] width 114 height 59
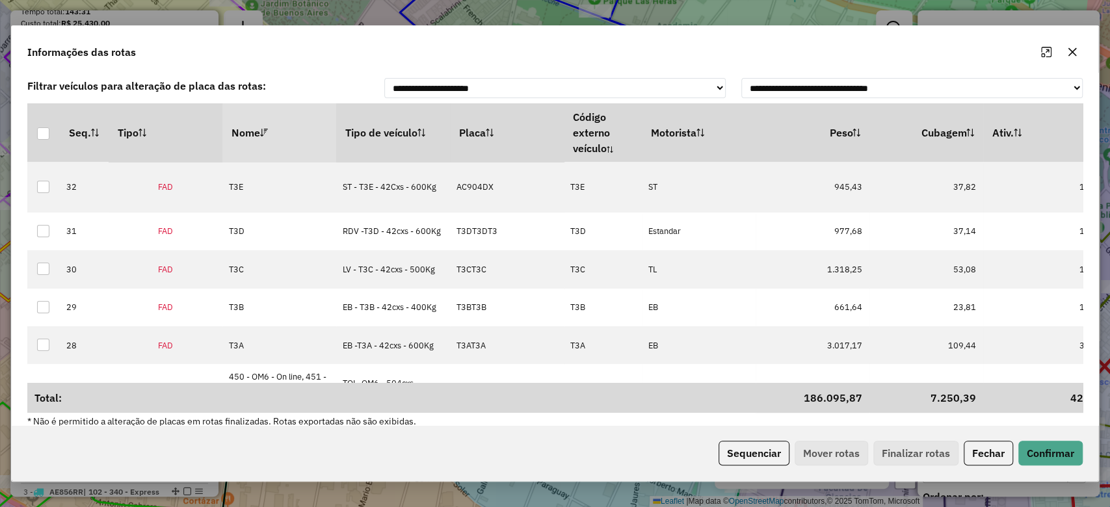
click at [250, 118] on th "Nome" at bounding box center [279, 132] width 114 height 59
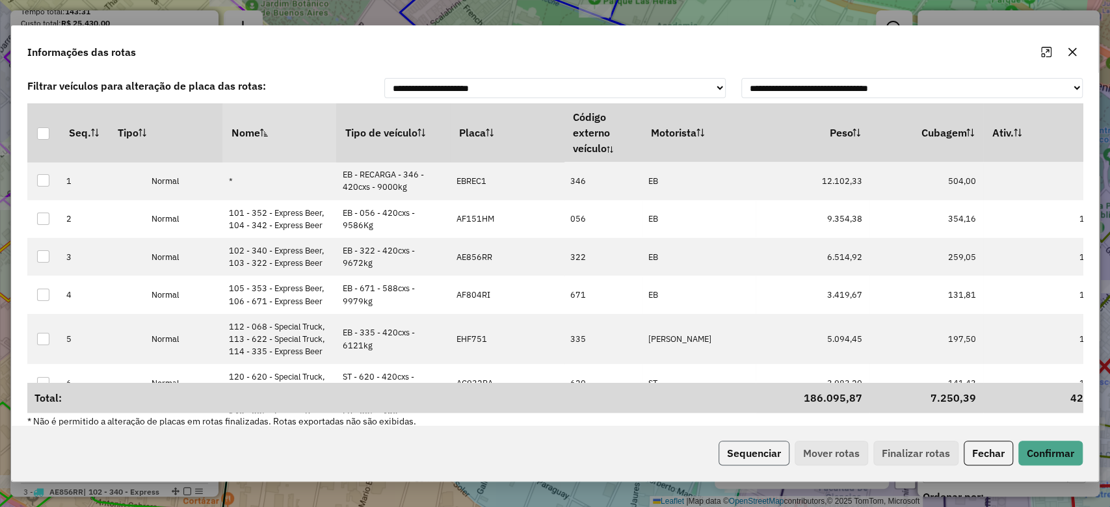
click at [761, 457] on button "Sequenciar" at bounding box center [753, 453] width 71 height 25
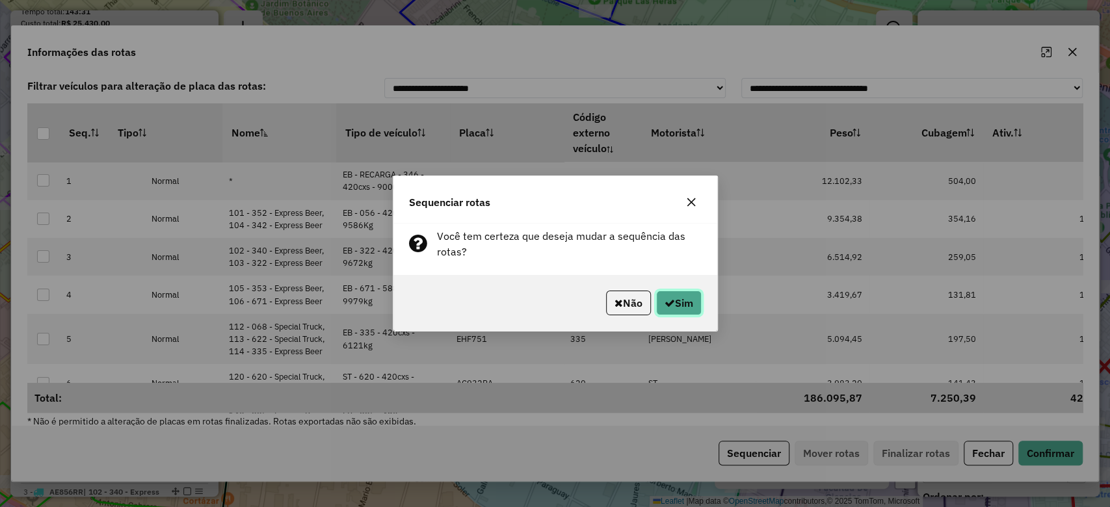
click at [674, 312] on button "Sim" at bounding box center [679, 303] width 46 height 25
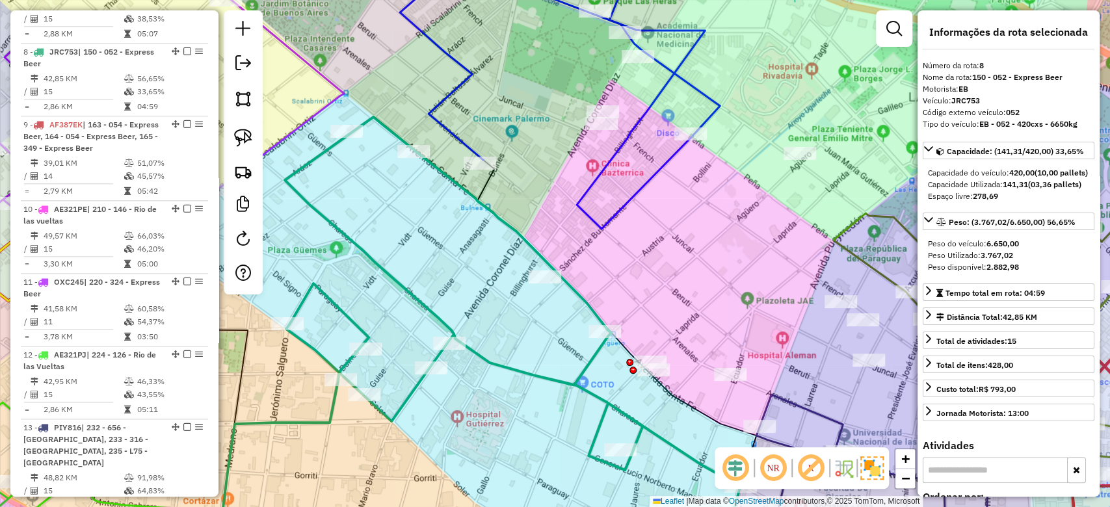
scroll to position [1080, 0]
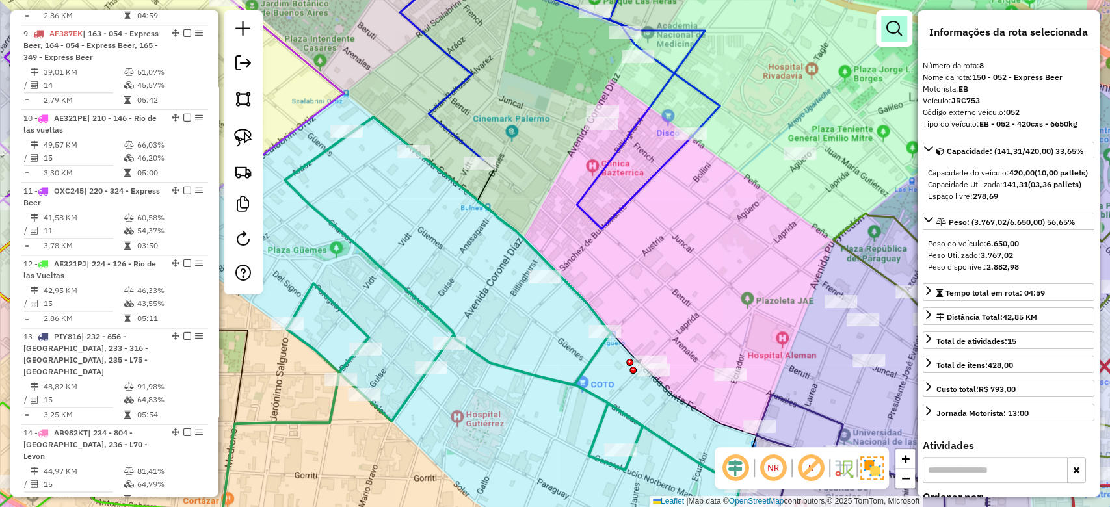
click at [893, 27] on em at bounding box center [894, 29] width 16 height 16
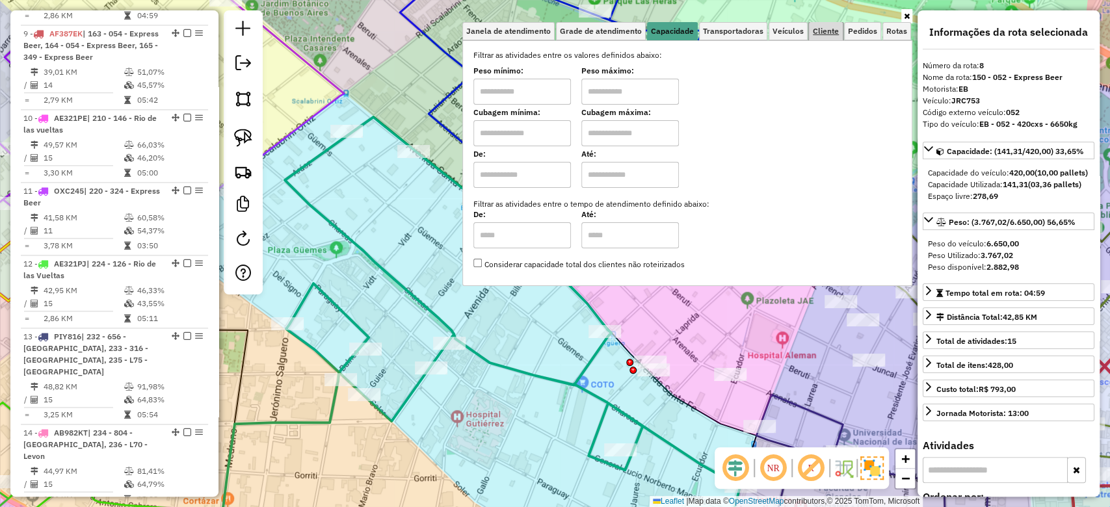
click at [832, 35] on span "Cliente" at bounding box center [826, 31] width 26 height 8
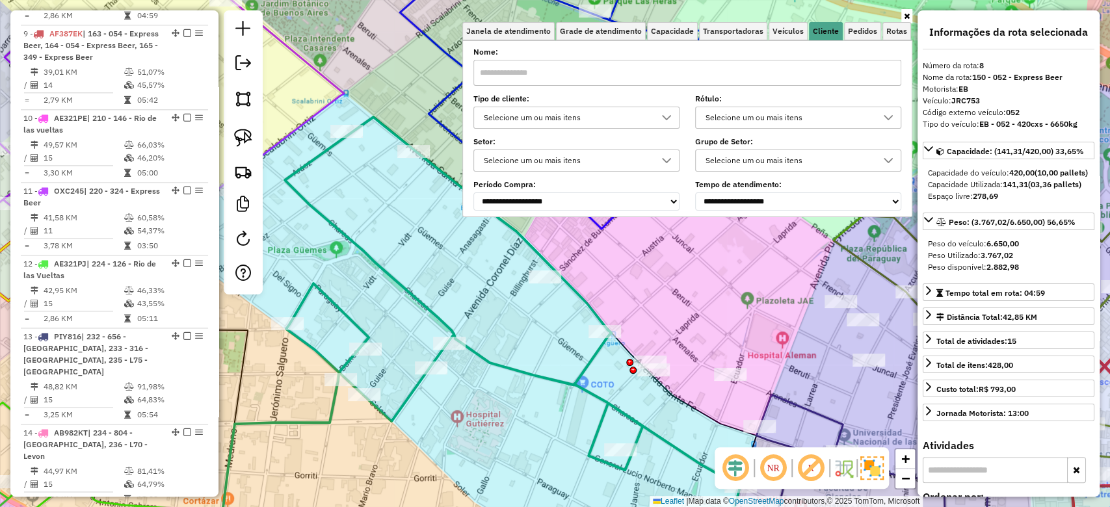
click at [620, 124] on div "Selecione um ou mais itens" at bounding box center [566, 117] width 175 height 21
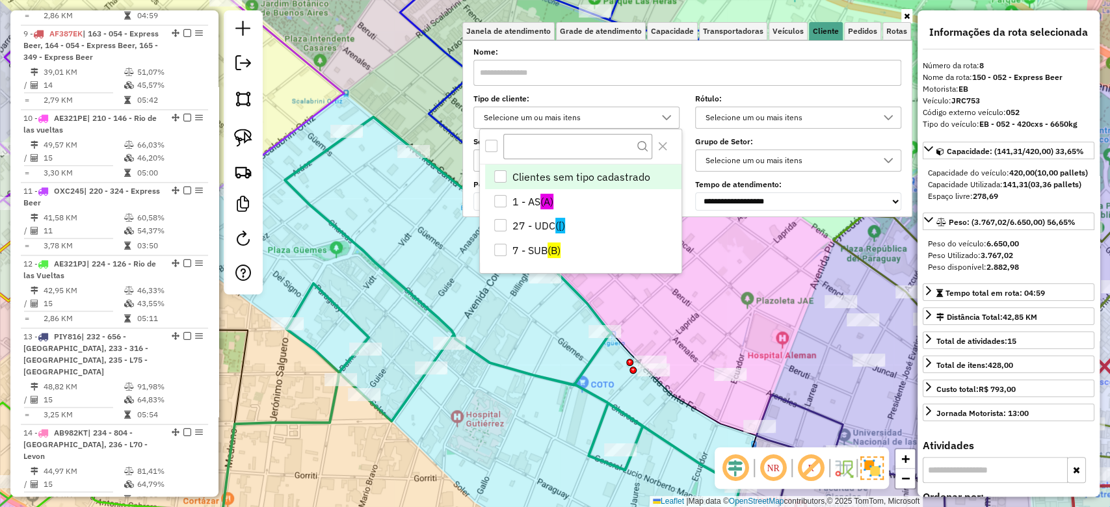
scroll to position [7, 46]
click at [528, 201] on li "1 - AS (A)" at bounding box center [583, 201] width 196 height 25
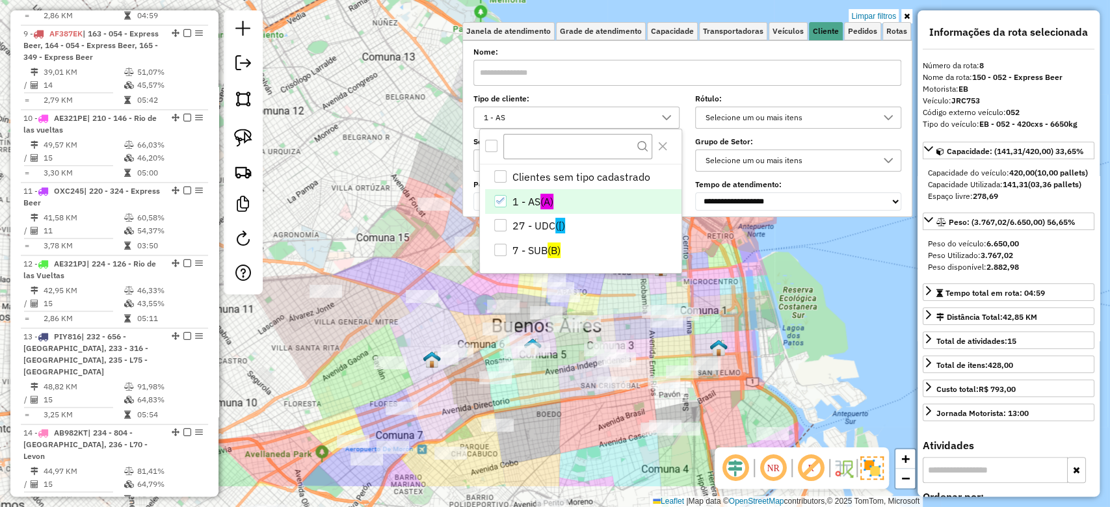
drag, startPoint x: 619, startPoint y: 311, endPoint x: 627, endPoint y: 291, distance: 22.5
click at [629, 288] on div "Limpar filtros Janela de atendimento Grade de atendimento Capacidade Transporta…" at bounding box center [555, 253] width 1110 height 507
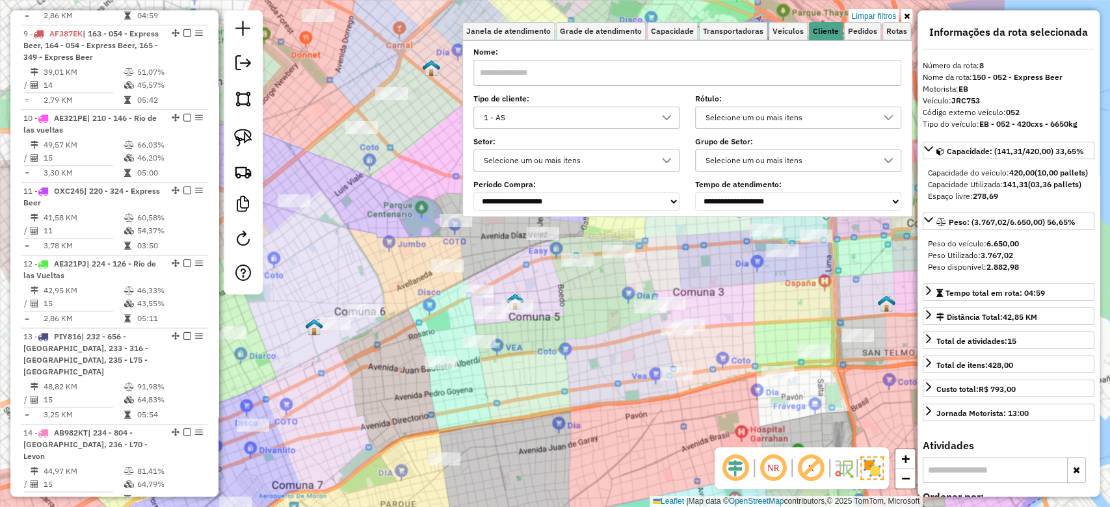
drag, startPoint x: 527, startPoint y: 380, endPoint x: 563, endPoint y: 400, distance: 41.0
click at [562, 400] on div "Limpar filtros Janela de atendimento Grade de atendimento Capacidade Transporta…" at bounding box center [555, 253] width 1110 height 507
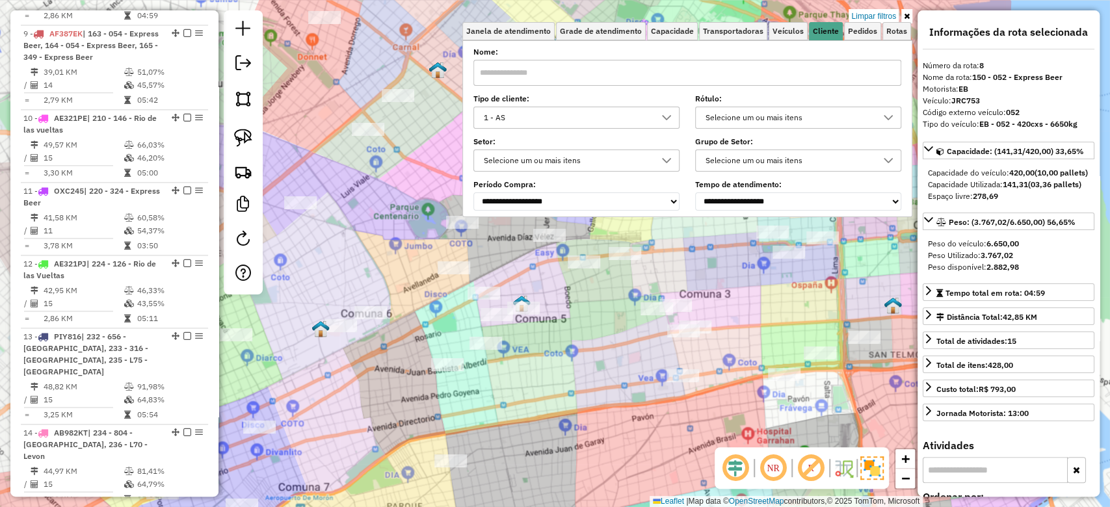
drag, startPoint x: 531, startPoint y: 397, endPoint x: 610, endPoint y: 387, distance: 79.8
click at [610, 387] on div "Limpar filtros Janela de atendimento Grade de atendimento Capacidade Transporta…" at bounding box center [555, 253] width 1110 height 507
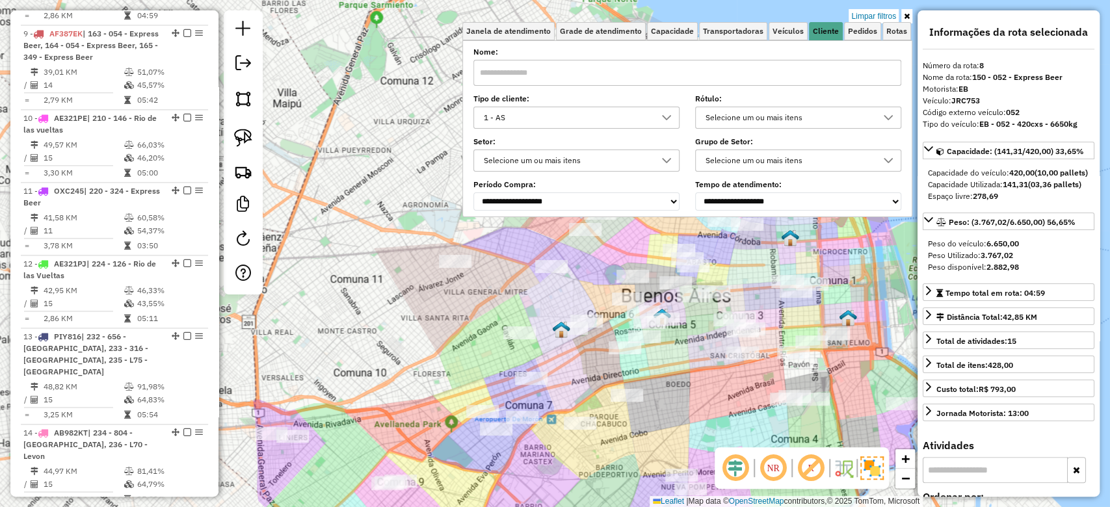
drag, startPoint x: 608, startPoint y: 395, endPoint x: 693, endPoint y: 363, distance: 90.9
click at [690, 365] on div "Limpar filtros Janela de atendimento Grade de atendimento Capacidade Transporta…" at bounding box center [555, 253] width 1110 height 507
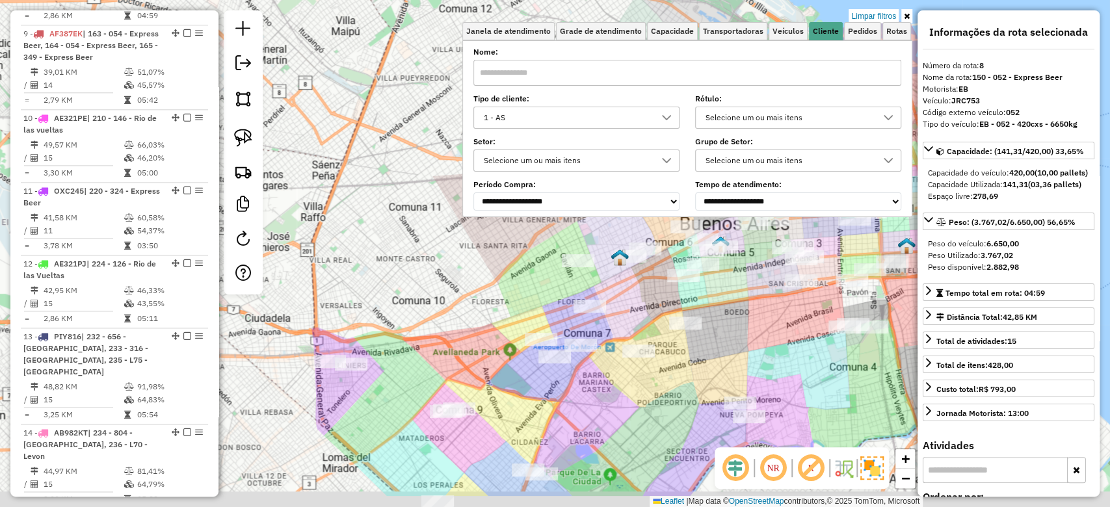
drag, startPoint x: 705, startPoint y: 314, endPoint x: 707, endPoint y: 307, distance: 7.3
click at [707, 308] on div "Rota 27 - Placa AC806NE 0000407817 - CHENG YUNFENG Limpar filtros Janela de ate…" at bounding box center [555, 253] width 1110 height 507
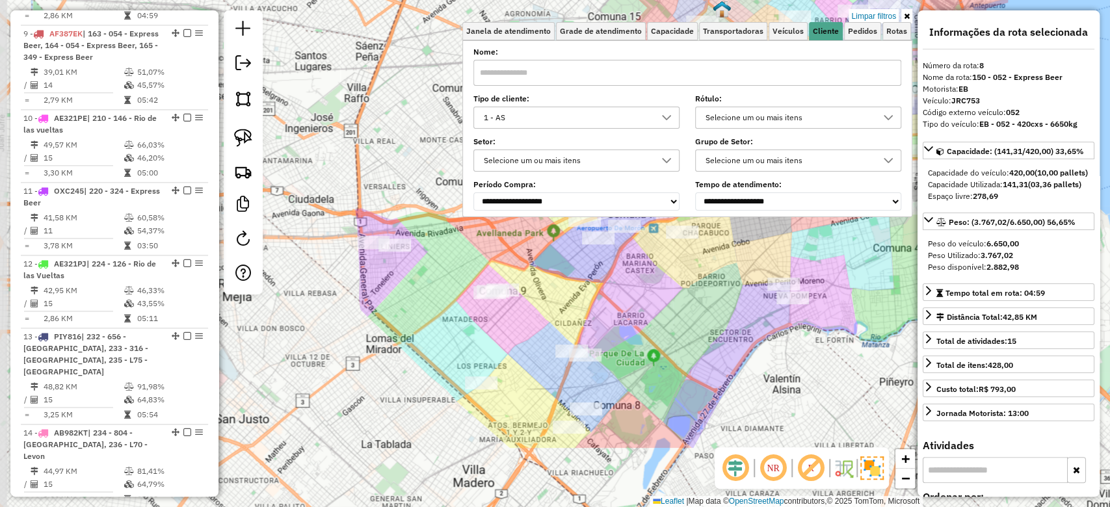
drag, startPoint x: 616, startPoint y: 389, endPoint x: 655, endPoint y: 296, distance: 100.6
click at [655, 296] on div "Limpar filtros Janela de atendimento Grade de atendimento Capacidade Transporta…" at bounding box center [555, 253] width 1110 height 507
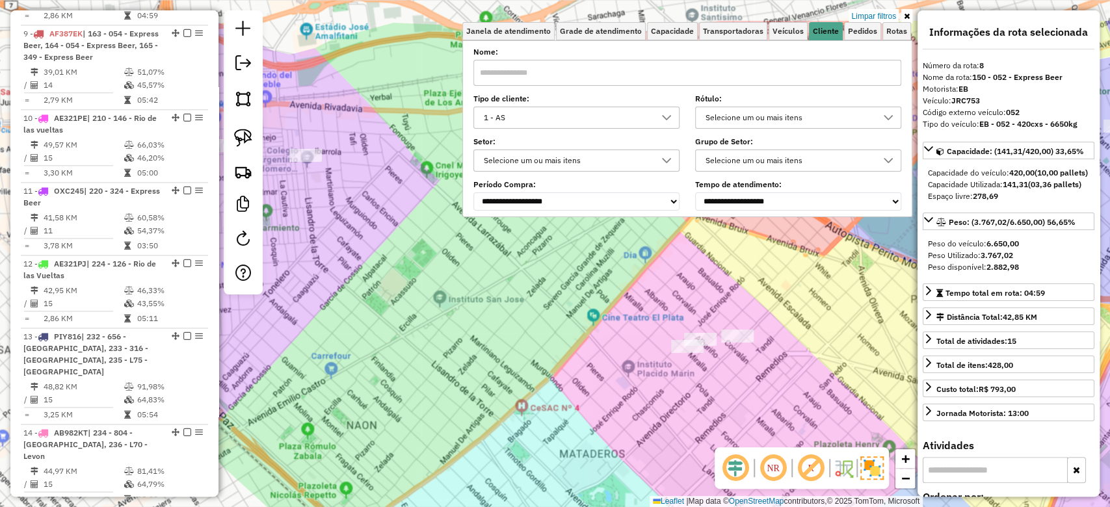
drag, startPoint x: 514, startPoint y: 330, endPoint x: 649, endPoint y: 417, distance: 161.2
click at [628, 419] on div "Limpar filtros Janela de atendimento Grade de atendimento Capacidade Transporta…" at bounding box center [555, 253] width 1110 height 507
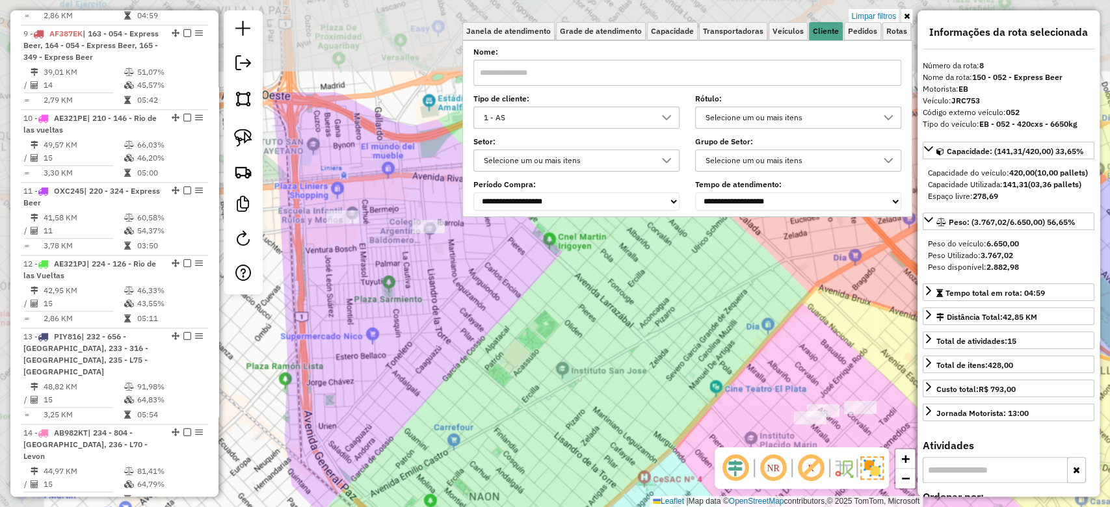
click at [607, 376] on div "Limpar filtros Janela de atendimento Grade de atendimento Capacidade Transporta…" at bounding box center [555, 253] width 1110 height 507
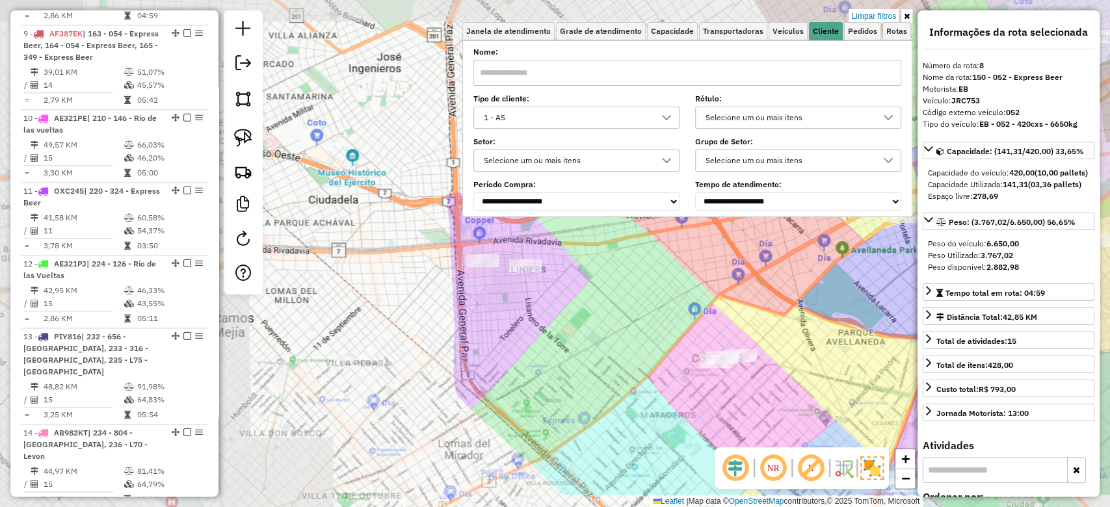
drag, startPoint x: 608, startPoint y: 345, endPoint x: 550, endPoint y: 282, distance: 85.6
click at [557, 285] on div "Limpar filtros Janela de atendimento Grade de atendimento Capacidade Transporta…" at bounding box center [555, 253] width 1110 height 507
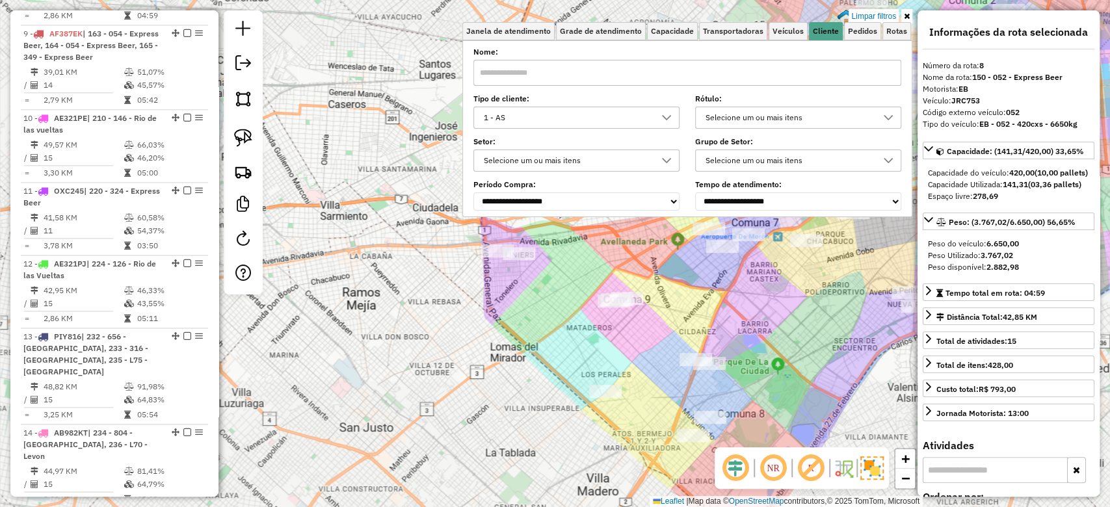
drag, startPoint x: 518, startPoint y: 302, endPoint x: 438, endPoint y: 267, distance: 87.3
click at [441, 268] on div "Limpar filtros Janela de atendimento Grade de atendimento Capacidade Transporta…" at bounding box center [555, 253] width 1110 height 507
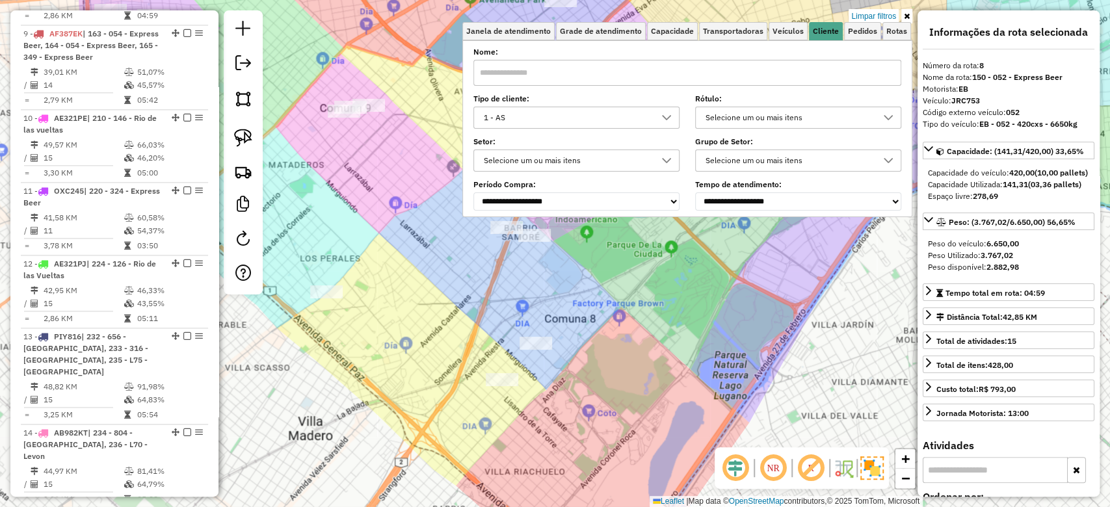
click at [596, 409] on div "Limpar filtros Janela de atendimento Grade de atendimento Capacidade Transporta…" at bounding box center [555, 253] width 1110 height 507
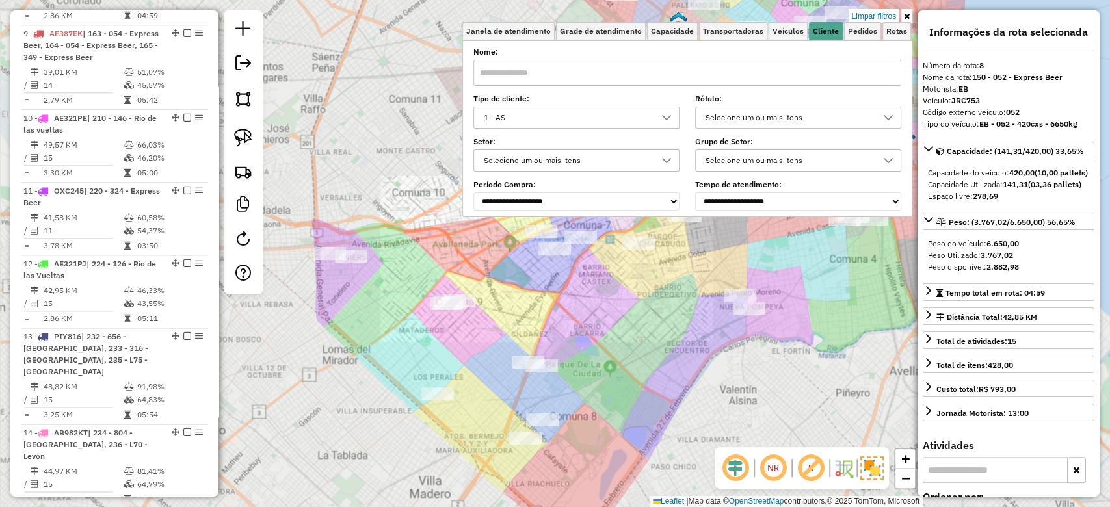
click at [603, 378] on div "Limpar filtros Janela de atendimento Grade de atendimento Capacidade Transporta…" at bounding box center [555, 253] width 1110 height 507
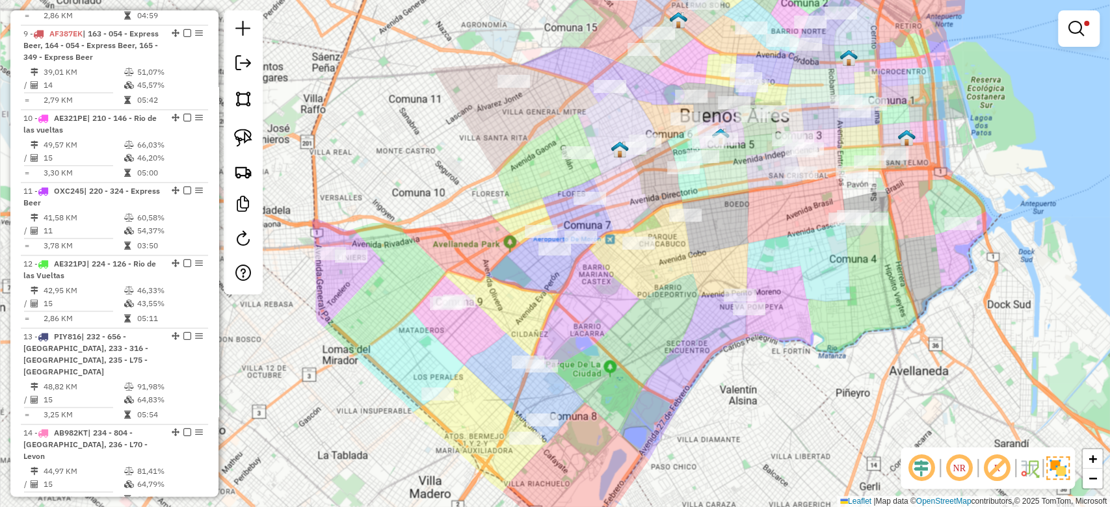
drag, startPoint x: 629, startPoint y: 339, endPoint x: 607, endPoint y: 403, distance: 67.2
click at [609, 401] on div "Limpar filtros Janela de atendimento Grade de atendimento Capacidade Transporta…" at bounding box center [555, 253] width 1110 height 507
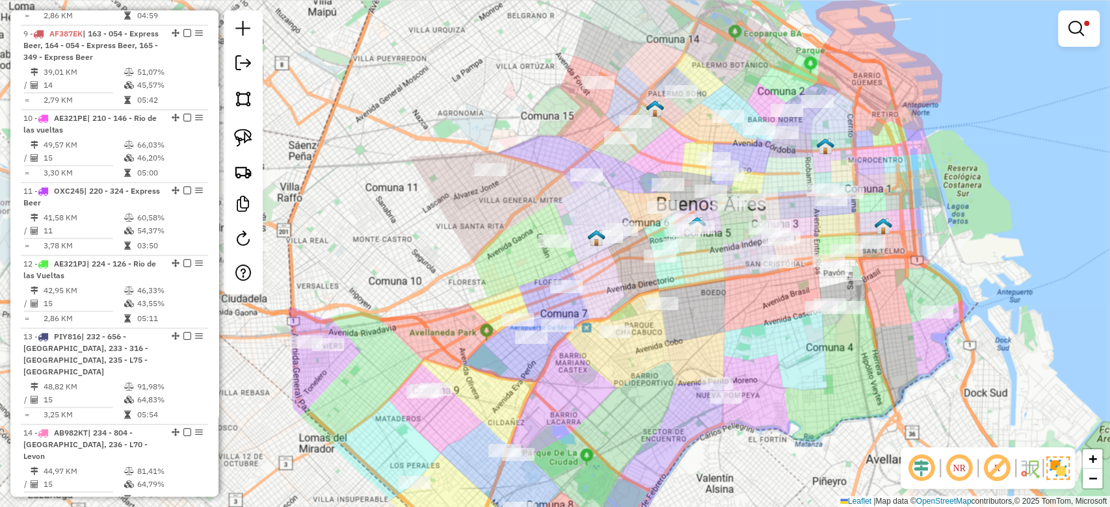
drag, startPoint x: 597, startPoint y: 398, endPoint x: 596, endPoint y: 413, distance: 15.7
click at [596, 413] on div "Limpar filtros Janela de atendimento Grade de atendimento Capacidade Transporta…" at bounding box center [555, 253] width 1110 height 507
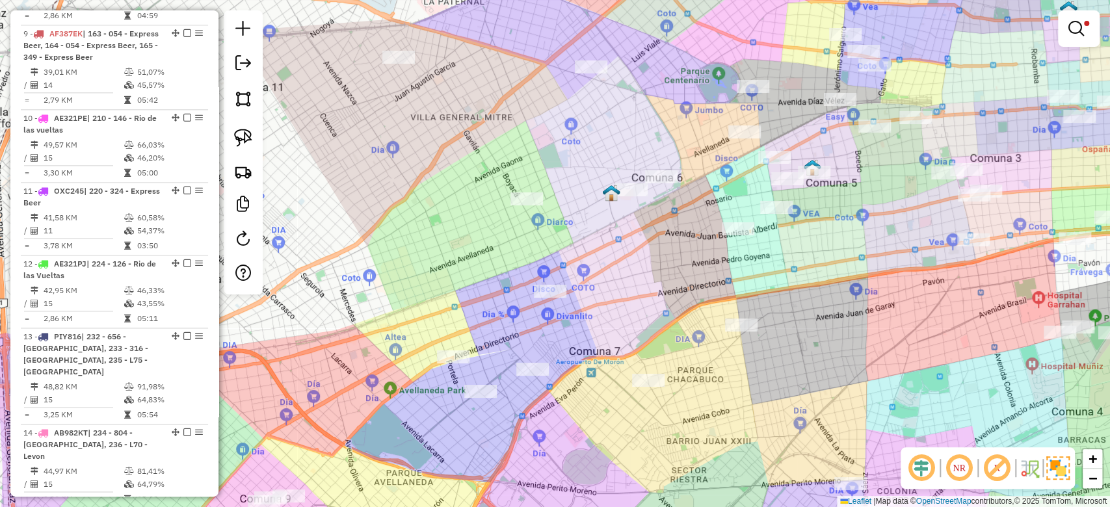
drag, startPoint x: 615, startPoint y: 295, endPoint x: 594, endPoint y: 390, distance: 97.8
click at [598, 391] on div "Limpar filtros Janela de atendimento Grade de atendimento Capacidade Transporta…" at bounding box center [555, 253] width 1110 height 507
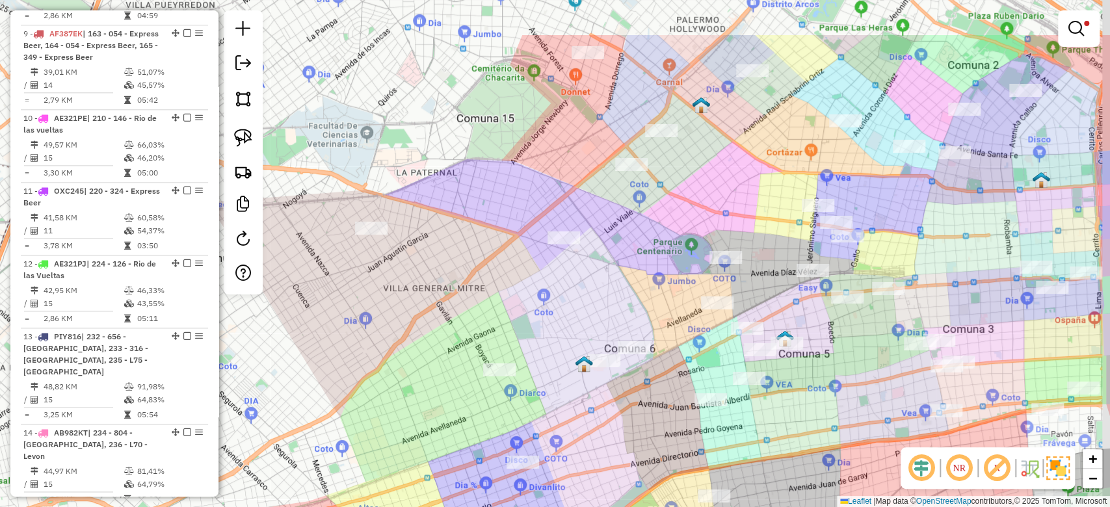
drag, startPoint x: 593, startPoint y: 450, endPoint x: 589, endPoint y: 486, distance: 36.6
click at [589, 486] on div "Limpar filtros Janela de atendimento Grade de atendimento Capacidade Transporta…" at bounding box center [555, 253] width 1110 height 507
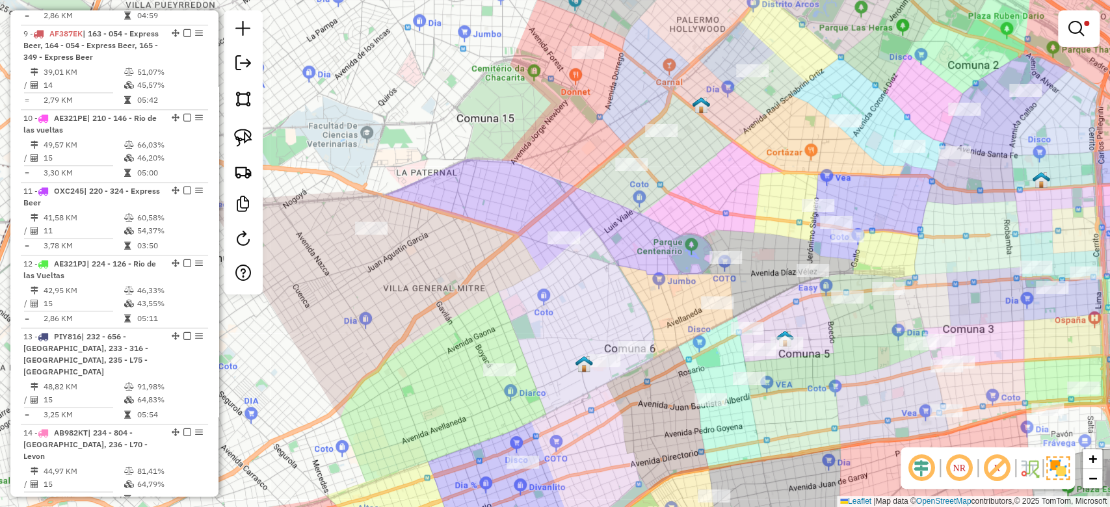
drag, startPoint x: 568, startPoint y: 317, endPoint x: 568, endPoint y: 325, distance: 8.5
click at [568, 324] on div "Limpar filtros Janela de atendimento Grade de atendimento Capacidade Transporta…" at bounding box center [555, 253] width 1110 height 507
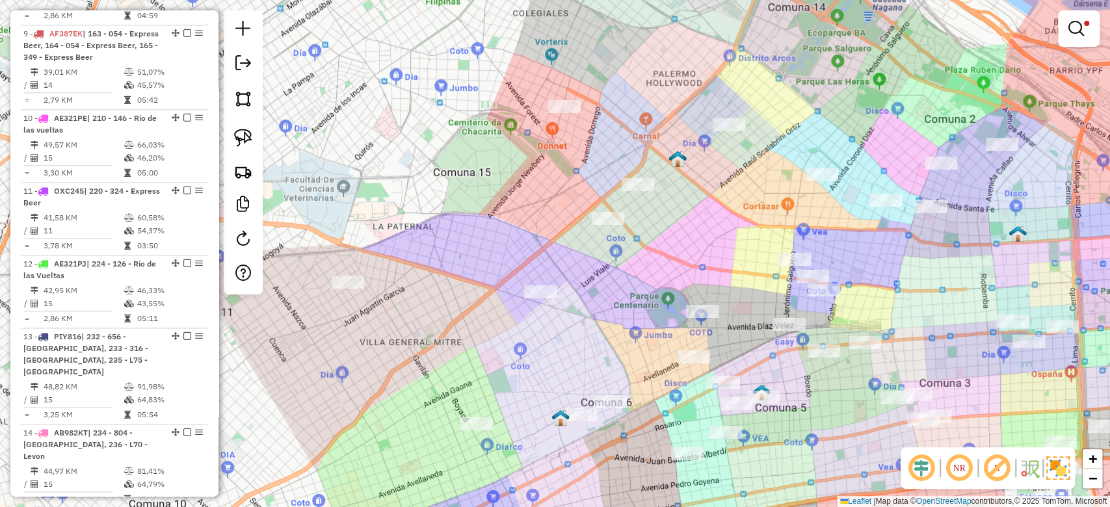
drag, startPoint x: 637, startPoint y: 315, endPoint x: 601, endPoint y: 358, distance: 55.8
click at [602, 356] on div "Limpar filtros Janela de atendimento Grade de atendimento Capacidade Transporta…" at bounding box center [555, 253] width 1110 height 507
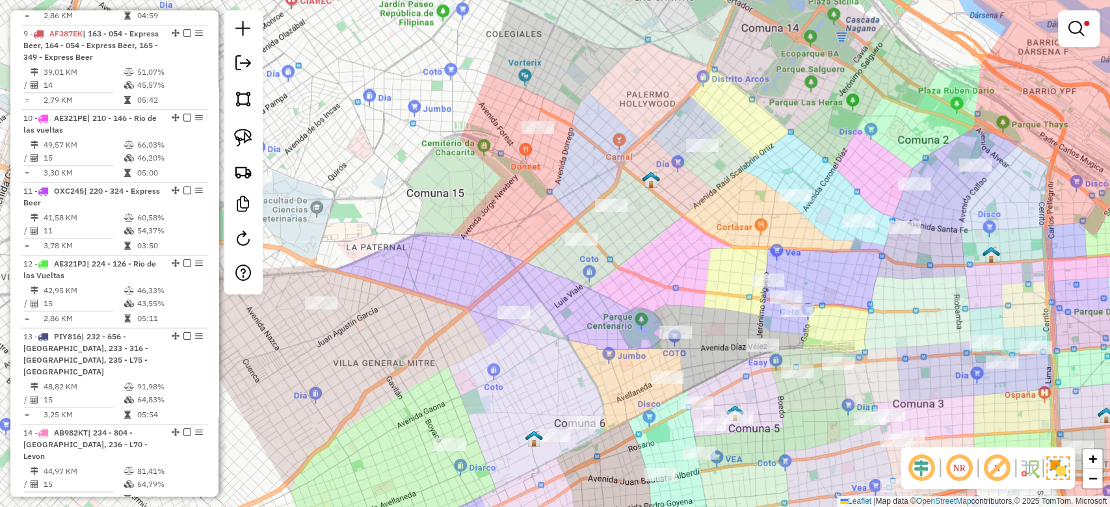
drag, startPoint x: 605, startPoint y: 348, endPoint x: 581, endPoint y: 361, distance: 27.1
click at [588, 358] on div "Limpar filtros Janela de atendimento Grade de atendimento Capacidade Transporta…" at bounding box center [555, 253] width 1110 height 507
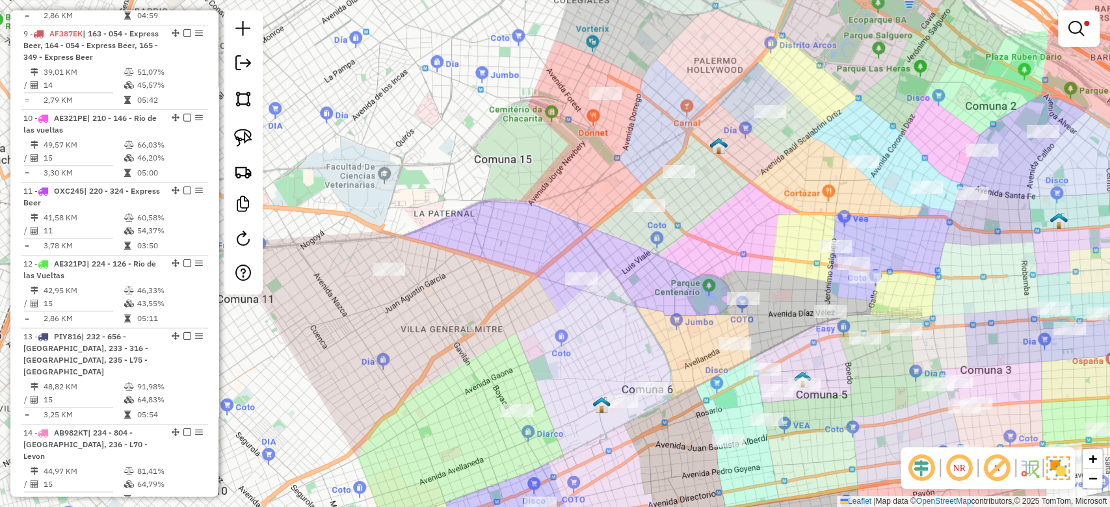
drag, startPoint x: 568, startPoint y: 368, endPoint x: 644, endPoint y: 330, distance: 85.8
click at [643, 330] on div "Limpar filtros Janela de atendimento Grade de atendimento Capacidade Transporta…" at bounding box center [555, 253] width 1110 height 507
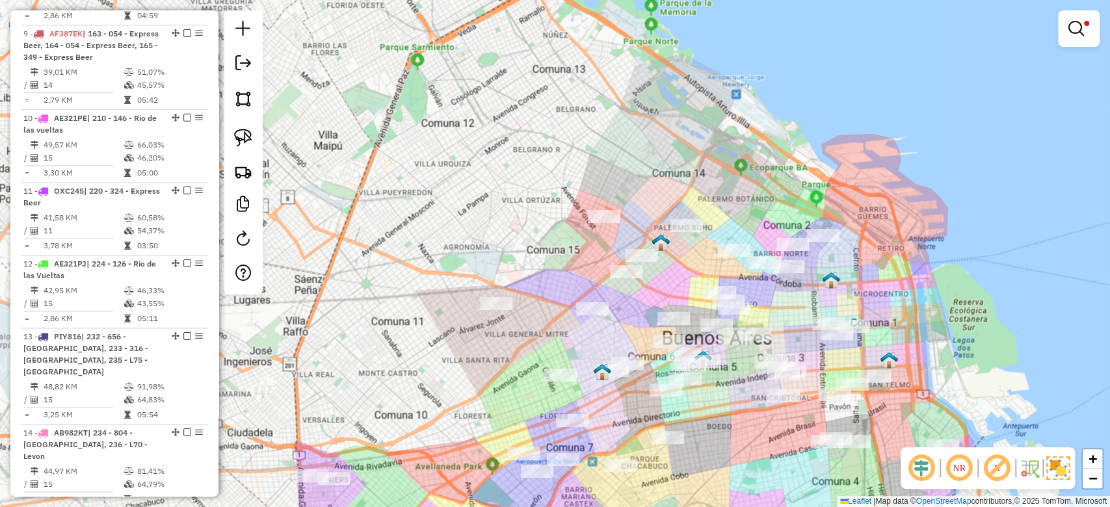
drag, startPoint x: 609, startPoint y: 343, endPoint x: 499, endPoint y: 277, distance: 128.3
click at [504, 282] on div "Limpar filtros Janela de atendimento Grade de atendimento Capacidade Transporta…" at bounding box center [555, 253] width 1110 height 507
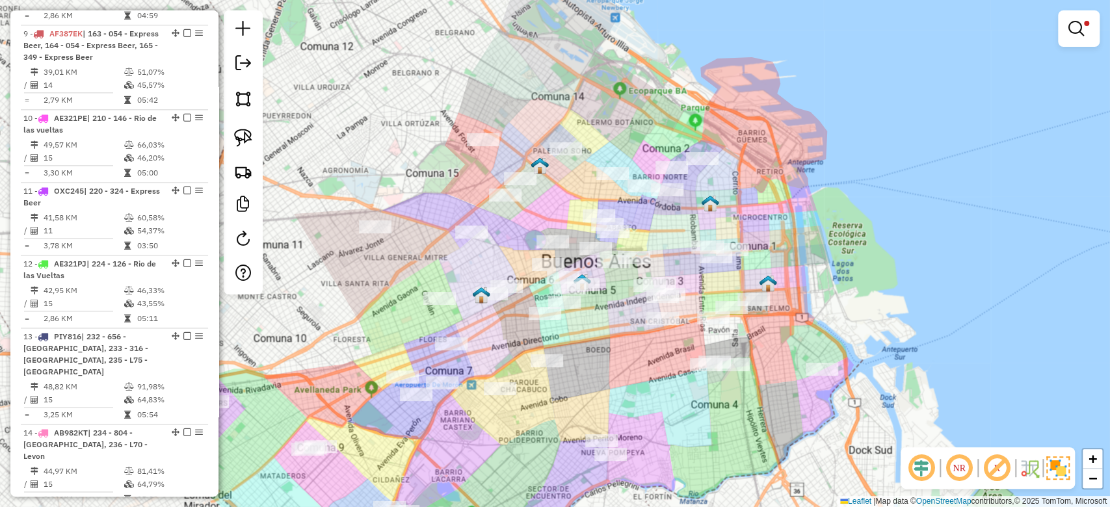
drag, startPoint x: 622, startPoint y: 355, endPoint x: 603, endPoint y: 274, distance: 82.9
click at [604, 278] on div "Limpar filtros Janela de atendimento Grade de atendimento Capacidade Transporta…" at bounding box center [555, 253] width 1110 height 507
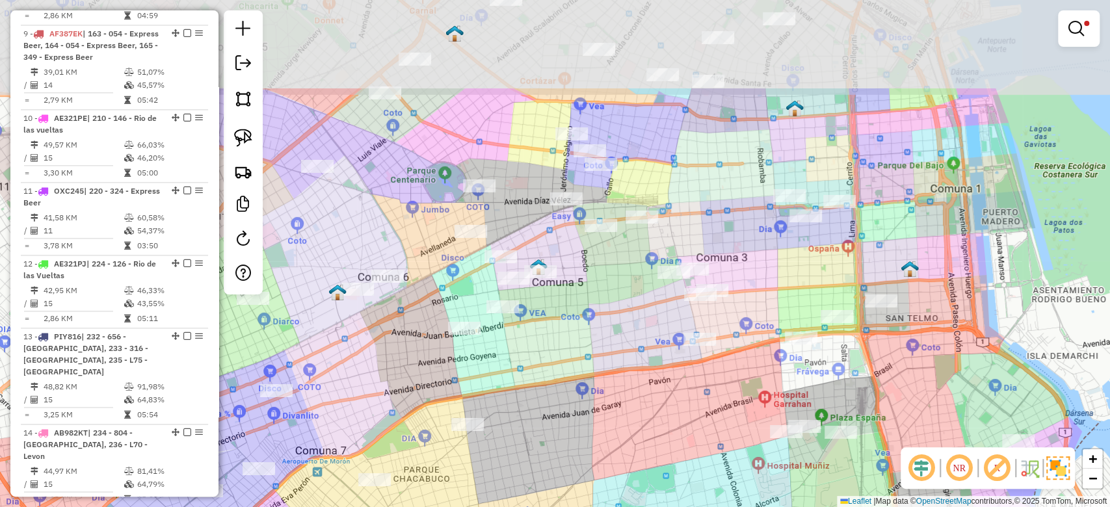
drag, startPoint x: 578, startPoint y: 211, endPoint x: 597, endPoint y: 380, distance: 170.2
click at [597, 376] on div "Limpar filtros Janela de atendimento Grade de atendimento Capacidade Transporta…" at bounding box center [555, 253] width 1110 height 507
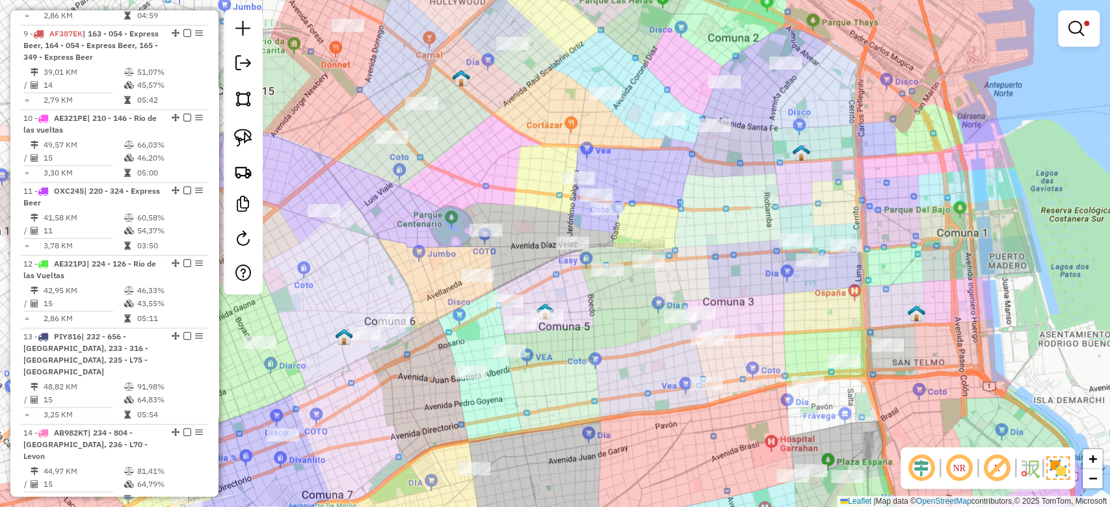
drag, startPoint x: 493, startPoint y: 163, endPoint x: 486, endPoint y: 160, distance: 7.9
click at [486, 160] on div "Limpar filtros Janela de atendimento Grade de atendimento Capacidade Transporta…" at bounding box center [555, 253] width 1110 height 507
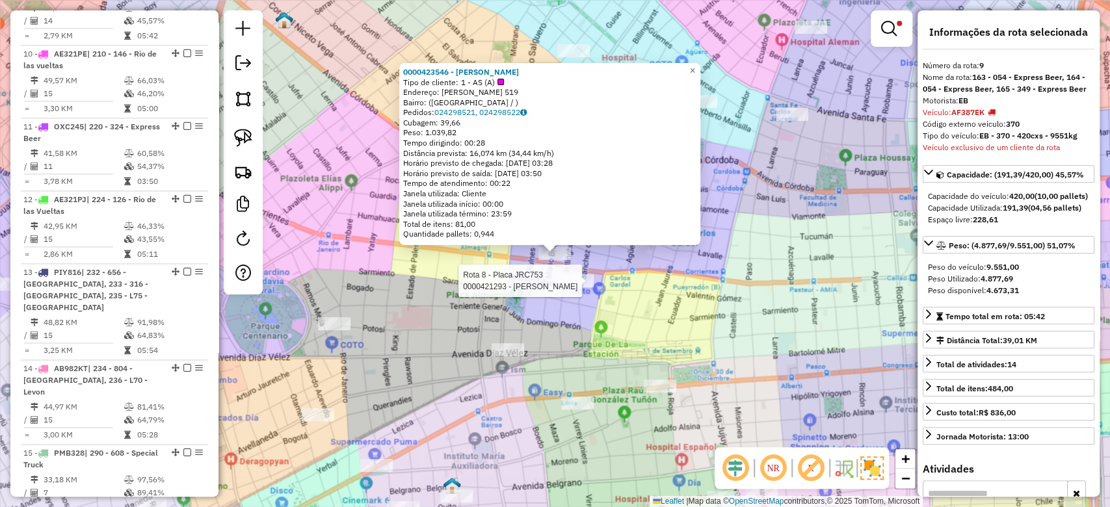
scroll to position [1152, 0]
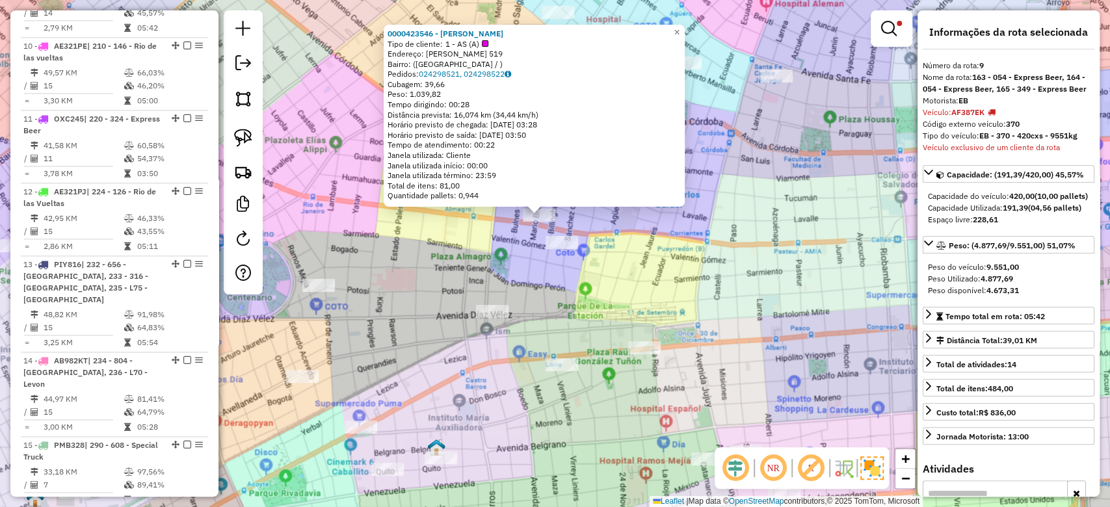
drag, startPoint x: 645, startPoint y: 319, endPoint x: 589, endPoint y: 250, distance: 88.7
click at [614, 265] on div "0000423546 - Lin Xiang Tipo de cliente: 1 - AS (A) Endereço: mario bravo 519 Ba…" at bounding box center [555, 253] width 1110 height 507
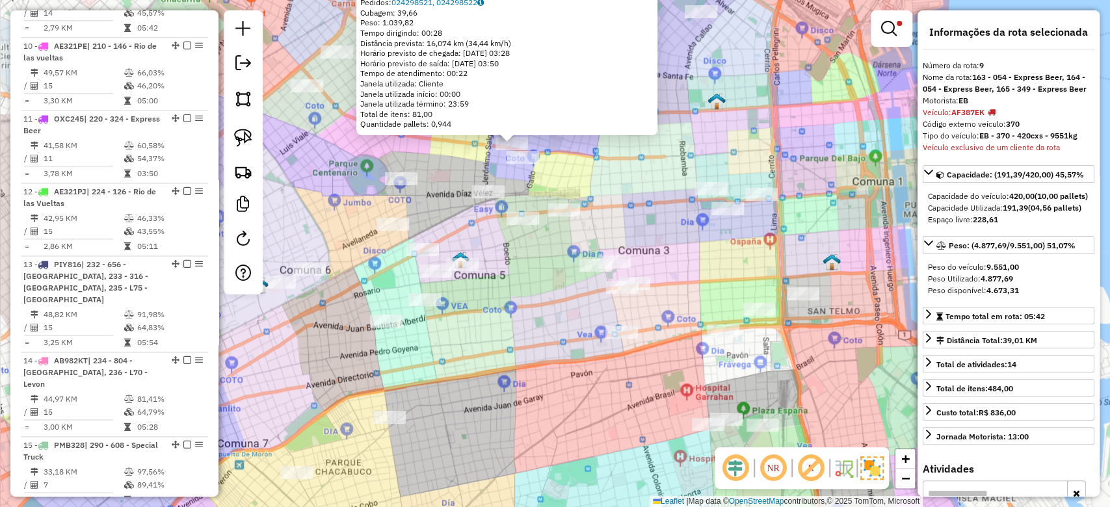
drag, startPoint x: 588, startPoint y: 338, endPoint x: 565, endPoint y: 328, distance: 25.4
click at [565, 328] on div "0000423546 - Lin Xiang Tipo de cliente: 1 - AS (A) Endereço: mario bravo 519 Ba…" at bounding box center [555, 253] width 1110 height 507
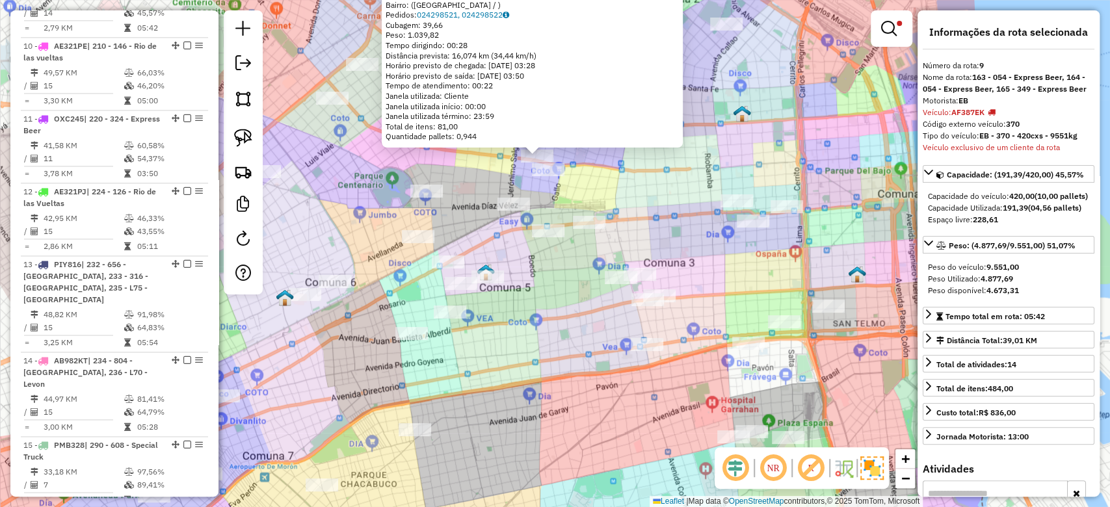
drag, startPoint x: 719, startPoint y: 276, endPoint x: 698, endPoint y: 358, distance: 84.7
click at [689, 377] on div "0000423546 - Lin Xiang Tipo de cliente: 1 - AS (A) Endereço: mario bravo 519 Ba…" at bounding box center [555, 253] width 1110 height 507
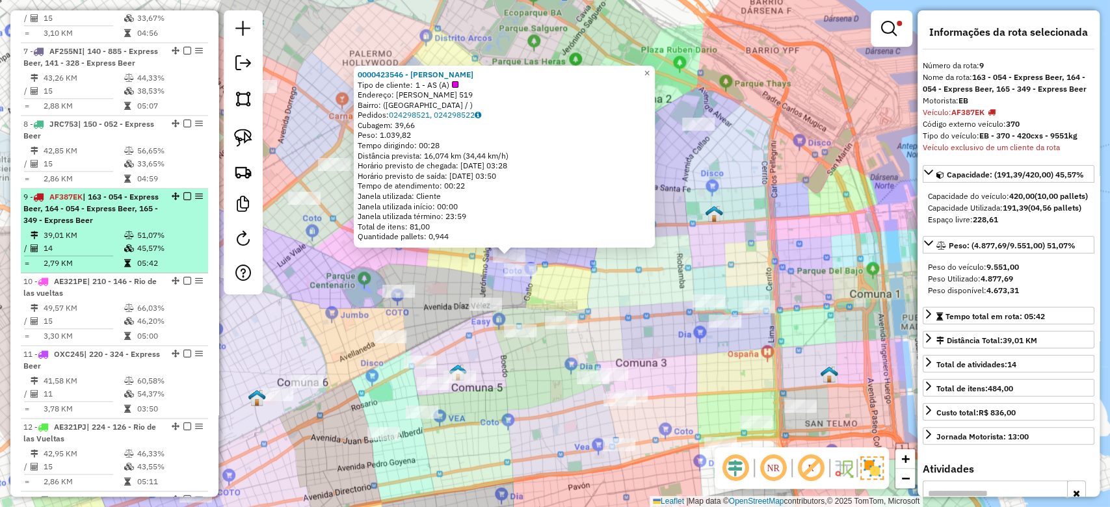
scroll to position [806, 0]
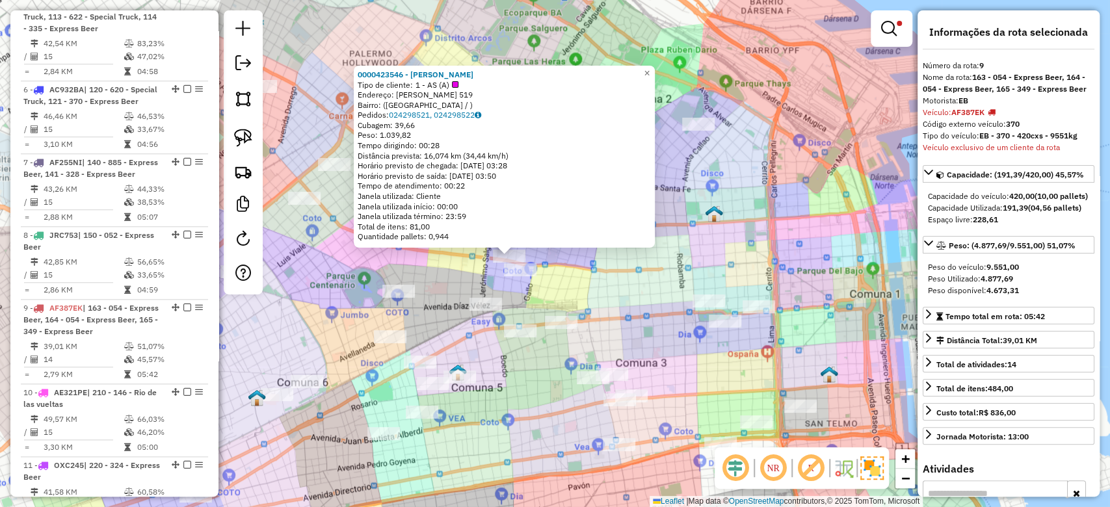
click at [897, 29] on link at bounding box center [891, 29] width 31 height 26
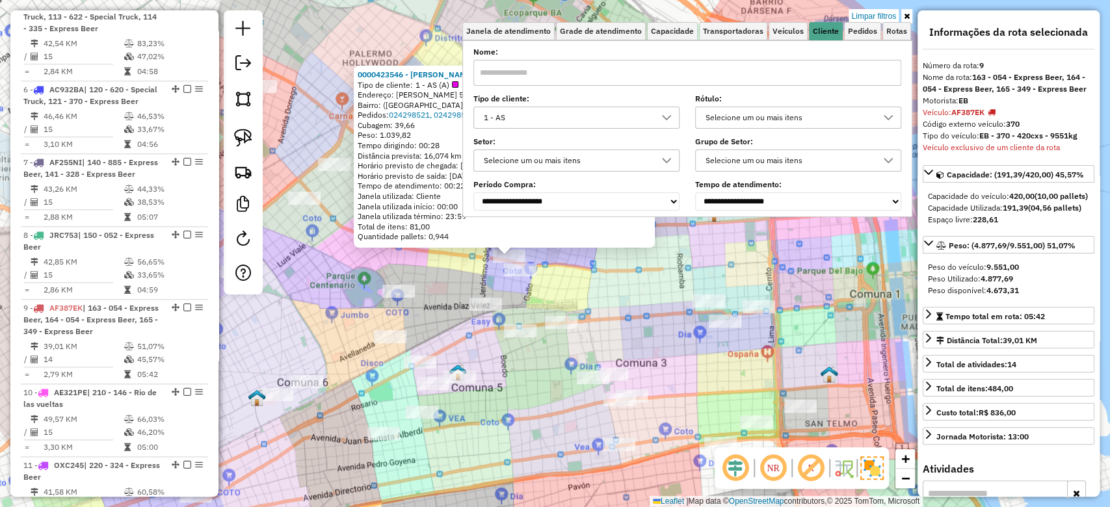
click at [888, 14] on link "Limpar filtros" at bounding box center [873, 16] width 50 height 14
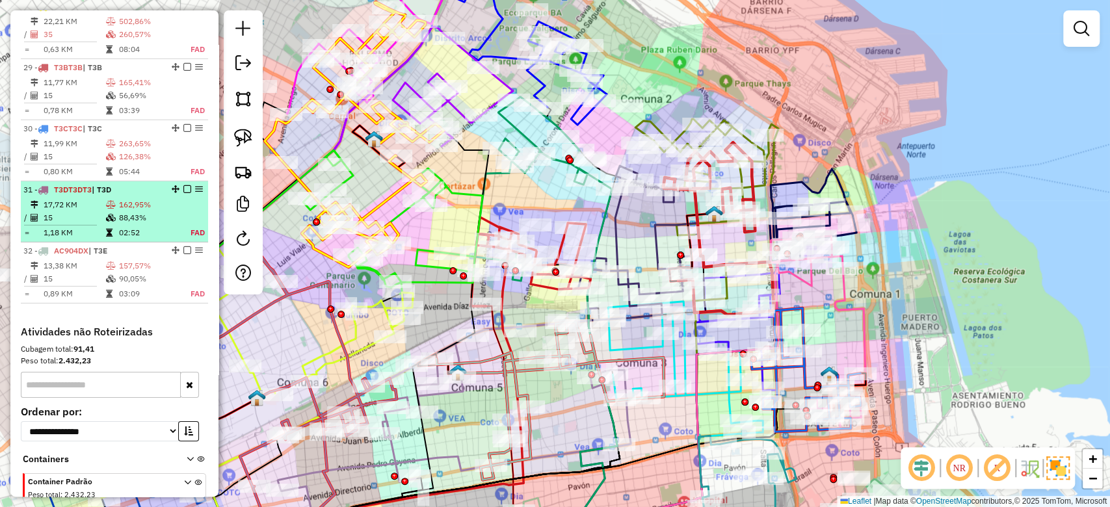
scroll to position [2465, 0]
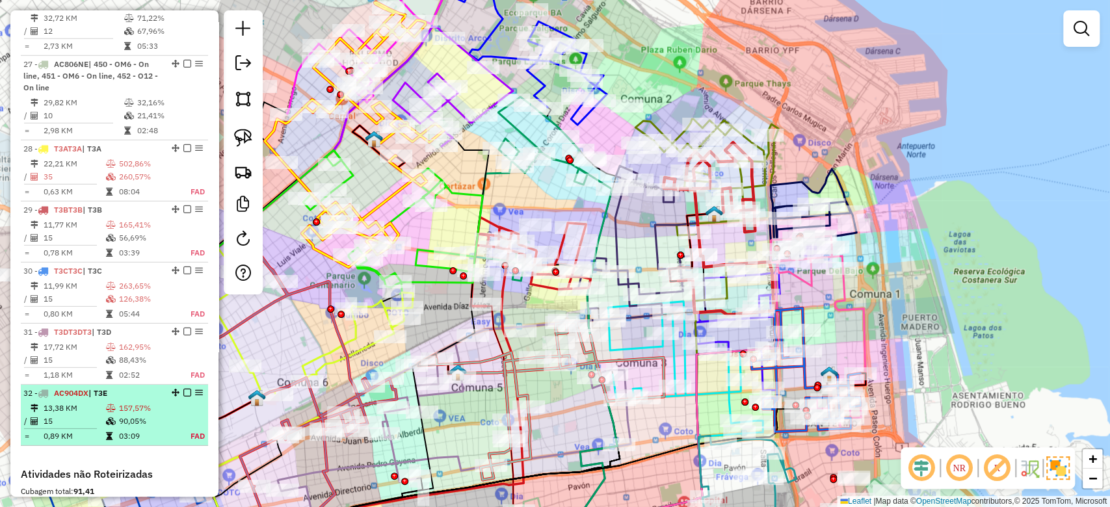
click at [183, 397] on em at bounding box center [187, 393] width 8 height 8
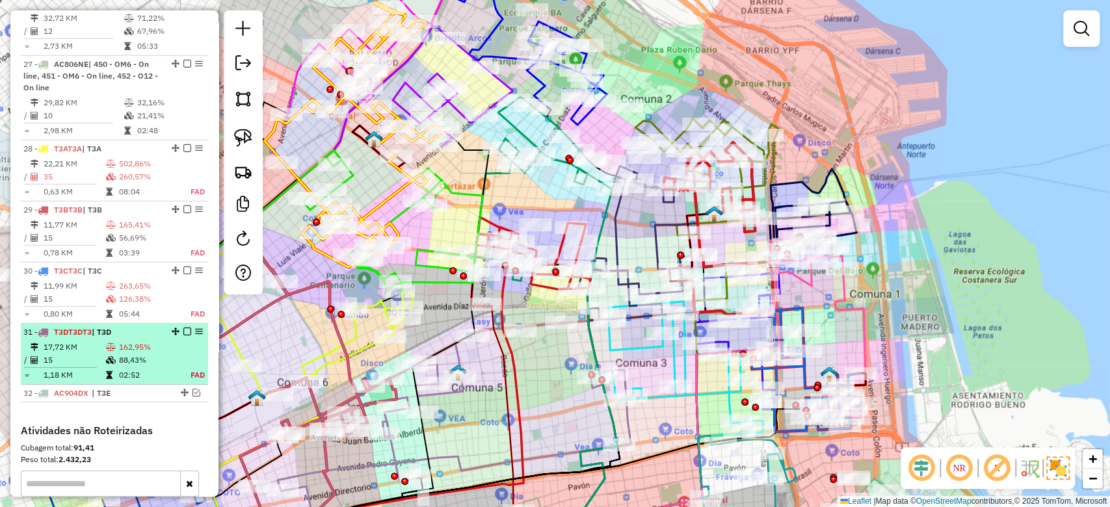
click at [185, 335] on em at bounding box center [187, 332] width 8 height 8
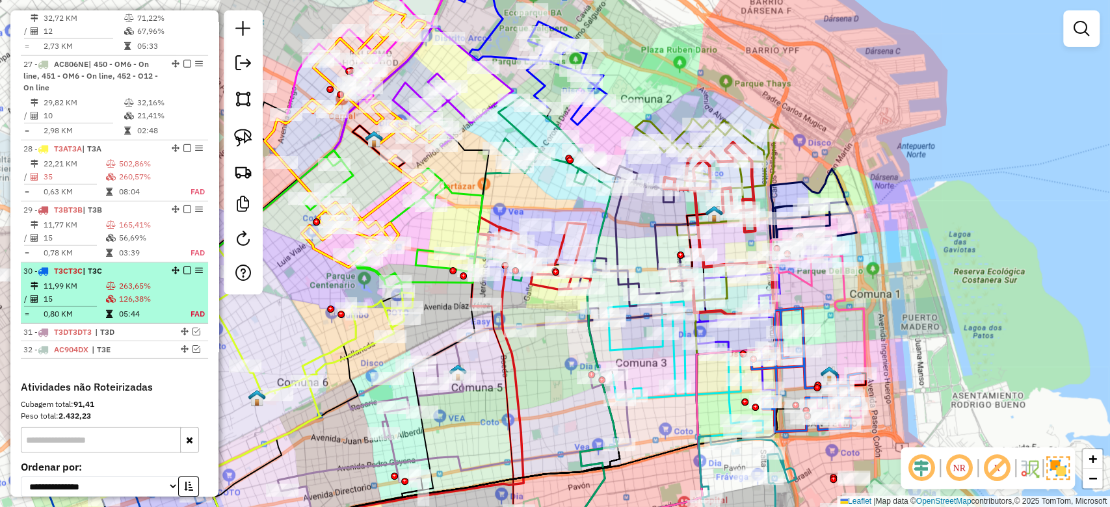
click at [185, 274] on em at bounding box center [187, 271] width 8 height 8
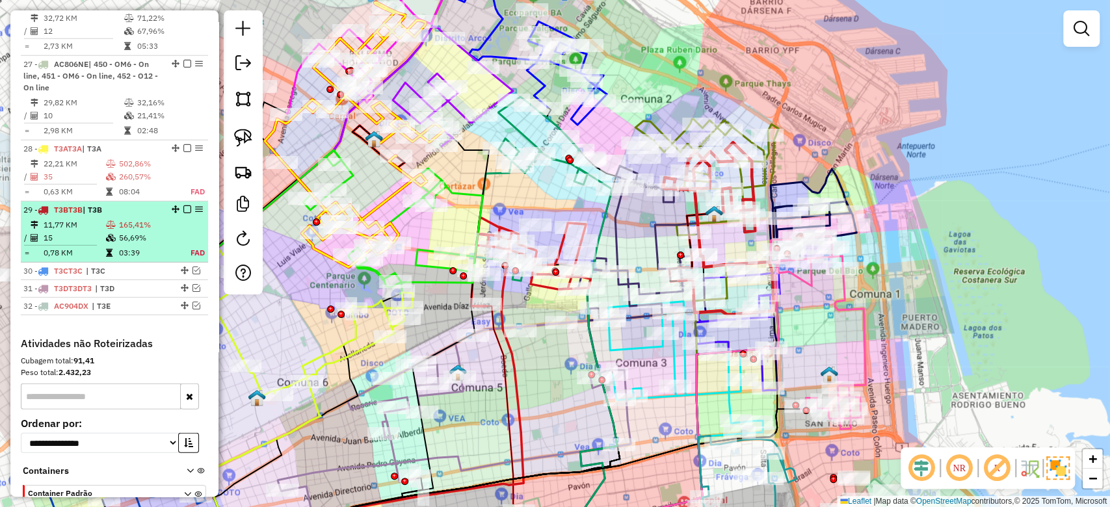
click at [186, 213] on em at bounding box center [187, 209] width 8 height 8
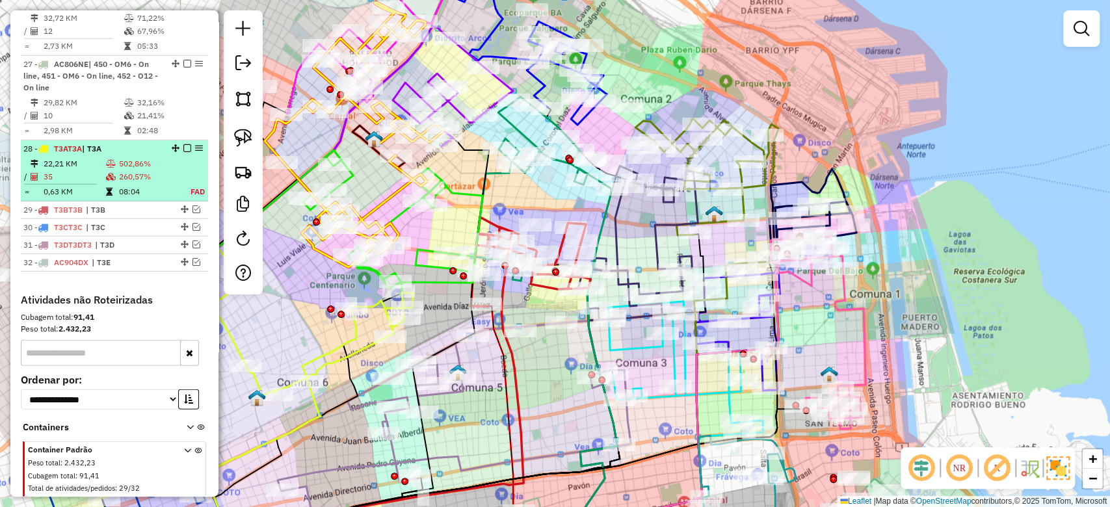
click at [183, 152] on em at bounding box center [187, 148] width 8 height 8
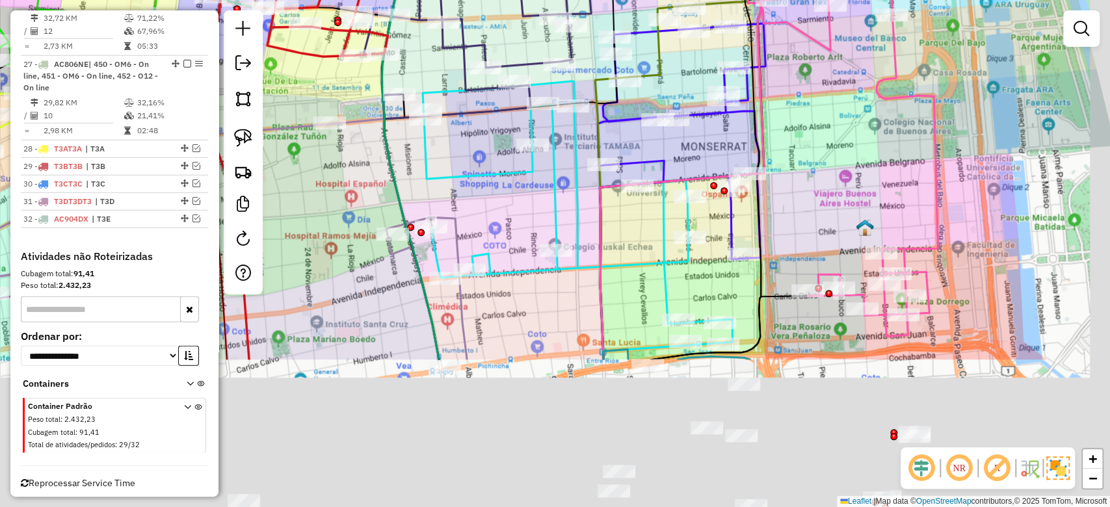
drag, startPoint x: 808, startPoint y: 458, endPoint x: 703, endPoint y: 244, distance: 238.4
click at [703, 244] on div "Rota 3 - Placa AE856RR 0000384844 - Hecho Janela de atendimento Grade de atendi…" at bounding box center [555, 253] width 1110 height 507
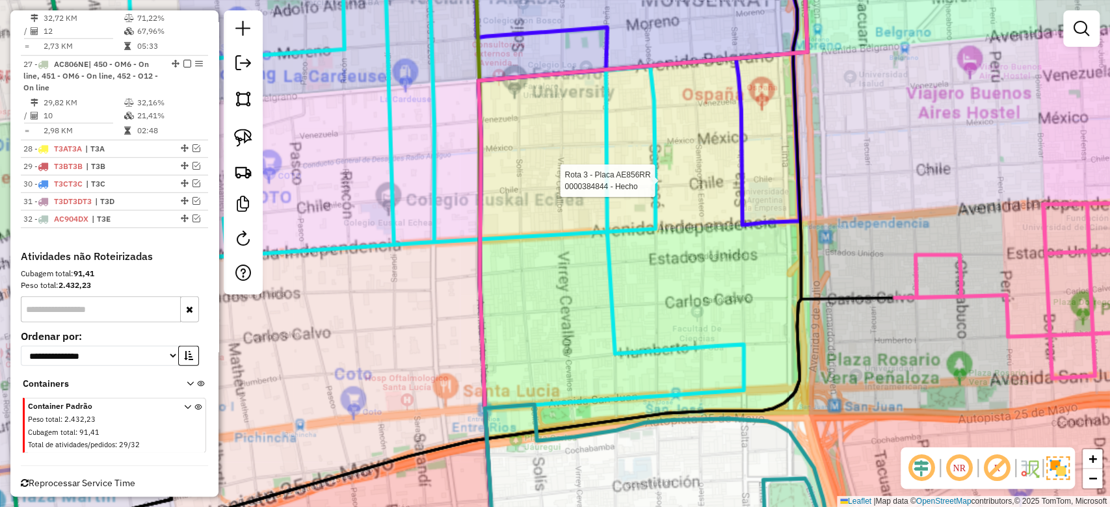
click at [712, 268] on div "Rota 3 - Placa AE856RR 0000384844 - Hecho Janela de atendimento Grade de atendi…" at bounding box center [555, 253] width 1110 height 507
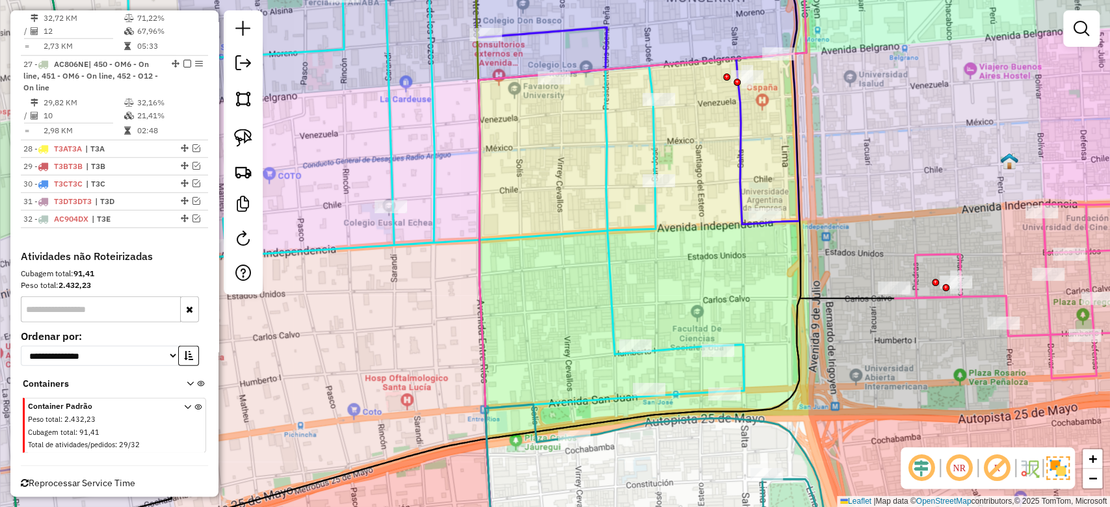
click at [740, 194] on icon at bounding box center [636, 86] width 326 height 275
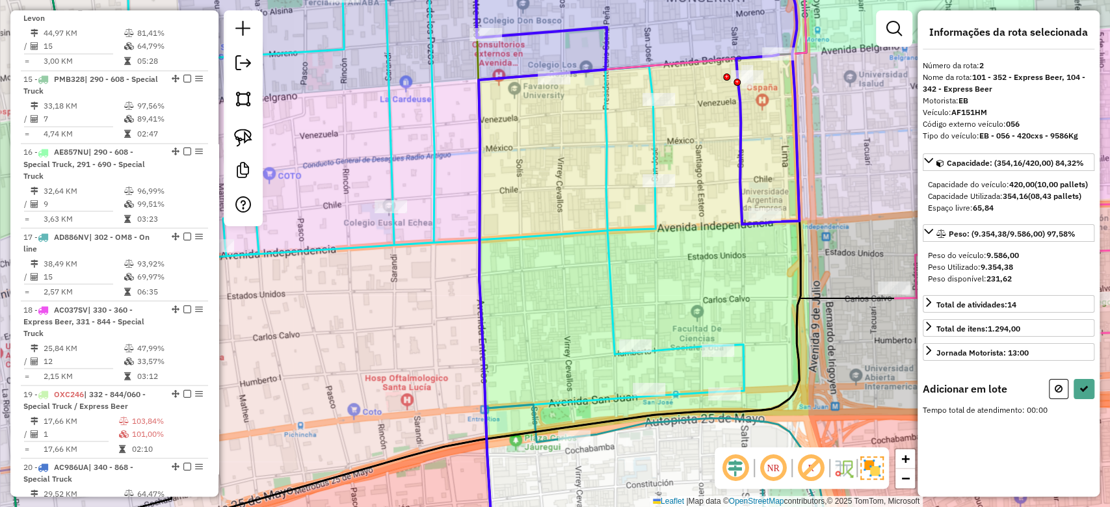
scroll to position [572, 0]
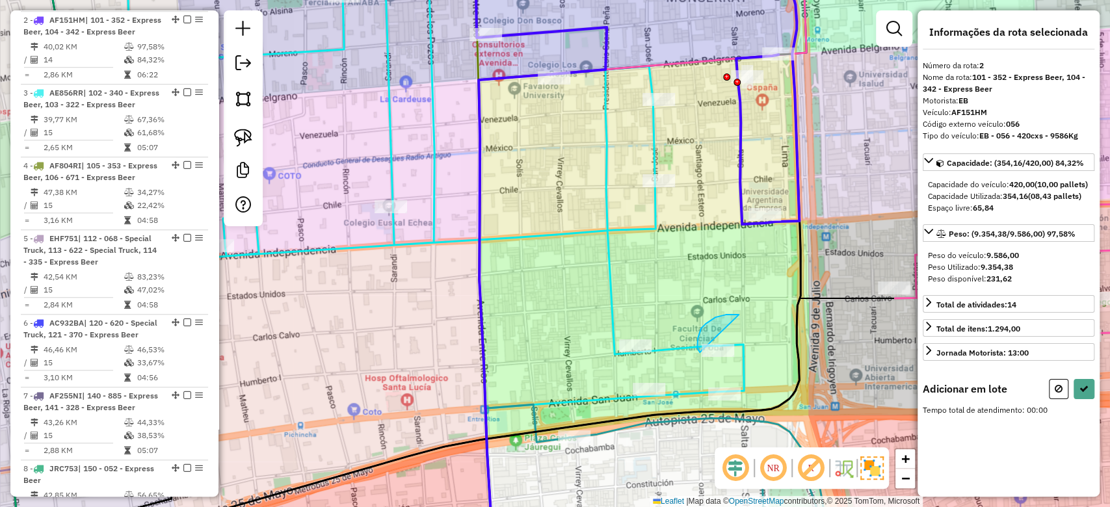
drag, startPoint x: 697, startPoint y: 341, endPoint x: 775, endPoint y: 312, distance: 83.3
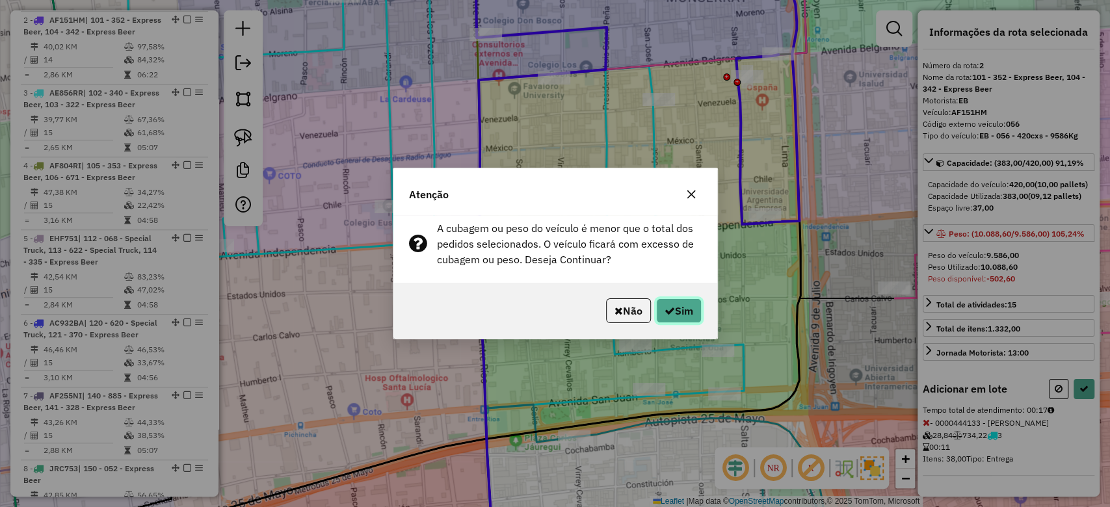
click at [683, 307] on button "Sim" at bounding box center [679, 310] width 46 height 25
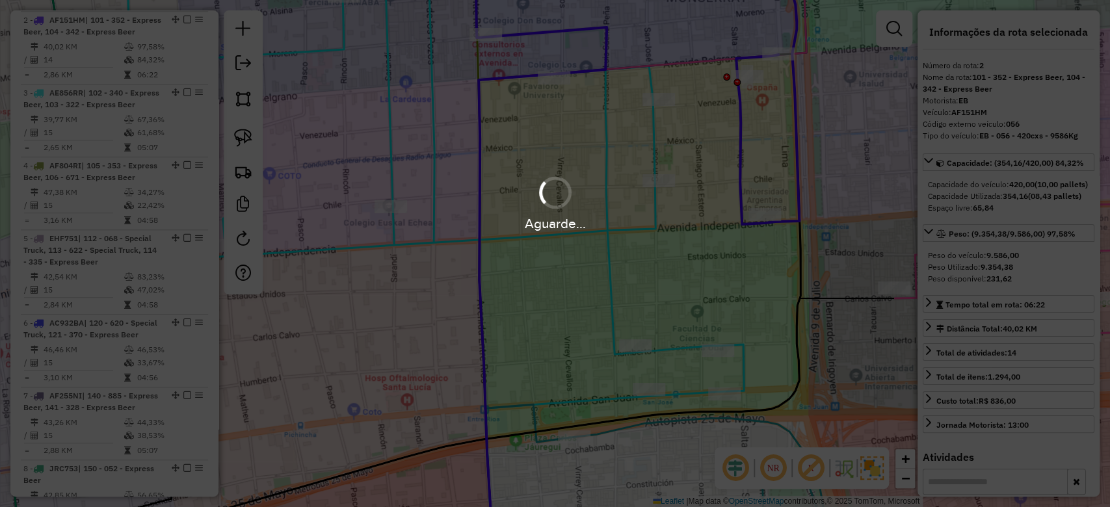
click at [541, 203] on div "Aguarde..." at bounding box center [555, 203] width 1110 height 62
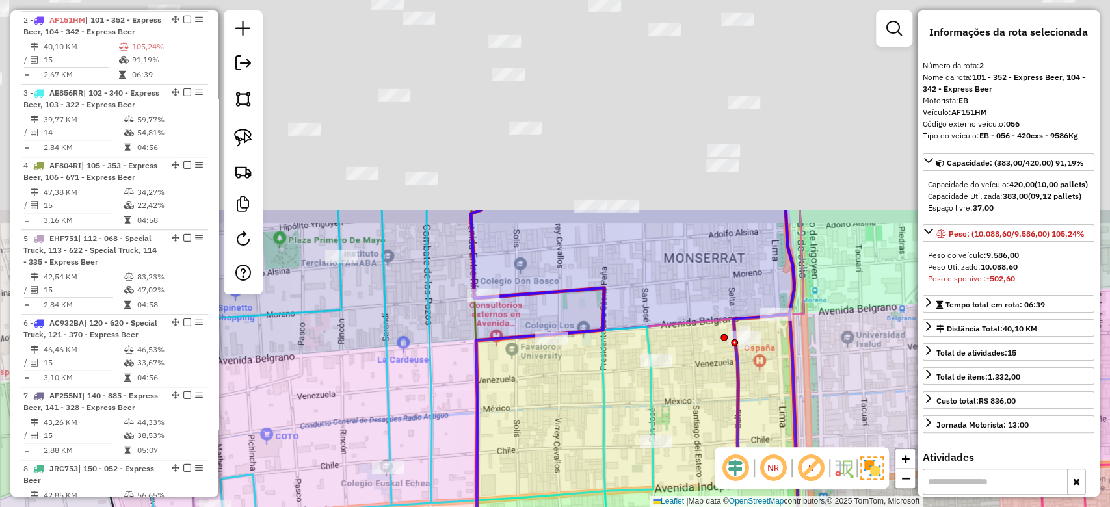
drag, startPoint x: 520, startPoint y: 181, endPoint x: 484, endPoint y: 378, distance: 200.3
click at [517, 439] on div "Janela de atendimento Grade de atendimento Capacidade Transportadoras Veículos …" at bounding box center [555, 253] width 1110 height 507
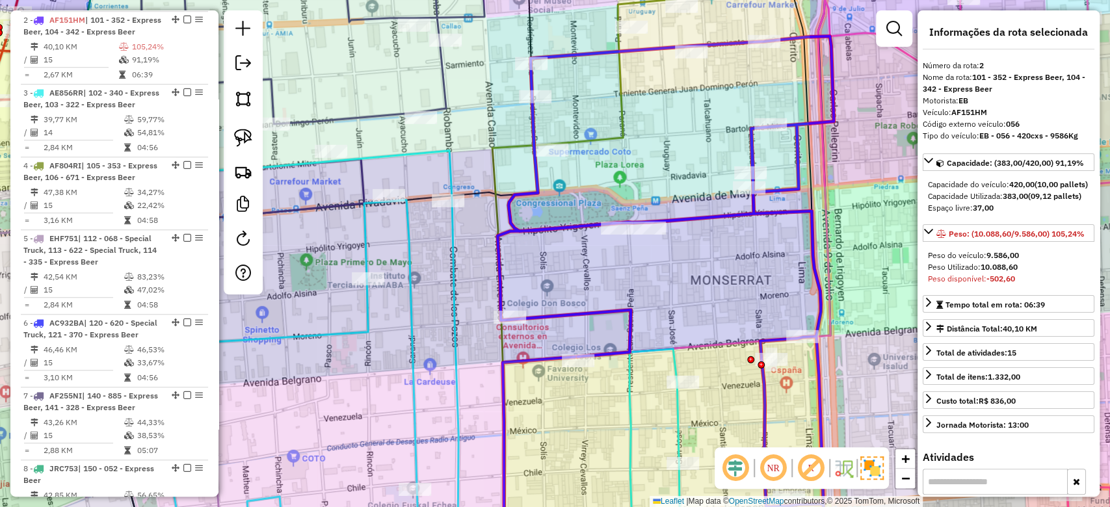
drag, startPoint x: 454, startPoint y: 384, endPoint x: 468, endPoint y: 381, distance: 13.9
click at [469, 392] on icon at bounding box center [413, 366] width 531 height 430
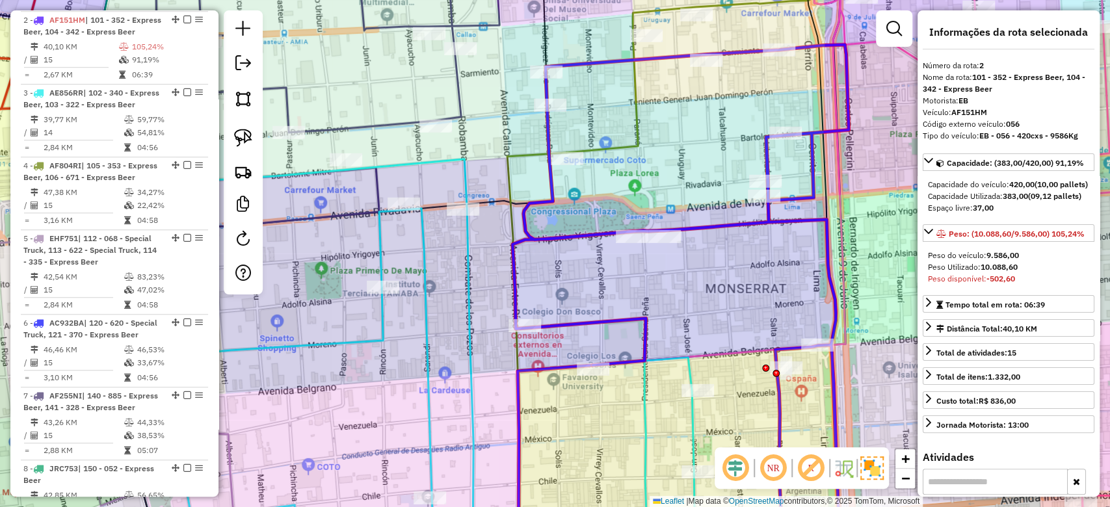
click at [466, 332] on icon at bounding box center [428, 358] width 531 height 399
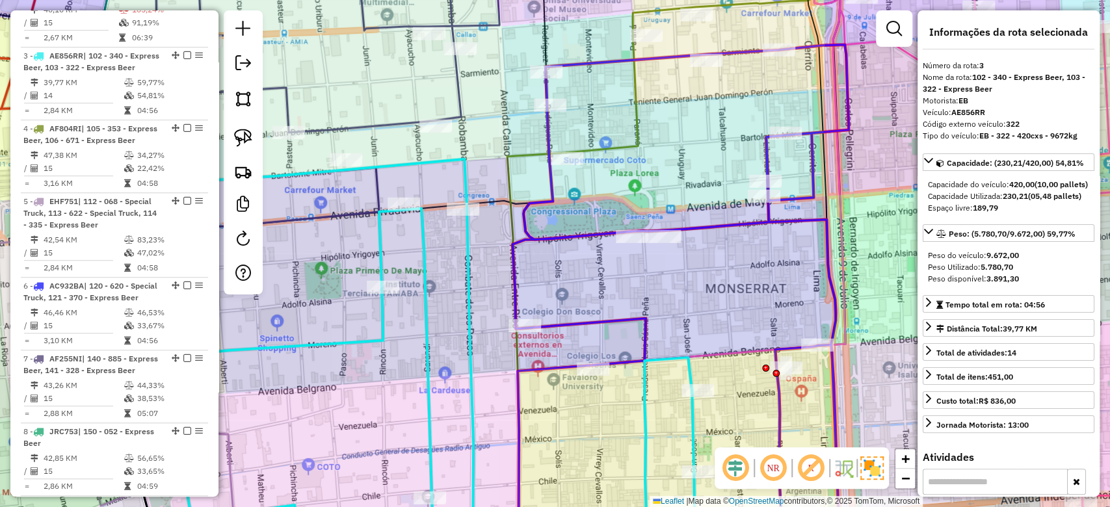
scroll to position [657, 0]
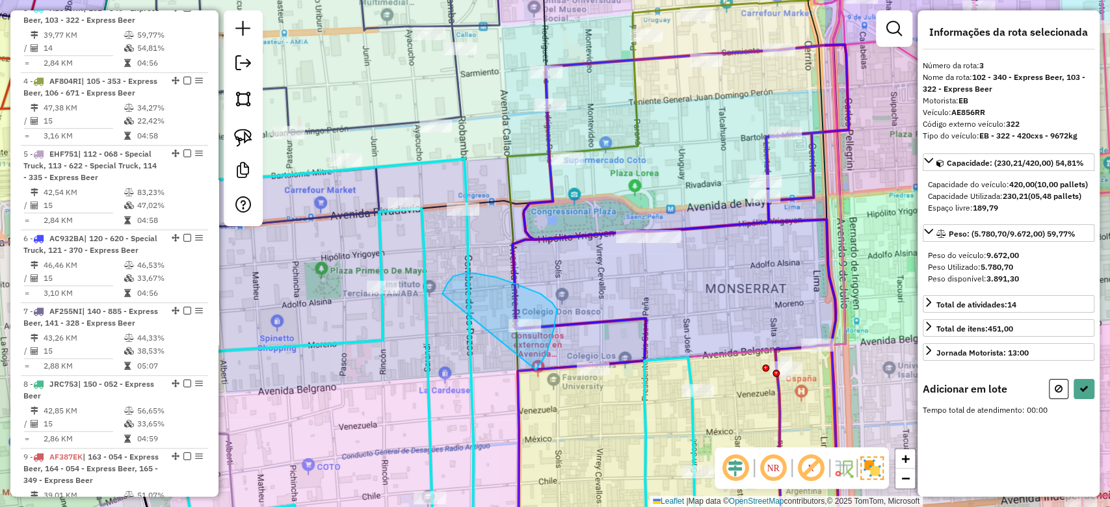
drag, startPoint x: 541, startPoint y: 362, endPoint x: 438, endPoint y: 327, distance: 108.6
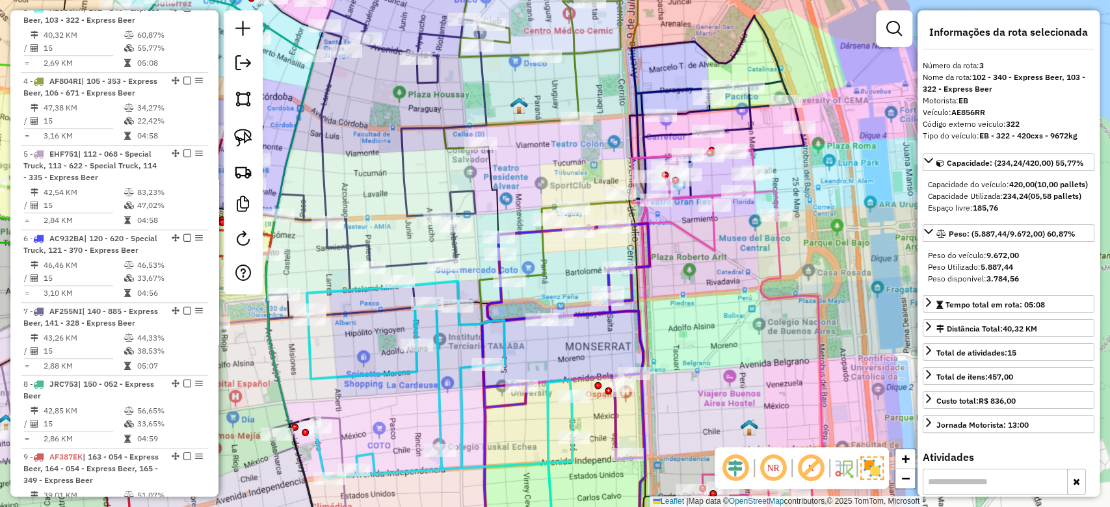
click at [389, 216] on div "Janela de atendimento Grade de atendimento Capacidade Transportadoras Veículos …" at bounding box center [555, 253] width 1110 height 507
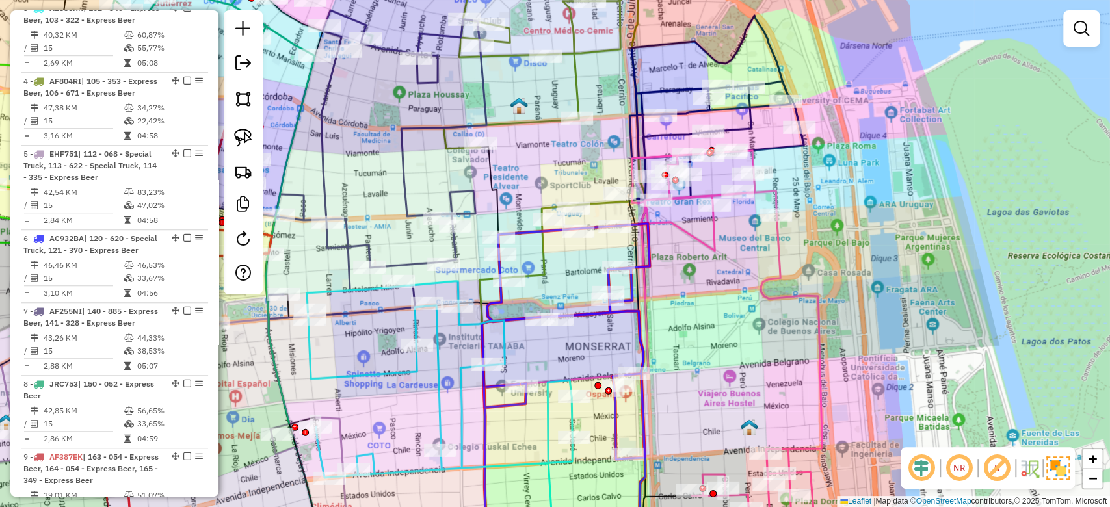
click at [397, 267] on icon at bounding box center [367, 164] width 239 height 309
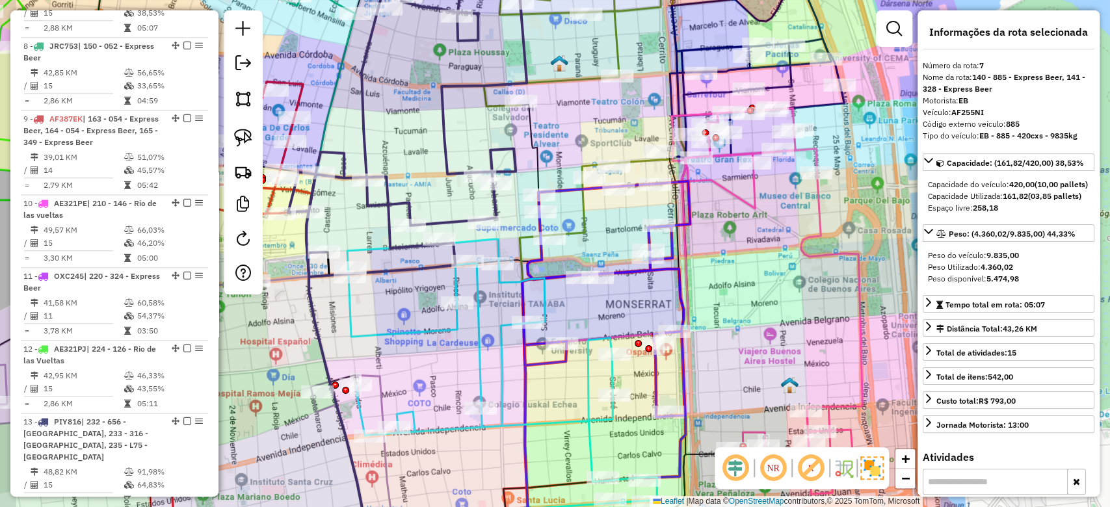
drag, startPoint x: 441, startPoint y: 207, endPoint x: 465, endPoint y: 144, distance: 67.5
click at [465, 144] on div "Janela de atendimento Grade de atendimento Capacidade Transportadoras Veículos …" at bounding box center [555, 253] width 1110 height 507
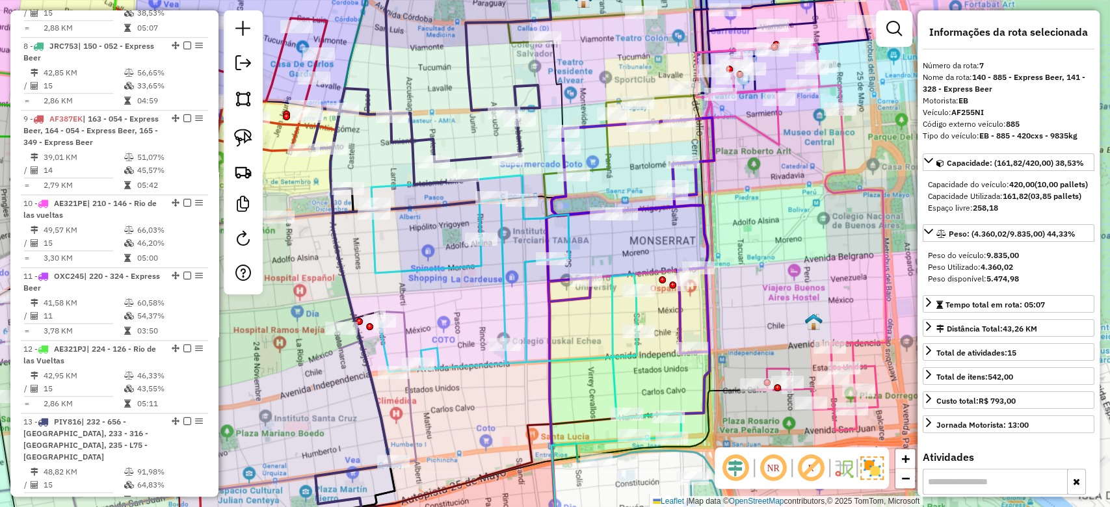
click at [477, 257] on icon at bounding box center [525, 308] width 309 height 264
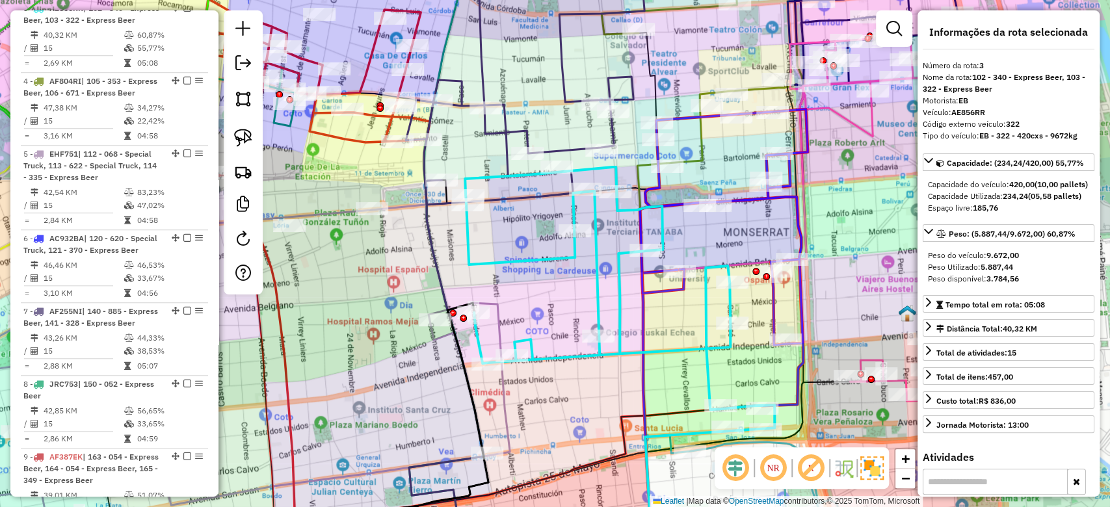
drag
click at [535, 237] on icon at bounding box center [619, 299] width 309 height 264
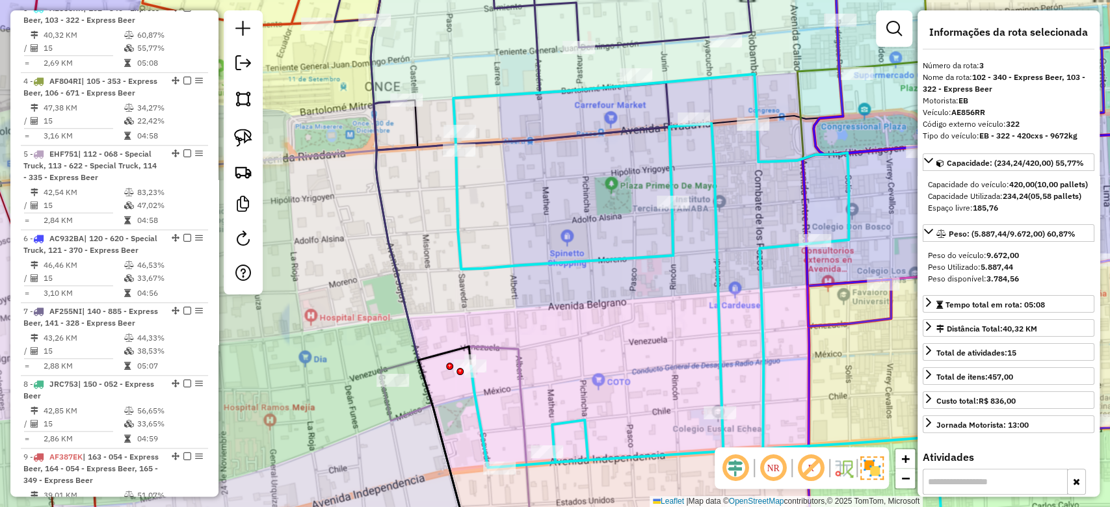
click at [597, 294] on div "Janela de atendimento Grade de atendimento Capacidade Transportadoras Veículos …" at bounding box center [555, 253] width 1110 height 507
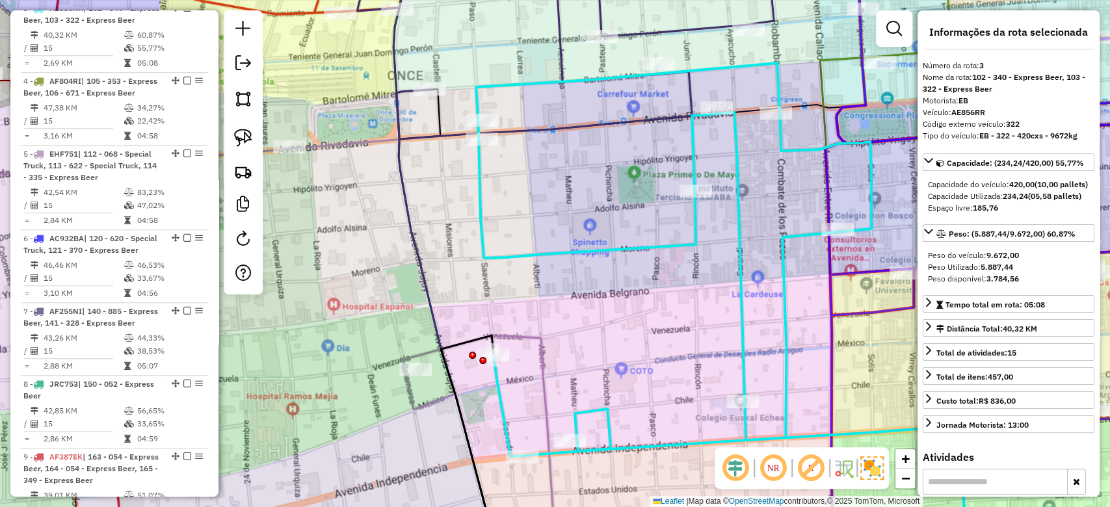
click at [588, 247] on icon at bounding box center [785, 310] width 619 height 495
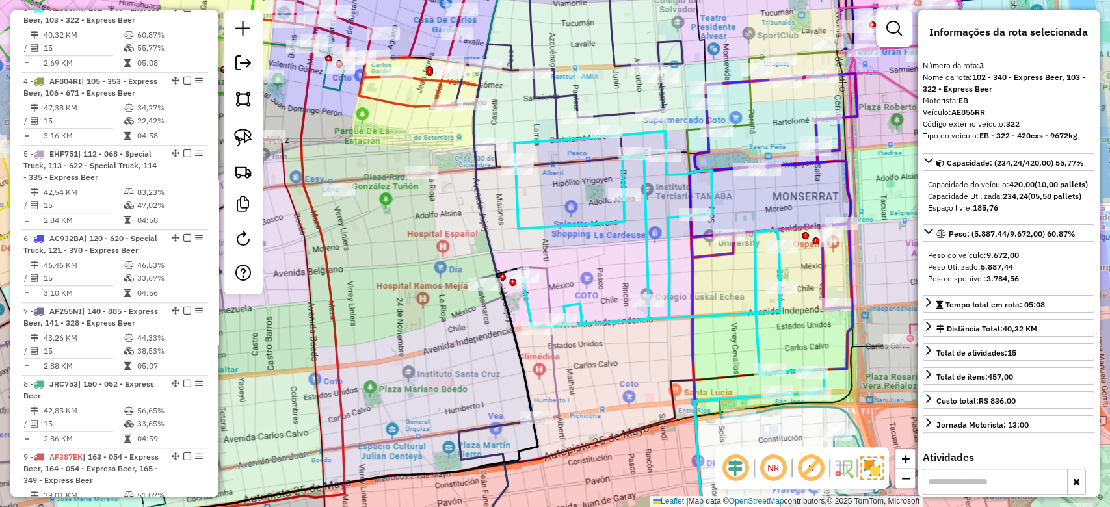
click at [594, 259] on div "Janela de atendimento Grade de atendimento Capacidade Transportadoras Veículos …" at bounding box center [555, 253] width 1110 height 507
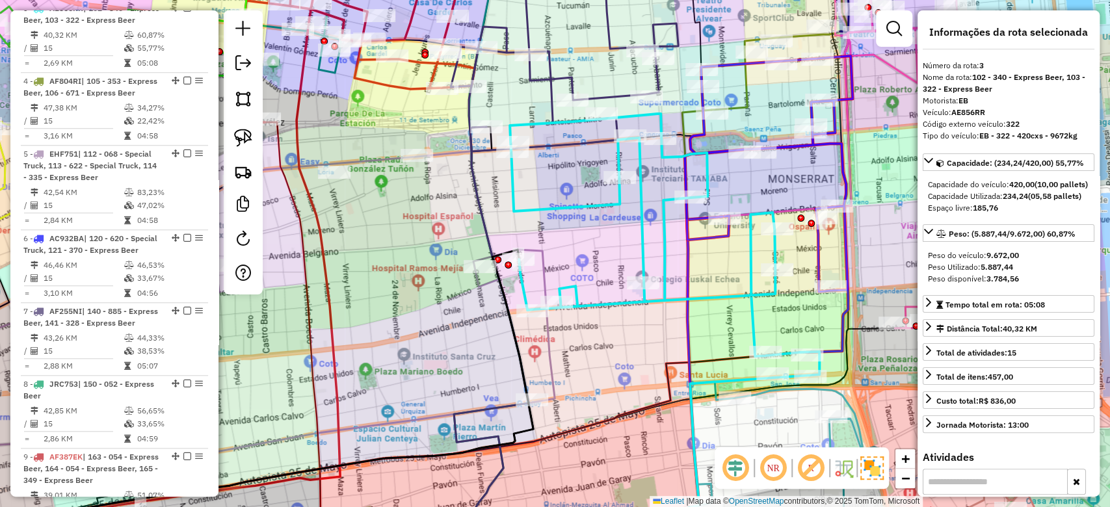
click at [562, 229] on div "Janela de atendimento Grade de atendimento Capacidade Transportadoras Veículos …" at bounding box center [555, 253] width 1110 height 507
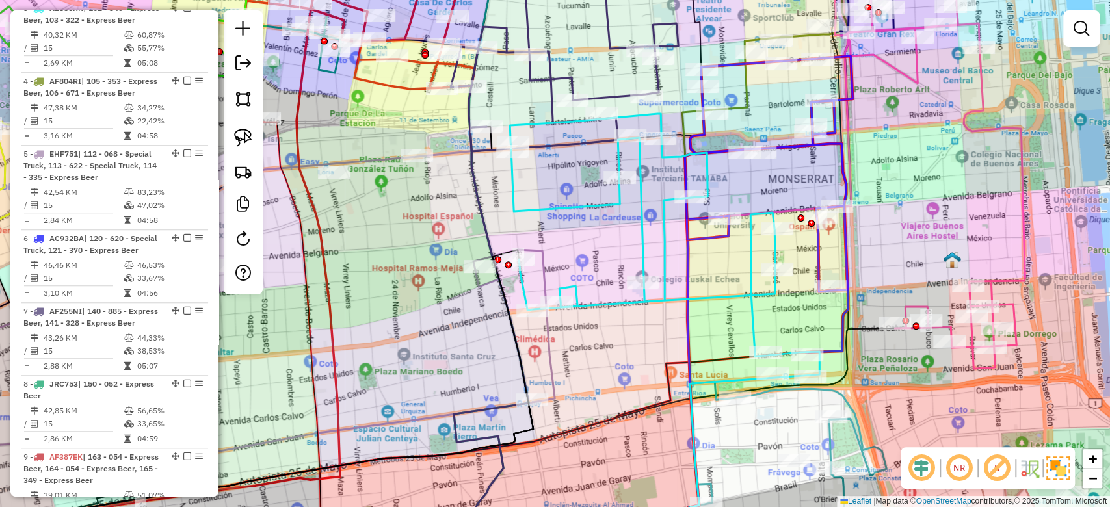
click at [571, 291] on icon at bounding box center [664, 246] width 309 height 264
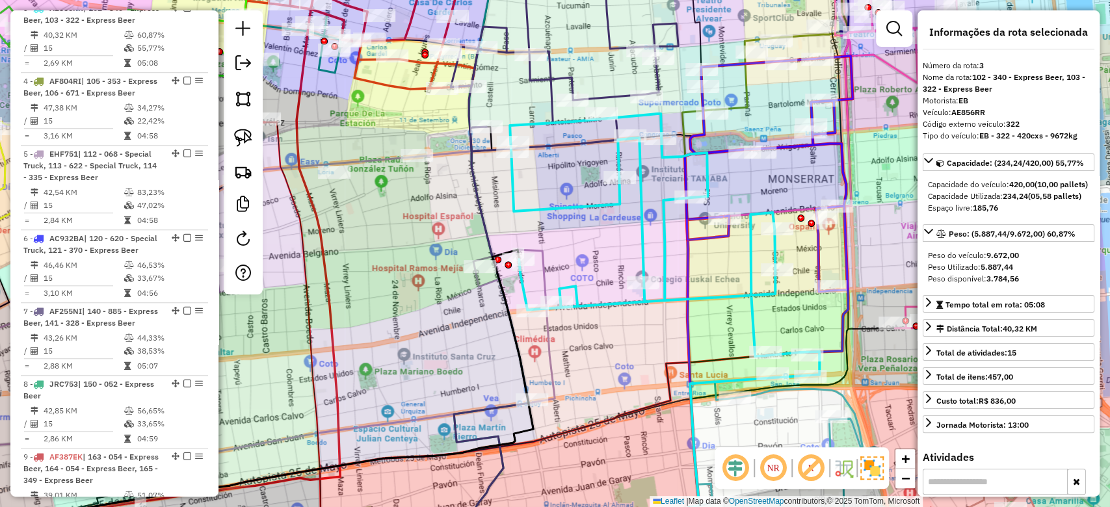
click at [419, 338] on div "Janela de atendimento Grade de atendimento Capacidade Transportadoras Veículos …" at bounding box center [555, 253] width 1110 height 507
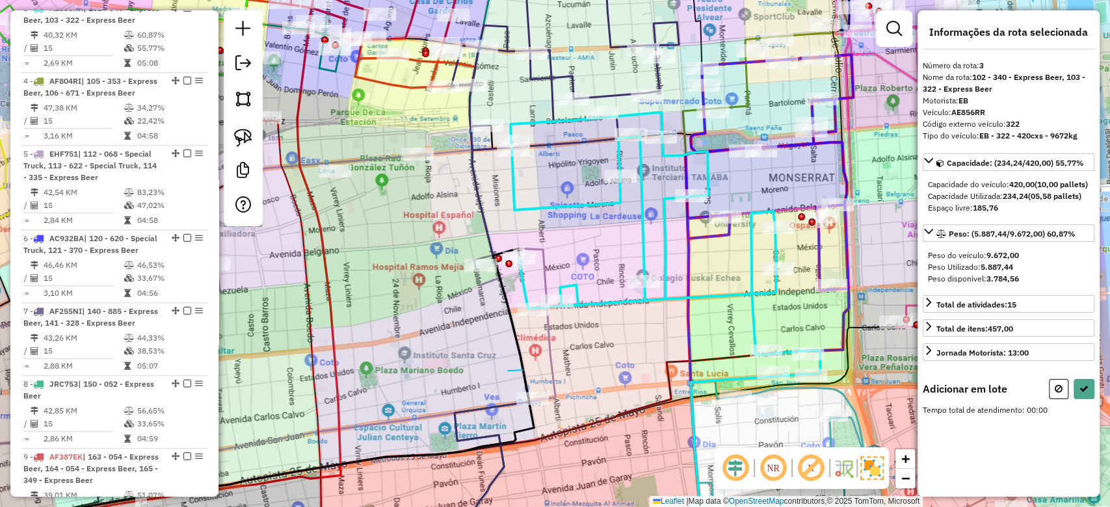
drag, startPoint x: 508, startPoint y: 371, endPoint x: 579, endPoint y: 386, distance: 72.6
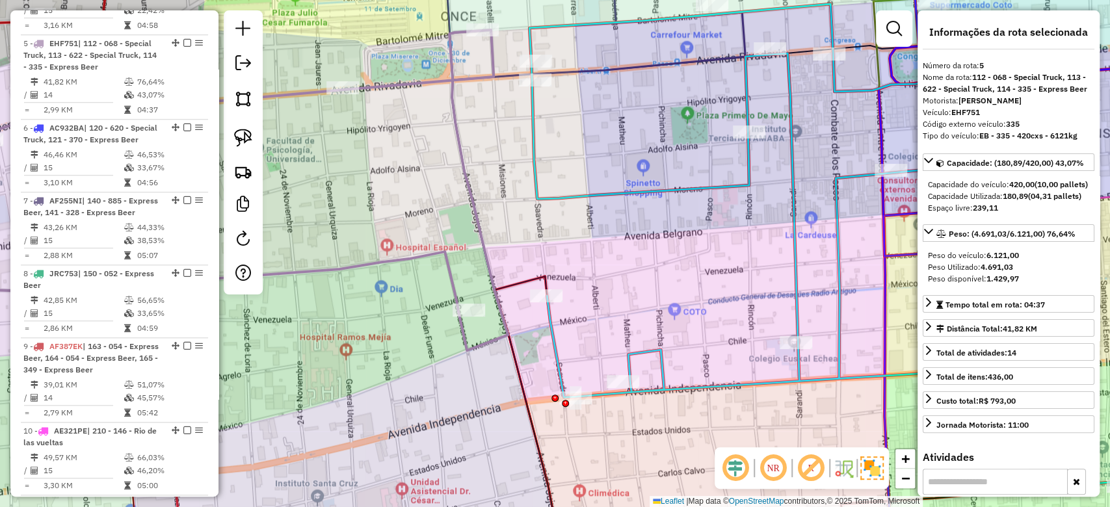
scroll to position [826, 0]
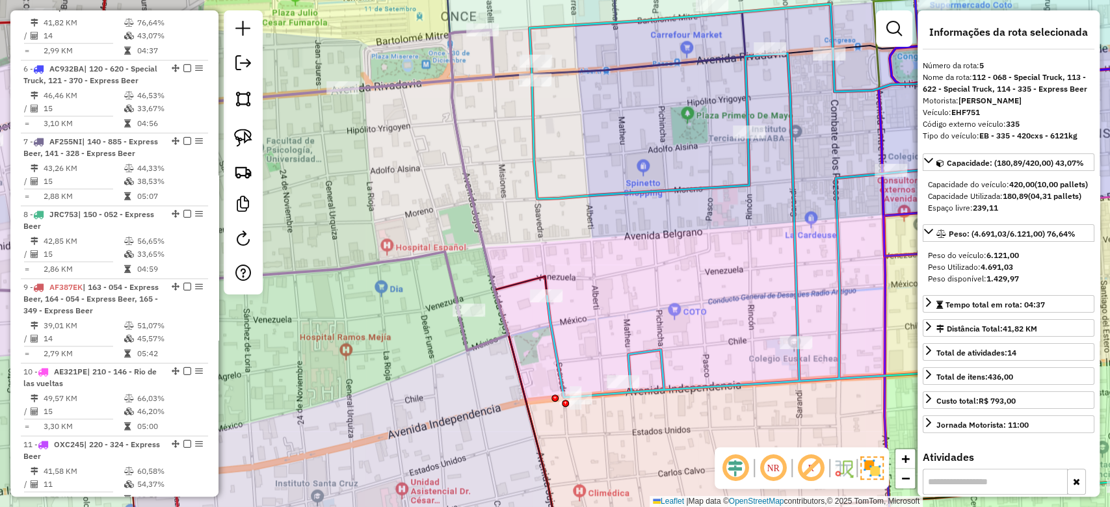
click at [465, 172] on icon at bounding box center [198, 199] width 619 height 339
drag, startPoint x: 609, startPoint y: 252, endPoint x: 609, endPoint y: 235, distance: 16.9
click at [608, 241] on div "Rota 3 - Placa AE856RR 0000424623 - Huang Qiaoxiong Janela de atendimento Grade…" at bounding box center [555, 253] width 1110 height 507
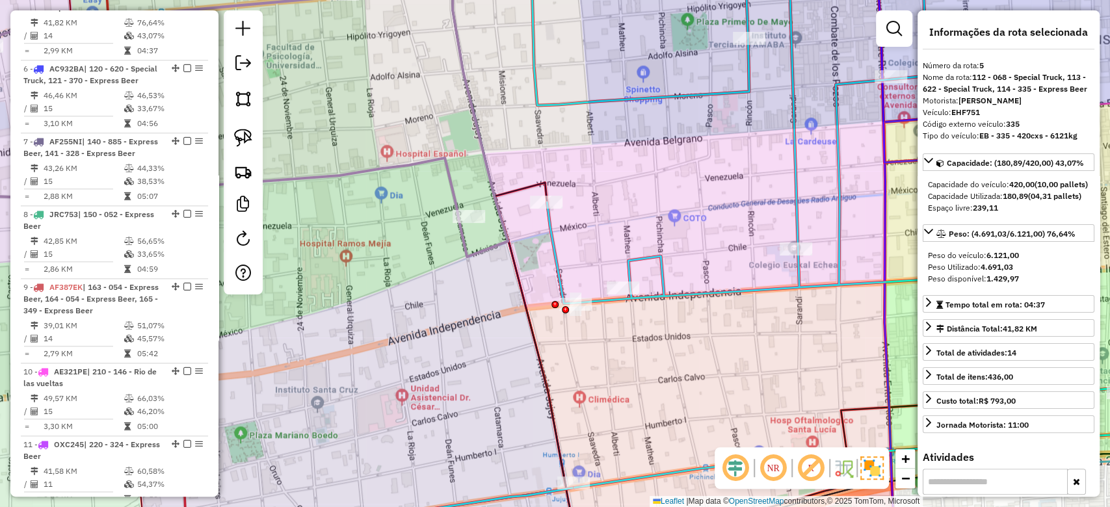
drag, startPoint x: 646, startPoint y: 235, endPoint x: 694, endPoint y: 216, distance: 51.1
click at [685, 220] on div "Janela de atendimento Grade de atendimento Capacidade Transportadoras Veículos …" at bounding box center [555, 253] width 1110 height 507
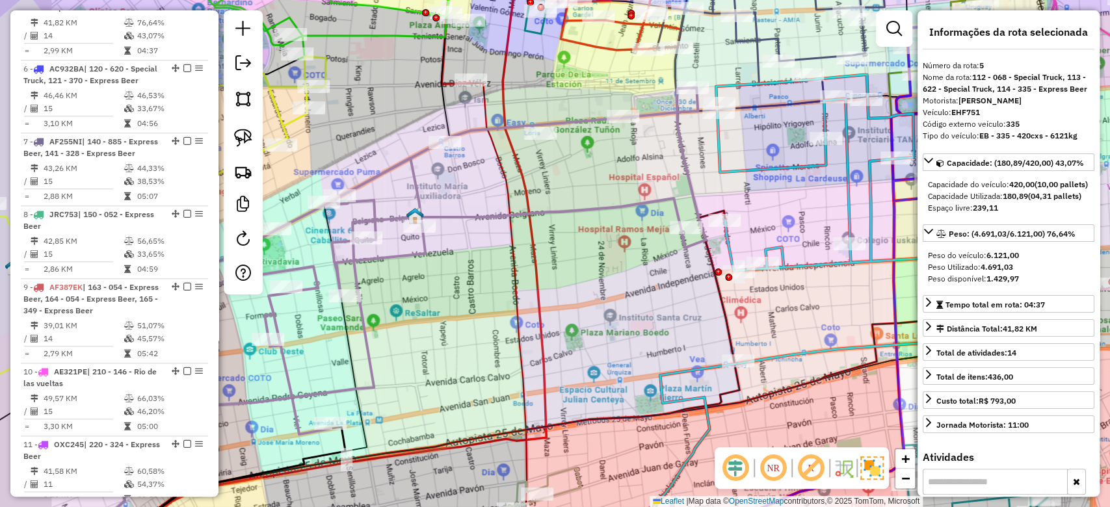
drag, startPoint x: 624, startPoint y: 301, endPoint x: 661, endPoint y: 313, distance: 38.4
click at [661, 313] on div "Janela de atendimento Grade de atendimento Capacidade Transportadoras Veículos …" at bounding box center [555, 253] width 1110 height 507
drag, startPoint x: 612, startPoint y: 272, endPoint x: 630, endPoint y: 286, distance: 22.6
click at [630, 286] on div "Janela de atendimento Grade de atendimento Capacidade Transportadoras Veículos …" at bounding box center [555, 253] width 1110 height 507
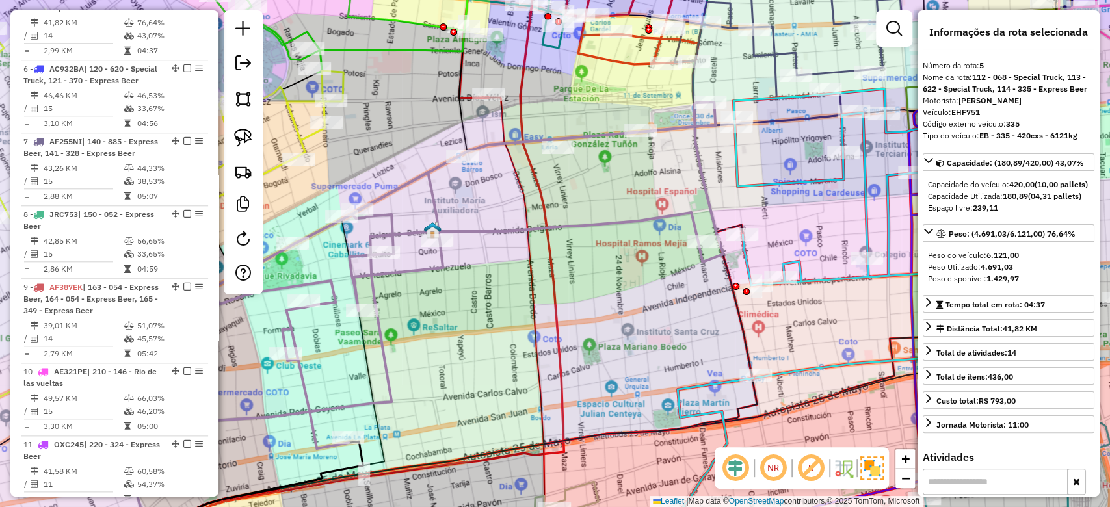
drag, startPoint x: 538, startPoint y: 324, endPoint x: 504, endPoint y: 344, distance: 38.8
click at [504, 344] on div "Janela de atendimento Grade de atendimento Capacidade Transportadoras Veículos …" at bounding box center [555, 253] width 1110 height 507
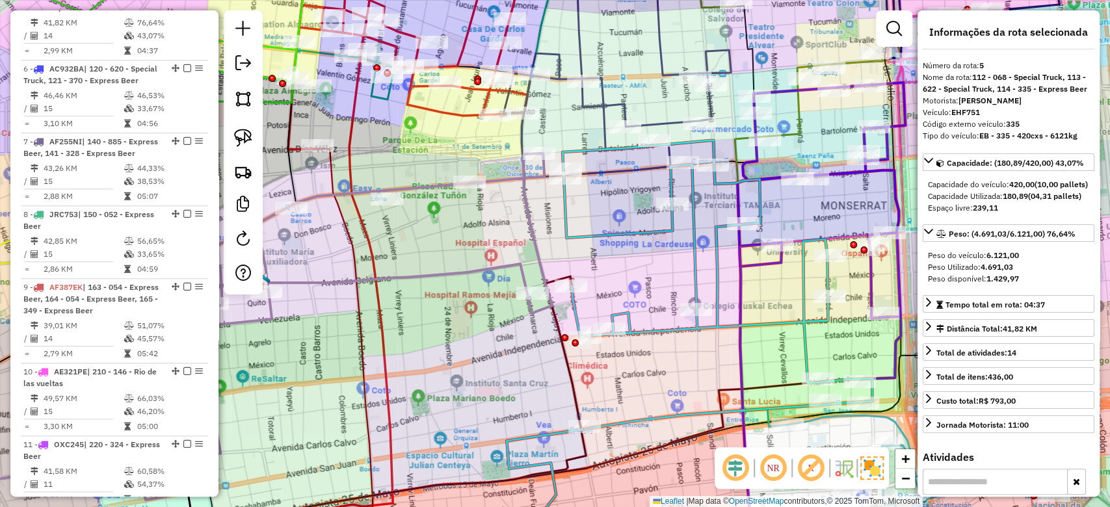
drag, startPoint x: 660, startPoint y: 283, endPoint x: 609, endPoint y: 282, distance: 51.4
click at [611, 282] on div "Janela de atendimento Grade de atendimento Capacidade Transportadoras Veículos …" at bounding box center [555, 253] width 1110 height 507
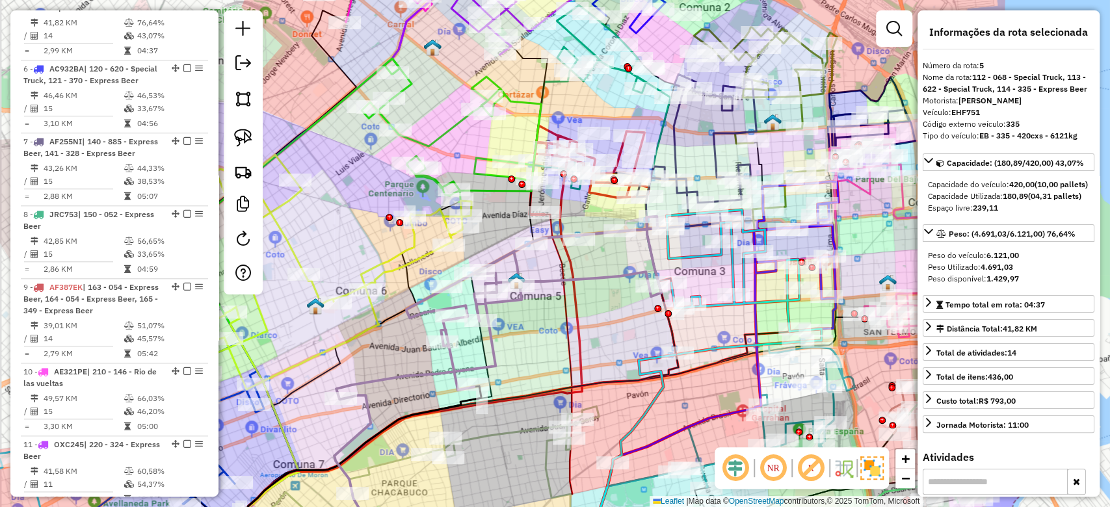
drag, startPoint x: 469, startPoint y: 353, endPoint x: 574, endPoint y: 348, distance: 104.8
click at [572, 352] on icon at bounding box center [558, 386] width 28 height 343
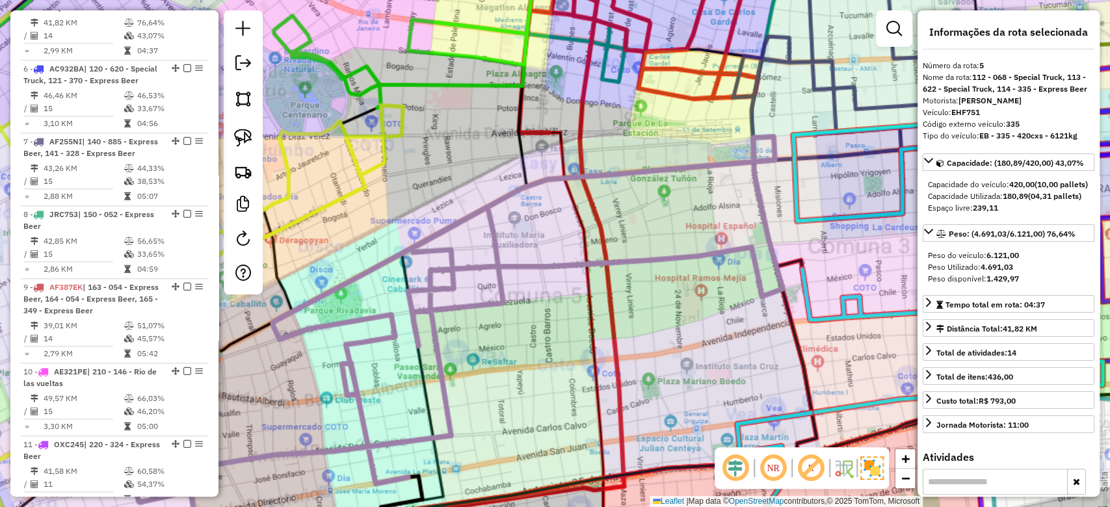
click at [528, 330] on div "Janela de atendimento Grade de atendimento Capacidade Transportadoras Veículos …" at bounding box center [555, 253] width 1110 height 507
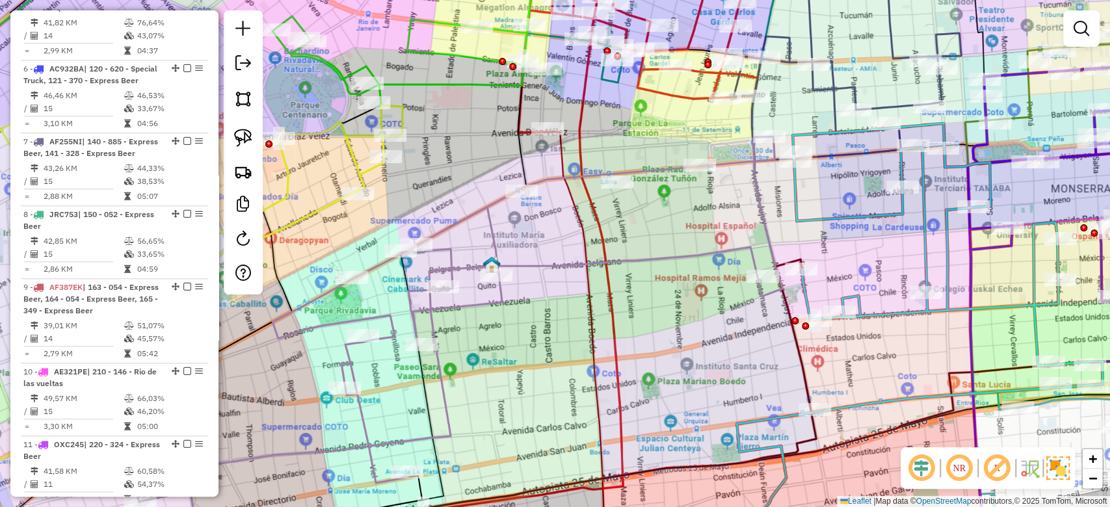
click at [564, 262] on icon at bounding box center [457, 319] width 650 height 365
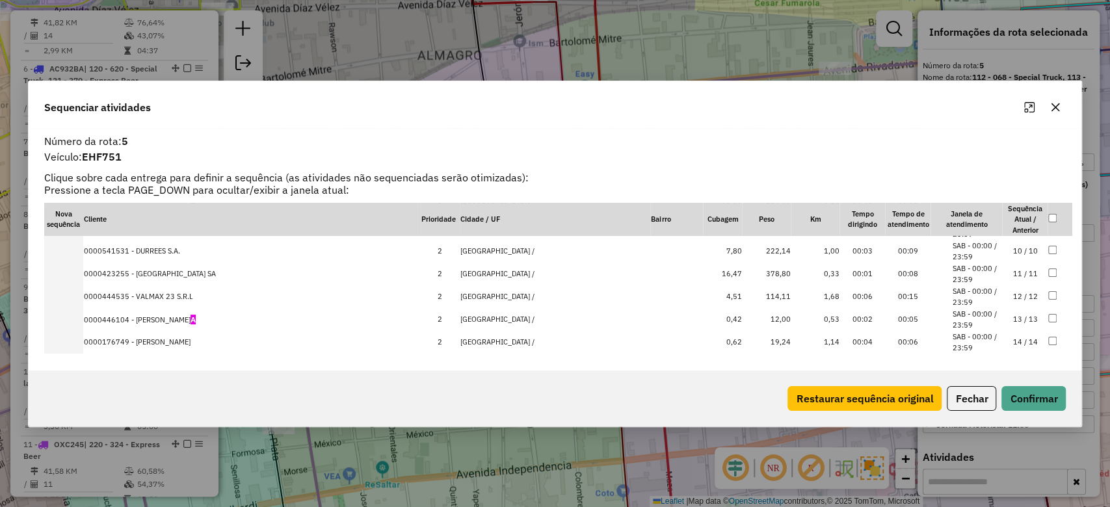
scroll to position [212, 0]
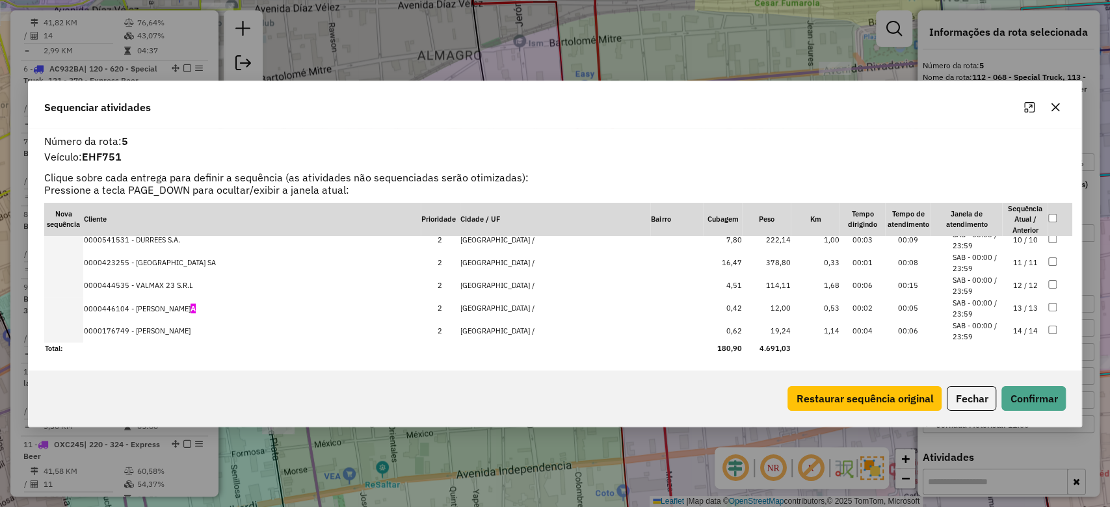
click at [1054, 109] on icon "button" at bounding box center [1055, 107] width 8 height 8
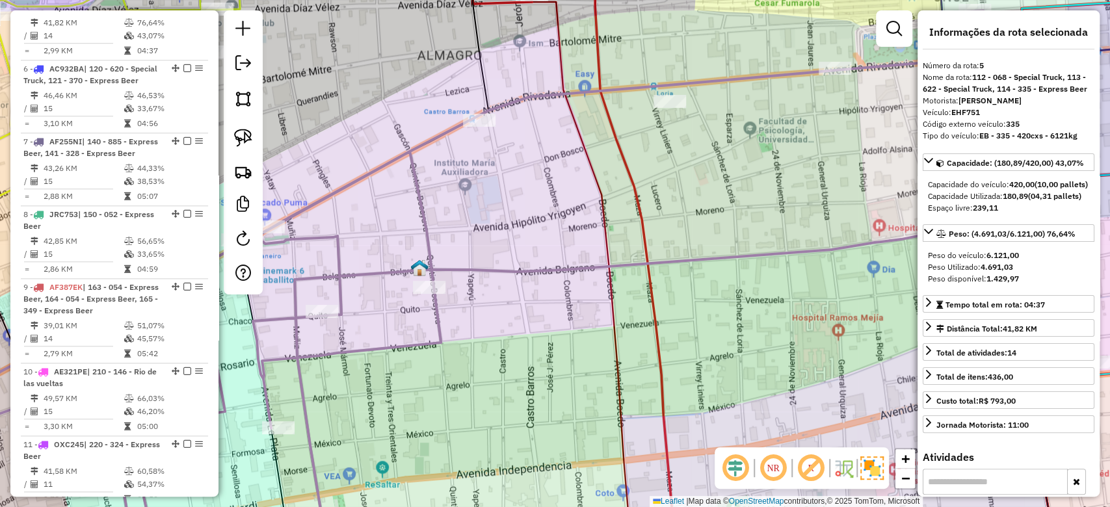
click at [519, 229] on div "Janela de atendimento Grade de atendimento Capacidade Transportadoras Veículos …" at bounding box center [555, 253] width 1110 height 507
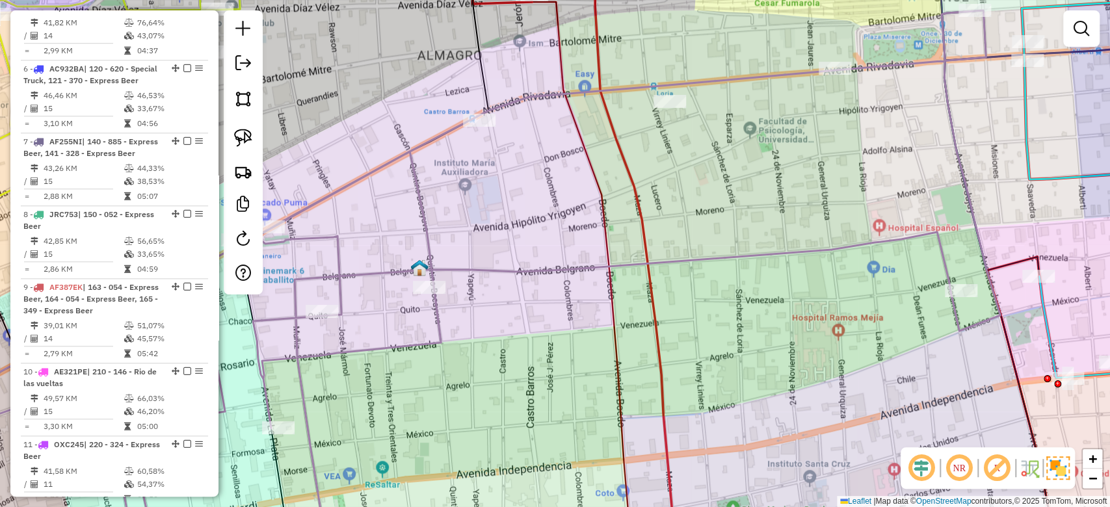
drag, startPoint x: 566, startPoint y: 237, endPoint x: 636, endPoint y: 226, distance: 71.6
click at [642, 224] on div "Janela de atendimento Grade de atendimento Capacidade Transportadoras Veículos …" at bounding box center [555, 253] width 1110 height 507
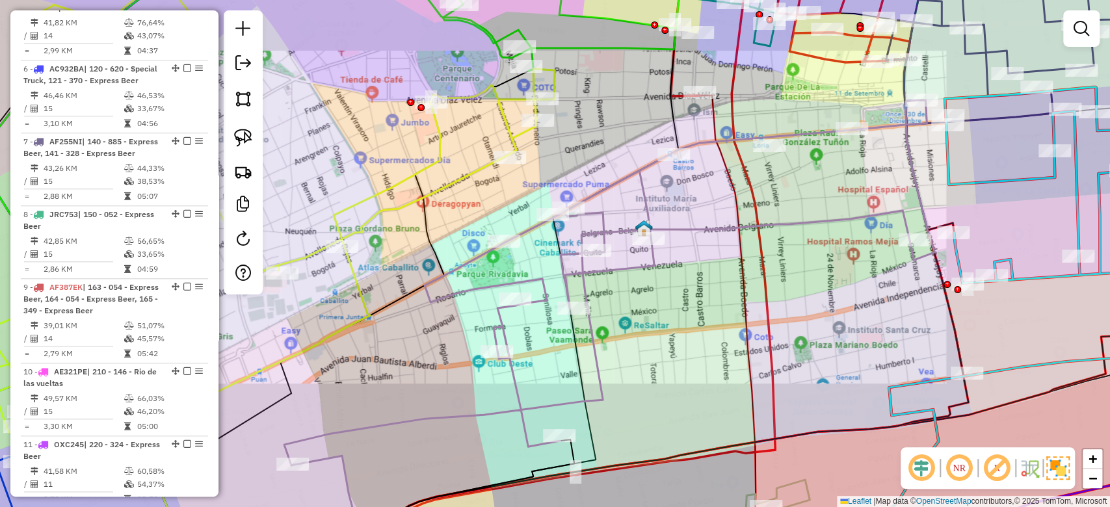
drag, startPoint x: 672, startPoint y: 213, endPoint x: 653, endPoint y: 207, distance: 19.6
click at [672, 213] on div "Janela de atendimento Grade de atendimento Capacidade Transportadoras Veículos …" at bounding box center [555, 253] width 1110 height 507
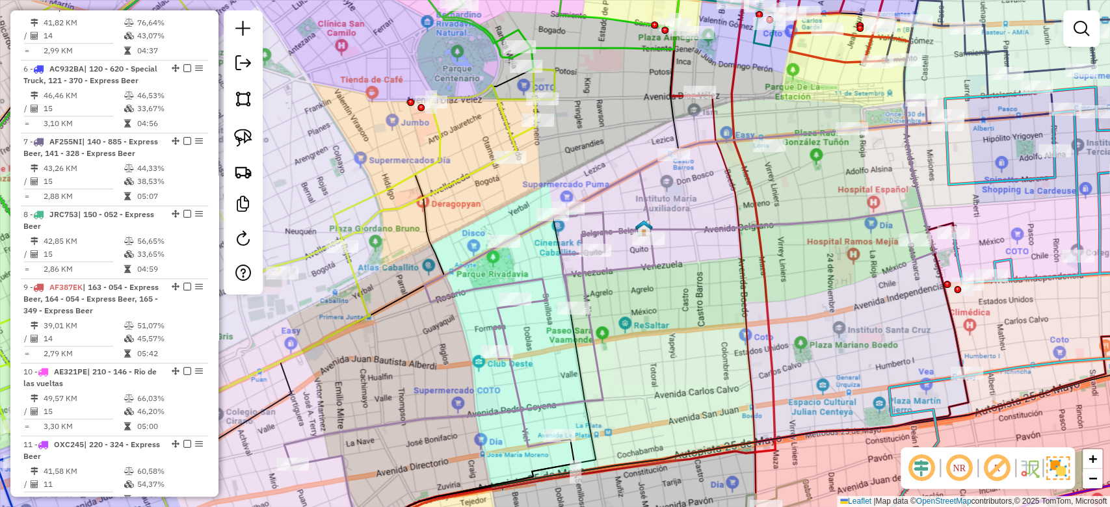
click at [647, 201] on icon at bounding box center [609, 282] width 650 height 365
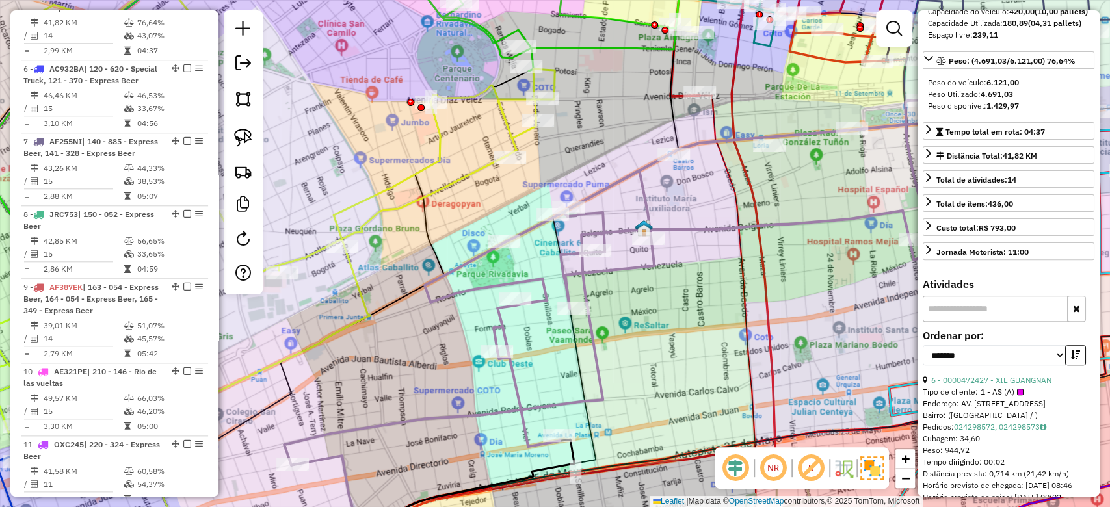
scroll to position [347, 0]
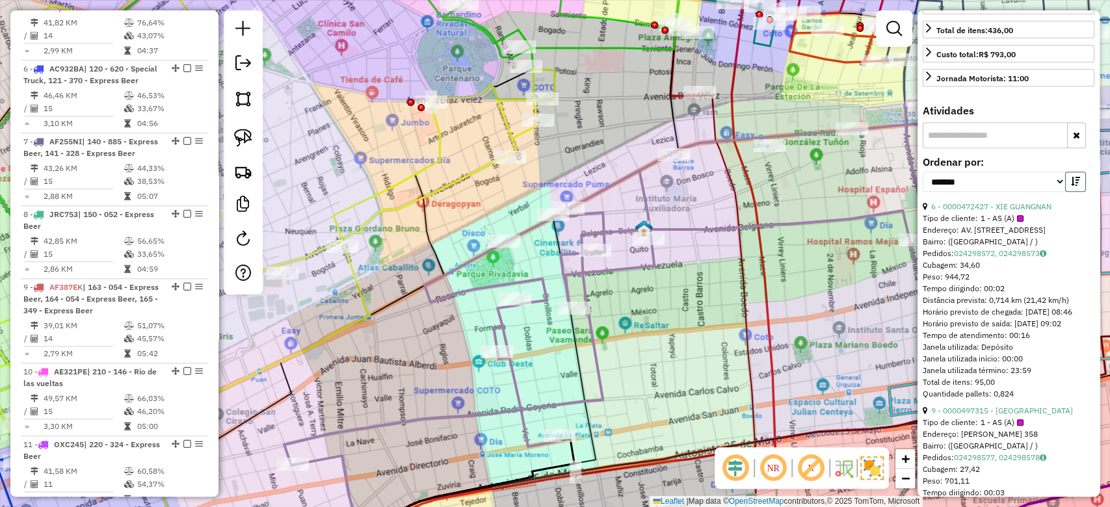
click at [1073, 192] on button "button" at bounding box center [1075, 182] width 21 height 20
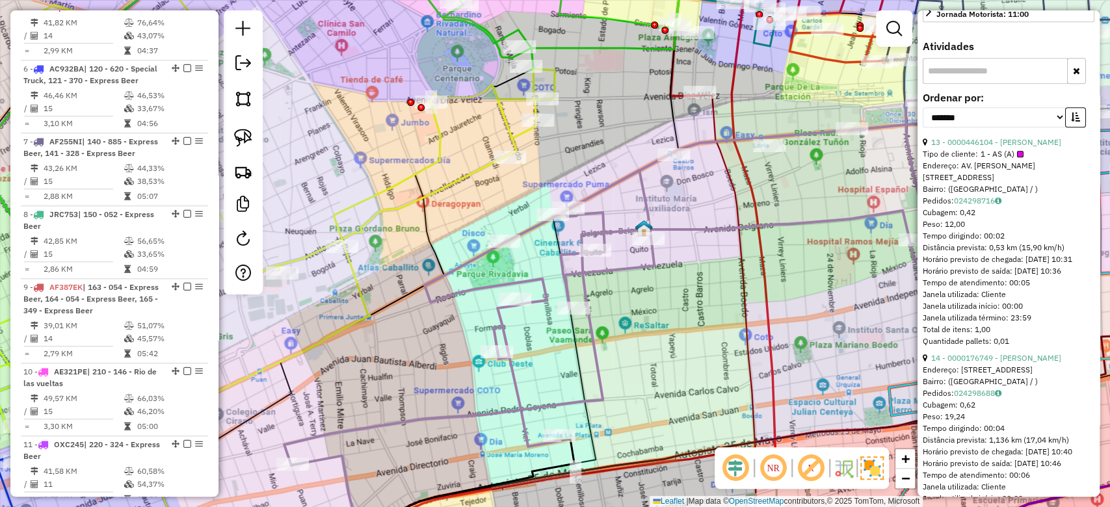
scroll to position [433, 0]
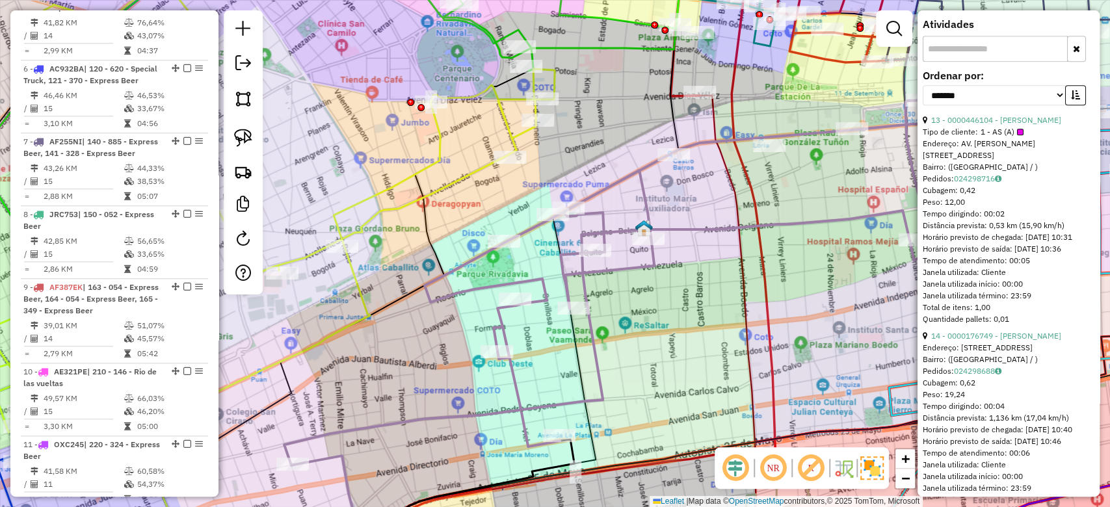
click at [1019, 138] on span "1 - AS (A)" at bounding box center [1001, 132] width 43 height 12
click at [1019, 125] on link "13 - 0000446104 - LIN XUEQIN" at bounding box center [996, 120] width 130 height 10
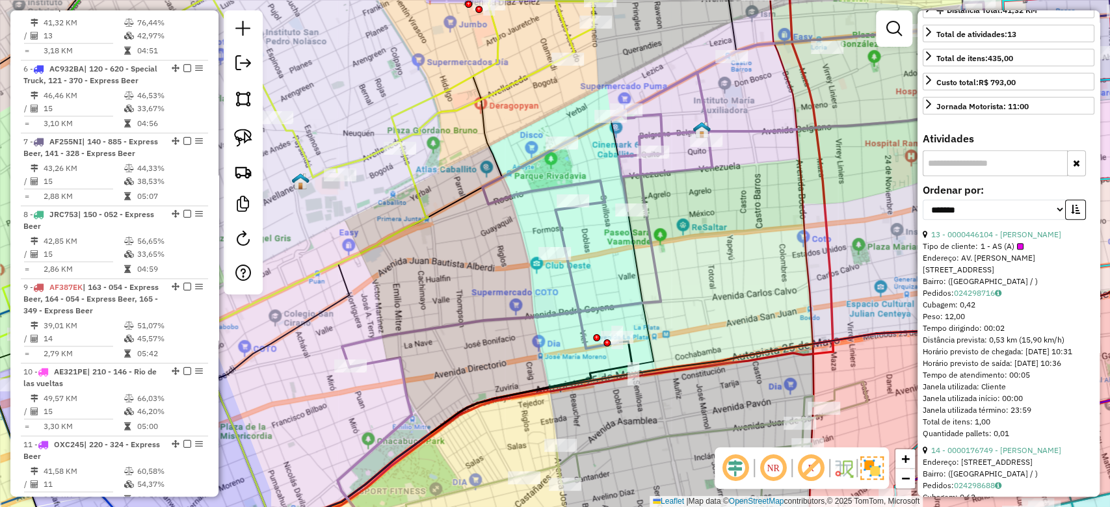
scroll to position [347, 0]
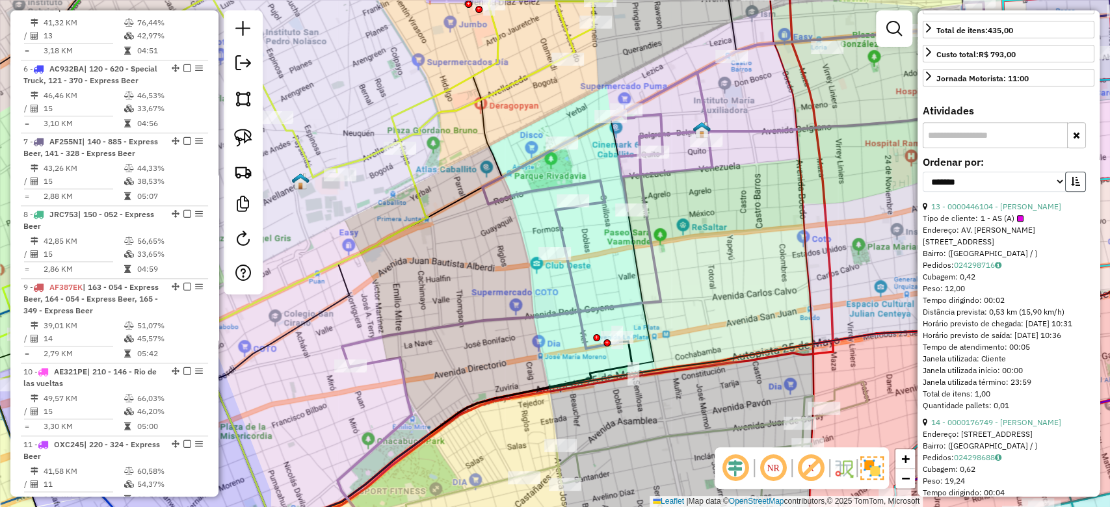
click at [1071, 186] on icon "button" at bounding box center [1075, 181] width 9 height 9
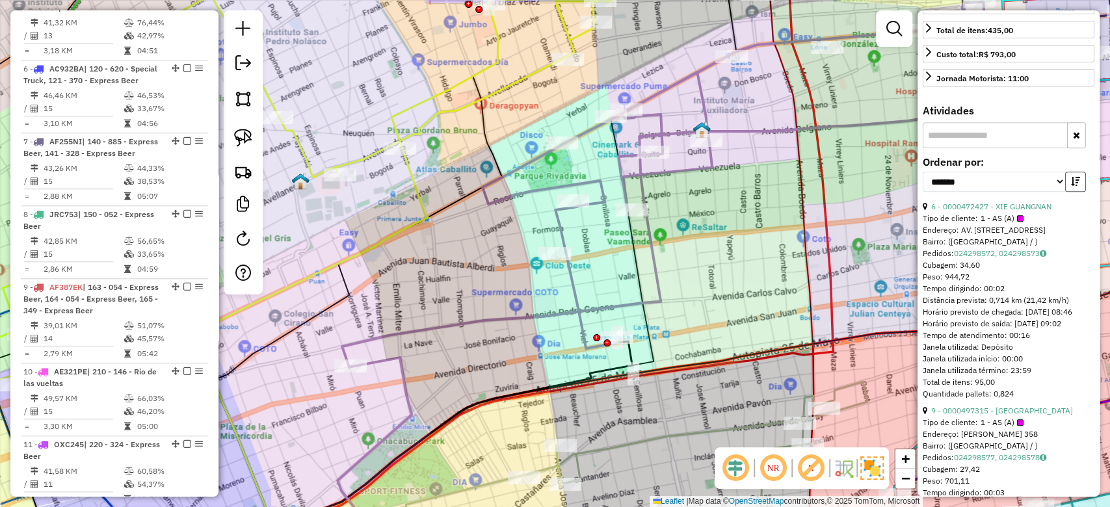
click at [1071, 186] on icon "button" at bounding box center [1075, 181] width 9 height 9
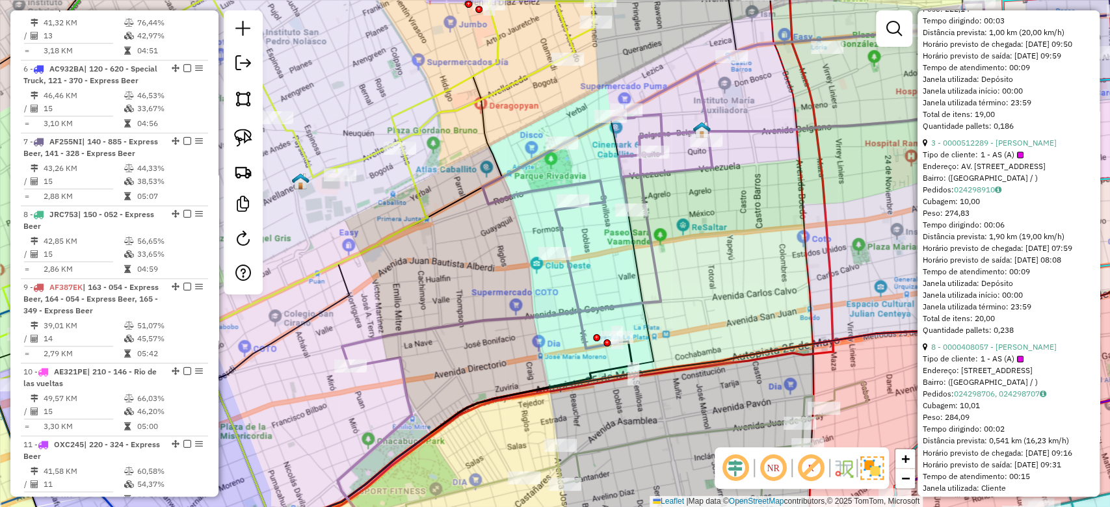
scroll to position [1300, 0]
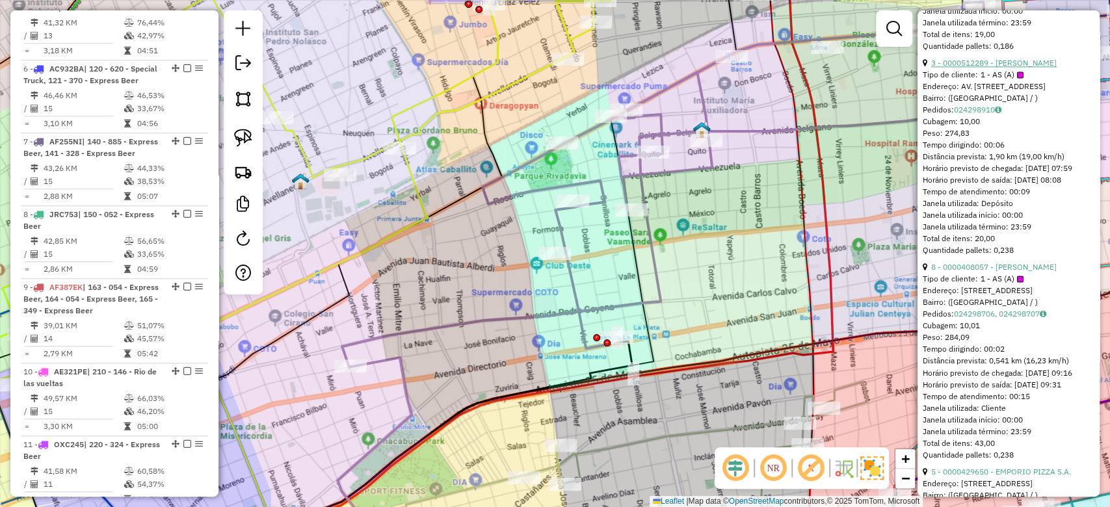
click at [1030, 68] on link "3 - 0000512289 - CHUNG LI WEN" at bounding box center [993, 63] width 125 height 10
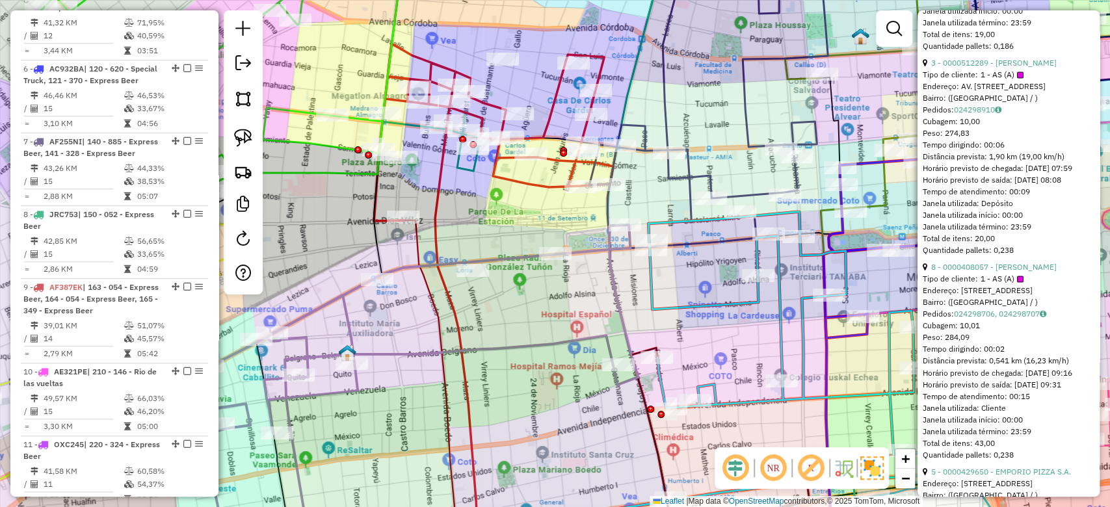
scroll to position [432, 0]
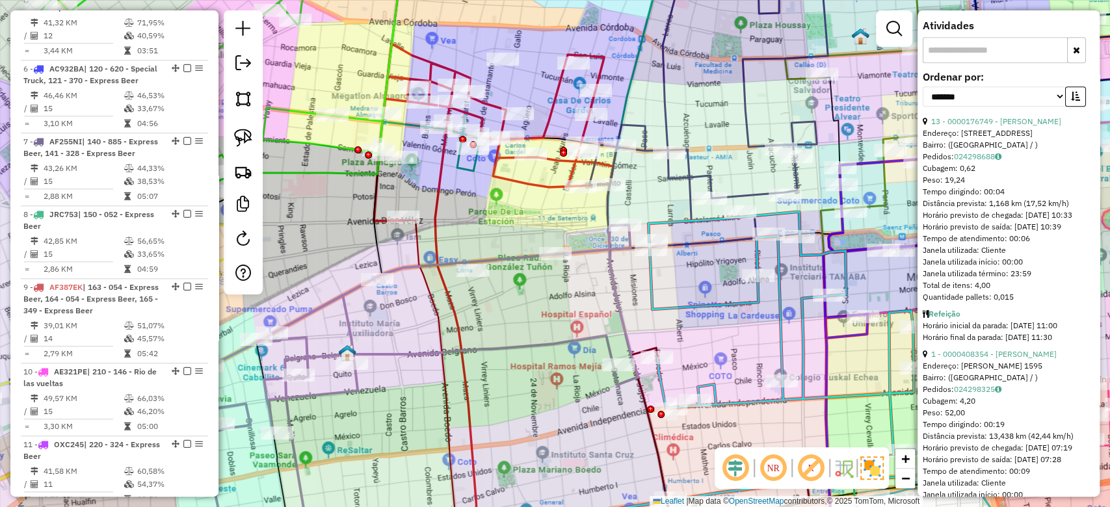
click at [652, 326] on div "Janela de atendimento Grade de atendimento Capacidade Transportadoras Veículos …" at bounding box center [555, 253] width 1110 height 507
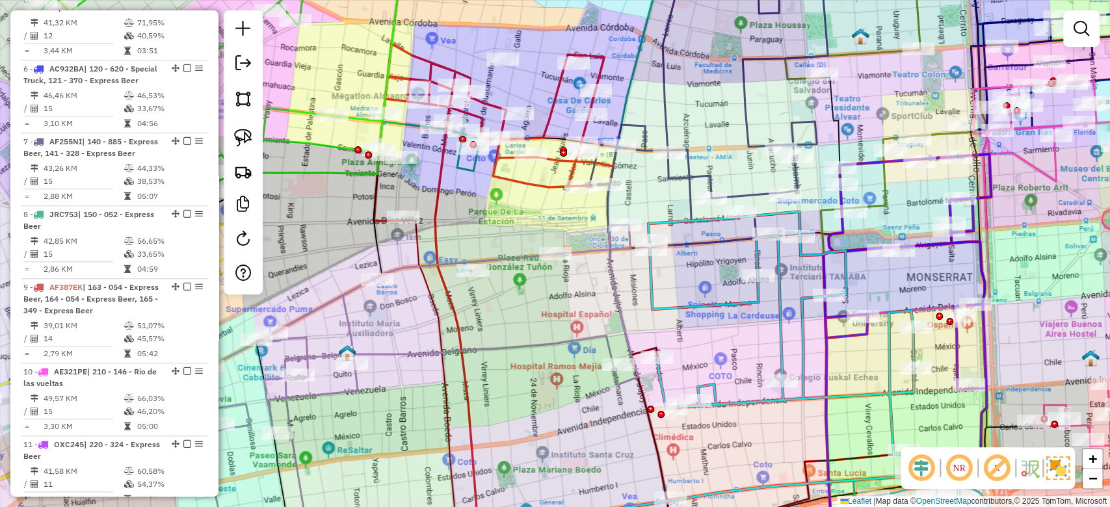
click at [666, 306] on icon at bounding box center [802, 356] width 309 height 289
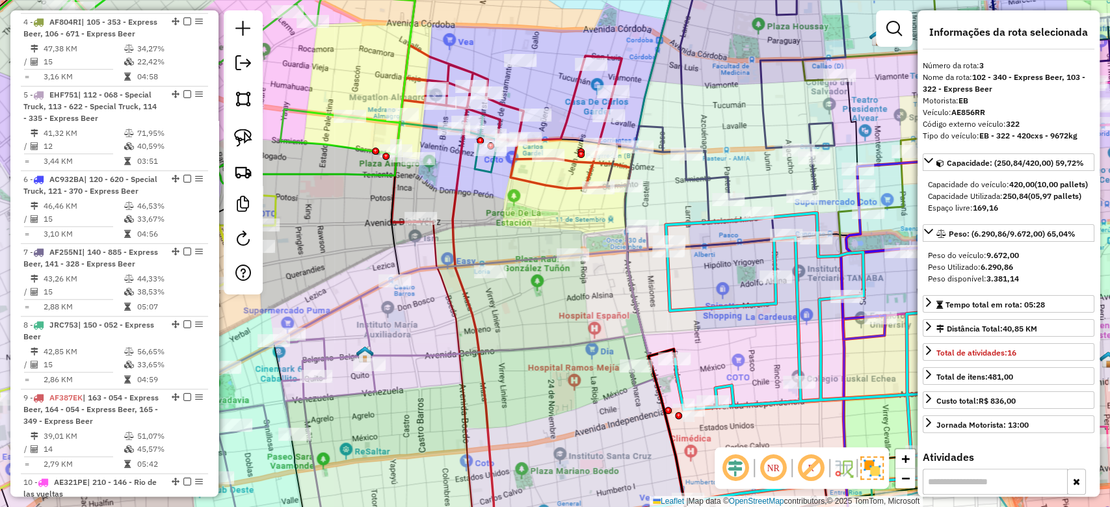
drag, startPoint x: 683, startPoint y: 327, endPoint x: 707, endPoint y: 324, distance: 23.6
click at [698, 326] on div "Janela de atendimento Grade de atendimento Capacidade Transportadoras Veículos …" at bounding box center [555, 253] width 1110 height 507
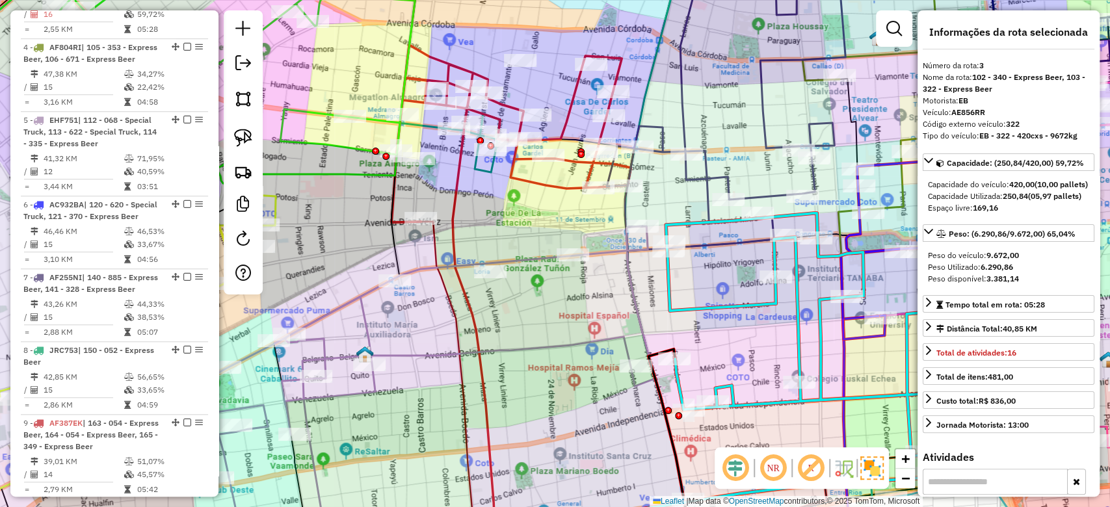
scroll to position [657, 0]
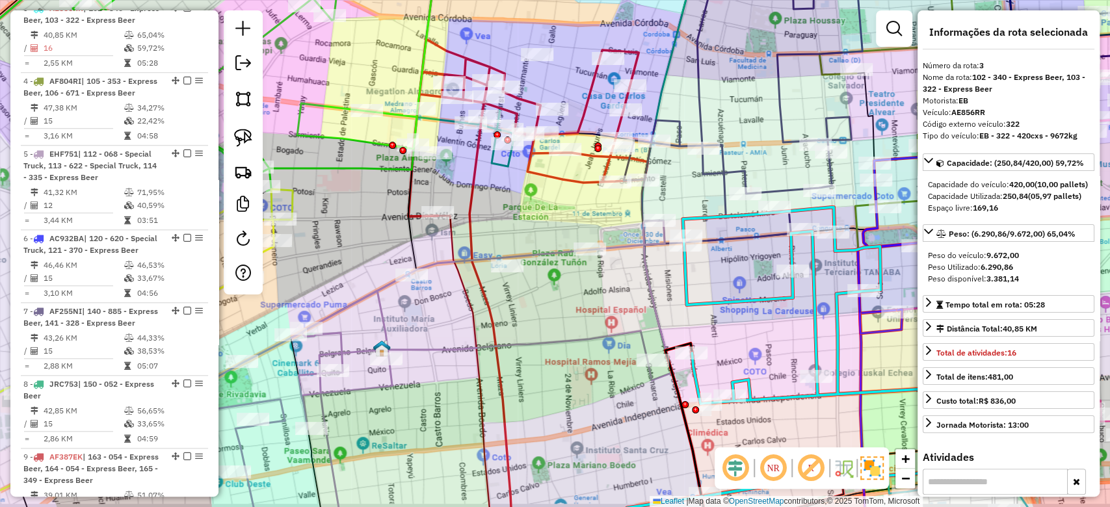
drag, startPoint x: 709, startPoint y: 324, endPoint x: 707, endPoint y: 315, distance: 9.8
click at [707, 316] on div "Janela de atendimento Grade de atendimento Capacidade Transportadoras Veículos …" at bounding box center [555, 253] width 1110 height 507
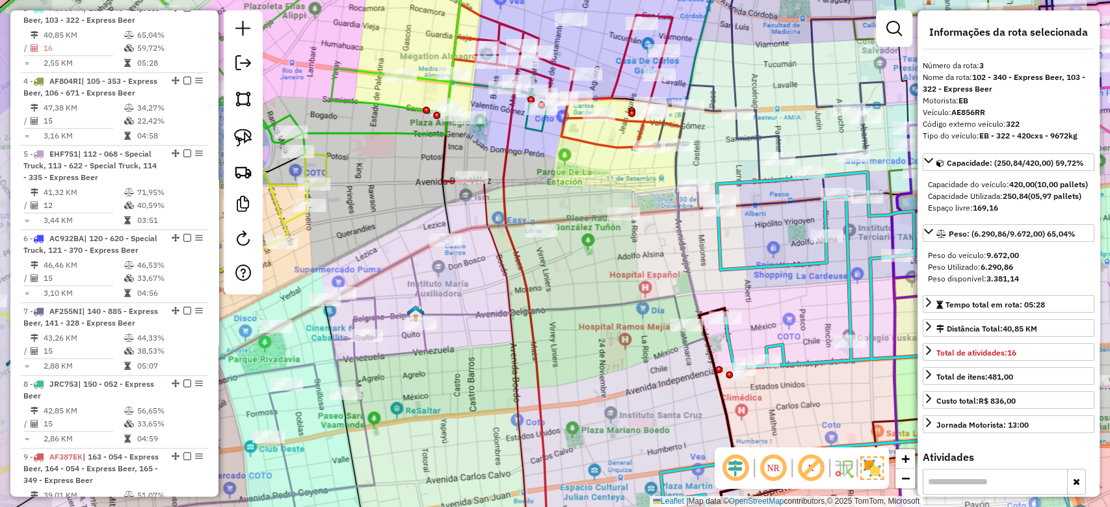
drag, startPoint x: 572, startPoint y: 303, endPoint x: 634, endPoint y: 274, distance: 68.1
click at [636, 274] on div "Janela de atendimento Grade de atendimento Capacidade Transportadoras Veículos …" at bounding box center [555, 253] width 1110 height 507
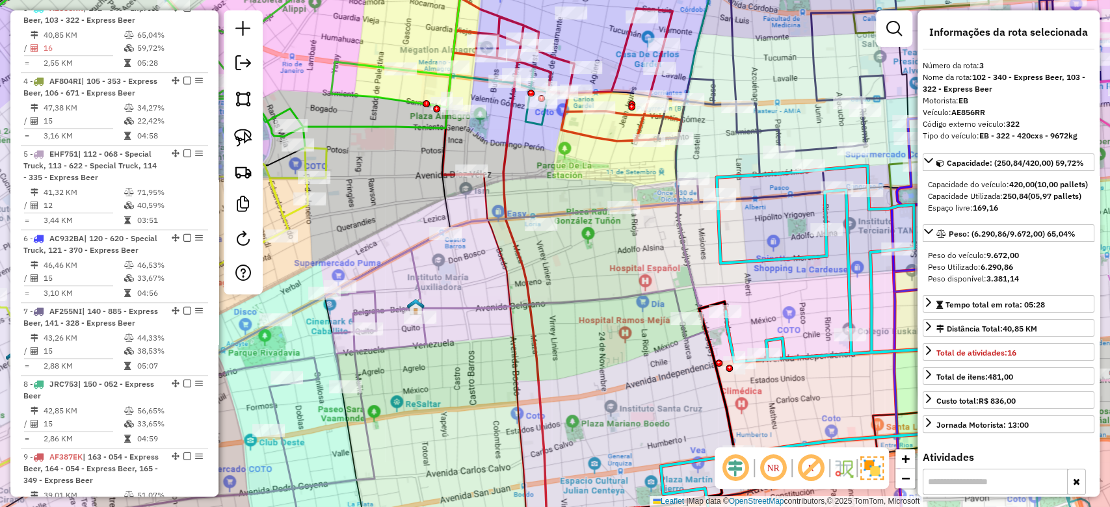
click at [577, 343] on div "Janela de atendimento Grade de atendimento Capacidade Transportadoras Veículos …" at bounding box center [555, 253] width 1110 height 507
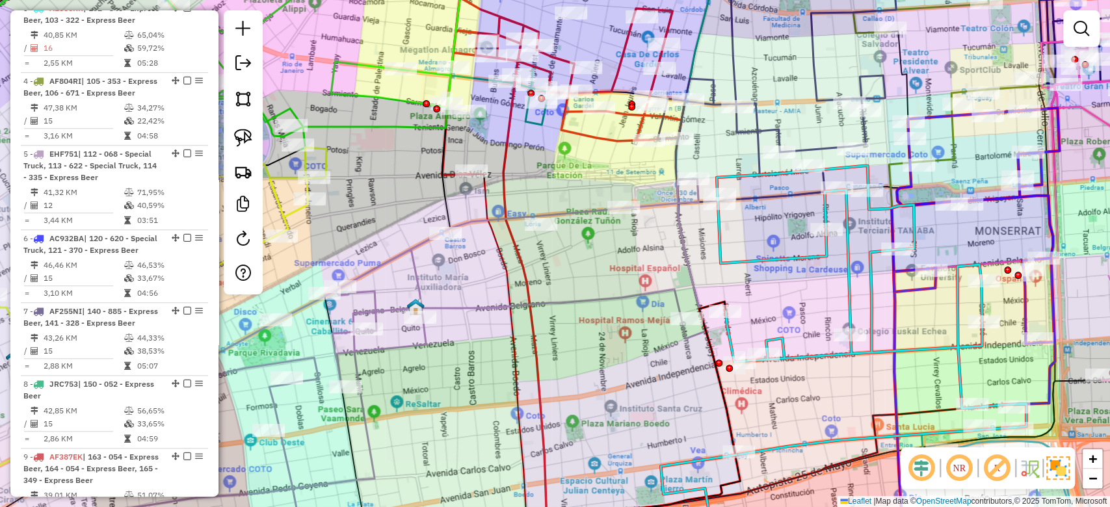
click at [577, 297] on icon at bounding box center [381, 361] width 650 height 365
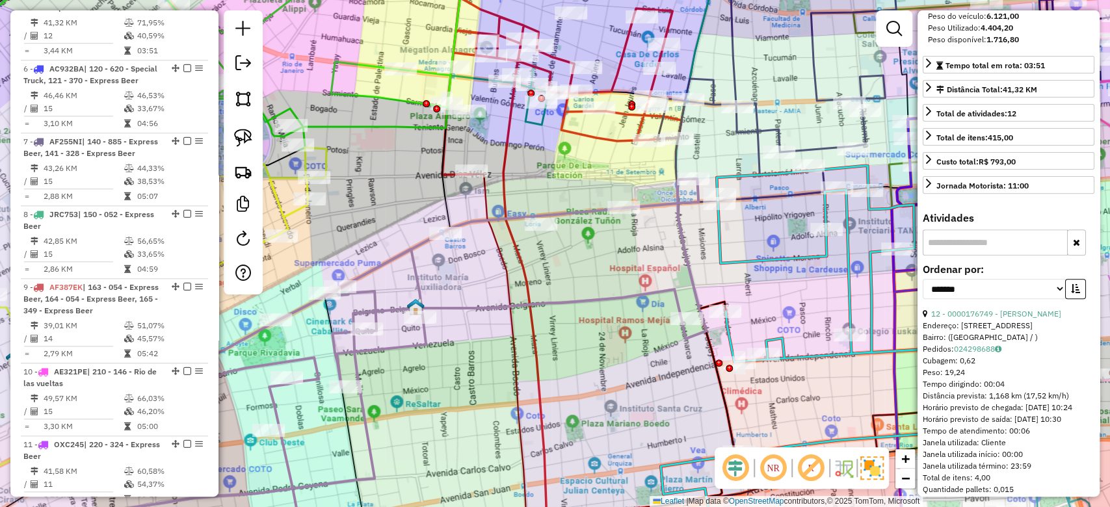
scroll to position [260, 0]
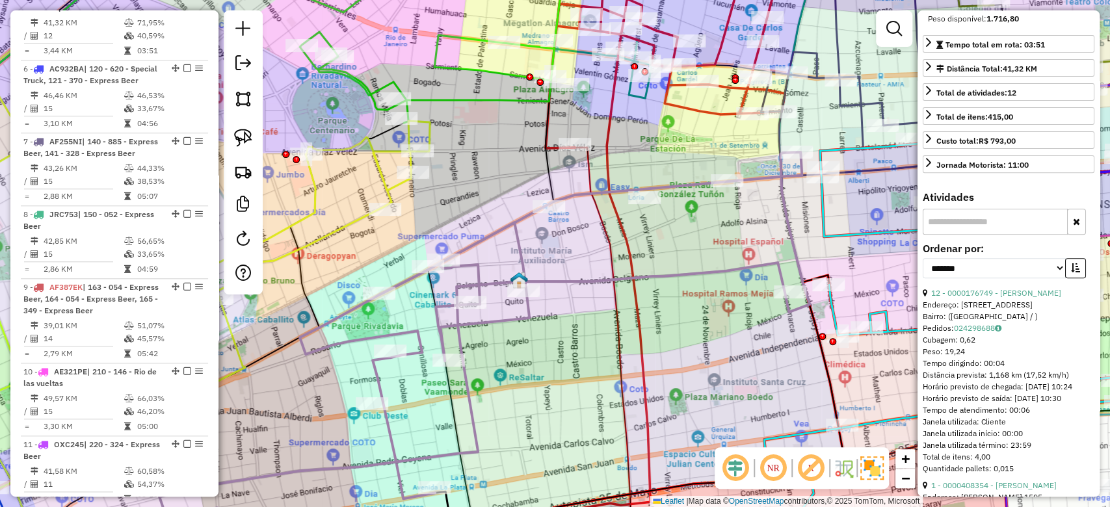
drag, startPoint x: 597, startPoint y: 356, endPoint x: 705, endPoint y: 326, distance: 111.8
click at [705, 326] on div "Janela de atendimento Grade de atendimento Capacidade Transportadoras Veículos …" at bounding box center [555, 253] width 1110 height 507
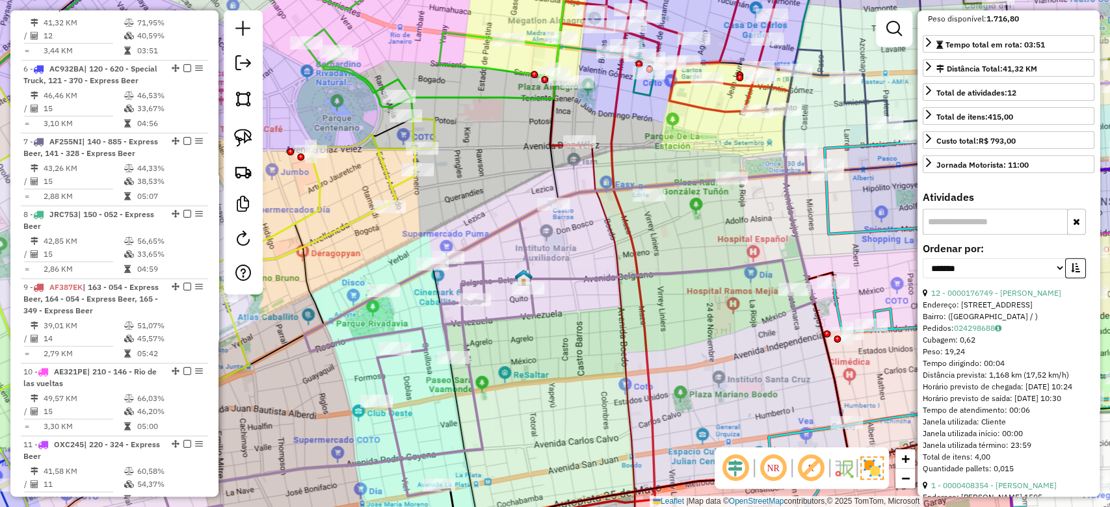
click at [571, 309] on div "Janela de atendimento Grade de atendimento Capacidade Transportadoras Veículos …" at bounding box center [555, 253] width 1110 height 507
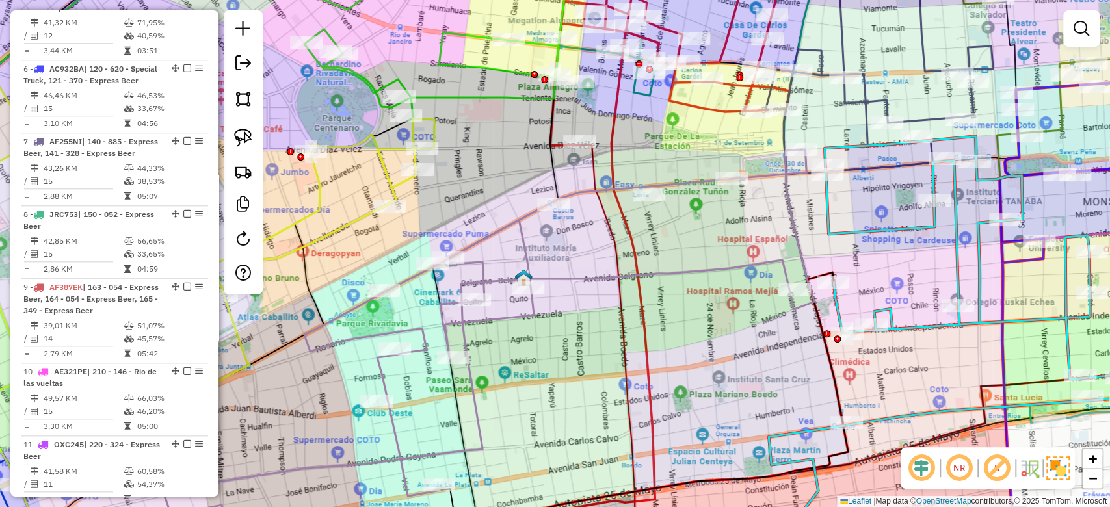
click at [577, 280] on icon at bounding box center [489, 332] width 650 height 365
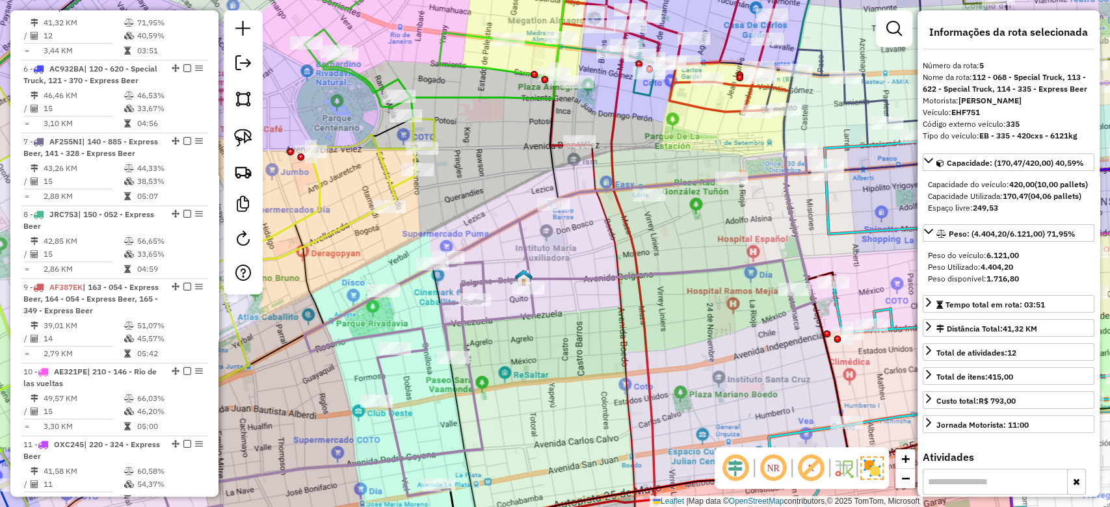
click at [577, 280] on icon at bounding box center [489, 332] width 650 height 365
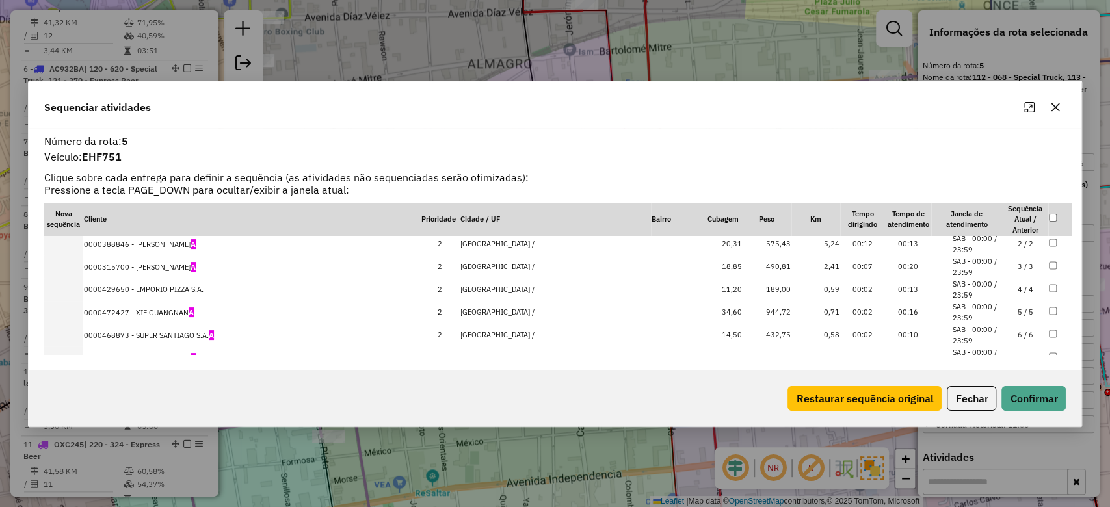
scroll to position [0, 0]
click at [1055, 105] on icon "button" at bounding box center [1055, 107] width 10 height 10
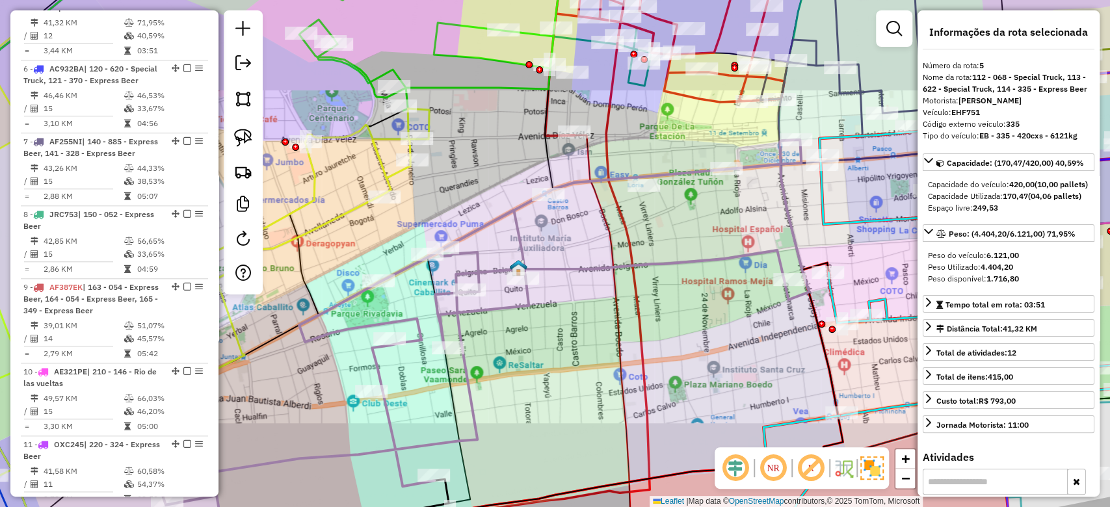
drag, startPoint x: 558, startPoint y: 315, endPoint x: 570, endPoint y: 274, distance: 42.4
click at [558, 314] on div "Janela de atendimento Grade de atendimento Capacidade Transportadoras Veículos …" at bounding box center [555, 253] width 1110 height 507
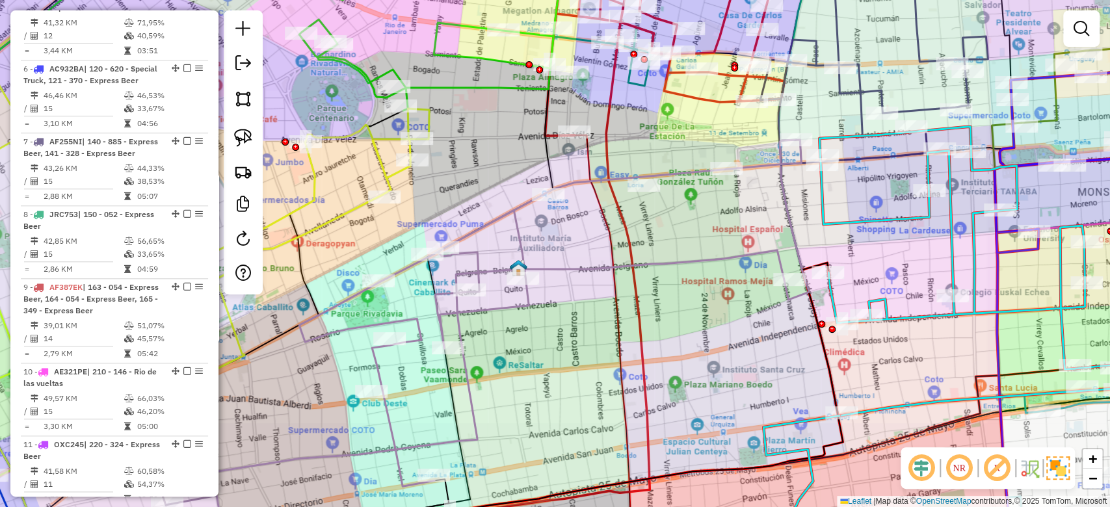
click at [577, 239] on div "Janela de atendimento Grade de atendimento Capacidade Transportadoras Veículos …" at bounding box center [555, 253] width 1110 height 507
click at [581, 274] on icon at bounding box center [484, 322] width 650 height 365
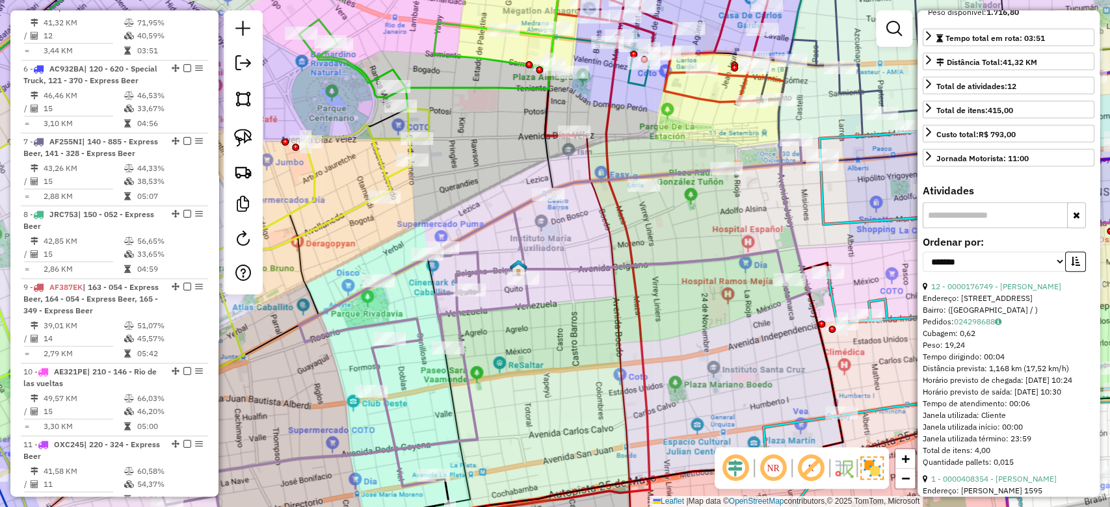
scroll to position [347, 0]
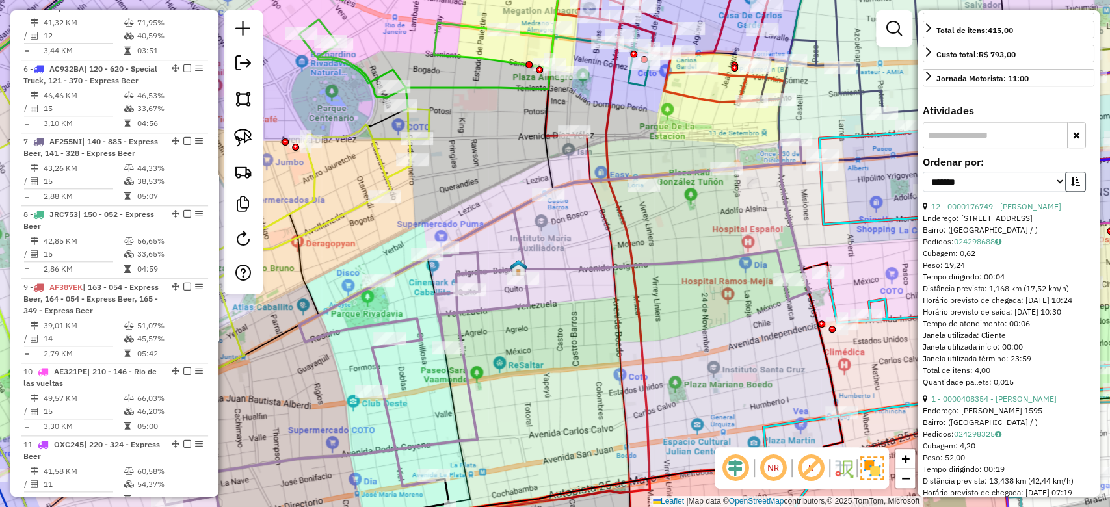
click at [1078, 192] on button "button" at bounding box center [1075, 182] width 21 height 20
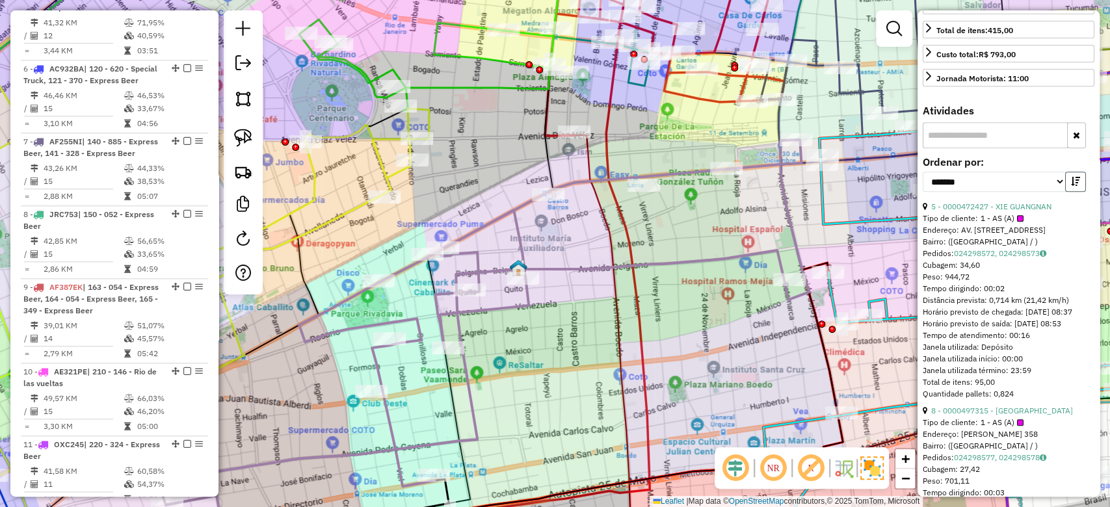
click at [1078, 192] on button "button" at bounding box center [1075, 182] width 21 height 20
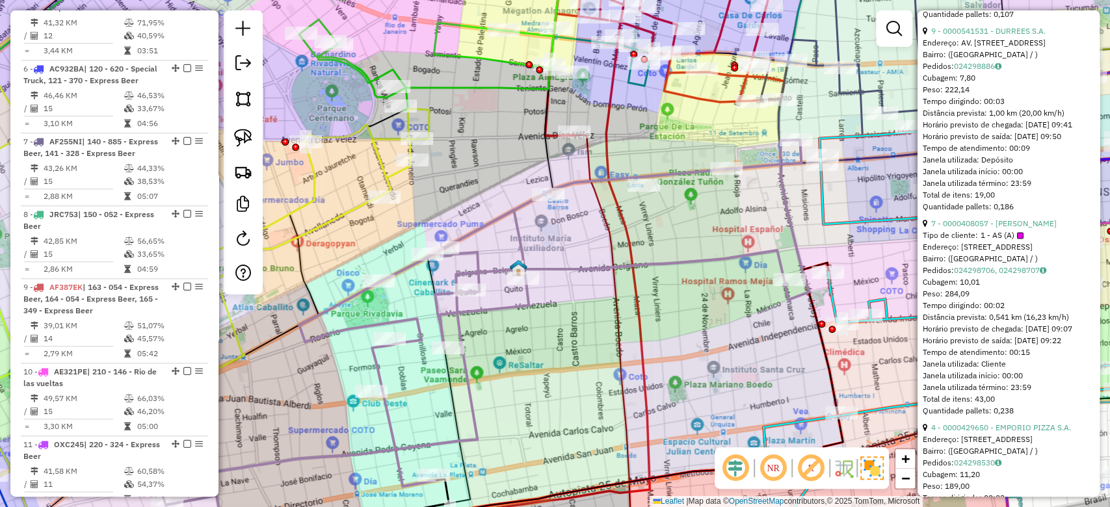
scroll to position [1127, 0]
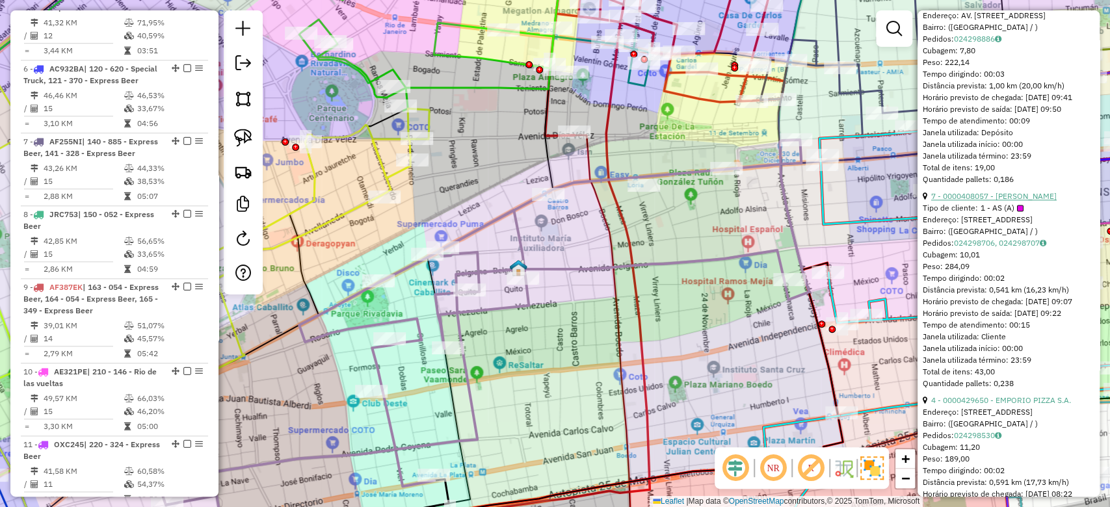
click at [1010, 201] on link "7 - 0000408057 - Zongyou Lin" at bounding box center [993, 196] width 125 height 10
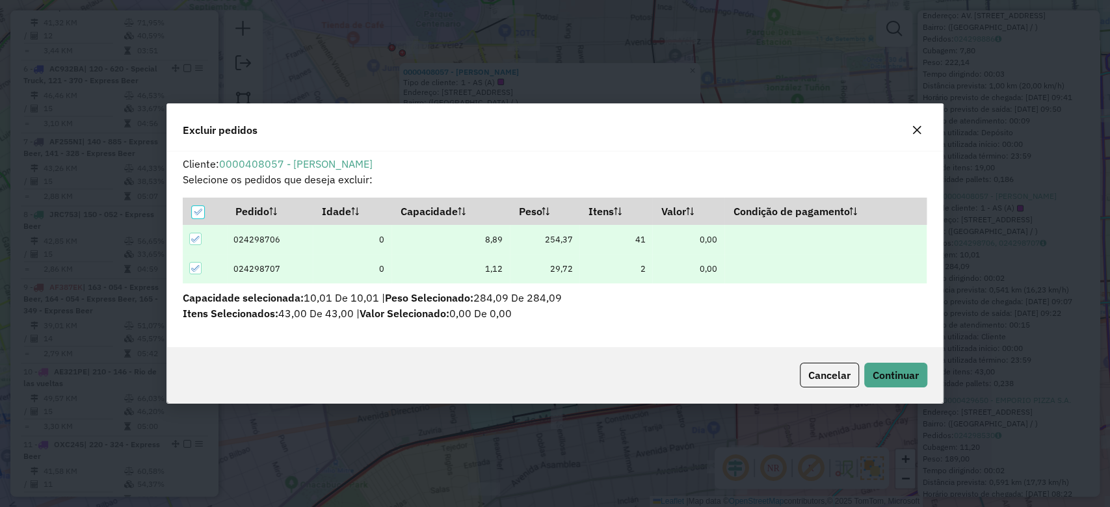
scroll to position [0, 0]
click at [905, 376] on span "Continuar" at bounding box center [895, 375] width 46 height 13
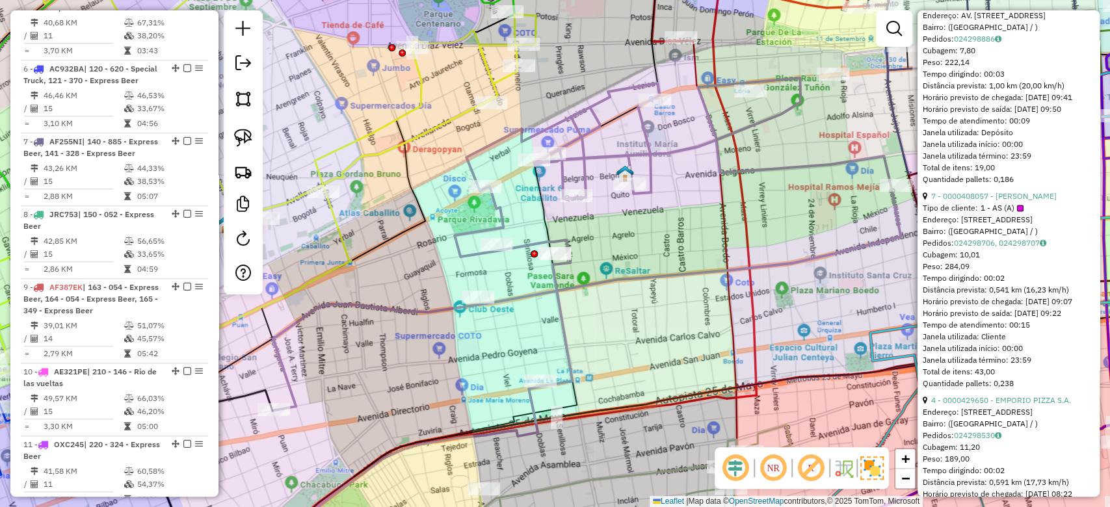
scroll to position [298, 0]
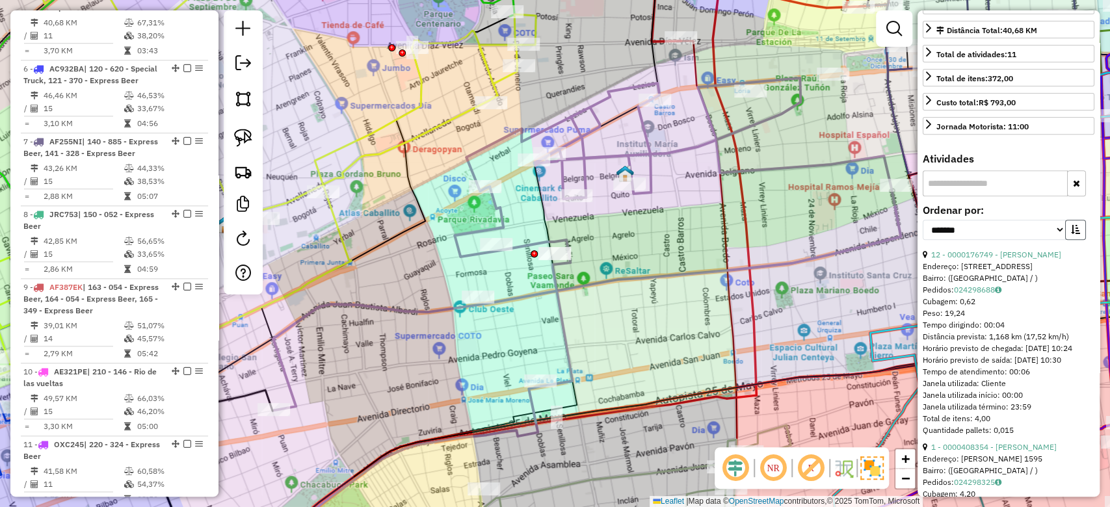
click at [1073, 234] on icon "button" at bounding box center [1075, 229] width 9 height 9
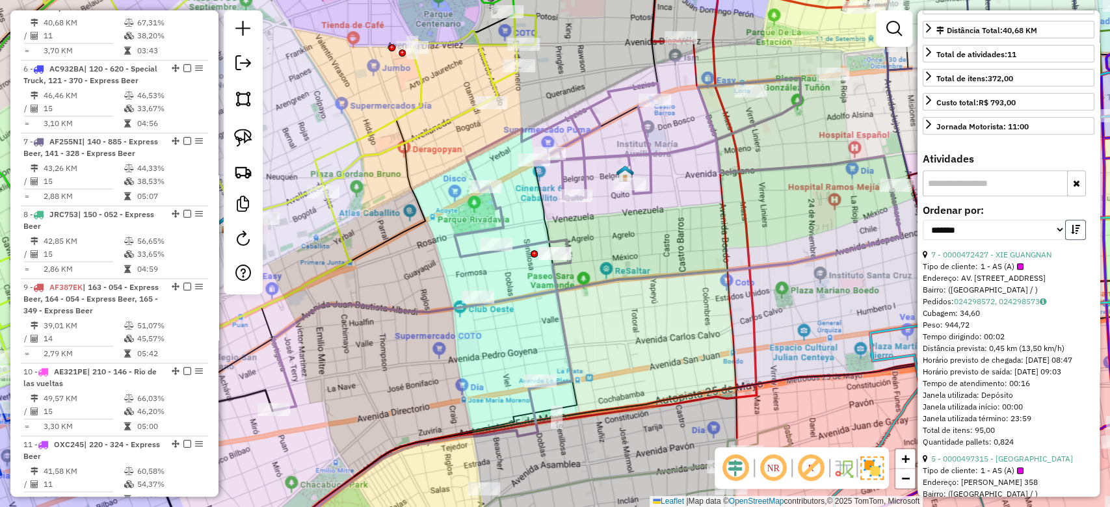
click at [1073, 234] on icon "button" at bounding box center [1075, 229] width 9 height 9
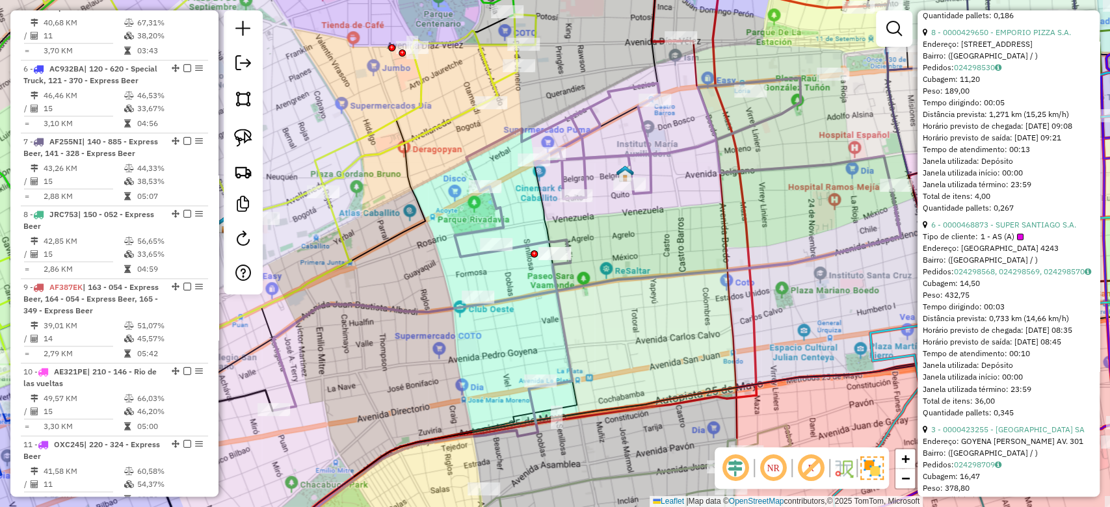
scroll to position [1339, 0]
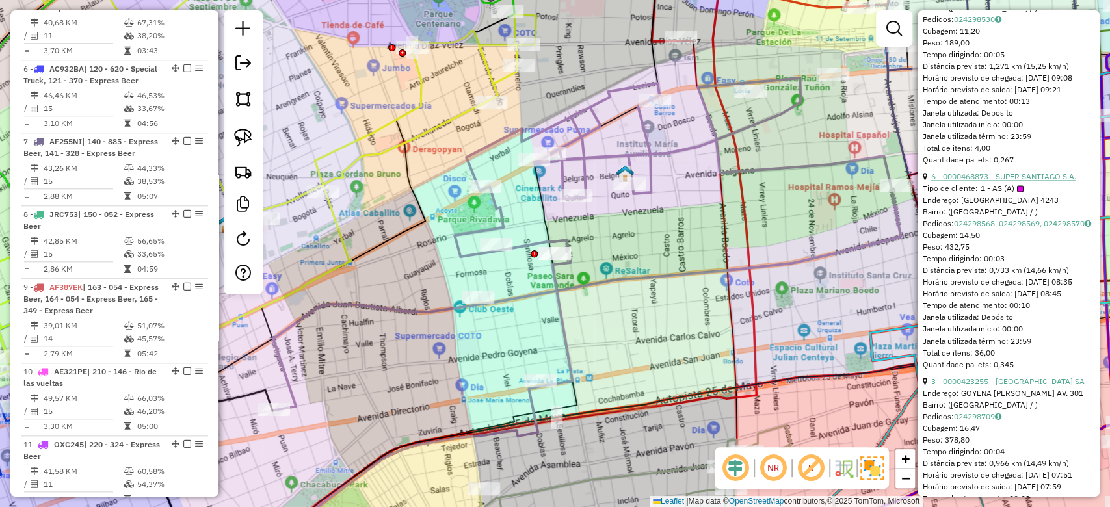
click at [1013, 181] on link "6 - 0000468873 - SUPER SANTIAGO S.A." at bounding box center [1003, 177] width 145 height 10
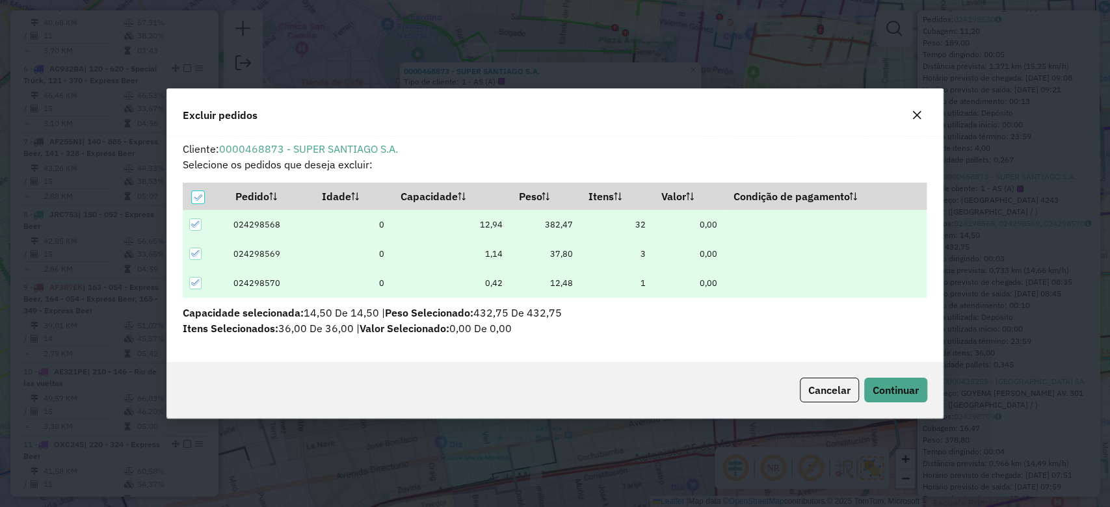
scroll to position [0, 0]
click at [895, 395] on span "Continuar" at bounding box center [895, 390] width 46 height 13
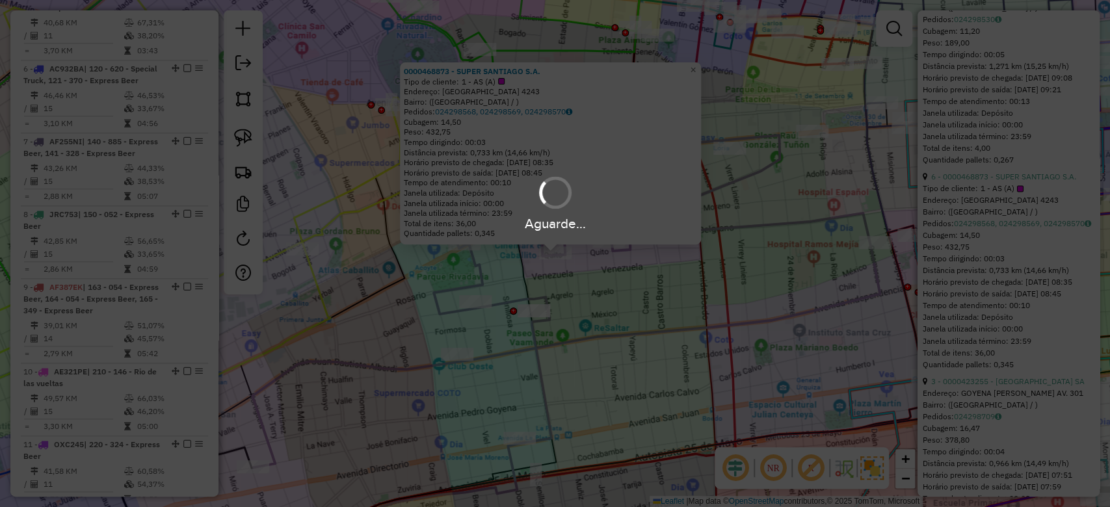
scroll to position [307, 0]
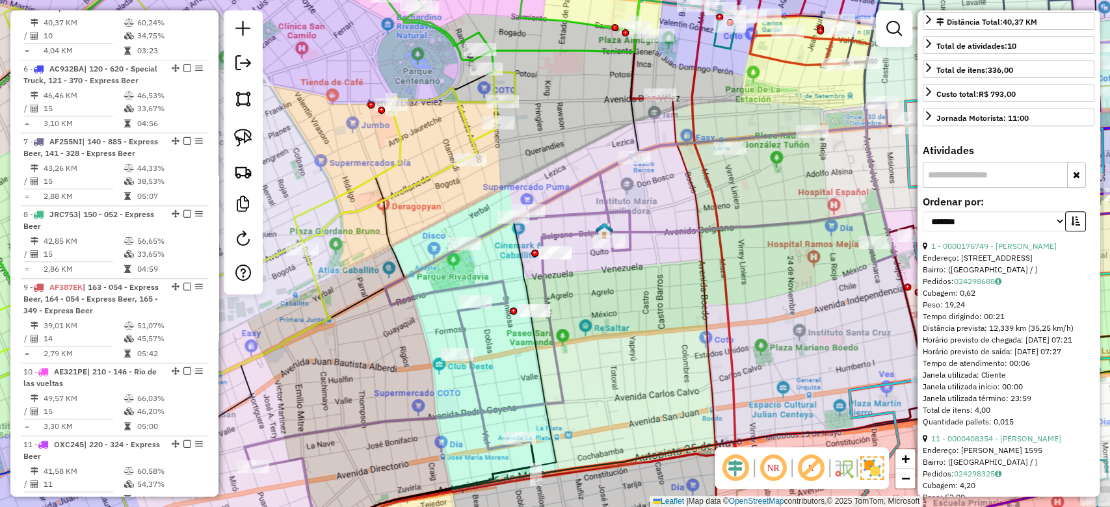
click at [724, 207] on div "Janela de atendimento Grade de atendimento Capacidade Transportadoras Veículos …" at bounding box center [555, 253] width 1110 height 507
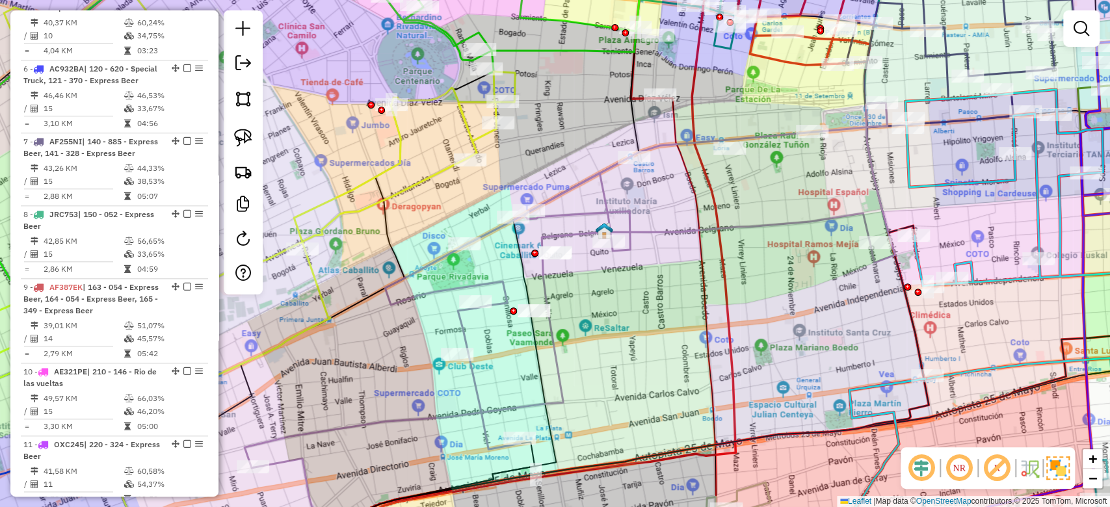
click at [666, 231] on icon at bounding box center [569, 285] width 650 height 365
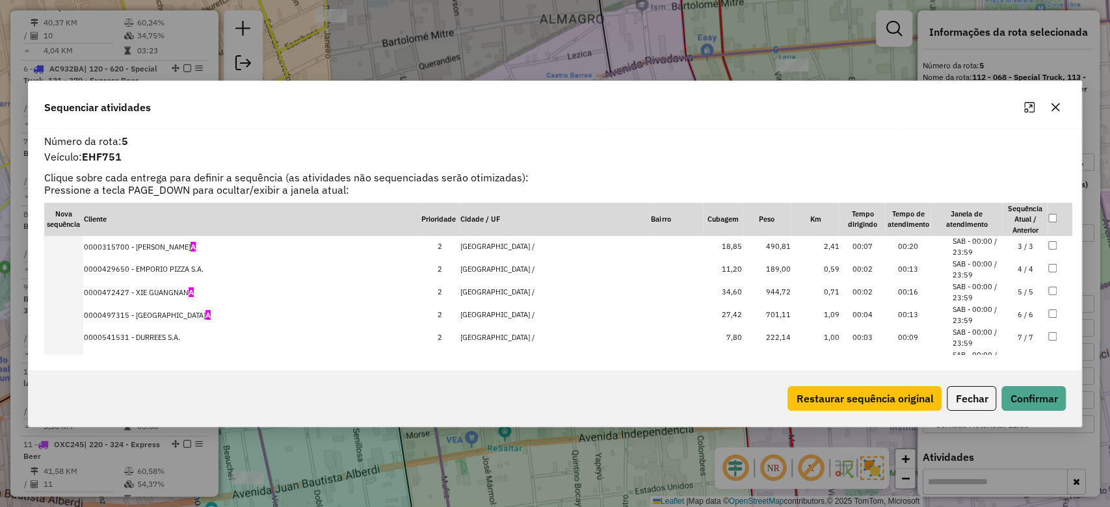
scroll to position [0, 0]
click at [1056, 105] on icon "button" at bounding box center [1055, 107] width 8 height 8
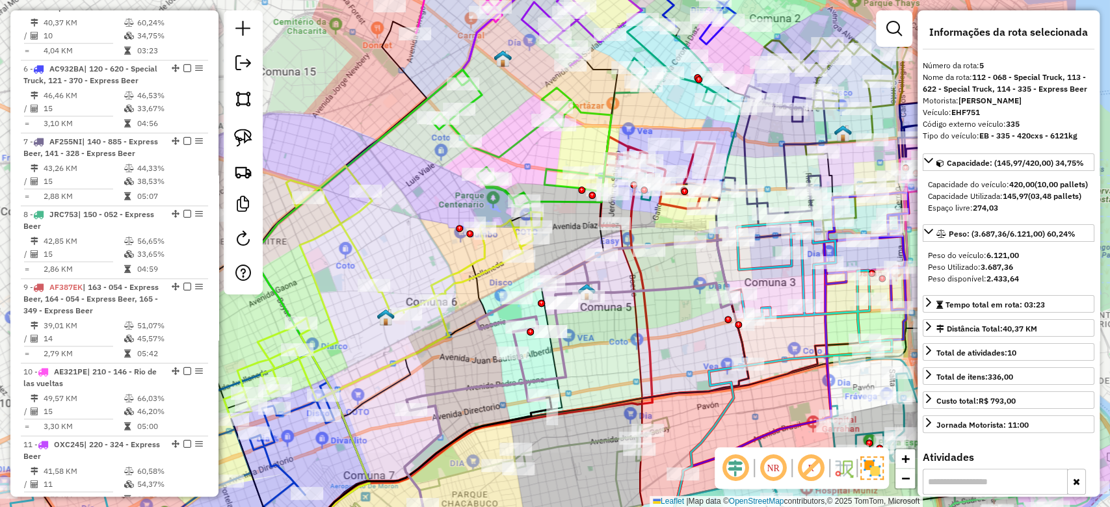
drag, startPoint x: 598, startPoint y: 351, endPoint x: 603, endPoint y: 339, distance: 13.4
click at [603, 339] on div "Janela de atendimento Grade de atendimento Capacidade Transportadoras Veículos …" at bounding box center [555, 253] width 1110 height 507
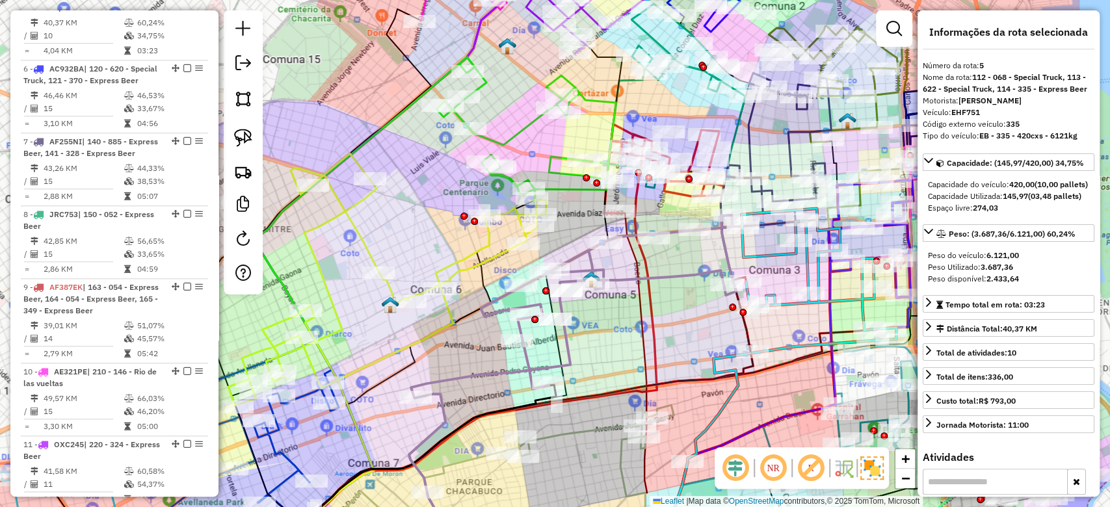
click at [560, 354] on div "Janela de atendimento Grade de atendimento Capacidade Transportadoras Veículos …" at bounding box center [555, 253] width 1110 height 507
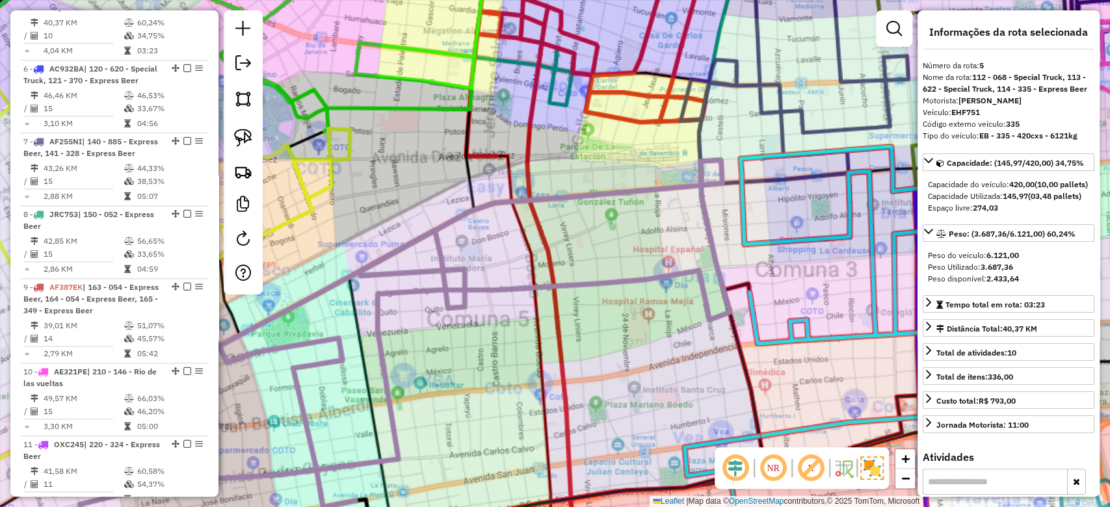
click at [643, 327] on div "Janela de atendimento Grade de atendimento Capacidade Transportadoras Veículos …" at bounding box center [555, 253] width 1110 height 507
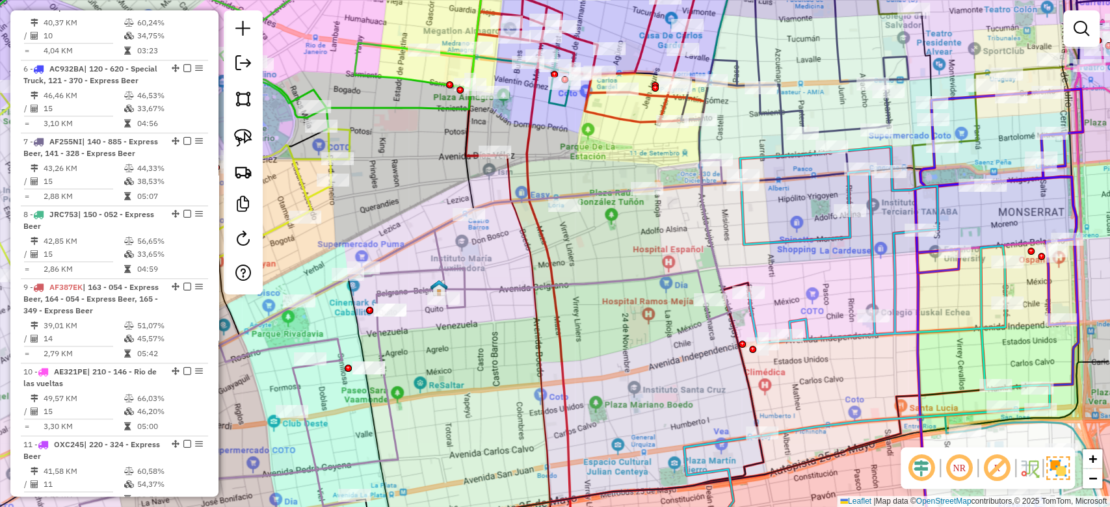
click at [677, 277] on icon at bounding box center [404, 342] width 650 height 365
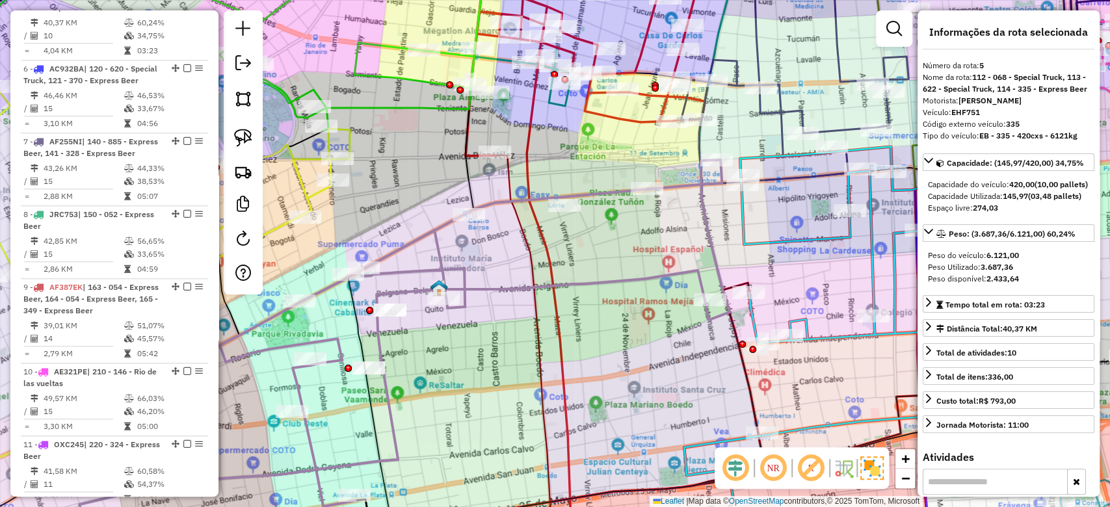
click at [727, 277] on div "Janela de atendimento Grade de atendimento Capacidade Transportadoras Veículos …" at bounding box center [555, 253] width 1110 height 507
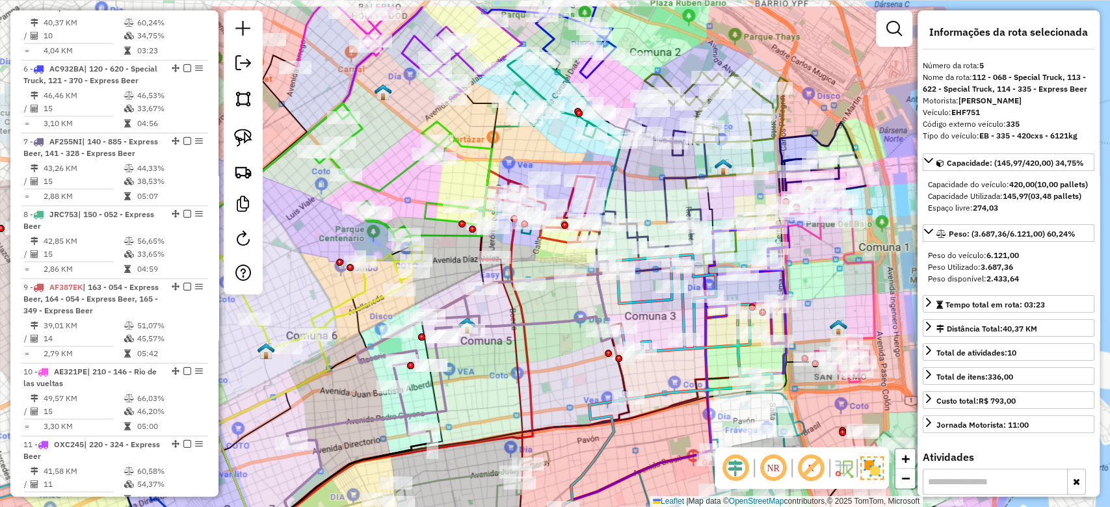
drag, startPoint x: 673, startPoint y: 326, endPoint x: 458, endPoint y: 413, distance: 232.2
click at [453, 418] on div "Janela de atendimento Grade de atendimento Capacidade Transportadoras Veículos …" at bounding box center [555, 253] width 1110 height 507
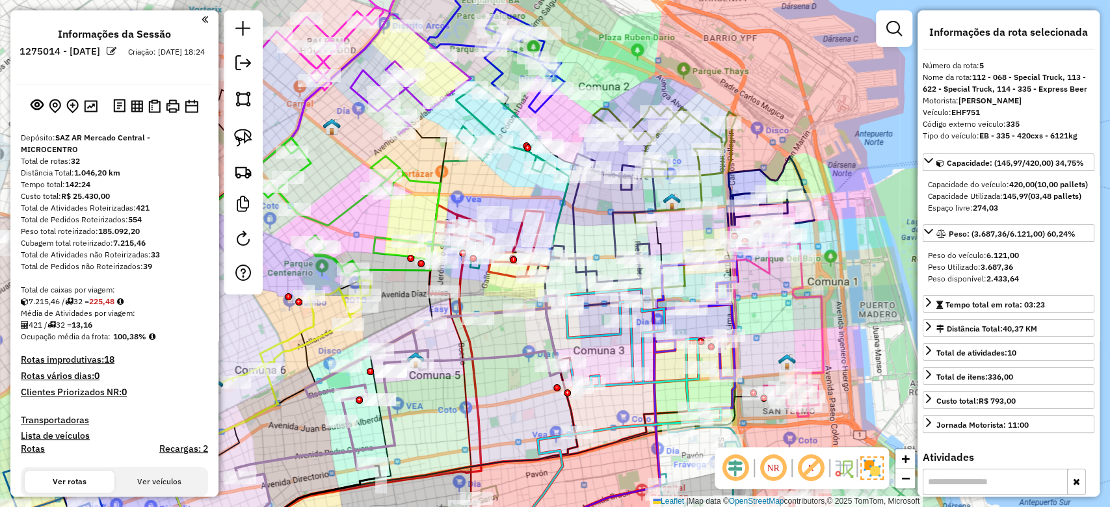
click at [898, 34] on em at bounding box center [894, 29] width 16 height 16
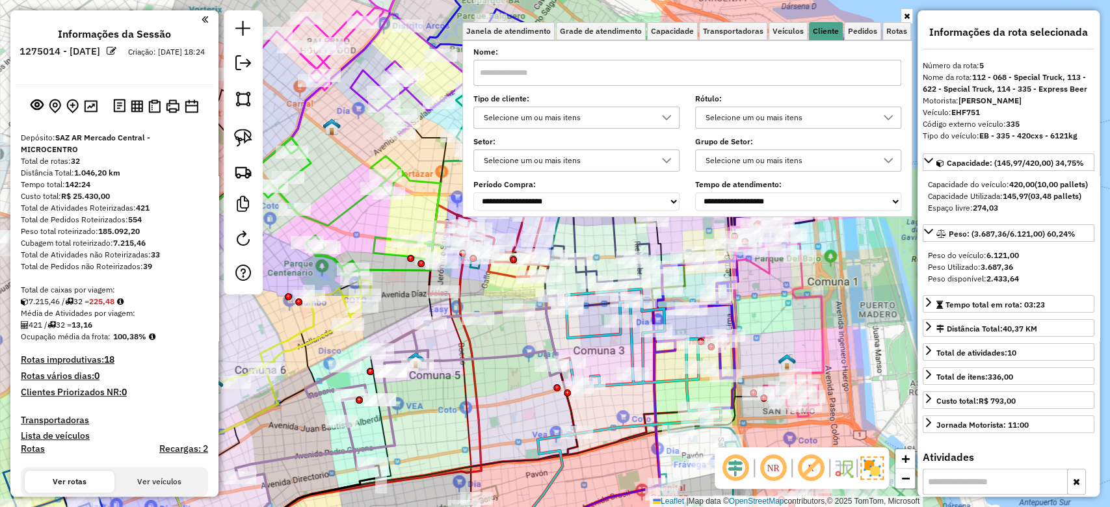
click at [906, 17] on icon at bounding box center [907, 16] width 6 height 8
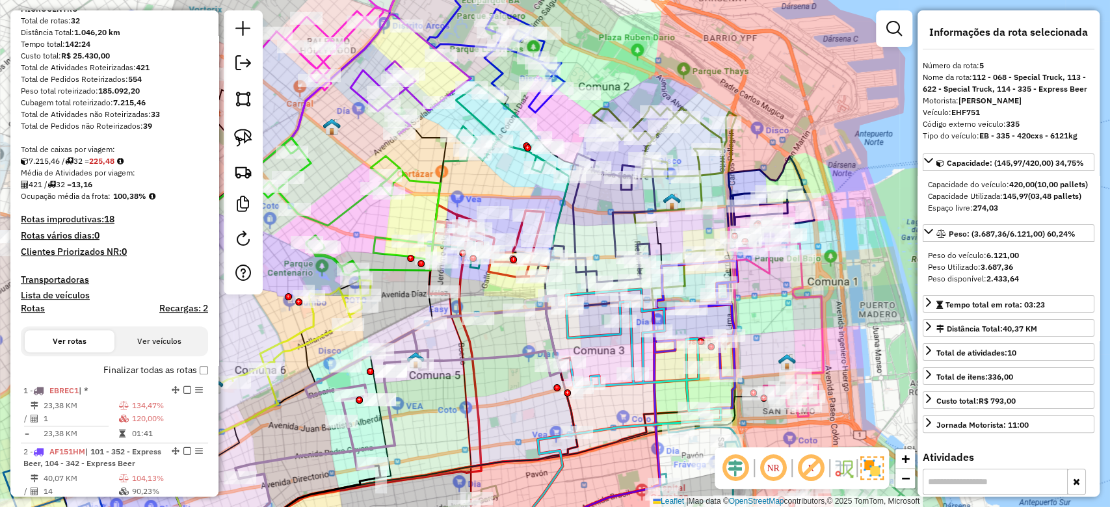
scroll to position [173, 0]
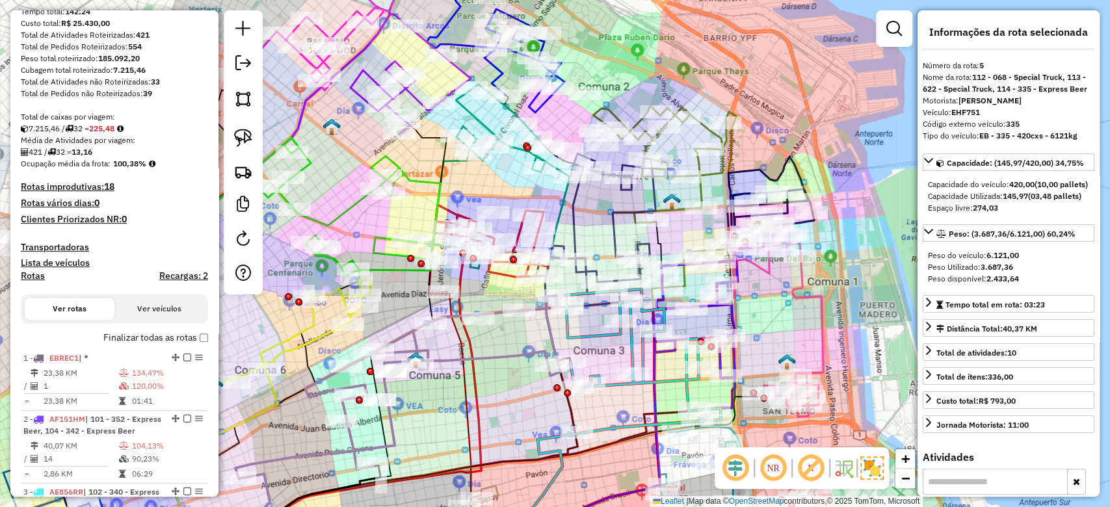
click at [40, 272] on h4 "Rotas" at bounding box center [33, 275] width 24 height 11
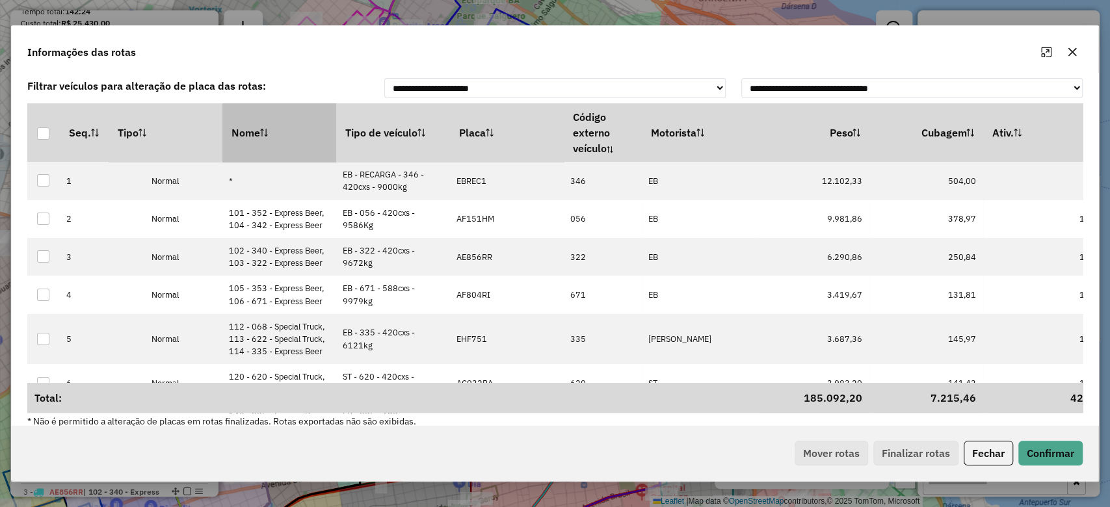
click at [287, 155] on th "Nome" at bounding box center [279, 132] width 114 height 59
click at [280, 142] on th "Nome" at bounding box center [279, 132] width 114 height 59
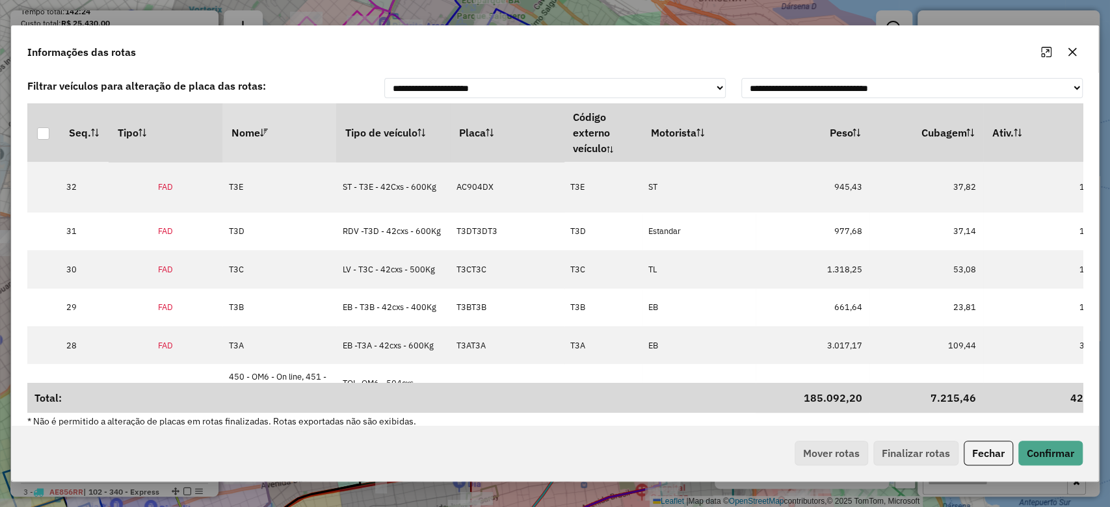
click at [280, 142] on th "Nome" at bounding box center [279, 132] width 114 height 59
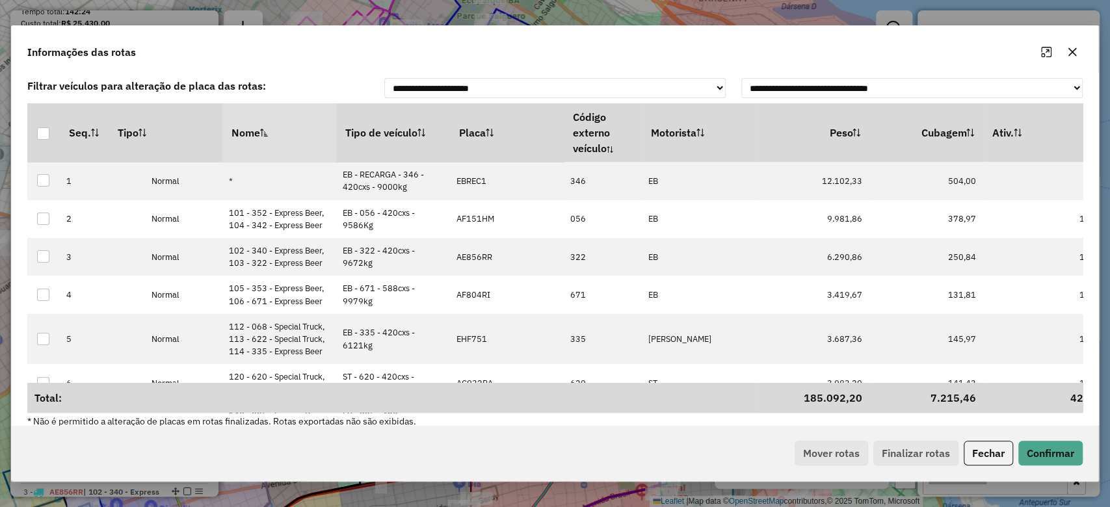
click at [1077, 52] on button "button" at bounding box center [1072, 52] width 21 height 21
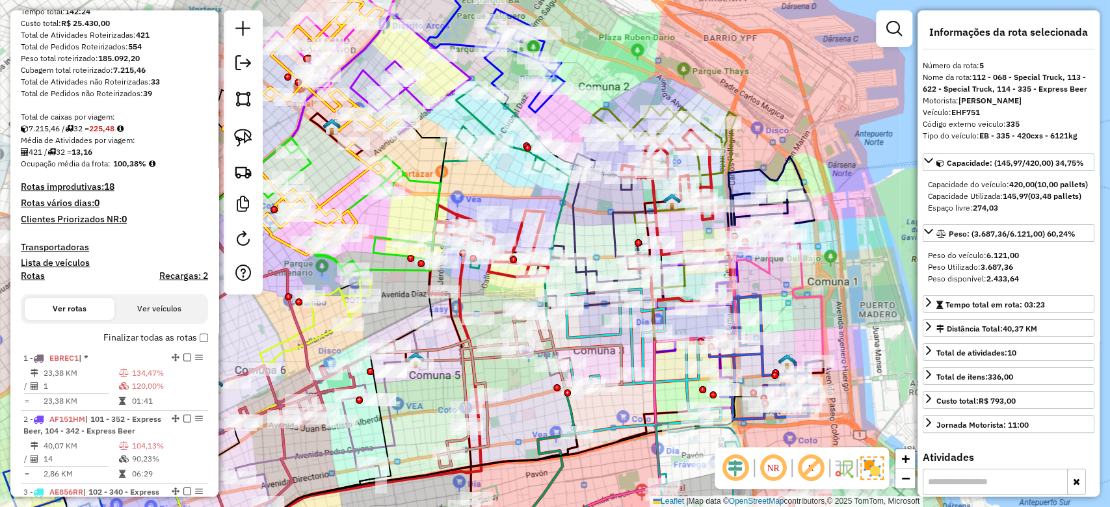
click at [27, 274] on h4 "Rotas" at bounding box center [33, 275] width 24 height 11
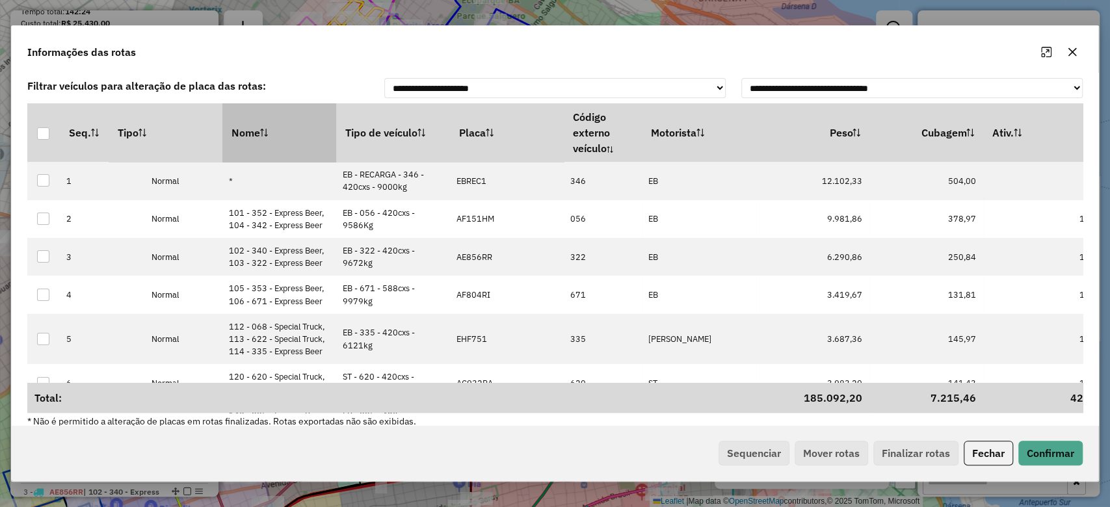
click at [281, 145] on th "Nome" at bounding box center [279, 132] width 114 height 59
click at [281, 142] on th "Nome" at bounding box center [279, 132] width 114 height 59
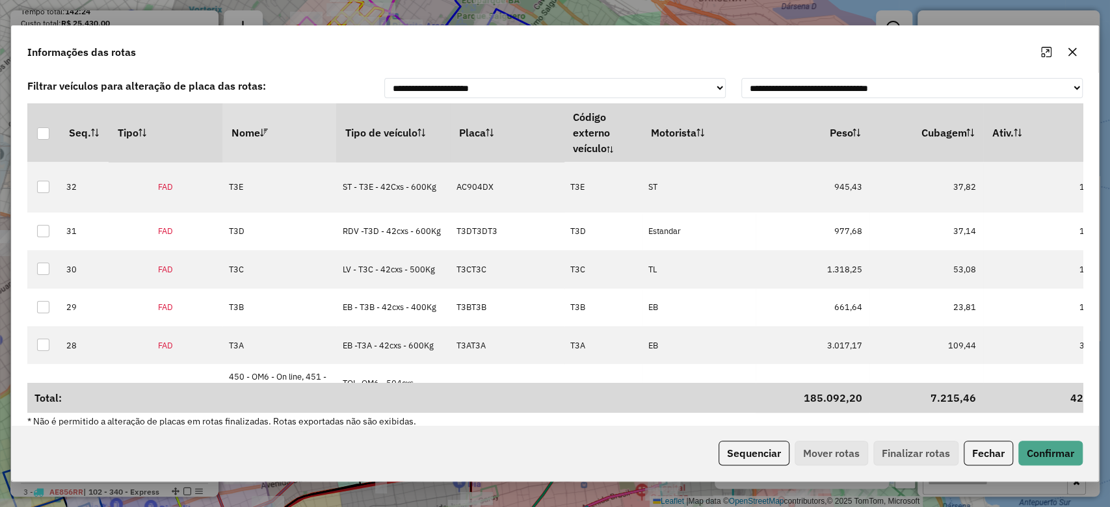
click at [281, 142] on th "Nome" at bounding box center [279, 132] width 114 height 59
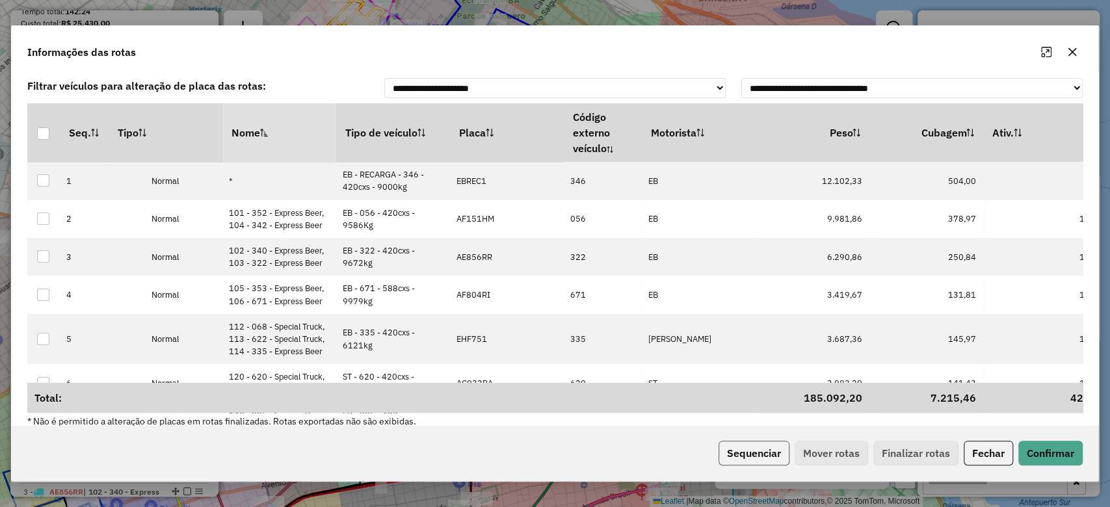
click at [769, 450] on button "Sequenciar" at bounding box center [753, 453] width 71 height 25
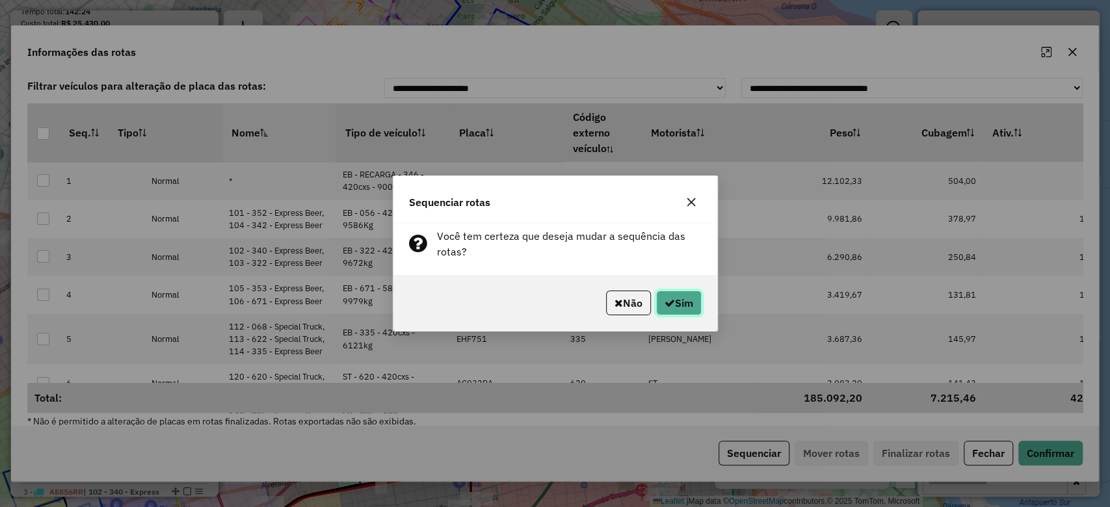
click at [692, 304] on button "Sim" at bounding box center [679, 303] width 46 height 25
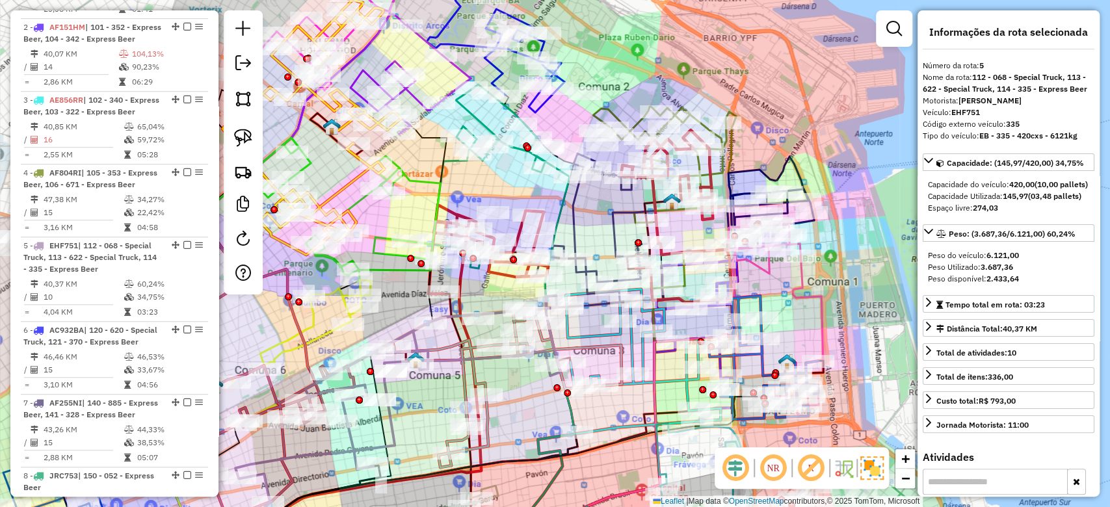
scroll to position [826, 0]
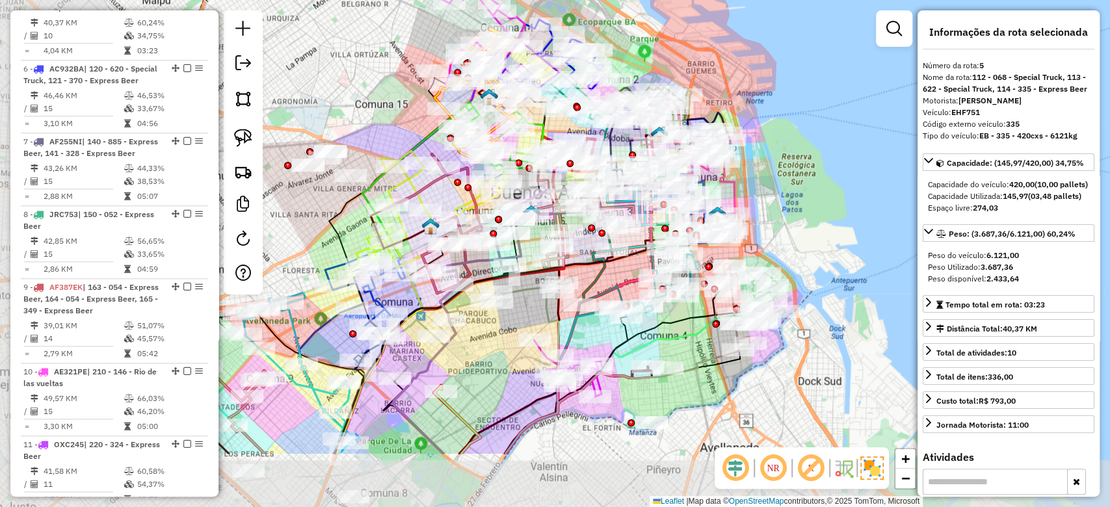
drag, startPoint x: 742, startPoint y: 329, endPoint x: 875, endPoint y: 245, distance: 156.9
click at [887, 221] on div "Janela de atendimento Grade de atendimento Capacidade Transportadoras Veículos …" at bounding box center [555, 253] width 1110 height 507
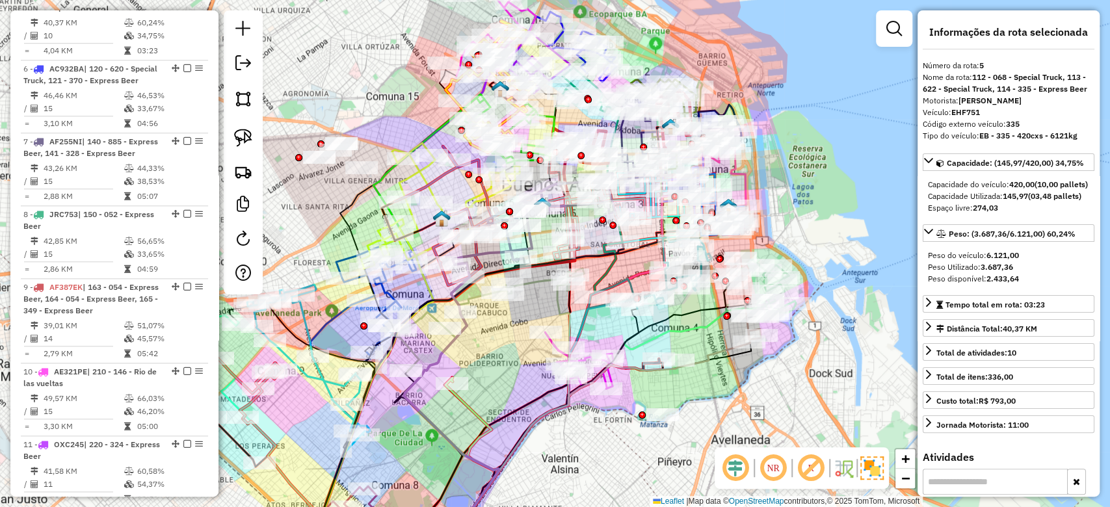
click at [744, 380] on div "Janela de atendimento Grade de atendimento Capacidade Transportadoras Veículos …" at bounding box center [555, 253] width 1110 height 507
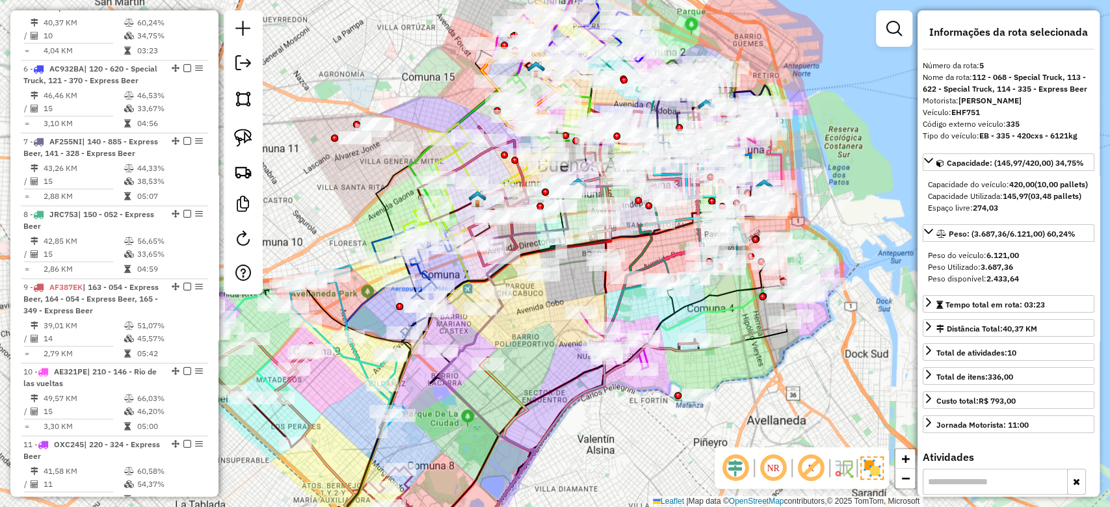
drag, startPoint x: 720, startPoint y: 376, endPoint x: 731, endPoint y: 385, distance: 14.4
click at [731, 385] on div "Janela de atendimento Grade de atendimento Capacidade Transportadoras Veículos …" at bounding box center [555, 253] width 1110 height 507
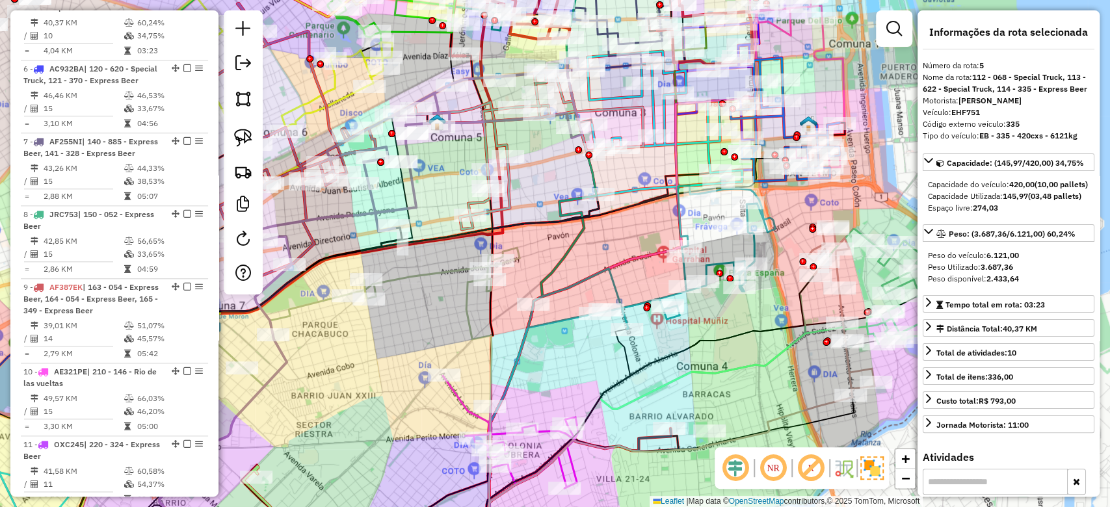
click at [683, 269] on icon at bounding box center [651, 257] width 247 height 144
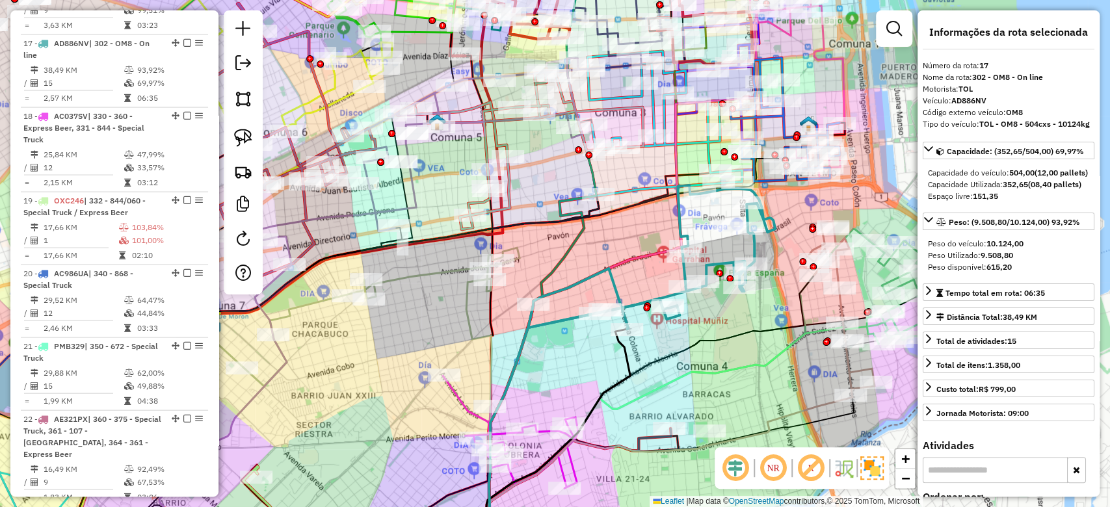
scroll to position [1758, 0]
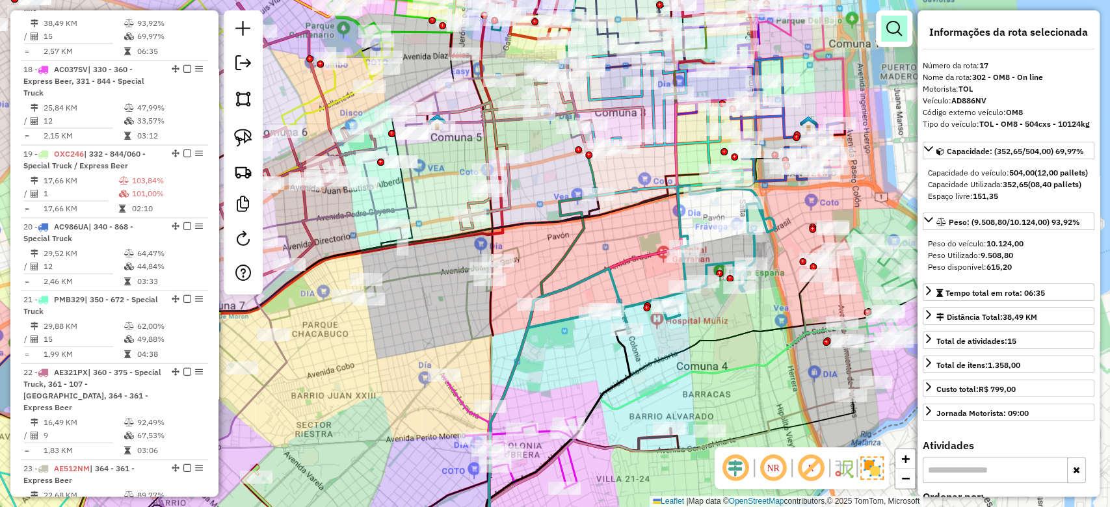
click at [889, 32] on em at bounding box center [894, 29] width 16 height 16
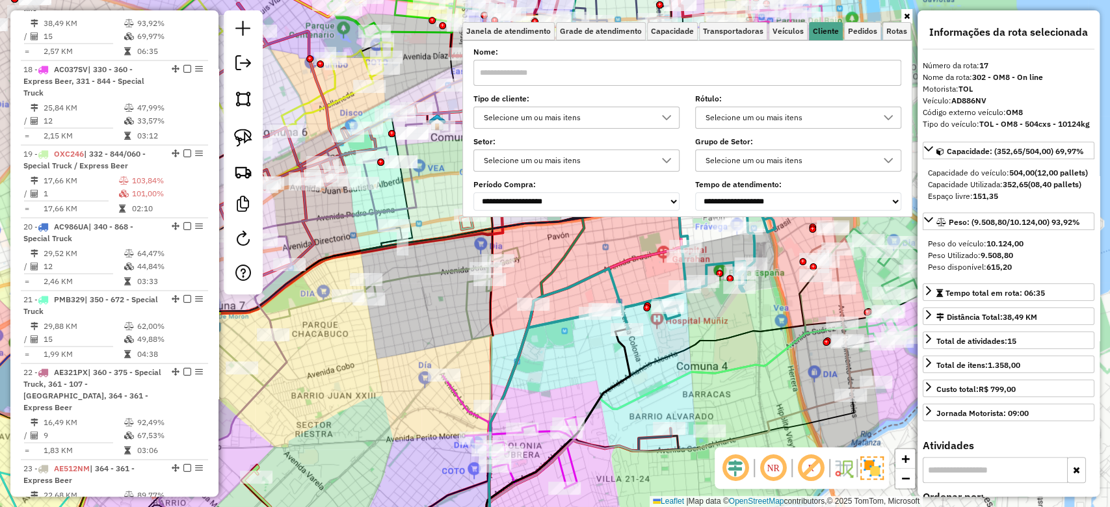
drag, startPoint x: 597, startPoint y: 113, endPoint x: 592, endPoint y: 122, distance: 10.5
click at [597, 113] on div "Selecione um ou mais itens" at bounding box center [566, 117] width 175 height 21
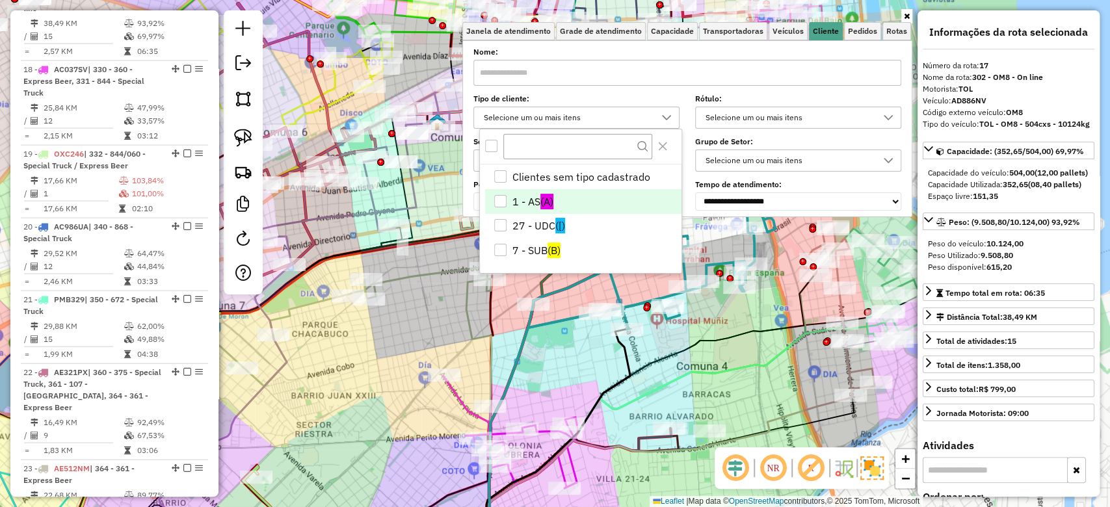
click at [524, 199] on li "1 - AS (A)" at bounding box center [583, 201] width 196 height 25
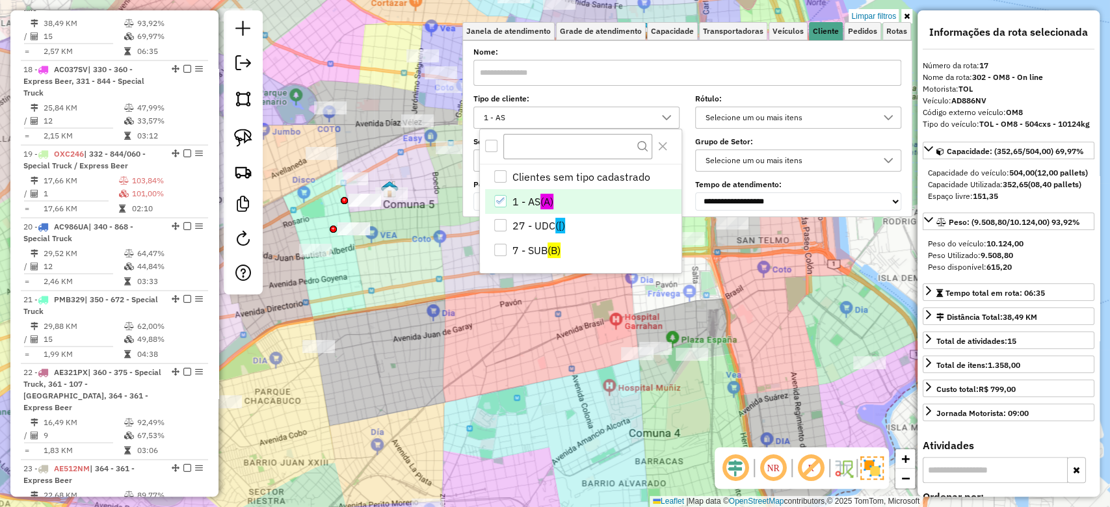
click at [687, 427] on div "Rota 17 - Placa AD886NV 0000380291 - HE BAOMEI Limpar filtros Janela de atendim…" at bounding box center [555, 253] width 1110 height 507
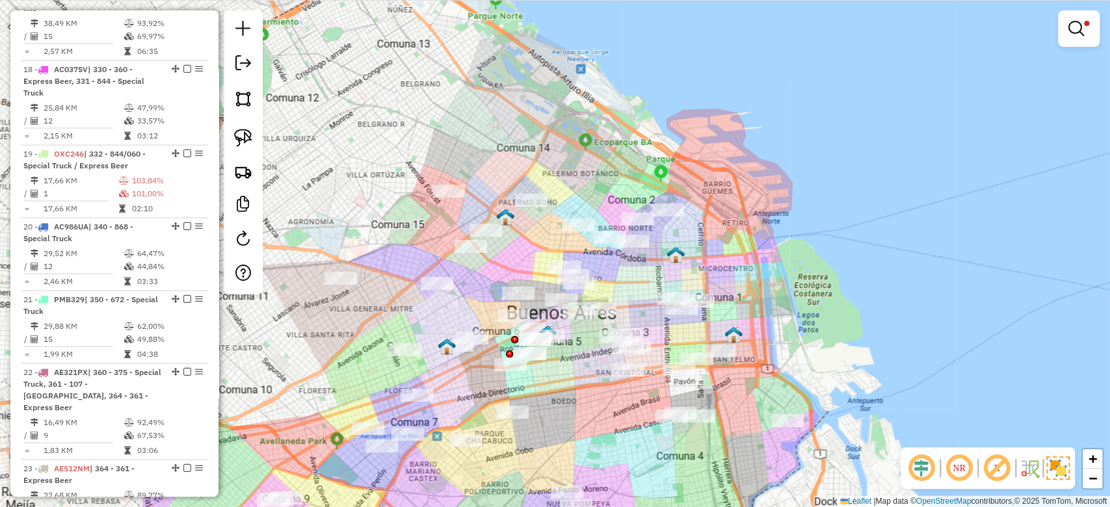
drag, startPoint x: 554, startPoint y: 422, endPoint x: 562, endPoint y: 435, distance: 15.2
click at [565, 445] on div "Limpar filtros Janela de atendimento Grade de atendimento Capacidade Transporta…" at bounding box center [555, 253] width 1110 height 507
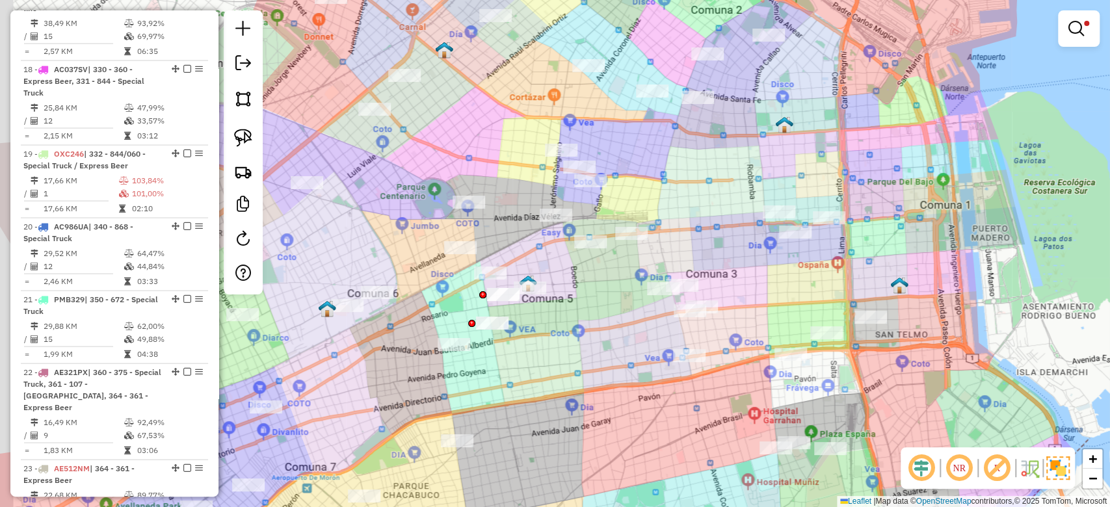
drag, startPoint x: 566, startPoint y: 353, endPoint x: 627, endPoint y: 326, distance: 66.9
click at [614, 332] on div "Limpar filtros Janela de atendimento Grade de atendimento Capacidade Transporta…" at bounding box center [555, 253] width 1110 height 507
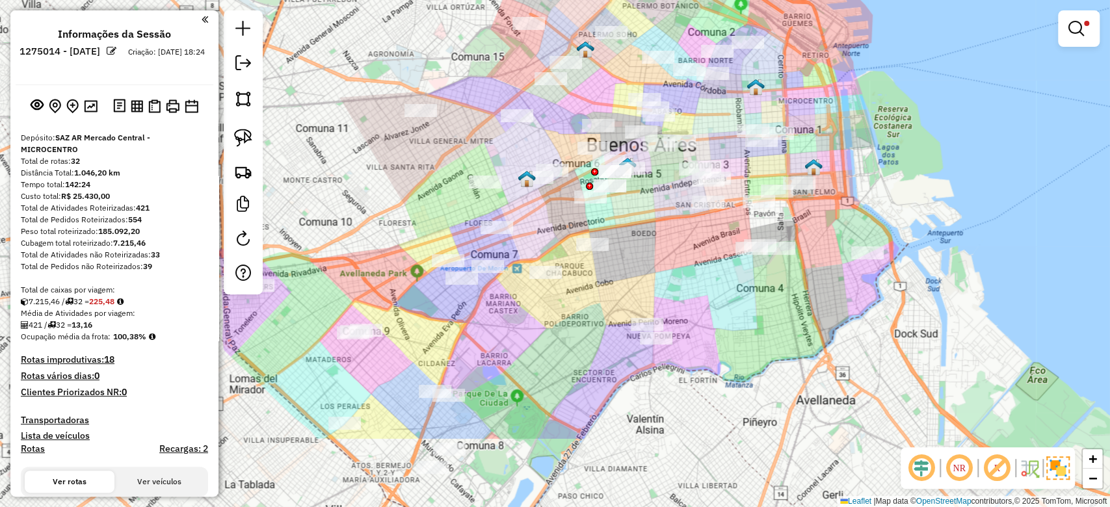
scroll to position [1758, 0]
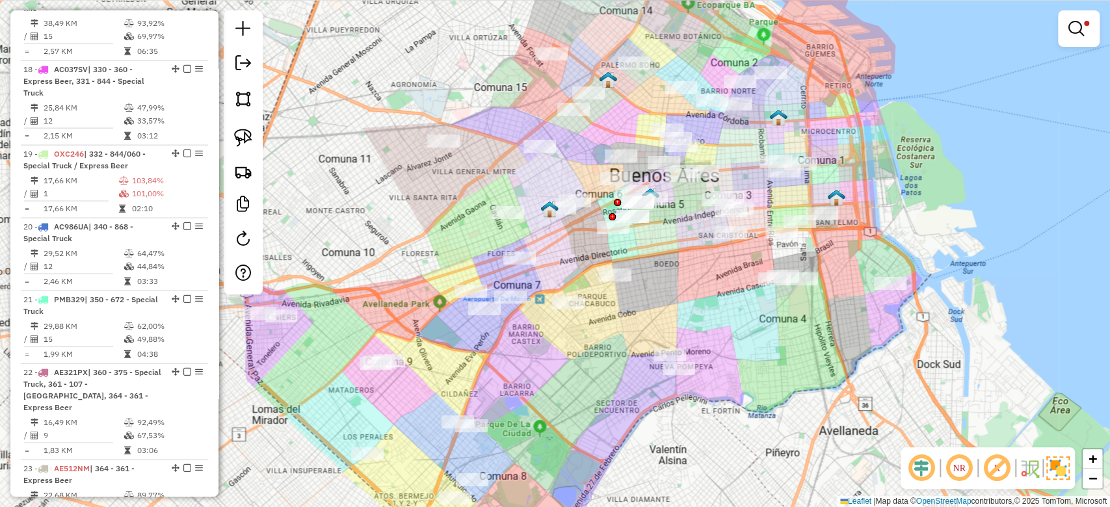
drag, startPoint x: 592, startPoint y: 296, endPoint x: 623, endPoint y: 356, distance: 68.0
click at [623, 356] on div "Limpar filtros Janela de atendimento Grade de atendimento Capacidade Transporta…" at bounding box center [555, 253] width 1110 height 507
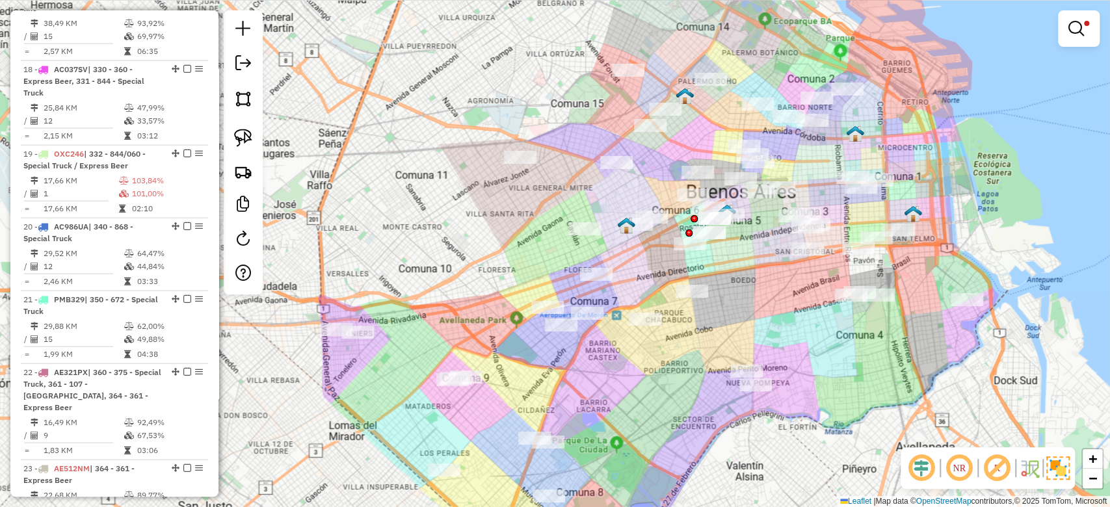
drag, startPoint x: 573, startPoint y: 395, endPoint x: 666, endPoint y: 377, distance: 94.6
click at [666, 377] on div "Limpar filtros Janela de atendimento Grade de atendimento Capacidade Transporta…" at bounding box center [555, 253] width 1110 height 507
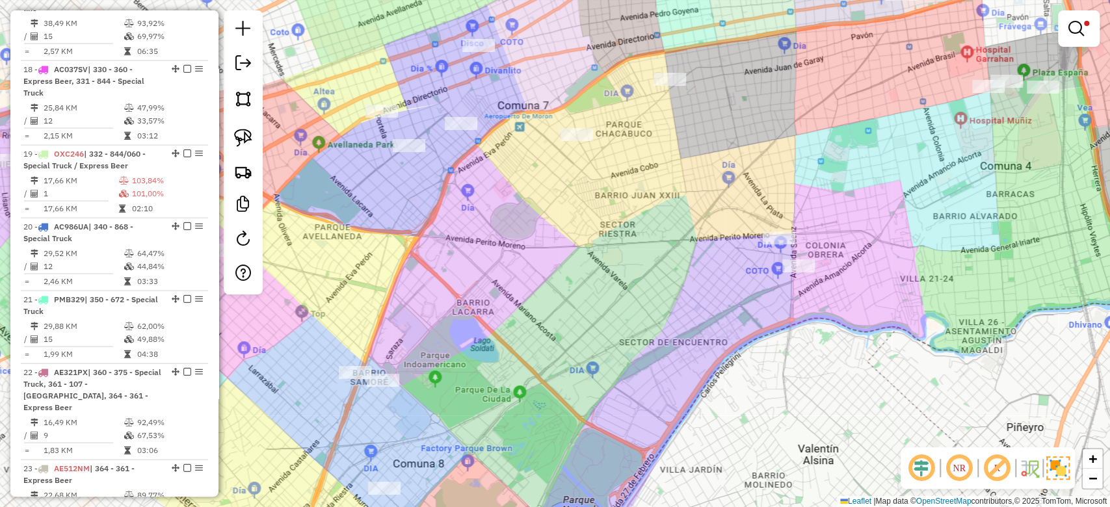
drag, startPoint x: 516, startPoint y: 339, endPoint x: 622, endPoint y: 374, distance: 111.6
click at [615, 377] on div "Limpar filtros Janela de atendimento Grade de atendimento Capacidade Transporta…" at bounding box center [555, 253] width 1110 height 507
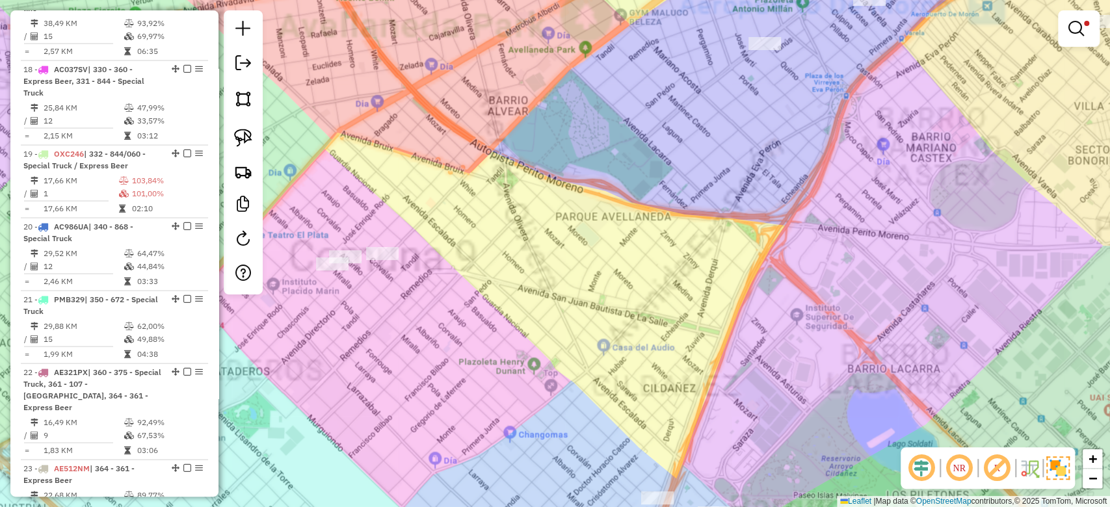
drag, startPoint x: 439, startPoint y: 332, endPoint x: 563, endPoint y: 408, distance: 145.6
click at [562, 408] on div "Limpar filtros Janela de atendimento Grade de atendimento Capacidade Transporta…" at bounding box center [555, 253] width 1110 height 507
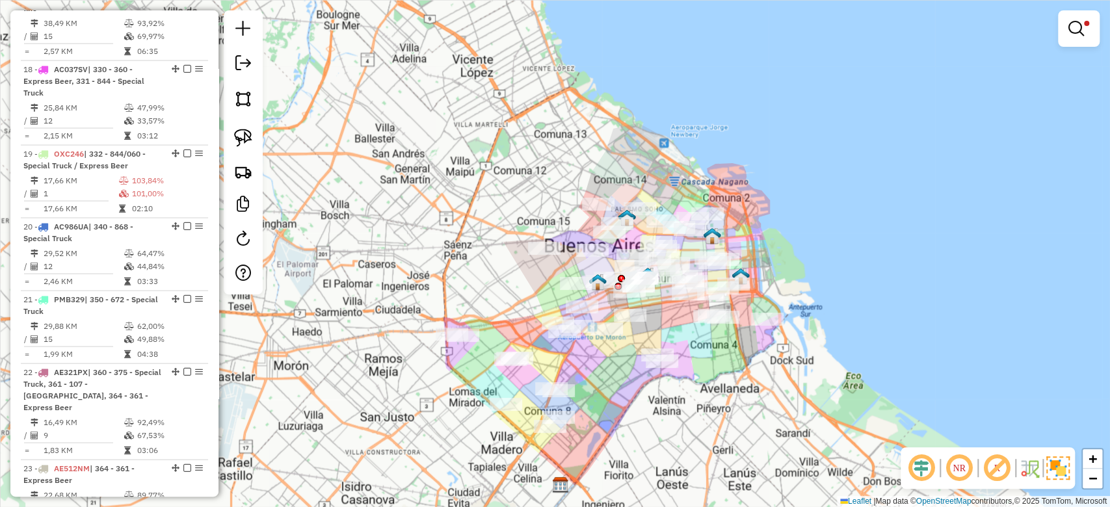
drag, startPoint x: 590, startPoint y: 371, endPoint x: 550, endPoint y: 400, distance: 49.3
click at [550, 400] on div "Limpar filtros Janela de atendimento Grade de atendimento Capacidade Transporta…" at bounding box center [555, 253] width 1110 height 507
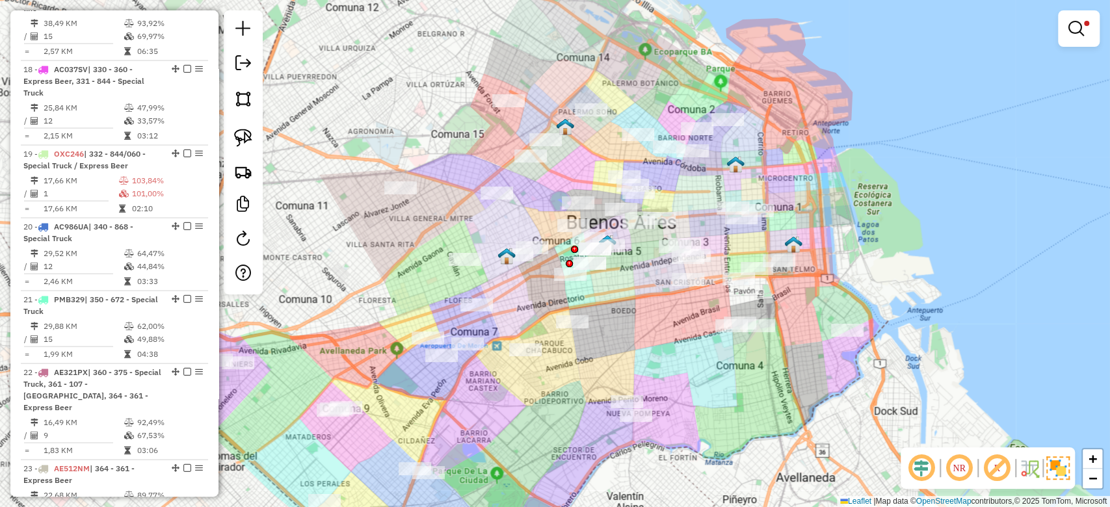
click at [609, 380] on div "Limpar filtros Janela de atendimento Grade de atendimento Capacidade Transporta…" at bounding box center [555, 253] width 1110 height 507
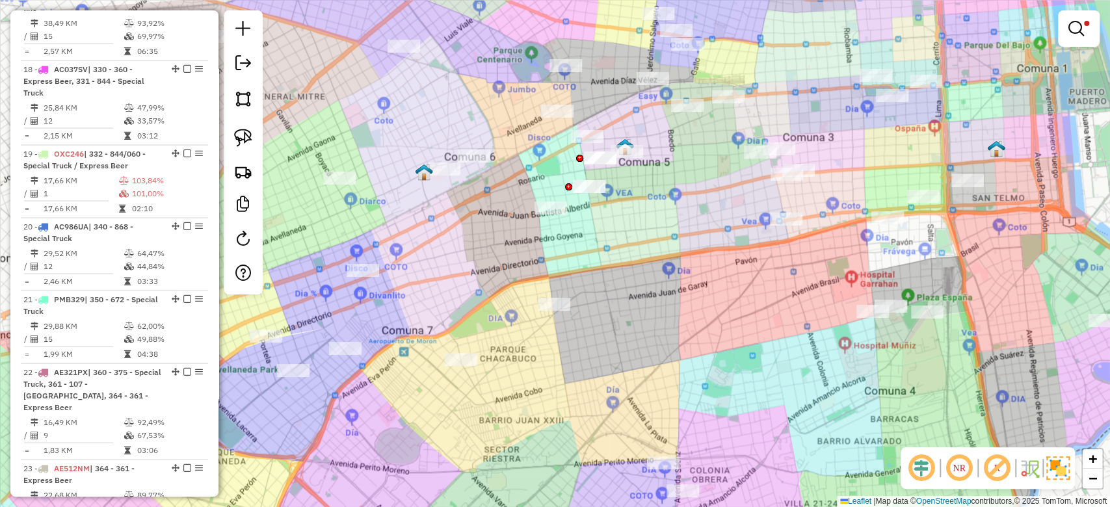
drag, startPoint x: 608, startPoint y: 343, endPoint x: 592, endPoint y: 378, distance: 37.8
click at [593, 378] on div "Limpar filtros Janela de atendimento Grade de atendimento Capacidade Transporta…" at bounding box center [555, 253] width 1110 height 507
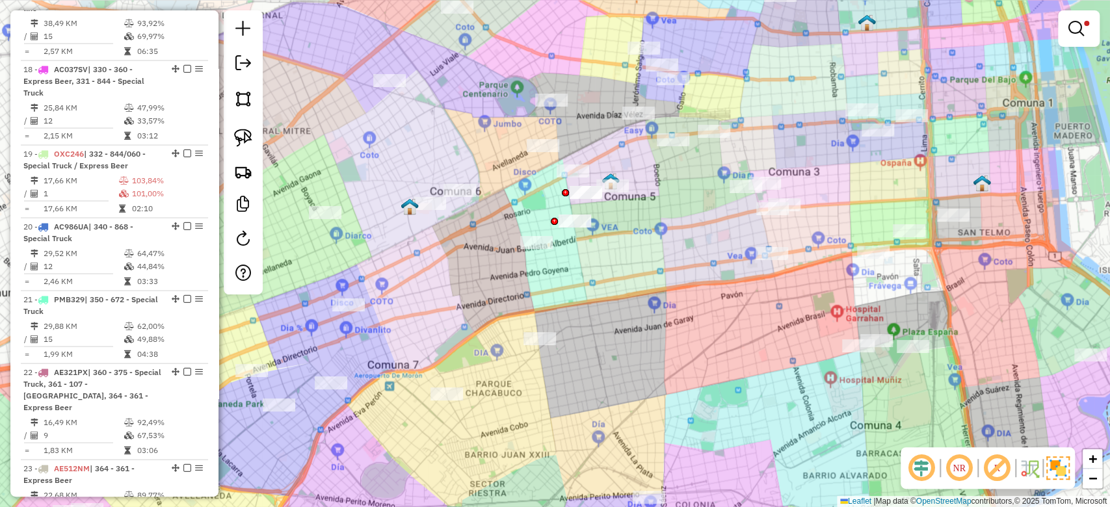
click at [634, 356] on div "Limpar filtros Janela de atendimento Grade de atendimento Capacidade Transporta…" at bounding box center [555, 253] width 1110 height 507
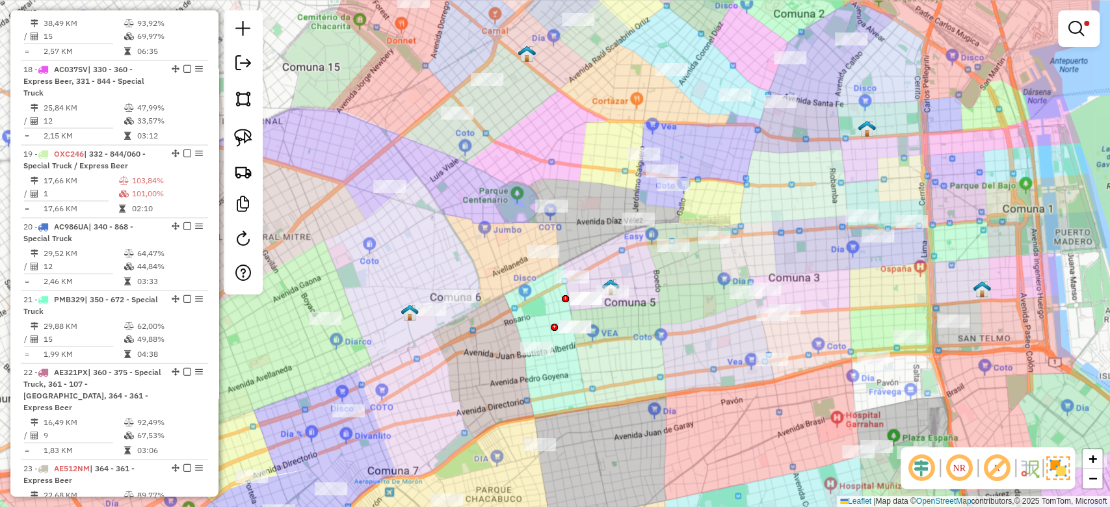
drag, startPoint x: 626, startPoint y: 334, endPoint x: 629, endPoint y: 367, distance: 32.6
click at [629, 367] on div "Limpar filtros Janela de atendimento Grade de atendimento Capacidade Transporta…" at bounding box center [555, 253] width 1110 height 507
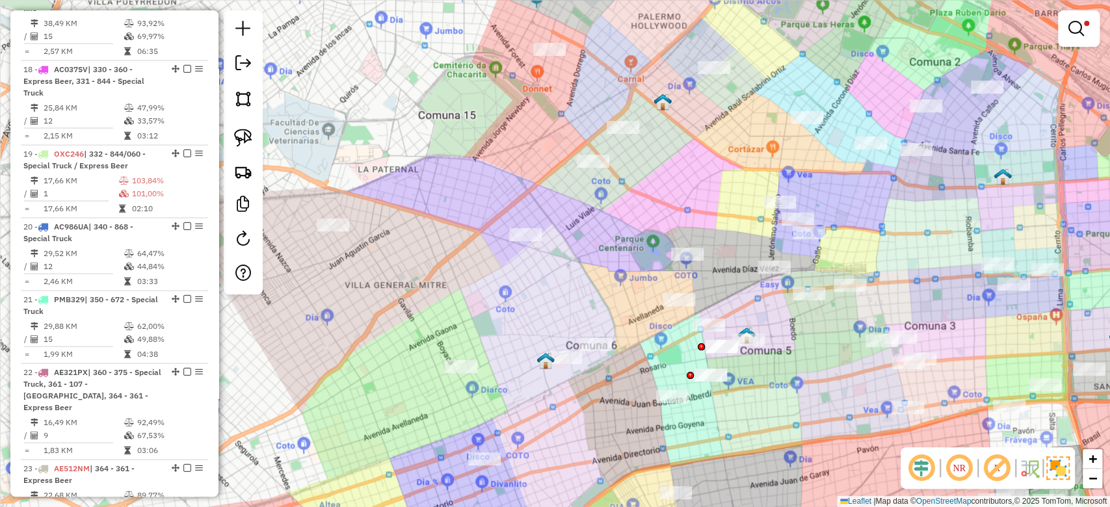
click at [534, 278] on div "Limpar filtros Janela de atendimento Grade de atendimento Capacidade Transporta…" at bounding box center [555, 253] width 1110 height 507
click at [1079, 21] on em at bounding box center [1076, 29] width 16 height 16
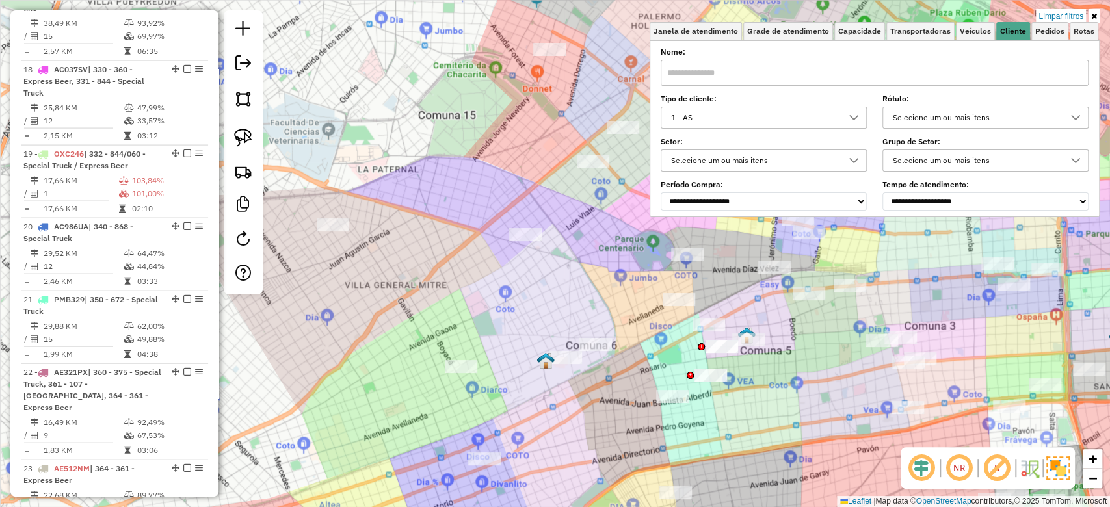
click at [1069, 14] on link "Limpar filtros" at bounding box center [1061, 16] width 50 height 14
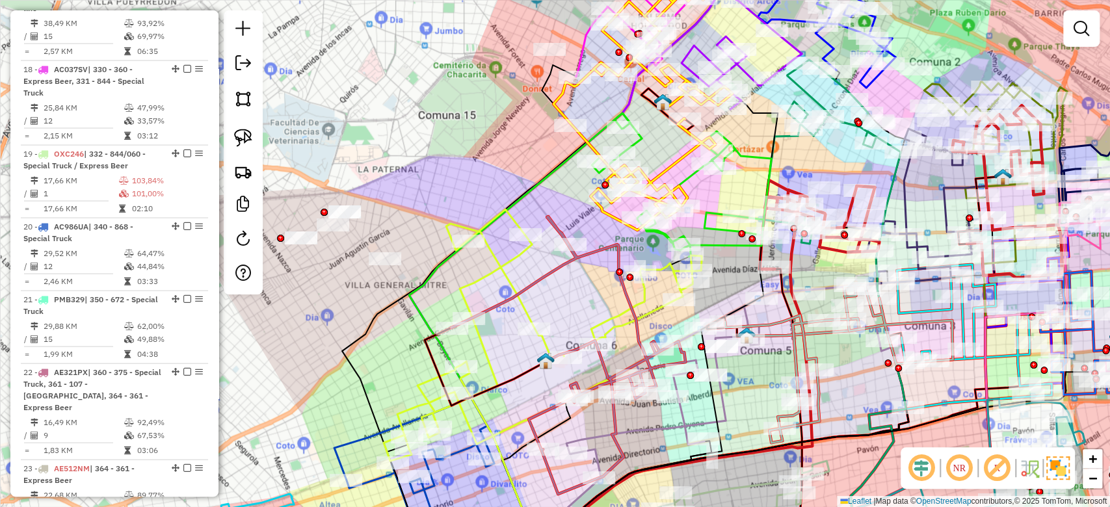
drag, startPoint x: 587, startPoint y: 268, endPoint x: 553, endPoint y: 247, distance: 40.3
click at [586, 268] on div "Janela de atendimento Grade de atendimento Capacidade Transportadoras Veículos …" at bounding box center [555, 253] width 1110 height 507
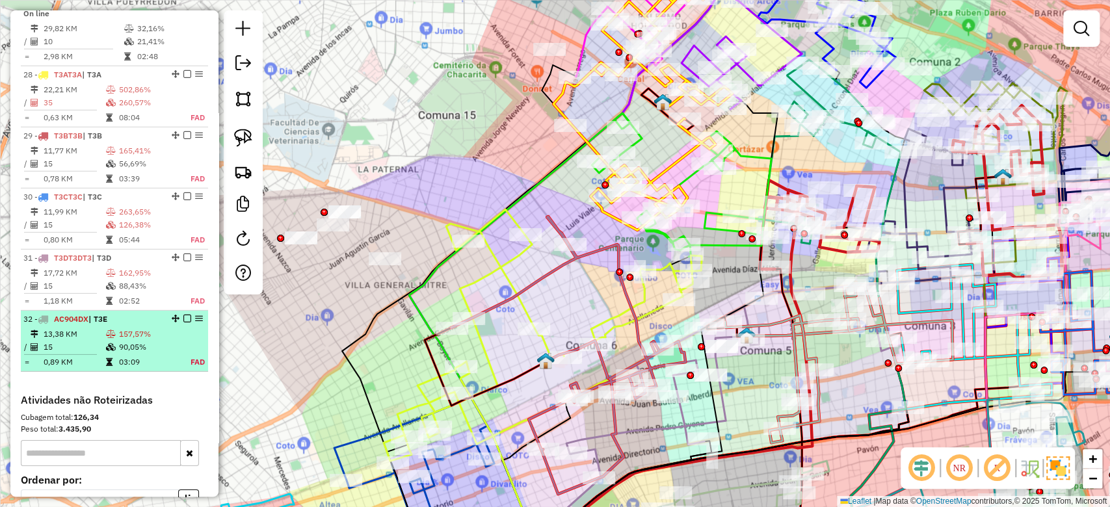
scroll to position [2552, 0]
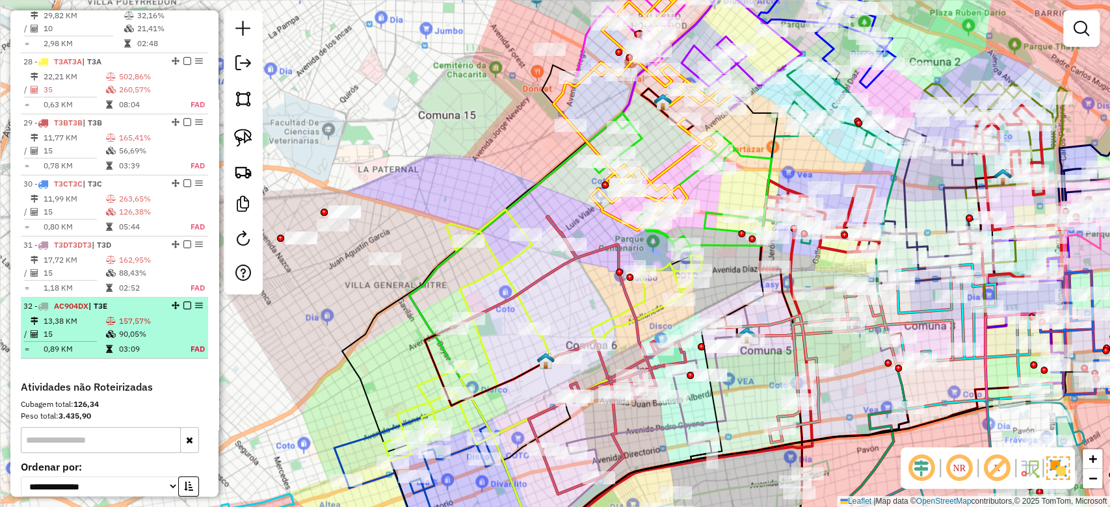
click at [185, 309] on em at bounding box center [187, 306] width 8 height 8
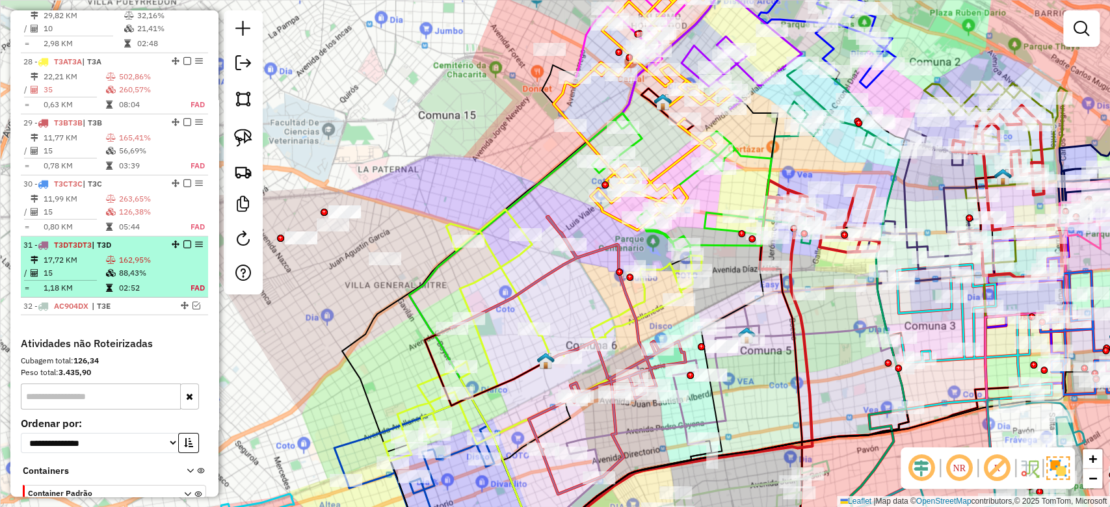
click at [187, 248] on em at bounding box center [187, 245] width 8 height 8
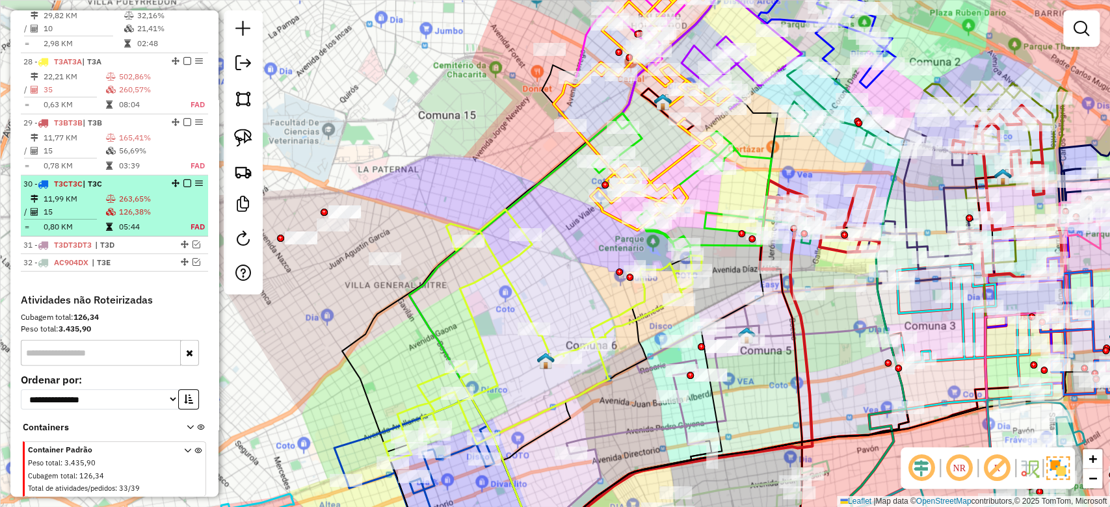
click at [183, 187] on em at bounding box center [187, 183] width 8 height 8
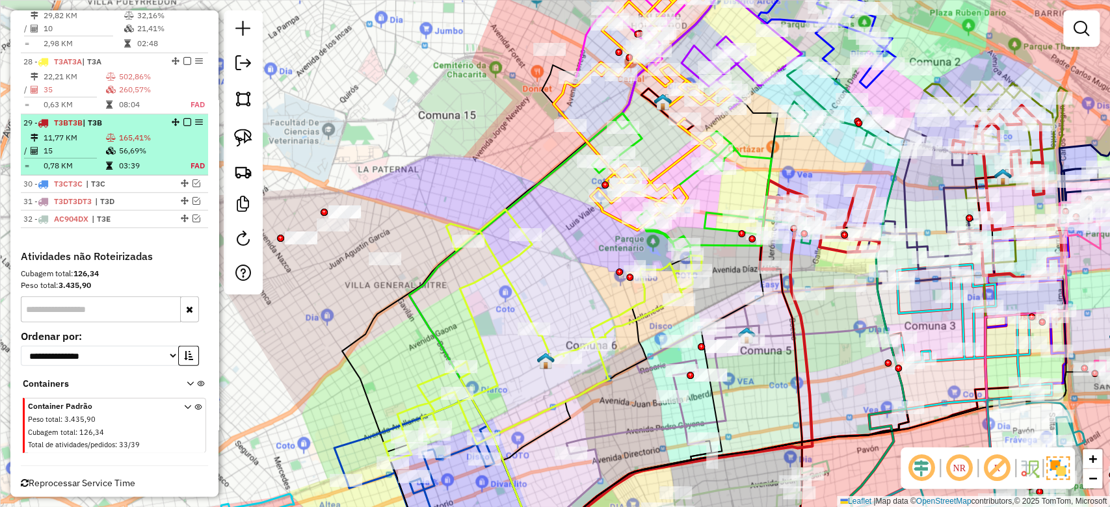
click at [183, 126] on em at bounding box center [187, 122] width 8 height 8
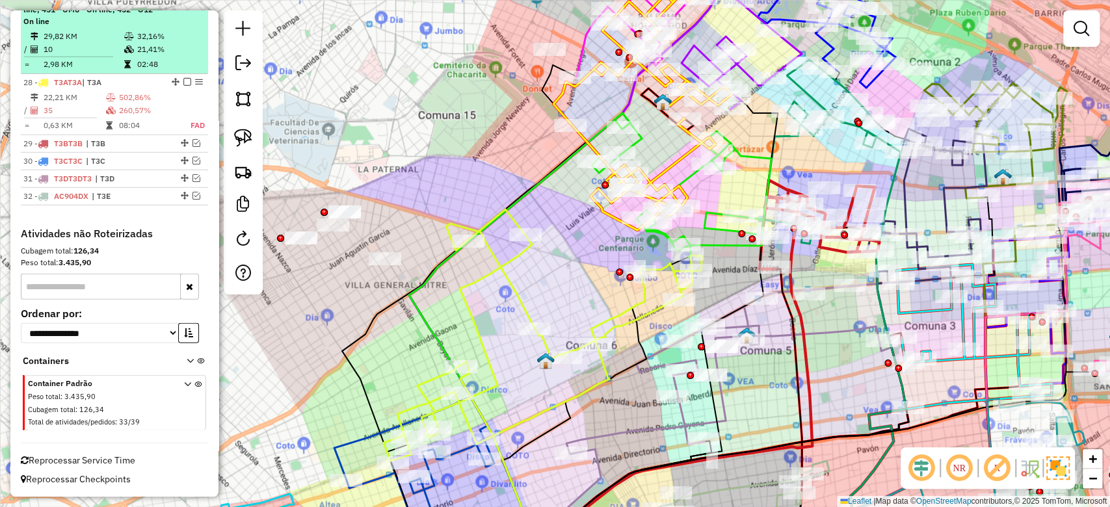
click at [183, 81] on em at bounding box center [187, 82] width 8 height 8
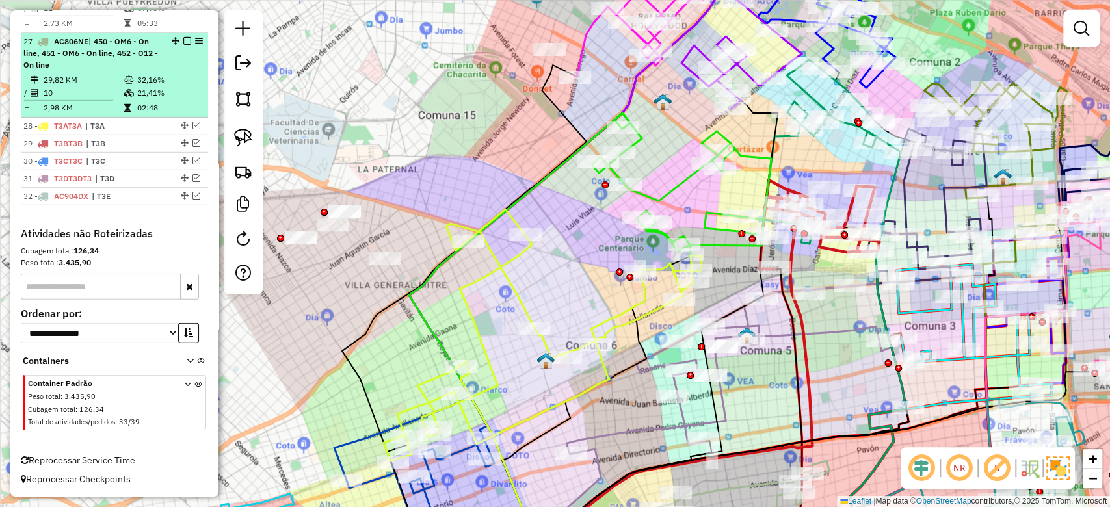
scroll to position [2508, 0]
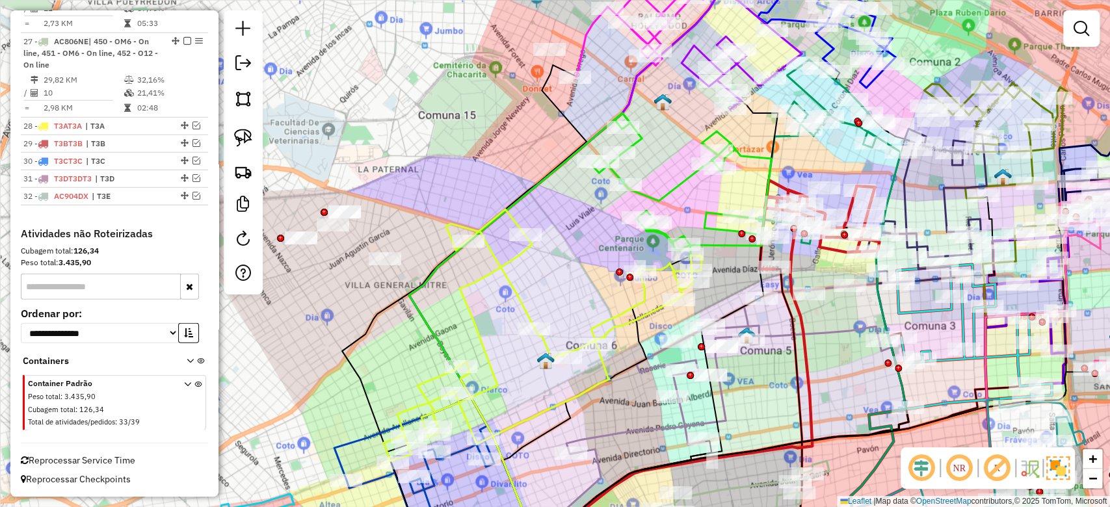
click at [563, 269] on div "Janela de atendimento Grade de atendimento Capacidade Transportadoras Veículos …" at bounding box center [555, 253] width 1110 height 507
click at [520, 293] on icon at bounding box center [543, 335] width 318 height 252
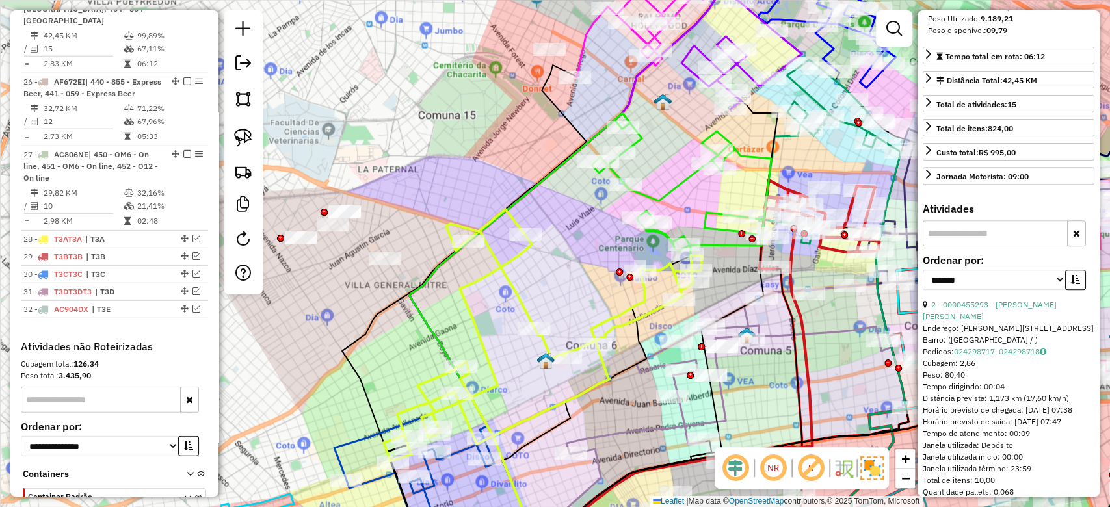
scroll to position [347, 0]
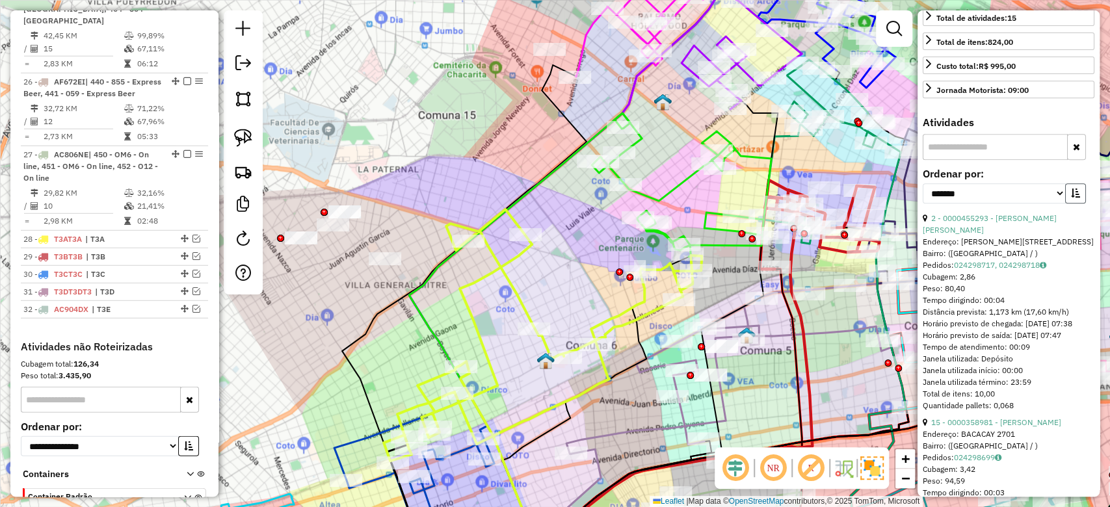
click at [1071, 198] on icon "button" at bounding box center [1075, 193] width 9 height 9
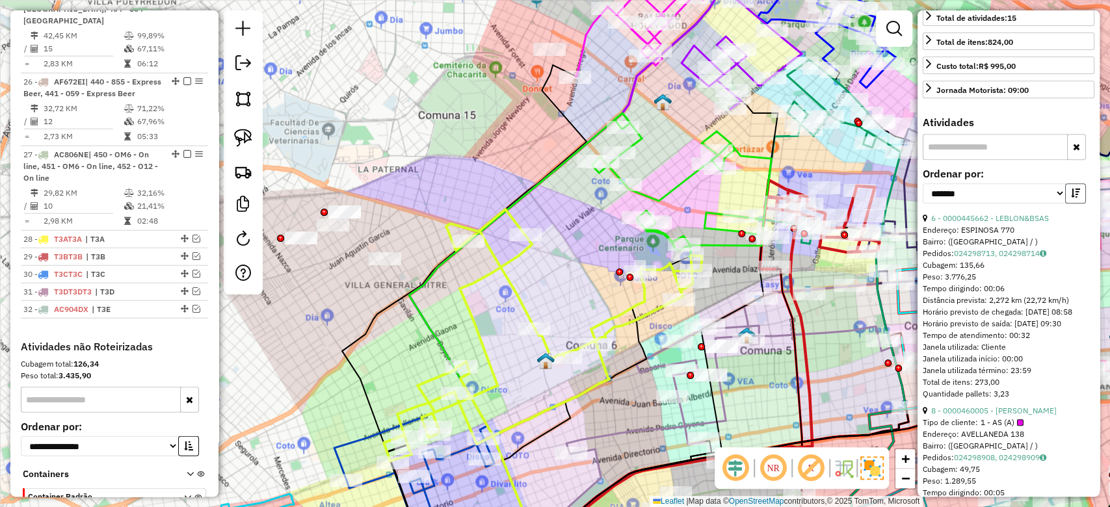
click at [1071, 198] on icon "button" at bounding box center [1075, 193] width 9 height 9
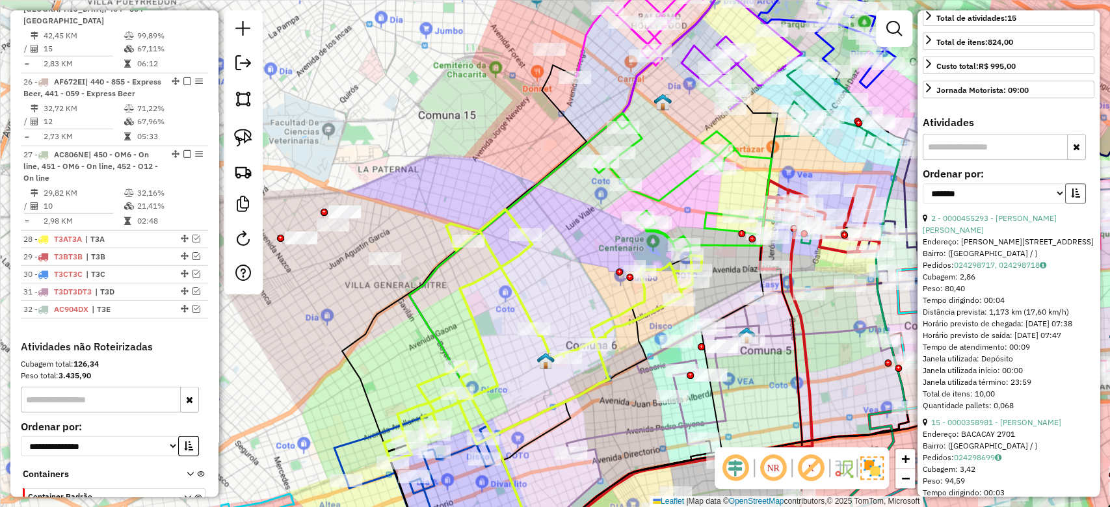
click at [1077, 194] on button "button" at bounding box center [1075, 193] width 21 height 20
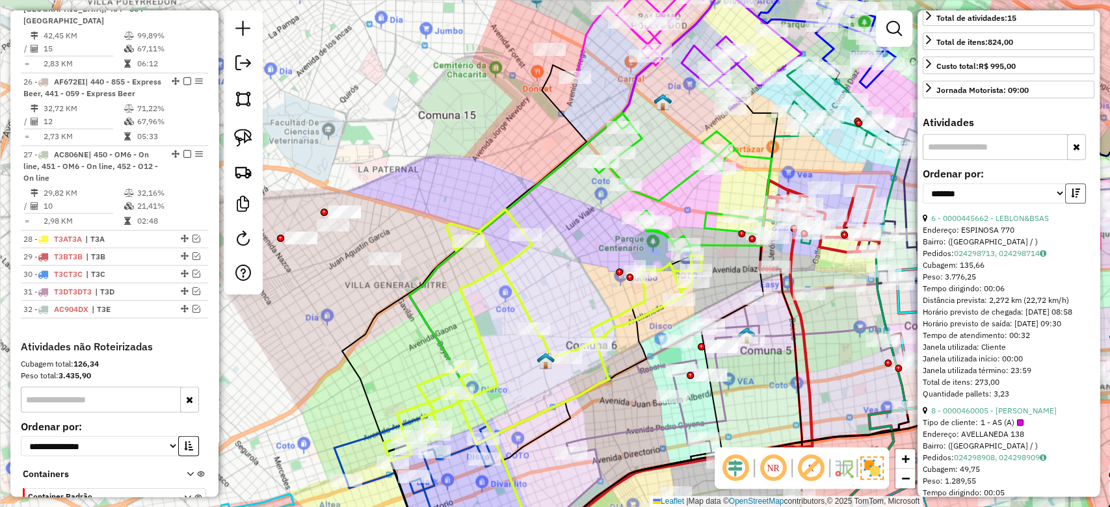
click at [1076, 198] on button "button" at bounding box center [1075, 193] width 21 height 20
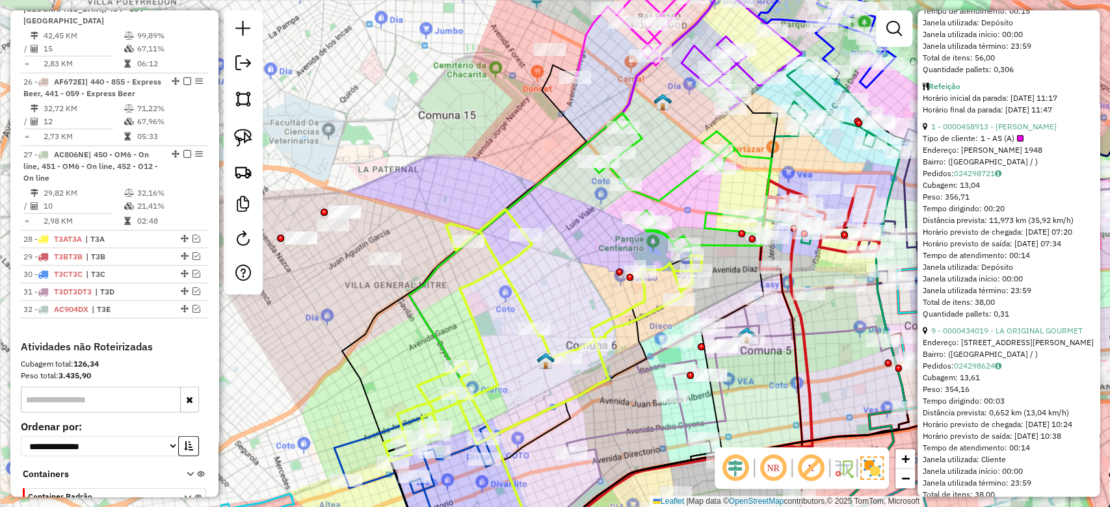
scroll to position [2080, 0]
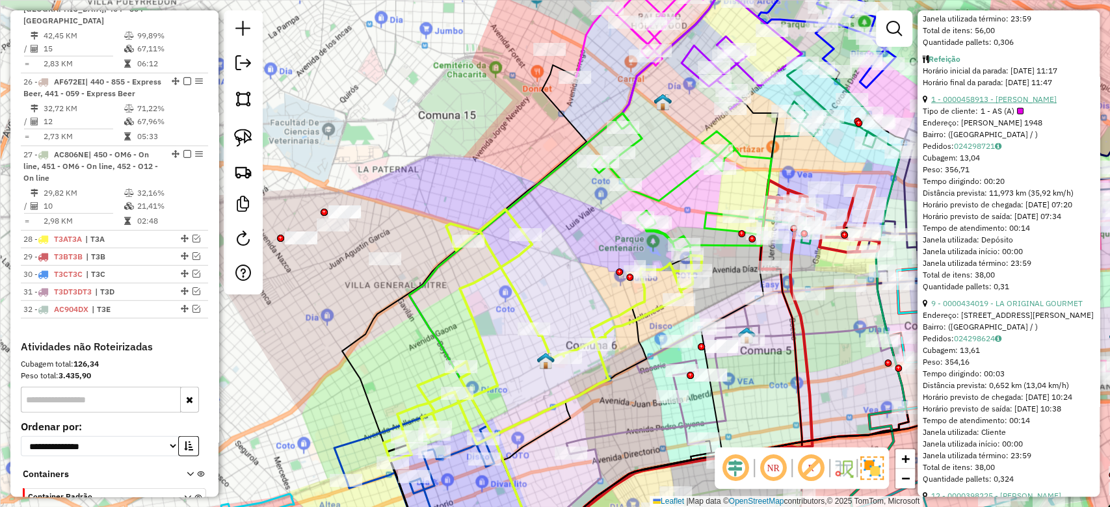
click at [1004, 104] on link "1 - 0000458913 - LI MEIHUA" at bounding box center [993, 99] width 125 height 10
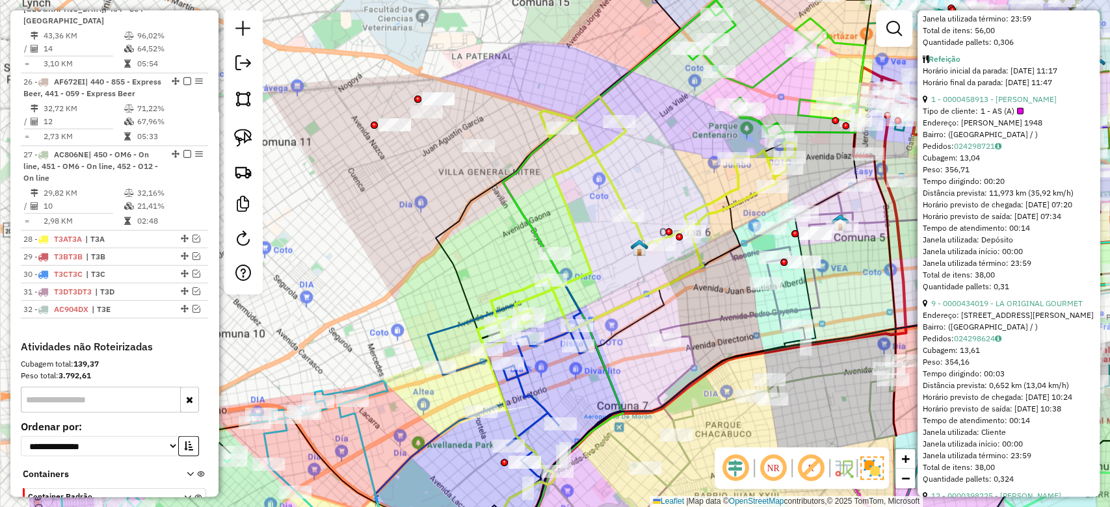
scroll to position [348, 0]
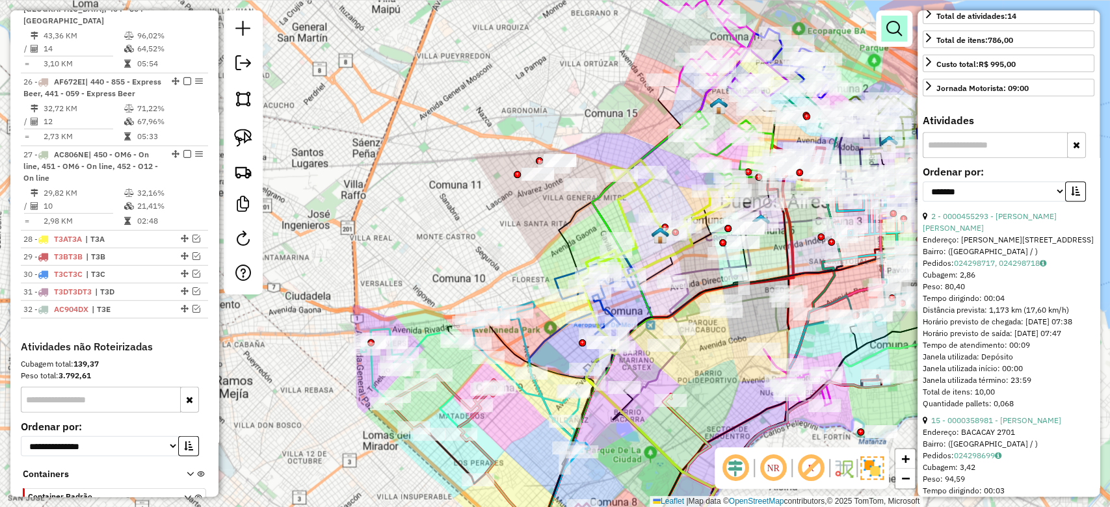
click at [882, 25] on link at bounding box center [894, 29] width 26 height 26
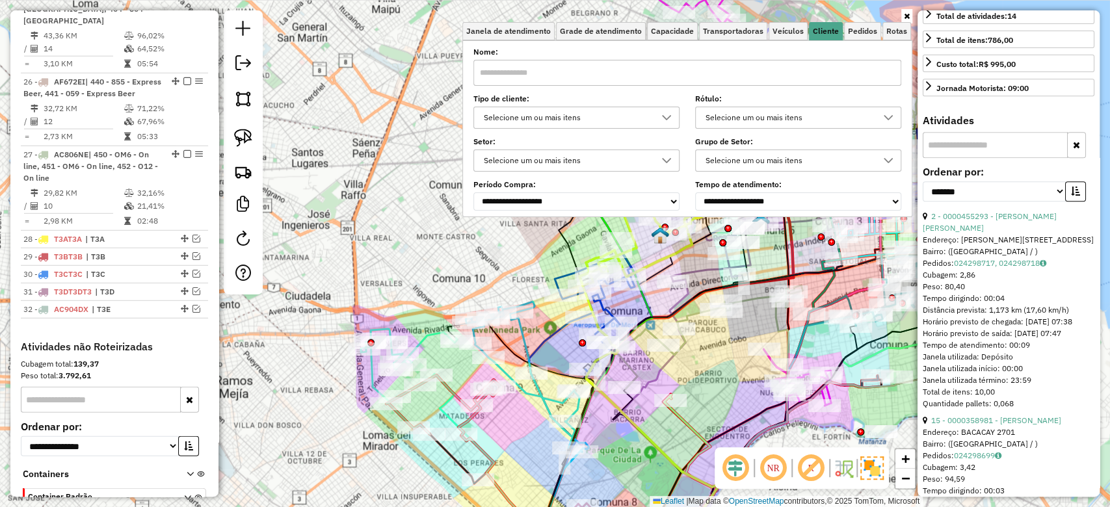
click at [905, 18] on icon at bounding box center [907, 16] width 6 height 8
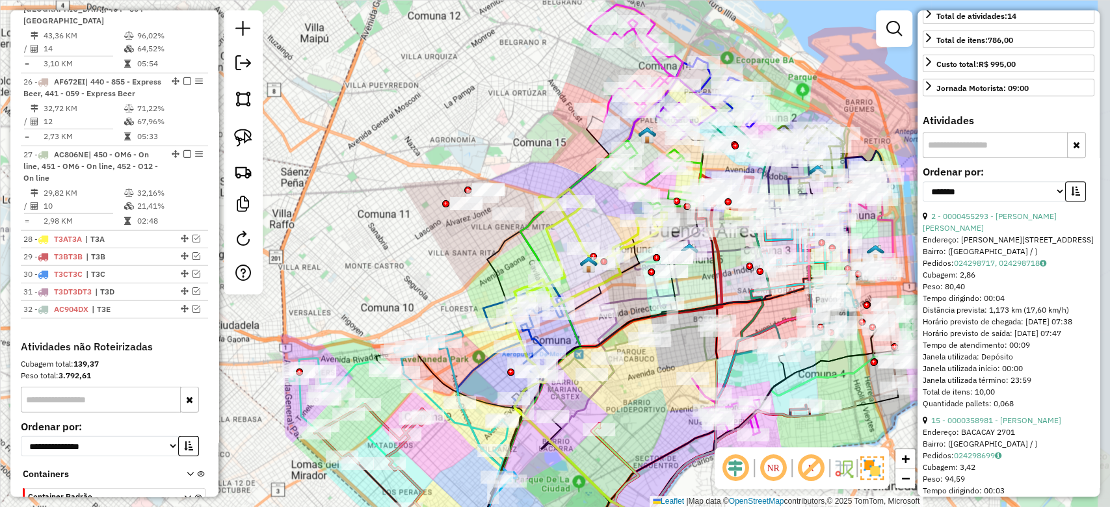
drag, startPoint x: 620, startPoint y: 190, endPoint x: 540, endPoint y: 294, distance: 131.2
click at [534, 299] on div "Janela de atendimento Grade de atendimento Capacidade Transportadoras Veículos …" at bounding box center [555, 253] width 1110 height 507
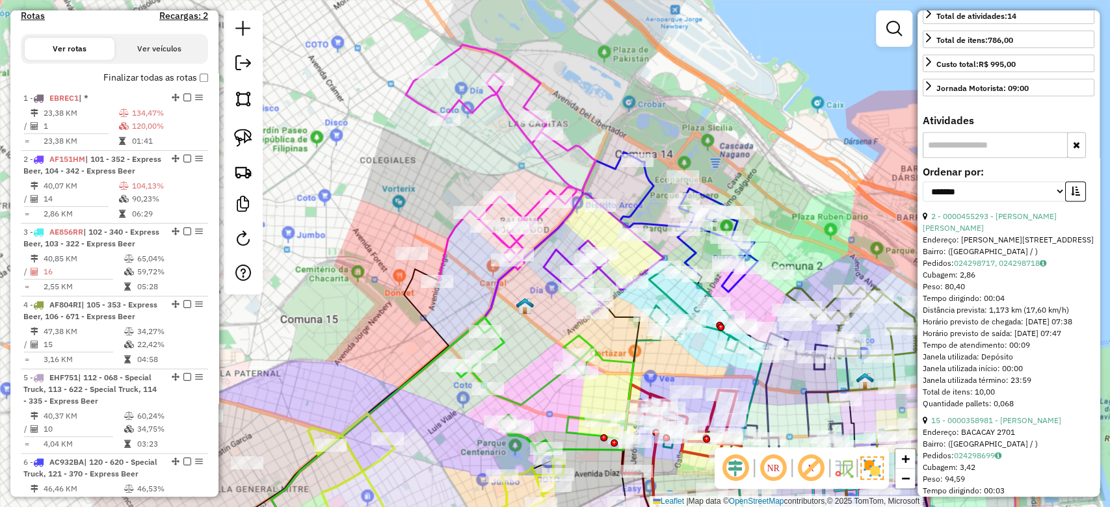
scroll to position [295, 0]
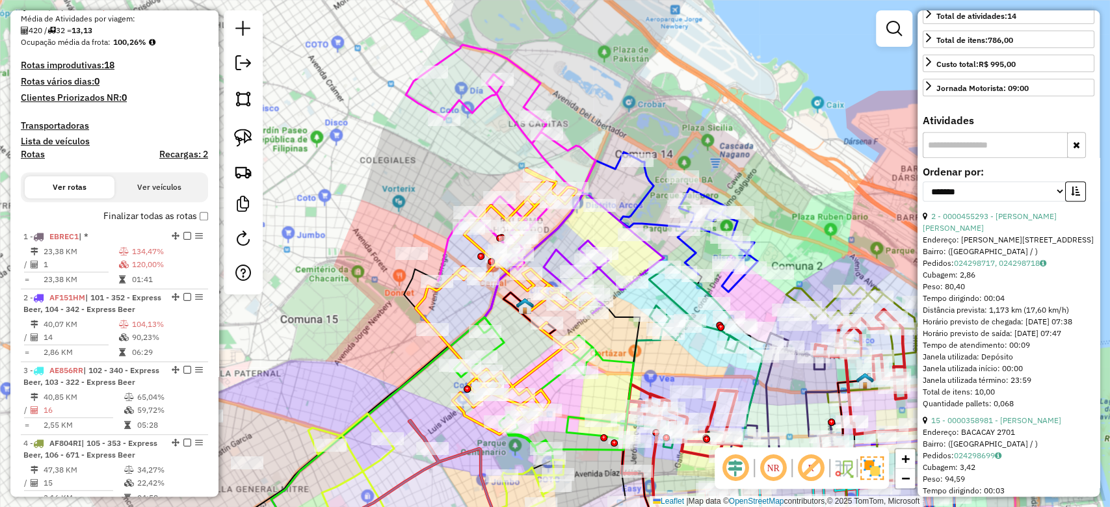
click at [37, 153] on h4 "Rotas" at bounding box center [33, 154] width 24 height 11
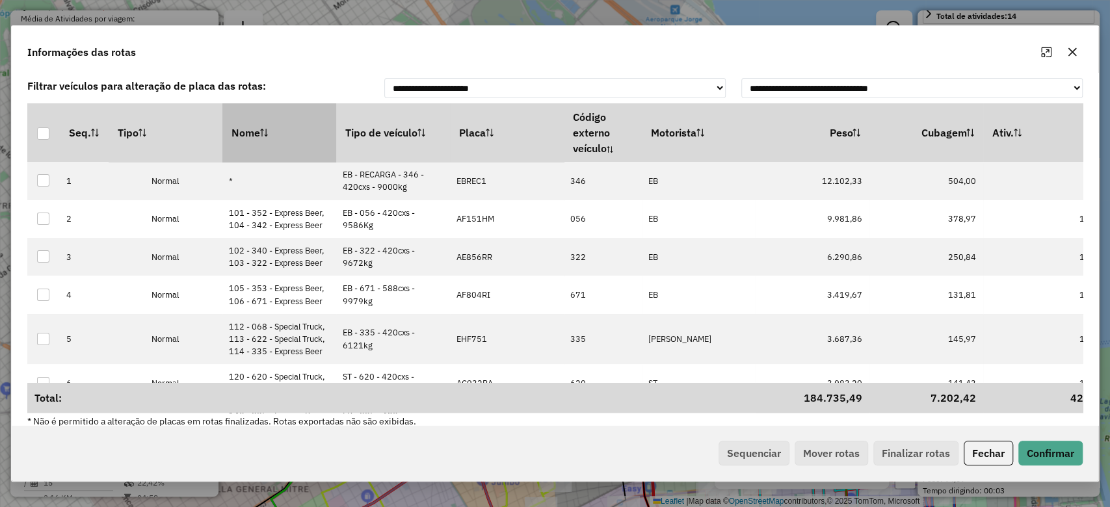
click at [283, 131] on th "Nome" at bounding box center [279, 132] width 114 height 59
click at [283, 130] on th "Nome" at bounding box center [279, 132] width 114 height 59
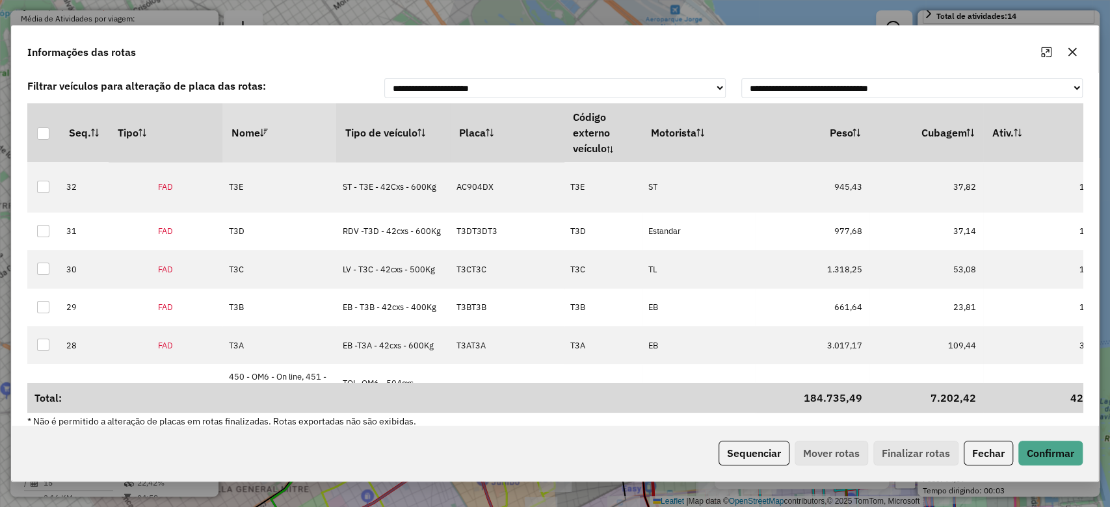
click at [280, 126] on th "Nome" at bounding box center [279, 132] width 114 height 59
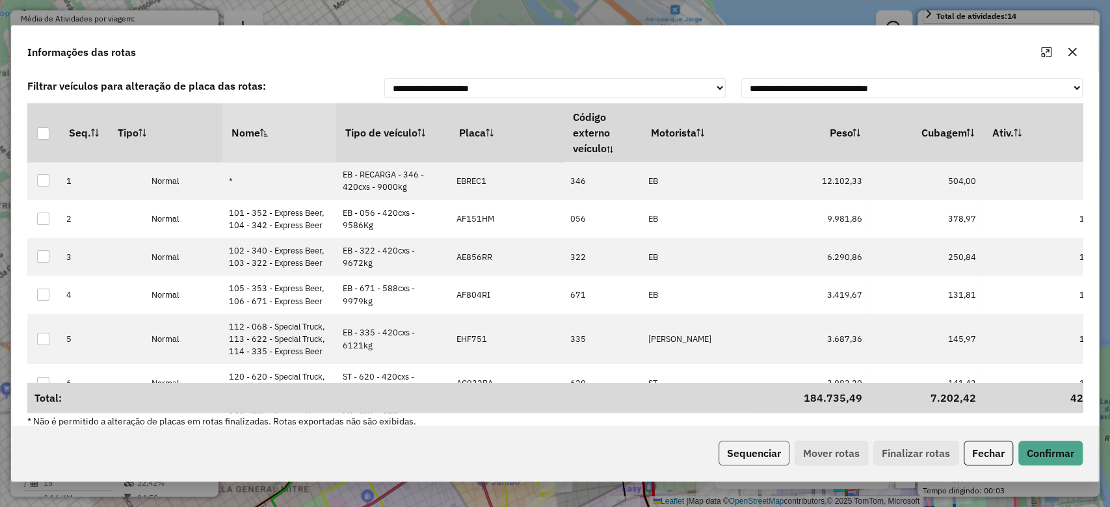
click at [755, 452] on button "Sequenciar" at bounding box center [753, 453] width 71 height 25
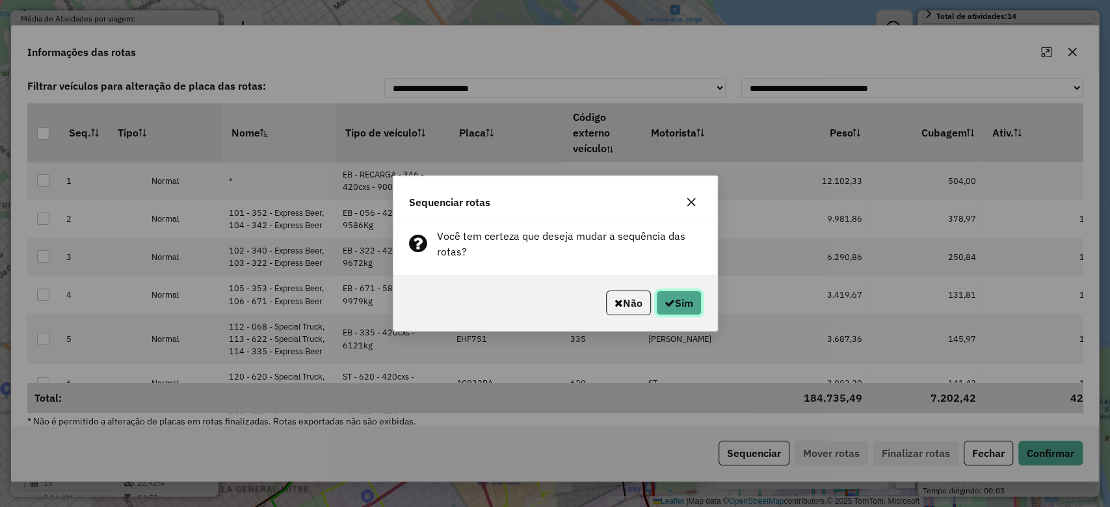
click at [675, 306] on button "Sim" at bounding box center [679, 303] width 46 height 25
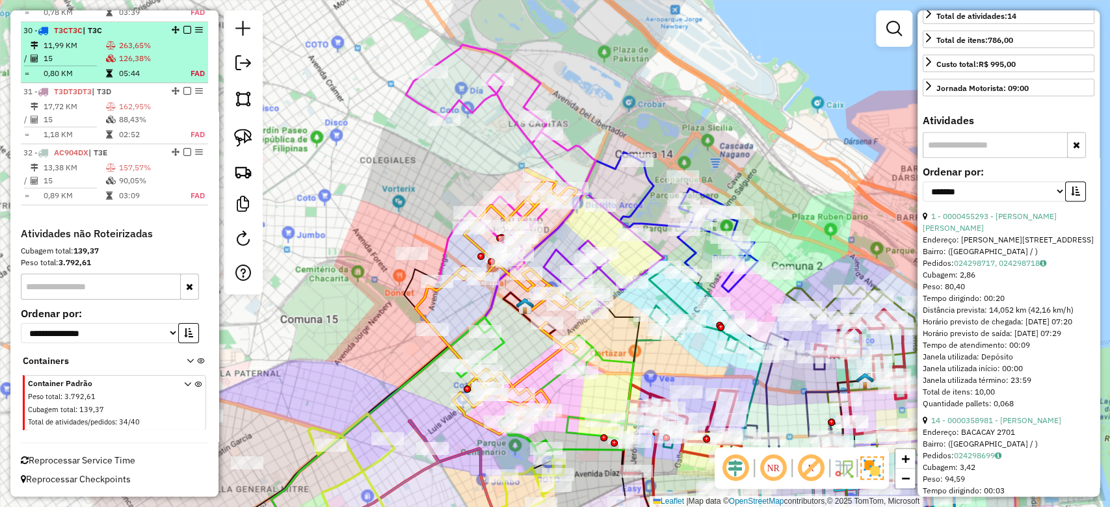
scroll to position [2725, 0]
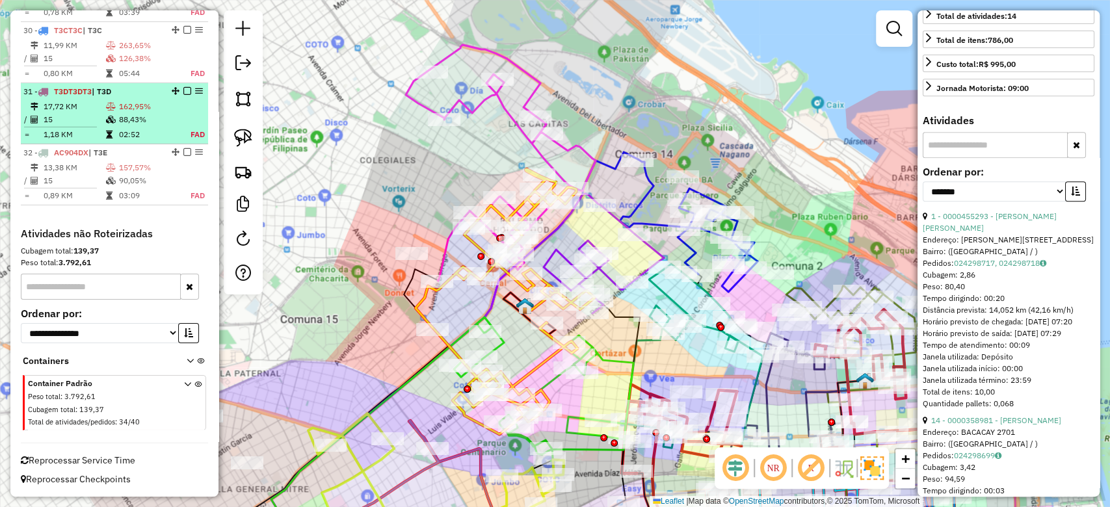
click at [183, 153] on em at bounding box center [187, 152] width 8 height 8
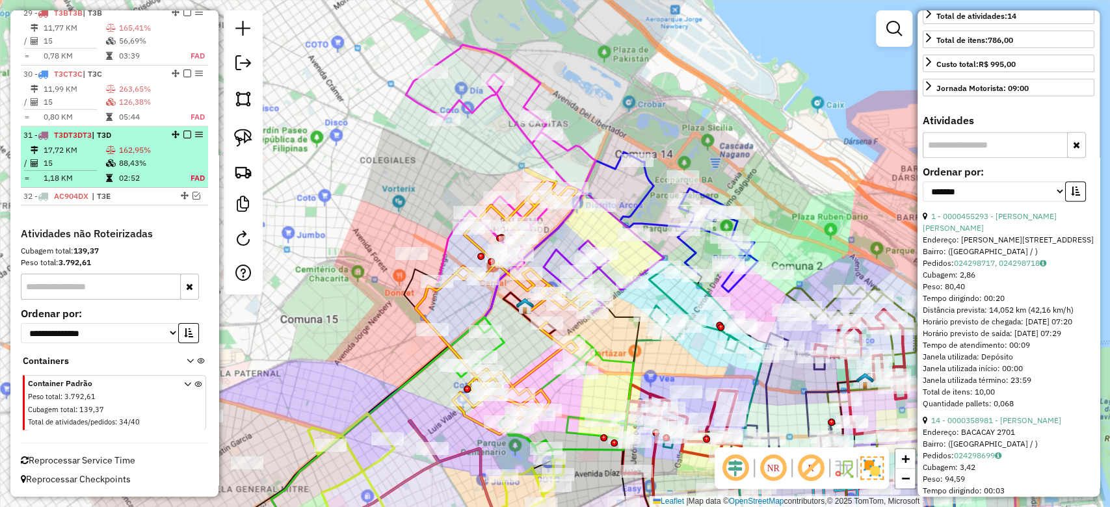
click at [183, 133] on em at bounding box center [187, 135] width 8 height 8
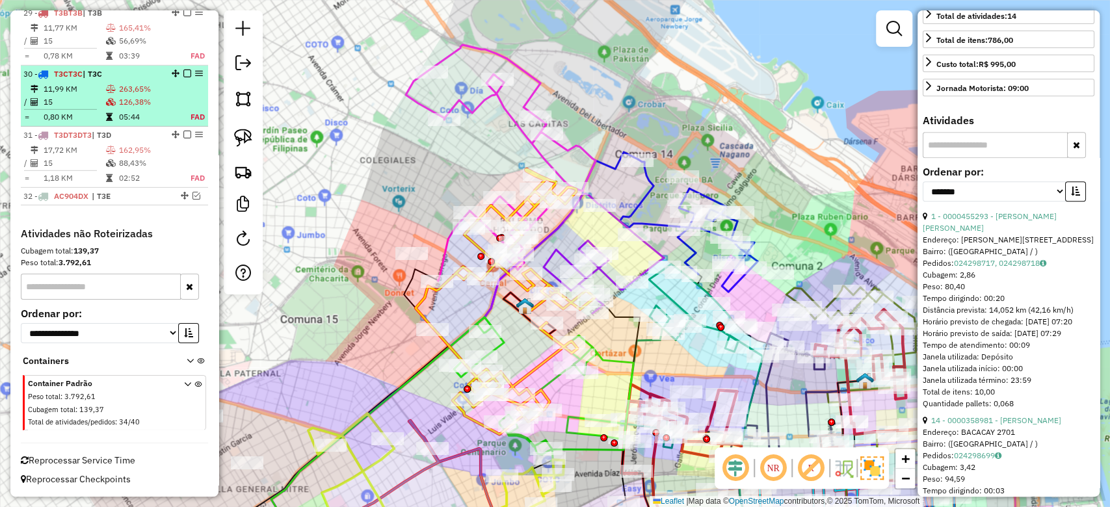
scroll to position [2638, 0]
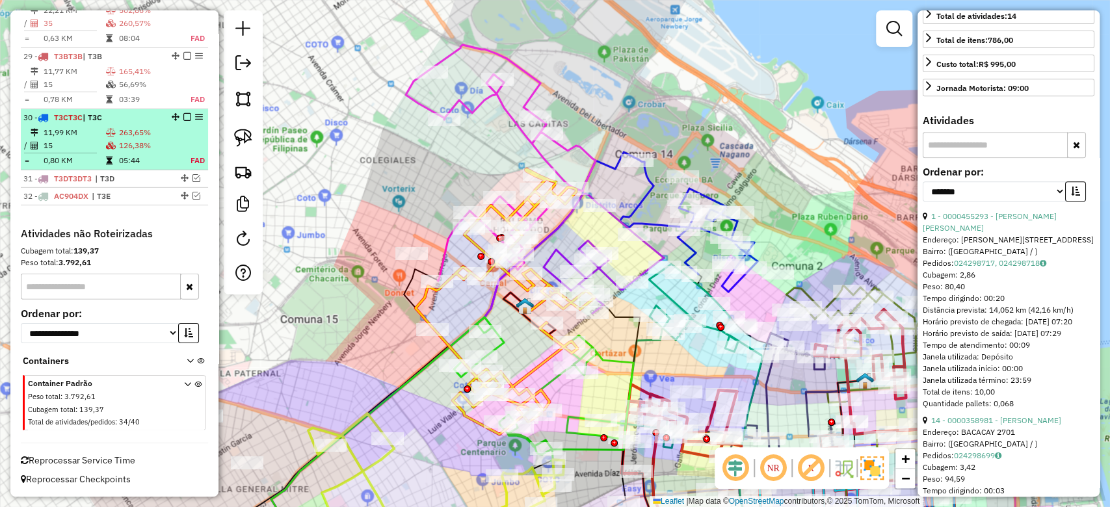
click at [185, 112] on div "30 - T3CT3C | T3C" at bounding box center [114, 118] width 182 height 12
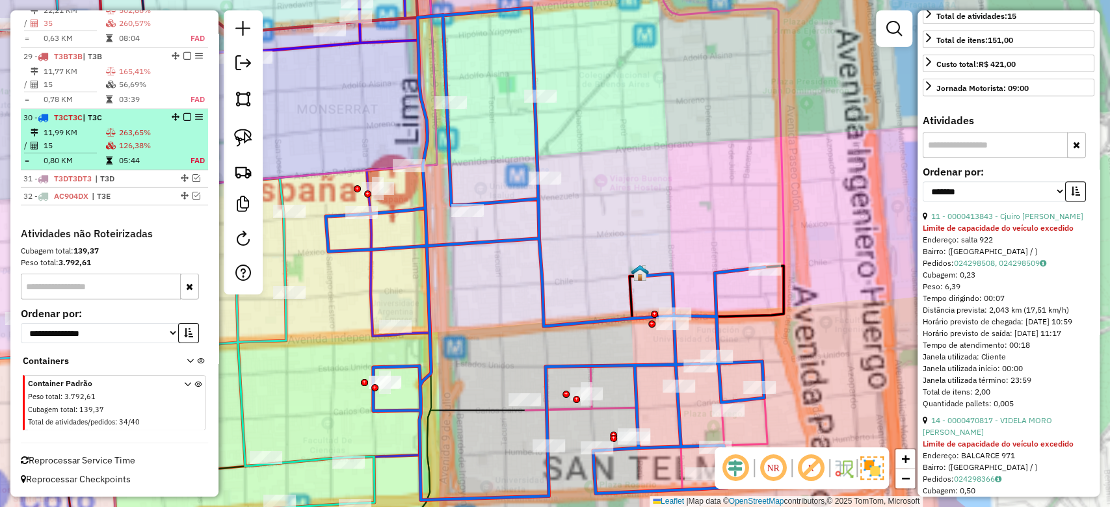
click at [183, 119] on em at bounding box center [187, 117] width 8 height 8
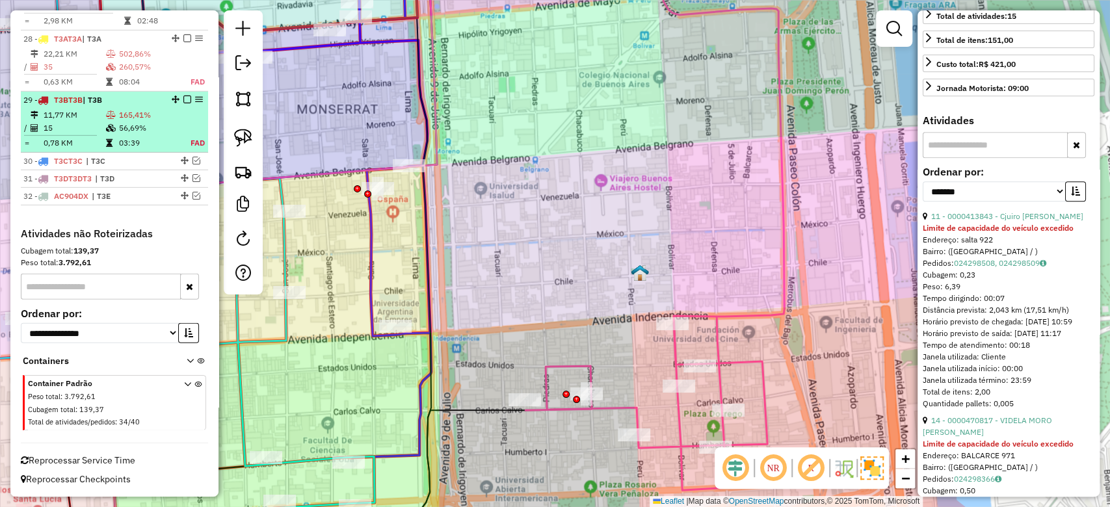
click at [183, 101] on em at bounding box center [187, 100] width 8 height 8
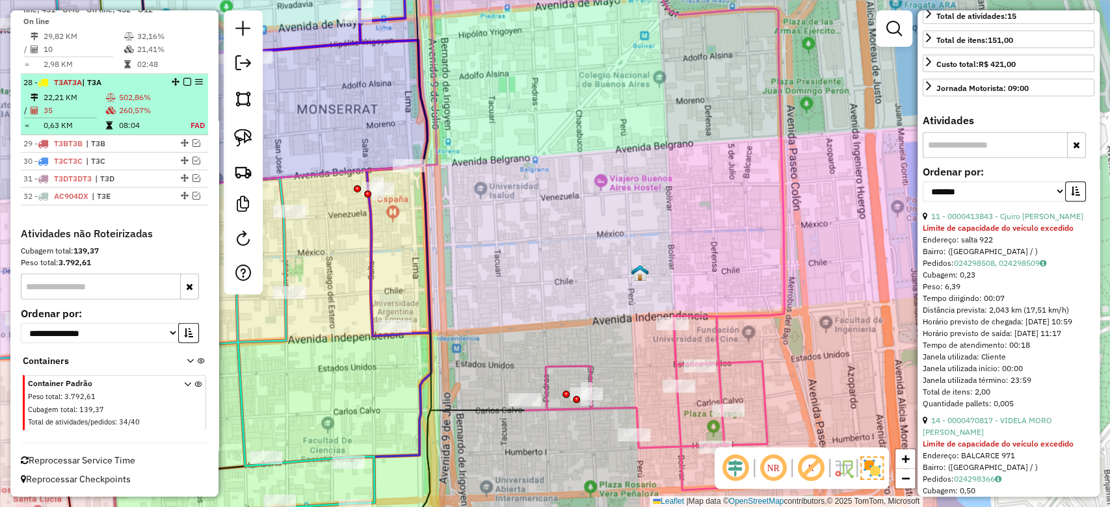
click at [184, 84] on em at bounding box center [187, 82] width 8 height 8
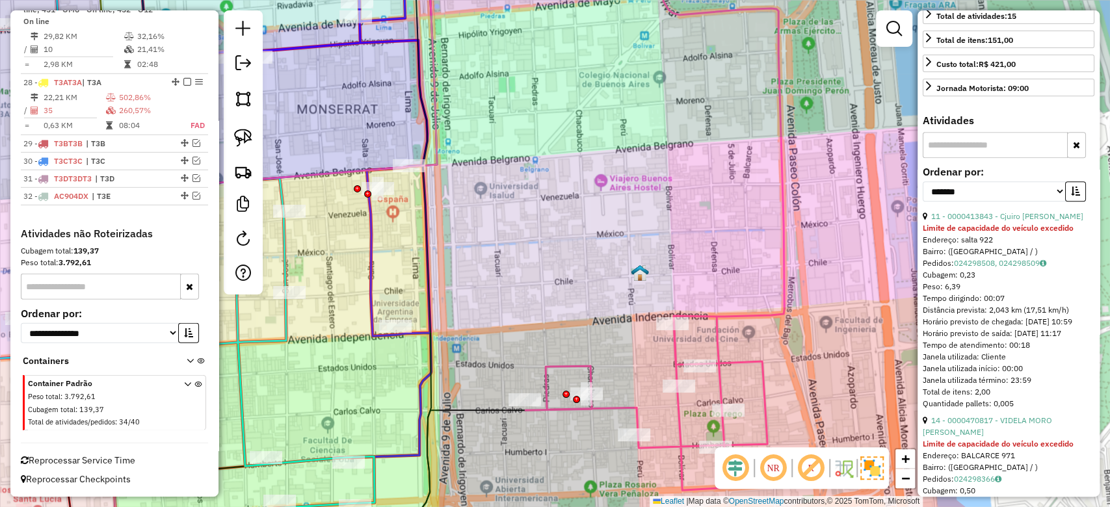
scroll to position [2508, 0]
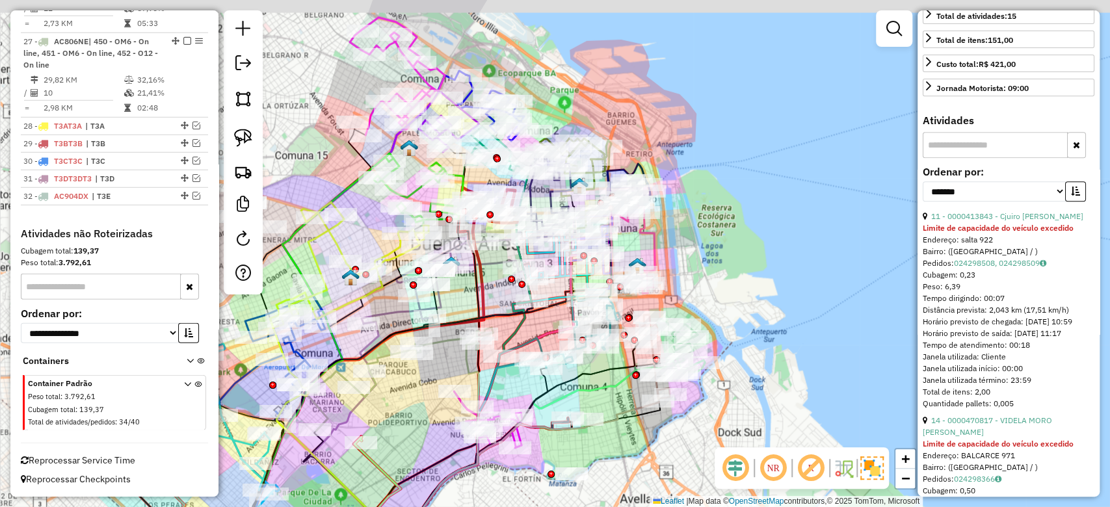
drag, startPoint x: 724, startPoint y: 155, endPoint x: 811, endPoint y: 280, distance: 152.8
click at [811, 280] on div "Janela de atendimento Grade de atendimento Capacidade Transportadoras Veículos …" at bounding box center [555, 253] width 1110 height 507
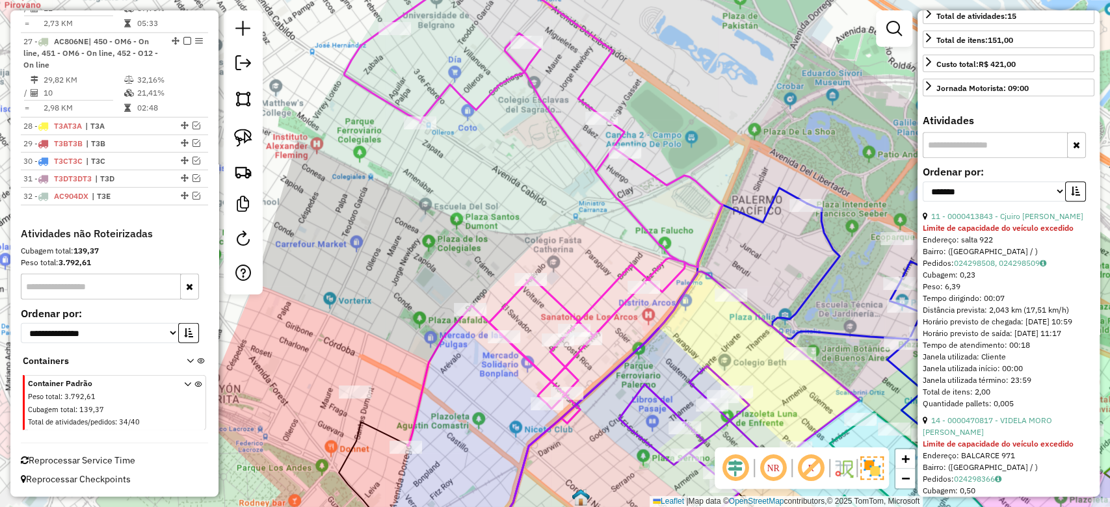
drag, startPoint x: 520, startPoint y: 214, endPoint x: 504, endPoint y: 203, distance: 19.1
click at [510, 205] on div "Janela de atendimento Grade de atendimento Capacidade Transportadoras Veículos …" at bounding box center [555, 253] width 1110 height 507
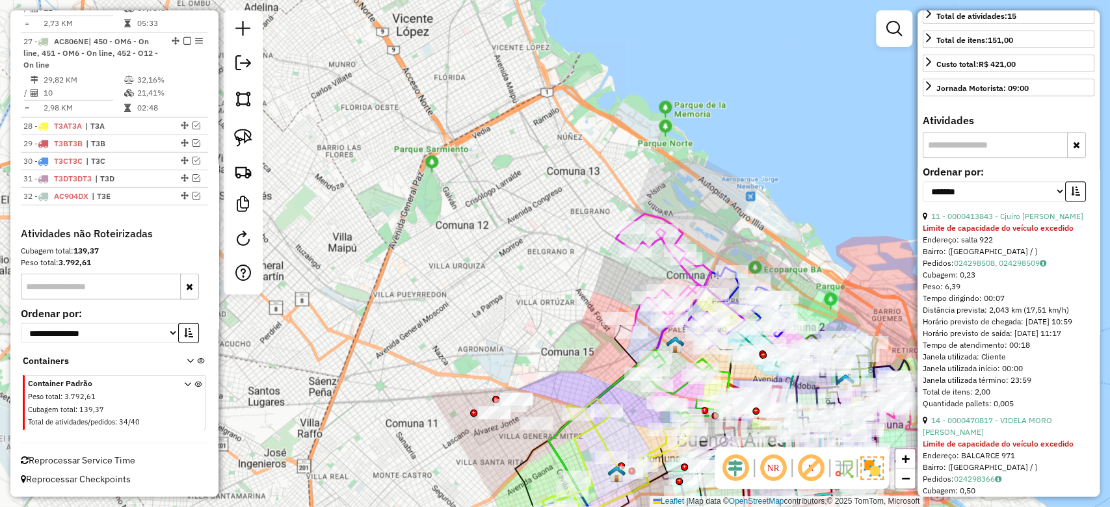
drag, startPoint x: 730, startPoint y: 205, endPoint x: 720, endPoint y: 200, distance: 11.6
click at [720, 200] on div "Rota 6 - Placa AC932BA 0000457892 - KICARDI SA Rota 6 - Placa AC932BA 000047417…" at bounding box center [555, 253] width 1110 height 507
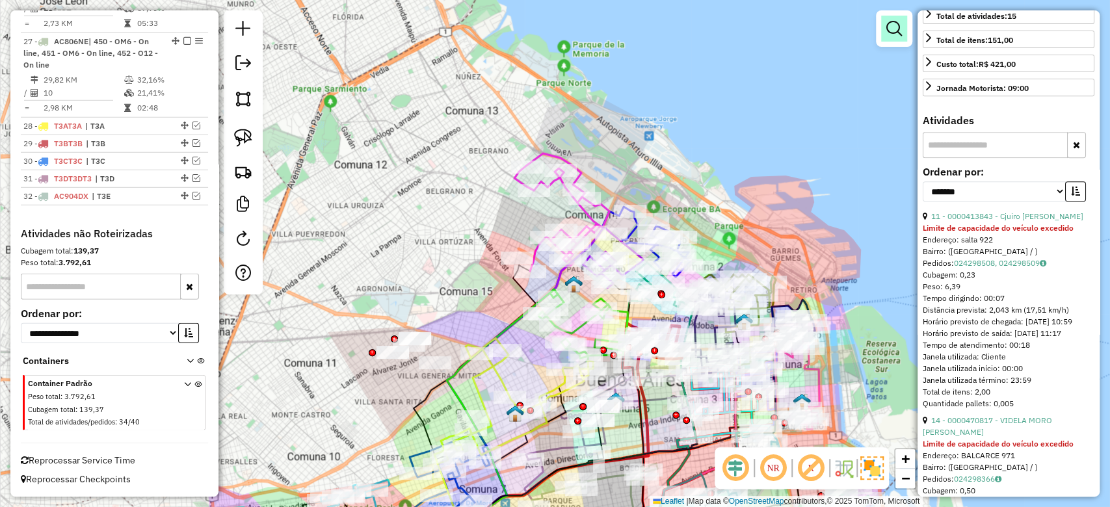
click at [889, 33] on em at bounding box center [894, 29] width 16 height 16
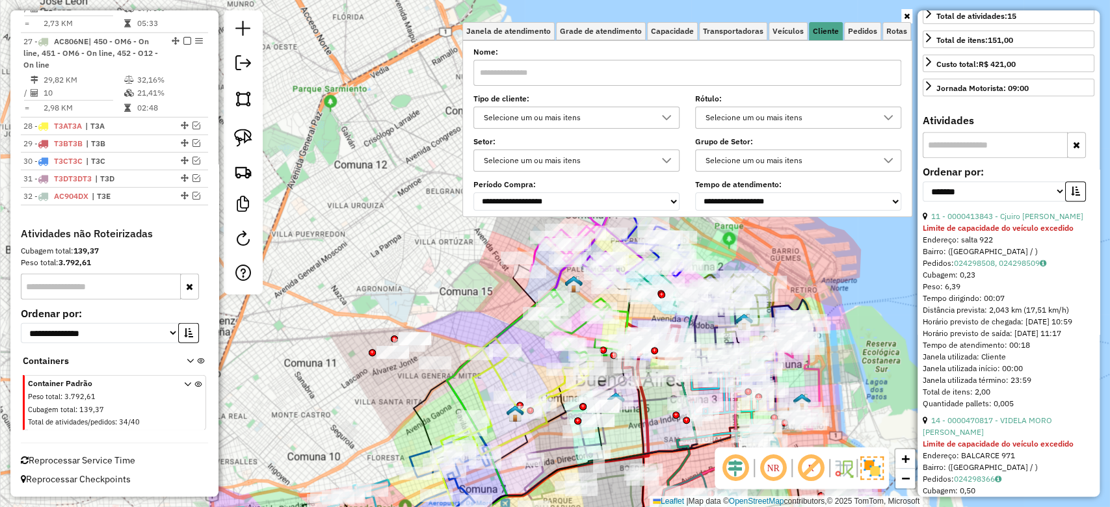
click at [632, 121] on div "Selecione um ou mais itens" at bounding box center [566, 117] width 175 height 21
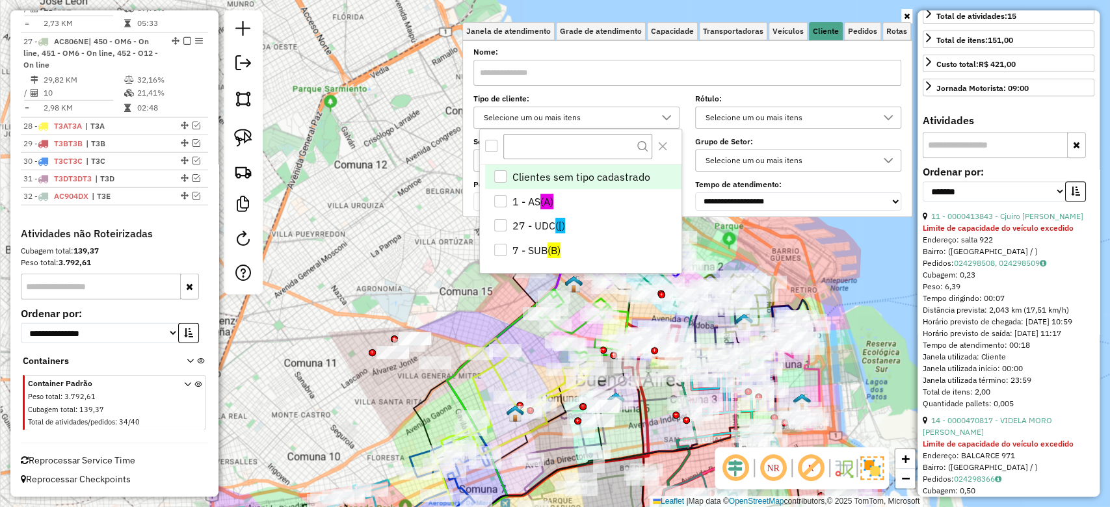
click at [494, 146] on div "All items unselected" at bounding box center [491, 146] width 12 height 12
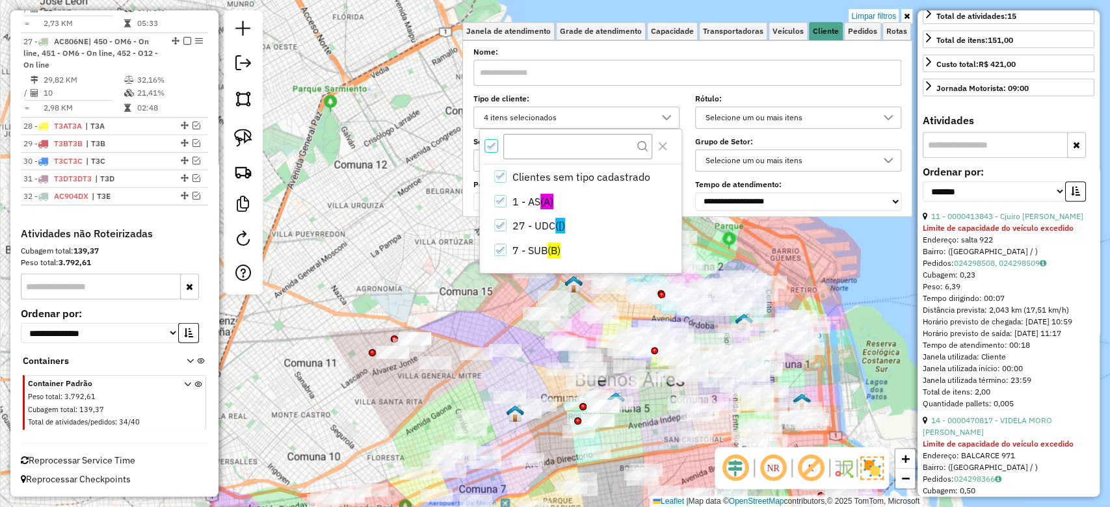
click at [489, 140] on div "All items selected" at bounding box center [491, 146] width 12 height 12
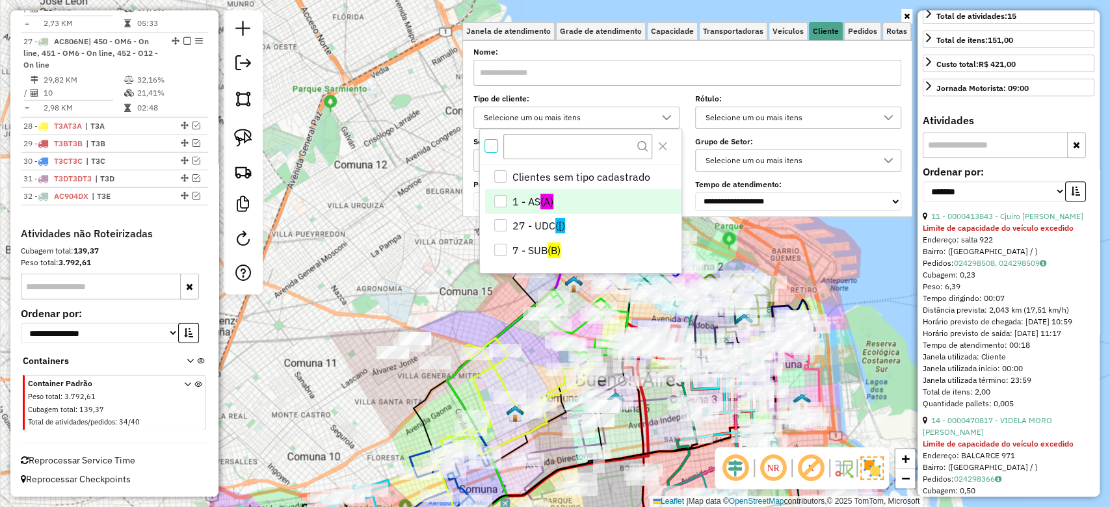
click at [504, 200] on div "1 - AS" at bounding box center [500, 201] width 12 height 12
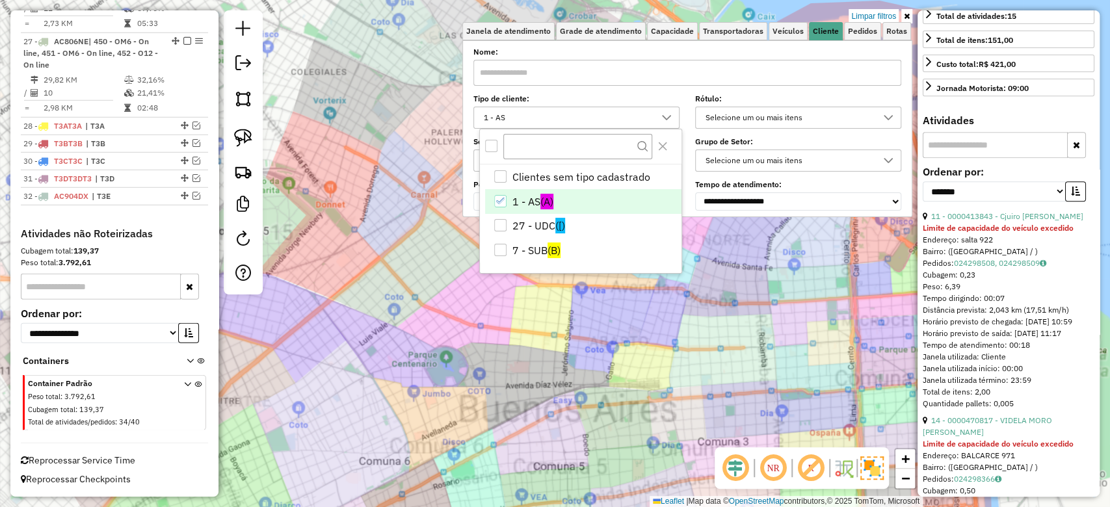
click at [685, 356] on div "Limpar filtros Janela de atendimento Grade de atendimento Capacidade Transporta…" at bounding box center [555, 253] width 1110 height 507
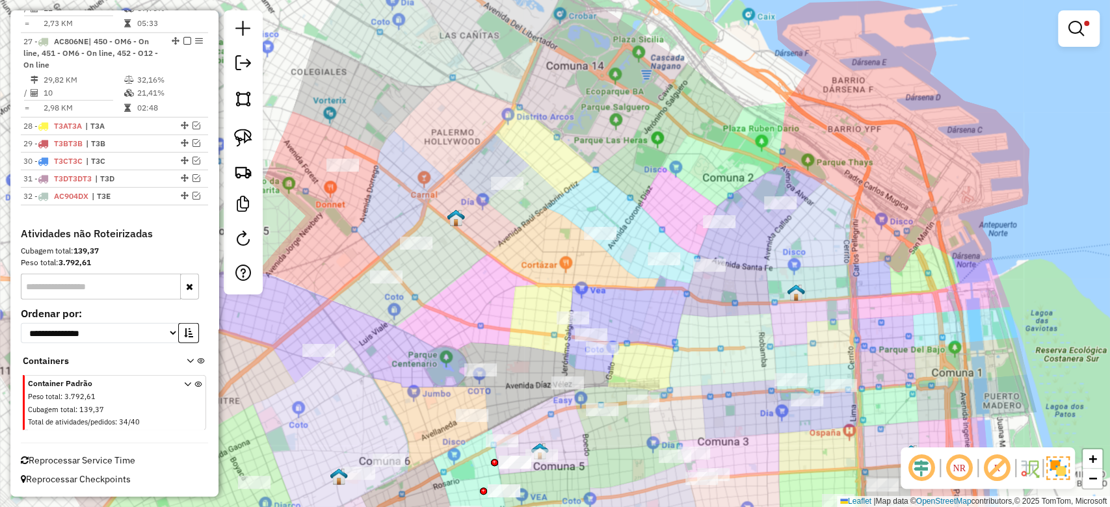
drag, startPoint x: 668, startPoint y: 340, endPoint x: 659, endPoint y: 372, distance: 33.0
click at [661, 373] on div "Limpar filtros Janela de atendimento Grade de atendimento Capacidade Transporta…" at bounding box center [555, 253] width 1110 height 507
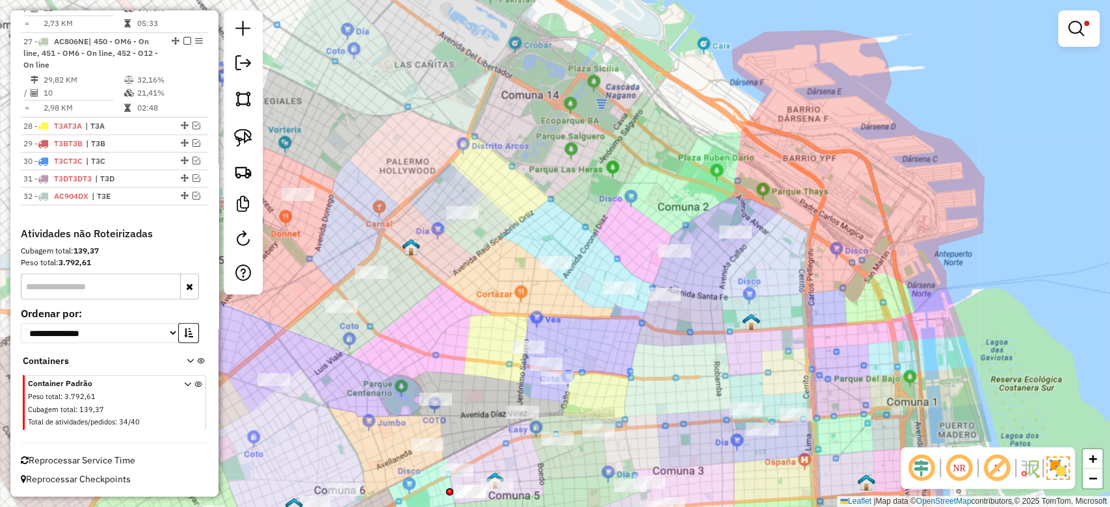
drag, startPoint x: 651, startPoint y: 360, endPoint x: 591, endPoint y: 352, distance: 60.3
click at [593, 354] on div "Limpar filtros Janela de atendimento Grade de atendimento Capacidade Transporta…" at bounding box center [555, 253] width 1110 height 507
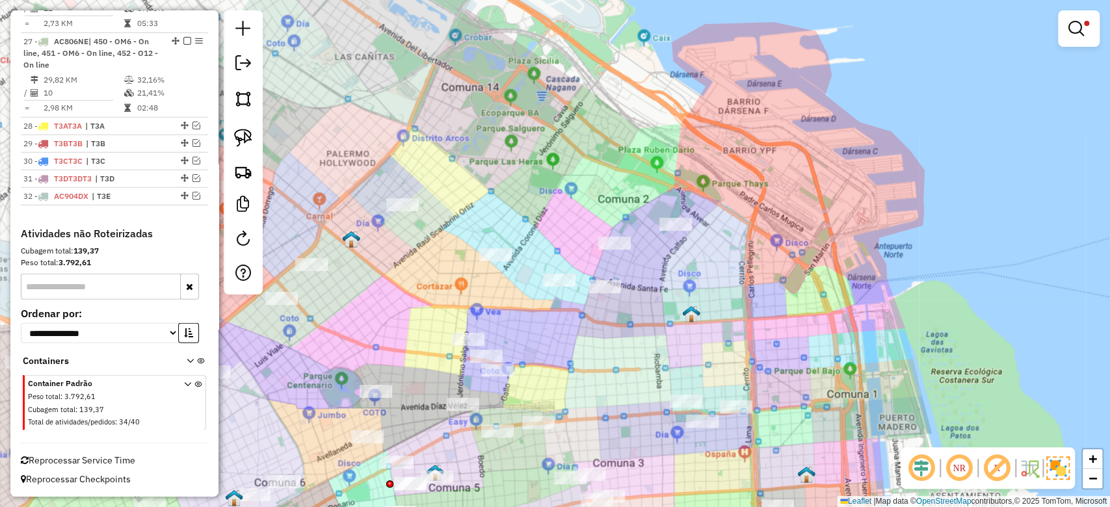
drag, startPoint x: 590, startPoint y: 361, endPoint x: 583, endPoint y: 351, distance: 13.0
click at [583, 352] on div "Limpar filtros Janela de atendimento Grade de atendimento Capacidade Transporta…" at bounding box center [555, 253] width 1110 height 507
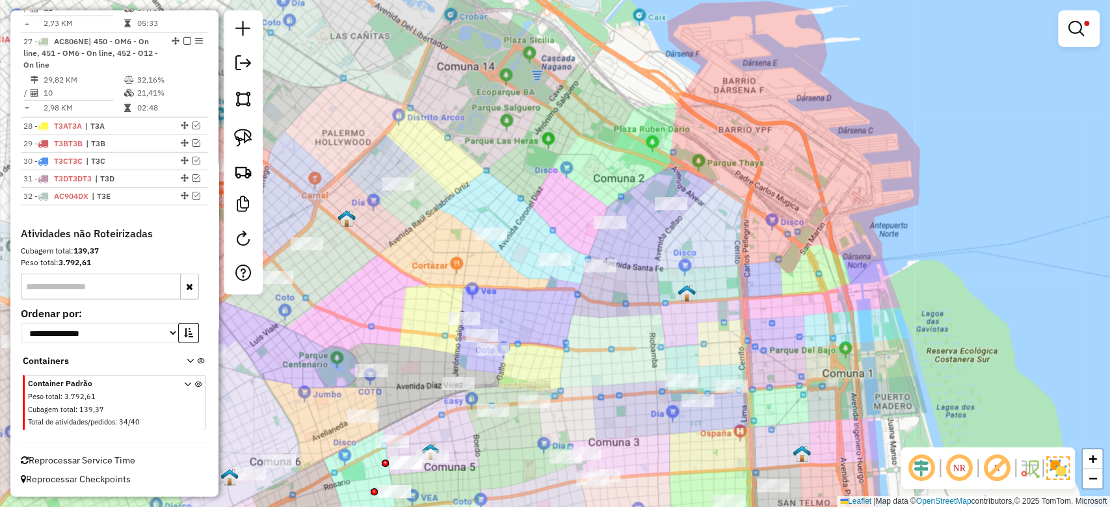
drag, startPoint x: 596, startPoint y: 322, endPoint x: 575, endPoint y: 239, distance: 85.6
click at [576, 250] on div "Limpar filtros Janela de atendimento Grade de atendimento Capacidade Transporta…" at bounding box center [555, 253] width 1110 height 507
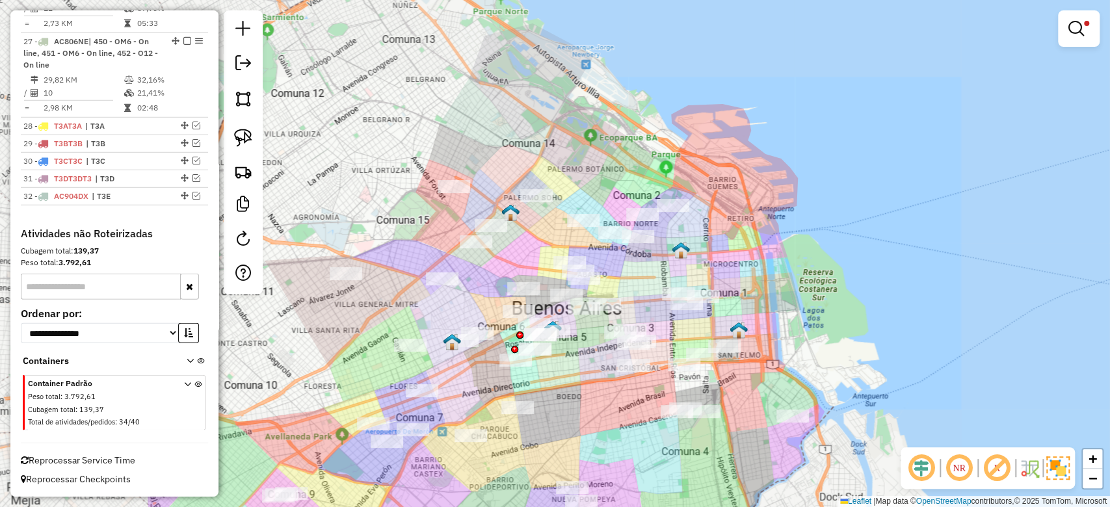
drag, startPoint x: 750, startPoint y: 381, endPoint x: 749, endPoint y: 315, distance: 65.7
click at [750, 317] on div "Limpar filtros Janela de atendimento Grade de atendimento Capacidade Transporta…" at bounding box center [555, 253] width 1110 height 507
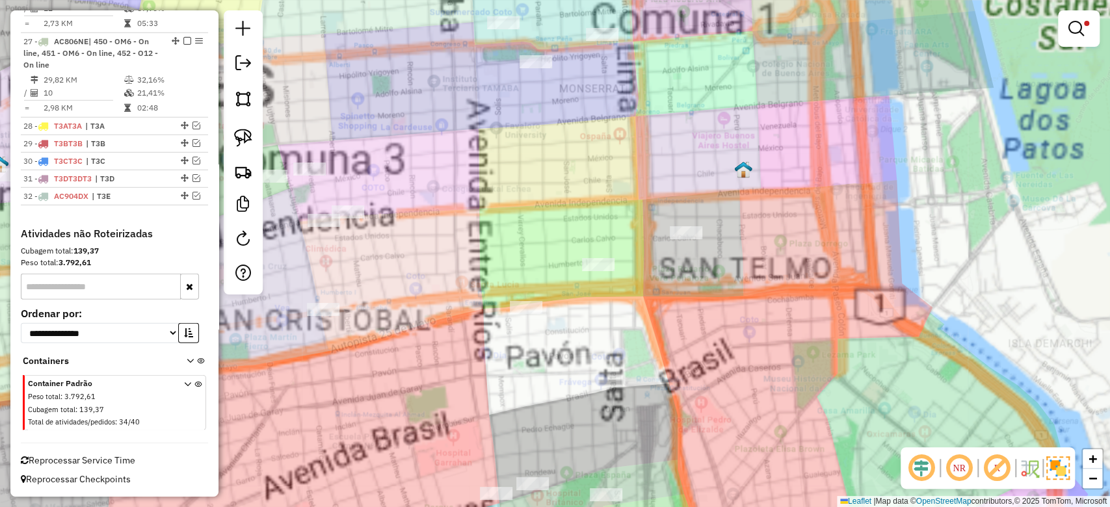
click at [697, 297] on div "Limpar filtros Janela de atendimento Grade de atendimento Capacidade Transporta…" at bounding box center [555, 253] width 1110 height 507
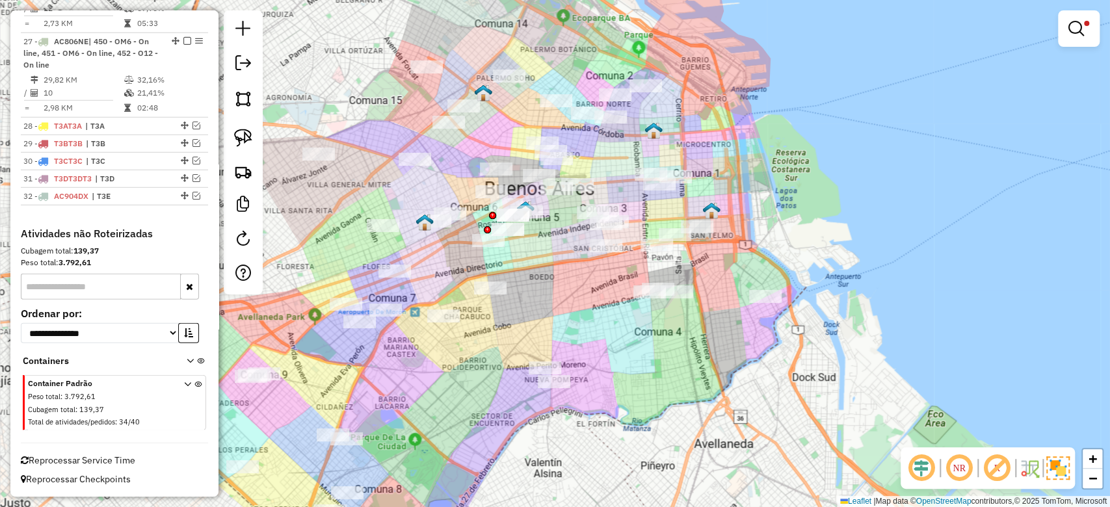
drag, startPoint x: 728, startPoint y: 335, endPoint x: 749, endPoint y: 329, distance: 21.8
click at [776, 326] on div "Limpar filtros Janela de atendimento Grade de atendimento Capacidade Transporta…" at bounding box center [555, 253] width 1110 height 507
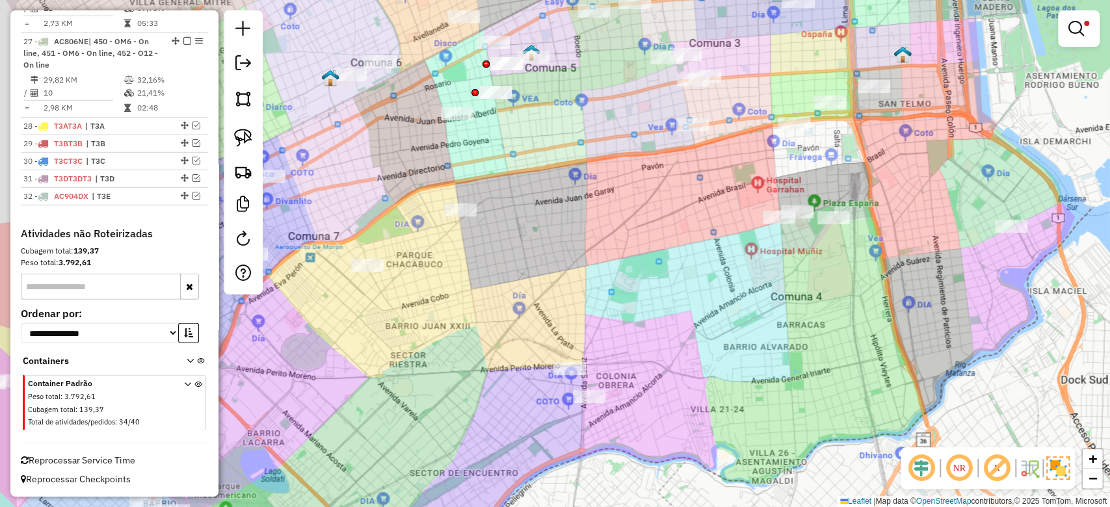
drag, startPoint x: 583, startPoint y: 296, endPoint x: 719, endPoint y: 276, distance: 137.3
click at [687, 282] on div "Limpar filtros Janela de atendimento Grade de atendimento Capacidade Transporta…" at bounding box center [555, 253] width 1110 height 507
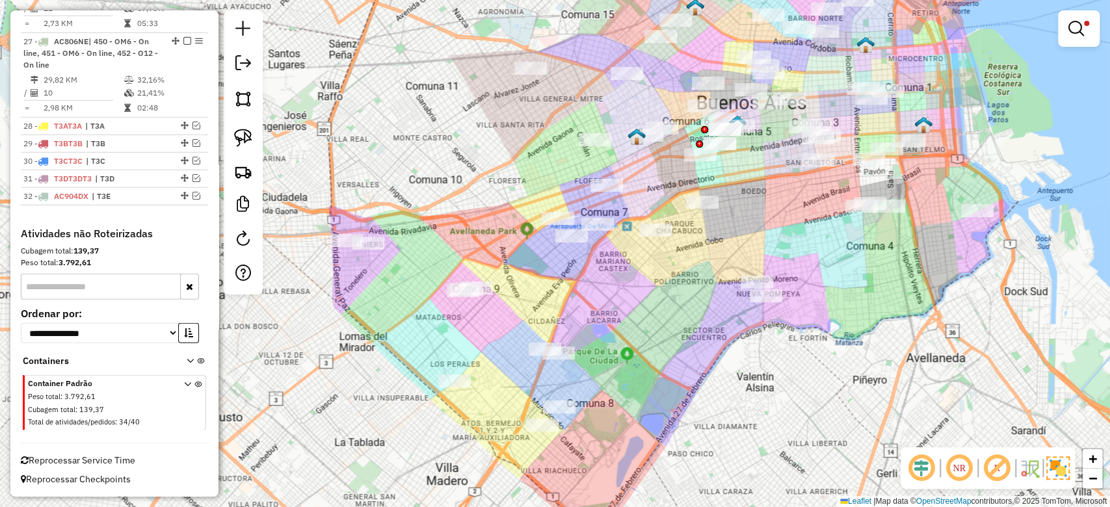
drag, startPoint x: 628, startPoint y: 367, endPoint x: 690, endPoint y: 335, distance: 70.1
click at [690, 335] on div "Limpar filtros Janela de atendimento Grade de atendimento Capacidade Transporta…" at bounding box center [555, 253] width 1110 height 507
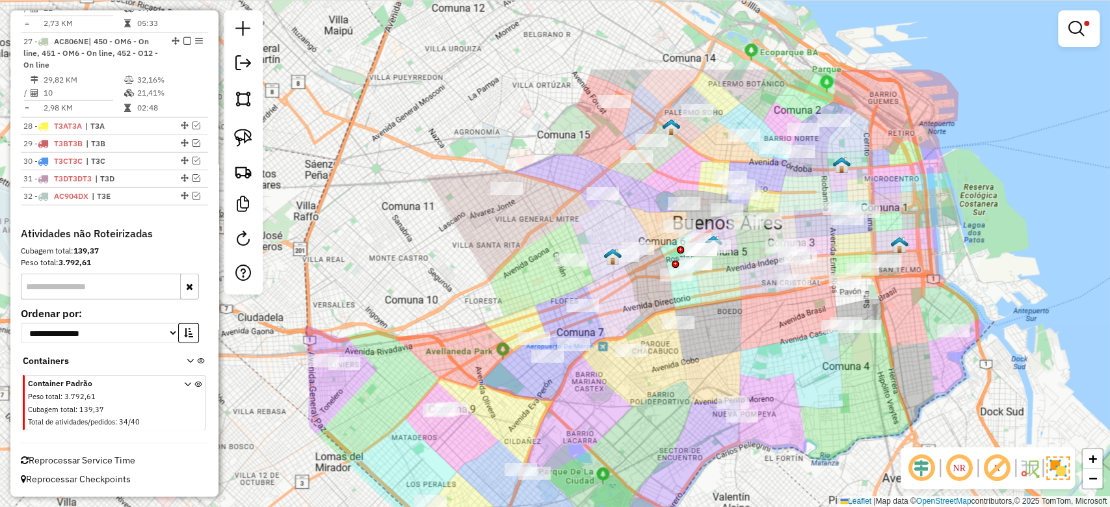
drag, startPoint x: 635, startPoint y: 414, endPoint x: 627, endPoint y: 456, distance: 43.1
click at [627, 458] on div "Limpar filtros Janela de atendimento Grade de atendimento Capacidade Transporta…" at bounding box center [555, 253] width 1110 height 507
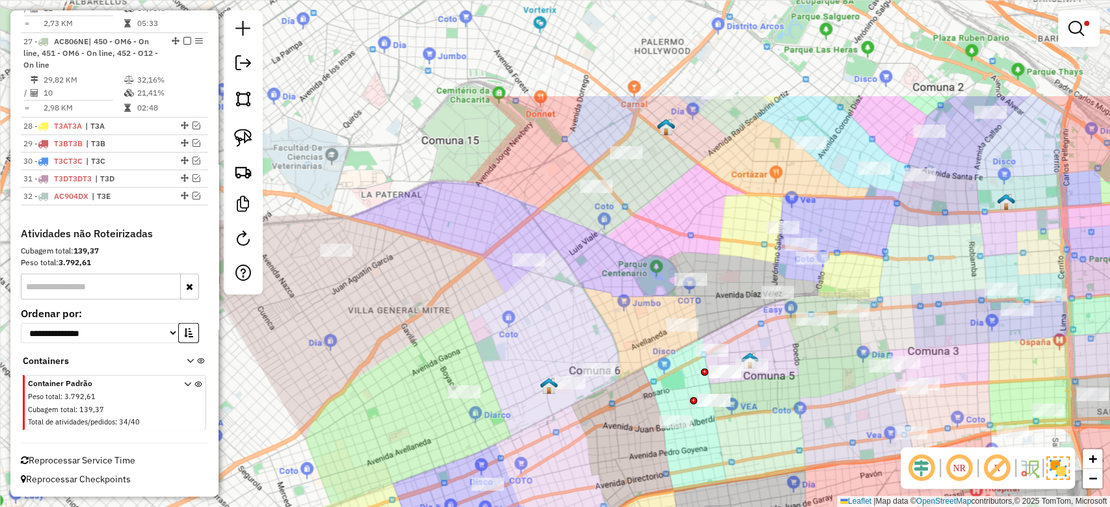
drag, startPoint x: 625, startPoint y: 303, endPoint x: 503, endPoint y: 449, distance: 190.1
click at [504, 449] on div "Limpar filtros Janela de atendimento Grade de atendimento Capacidade Transporta…" at bounding box center [555, 253] width 1110 height 507
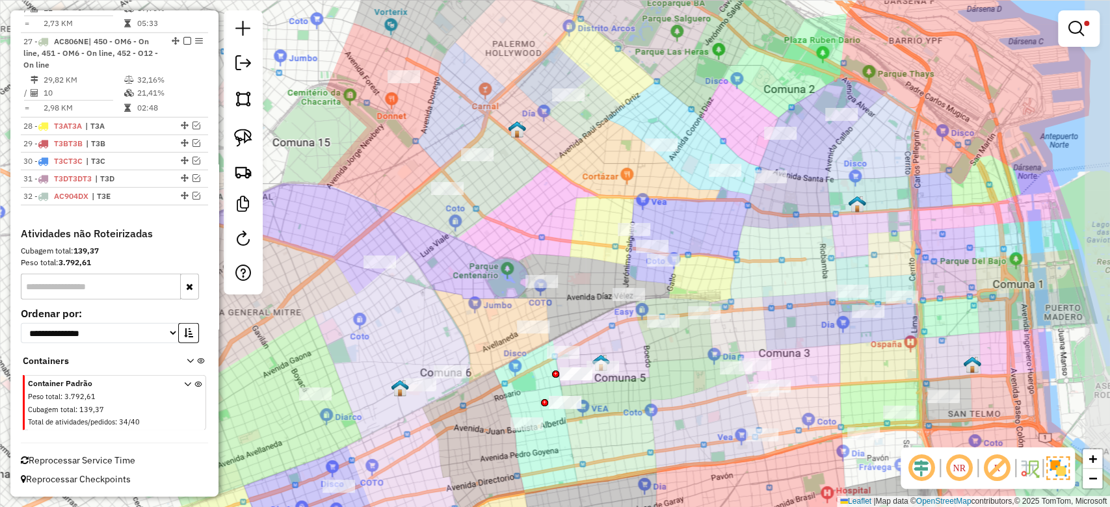
drag, startPoint x: 687, startPoint y: 434, endPoint x: 590, endPoint y: 438, distance: 96.9
click at [590, 438] on div "Limpar filtros Janela de atendimento Grade de atendimento Capacidade Transporta…" at bounding box center [555, 253] width 1110 height 507
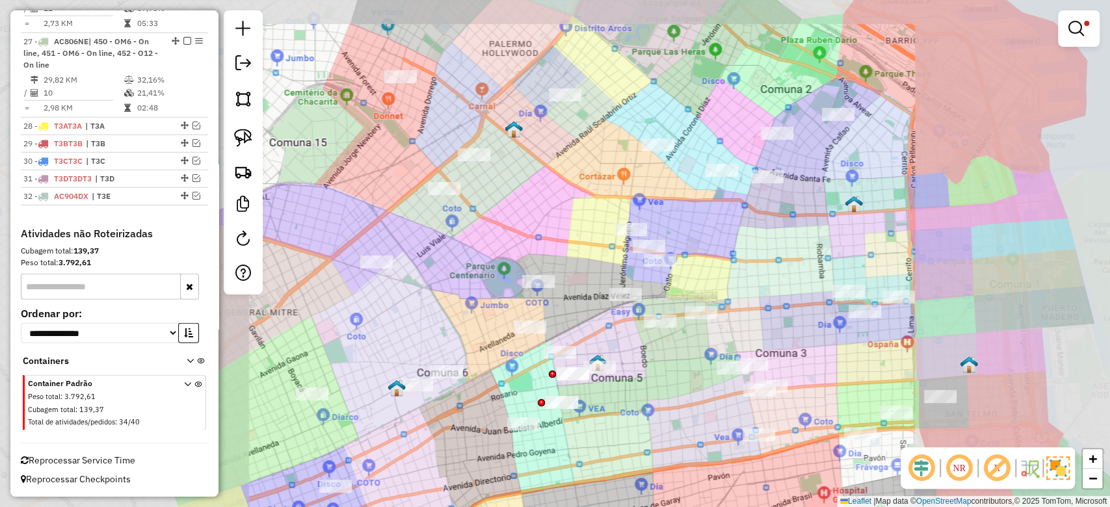
click at [664, 403] on div "Limpar filtros Janela de atendimento Grade de atendimento Capacidade Transporta…" at bounding box center [555, 253] width 1110 height 507
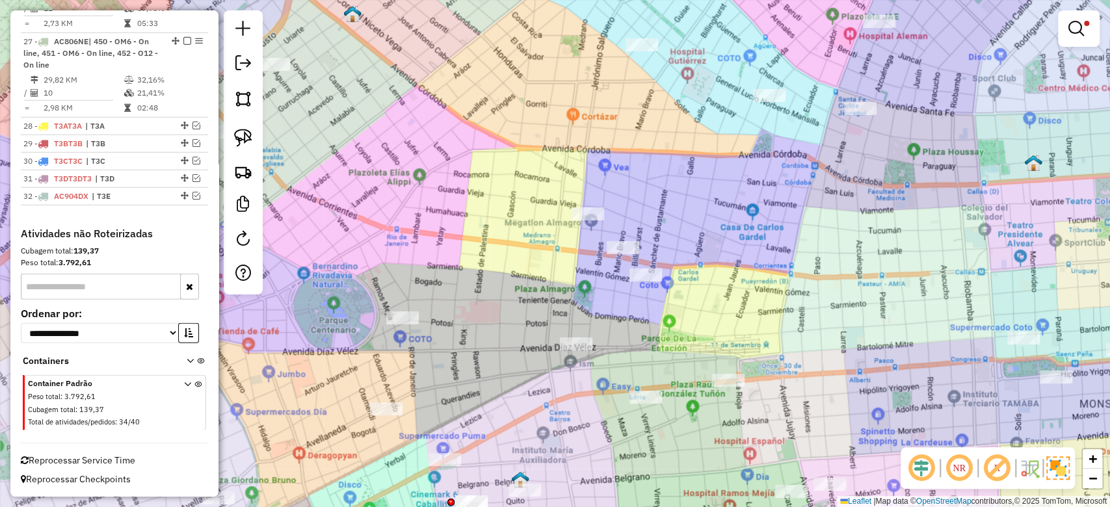
drag, startPoint x: 657, startPoint y: 325, endPoint x: 688, endPoint y: 387, distance: 69.2
click at [685, 384] on div "Limpar filtros Janela de atendimento Grade de atendimento Capacidade Transporta…" at bounding box center [555, 253] width 1110 height 507
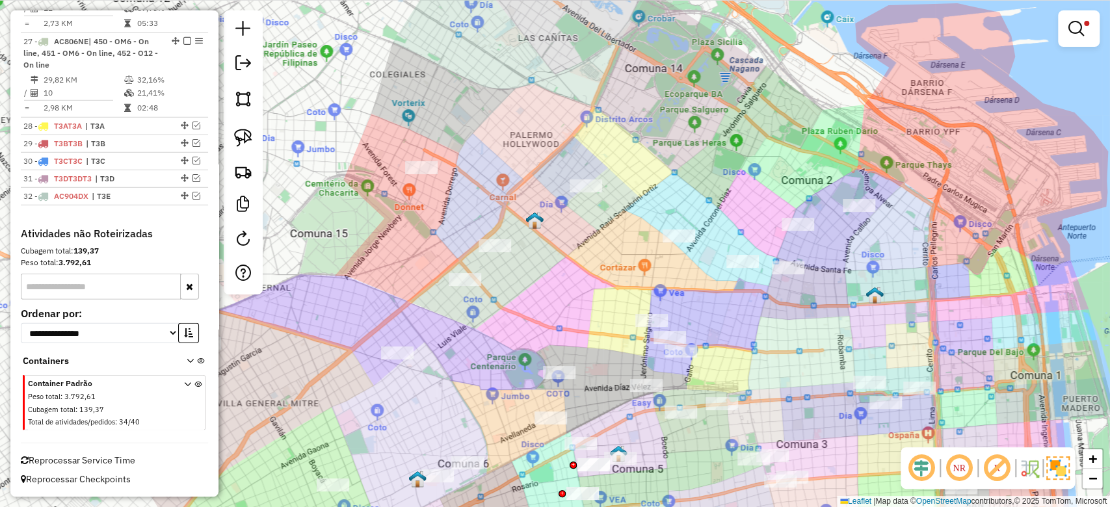
drag, startPoint x: 582, startPoint y: 298, endPoint x: 587, endPoint y: 381, distance: 83.4
click at [586, 382] on div "Limpar filtros Janela de atendimento Grade de atendimento Capacidade Transporta…" at bounding box center [555, 253] width 1110 height 507
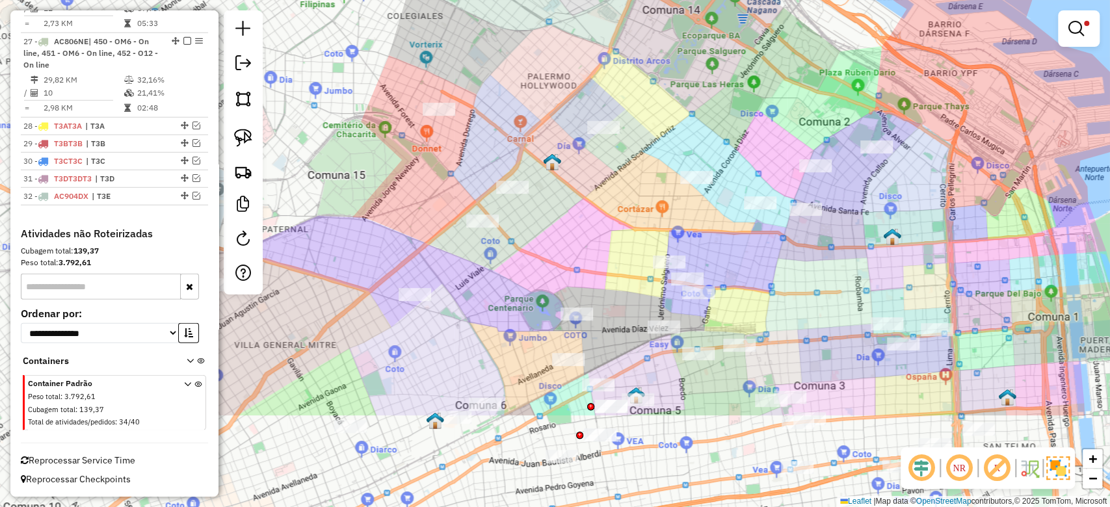
drag, startPoint x: 610, startPoint y: 361, endPoint x: 644, endPoint y: 202, distance: 162.3
click at [643, 203] on div "Limpar filtros Janela de atendimento Grade de atendimento Capacidade Transporta…" at bounding box center [555, 253] width 1110 height 507
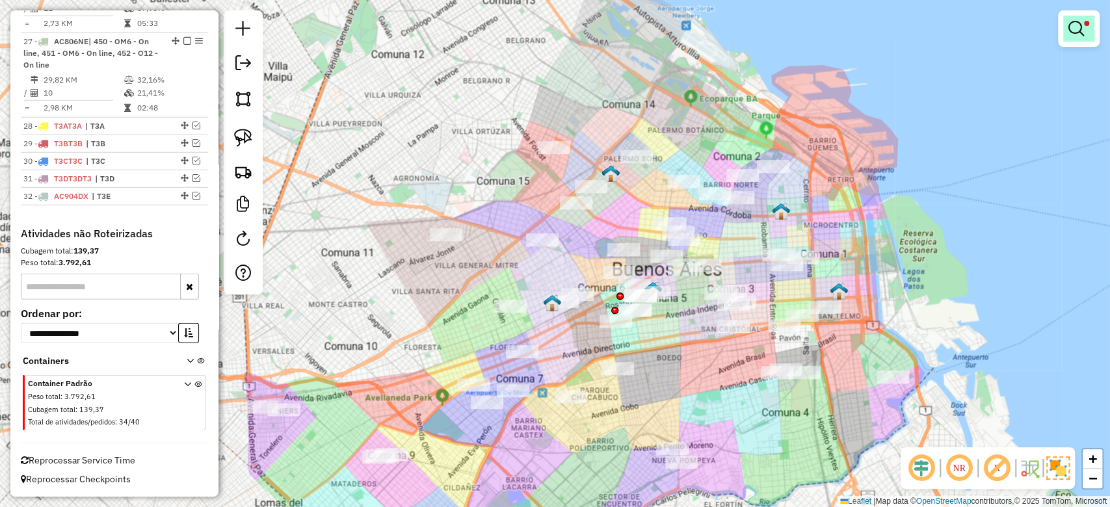
click at [1092, 29] on link at bounding box center [1078, 29] width 31 height 26
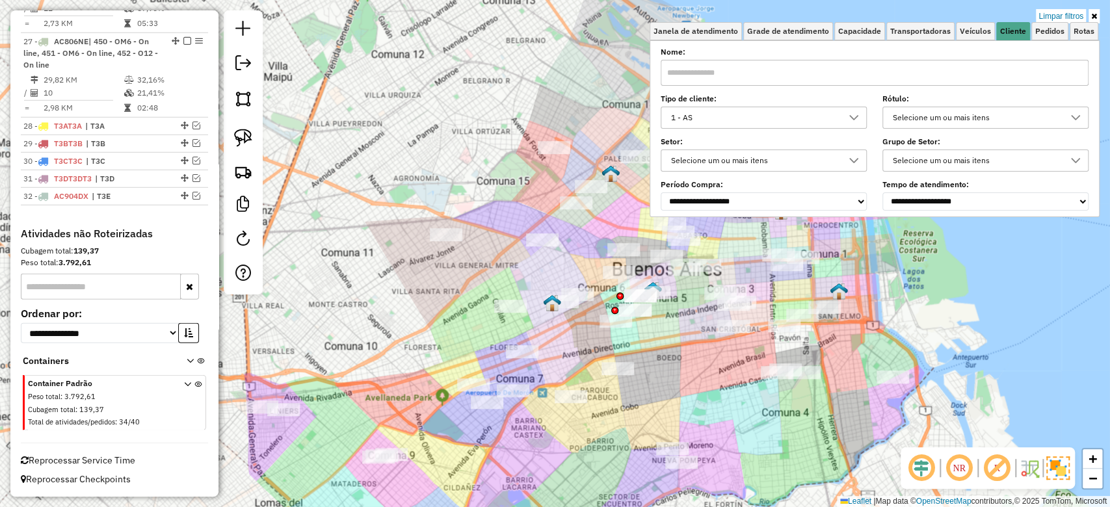
click at [1071, 21] on link "Limpar filtros" at bounding box center [1061, 16] width 50 height 14
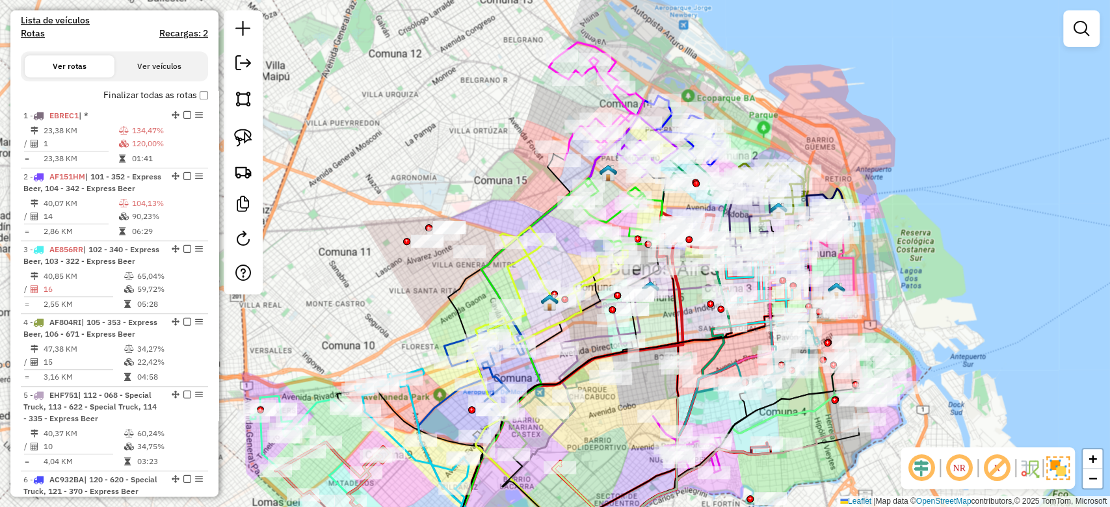
scroll to position [341, 0]
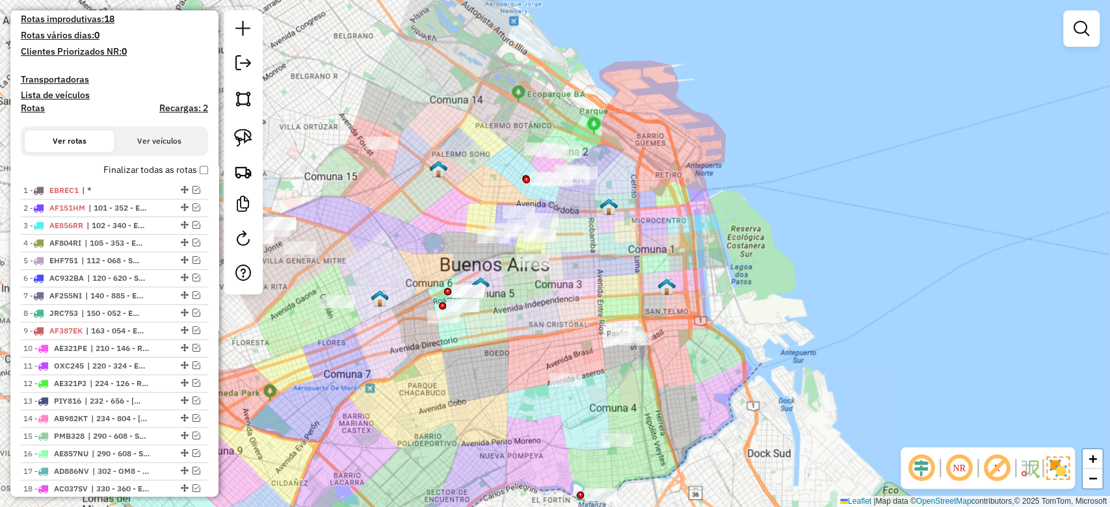
drag, startPoint x: 707, startPoint y: 363, endPoint x: 729, endPoint y: 303, distance: 63.5
click at [728, 308] on div "Janela de atendimento Grade de atendimento Capacidade Transportadoras Veículos …" at bounding box center [555, 253] width 1110 height 507
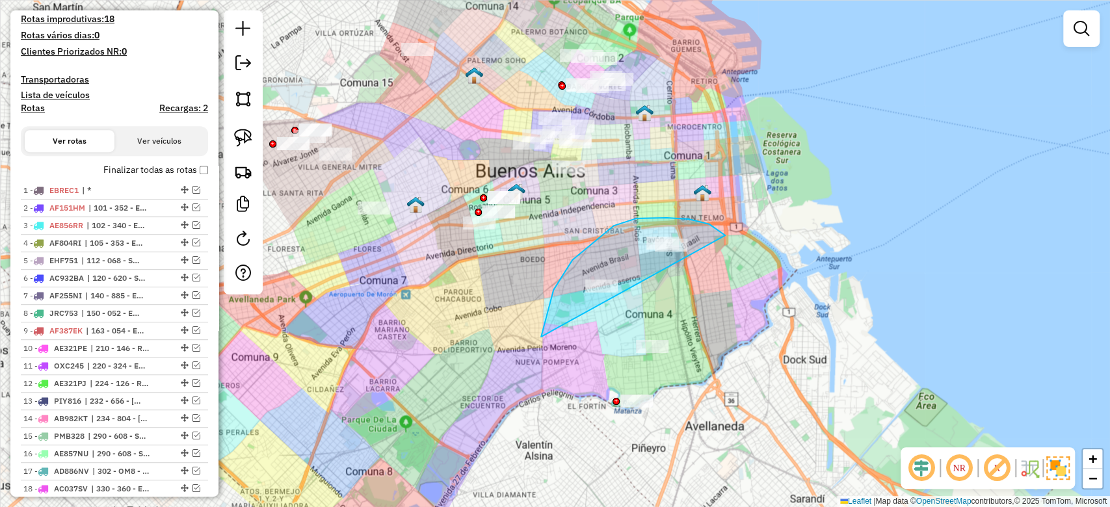
drag, startPoint x: 709, startPoint y: 224, endPoint x: 893, endPoint y: 302, distance: 199.6
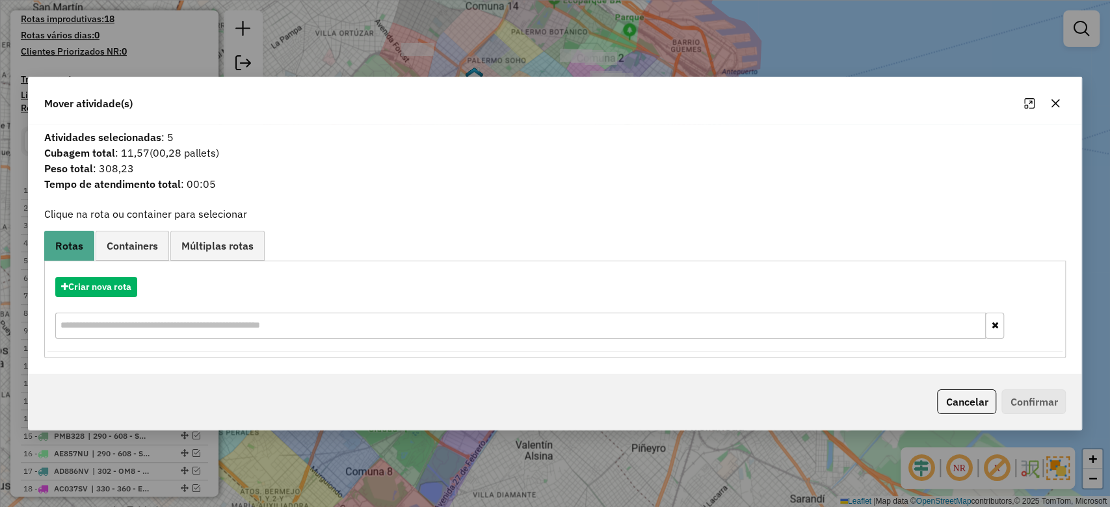
click at [1051, 102] on icon "button" at bounding box center [1055, 103] width 10 height 10
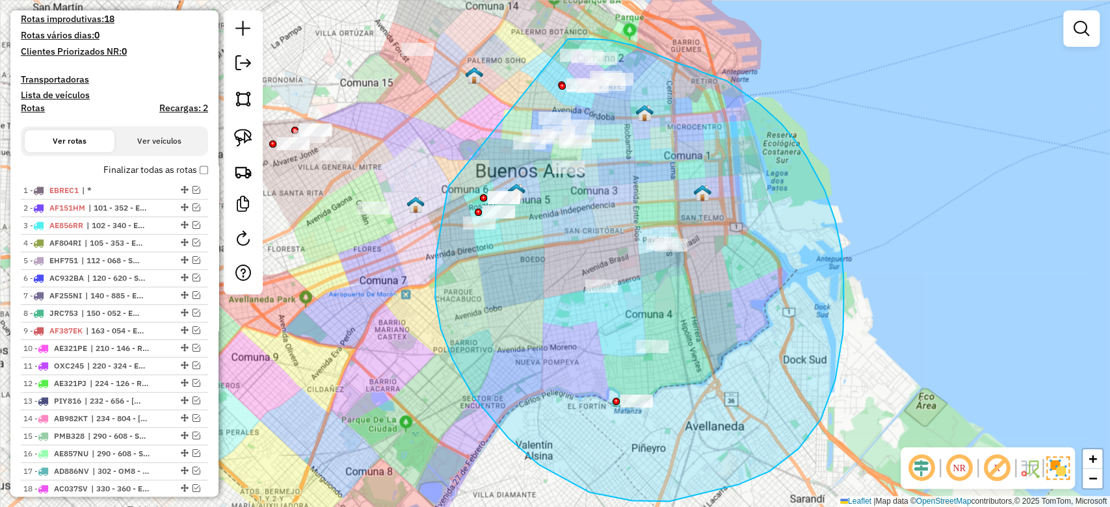
drag, startPoint x: 450, startPoint y: 185, endPoint x: 520, endPoint y: 55, distance: 147.2
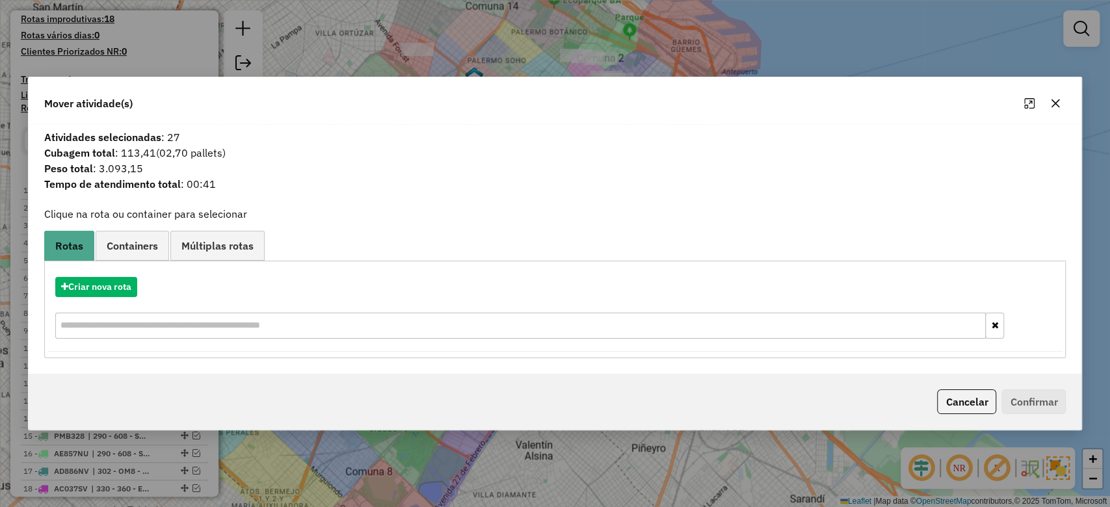
click at [1057, 101] on icon "button" at bounding box center [1055, 103] width 8 height 8
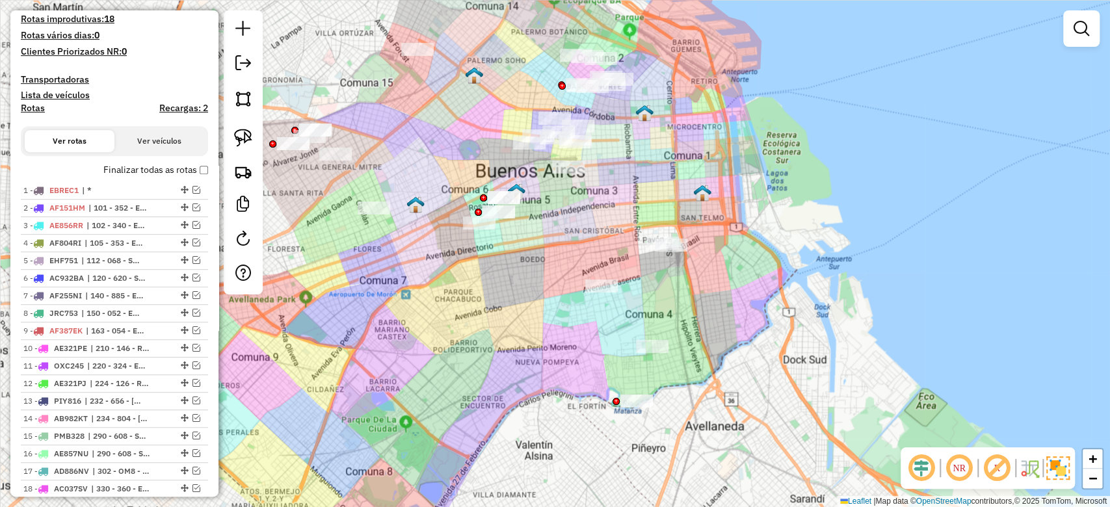
drag, startPoint x: 425, startPoint y: 227, endPoint x: 510, endPoint y: 343, distance: 144.2
click at [510, 343] on div "Janela de atendimento Grade de atendimento Capacidade Transportadoras Veículos …" at bounding box center [555, 253] width 1110 height 507
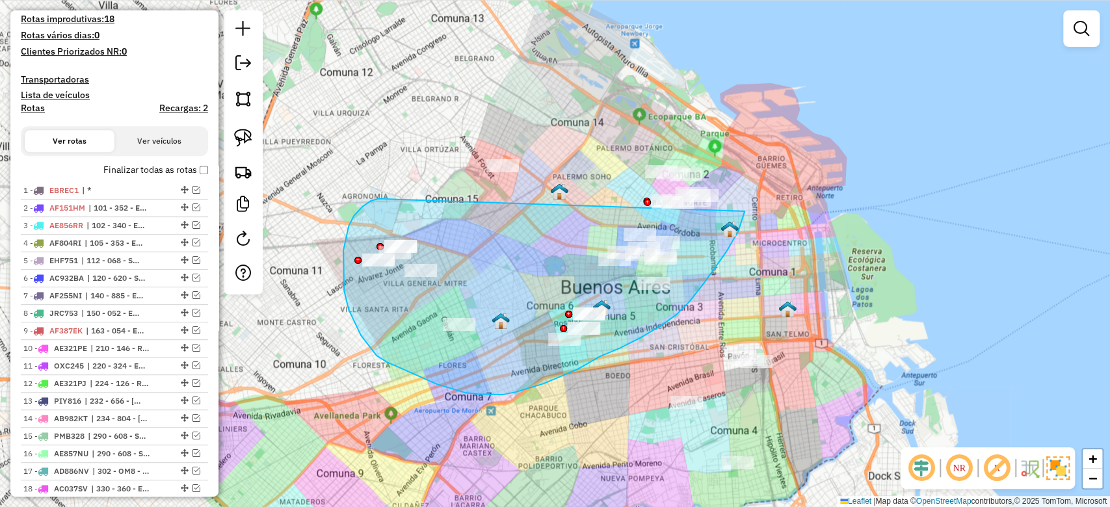
drag, startPoint x: 378, startPoint y: 199, endPoint x: 605, endPoint y: 85, distance: 253.8
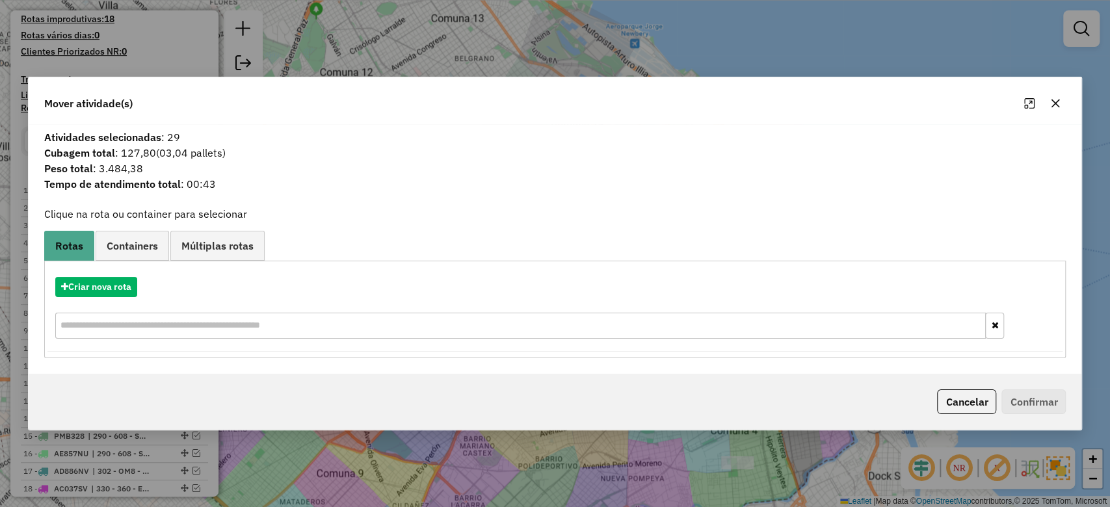
click at [1051, 103] on icon "button" at bounding box center [1055, 103] width 10 height 10
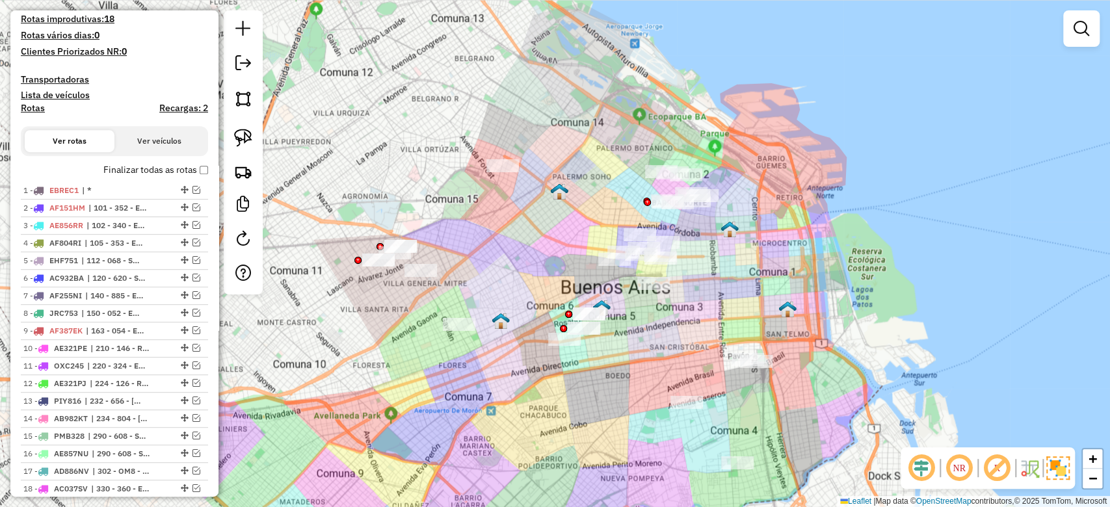
drag, startPoint x: 559, startPoint y: 229, endPoint x: 624, endPoint y: 246, distance: 67.2
click at [624, 246] on div "Janela de atendimento Grade de atendimento Capacidade Transportadoras Veículos …" at bounding box center [555, 253] width 1110 height 507
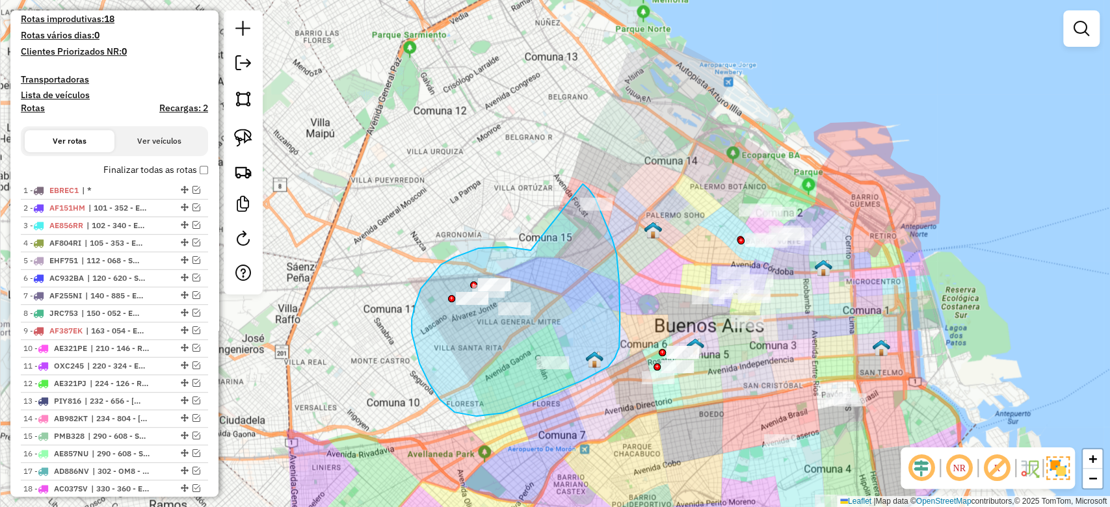
drag, startPoint x: 495, startPoint y: 247, endPoint x: 577, endPoint y: 181, distance: 104.9
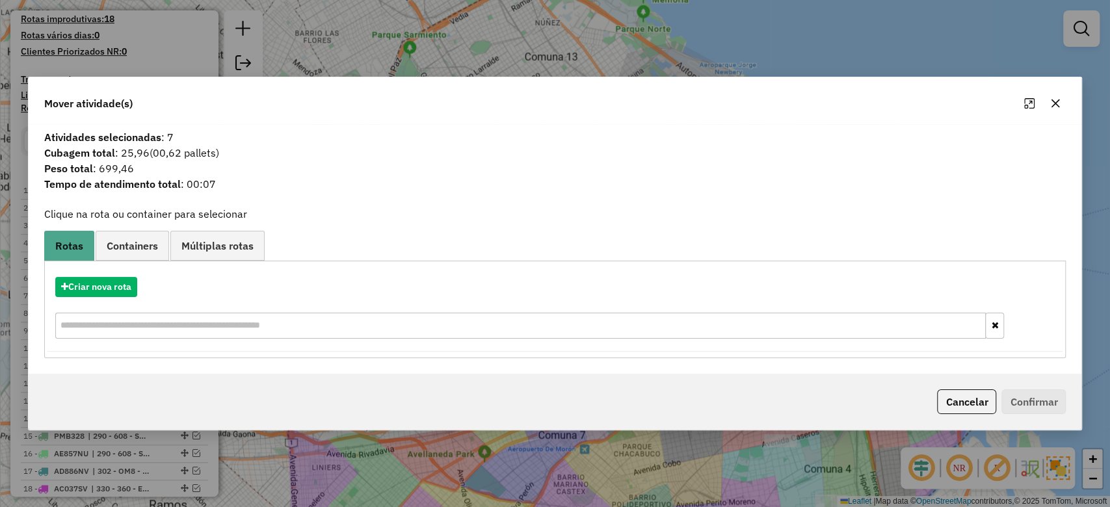
click at [1059, 103] on icon "button" at bounding box center [1055, 103] width 10 height 10
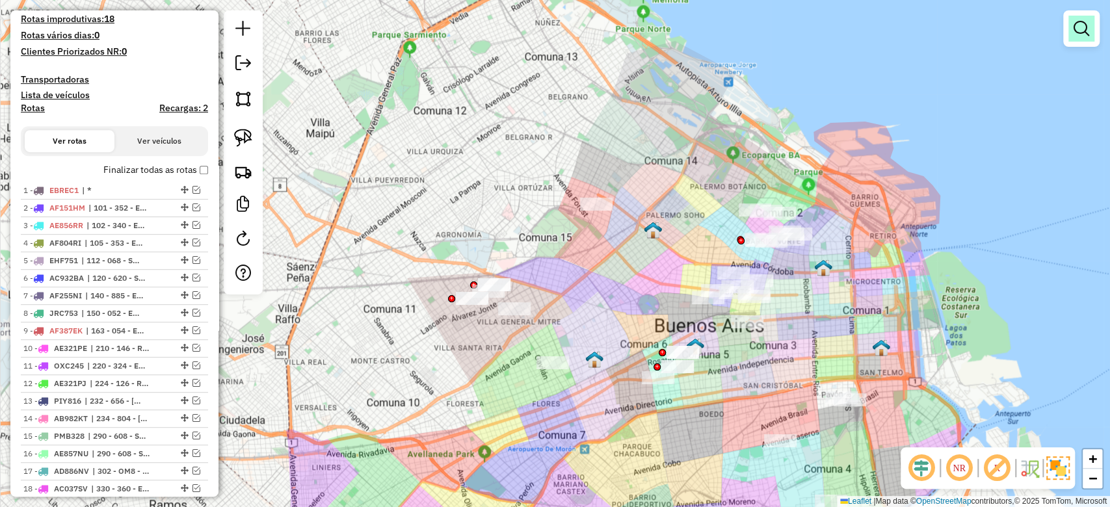
click at [1088, 30] on link at bounding box center [1081, 29] width 26 height 26
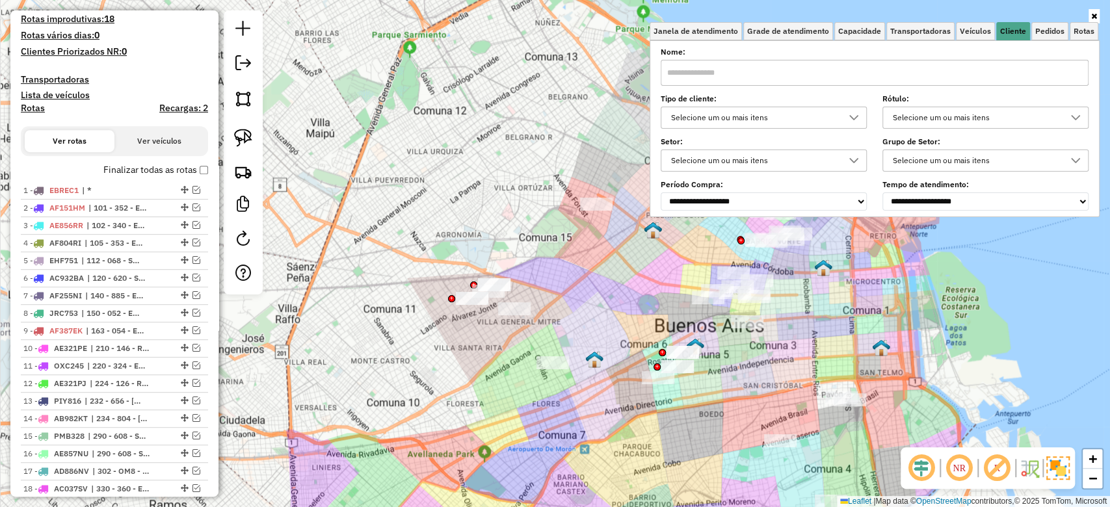
click at [976, 115] on div "Selecione um ou mais itens" at bounding box center [975, 117] width 175 height 21
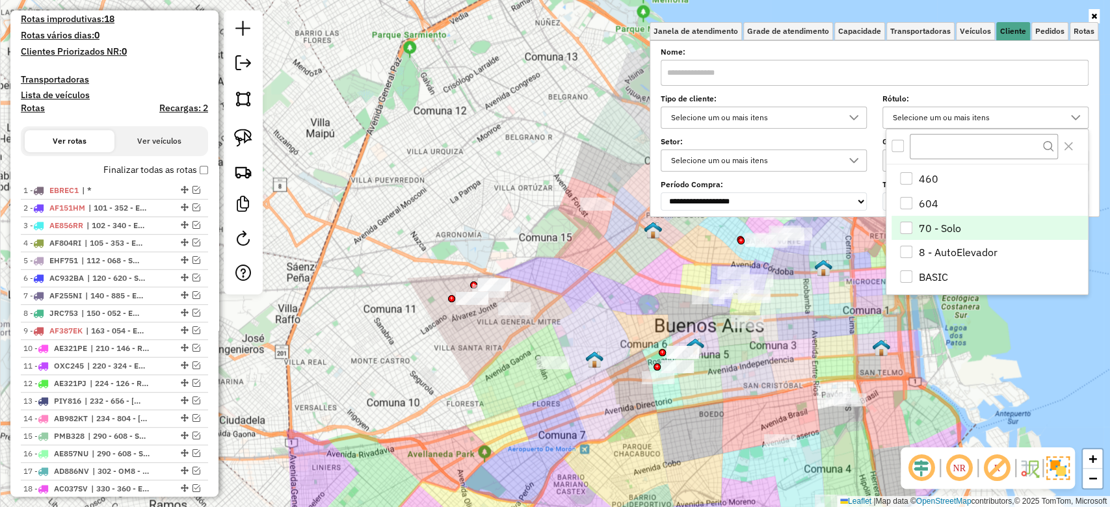
scroll to position [3117, 0]
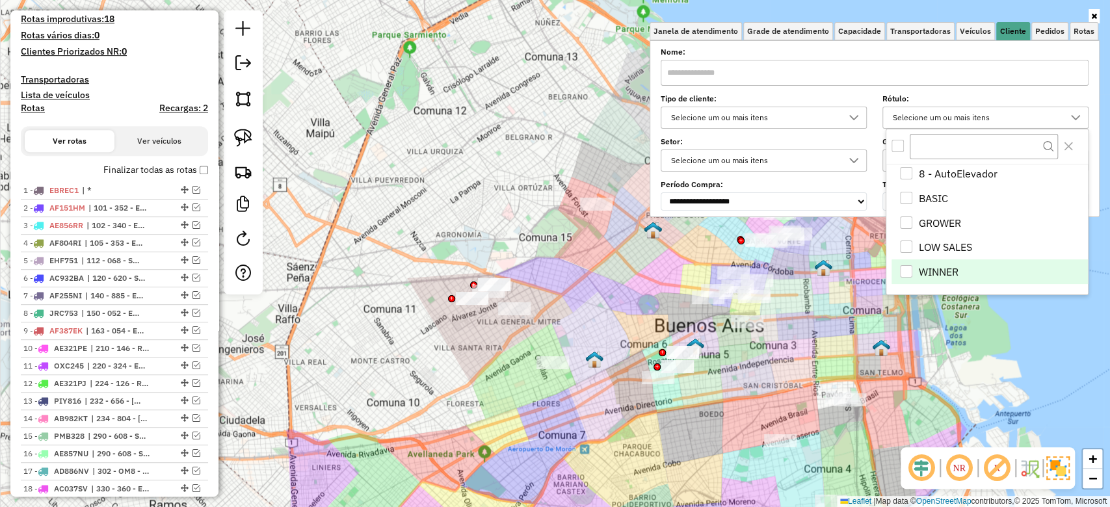
click at [906, 271] on div "WINNER" at bounding box center [906, 271] width 12 height 12
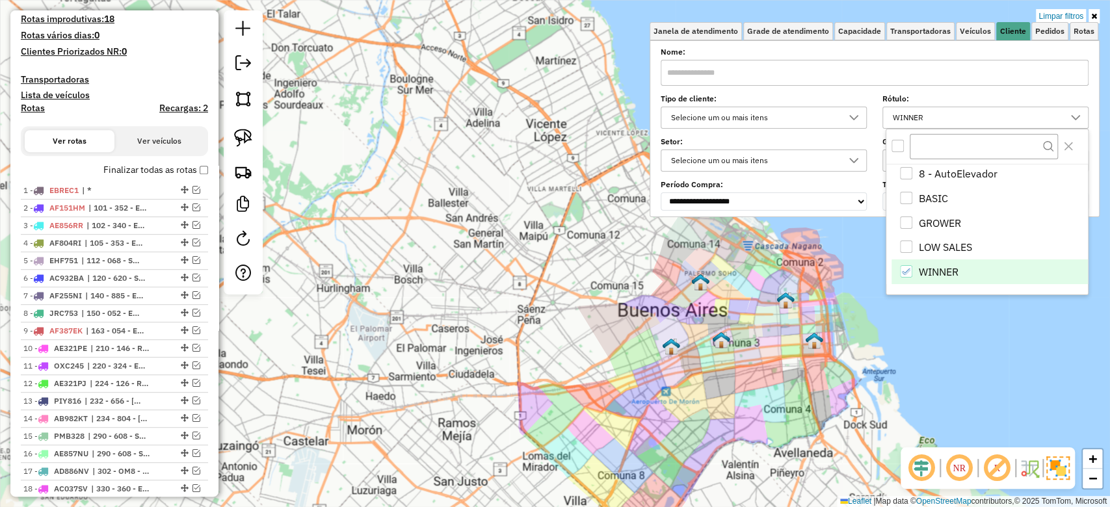
click at [915, 276] on li "WINNER" at bounding box center [989, 271] width 196 height 25
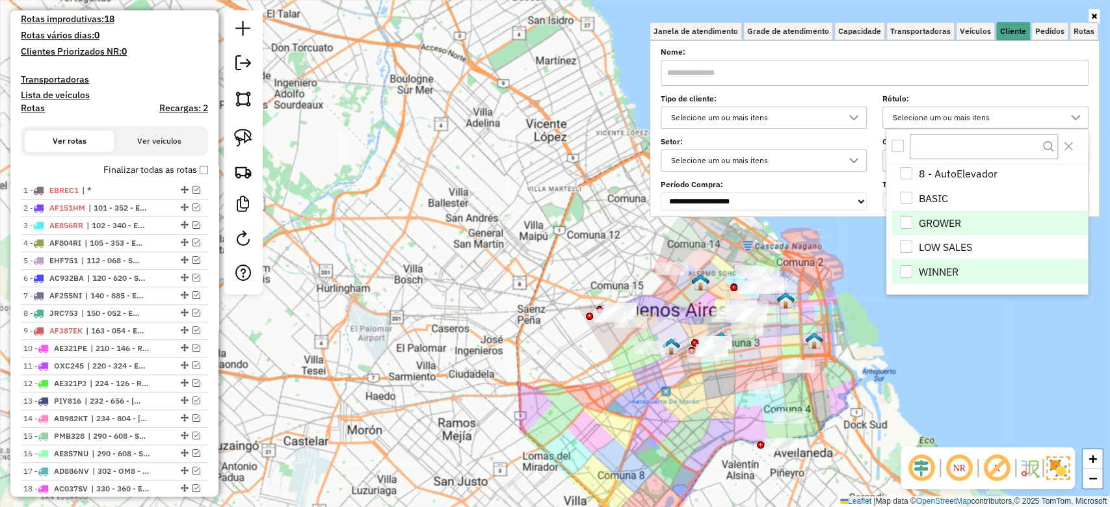
click at [907, 219] on div "GROWER" at bounding box center [906, 222] width 12 height 12
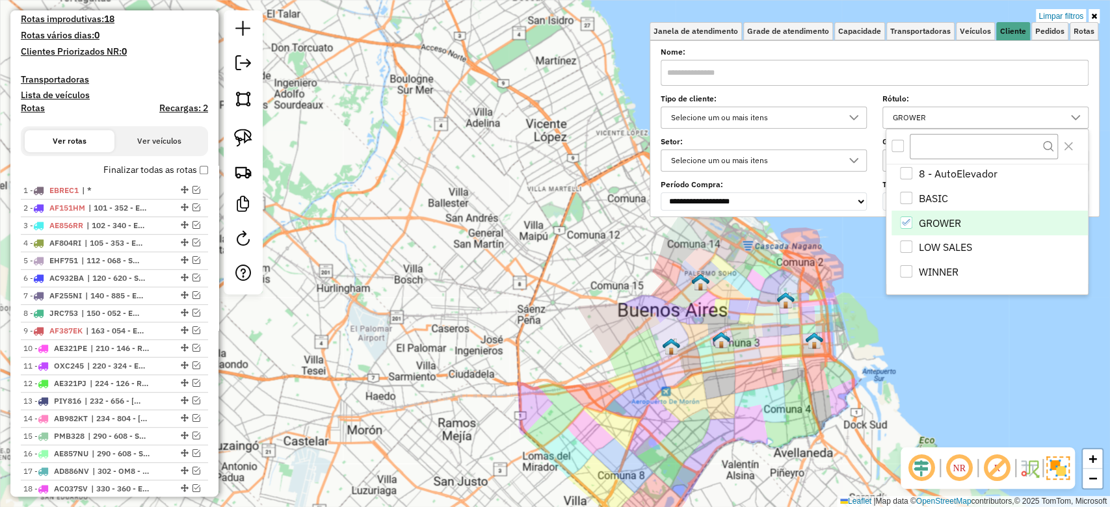
click at [909, 224] on icon "GROWER" at bounding box center [906, 222] width 9 height 9
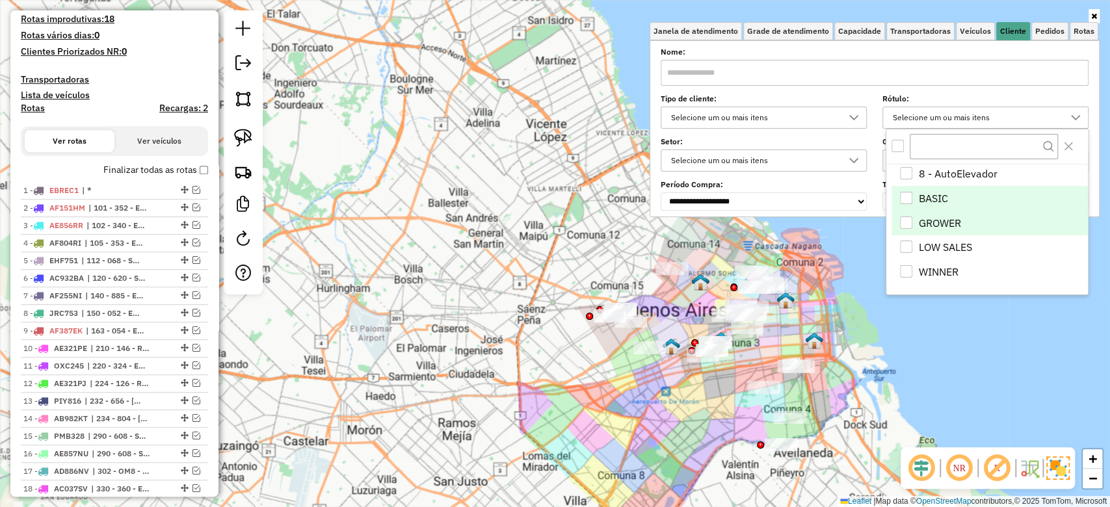
click at [907, 200] on div "BASIC" at bounding box center [906, 198] width 12 height 12
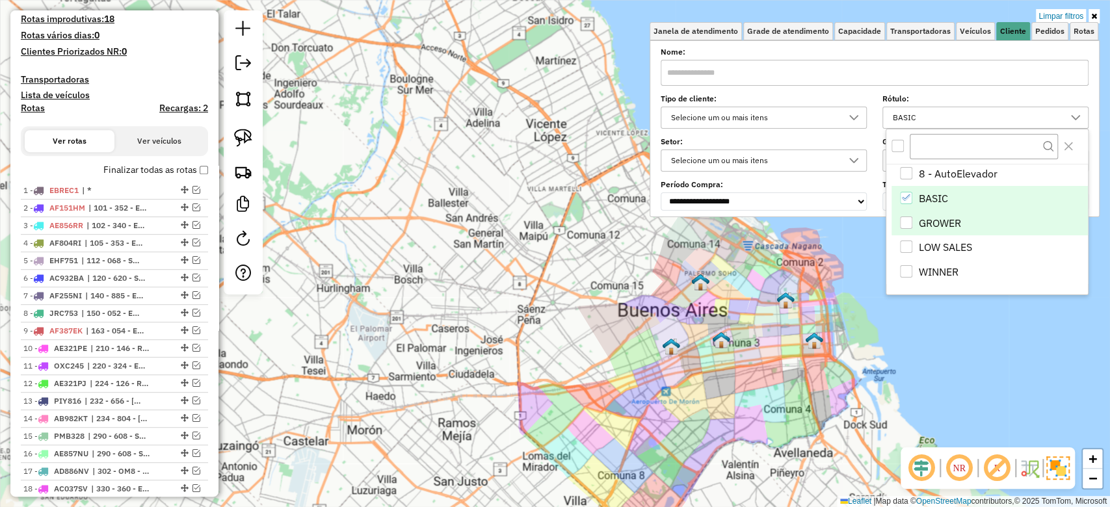
click at [906, 201] on icon "BASIC" at bounding box center [906, 197] width 9 height 9
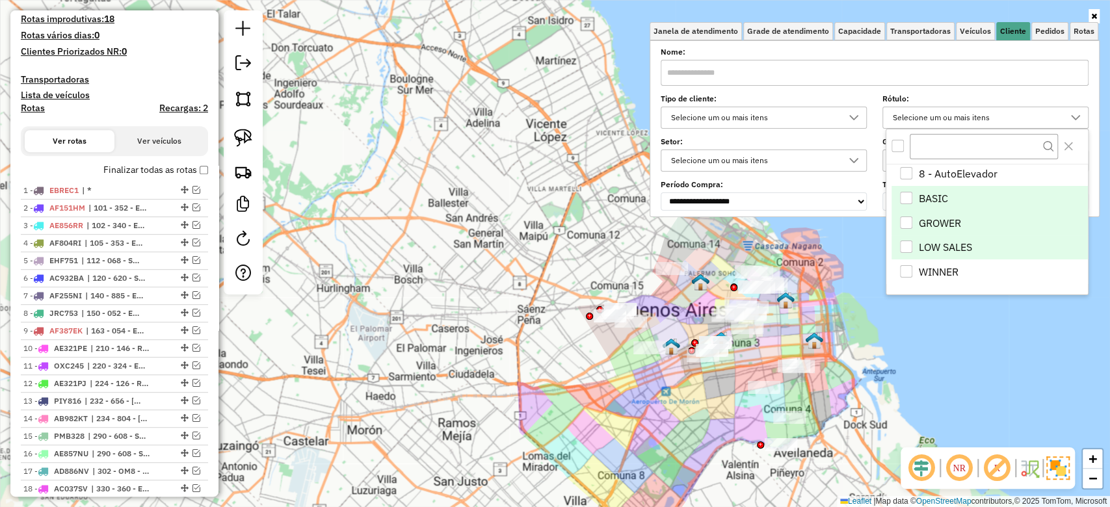
click at [904, 250] on div "LOW SALES" at bounding box center [906, 247] width 12 height 12
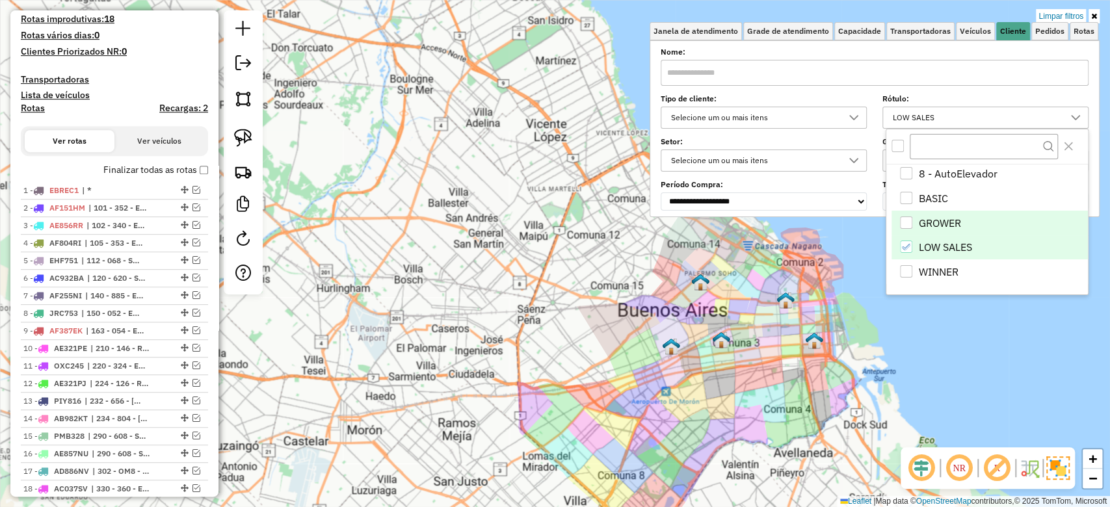
click at [1059, 16] on link "Limpar filtros" at bounding box center [1061, 16] width 50 height 14
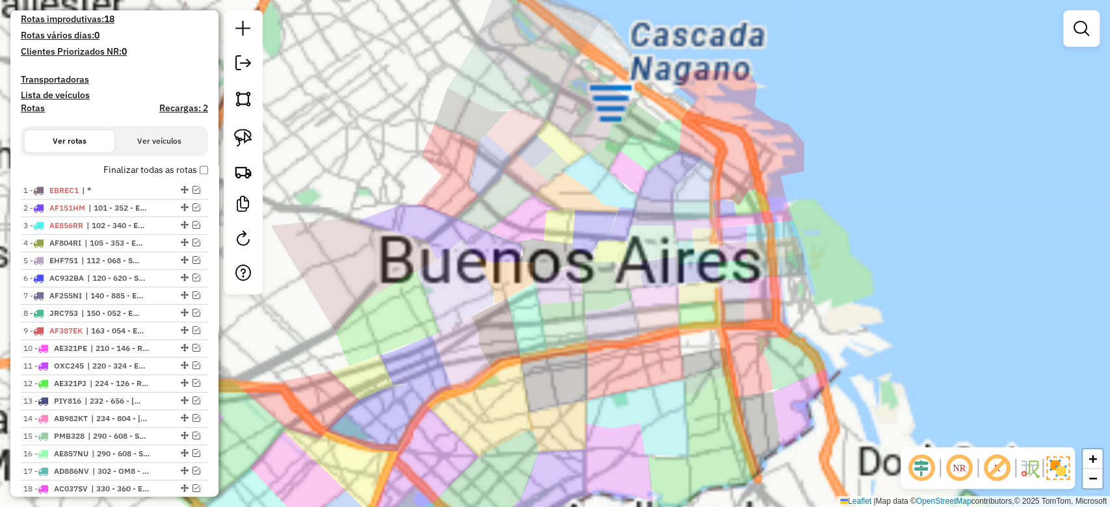
drag, startPoint x: 527, startPoint y: 410, endPoint x: 538, endPoint y: 443, distance: 34.9
click at [536, 437] on div "Janela de atendimento Grade de atendimento Capacidade Transportadoras Veículos …" at bounding box center [555, 253] width 1110 height 507
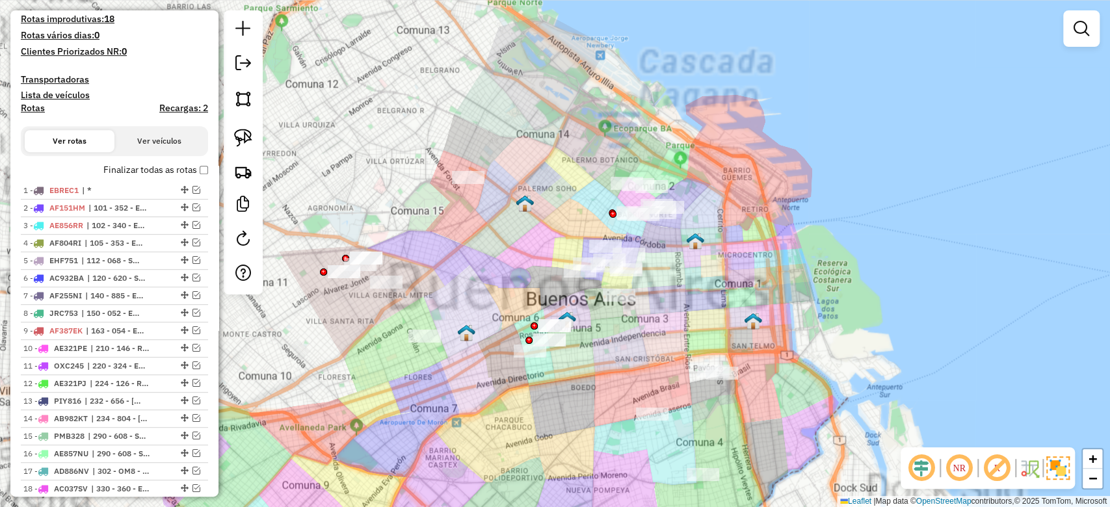
click at [539, 456] on div "Janela de atendimento Grade de atendimento Capacidade Transportadoras Veículos …" at bounding box center [555, 253] width 1110 height 507
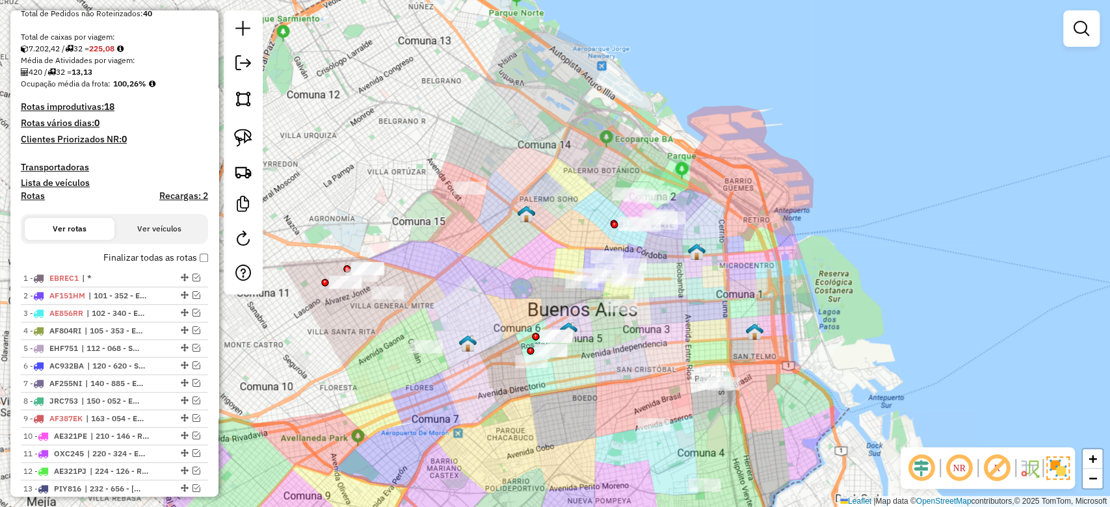
scroll to position [173, 0]
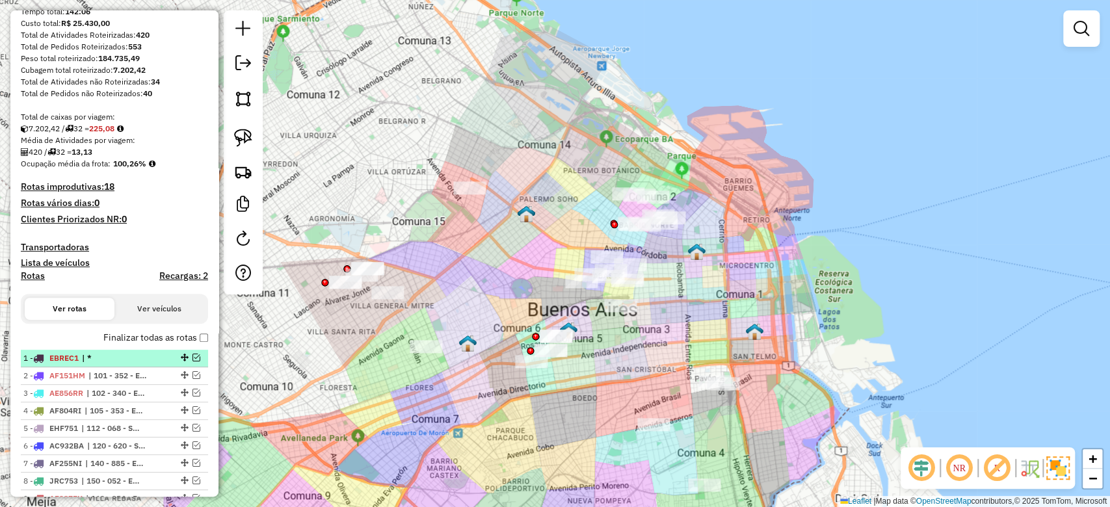
click at [89, 358] on span "| *" at bounding box center [112, 358] width 60 height 12
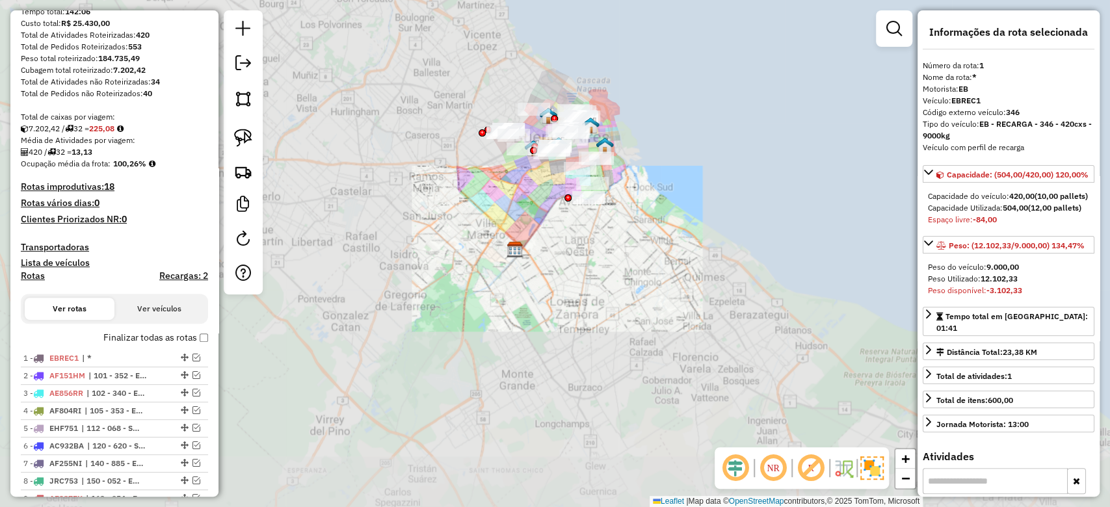
drag, startPoint x: 551, startPoint y: 209, endPoint x: 563, endPoint y: 269, distance: 60.3
click at [557, 276] on div "Janela de atendimento Grade de atendimento Capacidade Transportadoras Veículos …" at bounding box center [555, 253] width 1110 height 507
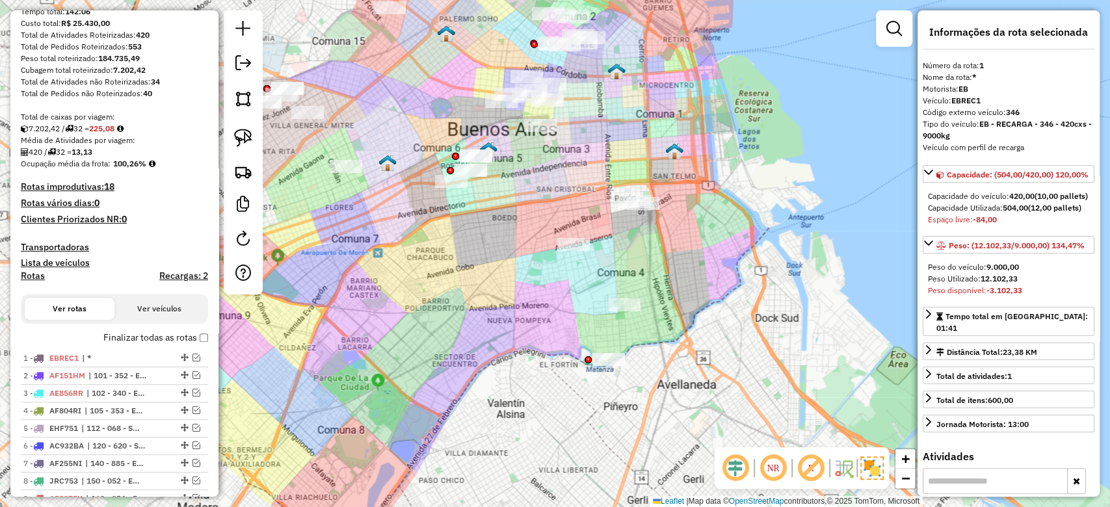
click at [518, 405] on div "Janela de atendimento Grade de atendimento Capacidade Transportadoras Veículos …" at bounding box center [555, 253] width 1110 height 507
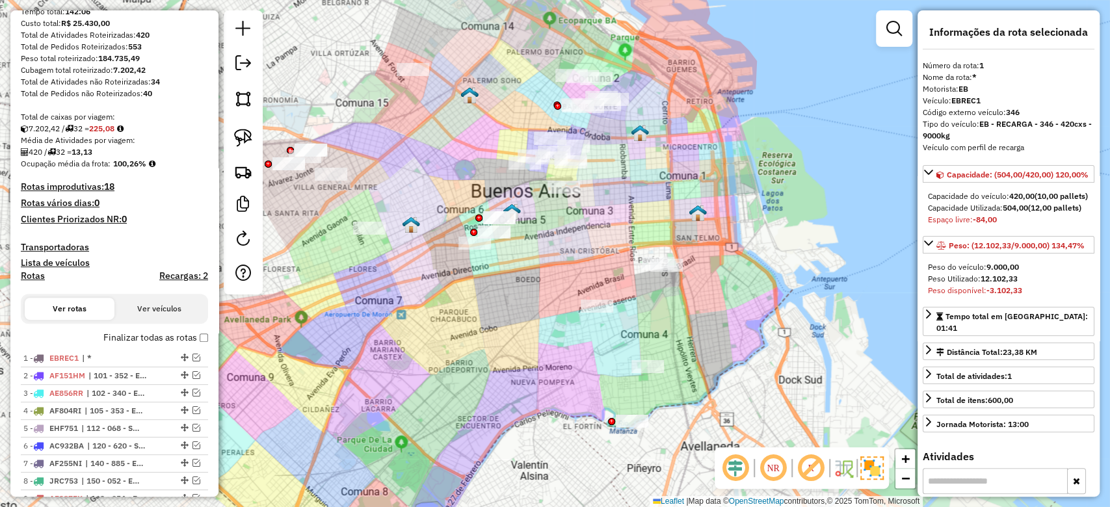
drag, startPoint x: 531, startPoint y: 383, endPoint x: 520, endPoint y: 355, distance: 29.8
click at [520, 356] on div "Janela de atendimento Grade de atendimento Capacidade Transportadoras Veículos …" at bounding box center [555, 253] width 1110 height 507
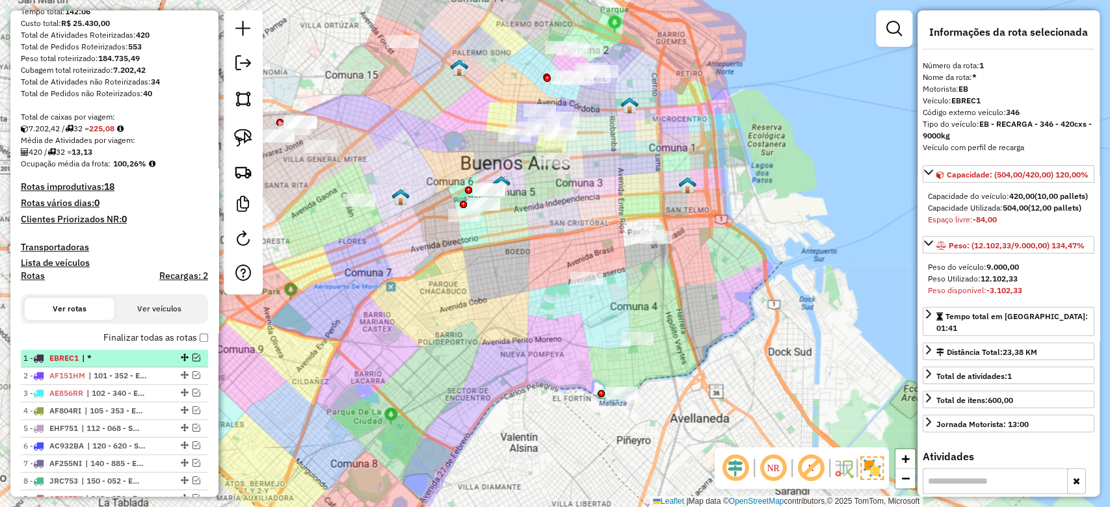
click at [196, 354] on em at bounding box center [196, 358] width 8 height 8
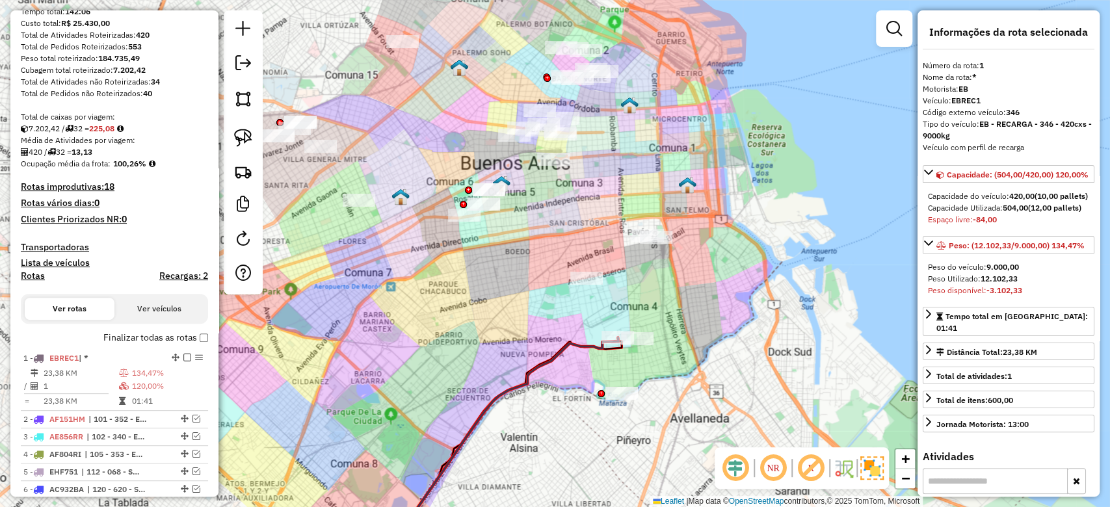
click at [605, 358] on div "Janela de atendimento Grade de atendimento Capacidade Transportadoras Veículos …" at bounding box center [555, 253] width 1110 height 507
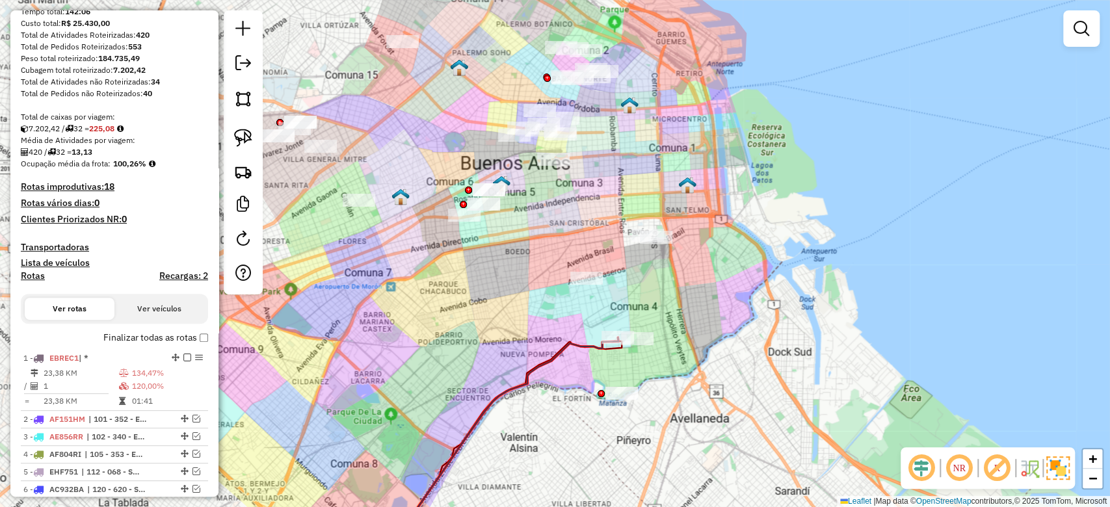
click at [584, 343] on icon at bounding box center [500, 447] width 235 height 220
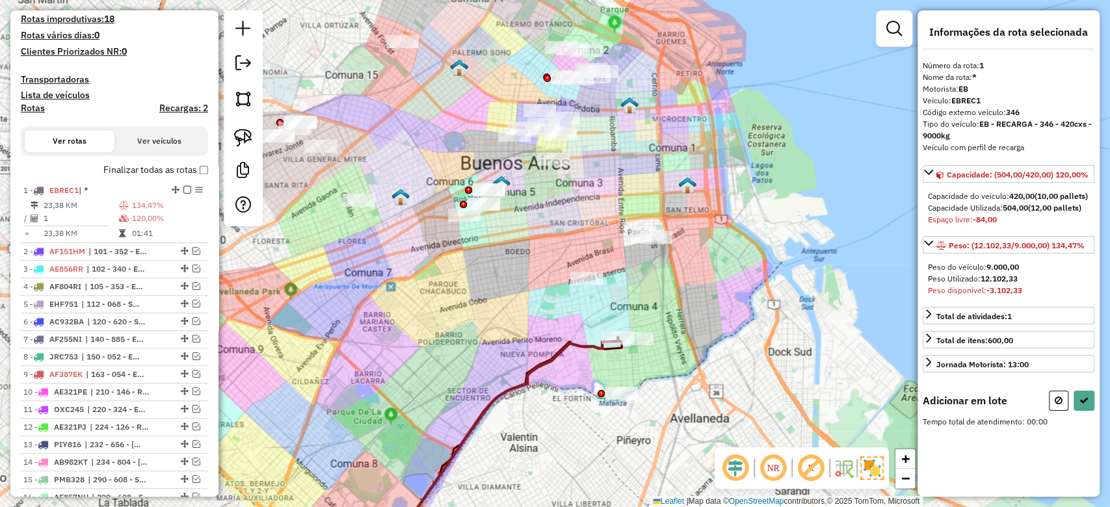
scroll to position [511, 0]
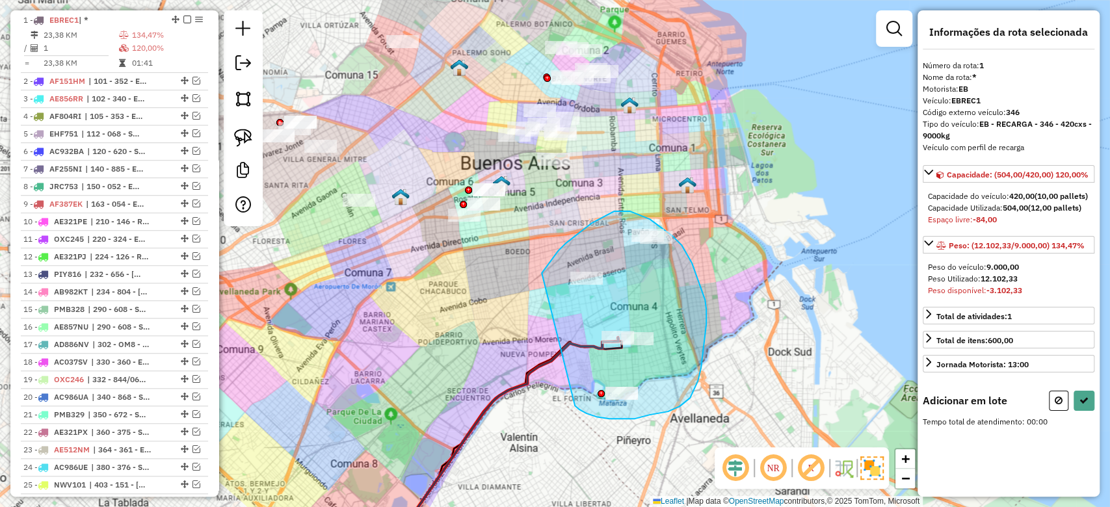
drag, startPoint x: 596, startPoint y: 417, endPoint x: 535, endPoint y: 308, distance: 125.2
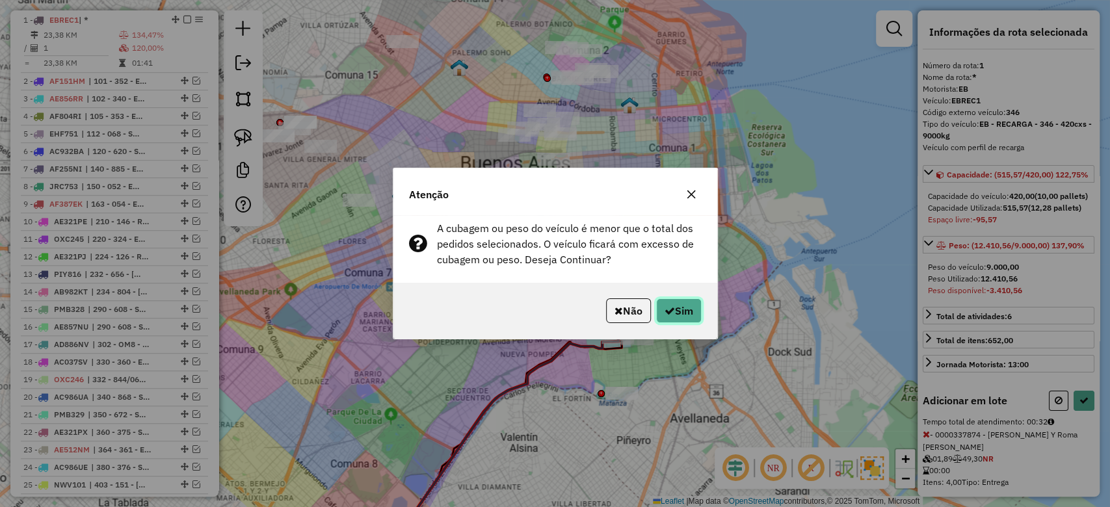
click at [681, 315] on button "Sim" at bounding box center [679, 310] width 46 height 25
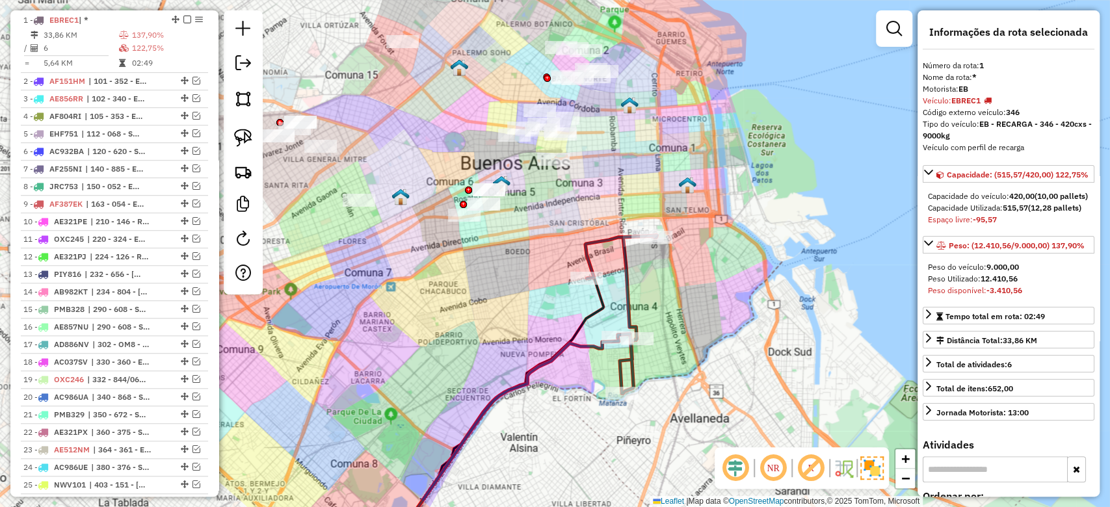
click at [649, 304] on div "Janela de atendimento Grade de atendimento Capacidade Transportadoras Veículos …" at bounding box center [555, 253] width 1110 height 507
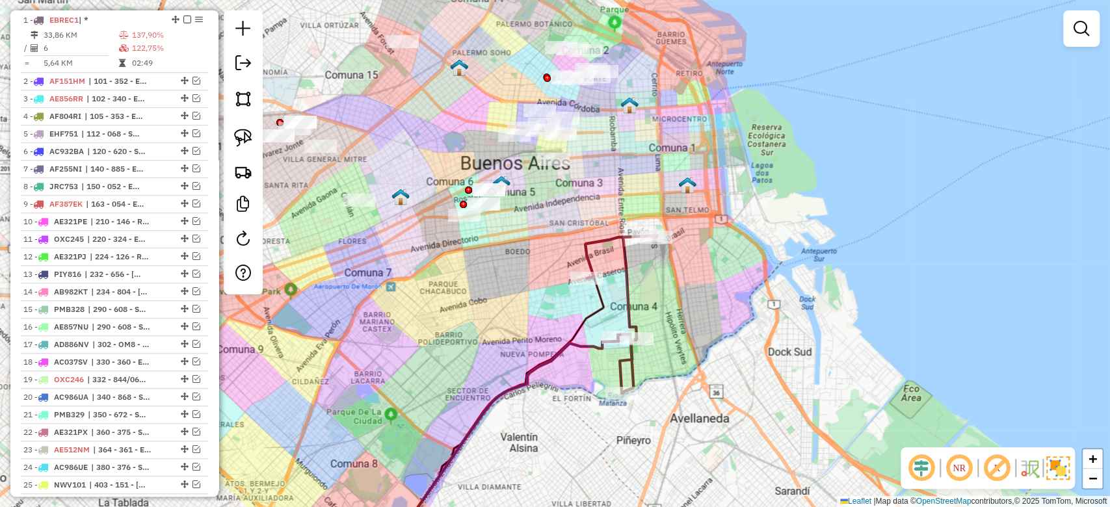
click at [638, 291] on div "Janela de atendimento Grade de atendimento Capacidade Transportadoras Veículos …" at bounding box center [555, 253] width 1110 height 507
click at [629, 289] on icon at bounding box center [621, 314] width 72 height 158
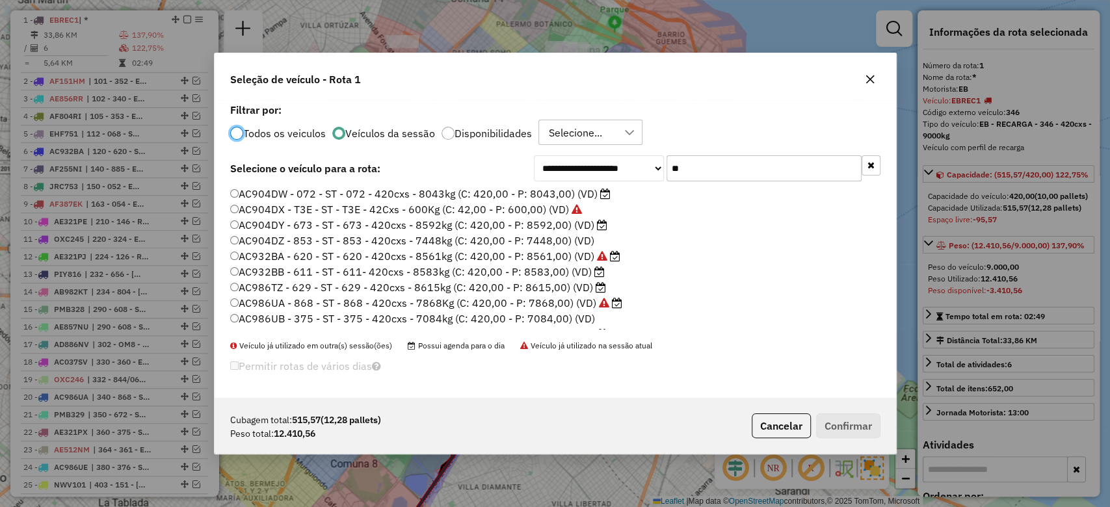
scroll to position [7, 4]
drag, startPoint x: 667, startPoint y: 160, endPoint x: 618, endPoint y: 155, distance: 49.0
click at [620, 155] on div "**********" at bounding box center [707, 168] width 347 height 26
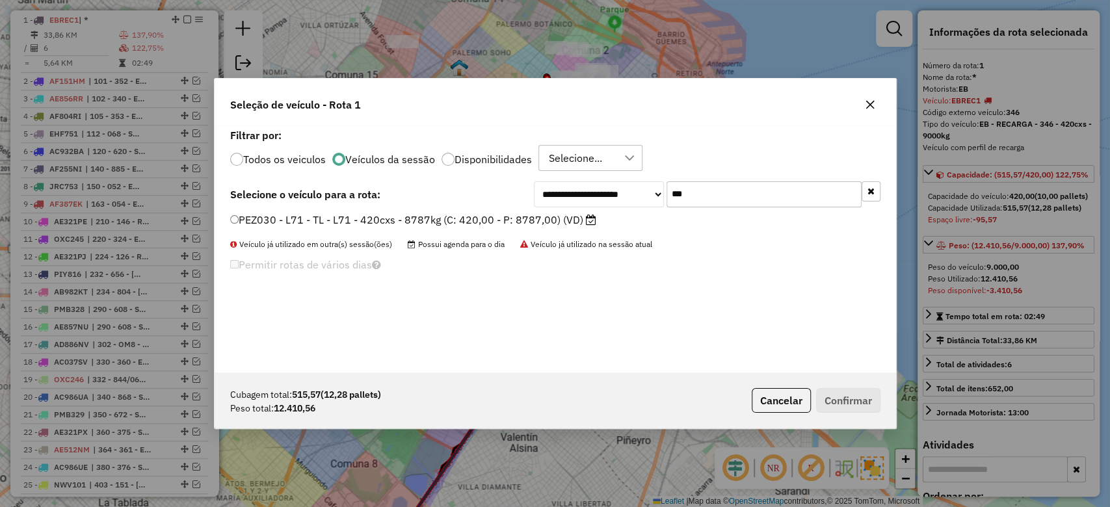
type input "***"
click at [555, 219] on label "PEZ030 - L71 - TL - L71 - 420cxs - 8787kg (C: 420,00 - P: 8787,00) (VD)" at bounding box center [413, 220] width 366 height 16
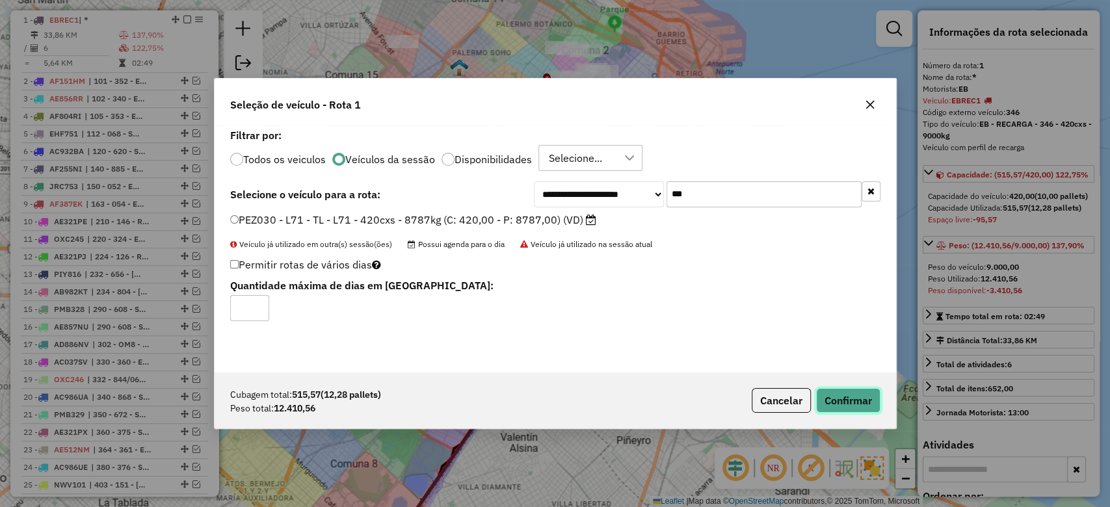
click button "Confirmar"
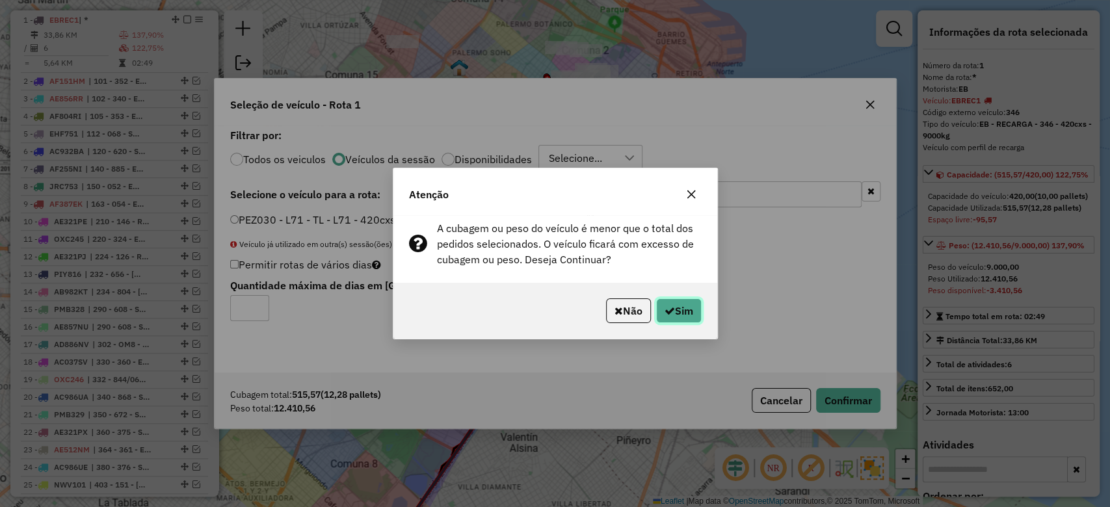
click button "Sim"
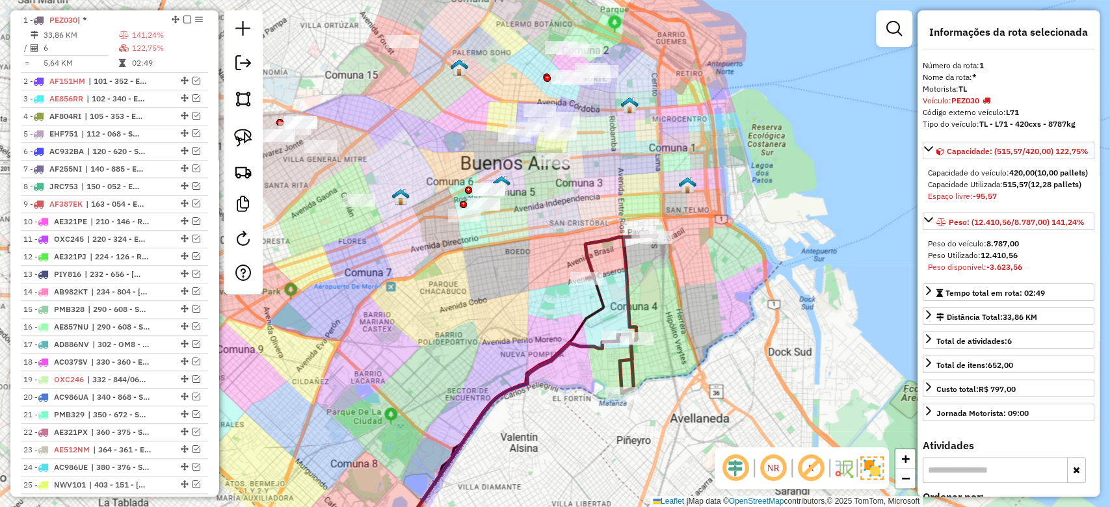
click div "Janela de atendimento Grade de atendimento Capacidade Transportadoras Veículos …"
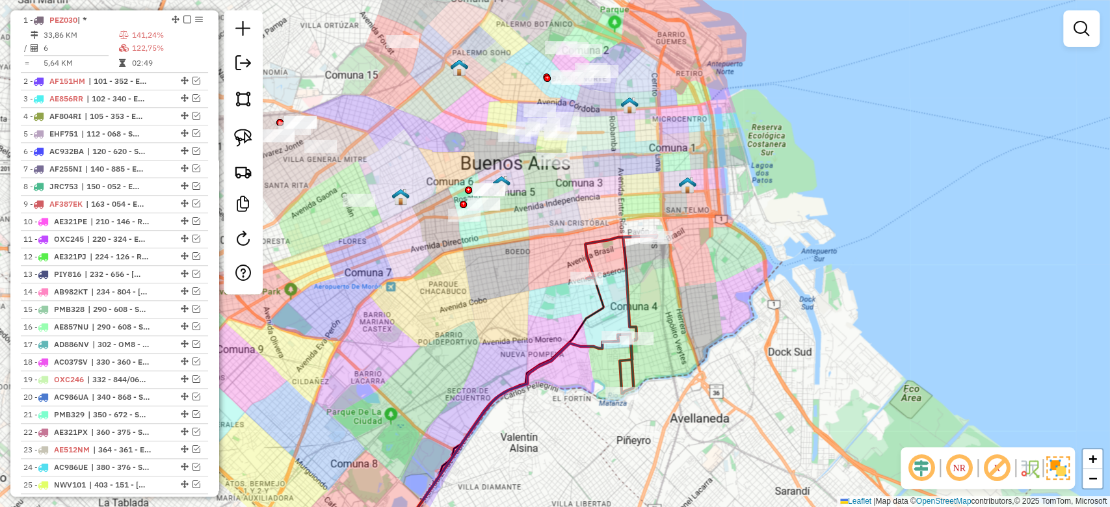
click icon
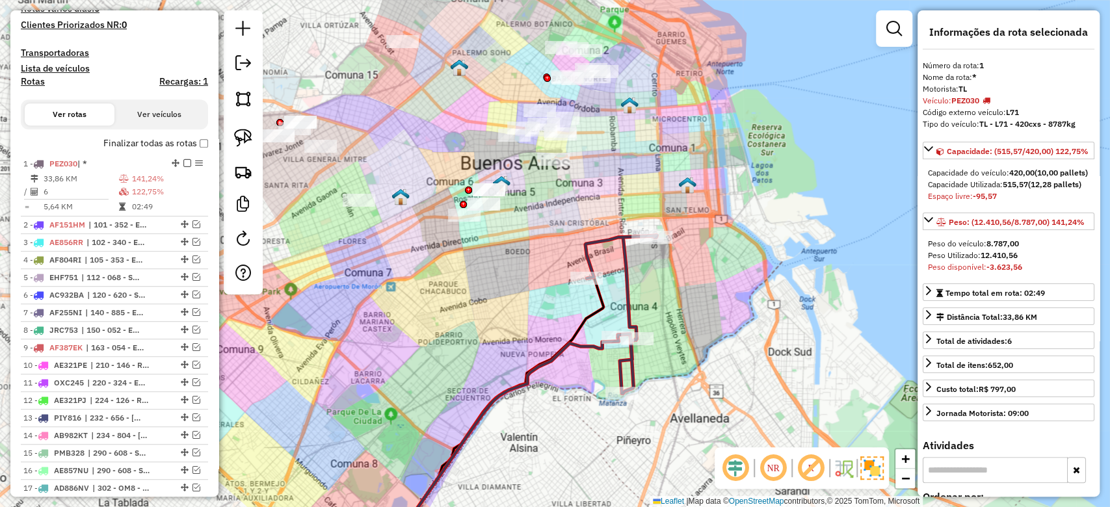
scroll to position [338, 0]
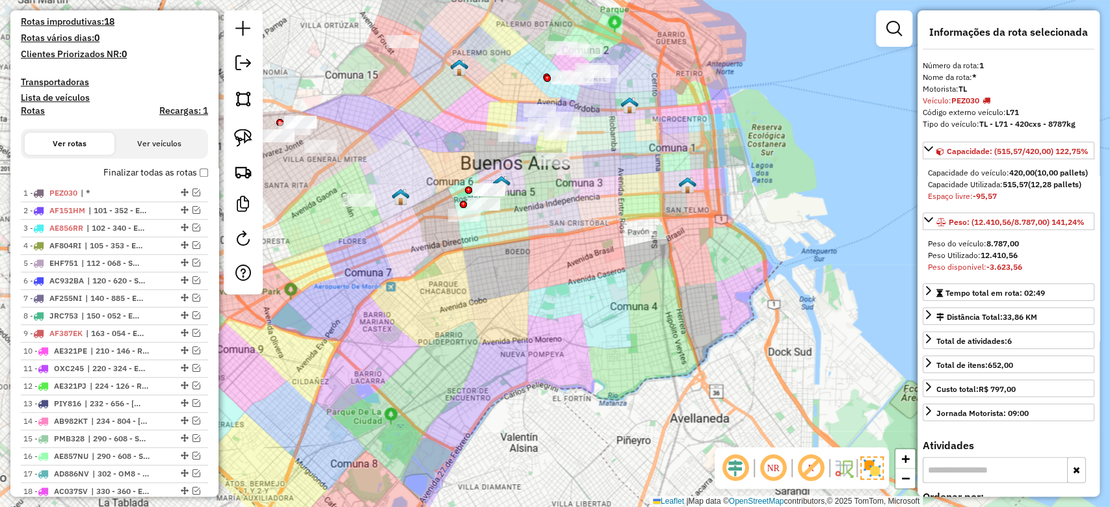
click label "Finalizar todas as rotas"
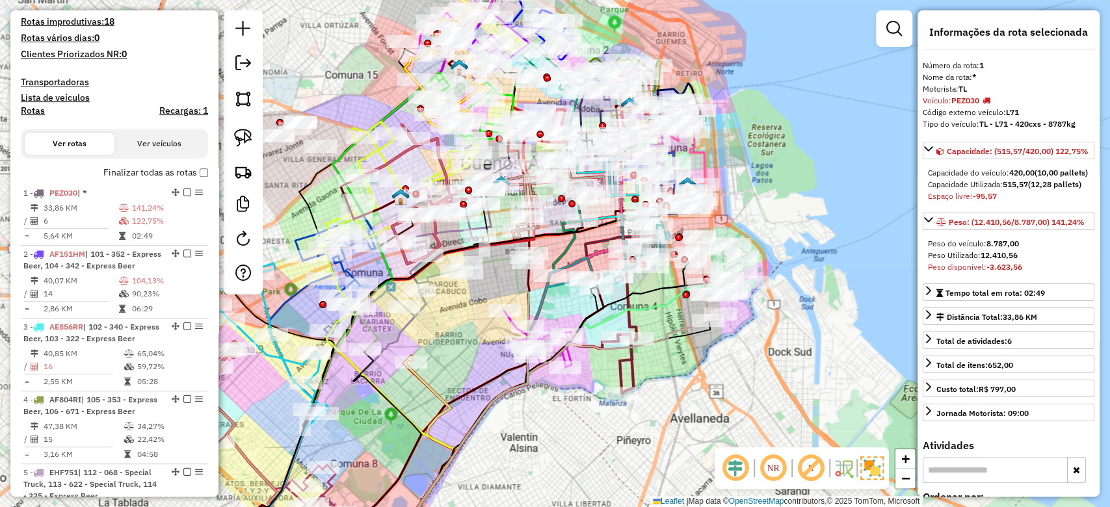
click h4 "Rotas"
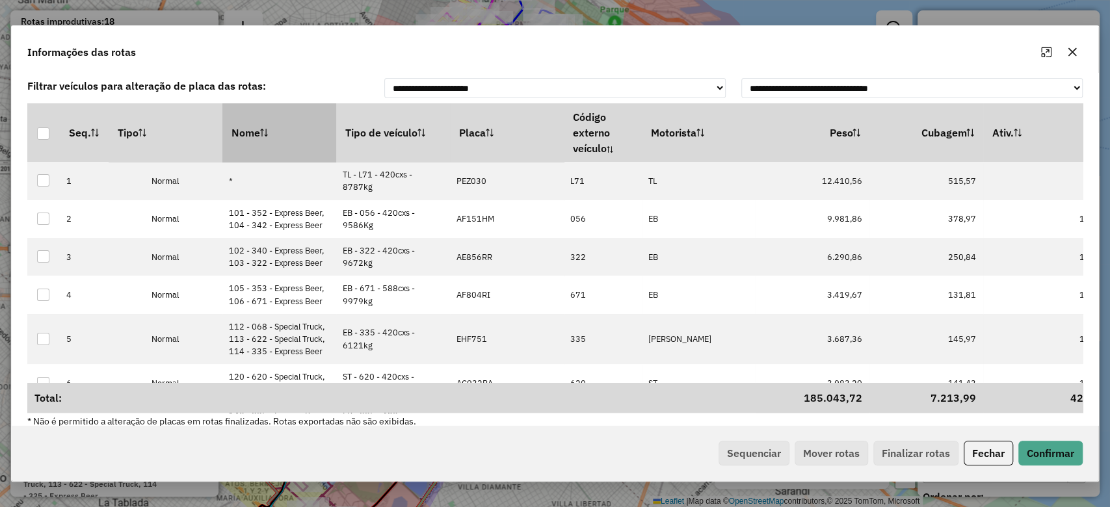
click th "Nome"
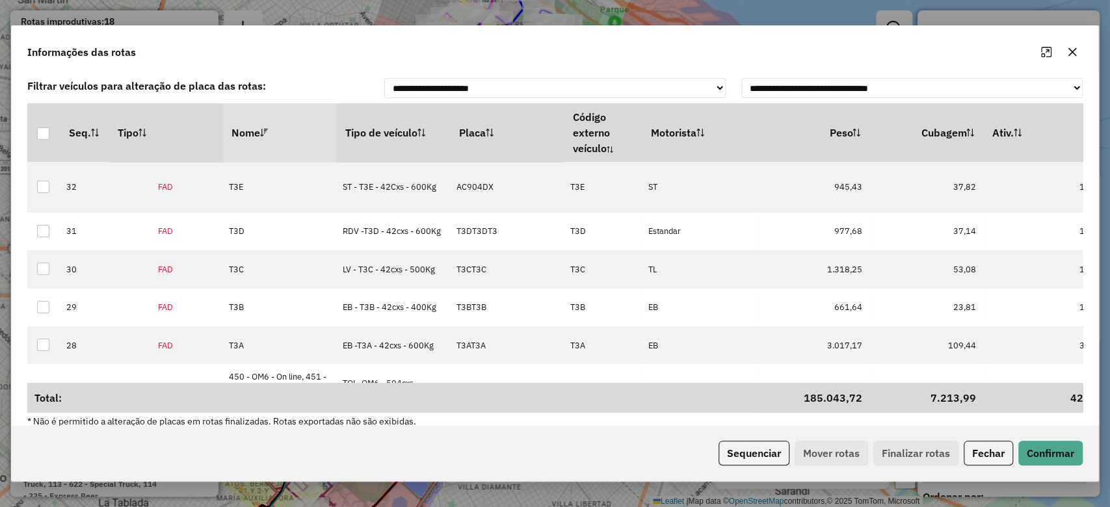
click th "Nome"
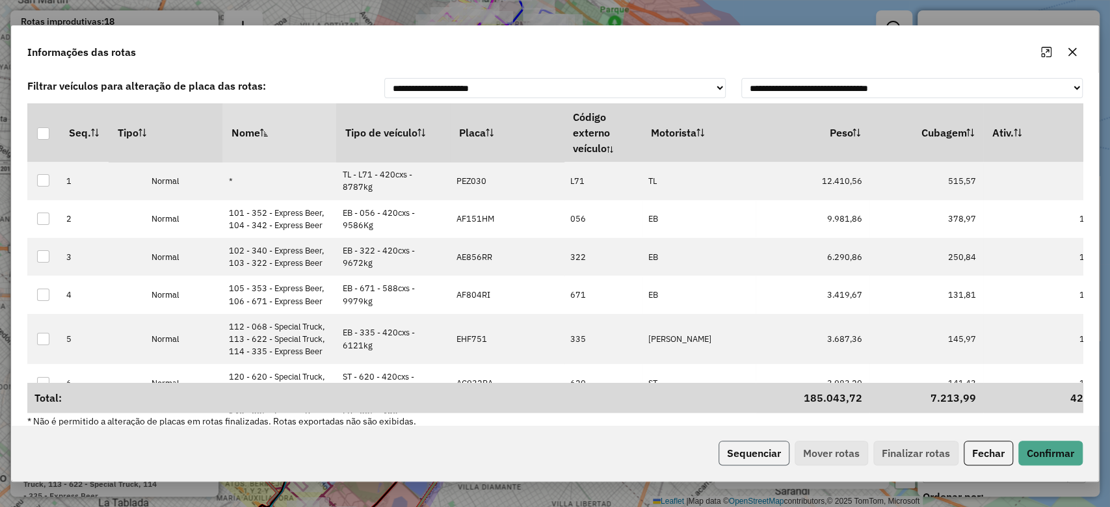
click button "Sequenciar"
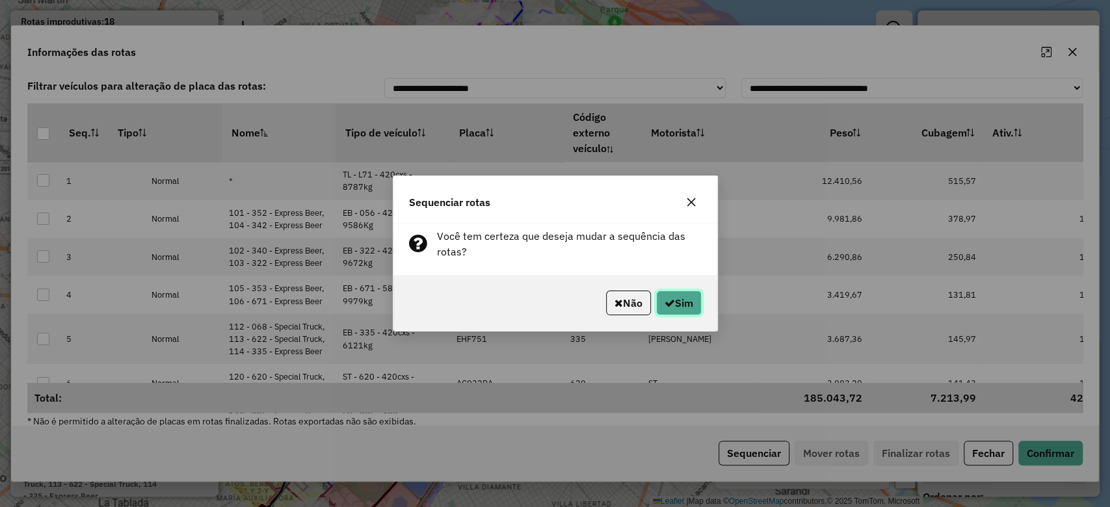
click button "Sim"
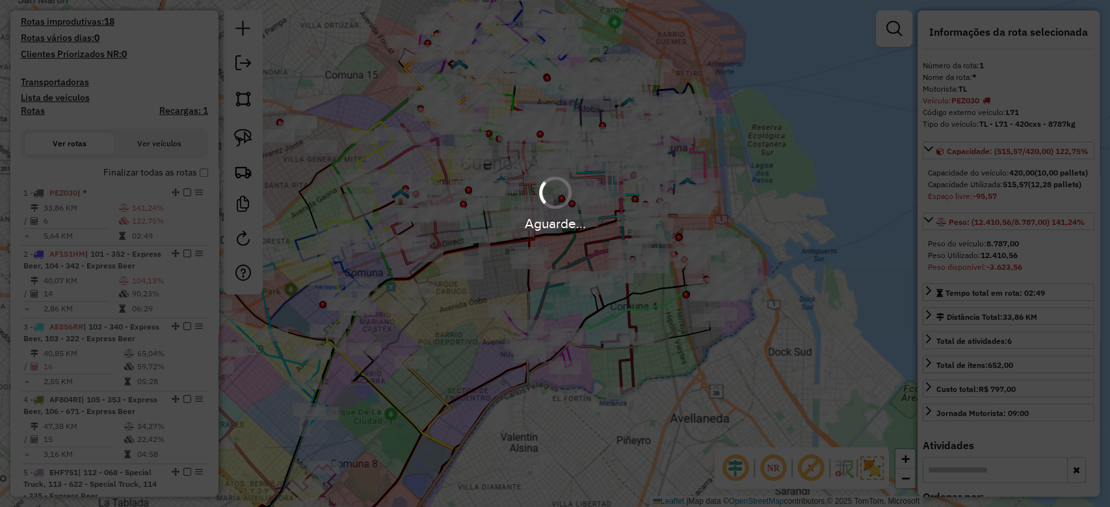
click div "Aguarde..."
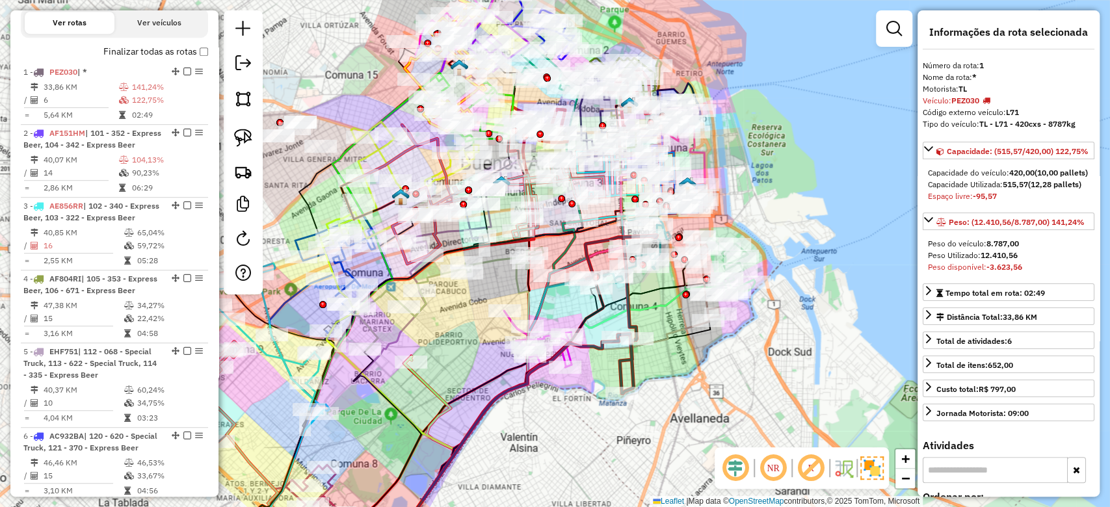
scroll to position [511, 0]
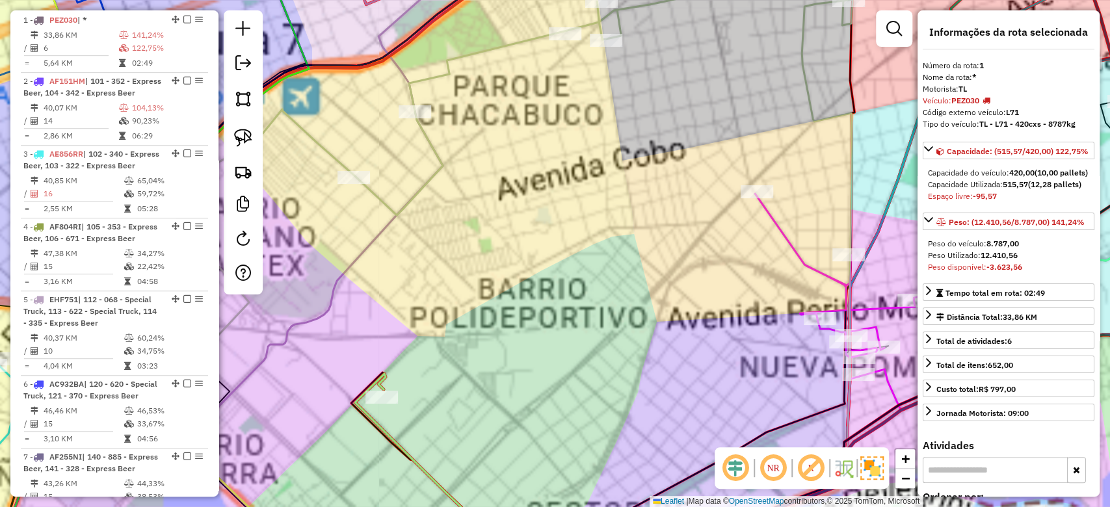
click div "Janela de atendimento Grade de atendimento Capacidade Transportadoras Veículos …"
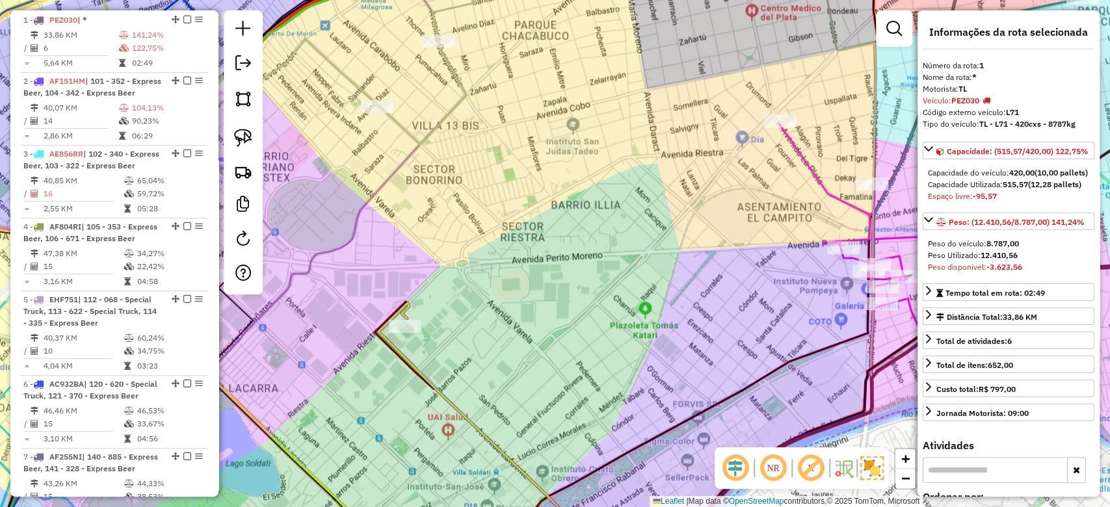
click icon
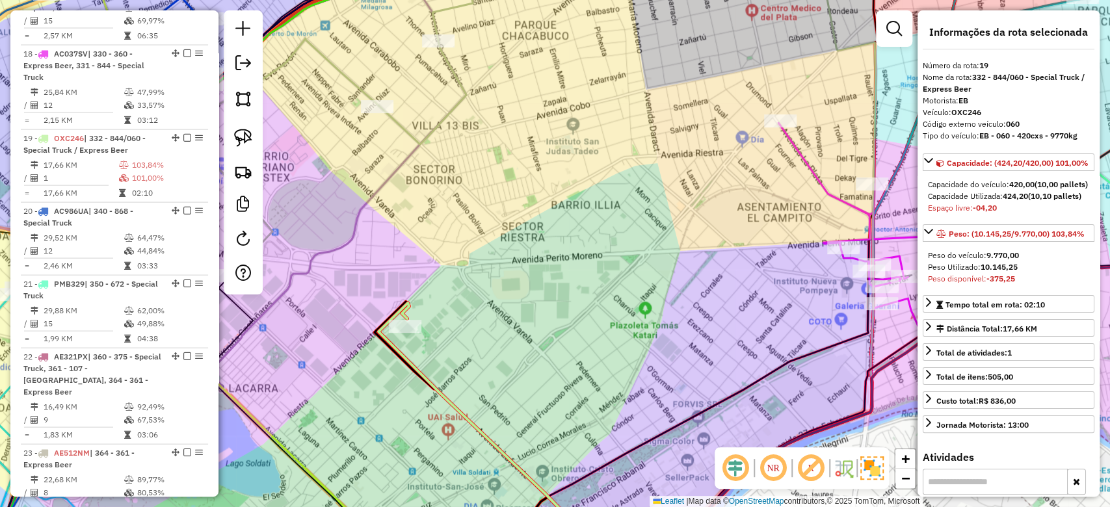
scroll to position [1914, 0]
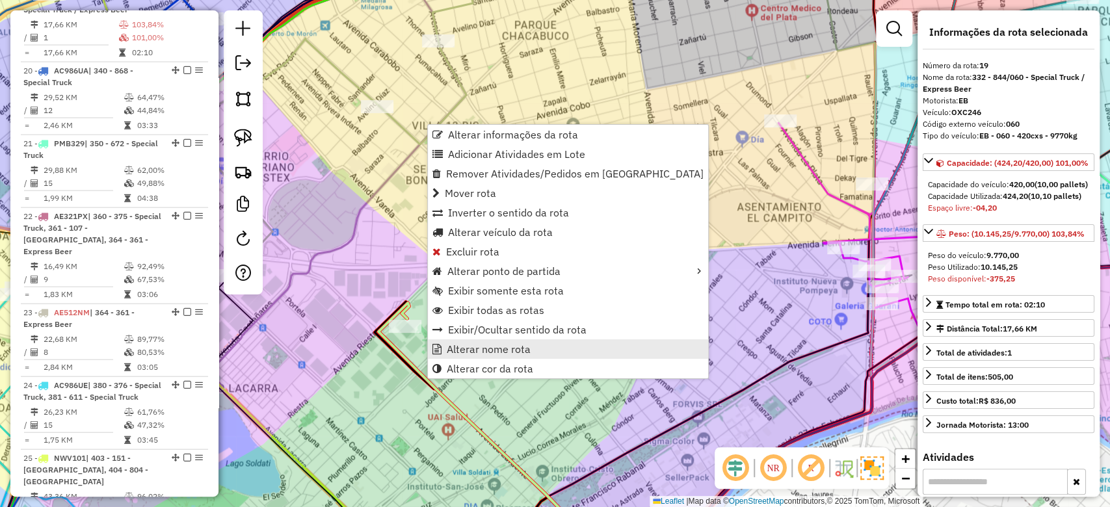
click span "Alterar nome rota"
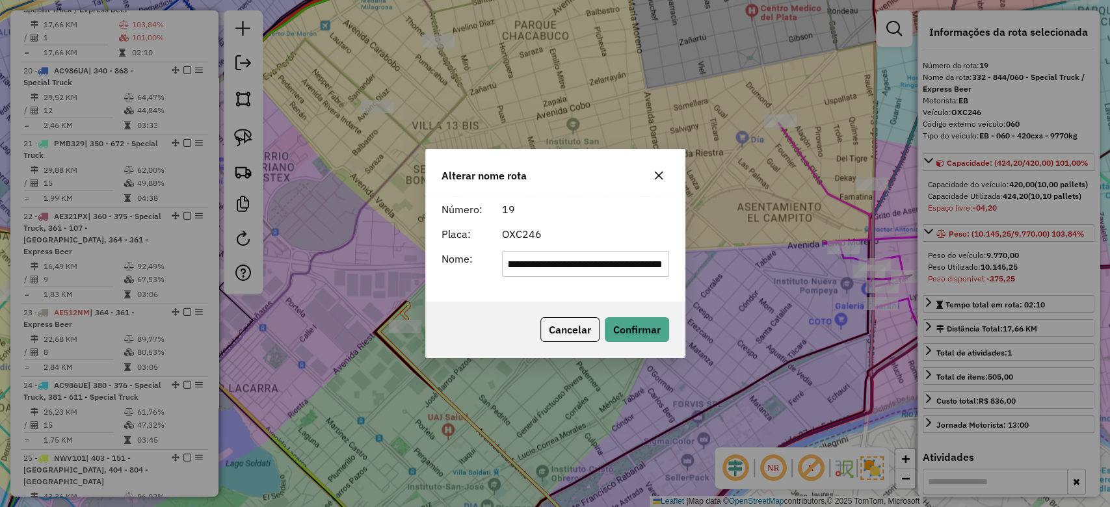
scroll to position [0, 0]
type input "*"
click form "Número: 19 Placa: OXC246 Nome: *"
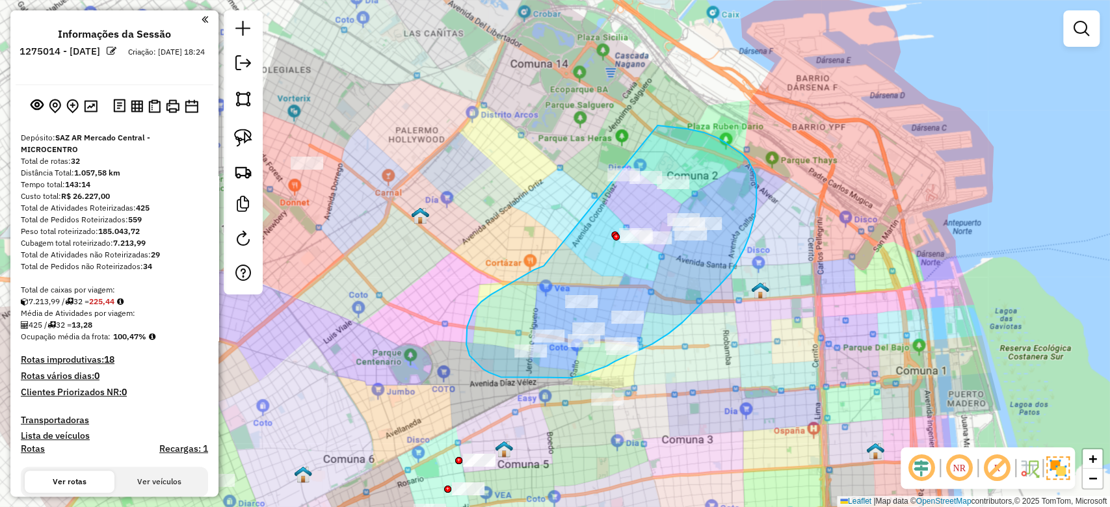
drag, startPoint x: 476, startPoint y: 307, endPoint x: 587, endPoint y: 164, distance: 181.2
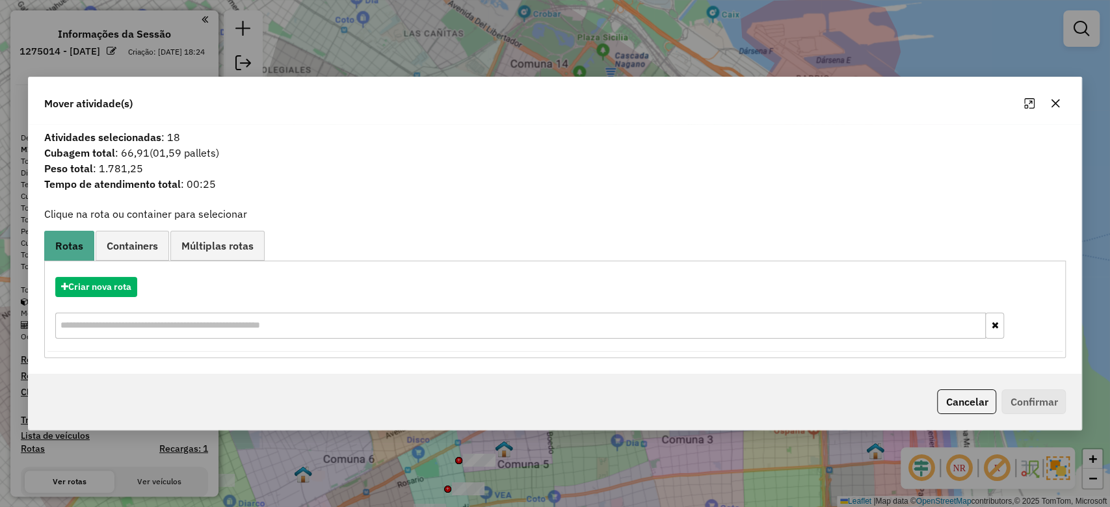
click at [1052, 104] on icon "button" at bounding box center [1055, 103] width 10 height 10
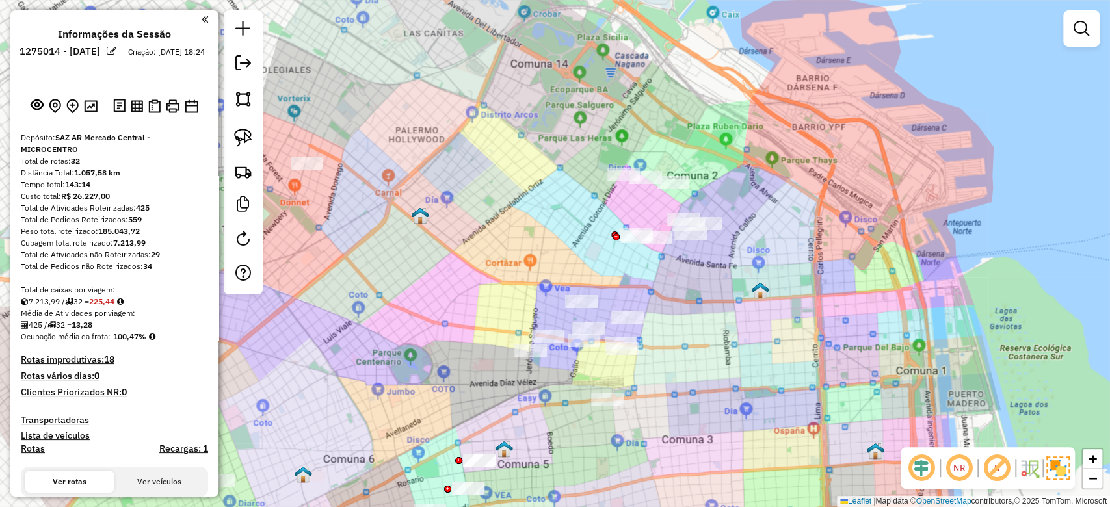
drag, startPoint x: 404, startPoint y: 328, endPoint x: 805, endPoint y: 242, distance: 409.6
click at [805, 242] on div "Janela de atendimento Grade de atendimento Capacidade Transportadoras Veículos …" at bounding box center [555, 253] width 1110 height 507
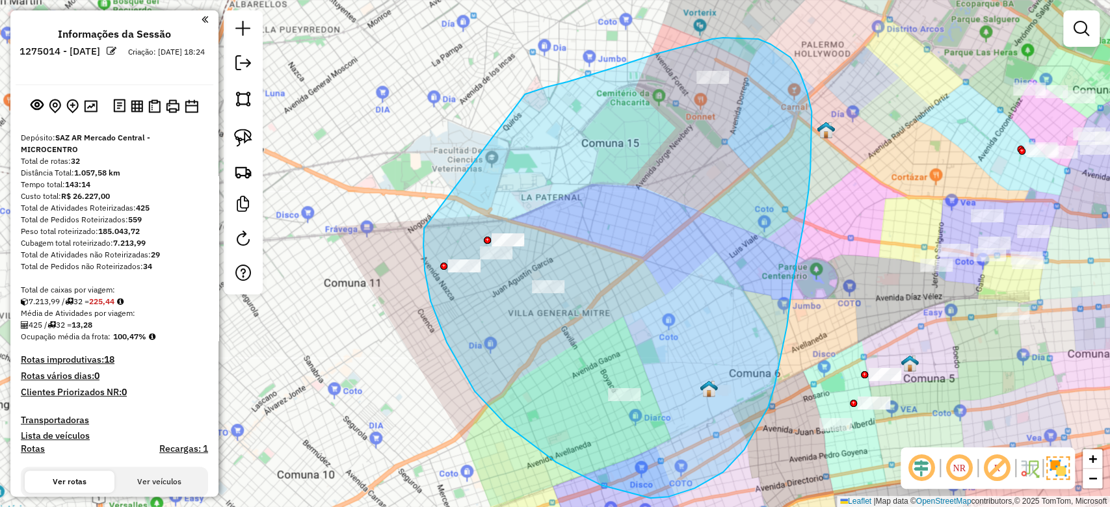
drag, startPoint x: 447, startPoint y: 343, endPoint x: 432, endPoint y: 138, distance: 204.7
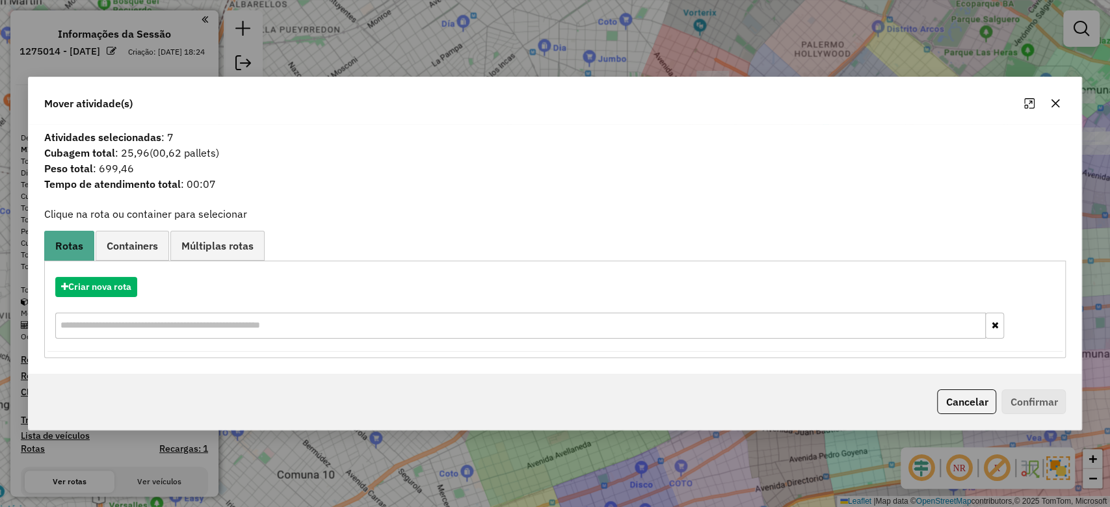
click at [1056, 98] on button "button" at bounding box center [1055, 103] width 21 height 21
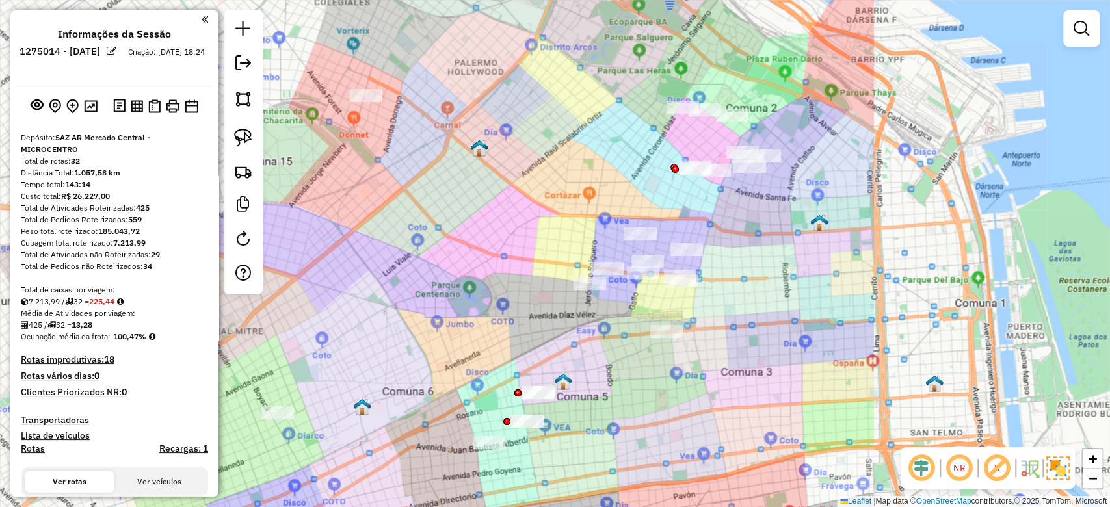
drag, startPoint x: 869, startPoint y: 232, endPoint x: 520, endPoint y: 290, distance: 353.9
click at [520, 290] on div "Janela de atendimento Grade de atendimento Capacidade Transportadoras Veículos …" at bounding box center [555, 253] width 1110 height 507
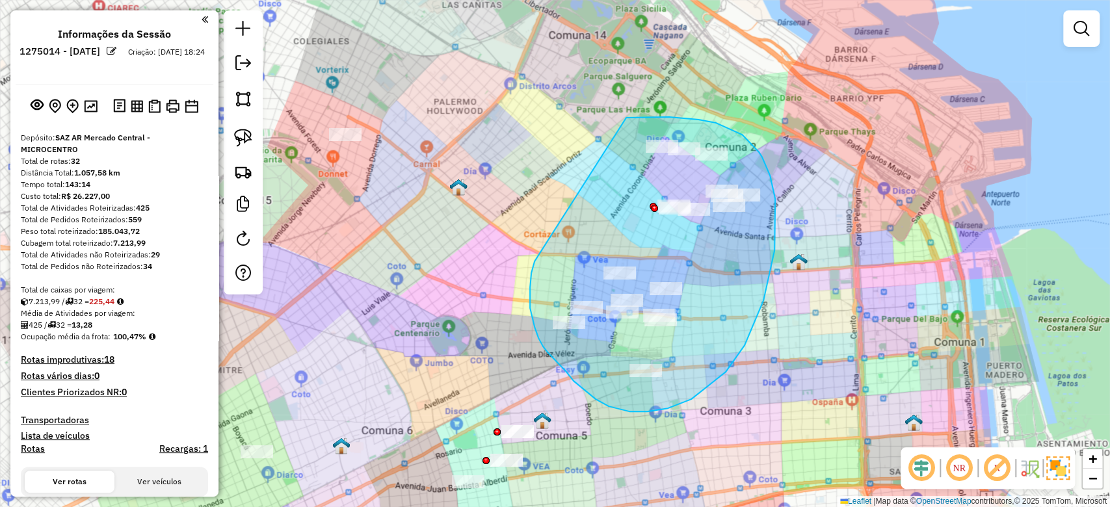
drag, startPoint x: 530, startPoint y: 287, endPoint x: 584, endPoint y: 140, distance: 156.5
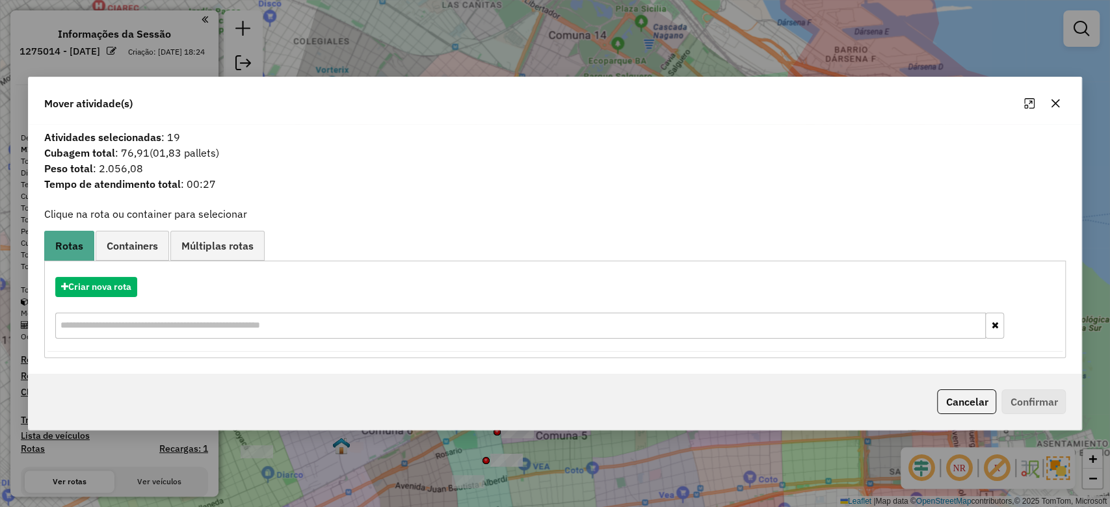
click at [1056, 103] on icon "button" at bounding box center [1055, 103] width 8 height 8
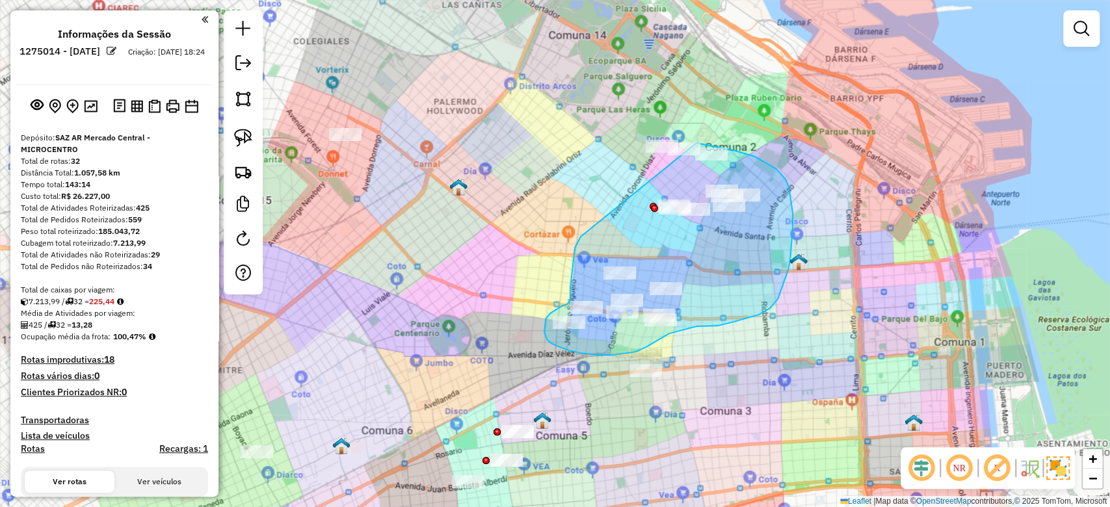
drag, startPoint x: 579, startPoint y: 239, endPoint x: 626, endPoint y: 135, distance: 114.1
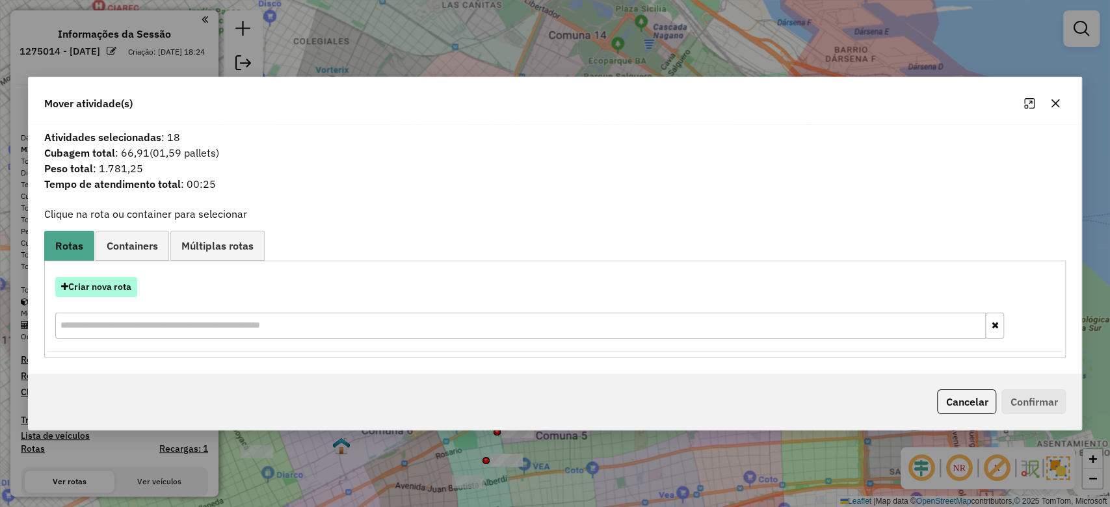
click at [115, 290] on button "Criar nova rota" at bounding box center [96, 287] width 82 height 20
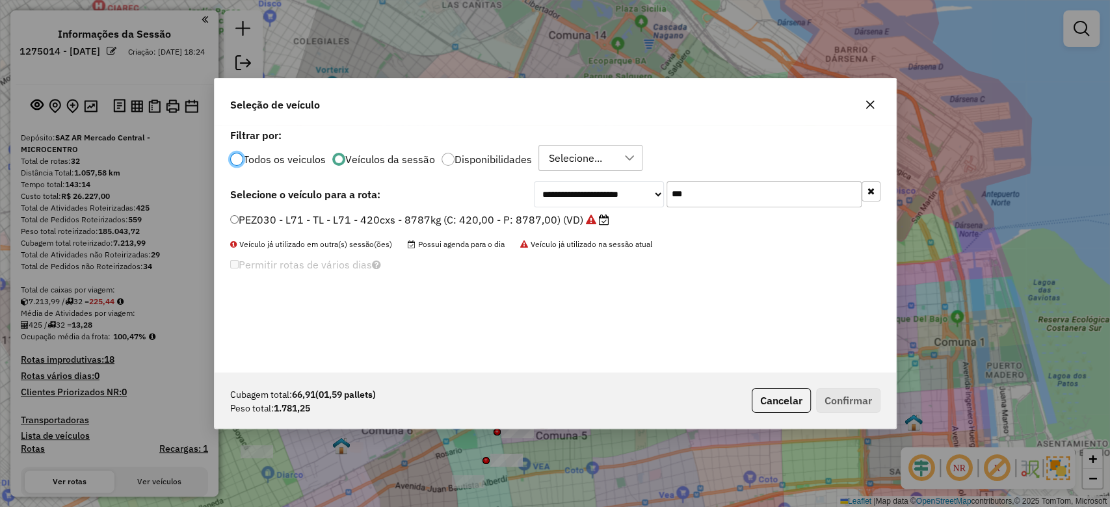
scroll to position [7, 4]
drag, startPoint x: 735, startPoint y: 202, endPoint x: 562, endPoint y: 183, distance: 174.0
click at [564, 183] on div "**********" at bounding box center [707, 194] width 347 height 26
click at [291, 159] on label "Todos os veiculos" at bounding box center [284, 159] width 83 height 10
drag, startPoint x: 682, startPoint y: 190, endPoint x: 588, endPoint y: 185, distance: 93.8
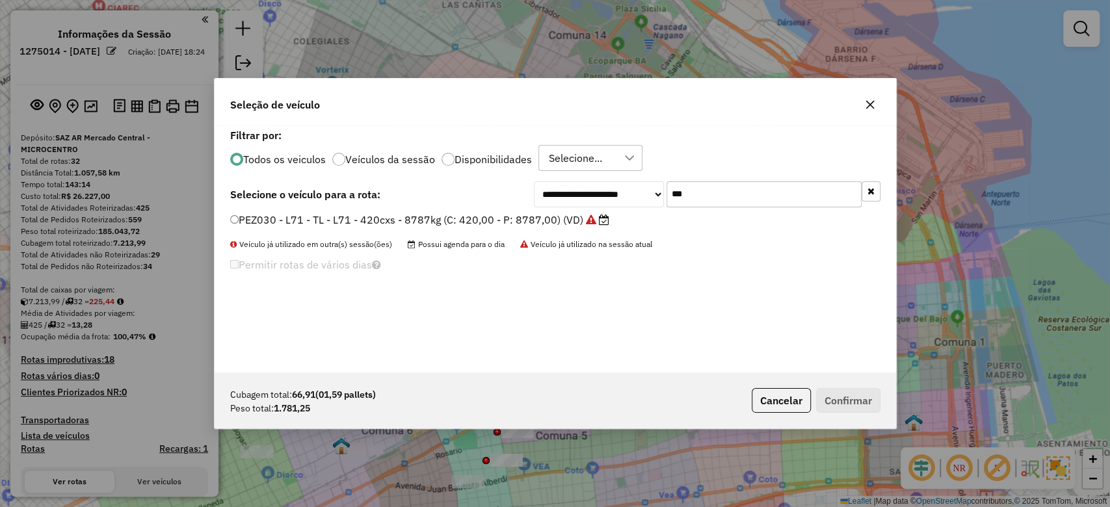
click at [589, 185] on div "**********" at bounding box center [707, 194] width 347 height 26
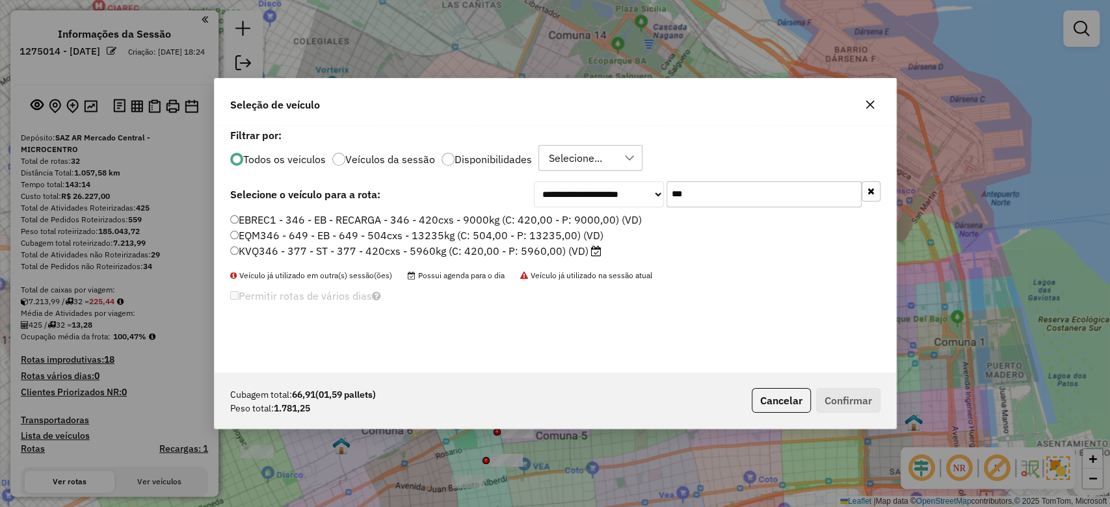
type input "***"
click at [478, 221] on label "EBREC1 - 346 - EB - RECARGA - 346 - 420cxs - 9000kg (C: 420,00 - P: 9000,00) (V…" at bounding box center [436, 220] width 412 height 16
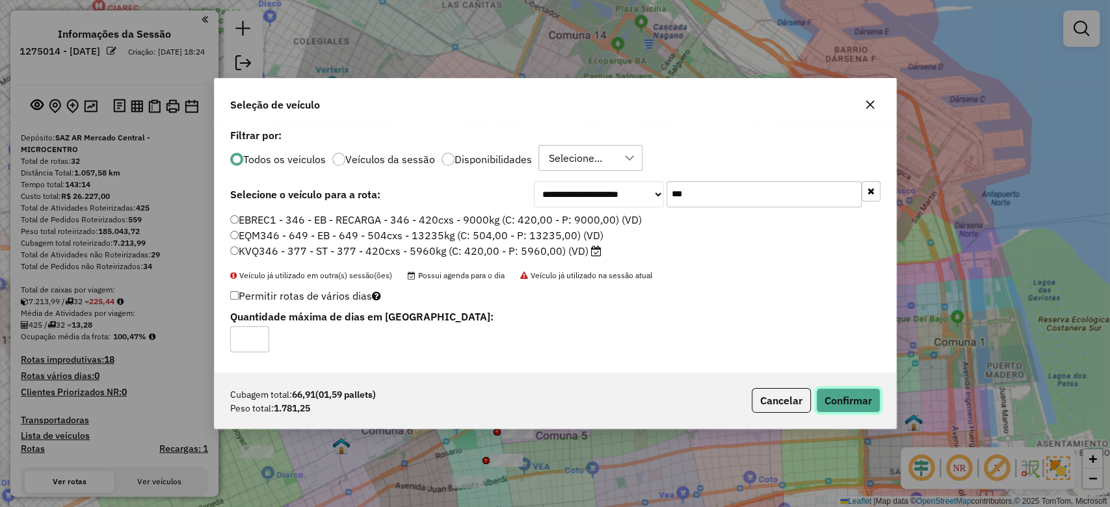
click at [858, 402] on button "Confirmar" at bounding box center [848, 400] width 64 height 25
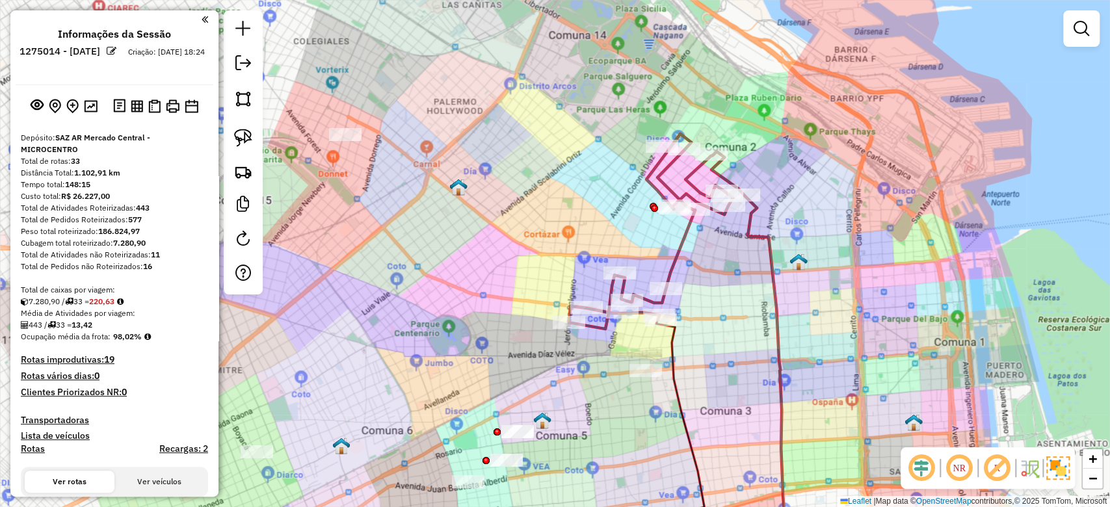
click at [681, 252] on icon at bounding box center [656, 231] width 175 height 195
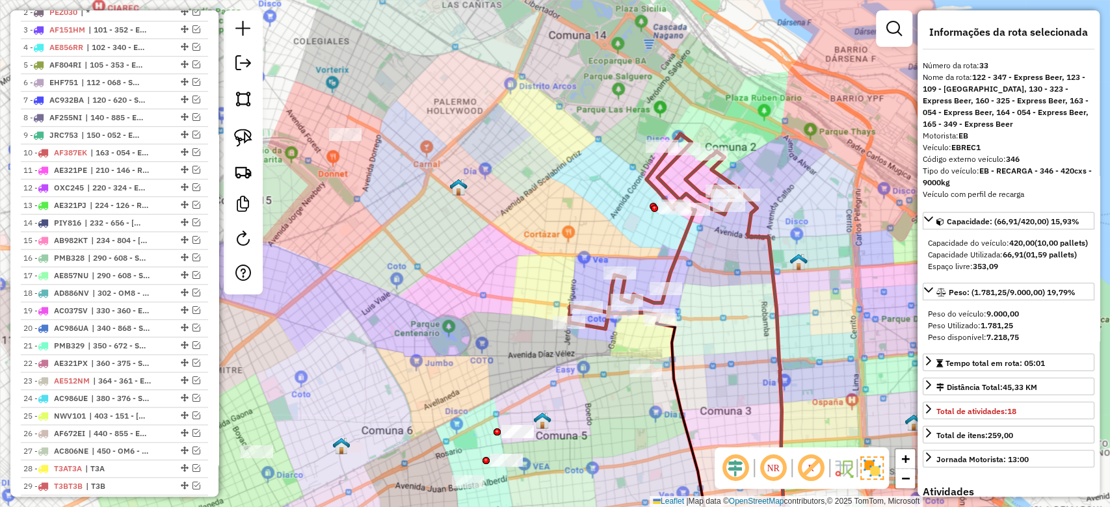
drag, startPoint x: 709, startPoint y: 237, endPoint x: 696, endPoint y: 238, distance: 13.7
click at [710, 237] on div "Janela de atendimento Grade de atendimento Capacidade Transportadoras Veículos …" at bounding box center [555, 253] width 1110 height 507
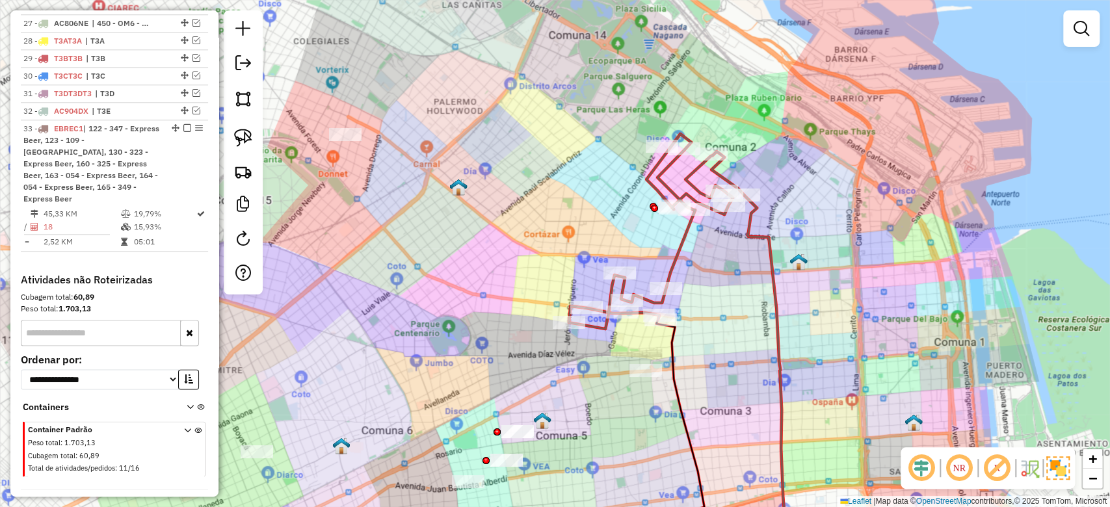
scroll to position [995, 0]
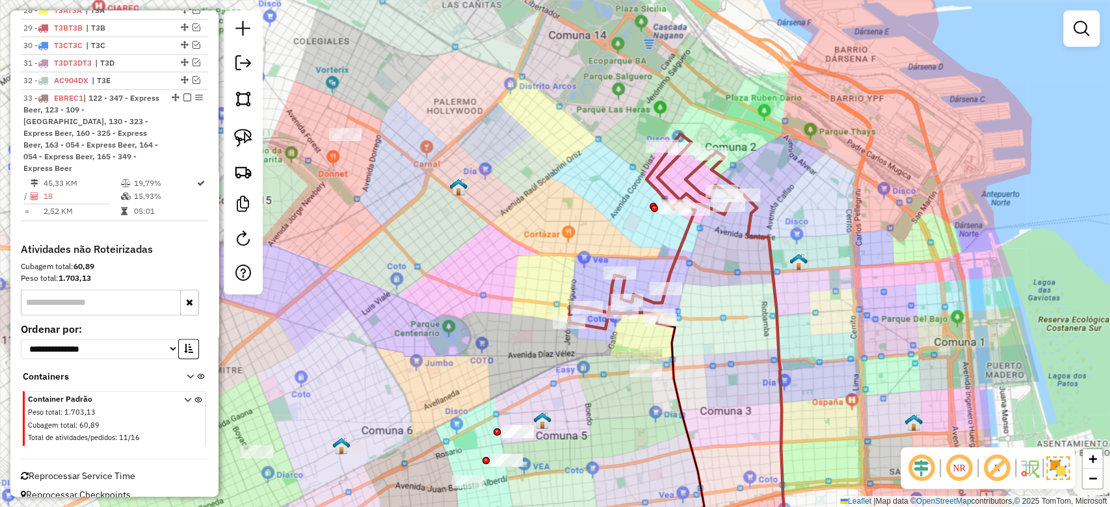
click at [692, 237] on div "Janela de atendimento Grade de atendimento Capacidade Transportadoras Veículos …" at bounding box center [555, 253] width 1110 height 507
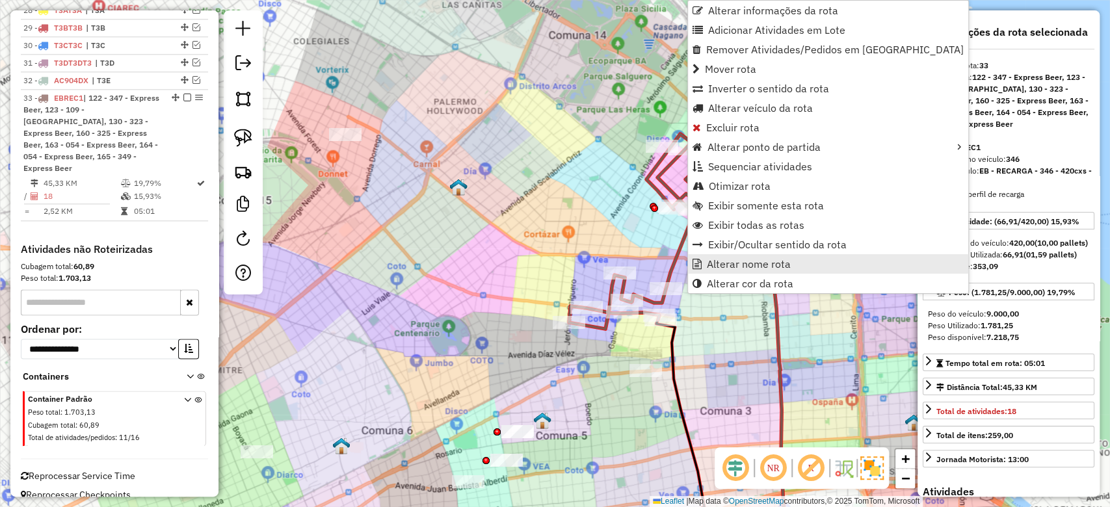
click at [774, 261] on span "Alterar nome rota" at bounding box center [749, 264] width 84 height 10
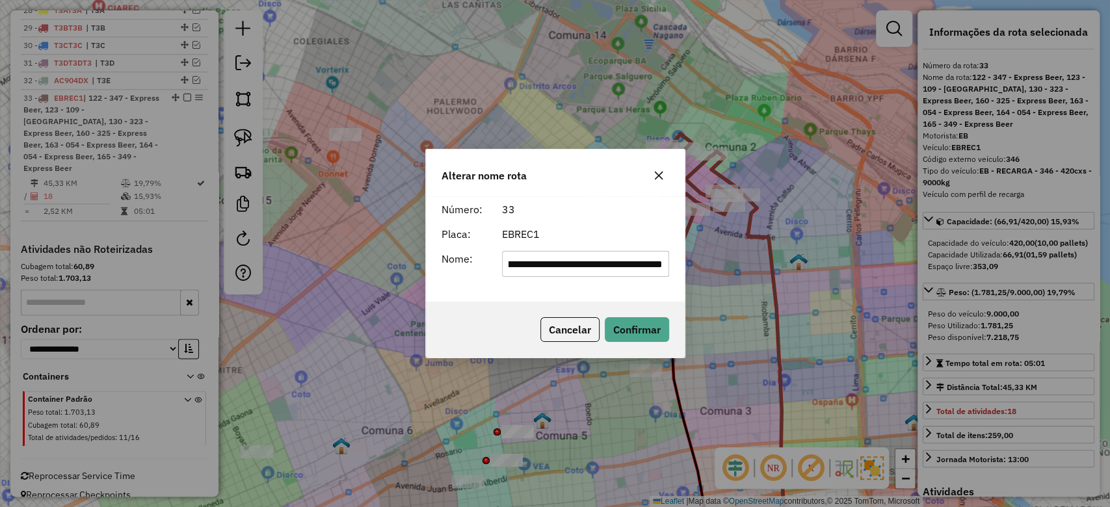
scroll to position [0, 0]
type input "*"
click at [602, 216] on div "33" at bounding box center [585, 210] width 183 height 16
click at [643, 332] on button "Confirmar" at bounding box center [637, 329] width 64 height 25
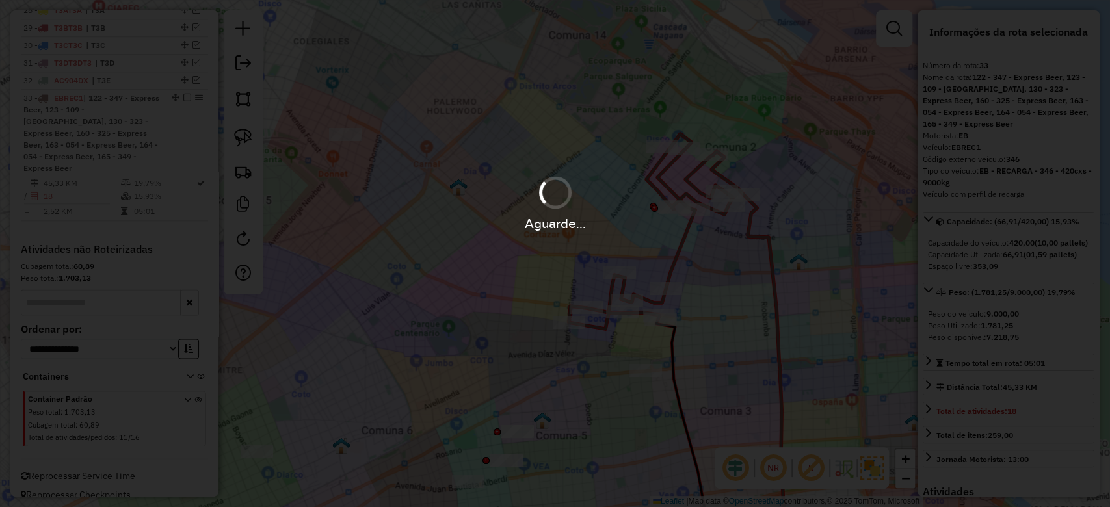
scroll to position [936, 0]
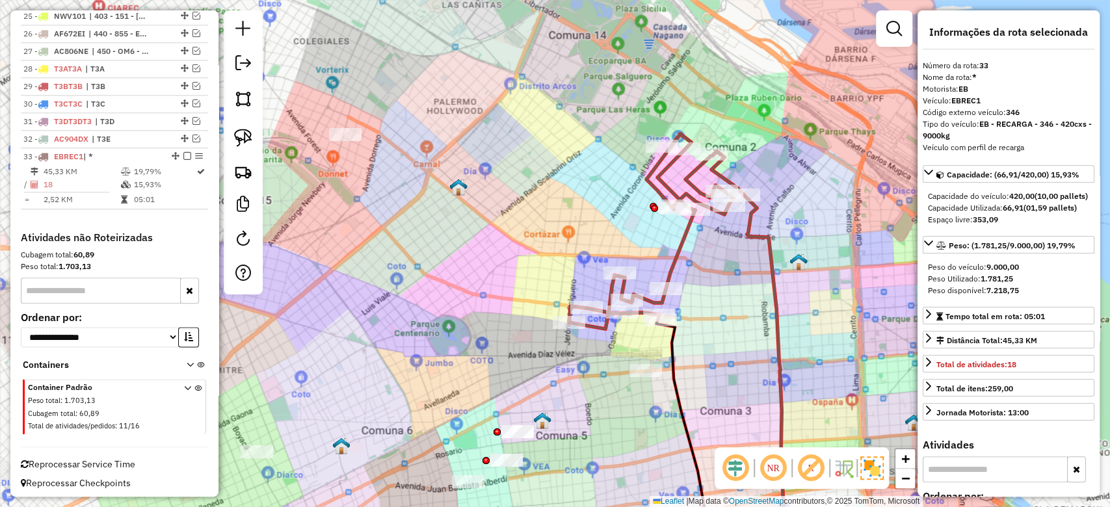
click at [700, 305] on div "Rota 33 - Placa EBREC1 0000431013 - Rosales Mejia Deisy Karina Janela de atendi…" at bounding box center [555, 253] width 1110 height 507
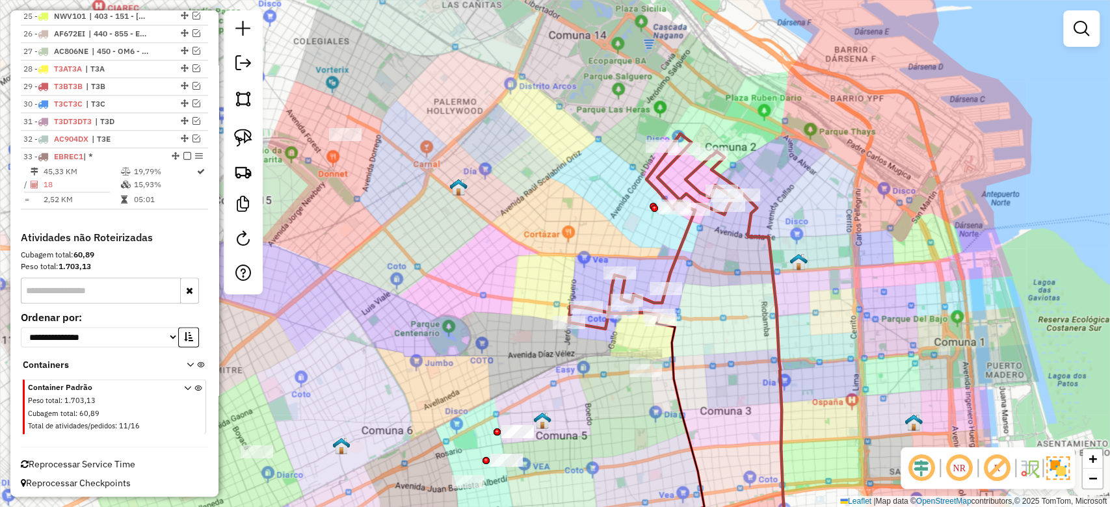
click at [706, 257] on div "Janela de atendimento Grade de atendimento Capacidade Transportadoras Veículos …" at bounding box center [555, 253] width 1110 height 507
click at [687, 237] on icon at bounding box center [656, 231] width 175 height 195
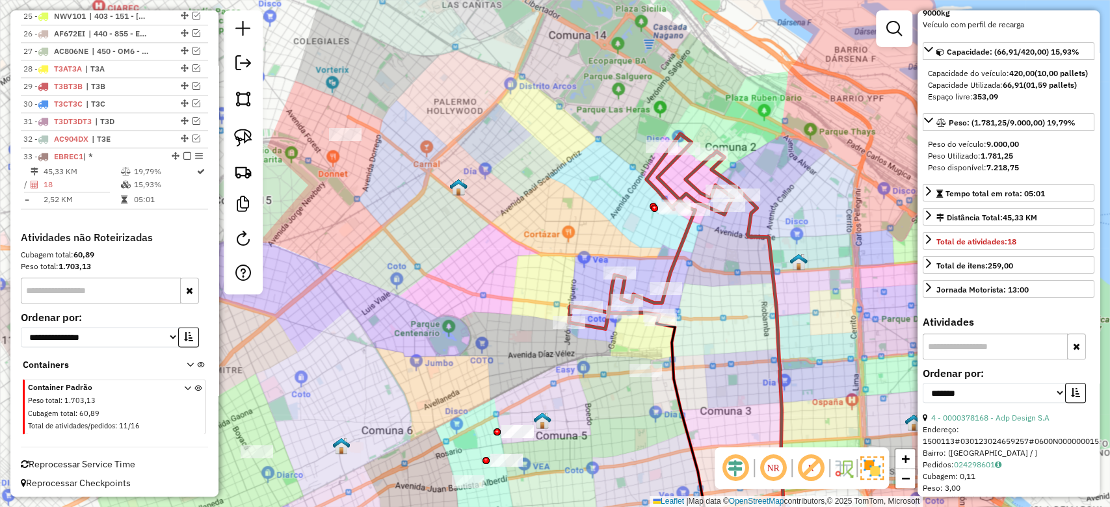
scroll to position [260, 0]
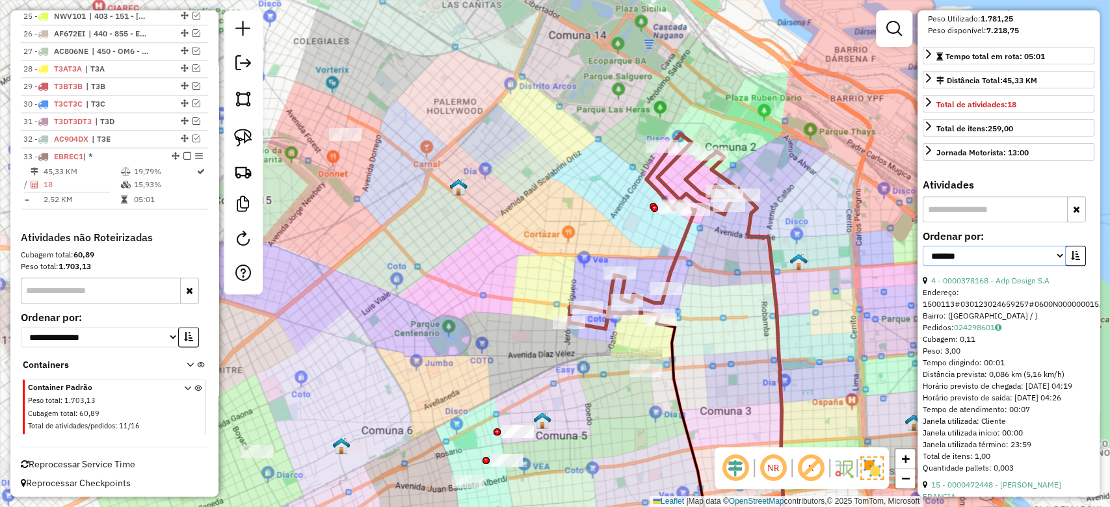
drag, startPoint x: 1039, startPoint y: 263, endPoint x: 1038, endPoint y: 273, distance: 9.8
click at [1039, 263] on select "**********" at bounding box center [994, 256] width 143 height 20
click at [1077, 266] on button "button" at bounding box center [1075, 256] width 21 height 20
click at [1039, 285] on link "4 - 0000378168 - Adp Design S.A" at bounding box center [990, 281] width 118 height 10
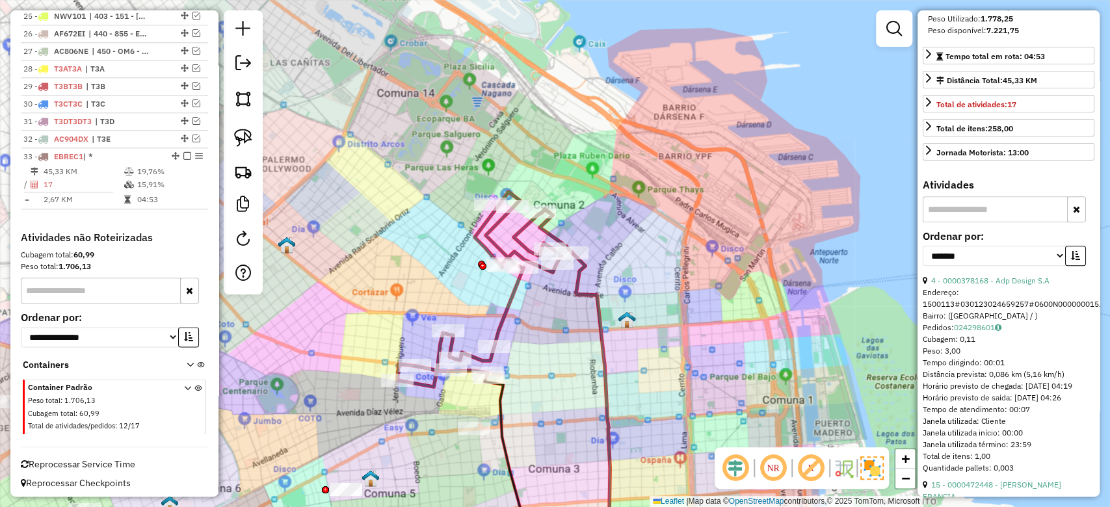
drag, startPoint x: 570, startPoint y: 209, endPoint x: 562, endPoint y: 231, distance: 23.1
click at [571, 208] on div "Rota 33 - Placa EBREC1 0000407526 - CASTRILLON GARZON CARLOS JULIO Rota 33 - Pl…" at bounding box center [555, 253] width 1110 height 507
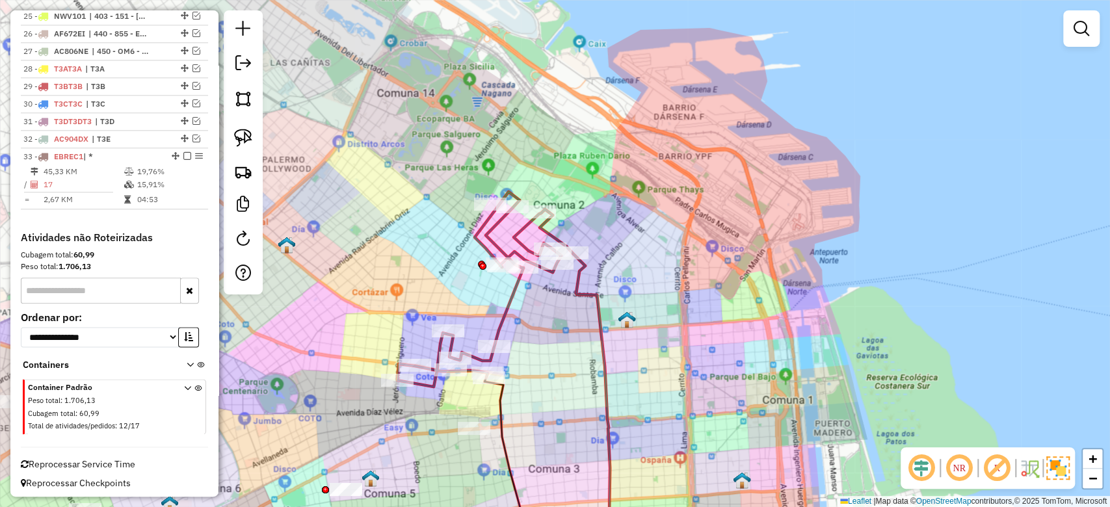
click at [554, 237] on icon at bounding box center [484, 289] width 175 height 195
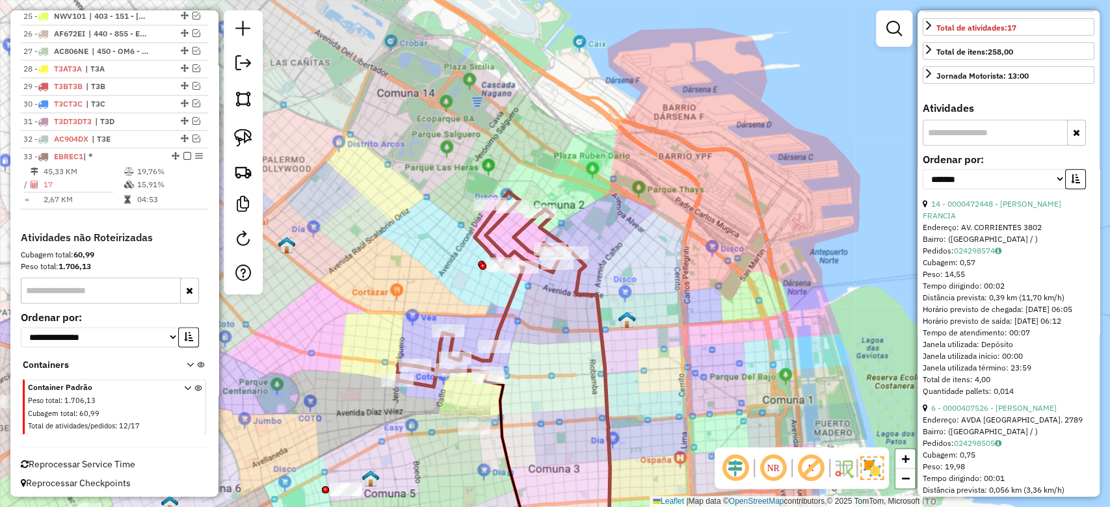
scroll to position [347, 0]
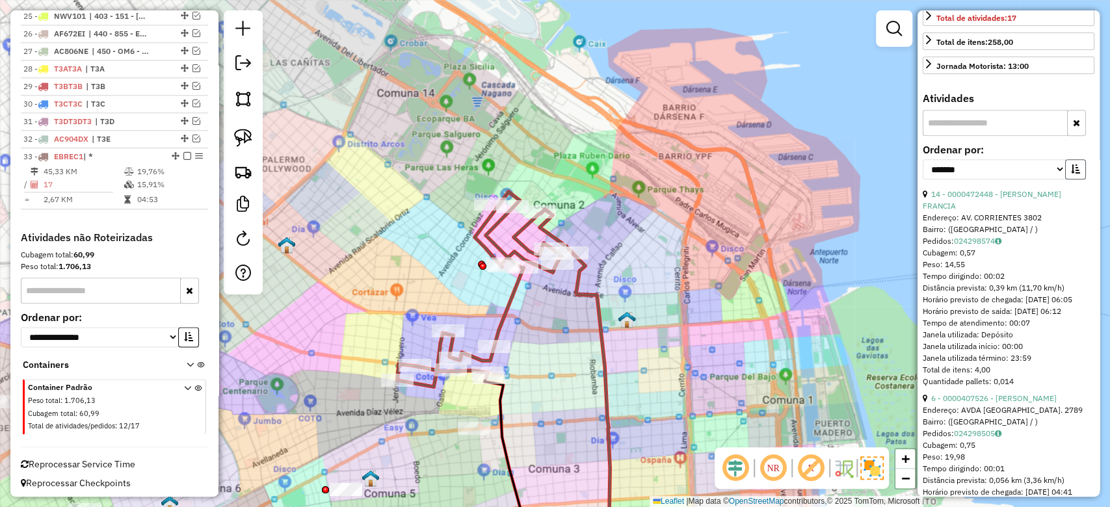
drag, startPoint x: 1067, startPoint y: 174, endPoint x: 1075, endPoint y: 181, distance: 10.7
click at [1071, 174] on icon "button" at bounding box center [1075, 168] width 9 height 9
click at [1077, 179] on button "button" at bounding box center [1075, 169] width 21 height 20
click at [983, 209] on div "14 - 0000472448 - MORENO MORALES MARIA FRANCIA" at bounding box center [1009, 200] width 172 height 23
click at [984, 206] on link "14 - 0000472448 - MORENO MORALES MARIA FRANCIA" at bounding box center [992, 199] width 138 height 21
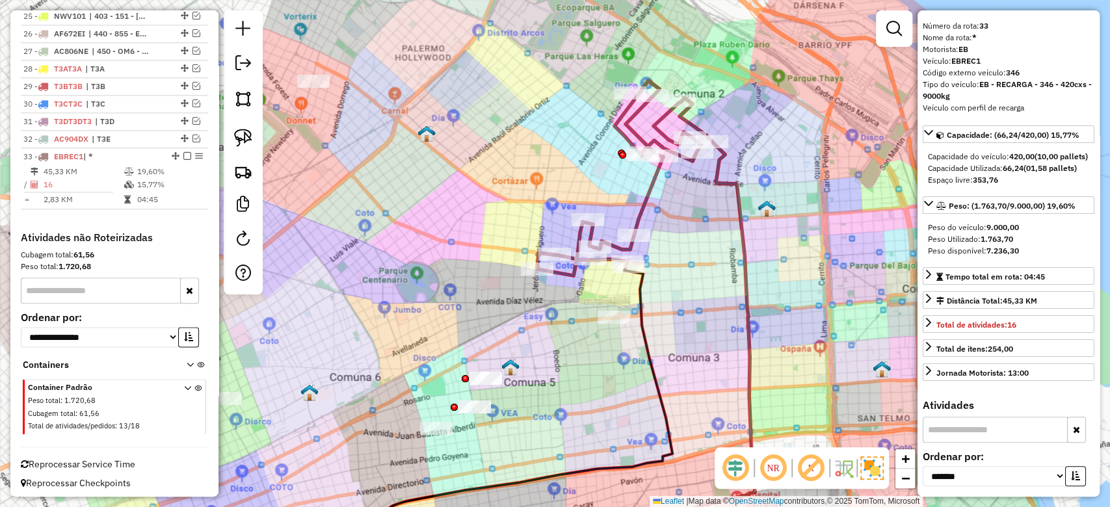
scroll to position [0, 0]
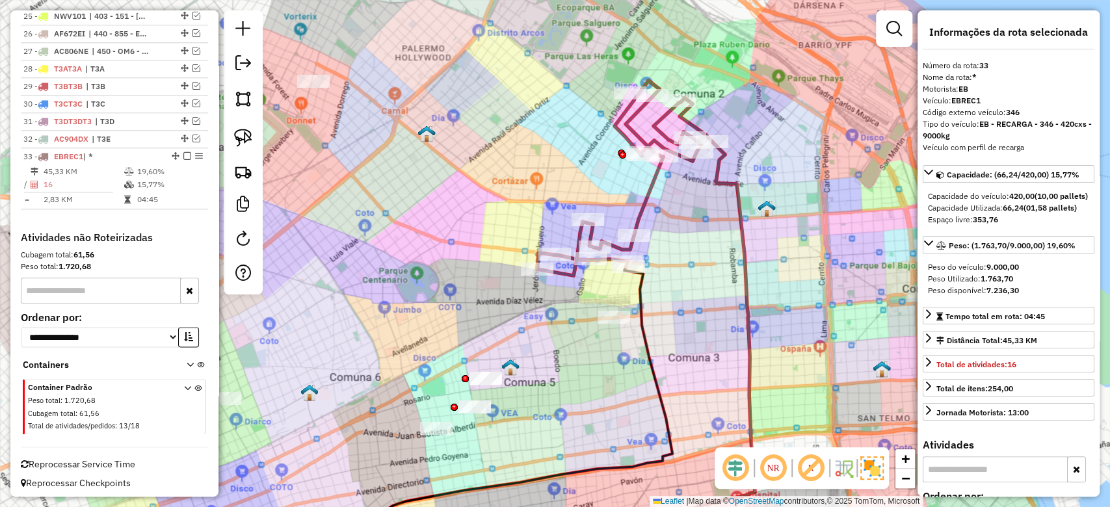
click at [676, 205] on div "Janela de atendimento Grade de atendimento Capacidade Transportadoras Veículos …" at bounding box center [555, 253] width 1110 height 507
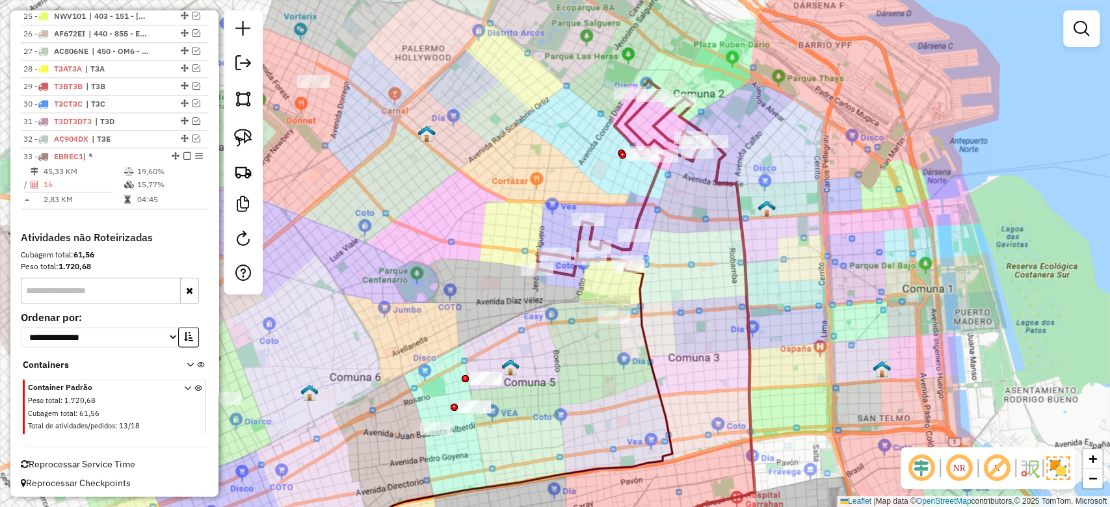
drag, startPoint x: 648, startPoint y: 187, endPoint x: 659, endPoint y: 195, distance: 14.4
click at [648, 185] on icon at bounding box center [624, 178] width 175 height 195
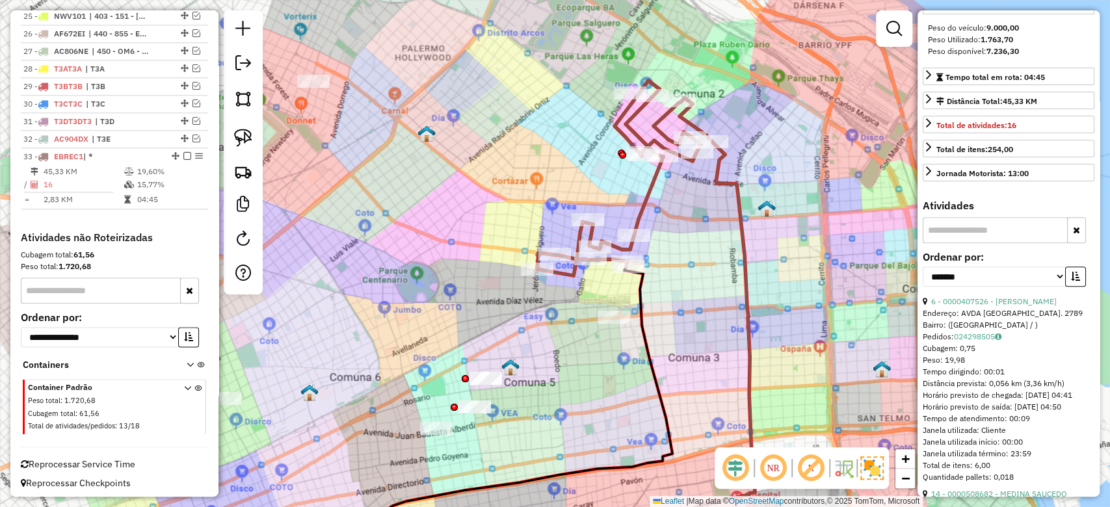
scroll to position [260, 0]
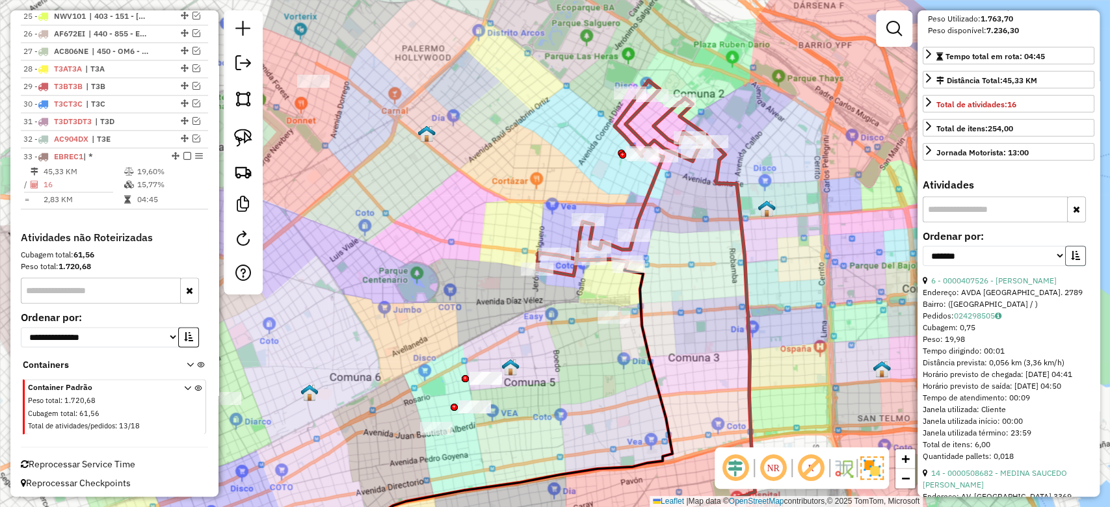
click at [1071, 260] on icon "button" at bounding box center [1075, 255] width 9 height 9
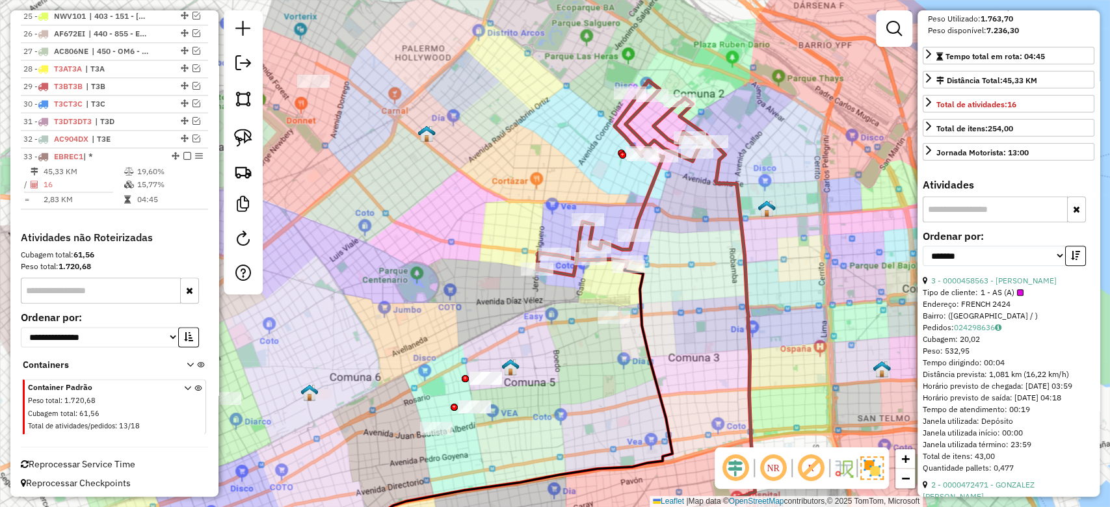
drag, startPoint x: 1068, startPoint y: 267, endPoint x: 1058, endPoint y: 276, distance: 13.8
click at [1071, 260] on icon "button" at bounding box center [1075, 255] width 9 height 9
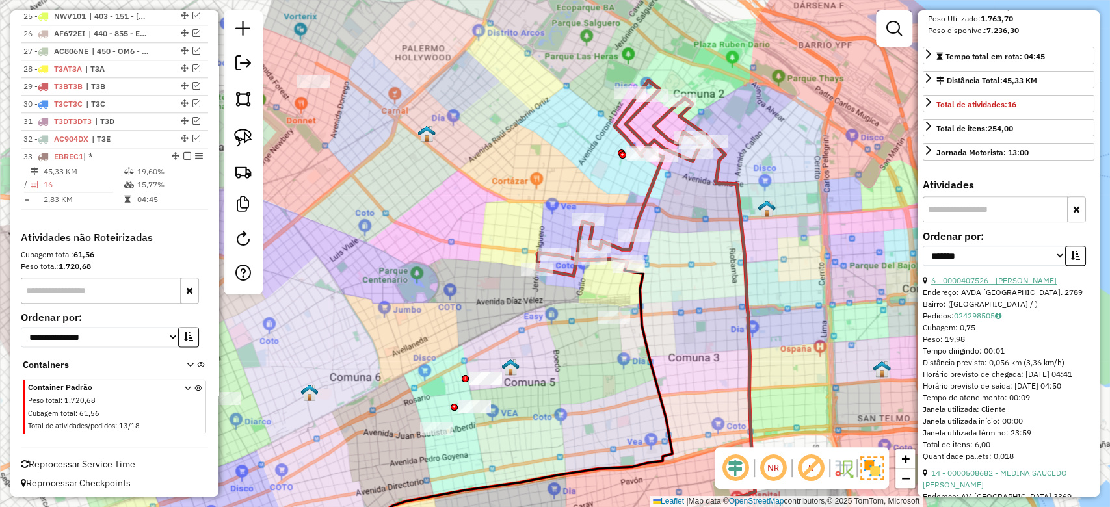
click at [986, 285] on link "6 - 0000407526 - CASTRILLON GARZON CARLOS JULIO" at bounding box center [993, 281] width 125 height 10
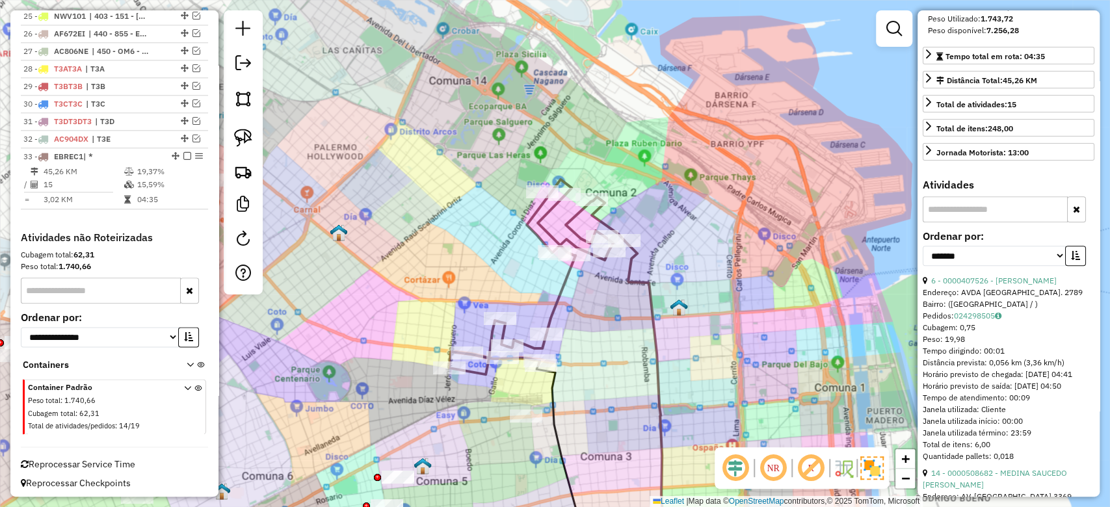
click at [562, 308] on icon at bounding box center [536, 276] width 175 height 195
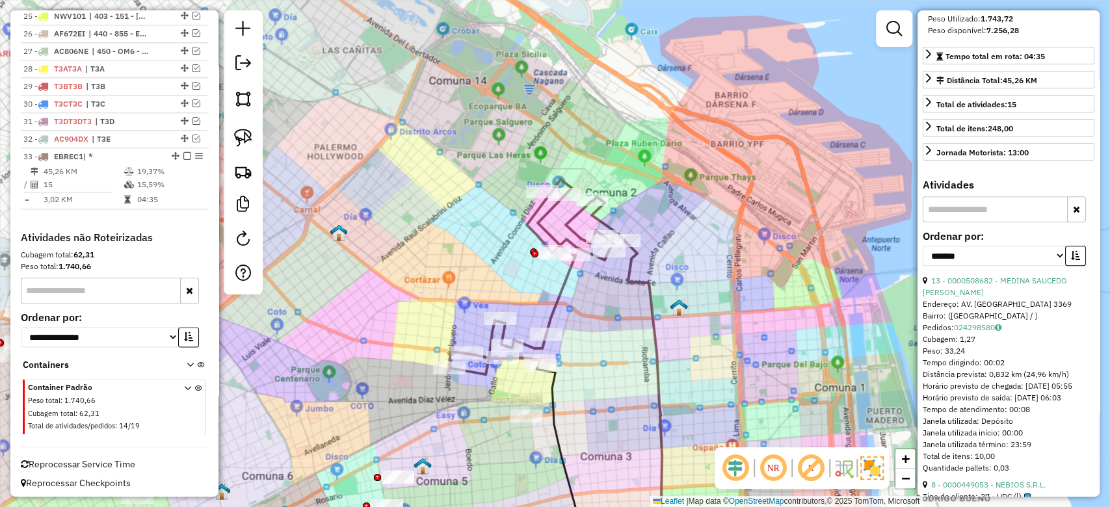
click at [556, 290] on icon at bounding box center [536, 276] width 175 height 195
drag, startPoint x: 579, startPoint y: 315, endPoint x: 766, endPoint y: 322, distance: 186.7
click at [606, 361] on div "Janela de atendimento Grade de atendimento Capacidade Transportadoras Veículos …" at bounding box center [555, 253] width 1110 height 507
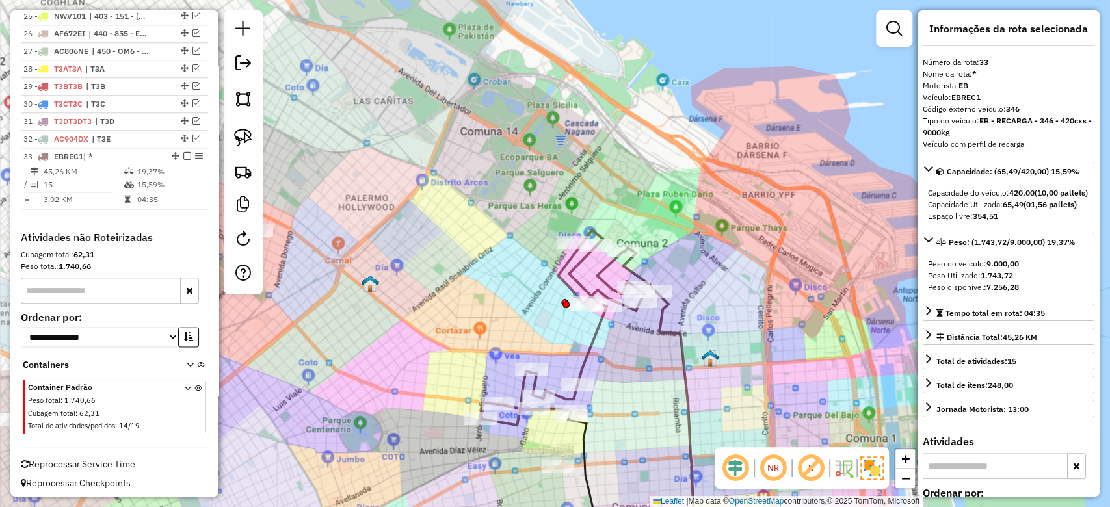
scroll to position [0, 0]
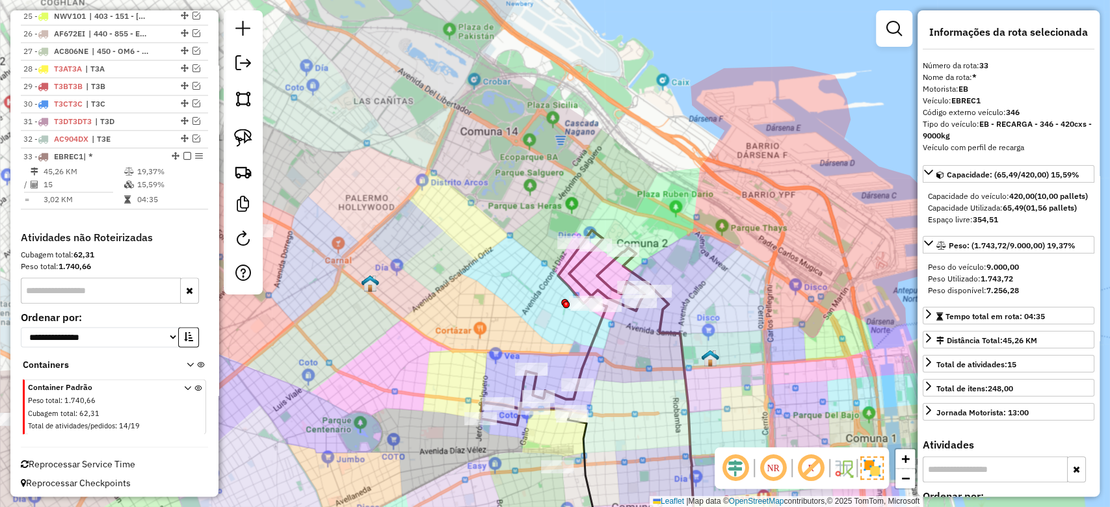
click at [628, 353] on div "Janela de atendimento Grade de atendimento Capacidade Transportadoras Veículos …" at bounding box center [555, 253] width 1110 height 507
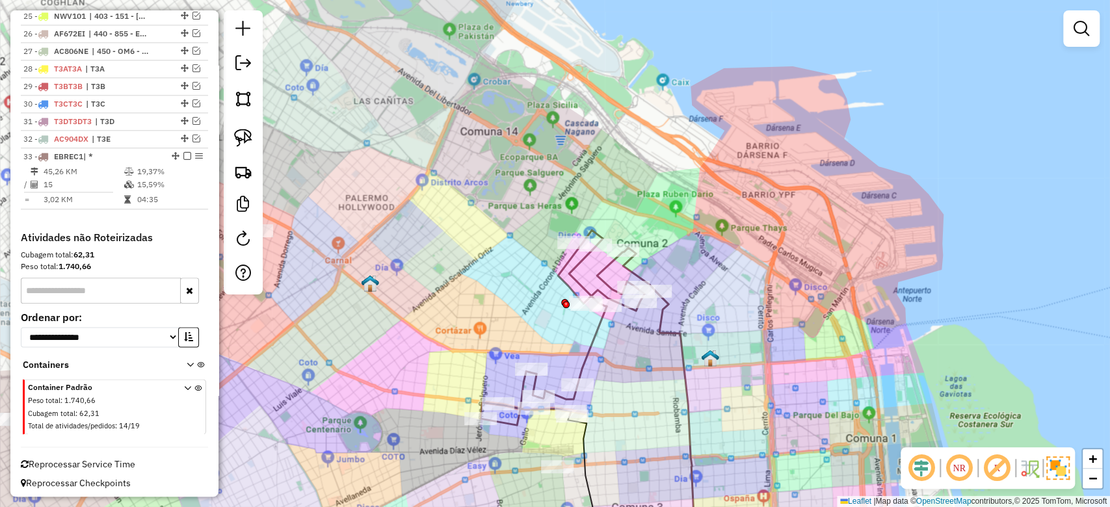
click at [607, 335] on div "Janela de atendimento Grade de atendimento Capacidade Transportadoras Veículos …" at bounding box center [555, 253] width 1110 height 507
click at [599, 332] on icon at bounding box center [567, 327] width 175 height 195
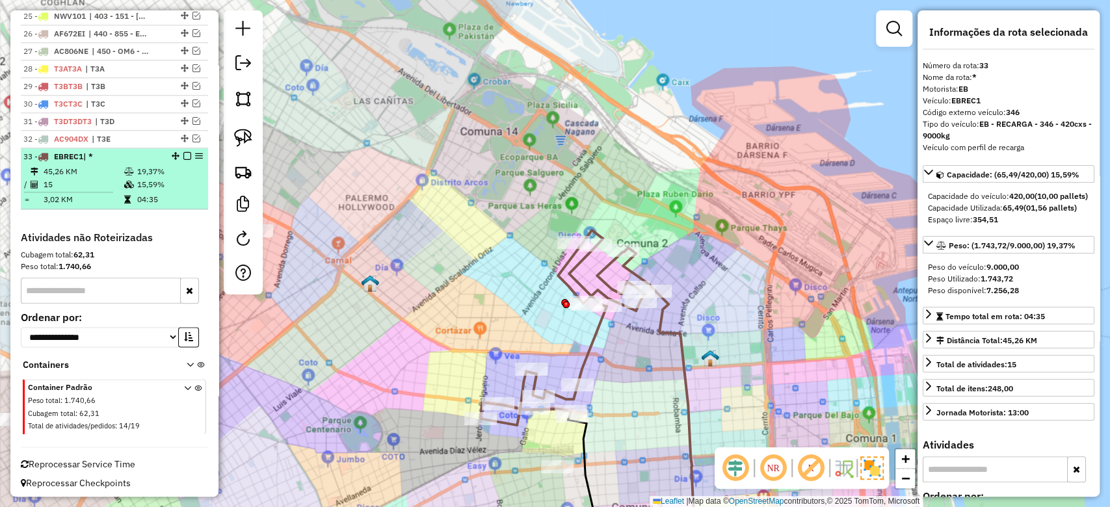
click at [183, 154] on em at bounding box center [187, 156] width 8 height 8
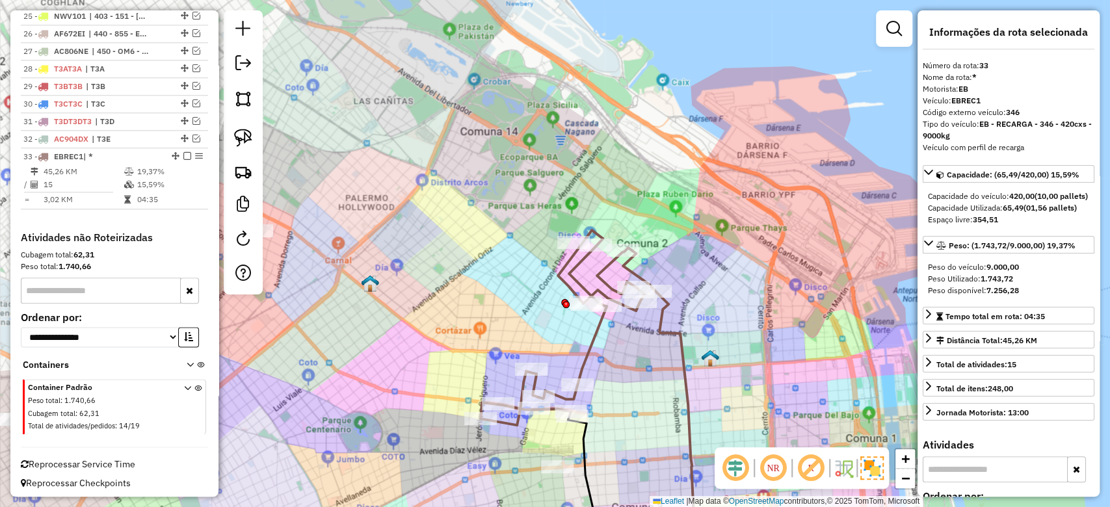
scroll to position [893, 0]
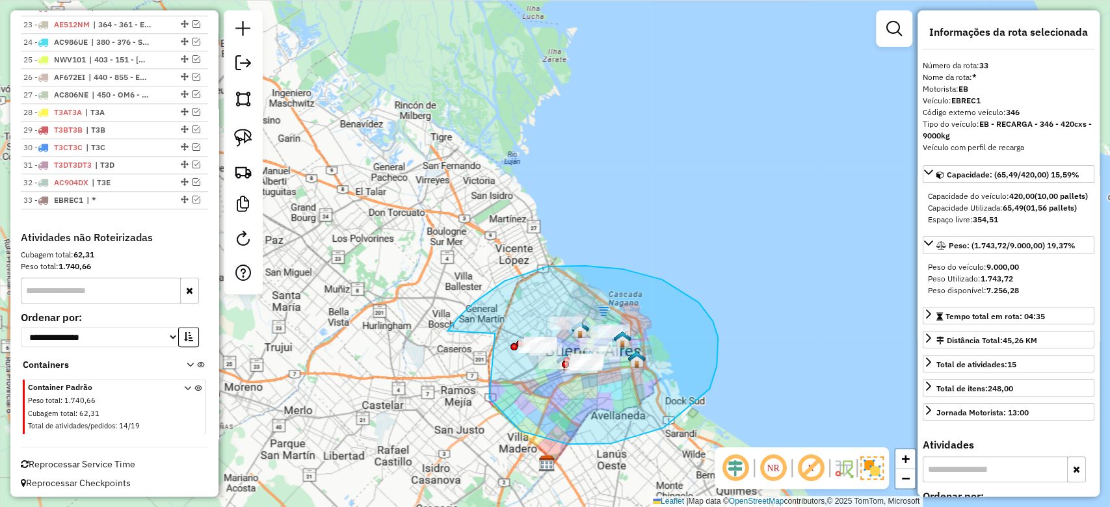
drag, startPoint x: 568, startPoint y: 444, endPoint x: 428, endPoint y: 363, distance: 161.1
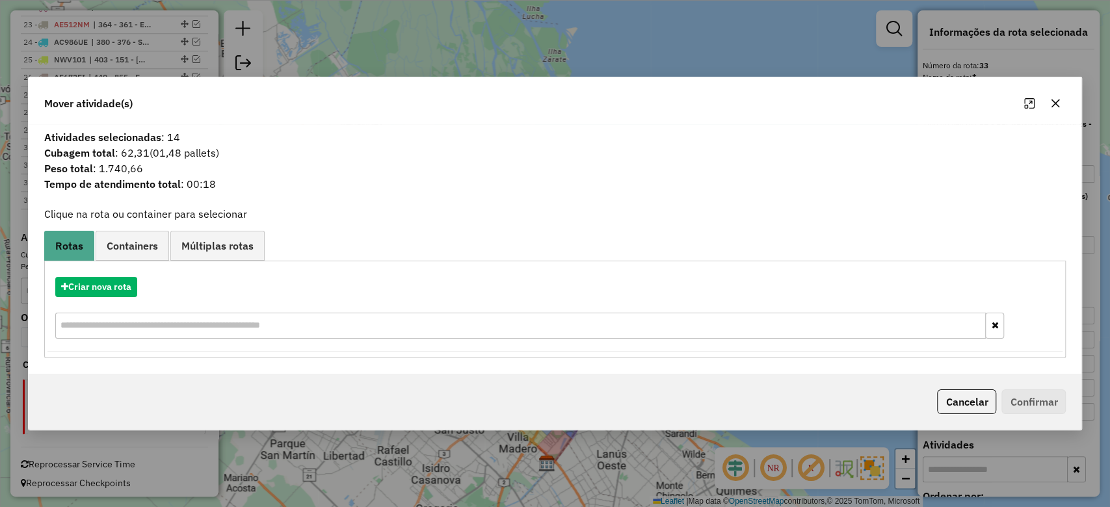
click at [1061, 103] on button "button" at bounding box center [1055, 103] width 21 height 21
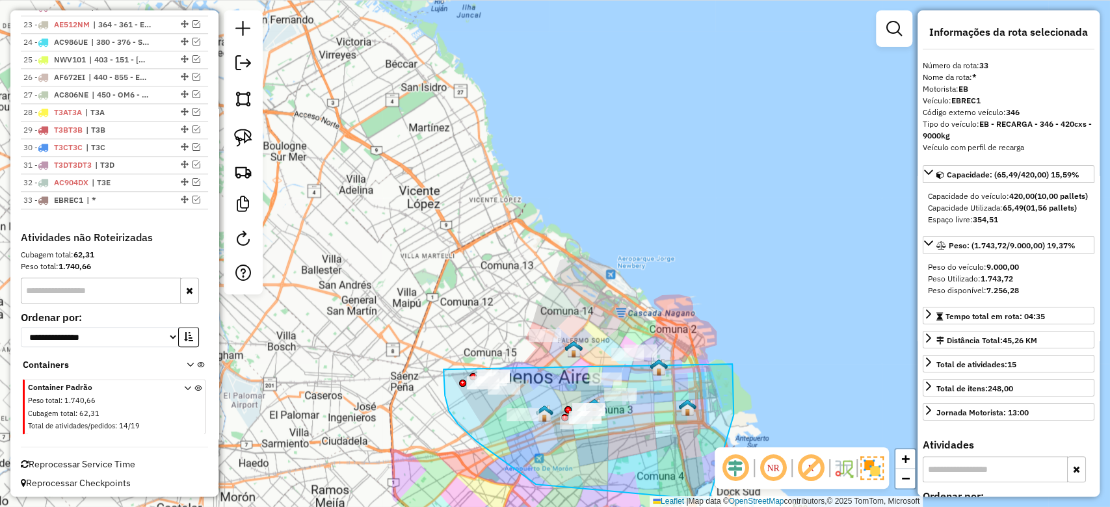
drag, startPoint x: 445, startPoint y: 395, endPoint x: 450, endPoint y: 336, distance: 59.4
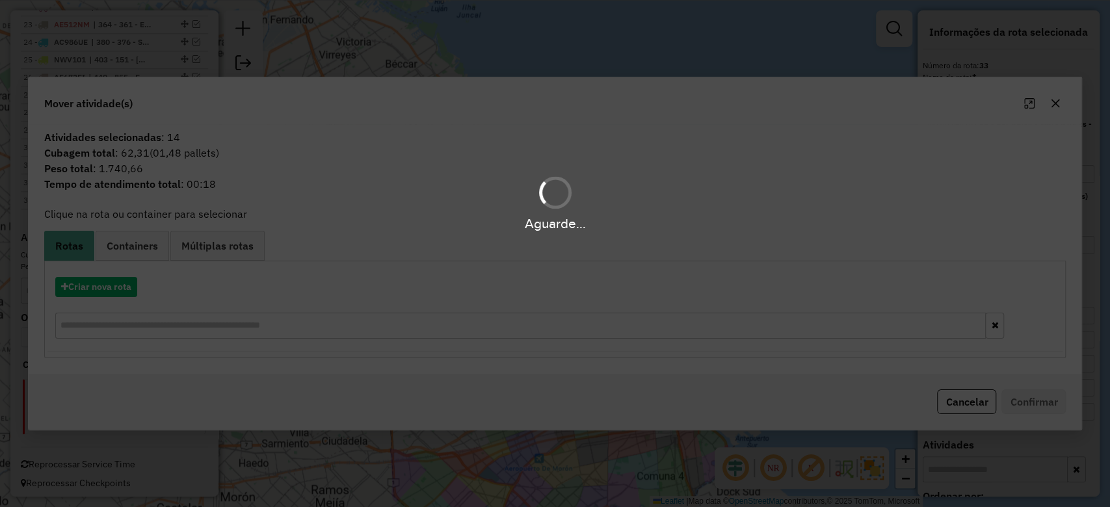
click at [1056, 104] on div "Aguarde..." at bounding box center [555, 253] width 1110 height 507
click at [1056, 105] on icon "button" at bounding box center [1055, 103] width 8 height 8
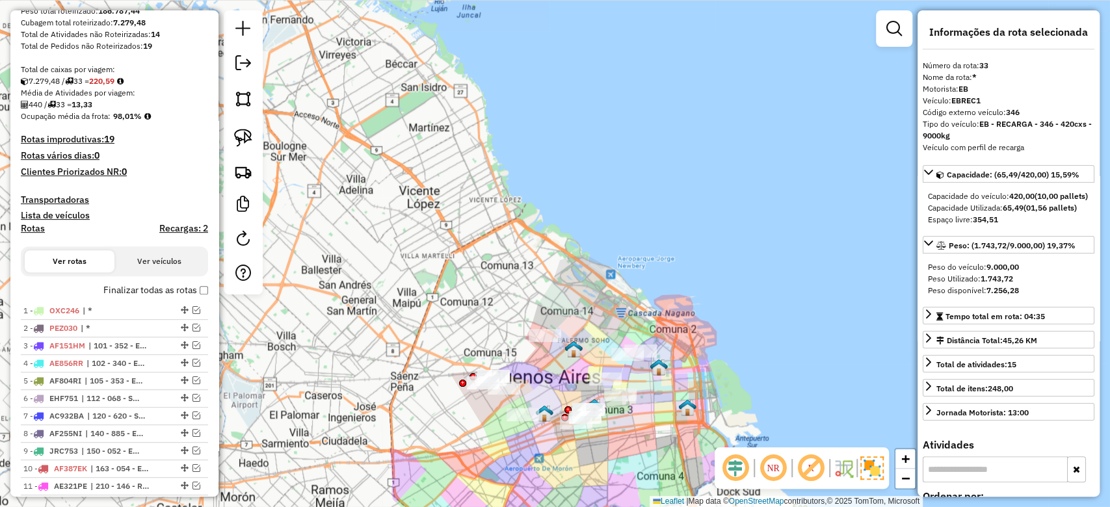
scroll to position [112, 0]
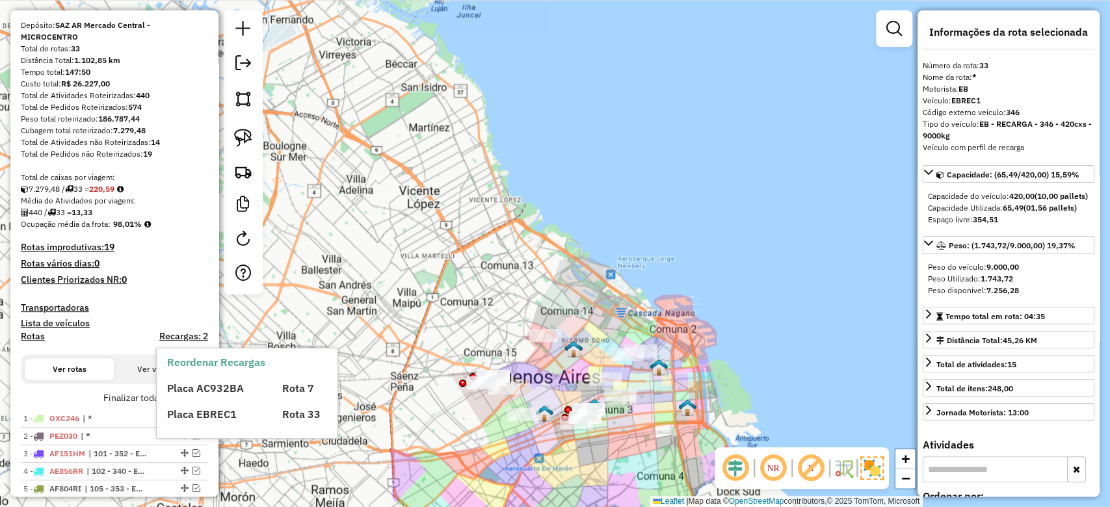
click at [202, 397] on div "Placa AC932BA Rota 7 Placa EBREC1 Rota 33" at bounding box center [258, 396] width 182 height 52
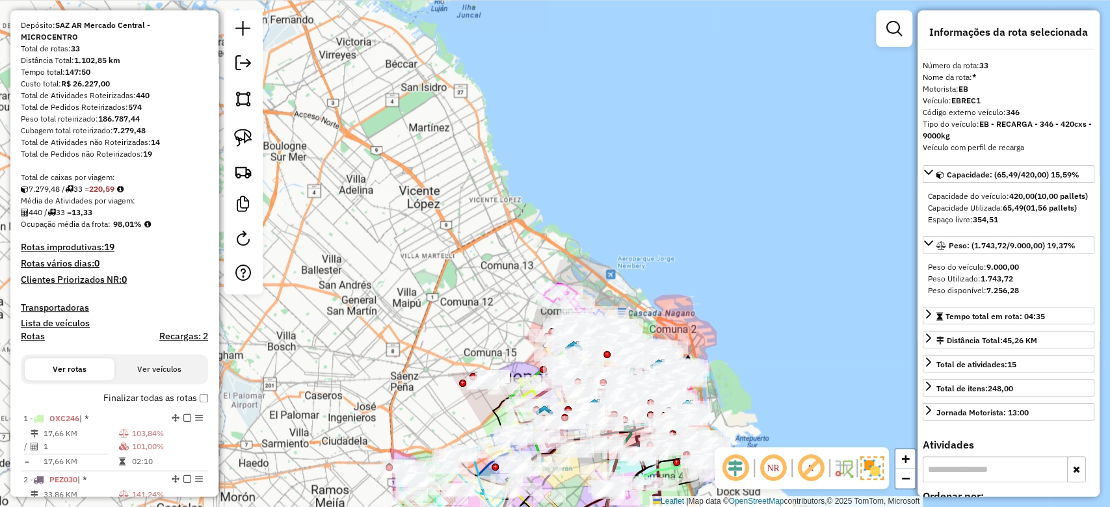
click at [34, 335] on h4 "Rotas" at bounding box center [33, 336] width 24 height 11
select select "*"
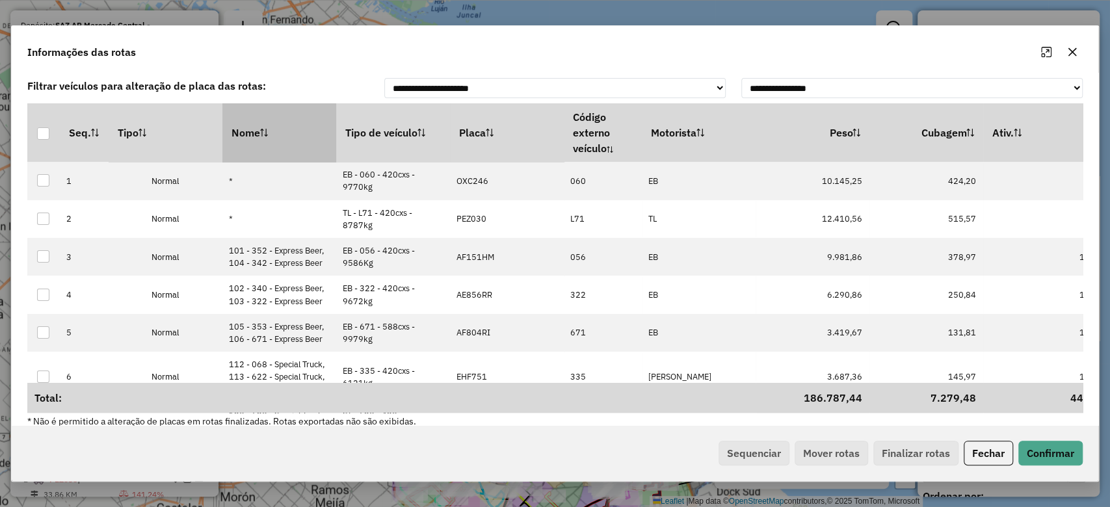
click at [267, 130] on icon at bounding box center [264, 133] width 8 height 8
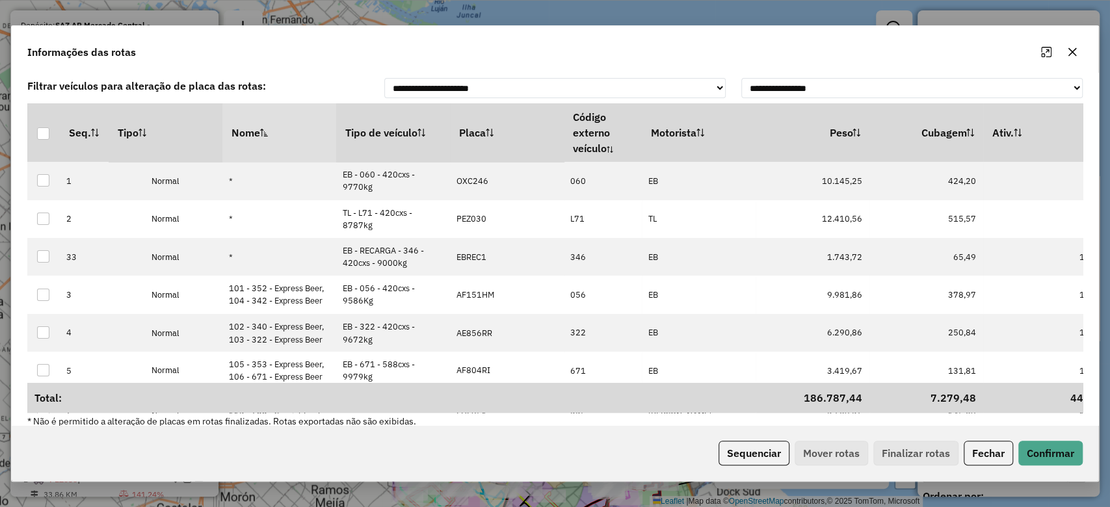
click at [267, 130] on icon at bounding box center [264, 133] width 8 height 8
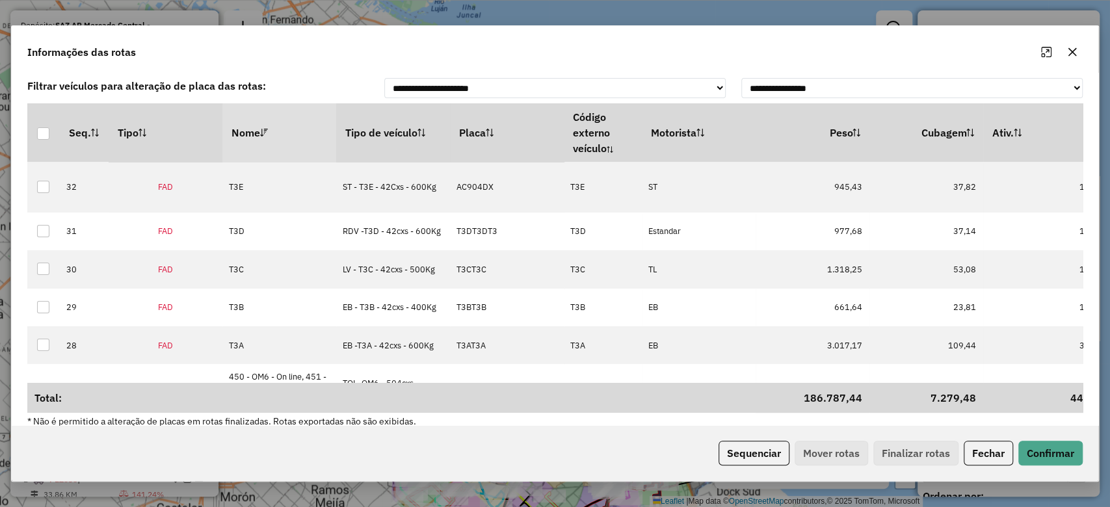
click at [267, 130] on icon at bounding box center [264, 133] width 8 height 8
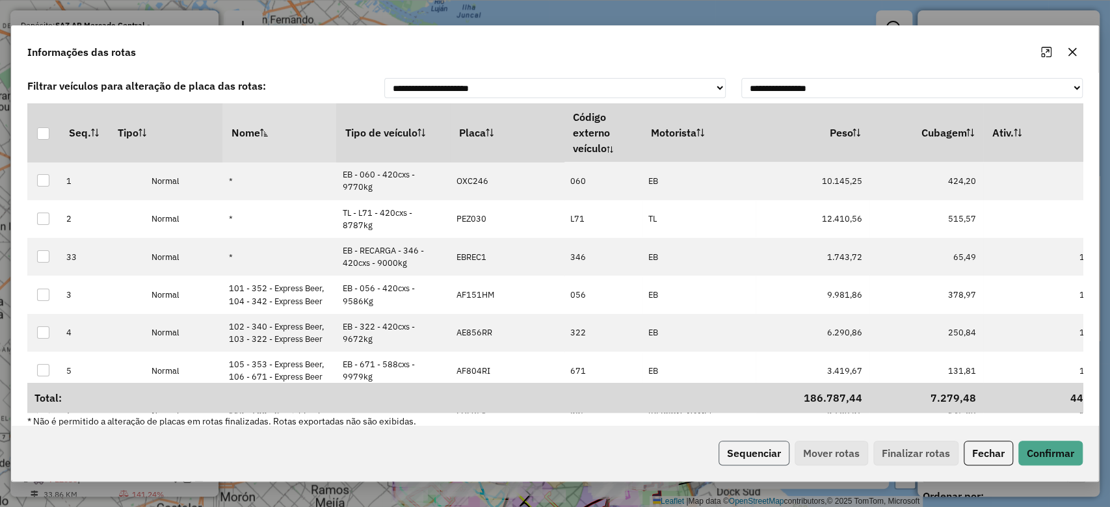
click at [756, 459] on button "Sequenciar" at bounding box center [753, 453] width 71 height 25
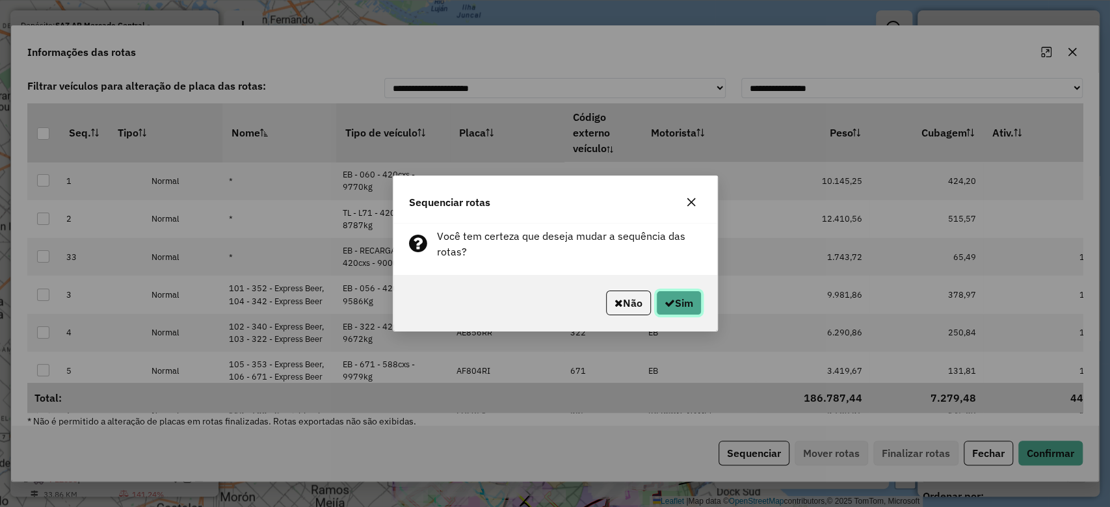
click at [675, 304] on button "Sim" at bounding box center [679, 303] width 46 height 25
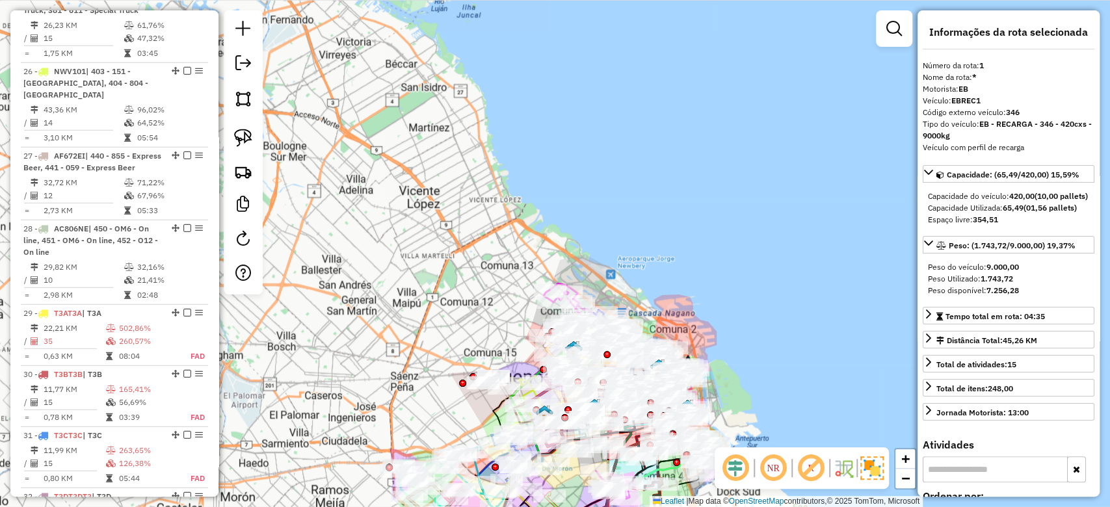
scroll to position [2775, 0]
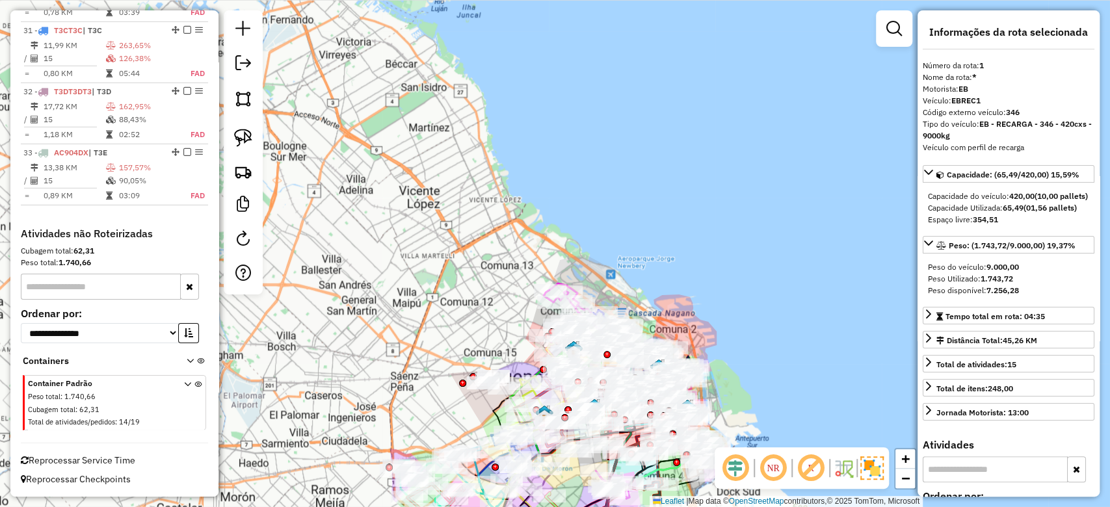
click at [895, 29] on em at bounding box center [894, 29] width 16 height 16
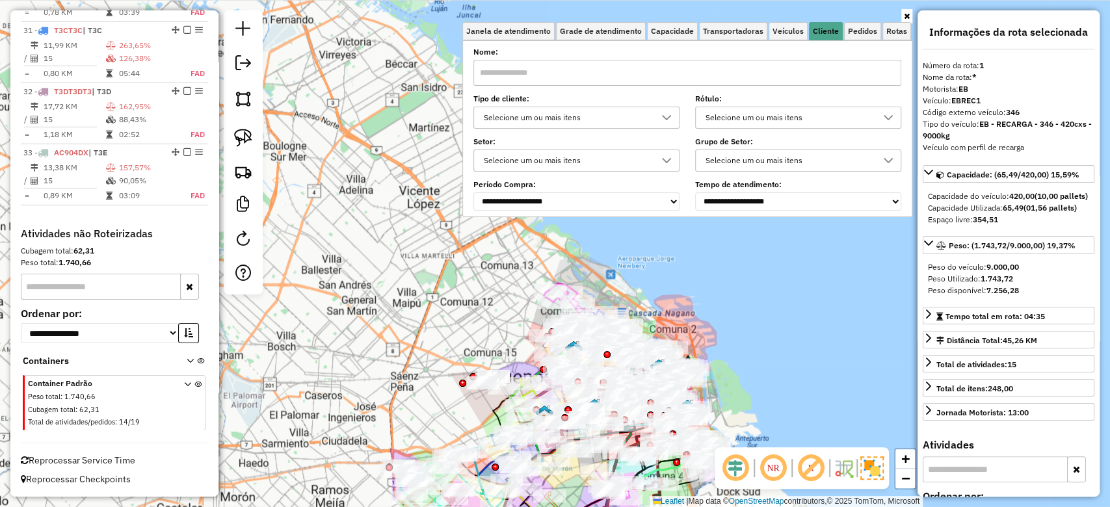
click at [571, 120] on div "Selecione um ou mais itens" at bounding box center [566, 117] width 175 height 21
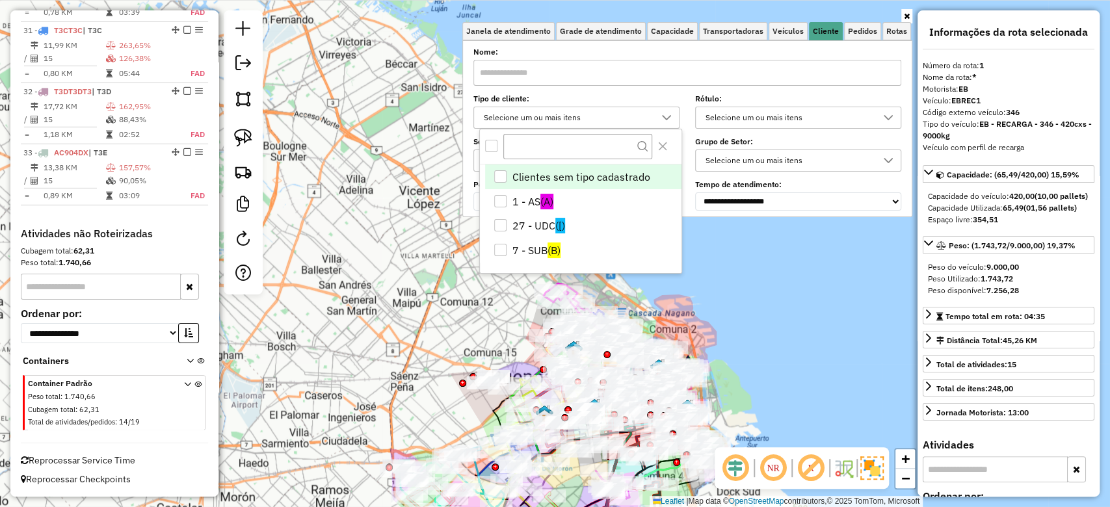
scroll to position [7, 46]
click at [514, 203] on li "1 - AS (A)" at bounding box center [583, 201] width 196 height 25
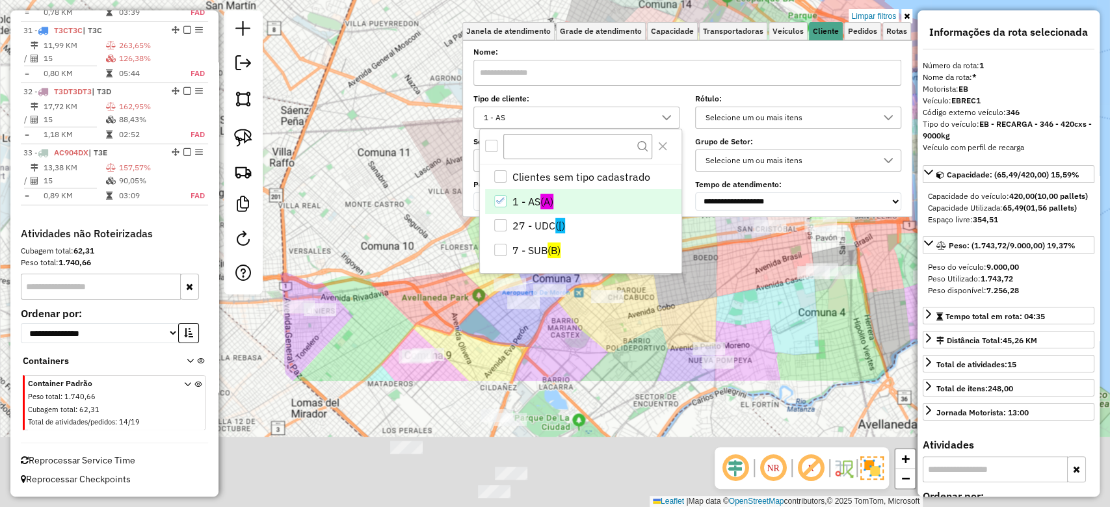
drag, startPoint x: 488, startPoint y: 414, endPoint x: 475, endPoint y: 242, distance: 172.8
click at [475, 242] on div "Limpar filtros Janela de atendimento Grade de atendimento Capacidade Transporta…" at bounding box center [555, 253] width 1110 height 507
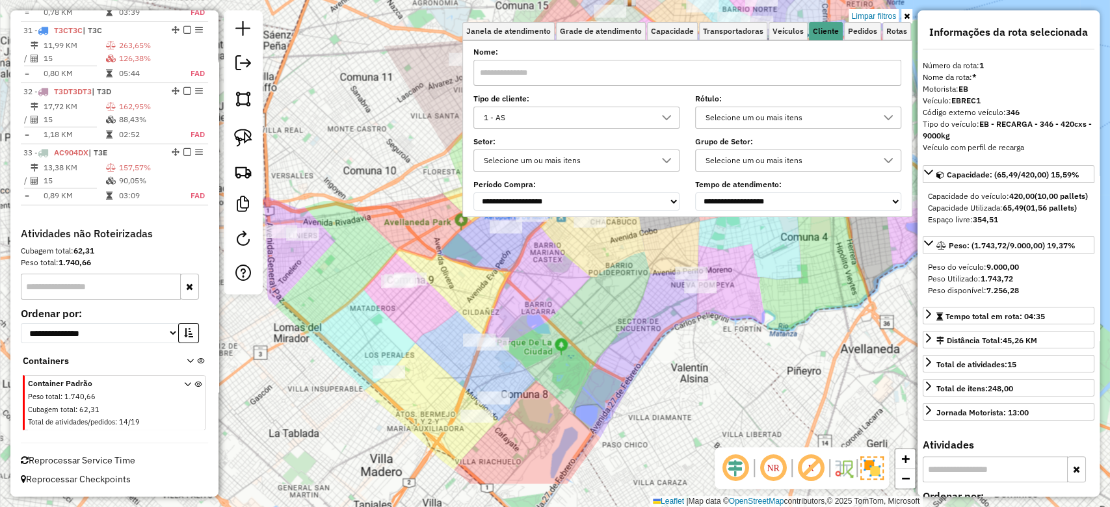
drag, startPoint x: 596, startPoint y: 404, endPoint x: 559, endPoint y: 385, distance: 41.9
click at [559, 384] on div "Limpar filtros Janela de atendimento Grade de atendimento Capacidade Transporta…" at bounding box center [555, 253] width 1110 height 507
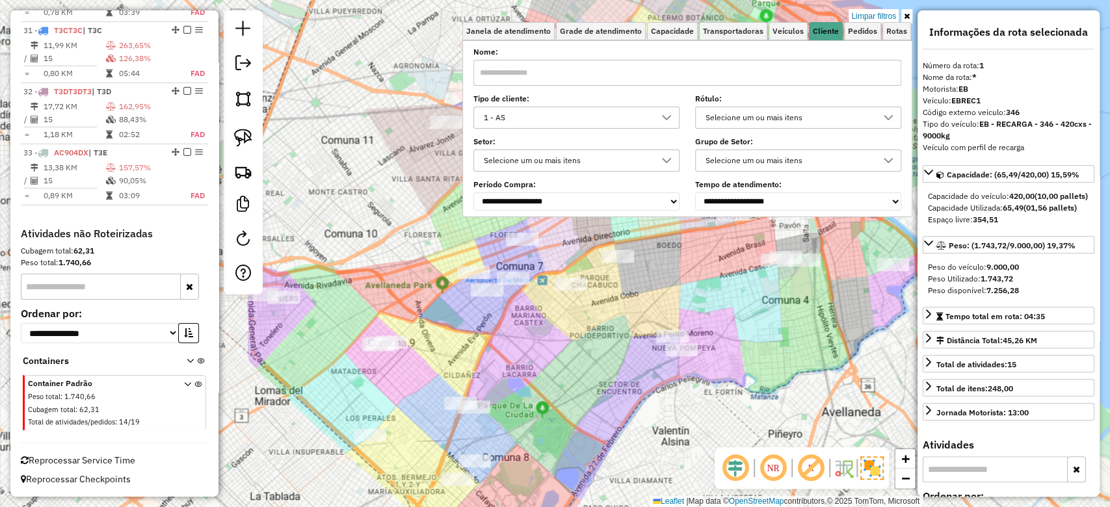
drag, startPoint x: 566, startPoint y: 388, endPoint x: 508, endPoint y: 522, distance: 145.9
click at [508, 506] on html "Aplicando filtros Pop-up bloqueado! Seu navegador bloqueou automáticamente a ab…" at bounding box center [555, 253] width 1110 height 507
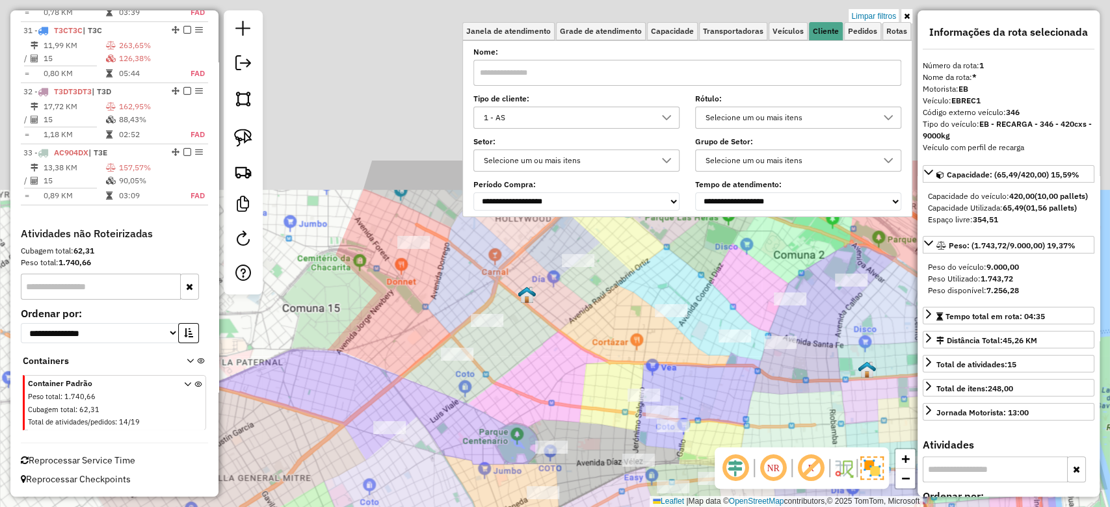
drag, startPoint x: 665, startPoint y: 495, endPoint x: 667, endPoint y: 537, distance: 41.7
click at [667, 506] on html "Aplicando filtros Pop-up bloqueado! Seu navegador bloqueou automáticamente a ab…" at bounding box center [555, 253] width 1110 height 507
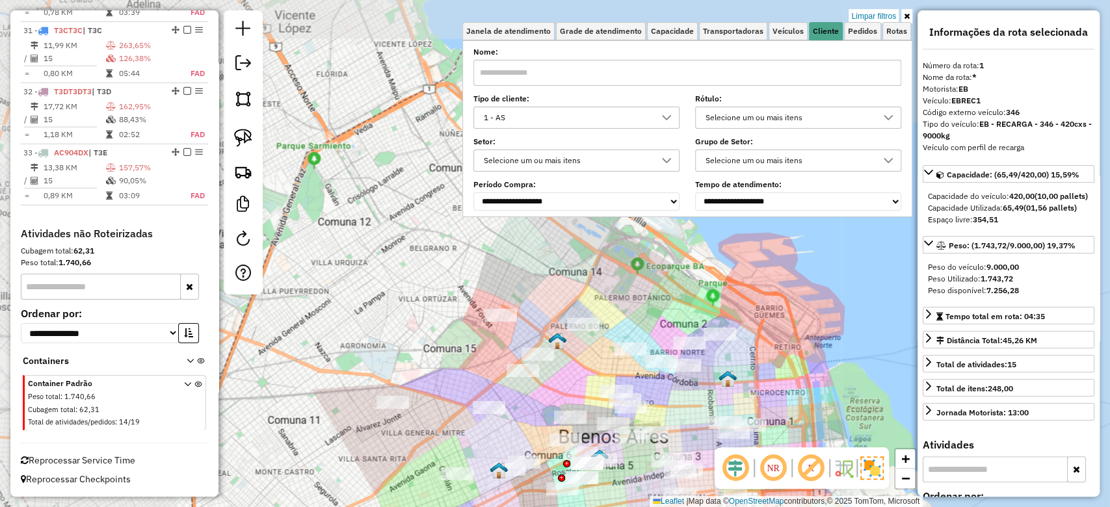
drag, startPoint x: 579, startPoint y: 398, endPoint x: 581, endPoint y: 364, distance: 33.9
click at [577, 402] on div "Limpar filtros Janela de atendimento Grade de atendimento Capacidade Transporta…" at bounding box center [555, 253] width 1110 height 507
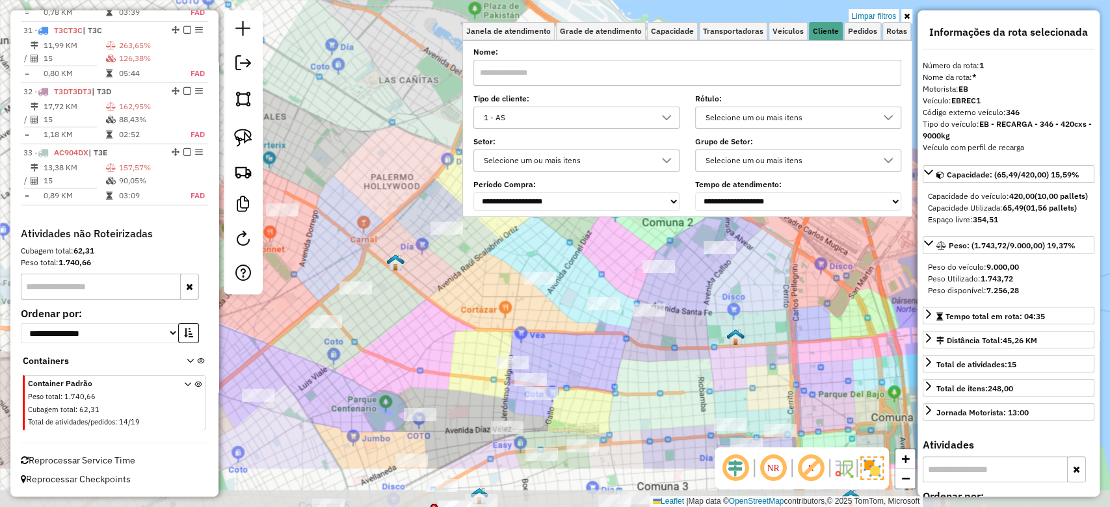
drag, startPoint x: 590, startPoint y: 403, endPoint x: 443, endPoint y: 322, distance: 168.2
click at [443, 322] on div "Limpar filtros Janela de atendimento Grade de atendimento Capacidade Transporta…" at bounding box center [555, 253] width 1110 height 507
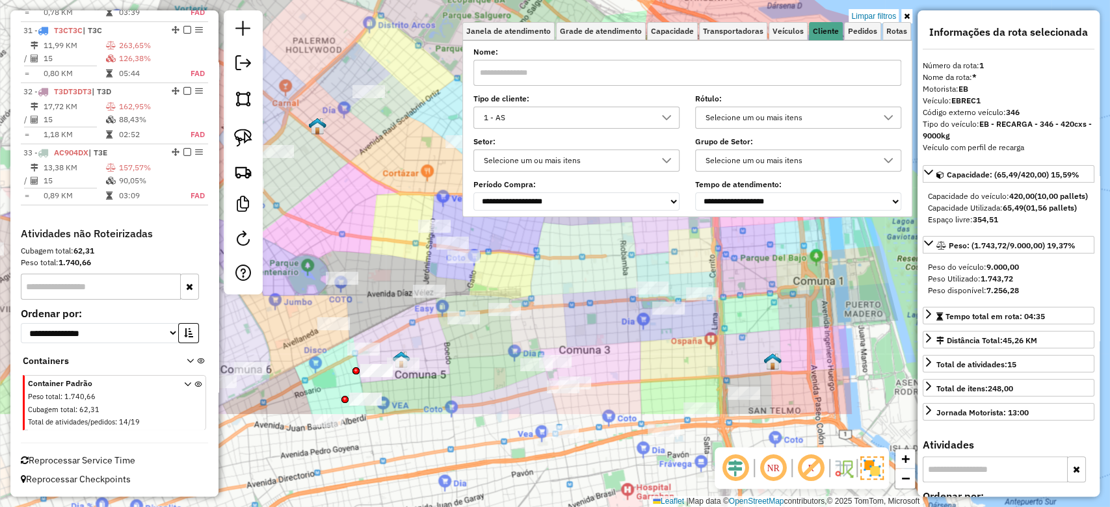
drag, startPoint x: 605, startPoint y: 406, endPoint x: 580, endPoint y: 295, distance: 114.0
click at [559, 239] on div "Limpar filtros Janela de atendimento Grade de atendimento Capacidade Transporta…" at bounding box center [555, 253] width 1110 height 507
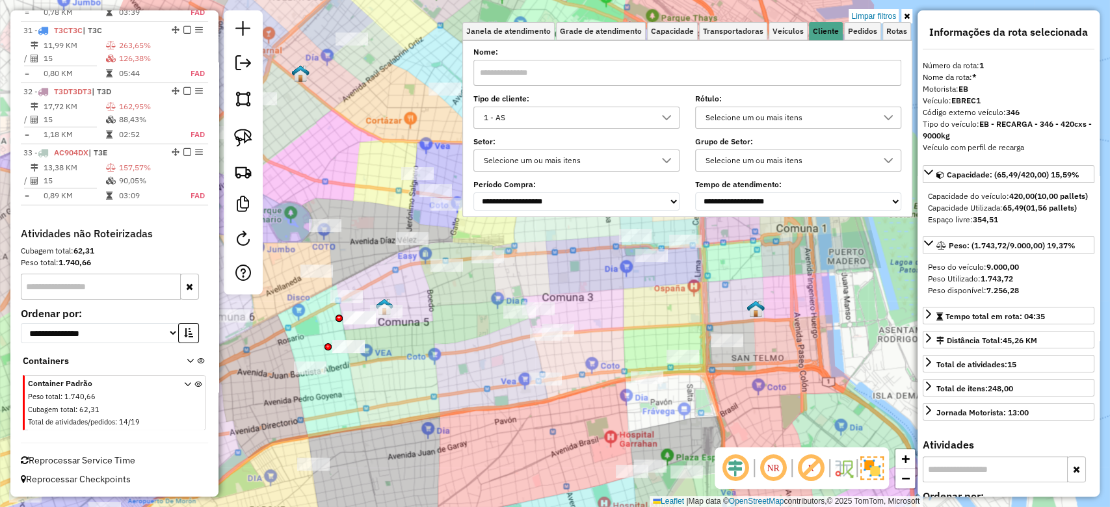
drag, startPoint x: 644, startPoint y: 357, endPoint x: 590, endPoint y: 335, distance: 58.7
click at [588, 328] on div "Limpar filtros Janela de atendimento Grade de atendimento Capacidade Transporta…" at bounding box center [555, 253] width 1110 height 507
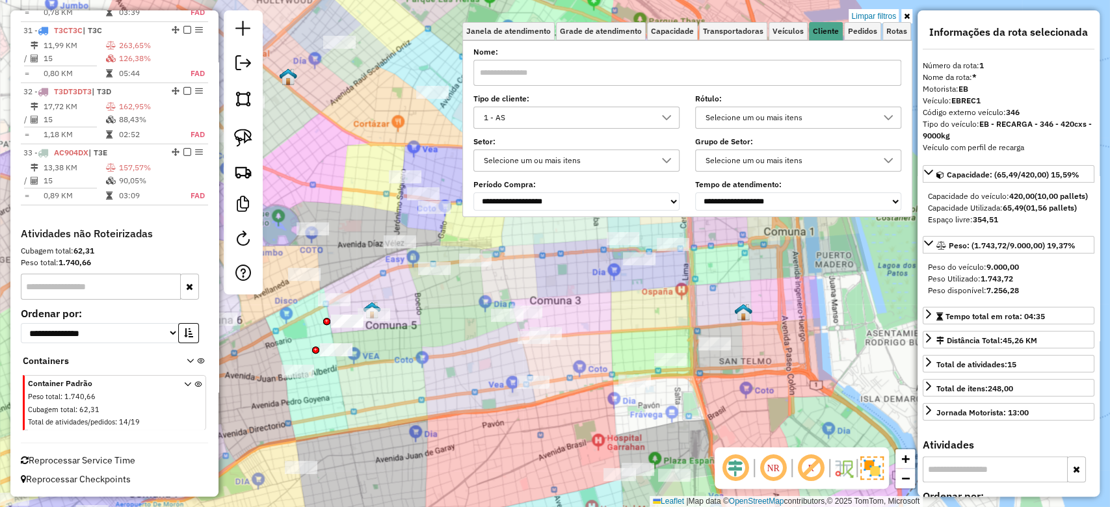
click at [672, 366] on div at bounding box center [670, 359] width 33 height 13
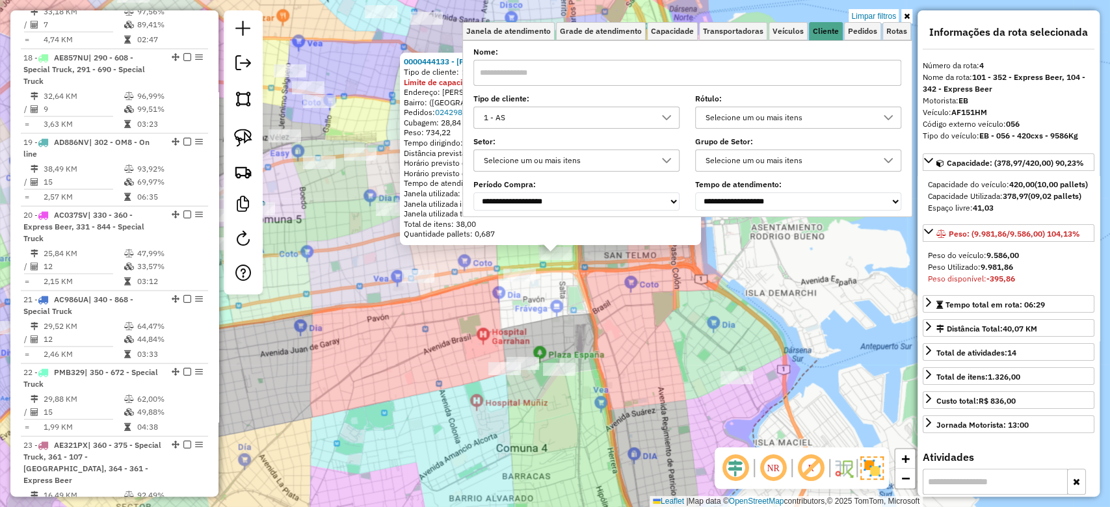
scroll to position [695, 0]
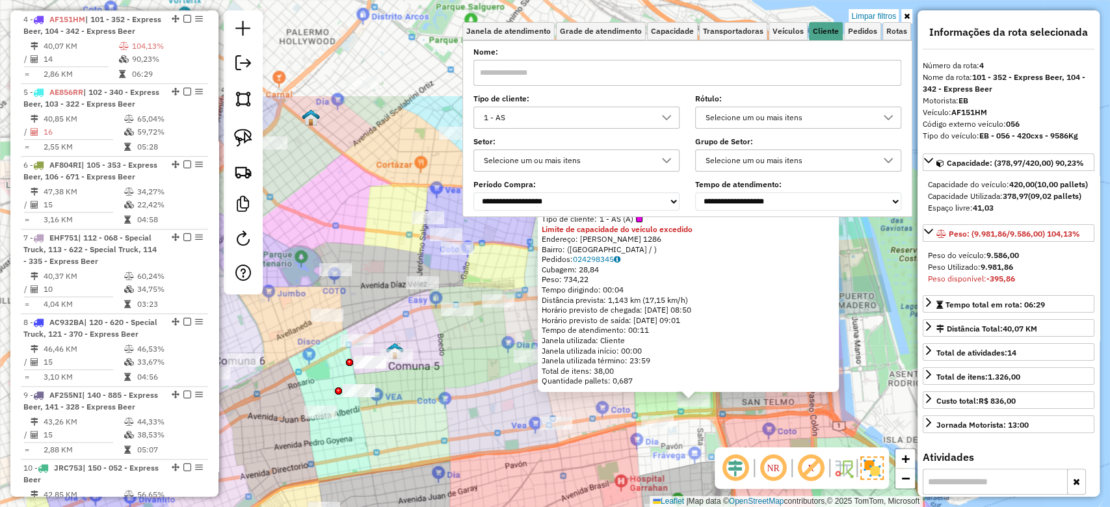
drag, startPoint x: 638, startPoint y: 378, endPoint x: 762, endPoint y: 493, distance: 168.9
click at [762, 493] on div "0000444133 - CHEN HUA Tipo de cliente: 1 - AS (A) Limite de capacidade do veícu…" at bounding box center [555, 253] width 1110 height 507
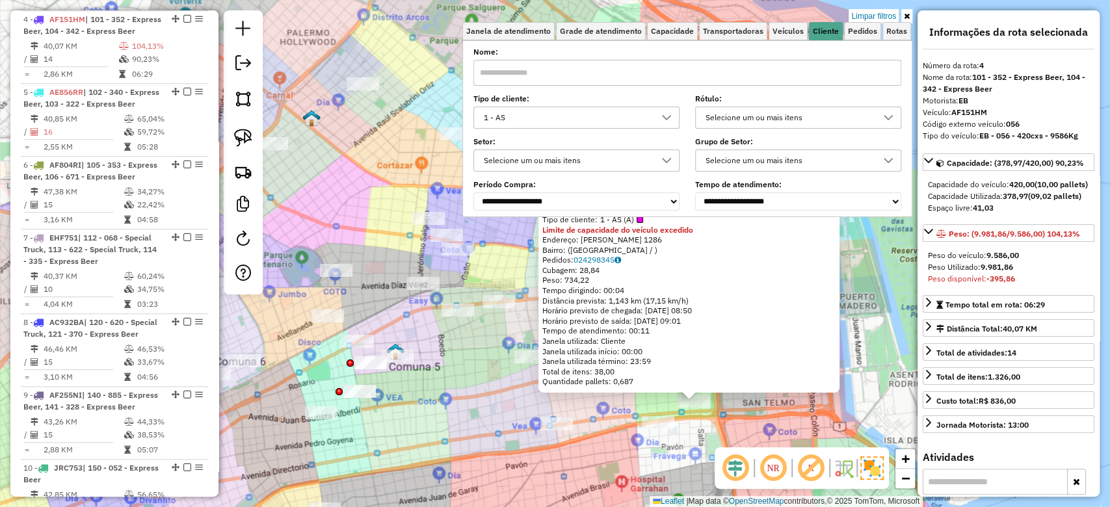
click at [720, 419] on div "0000444133 - CHEN HUA Tipo de cliente: 1 - AS (A) Limite de capacidade do veícu…" at bounding box center [555, 253] width 1110 height 507
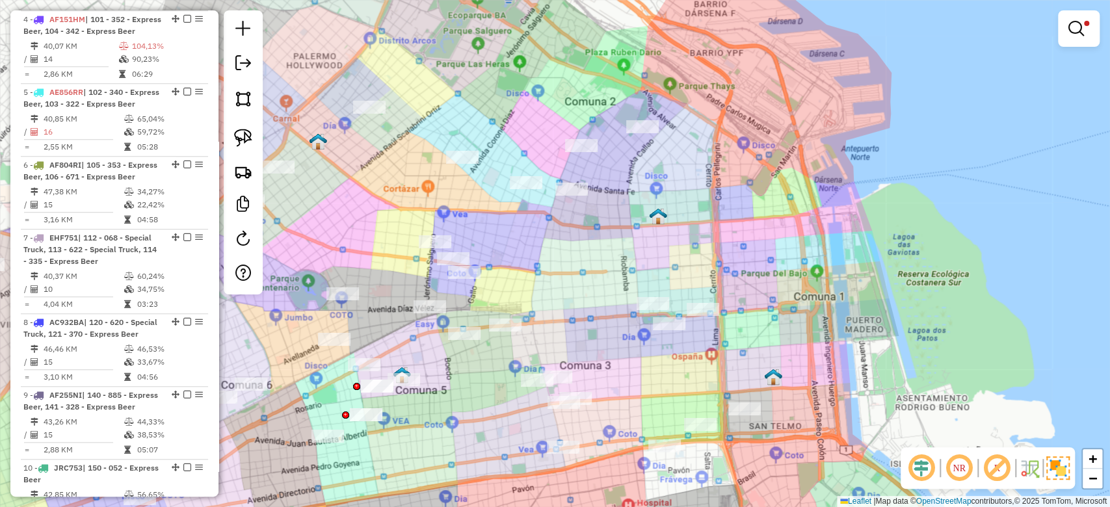
click at [731, 434] on div "Limpar filtros Janela de atendimento Grade de atendimento Capacidade Transporta…" at bounding box center [555, 253] width 1110 height 507
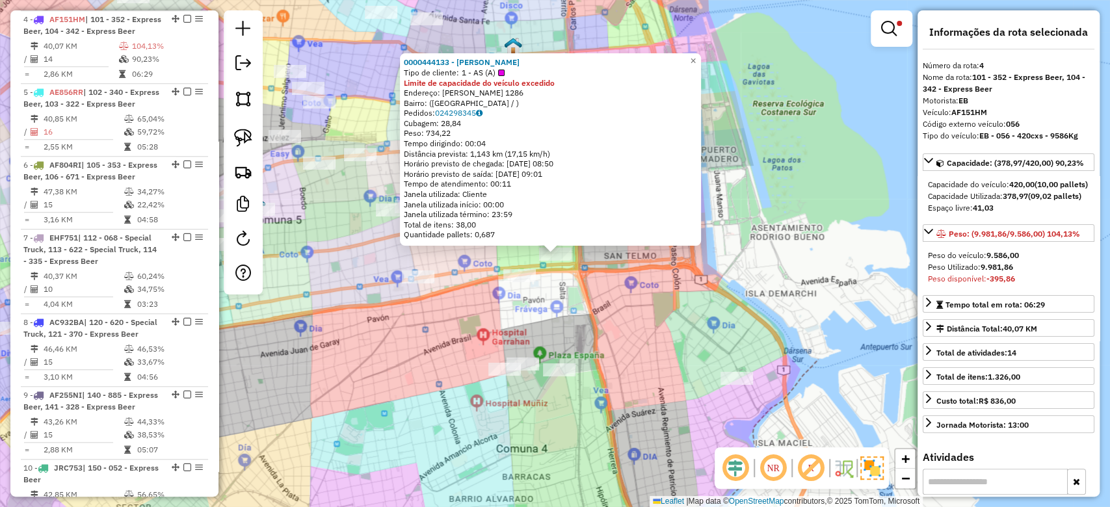
click at [895, 42] on div at bounding box center [892, 28] width 42 height 36
click at [895, 25] on em at bounding box center [889, 29] width 16 height 16
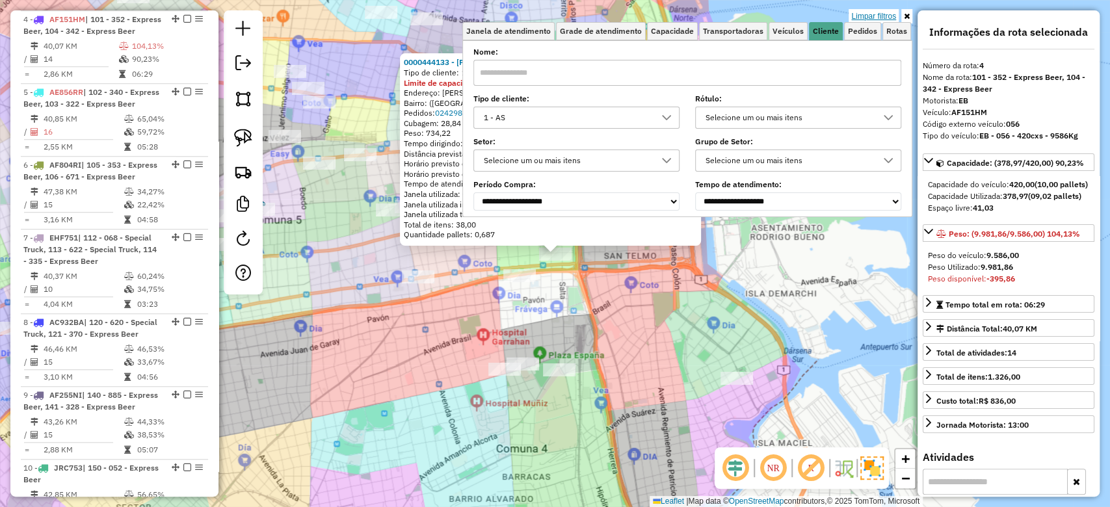
click at [889, 16] on link "Limpar filtros" at bounding box center [873, 16] width 50 height 14
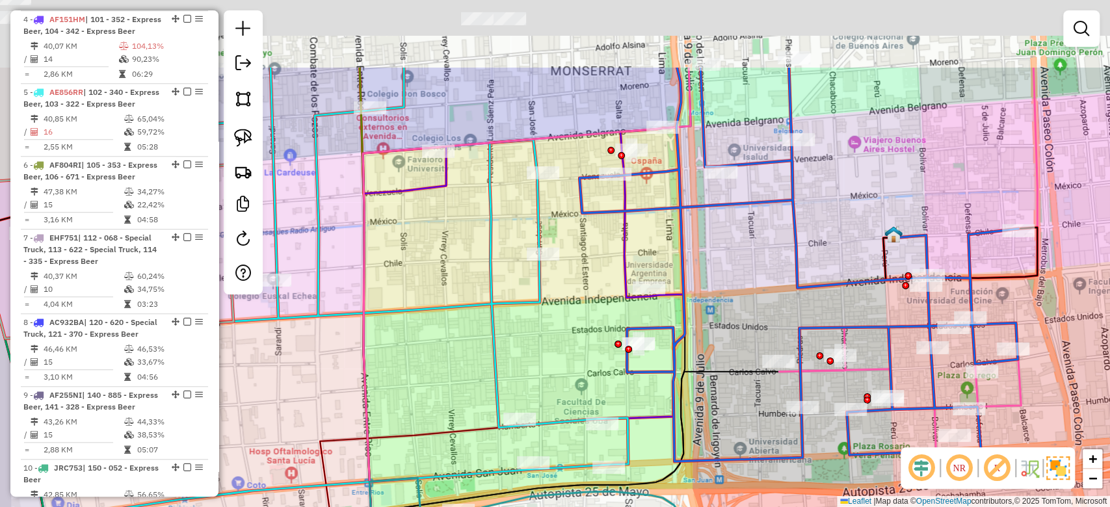
drag, startPoint x: 540, startPoint y: 207, endPoint x: 499, endPoint y: 270, distance: 75.2
click at [580, 374] on div "Janela de atendimento Grade de atendimento Capacidade Transportadoras Veículos …" at bounding box center [555, 253] width 1110 height 507
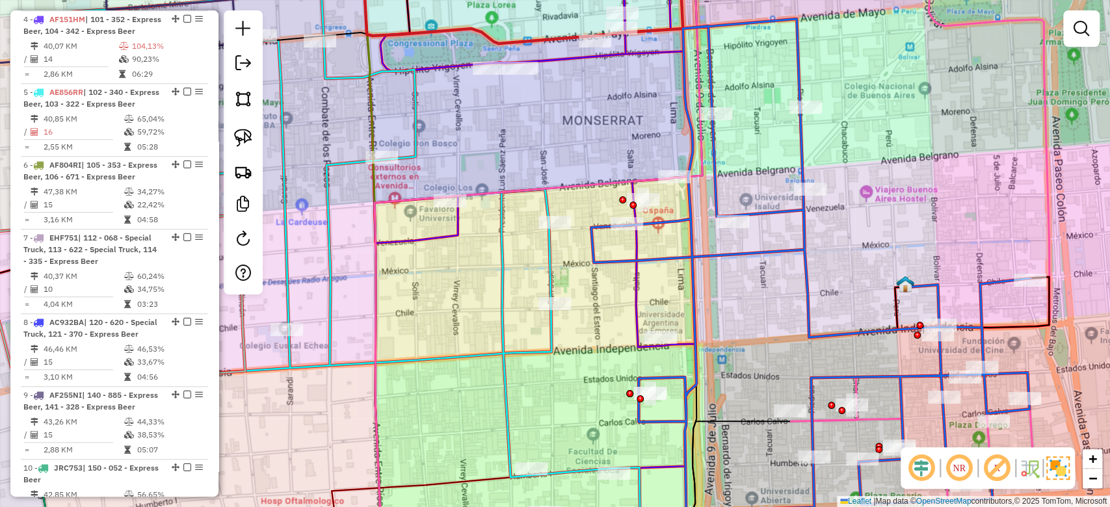
click at [456, 227] on icon at bounding box center [537, 208] width 336 height 519
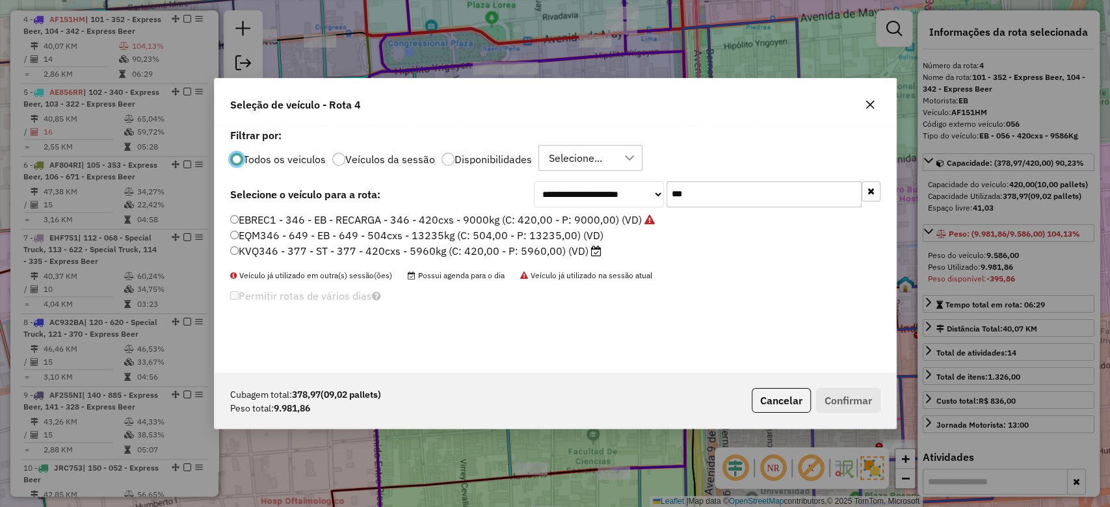
scroll to position [7, 4]
drag, startPoint x: 734, startPoint y: 201, endPoint x: 564, endPoint y: 189, distance: 170.8
click at [564, 187] on div "**********" at bounding box center [707, 194] width 347 height 26
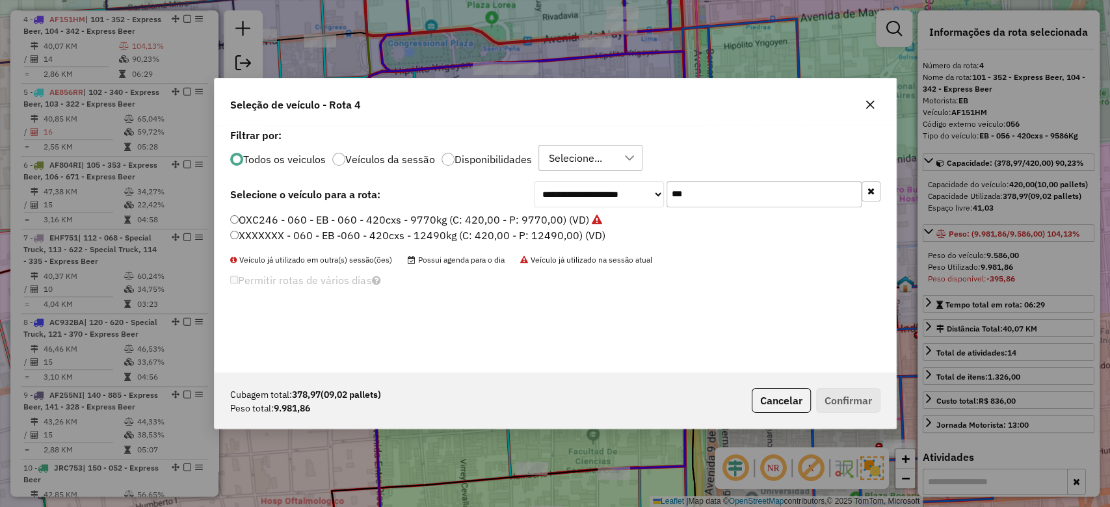
click at [562, 220] on label "OXC246 - 060 - EB - 060 - 420cxs - 9770kg (C: 420,00 - P: 9770,00) (VD)" at bounding box center [416, 220] width 372 height 16
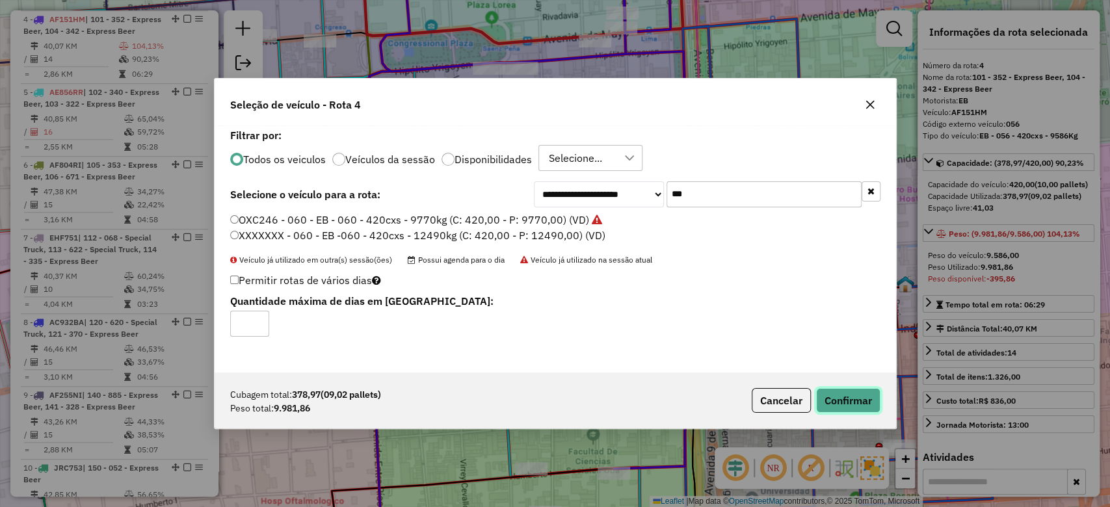
click at [847, 406] on button "Confirmar" at bounding box center [848, 400] width 64 height 25
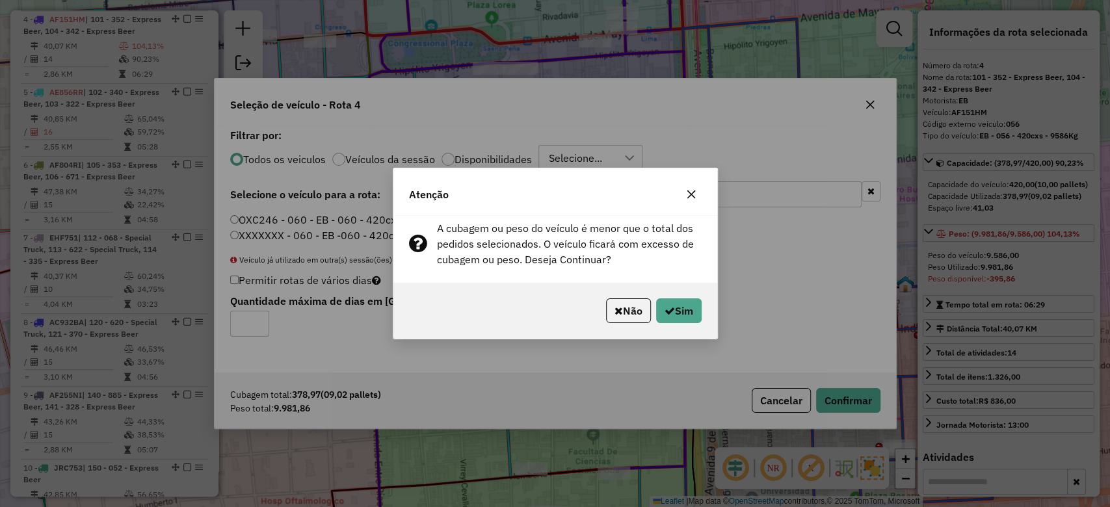
click at [684, 190] on button "button" at bounding box center [691, 194] width 21 height 21
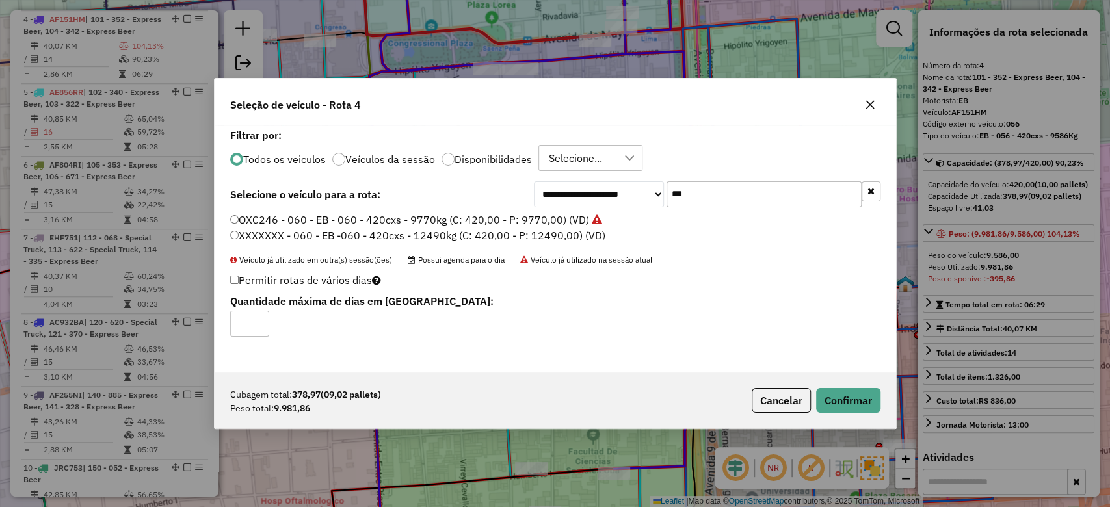
drag, startPoint x: 700, startPoint y: 200, endPoint x: 616, endPoint y: 194, distance: 84.1
click at [618, 195] on div "**********" at bounding box center [707, 194] width 347 height 26
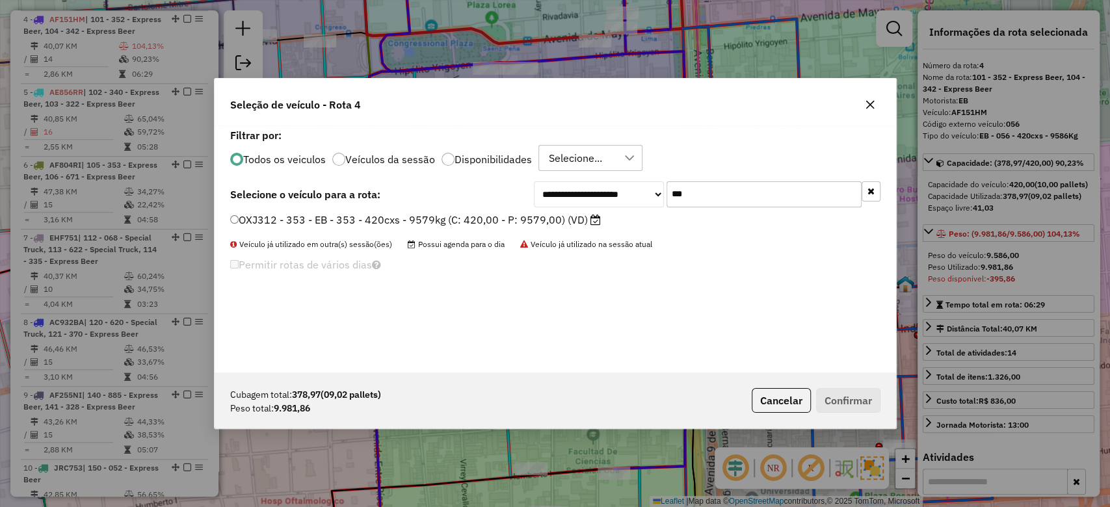
click at [565, 220] on label "OXJ312 - 353 - EB - 353 - 420cxs - 9579kg (C: 420,00 - P: 9579,00) (VD)" at bounding box center [415, 220] width 371 height 16
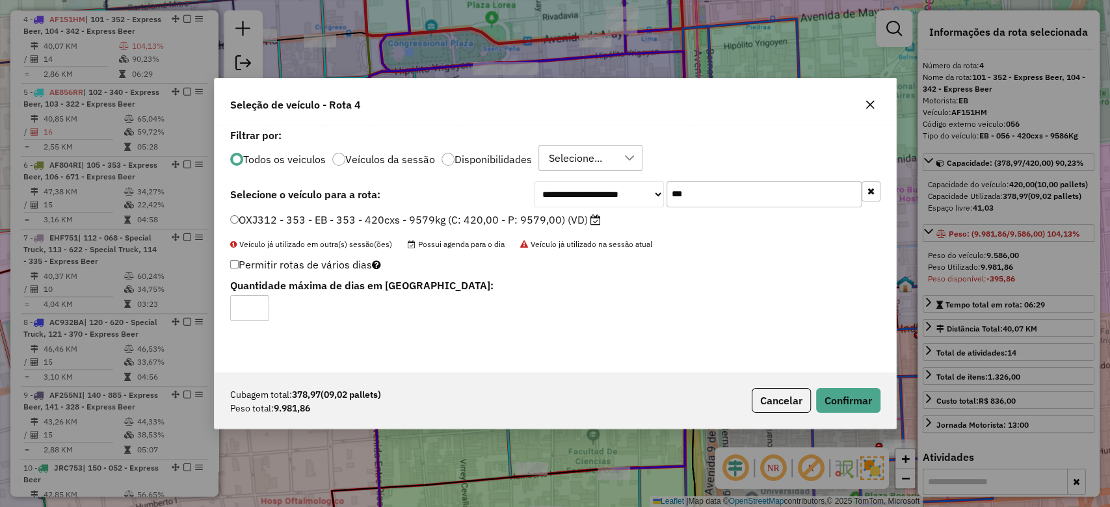
drag, startPoint x: 713, startPoint y: 185, endPoint x: 666, endPoint y: 190, distance: 47.1
click at [666, 190] on input "***" at bounding box center [763, 194] width 195 height 26
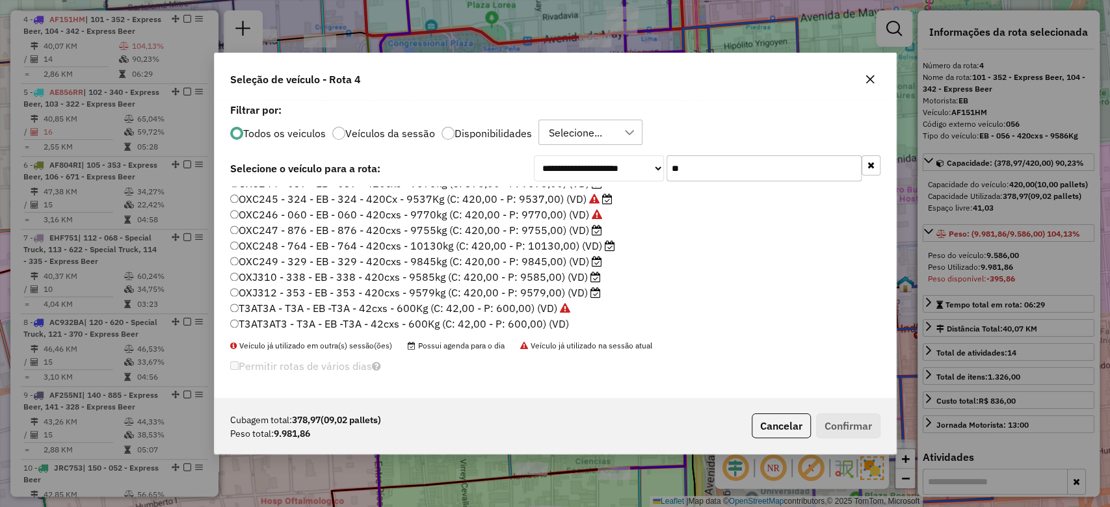
scroll to position [1323, 0]
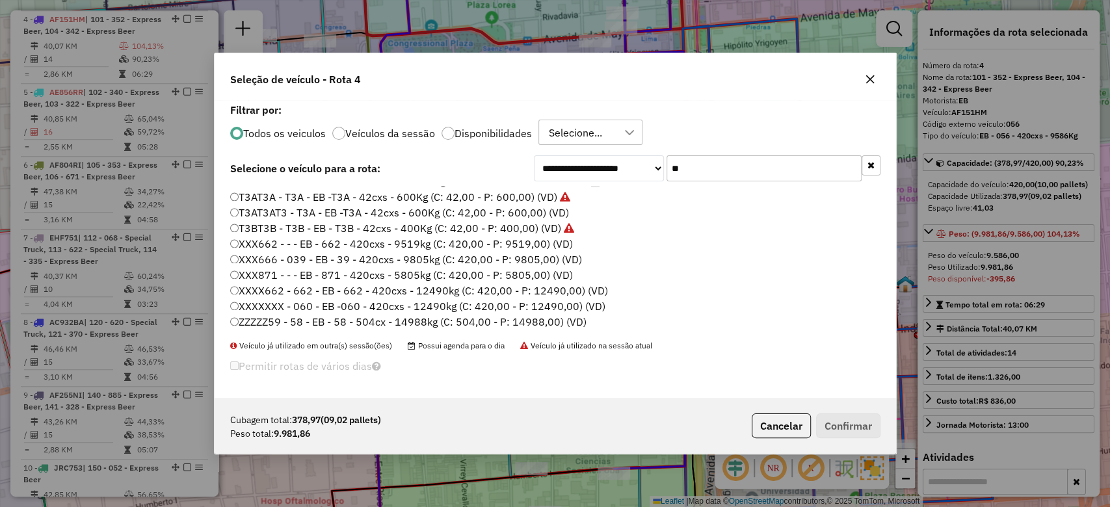
type input "**"
click at [383, 133] on label "Veículos da sessão" at bounding box center [390, 133] width 90 height 10
drag, startPoint x: 713, startPoint y: 168, endPoint x: 609, endPoint y: 154, distance: 105.6
click at [610, 155] on div "**********" at bounding box center [707, 168] width 347 height 26
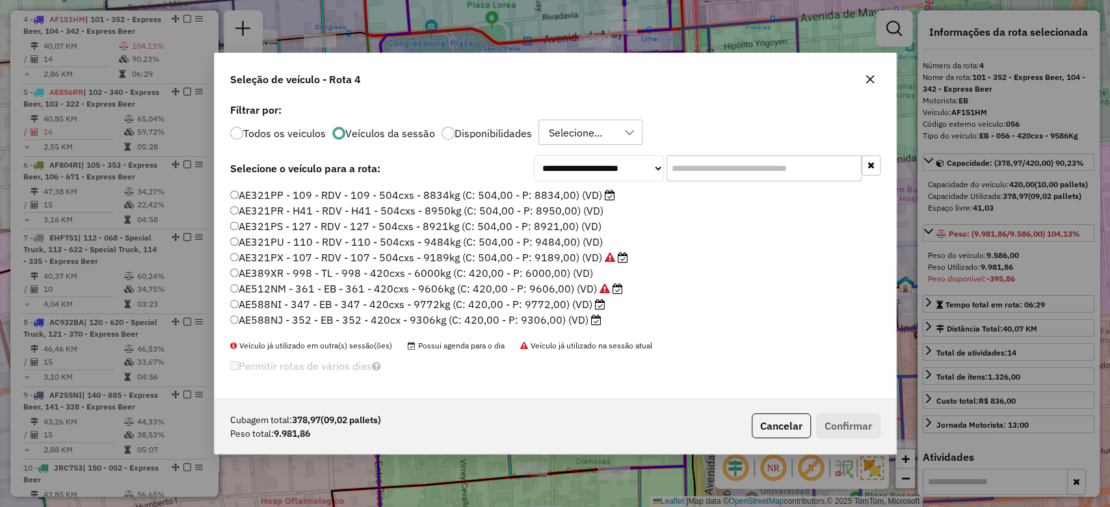
click at [714, 170] on input "text" at bounding box center [763, 168] width 195 height 26
type input "**"
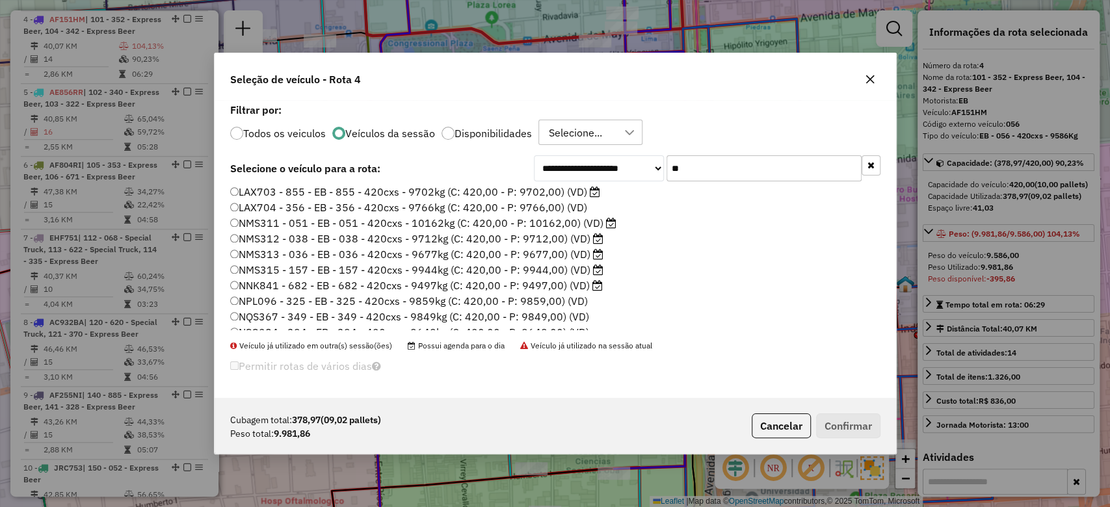
scroll to position [1127, 0]
click at [504, 140] on div "Todos os veiculos Veículos da sessão Disponibilidades Selecione..." at bounding box center [555, 133] width 650 height 26
click at [508, 139] on p-radiobutton "Disponibilidades" at bounding box center [486, 133] width 90 height 13
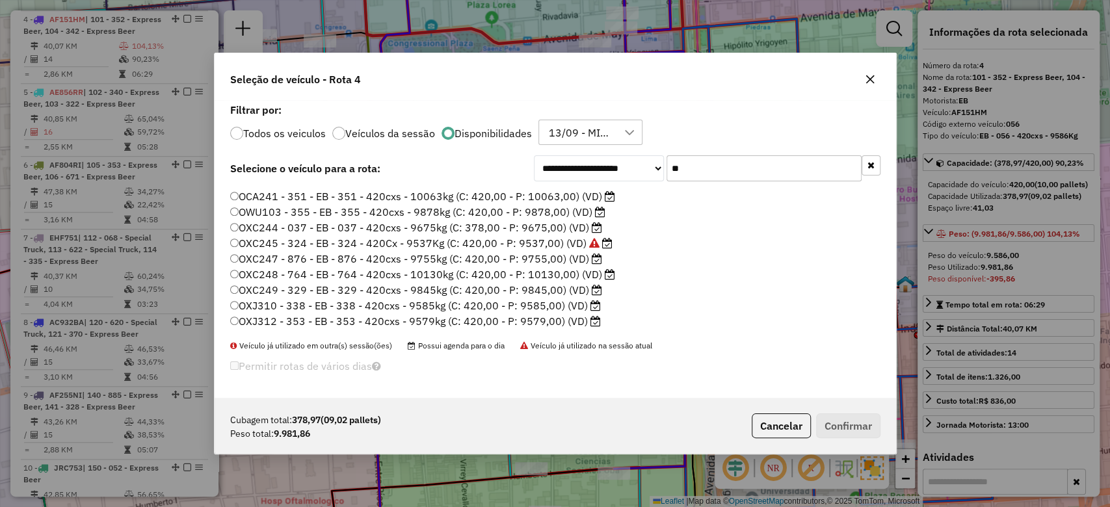
scroll to position [393, 0]
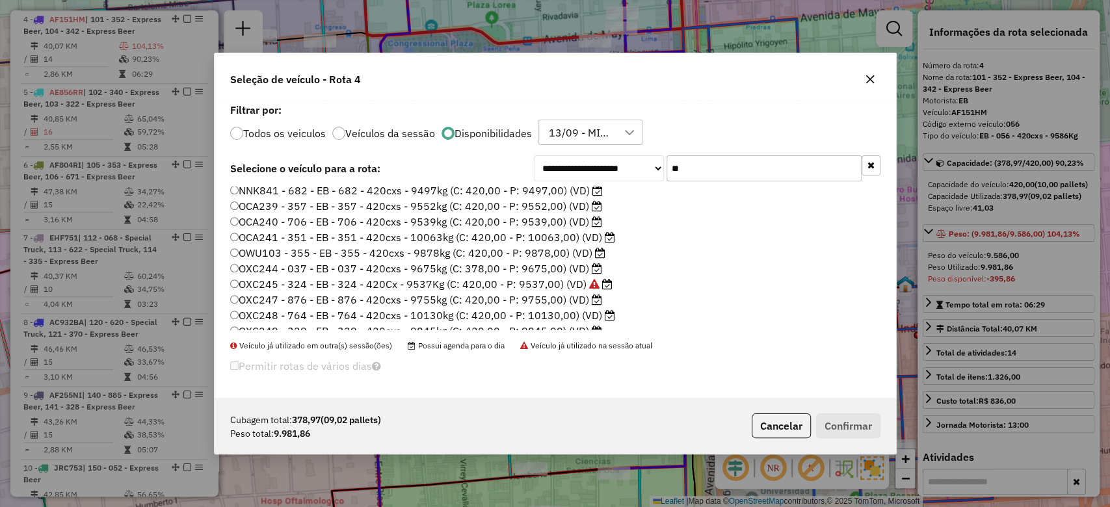
drag, startPoint x: 705, startPoint y: 166, endPoint x: 641, endPoint y: 164, distance: 64.4
click at [641, 164] on div "**********" at bounding box center [707, 168] width 347 height 26
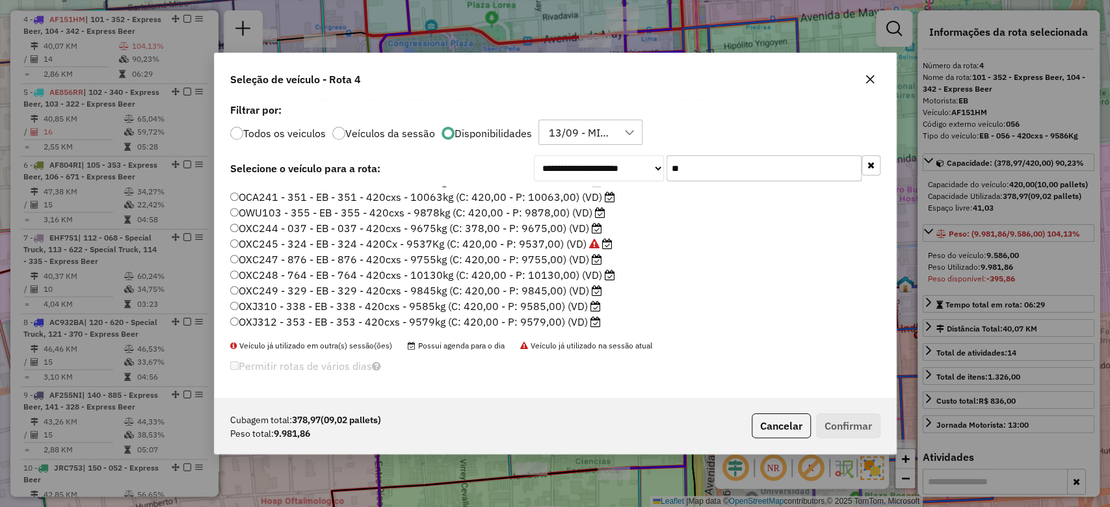
click at [553, 274] on label "OXC248 - 764 - EB - 764 - 420cxs - 10130kg (C: 420,00 - P: 10130,00) (VD)" at bounding box center [422, 275] width 385 height 16
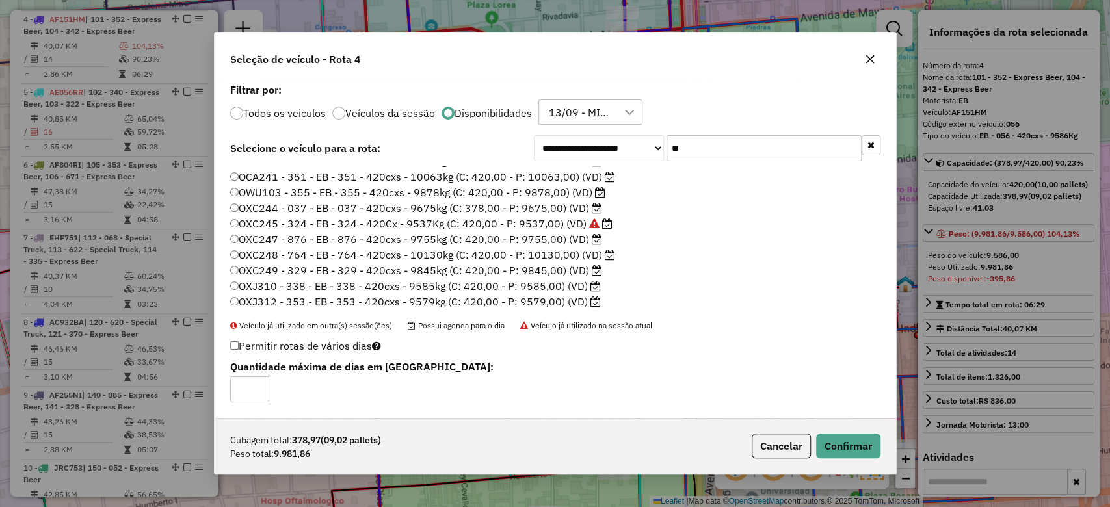
scroll to position [347, 0]
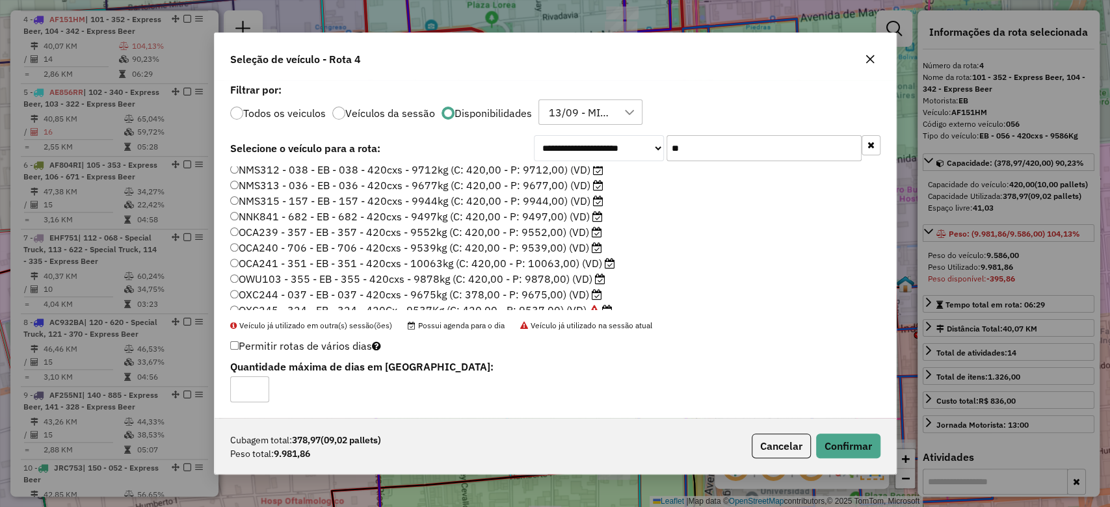
click at [558, 259] on label "OCA241 - 351 - EB - 351 - 420cxs - 10063kg (C: 420,00 - P: 10063,00) (VD)" at bounding box center [422, 263] width 385 height 16
click at [552, 263] on label "OCA241 - 351 - EB - 351 - 420cxs - 10063kg (C: 420,00 - P: 10063,00) (VD)" at bounding box center [422, 263] width 385 height 16
click at [853, 448] on button "Confirmar" at bounding box center [848, 446] width 64 height 25
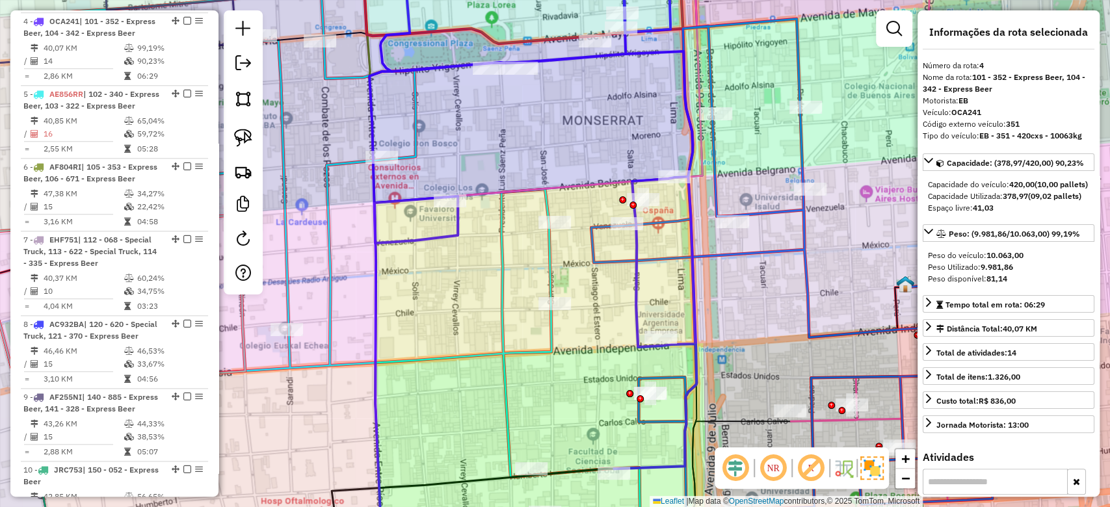
scroll to position [695, 0]
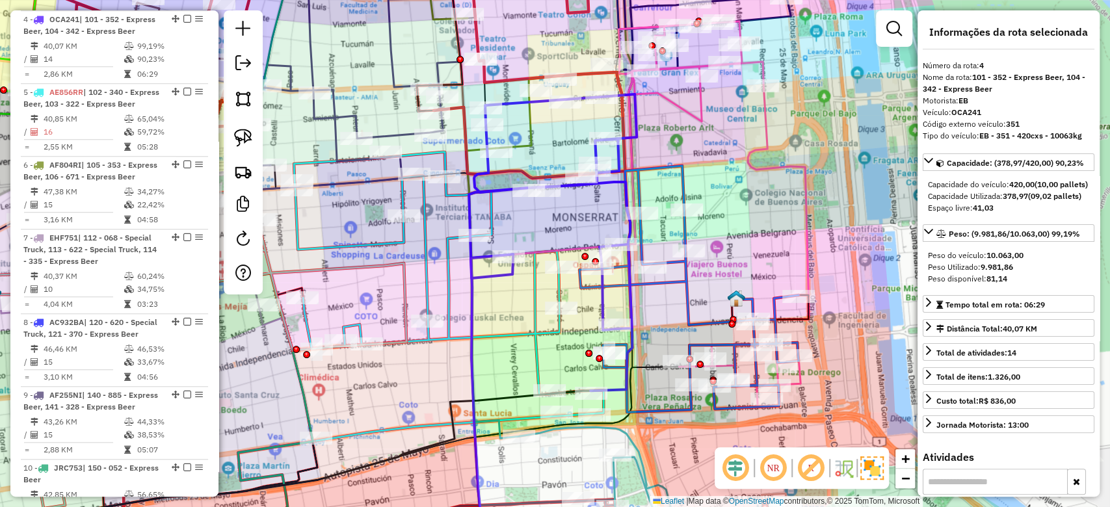
click at [542, 231] on div "Janela de atendimento Grade de atendimento Capacidade Transportadoras Veículos …" at bounding box center [555, 253] width 1110 height 507
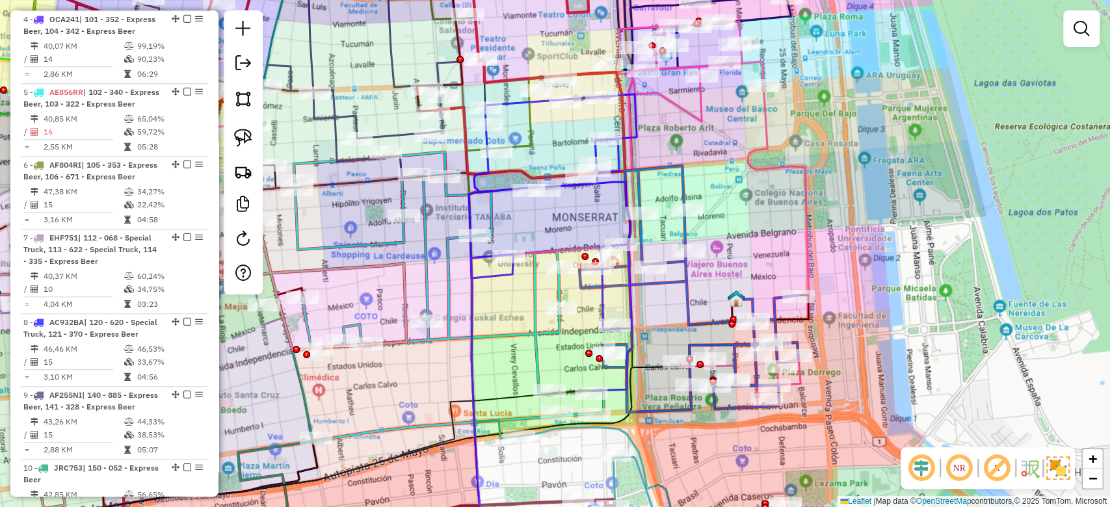
click at [503, 194] on icon at bounding box center [553, 242] width 168 height 296
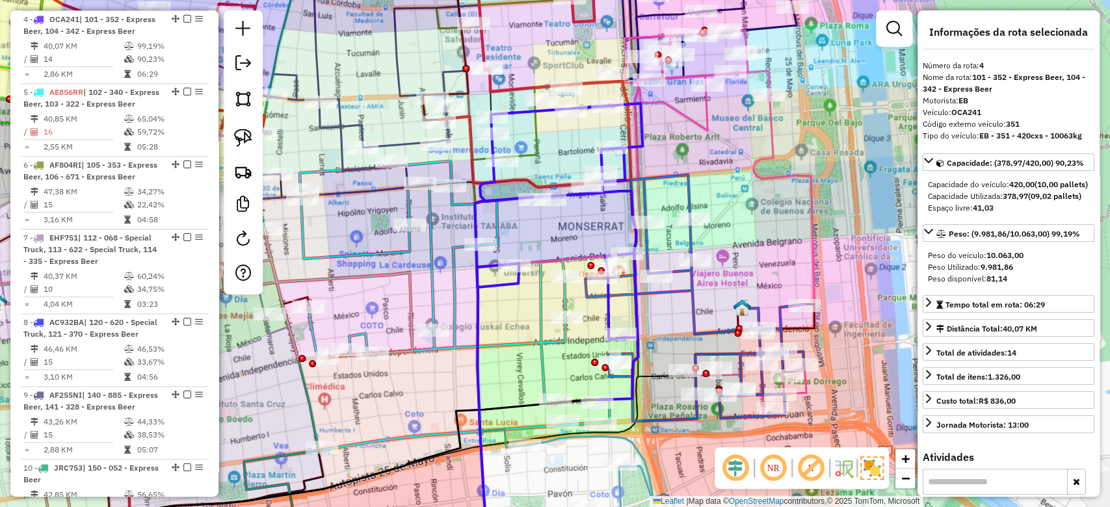
drag, startPoint x: 524, startPoint y: 242, endPoint x: 544, endPoint y: 272, distance: 36.2
click at [544, 272] on div "Janela de atendimento Grade de atendimento Capacidade Transportadoras Veículos …" at bounding box center [555, 253] width 1110 height 507
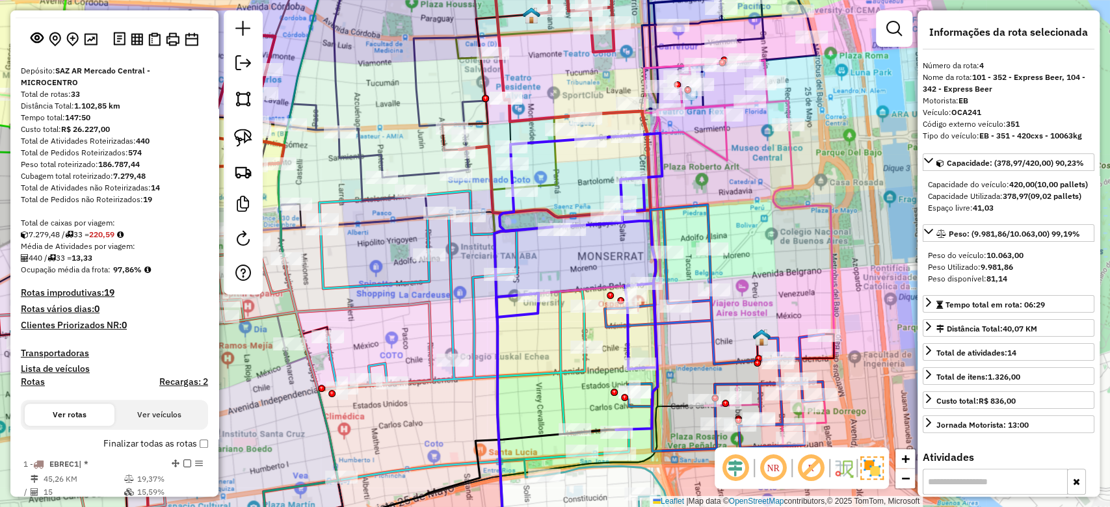
scroll to position [88, 0]
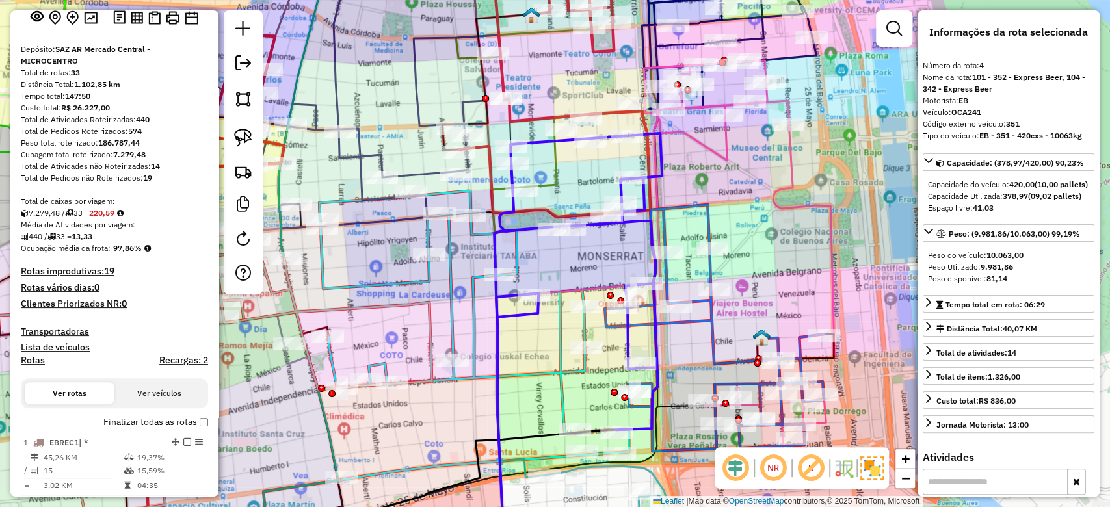
click at [29, 358] on h4 "Rotas" at bounding box center [33, 360] width 24 height 11
select select
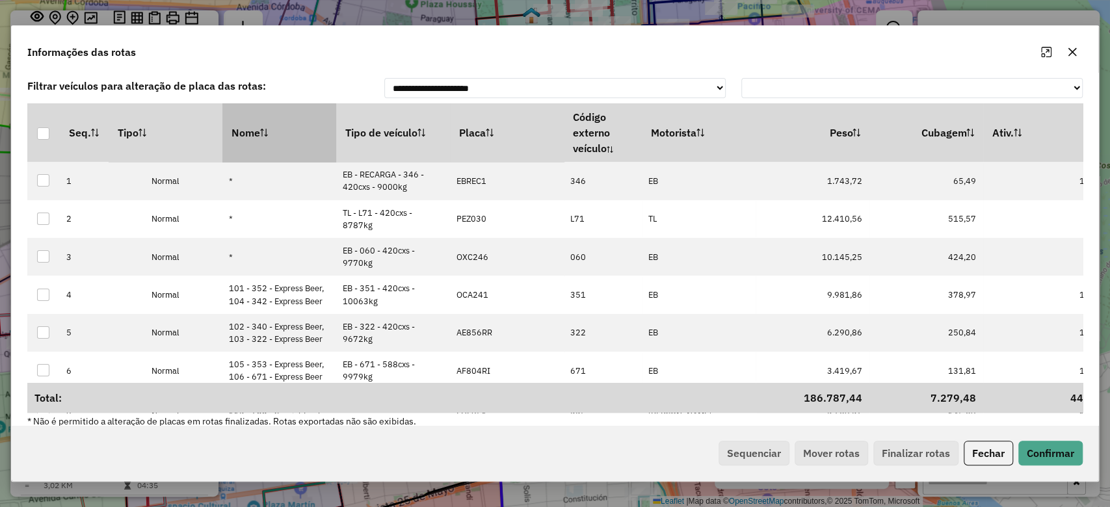
click at [260, 140] on th "Nome" at bounding box center [279, 132] width 114 height 59
click at [261, 140] on th "Nome" at bounding box center [279, 132] width 114 height 59
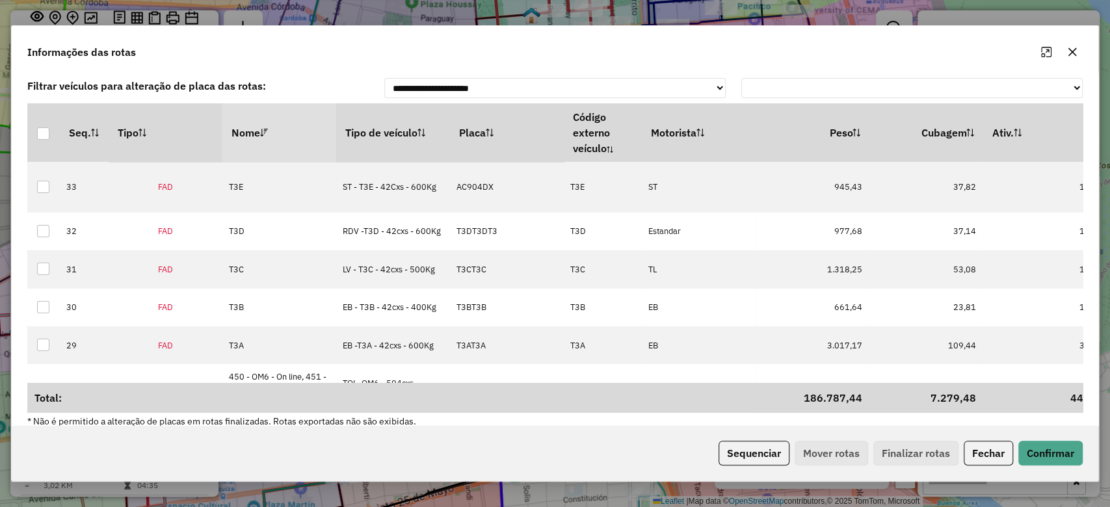
click at [261, 139] on th "Nome" at bounding box center [279, 132] width 114 height 59
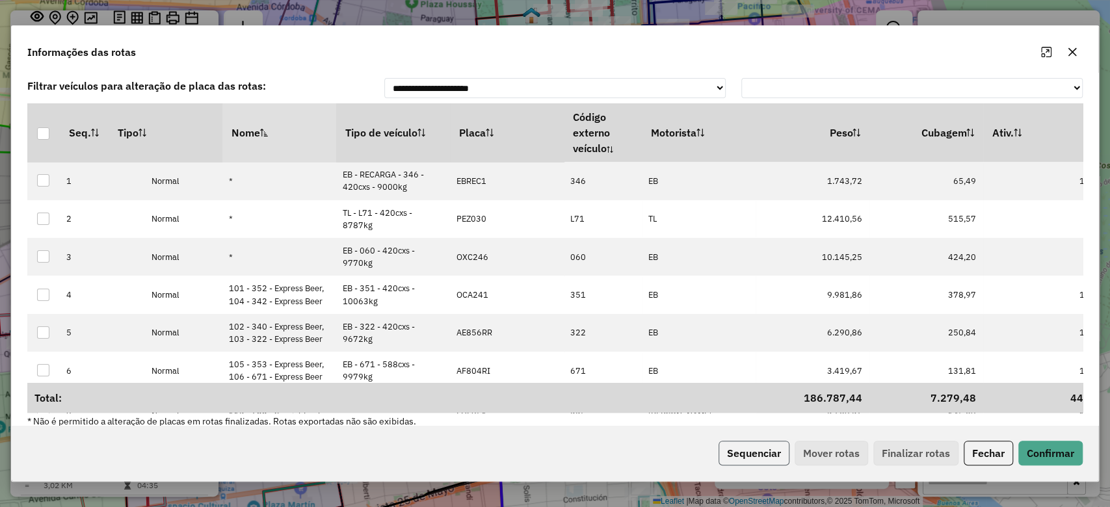
click at [758, 454] on button "Sequenciar" at bounding box center [753, 453] width 71 height 25
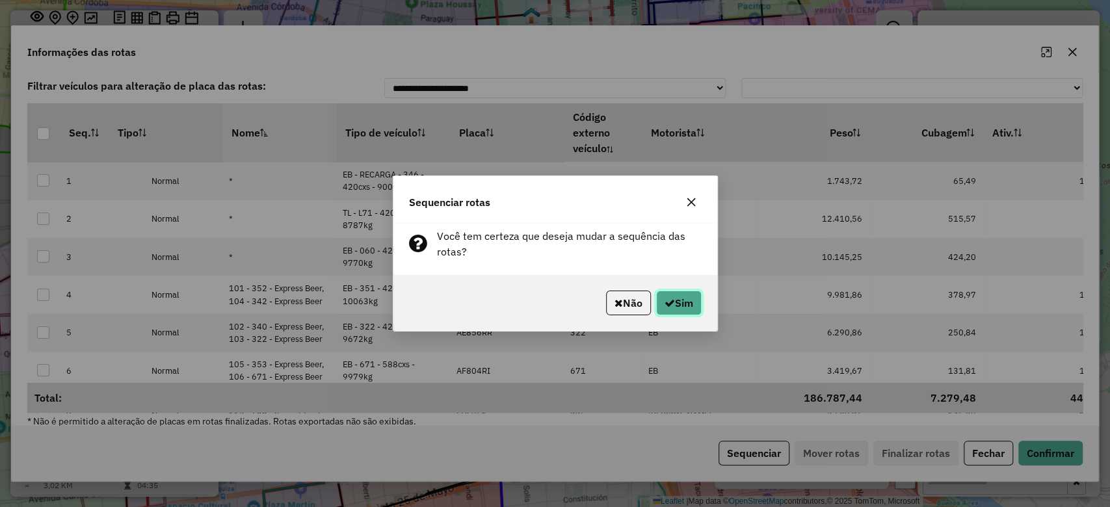
click at [678, 305] on button "Sim" at bounding box center [679, 303] width 46 height 25
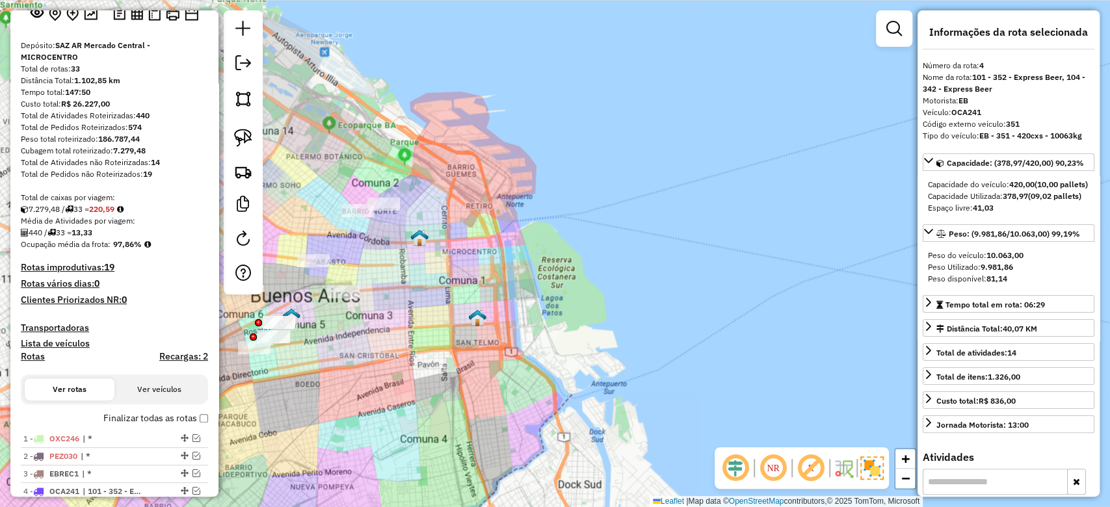
scroll to position [0, 0]
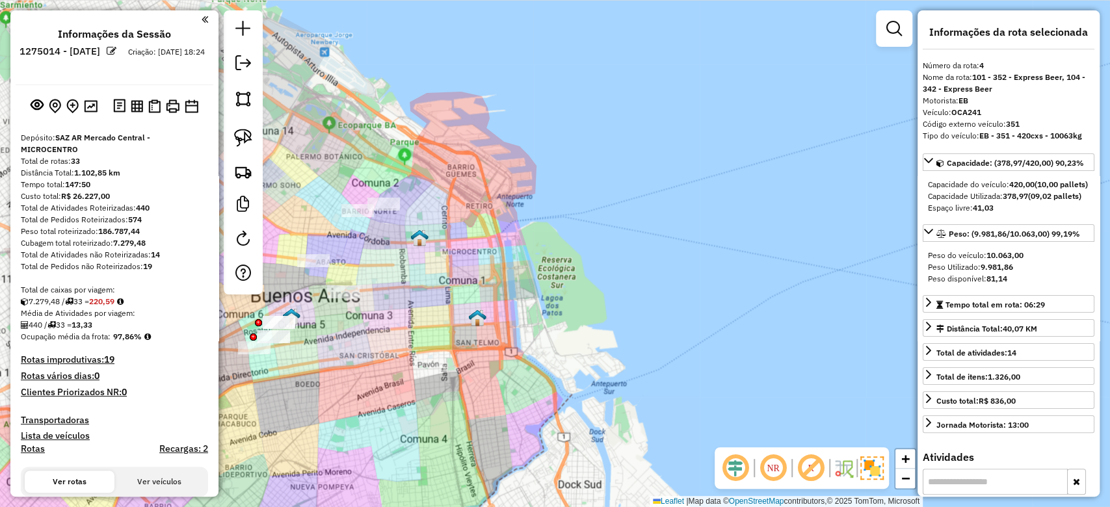
drag, startPoint x: 426, startPoint y: 299, endPoint x: 514, endPoint y: 283, distance: 89.1
click at [506, 287] on div "Janela de atendimento Grade de atendimento Capacidade Transportadoras Veículos …" at bounding box center [555, 253] width 1110 height 507
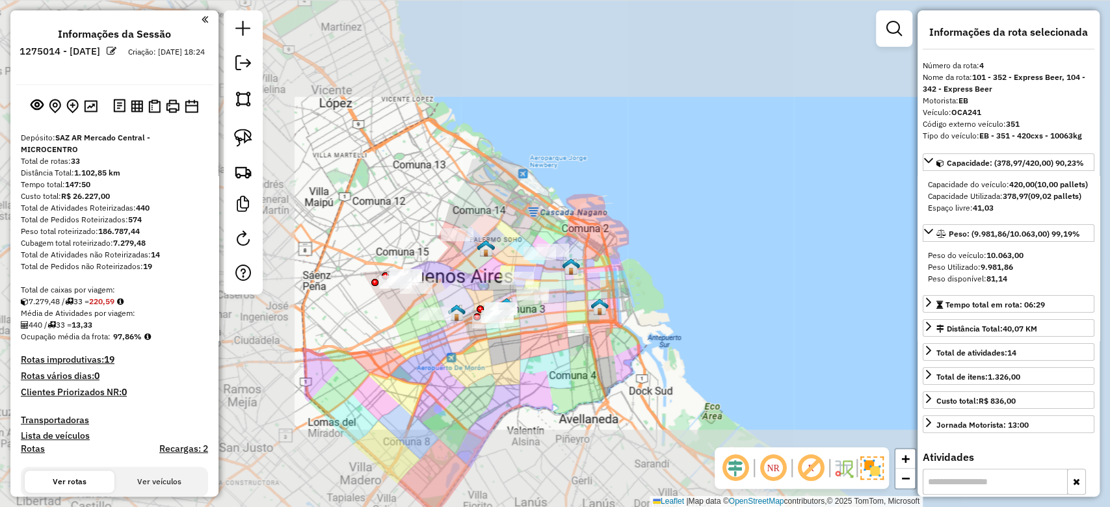
drag, startPoint x: 568, startPoint y: 357, endPoint x: 575, endPoint y: 360, distance: 8.2
click at [575, 360] on div "Janela de atendimento Grade de atendimento Capacidade Transportadoras Veículos …" at bounding box center [555, 253] width 1110 height 507
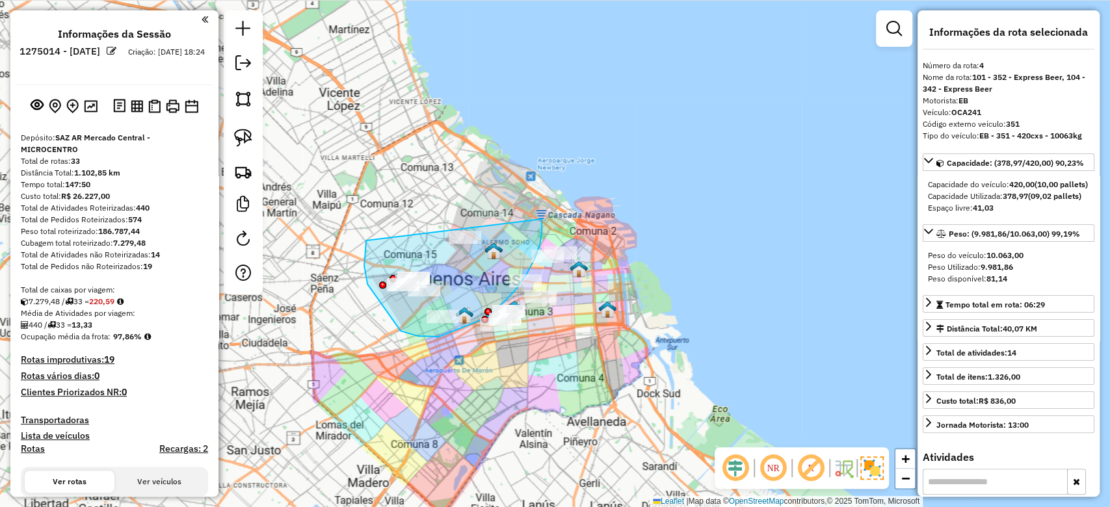
drag, startPoint x: 364, startPoint y: 266, endPoint x: 487, endPoint y: 192, distance: 143.5
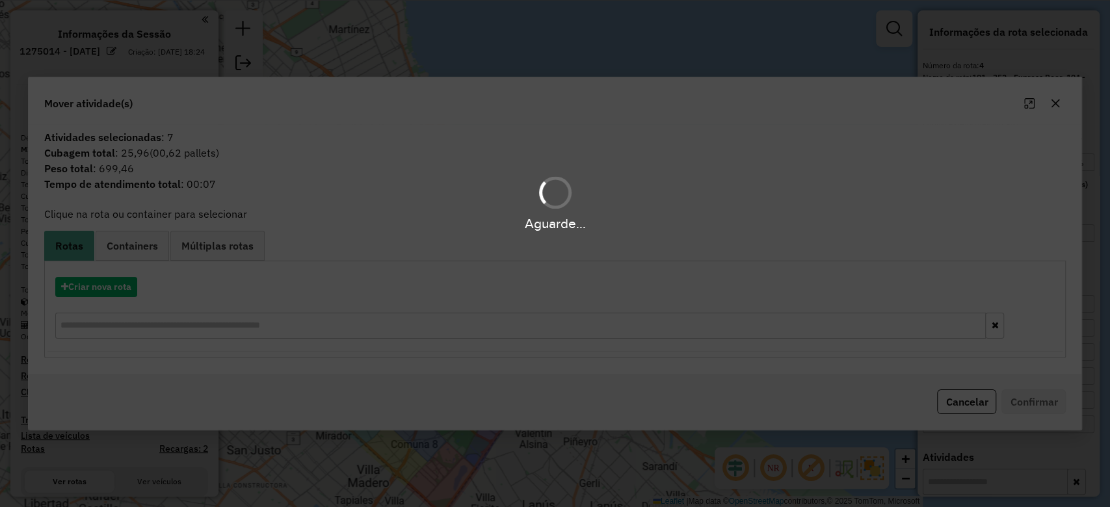
click at [1054, 105] on hb-app "Aguarde... Pop-up bloqueado! Seu navegador bloqueou automáticamente a abertura …" at bounding box center [555, 253] width 1110 height 507
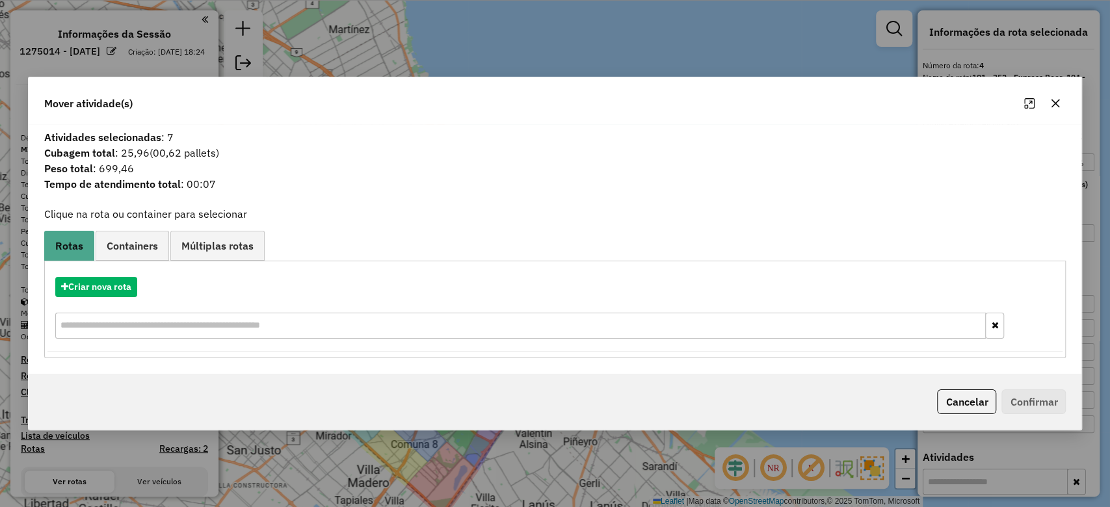
click at [1056, 103] on icon "button" at bounding box center [1055, 103] width 10 height 10
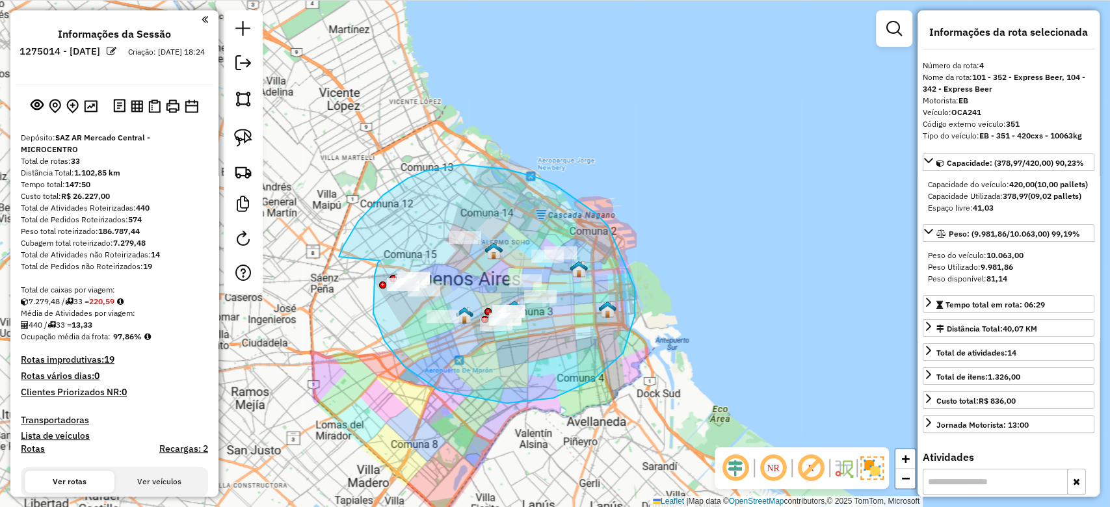
drag, startPoint x: 374, startPoint y: 275, endPoint x: 334, endPoint y: 273, distance: 40.4
click at [334, 273] on div "Janela de atendimento Grade de atendimento Capacidade Transportadoras Veículos …" at bounding box center [555, 253] width 1110 height 507
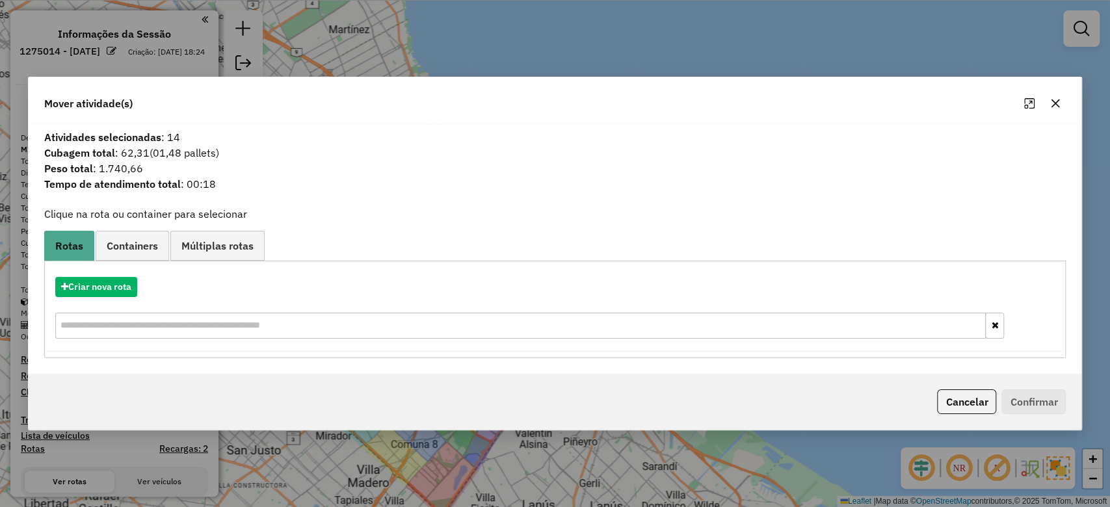
click at [1054, 104] on icon "button" at bounding box center [1055, 103] width 8 height 8
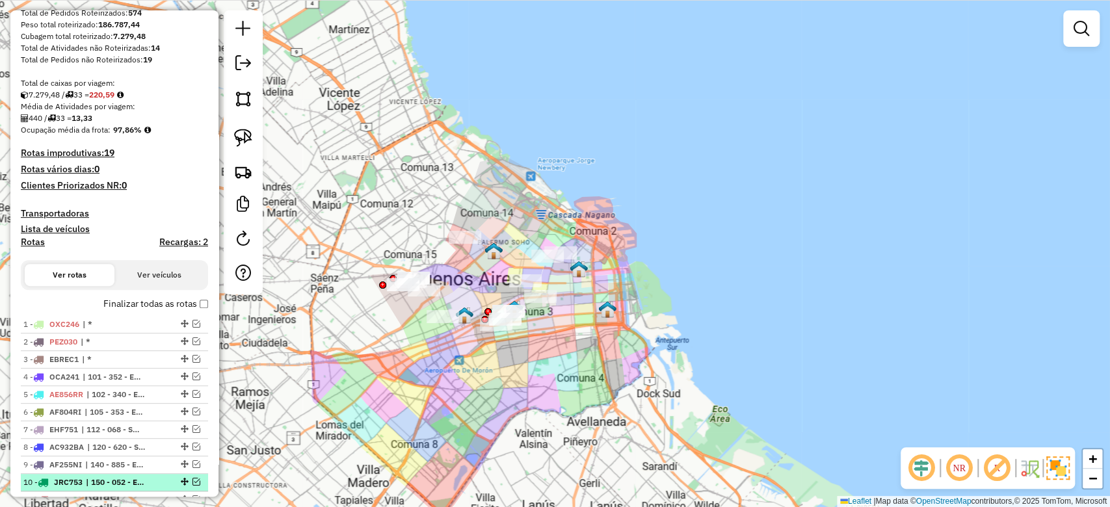
scroll to position [433, 0]
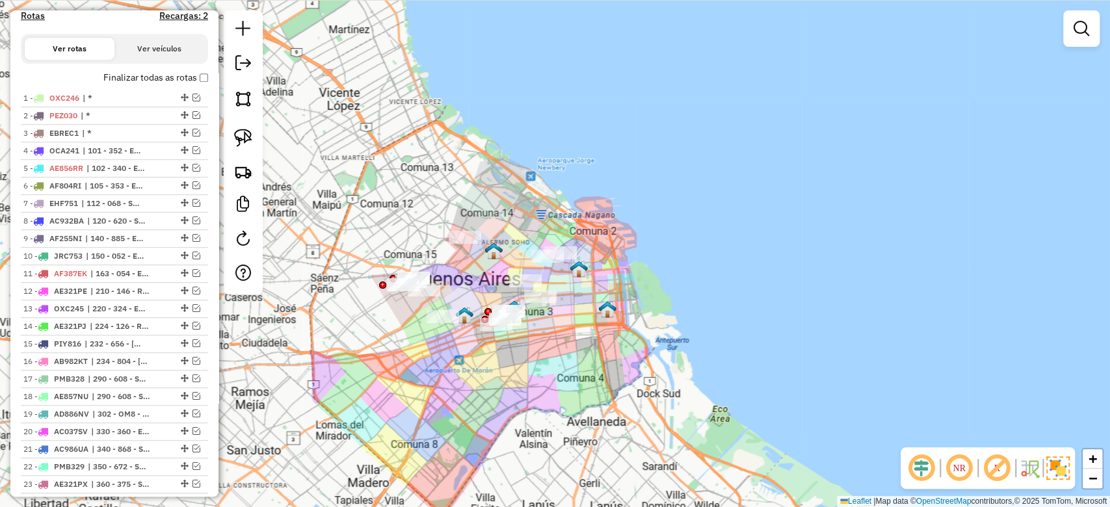
click at [588, 364] on div "Janela de atendimento Grade de atendimento Capacidade Transportadoras Veículos …" at bounding box center [555, 253] width 1110 height 507
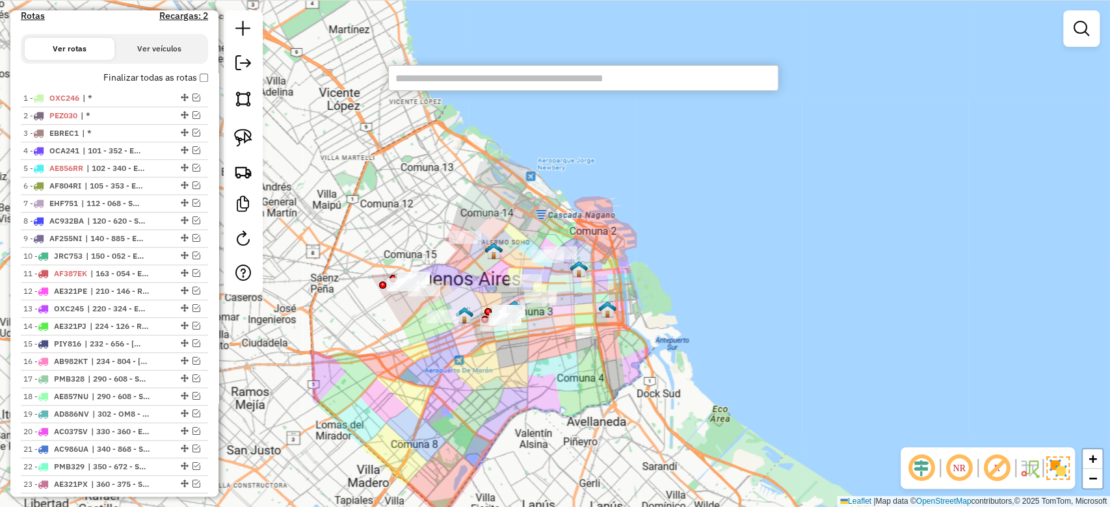
click at [620, 297] on div "Janela de atendimento Grade de atendimento Capacidade Transportadoras Veículos …" at bounding box center [555, 253] width 1110 height 507
click at [636, 338] on div "Janela de atendimento Grade de atendimento Capacidade Transportadoras Veículos …" at bounding box center [555, 253] width 1110 height 507
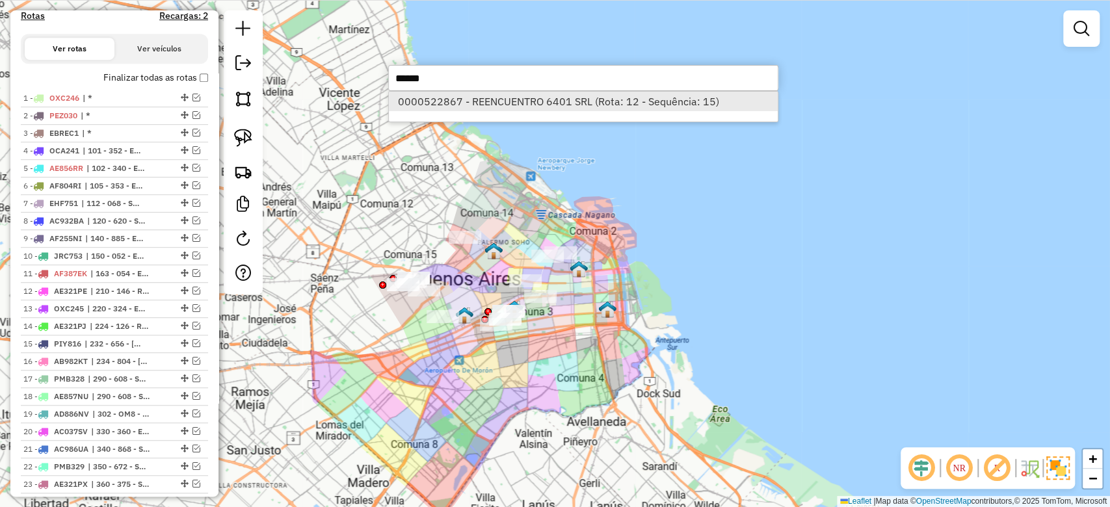
type input "******"
click at [593, 96] on li "0000522867 - REENCUENTRO 6401 SRL (Rota: 12 - Sequência: 15)" at bounding box center [583, 102] width 389 height 20
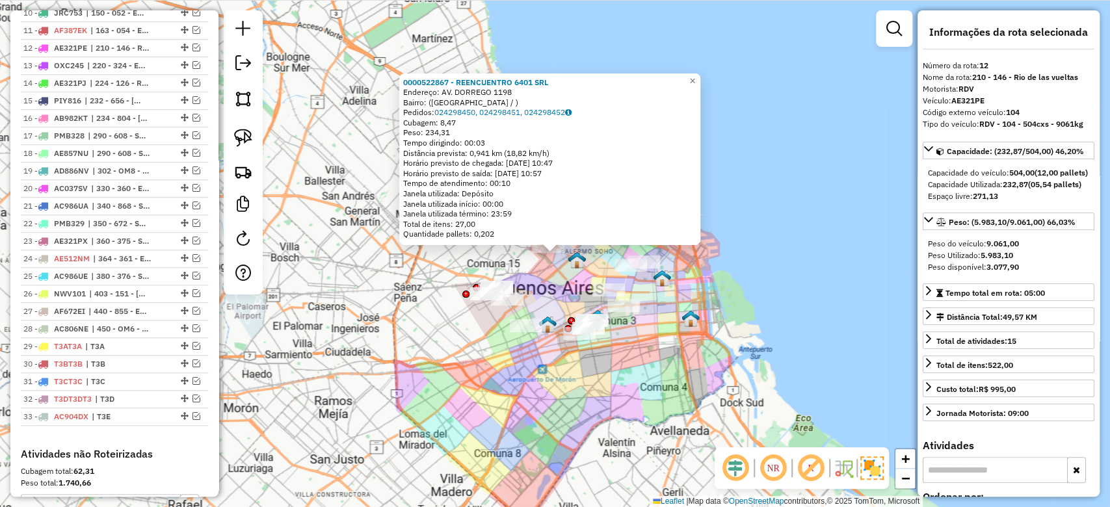
scroll to position [703, 0]
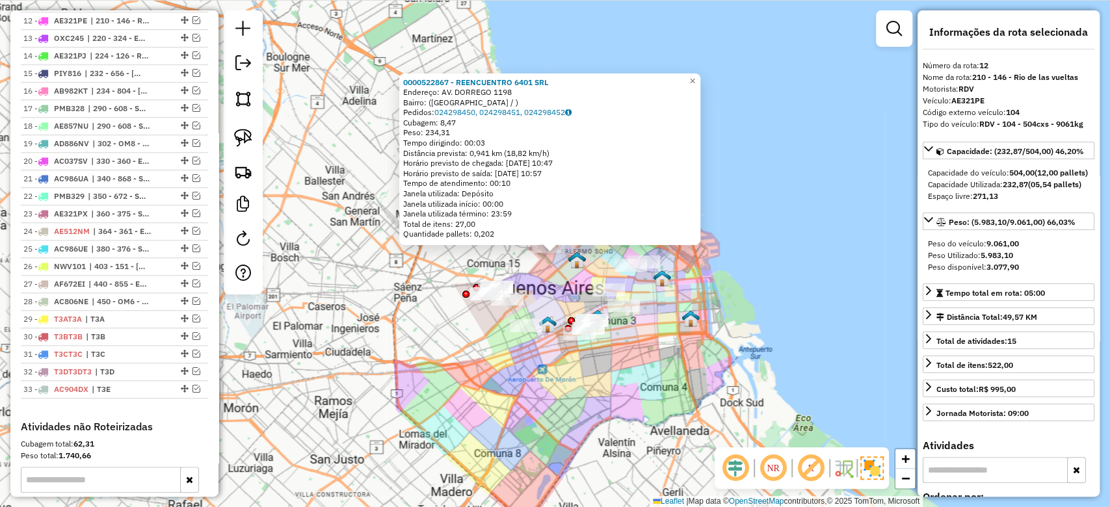
click at [715, 385] on div "0000522867 - REENCUENTRO 6401 SRL Endereço: AV. DORREGO 1198 Bairro: (BUENOS AI…" at bounding box center [555, 253] width 1110 height 507
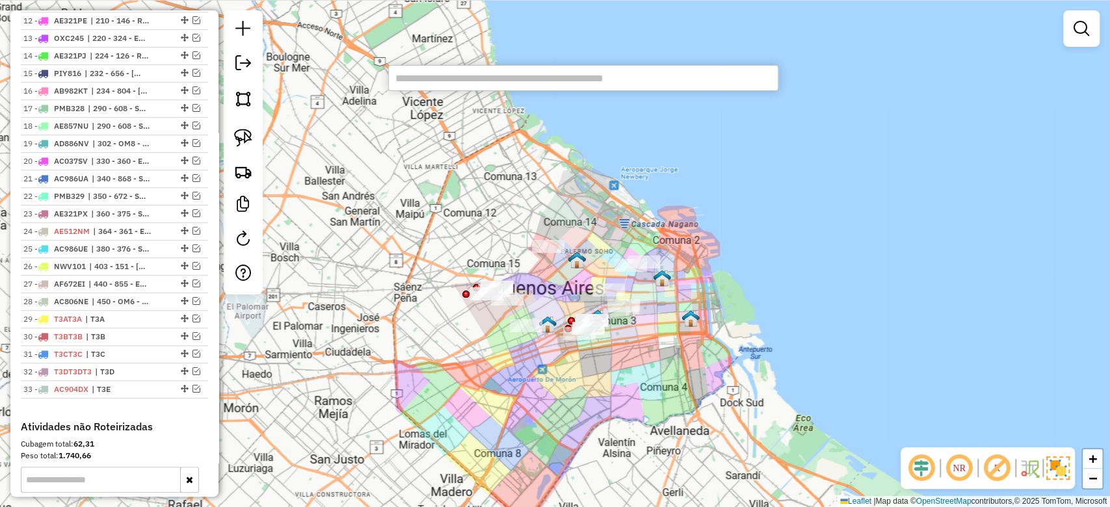
paste input "******"
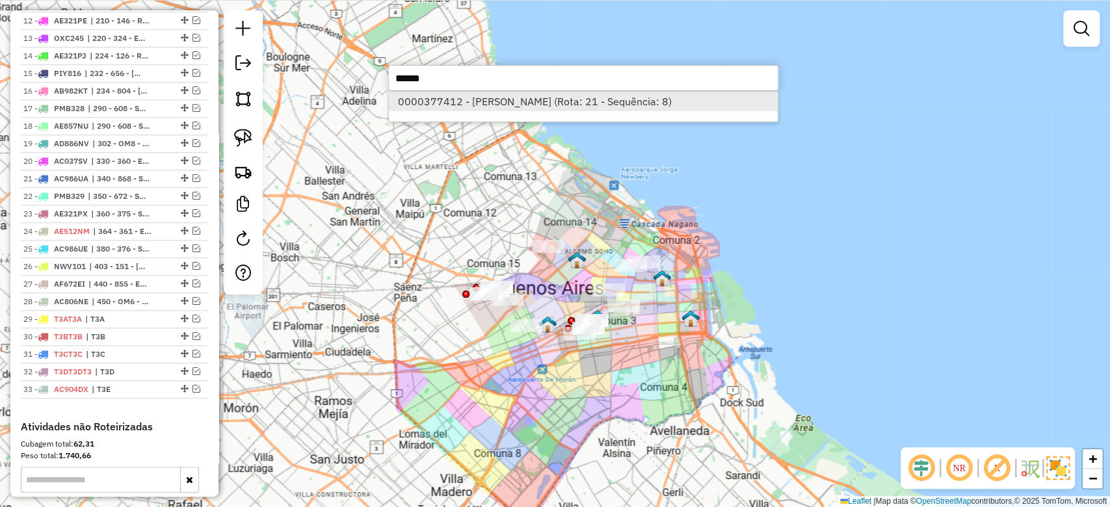
type input "******"
click at [567, 101] on li "0000377412 - Lin Qian (Rota: 21 - Sequência: 8)" at bounding box center [583, 102] width 389 height 20
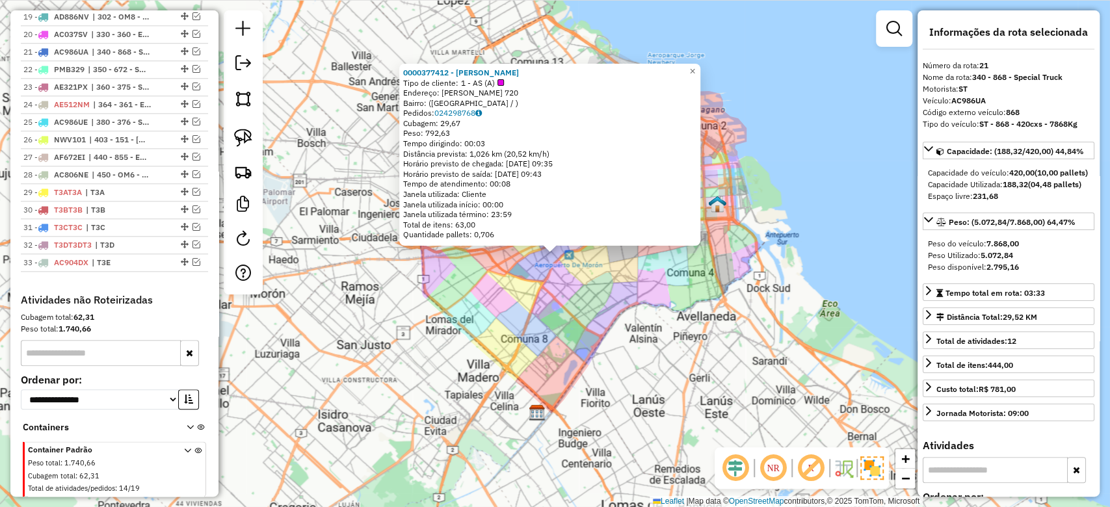
scroll to position [861, 0]
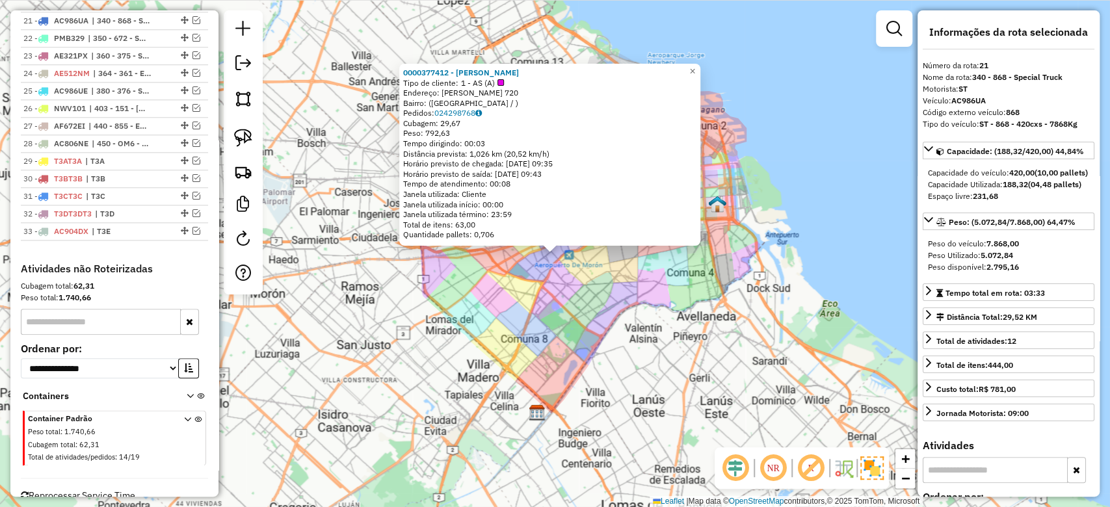
drag, startPoint x: 730, startPoint y: 339, endPoint x: 718, endPoint y: 340, distance: 12.4
click at [727, 339] on div "0000377412 - Lin Qian Tipo de cliente: 1 - AS (A) Endereço: varela 720 Bairro: …" at bounding box center [555, 253] width 1110 height 507
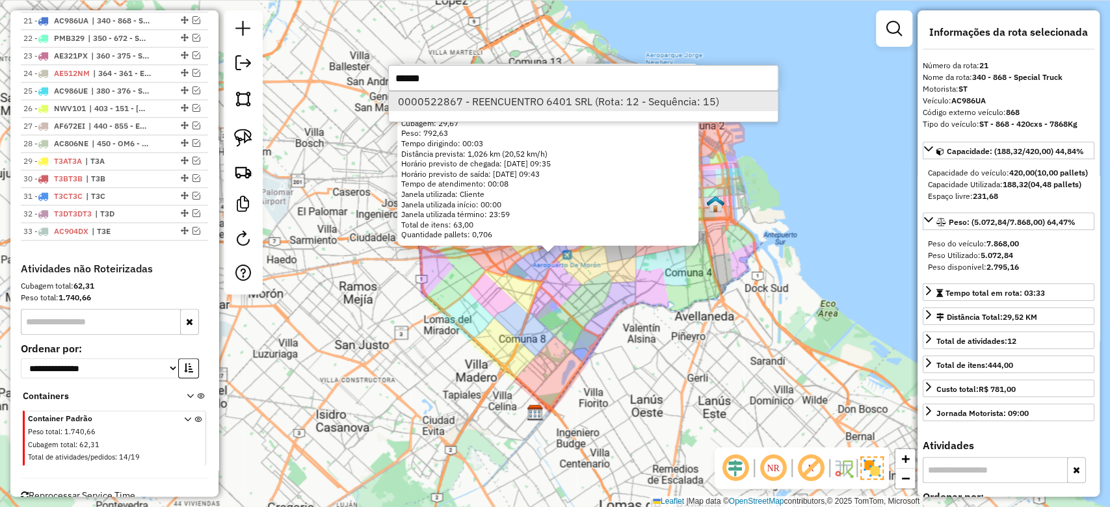
type input "******"
click at [636, 100] on li "0000522867 - REENCUENTRO 6401 SRL (Rota: 12 - Sequência: 15)" at bounding box center [583, 102] width 389 height 20
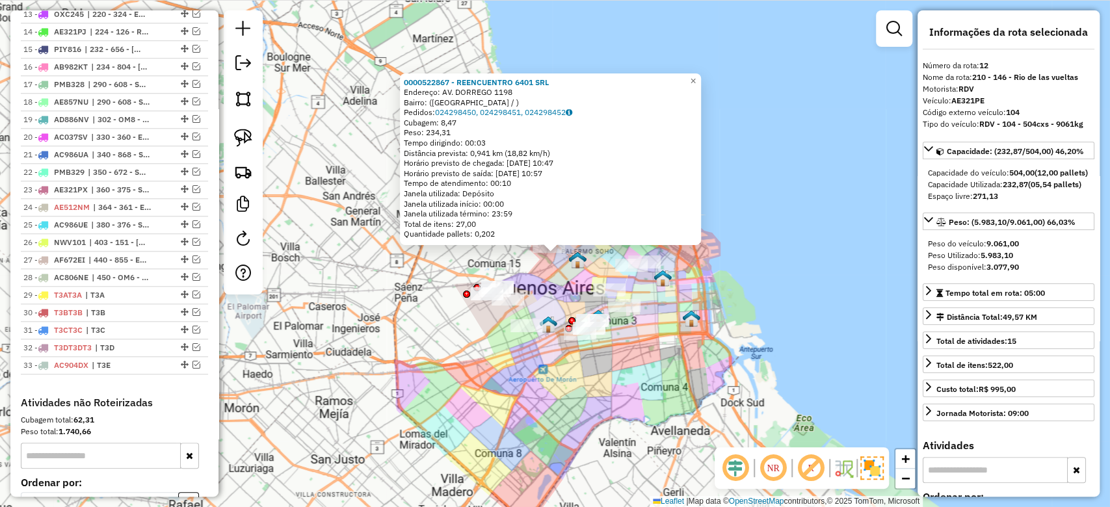
scroll to position [703, 0]
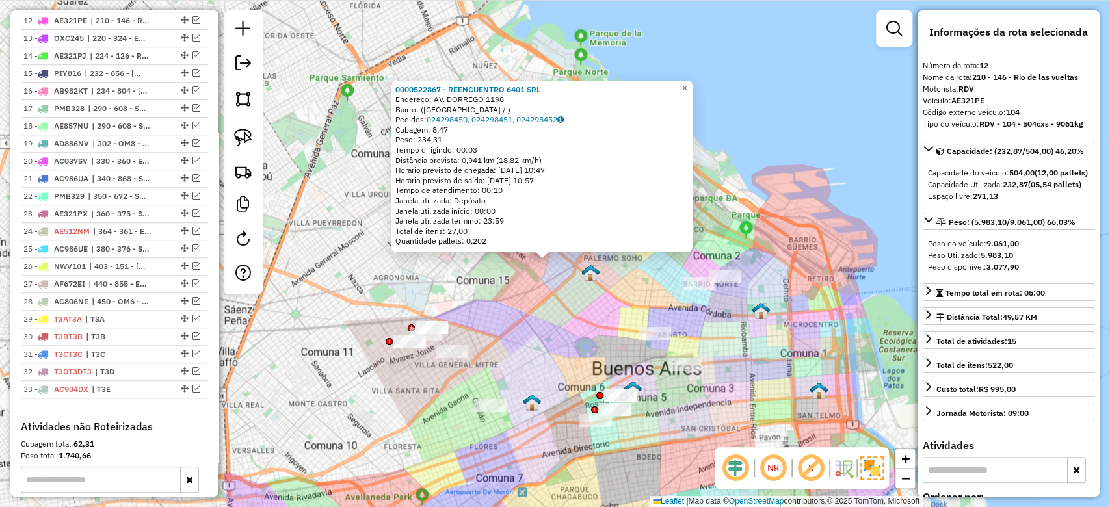
click at [661, 282] on div "0000522867 - REENCUENTRO 6401 SRL Endereço: AV. DORREGO 1198 Bairro: (BUENOS AI…" at bounding box center [555, 253] width 1110 height 507
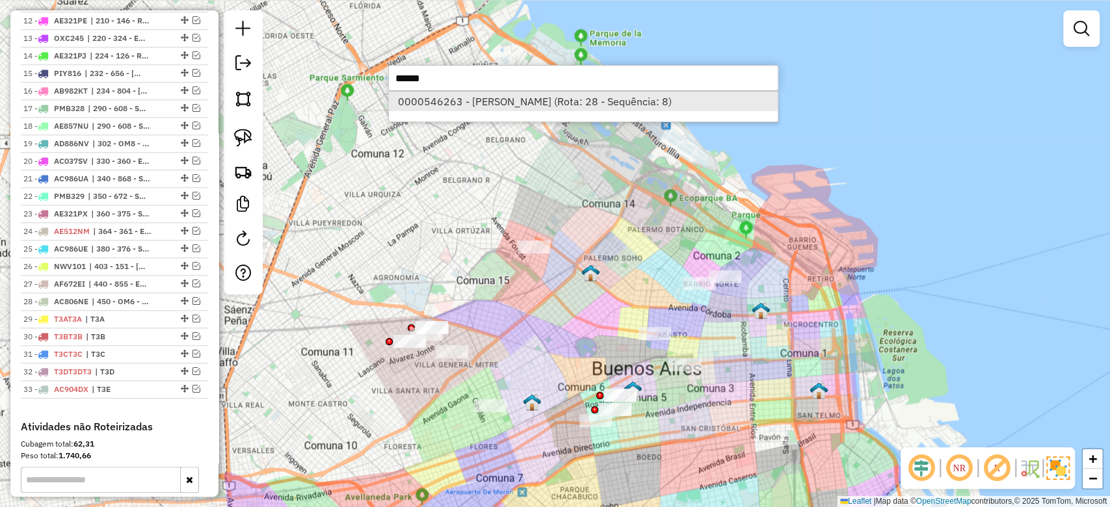
type input "******"
click at [627, 97] on li "0000546263 - YAN QIDE (Rota: 28 - Sequência: 8)" at bounding box center [583, 102] width 389 height 20
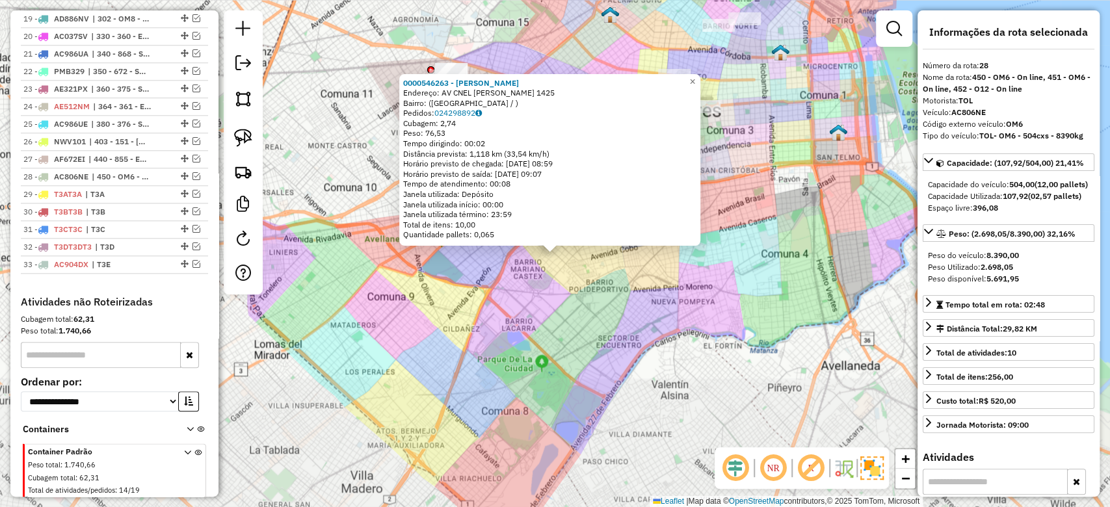
scroll to position [893, 0]
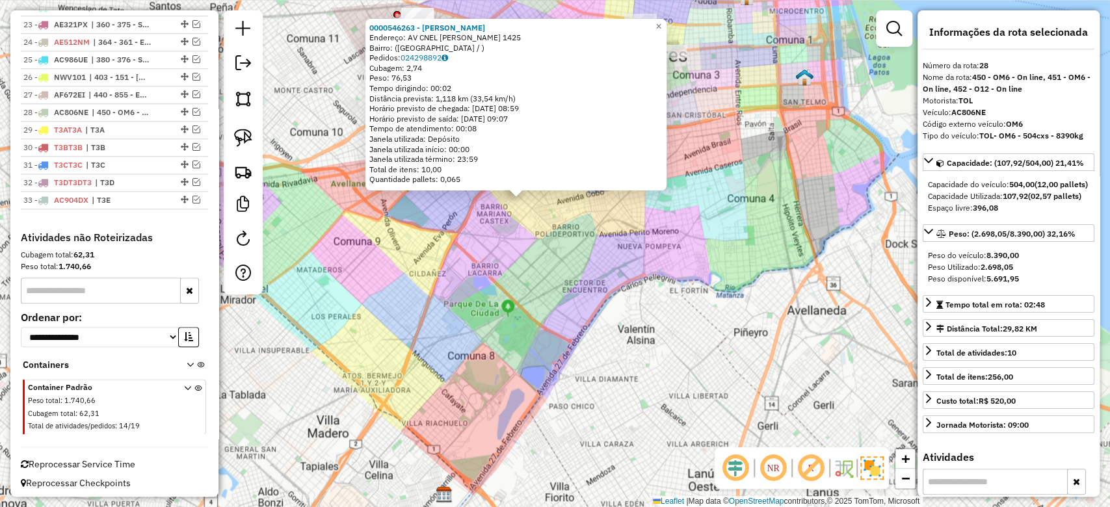
drag, startPoint x: 529, startPoint y: 261, endPoint x: 376, endPoint y: 337, distance: 170.7
click at [513, 363] on div "0000546263 - [PERSON_NAME]: AV CNEL [PERSON_NAME] 1425 Bairro: ([GEOGRAPHIC_DAT…" at bounding box center [555, 253] width 1110 height 507
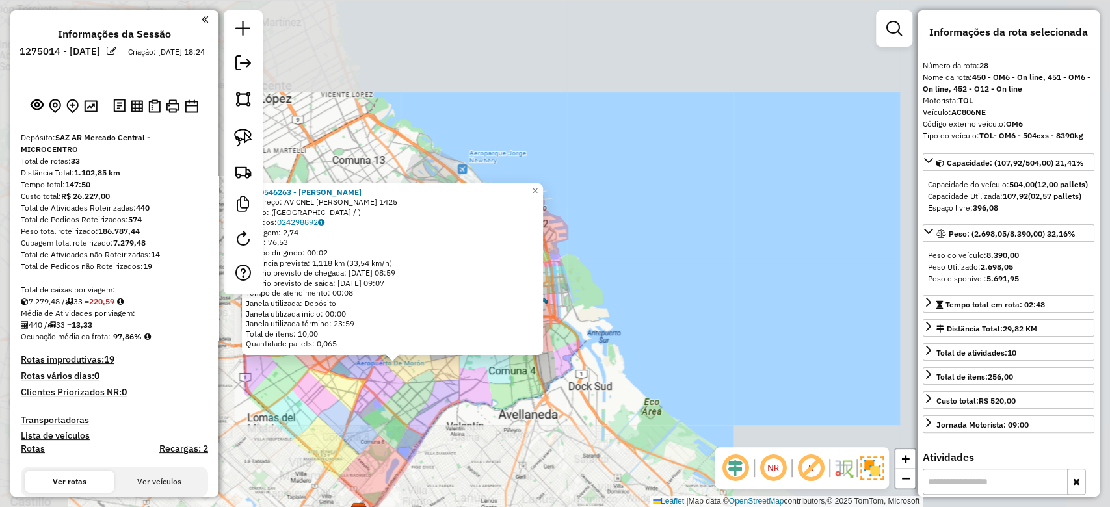
scroll to position [86, 0]
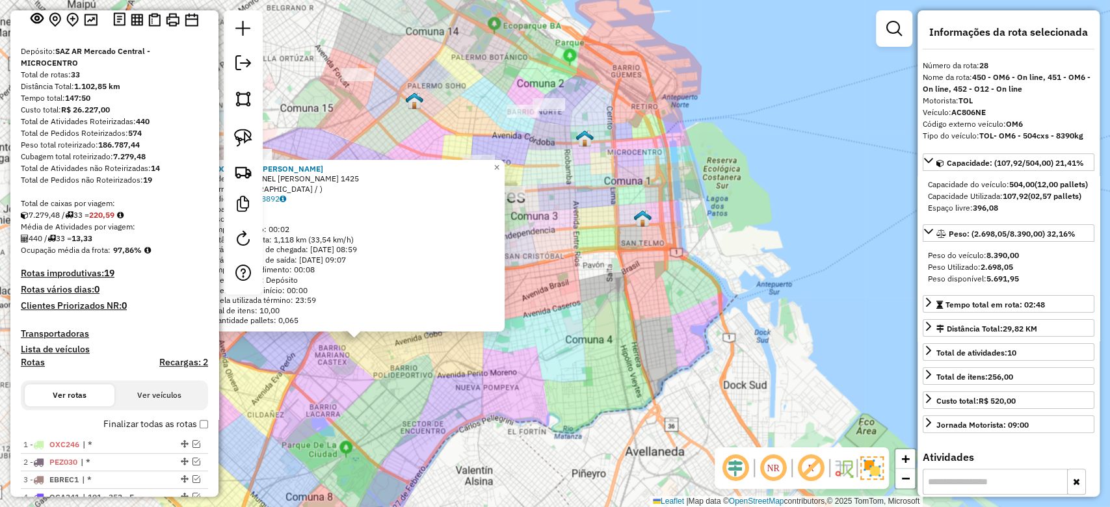
click at [494, 399] on div "0000546263 - [PERSON_NAME]: AV CNEL [PERSON_NAME] 1425 Bairro: ([GEOGRAPHIC_DAT…" at bounding box center [555, 253] width 1110 height 507
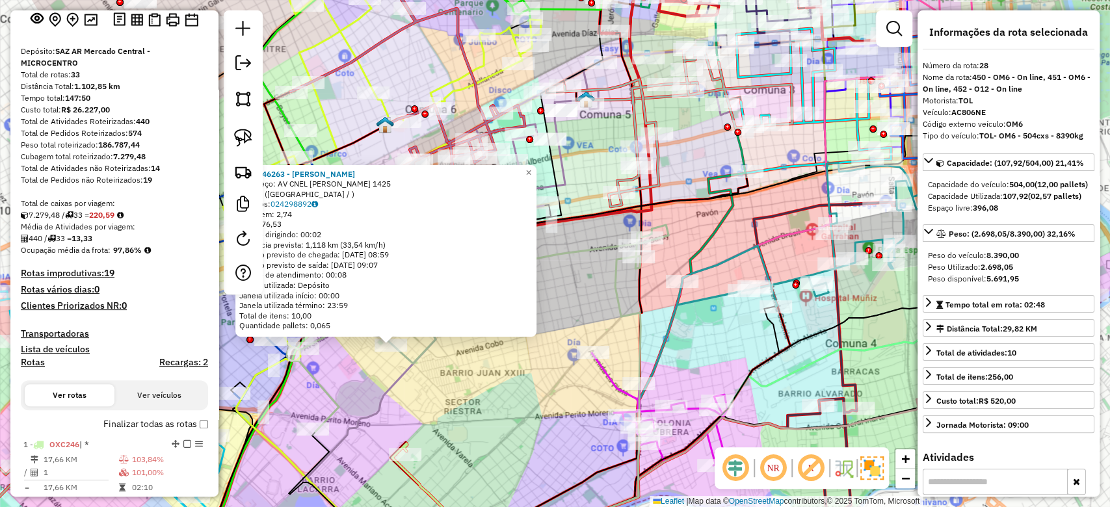
click at [464, 372] on div "0000546263 - [PERSON_NAME]: AV CNEL [PERSON_NAME] 1425 Bairro: ([GEOGRAPHIC_DAT…" at bounding box center [555, 253] width 1110 height 507
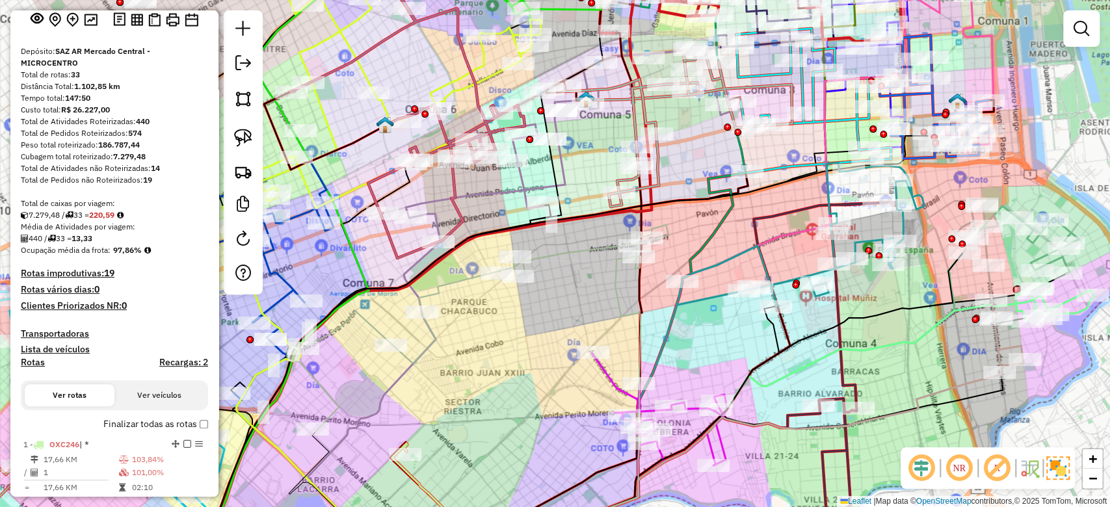
click at [486, 337] on div "Janela de atendimento Grade de atendimento Capacidade Transportadoras Veículos …" at bounding box center [555, 253] width 1110 height 507
click at [570, 250] on icon at bounding box center [478, 328] width 382 height 207
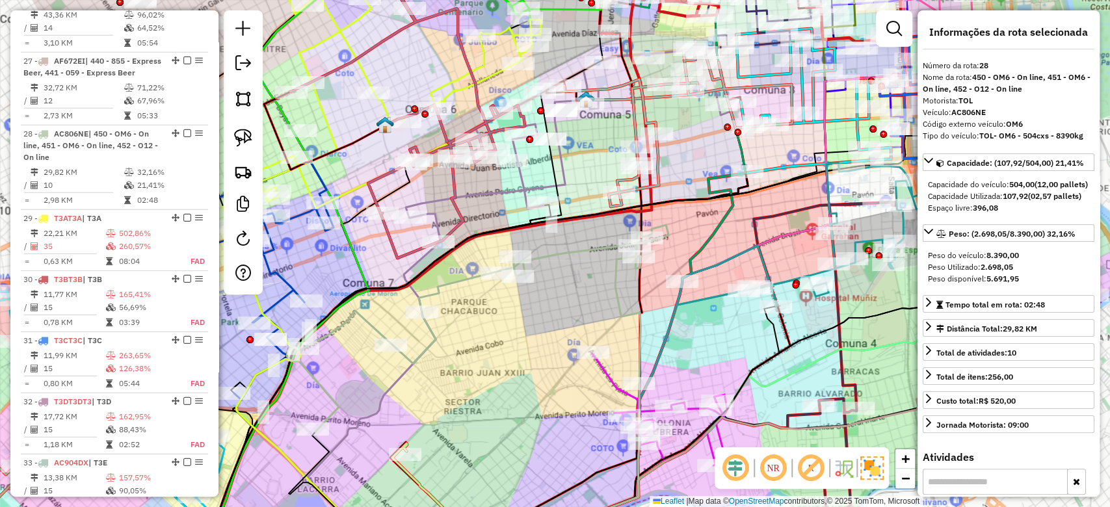
scroll to position [2569, 0]
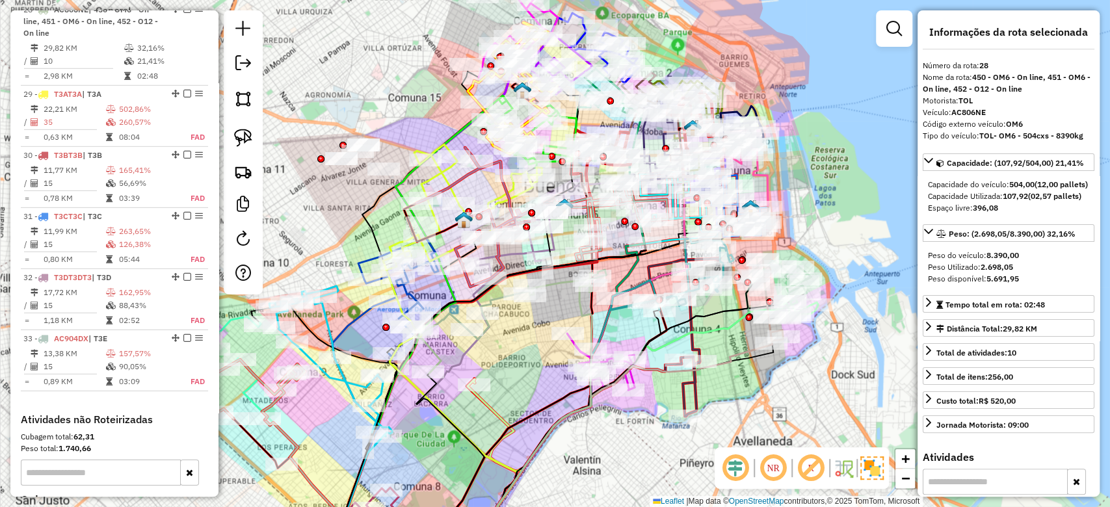
drag, startPoint x: 822, startPoint y: 165, endPoint x: 747, endPoint y: 235, distance: 102.6
click at [774, 228] on div "Janela de atendimento Grade de atendimento Capacidade Transportadoras Veículos …" at bounding box center [555, 253] width 1110 height 507
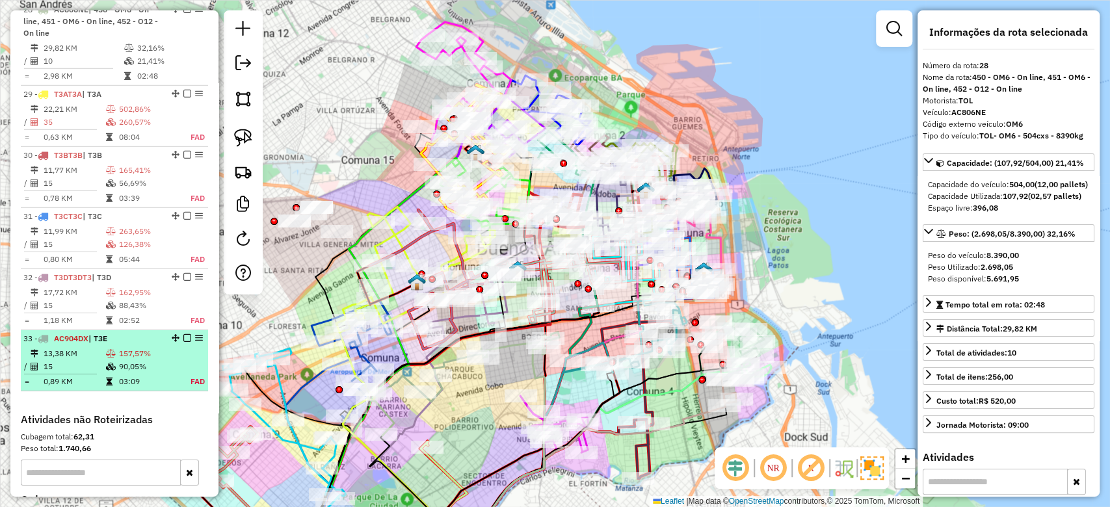
click at [183, 342] on em at bounding box center [187, 338] width 8 height 8
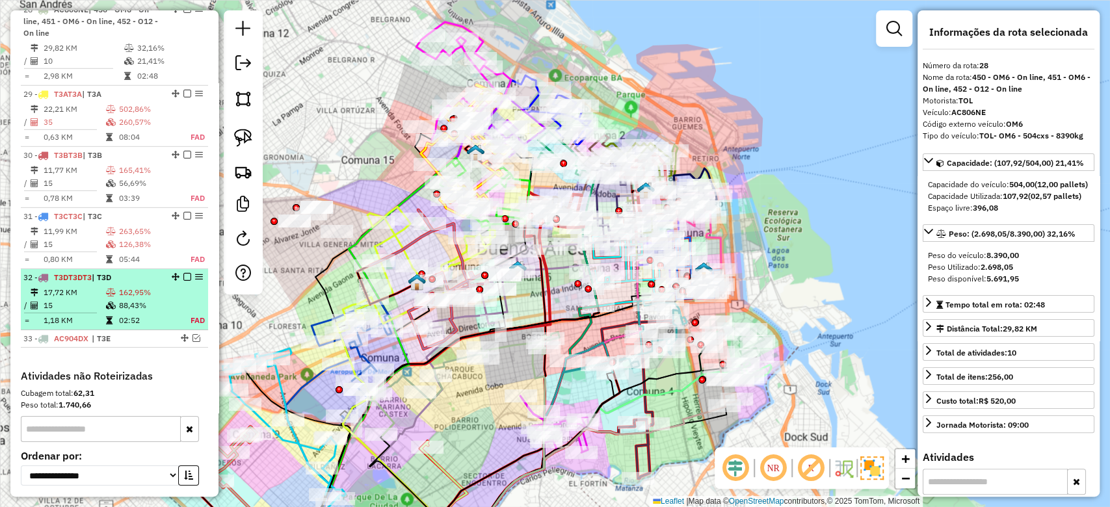
click at [183, 281] on em at bounding box center [187, 277] width 8 height 8
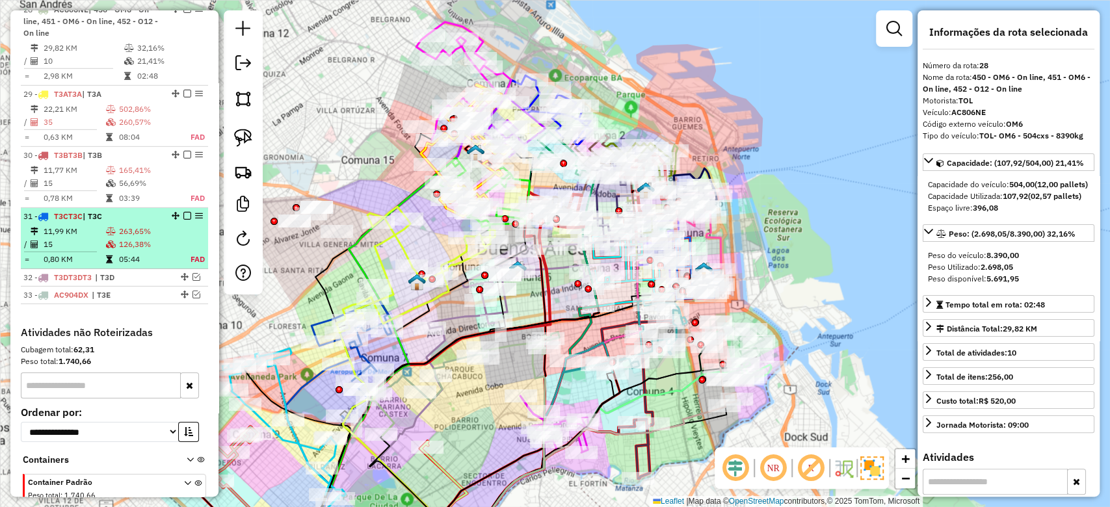
click at [183, 220] on em at bounding box center [187, 216] width 8 height 8
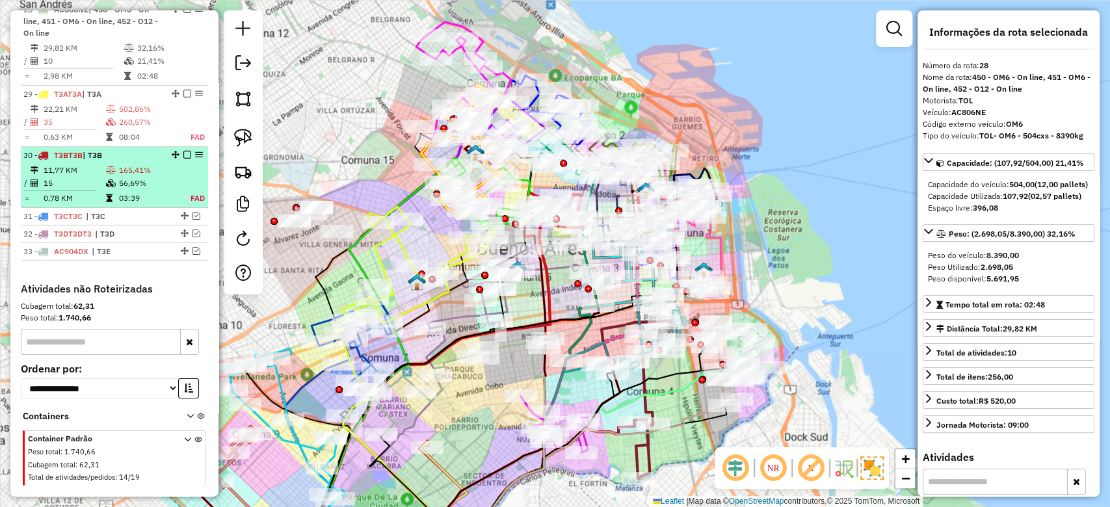
click at [185, 159] on em at bounding box center [187, 155] width 8 height 8
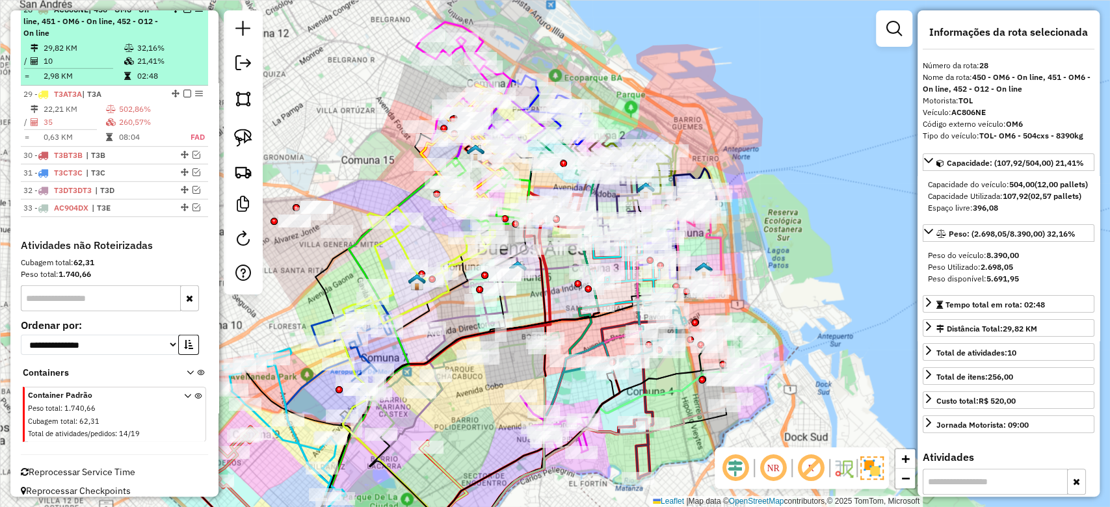
drag, startPoint x: 184, startPoint y: 101, endPoint x: 186, endPoint y: 107, distance: 6.8
click at [183, 98] on em at bounding box center [187, 94] width 8 height 8
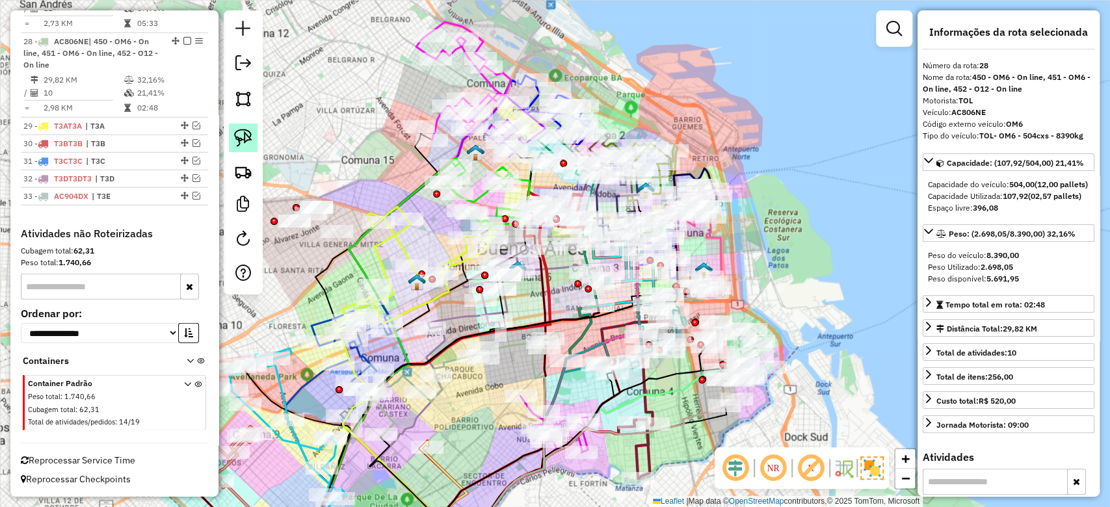
scroll to position [2545, 0]
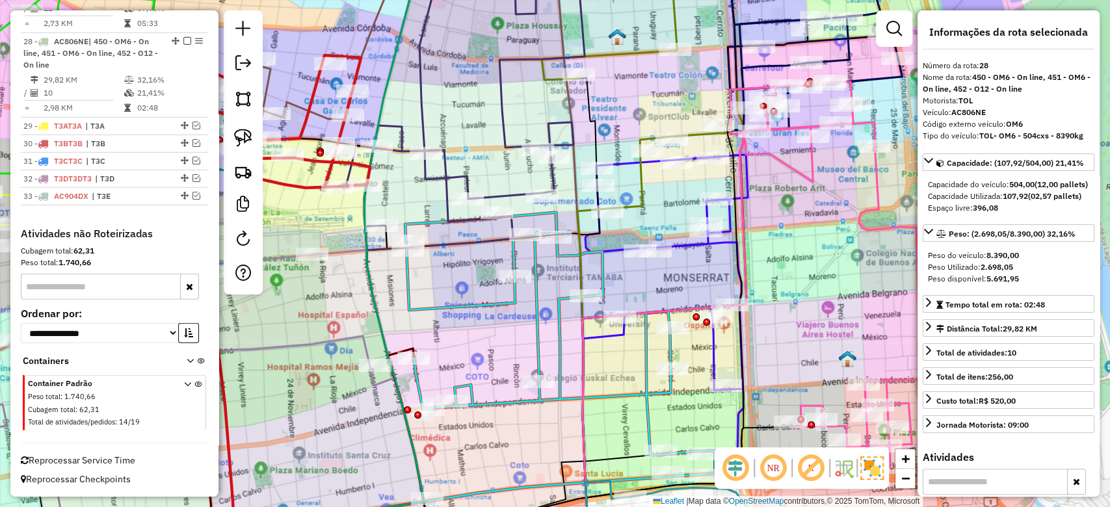
click at [567, 317] on icon at bounding box center [559, 357] width 309 height 289
click at [532, 311] on icon at bounding box center [559, 357] width 309 height 289
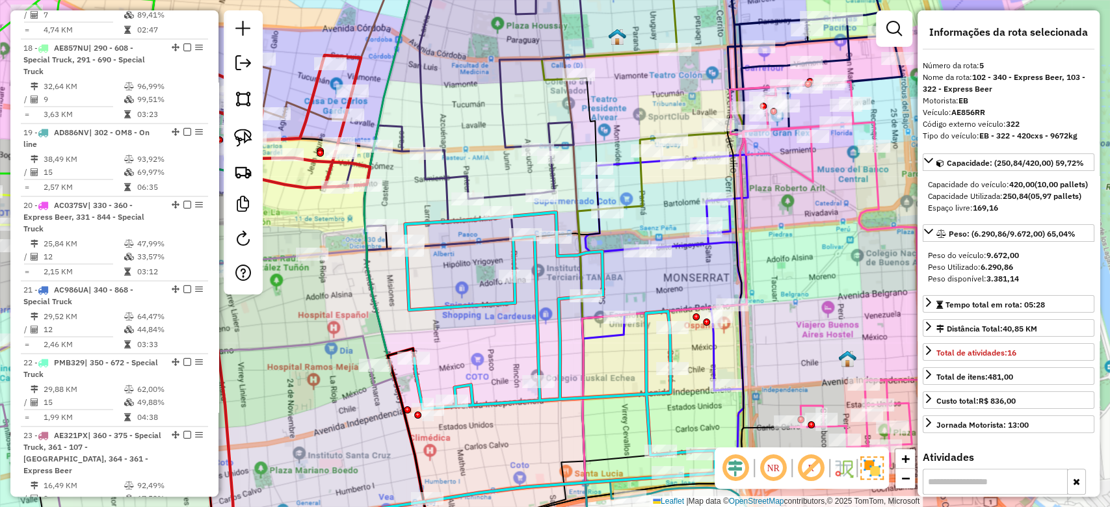
scroll to position [768, 0]
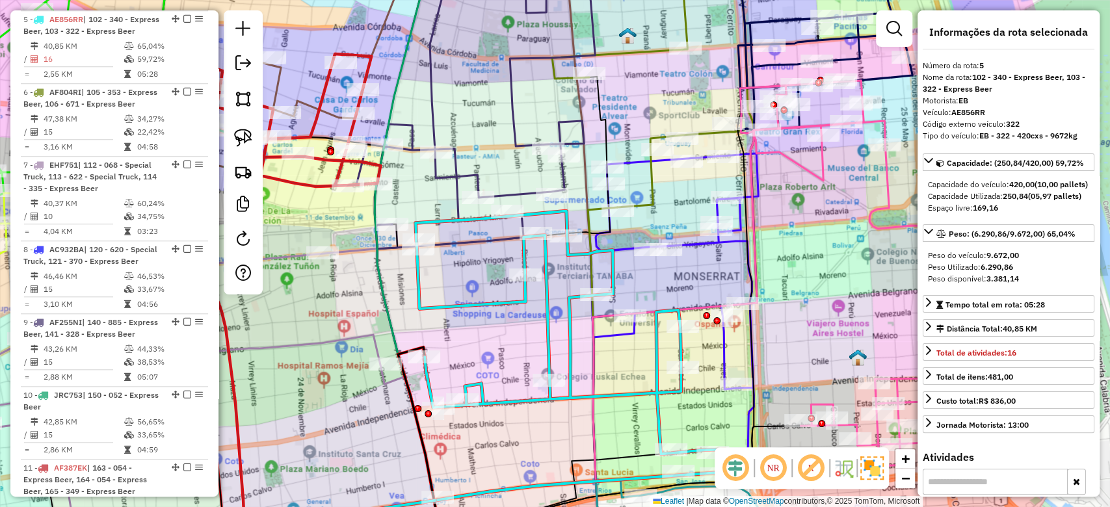
drag, startPoint x: 473, startPoint y: 278, endPoint x: 484, endPoint y: 277, distance: 10.5
click at [484, 277] on div "Janela de atendimento Grade de atendimento Capacidade Transportadoras Veículos …" at bounding box center [555, 253] width 1110 height 507
click at [725, 348] on icon at bounding box center [674, 301] width 168 height 296
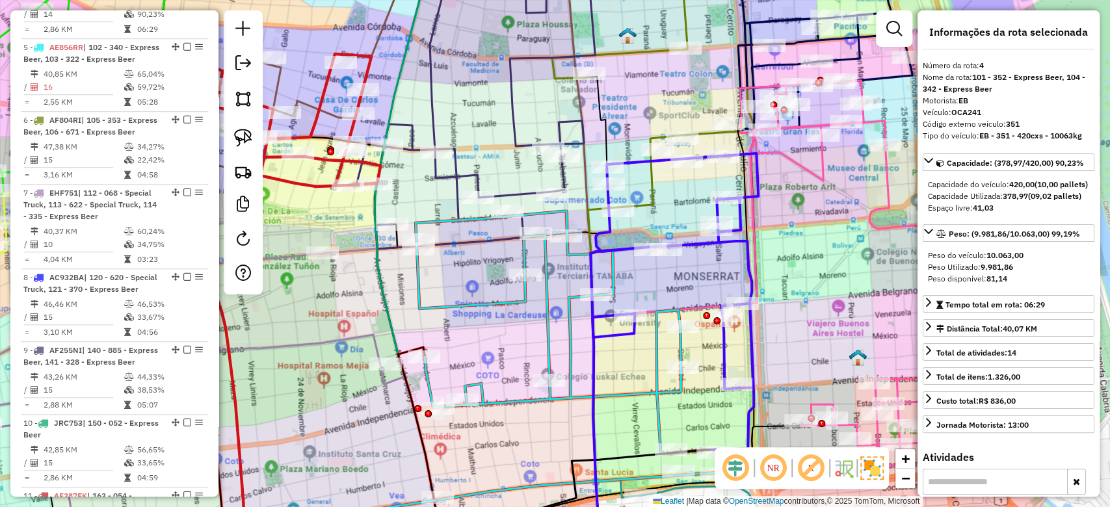
scroll to position [695, 0]
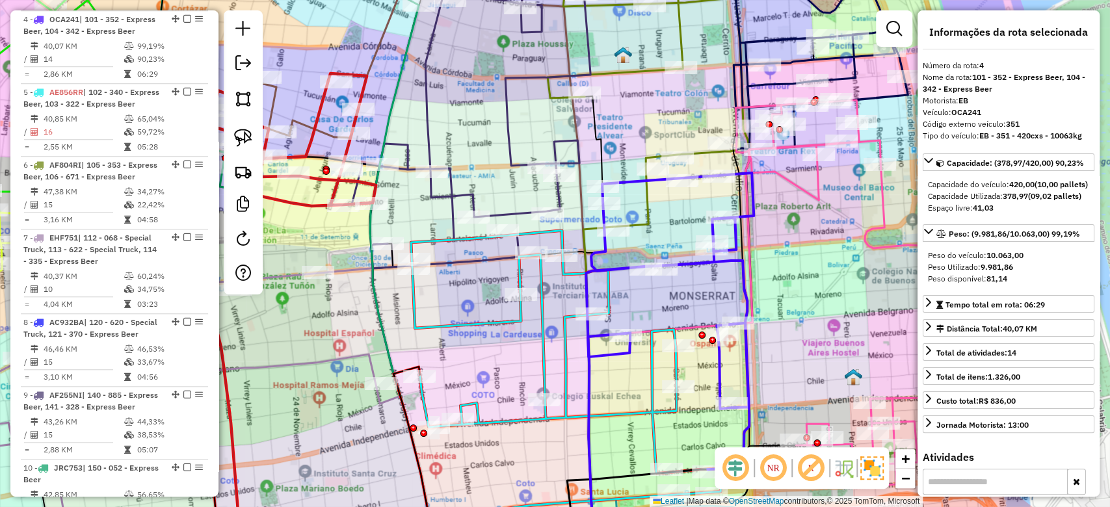
drag, startPoint x: 656, startPoint y: 291, endPoint x: 651, endPoint y: 309, distance: 19.4
click at [651, 309] on div "Janela de atendimento Grade de atendimento Capacidade Transportadoras Veículos …" at bounding box center [555, 253] width 1110 height 507
click at [538, 349] on icon at bounding box center [565, 375] width 309 height 289
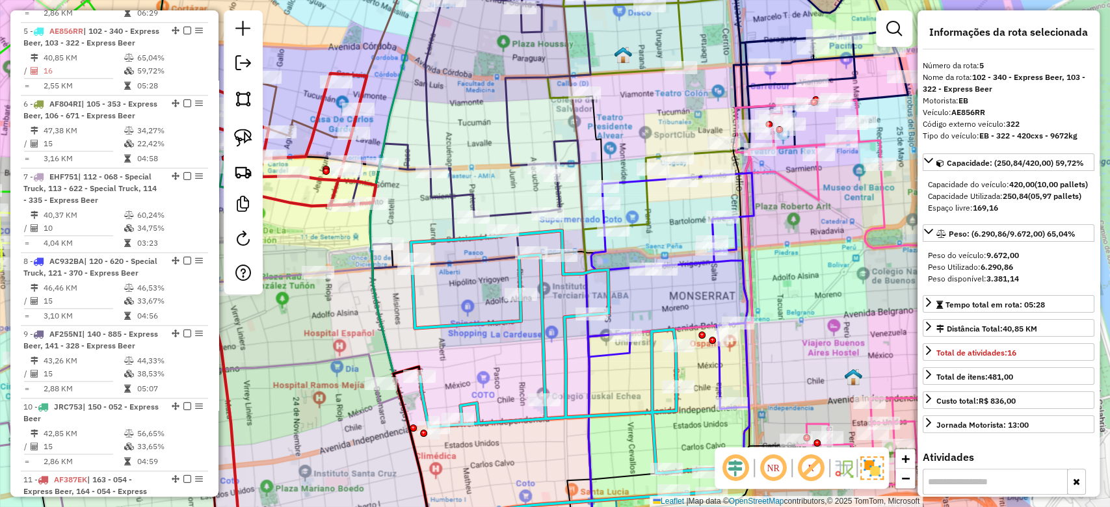
scroll to position [768, 0]
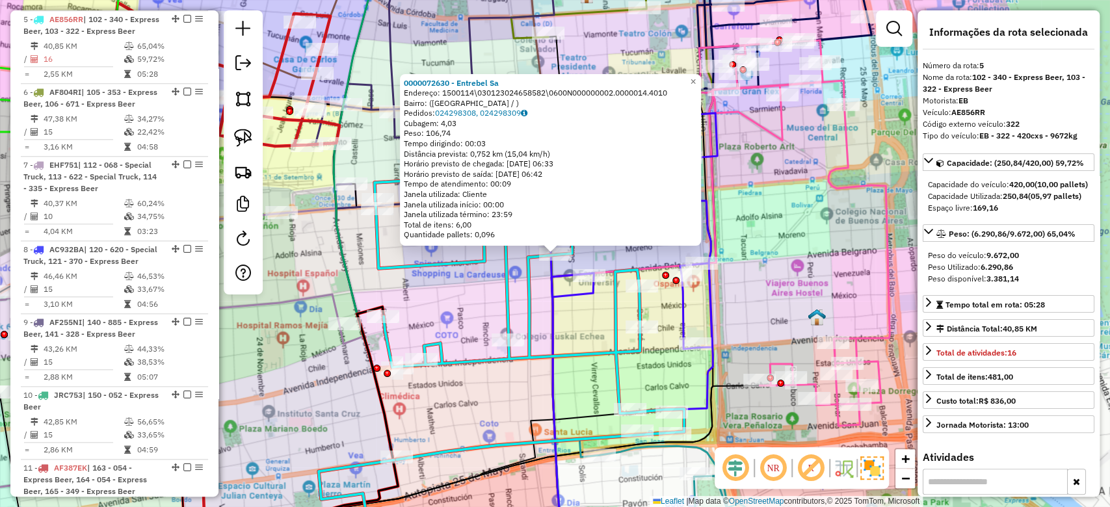
drag, startPoint x: 593, startPoint y: 324, endPoint x: 588, endPoint y: 308, distance: 16.9
click at [593, 323] on div "0000072630 - Entrebel Sa Endereço: 1500114\030123024658582\0600N000000002.00000…" at bounding box center [555, 253] width 1110 height 507
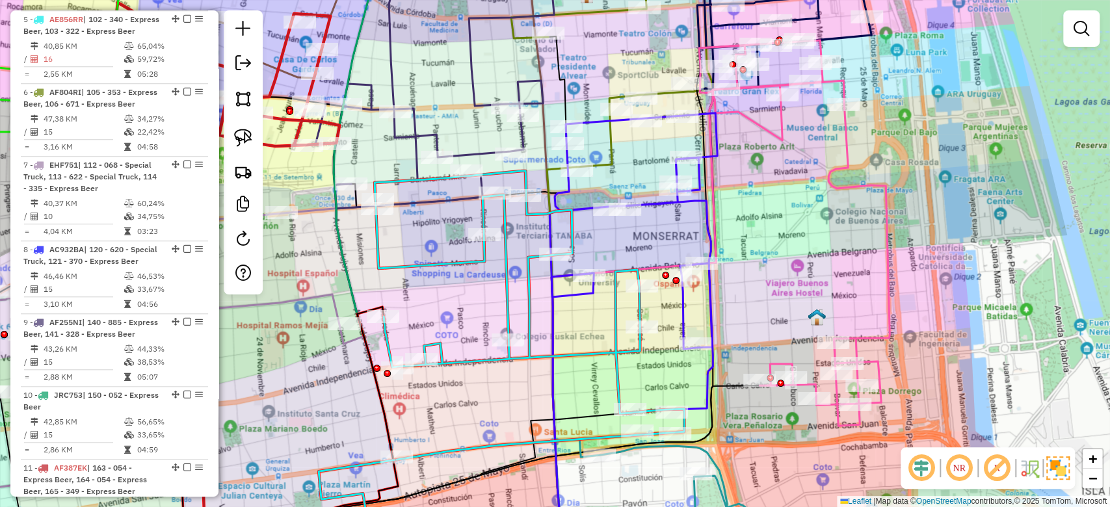
click at [583, 300] on icon at bounding box center [633, 261] width 168 height 296
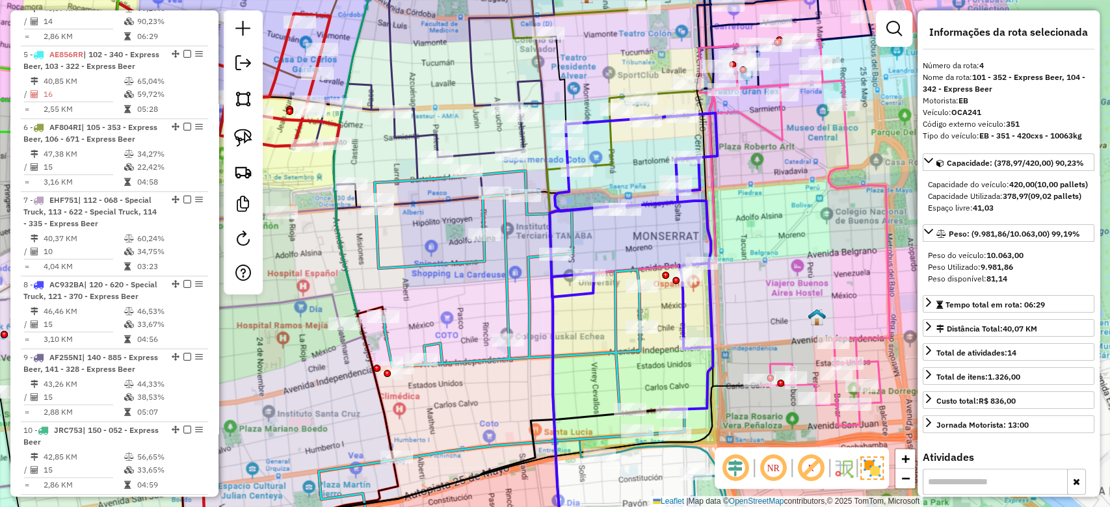
scroll to position [695, 0]
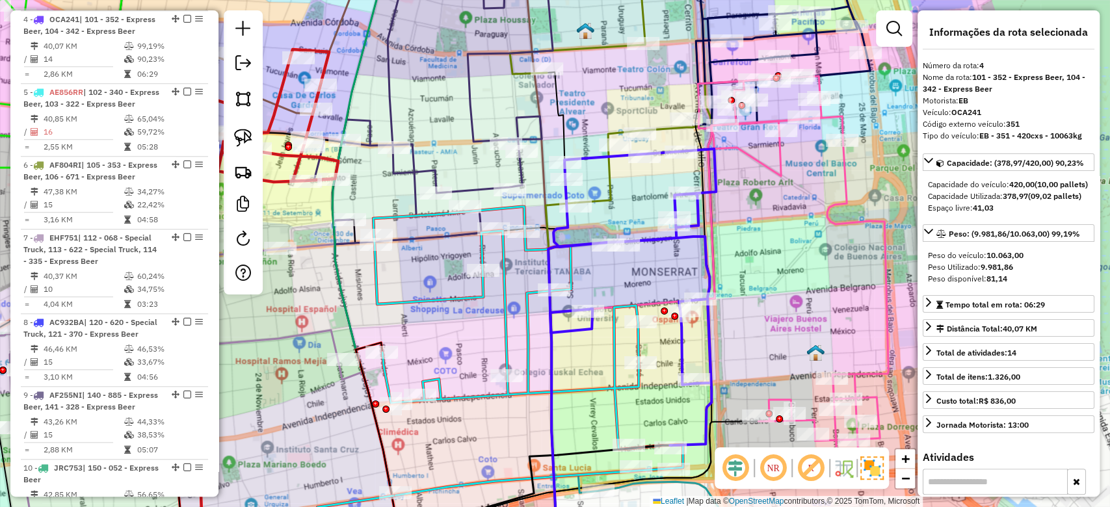
drag, startPoint x: 583, startPoint y: 322, endPoint x: 581, endPoint y: 349, distance: 26.7
click at [581, 349] on div "Janela de atendimento Grade de atendimento Capacidade Transportadoras Veículos …" at bounding box center [555, 253] width 1110 height 507
click at [656, 272] on div "Rota 4 - Placa OCA241 0000079518 - Rudan Srl Janela de atendimento Grade de ate…" at bounding box center [555, 253] width 1110 height 507
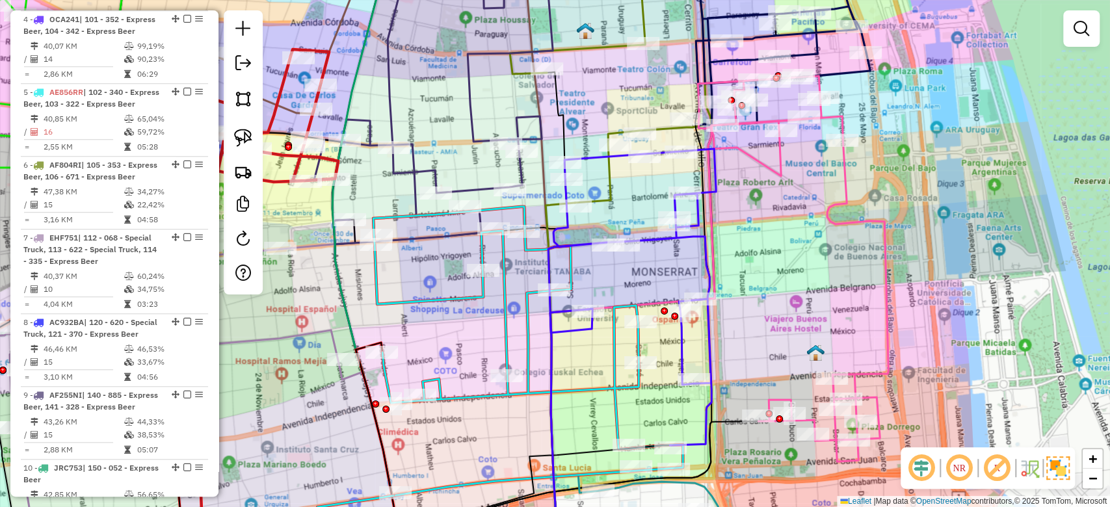
click at [658, 242] on icon at bounding box center [632, 297] width 168 height 296
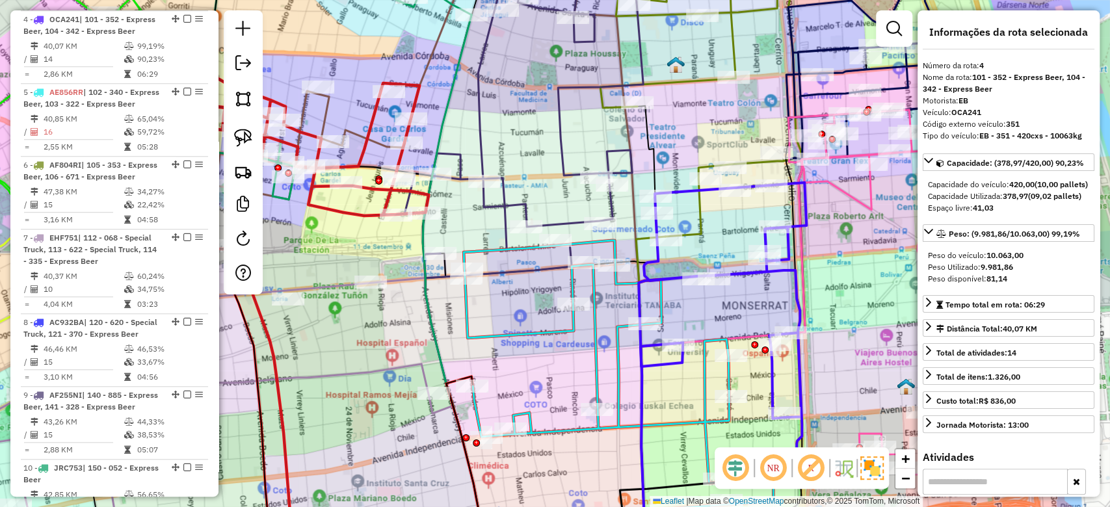
drag, startPoint x: 657, startPoint y: 293, endPoint x: 748, endPoint y: 309, distance: 91.8
click at [748, 309] on div "Janela de atendimento Grade de atendimento Capacidade Transportadoras Veículos …" at bounding box center [555, 253] width 1110 height 507
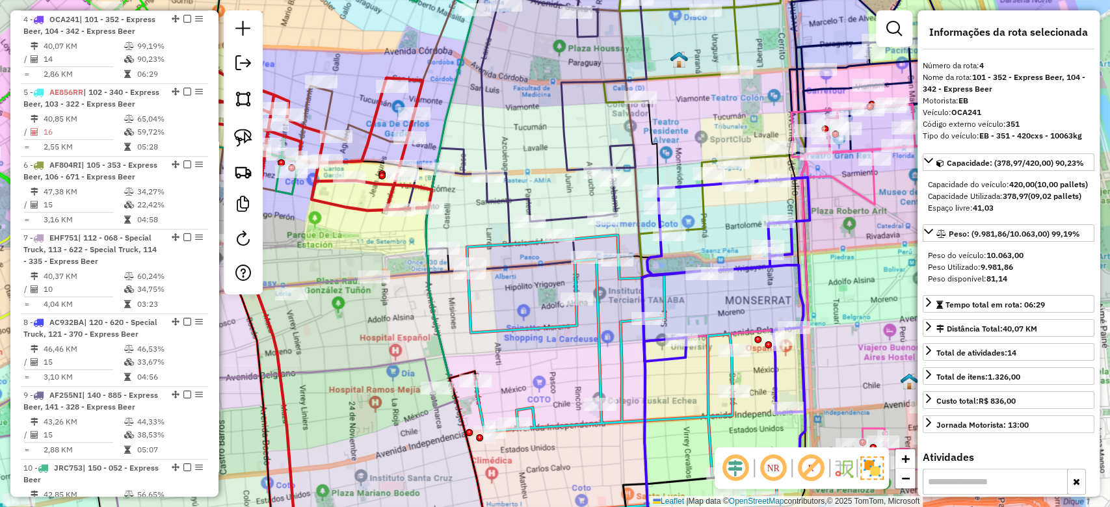
drag, startPoint x: 520, startPoint y: 308, endPoint x: 616, endPoint y: 234, distance: 120.9
click at [616, 234] on div "Janela de atendimento Grade de atendimento Capacidade Transportadoras Veículos …" at bounding box center [555, 253] width 1110 height 507
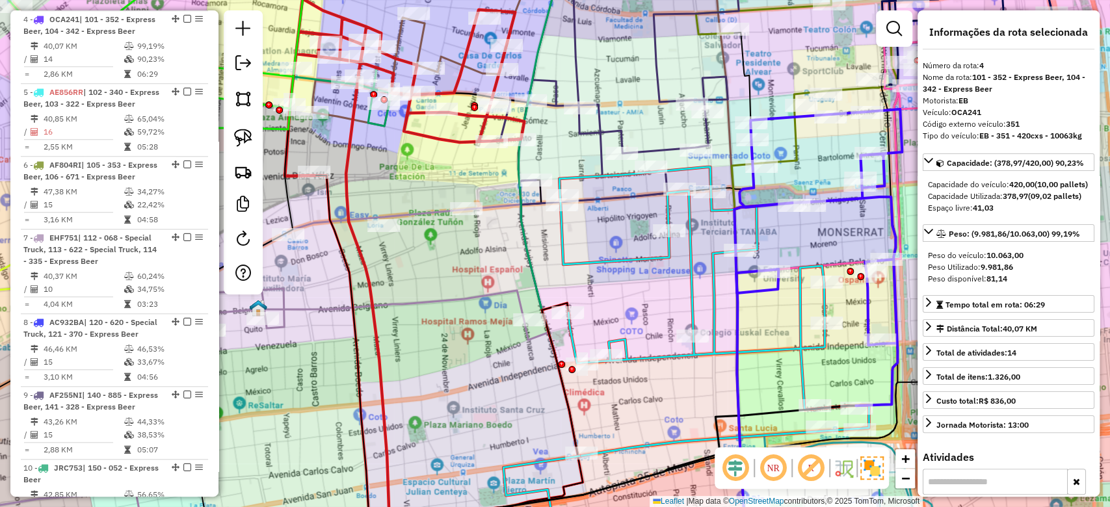
click at [504, 289] on icon at bounding box center [224, 362] width 650 height 365
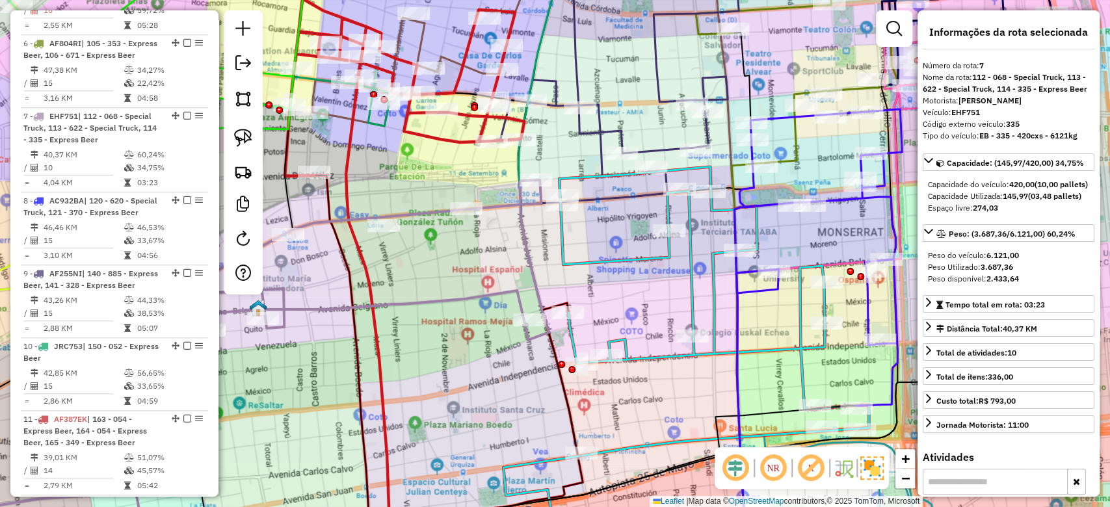
scroll to position [936, 0]
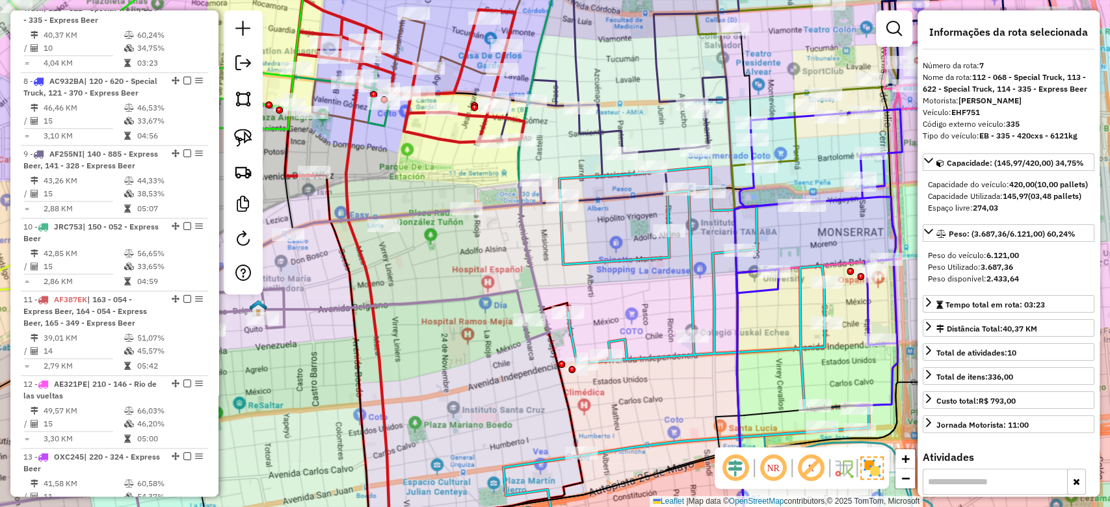
click at [588, 464] on div "Janela de atendimento Grade de atendimento Capacidade Transportadoras Veículos …" at bounding box center [555, 253] width 1110 height 507
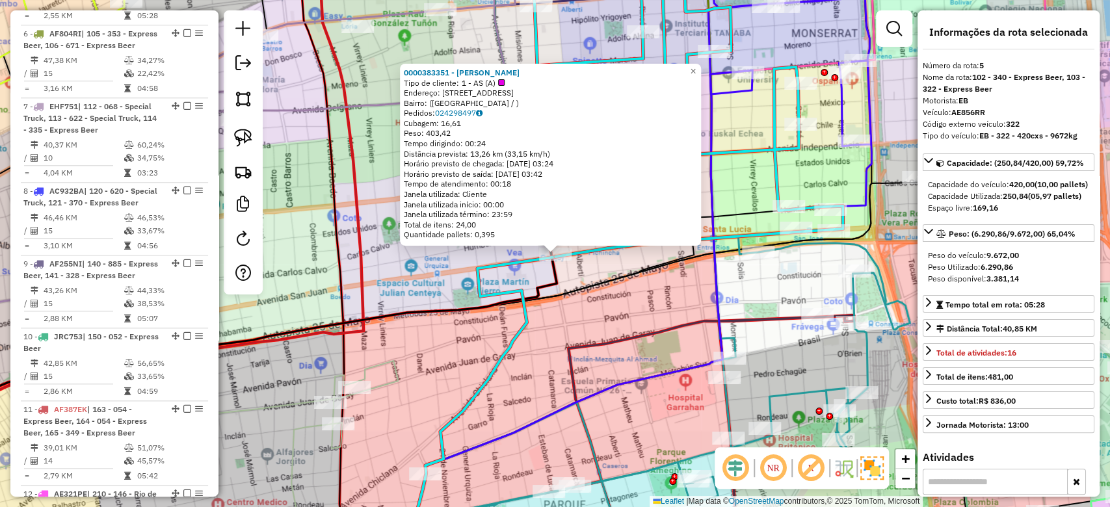
scroll to position [768, 0]
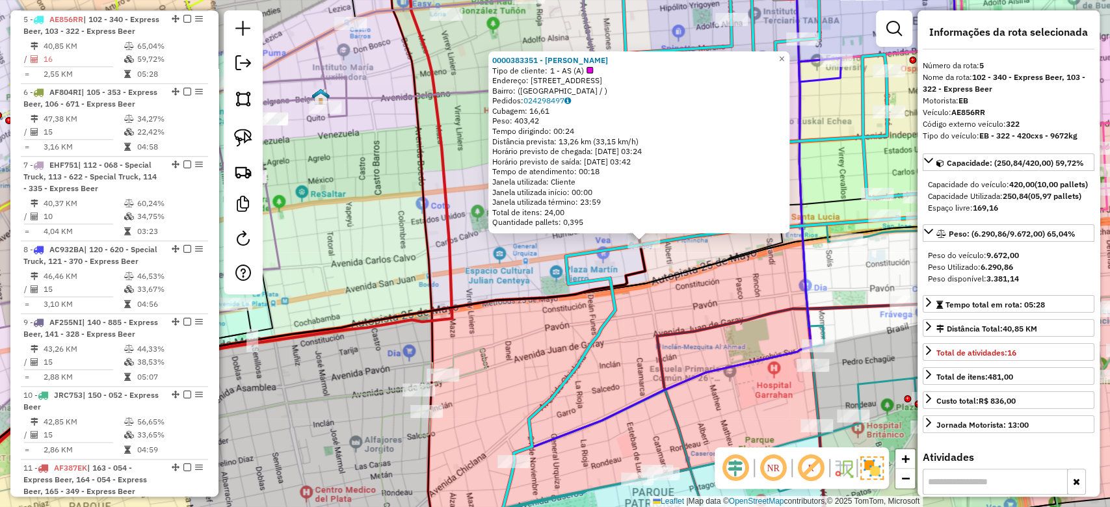
drag, startPoint x: 505, startPoint y: 369, endPoint x: 525, endPoint y: 369, distance: 20.2
click at [512, 369] on div "0000383351 - Chen Zhenzhen Tipo de cliente: 1 - AS (A) Endereço: avda san juan …" at bounding box center [555, 253] width 1110 height 507
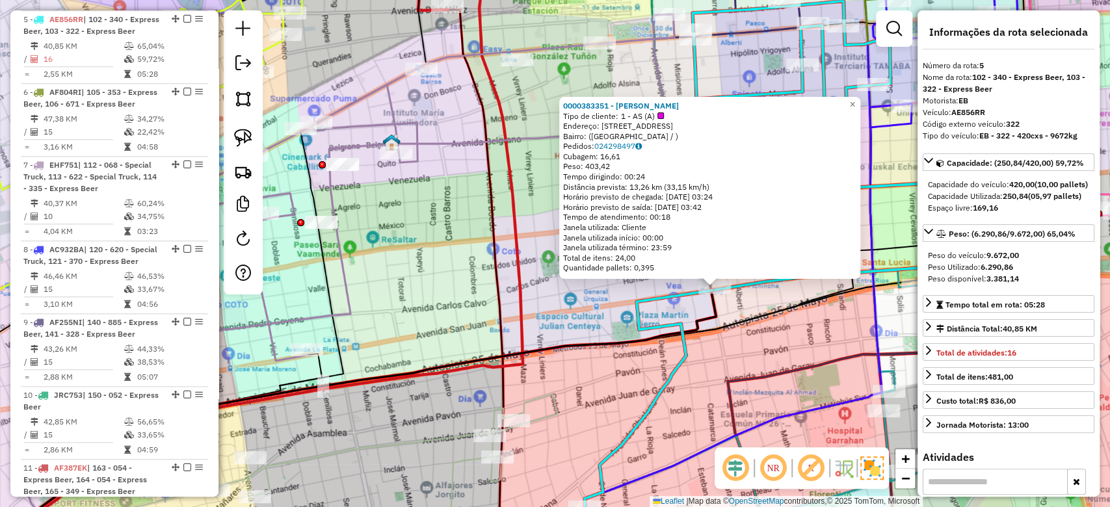
click at [452, 304] on div "0000383351 - Chen Zhenzhen Tipo de cliente: 1 - AS (A) Endereço: avda san juan …" at bounding box center [555, 253] width 1110 height 507
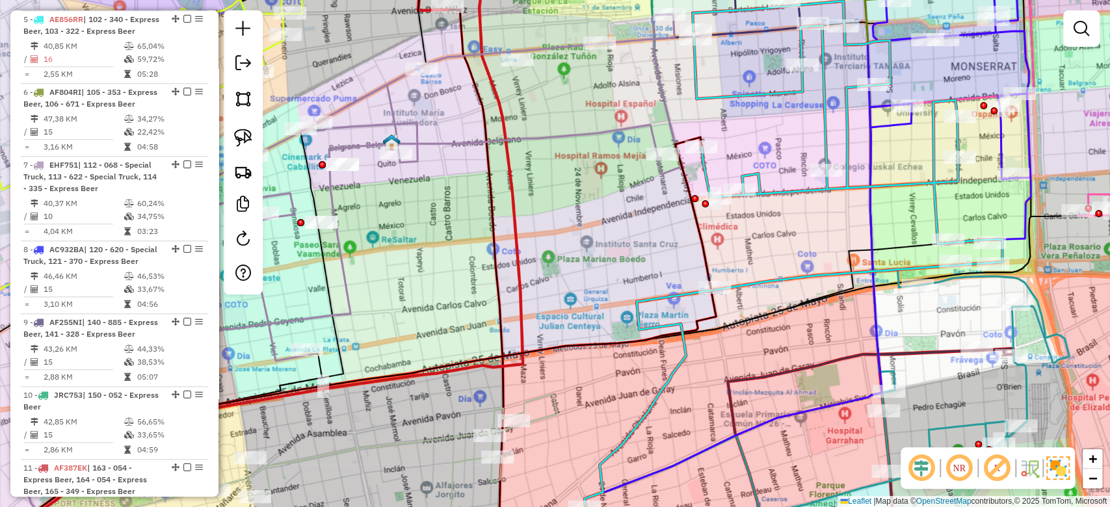
click at [412, 351] on div "Janela de atendimento Grade de atendimento Capacidade Transportadoras Veículos …" at bounding box center [555, 253] width 1110 height 507
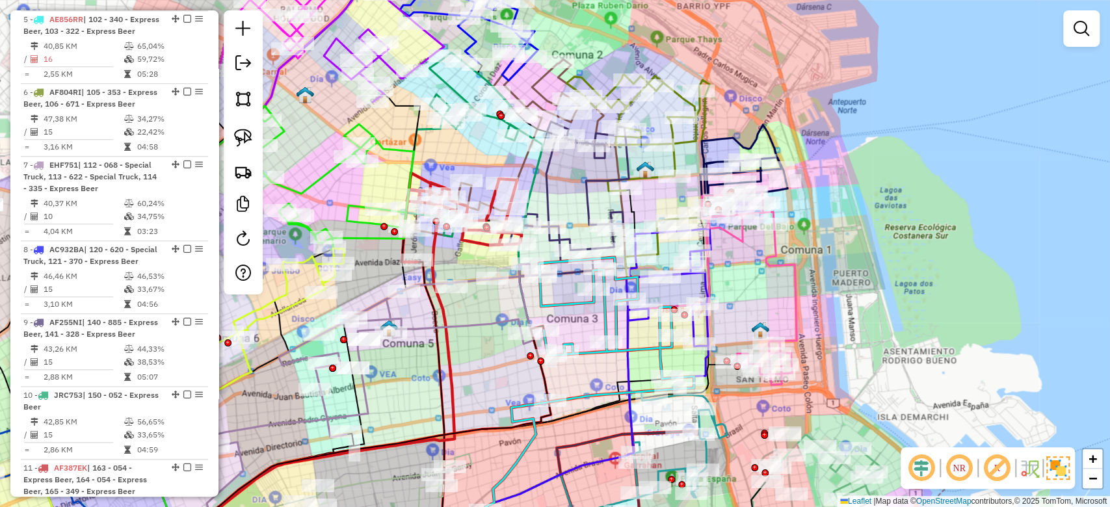
drag, startPoint x: 421, startPoint y: 374, endPoint x: 478, endPoint y: 378, distance: 57.3
click at [478, 378] on div "Janela de atendimento Grade de atendimento Capacidade Transportadoras Veículos …" at bounding box center [555, 253] width 1110 height 507
click at [474, 324] on icon at bounding box center [371, 355] width 325 height 183
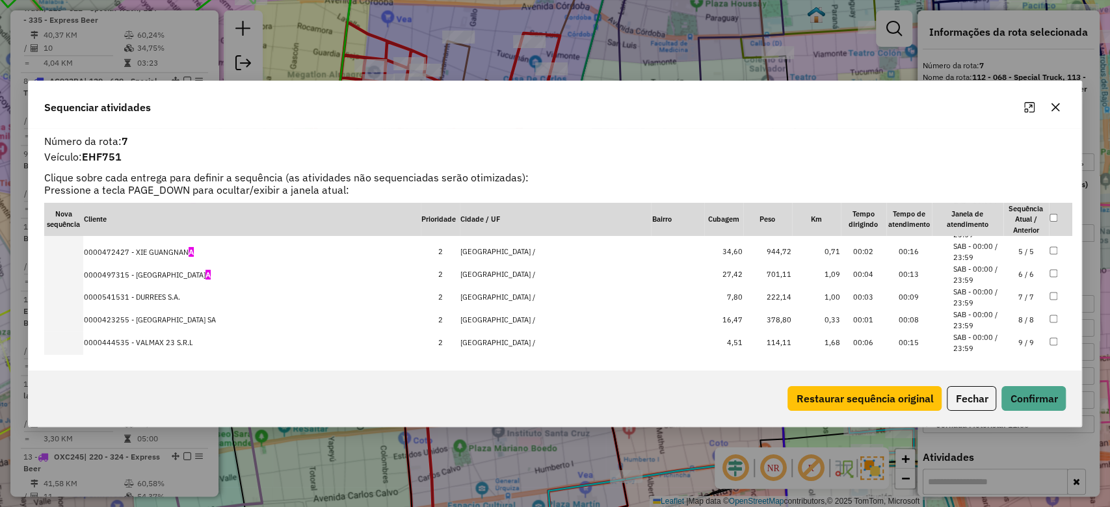
scroll to position [0, 0]
click at [1056, 104] on icon "button" at bounding box center [1055, 107] width 8 height 8
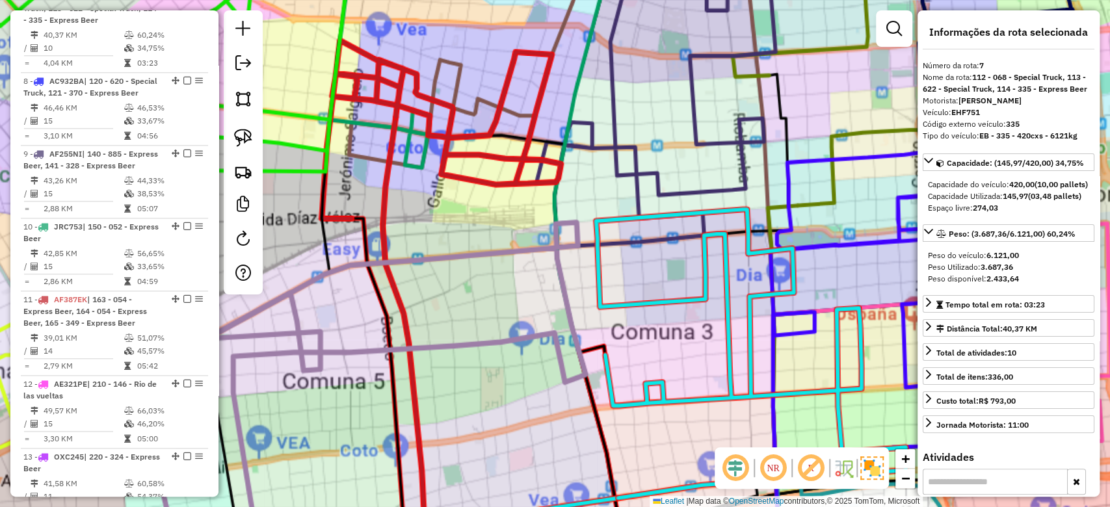
click at [671, 334] on div "Janela de atendimento Grade de atendimento Capacidade Transportadoras Veículos …" at bounding box center [555, 253] width 1110 height 507
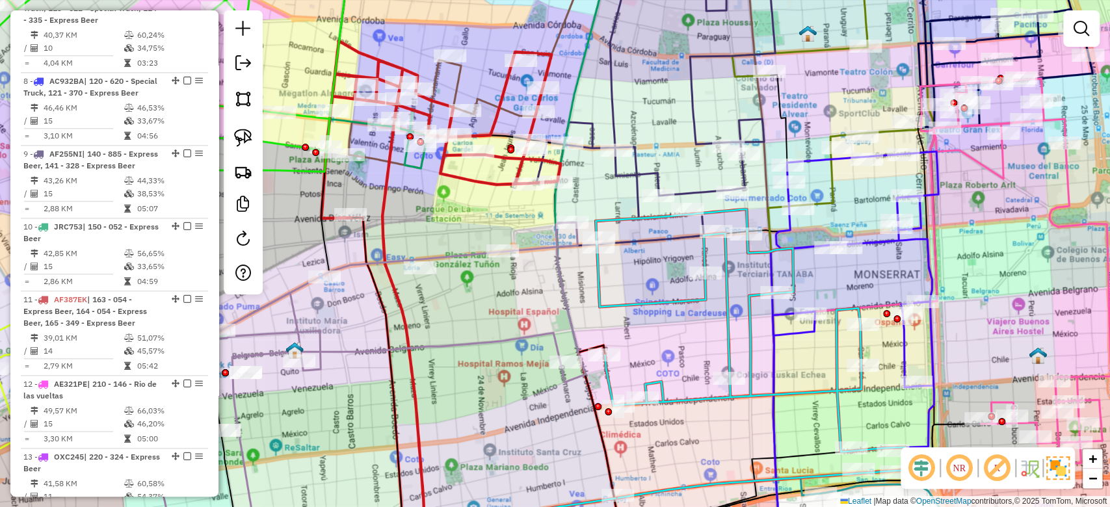
click at [670, 302] on icon at bounding box center [750, 353] width 309 height 289
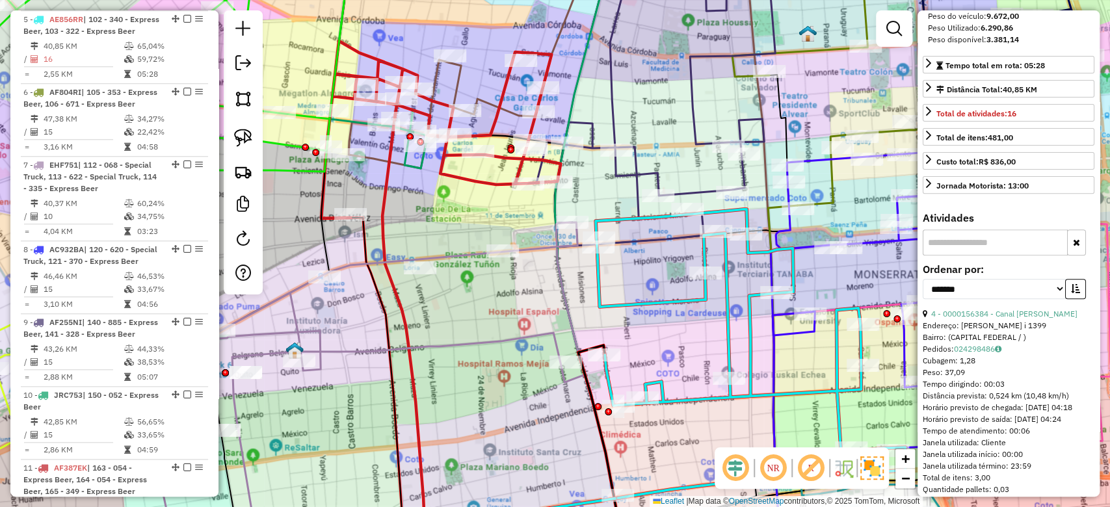
scroll to position [260, 0]
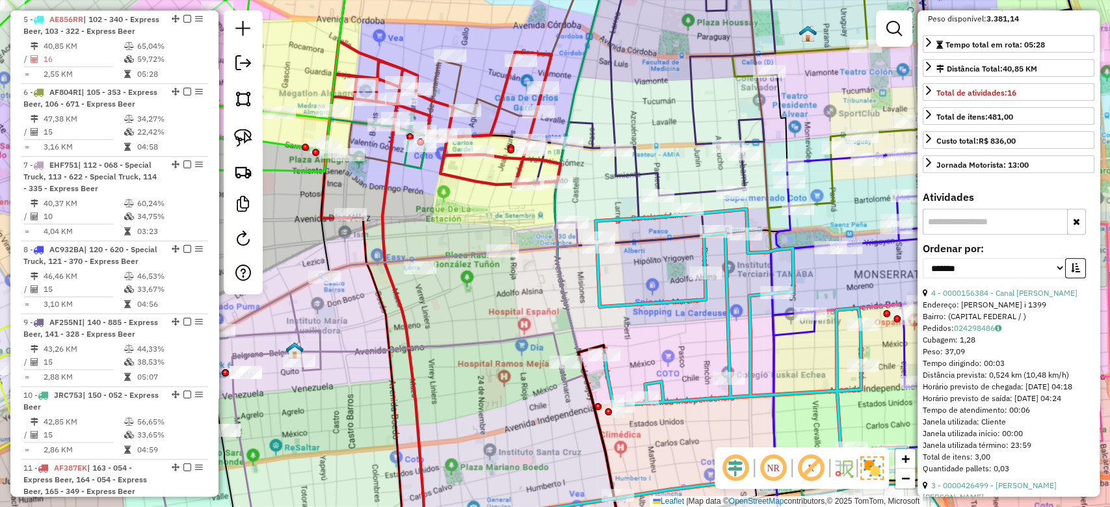
drag, startPoint x: 1077, startPoint y: 288, endPoint x: 1051, endPoint y: 304, distance: 31.2
click at [1077, 278] on button "button" at bounding box center [1075, 268] width 21 height 20
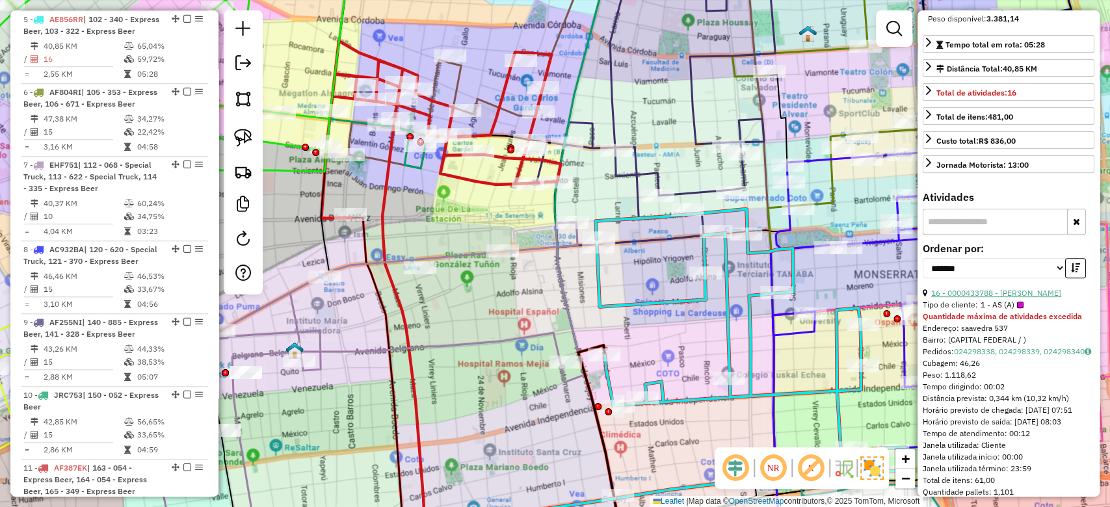
click at [1004, 298] on link "16 - 0000433788 - [PERSON_NAME]" at bounding box center [996, 293] width 130 height 10
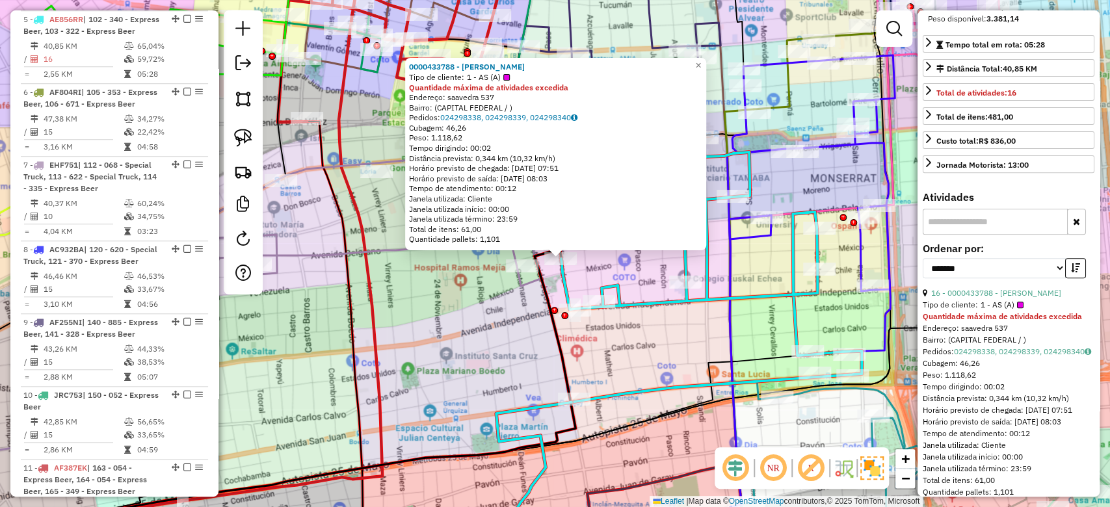
drag, startPoint x: 626, startPoint y: 370, endPoint x: 636, endPoint y: 386, distance: 18.4
click at [635, 385] on div "0000433788 - Chen Chunguo Tipo de cliente: 1 - AS (A) Quantidade máxima de ativ…" at bounding box center [555, 253] width 1110 height 507
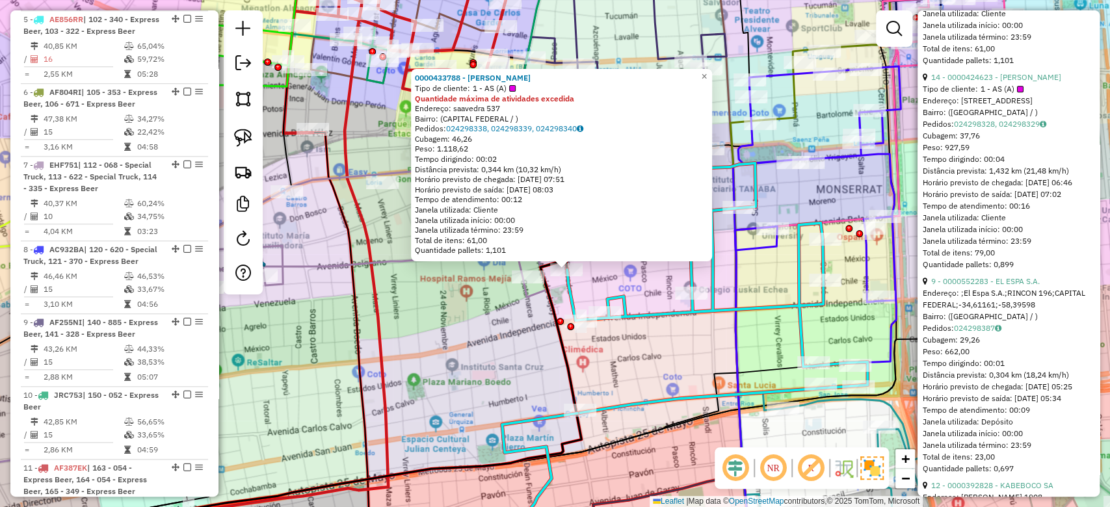
scroll to position [693, 0]
click at [1014, 285] on link "9 - 0000552283 - EL ESPA S.A." at bounding box center [985, 280] width 109 height 10
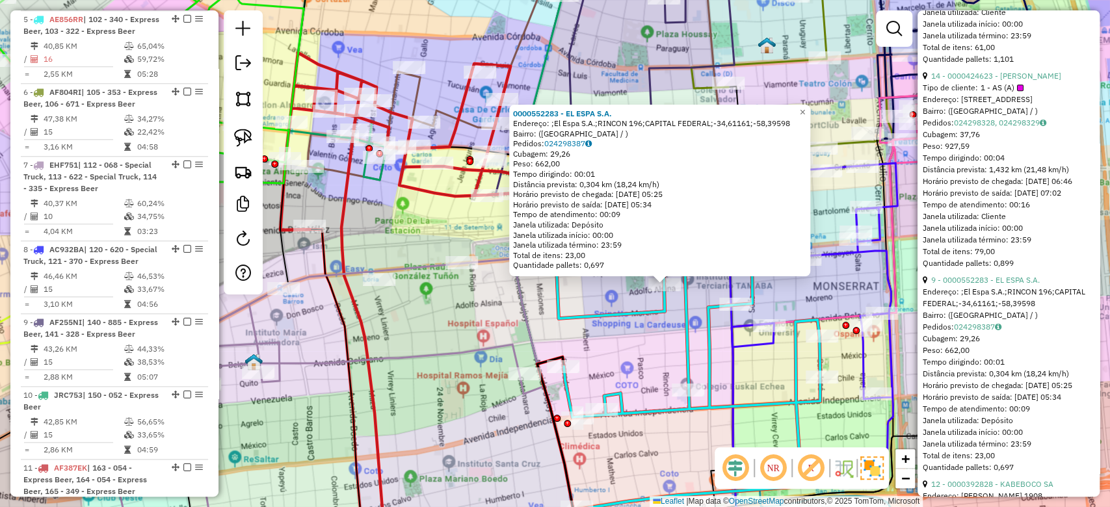
drag, startPoint x: 514, startPoint y: 325, endPoint x: 830, endPoint y: 360, distance: 318.6
click at [625, 356] on div "0000552283 - EL ESPA S.A. Endereço: ;El Espa S.A.;RINCON 196;CAPITAL FEDERAL;-3…" at bounding box center [555, 253] width 1110 height 507
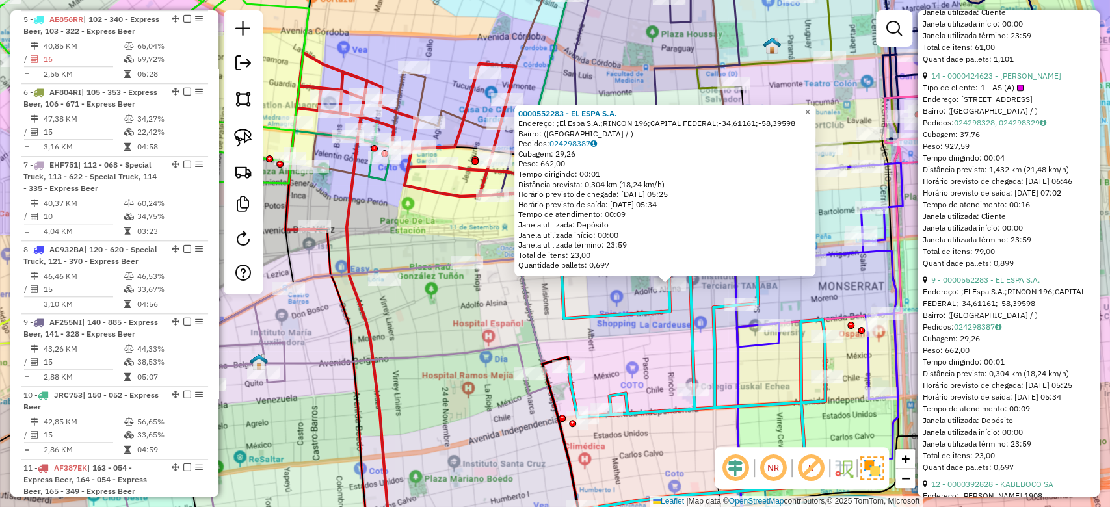
click at [871, 289] on div "0000552283 - EL ESPA S.A. Endereço: ;El Espa S.A.;RINCON 196;CAPITAL FEDERAL;-3…" at bounding box center [555, 253] width 1110 height 507
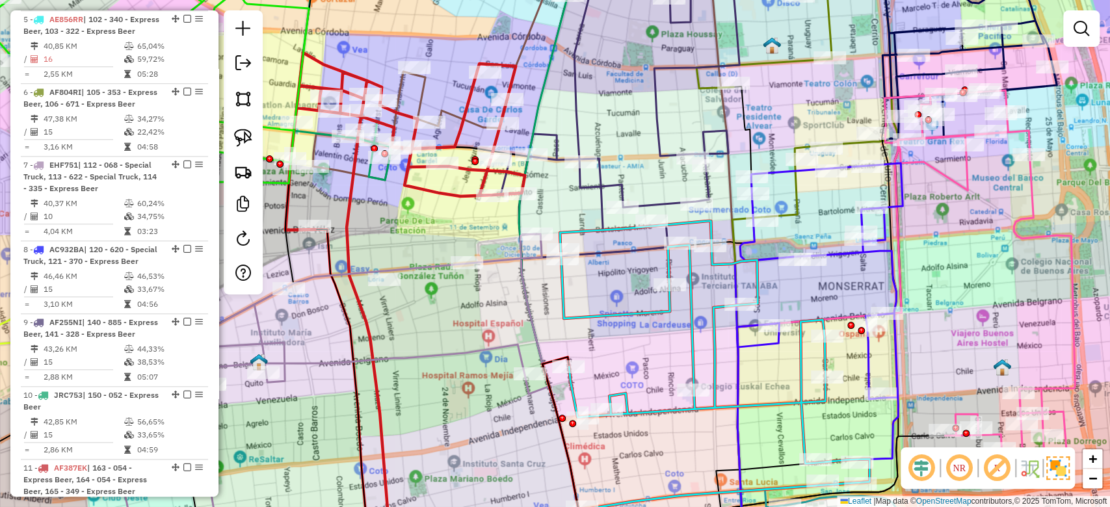
click at [850, 254] on icon at bounding box center [819, 311] width 168 height 296
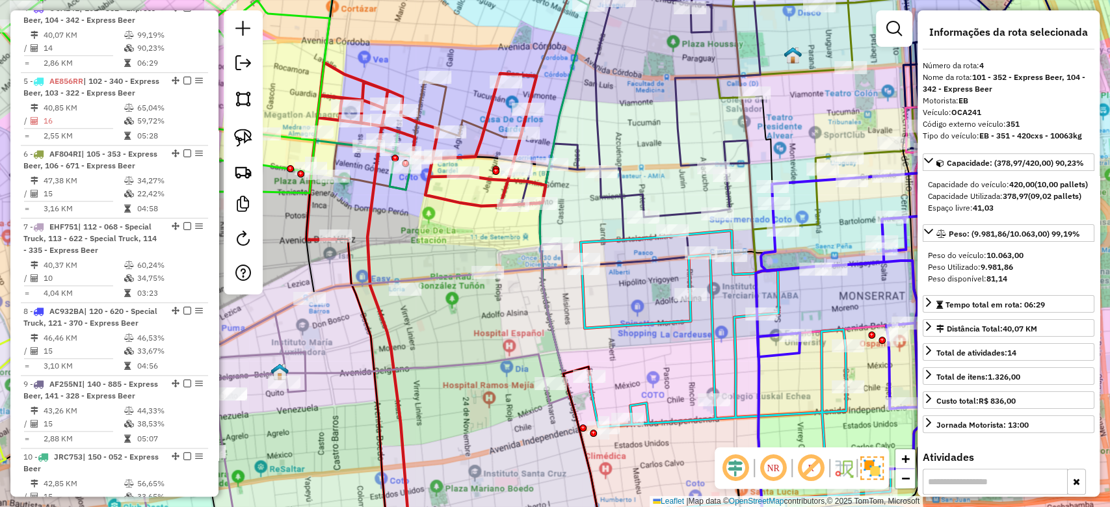
scroll to position [695, 0]
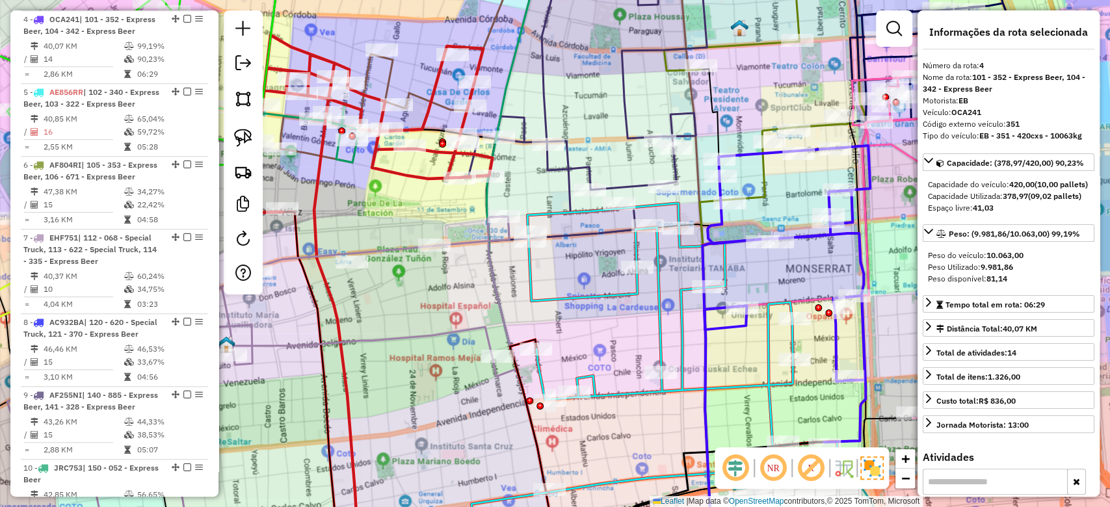
drag, startPoint x: 852, startPoint y: 278, endPoint x: 811, endPoint y: 254, distance: 47.3
click at [811, 254] on div "Janela de atendimento Grade de atendimento Capacidade Transportadoras Veículos …" at bounding box center [555, 253] width 1110 height 507
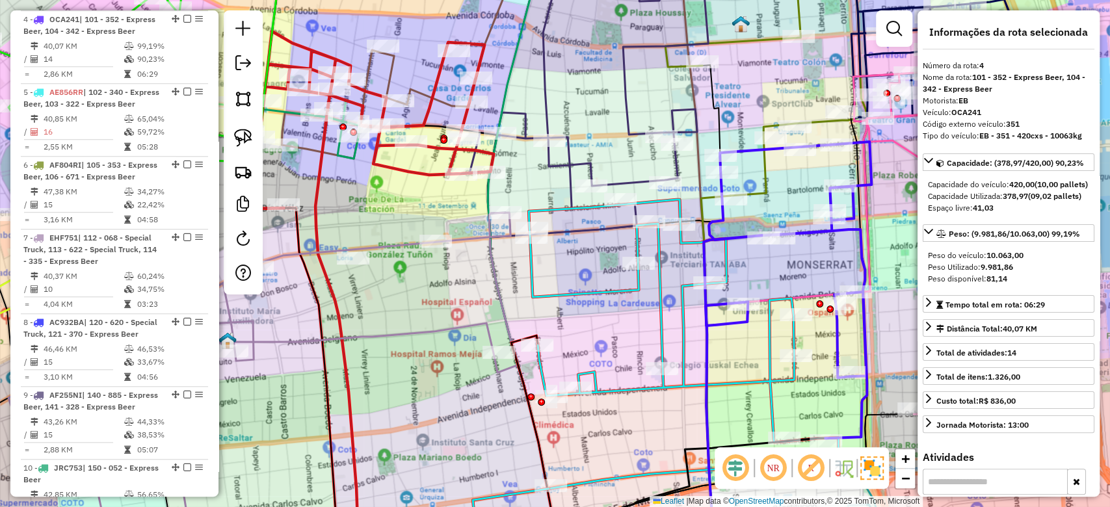
click at [656, 287] on icon at bounding box center [683, 344] width 309 height 289
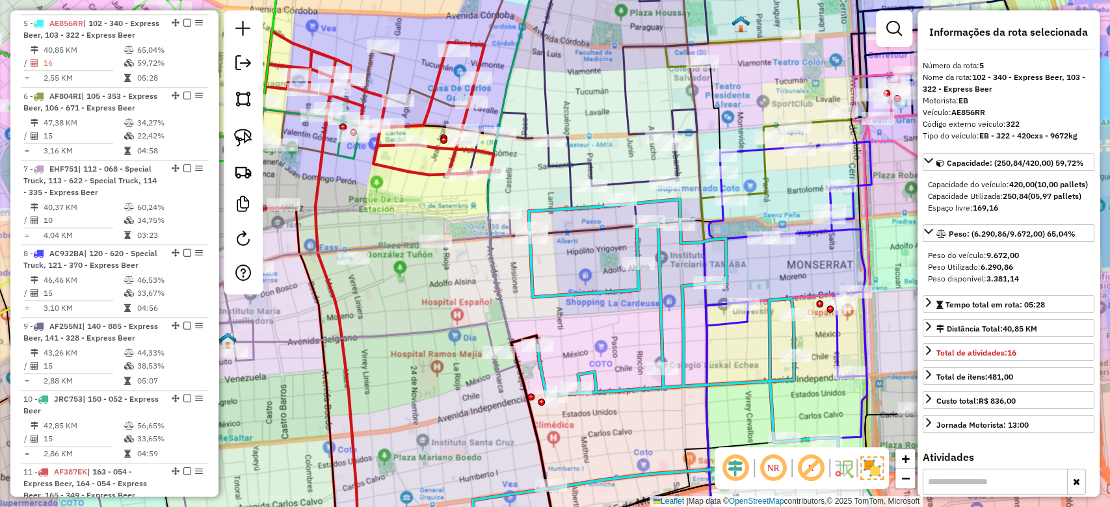
scroll to position [768, 0]
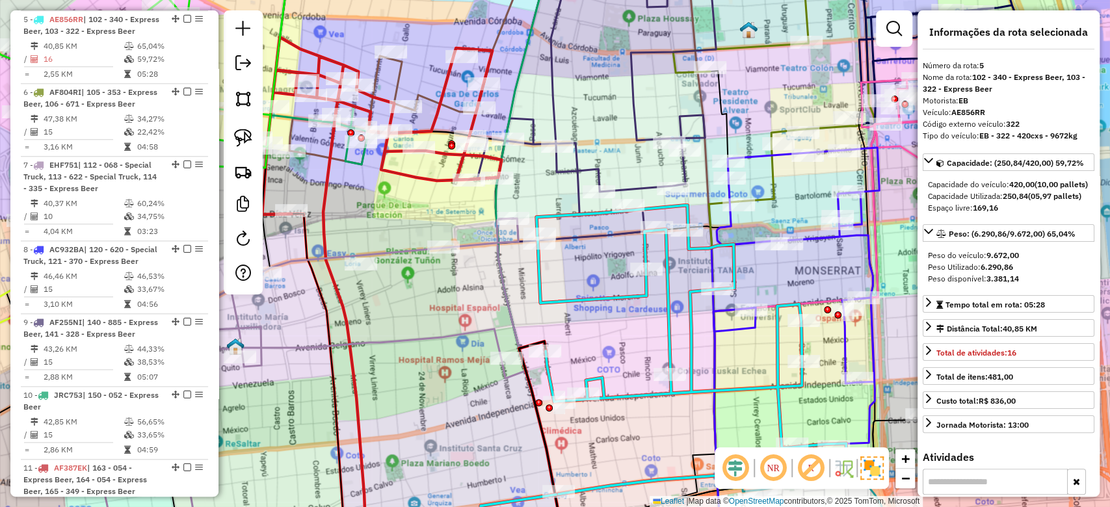
drag, startPoint x: 654, startPoint y: 312, endPoint x: 664, endPoint y: 318, distance: 11.9
click at [664, 318] on icon at bounding box center [690, 349] width 309 height 289
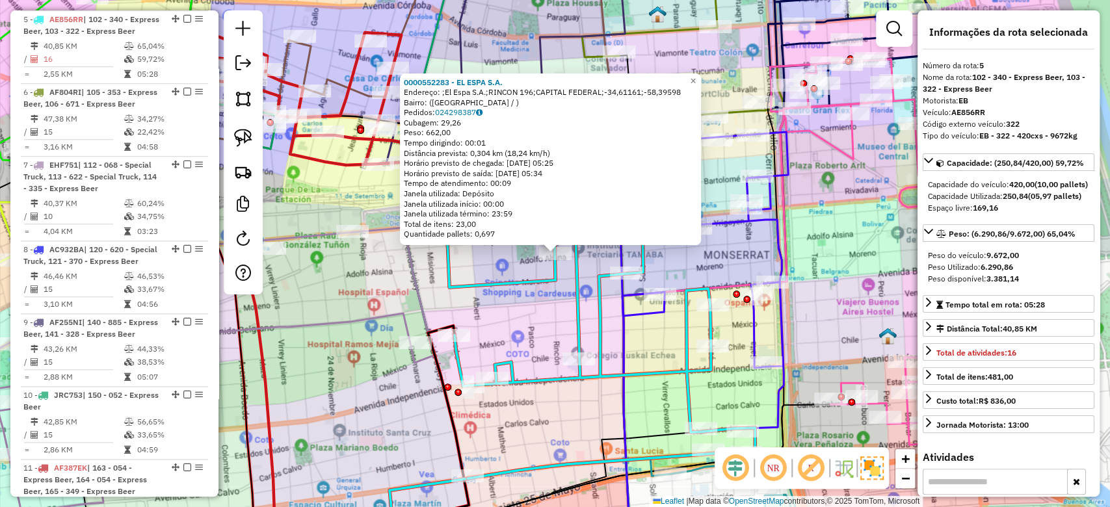
click at [400, 389] on div "Rota 5 - Placa AE856RR 0000424623 - Huang Qiaoxiong Rota 5 - Placa AE856RR 0000…" at bounding box center [555, 253] width 1110 height 507
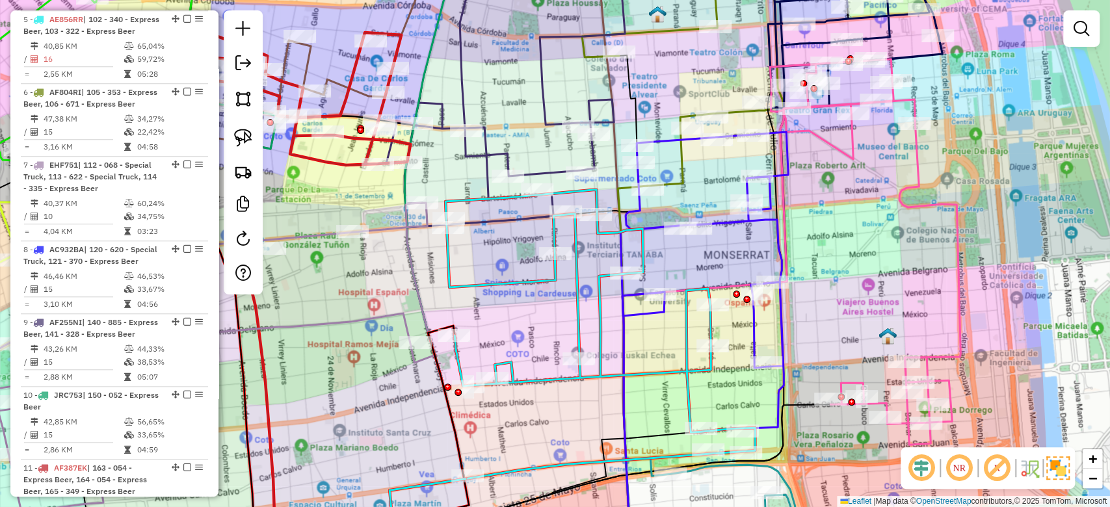
click at [362, 317] on icon at bounding box center [162, 376] width 546 height 347
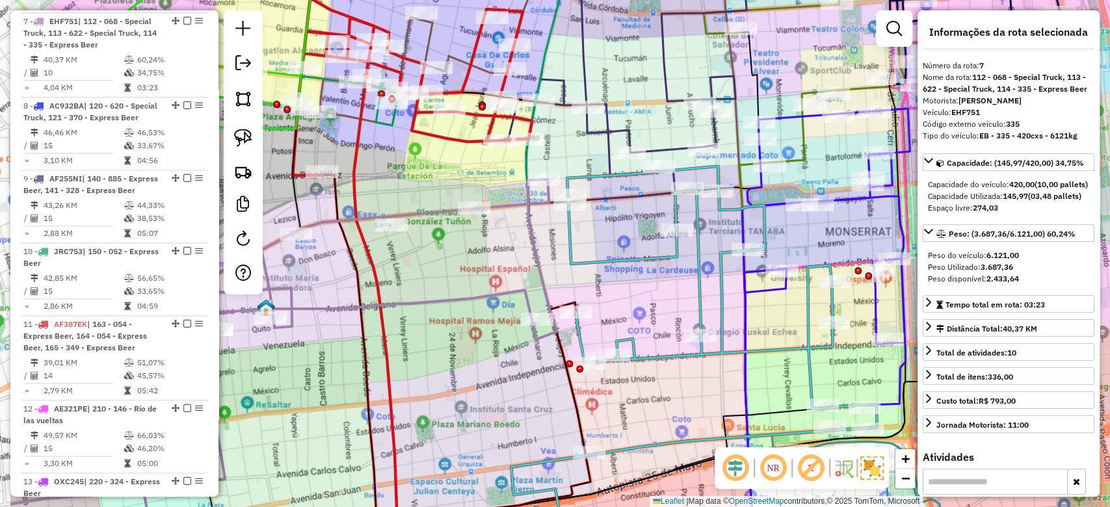
scroll to position [936, 0]
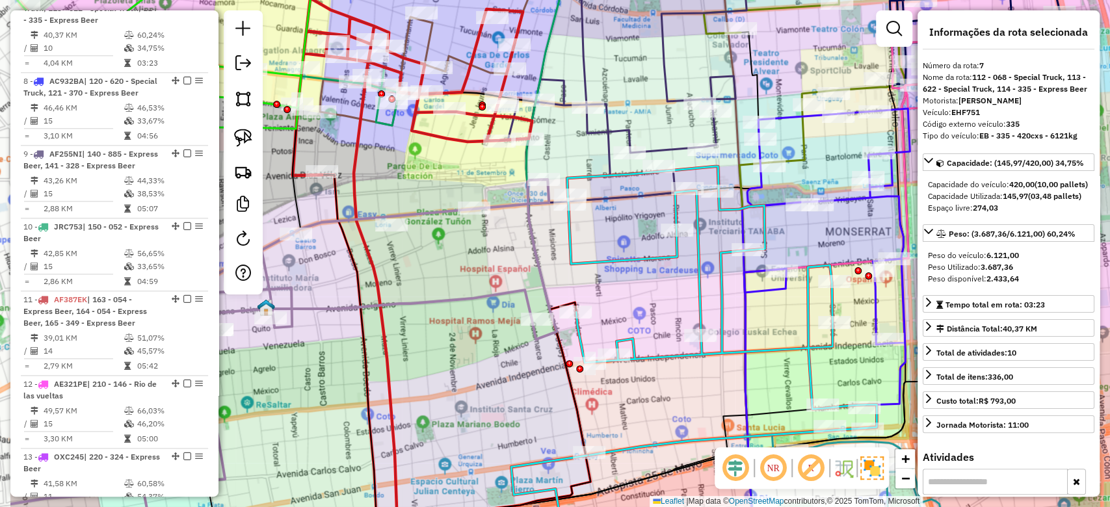
drag, startPoint x: 412, startPoint y: 337, endPoint x: 556, endPoint y: 319, distance: 144.8
click at [555, 319] on div "Janela de atendimento Grade de atendimento Capacidade Transportadoras Veículos …" at bounding box center [555, 253] width 1110 height 507
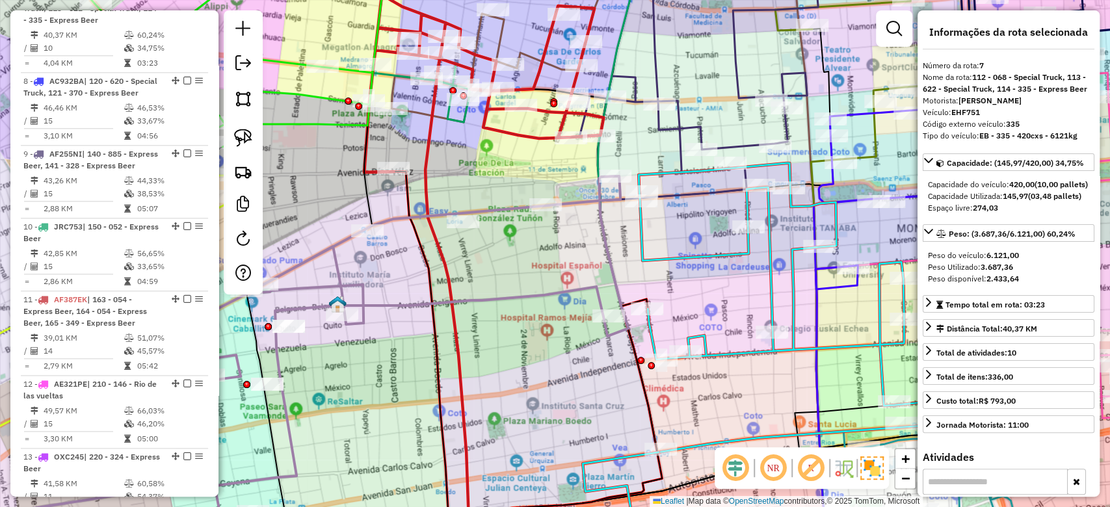
drag, startPoint x: 753, startPoint y: 293, endPoint x: 742, endPoint y: 283, distance: 14.3
click at [752, 291] on div "Janela de atendimento Grade de atendimento Capacidade Transportadoras Veículos …" at bounding box center [555, 253] width 1110 height 507
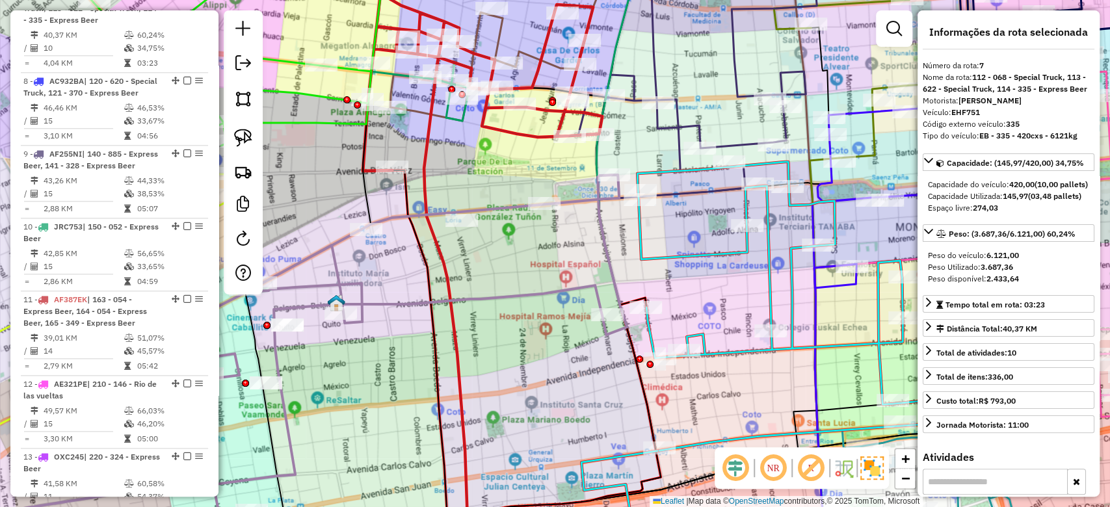
click at [732, 252] on icon at bounding box center [791, 306] width 309 height 289
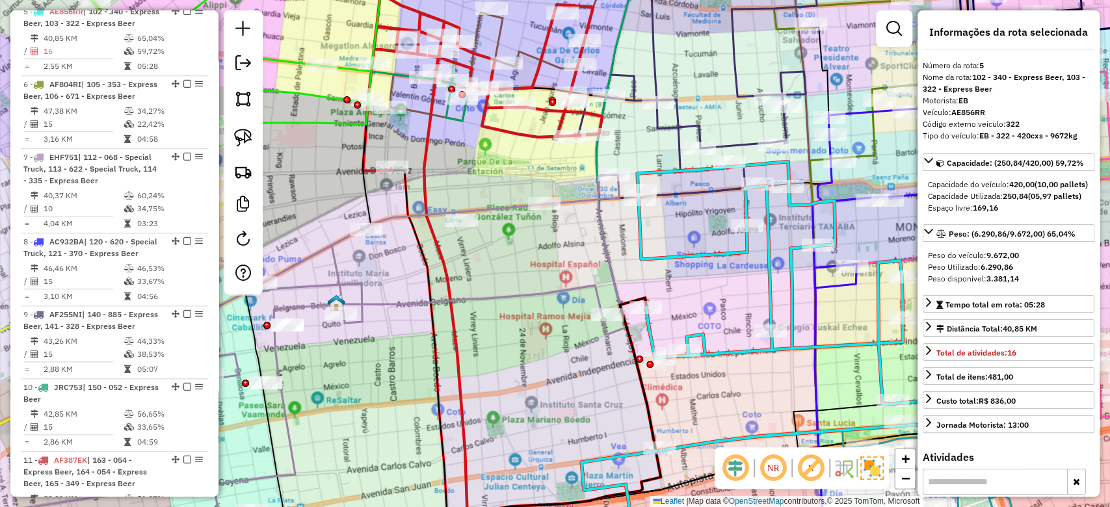
scroll to position [768, 0]
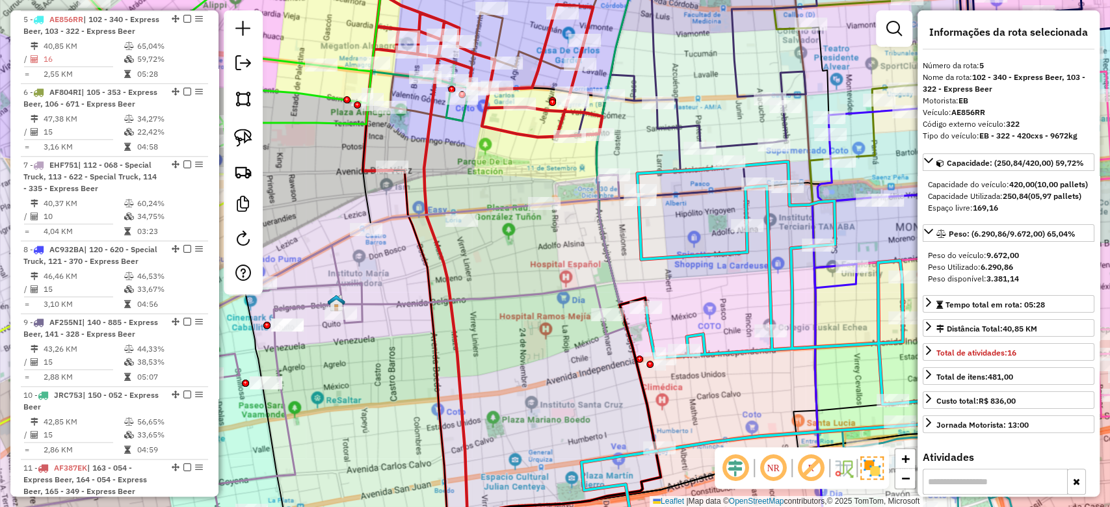
click at [827, 278] on div "Janela de atendimento Grade de atendimento Capacidade Transportadoras Veículos …" at bounding box center [555, 253] width 1110 height 507
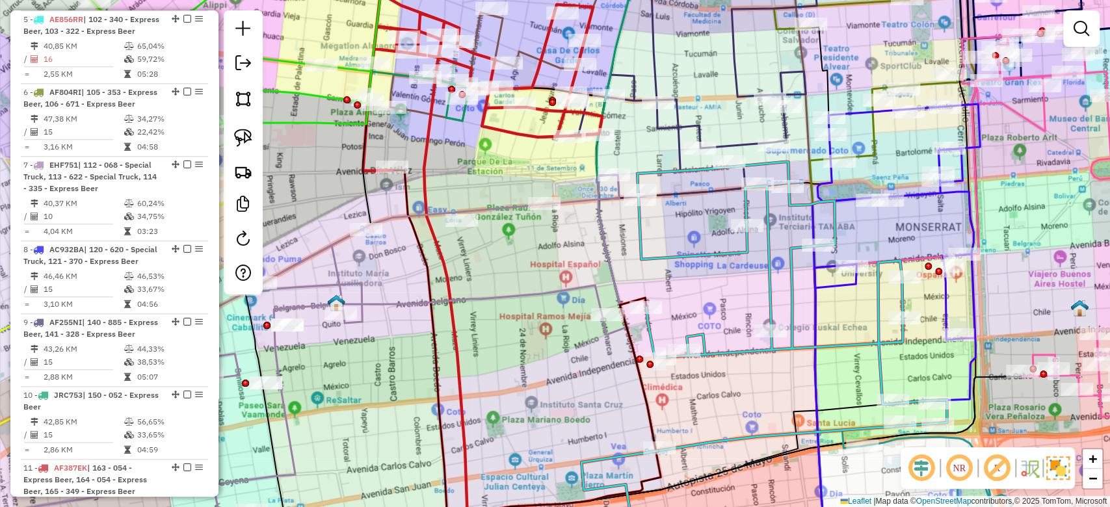
click at [754, 280] on div "Janela de atendimento Grade de atendimento Capacidade Transportadoras Veículos …" at bounding box center [555, 253] width 1110 height 507
drag, startPoint x: 727, startPoint y: 294, endPoint x: 722, endPoint y: 272, distance: 22.6
click at [727, 294] on div "Janela de atendimento Grade de atendimento Capacidade Transportadoras Veículos …" at bounding box center [555, 253] width 1110 height 507
click at [718, 255] on icon at bounding box center [791, 306] width 309 height 289
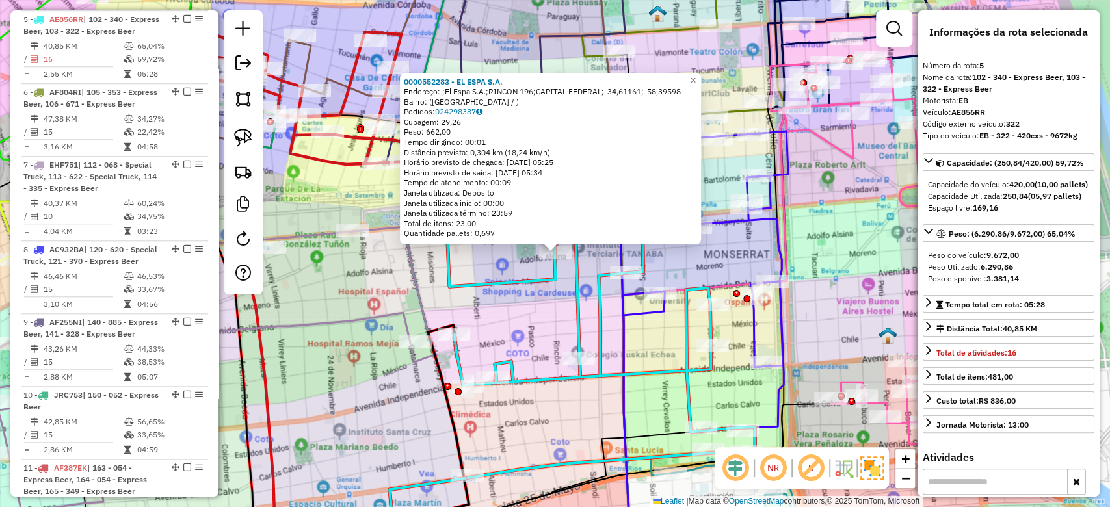
click at [608, 311] on icon at bounding box center [599, 333] width 309 height 289
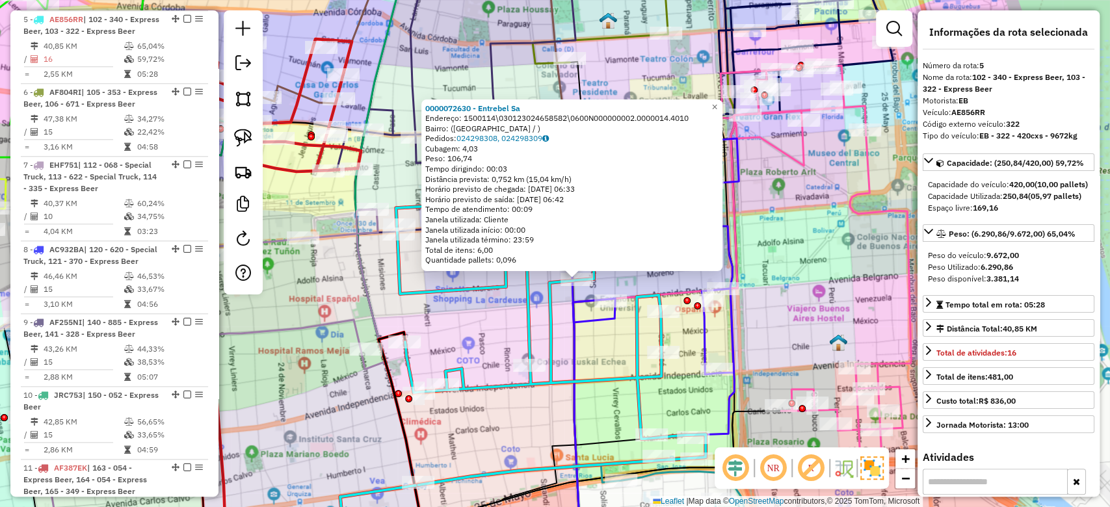
drag, startPoint x: 598, startPoint y: 330, endPoint x: 633, endPoint y: 335, distance: 34.9
click at [609, 335] on div "0000072630 - Entrebel Sa Endereço: 1500114\030123024658582\0600N000000002.00000…" at bounding box center [555, 253] width 1110 height 507
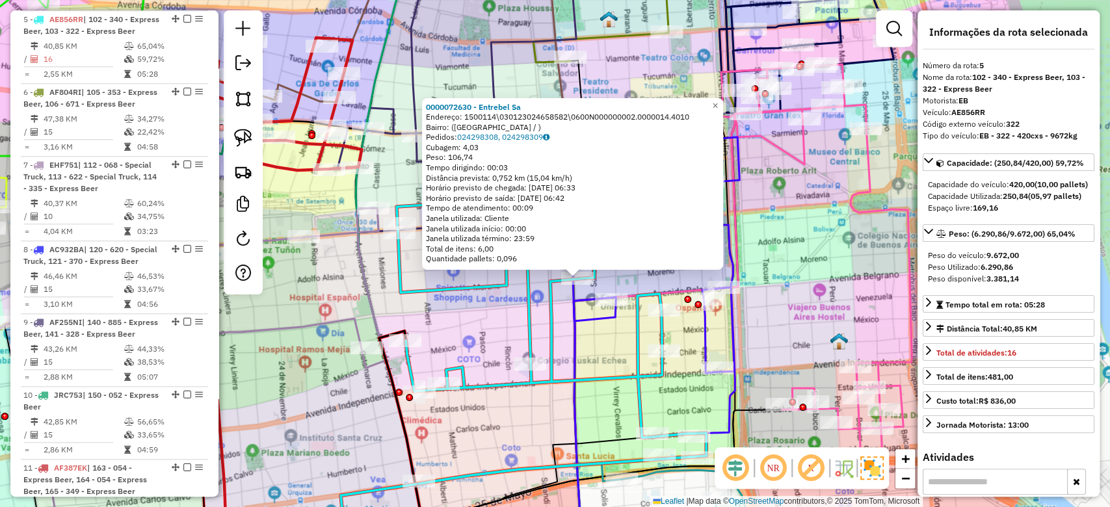
click at [801, 265] on div "0000072630 - Entrebel Sa Endereço: 1500114\030123024658582\0600N000000002.00000…" at bounding box center [555, 253] width 1110 height 507
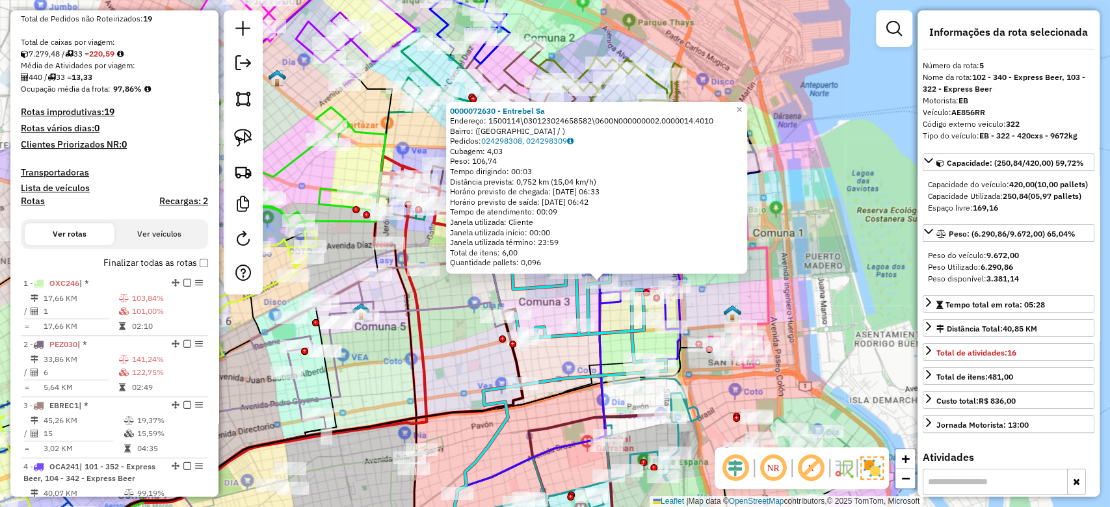
scroll to position [0, 0]
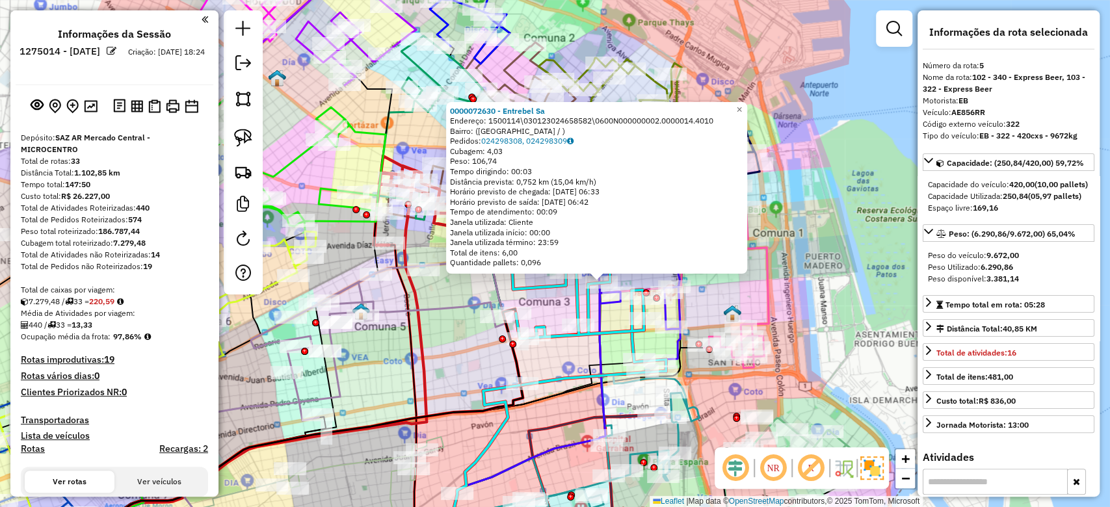
click at [909, 24] on div at bounding box center [894, 28] width 36 height 36
click at [900, 29] on em at bounding box center [894, 29] width 16 height 16
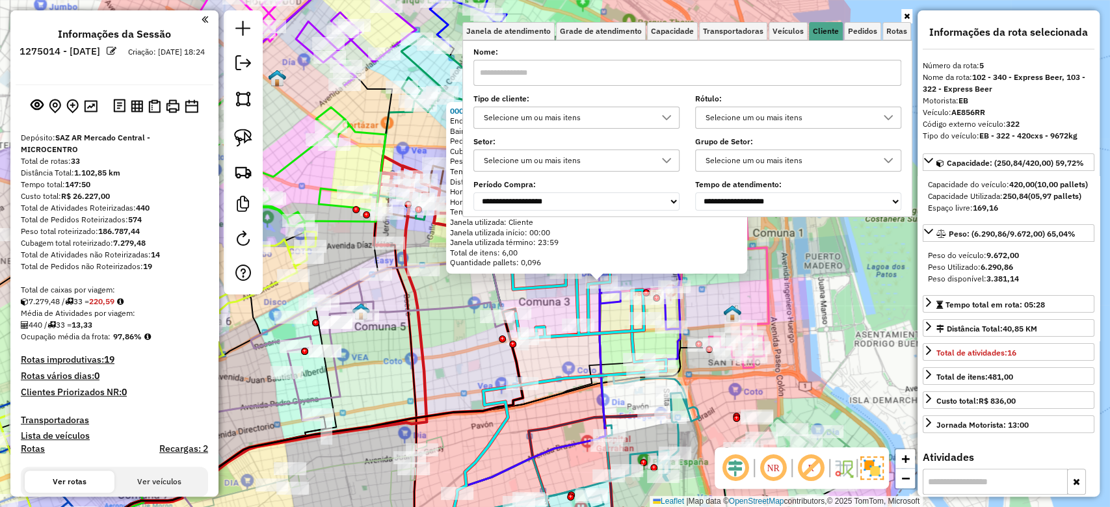
click at [609, 115] on div "Selecione um ou mais itens" at bounding box center [566, 117] width 175 height 21
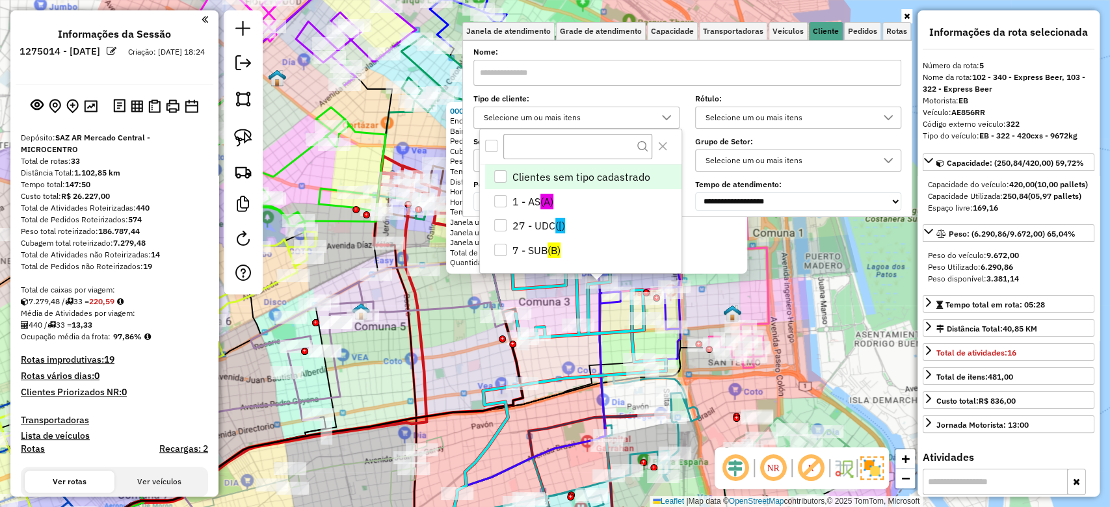
click at [816, 291] on div "Rota 4 - Placa OCA241 0000079518 - Rudan Srl 0000072630 - Entrebel Sa Endereço:…" at bounding box center [555, 253] width 1110 height 507
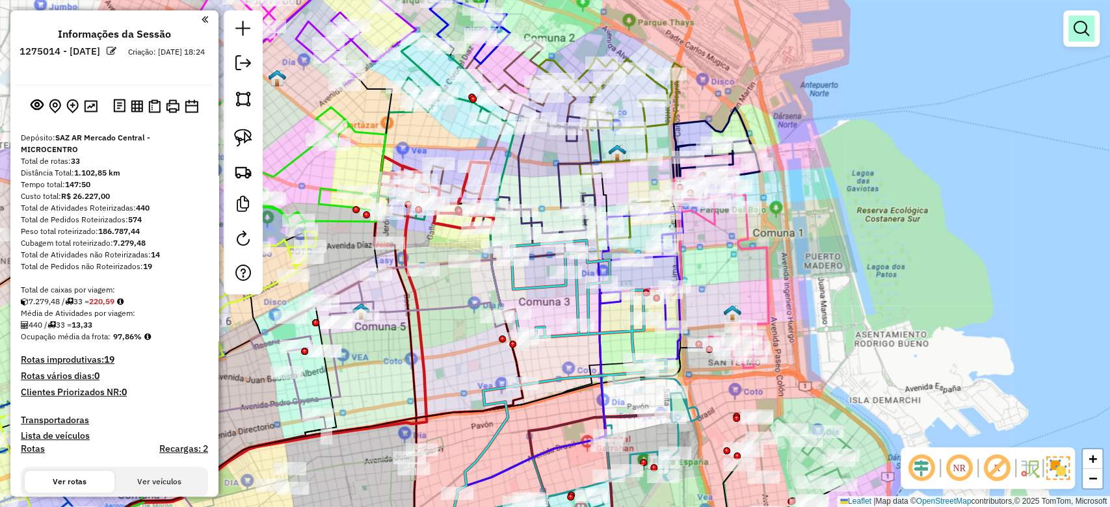
click at [1092, 25] on link at bounding box center [1081, 29] width 26 height 26
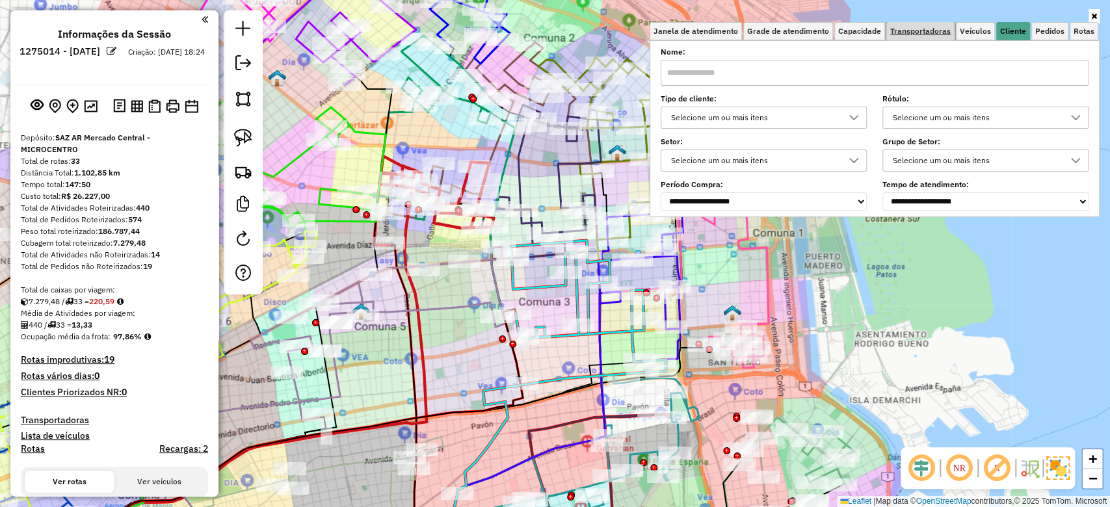
click at [914, 31] on span "Transportadoras" at bounding box center [920, 31] width 60 height 8
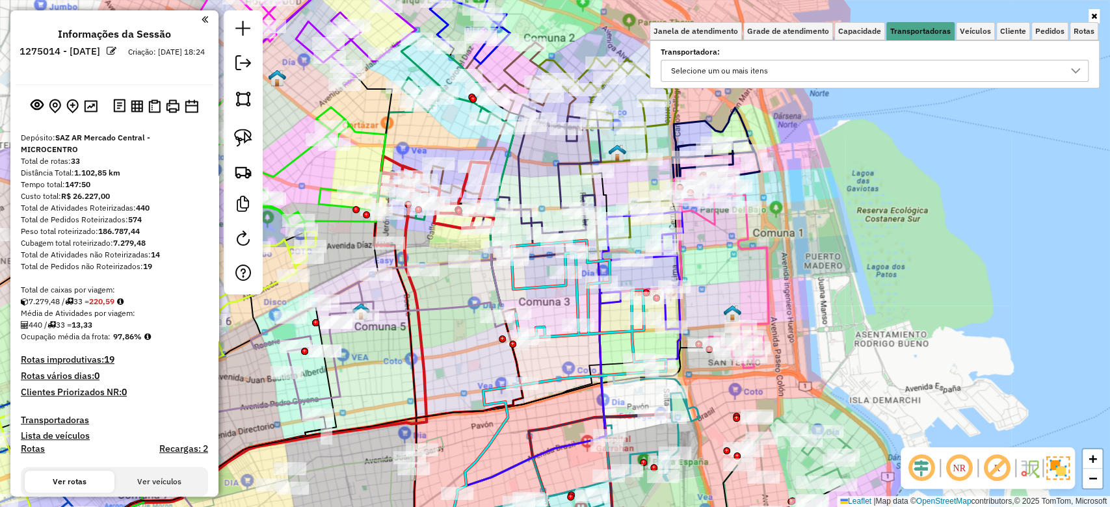
click at [803, 66] on div "Selecione um ou mais itens" at bounding box center [864, 70] width 397 height 21
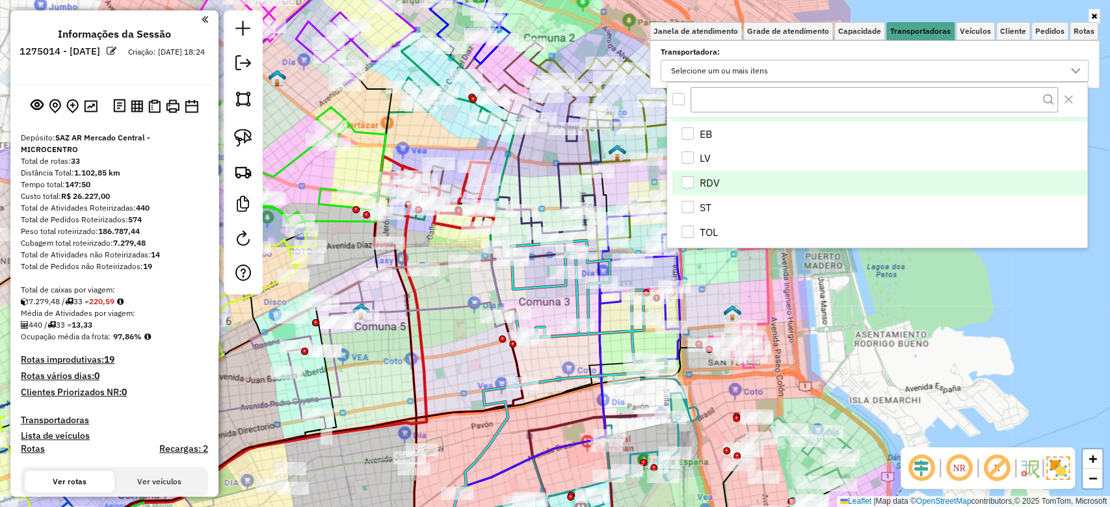
scroll to position [27, 0]
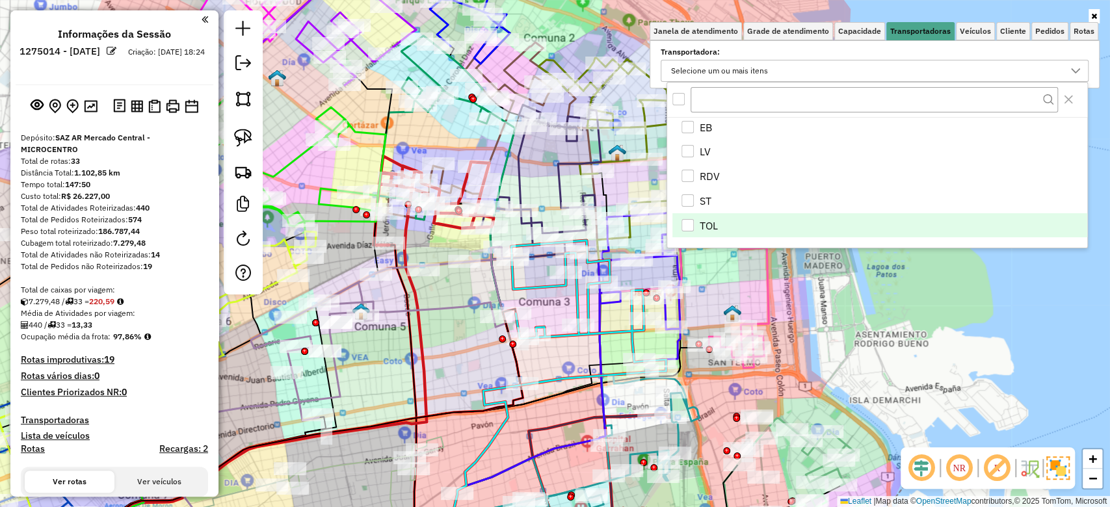
click at [698, 222] on li "TOL" at bounding box center [879, 225] width 415 height 25
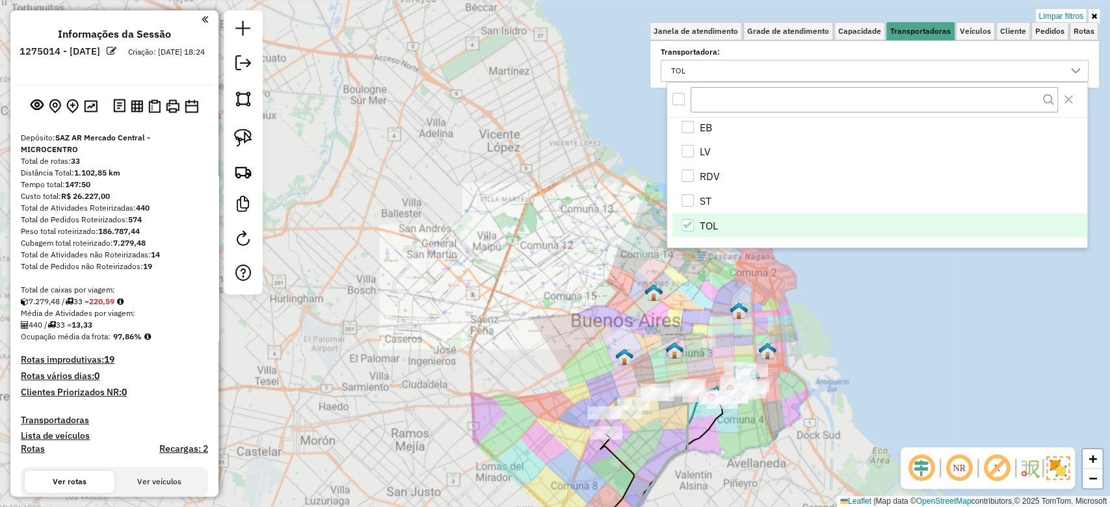
click at [806, 371] on div "Limpar filtros Janela de atendimento Grade de atendimento Capacidade Transporta…" at bounding box center [555, 253] width 1110 height 507
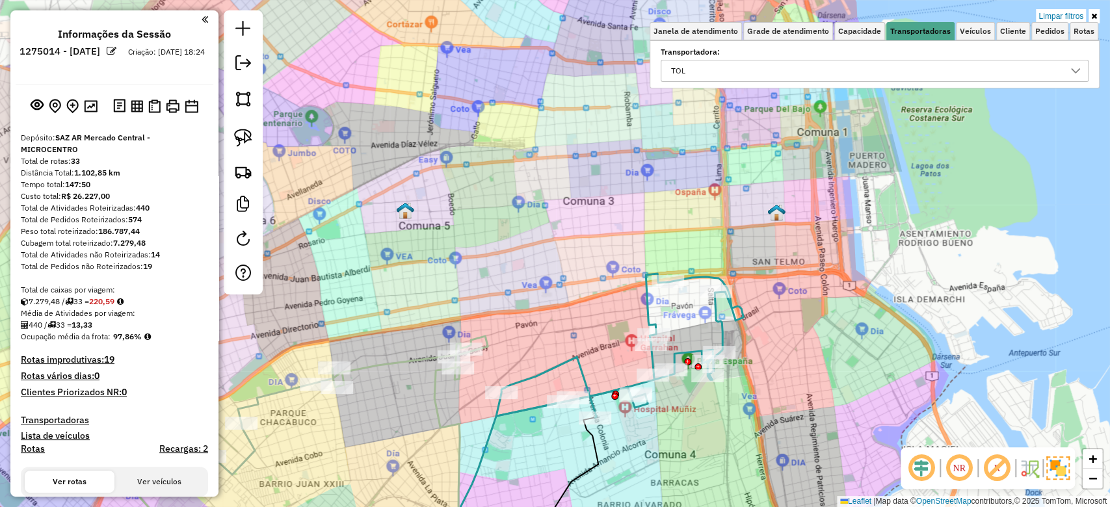
click at [776, 447] on div "Limpar filtros Janela de atendimento Grade de atendimento Capacidade Transporta…" at bounding box center [555, 253] width 1110 height 507
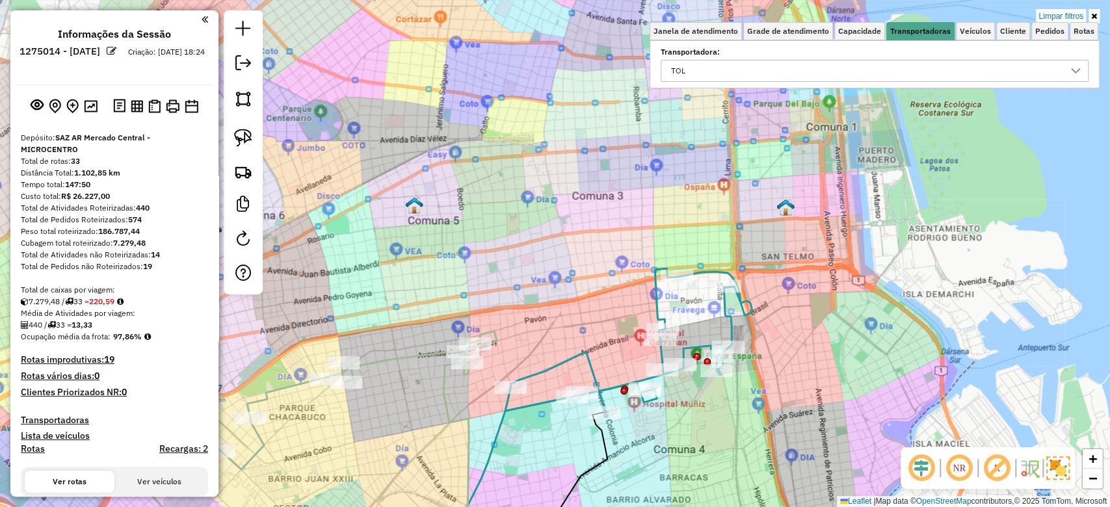
click at [737, 330] on icon at bounding box center [628, 341] width 247 height 144
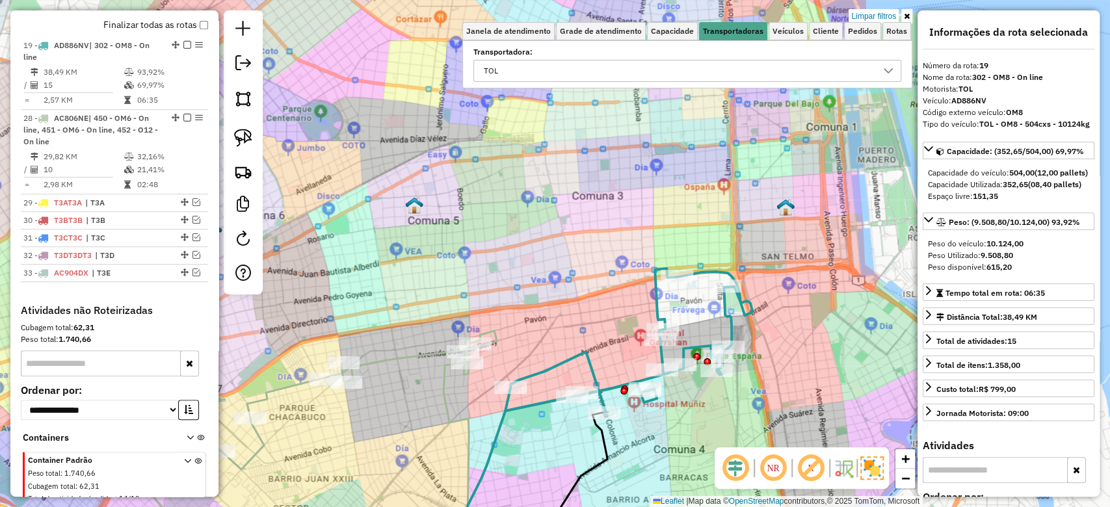
scroll to position [511, 0]
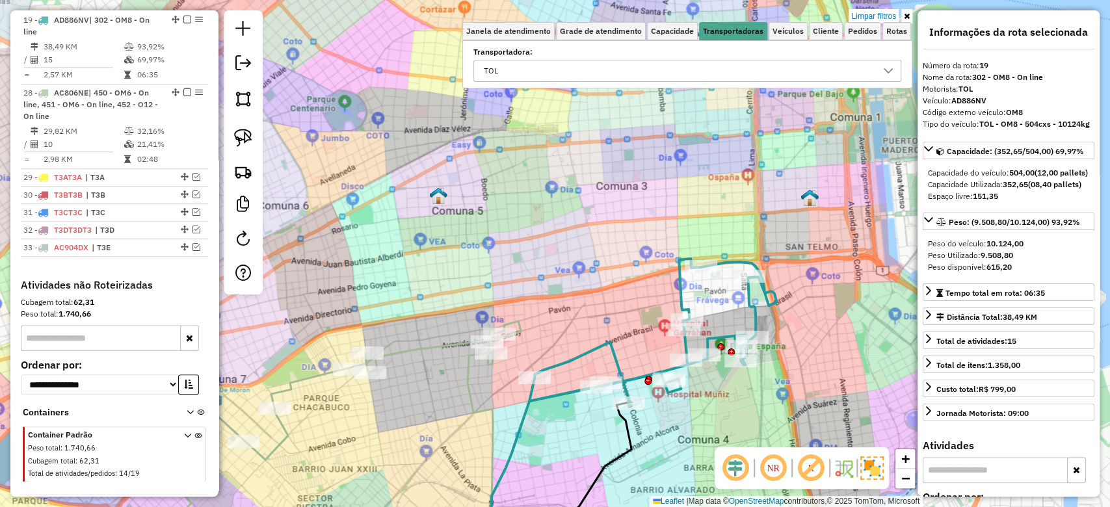
drag, startPoint x: 781, startPoint y: 365, endPoint x: 831, endPoint y: 343, distance: 54.1
click at [831, 343] on div "Limpar filtros Janela de atendimento Grade de atendimento Capacidade Transporta…" at bounding box center [555, 253] width 1110 height 507
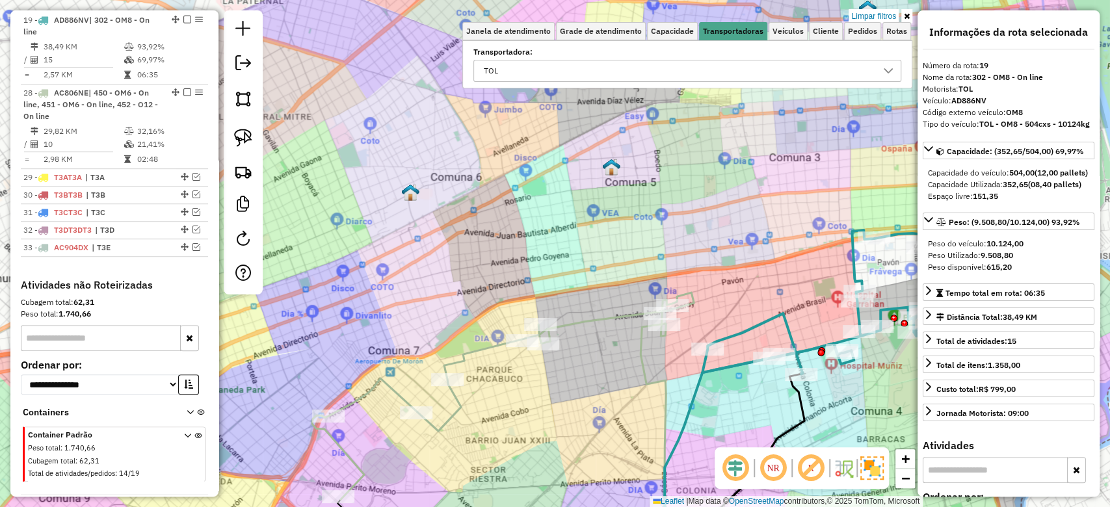
click at [597, 324] on icon at bounding box center [503, 396] width 382 height 207
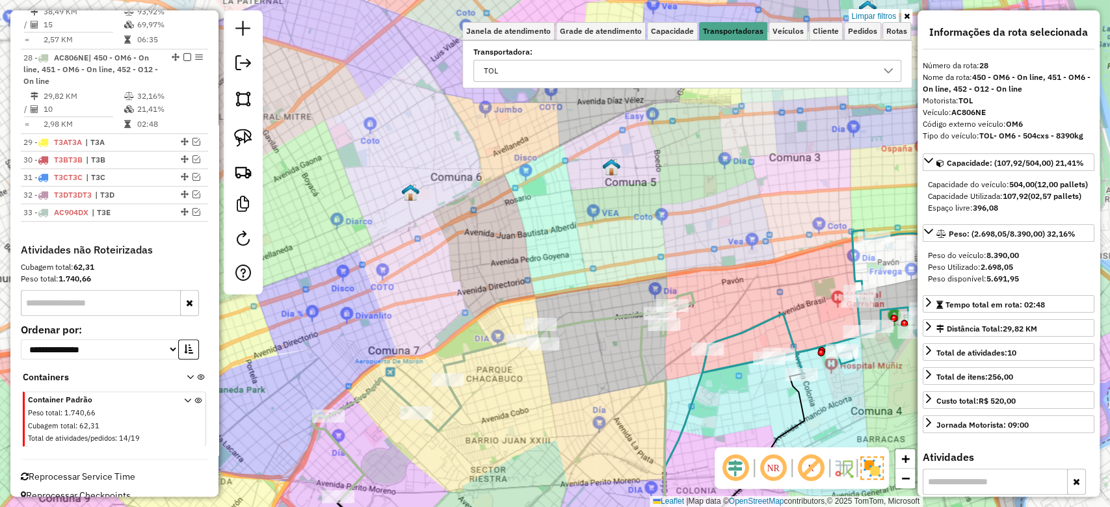
scroll to position [560, 0]
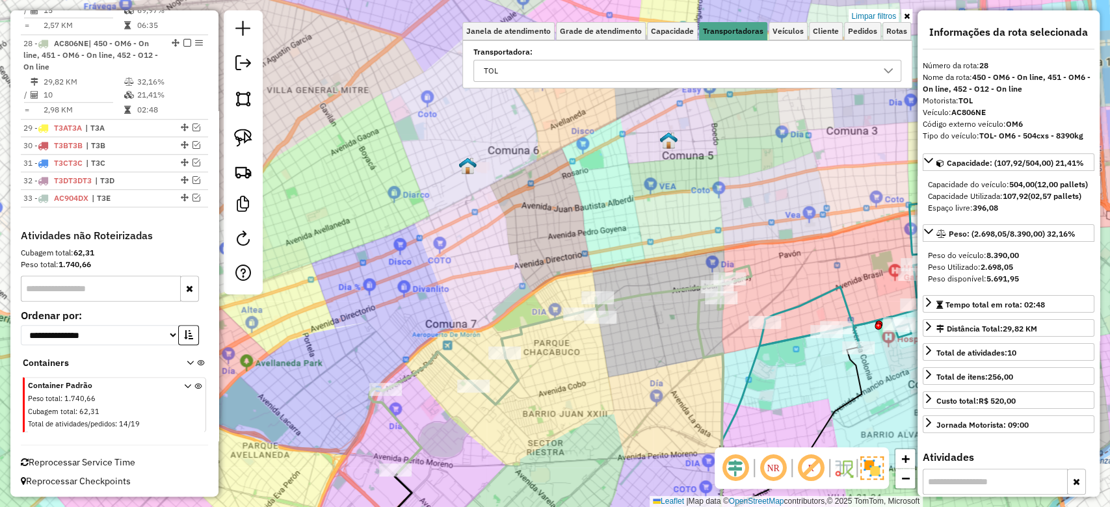
drag, startPoint x: 609, startPoint y: 350, endPoint x: 760, endPoint y: 321, distance: 153.6
click at [722, 320] on div "Limpar filtros Janela de atendimento Grade de atendimento Capacidade Transporta…" at bounding box center [555, 253] width 1110 height 507
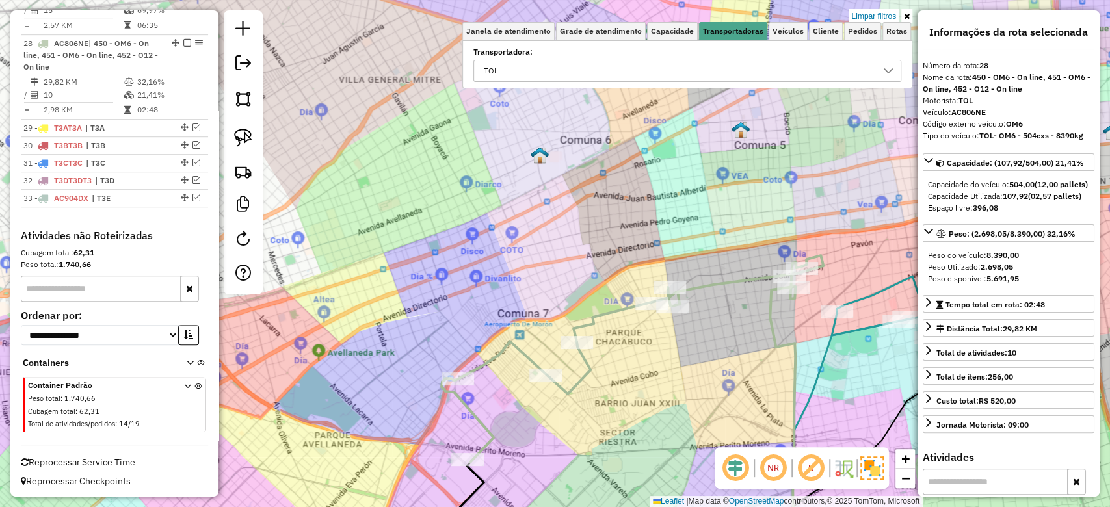
drag, startPoint x: 679, startPoint y: 367, endPoint x: 662, endPoint y: 340, distance: 31.2
click at [666, 341] on div "Limpar filtros Janela de atendimento Grade de atendimento Capacidade Transporta…" at bounding box center [555, 253] width 1110 height 507
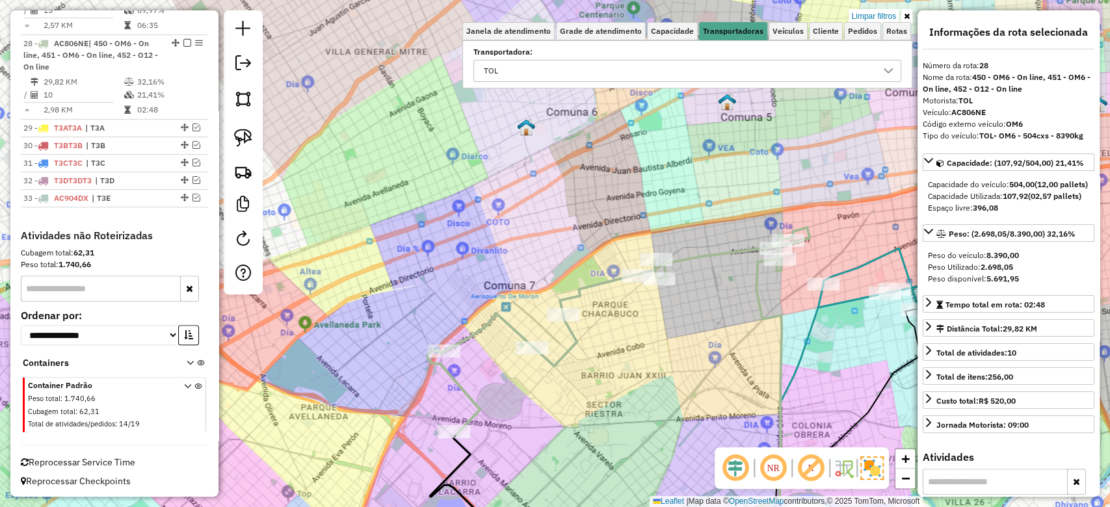
drag, startPoint x: 654, startPoint y: 332, endPoint x: 616, endPoint y: 304, distance: 47.5
click at [653, 331] on div "Limpar filtros Janela de atendimento Grade de atendimento Capacidade Transporta…" at bounding box center [555, 253] width 1110 height 507
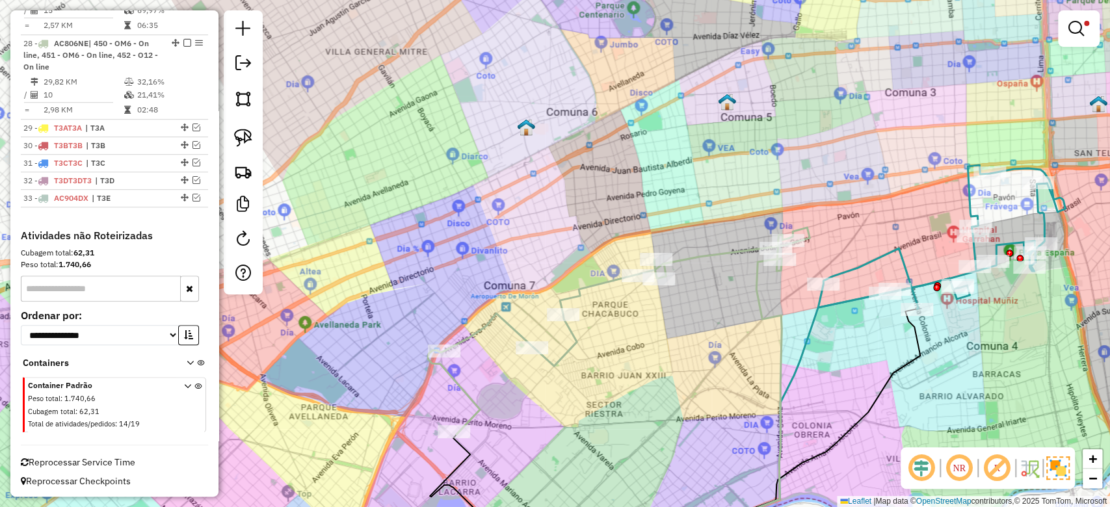
click at [606, 287] on icon at bounding box center [619, 331] width 382 height 207
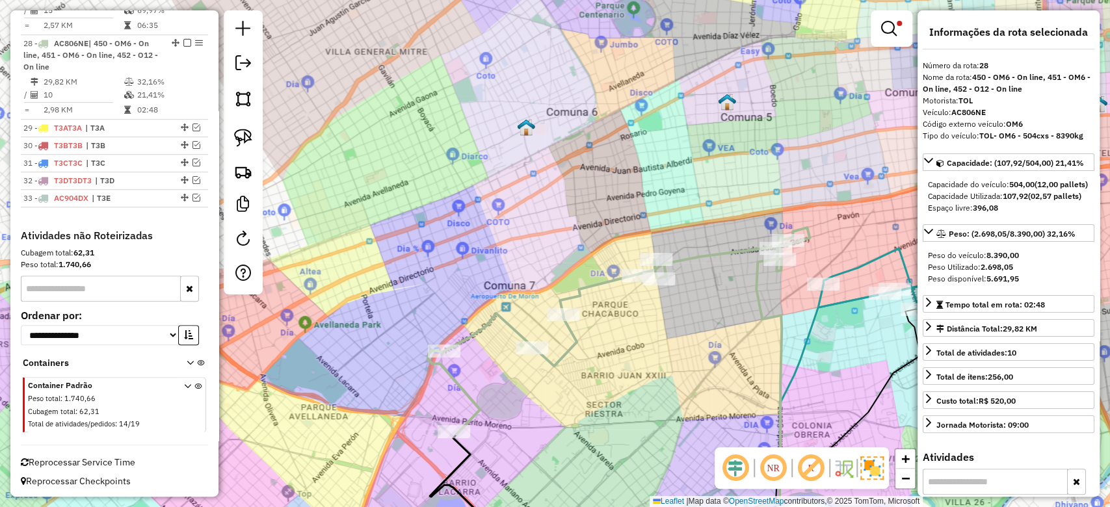
drag, startPoint x: 653, startPoint y: 331, endPoint x: 614, endPoint y: 326, distance: 39.9
click at [609, 326] on div "Limpar filtros Janela de atendimento Grade de atendimento Capacidade Transporta…" at bounding box center [555, 253] width 1110 height 507
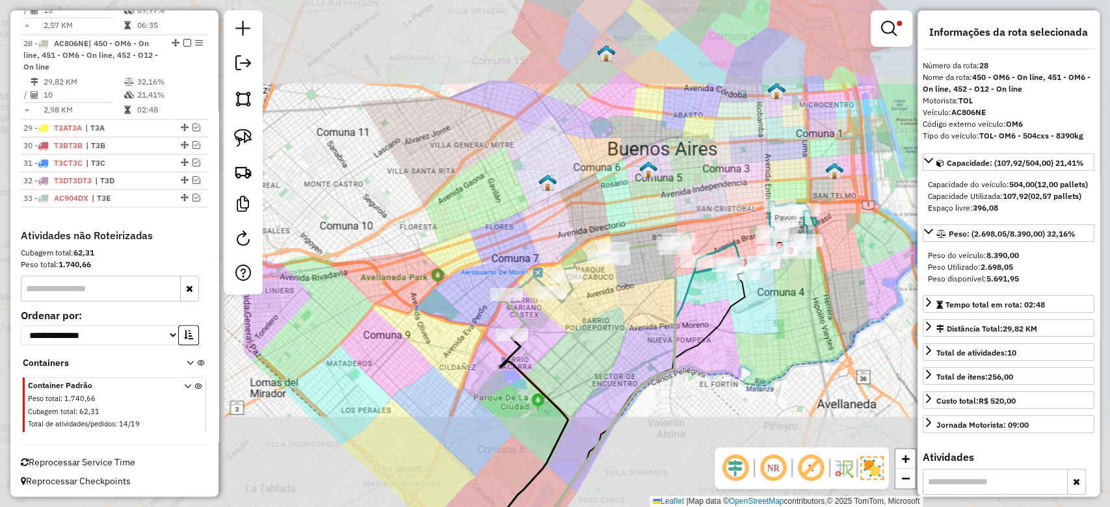
click at [551, 328] on div "Limpar filtros Janela de atendimento Grade de atendimento Capacidade Transporta…" at bounding box center [555, 253] width 1110 height 507
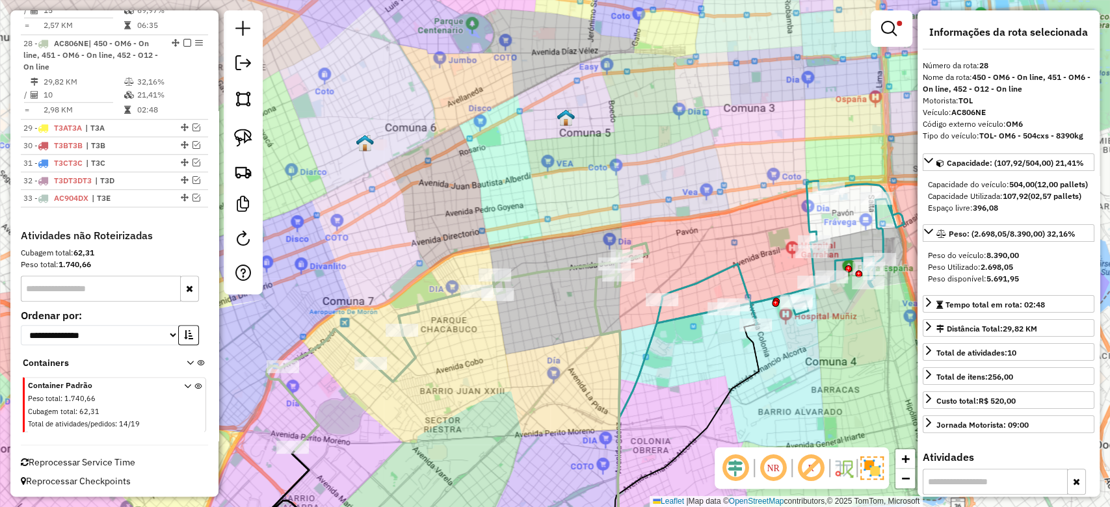
drag, startPoint x: 765, startPoint y: 145, endPoint x: 759, endPoint y: 183, distance: 38.1
click at [734, 206] on div "Limpar filtros Janela de atendimento Grade de atendimento Capacidade Transporta…" at bounding box center [555, 253] width 1110 height 507
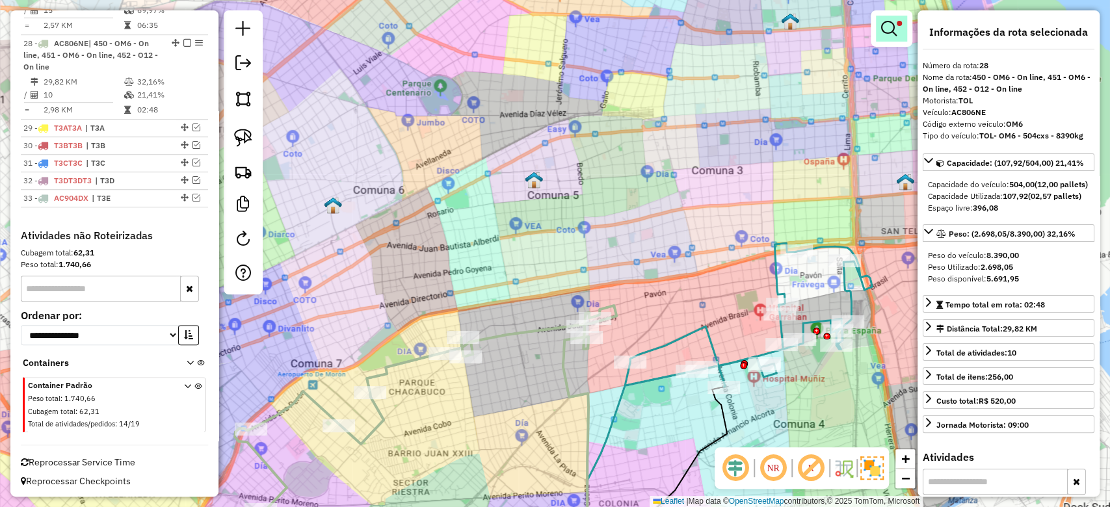
click at [885, 38] on link at bounding box center [891, 29] width 31 height 26
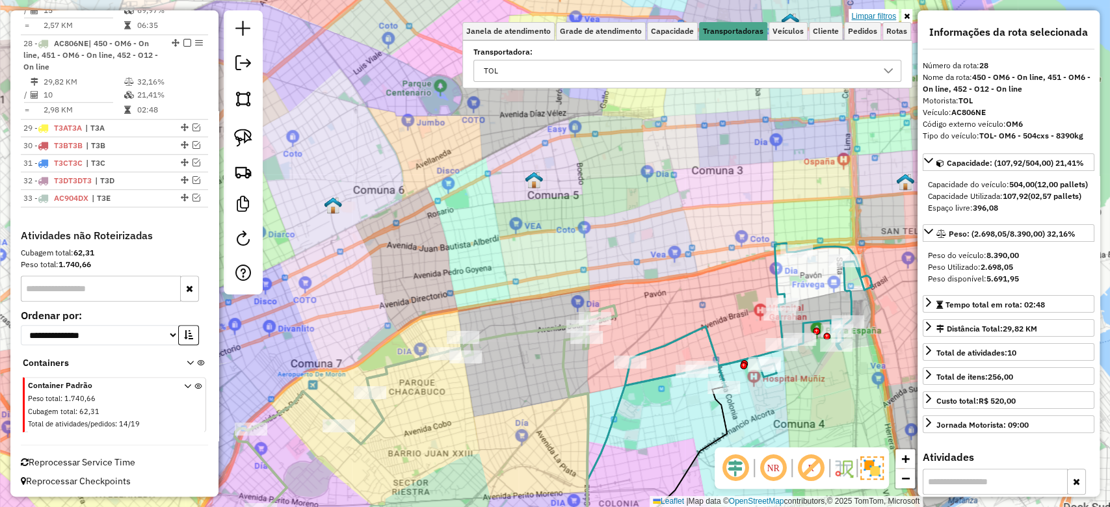
click at [882, 13] on link "Limpar filtros" at bounding box center [873, 16] width 50 height 14
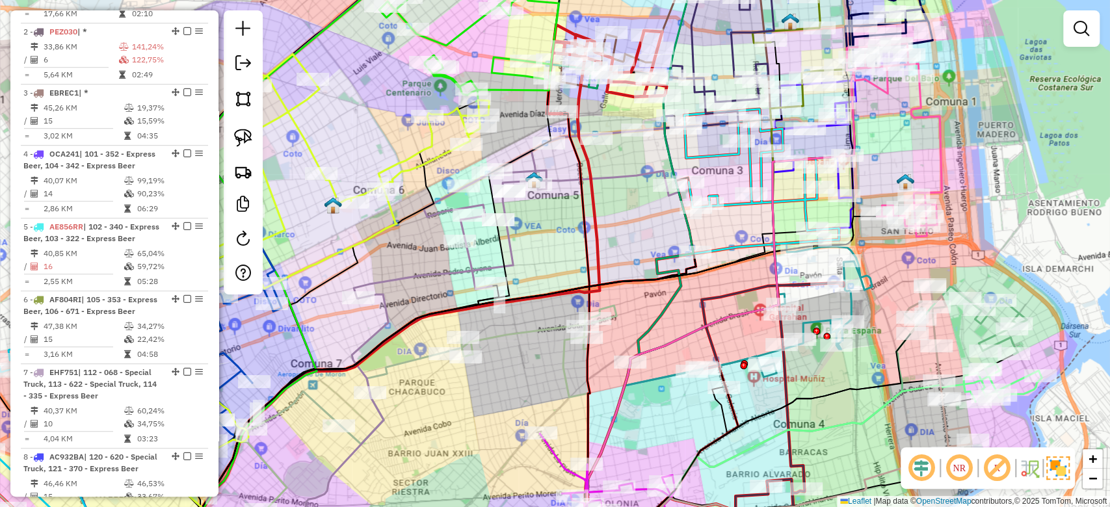
scroll to position [1917, 0]
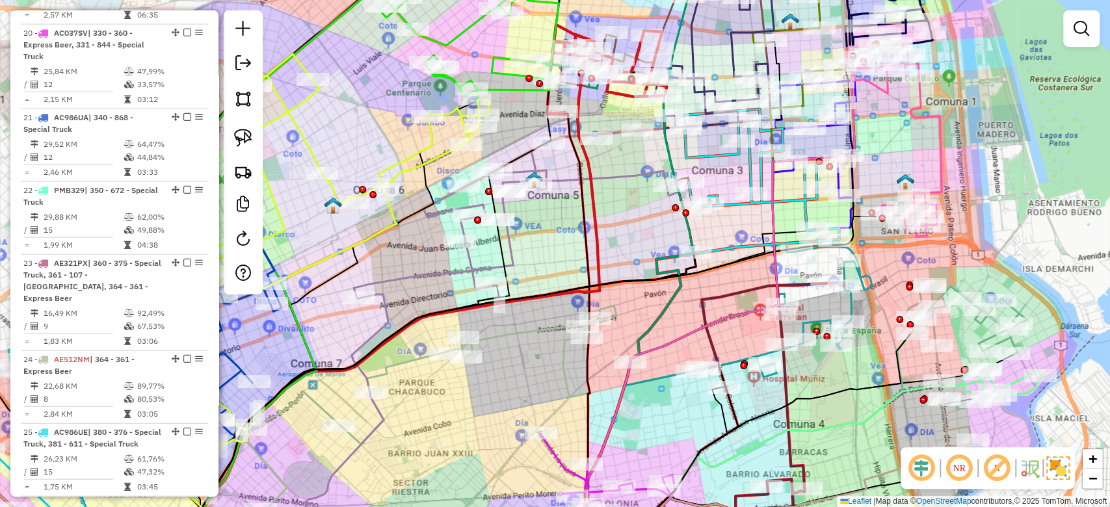
drag, startPoint x: 1082, startPoint y: 30, endPoint x: 1071, endPoint y: 38, distance: 13.5
click at [1082, 29] on em at bounding box center [1081, 29] width 16 height 16
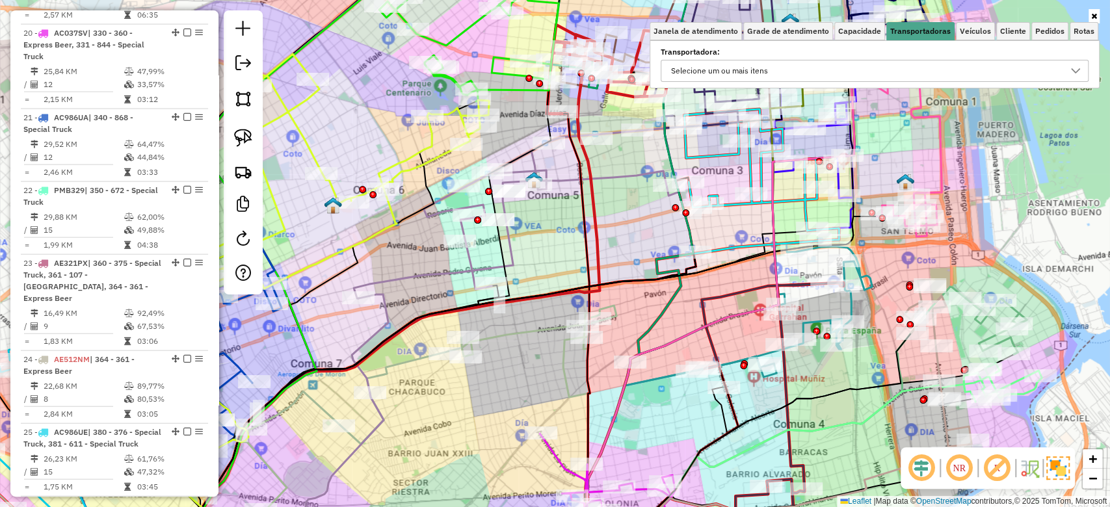
click at [841, 77] on div "Selecione um ou mais itens" at bounding box center [864, 70] width 397 height 21
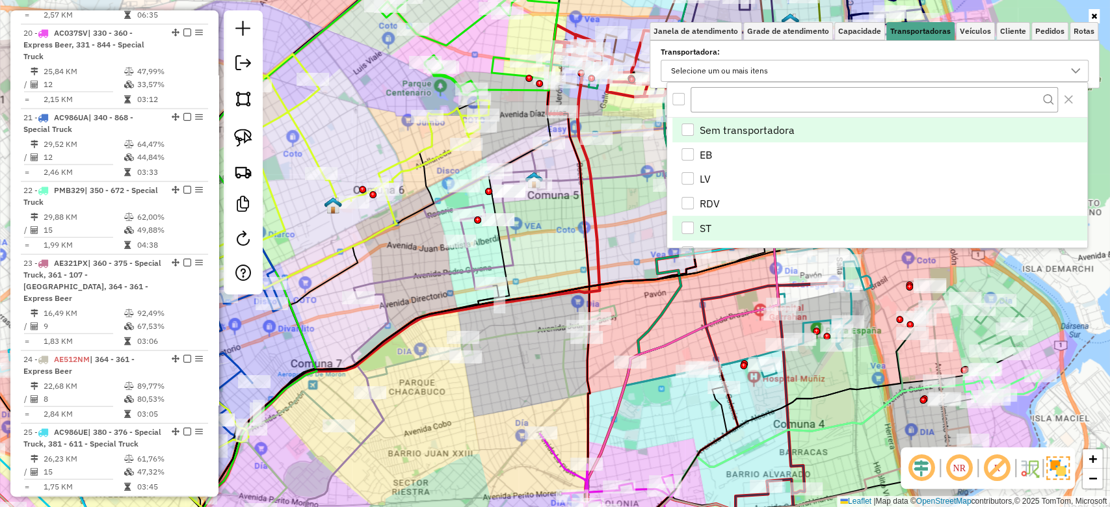
scroll to position [27, 0]
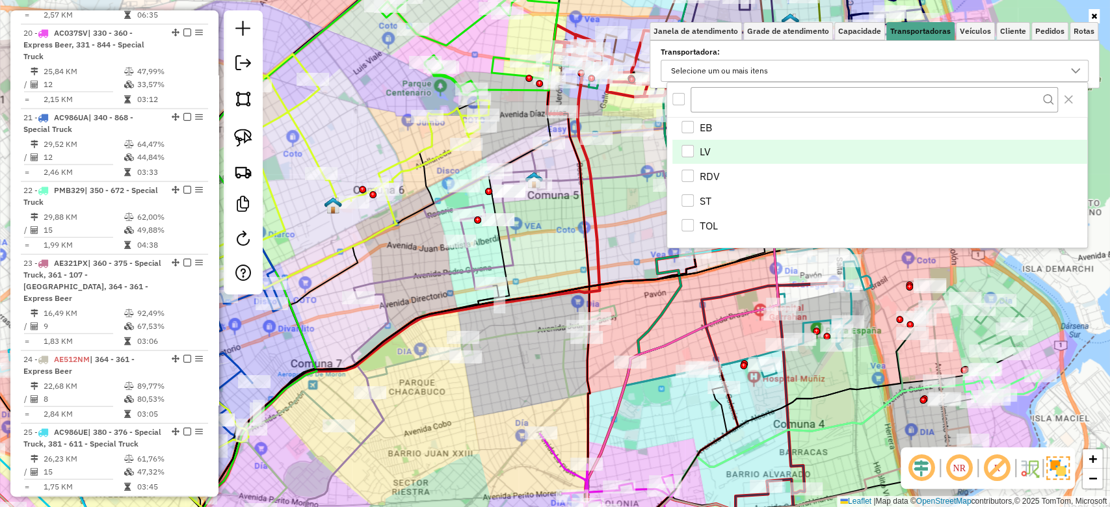
click at [690, 153] on div "LV" at bounding box center [687, 151] width 12 height 12
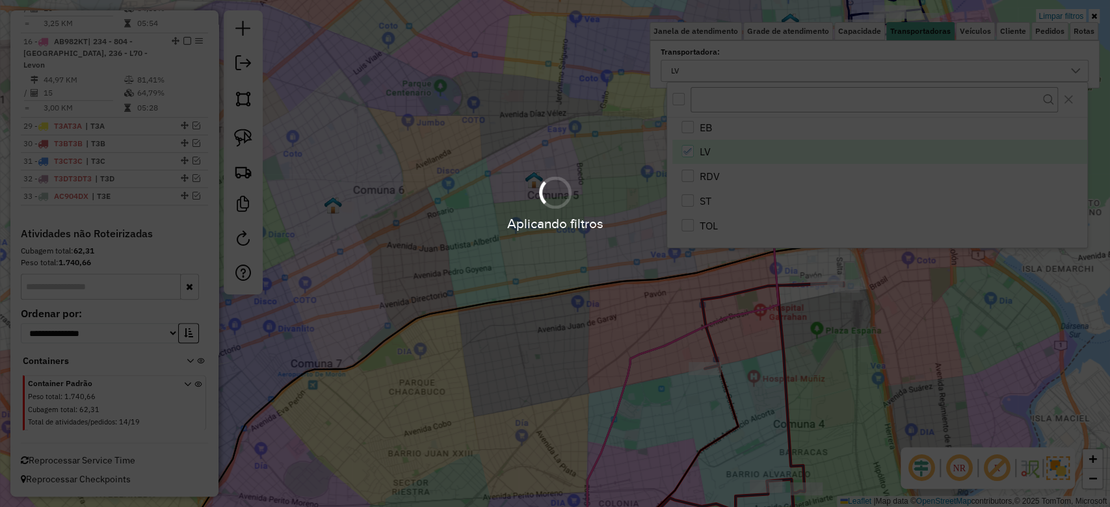
scroll to position [609, 0]
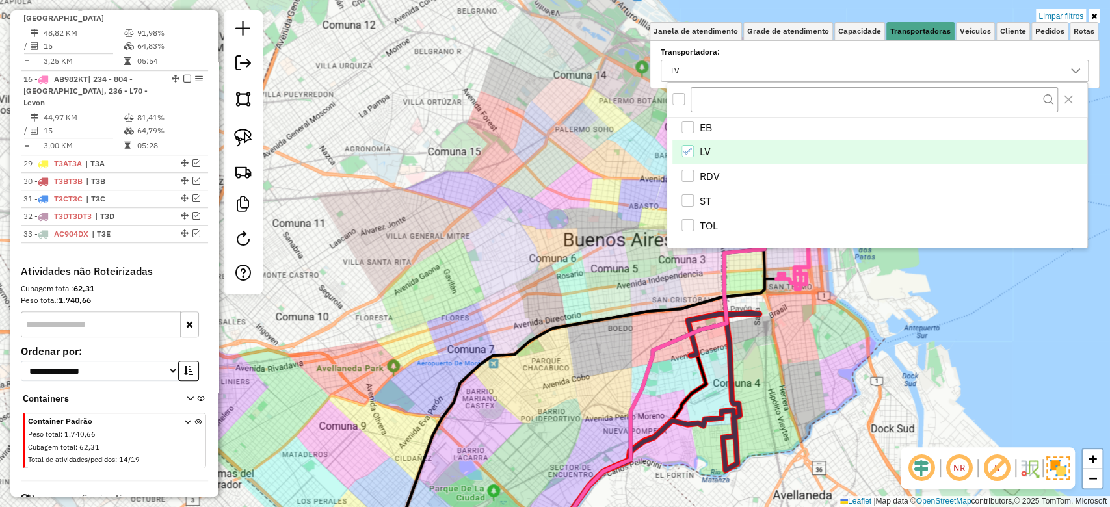
click at [760, 367] on div "Limpar filtros Janela de atendimento Grade de atendimento Capacidade Transporta…" at bounding box center [555, 253] width 1110 height 507
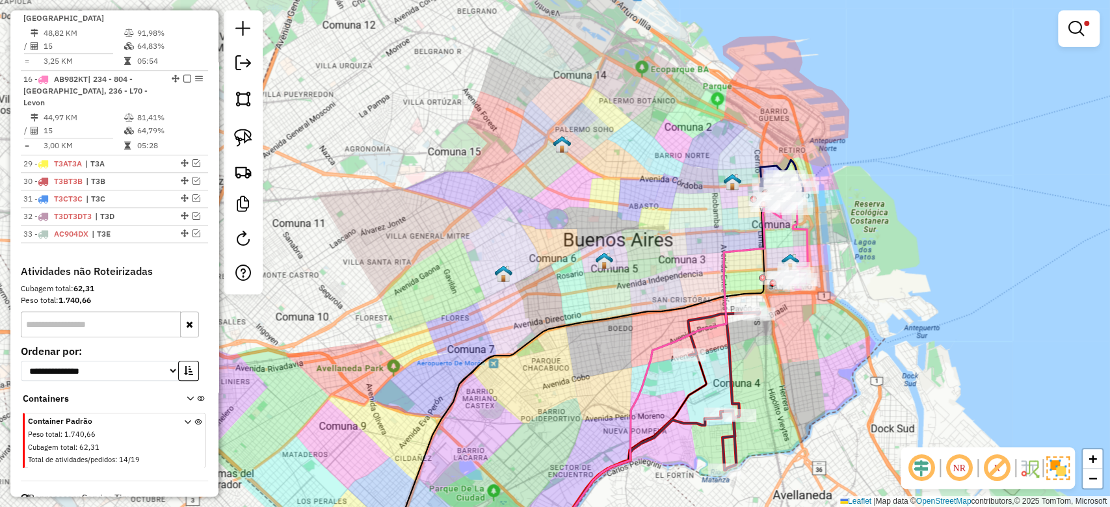
click at [734, 348] on icon at bounding box center [724, 391] width 72 height 158
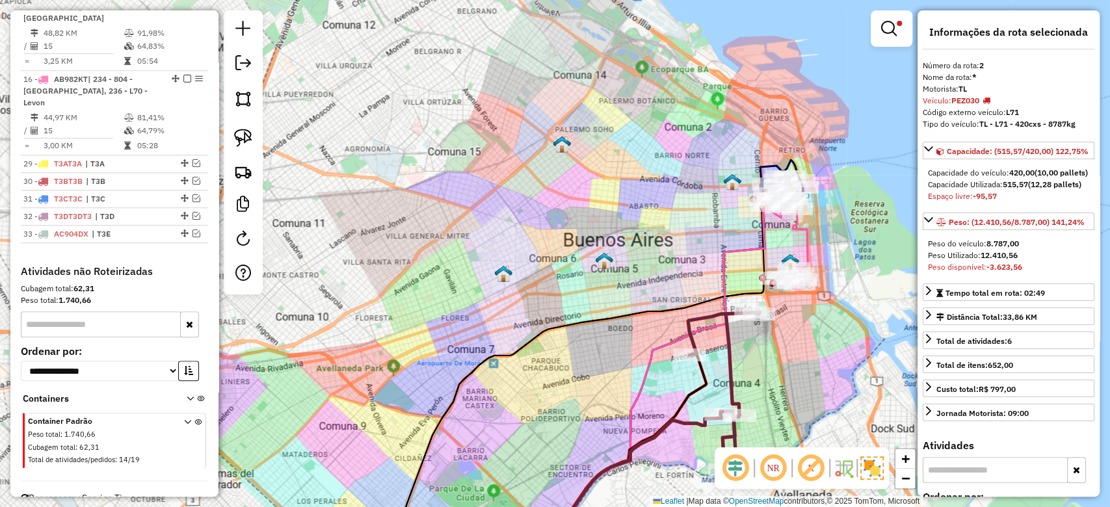
scroll to position [511, 0]
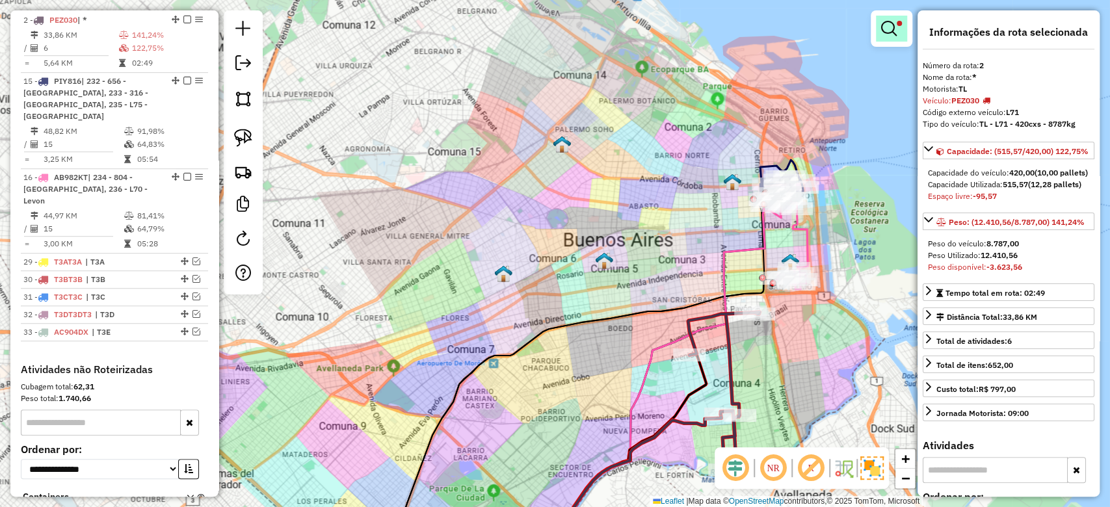
click at [894, 31] on em at bounding box center [889, 29] width 16 height 16
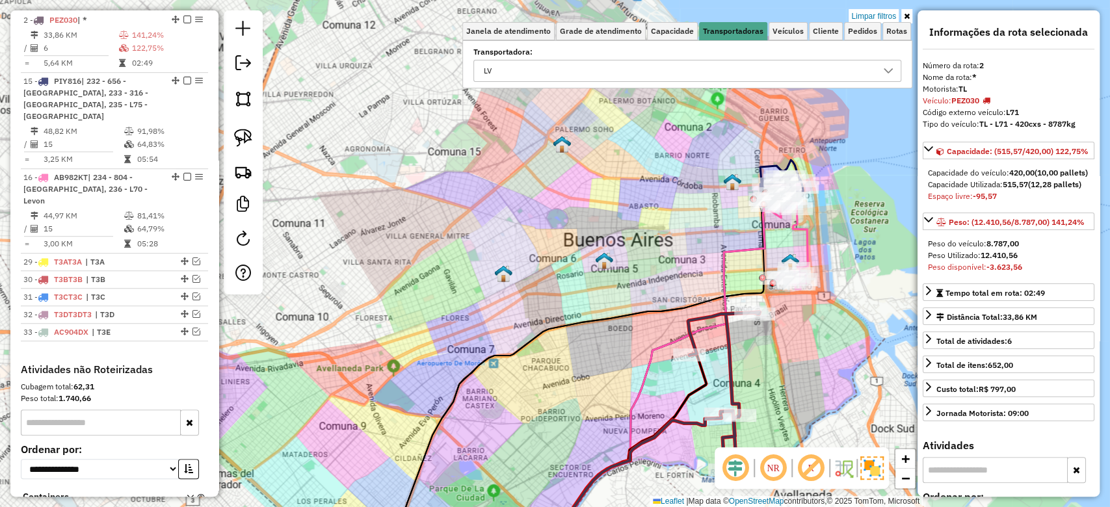
click at [566, 75] on div "LV" at bounding box center [677, 70] width 397 height 21
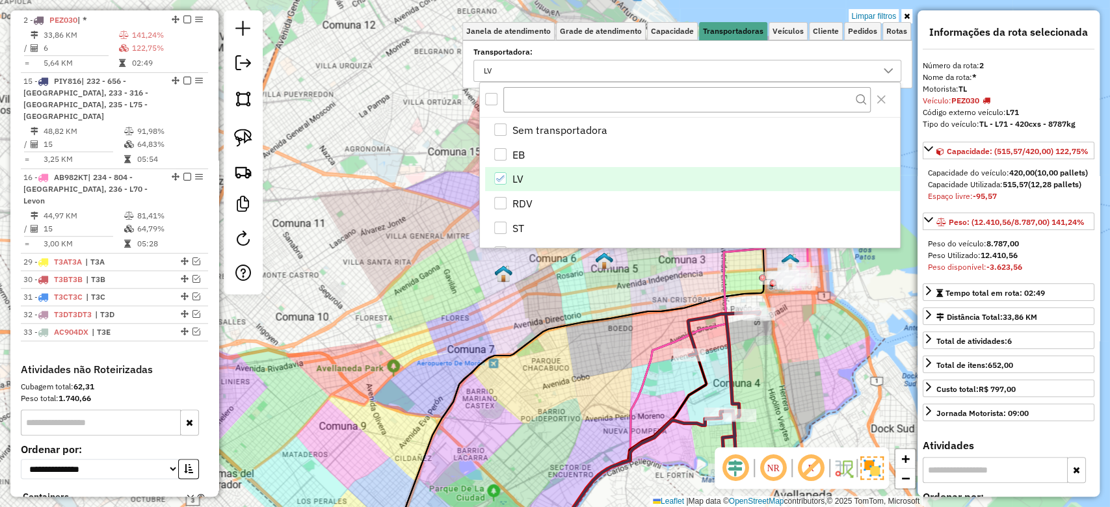
click at [533, 182] on li "LV" at bounding box center [692, 179] width 415 height 25
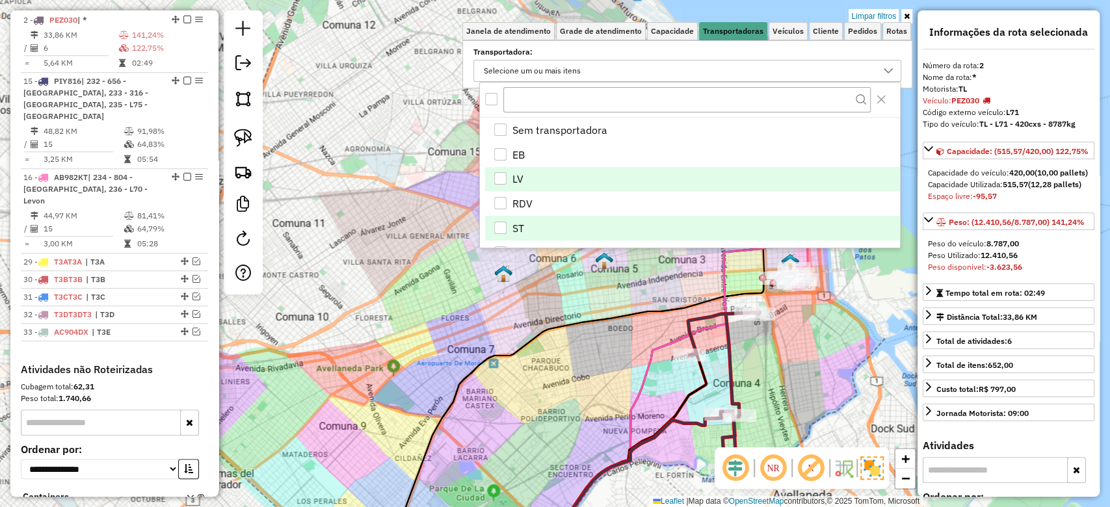
click at [521, 233] on span "ST" at bounding box center [518, 228] width 12 height 16
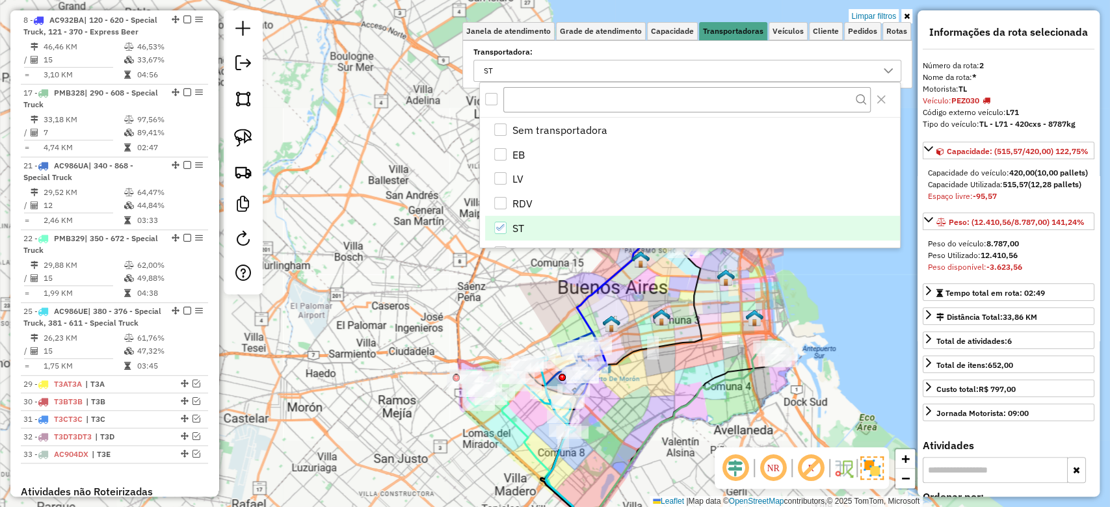
drag, startPoint x: 666, startPoint y: 395, endPoint x: 669, endPoint y: 378, distance: 17.2
click at [685, 382] on div "Limpar filtros Janela de atendimento Grade de atendimento Capacidade Transporta…" at bounding box center [555, 253] width 1110 height 507
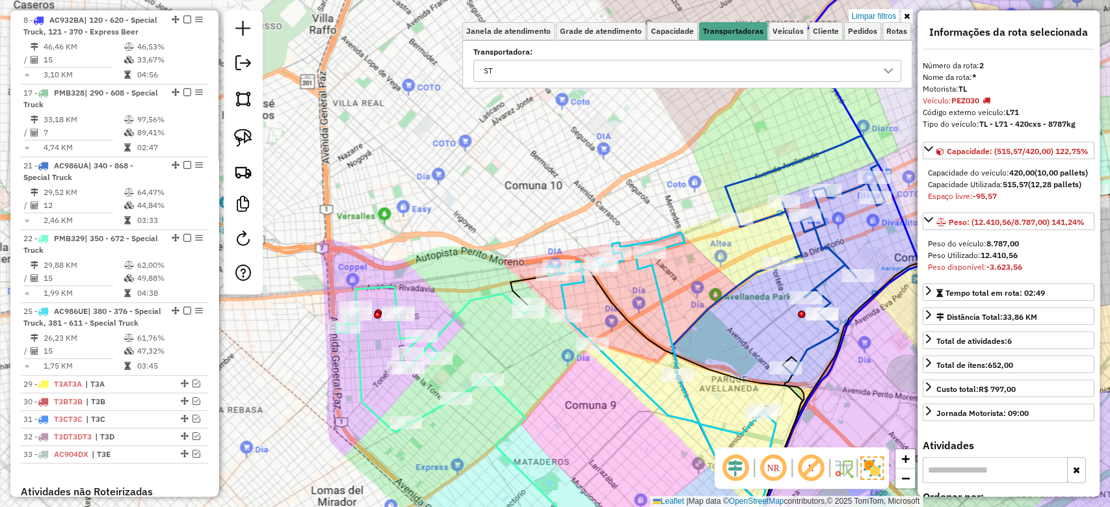
click at [458, 309] on icon at bounding box center [433, 360] width 193 height 146
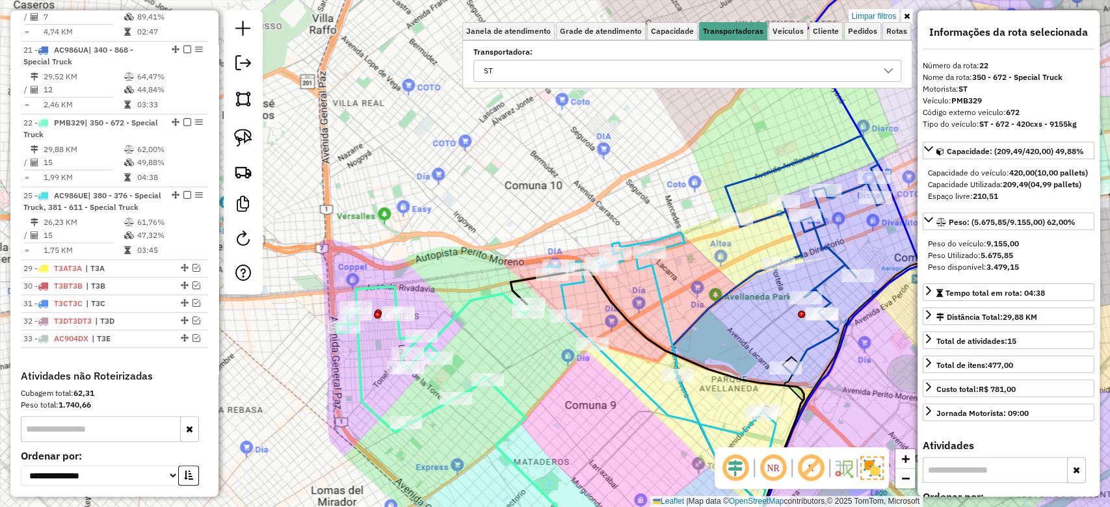
scroll to position [742, 0]
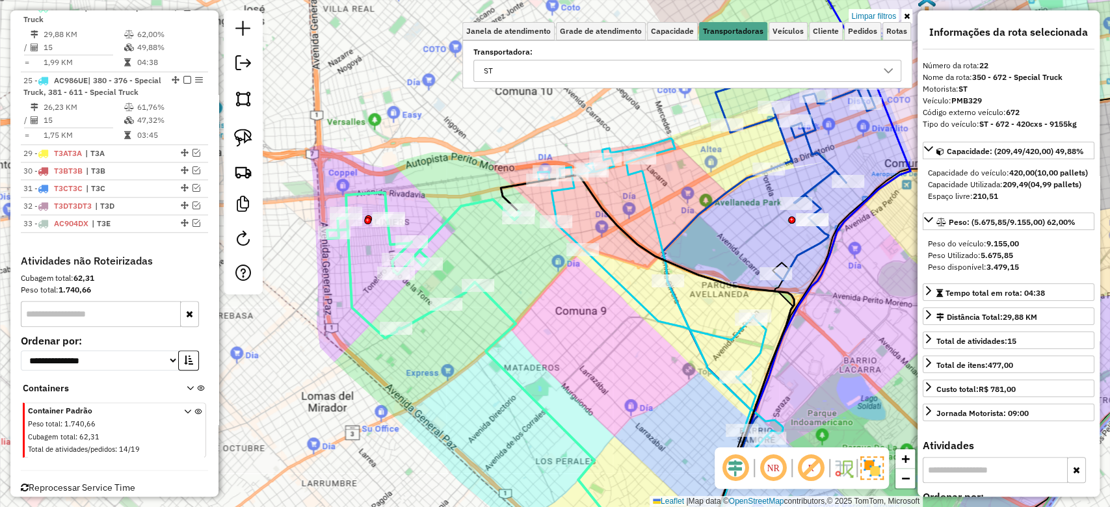
click at [656, 372] on div "Limpar filtros Janela de atendimento Grade de atendimento Capacidade Transporta…" at bounding box center [555, 253] width 1110 height 507
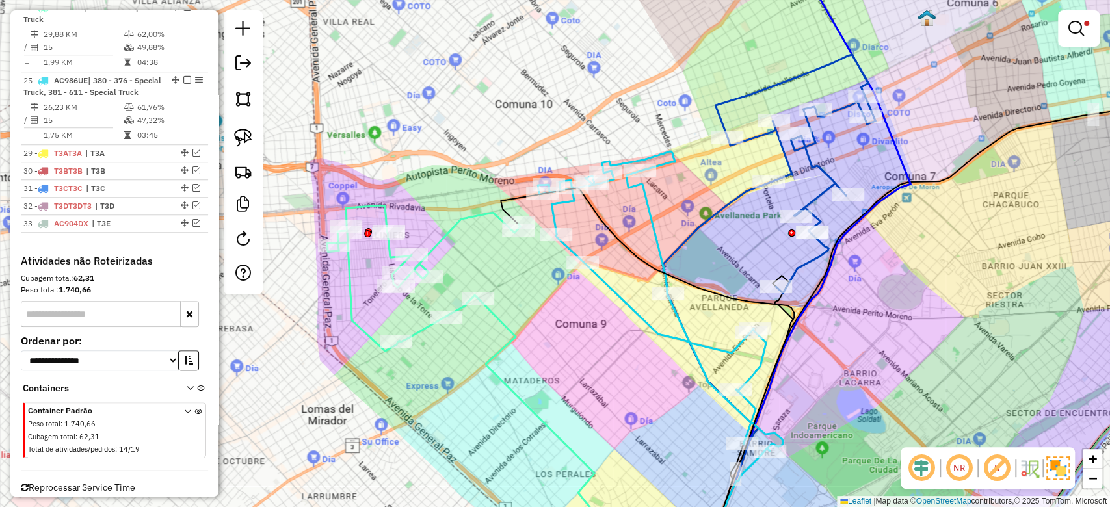
drag, startPoint x: 675, startPoint y: 348, endPoint x: 674, endPoint y: 363, distance: 15.6
click at [673, 365] on div "Limpar filtros Janela de atendimento Grade de atendimento Capacidade Transporta…" at bounding box center [555, 253] width 1110 height 507
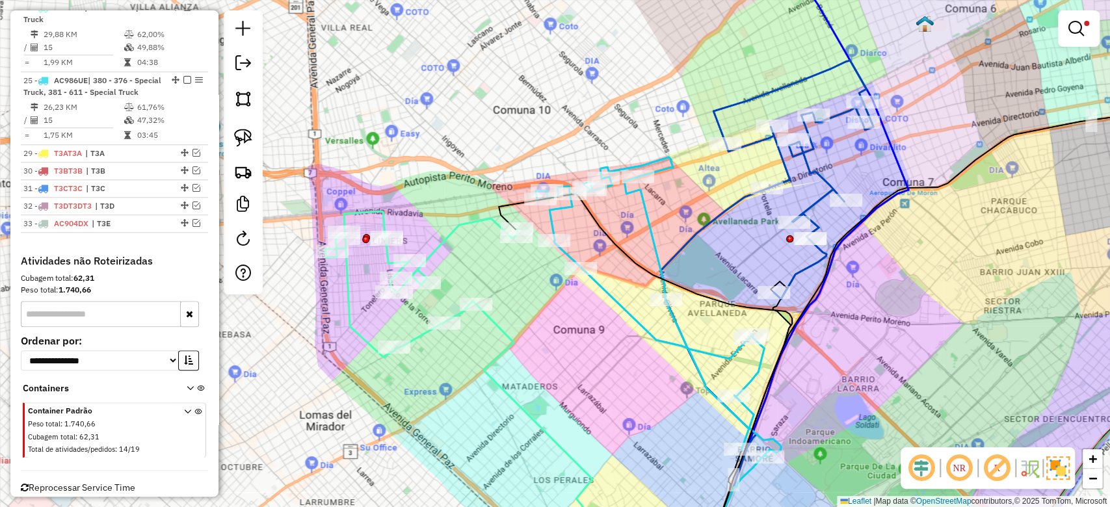
click at [683, 343] on icon at bounding box center [658, 307] width 245 height 300
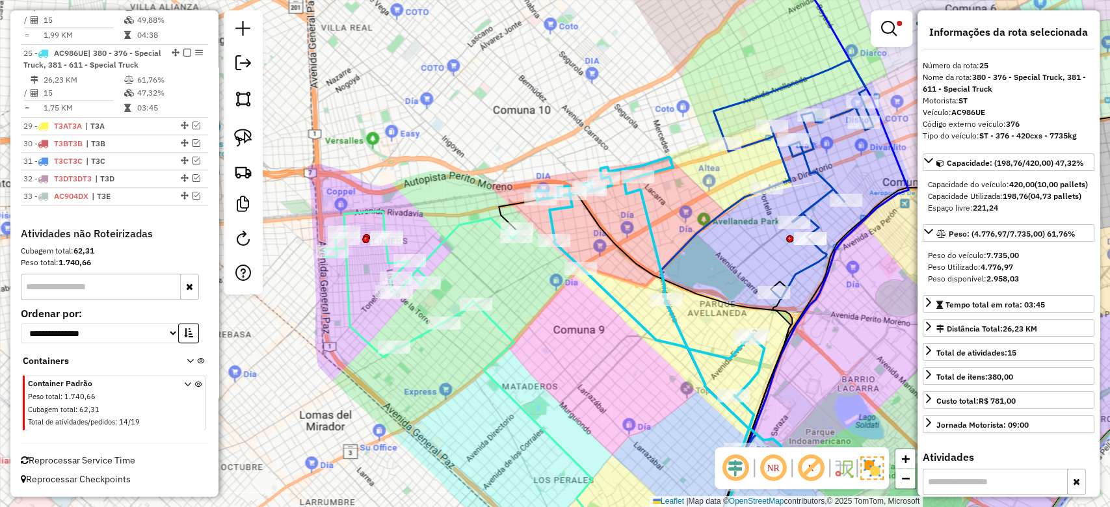
scroll to position [791, 0]
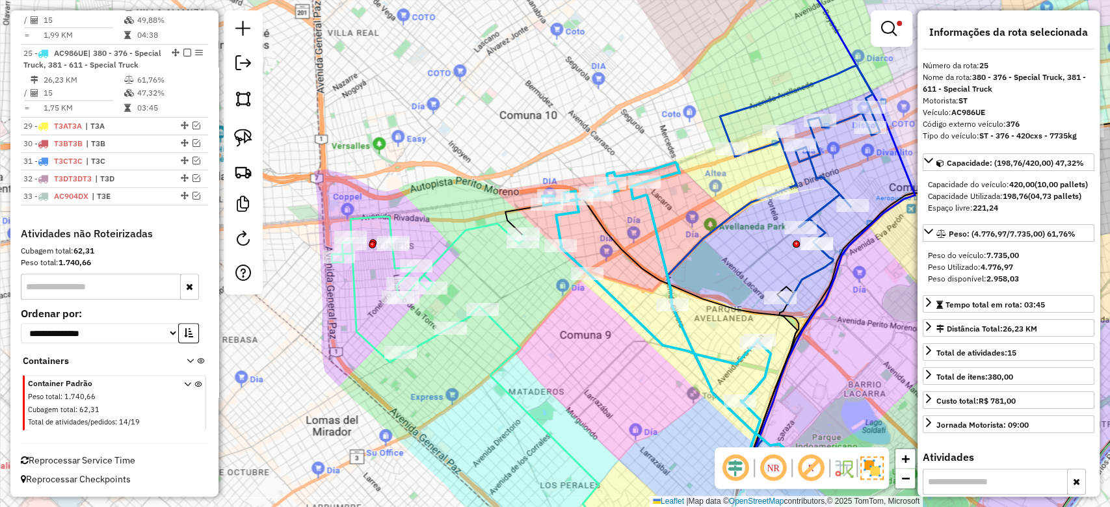
drag, startPoint x: 673, startPoint y: 402, endPoint x: 645, endPoint y: 373, distance: 40.5
click at [646, 373] on div "Limpar filtros Janela de atendimento Grade de atendimento Capacidade Transporta…" at bounding box center [555, 253] width 1110 height 507
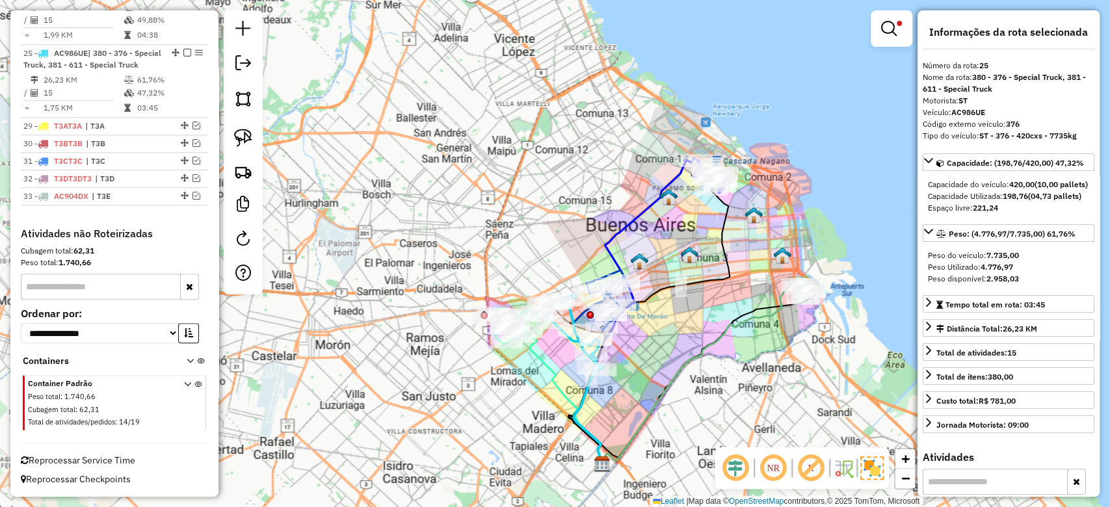
drag, startPoint x: 701, startPoint y: 330, endPoint x: 703, endPoint y: 361, distance: 31.2
click at [703, 361] on div "Limpar filtros Janela de atendimento Grade de atendimento Capacidade Transporta…" at bounding box center [555, 253] width 1110 height 507
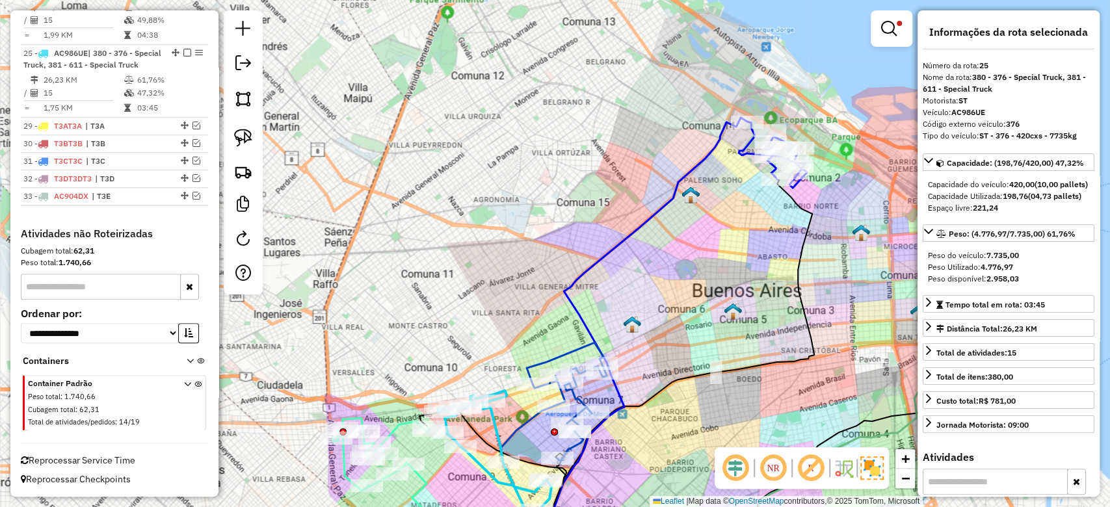
click at [640, 298] on div "Limpar filtros Janela de atendimento Grade de atendimento Capacidade Transporta…" at bounding box center [555, 253] width 1110 height 507
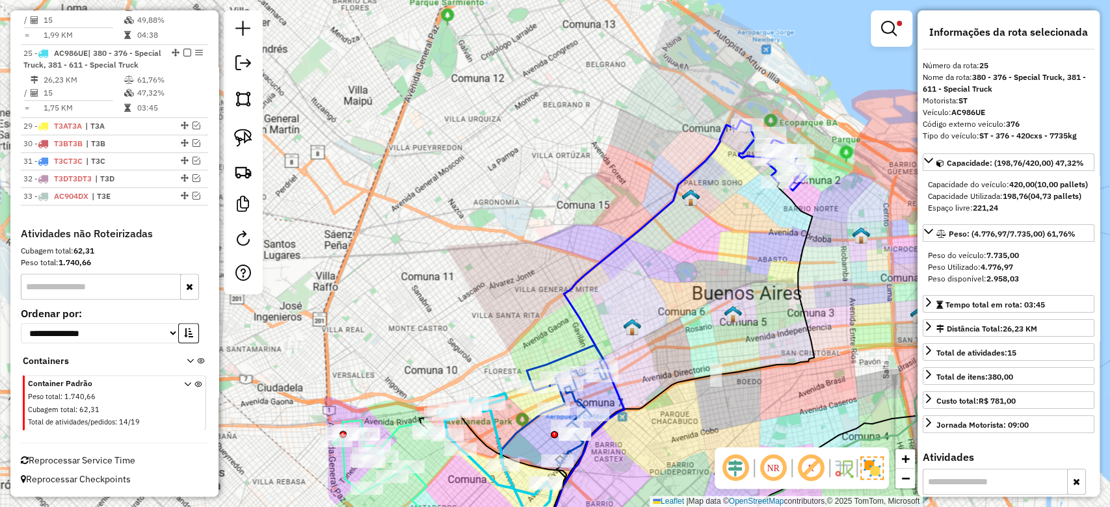
click at [590, 270] on icon at bounding box center [642, 339] width 210 height 438
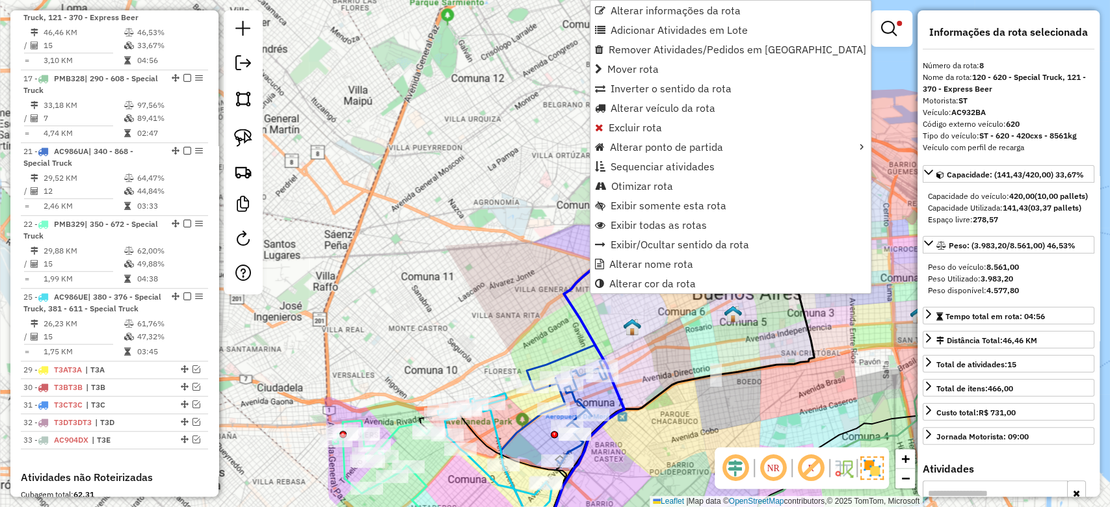
scroll to position [511, 0]
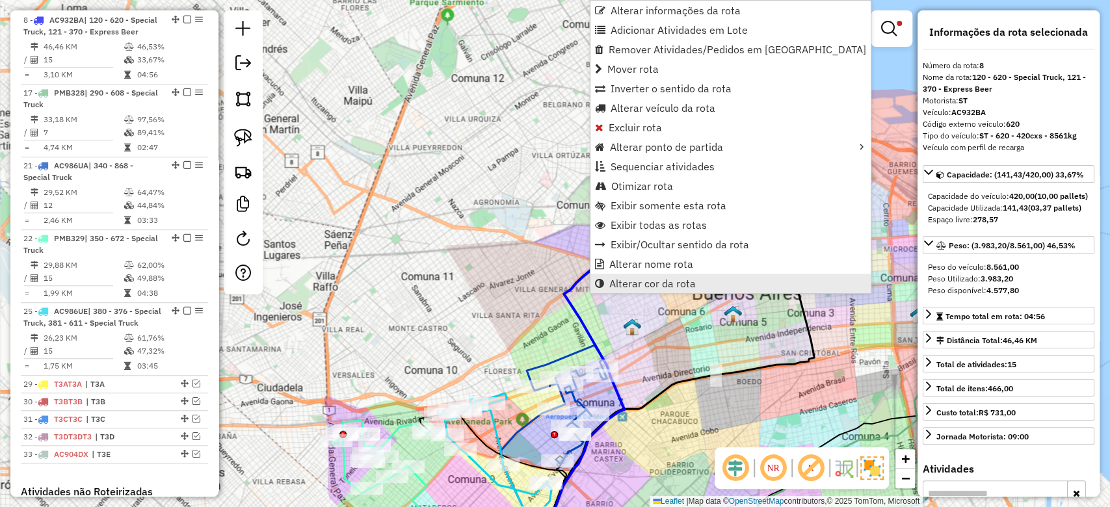
drag, startPoint x: 660, startPoint y: 282, endPoint x: 678, endPoint y: 289, distance: 19.6
click at [660, 282] on span "Alterar cor da rota" at bounding box center [652, 283] width 86 height 10
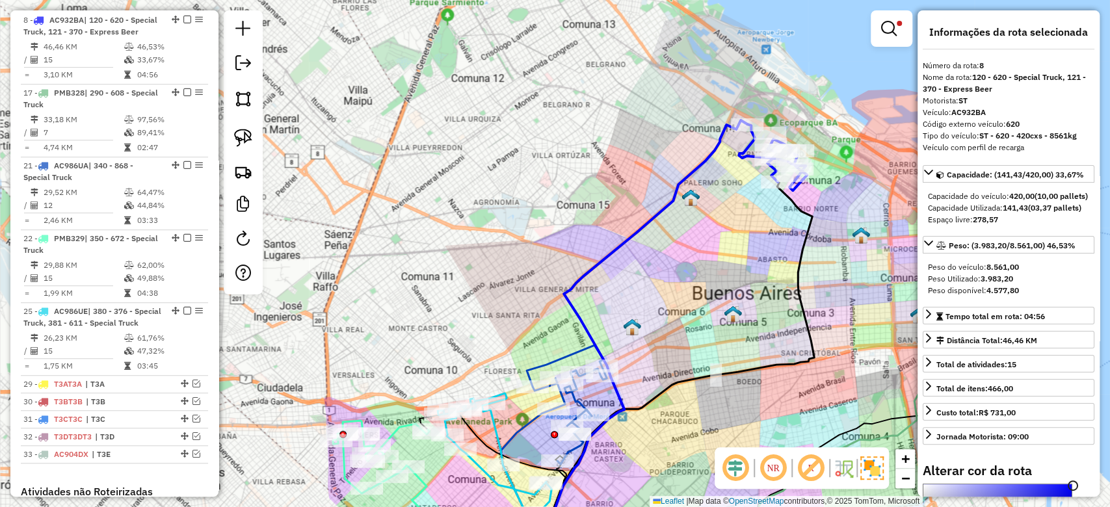
scroll to position [252, 0]
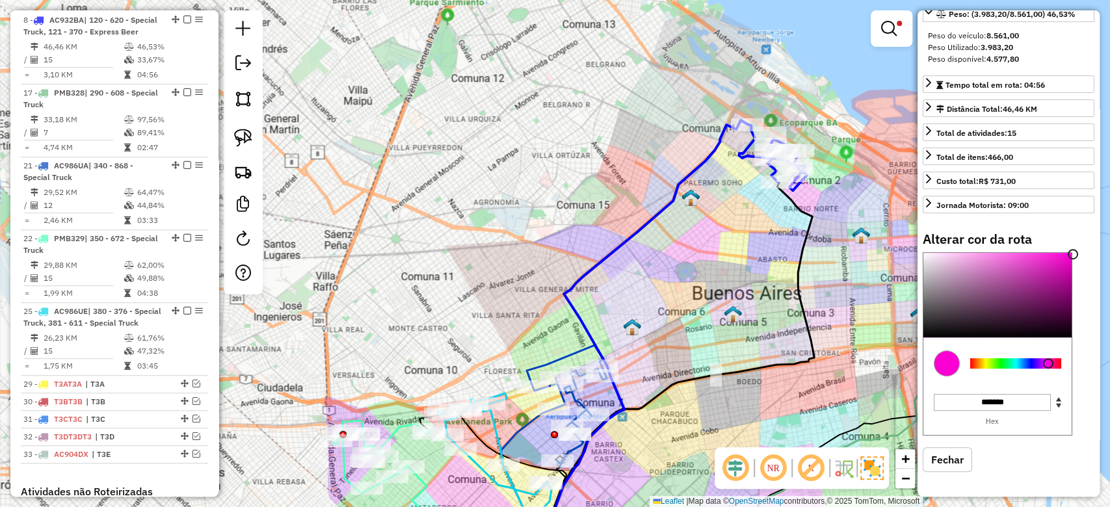
click at [1048, 361] on div at bounding box center [1015, 363] width 91 height 10
type input "*******"
click at [1060, 256] on div at bounding box center [997, 295] width 148 height 85
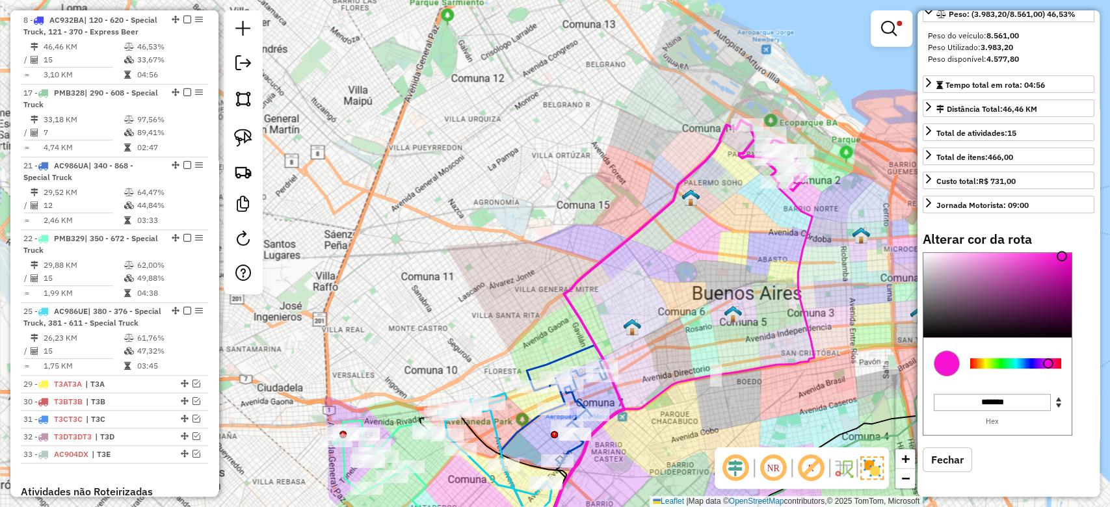
click at [688, 267] on div "Limpar filtros Janela de atendimento Grade de atendimento Capacidade Transporta…" at bounding box center [555, 253] width 1110 height 507
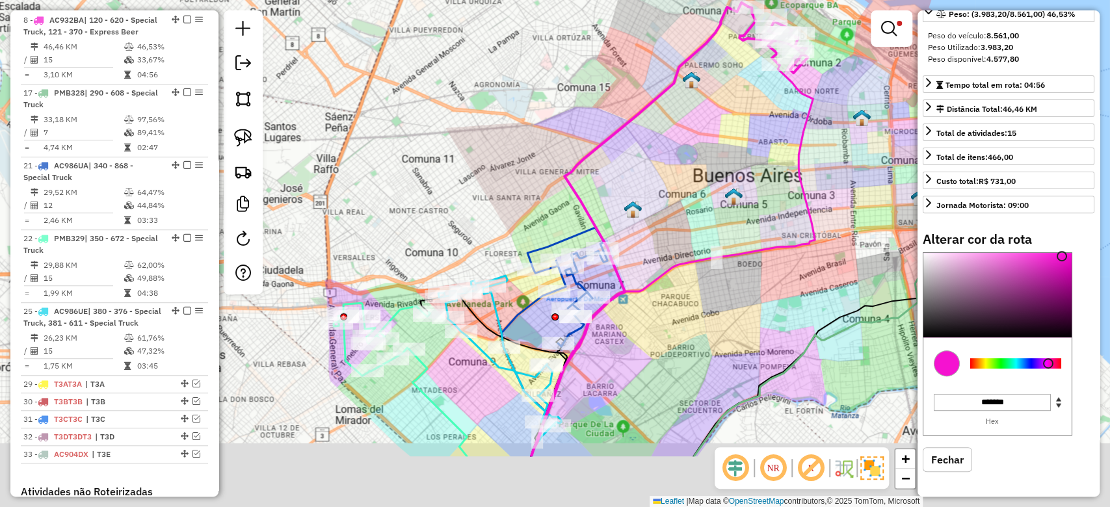
drag, startPoint x: 612, startPoint y: 272, endPoint x: 670, endPoint y: 155, distance: 130.0
click at [670, 155] on div "Limpar filtros Janela de atendimento Grade de atendimento Capacidade Transporta…" at bounding box center [555, 253] width 1110 height 507
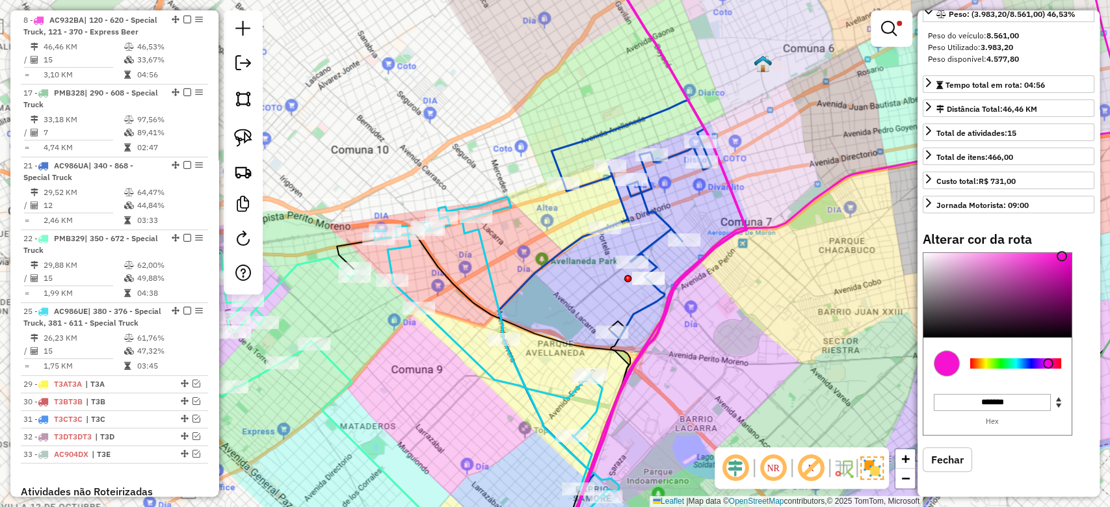
click at [491, 274] on icon at bounding box center [496, 347] width 245 height 300
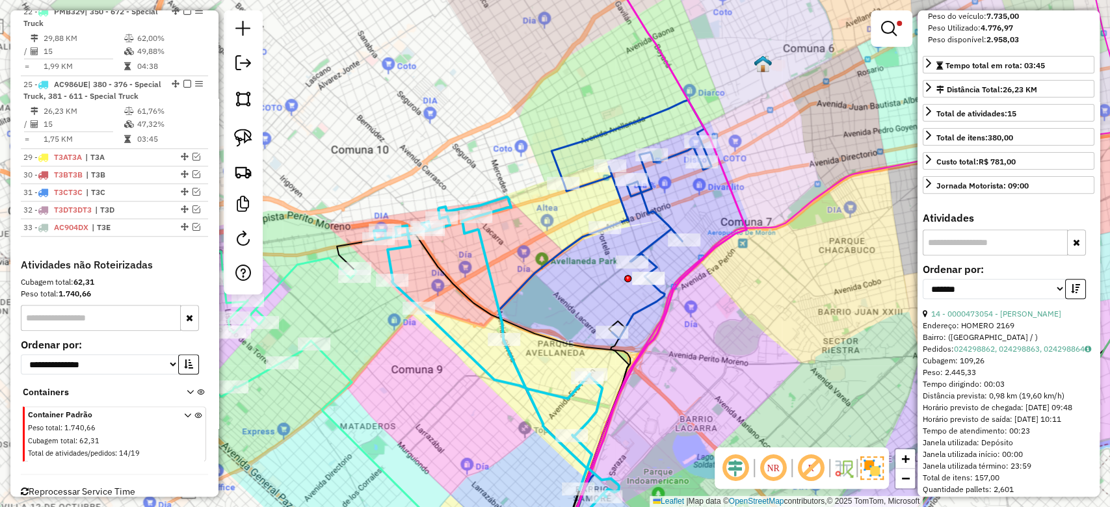
scroll to position [791, 0]
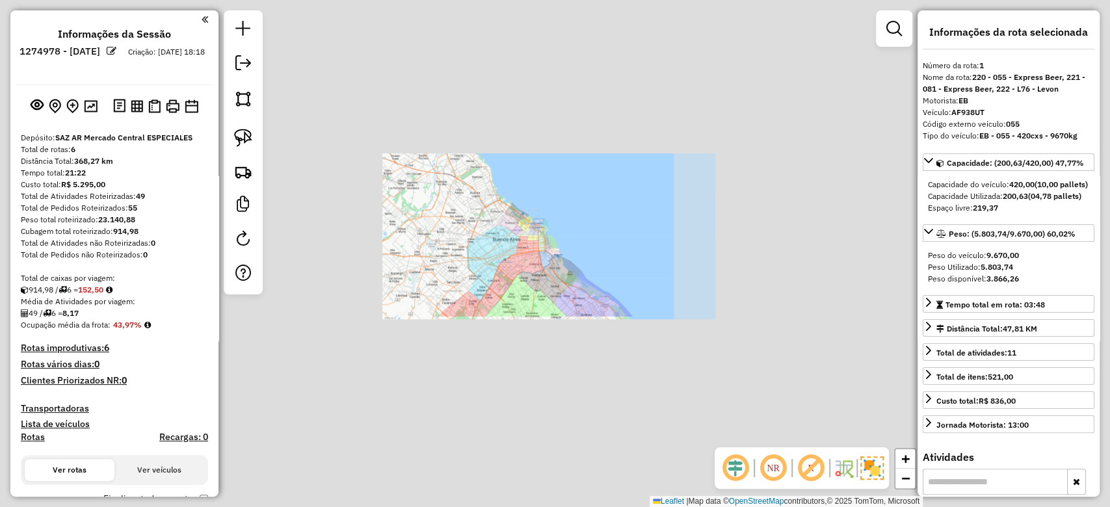
scroll to position [205, 0]
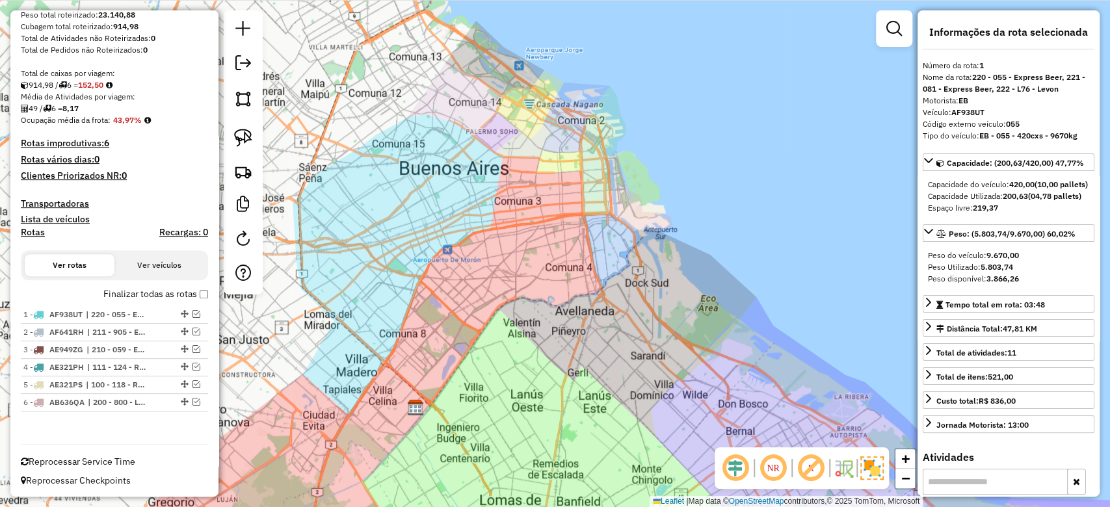
drag, startPoint x: 520, startPoint y: 257, endPoint x: 526, endPoint y: 271, distance: 14.9
click at [526, 271] on div "Janela de atendimento Grade de atendimento Capacidade Transportadoras Veículos …" at bounding box center [555, 253] width 1110 height 507
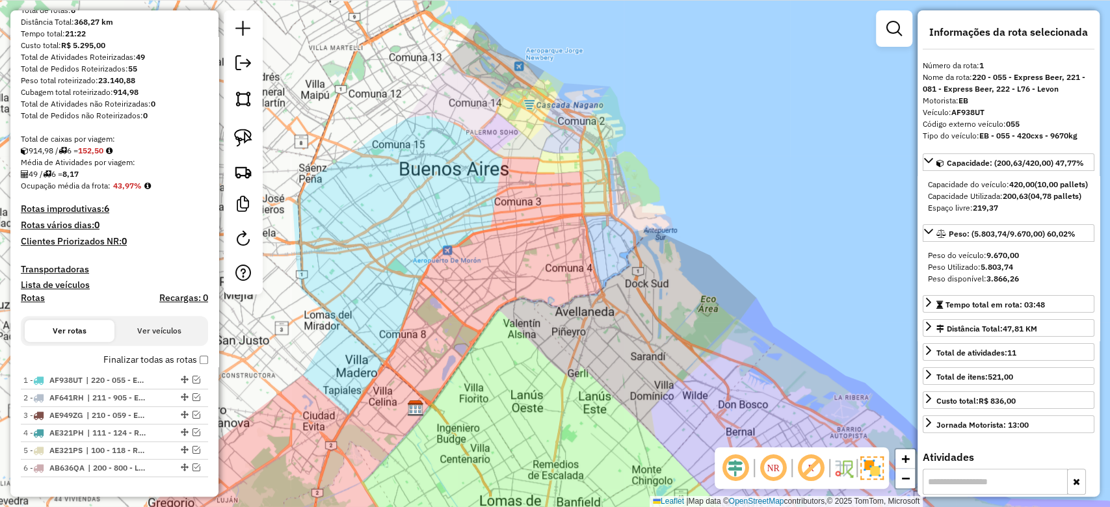
scroll to position [118, 0]
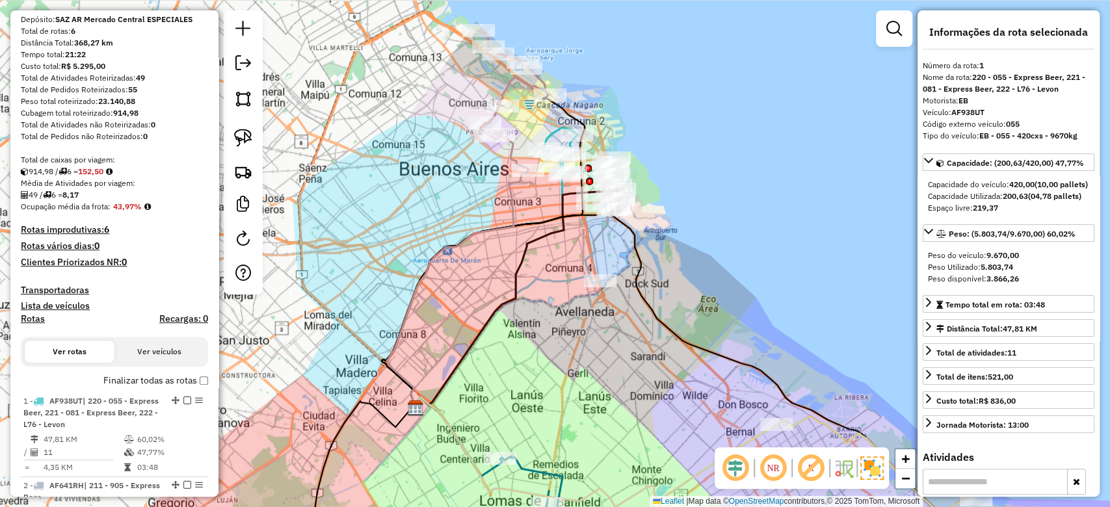
click at [390, 268] on div "Janela de atendimento Grade de atendimento Capacidade Transportadoras Veículos …" at bounding box center [555, 253] width 1110 height 507
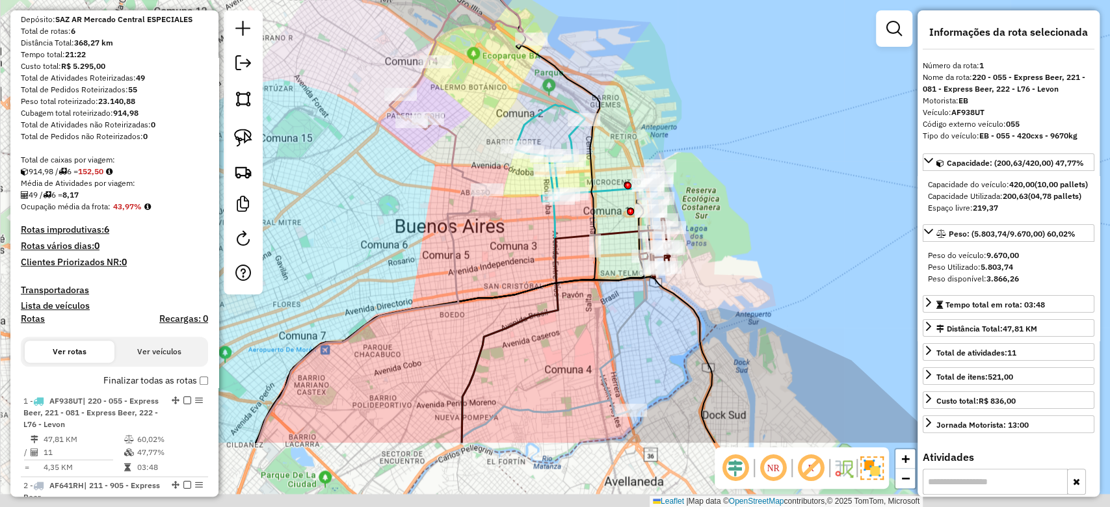
drag, startPoint x: 488, startPoint y: 86, endPoint x: 440, endPoint y: 12, distance: 88.0
click at [452, 18] on div "Janela de atendimento Grade de atendimento Capacidade Transportadoras Veículos …" at bounding box center [555, 253] width 1110 height 507
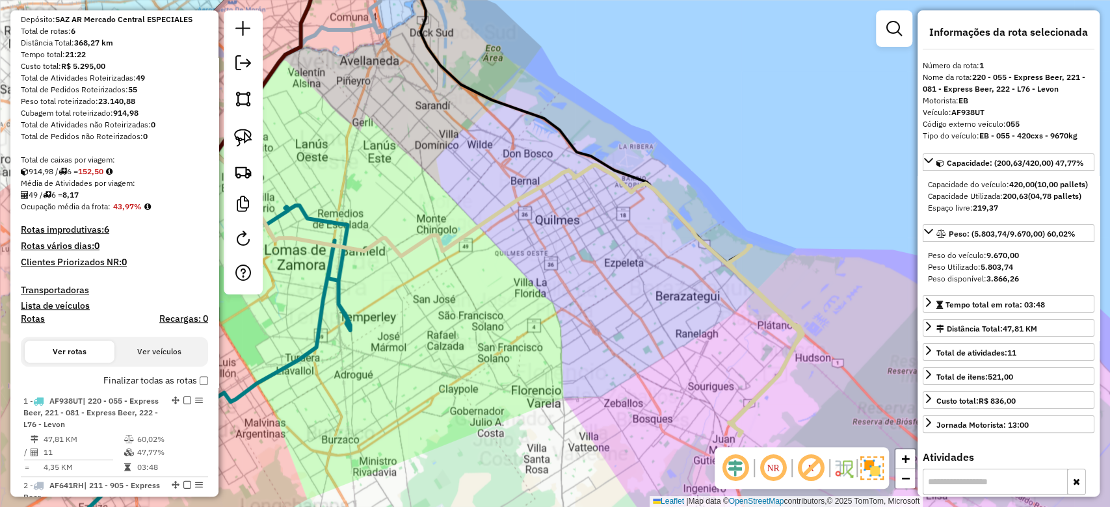
drag, startPoint x: 564, startPoint y: 278, endPoint x: 610, endPoint y: 247, distance: 55.4
click at [582, 263] on div "Janela de atendimento Grade de atendimento Capacidade Transportadoras Veículos …" at bounding box center [555, 253] width 1110 height 507
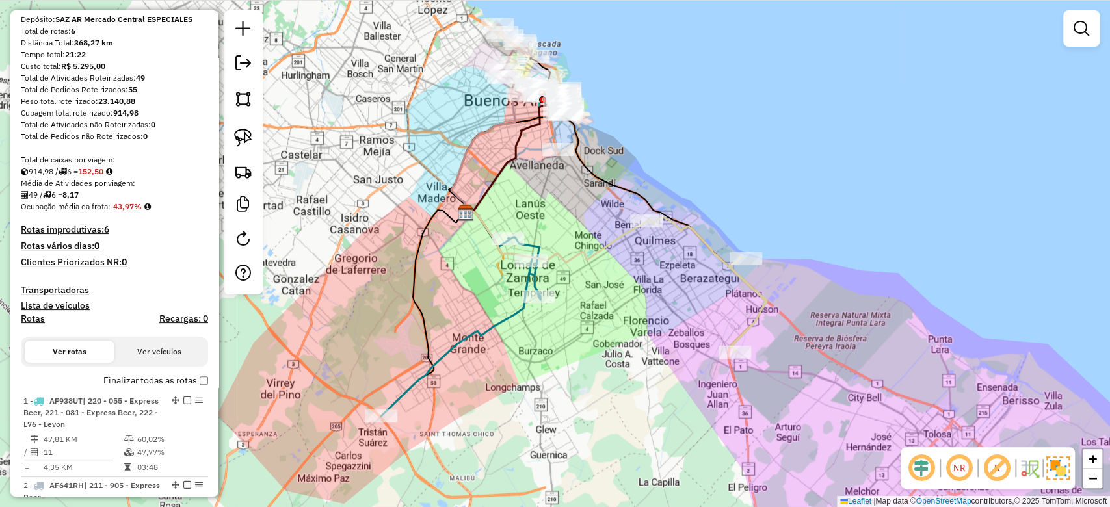
drag, startPoint x: 635, startPoint y: 290, endPoint x: 655, endPoint y: 289, distance: 20.2
click at [655, 292] on div "Janela de atendimento Grade de atendimento Capacidade Transportadoras Veículos …" at bounding box center [555, 253] width 1110 height 507
click at [588, 327] on div "Janela de atendimento Grade de atendimento Capacidade Transportadoras Veículos …" at bounding box center [555, 253] width 1110 height 507
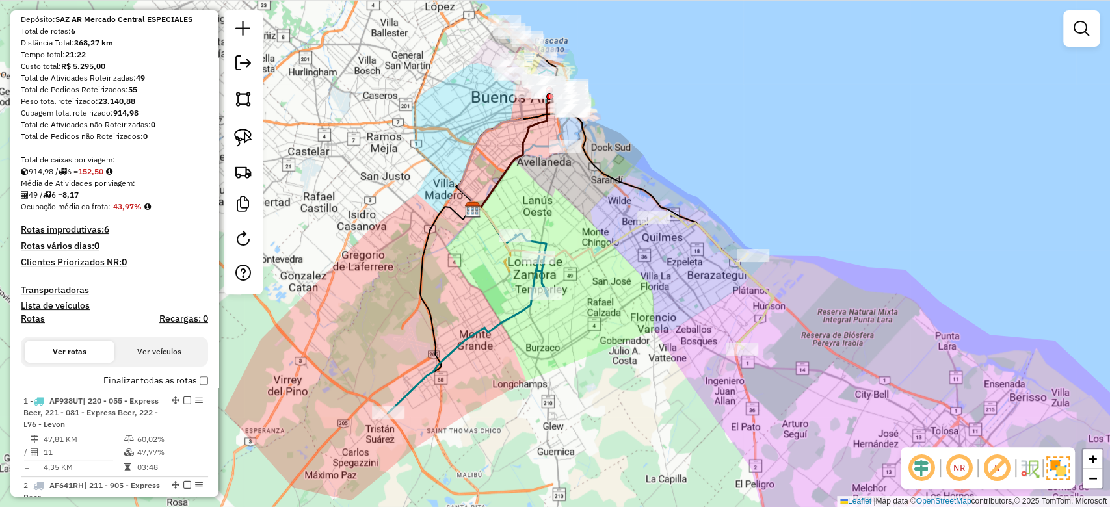
click at [625, 234] on icon at bounding box center [561, 231] width 183 height 55
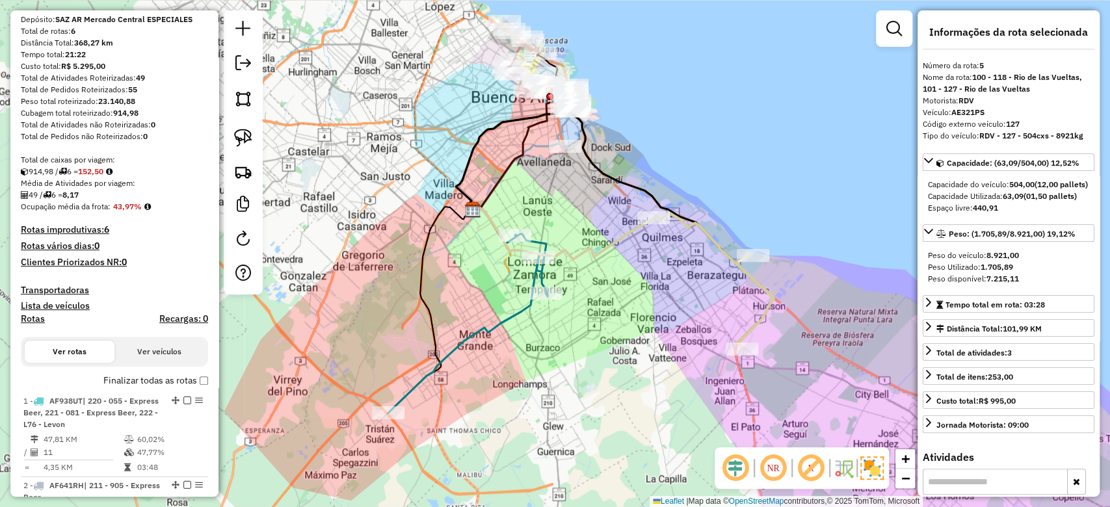
scroll to position [560, 0]
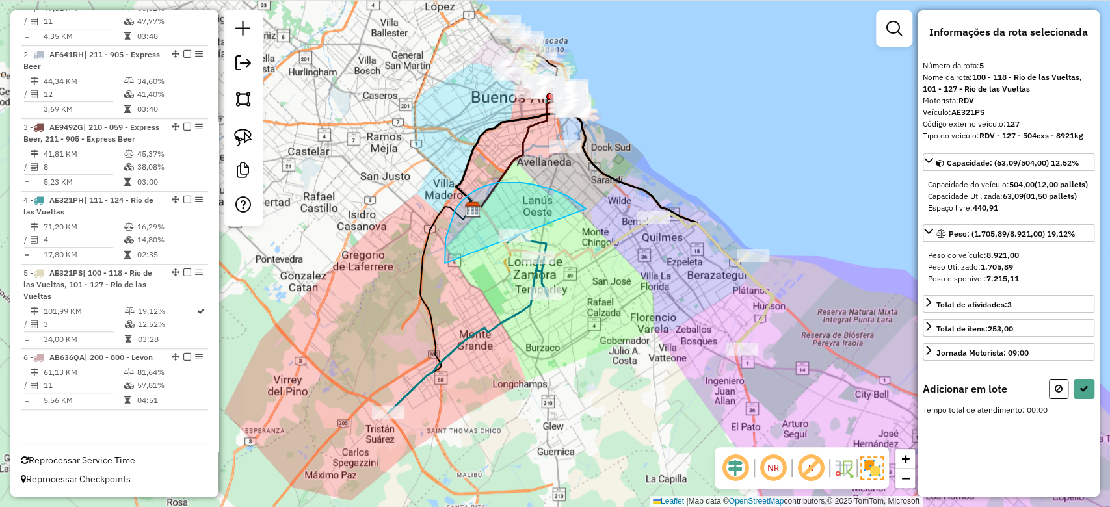
drag, startPoint x: 484, startPoint y: 186, endPoint x: 649, endPoint y: 247, distance: 176.1
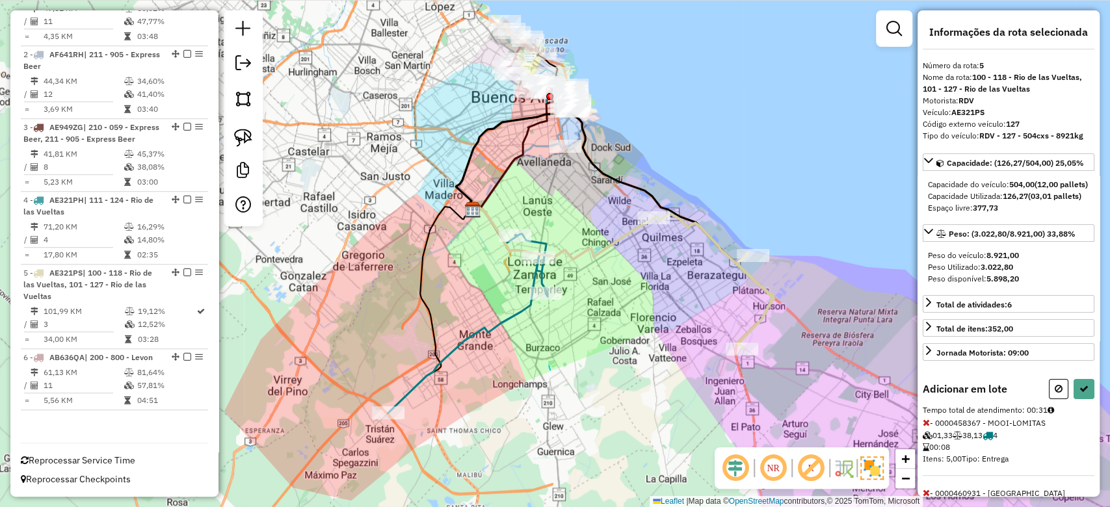
drag, startPoint x: 550, startPoint y: 370, endPoint x: 420, endPoint y: 450, distance: 152.6
click at [416, 451] on div "Janela de atendimento Grade de atendimento Capacidade Transportadoras Veículos …" at bounding box center [555, 253] width 1110 height 507
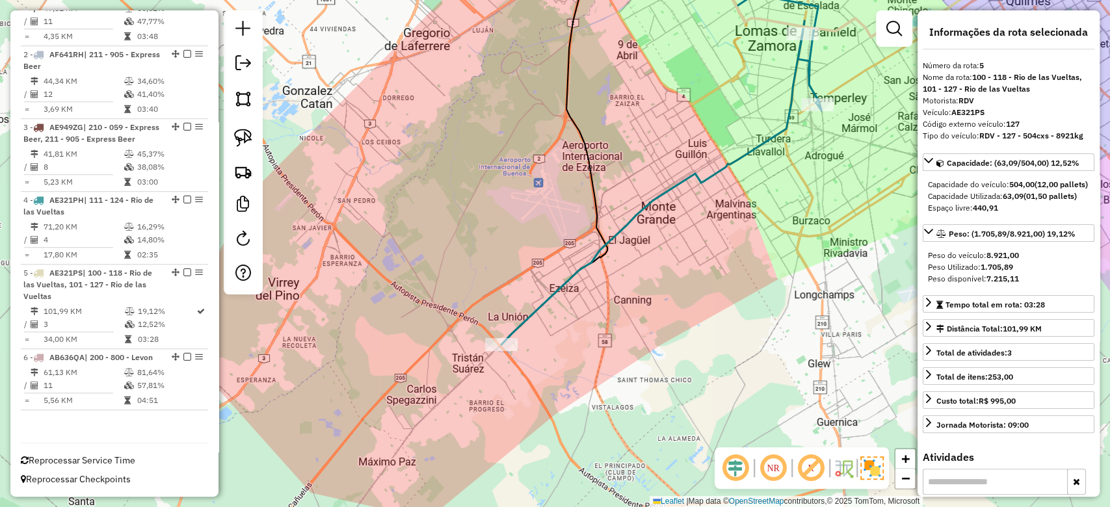
click at [523, 360] on div "Janela de atendimento Grade de atendimento Capacidade Transportadoras Veículos …" at bounding box center [555, 253] width 1110 height 507
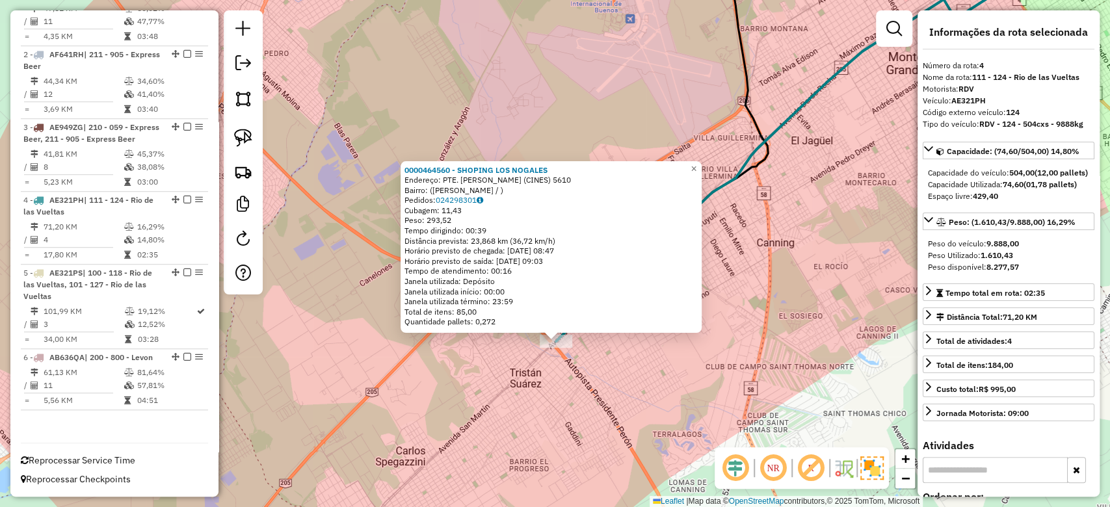
click at [782, 289] on div "0000464560 - SHOPING LOS NOGALES Endereço: PTE. [PERSON_NAME] (CINES) 5610 Bair…" at bounding box center [555, 253] width 1110 height 507
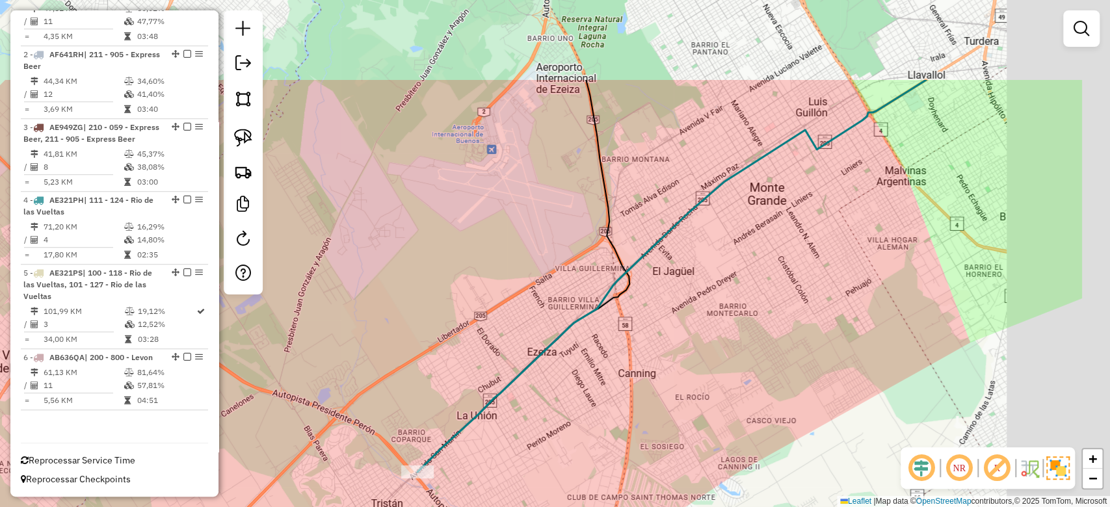
drag, startPoint x: 763, startPoint y: 278, endPoint x: 574, endPoint y: 416, distance: 233.5
click at [580, 416] on div "Janela de atendimento Grade de atendimento Capacidade Transportadoras Veículos …" at bounding box center [555, 253] width 1110 height 507
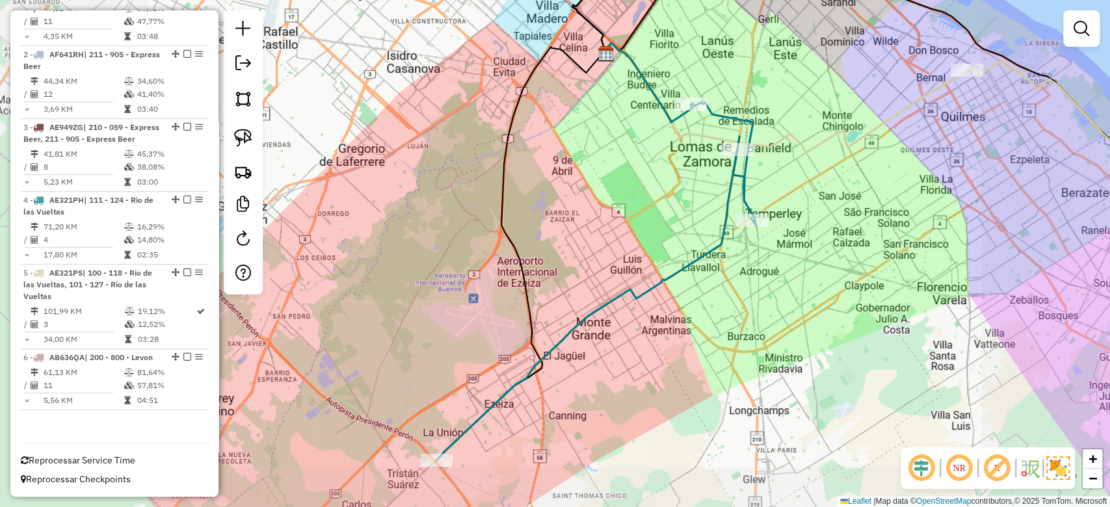
drag, startPoint x: 473, startPoint y: 411, endPoint x: 447, endPoint y: 417, distance: 26.0
click at [434, 426] on div "Janela de atendimento Grade de atendimento Capacidade Transportadoras Veículos …" at bounding box center [555, 253] width 1110 height 507
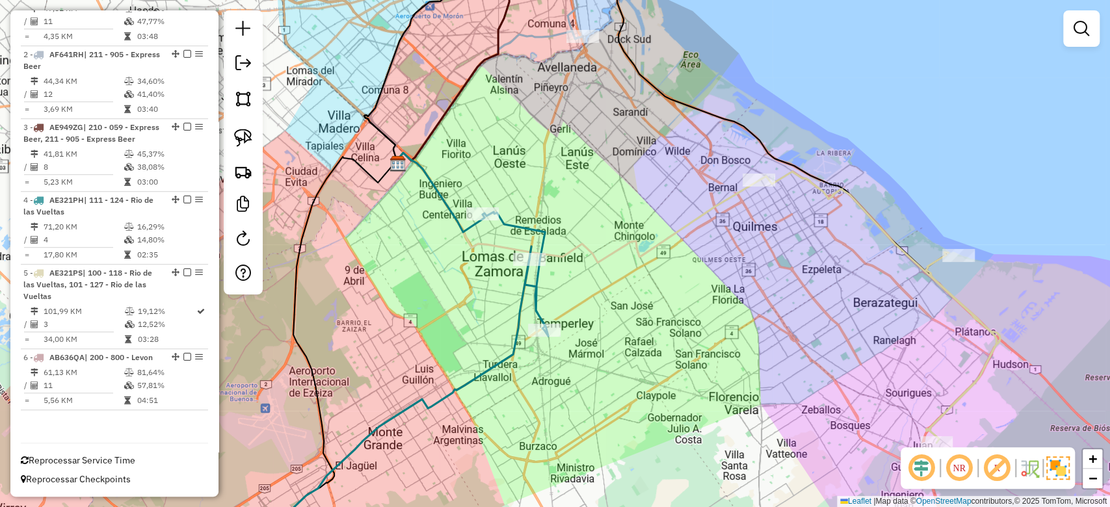
click at [660, 232] on div "Janela de atendimento Grade de atendimento Capacidade Transportadoras Veículos …" at bounding box center [555, 253] width 1110 height 507
click at [720, 191] on div "Janela de atendimento Grade de atendimento Capacidade Transportadoras Veículos …" at bounding box center [555, 253] width 1110 height 507
click at [718, 203] on icon at bounding box center [576, 208] width 366 height 110
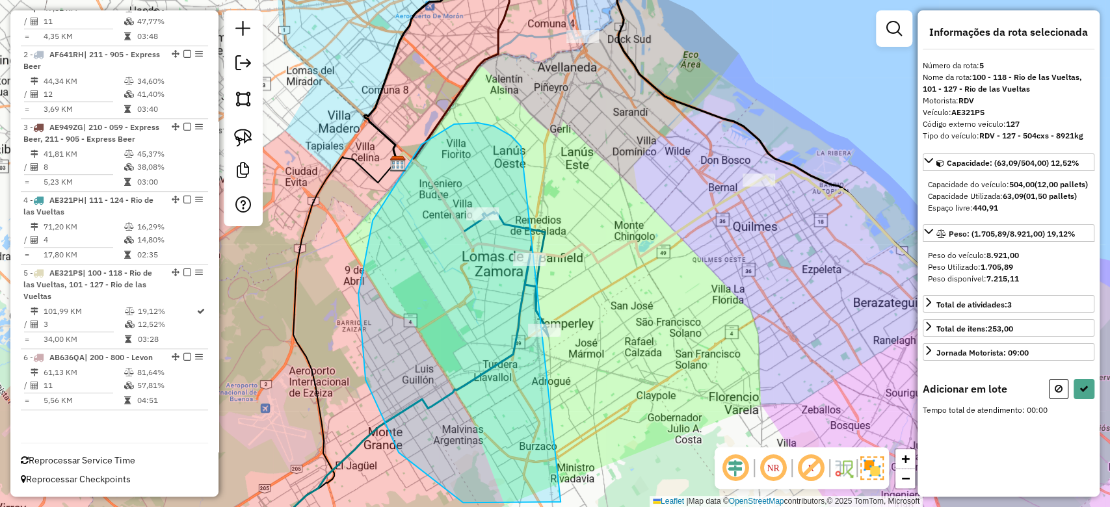
drag, startPoint x: 373, startPoint y: 220, endPoint x: 722, endPoint y: 282, distance: 355.2
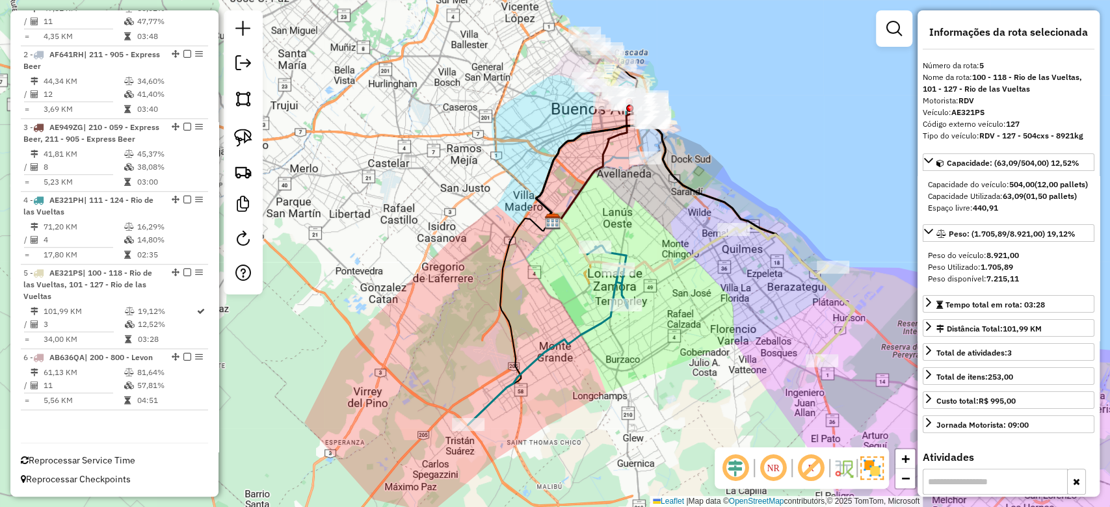
drag, startPoint x: 711, startPoint y: 258, endPoint x: 623, endPoint y: 263, distance: 87.9
click at [625, 263] on div "Janela de atendimento Grade de atendimento Capacidade Transportadoras Veículos …" at bounding box center [555, 253] width 1110 height 507
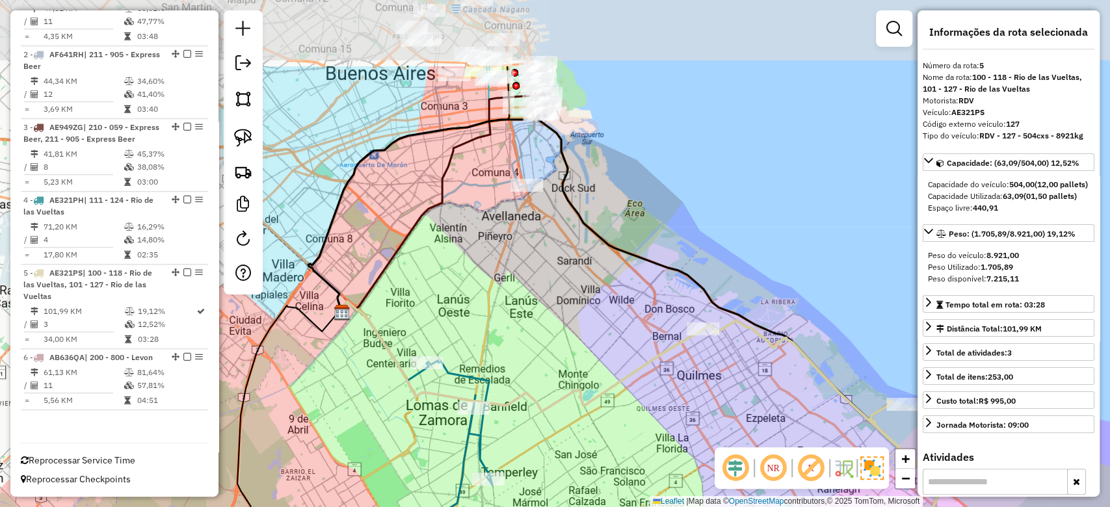
drag, startPoint x: 612, startPoint y: 311, endPoint x: 635, endPoint y: 375, distance: 68.5
click at [636, 377] on icon at bounding box center [520, 357] width 366 height 110
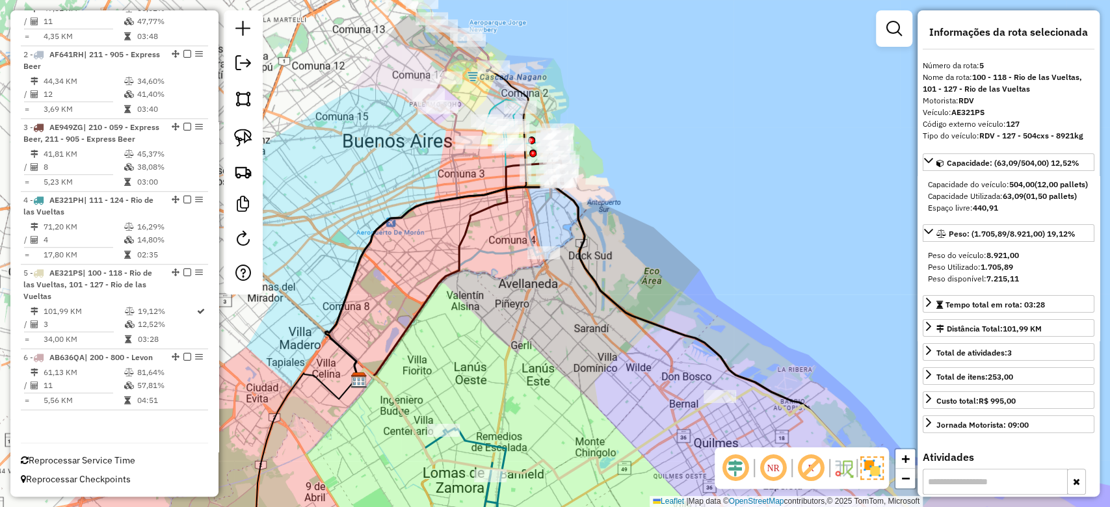
drag, startPoint x: 616, startPoint y: 284, endPoint x: 628, endPoint y: 332, distance: 49.7
click at [628, 332] on div "Janela de atendimento Grade de atendimento Capacidade Transportadoras Veículos …" at bounding box center [555, 253] width 1110 height 507
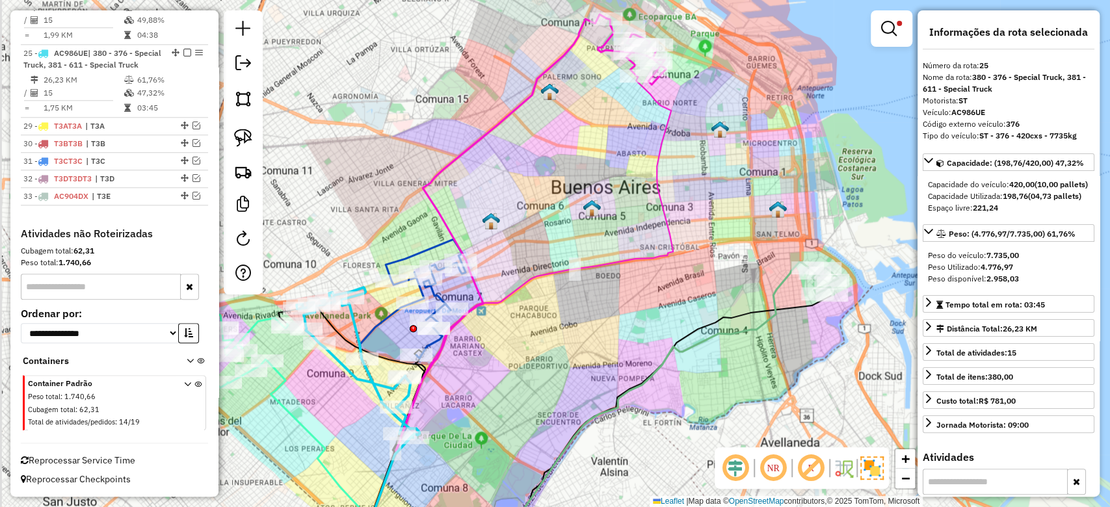
drag, startPoint x: 597, startPoint y: 316, endPoint x: 697, endPoint y: 276, distance: 107.9
click at [720, 268] on div "Limpar filtros Janela de atendimento Grade de atendimento Capacidade Transporta…" at bounding box center [555, 253] width 1110 height 507
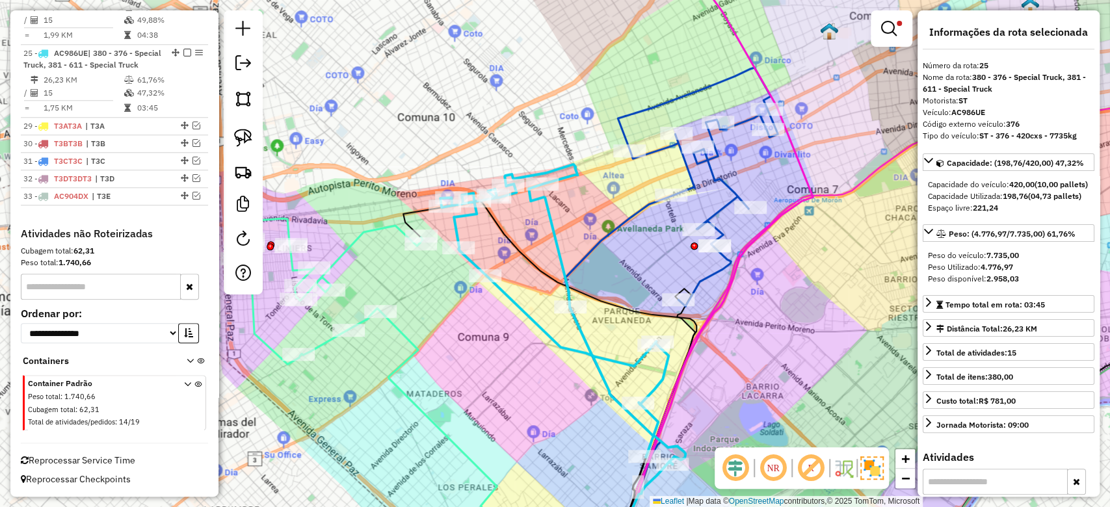
click at [354, 247] on icon at bounding box center [325, 291] width 193 height 146
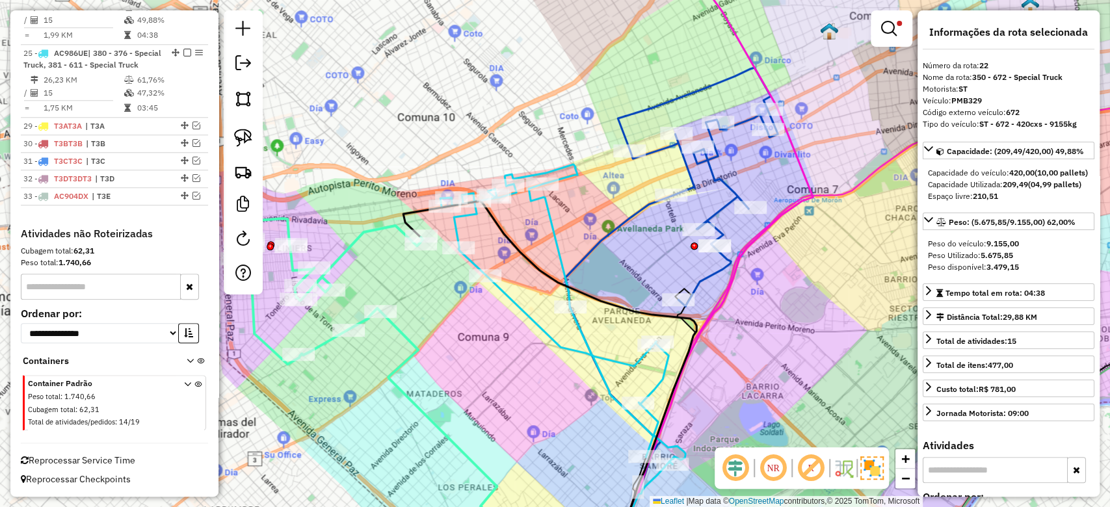
scroll to position [742, 0]
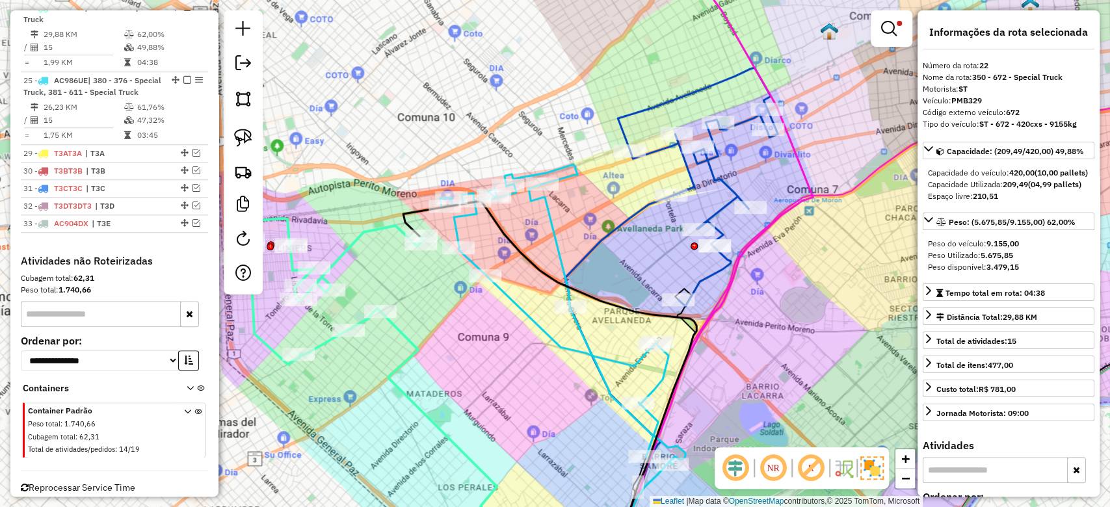
click at [383, 304] on icon at bounding box center [325, 291] width 193 height 146
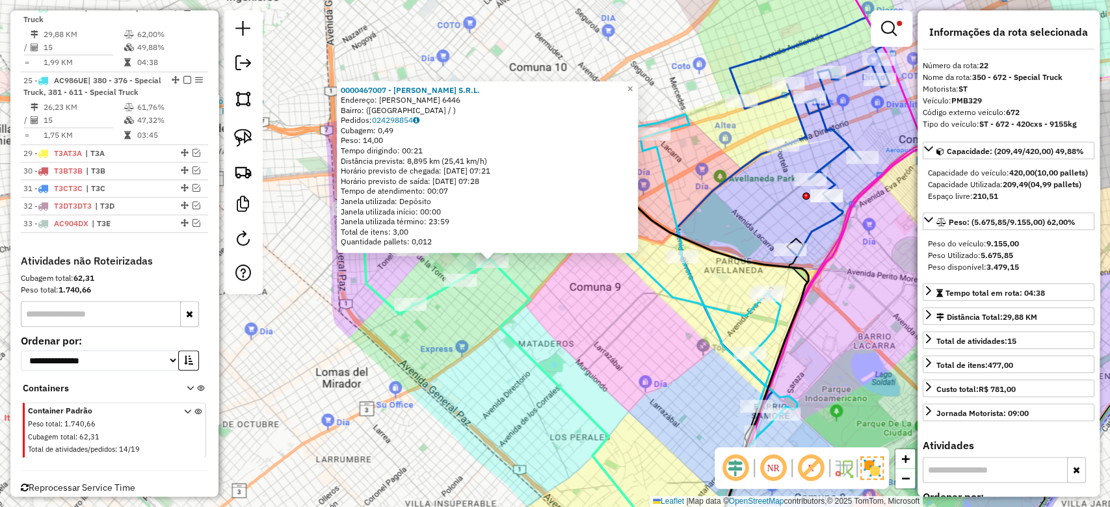
drag, startPoint x: 596, startPoint y: 369, endPoint x: 520, endPoint y: 369, distance: 75.4
click at [548, 371] on div "Rota 22 - Placa PMB329 0000467007 - ROGITO S.R.L. 0000467007 - ROGITO S.R.L. En…" at bounding box center [555, 253] width 1110 height 507
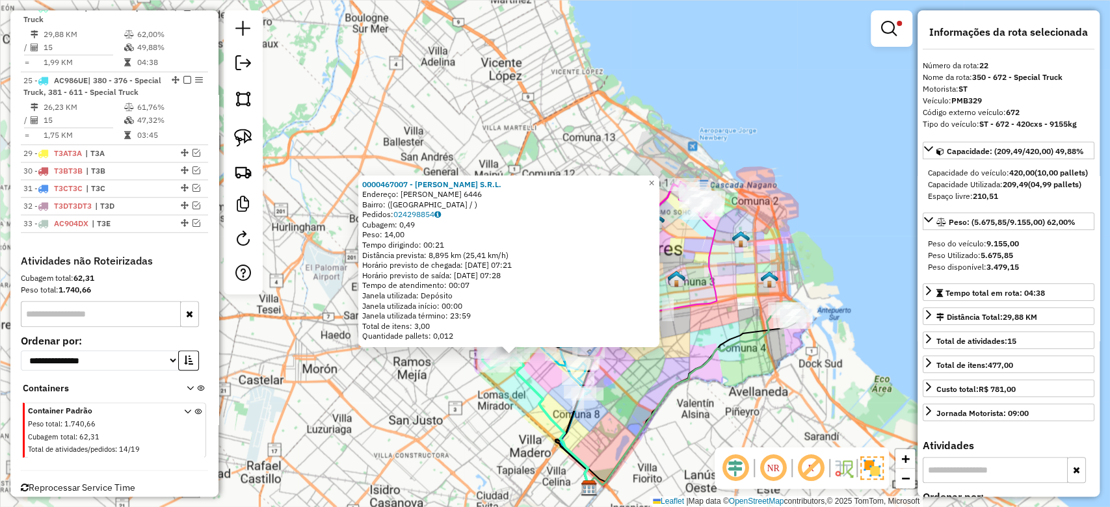
drag, startPoint x: 707, startPoint y: 356, endPoint x: 678, endPoint y: 365, distance: 29.8
click at [668, 378] on div "0000467007 - [PERSON_NAME] S.R.L. Endereço: [PERSON_NAME] 6446 Bairro: ([GEOGRA…" at bounding box center [555, 253] width 1110 height 507
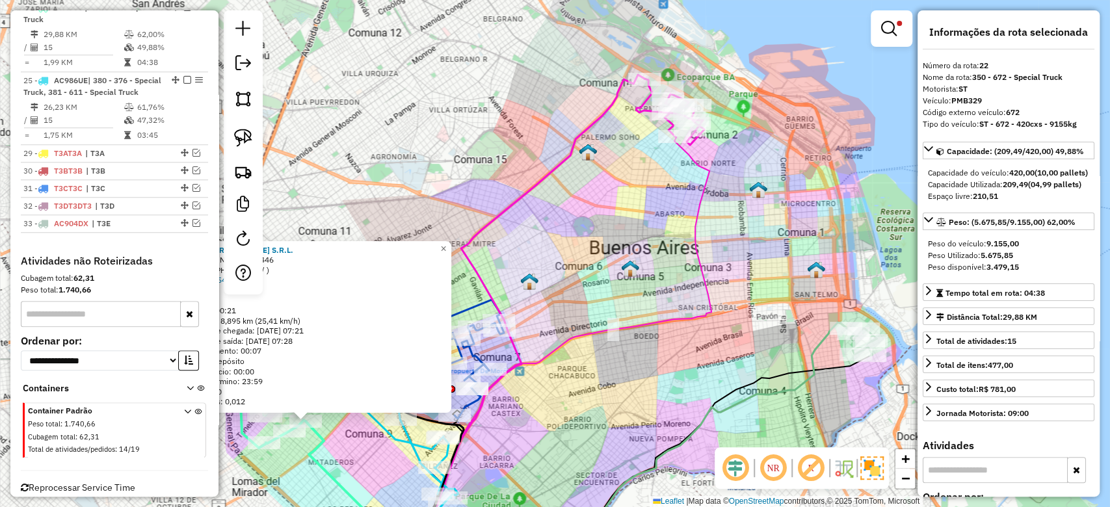
drag, startPoint x: 698, startPoint y: 273, endPoint x: 685, endPoint y: 332, distance: 60.4
click at [689, 324] on icon at bounding box center [562, 351] width 297 height 428
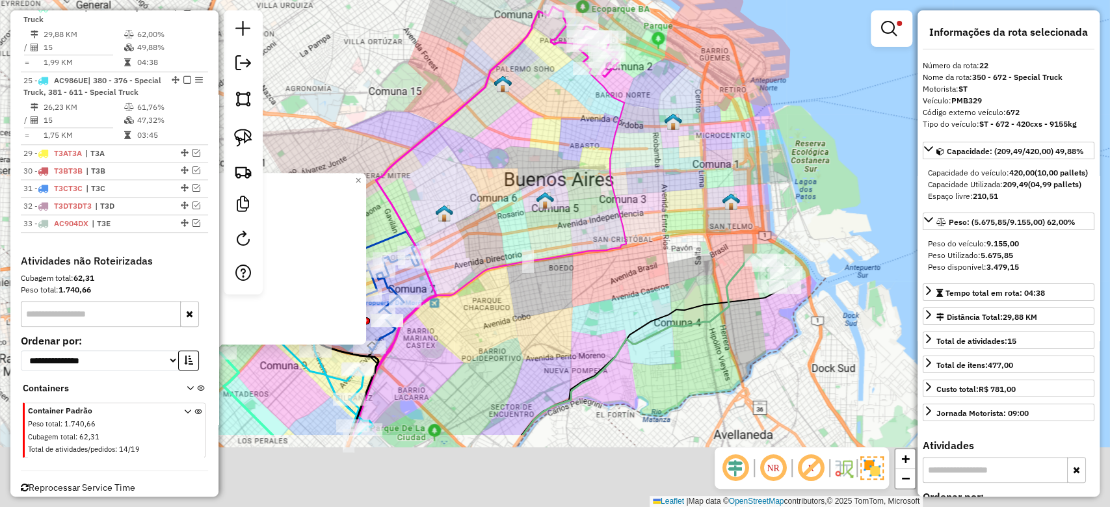
drag, startPoint x: 625, startPoint y: 207, endPoint x: 614, endPoint y: 177, distance: 31.0
click at [602, 169] on icon at bounding box center [488, 251] width 275 height 367
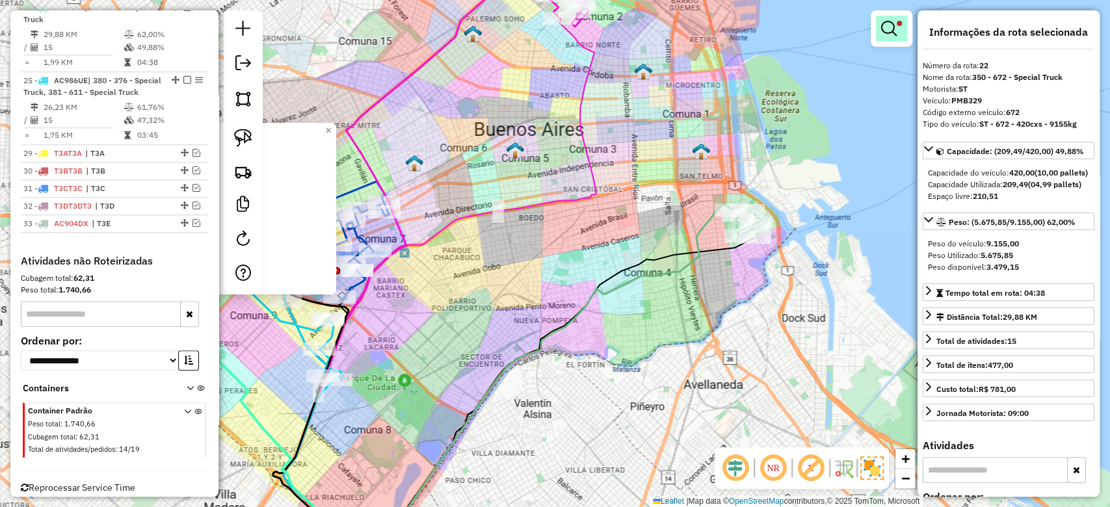
click at [895, 29] on em at bounding box center [889, 29] width 16 height 16
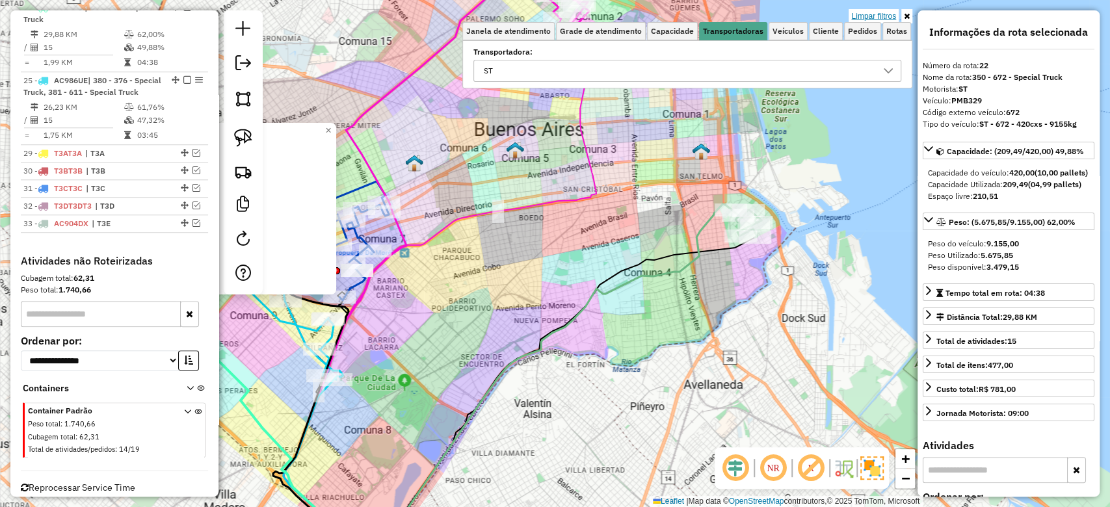
click at [889, 16] on link "Limpar filtros" at bounding box center [873, 16] width 50 height 14
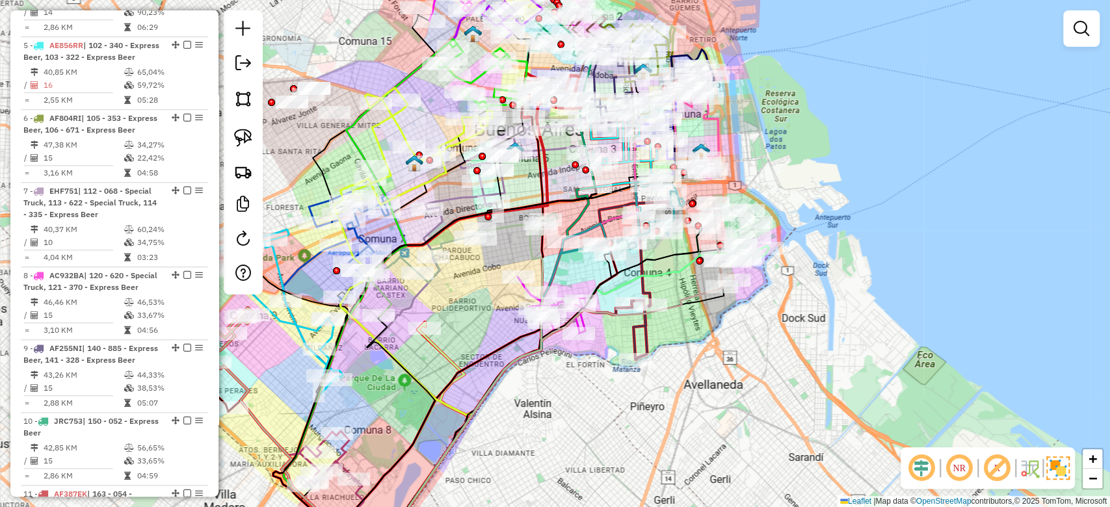
scroll to position [2098, 0]
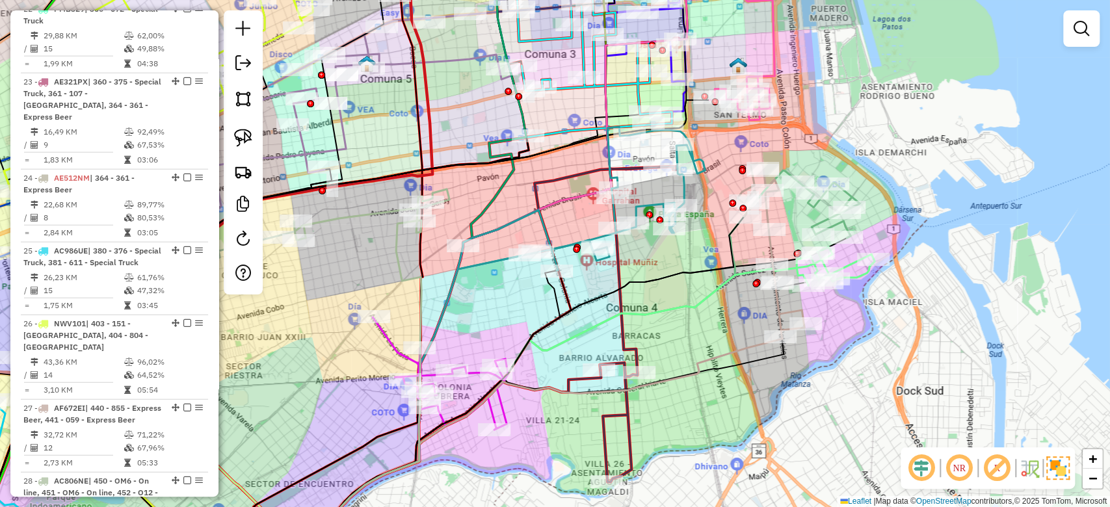
drag, startPoint x: 657, startPoint y: 256, endPoint x: 664, endPoint y: 270, distance: 16.0
click at [664, 270] on div "Janela de atendimento Grade de atendimento Capacidade Transportadoras Veículos …" at bounding box center [555, 253] width 1110 height 507
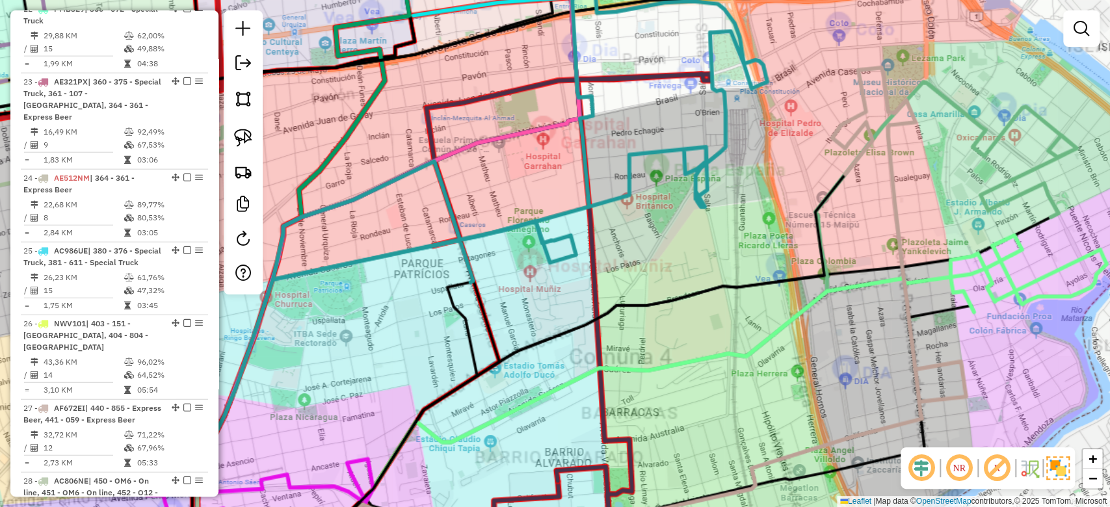
click at [646, 272] on div "Janela de atendimento Grade de atendimento Capacidade Transportadoras Veículos …" at bounding box center [555, 253] width 1110 height 507
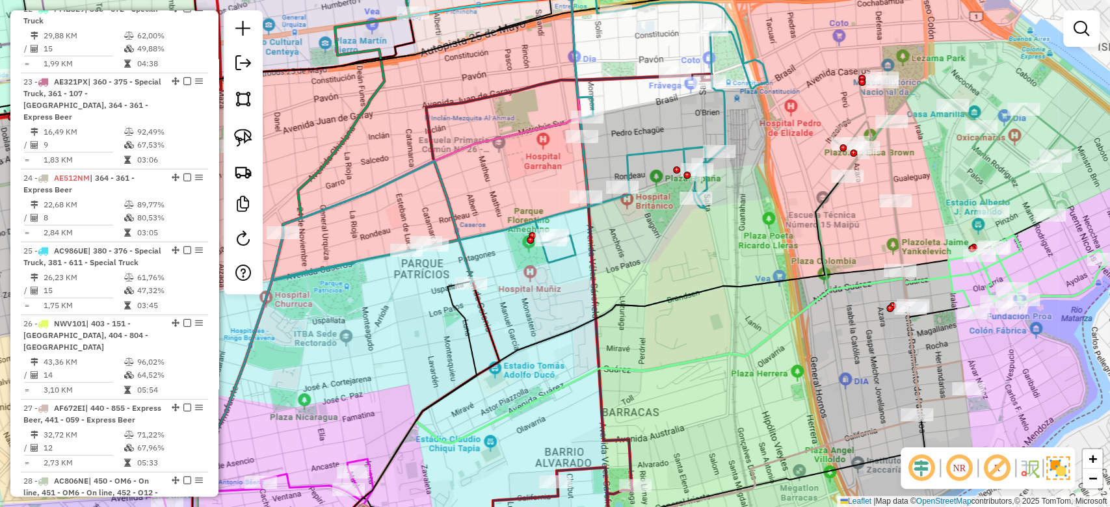
click at [592, 248] on icon at bounding box center [568, 316] width 285 height 484
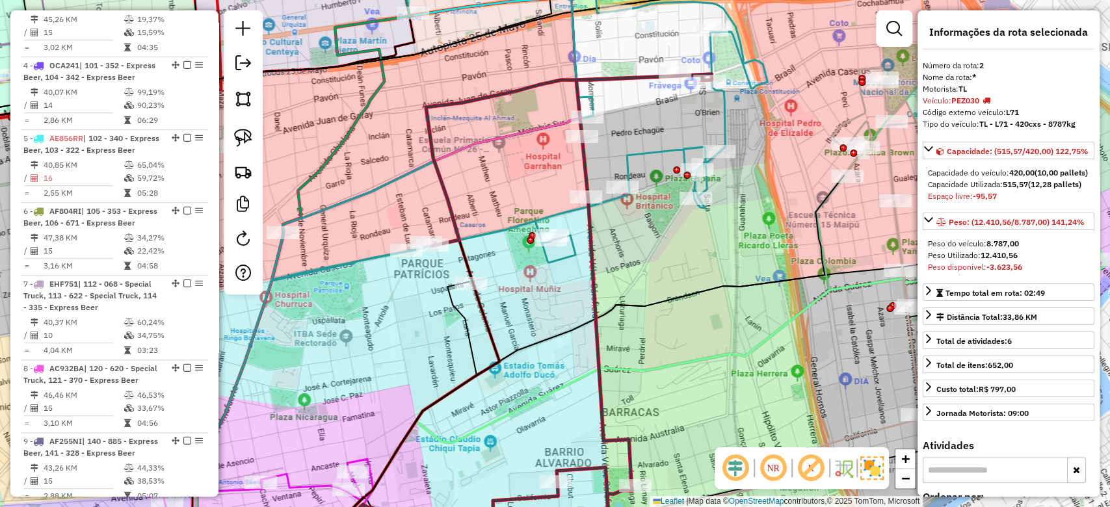
scroll to position [572, 0]
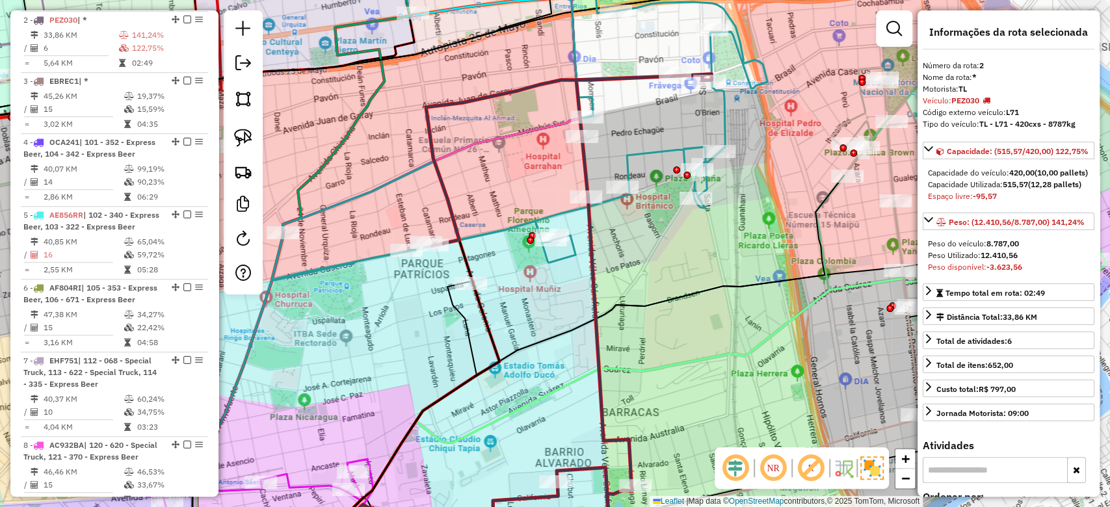
drag, startPoint x: 705, startPoint y: 202, endPoint x: 702, endPoint y: 182, distance: 20.3
click at [702, 182] on icon at bounding box center [572, 366] width 544 height 384
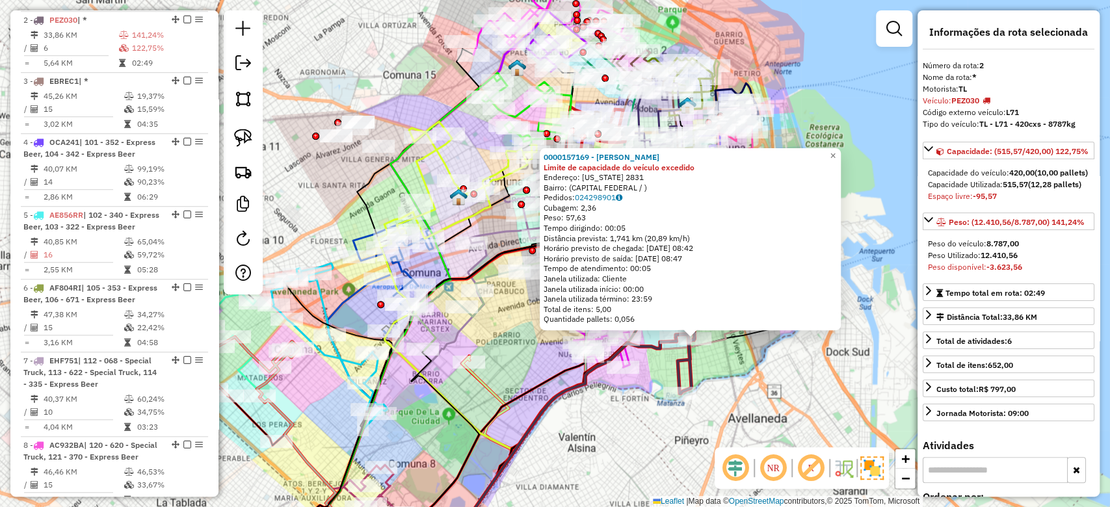
drag, startPoint x: 511, startPoint y: 341, endPoint x: 550, endPoint y: 358, distance: 42.3
click at [581, 367] on div "0000157169 - Kuchar [PERSON_NAME] Limite de capacidade do veículo excedido Ende…" at bounding box center [555, 253] width 1110 height 507
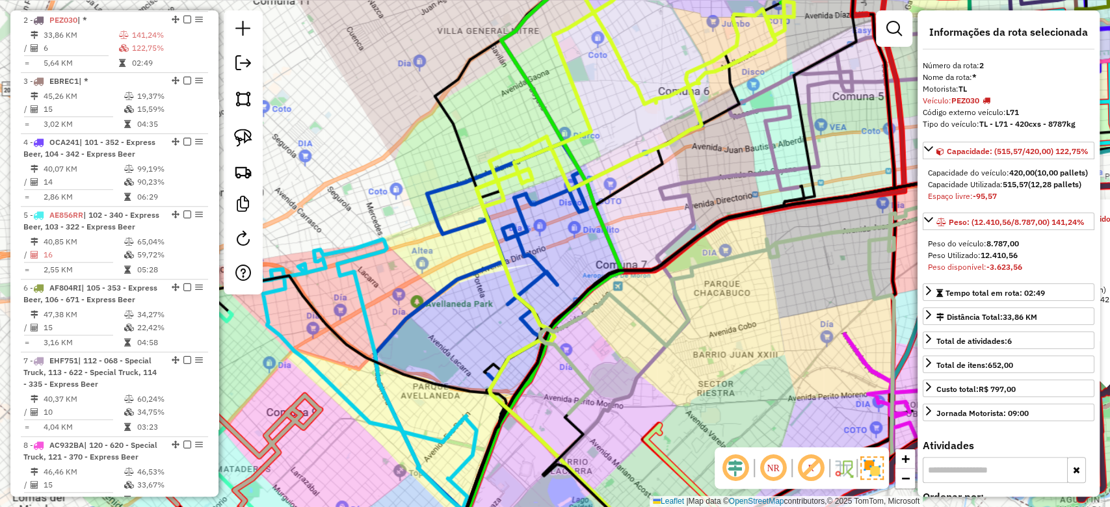
drag, startPoint x: 386, startPoint y: 330, endPoint x: 411, endPoint y: 330, distance: 25.4
click at [411, 330] on div "0000157169 - Kuchar [PERSON_NAME] Limite de capacidade do veículo excedido Ende…" at bounding box center [555, 253] width 1110 height 507
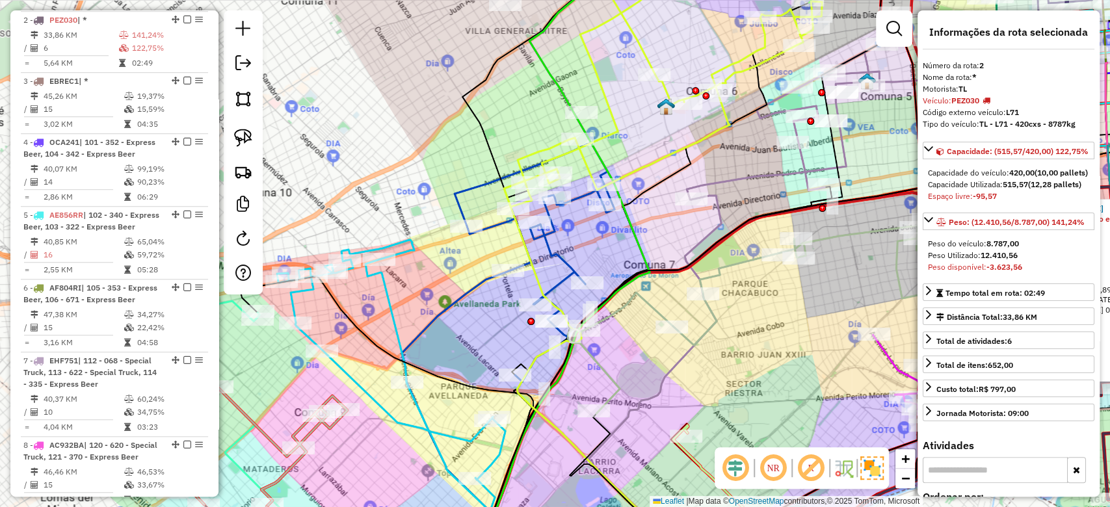
click at [393, 317] on icon at bounding box center [399, 390] width 245 height 300
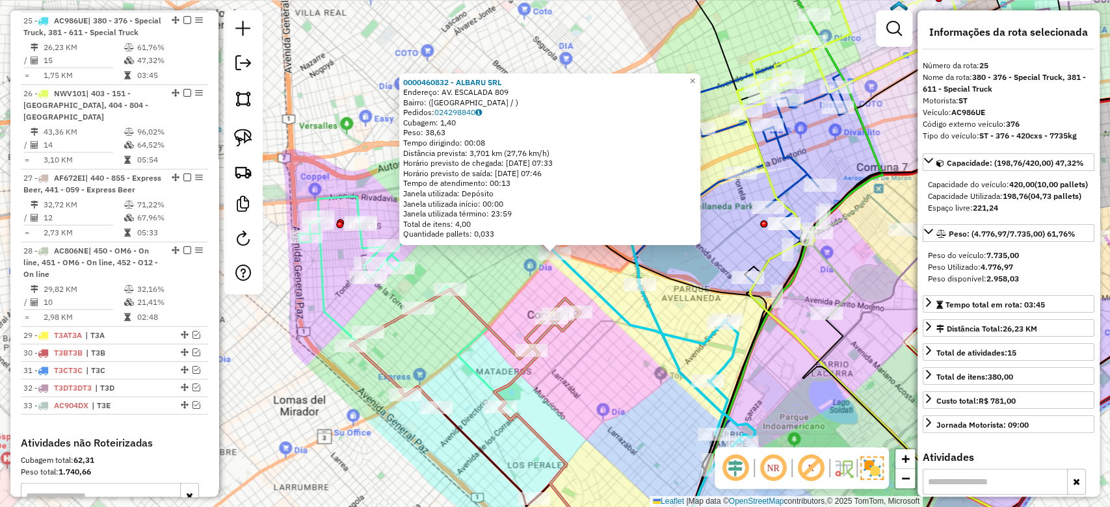
scroll to position [173, 0]
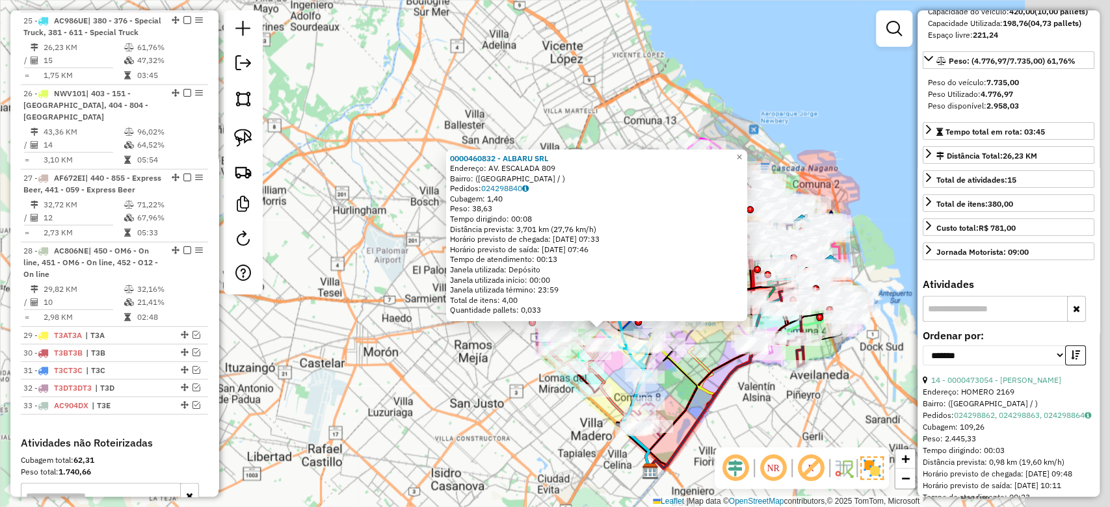
drag, startPoint x: 737, startPoint y: 385, endPoint x: 674, endPoint y: 384, distance: 63.7
click at [674, 387] on div "0000460832 - ALBARU SRL Endereço: AV. ESCALADA 809 Bairro: ([GEOGRAPHIC_DATA] /…" at bounding box center [555, 253] width 1110 height 507
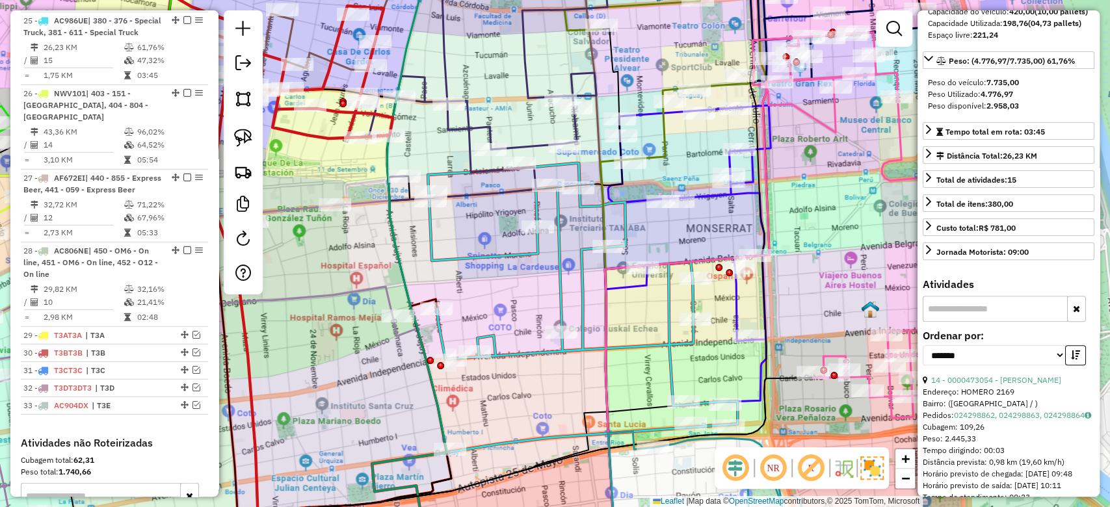
click at [711, 202] on icon at bounding box center [687, 253] width 168 height 296
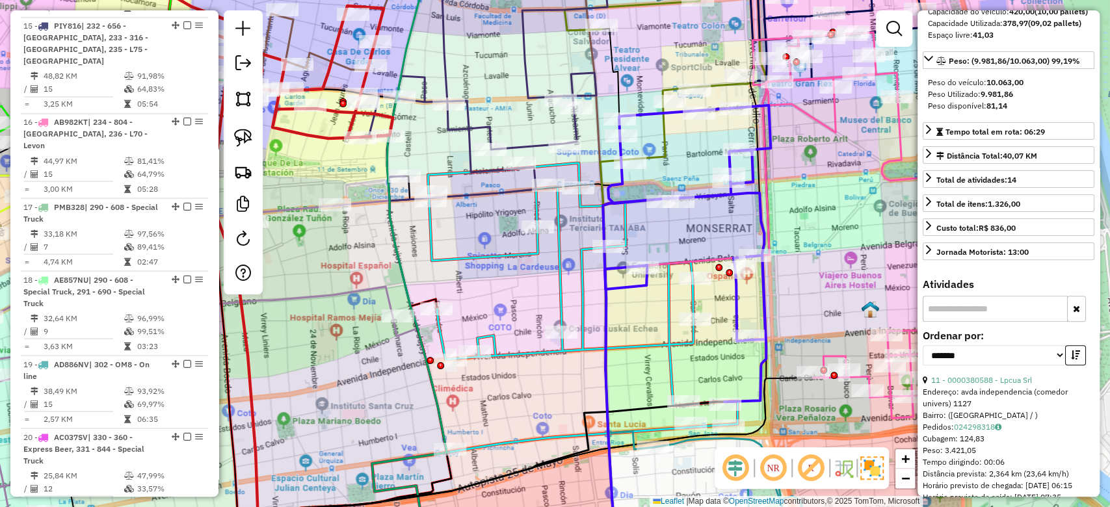
scroll to position [695, 0]
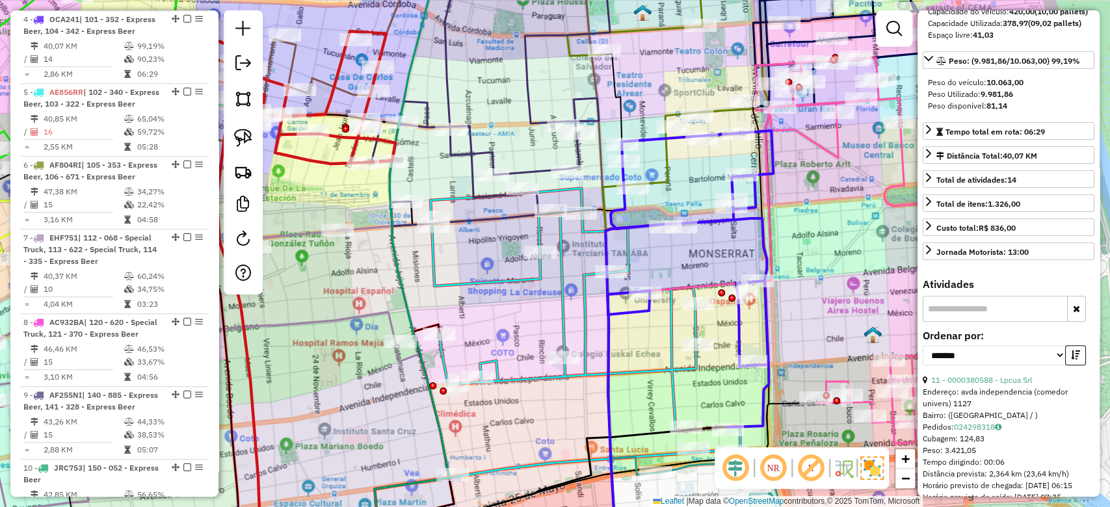
drag, startPoint x: 709, startPoint y: 231, endPoint x: 874, endPoint y: 252, distance: 165.8
click at [711, 257] on div "Janela de atendimento Grade de atendimento Capacidade Transportadoras Veículos …" at bounding box center [555, 253] width 1110 height 507
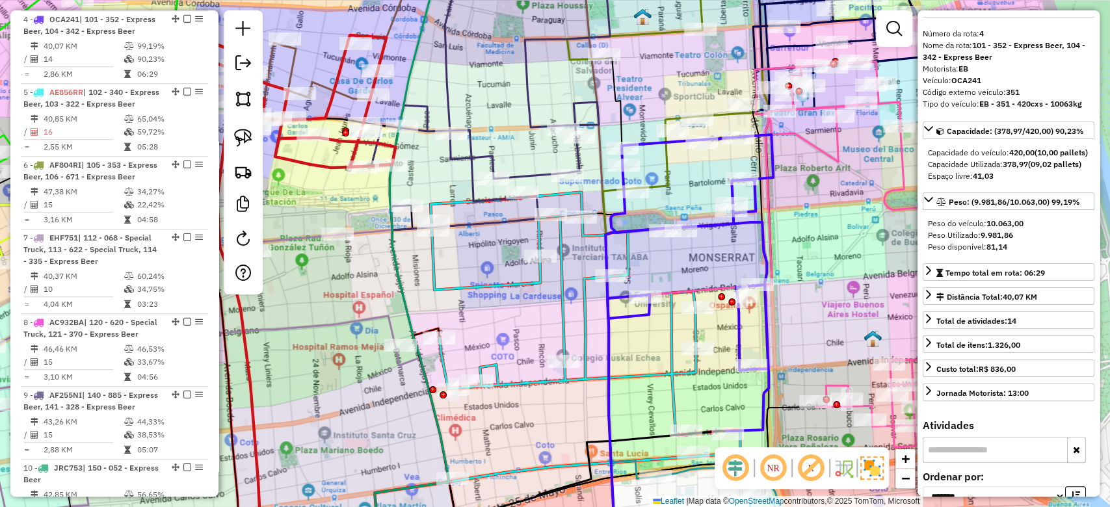
scroll to position [0, 0]
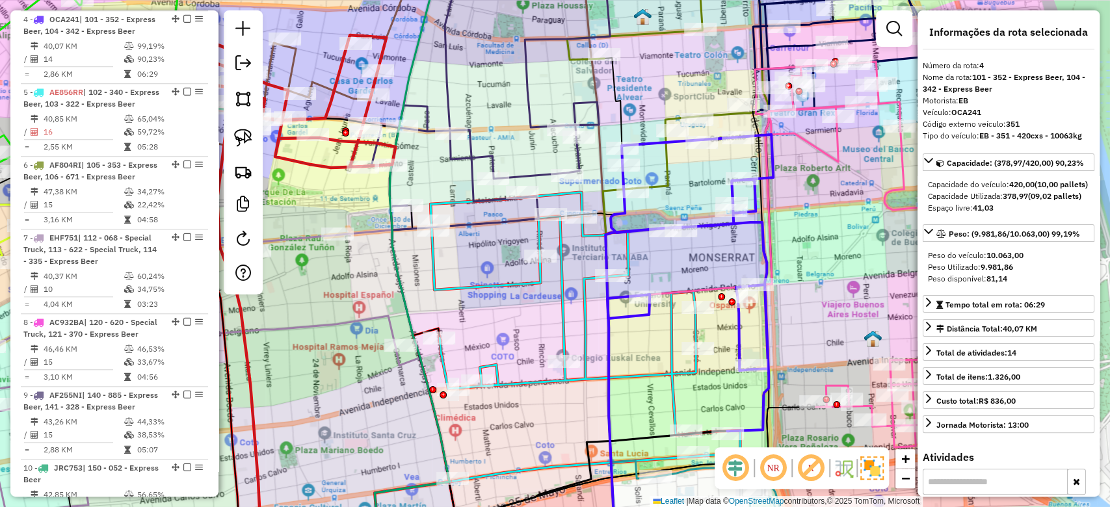
click at [533, 280] on icon at bounding box center [584, 336] width 309 height 289
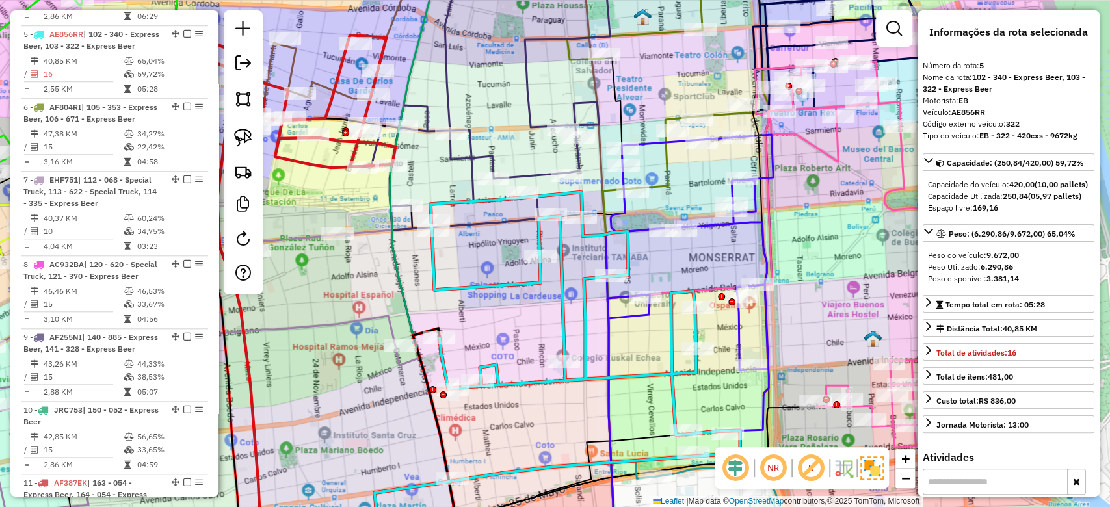
scroll to position [768, 0]
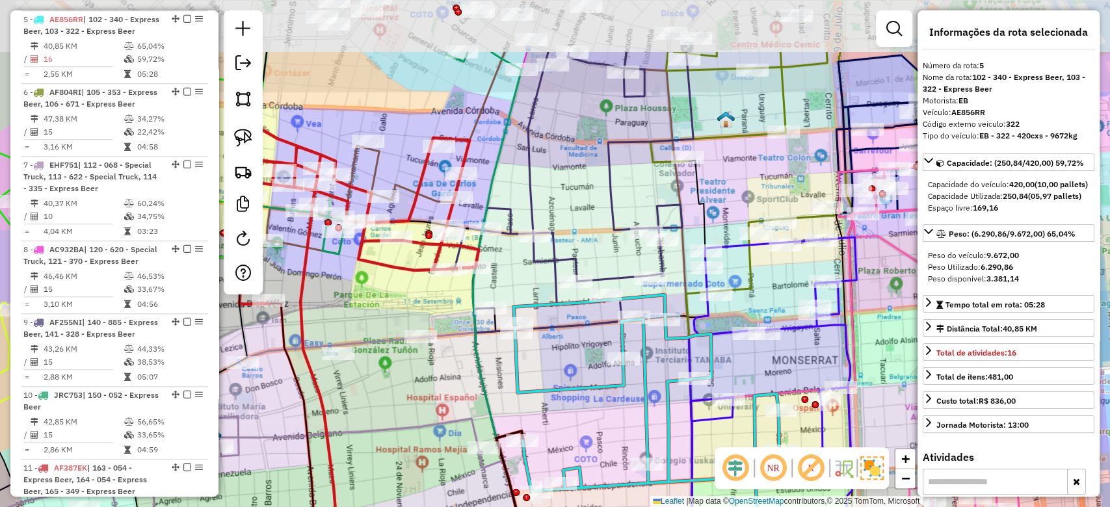
drag, startPoint x: 493, startPoint y: 252, endPoint x: 576, endPoint y: 354, distance: 132.2
click at [576, 354] on div "Janela de atendimento Grade de atendimento Capacidade Transportadoras Veículos …" at bounding box center [555, 253] width 1110 height 507
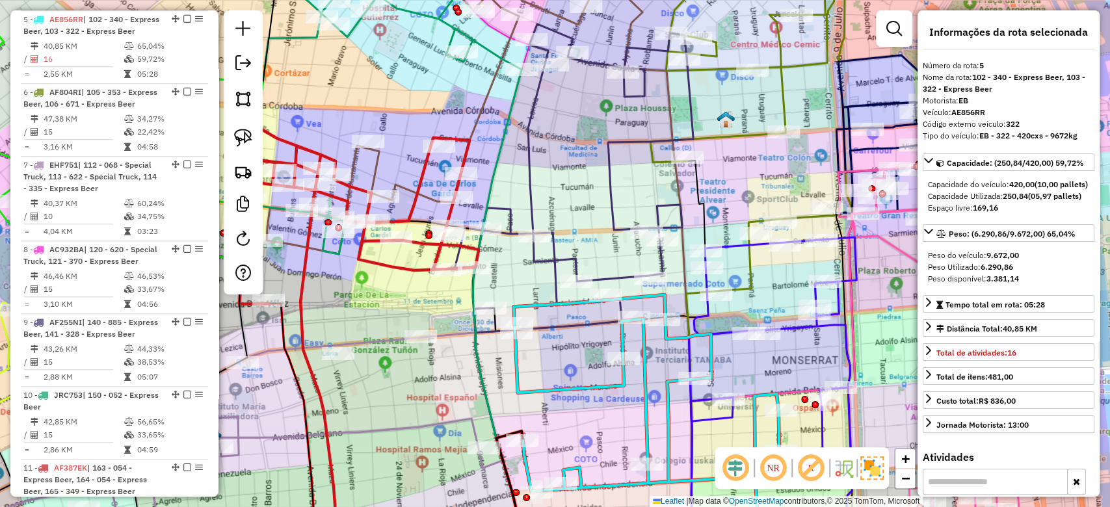
click at [612, 196] on icon at bounding box center [573, 178] width 239 height 309
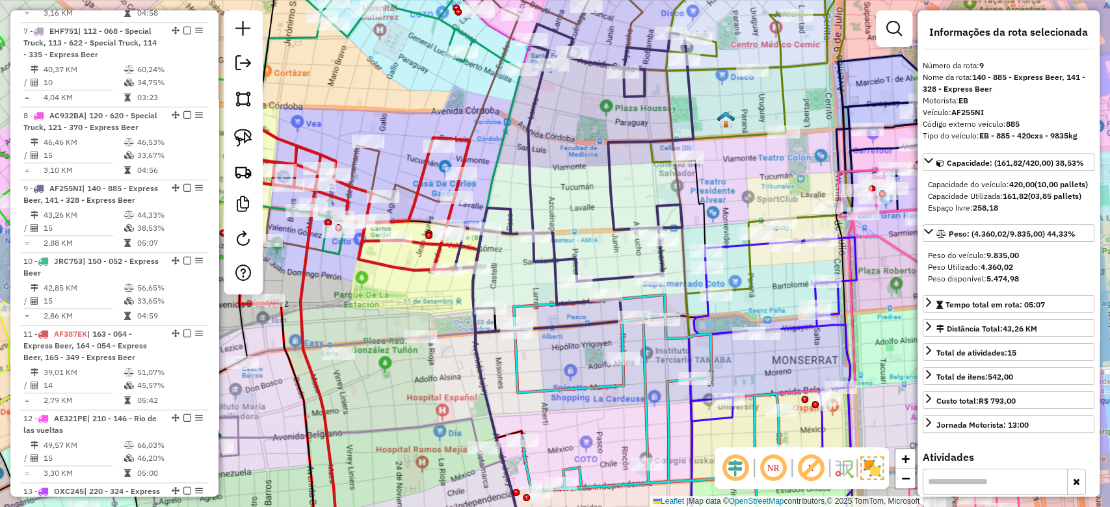
scroll to position [1105, 0]
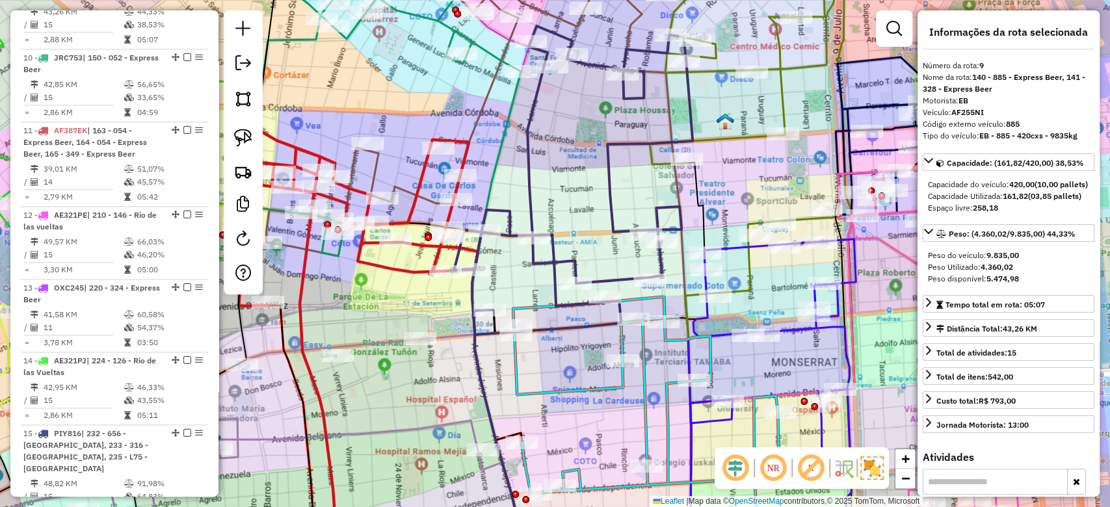
drag, startPoint x: 628, startPoint y: 194, endPoint x: 547, endPoint y: 289, distance: 125.0
click at [534, 294] on div "Janela de atendimento Grade de atendimento Capacidade Transportadoras Veículos …" at bounding box center [555, 253] width 1110 height 507
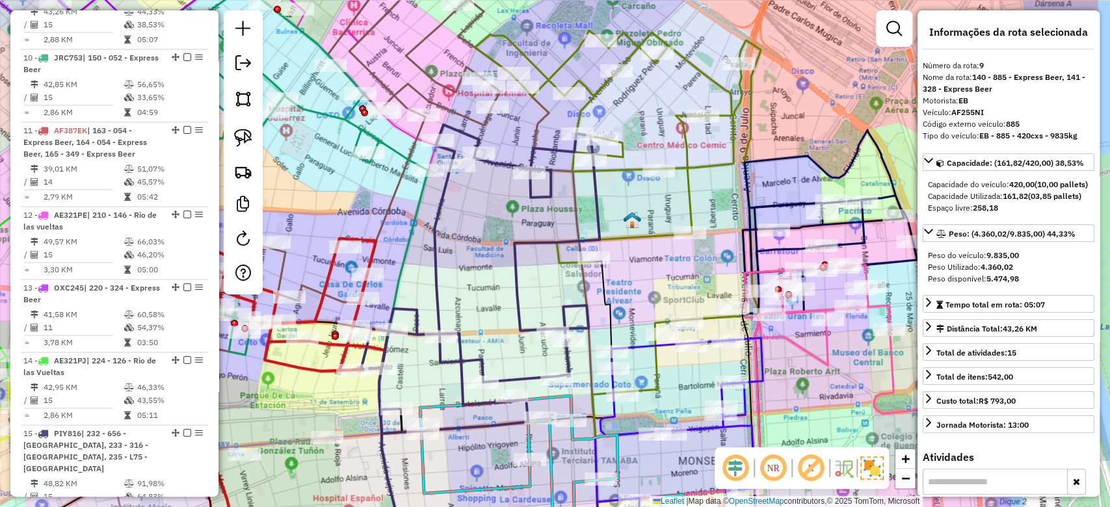
click at [692, 201] on icon at bounding box center [618, 211] width 286 height 361
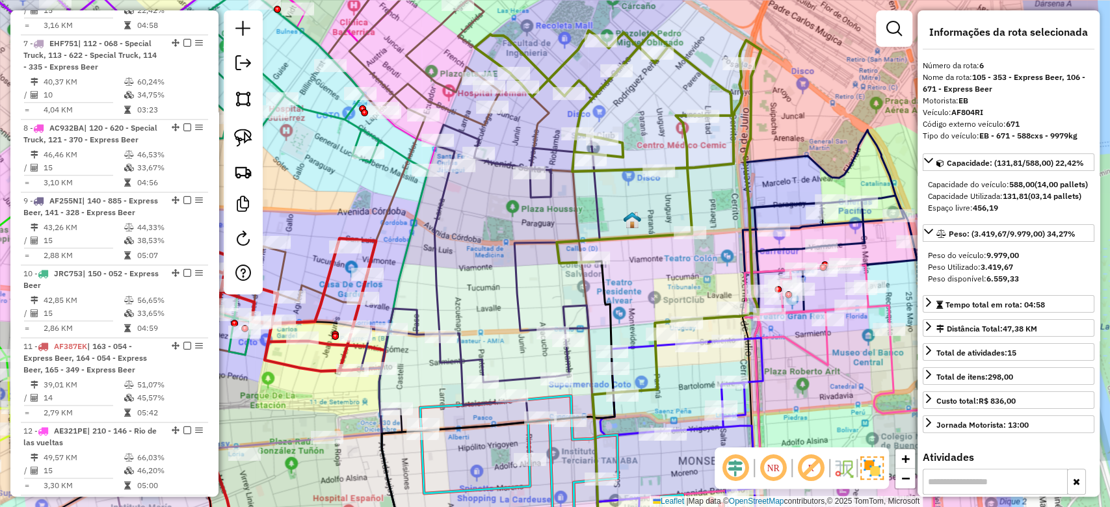
scroll to position [852, 0]
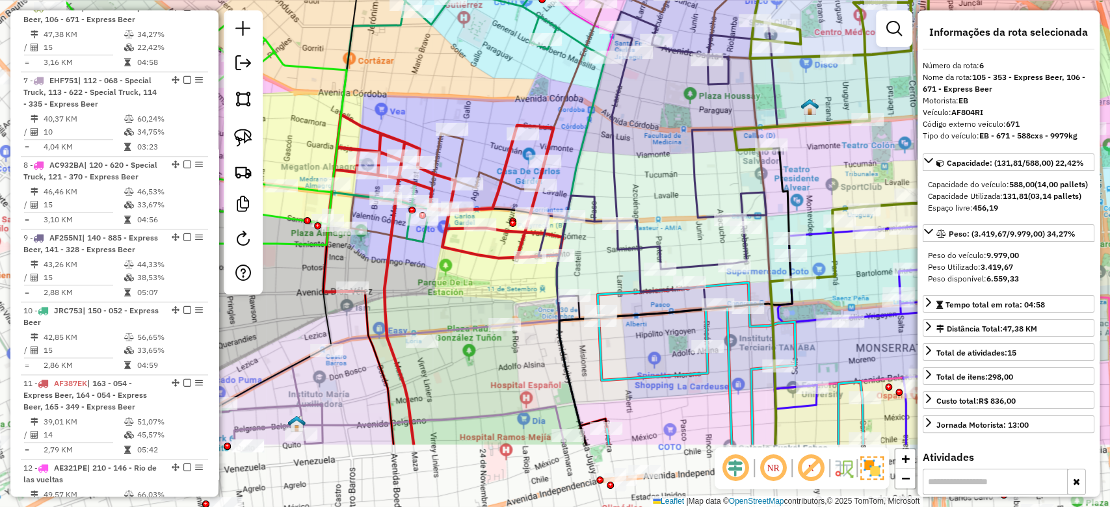
drag, startPoint x: 700, startPoint y: 211, endPoint x: 900, endPoint y: 72, distance: 243.3
click at [900, 72] on div "Janela de atendimento Grade de atendimento Capacidade Transportadoras Veículos …" at bounding box center [555, 253] width 1110 height 507
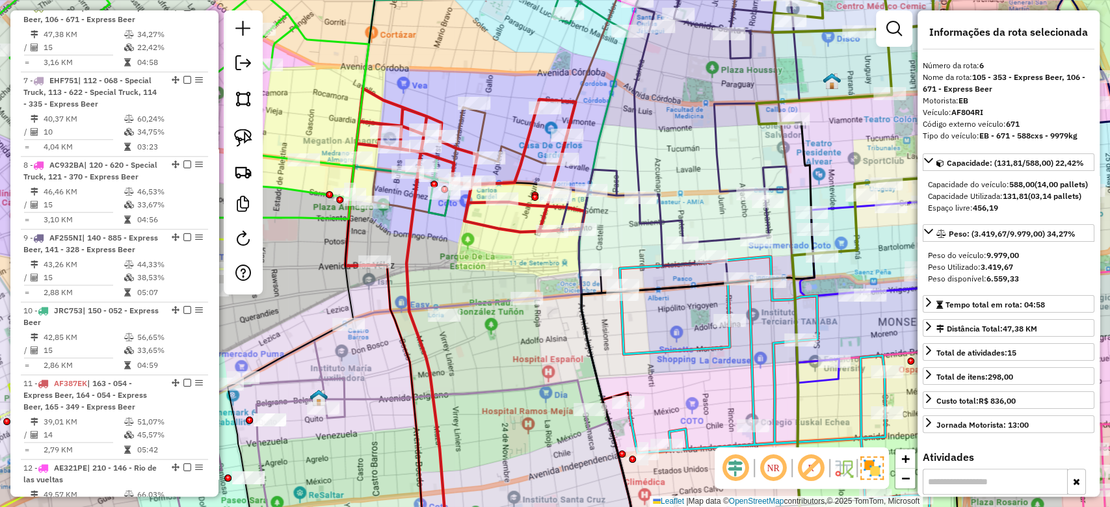
click at [641, 162] on icon at bounding box center [679, 140] width 239 height 309
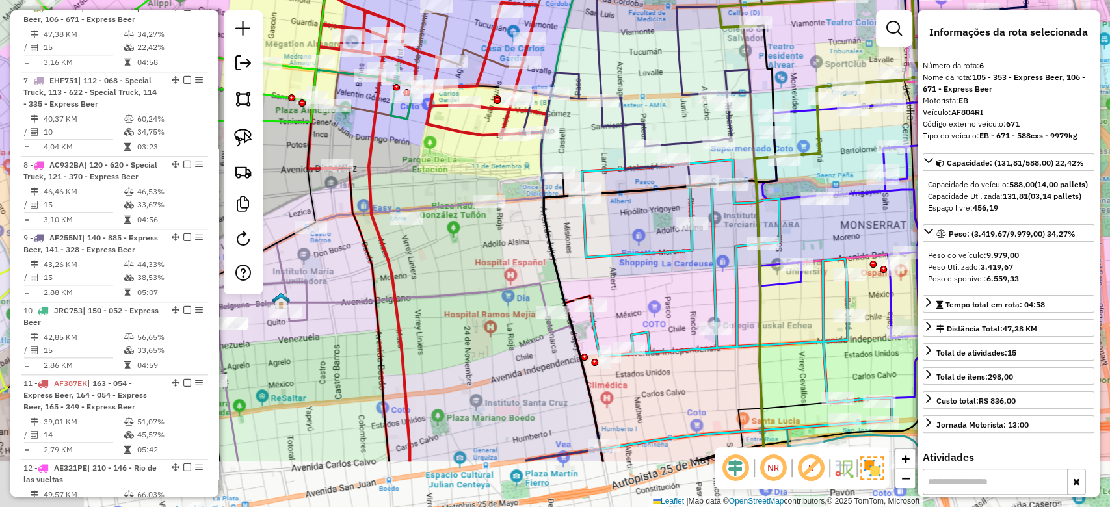
drag, startPoint x: 675, startPoint y: 160, endPoint x: 638, endPoint y: 108, distance: 63.5
click at [642, 91] on div "Janela de atendimento Grade de atendimento Capacidade Transportadoras Veículos …" at bounding box center [555, 253] width 1110 height 507
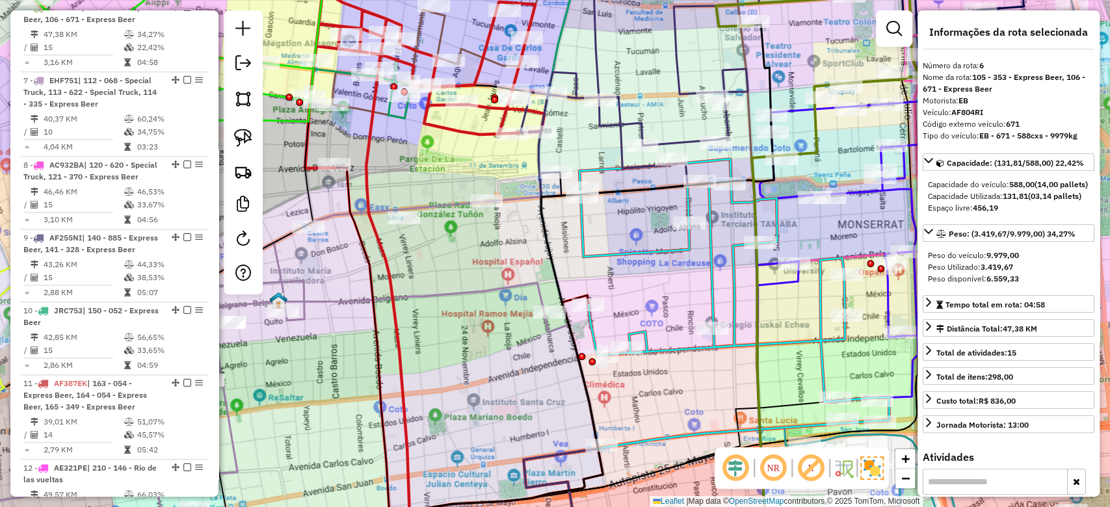
click at [622, 71] on div "Janela de atendimento Grade de atendimento Capacidade Transportadoras Veículos …" at bounding box center [555, 253] width 1110 height 507
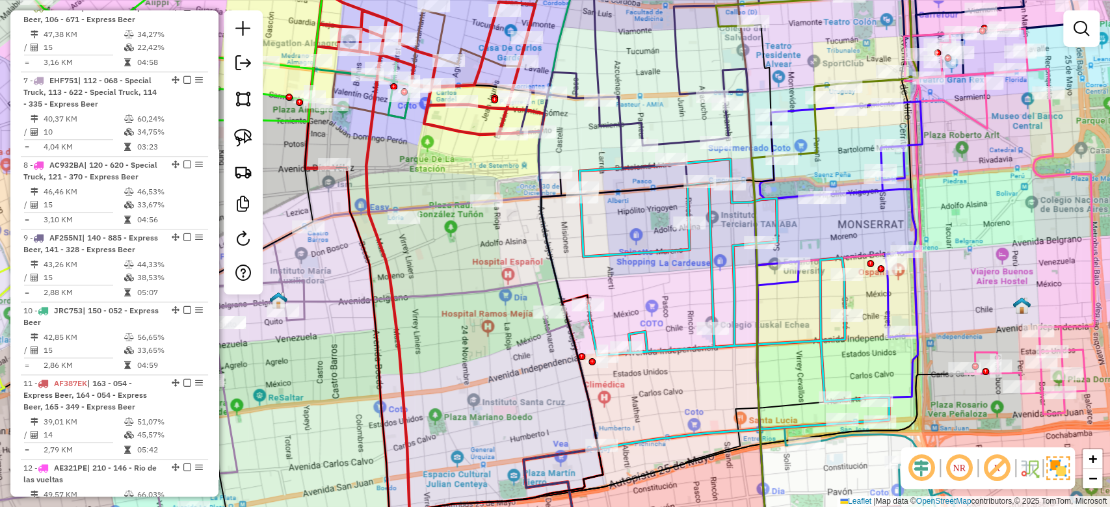
drag, startPoint x: 594, startPoint y: 65, endPoint x: 600, endPoint y: 72, distance: 8.7
click at [594, 64] on icon at bounding box center [639, 73] width 239 height 248
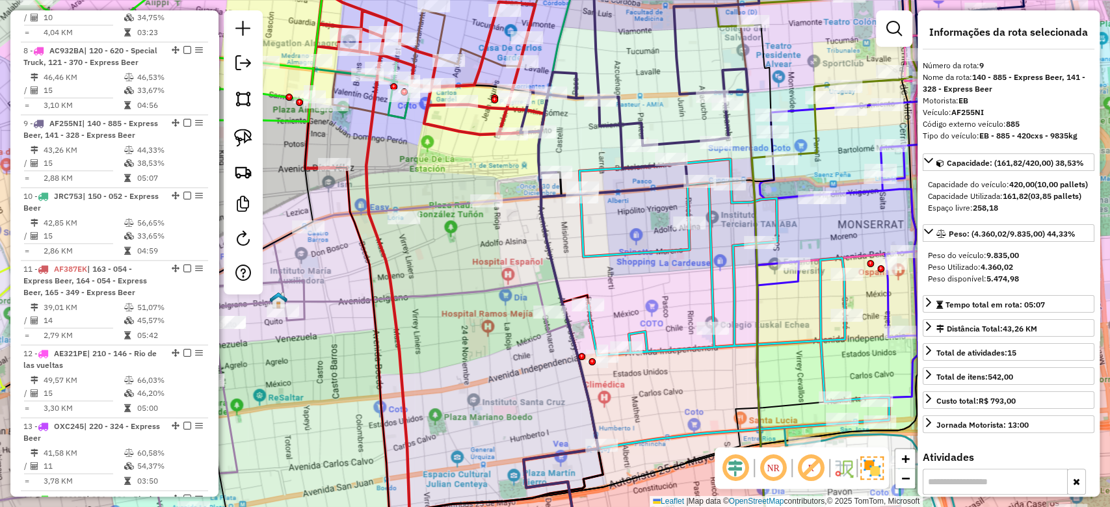
scroll to position [1105, 0]
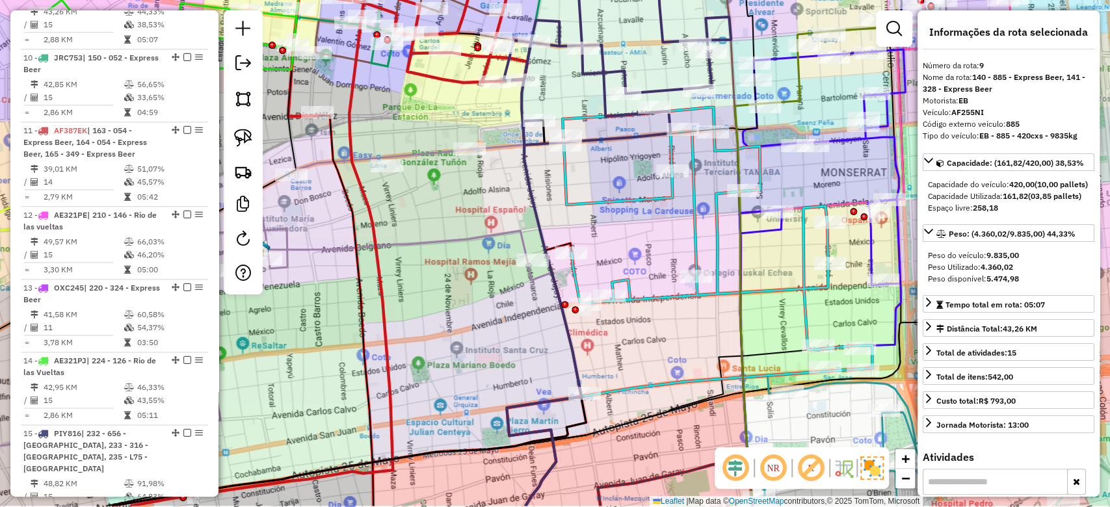
drag, startPoint x: 622, startPoint y: 75, endPoint x: 590, endPoint y: 1, distance: 81.3
click at [591, 0] on html "Aguarde... Pop-up bloqueado! Seu navegador bloqueou automáticamente a abertura …" at bounding box center [555, 253] width 1110 height 507
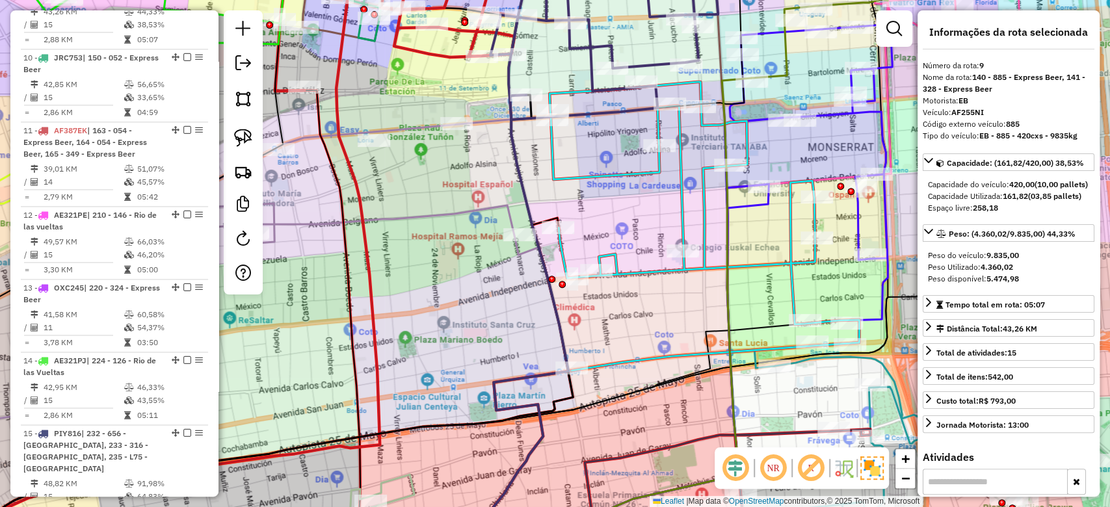
click at [586, 169] on div "Janela de atendimento Grade de atendimento Capacidade Transportadoras Veículos …" at bounding box center [555, 253] width 1110 height 507
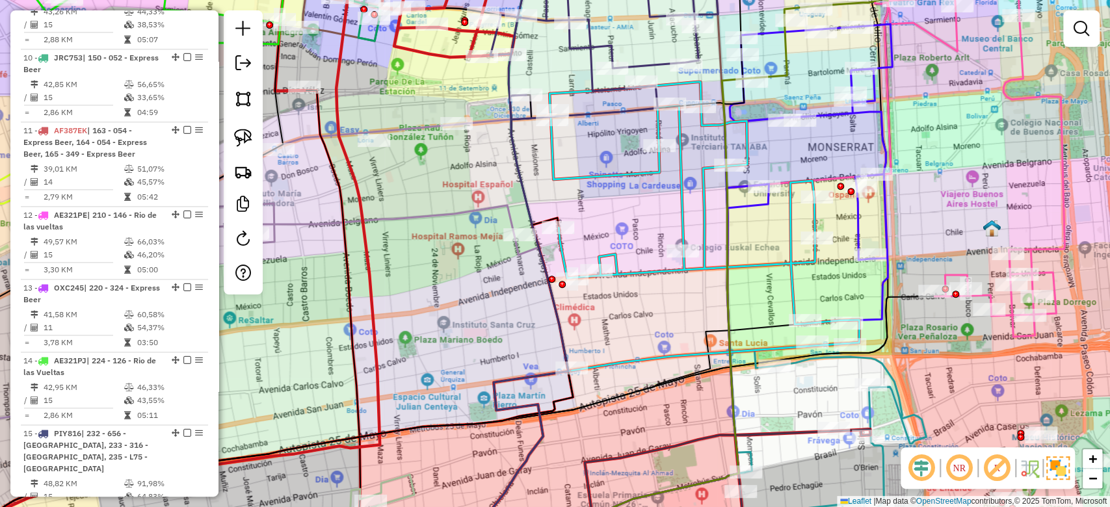
click at [588, 175] on icon at bounding box center [703, 226] width 309 height 289
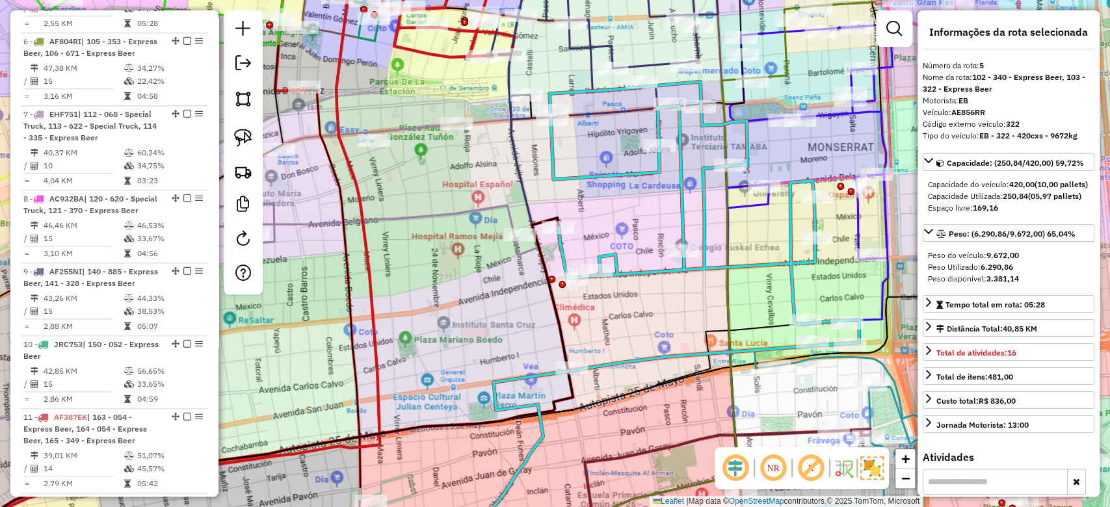
scroll to position [768, 0]
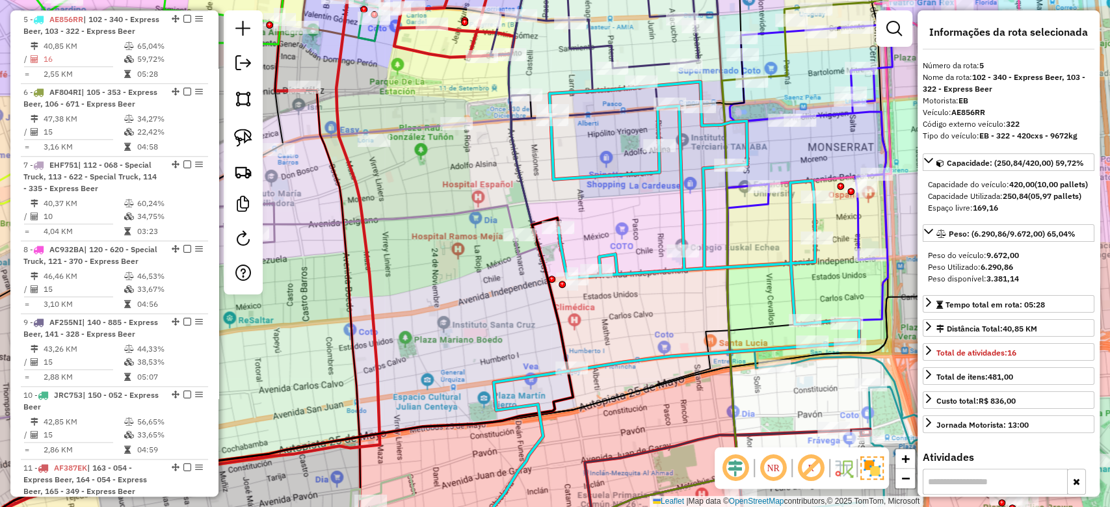
drag, startPoint x: 619, startPoint y: 246, endPoint x: 628, endPoint y: 218, distance: 28.8
click at [627, 222] on div "Janela de atendimento Grade de atendimento Capacidade Transportadoras Veículos …" at bounding box center [555, 253] width 1110 height 507
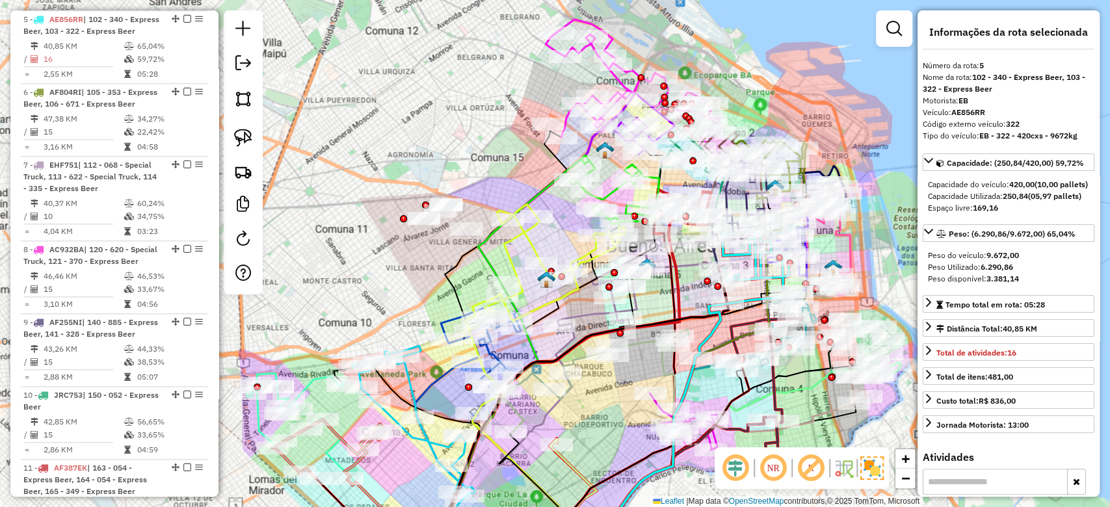
drag, startPoint x: 625, startPoint y: 371, endPoint x: 640, endPoint y: 363, distance: 17.4
click at [643, 363] on div "Janela de atendimento Grade de atendimento Capacidade Transportadoras Veículos …" at bounding box center [555, 253] width 1110 height 507
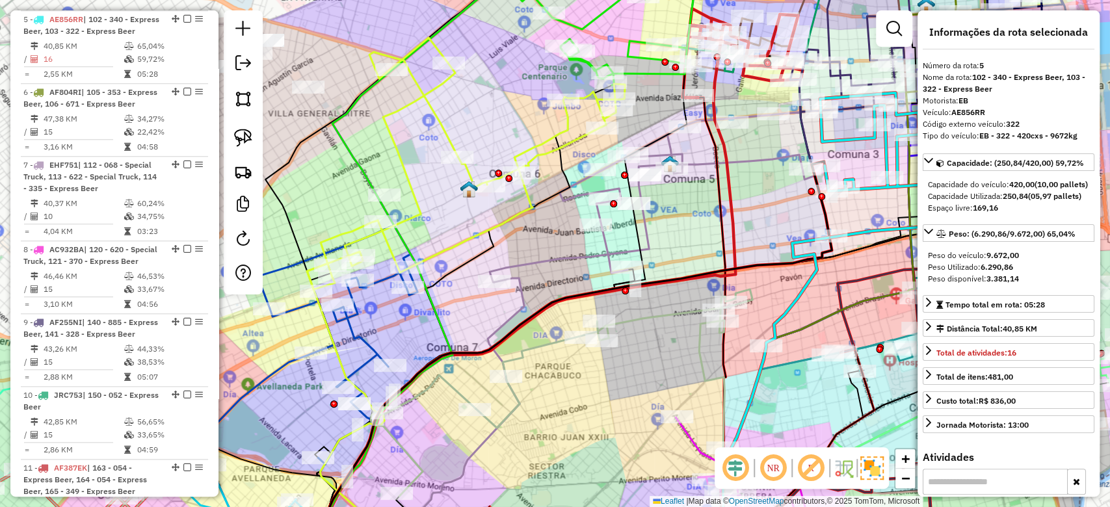
click at [472, 422] on div "Janela de atendimento Grade de atendimento Capacidade Transportadoras Veículos …" at bounding box center [555, 253] width 1110 height 507
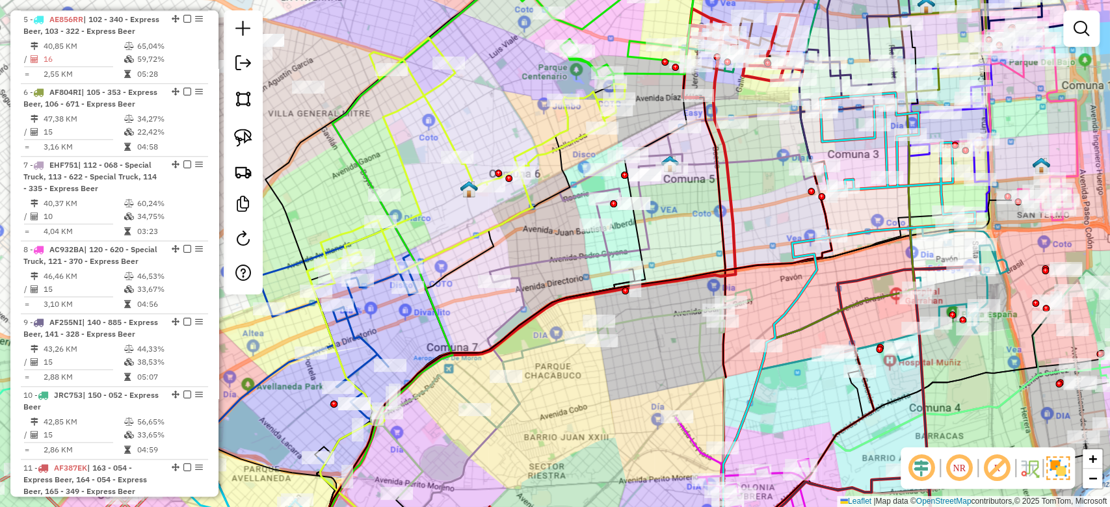
click at [516, 398] on icon at bounding box center [562, 392] width 382 height 207
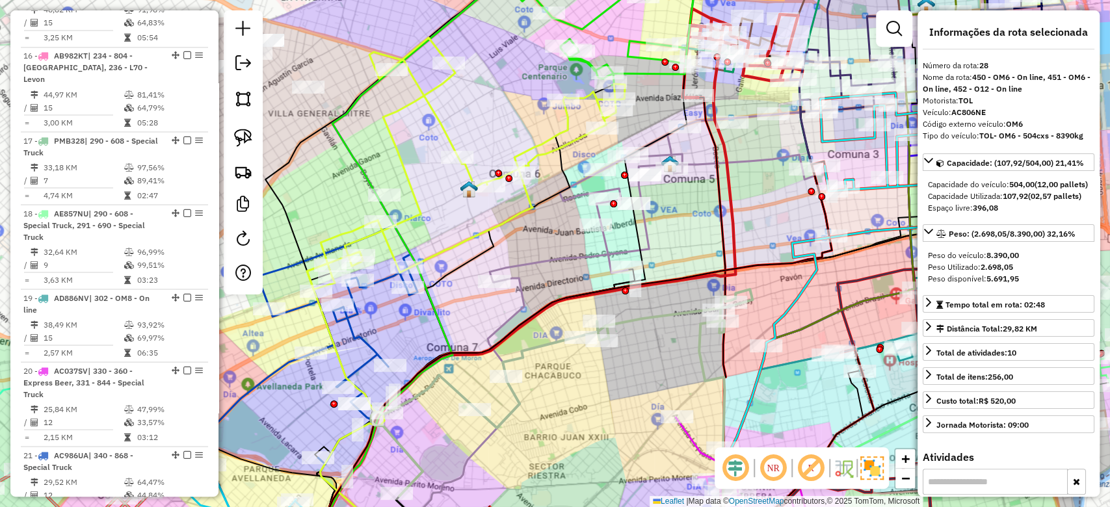
scroll to position [2545, 0]
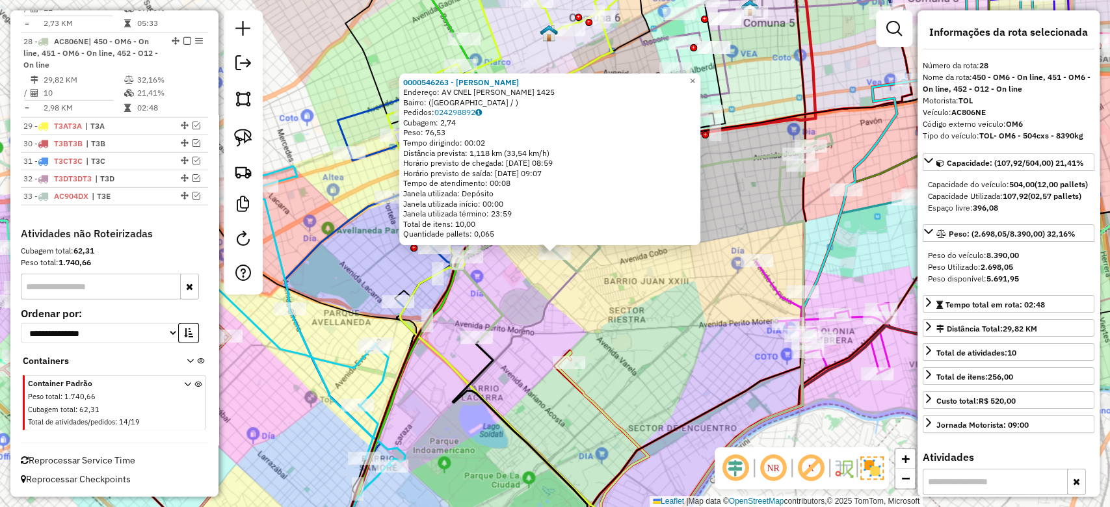
click at [884, 33] on link at bounding box center [894, 29] width 26 height 26
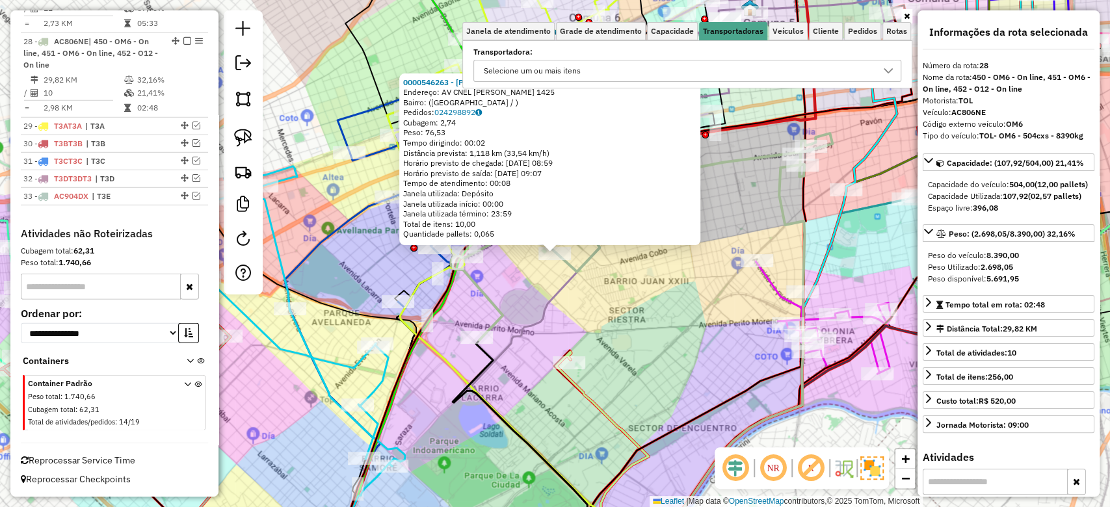
click at [534, 66] on div "Selecione um ou mais itens" at bounding box center [532, 70] width 106 height 21
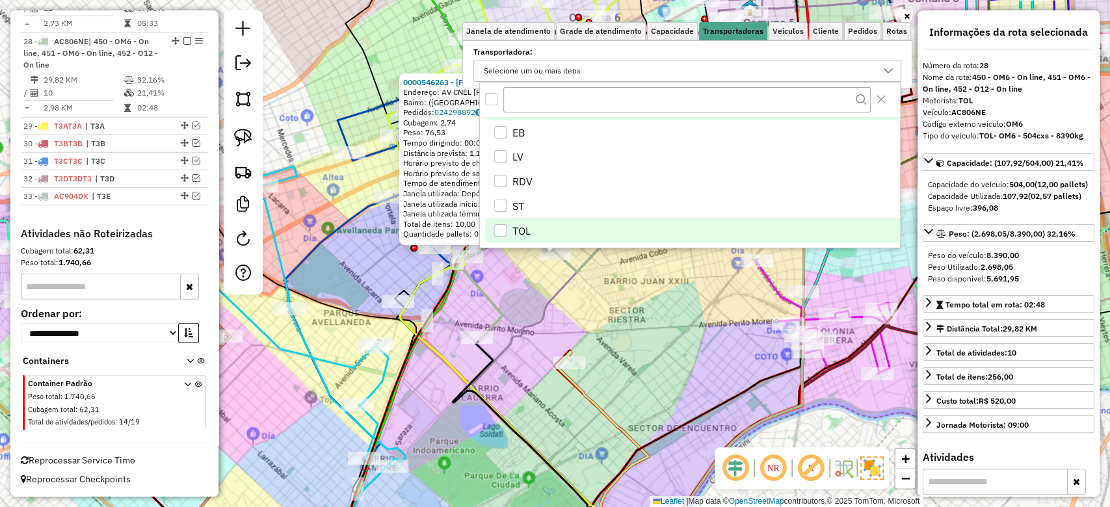
scroll to position [27, 0]
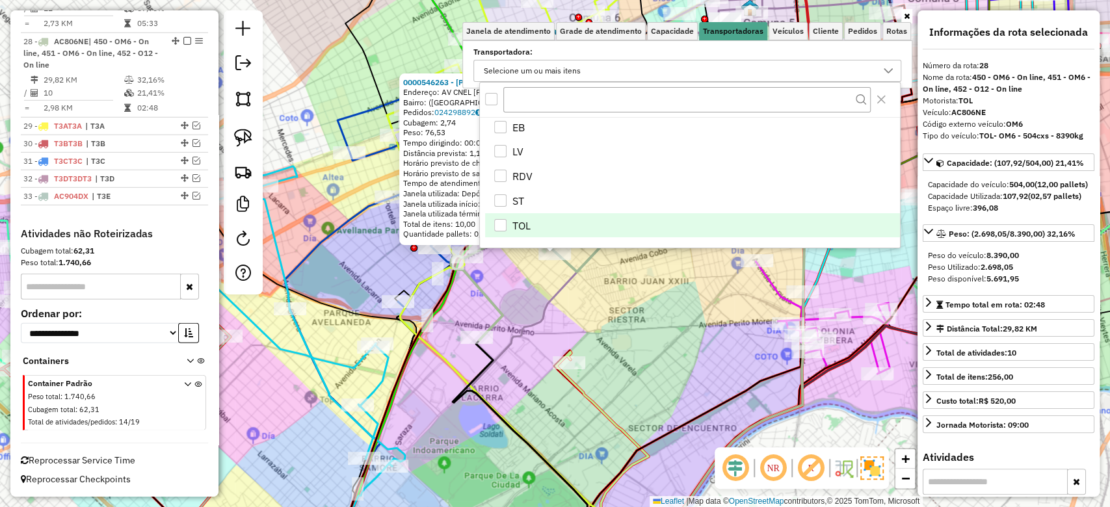
click at [506, 227] on div "TOL" at bounding box center [500, 225] width 13 height 13
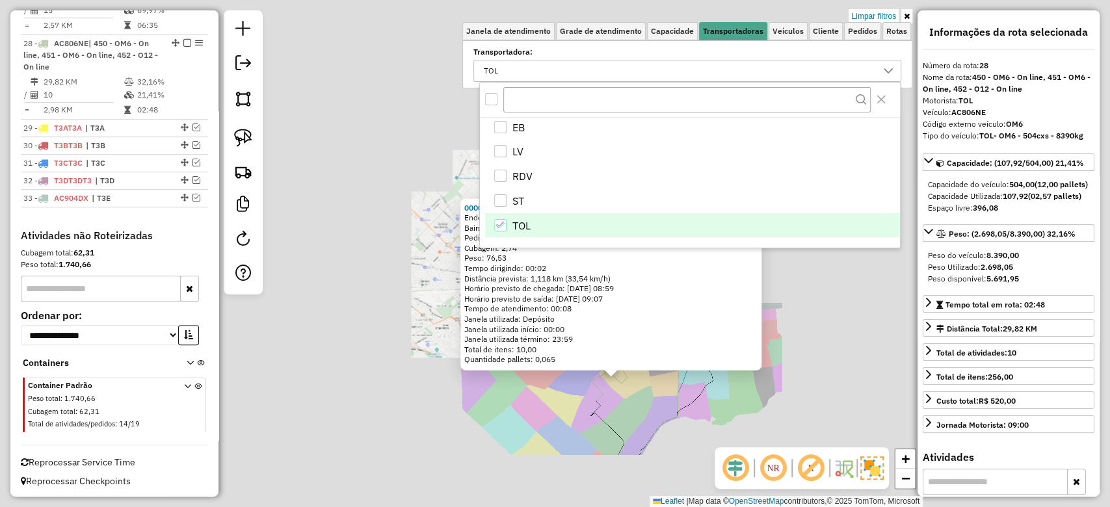
click at [645, 414] on div "0000546263 - [PERSON_NAME]: AV CNEL [PERSON_NAME] 1425 Bairro: ([GEOGRAPHIC_DAT…" at bounding box center [555, 253] width 1110 height 507
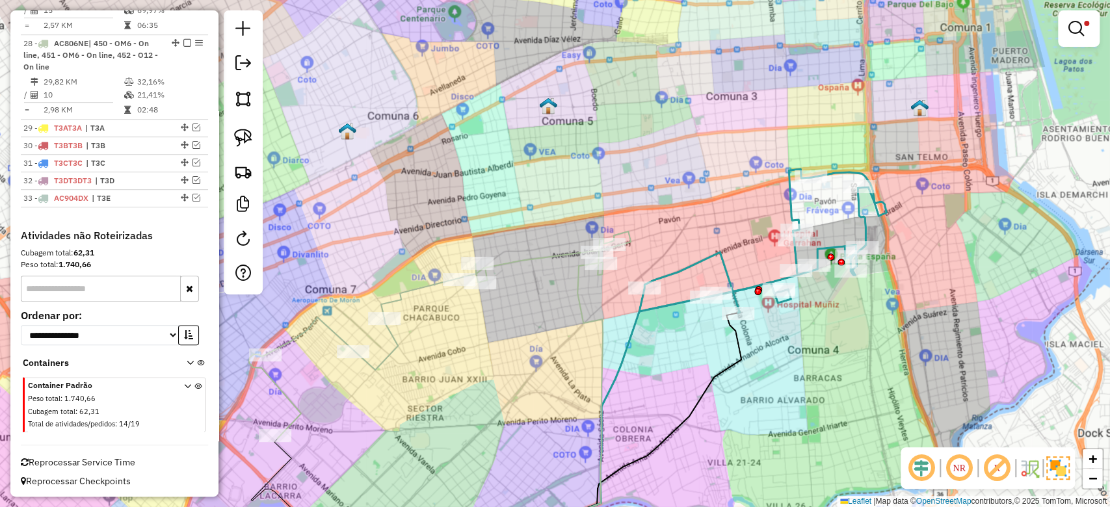
click at [678, 351] on div "Limpar filtros Janela de atendimento Grade de atendimento Capacidade Transporta…" at bounding box center [555, 253] width 1110 height 507
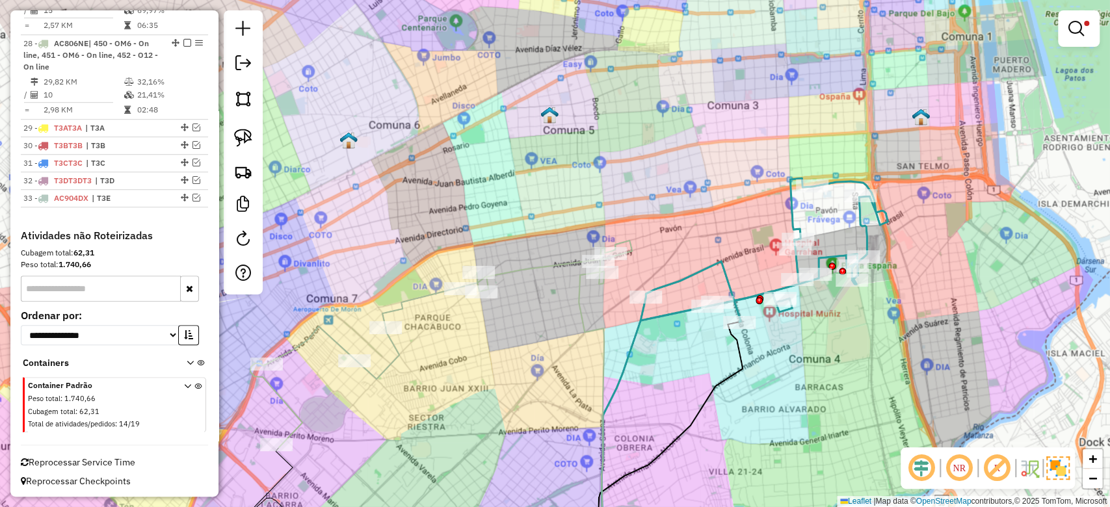
drag, startPoint x: 674, startPoint y: 343, endPoint x: 690, endPoint y: 367, distance: 29.2
click at [687, 390] on div "Limpar filtros Janela de atendimento Grade de atendimento Capacidade Transporta…" at bounding box center [555, 253] width 1110 height 507
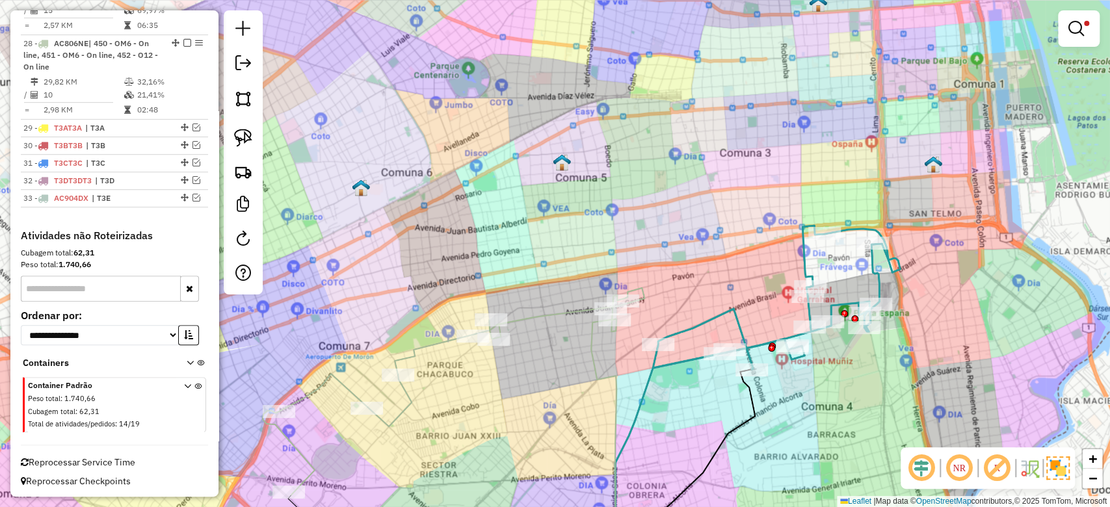
click at [692, 326] on icon at bounding box center [776, 298] width 247 height 144
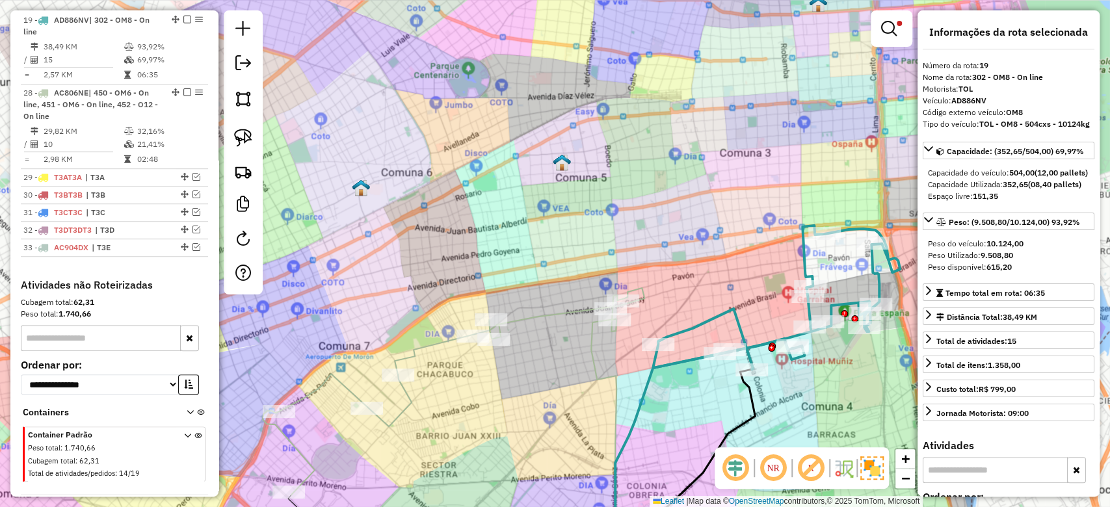
drag, startPoint x: 694, startPoint y: 297, endPoint x: 715, endPoint y: 289, distance: 22.2
click at [714, 289] on div "Limpar filtros Janela de atendimento Grade de atendimento Capacidade Transporta…" at bounding box center [555, 253] width 1110 height 507
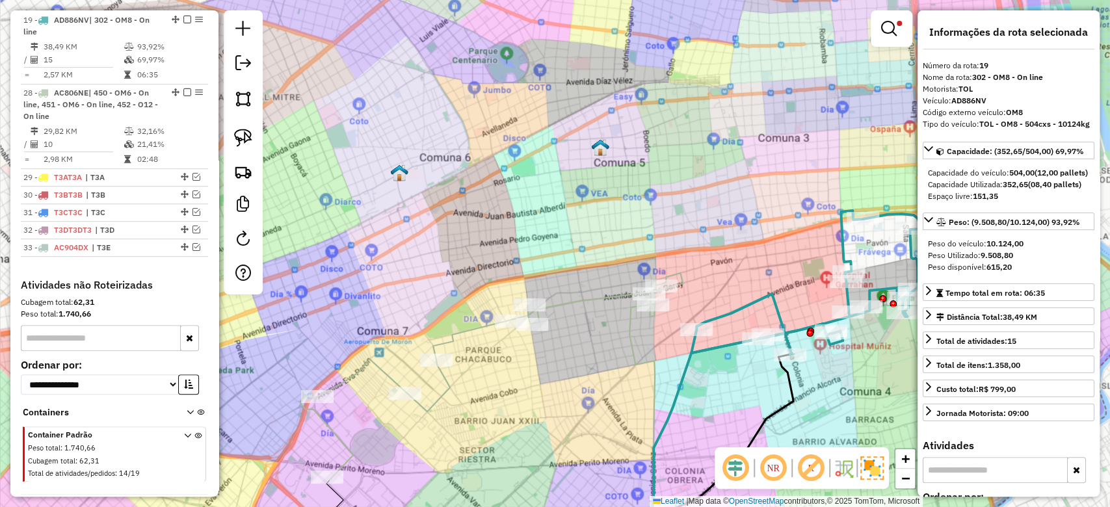
click at [592, 297] on icon at bounding box center [492, 376] width 382 height 207
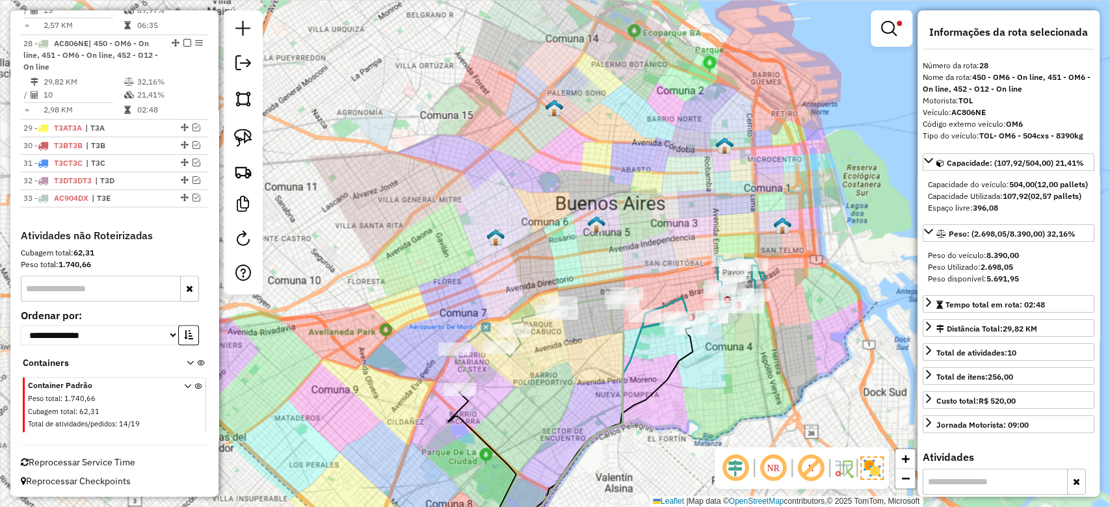
click at [666, 306] on icon at bounding box center [703, 292] width 123 height 72
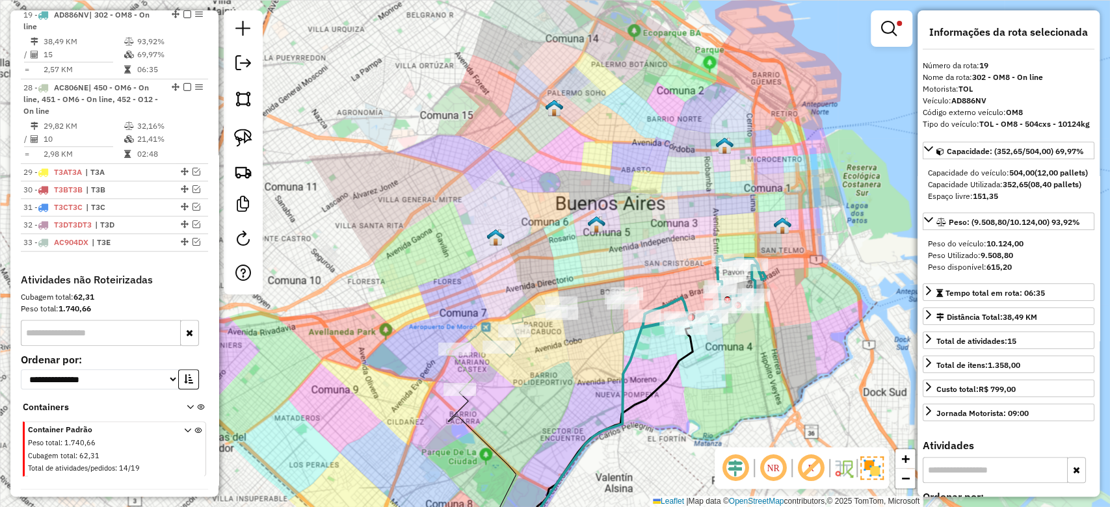
scroll to position [511, 0]
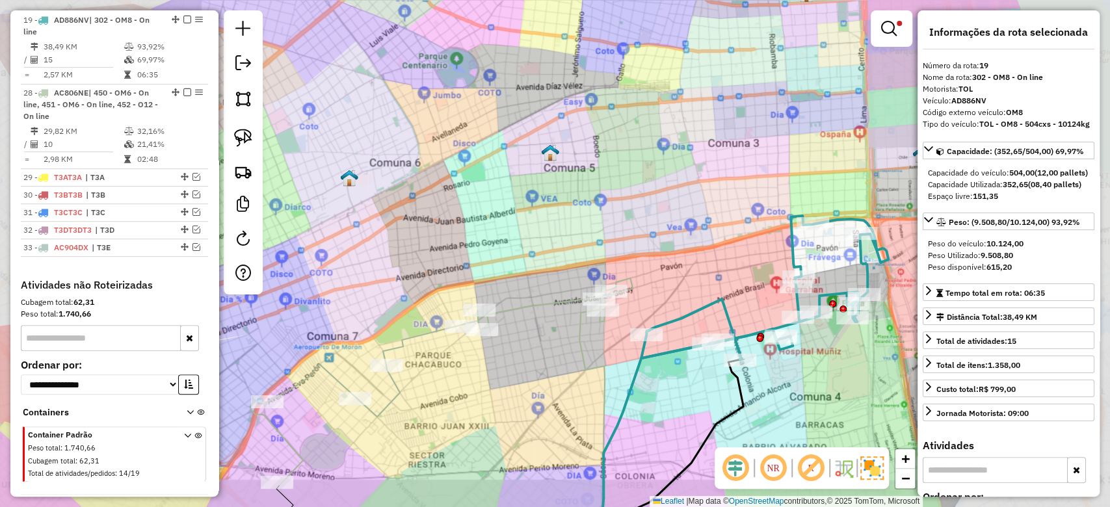
click at [734, 256] on div "Limpar filtros Janela de atendimento Grade de atendimento Capacidade Transporta…" at bounding box center [555, 253] width 1110 height 507
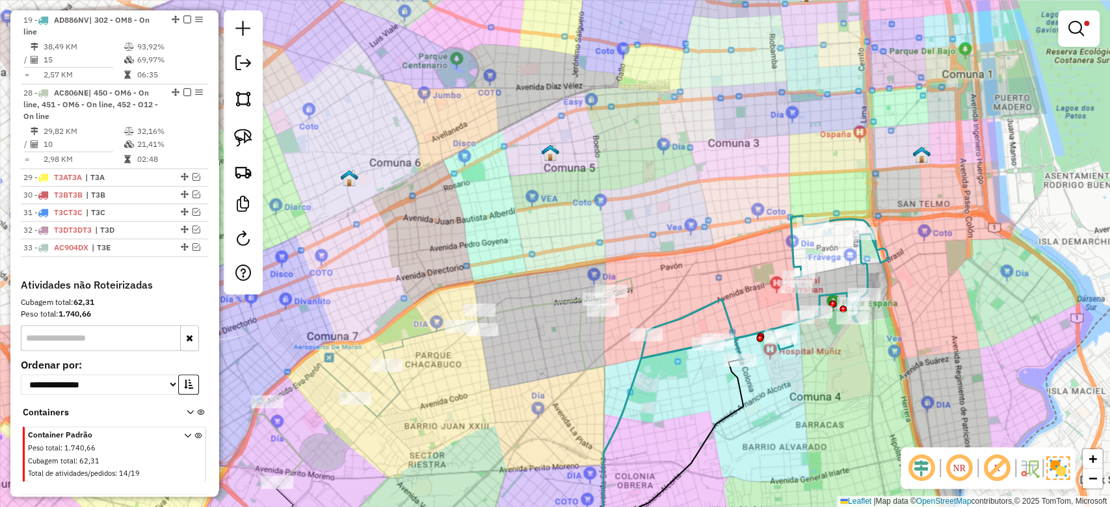
click at [723, 304] on icon at bounding box center [764, 288] width 247 height 144
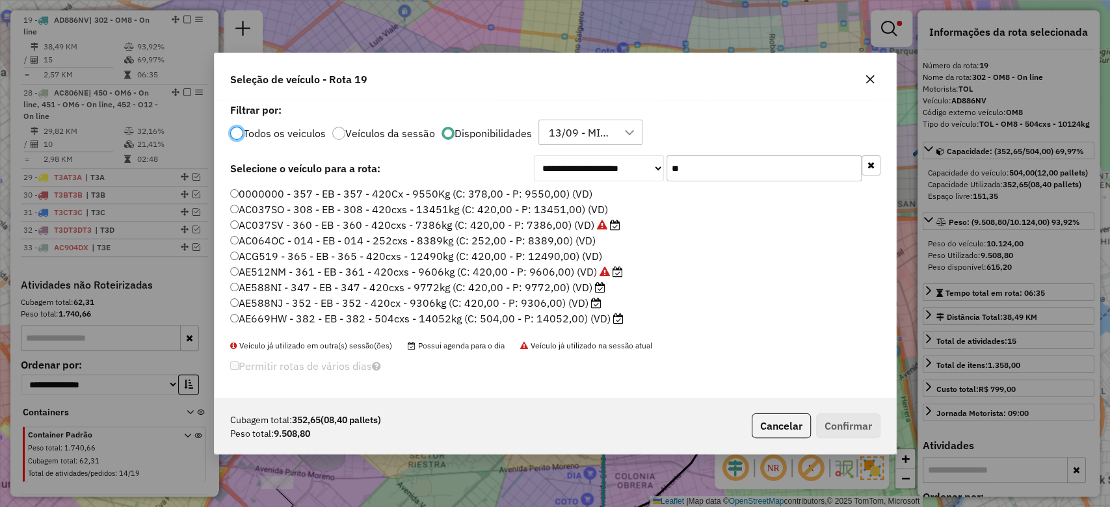
scroll to position [7, 4]
drag, startPoint x: 701, startPoint y: 168, endPoint x: 603, endPoint y: 155, distance: 98.4
click at [603, 153] on div "**********" at bounding box center [555, 249] width 681 height 298
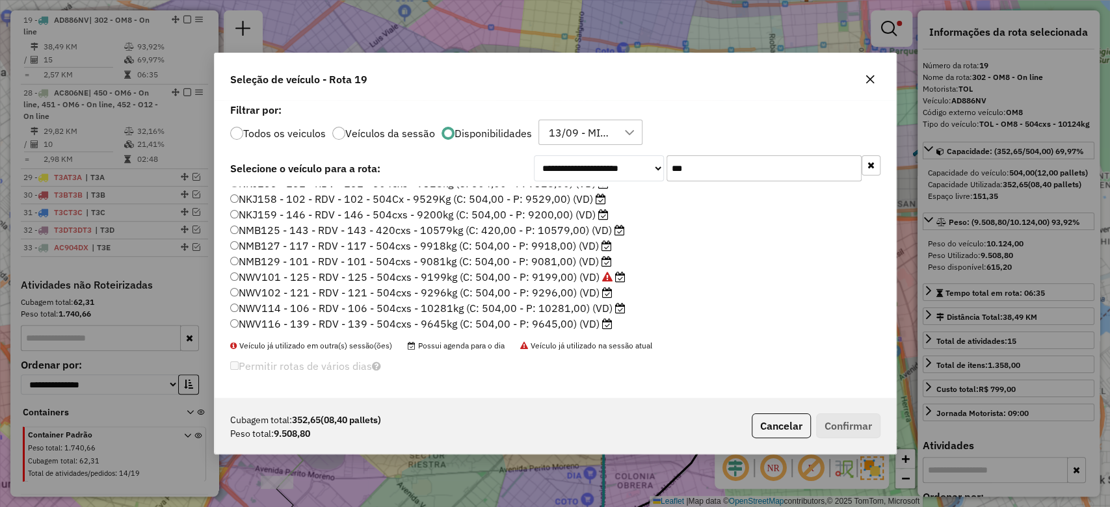
scroll to position [153, 0]
type input "***"
